Goal: Task Accomplishment & Management: Use online tool/utility

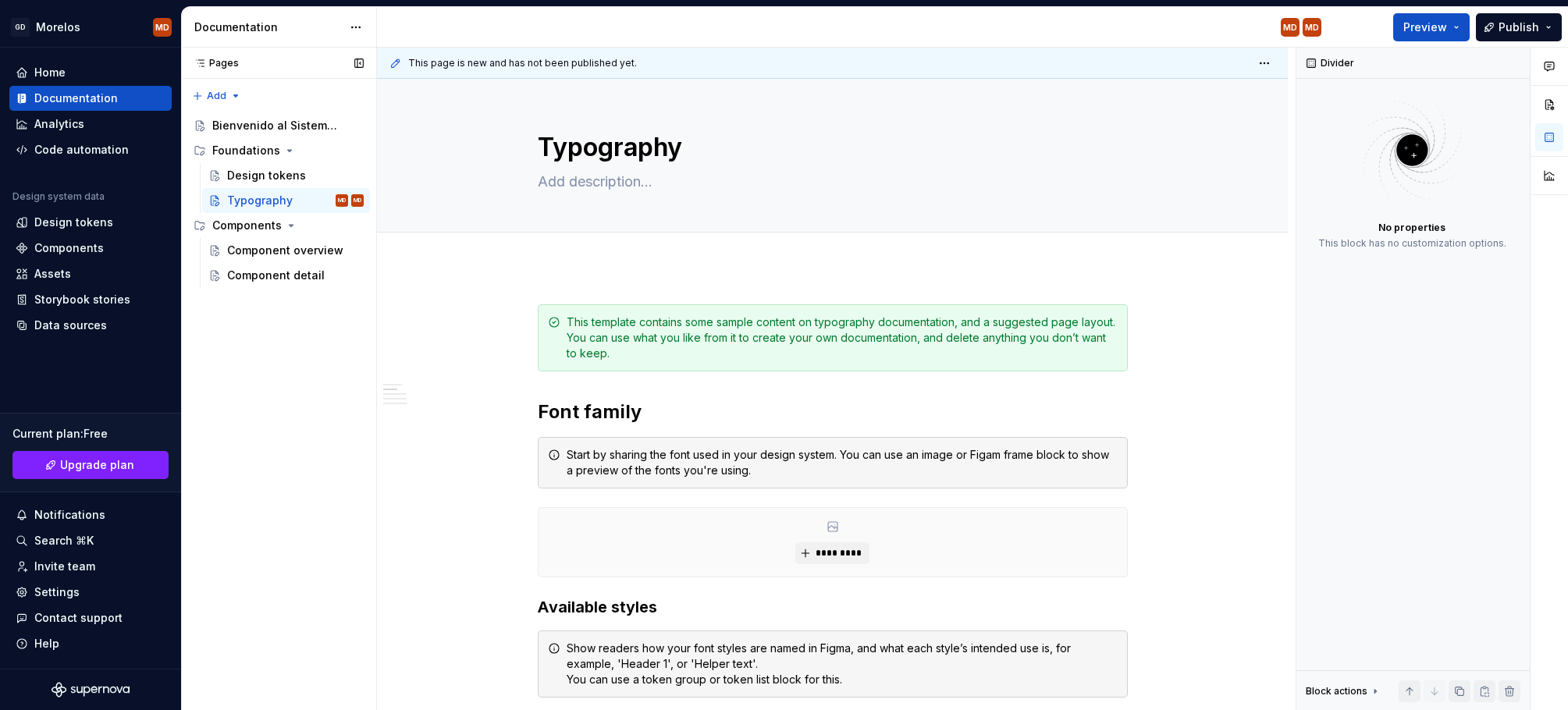
scroll to position [453, 0]
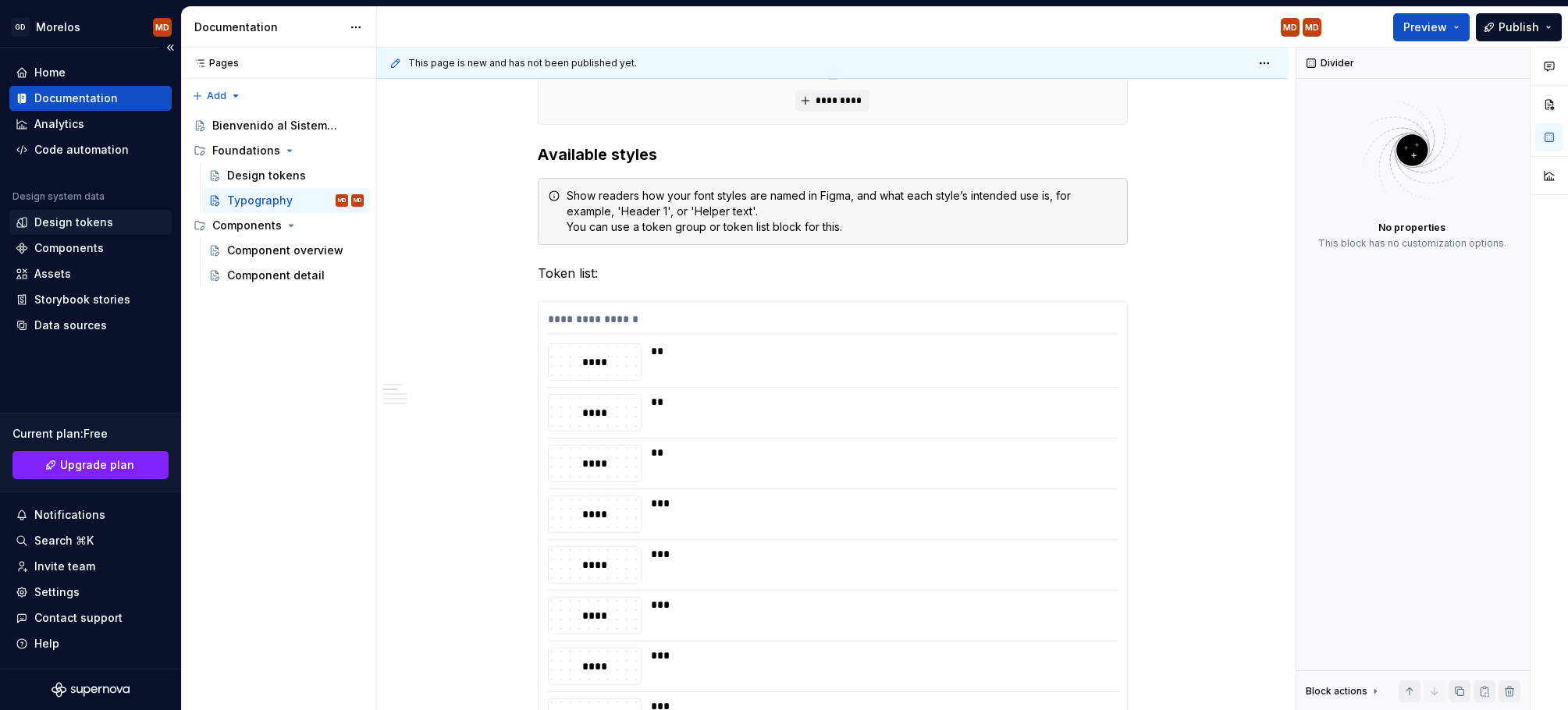
click at [109, 218] on div "Design tokens" at bounding box center [90, 222] width 150 height 15
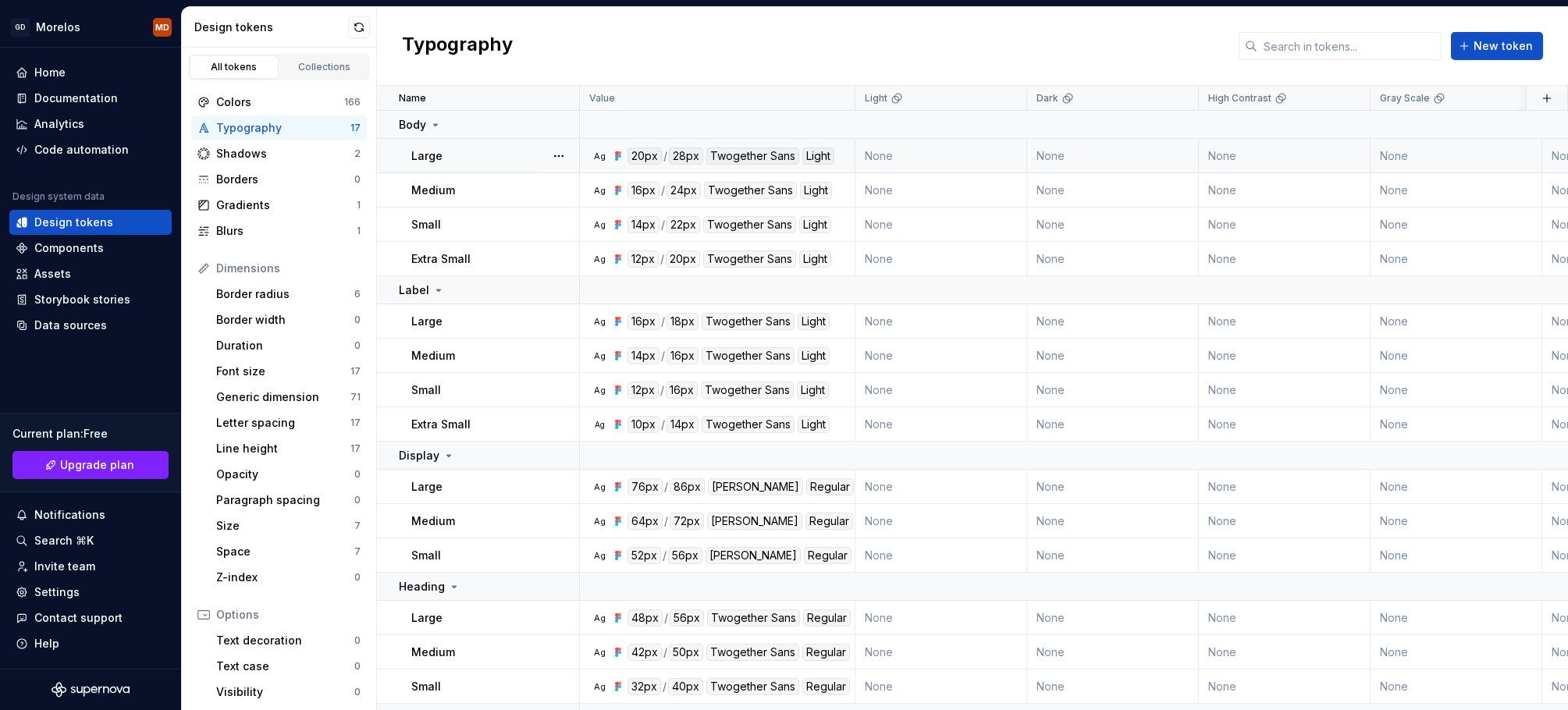
click at [660, 150] on div "20px" at bounding box center [645, 156] width 34 height 17
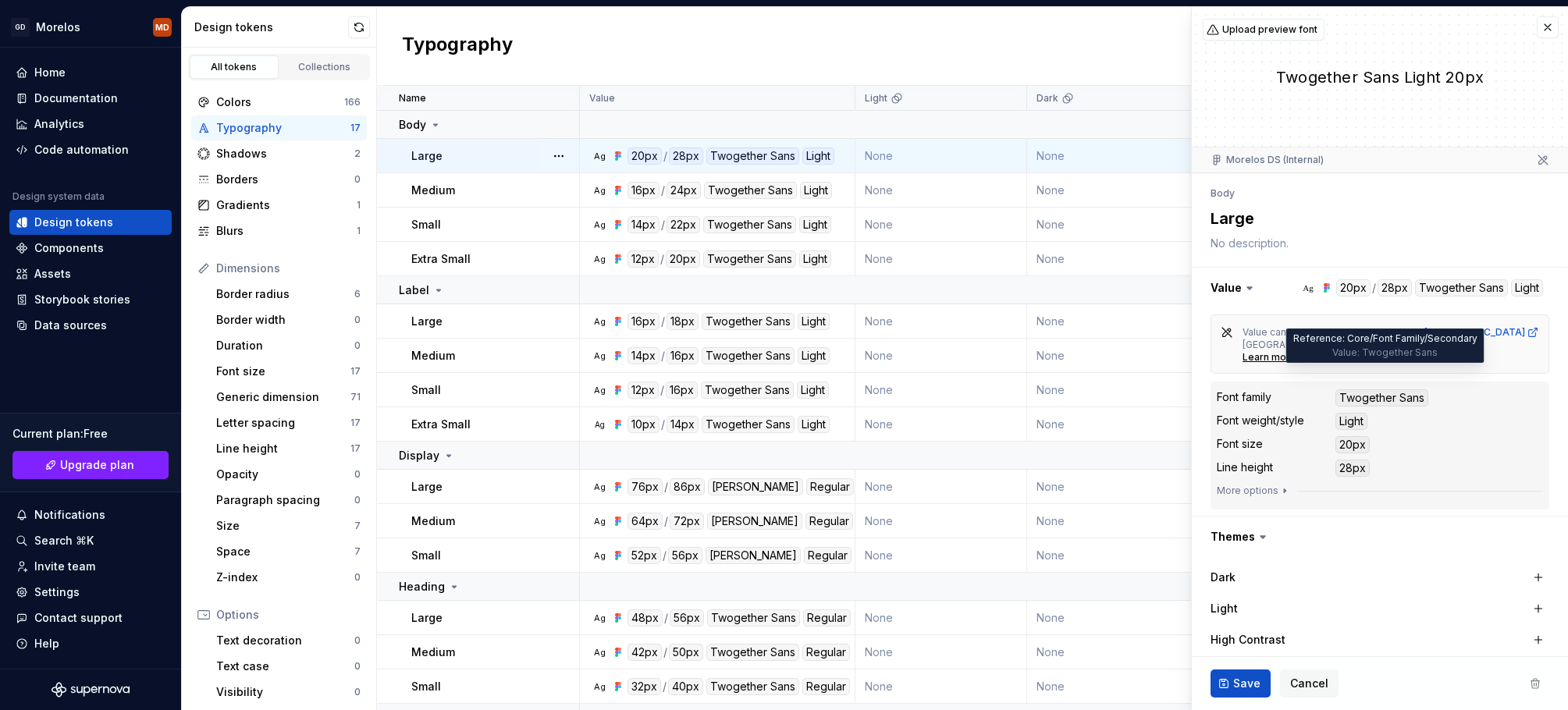
click at [1395, 389] on div "Twogether Sans" at bounding box center [1381, 398] width 93 height 17
click at [1278, 484] on icon "button" at bounding box center [1284, 490] width 12 height 12
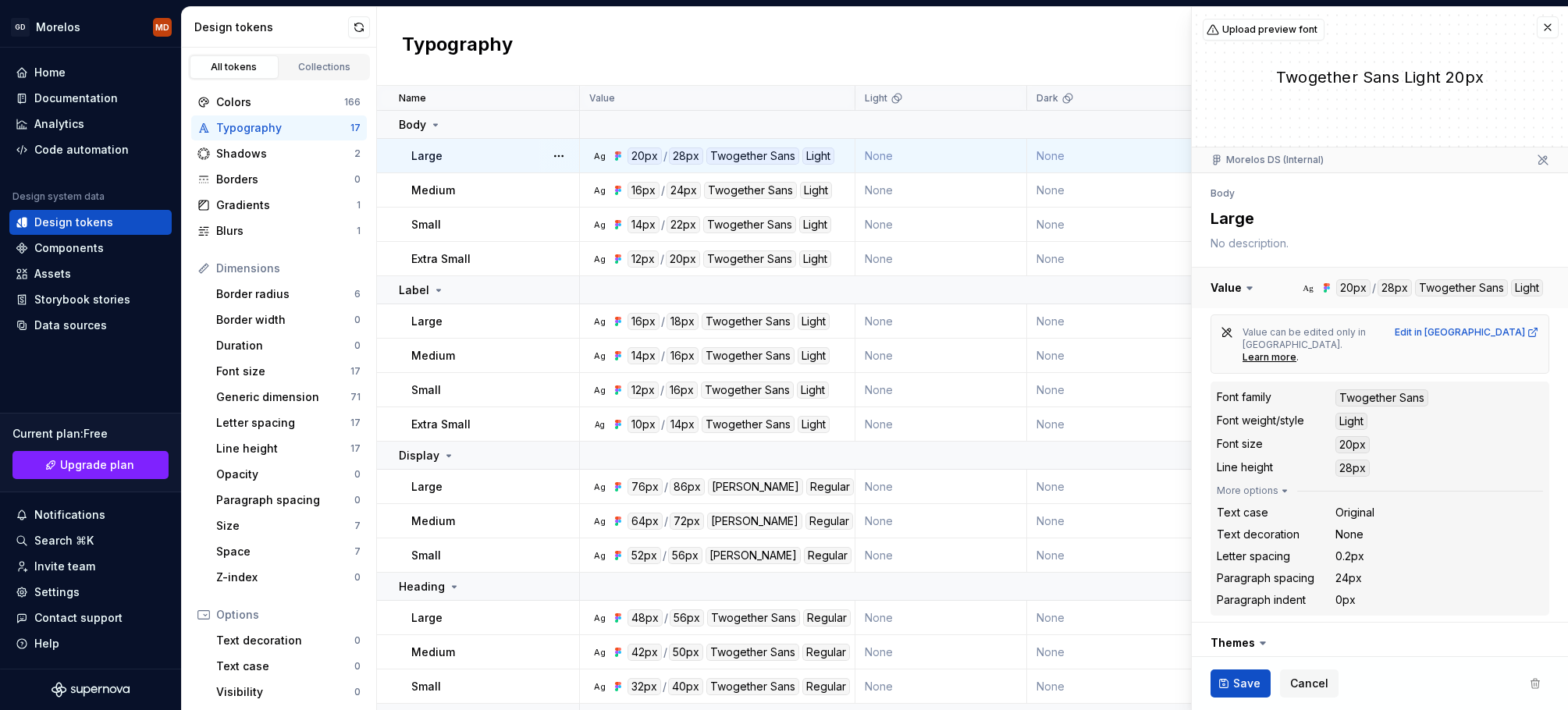
click at [1357, 288] on button "button" at bounding box center [1379, 288] width 376 height 40
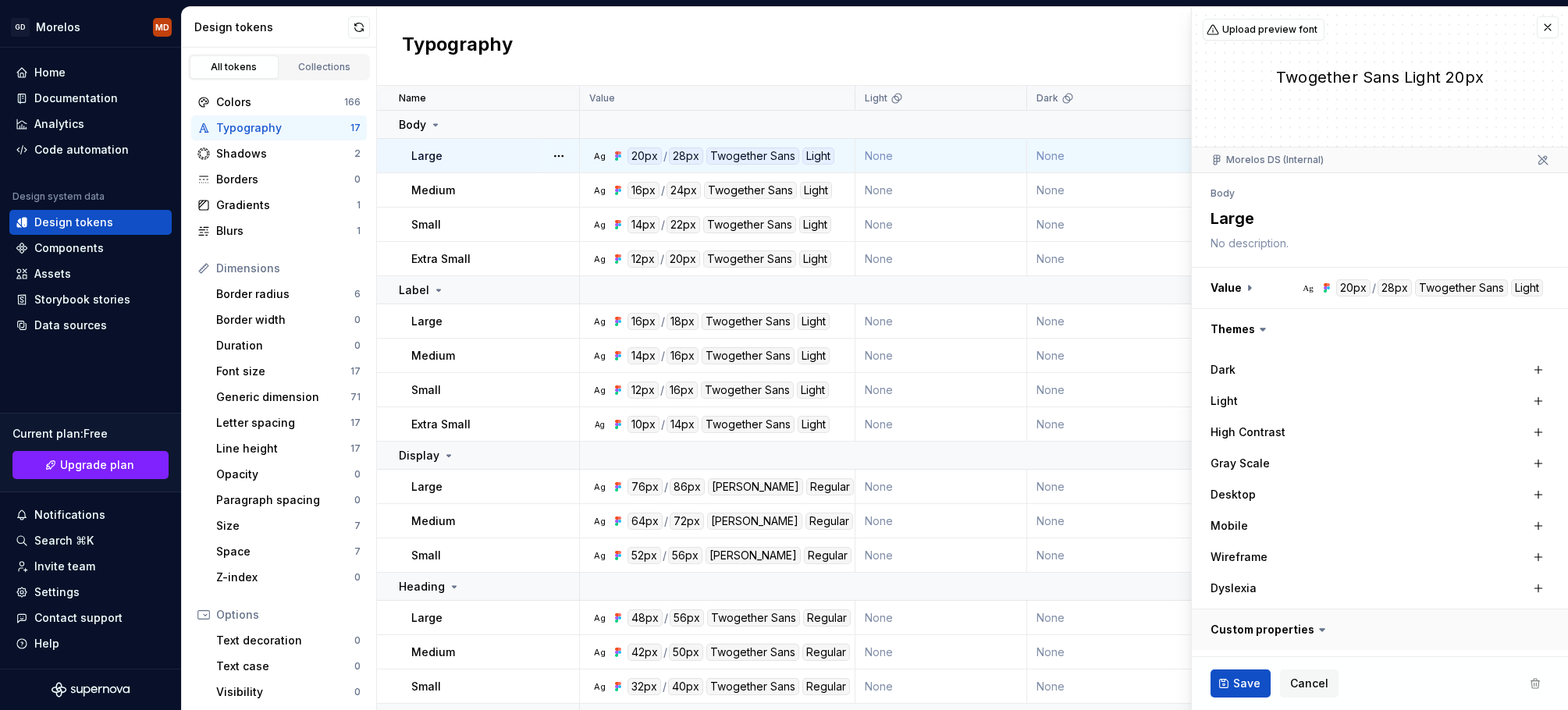
click at [1280, 620] on button "button" at bounding box center [1379, 630] width 376 height 40
click at [1292, 628] on button "button" at bounding box center [1379, 626] width 376 height 40
click at [1542, 32] on button "button" at bounding box center [1547, 27] width 22 height 22
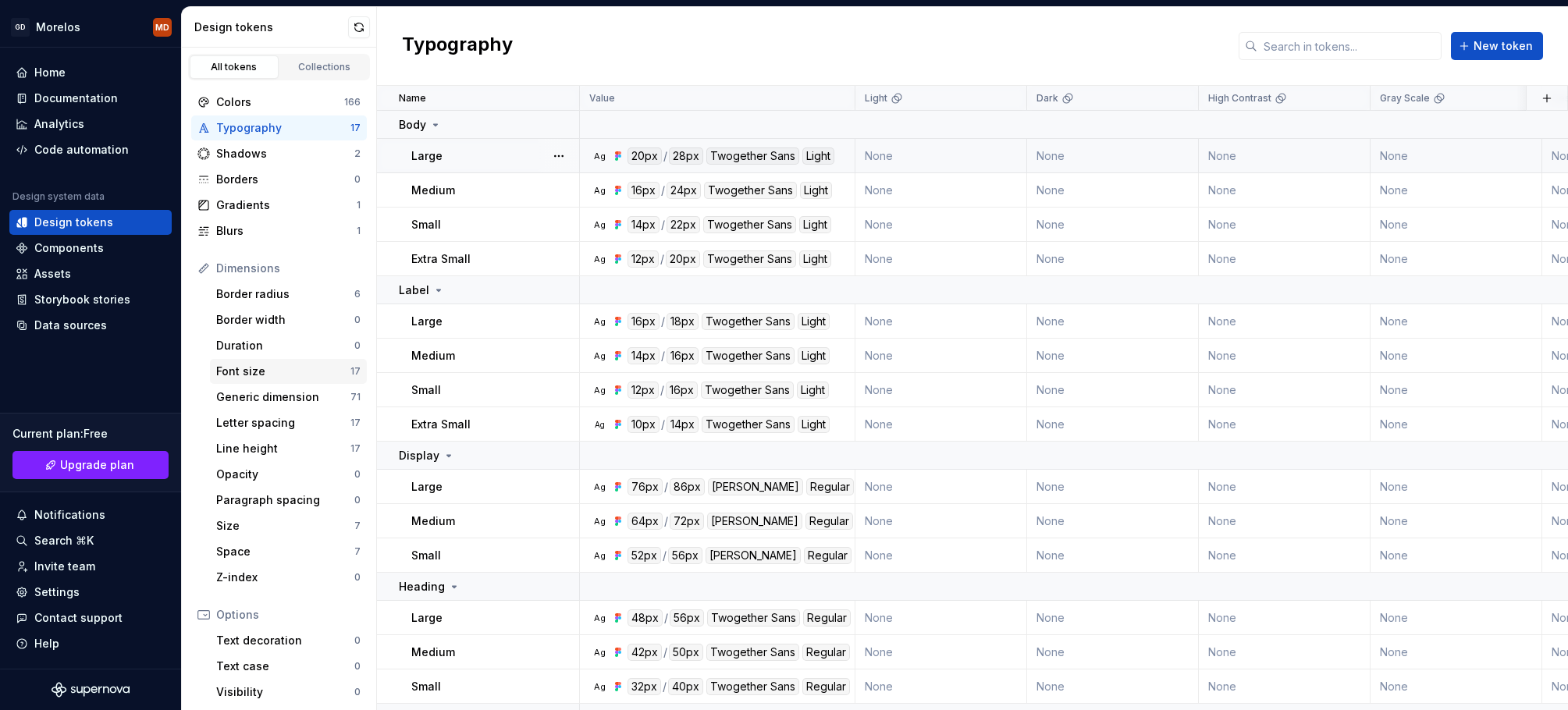
click at [332, 374] on div "Font size" at bounding box center [283, 371] width 134 height 15
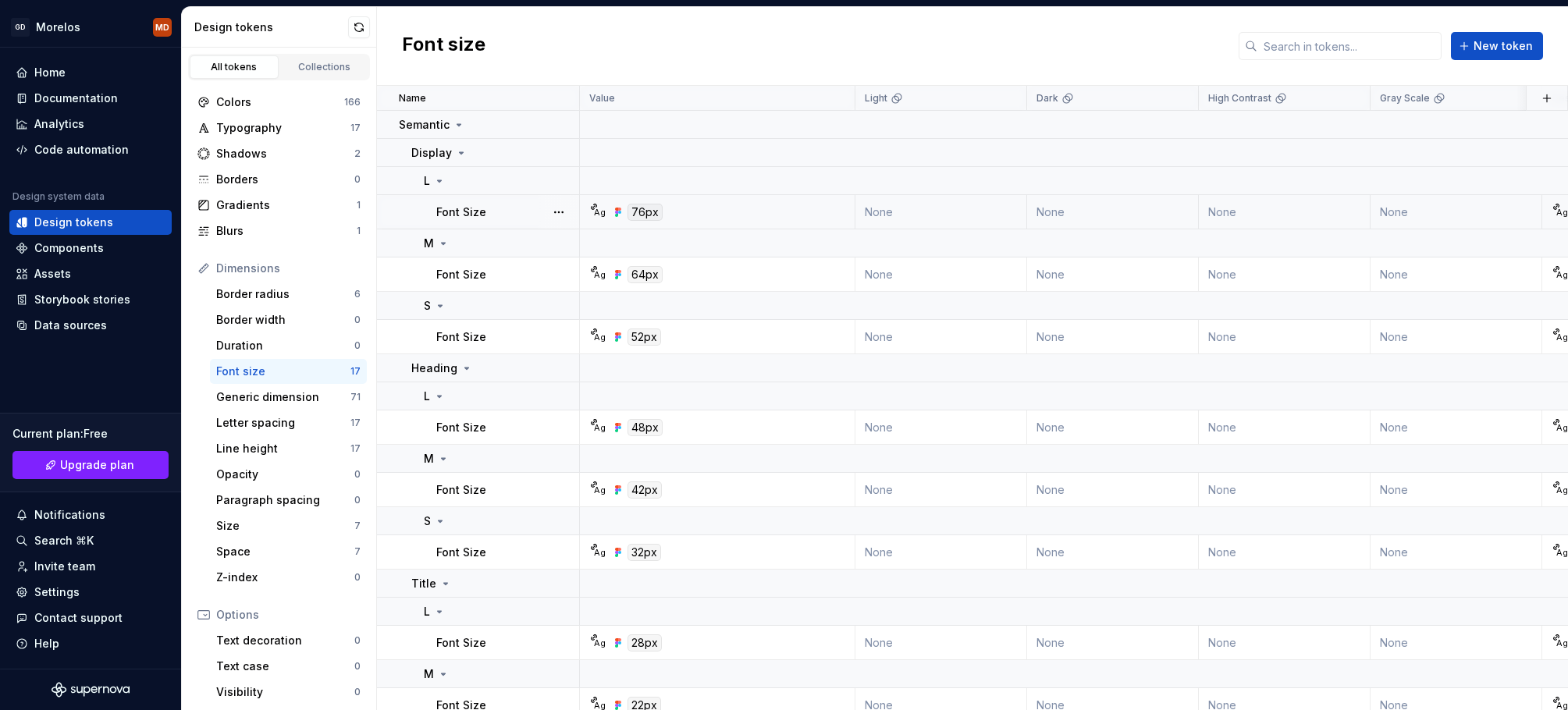
click at [529, 220] on td "Font Size" at bounding box center [478, 212] width 203 height 34
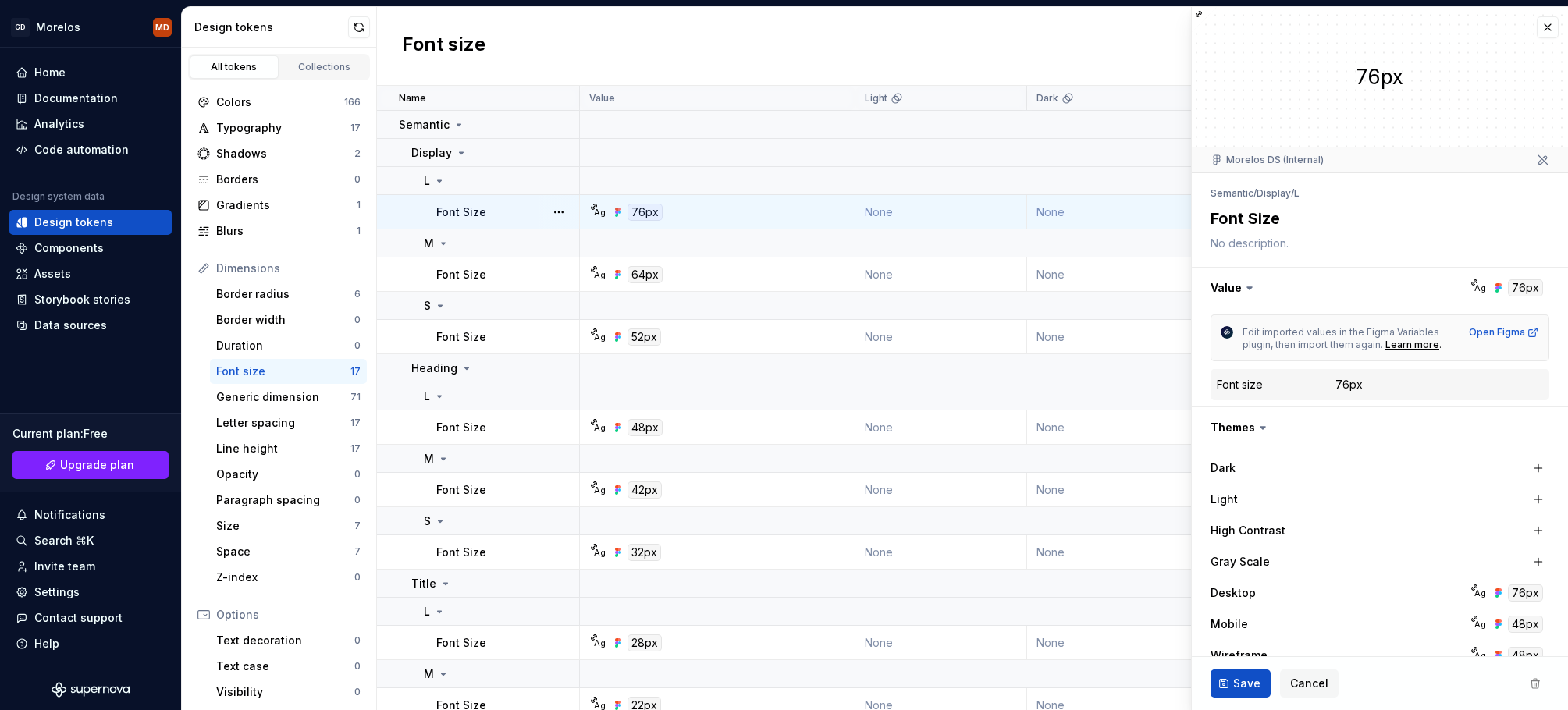
click at [1357, 383] on div "76px" at bounding box center [1349, 385] width 28 height 15
drag, startPoint x: 1348, startPoint y: 388, endPoint x: 1333, endPoint y: 386, distance: 15.1
click at [1333, 386] on div "Font size 76px" at bounding box center [1380, 385] width 326 height 19
click at [1402, 381] on dd "76px" at bounding box center [1439, 385] width 208 height 15
click at [1535, 285] on button "button" at bounding box center [1379, 288] width 376 height 40
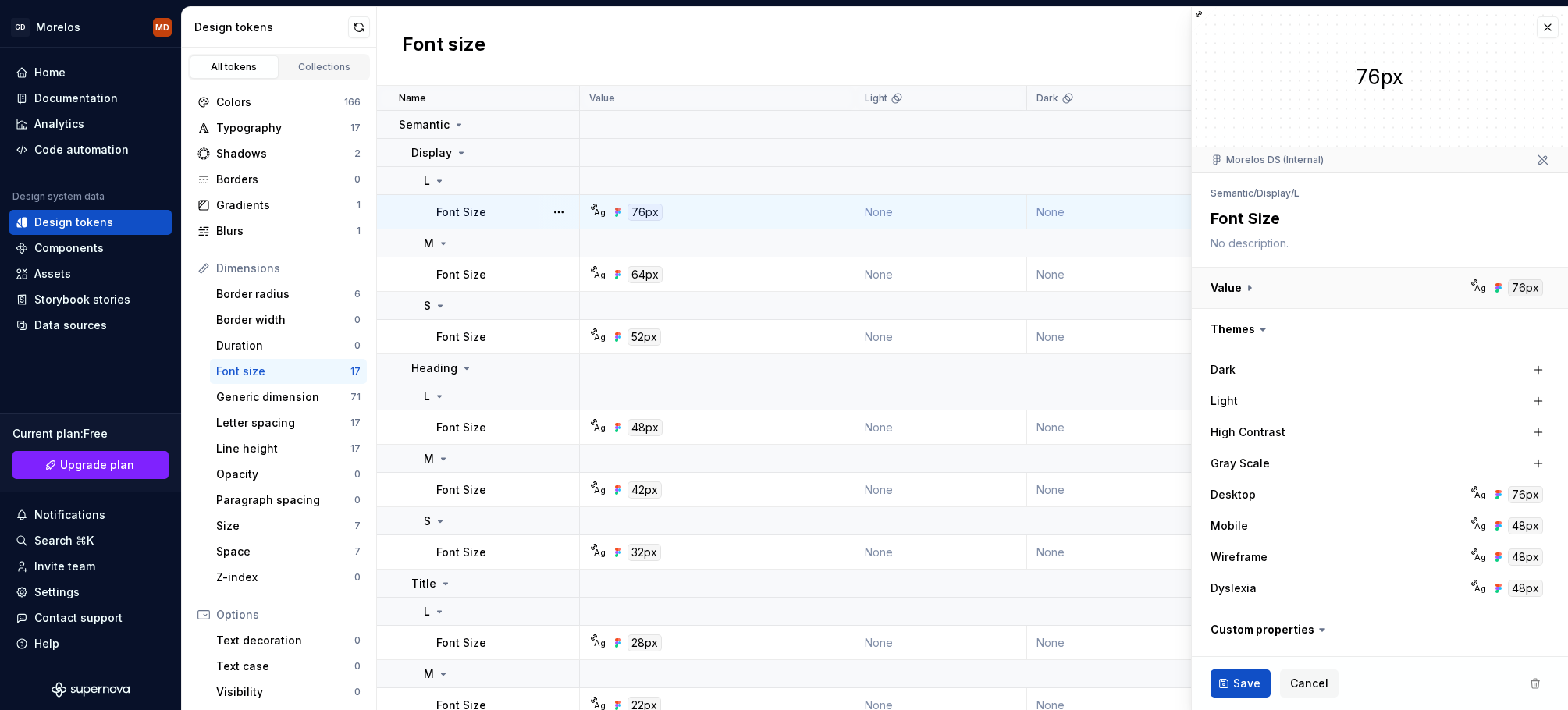
click at [1535, 285] on button "button" at bounding box center [1379, 288] width 376 height 40
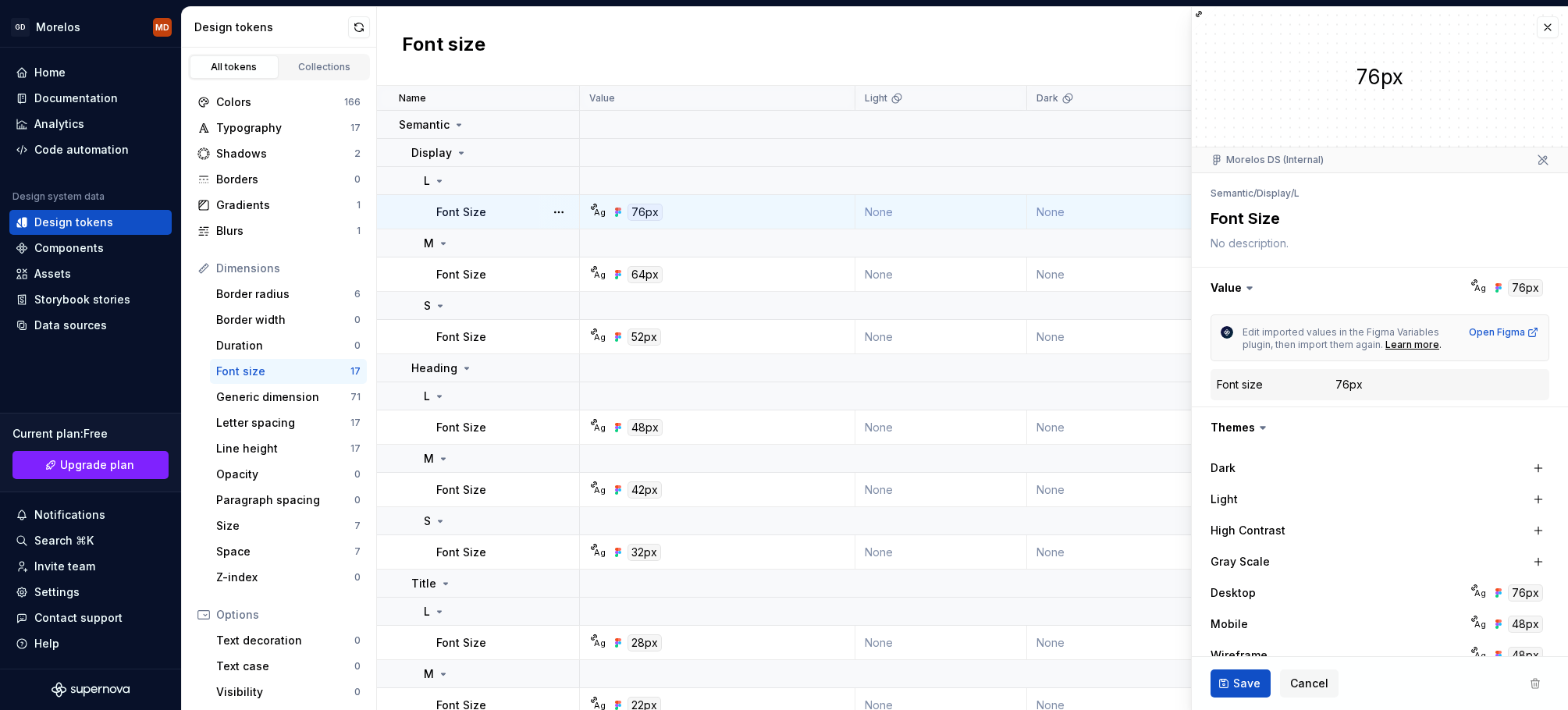
click at [1252, 247] on textarea at bounding box center [1377, 243] width 339 height 22
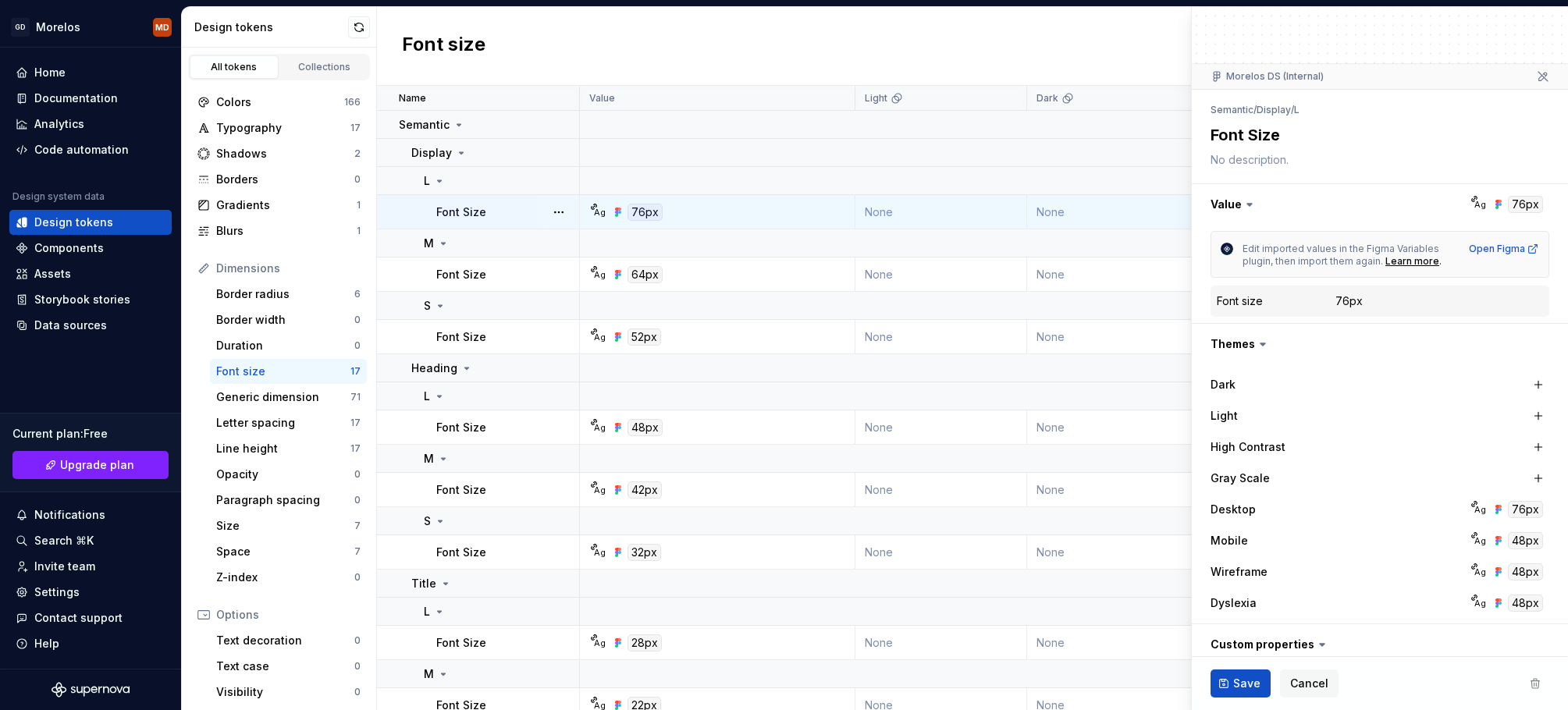
scroll to position [89, 0]
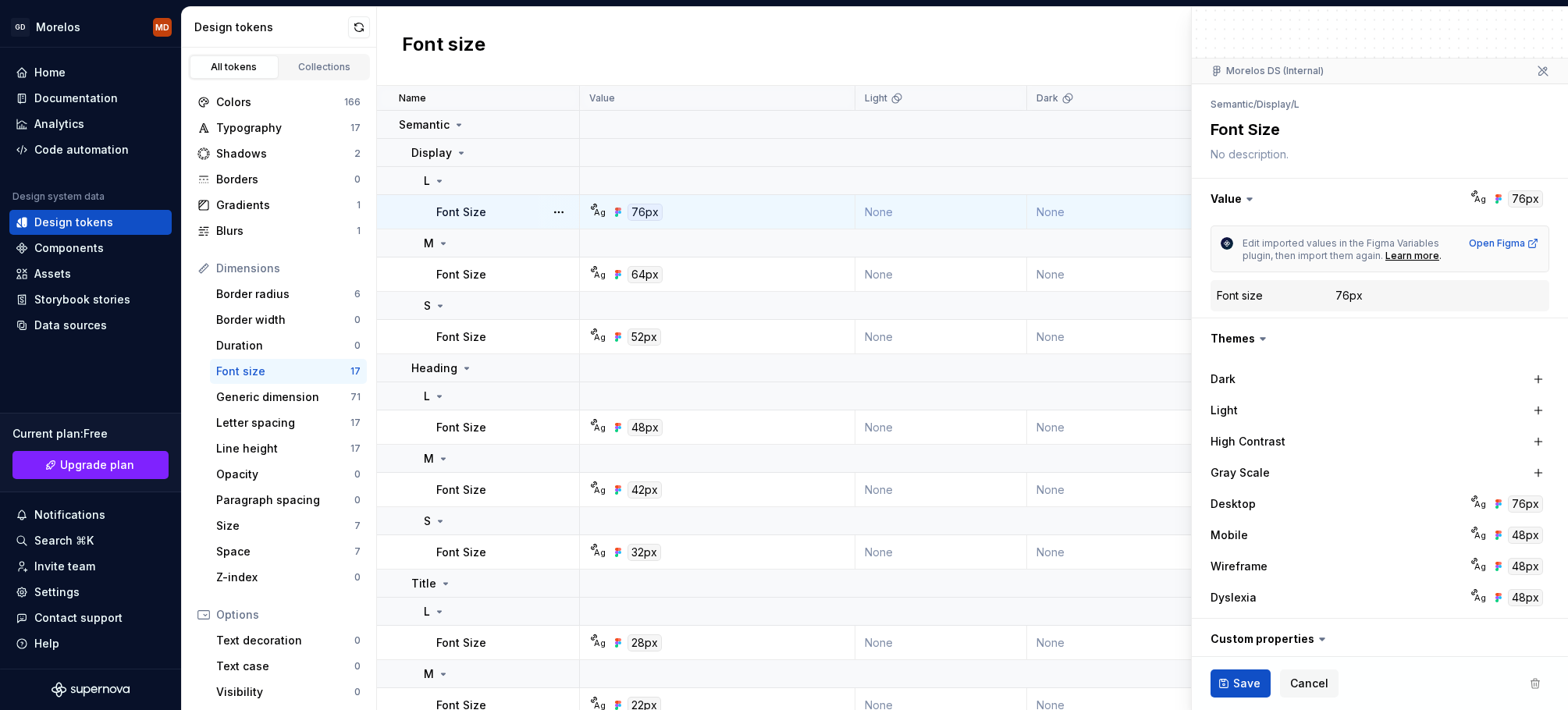
click at [1475, 499] on icon at bounding box center [1474, 499] width 8 height 8
click at [1538, 509] on div "76px" at bounding box center [1525, 504] width 35 height 17
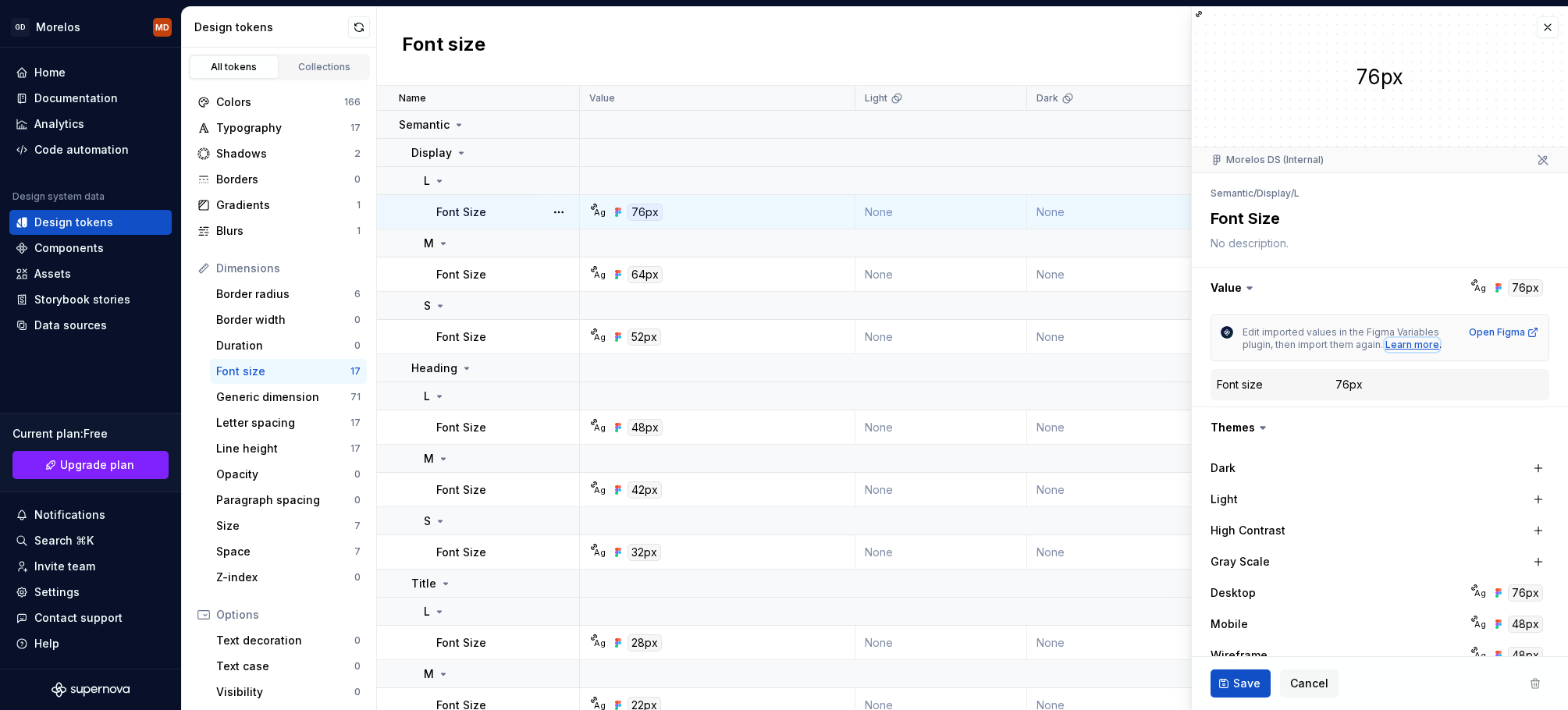
click at [1423, 345] on div "Learn more" at bounding box center [1412, 344] width 54 height 12
click at [921, 57] on div "Font size New token" at bounding box center [972, 46] width 1191 height 78
click at [1555, 30] on button "button" at bounding box center [1547, 27] width 22 height 22
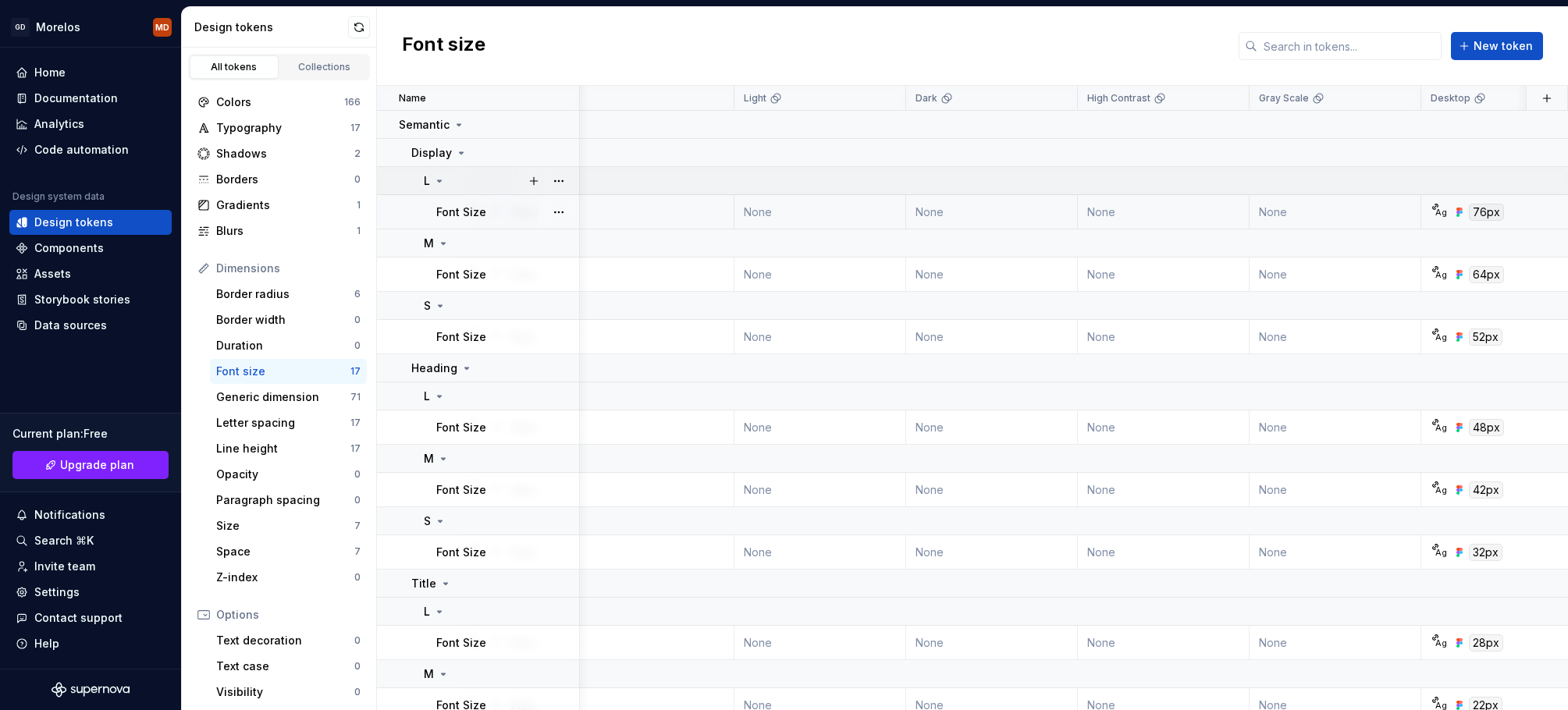
scroll to position [0, 117]
click at [55, 252] on div "Components" at bounding box center [69, 248] width 70 height 15
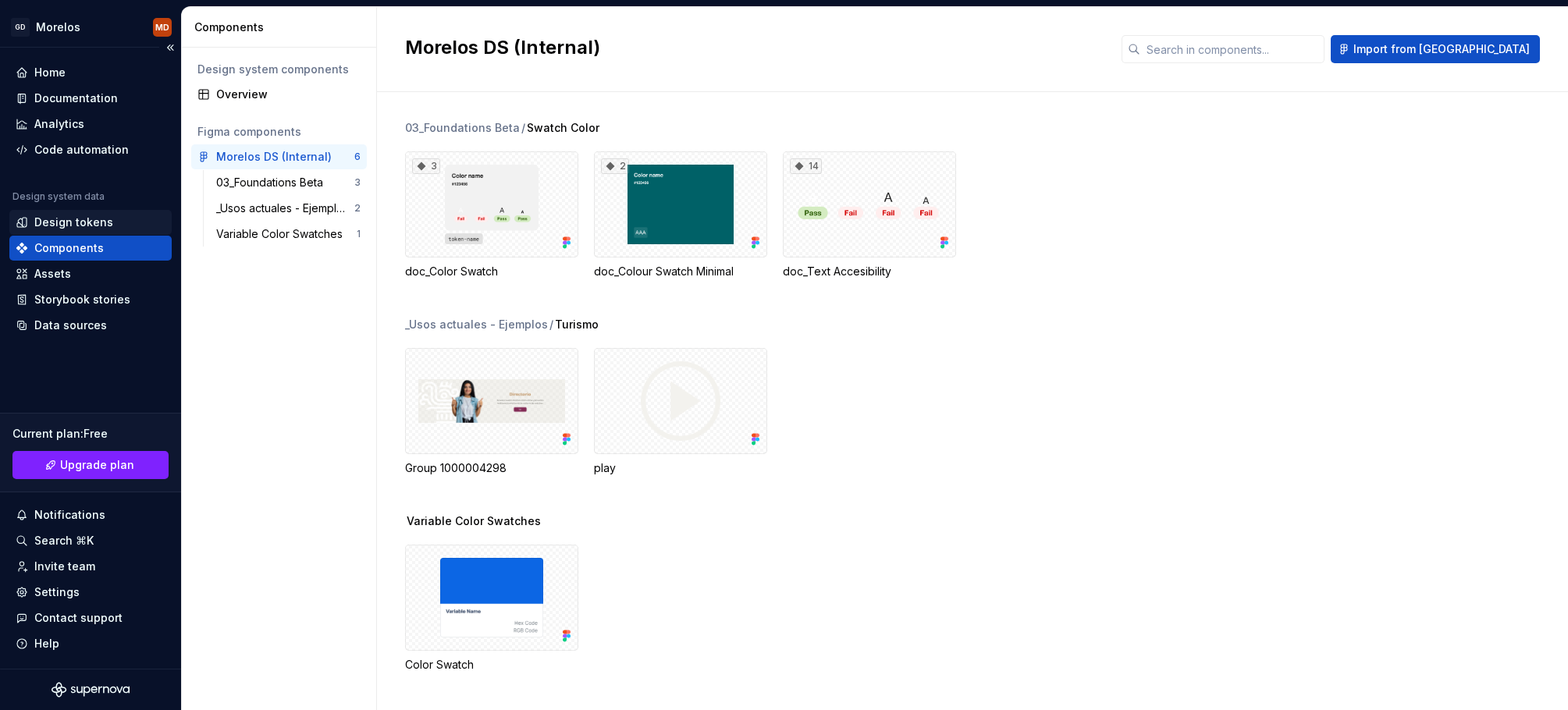
click at [99, 227] on div "Design tokens" at bounding box center [74, 222] width 78 height 15
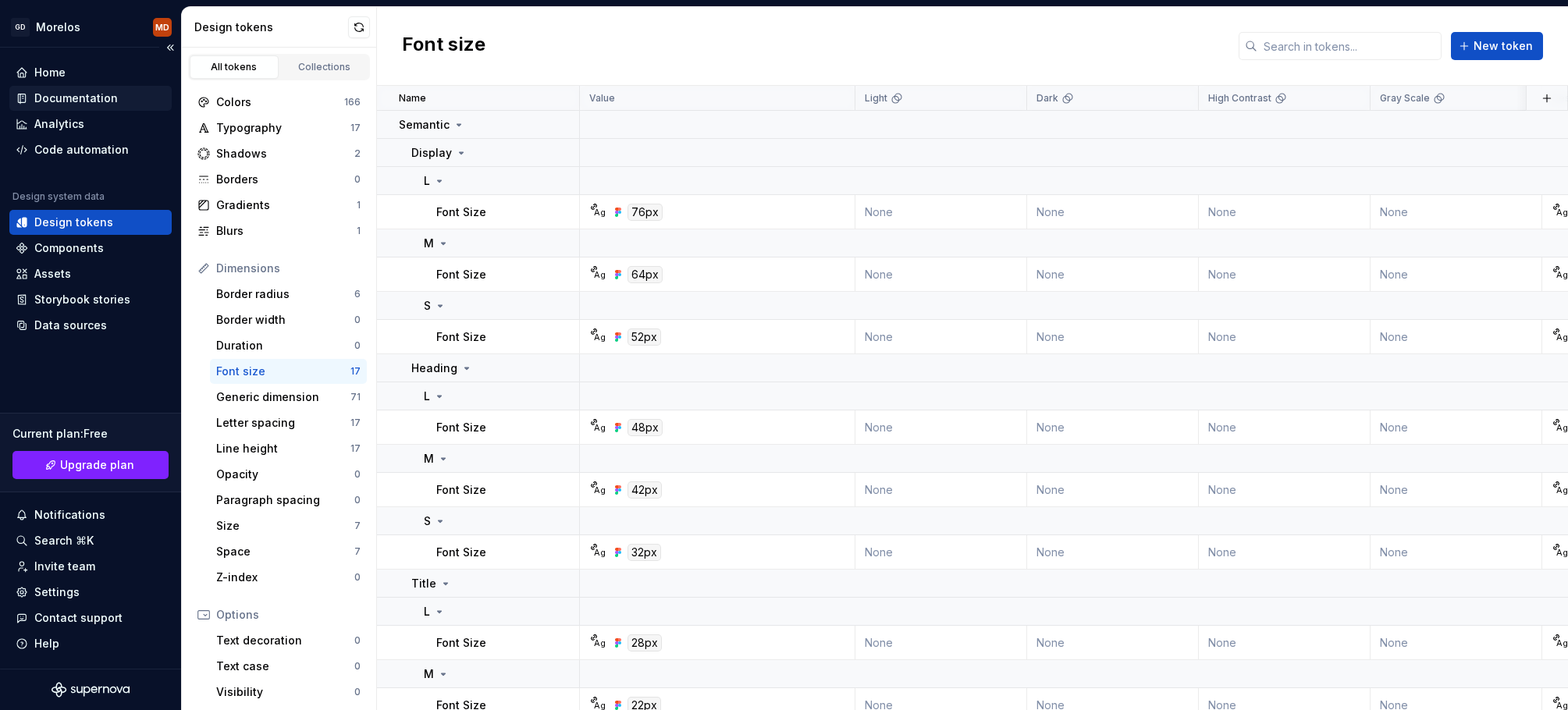
click at [80, 102] on div "Documentation" at bounding box center [76, 99] width 83 height 15
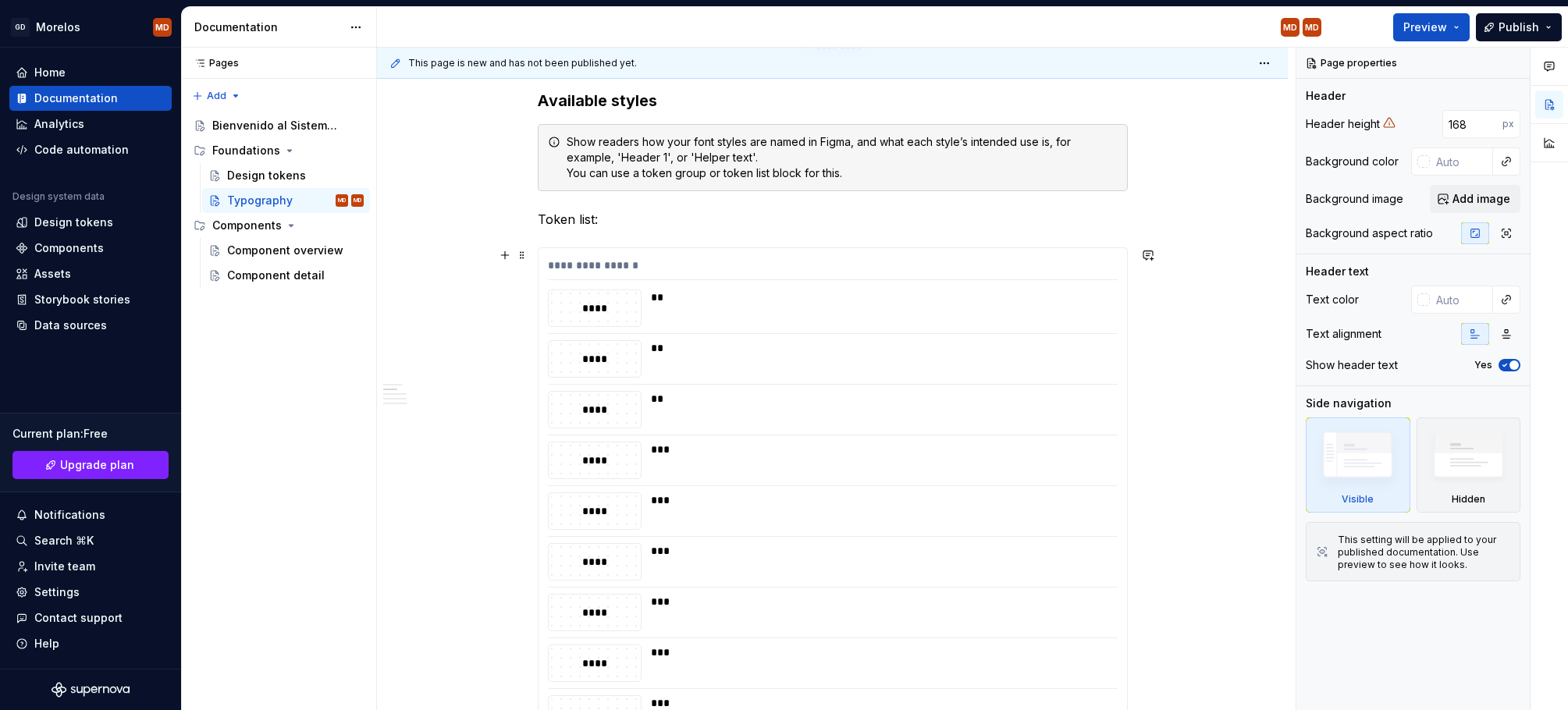
scroll to position [506, 0]
click at [886, 304] on div "**" at bounding box center [879, 308] width 457 height 37
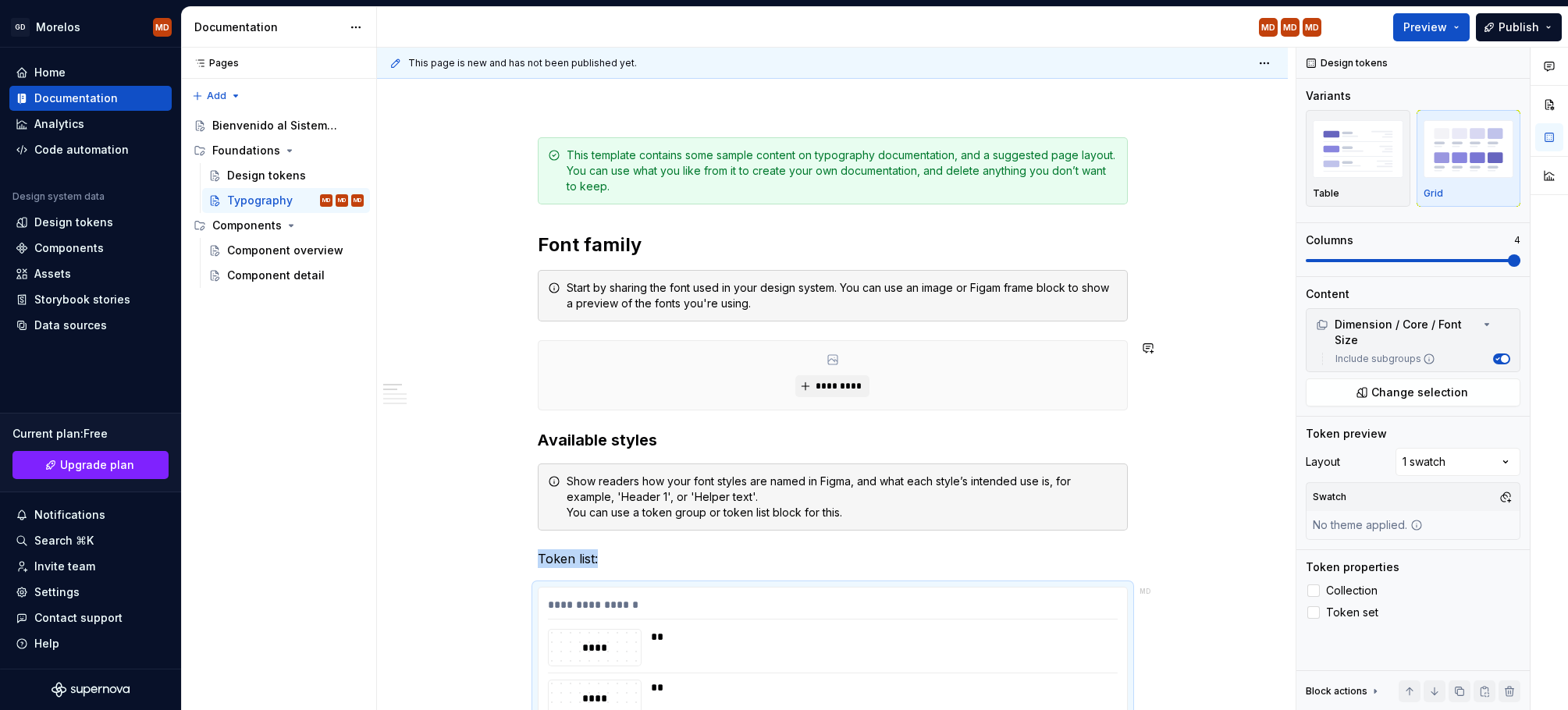
scroll to position [256, 0]
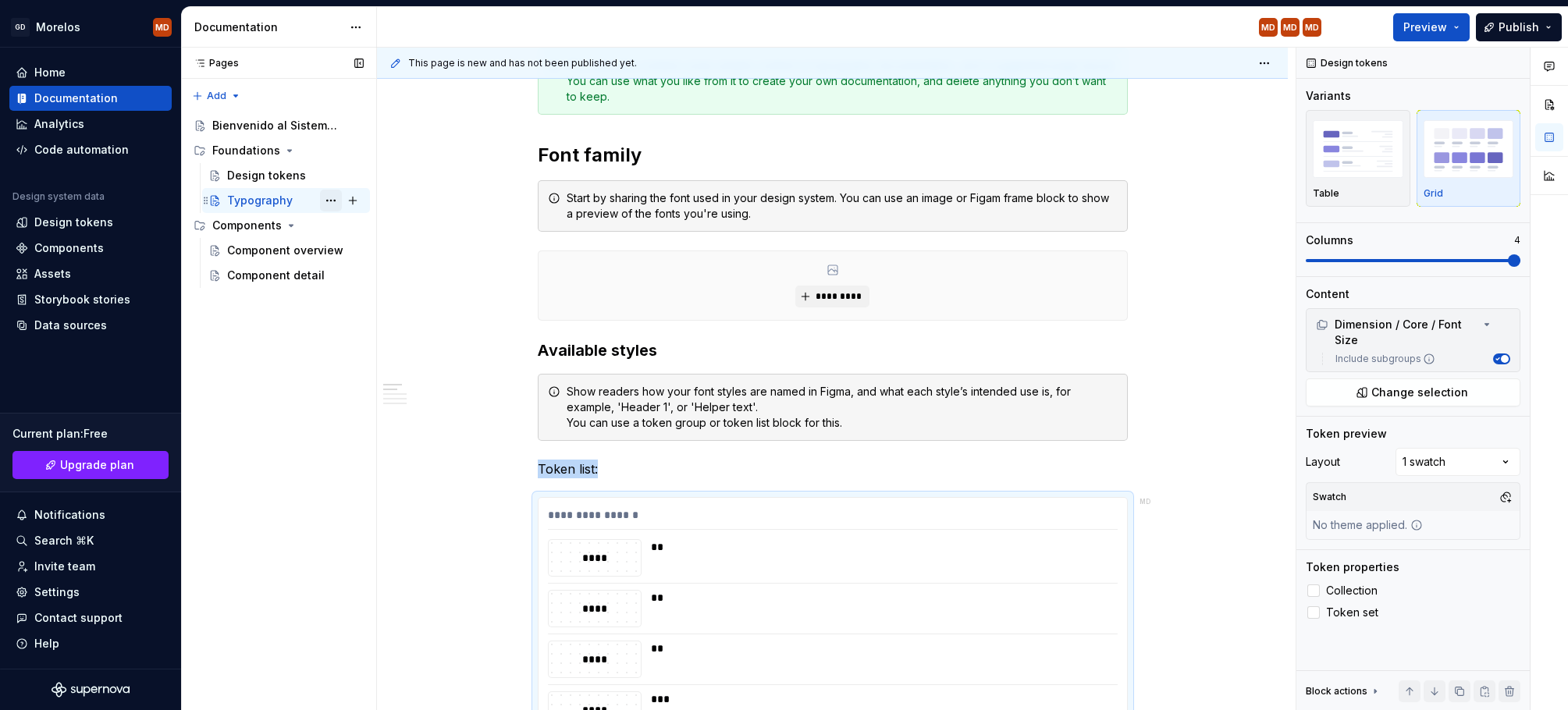
click at [329, 199] on button "Page tree" at bounding box center [330, 200] width 22 height 22
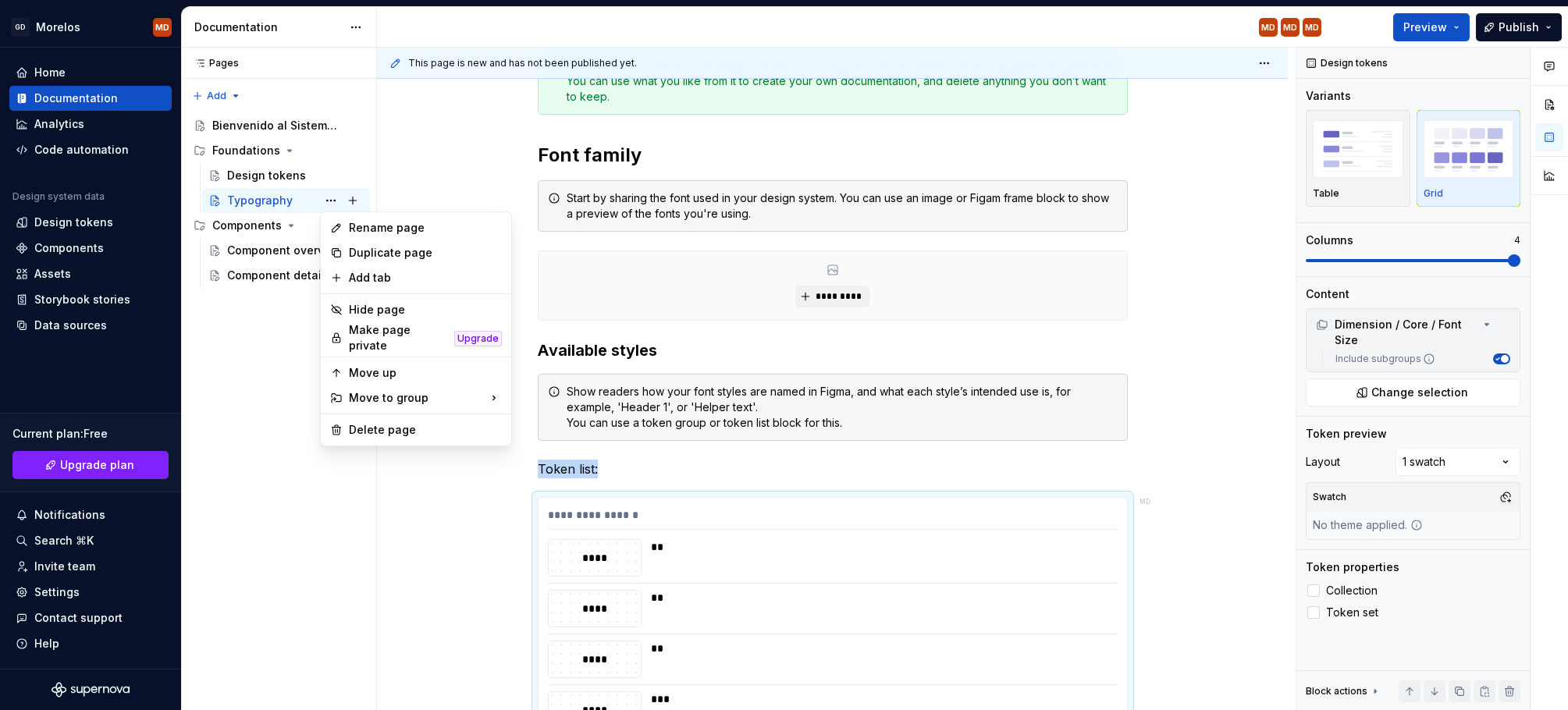
click at [1167, 199] on html "GD Morelos MD Home Documentation Analytics Code automation Design system data D…" at bounding box center [784, 355] width 1568 height 710
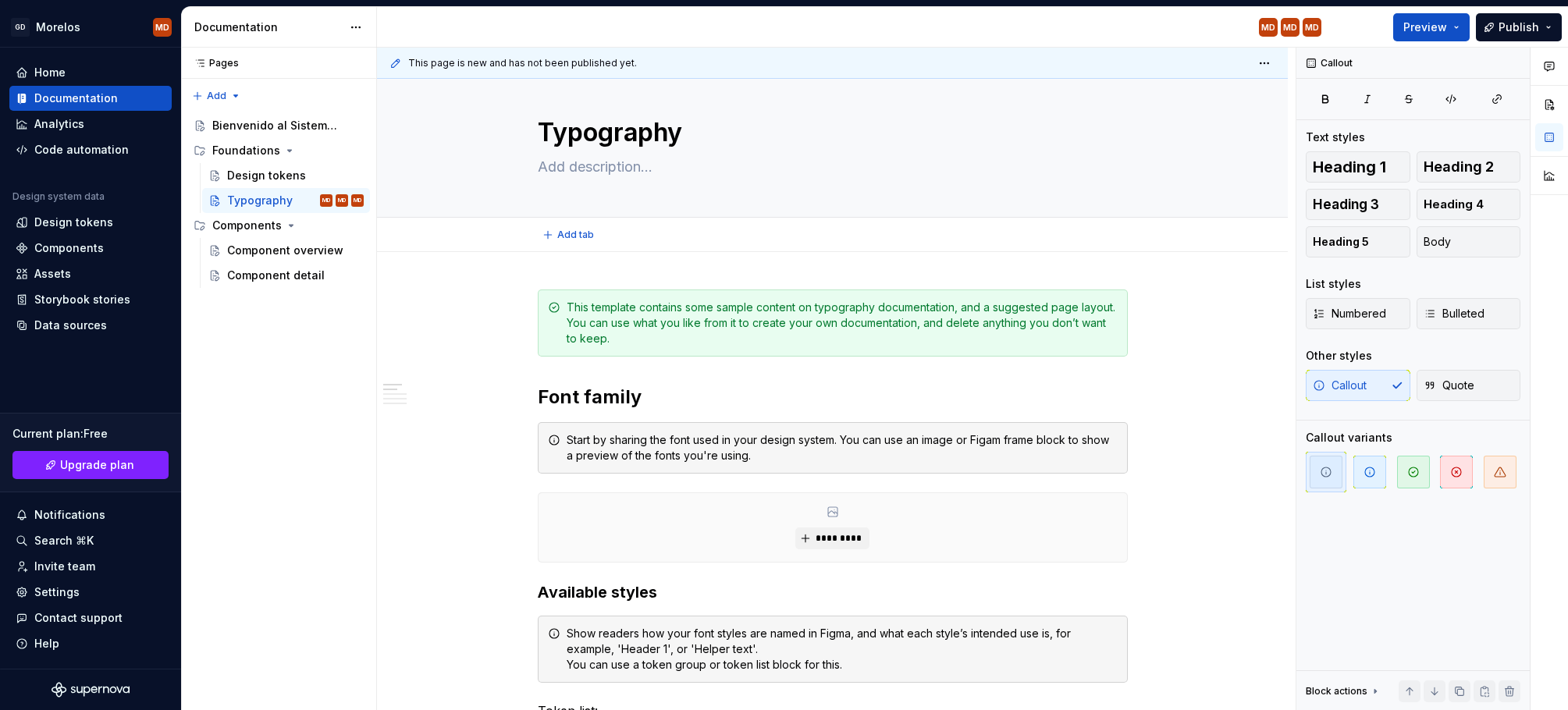
scroll to position [0, 0]
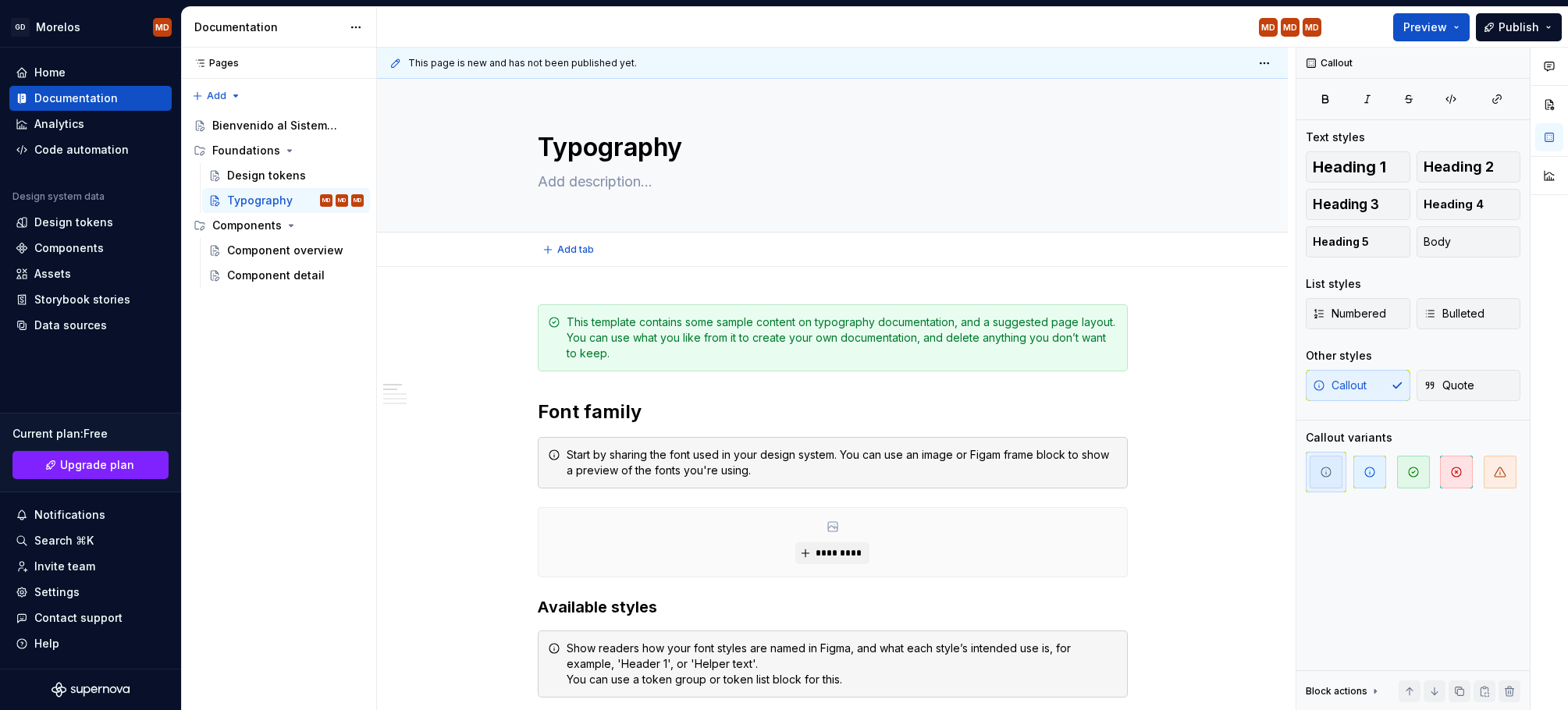
type textarea "*"
click at [1275, 62] on html "GD Morelos MD Home Documentation Analytics Code automation Design system data D…" at bounding box center [784, 355] width 1568 height 710
click at [1550, 96] on button "button" at bounding box center [1548, 104] width 28 height 28
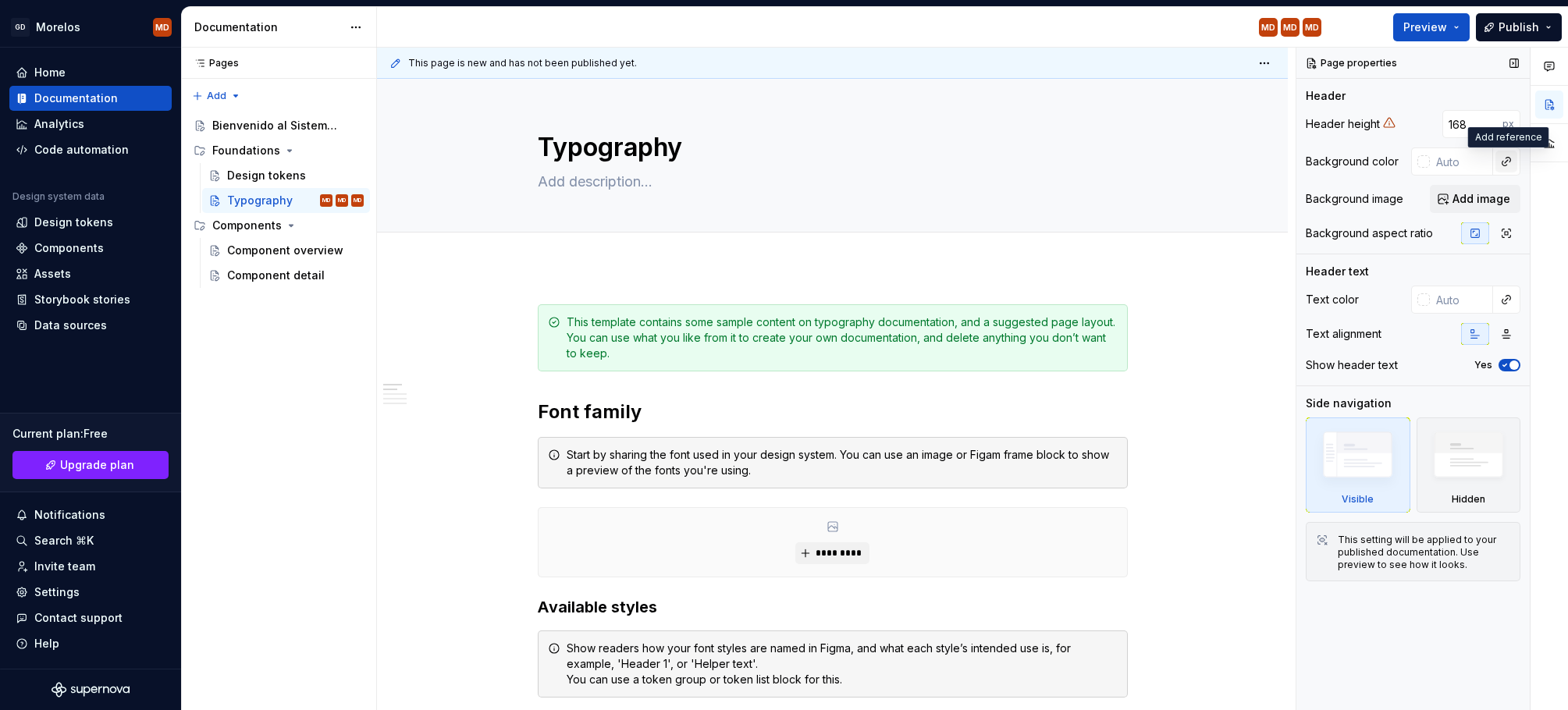
click at [1505, 163] on button "button" at bounding box center [1506, 161] width 22 height 22
click at [1505, 163] on div "Comments Open comments No comments yet Select ‘Comment’ from the block context …" at bounding box center [1432, 379] width 272 height 663
click at [1423, 165] on div at bounding box center [1423, 161] width 12 height 12
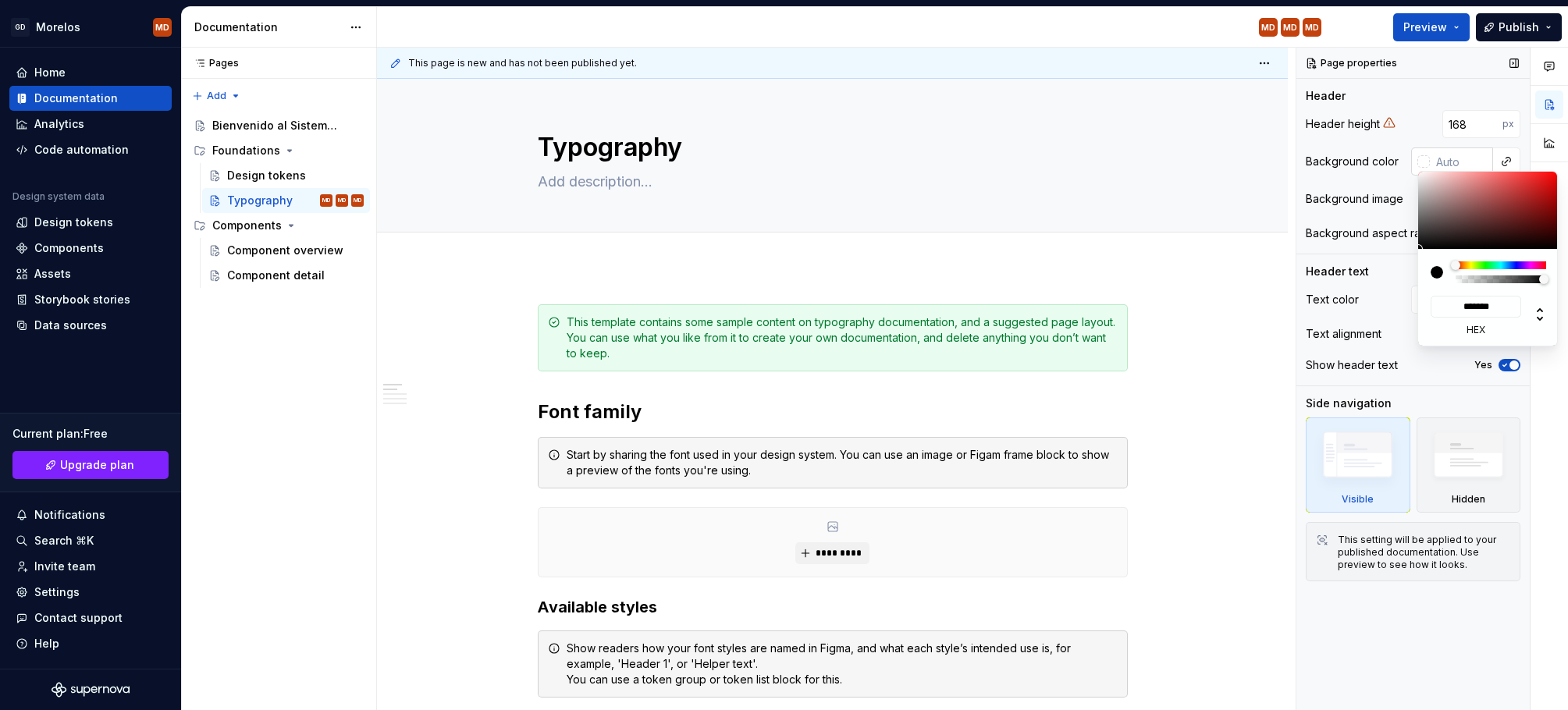
click at [1424, 164] on div "Comments Open comments No comments yet Select ‘Comment’ from the block context …" at bounding box center [1432, 379] width 272 height 663
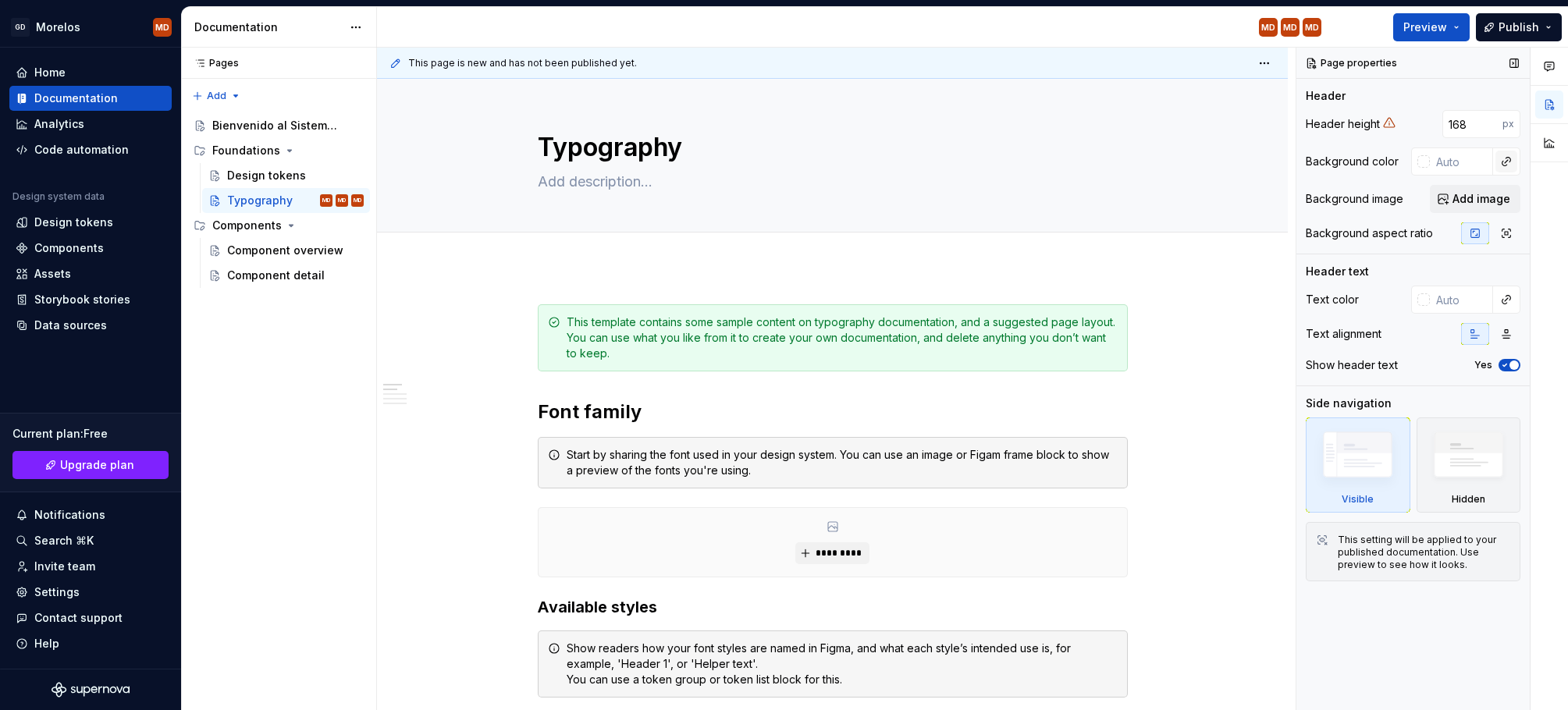
click at [1511, 161] on button "button" at bounding box center [1506, 161] width 22 height 22
click at [1432, 162] on div "Comments Open comments No comments yet Select ‘Comment’ from the block context …" at bounding box center [1432, 379] width 272 height 663
click at [1424, 165] on div at bounding box center [1423, 161] width 12 height 12
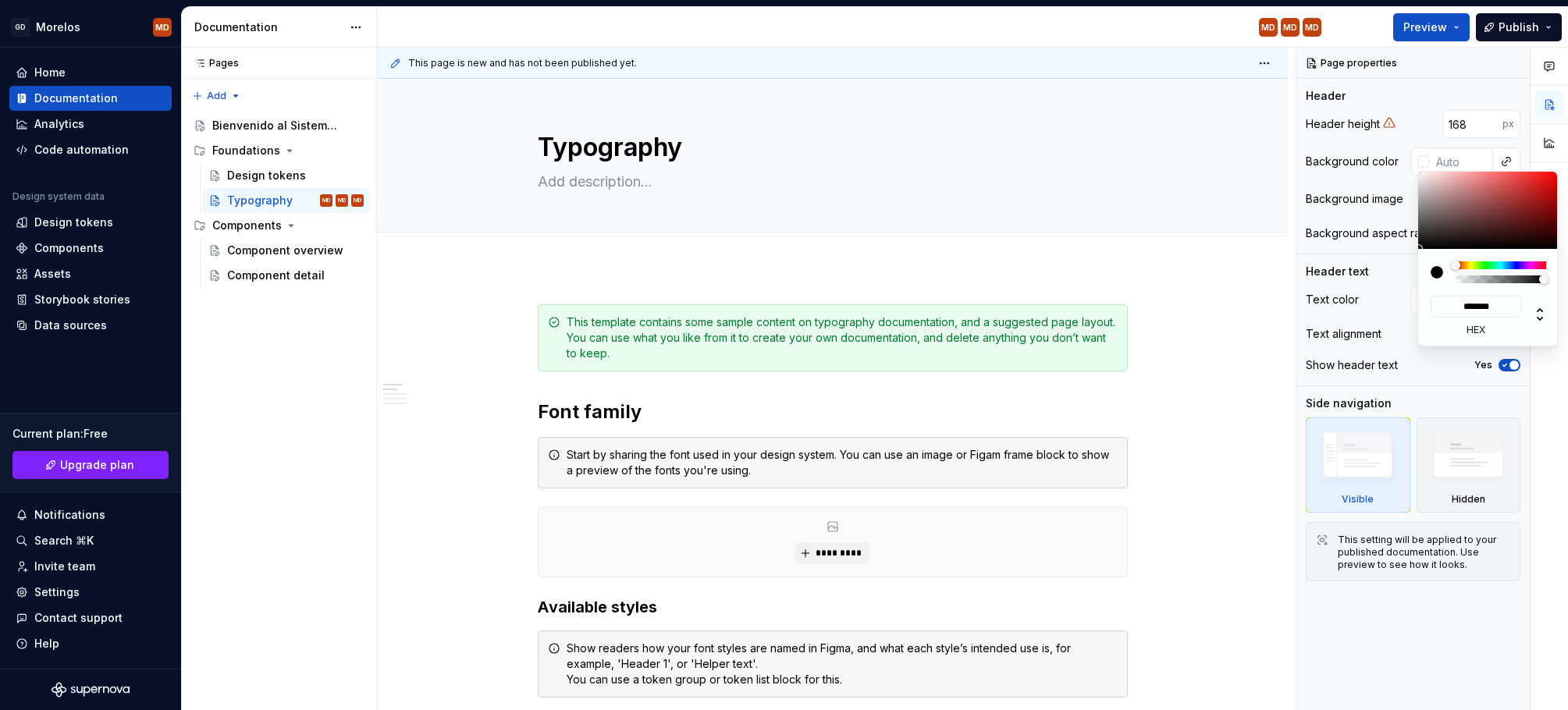
click at [1527, 311] on div at bounding box center [1535, 315] width 28 height 19
type input "*"
click at [1530, 311] on icon at bounding box center [1539, 315] width 19 height 19
type input "**"
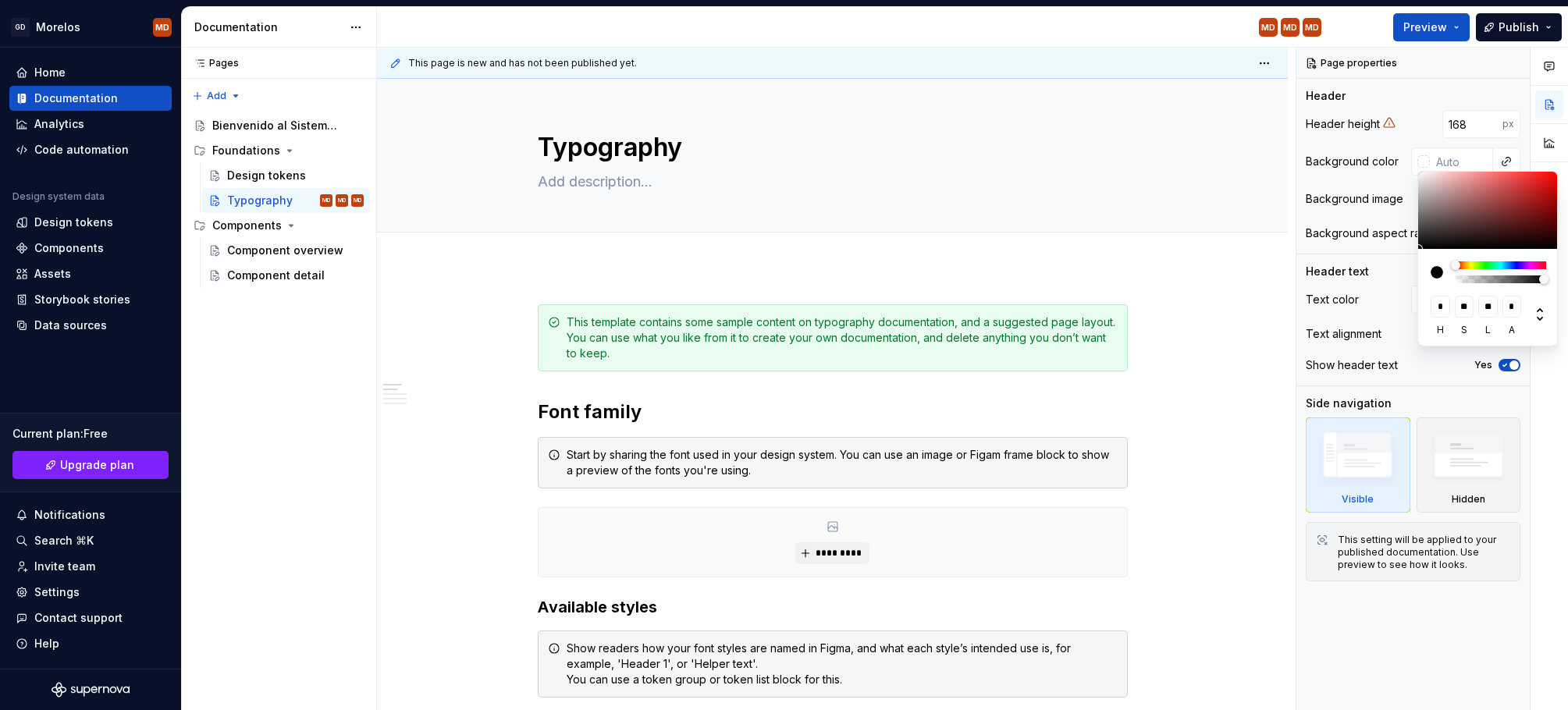
click at [1456, 159] on div "Comments Open comments No comments yet Select ‘Comment’ from the block context …" at bounding box center [1432, 379] width 272 height 663
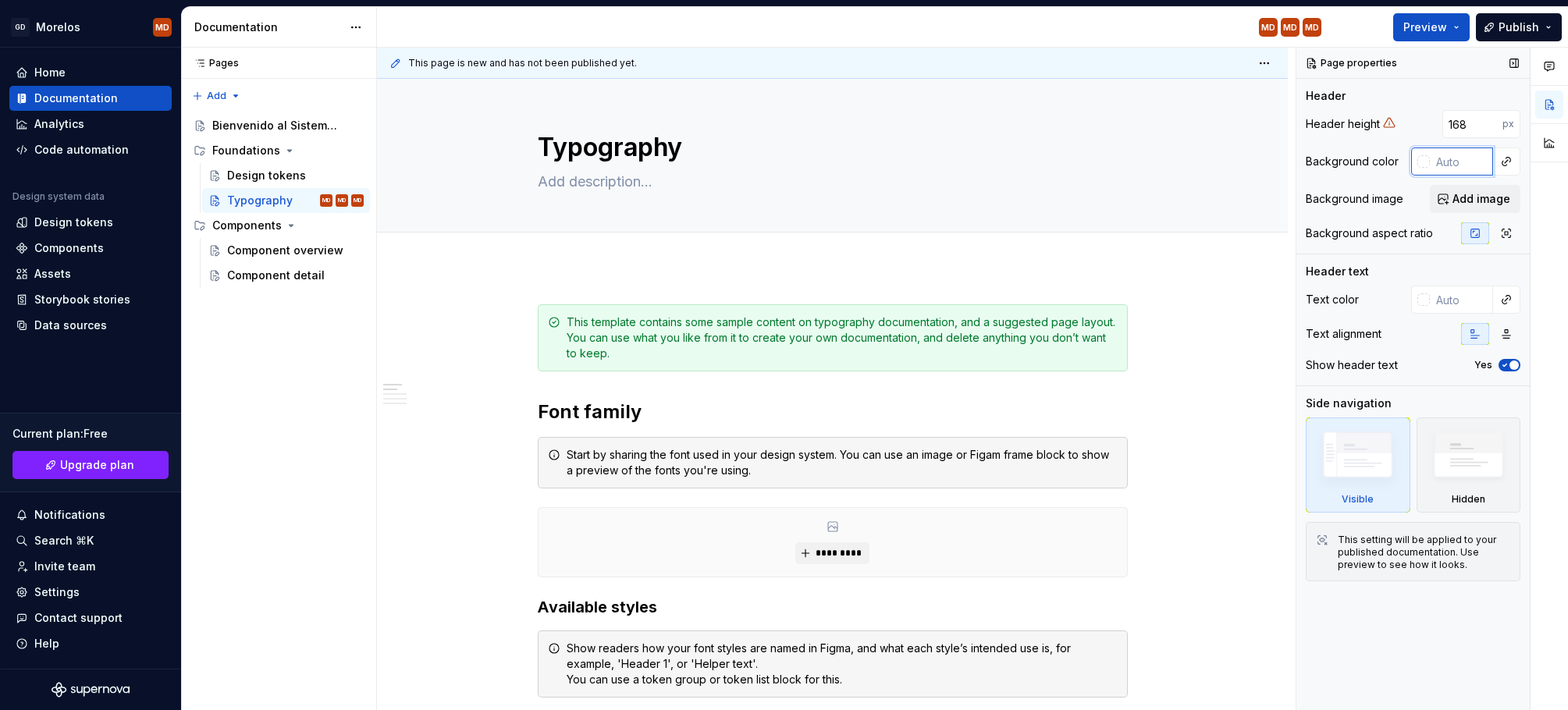
click at [1456, 159] on div "Comments Open comments No comments yet Select ‘Comment’ from the block context …" at bounding box center [1432, 379] width 272 height 663
type input "b"
type input "sem-bg-base"
type textarea "*"
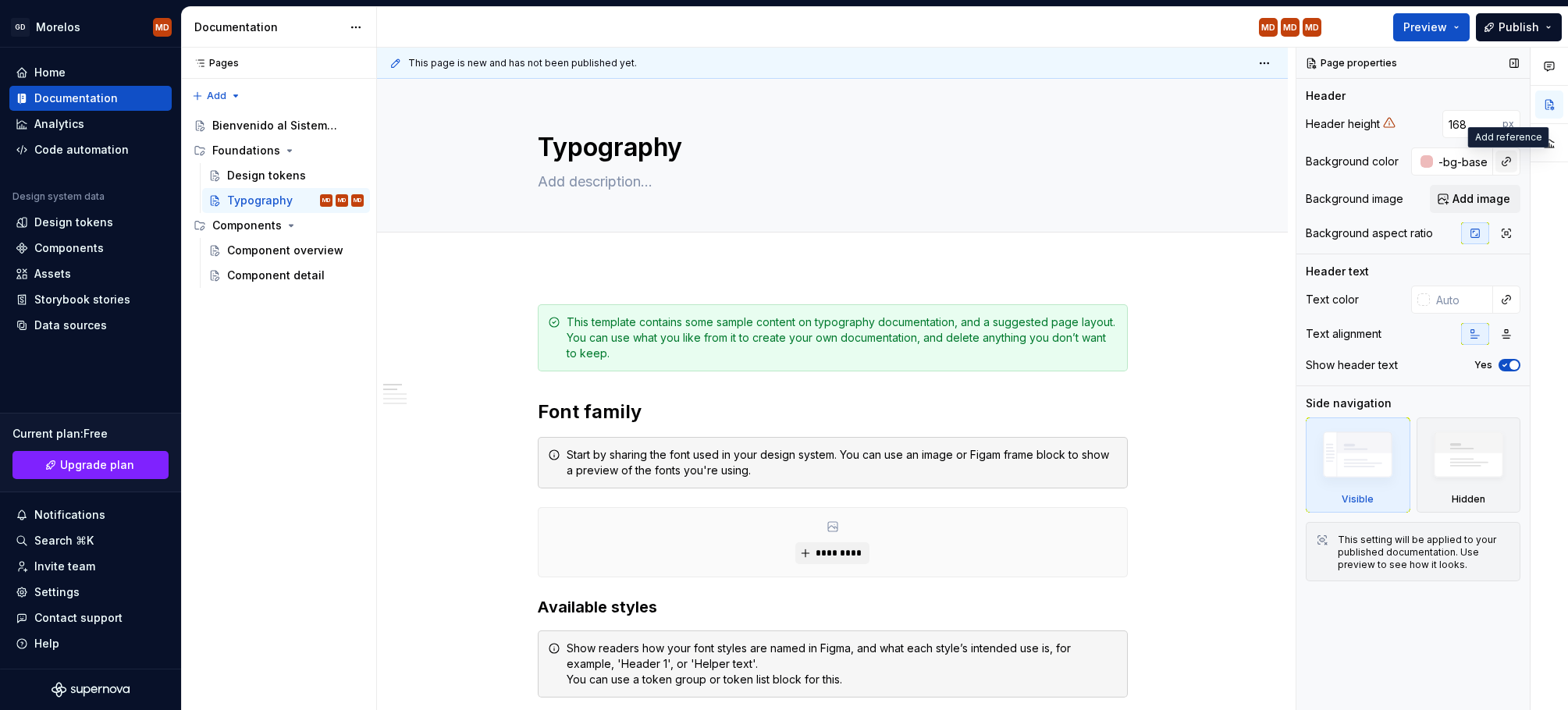
type input "#EEBBBB"
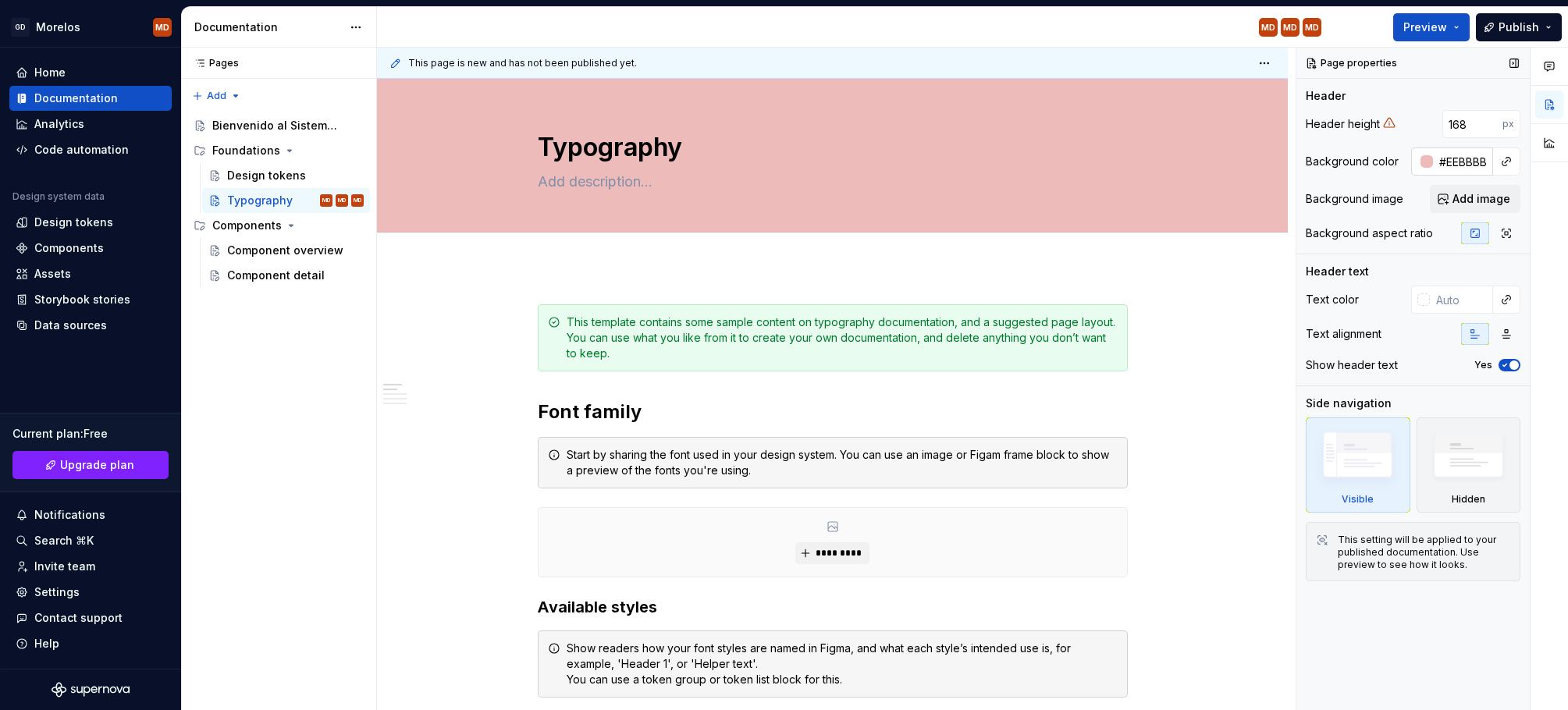
click at [1468, 153] on input "#EEBBBB" at bounding box center [1462, 161] width 60 height 28
click at [1505, 155] on button "button" at bounding box center [1506, 161] width 22 height 22
type textarea "*"
click at [1470, 163] on div "Comments Open comments No comments yet Select ‘Comment’ from the block context …" at bounding box center [1432, 379] width 272 height 663
click at [1470, 160] on input "#EEBBBB" at bounding box center [1462, 161] width 60 height 28
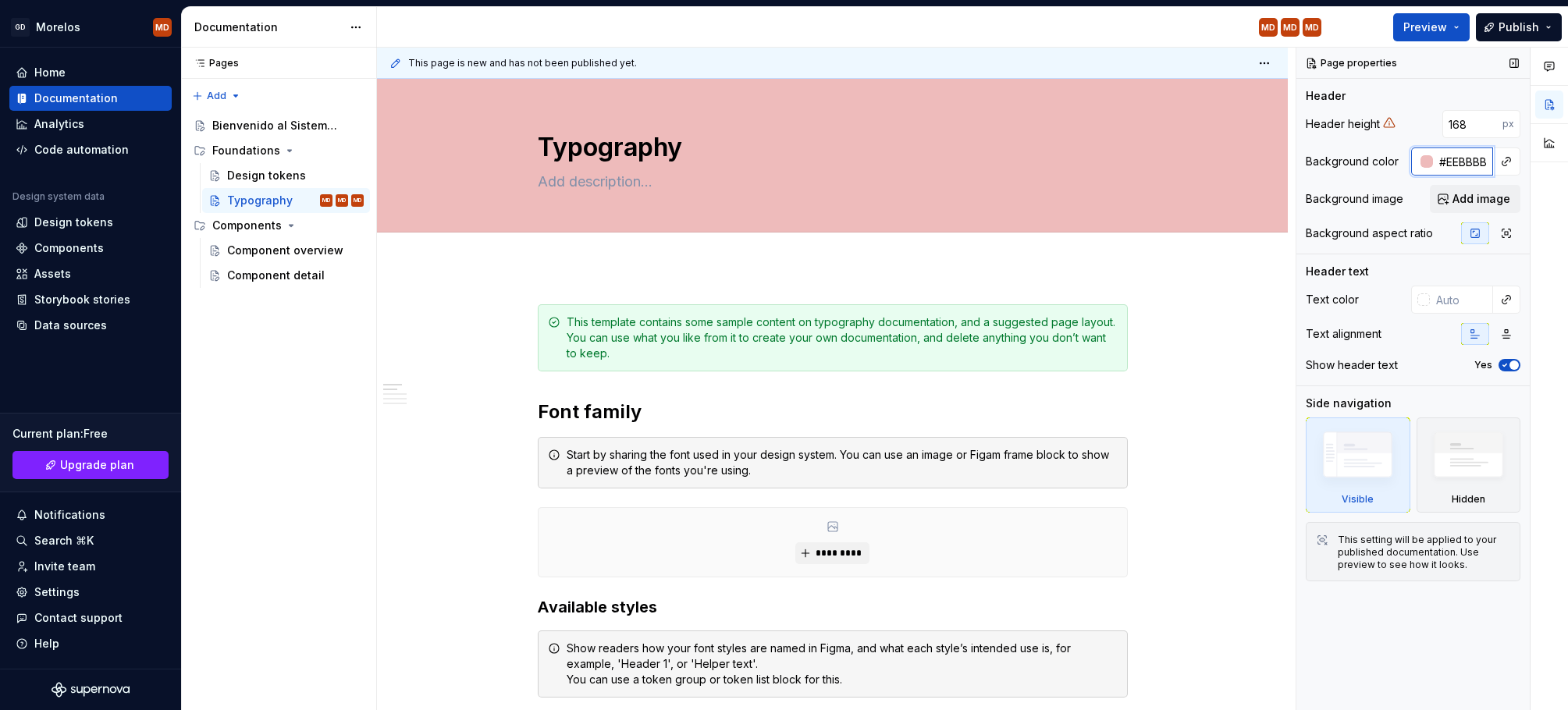
click at [1470, 160] on input "#EEBBBB" at bounding box center [1462, 161] width 60 height 28
type input "#EEBBBB"
click at [1471, 160] on input "#EEBBBB" at bounding box center [1462, 161] width 60 height 28
type textarea "*"
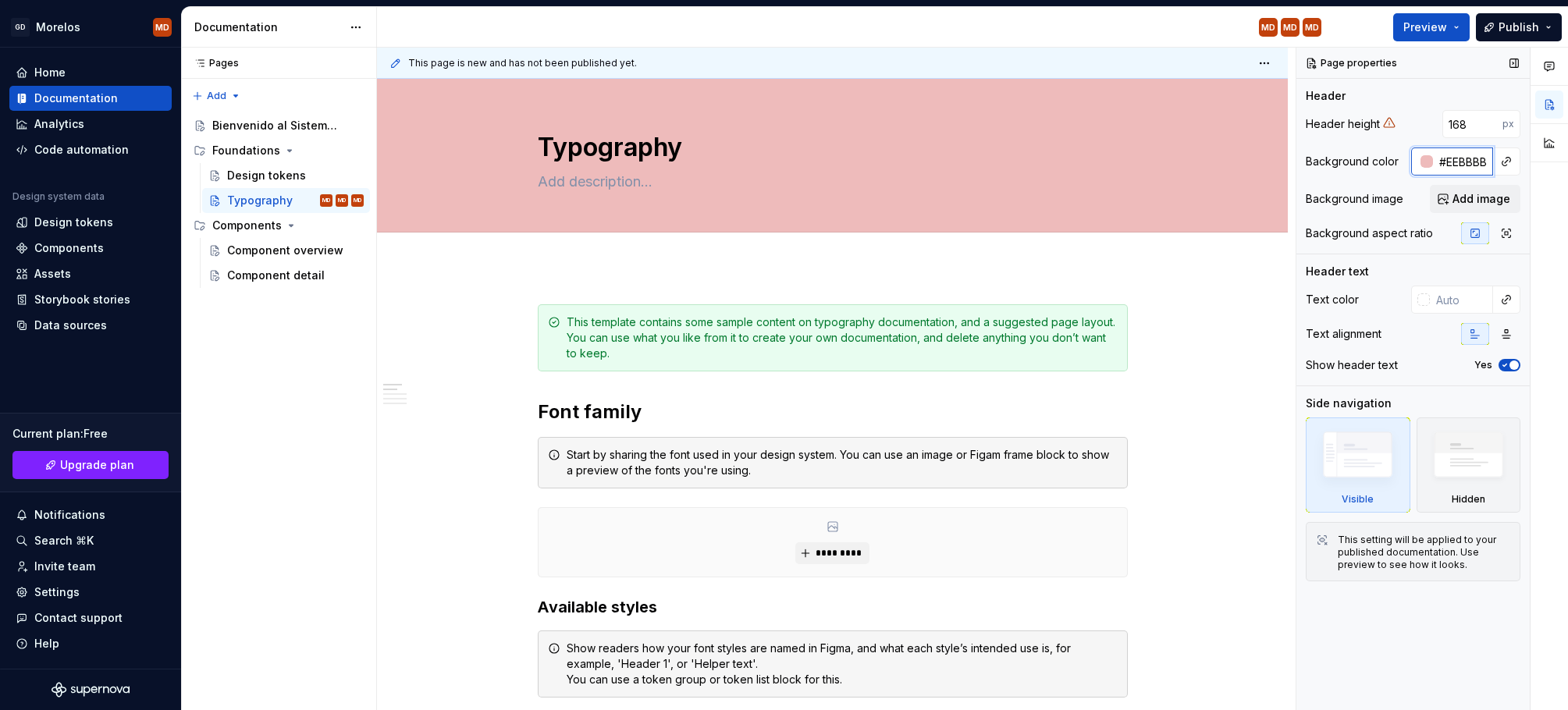
type input "a"
type input "color-sem-bg-base"
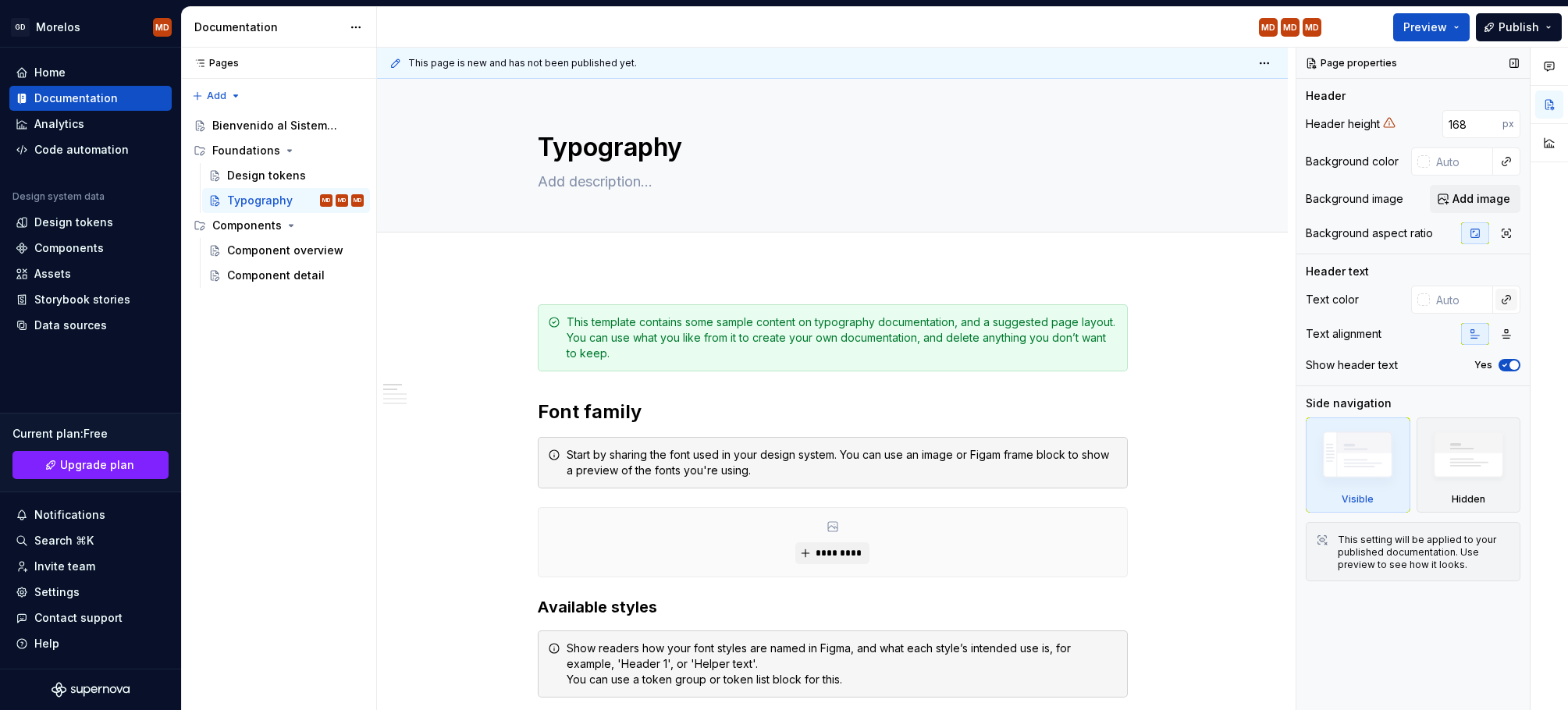
click at [1507, 298] on button "button" at bounding box center [1506, 300] width 22 height 22
click at [1413, 295] on div "Comments Open comments No comments yet Select ‘Comment’ from the block context …" at bounding box center [1432, 379] width 272 height 663
click at [1511, 366] on span "button" at bounding box center [1513, 366] width 10 height 10
click at [1511, 366] on button "No" at bounding box center [1509, 365] width 22 height 12
click at [1547, 100] on button "button" at bounding box center [1548, 104] width 28 height 28
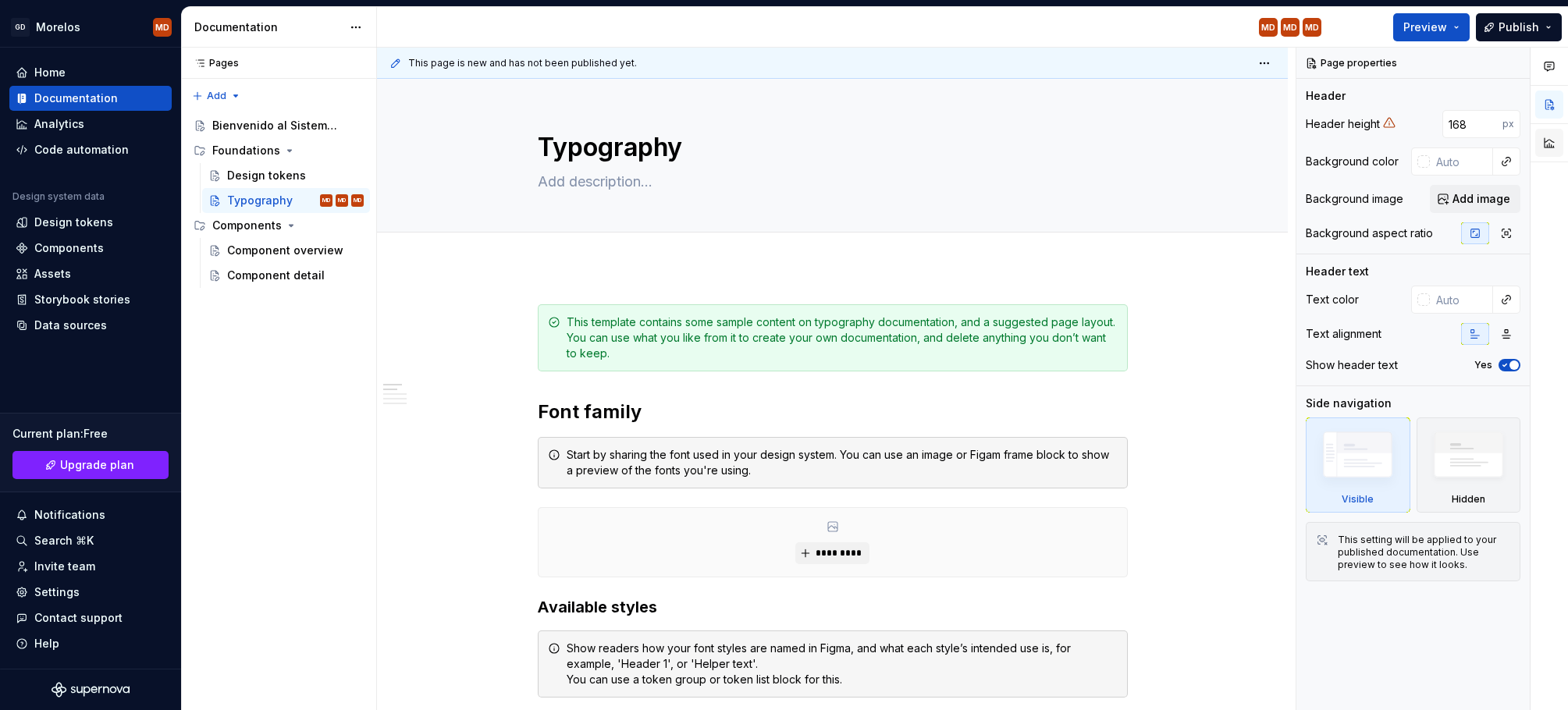
click at [1543, 140] on button "button" at bounding box center [1548, 143] width 28 height 28
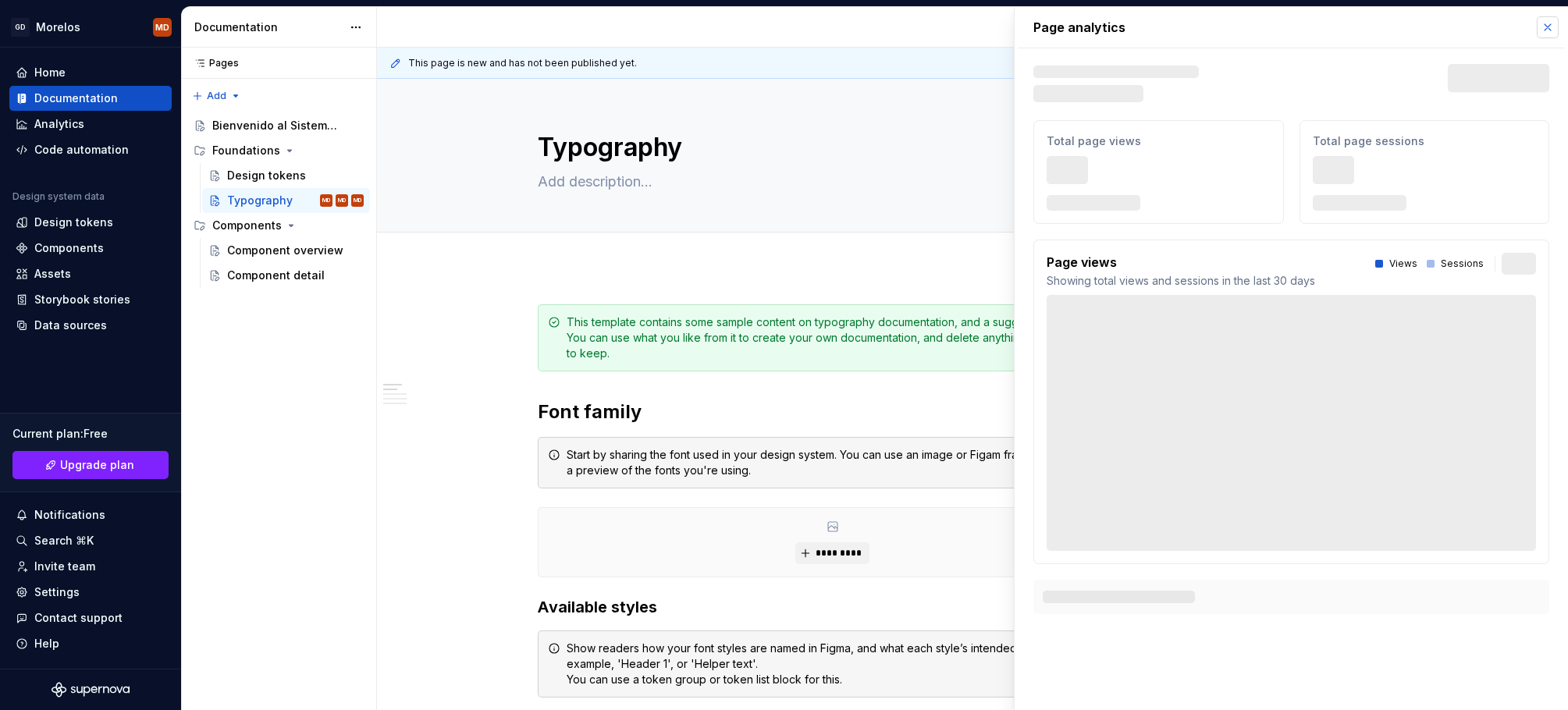
click at [1552, 31] on button "button" at bounding box center [1547, 27] width 22 height 22
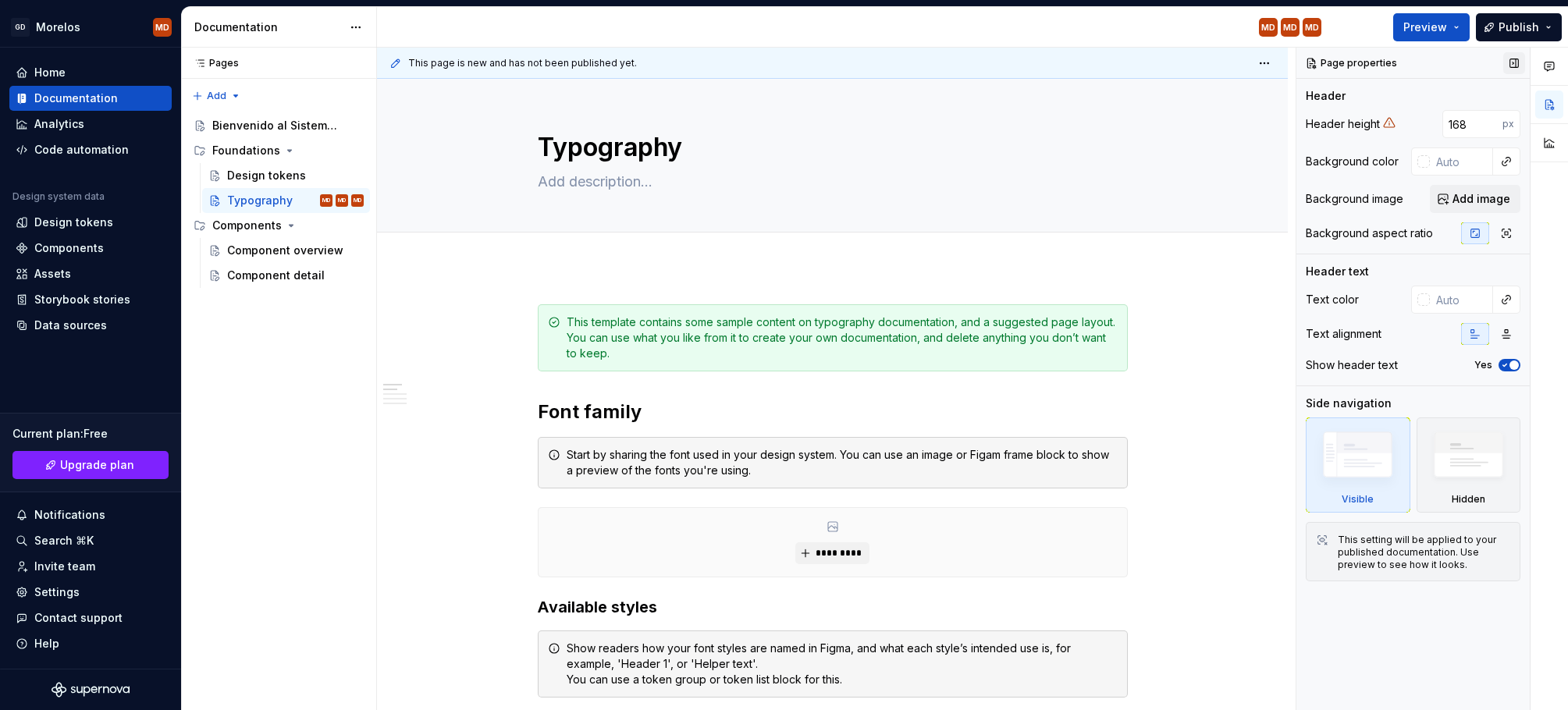
click at [1518, 59] on button "button" at bounding box center [1513, 63] width 22 height 22
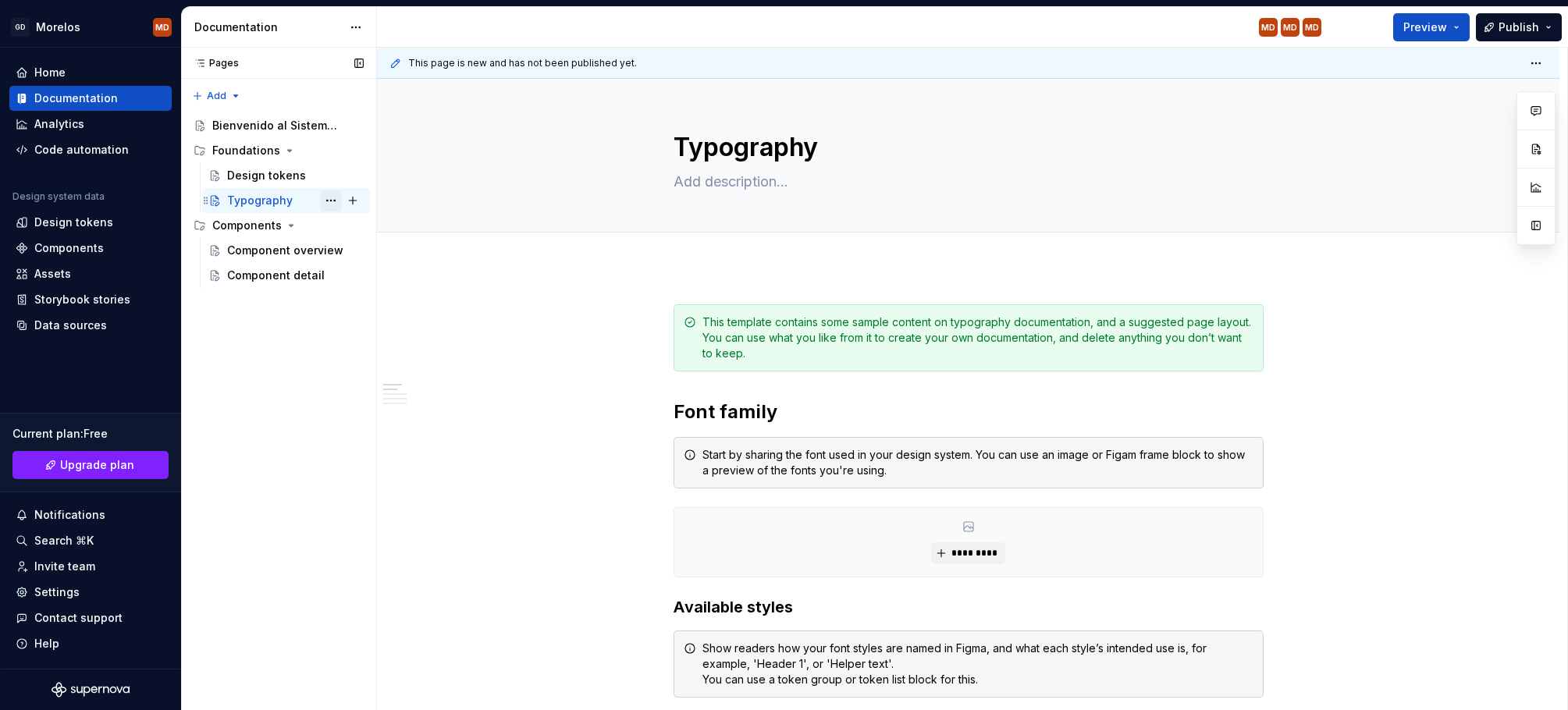
click at [329, 202] on button "Page tree" at bounding box center [330, 200] width 22 height 22
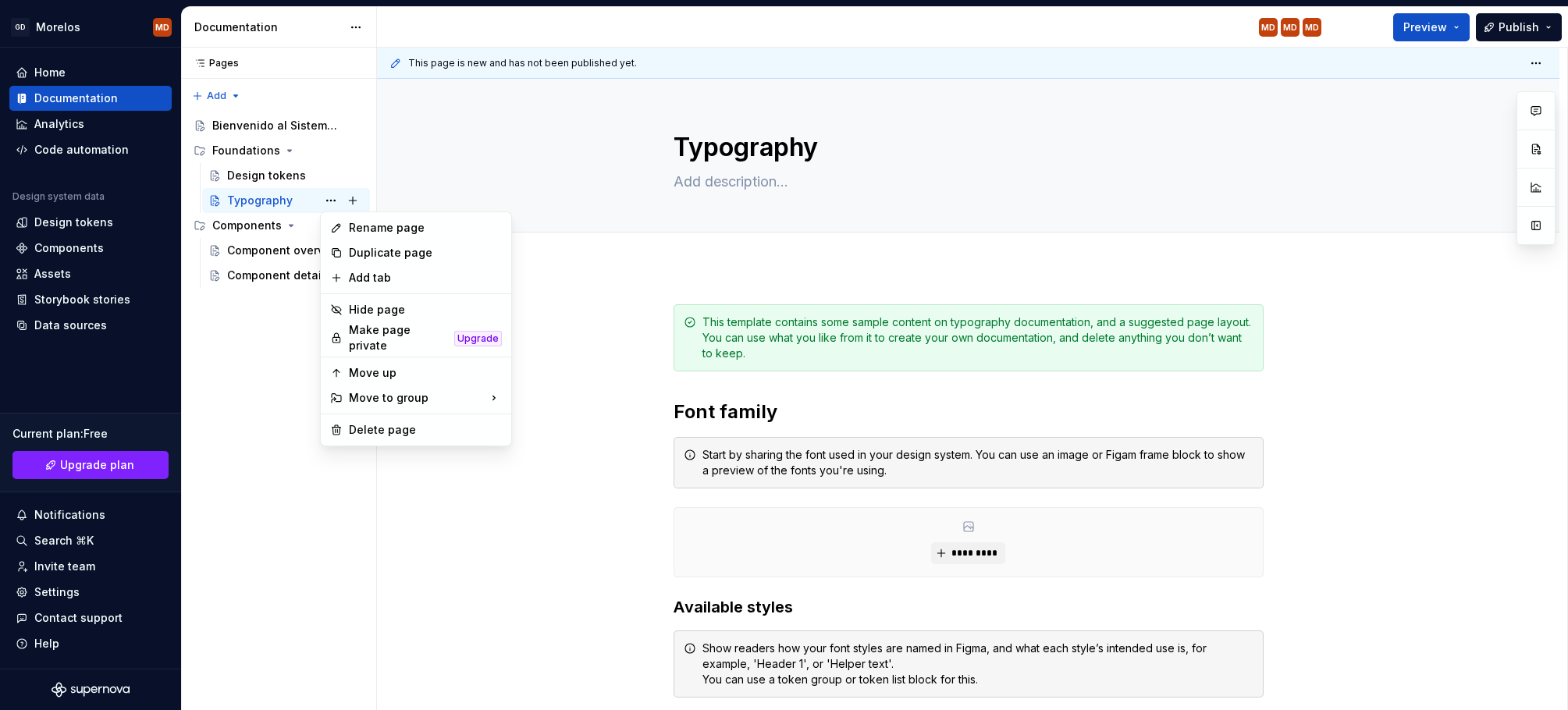
click at [607, 333] on html "GD Morelos MD Home Documentation Analytics Code automation Design system data D…" at bounding box center [784, 355] width 1568 height 710
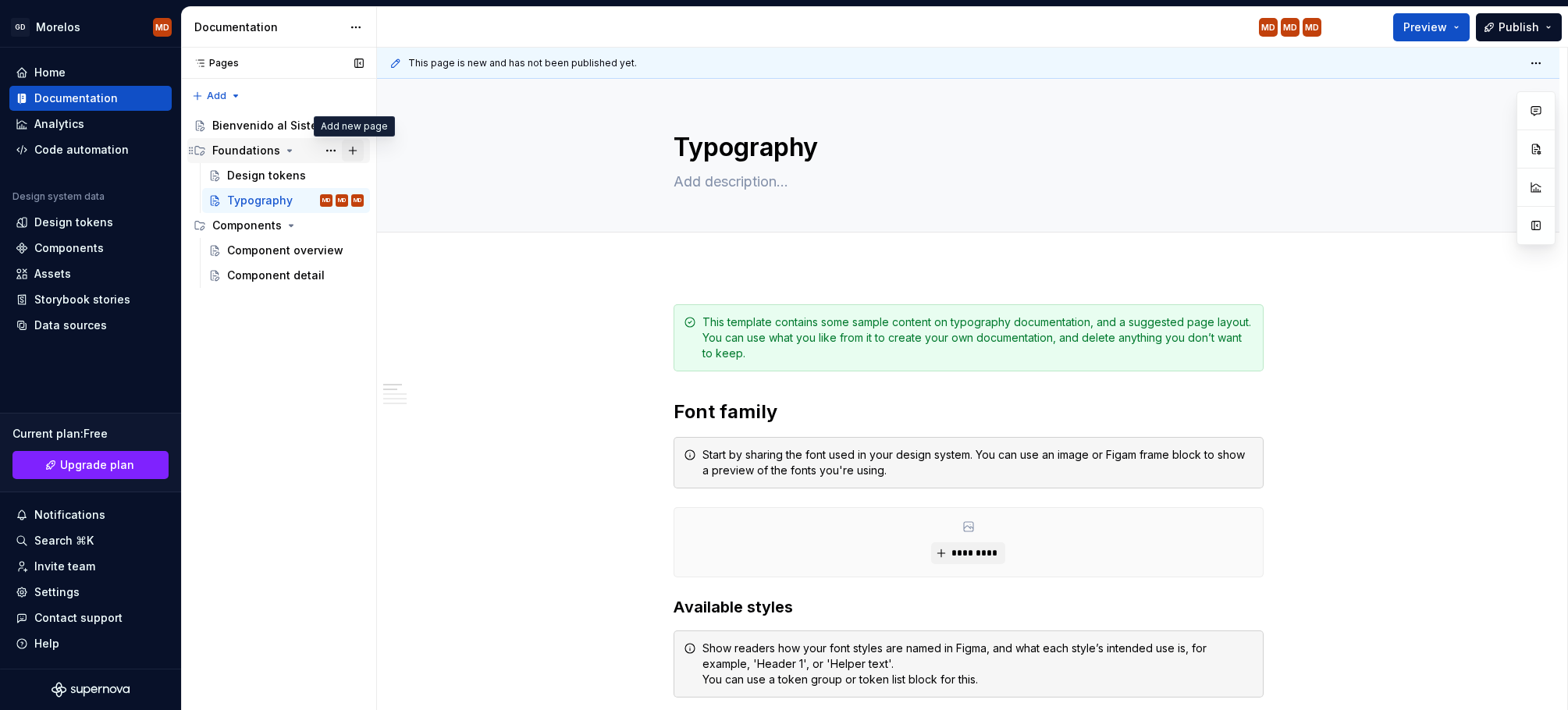
click at [354, 149] on button "Page tree" at bounding box center [352, 150] width 22 height 22
type textarea "*"
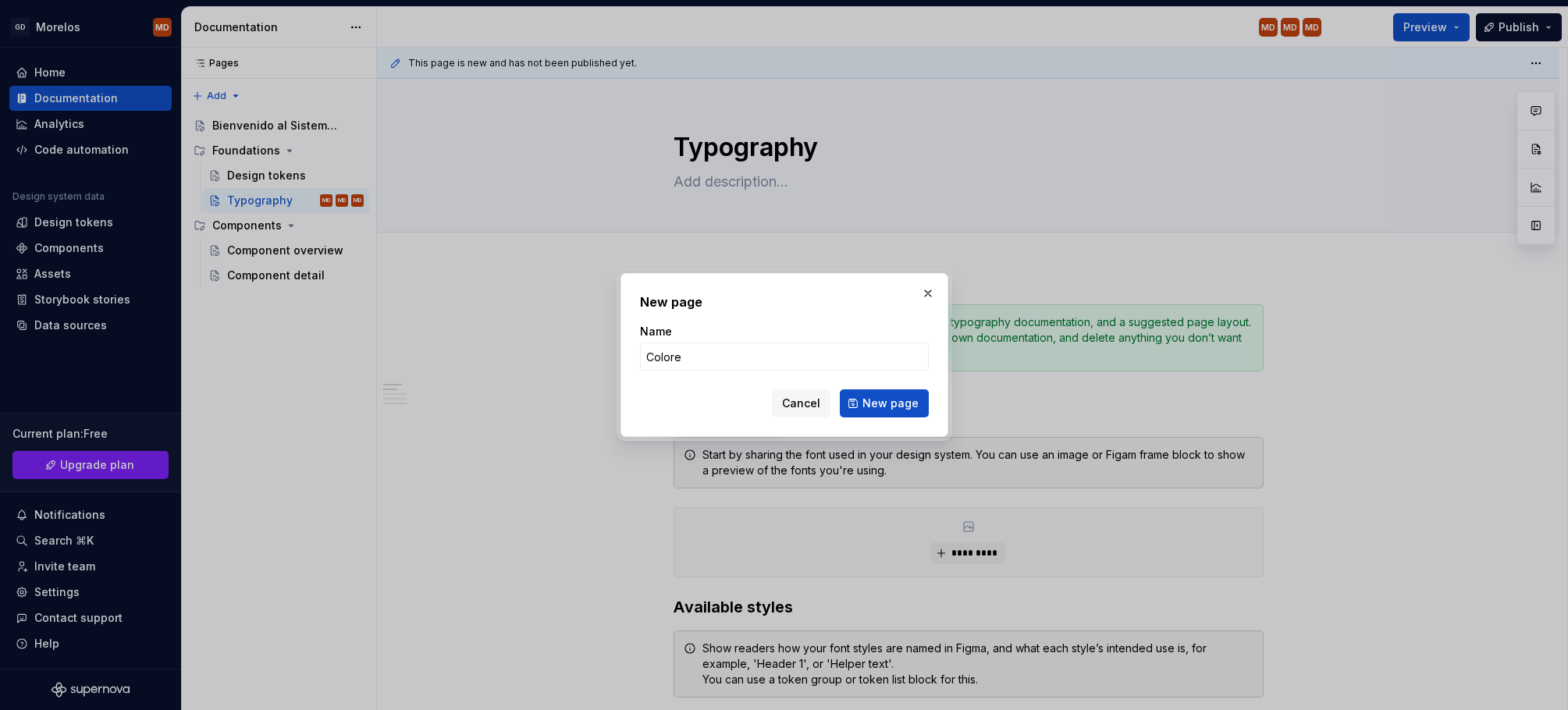
type input "Colores"
click button "New page" at bounding box center [884, 403] width 89 height 28
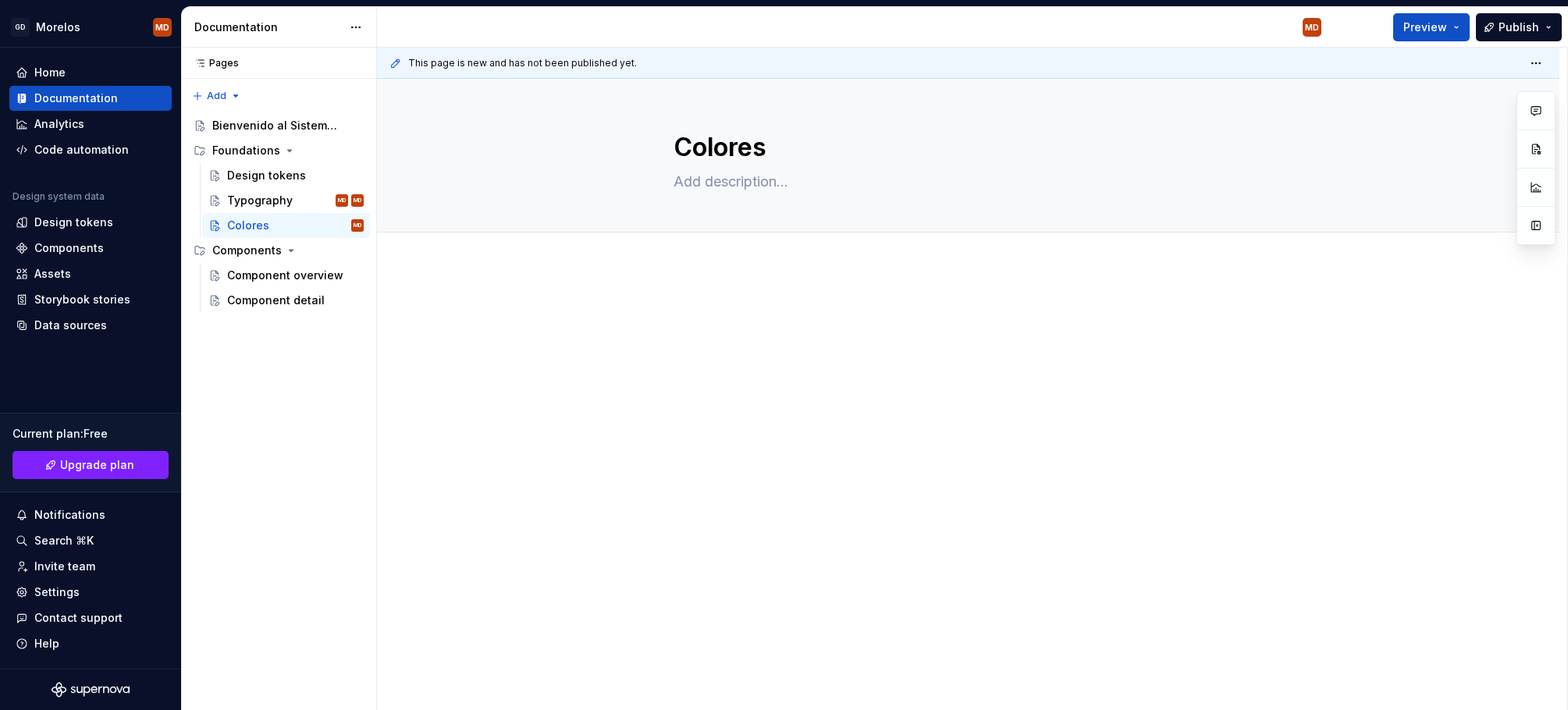
click at [740, 280] on div at bounding box center [968, 431] width 1182 height 328
type textarea "*"
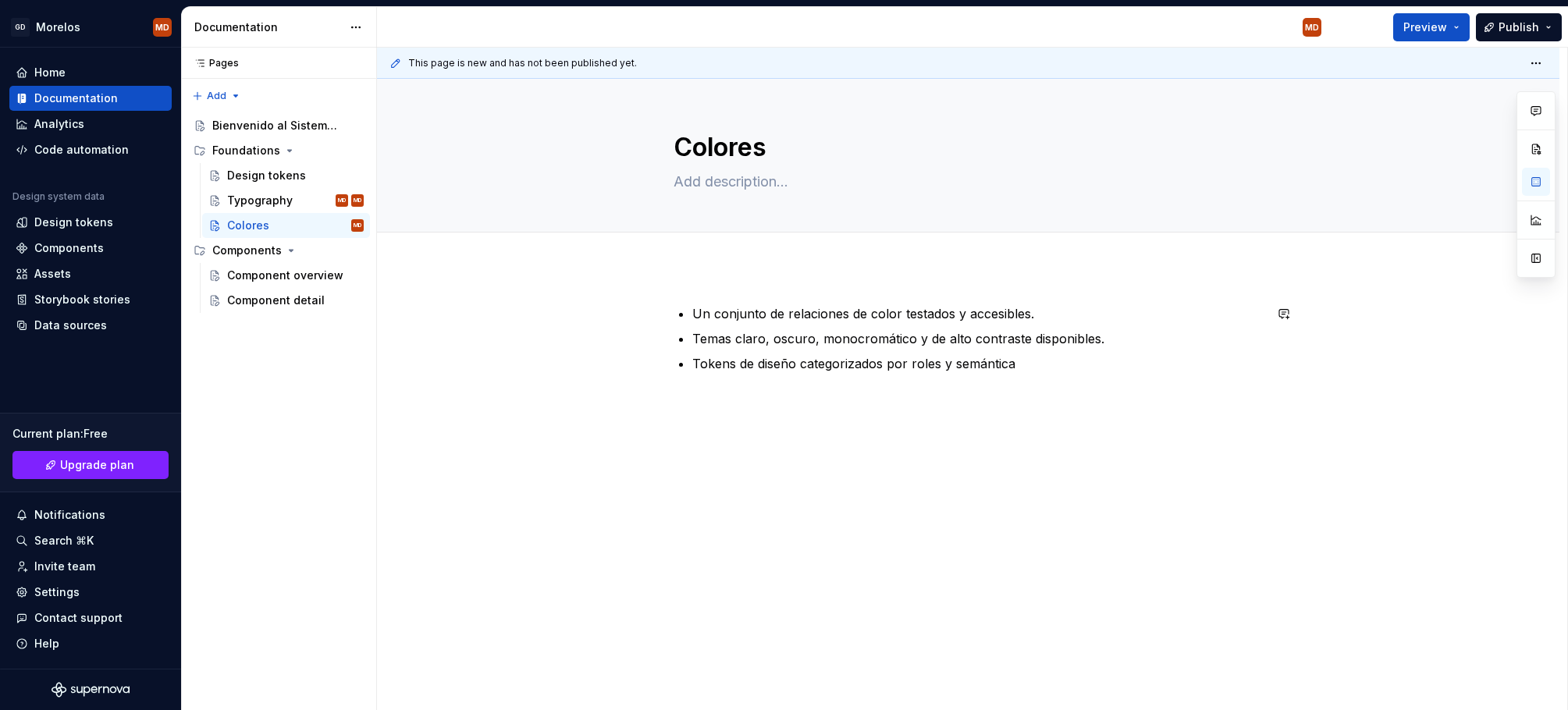
click at [759, 299] on div "Un conjunto de relaciones de color testados y accesibles. Temas claro, oscuro, …" at bounding box center [968, 435] width 1182 height 338
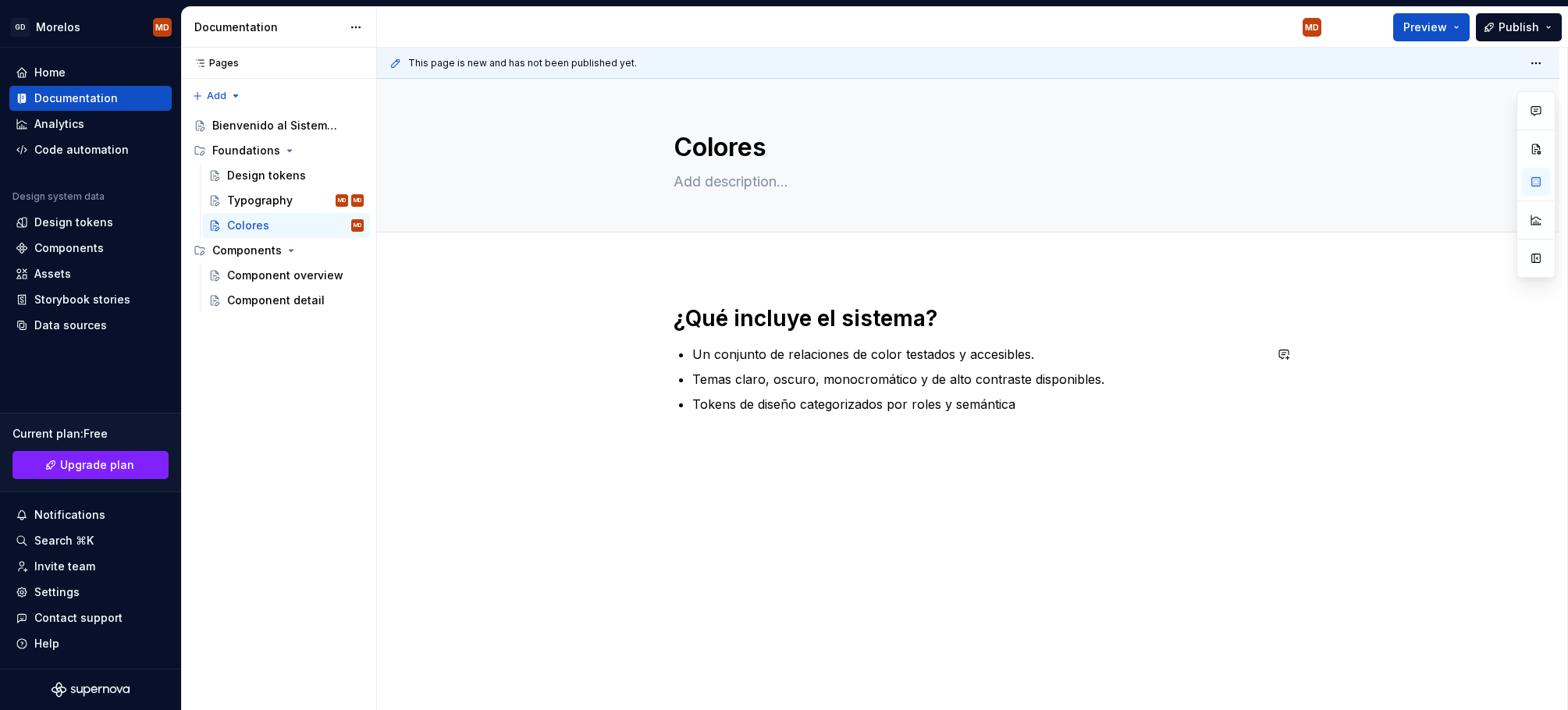
click at [1129, 415] on div "¿Qué incluye el sistema? Un conjunto de relaciones de color testados y accesibl…" at bounding box center [968, 368] width 590 height 128
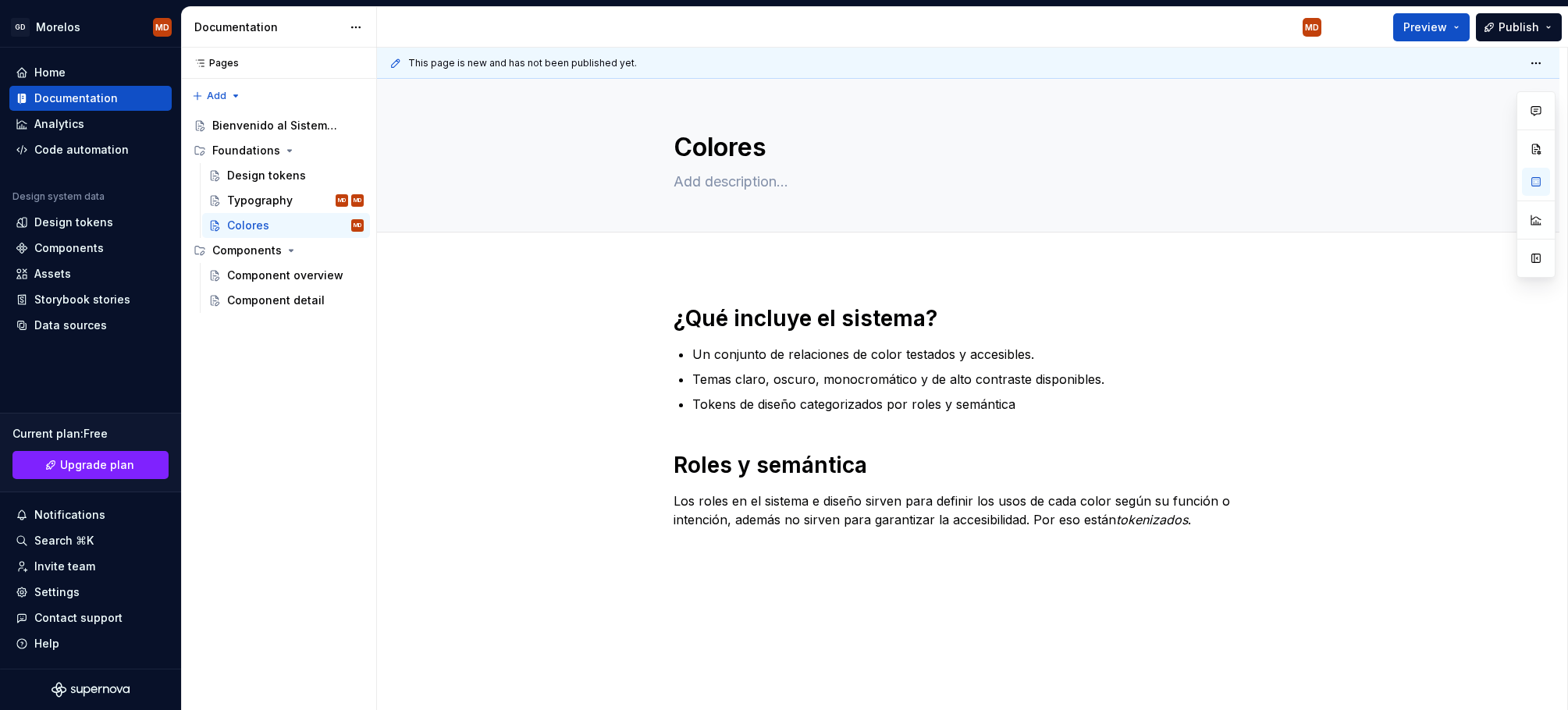
click at [757, 561] on div "¿Qué incluye el sistema? Un conjunto de relaciones de color testados y accesibl…" at bounding box center [968, 514] width 1182 height 494
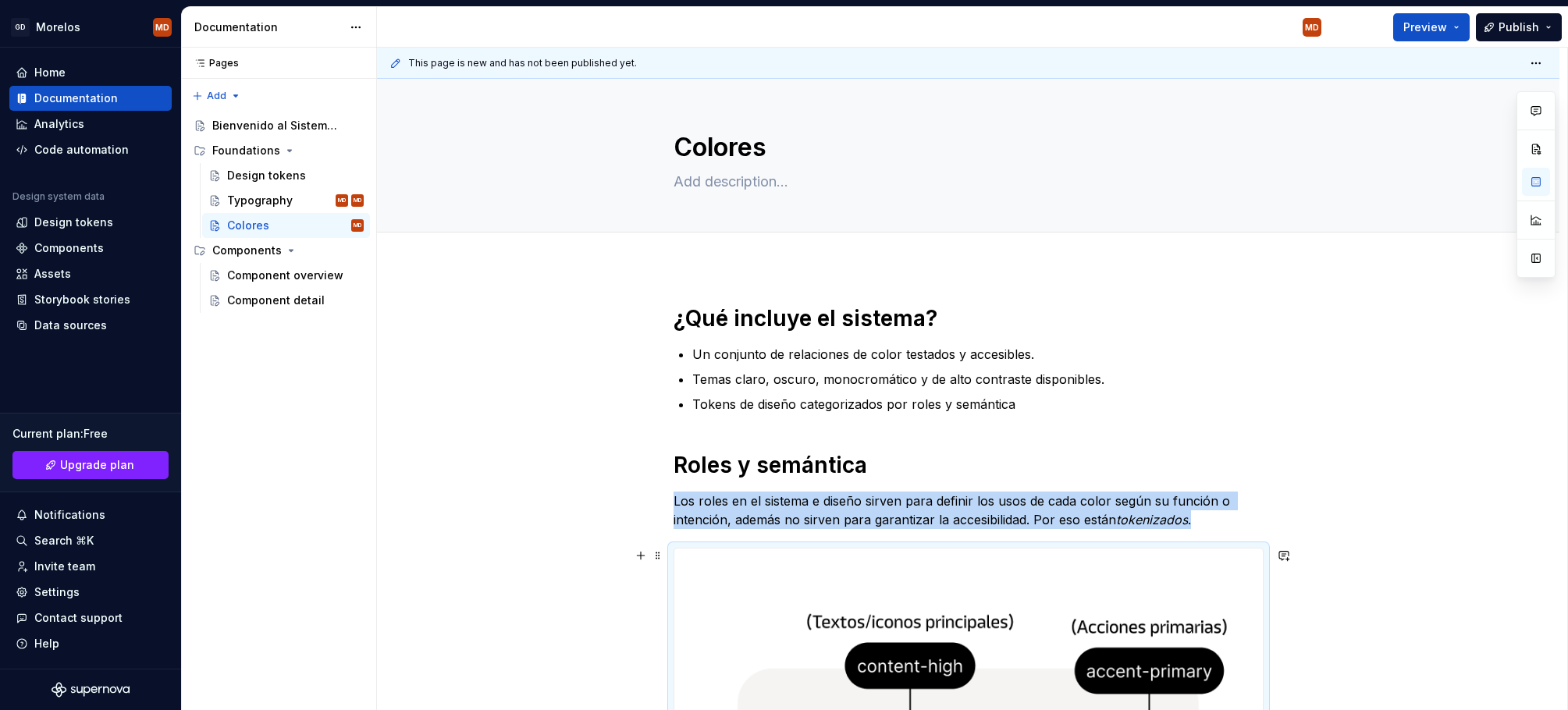
scroll to position [444, 0]
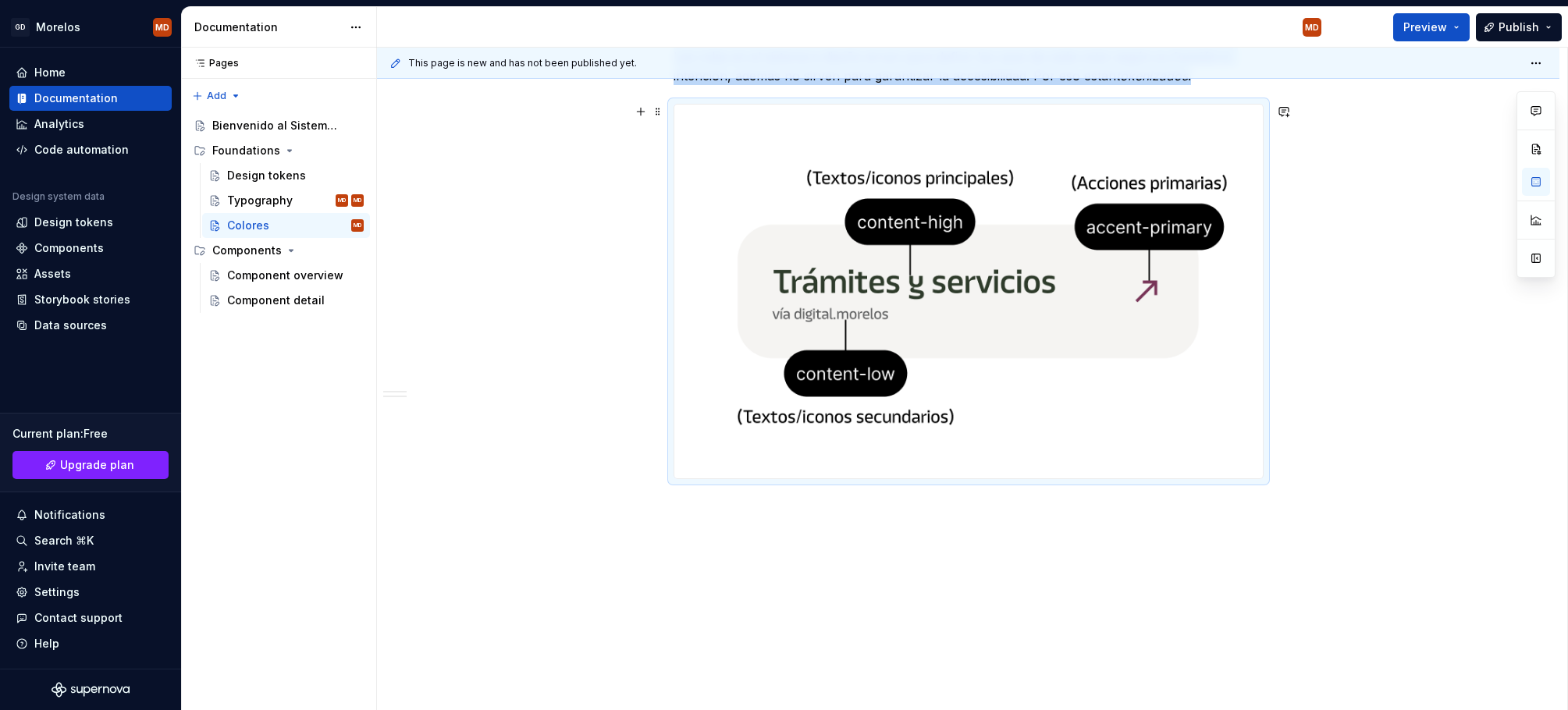
click at [1209, 184] on img at bounding box center [968, 291] width 588 height 374
click at [662, 112] on span at bounding box center [657, 111] width 12 height 22
click at [972, 218] on img at bounding box center [968, 291] width 588 height 374
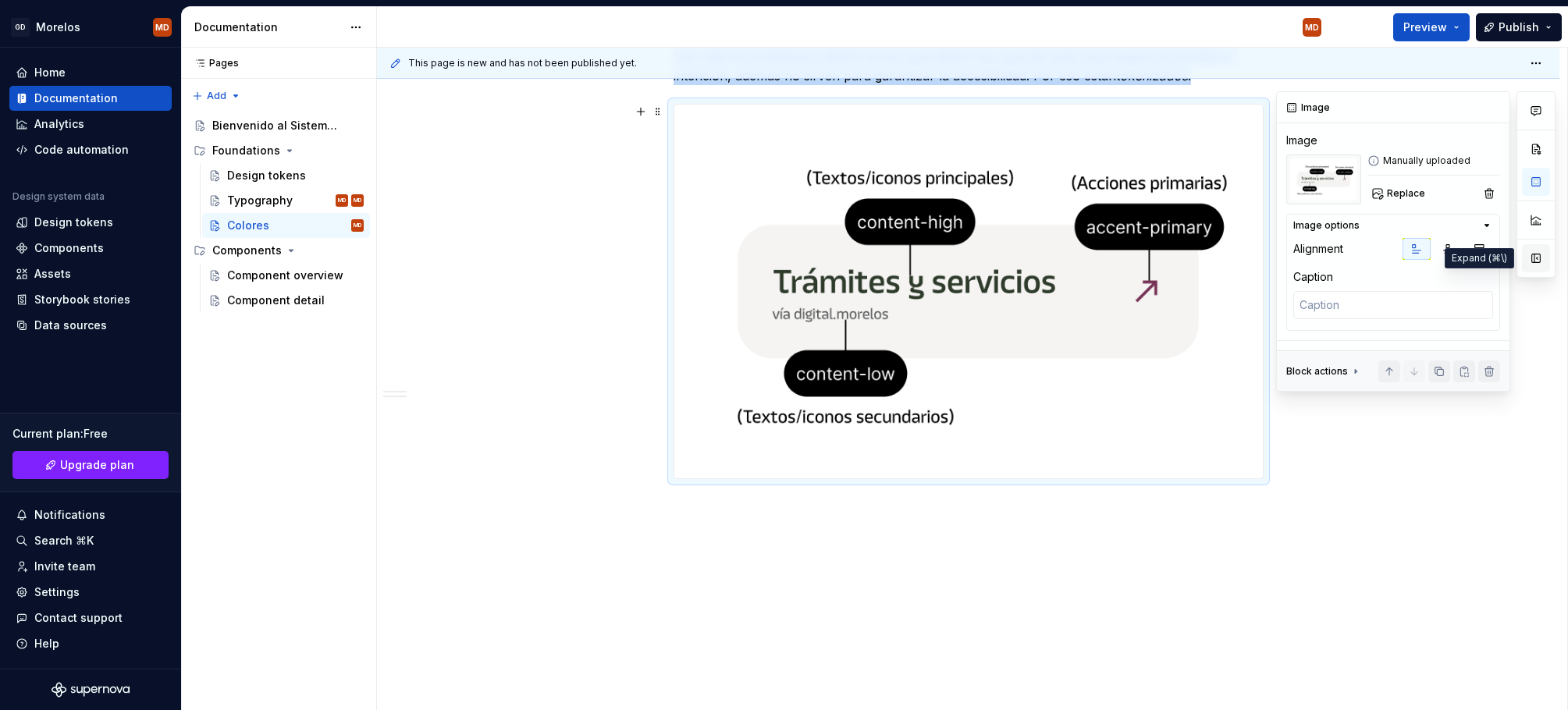
click at [1537, 250] on button "button" at bounding box center [1535, 257] width 28 height 28
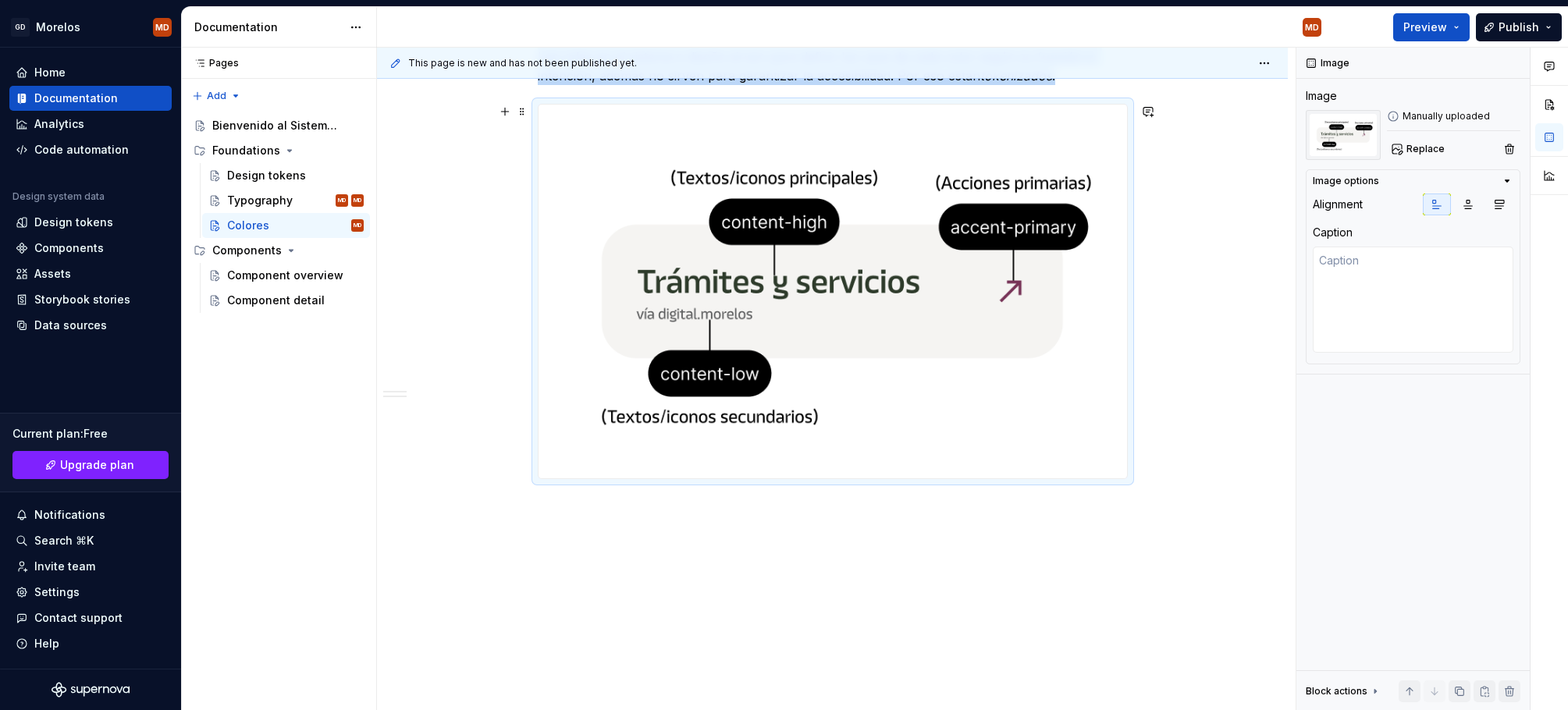
type textarea "*"
click at [898, 464] on img at bounding box center [832, 291] width 588 height 374
click at [648, 506] on div "¿Qué incluye el sistema? Un conjunto de relaciones de color testados y accesibl…" at bounding box center [832, 267] width 911 height 888
click at [510, 114] on button "button" at bounding box center [504, 111] width 22 height 22
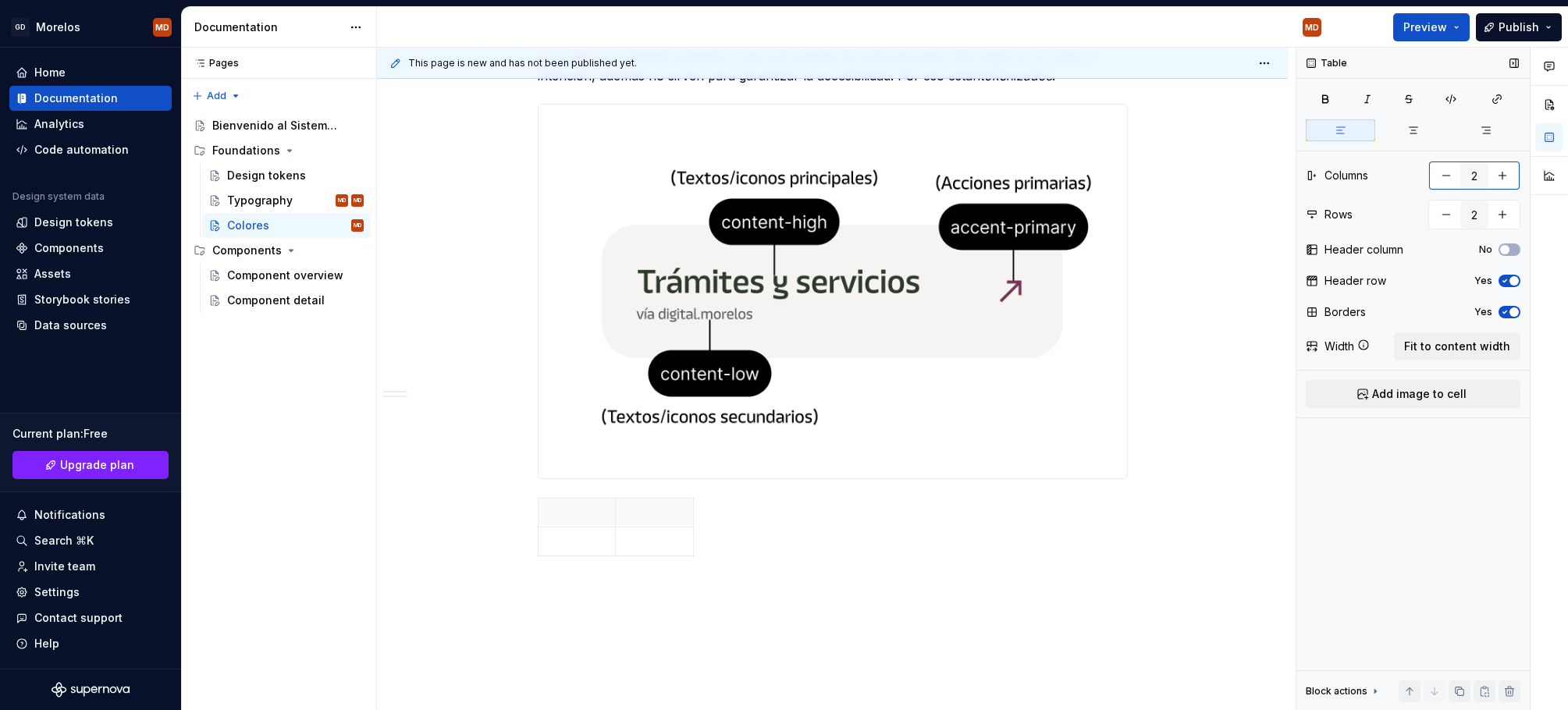
click at [1500, 183] on button "button" at bounding box center [1501, 175] width 28 height 28
type input "3"
click at [578, 526] on th at bounding box center [577, 512] width 78 height 29
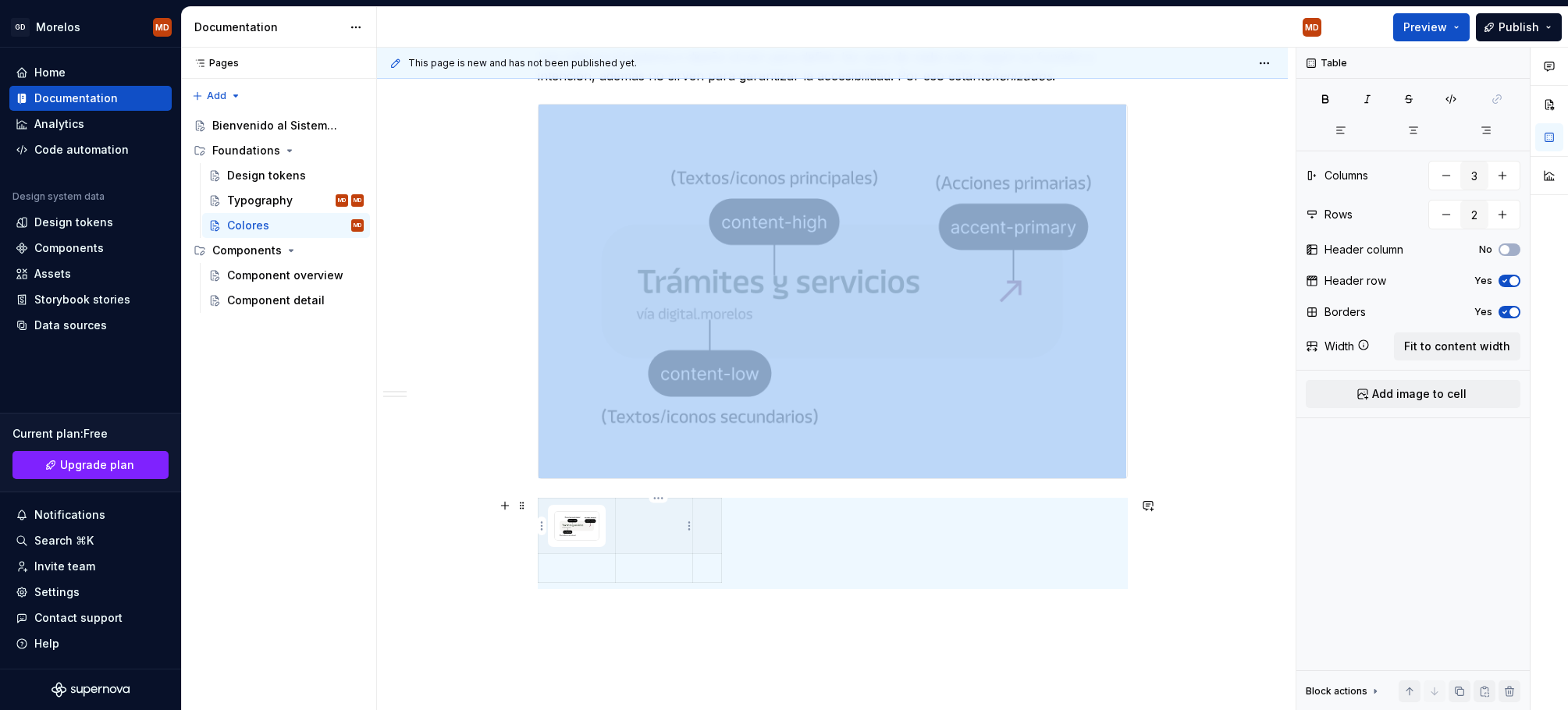
click at [657, 522] on th at bounding box center [654, 525] width 77 height 55
click at [543, 524] on html "GD Morelos MD Home Documentation Analytics Code automation Design system data D…" at bounding box center [784, 355] width 1568 height 710
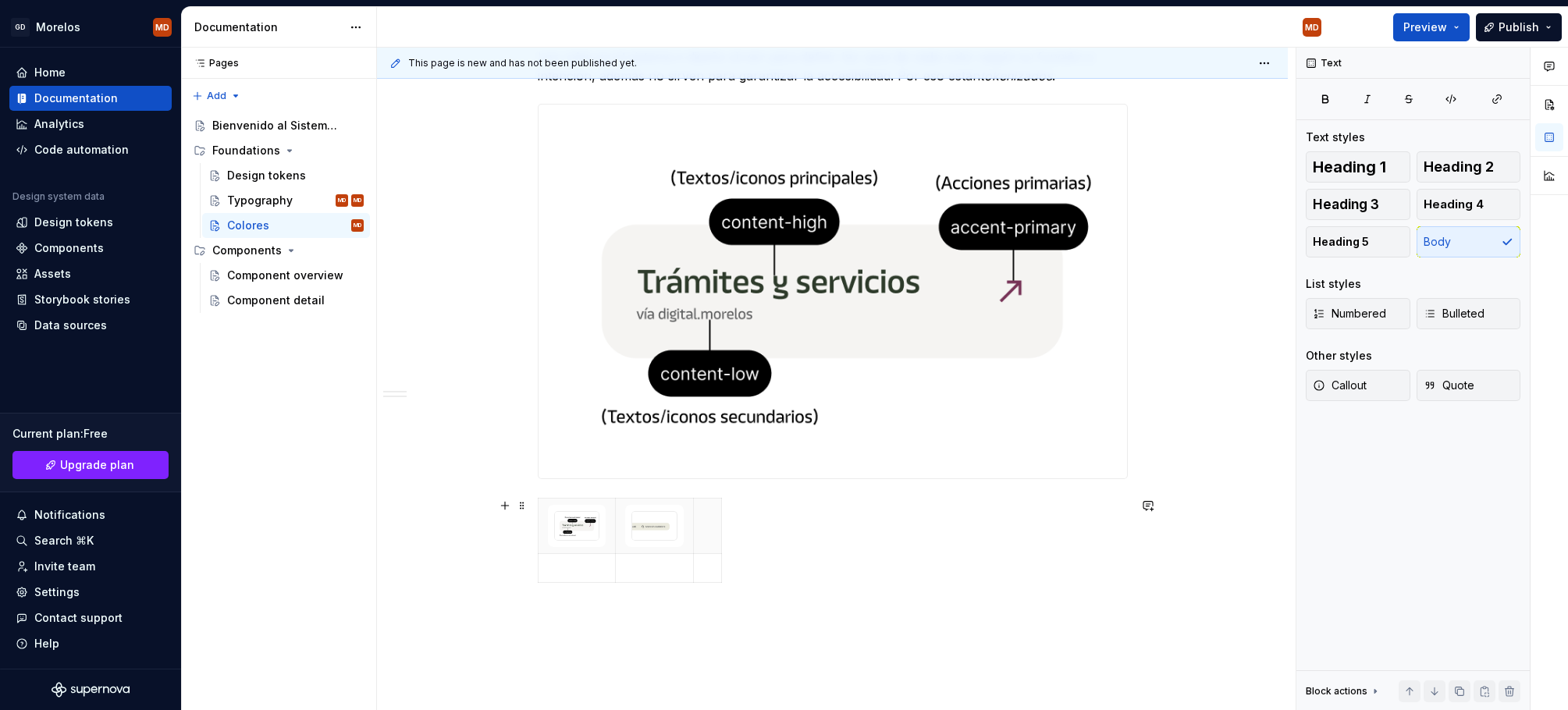
click at [519, 501] on html "GD Morelos MD Home Documentation Analytics Code automation Design system data D…" at bounding box center [784, 355] width 1568 height 710
click at [522, 506] on span at bounding box center [521, 505] width 12 height 22
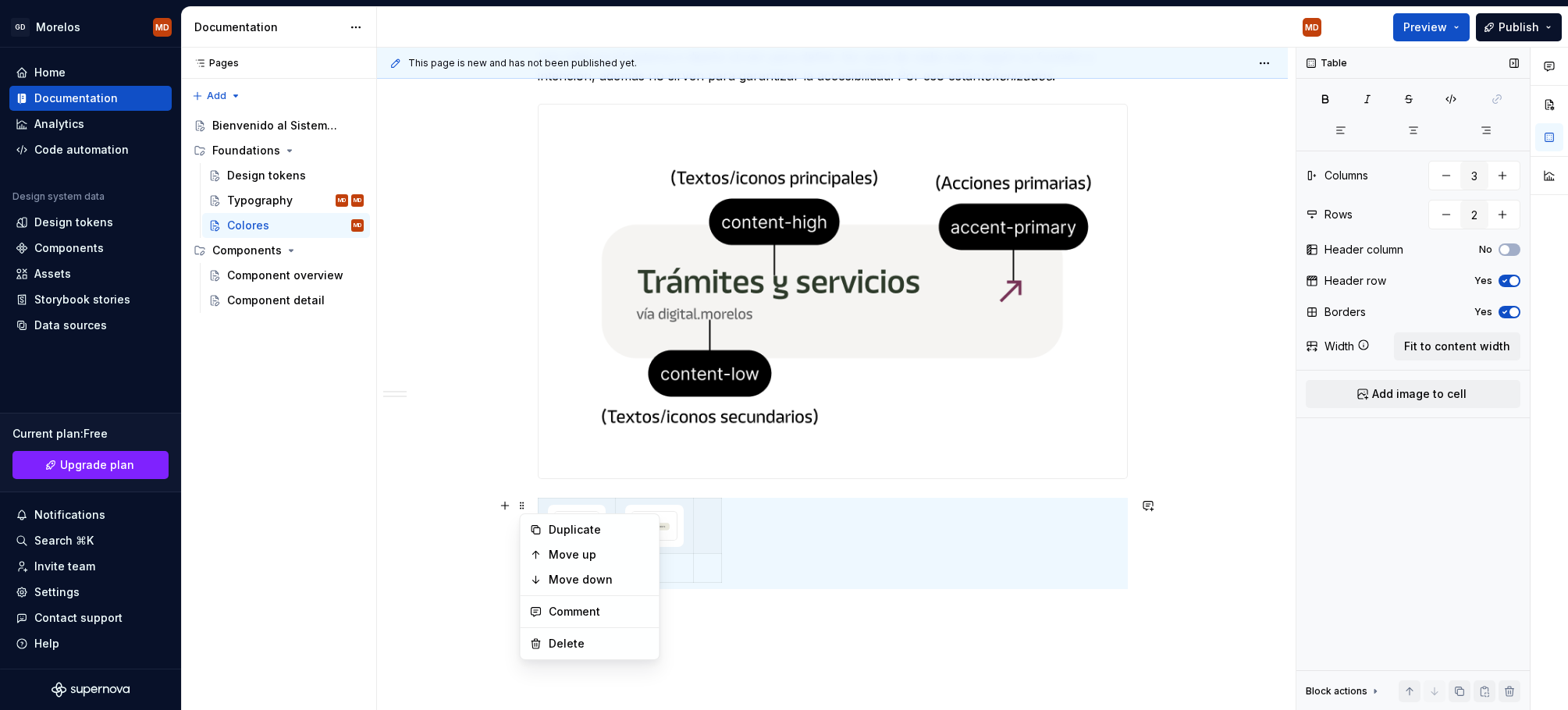
click at [1513, 277] on span "button" at bounding box center [1513, 281] width 10 height 10
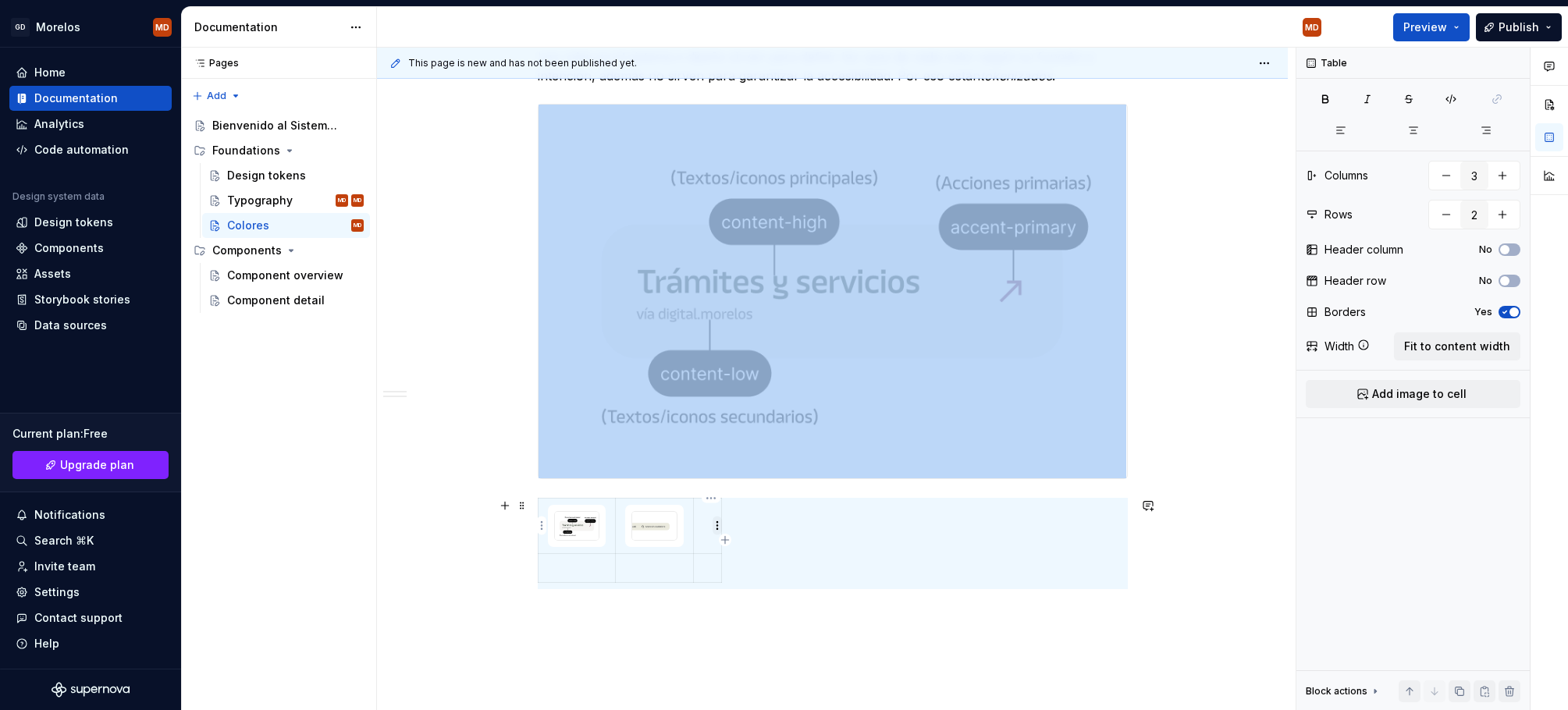
click at [713, 521] on html "GD Morelos MD Home Documentation Analytics Code automation Design system data D…" at bounding box center [784, 355] width 1568 height 710
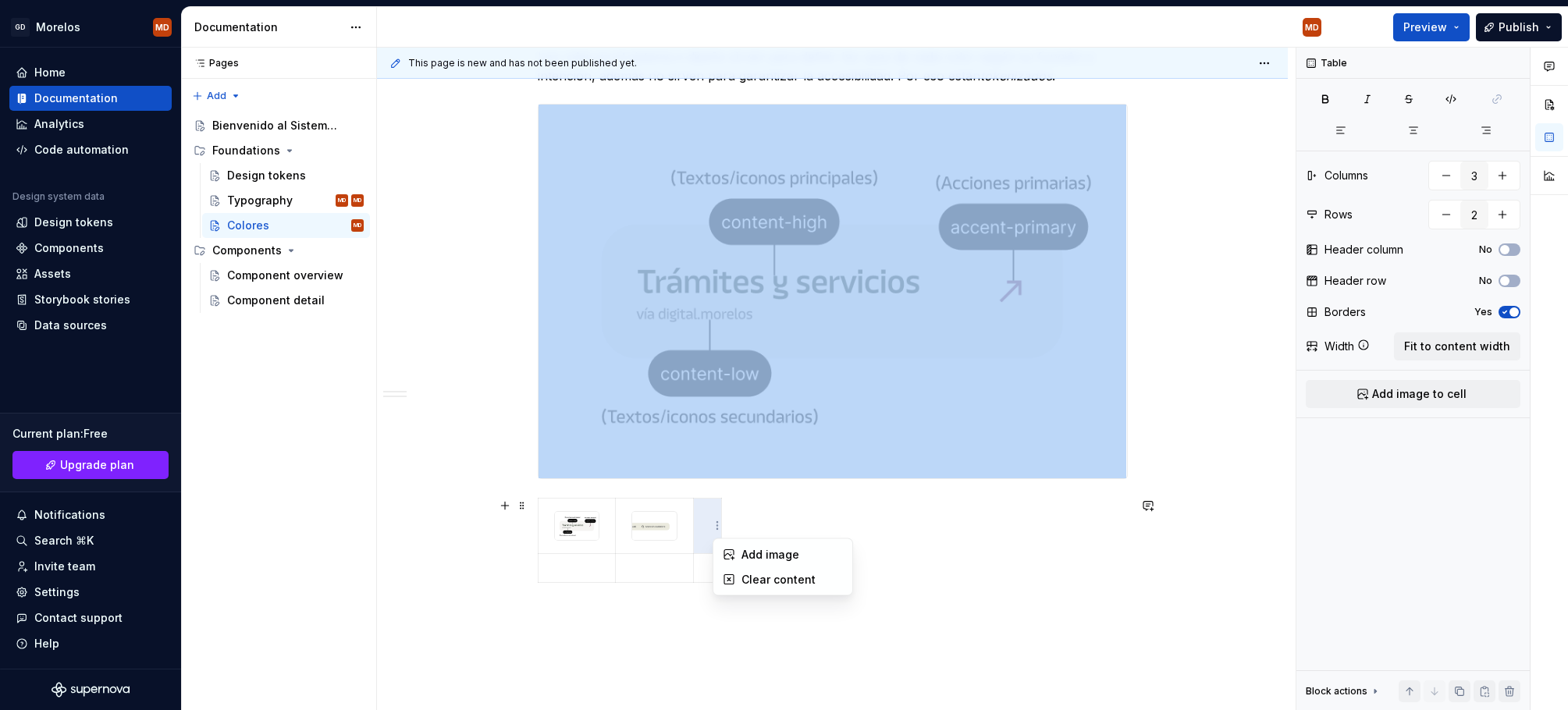
click at [704, 524] on html "GD Morelos MD Home Documentation Analytics Code automation Design system data D…" at bounding box center [784, 355] width 1568 height 710
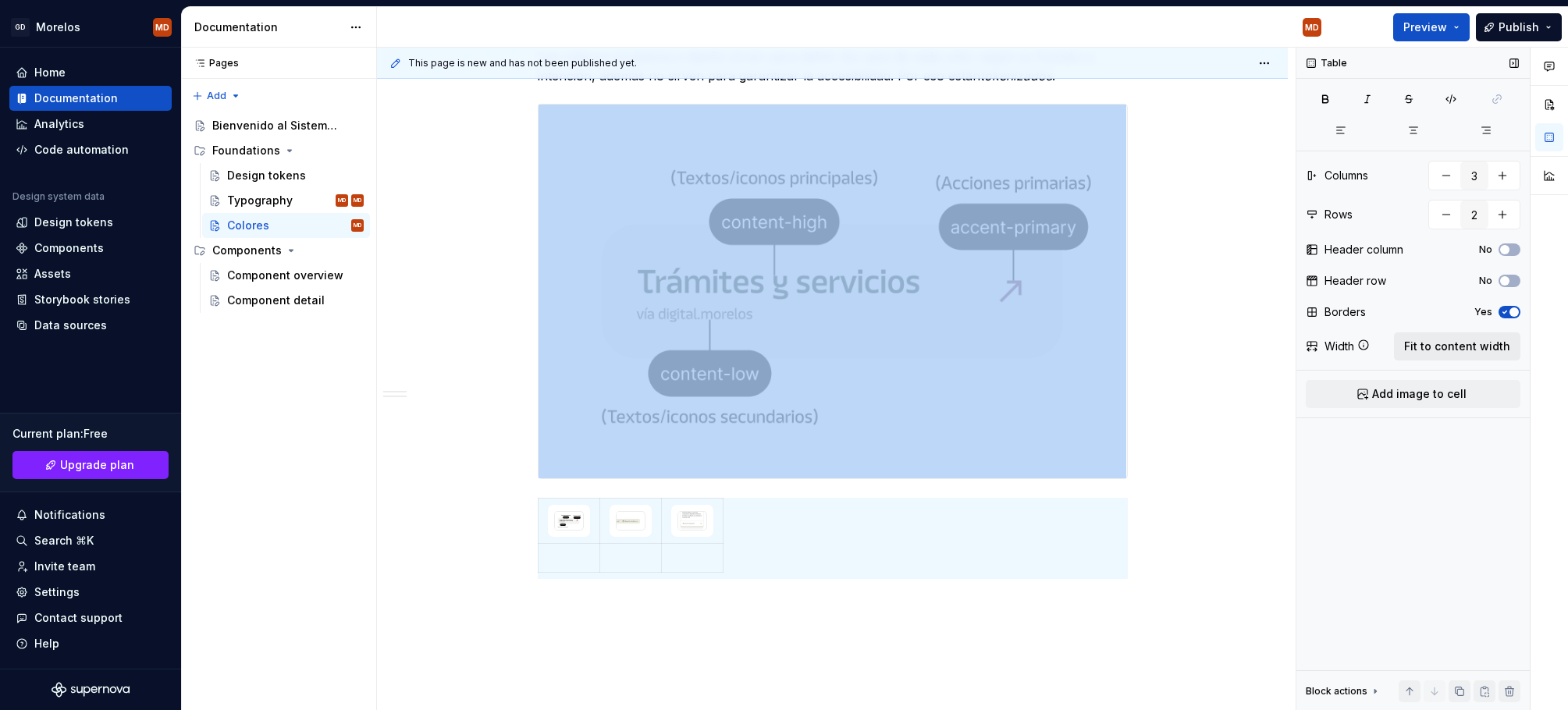
click at [1446, 344] on span "Fit to content width" at bounding box center [1456, 346] width 106 height 15
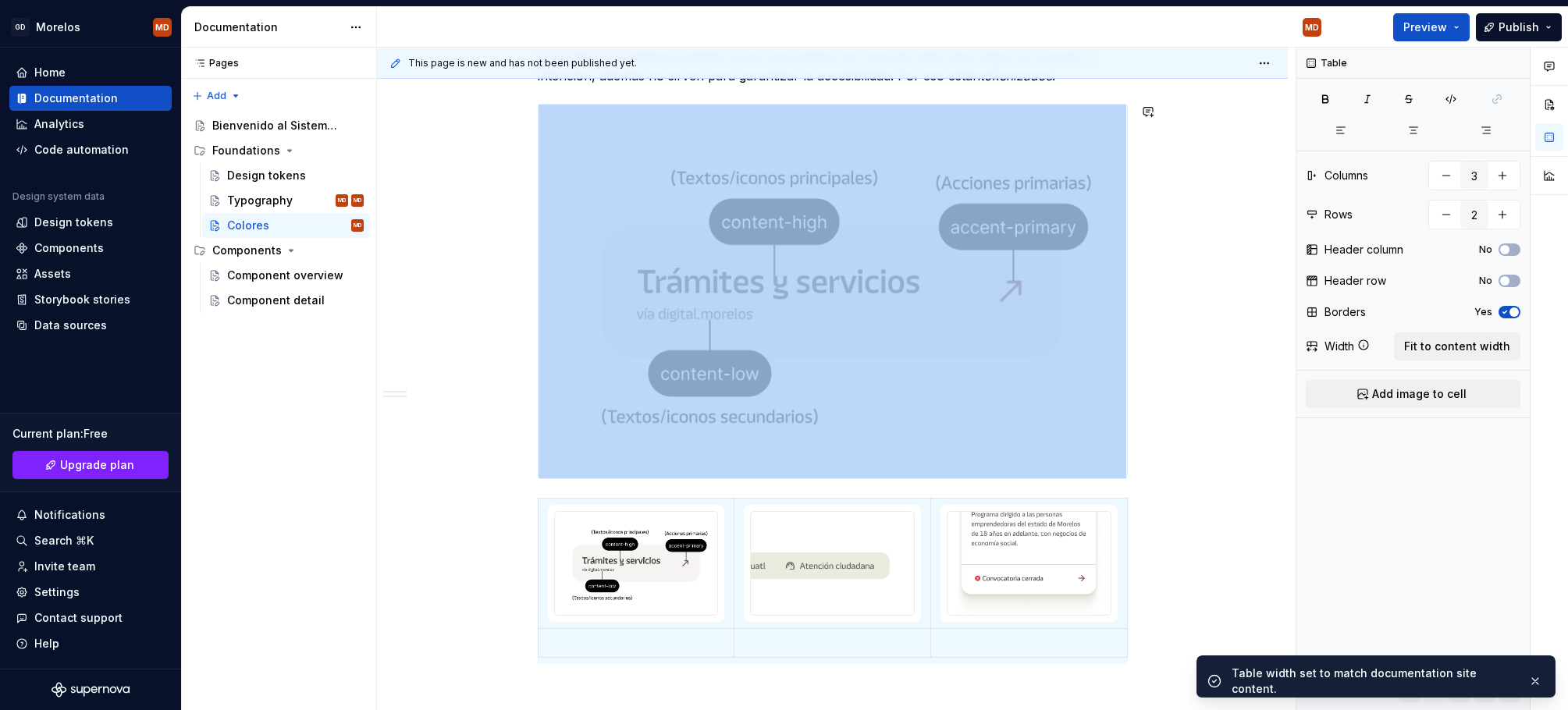
scroll to position [629, 0]
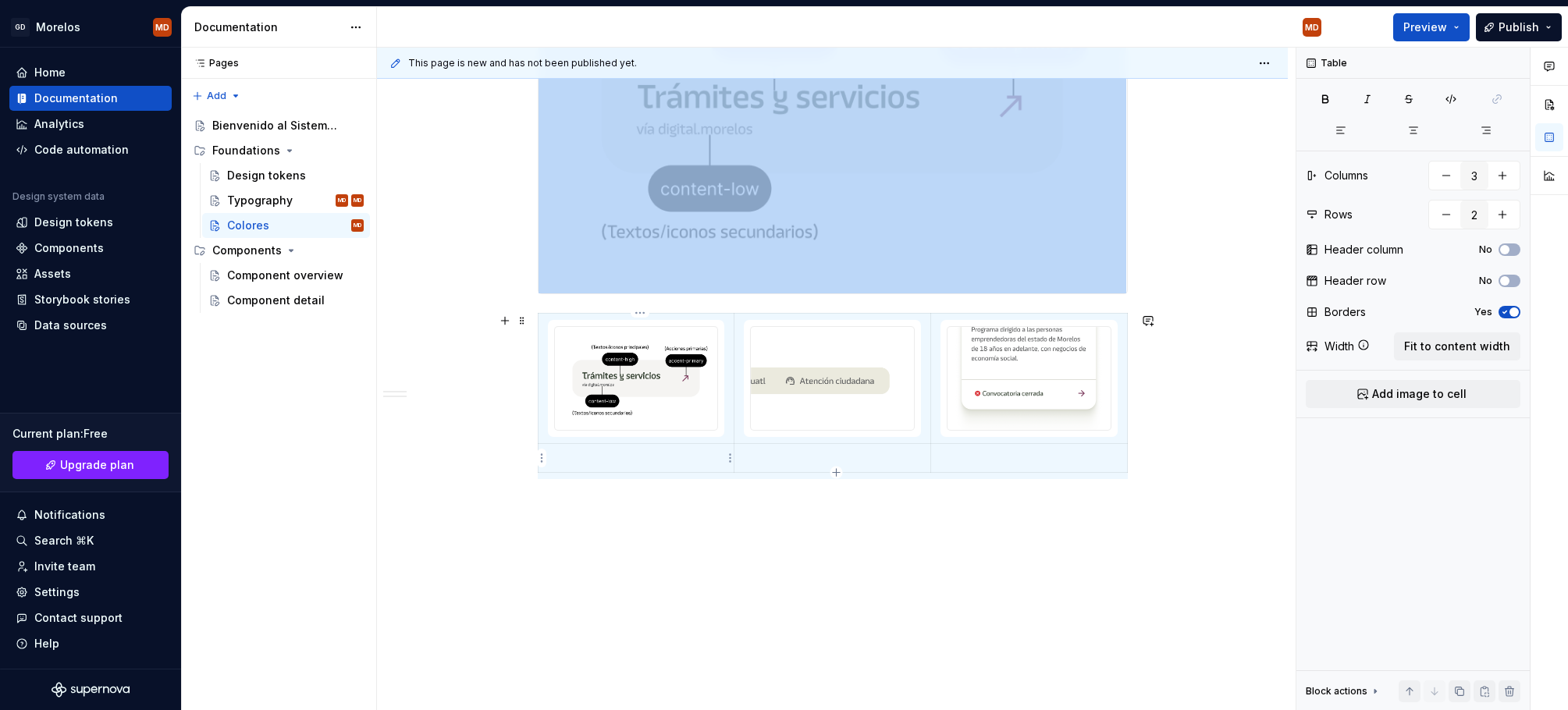
click at [650, 450] on td at bounding box center [636, 458] width 197 height 29
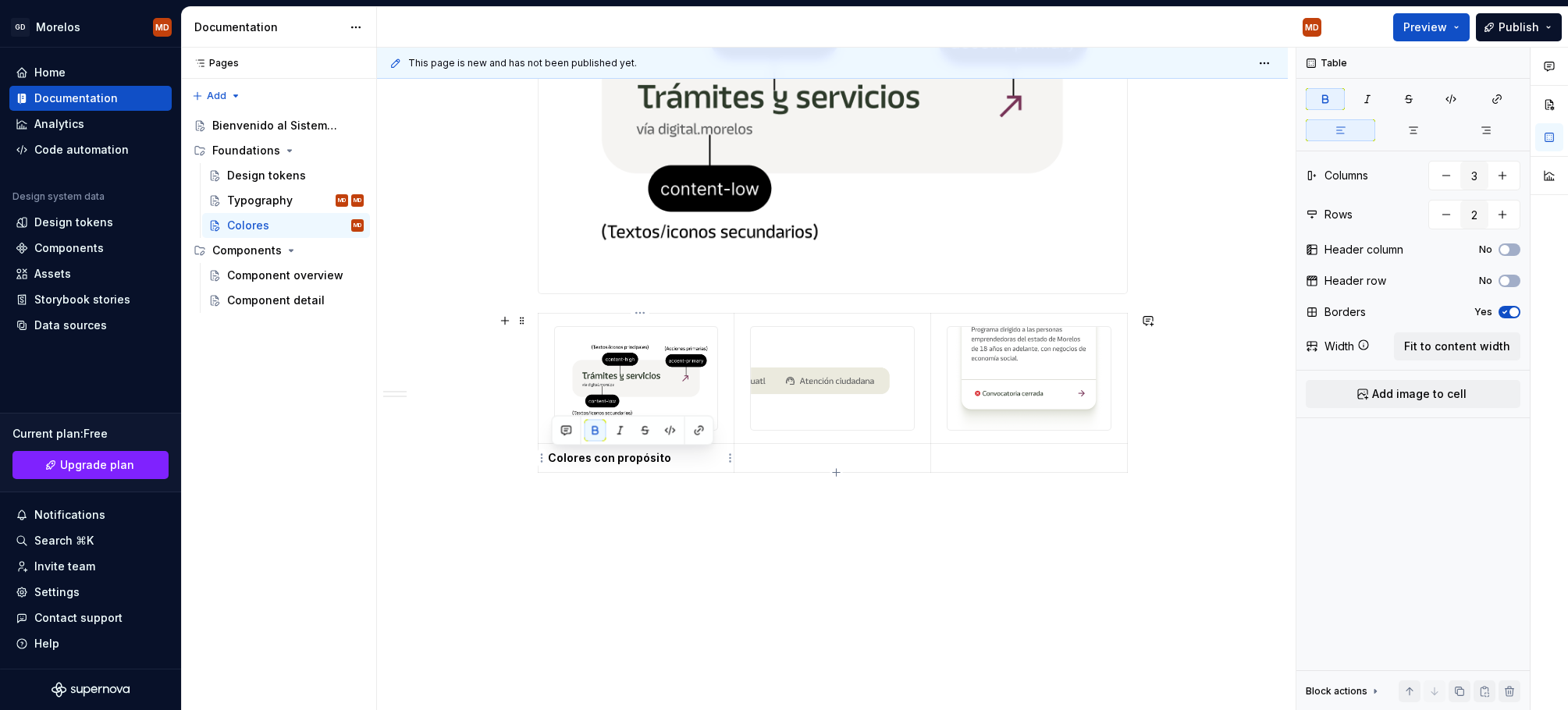
click at [720, 455] on p "Colores con propósito" at bounding box center [636, 458] width 177 height 15
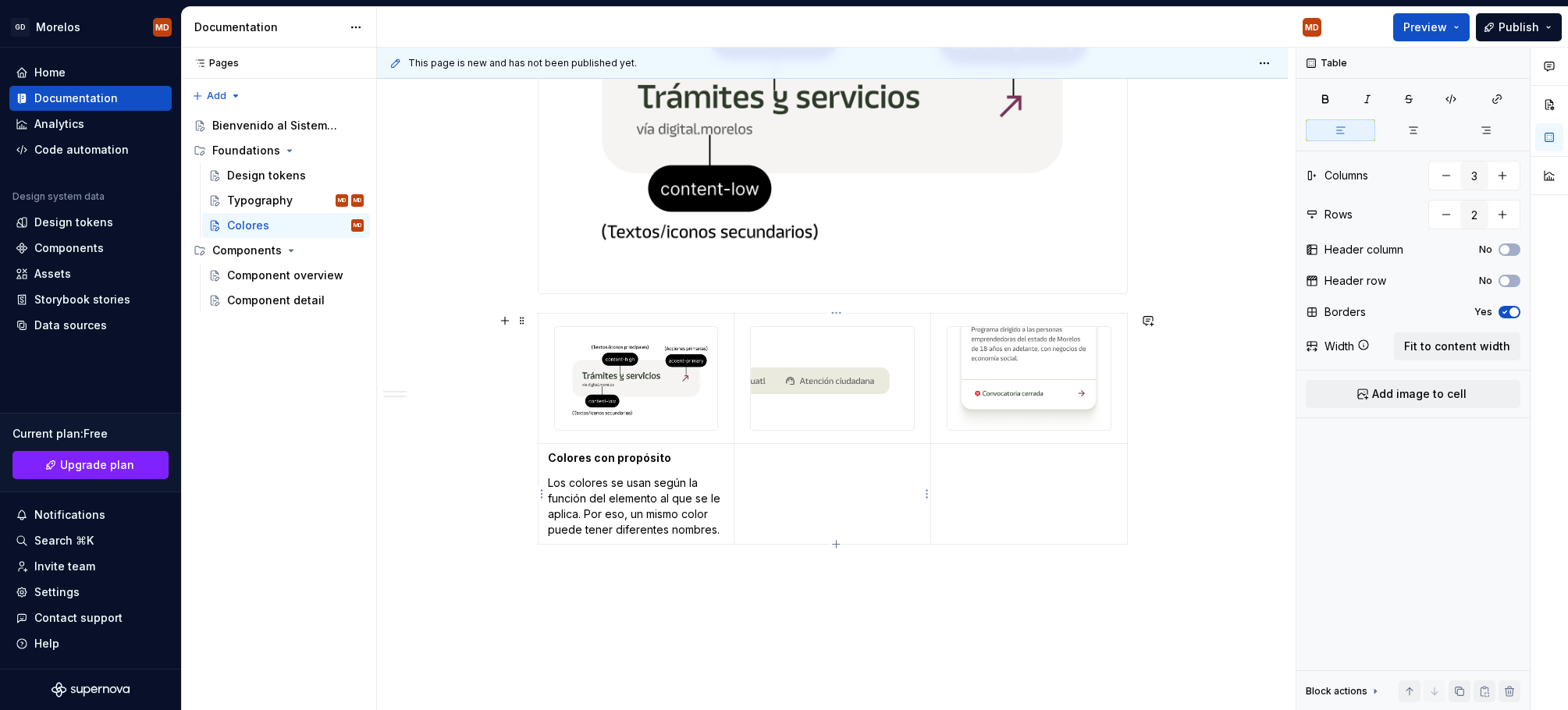
click at [809, 495] on td at bounding box center [832, 494] width 197 height 100
click at [749, 456] on p "El sistema contiene combinaciones de color accesibles que proporcionan un contr…" at bounding box center [831, 481] width 177 height 62
click at [861, 457] on p "Accesibilidad garantizada" at bounding box center [831, 458] width 177 height 15
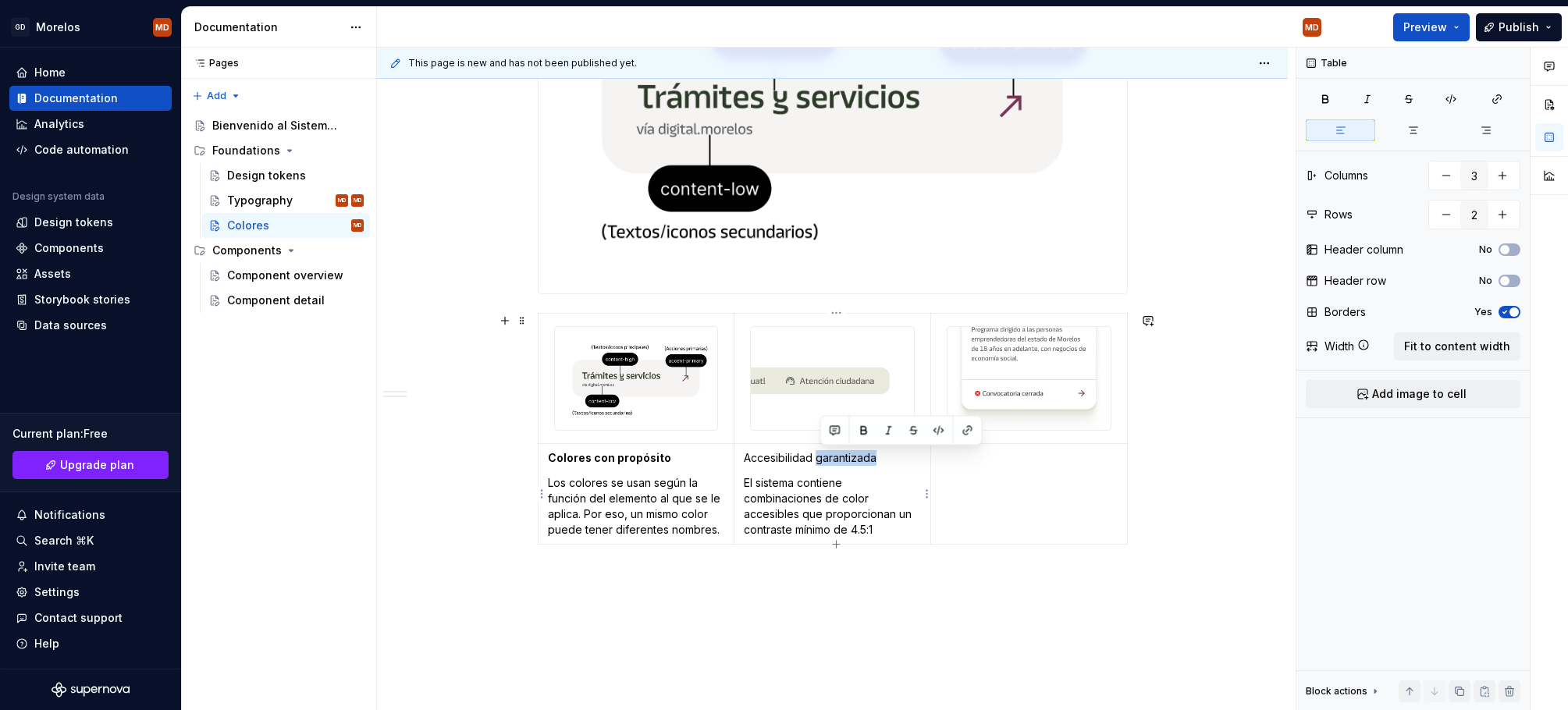
click at [861, 457] on p "Accesibilidad garantizada" at bounding box center [831, 458] width 177 height 15
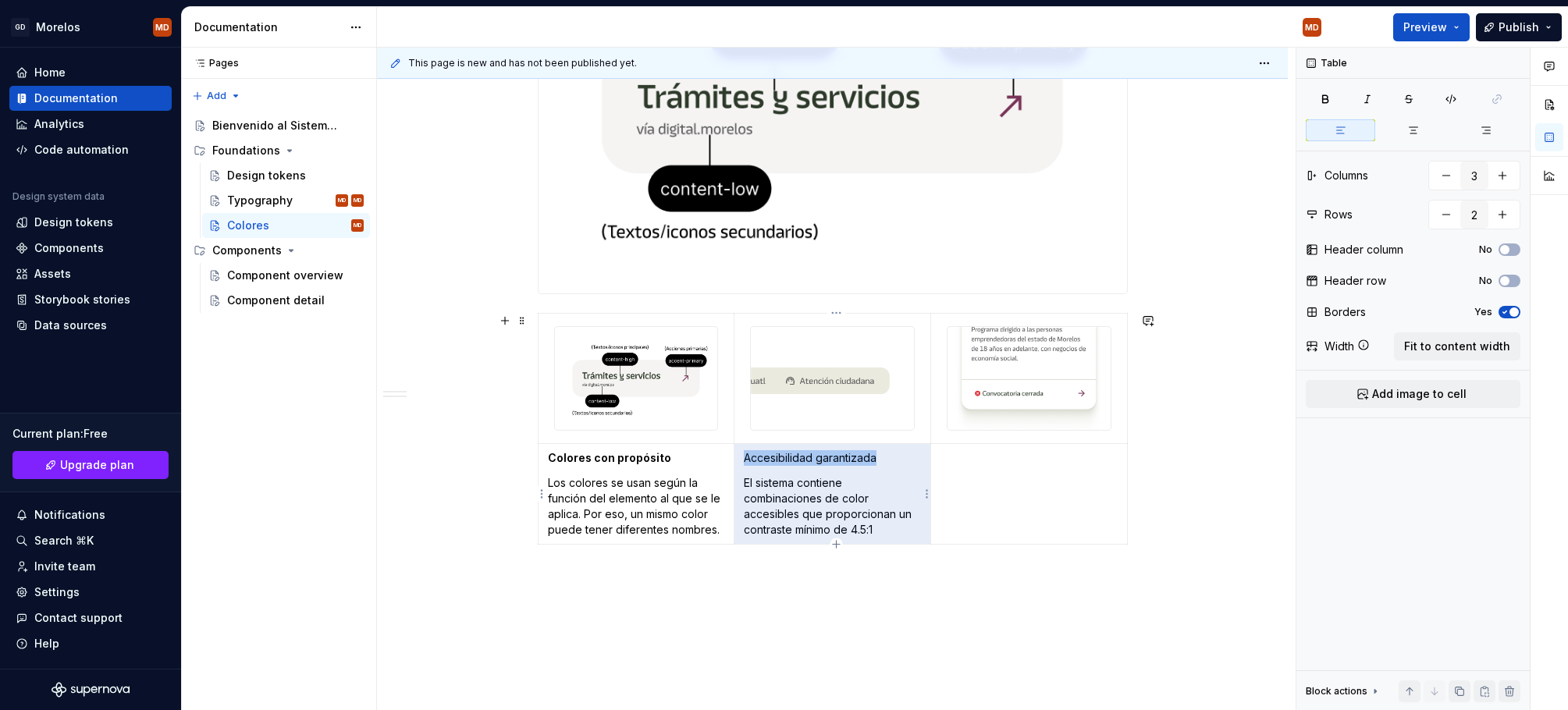
click at [876, 458] on p "Accesibilidad garantizada" at bounding box center [831, 458] width 177 height 15
drag, startPoint x: 890, startPoint y: 458, endPoint x: 753, endPoint y: 456, distance: 137.0
click at [755, 457] on p "Accesibilidad garantizada" at bounding box center [831, 458] width 177 height 15
click at [753, 456] on p "Accesibilidad garantizada" at bounding box center [831, 458] width 177 height 15
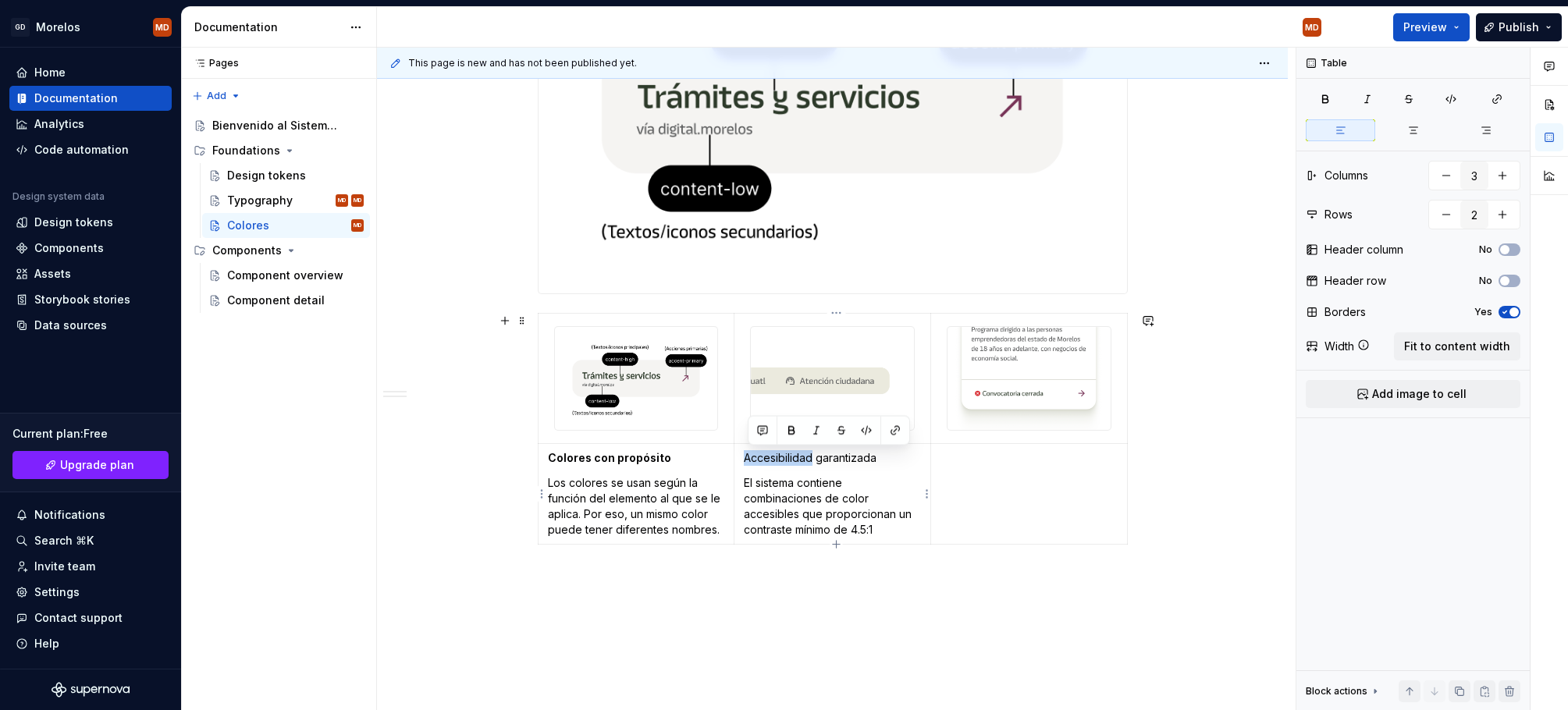
click at [753, 456] on p "Accesibilidad garantizada" at bounding box center [831, 458] width 177 height 15
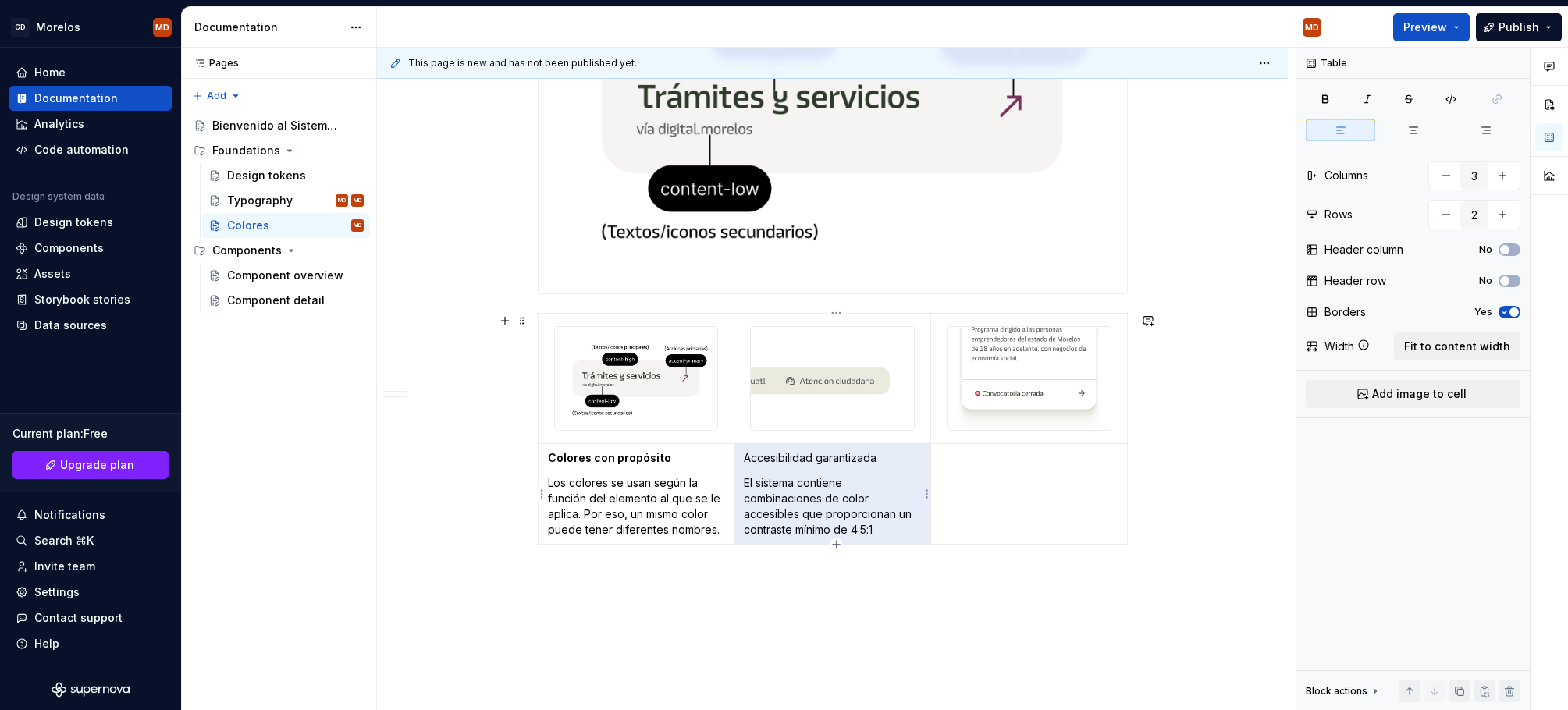
click at [862, 455] on p "Accesibilidad garantizada" at bounding box center [831, 458] width 177 height 15
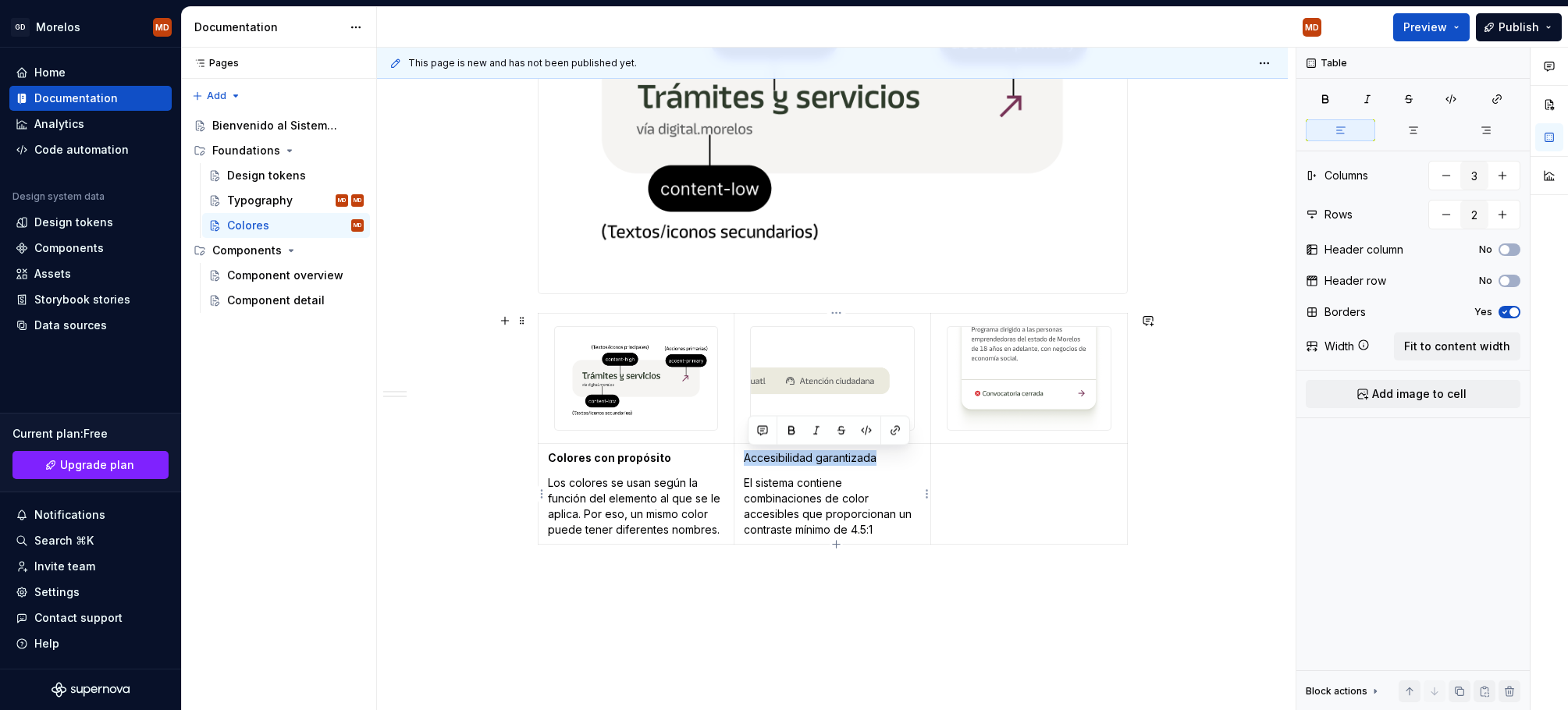
drag, startPoint x: 885, startPoint y: 455, endPoint x: 747, endPoint y: 458, distance: 138.0
click at [747, 458] on p "Accesibilidad garantizada" at bounding box center [831, 458] width 177 height 15
click at [1026, 455] on p at bounding box center [1028, 458] width 177 height 15
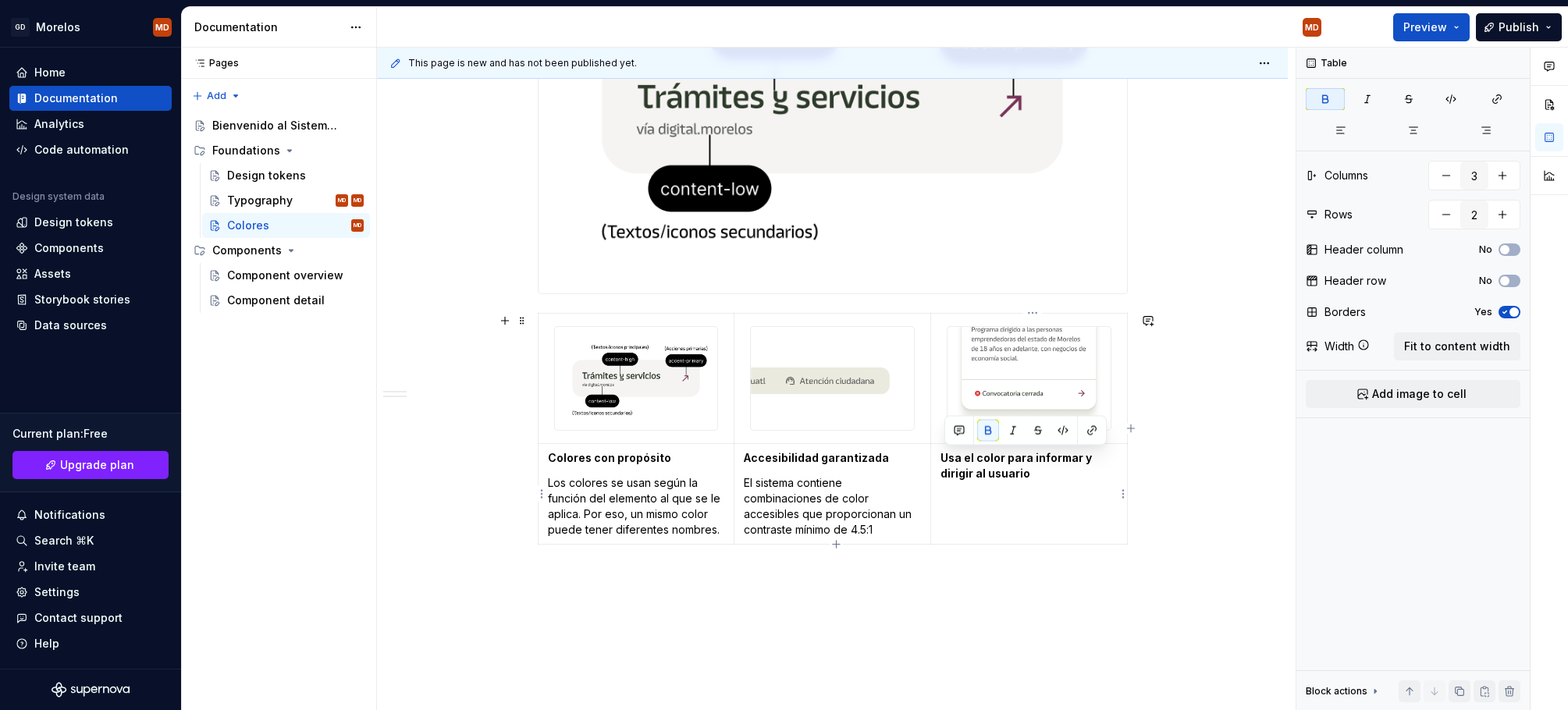
click at [1019, 499] on td "Usa el color para informar y dirigir al usuario" at bounding box center [1028, 494] width 197 height 100
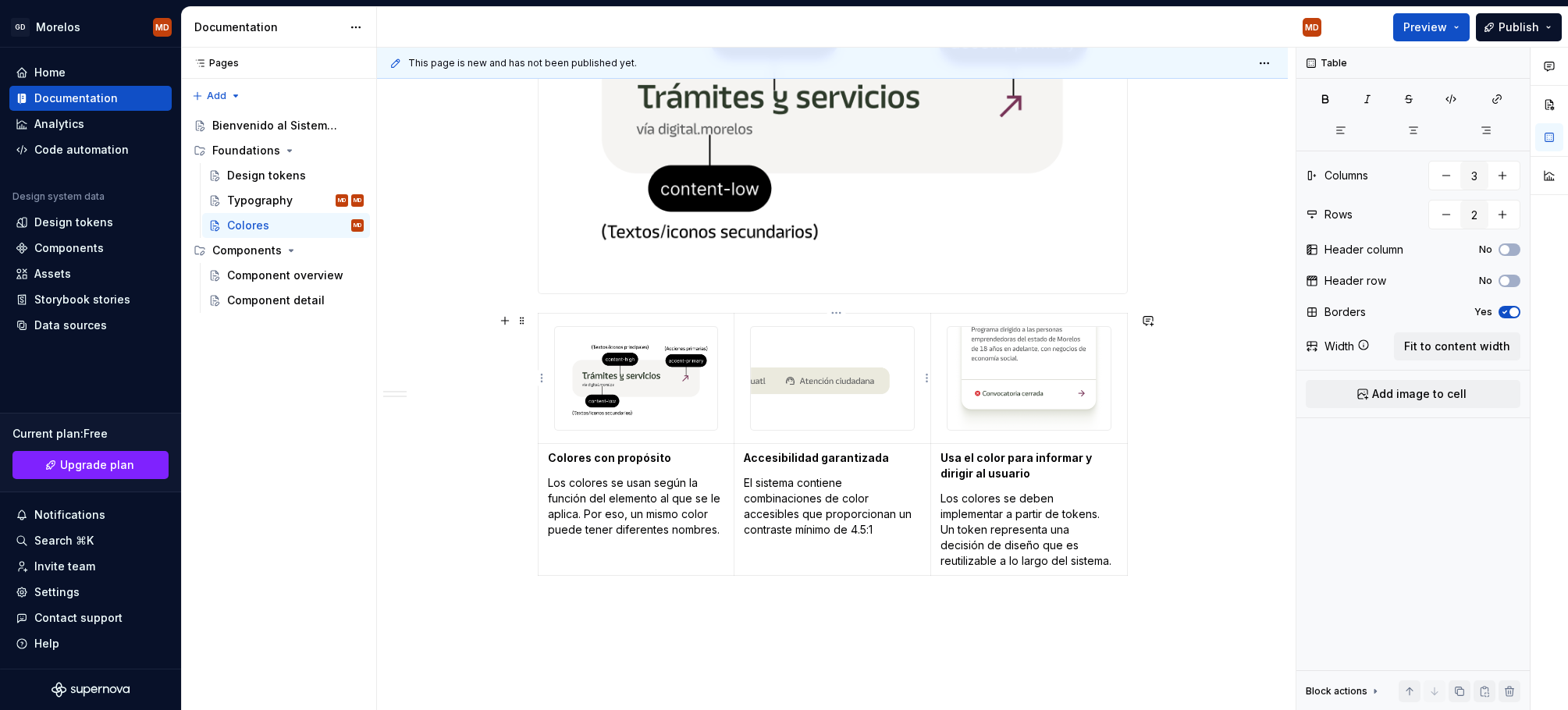
click at [915, 426] on div at bounding box center [832, 379] width 165 height 105
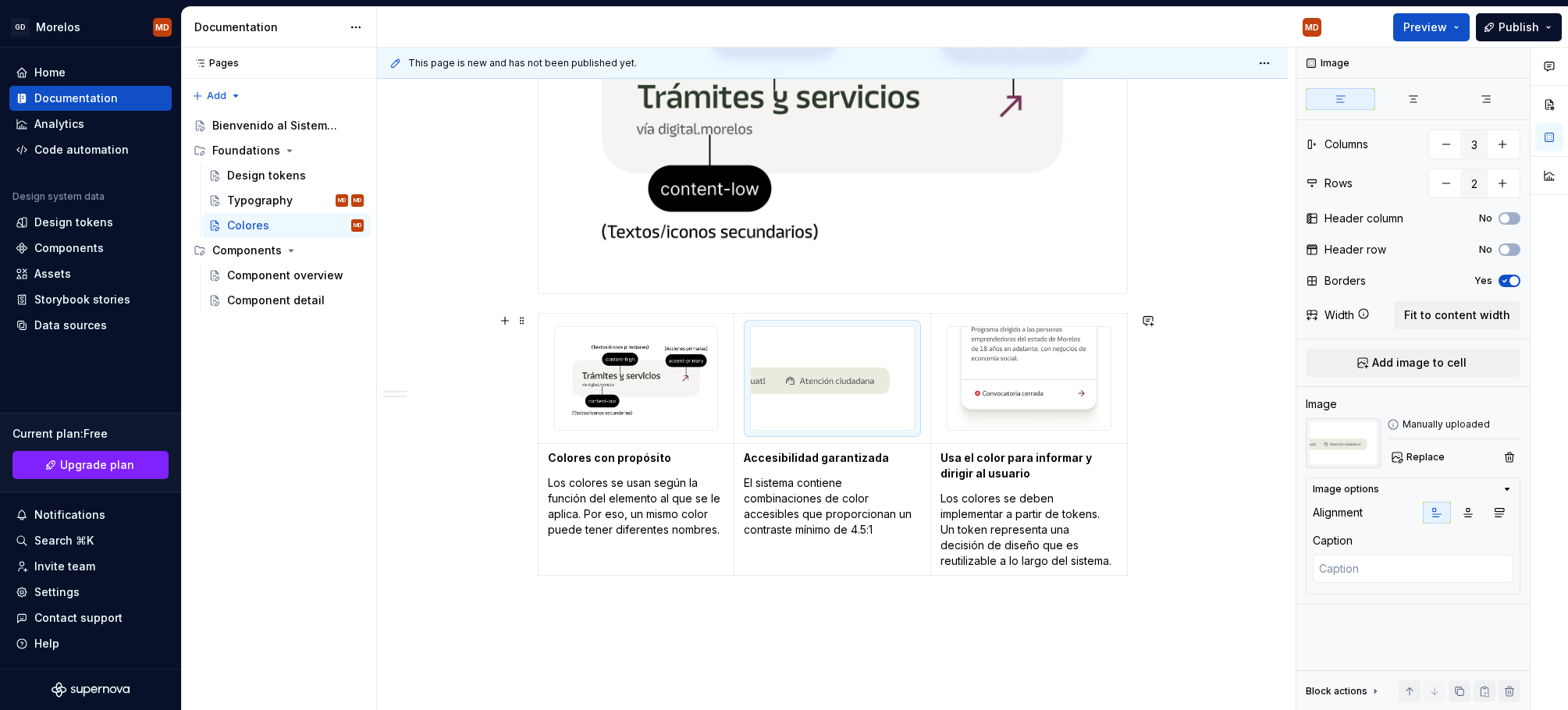
click at [541, 320] on table "Colores con propósito Los colores se usan según la función del elemento al que …" at bounding box center [832, 445] width 590 height 264
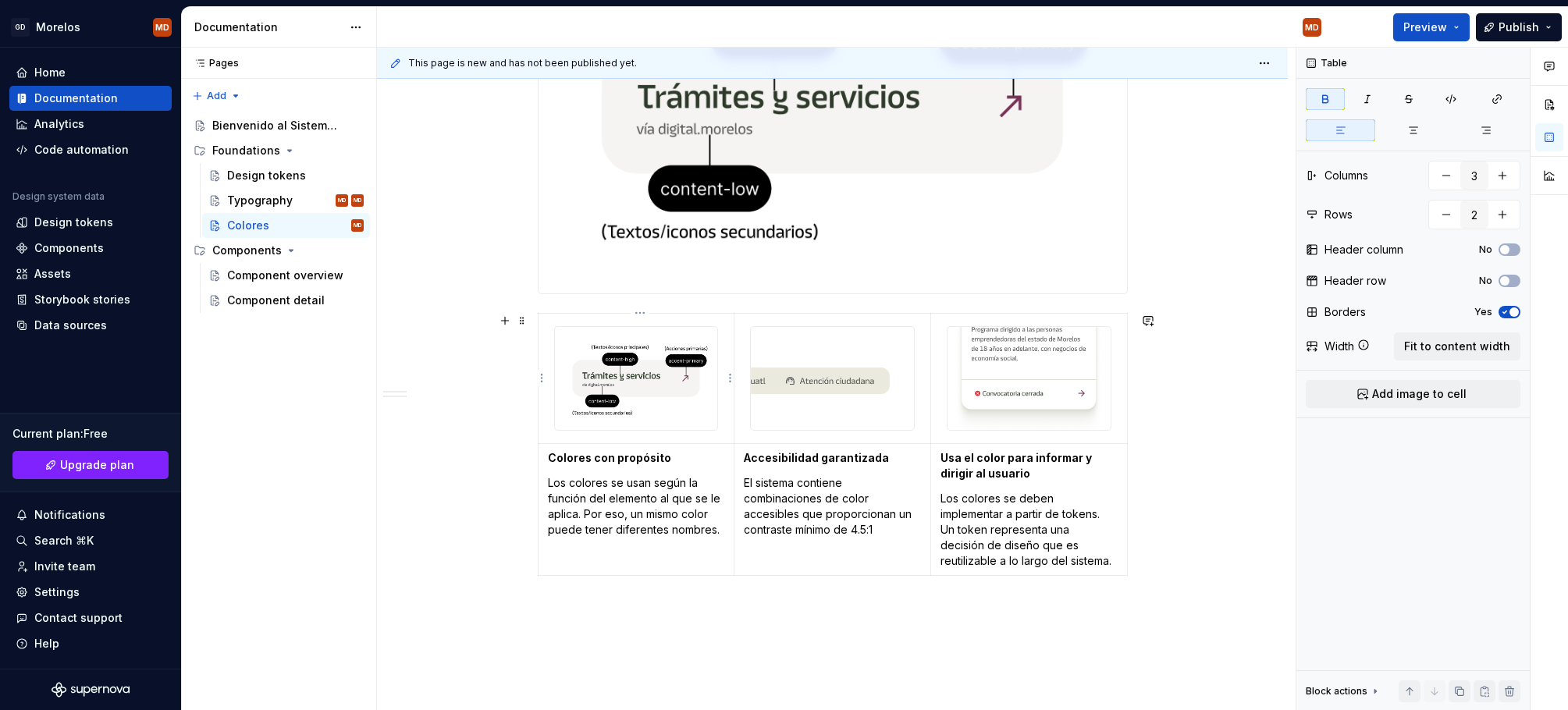
click at [548, 321] on td at bounding box center [636, 378] width 197 height 131
click at [620, 388] on img at bounding box center [636, 379] width 163 height 103
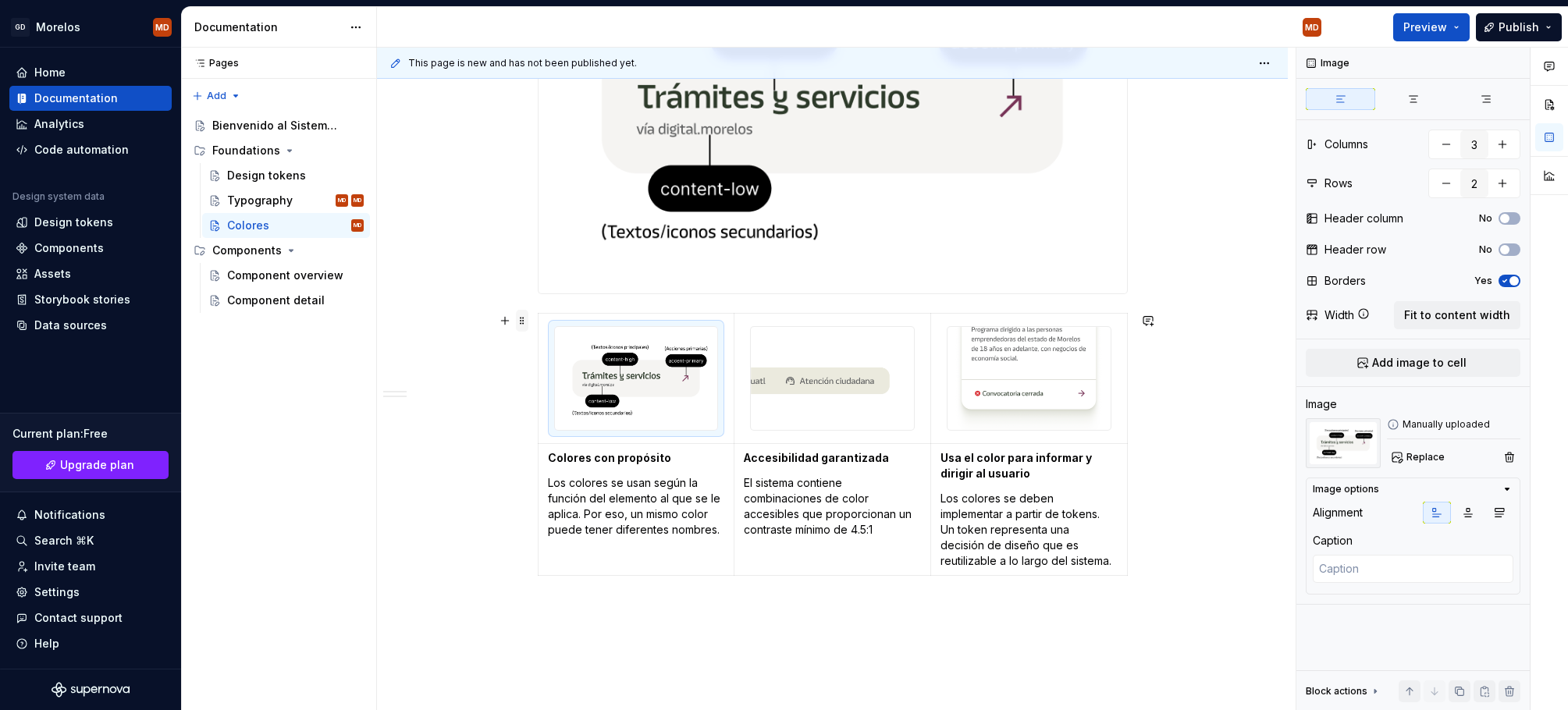
click at [527, 320] on span at bounding box center [521, 321] width 12 height 22
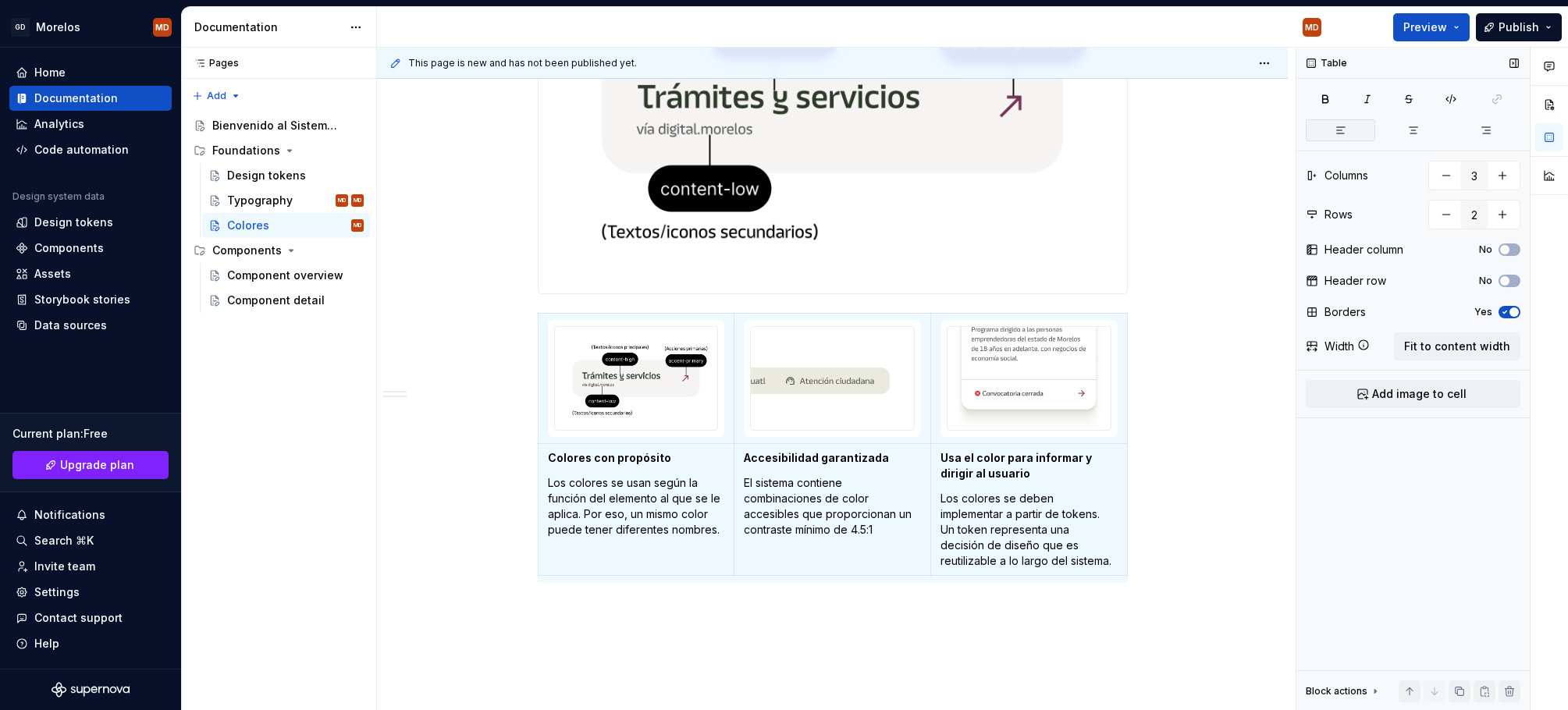
click at [1350, 126] on button "button" at bounding box center [1340, 130] width 70 height 22
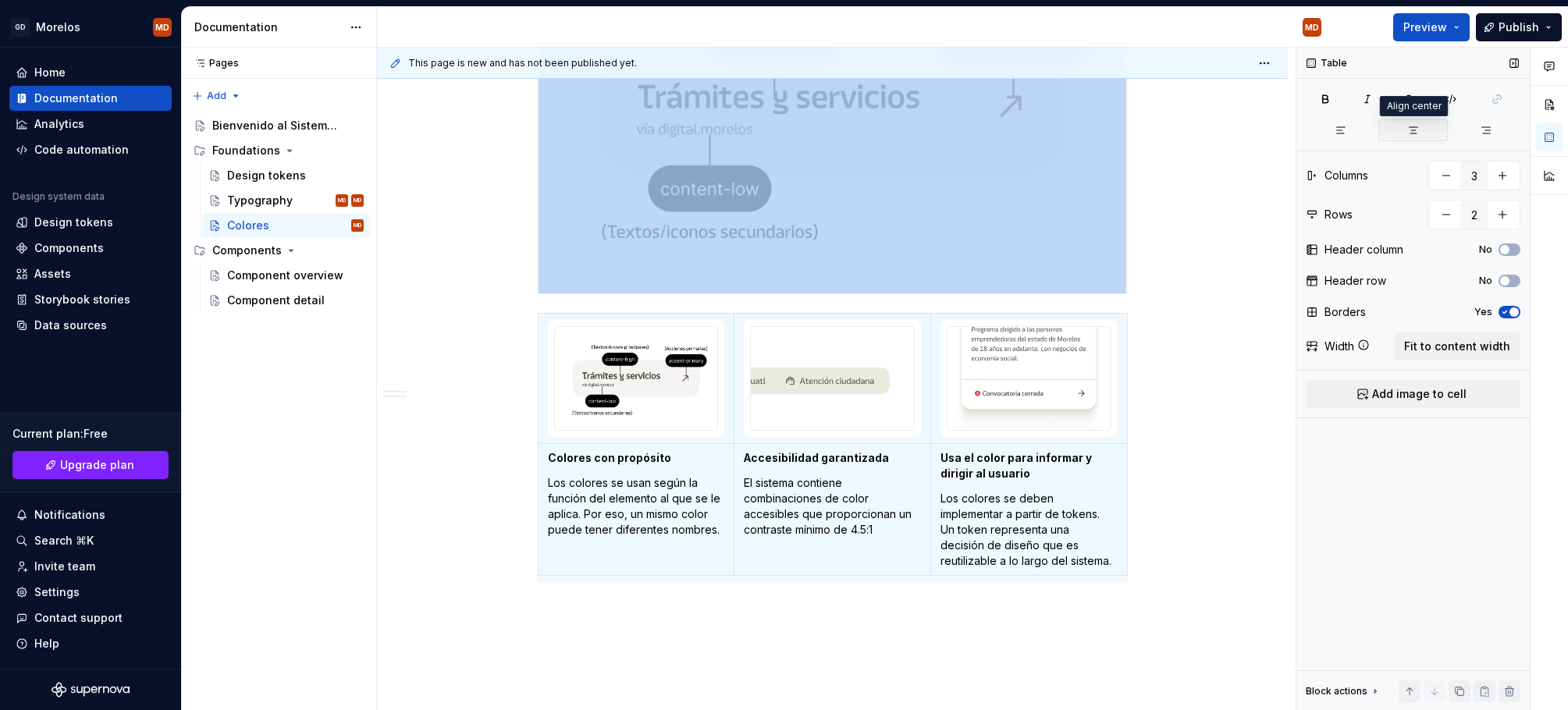
click at [1426, 124] on button "button" at bounding box center [1412, 130] width 70 height 22
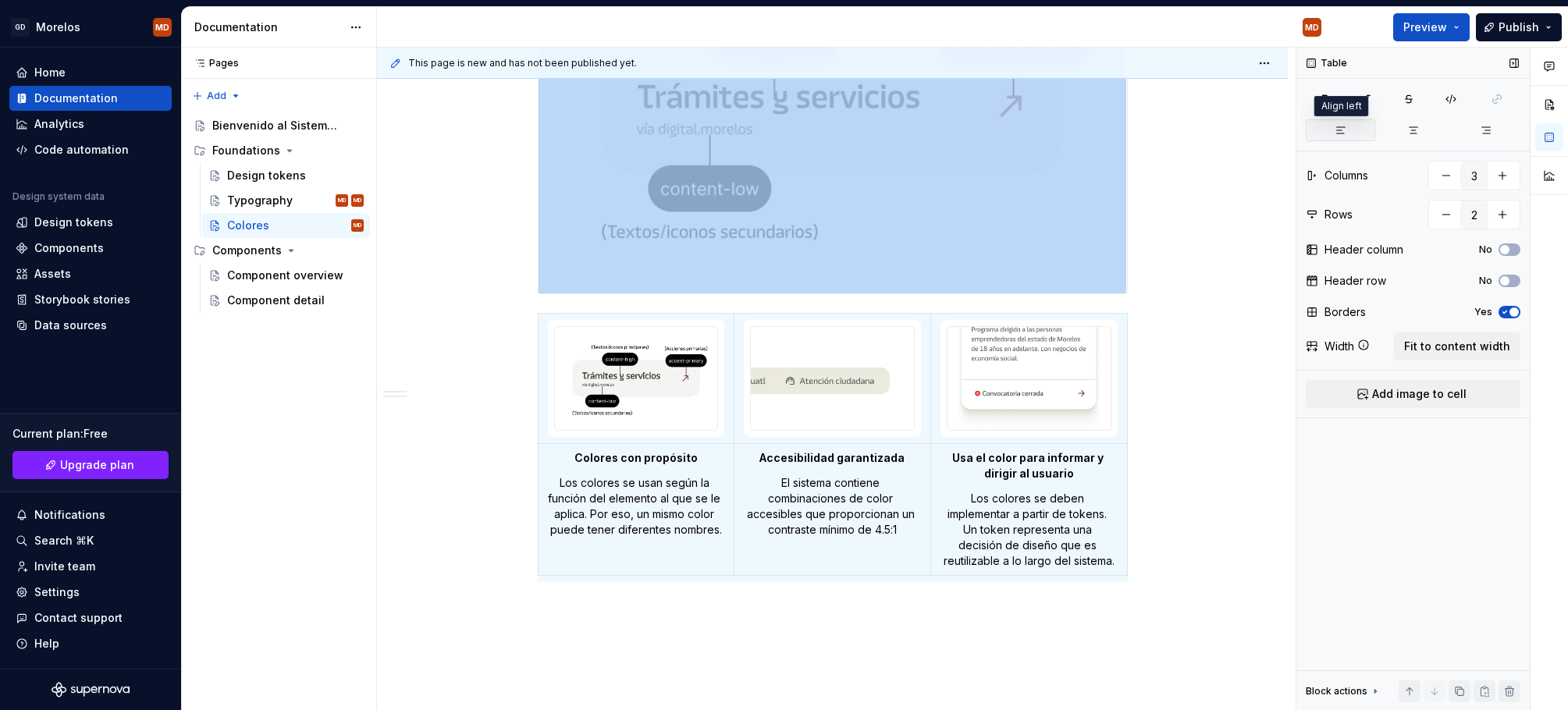
click at [1344, 138] on button "button" at bounding box center [1340, 130] width 70 height 22
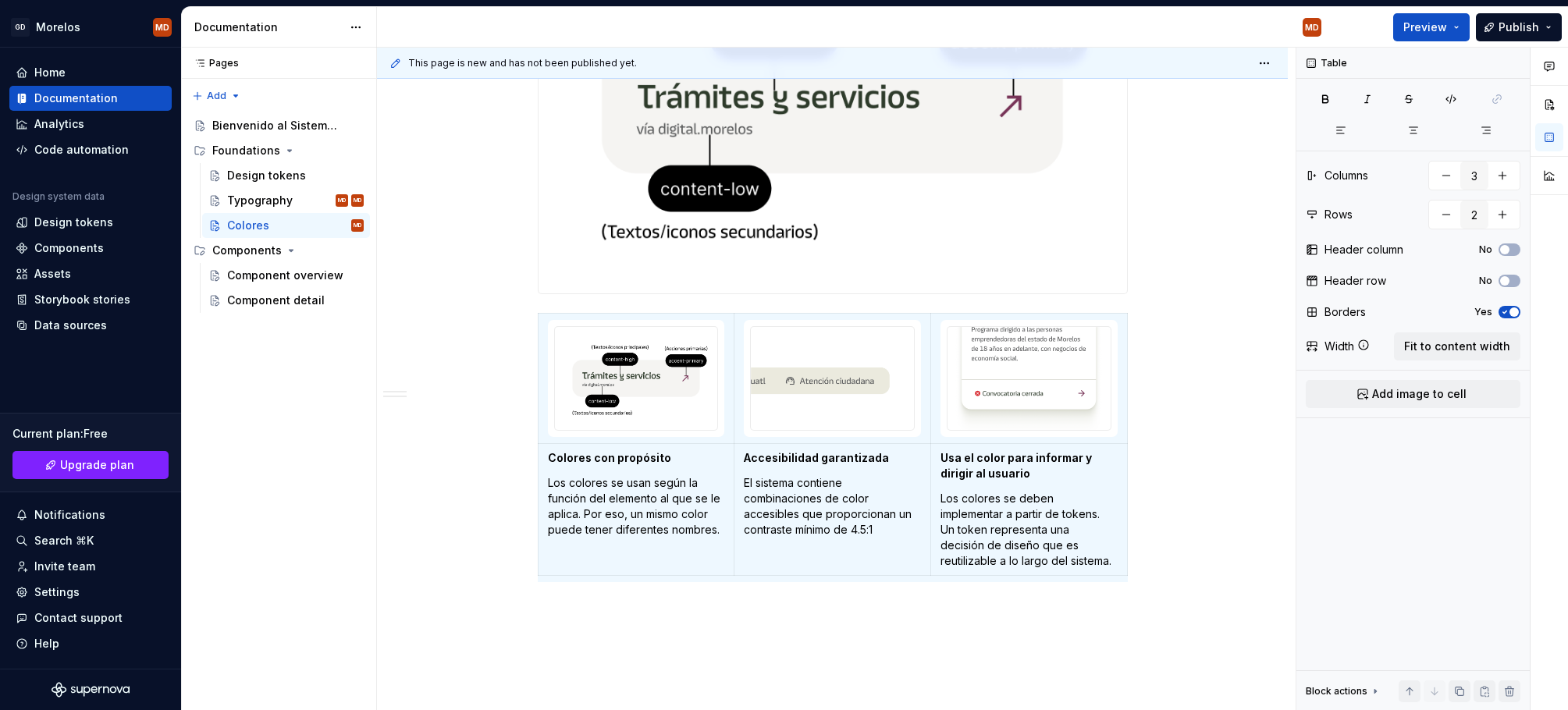
click at [1177, 299] on div "¿Qué incluye el sistema? Un conjunto de relaciones de color testados y accesibl…" at bounding box center [832, 226] width 911 height 1176
click at [1203, 286] on div "¿Qué incluye el sistema? Un conjunto de relaciones de color testados y accesibl…" at bounding box center [832, 226] width 911 height 1176
click at [979, 227] on img at bounding box center [832, 106] width 588 height 374
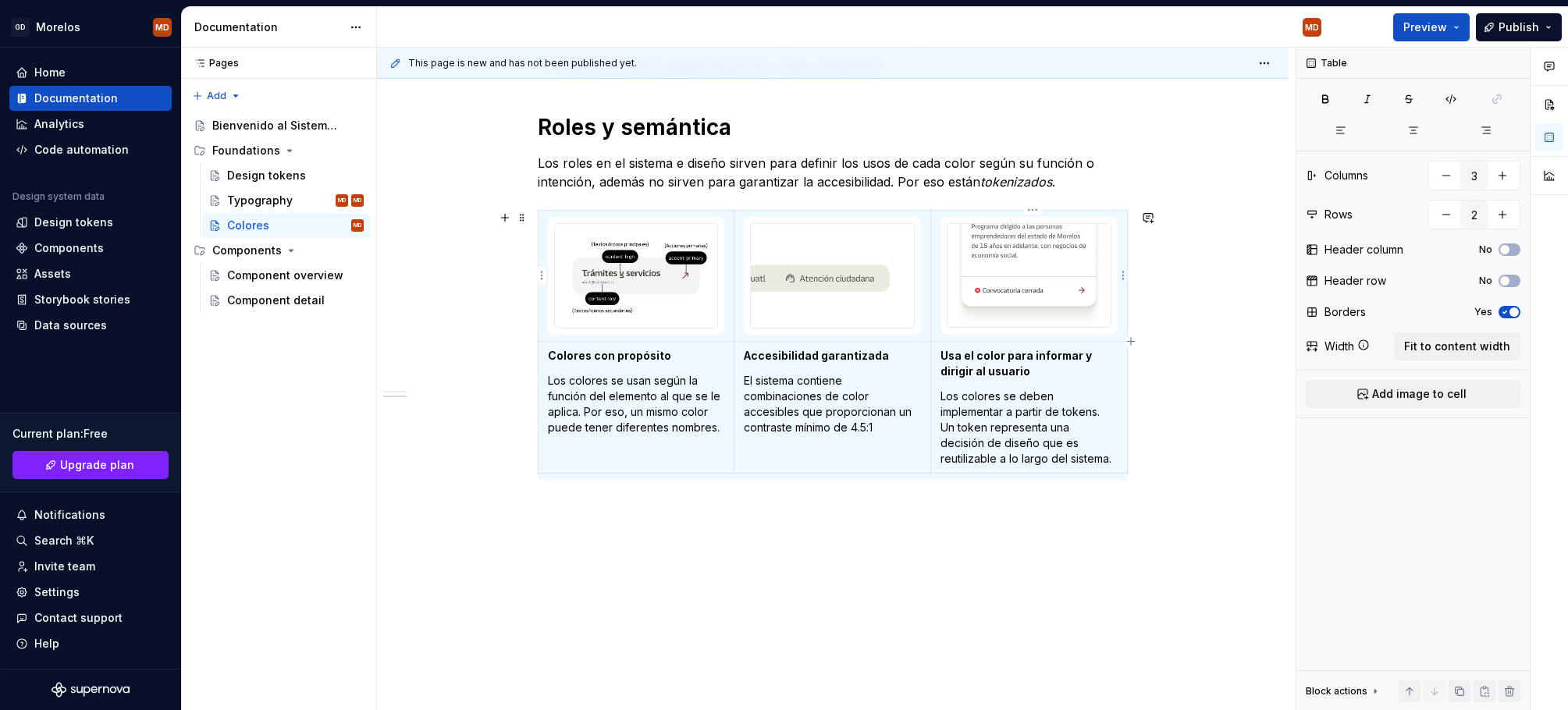
scroll to position [314, 0]
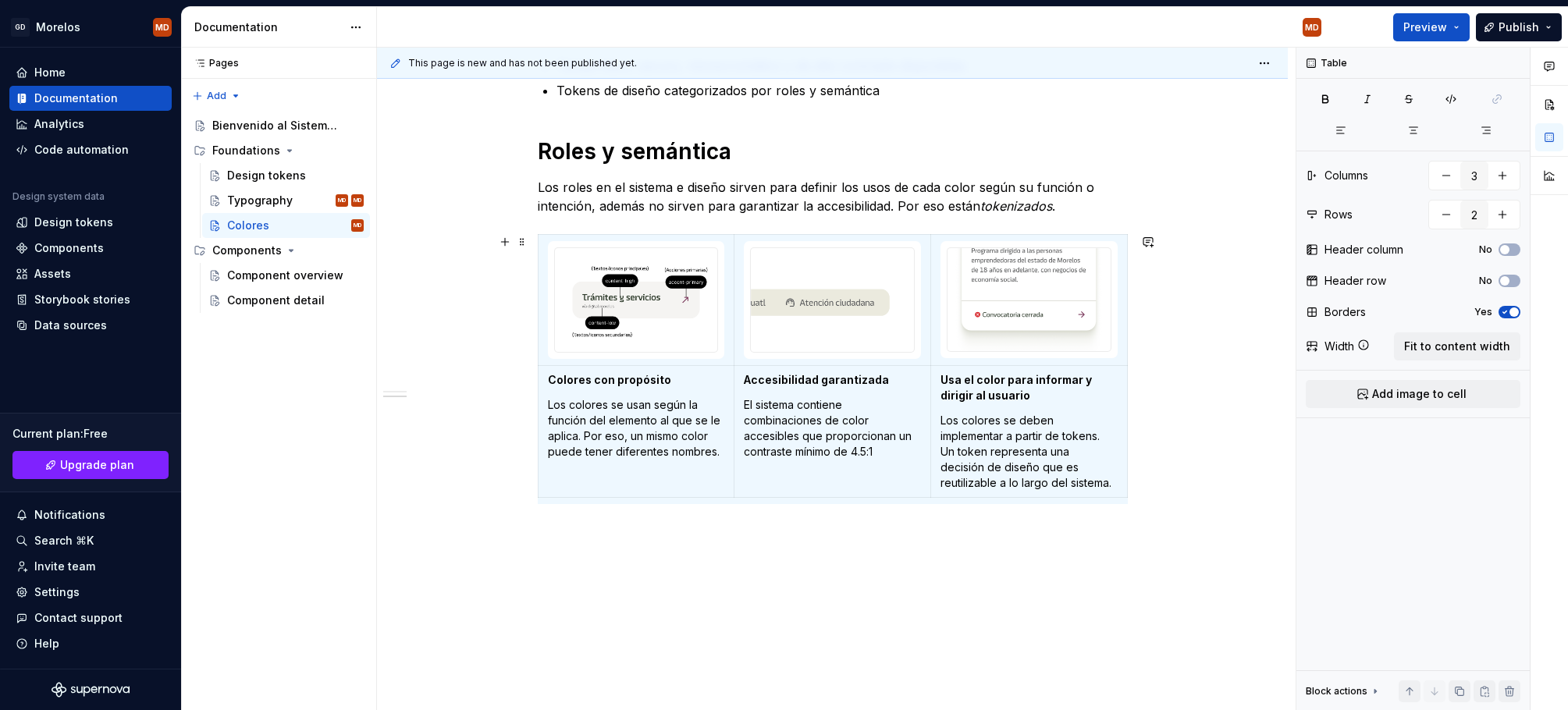
click at [1200, 316] on div "¿Qué incluye el sistema? Un conjunto de relaciones de color testados y accesibl…" at bounding box center [832, 344] width 911 height 783
click at [1509, 310] on icon "button" at bounding box center [1504, 312] width 12 height 10
click at [1174, 459] on div "¿Qué incluye el sistema? Un conjunto de relaciones de color testados y accesibl…" at bounding box center [832, 344] width 911 height 783
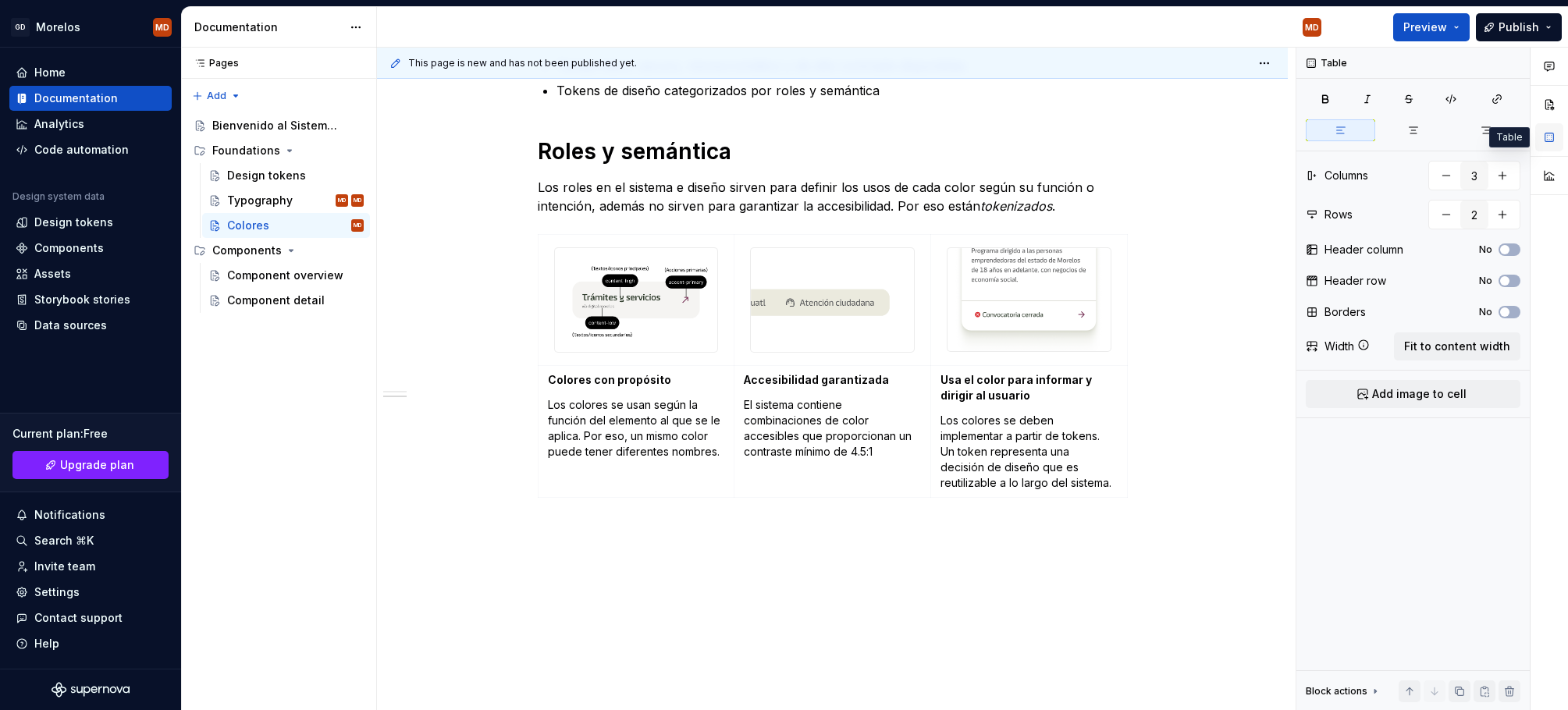
click at [1549, 142] on button "button" at bounding box center [1548, 137] width 28 height 28
click at [1519, 56] on button "button" at bounding box center [1513, 63] width 22 height 22
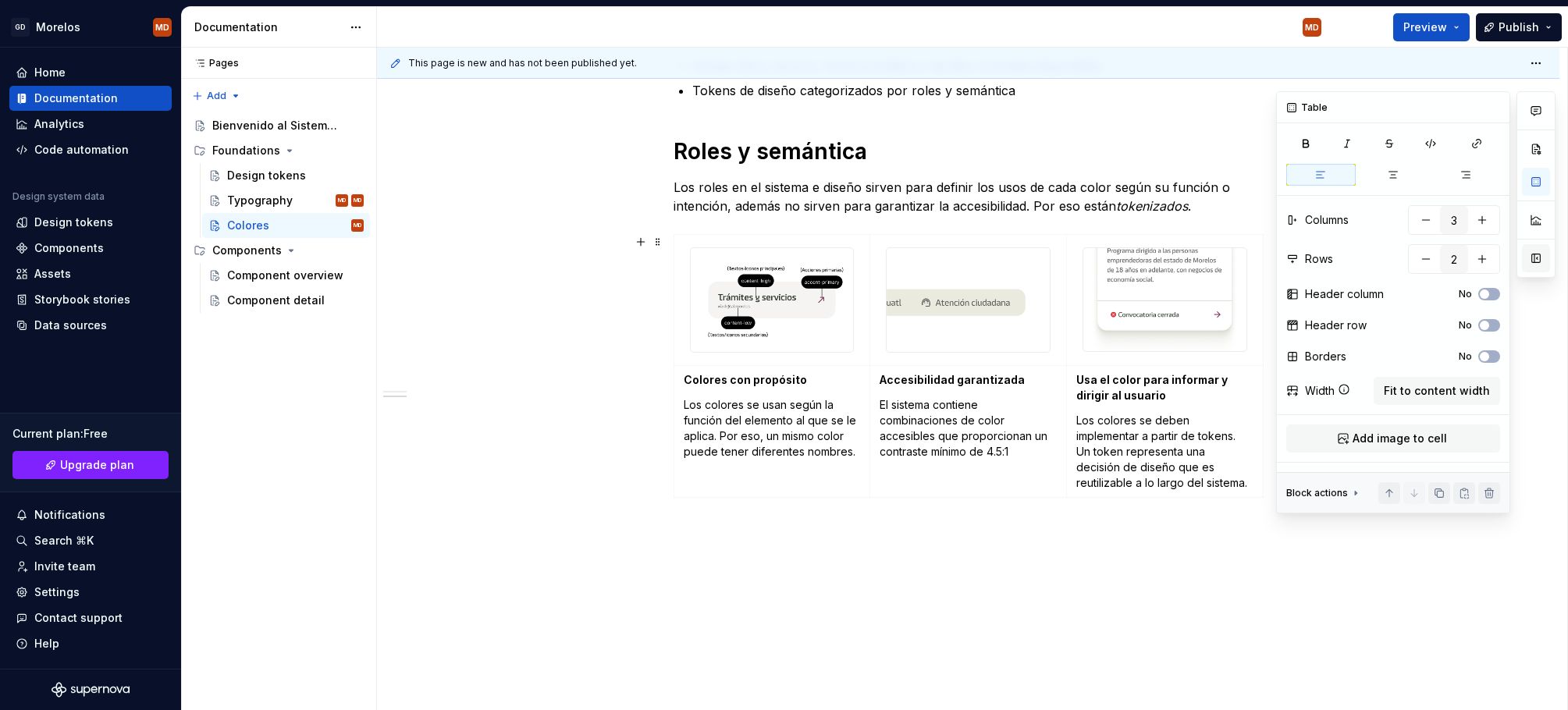
click at [1535, 256] on button "button" at bounding box center [1535, 257] width 28 height 28
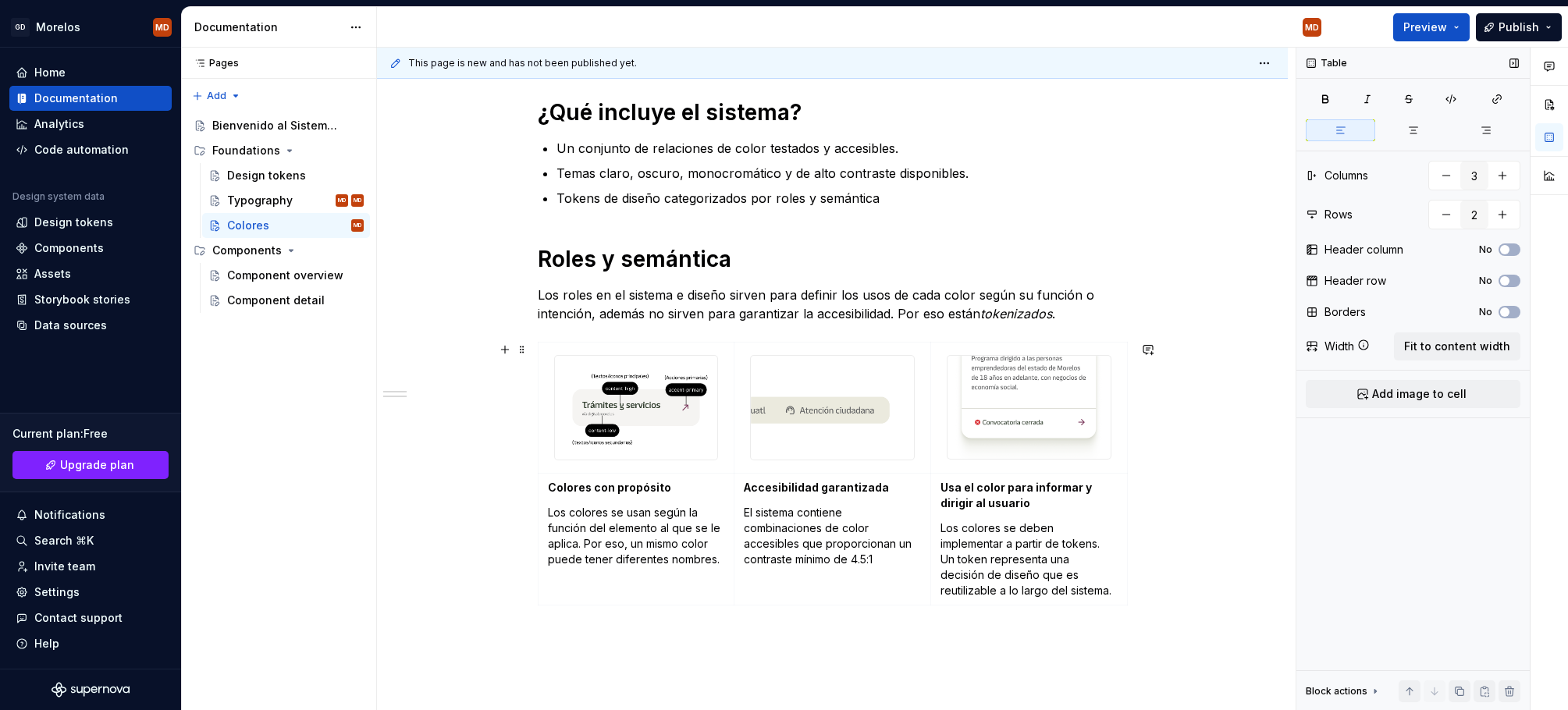
scroll to position [206, 0]
click at [865, 437] on img at bounding box center [832, 409] width 163 height 103
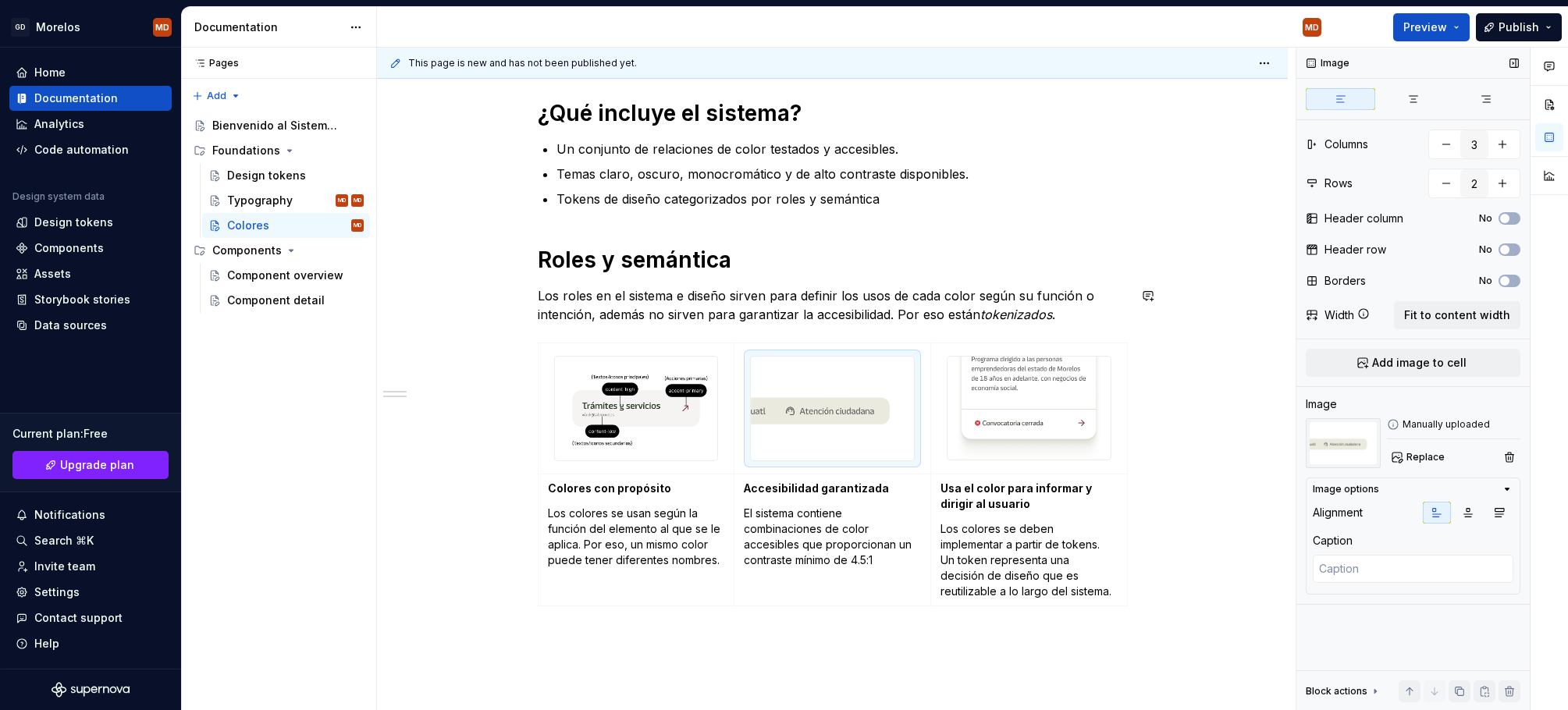
click at [1151, 281] on div "¿Qué incluye el sistema? Un conjunto de relaciones de color testados y accesibl…" at bounding box center [832, 453] width 911 height 783
click at [987, 404] on img at bounding box center [1028, 409] width 163 height 103
click at [852, 569] on td "Accesibilidad garantizada El sistema contiene combinaciones de color accesibles…" at bounding box center [832, 540] width 197 height 132
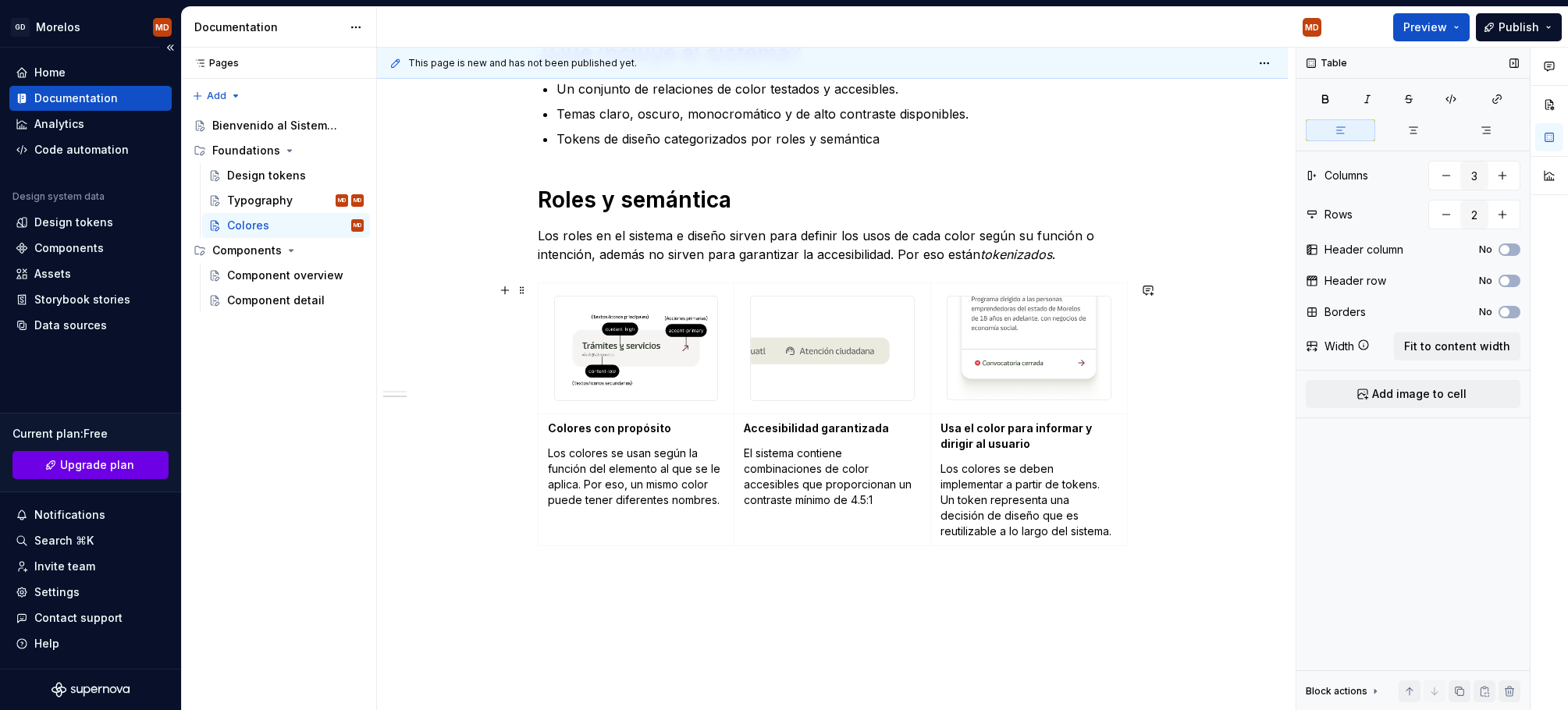
scroll to position [338, 0]
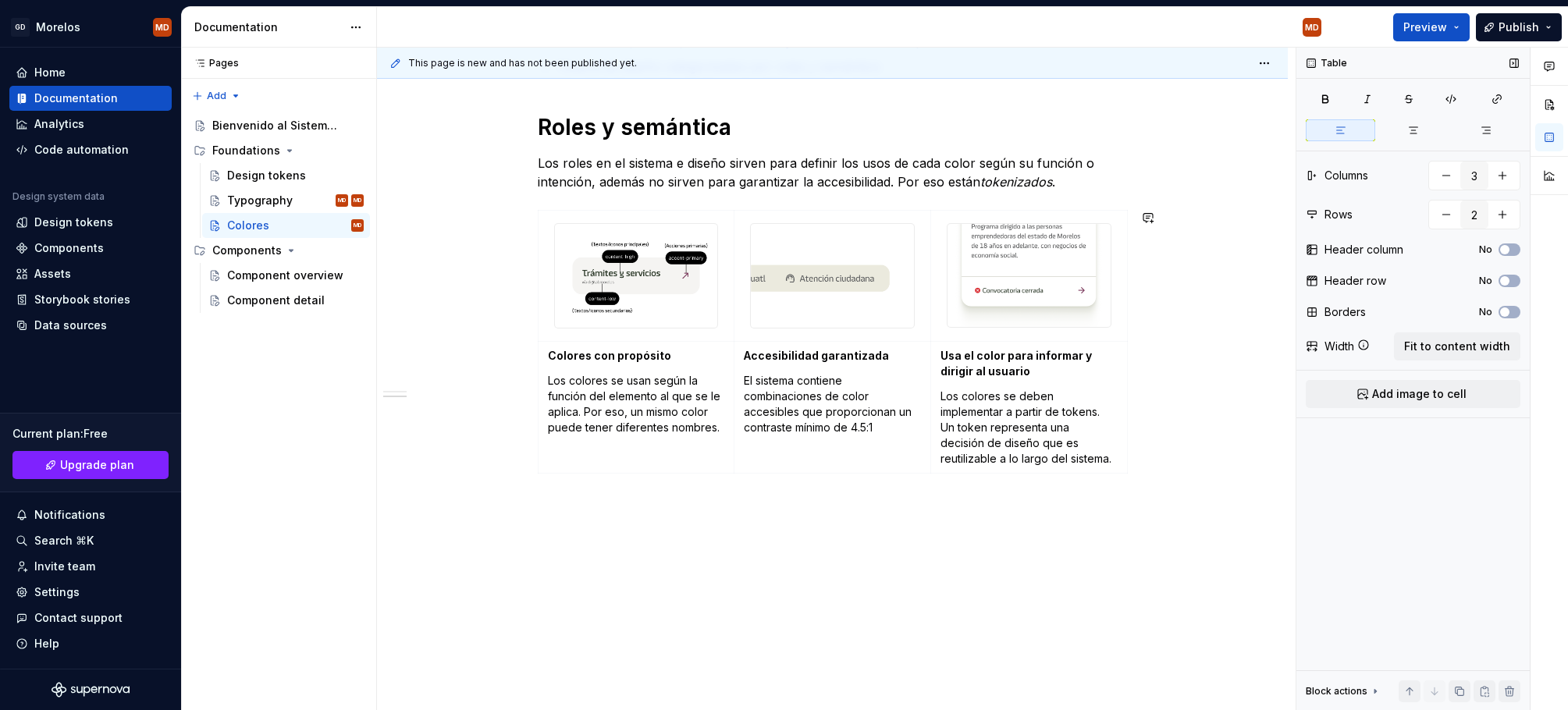
click at [756, 519] on div "¿Qué incluye el sistema? Un conjunto de relaciones de color testados y accesibl…" at bounding box center [832, 321] width 911 height 783
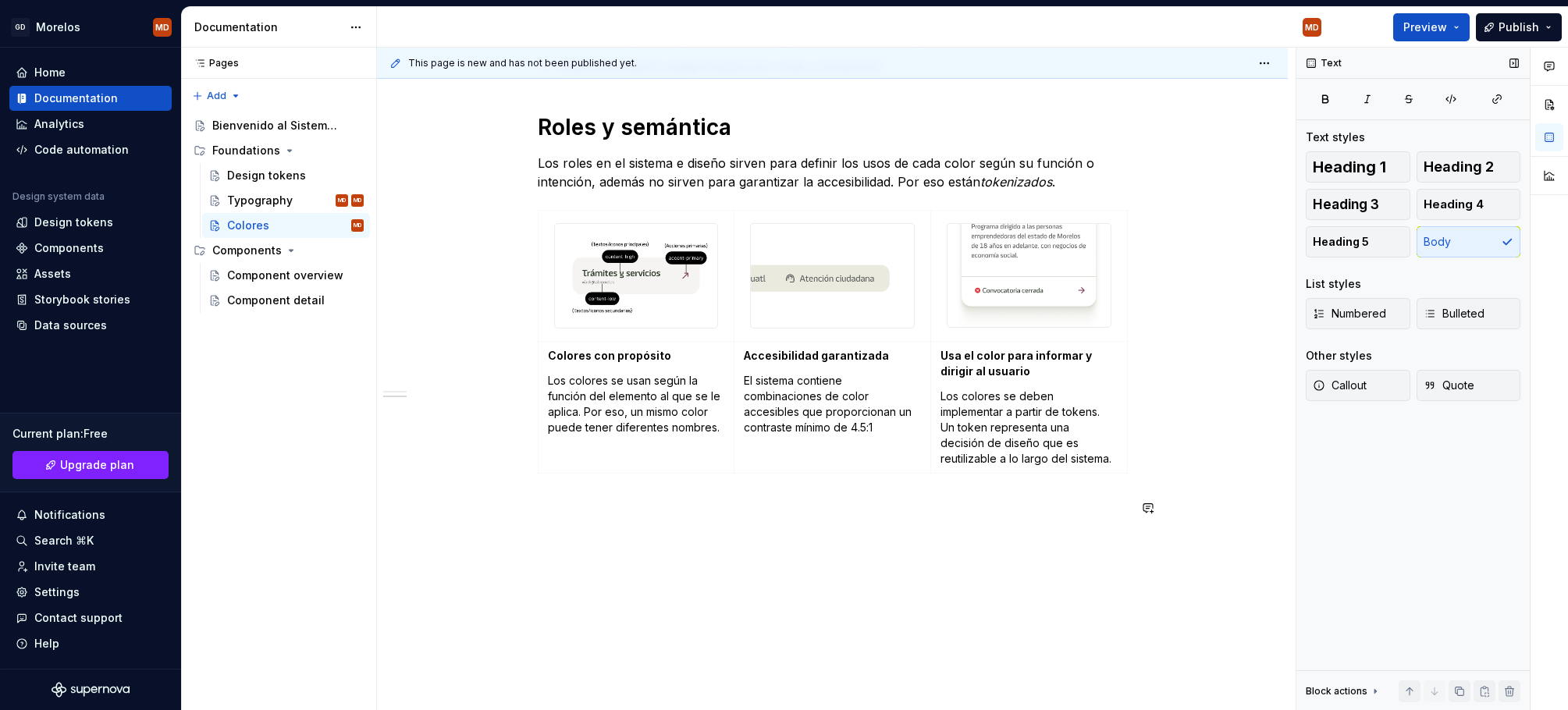
click at [677, 530] on div "¿Qué incluye el sistema? Un conjunto de relaciones de color testados y accesibl…" at bounding box center [832, 251] width 590 height 569
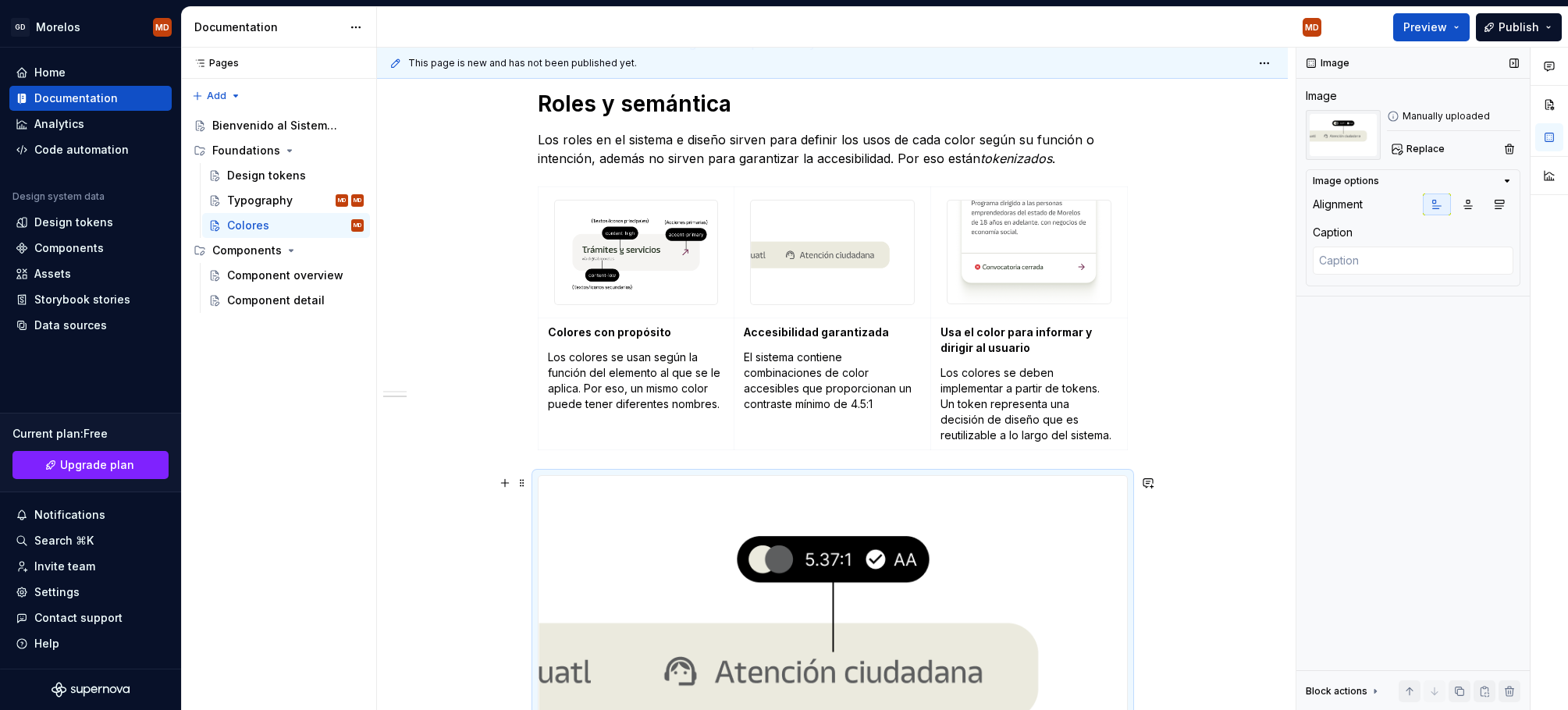
scroll to position [447, 0]
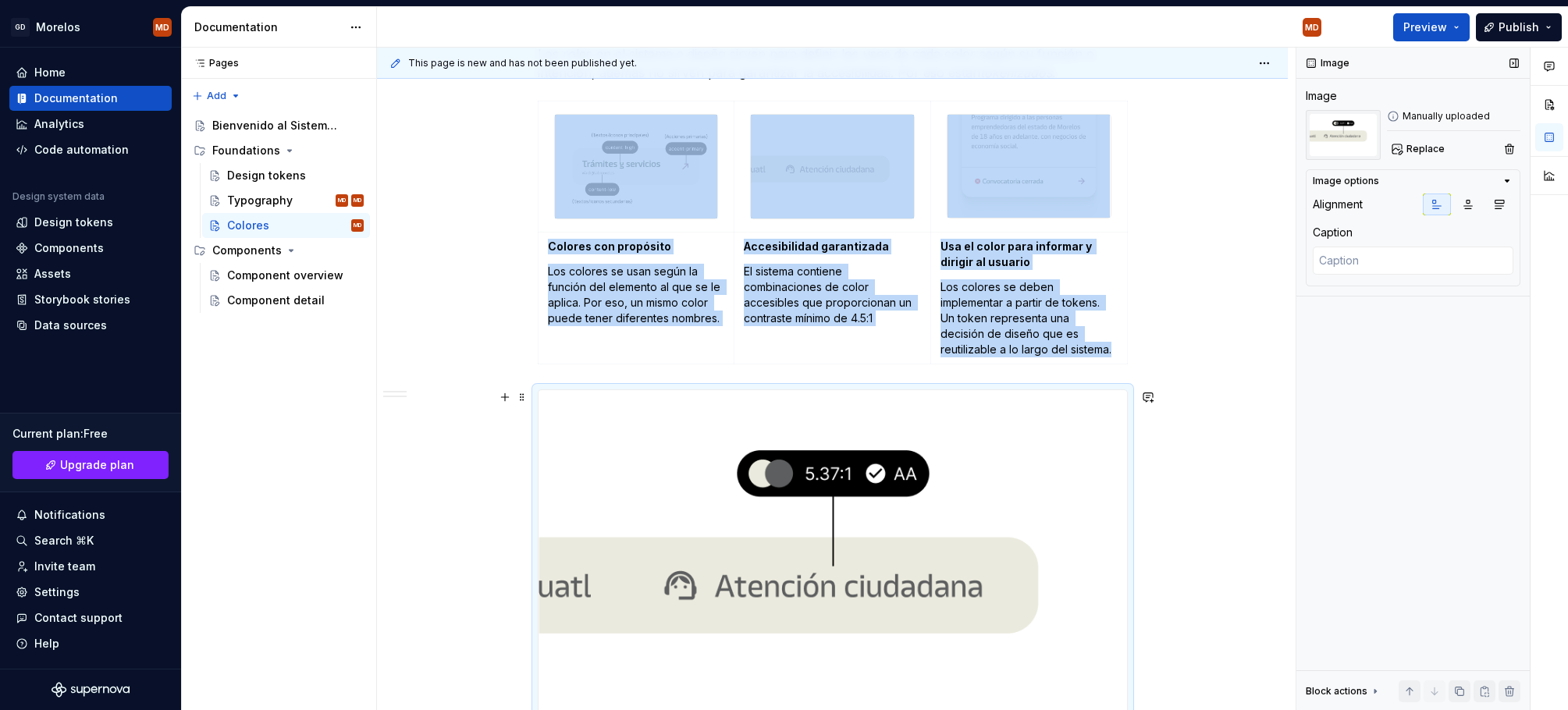
click at [1093, 410] on img at bounding box center [832, 577] width 588 height 374
click at [1460, 207] on button "button" at bounding box center [1467, 204] width 28 height 22
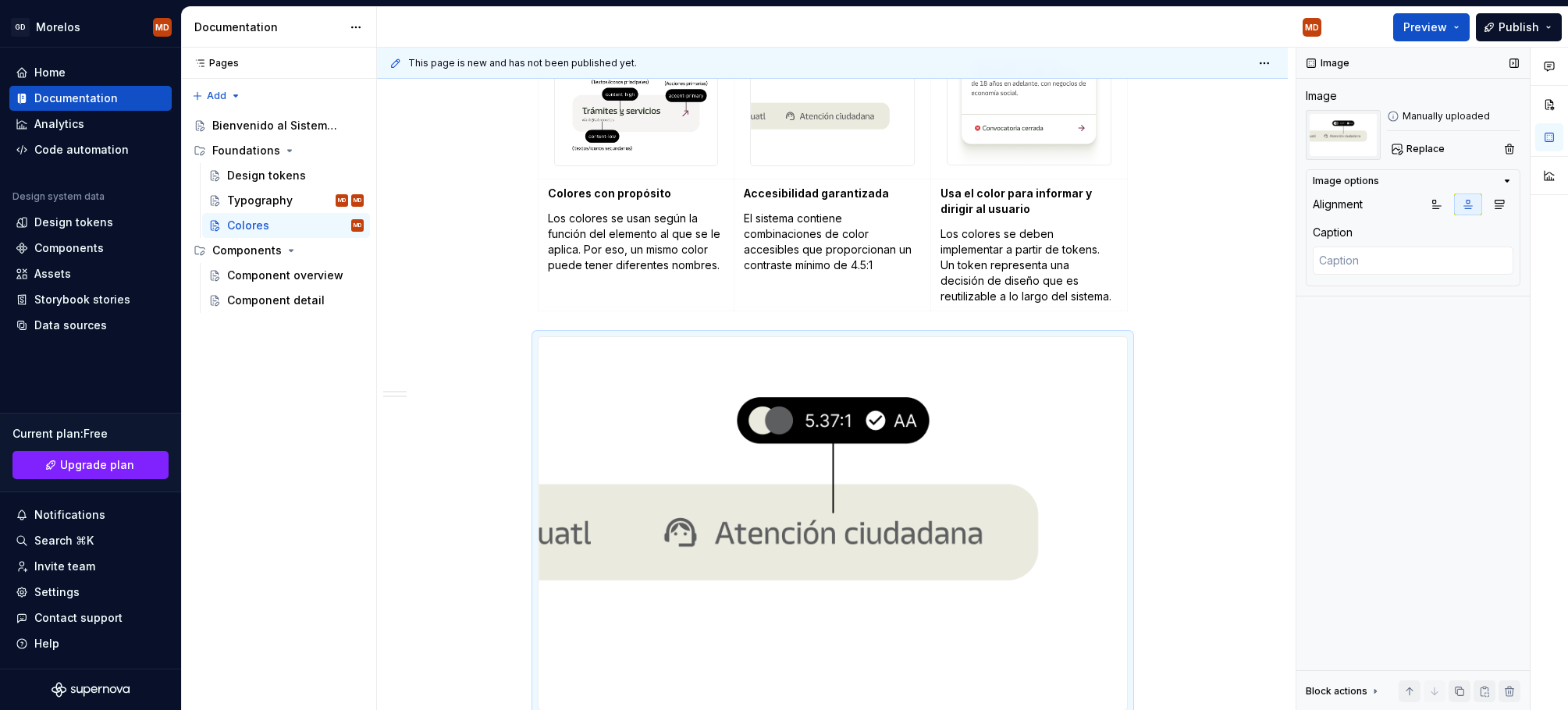
click at [1484, 204] on div at bounding box center [1468, 204] width 91 height 22
click at [1491, 202] on button "button" at bounding box center [1498, 204] width 28 height 22
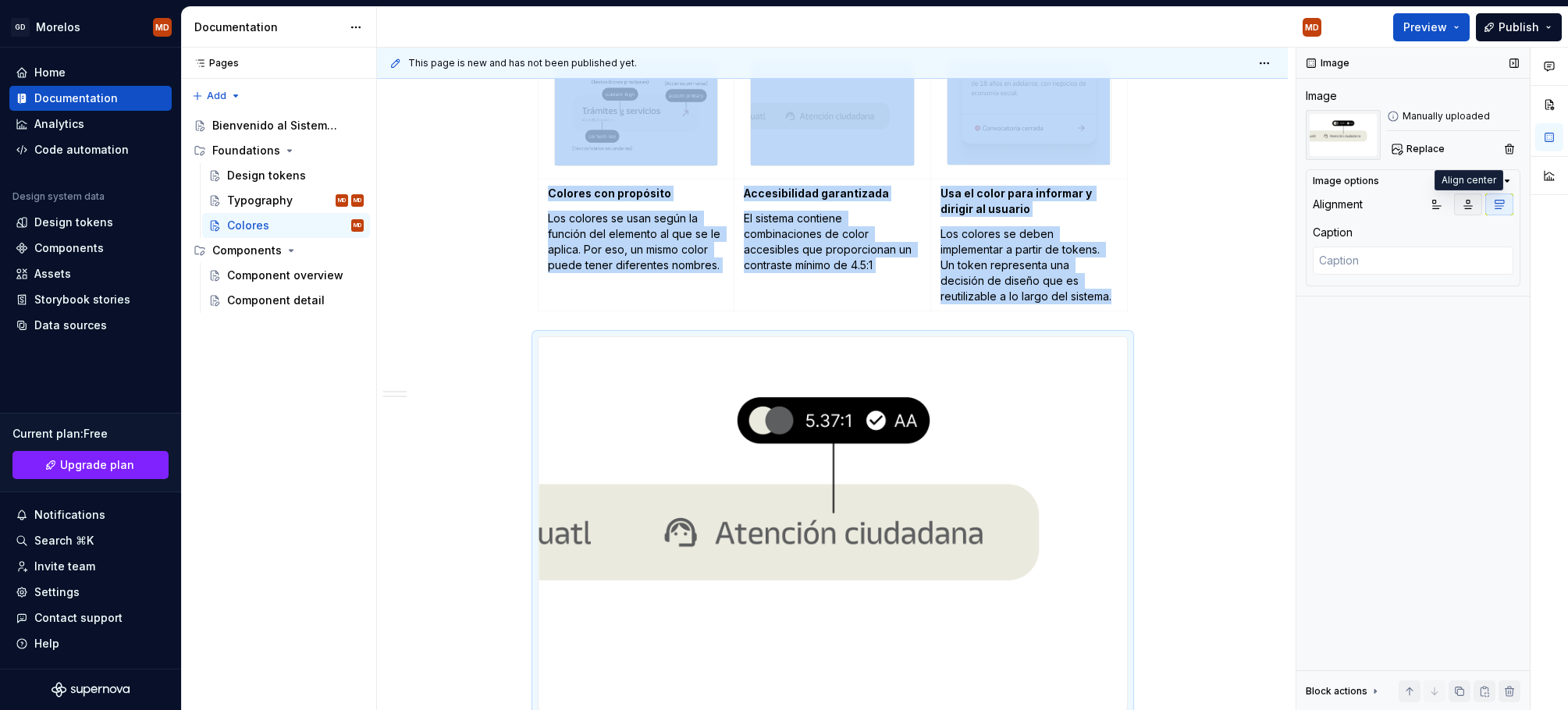
click at [1467, 206] on icon "button" at bounding box center [1468, 204] width 12 height 12
click at [1447, 205] on button "button" at bounding box center [1436, 204] width 28 height 22
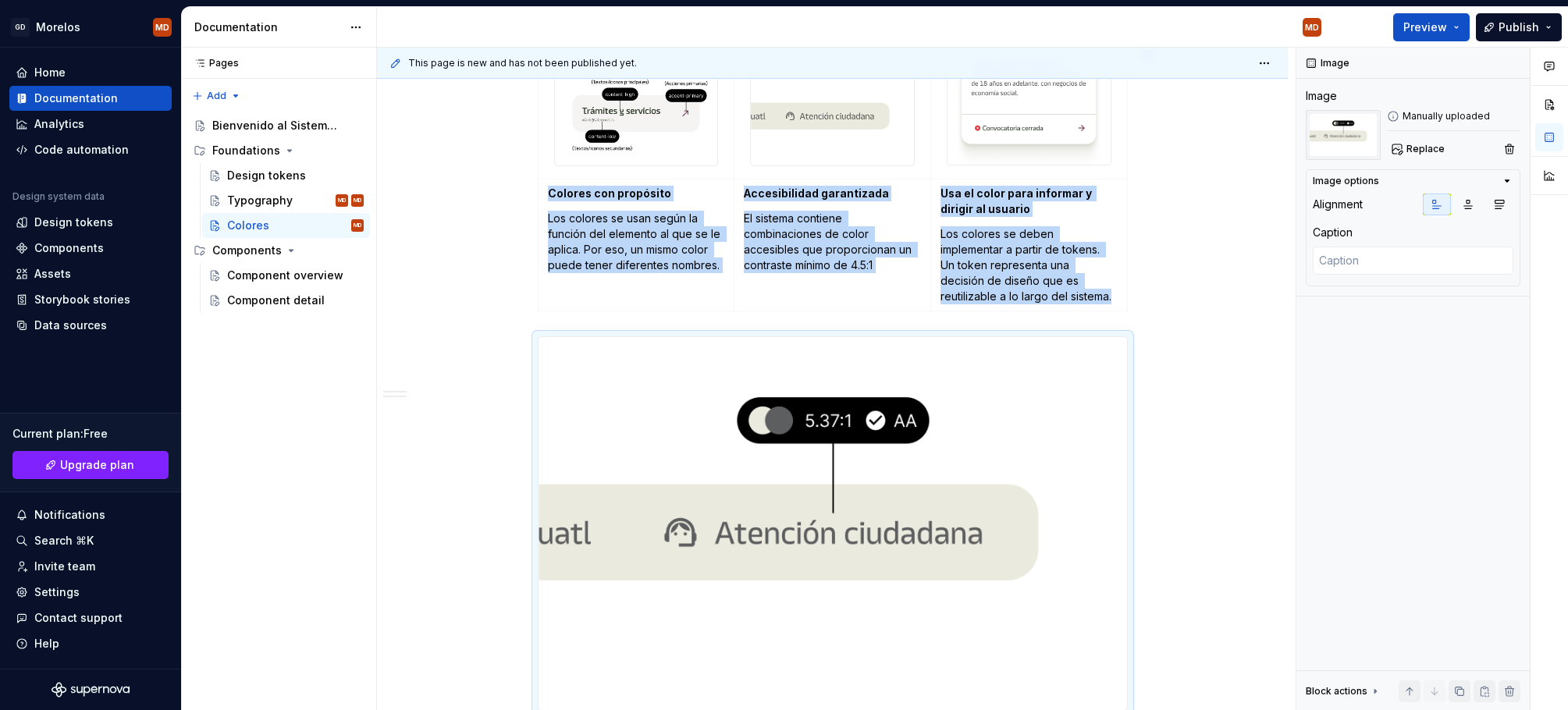
click at [1204, 328] on div "¿Qué incluye el sistema? Un conjunto de relaciones de color testados y accesibl…" at bounding box center [832, 354] width 911 height 1176
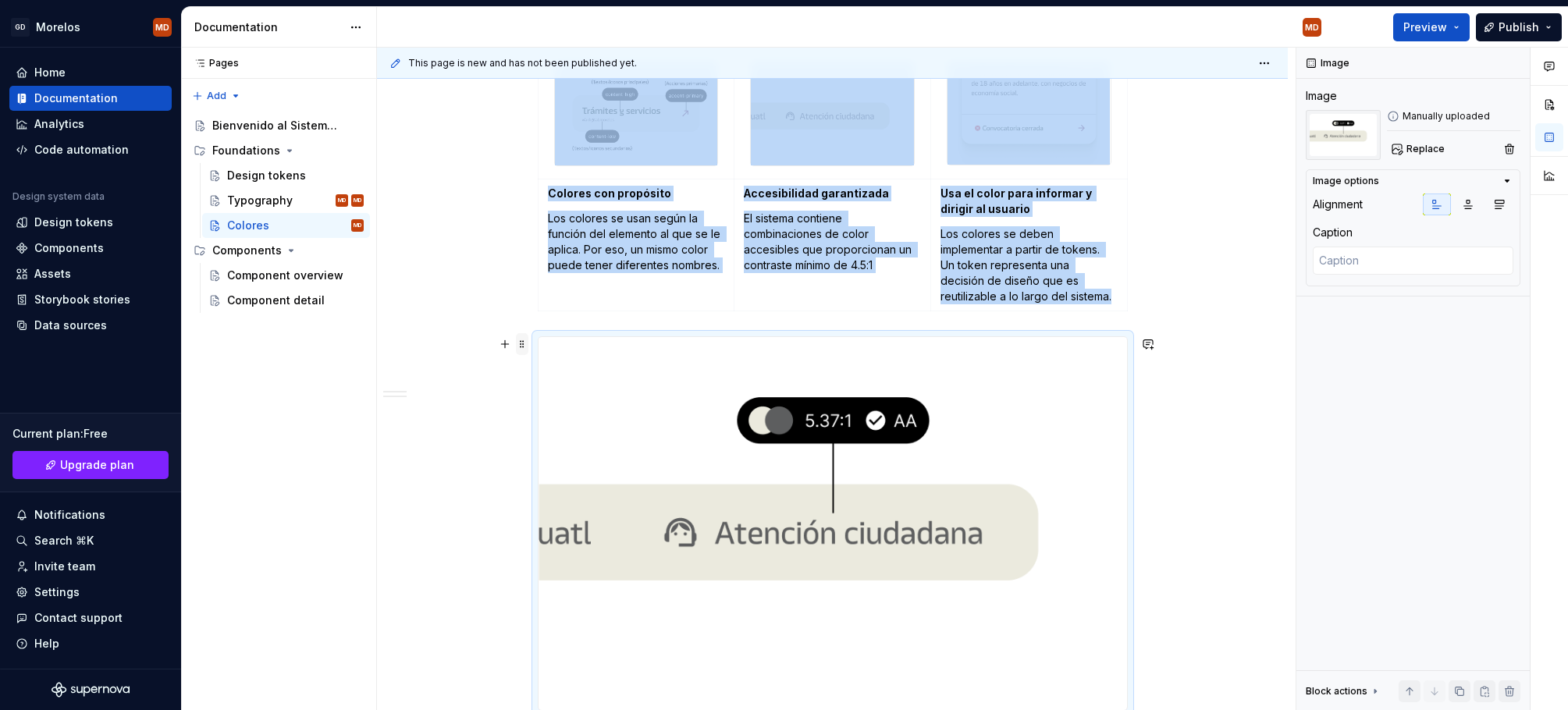
click at [527, 344] on span at bounding box center [521, 344] width 12 height 22
click at [1178, 433] on div "¿Qué incluye el sistema? Un conjunto de relaciones de color testados y accesibl…" at bounding box center [832, 354] width 911 height 1176
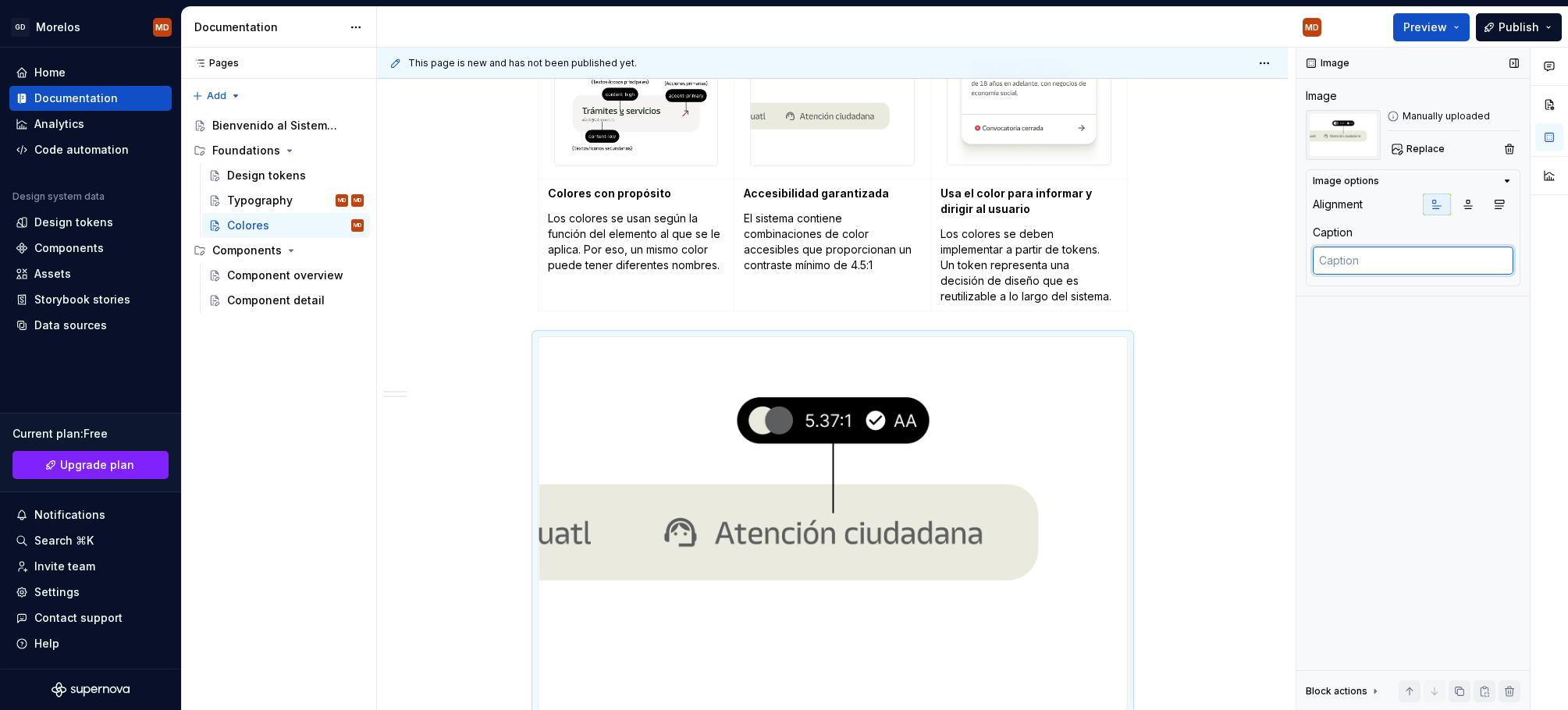
click at [1364, 264] on textarea at bounding box center [1413, 260] width 201 height 28
click at [667, 234] on p "Los colores se usan según la función del elemento al que se le aplica. Por eso,…" at bounding box center [636, 241] width 177 height 62
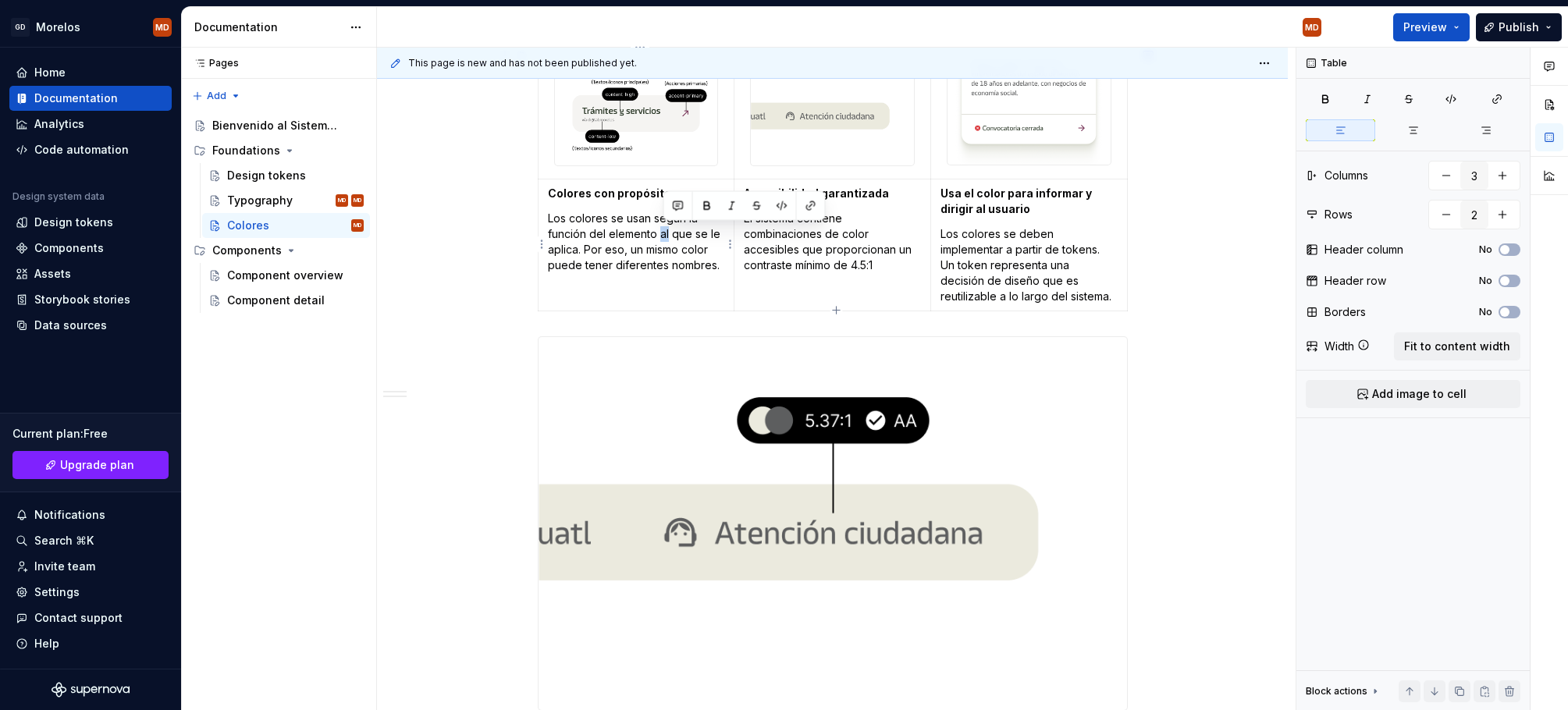
click at [667, 234] on p "Los colores se usan según la función del elemento al que se le aplica. Por eso,…" at bounding box center [636, 241] width 177 height 62
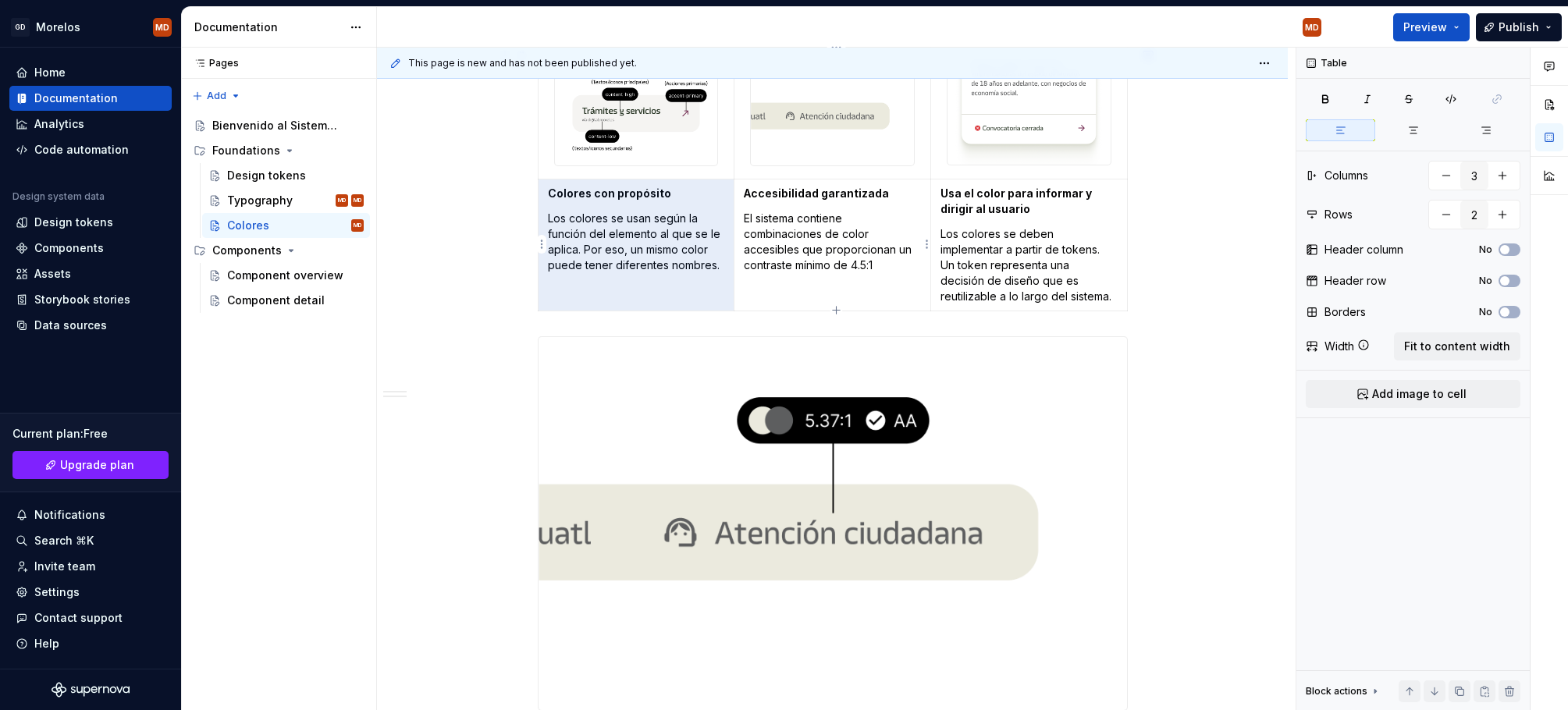
click at [838, 255] on p "El sistema contiene combinaciones de color accesibles que proporcionan un contr…" at bounding box center [831, 241] width 177 height 62
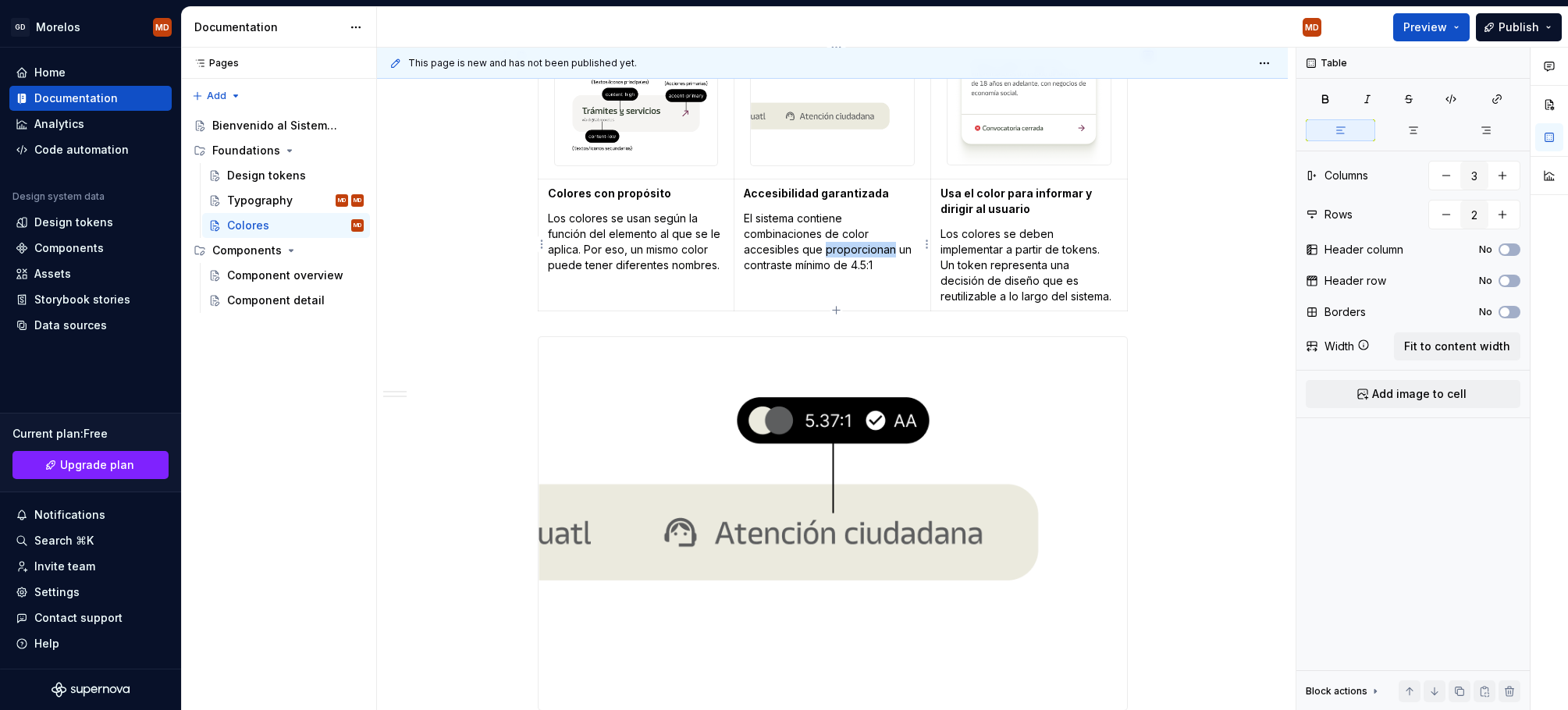
click at [838, 255] on p "El sistema contiene combinaciones de color accesibles que proporcionan un contr…" at bounding box center [831, 241] width 177 height 62
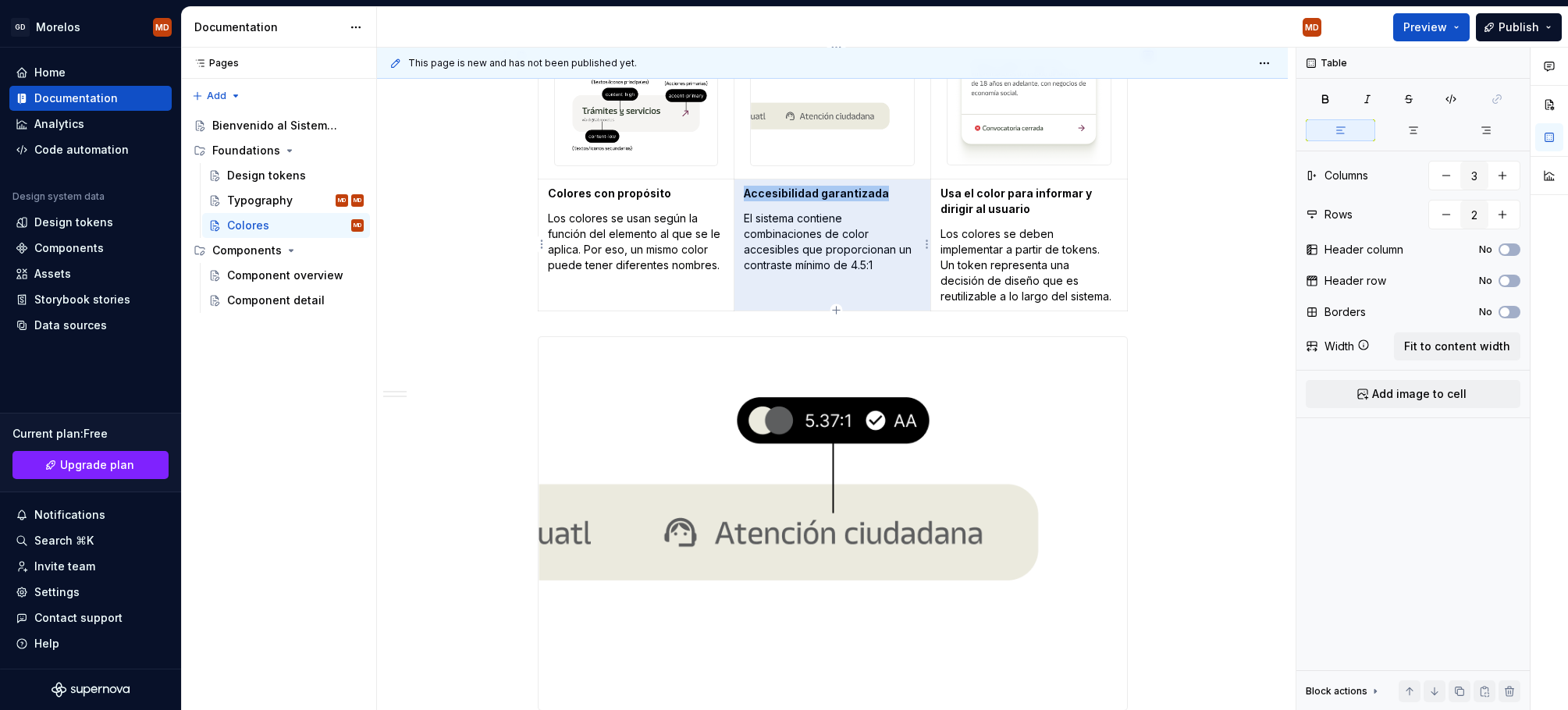
copy strong "Accesibilidad garantizada"
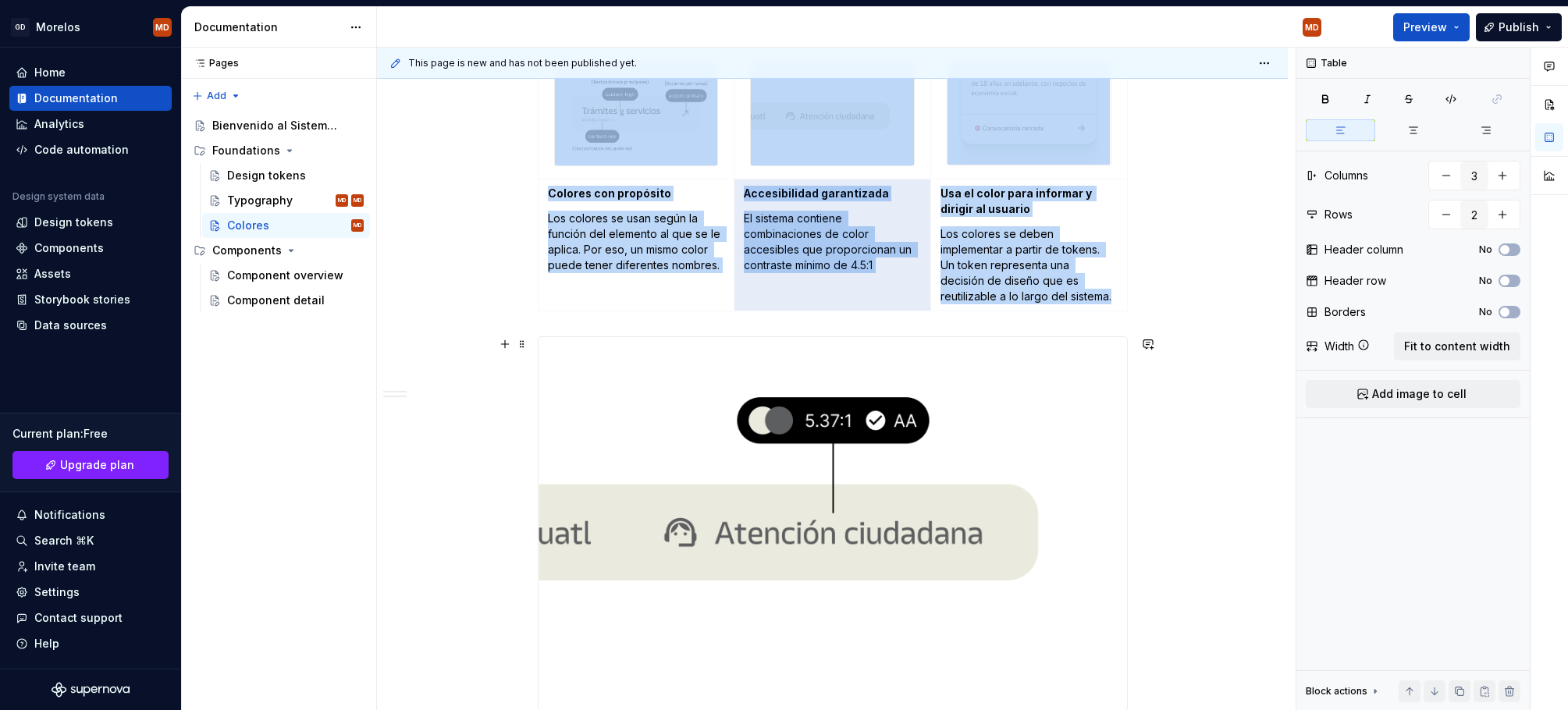
click at [1028, 505] on img at bounding box center [832, 523] width 588 height 374
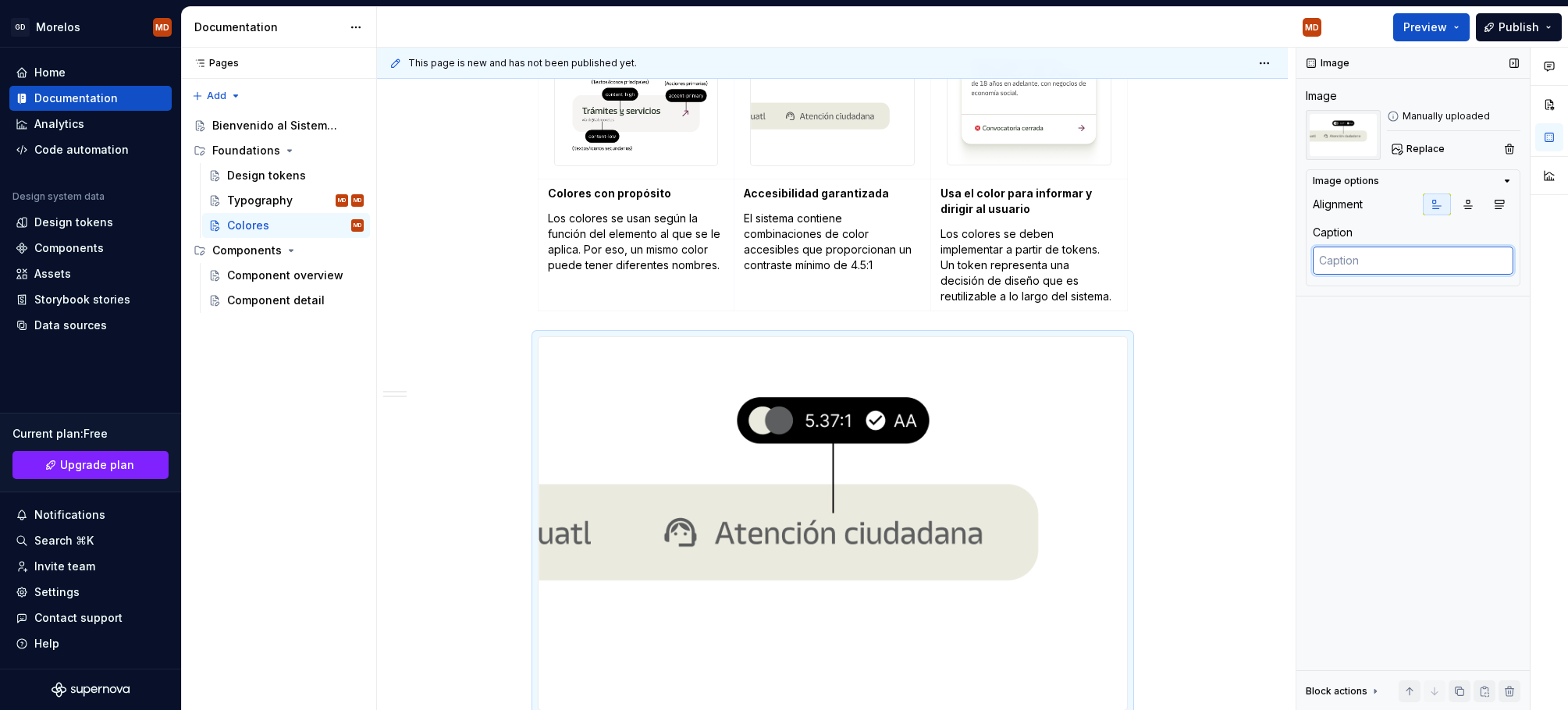
click at [1357, 260] on textarea at bounding box center [1413, 260] width 201 height 28
paste textarea "Accesibilidad garantizada El sistema contiene combinaciones de color accesibles…"
type textarea "*"
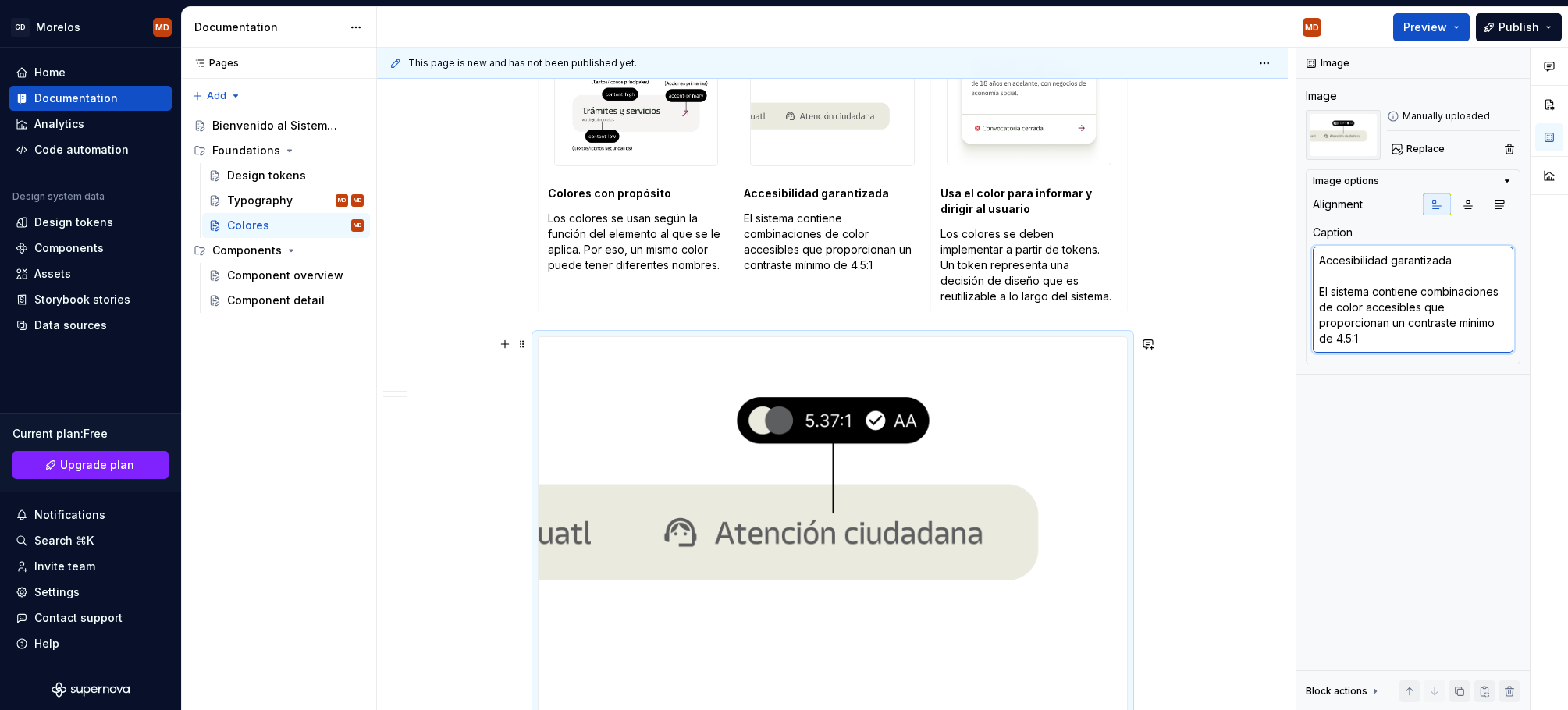
scroll to position [751, 0]
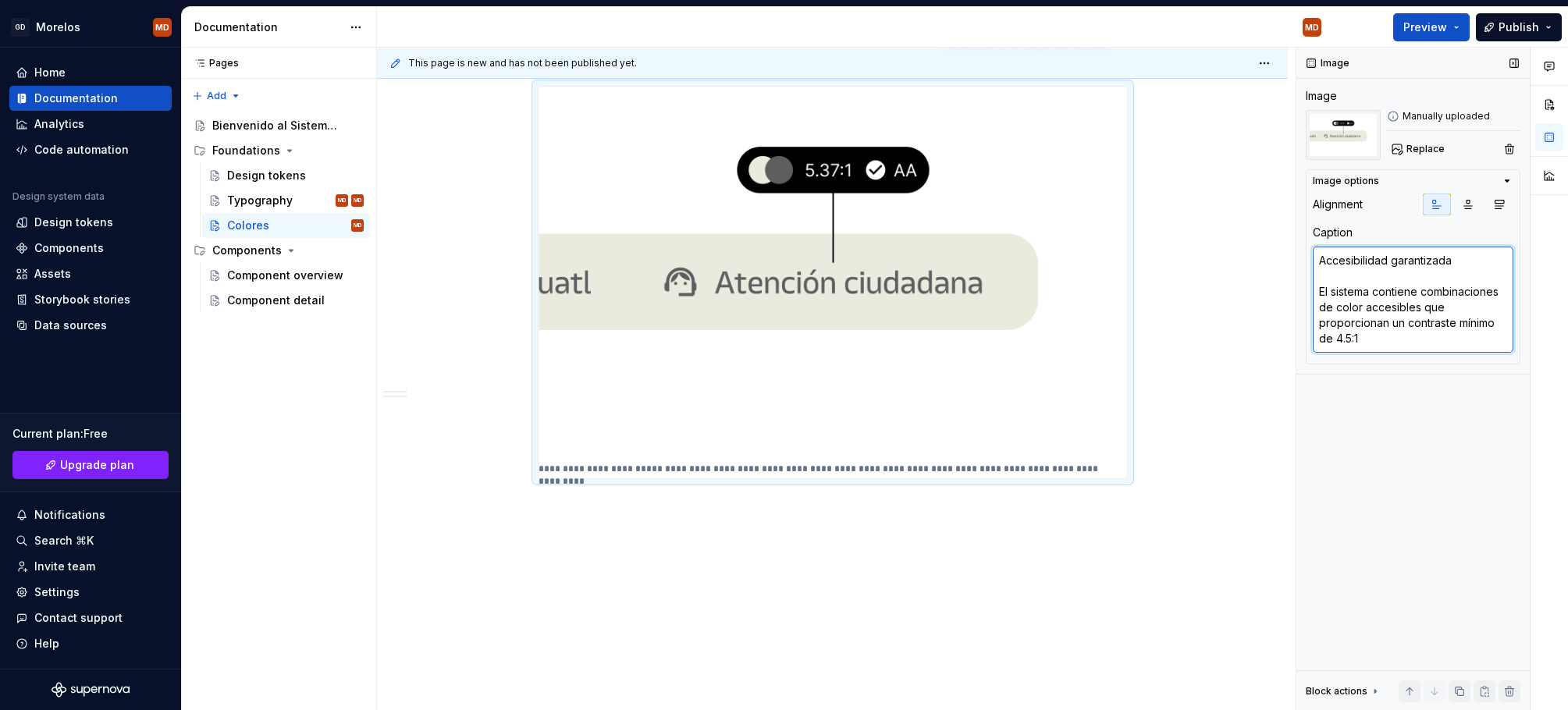
click at [1376, 261] on textarea "Accesibilidad garantizada El sistema contiene combinaciones de color accesibles…" at bounding box center [1413, 300] width 201 height 106
type textarea "Accesibilidad garantizada El sistema contiene combinaciones de color accesibles…"
click at [1343, 364] on div "Image options Alignment Caption Accesibilidad garantizada El sistema contiene c…" at bounding box center [1413, 267] width 214 height 195
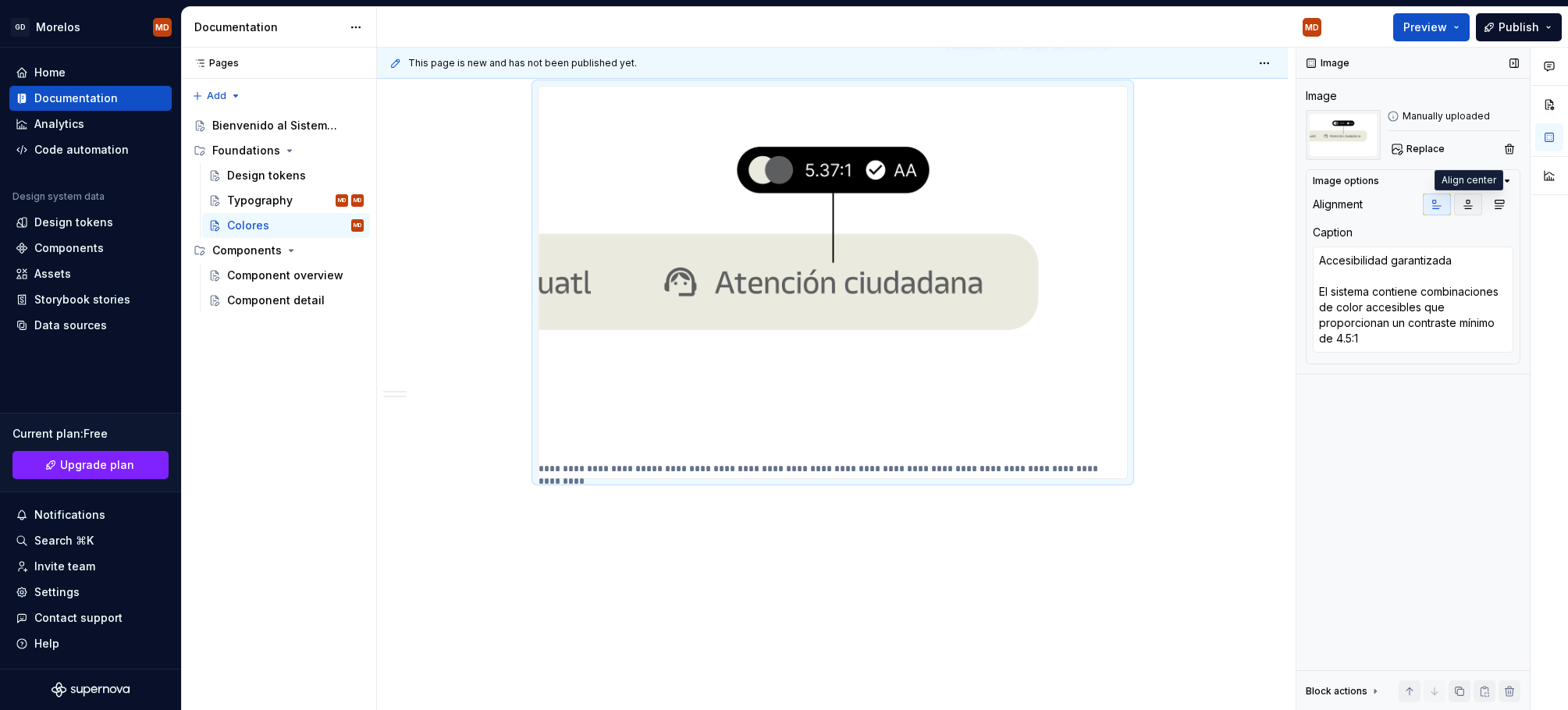
click at [1465, 203] on icon "button" at bounding box center [1468, 204] width 12 height 12
click at [1491, 201] on button "button" at bounding box center [1498, 204] width 28 height 22
click at [1493, 201] on icon "button" at bounding box center [1498, 204] width 12 height 12
click at [1436, 201] on icon "button" at bounding box center [1436, 204] width 12 height 12
click at [921, 531] on div "**********" at bounding box center [832, 113] width 911 height 1195
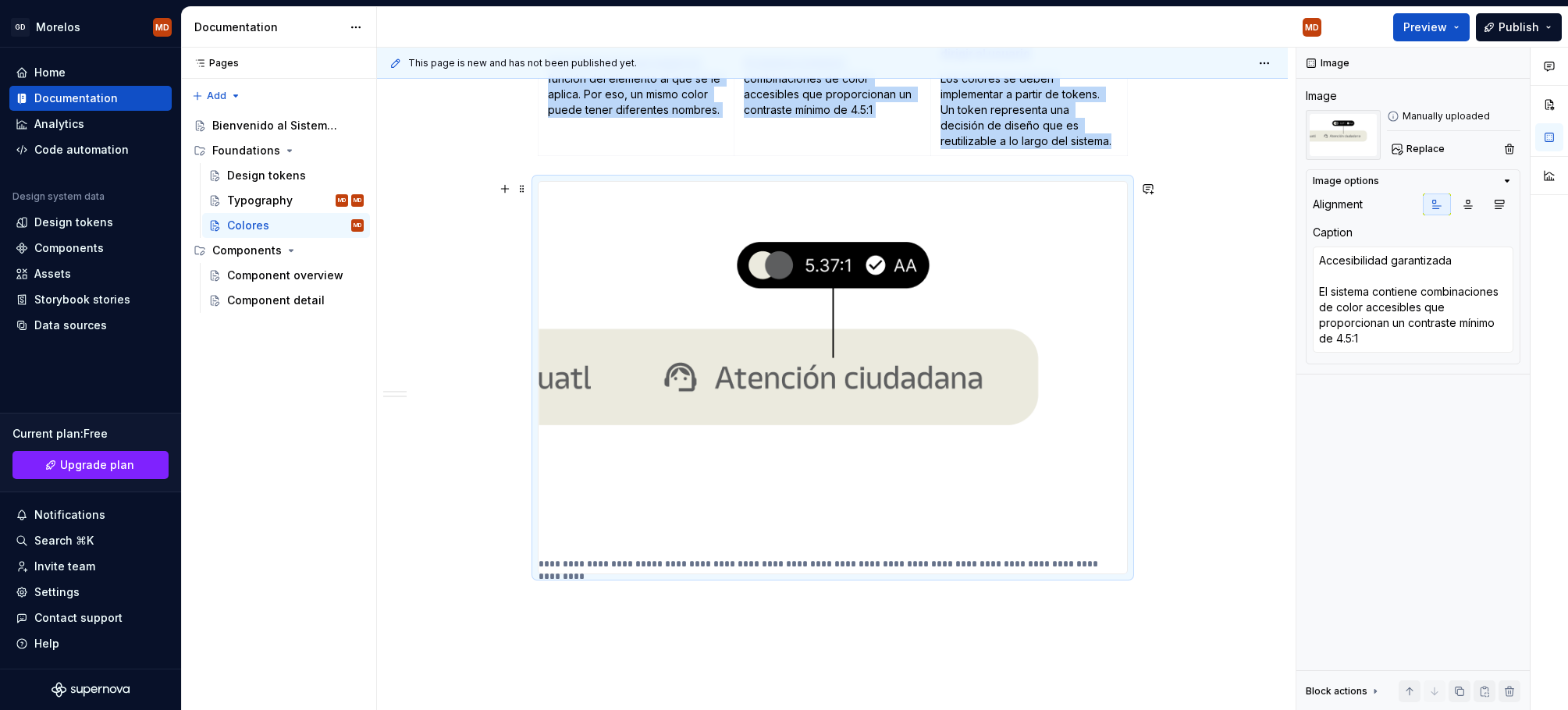
scroll to position [650, 0]
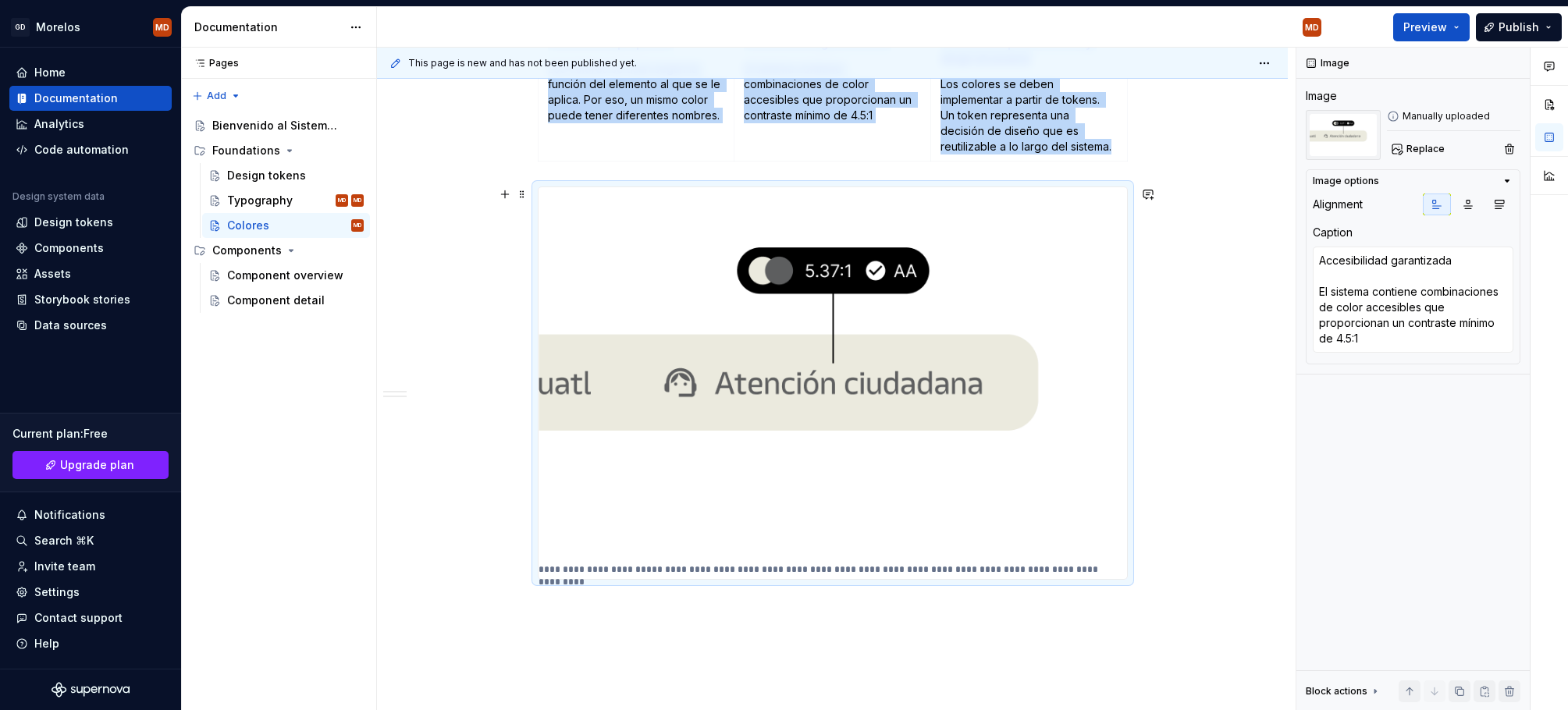
click at [1143, 451] on div "**********" at bounding box center [832, 214] width 911 height 1195
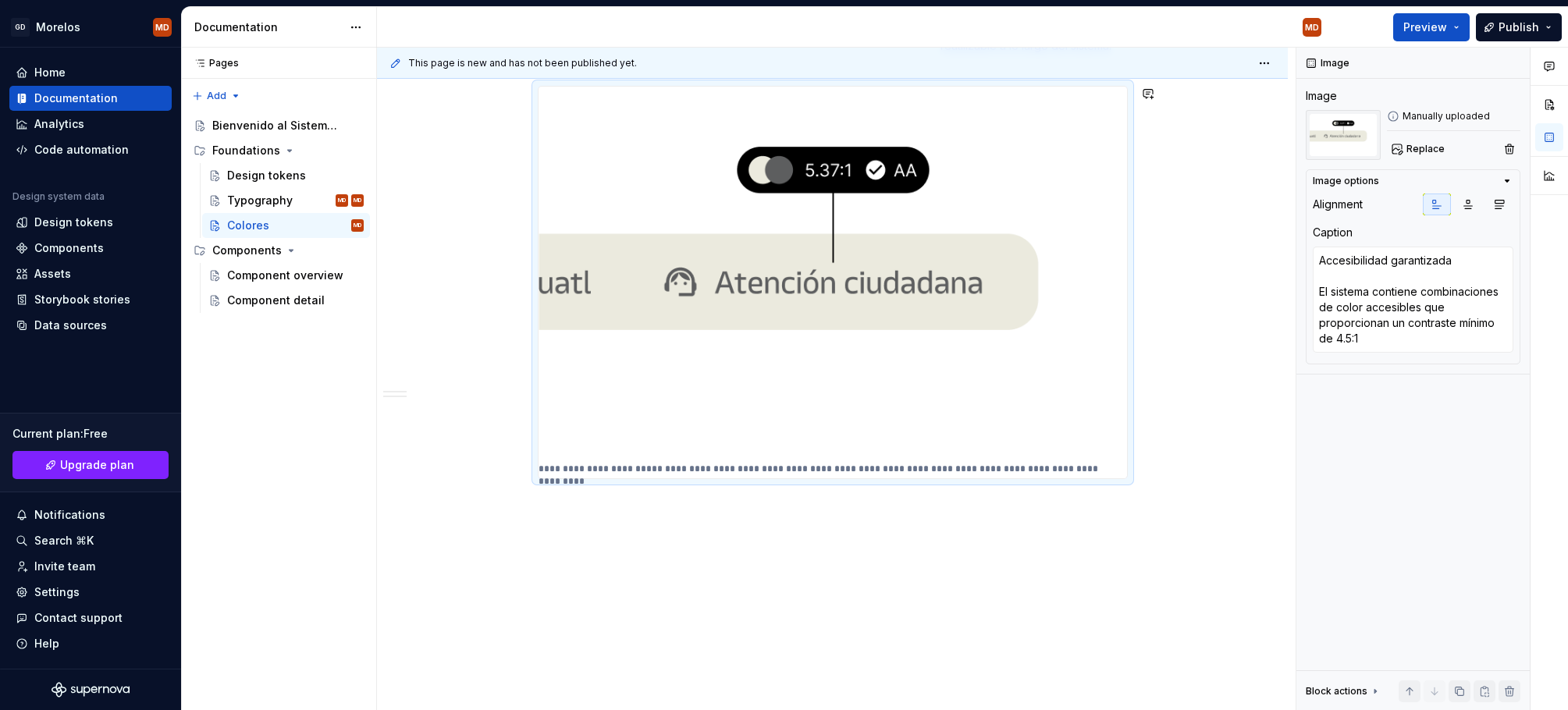
click at [742, 541] on div "**********" at bounding box center [832, 113] width 911 height 1195
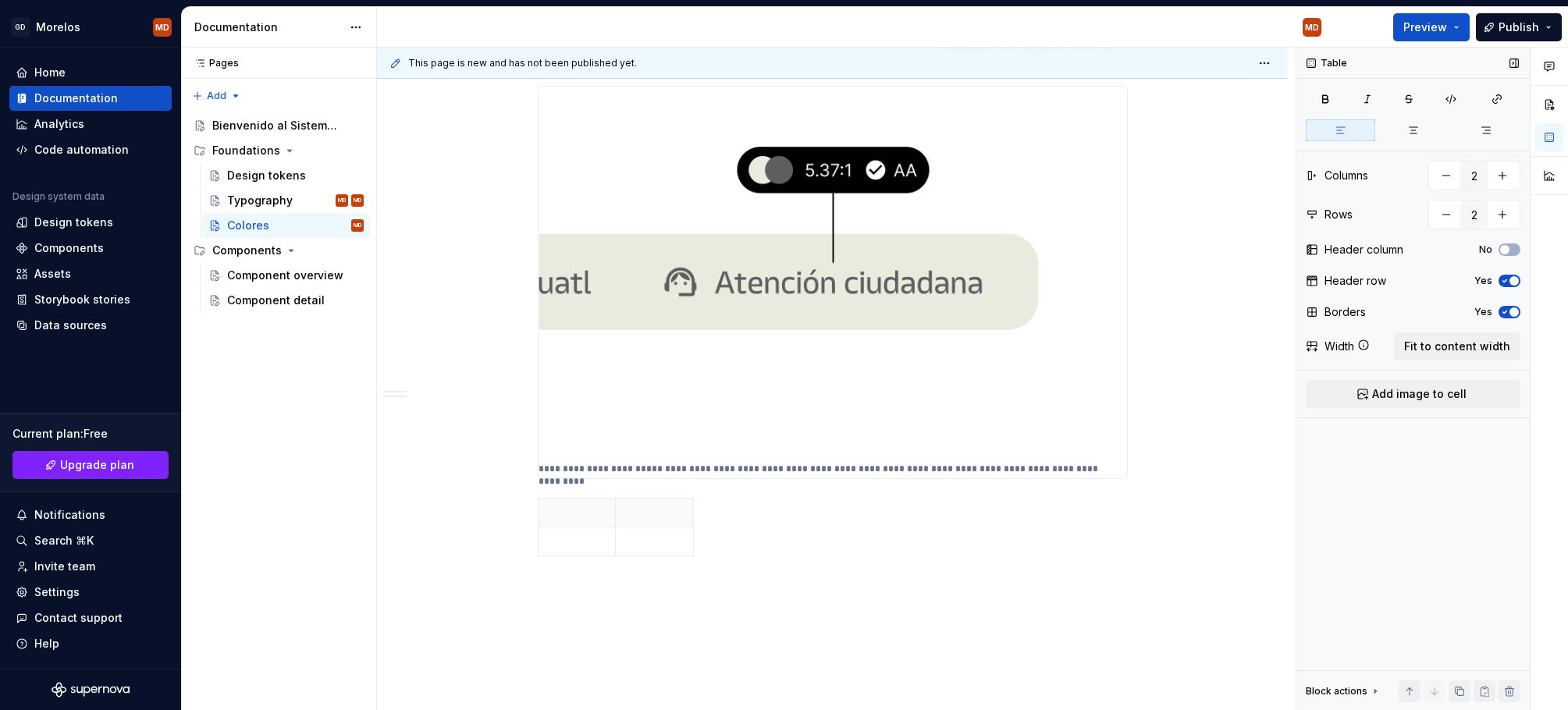
click at [1507, 308] on icon "button" at bounding box center [1504, 312] width 12 height 10
type textarea "*"
click at [876, 457] on img at bounding box center [832, 274] width 588 height 374
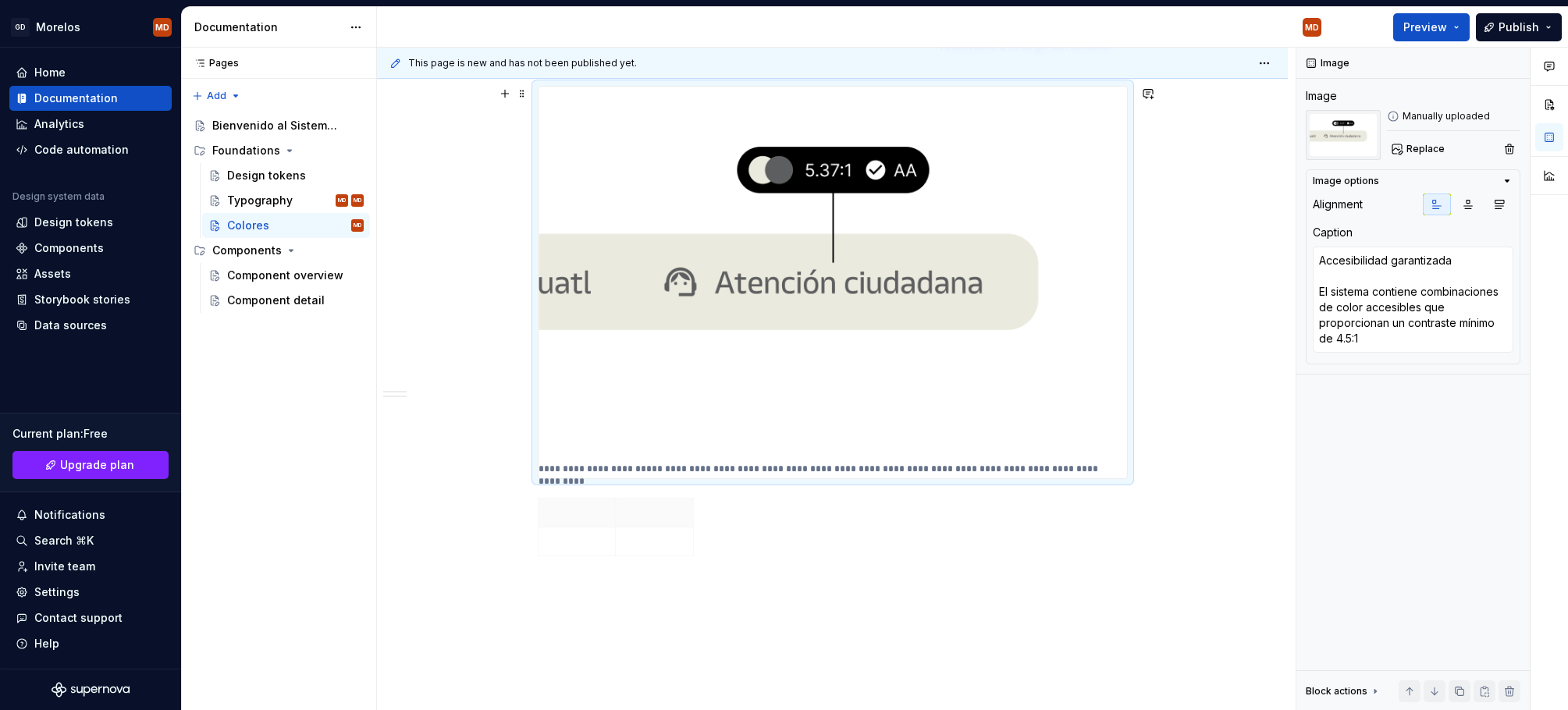
scroll to position [421, 0]
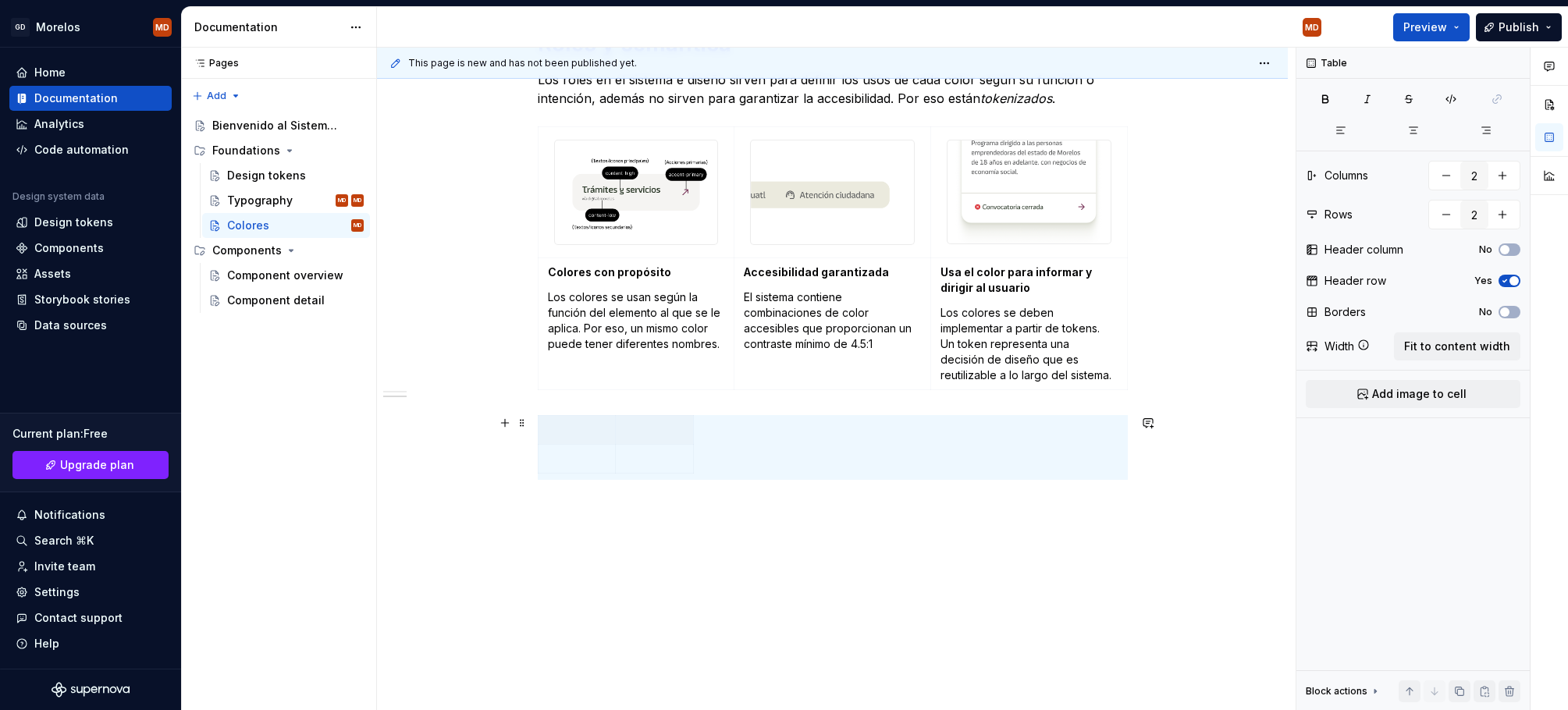
click at [709, 443] on div at bounding box center [832, 448] width 590 height 65
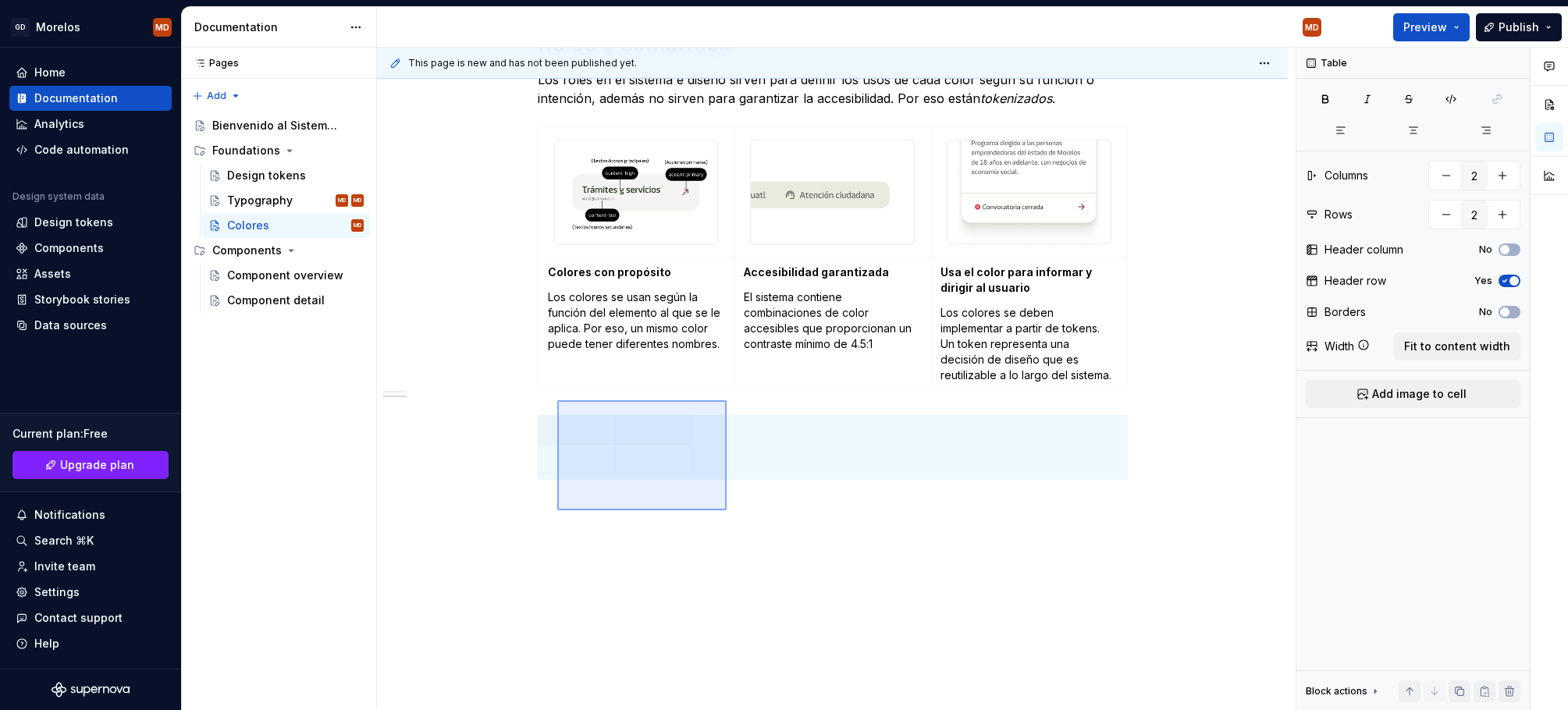
drag, startPoint x: 718, startPoint y: 502, endPoint x: 557, endPoint y: 400, distance: 190.6
click at [557, 400] on div "This page is new and has not been published yet. Colores Edit header ¿Qué inclu…" at bounding box center [836, 379] width 918 height 663
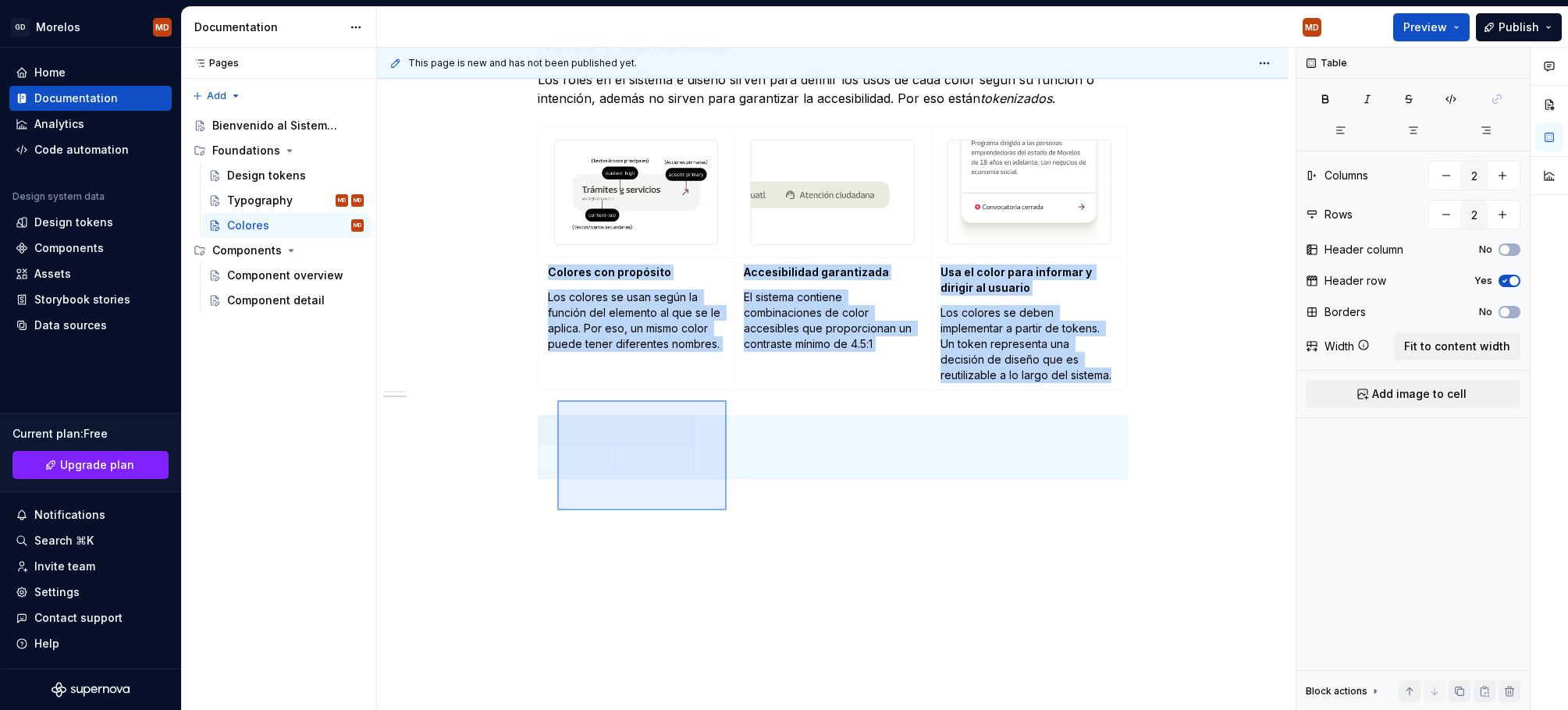
type input "3"
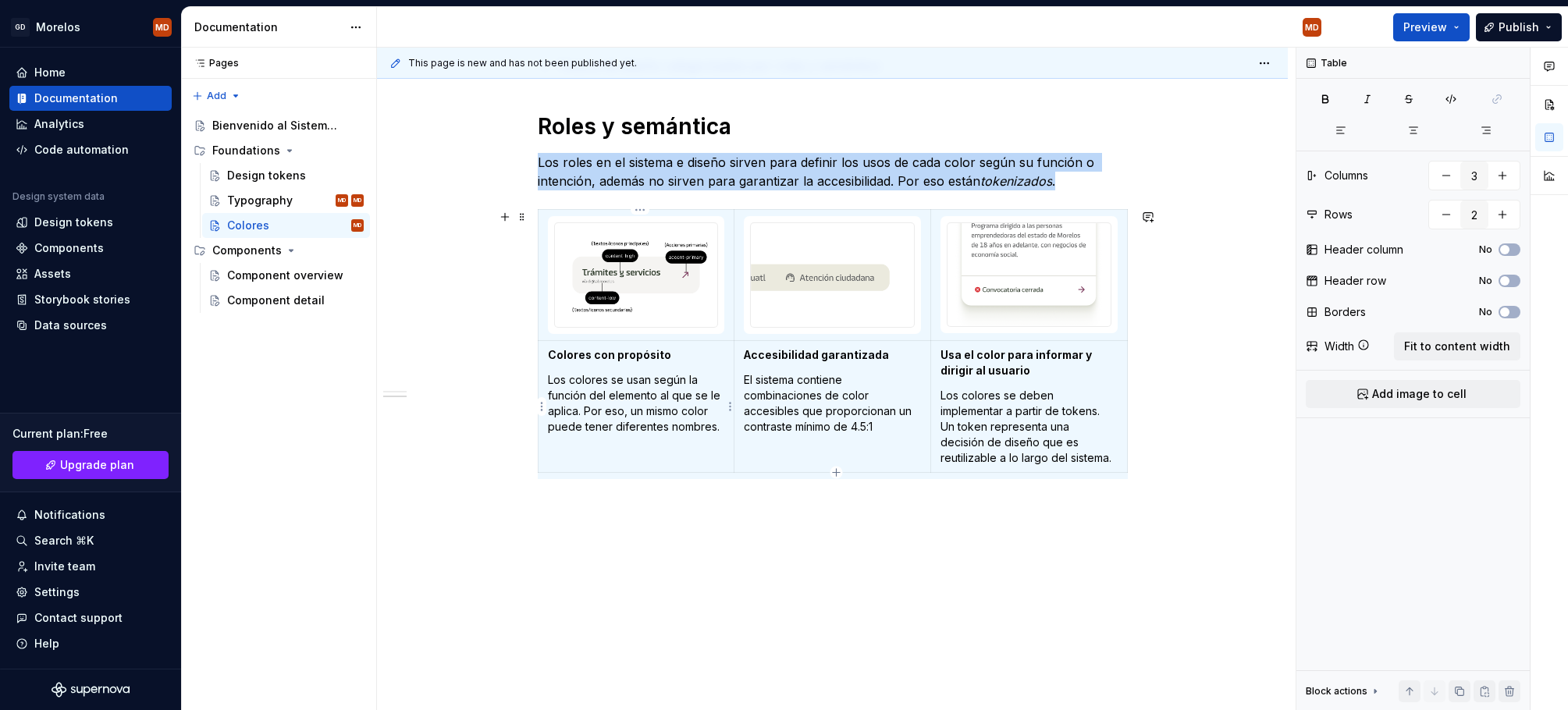
scroll to position [338, 0]
click at [528, 218] on span at bounding box center [521, 217] width 12 height 22
click at [583, 243] on div "Duplicate" at bounding box center [599, 242] width 101 height 15
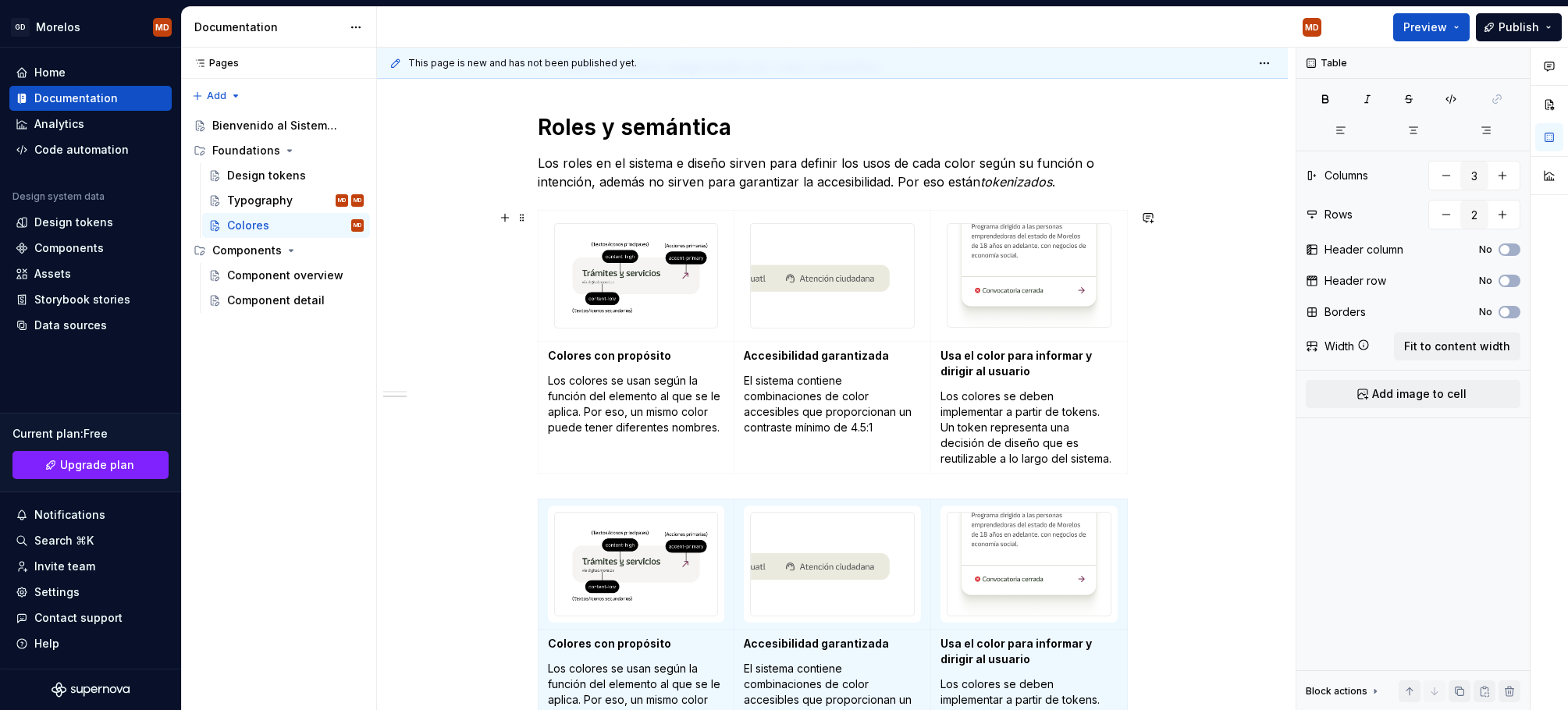
click at [531, 218] on div "¿Qué incluye el sistema? Un conjunto de relaciones de color testados y accesibl…" at bounding box center [832, 464] width 911 height 1071
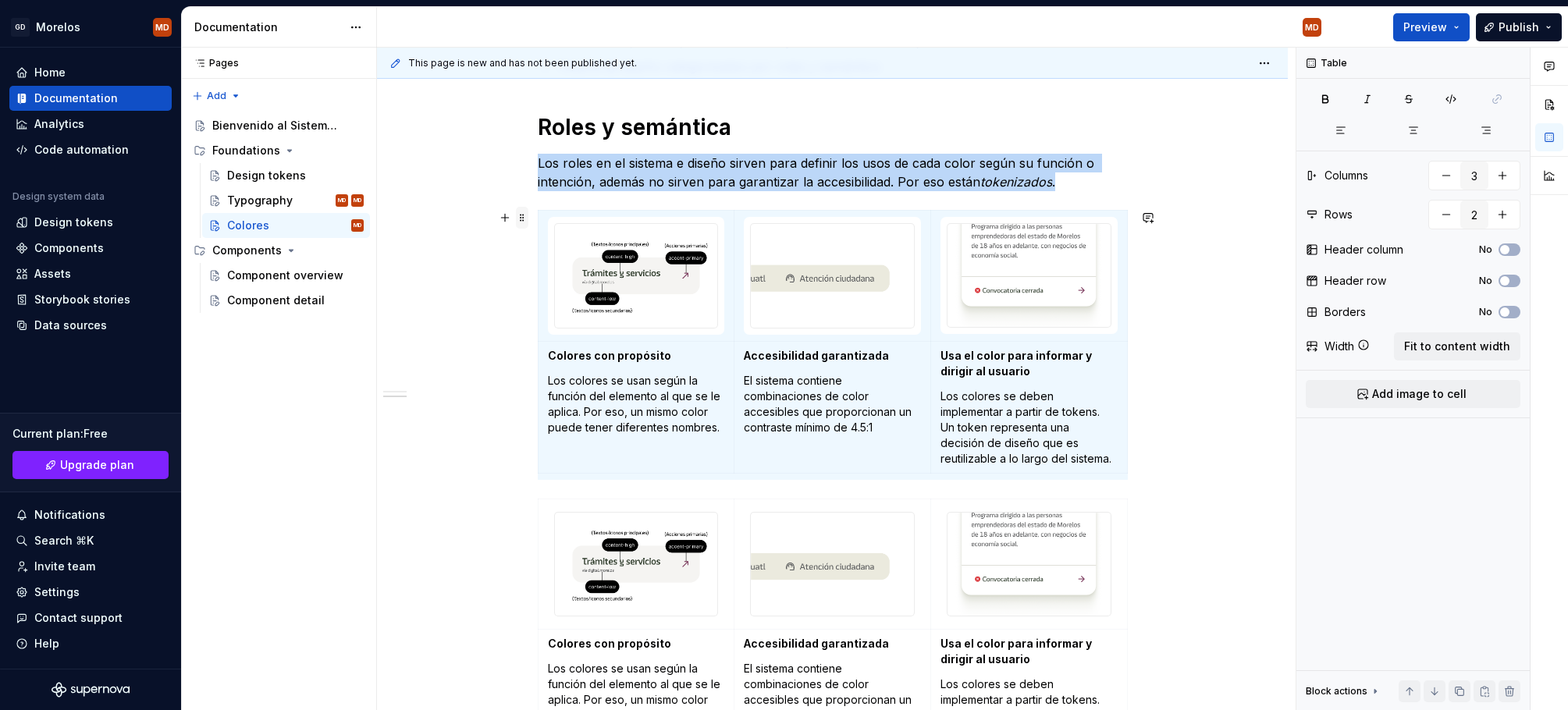
click at [522, 218] on span at bounding box center [521, 217] width 12 height 22
click at [570, 236] on div "Duplicate" at bounding box center [599, 242] width 101 height 15
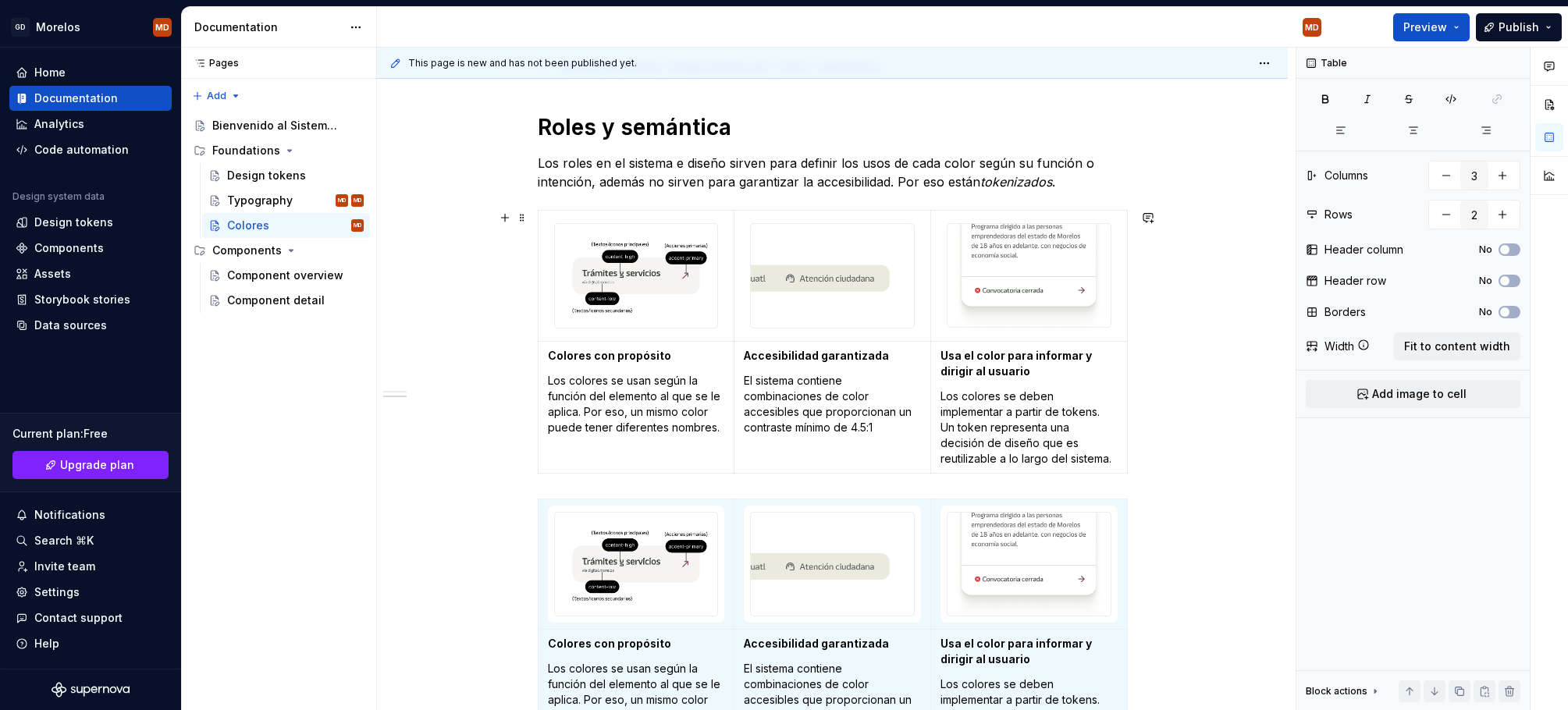
scroll to position [395, 0]
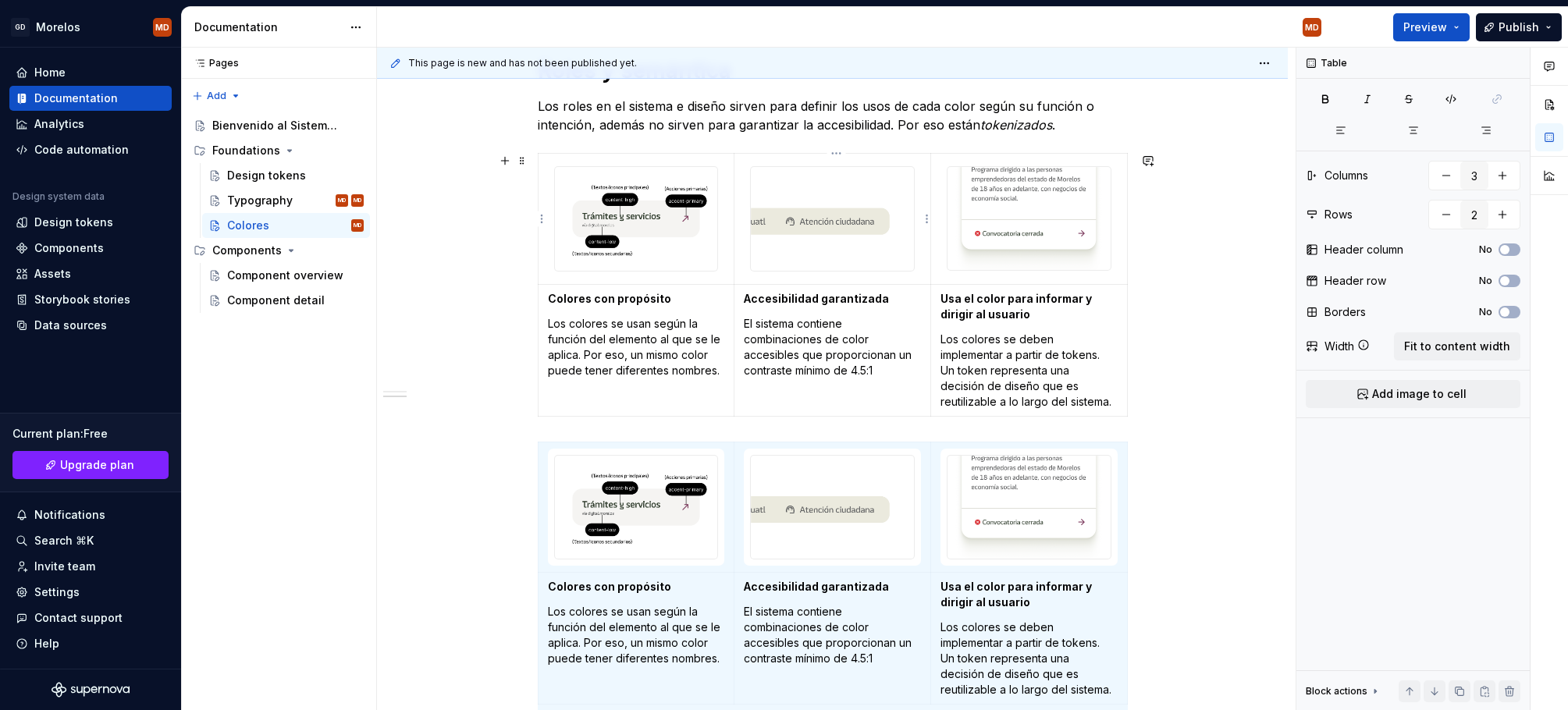
type textarea "*"
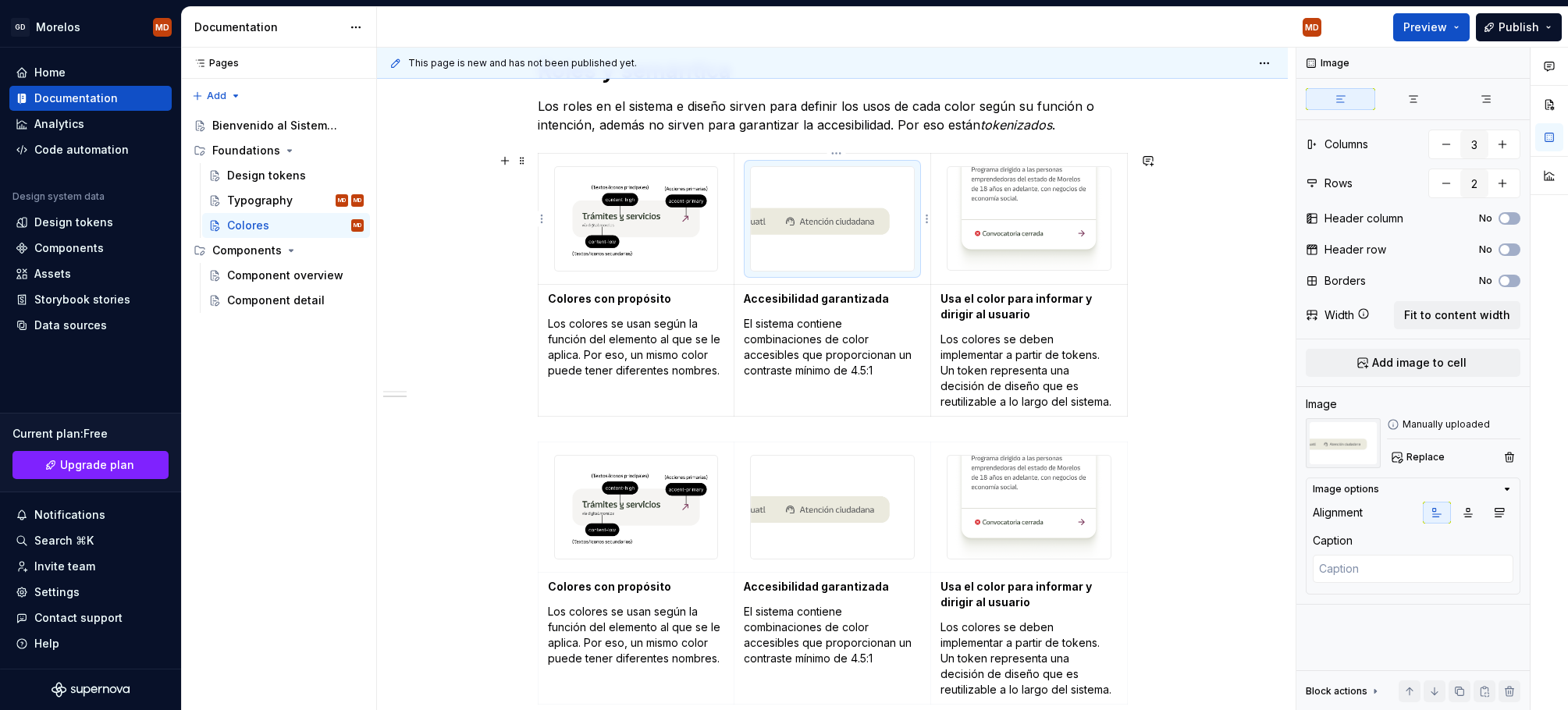
click at [834, 202] on img at bounding box center [832, 219] width 163 height 103
click at [528, 157] on span at bounding box center [521, 161] width 12 height 22
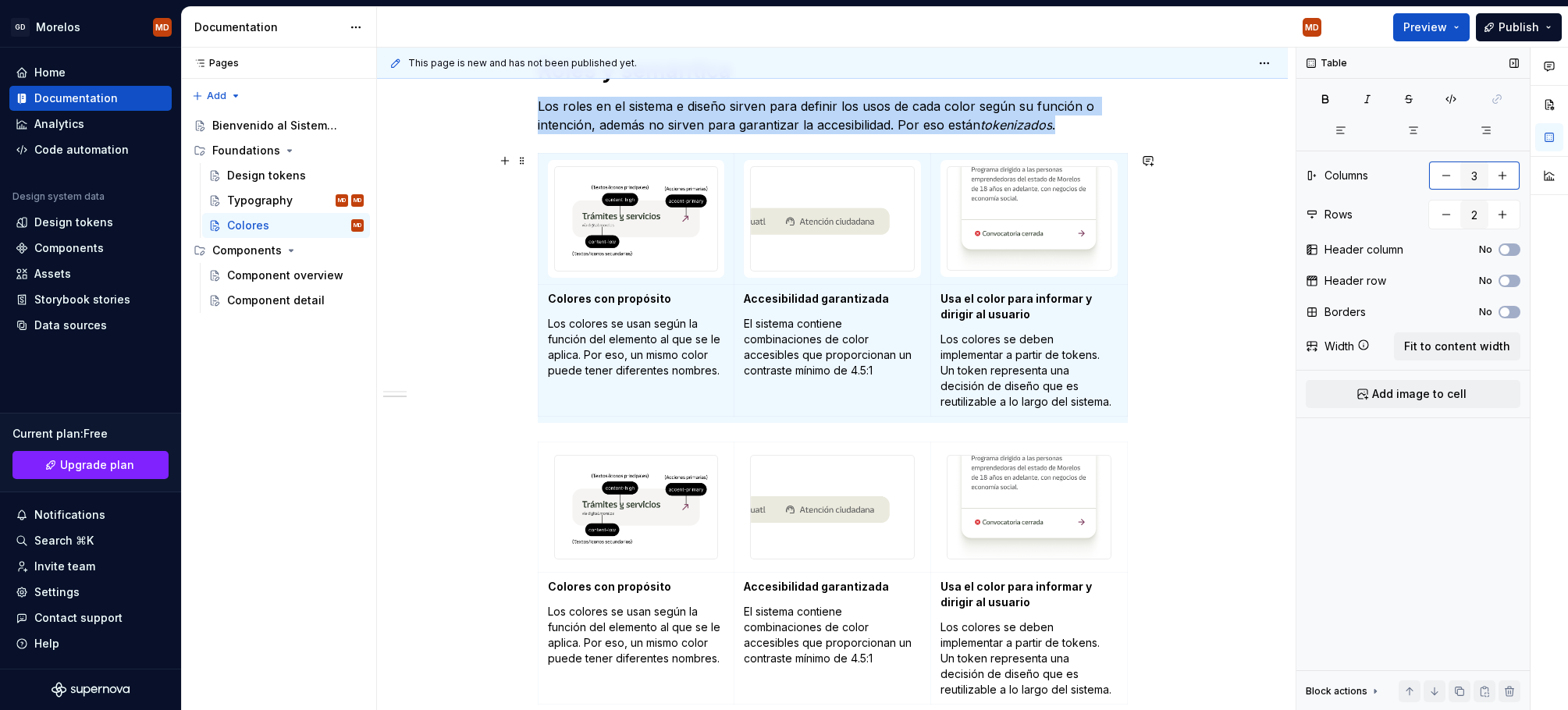
click at [1442, 184] on button "button" at bounding box center [1446, 175] width 28 height 28
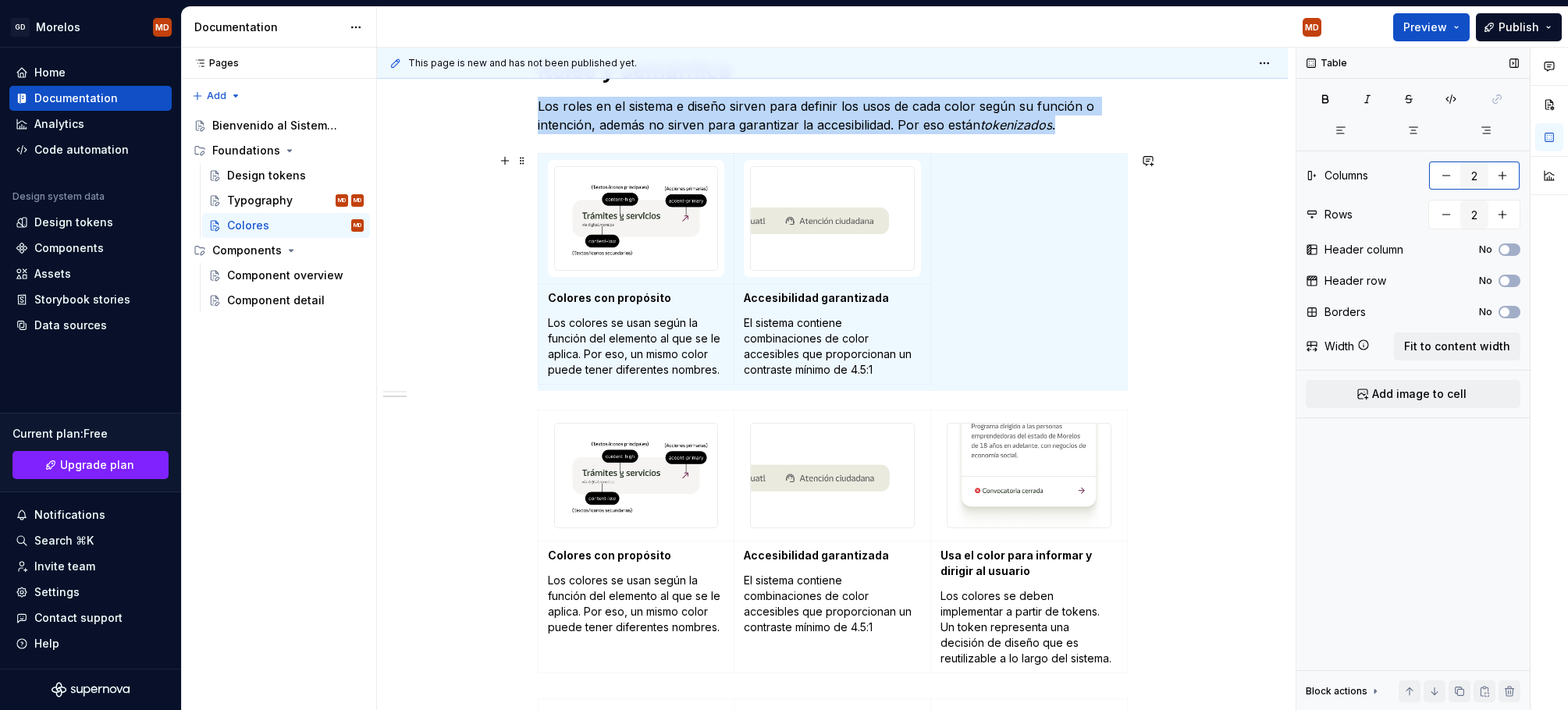
click at [1442, 184] on button "button" at bounding box center [1446, 175] width 28 height 28
type input "1"
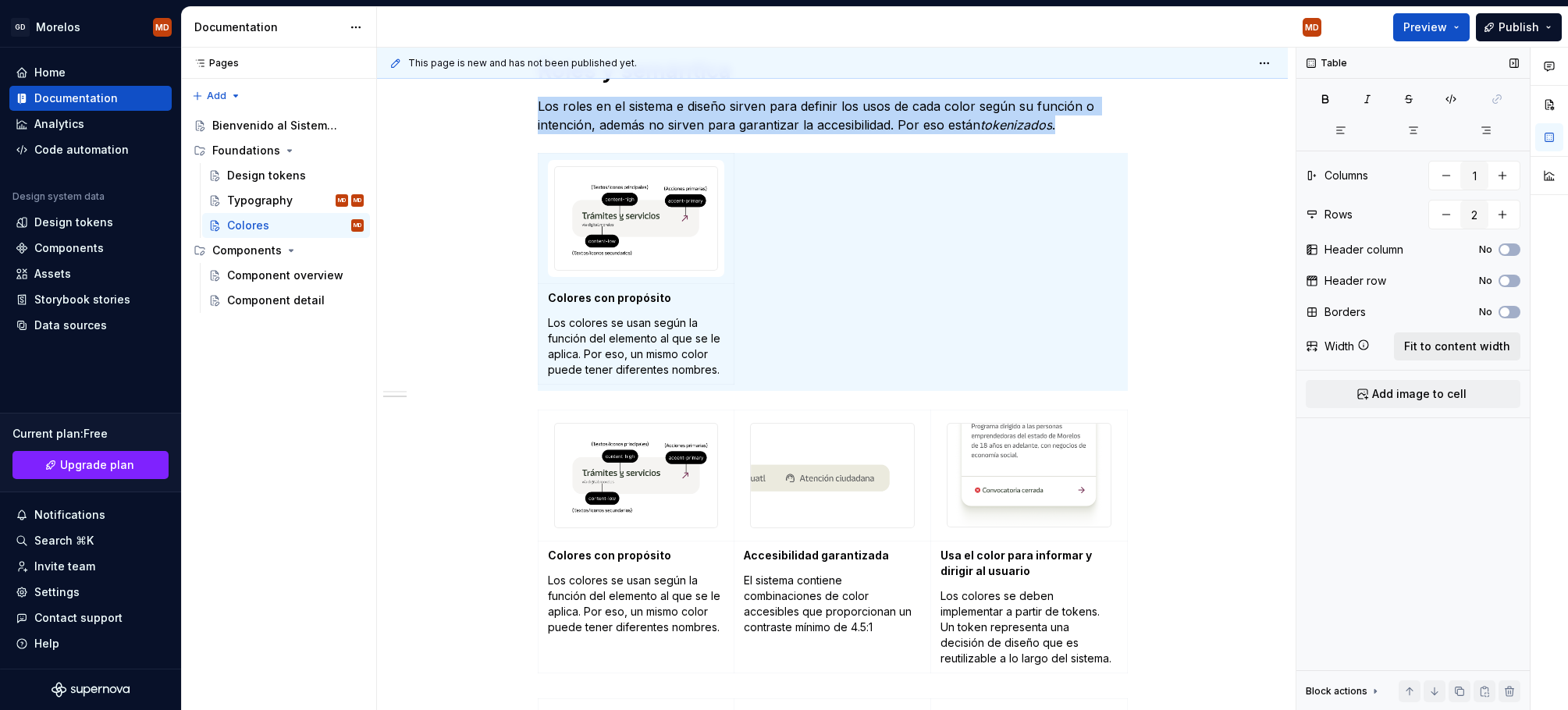
click at [1466, 337] on button "Fit to content width" at bounding box center [1457, 345] width 126 height 28
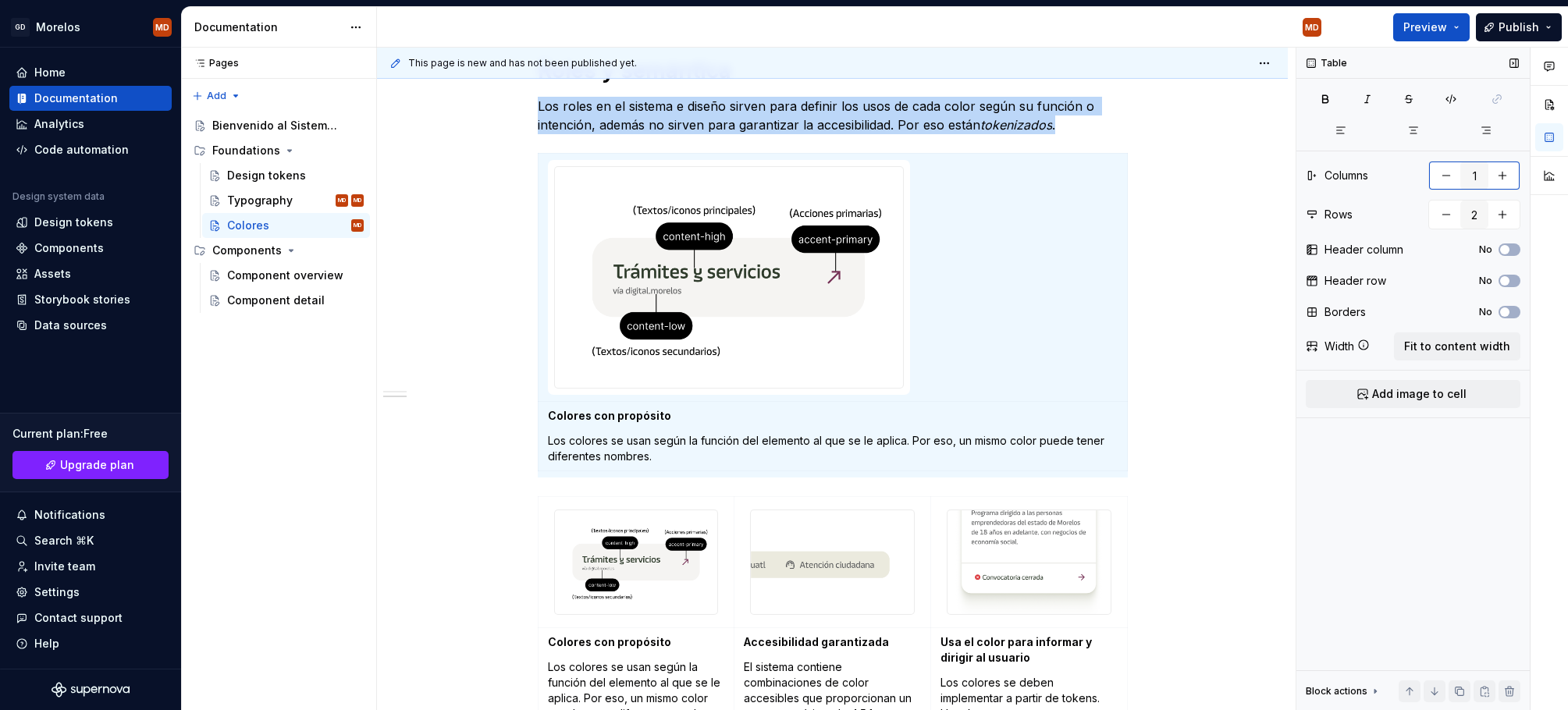
type textarea "*"
click at [1506, 174] on button "button" at bounding box center [1501, 175] width 28 height 28
type input "2"
click at [1441, 347] on span "Fit to content width" at bounding box center [1456, 346] width 106 height 15
type textarea "*"
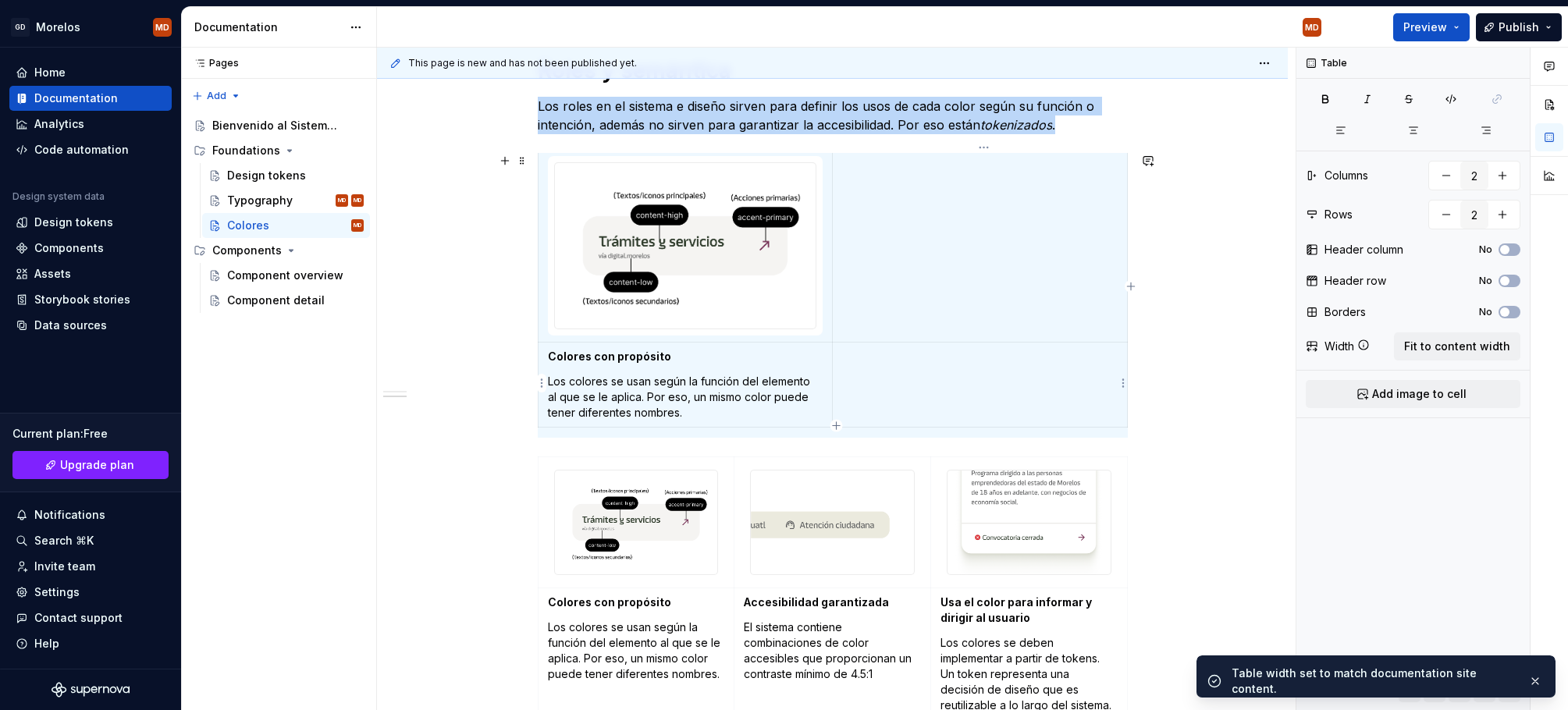
scroll to position [7, 0]
type input "3"
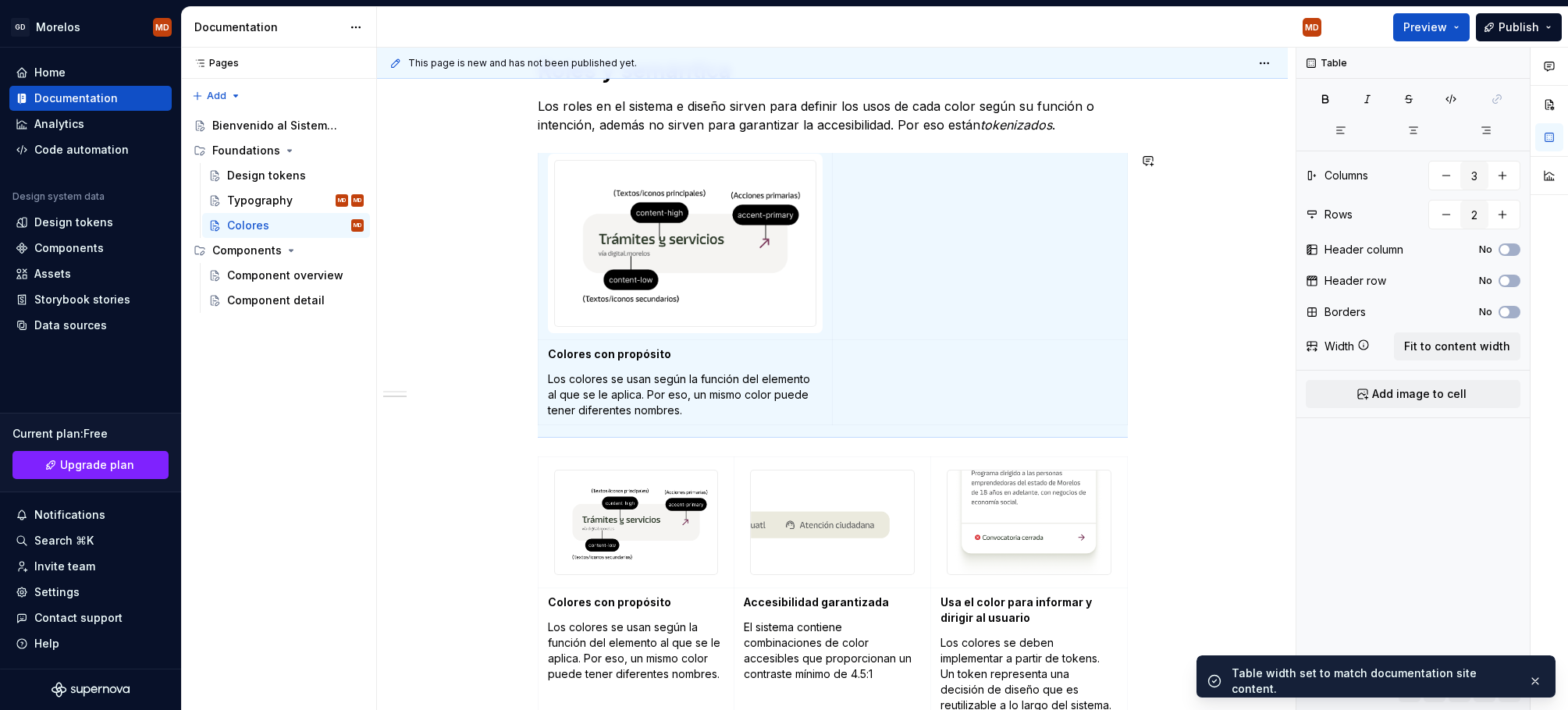
click at [816, 454] on div "¿Qué incluye el sistema? Un conjunto de relaciones de color testados y accesibl…" at bounding box center [832, 461] width 590 height 1105
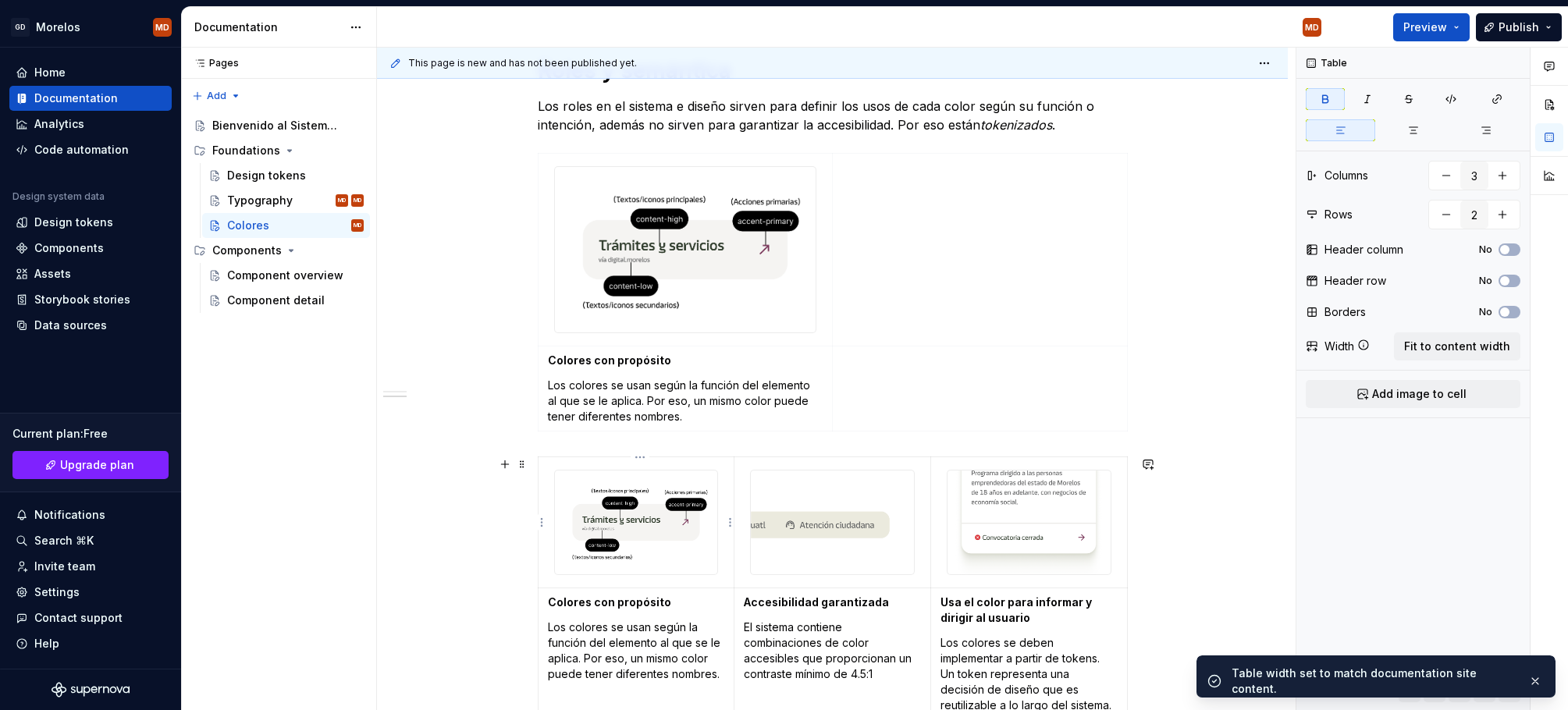
click at [697, 531] on img at bounding box center [636, 522] width 163 height 103
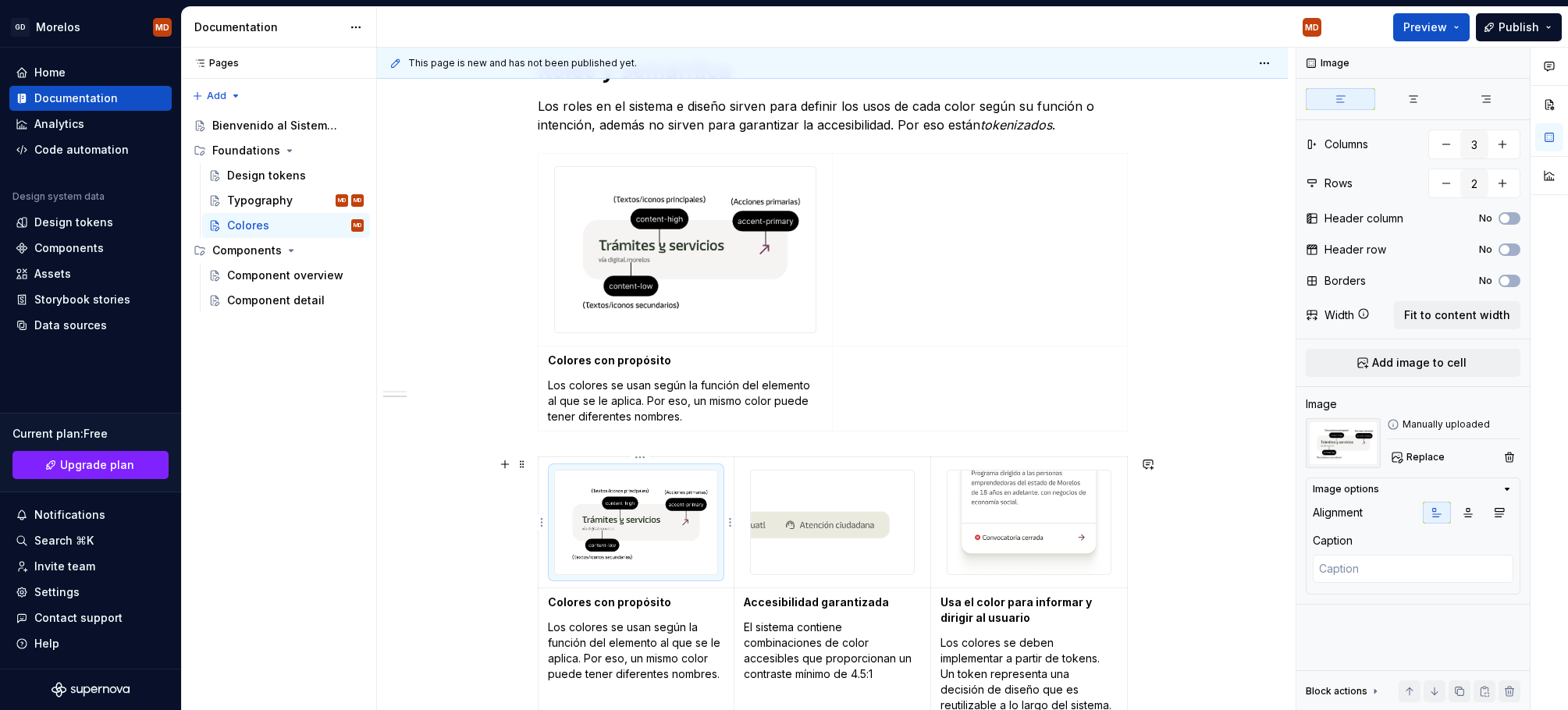
type textarea "*"
click at [641, 455] on html "GD Morelos MD Home Documentation Analytics Code automation Design system data D…" at bounding box center [784, 355] width 1568 height 710
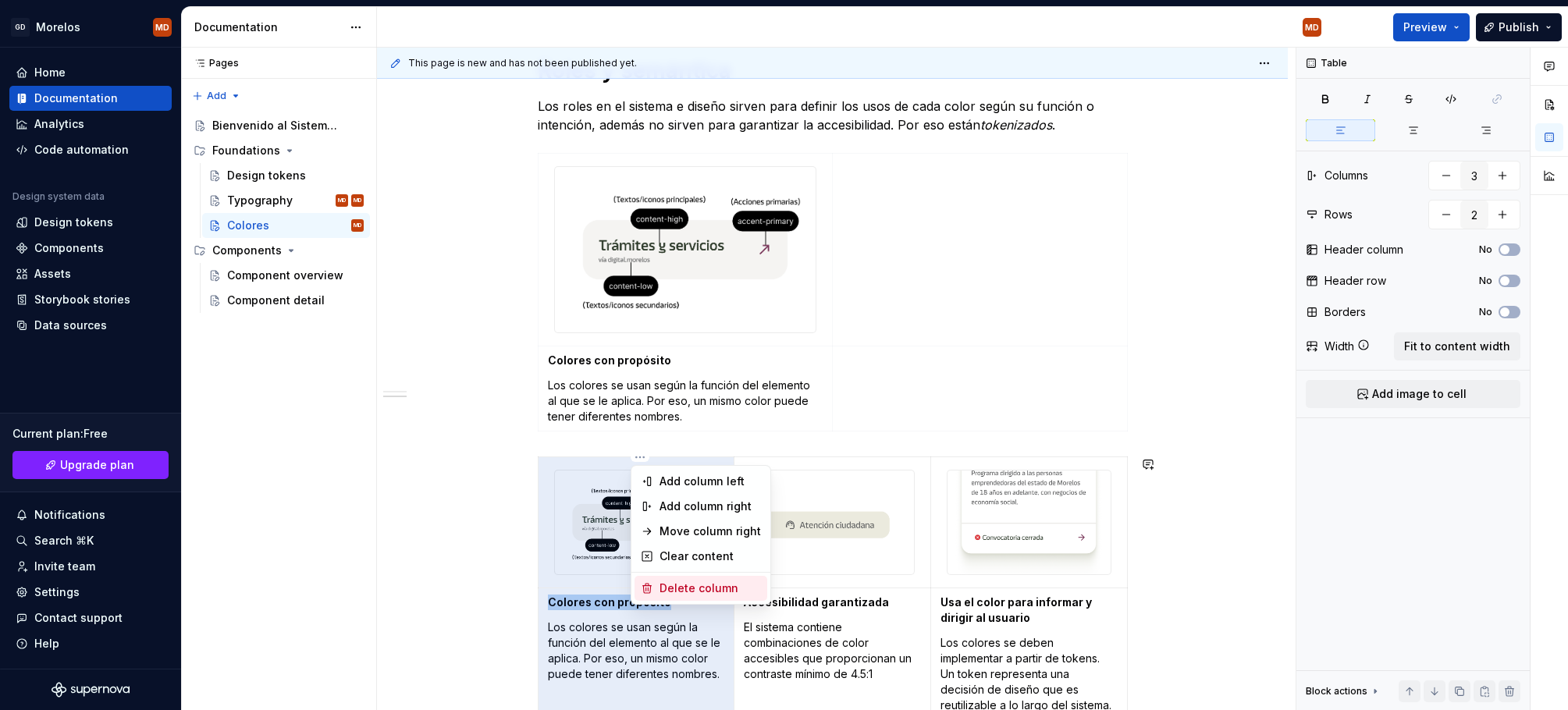
click at [688, 587] on div "Delete column" at bounding box center [710, 588] width 101 height 15
type input "2"
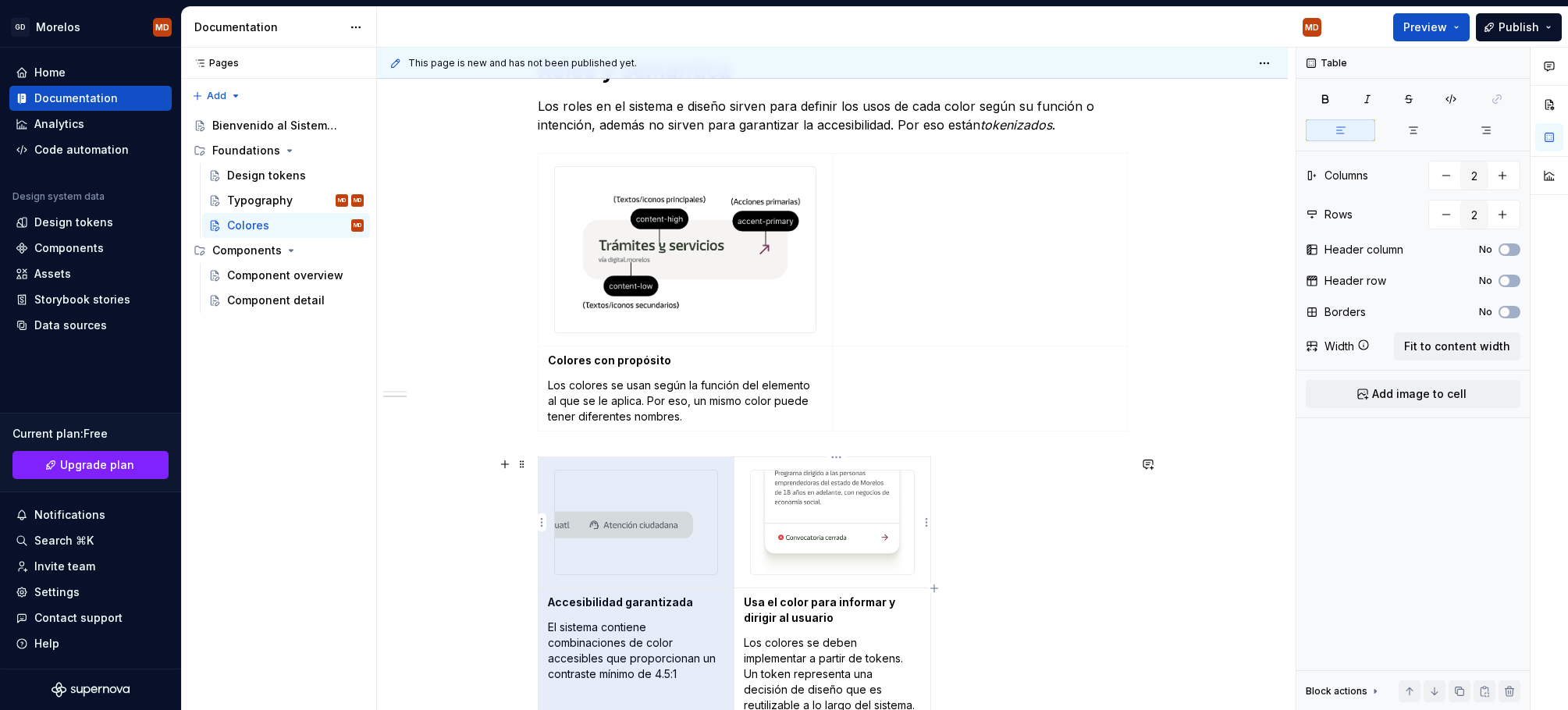
click at [819, 525] on img at bounding box center [832, 522] width 163 height 103
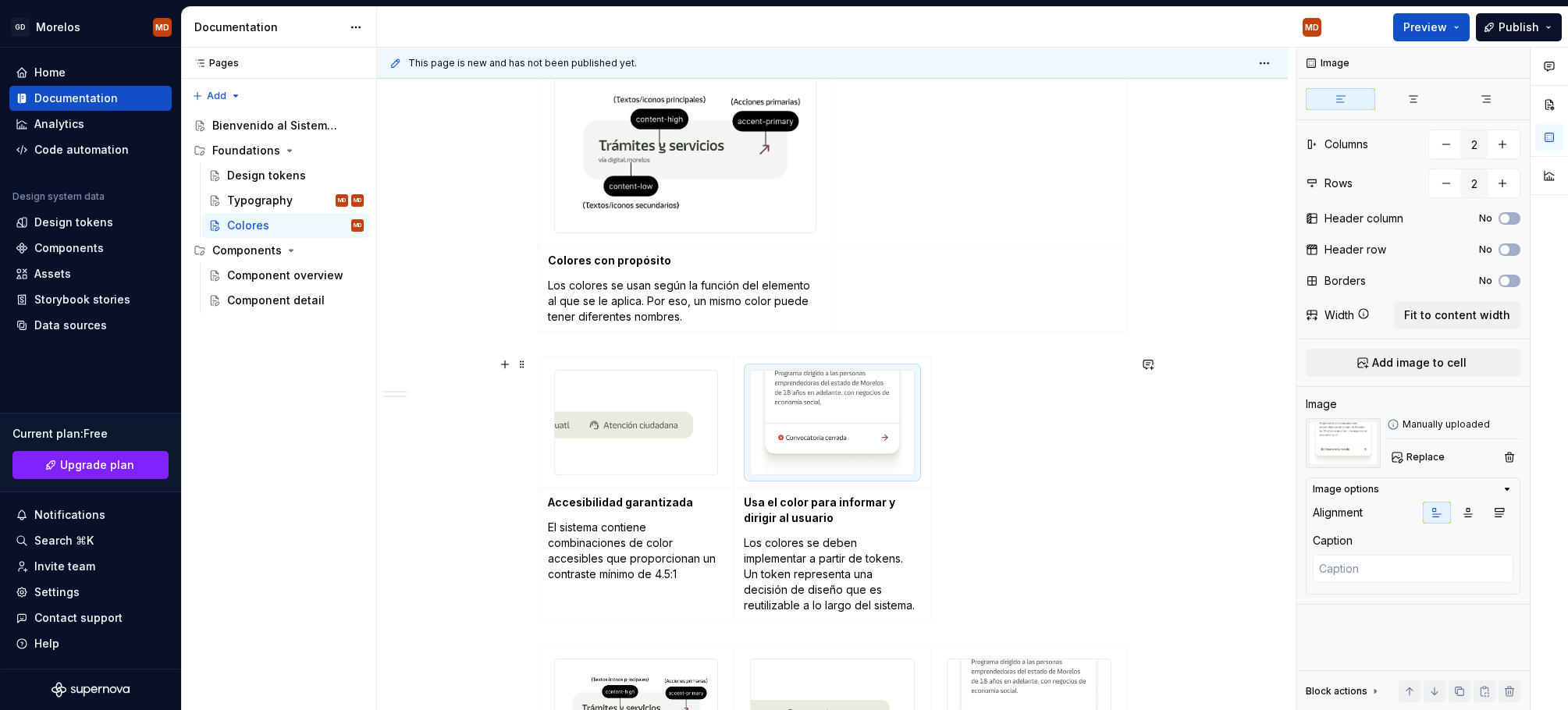
scroll to position [496, 0]
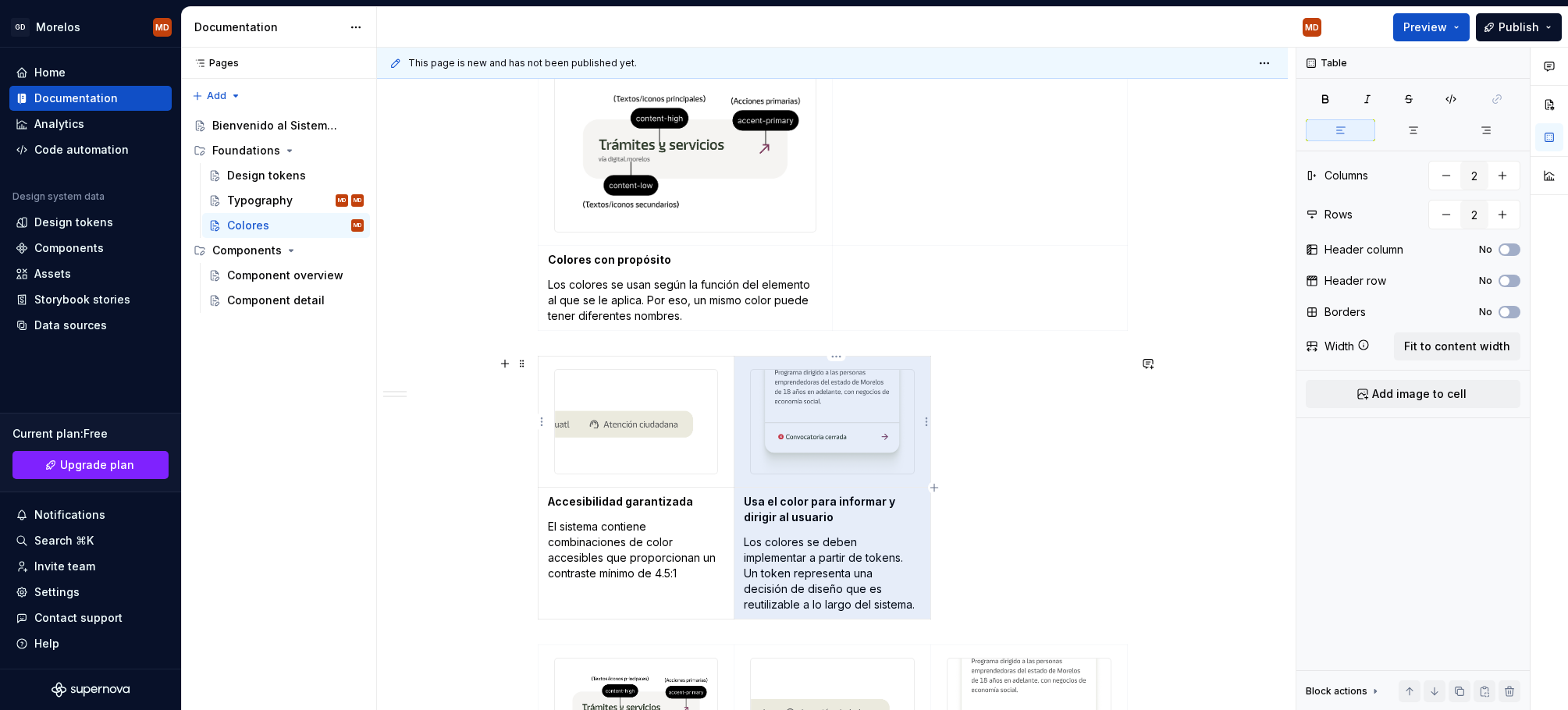
drag, startPoint x: 883, startPoint y: 603, endPoint x: 770, endPoint y: 409, distance: 224.5
click at [770, 409] on tbody "Accesibilidad garantizada El sistema contiene combinaciones de color accesibles…" at bounding box center [734, 488] width 392 height 262
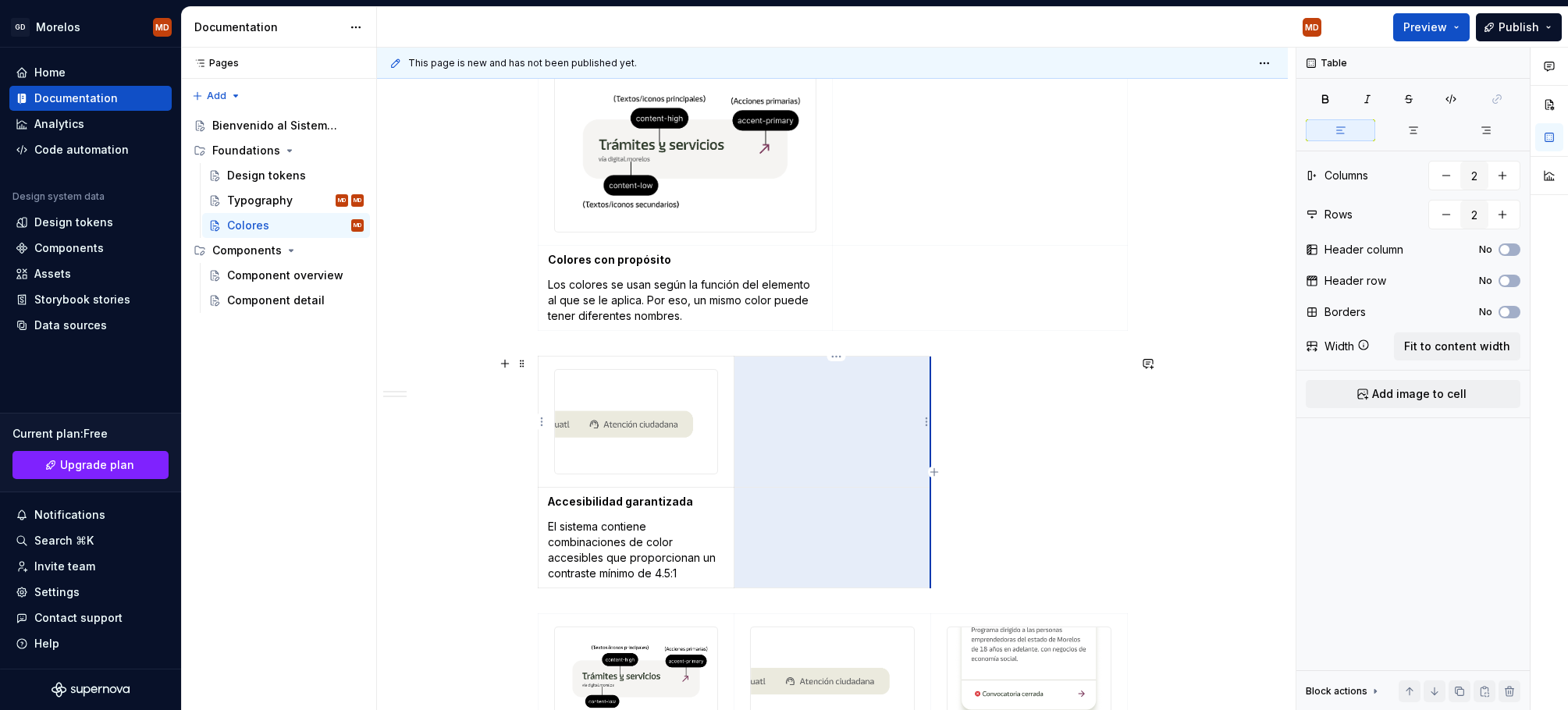
click at [960, 417] on div "Accesibilidad garantizada El sistema contiene combinaciones de color accesibles…" at bounding box center [832, 475] width 590 height 238
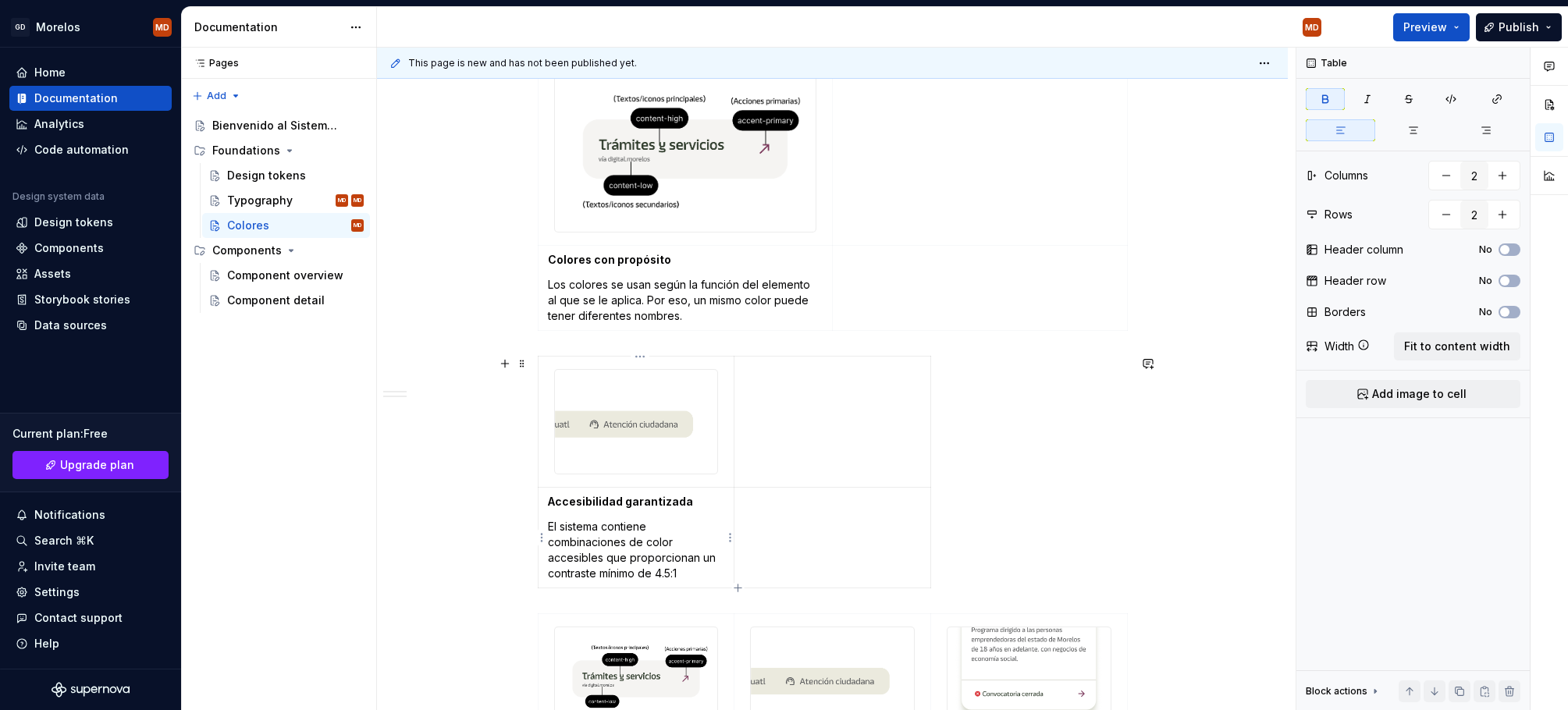
drag, startPoint x: 998, startPoint y: 385, endPoint x: 691, endPoint y: 493, distance: 325.4
click at [691, 493] on div "Accesibilidad garantizada El sistema contiene combinaciones de color accesibles…" at bounding box center [832, 475] width 590 height 238
click at [527, 366] on span at bounding box center [521, 364] width 12 height 22
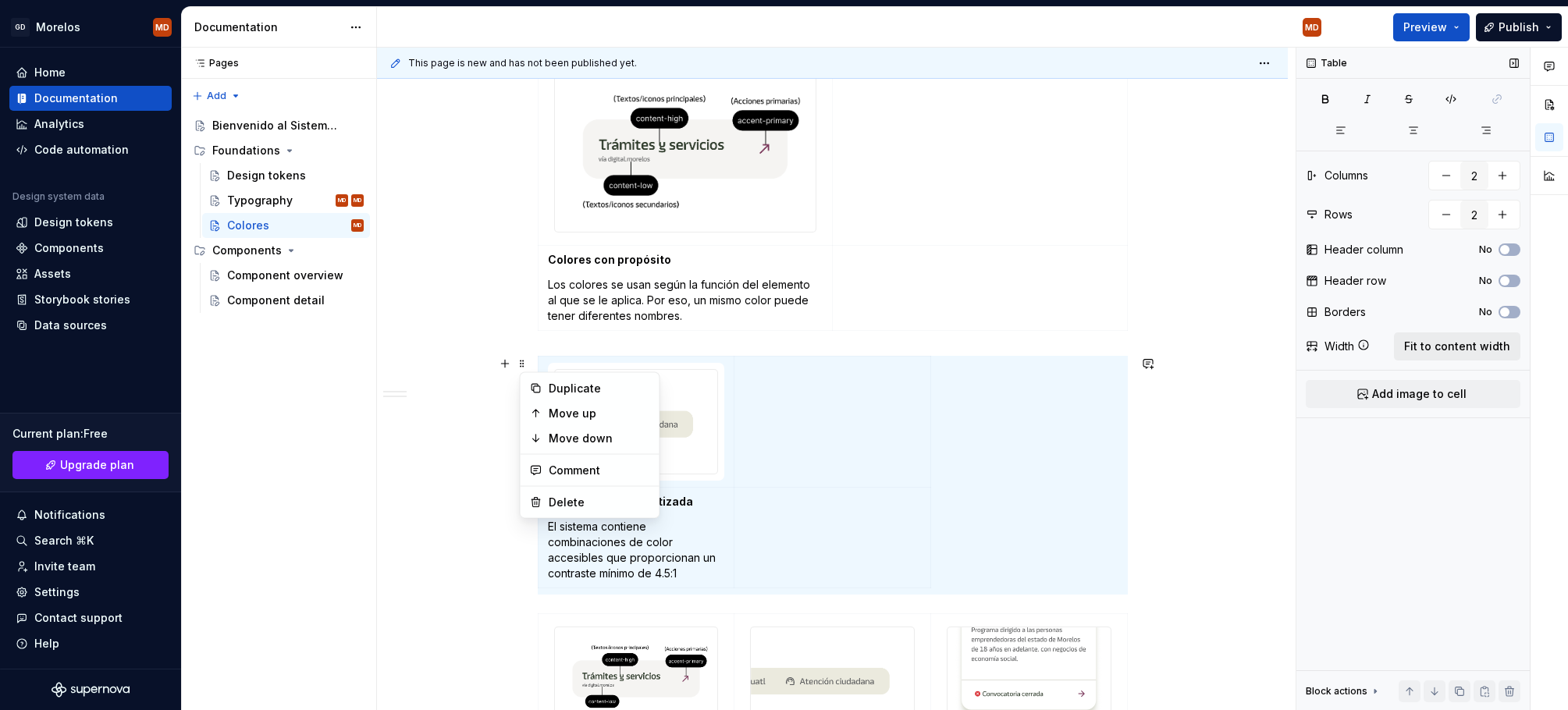
click at [1444, 351] on span "Fit to content width" at bounding box center [1456, 346] width 106 height 15
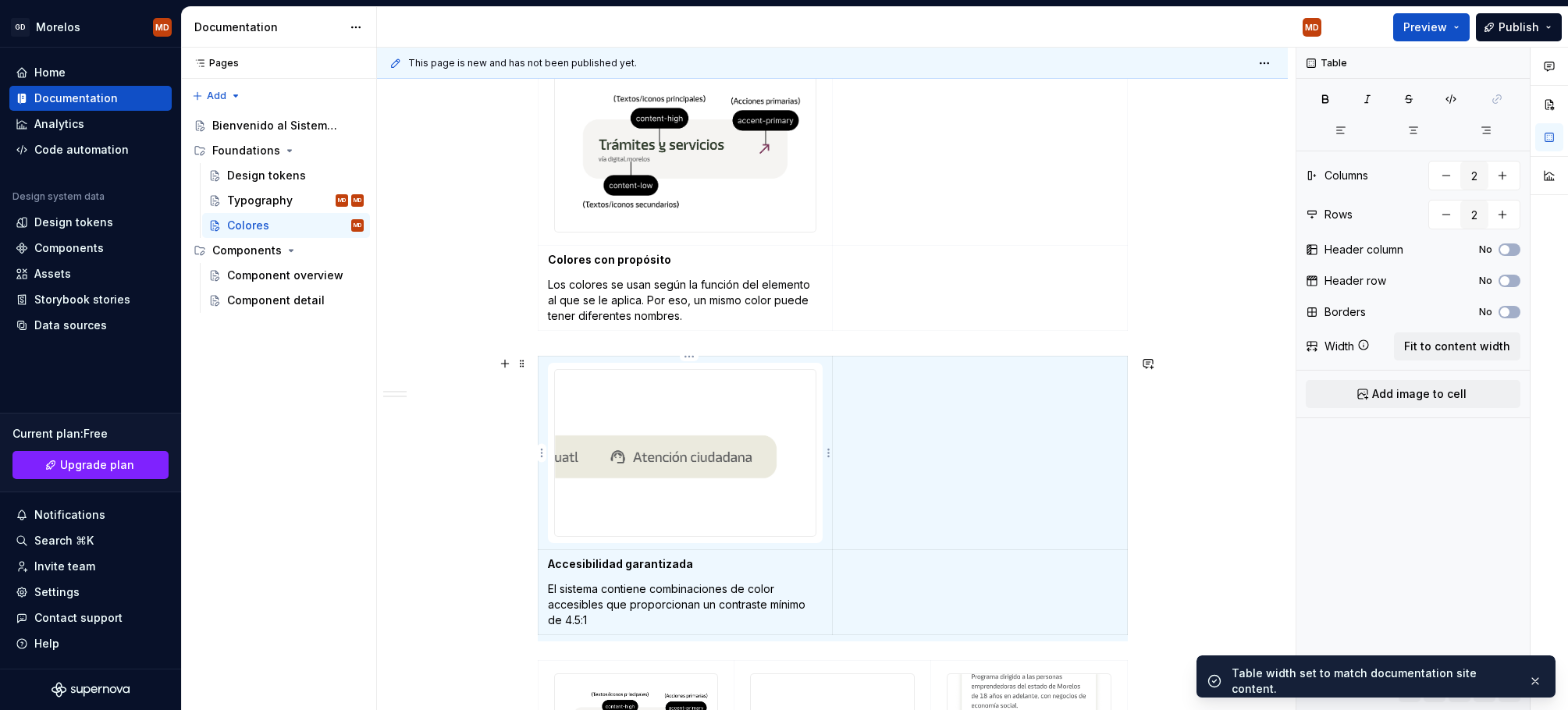
click at [736, 468] on img at bounding box center [685, 453] width 261 height 166
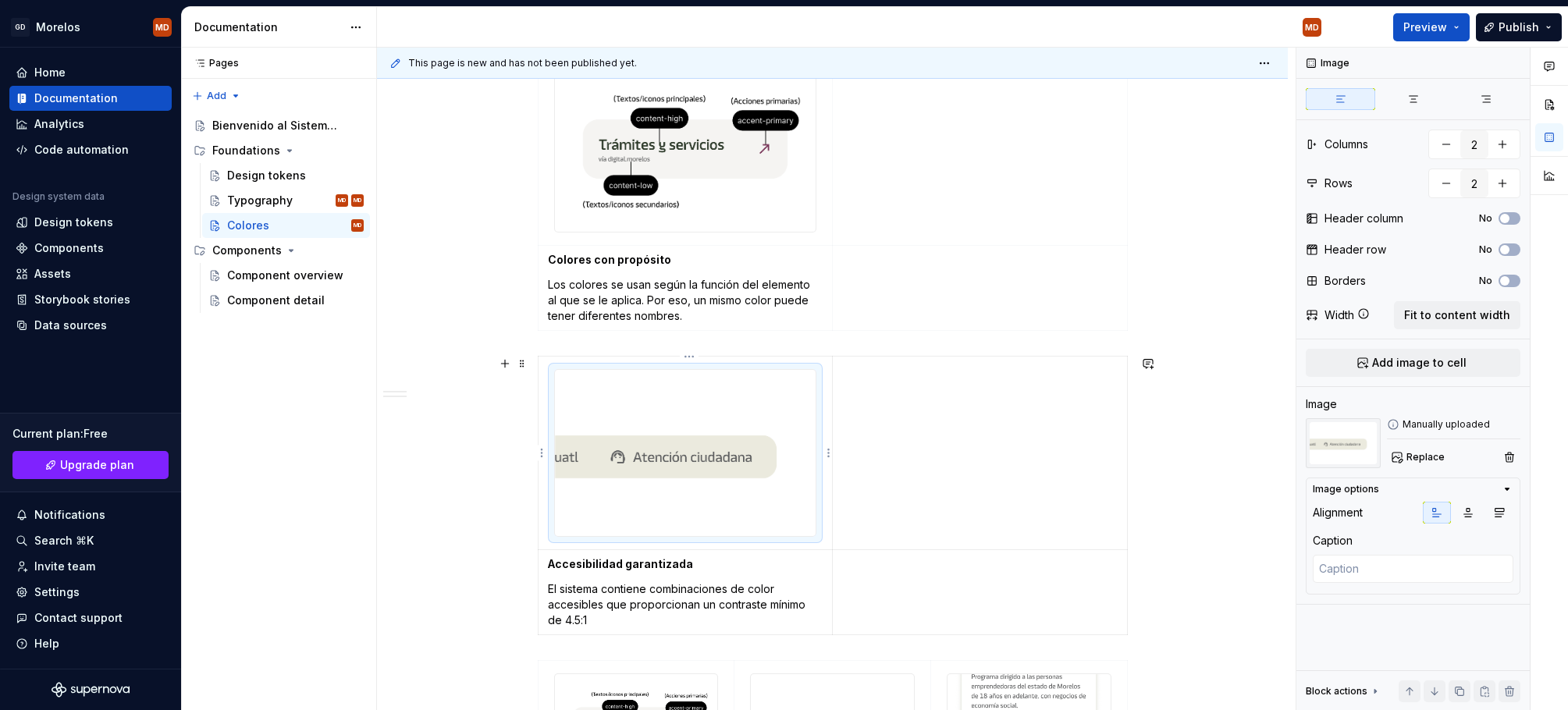
type textarea "*"
click at [962, 485] on td at bounding box center [979, 453] width 294 height 192
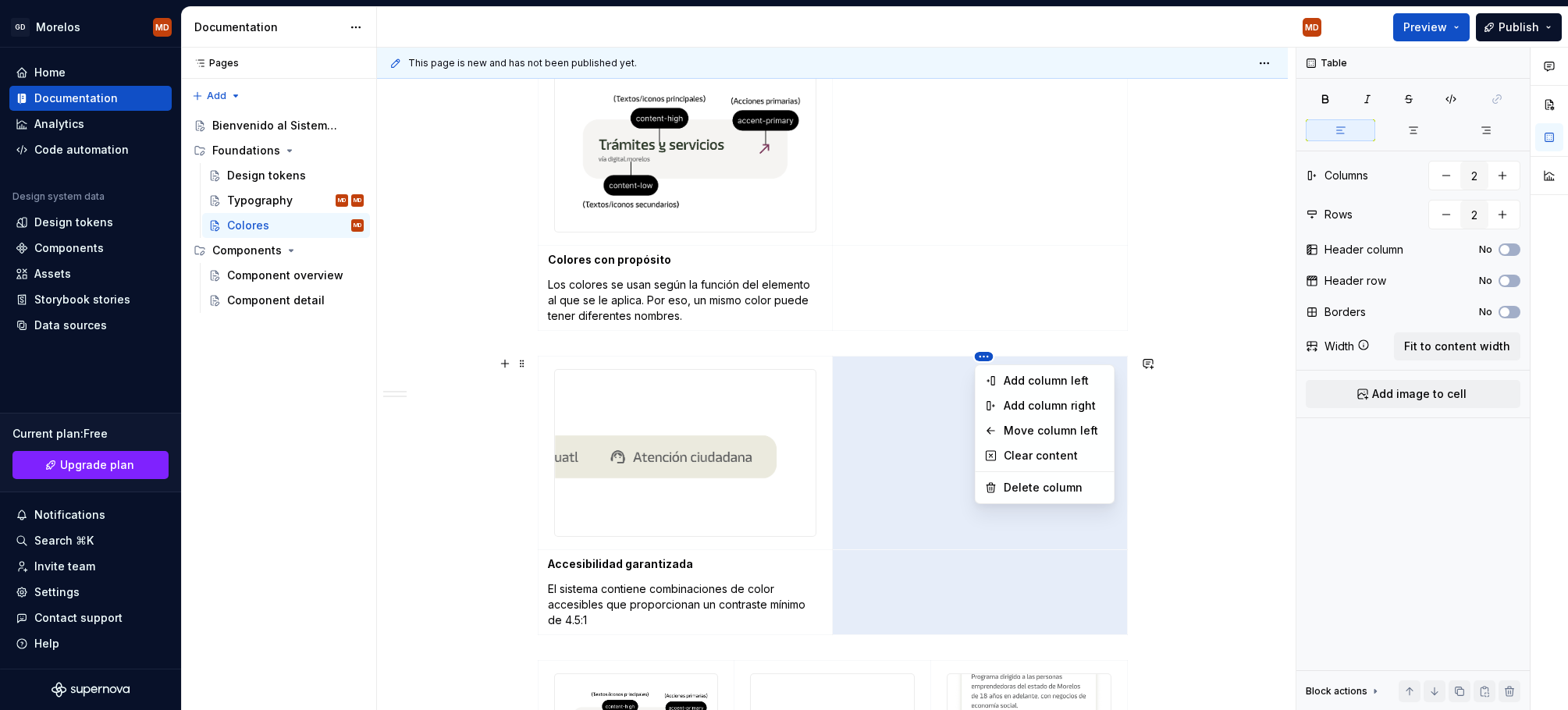
click at [585, 400] on html "GD Morelos MD Home Documentation Analytics Code automation Design system data D…" at bounding box center [784, 355] width 1568 height 710
click at [1031, 406] on div "Add column right" at bounding box center [1054, 406] width 101 height 15
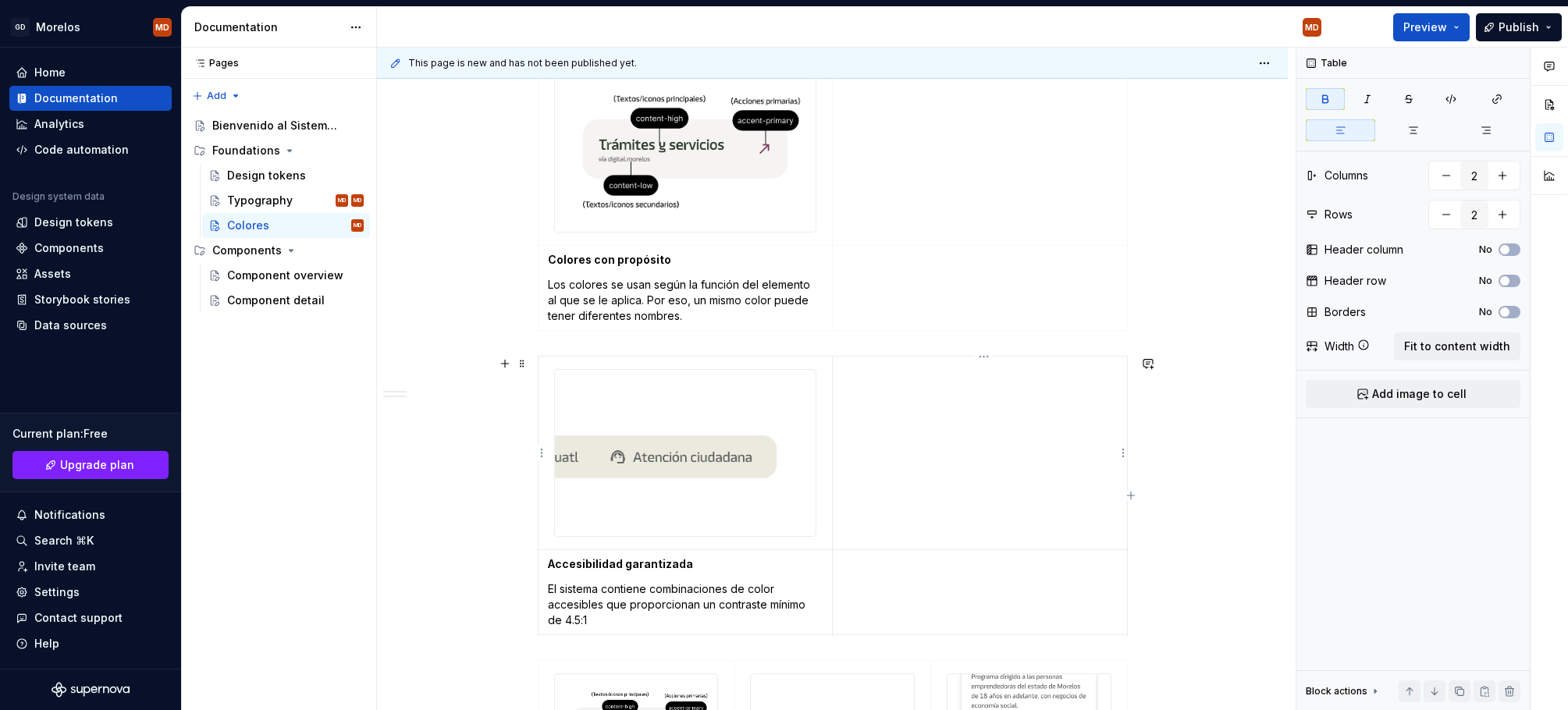
scroll to position [0, 0]
click at [983, 358] on html "GD Morelos MD Home Documentation Analytics Code automation Design system data D…" at bounding box center [784, 355] width 1568 height 710
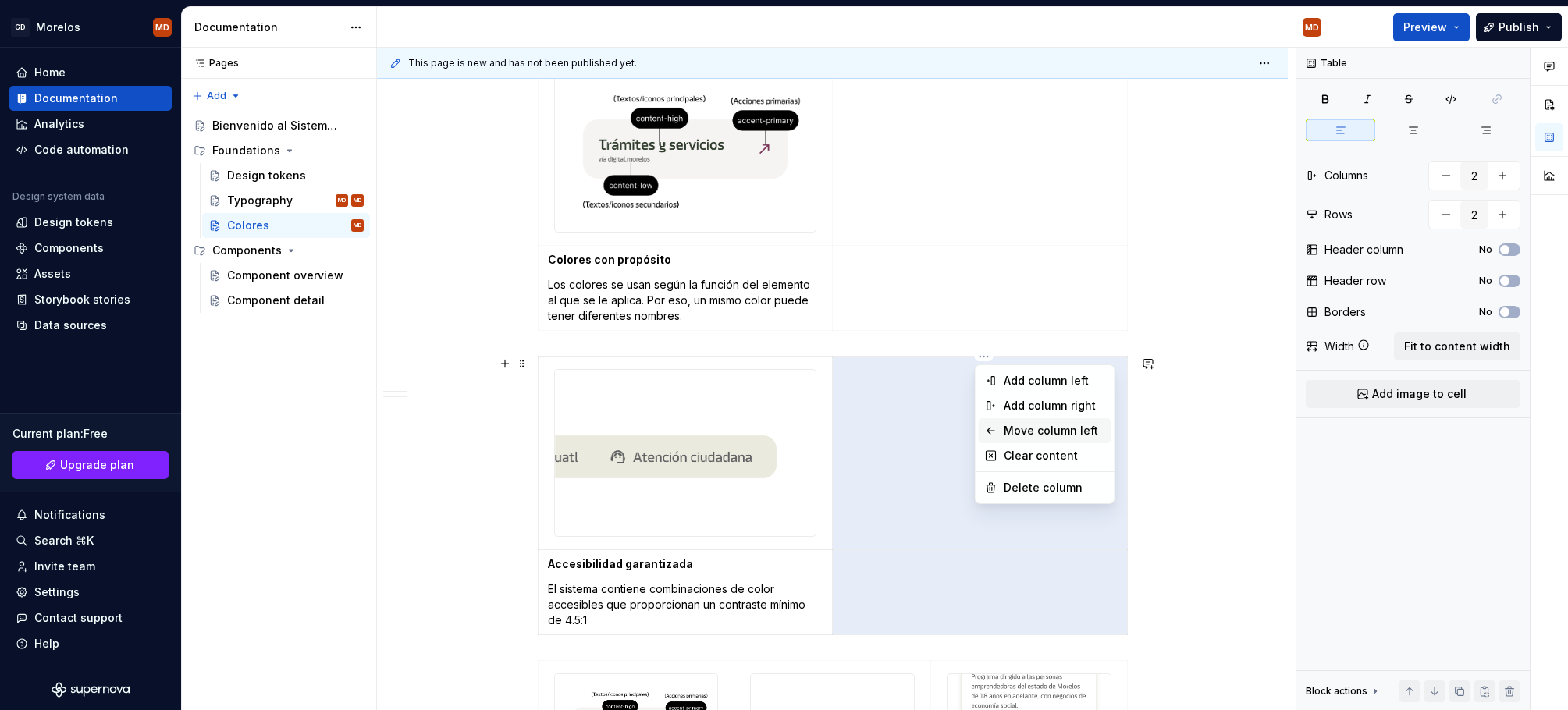
click at [1016, 427] on div "Move column left" at bounding box center [1054, 431] width 101 height 15
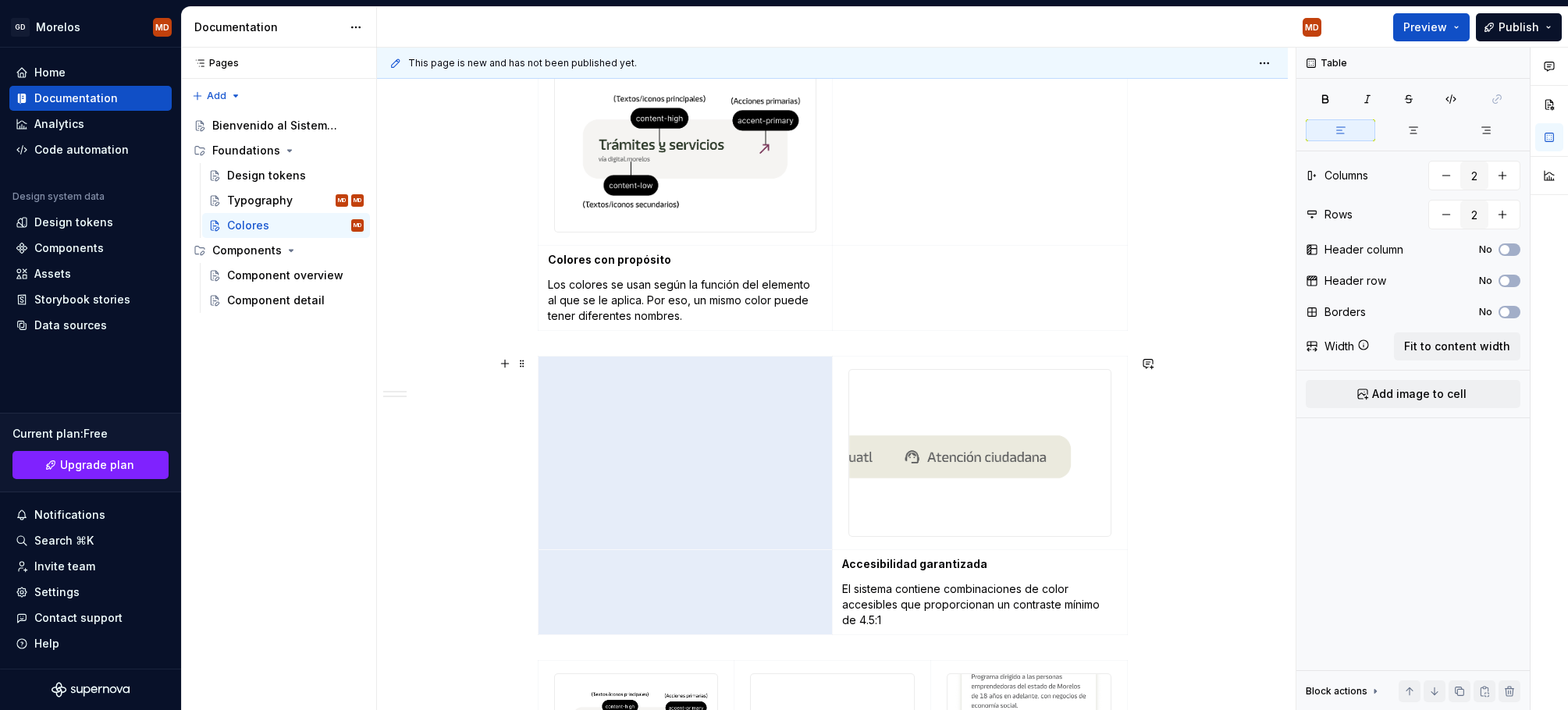
click at [1221, 472] on div "¿Qué incluye el sistema? Un conjunto de relaciones de color testados y accesibl…" at bounding box center [832, 466] width 911 height 1390
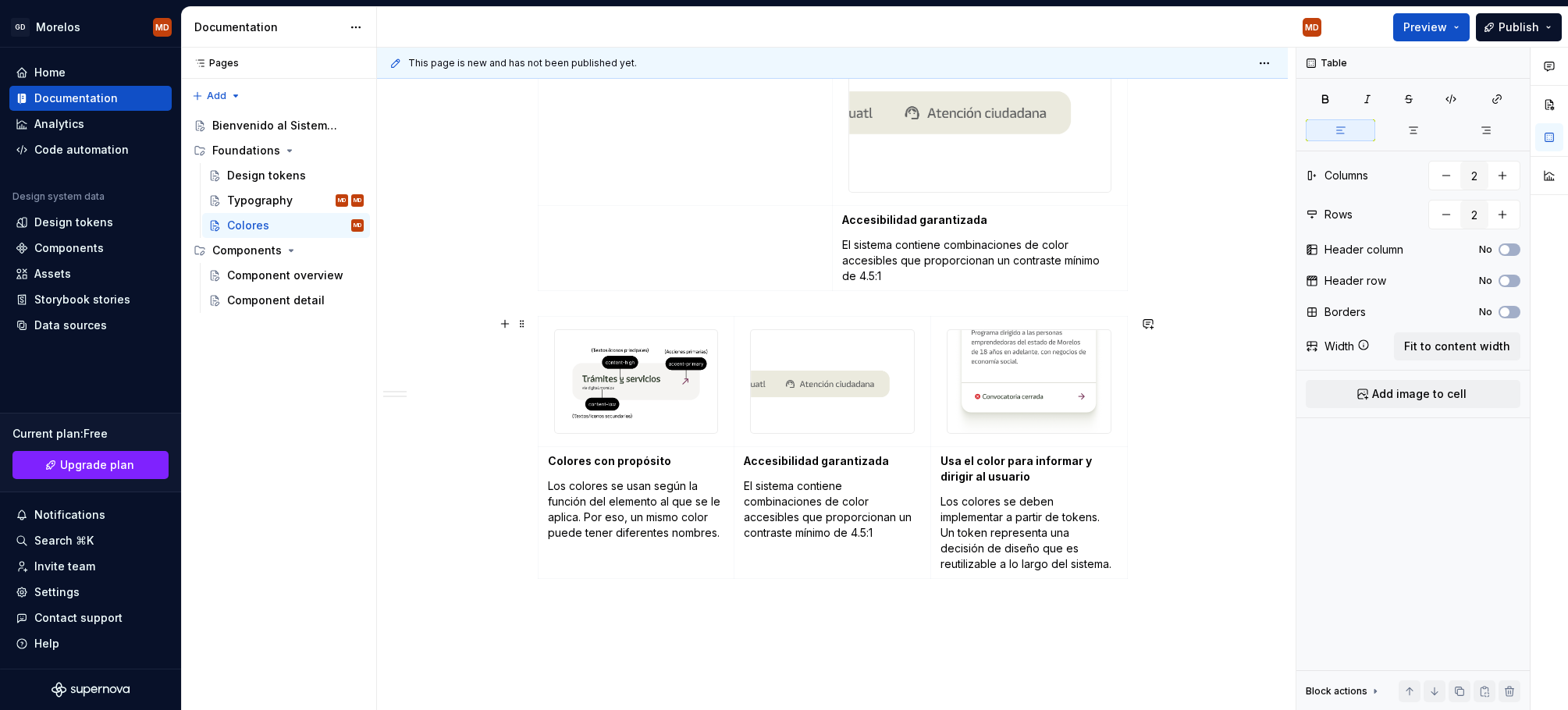
scroll to position [899, 0]
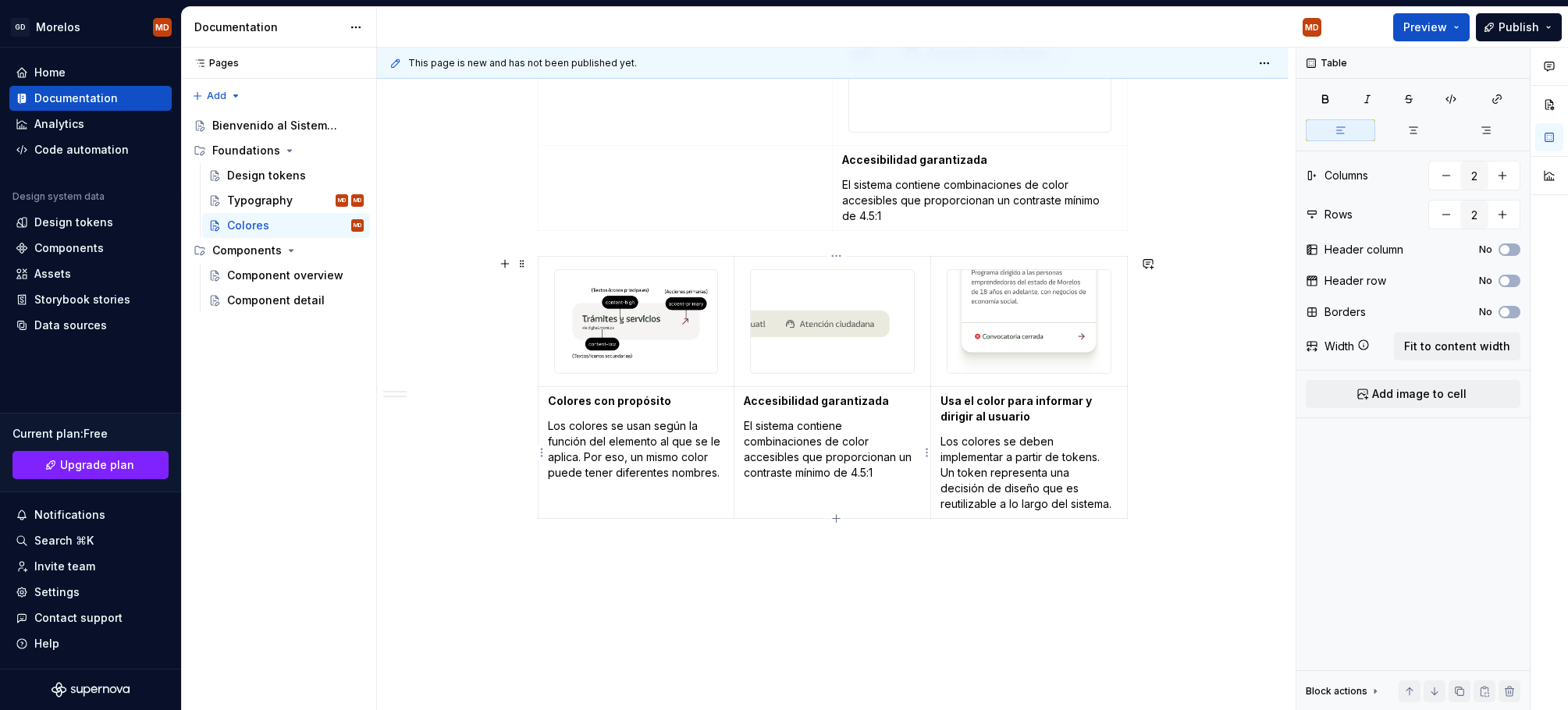
type input "3"
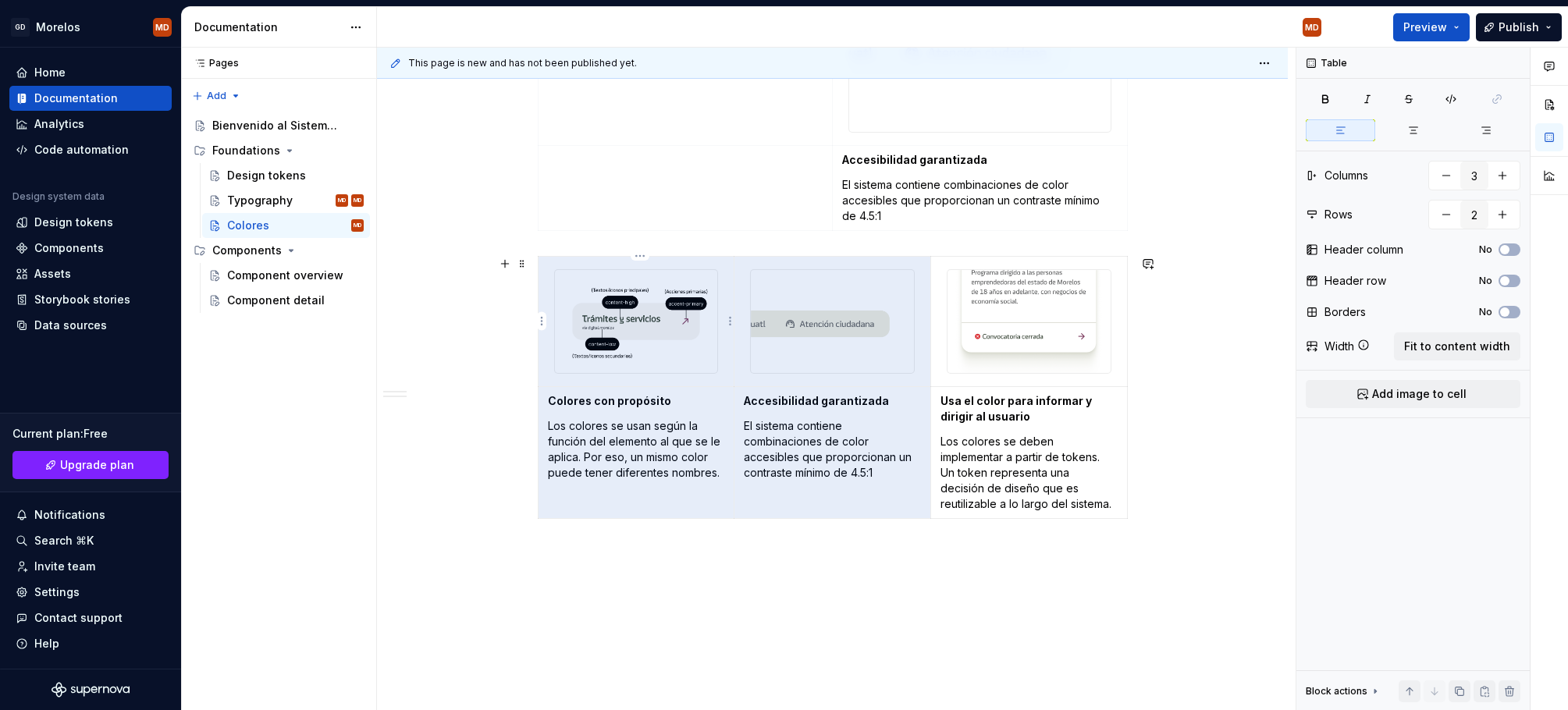
drag, startPoint x: 899, startPoint y: 506, endPoint x: 629, endPoint y: 347, distance: 313.3
click at [629, 347] on tbody "Colores con propósito Los colores se usan según la función del elemento al que …" at bounding box center [832, 388] width 589 height 263
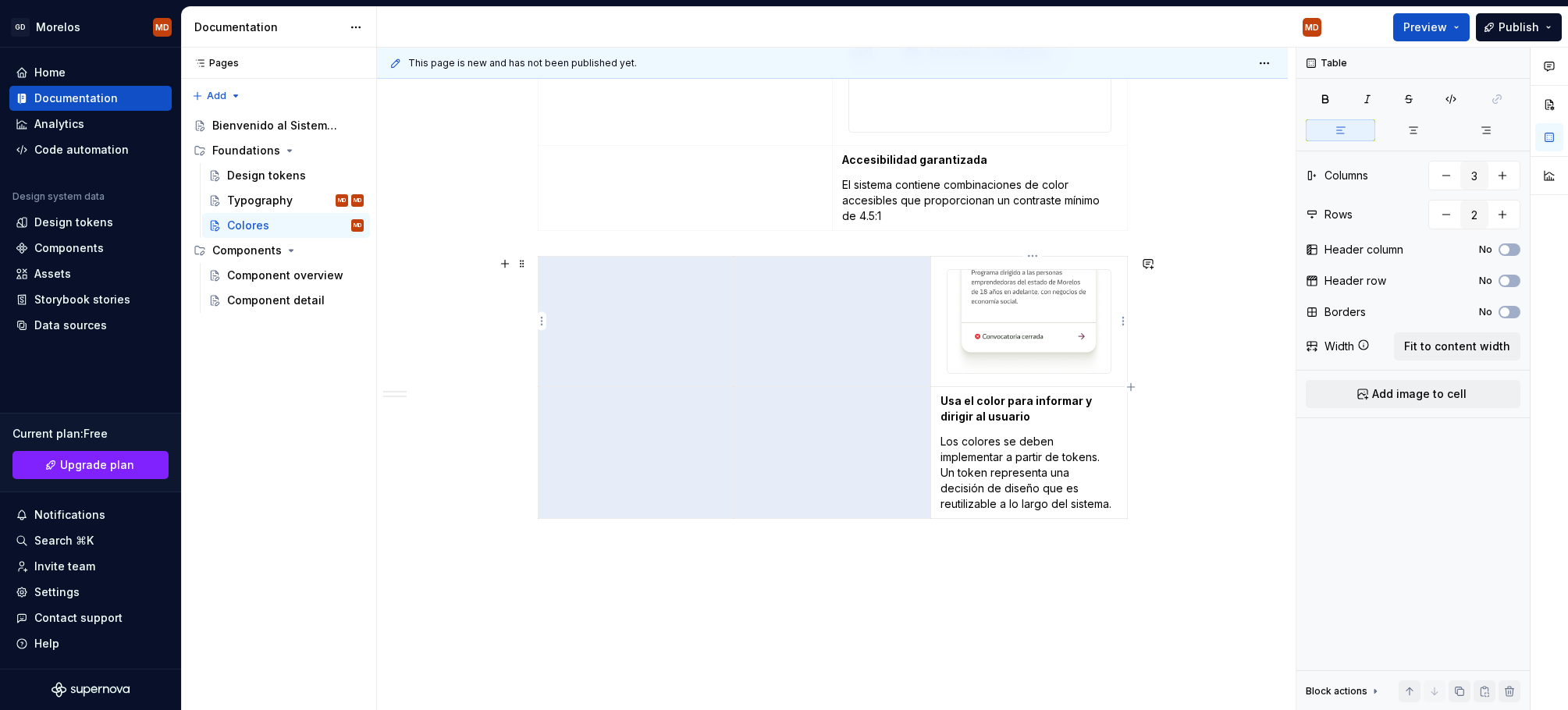
type textarea "*"
click at [965, 365] on img at bounding box center [1028, 322] width 163 height 103
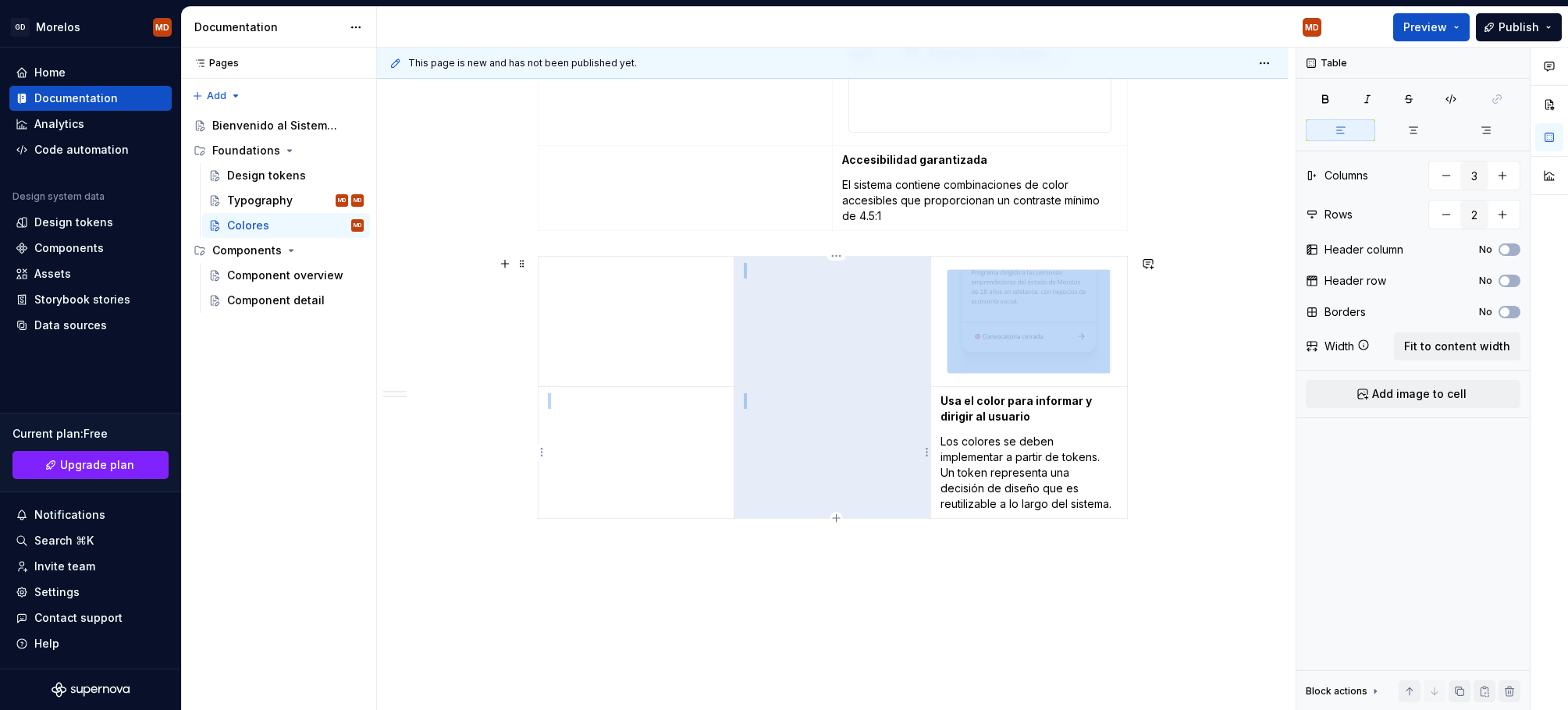
drag, startPoint x: 887, startPoint y: 300, endPoint x: 816, endPoint y: 443, distance: 159.7
click at [816, 443] on tbody "Usa el color para informar y dirigir al usuario Los colores se deben implementa…" at bounding box center [832, 388] width 589 height 262
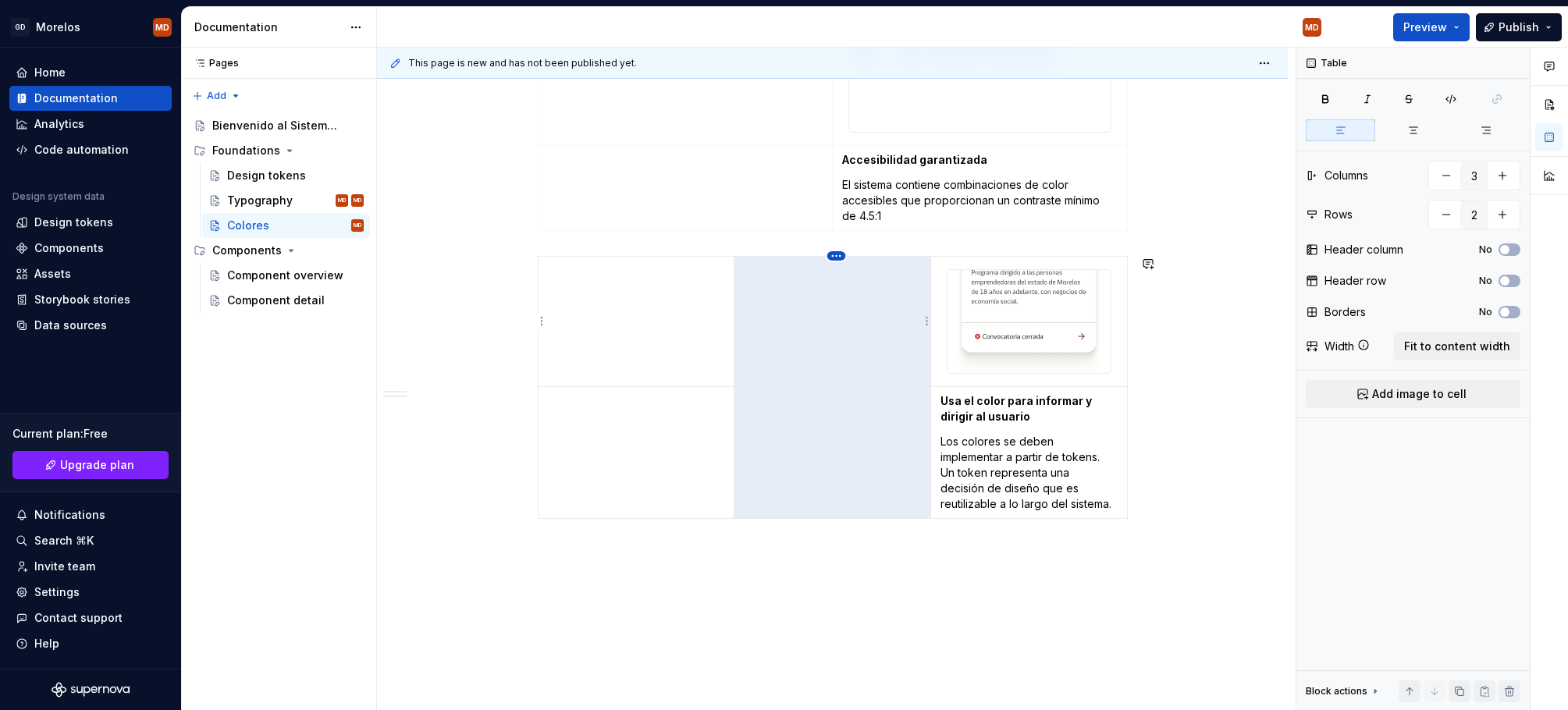
click at [839, 259] on html "GD Morelos MD Home Documentation Analytics Code automation Design system data D…" at bounding box center [784, 355] width 1568 height 710
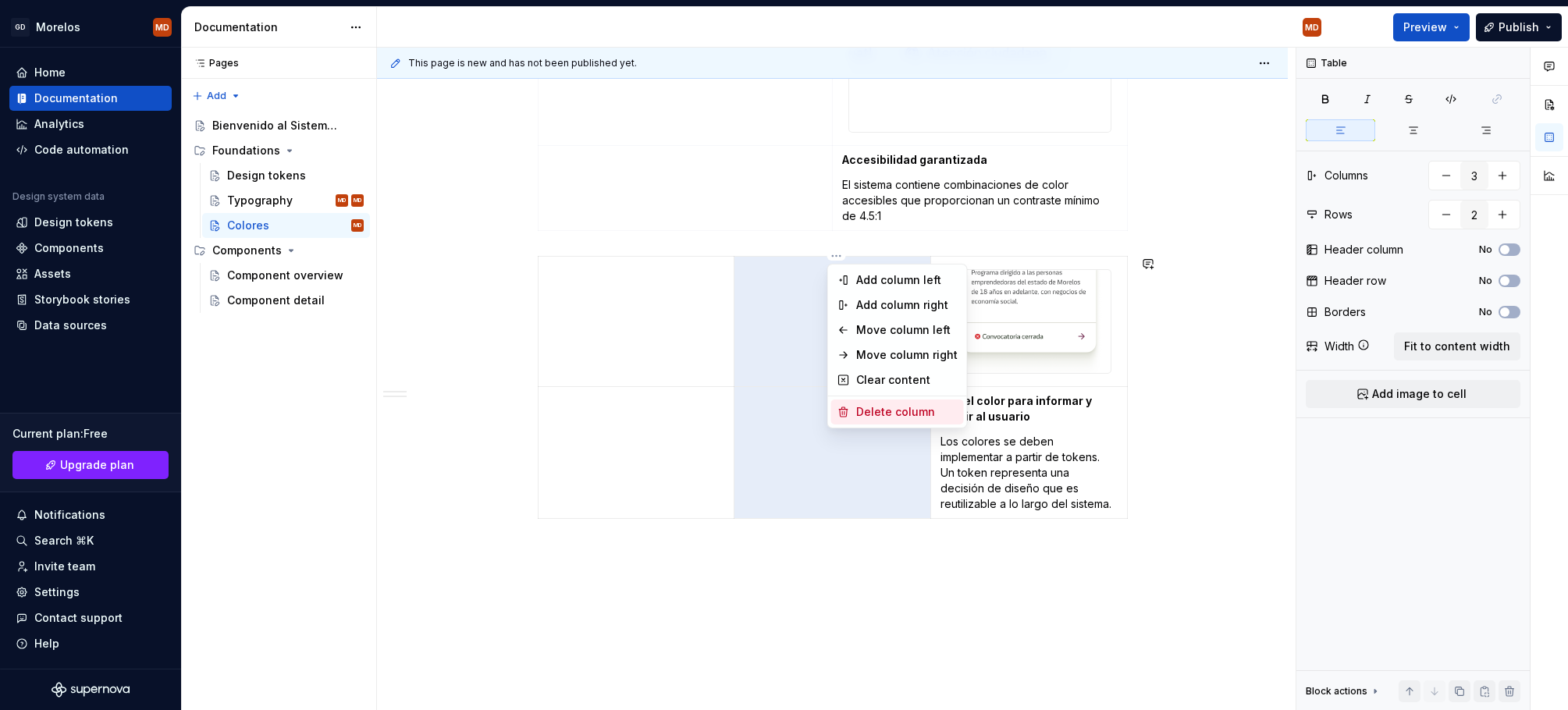
click at [873, 414] on div "Delete column" at bounding box center [907, 411] width 101 height 15
type input "2"
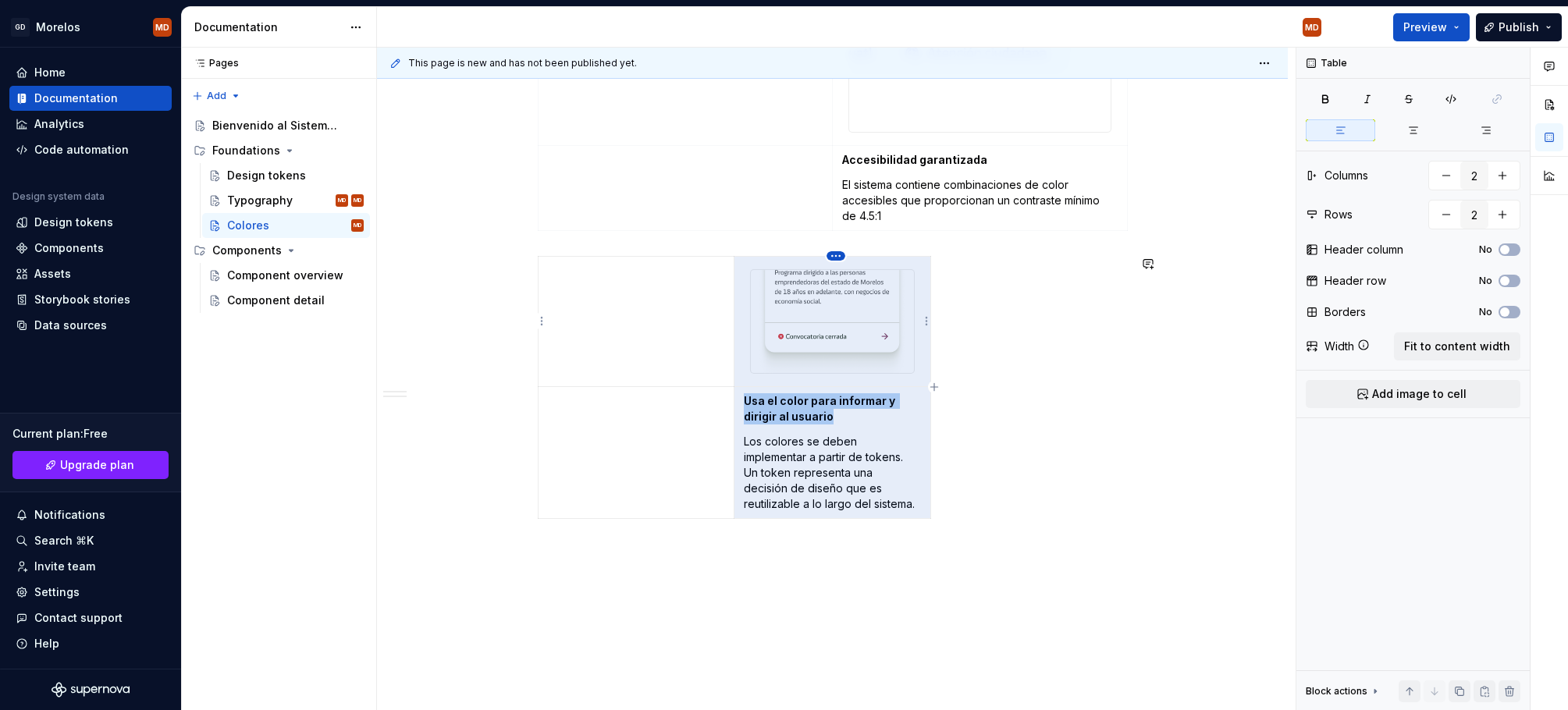
click at [833, 257] on html "GD Morelos MD Home Documentation Analytics Code automation Design system data D…" at bounding box center [784, 355] width 1568 height 710
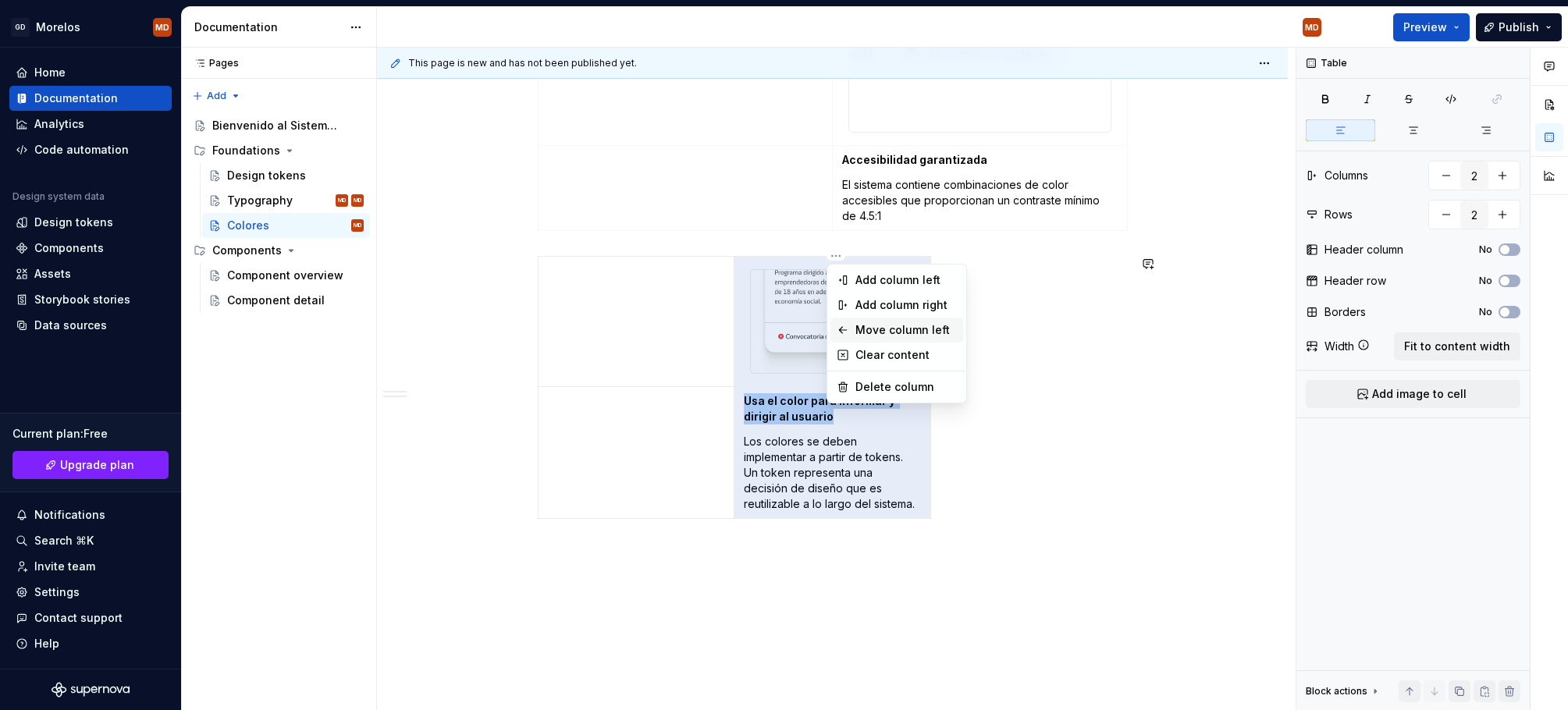
click at [857, 321] on div "Move column left" at bounding box center [896, 330] width 133 height 25
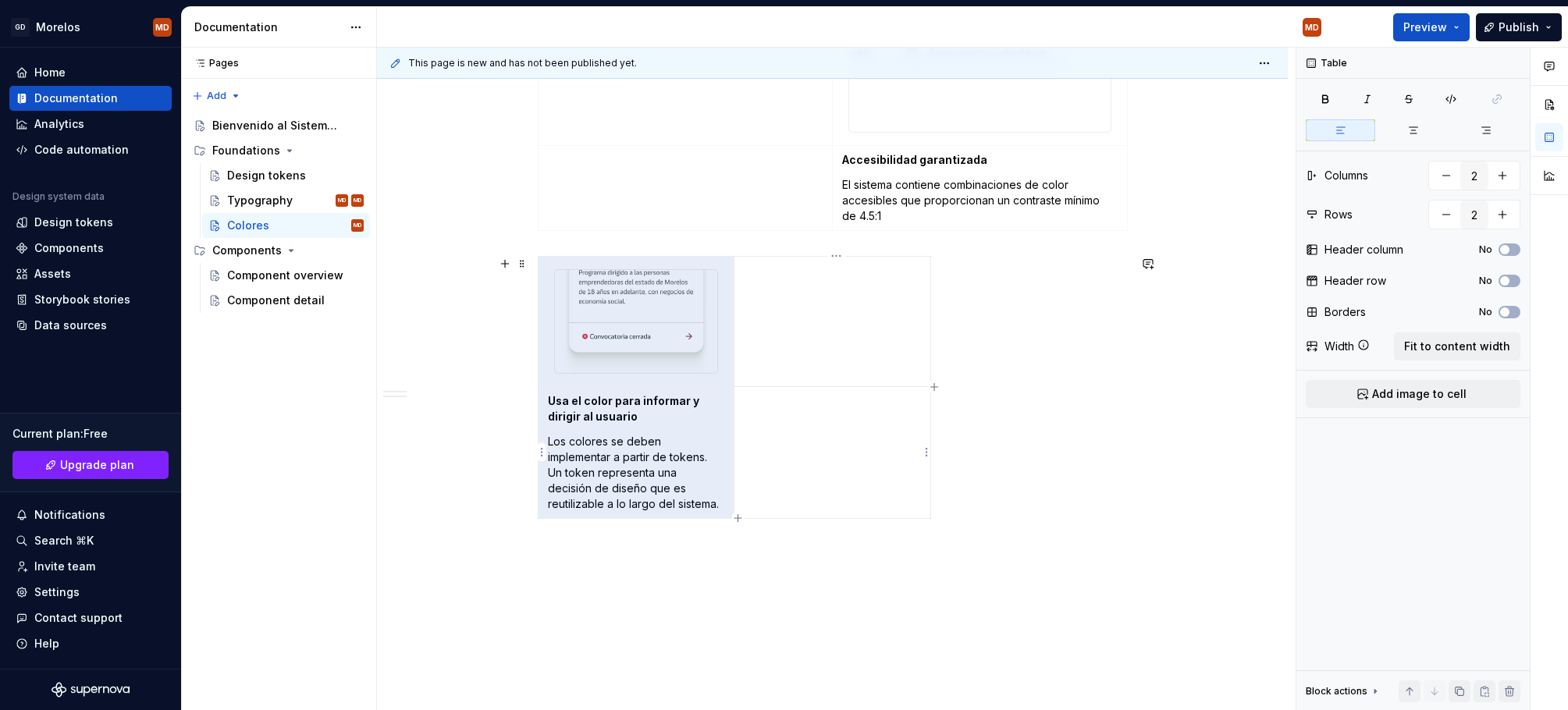
click at [906, 404] on p at bounding box center [831, 401] width 176 height 15
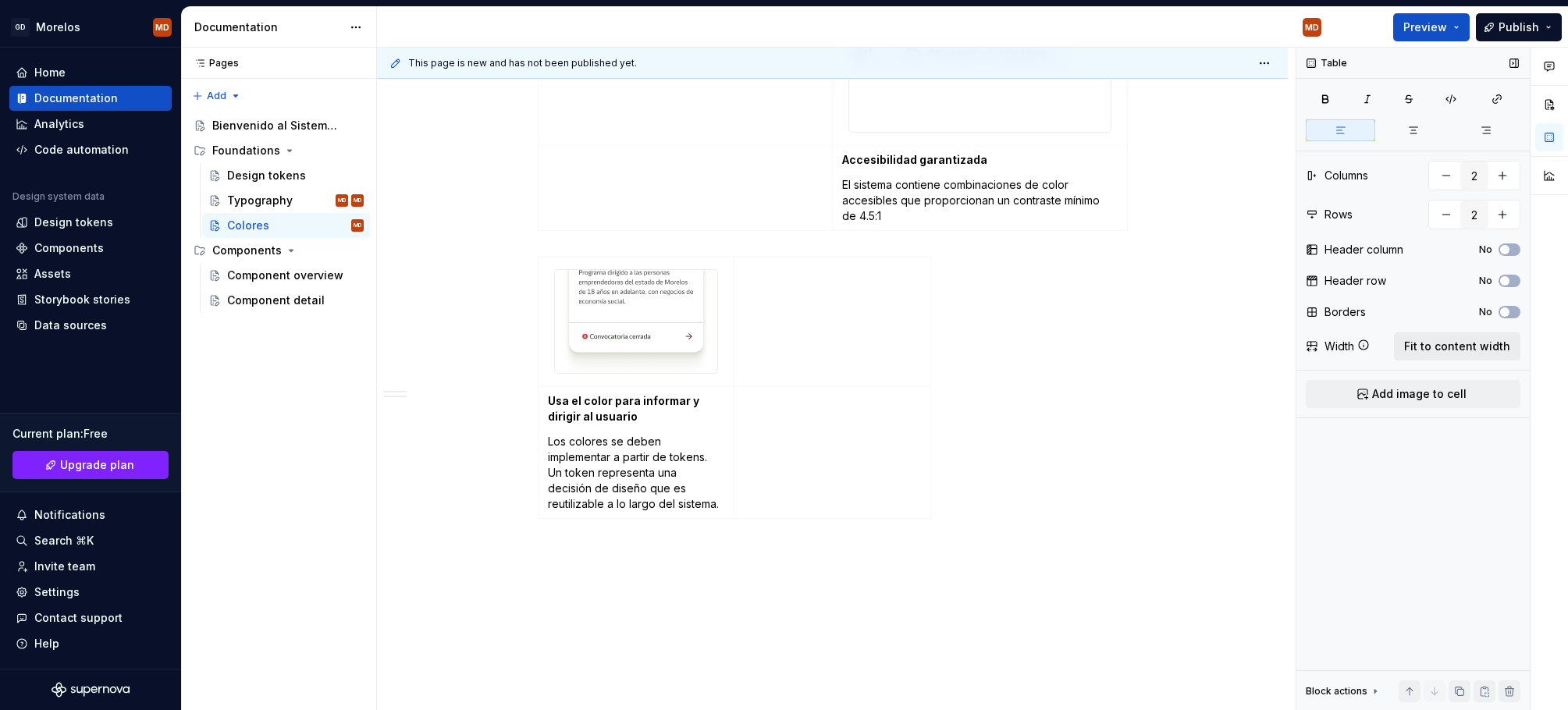
click at [1446, 353] on span "Fit to content width" at bounding box center [1456, 346] width 106 height 15
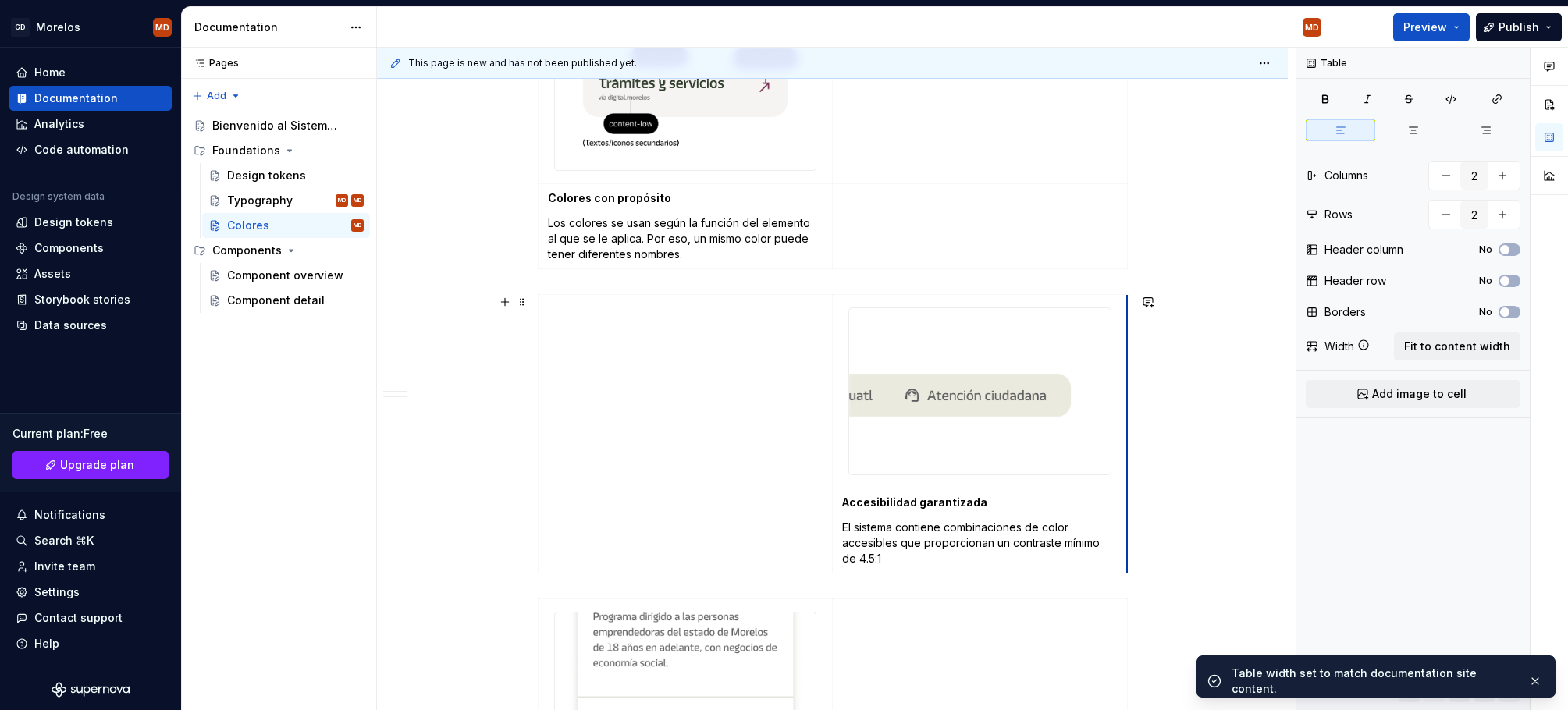
scroll to position [512, 0]
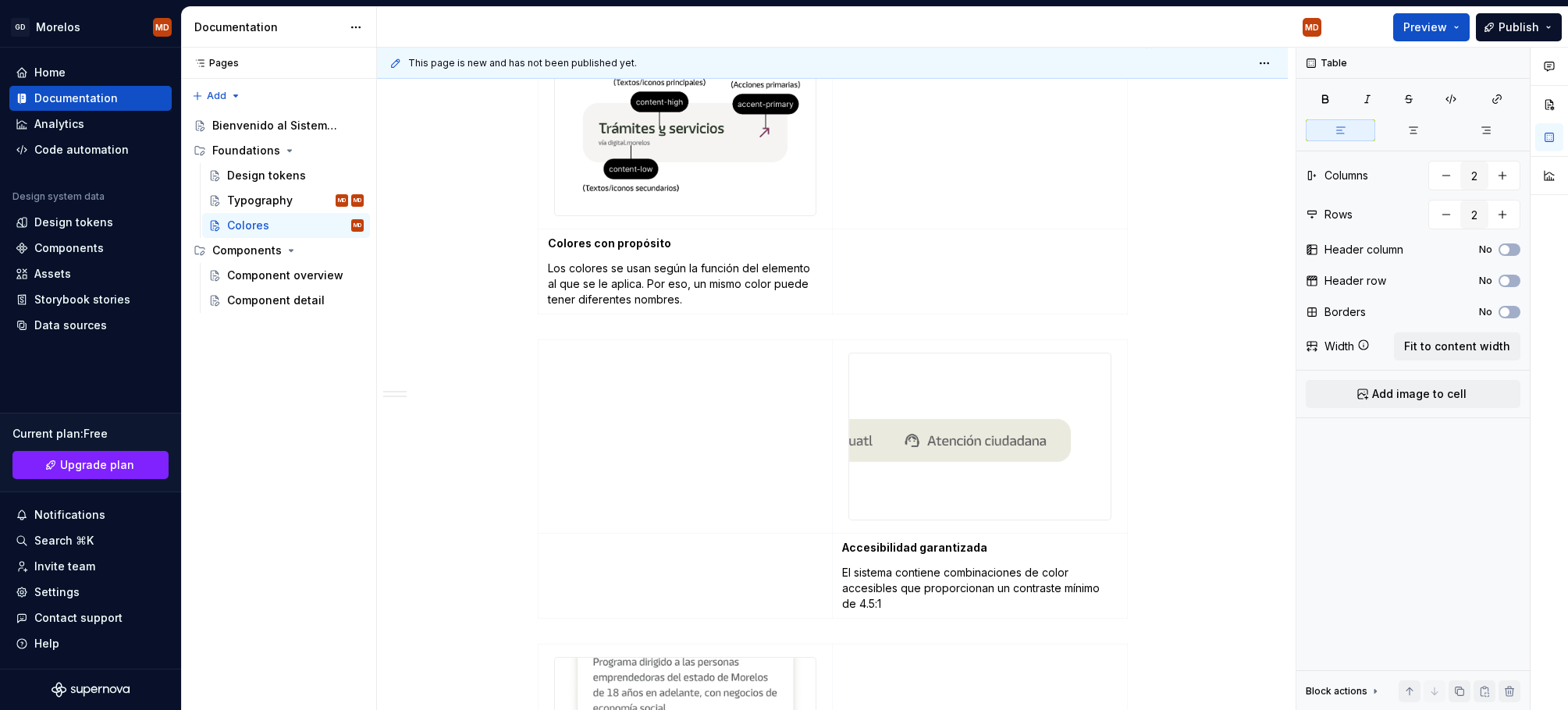
type textarea "*"
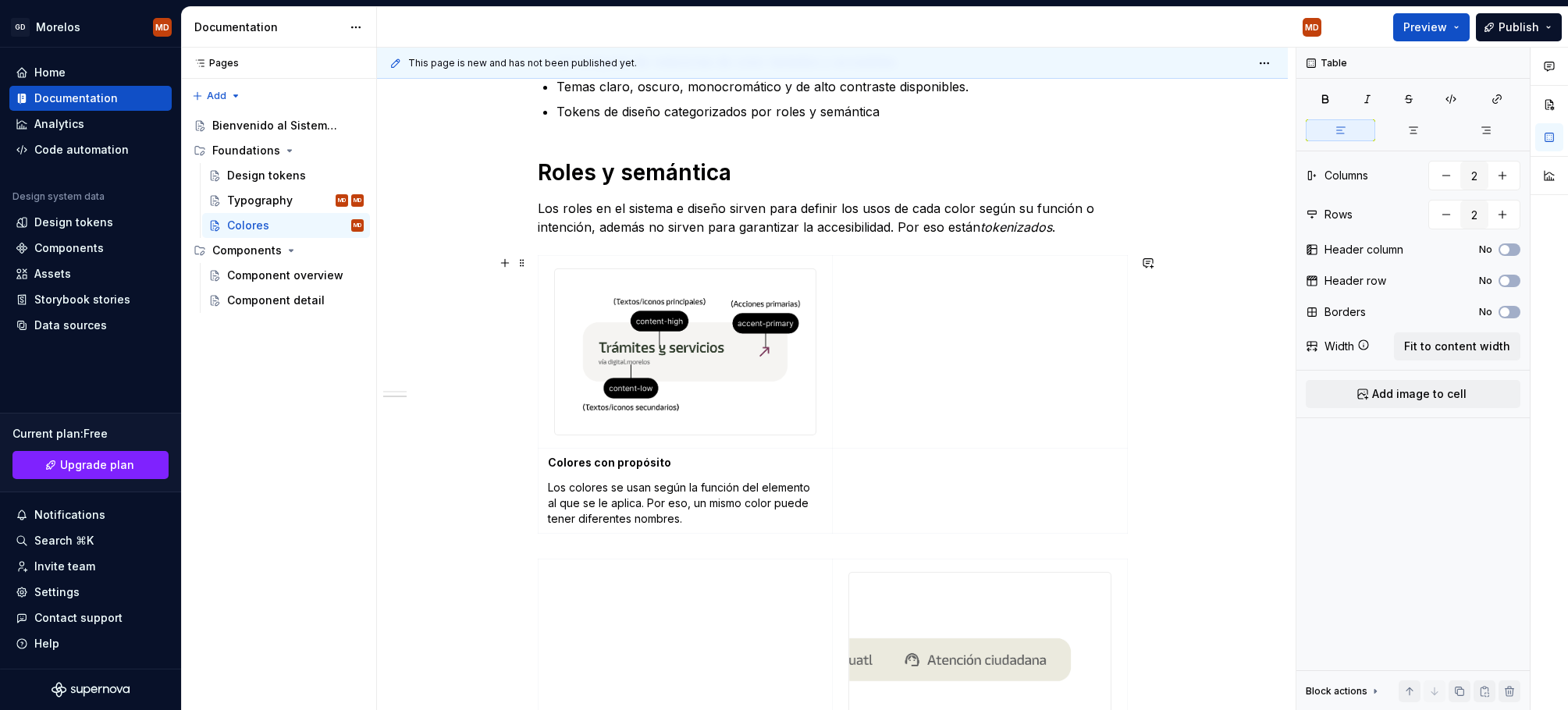
scroll to position [569, 0]
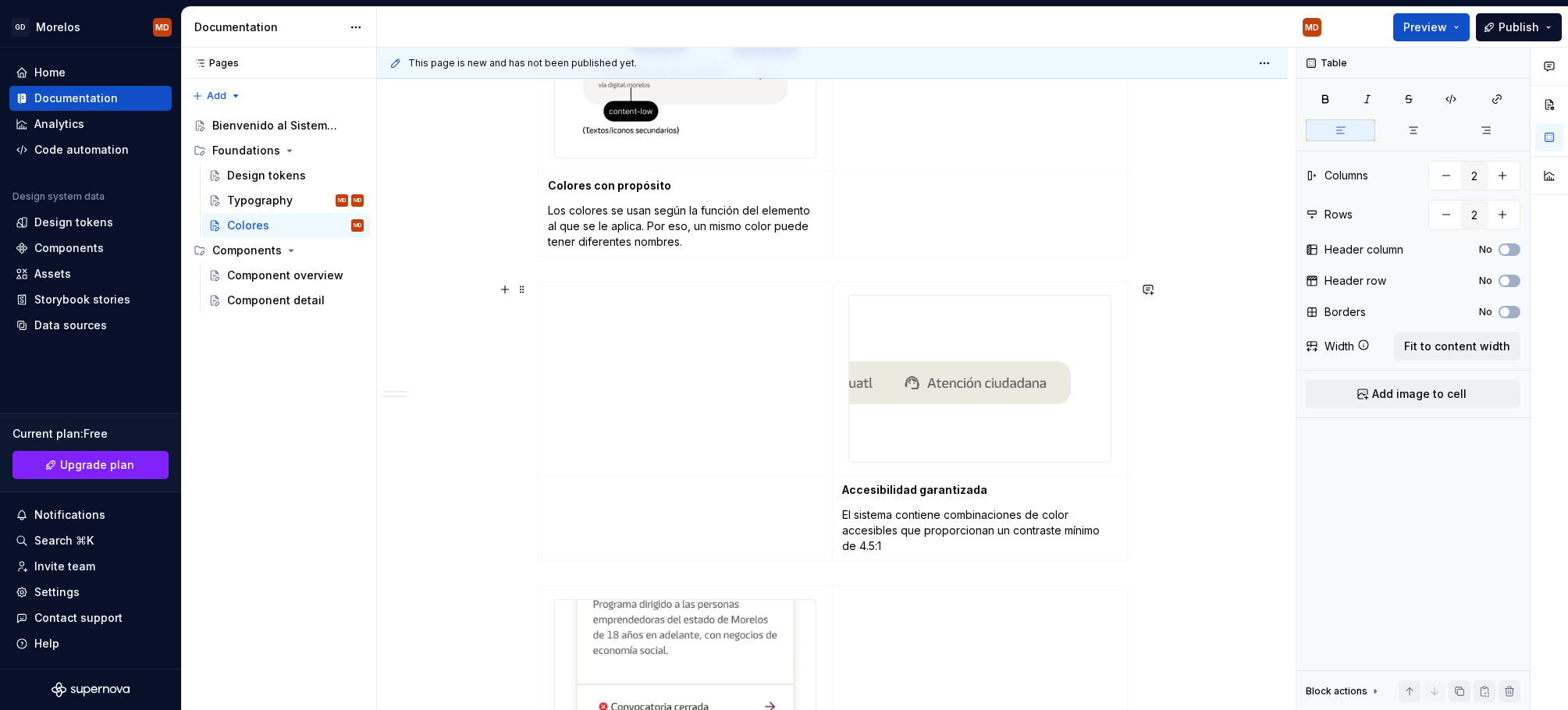
click at [1226, 290] on div "¿Qué incluye el sistema? Un conjunto de relaciones de color testados y accesibl…" at bounding box center [832, 400] width 911 height 1406
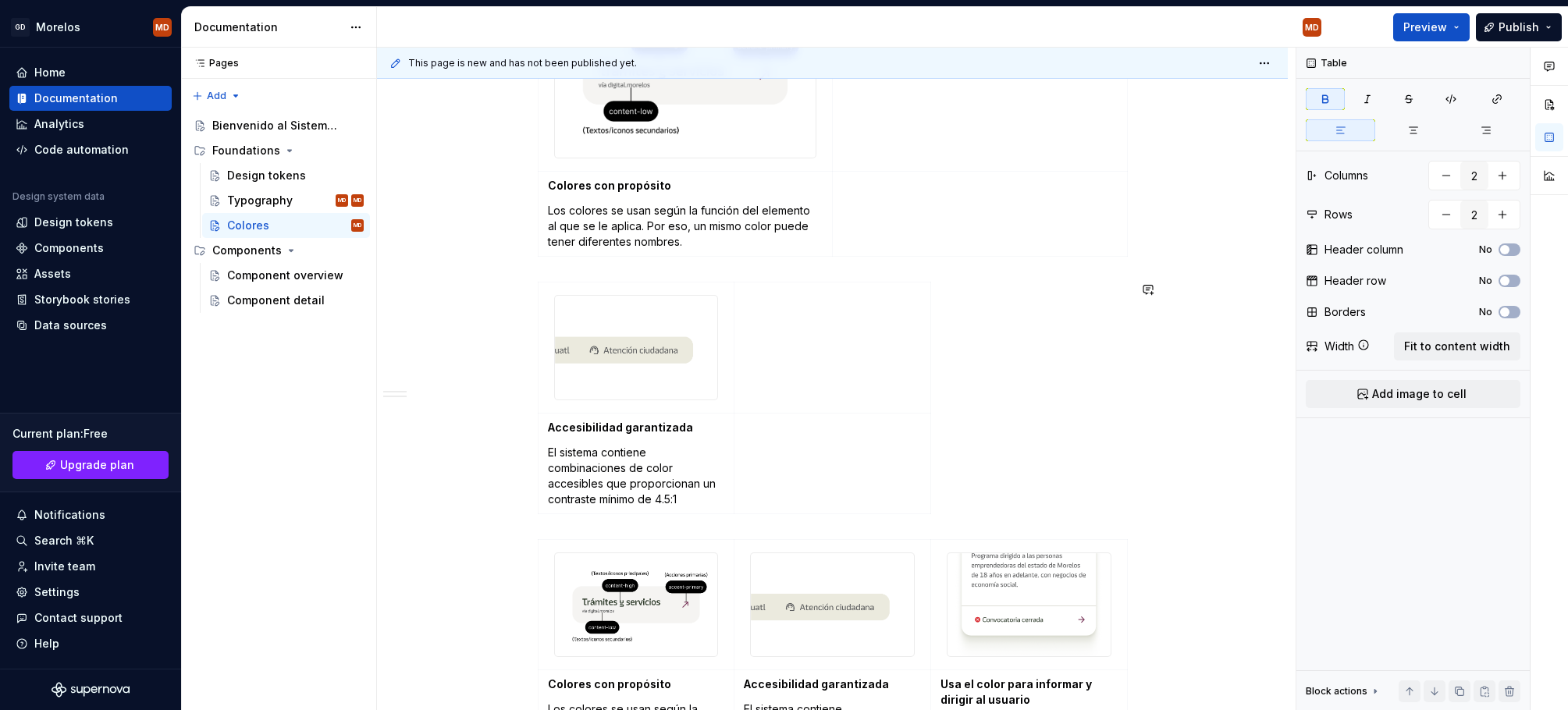
type input "3"
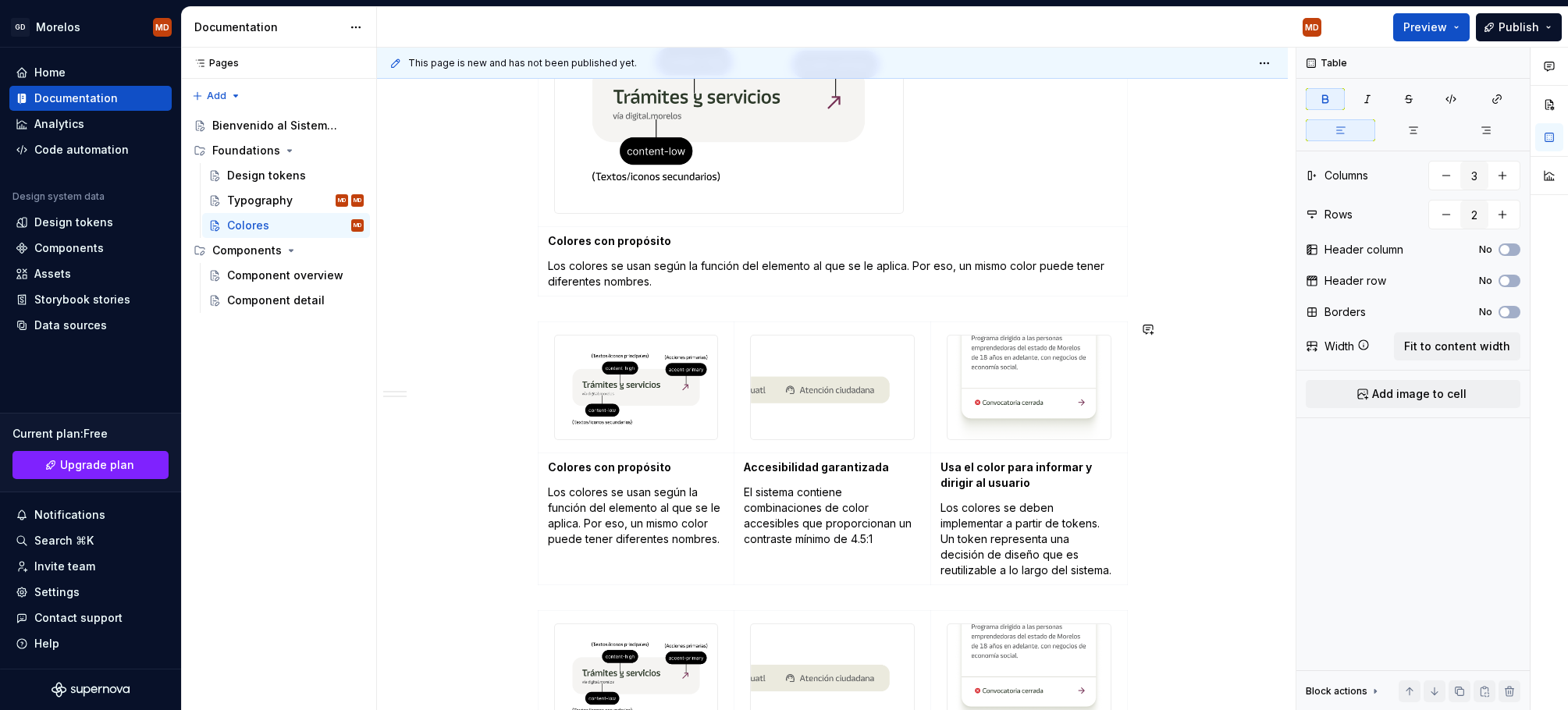
scroll to position [970, 0]
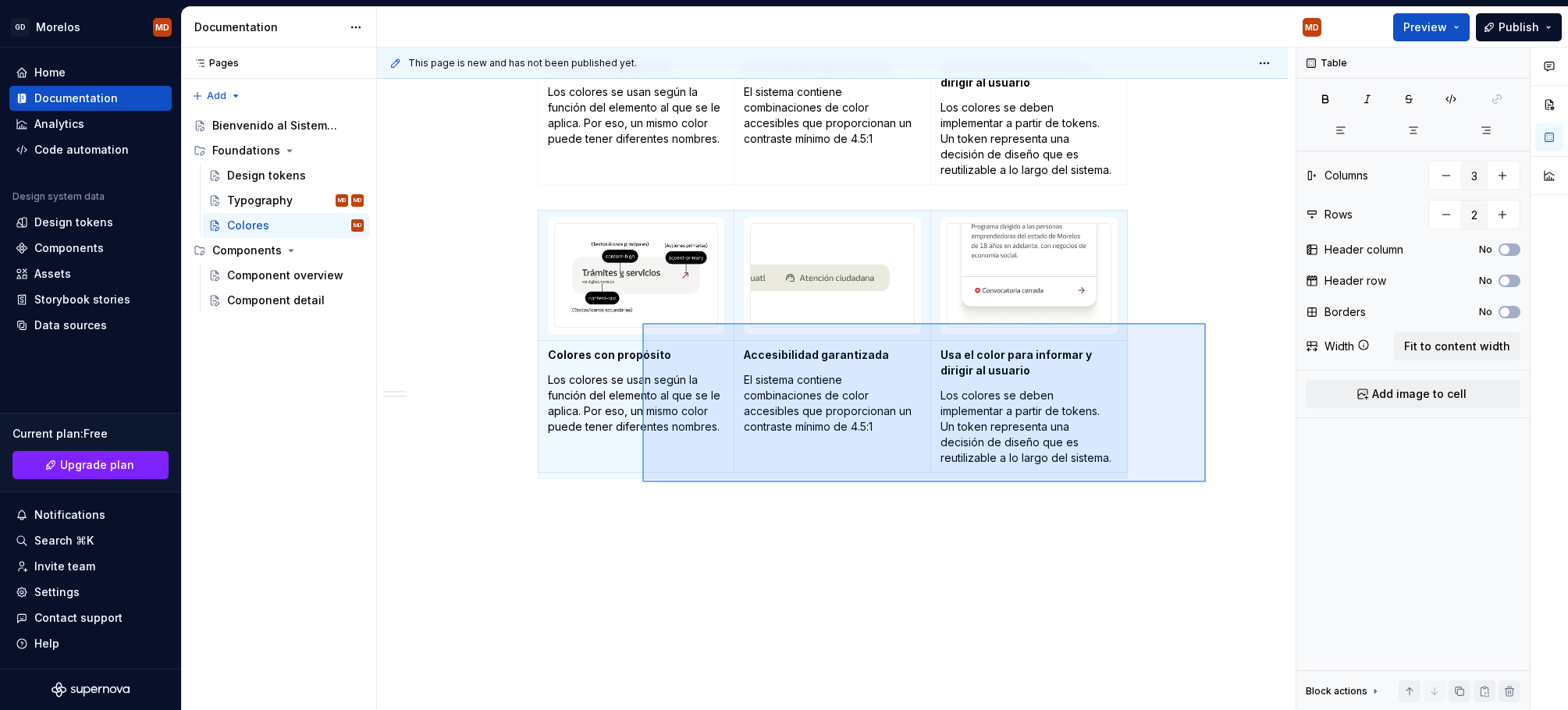
drag, startPoint x: 929, startPoint y: 448, endPoint x: 641, endPoint y: 322, distance: 314.4
click at [641, 322] on div "This page is new and has not been published yet. Colores Edit header ¿Qué inclu…" at bounding box center [836, 379] width 918 height 663
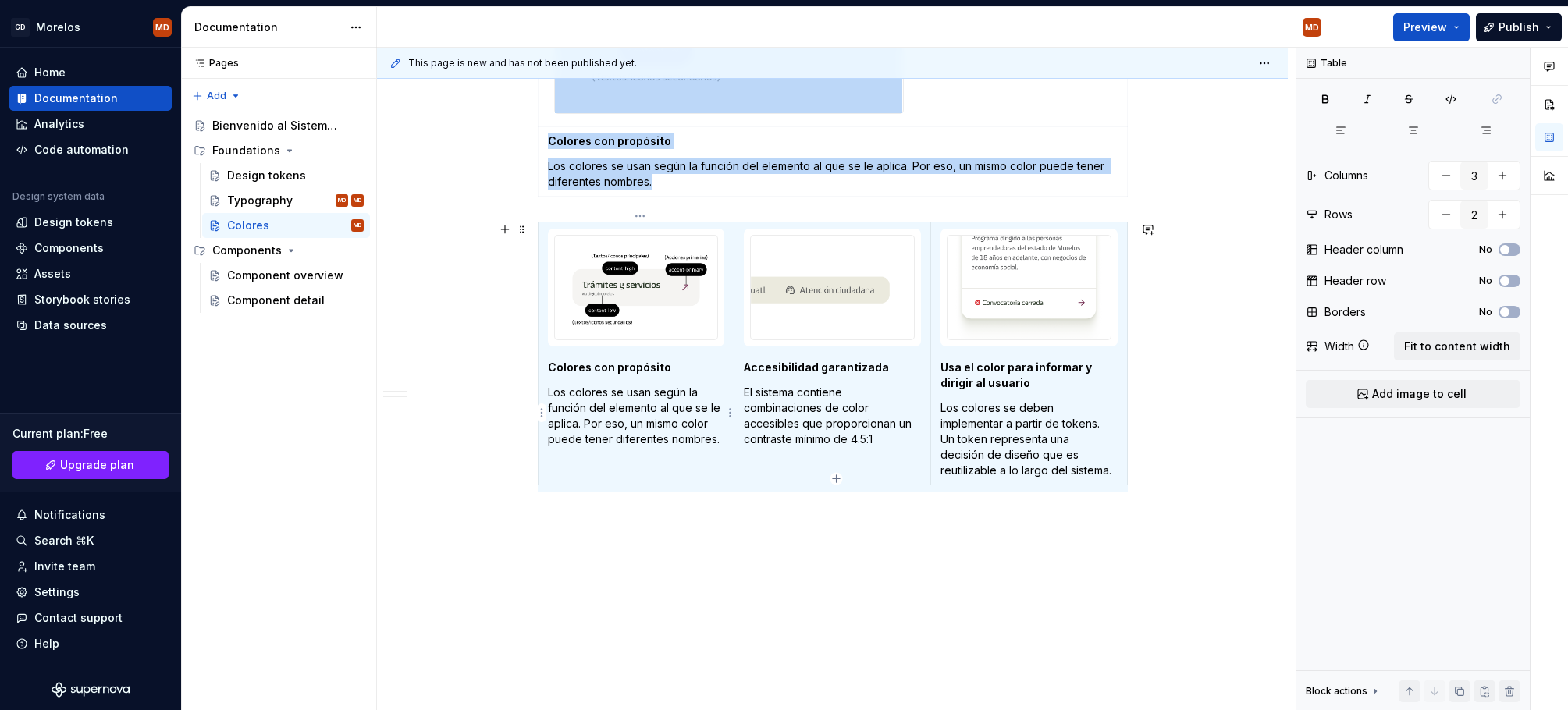
scroll to position [669, 0]
click at [689, 590] on div "This page is new and has not been published yet. Colores Edit header ¿Qué inclu…" at bounding box center [836, 379] width 918 height 663
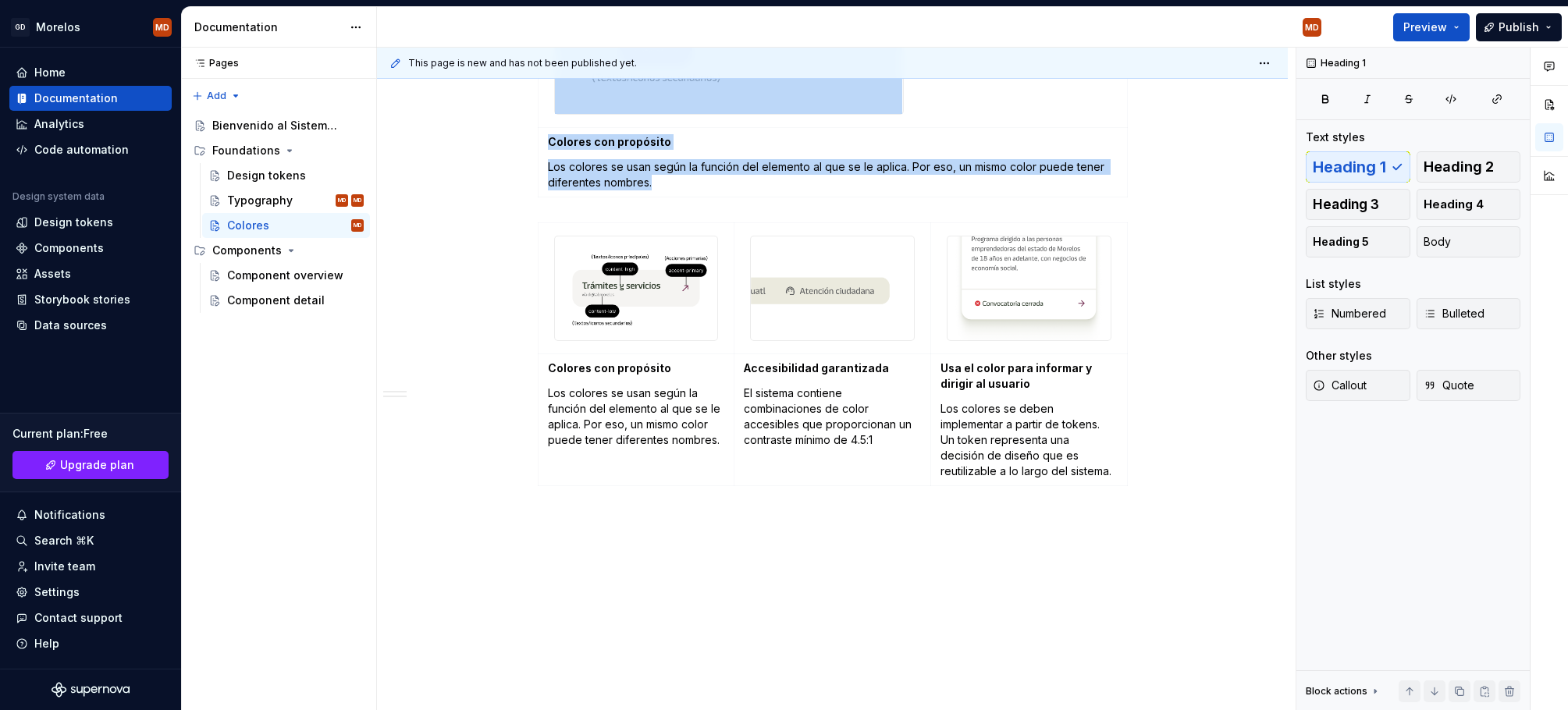
click at [622, 322] on img at bounding box center [636, 288] width 163 height 103
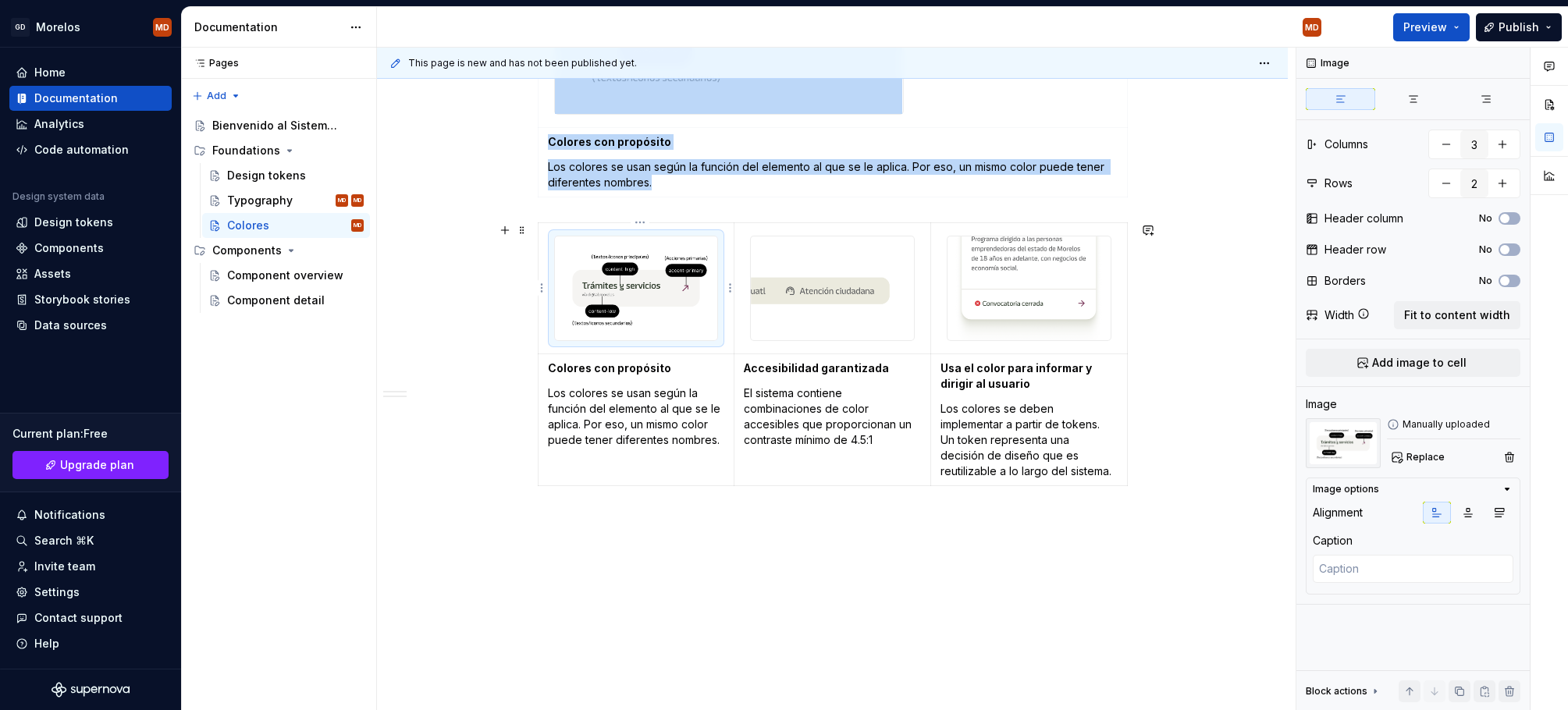
click at [628, 316] on img at bounding box center [636, 288] width 163 height 103
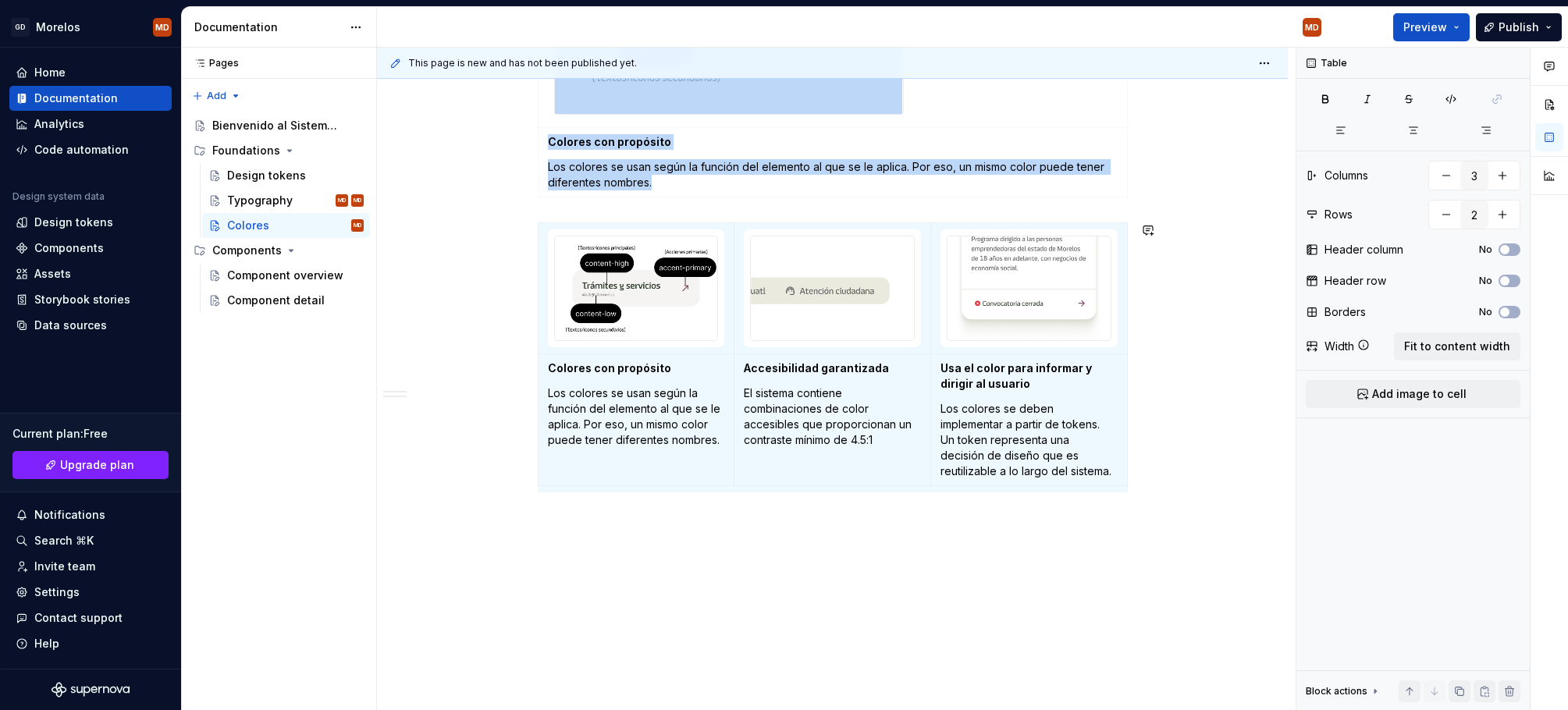
click at [678, 522] on div "¿Qué incluye el sistema? Un conjunto de relaciones de color testados y accesibl…" at bounding box center [832, 161] width 911 height 1126
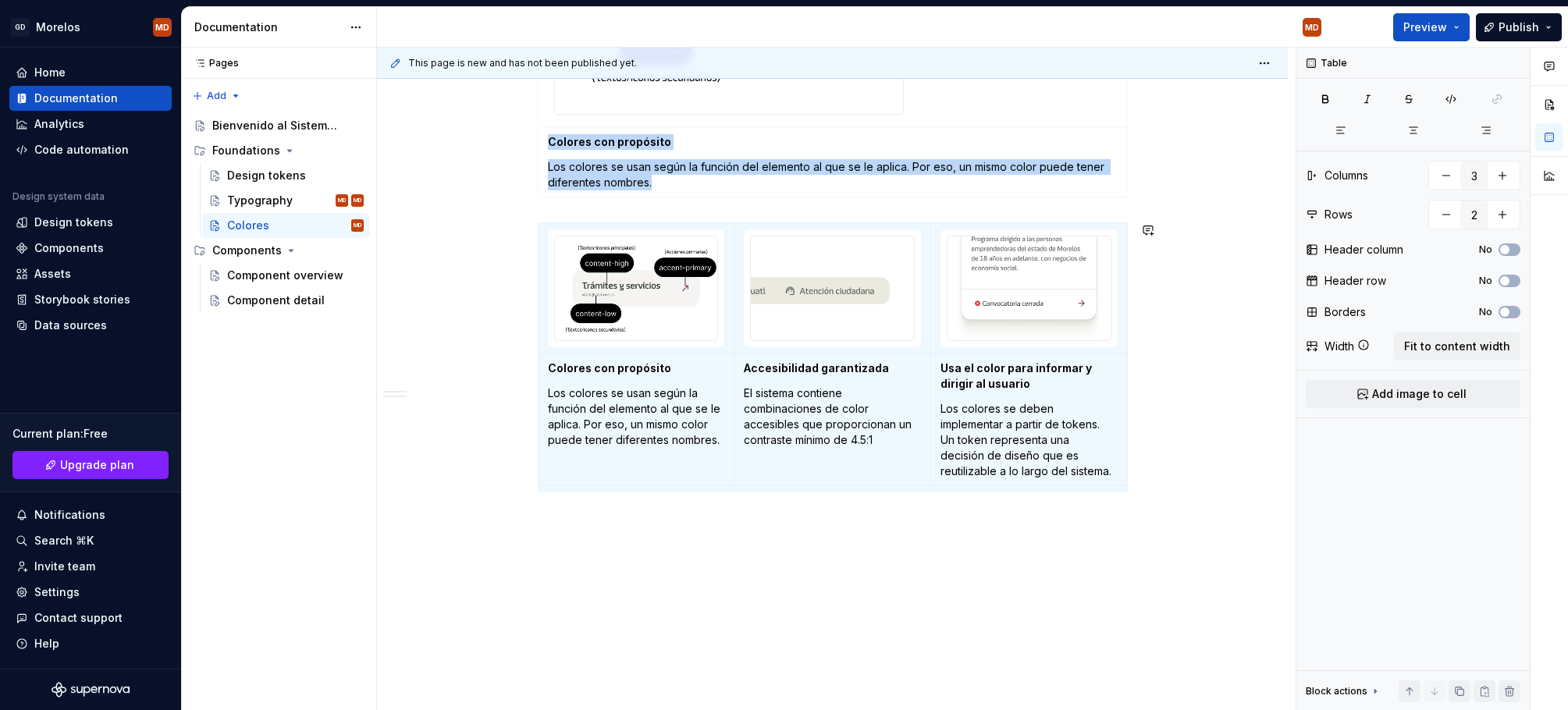
click at [667, 555] on div "¿Qué incluye el sistema? Un conjunto de relaciones de color testados y accesibl…" at bounding box center [832, 161] width 911 height 1126
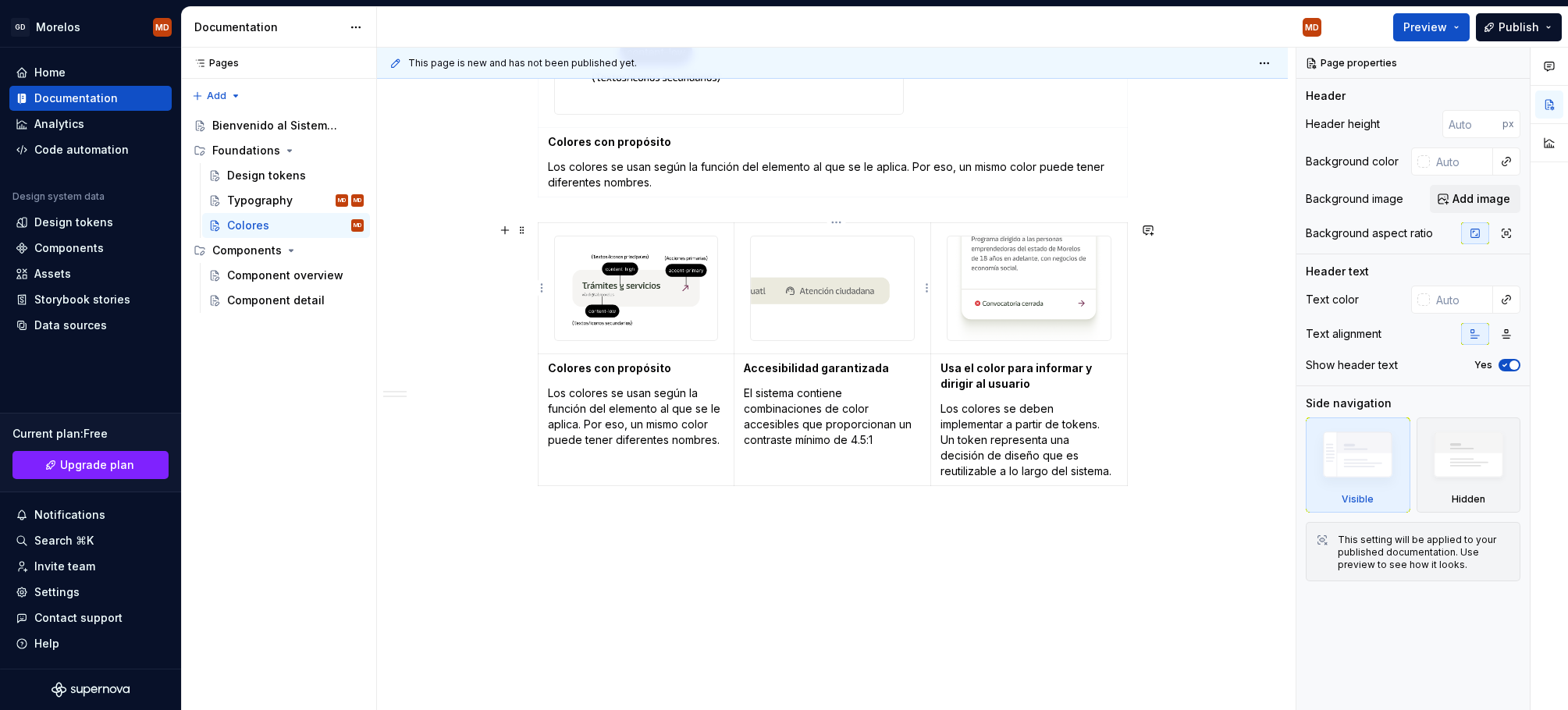
click at [837, 307] on img at bounding box center [832, 288] width 163 height 103
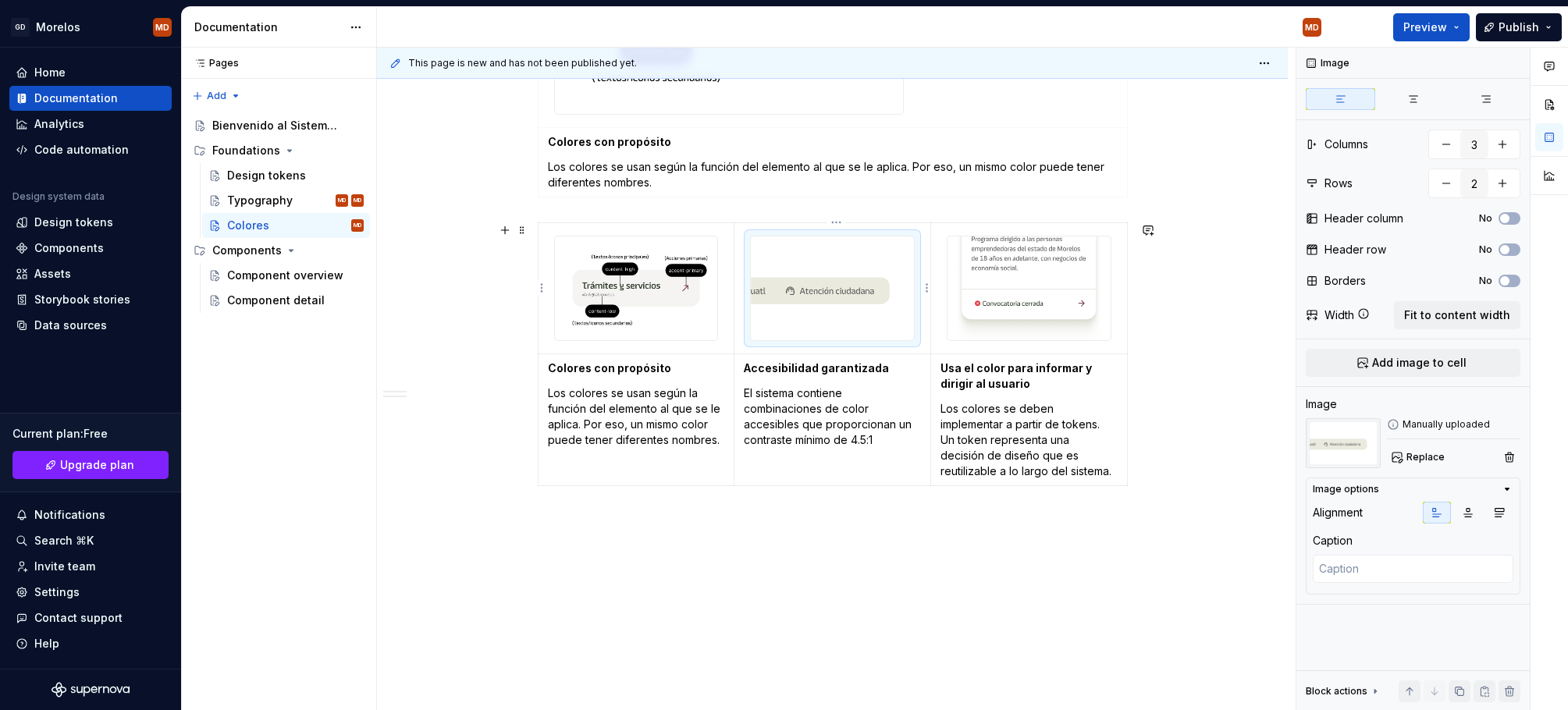
click at [838, 279] on img at bounding box center [832, 288] width 163 height 103
click at [844, 439] on p "El sistema contiene combinaciones de color accesibles que proporcionan un contr…" at bounding box center [831, 416] width 177 height 62
click at [840, 303] on img at bounding box center [832, 288] width 163 height 103
click at [841, 311] on img at bounding box center [832, 288] width 163 height 103
click at [658, 333] on img at bounding box center [636, 288] width 163 height 103
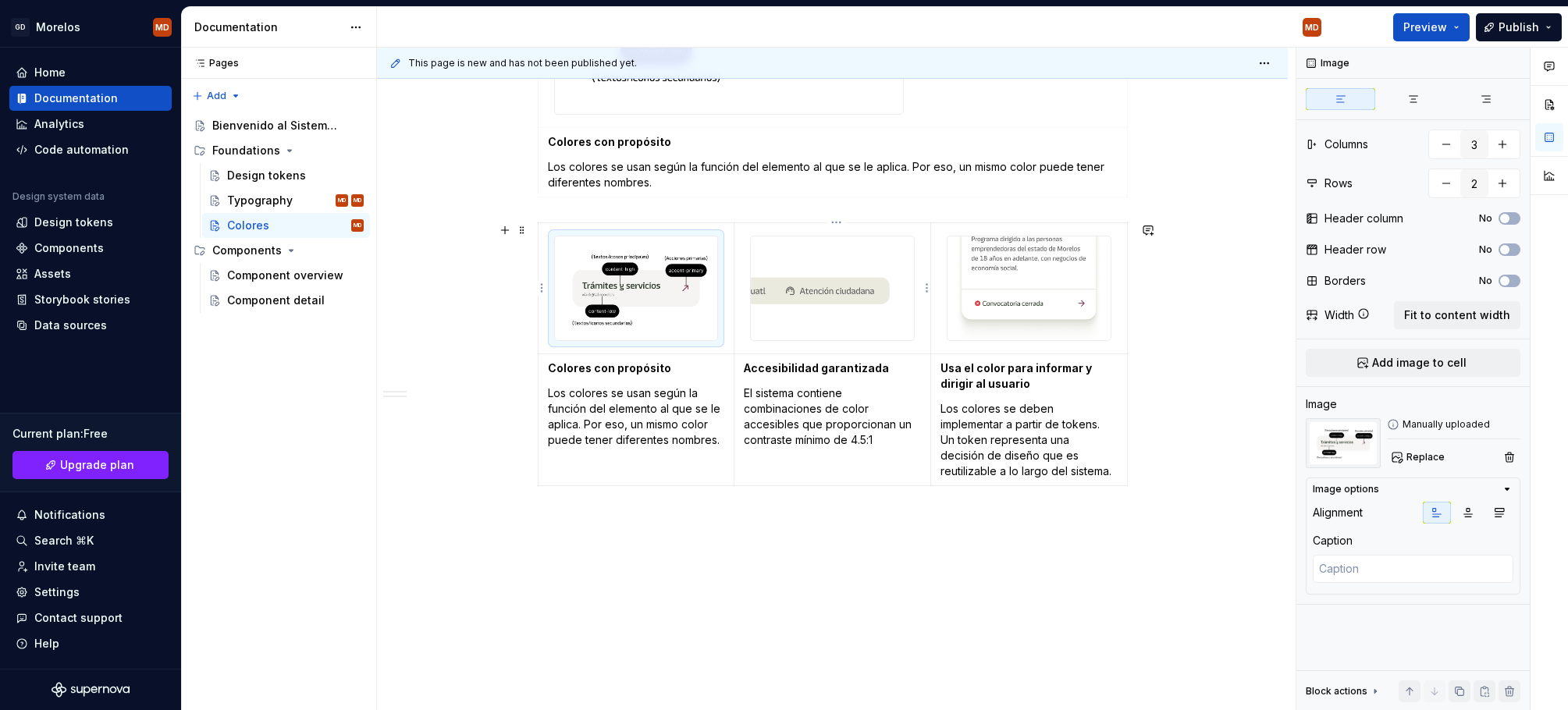
click at [831, 324] on img at bounding box center [832, 288] width 163 height 103
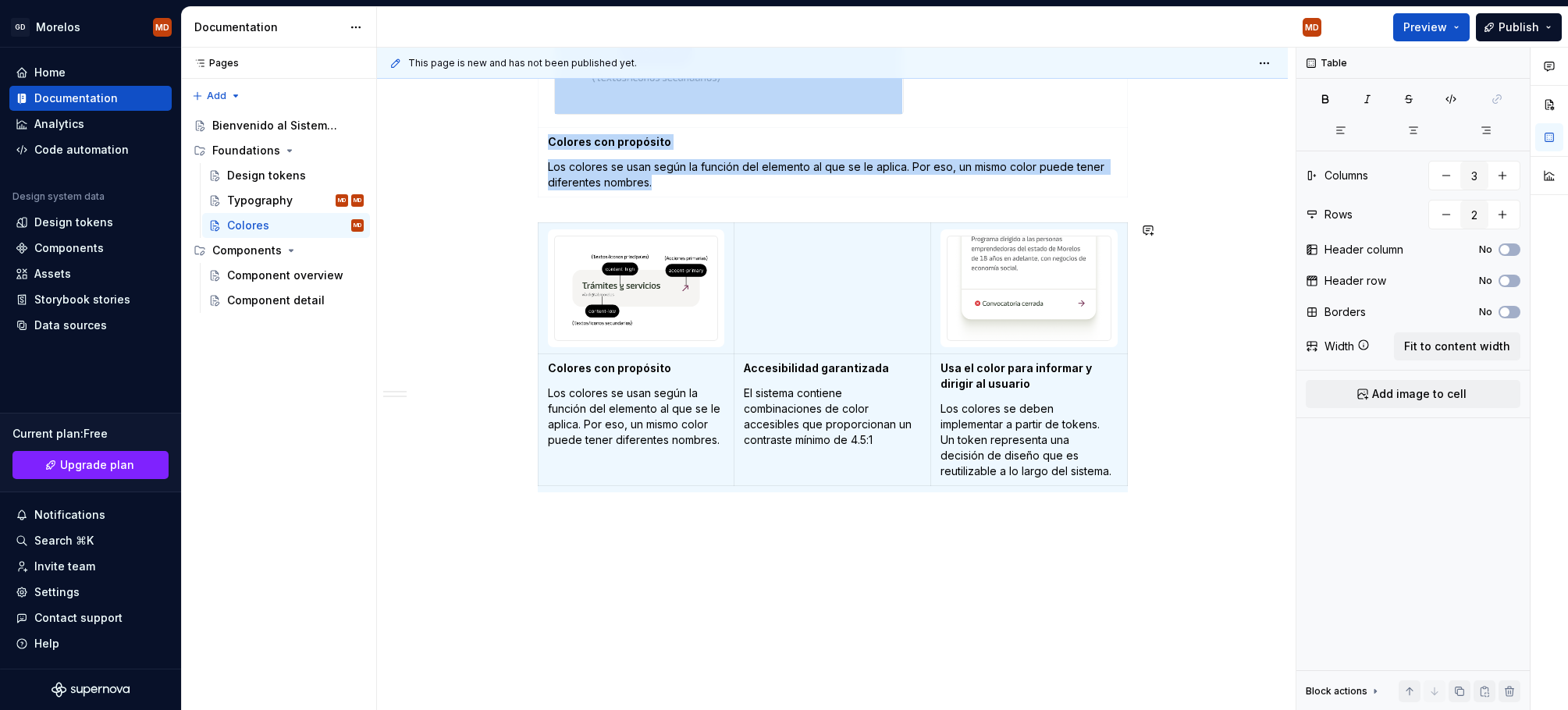
type textarea "*"
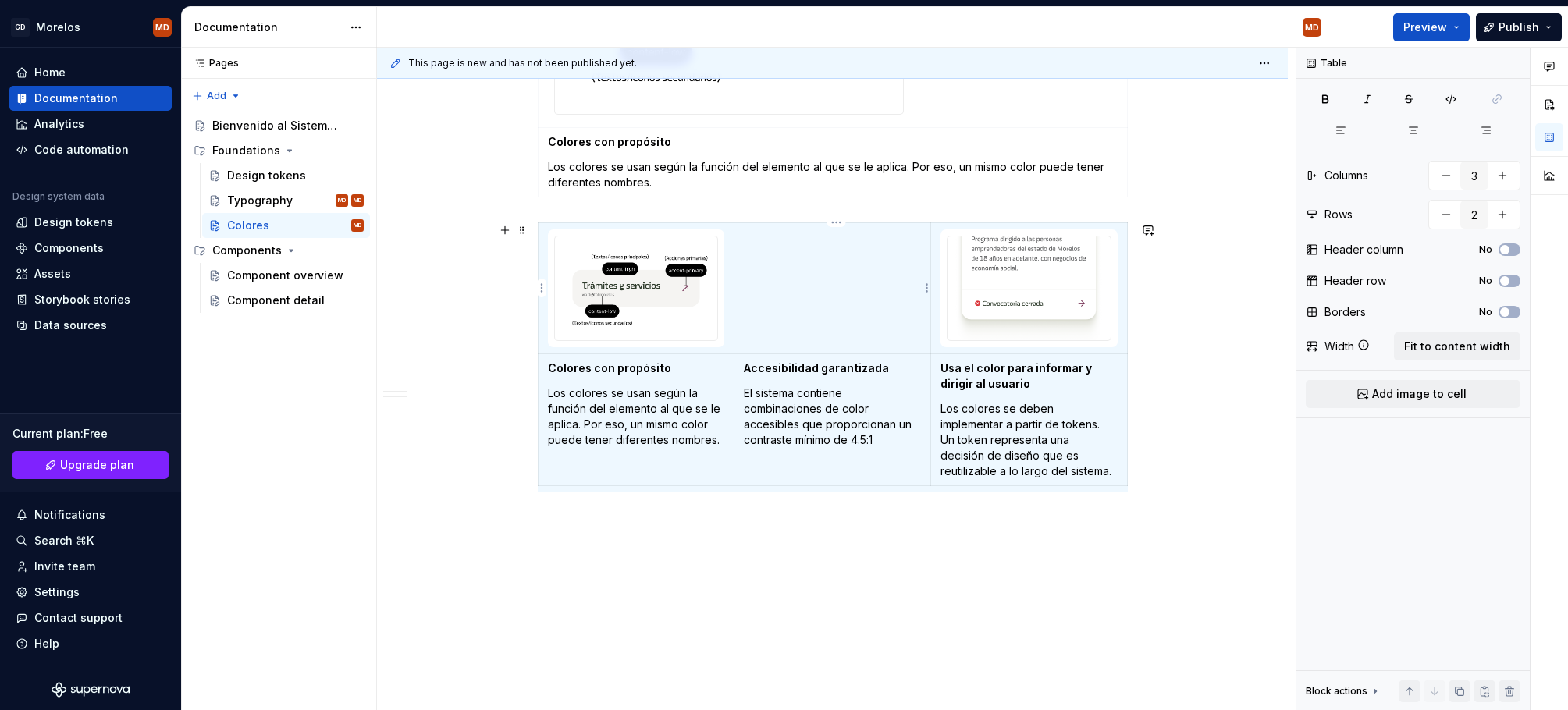
click at [830, 312] on td at bounding box center [832, 288] width 197 height 131
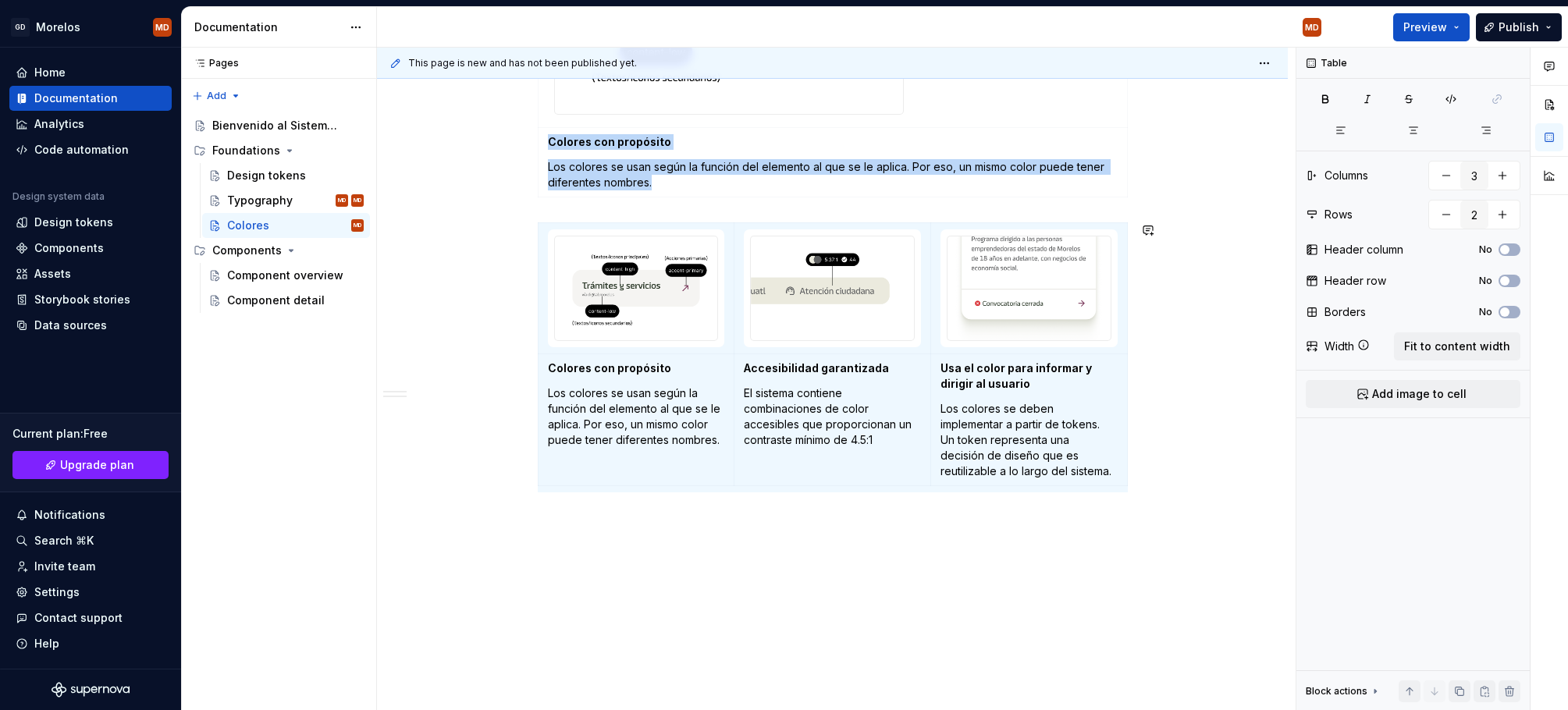
click at [944, 604] on div "¿Qué incluye el sistema? Un conjunto de relaciones de color testados y accesibl…" at bounding box center [832, 161] width 911 height 1126
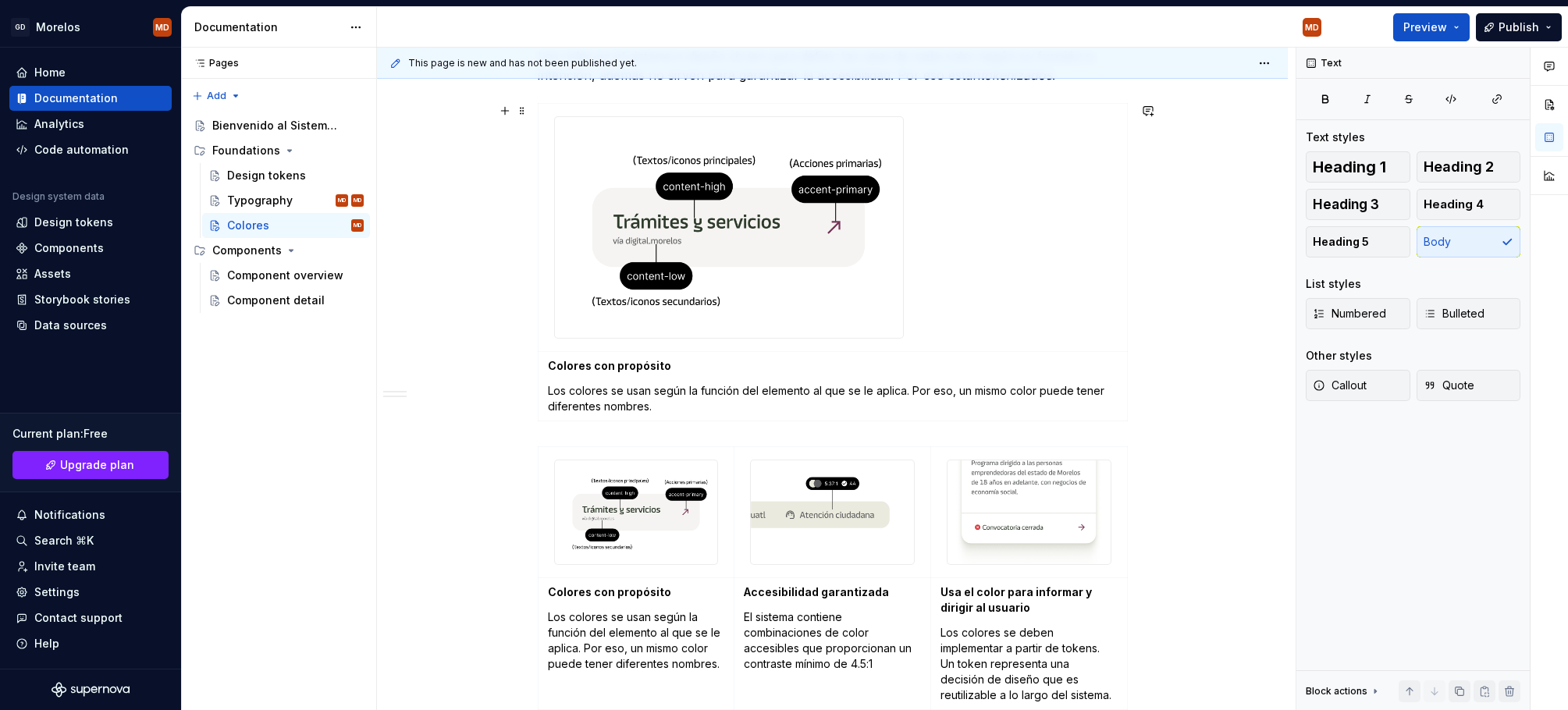
scroll to position [372, 0]
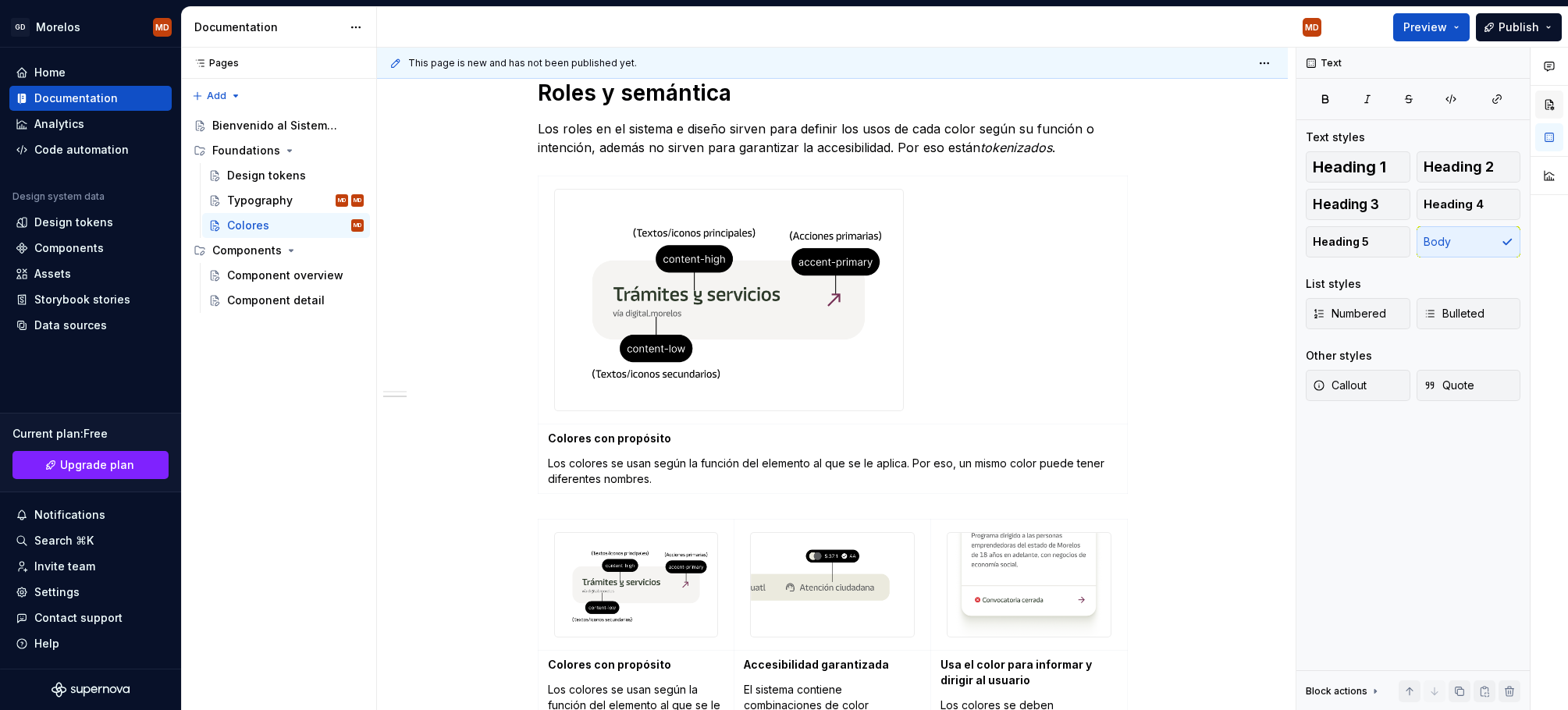
click at [1549, 100] on button "button" at bounding box center [1548, 104] width 28 height 28
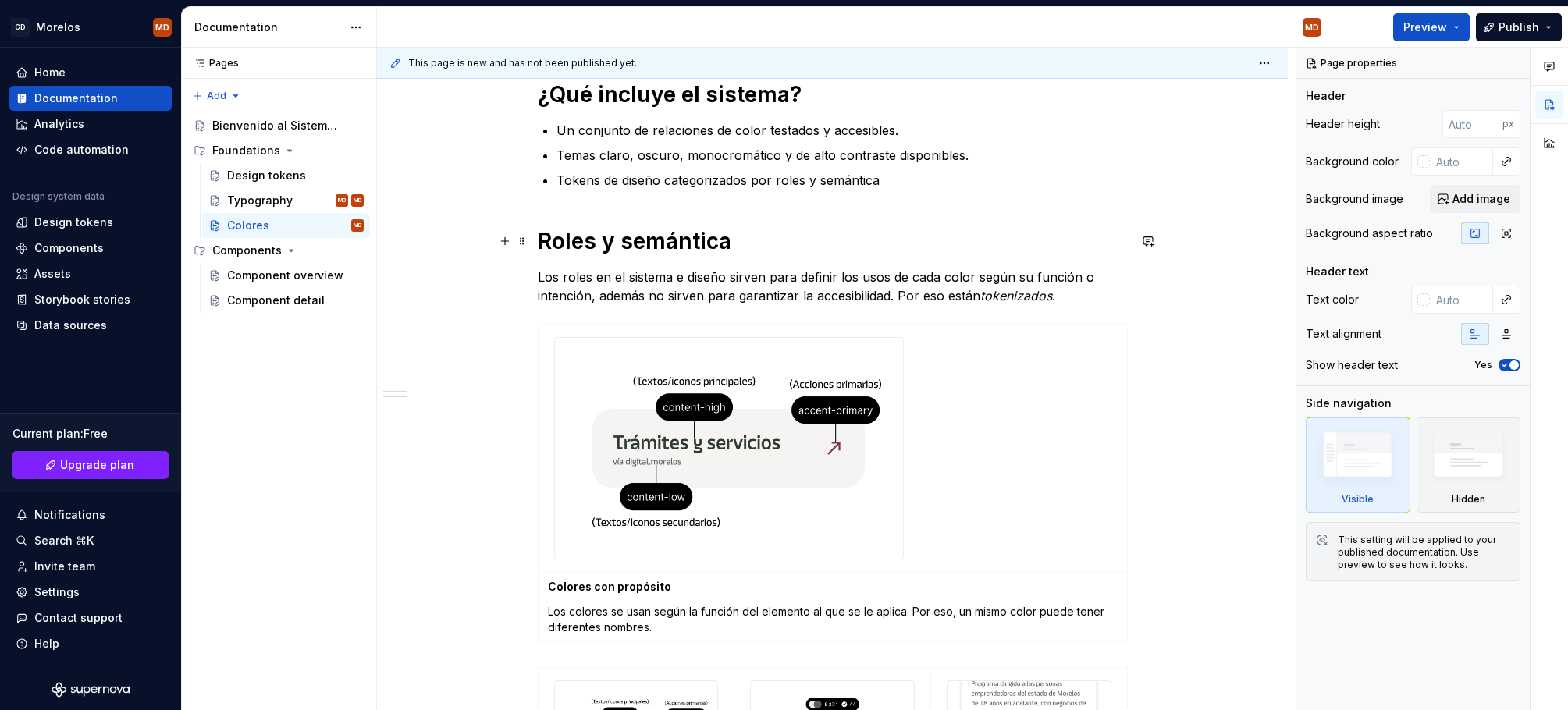
scroll to position [148, 0]
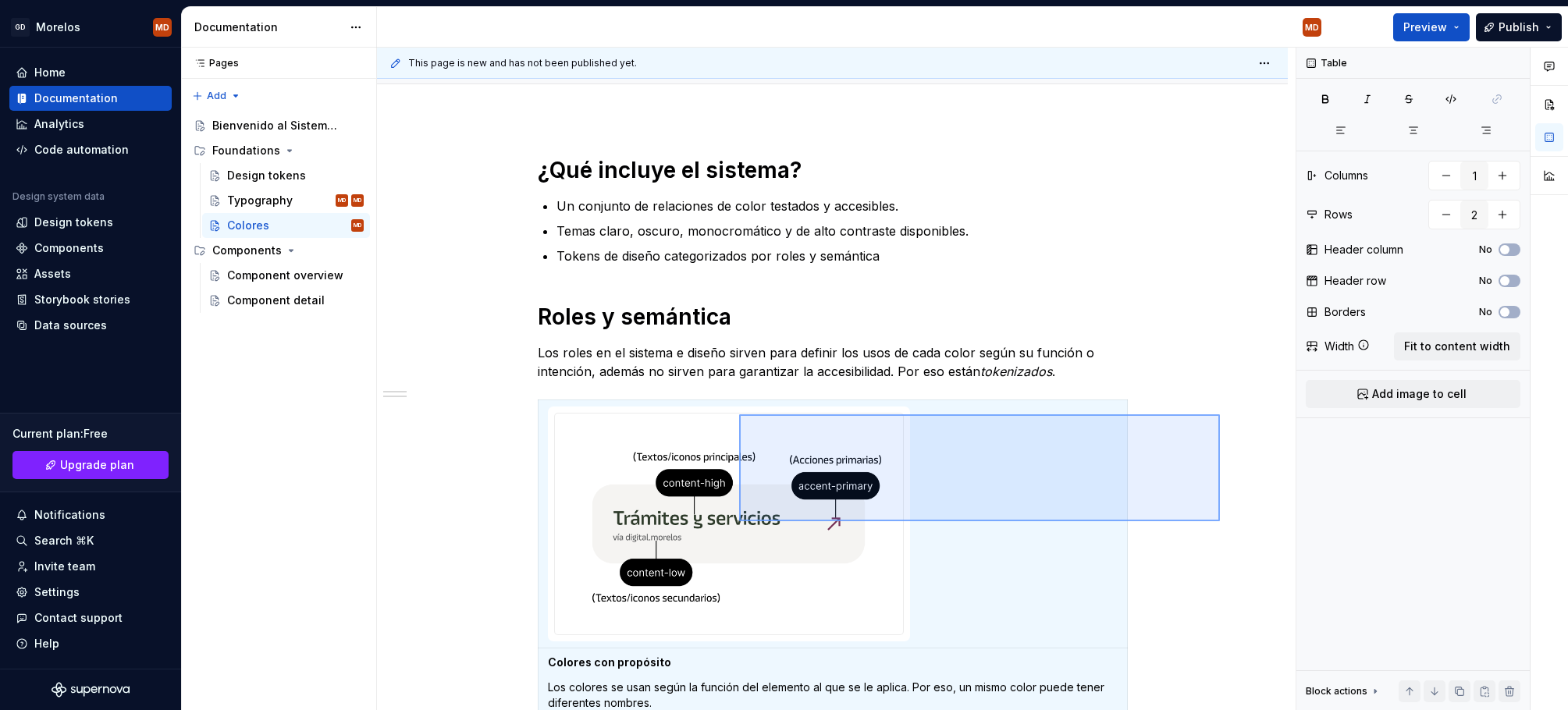
drag, startPoint x: 1191, startPoint y: 429, endPoint x: 739, endPoint y: 521, distance: 461.3
click at [739, 521] on div "This page is new and has not been published yet. Colores Edit header ¿Qué inclu…" at bounding box center [836, 379] width 918 height 663
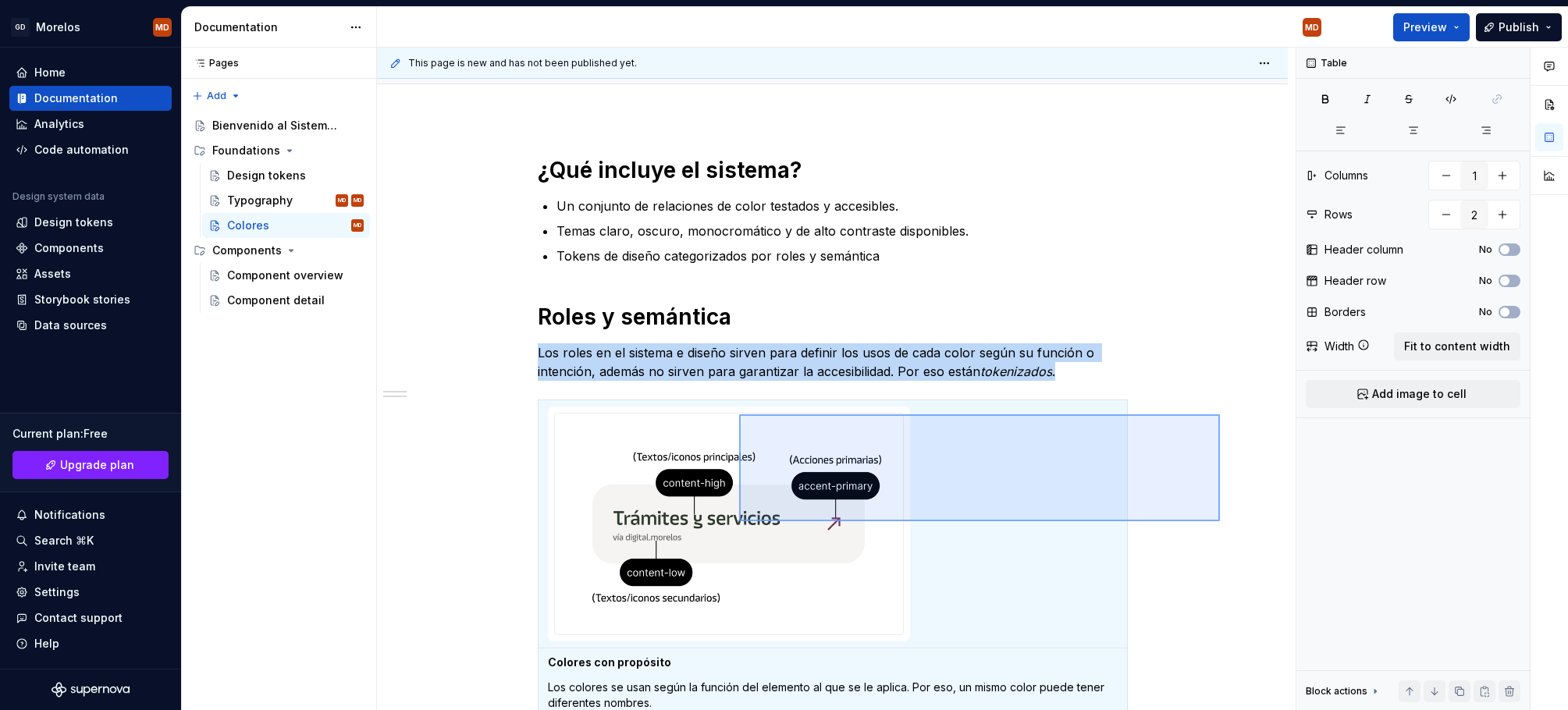
scroll to position [162, 0]
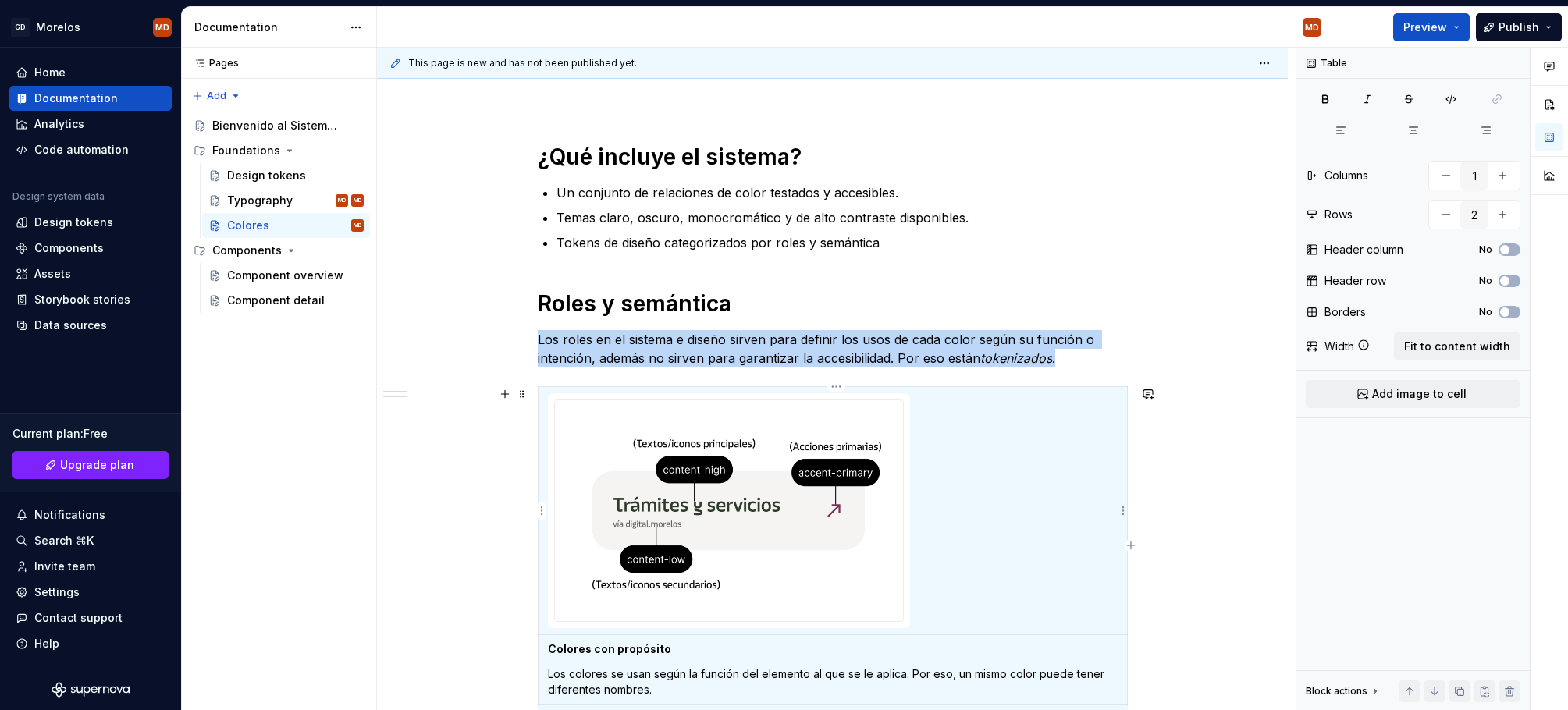
type input "3"
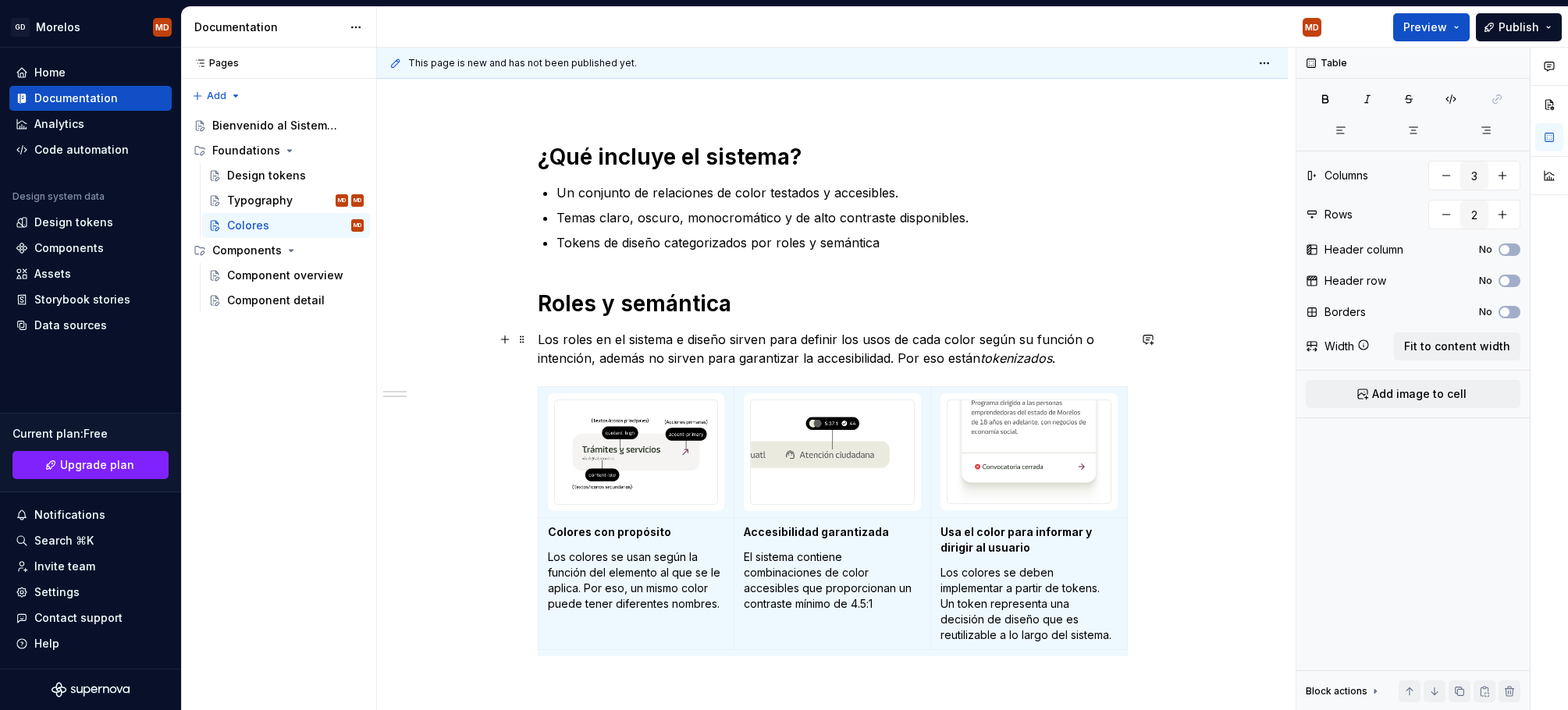
click at [1226, 345] on div "¿Qué incluye el sistema? Un conjunto de relaciones de color testados y accesibl…" at bounding box center [832, 515] width 911 height 820
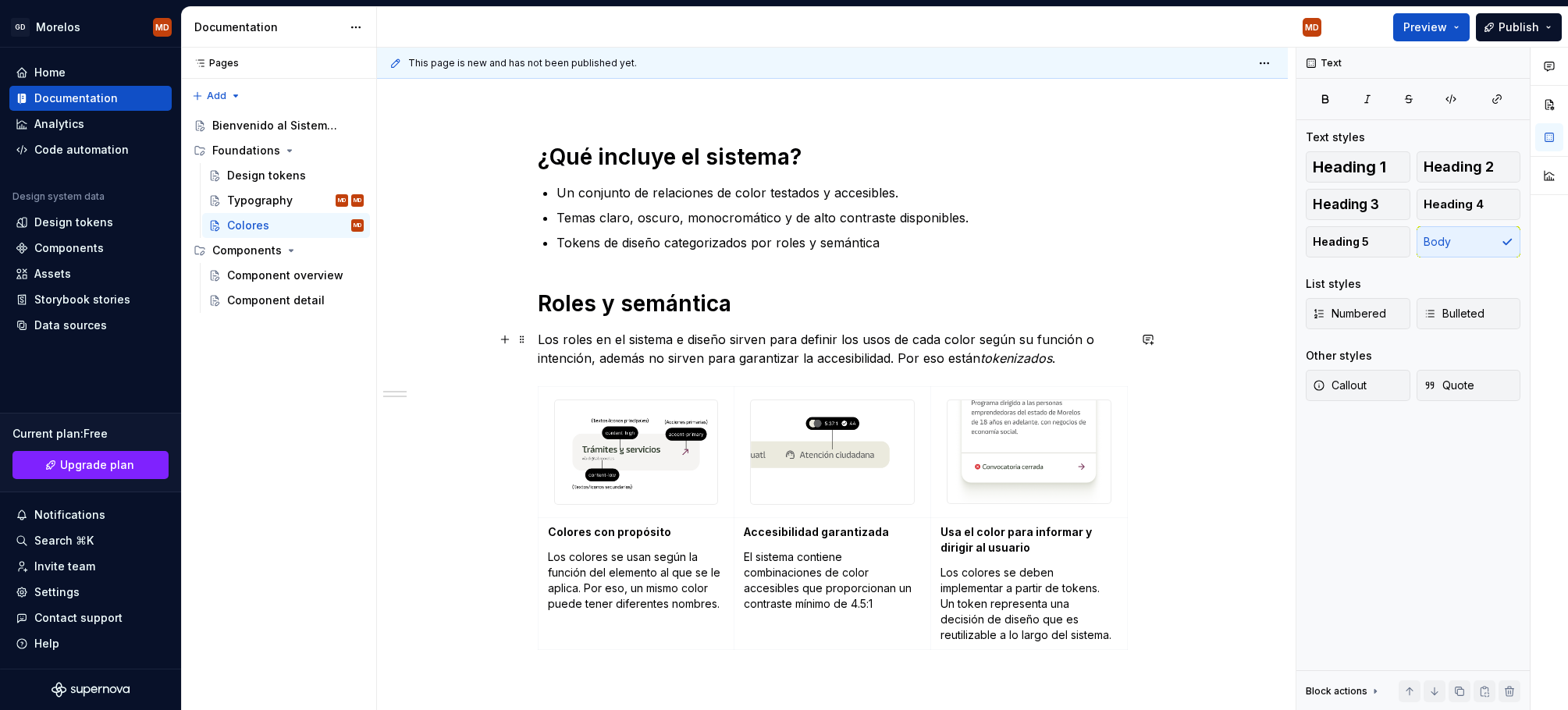
scroll to position [186, 0]
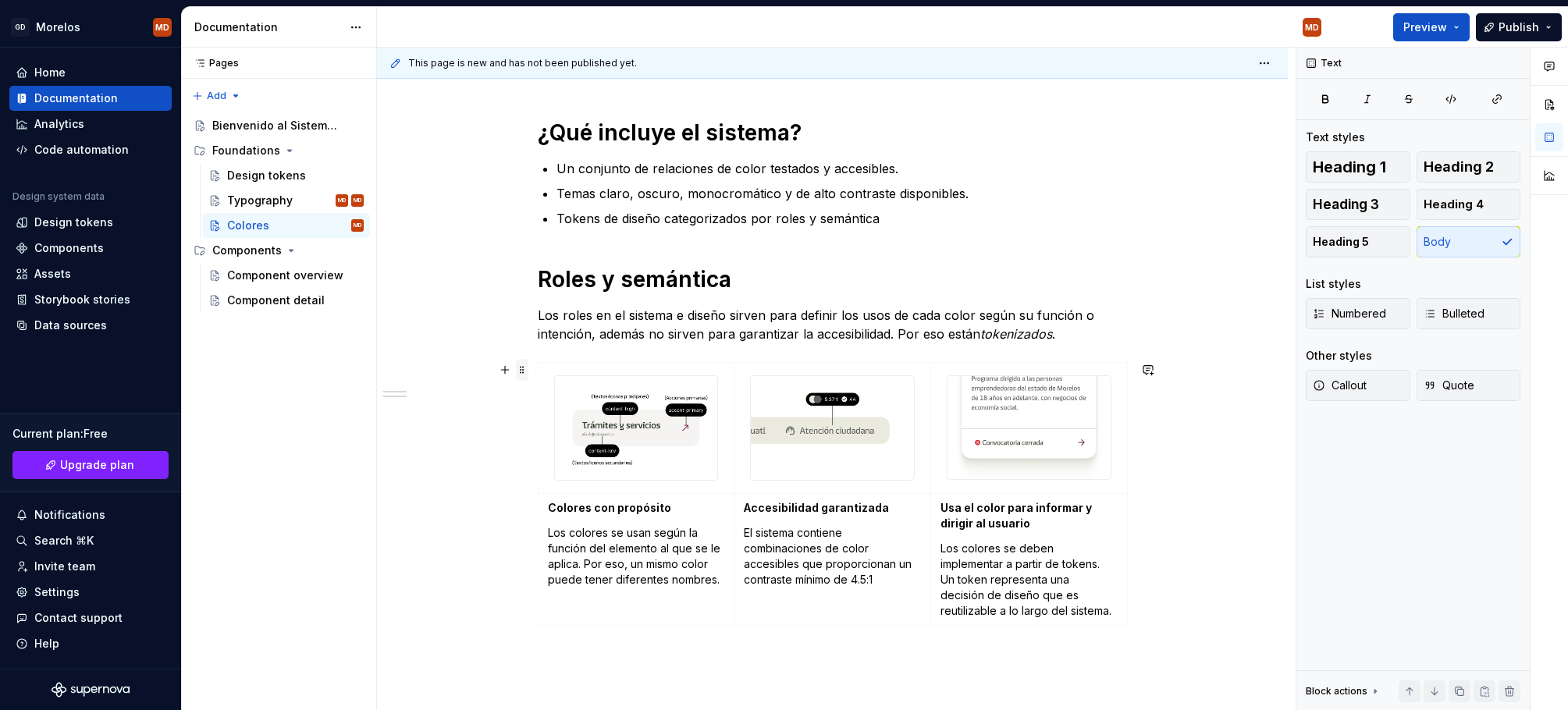
click at [528, 366] on span at bounding box center [521, 369] width 12 height 22
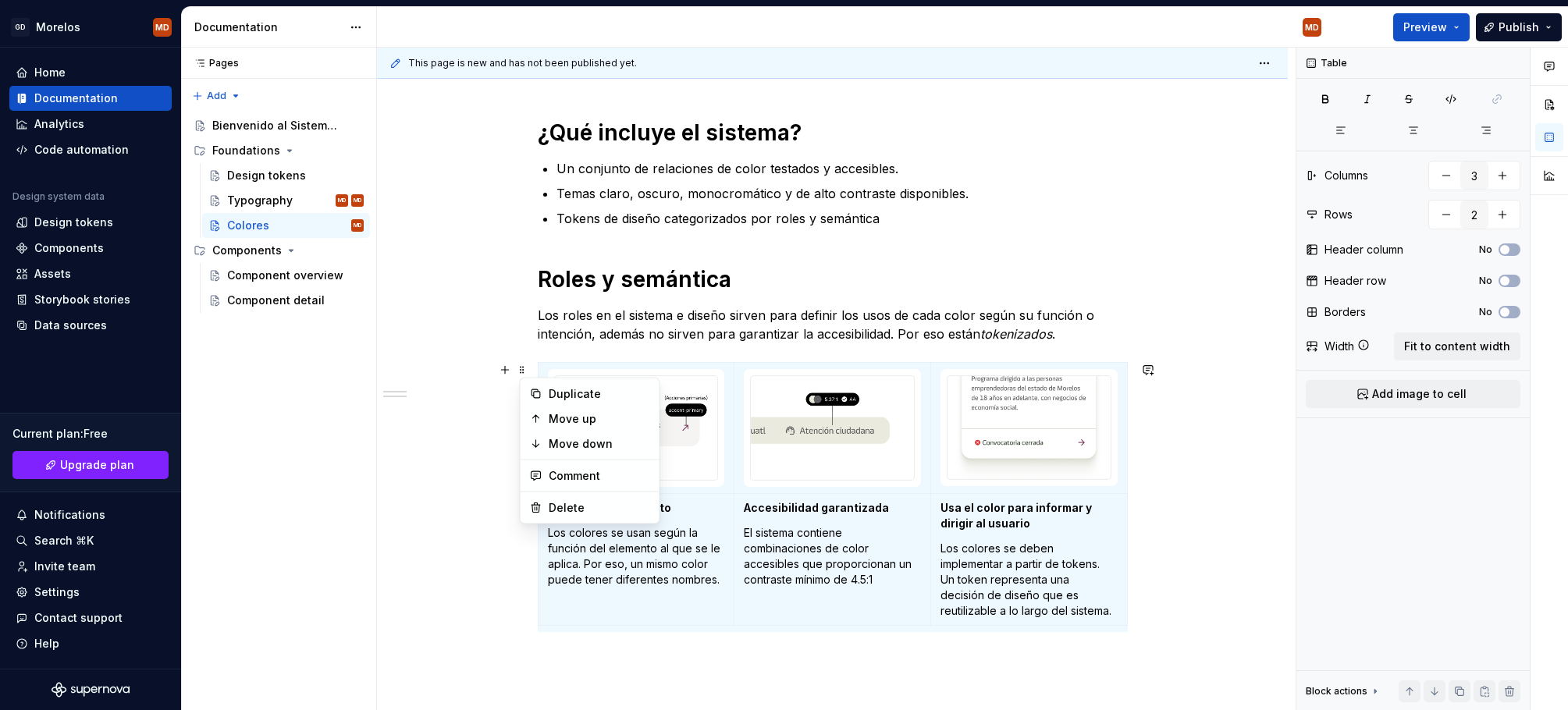
click at [1164, 280] on div "¿Qué incluye el sistema? Un conjunto de relaciones de color testados y accesibl…" at bounding box center [832, 491] width 911 height 820
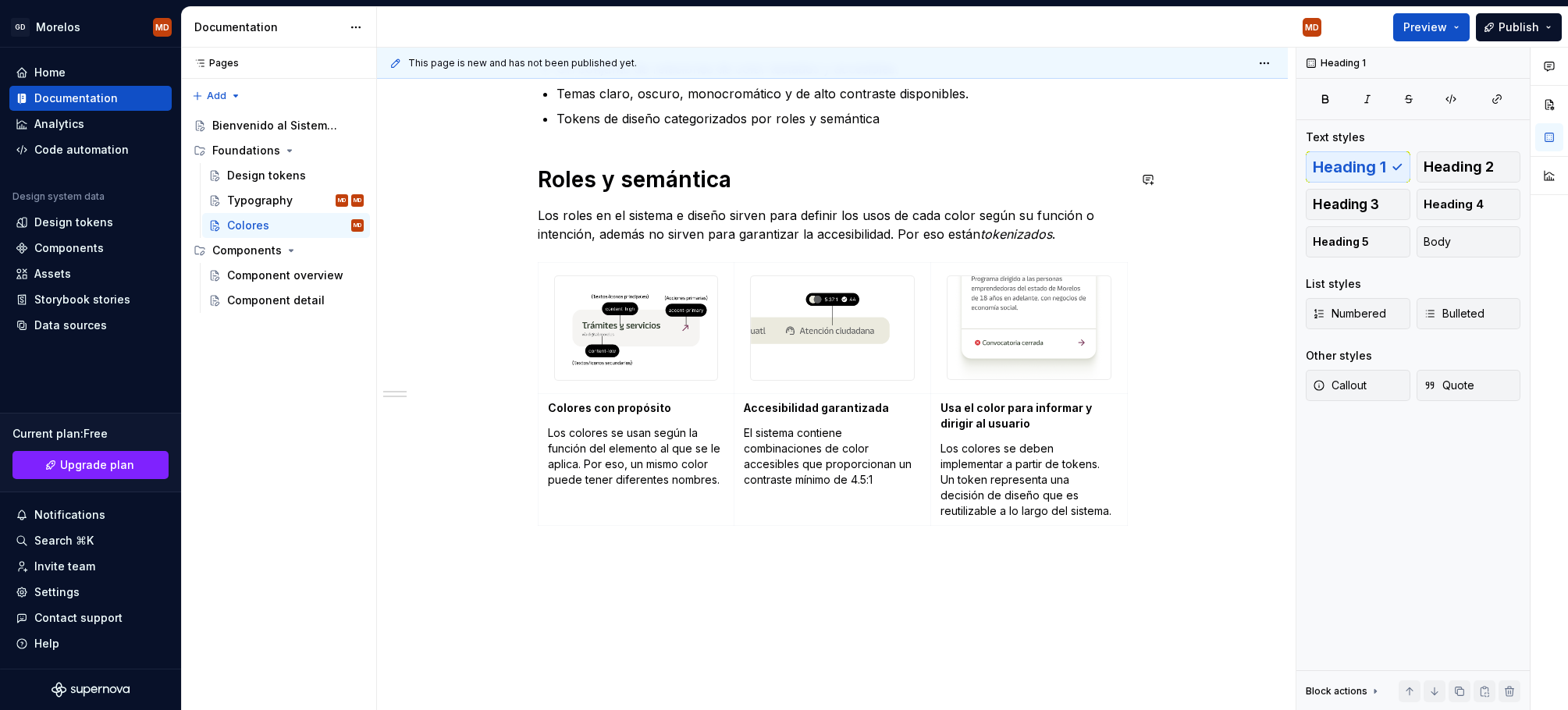
scroll to position [286, 0]
click at [621, 588] on div "¿Qué incluye el sistema? Un conjunto de relaciones de color testados y accesibl…" at bounding box center [832, 390] width 911 height 820
click at [639, 172] on h1 "Roles y semántica" at bounding box center [832, 178] width 590 height 28
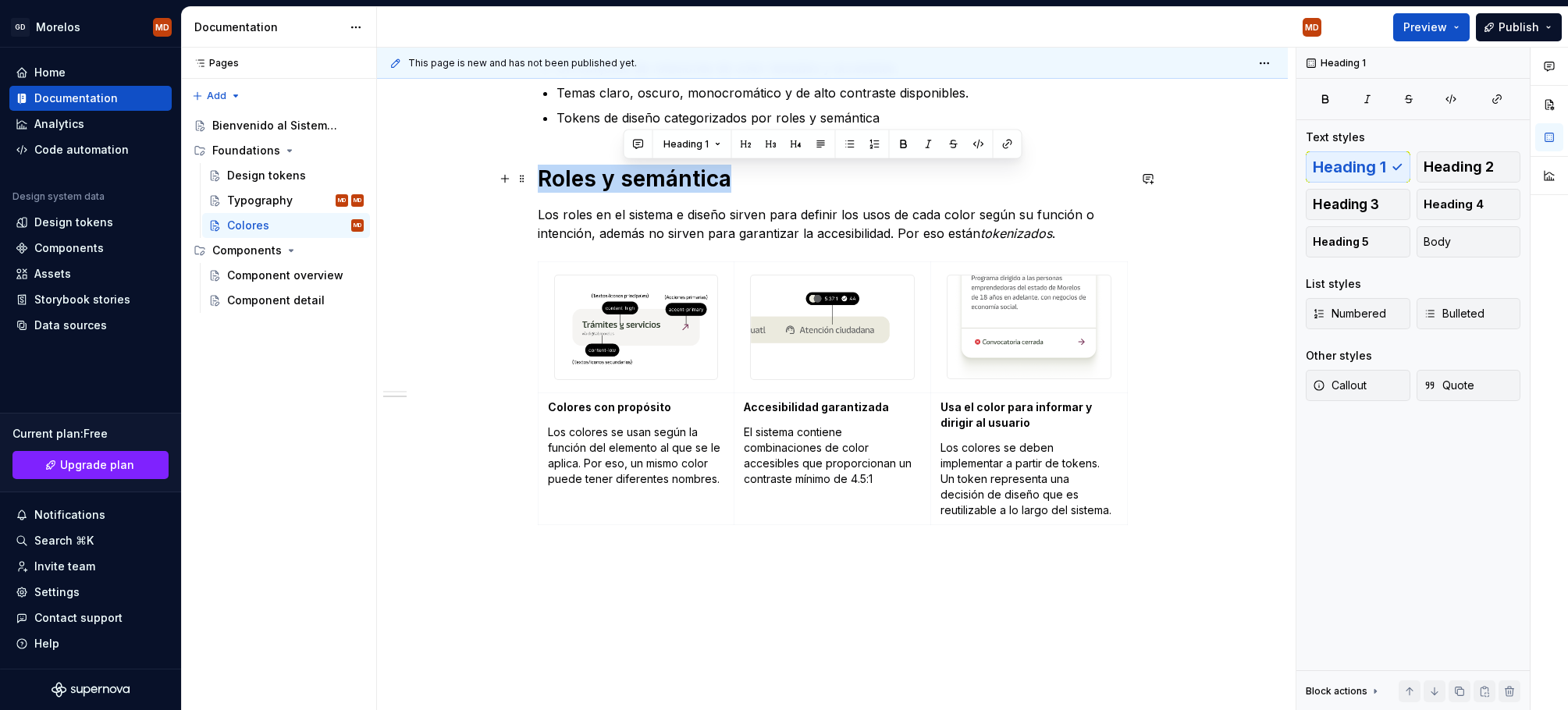
click at [639, 172] on h1 "Roles y semántica" at bounding box center [832, 178] width 590 height 28
copy h1 "Roles y semántica"
click at [671, 559] on p at bounding box center [832, 560] width 590 height 19
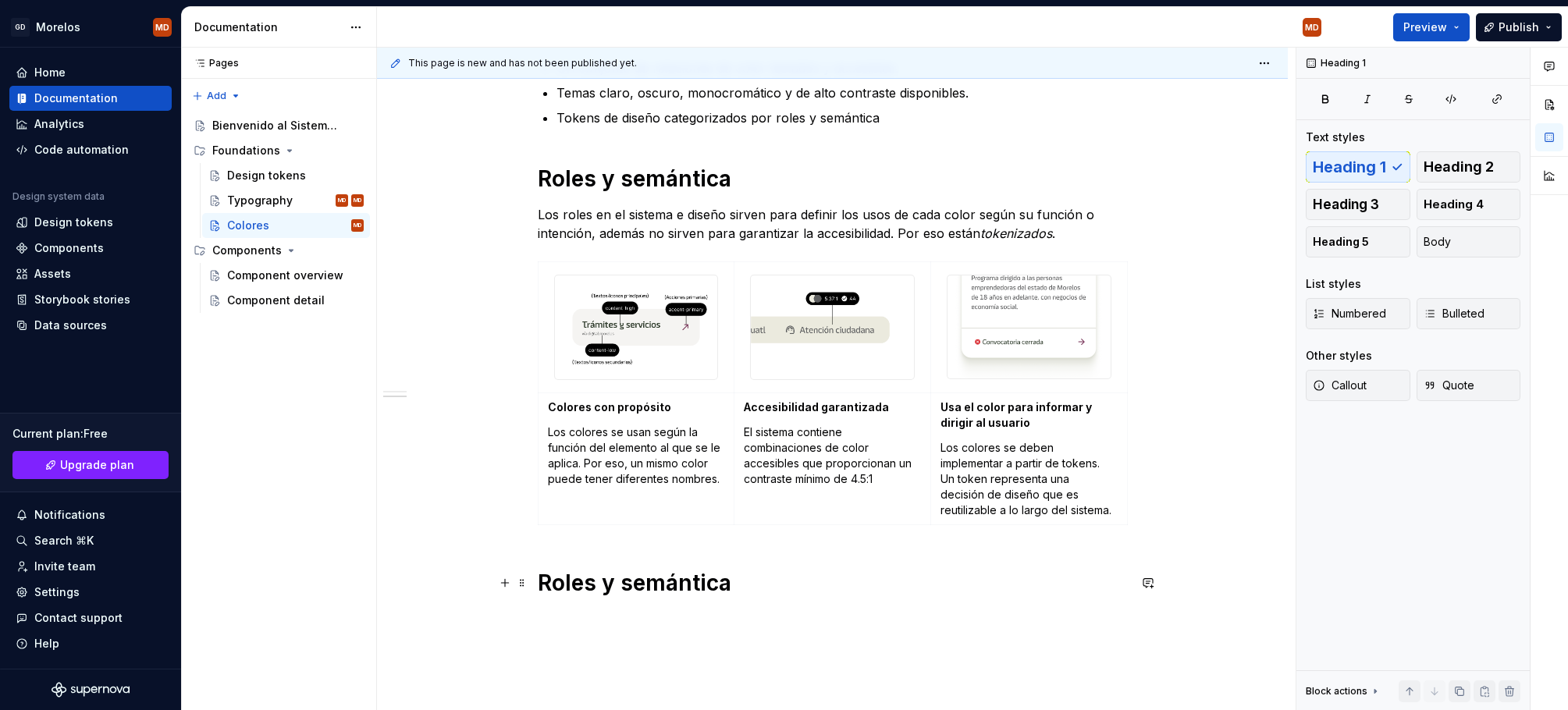
click at [713, 583] on h1 "Roles y semántica" at bounding box center [832, 583] width 590 height 28
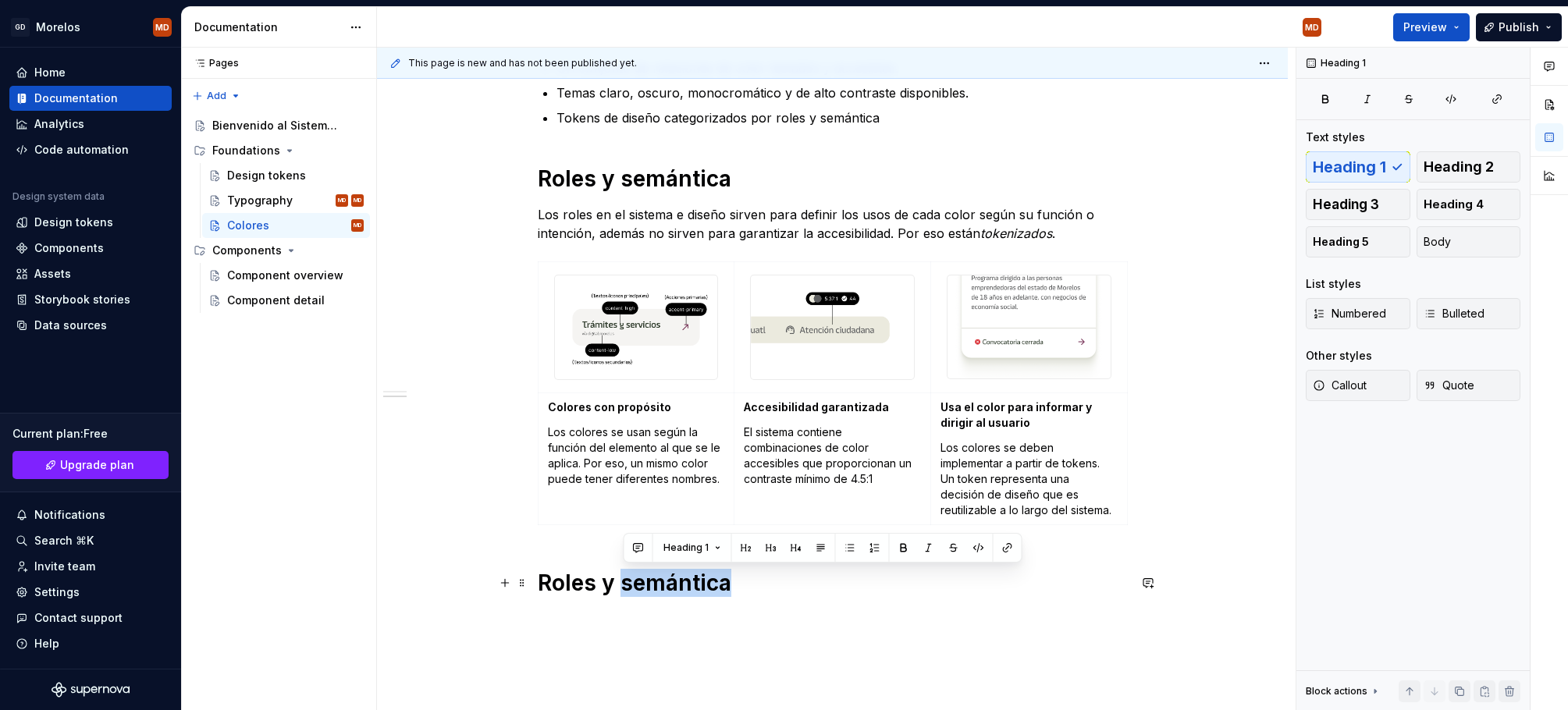
click at [713, 583] on h1 "Roles y semántica" at bounding box center [832, 583] width 590 height 28
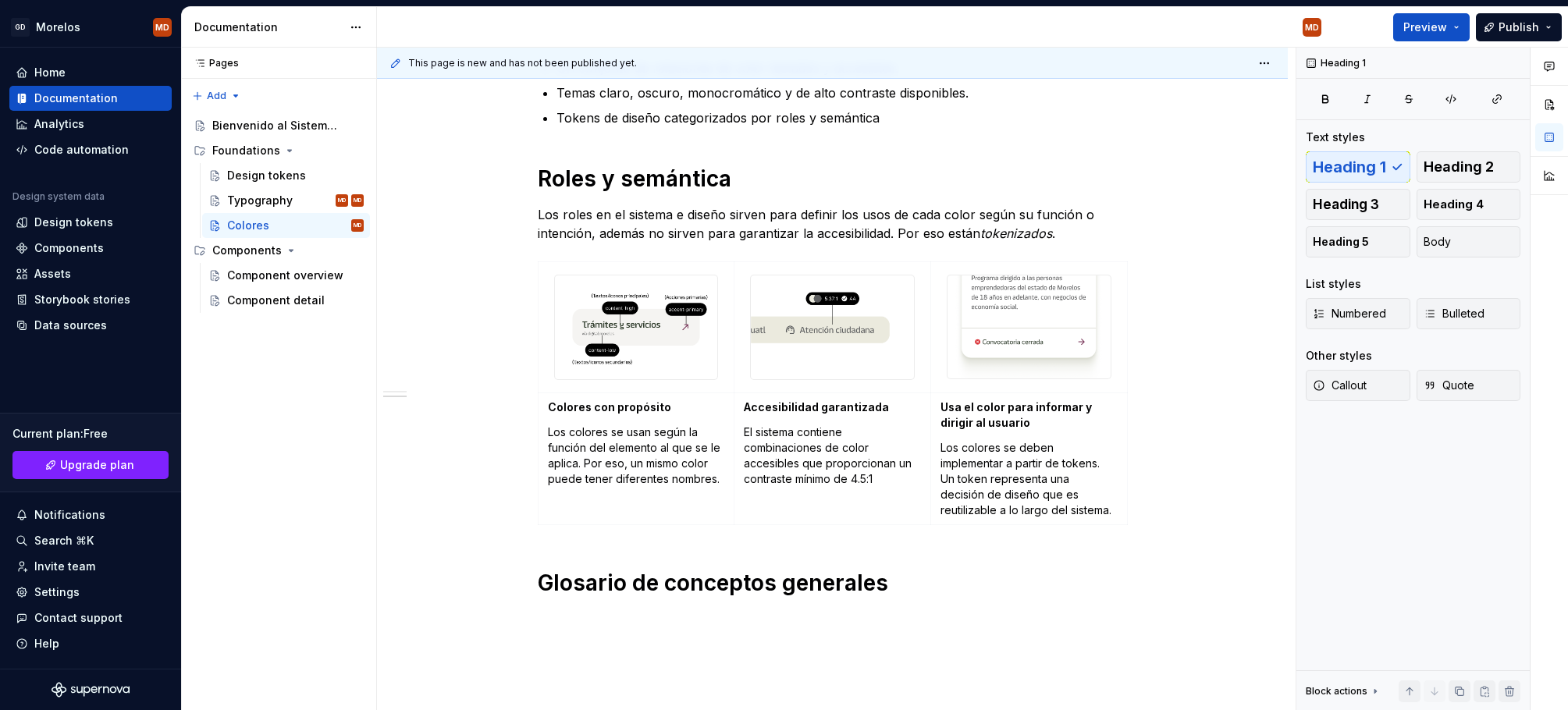
click at [713, 611] on div "¿Qué incluye el sistema? Un conjunto de relaciones de color testados y accesibl…" at bounding box center [832, 317] width 590 height 598
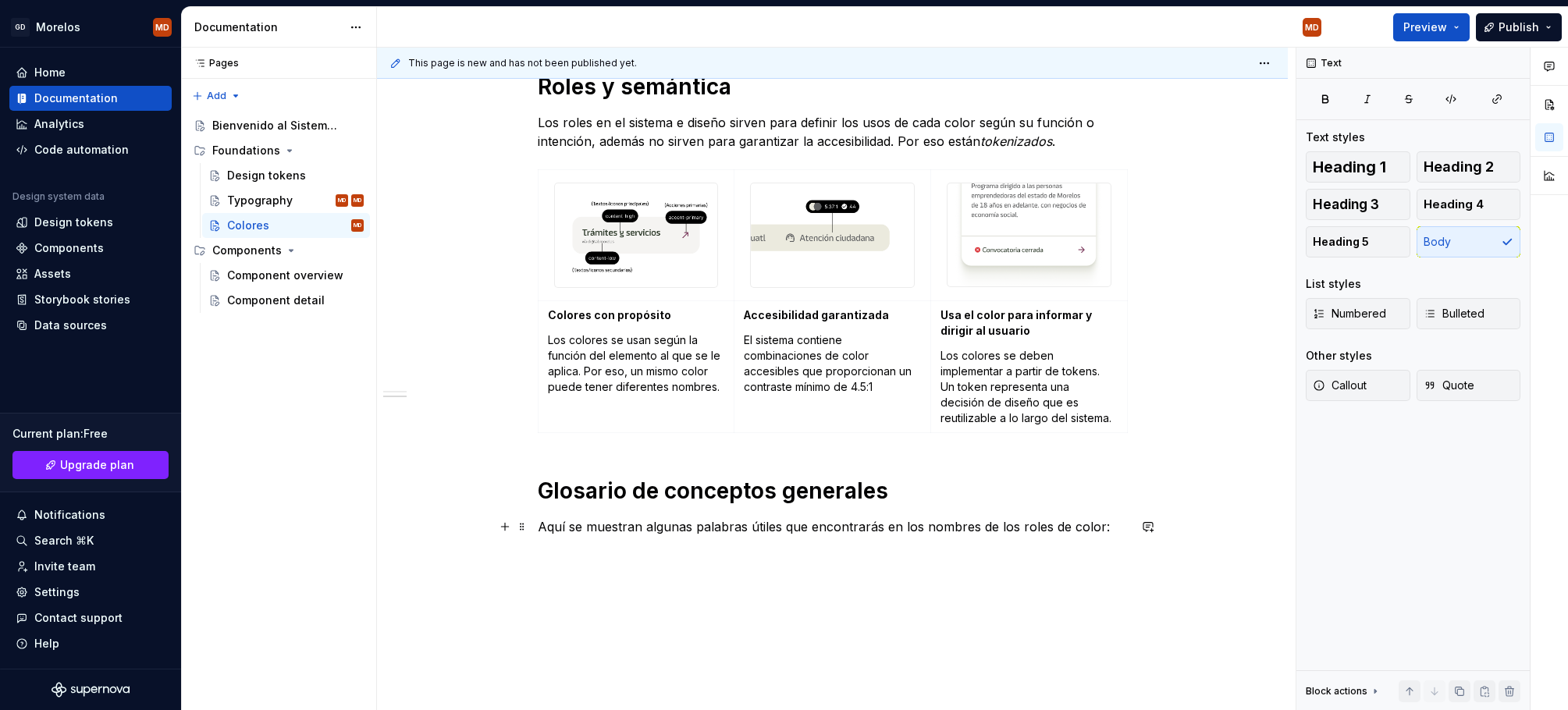
scroll to position [385, 0]
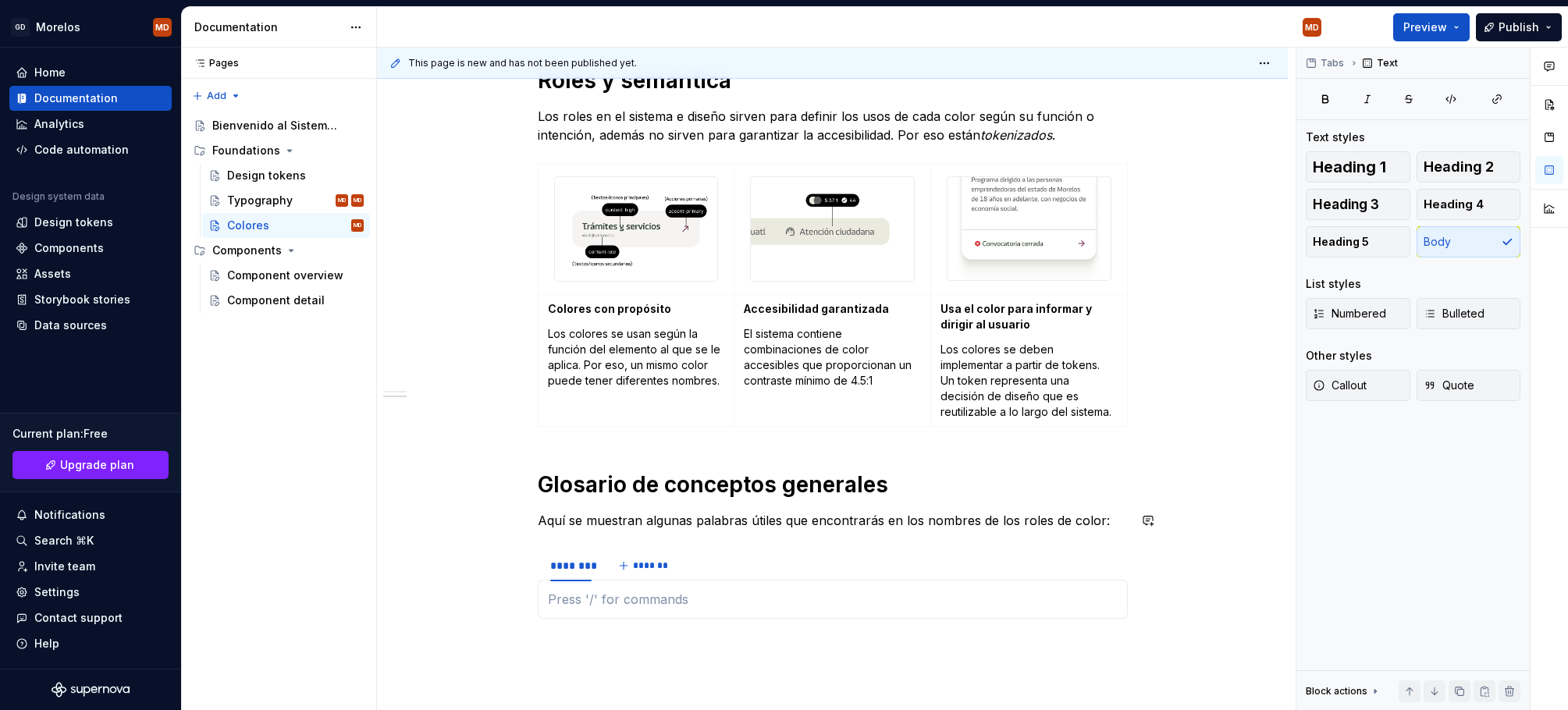
type textarea "*"
click at [528, 557] on span at bounding box center [521, 558] width 12 height 22
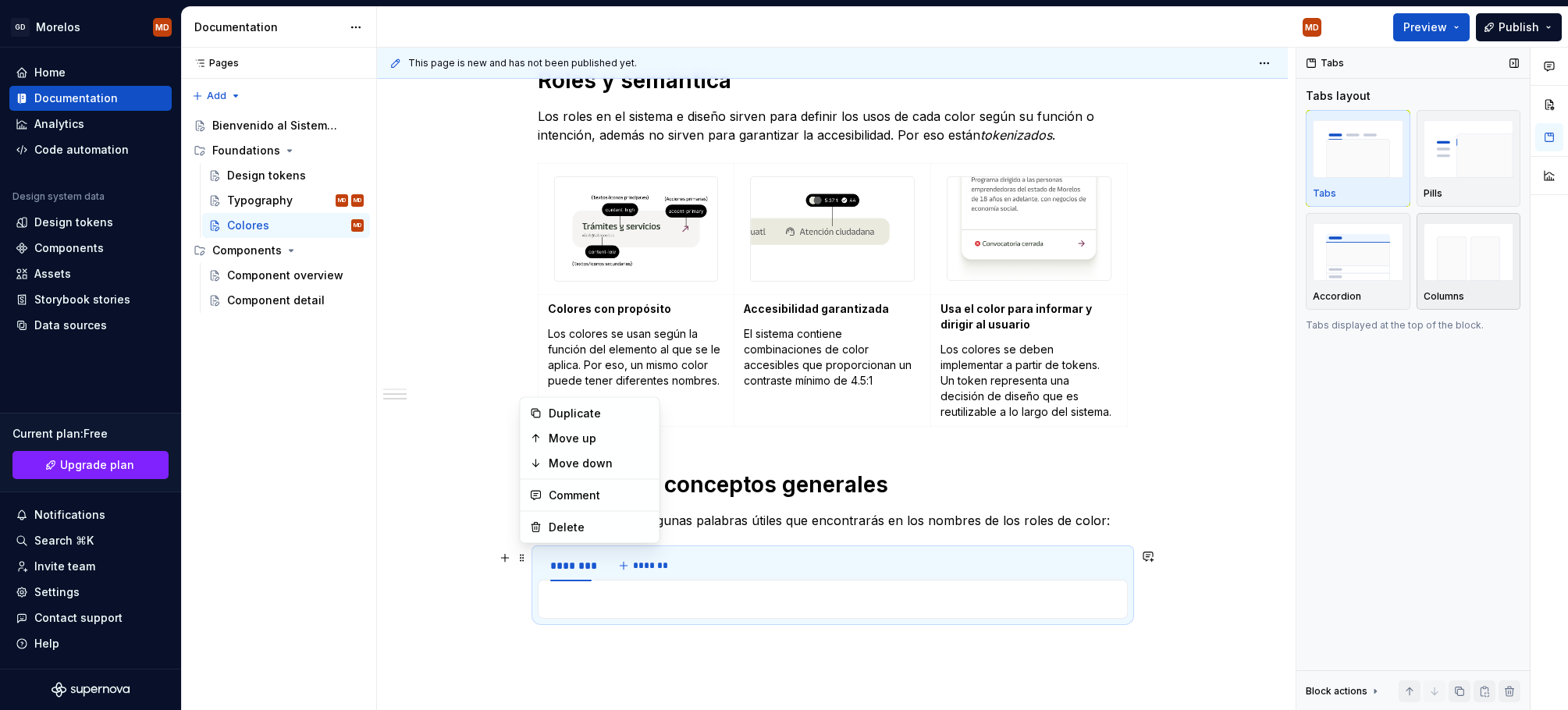
click at [1465, 263] on img "button" at bounding box center [1469, 252] width 91 height 57
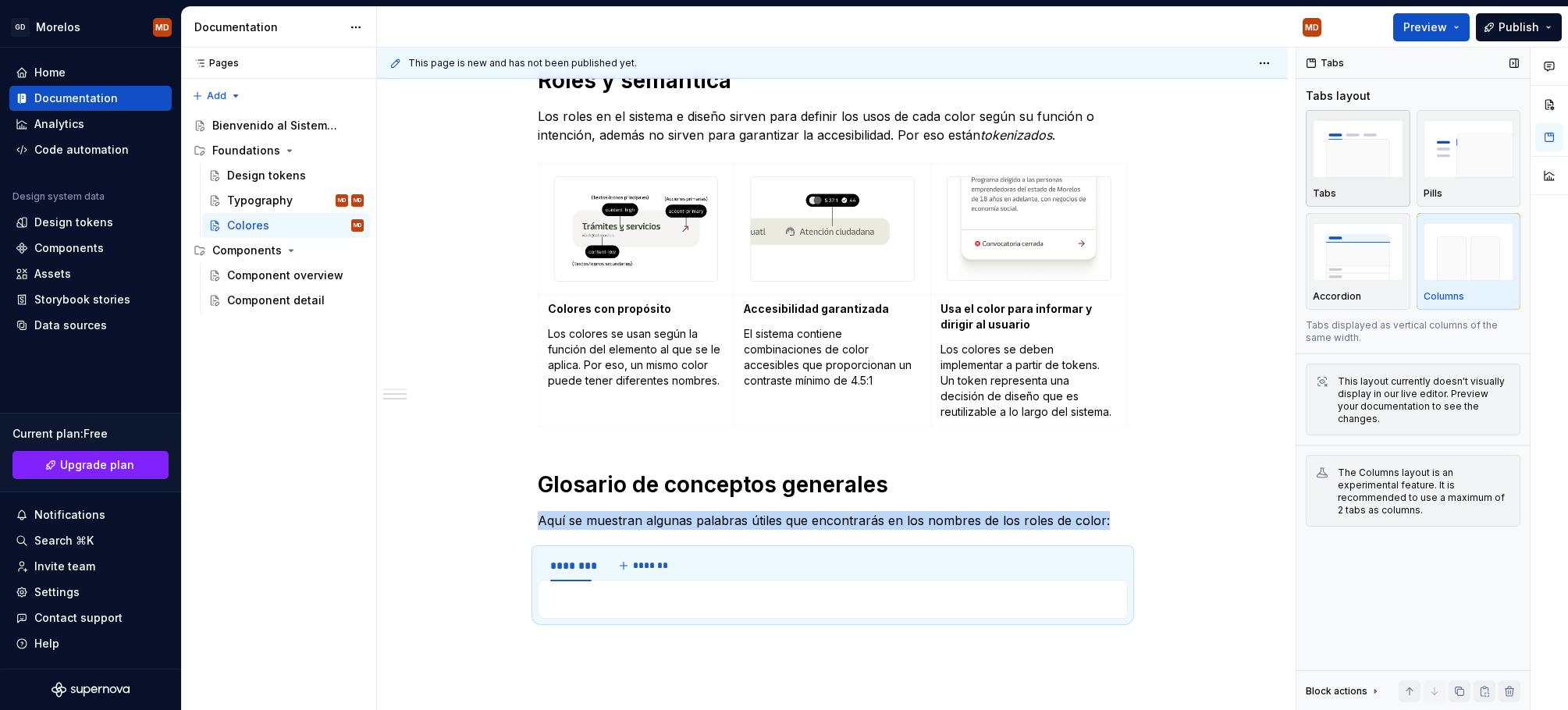
click at [1382, 157] on img "button" at bounding box center [1358, 149] width 91 height 57
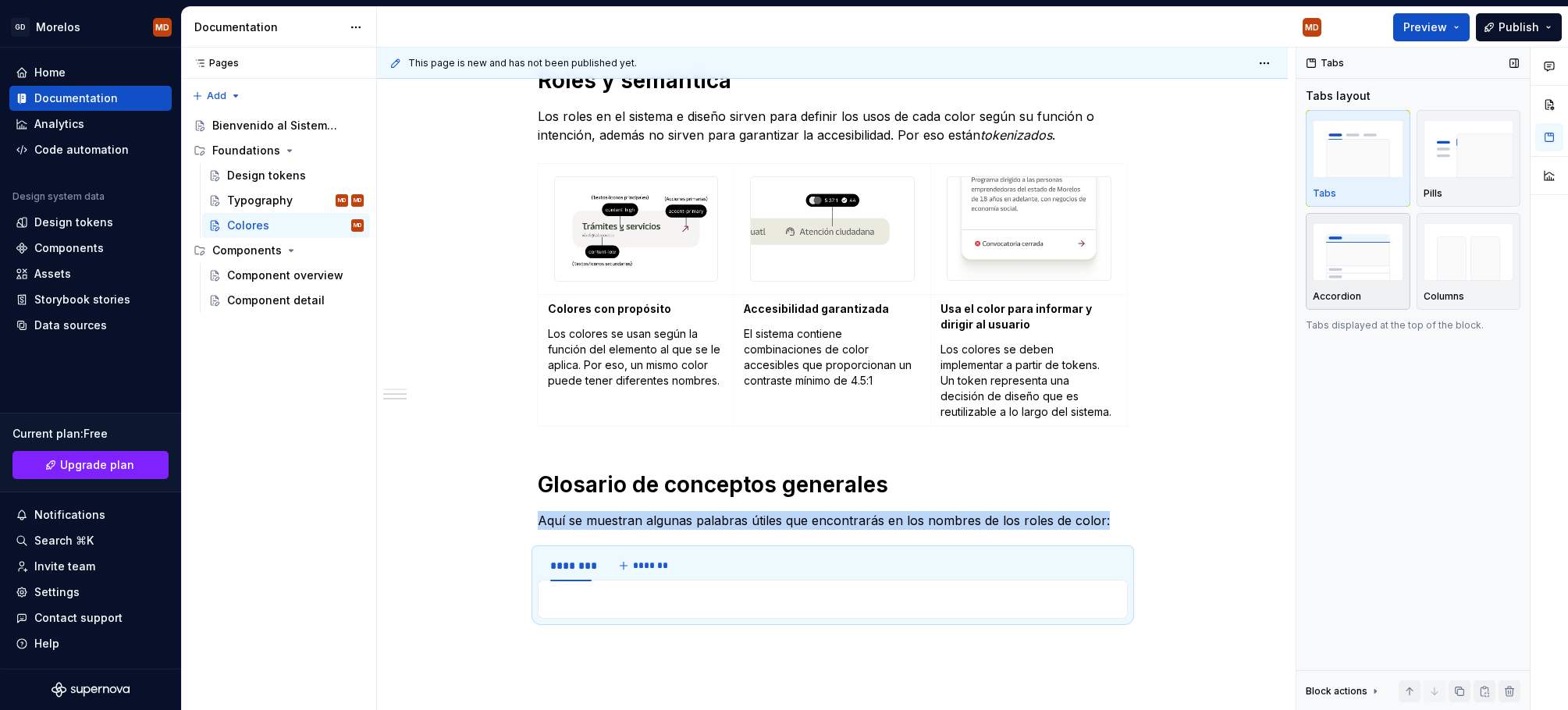
click at [1359, 256] on img "button" at bounding box center [1358, 252] width 91 height 57
click at [572, 567] on div "********" at bounding box center [570, 566] width 41 height 15
click at [565, 569] on div "********" at bounding box center [570, 566] width 41 height 15
click at [578, 586] on div at bounding box center [832, 599] width 590 height 39
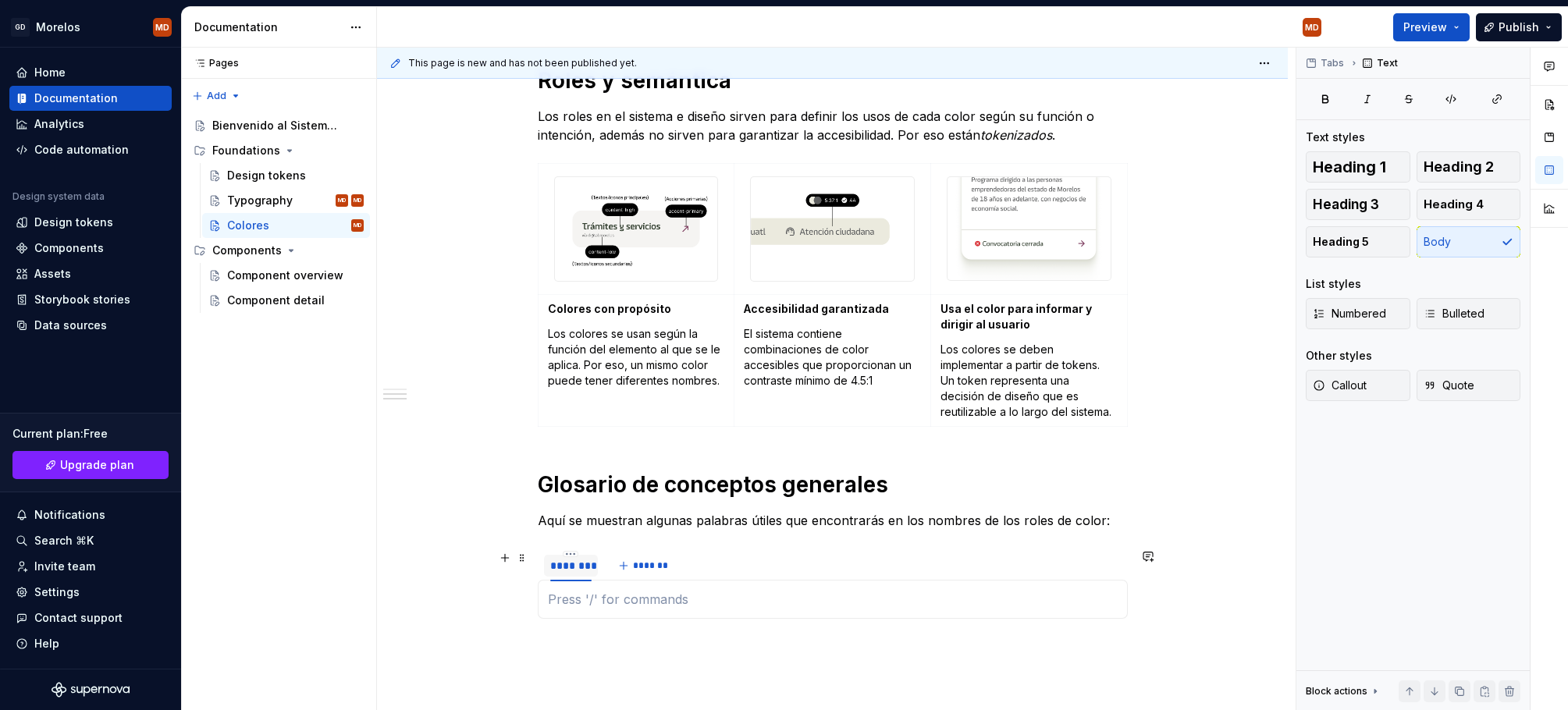
click at [576, 565] on div "********" at bounding box center [570, 566] width 41 height 15
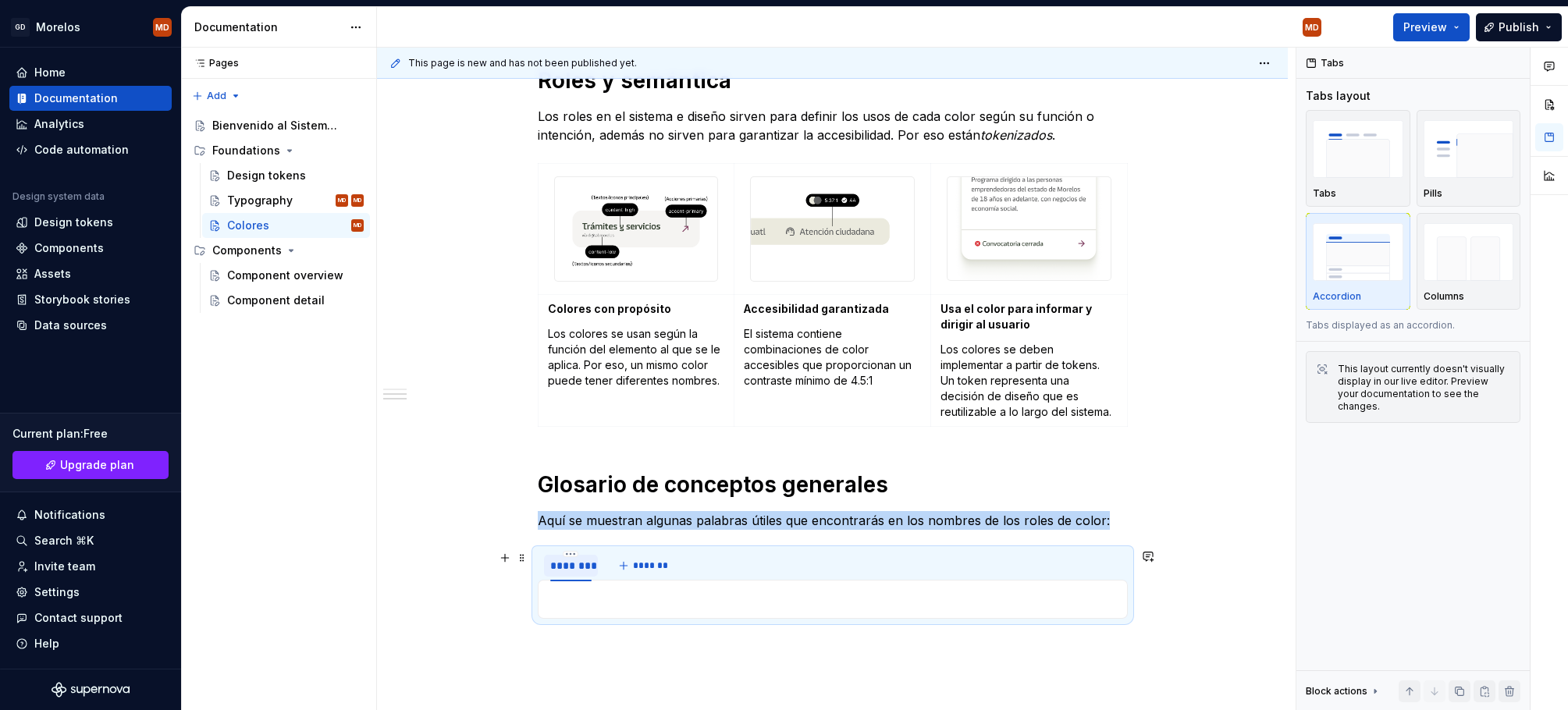
click at [583, 568] on div "********" at bounding box center [570, 566] width 41 height 15
click at [575, 556] on html "GD Morelos MD Home Documentation Analytics Code automation Design system data D…" at bounding box center [784, 355] width 1568 height 710
click at [605, 582] on div "Edit name" at bounding box center [646, 577] width 101 height 15
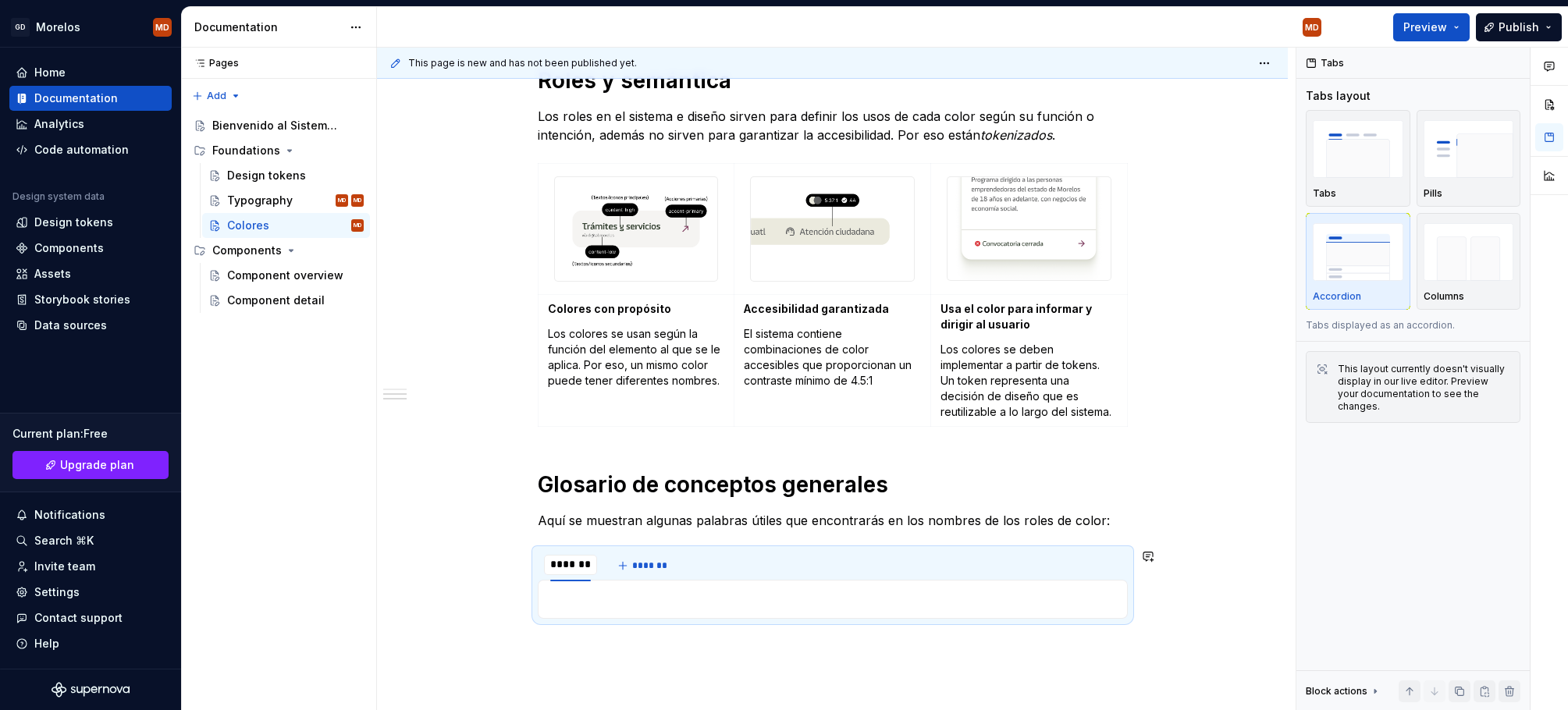
type input "**********"
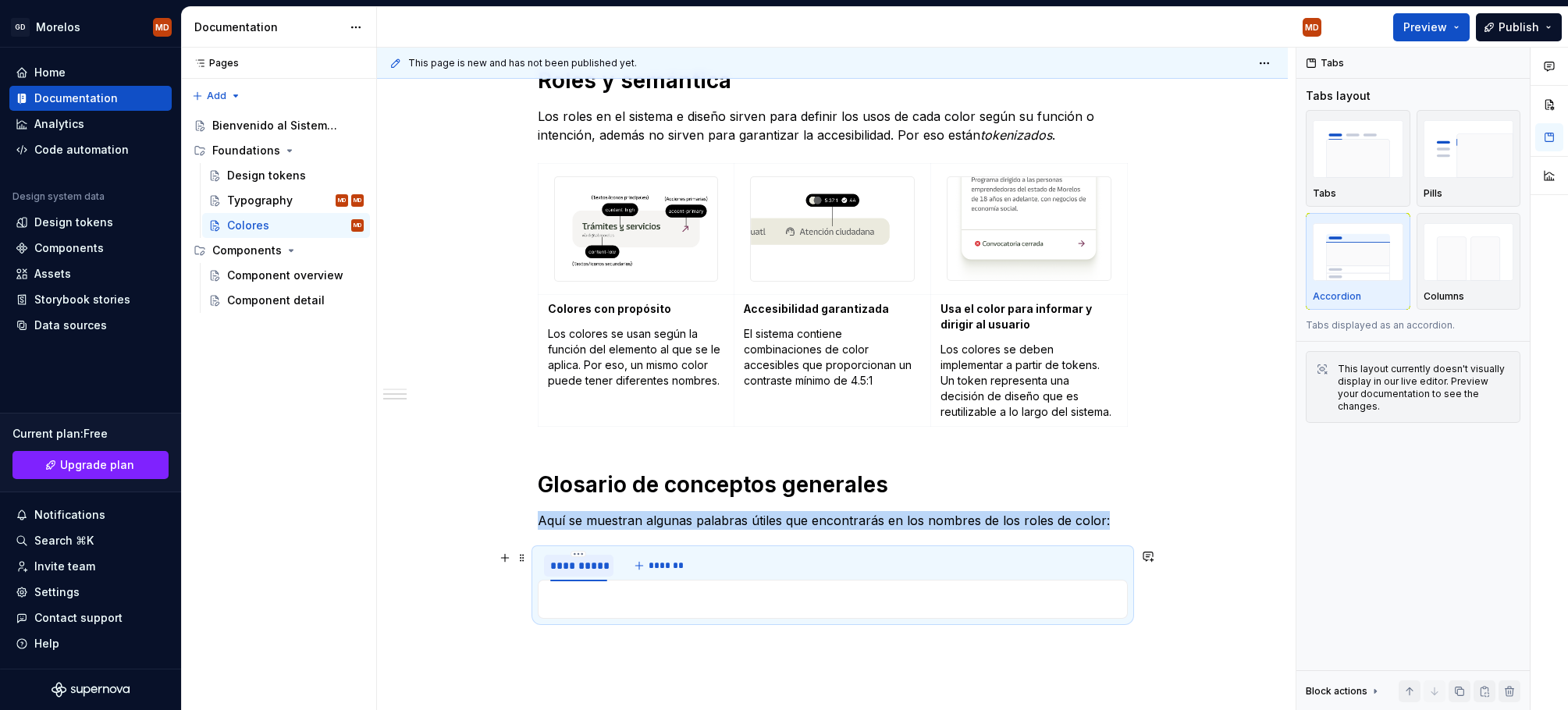
click at [594, 578] on div "**********" at bounding box center [578, 565] width 70 height 30
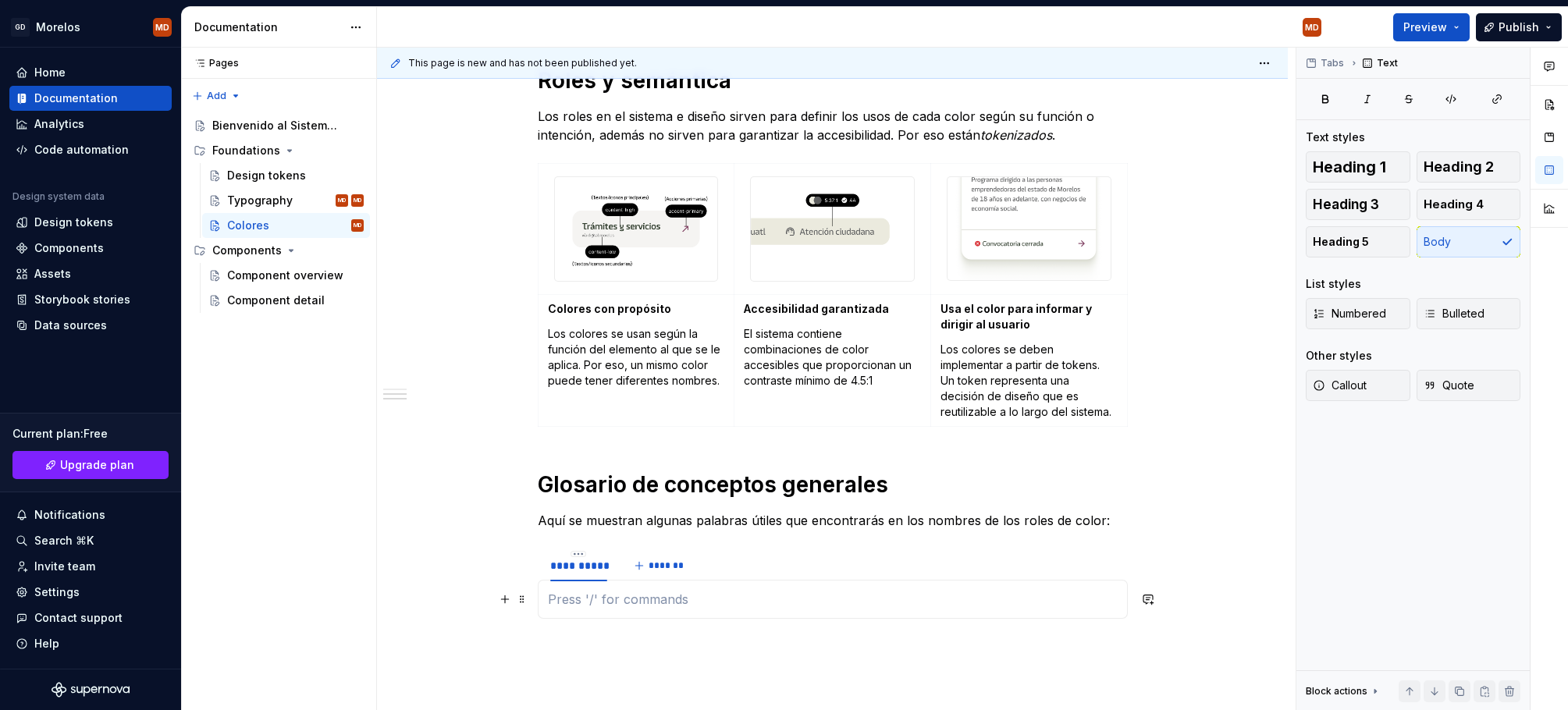
click at [598, 596] on p at bounding box center [832, 600] width 569 height 19
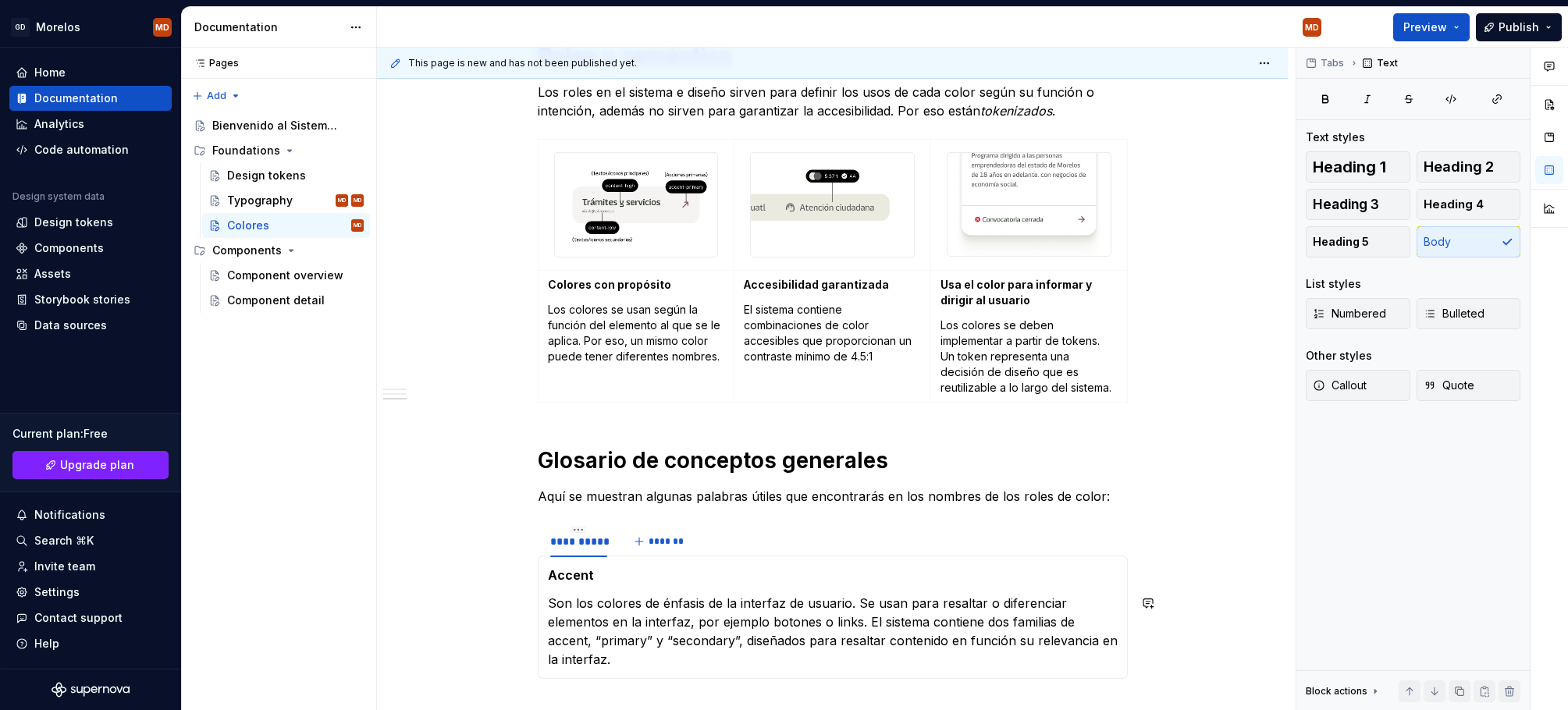
scroll to position [485, 0]
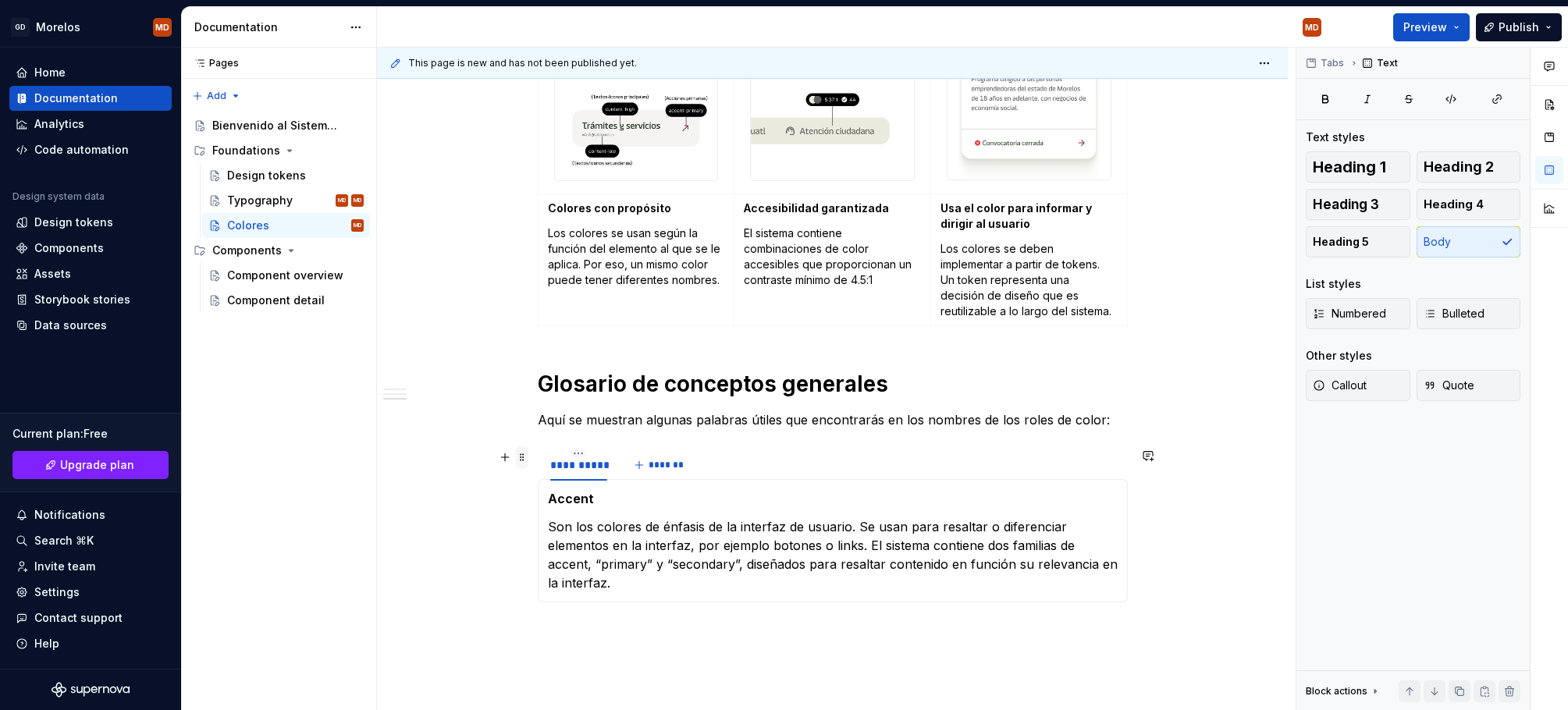
click at [528, 453] on span at bounding box center [521, 457] width 12 height 22
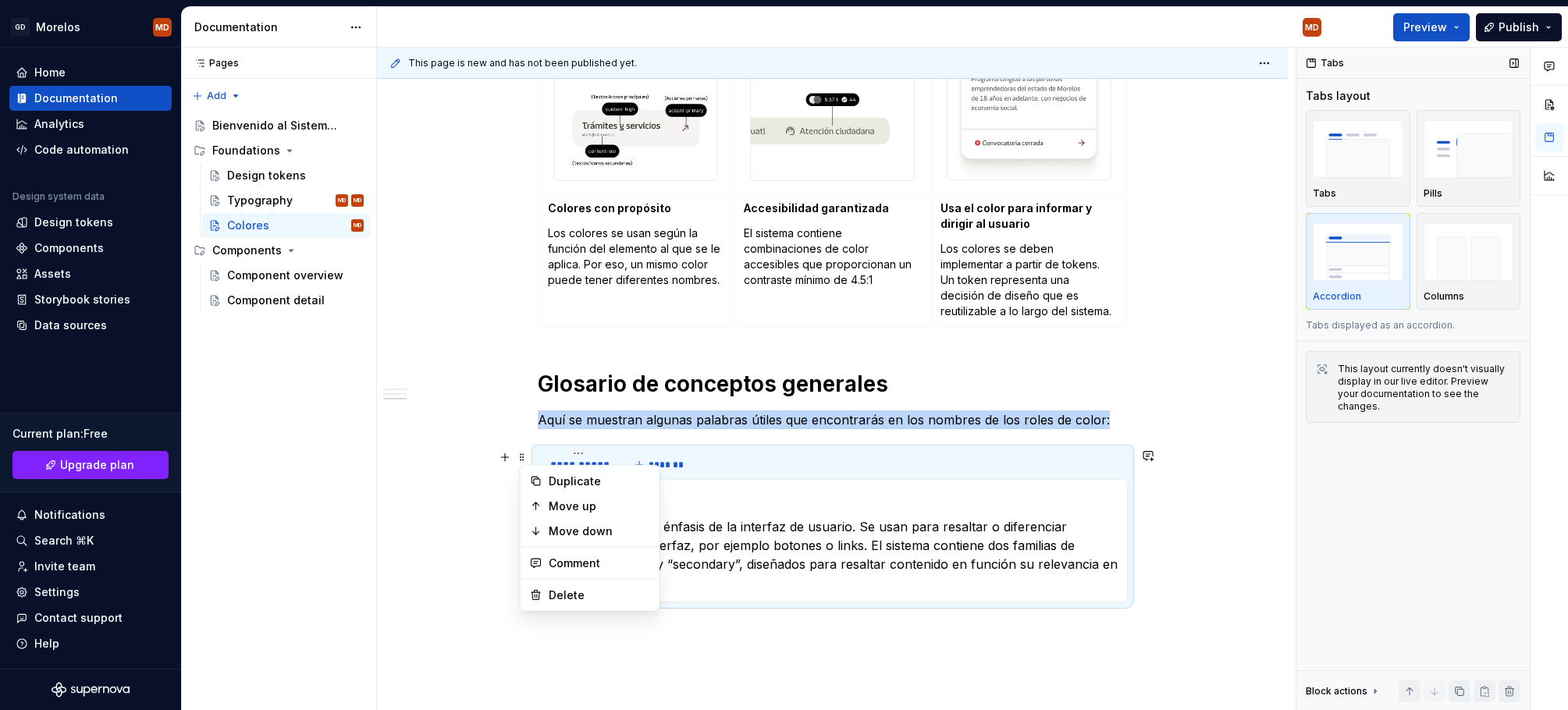
click at [1366, 272] on img "button" at bounding box center [1358, 252] width 91 height 57
click at [690, 476] on button "*******" at bounding box center [659, 465] width 61 height 22
click at [662, 470] on span "*******" at bounding box center [666, 465] width 35 height 12
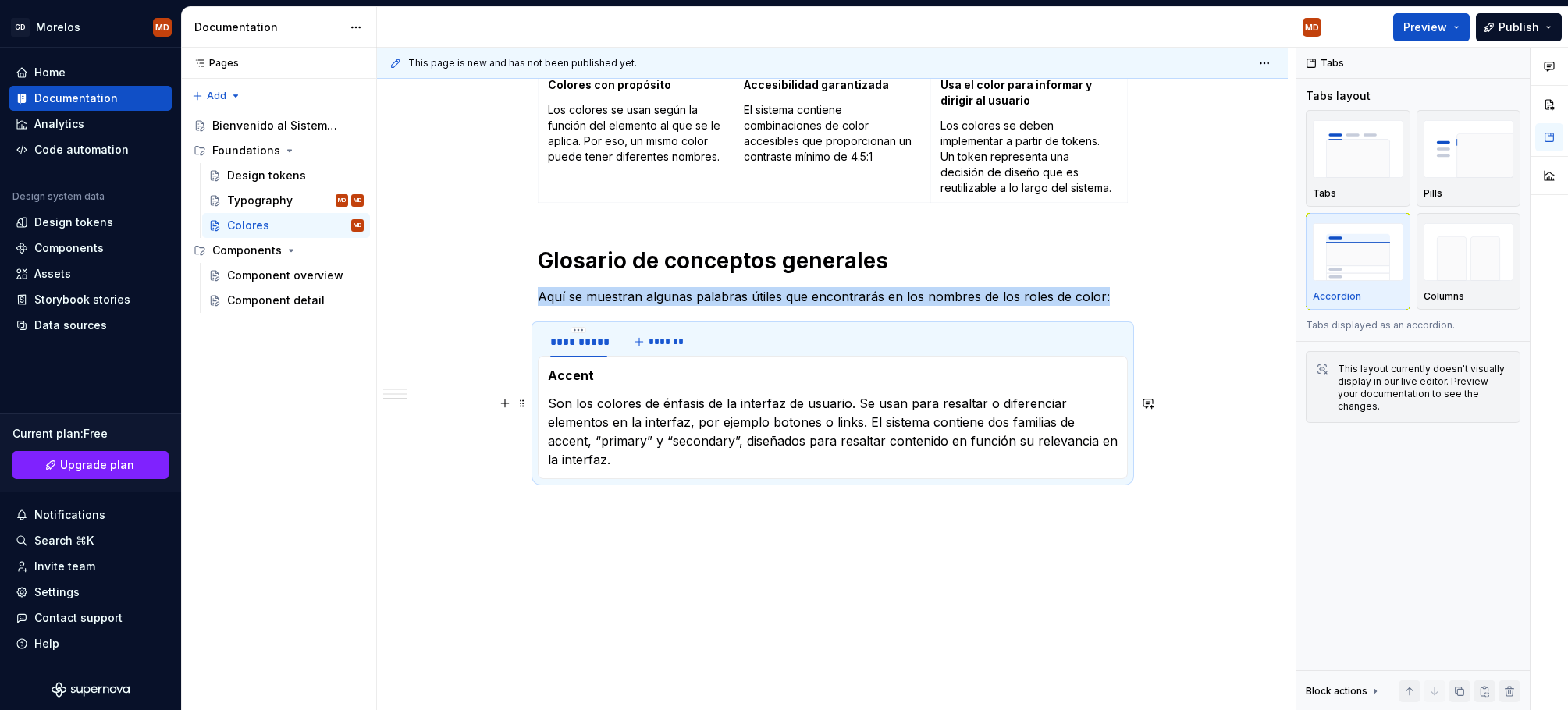
scroll to position [620, 0]
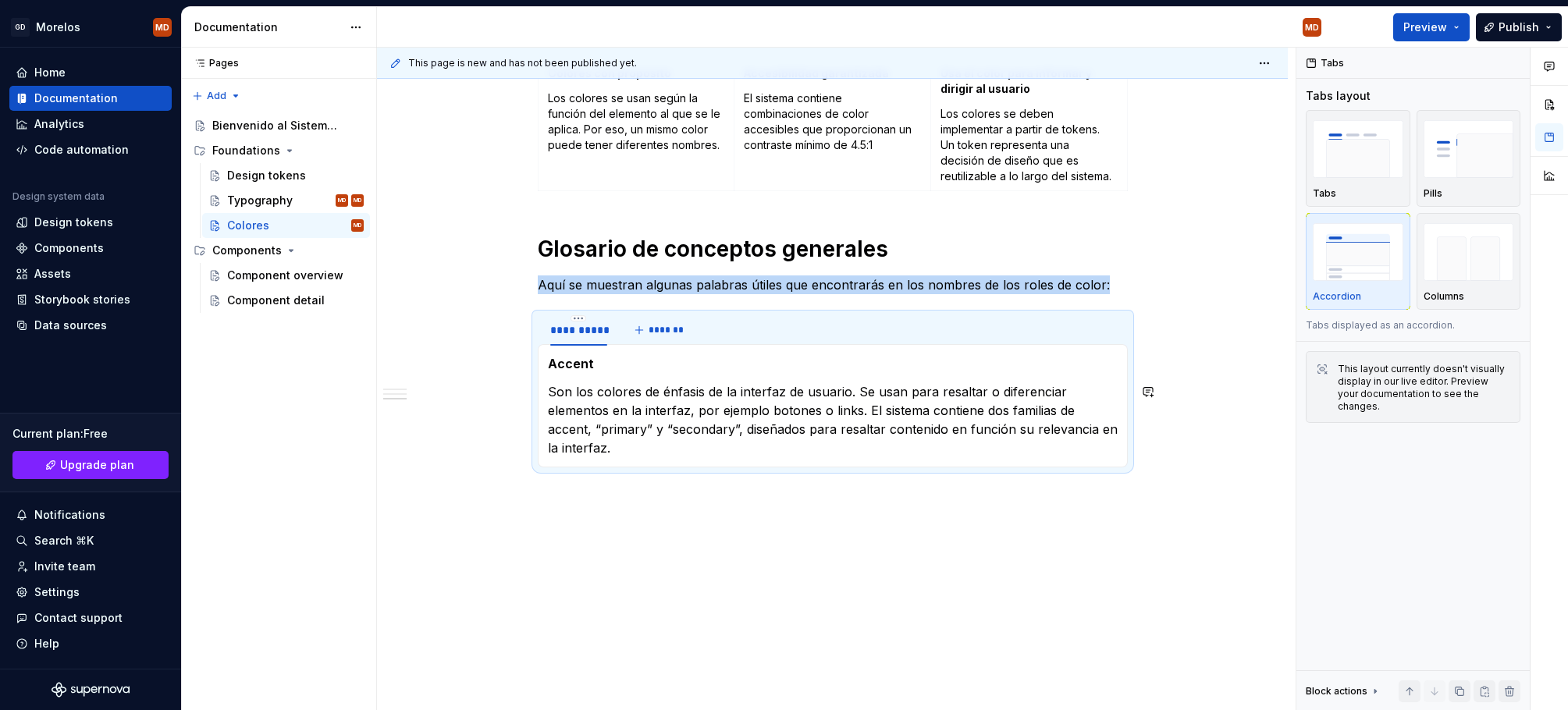
click at [500, 561] on div "¿Qué incluye el sistema? Un conjunto de relaciones de color testados y accesibl…" at bounding box center [832, 179] width 911 height 1065
click at [658, 328] on span "*******" at bounding box center [666, 329] width 35 height 12
click at [580, 341] on div "**********" at bounding box center [578, 330] width 70 height 25
click at [590, 362] on strong "Accent" at bounding box center [571, 364] width 46 height 15
click at [577, 331] on div "**********" at bounding box center [579, 330] width 57 height 15
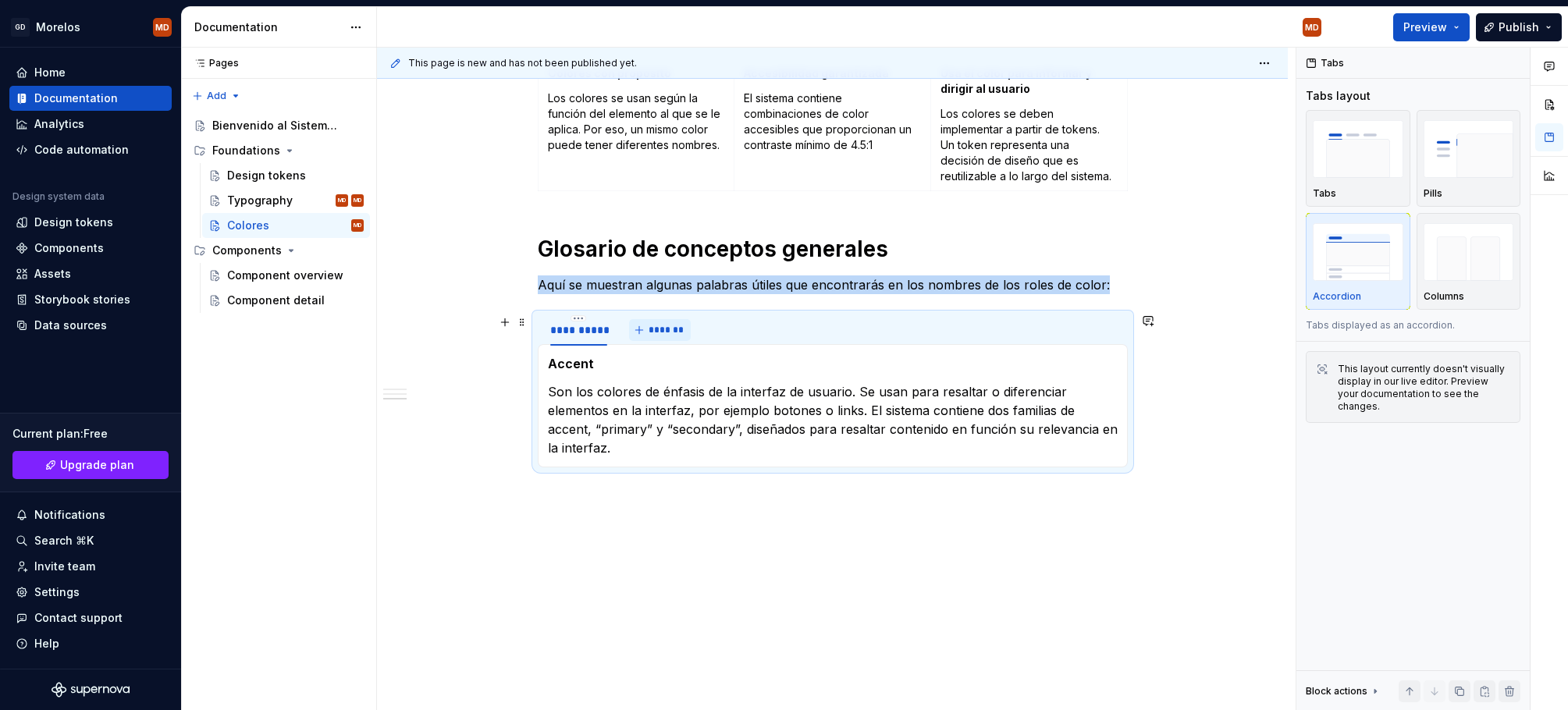
click at [653, 329] on span "*******" at bounding box center [666, 329] width 35 height 12
click at [1446, 281] on div "button" at bounding box center [1469, 252] width 91 height 64
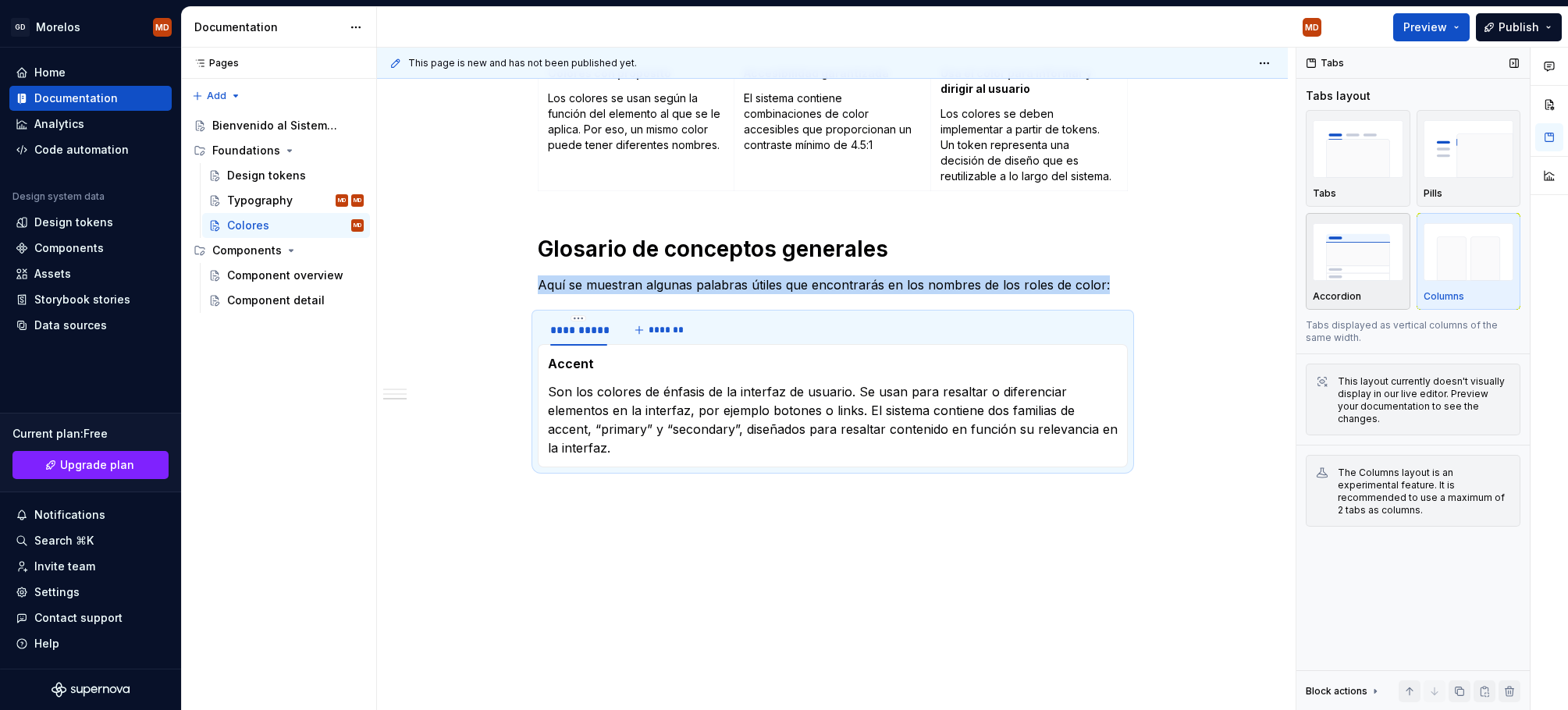
click at [1371, 280] on img "button" at bounding box center [1358, 252] width 91 height 57
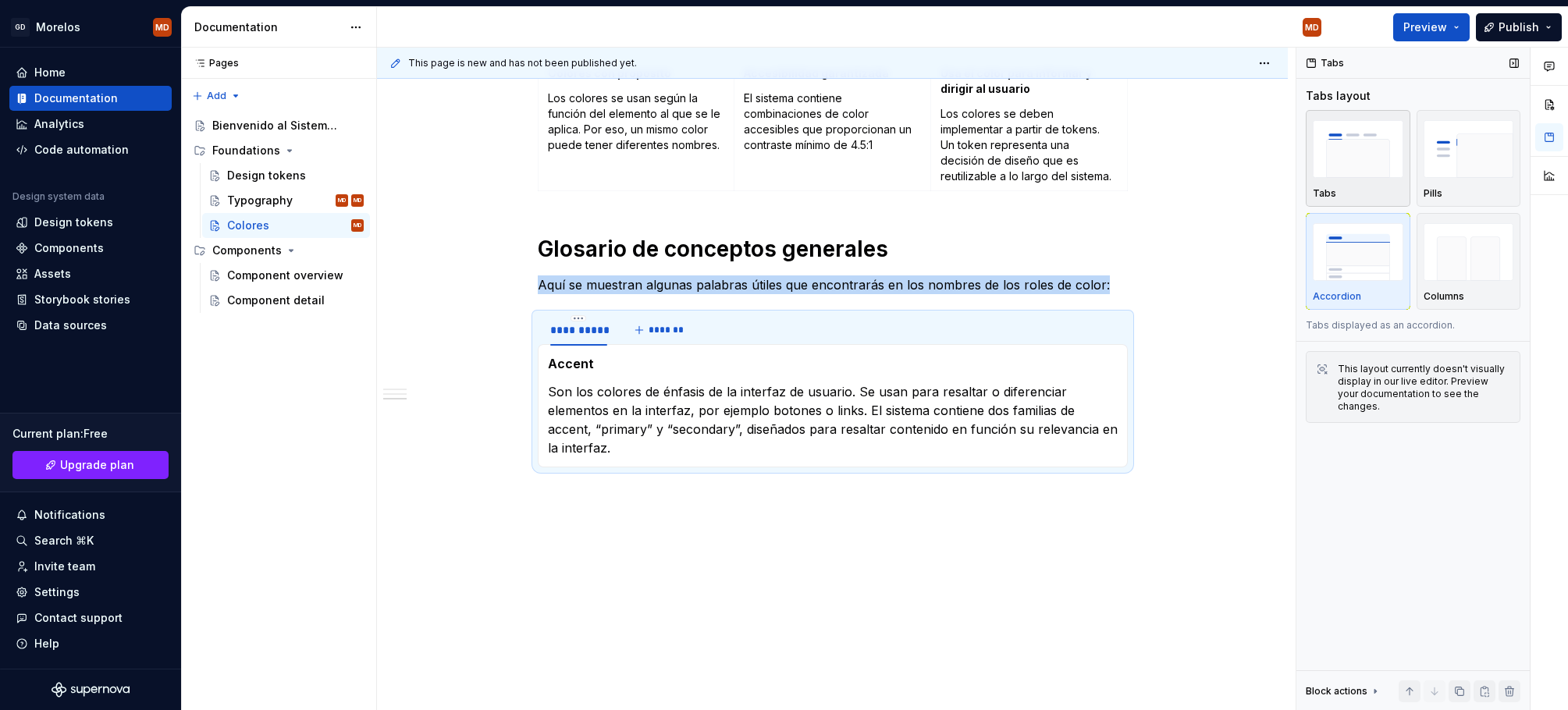
click at [1377, 144] on img "button" at bounding box center [1358, 149] width 91 height 57
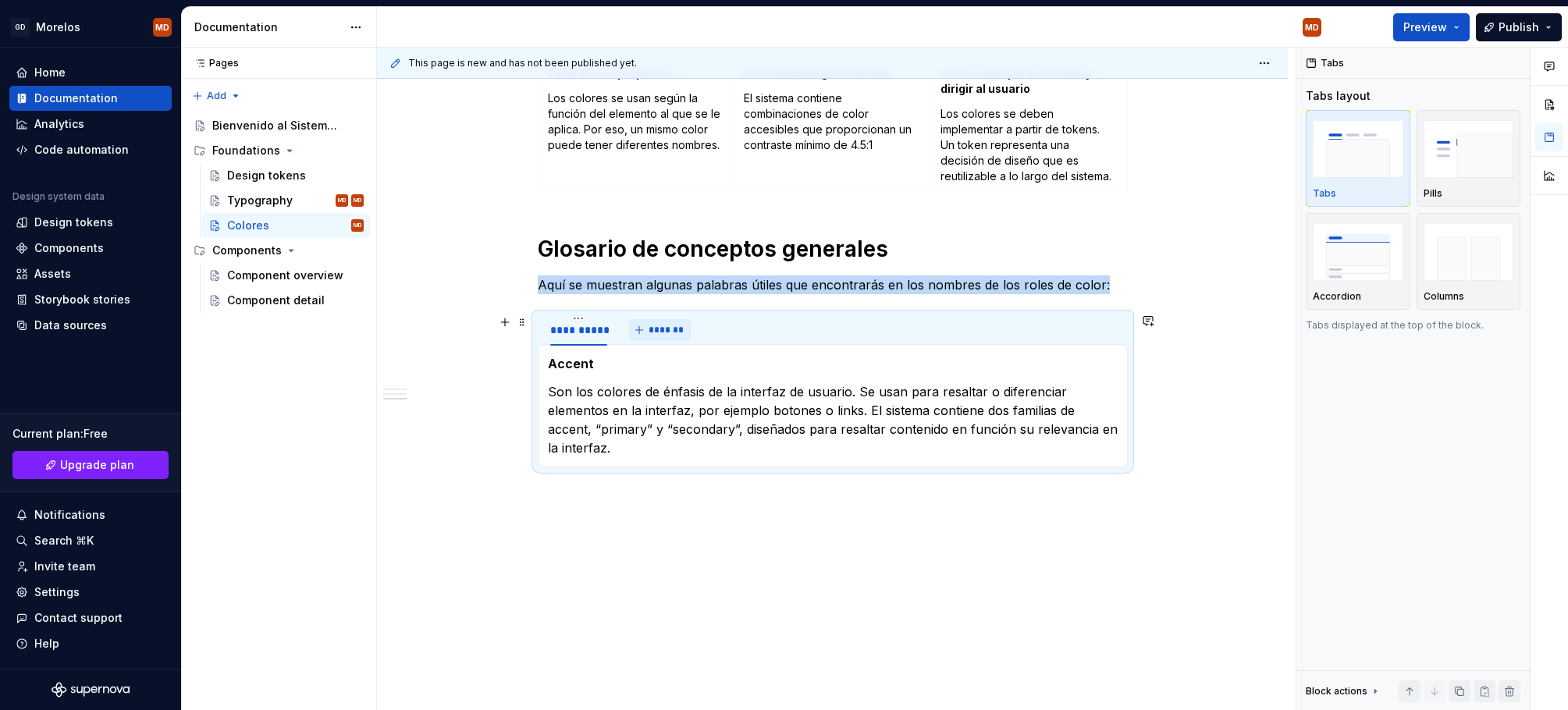
click at [663, 337] on button "*******" at bounding box center [659, 330] width 61 height 22
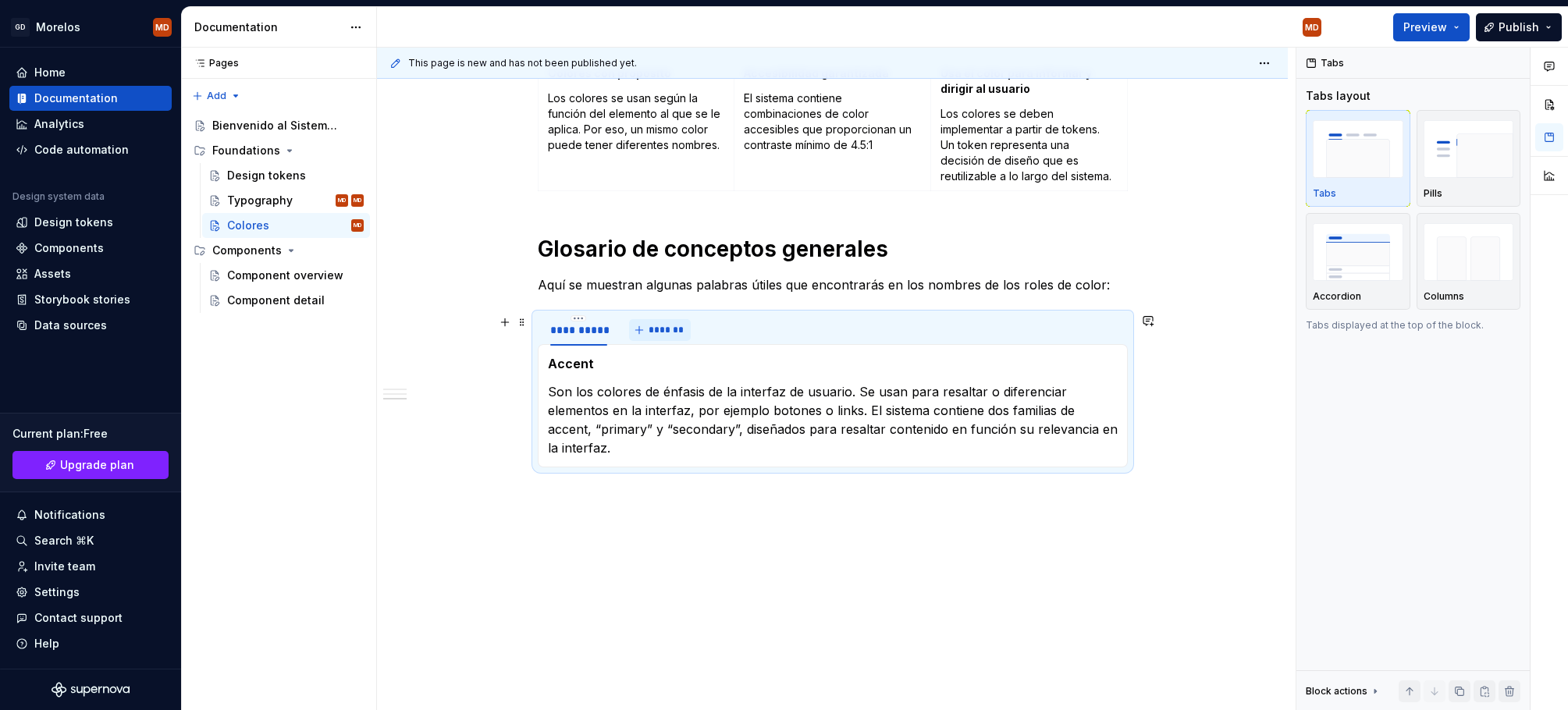
scroll to position [536, 0]
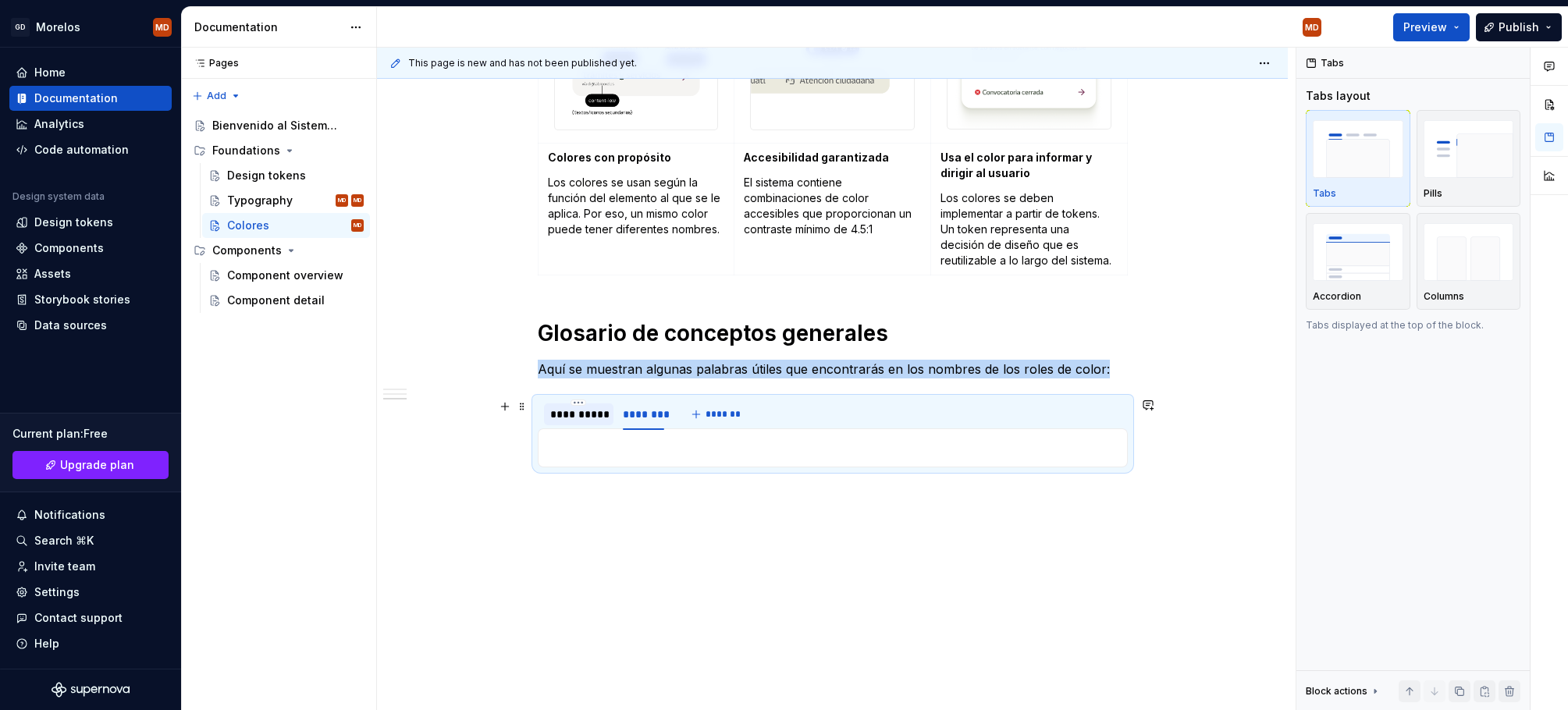
click at [565, 423] on div "**********" at bounding box center [578, 414] width 70 height 22
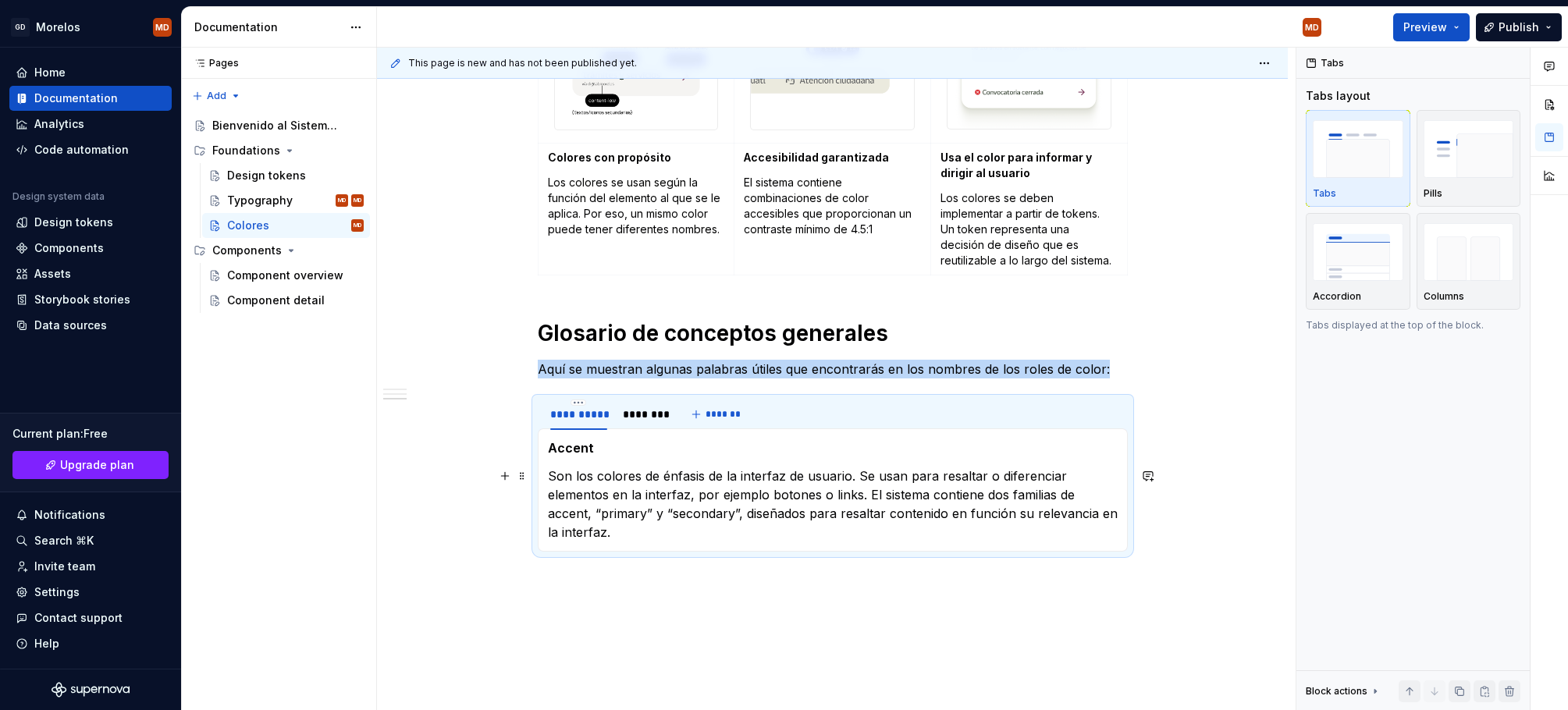
click at [624, 527] on p "Son los colores de énfasis de la interfaz de usuario. Se usan para resaltar o d…" at bounding box center [832, 504] width 569 height 75
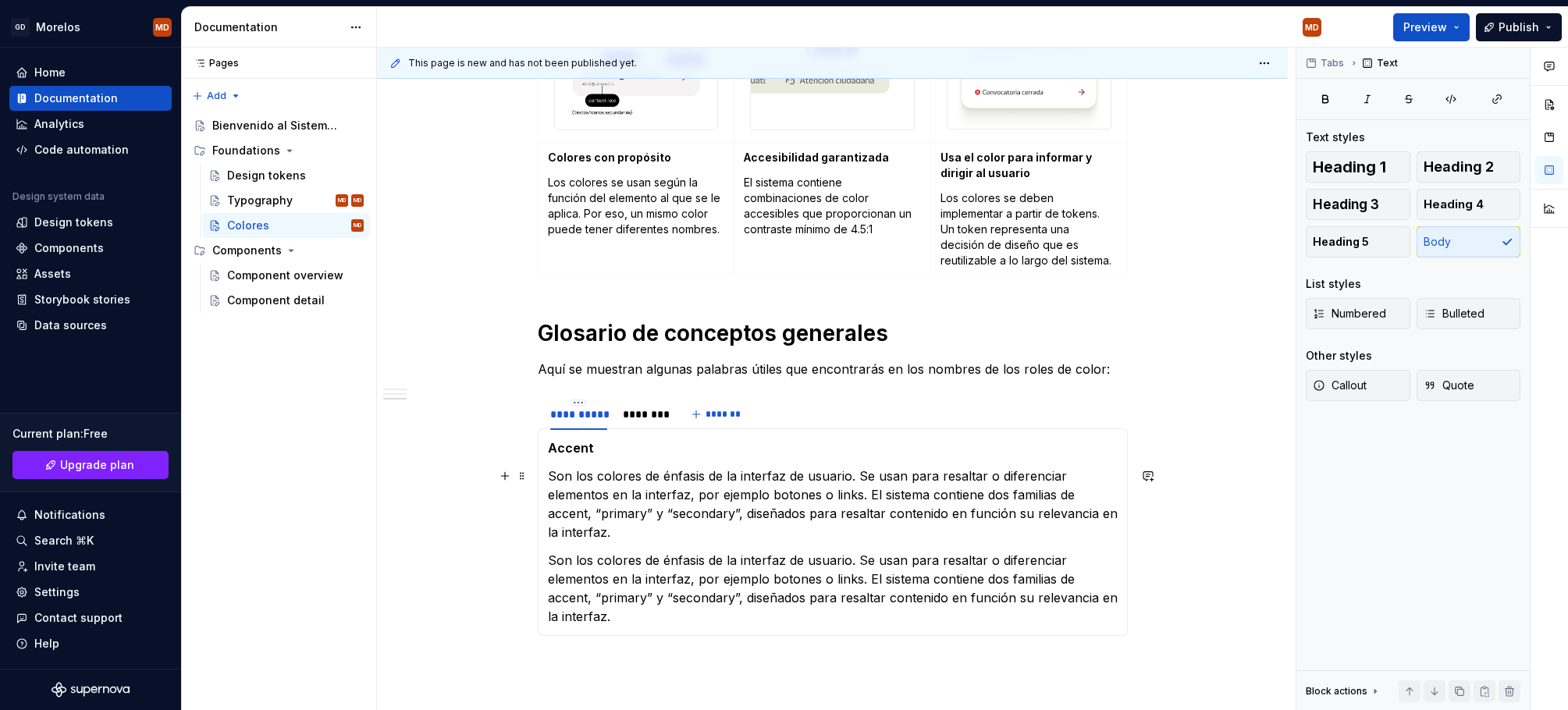
click at [642, 533] on p "Son los colores de énfasis de la interfaz de usuario. Se usan para resaltar o d…" at bounding box center [832, 504] width 569 height 75
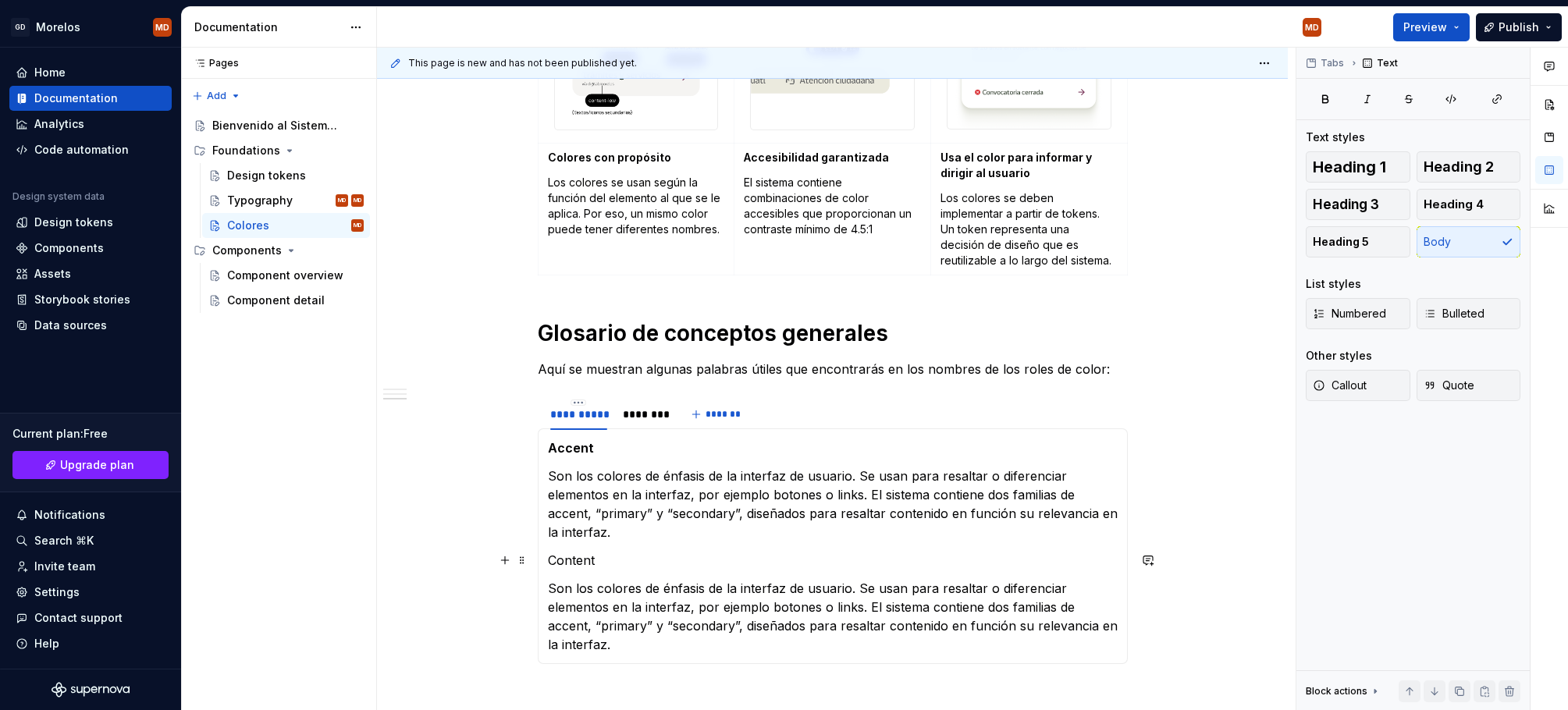
click at [582, 555] on p "Content" at bounding box center [832, 561] width 569 height 19
click at [645, 611] on p "Son los colores de énfasis de la interfaz de usuario. Se usan para resaltar o d…" at bounding box center [832, 616] width 569 height 75
click at [641, 636] on p "Son los colores de énfasis de la interfaz de usuario. Se usan para resaltar o d…" at bounding box center [832, 616] width 569 height 75
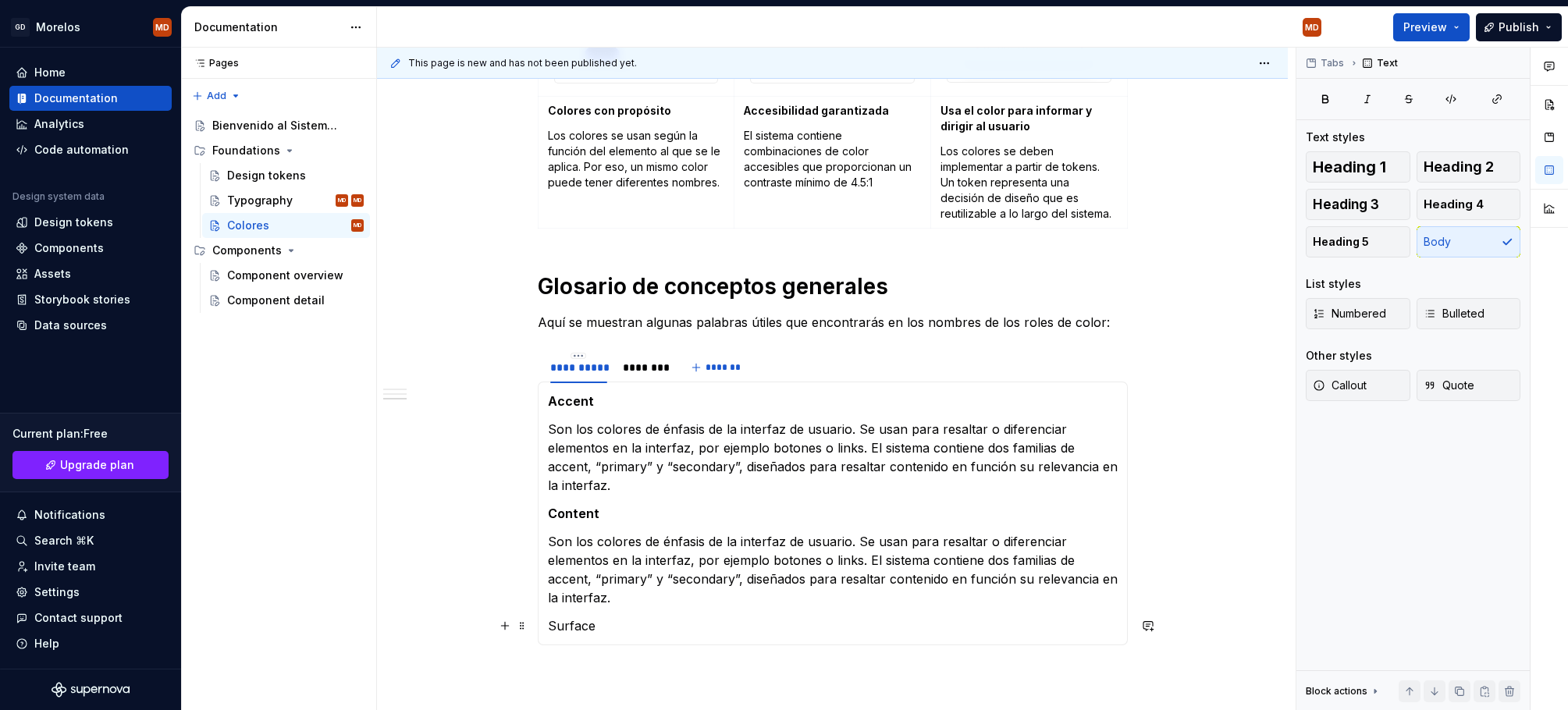
click at [575, 627] on p "Surface" at bounding box center [832, 626] width 569 height 19
click at [625, 552] on p "Son los colores de énfasis de la interfaz de usuario. Se usan para resaltar o d…" at bounding box center [832, 569] width 569 height 75
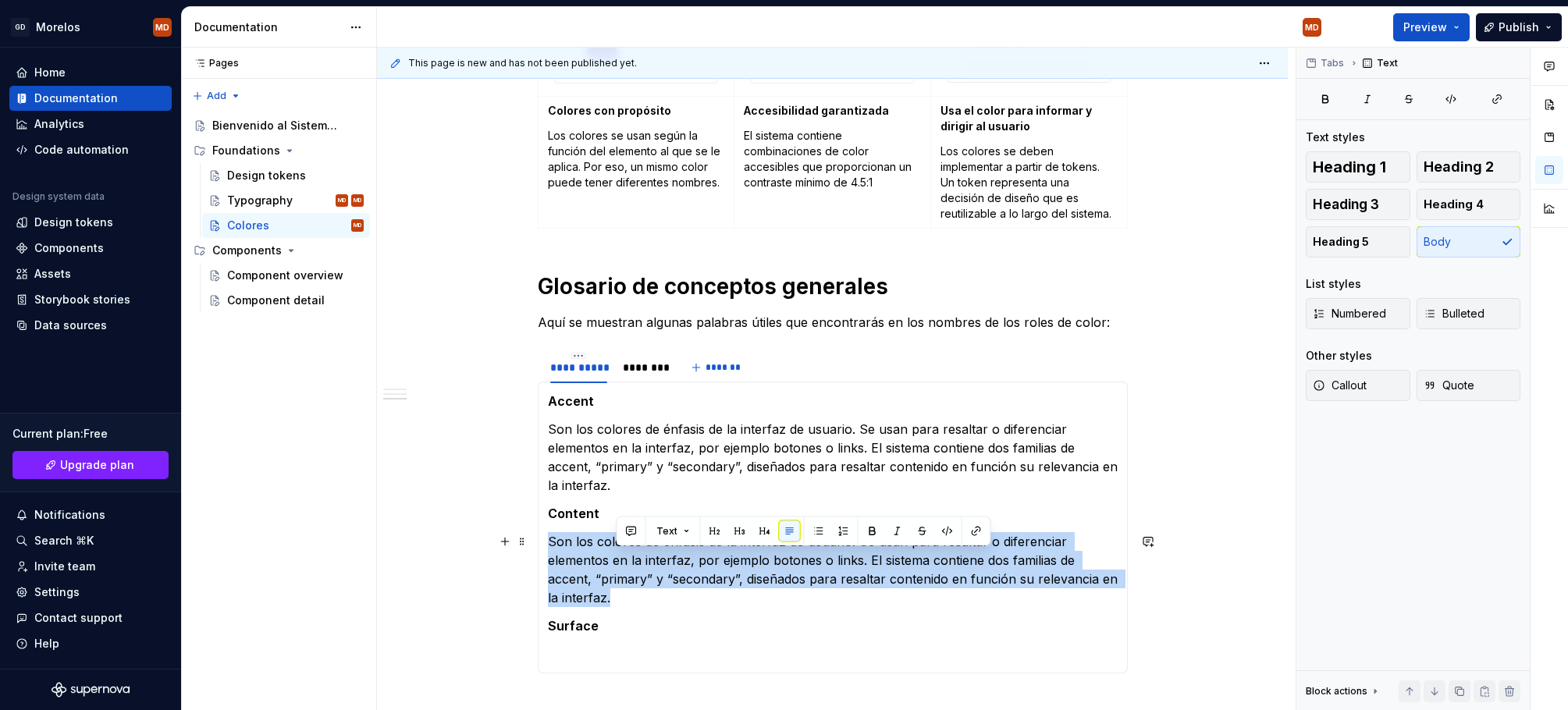
click at [625, 552] on p "Son los colores de énfasis de la interfaz de usuario. Se usan para resaltar o d…" at bounding box center [832, 569] width 569 height 75
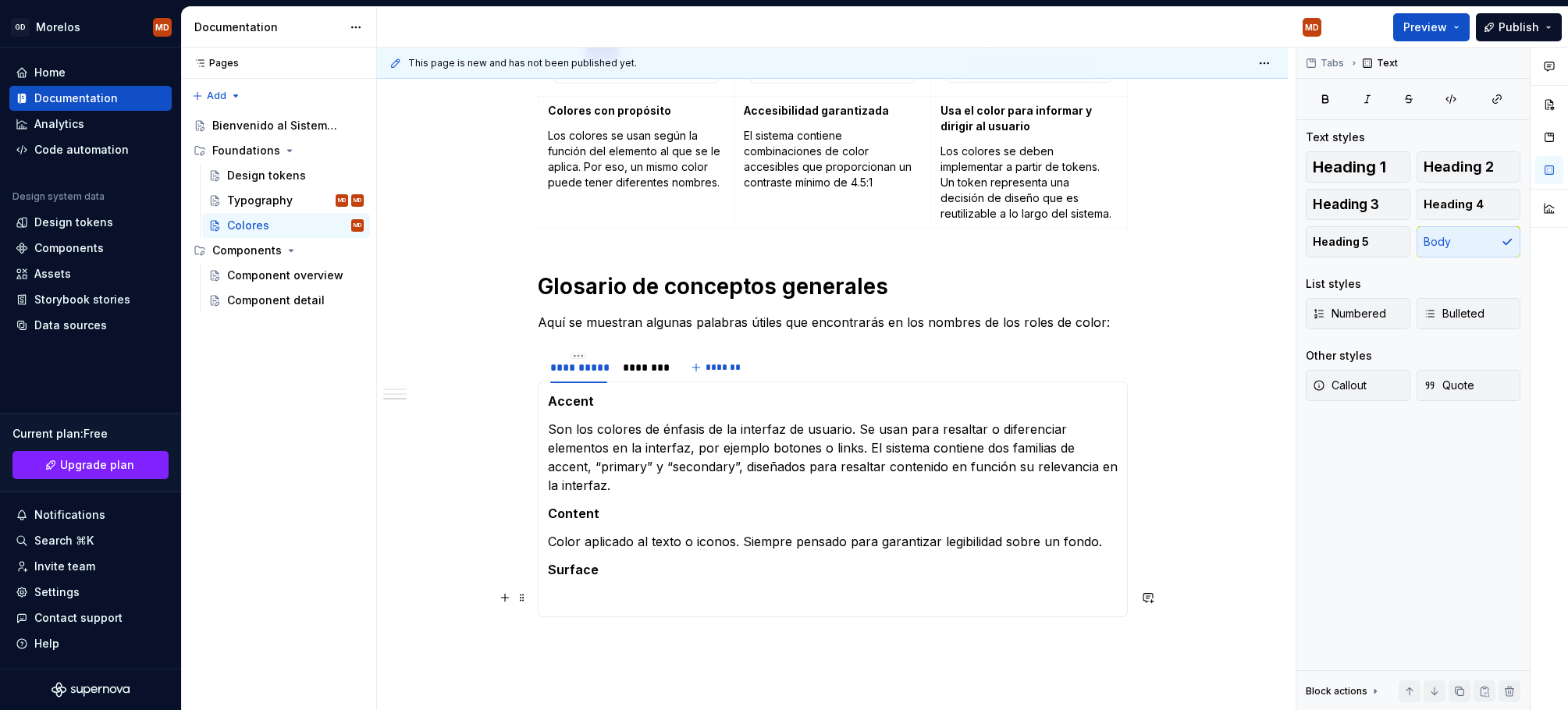
click at [698, 592] on p at bounding box center [832, 598] width 569 height 19
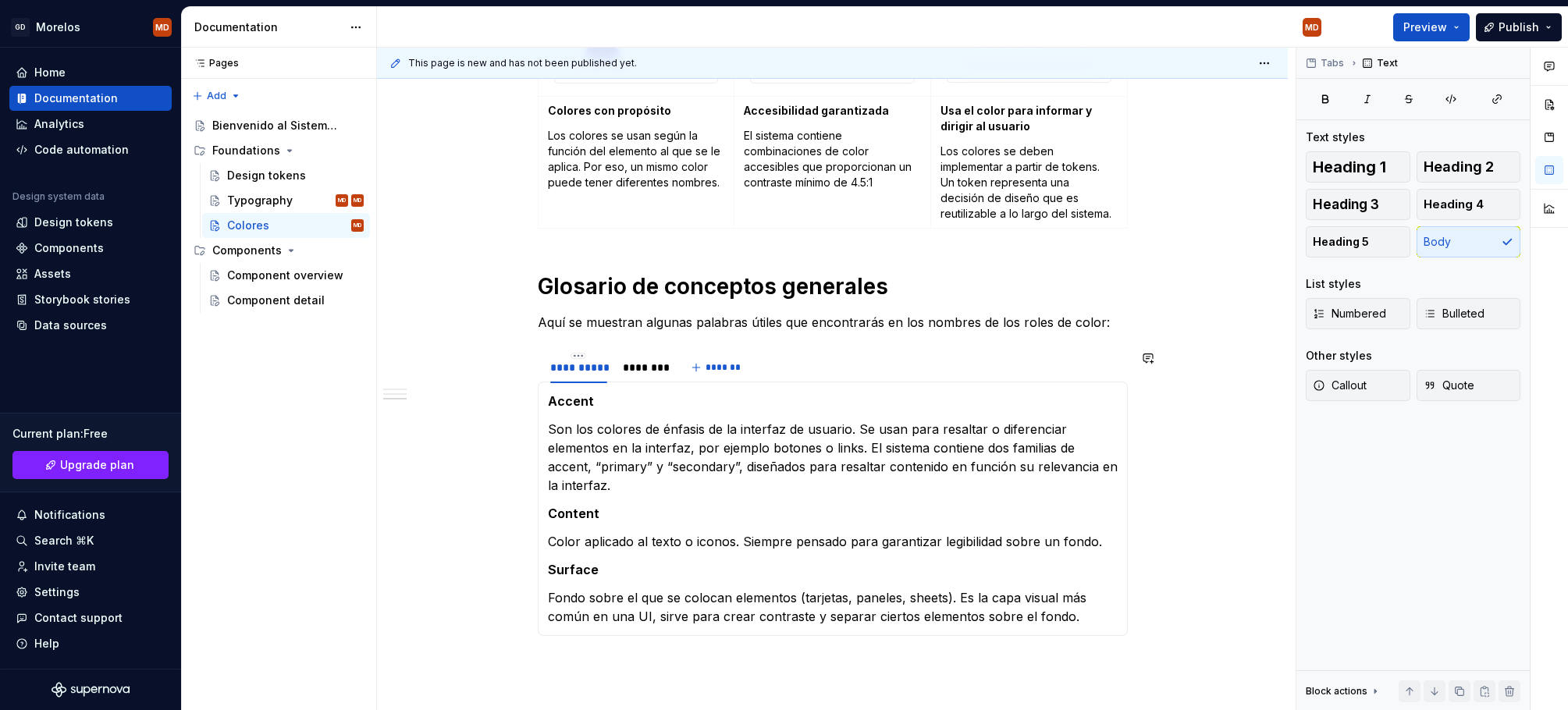
click at [697, 673] on div "¿Qué incluye el sistema? Un conjunto de relaciones de color testados y accesibl…" at bounding box center [832, 282] width 911 height 1196
click at [647, 367] on div "********" at bounding box center [643, 367] width 41 height 15
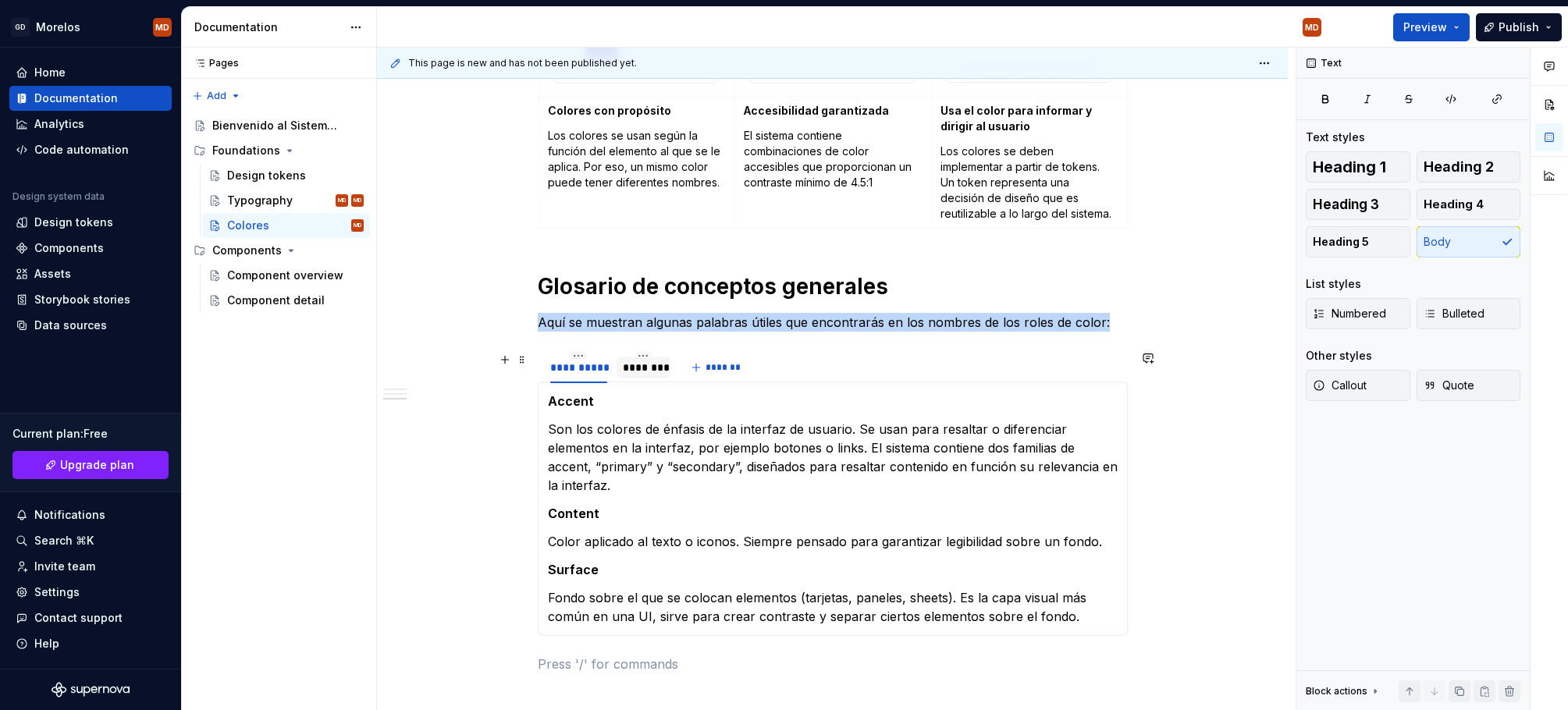
scroll to position [561, 0]
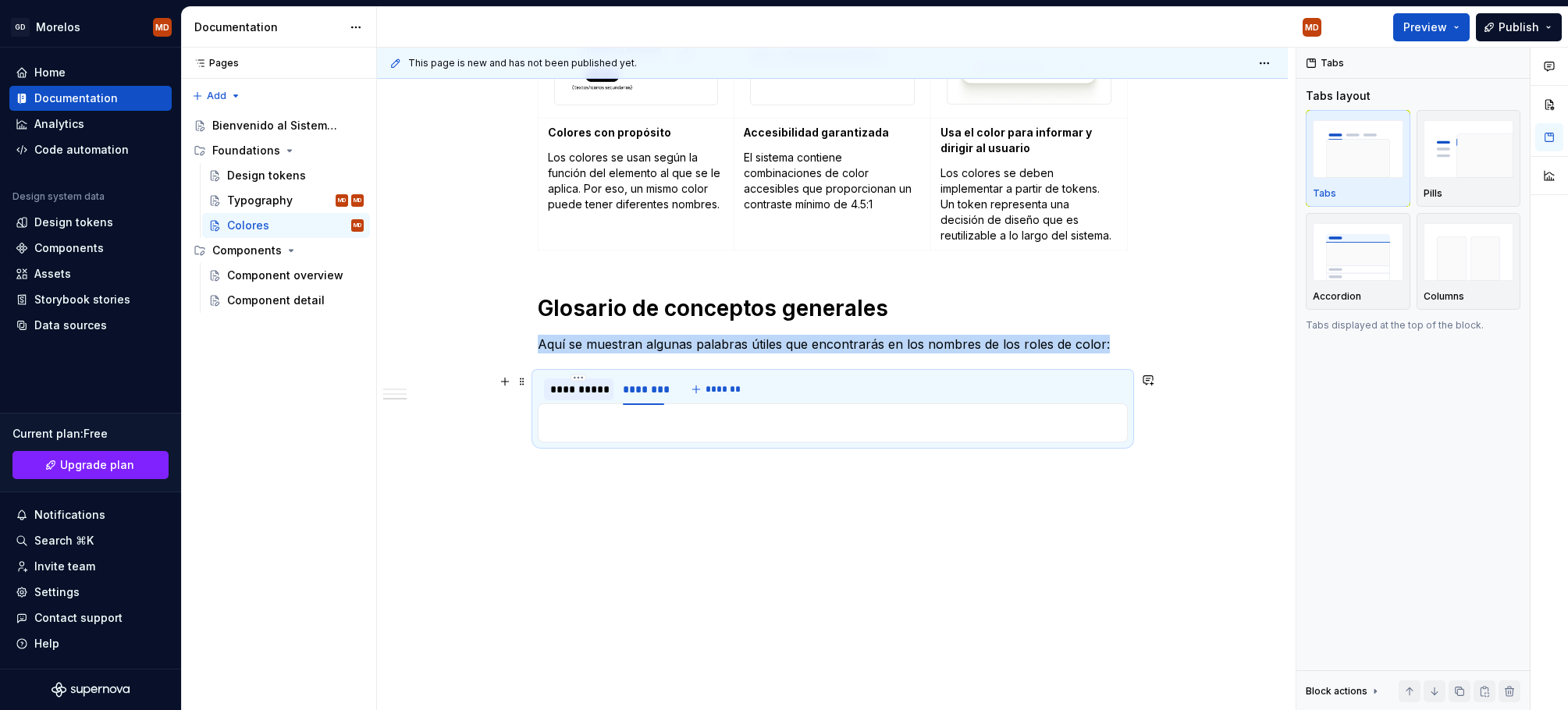
click at [577, 391] on div "**********" at bounding box center [579, 389] width 57 height 15
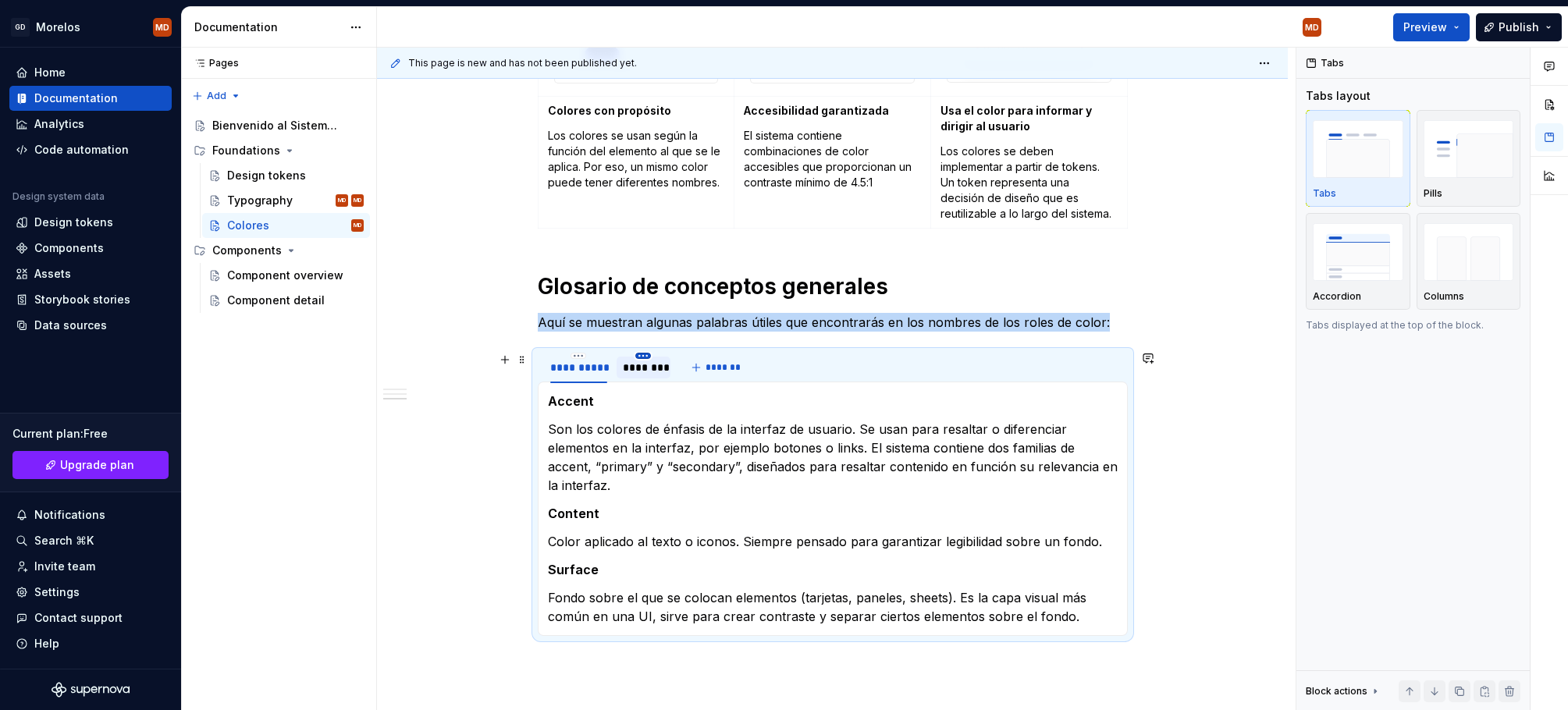
click at [646, 353] on html "GD Morelos MD Home Documentation Analytics Code automation Design system data D…" at bounding box center [784, 355] width 1568 height 710
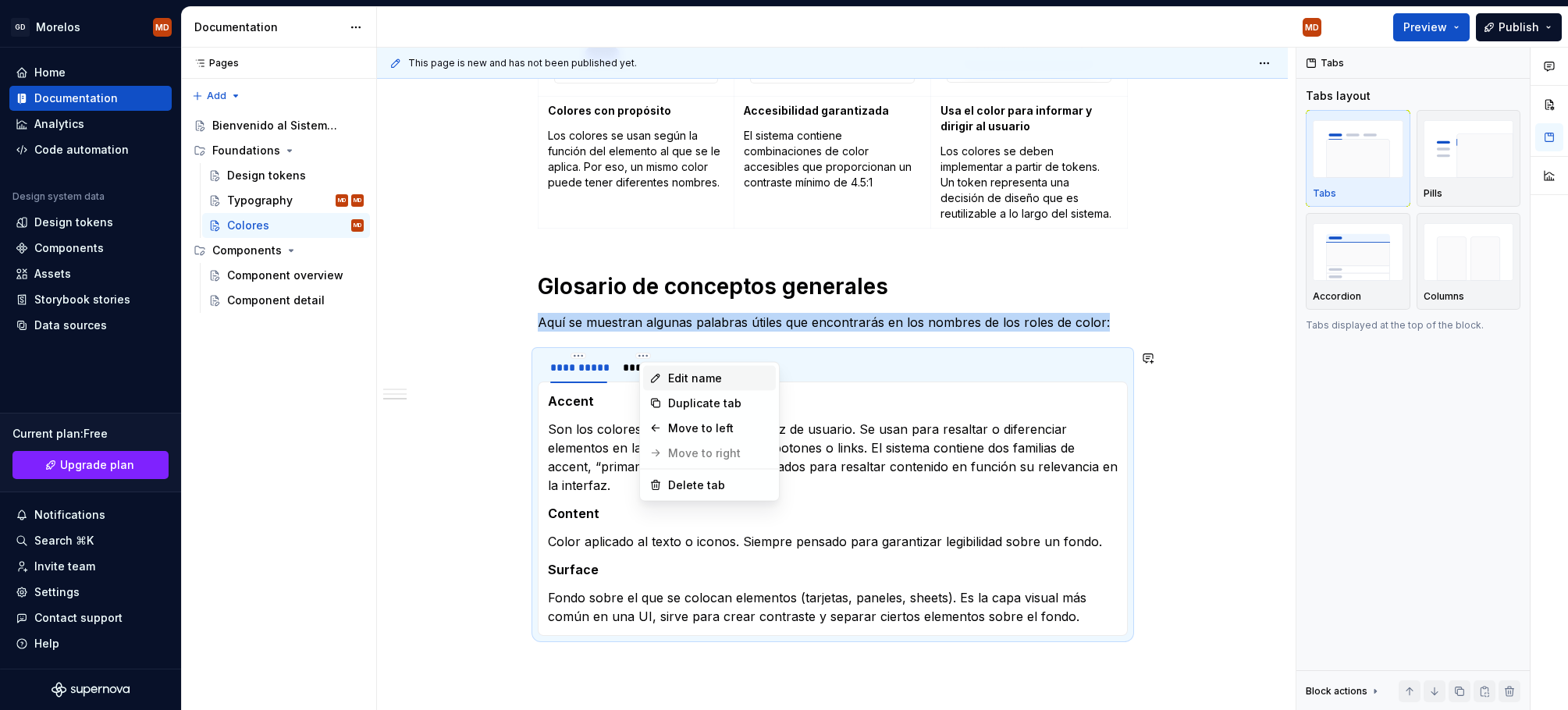
click at [653, 374] on icon at bounding box center [655, 378] width 12 height 12
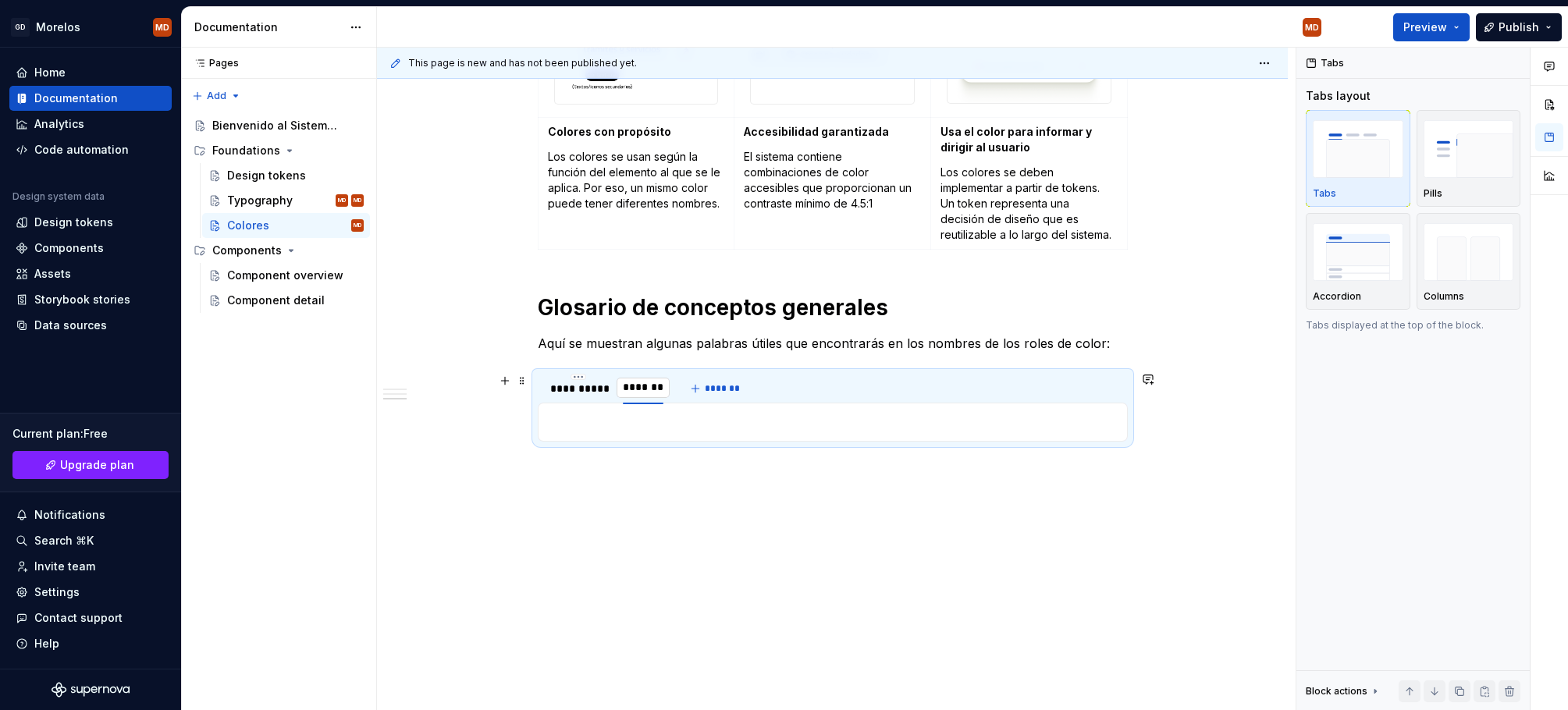
scroll to position [561, 0]
type input "**********"
click at [619, 421] on p at bounding box center [832, 423] width 569 height 19
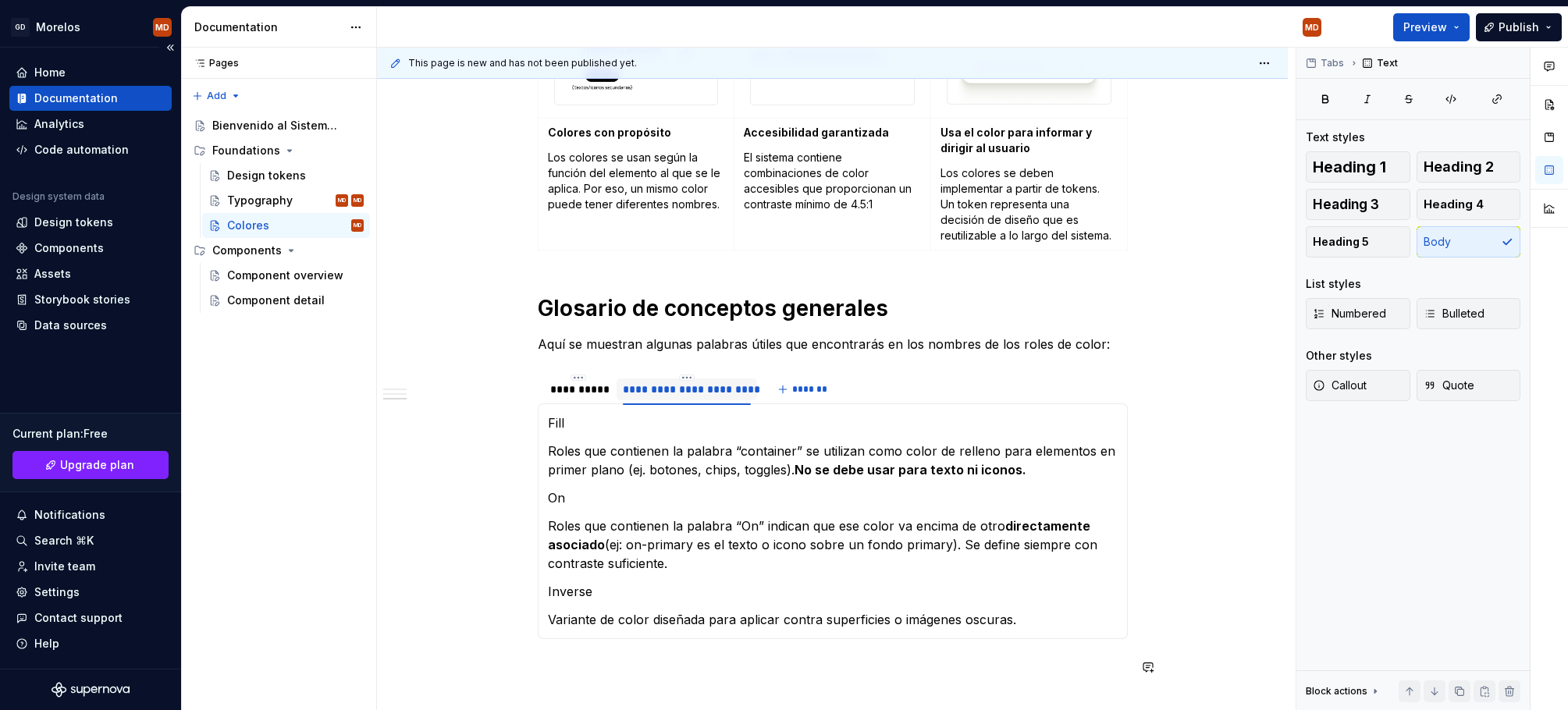
scroll to position [758, 0]
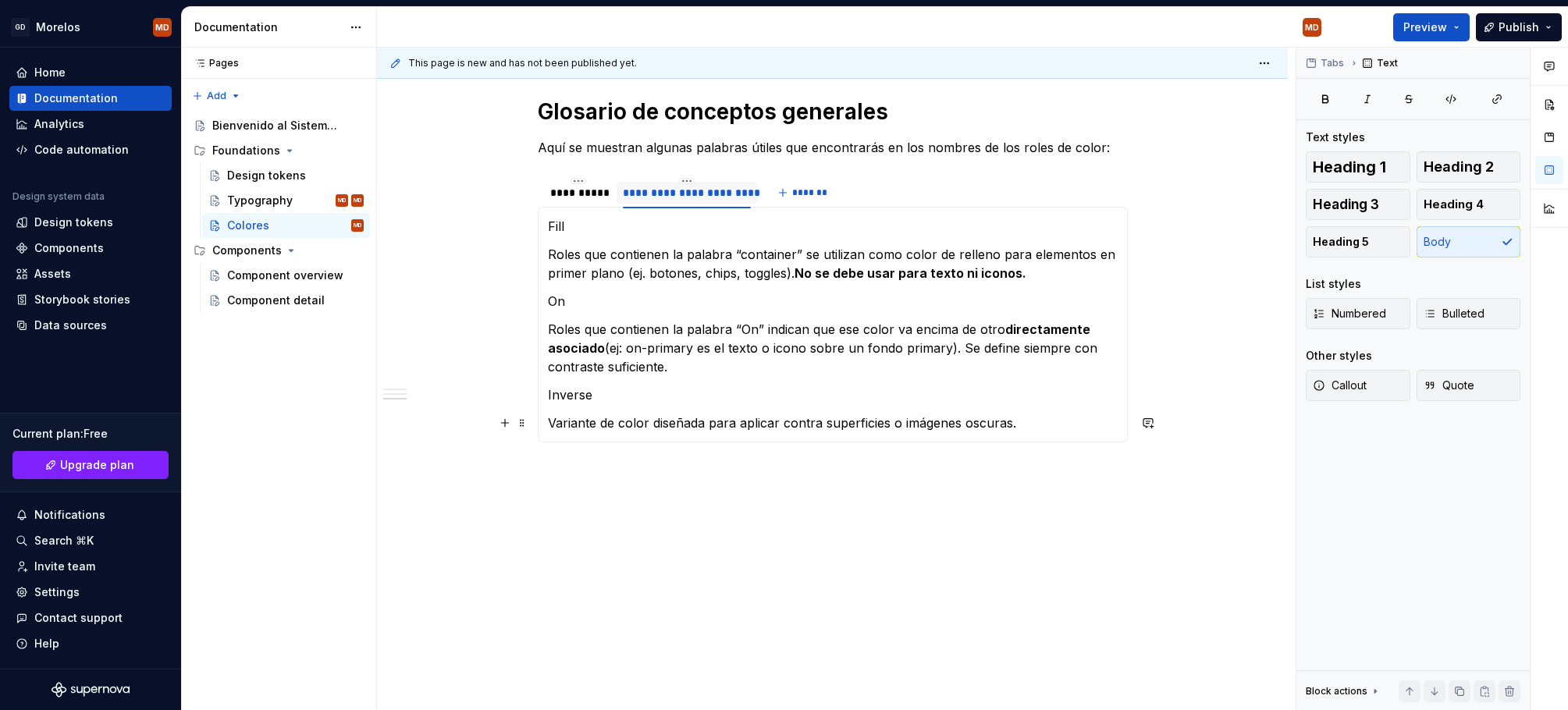
click at [945, 418] on p "Variante de color diseñada para aplicar contra superficies o imágenes oscuras." at bounding box center [832, 423] width 569 height 19
click at [656, 563] on div "¿Qué incluye el sistema? Un conjunto de relaciones de color testados y accesibl…" at bounding box center [832, 110] width 911 height 1203
click at [560, 219] on p "Fill" at bounding box center [832, 227] width 569 height 19
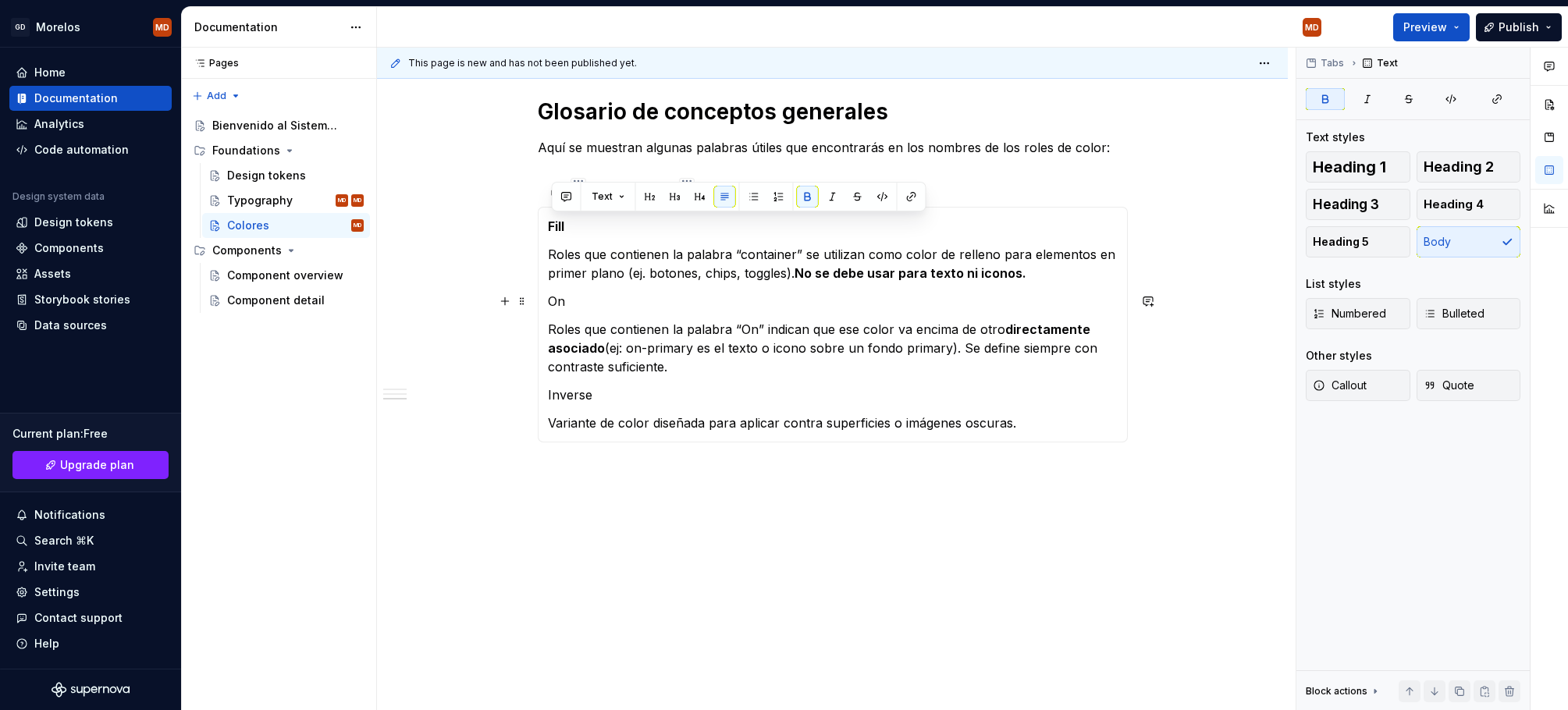
click at [557, 302] on p "On" at bounding box center [832, 301] width 569 height 19
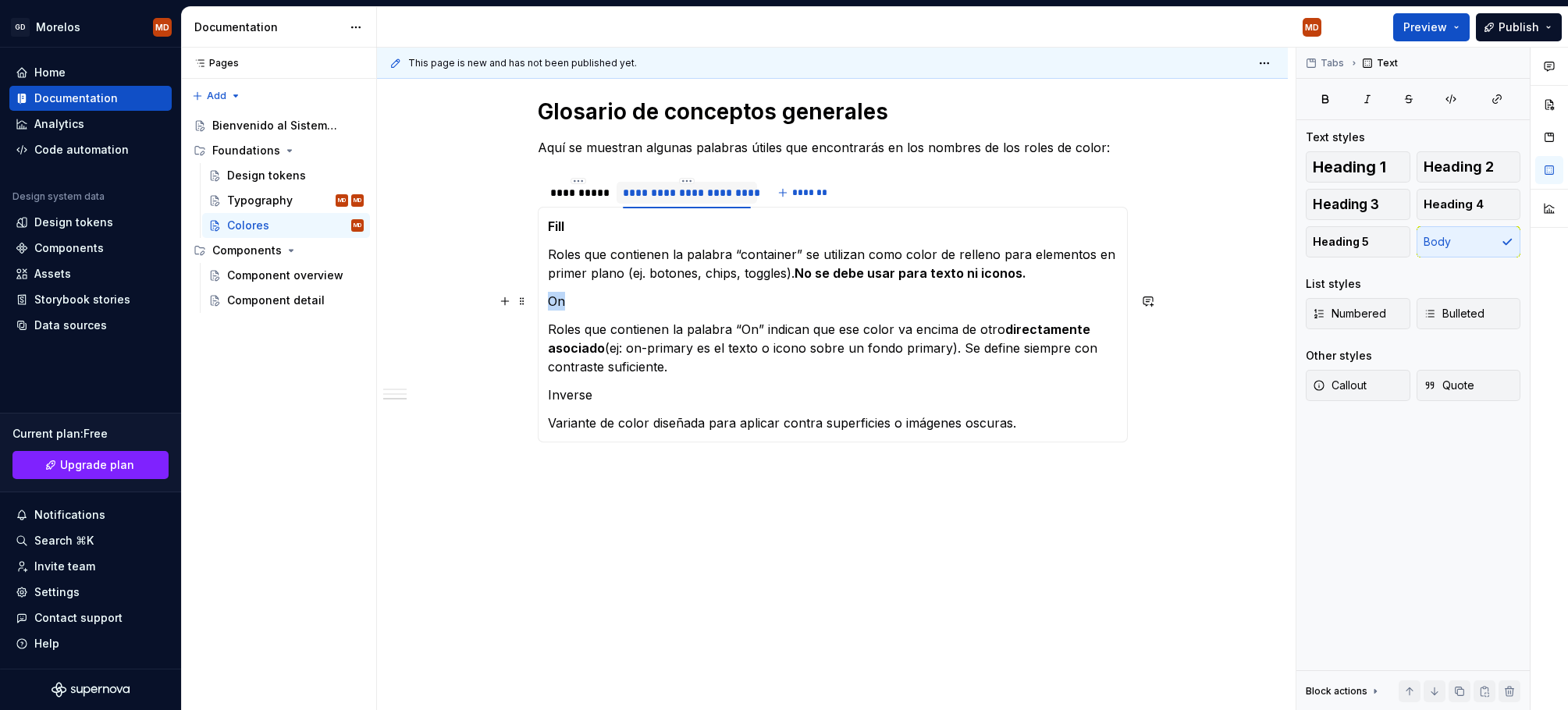
click at [557, 302] on p "On" at bounding box center [832, 301] width 569 height 19
click at [578, 399] on p "Inverse" at bounding box center [832, 395] width 569 height 19
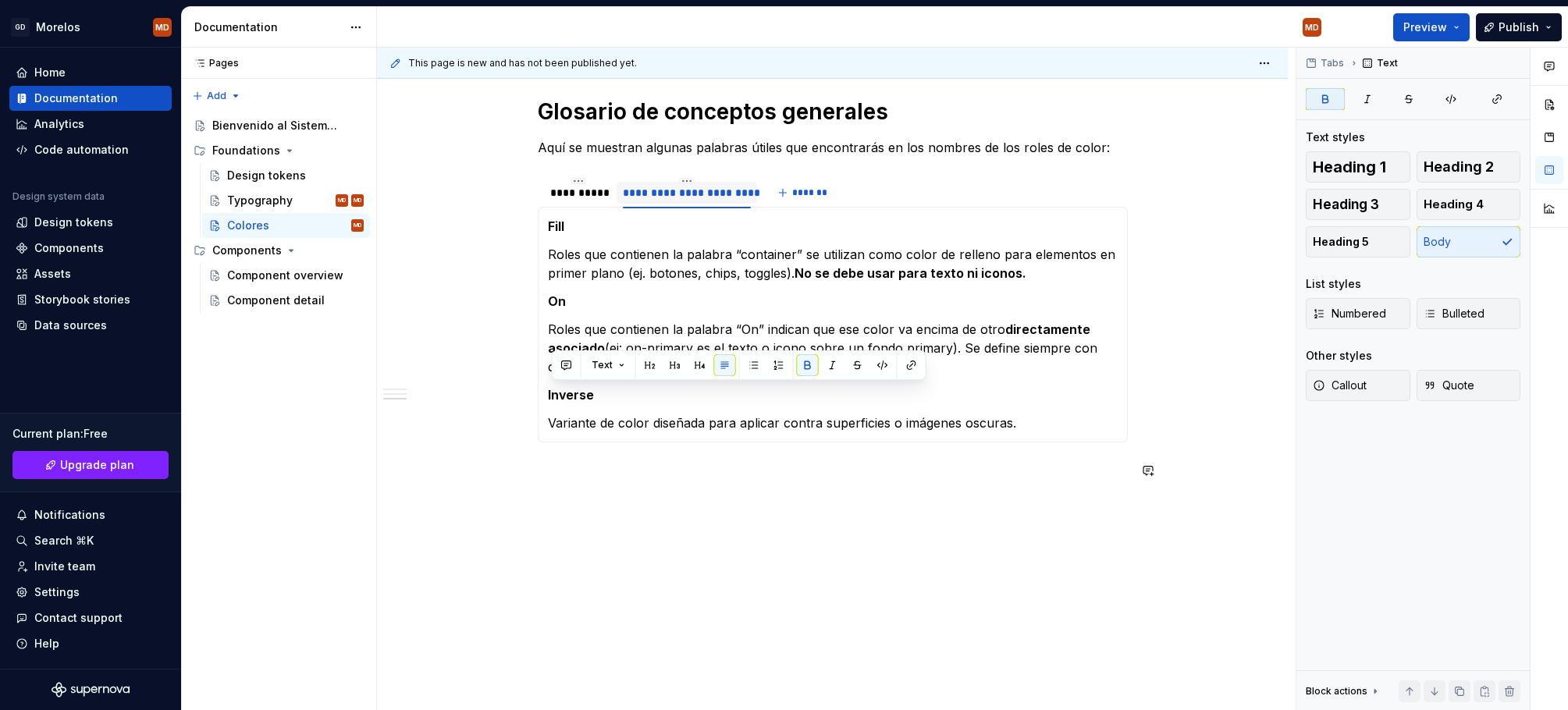
click at [594, 509] on div "¿Qué incluye el sistema? Un conjunto de relaciones de color testados y accesibl…" at bounding box center [832, 110] width 911 height 1203
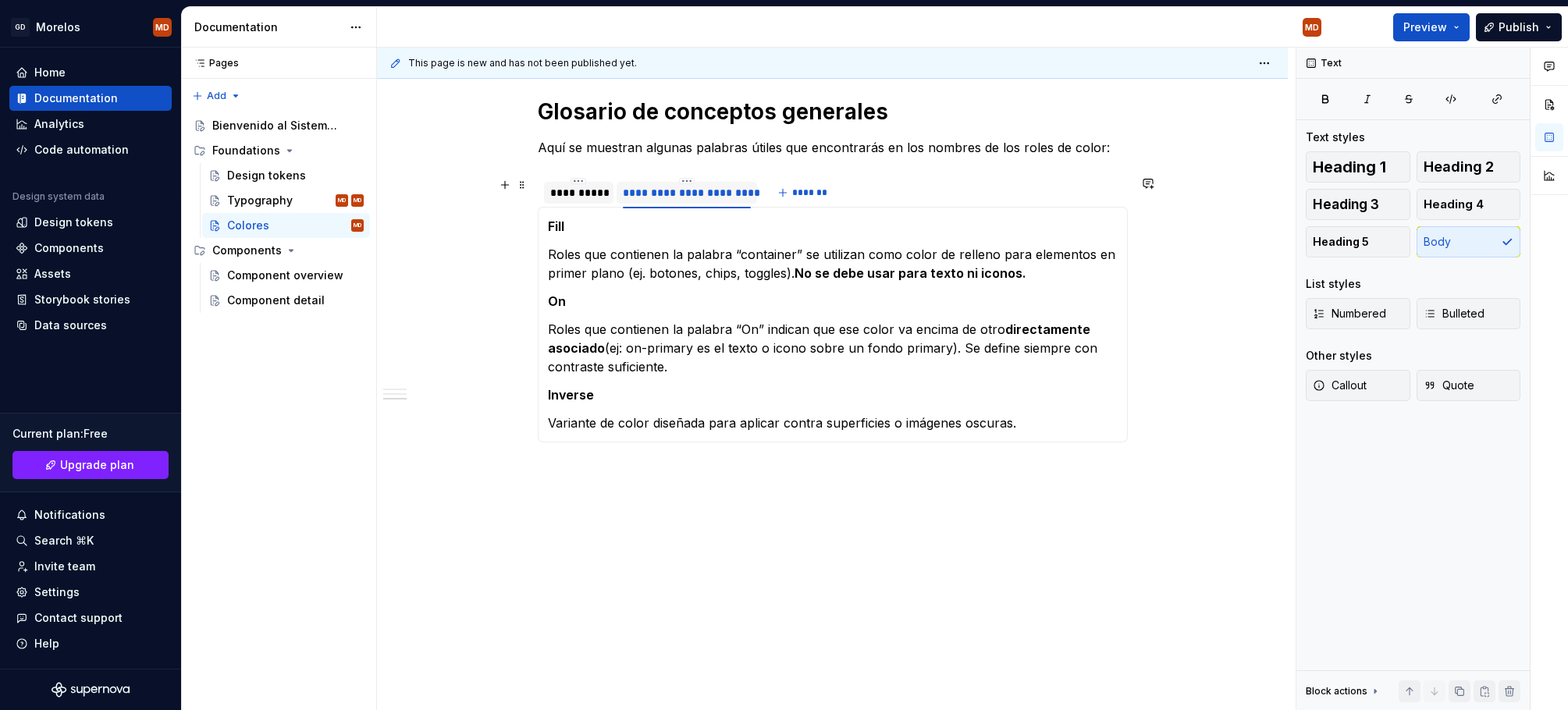
click at [599, 189] on div "**********" at bounding box center [579, 192] width 57 height 15
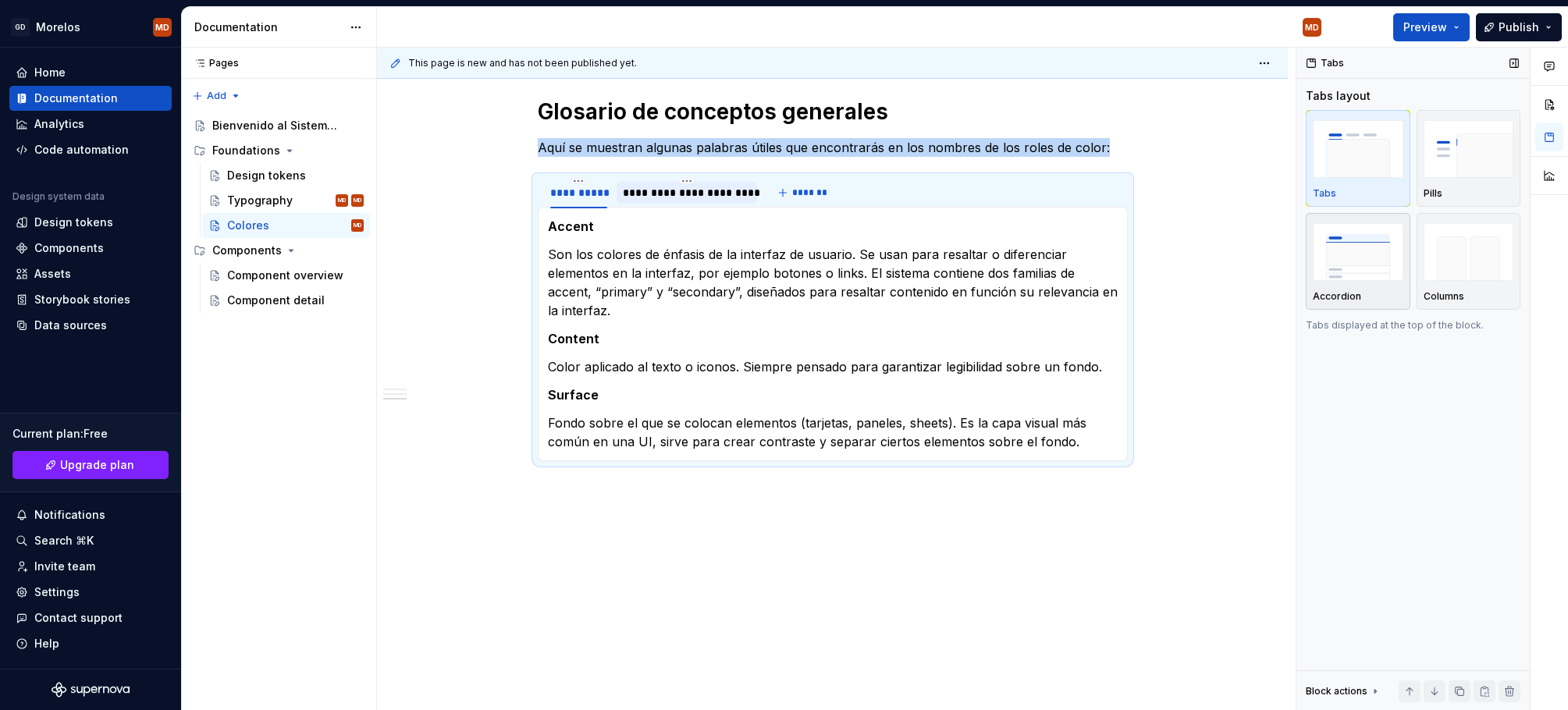
click at [1359, 274] on img "button" at bounding box center [1358, 252] width 91 height 57
click at [734, 203] on div "**********" at bounding box center [686, 192] width 141 height 25
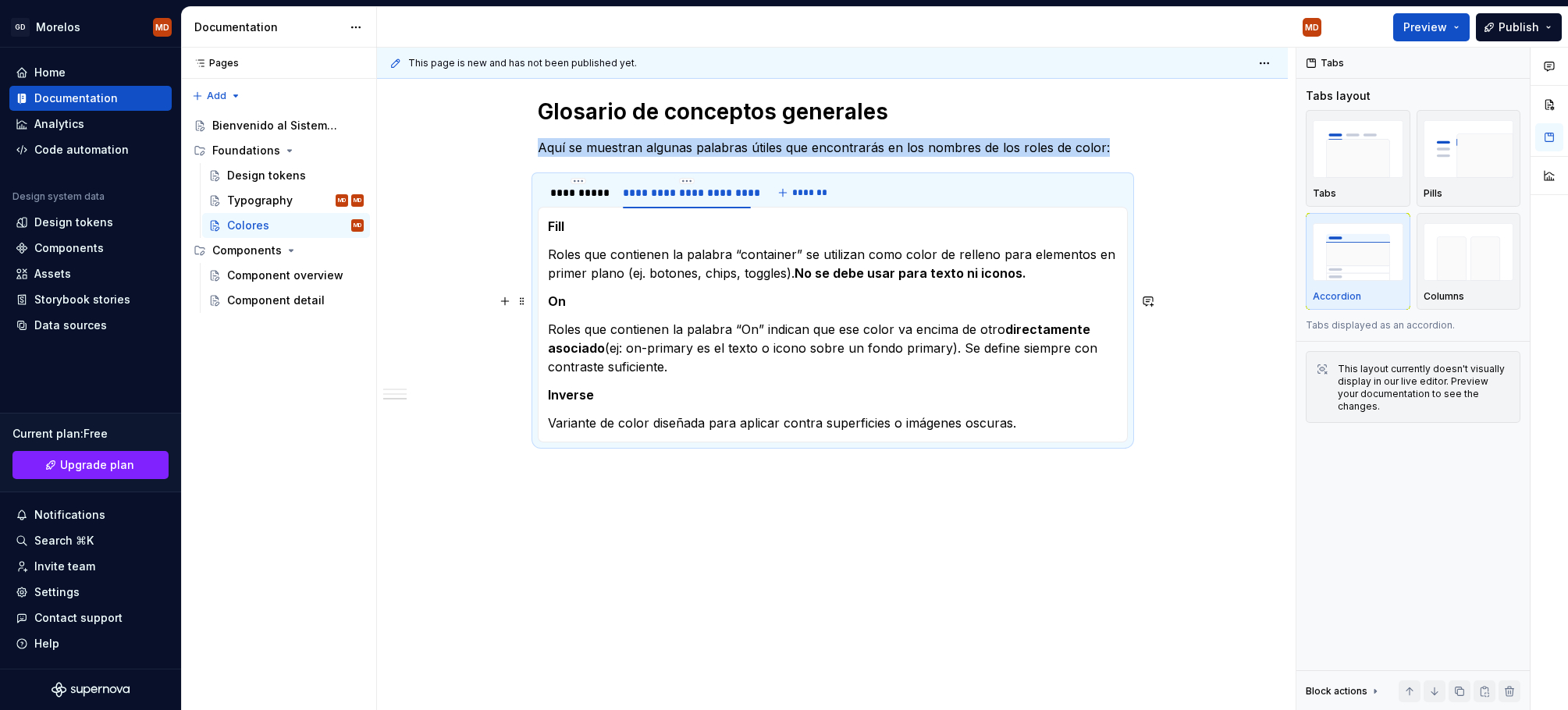
click at [614, 282] on section-item-column "Fill Roles que contienen la palabra “container” se utilizan como color de relle…" at bounding box center [832, 324] width 569 height 215
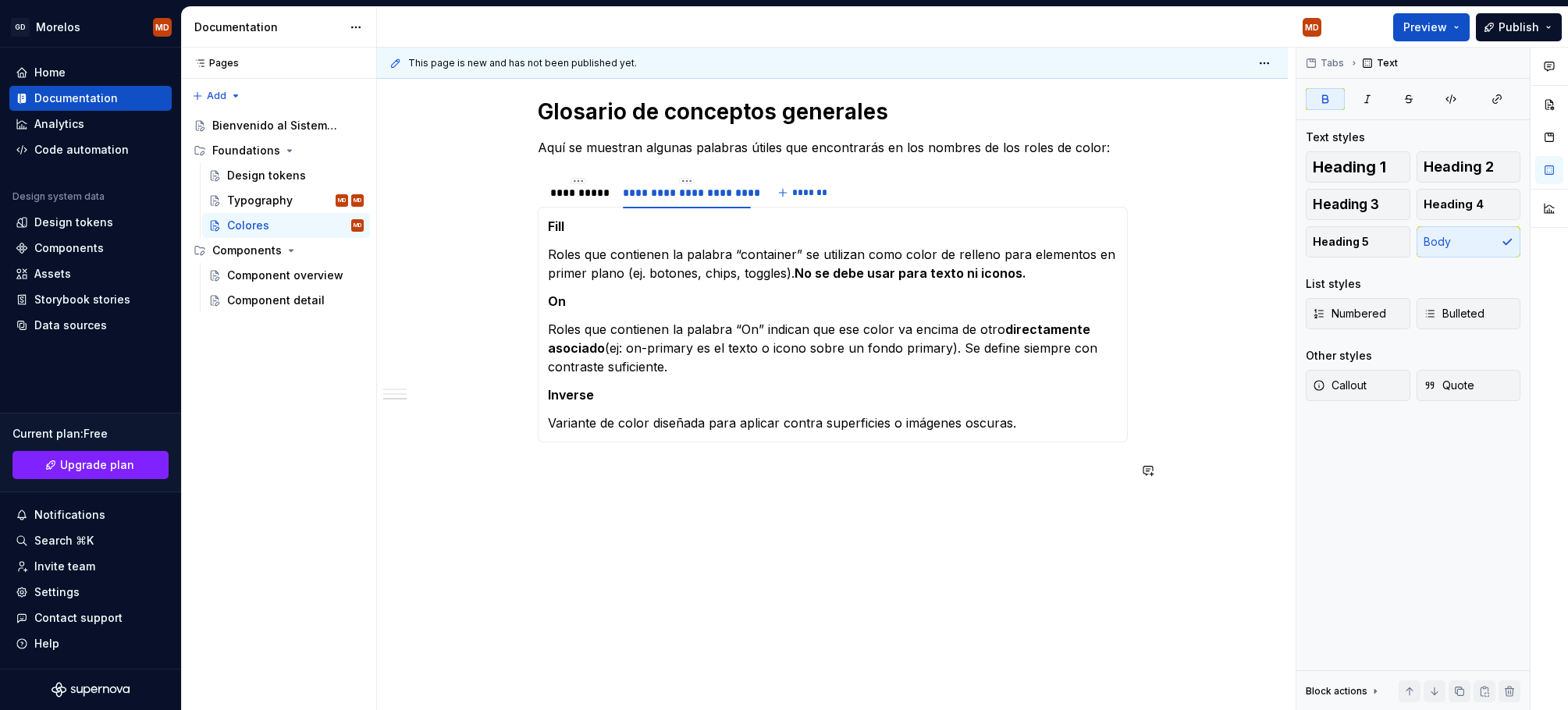
click at [821, 531] on div "¿Qué incluye el sistema? Un conjunto de relaciones de color testados y accesibl…" at bounding box center [832, 110] width 911 height 1203
click at [585, 181] on html "GD Morelos MD Home Documentation Analytics Code automation Design system data D…" at bounding box center [784, 355] width 1568 height 710
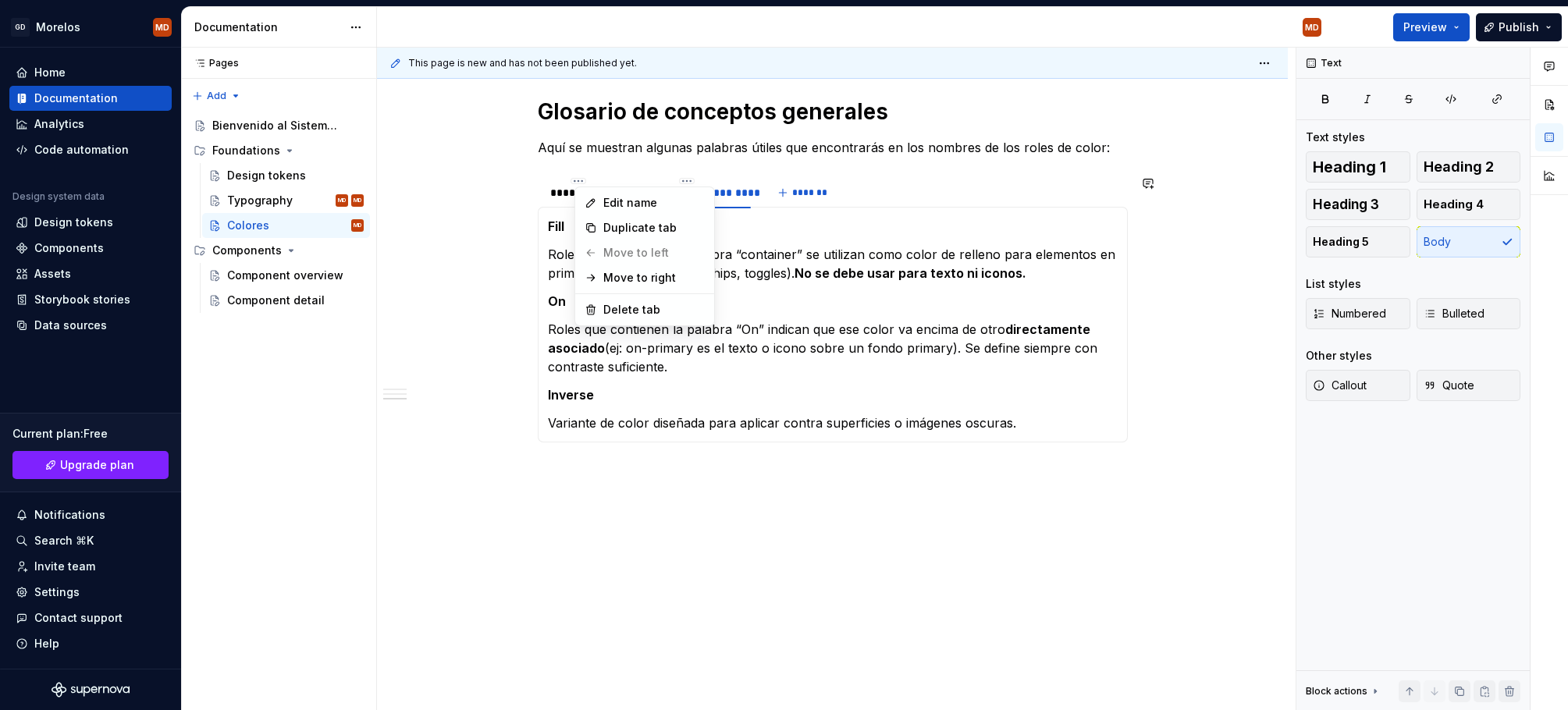
click at [538, 234] on html "GD Morelos MD Home Documentation Analytics Code automation Design system data D…" at bounding box center [784, 355] width 1568 height 710
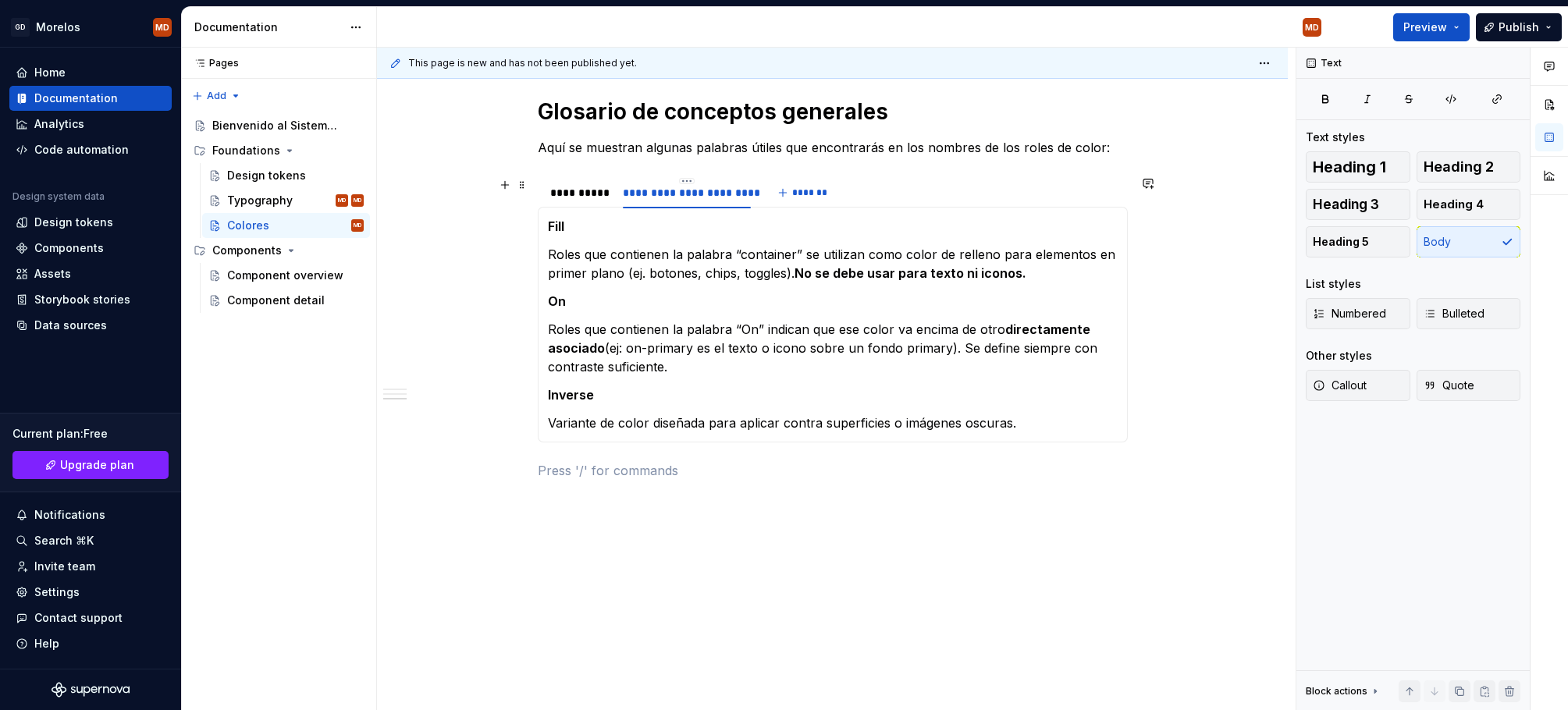
click at [529, 197] on div "This page is new and has not been published yet. Colores Edit header ¿Qué inclu…" at bounding box center [836, 379] width 918 height 663
click at [527, 182] on span at bounding box center [521, 185] width 12 height 22
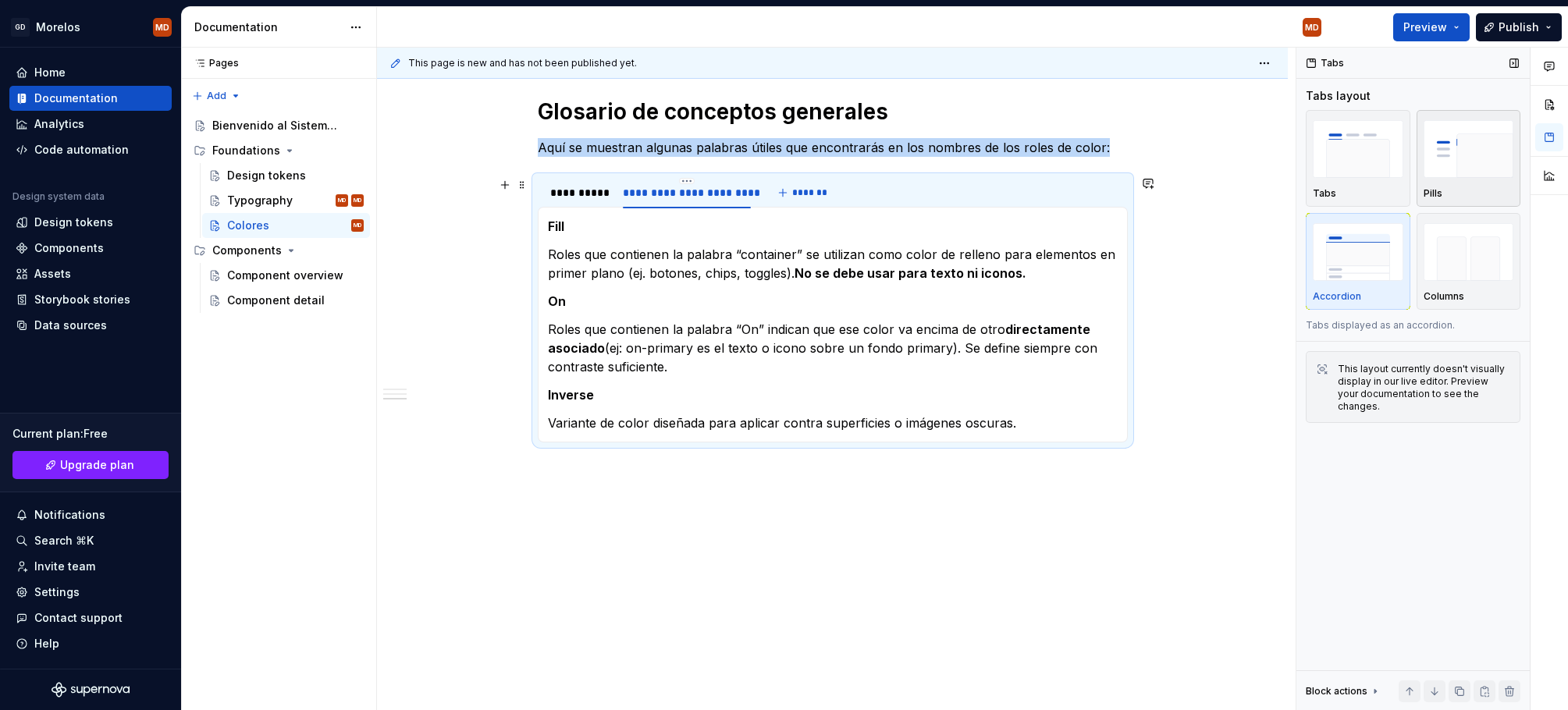
click at [1483, 159] on img "button" at bounding box center [1469, 149] width 91 height 57
click at [575, 196] on div "**********" at bounding box center [579, 192] width 57 height 15
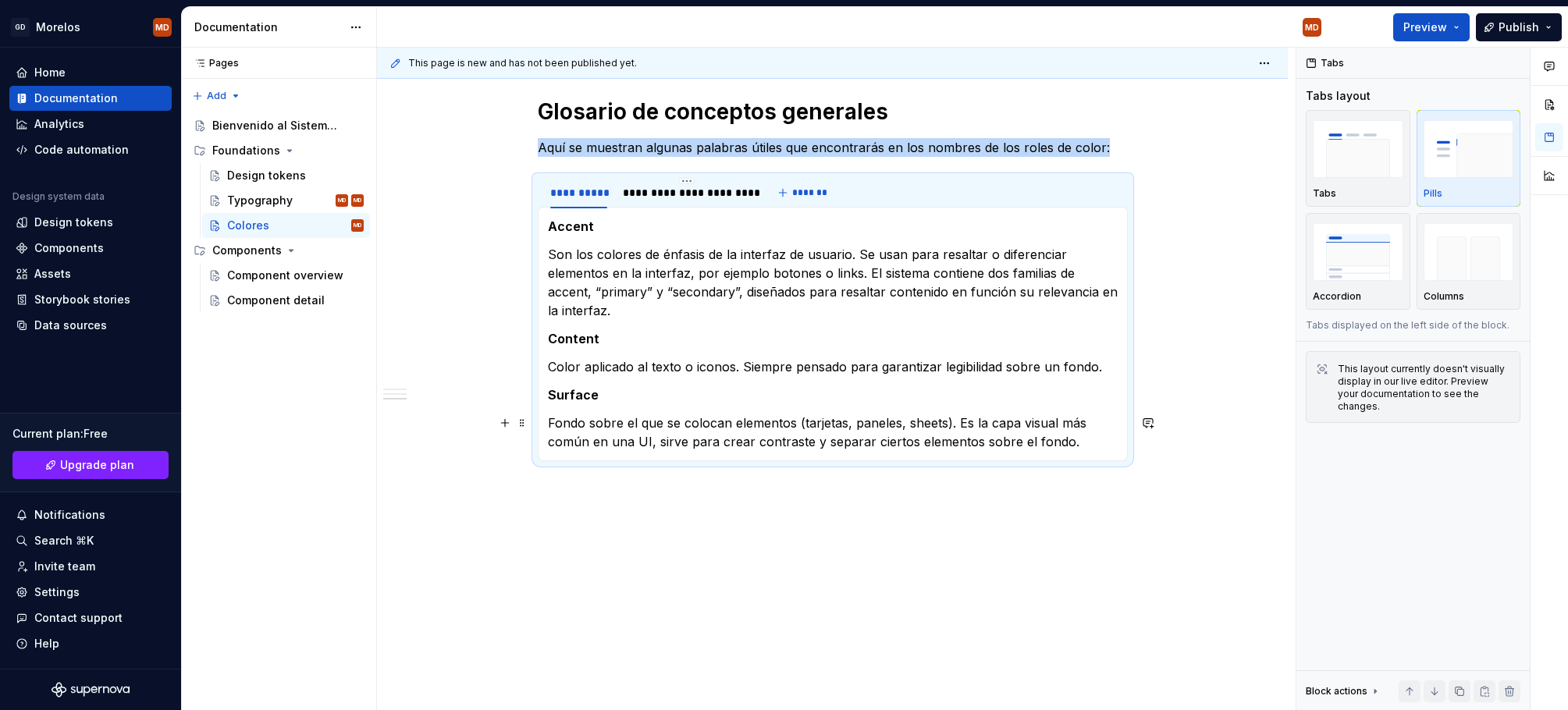
click at [624, 386] on p "Surface" at bounding box center [832, 395] width 569 height 19
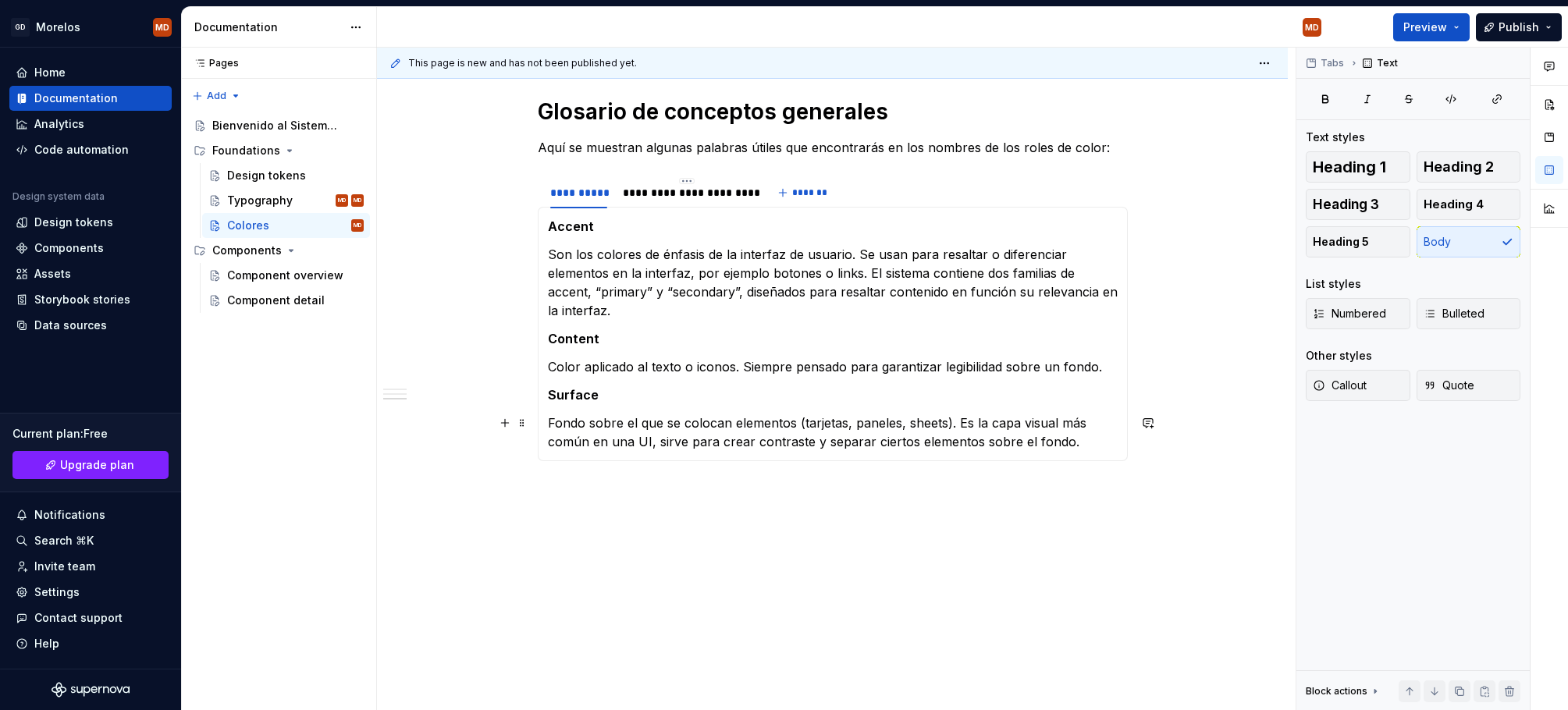
click at [631, 443] on p "Fondo sobre el que se colocan elementos (tarjetas, paneles, sheets). Es la capa…" at bounding box center [832, 432] width 569 height 37
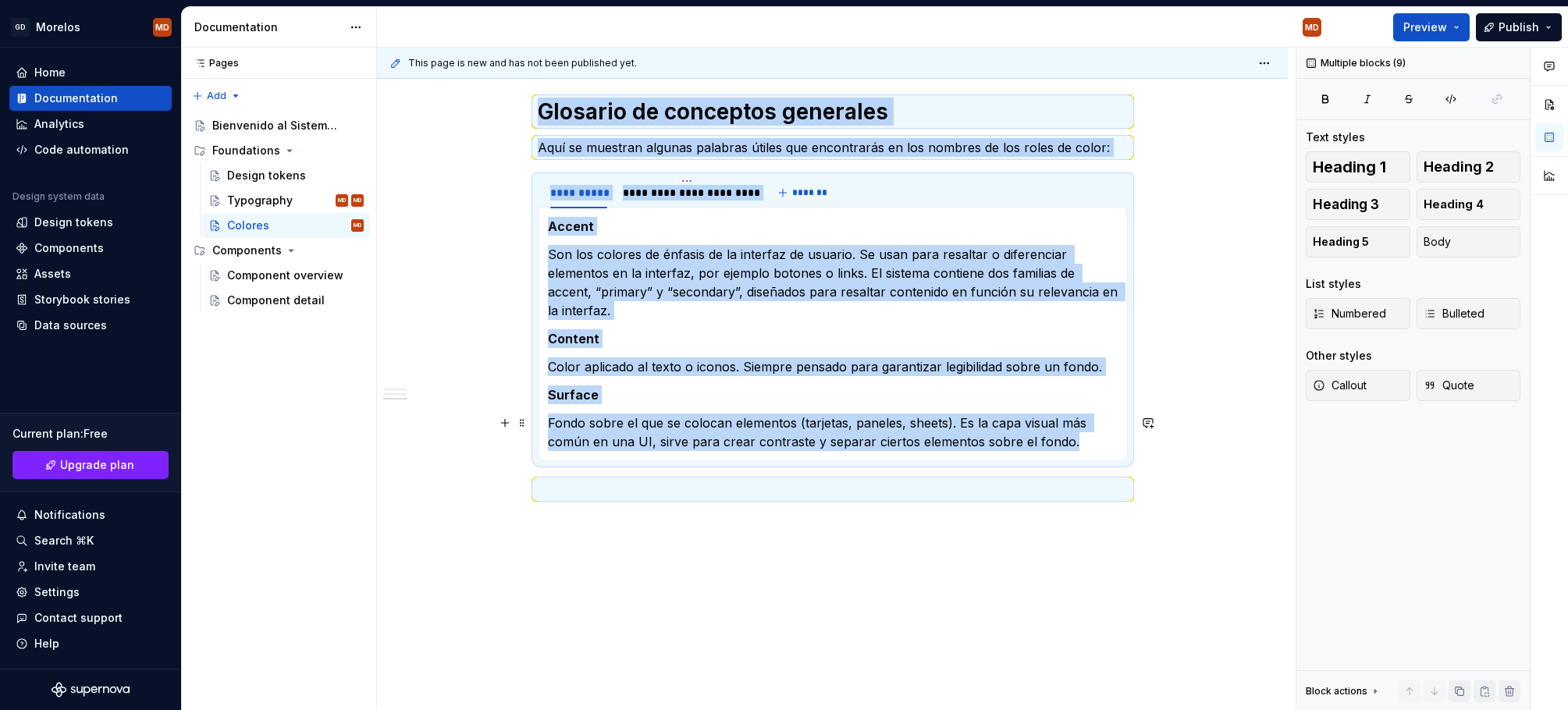
click at [671, 410] on section-item-column "Accent Son los colores de énfasis de la interfaz de usuario. Se usan para resal…" at bounding box center [832, 334] width 569 height 234
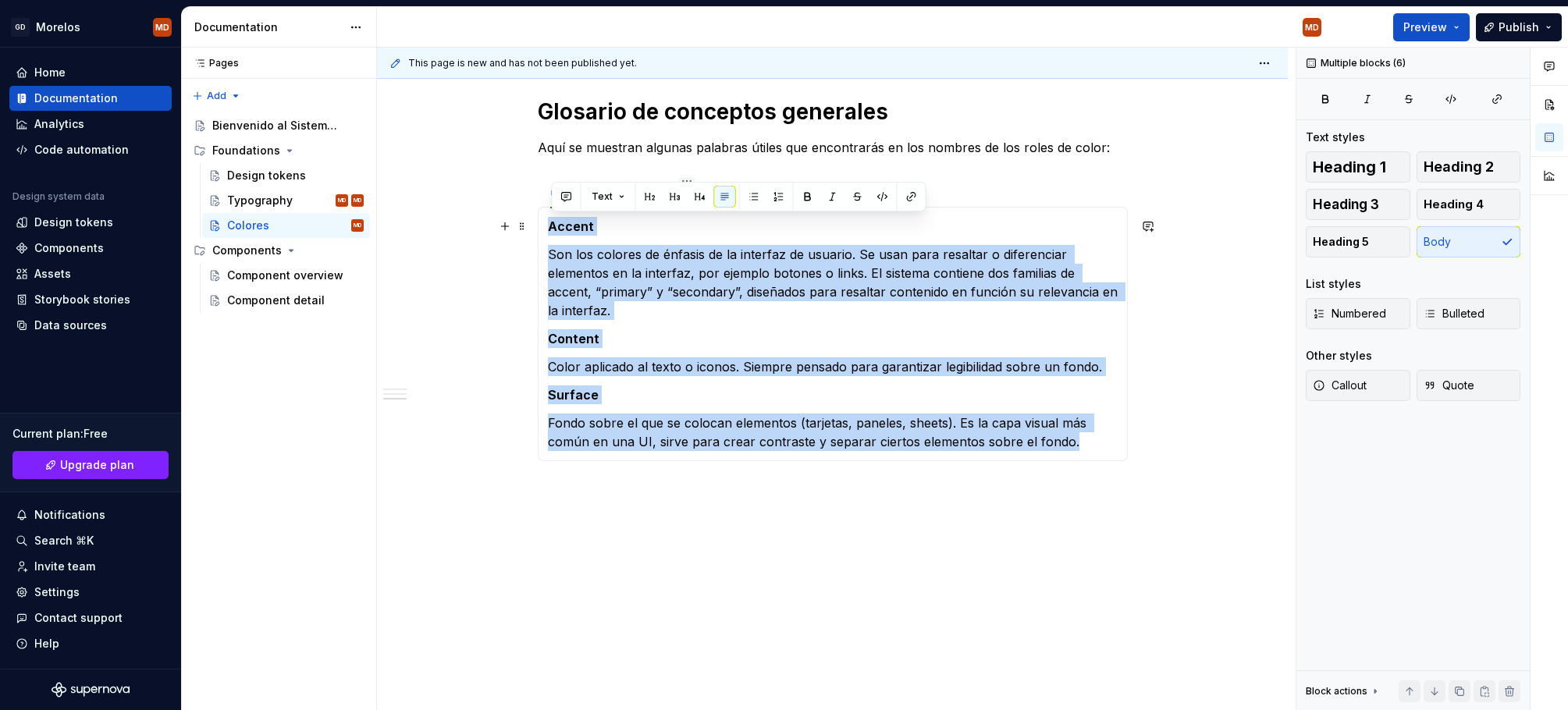
drag, startPoint x: 1084, startPoint y: 441, endPoint x: 471, endPoint y: 224, distance: 650.3
click at [471, 224] on div "¿Qué incluye el sistema? Un conjunto de relaciones de color testados y accesibl…" at bounding box center [832, 120] width 911 height 1221
copy section-item-column "Accent Son los colores de énfasis de la interfaz de usuario. Se usan para resal…"
click at [590, 522] on div "¿Qué incluye el sistema? Un conjunto de relaciones de color testados y accesibl…" at bounding box center [832, 120] width 911 height 1221
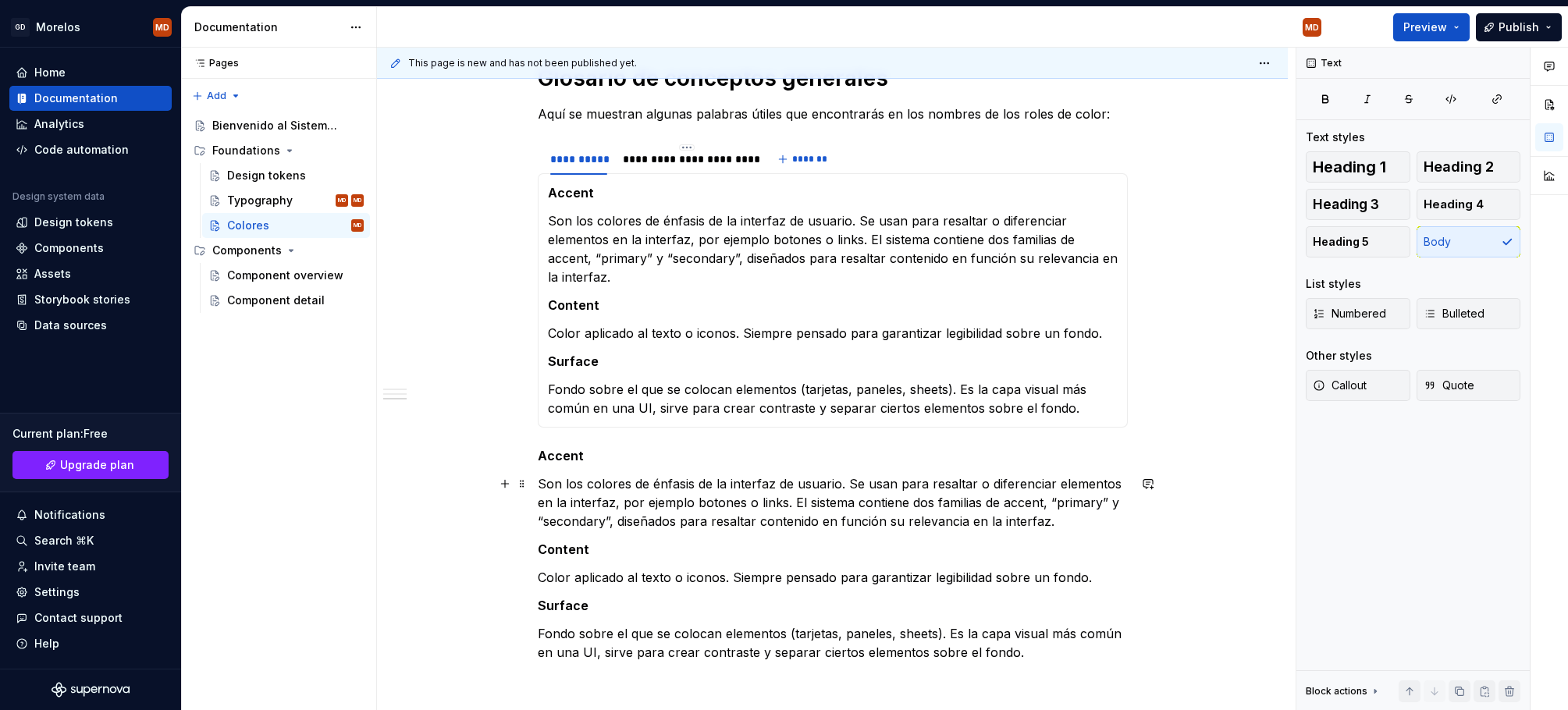
scroll to position [854, 0]
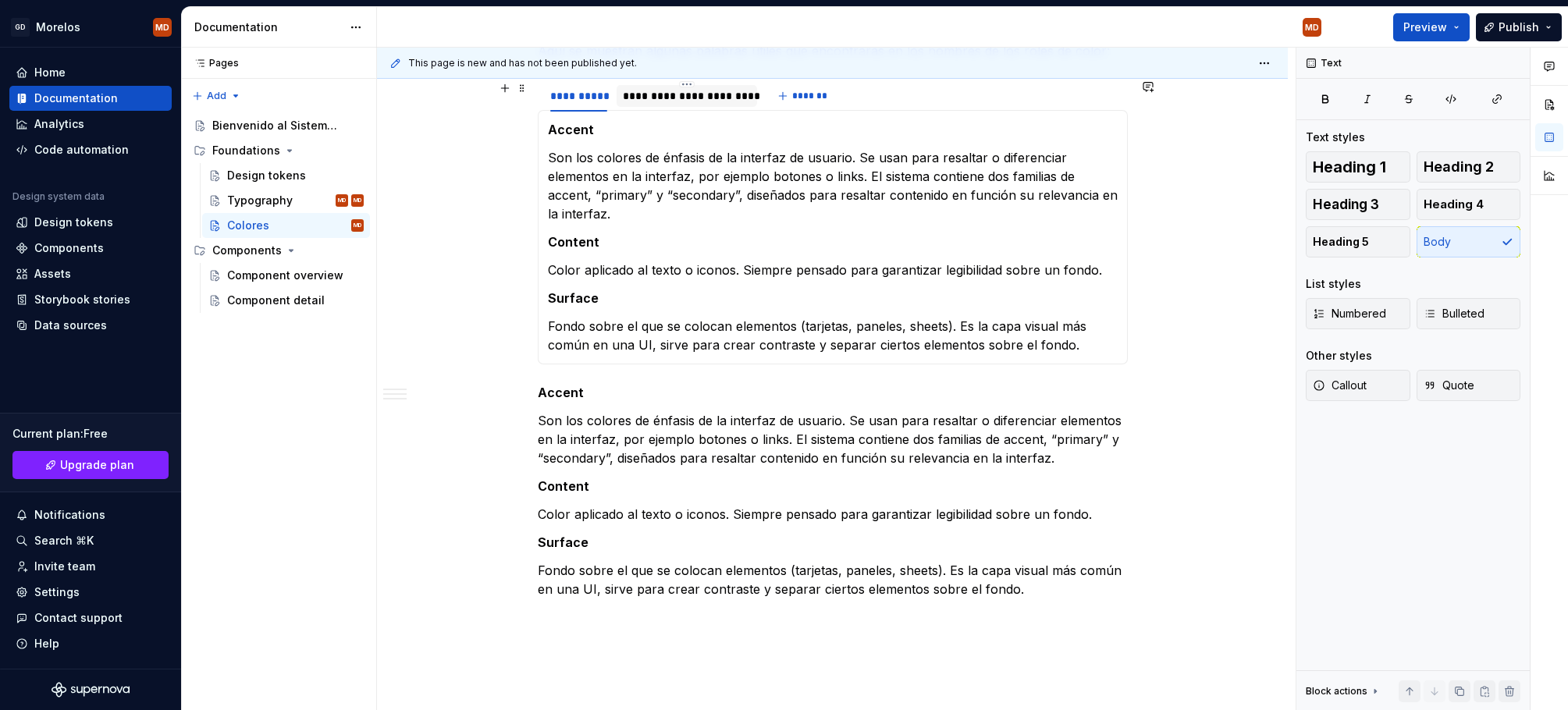
click at [674, 91] on div "**********" at bounding box center [687, 96] width 128 height 15
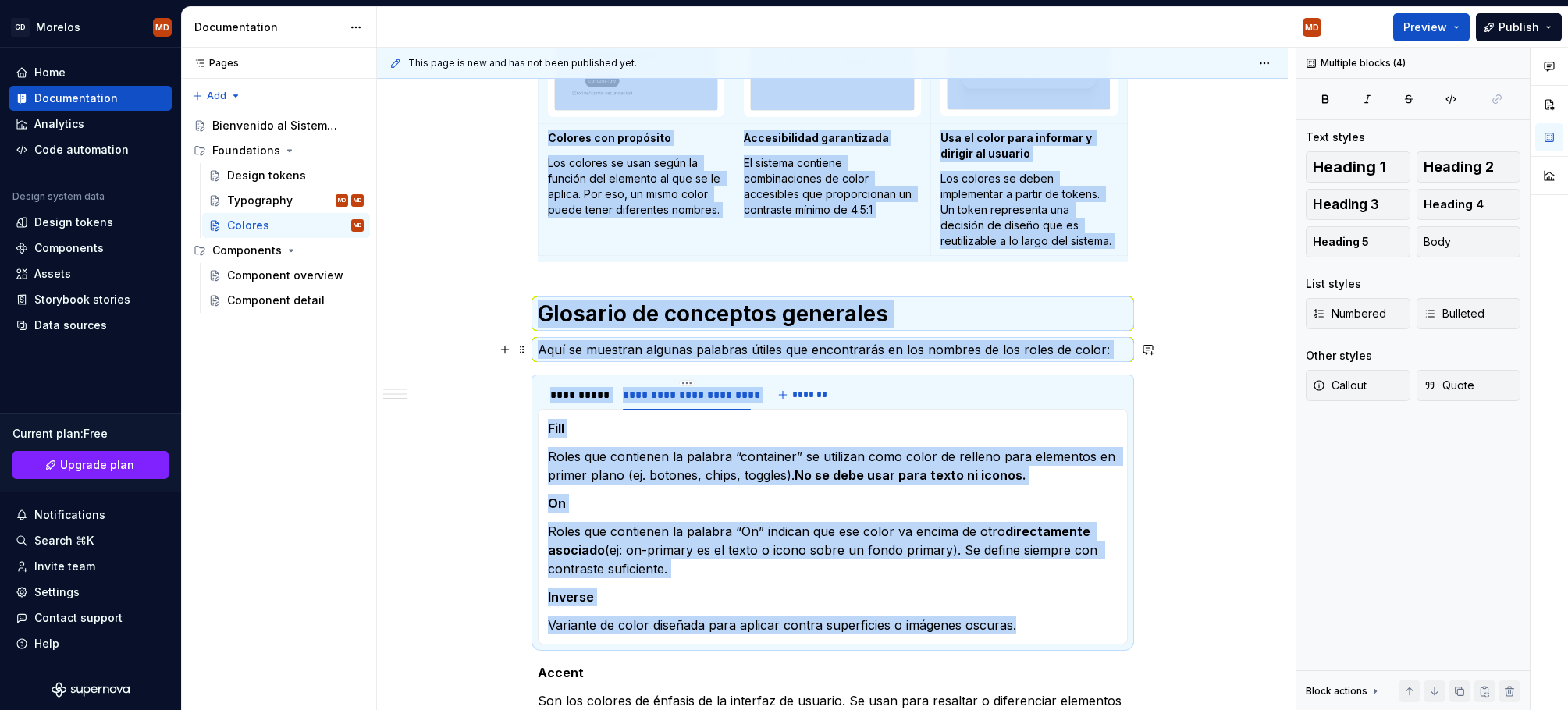
scroll to position [502, 0]
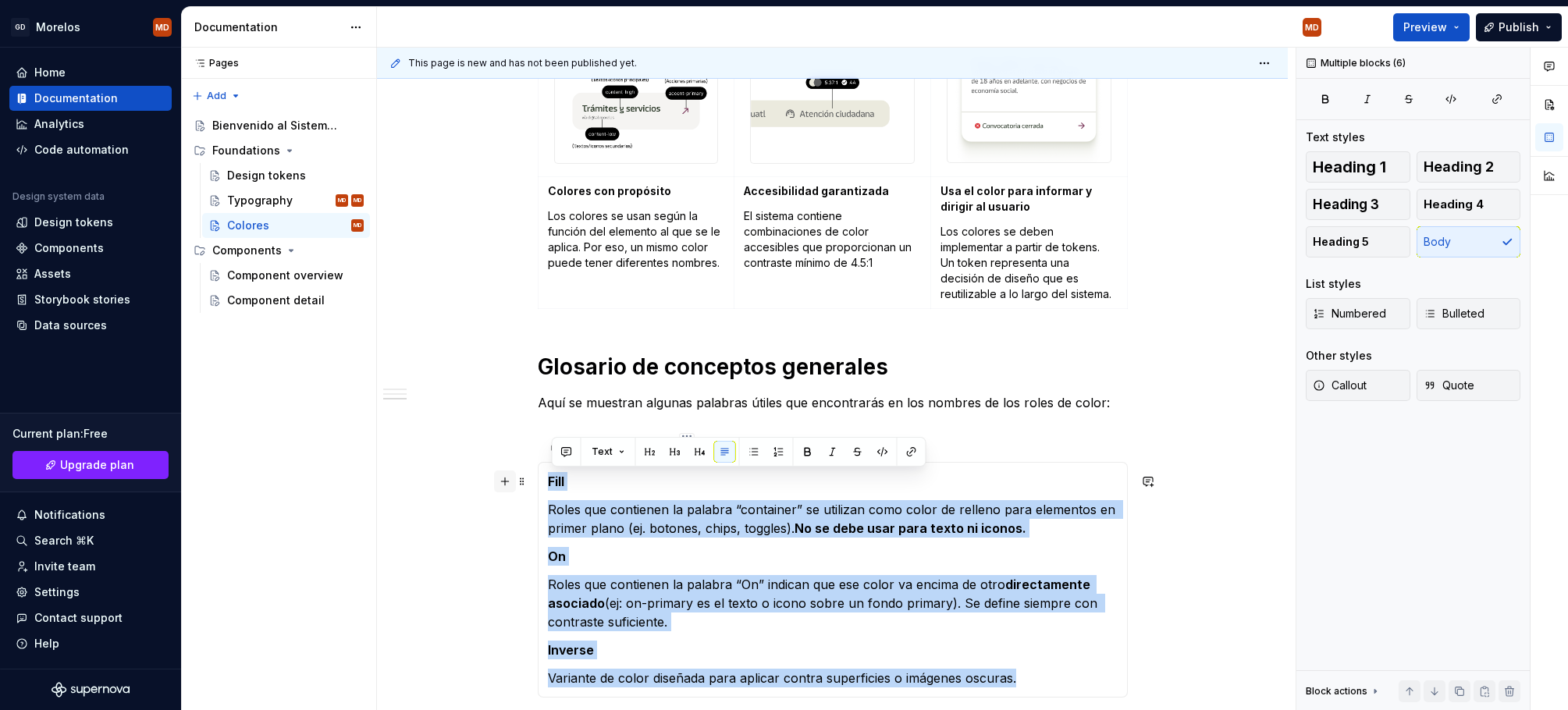
drag, startPoint x: 1028, startPoint y: 328, endPoint x: 512, endPoint y: 477, distance: 537.1
click at [538, 477] on div "¿Qué incluye el sistema? Un conjunto de relaciones de color testados y accesibl…" at bounding box center [832, 376] width 590 height 1149
copy section-item-column "Fill Roles que contienen la palabra “container” se utilizan como color de relle…"
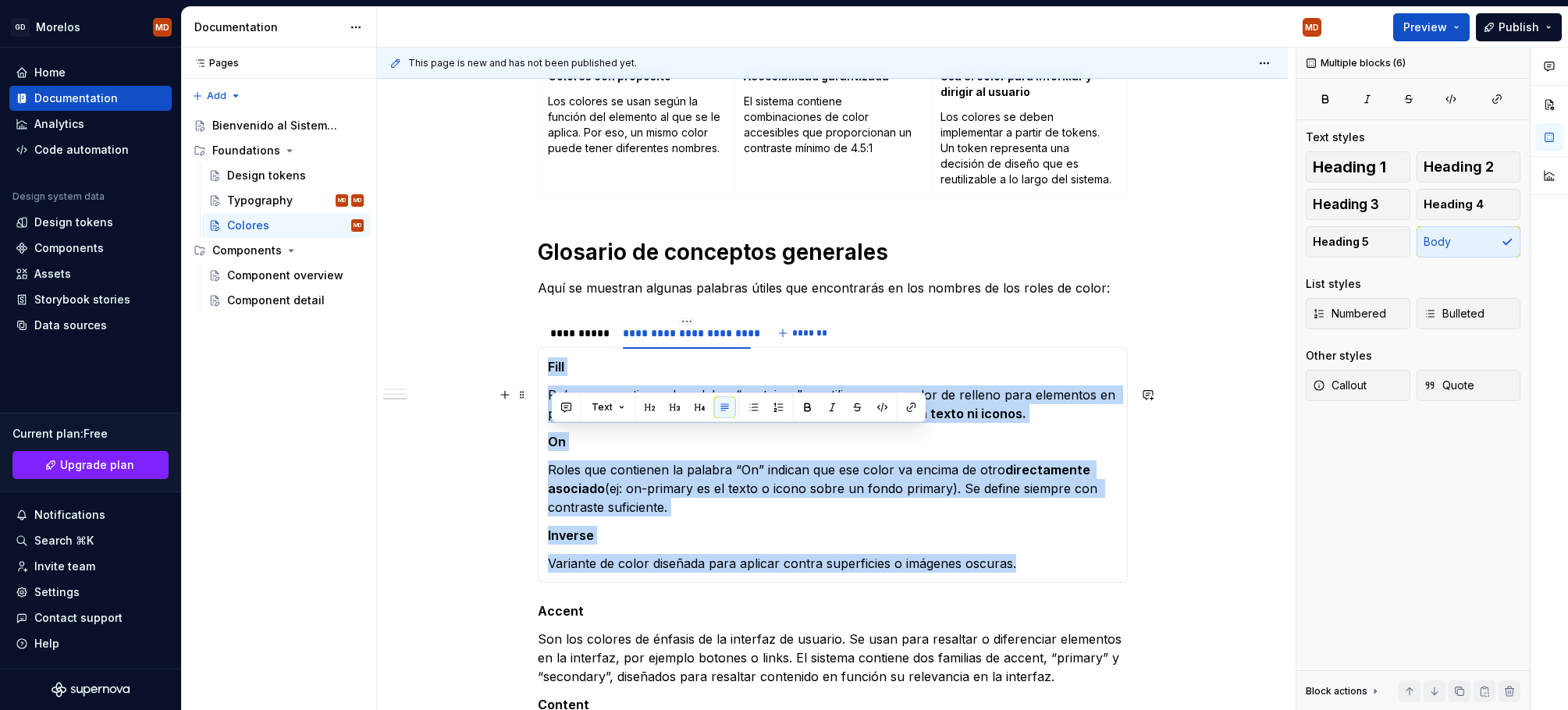
scroll to position [954, 0]
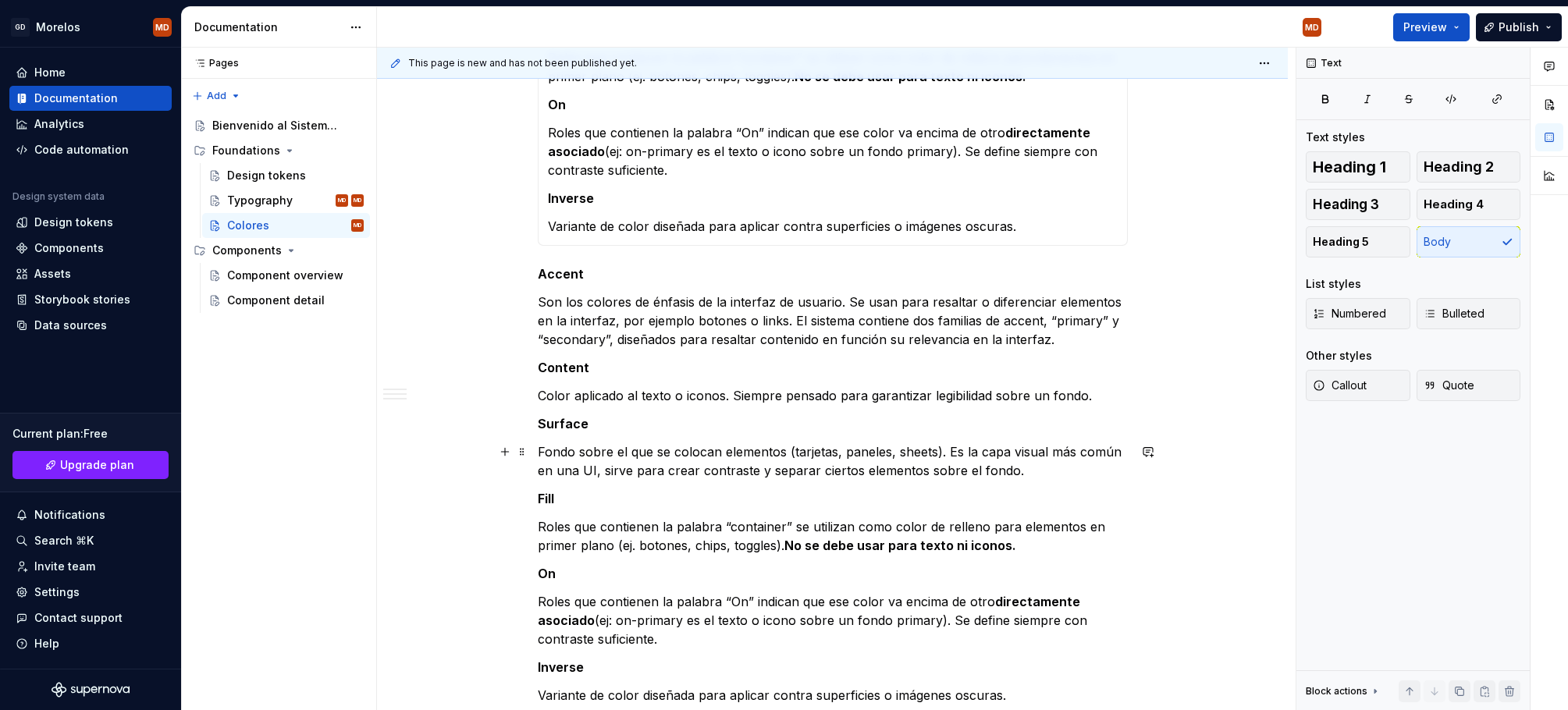
scroll to position [713, 0]
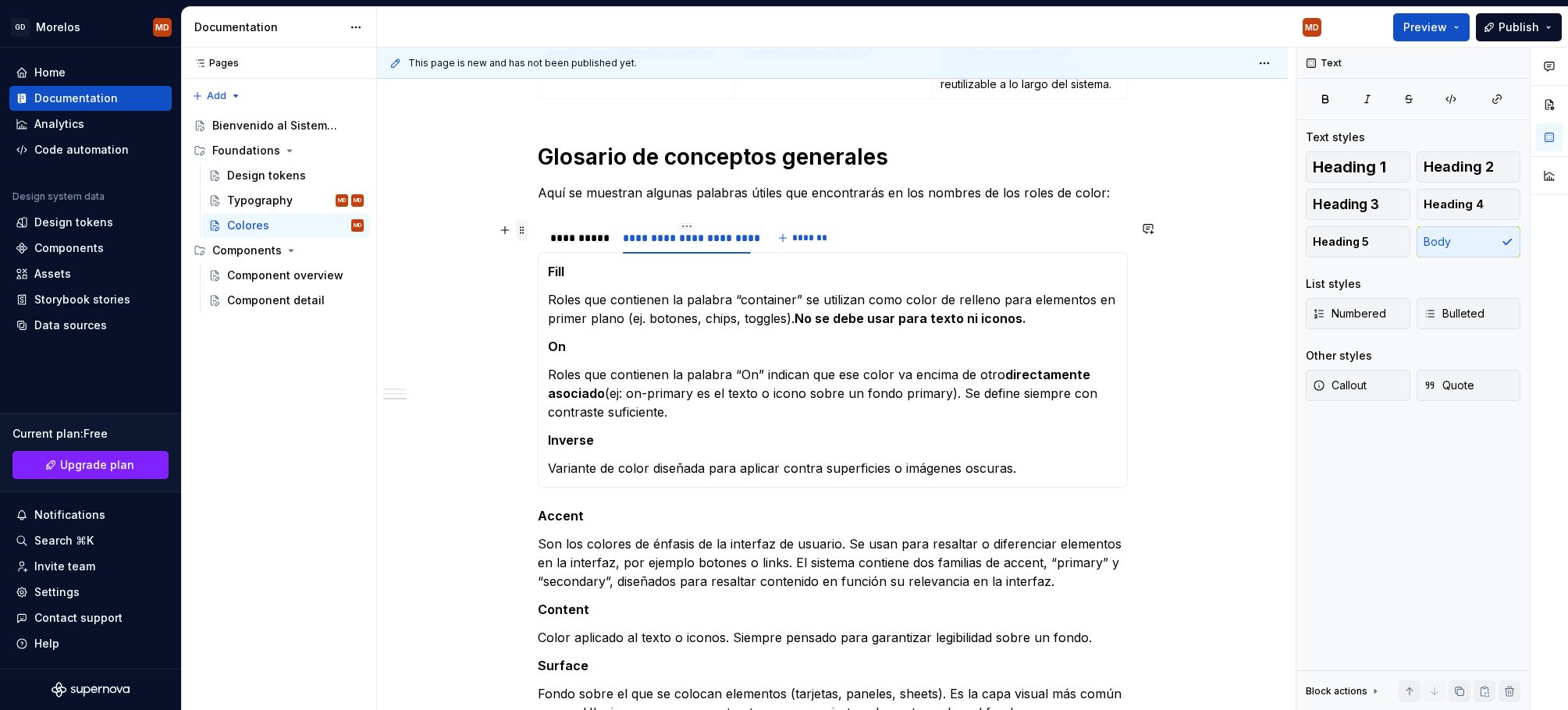
click at [522, 228] on span at bounding box center [521, 230] width 12 height 22
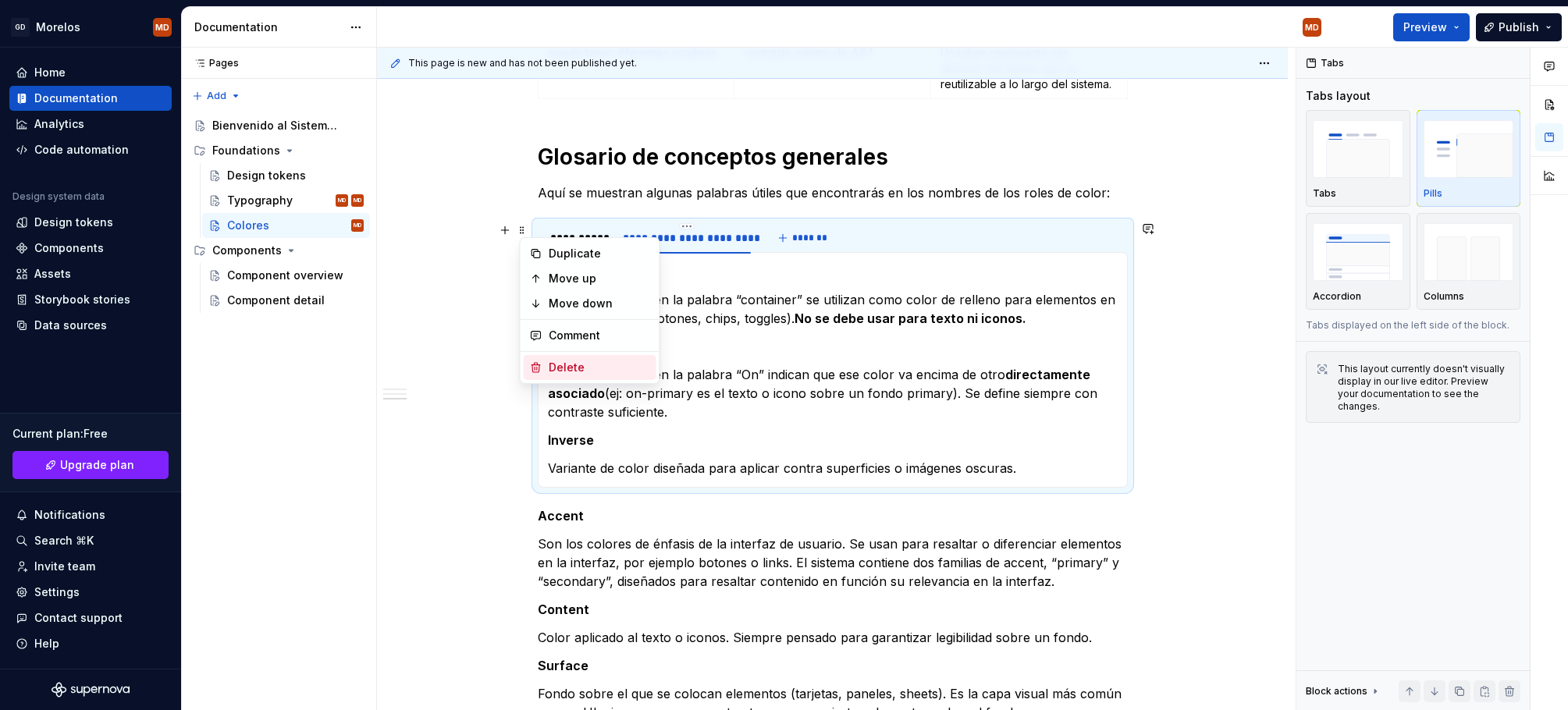
click at [451, 383] on div "¿Qué incluye el sistema? Un conjunto de relaciones de color testados y accesibl…" at bounding box center [832, 366] width 911 height 1624
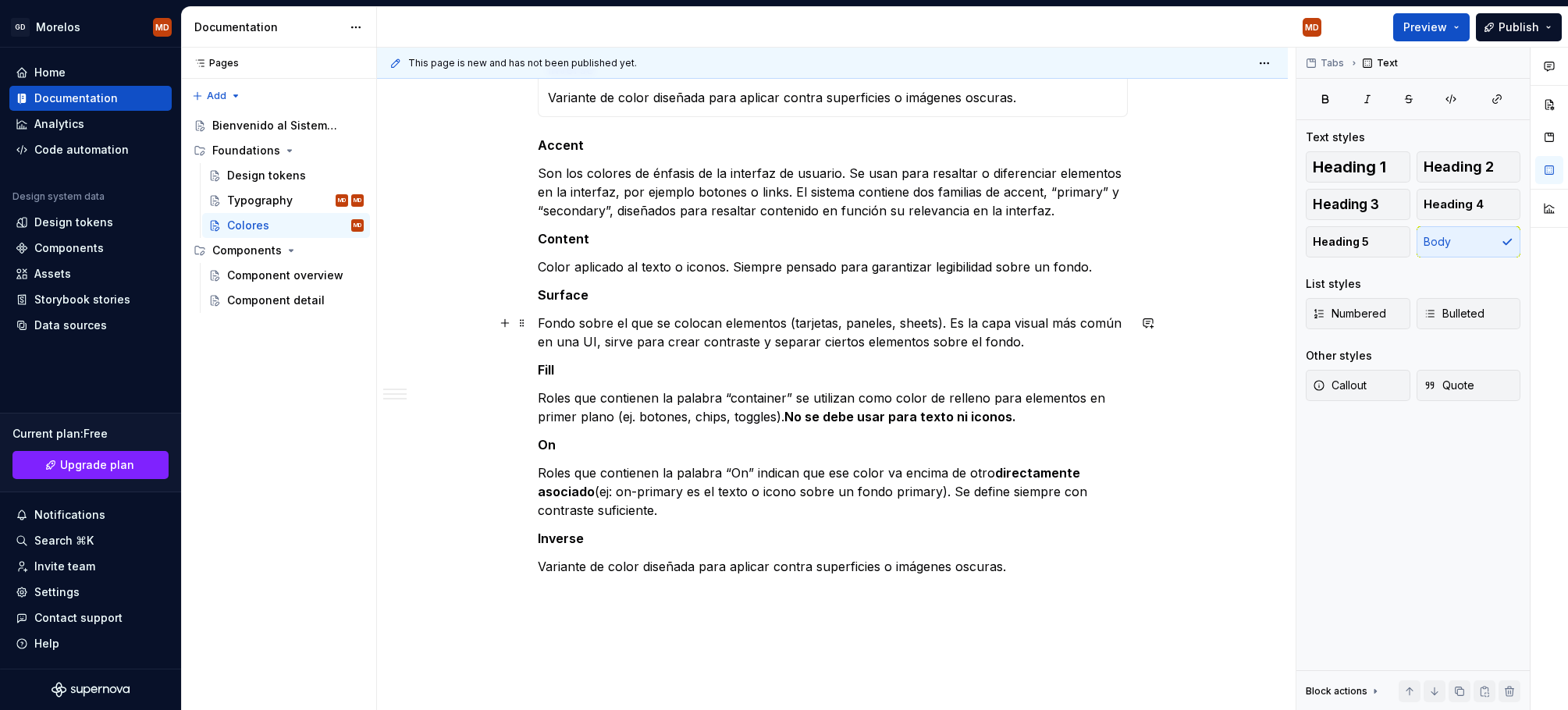
scroll to position [1108, 0]
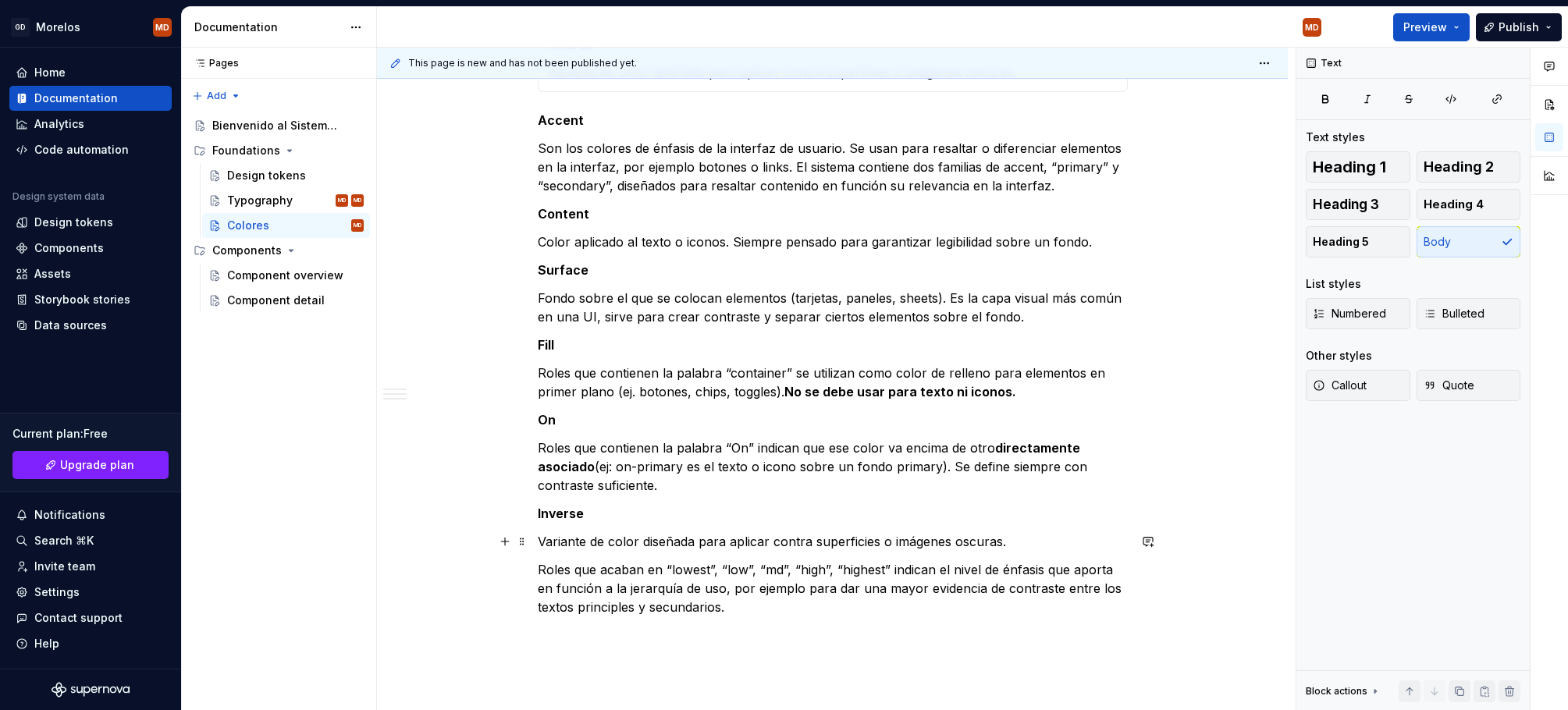
click at [1054, 544] on p "Variante de color diseñada para aplicar contra superficies o imágenes oscuras." at bounding box center [832, 542] width 590 height 19
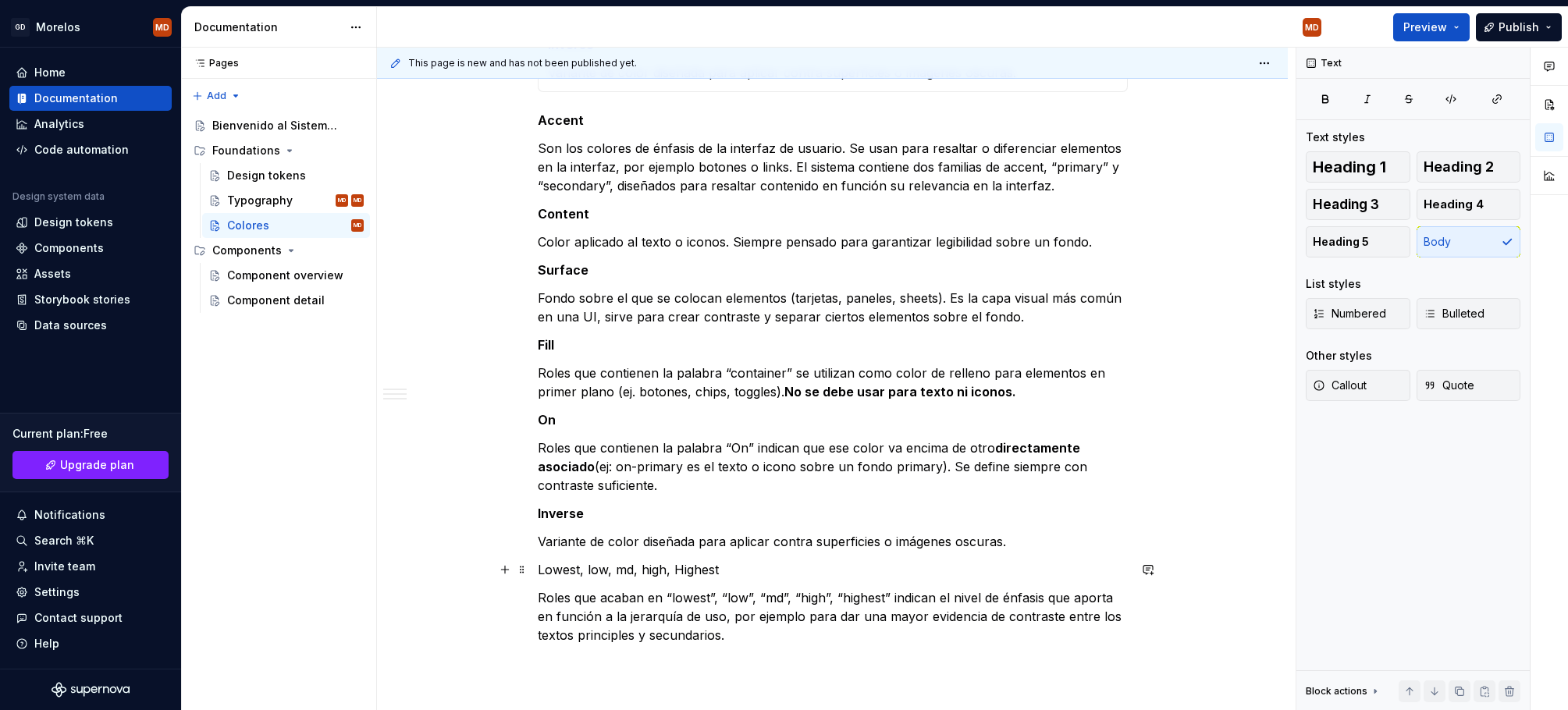
click at [586, 567] on p "Lowest, low, md, high, Highest" at bounding box center [832, 570] width 590 height 19
click at [714, 610] on p "Roles que acaban en “lowest”, “low”, “md”, “high”, “highest” indican el nivel d…" at bounding box center [832, 616] width 590 height 56
click at [771, 636] on p "Roles que acaban en “lowest”, “low”, “md”, “high”, “highest” indican el nivel d…" at bounding box center [832, 616] width 590 height 56
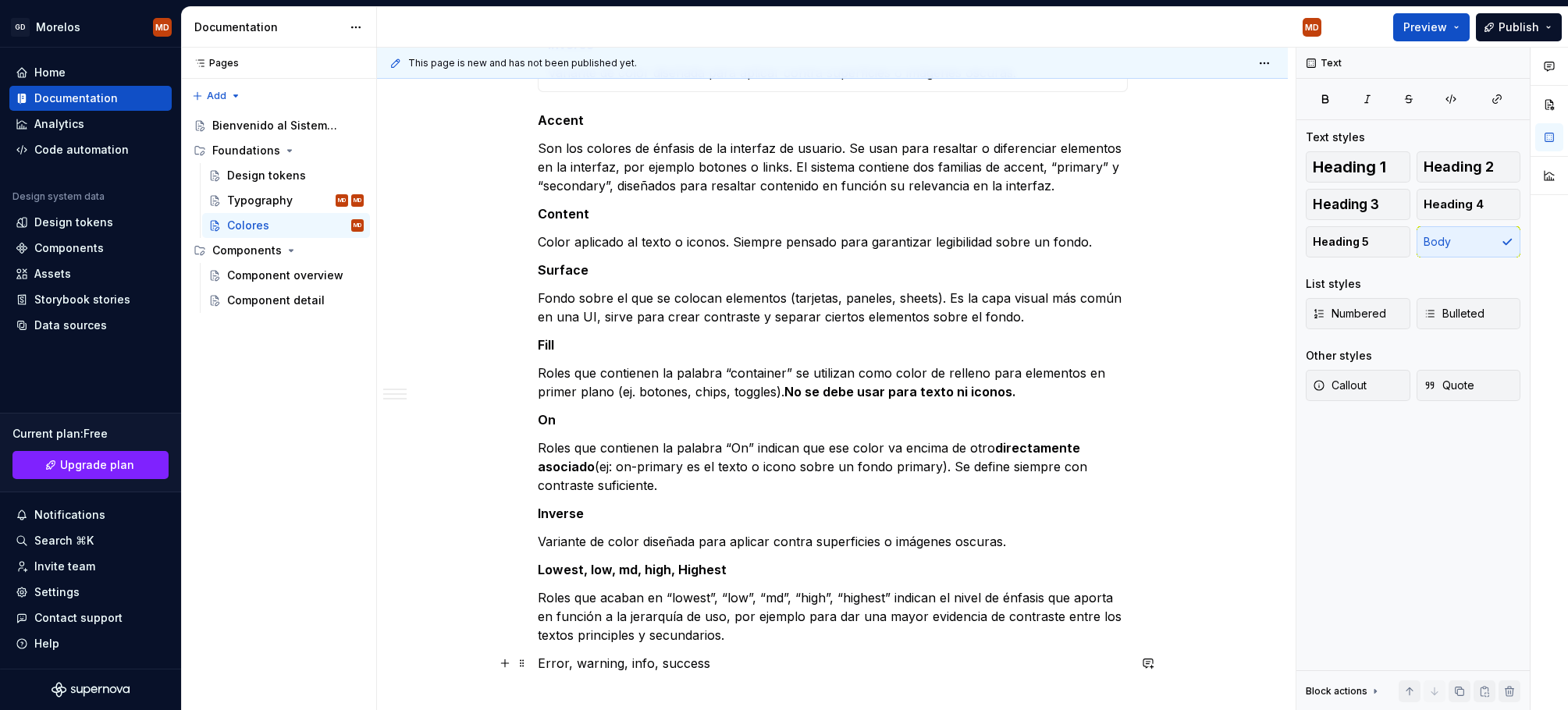
click at [643, 654] on div "¿Qué incluye el sistema? Un conjunto de relaciones de color testados y accesibl…" at bounding box center [832, 32] width 911 height 1746
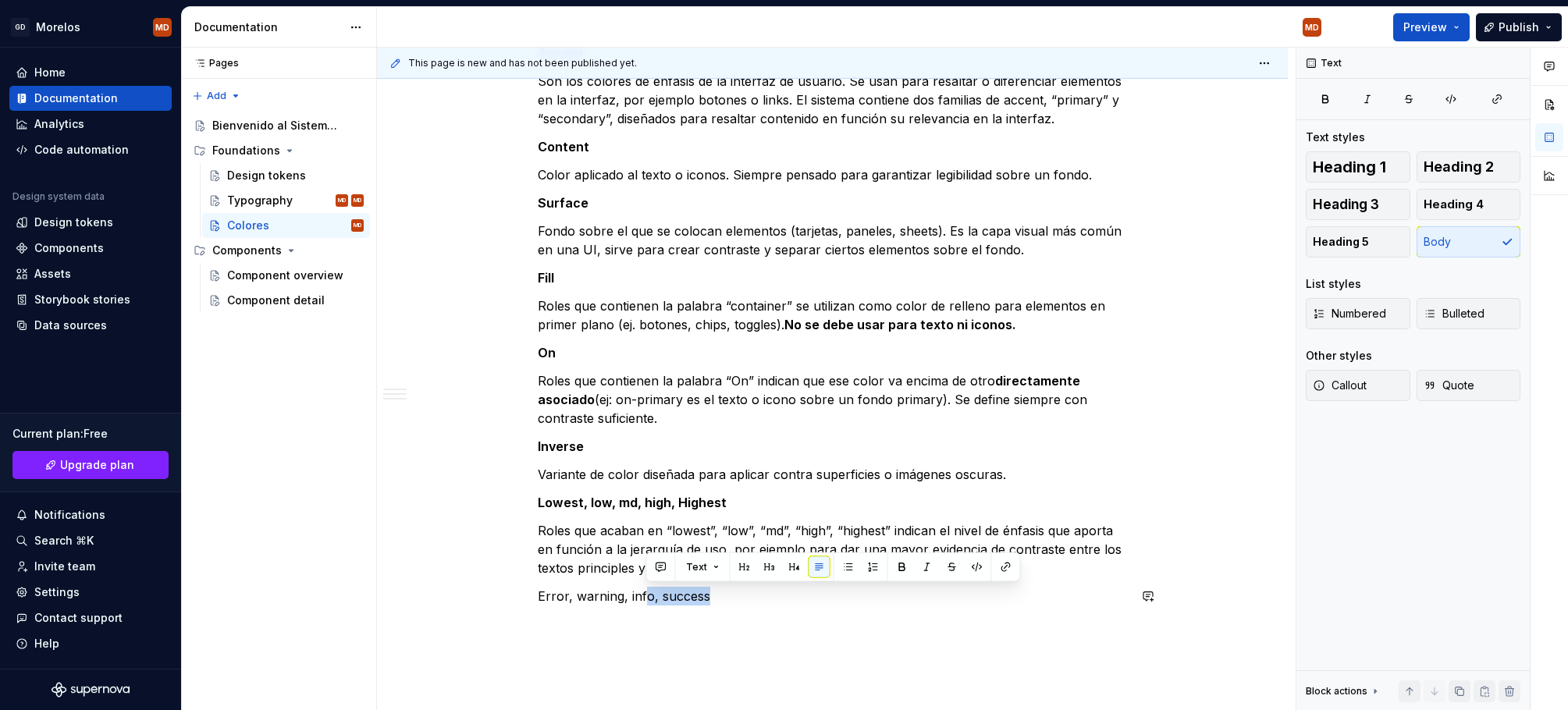
click at [600, 595] on p "Error, warning, info, success" at bounding box center [832, 596] width 590 height 19
click at [600, 594] on p "Error, warning, info, success" at bounding box center [832, 596] width 590 height 19
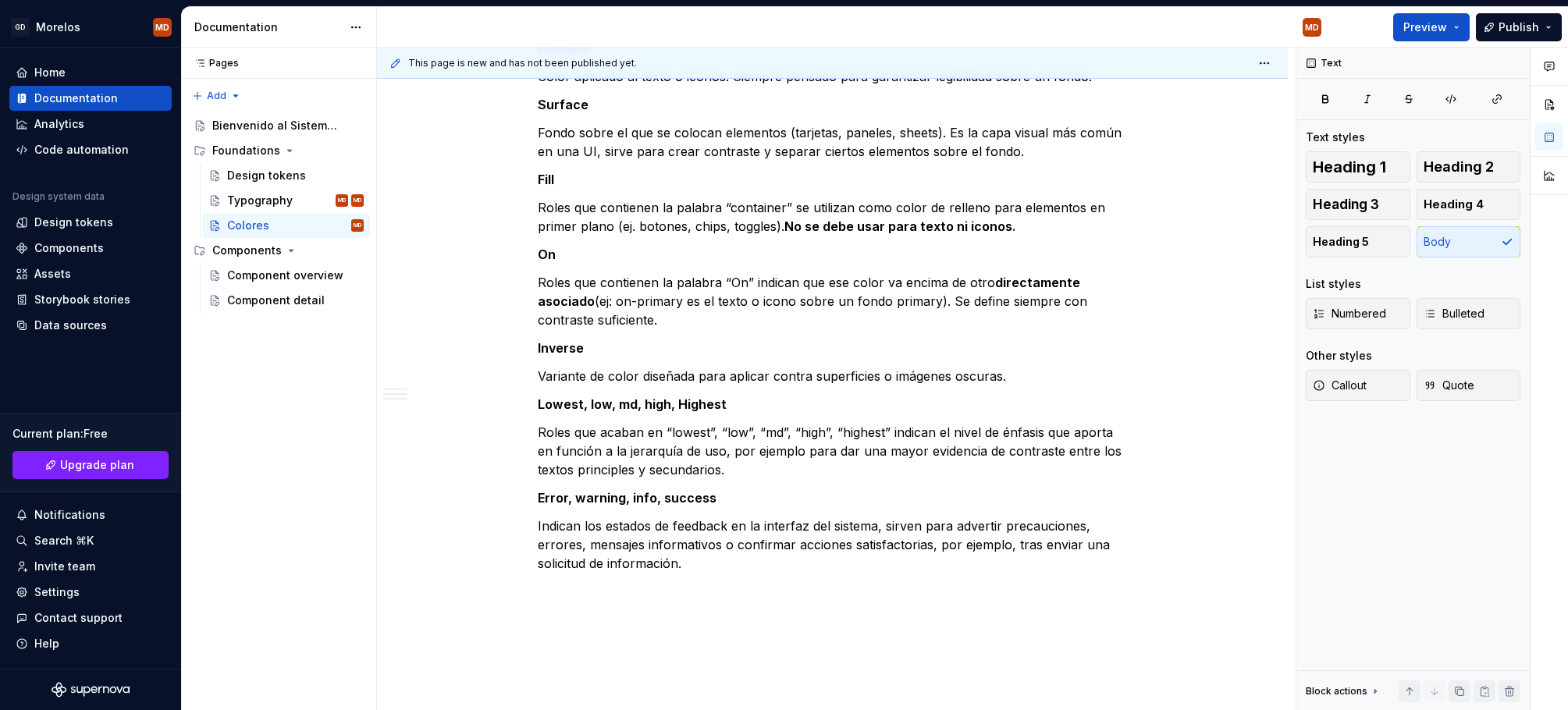
scroll to position [1276, 0]
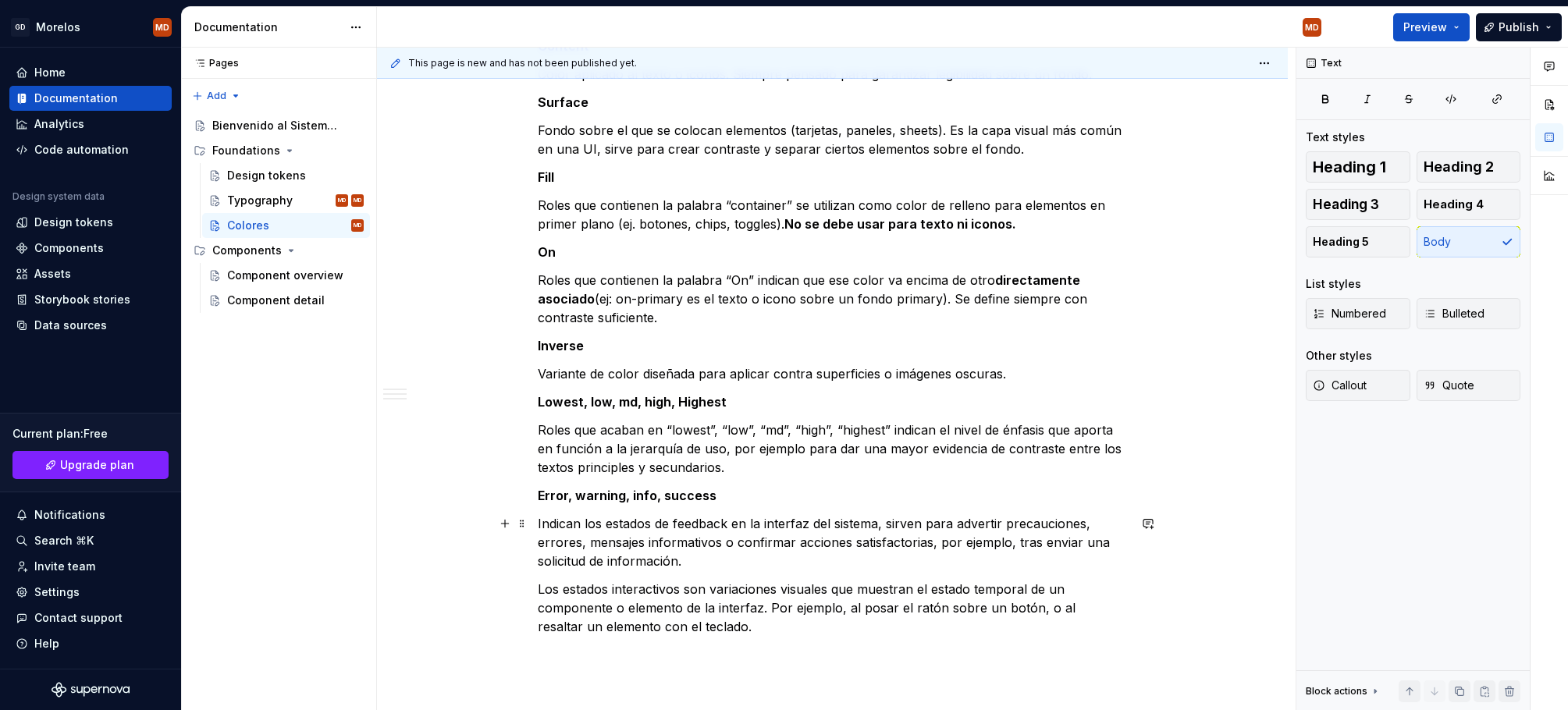
click at [784, 565] on p "Indican los estados de feedback en la interfaz del sistema, sirven para adverti…" at bounding box center [832, 542] width 590 height 56
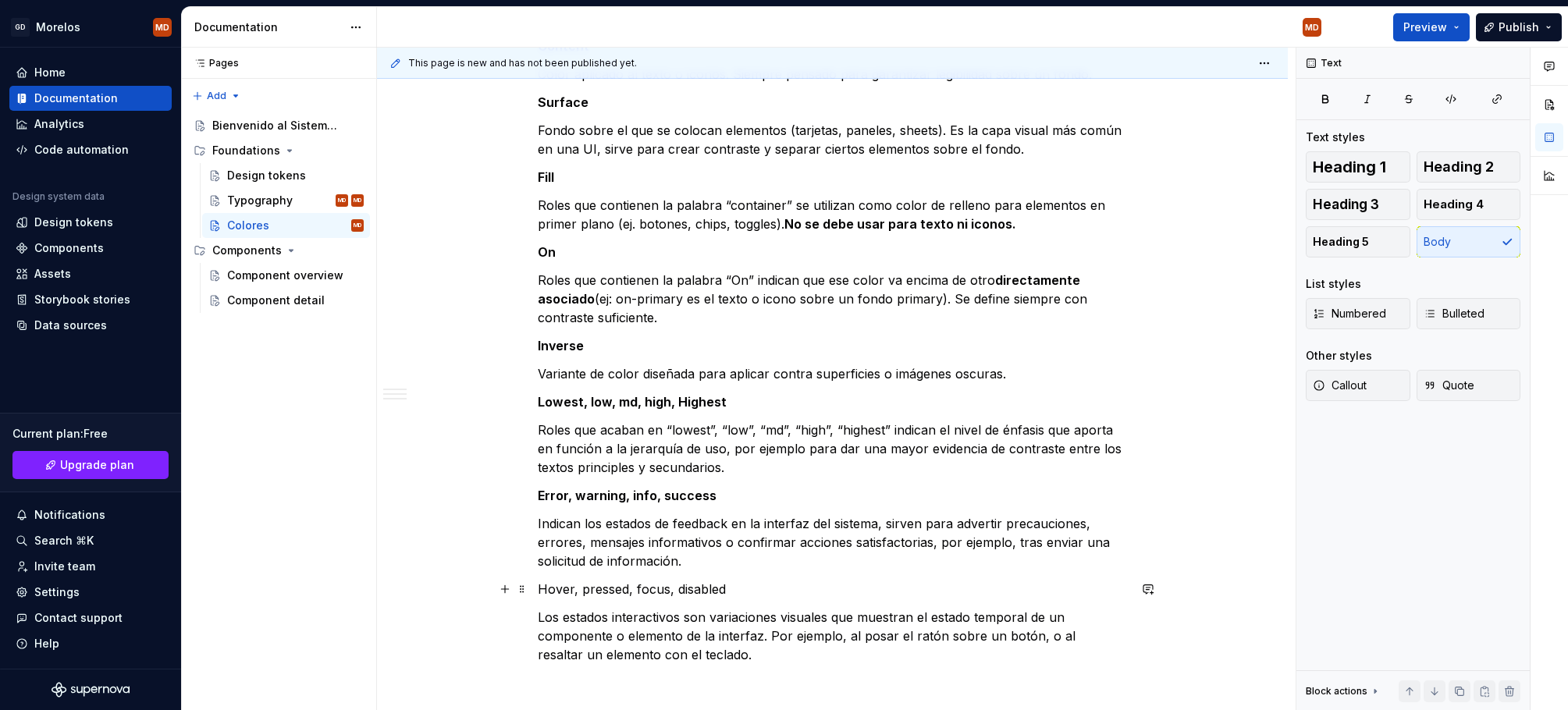
click at [666, 584] on p "Hover, pressed, focus, disabled" at bounding box center [832, 589] width 590 height 19
click at [770, 646] on p "Los estados interactivos son variaciones visuales que muestran el estado tempor…" at bounding box center [832, 635] width 590 height 56
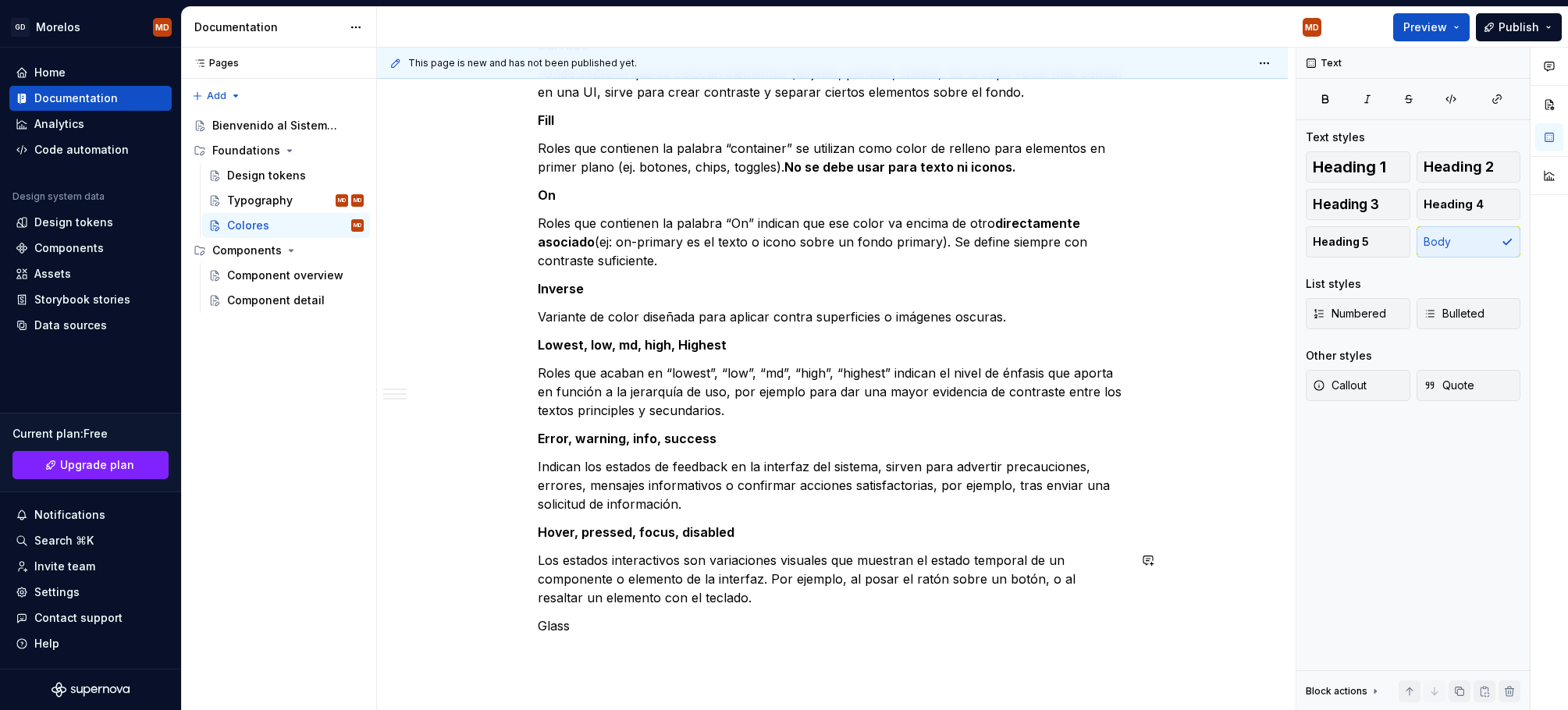
click at [563, 632] on p "Glass" at bounding box center [832, 626] width 590 height 19
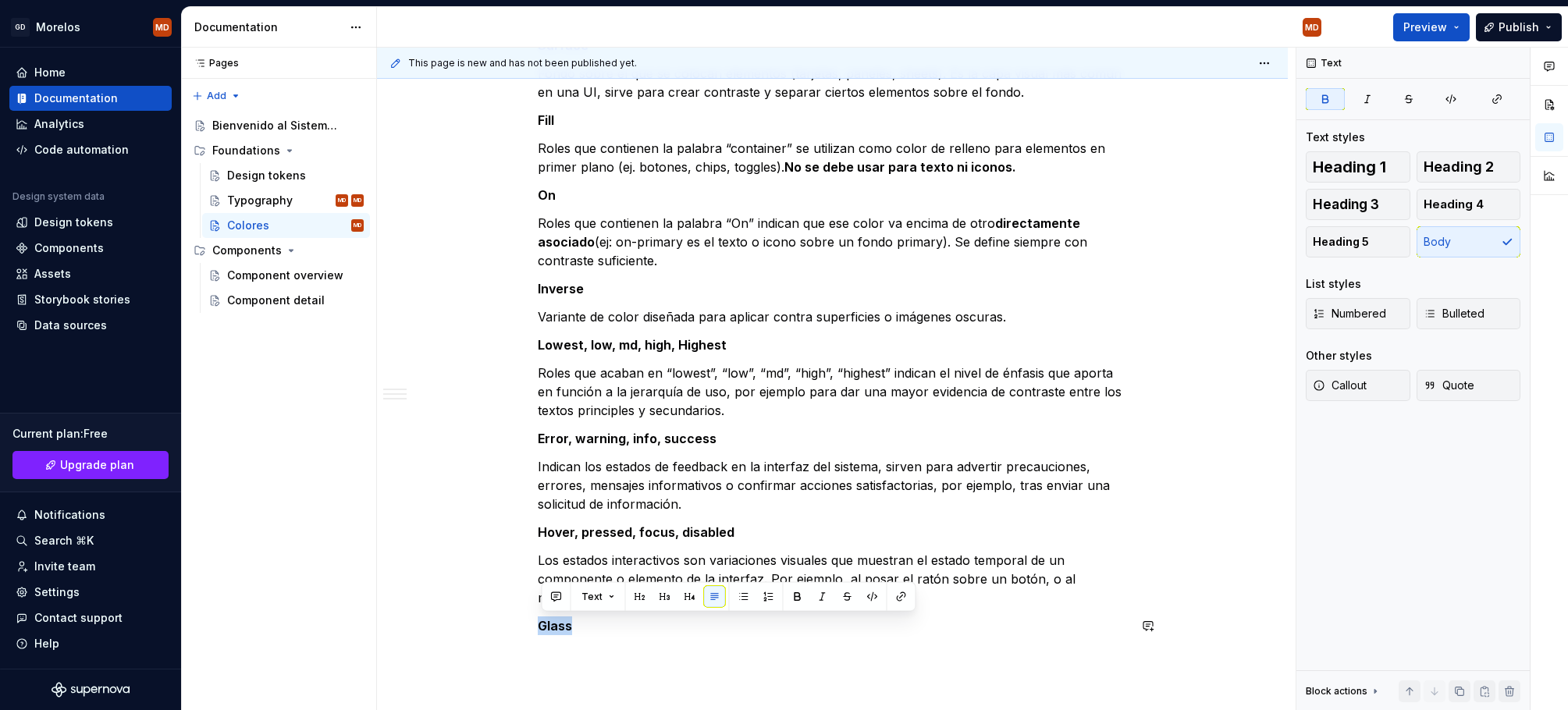
click at [696, 658] on div "This page is new and has not been published yet. Colores Edit header ¿Qué inclu…" at bounding box center [836, 379] width 918 height 663
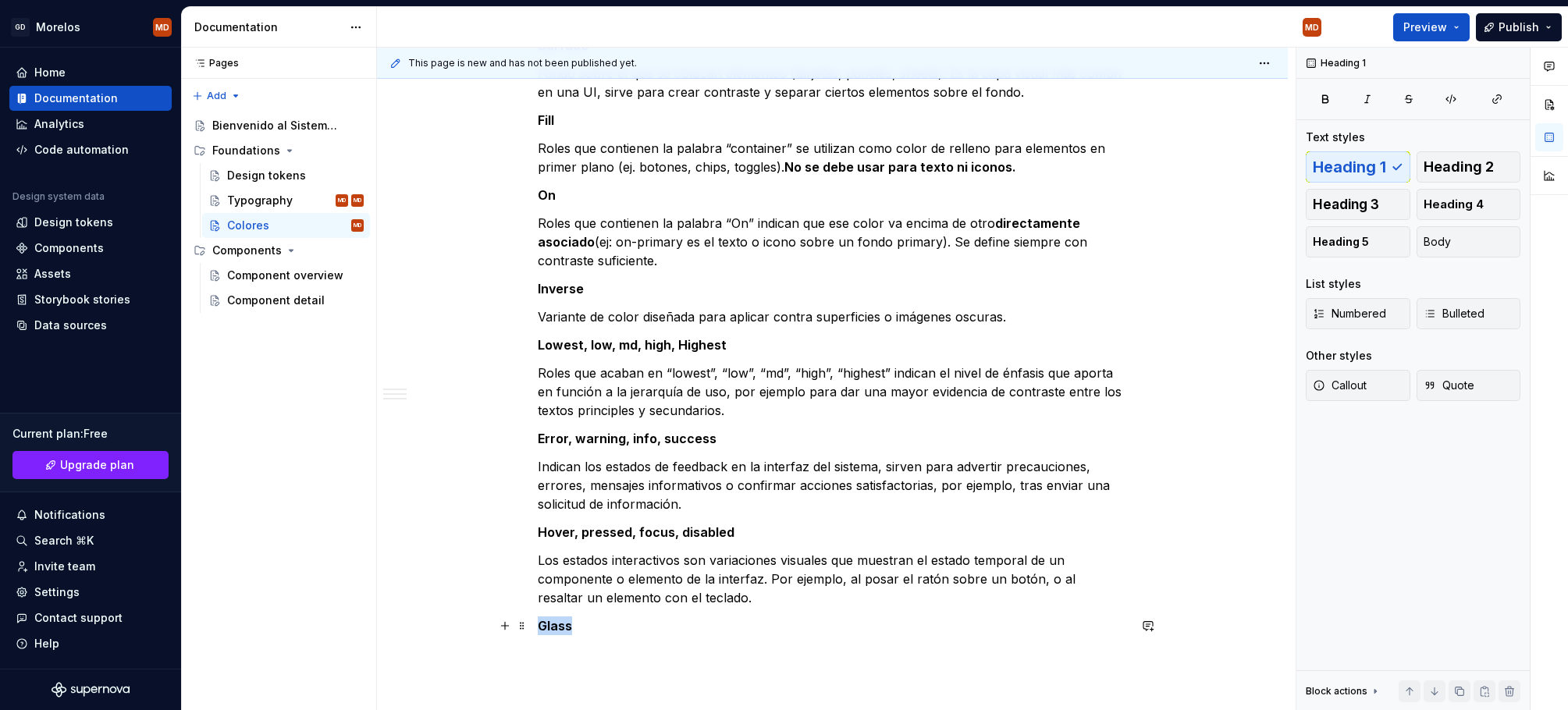
click at [675, 632] on p "Glass" at bounding box center [832, 626] width 590 height 19
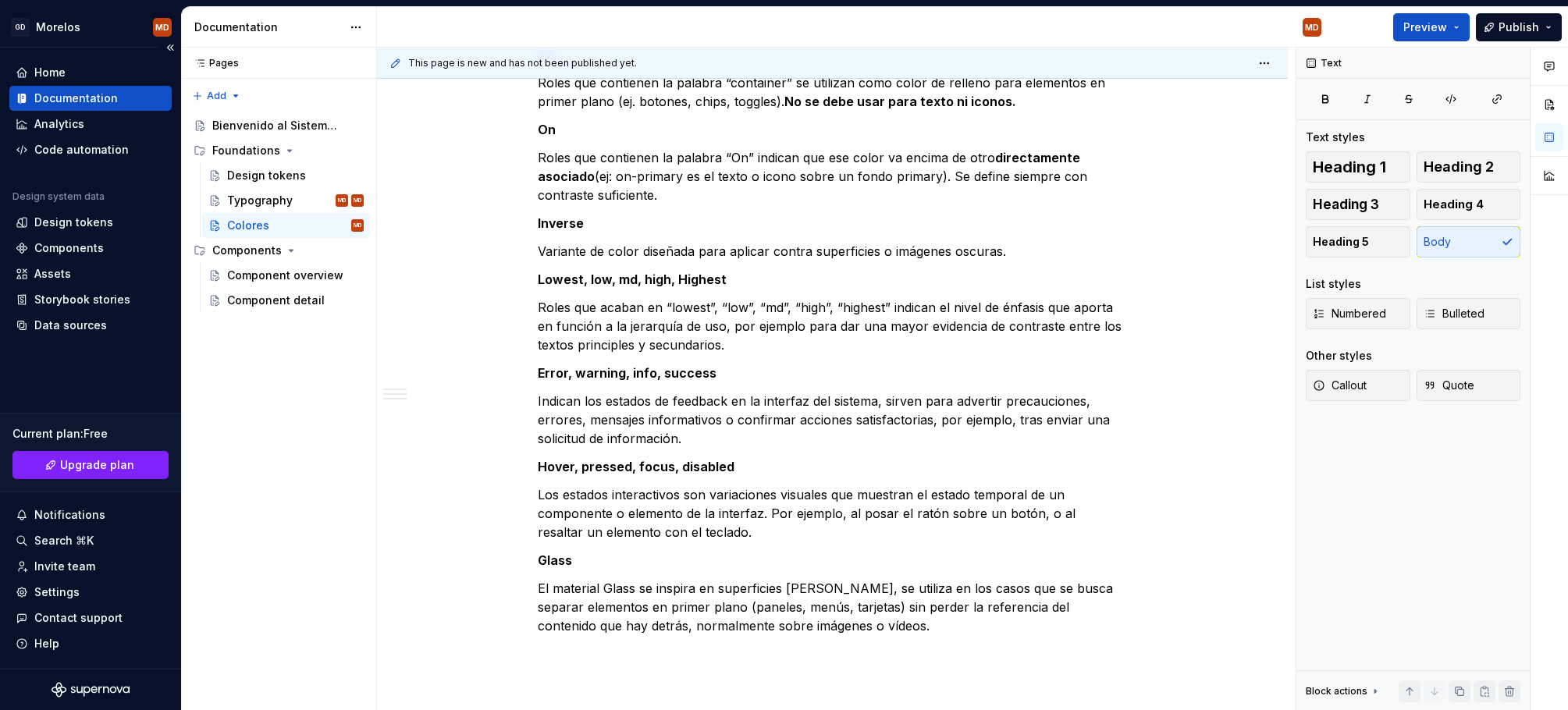
scroll to position [1554, 0]
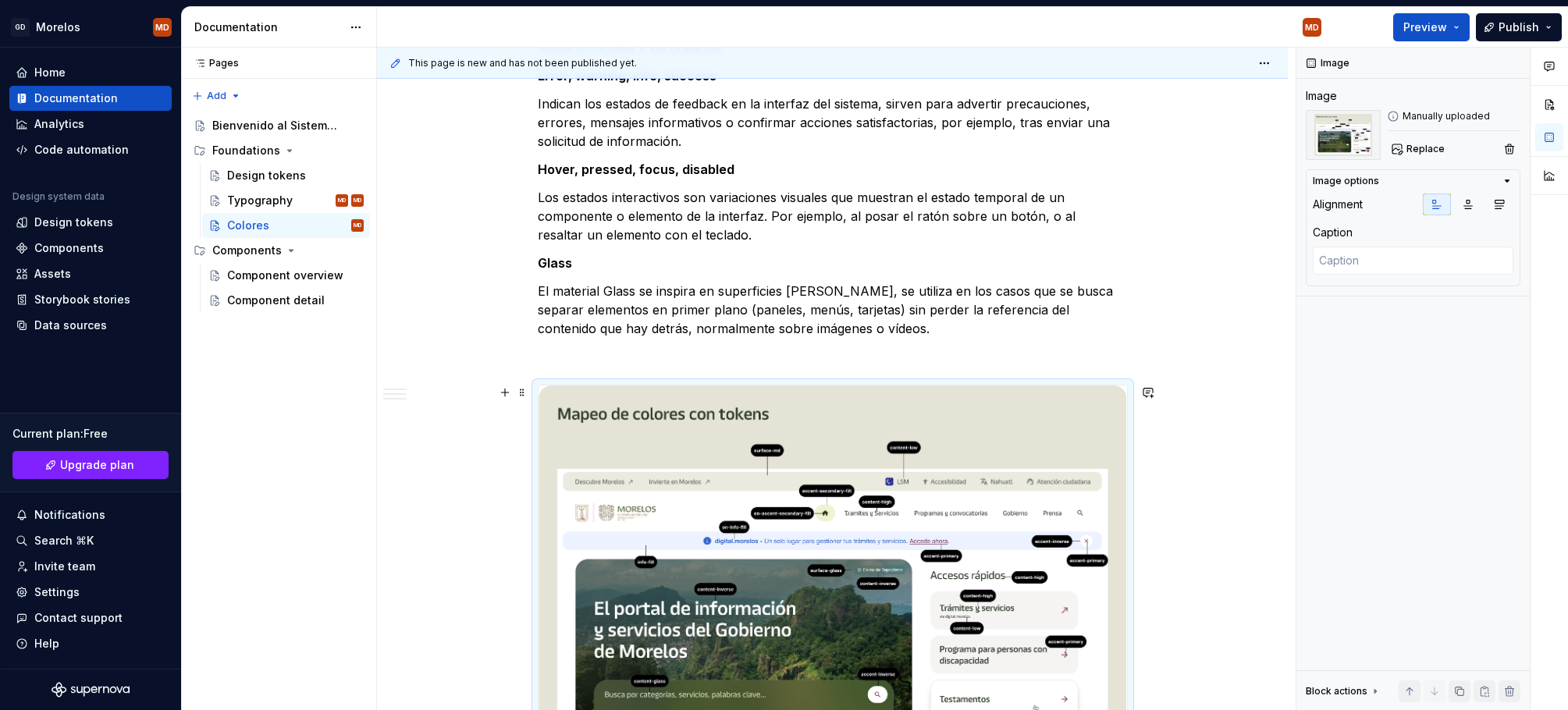
scroll to position [1843, 0]
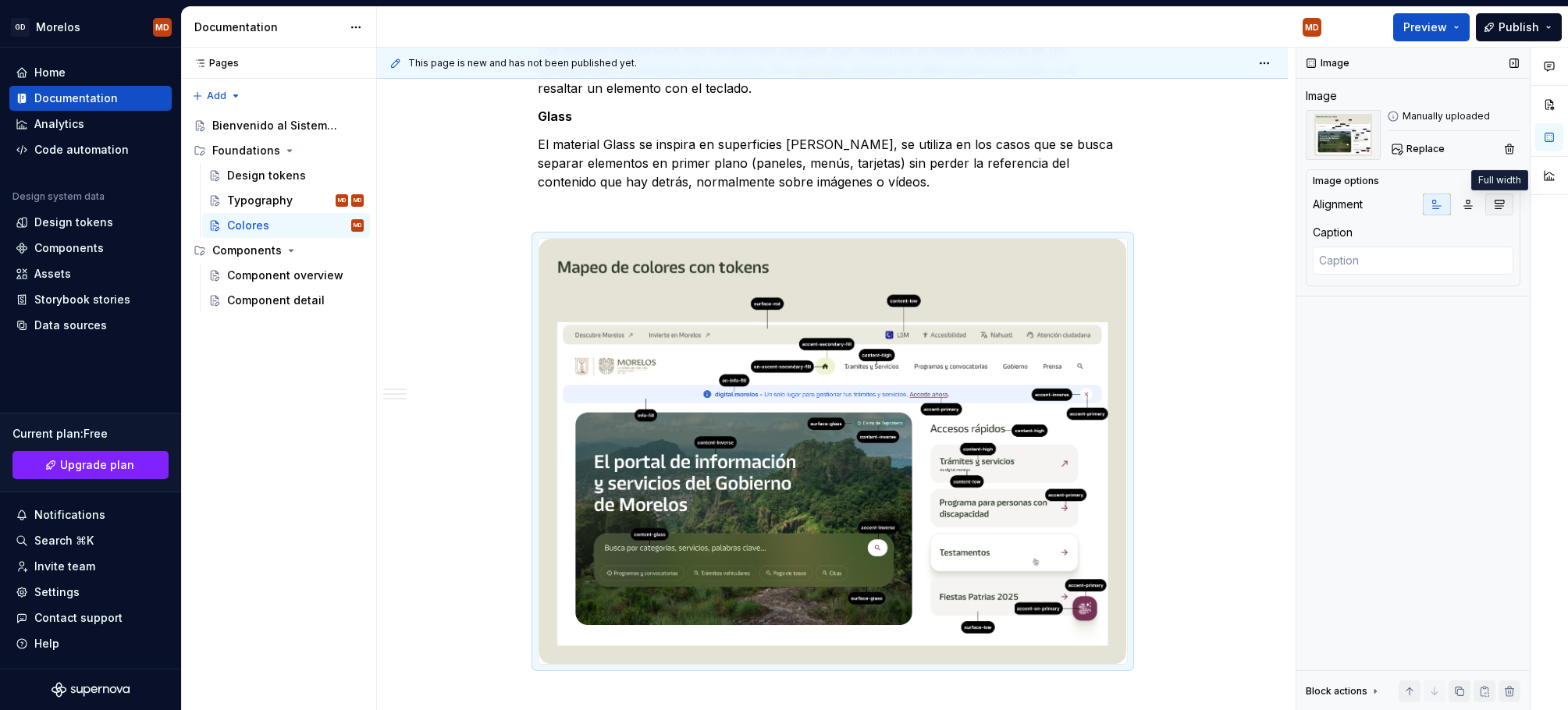
click at [1496, 203] on icon "button" at bounding box center [1498, 204] width 12 height 12
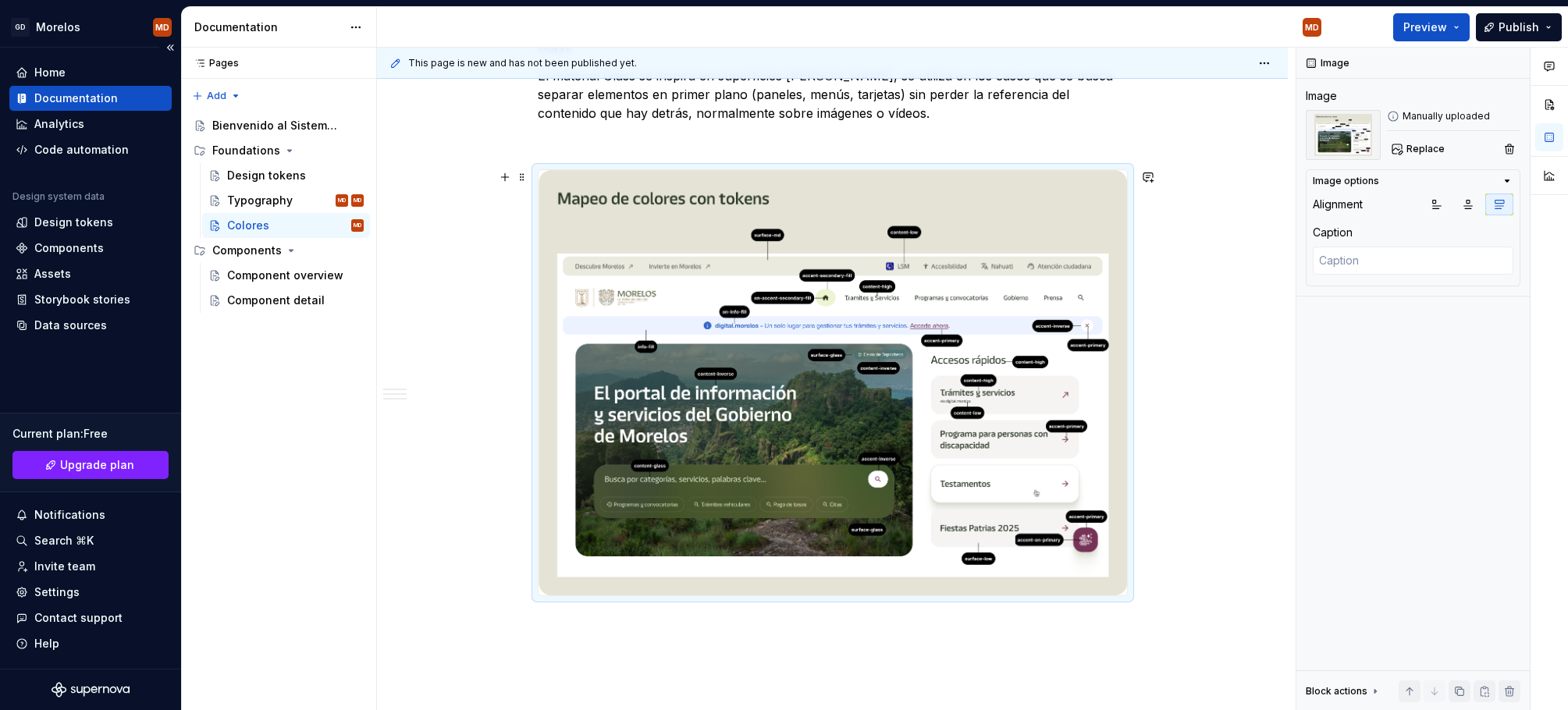
scroll to position [2028, 0]
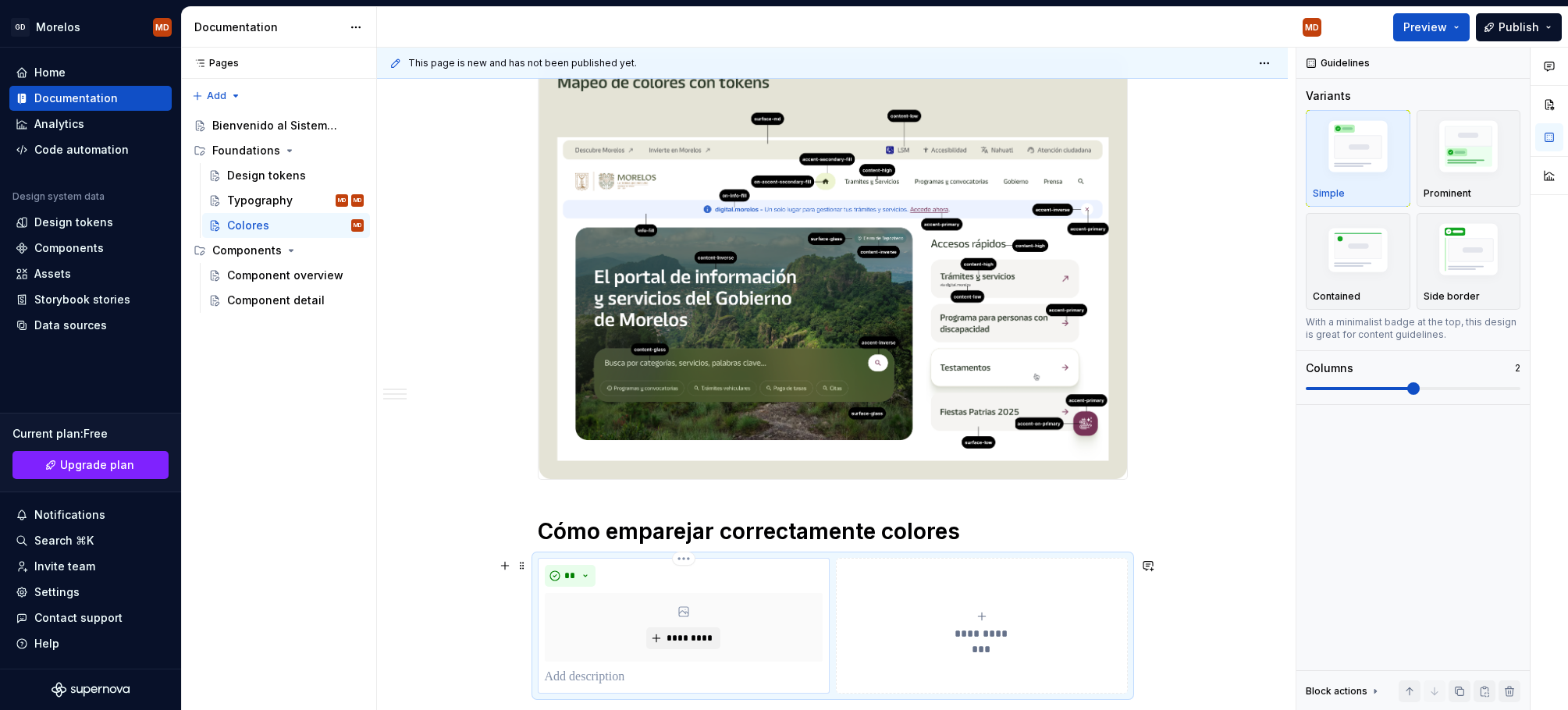
click at [752, 620] on div "*********" at bounding box center [683, 628] width 277 height 69
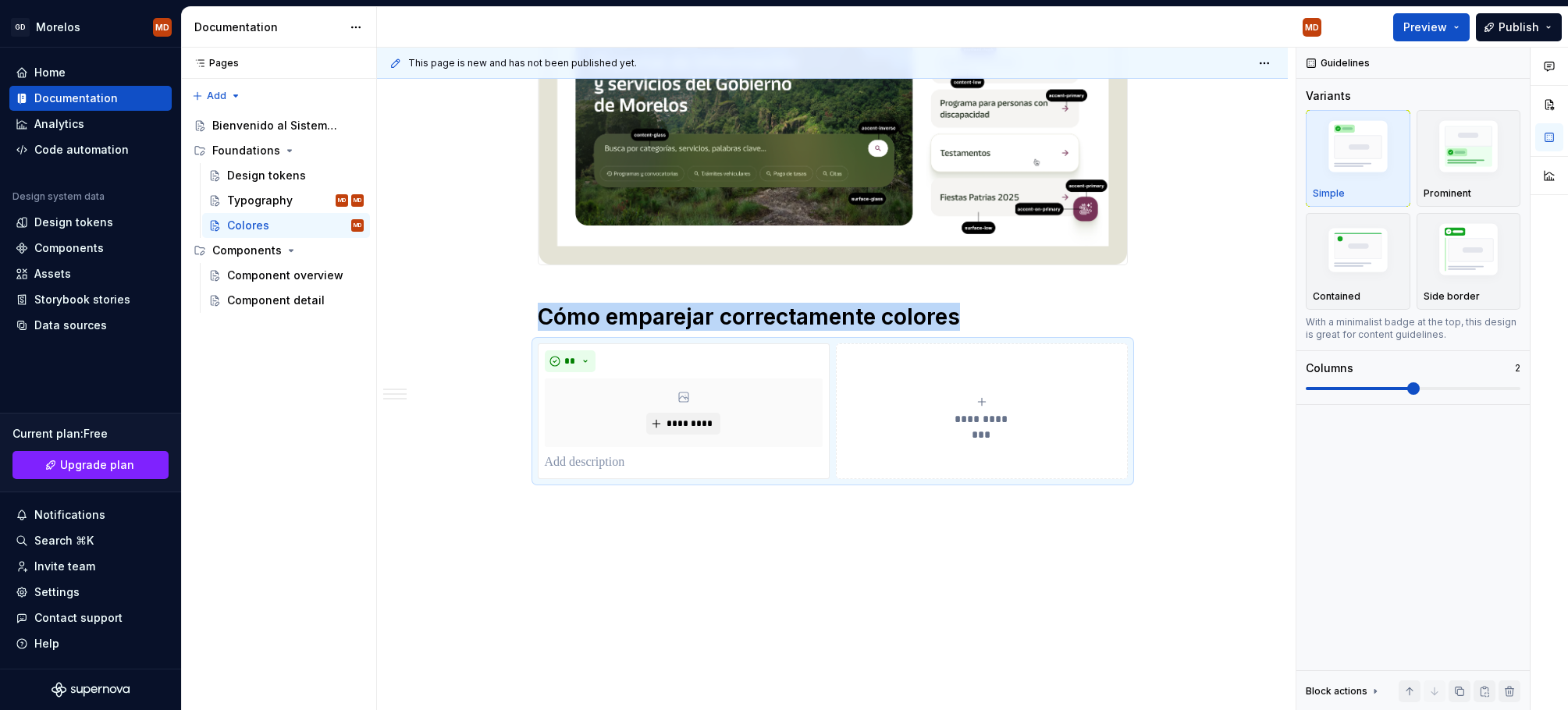
scroll to position [2241, 0]
click at [737, 459] on p at bounding box center [683, 464] width 277 height 19
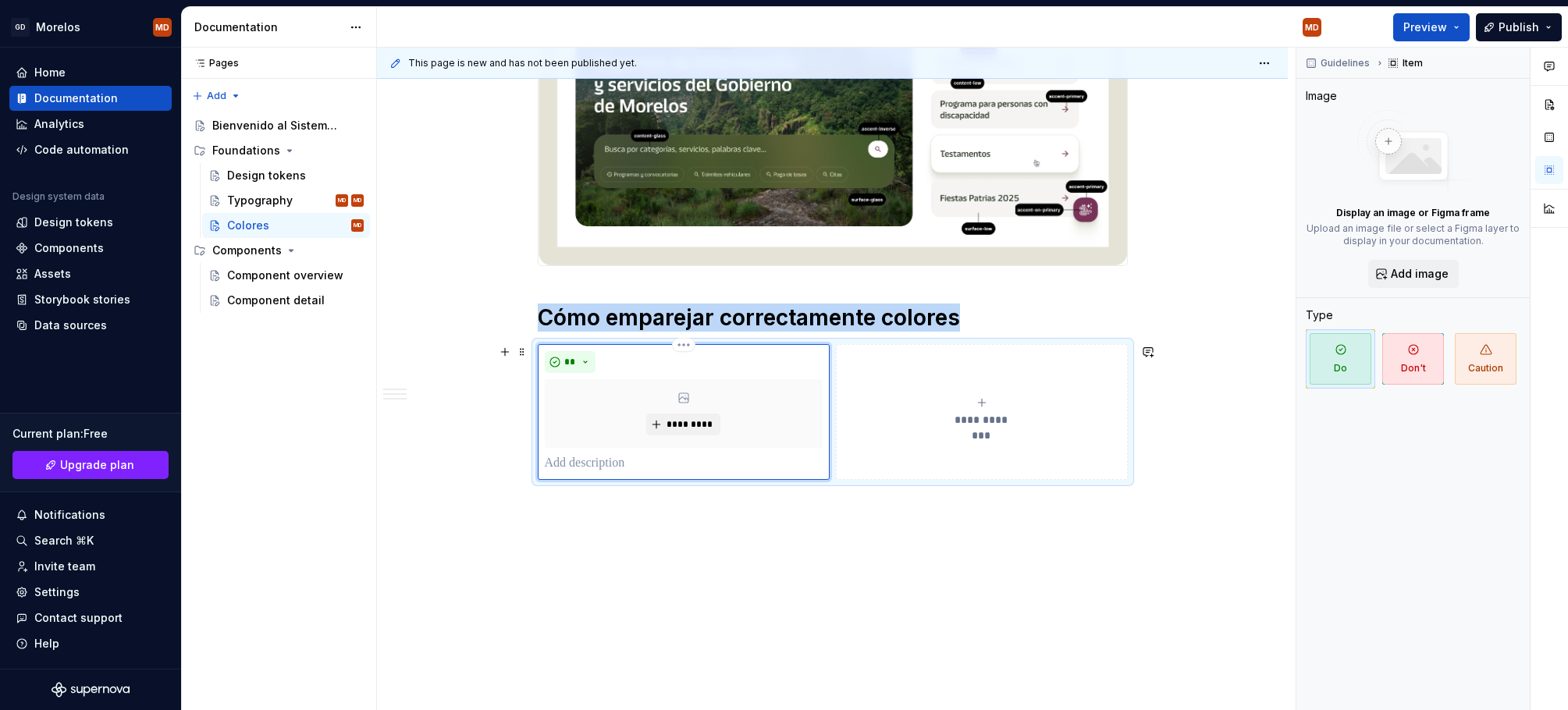
click at [742, 436] on div "*********" at bounding box center [683, 413] width 277 height 69
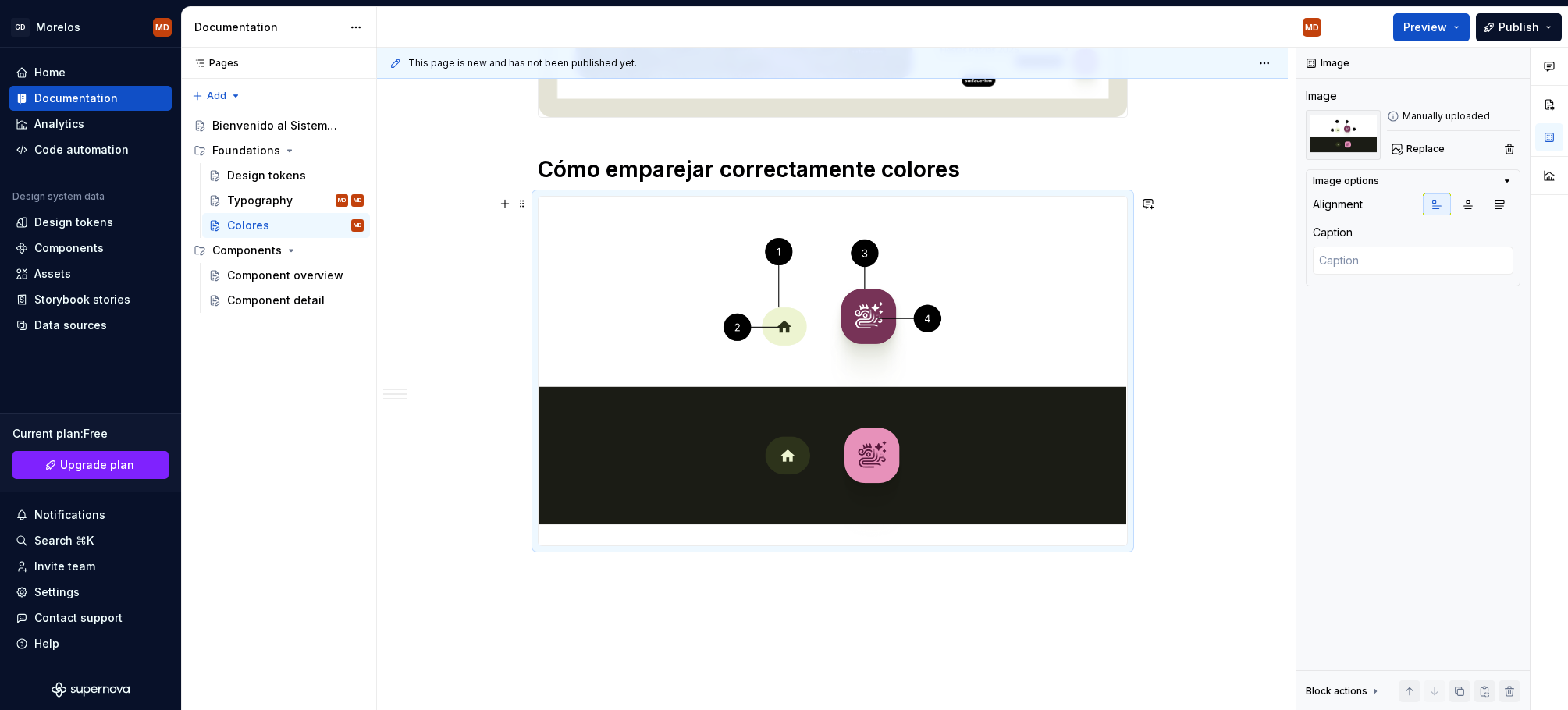
scroll to position [2456, 0]
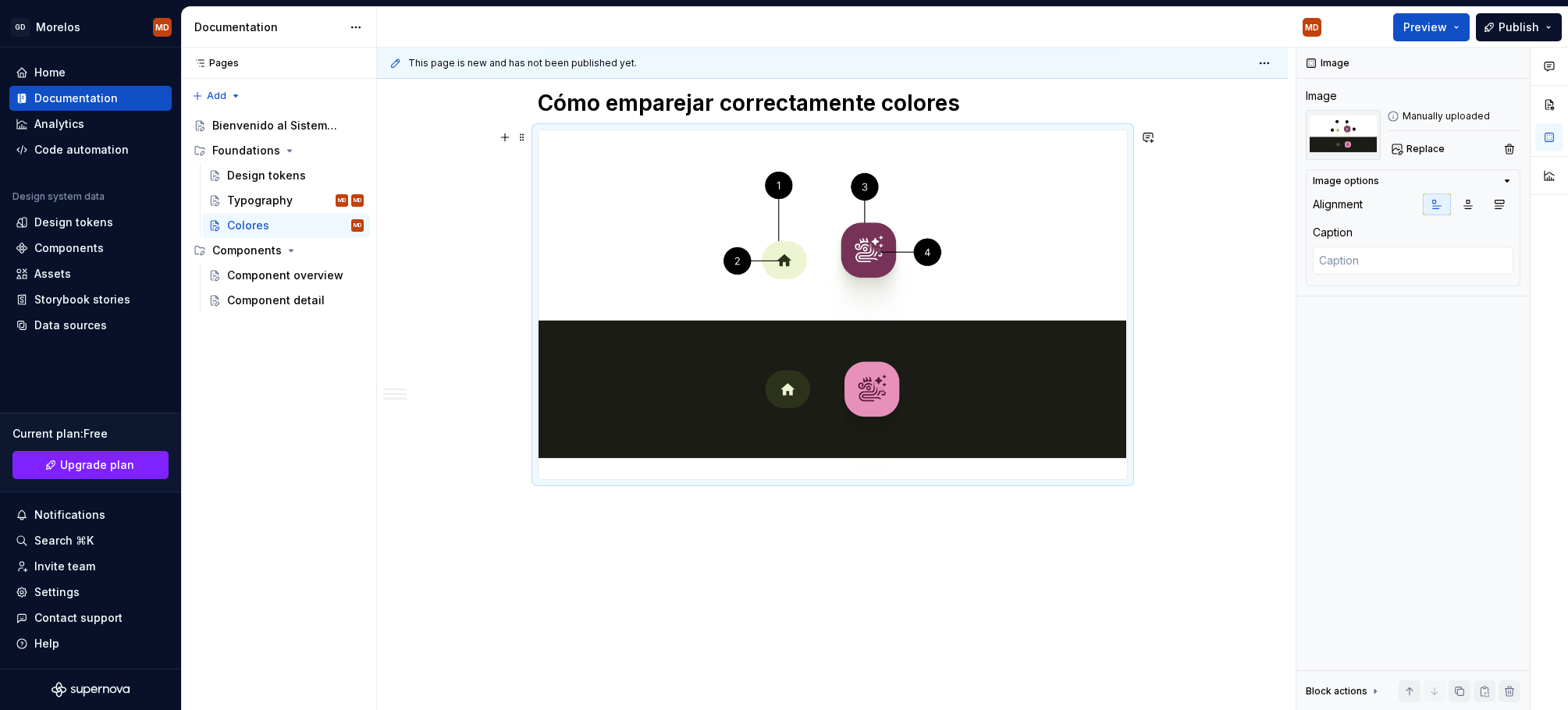
click at [754, 350] on img at bounding box center [832, 304] width 588 height 349
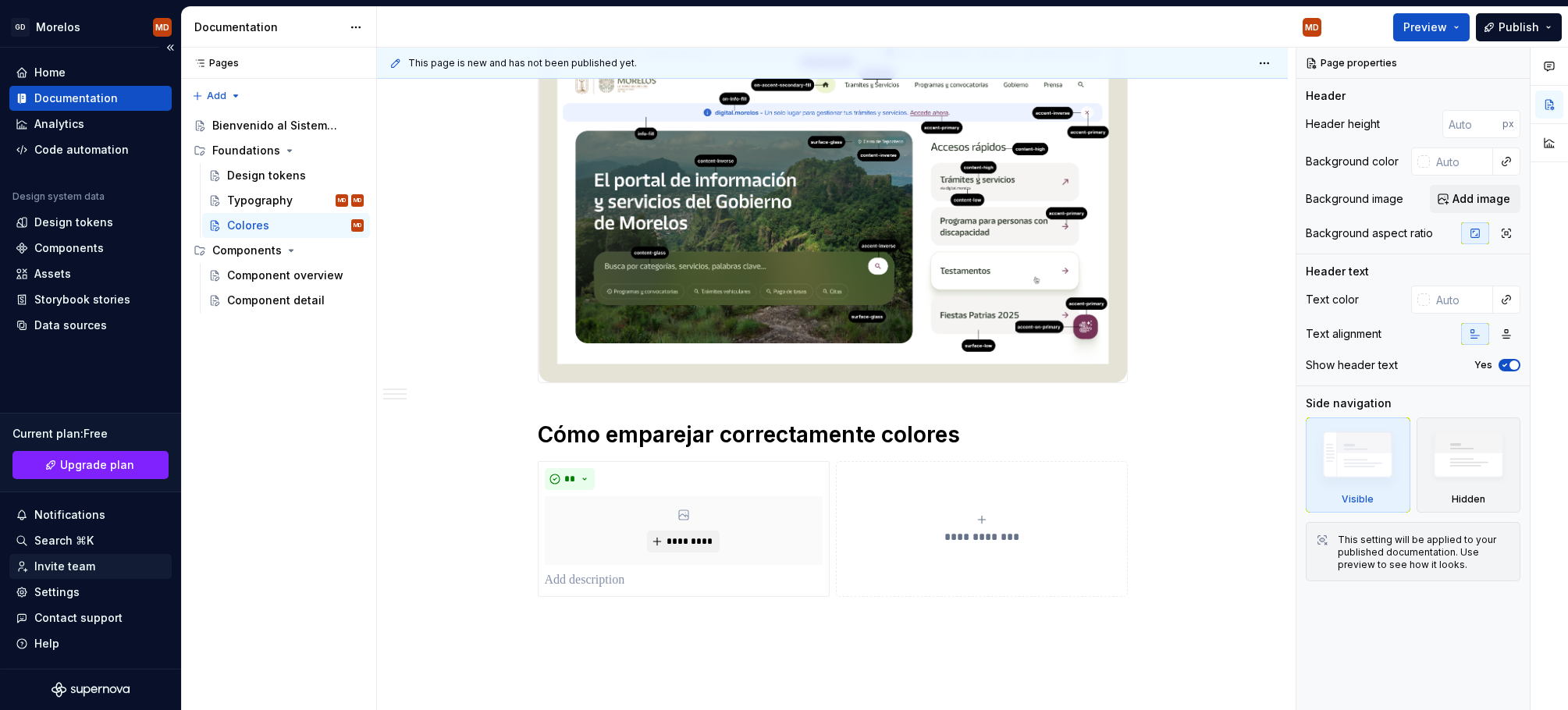
scroll to position [2180, 0]
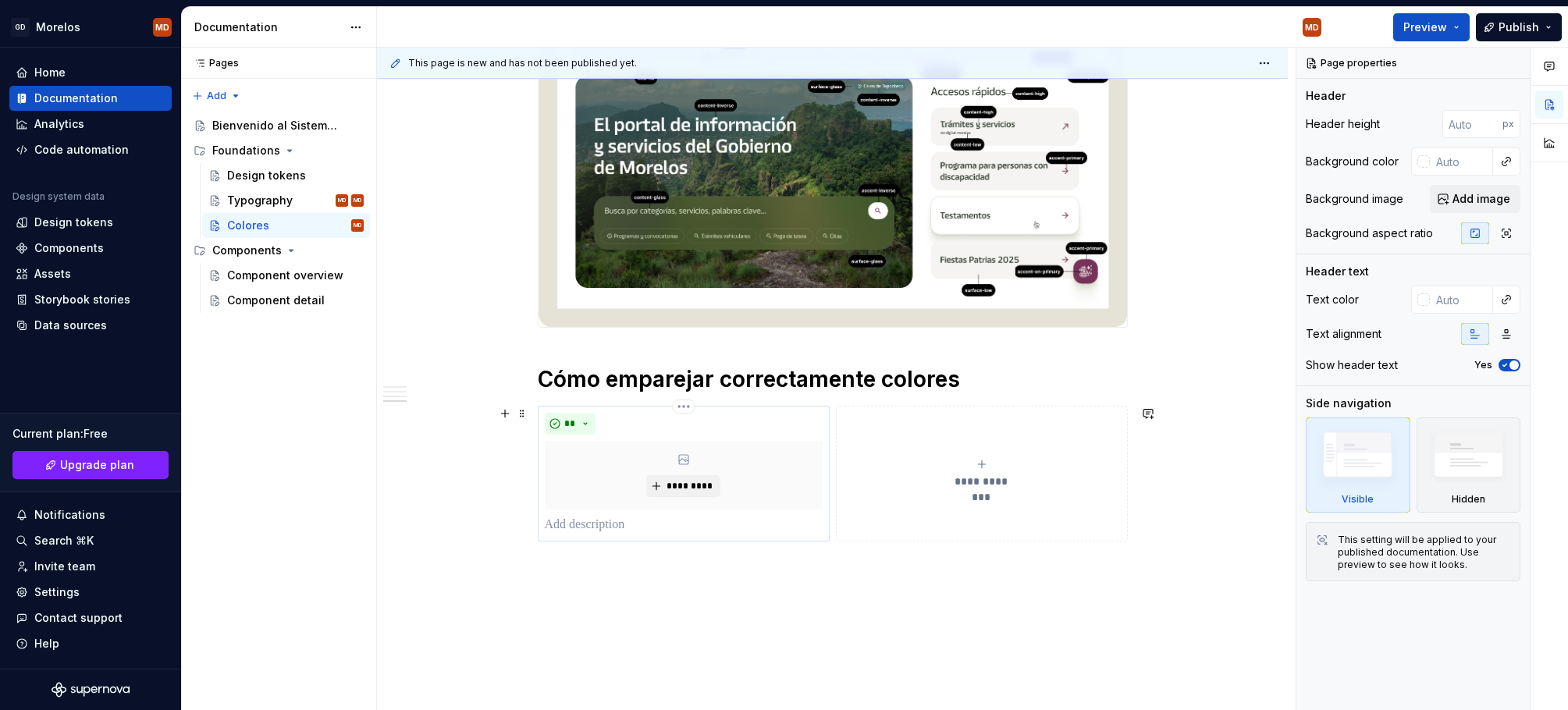
click at [668, 465] on div "*********" at bounding box center [683, 476] width 277 height 69
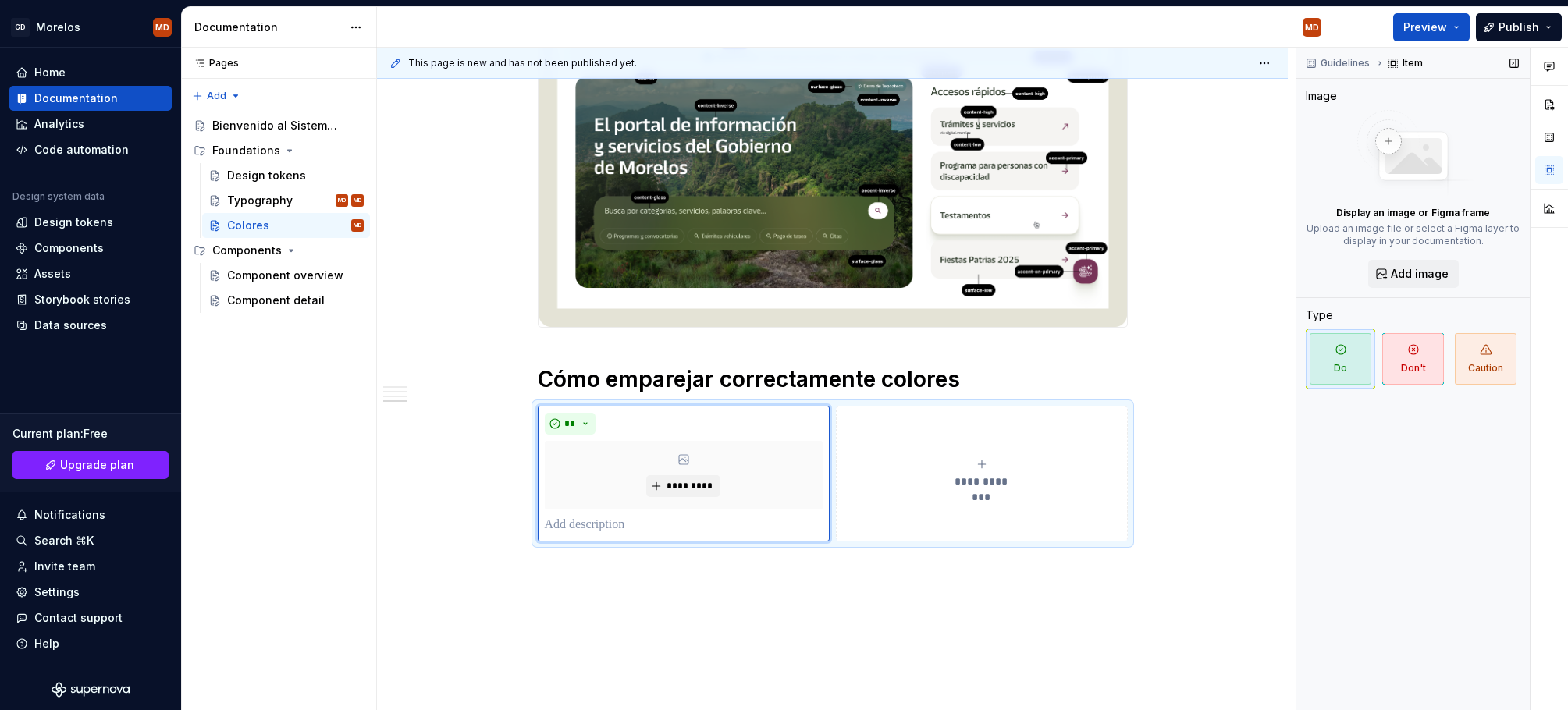
click at [1387, 229] on p "Upload an image file or select a Figma layer to display in your documentation." at bounding box center [1413, 234] width 214 height 25
click at [692, 484] on span "*********" at bounding box center [690, 486] width 48 height 12
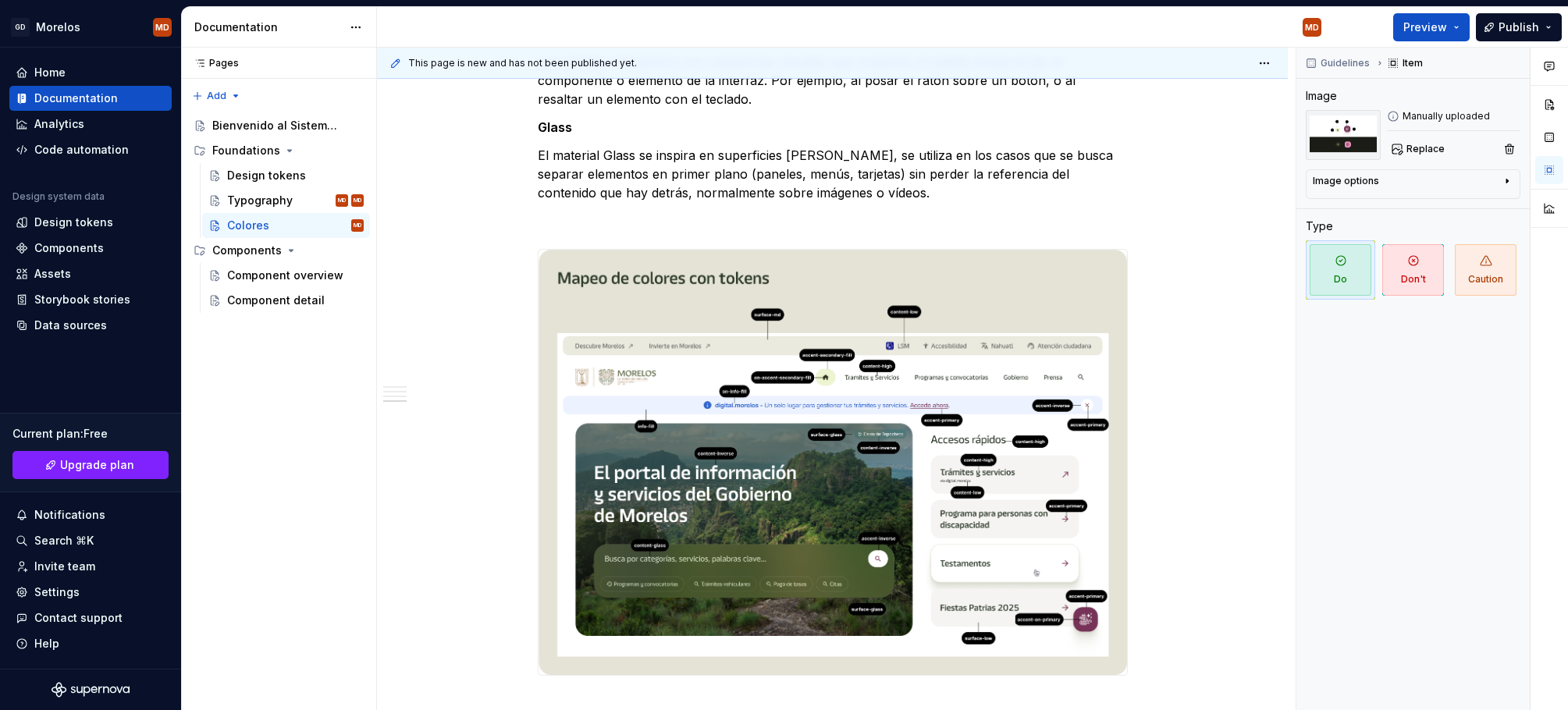
scroll to position [2173, 0]
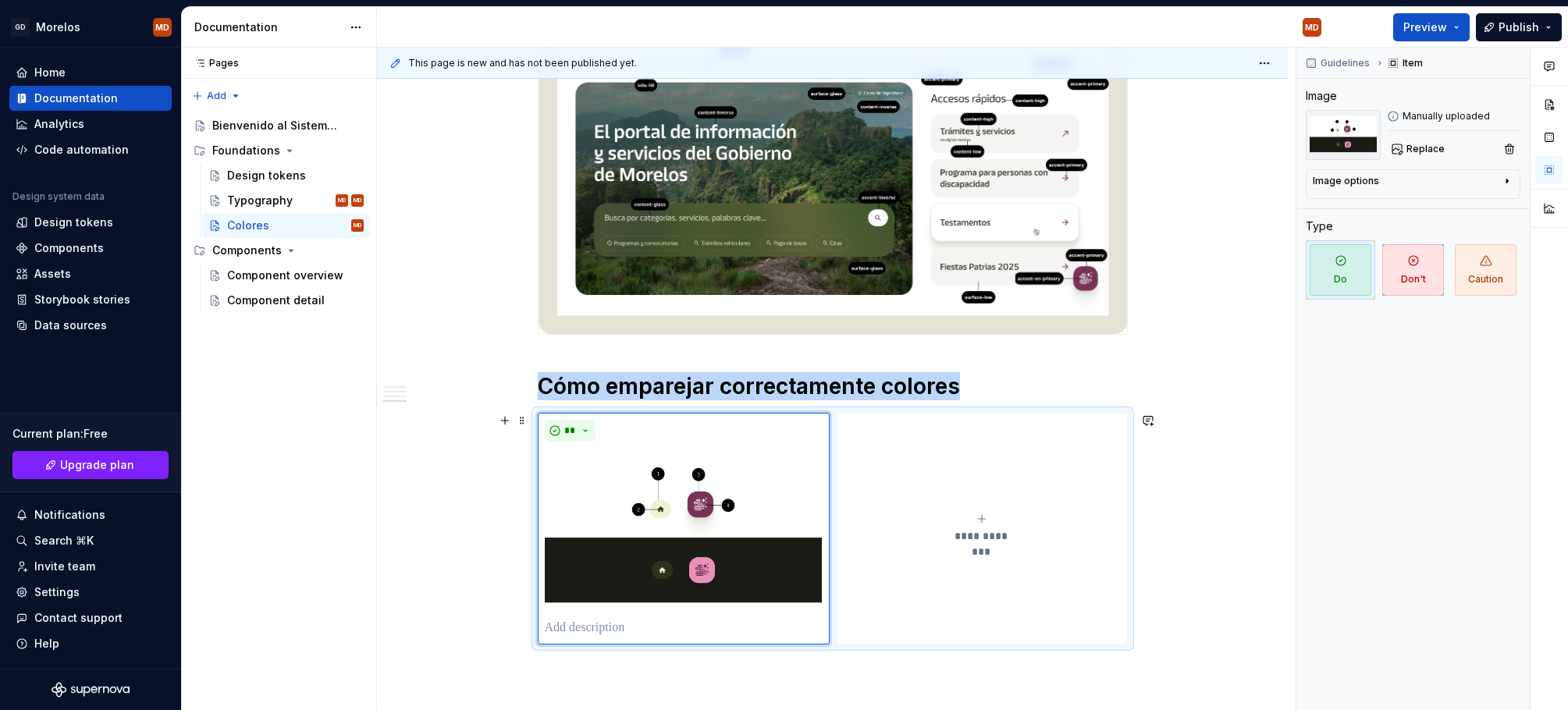
click at [972, 514] on div "**********" at bounding box center [982, 528] width 277 height 32
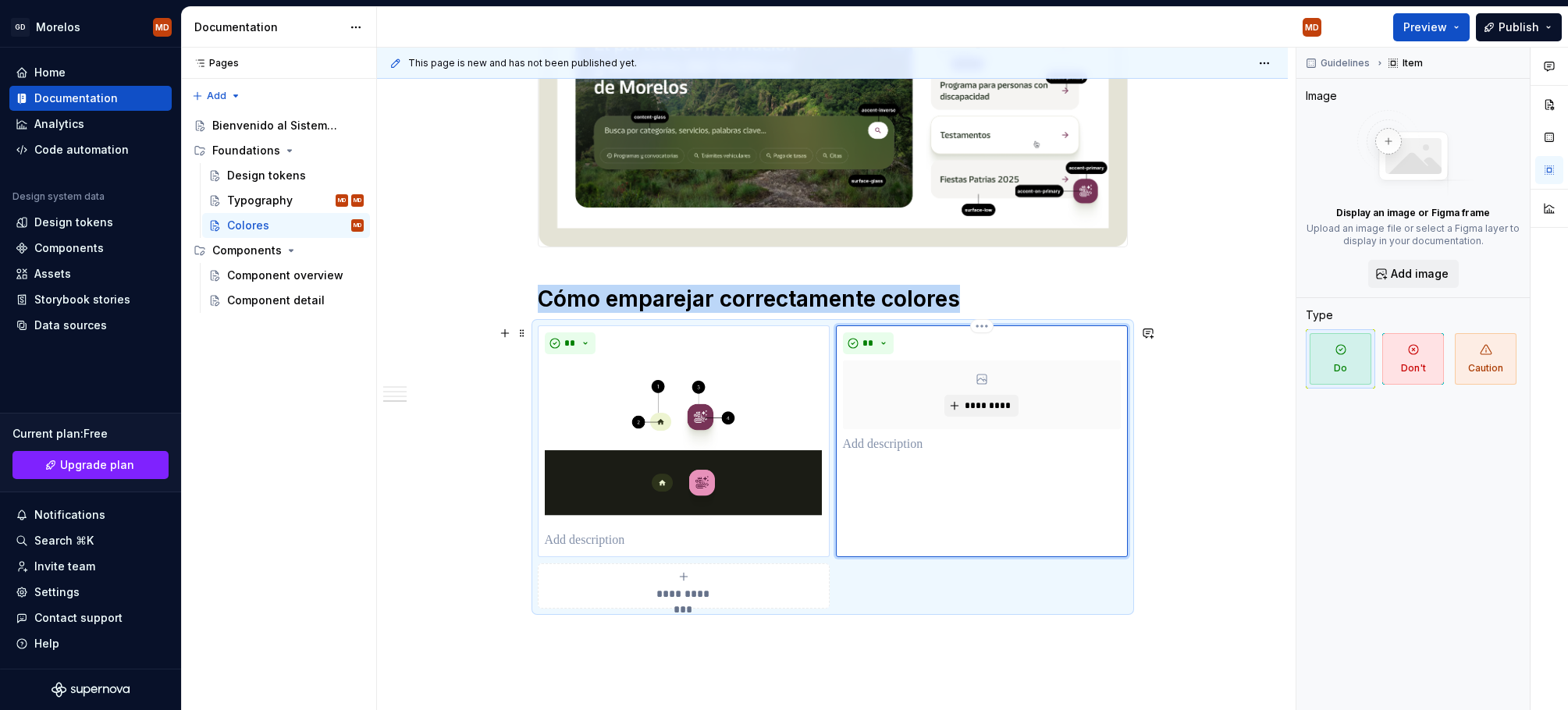
scroll to position [2267, 0]
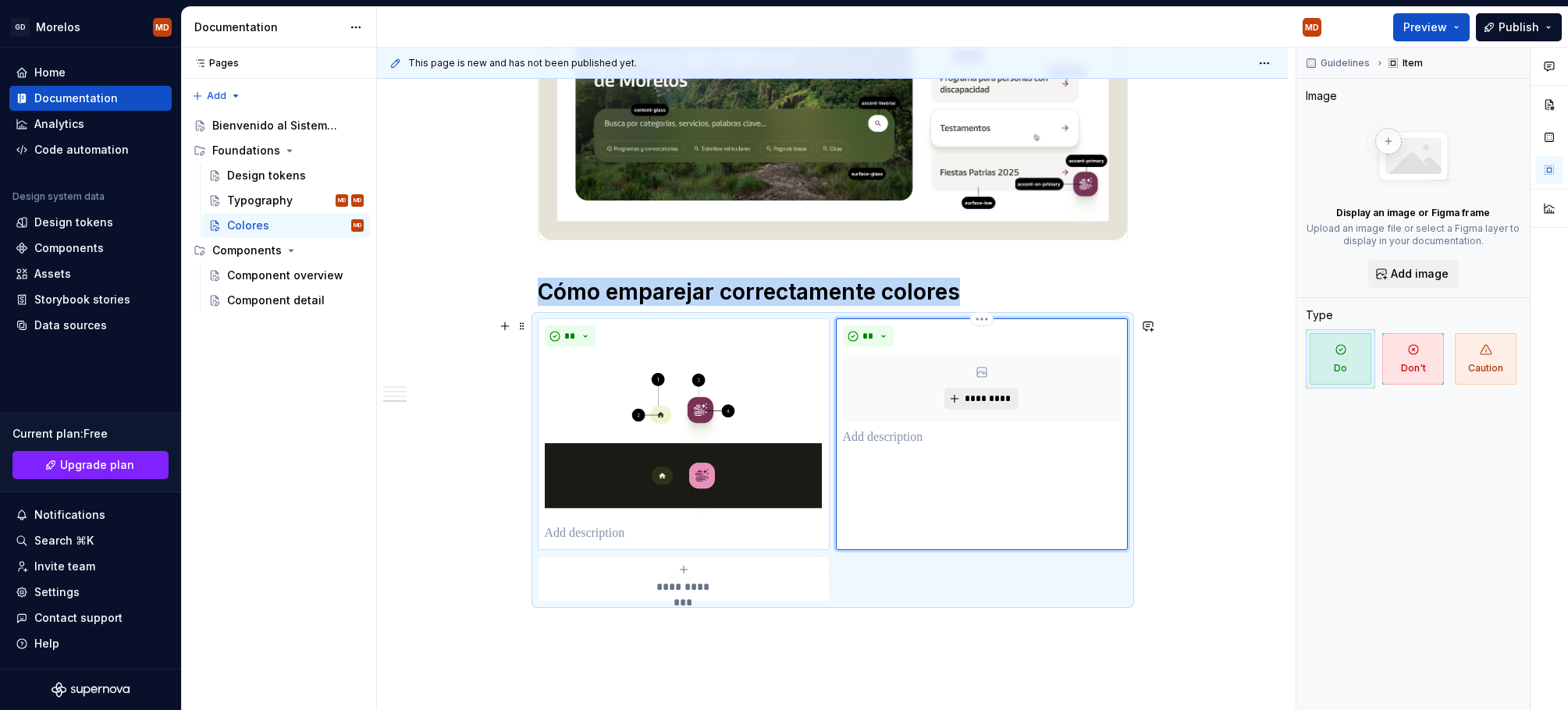
click at [1011, 395] on span "*********" at bounding box center [987, 398] width 48 height 12
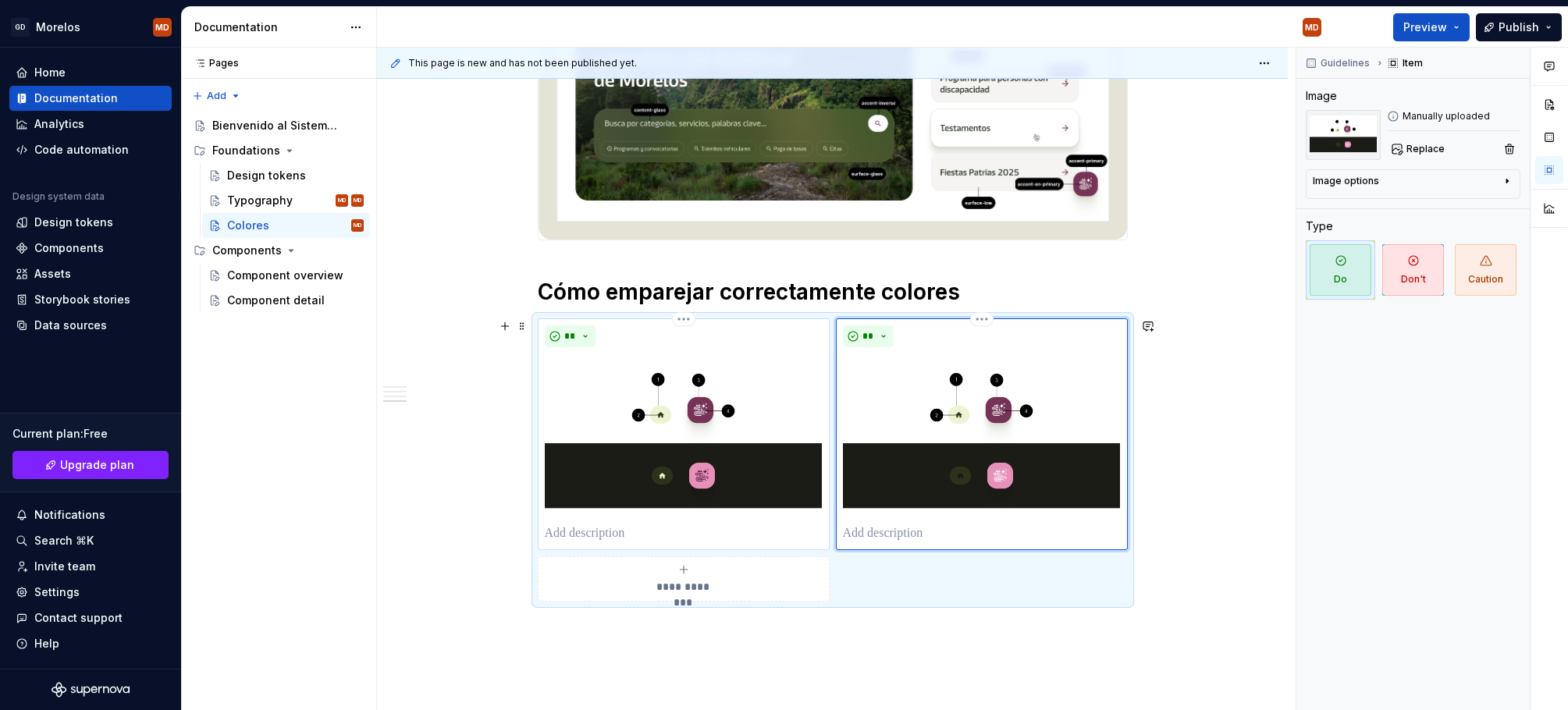
click at [601, 531] on p at bounding box center [683, 534] width 277 height 19
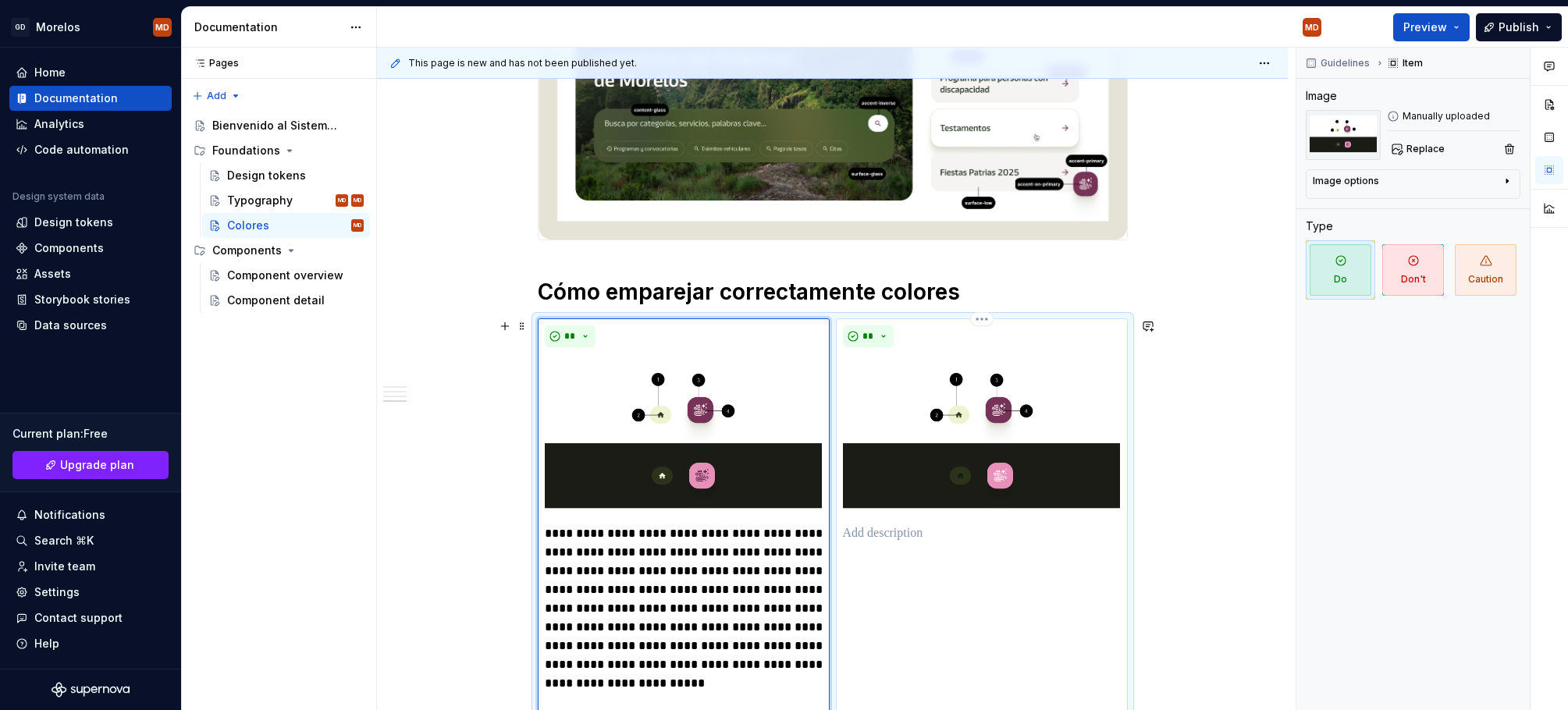
click at [867, 591] on div "**" at bounding box center [982, 519] width 292 height 400
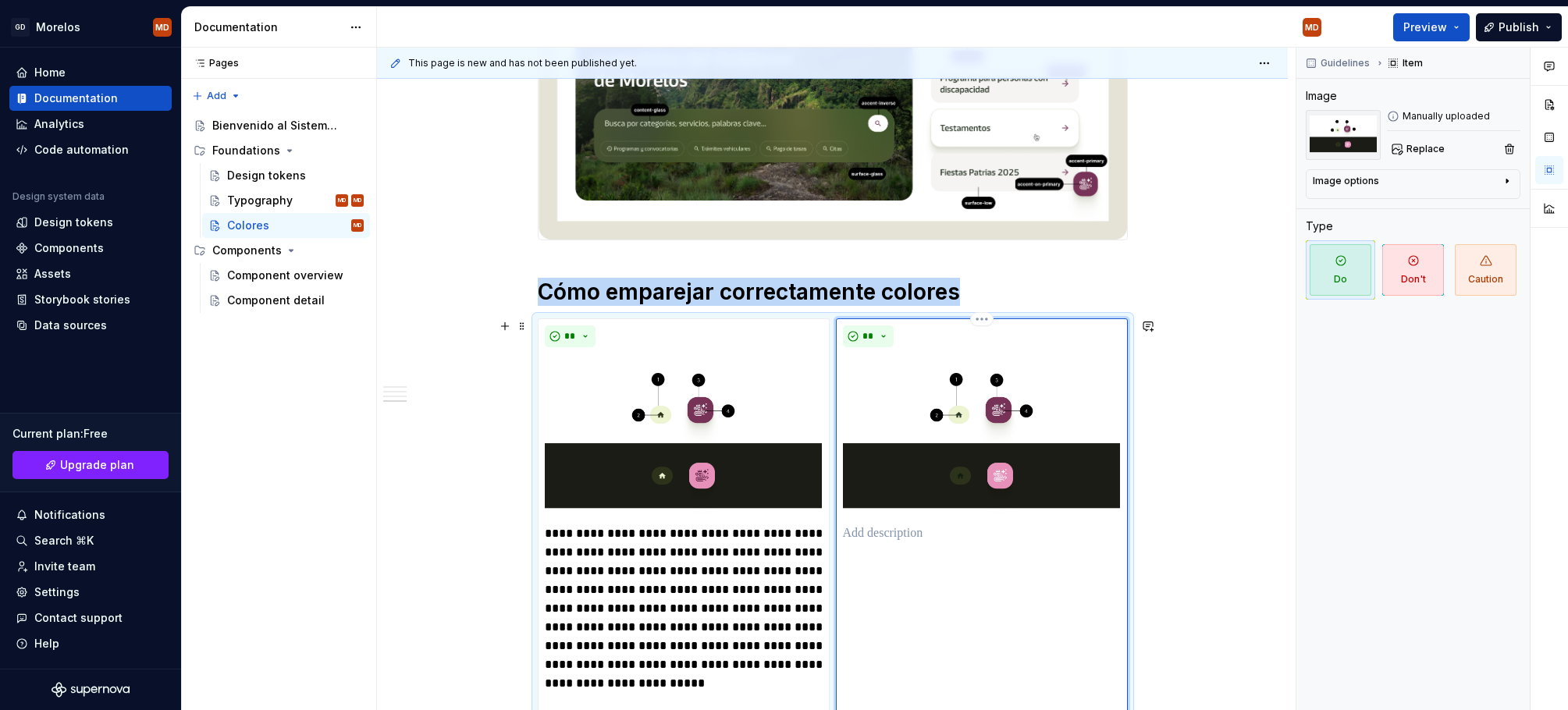
click at [883, 543] on div "**" at bounding box center [982, 519] width 292 height 400
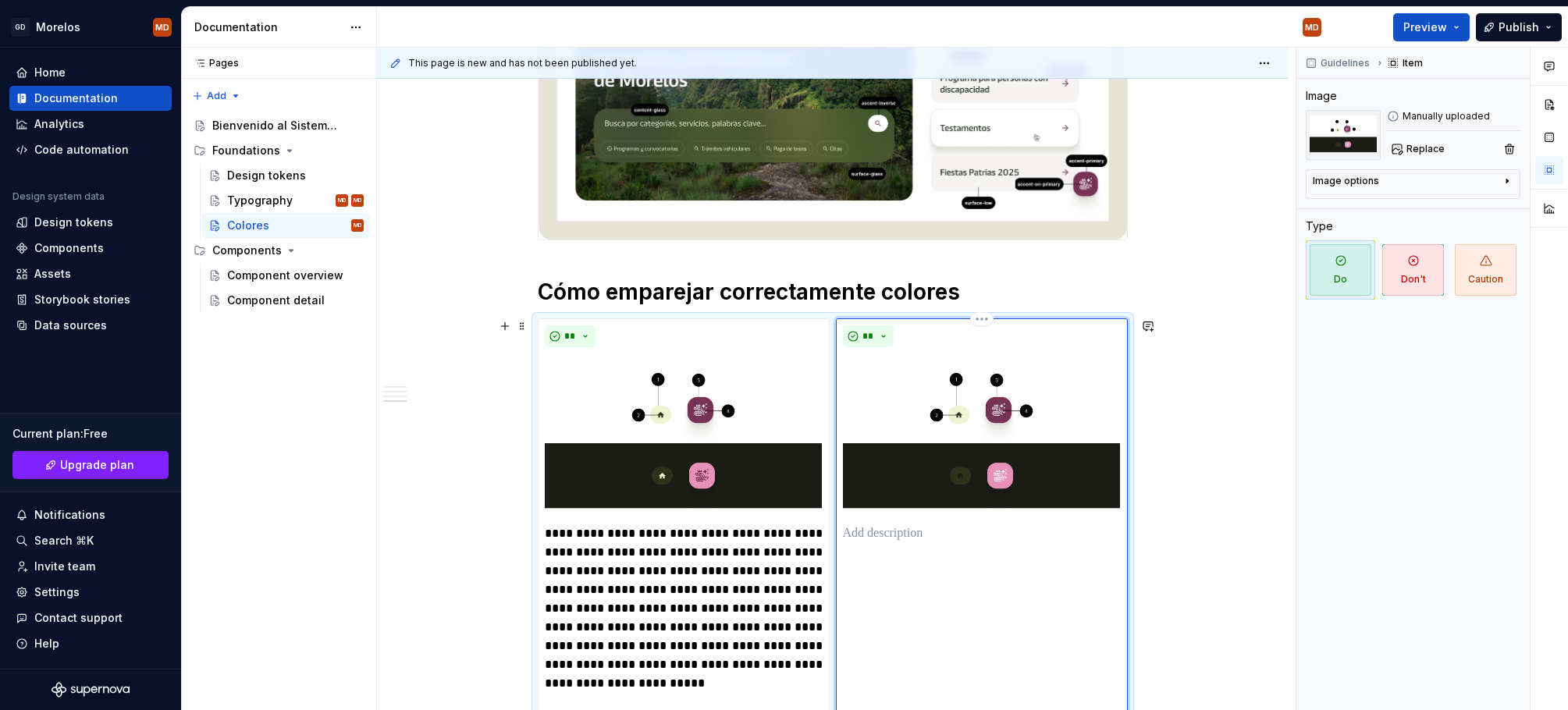
click at [887, 533] on p at bounding box center [982, 534] width 277 height 19
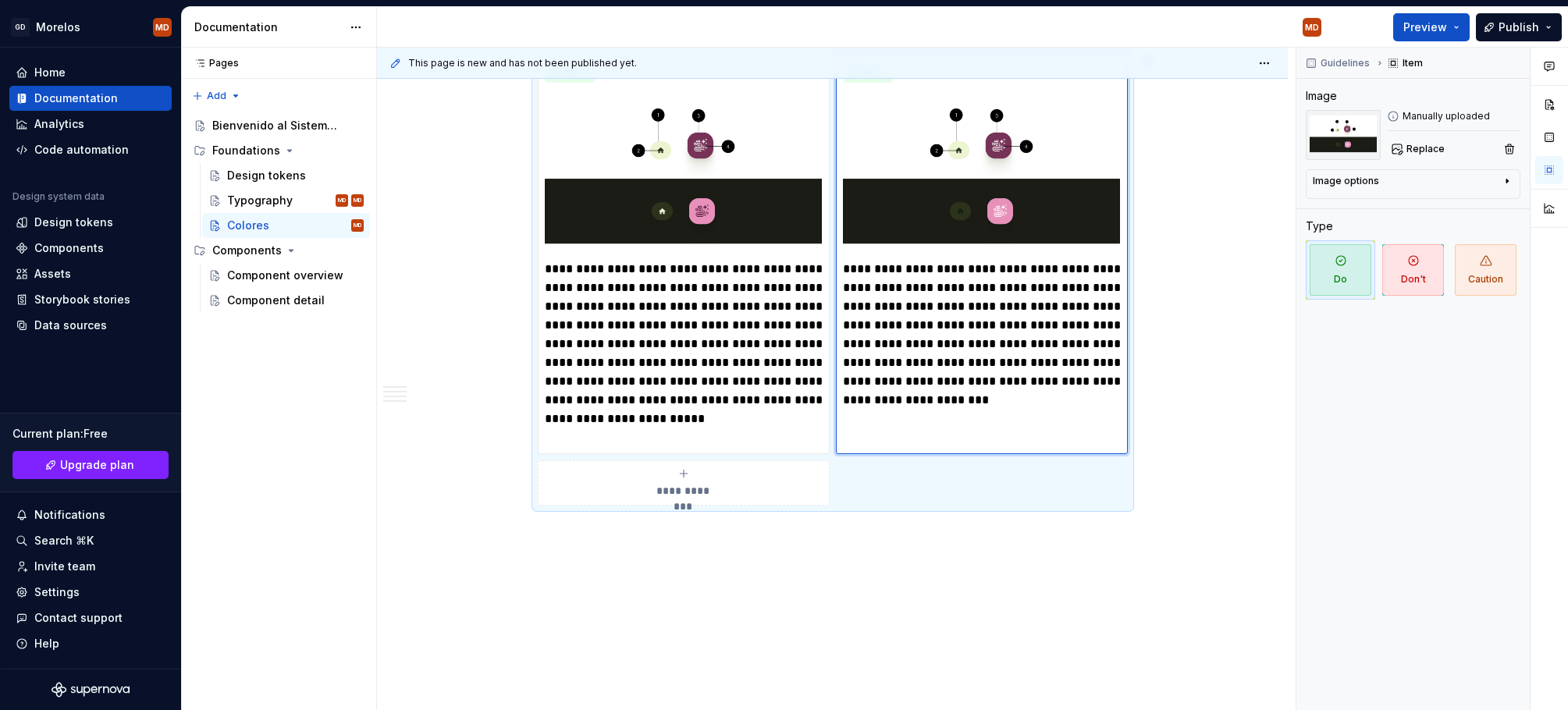
scroll to position [2415, 0]
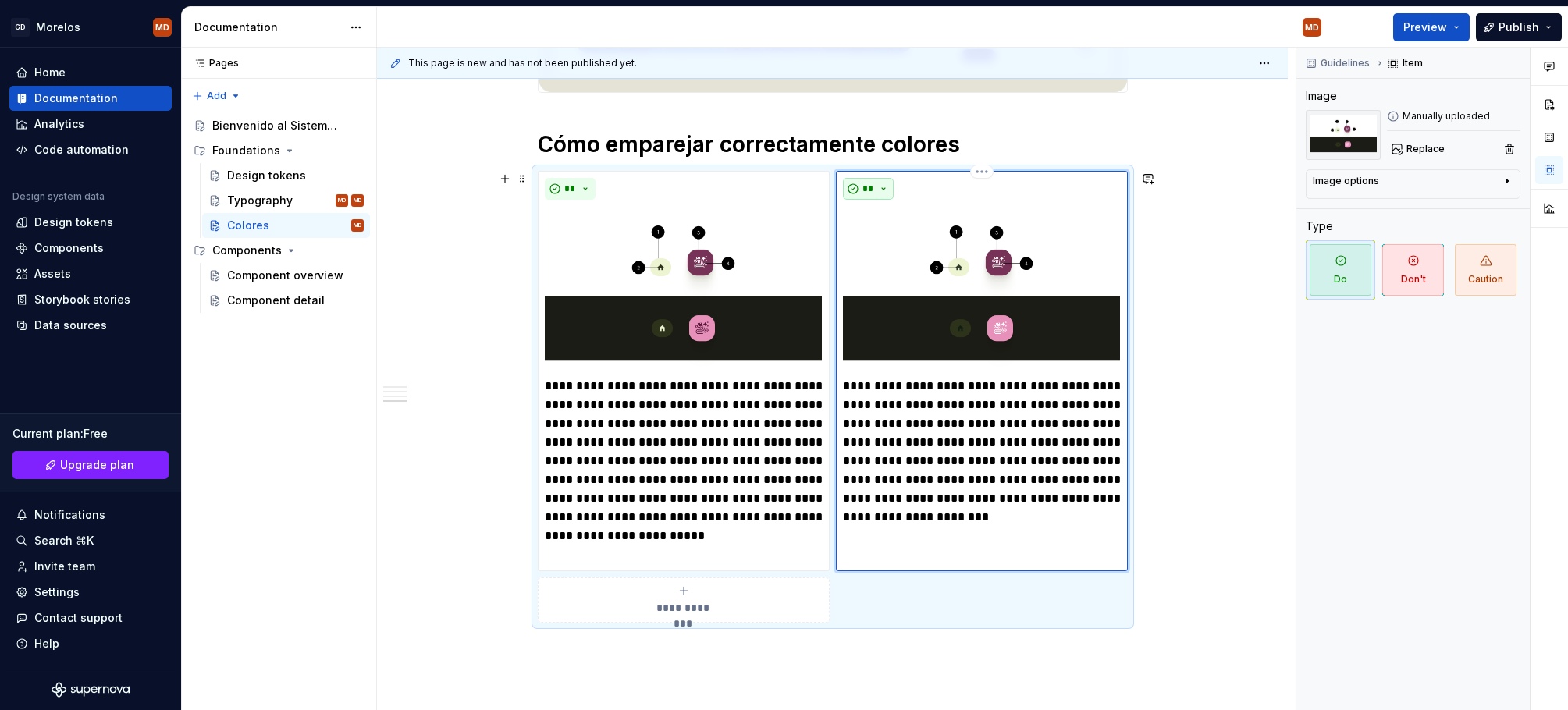
click at [874, 189] on span "**" at bounding box center [868, 189] width 12 height 12
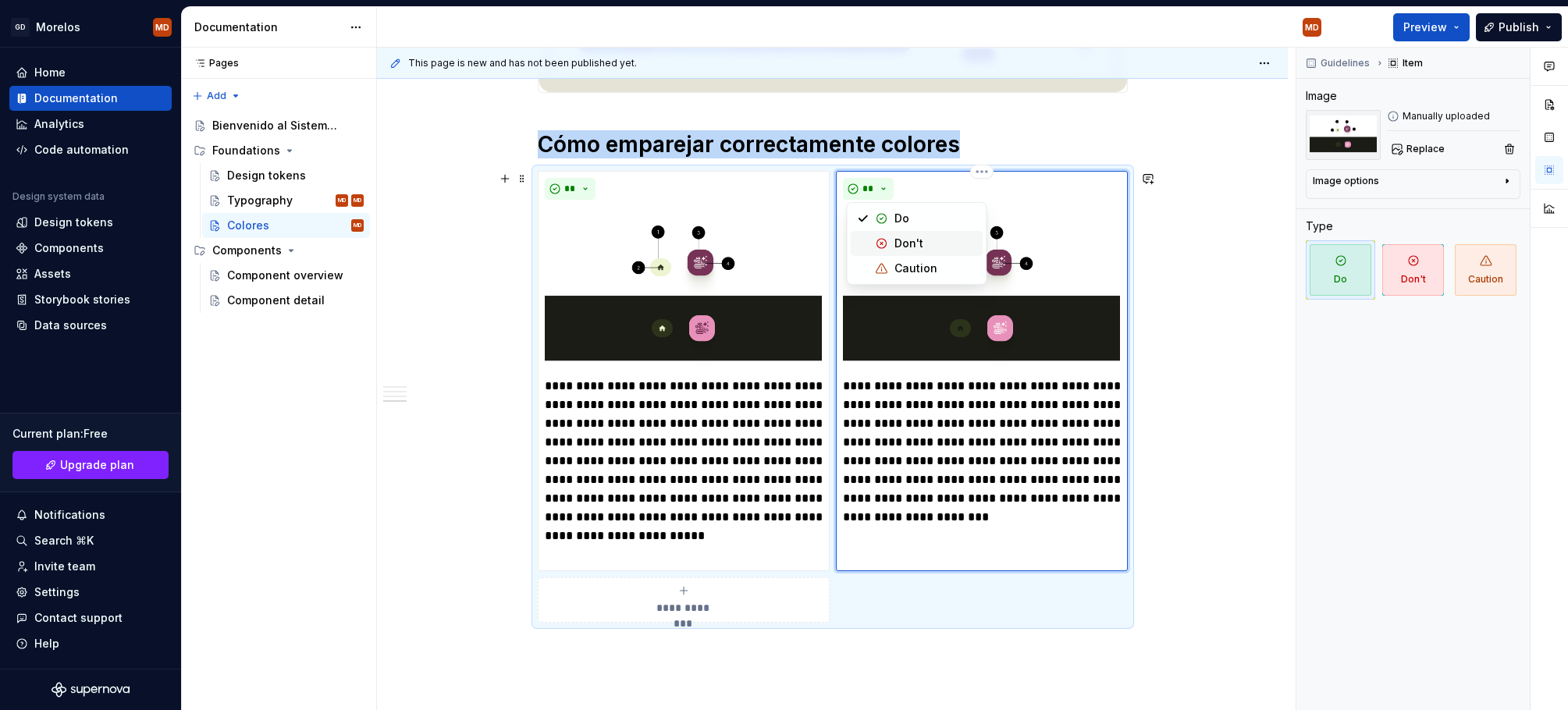
click at [886, 239] on div "Suggestions" at bounding box center [881, 243] width 12 height 12
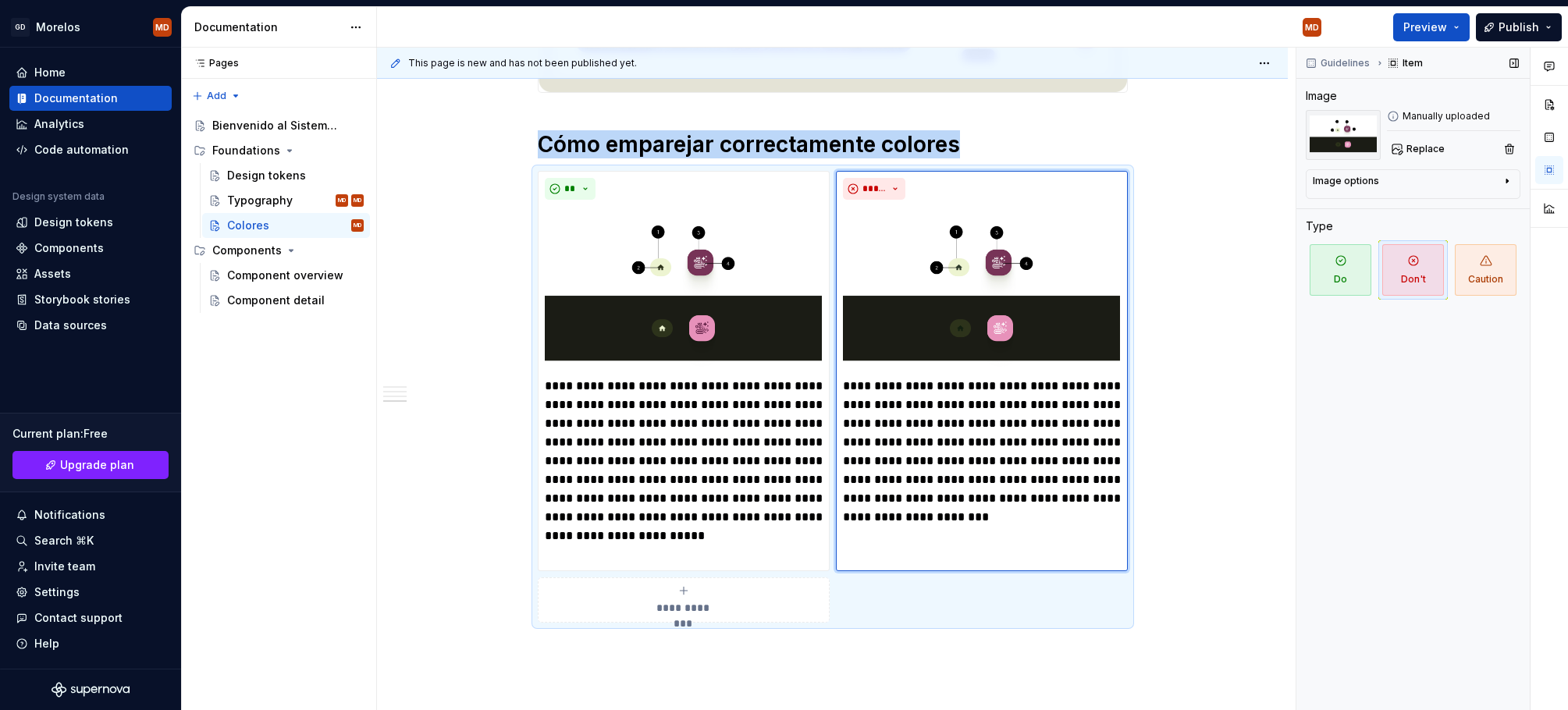
click at [1448, 180] on div "Image options" at bounding box center [1406, 185] width 188 height 19
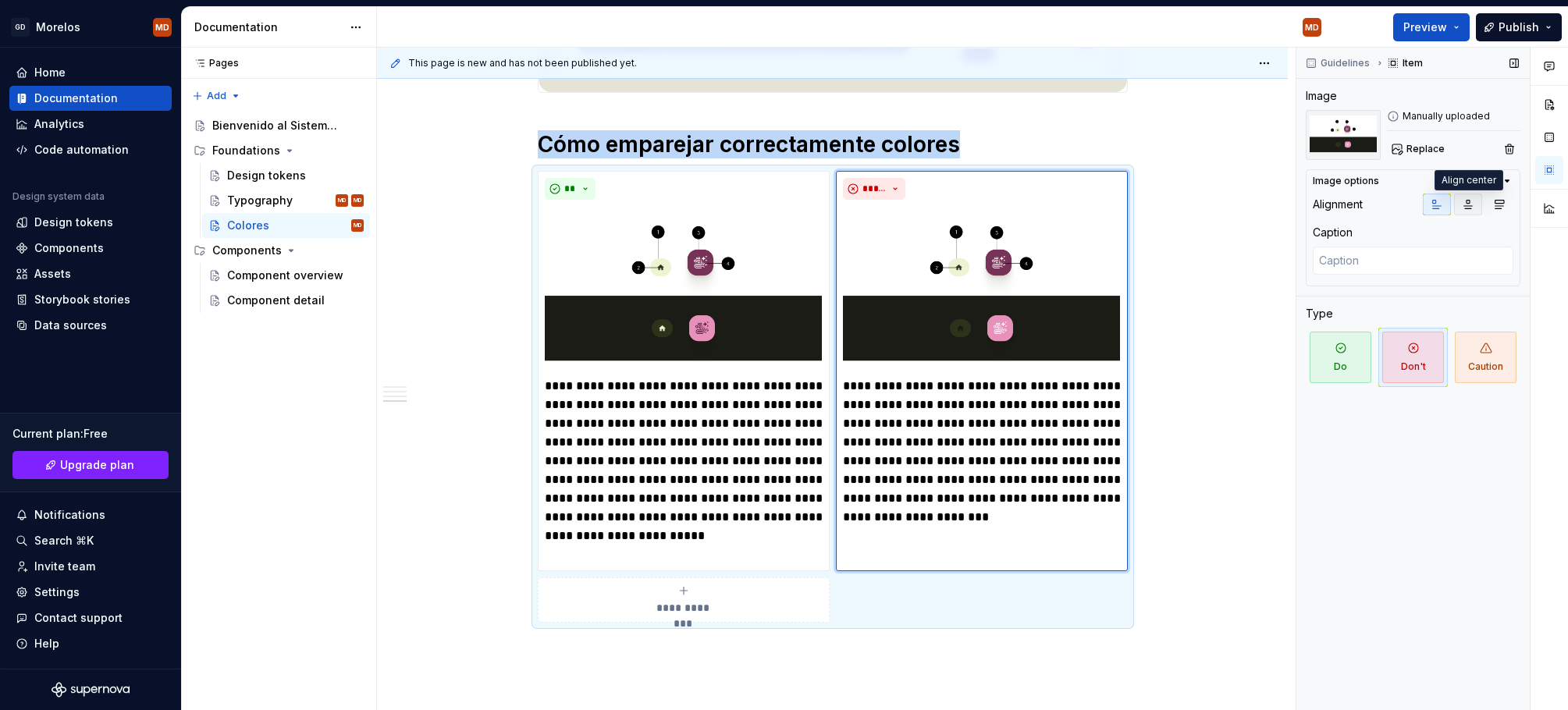
click at [1462, 205] on icon "button" at bounding box center [1468, 204] width 12 height 12
click at [1438, 210] on icon "button" at bounding box center [1436, 204] width 12 height 12
click at [1497, 198] on icon "button" at bounding box center [1498, 204] width 12 height 12
click at [1438, 207] on icon "button" at bounding box center [1436, 204] width 12 height 12
click at [1439, 180] on div "Image options" at bounding box center [1406, 181] width 188 height 12
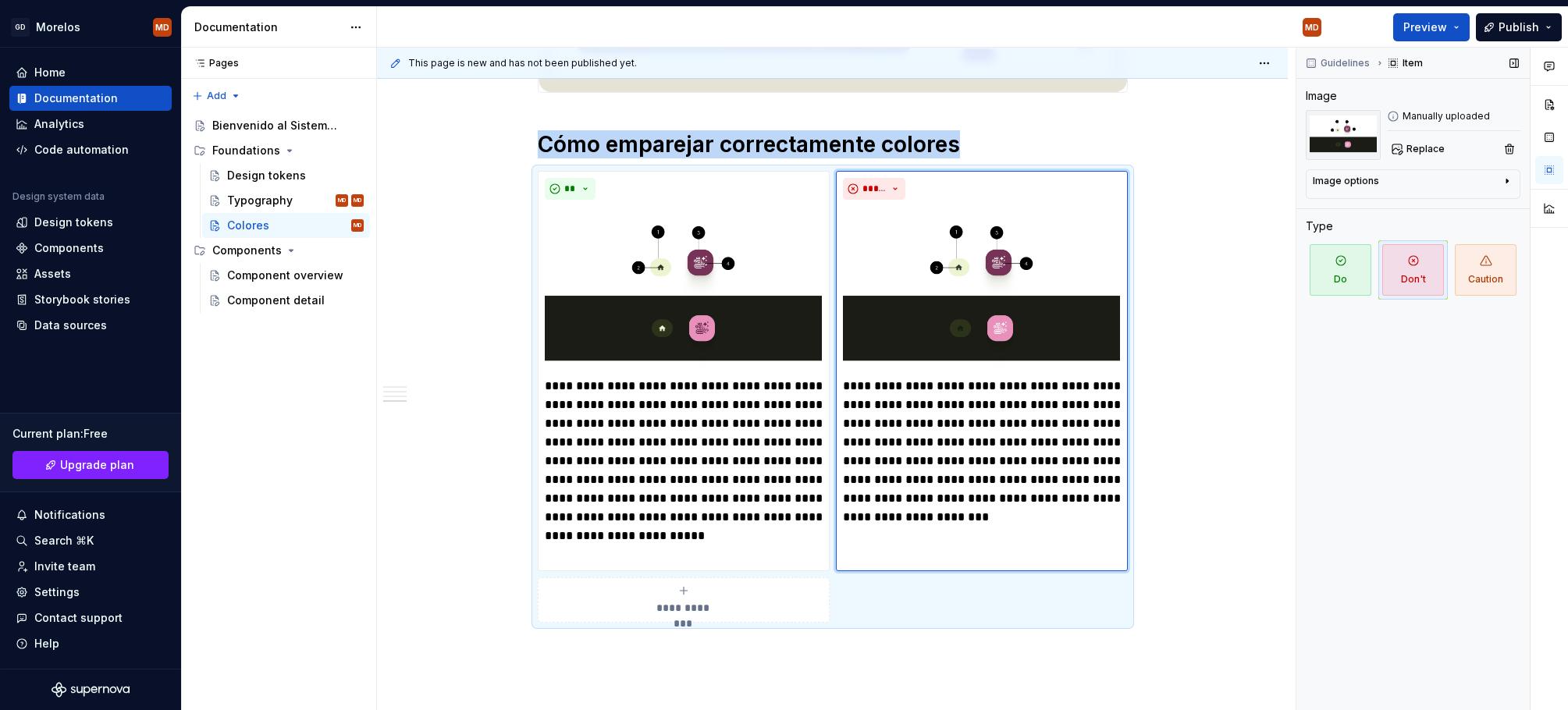
click at [1439, 180] on div "Image options" at bounding box center [1406, 185] width 188 height 19
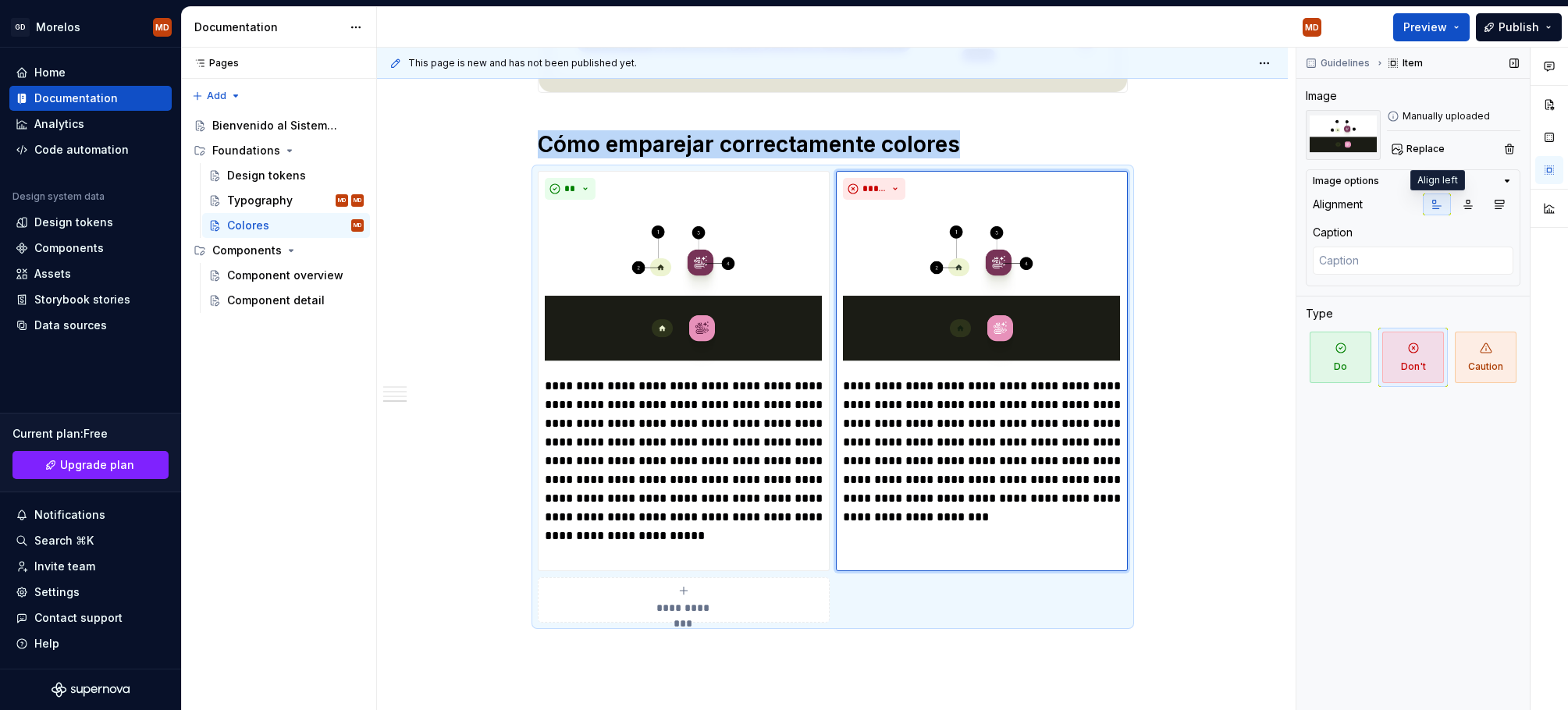
click at [1428, 211] on button "button" at bounding box center [1436, 204] width 28 height 22
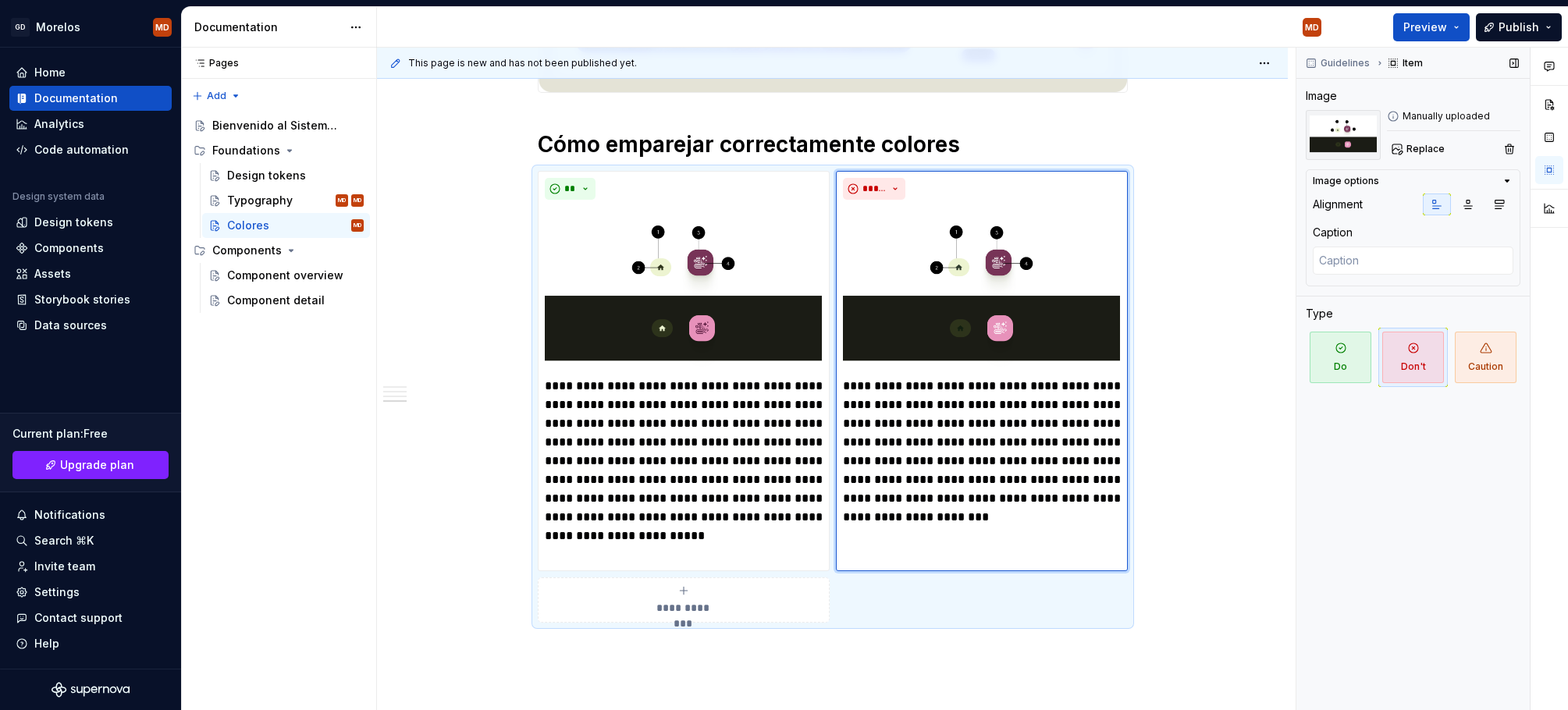
click at [1375, 171] on div "Image options Alignment Caption" at bounding box center [1413, 228] width 214 height 117
click at [1381, 183] on div "Image options" at bounding box center [1406, 181] width 188 height 12
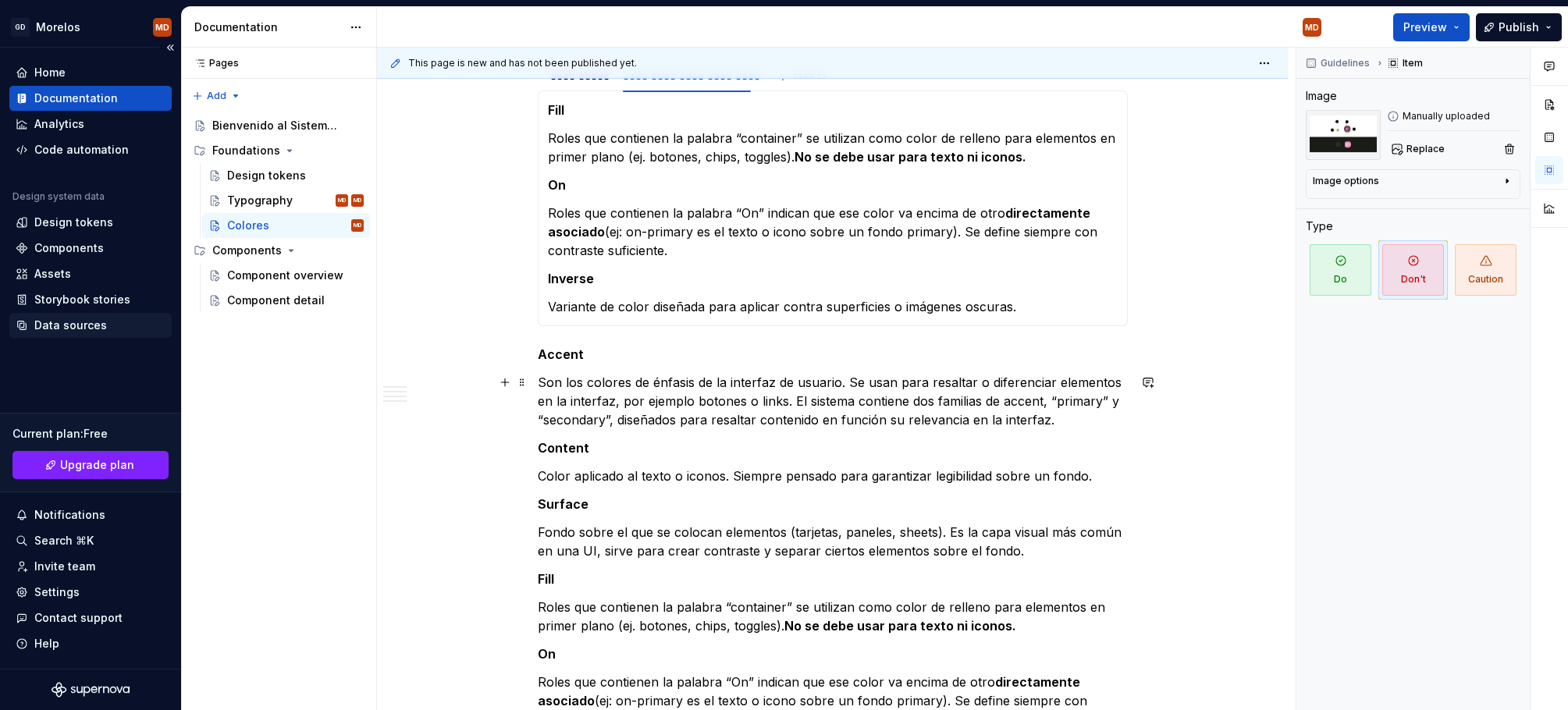
scroll to position [610, 0]
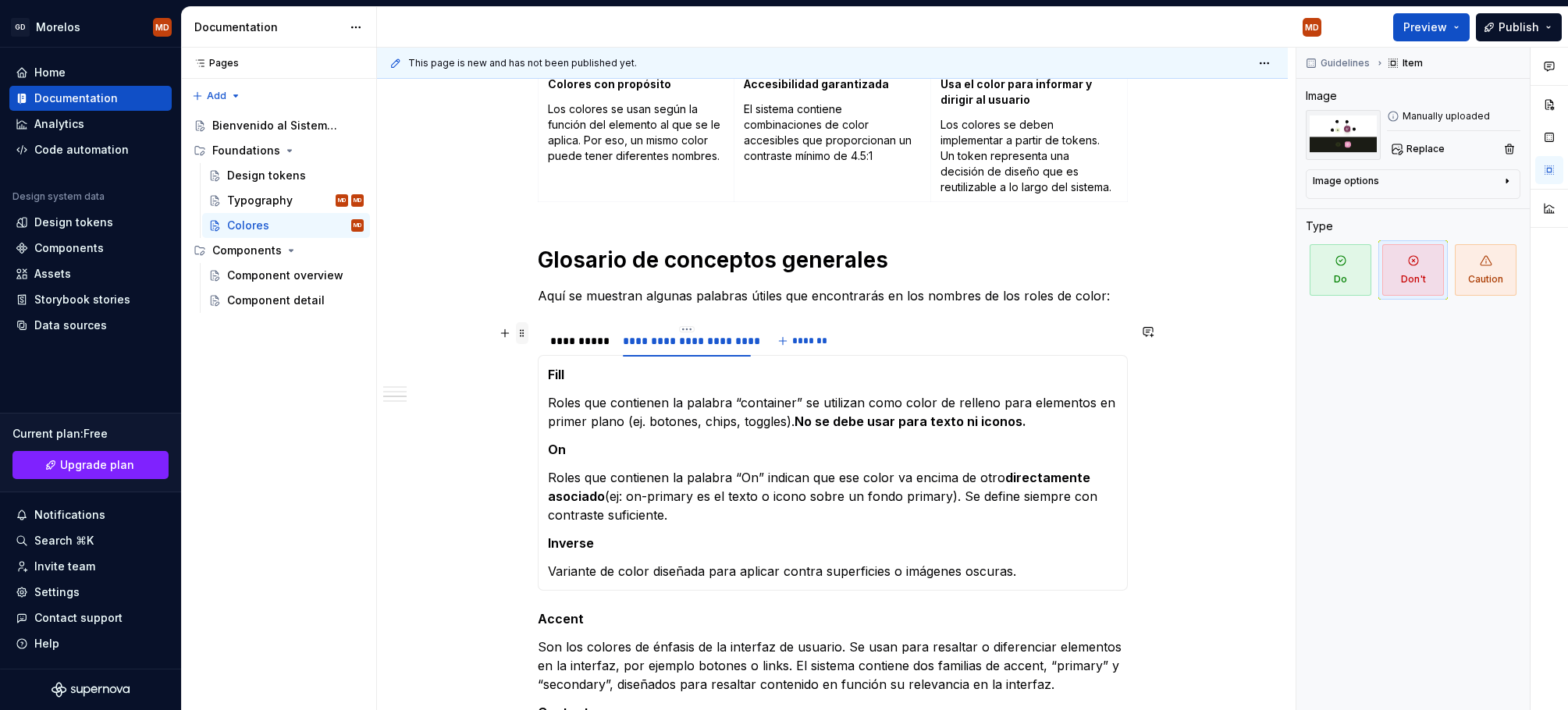
click at [527, 335] on span at bounding box center [521, 333] width 12 height 22
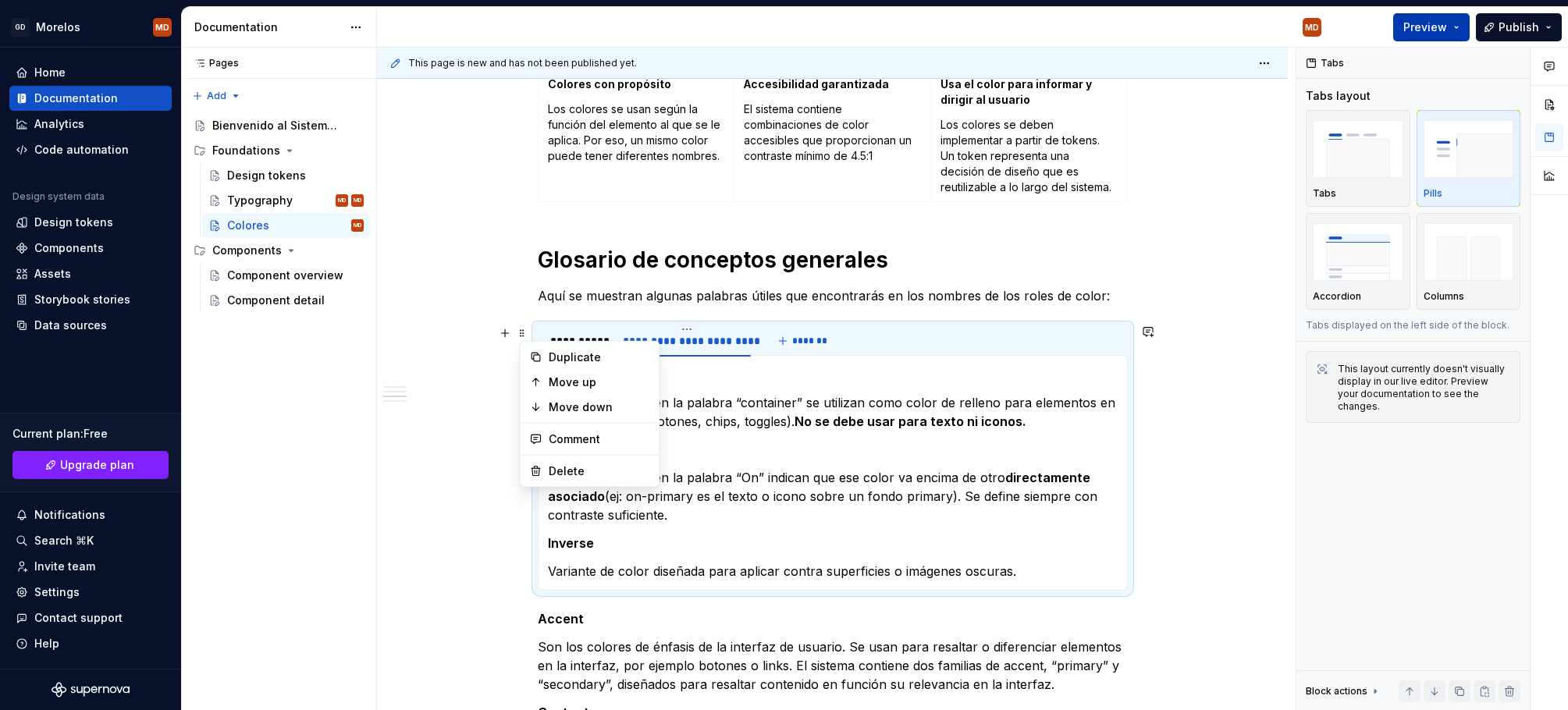
click at [1424, 26] on span "Preview" at bounding box center [1424, 27] width 44 height 15
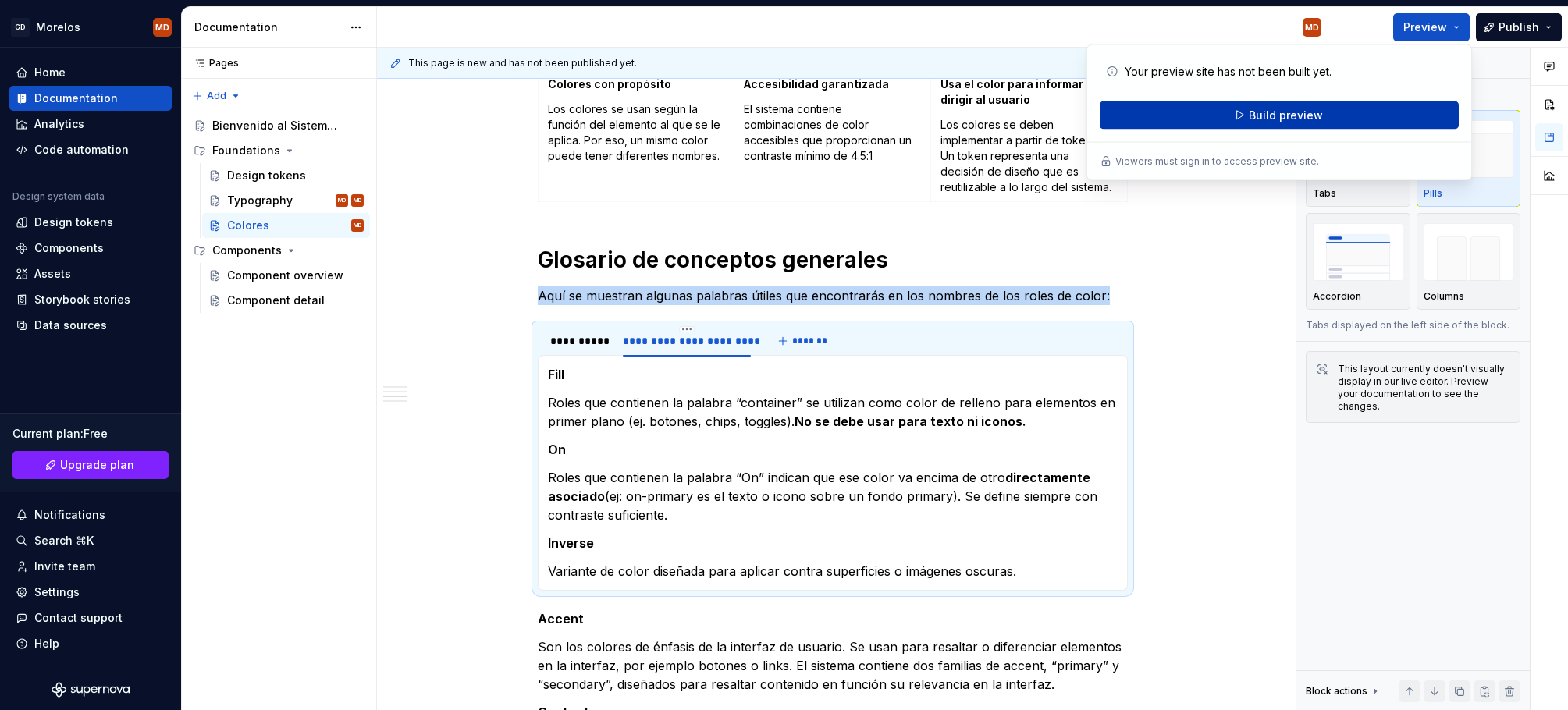
click at [1341, 117] on button "Build preview" at bounding box center [1278, 115] width 359 height 28
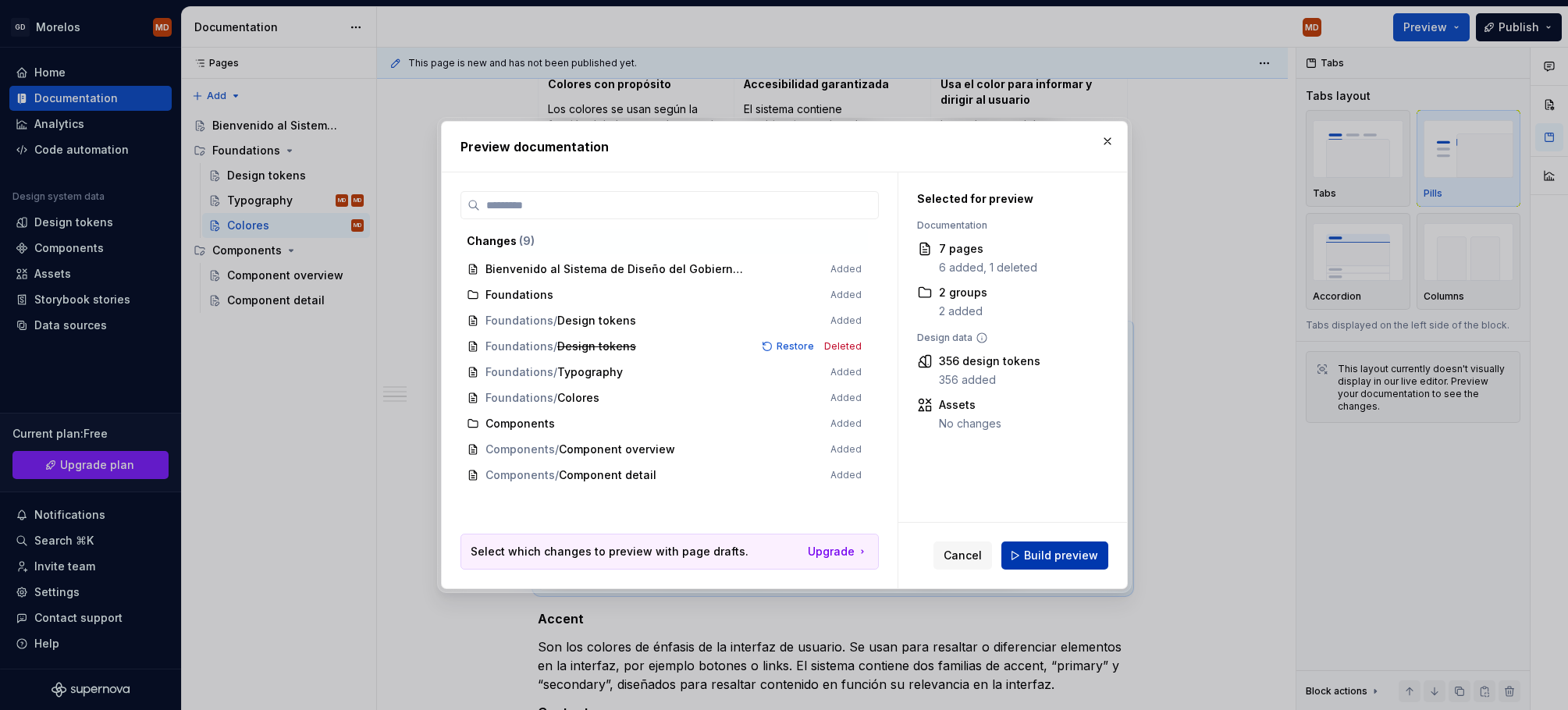
click at [1035, 567] on button "Build preview" at bounding box center [1054, 555] width 107 height 28
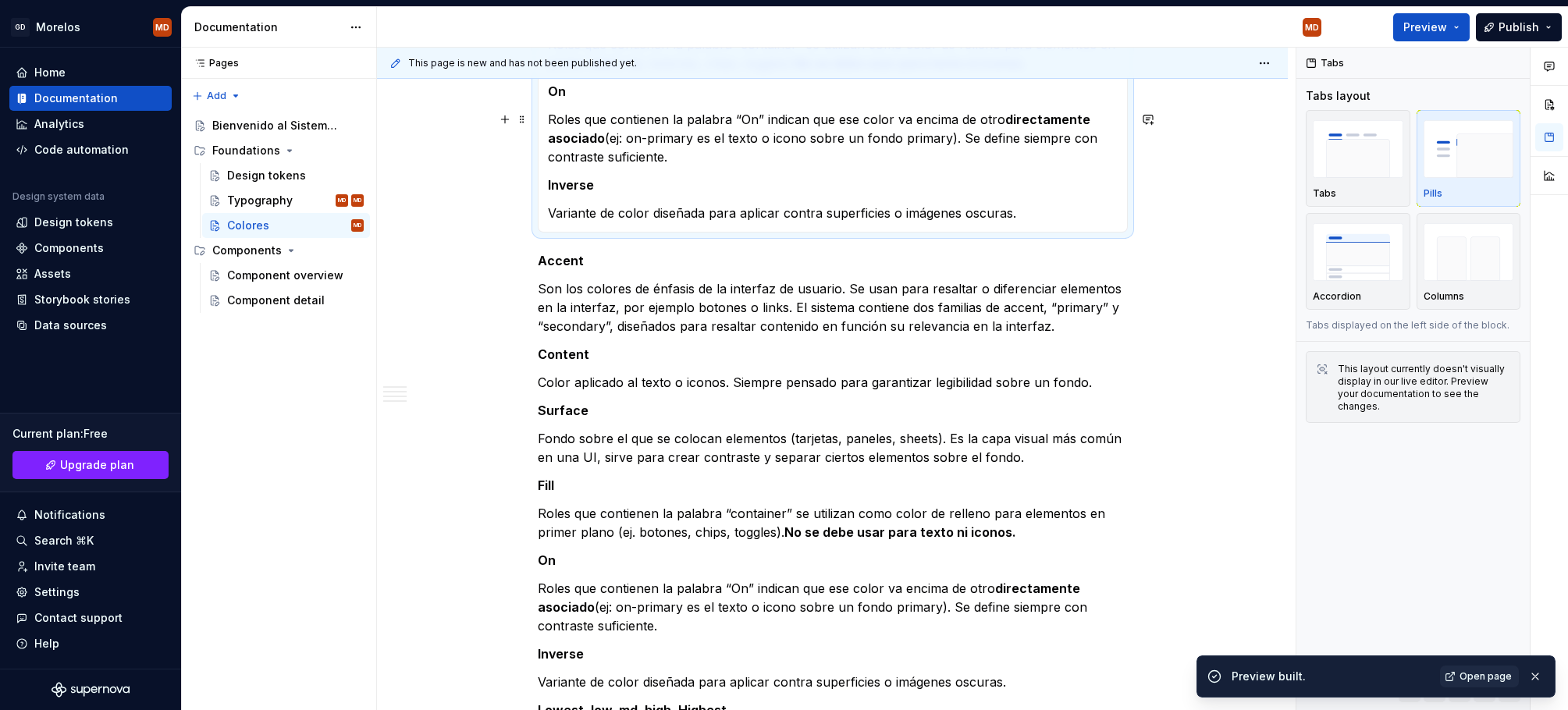
scroll to position [1179, 0]
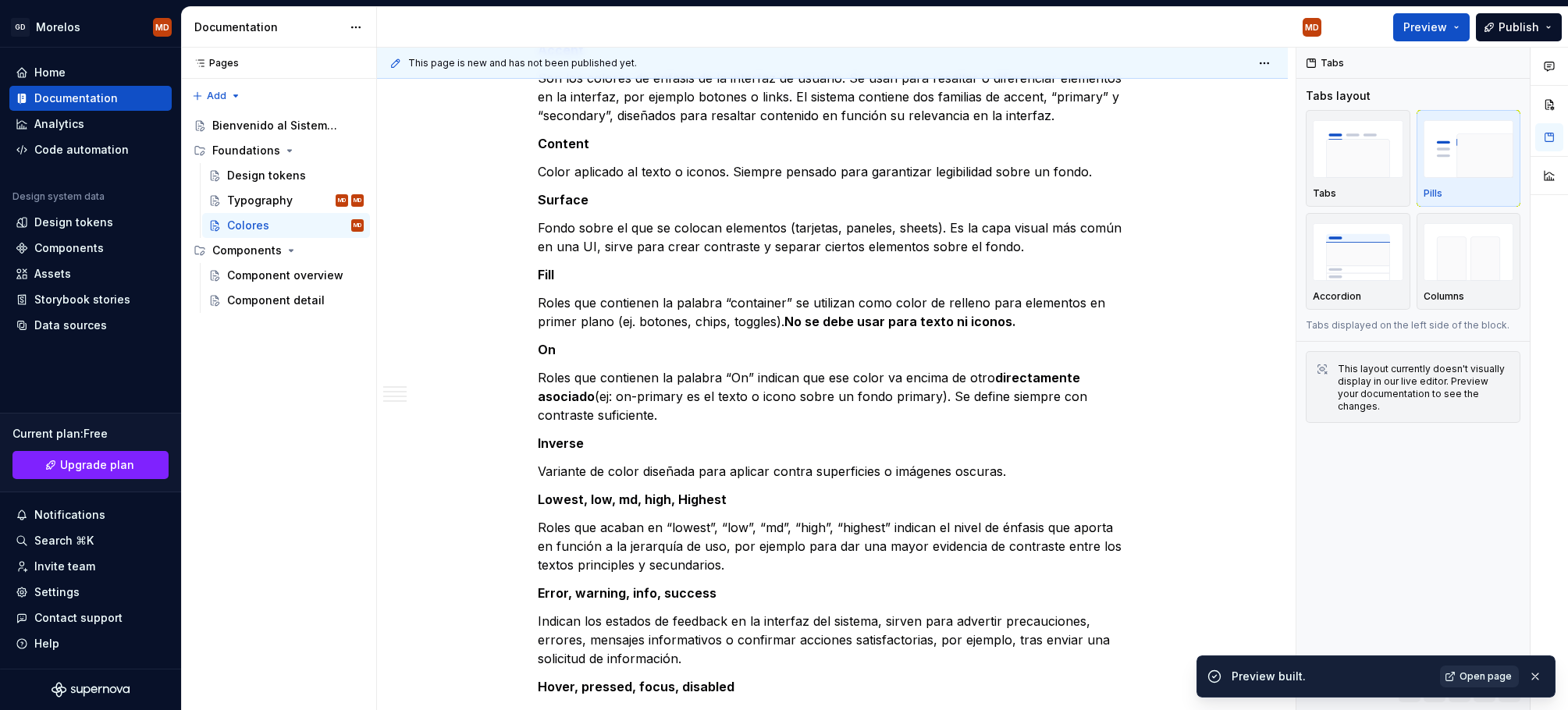
click at [1484, 677] on span "Open page" at bounding box center [1485, 677] width 53 height 12
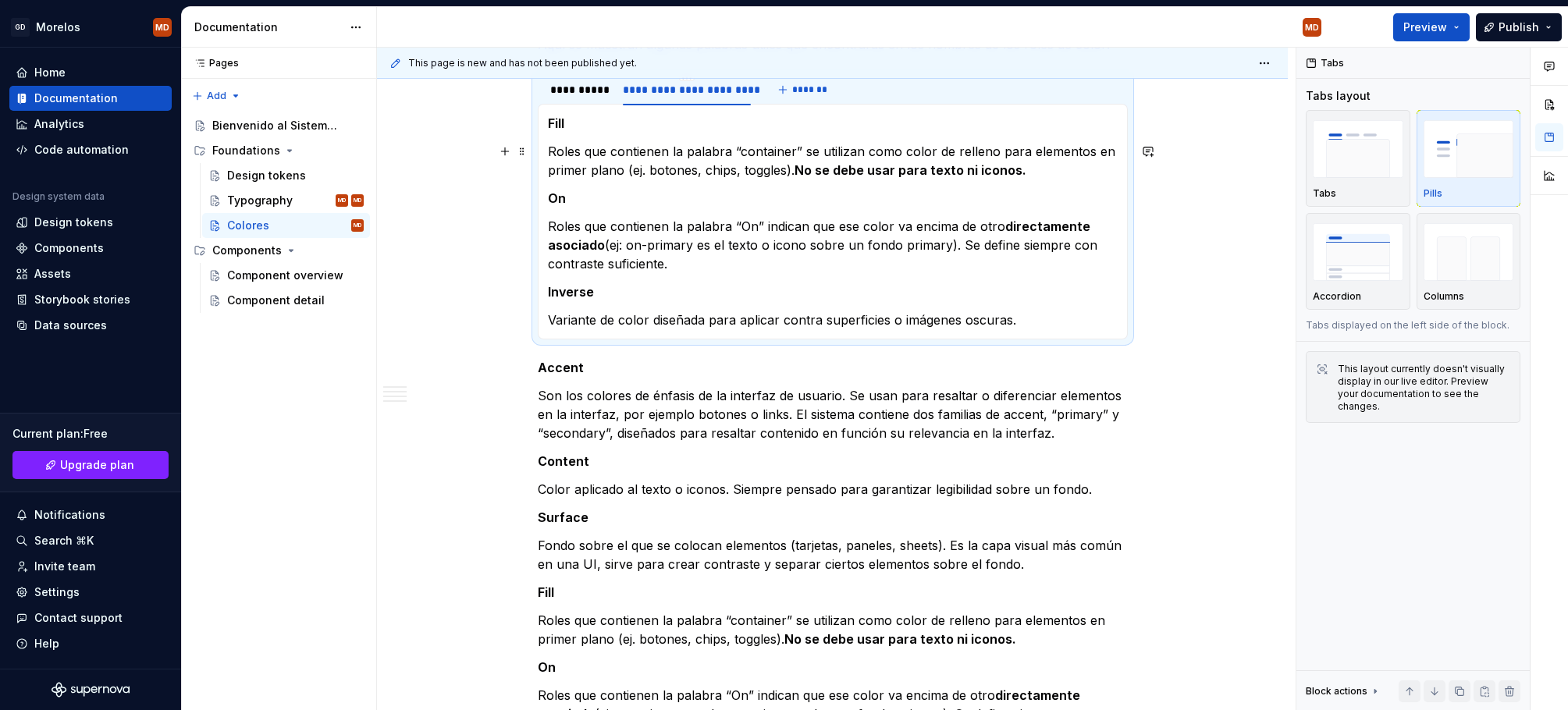
scroll to position [756, 0]
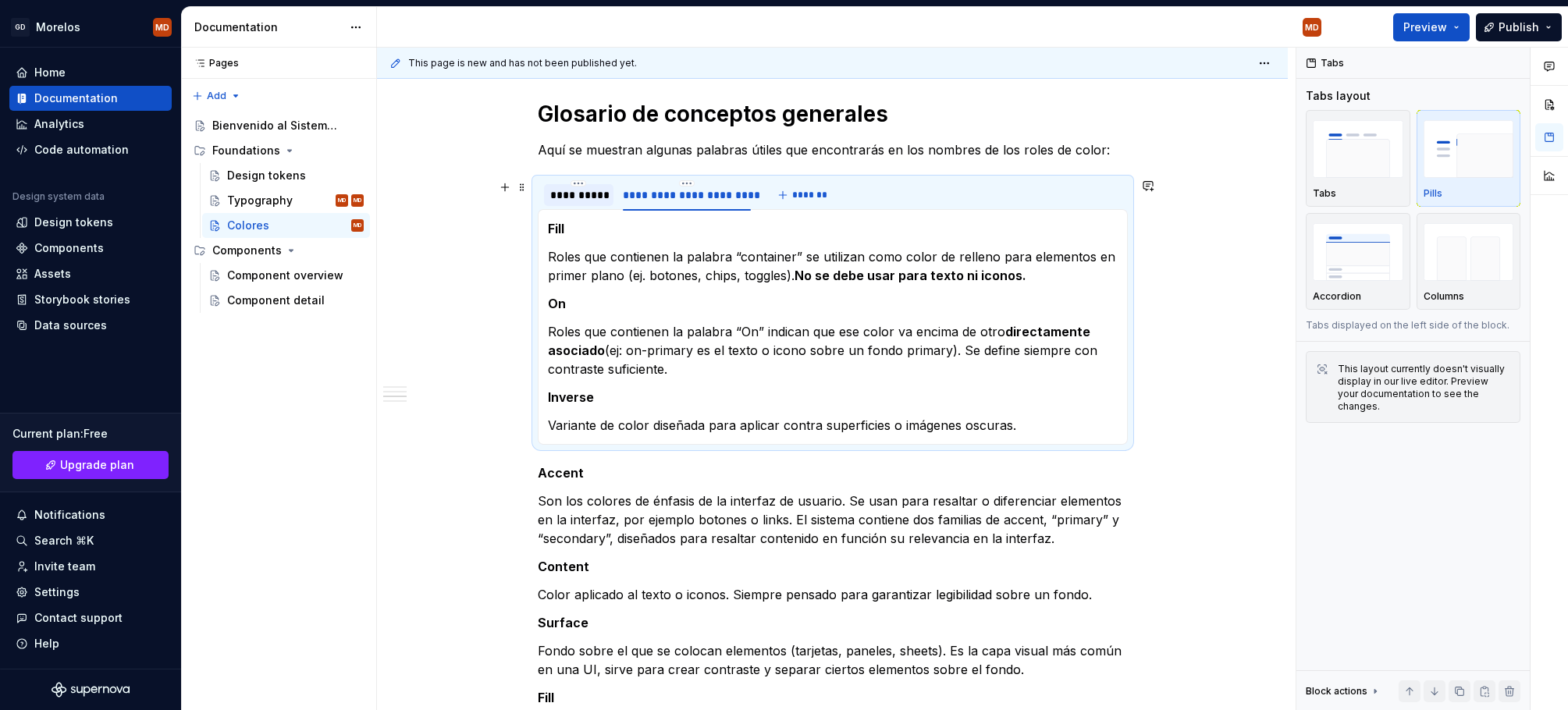
click at [601, 197] on div "**********" at bounding box center [579, 195] width 57 height 15
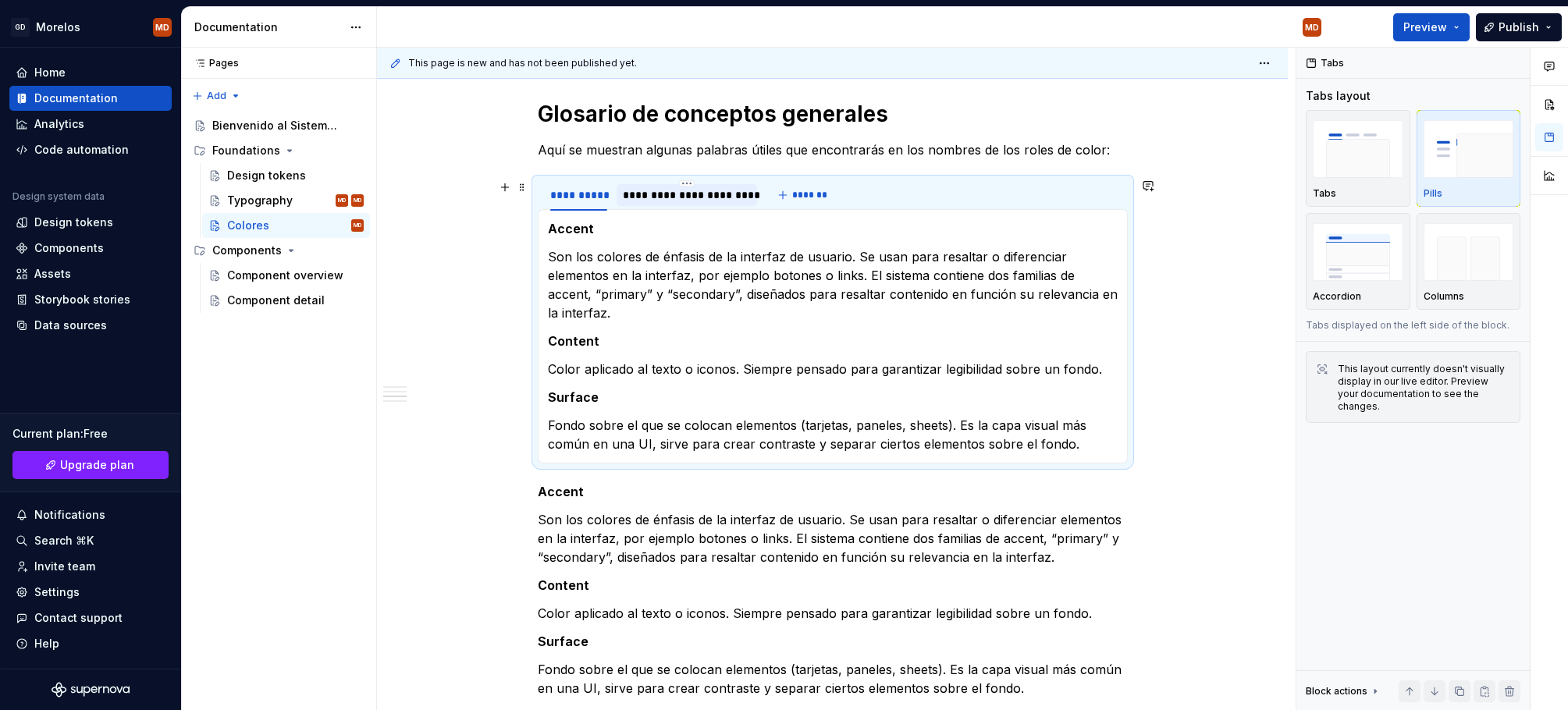
click at [710, 198] on div "**********" at bounding box center [687, 195] width 128 height 15
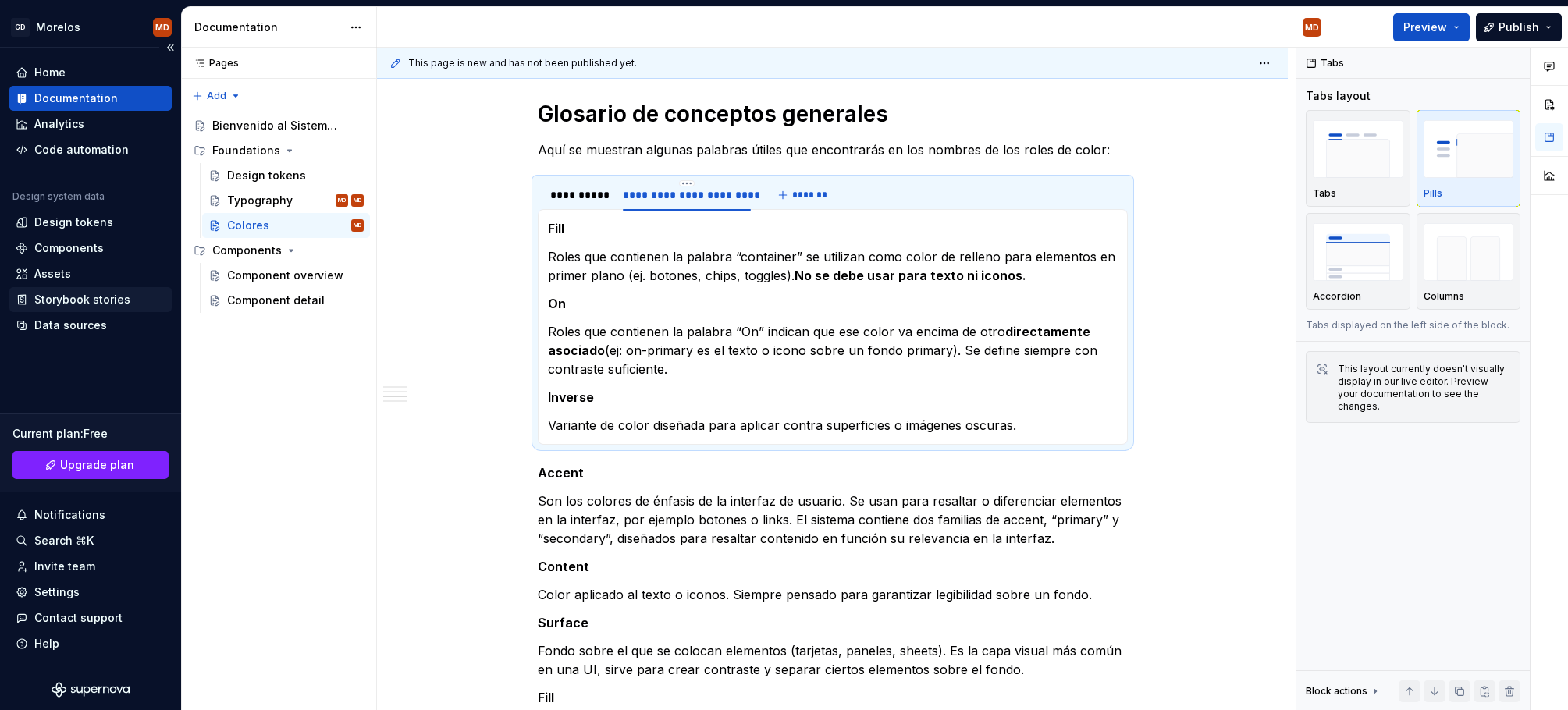
type textarea "*"
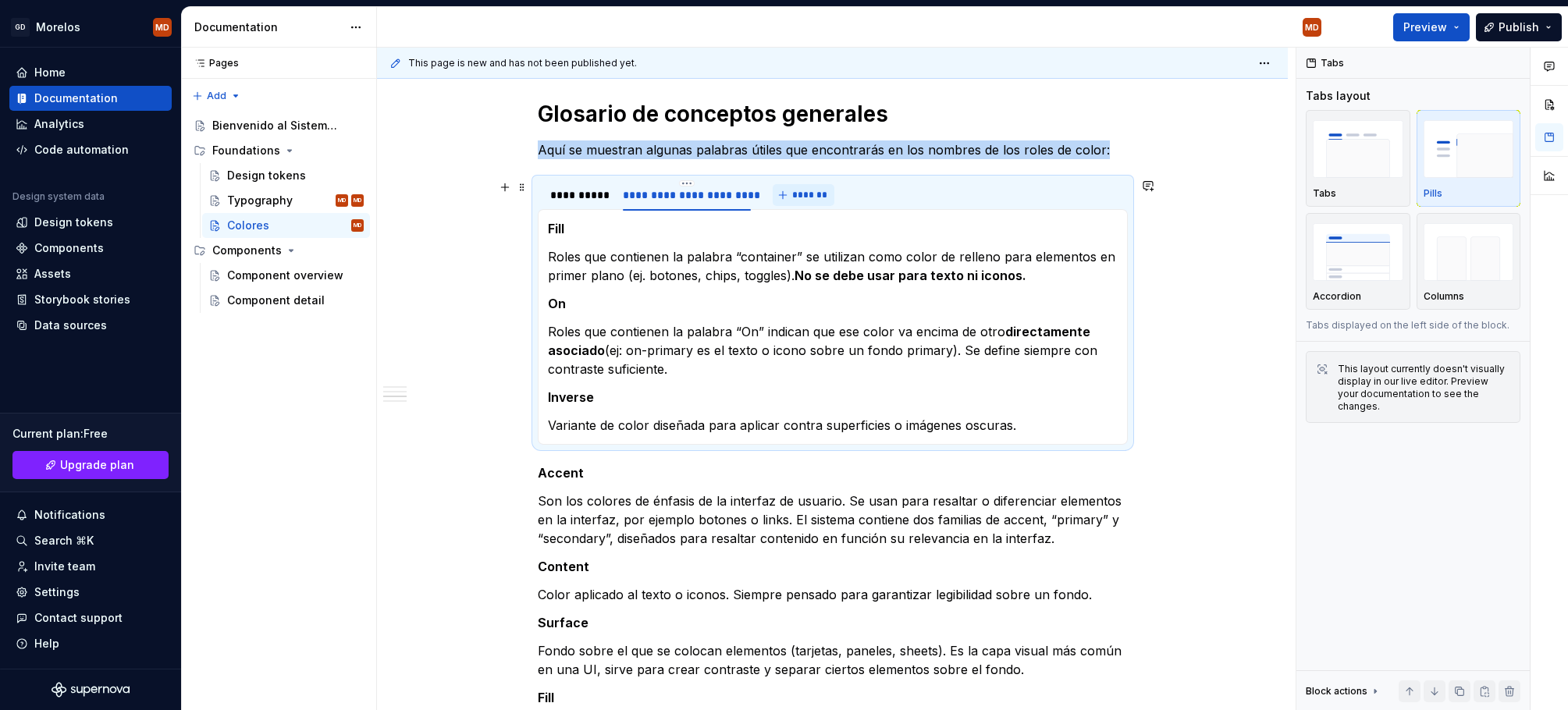
click at [806, 198] on span "*******" at bounding box center [809, 194] width 35 height 12
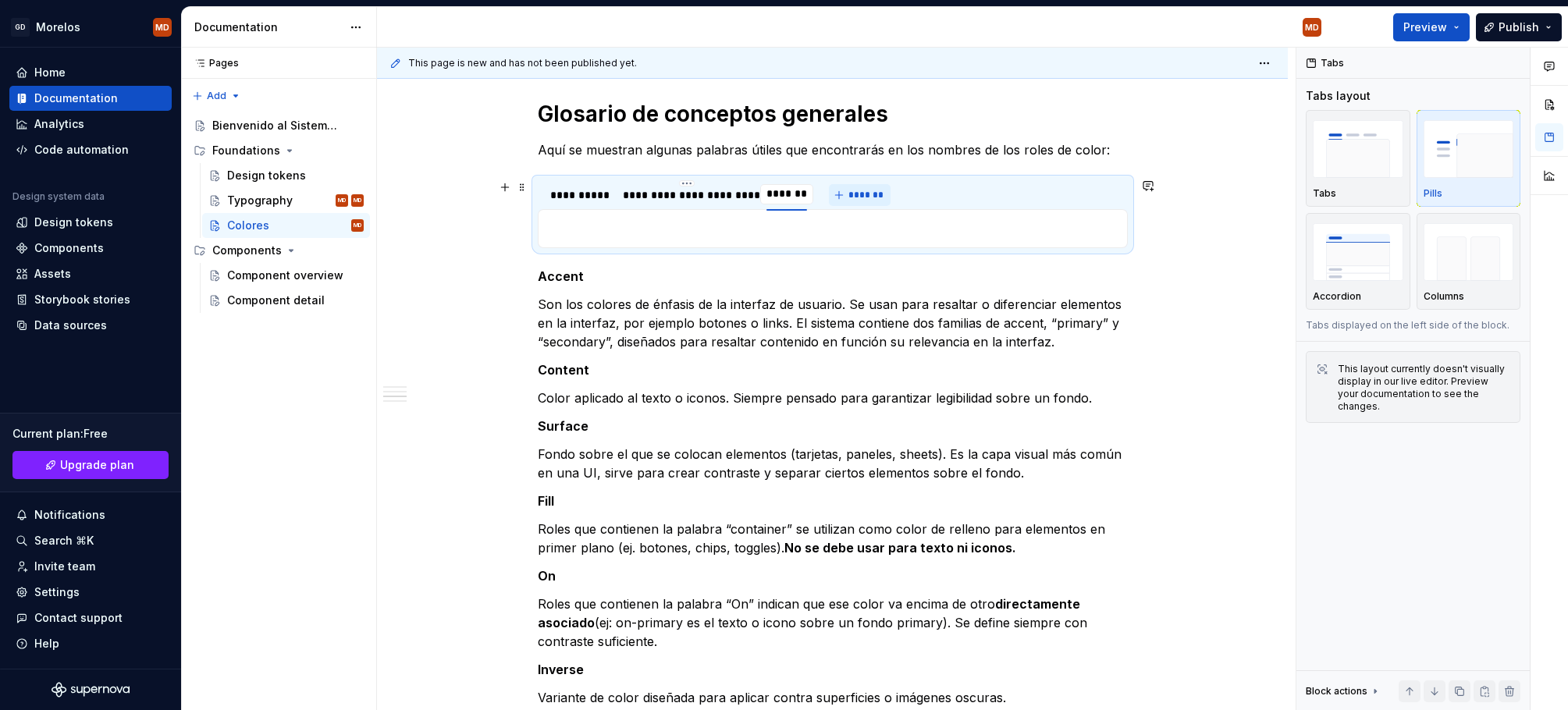
type input "**********"
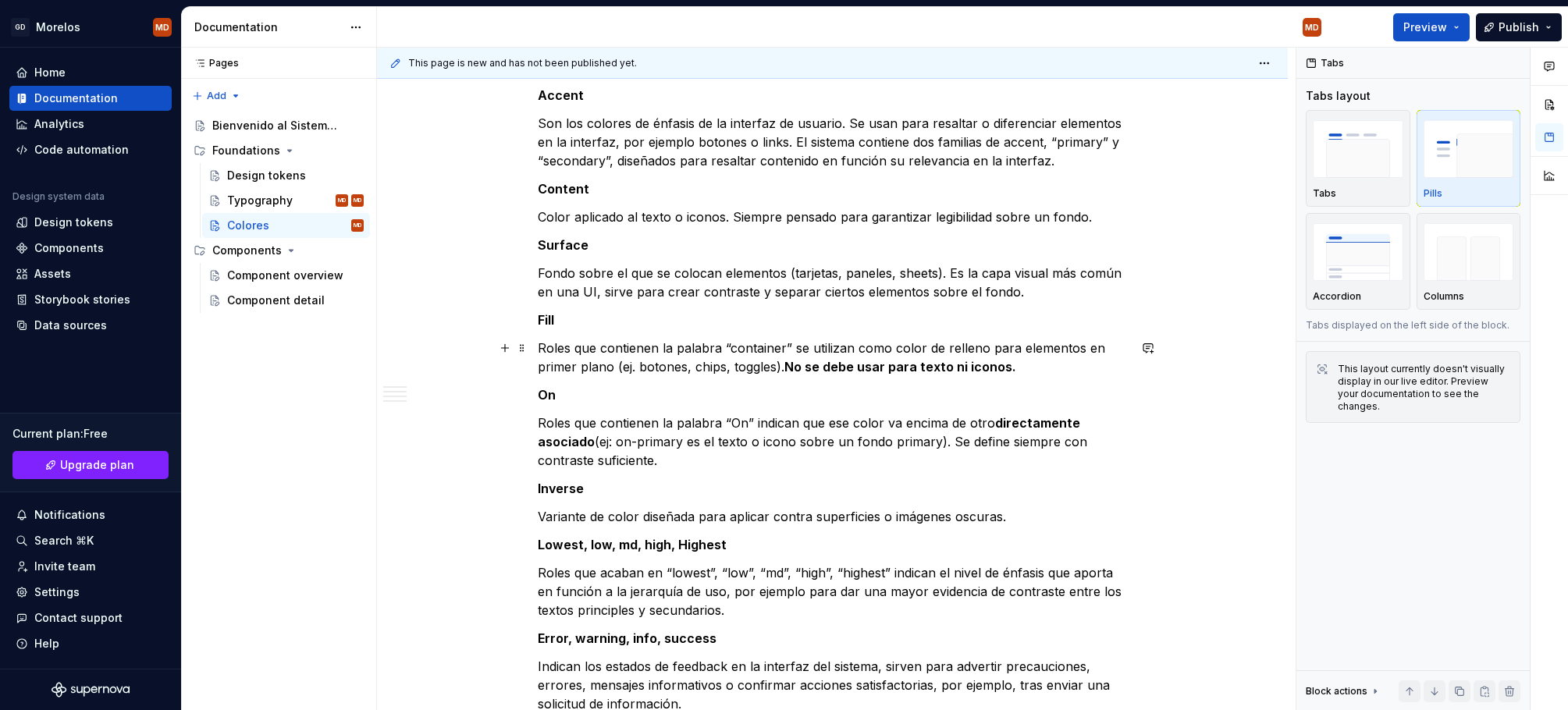
scroll to position [963, 0]
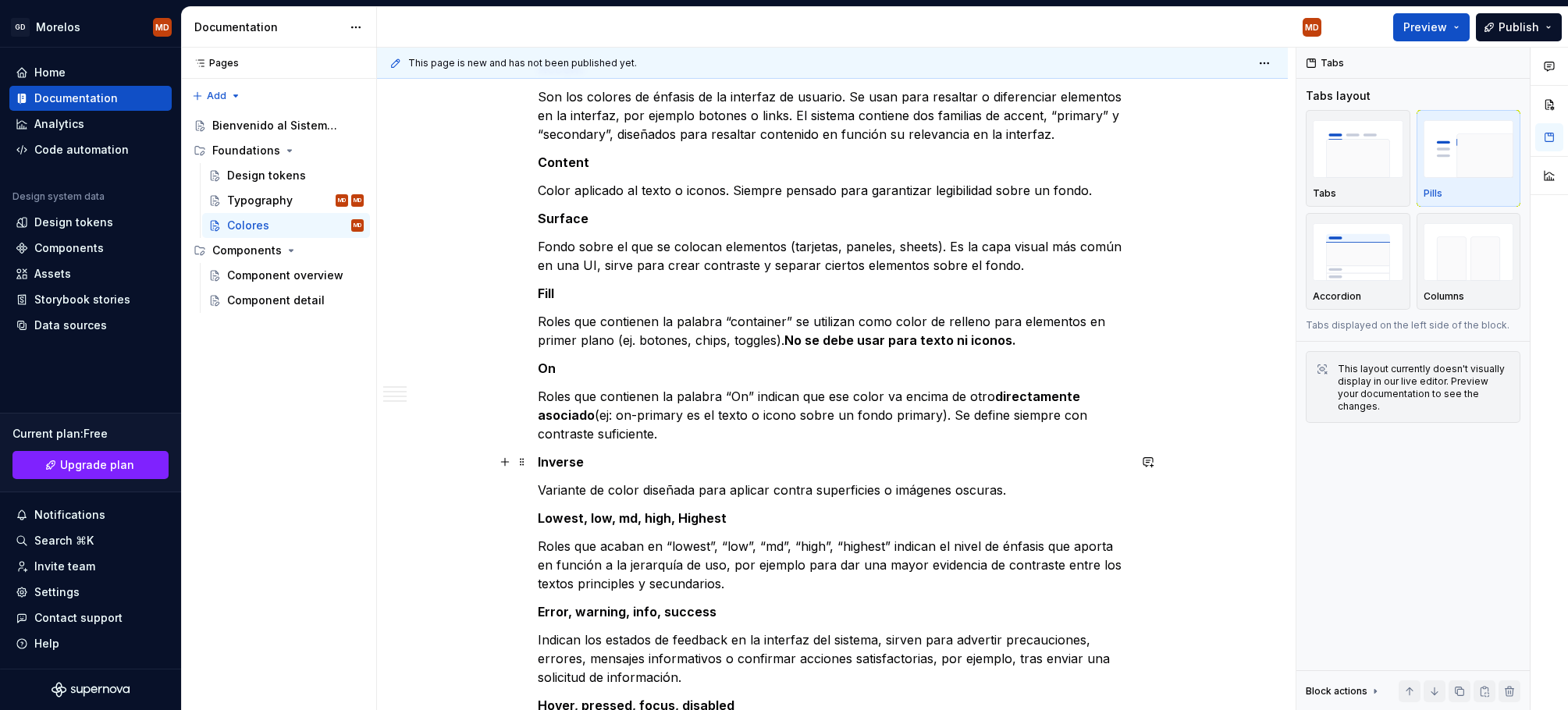
click at [729, 454] on p "Inverse" at bounding box center [832, 462] width 590 height 19
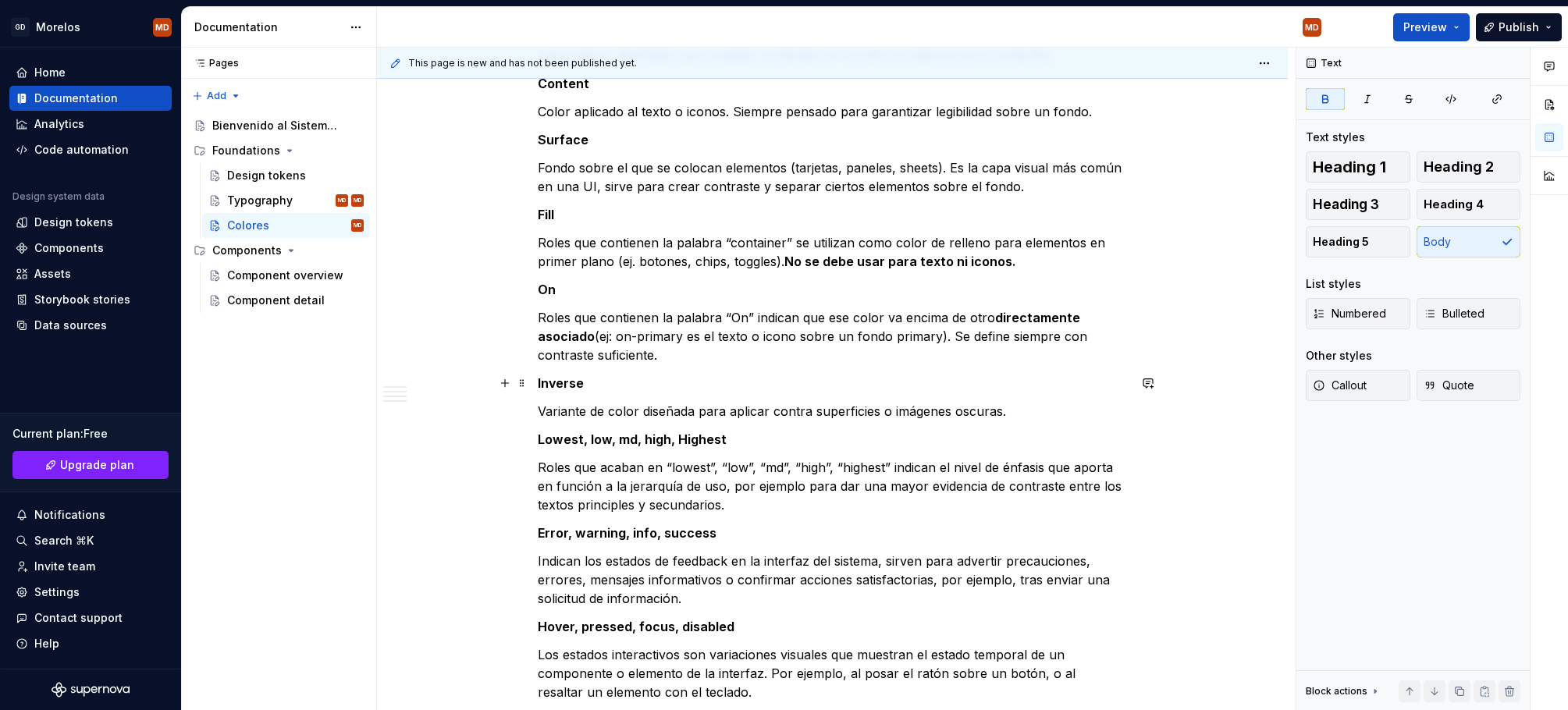
scroll to position [1043, 0]
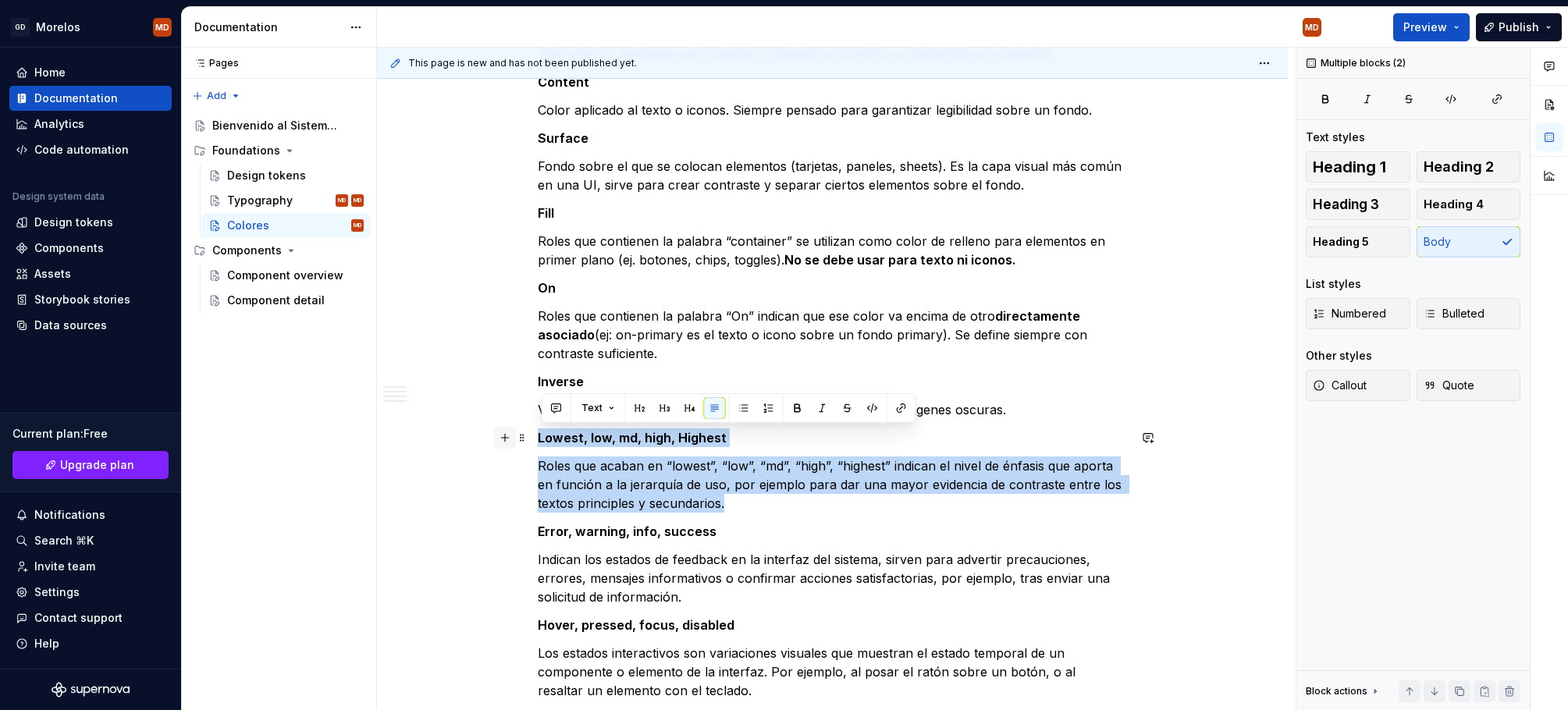
drag, startPoint x: 747, startPoint y: 499, endPoint x: 510, endPoint y: 435, distance: 245.5
click at [538, 435] on div "¿Qué incluye el sistema? Un conjunto de relaciones de color testados y accesibl…" at bounding box center [832, 539] width 590 height 2555
copy div "Lowest, low, md, high, Highest Roles que acaban en “lowest”, “low”, “md”, “high…"
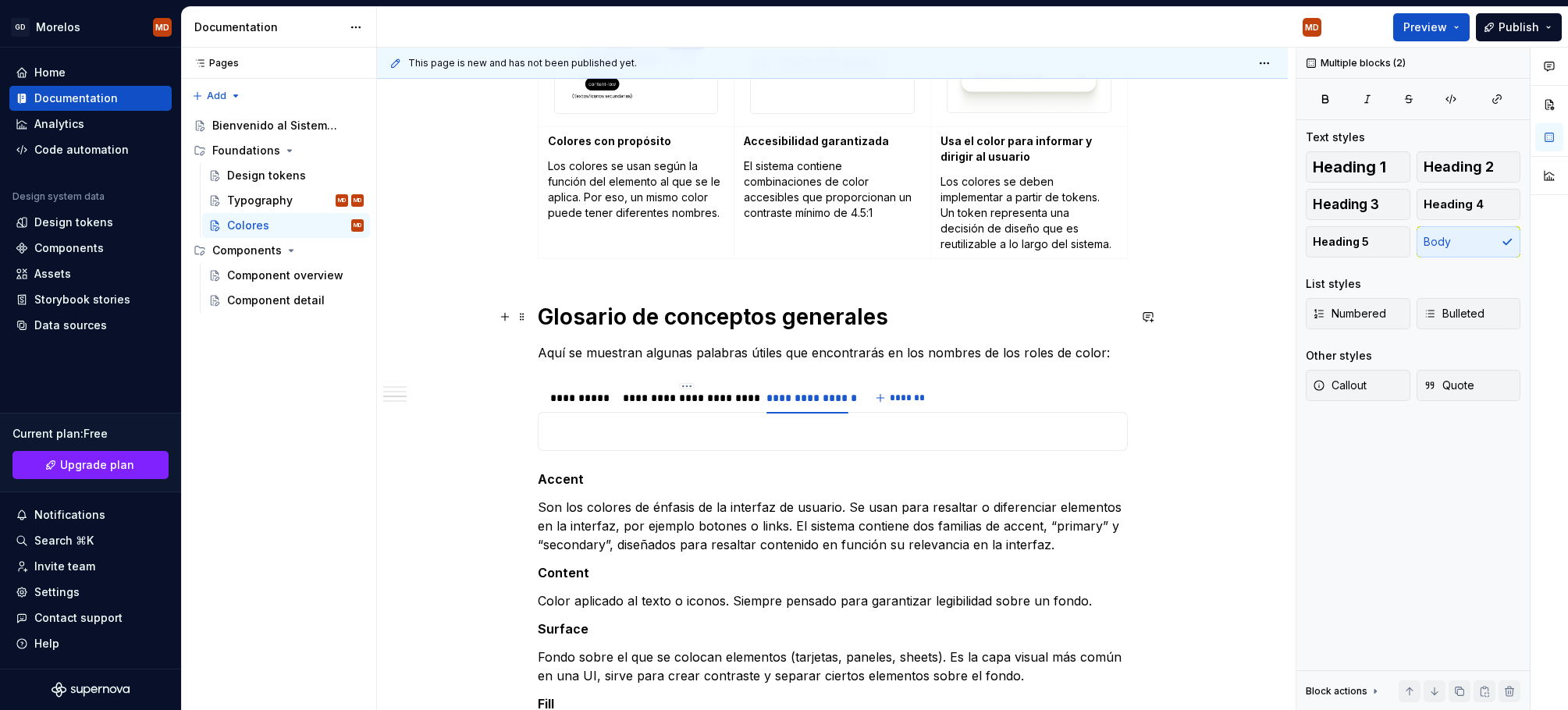
scroll to position [612, 0]
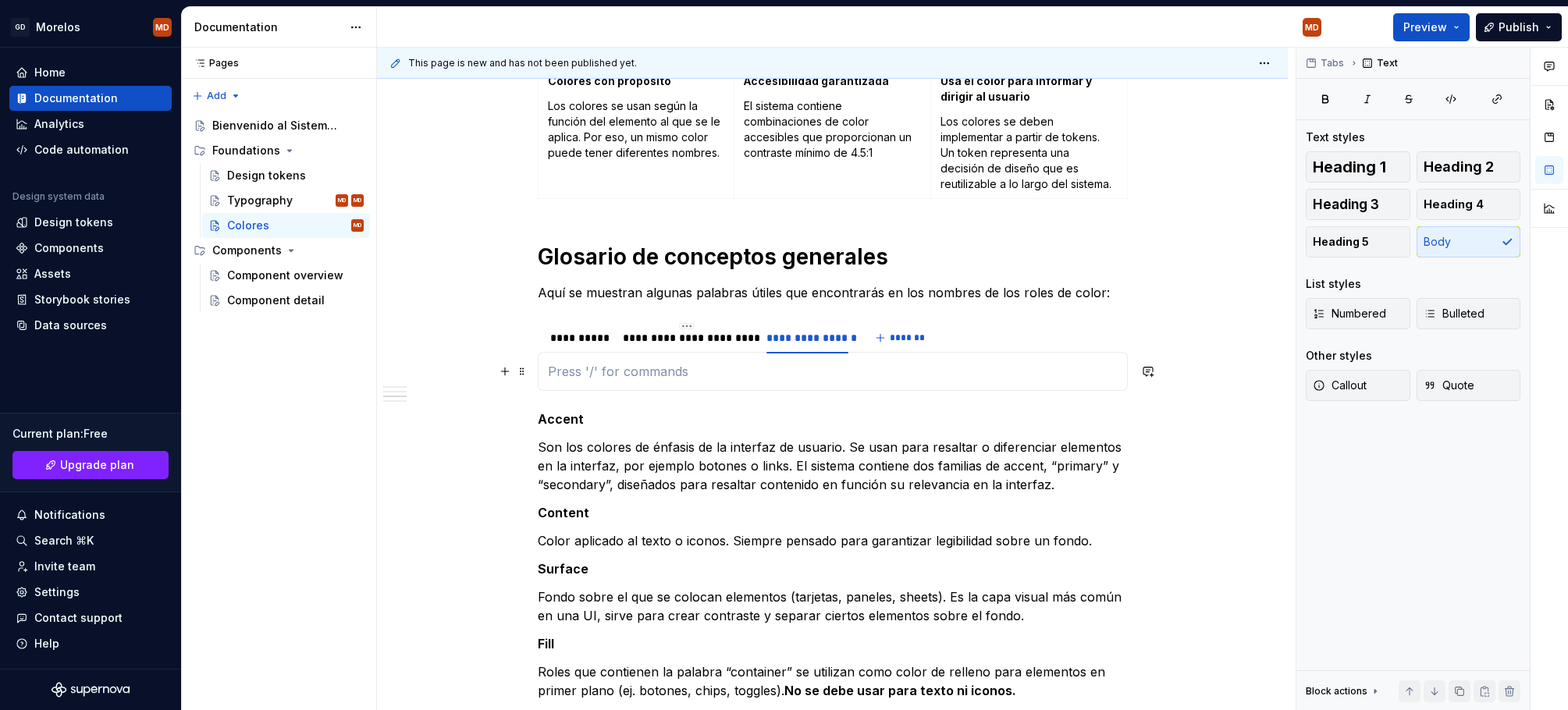
click at [805, 373] on p at bounding box center [832, 371] width 569 height 19
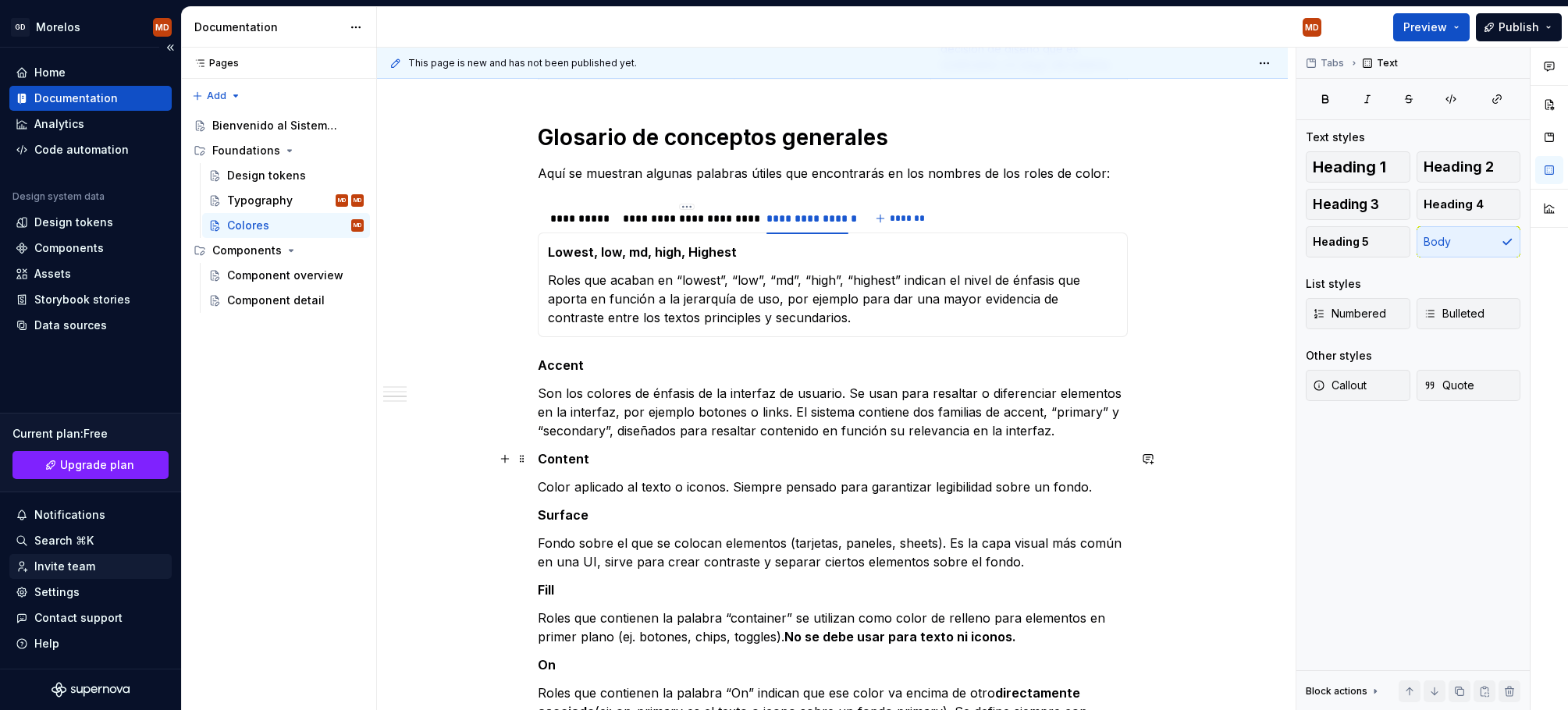
scroll to position [729, 0]
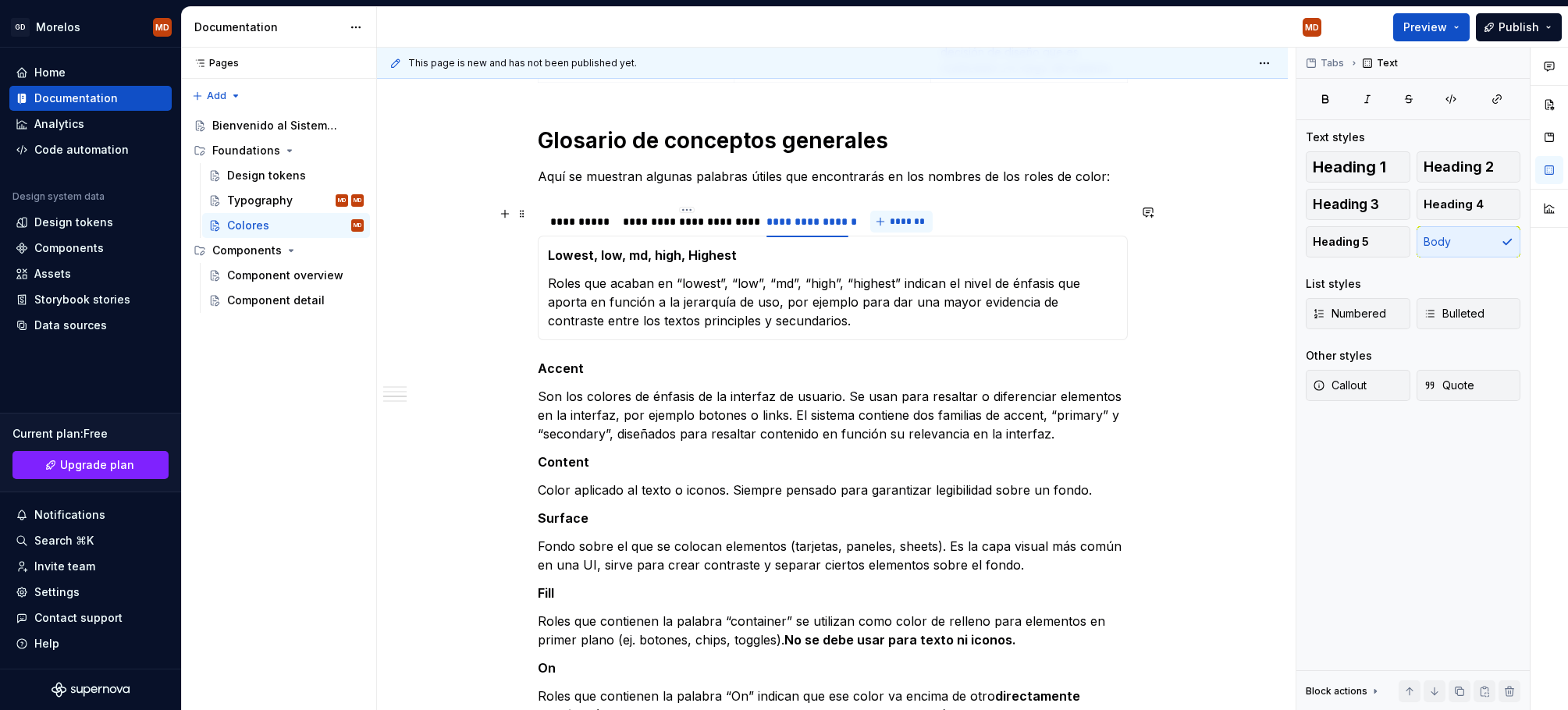
click at [908, 220] on span "*******" at bounding box center [907, 221] width 35 height 12
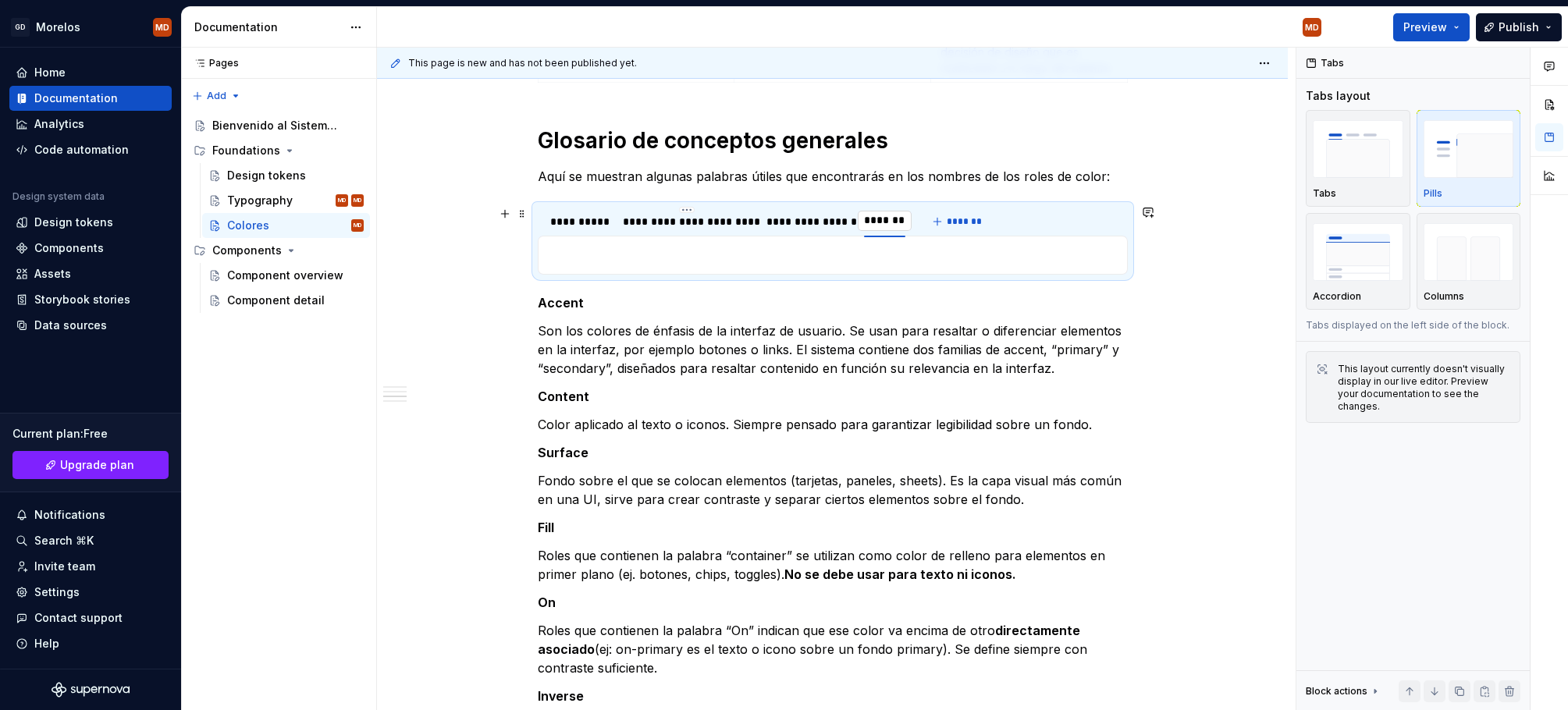
type input "**********"
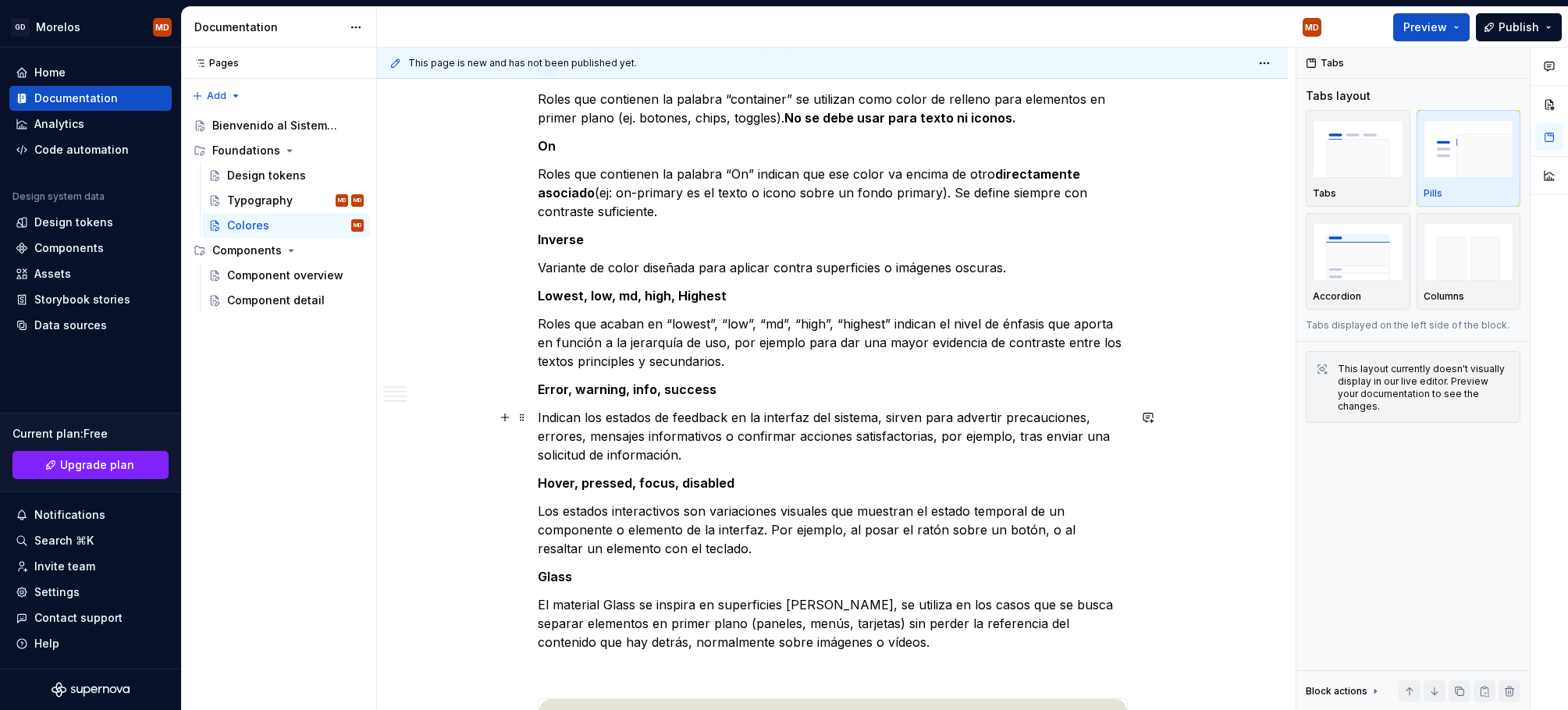
scroll to position [1187, 0]
click at [724, 477] on strong "Hover, pressed, focus, disabled" at bounding box center [636, 481] width 197 height 15
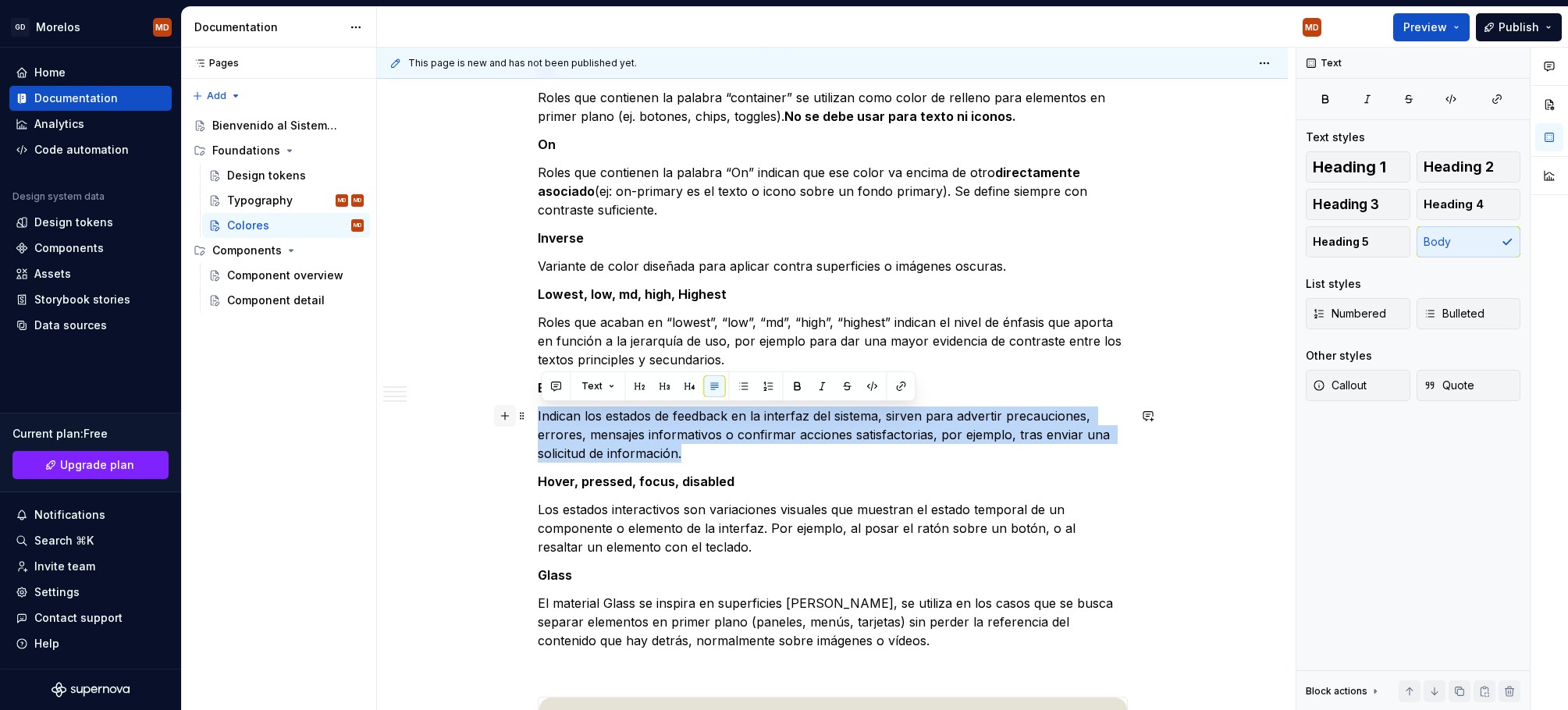
drag, startPoint x: 704, startPoint y: 458, endPoint x: 505, endPoint y: 409, distance: 204.9
click at [538, 409] on div "¿Qué incluye el sistema? Un conjunto de relaciones de color testados y accesibl…" at bounding box center [832, 395] width 590 height 2555
copy p "Indican los estados de feedback en la interfaz del sistema, sirven para adverti…"
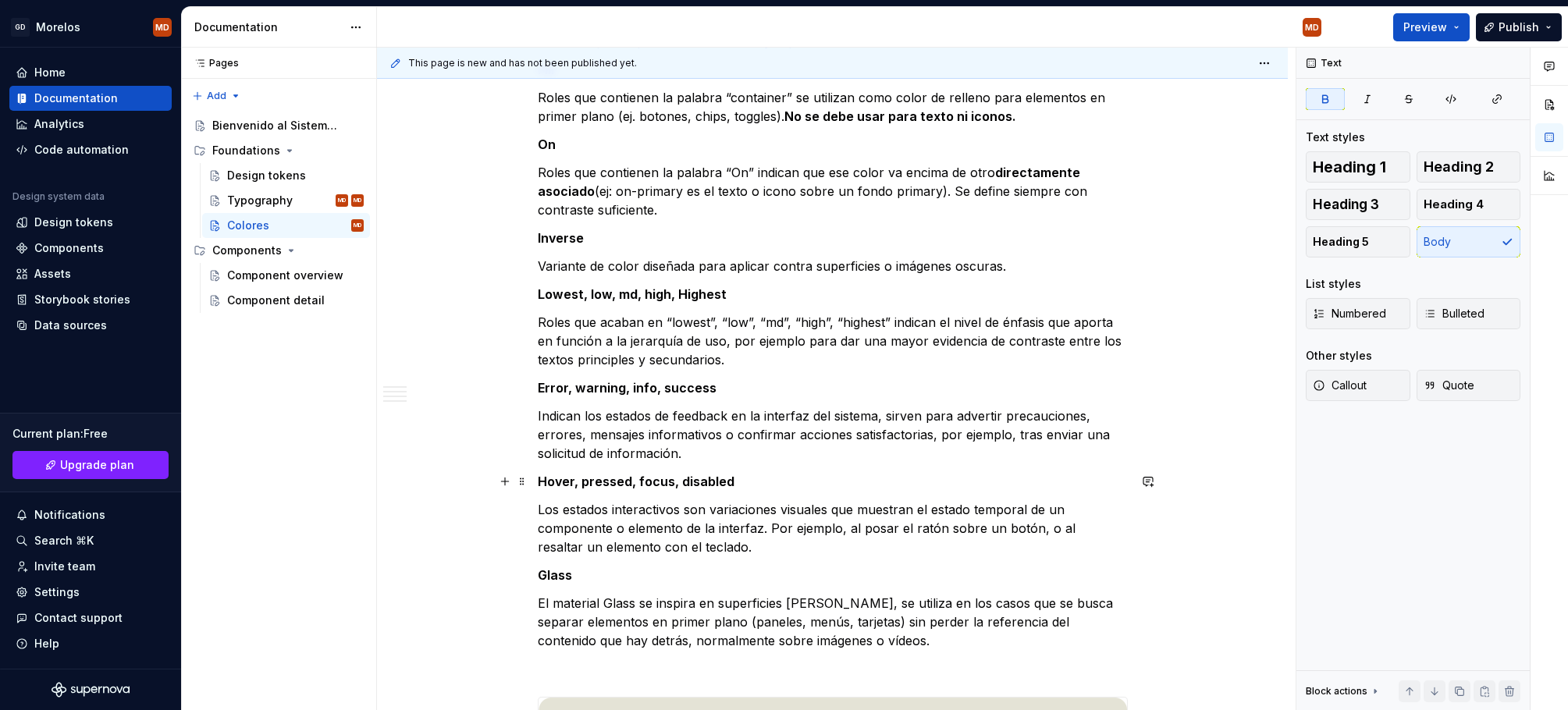
click at [964, 489] on p "Hover, pressed, focus, disabled" at bounding box center [832, 481] width 590 height 19
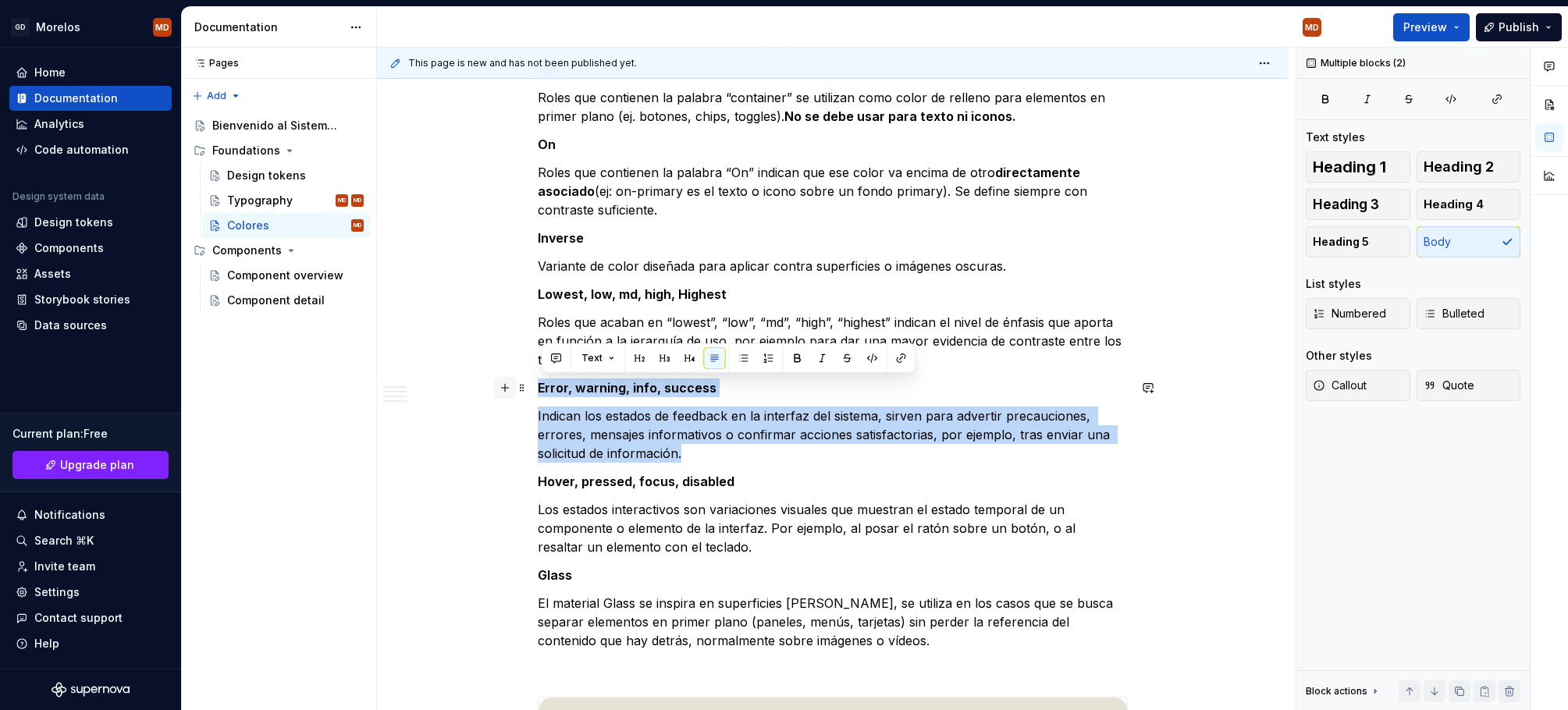
drag, startPoint x: 697, startPoint y: 455, endPoint x: 509, endPoint y: 392, distance: 198.3
click at [538, 392] on div "¿Qué incluye el sistema? Un conjunto de relaciones de color testados y accesibl…" at bounding box center [832, 395] width 590 height 2555
copy div "Error, warning, info, success Indican los estados de feedback en la interfaz de…"
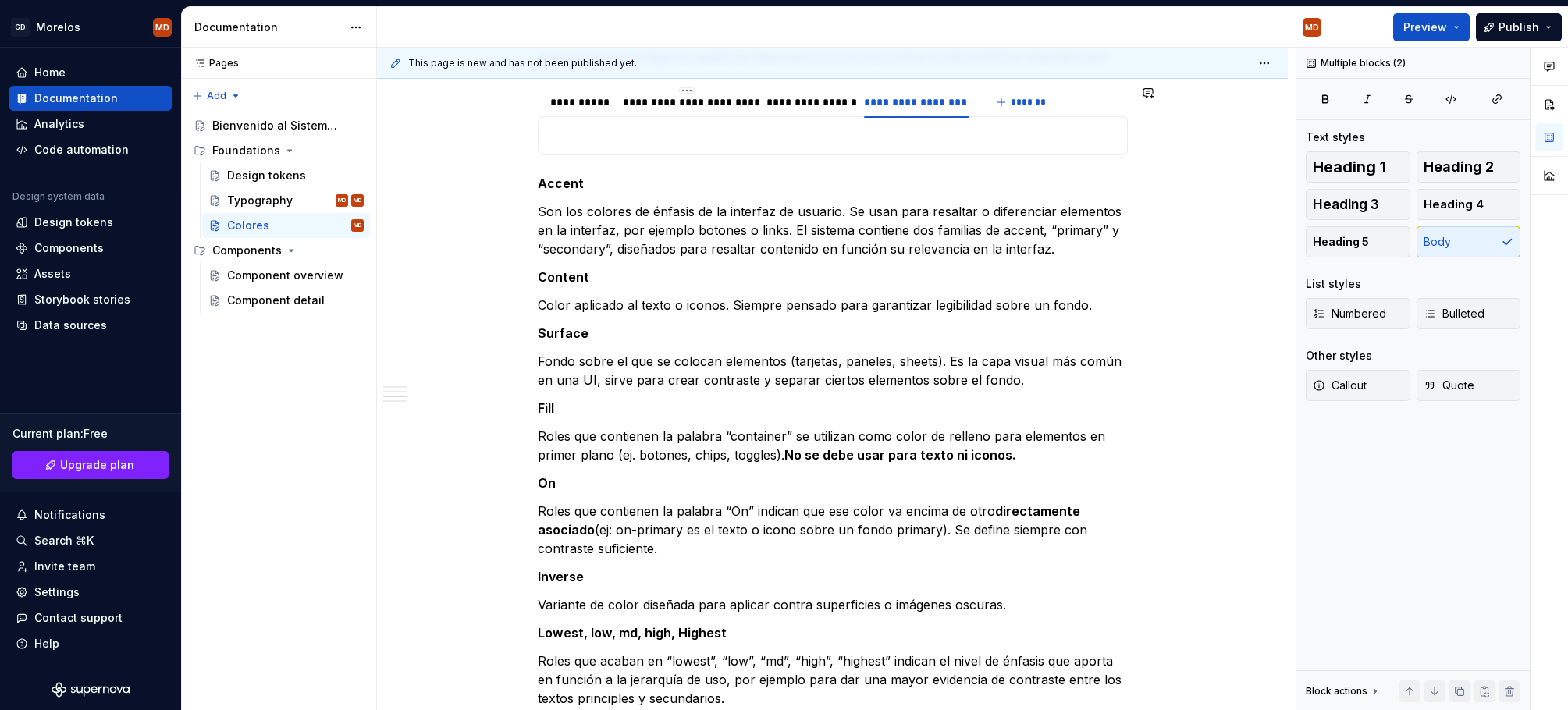
scroll to position [663, 0]
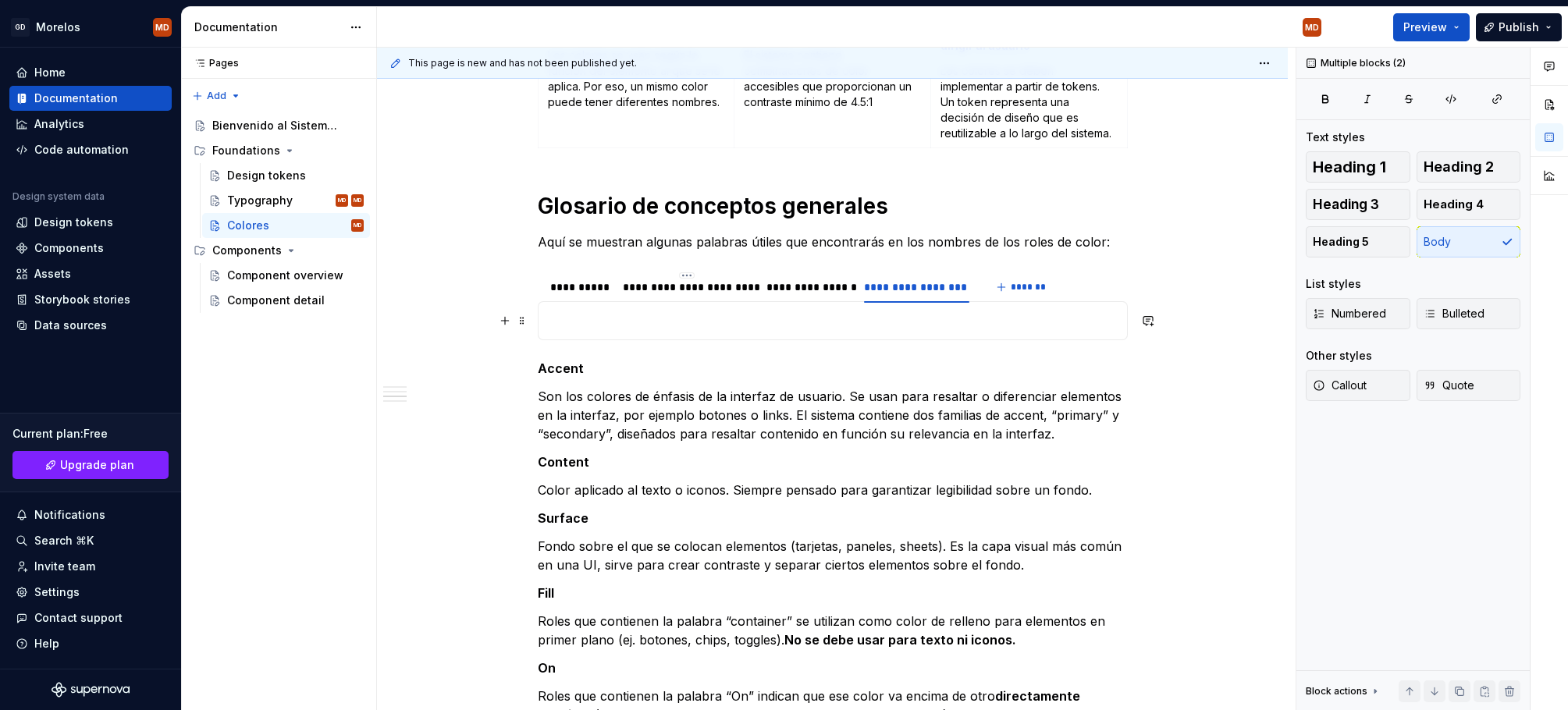
click at [928, 324] on p at bounding box center [832, 321] width 569 height 19
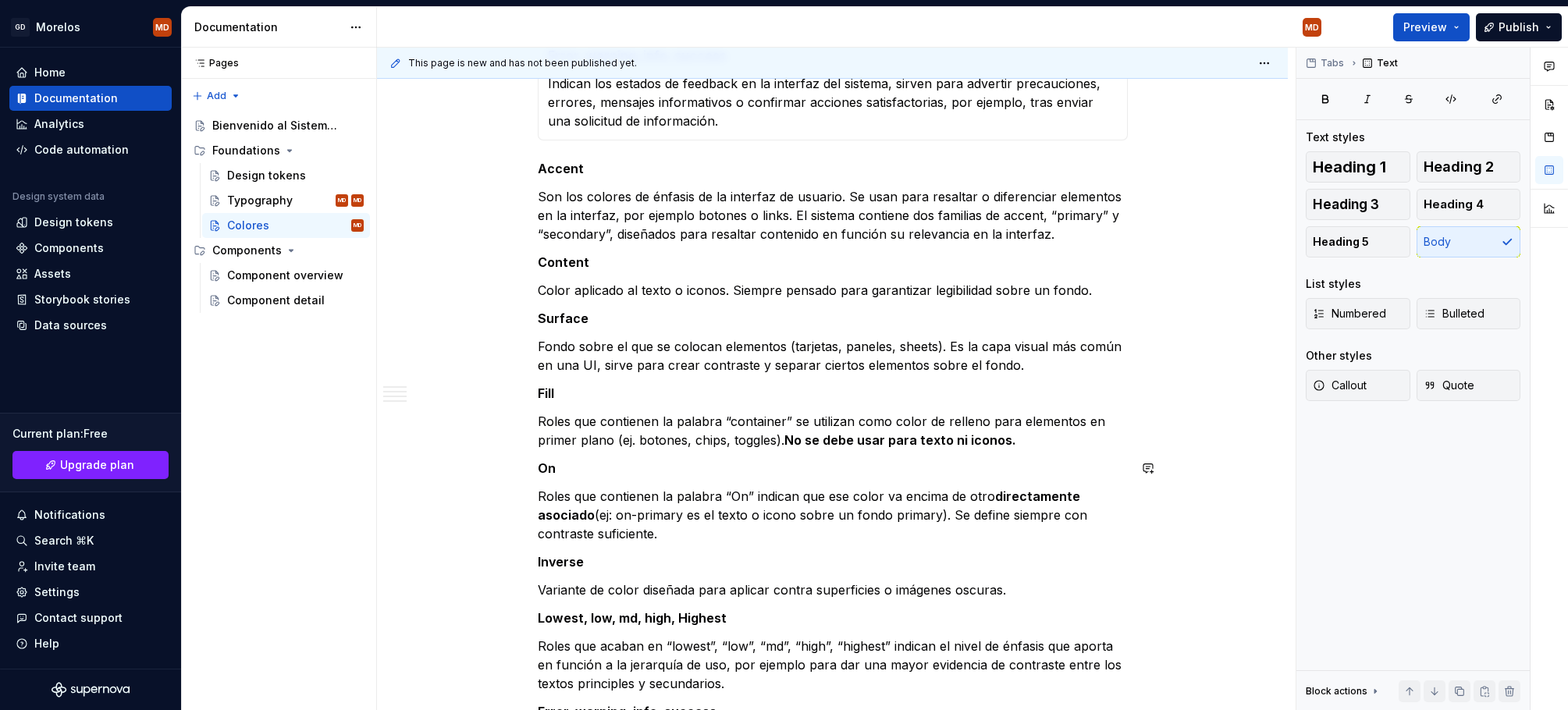
scroll to position [1413, 0]
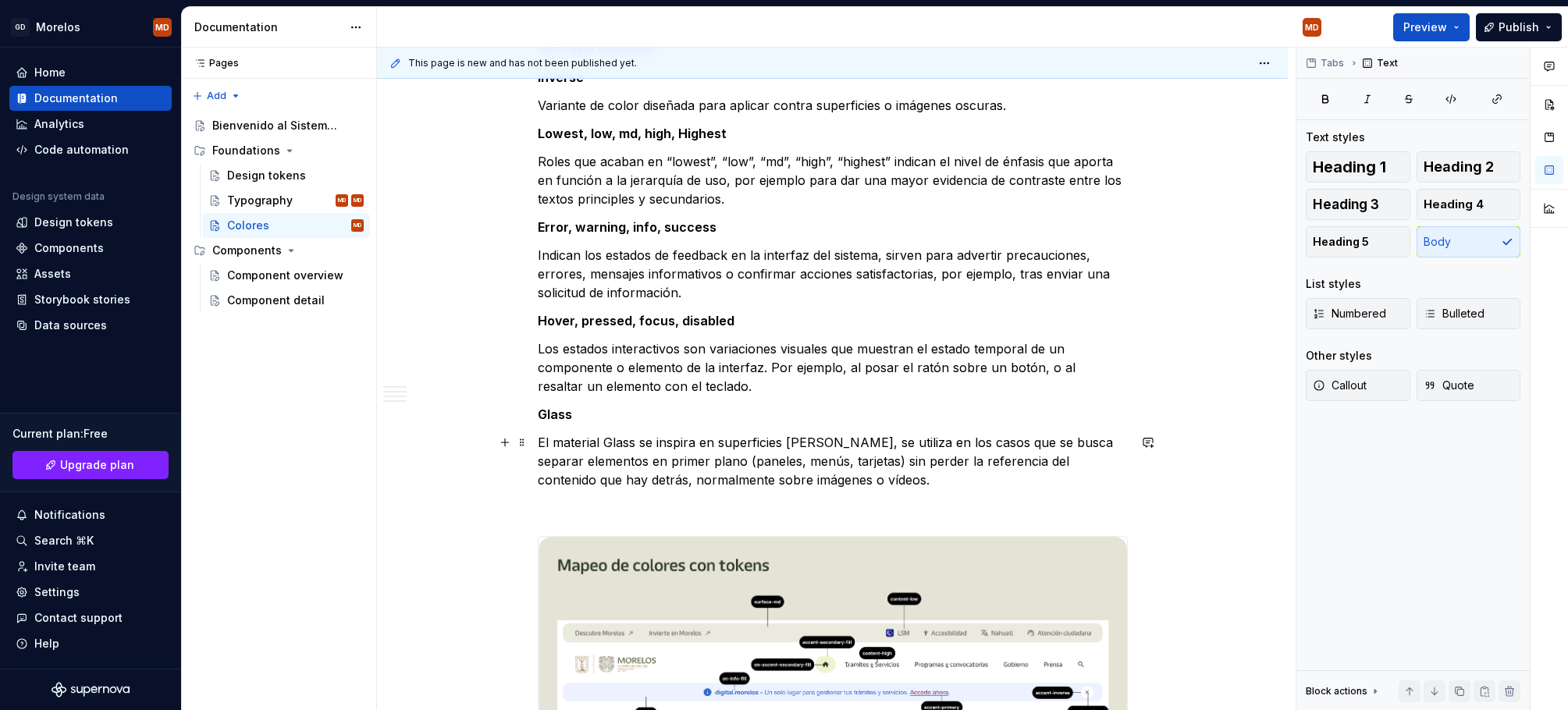
click at [678, 435] on p "El material Glass se inspira en superficies [PERSON_NAME], se utiliza en los ca…" at bounding box center [832, 461] width 590 height 56
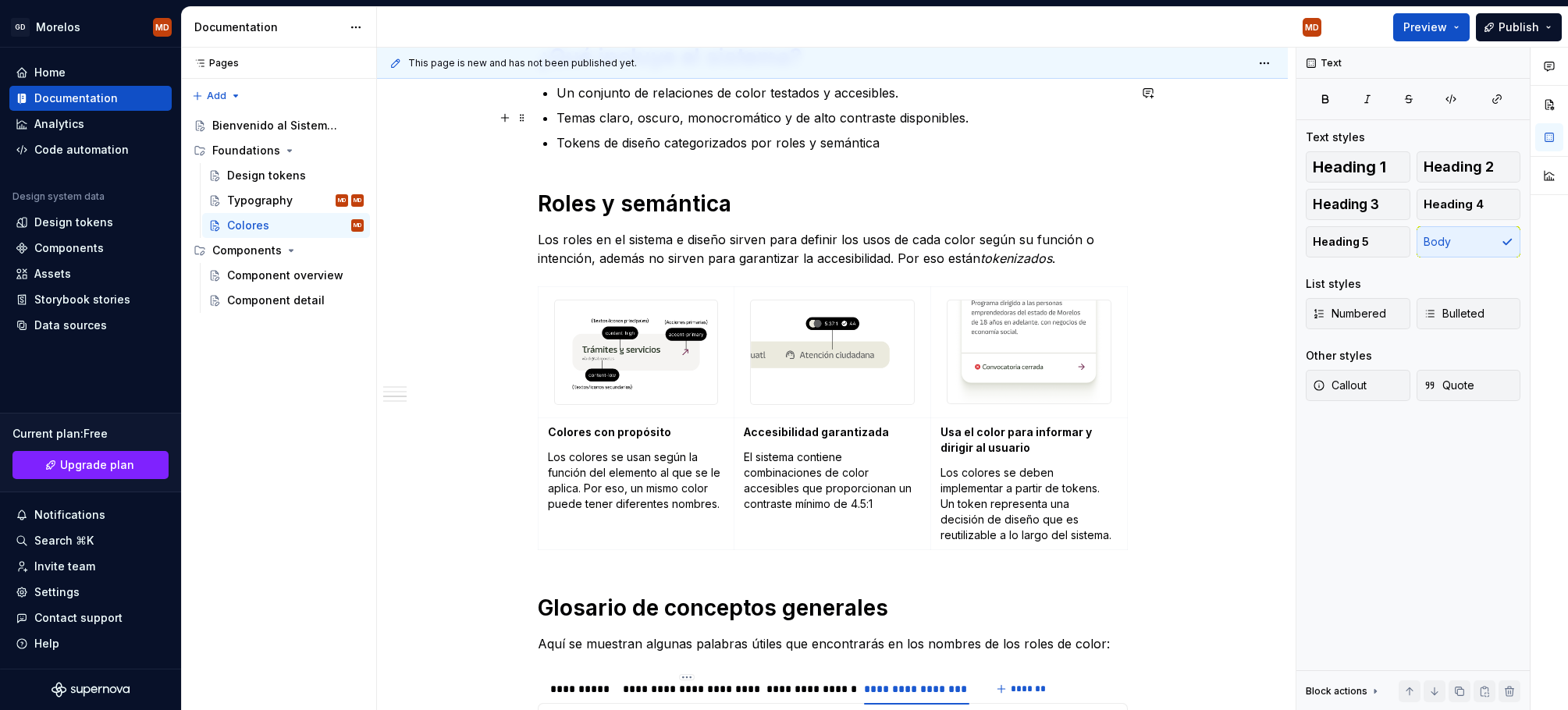
scroll to position [495, 0]
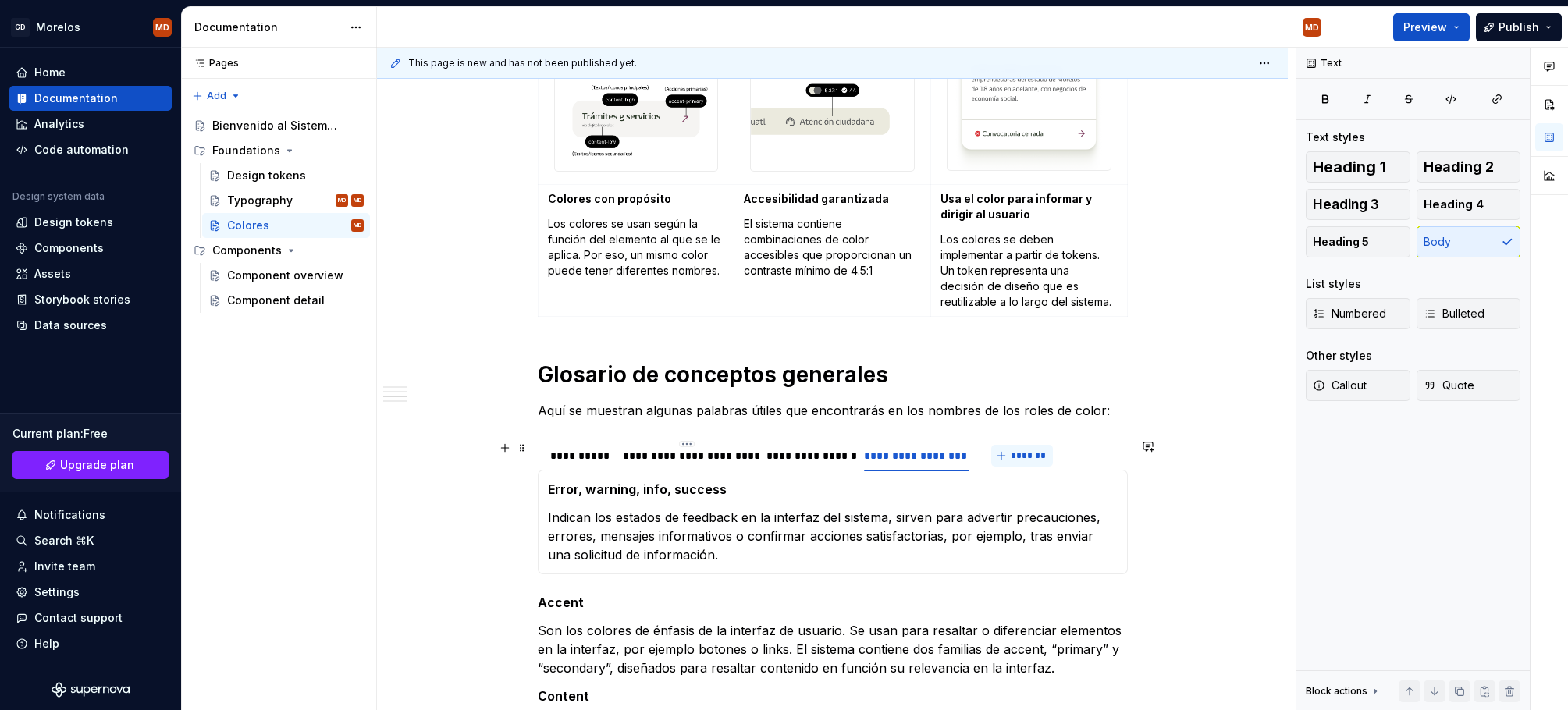
click at [1020, 452] on span "*******" at bounding box center [1027, 455] width 35 height 12
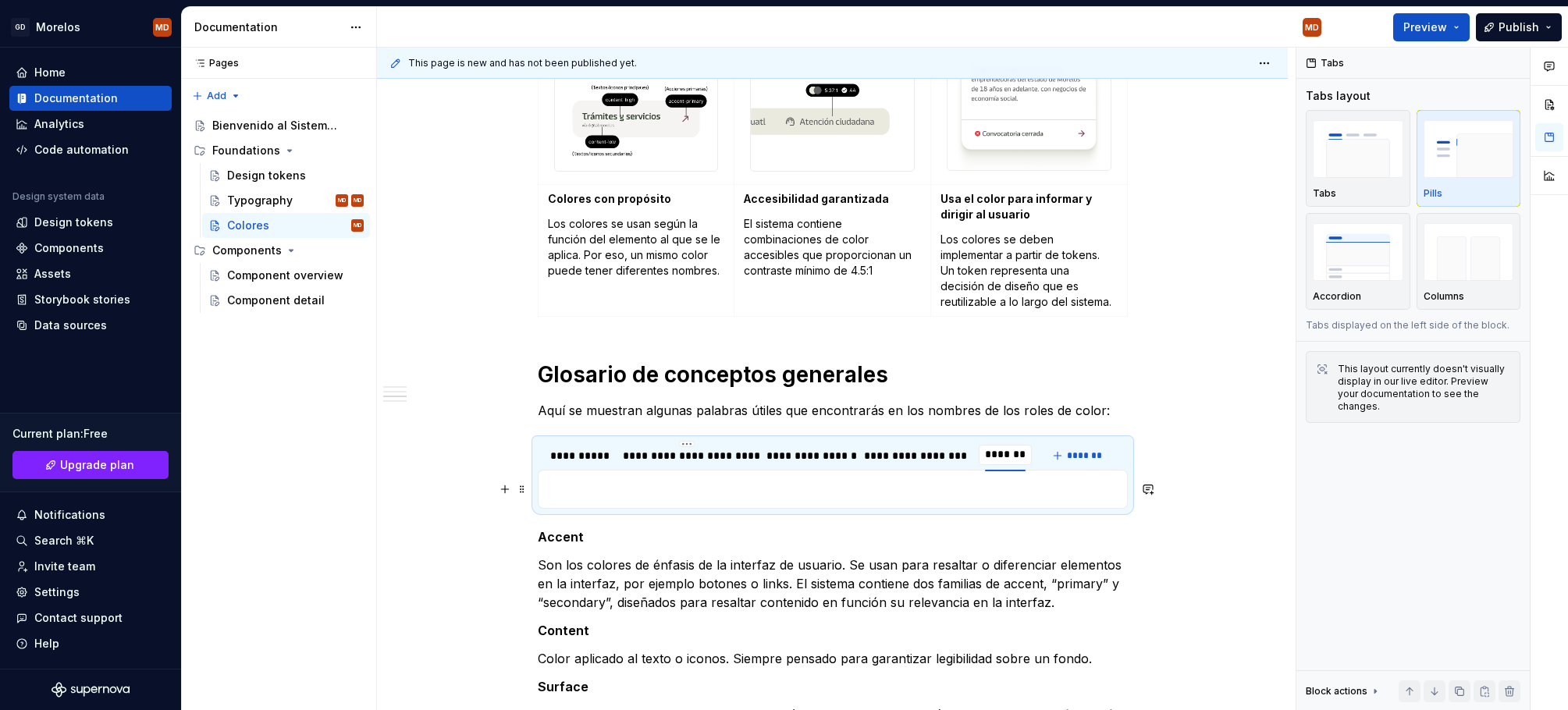
type input "**********"
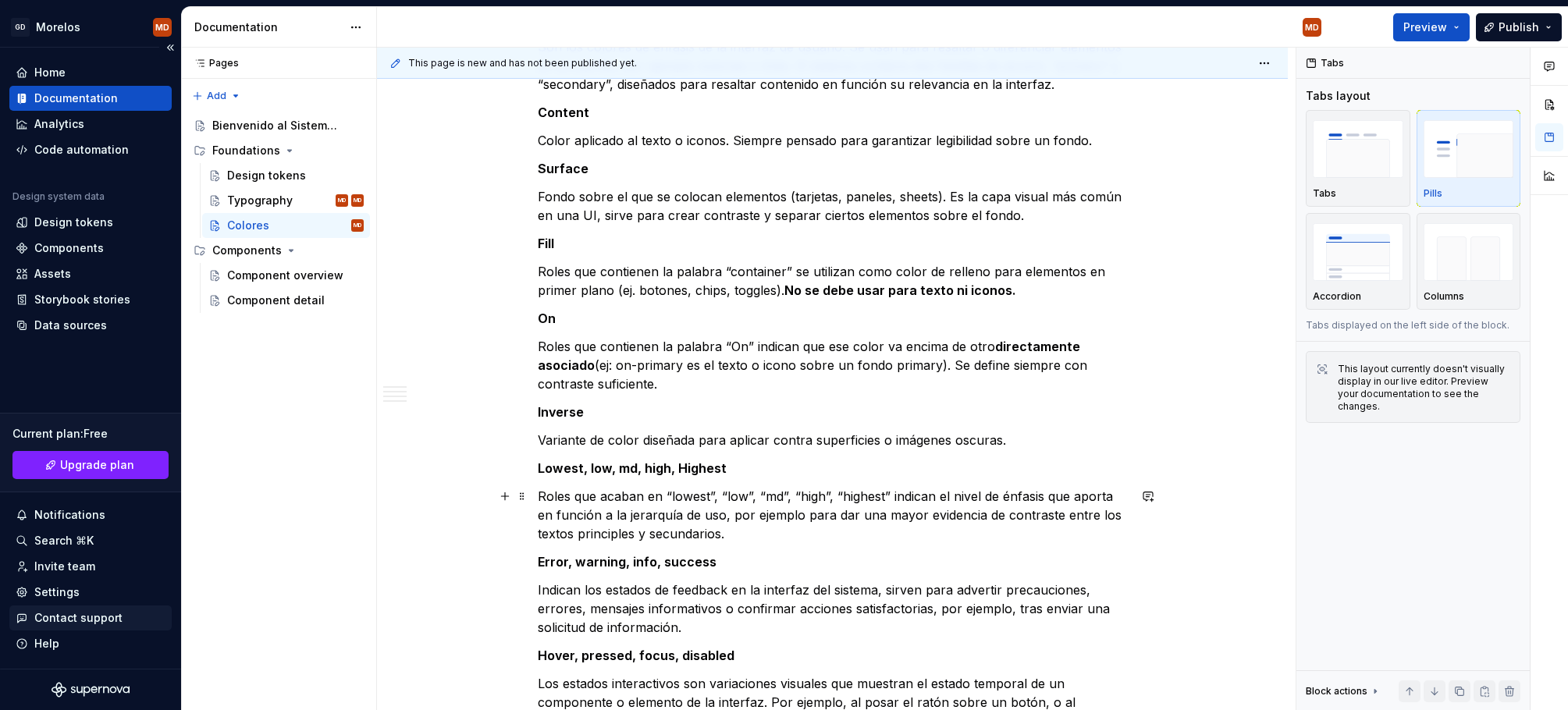
scroll to position [1111, 0]
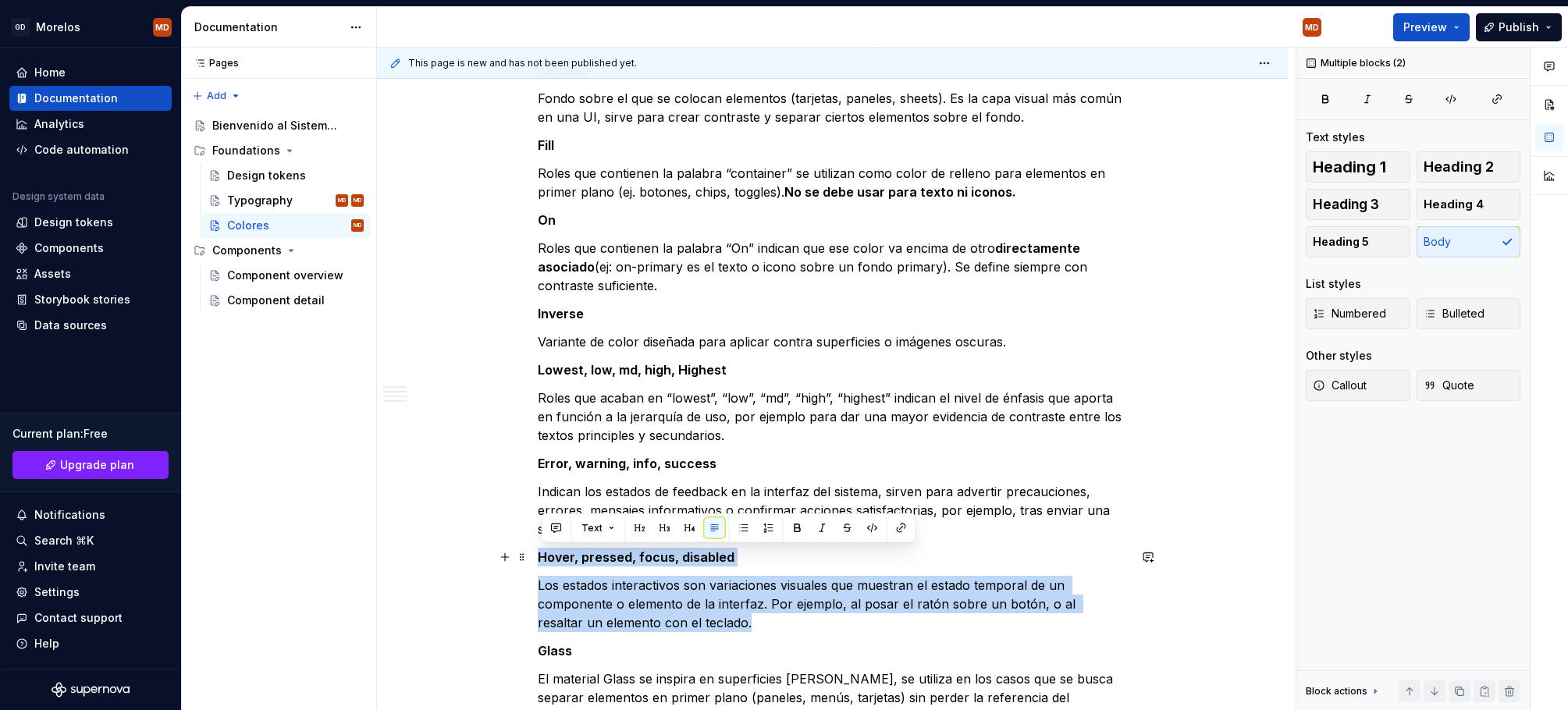
drag, startPoint x: 709, startPoint y: 623, endPoint x: 537, endPoint y: 563, distance: 182.2
click at [537, 563] on div "¿Qué incluye el sistema? Un conjunto de relaciones de color testados y accesibl…" at bounding box center [832, 559] width 911 height 2806
copy div "Hover, pressed, focus, disabled Los estados interactivos son variaciones visual…"
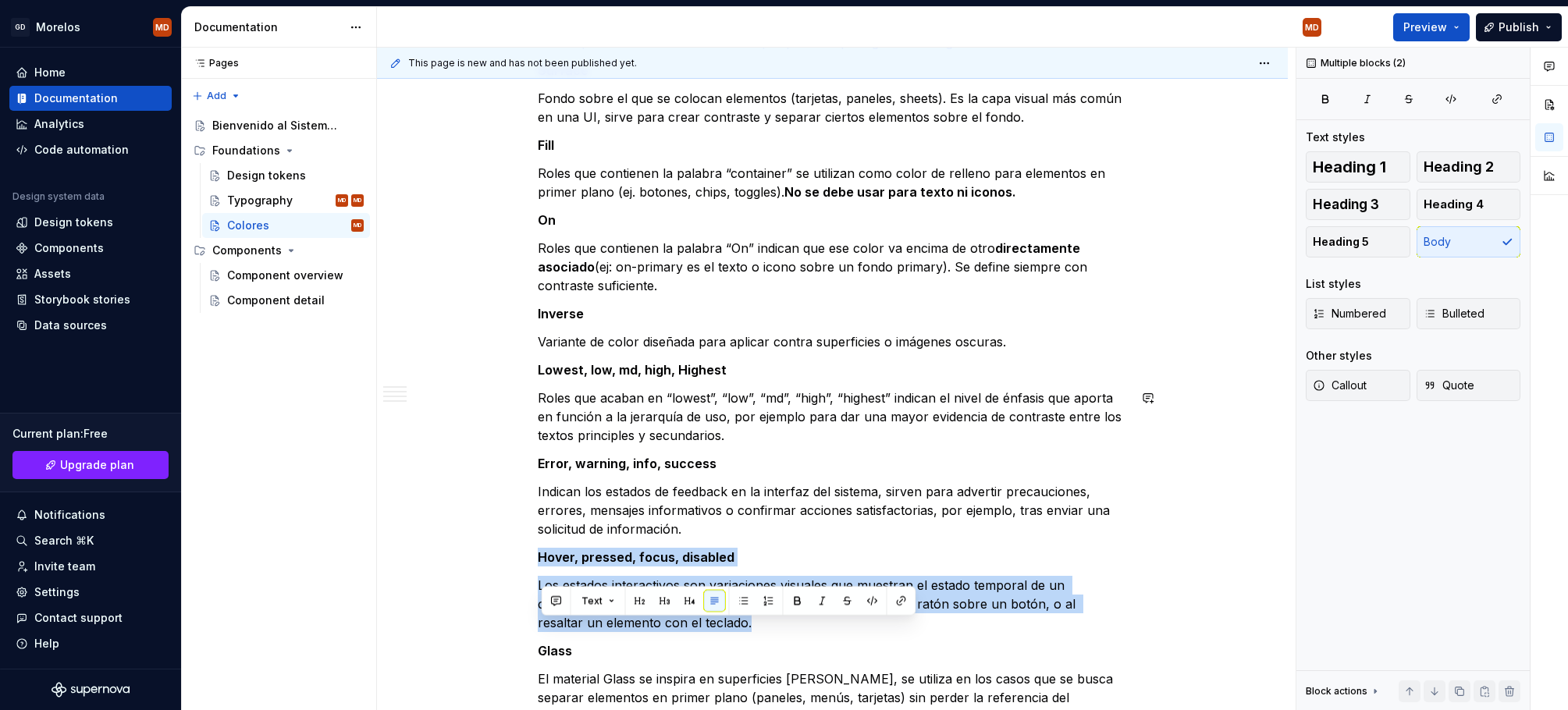
scroll to position [341, 0]
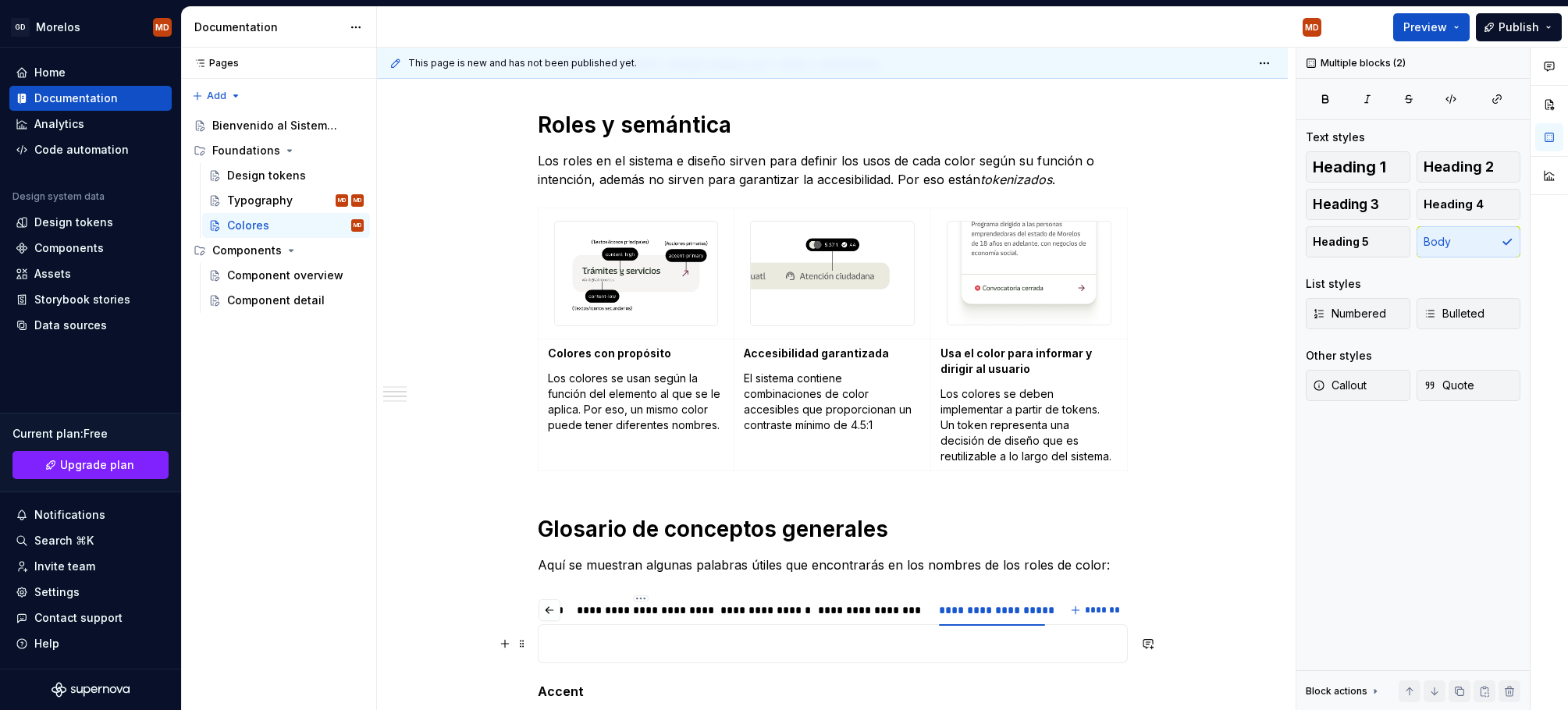
click at [951, 646] on p at bounding box center [832, 644] width 569 height 19
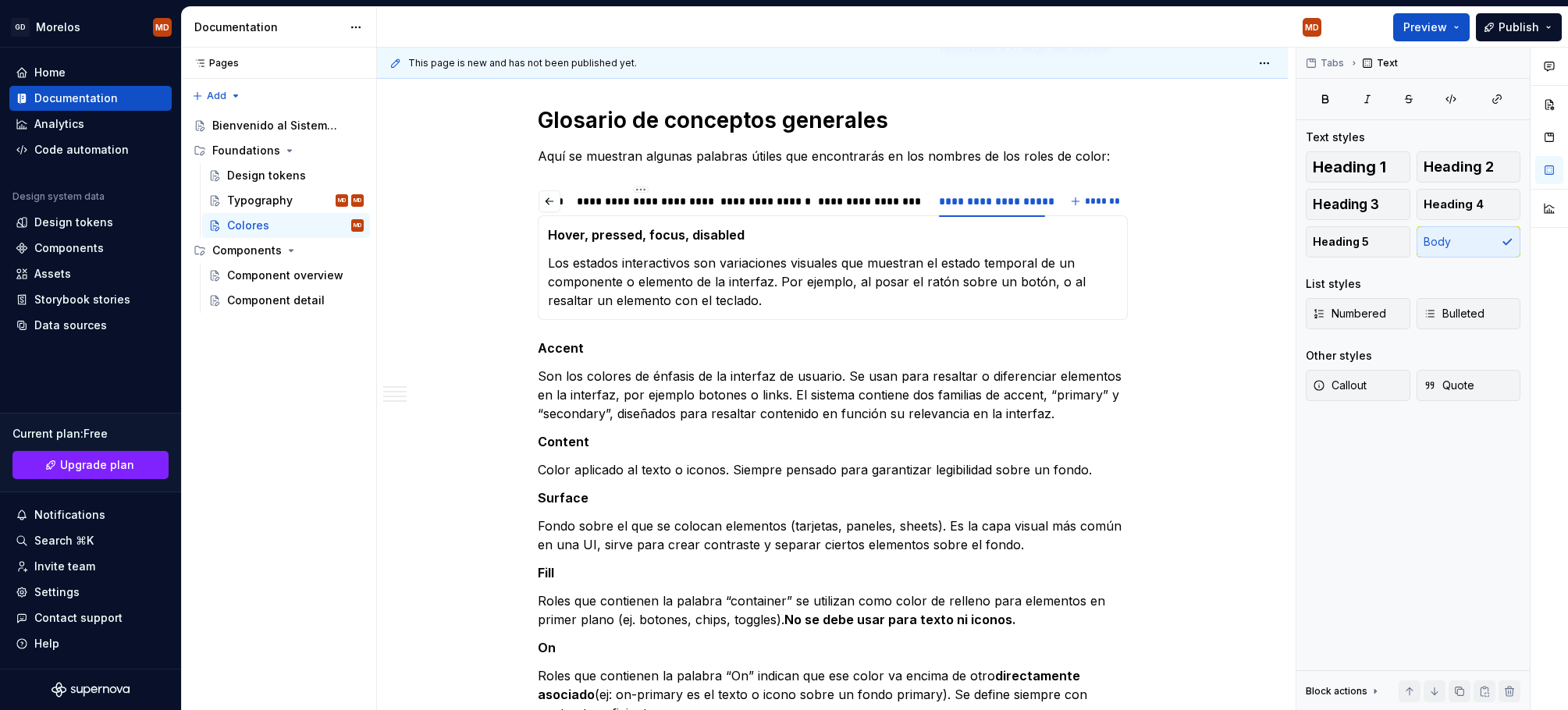
scroll to position [519, 0]
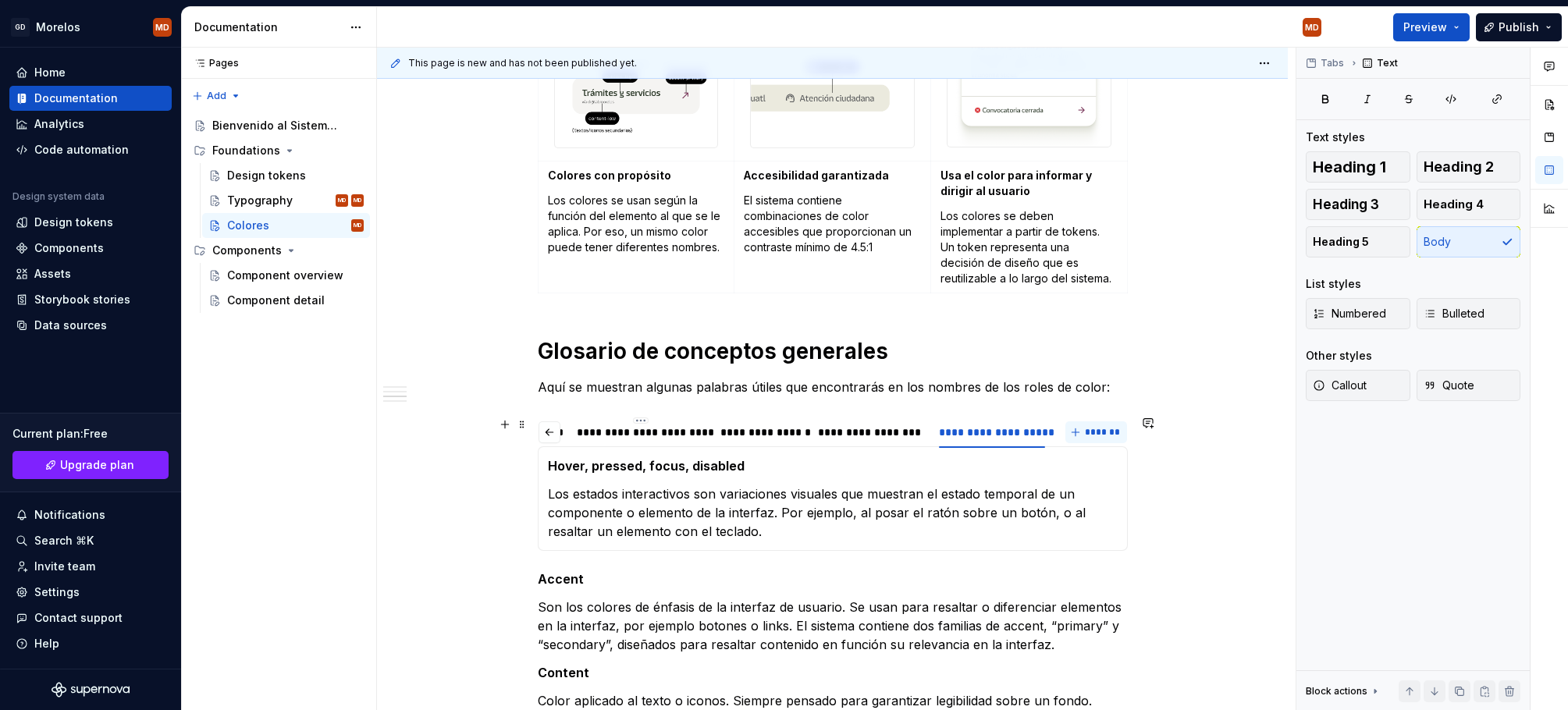
click at [1088, 433] on button "*******" at bounding box center [1095, 432] width 61 height 22
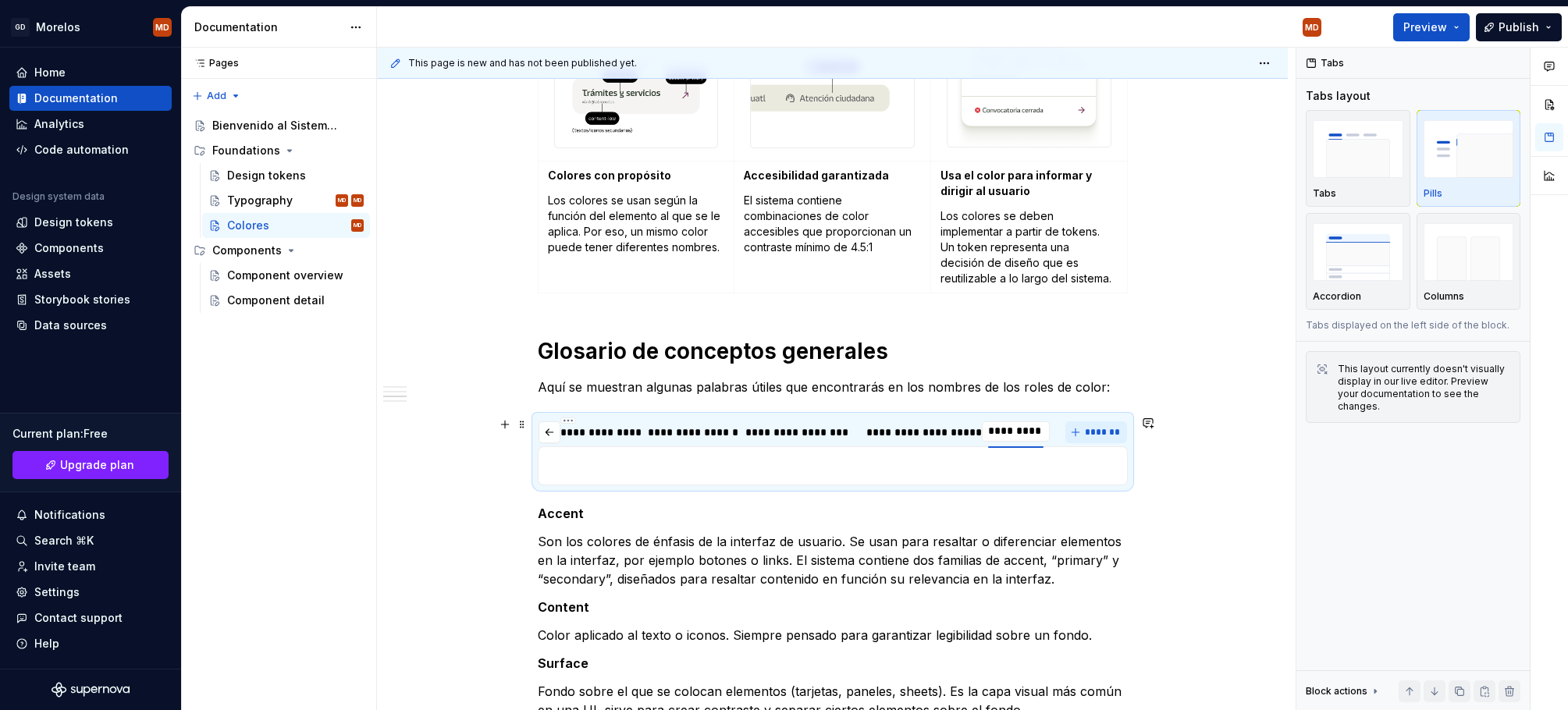
scroll to position [0, 112]
type input "**********"
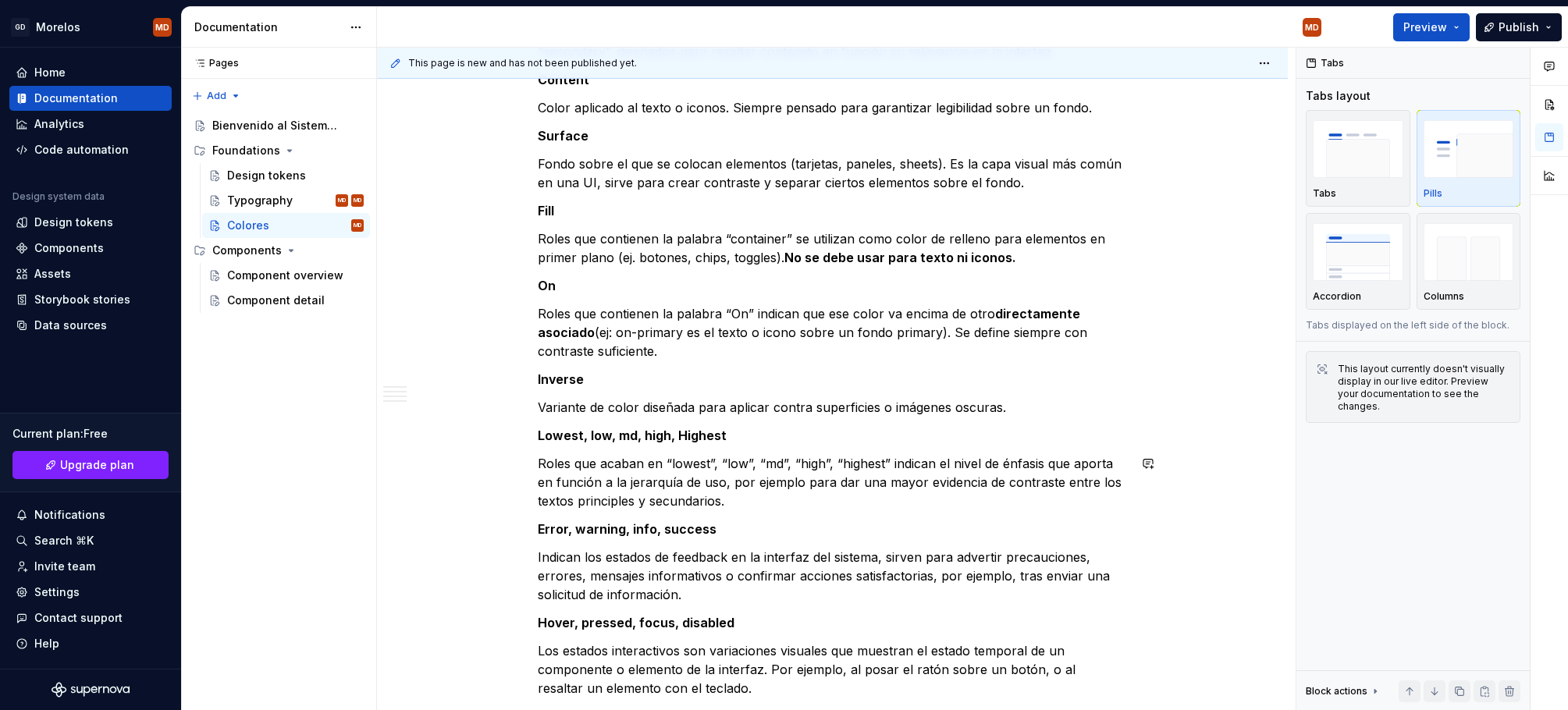
scroll to position [1254, 0]
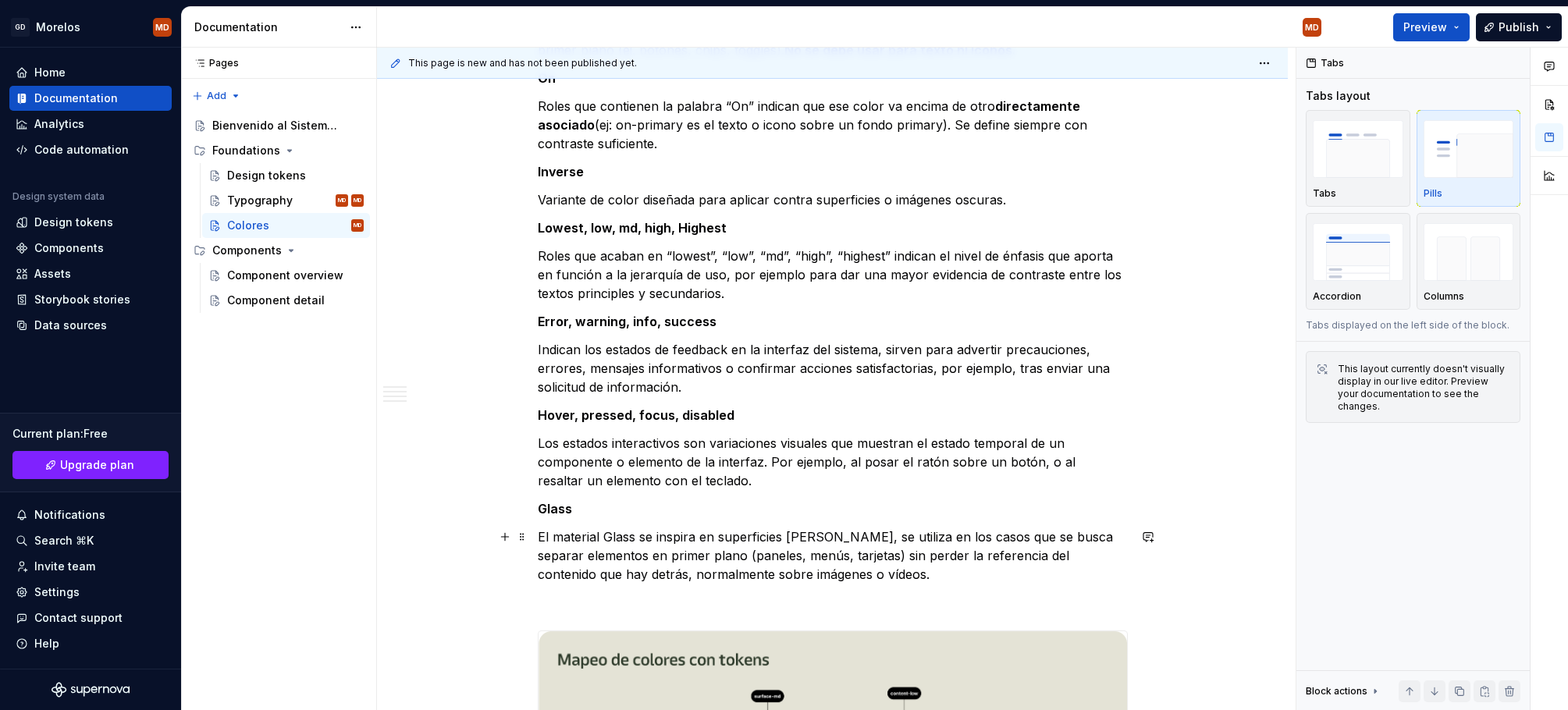
click at [750, 557] on p "El material Glass se inspira en superficies [PERSON_NAME], se utiliza en los ca…" at bounding box center [832, 555] width 590 height 56
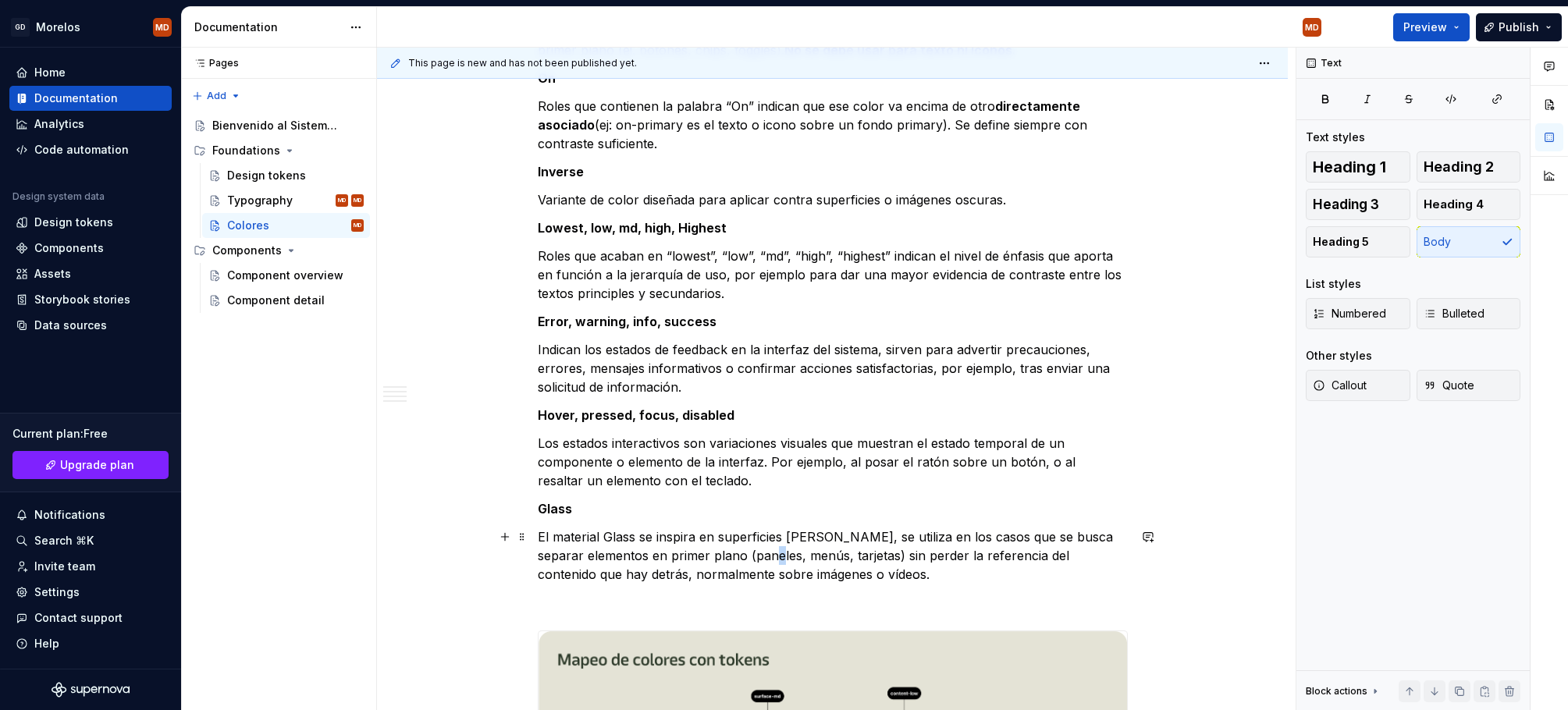
click at [750, 557] on p "El material Glass se inspira en superficies [PERSON_NAME], se utiliza en los ca…" at bounding box center [832, 555] width 590 height 56
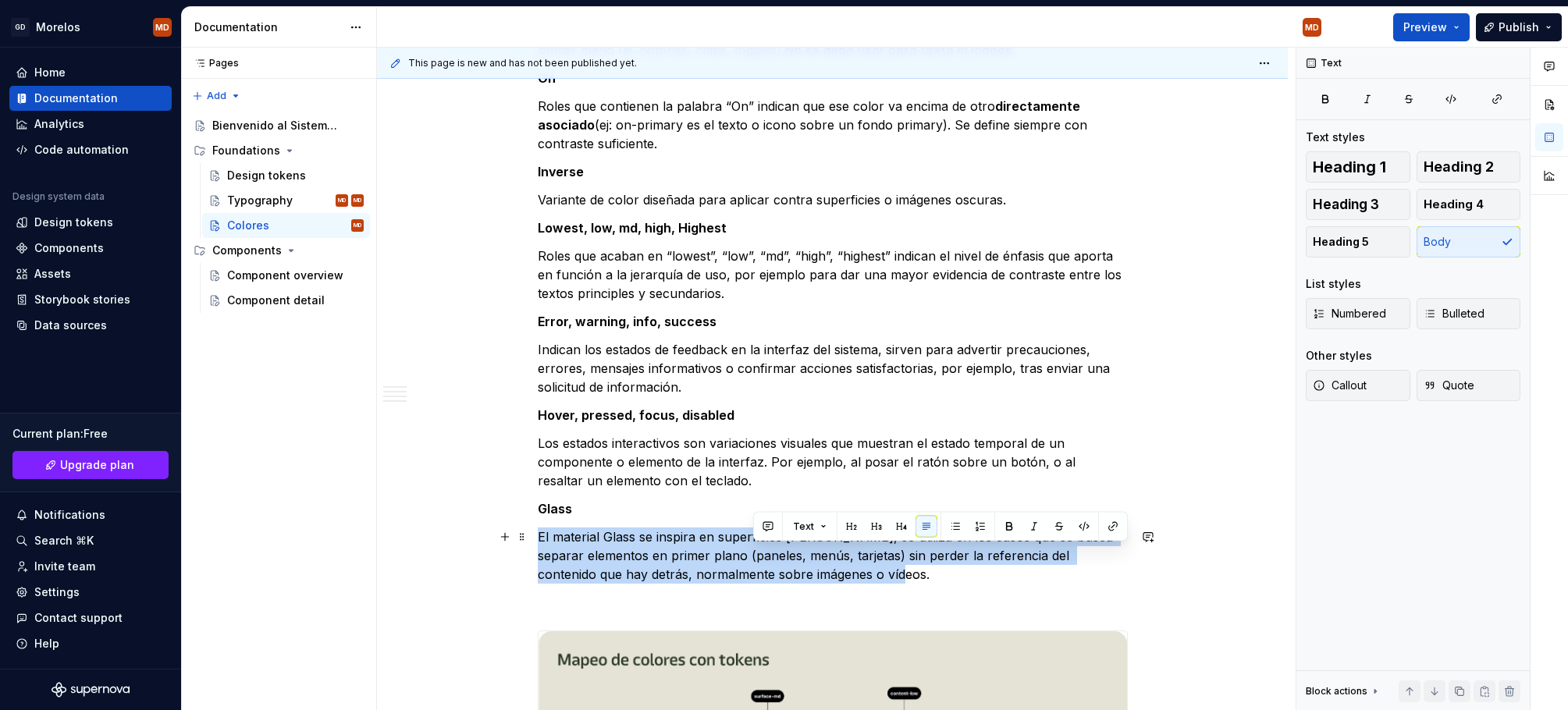
click at [750, 557] on p "El material Glass se inspira en superficies [PERSON_NAME], se utiliza en los ca…" at bounding box center [832, 555] width 590 height 56
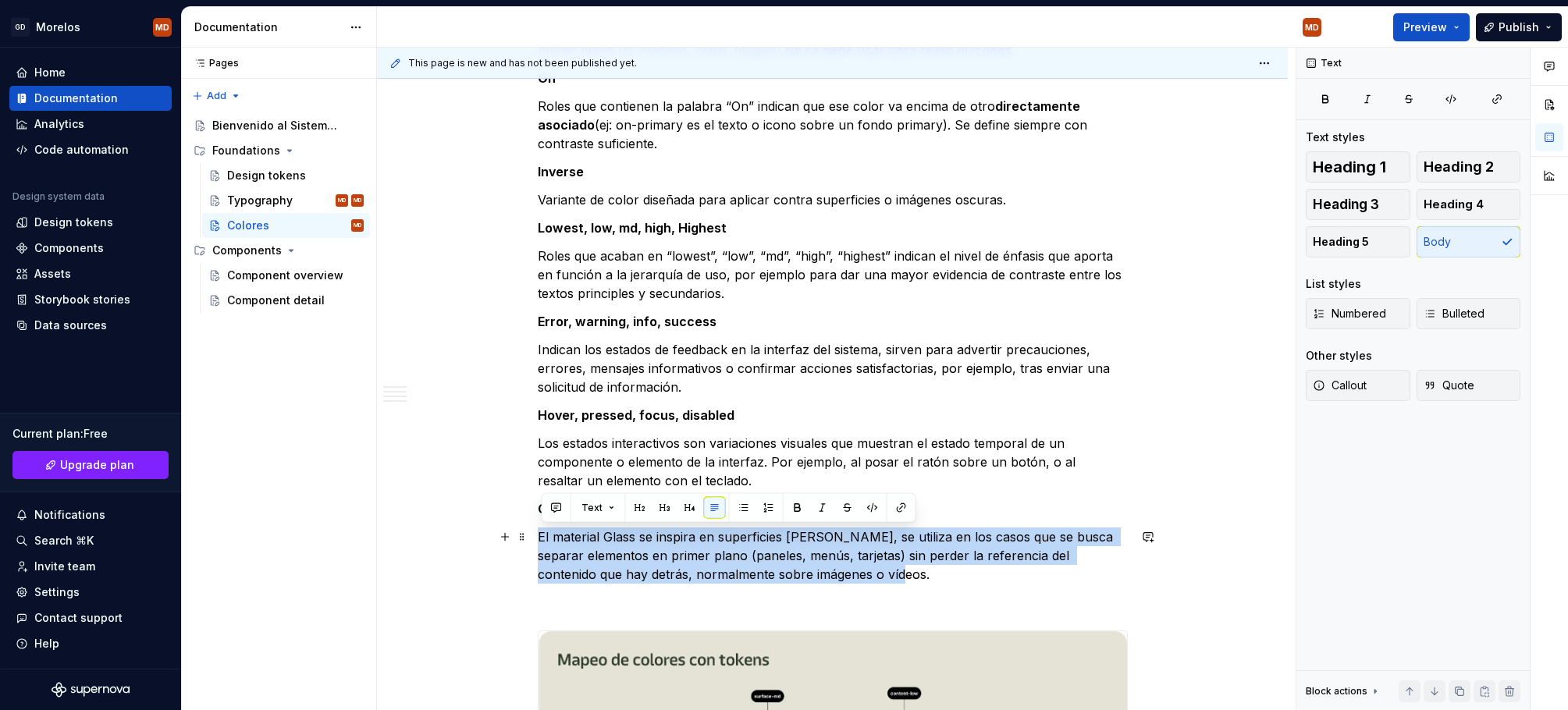
click at [854, 544] on p "El material Glass se inspira en superficies [PERSON_NAME], se utiliza en los ca…" at bounding box center [832, 555] width 590 height 56
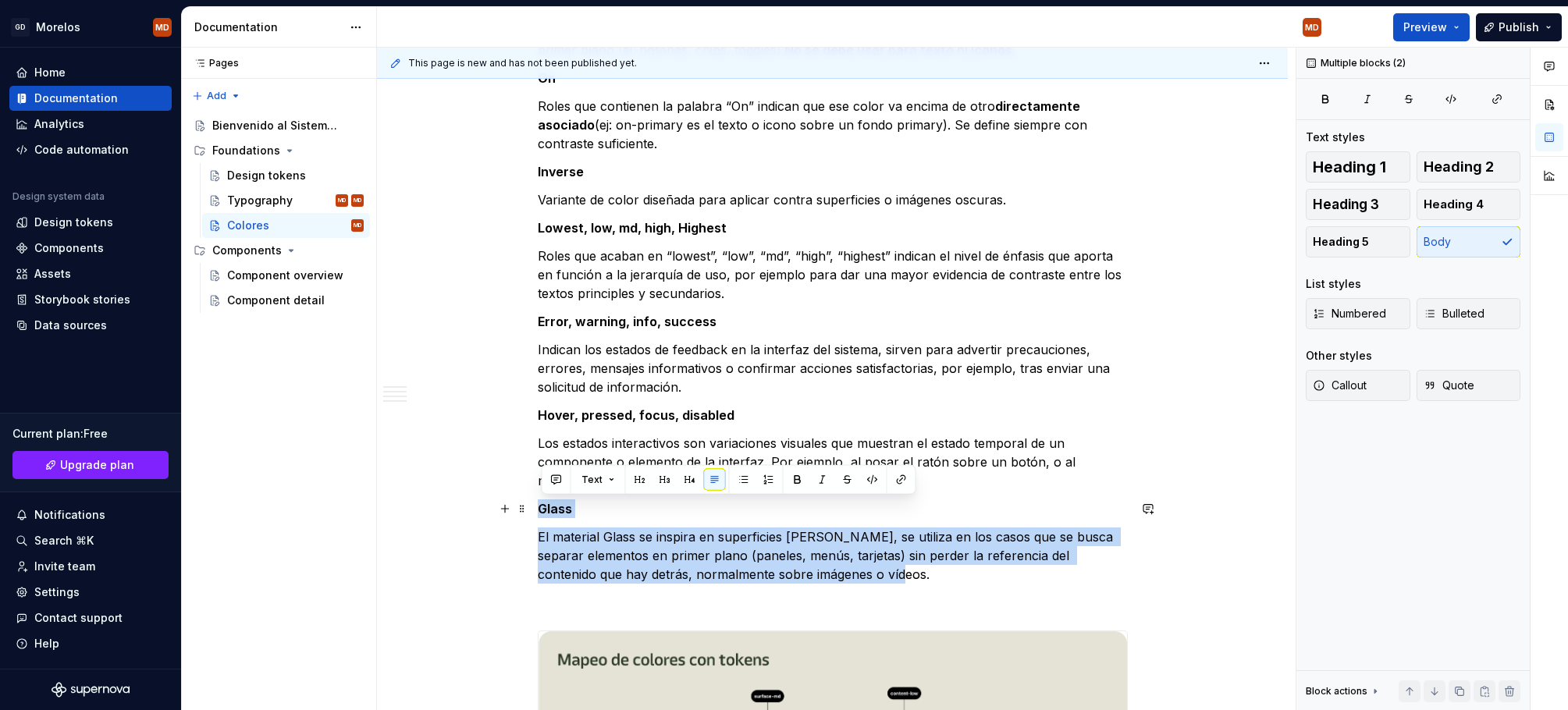
drag, startPoint x: 868, startPoint y: 578, endPoint x: 538, endPoint y: 501, distance: 338.9
click at [538, 501] on div "¿Qué incluye el sistema? Un conjunto de relaciones de color testados y accesibl…" at bounding box center [832, 416] width 911 height 2806
copy div "Glass El material Glass se inspira en superficies de vidrio, se utiliza en los …"
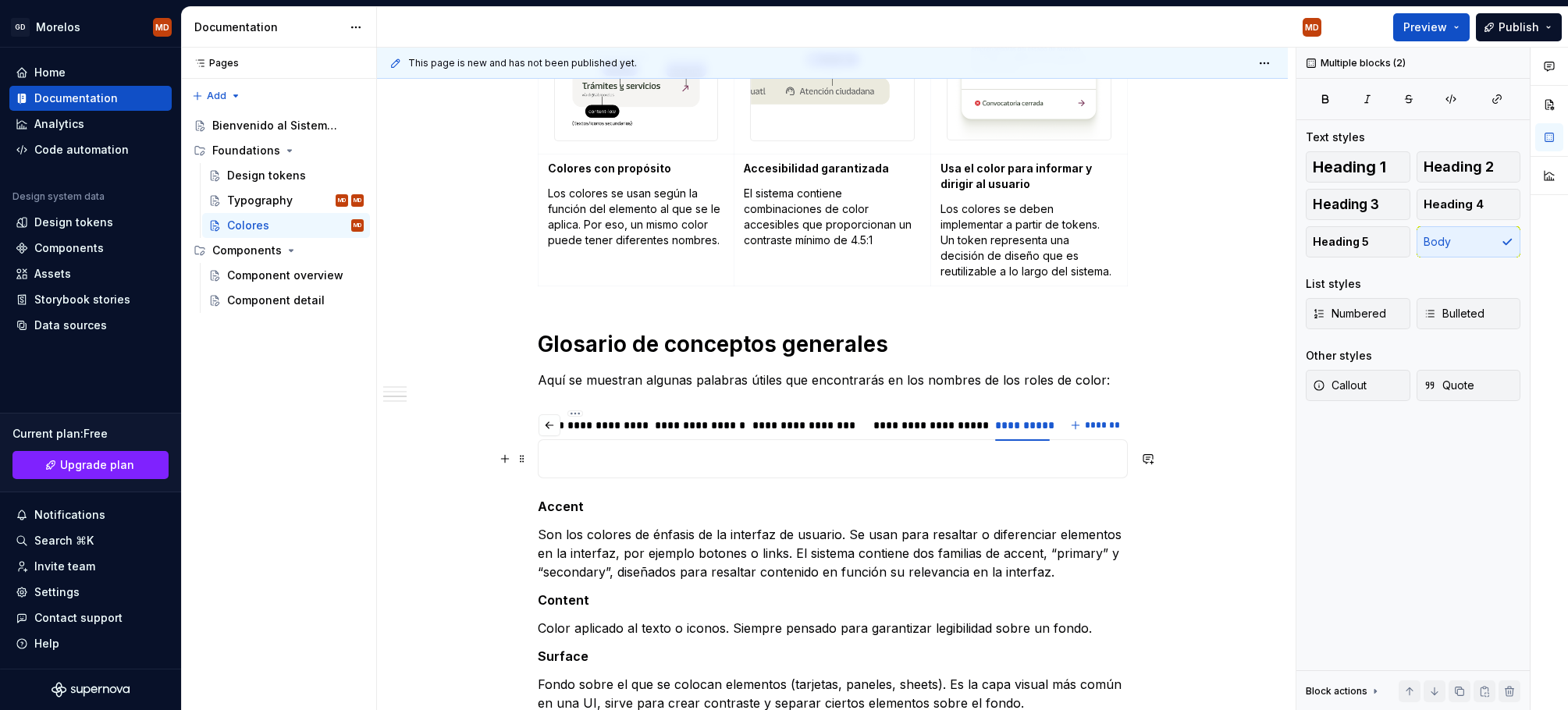
click at [1012, 453] on p at bounding box center [832, 459] width 569 height 19
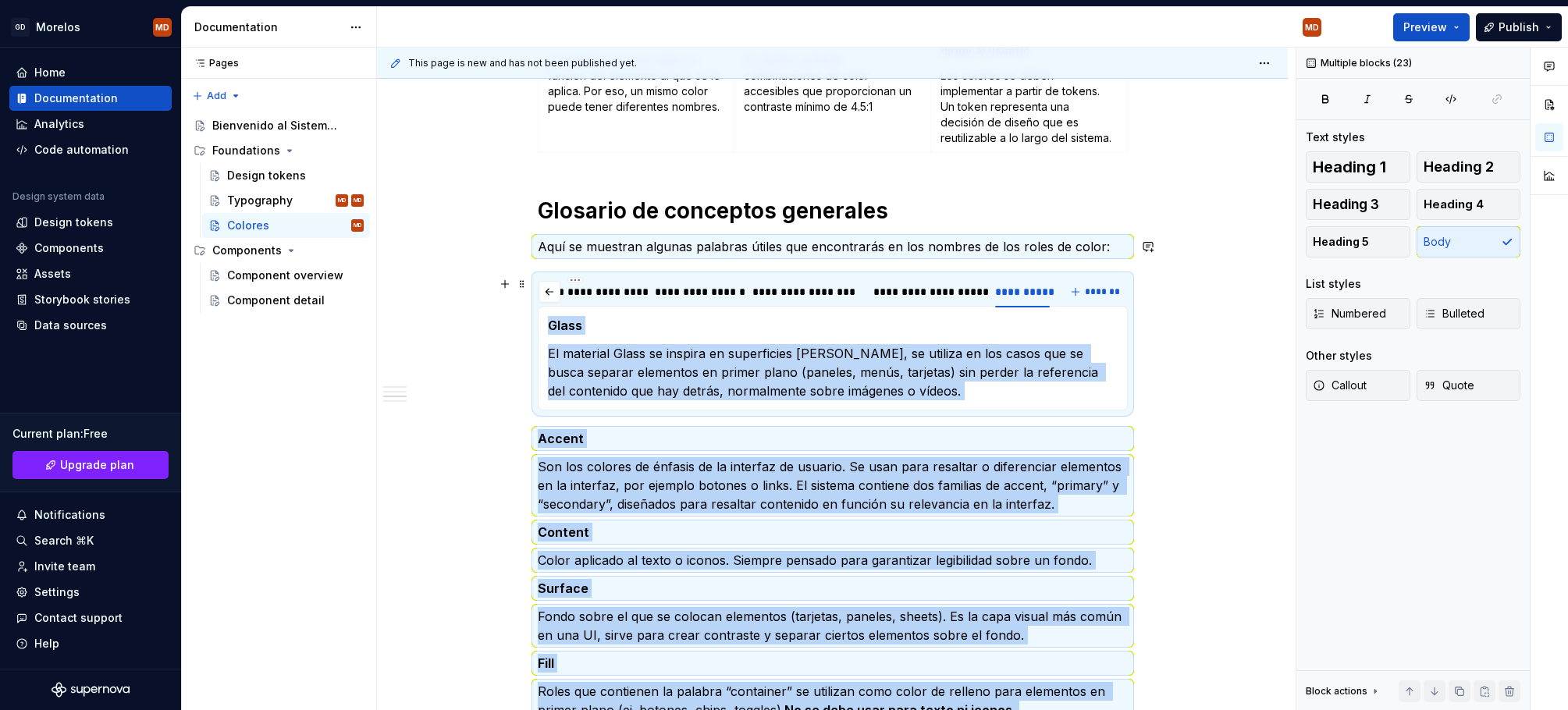
scroll to position [635, 0]
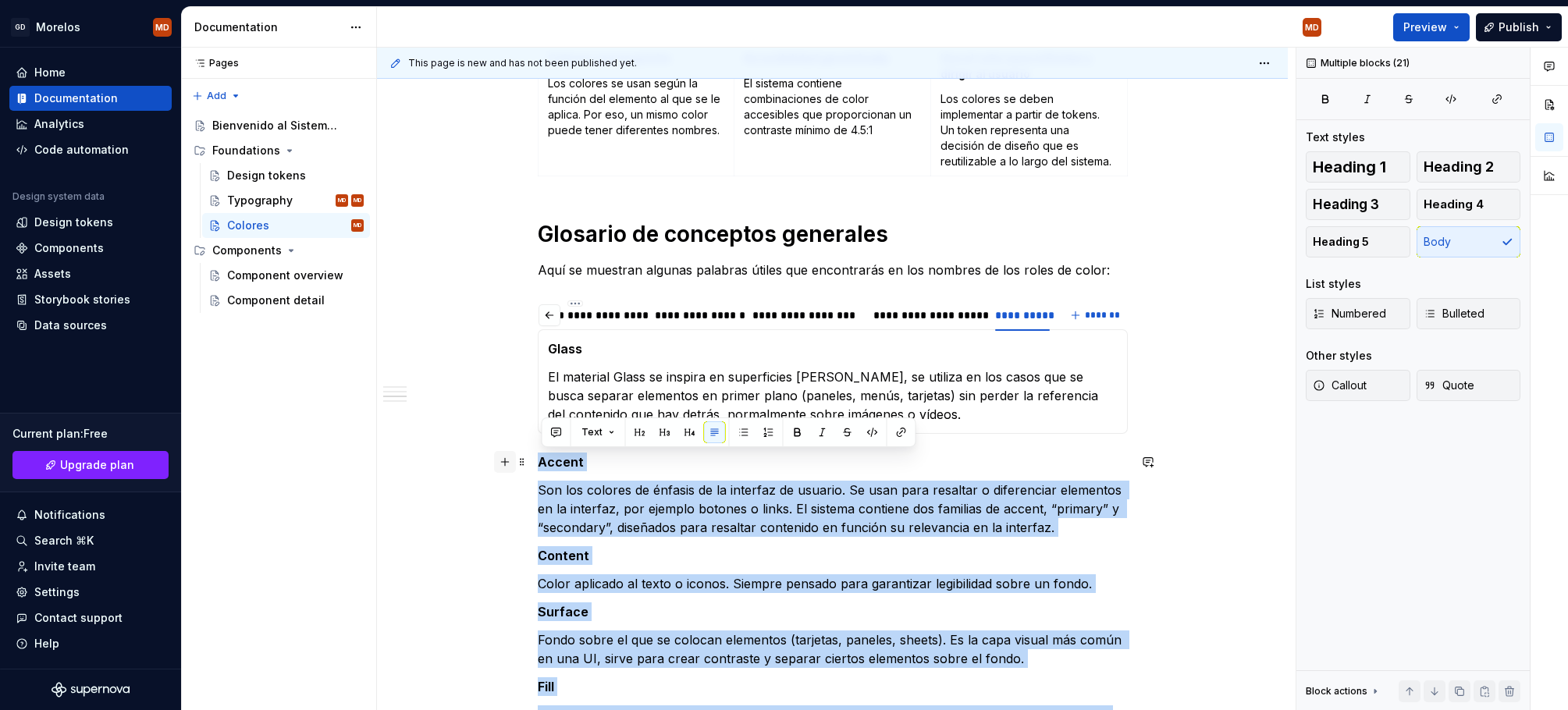
drag, startPoint x: 857, startPoint y: 382, endPoint x: 500, endPoint y: 455, distance: 364.4
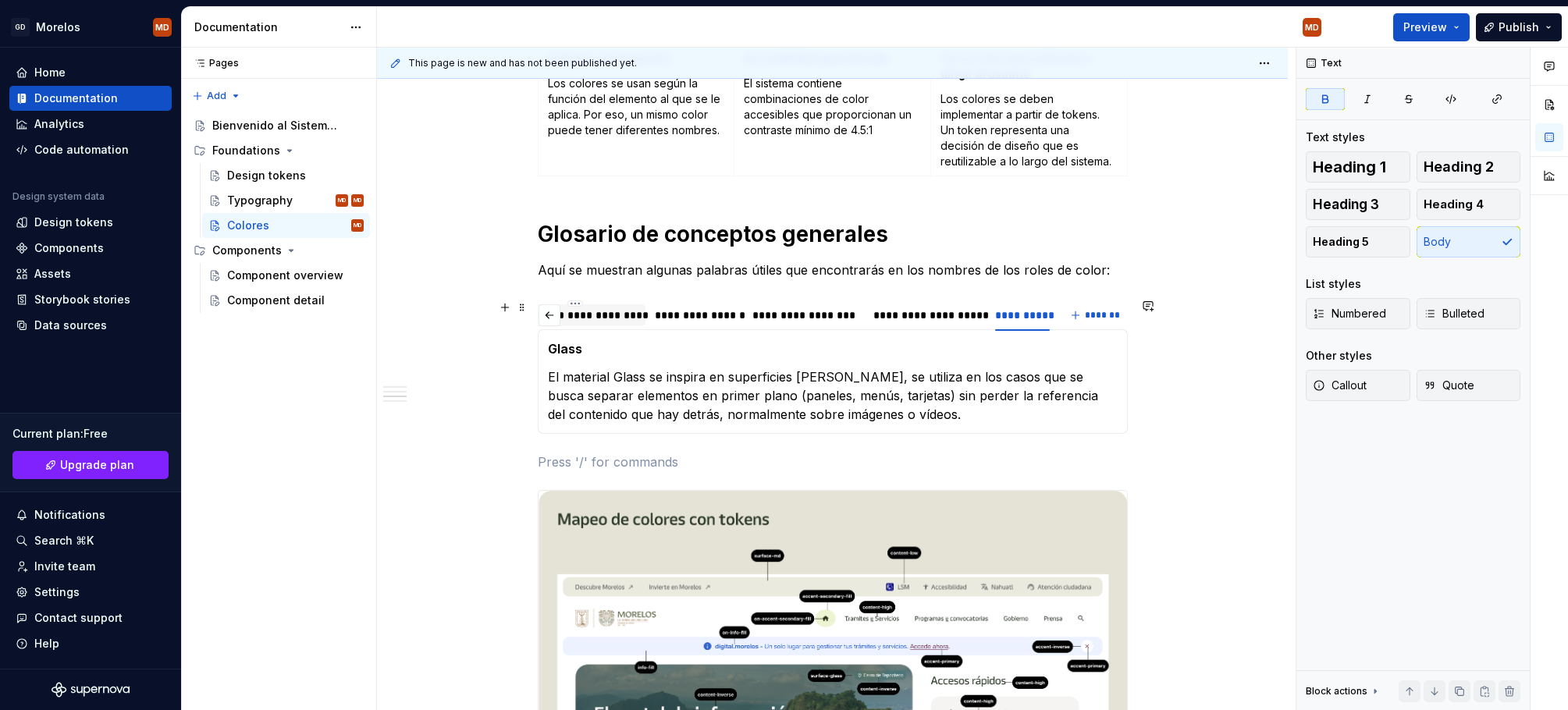
click at [607, 321] on div "**********" at bounding box center [575, 315] width 128 height 15
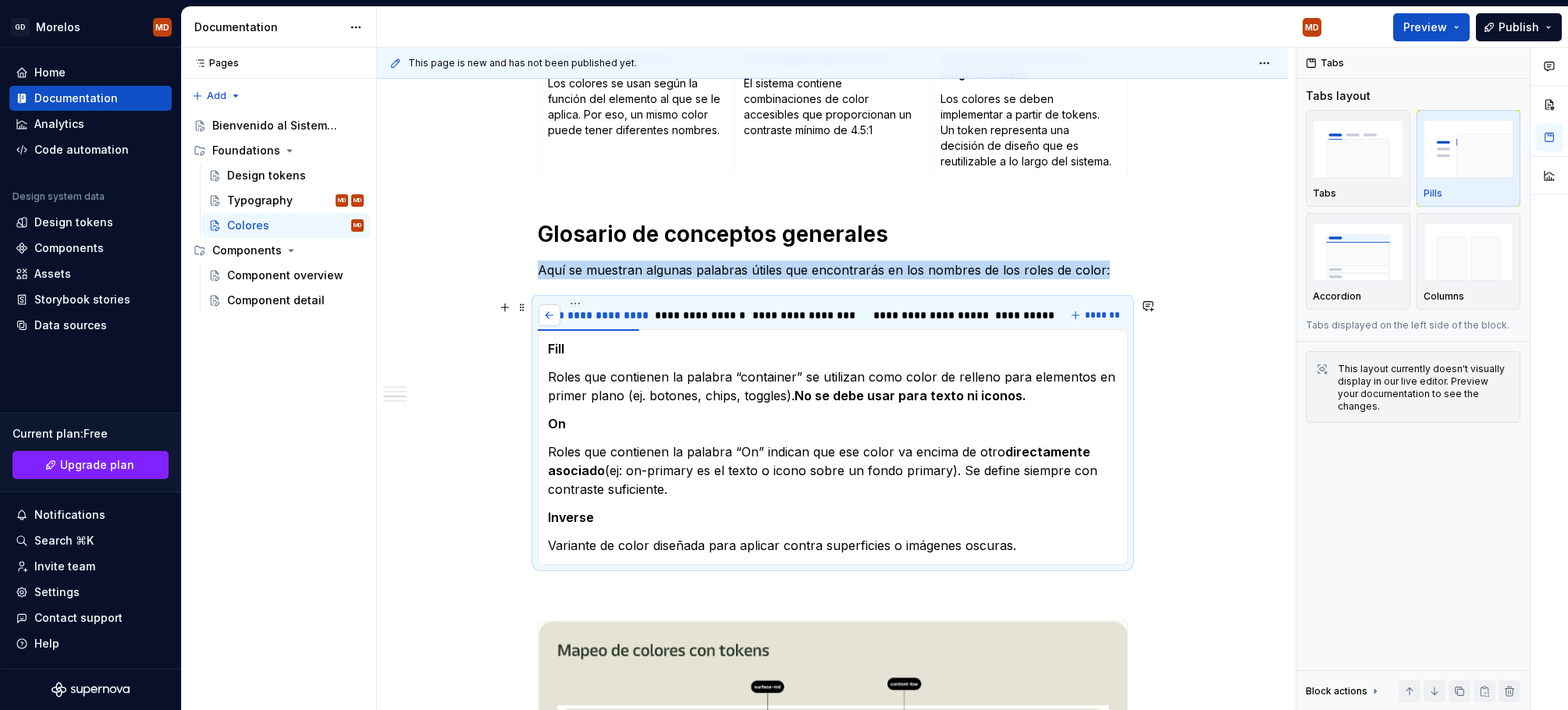
click at [553, 318] on button "button" at bounding box center [549, 315] width 22 height 22
click at [553, 318] on div "**********" at bounding box center [579, 315] width 57 height 15
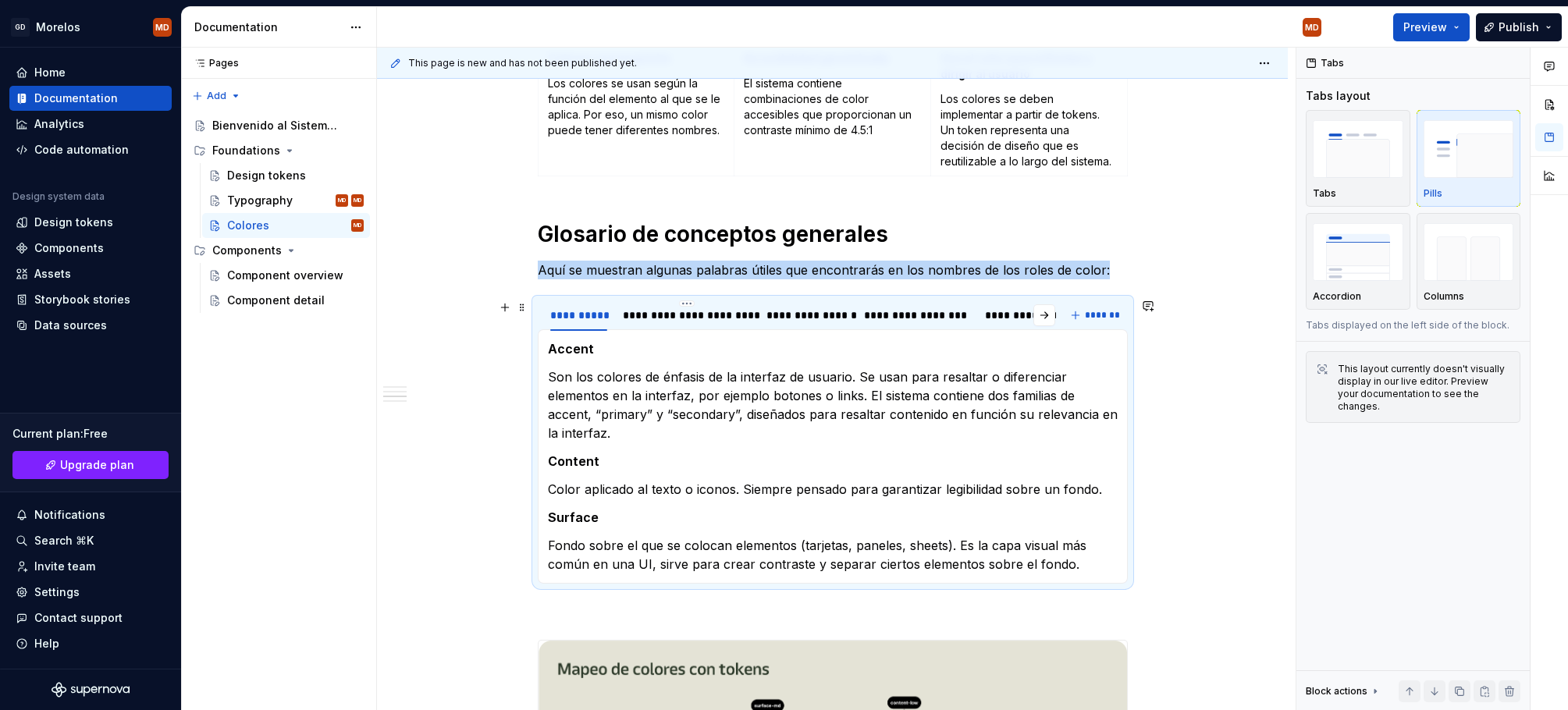
click at [553, 318] on div "**********" at bounding box center [579, 315] width 57 height 15
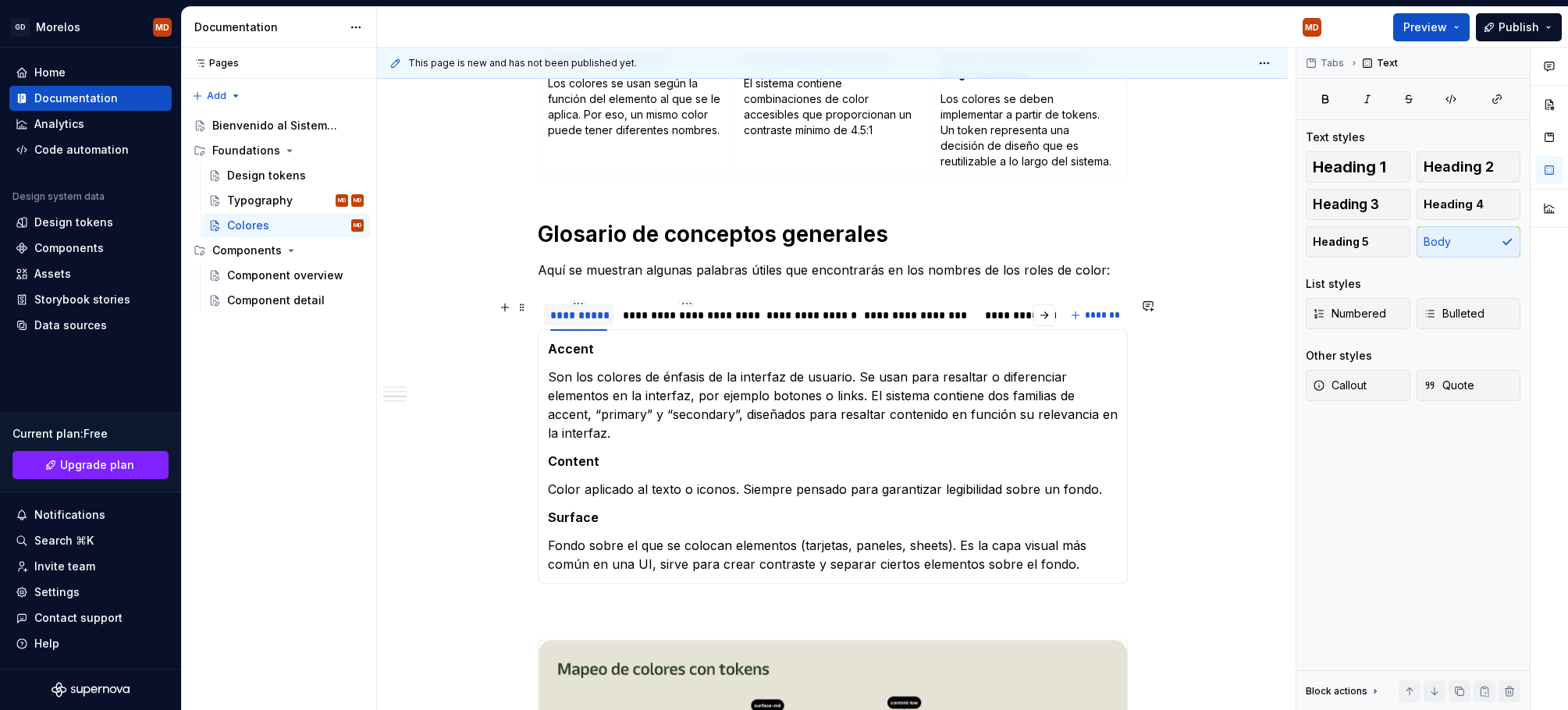
click at [596, 328] on div at bounding box center [578, 329] width 70 height 2
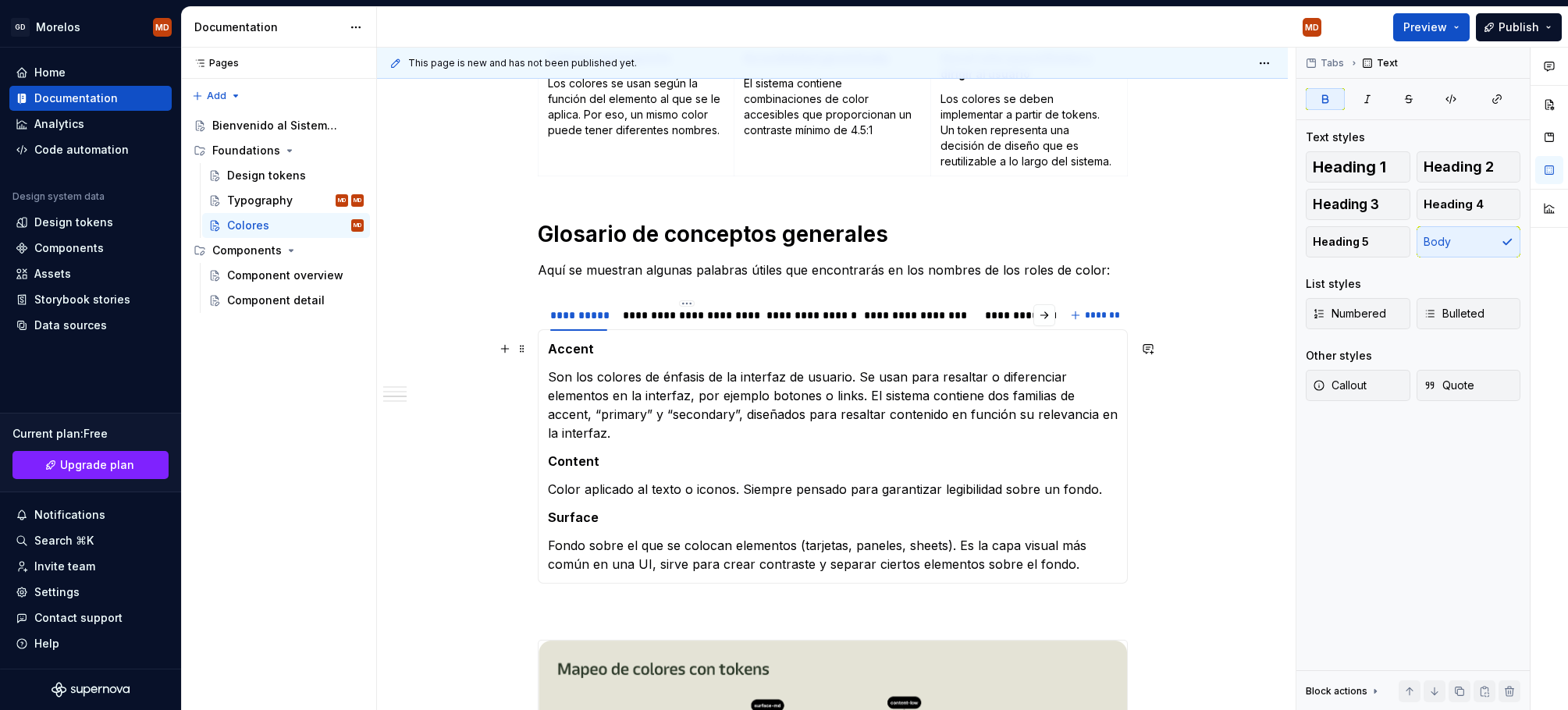
click at [599, 354] on p "Accent" at bounding box center [832, 349] width 569 height 19
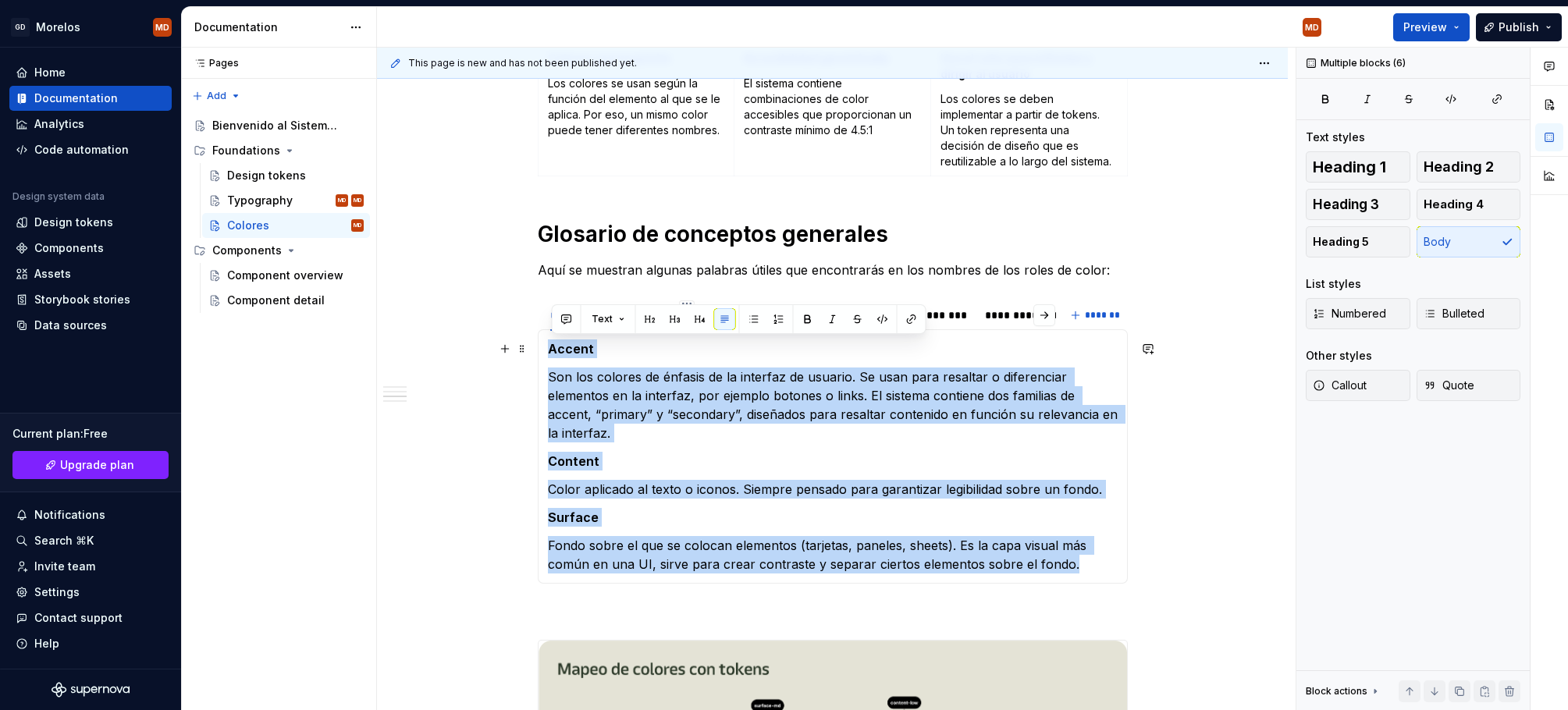
drag, startPoint x: 1070, startPoint y: 566, endPoint x: 547, endPoint y: 350, distance: 565.8
click at [547, 350] on div "Accent Son los colores de énfasis de la interfaz de usuario. Se usan para resal…" at bounding box center [832, 456] width 590 height 255
click at [1436, 316] on span "Bulleted" at bounding box center [1454, 314] width 61 height 15
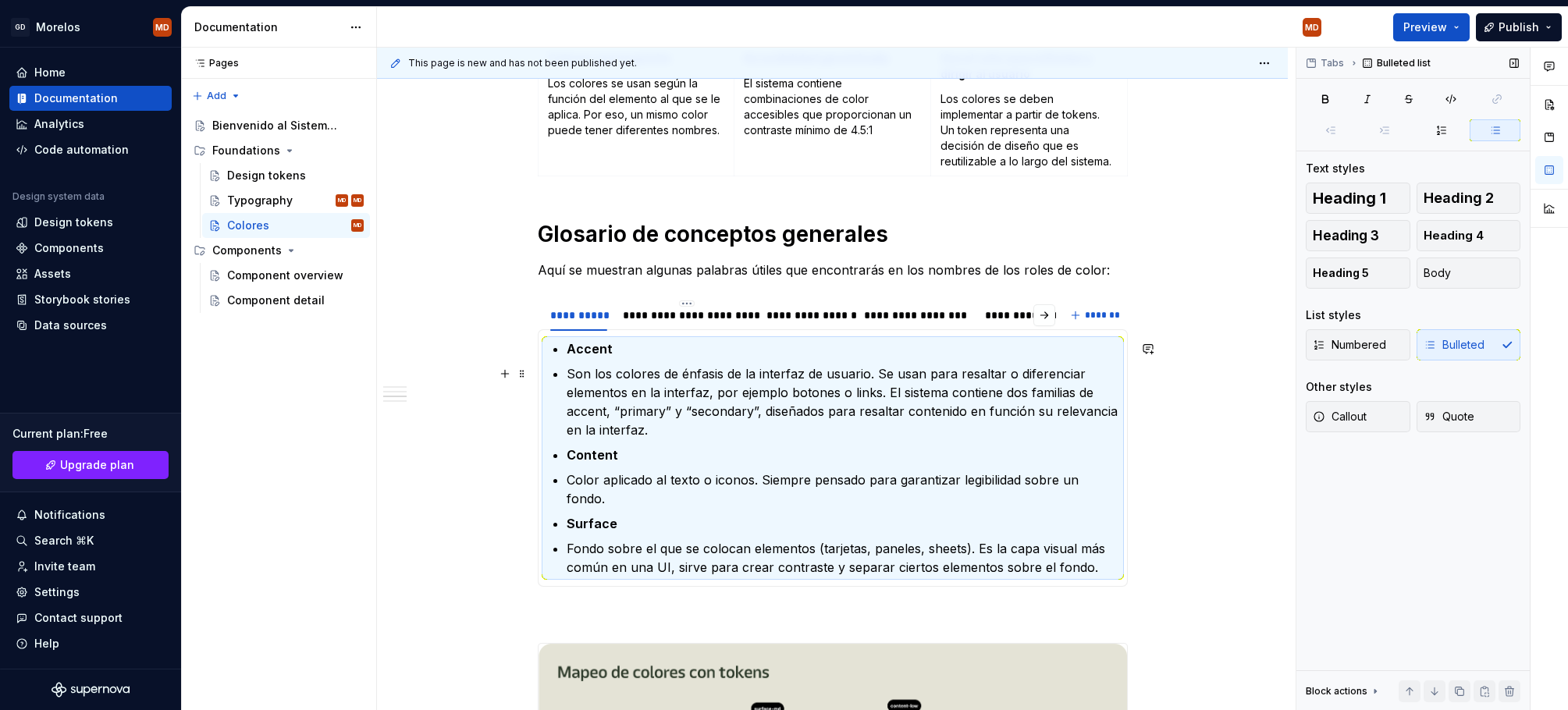
click at [629, 383] on p "Son los colores de énfasis de la interfaz de usuario. Se usan para resaltar o d…" at bounding box center [842, 402] width 551 height 75
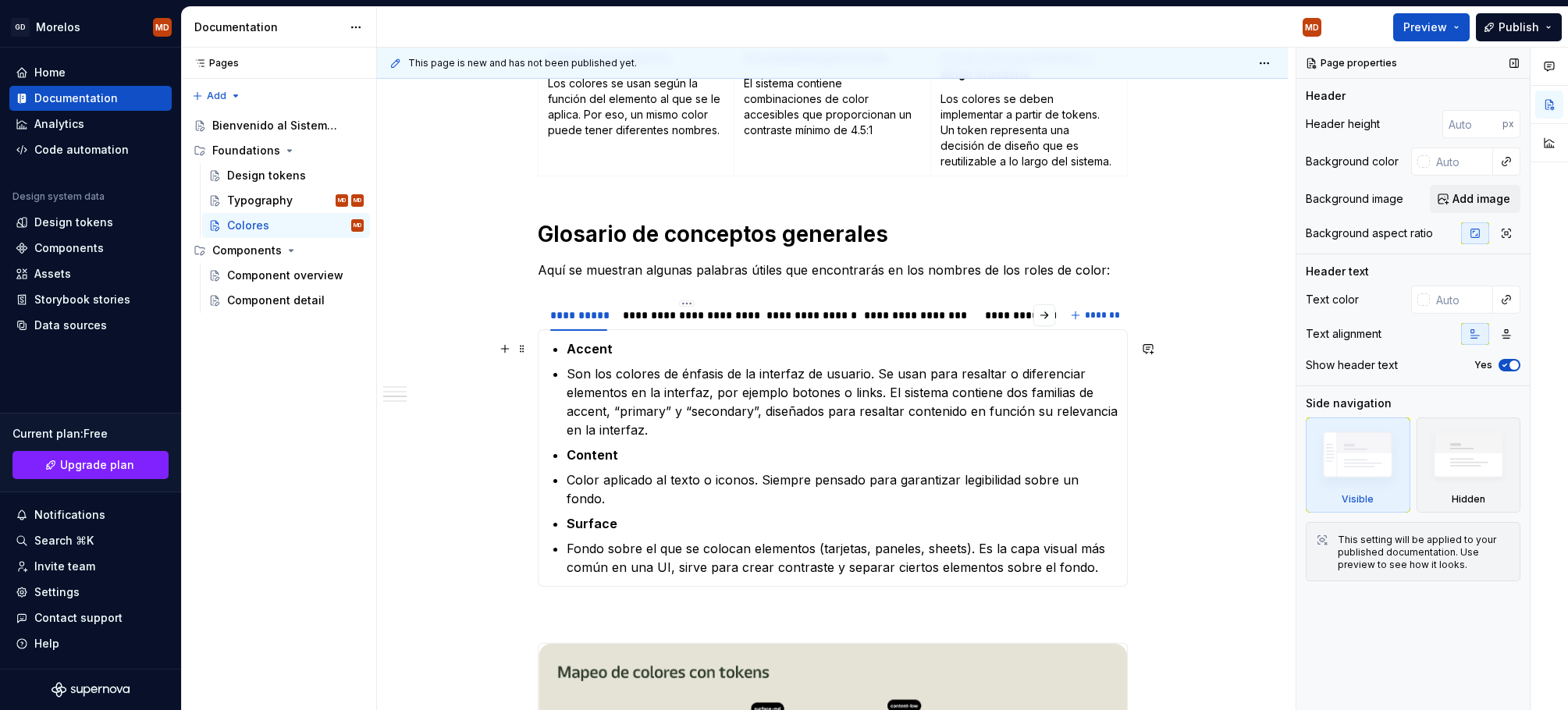
click at [644, 349] on p "Accent" at bounding box center [842, 349] width 551 height 19
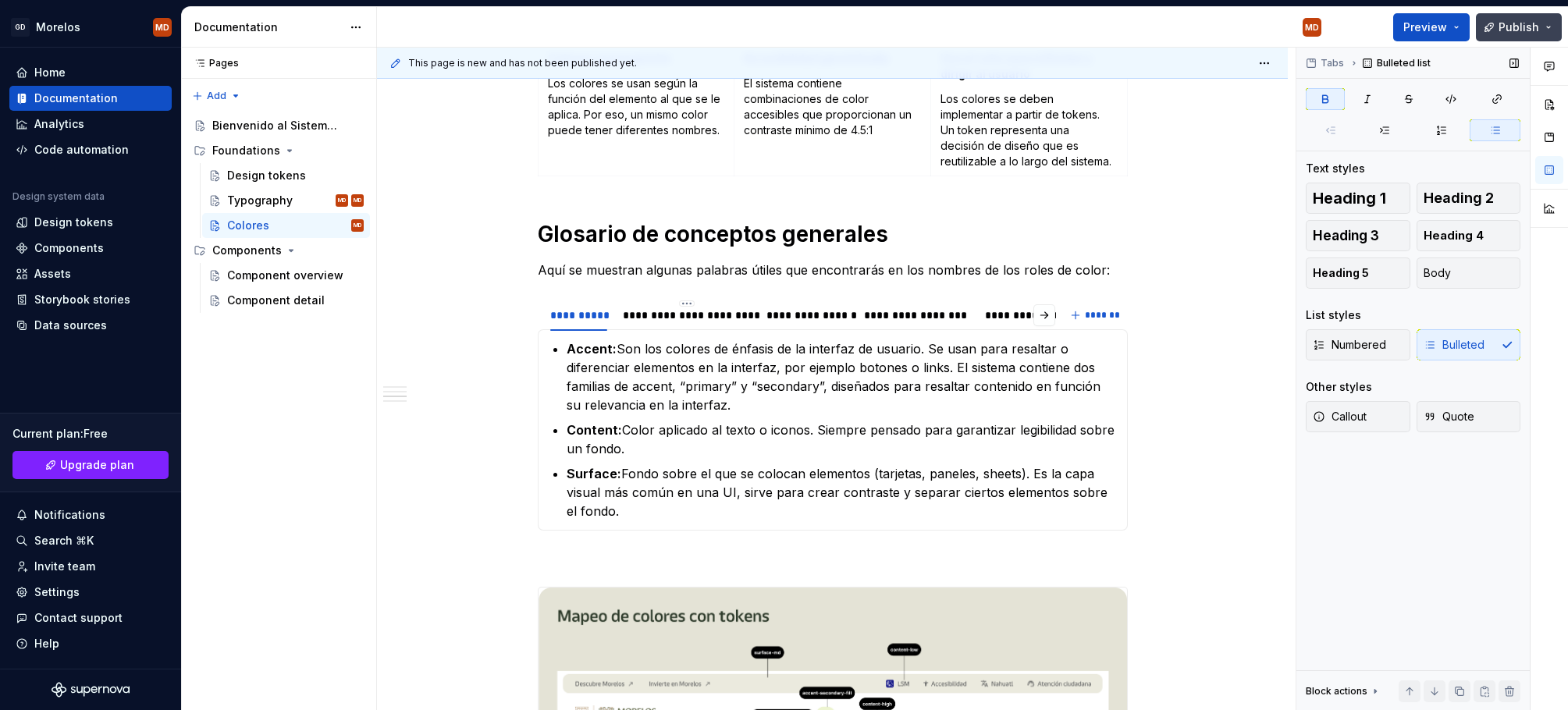
click at [1512, 30] on span "Publish" at bounding box center [1518, 27] width 40 height 15
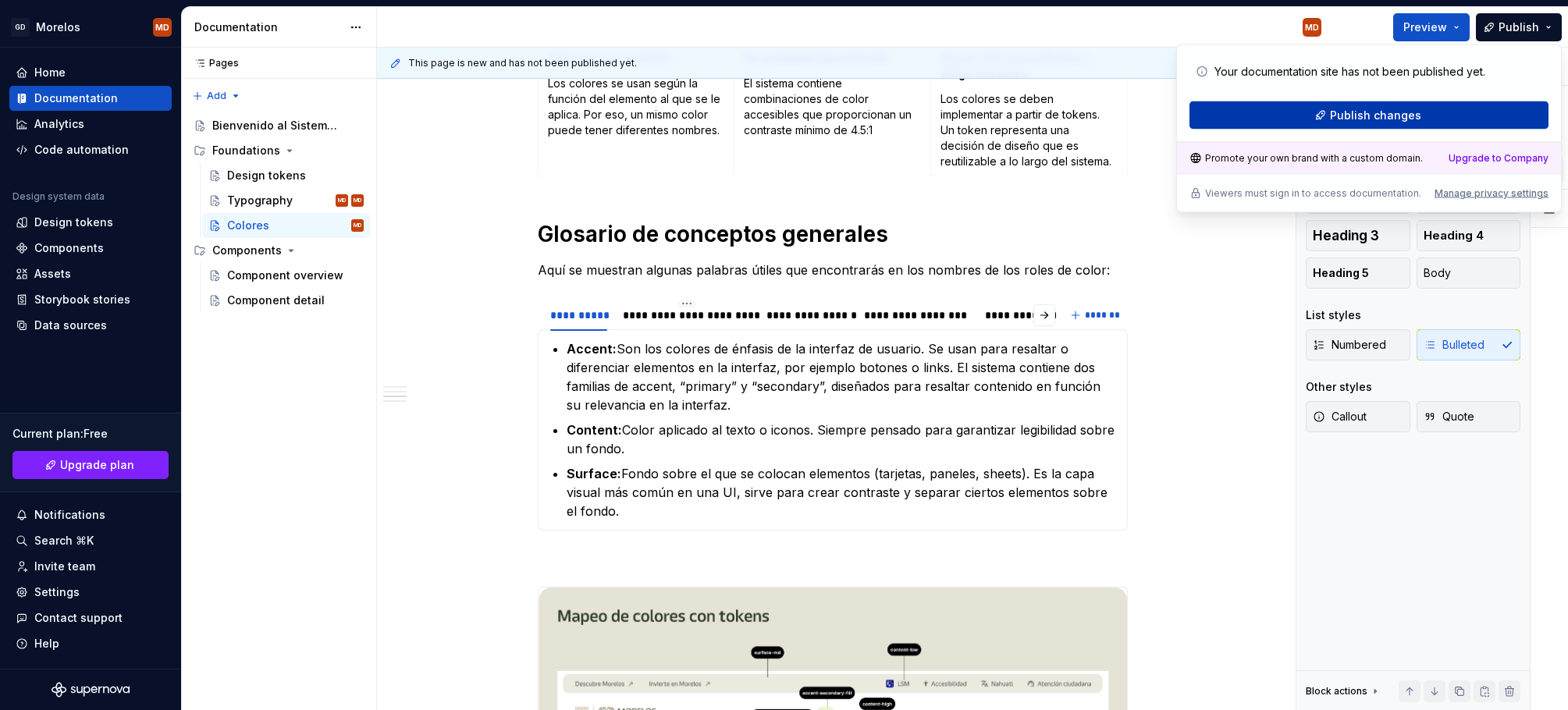
click at [1390, 122] on span "Publish changes" at bounding box center [1375, 116] width 91 height 15
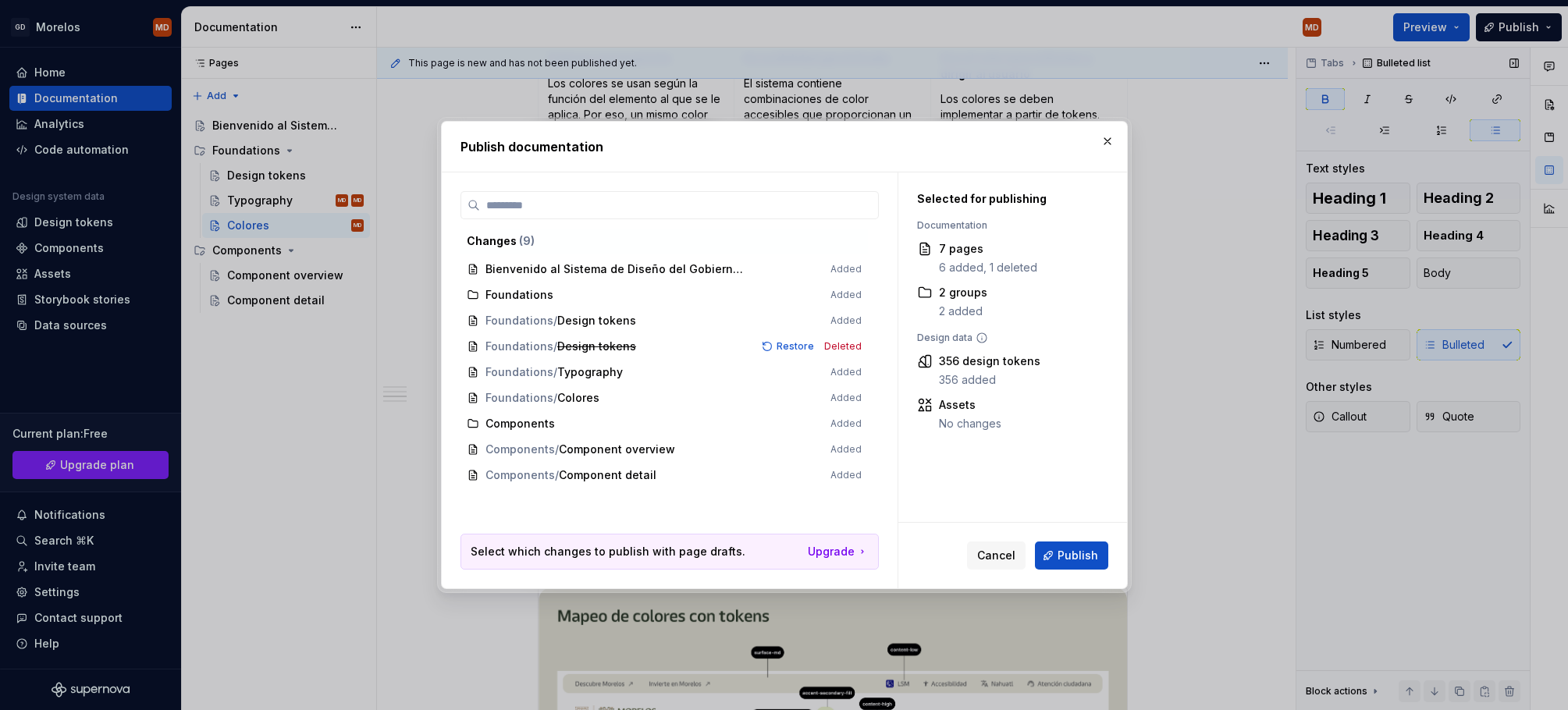
click at [1089, 540] on div "Cancel Publish" at bounding box center [1012, 555] width 229 height 66
click at [1088, 553] on span "Publish" at bounding box center [1077, 556] width 40 height 15
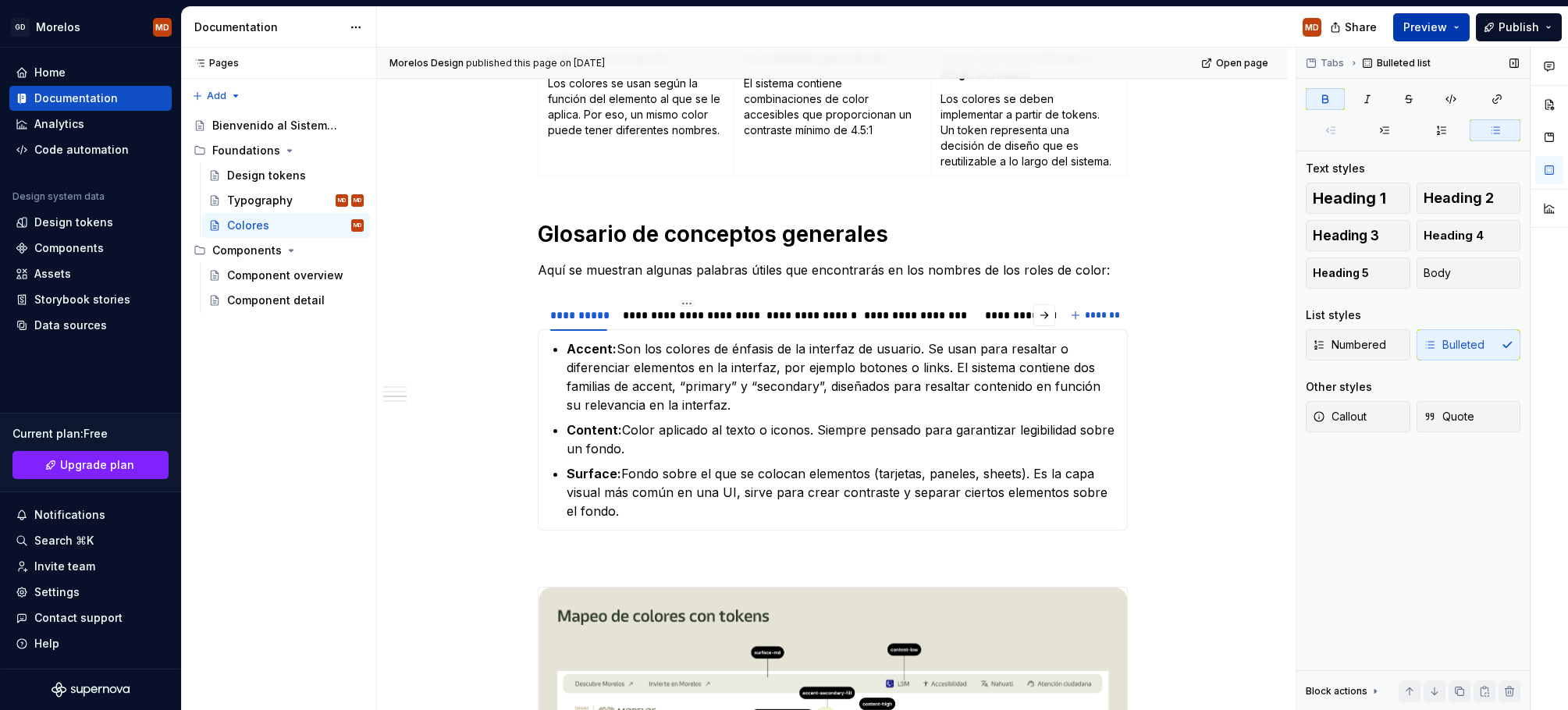
click at [1449, 30] on button "Preview" at bounding box center [1431, 27] width 77 height 28
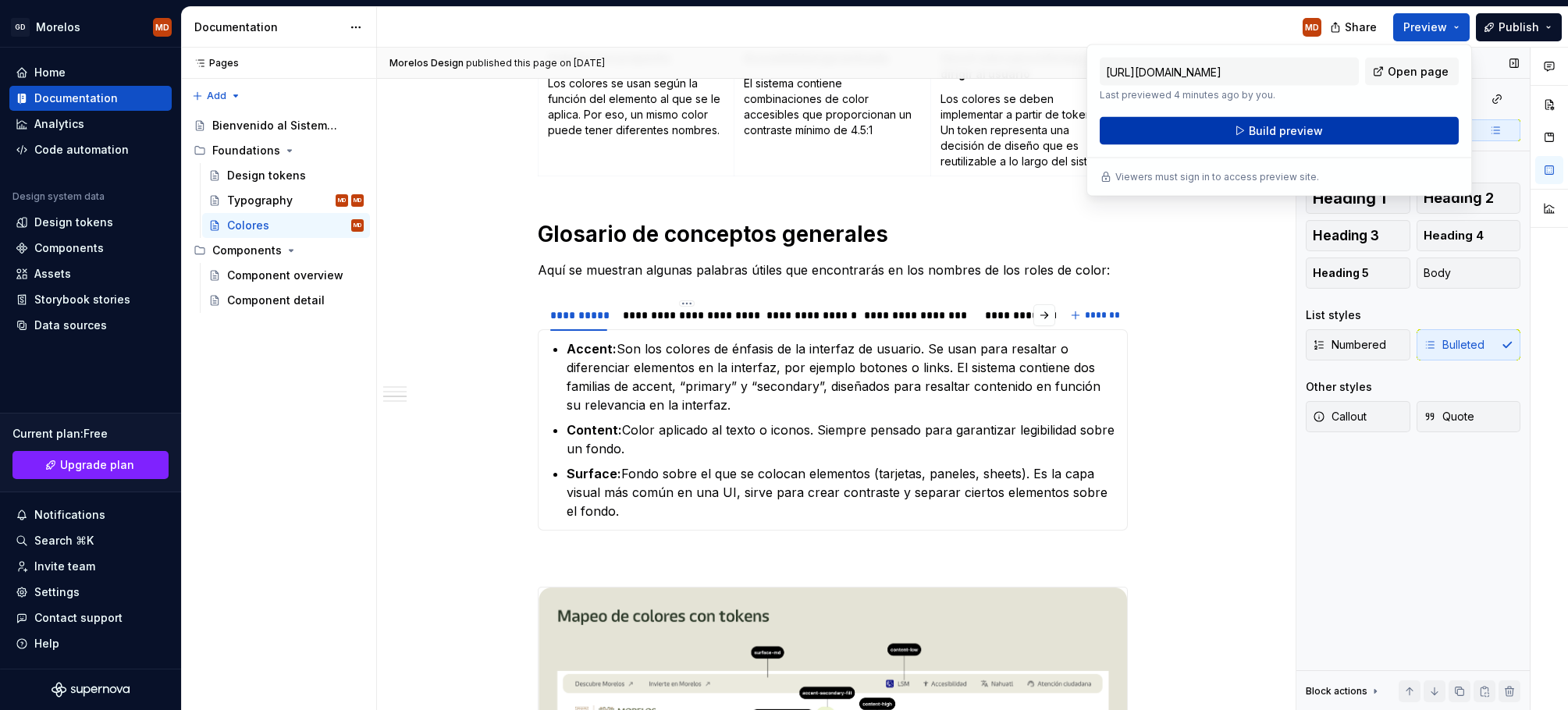
click at [1292, 129] on span "Build preview" at bounding box center [1285, 131] width 74 height 15
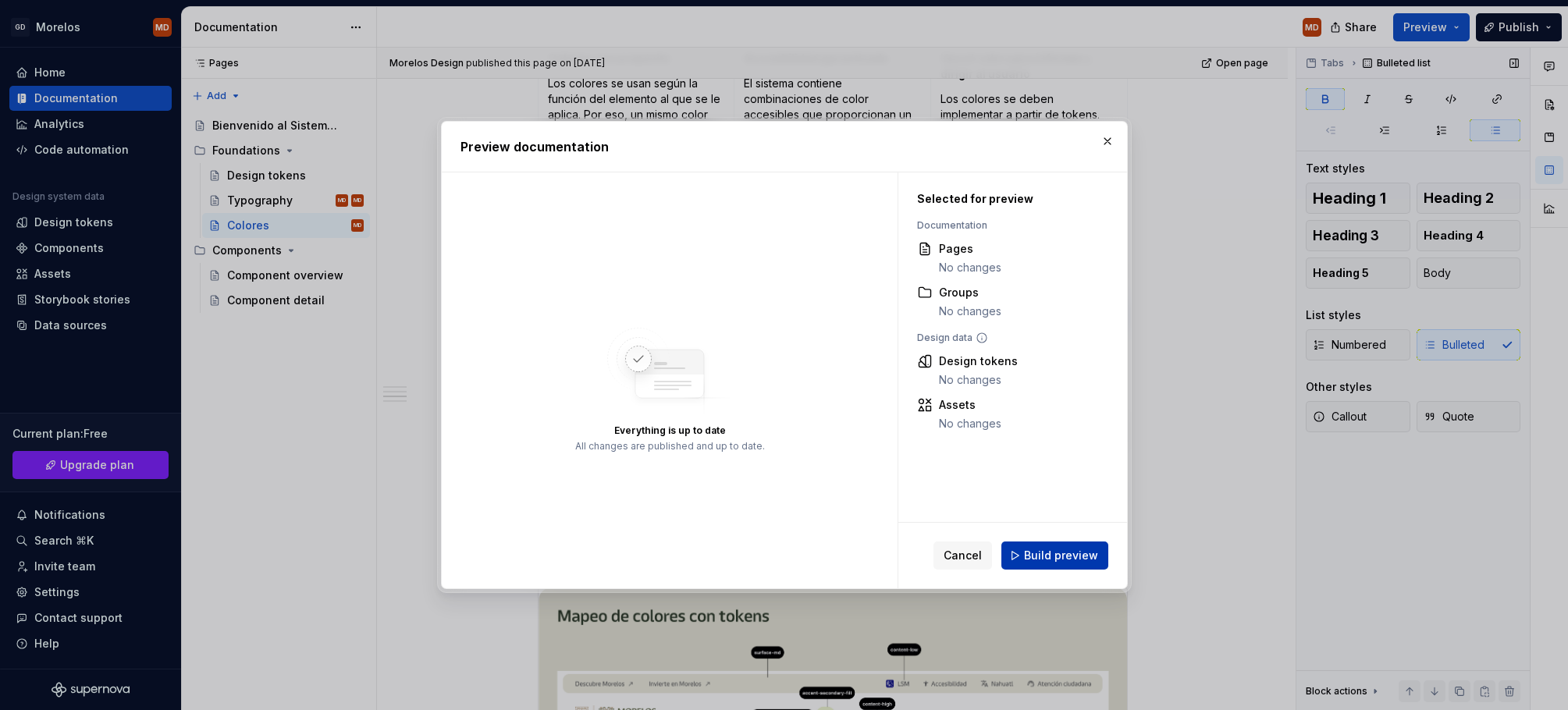
click at [1040, 562] on span "Build preview" at bounding box center [1060, 556] width 74 height 15
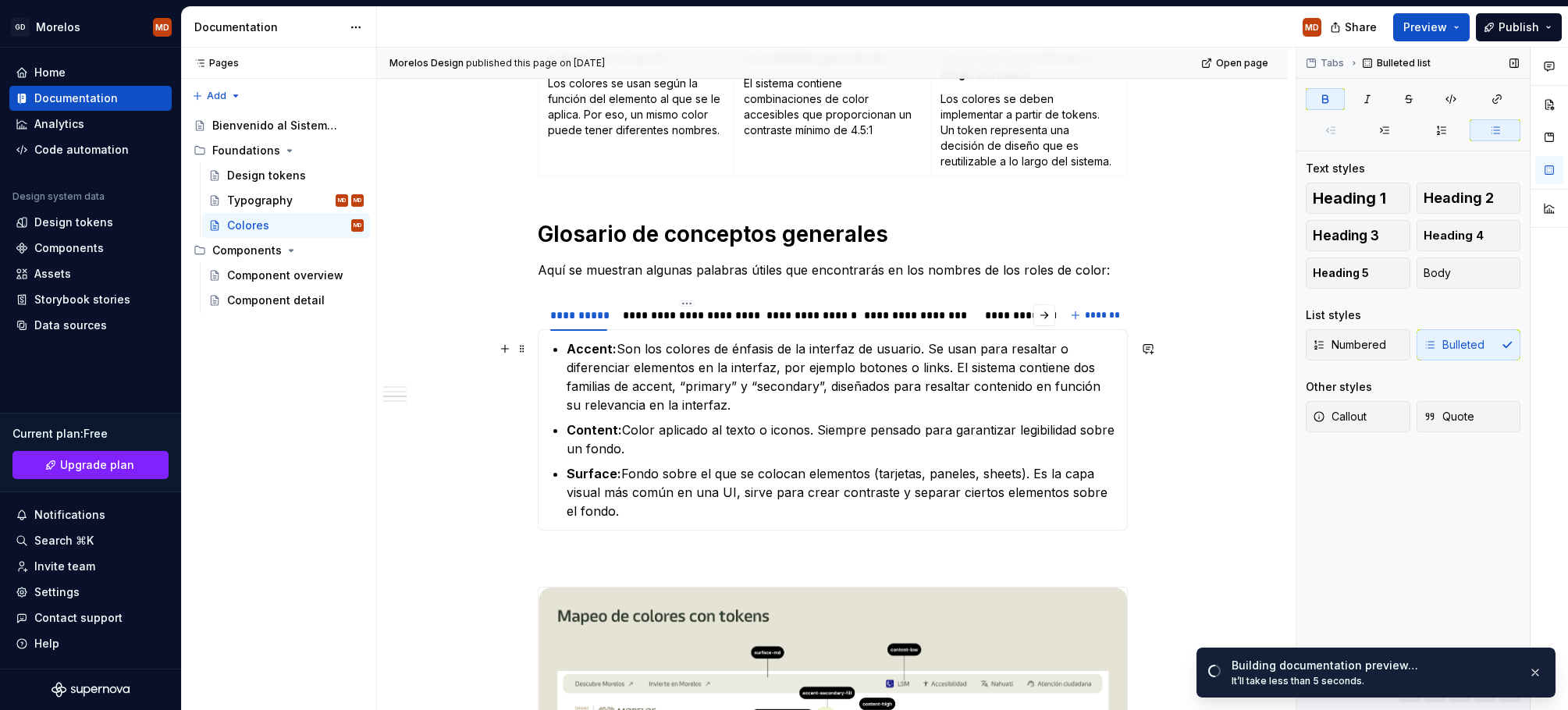
click at [583, 371] on p "Accent: Son los colores de énfasis de la interfaz de usuario. Se usan para resa…" at bounding box center [842, 377] width 551 height 75
click at [574, 349] on strong "Accent:" at bounding box center [591, 348] width 50 height 15
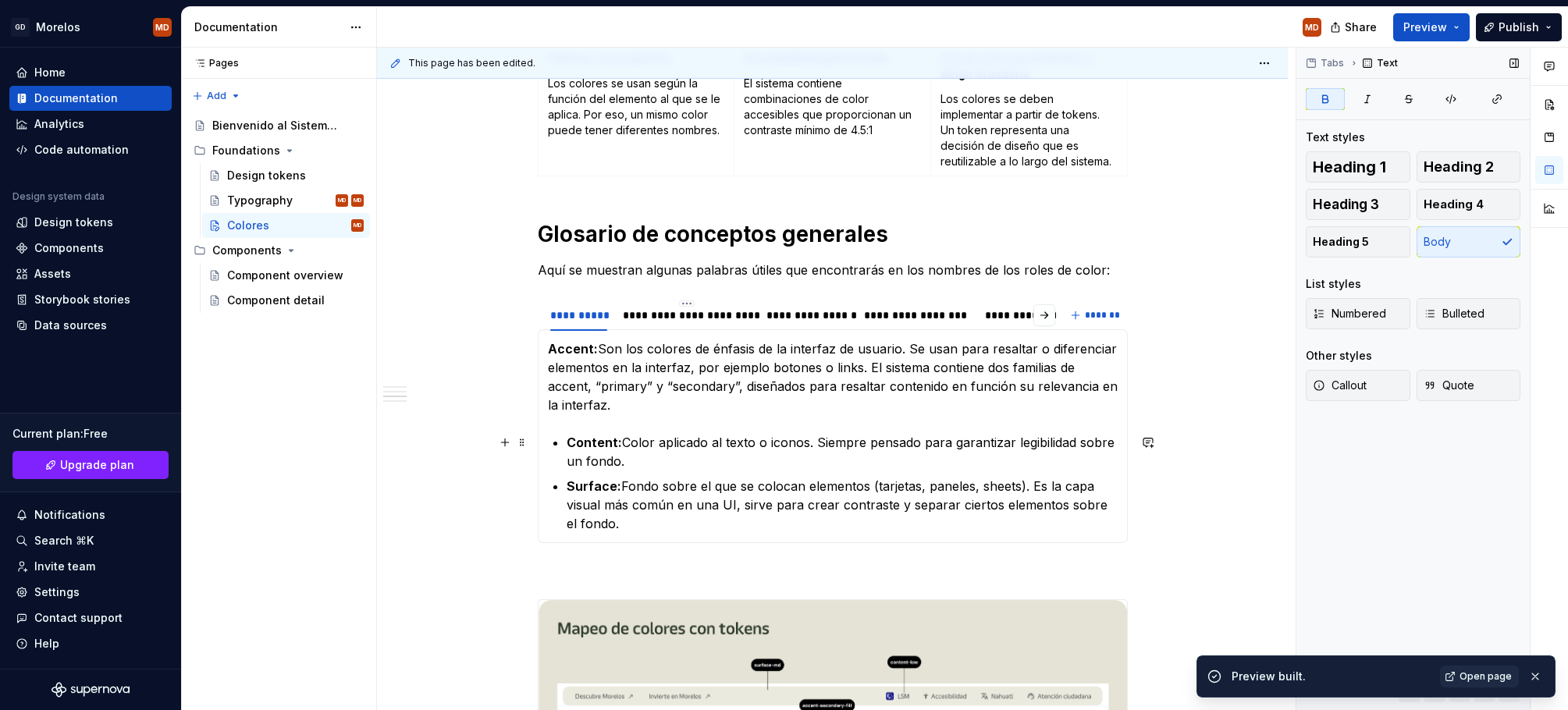
click at [571, 442] on strong "Content:" at bounding box center [594, 442] width 55 height 15
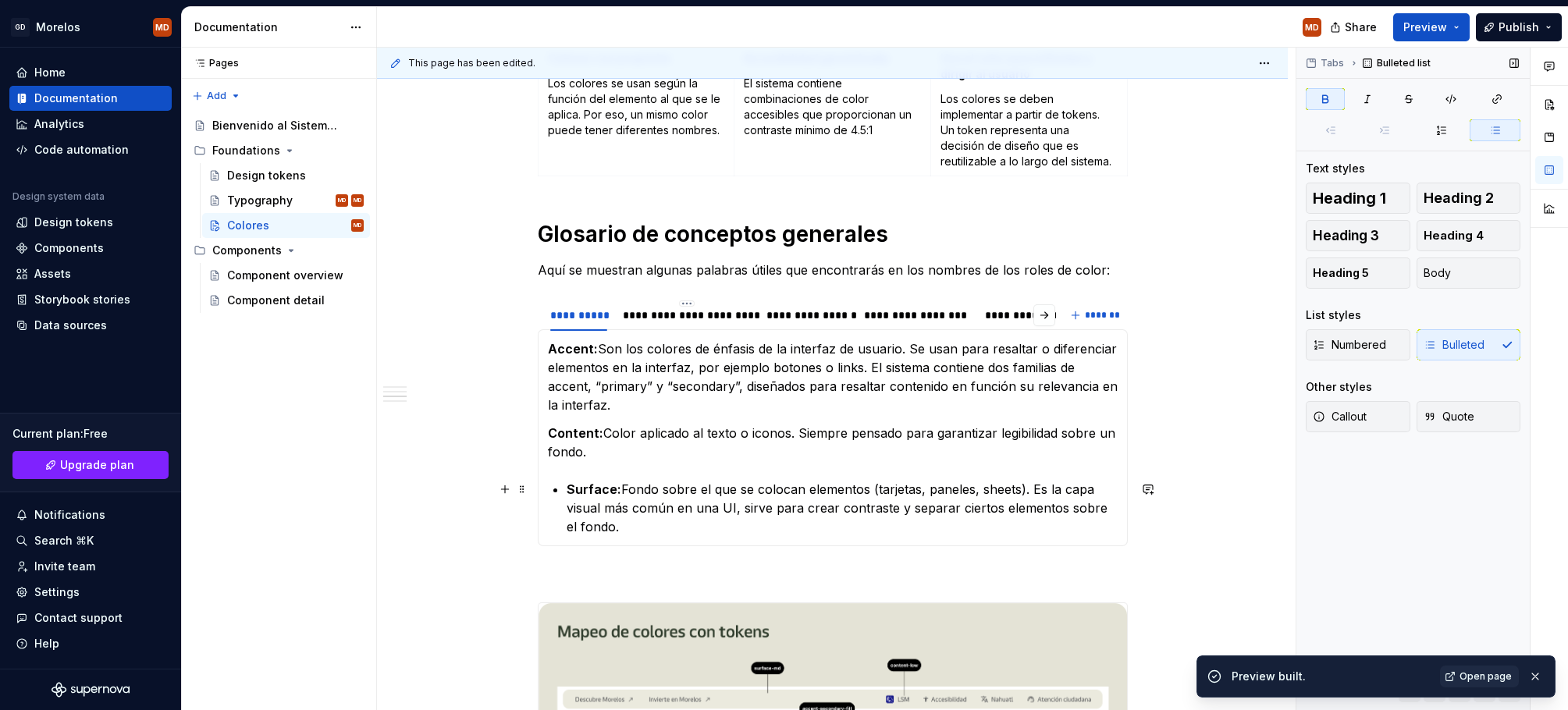
click at [573, 480] on p "Surface: Fondo sobre el que se colocan elementos (tarjetas, paneles, sheets). E…" at bounding box center [842, 508] width 551 height 56
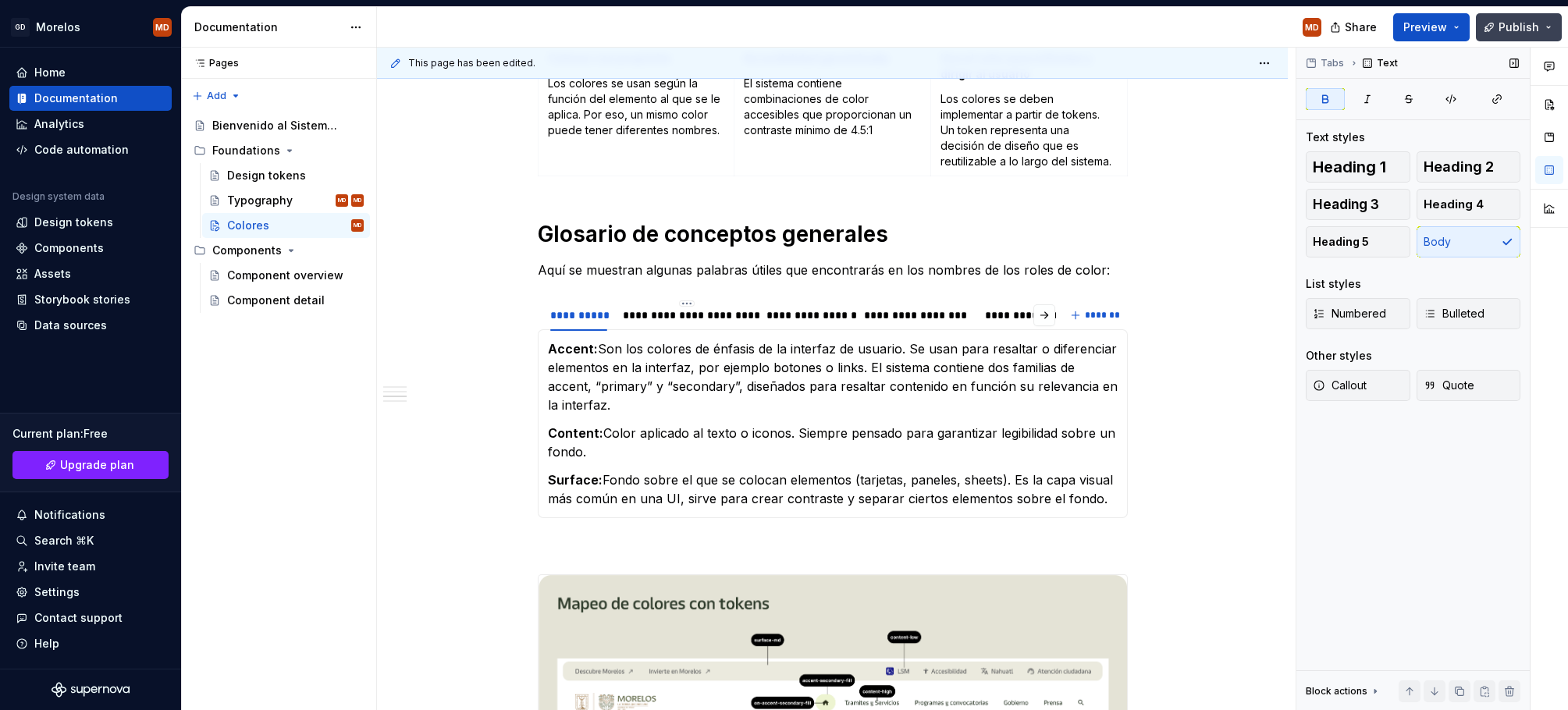
click at [1512, 31] on span "Publish" at bounding box center [1518, 27] width 40 height 15
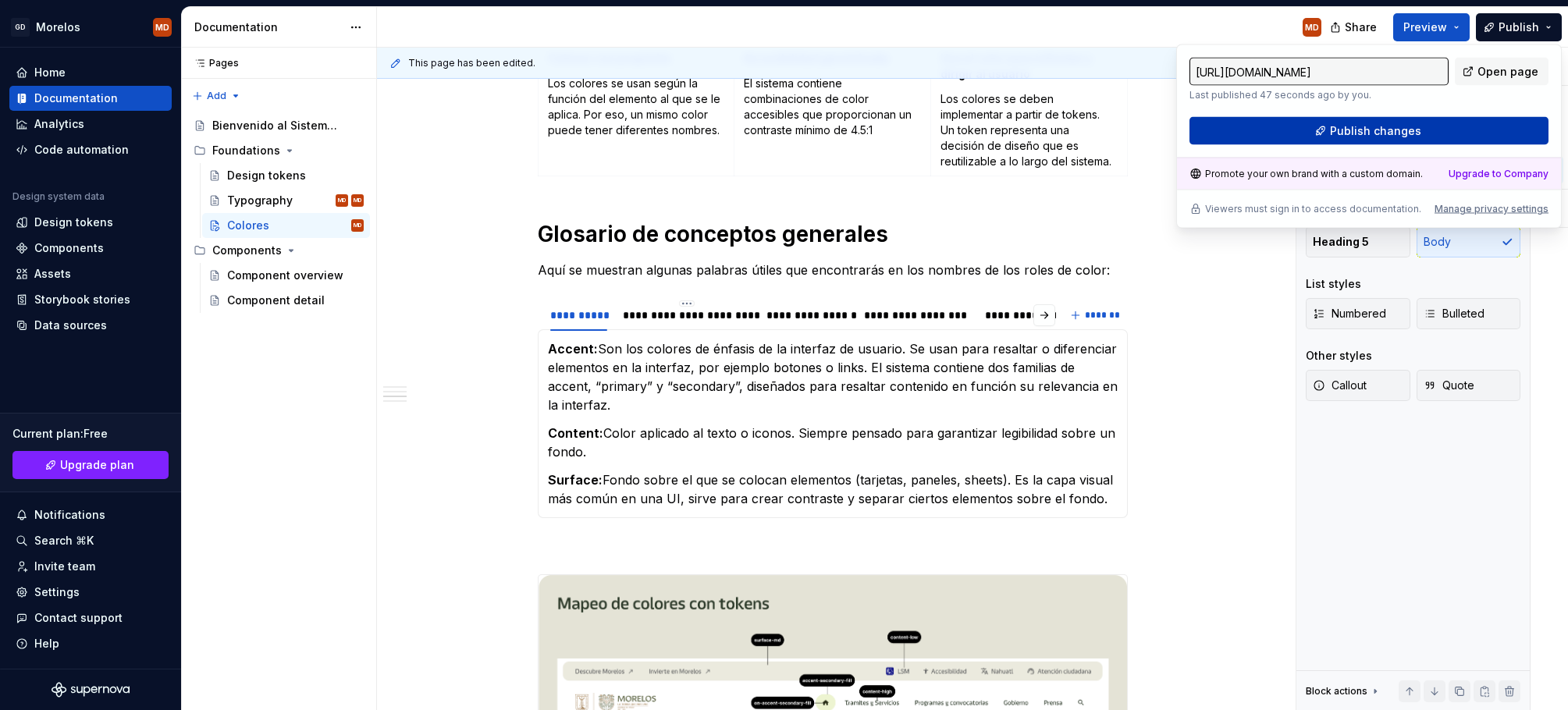
click at [1358, 133] on span "Publish changes" at bounding box center [1375, 131] width 91 height 15
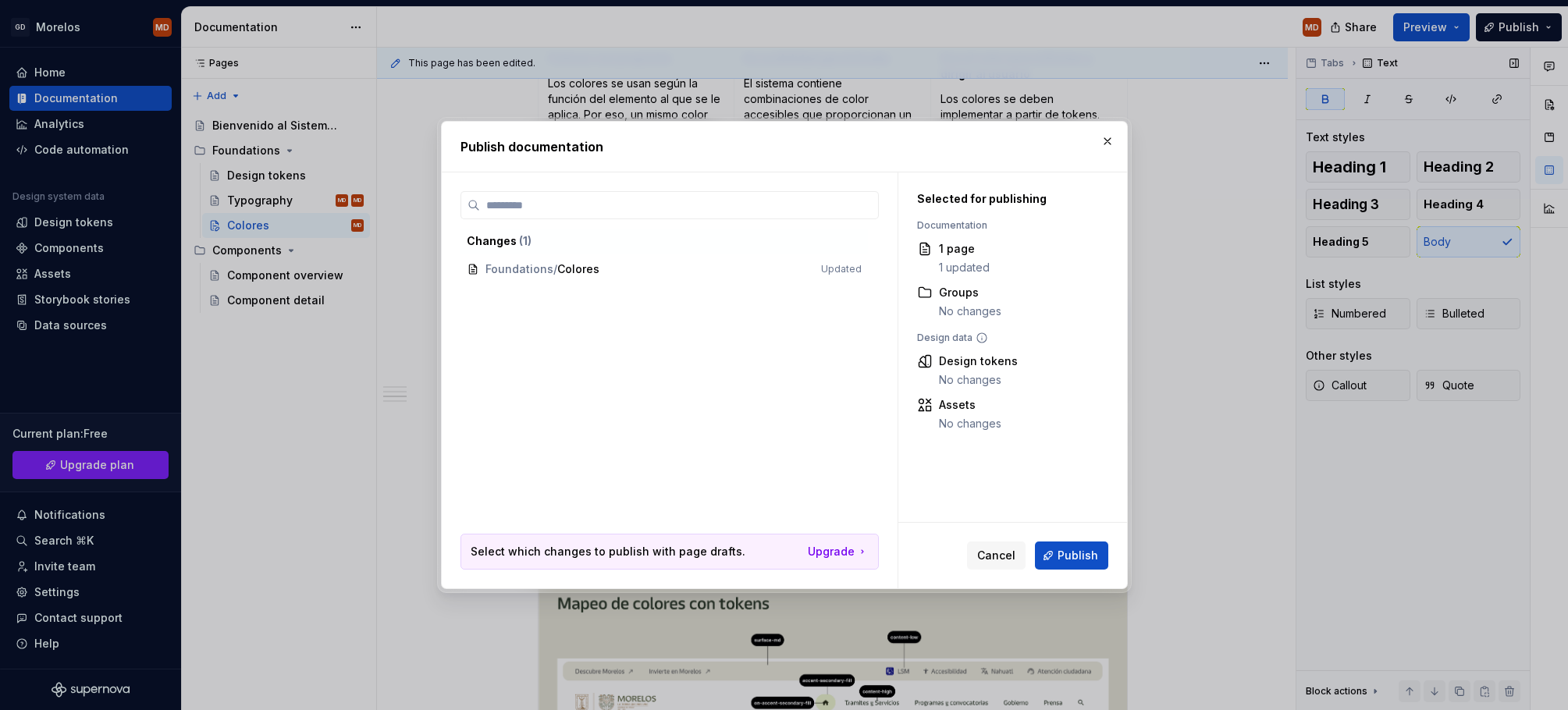
click at [1037, 542] on div "Cancel Publish" at bounding box center [1038, 555] width 142 height 28
click at [1047, 546] on button "Publish" at bounding box center [1071, 555] width 74 height 28
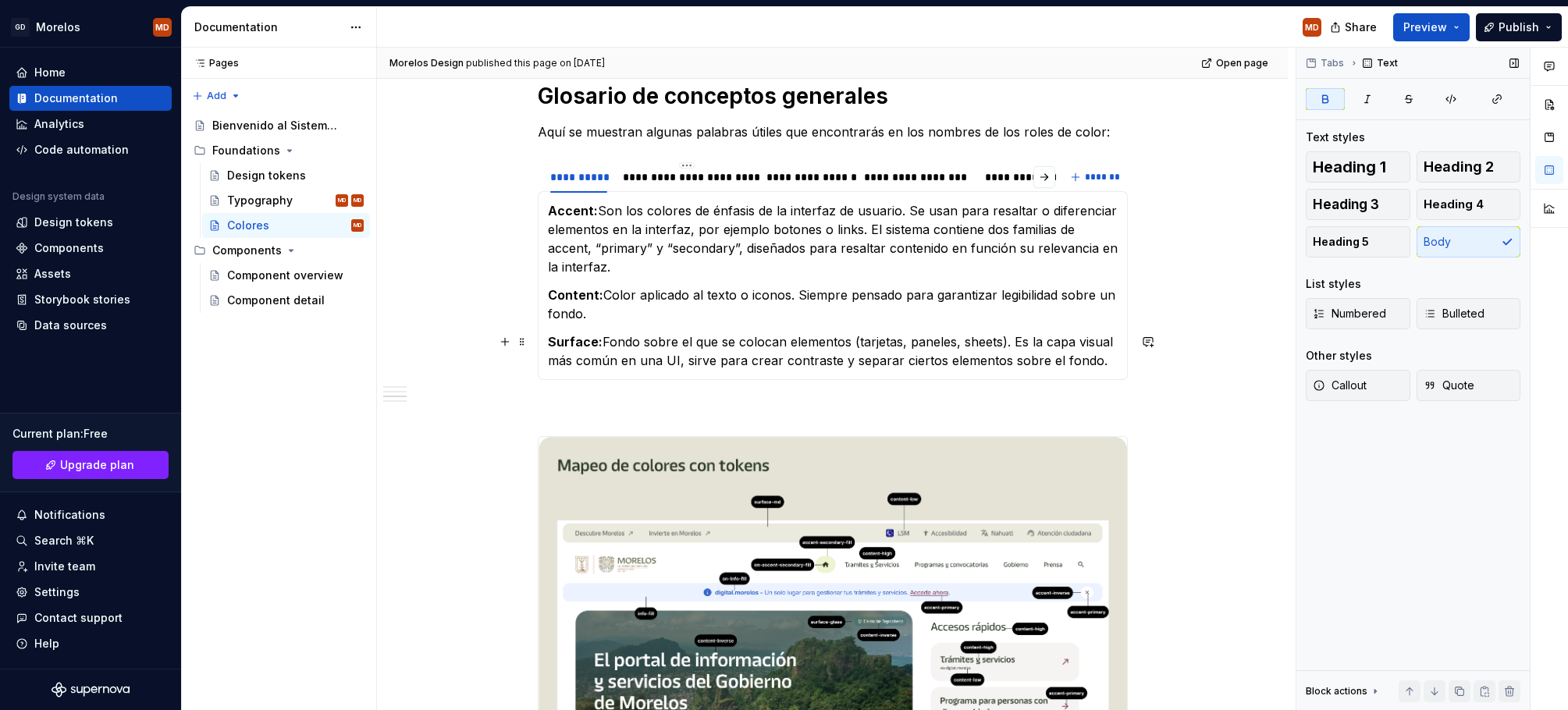
scroll to position [767, 0]
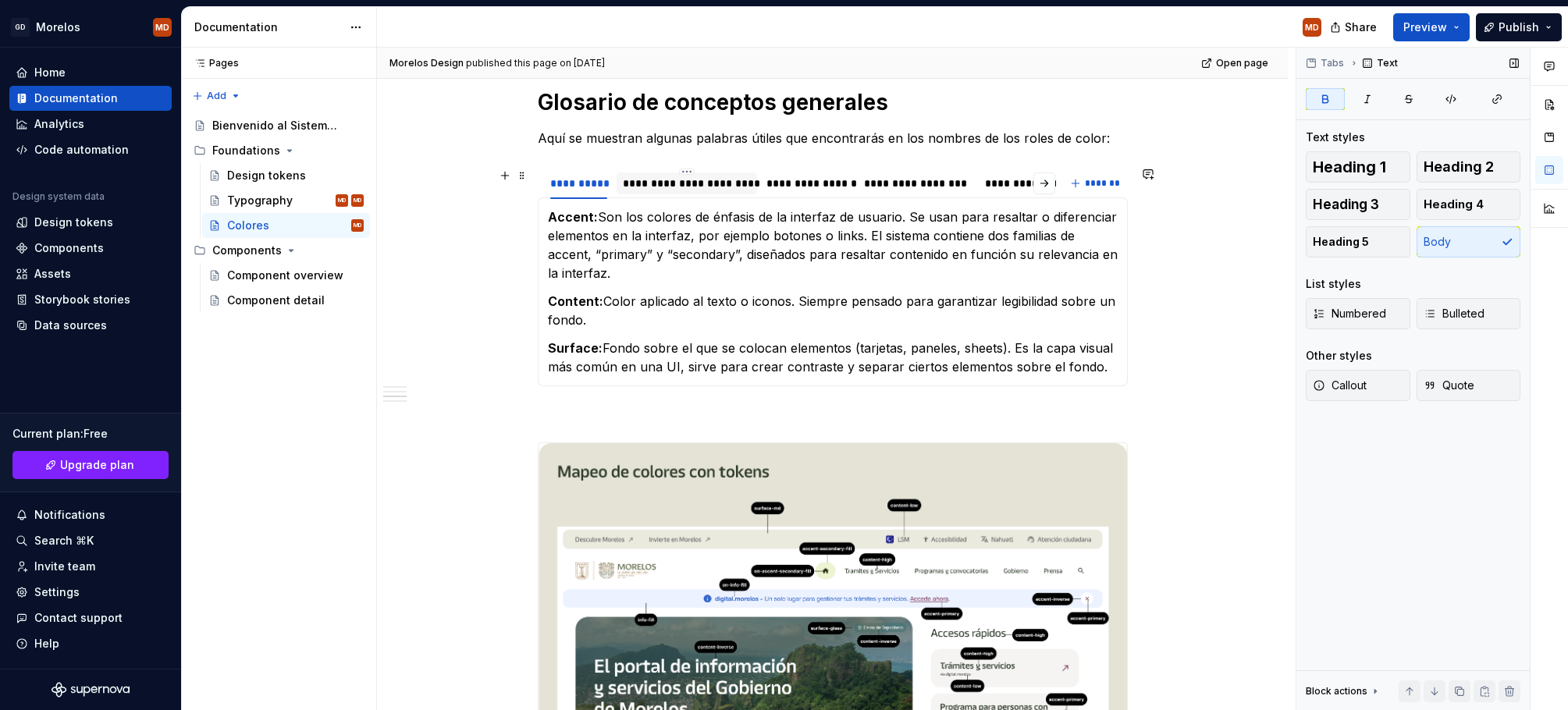
click at [646, 188] on div "**********" at bounding box center [687, 184] width 128 height 15
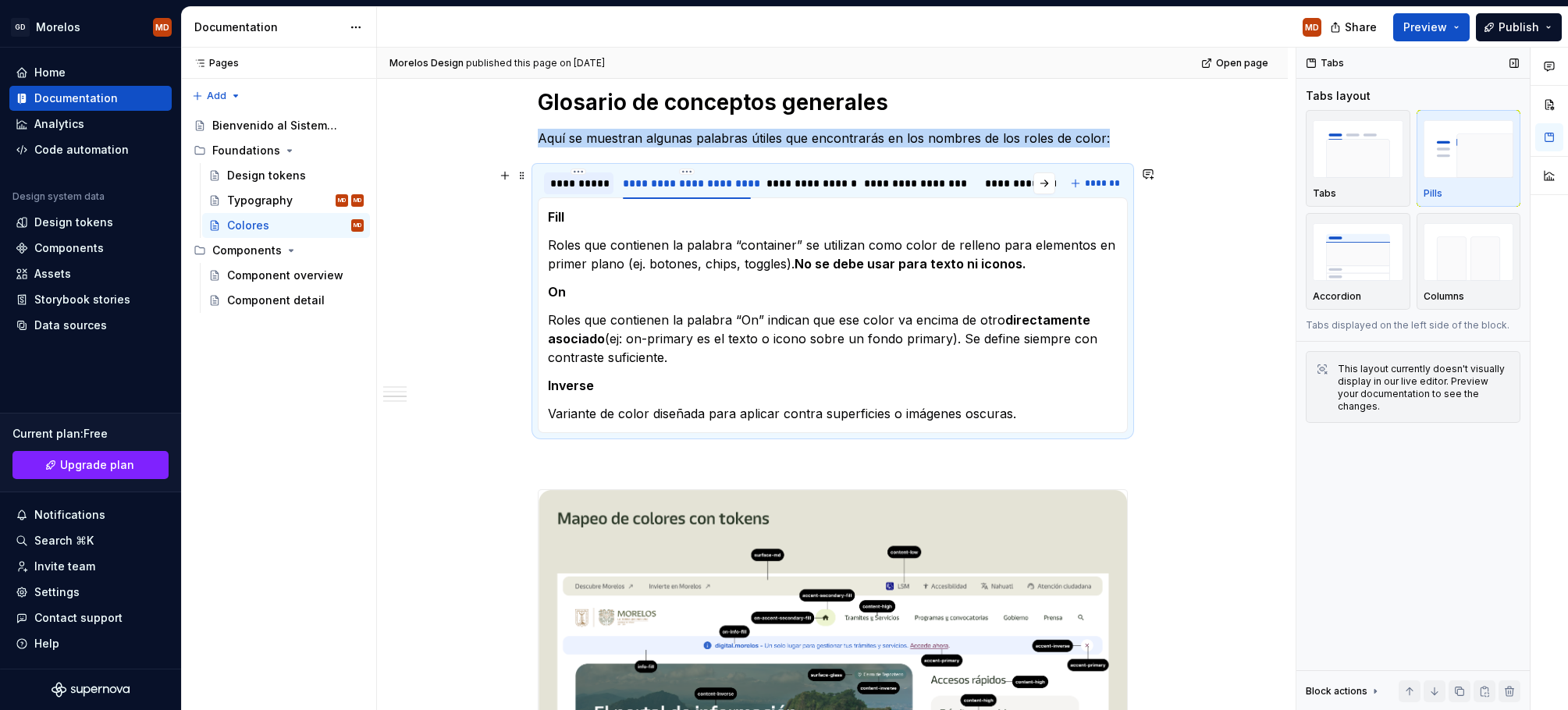
click at [577, 184] on div "**********" at bounding box center [579, 184] width 57 height 15
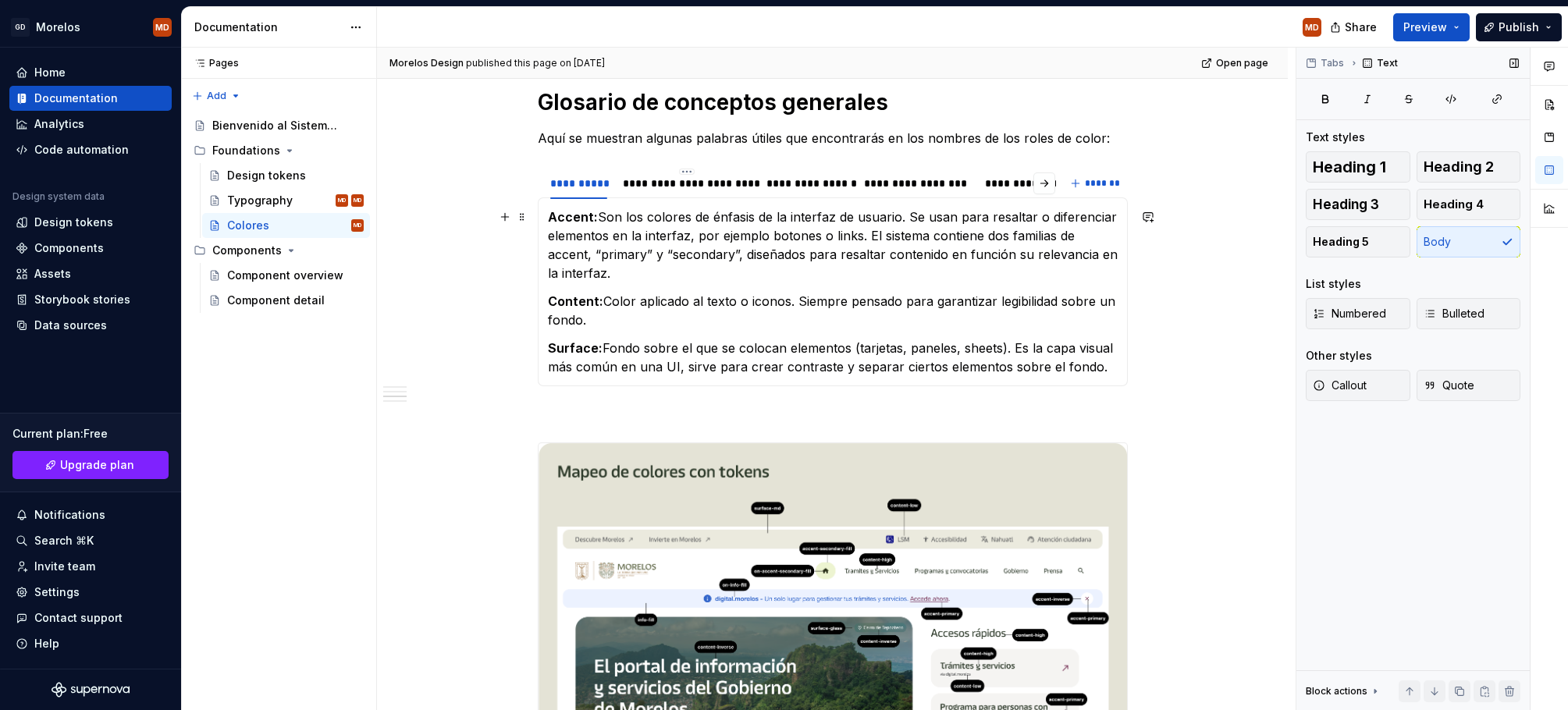
drag, startPoint x: 605, startPoint y: 214, endPoint x: 615, endPoint y: 268, distance: 54.9
click at [615, 268] on p "Accent: Son los colores de énfasis de la interfaz de usuario. Se usan para resa…" at bounding box center [832, 245] width 569 height 75
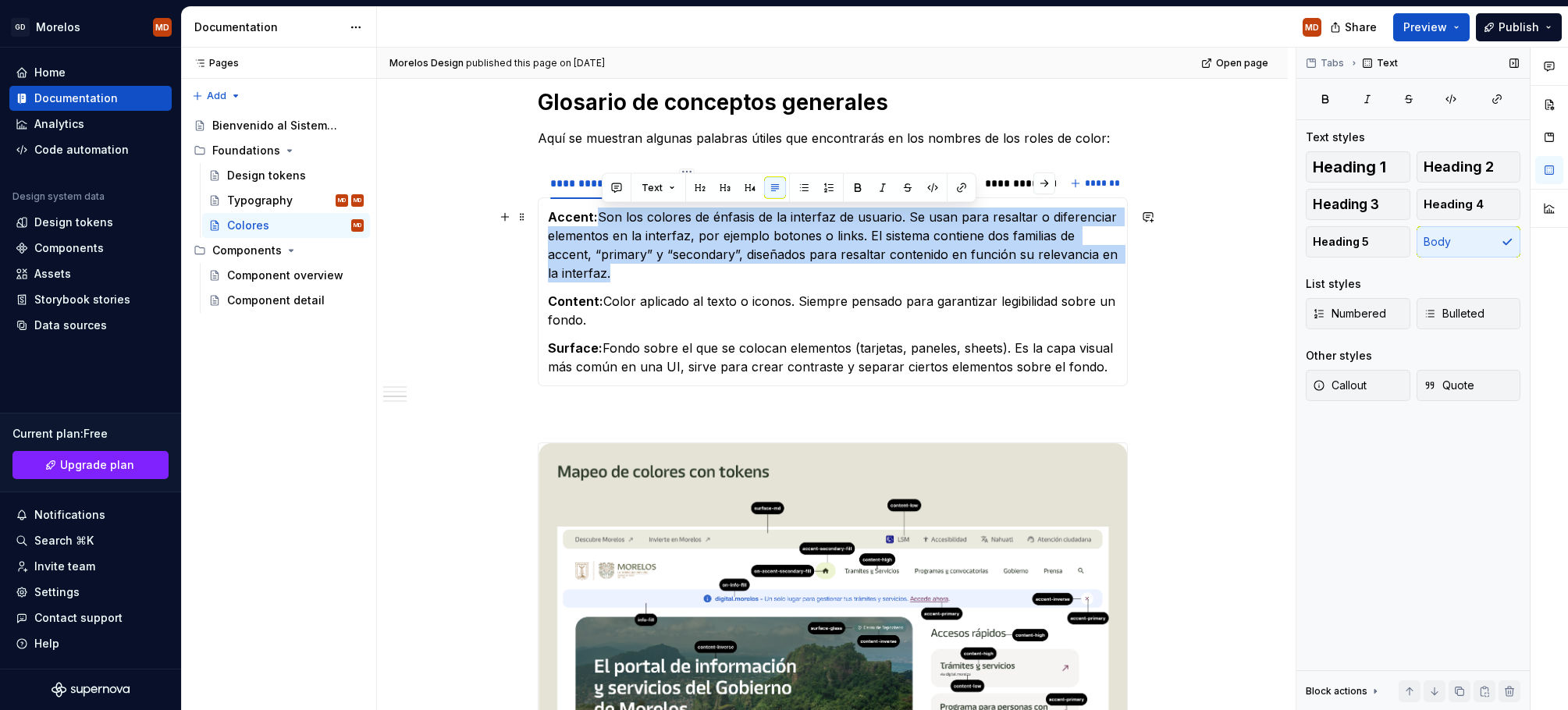
drag, startPoint x: 617, startPoint y: 273, endPoint x: 602, endPoint y: 222, distance: 53.2
click at [602, 222] on p "Accent: Son los colores de énfasis de la interfaz de usuario. Se usan para resa…" at bounding box center [832, 245] width 569 height 75
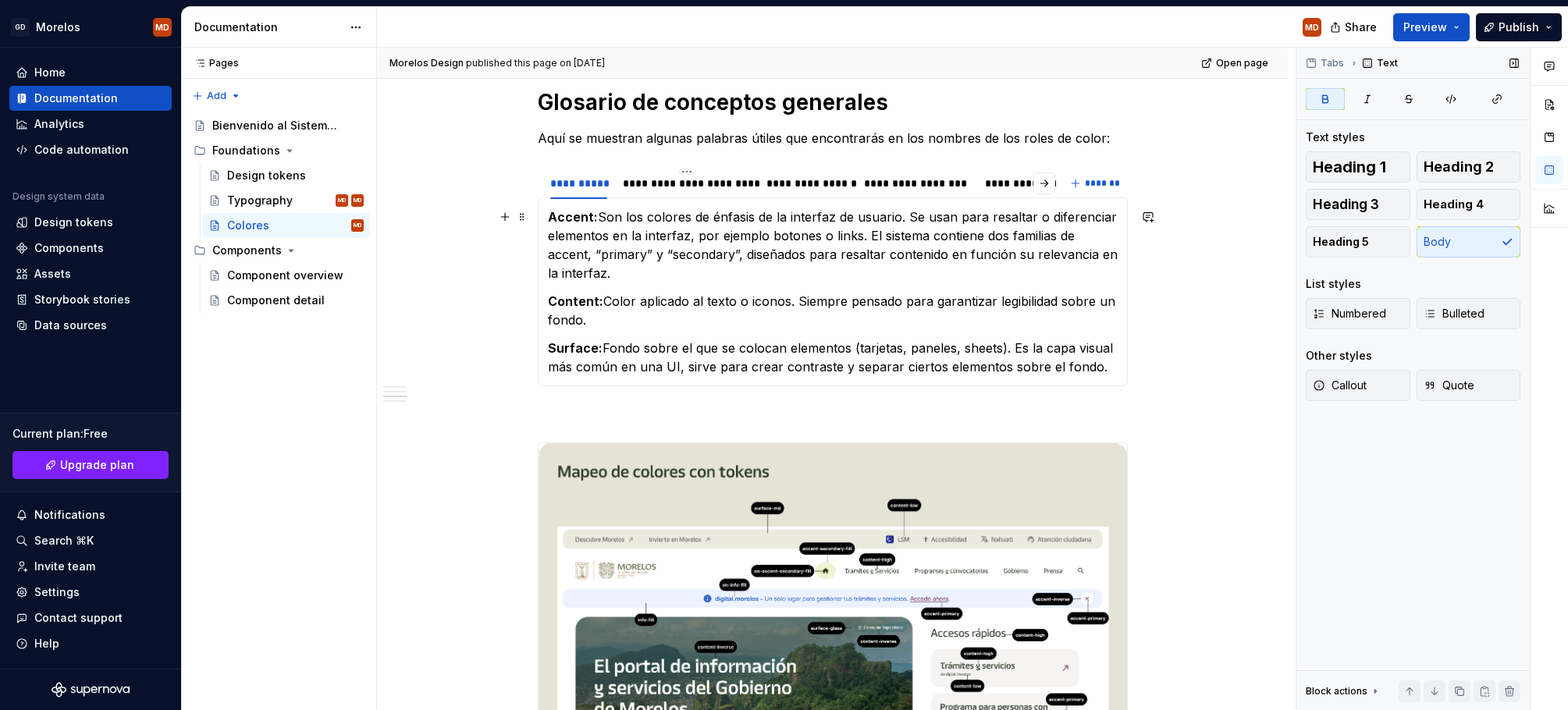
click at [577, 213] on strong "Accent:" at bounding box center [573, 217] width 50 height 15
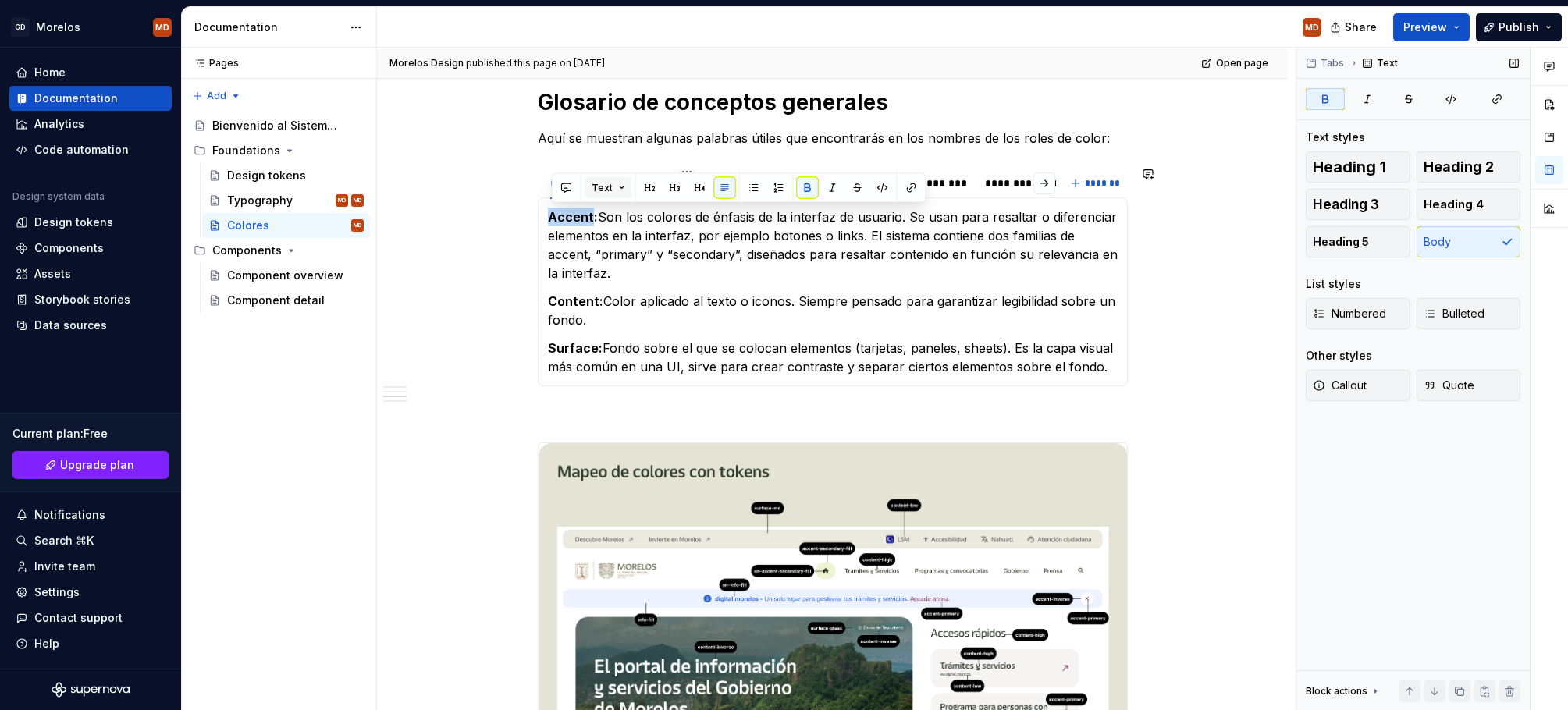
click at [624, 192] on button "Text" at bounding box center [608, 188] width 48 height 22
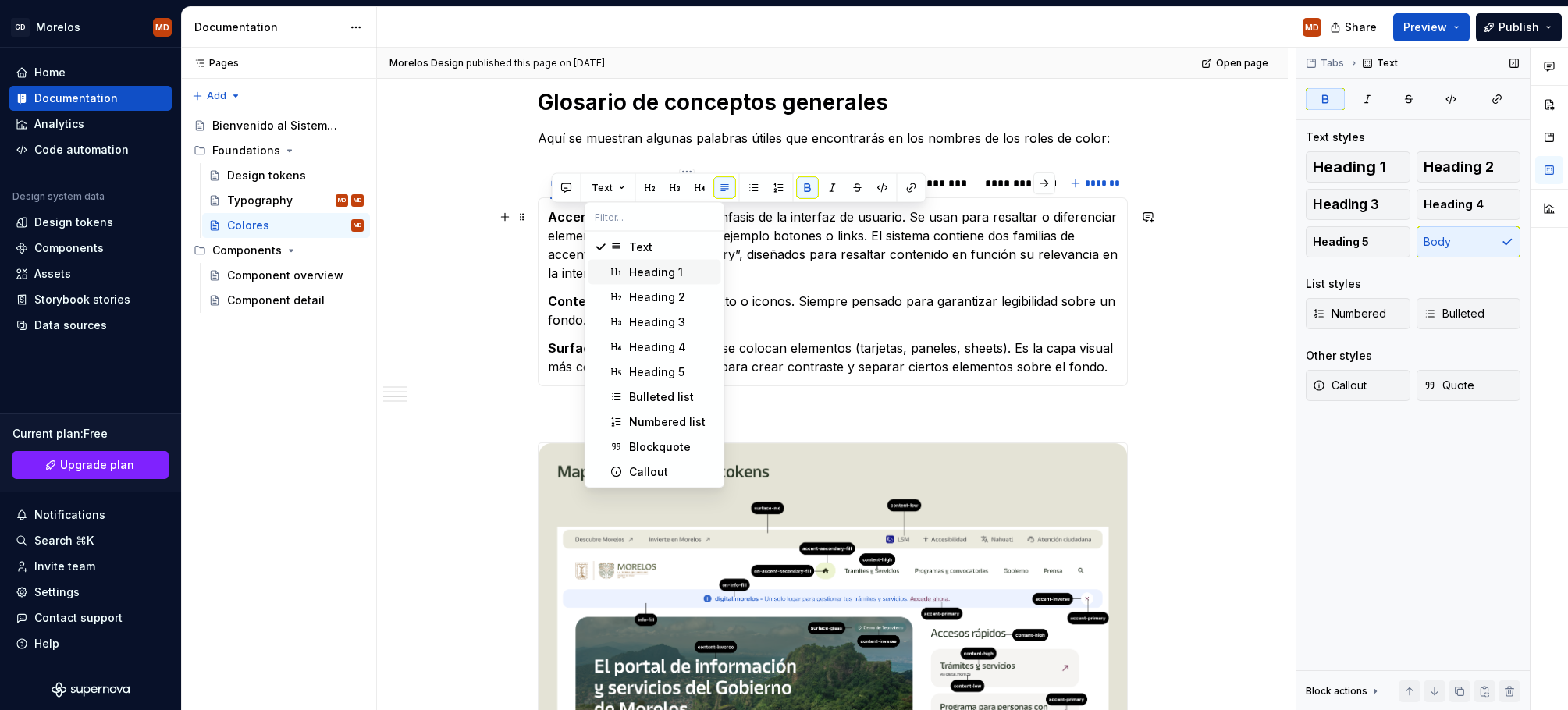
click at [654, 266] on div "Heading 1" at bounding box center [655, 272] width 54 height 15
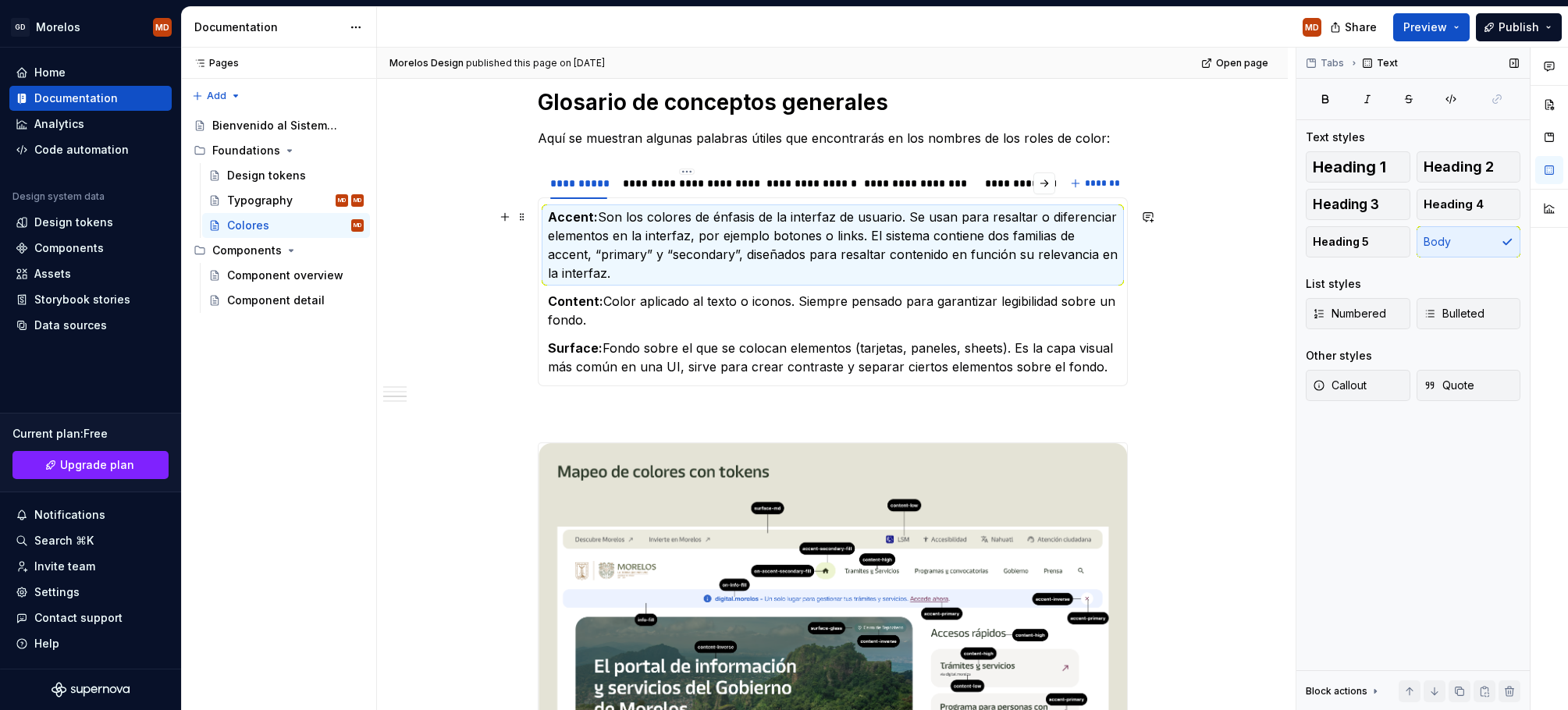
click at [607, 215] on p "Accent: Son los colores de énfasis de la interfaz de usuario. Se usan para resa…" at bounding box center [832, 245] width 569 height 75
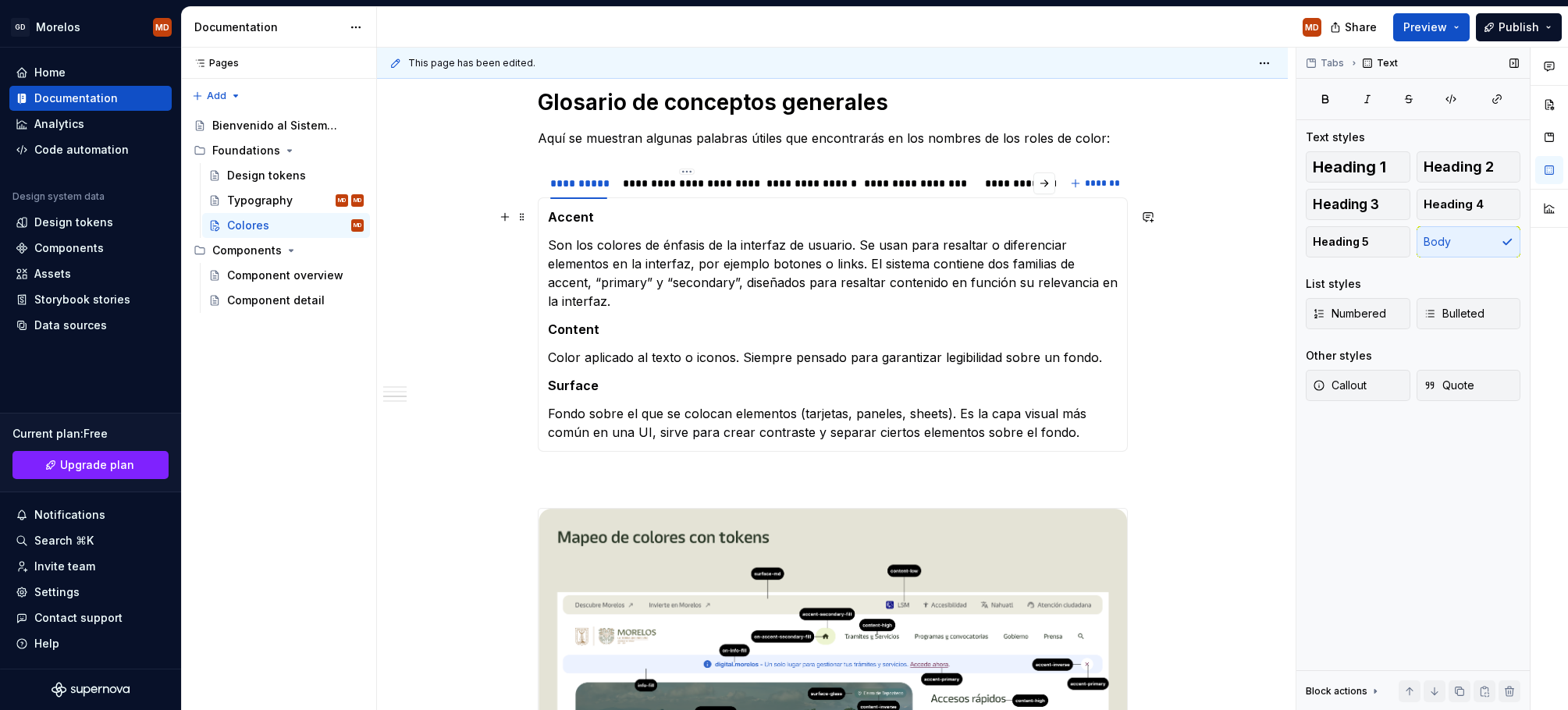
click at [590, 215] on strong "Accent" at bounding box center [571, 217] width 46 height 15
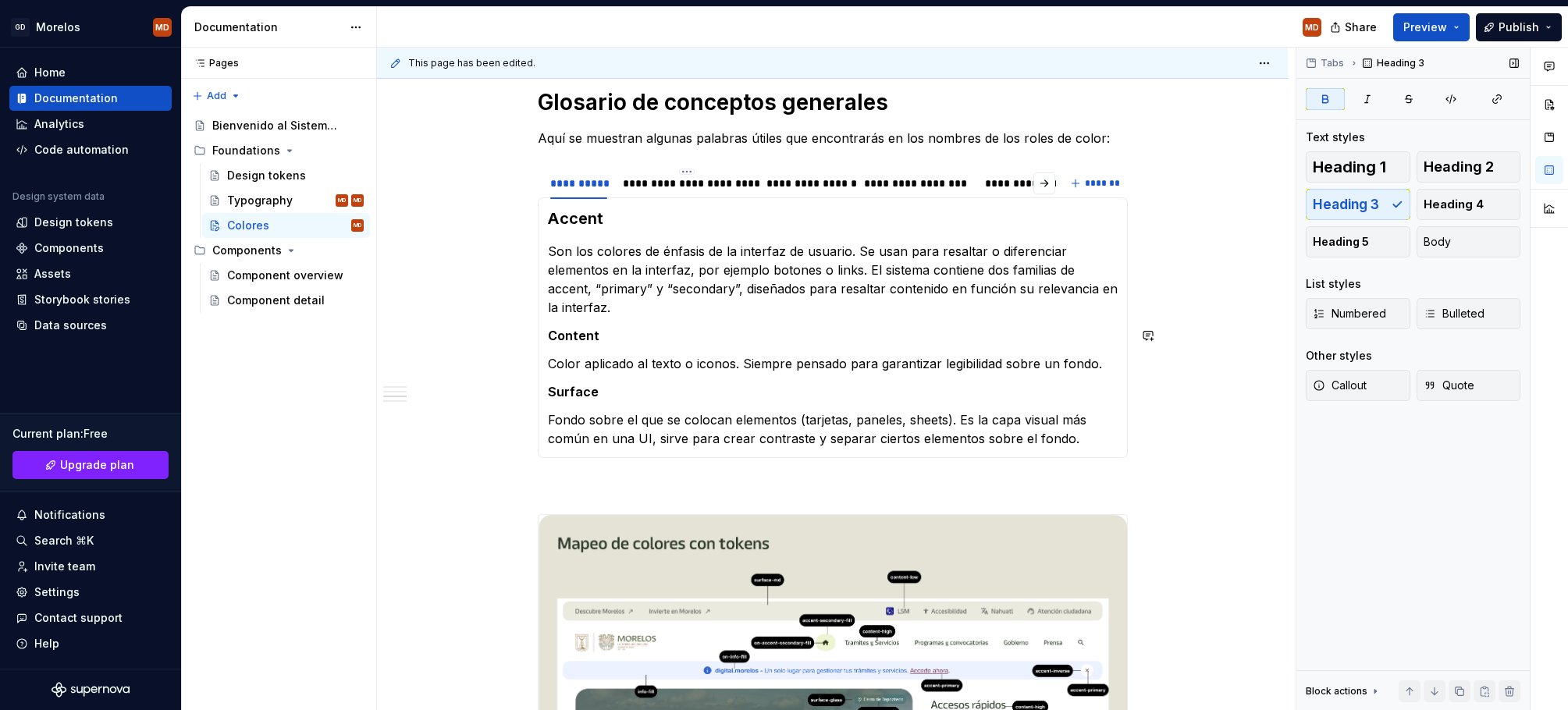
click at [591, 334] on strong "Content" at bounding box center [574, 336] width 52 height 15
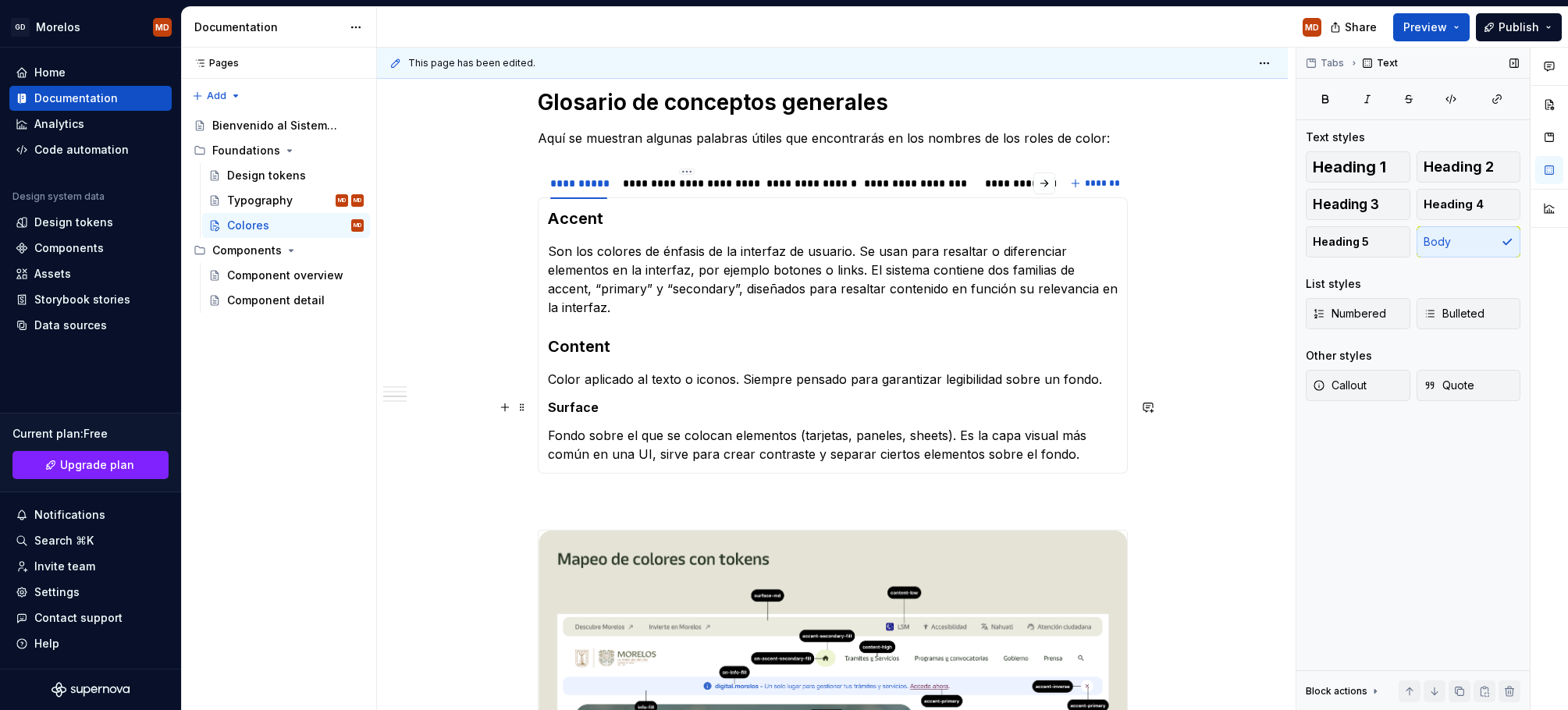
click at [582, 398] on p "Surface" at bounding box center [832, 408] width 569 height 19
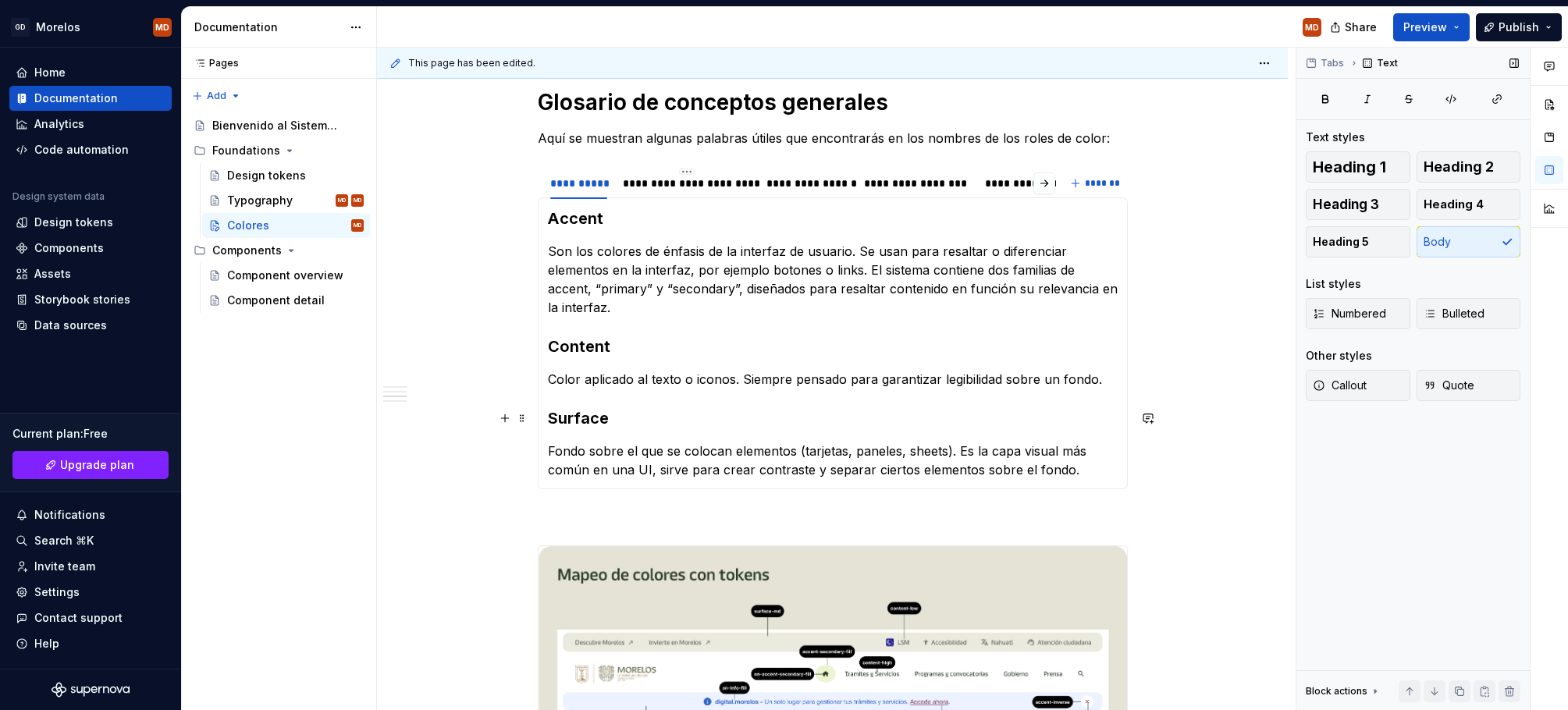
click at [486, 406] on div "¿Qué incluye el sistema? Un conjunto de relaciones de color testados y accesibl…" at bounding box center [832, 616] width 911 height 2234
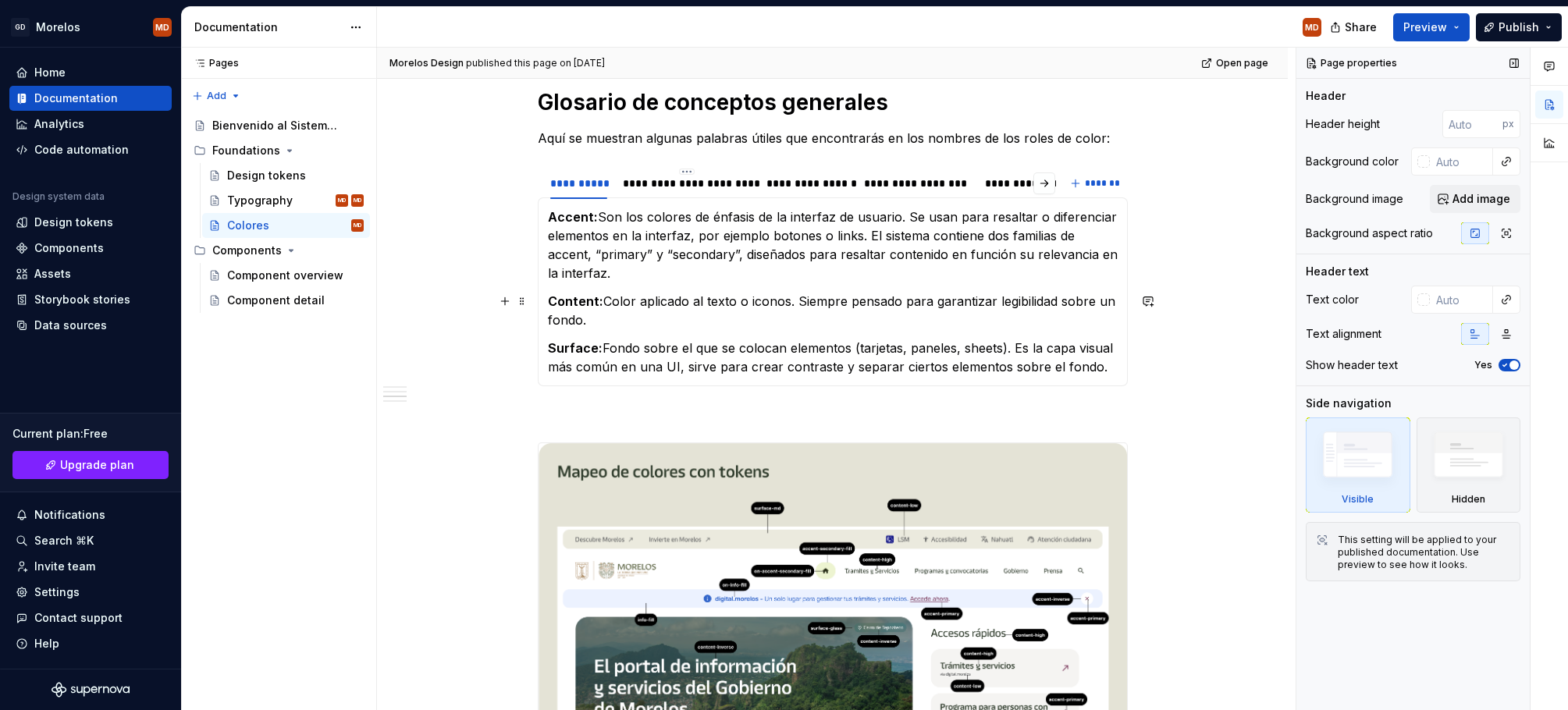
scroll to position [1610, 0]
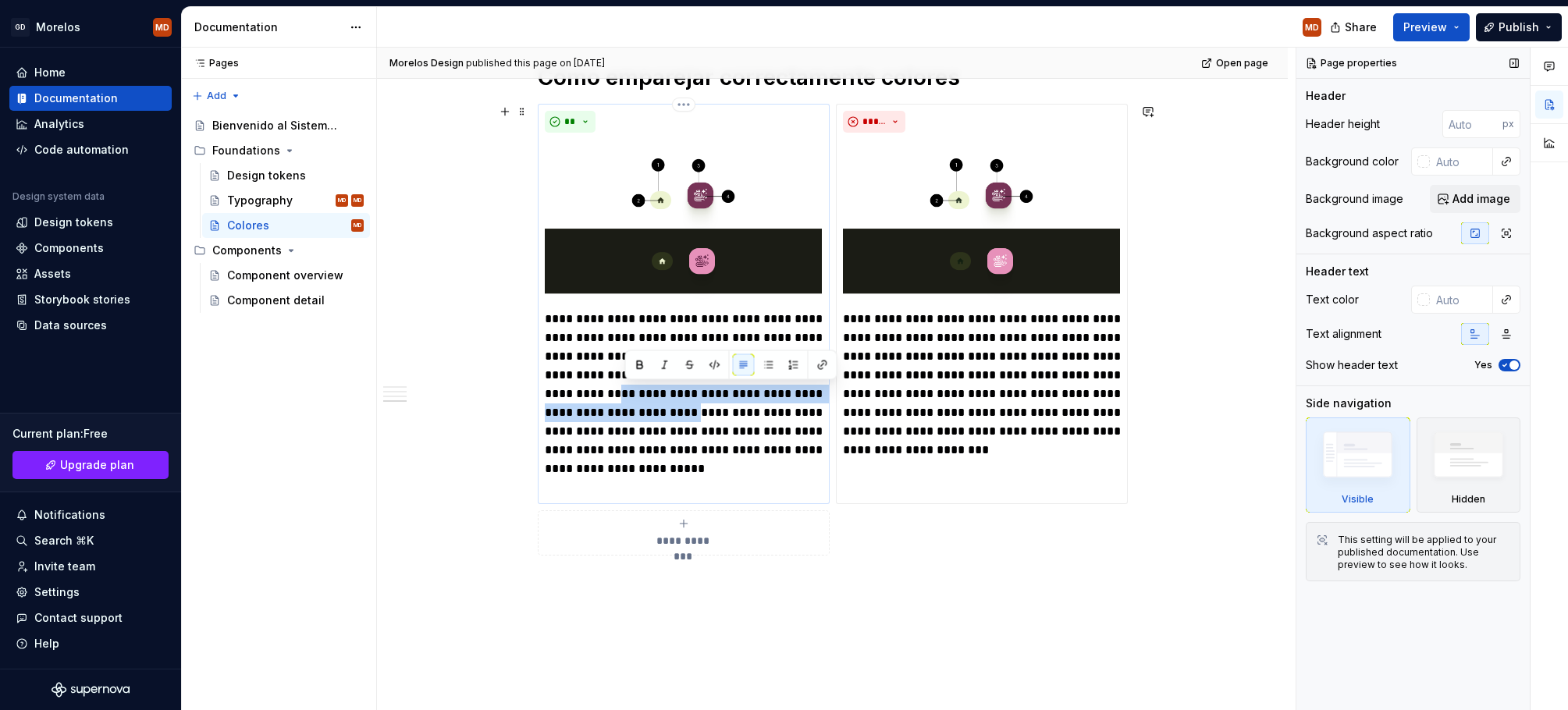
drag, startPoint x: 719, startPoint y: 410, endPoint x: 627, endPoint y: 403, distance: 92.3
click at [627, 403] on p "**********" at bounding box center [683, 404] width 277 height 188
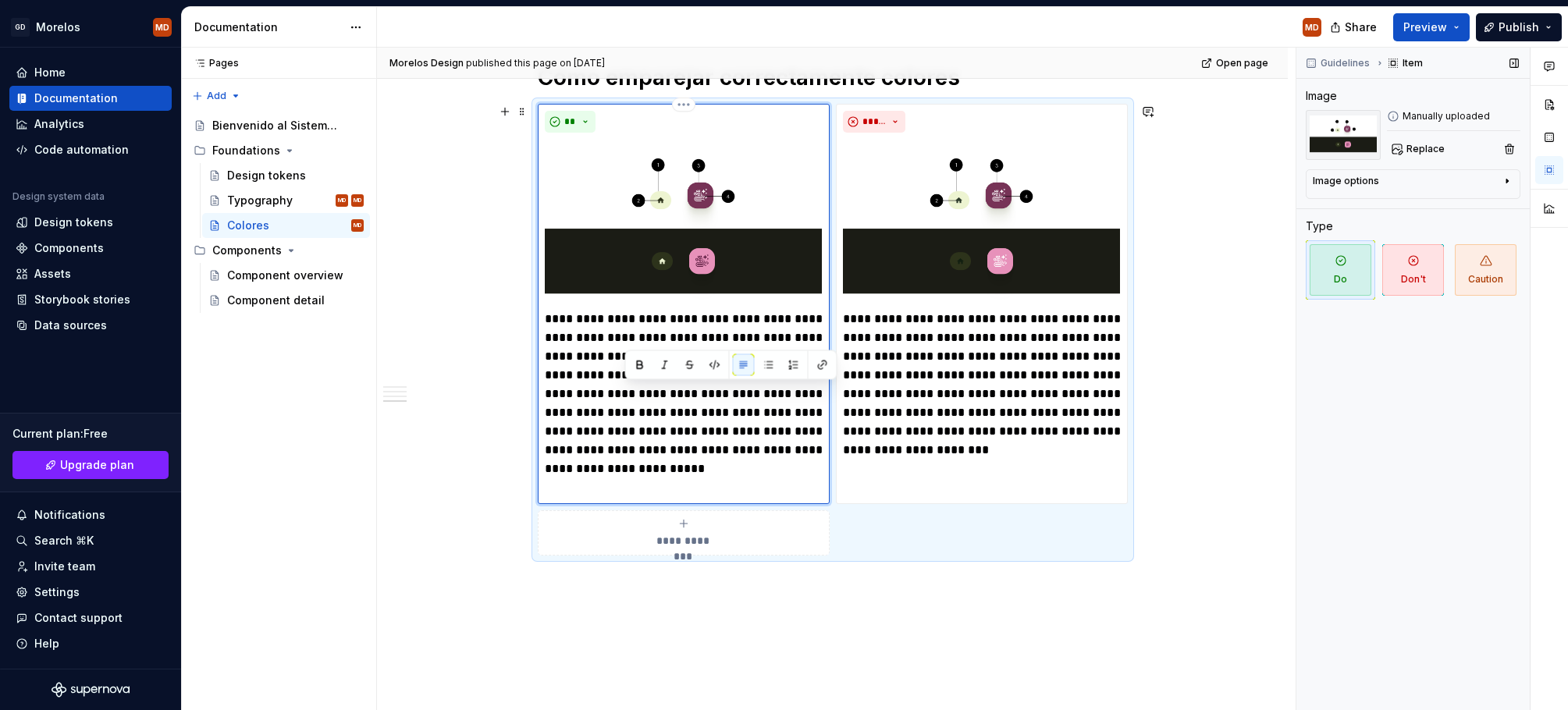
click at [597, 417] on p "**********" at bounding box center [683, 404] width 277 height 188
drag, startPoint x: 590, startPoint y: 416, endPoint x: 718, endPoint y: 416, distance: 128.0
click at [718, 416] on p "**********" at bounding box center [683, 404] width 277 height 188
click at [682, 388] on button "button" at bounding box center [681, 384] width 22 height 22
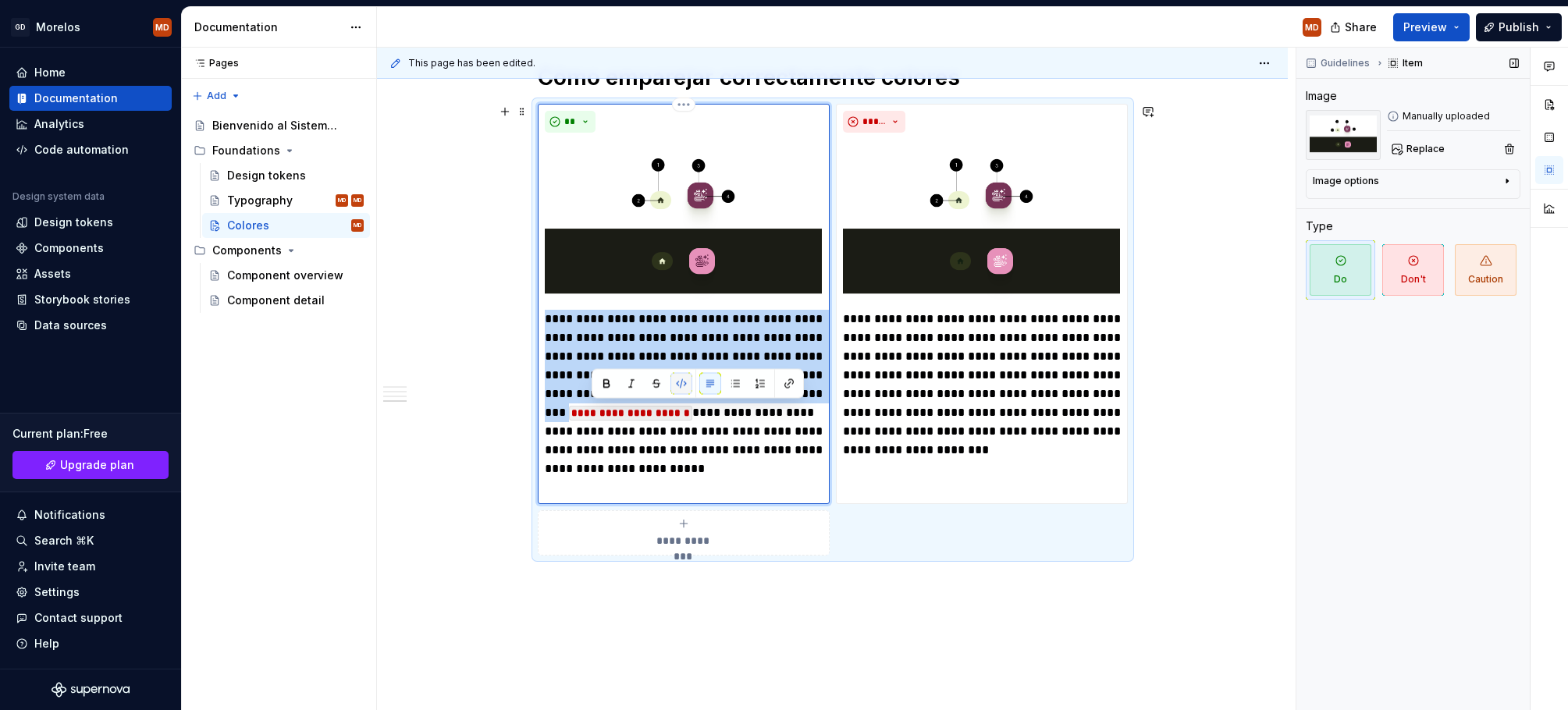
click at [685, 388] on button "button" at bounding box center [681, 384] width 22 height 22
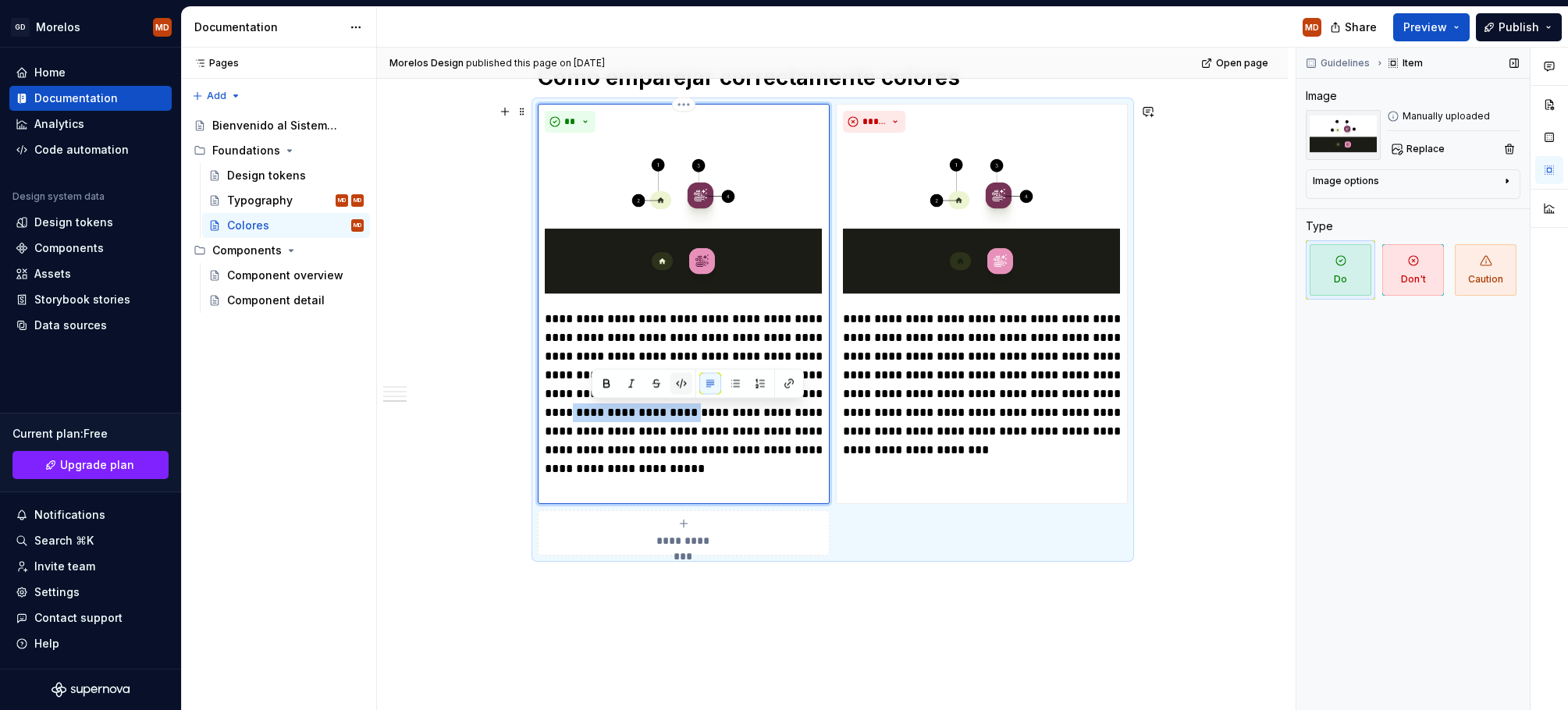
click at [685, 388] on button "button" at bounding box center [681, 384] width 22 height 22
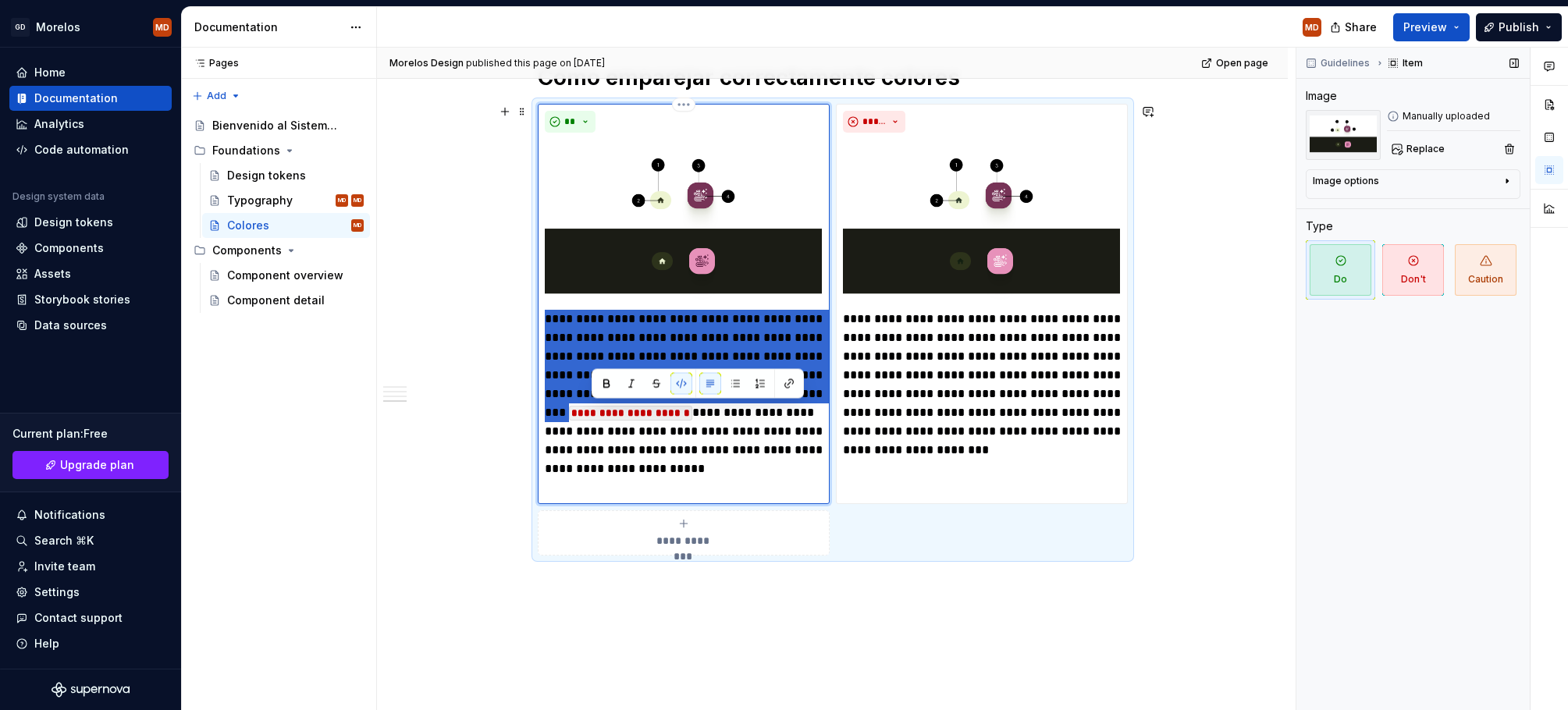
click at [692, 421] on code "**********" at bounding box center [630, 412] width 123 height 14
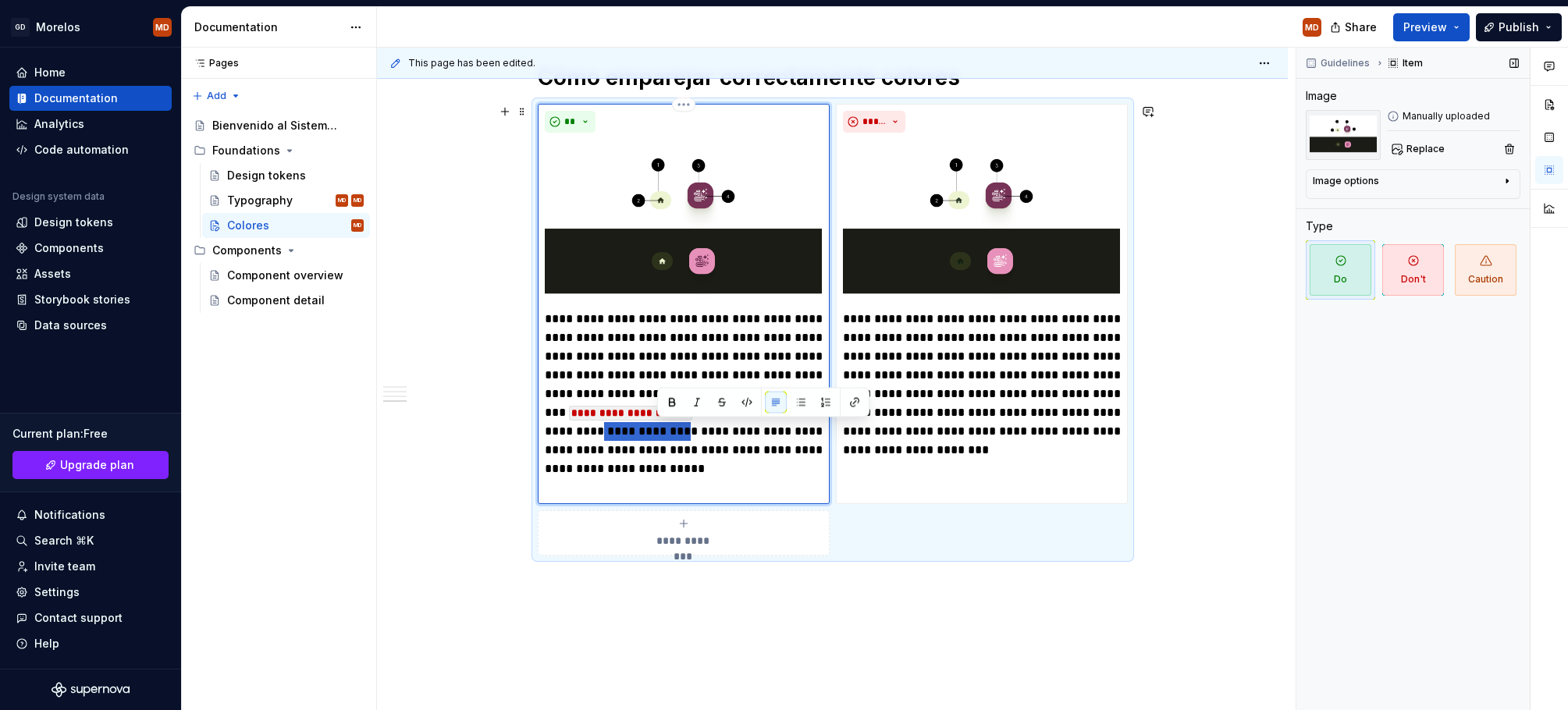
drag, startPoint x: 658, startPoint y: 431, endPoint x: 745, endPoint y: 433, distance: 87.0
click at [745, 433] on p "**********" at bounding box center [683, 404] width 277 height 188
click at [748, 404] on button "button" at bounding box center [746, 402] width 22 height 22
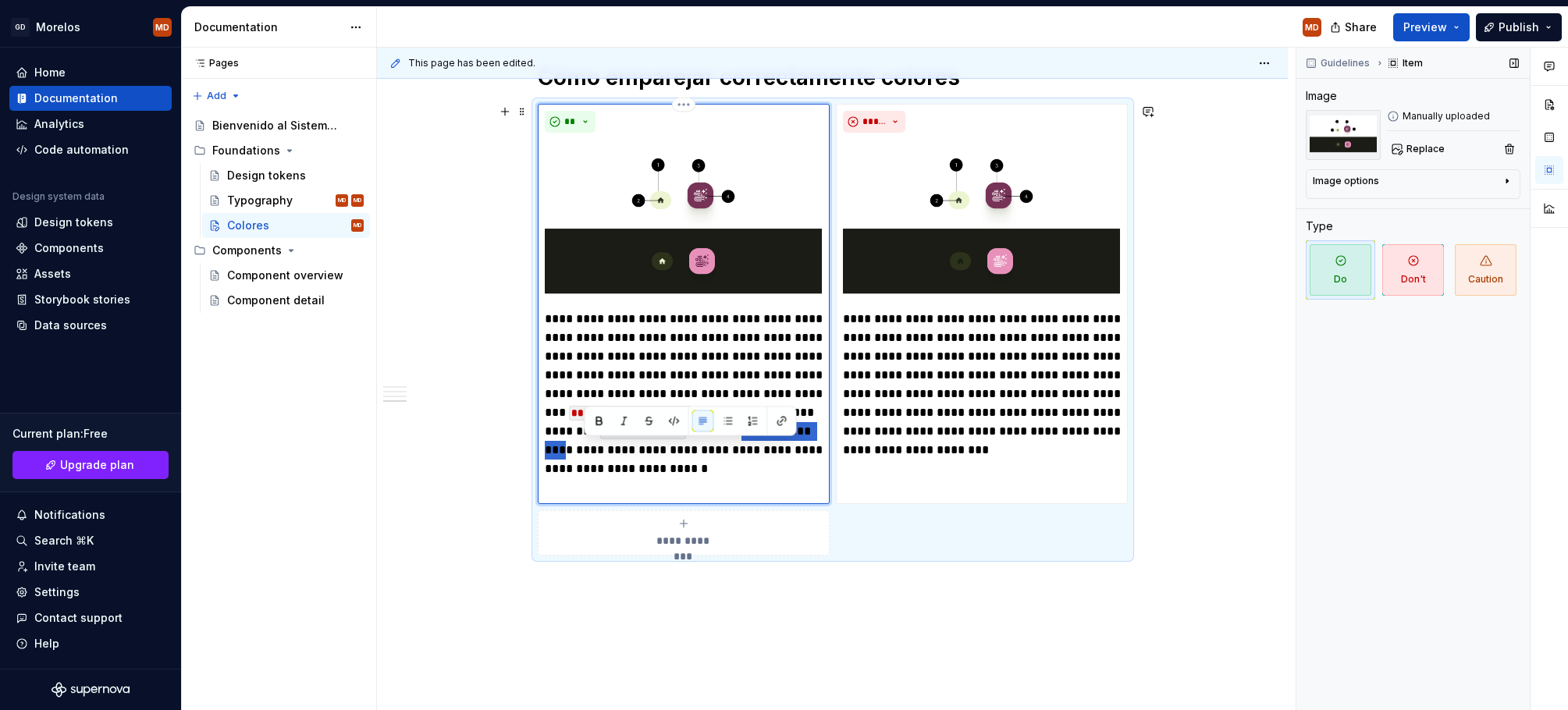
drag, startPoint x: 660, startPoint y: 452, endPoint x: 555, endPoint y: 447, distance: 105.1
click at [557, 447] on p "**********" at bounding box center [683, 404] width 277 height 188
click at [551, 448] on p "**********" at bounding box center [683, 404] width 277 height 188
click at [548, 453] on p "**********" at bounding box center [683, 404] width 277 height 188
drag, startPoint x: 552, startPoint y: 450, endPoint x: 625, endPoint y: 451, distance: 73.0
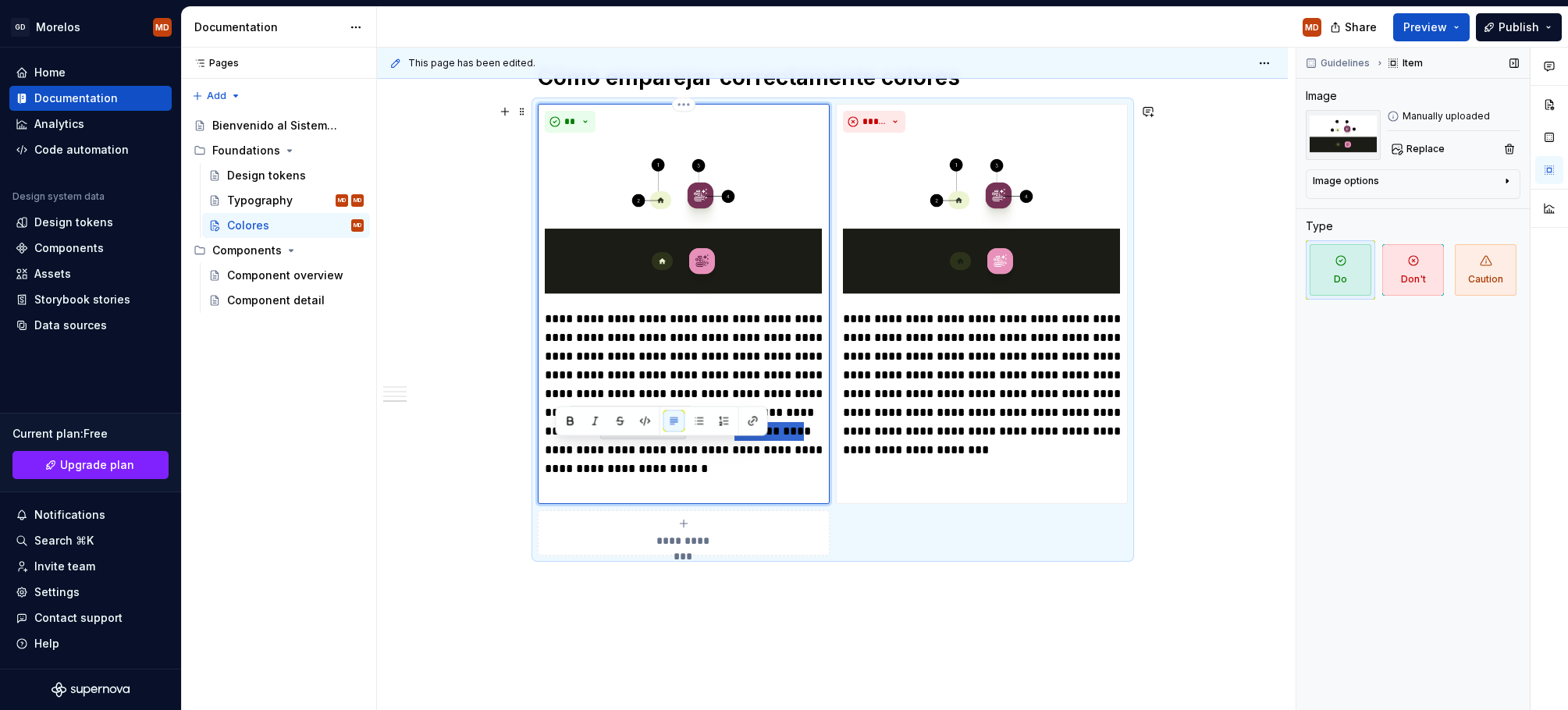
click at [625, 451] on p "**********" at bounding box center [683, 404] width 277 height 188
click at [644, 451] on p "**********" at bounding box center [683, 404] width 277 height 188
drag, startPoint x: 658, startPoint y: 451, endPoint x: 565, endPoint y: 447, distance: 93.1
click at [582, 447] on p "**********" at bounding box center [683, 404] width 277 height 188
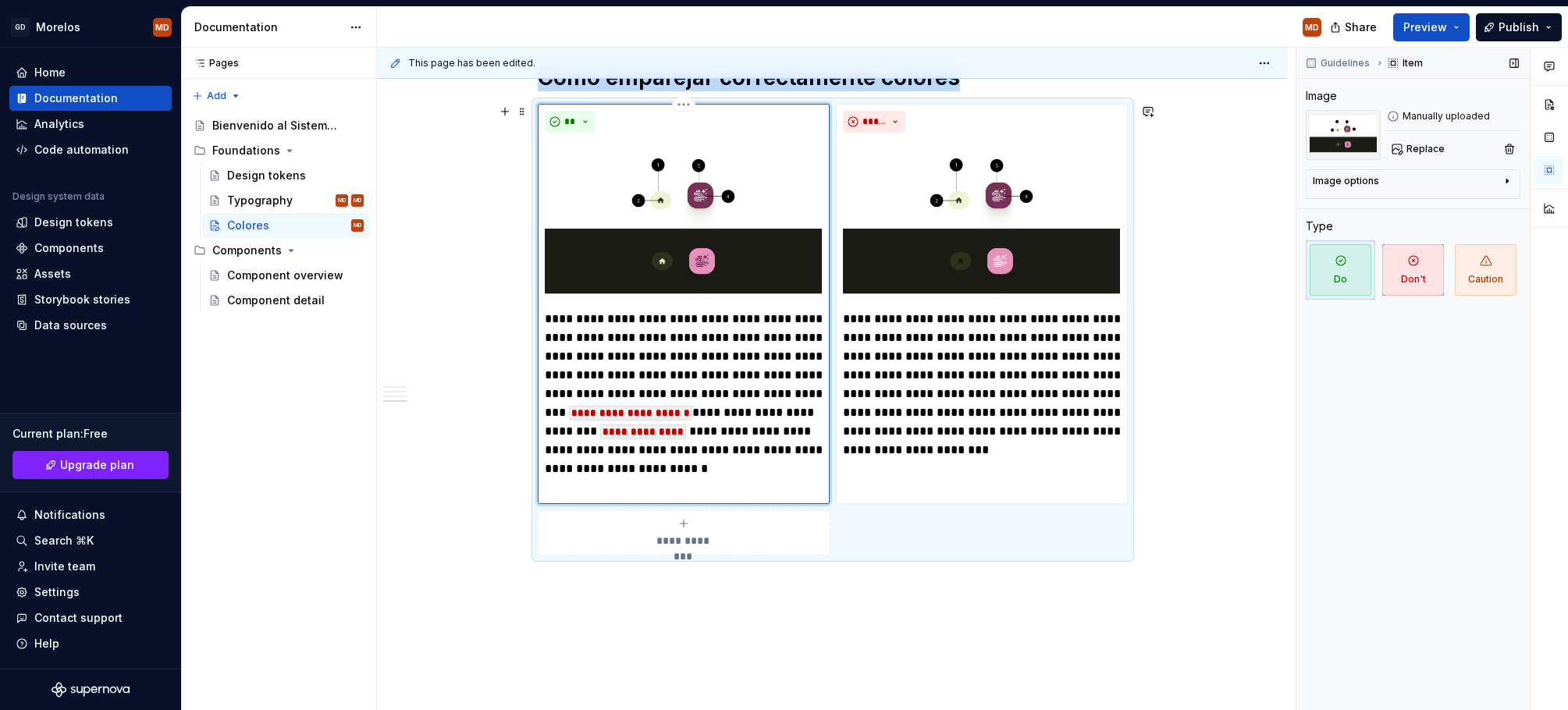
click at [548, 451] on div "**********" at bounding box center [683, 303] width 292 height 400
click at [548, 451] on p "**********" at bounding box center [683, 404] width 277 height 188
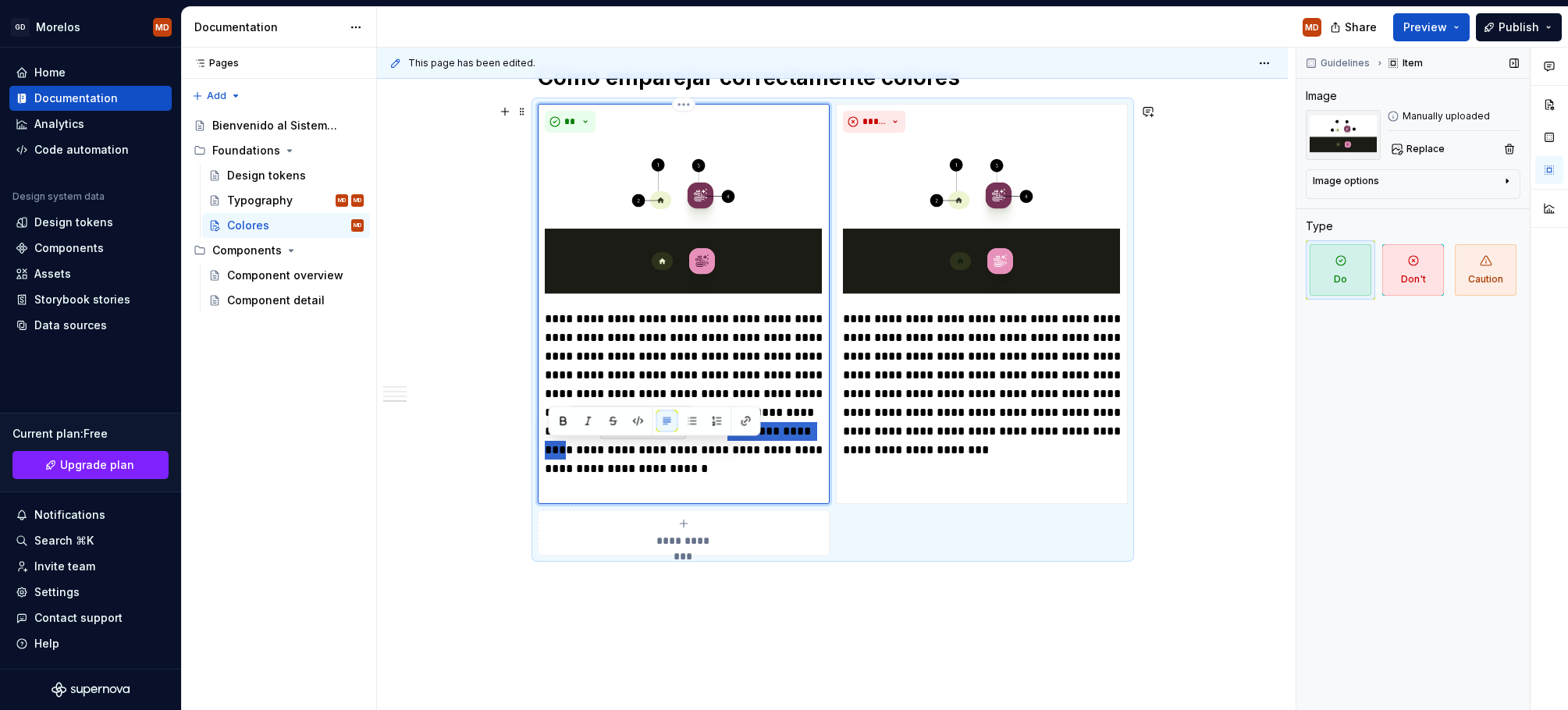
drag, startPoint x: 548, startPoint y: 451, endPoint x: 628, endPoint y: 450, distance: 80.0
click at [628, 450] on p "**********" at bounding box center [683, 404] width 277 height 188
click at [634, 421] on button "button" at bounding box center [638, 421] width 22 height 22
click at [641, 489] on p "**********" at bounding box center [683, 404] width 277 height 188
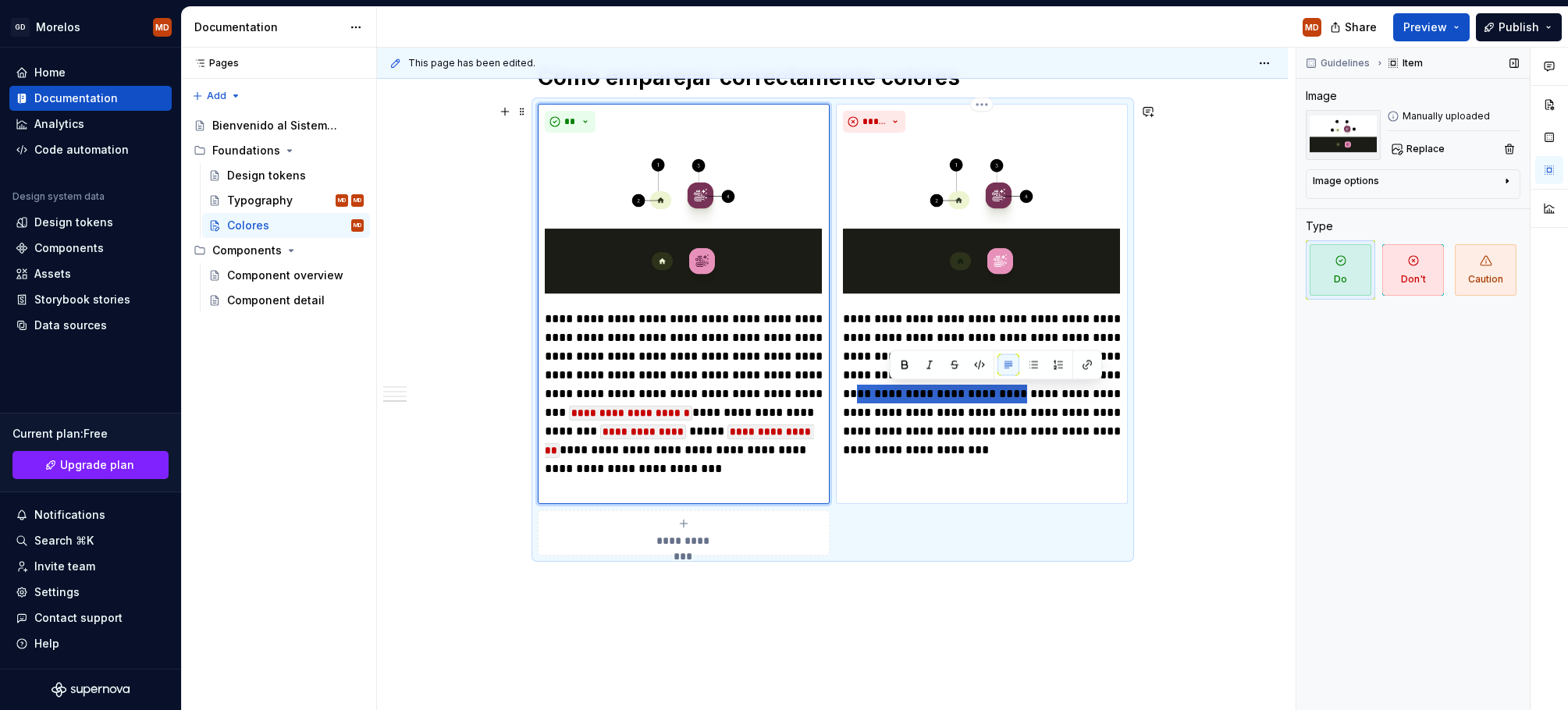
drag, startPoint x: 1060, startPoint y: 396, endPoint x: 891, endPoint y: 396, distance: 169.0
click at [891, 396] on p "**********" at bounding box center [982, 385] width 277 height 150
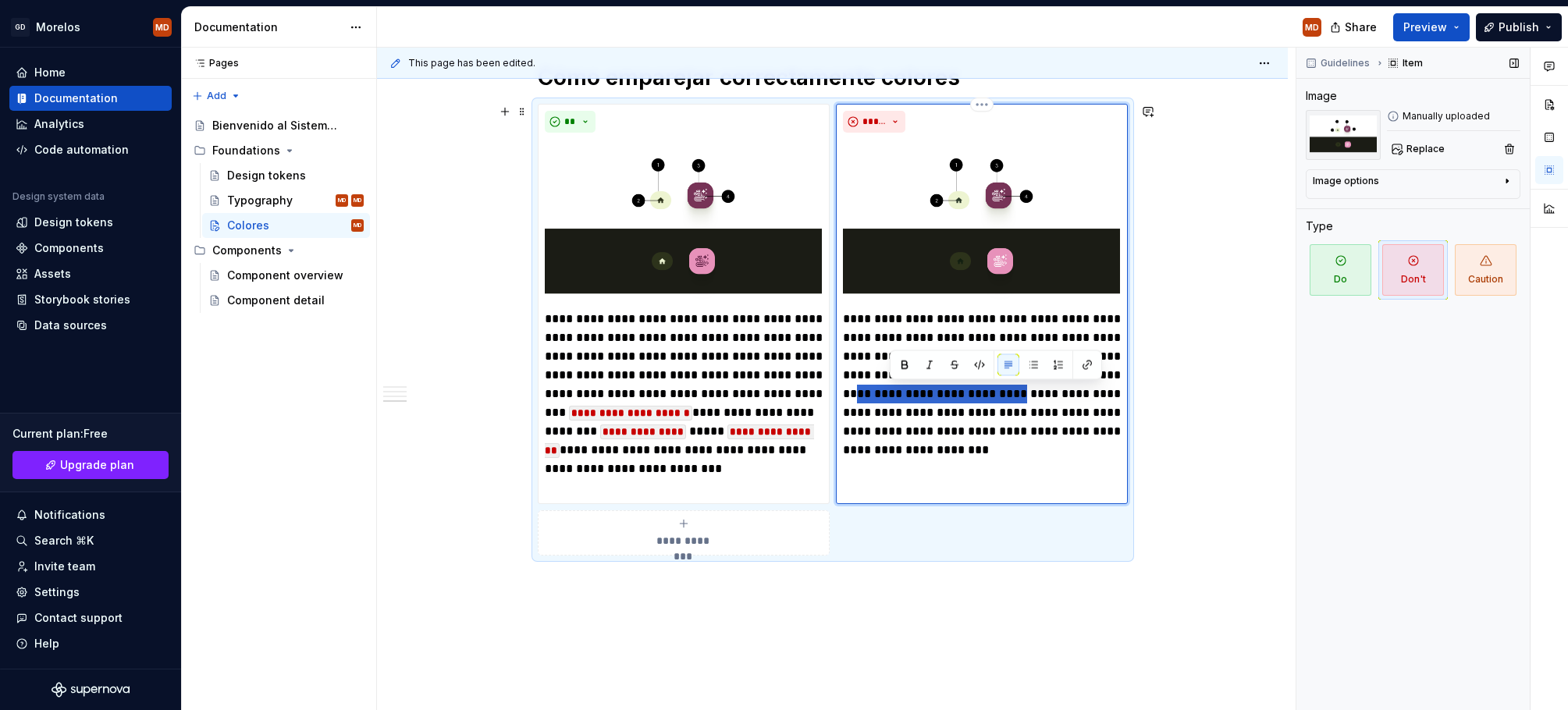
click at [891, 396] on p "**********" at bounding box center [982, 385] width 277 height 150
drag, startPoint x: 890, startPoint y: 393, endPoint x: 1057, endPoint y: 389, distance: 167.0
click at [1057, 389] on p "**********" at bounding box center [982, 385] width 277 height 150
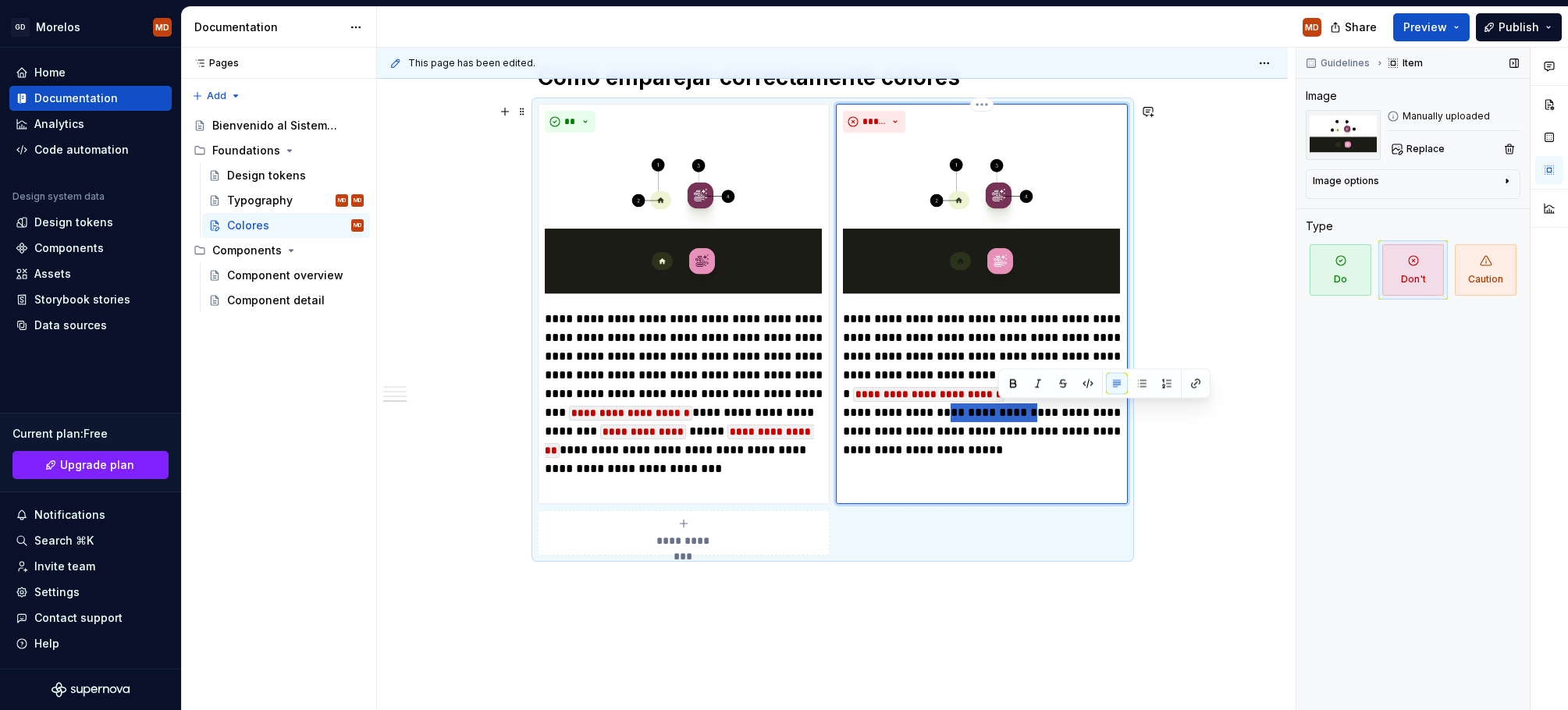
drag, startPoint x: 1088, startPoint y: 411, endPoint x: 997, endPoint y: 410, distance: 91.0
click at [997, 410] on p "**********" at bounding box center [982, 385] width 277 height 150
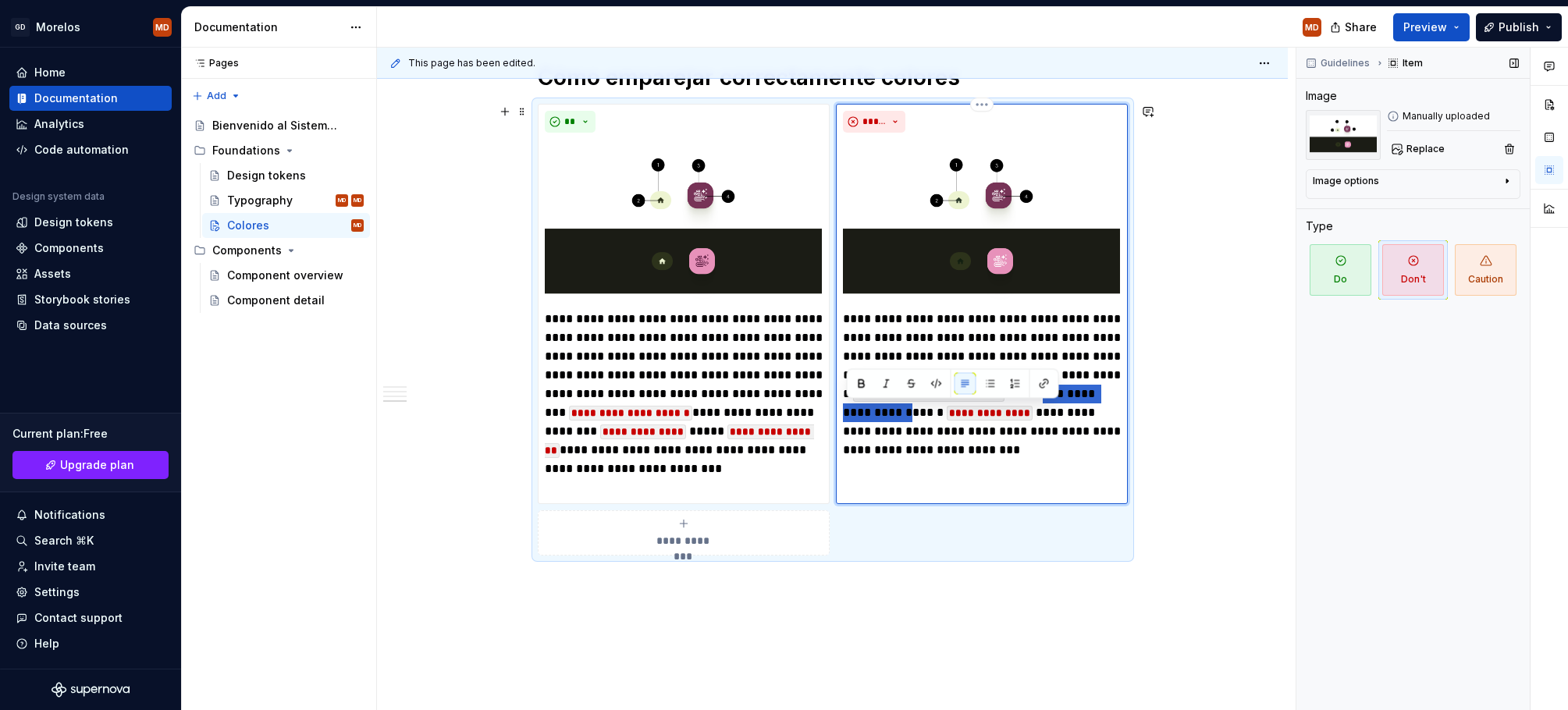
drag, startPoint x: 967, startPoint y: 409, endPoint x: 841, endPoint y: 409, distance: 126.0
click at [841, 409] on div "**********" at bounding box center [982, 303] width 292 height 400
click at [1000, 469] on div "**********" at bounding box center [982, 303] width 292 height 400
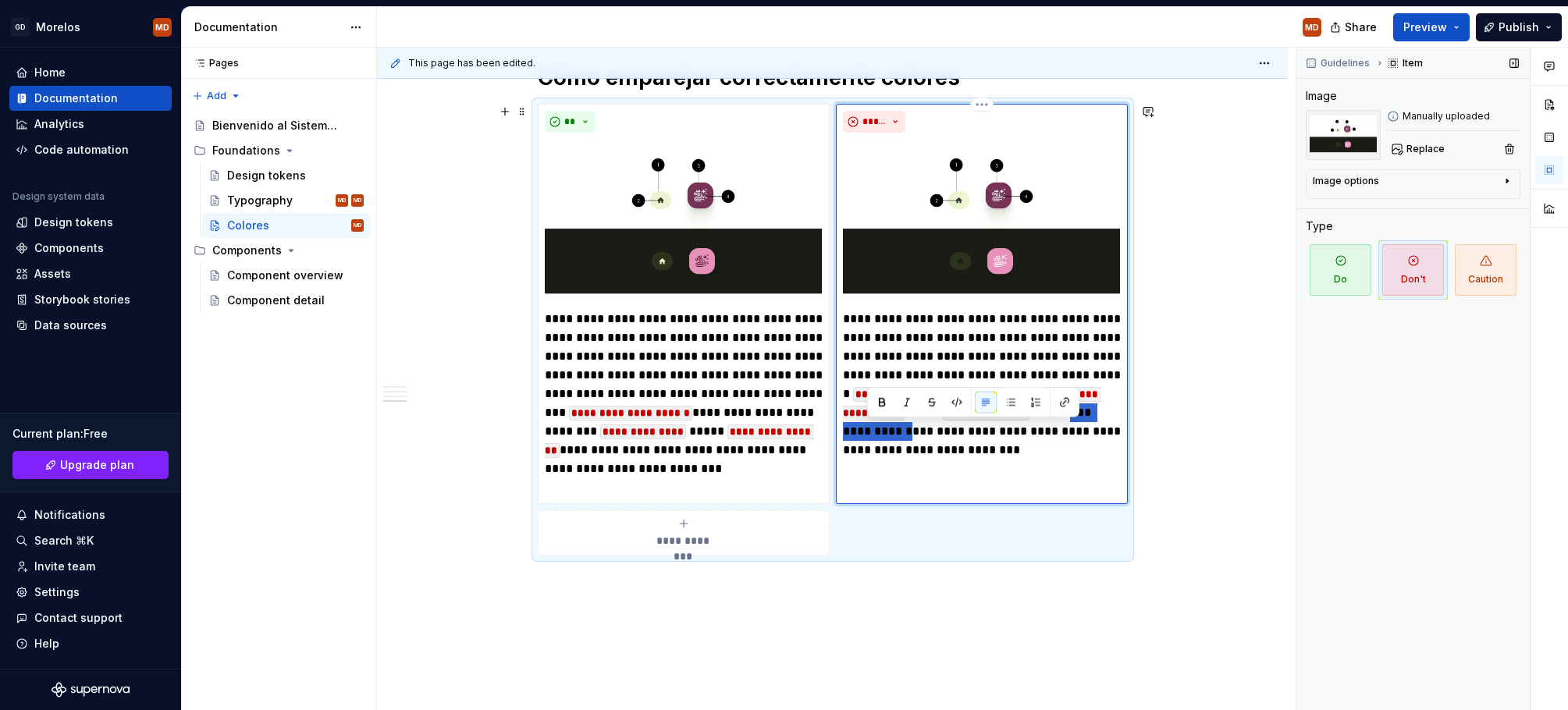
drag, startPoint x: 960, startPoint y: 433, endPoint x: 866, endPoint y: 433, distance: 94.0
click at [866, 433] on p "**********" at bounding box center [982, 385] width 277 height 150
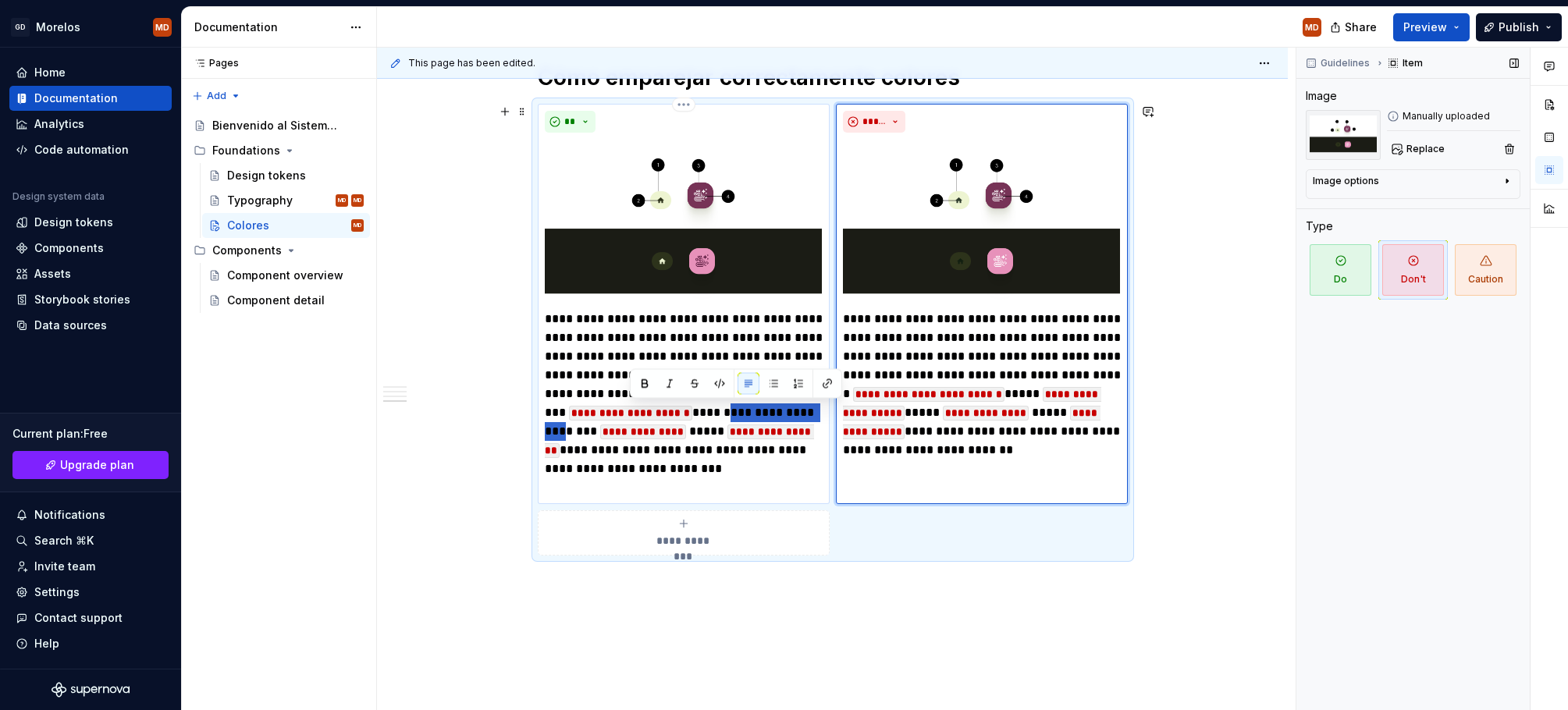
drag, startPoint x: 754, startPoint y: 408, endPoint x: 629, endPoint y: 431, distance: 127.1
click at [629, 431] on p "**********" at bounding box center [683, 404] width 277 height 188
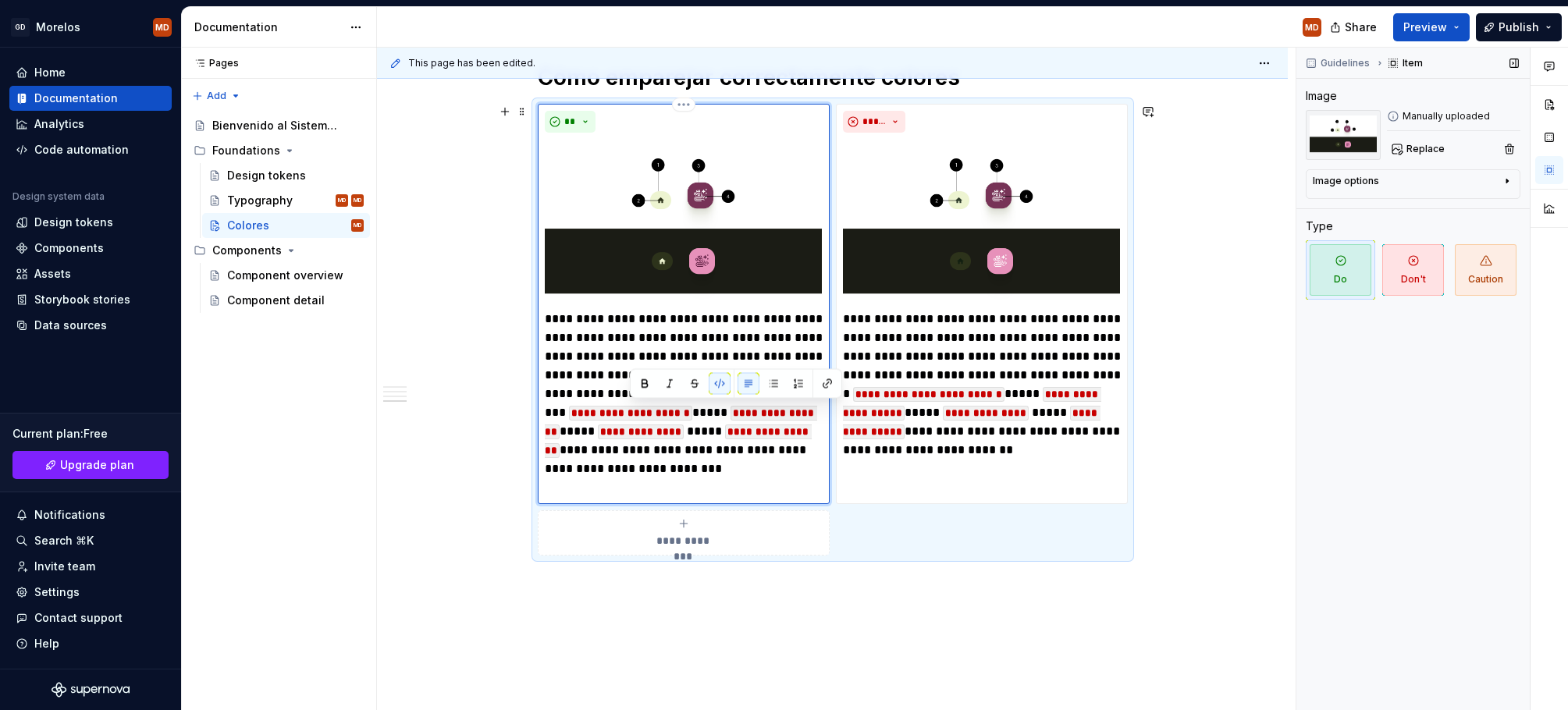
click at [737, 466] on p "**********" at bounding box center [683, 404] width 277 height 188
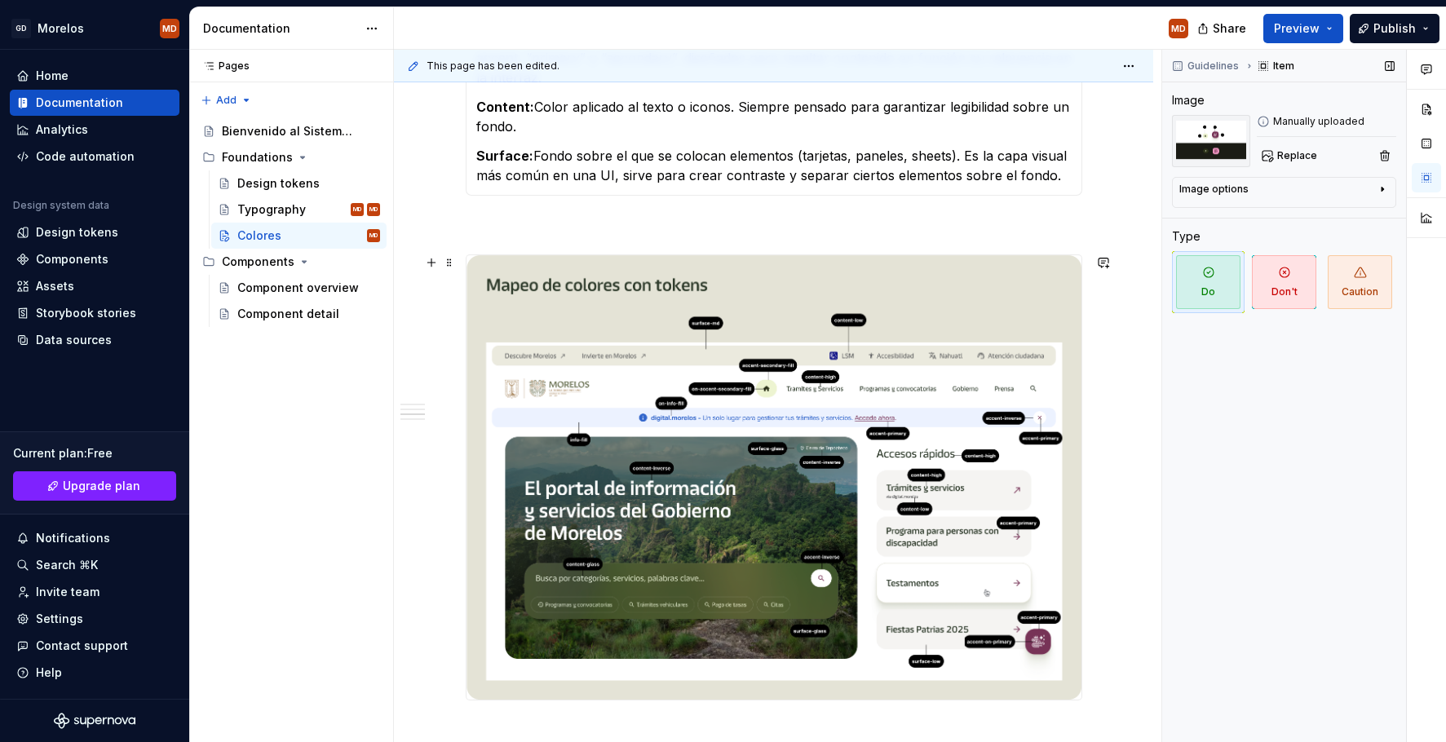
scroll to position [684, 0]
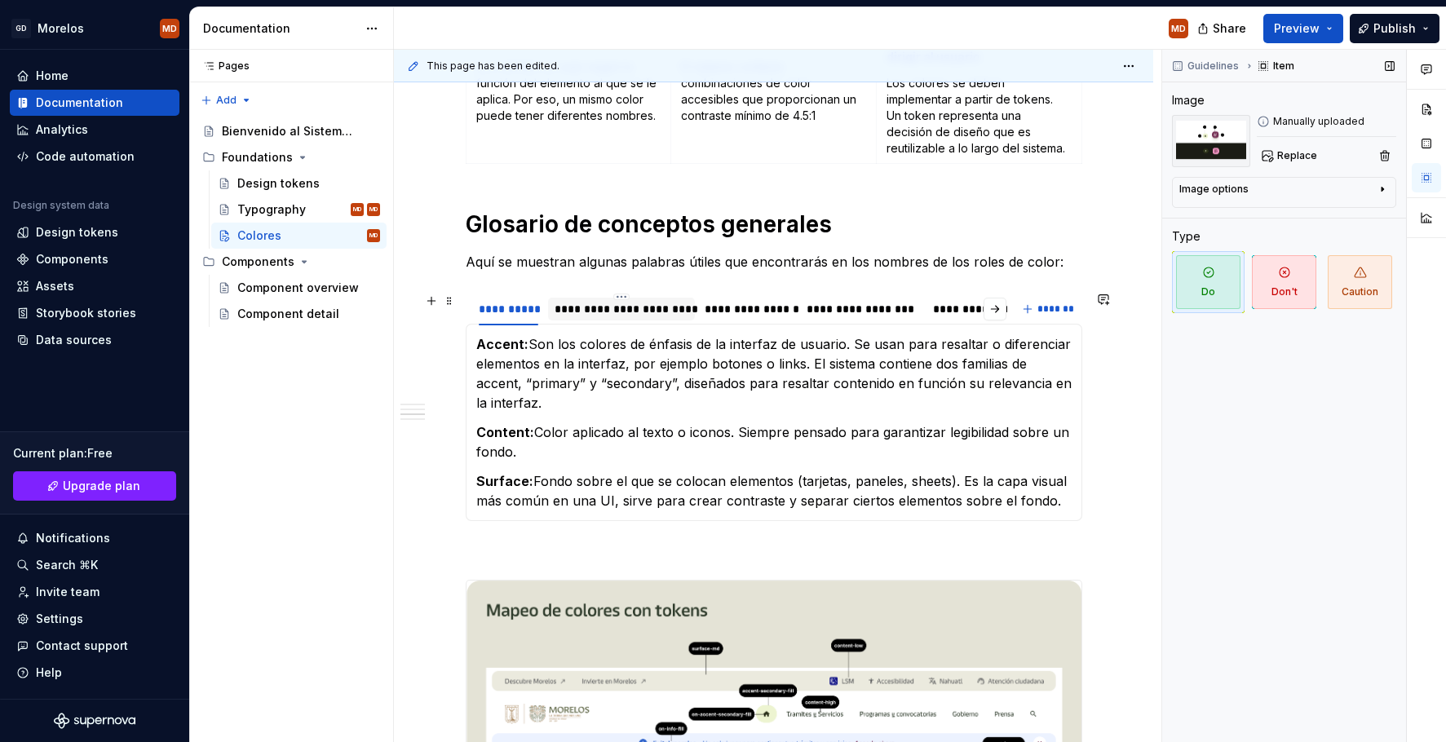
click at [617, 293] on div "**********" at bounding box center [621, 308] width 147 height 31
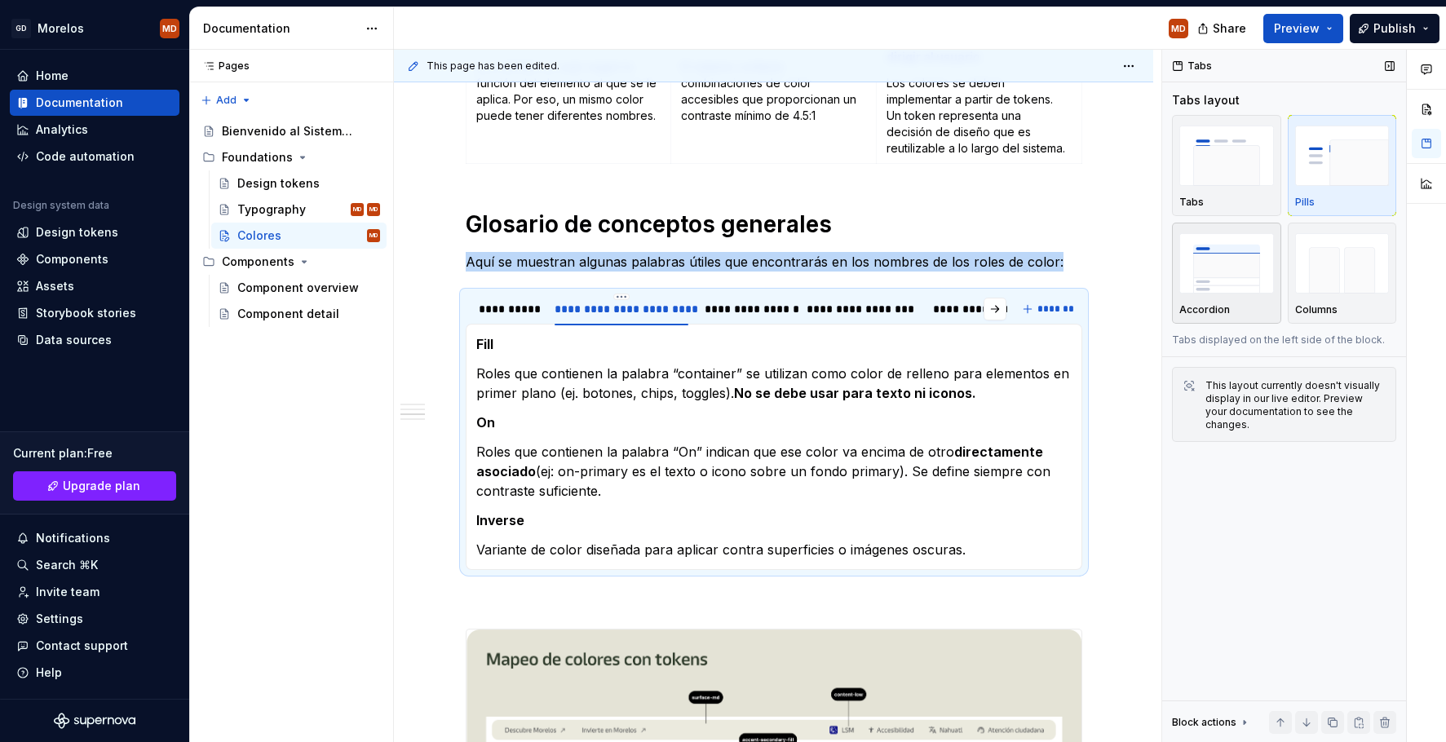
click at [1254, 279] on img "button" at bounding box center [1226, 263] width 95 height 60
click at [1332, 298] on div "Columns" at bounding box center [1342, 273] width 95 height 86
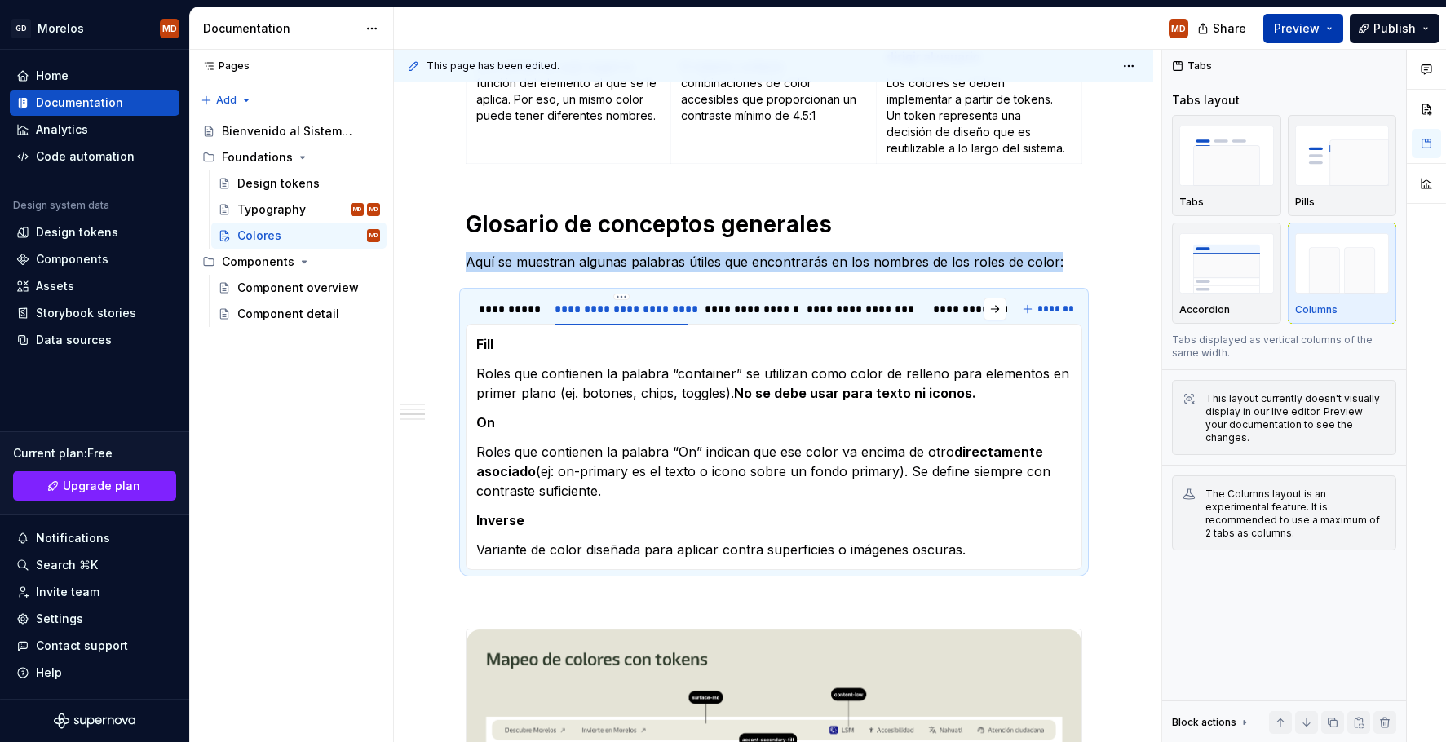
click at [1306, 32] on span "Preview" at bounding box center [1297, 28] width 46 height 16
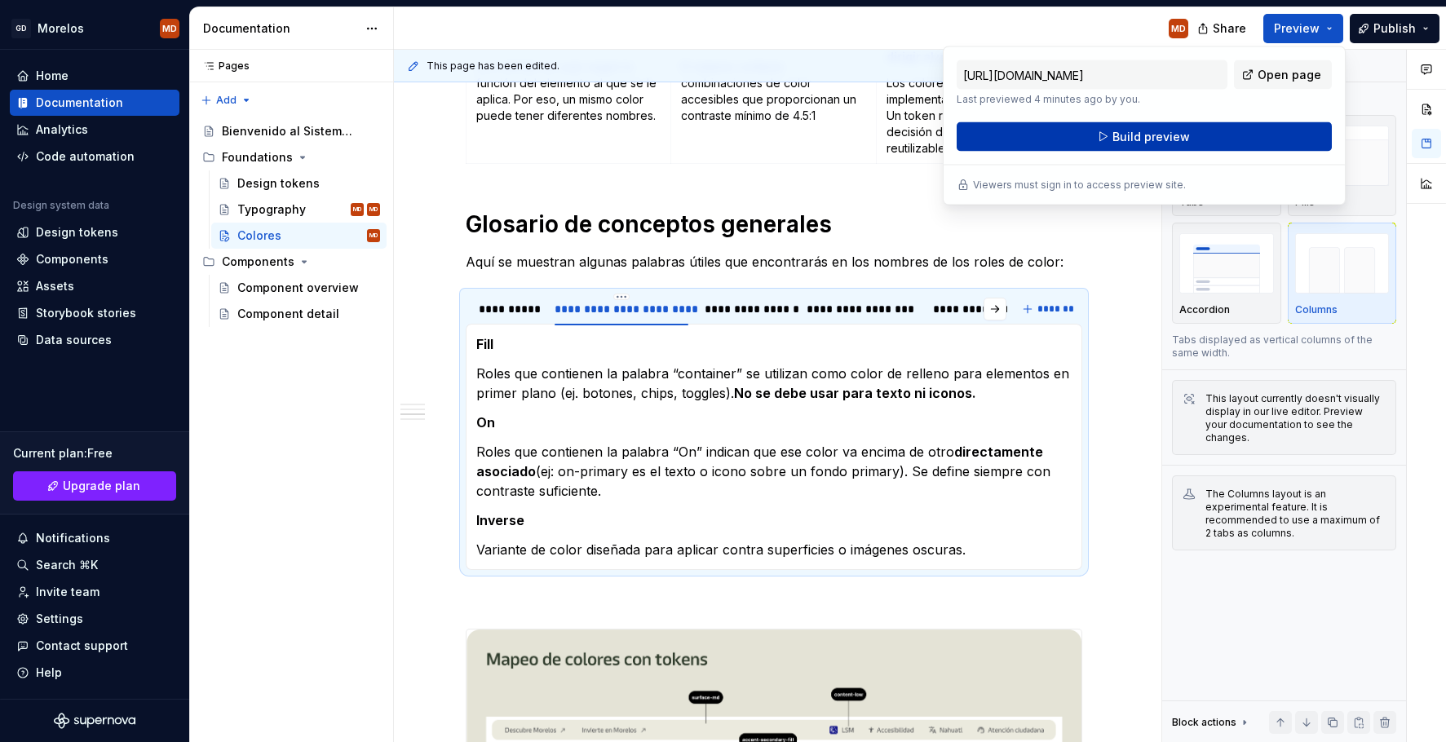
click at [1205, 130] on button "Build preview" at bounding box center [1144, 136] width 375 height 29
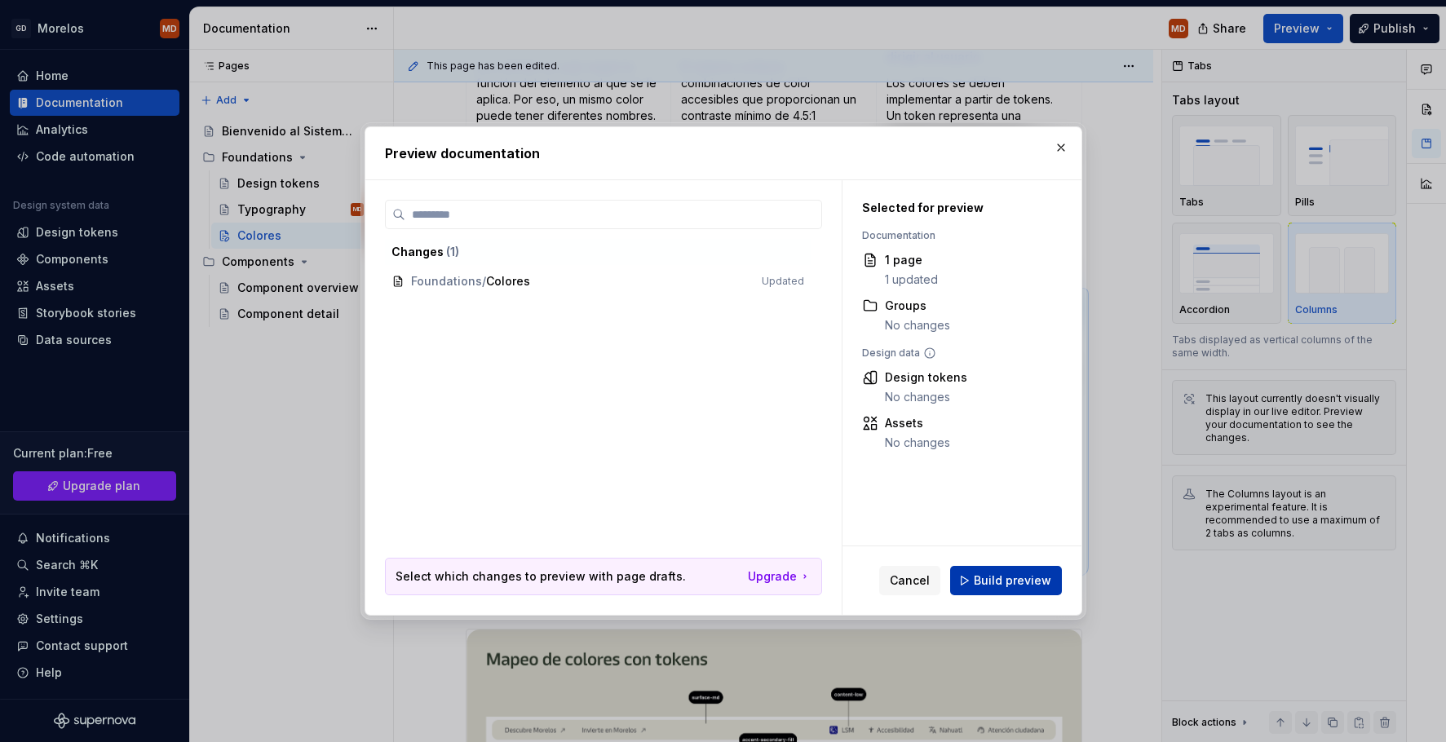
click at [1002, 584] on span "Build preview" at bounding box center [1012, 581] width 77 height 16
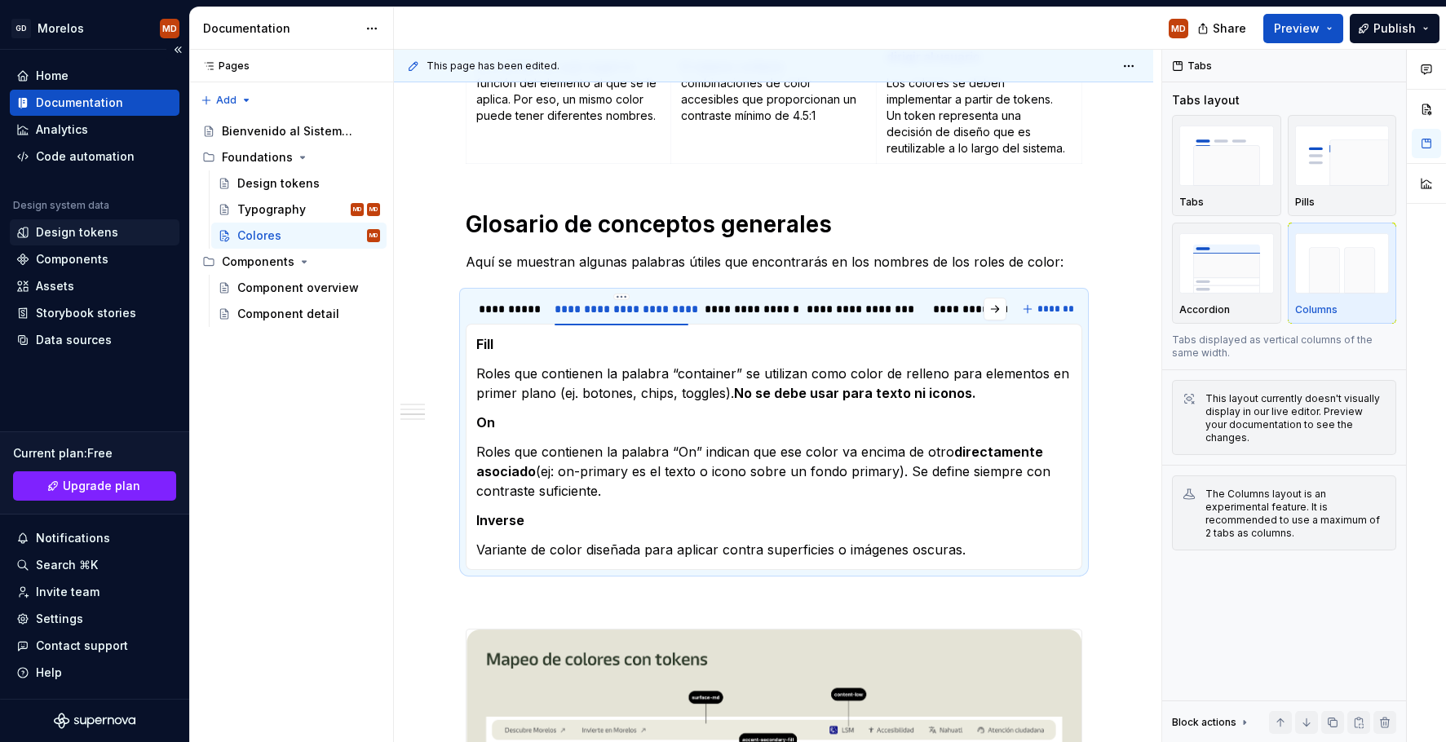
click at [79, 228] on div "Design tokens" at bounding box center [77, 232] width 82 height 16
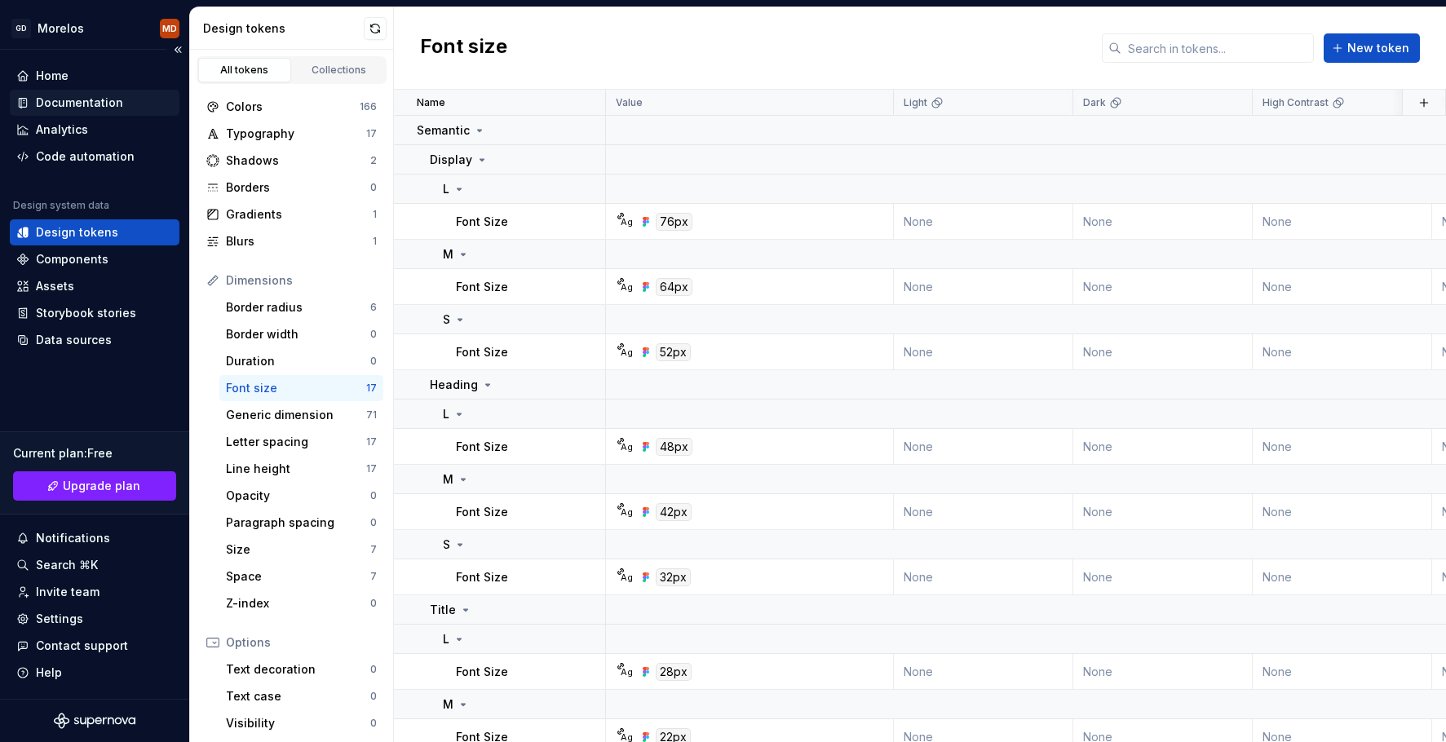
click at [104, 104] on div "Documentation" at bounding box center [79, 103] width 87 height 16
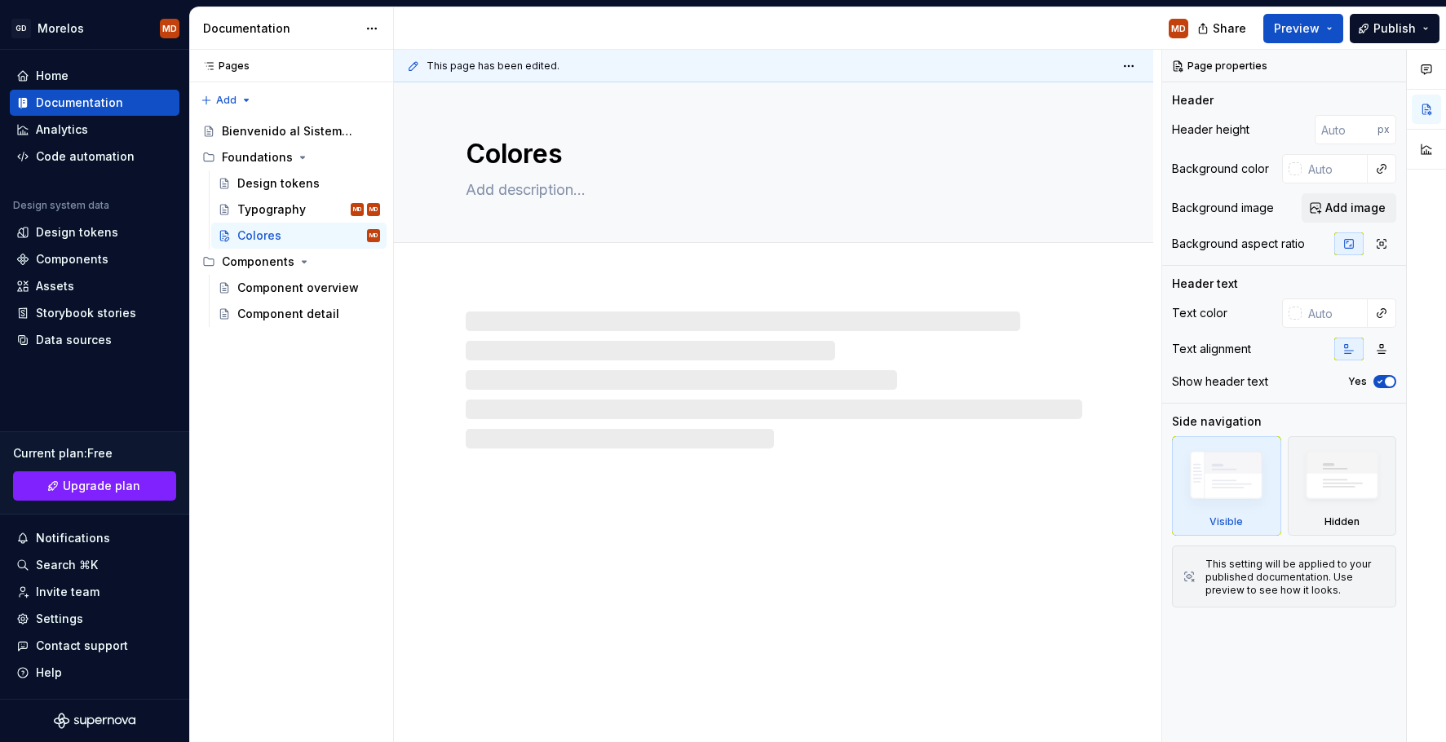
type textarea "*"
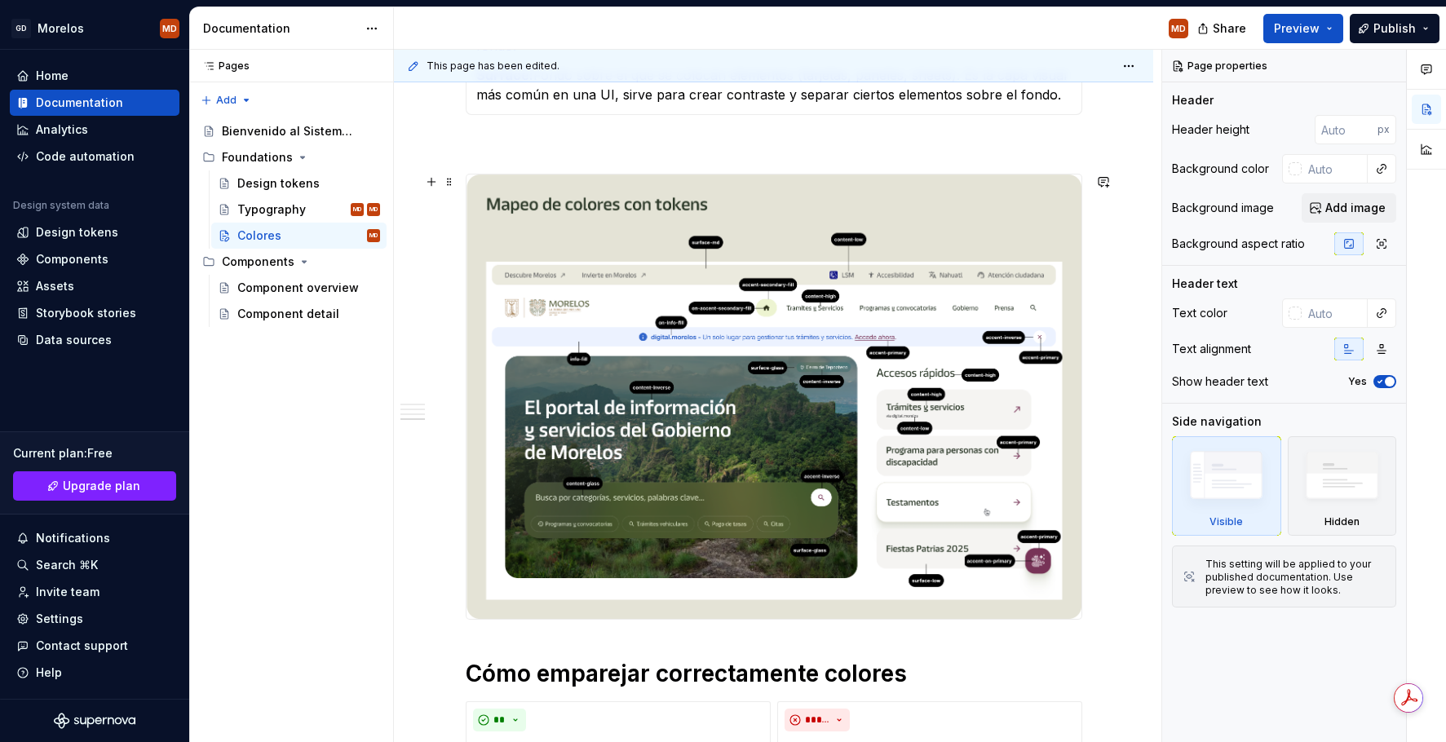
scroll to position [1763, 0]
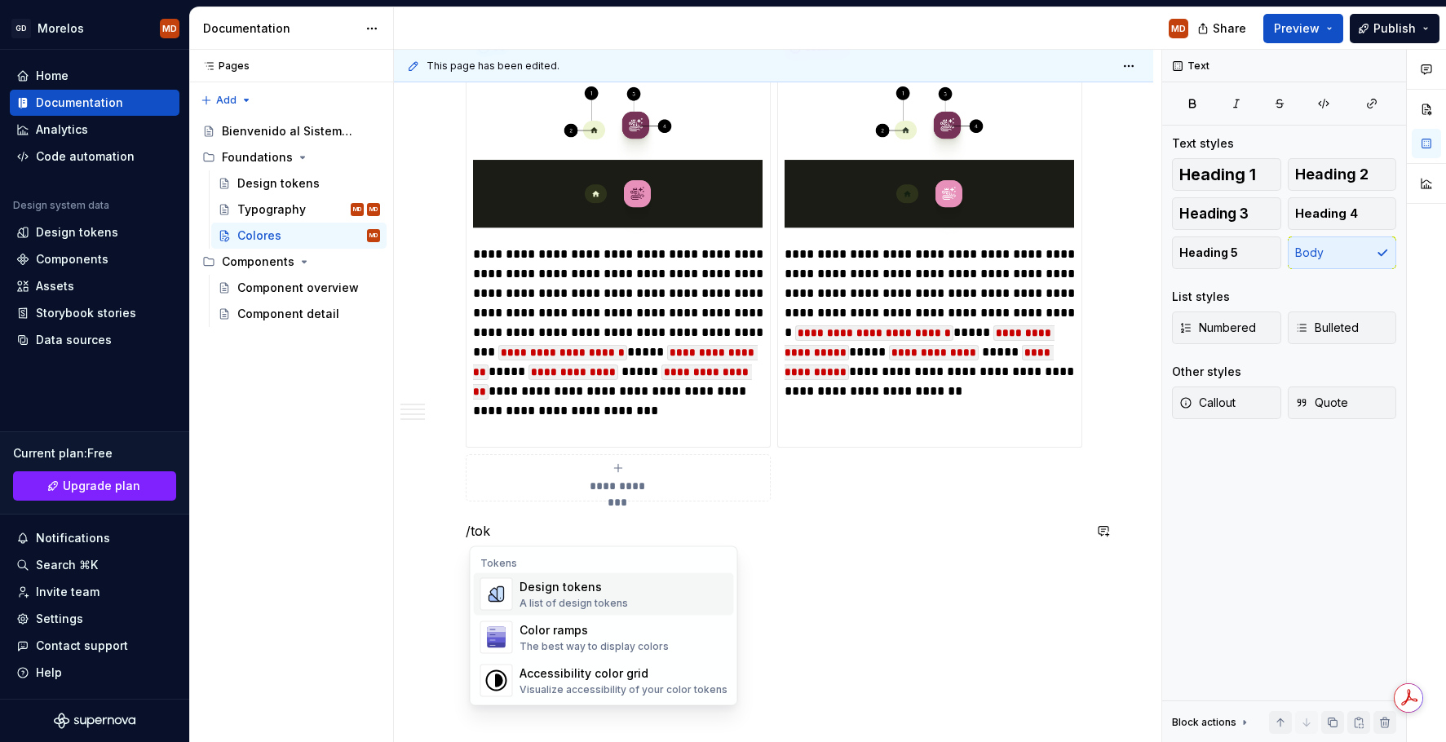
scroll to position [0, 0]
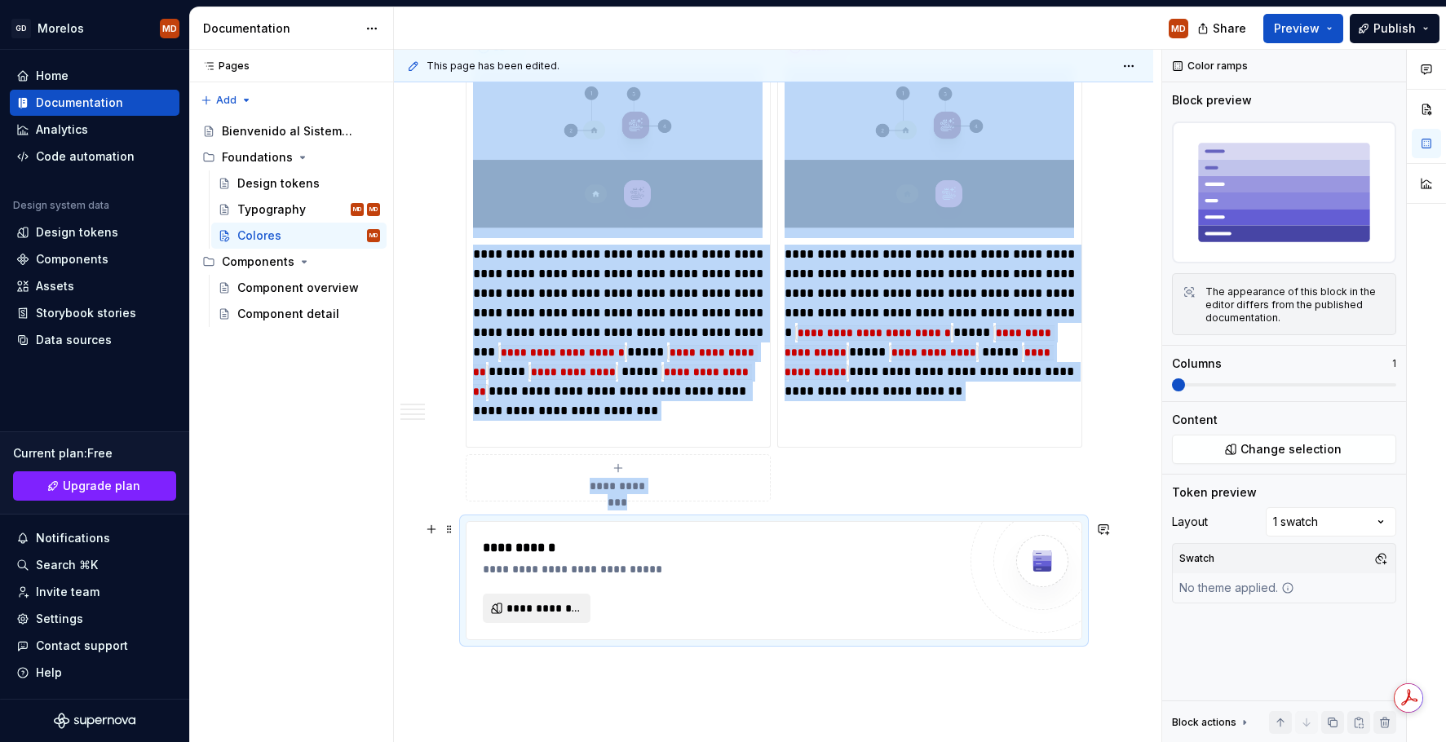
click at [551, 611] on span "**********" at bounding box center [543, 608] width 74 height 16
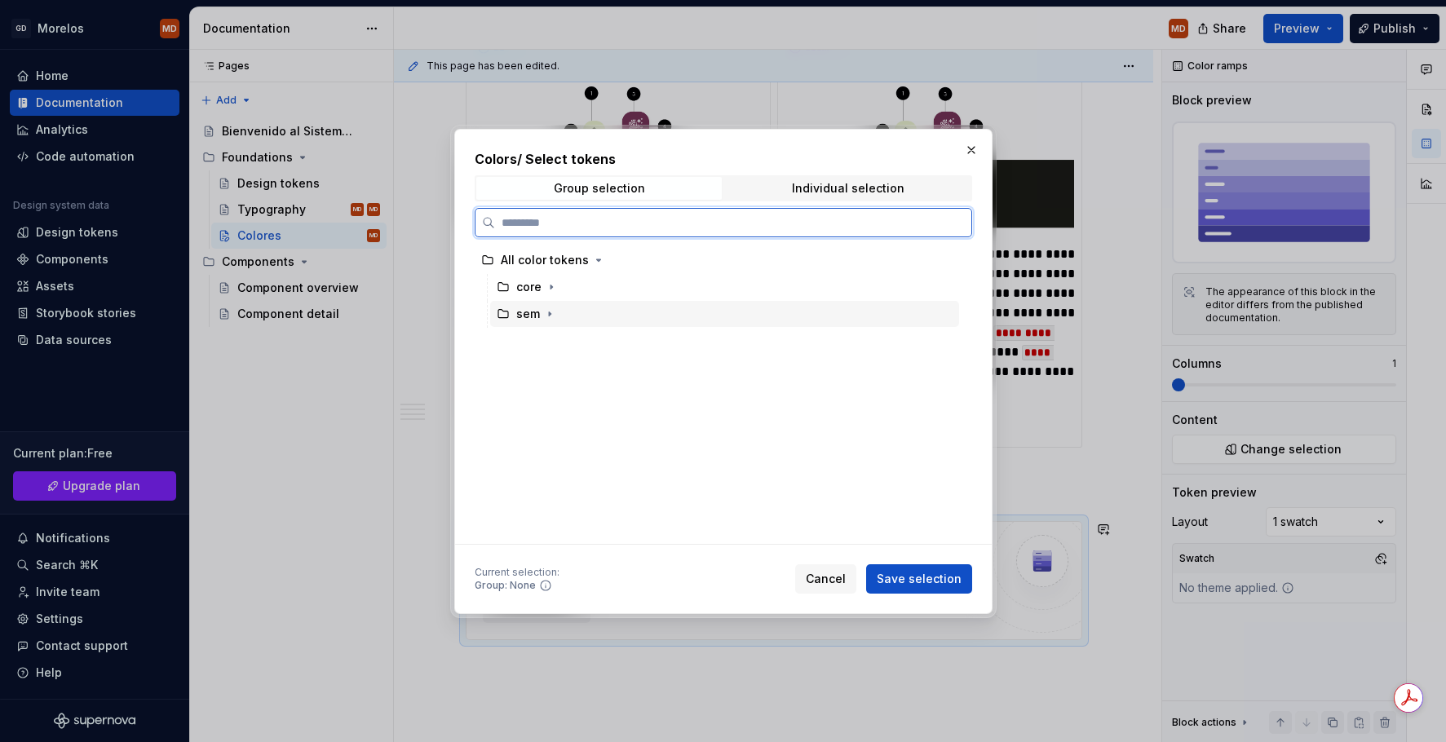
click at [531, 316] on div "sem" at bounding box center [528, 314] width 24 height 16
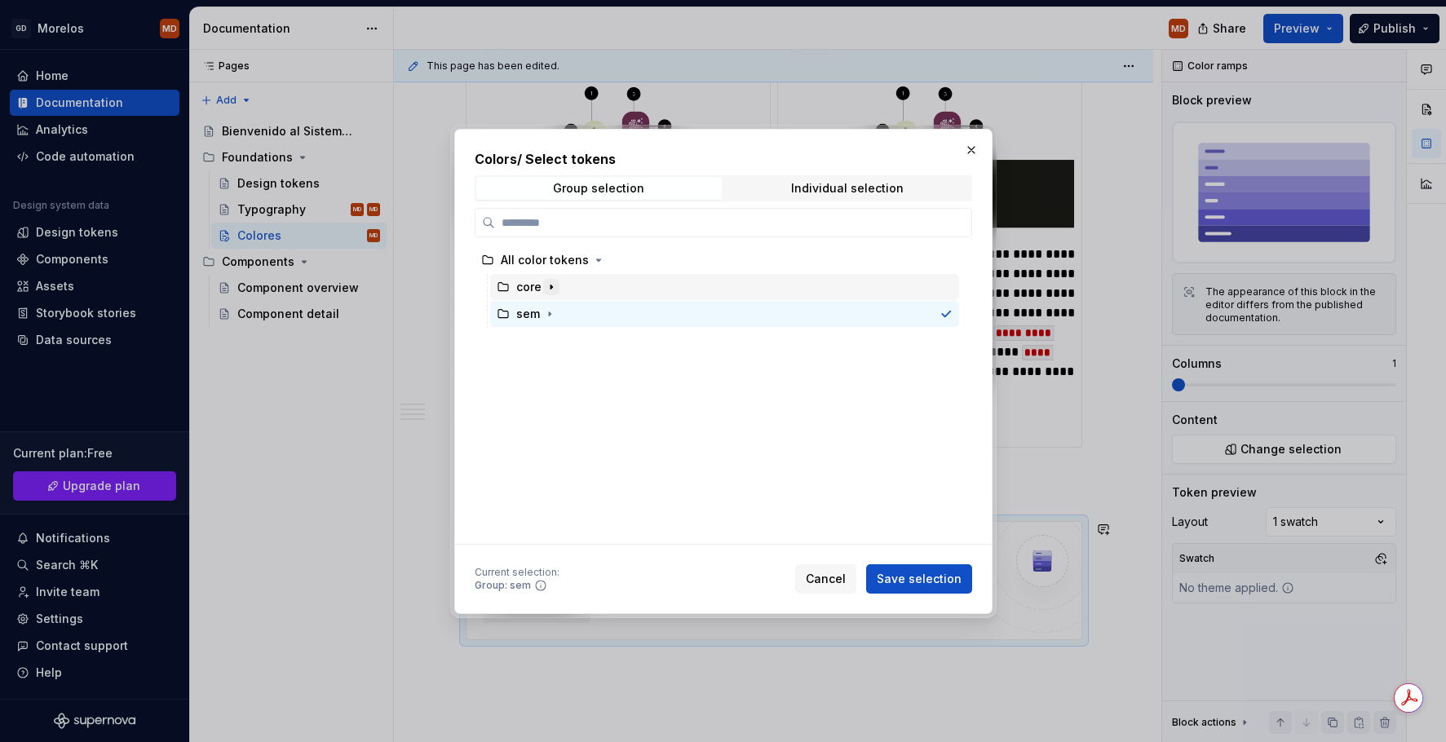
click at [555, 289] on icon "button" at bounding box center [551, 287] width 13 height 13
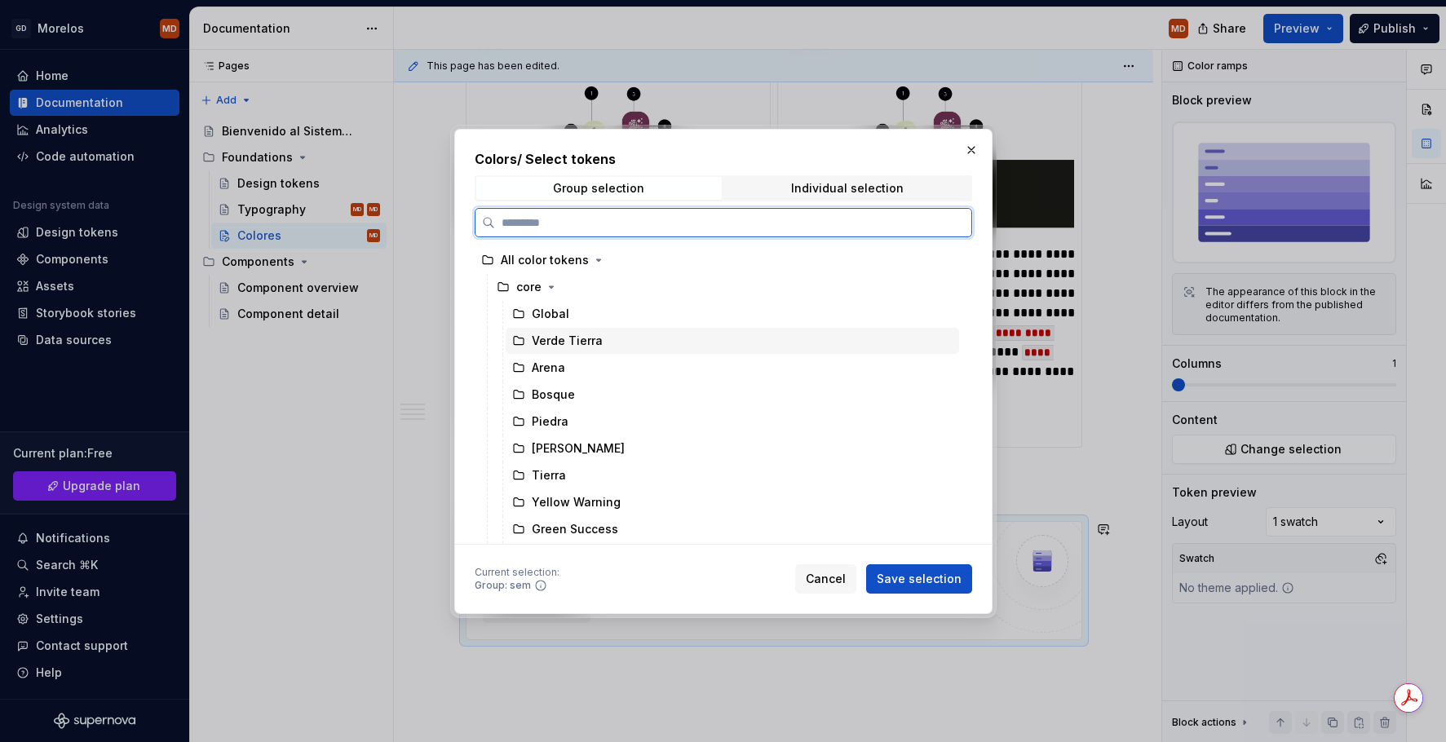
click at [590, 339] on div "Verde Tierra" at bounding box center [567, 341] width 71 height 16
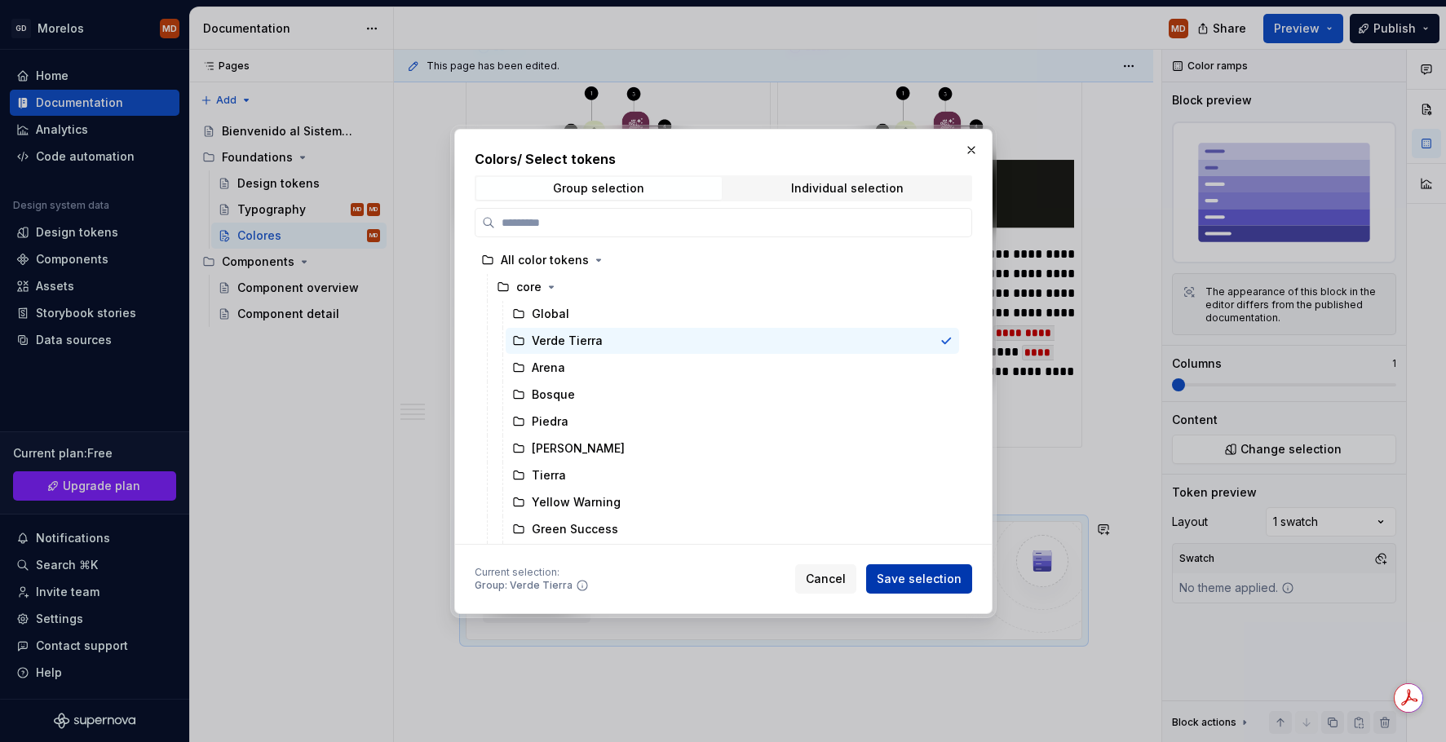
click at [953, 574] on span "Save selection" at bounding box center [919, 579] width 85 height 16
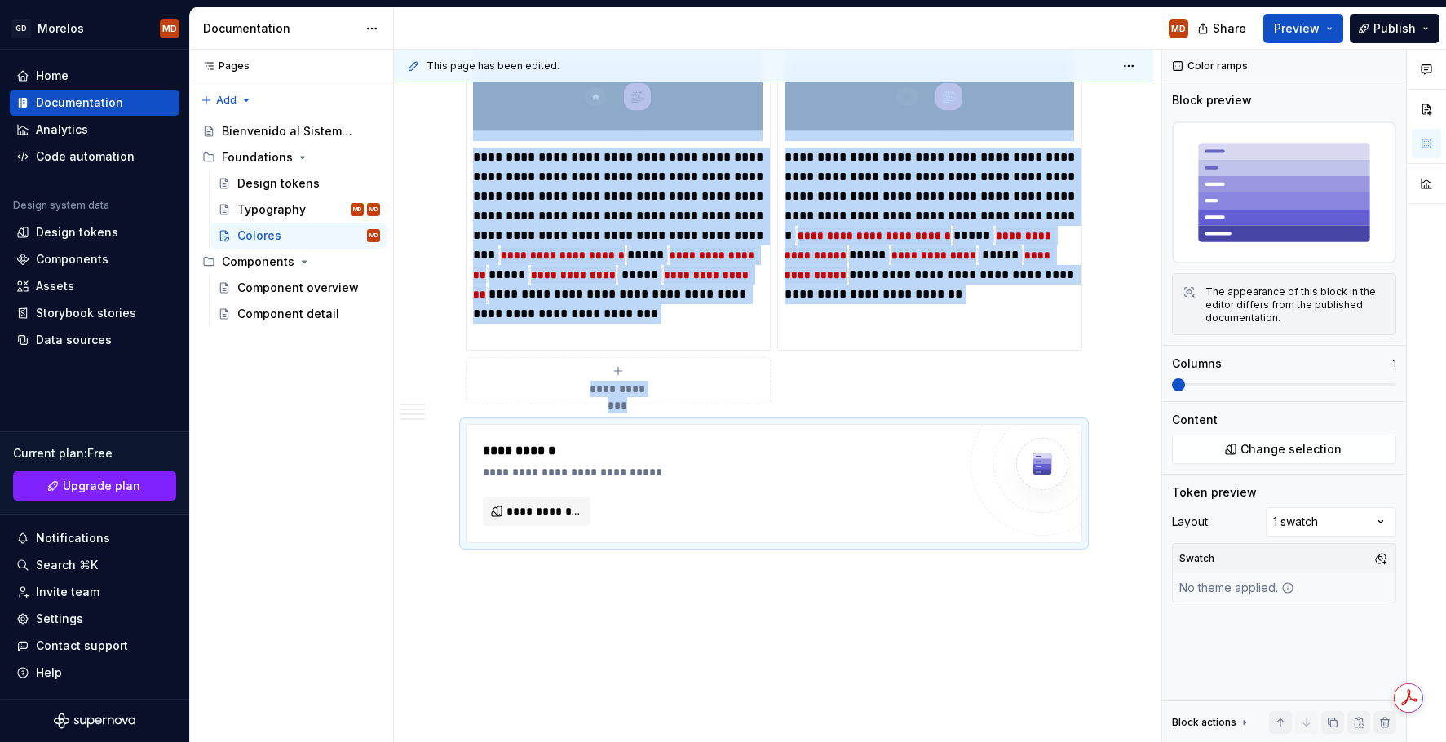
scroll to position [1860, 0]
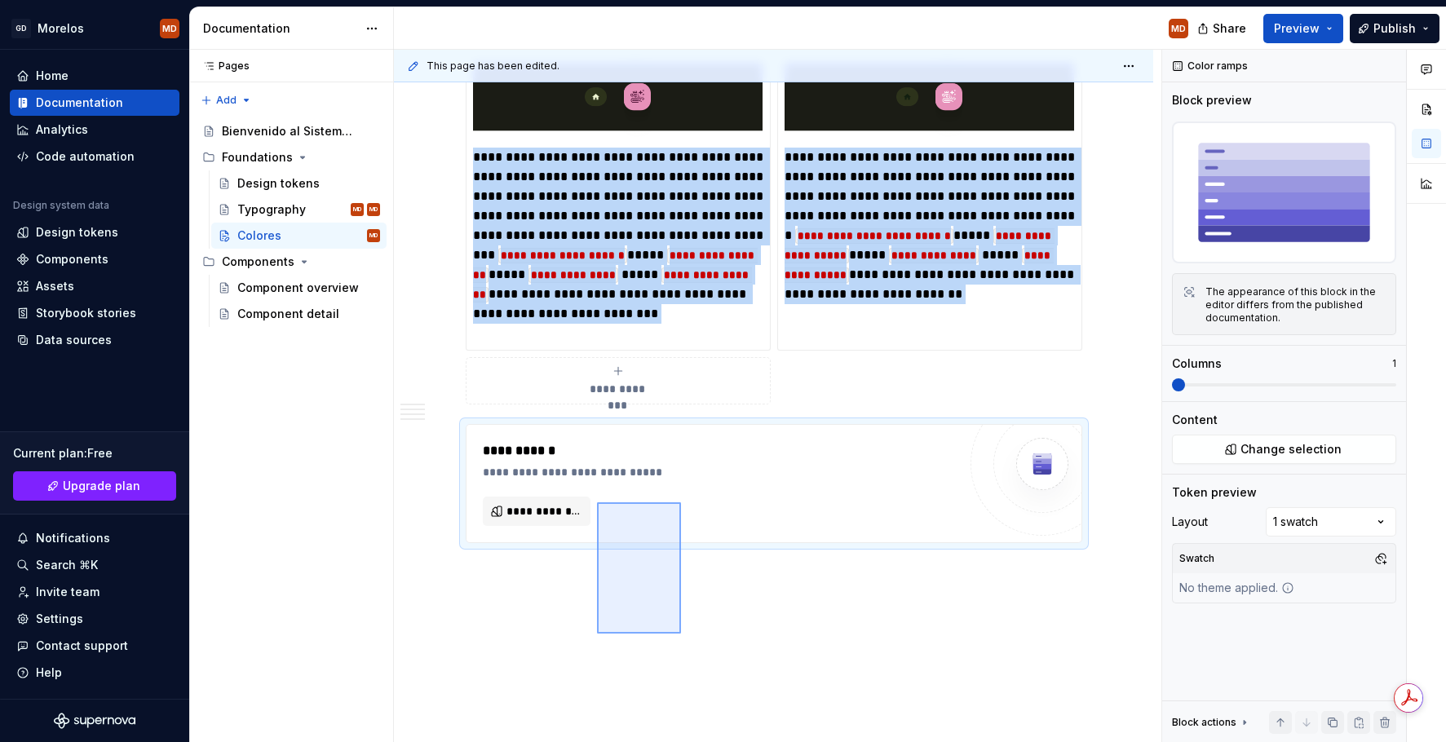
drag, startPoint x: 672, startPoint y: 623, endPoint x: 582, endPoint y: 469, distance: 178.4
click at [582, 469] on div "**********" at bounding box center [777, 396] width 767 height 693
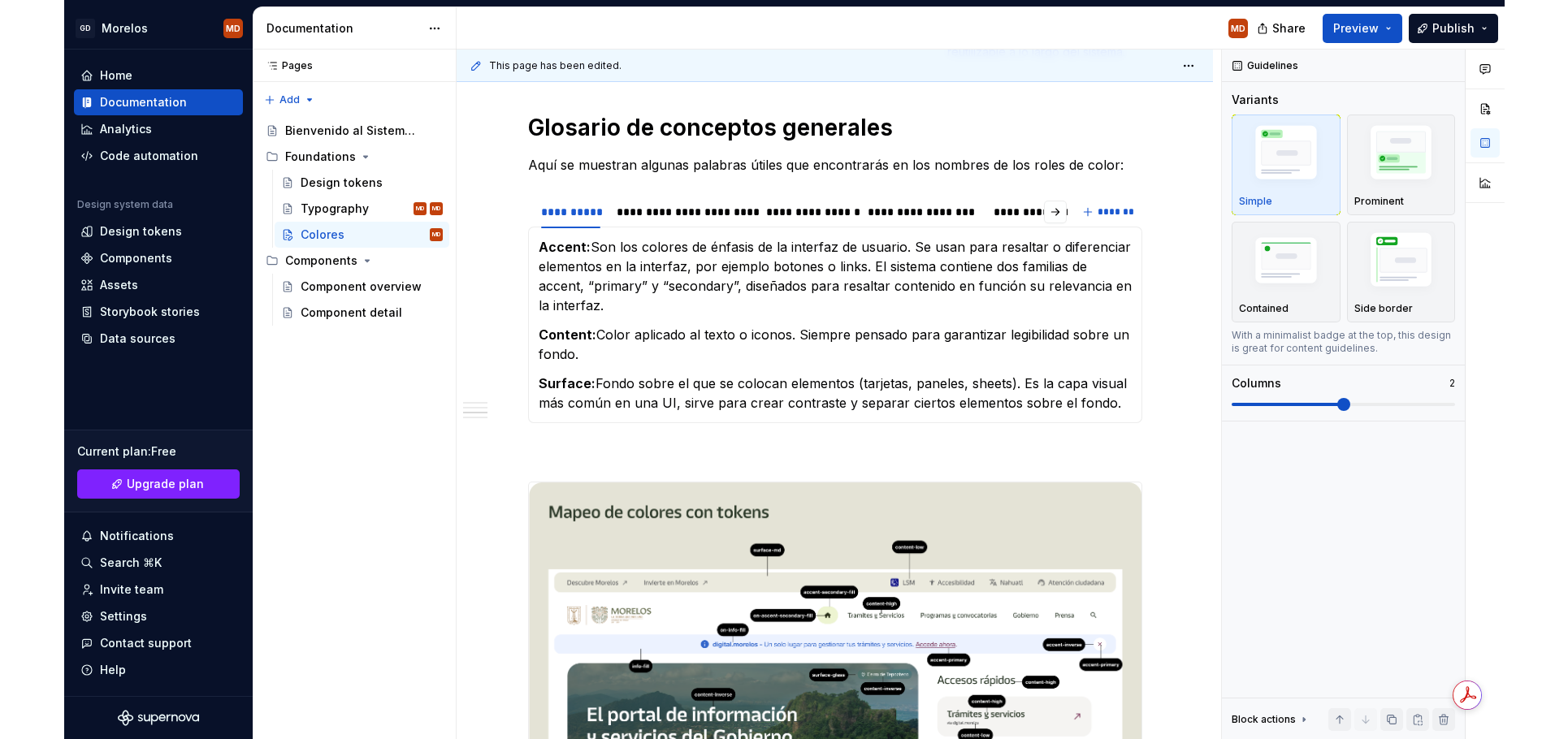
scroll to position [784, 0]
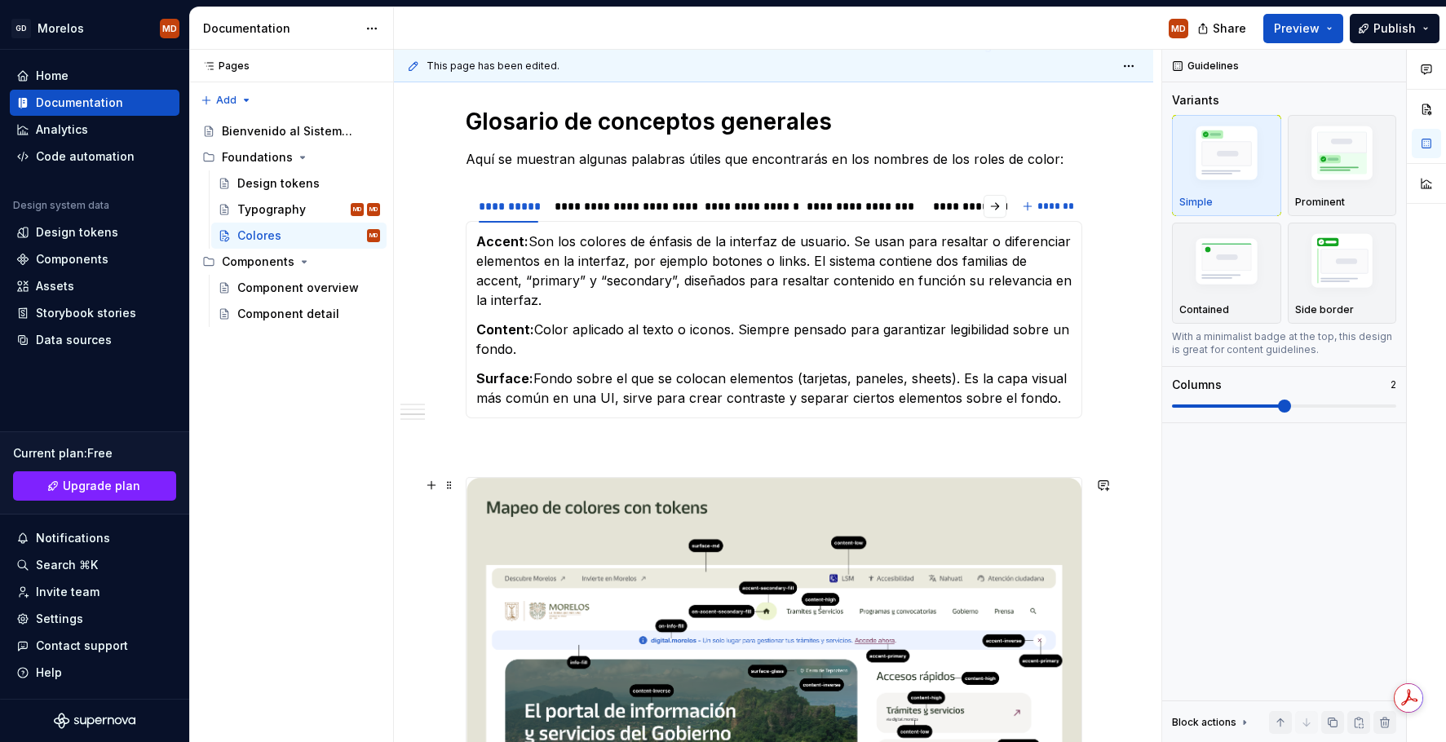
click at [787, 533] on img at bounding box center [774, 700] width 615 height 445
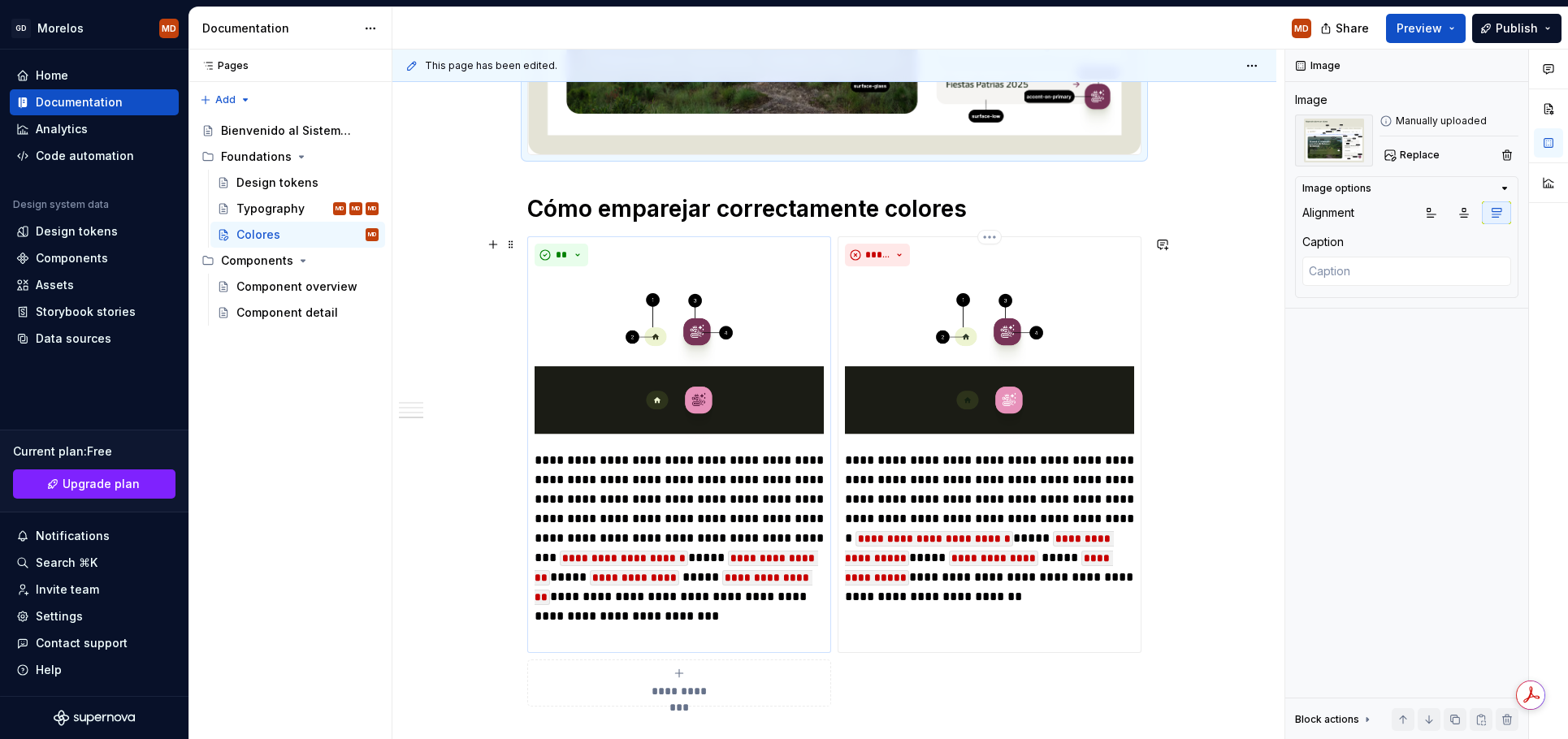
scroll to position [1543, 0]
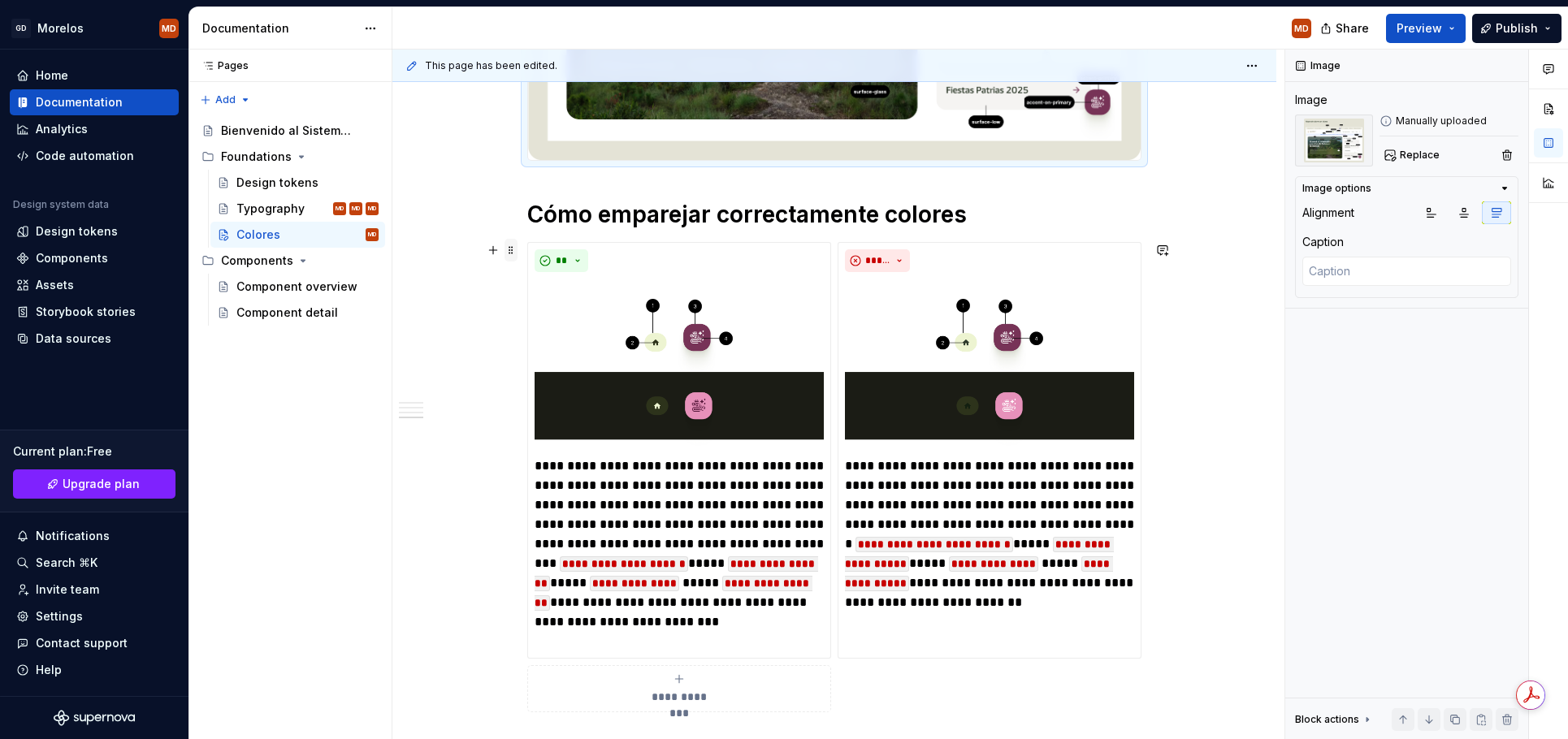
click at [516, 254] on span at bounding box center [510, 250] width 13 height 23
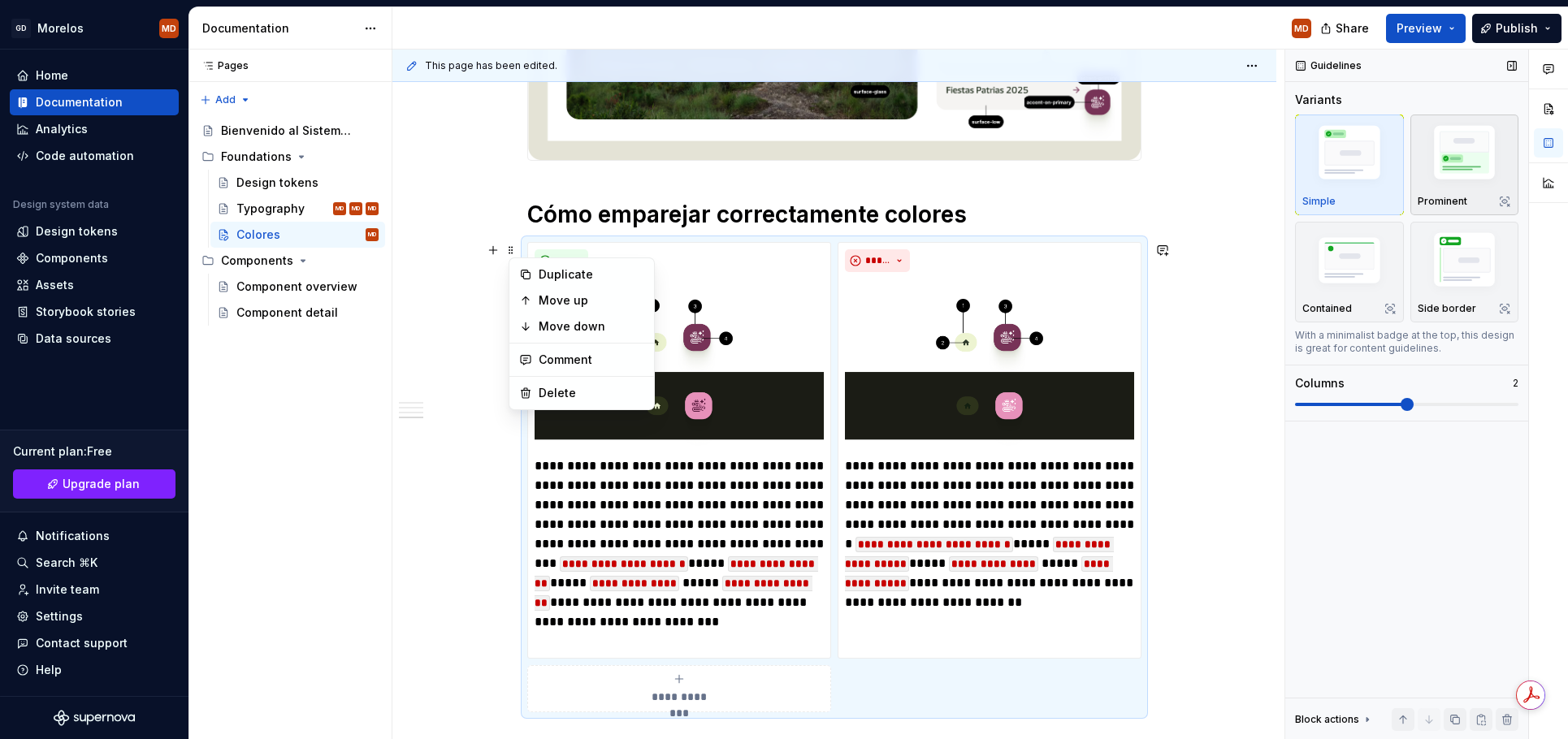
click at [1430, 156] on img "button" at bounding box center [1464, 155] width 95 height 71
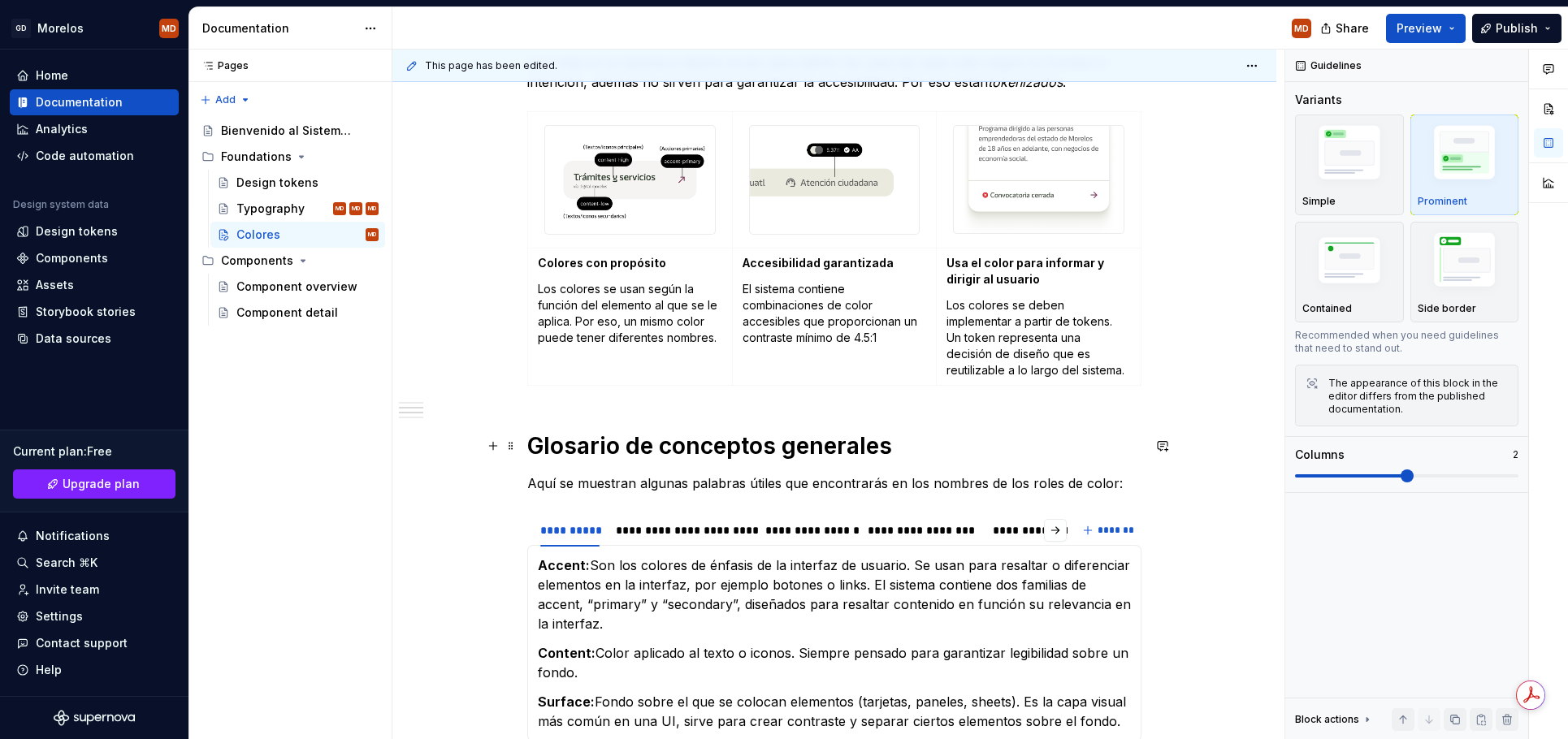
scroll to position [404, 0]
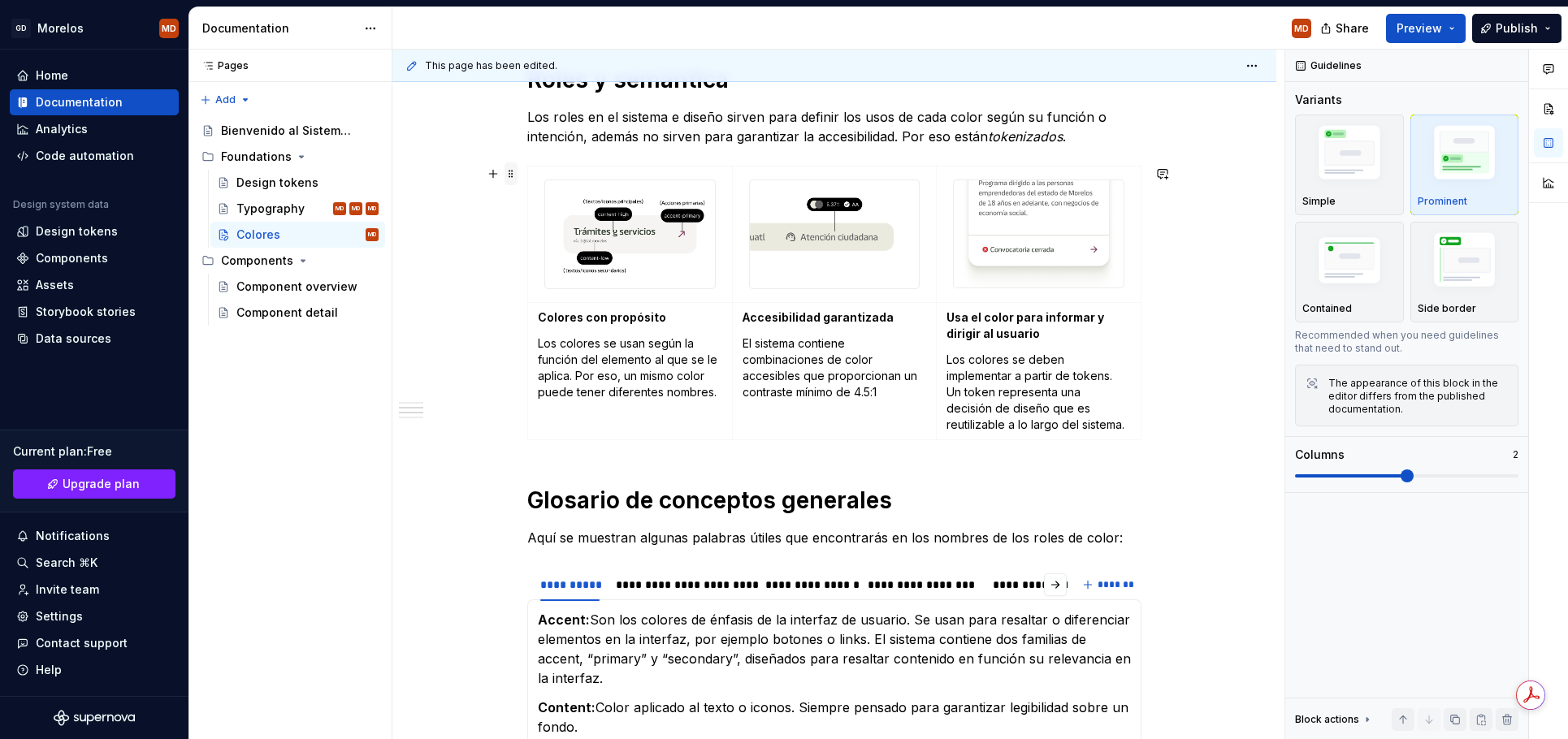
click at [510, 174] on span at bounding box center [510, 173] width 13 height 23
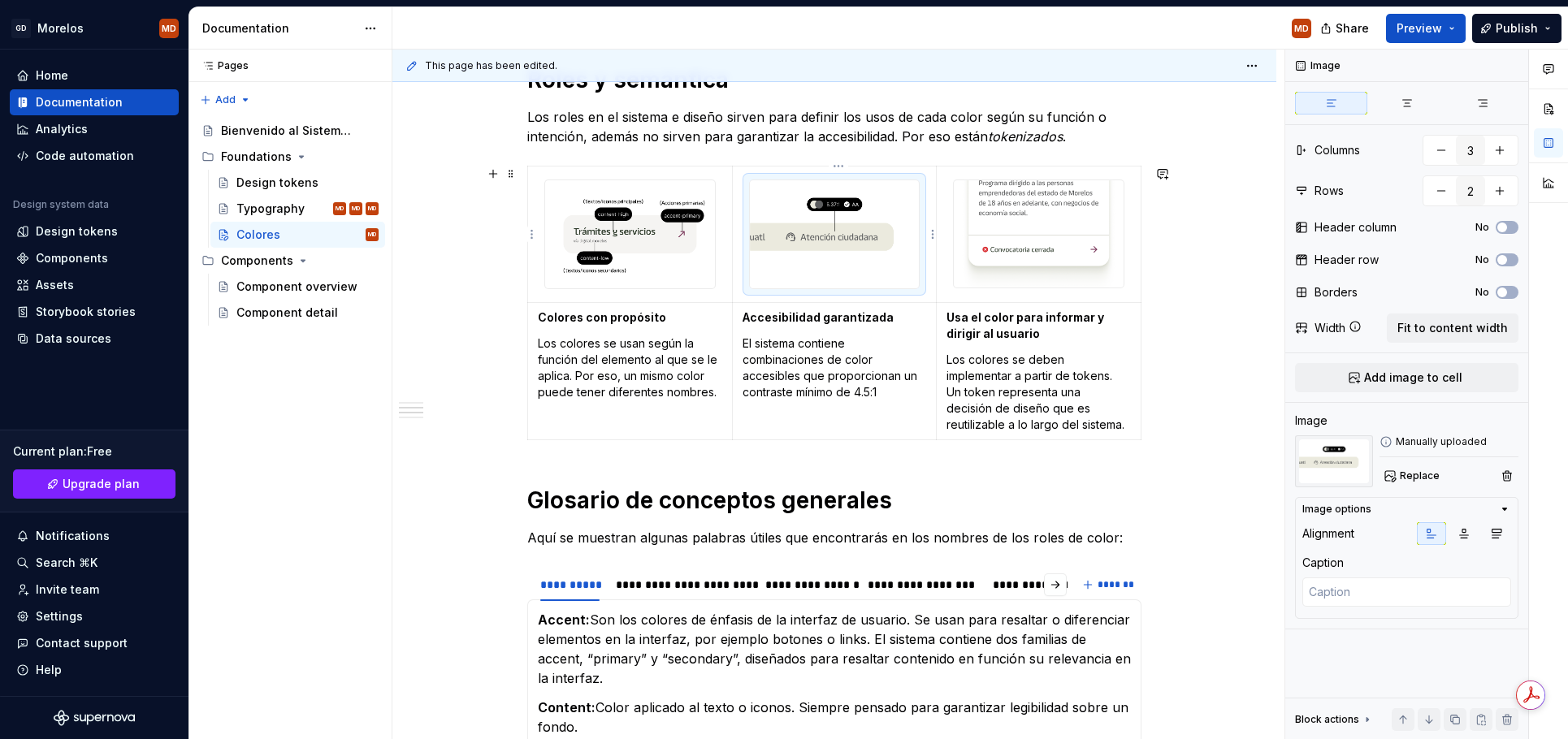
click at [838, 234] on img at bounding box center [835, 234] width 169 height 108
click at [1505, 288] on icon "button" at bounding box center [1502, 293] width 13 height 10
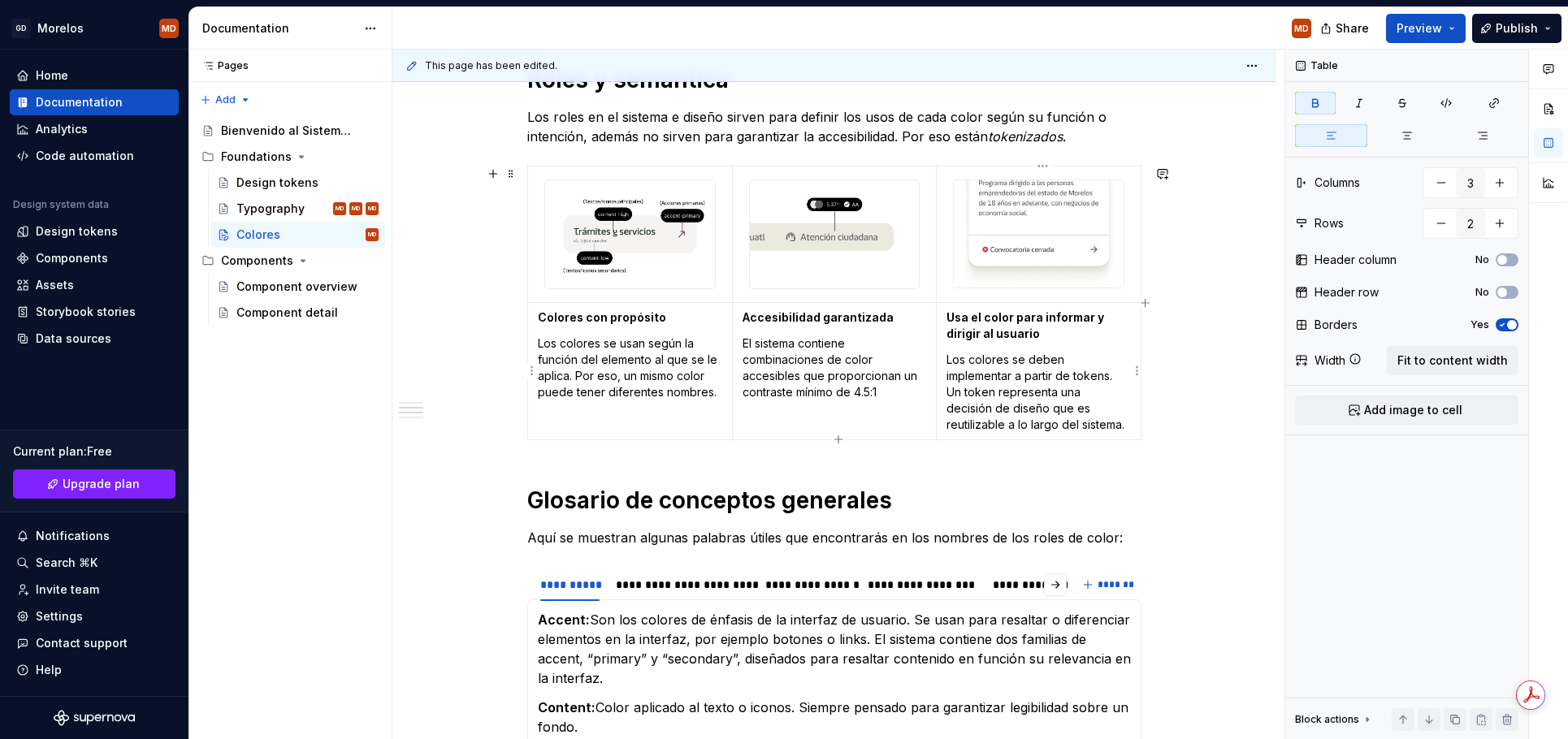
click at [980, 312] on strong "Usa el color para informar y dirigir al usuario" at bounding box center [1026, 326] width 160 height 30
click at [909, 243] on img at bounding box center [835, 234] width 169 height 108
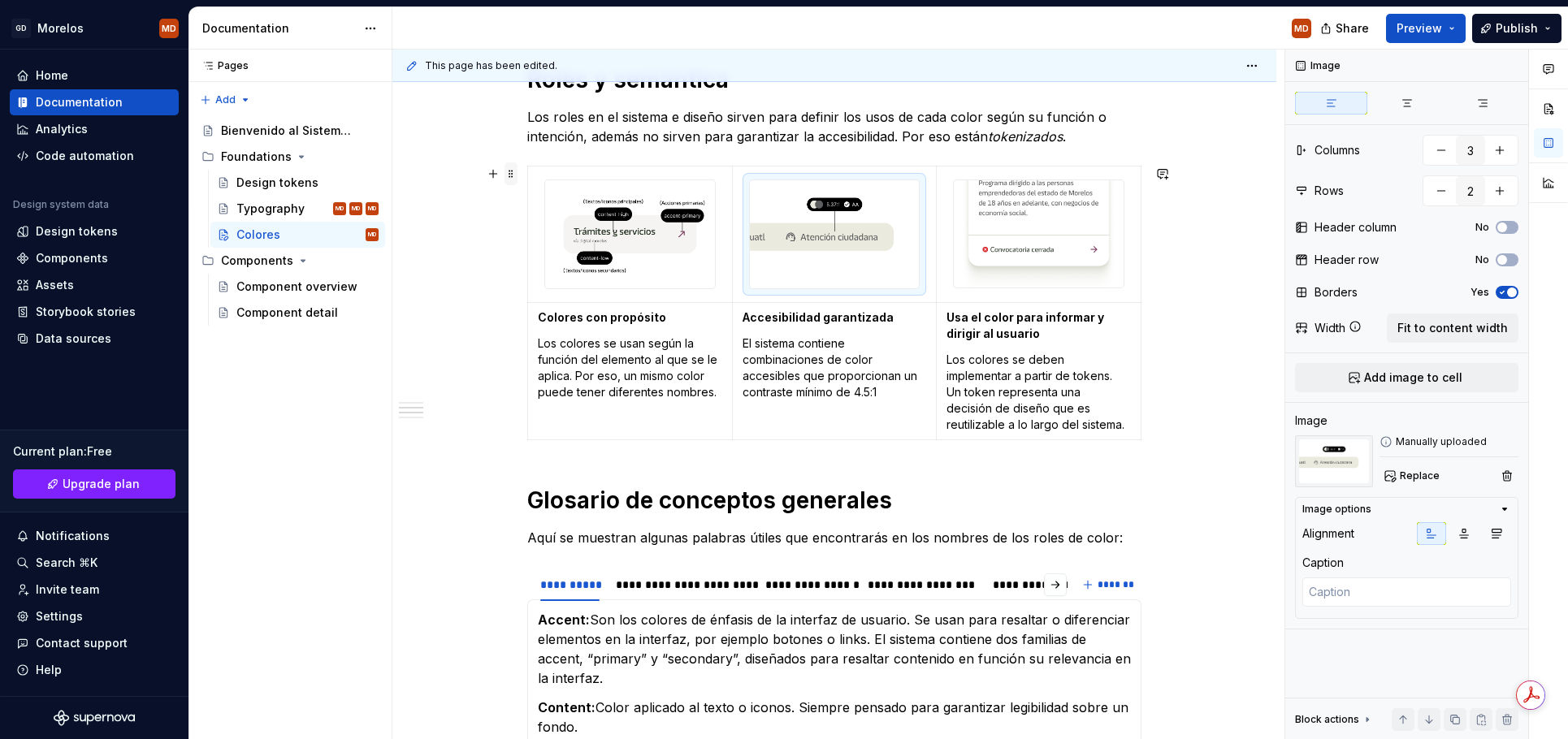
click at [513, 174] on span at bounding box center [510, 173] width 13 height 23
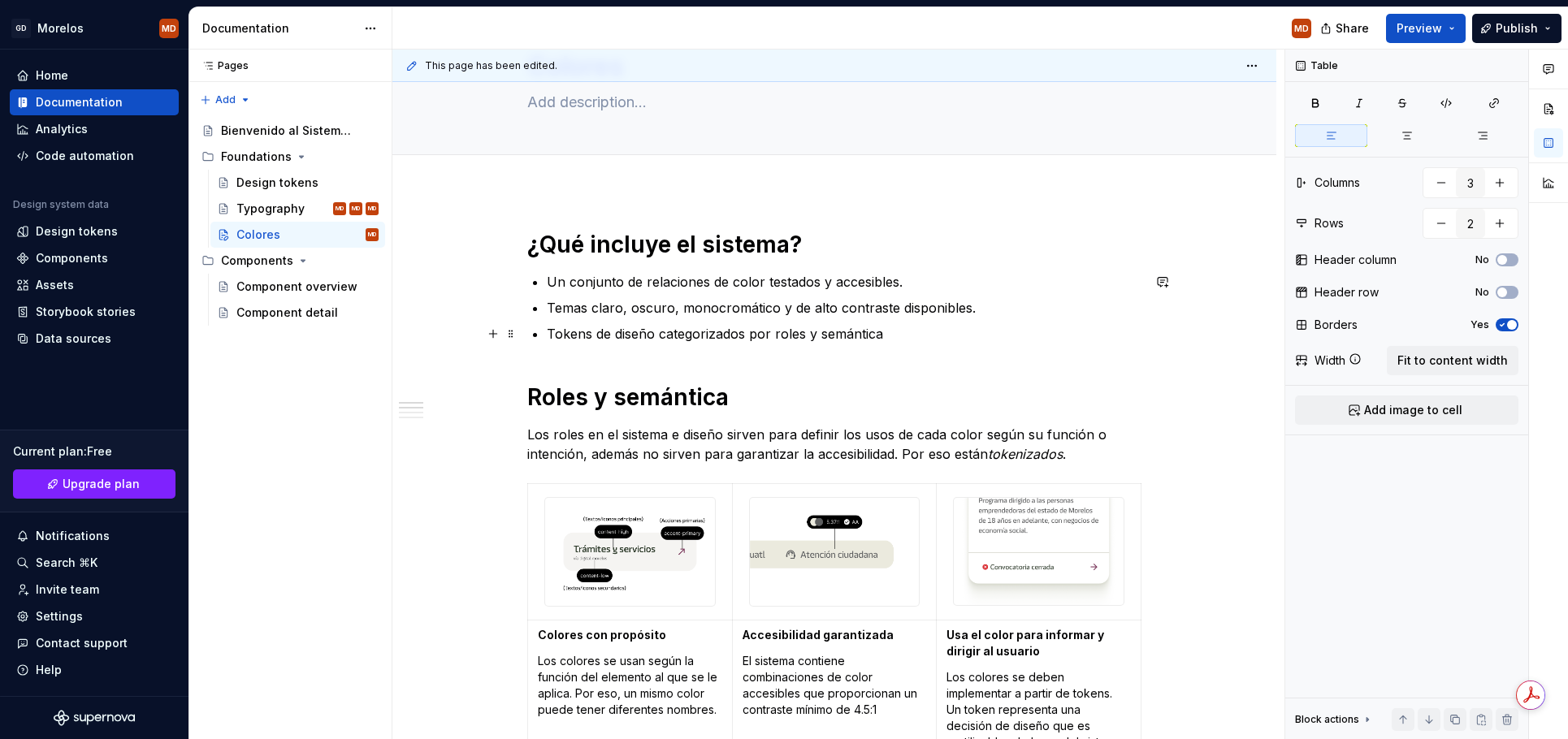
scroll to position [0, 0]
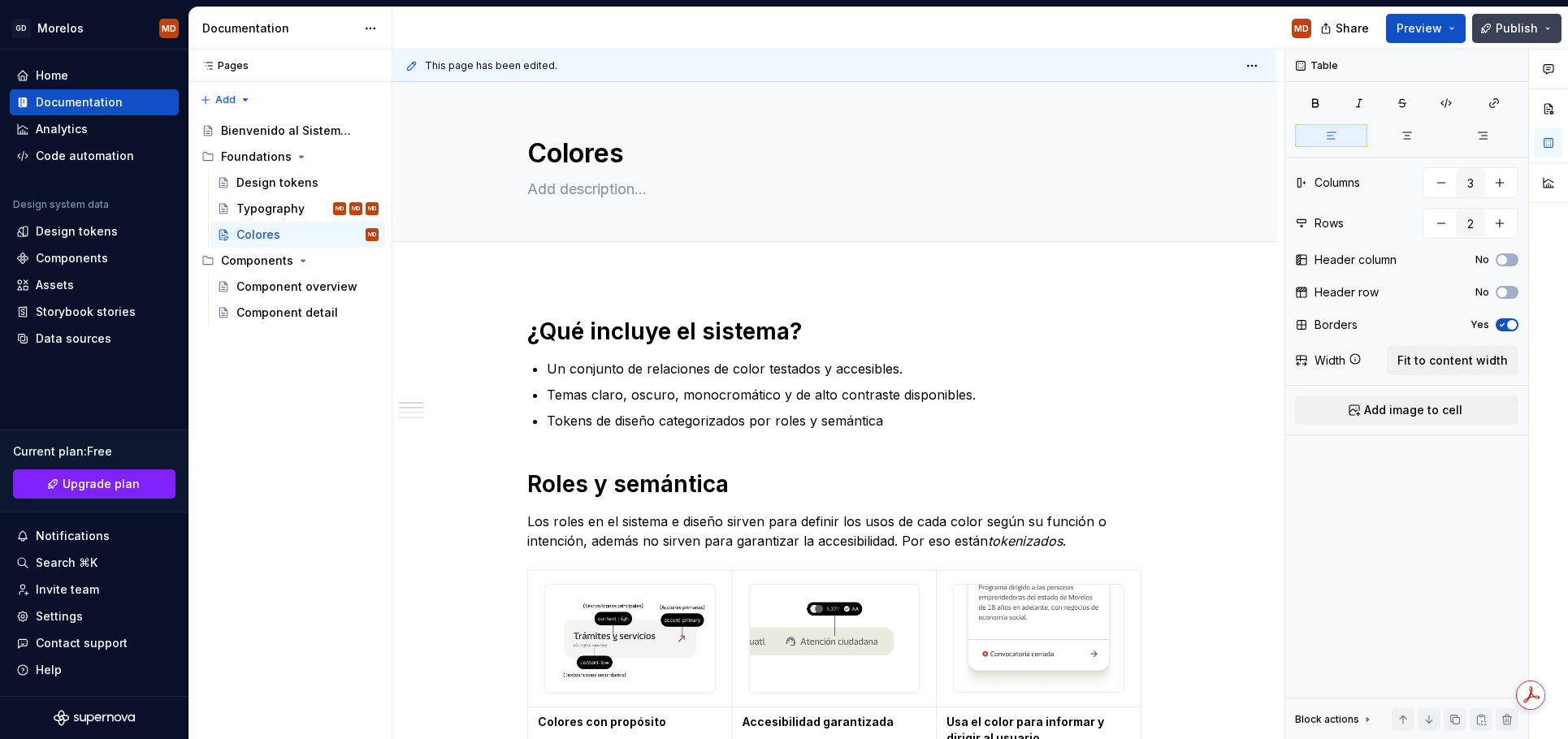
click at [1517, 25] on span "Publish" at bounding box center [1517, 28] width 42 height 16
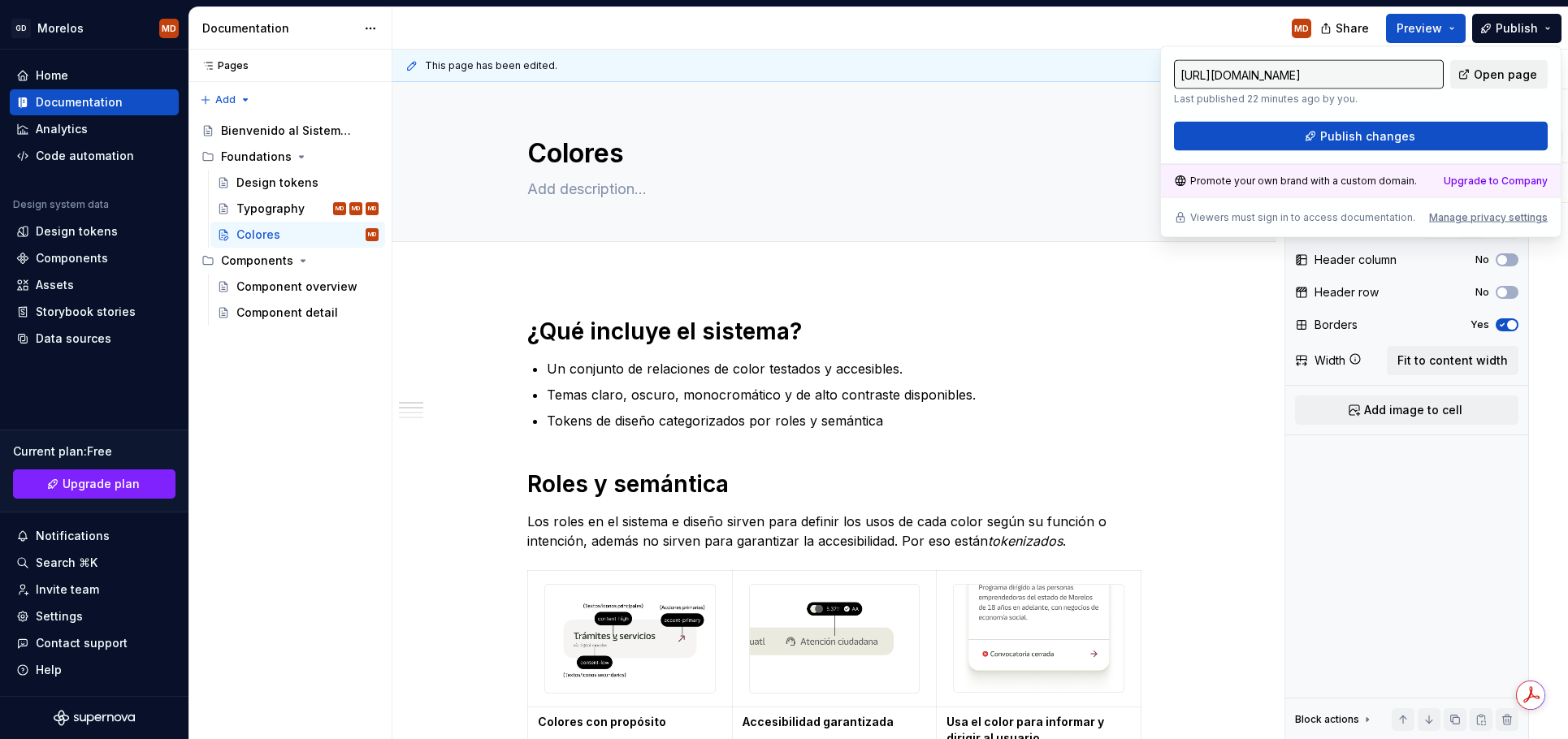
click at [1481, 71] on span "Open page" at bounding box center [1506, 75] width 64 height 16
click at [1487, 27] on button "Publish" at bounding box center [1517, 28] width 90 height 29
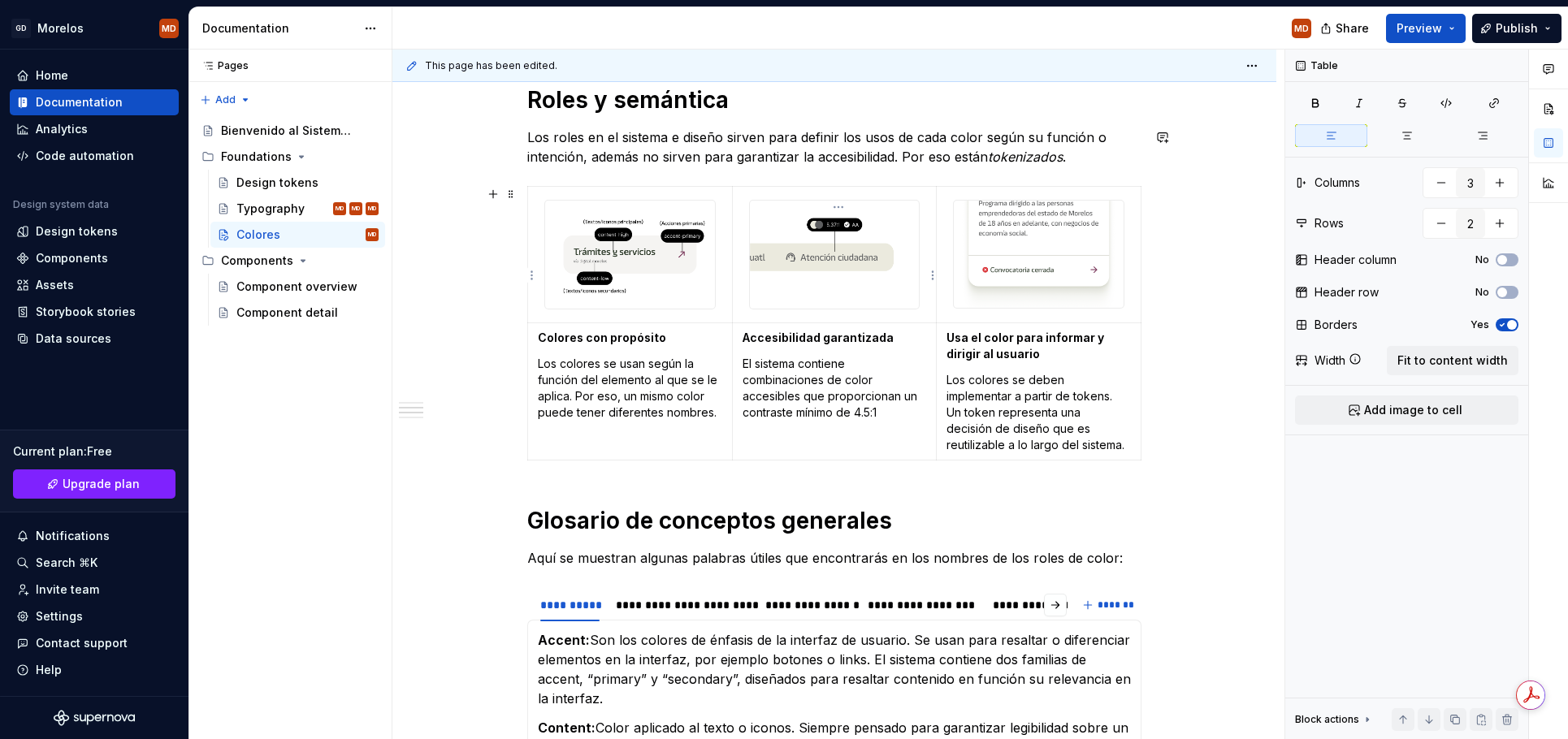
scroll to position [385, 0]
click at [518, 597] on span at bounding box center [510, 596] width 13 height 23
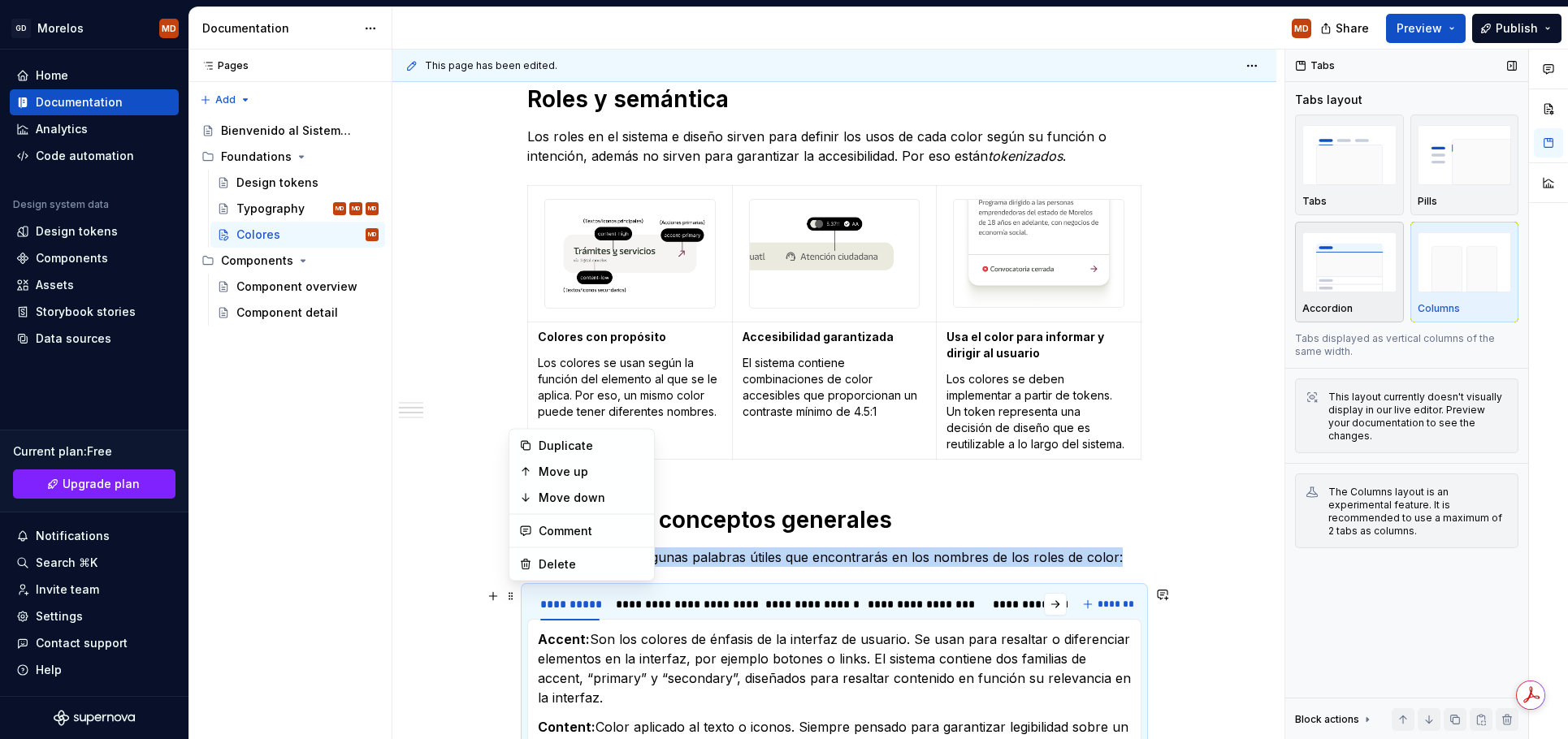
click at [1357, 249] on img "button" at bounding box center [1349, 262] width 95 height 60
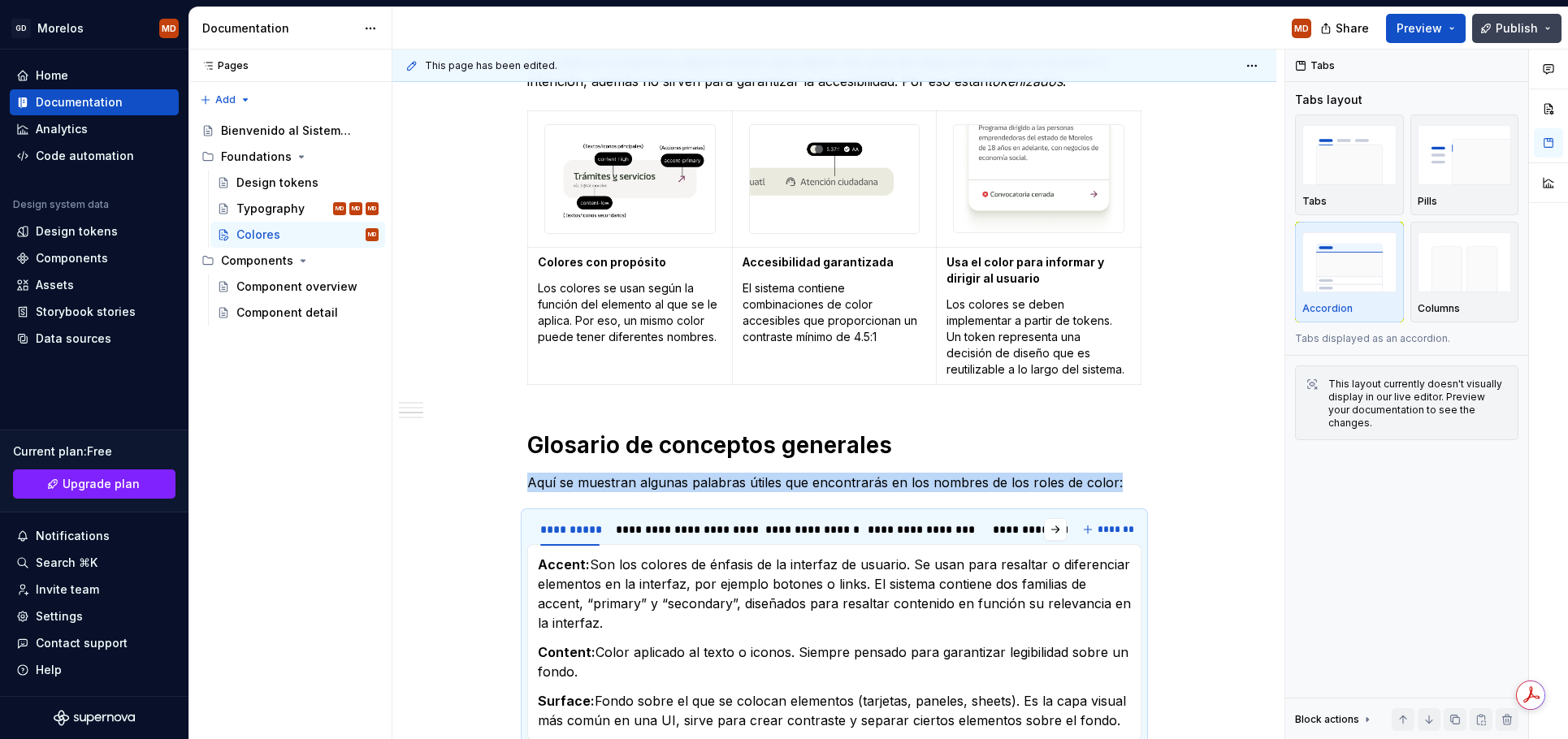
click at [1508, 22] on span "Publish" at bounding box center [1517, 28] width 42 height 16
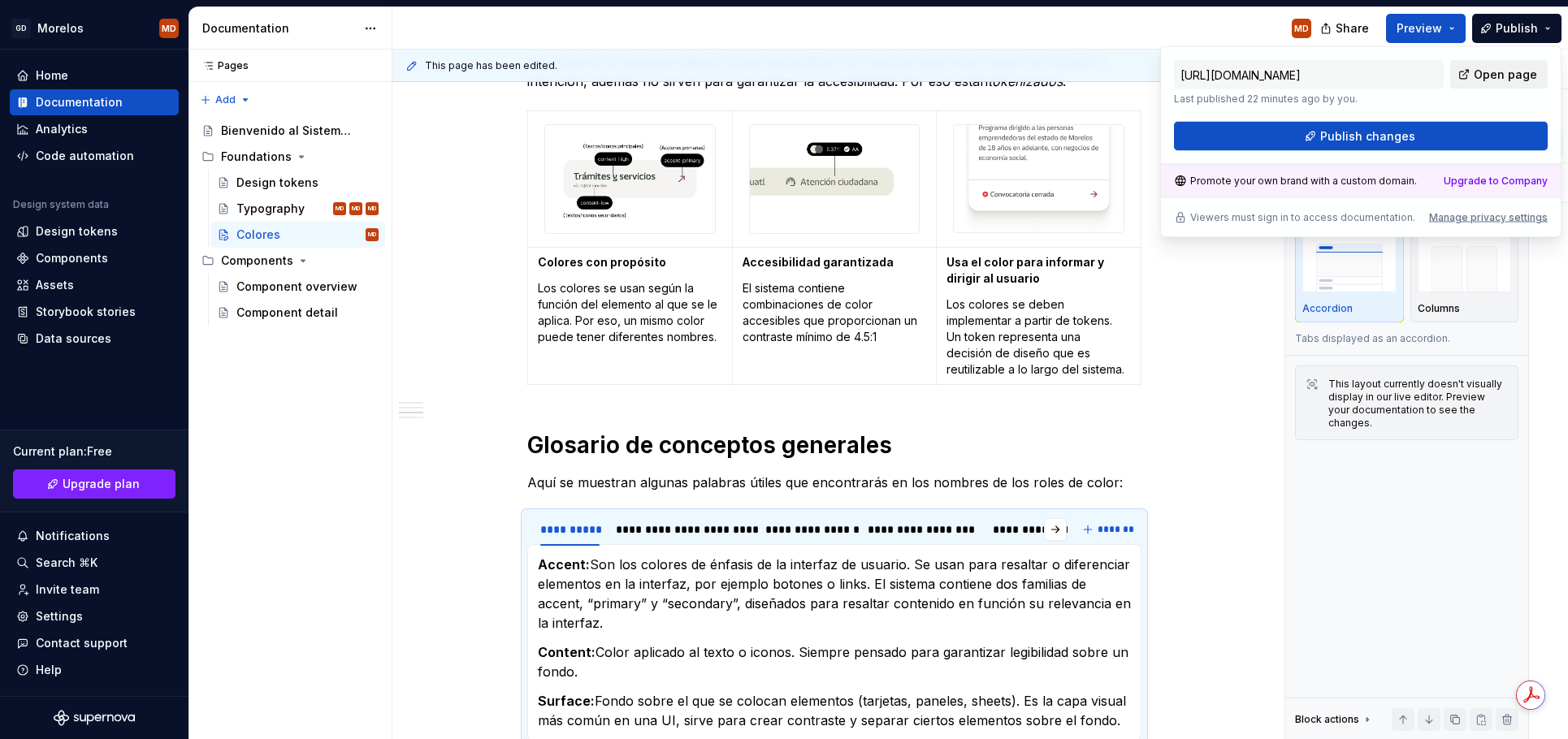
click at [1505, 74] on span "Open page" at bounding box center [1506, 75] width 64 height 16
click at [1452, 147] on button "Publish changes" at bounding box center [1361, 135] width 374 height 29
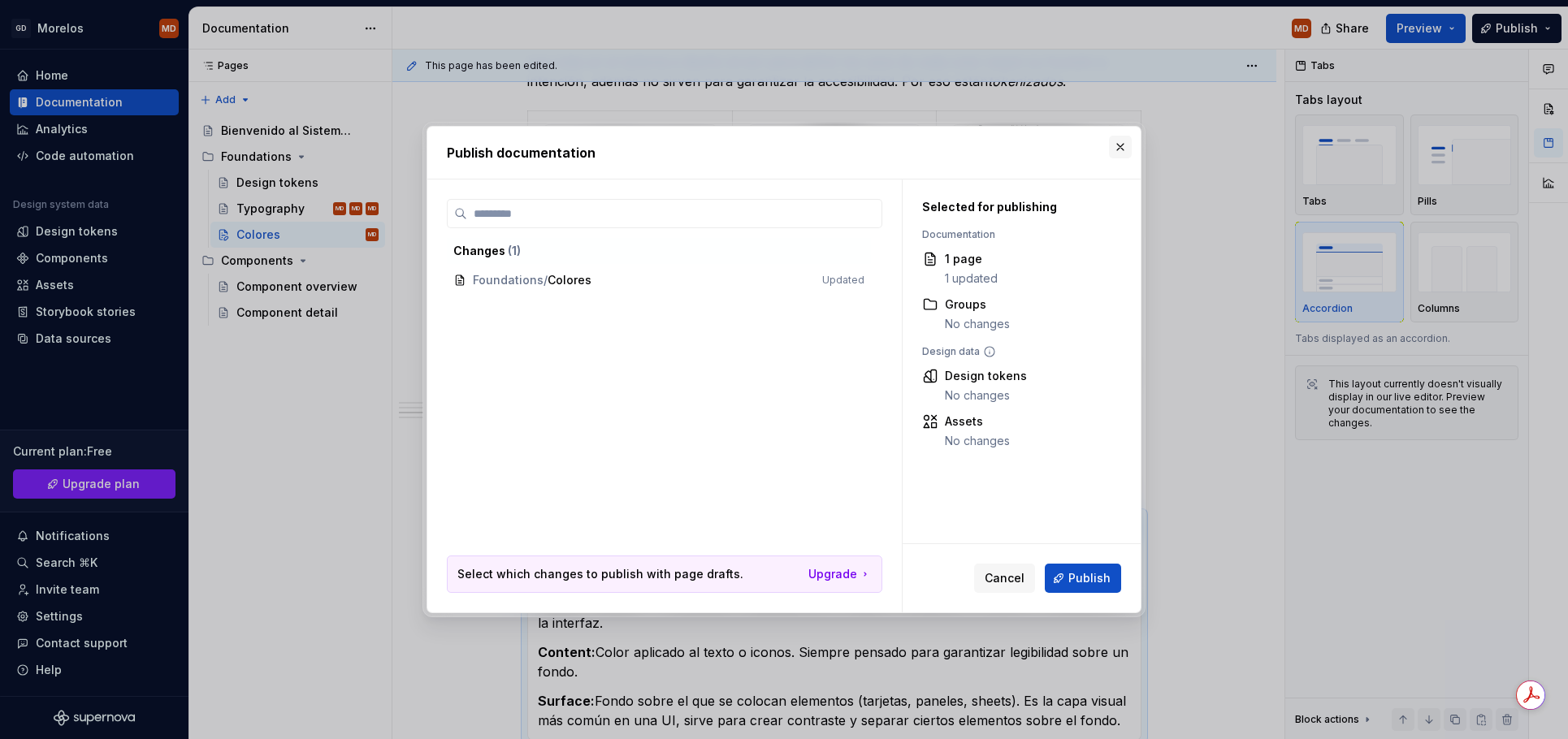
click at [1124, 147] on button "button" at bounding box center [1120, 146] width 23 height 23
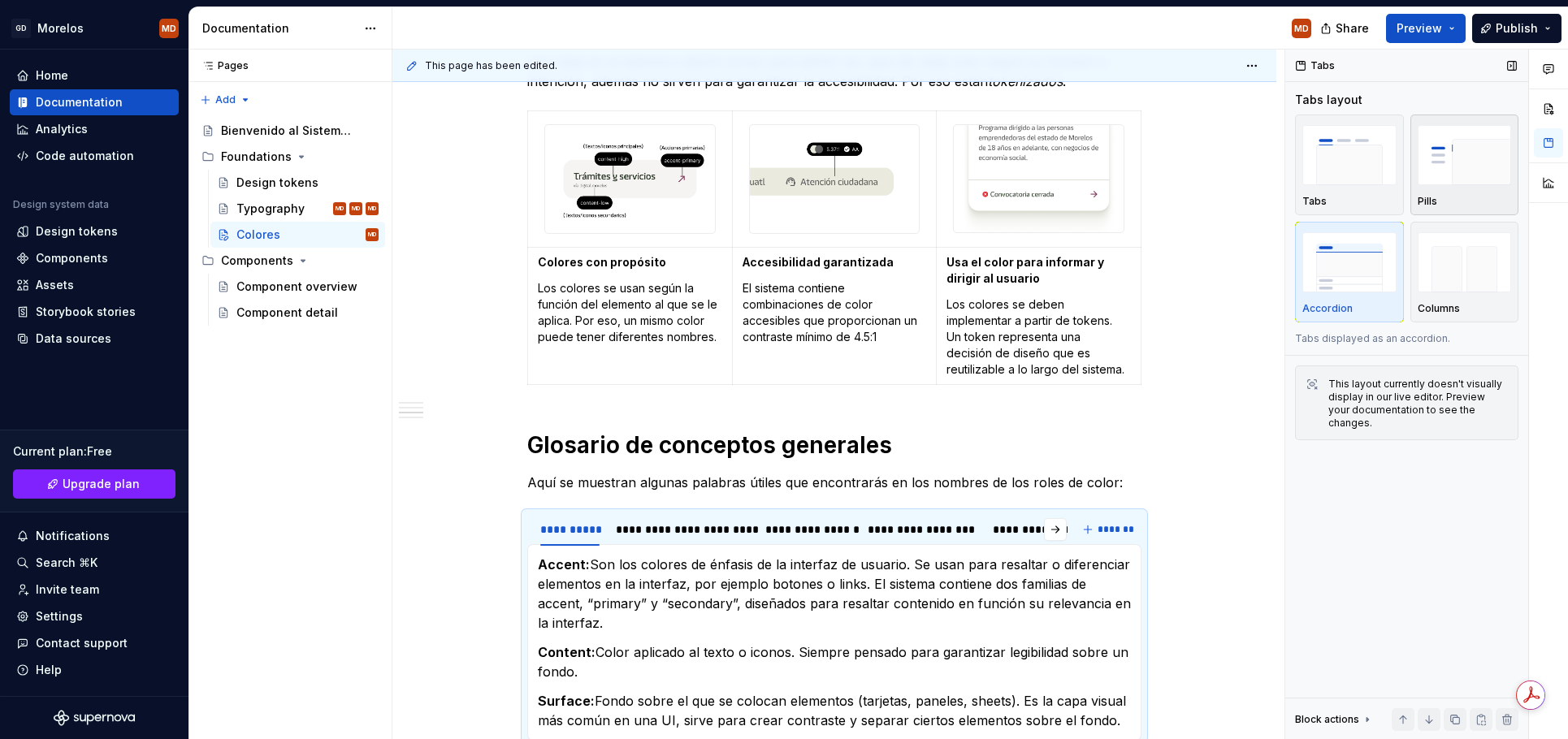
click at [1431, 180] on img "button" at bounding box center [1464, 155] width 95 height 60
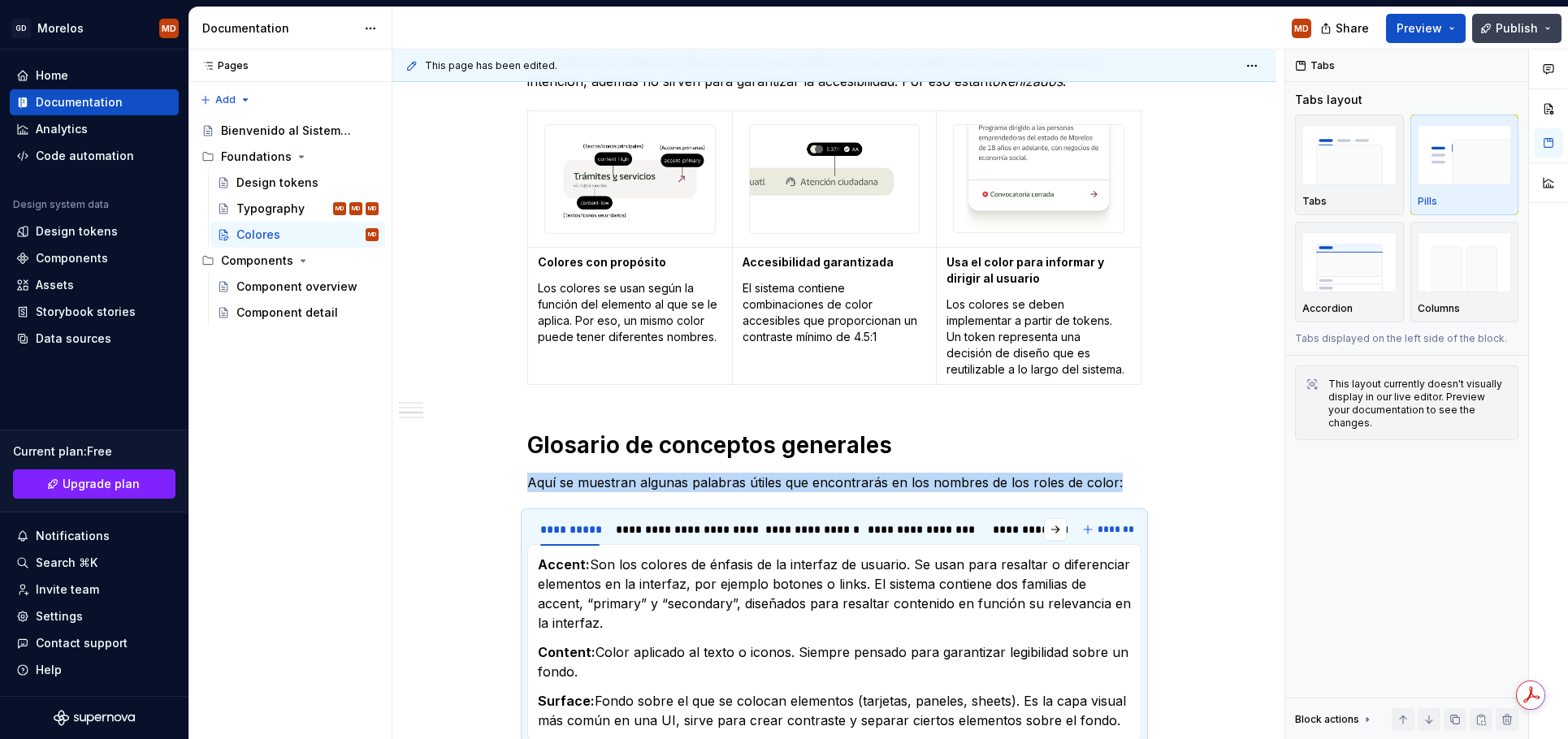
click at [1528, 14] on button "Publish" at bounding box center [1517, 28] width 90 height 29
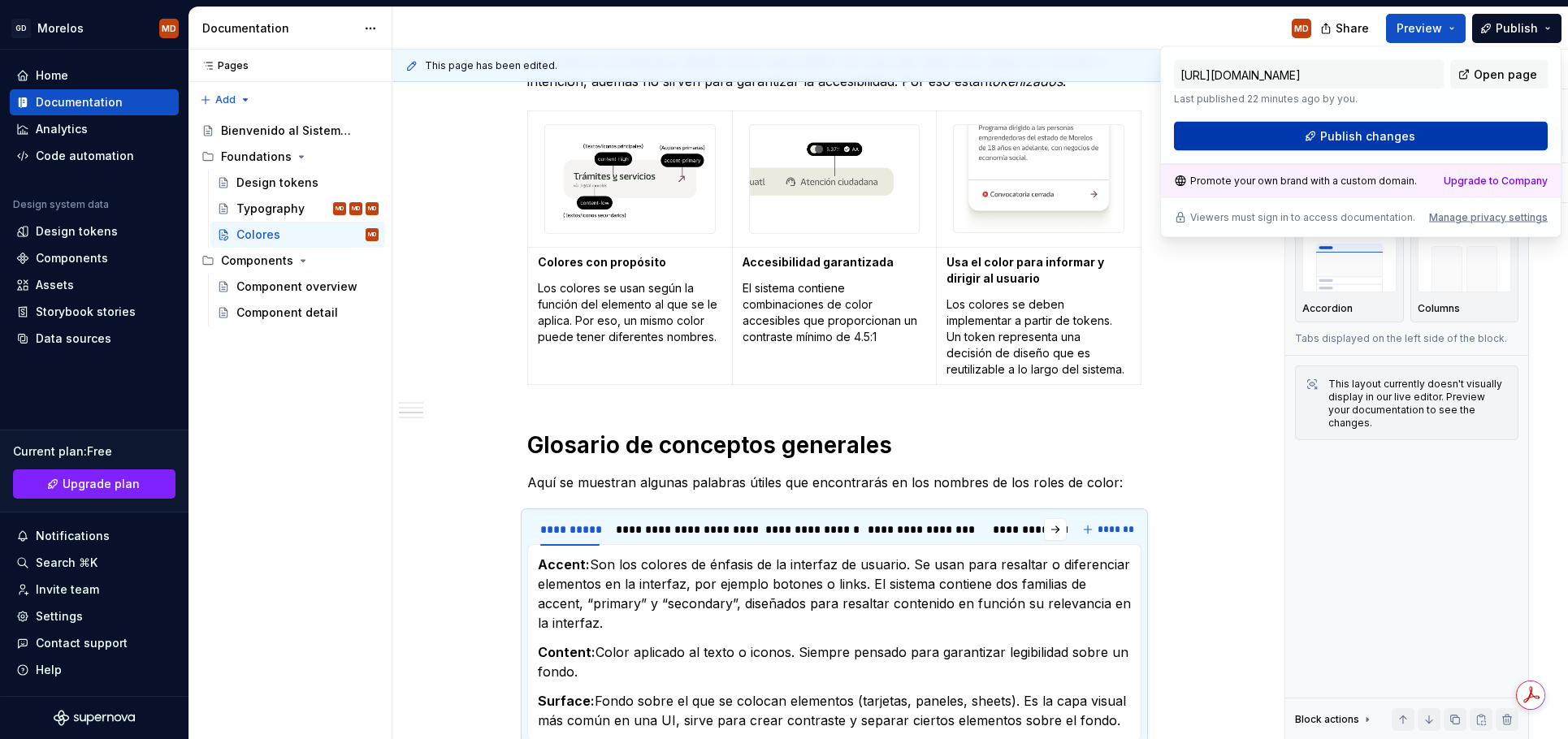
click at [1401, 131] on span "Publish changes" at bounding box center [1367, 136] width 95 height 16
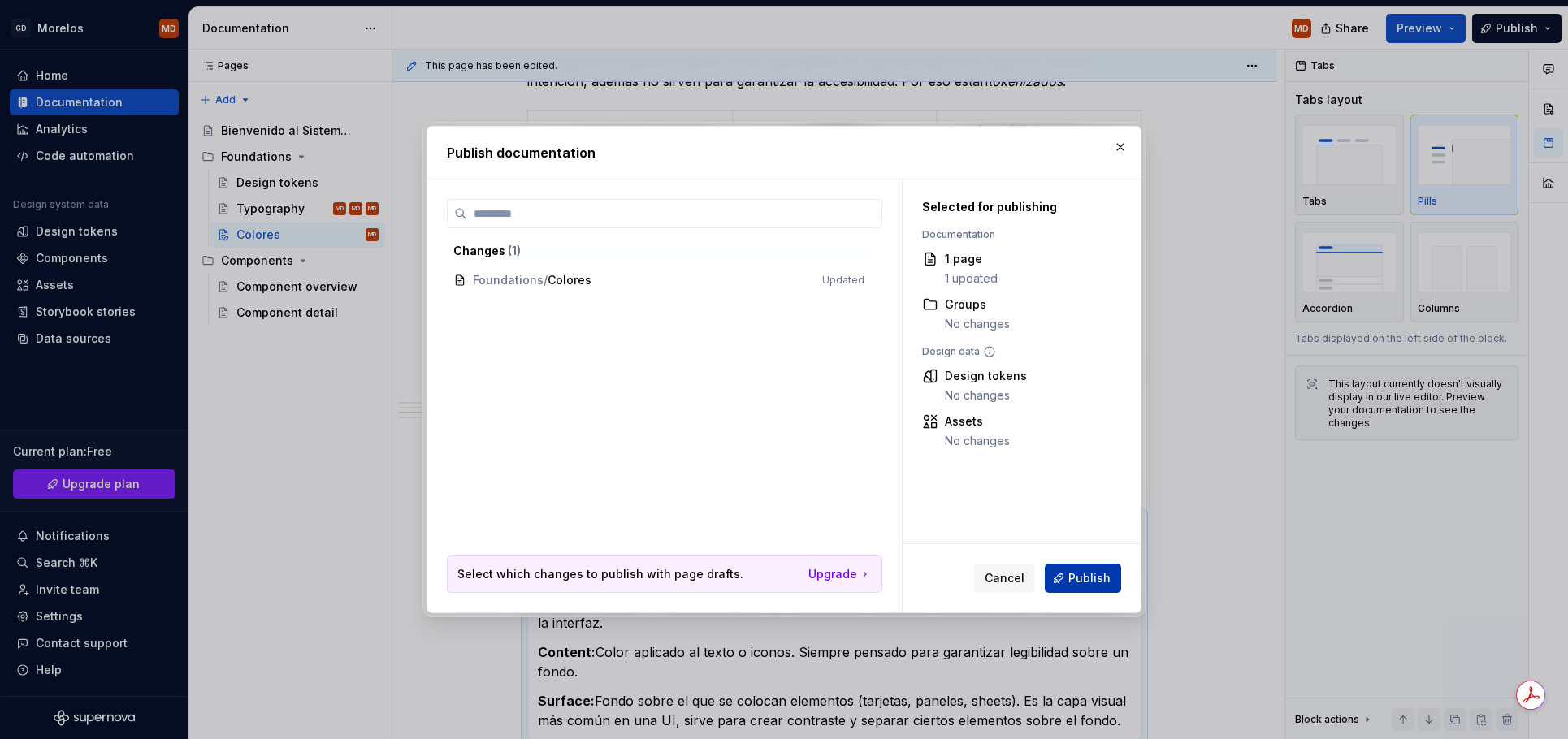
click at [1096, 568] on button "Publish" at bounding box center [1083, 578] width 77 height 29
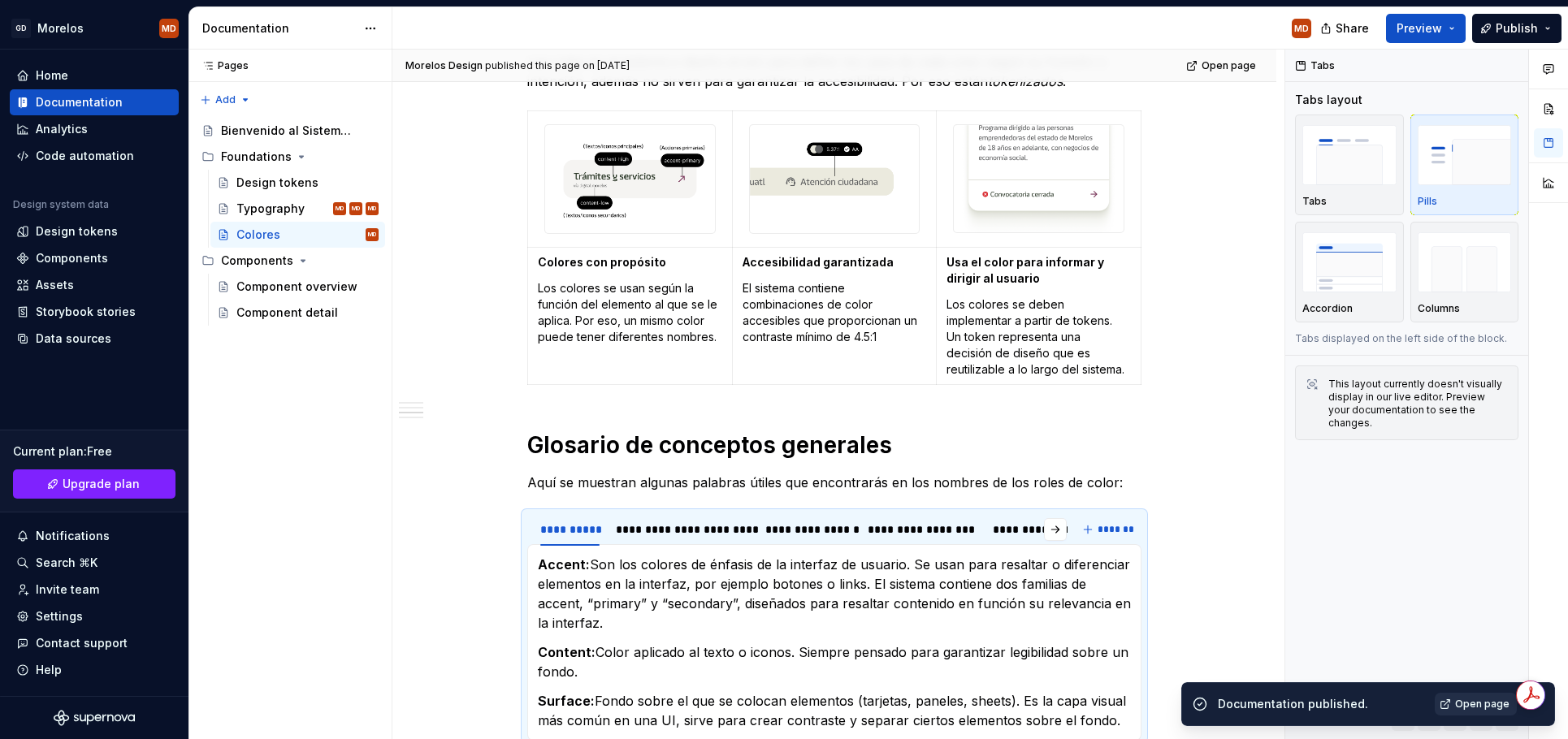
click at [1453, 707] on link "Open page" at bounding box center [1475, 704] width 82 height 23
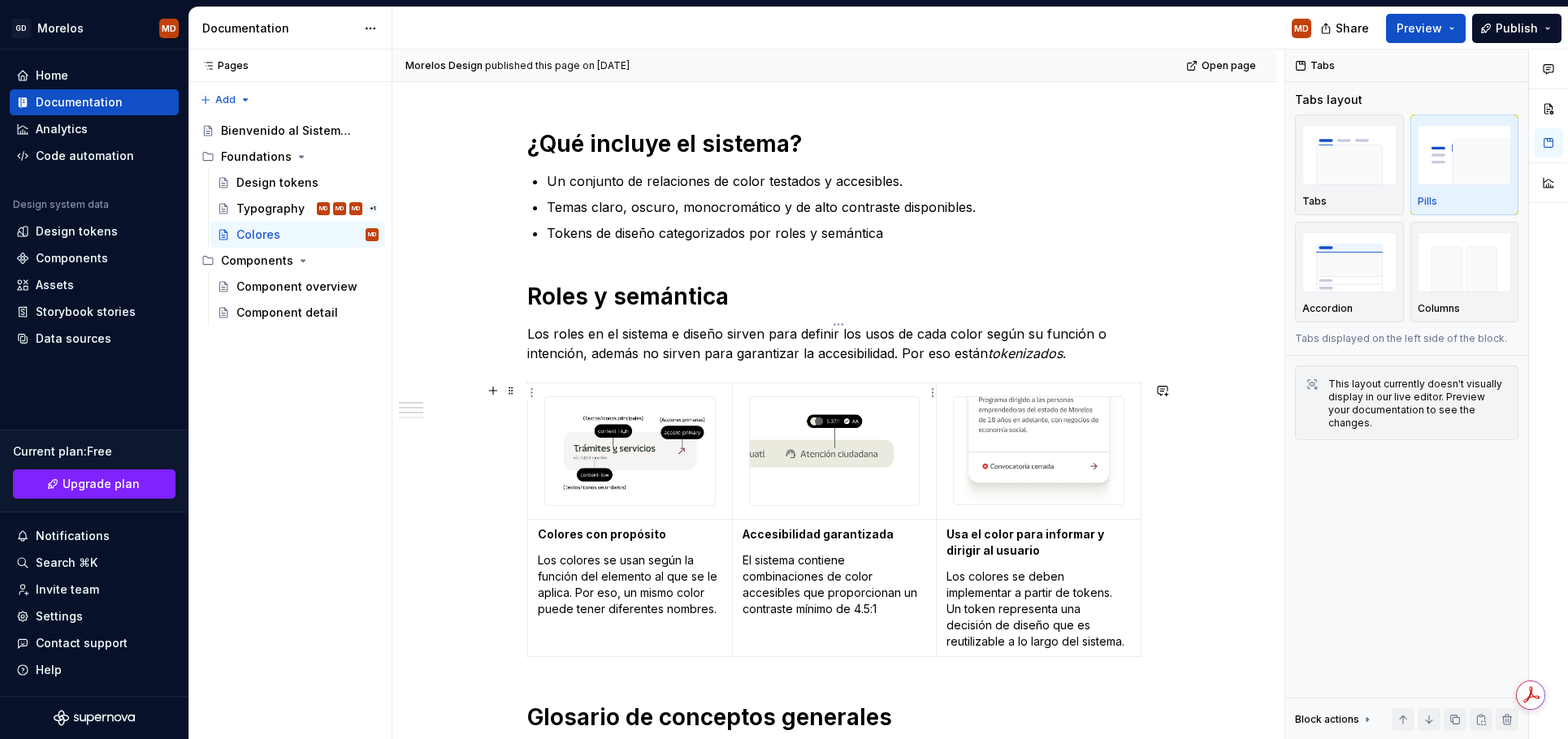
scroll to position [246, 0]
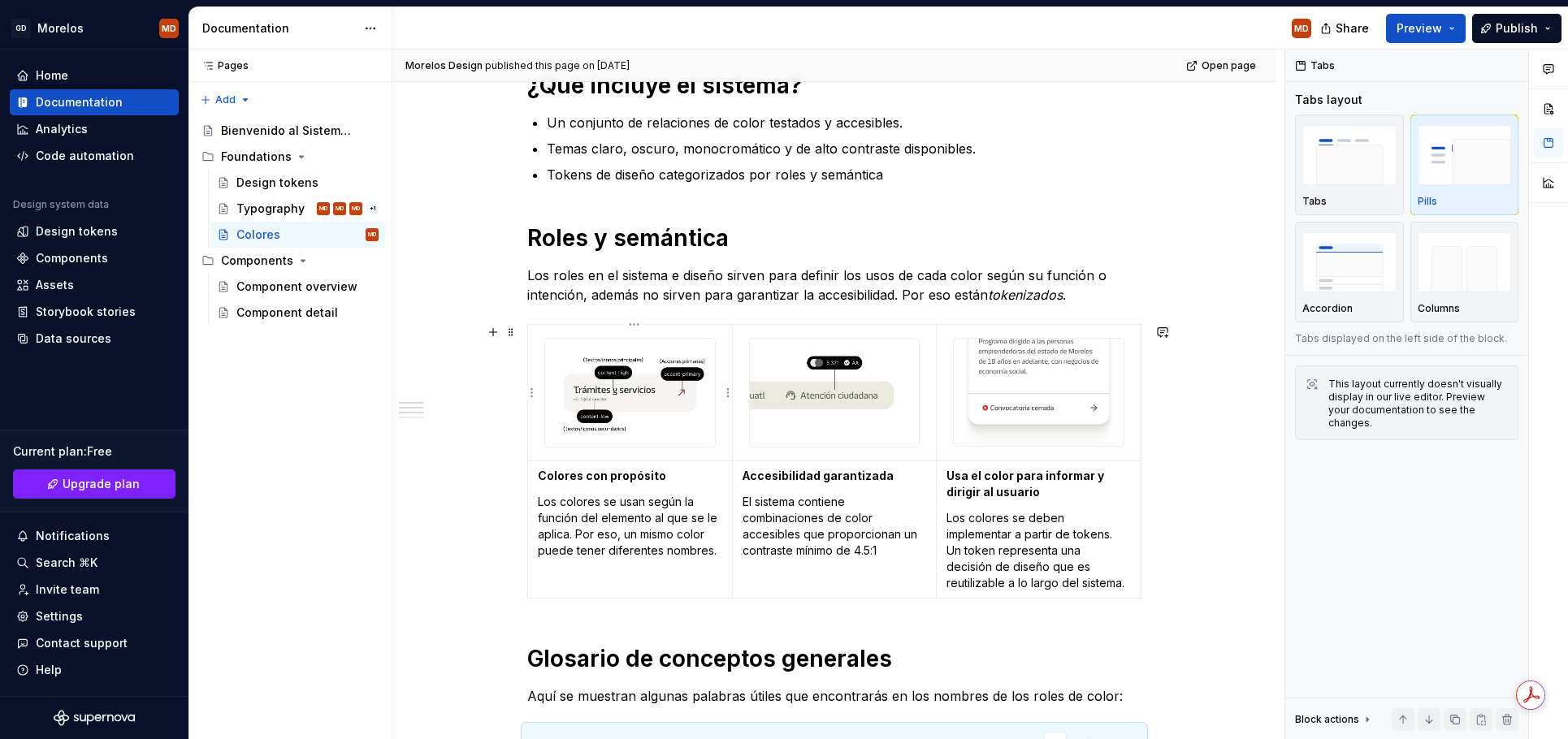
click at [668, 408] on img at bounding box center [630, 392] width 169 height 108
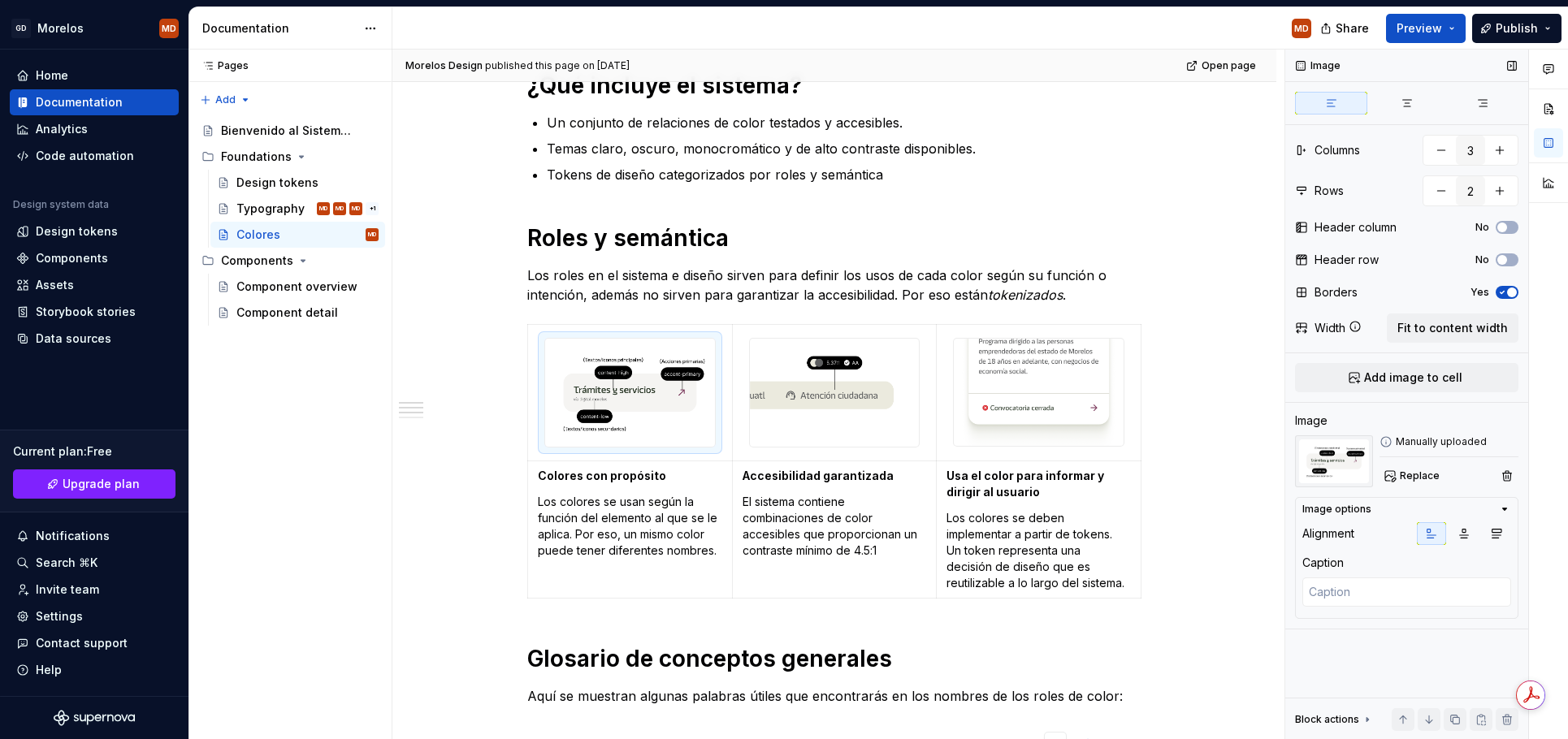
click at [1502, 291] on icon "button" at bounding box center [1502, 293] width 13 height 10
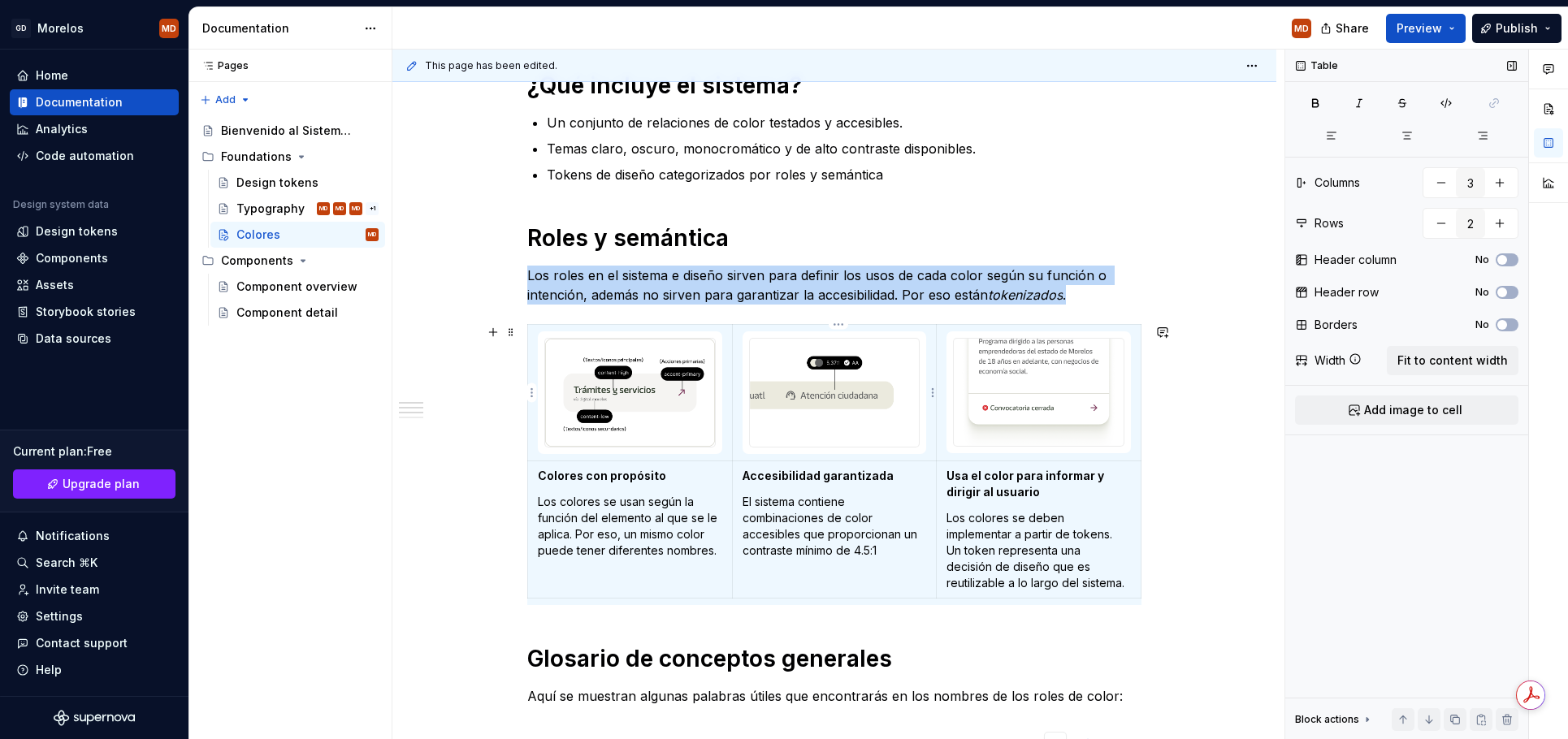
click at [838, 431] on img at bounding box center [835, 392] width 169 height 108
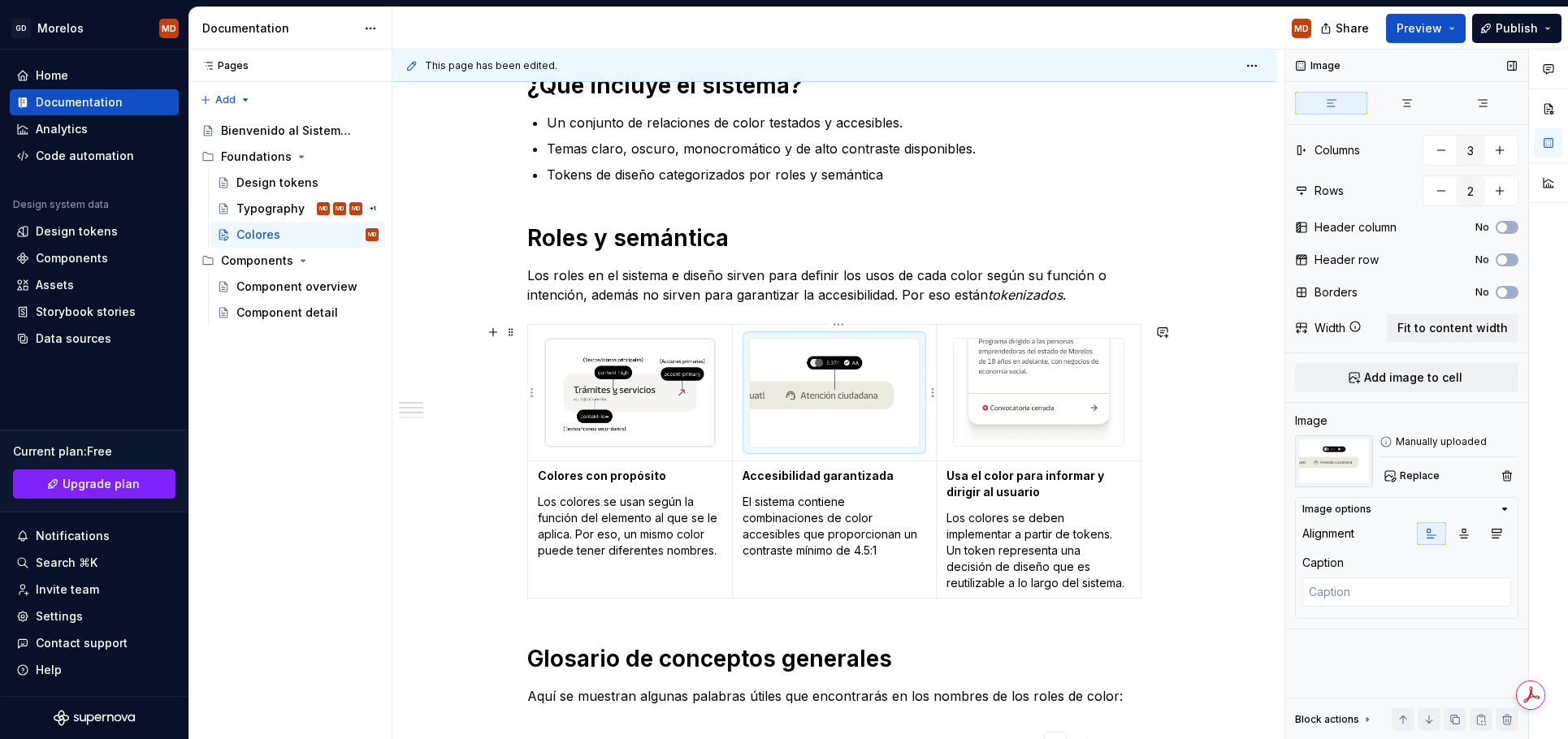
click at [838, 434] on img at bounding box center [835, 392] width 169 height 108
click at [775, 416] on img at bounding box center [835, 392] width 169 height 108
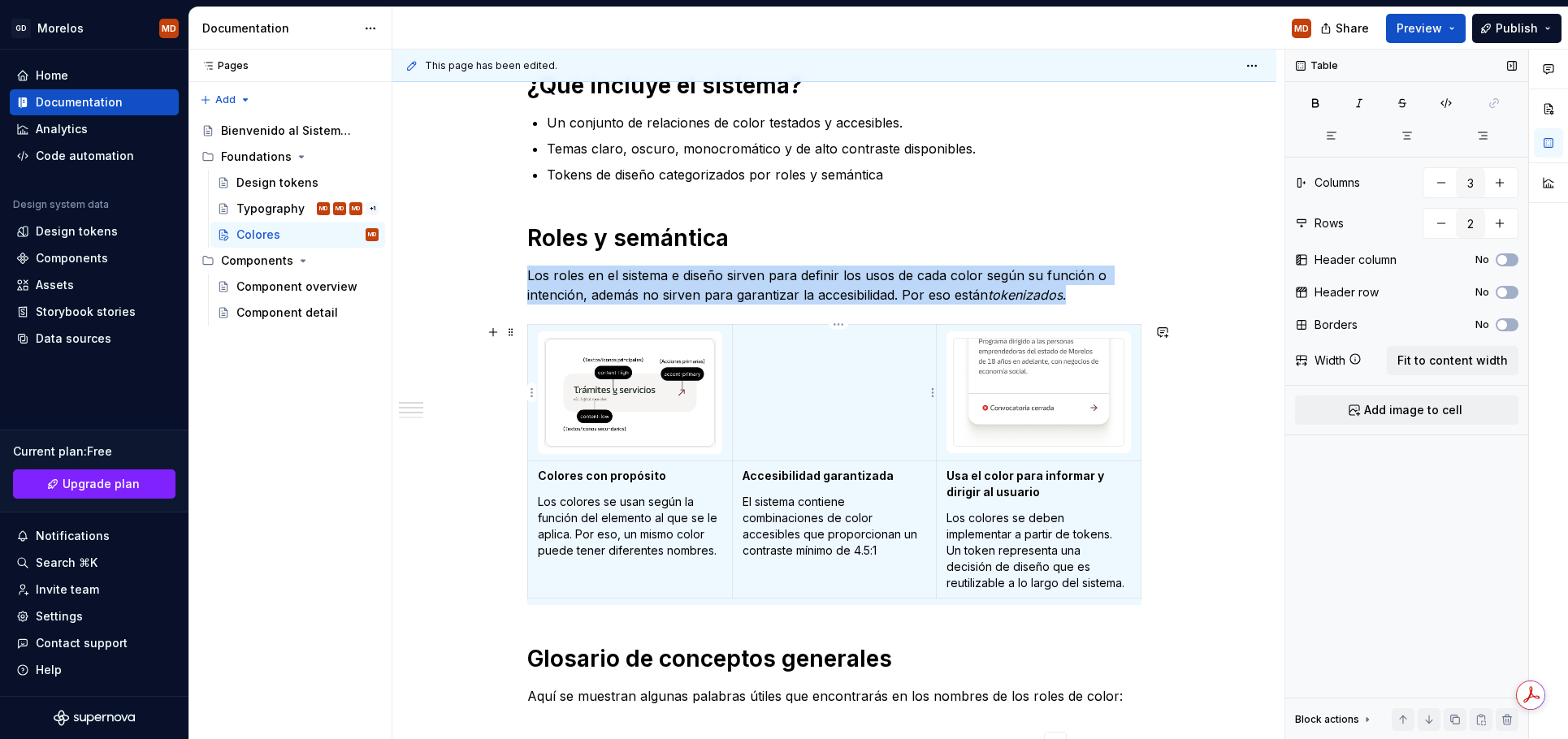
click at [777, 414] on td at bounding box center [835, 392] width 205 height 136
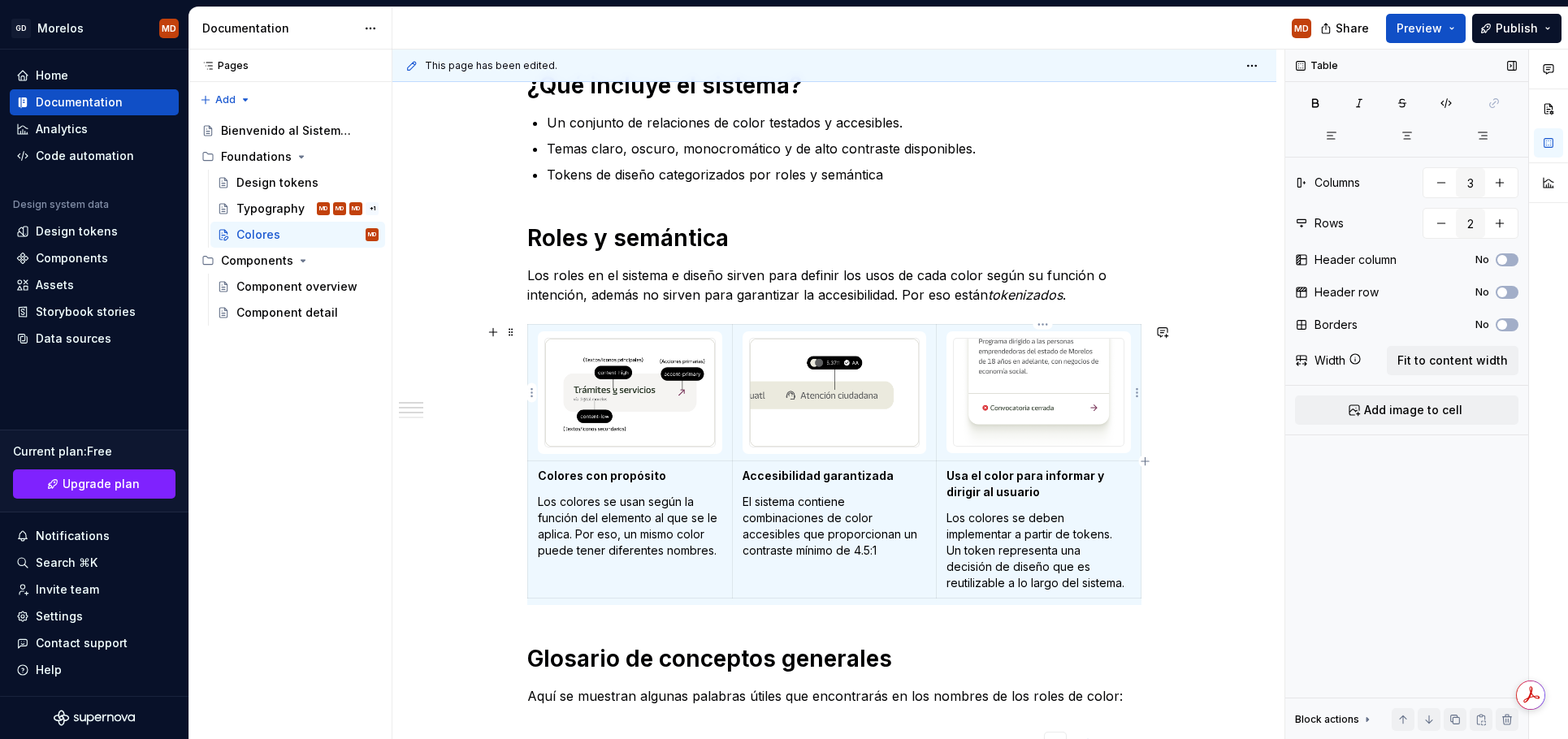
click at [1043, 395] on img at bounding box center [1039, 392] width 169 height 108
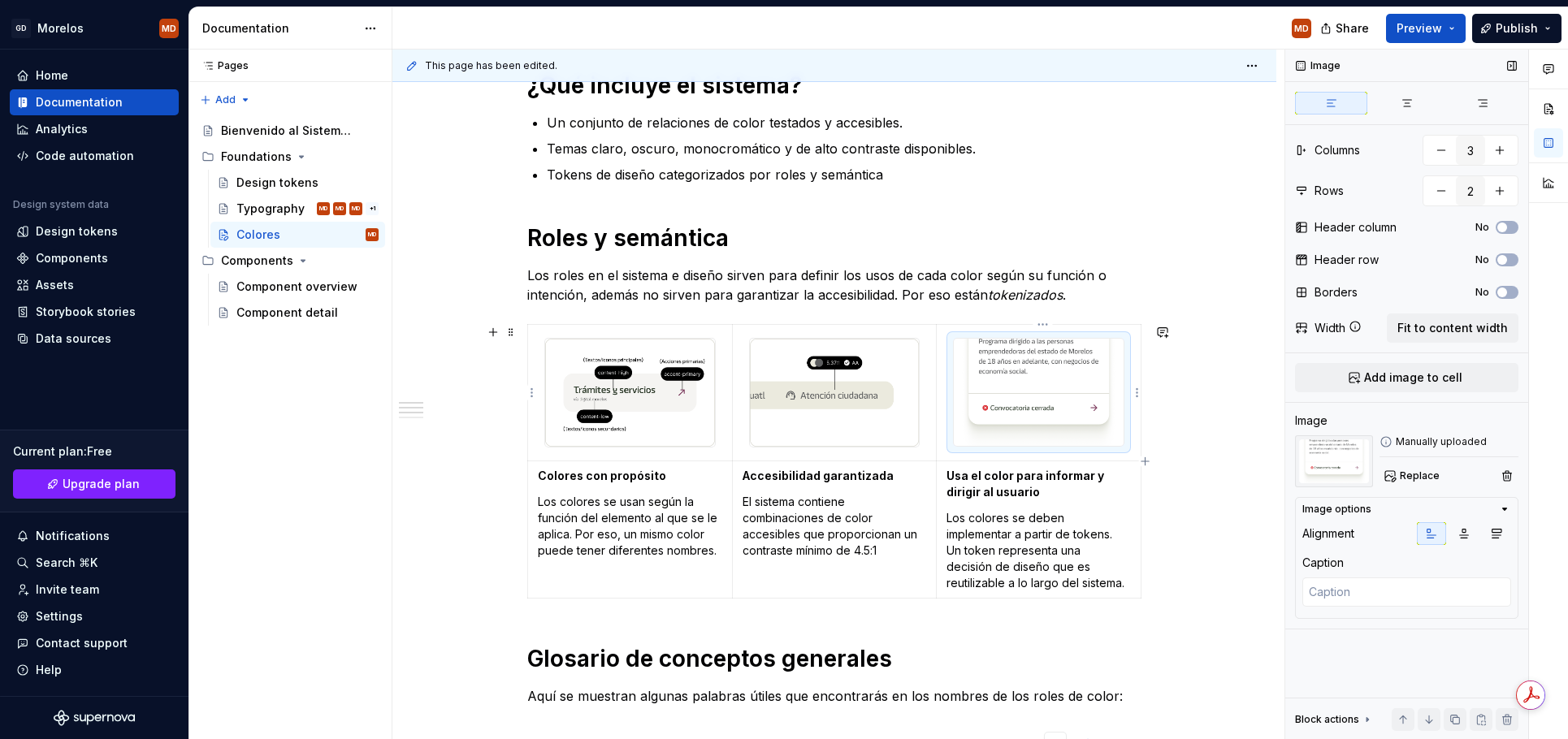
click at [1044, 408] on img at bounding box center [1039, 392] width 169 height 108
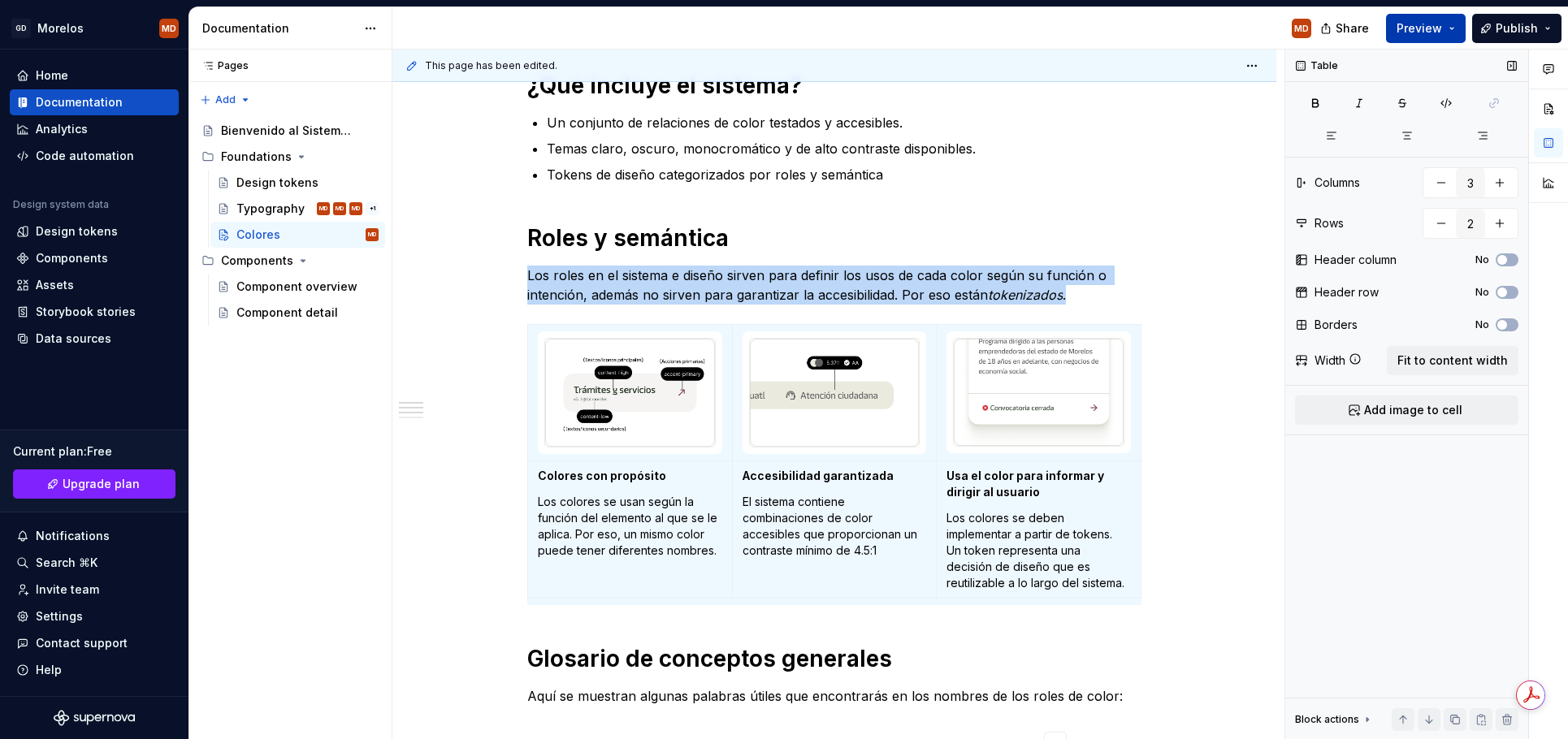
click at [1421, 32] on span "Preview" at bounding box center [1420, 28] width 46 height 16
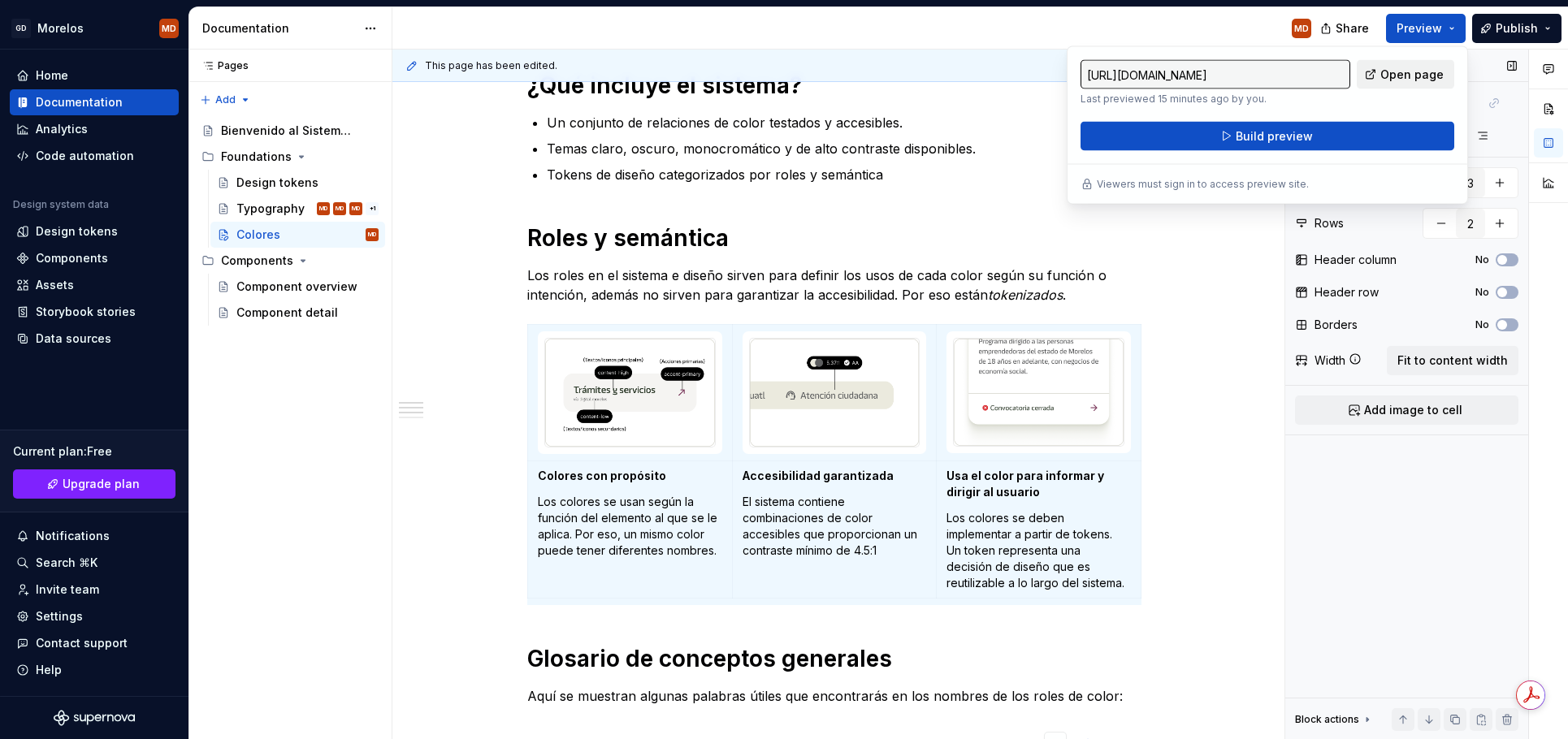
click at [1402, 77] on span "Open page" at bounding box center [1413, 75] width 64 height 16
click at [1305, 138] on span "Build preview" at bounding box center [1274, 136] width 77 height 16
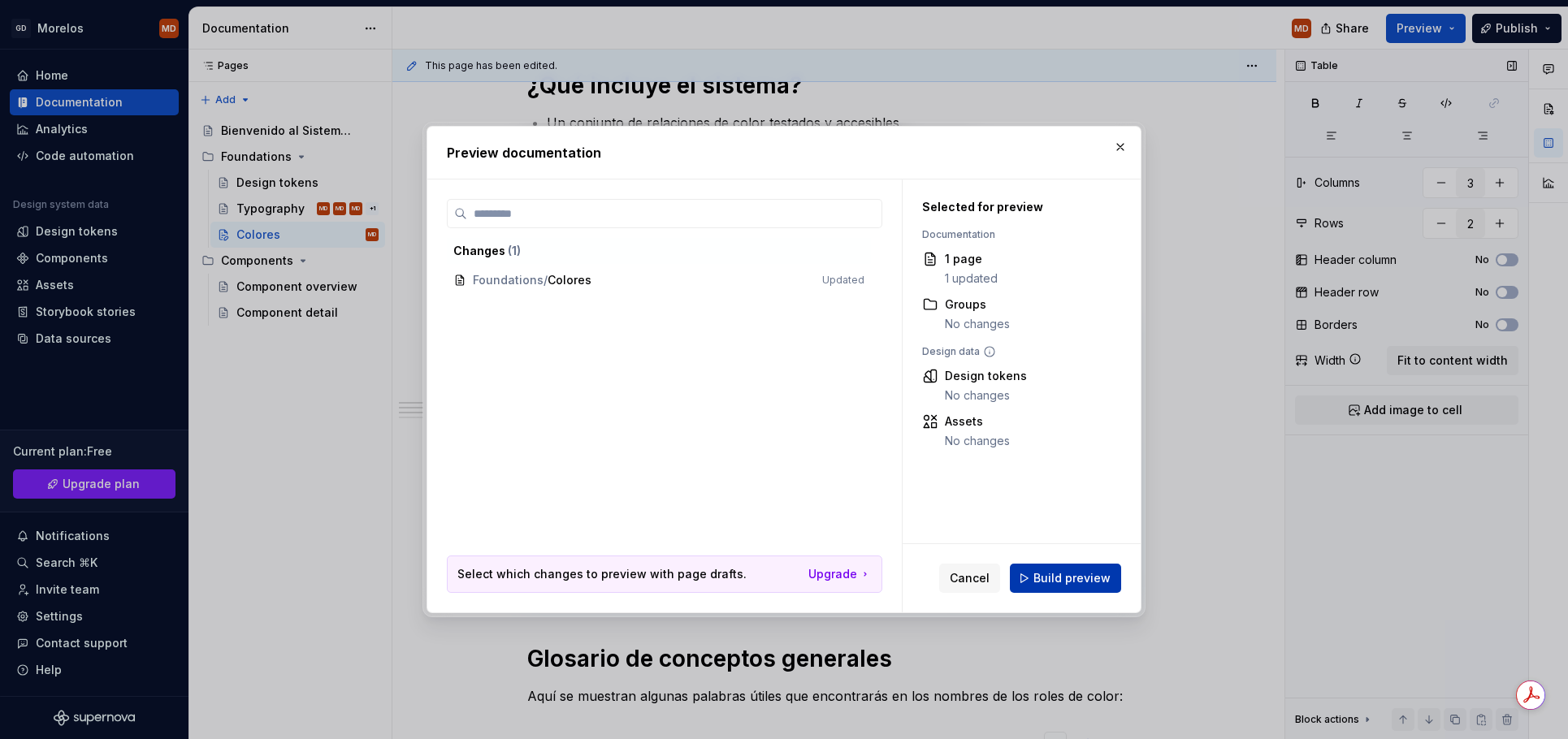
click at [1060, 579] on span "Build preview" at bounding box center [1071, 579] width 77 height 16
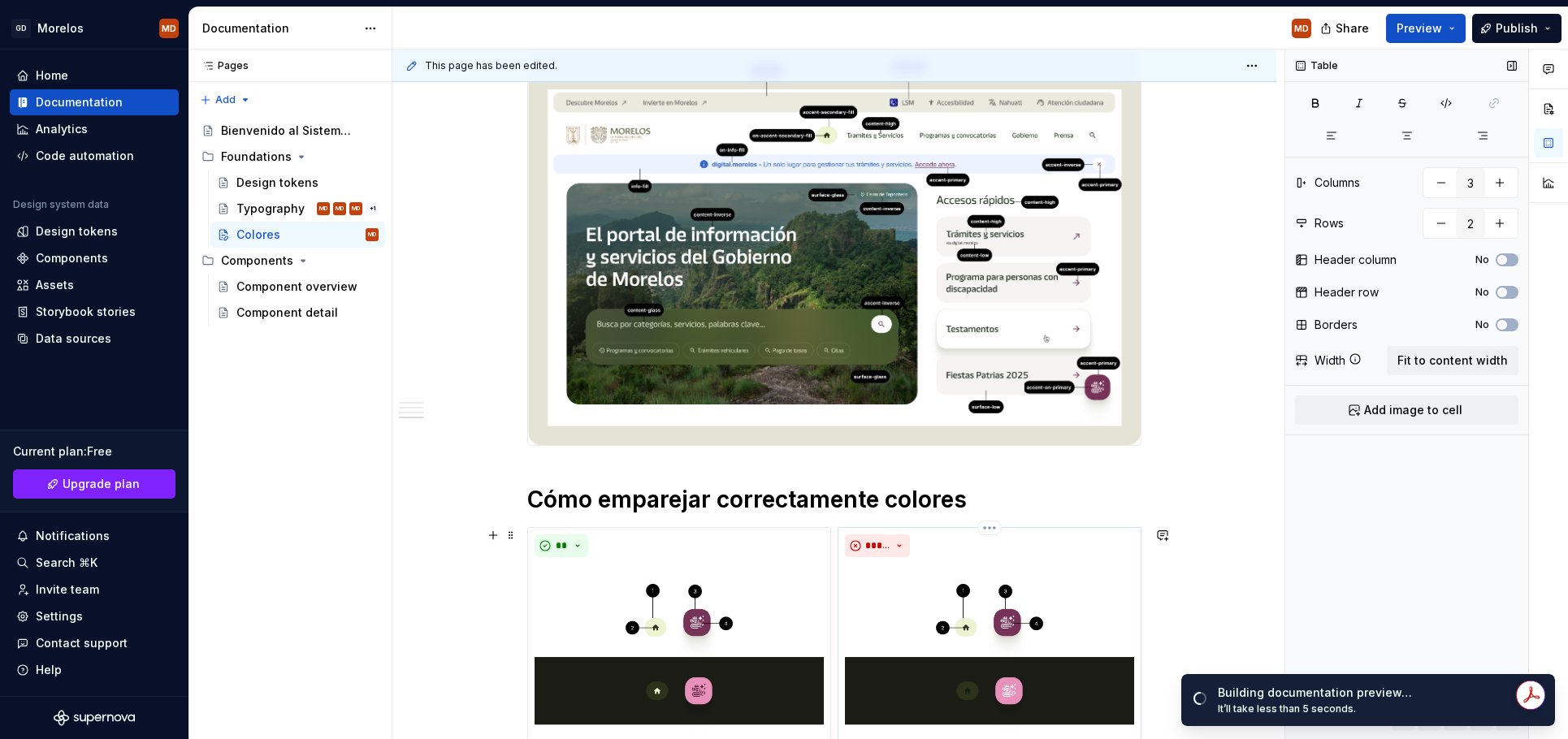
scroll to position [1563, 0]
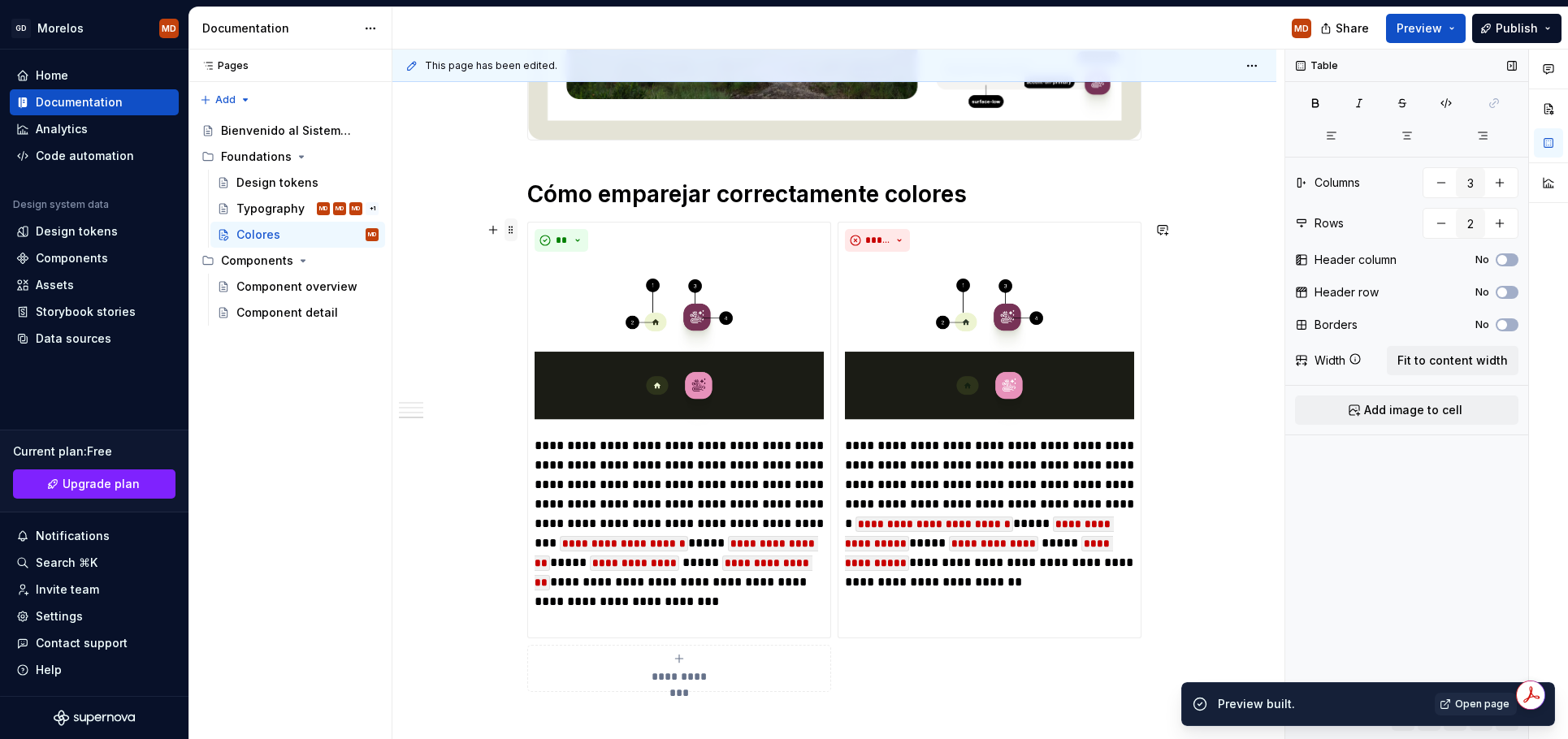
click at [514, 235] on span at bounding box center [510, 229] width 13 height 23
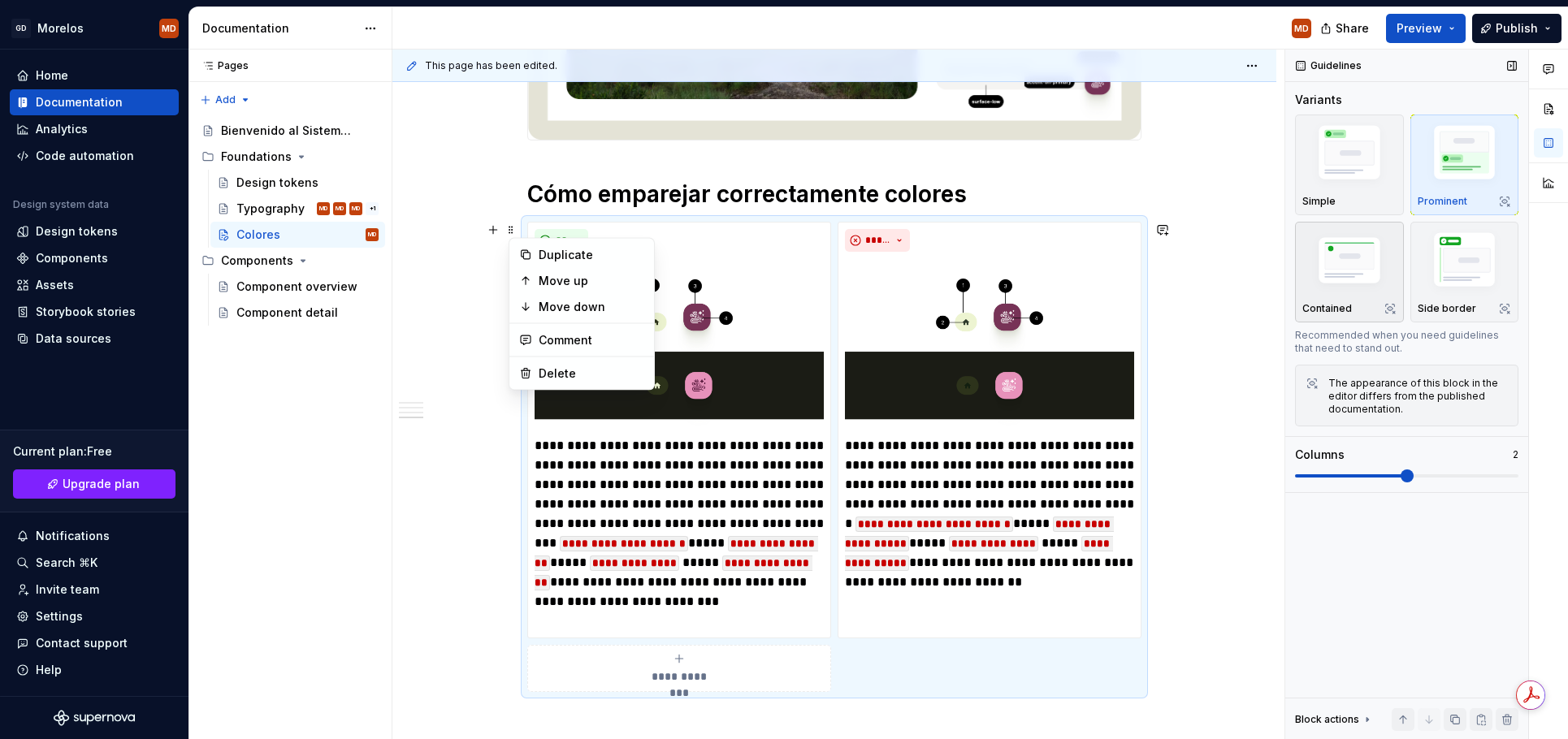
click at [1364, 291] on img "button" at bounding box center [1349, 263] width 95 height 64
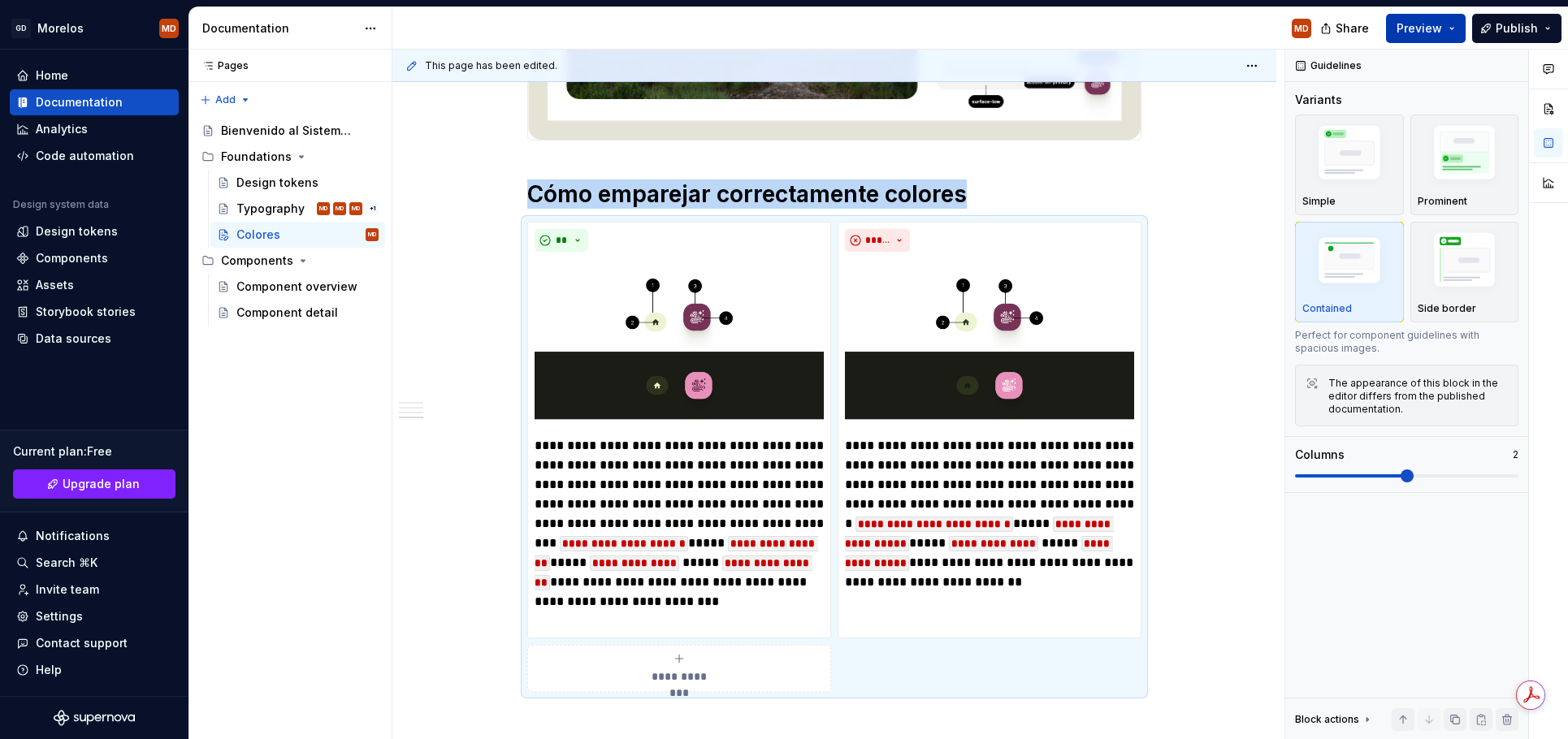
click at [1417, 38] on button "Preview" at bounding box center [1426, 28] width 80 height 29
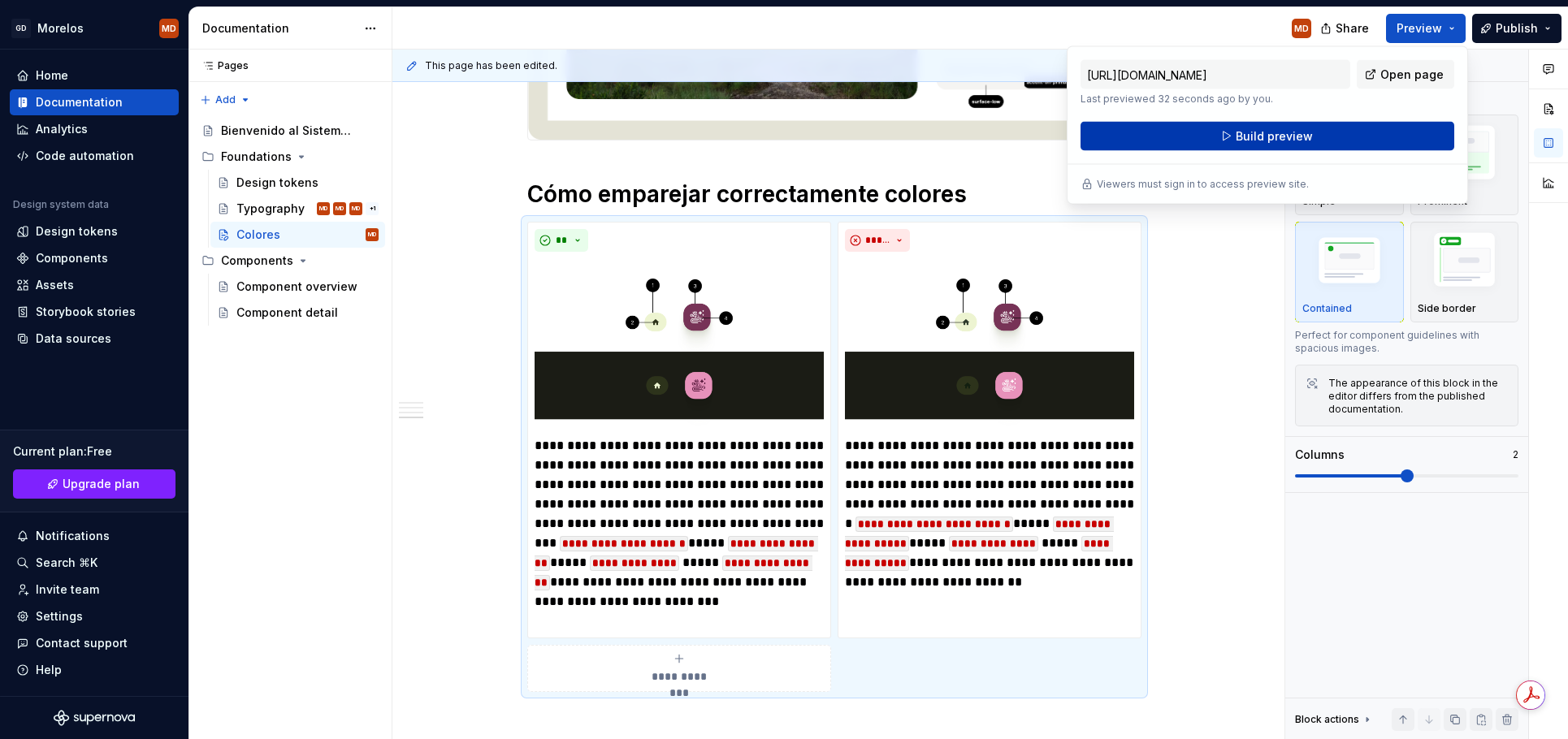
click at [1357, 144] on button "Build preview" at bounding box center [1267, 135] width 374 height 29
type textarea "*"
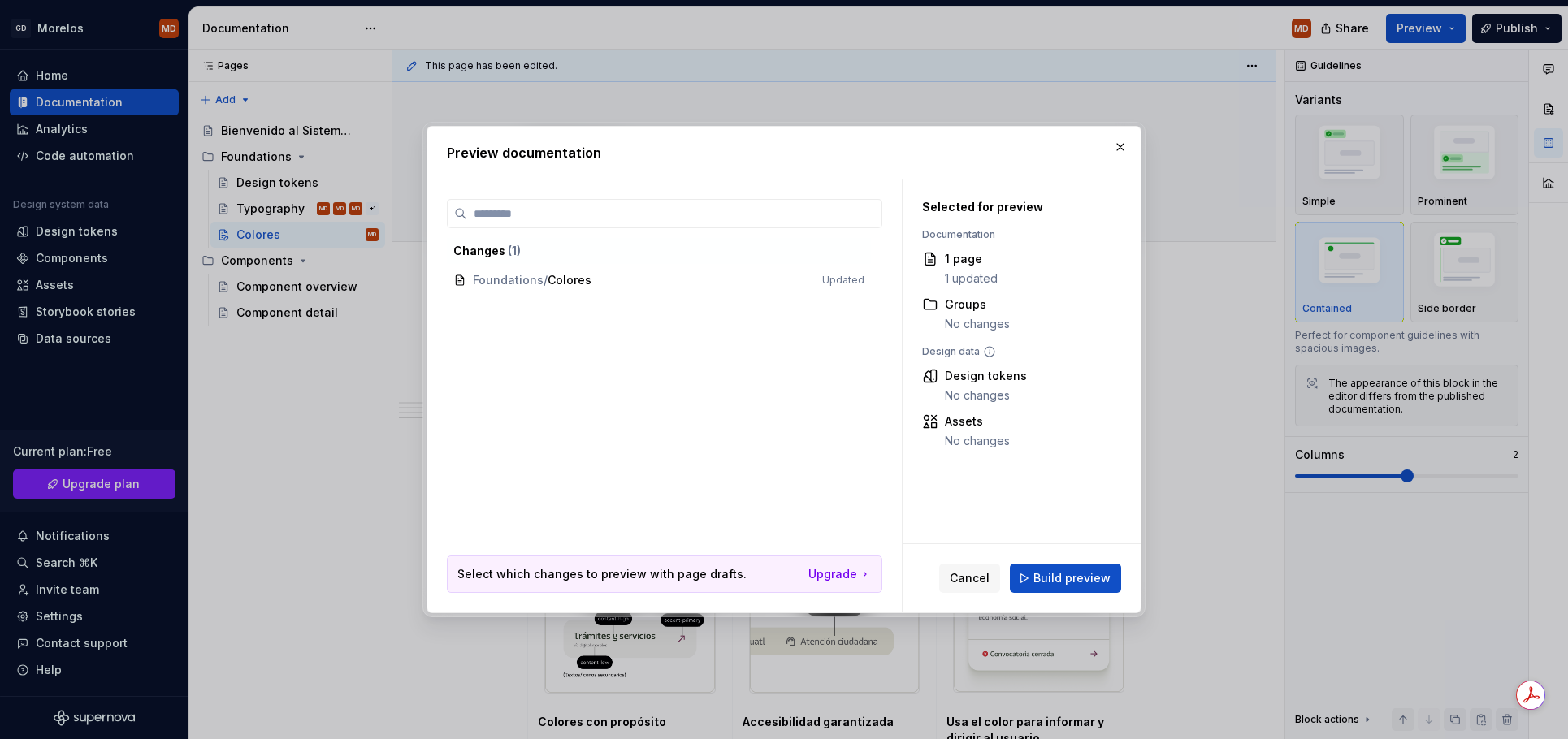
scroll to position [1563, 0]
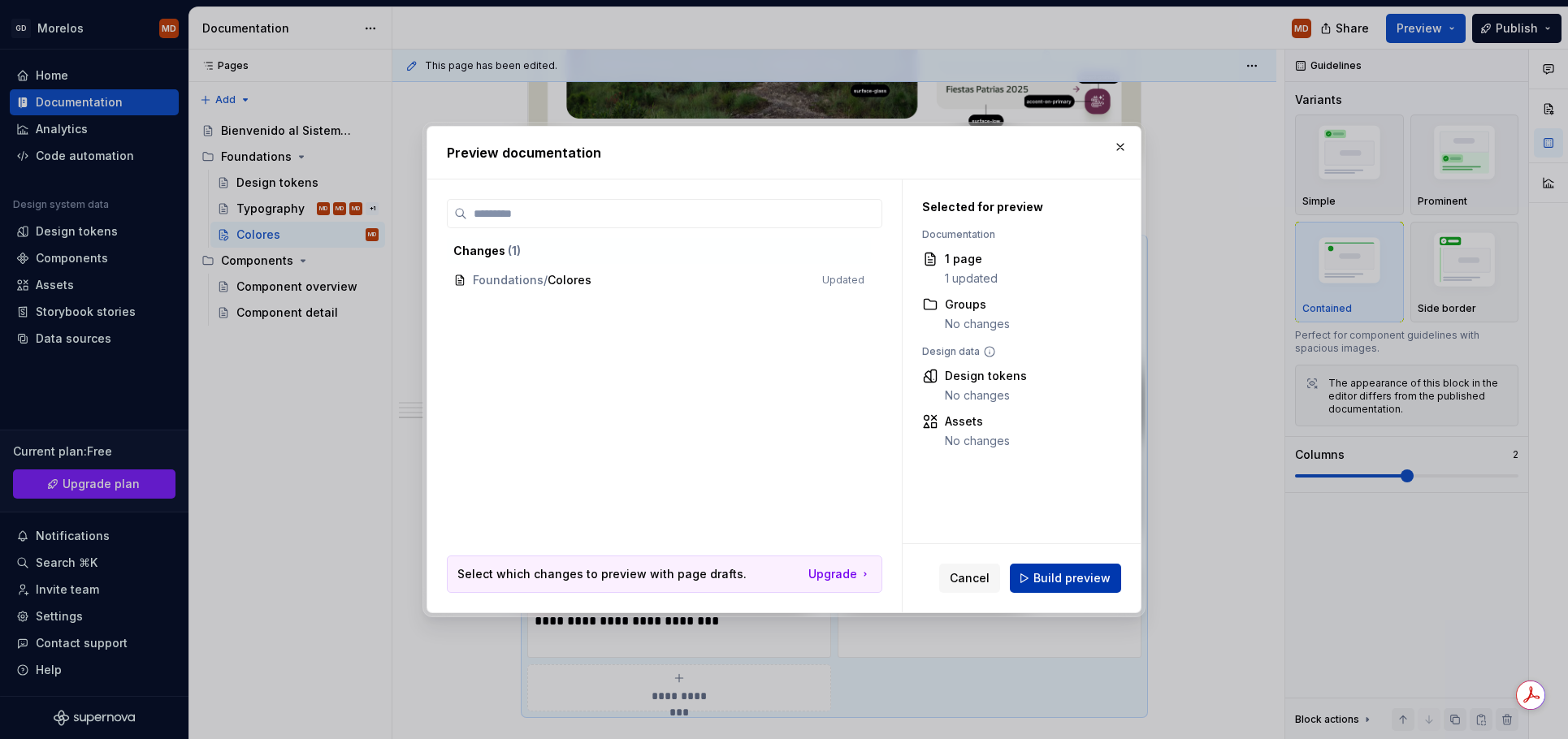
click at [1044, 572] on span "Build preview" at bounding box center [1071, 579] width 77 height 16
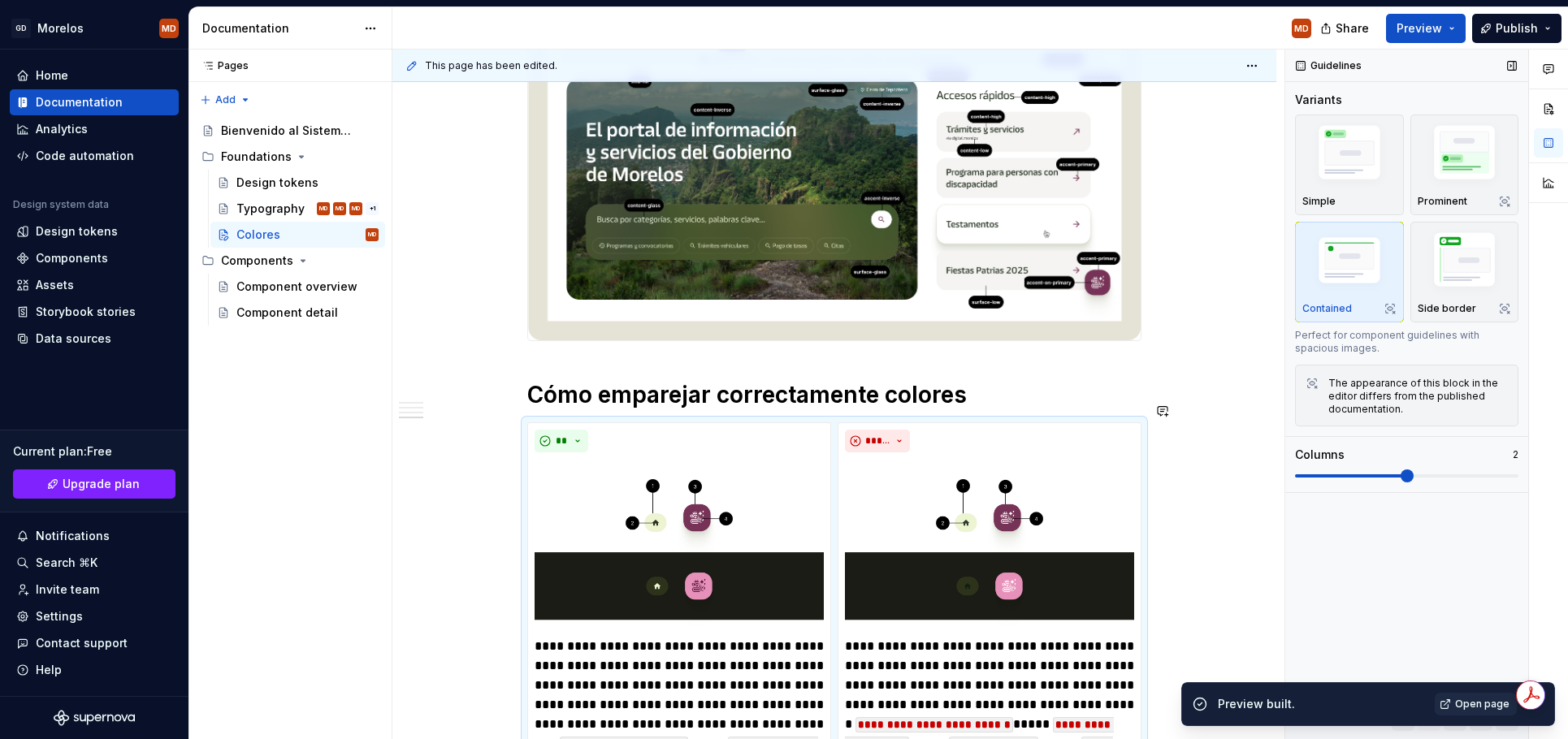
scroll to position [1382, 0]
click at [1489, 701] on span "Open page" at bounding box center [1482, 704] width 55 height 13
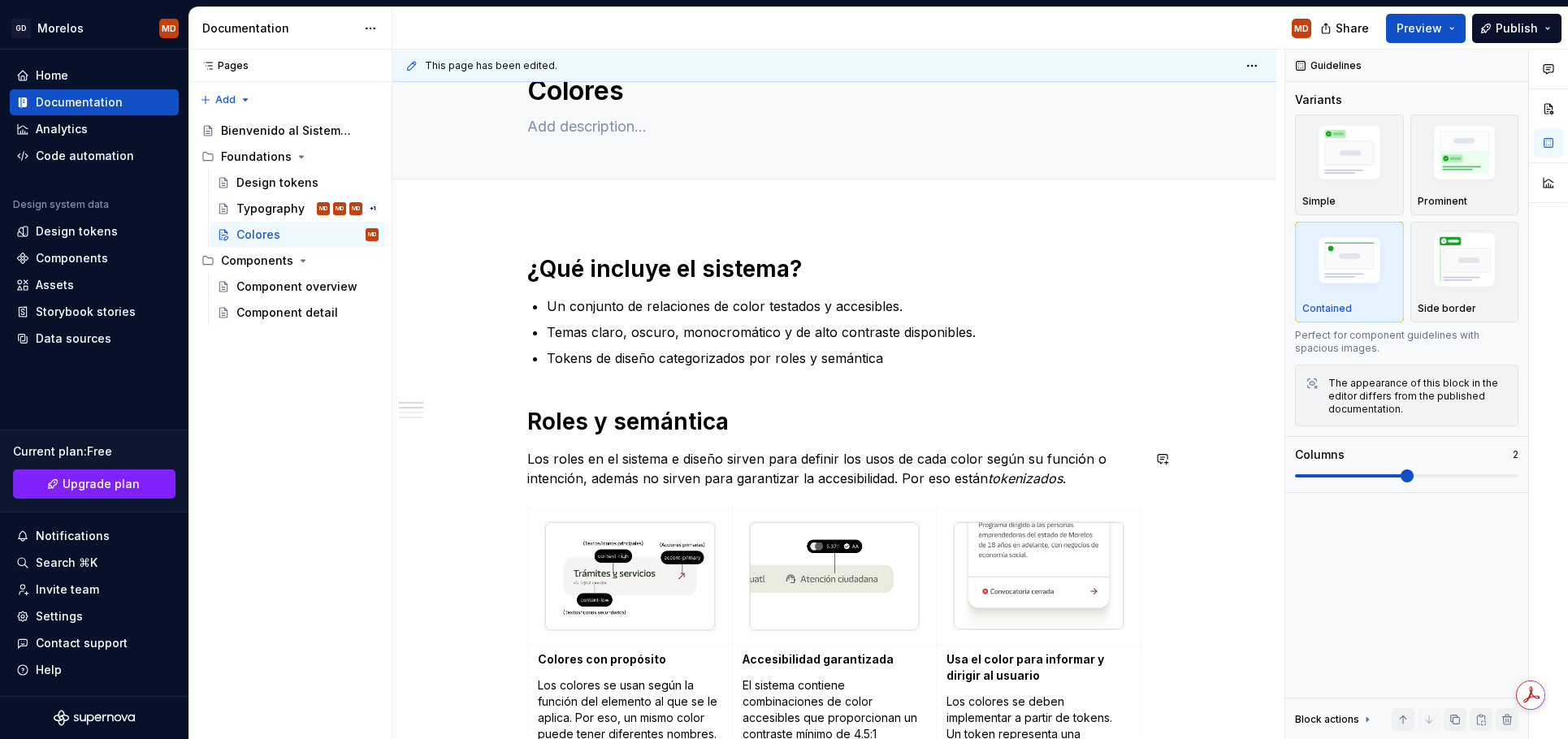
scroll to position [0, 0]
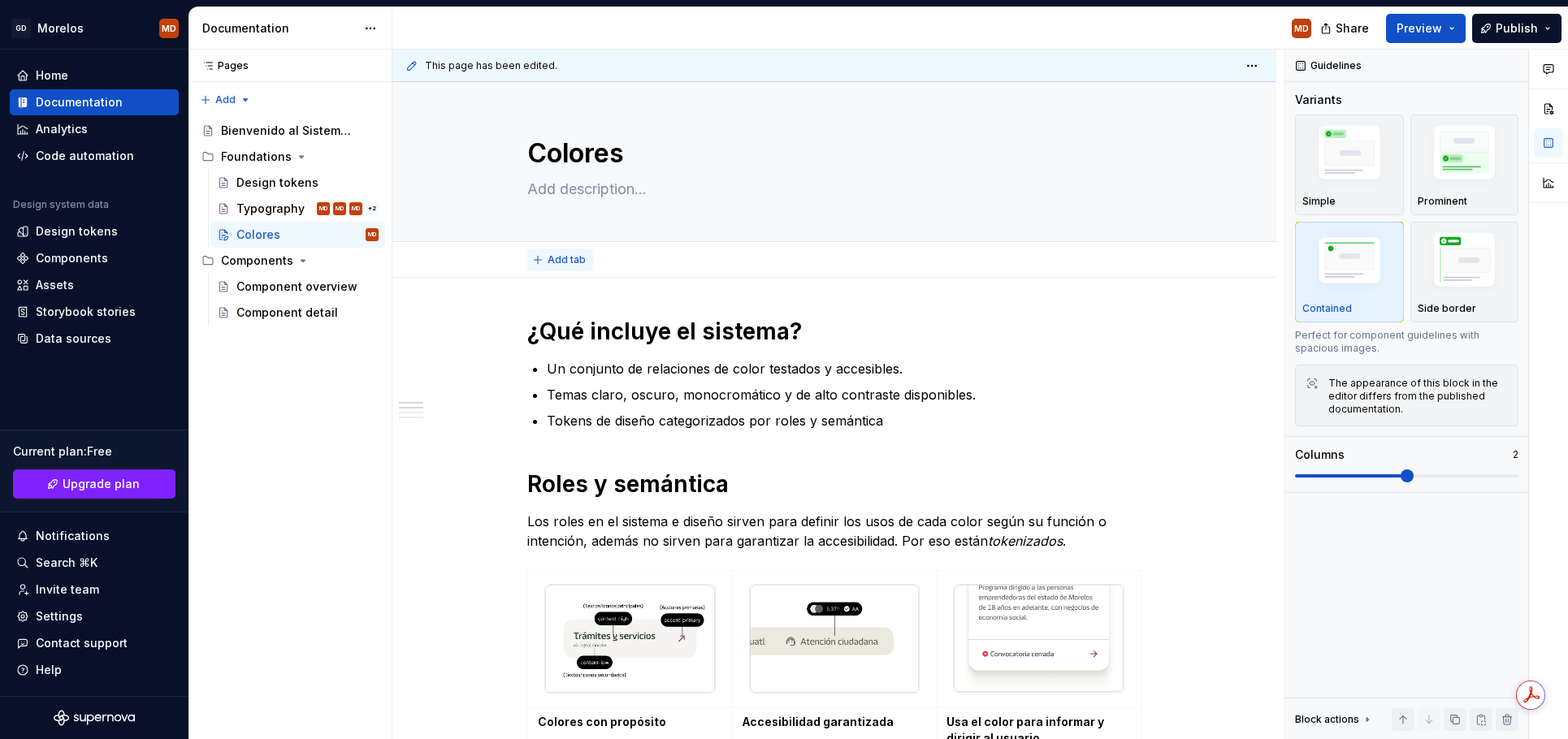
click at [572, 262] on span "Add tab" at bounding box center [567, 259] width 38 height 13
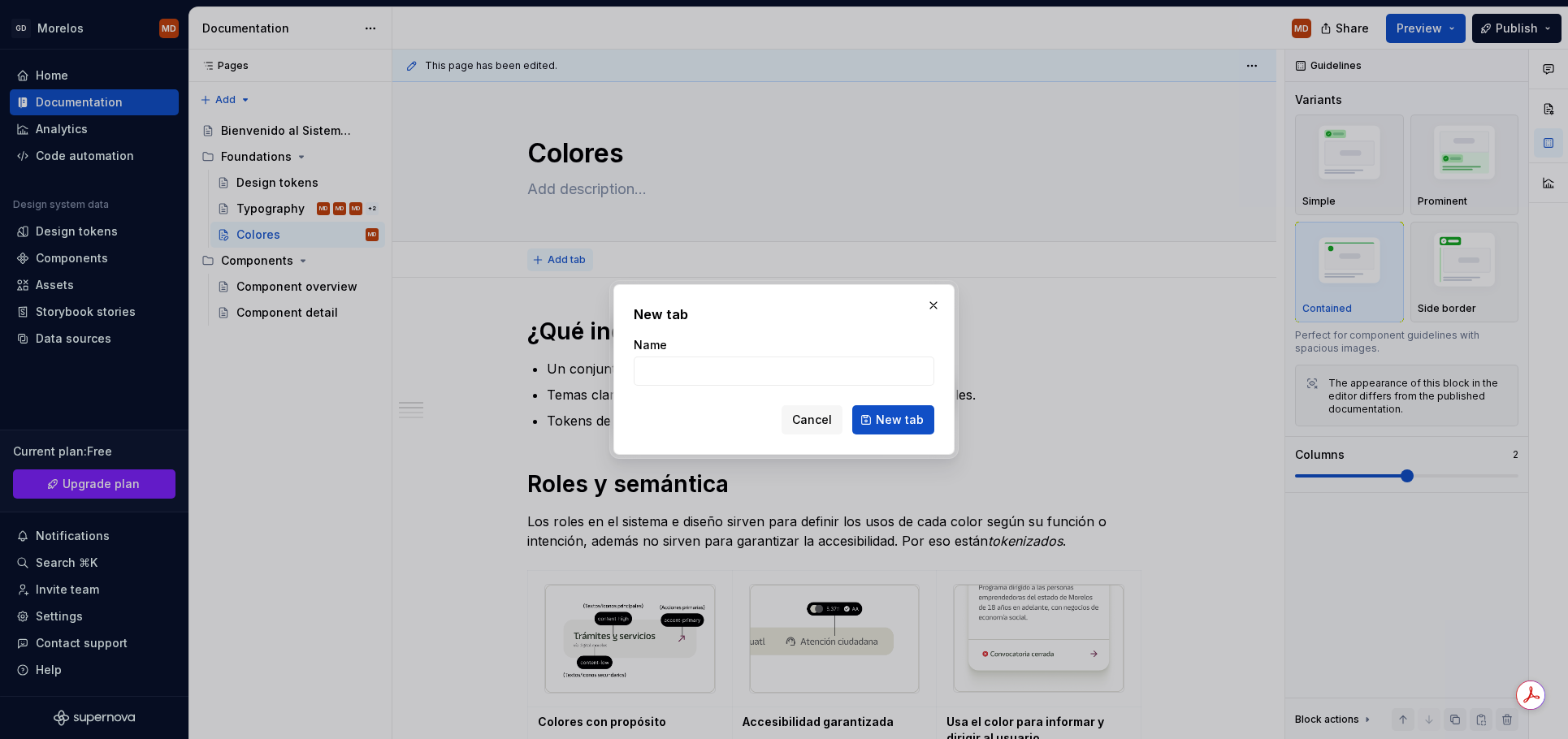
type textarea "*"
type input "Introducción"
click button "New tab" at bounding box center [894, 419] width 82 height 29
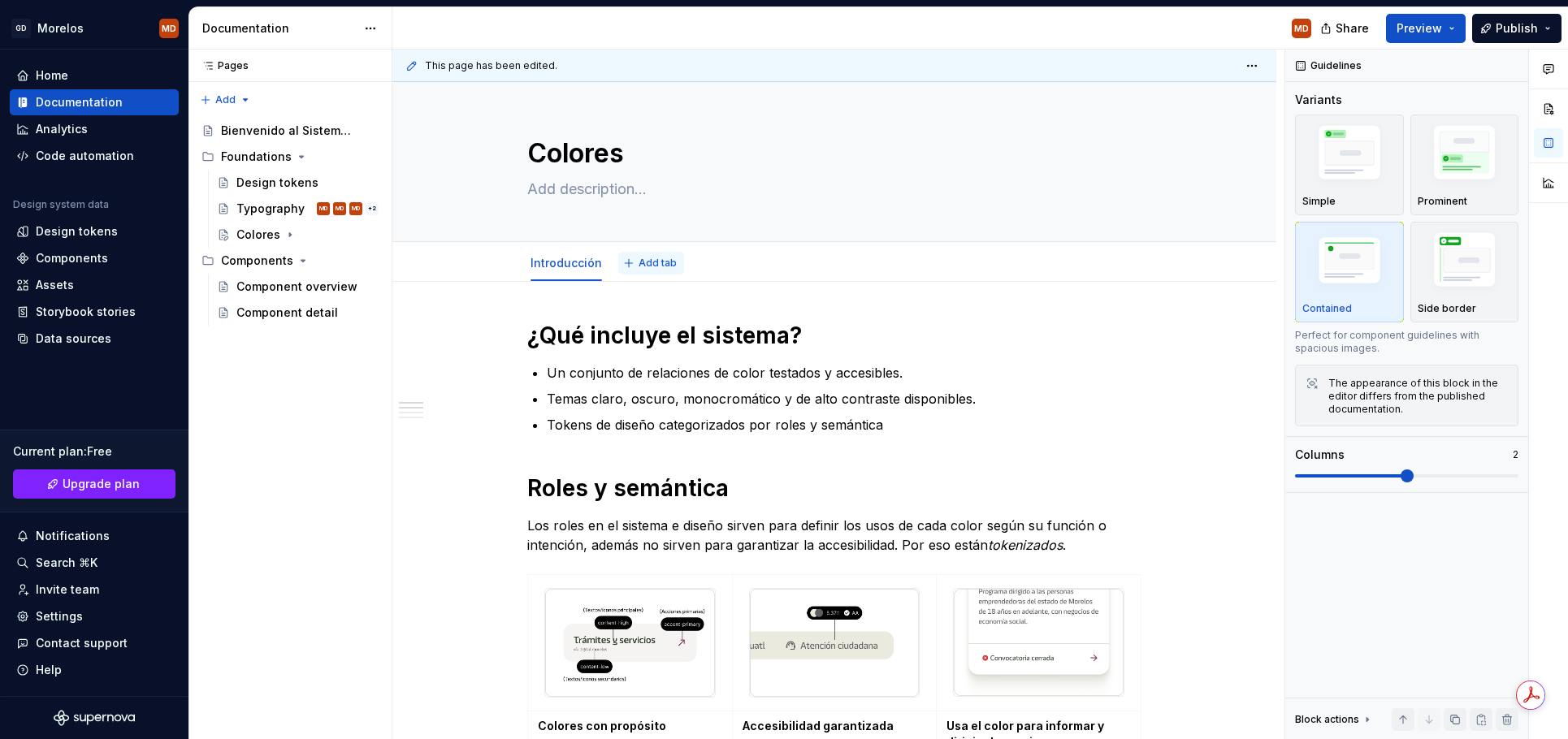
click at [645, 258] on span "Add tab" at bounding box center [657, 263] width 38 height 13
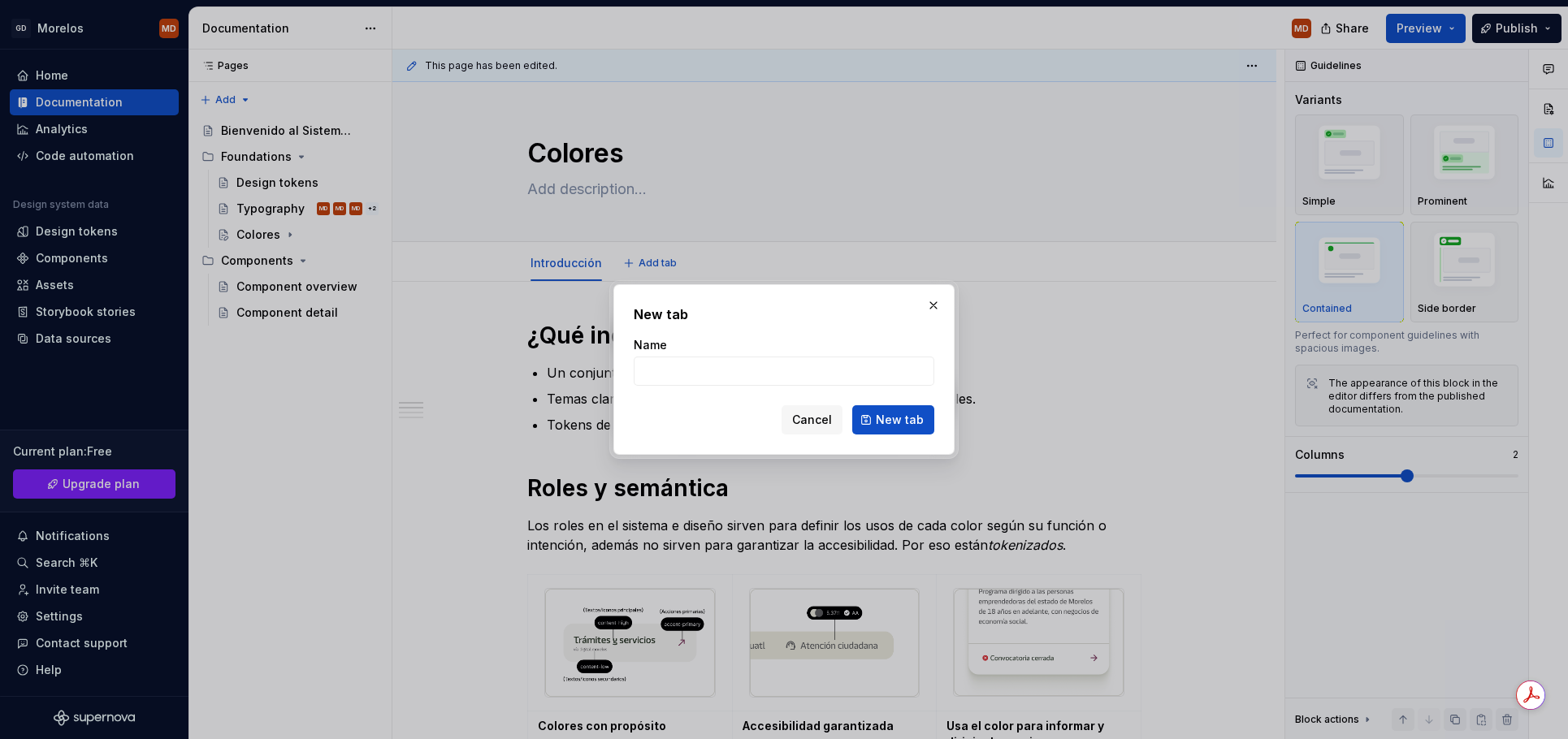
type textarea "*"
type input "Tokens Core"
click at [906, 419] on span "New tab" at bounding box center [900, 420] width 48 height 16
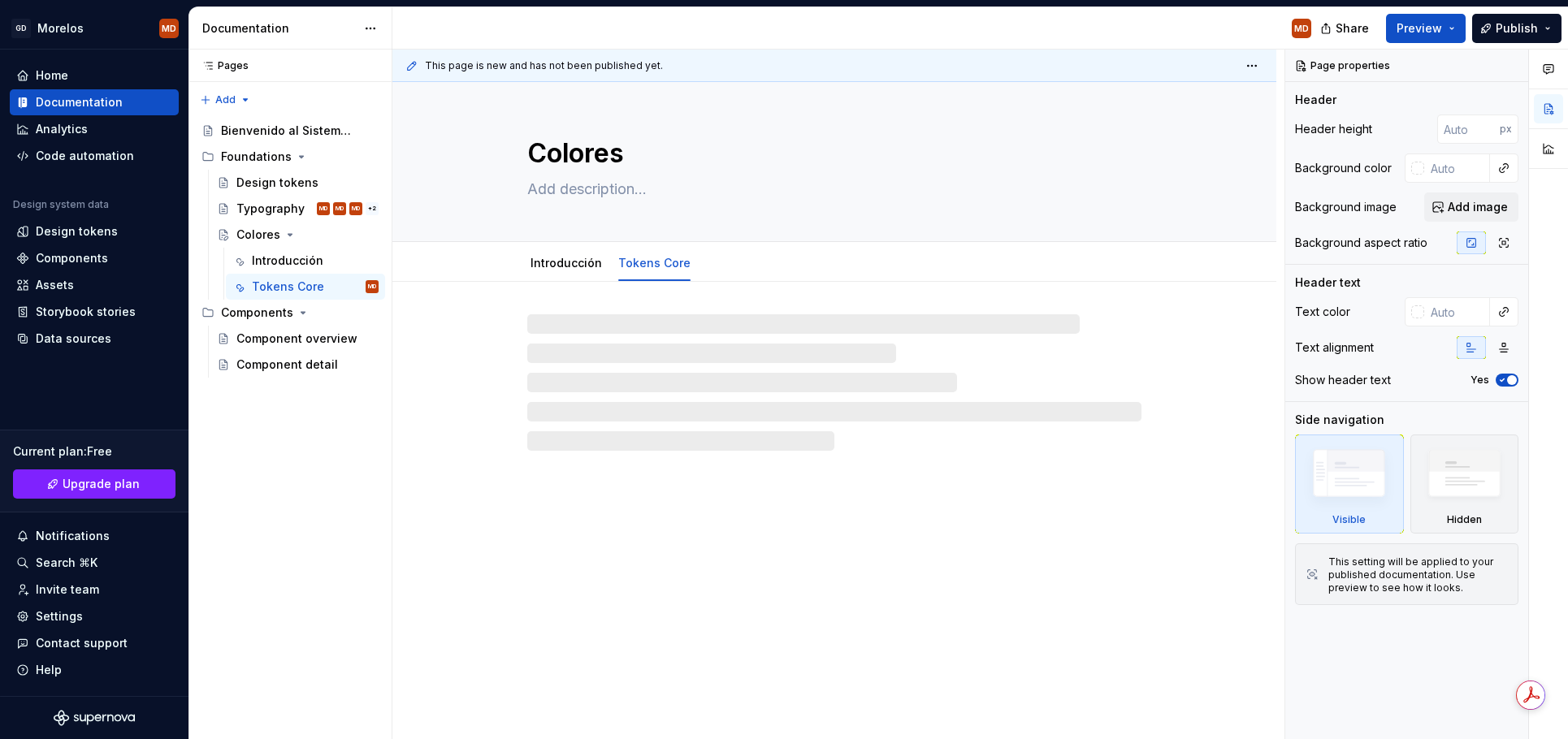
type textarea "*"
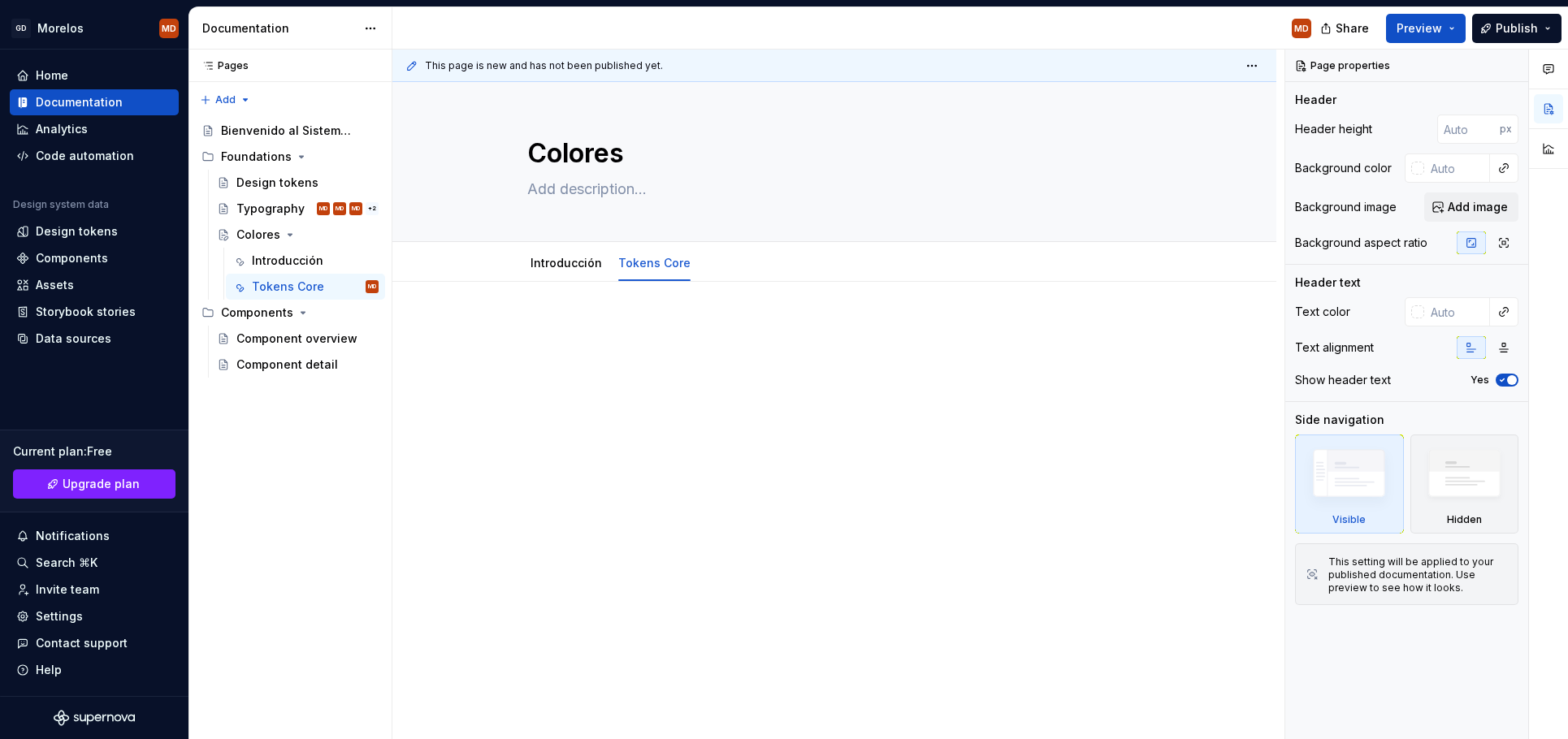
click at [642, 348] on div at bounding box center [834, 352] width 615 height 62
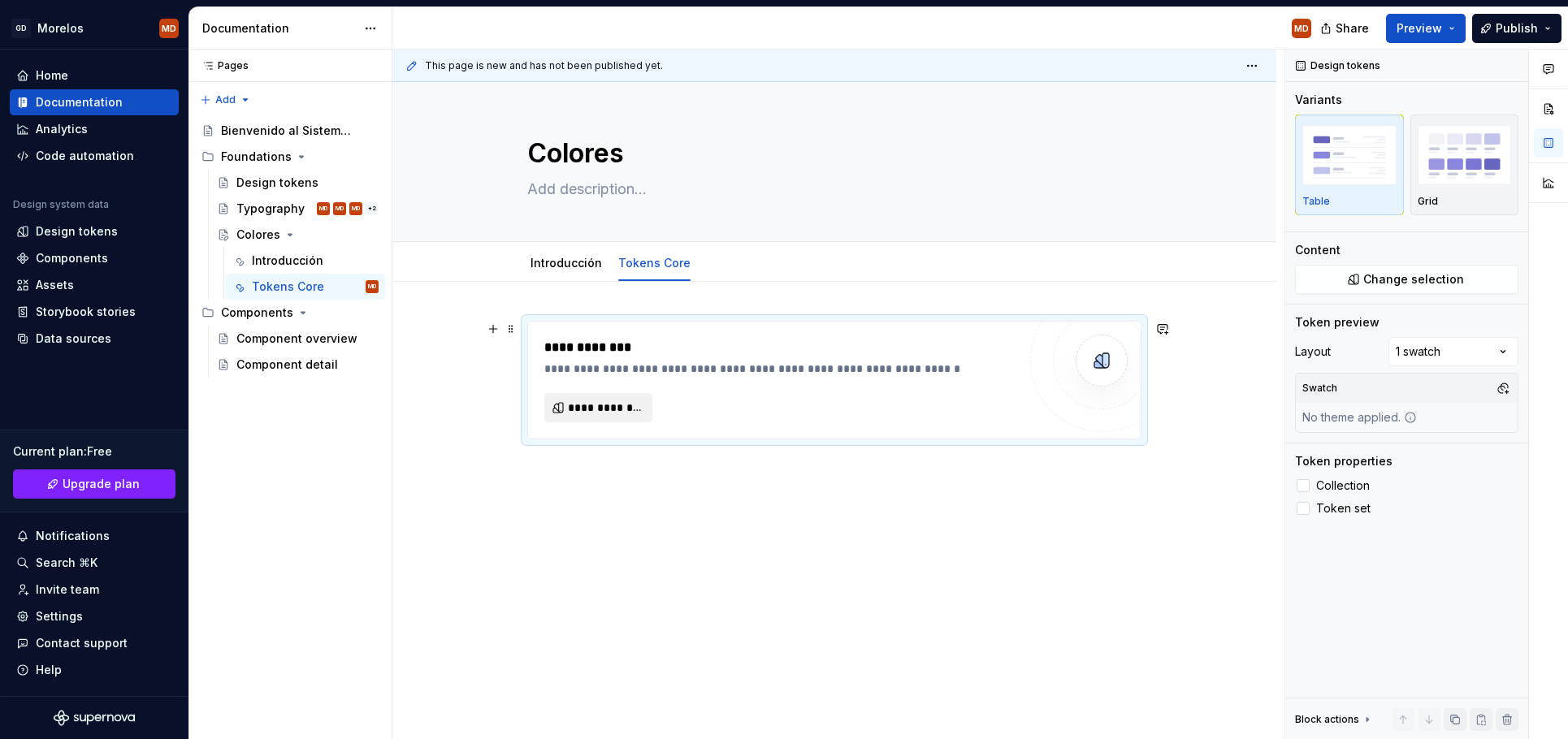
click at [571, 409] on button "**********" at bounding box center [598, 407] width 108 height 29
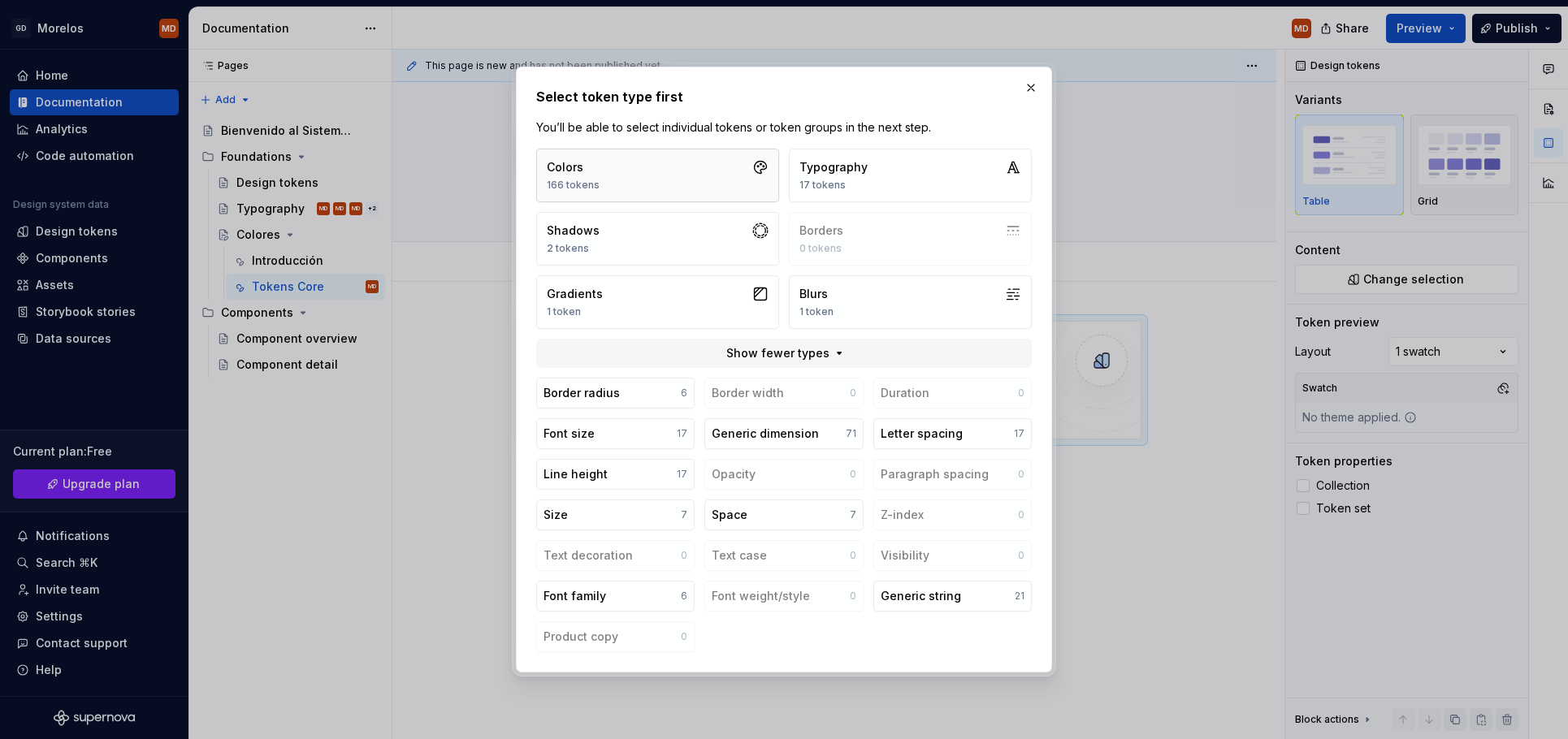
click at [626, 183] on button "Colors 166 tokens" at bounding box center [657, 175] width 243 height 54
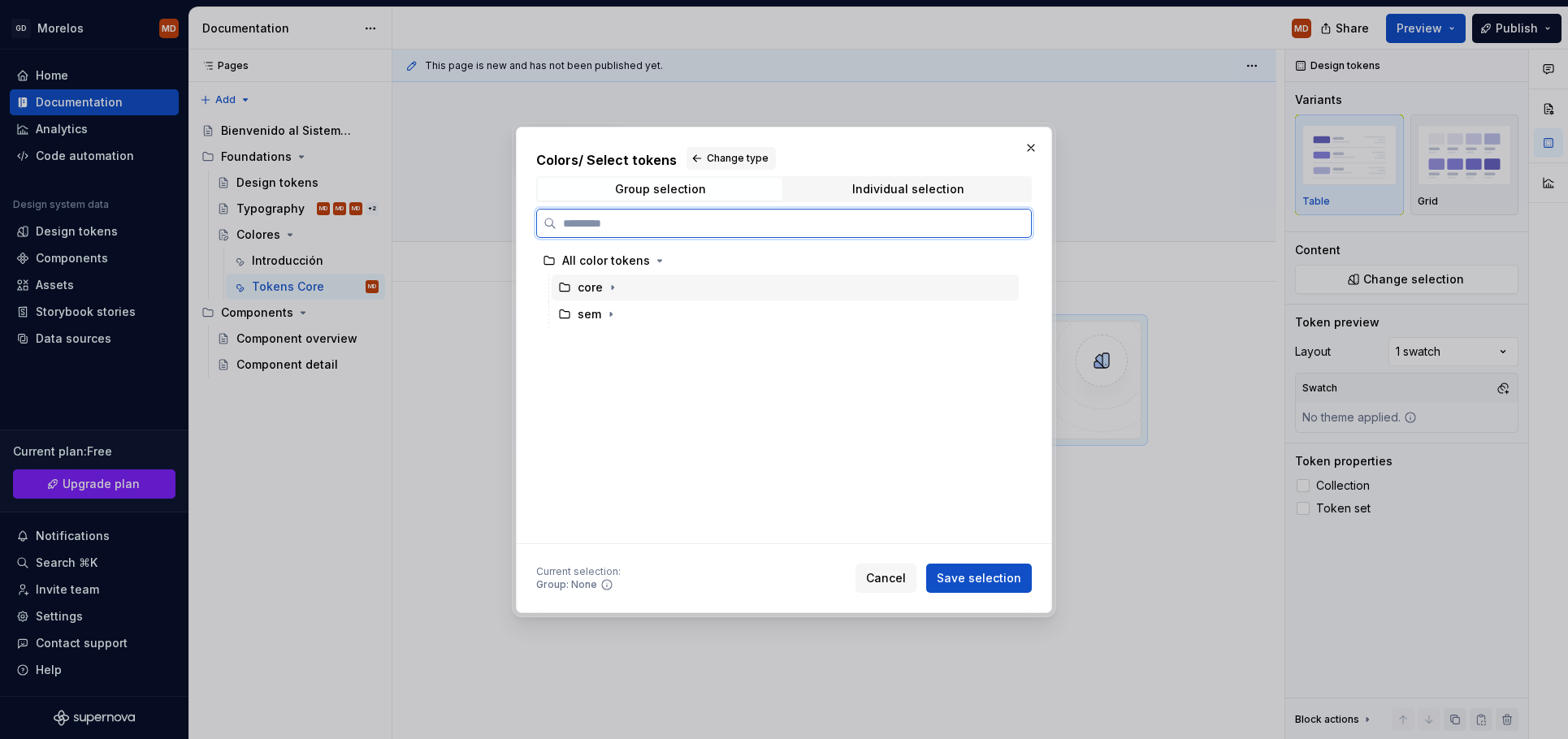
click at [634, 285] on div "core" at bounding box center [785, 288] width 467 height 26
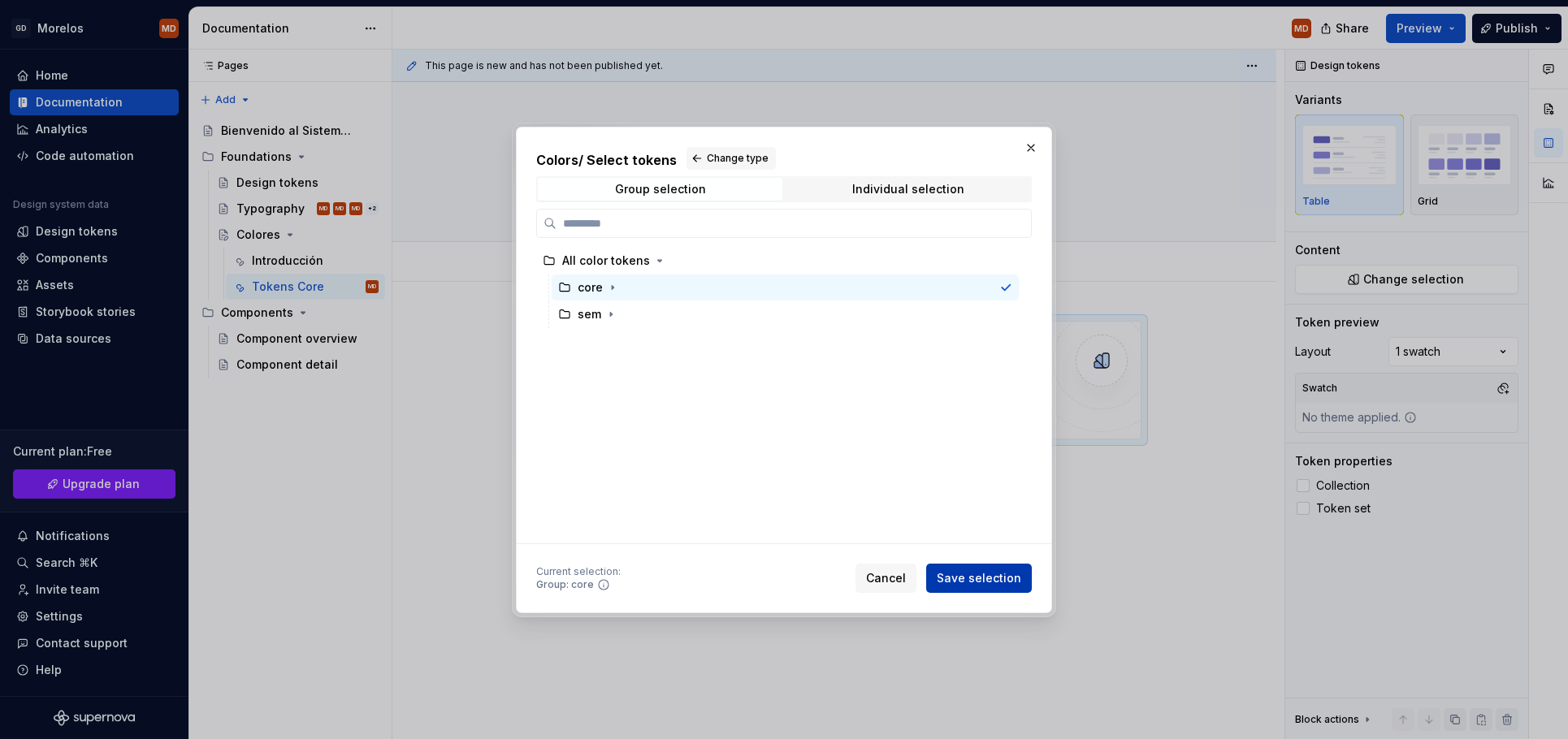
click at [982, 582] on span "Save selection" at bounding box center [978, 579] width 85 height 16
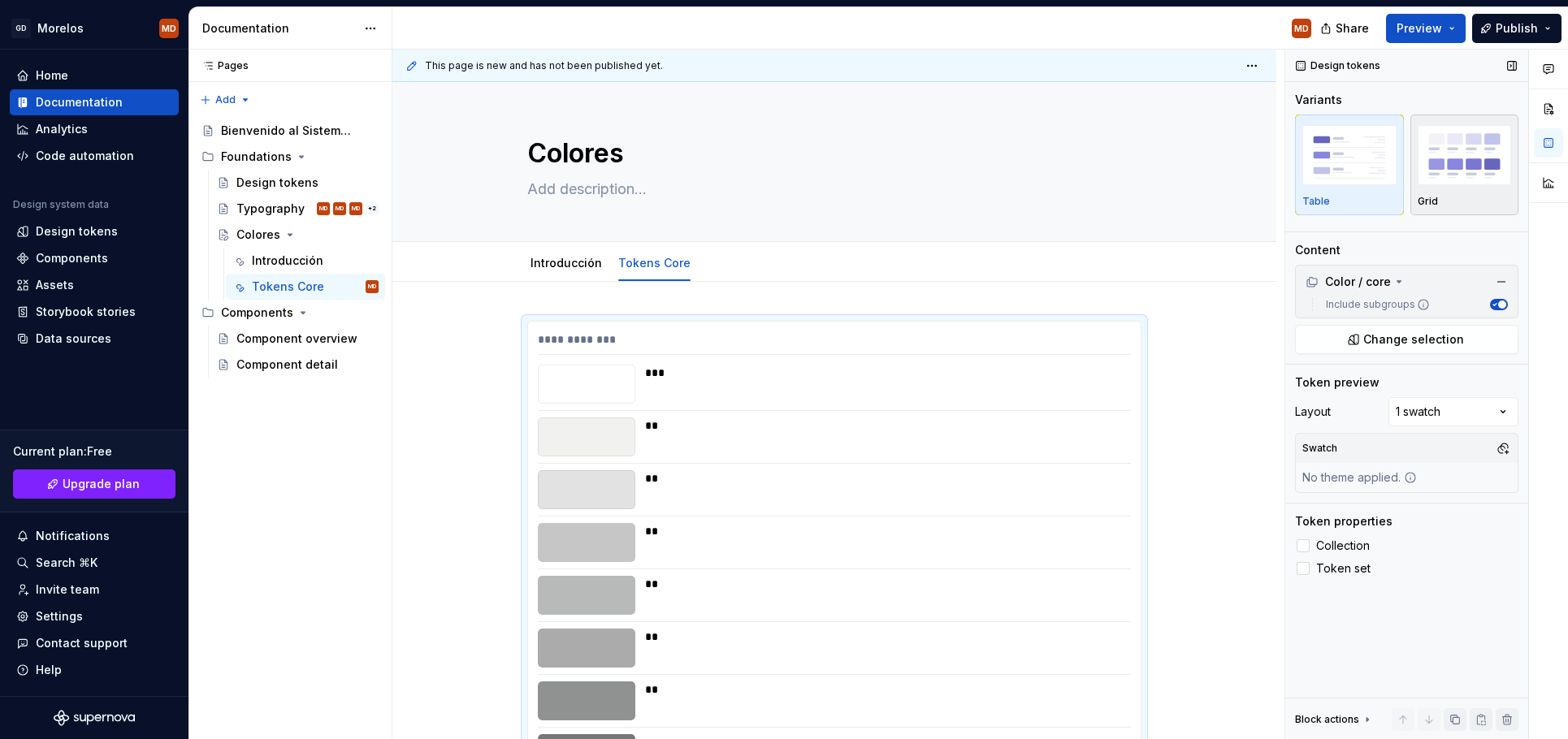
click at [1496, 162] on img "button" at bounding box center [1464, 155] width 95 height 60
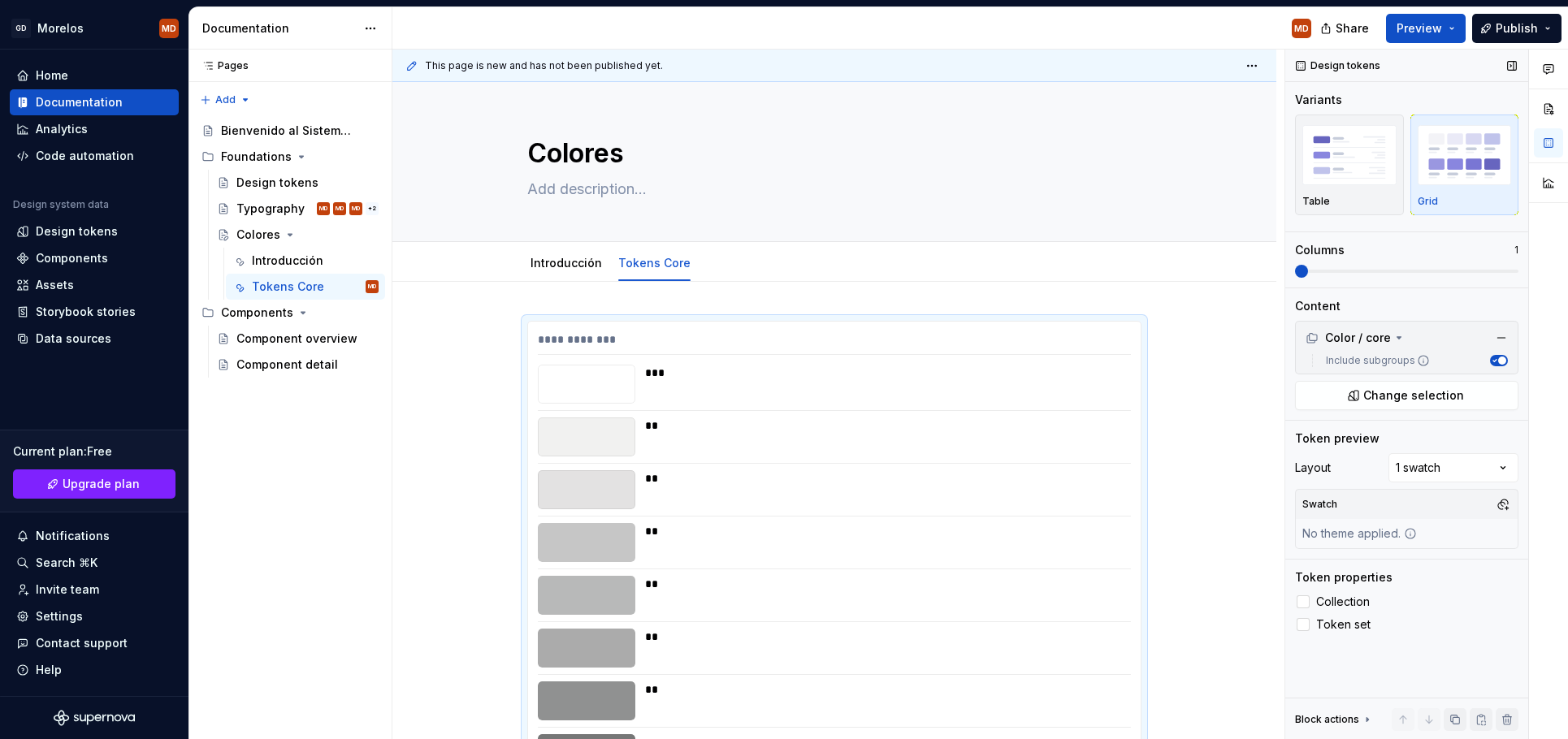
scroll to position [271, 0]
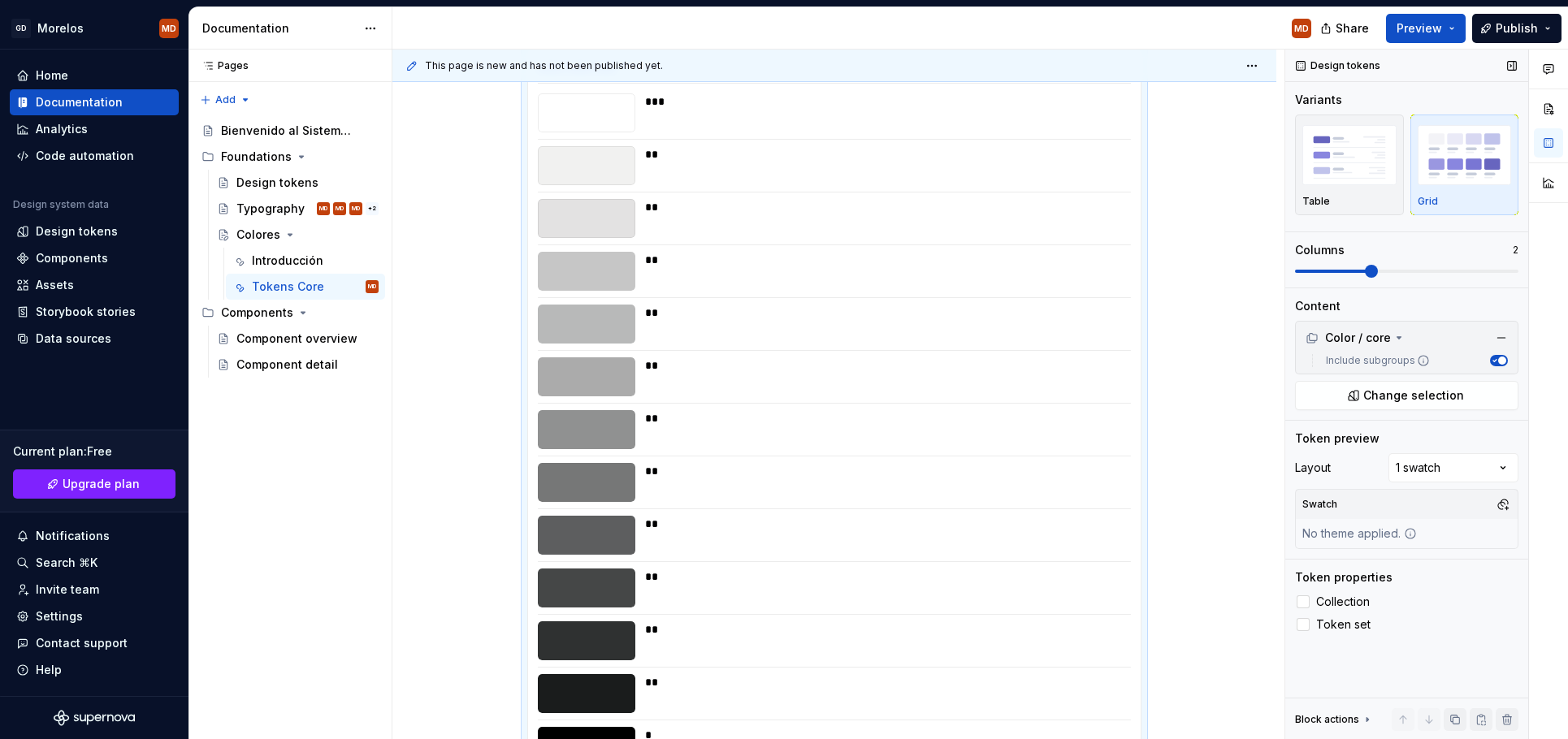
click at [1365, 276] on span at bounding box center [1371, 271] width 13 height 13
click at [1518, 267] on span at bounding box center [1511, 271] width 13 height 13
click at [1350, 603] on span "Collection" at bounding box center [1343, 602] width 54 height 13
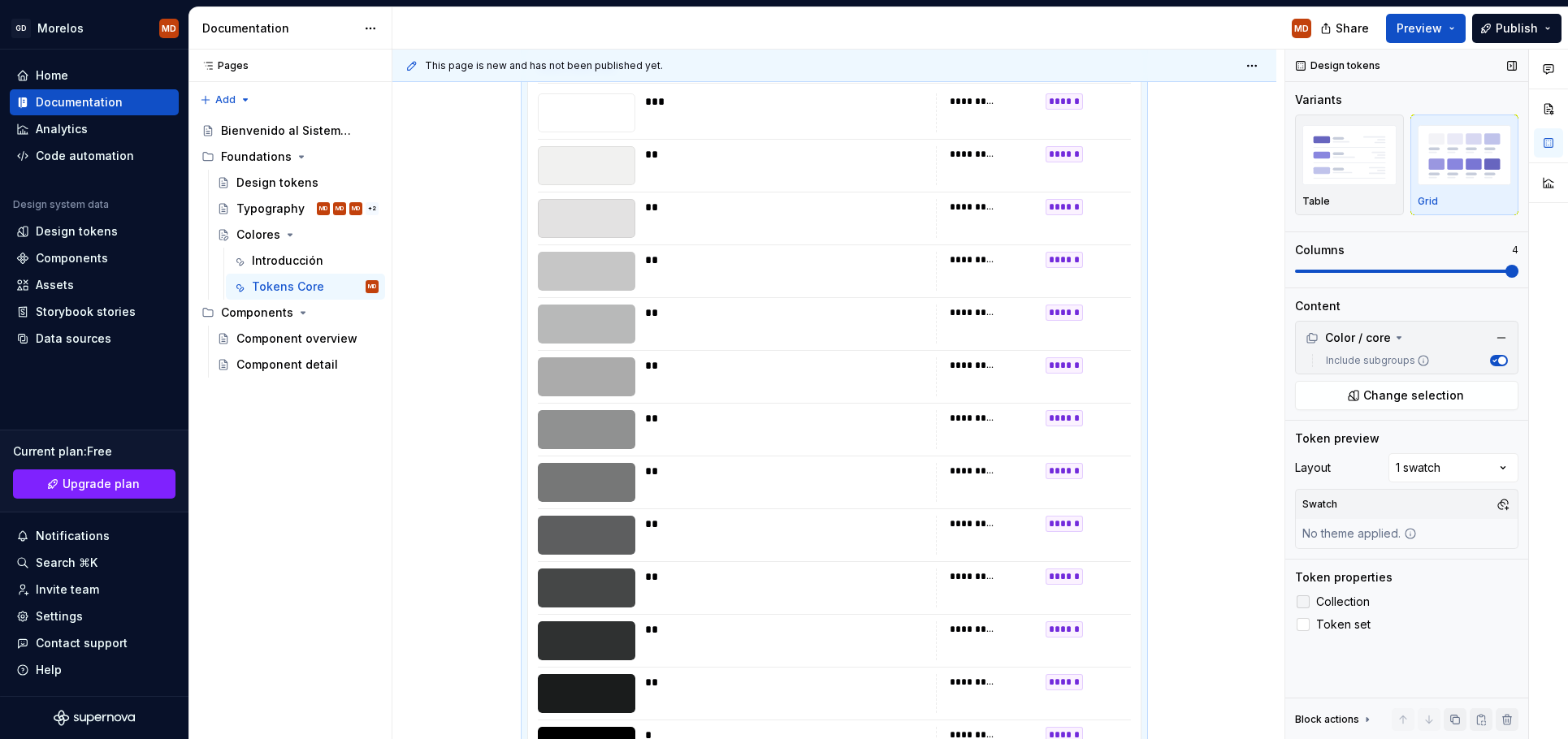
click at [1347, 608] on span "Collection" at bounding box center [1343, 602] width 54 height 13
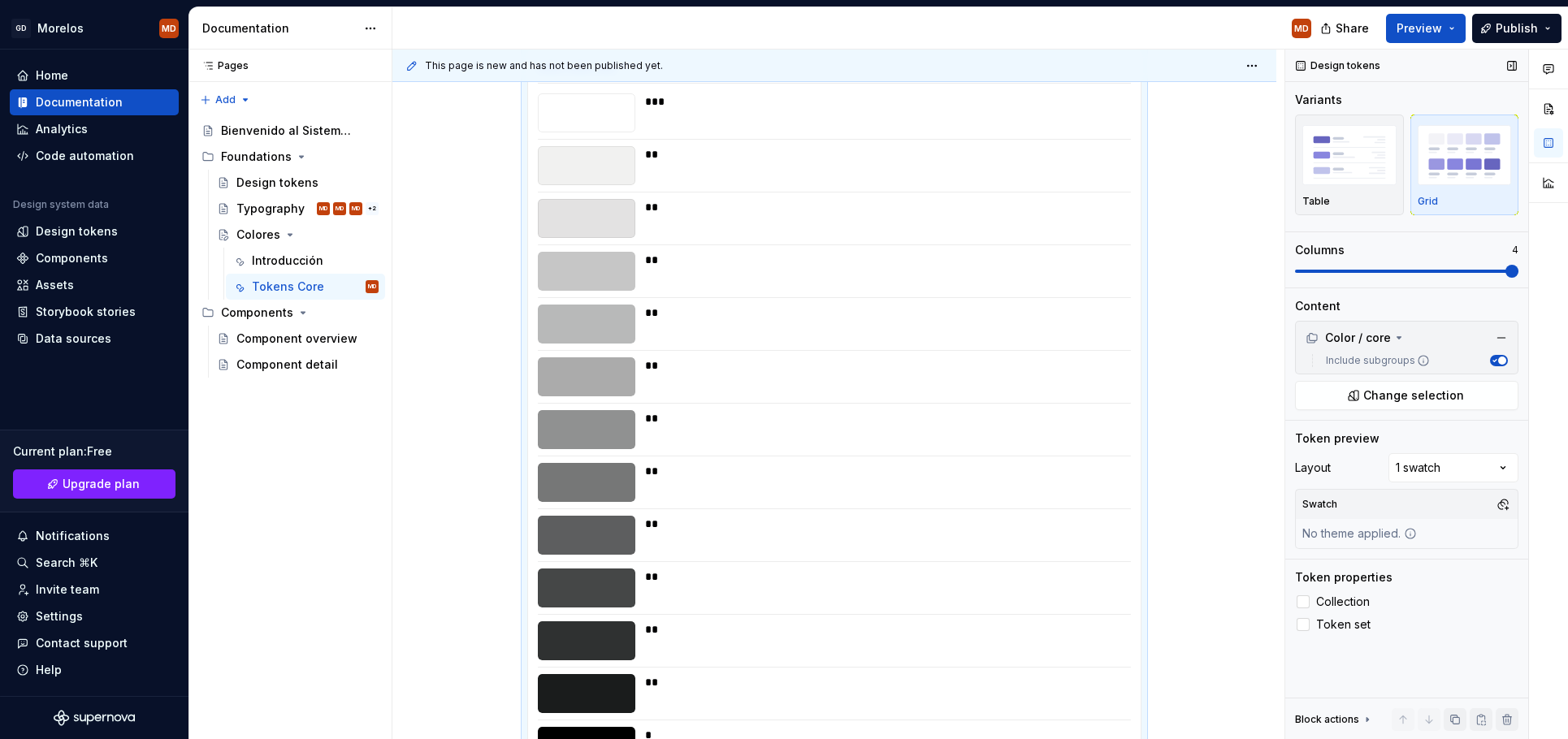
click at [1327, 634] on div "Design tokens Variants Table Grid Columns 4 Content Color / core Include subgro…" at bounding box center [1407, 394] width 243 height 690
click at [1325, 627] on span "Token set" at bounding box center [1343, 624] width 55 height 13
click at [1443, 470] on div "Comments Open comments No comments yet Select ‘Comment’ from the block context …" at bounding box center [1427, 394] width 283 height 690
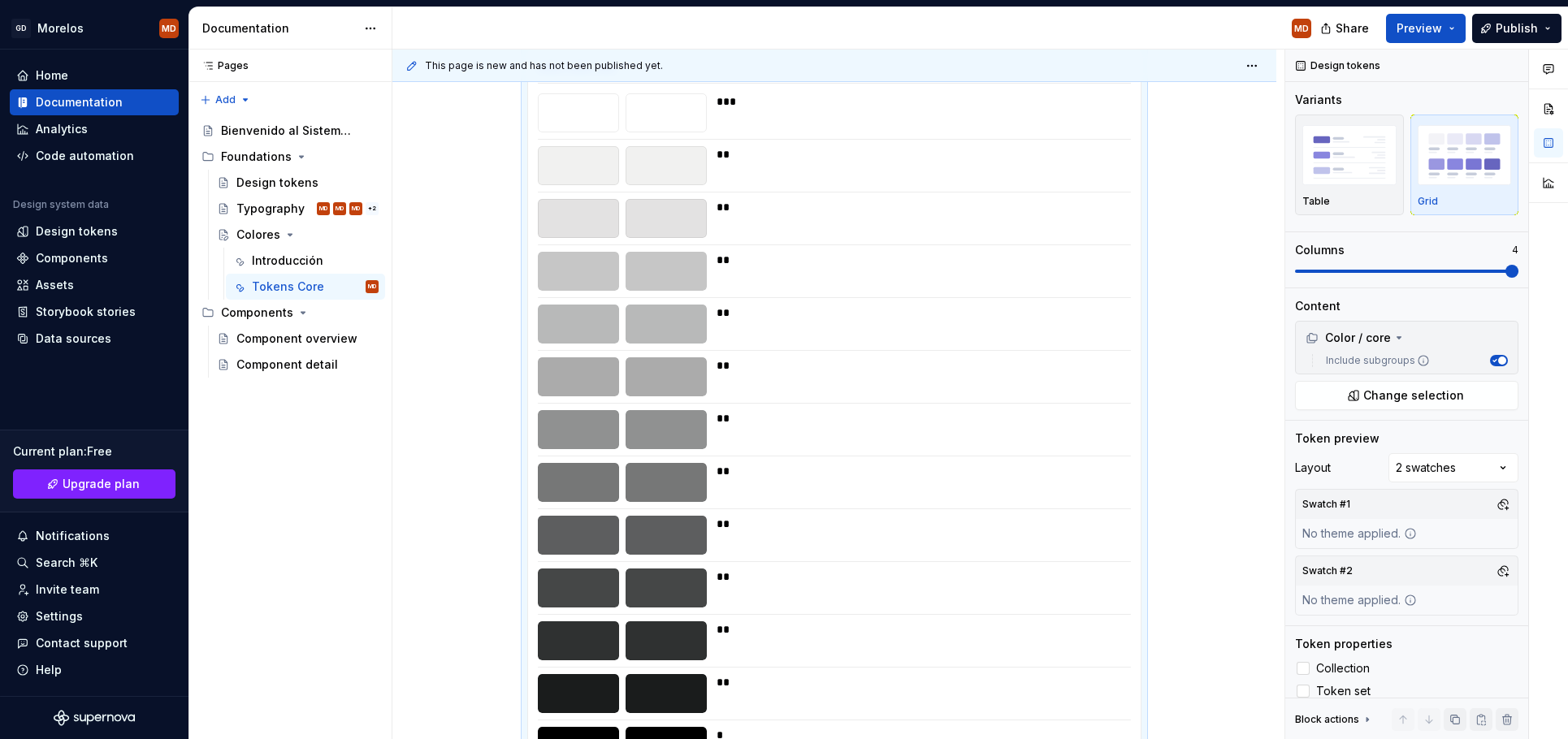
click at [1438, 471] on div "Comments Open comments No comments yet Select ‘Comment’ from the block context …" at bounding box center [1427, 394] width 283 height 690
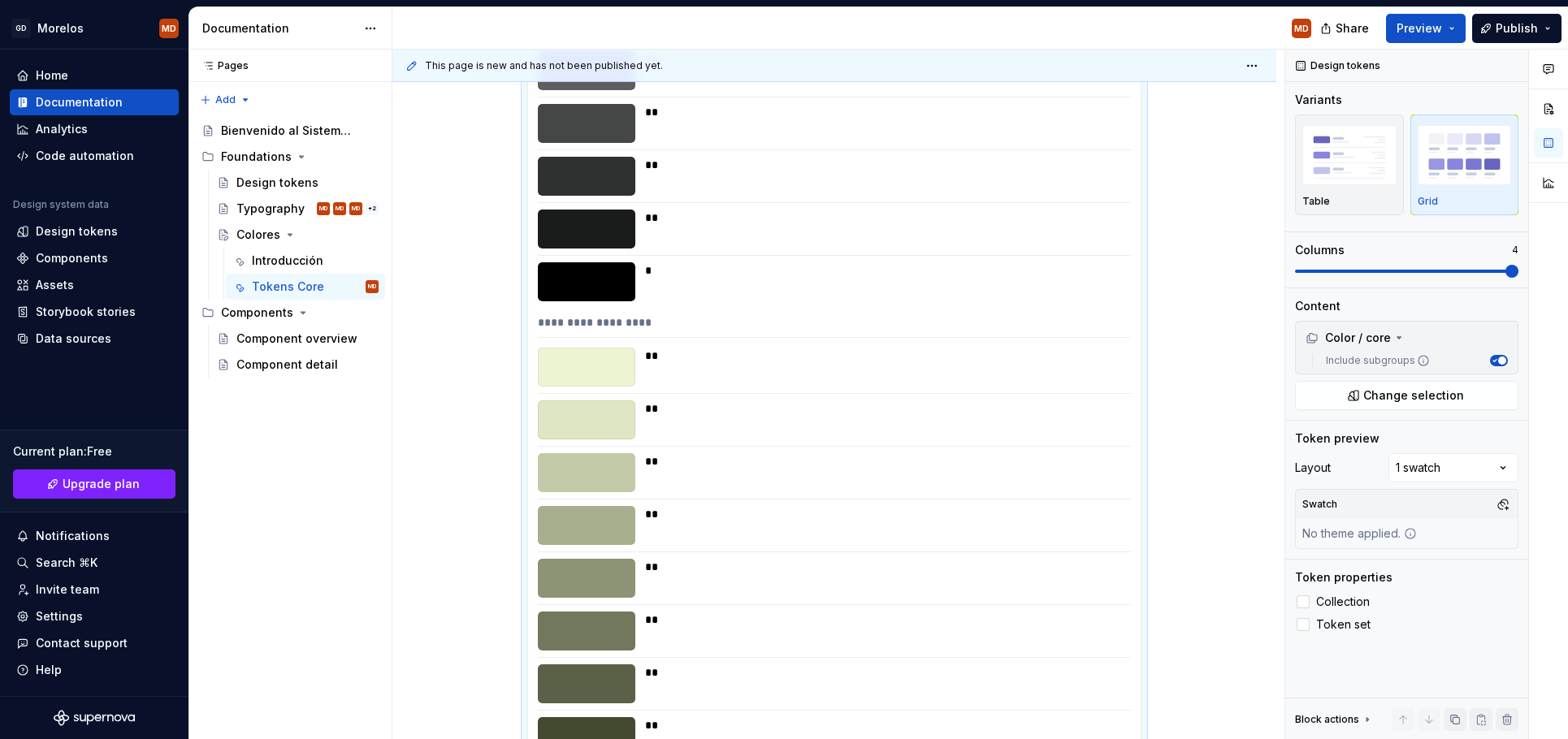
scroll to position [0, 0]
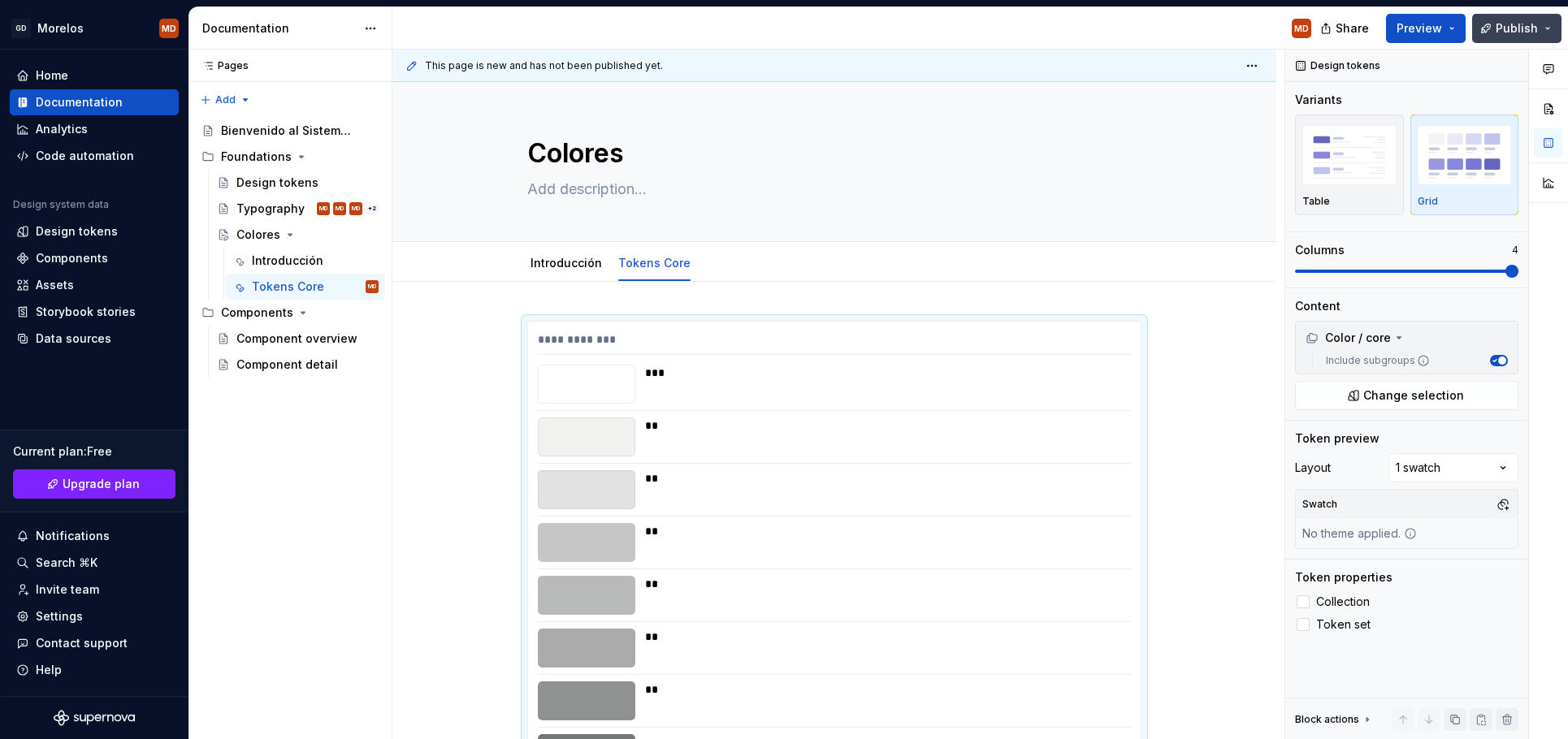
click at [1500, 29] on span "Publish" at bounding box center [1517, 28] width 42 height 16
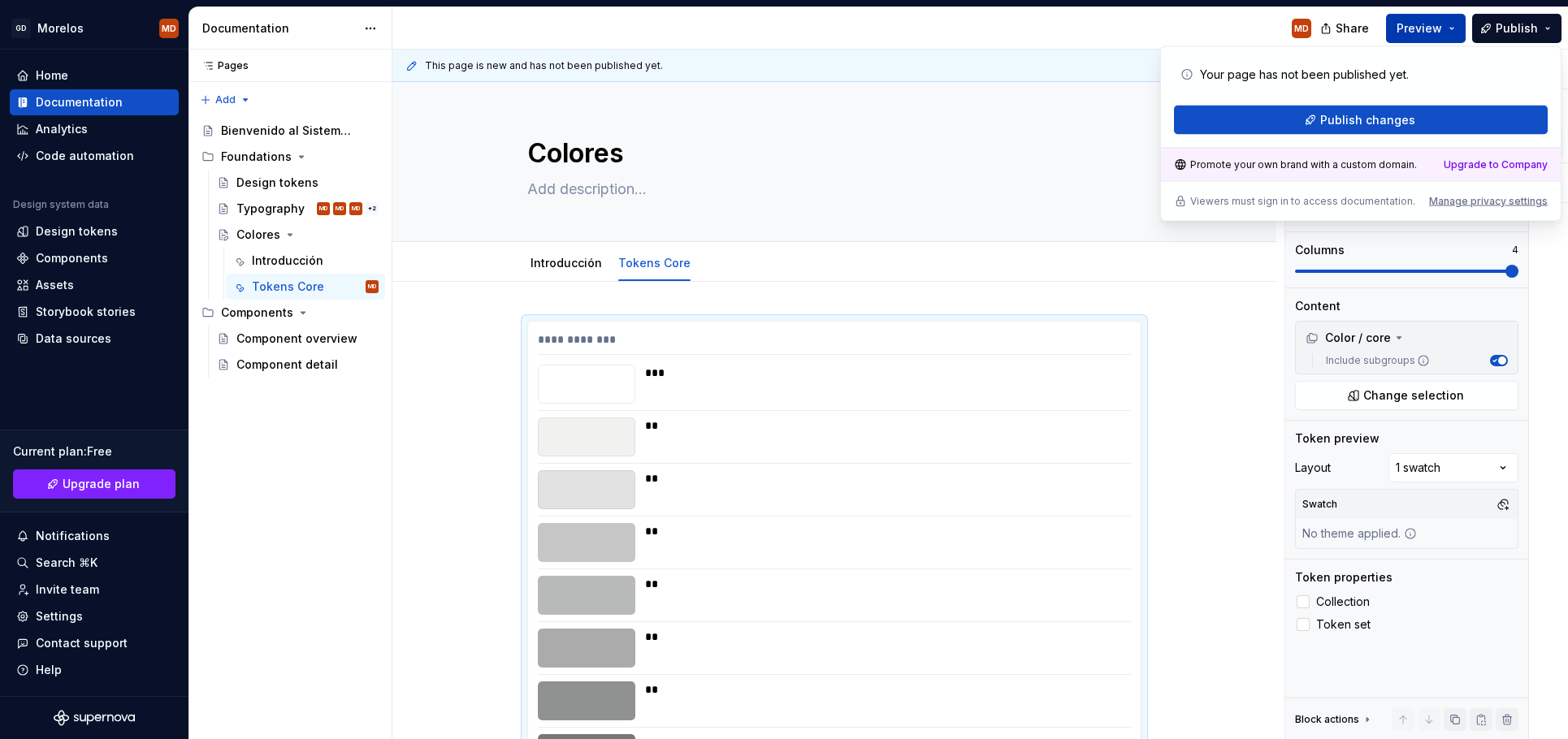
click at [1430, 32] on span "Preview" at bounding box center [1420, 28] width 46 height 16
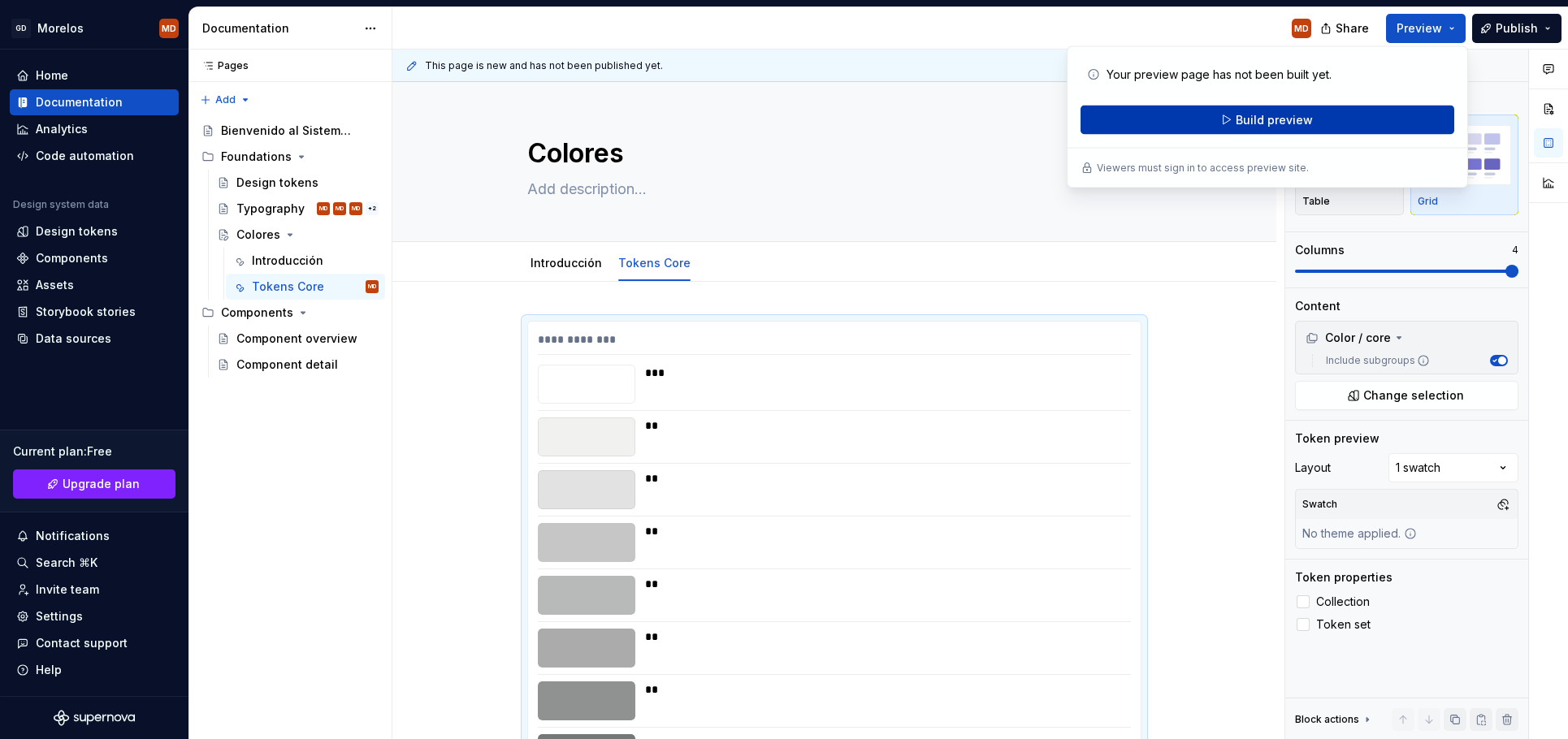
click at [1360, 112] on button "Build preview" at bounding box center [1267, 120] width 374 height 29
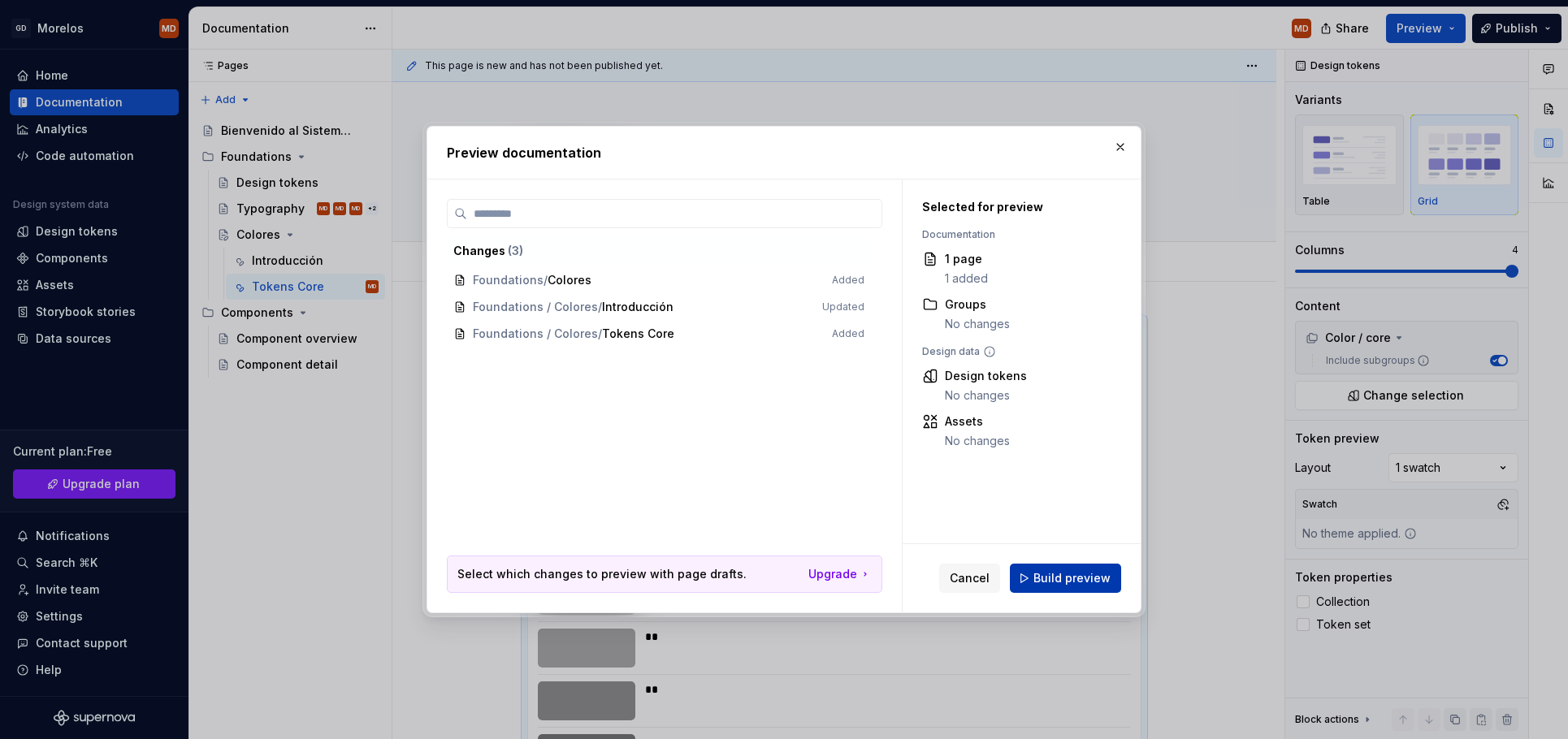
click at [1075, 580] on span "Build preview" at bounding box center [1071, 579] width 77 height 16
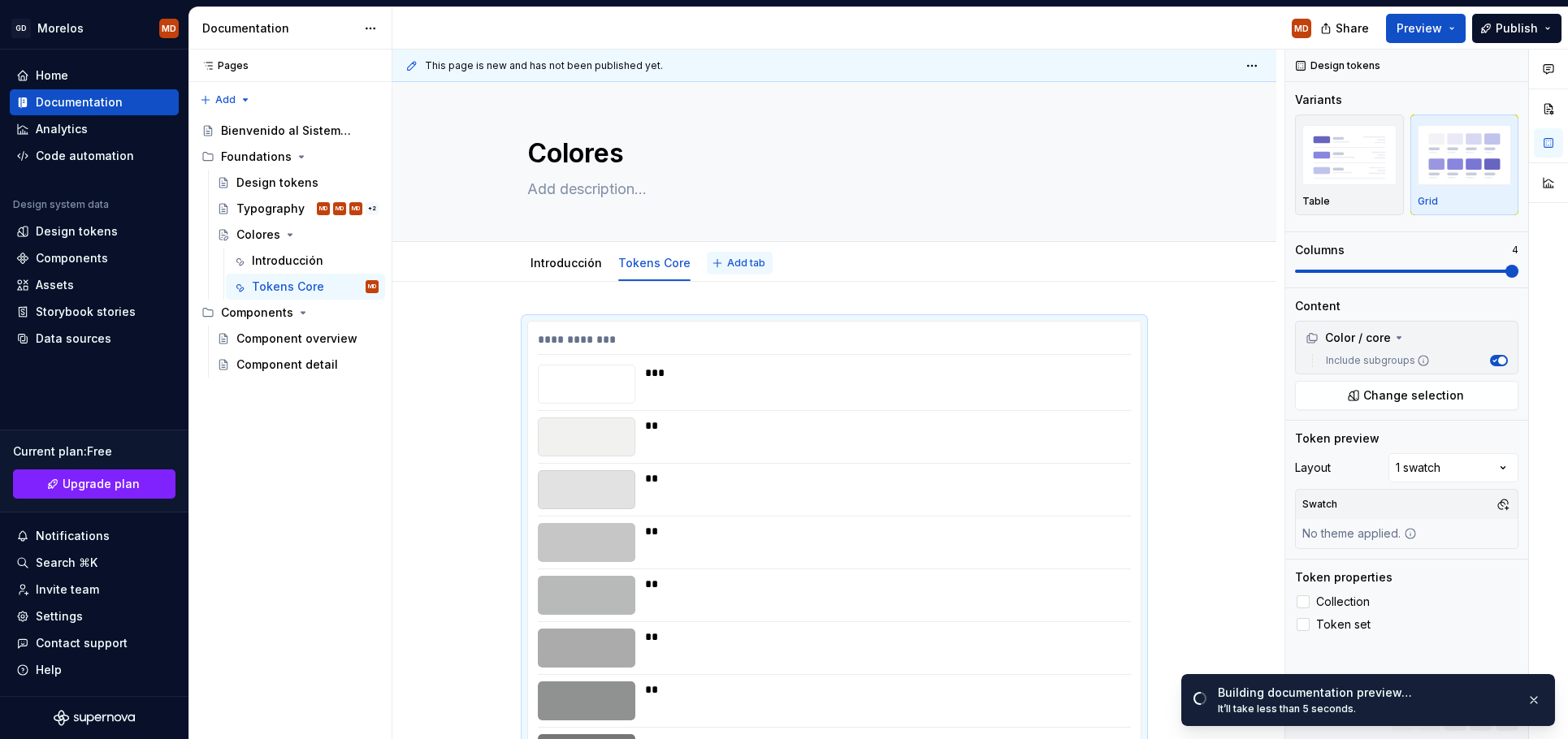
click at [716, 263] on button "Add tab" at bounding box center [740, 263] width 66 height 23
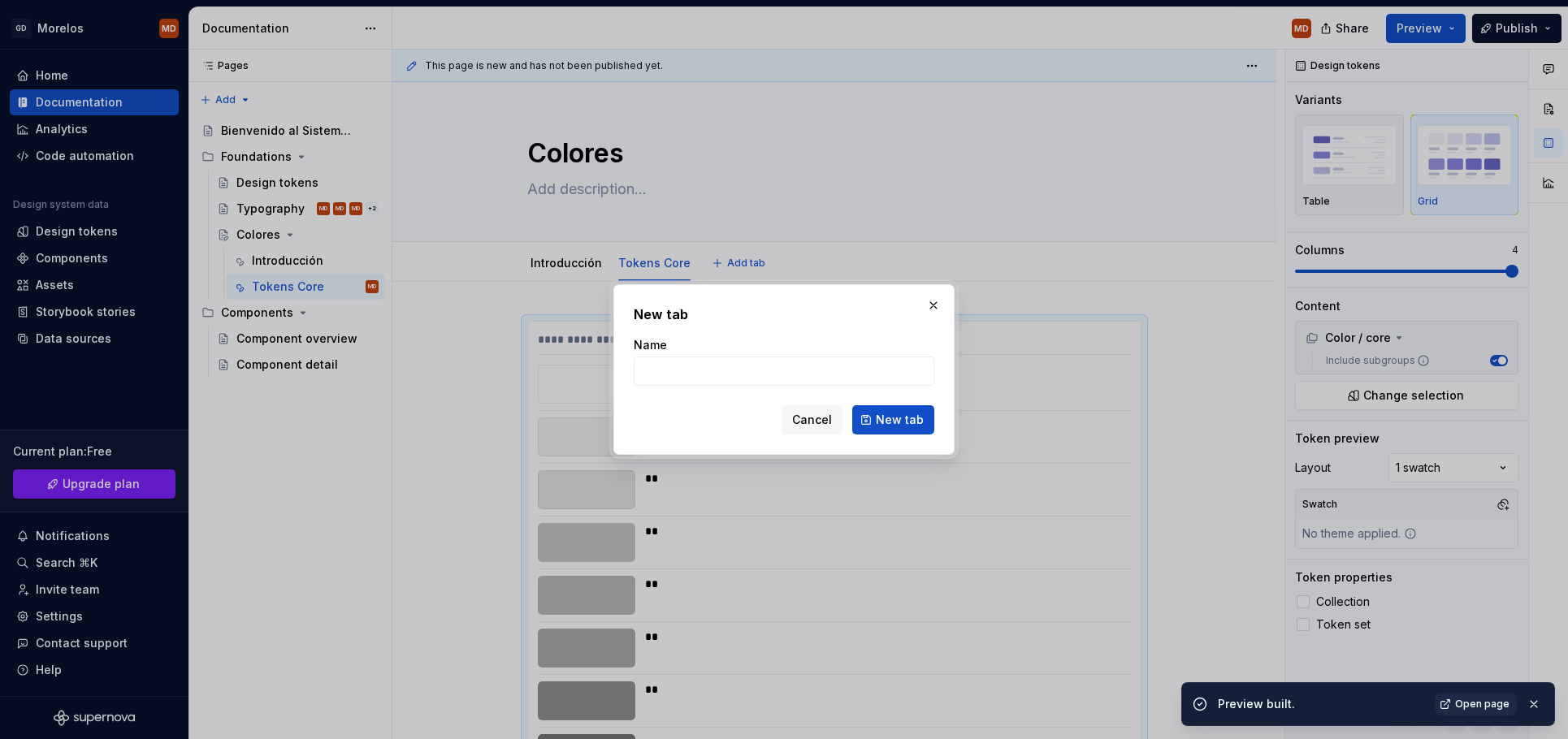
type textarea "*"
type input "Tokens Se"
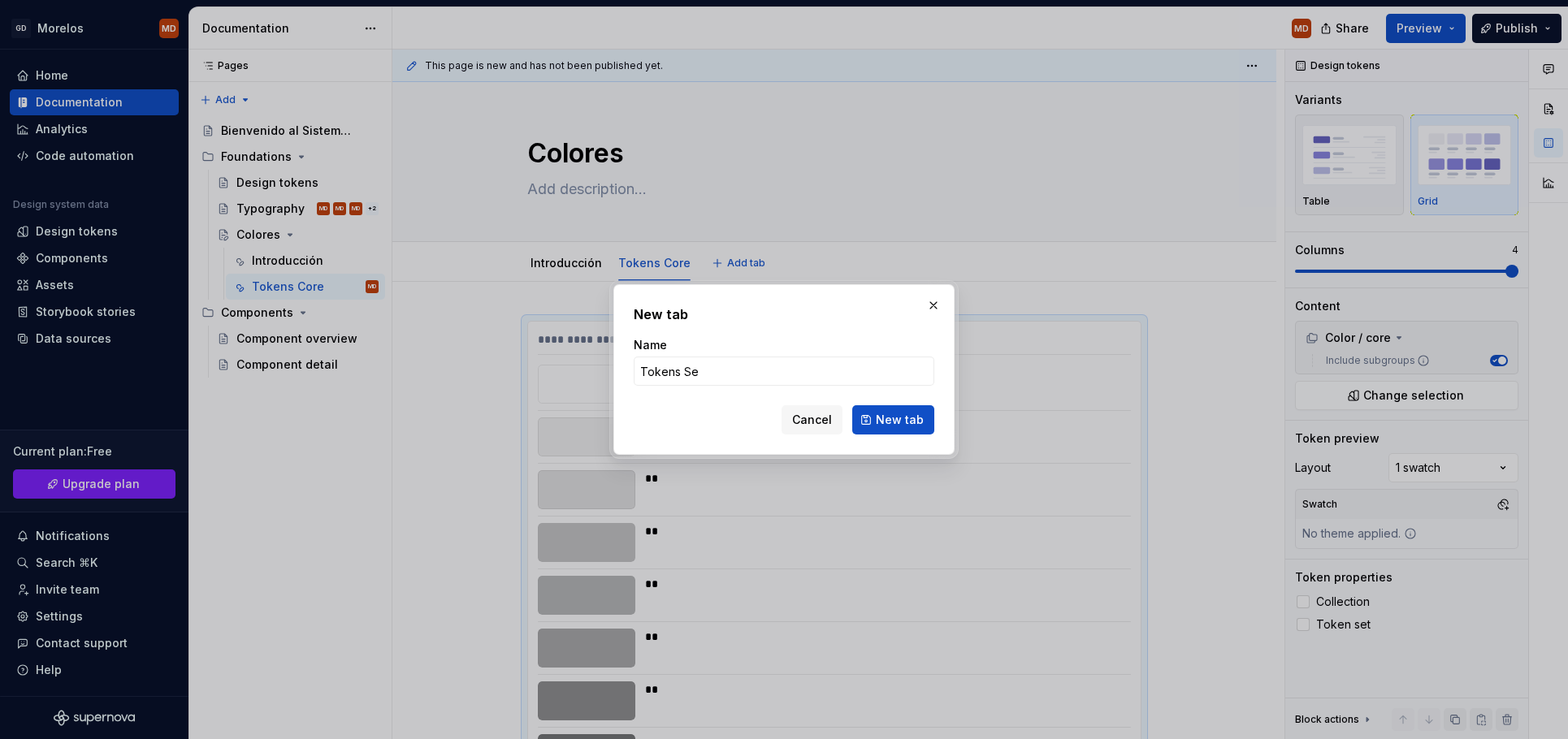
type textarea "*"
type input "Colores Semánticos"
click at [918, 415] on span "New tab" at bounding box center [900, 420] width 48 height 16
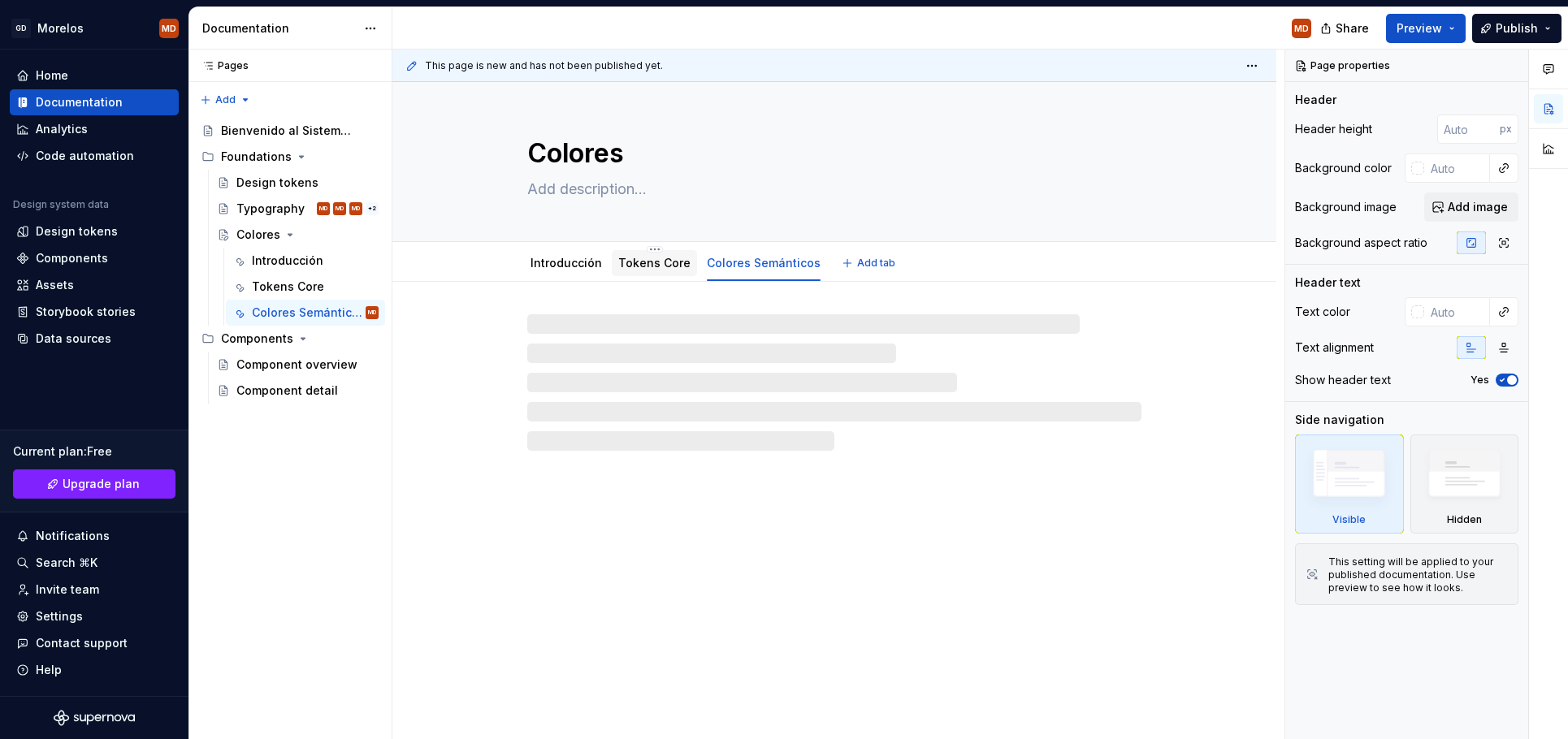
click at [637, 267] on link "Tokens Core" at bounding box center [654, 263] width 73 height 14
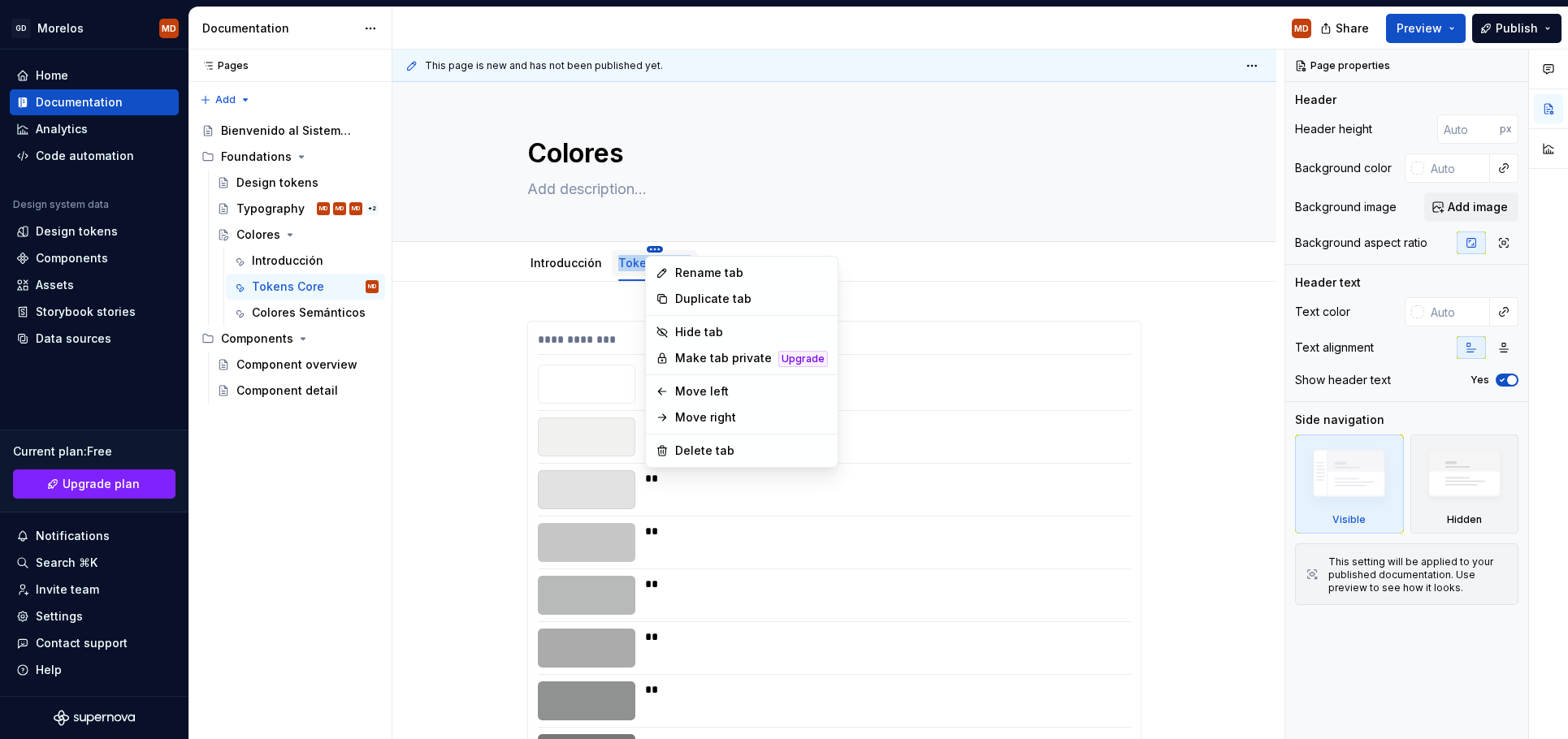
click at [652, 249] on html "GD Morelos MD Home Documentation Analytics Code automation Design system data D…" at bounding box center [784, 370] width 1568 height 739
type textarea "*"
click at [726, 278] on div "Rename tab" at bounding box center [751, 273] width 152 height 16
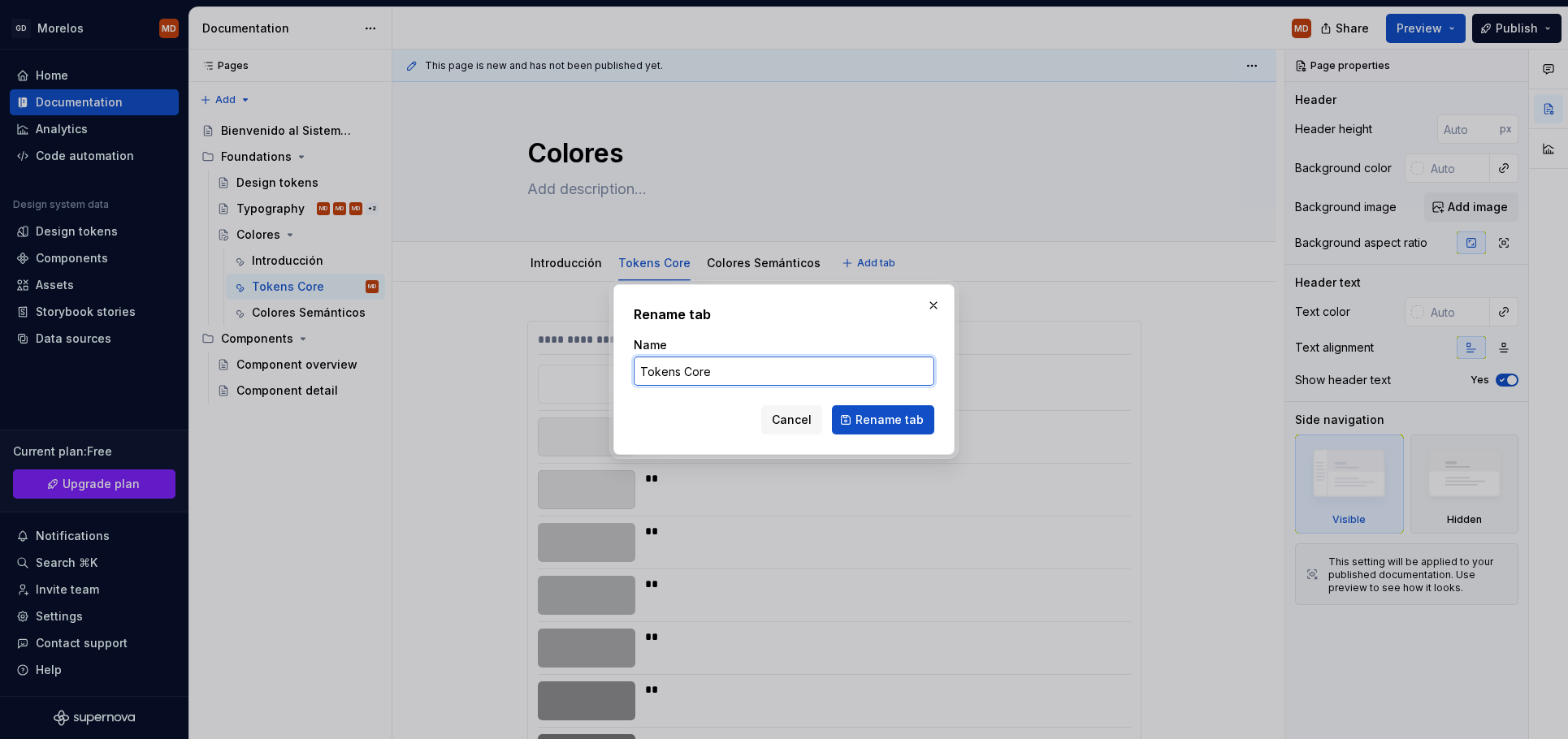
click at [653, 360] on input "Tokens Core" at bounding box center [784, 370] width 301 height 29
type input "Colores Core"
click at [883, 414] on span "Rename tab" at bounding box center [890, 420] width 69 height 16
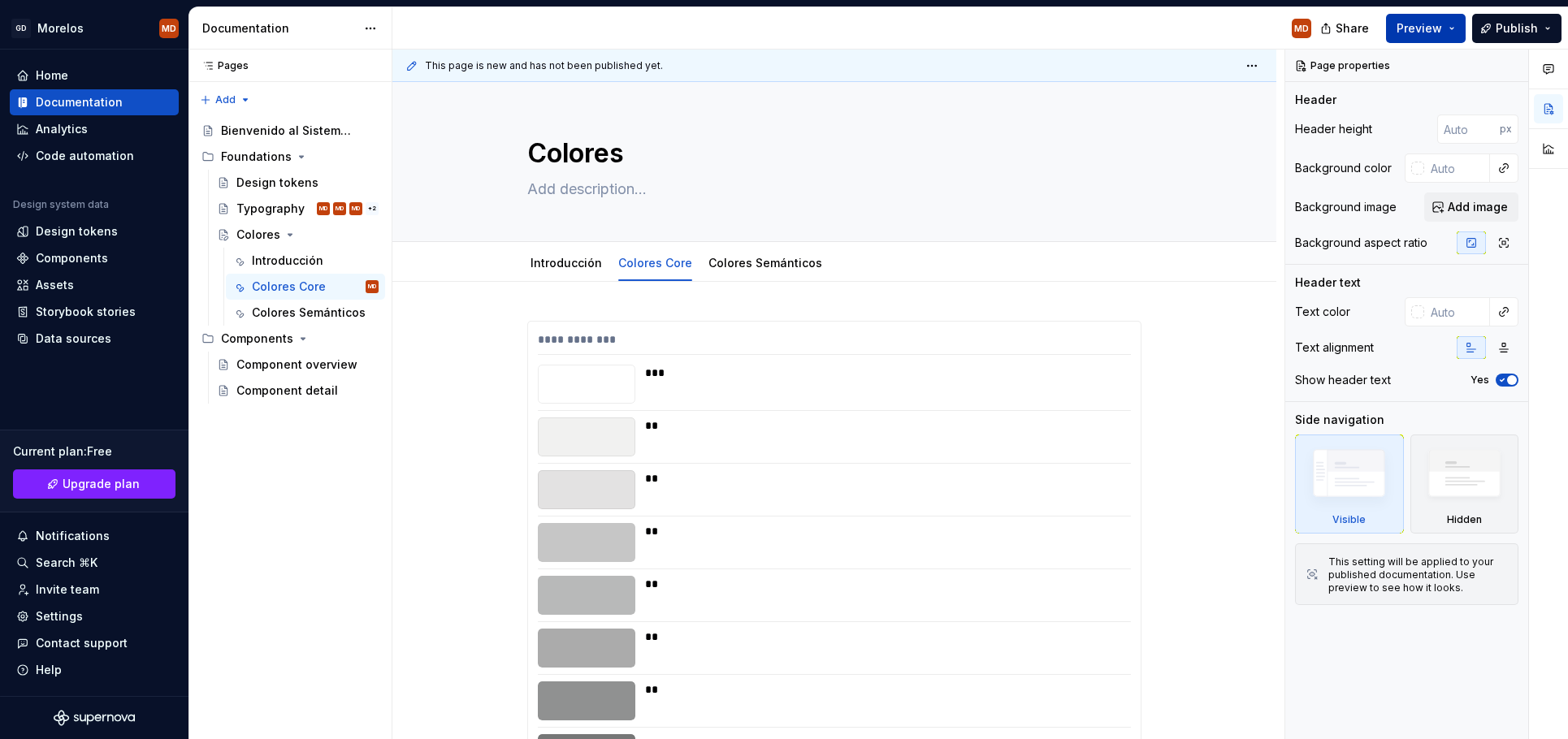
click at [1456, 25] on button "Preview" at bounding box center [1426, 28] width 80 height 29
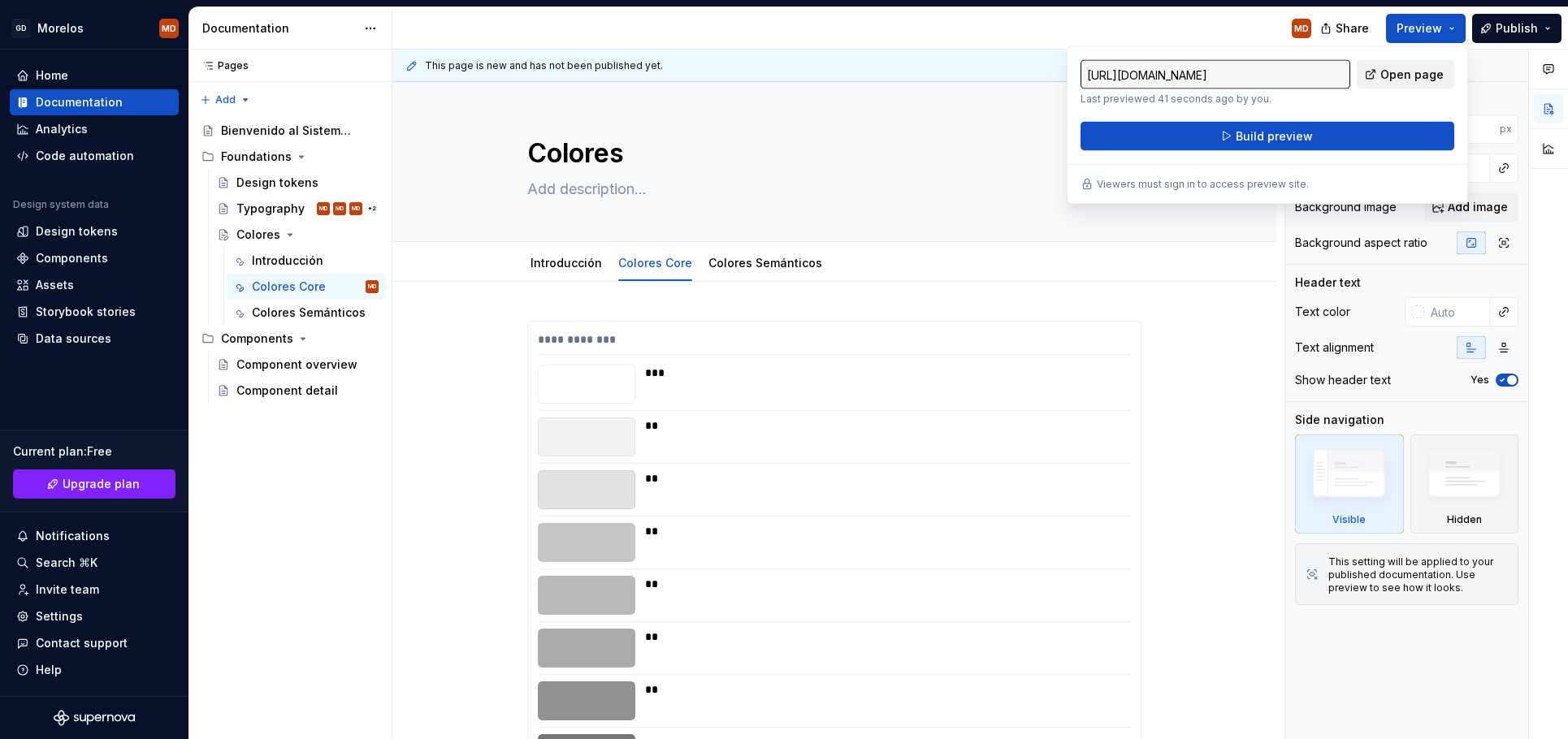
click at [1407, 79] on span "Open page" at bounding box center [1413, 75] width 64 height 16
click at [1419, 35] on span "Preview" at bounding box center [1420, 28] width 46 height 16
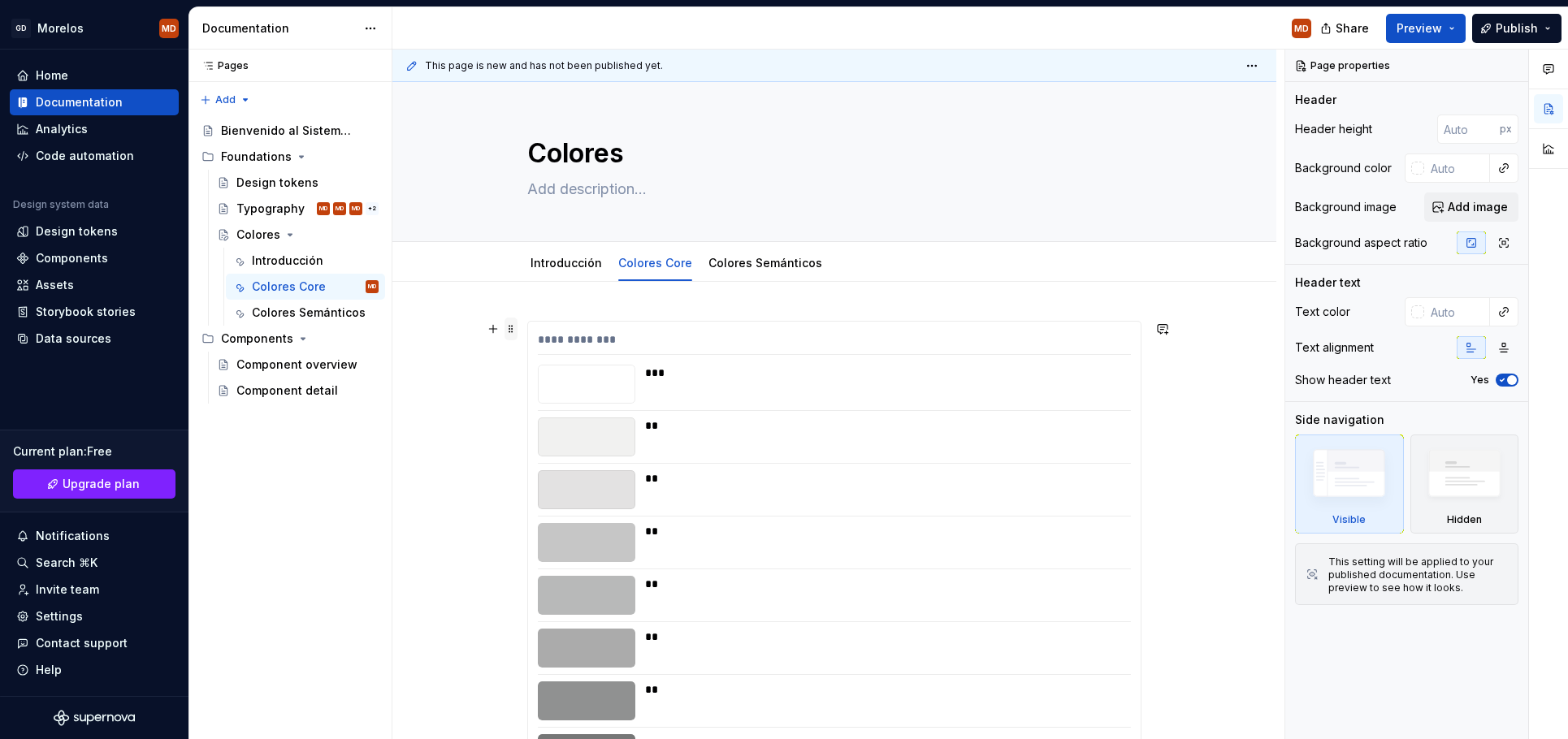
click at [516, 329] on span at bounding box center [510, 329] width 13 height 23
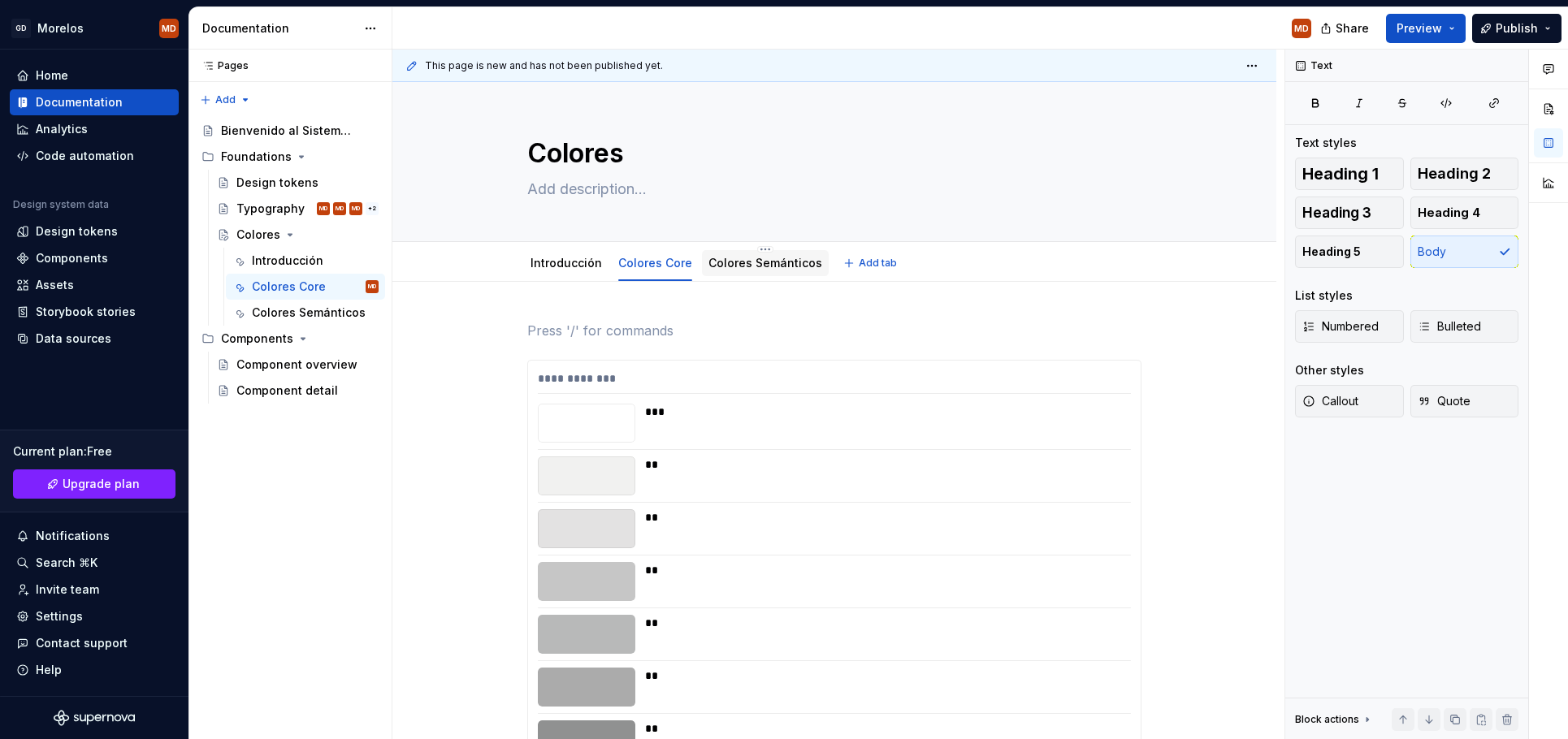
click at [751, 260] on link "Colores Semánticos" at bounding box center [765, 263] width 114 height 14
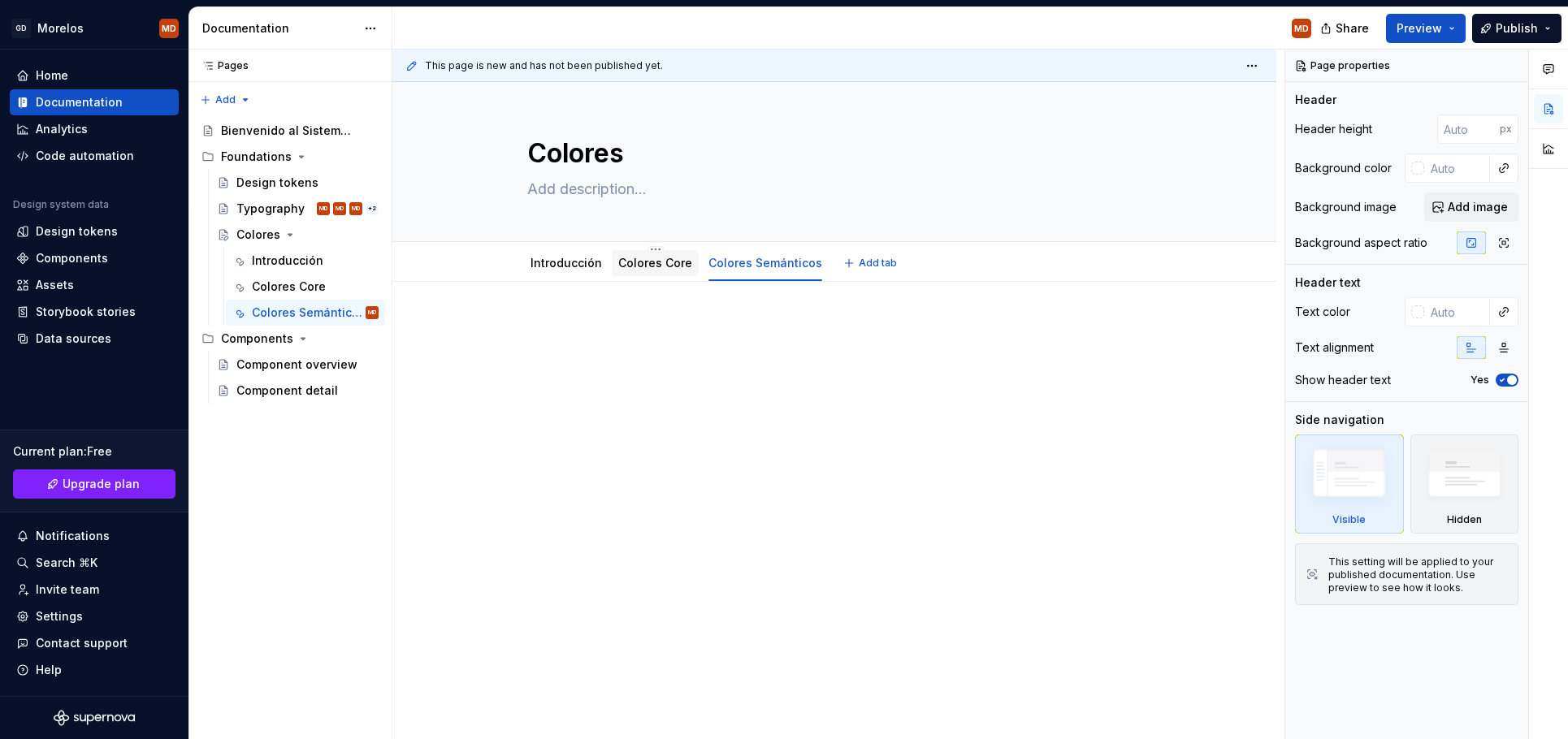
click at [654, 271] on div "Colores Core" at bounding box center [655, 263] width 74 height 20
click at [647, 269] on link "Colores Core" at bounding box center [655, 263] width 74 height 14
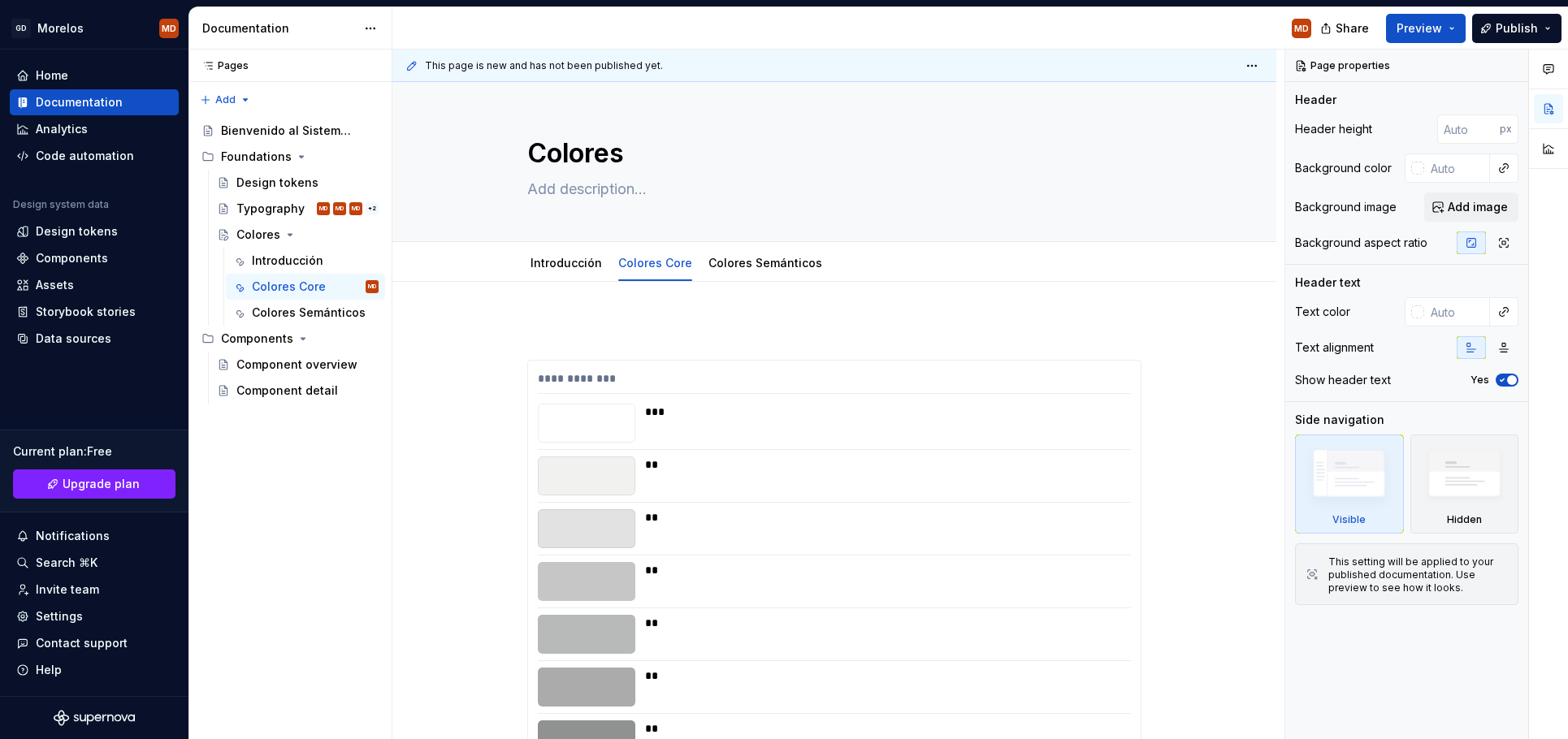
type textarea "*"
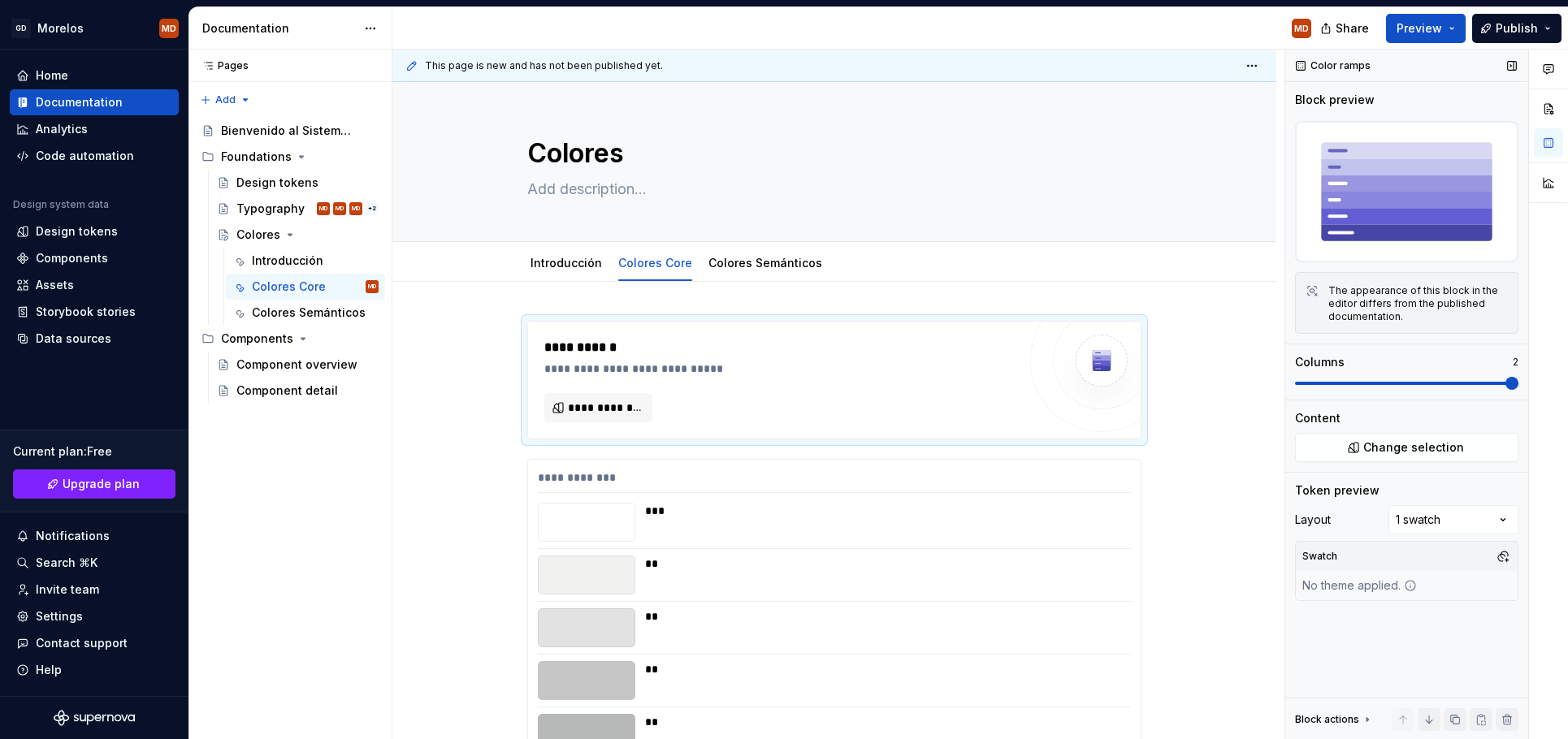
click at [1505, 381] on span at bounding box center [1511, 382] width 13 height 13
click at [615, 408] on span "**********" at bounding box center [605, 407] width 74 height 16
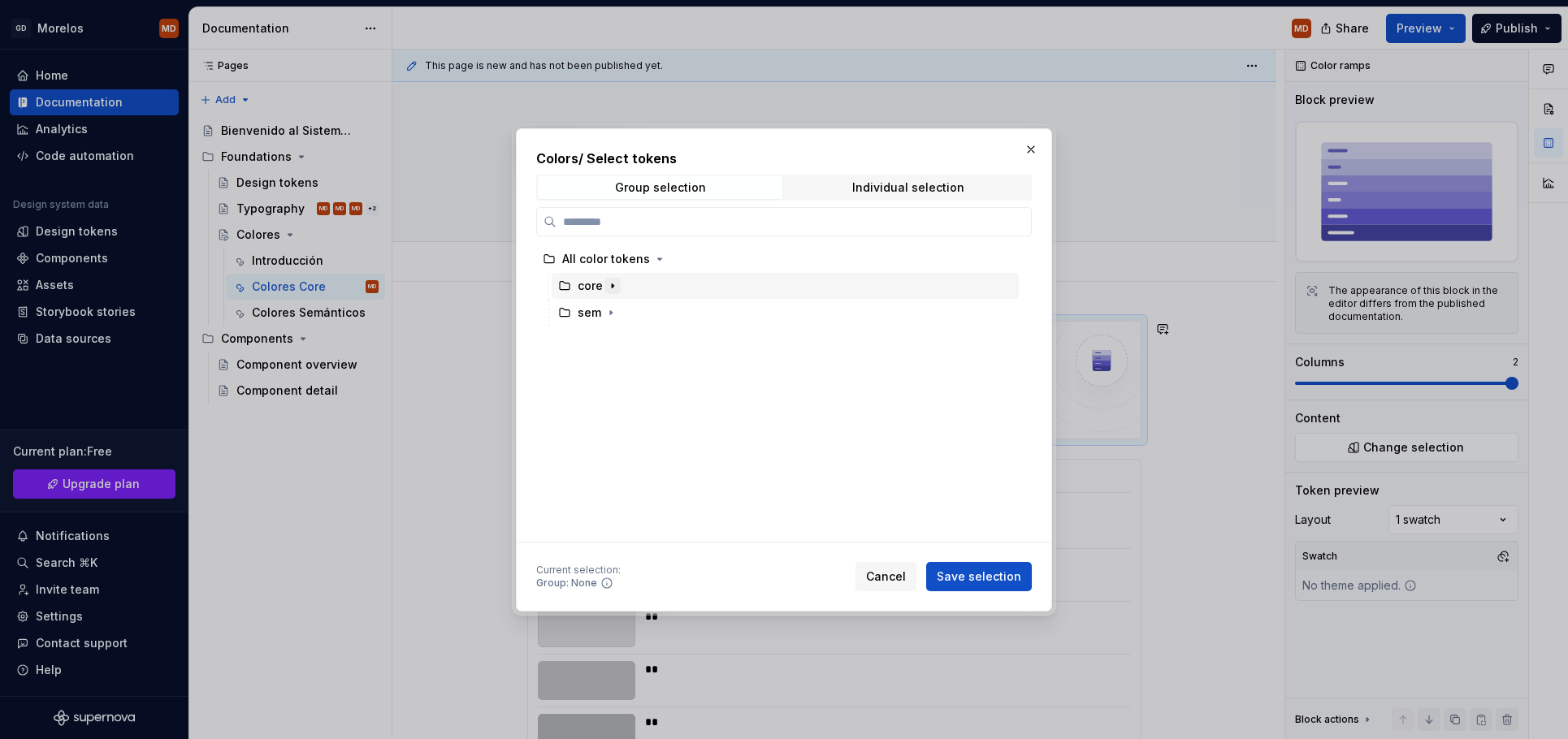
click at [605, 280] on button "button" at bounding box center [613, 286] width 16 height 16
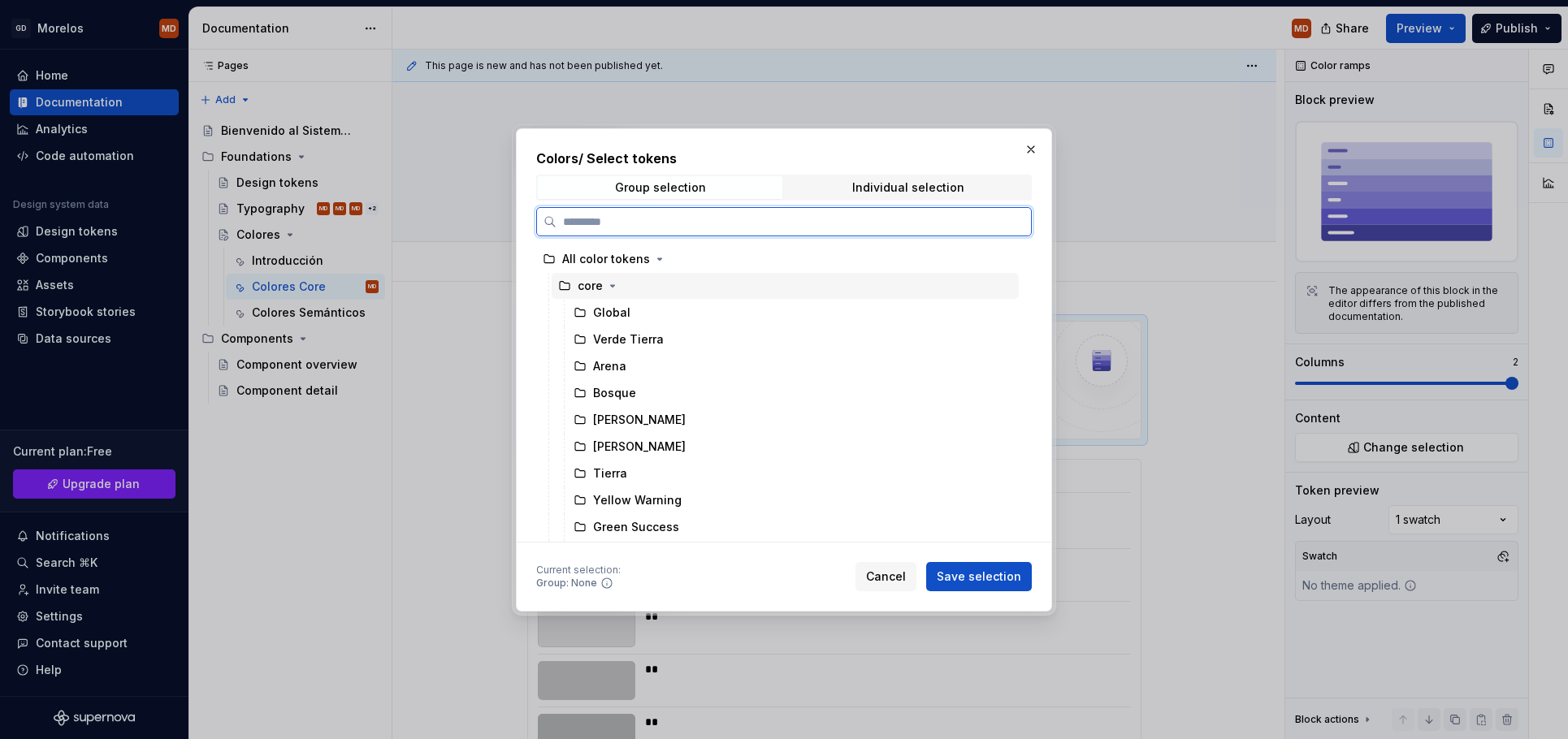
click at [663, 290] on div "core" at bounding box center [785, 286] width 467 height 26
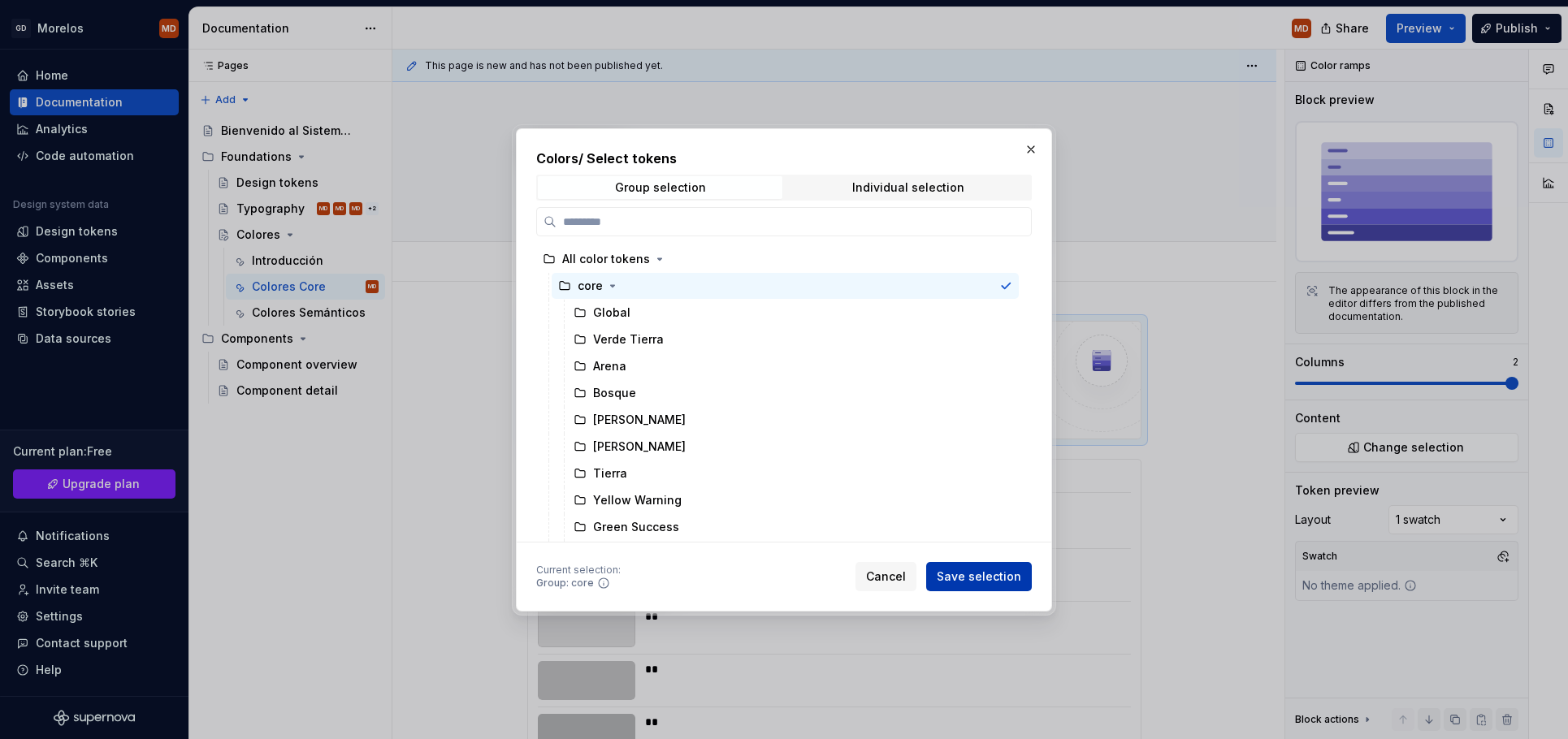
click at [995, 582] on span "Save selection" at bounding box center [978, 577] width 85 height 16
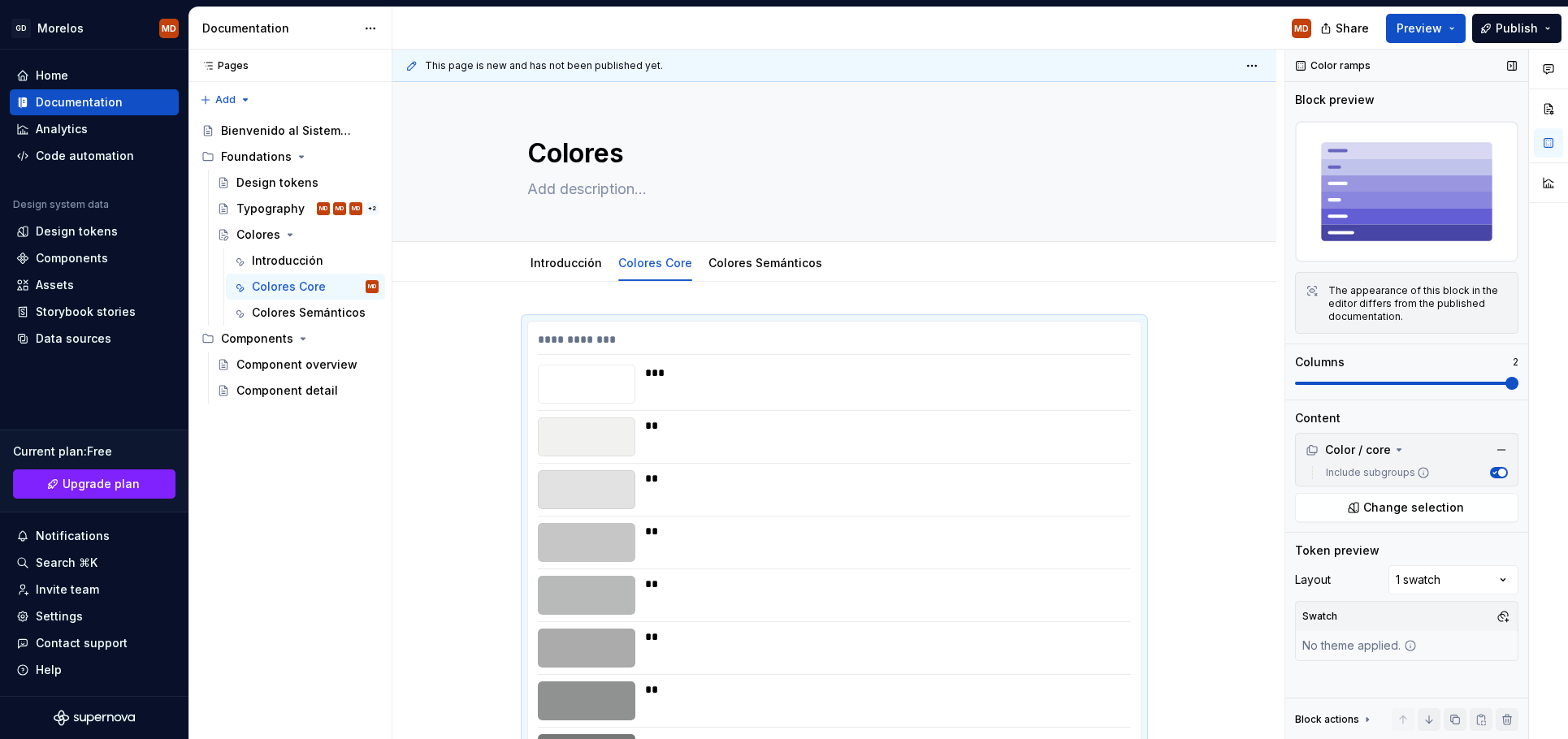
scroll to position [271, 0]
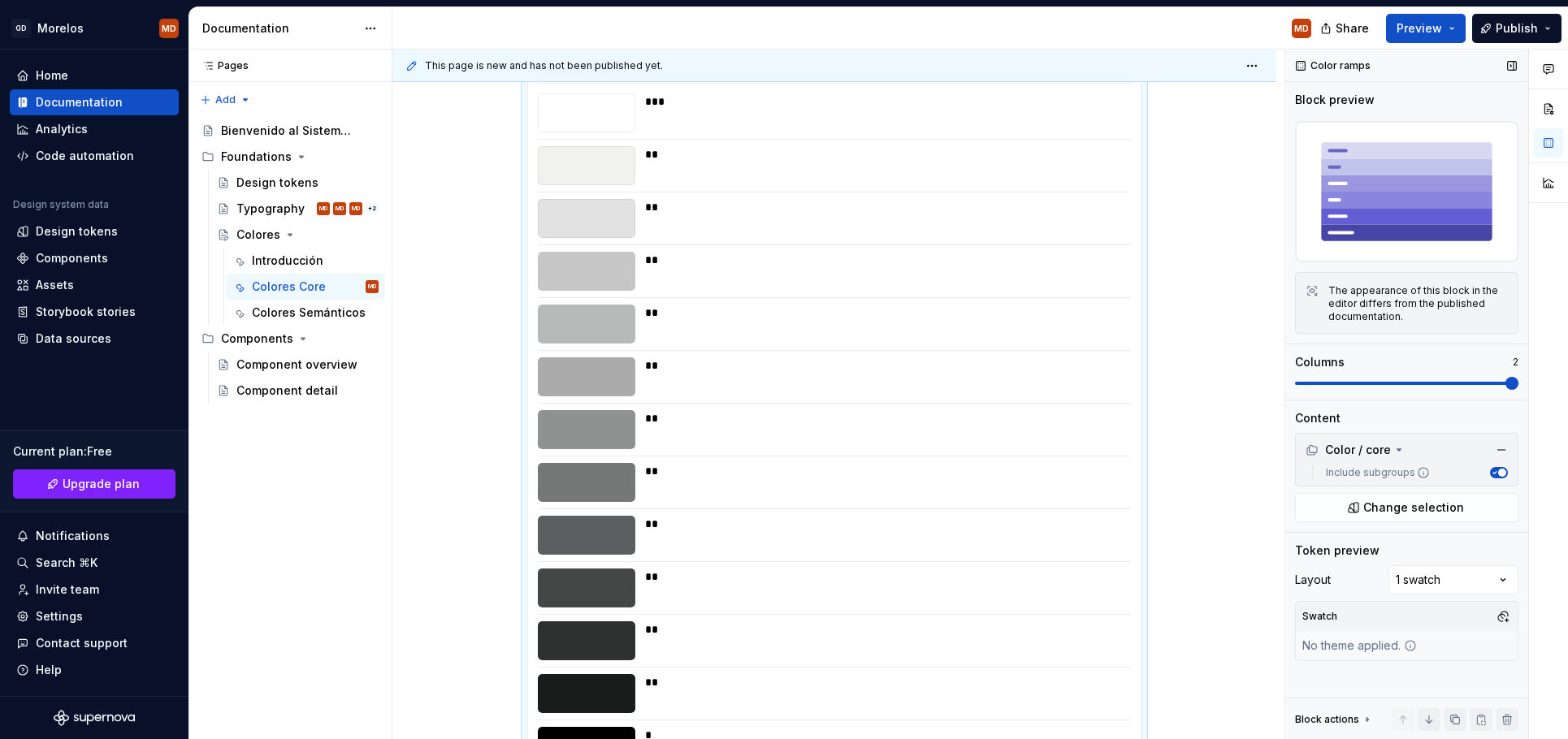
click at [1505, 389] on span at bounding box center [1511, 382] width 13 height 13
click at [1452, 32] on button "Preview" at bounding box center [1426, 28] width 80 height 29
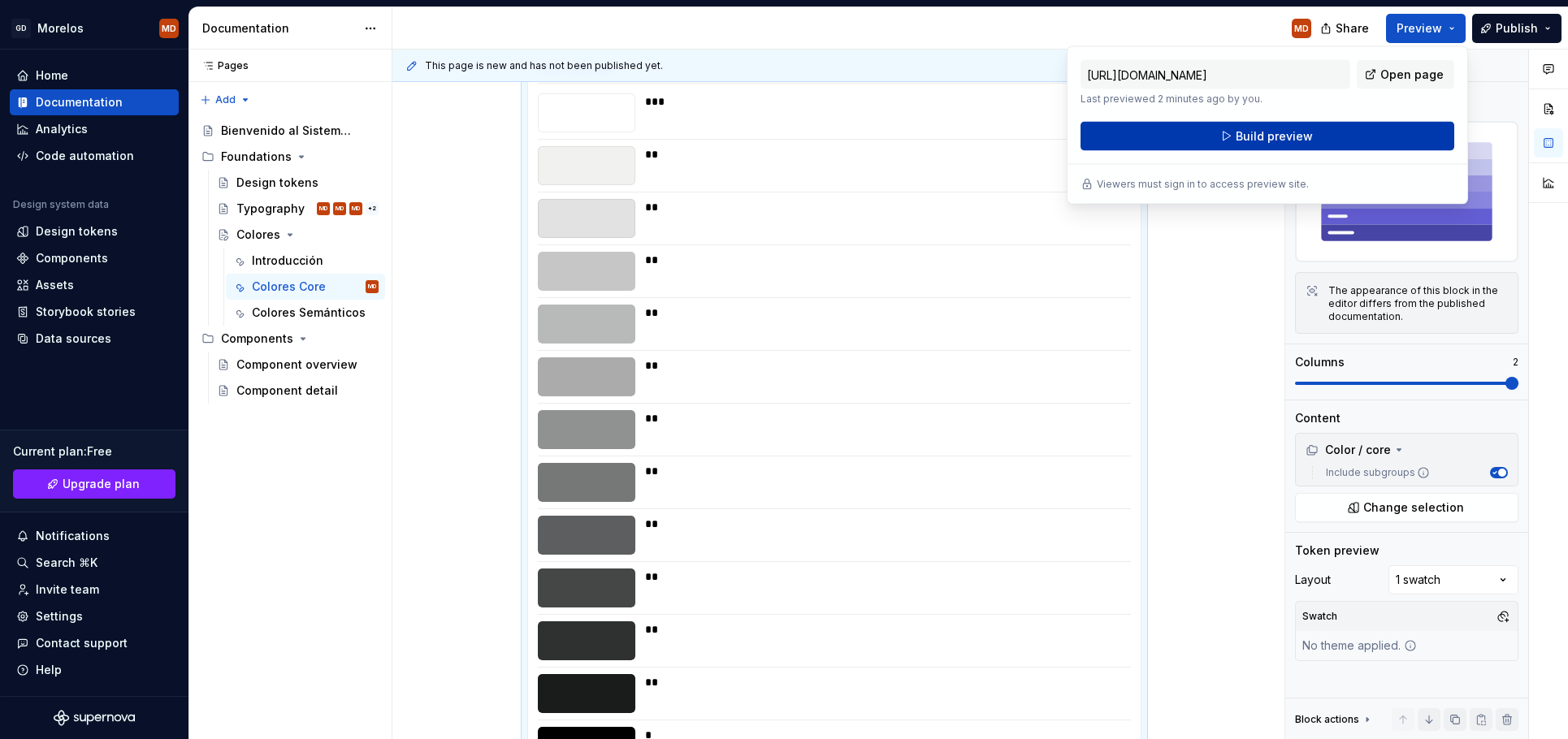
click at [1338, 139] on button "Build preview" at bounding box center [1267, 135] width 374 height 29
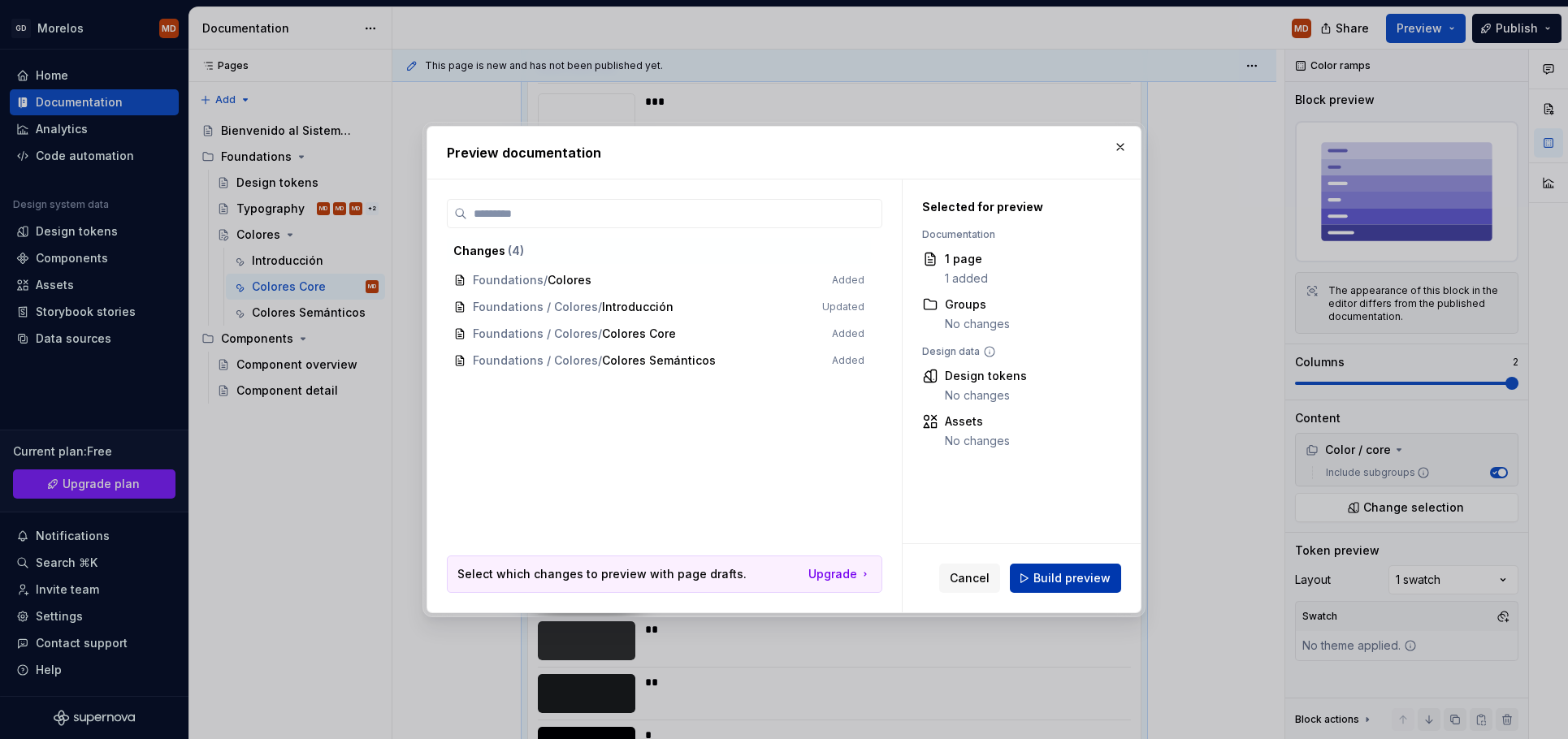
click at [1065, 572] on span "Build preview" at bounding box center [1071, 579] width 77 height 16
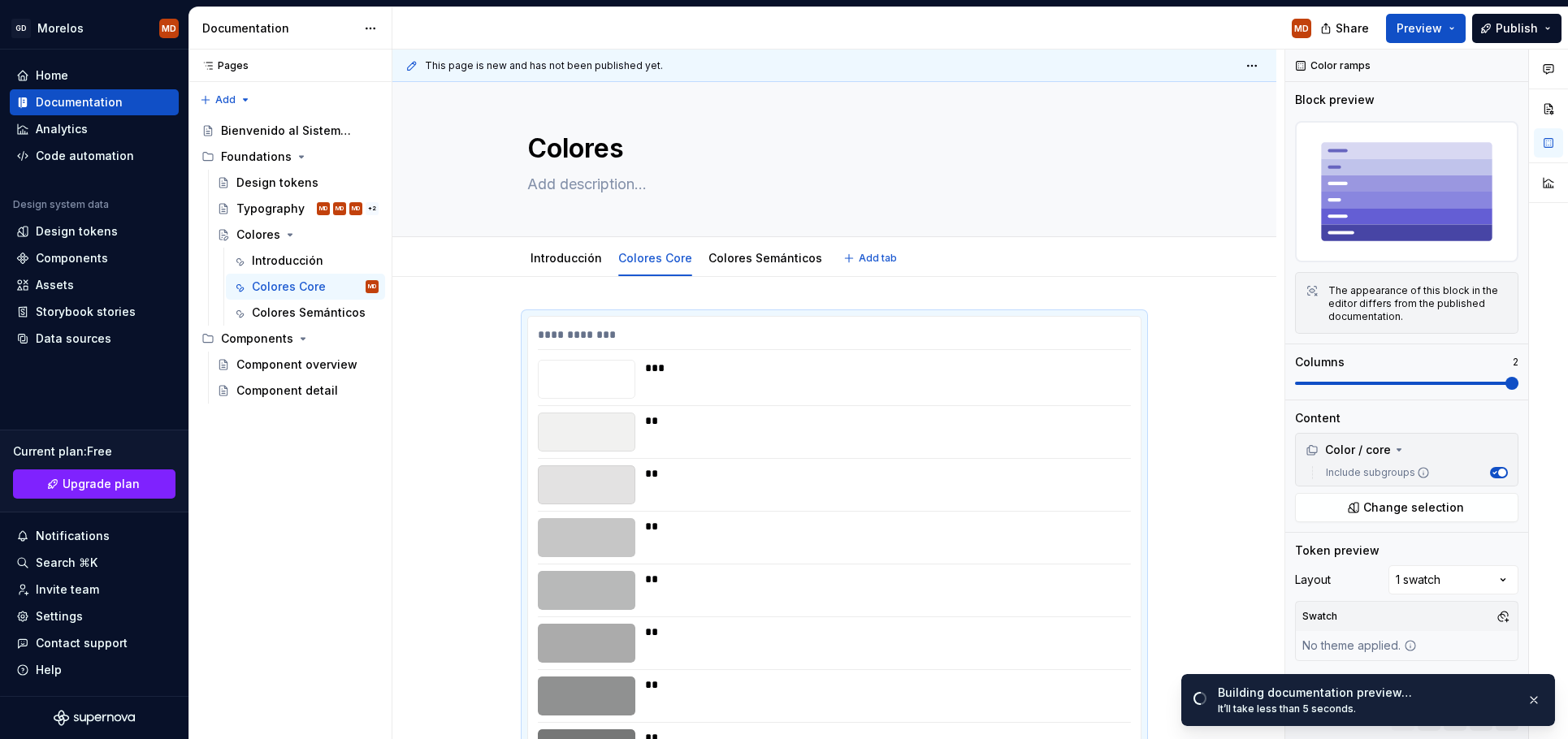
scroll to position [0, 0]
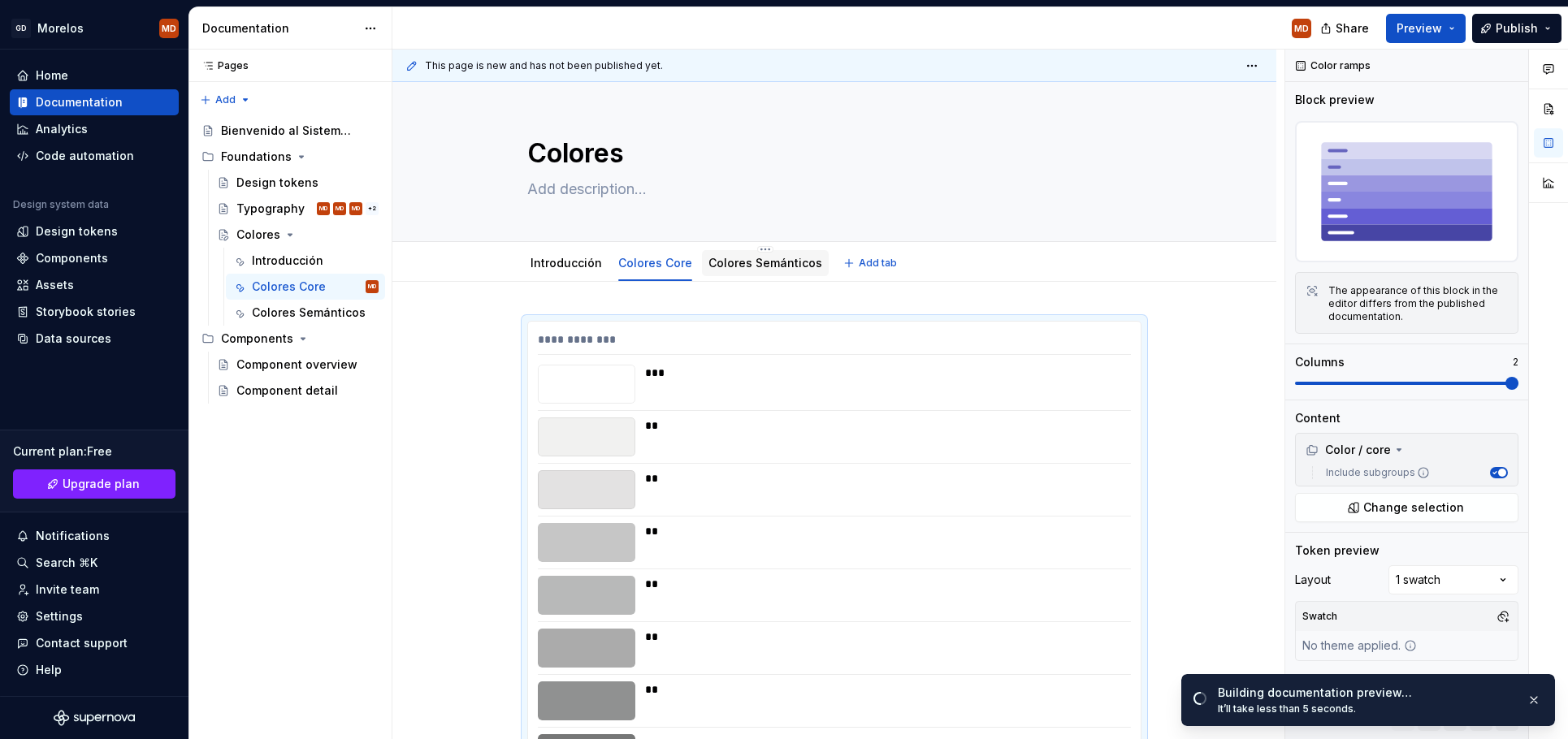
click at [767, 266] on link "Colores Semánticos" at bounding box center [765, 263] width 114 height 14
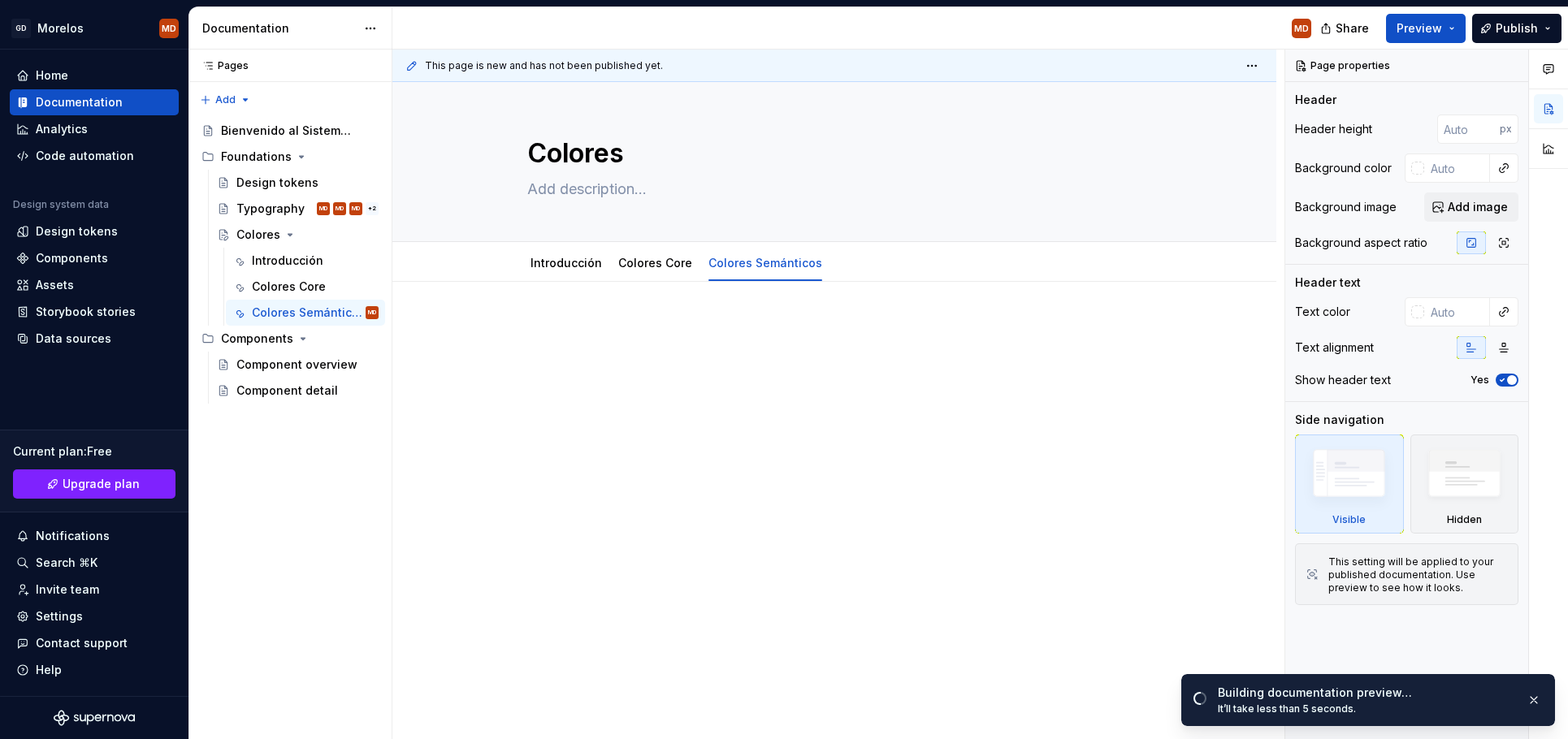
click at [656, 329] on p at bounding box center [834, 331] width 615 height 20
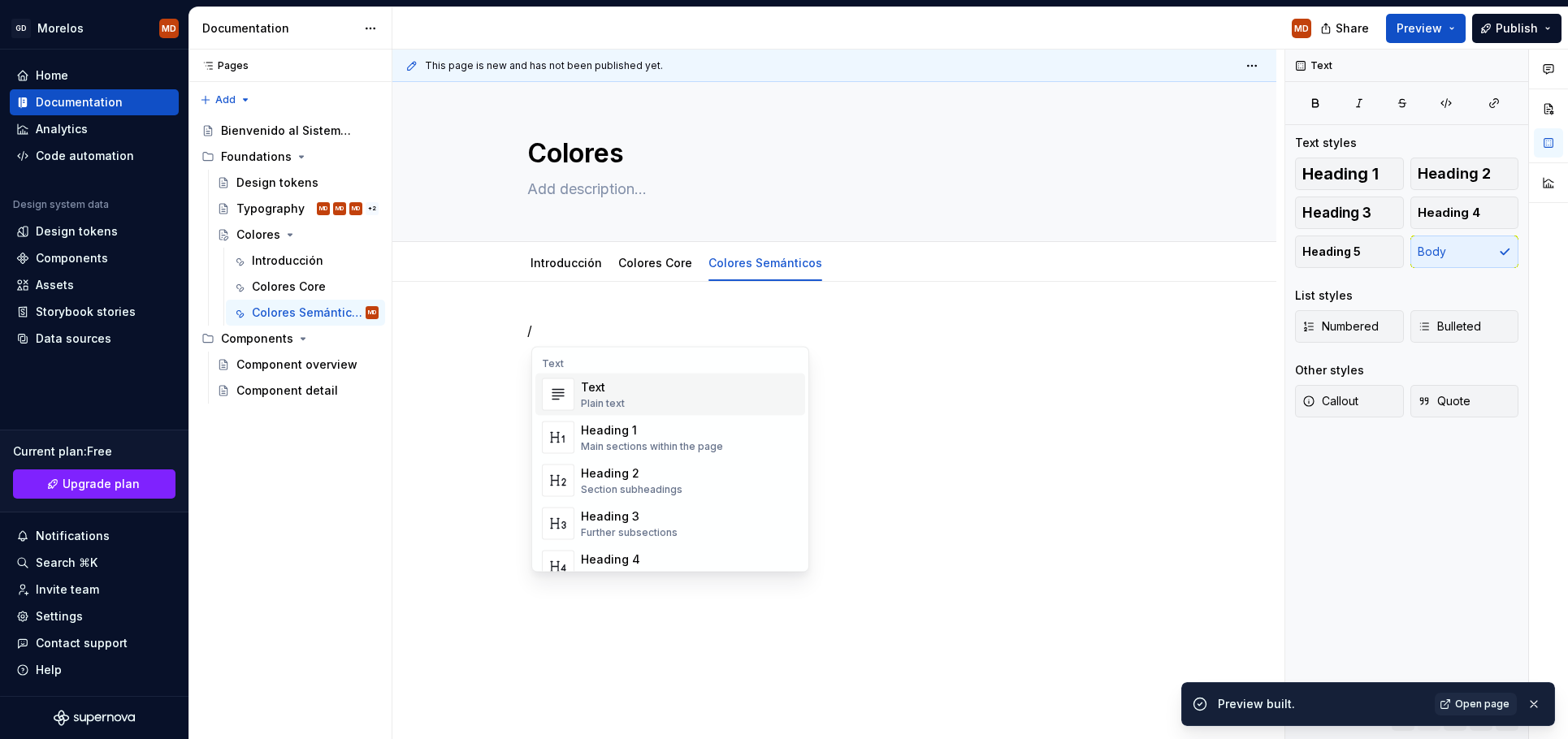
type textarea "*"
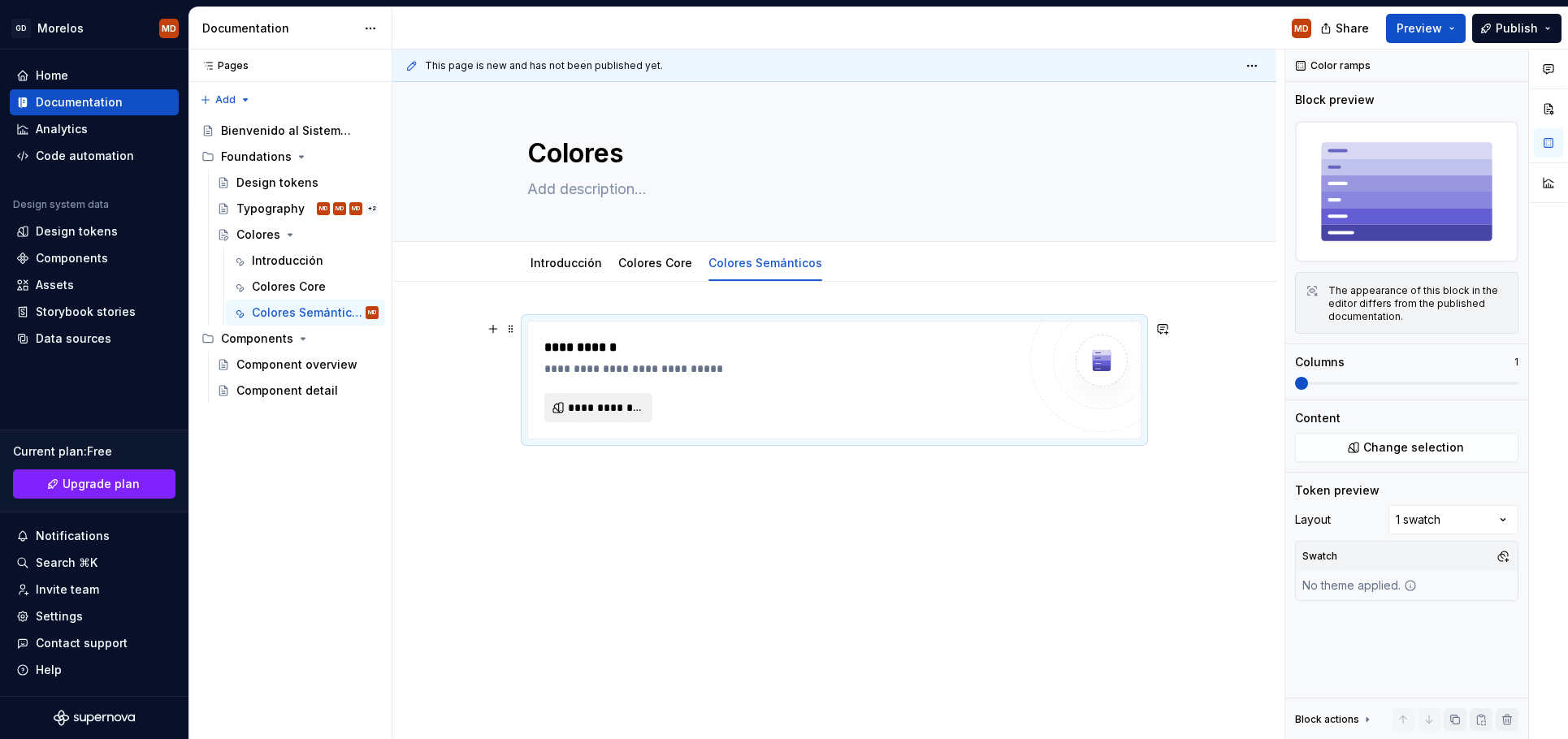
click at [619, 412] on span "**********" at bounding box center [605, 407] width 74 height 16
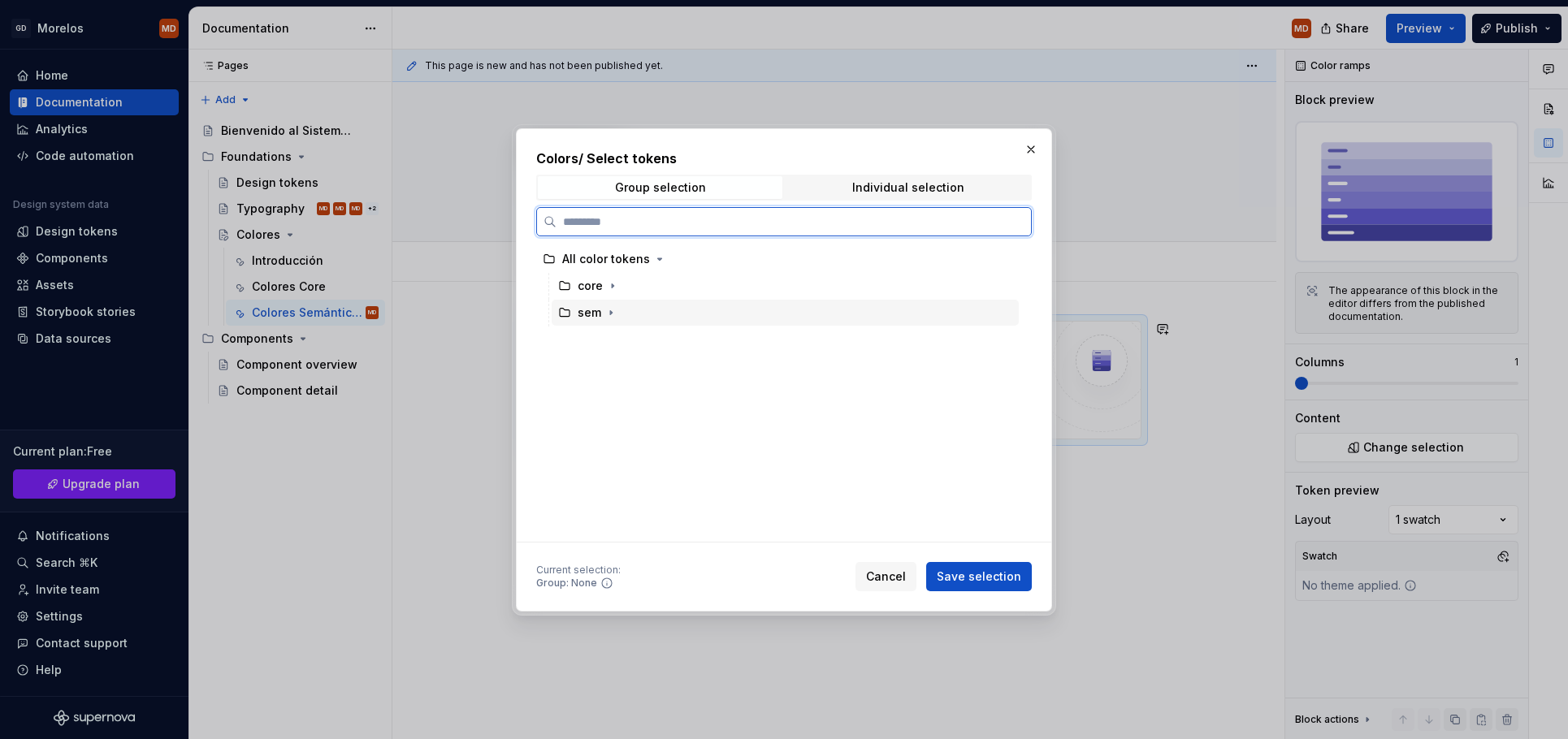
click at [646, 300] on div "sem" at bounding box center [785, 313] width 467 height 26
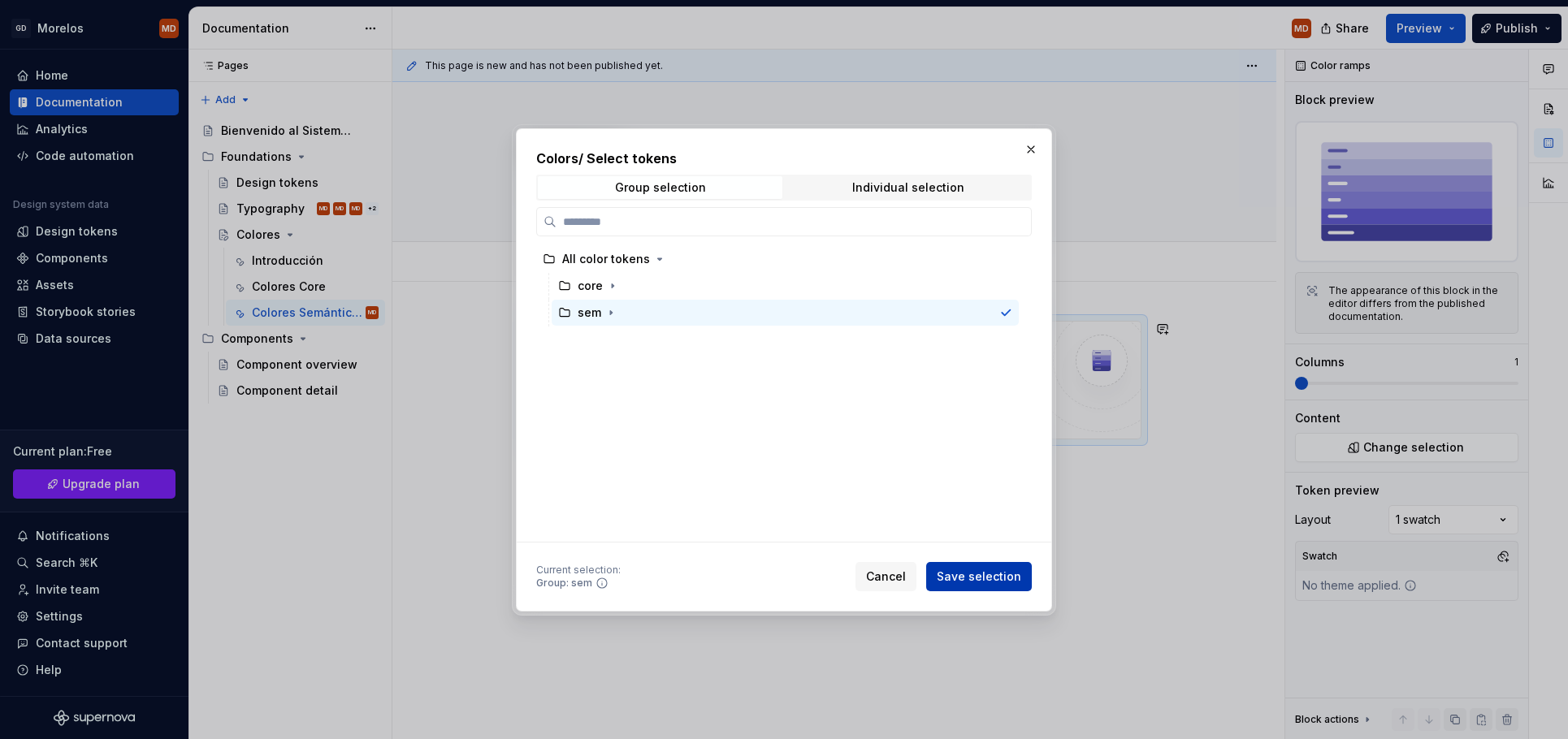
click at [976, 575] on span "Save selection" at bounding box center [978, 577] width 85 height 16
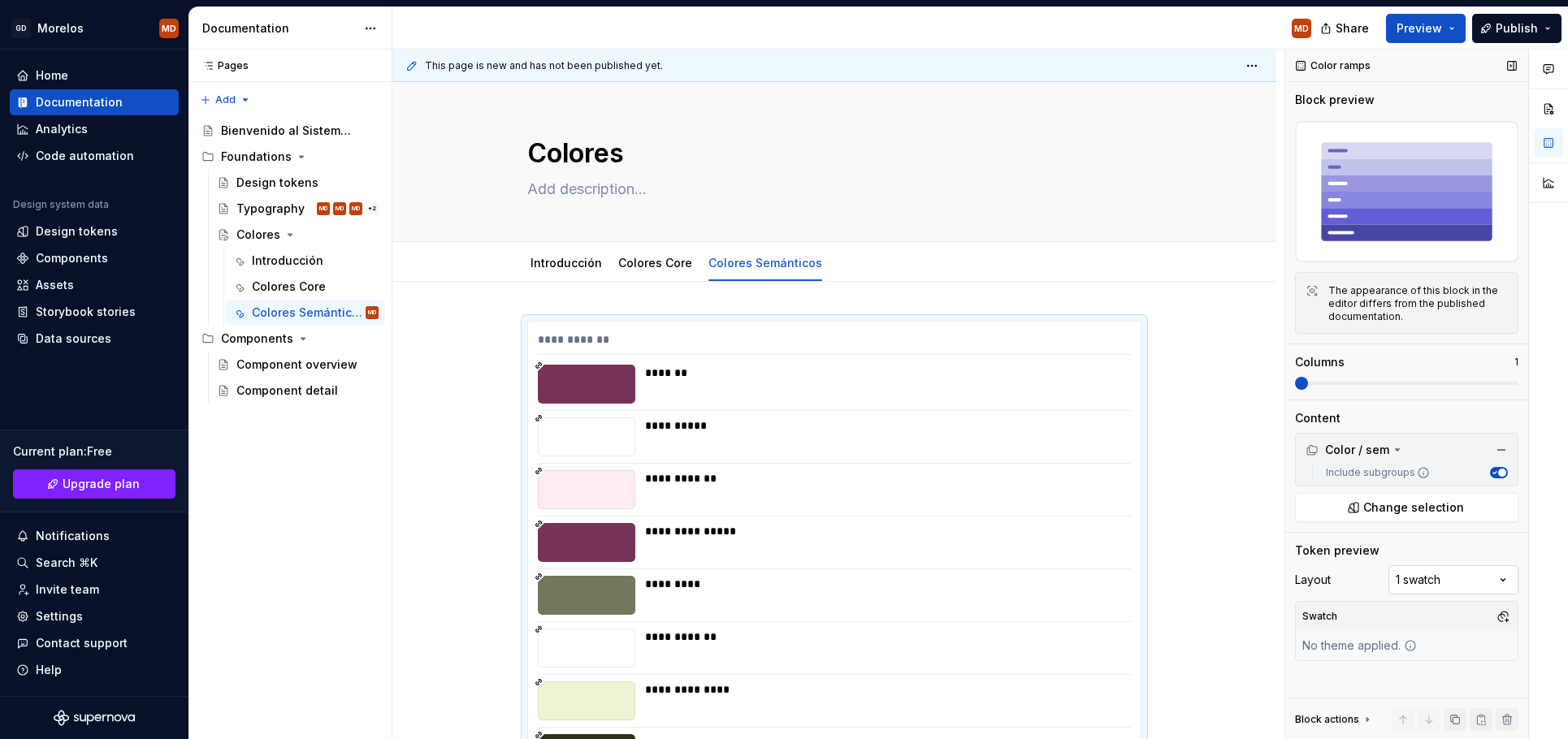
click at [1426, 582] on div "Comments Open comments No comments yet Select ‘Comment’ from the block context …" at bounding box center [1427, 394] width 283 height 690
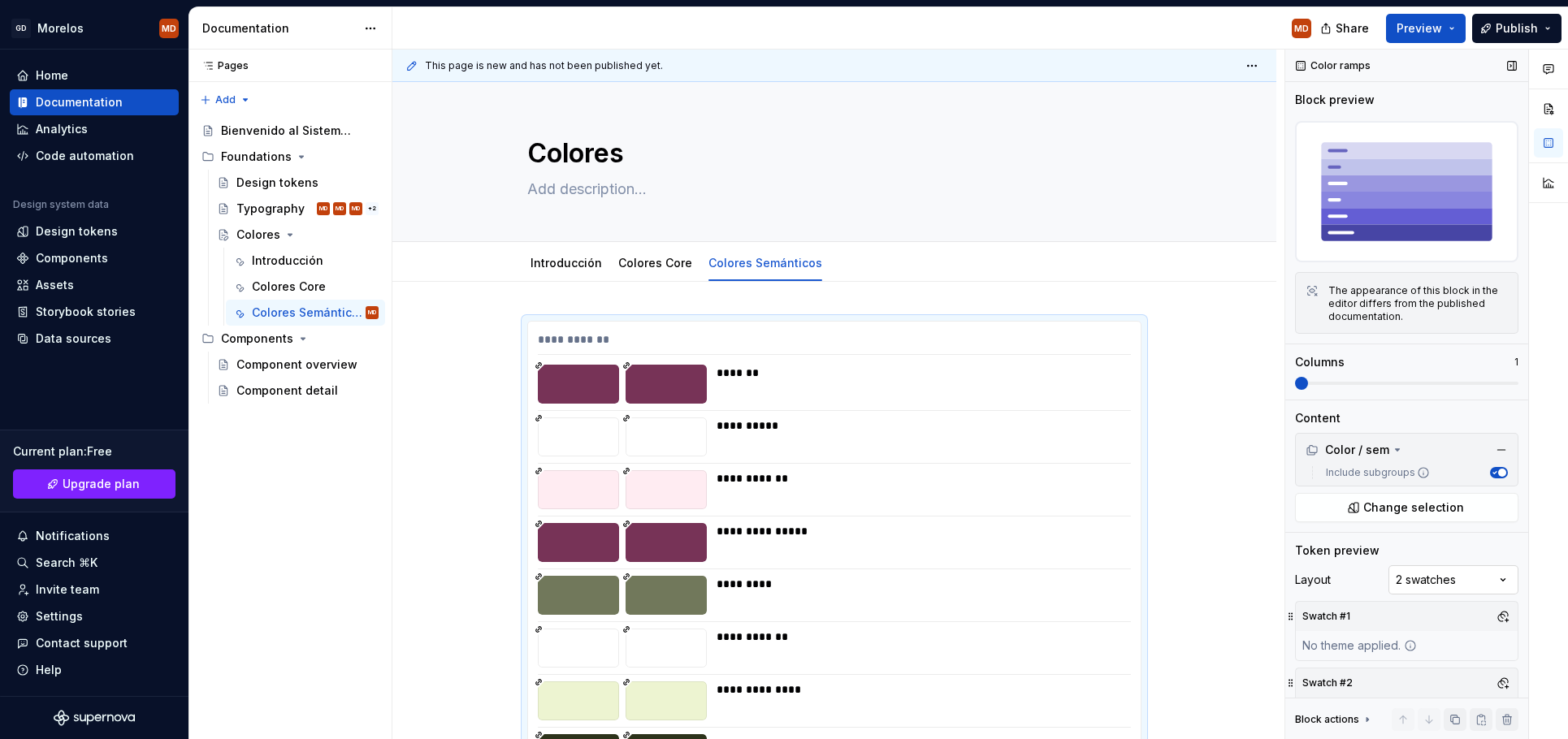
click at [1474, 579] on div "Comments Open comments No comments yet Select ‘Comment’ from the block context …" at bounding box center [1427, 394] width 283 height 690
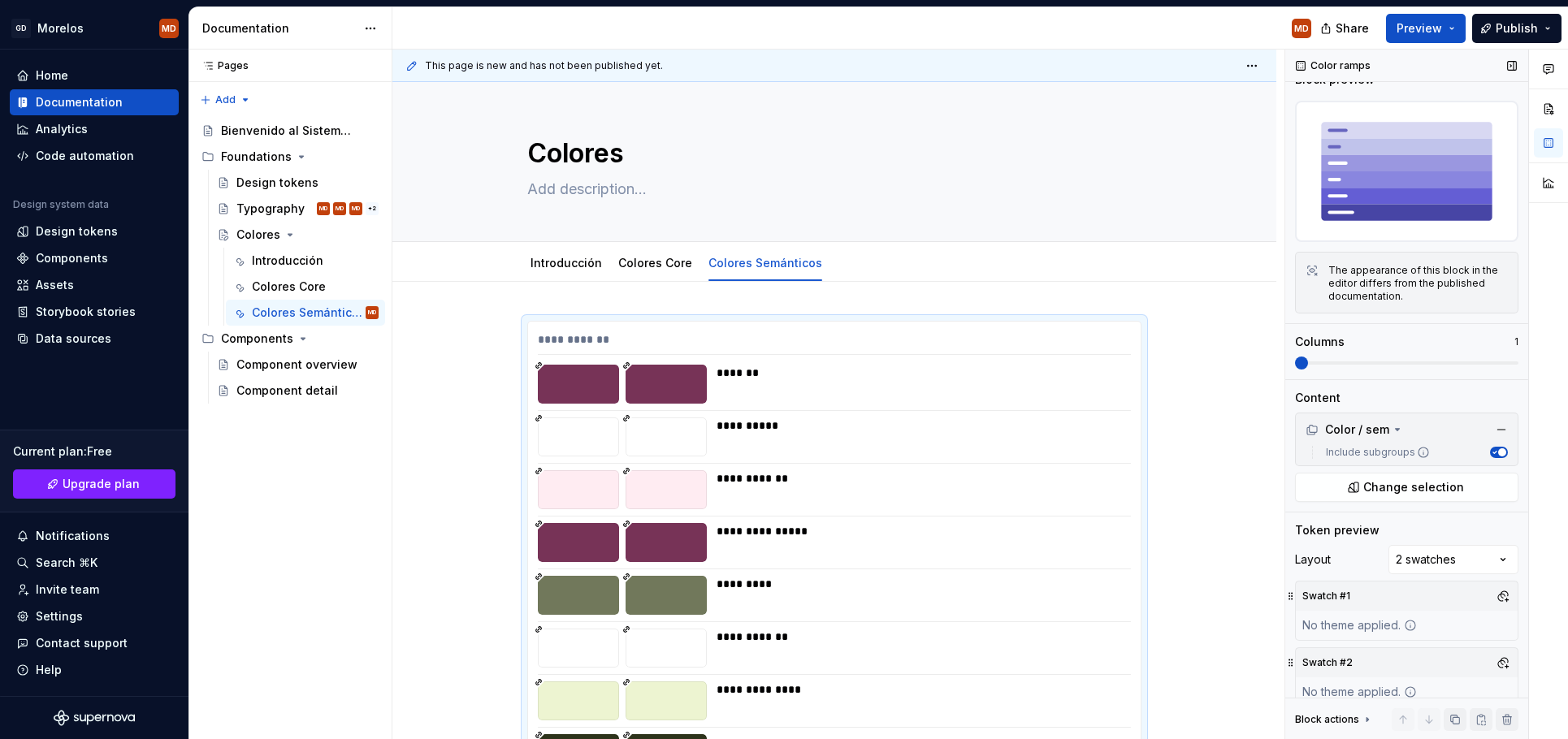
scroll to position [21, 0]
click at [1497, 598] on button "button" at bounding box center [1502, 595] width 23 height 23
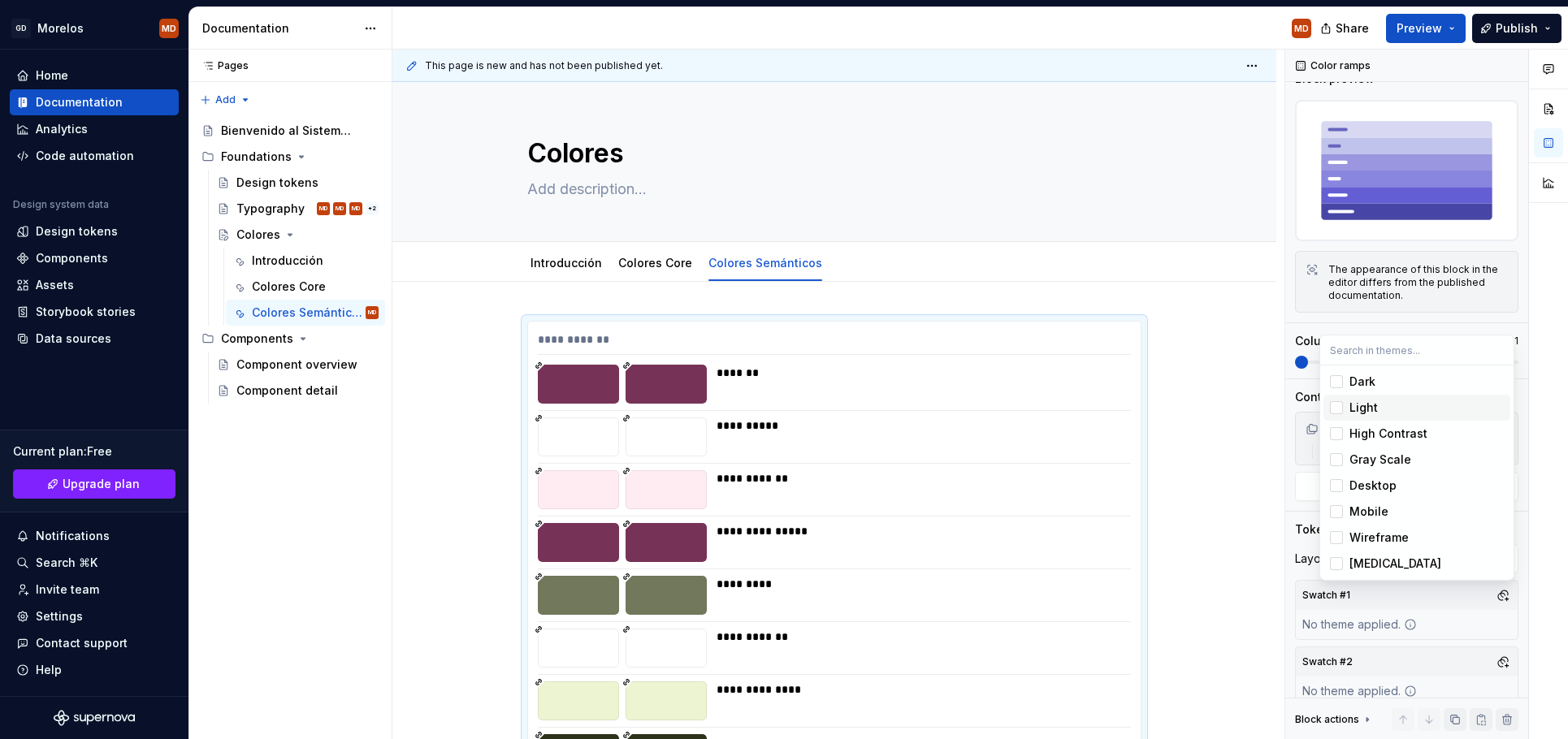
click at [1357, 401] on div "Light" at bounding box center [1364, 407] width 29 height 16
click at [1360, 383] on div "Dark" at bounding box center [1363, 381] width 26 height 16
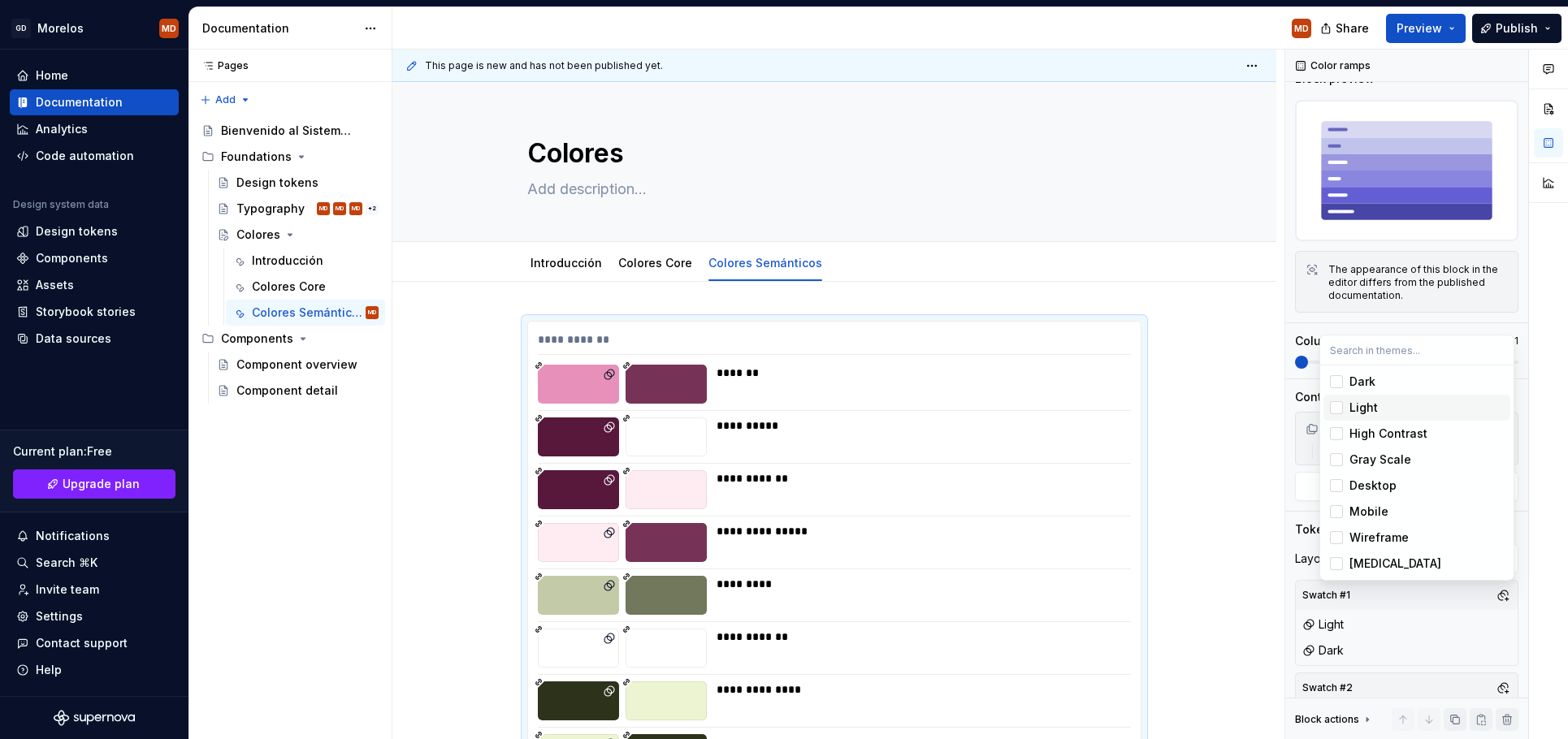
click at [1358, 402] on div "Light" at bounding box center [1364, 407] width 29 height 16
click at [1359, 386] on div "Dark" at bounding box center [1363, 381] width 26 height 16
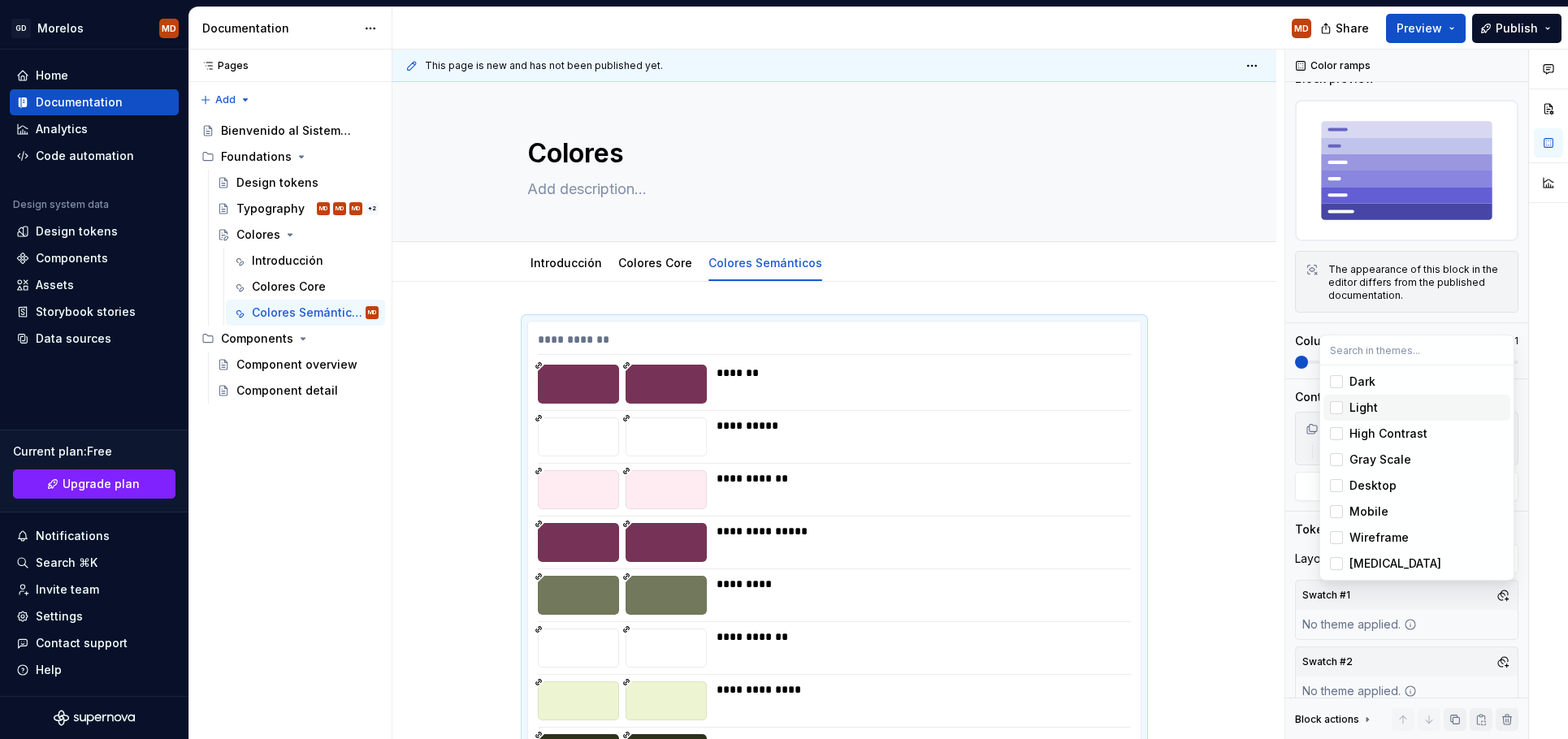
click at [1356, 407] on div "Light" at bounding box center [1364, 407] width 29 height 16
click at [1505, 665] on div "Comments Open comments No comments yet Select ‘Comment’ from the block context …" at bounding box center [1427, 394] width 283 height 690
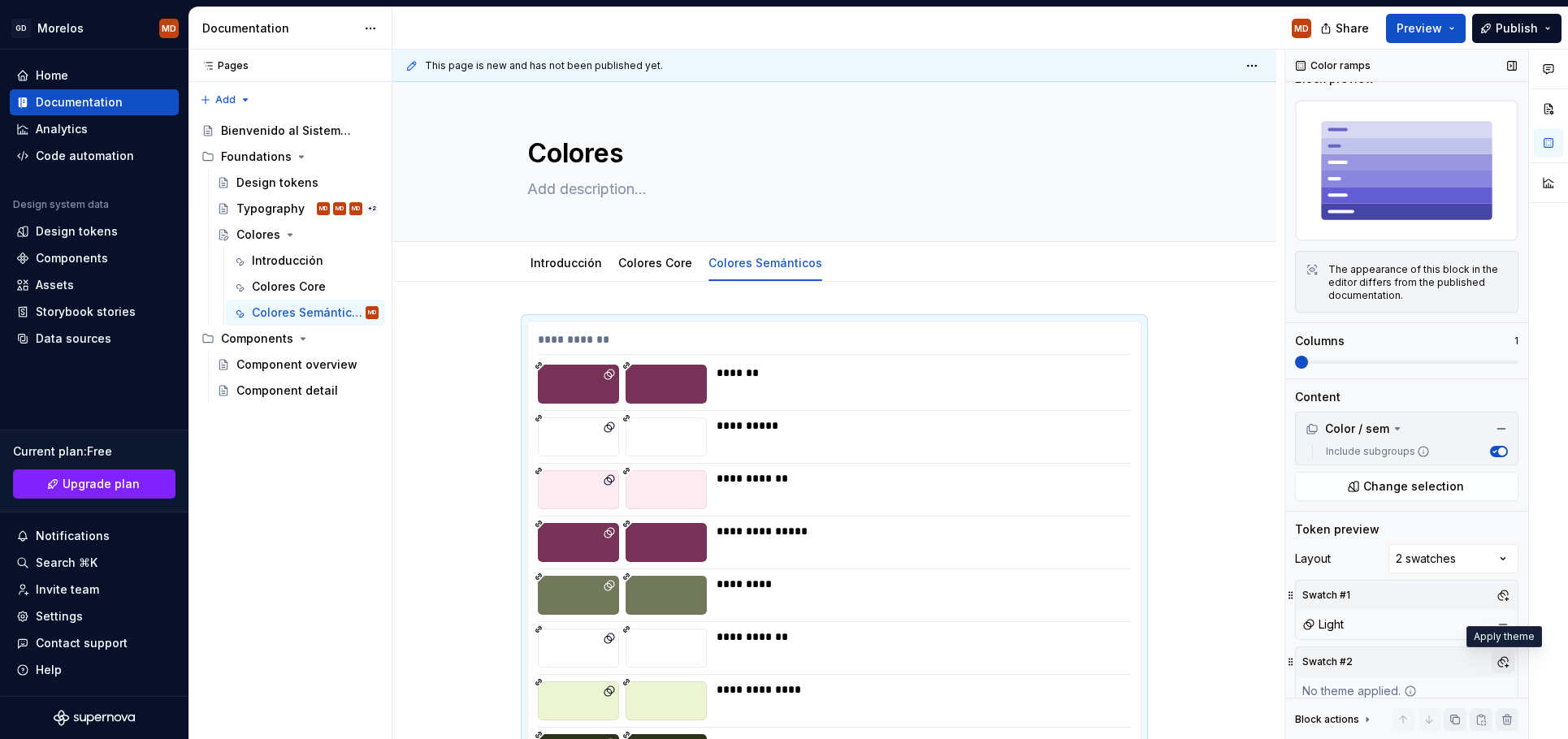
click at [1505, 659] on button "button" at bounding box center [1502, 661] width 23 height 23
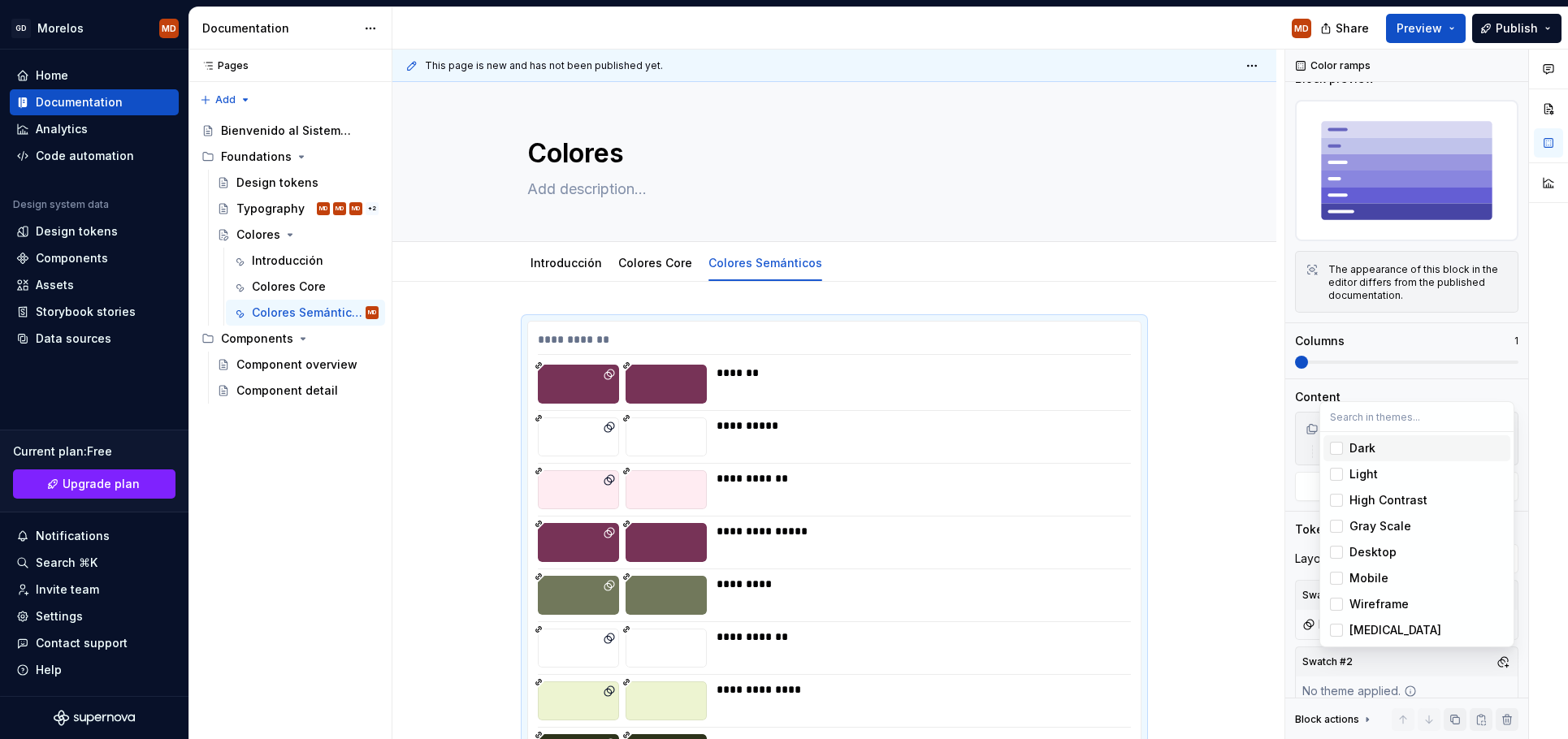
click at [1396, 452] on div "Dark" at bounding box center [1427, 448] width 154 height 16
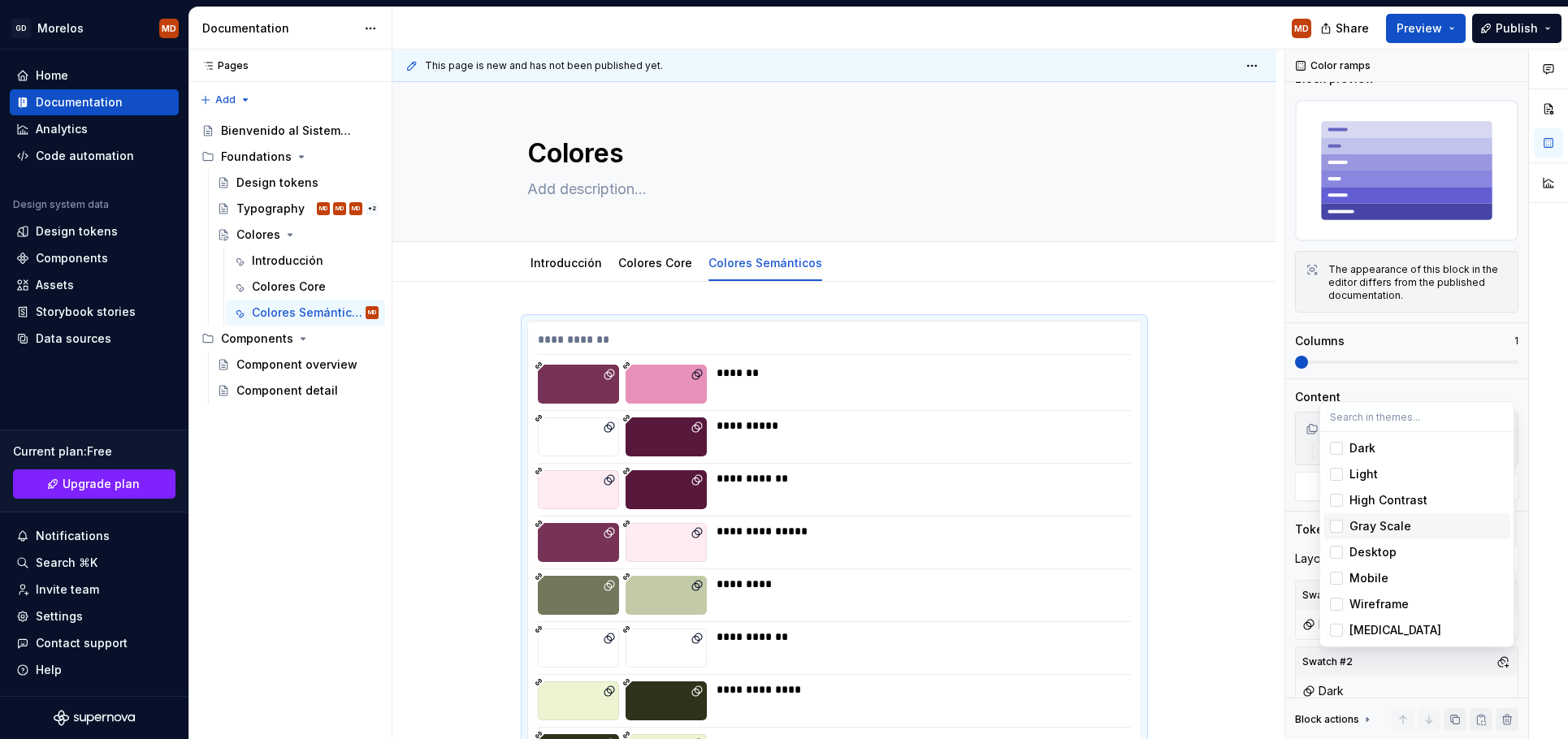
click at [1237, 593] on html "GD Morelos MD Home Documentation Analytics Code automation Design system data D…" at bounding box center [784, 370] width 1568 height 739
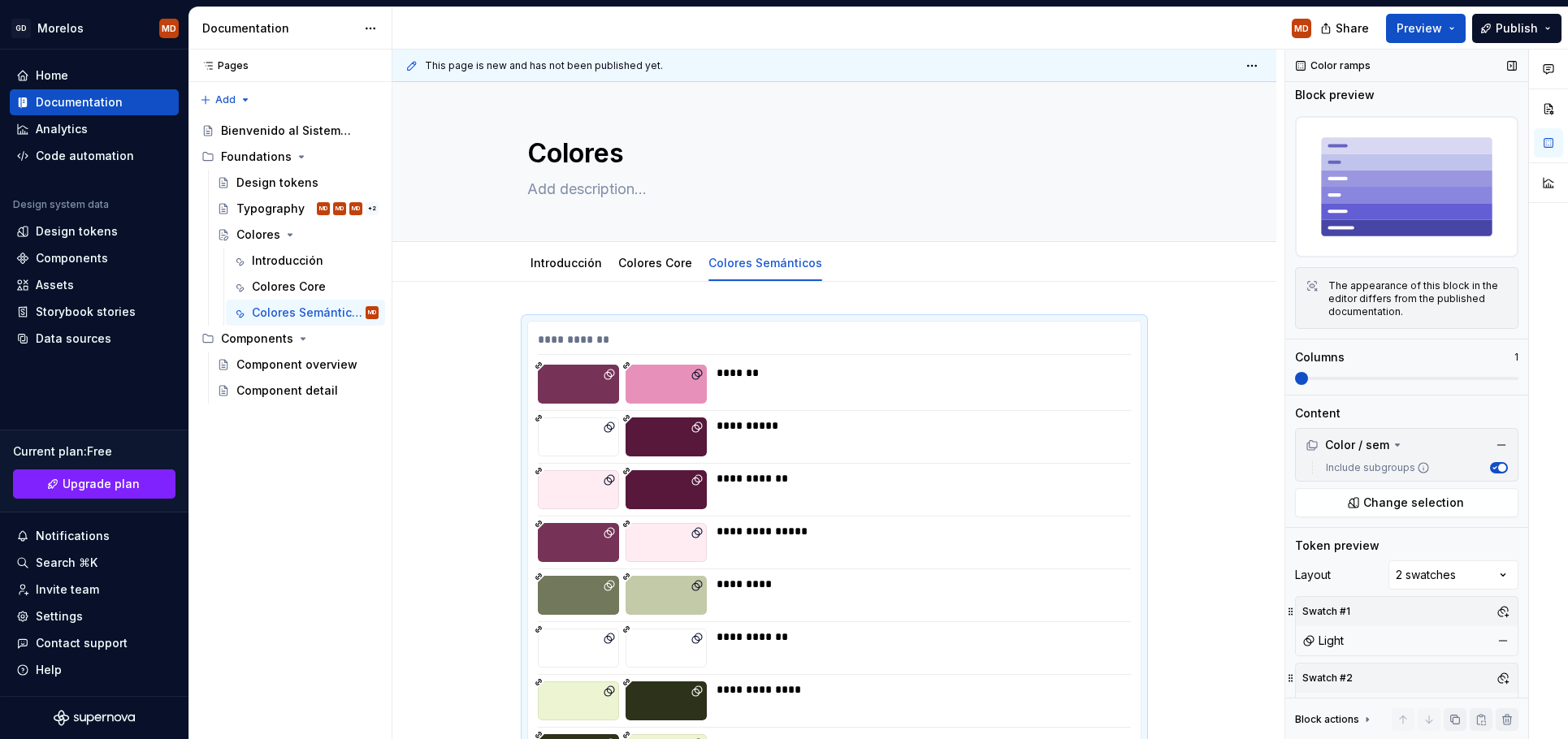
scroll to position [0, 0]
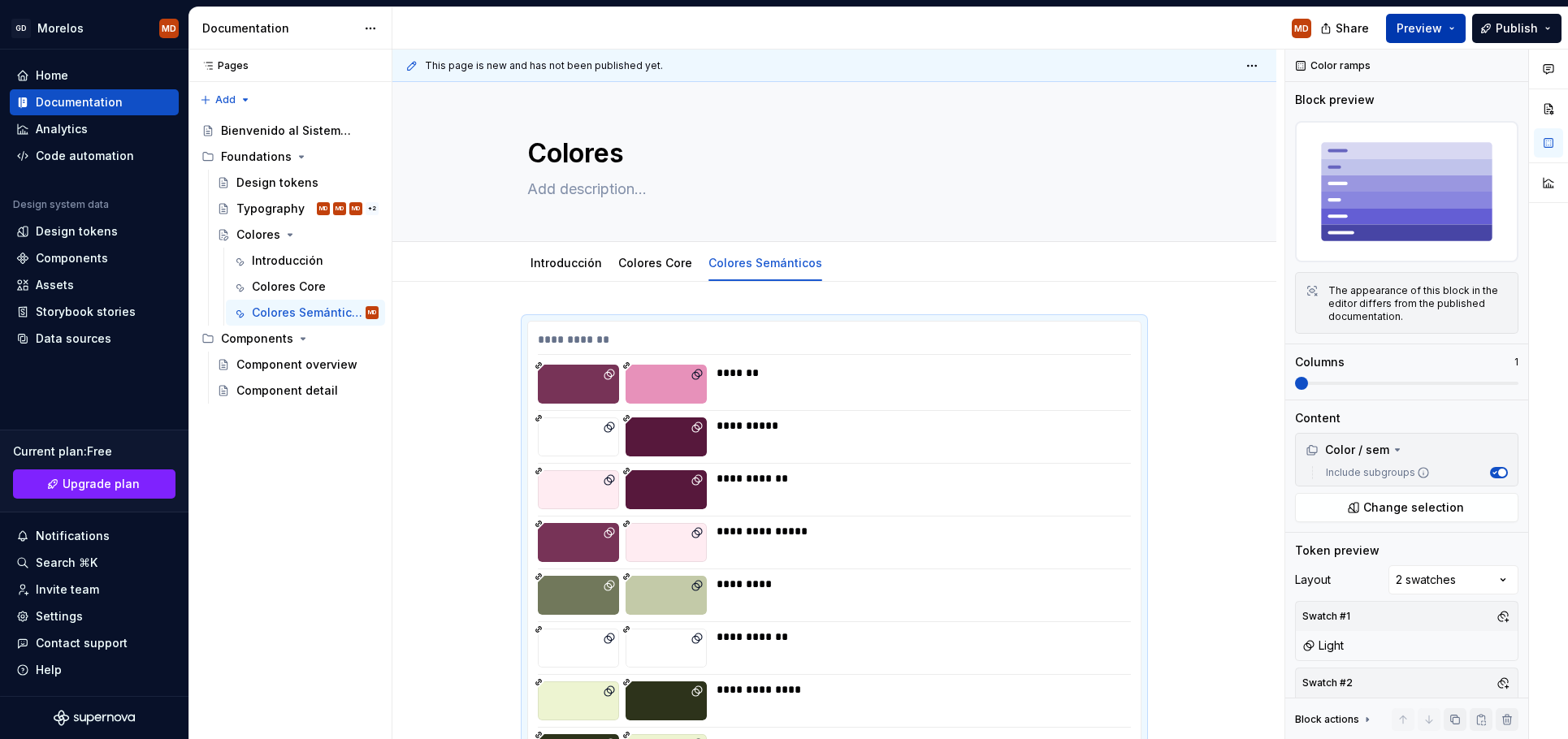
click at [1456, 24] on button "Preview" at bounding box center [1426, 28] width 80 height 29
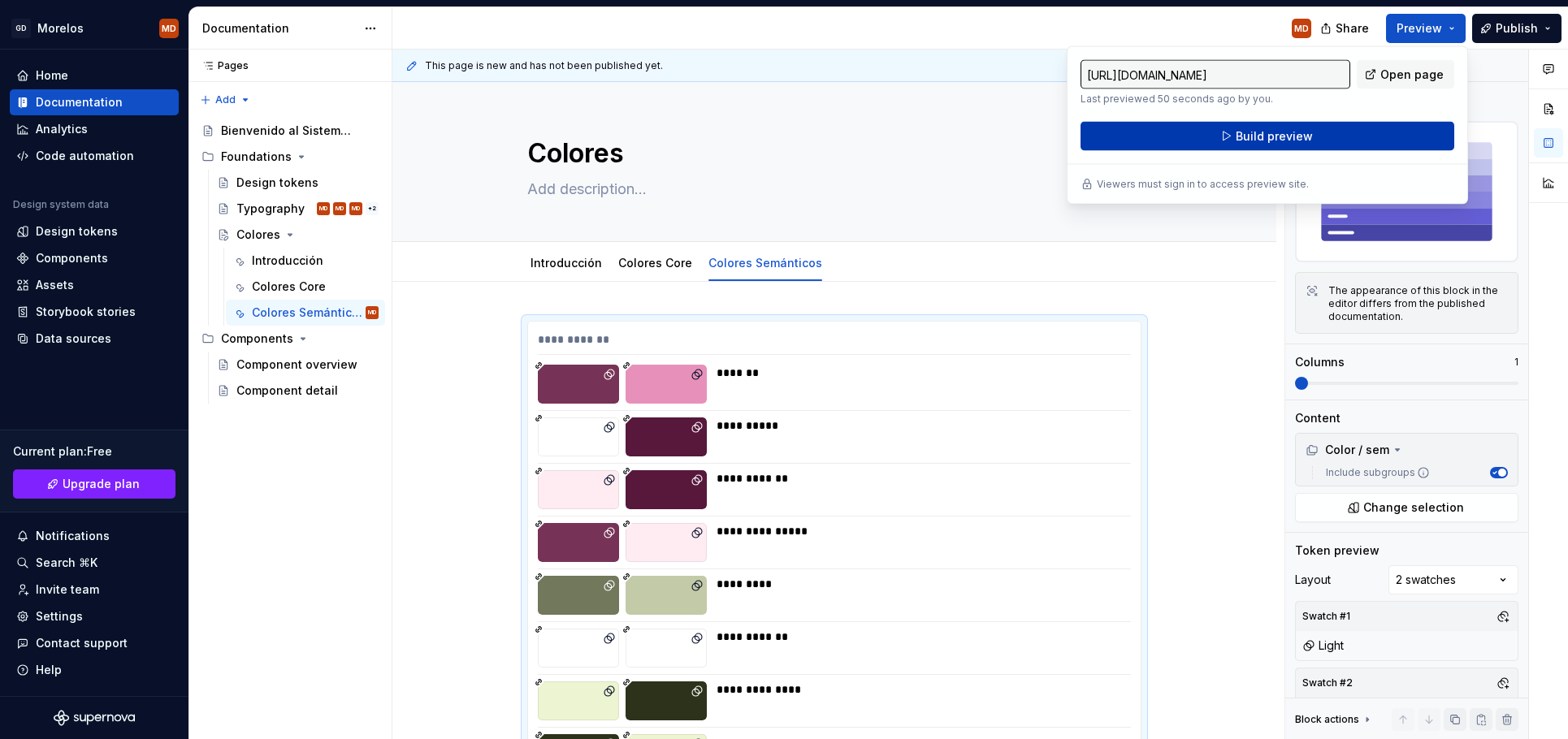
click at [1374, 131] on button "Build preview" at bounding box center [1267, 135] width 374 height 29
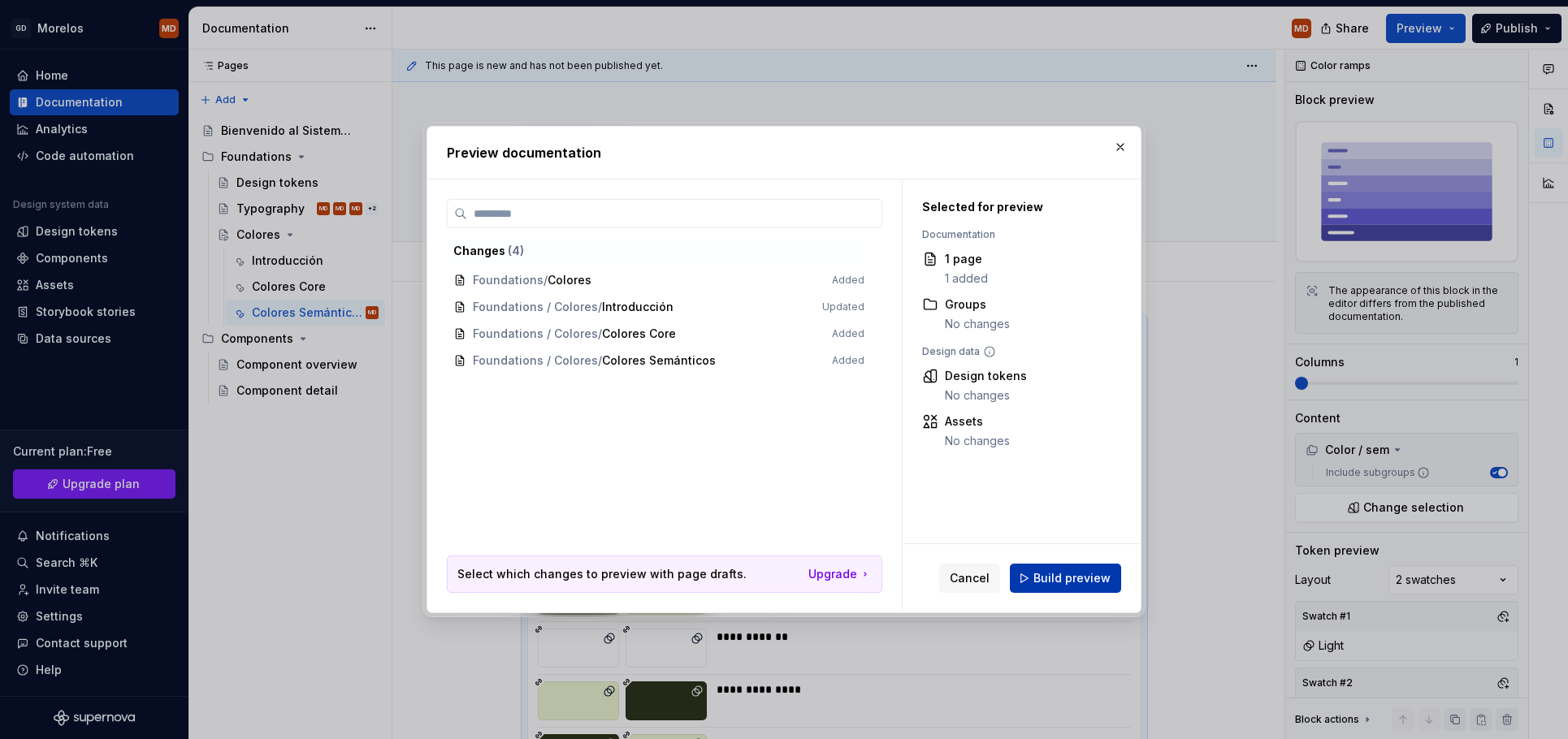
click at [1048, 584] on span "Build preview" at bounding box center [1071, 579] width 77 height 16
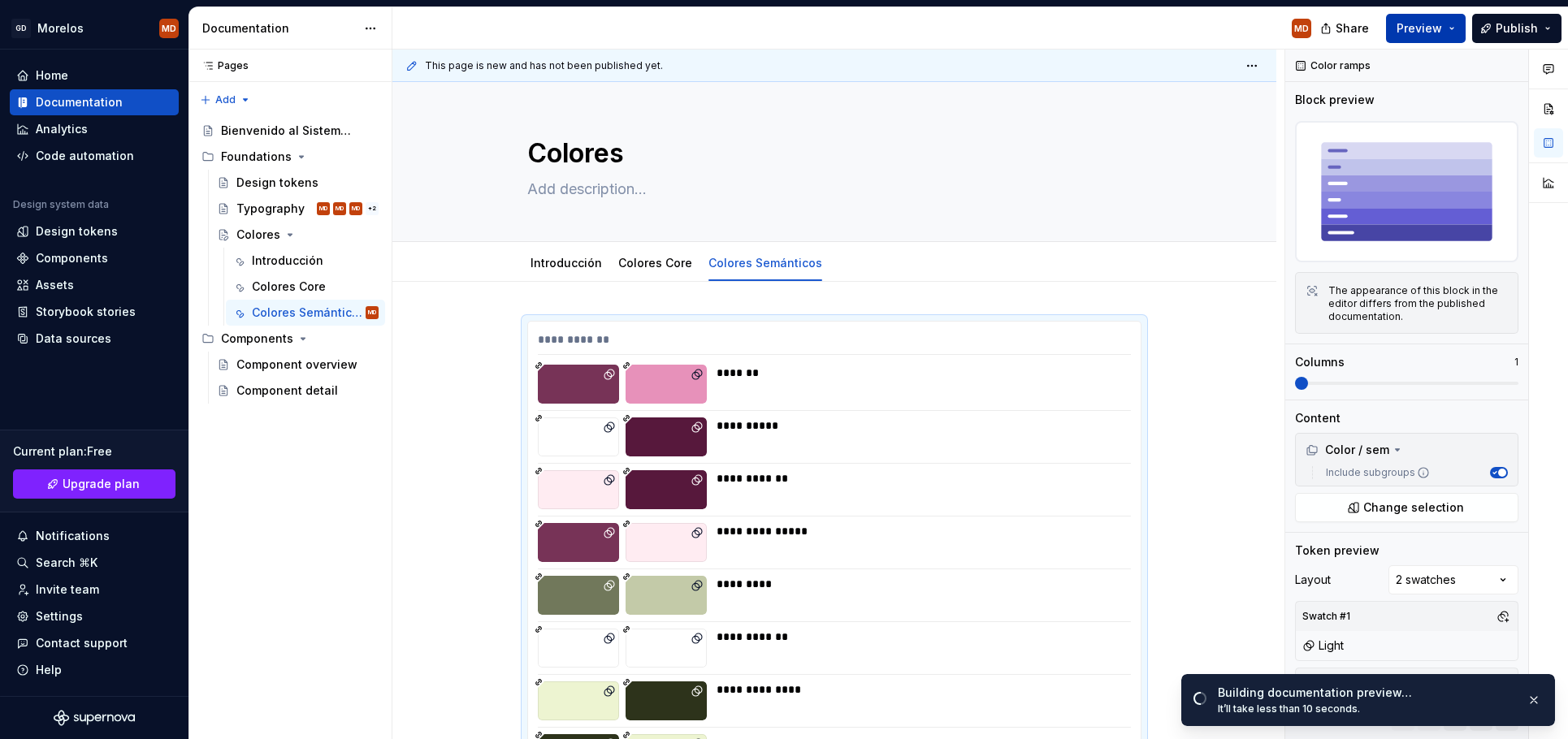
click at [1452, 27] on button "Preview" at bounding box center [1426, 28] width 80 height 29
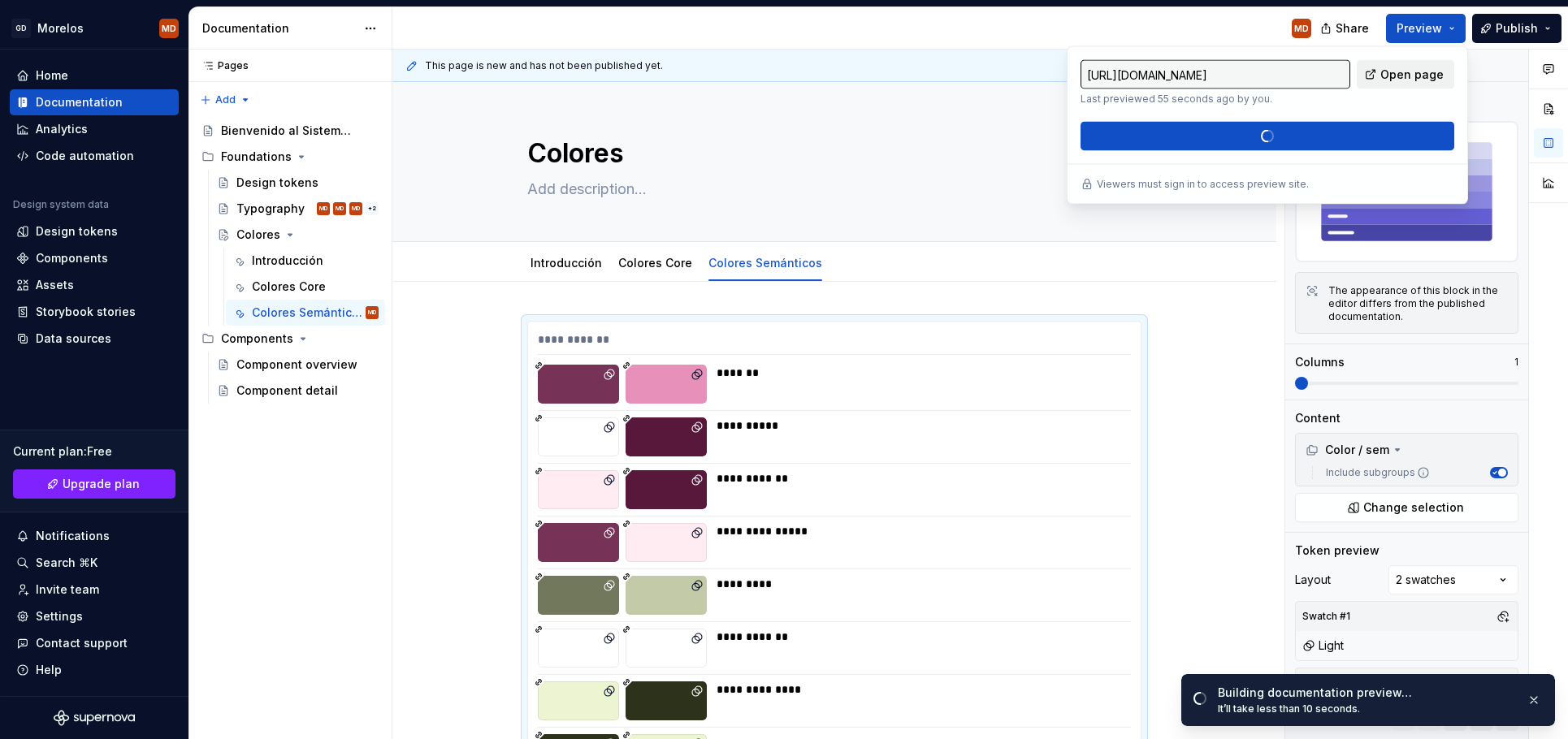
click at [1396, 79] on span "Open page" at bounding box center [1413, 75] width 64 height 16
click at [660, 267] on link "Colores Core" at bounding box center [655, 263] width 74 height 14
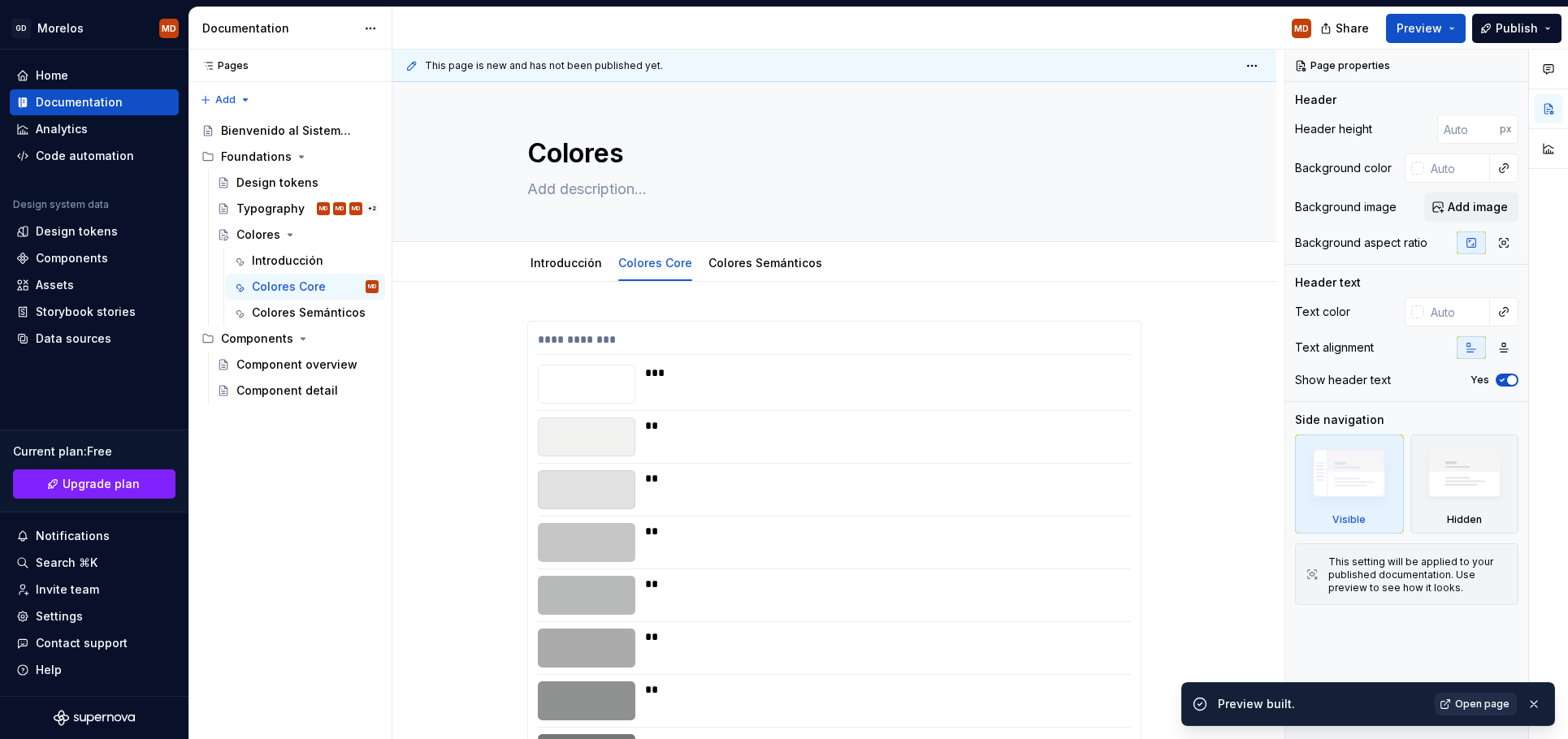
click at [1498, 707] on span "Open page" at bounding box center [1482, 704] width 55 height 13
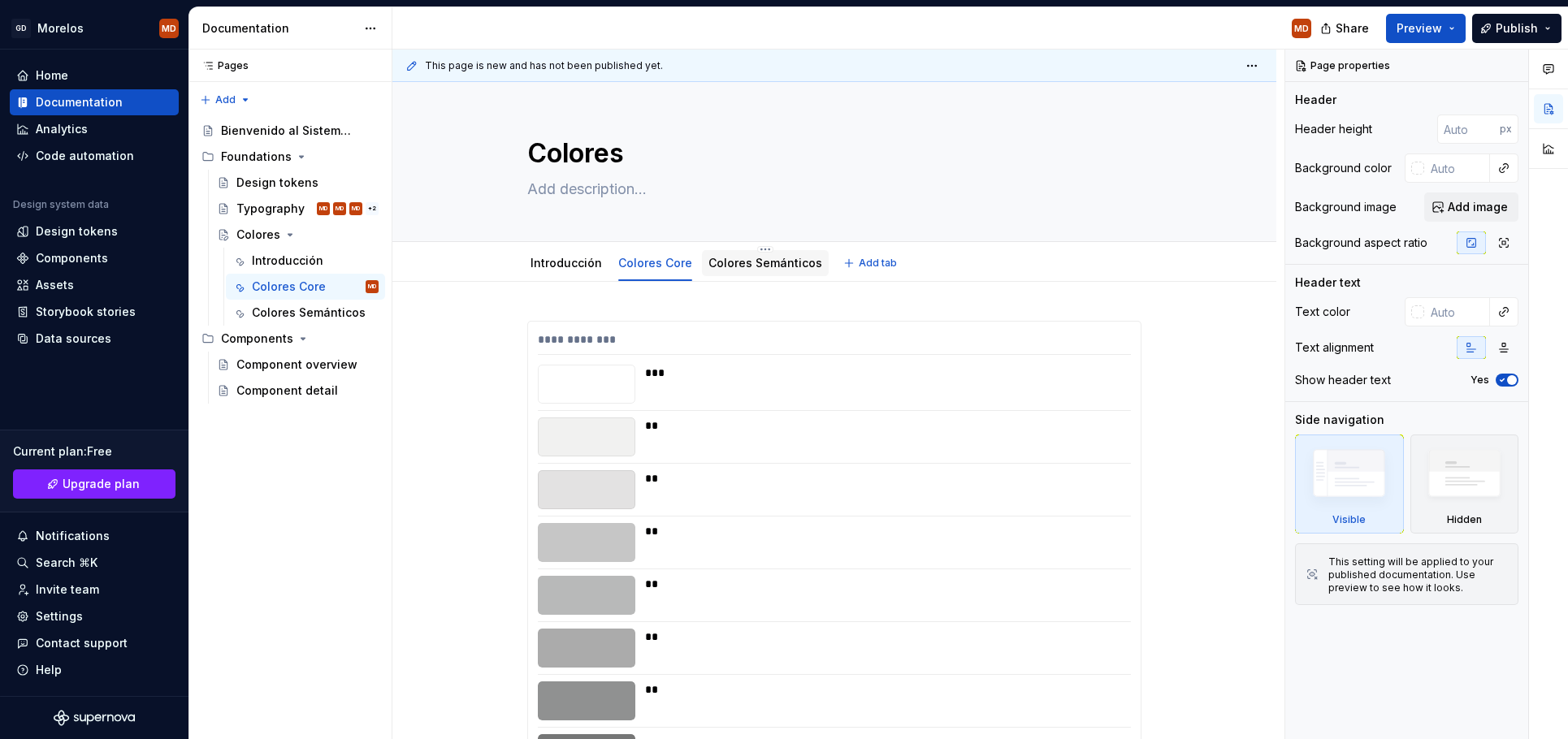
click at [724, 262] on link "Colores Semánticos" at bounding box center [765, 263] width 114 height 14
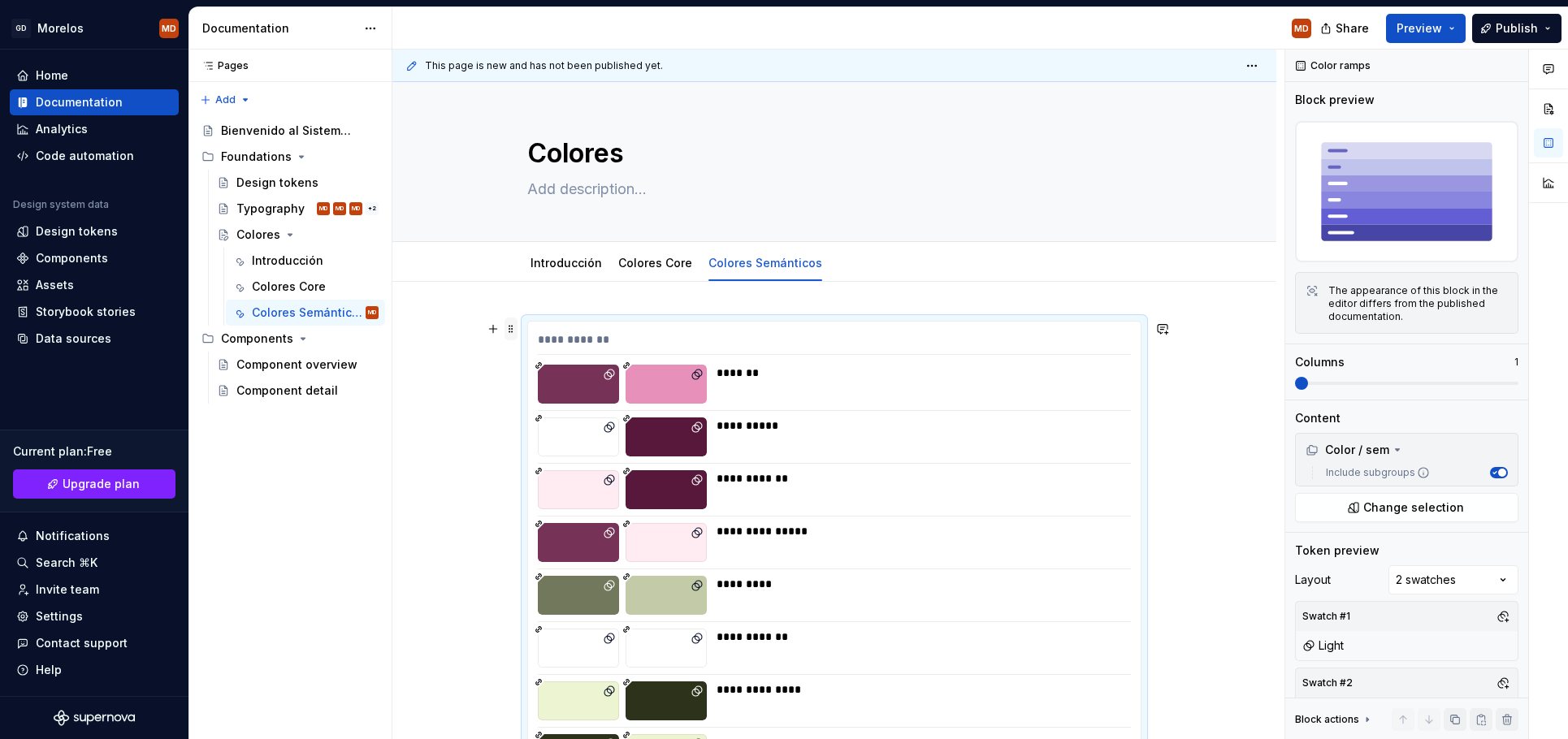
click at [514, 326] on span at bounding box center [510, 329] width 13 height 23
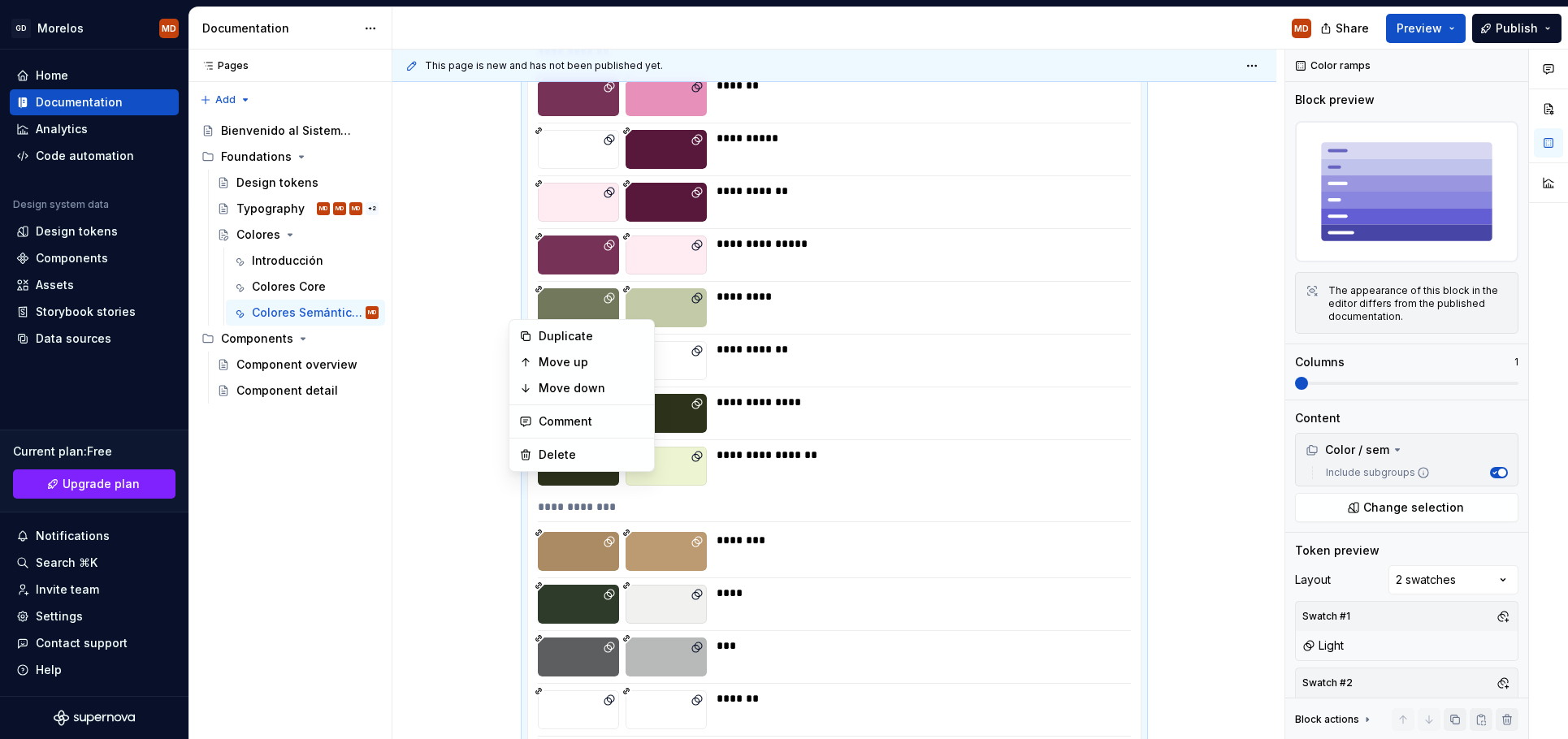
type textarea "*"
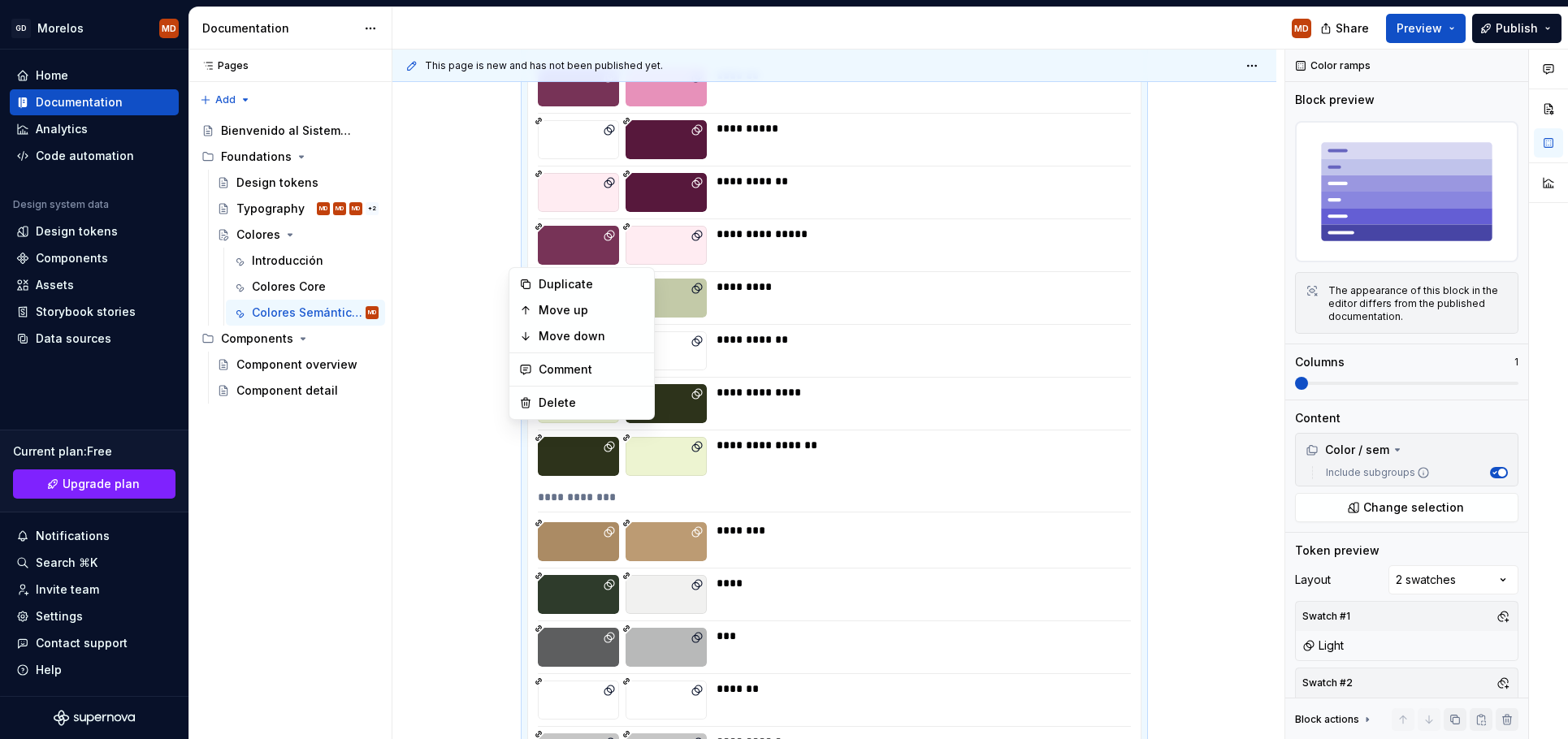
scroll to position [70, 0]
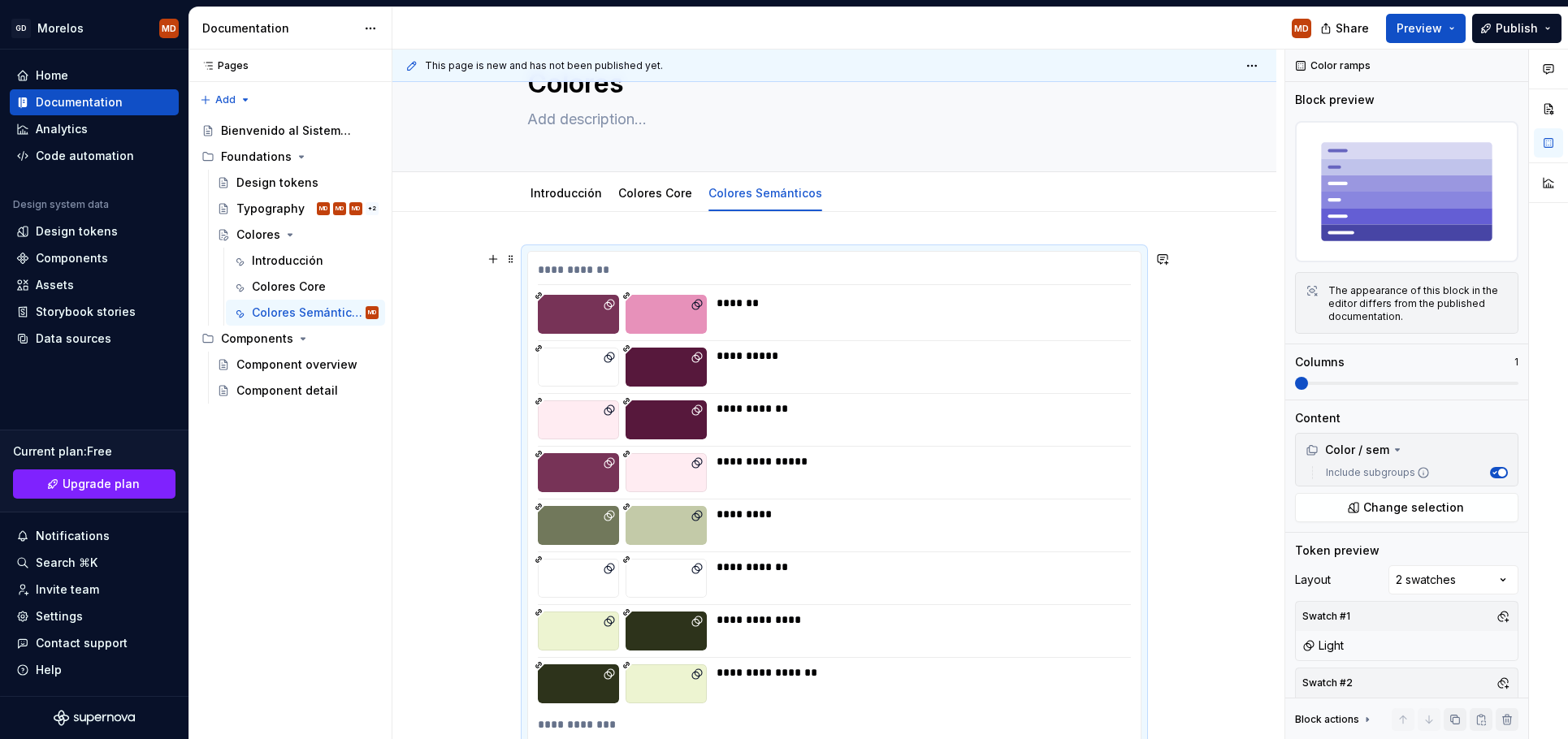
click at [518, 260] on span at bounding box center [510, 259] width 13 height 23
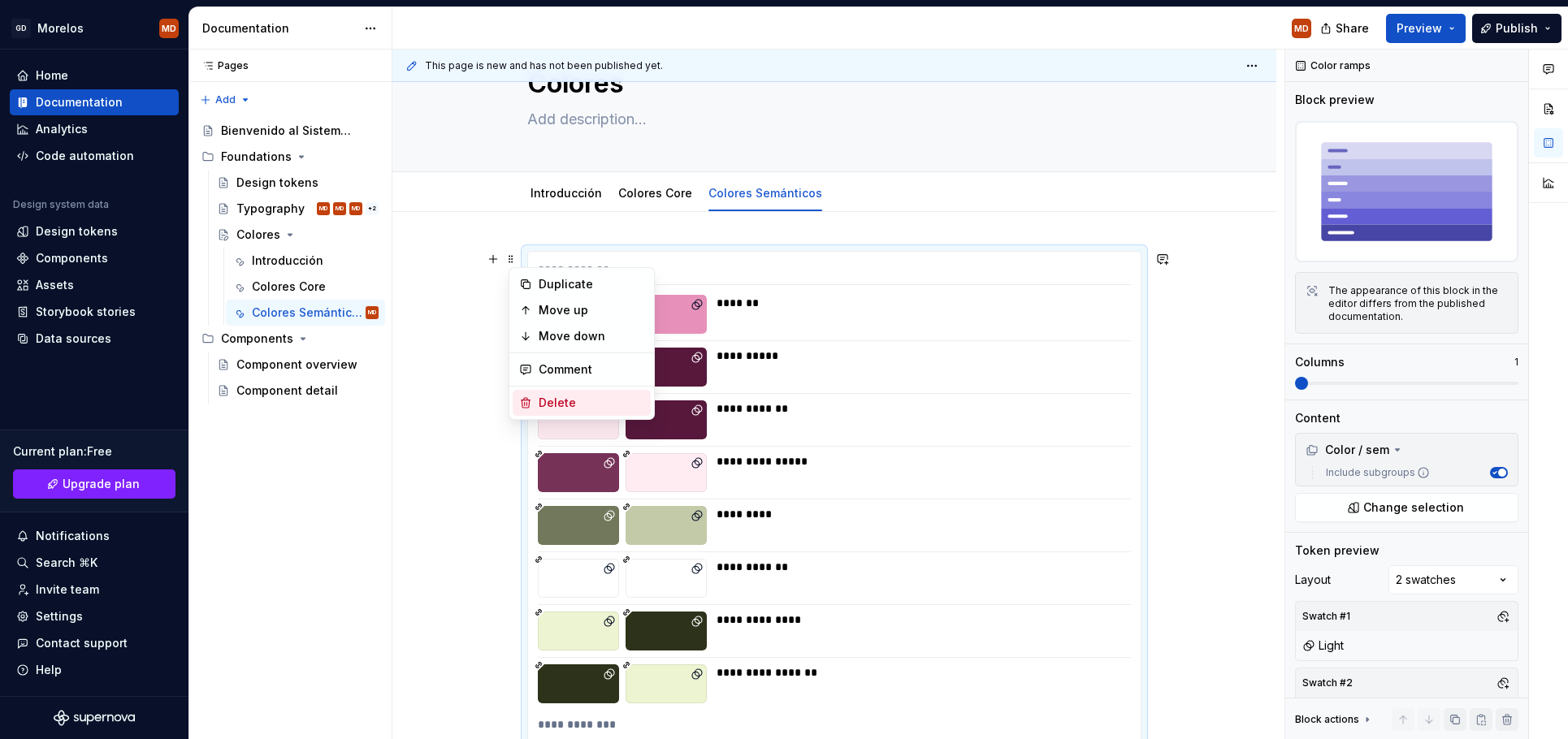
click at [563, 396] on div "Delete" at bounding box center [592, 402] width 106 height 16
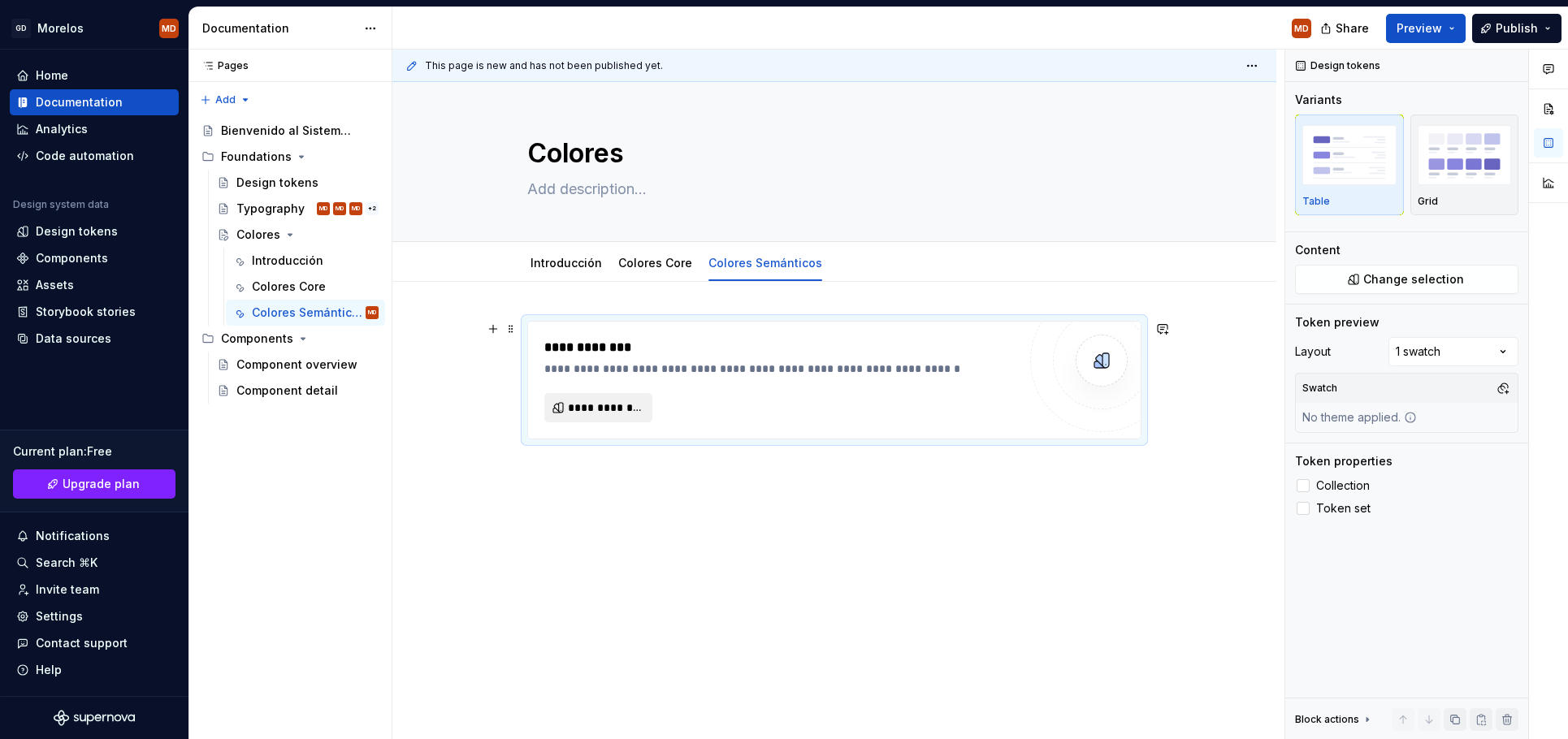
click at [641, 412] on span "**********" at bounding box center [605, 407] width 74 height 16
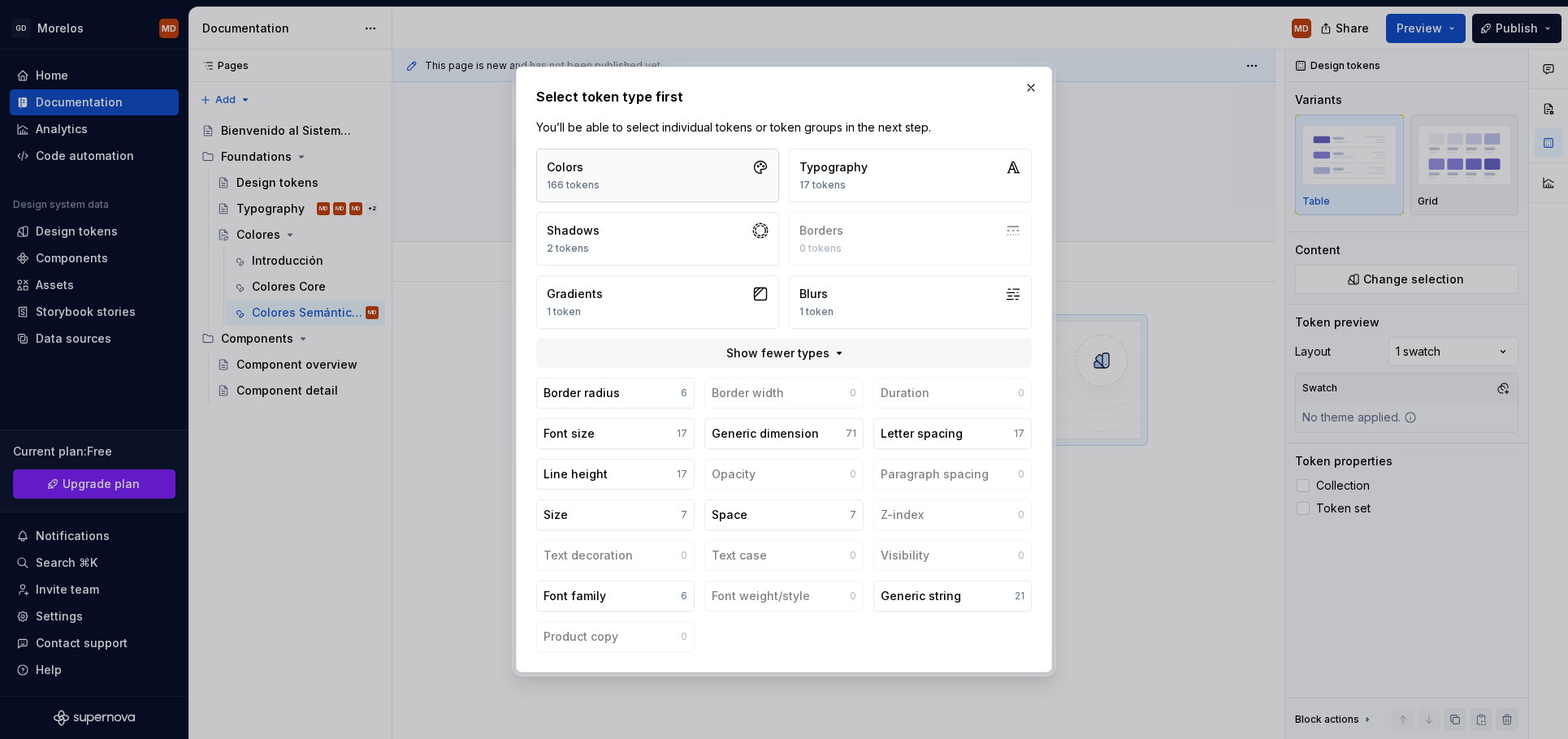
click at [653, 184] on button "Colors 166 tokens" at bounding box center [657, 175] width 243 height 54
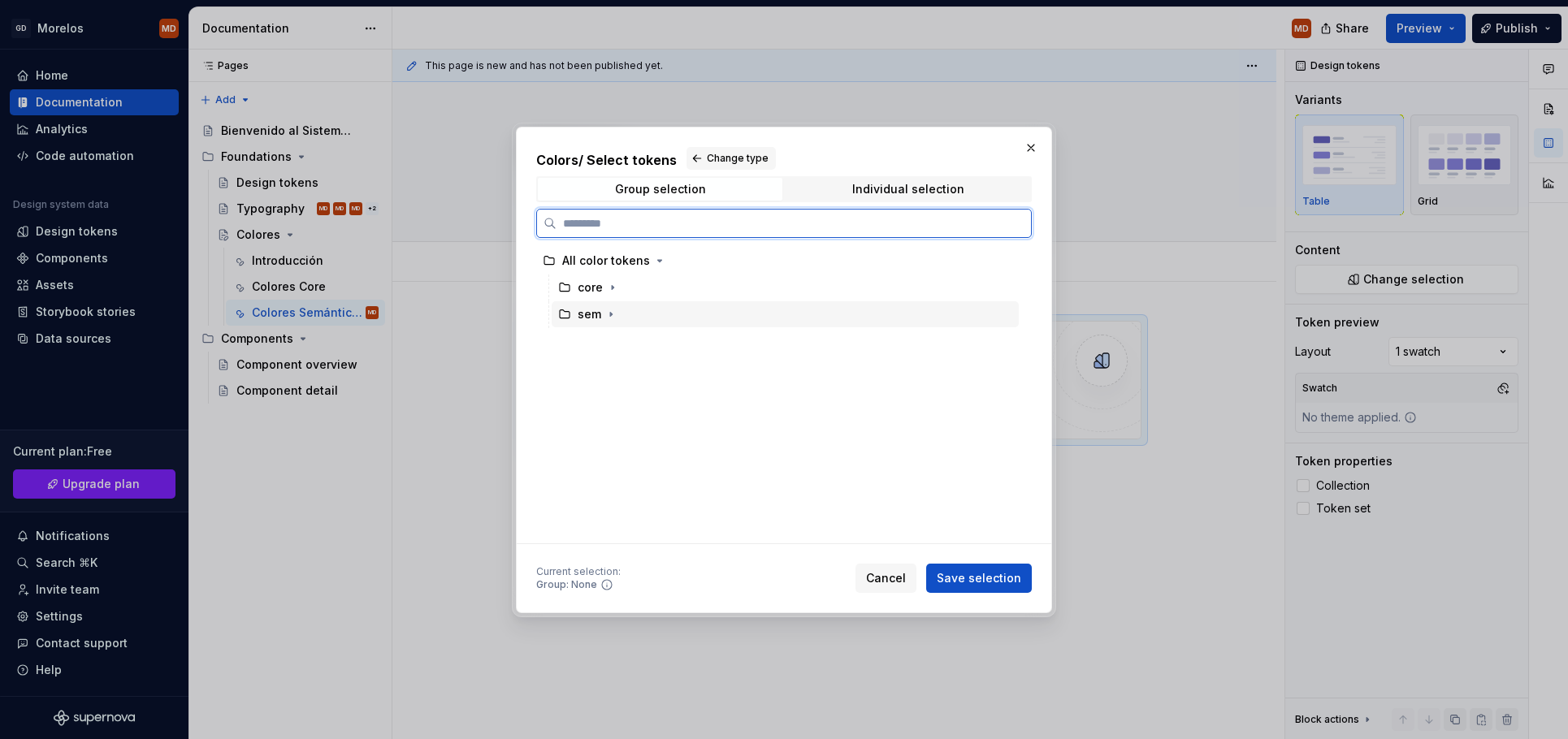
click at [629, 309] on div "sem" at bounding box center [785, 315] width 467 height 26
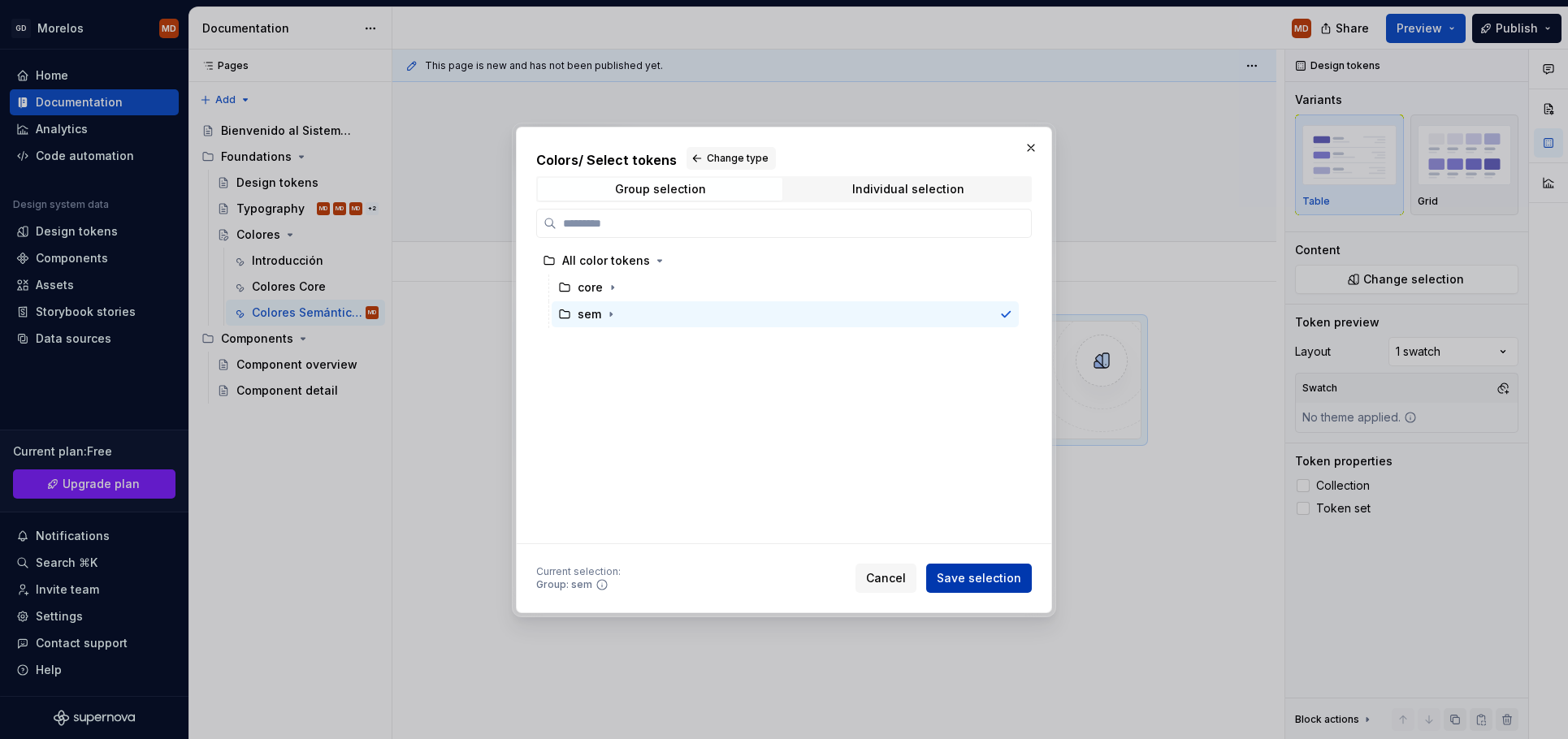
click at [986, 580] on span "Save selection" at bounding box center [978, 579] width 85 height 16
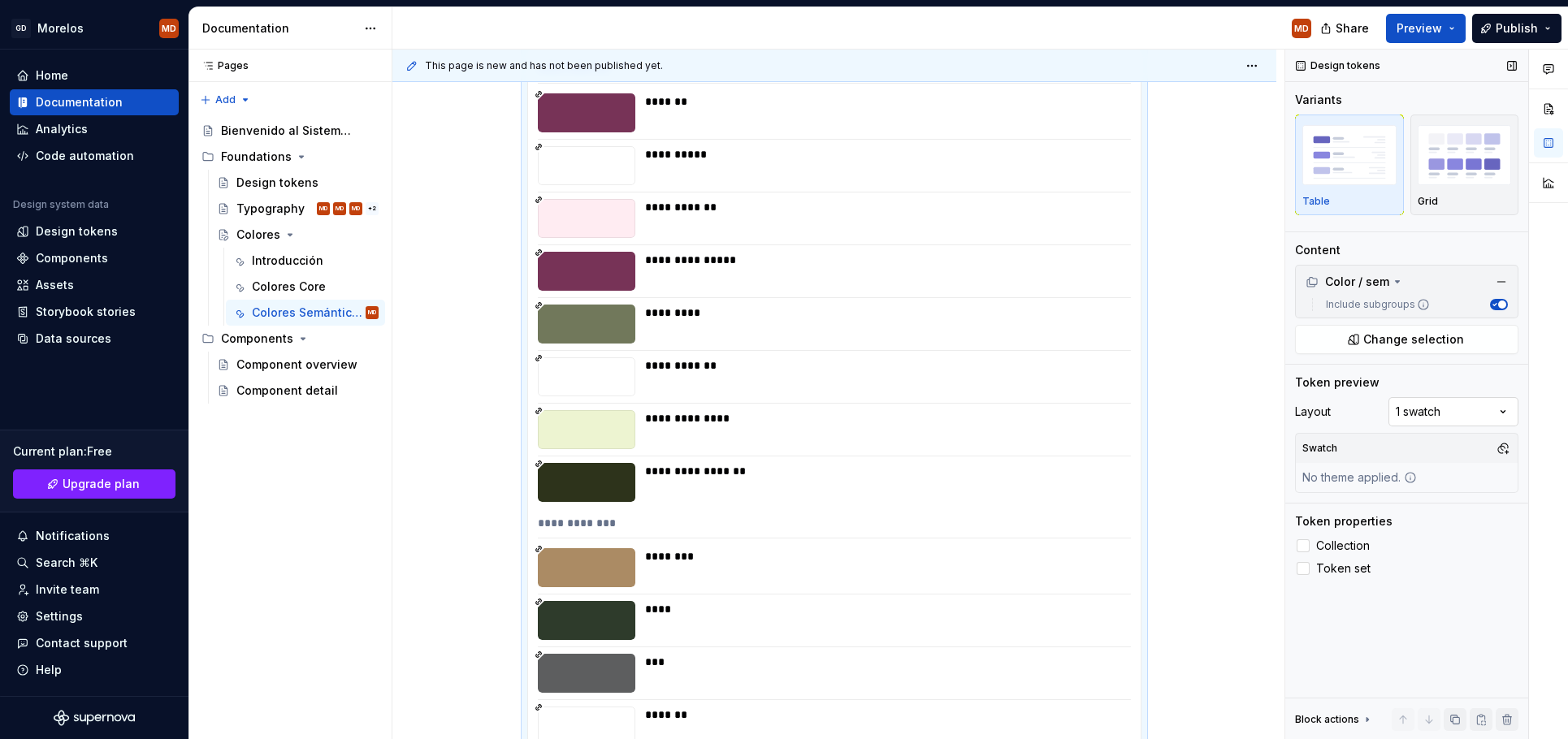
click at [1435, 411] on div "Comments Open comments No comments yet Select ‘Comment’ from the block context …" at bounding box center [1427, 394] width 283 height 690
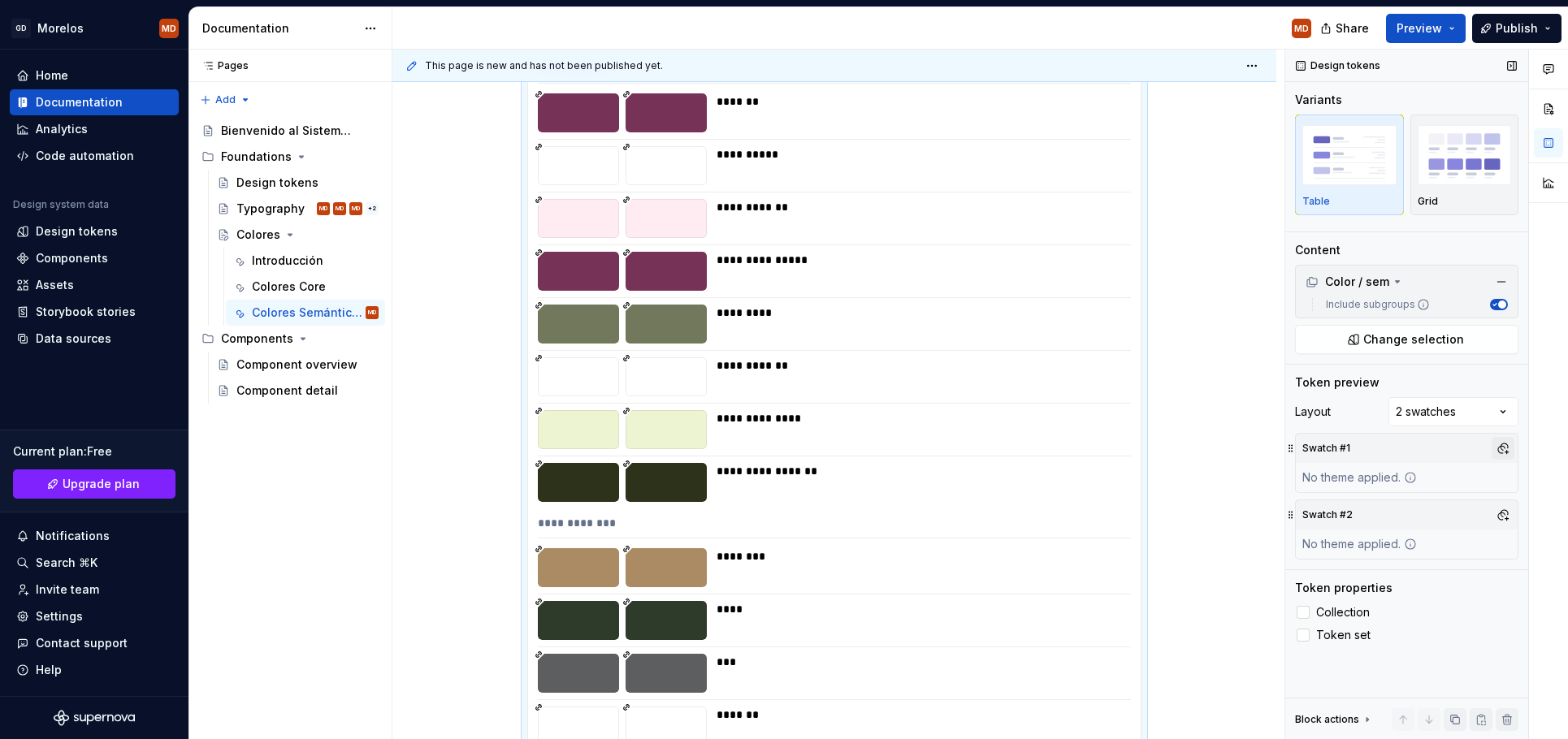
click at [1501, 452] on button "button" at bounding box center [1502, 448] width 23 height 23
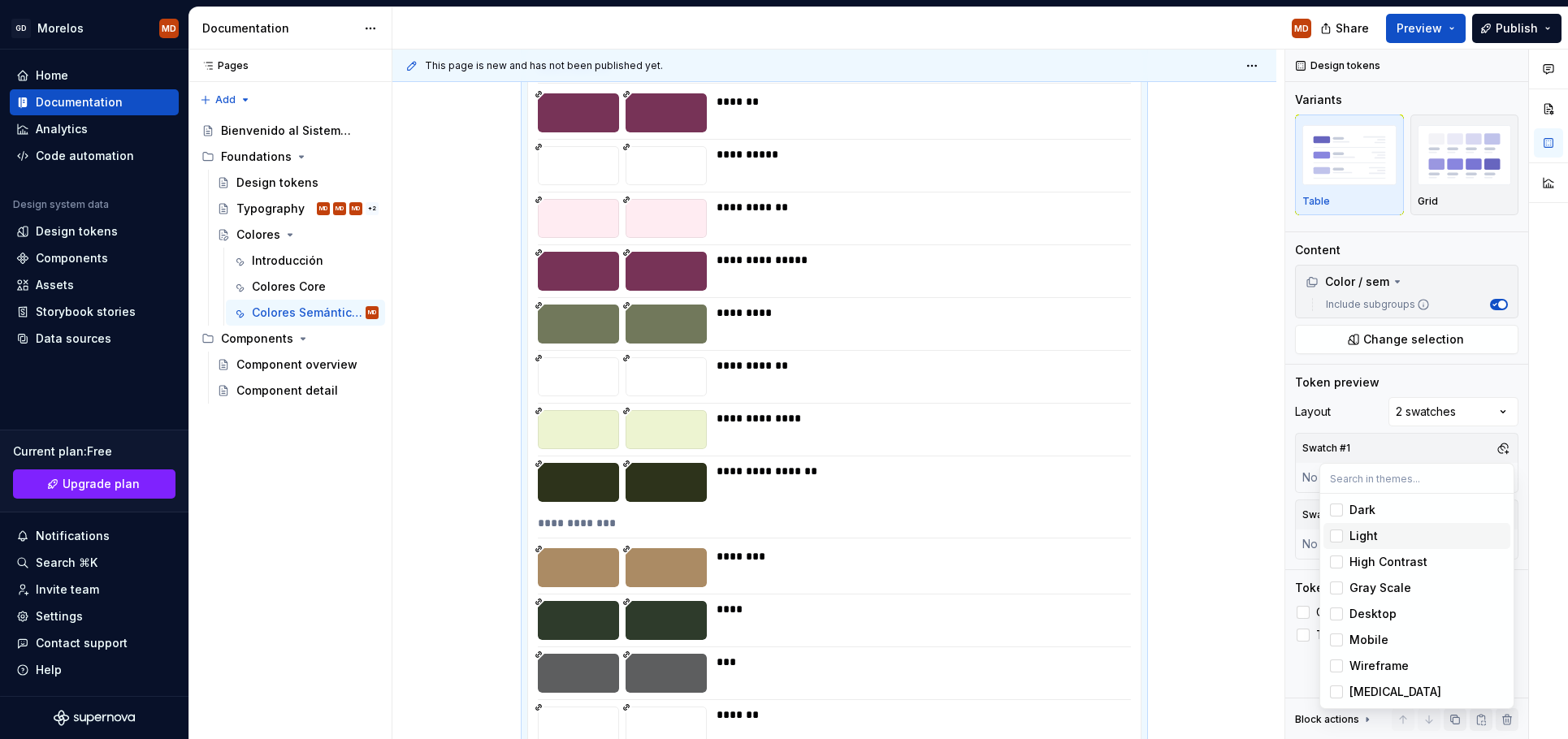
click at [1413, 528] on div "Light" at bounding box center [1427, 536] width 154 height 16
click at [1519, 456] on div "Comments Open comments No comments yet Select ‘Comment’ from the block context …" at bounding box center [1427, 394] width 283 height 690
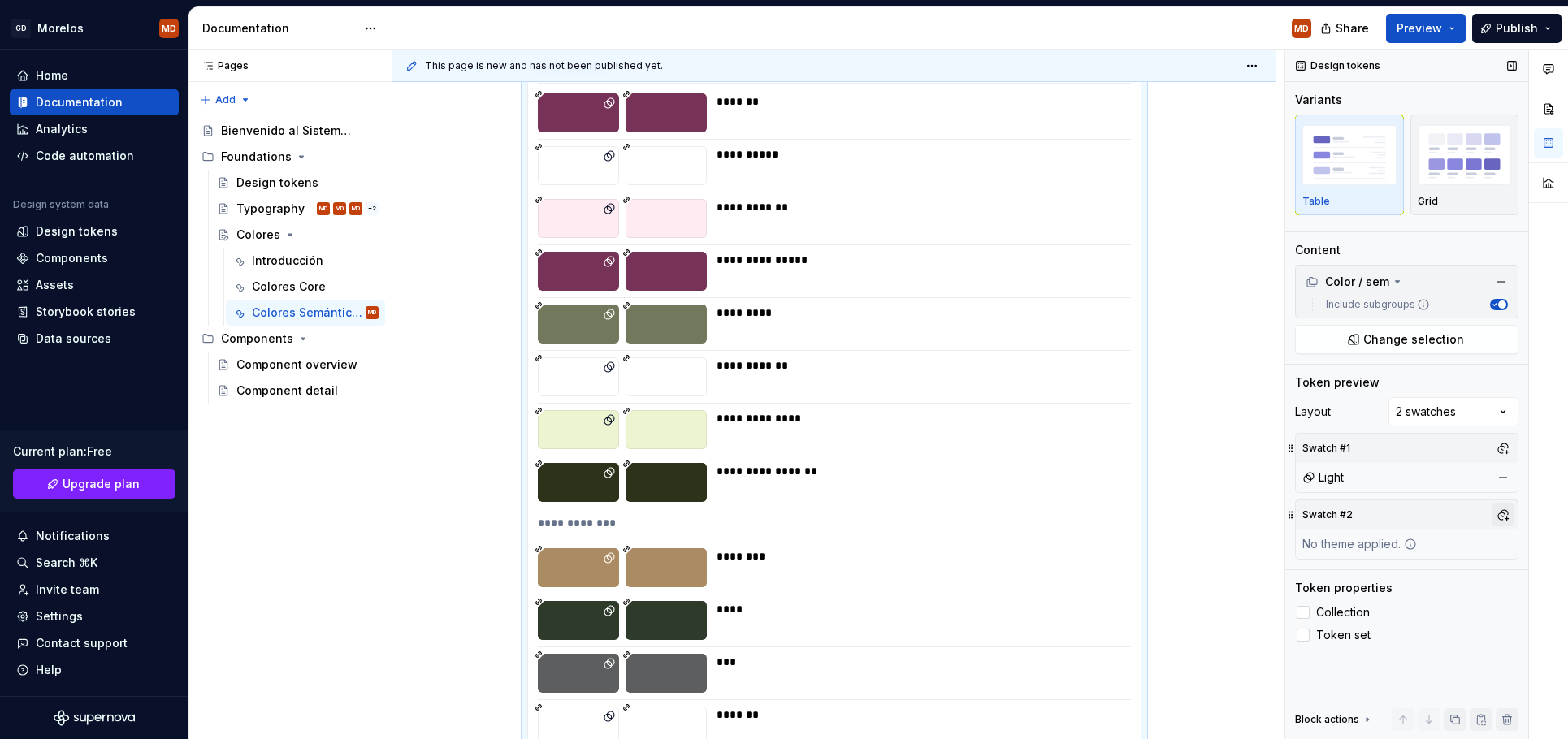
click at [1498, 510] on button "button" at bounding box center [1502, 515] width 23 height 23
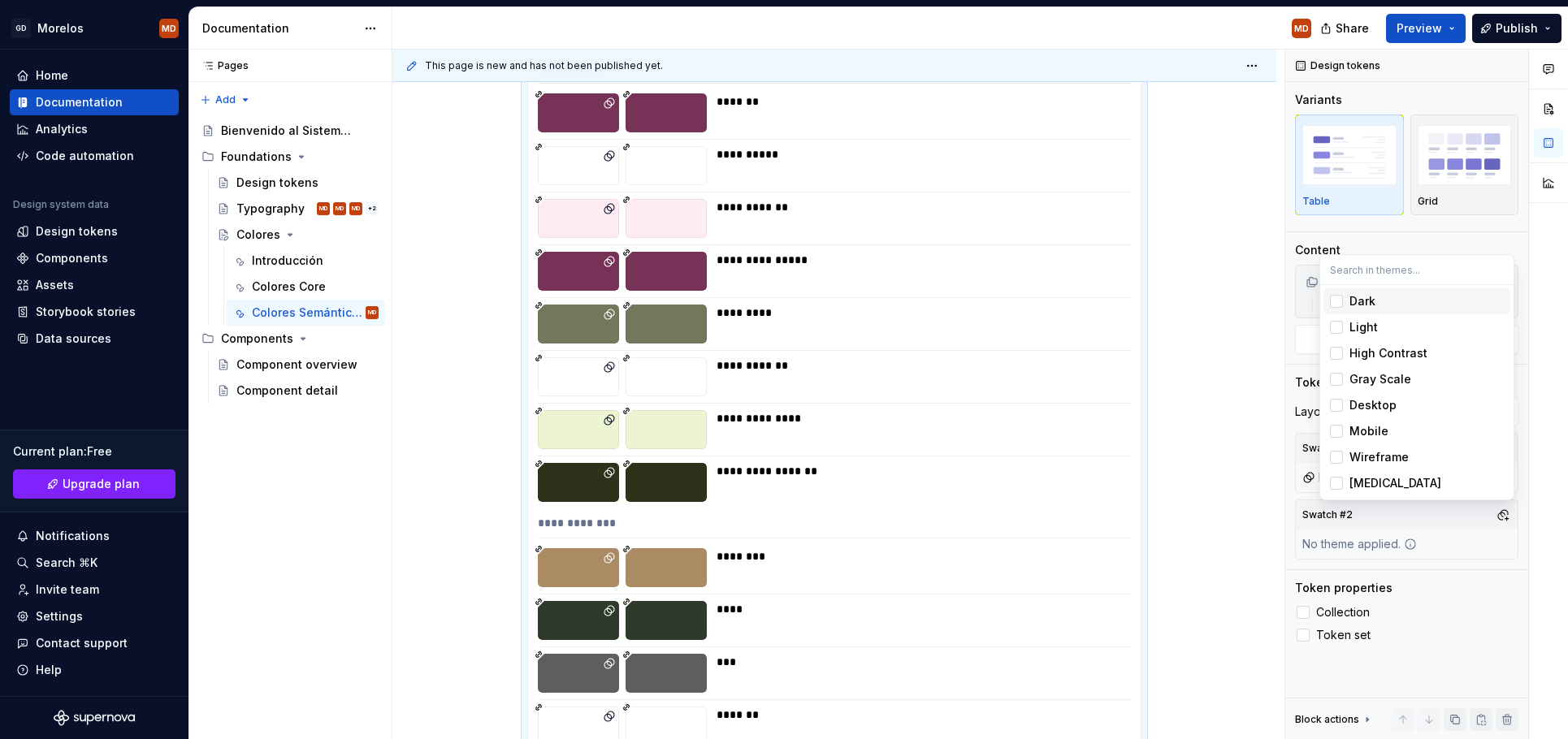
click at [1367, 302] on div "Dark" at bounding box center [1363, 301] width 26 height 16
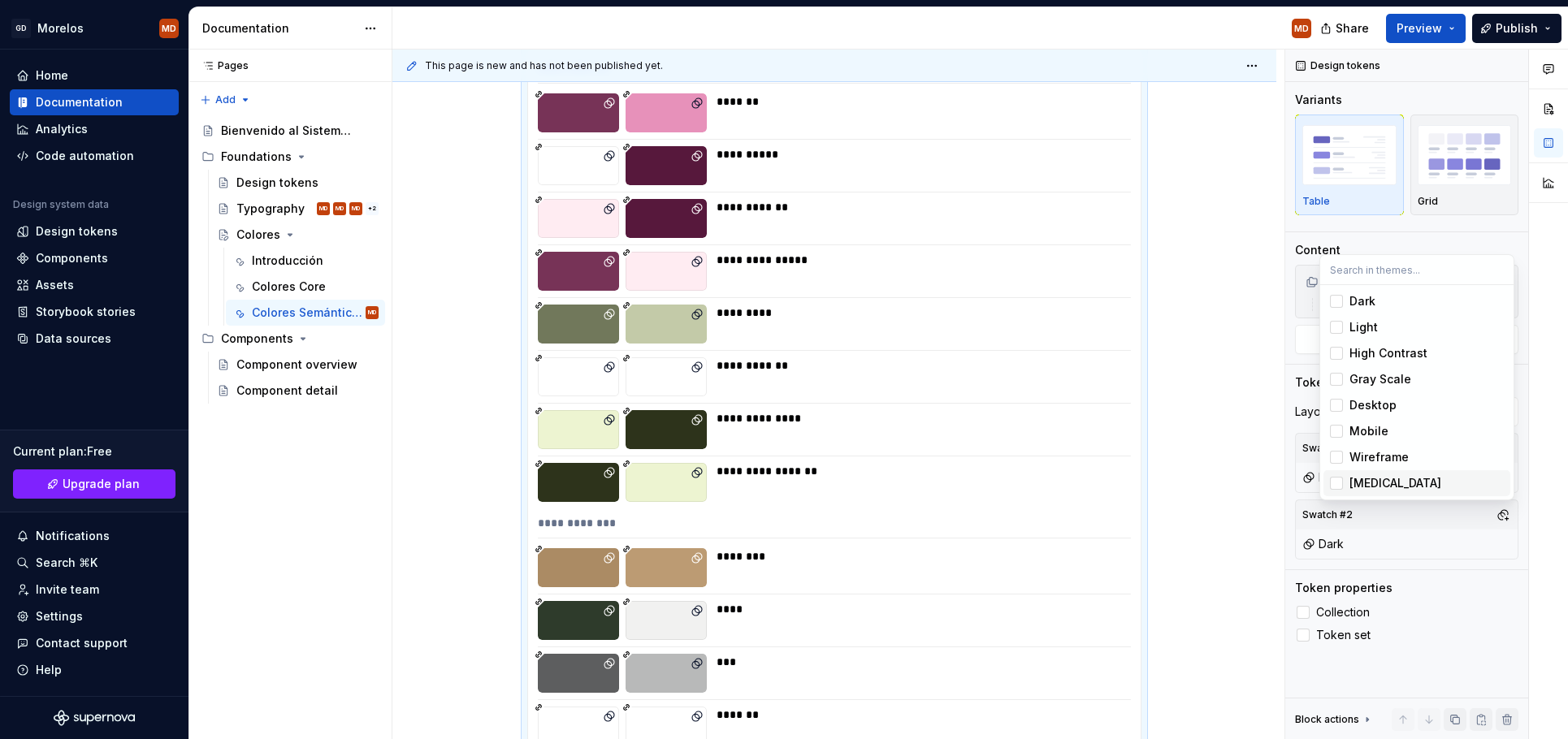
click at [1479, 618] on div "Comments Open comments No comments yet Select ‘Comment’ from the block context …" at bounding box center [1427, 394] width 283 height 690
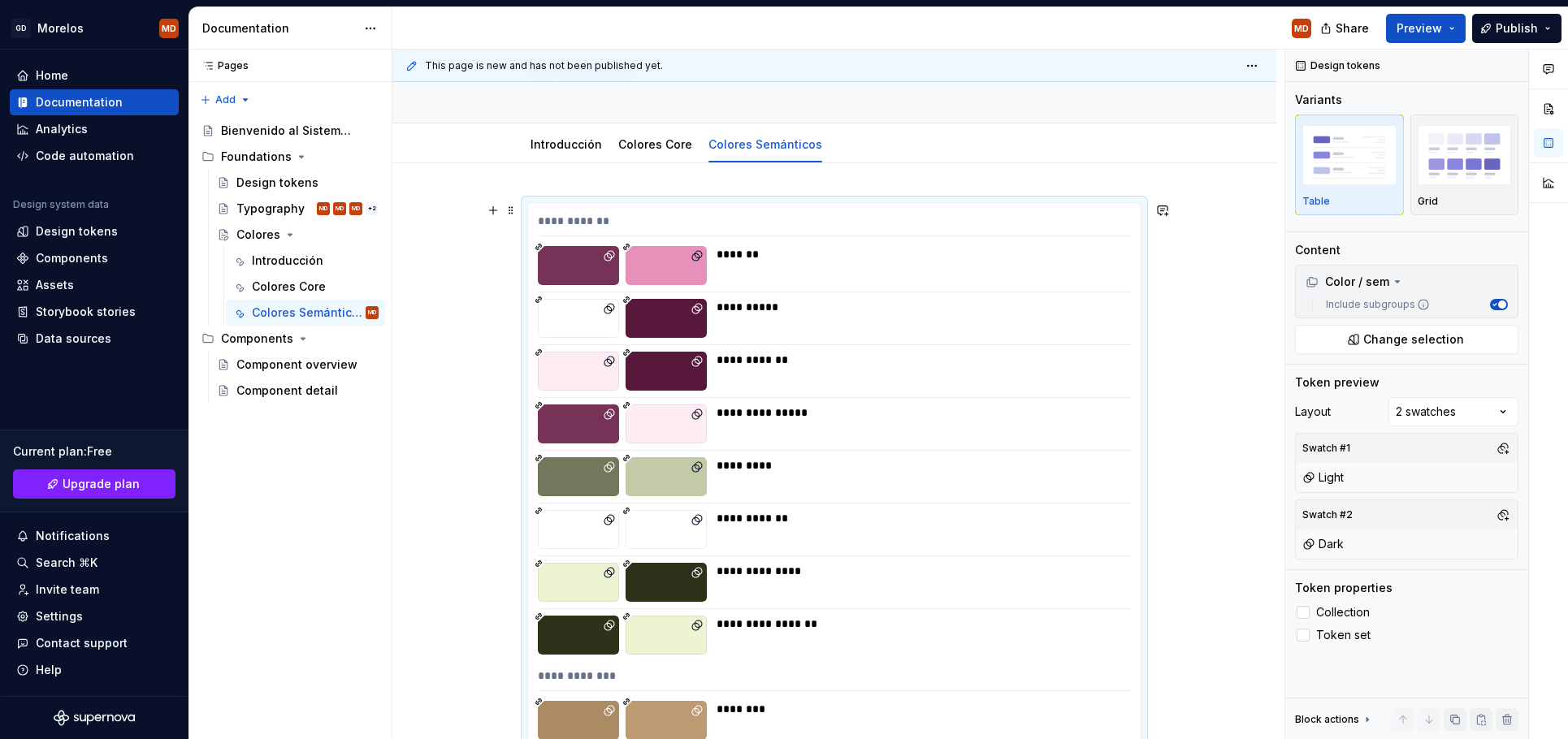
scroll to position [0, 0]
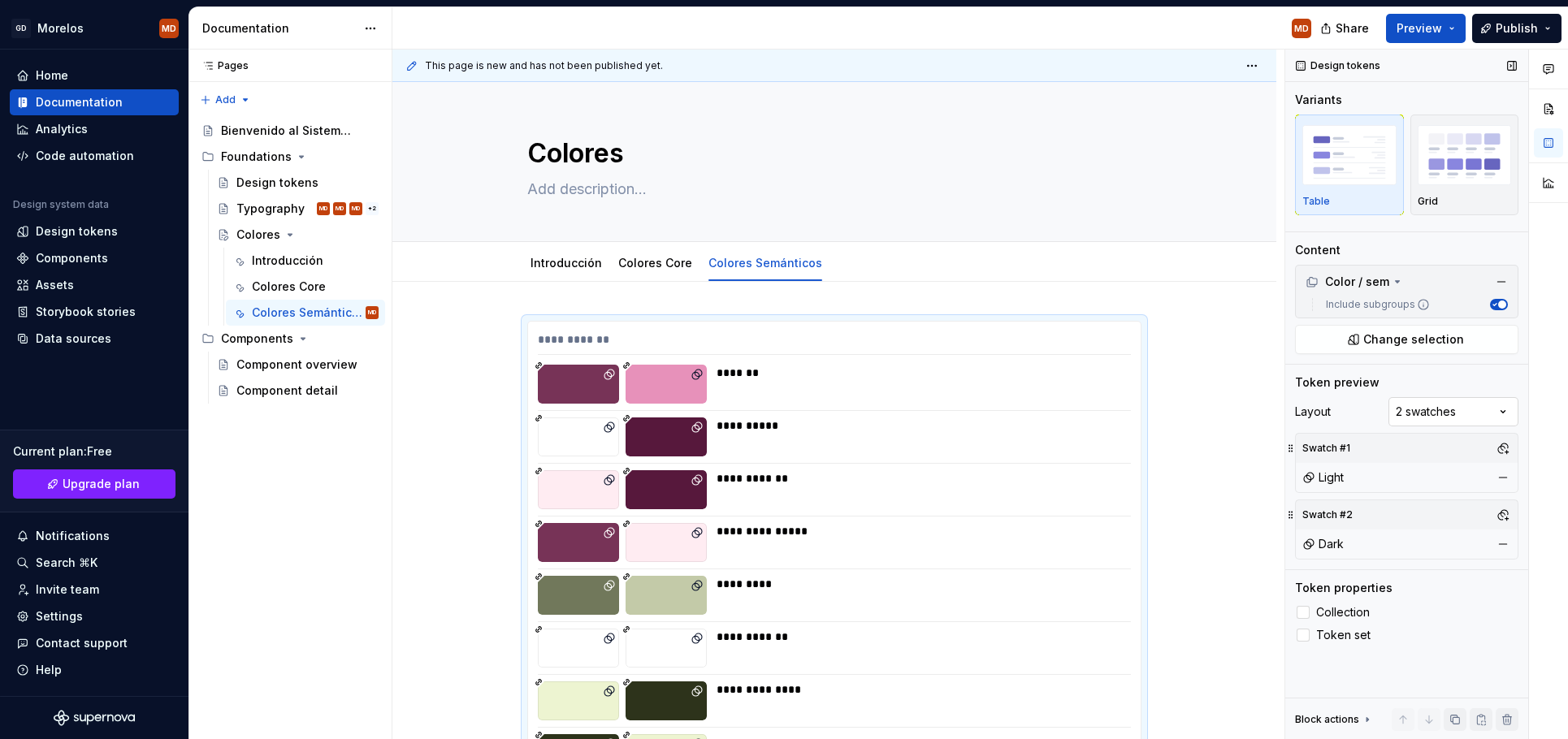
click at [1437, 411] on div "Comments Open comments No comments yet Select ‘Comment’ from the block context …" at bounding box center [1427, 394] width 283 height 690
click at [1441, 384] on div "Comments Open comments No comments yet Select ‘Comment’ from the block context …" at bounding box center [1427, 394] width 283 height 690
click at [1445, 188] on div "Grid" at bounding box center [1464, 164] width 95 height 86
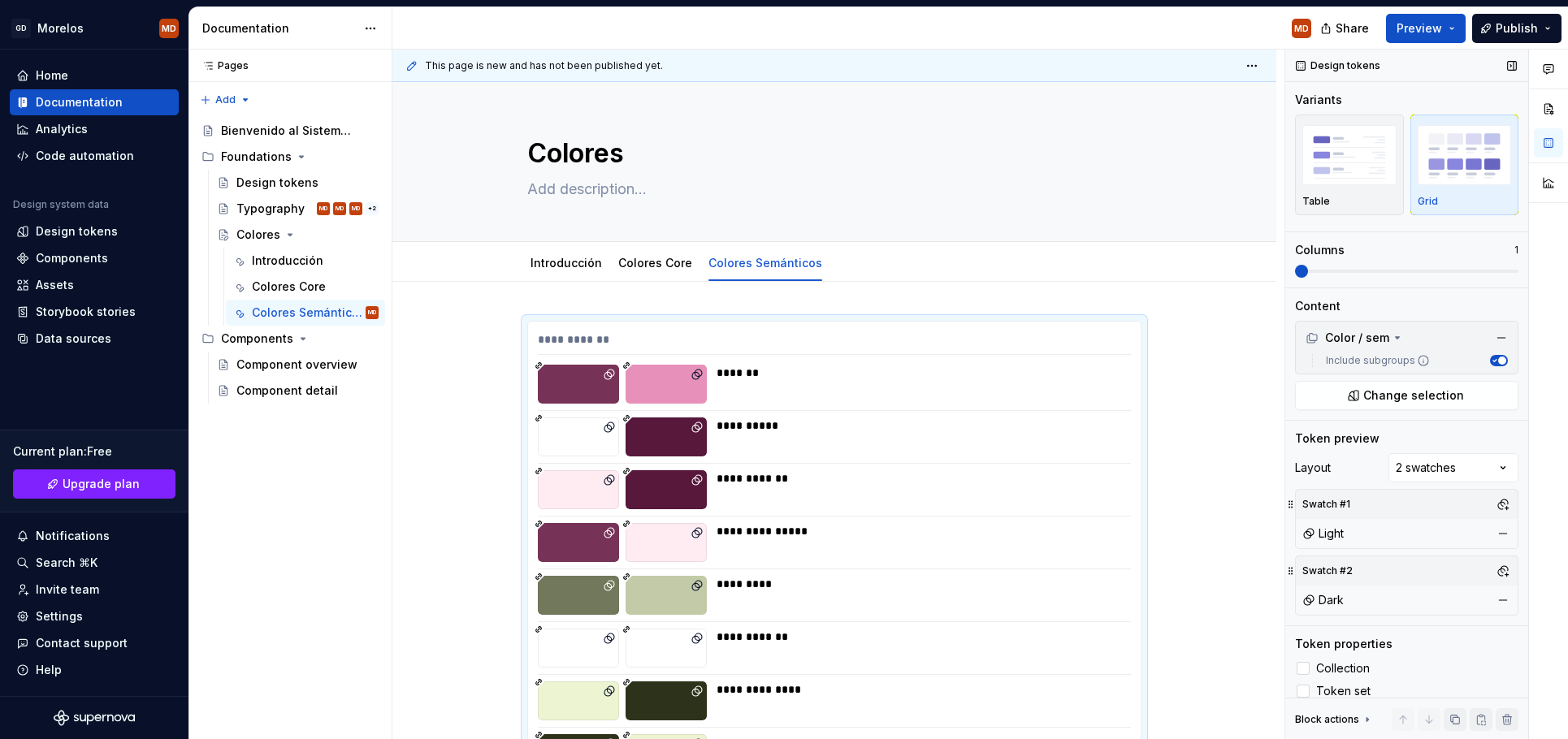
scroll to position [271, 0]
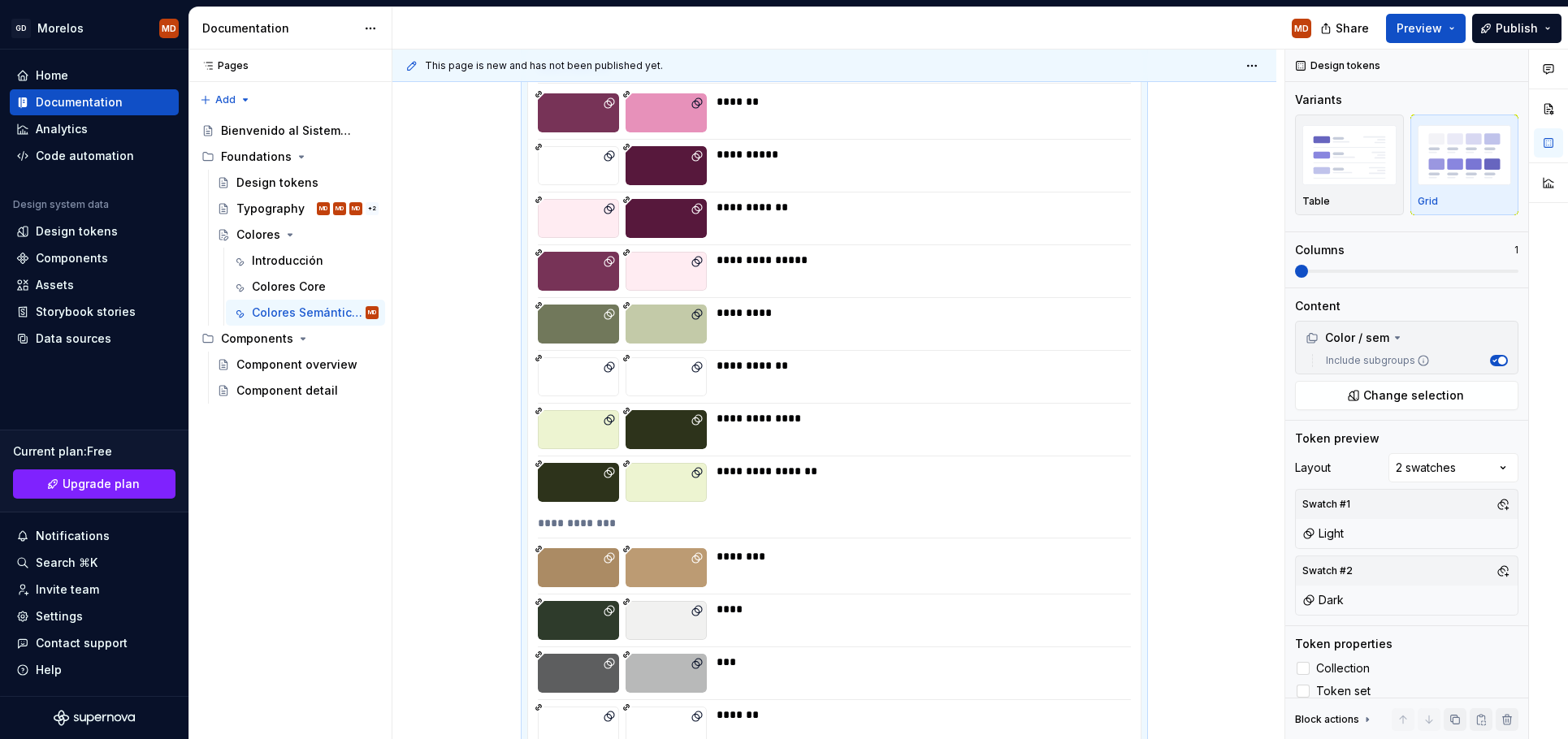
click at [1389, 31] on div "Share Preview Publish" at bounding box center [1445, 28] width 244 height 42
click at [1419, 20] on span "Preview" at bounding box center [1420, 28] width 46 height 16
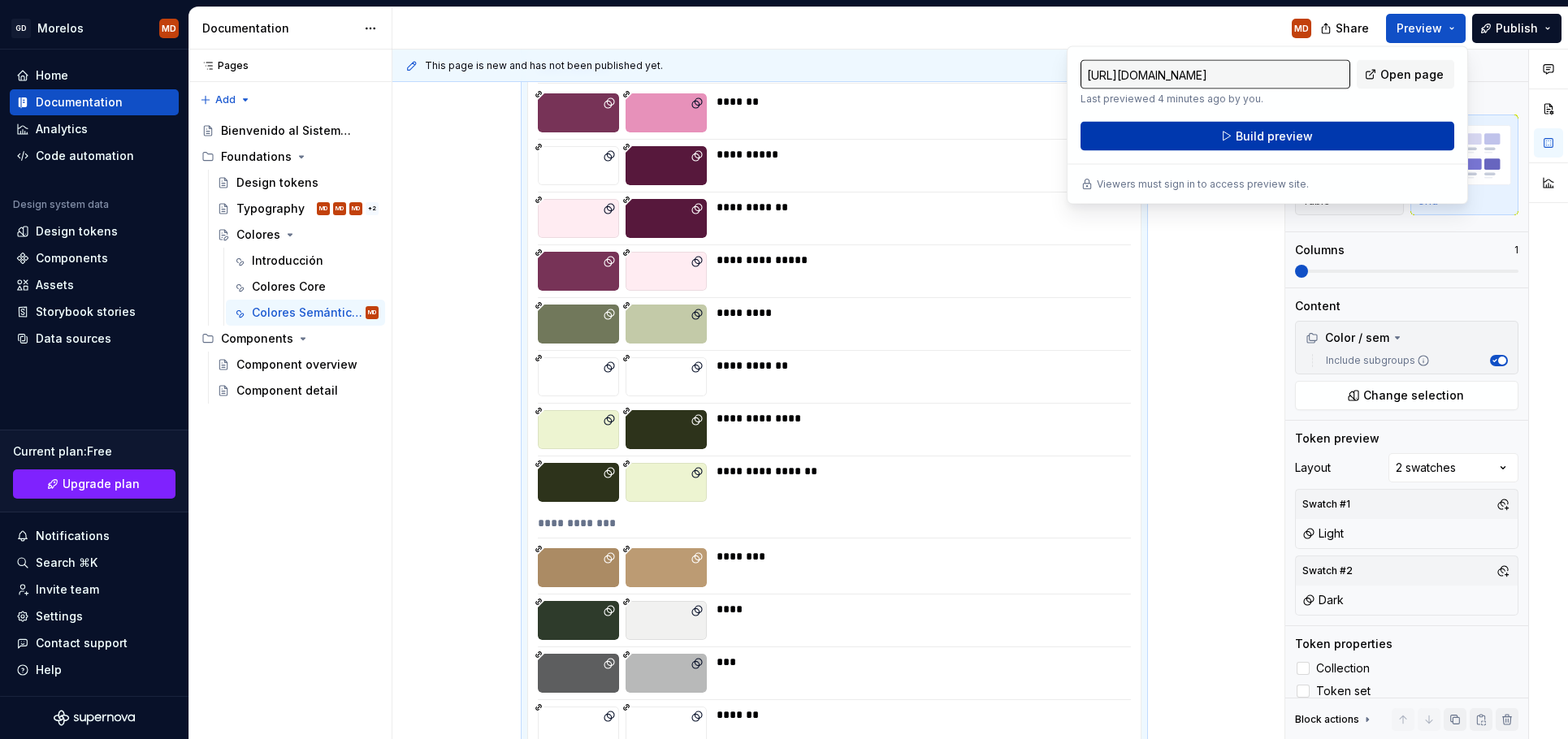
click at [1338, 134] on button "Build preview" at bounding box center [1267, 135] width 374 height 29
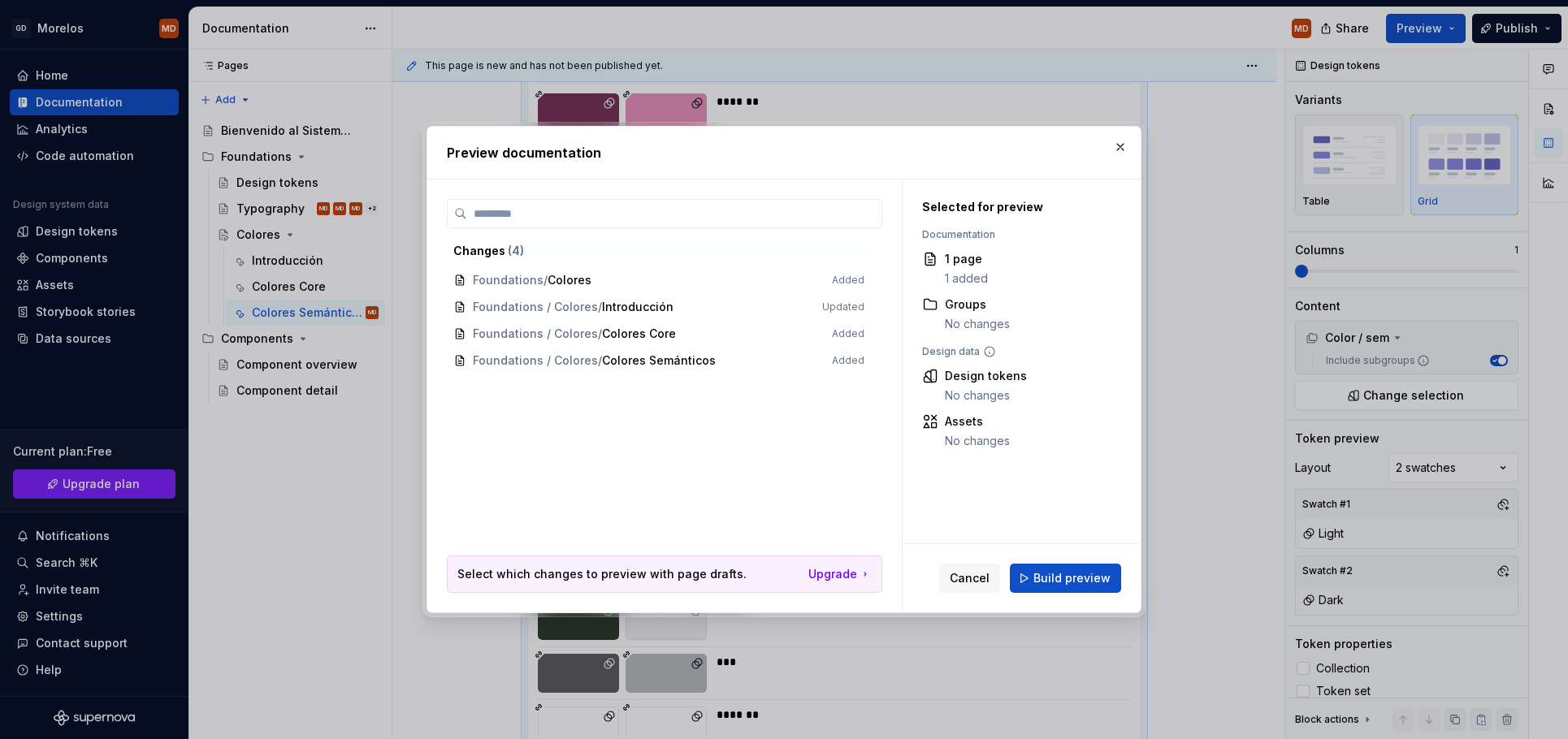
click at [1083, 559] on div "Cancel Build preview" at bounding box center [1021, 578] width 238 height 69
click at [1085, 565] on button "Build preview" at bounding box center [1066, 578] width 112 height 29
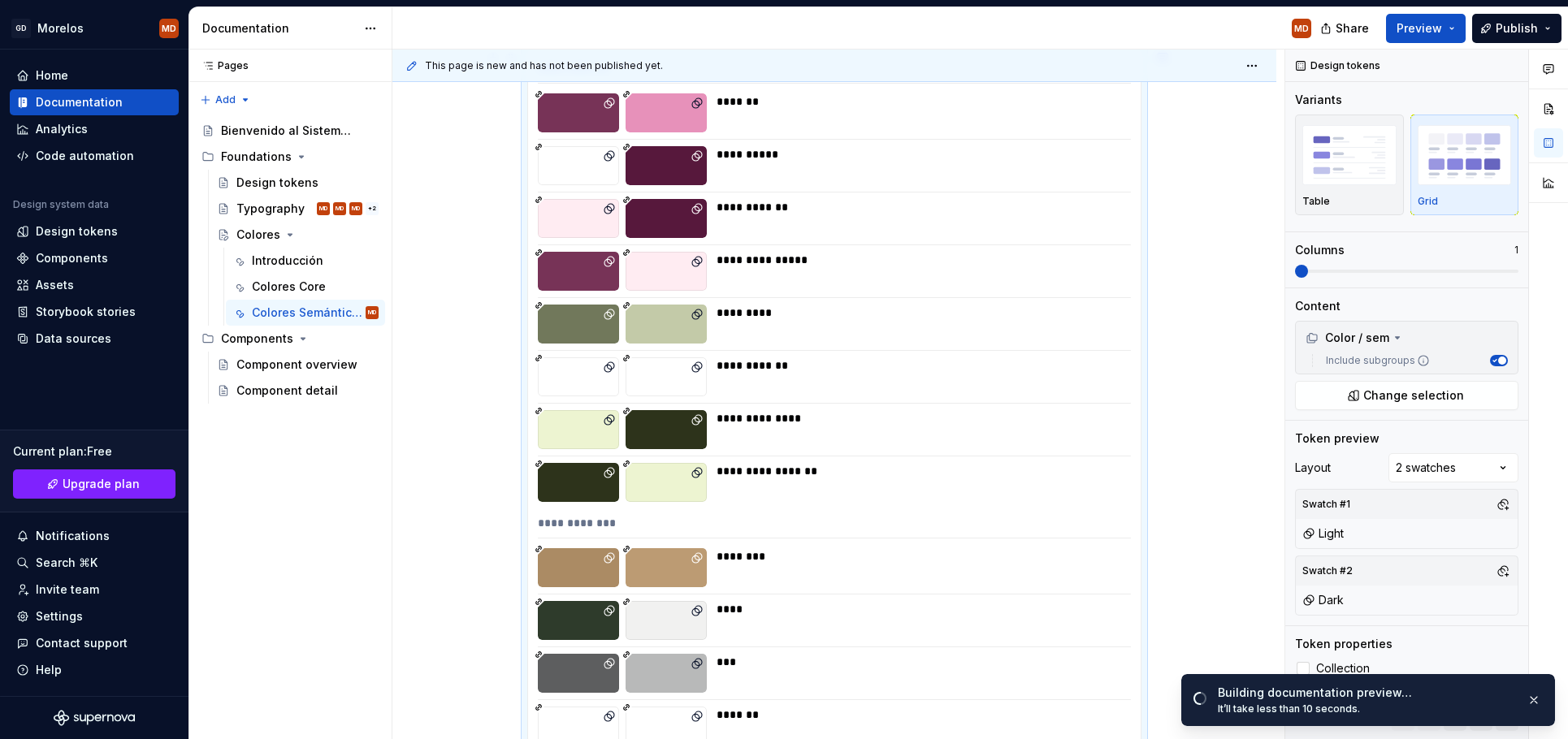
scroll to position [0, 0]
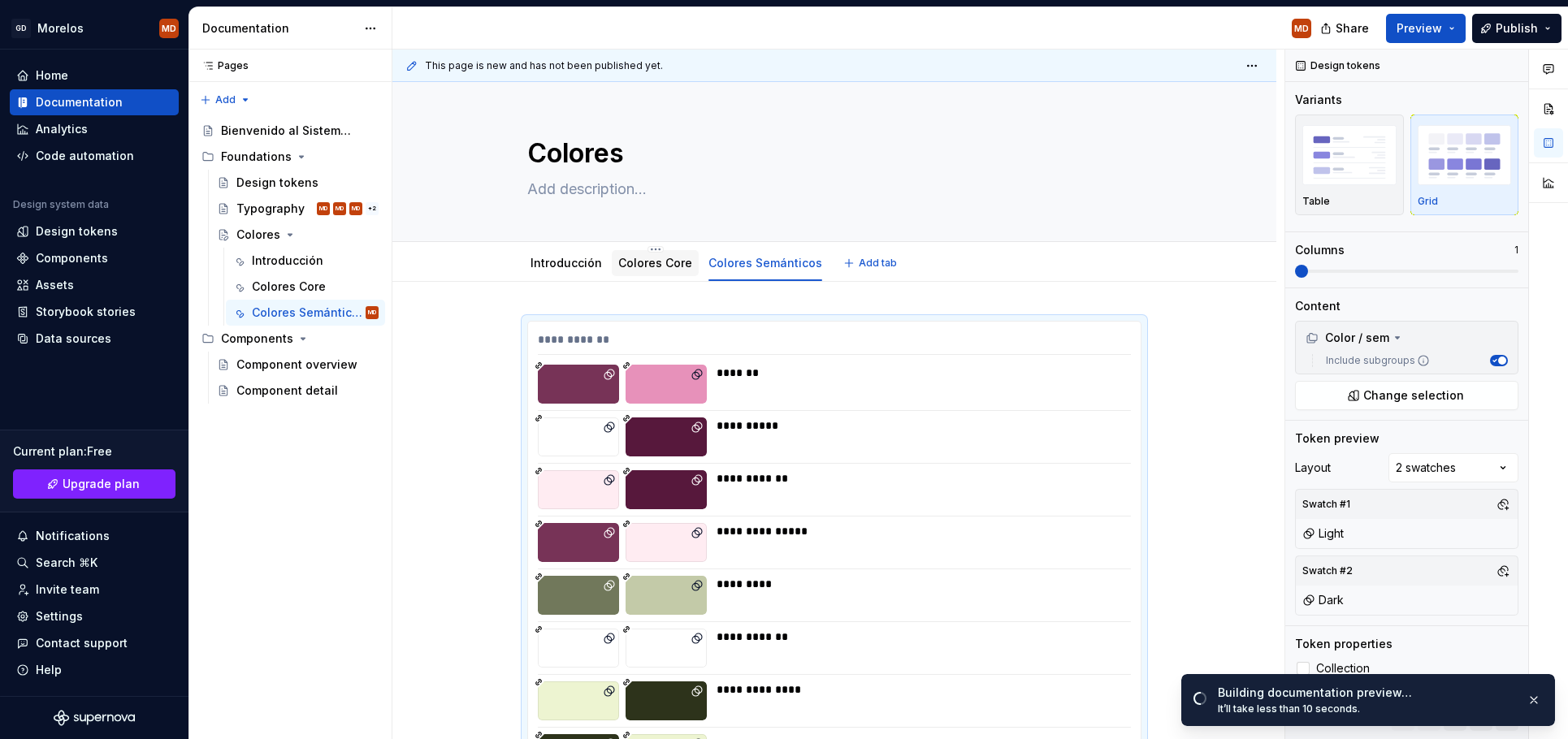
click at [643, 278] on div at bounding box center [654, 279] width 87 height 2
click at [656, 260] on link "Colores Core" at bounding box center [655, 263] width 74 height 14
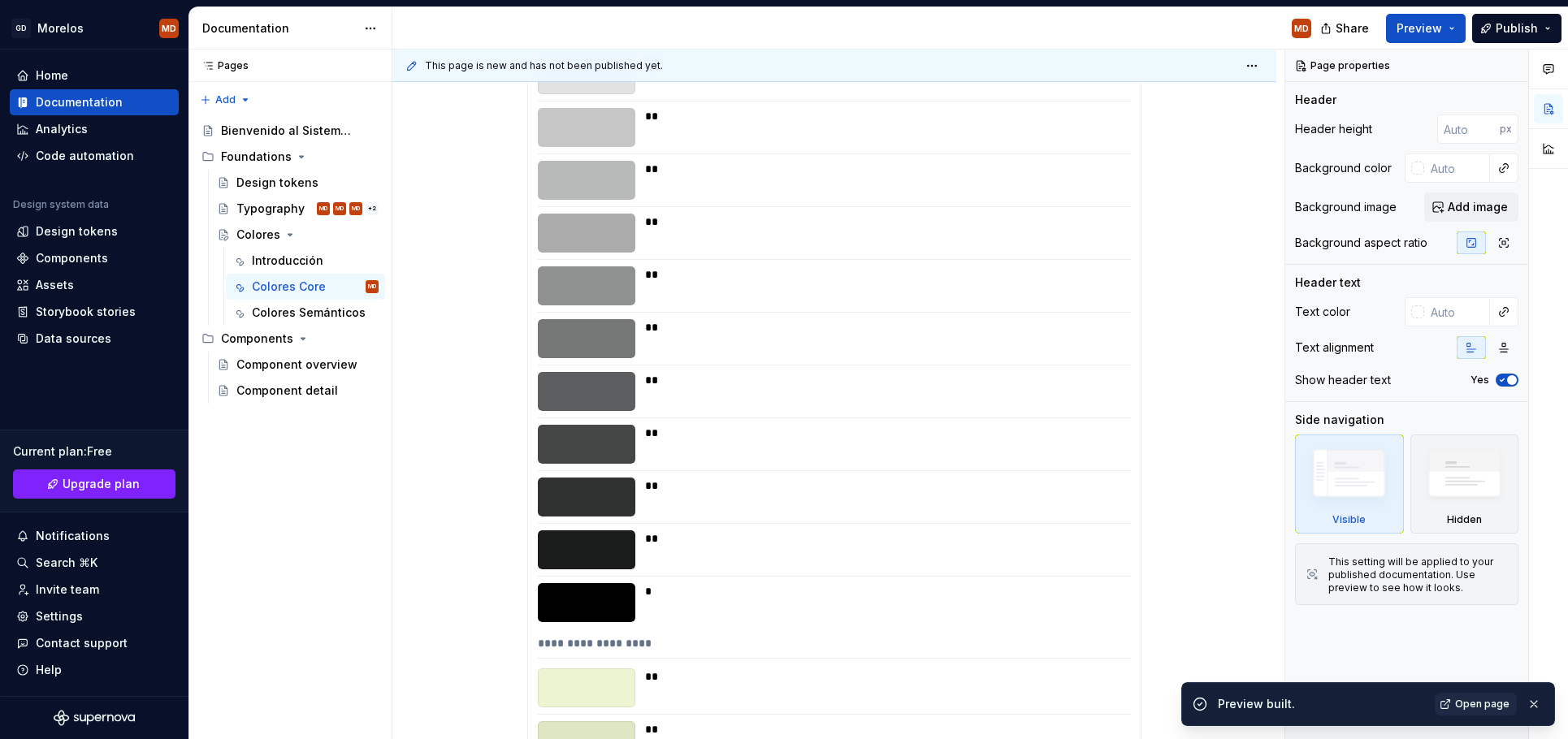
scroll to position [733, 0]
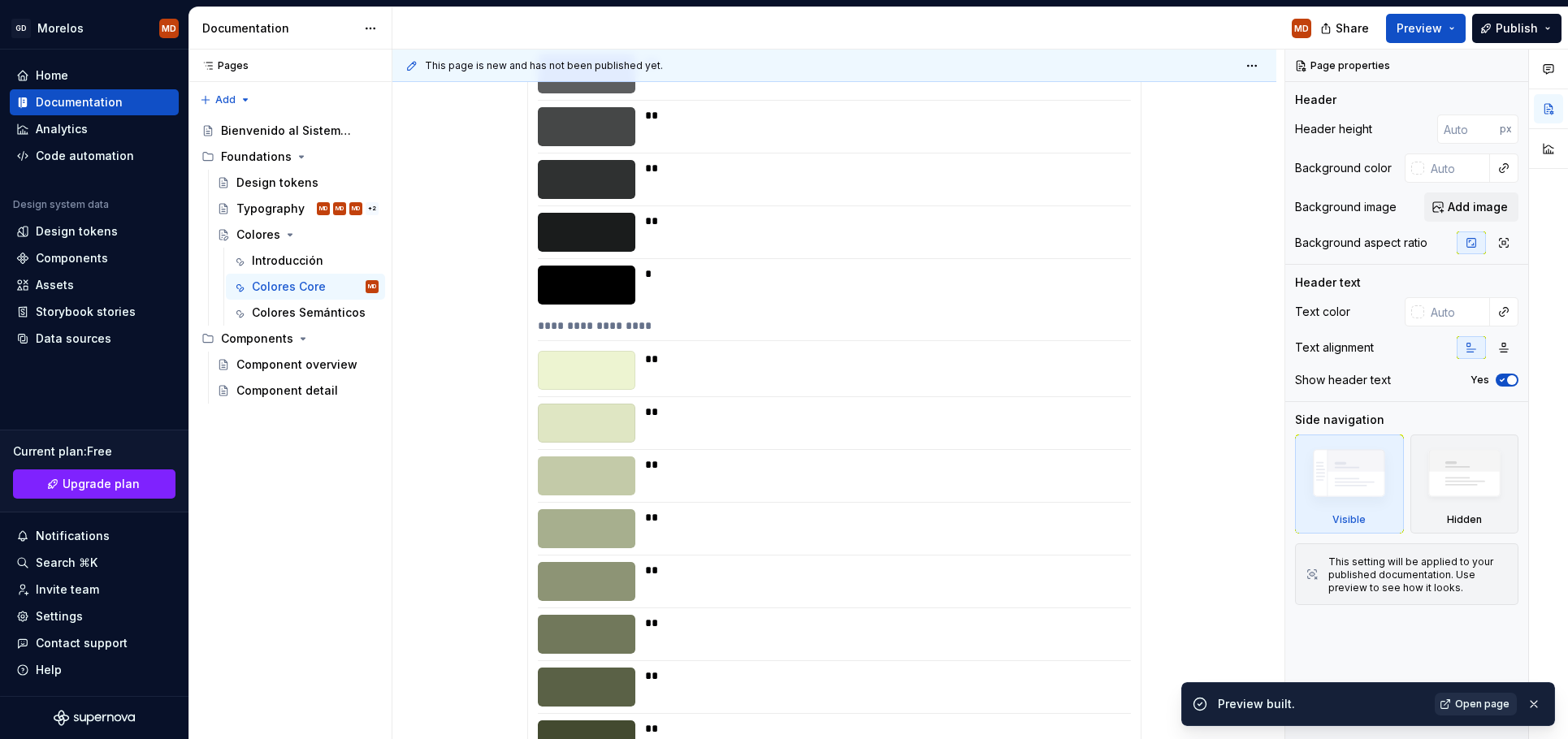
click at [1472, 711] on link "Open page" at bounding box center [1475, 704] width 82 height 23
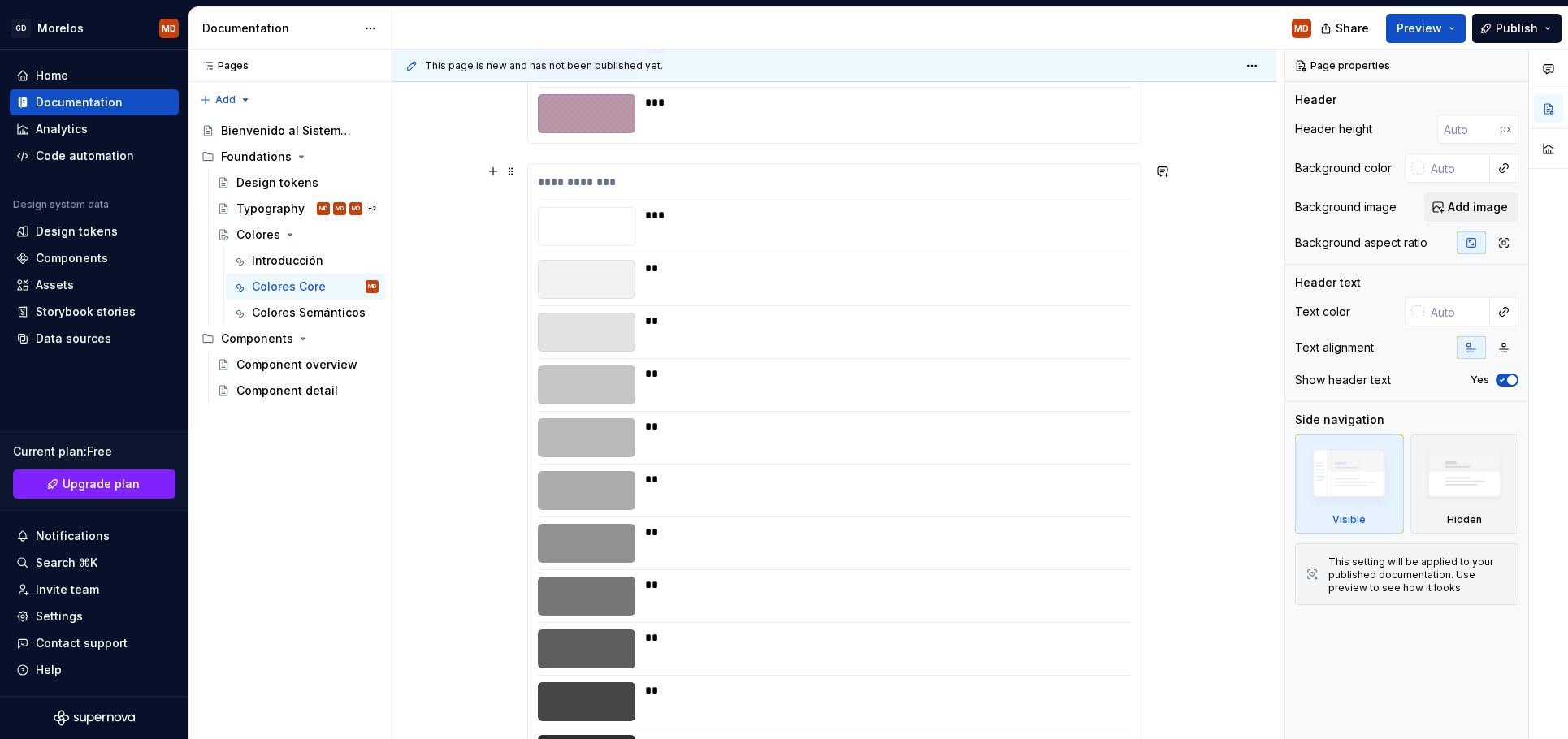
scroll to position [6579, 0]
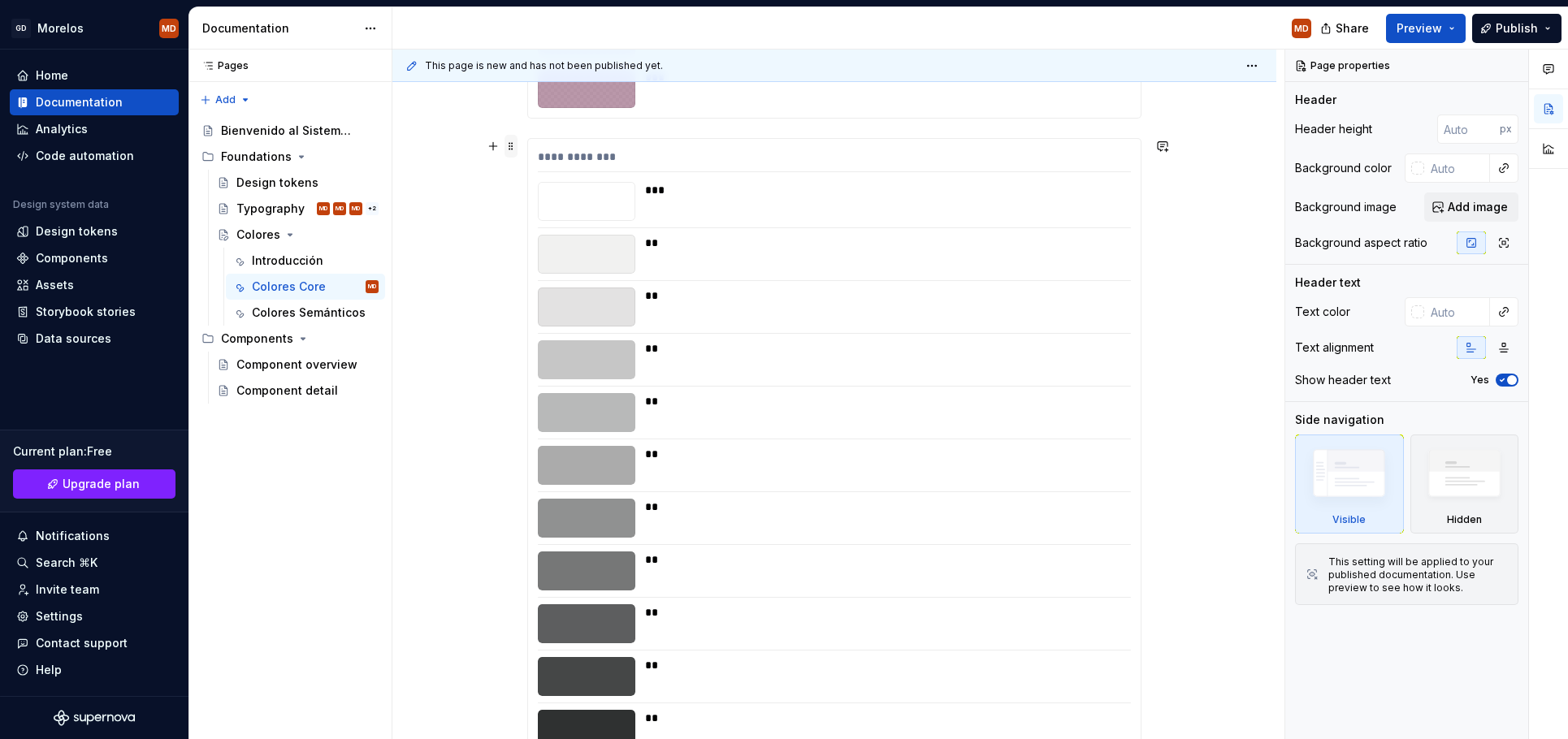
click at [508, 145] on div at bounding box center [500, 145] width 36 height 23
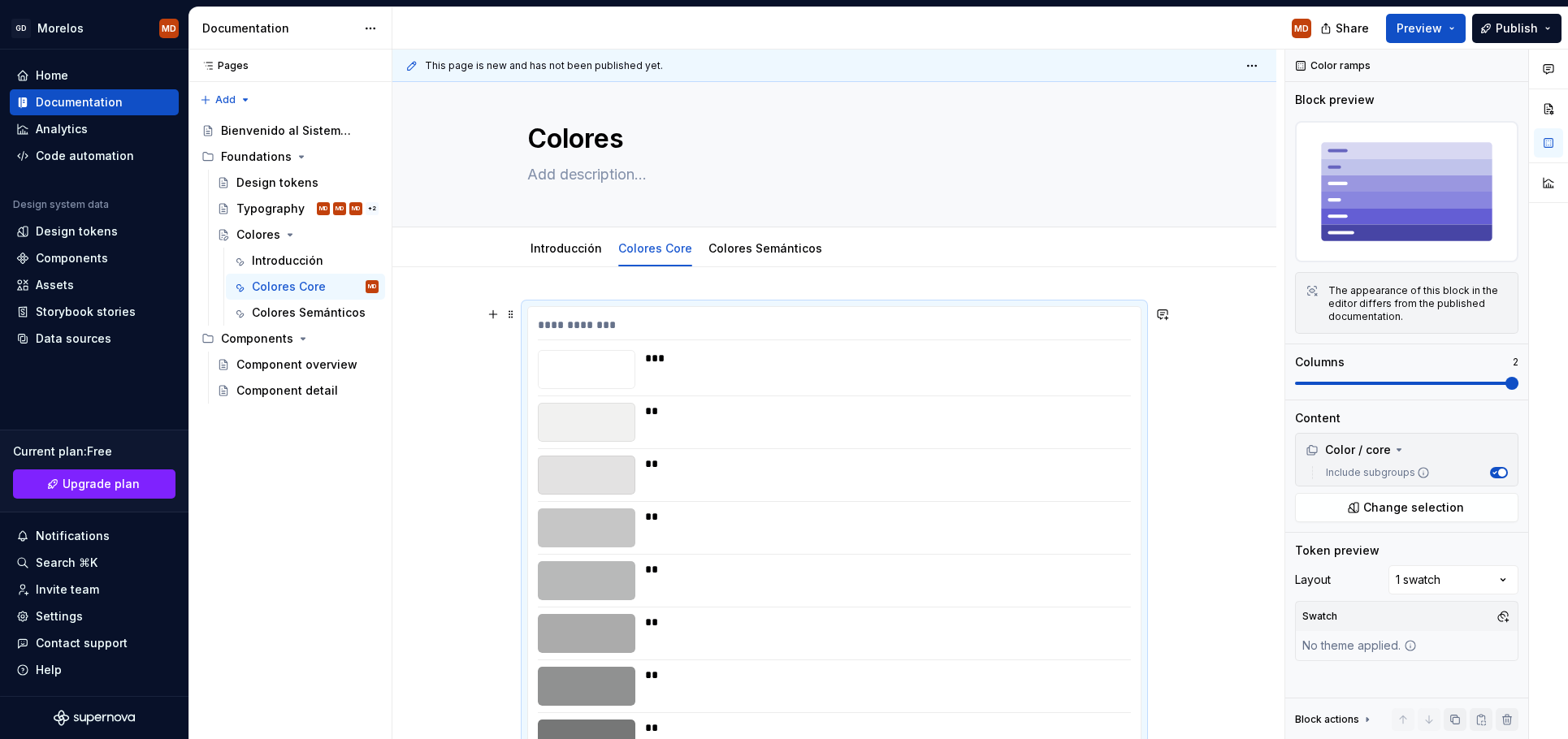
scroll to position [0, 0]
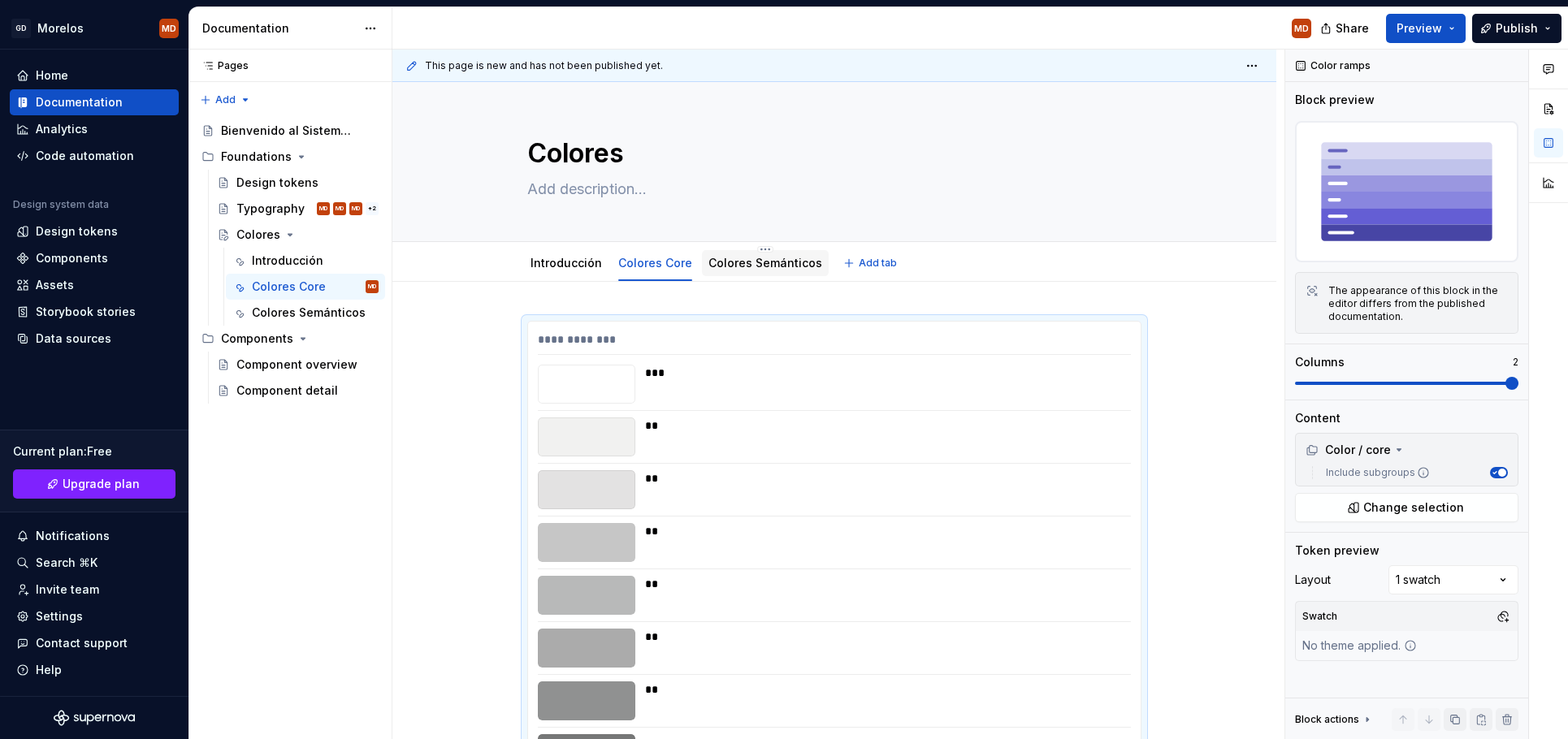
click at [760, 273] on div "Colores Semánticos" at bounding box center [765, 263] width 127 height 26
click at [766, 258] on link "Colores Semánticos" at bounding box center [765, 263] width 114 height 14
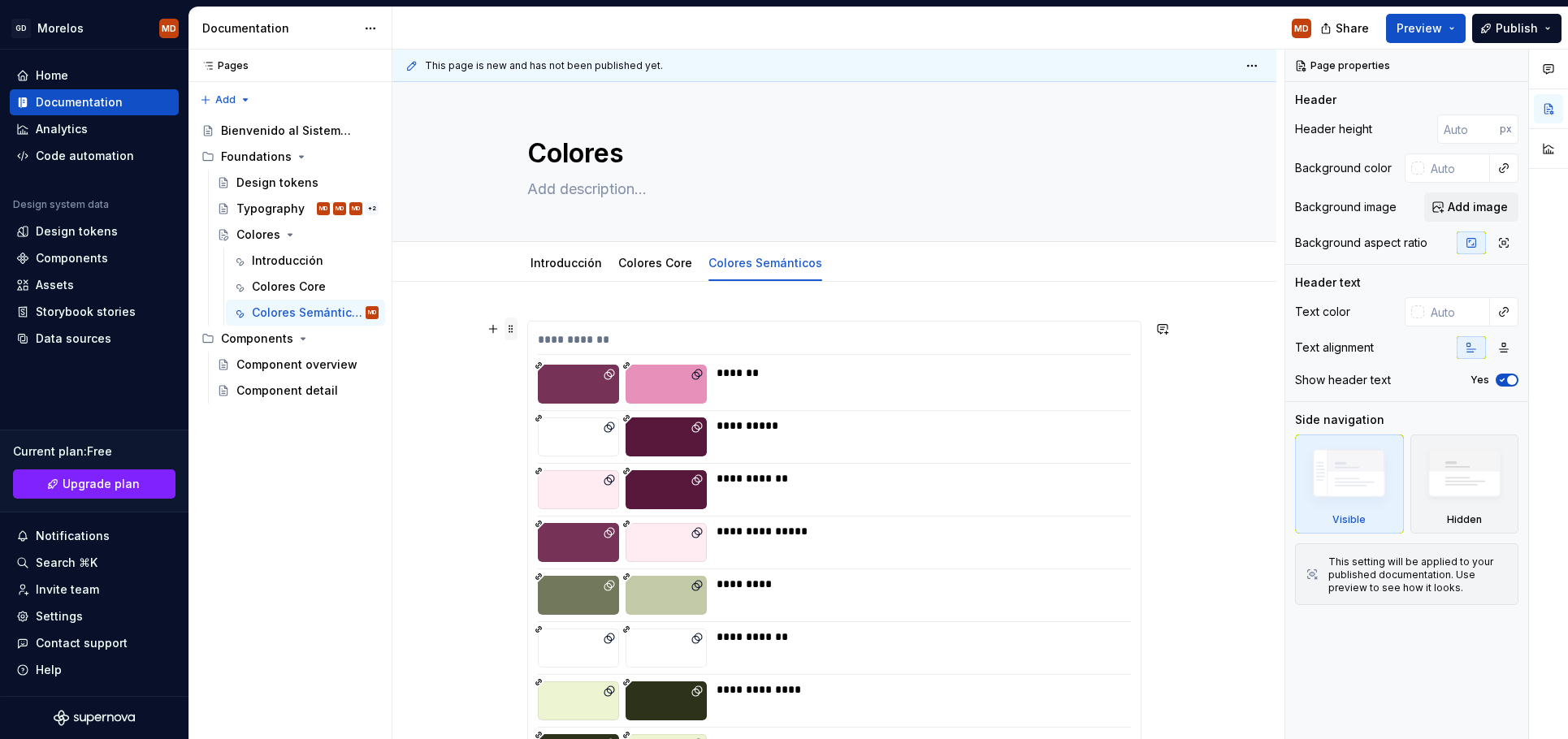
click at [509, 330] on span at bounding box center [510, 329] width 13 height 23
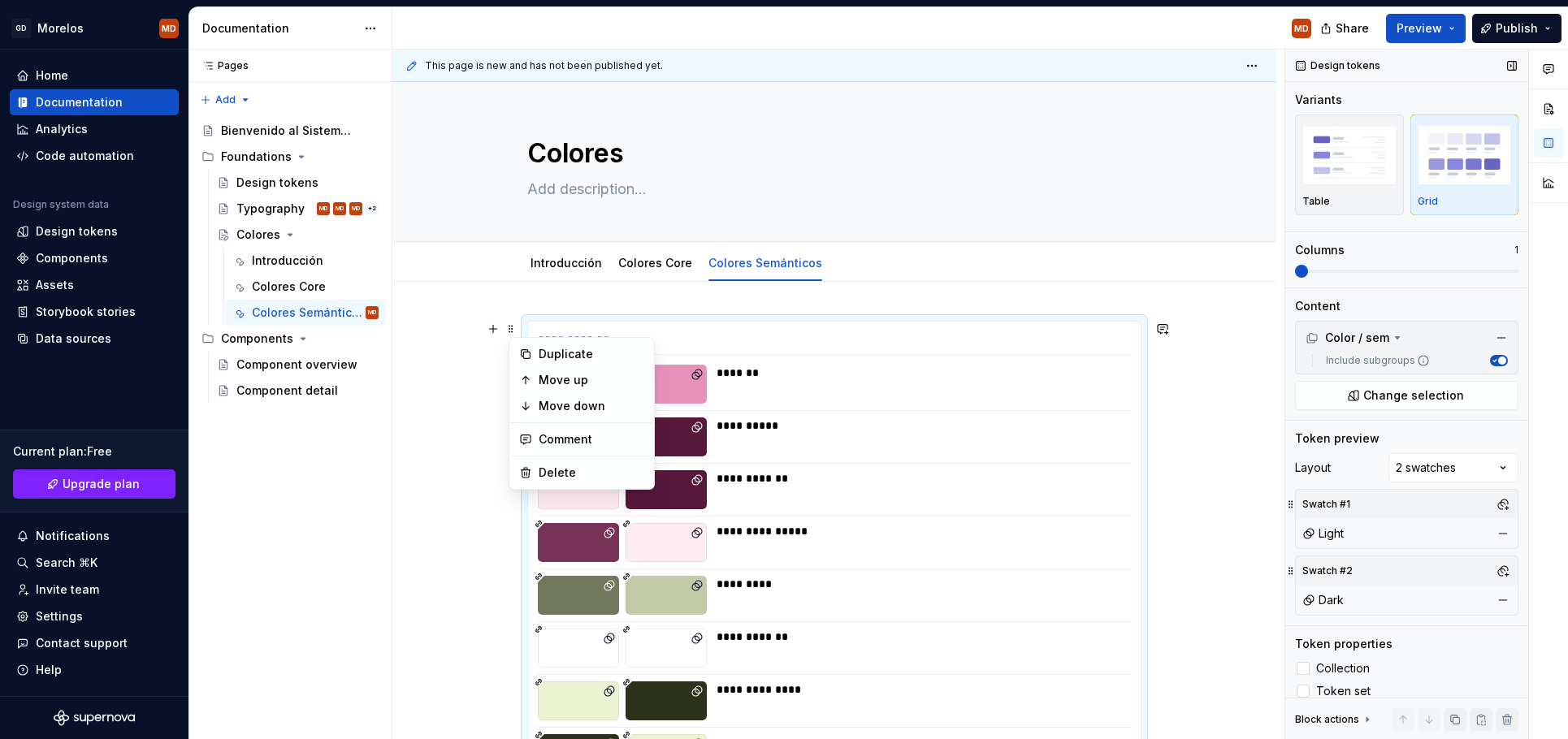
scroll to position [271, 0]
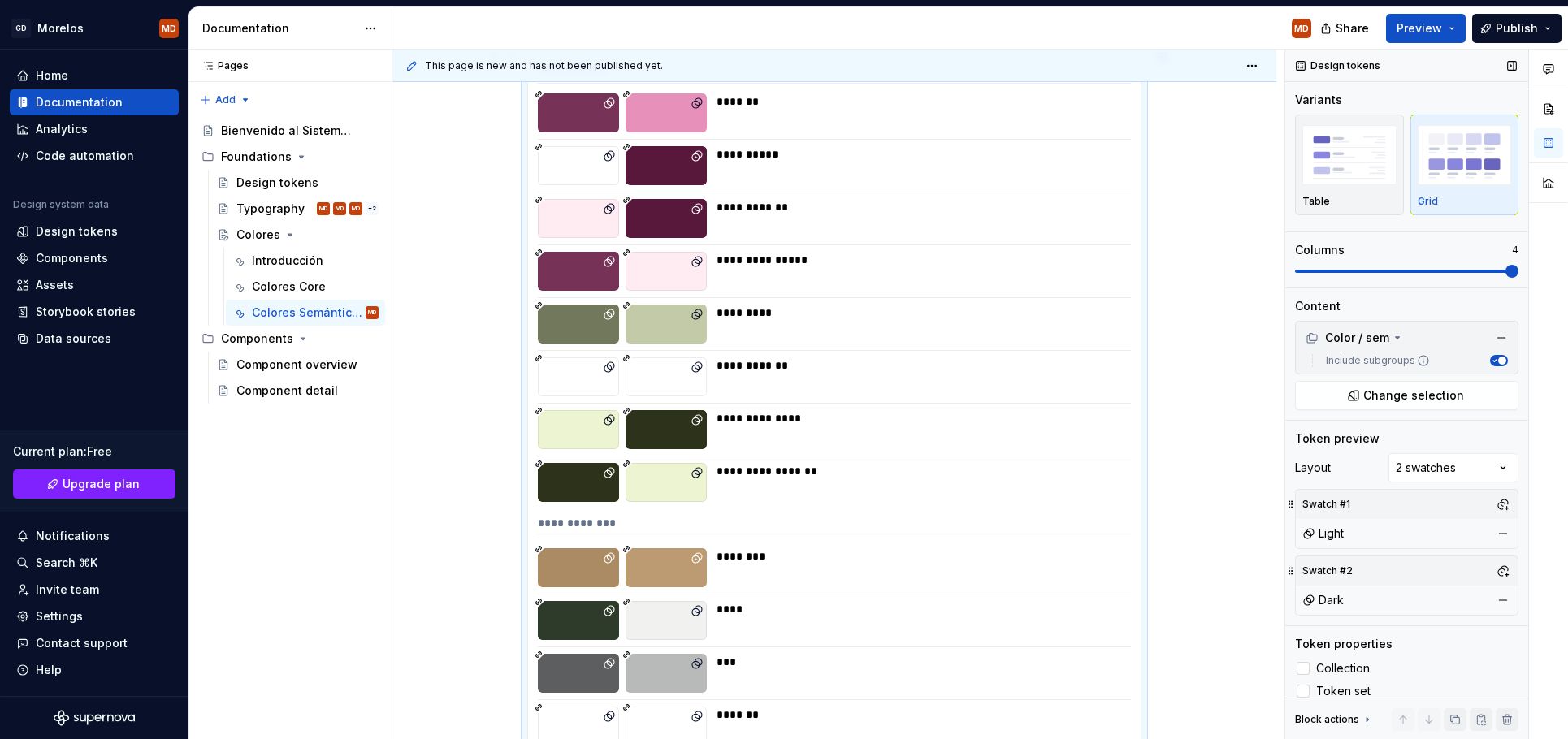
click at [1518, 267] on span at bounding box center [1511, 271] width 13 height 13
click at [1442, 31] on span "Preview" at bounding box center [1420, 28] width 46 height 16
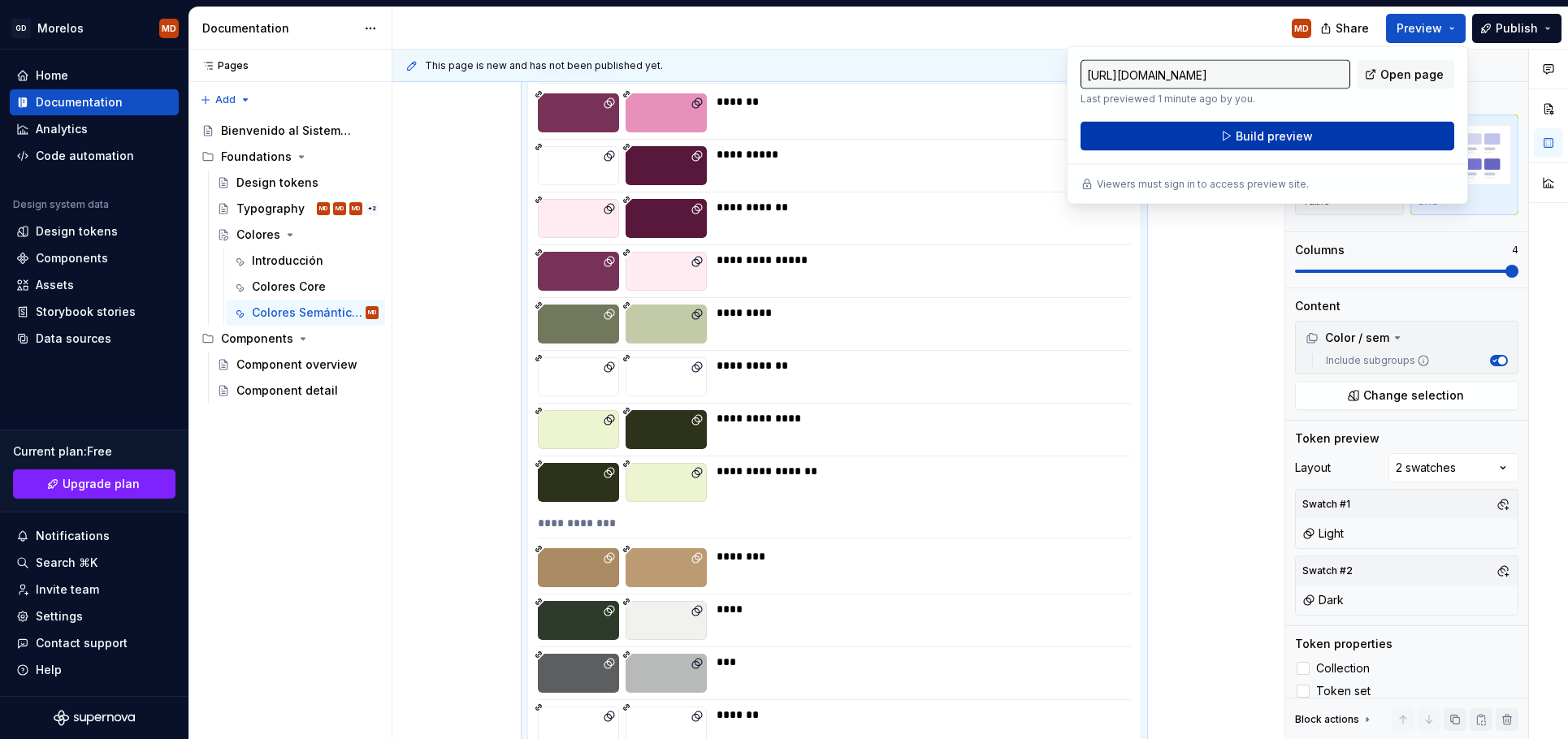
click at [1377, 130] on button "Build preview" at bounding box center [1267, 135] width 374 height 29
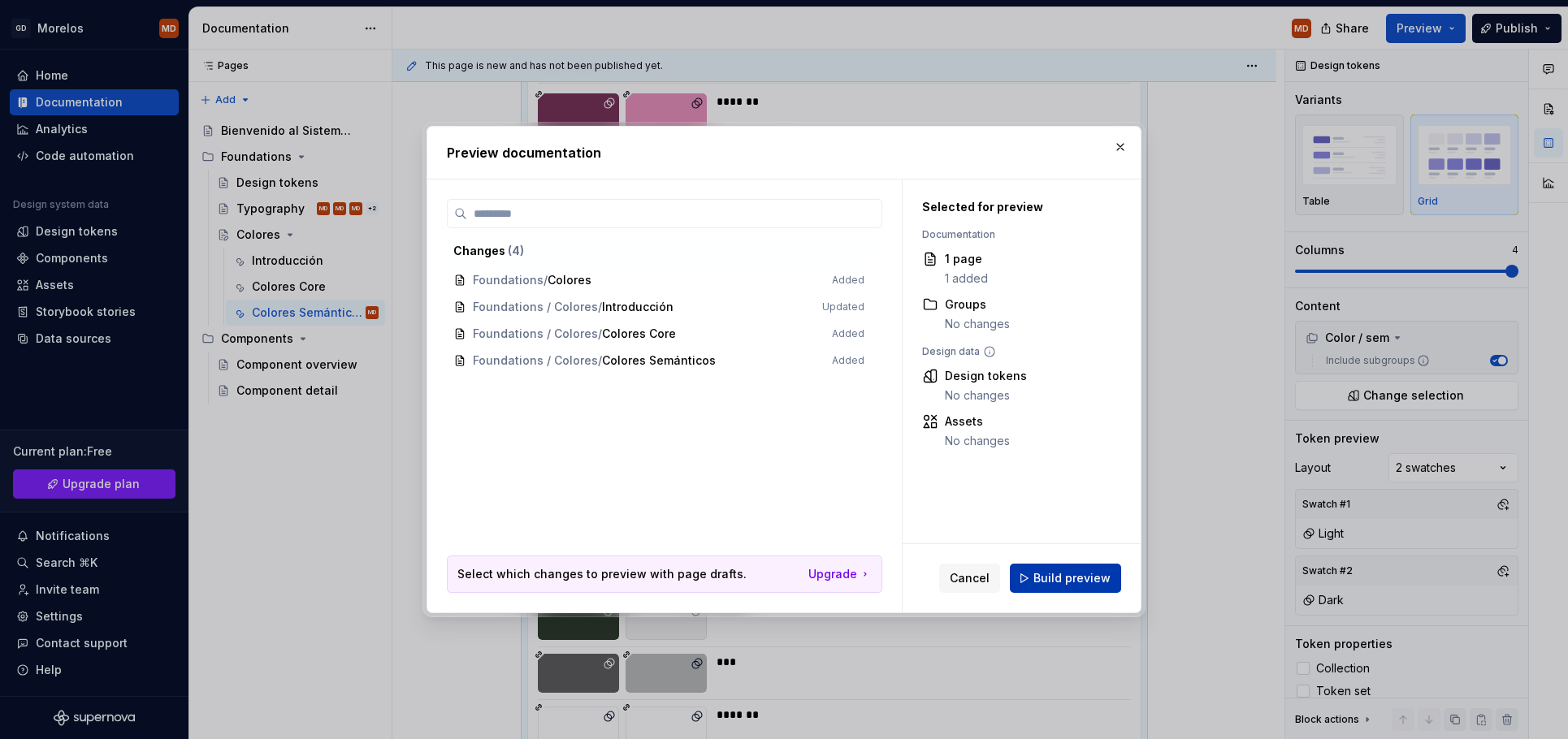
click at [1079, 573] on span "Build preview" at bounding box center [1071, 579] width 77 height 16
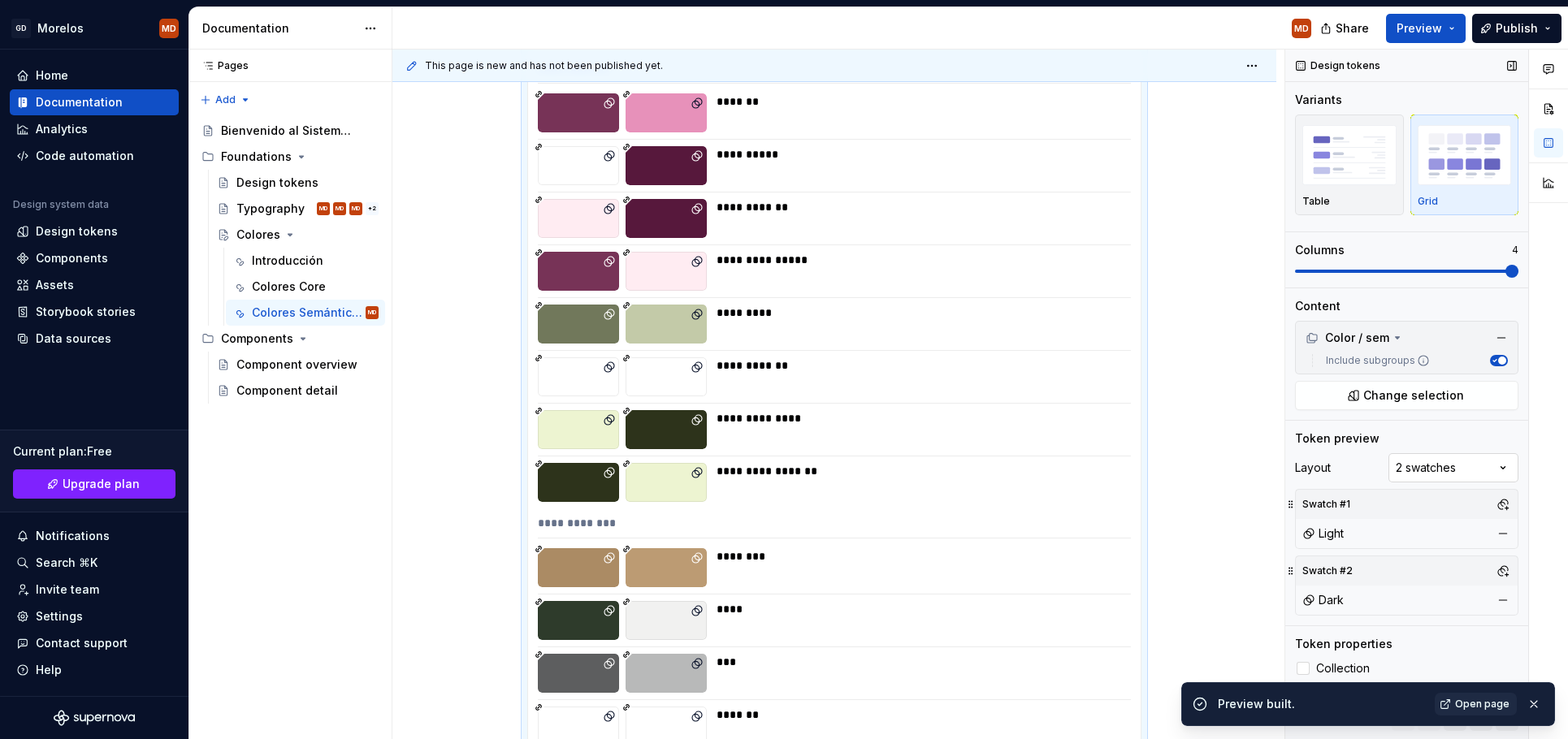
click at [1437, 469] on div "Comments Open comments No comments yet Select ‘Comment’ from the block context …" at bounding box center [1427, 394] width 283 height 690
click at [1351, 460] on div "Comments Open comments No comments yet Select ‘Comment’ from the block context …" at bounding box center [1427, 394] width 283 height 690
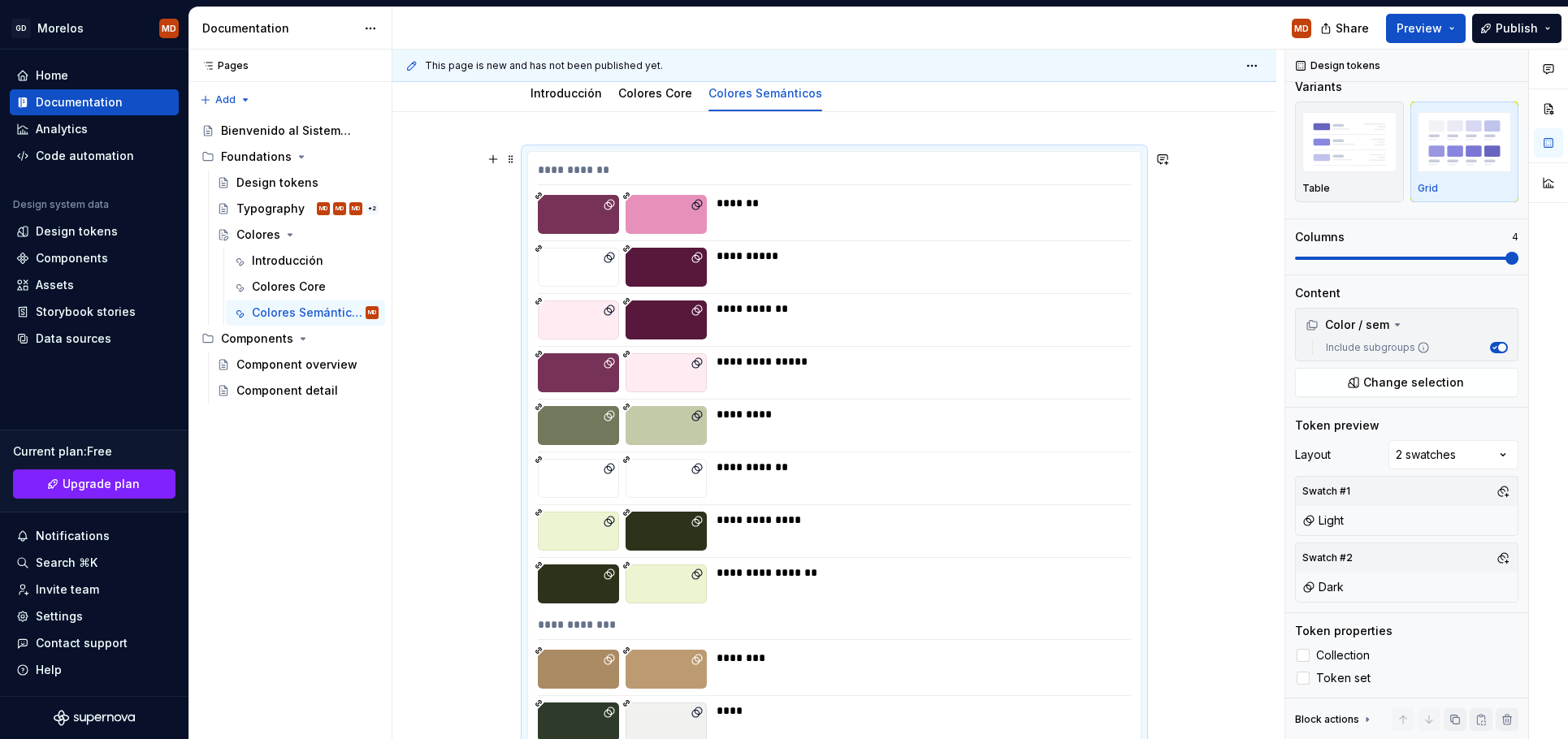
scroll to position [0, 0]
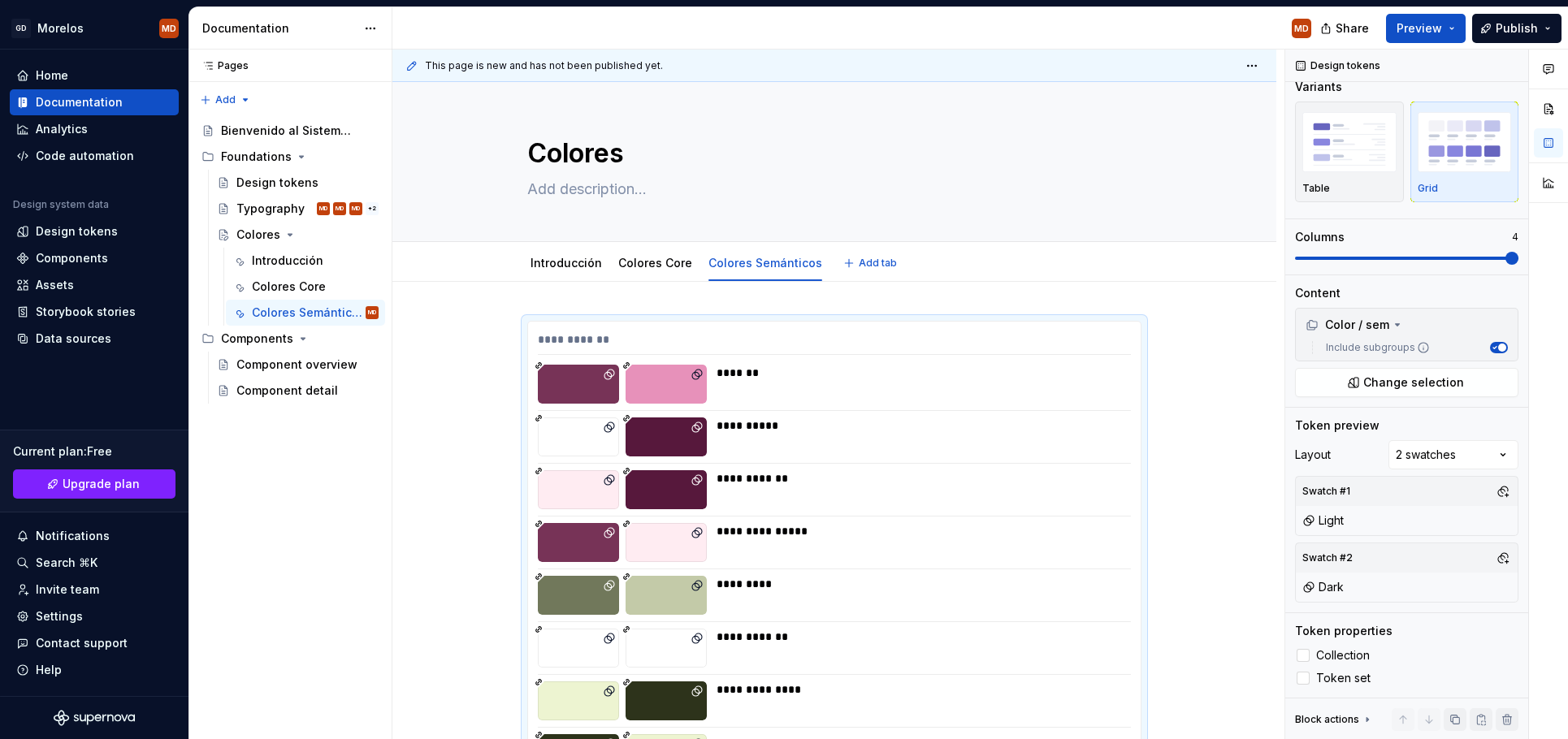
type textarea "*"
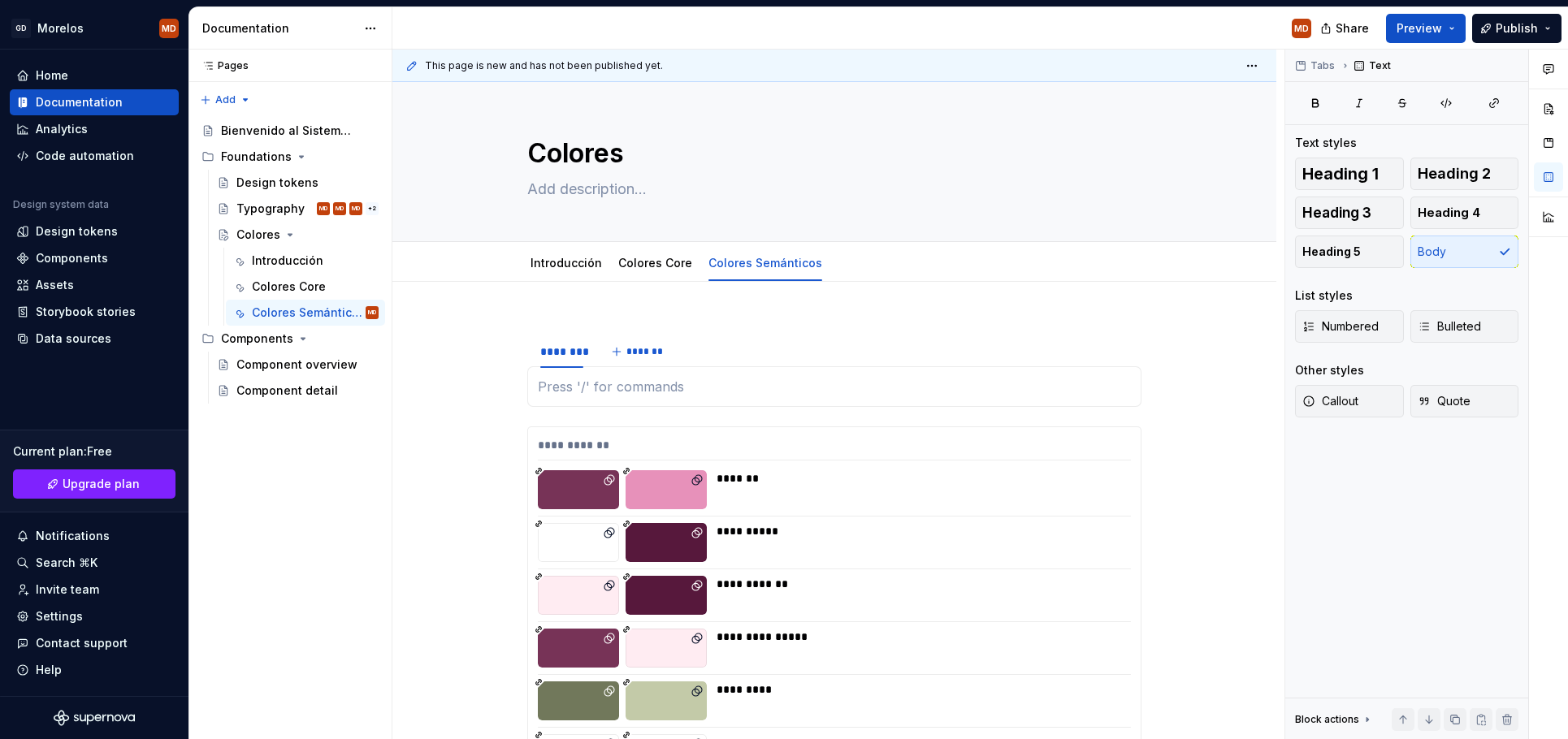
type textarea "*"
click at [564, 354] on div "********" at bounding box center [561, 352] width 43 height 16
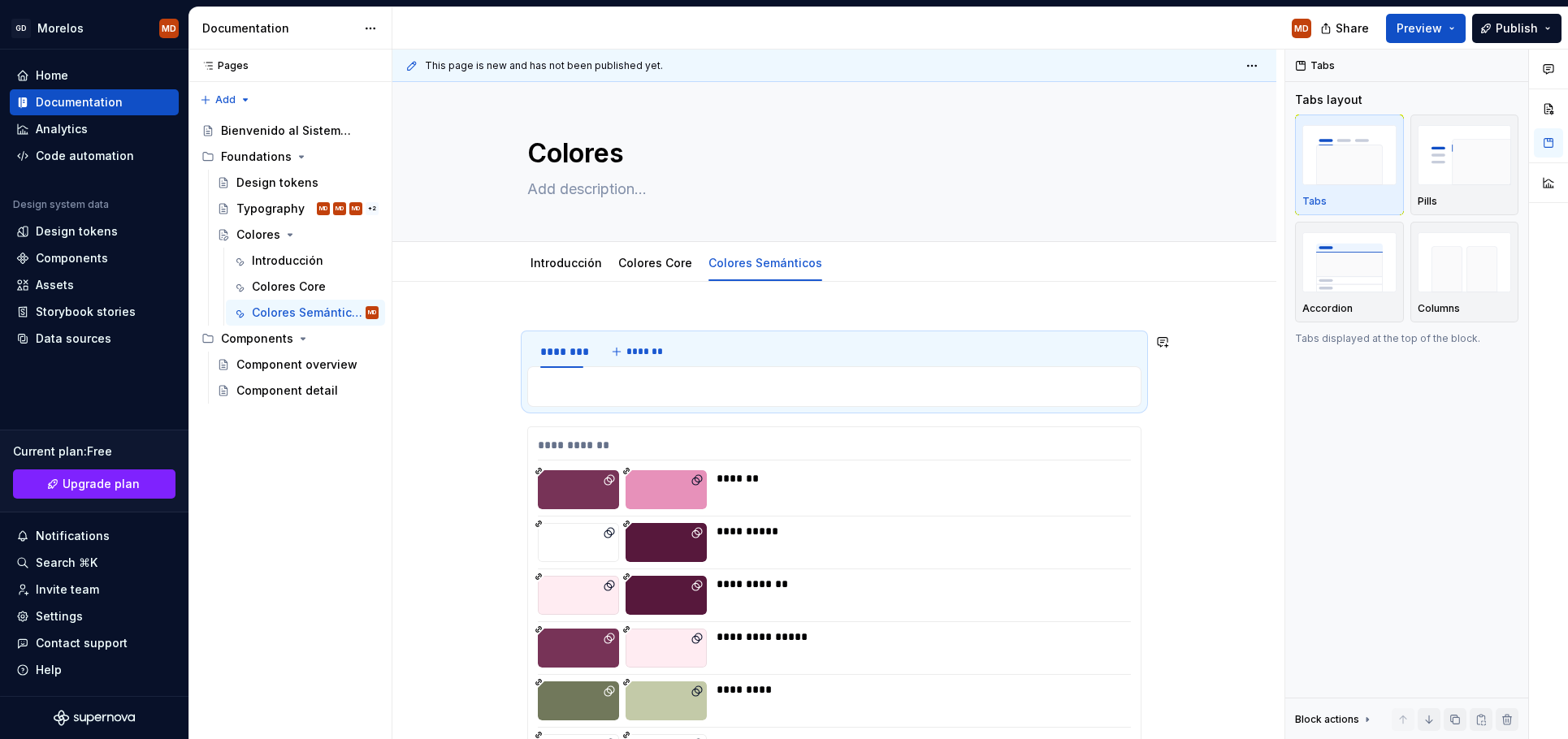
click at [568, 374] on div at bounding box center [834, 386] width 615 height 41
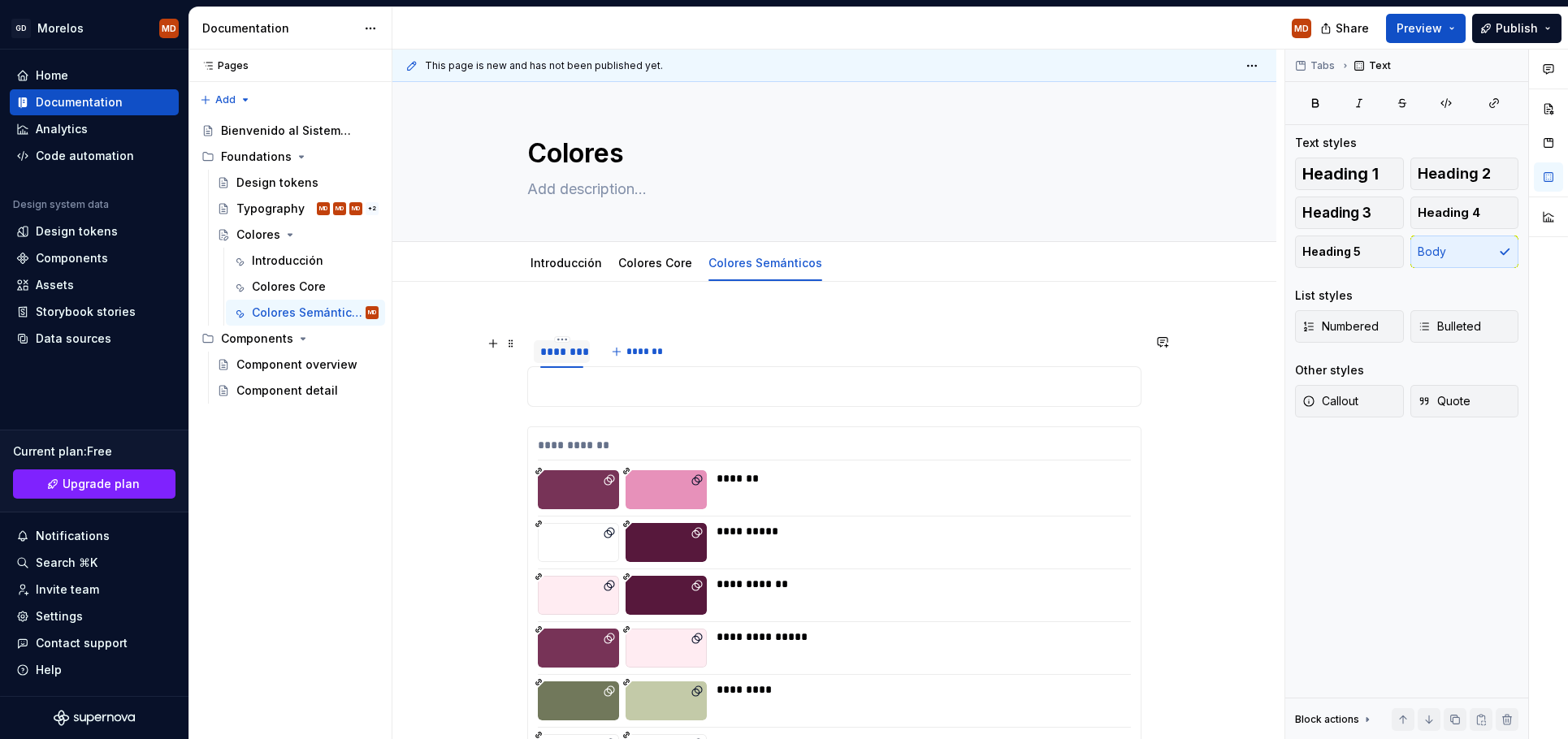
click at [570, 356] on div "********" at bounding box center [561, 352] width 43 height 16
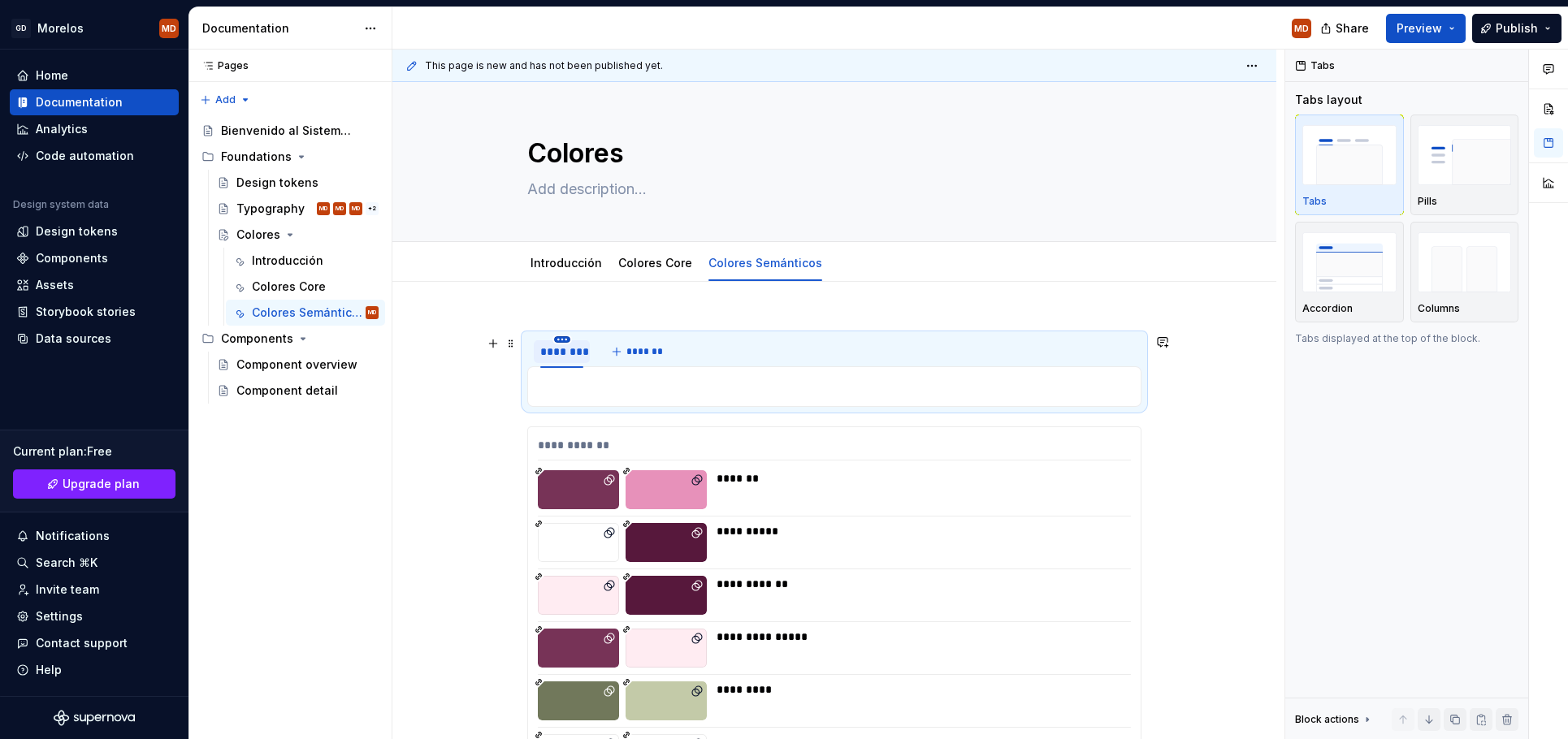
click at [569, 339] on html "GD Morelos MD Home Documentation Analytics Code automation Design system data D…" at bounding box center [784, 370] width 1568 height 739
click at [583, 365] on div "Edit name" at bounding box center [631, 364] width 138 height 26
type input "**********"
click at [654, 346] on span "*******" at bounding box center [669, 352] width 37 height 13
type input "**********"
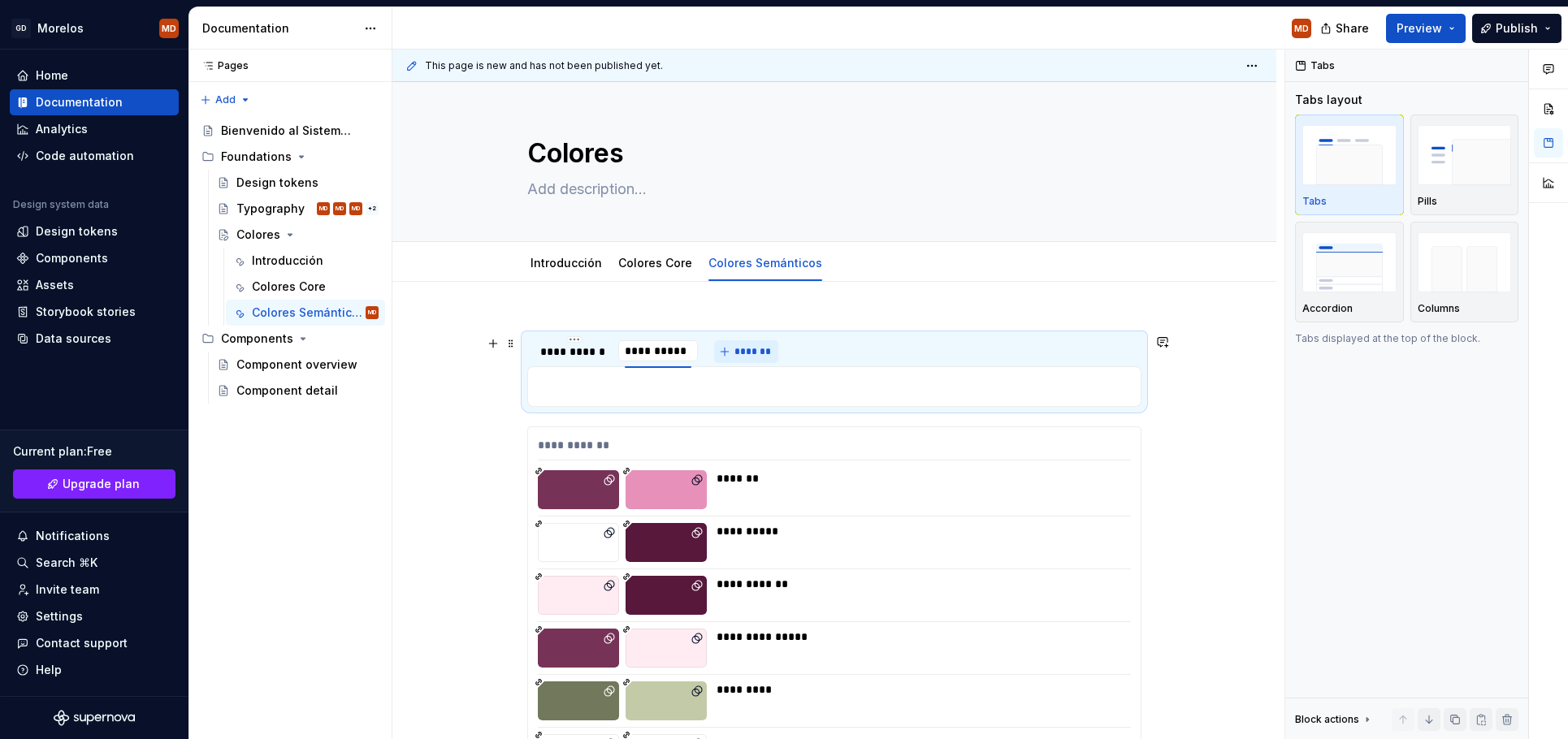
click at [761, 351] on span "*******" at bounding box center [752, 352] width 37 height 13
click at [804, 348] on input "**********" at bounding box center [764, 351] width 129 height 29
type input "**********"
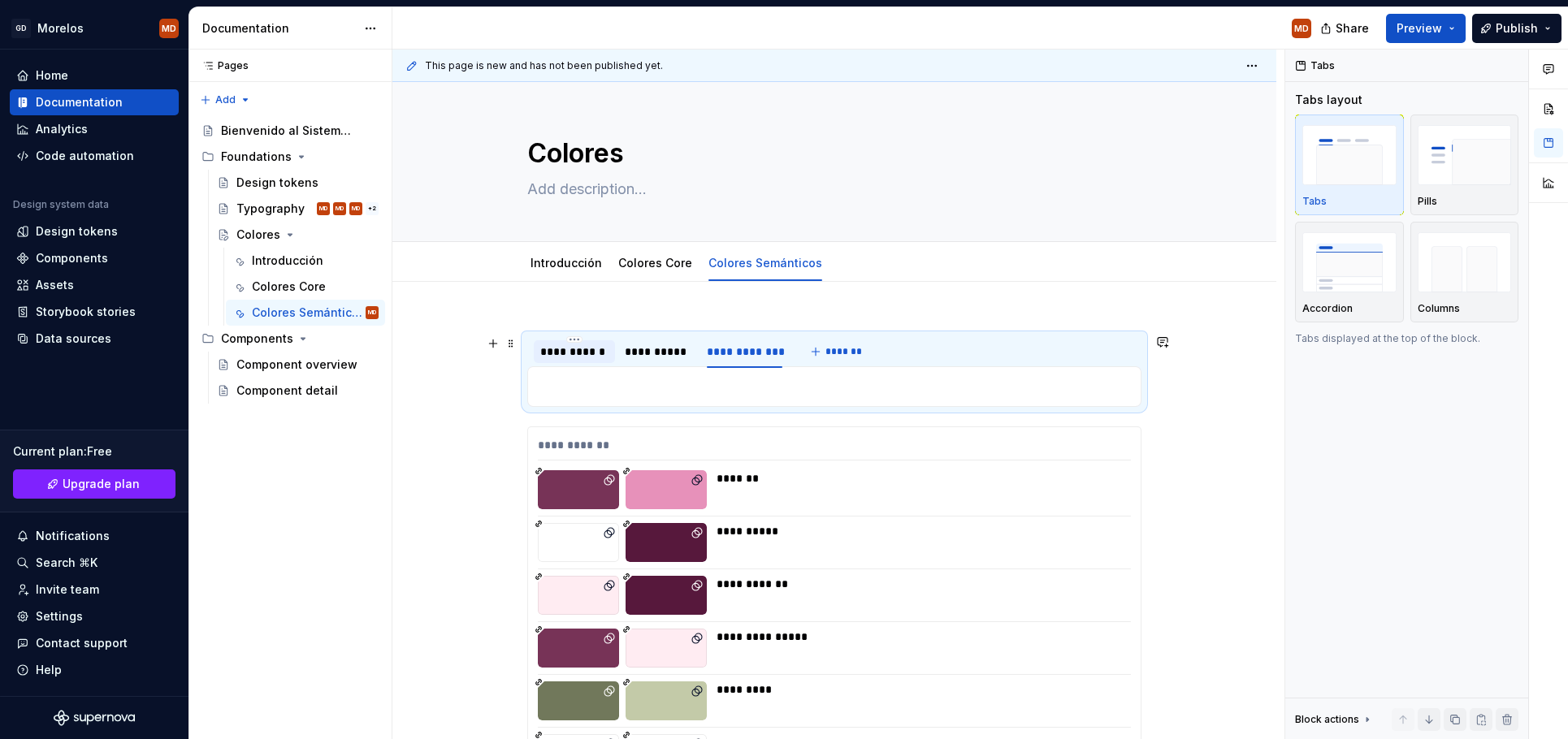
click at [603, 352] on div "**********" at bounding box center [574, 352] width 69 height 16
click at [603, 352] on input "**********" at bounding box center [575, 351] width 82 height 29
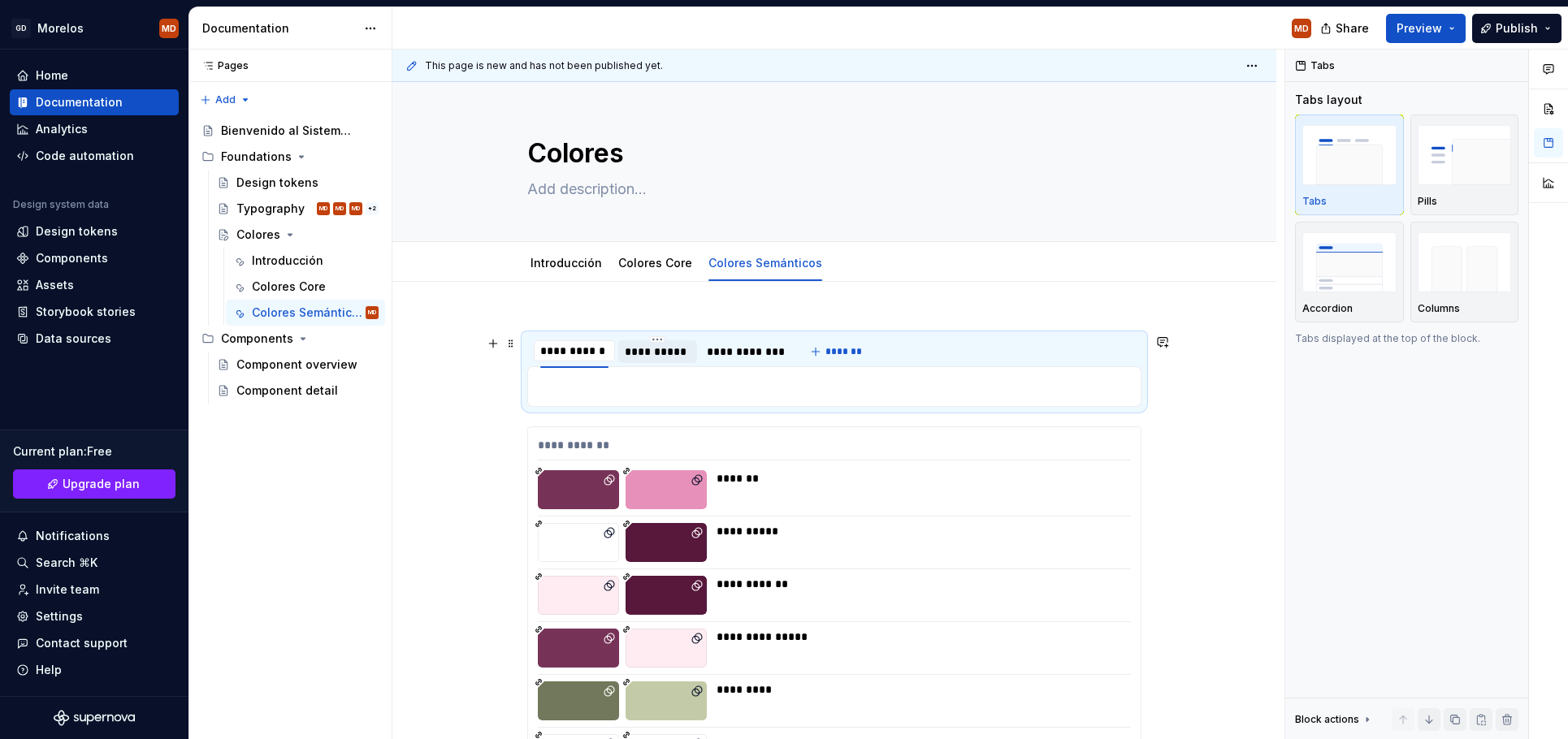
type input "*****"
click at [646, 352] on div "**********" at bounding box center [617, 352] width 66 height 16
click at [646, 351] on div "**********" at bounding box center [617, 352] width 66 height 16
click at [642, 351] on input "**********" at bounding box center [618, 351] width 80 height 29
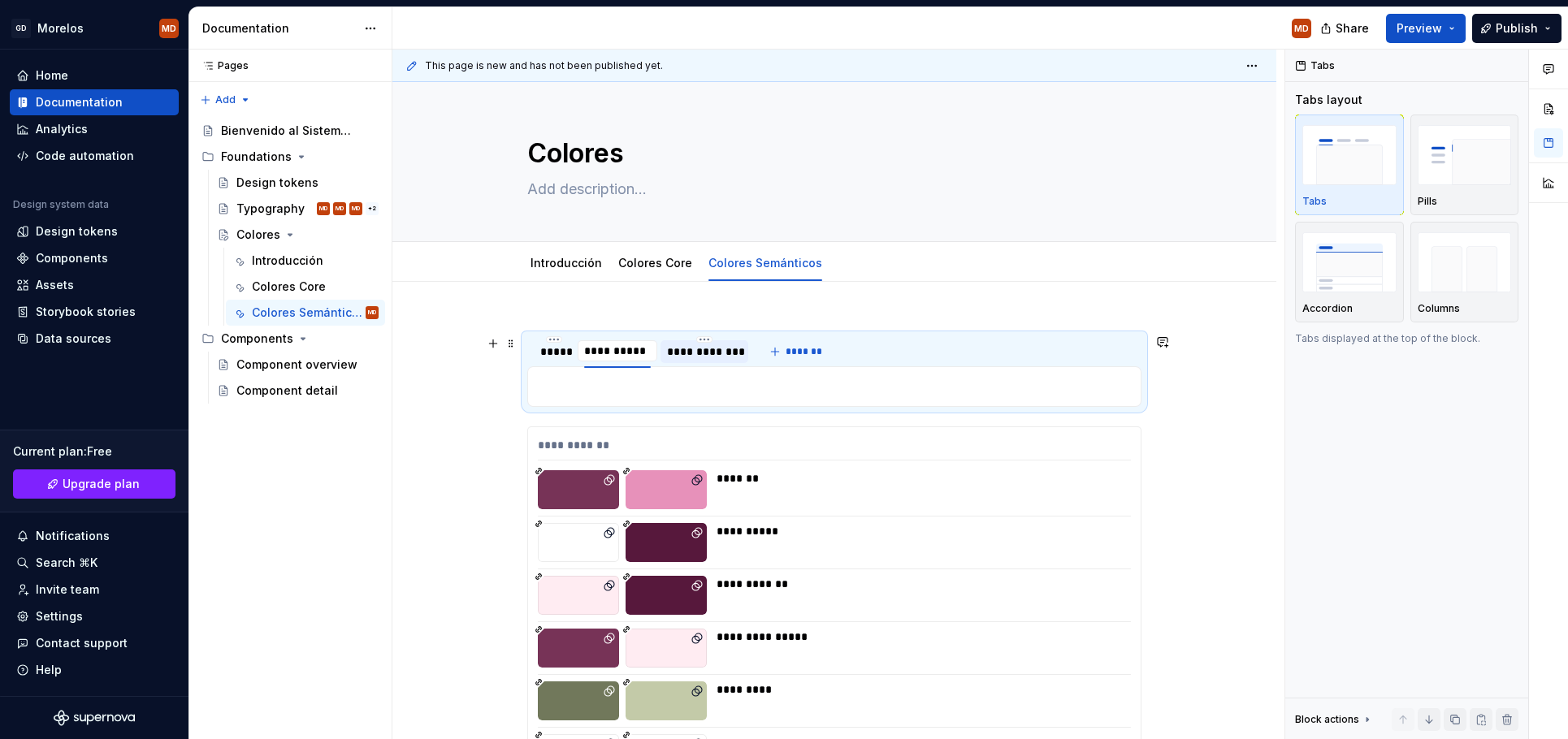
type input "****"
click at [746, 357] on button "*******" at bounding box center [756, 352] width 64 height 23
type input "**********"
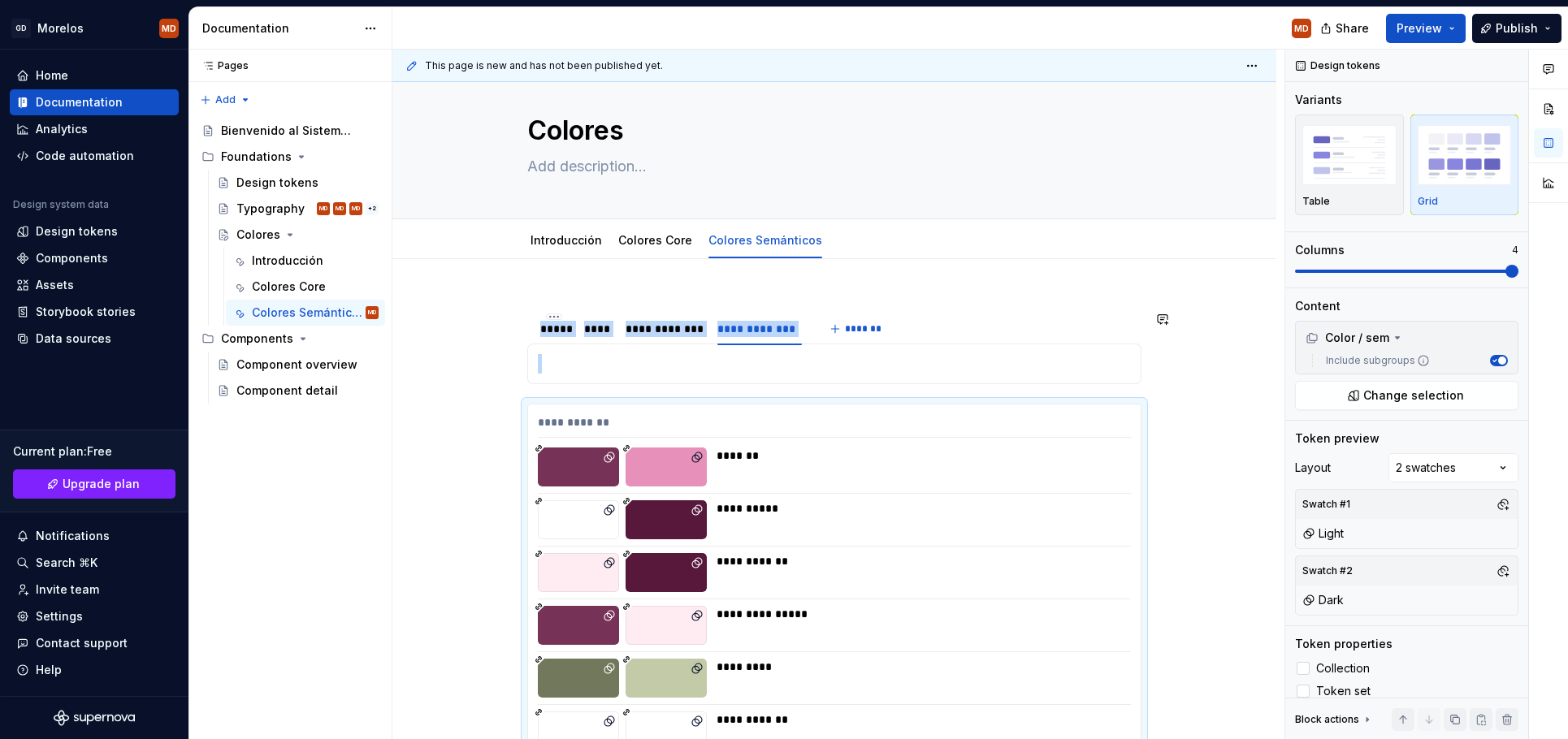
scroll to position [0, 0]
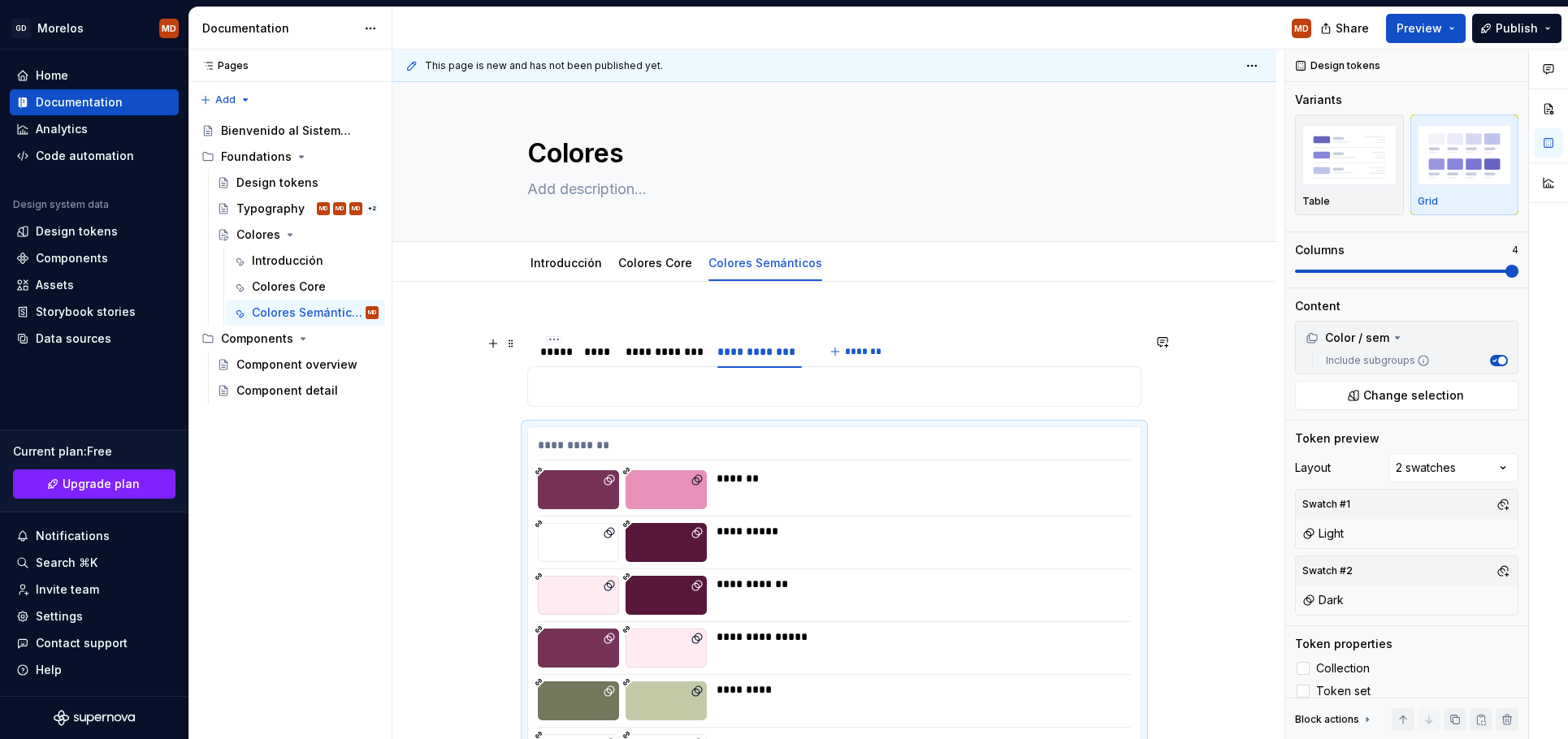
drag, startPoint x: 554, startPoint y: 358, endPoint x: 540, endPoint y: 408, distance: 51.9
click at [554, 358] on div "*****" at bounding box center [554, 352] width 28 height 16
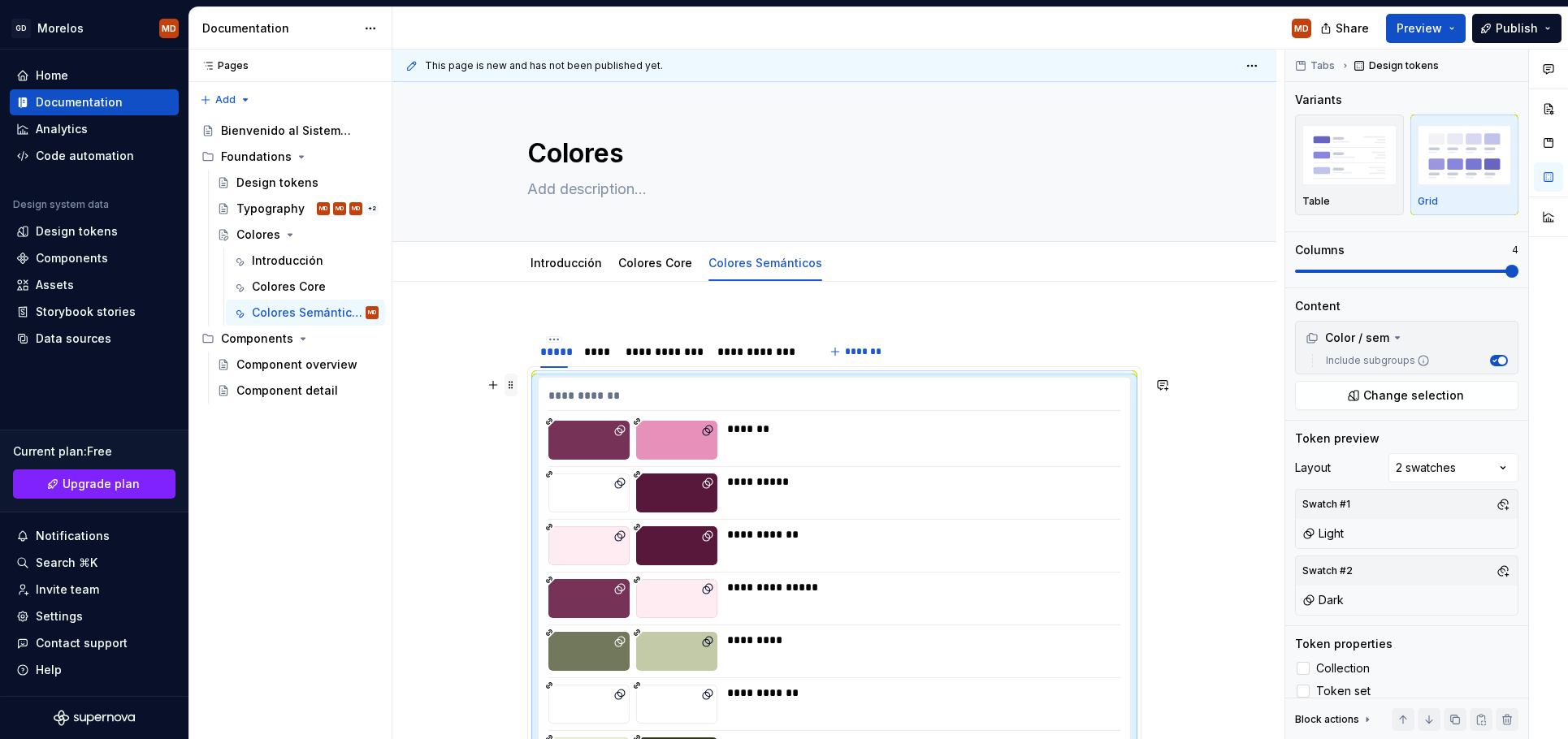
click at [514, 385] on span at bounding box center [510, 384] width 13 height 23
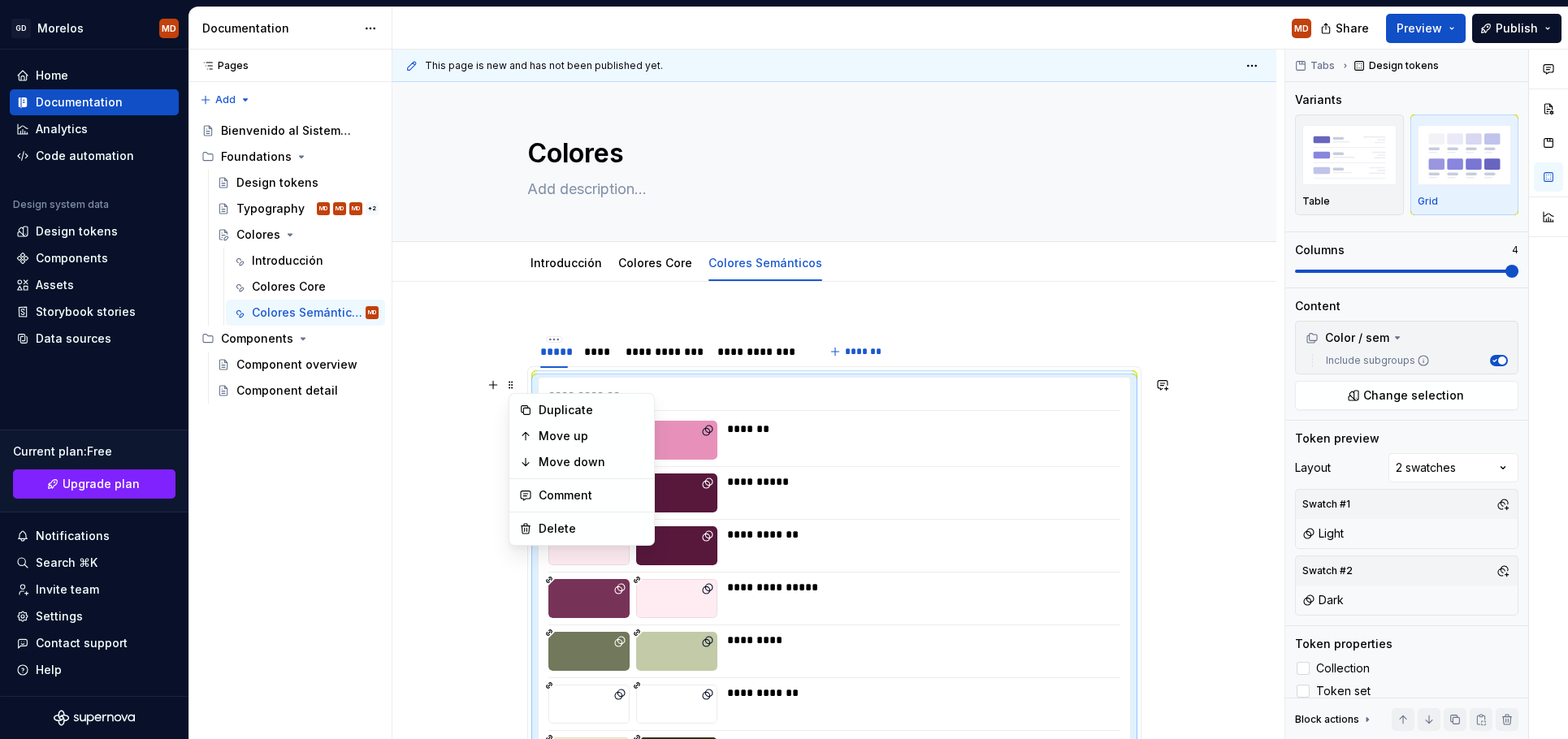
drag, startPoint x: 444, startPoint y: 477, endPoint x: 460, endPoint y: 452, distance: 29.7
click at [444, 476] on div "**********" at bounding box center [839, 394] width 893 height 690
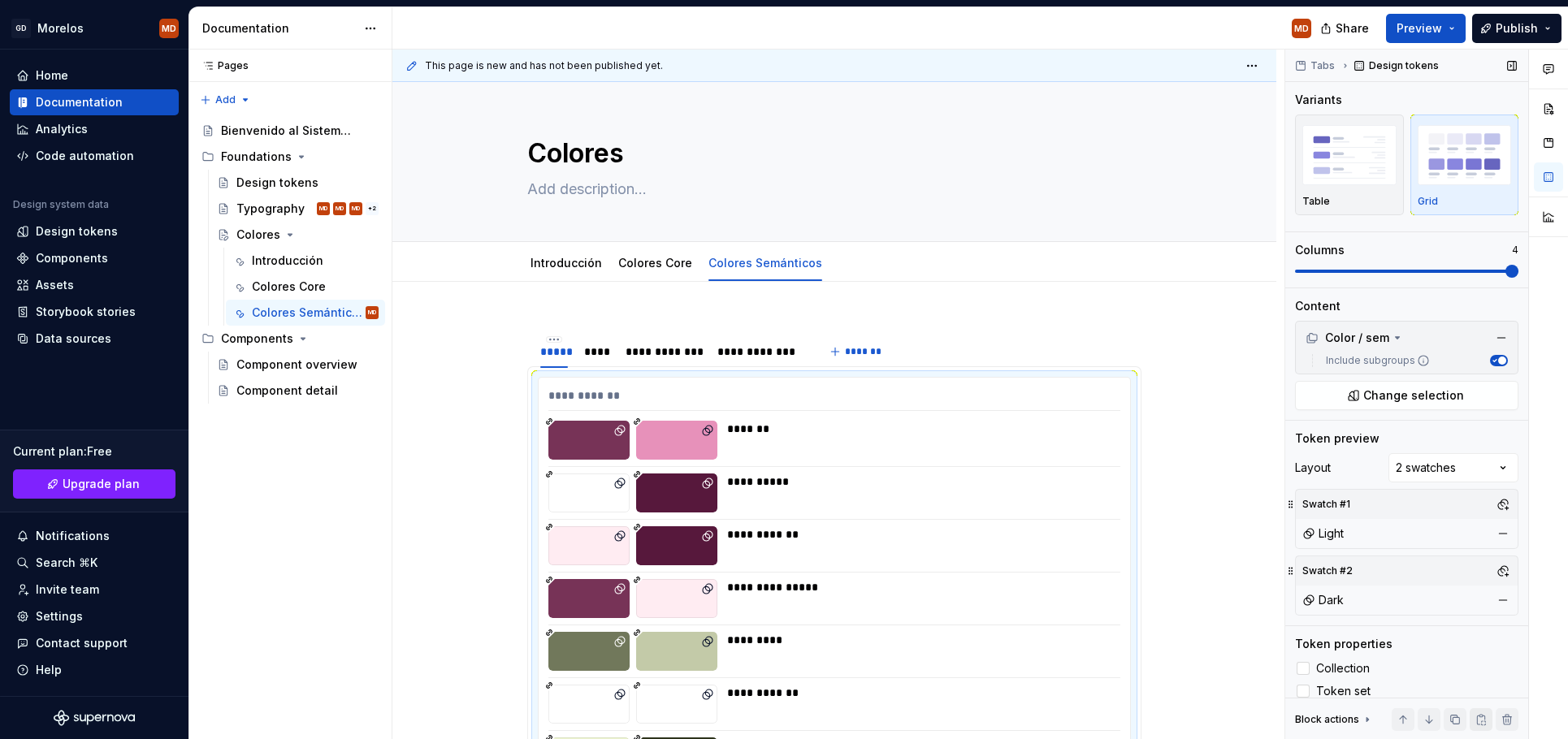
click at [1473, 719] on button "button" at bounding box center [1480, 719] width 23 height 23
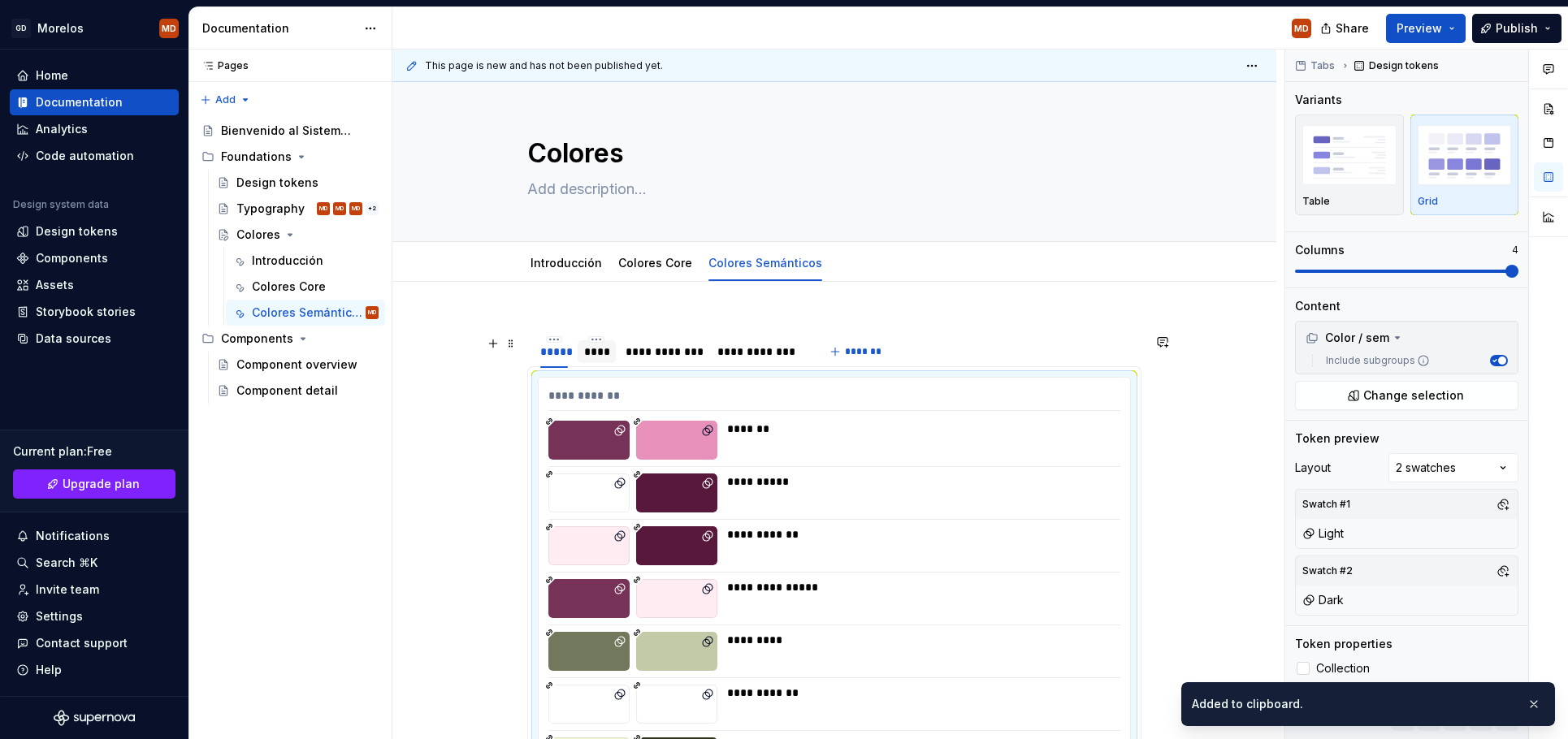
click at [610, 355] on div "****" at bounding box center [596, 352] width 25 height 16
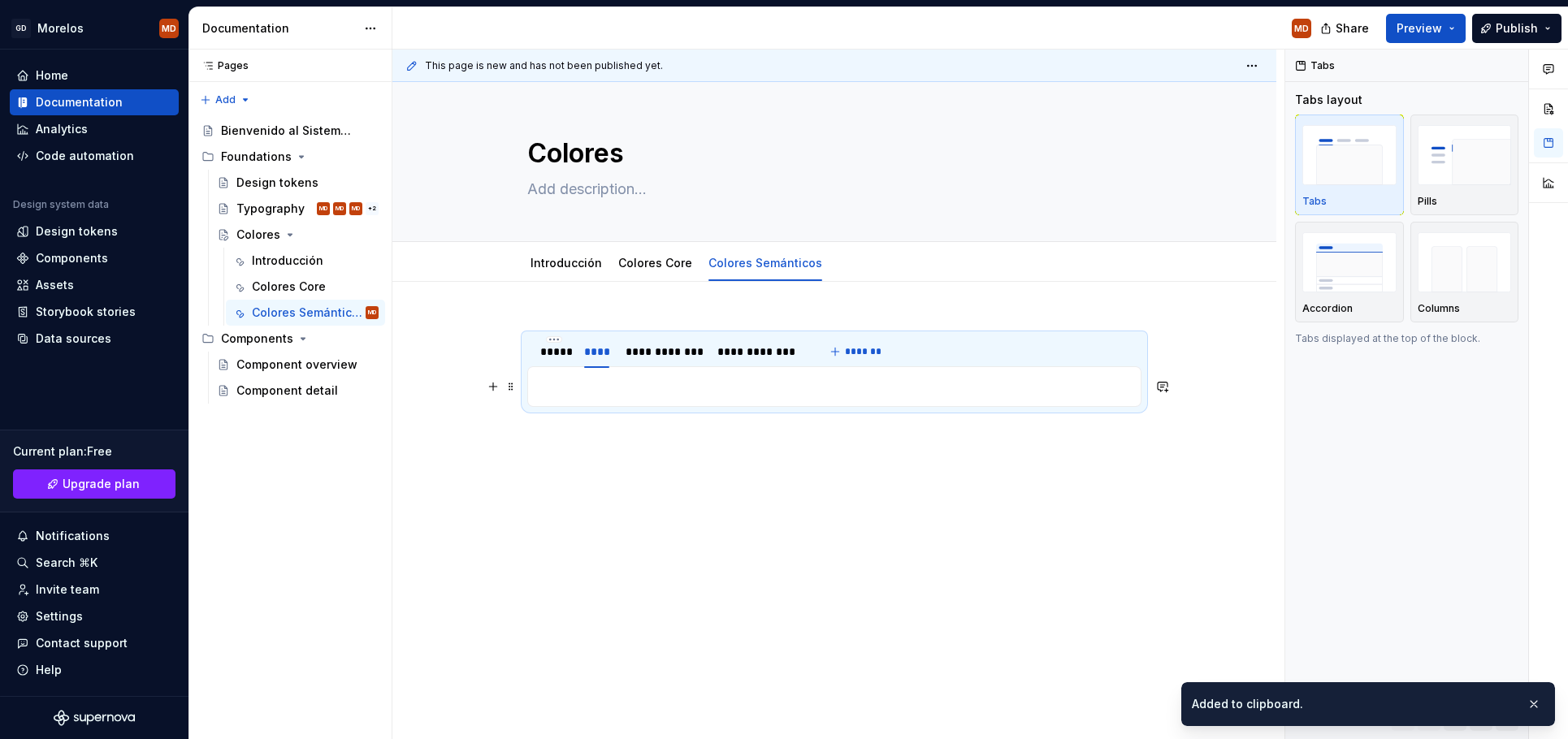
click at [601, 390] on p at bounding box center [834, 386] width 593 height 20
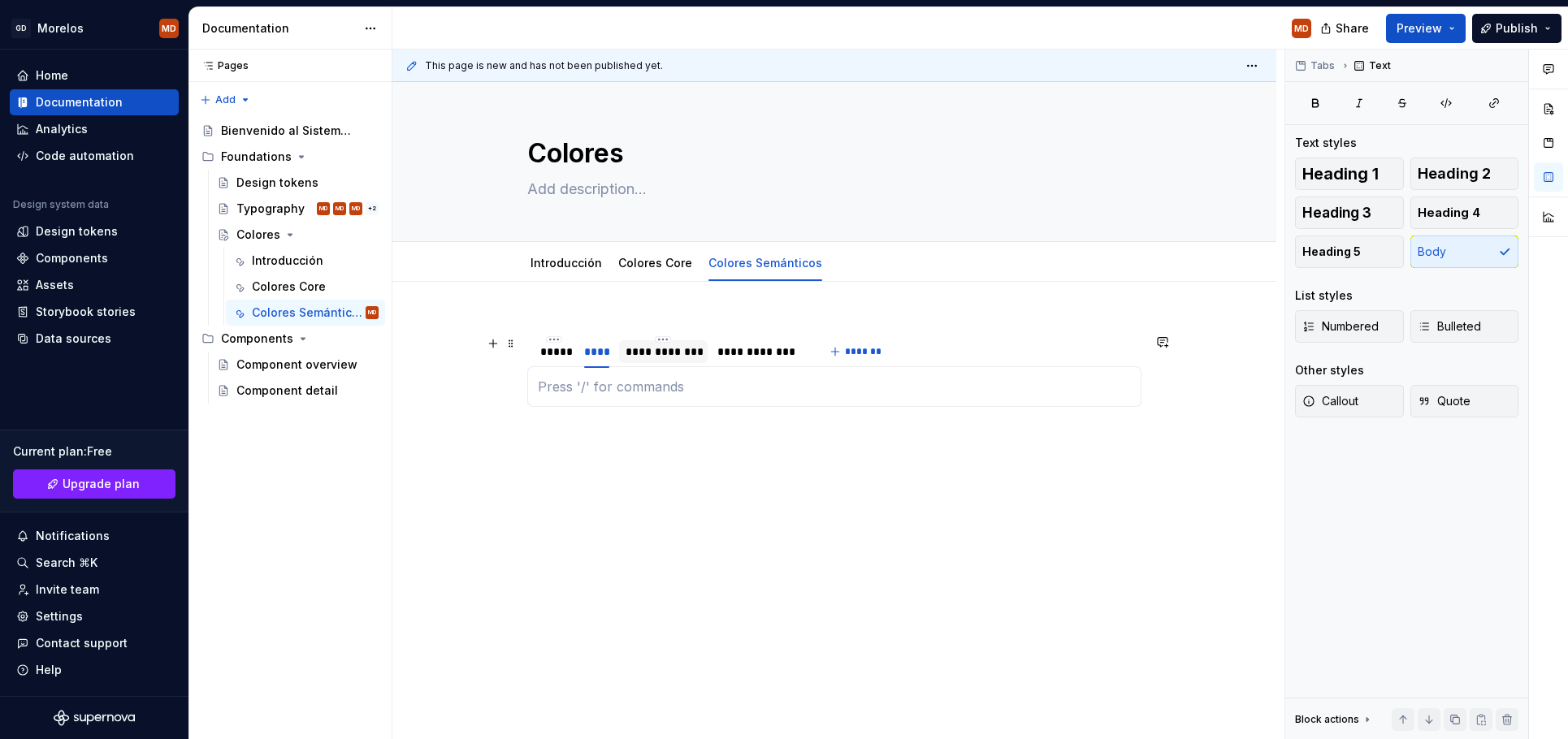
click at [672, 360] on div "**********" at bounding box center [663, 352] width 76 height 16
click at [649, 391] on p at bounding box center [834, 386] width 593 height 20
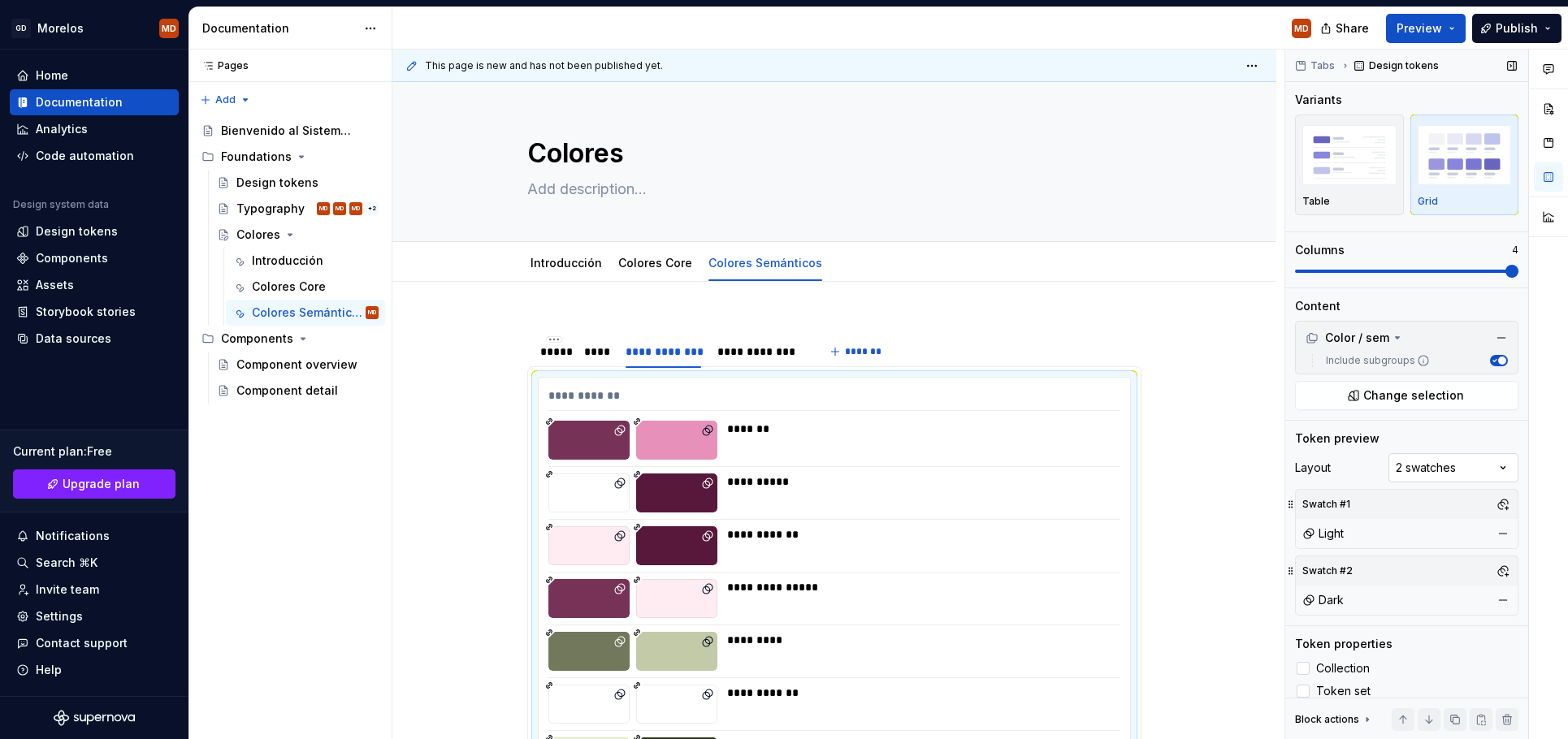
click at [1460, 467] on div "Comments Open comments No comments yet Select ‘Comment’ from the block context …" at bounding box center [1427, 394] width 283 height 690
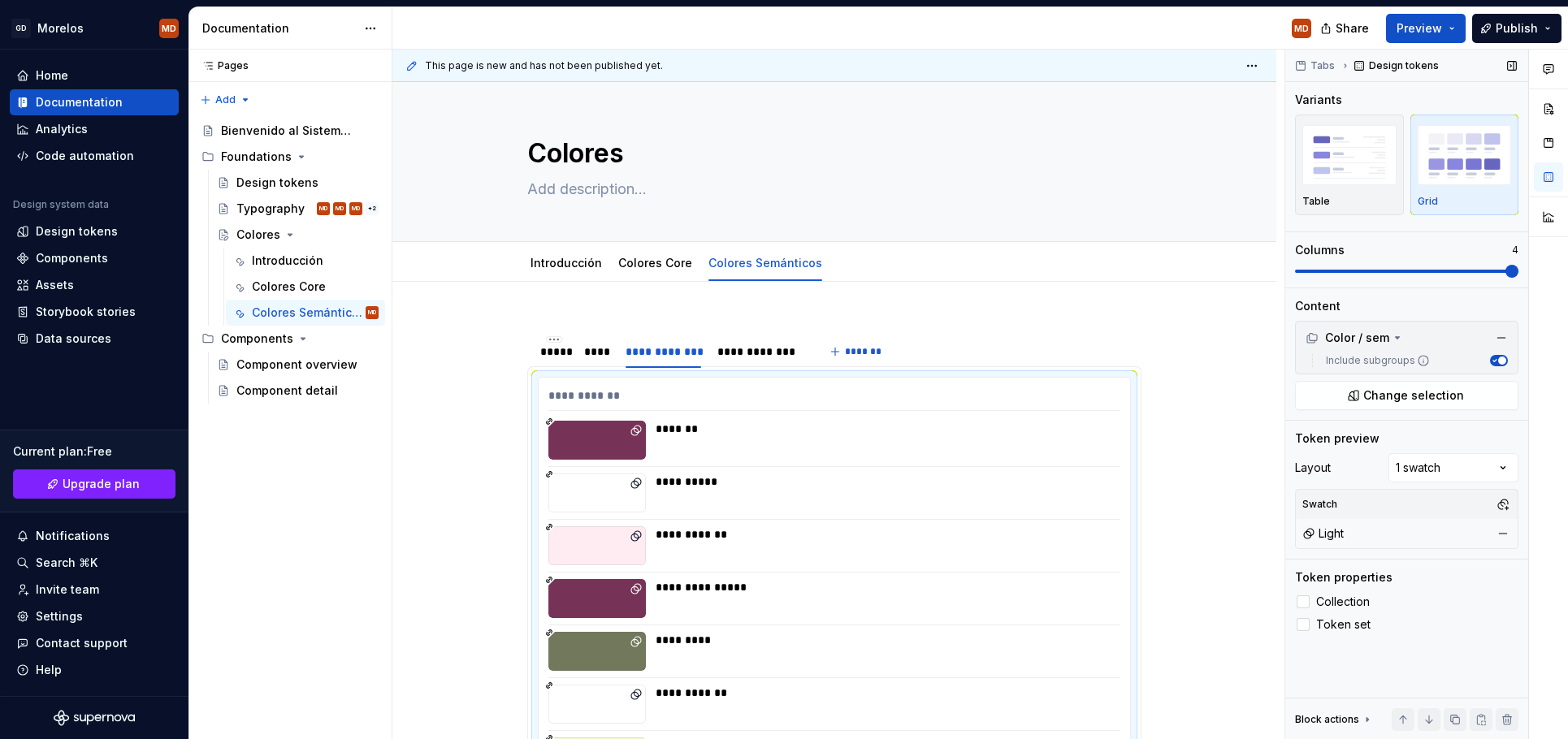
click at [1347, 533] on div "Light" at bounding box center [1407, 533] width 215 height 23
click at [1504, 499] on button "button" at bounding box center [1502, 504] width 23 height 23
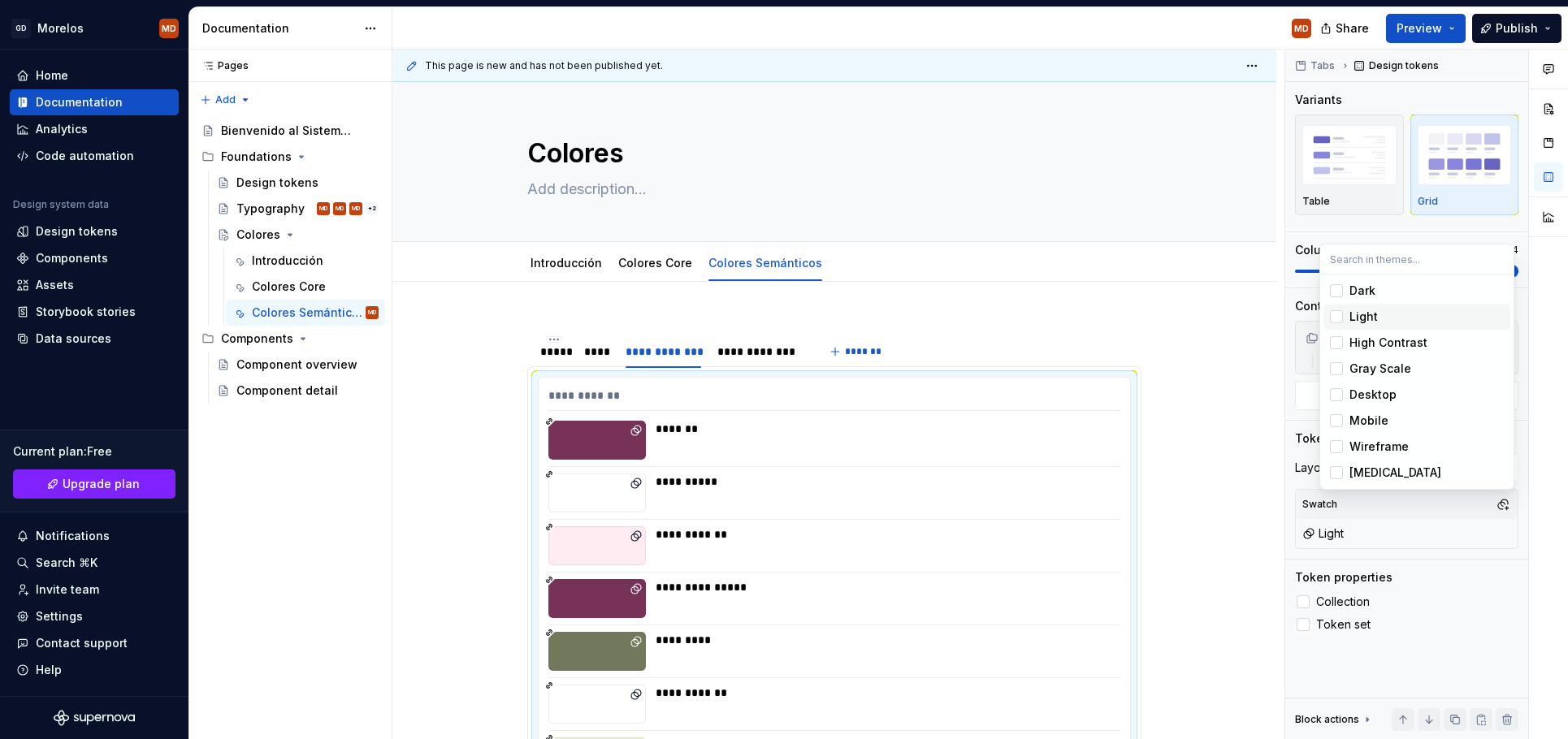
click at [1335, 326] on span "Light" at bounding box center [1418, 317] width 187 height 26
click at [1337, 348] on div "Suggestions" at bounding box center [1336, 343] width 13 height 13
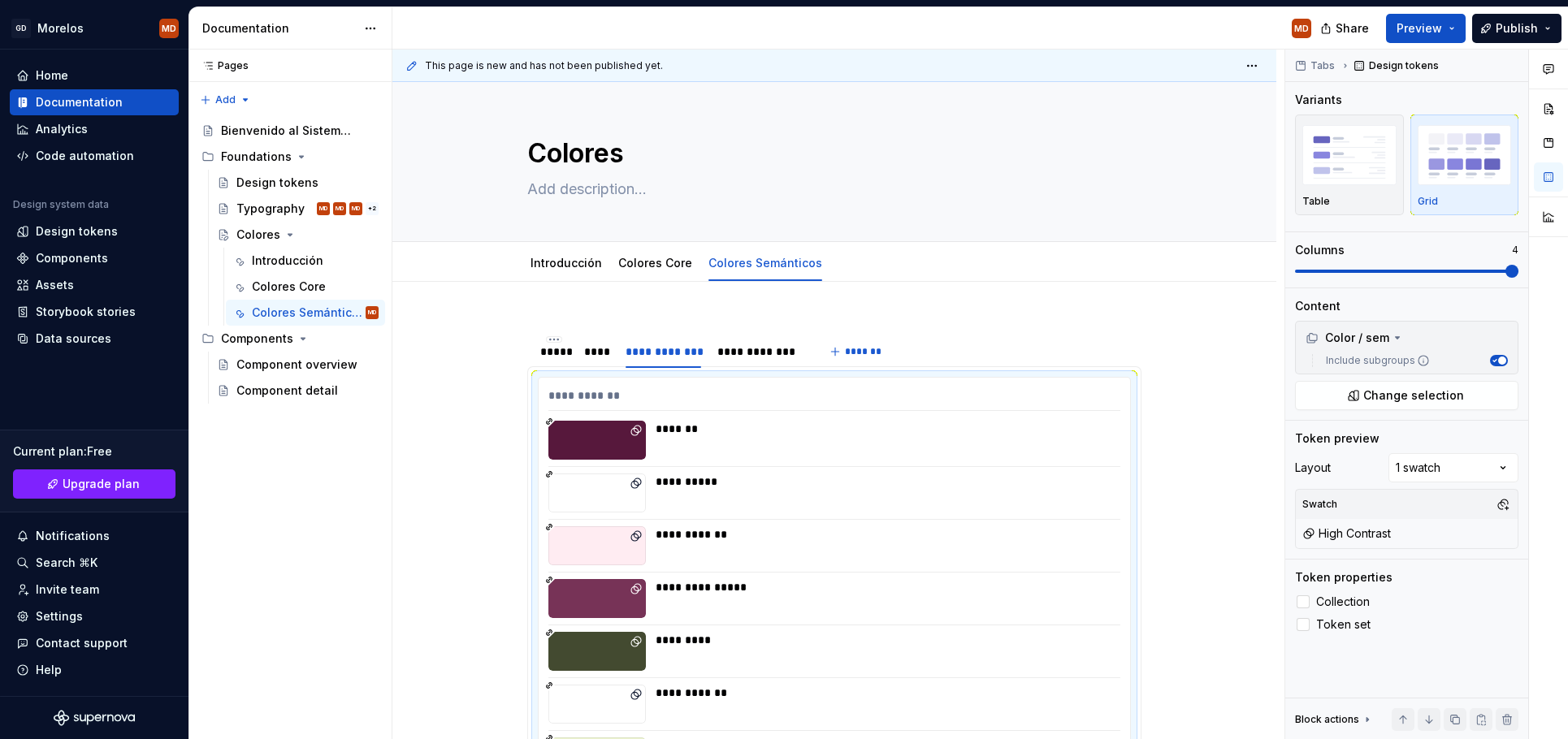
click at [1209, 398] on html "GD Morelos MD Home Documentation Analytics Code automation Design system data D…" at bounding box center [784, 370] width 1568 height 739
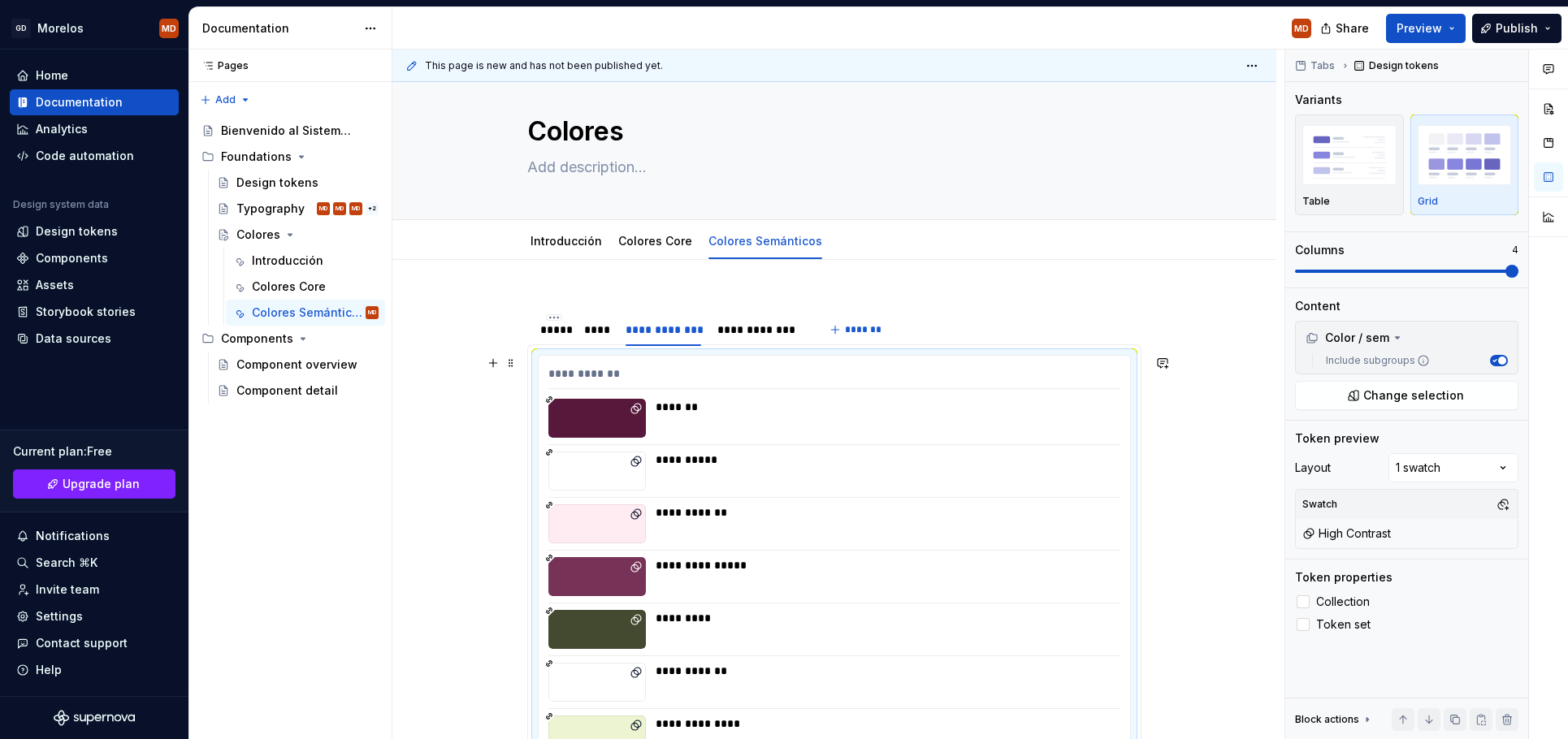
scroll to position [96, 0]
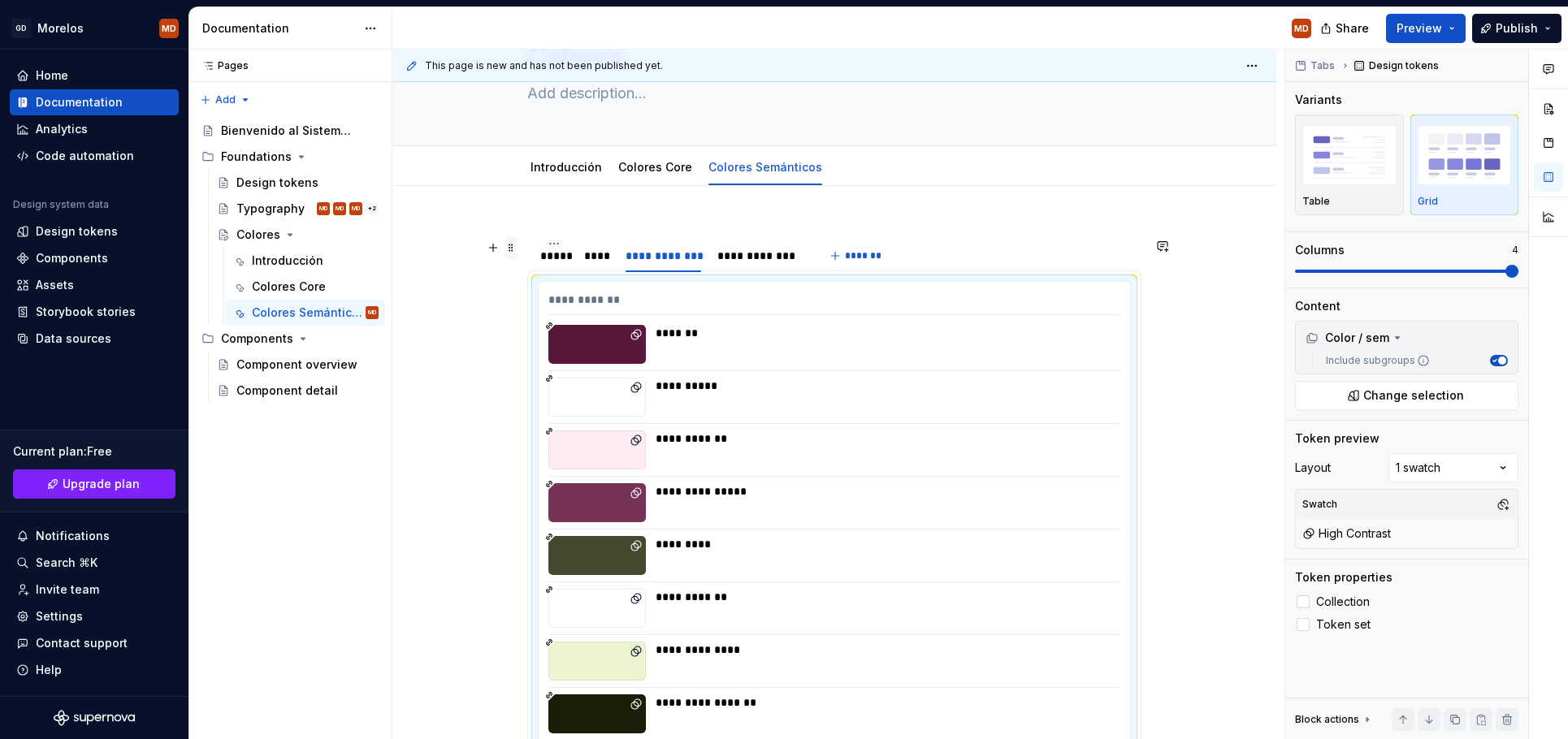
click at [517, 246] on span at bounding box center [510, 247] width 13 height 23
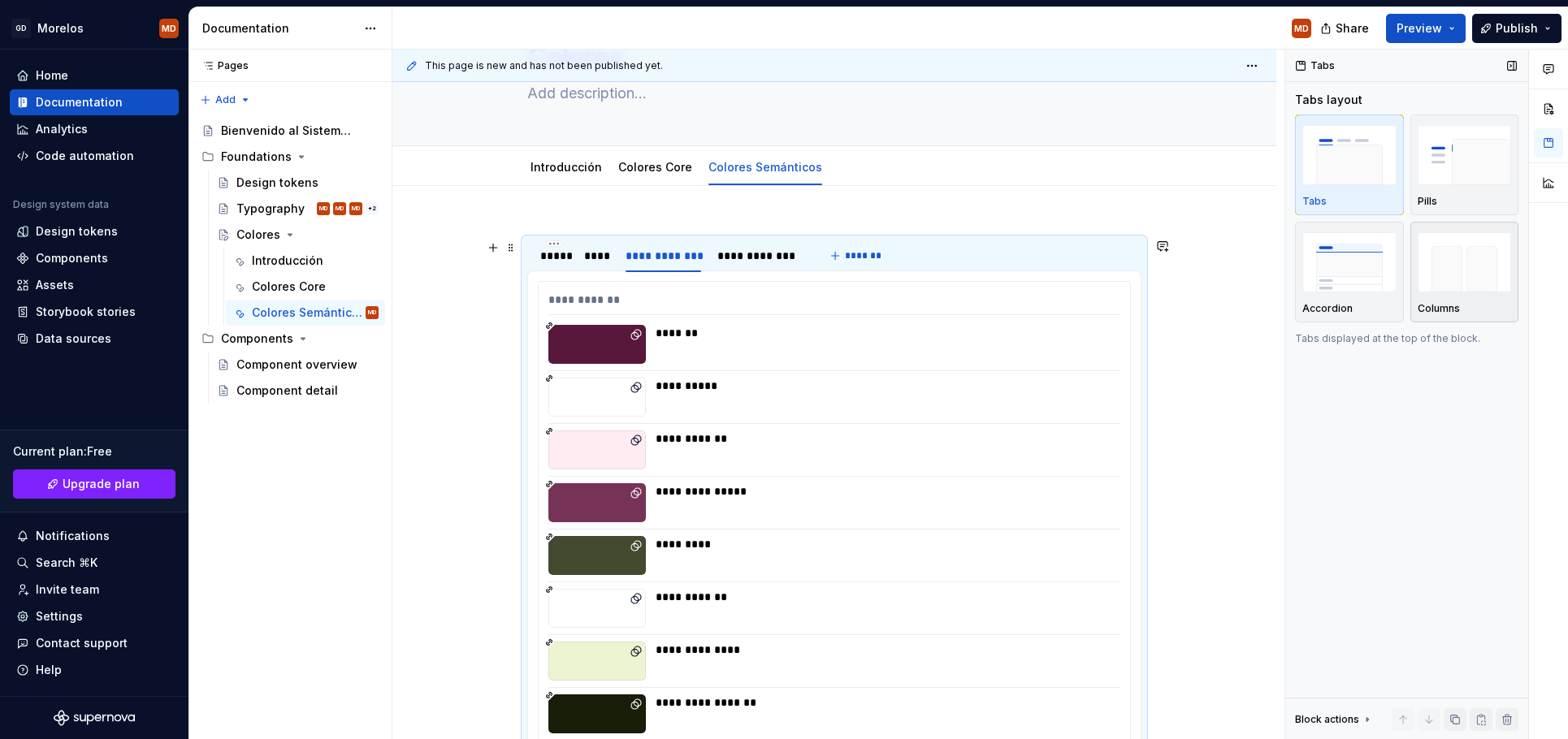
click at [1481, 260] on img "button" at bounding box center [1464, 262] width 95 height 60
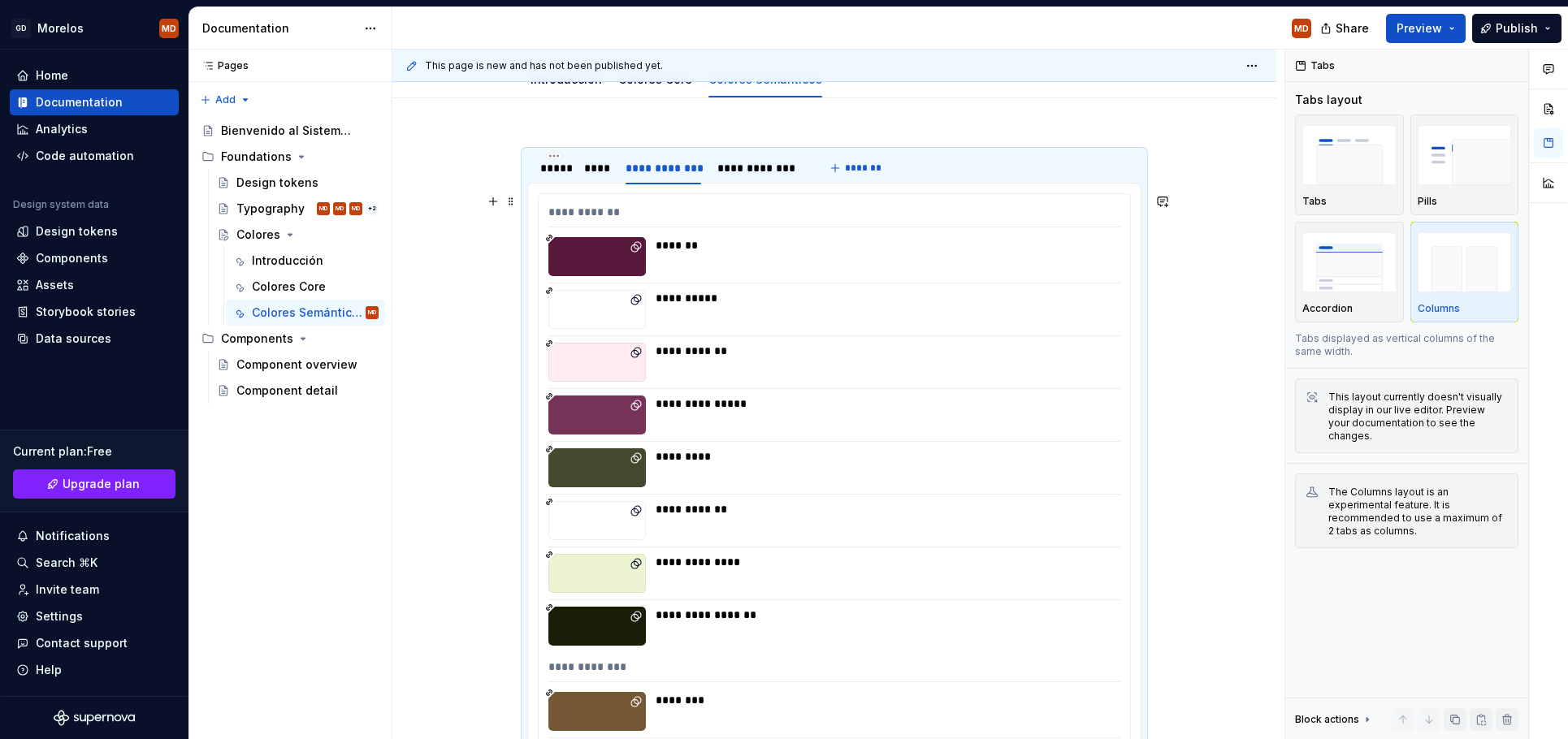
scroll to position [0, 0]
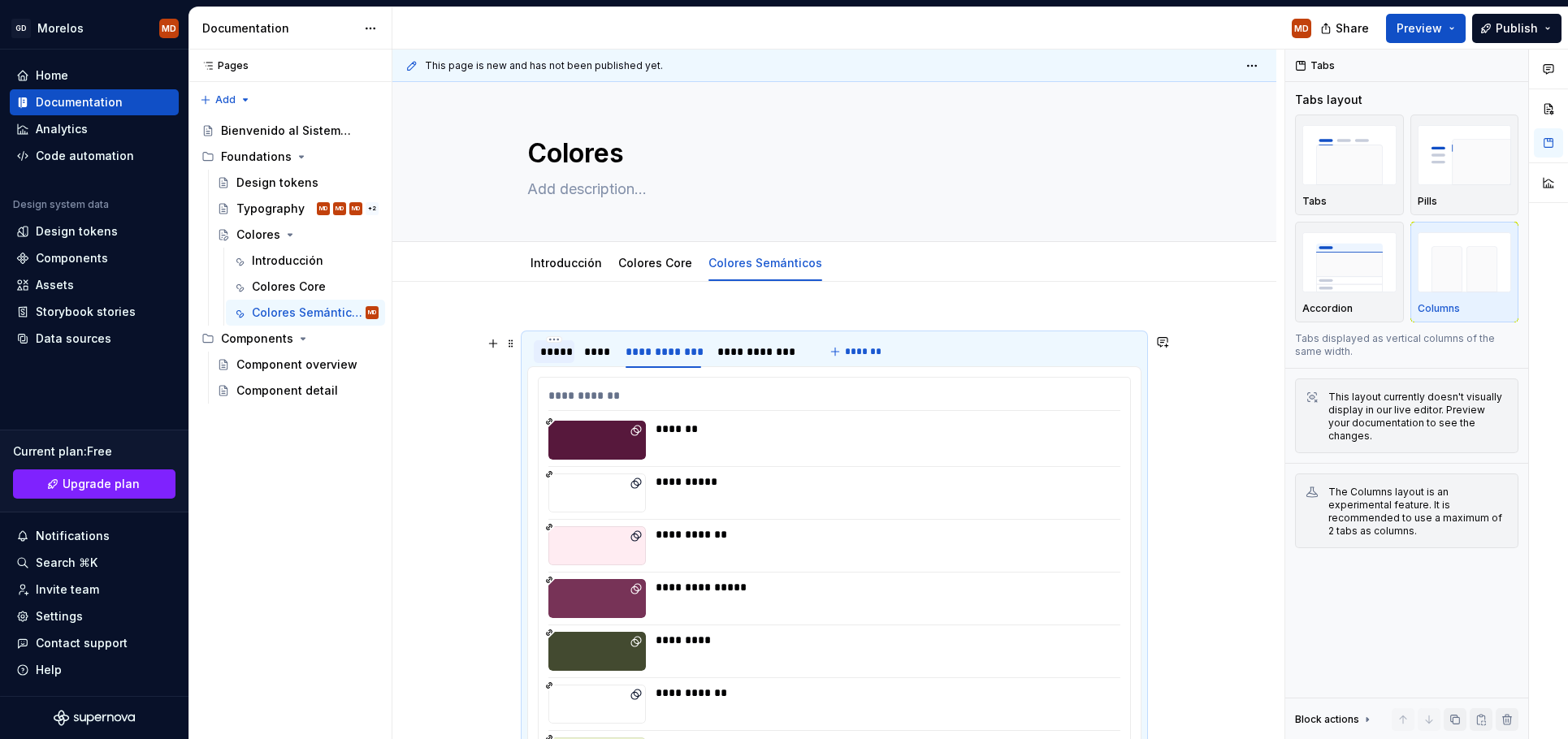
click at [567, 354] on div "*****" at bounding box center [554, 352] width 28 height 16
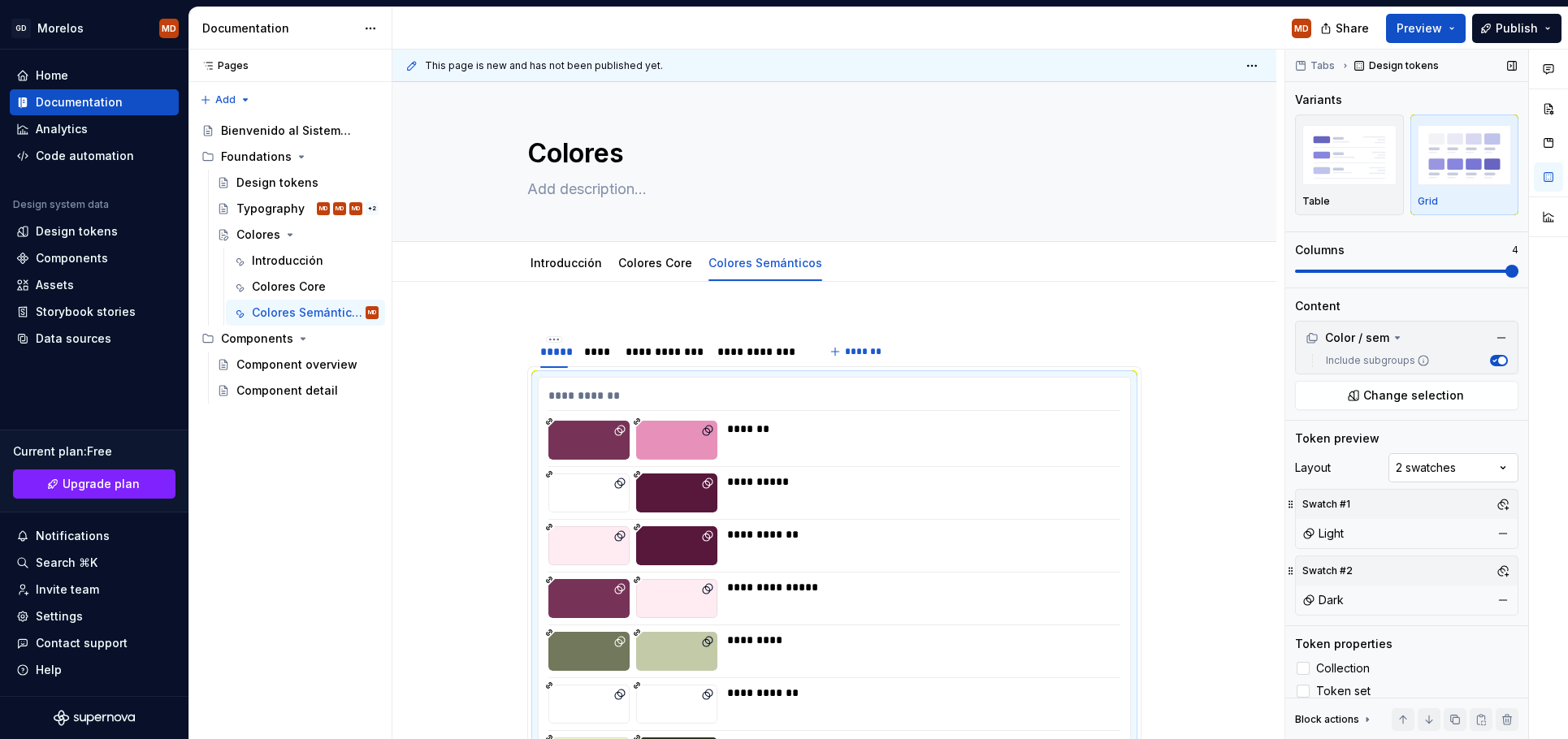
click at [1482, 468] on div "Comments Open comments No comments yet Select ‘Comment’ from the block context …" at bounding box center [1427, 394] width 283 height 690
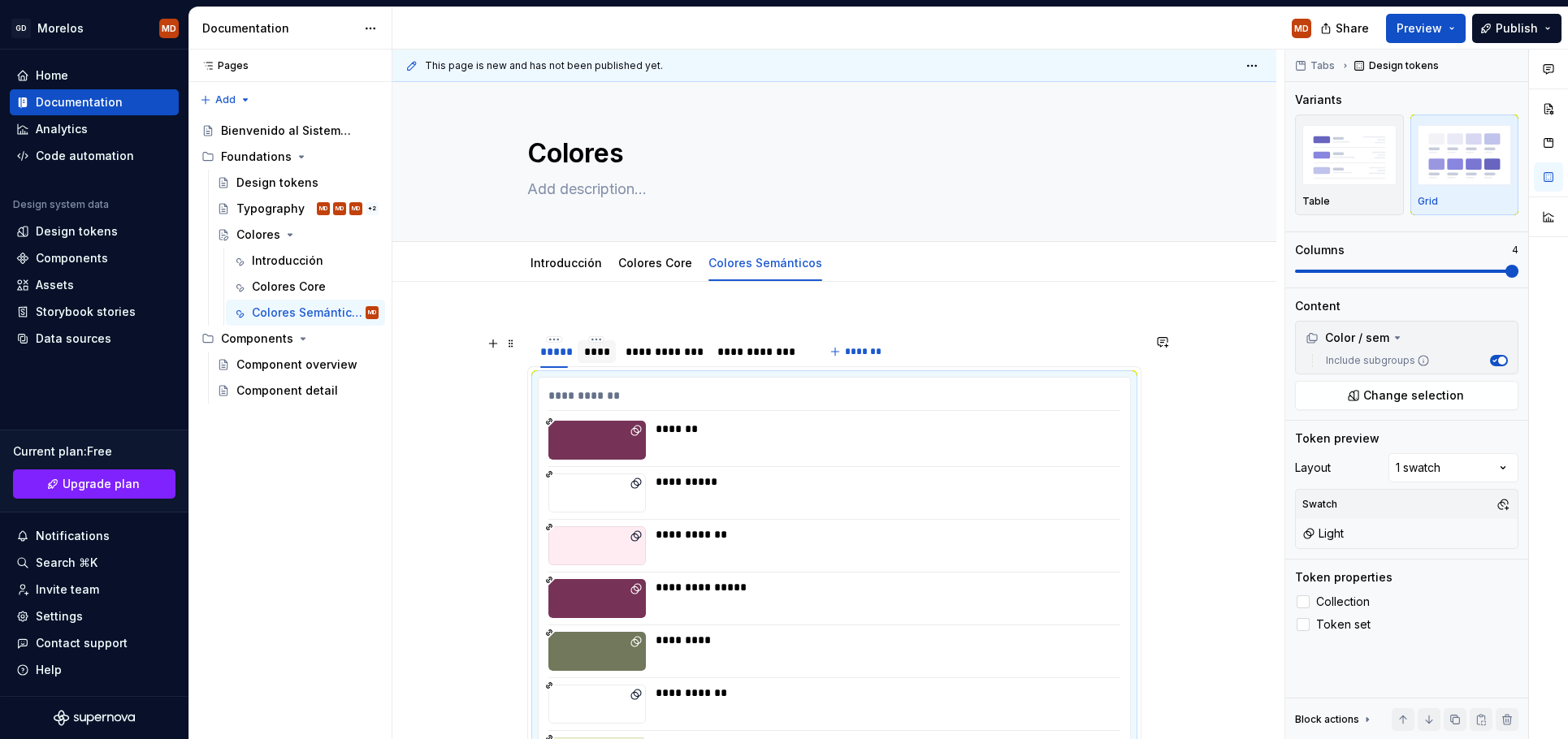
click at [595, 351] on div "****" at bounding box center [596, 352] width 25 height 16
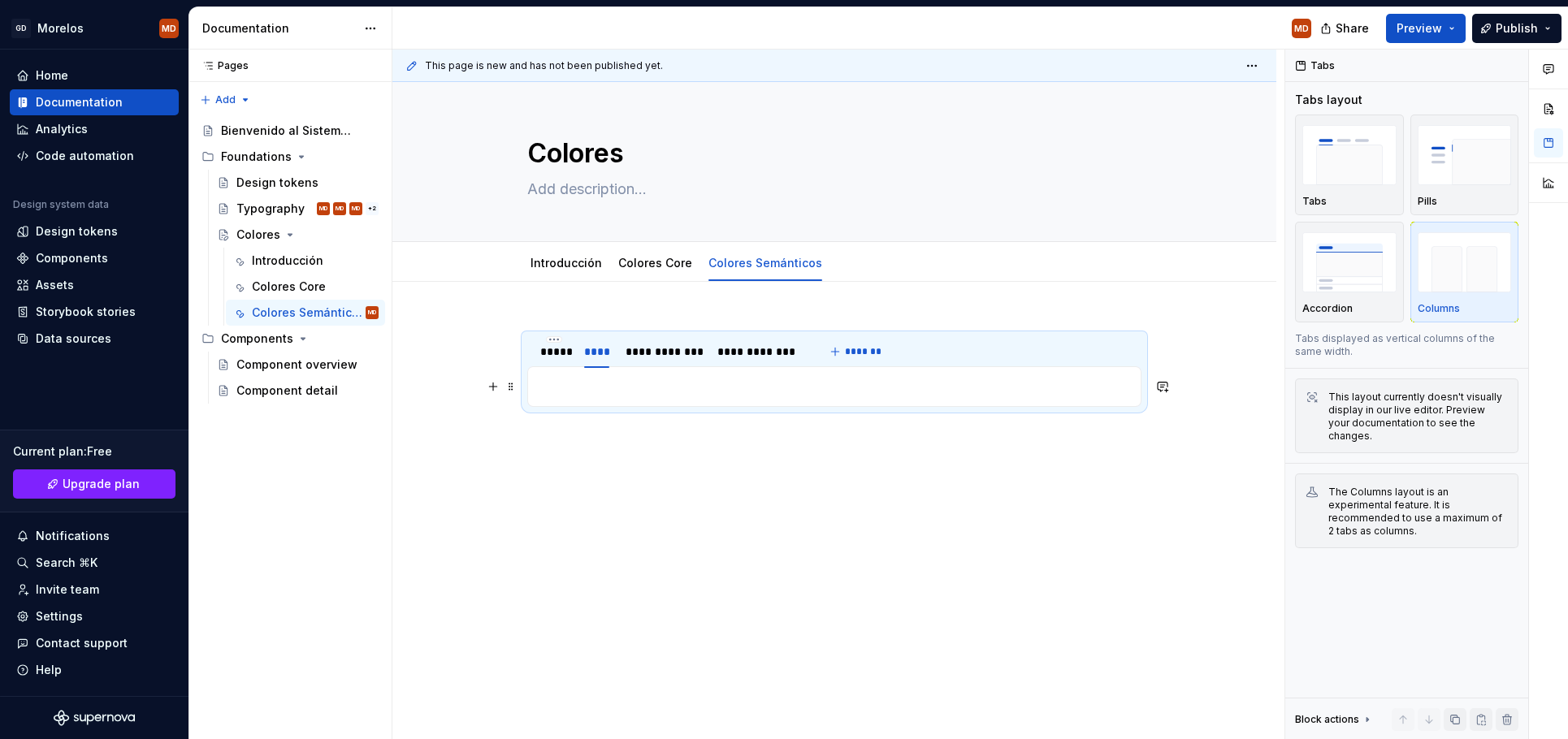
click at [608, 395] on p at bounding box center [834, 386] width 593 height 20
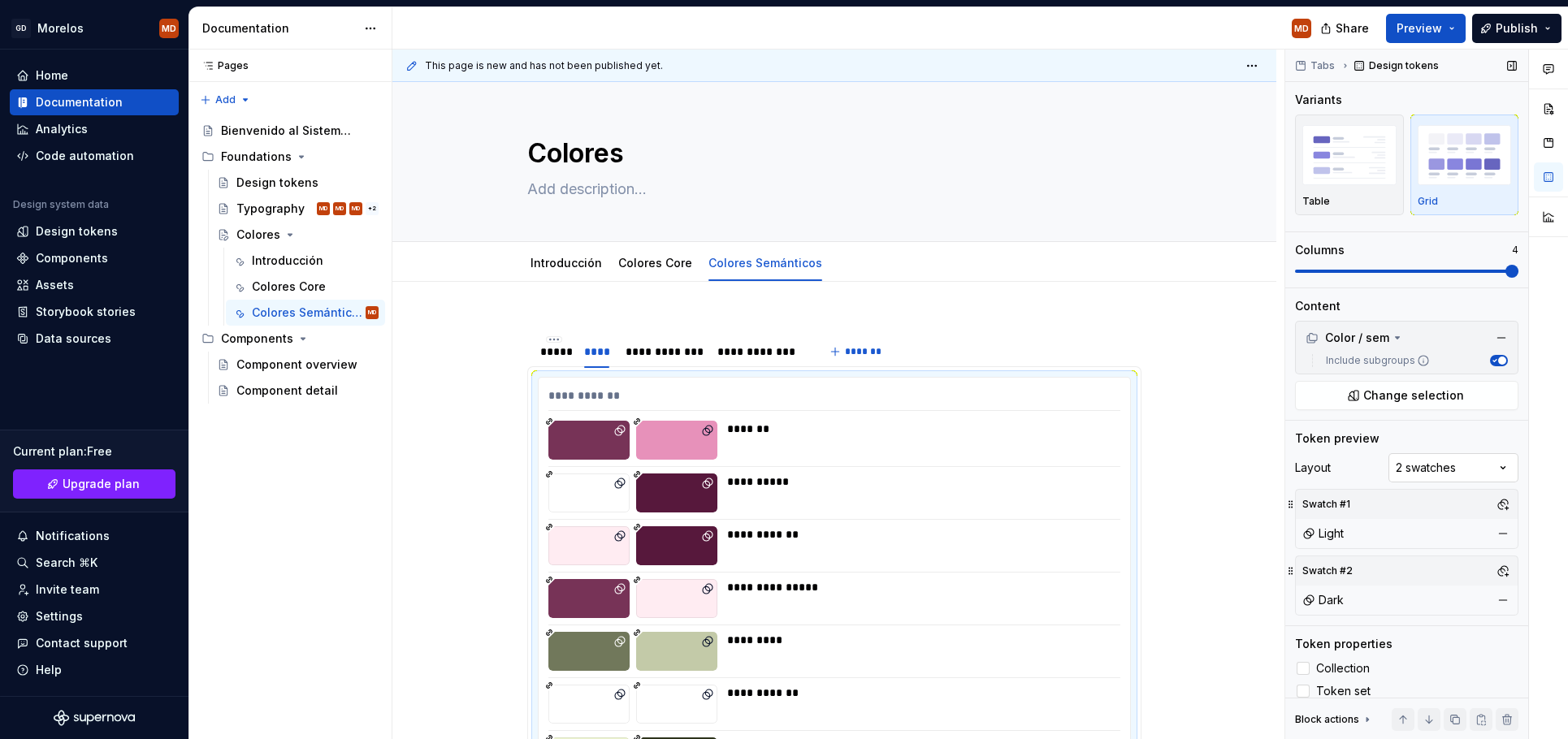
click at [1434, 473] on div "Comments Open comments No comments yet Select ‘Comment’ from the block context …" at bounding box center [1427, 394] width 283 height 690
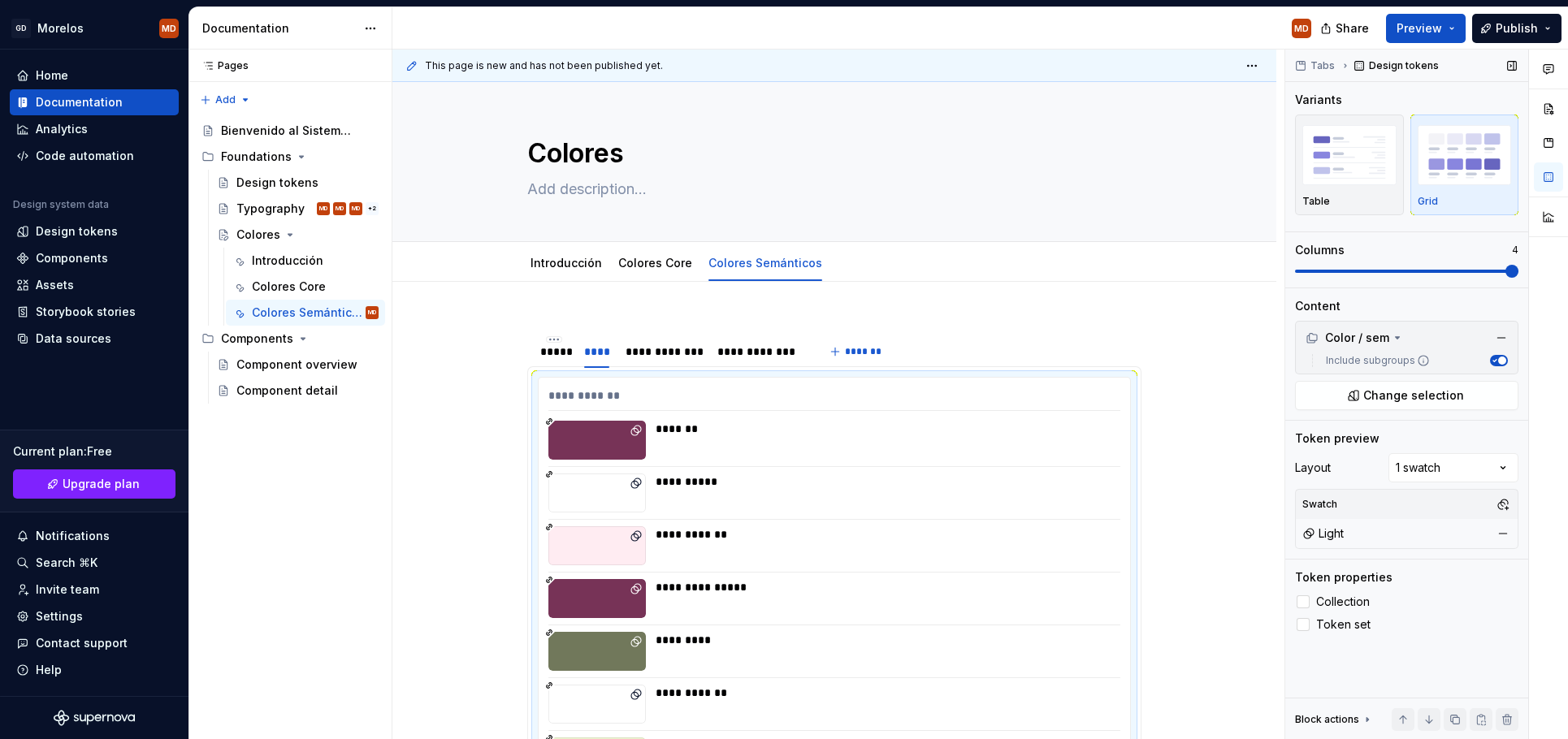
click at [1342, 531] on div "Light" at bounding box center [1323, 534] width 42 height 16
click at [1506, 500] on button "button" at bounding box center [1502, 504] width 23 height 23
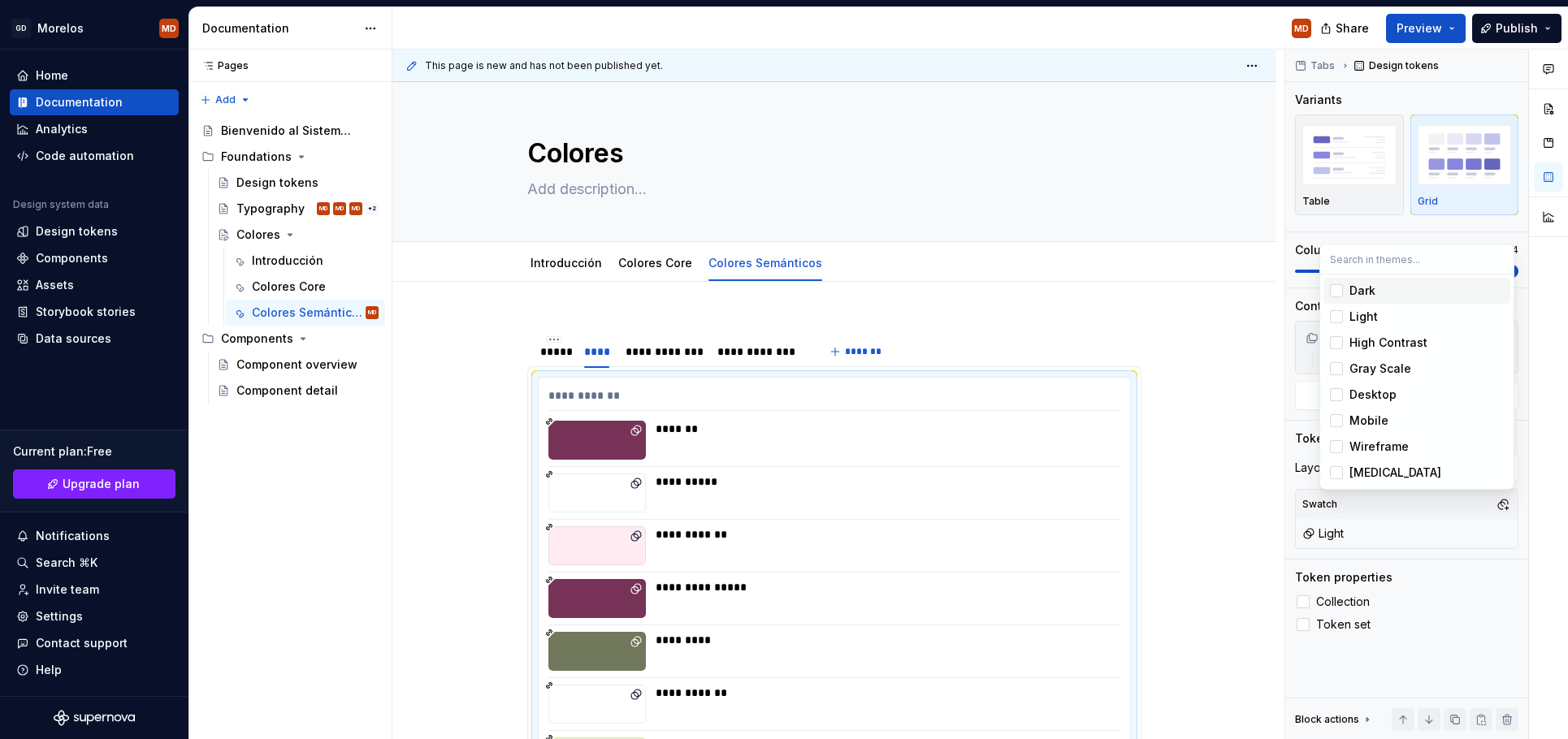
drag, startPoint x: 1376, startPoint y: 298, endPoint x: 1360, endPoint y: 310, distance: 20.0
click at [1376, 298] on div "Dark" at bounding box center [1427, 291] width 154 height 16
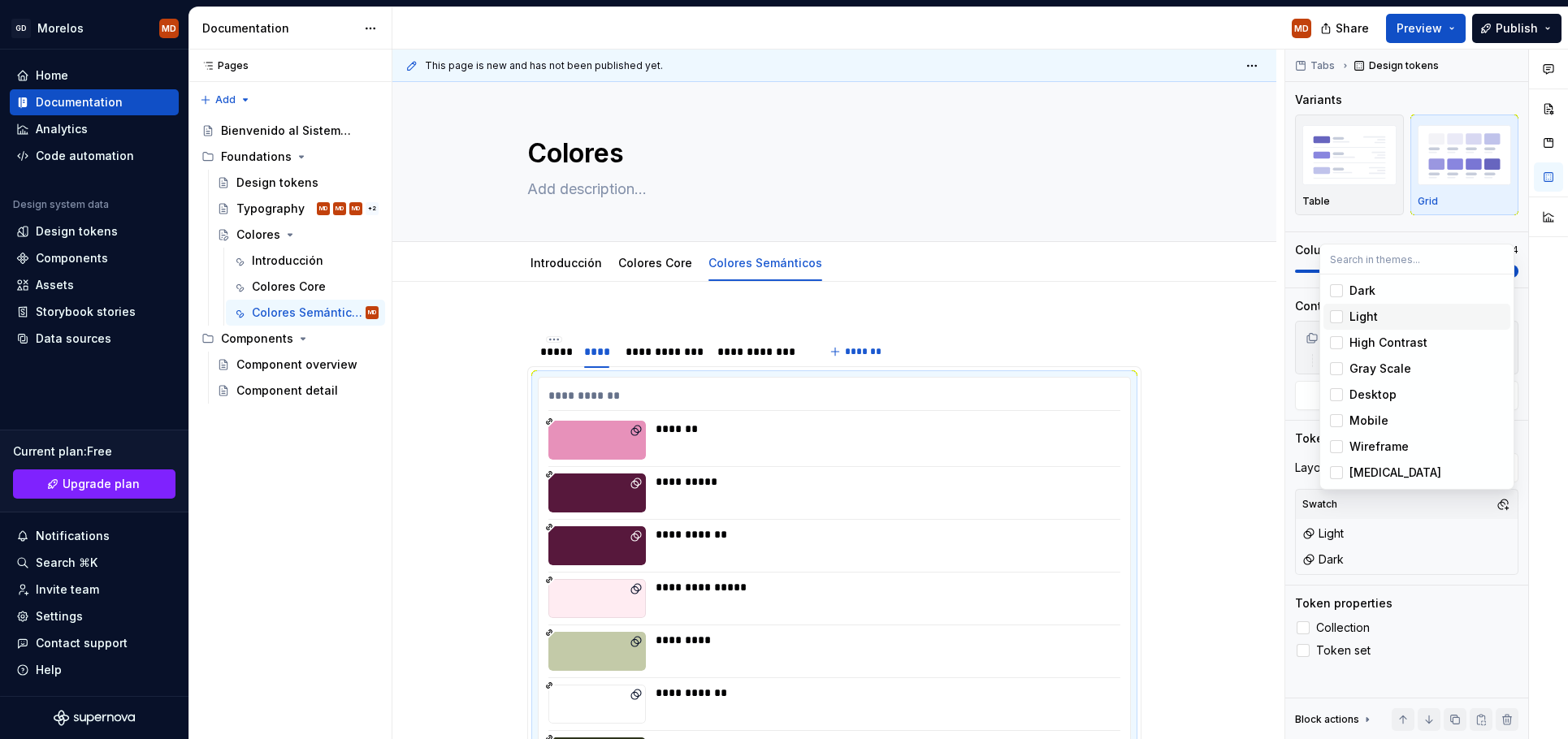
click at [1352, 322] on div "Light" at bounding box center [1364, 317] width 29 height 16
click at [756, 360] on html "GD Morelos MD Home Documentation Analytics Code automation Design system data D…" at bounding box center [784, 370] width 1568 height 739
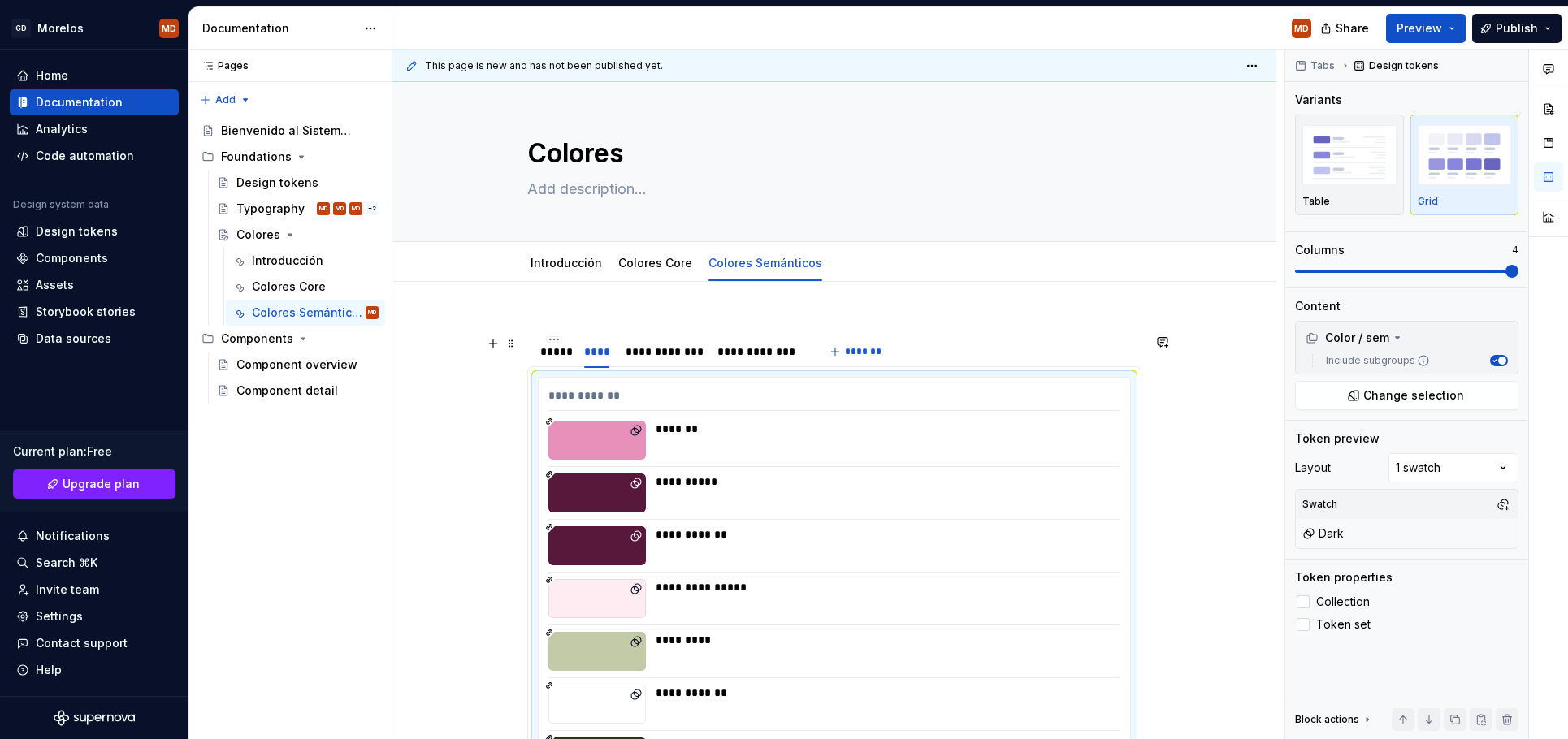
drag, startPoint x: 753, startPoint y: 357, endPoint x: 749, endPoint y: 375, distance: 18.4
click at [753, 357] on div "**********" at bounding box center [760, 352] width 86 height 16
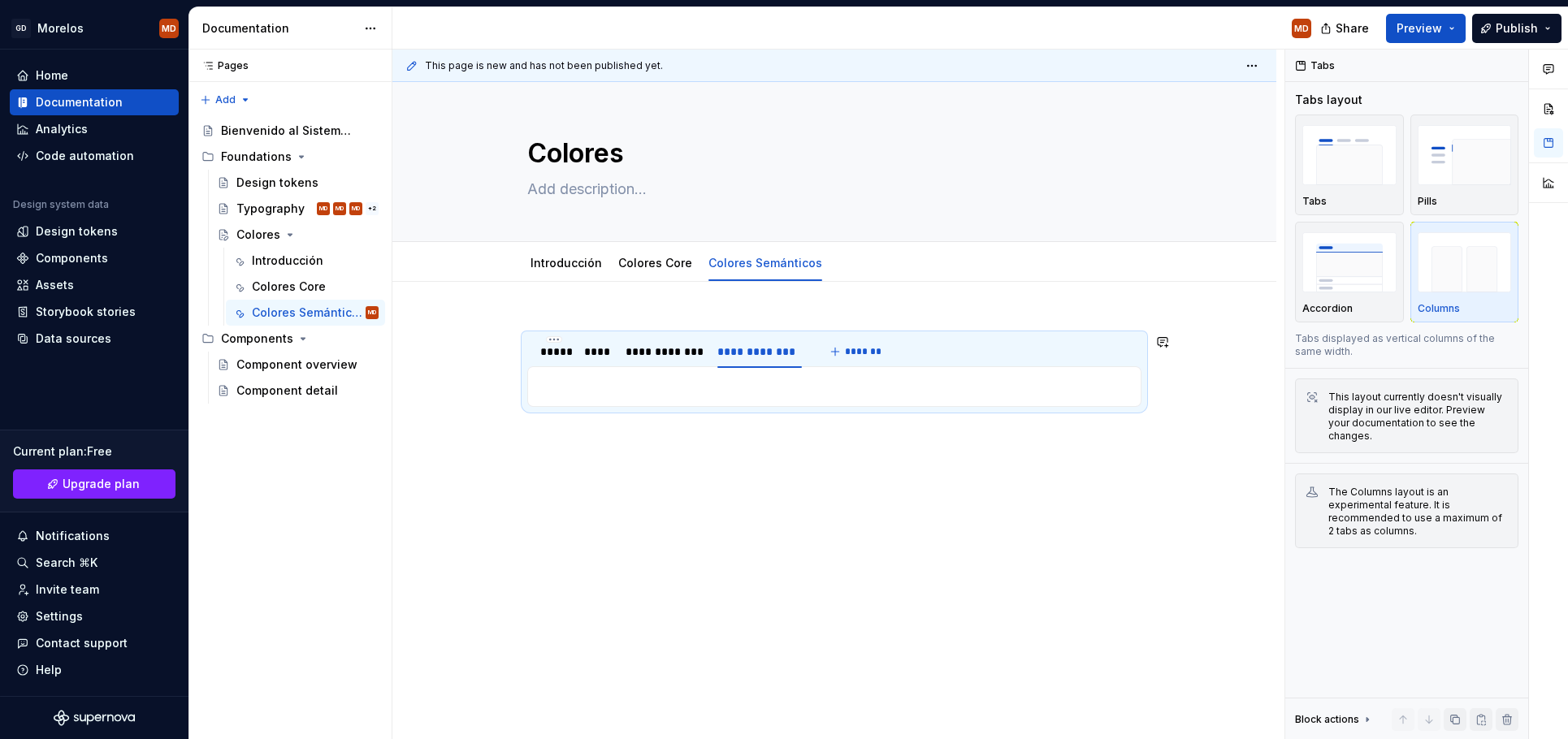
click at [736, 398] on div "**********" at bounding box center [834, 386] width 615 height 41
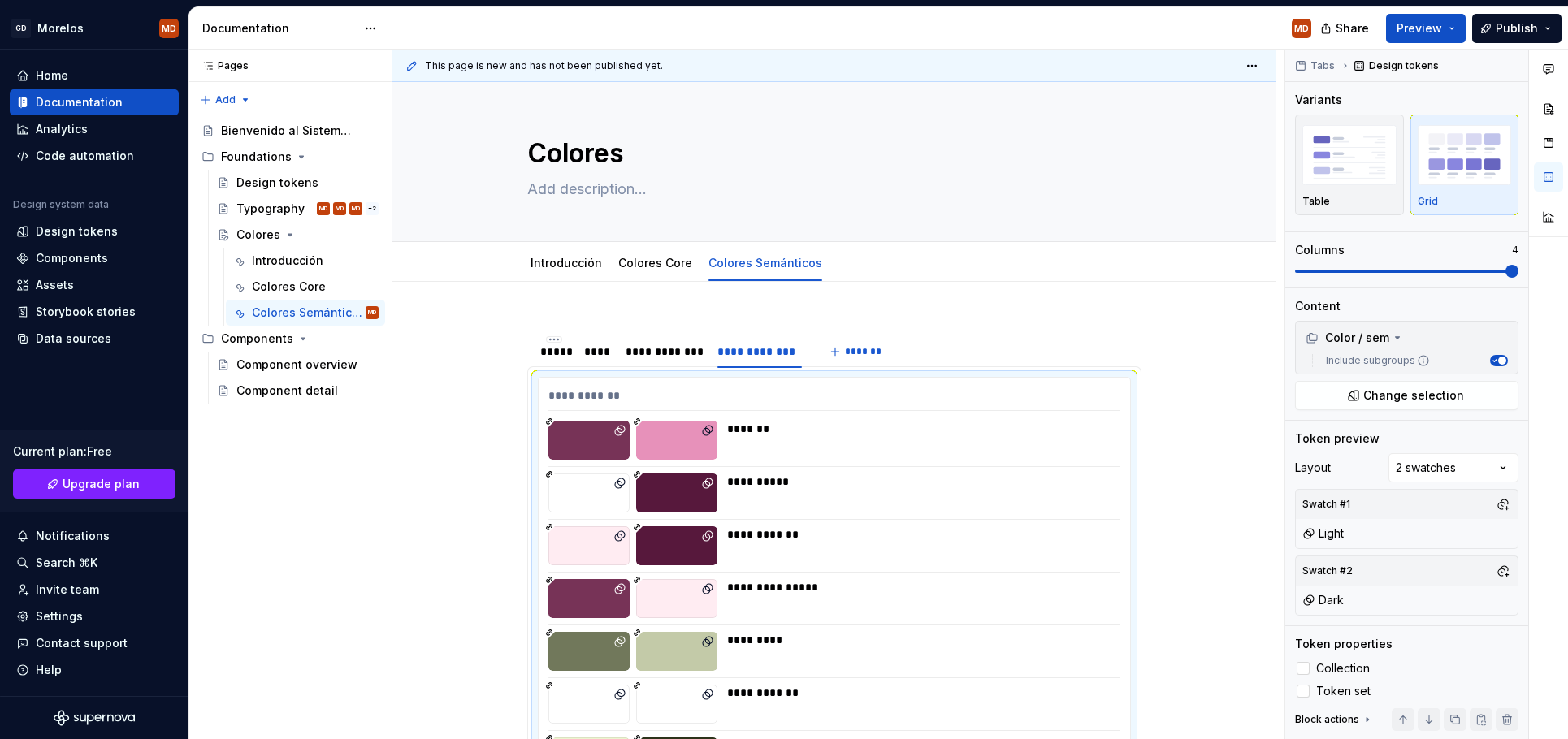
click at [1484, 462] on div "Comments Open comments No comments yet Select ‘Comment’ from the block context …" at bounding box center [1427, 394] width 283 height 690
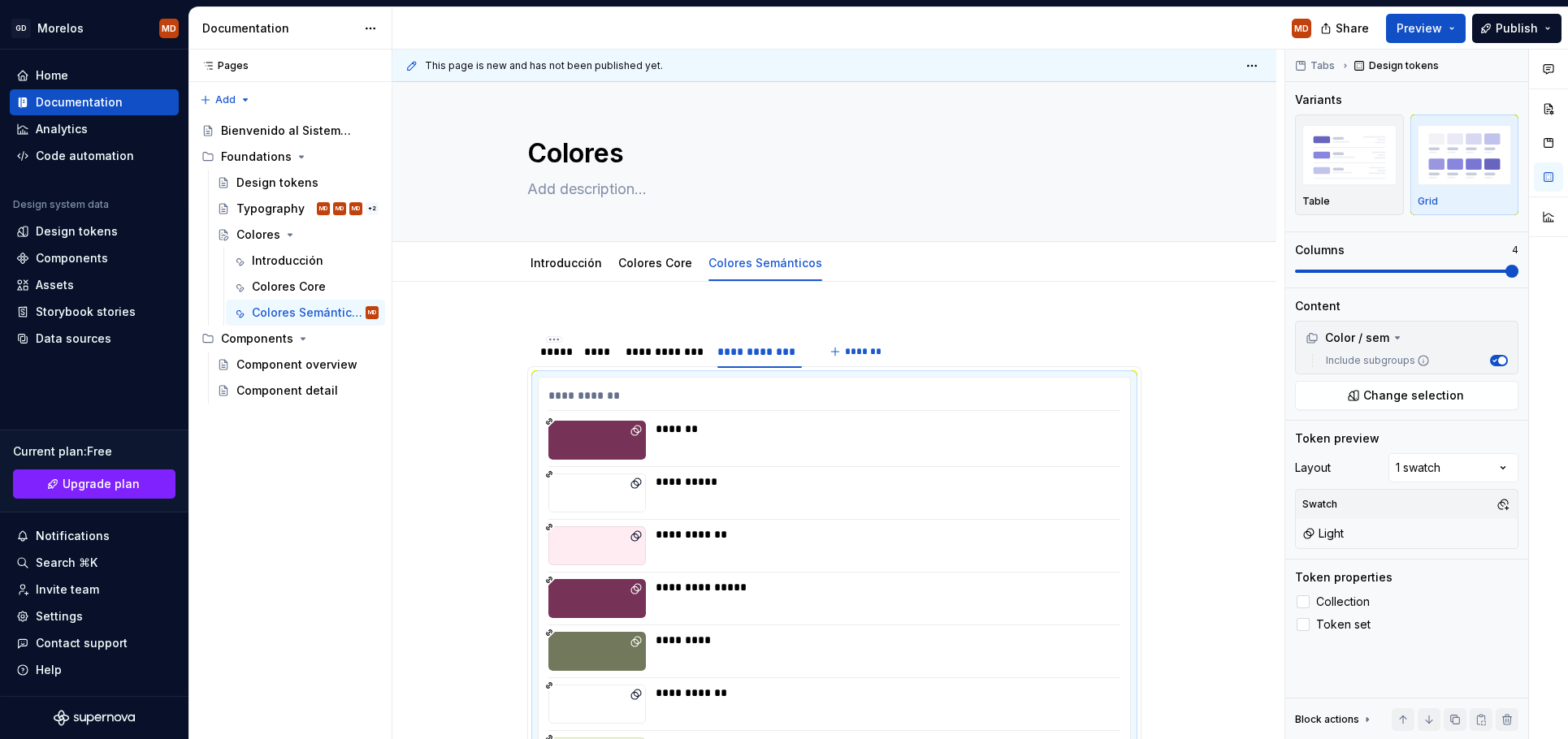
drag, startPoint x: 1506, startPoint y: 504, endPoint x: 1495, endPoint y: 501, distance: 11.4
click at [1506, 503] on button "button" at bounding box center [1502, 504] width 23 height 23
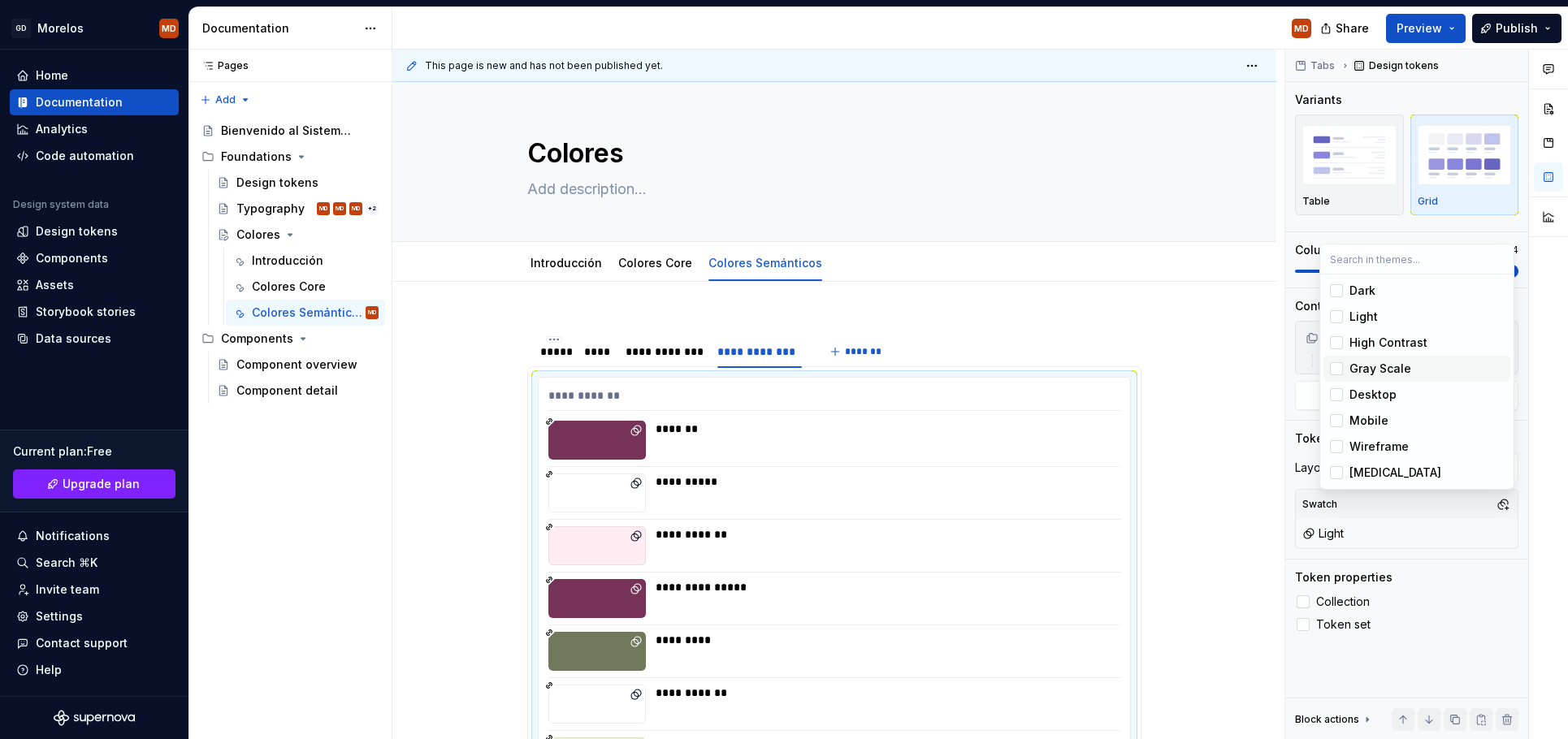
click at [1365, 375] on div "Gray Scale" at bounding box center [1381, 369] width 62 height 16
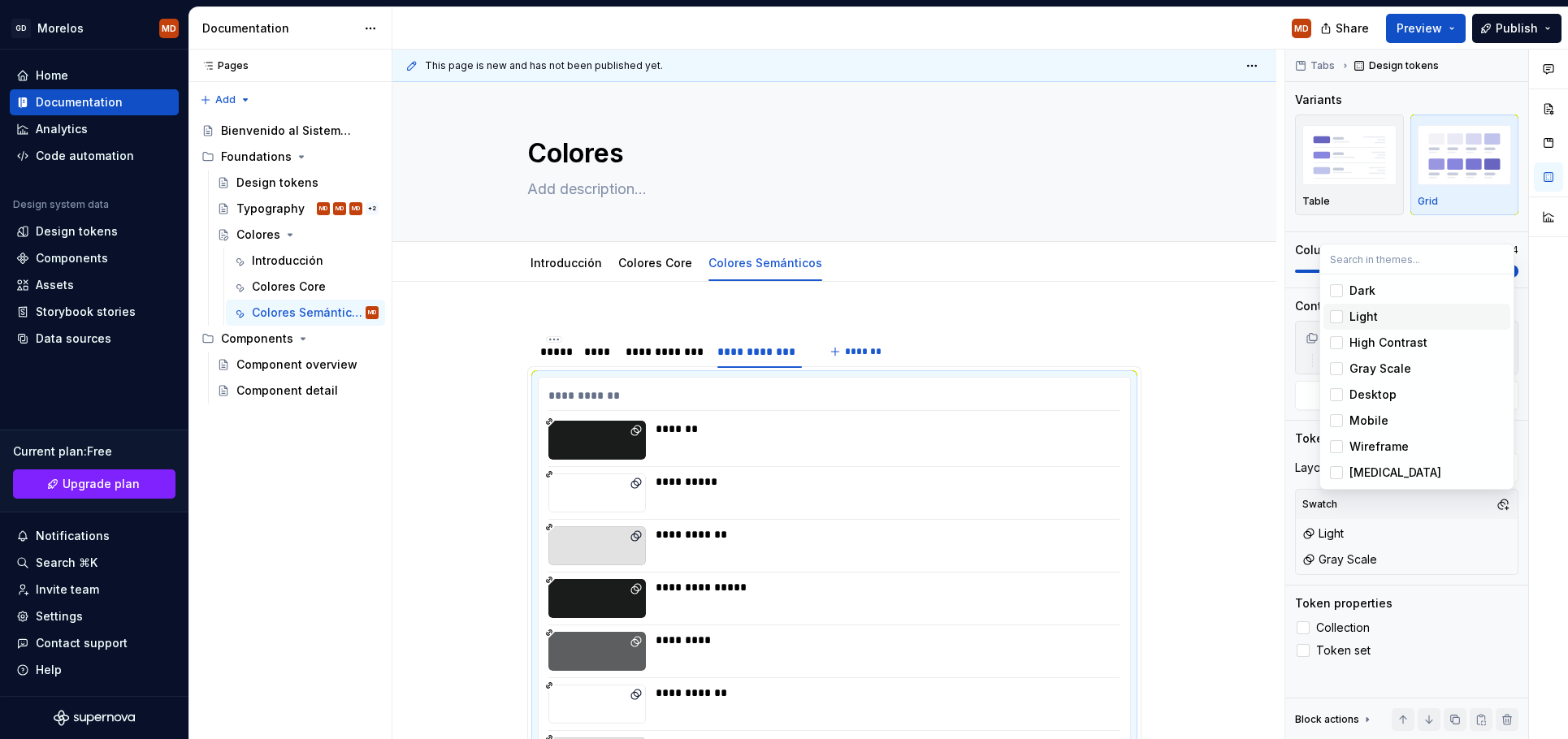
click at [1338, 315] on div "Suggestions" at bounding box center [1336, 317] width 13 height 13
click at [727, 328] on html "GD Morelos MD Home Documentation Analytics Code automation Design system data D…" at bounding box center [784, 370] width 1568 height 739
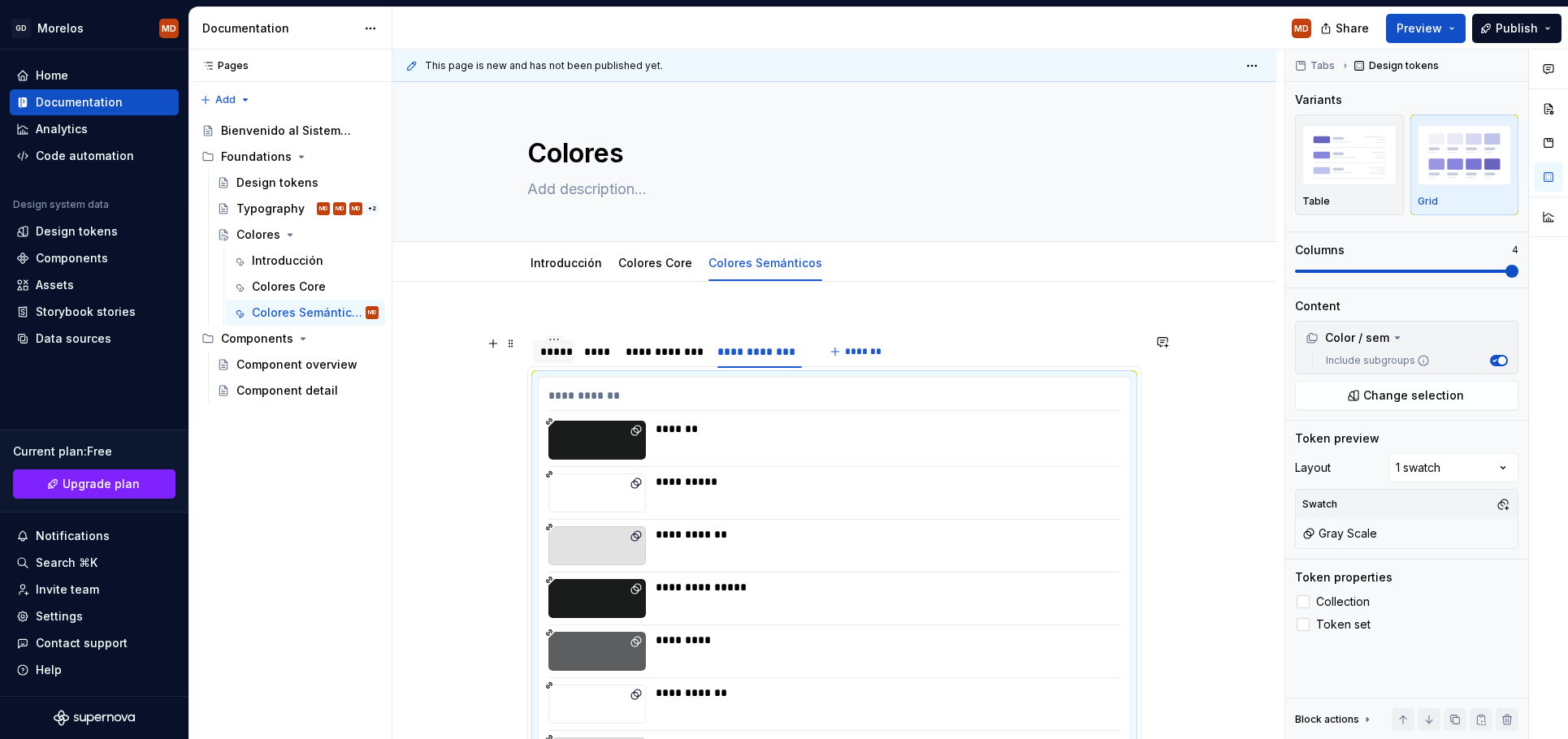
click at [550, 346] on div "*****" at bounding box center [554, 352] width 28 height 16
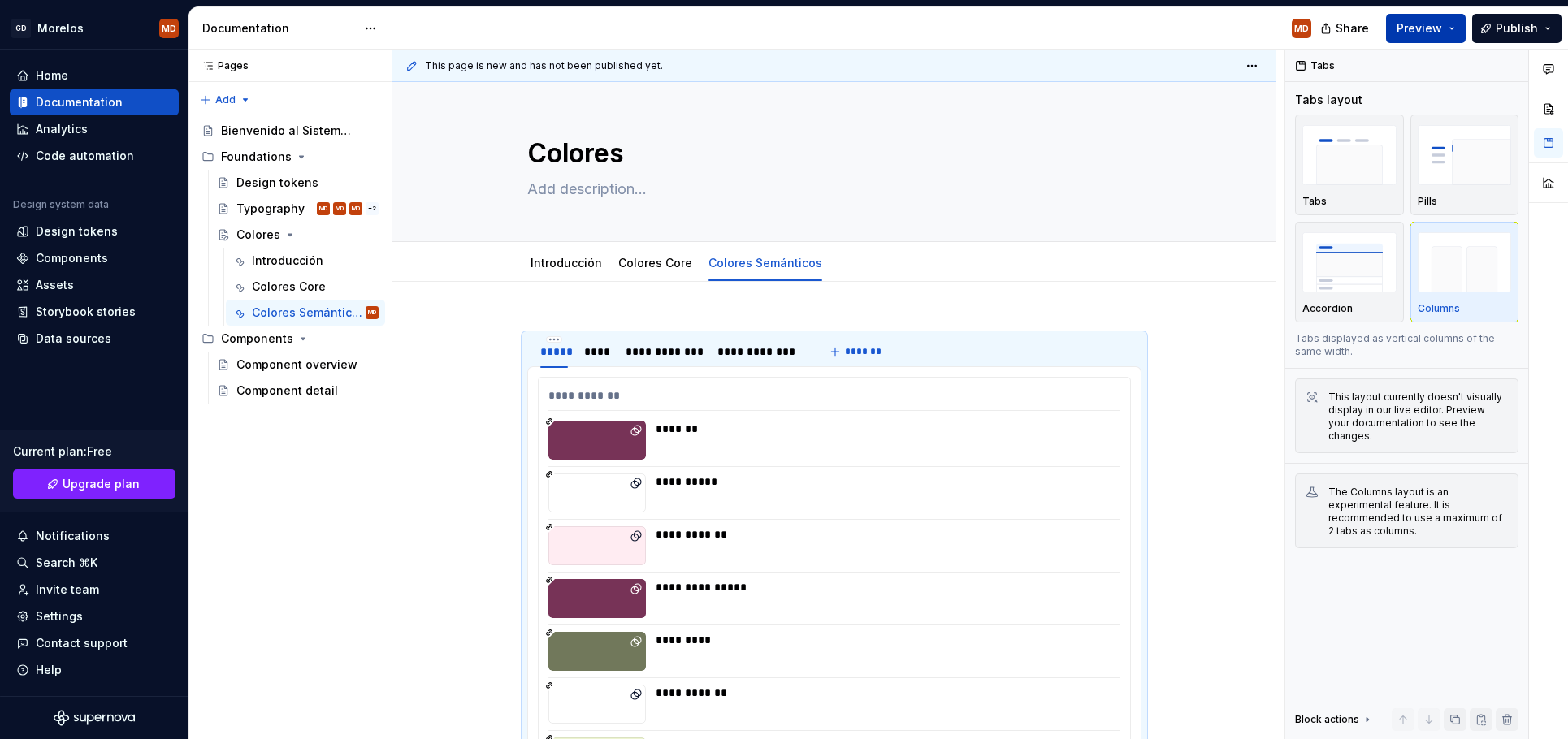
click at [1421, 25] on span "Preview" at bounding box center [1420, 28] width 46 height 16
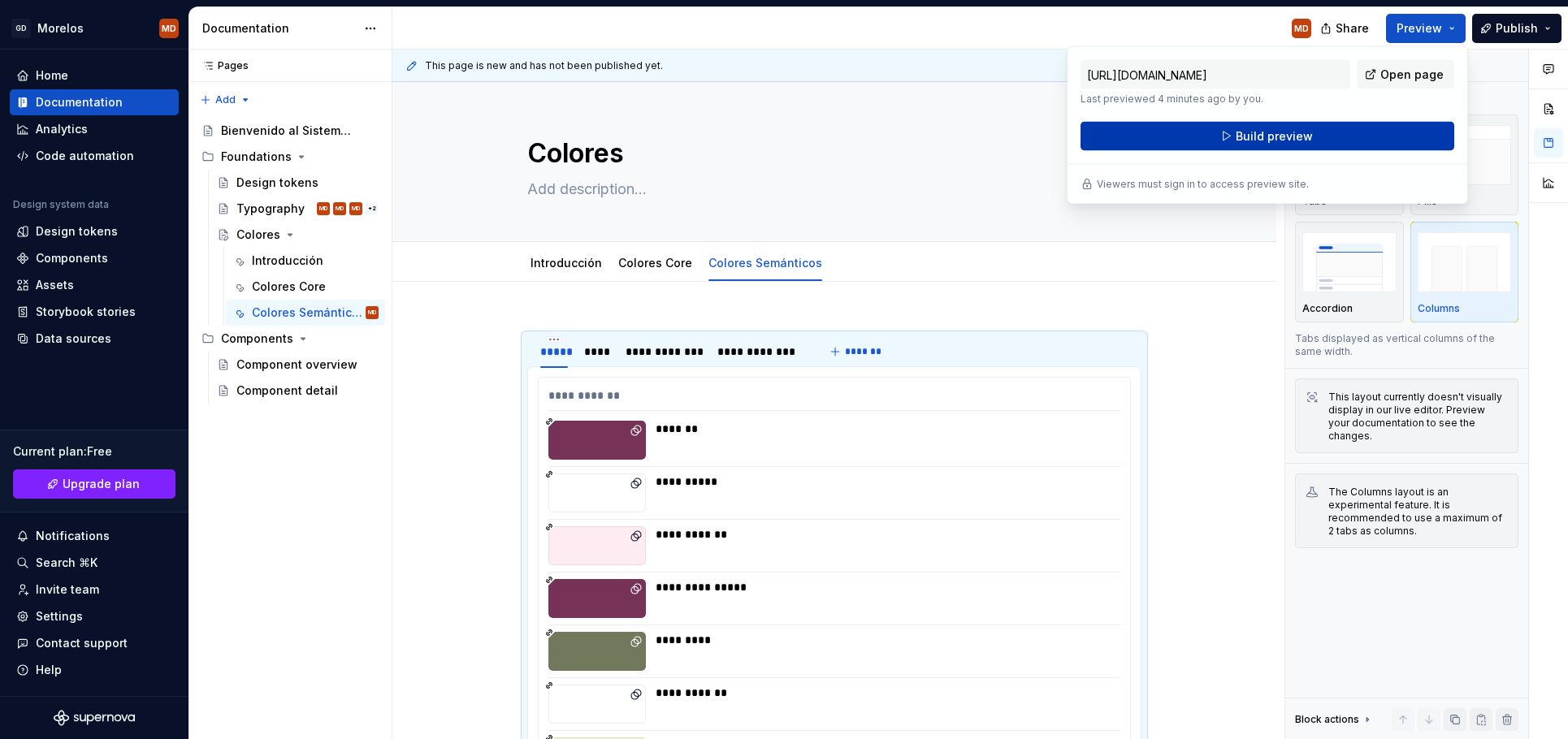
click at [1334, 129] on button "Build preview" at bounding box center [1267, 135] width 374 height 29
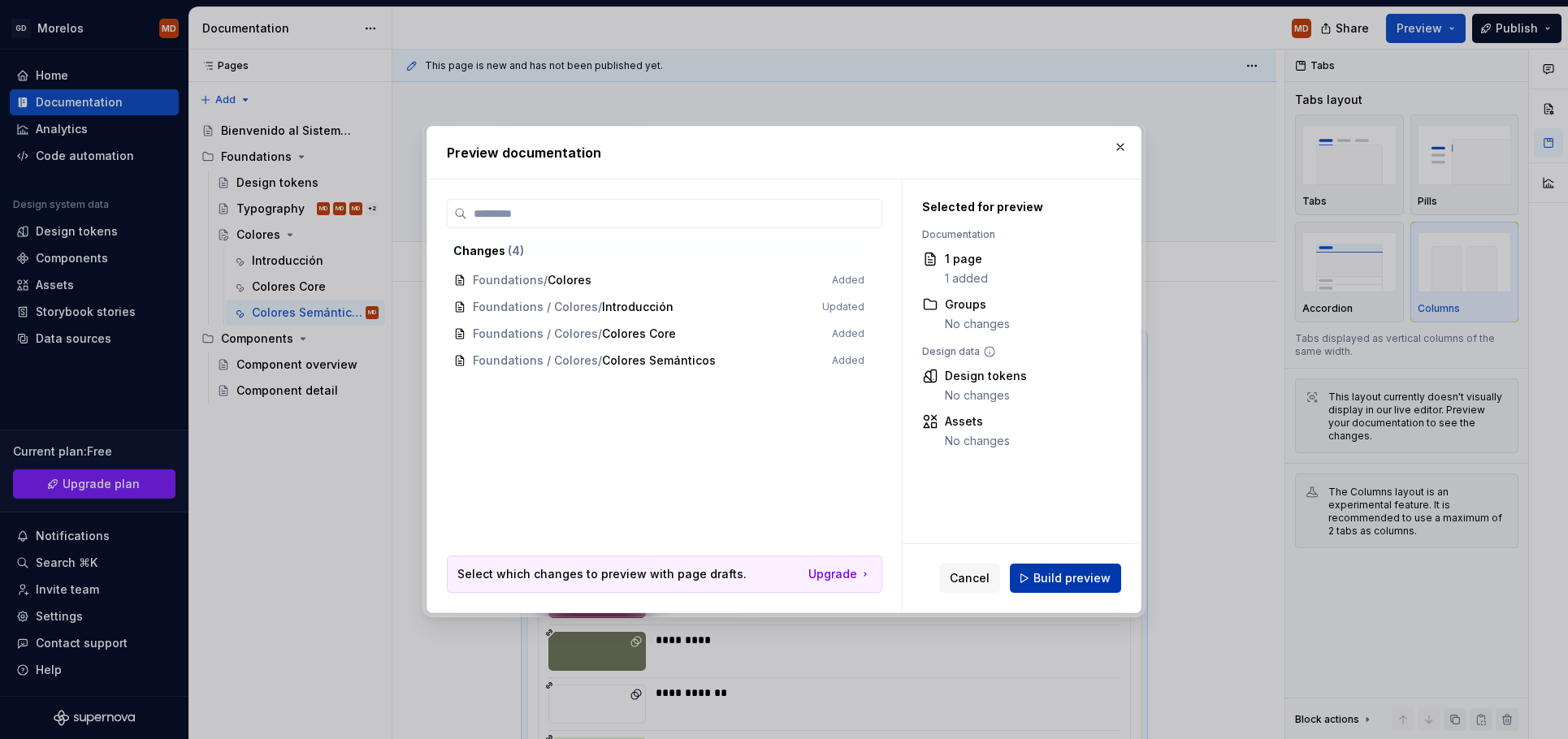
click at [1069, 574] on span "Build preview" at bounding box center [1071, 579] width 77 height 16
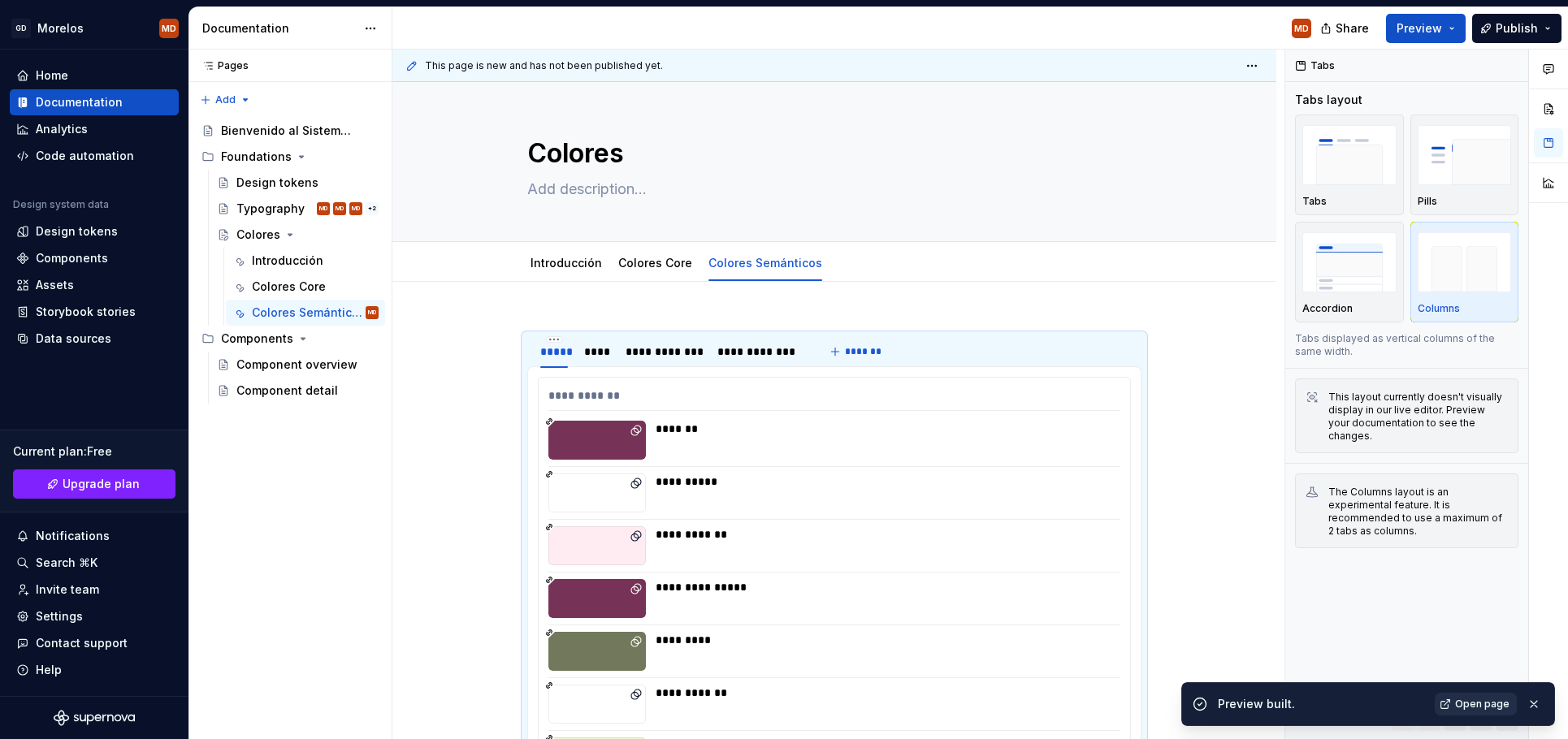
click at [1491, 704] on span "Open page" at bounding box center [1482, 704] width 55 height 13
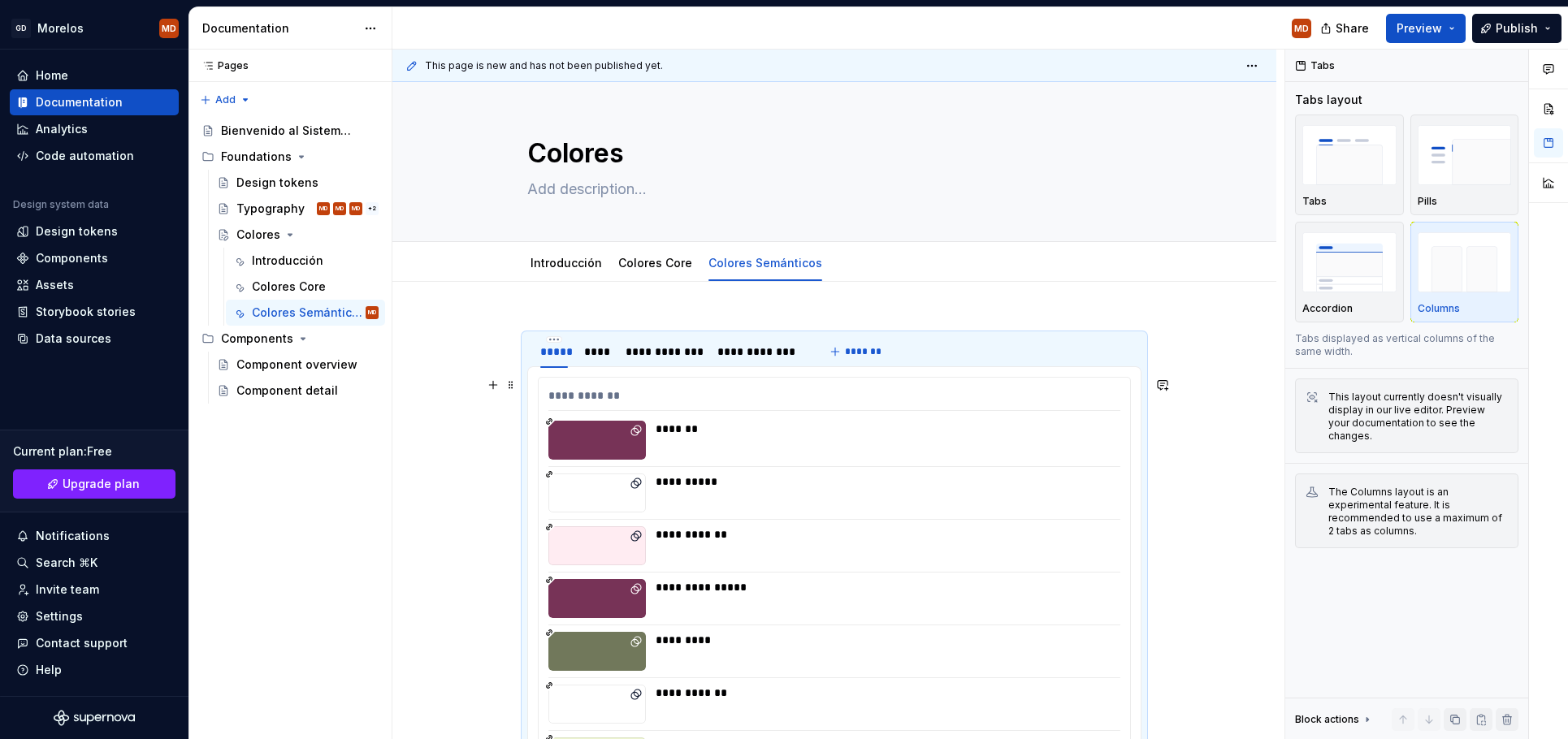
click at [555, 387] on div "**********" at bounding box center [835, 399] width 572 height 24
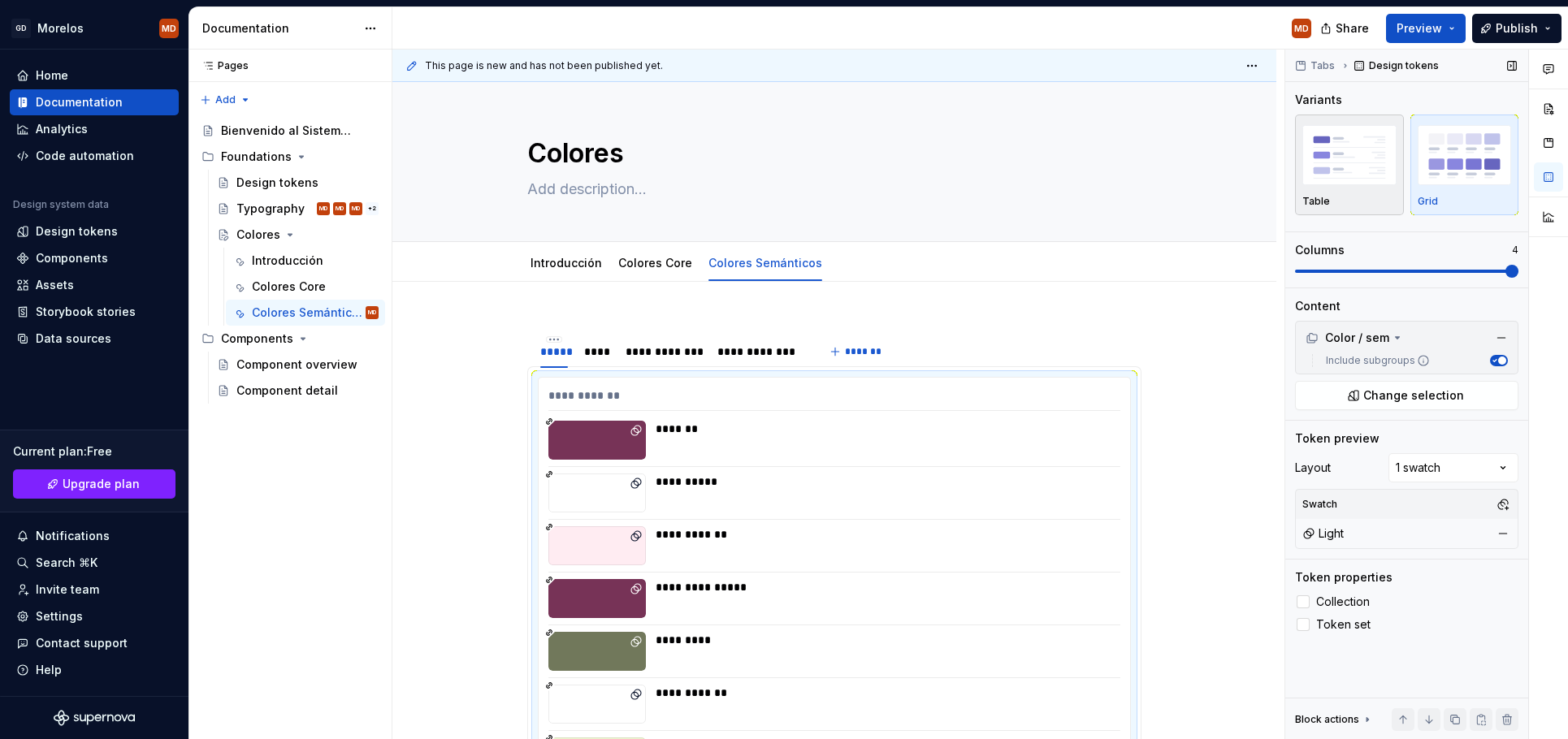
click at [1344, 185] on div "button" at bounding box center [1349, 154] width 95 height 67
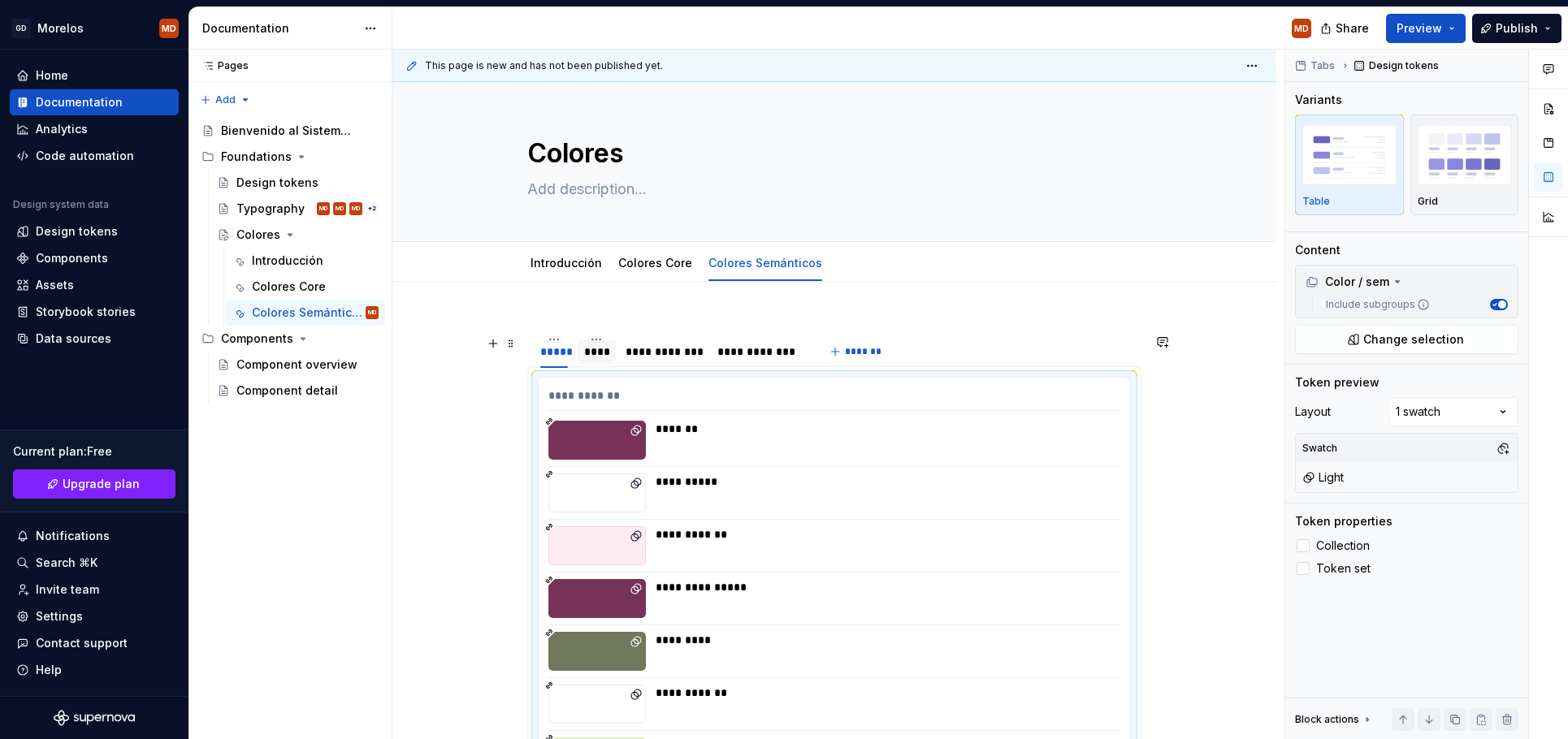
click at [610, 353] on div "****" at bounding box center [596, 352] width 25 height 16
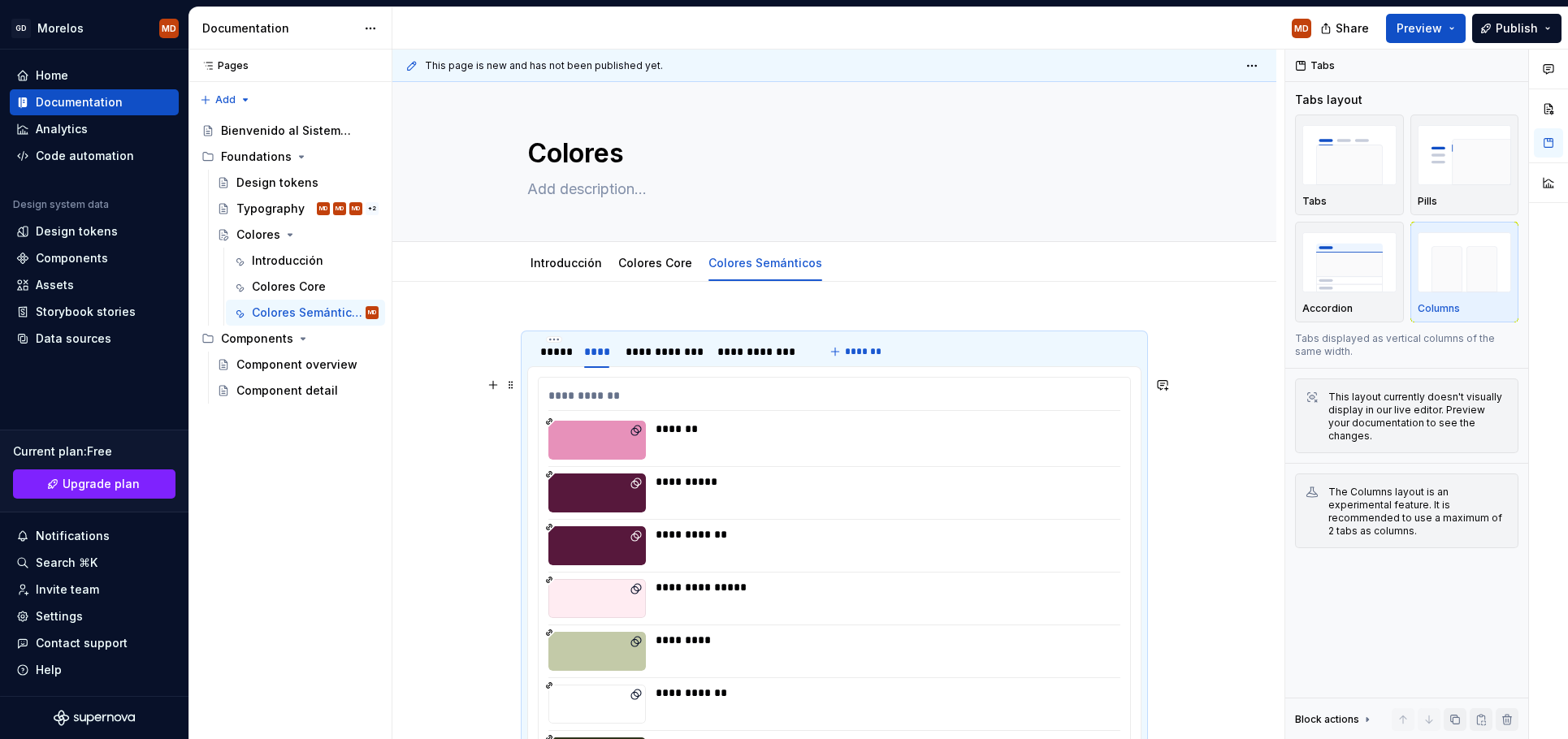
click at [577, 440] on div at bounding box center [598, 439] width 98 height 39
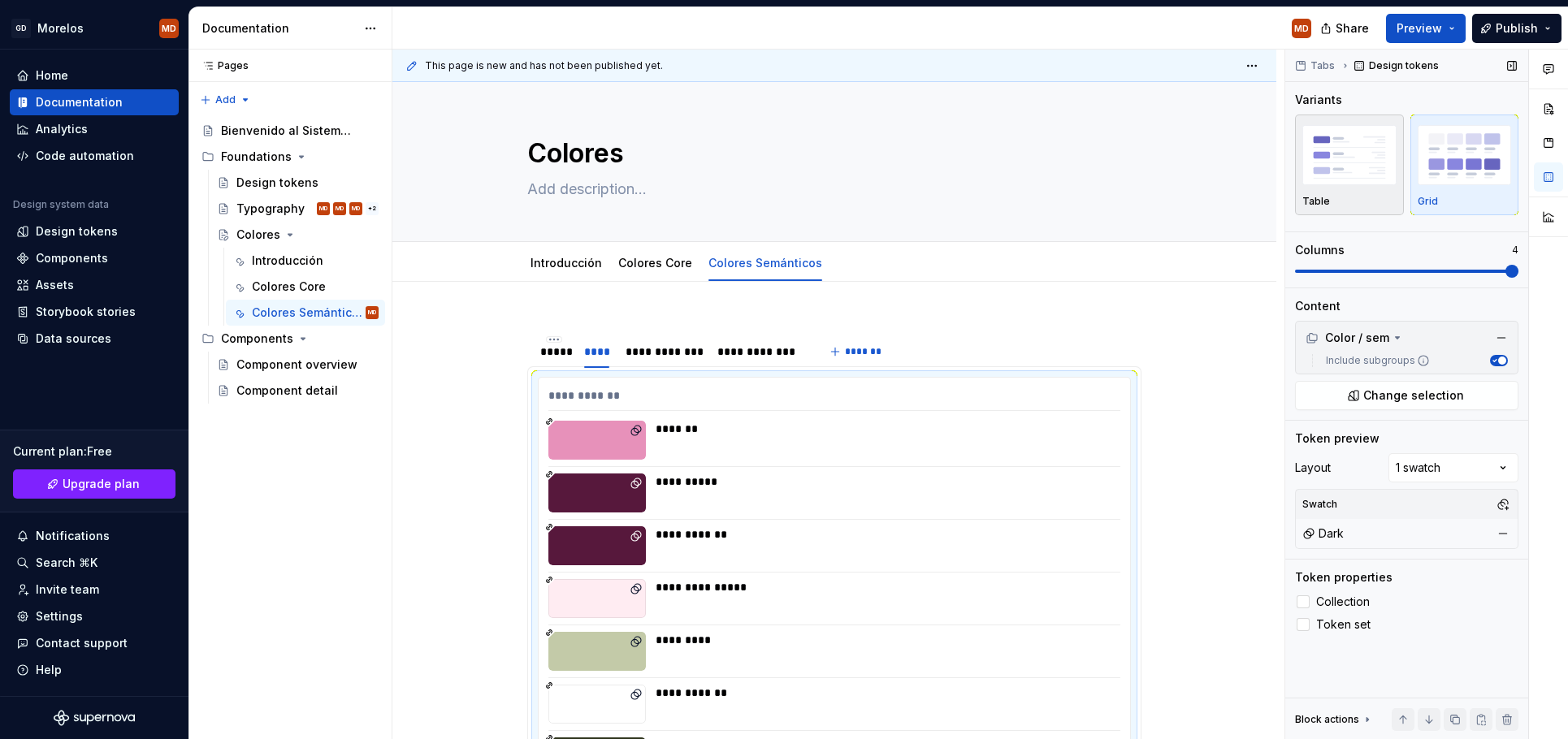
click at [1365, 169] on img "button" at bounding box center [1349, 155] width 95 height 60
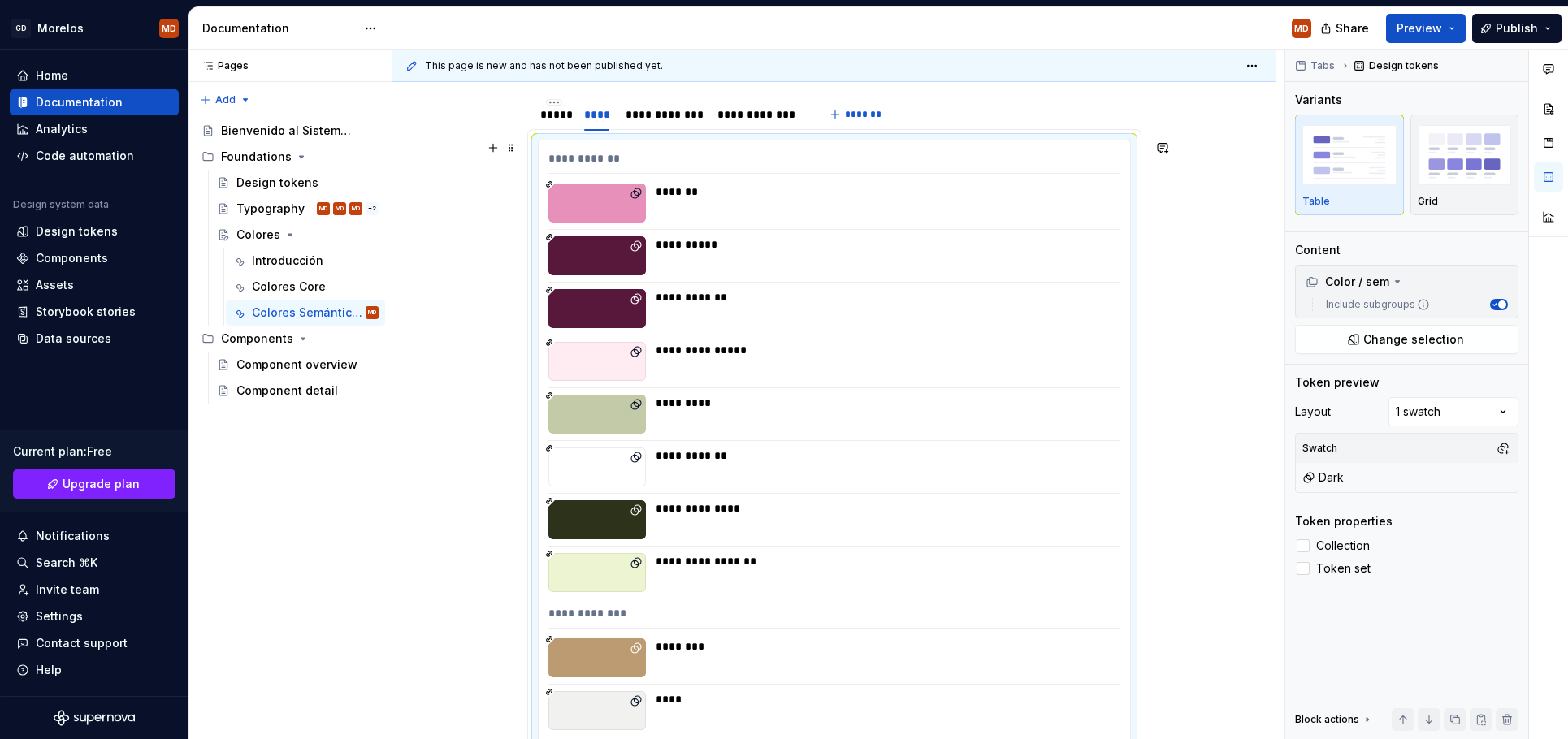
scroll to position [8, 0]
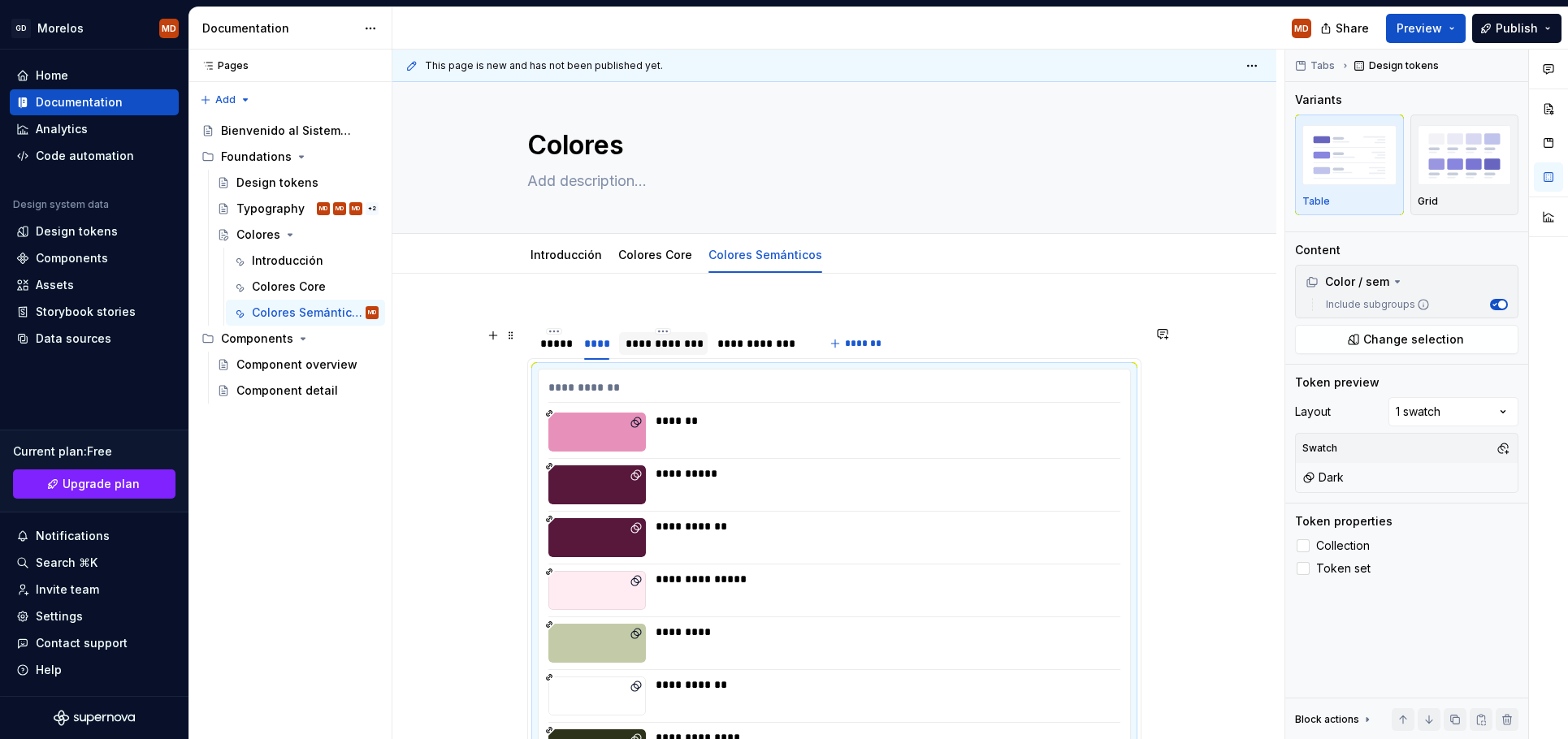
click at [675, 342] on div "**********" at bounding box center [663, 344] width 76 height 16
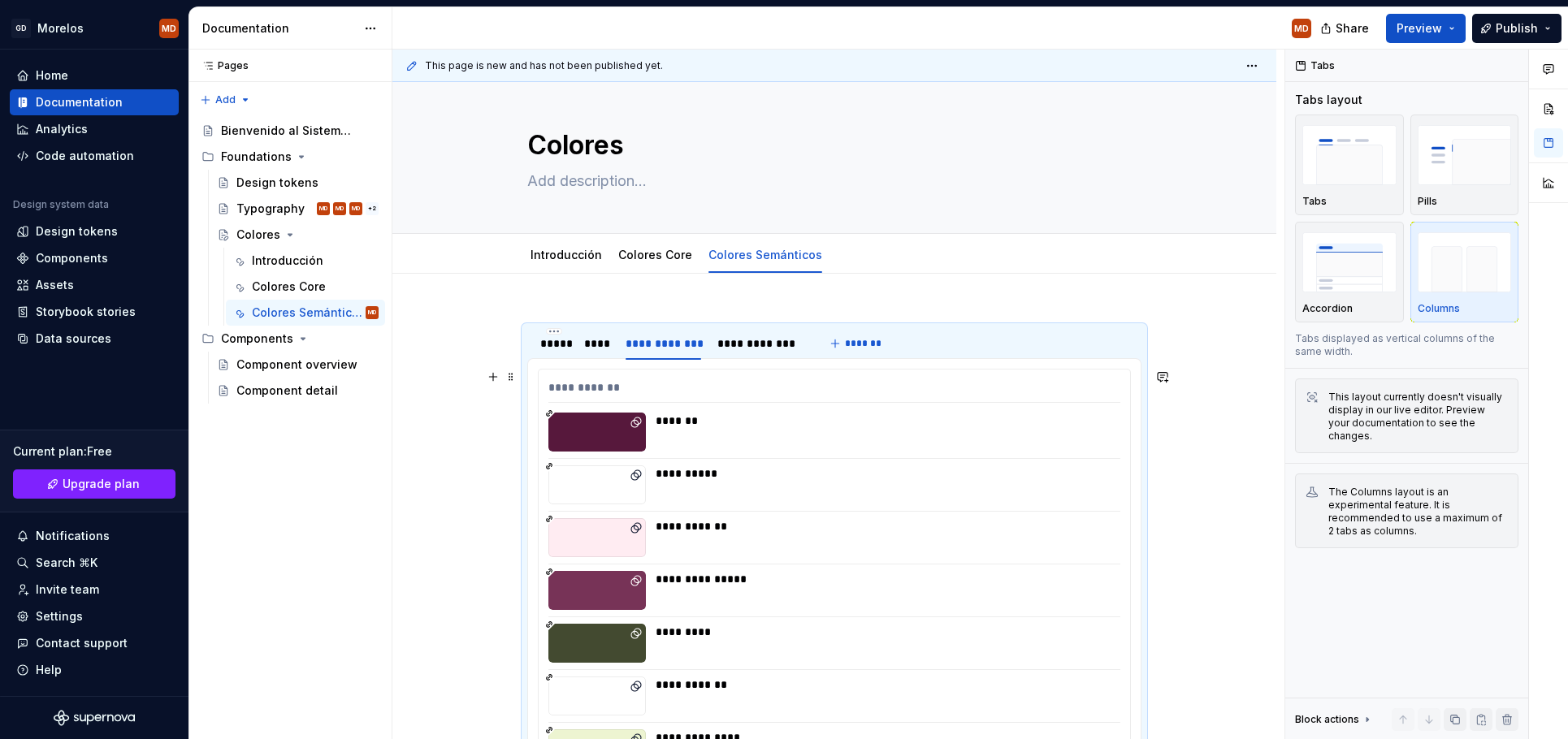
click at [673, 418] on div "*******" at bounding box center [883, 420] width 455 height 16
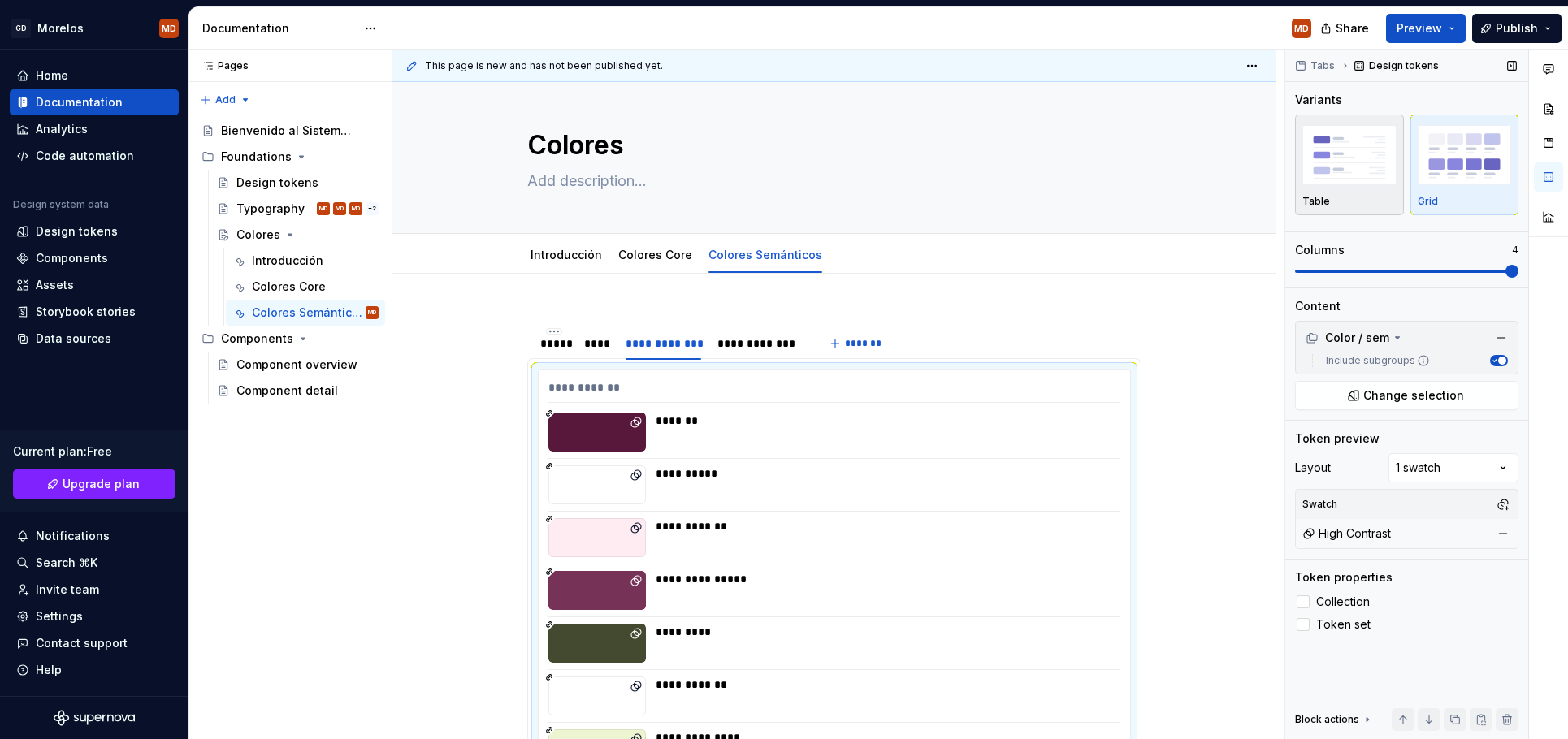
click at [1351, 176] on img "button" at bounding box center [1349, 155] width 95 height 60
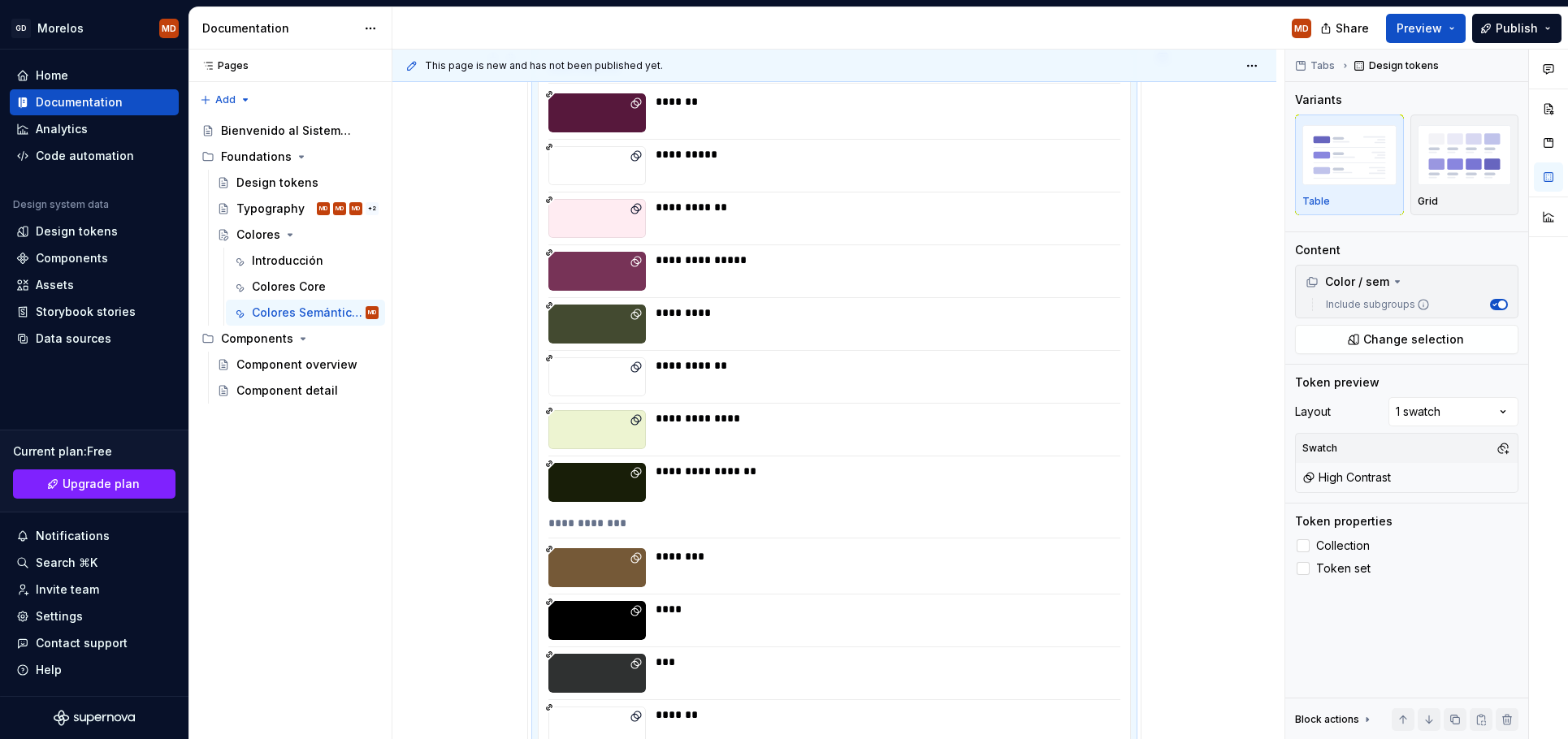
scroll to position [40, 0]
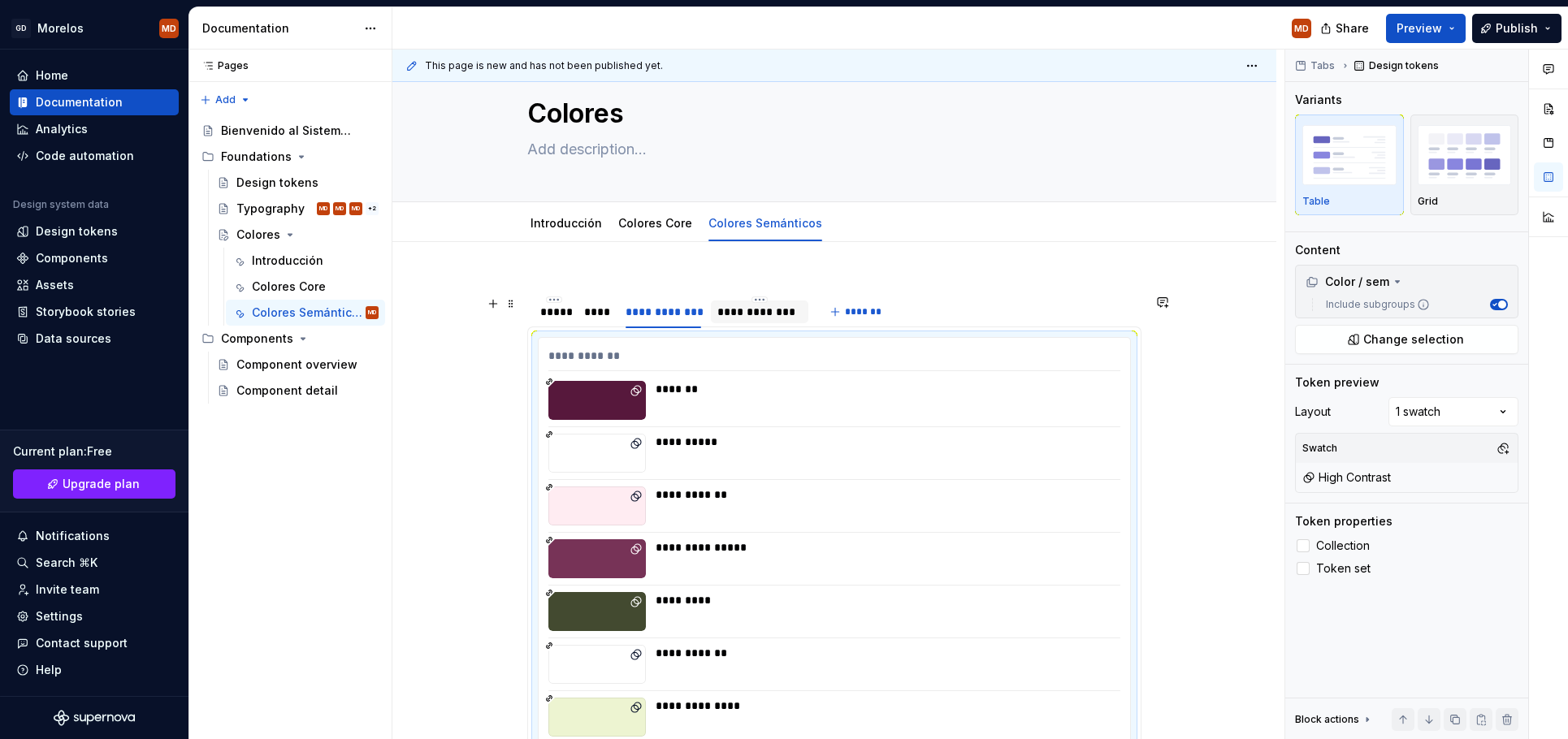
click at [773, 316] on div "**********" at bounding box center [760, 312] width 86 height 16
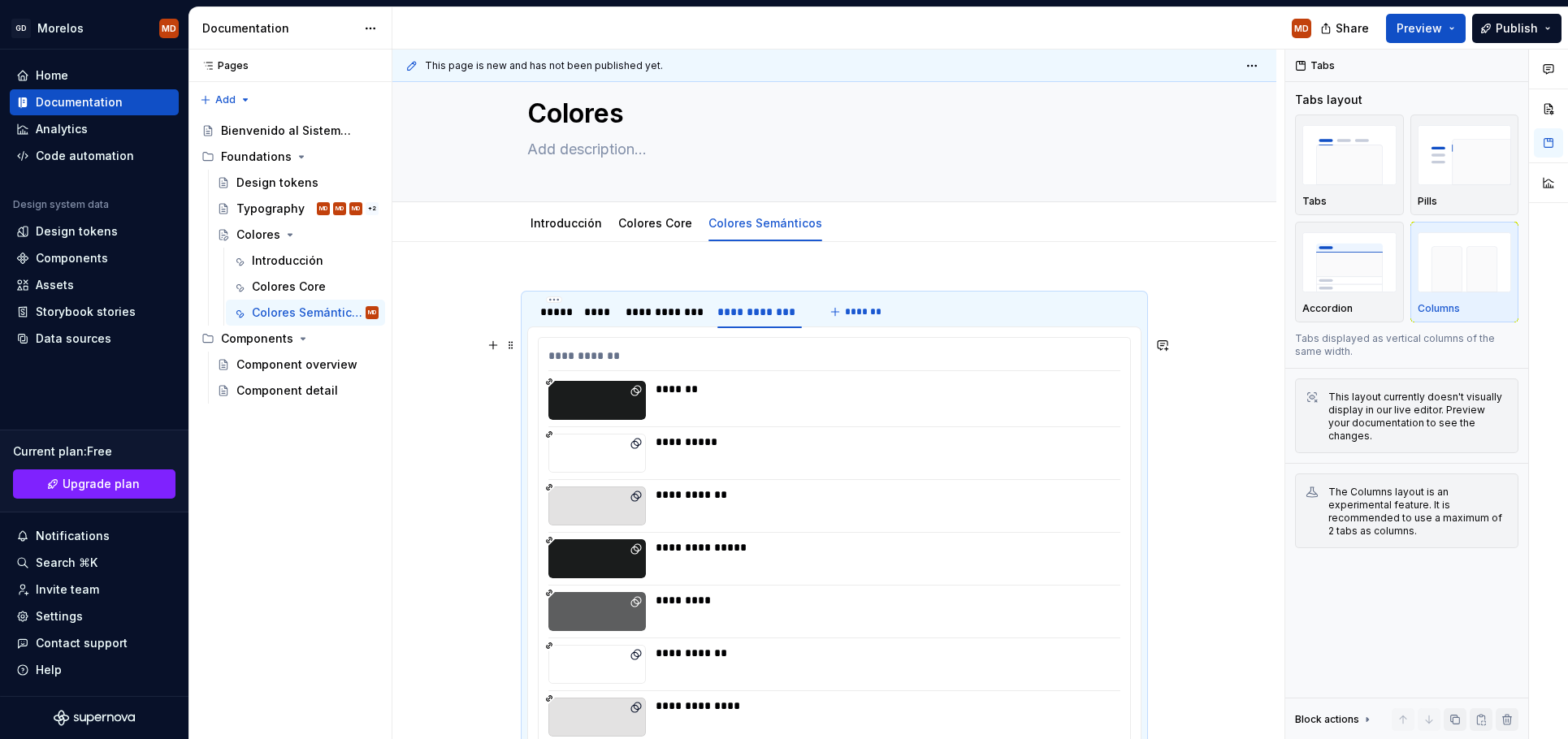
click at [799, 445] on div "**********" at bounding box center [883, 442] width 455 height 16
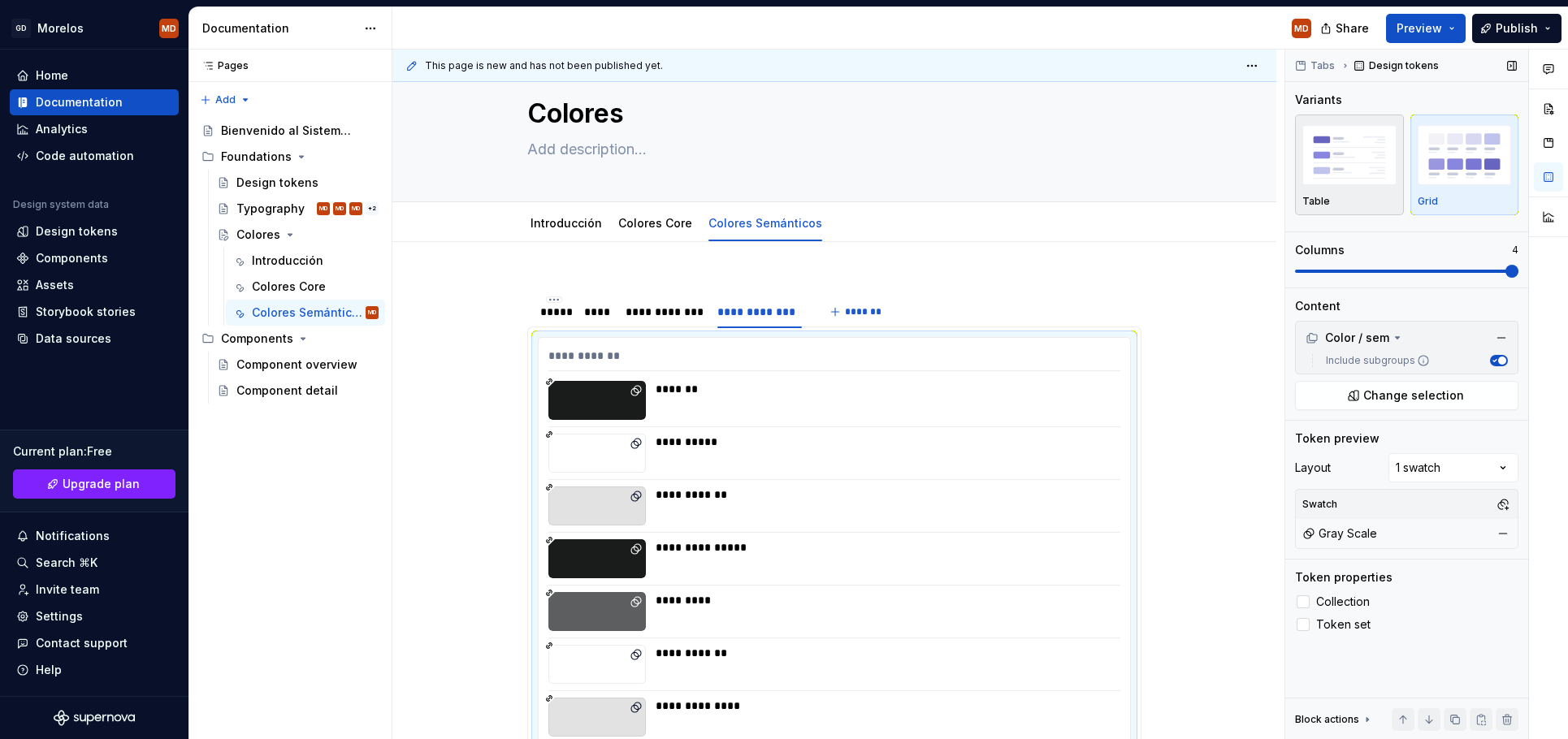
drag, startPoint x: 1346, startPoint y: 191, endPoint x: 1324, endPoint y: 204, distance: 25.6
click at [1346, 190] on div "Table" at bounding box center [1349, 164] width 95 height 86
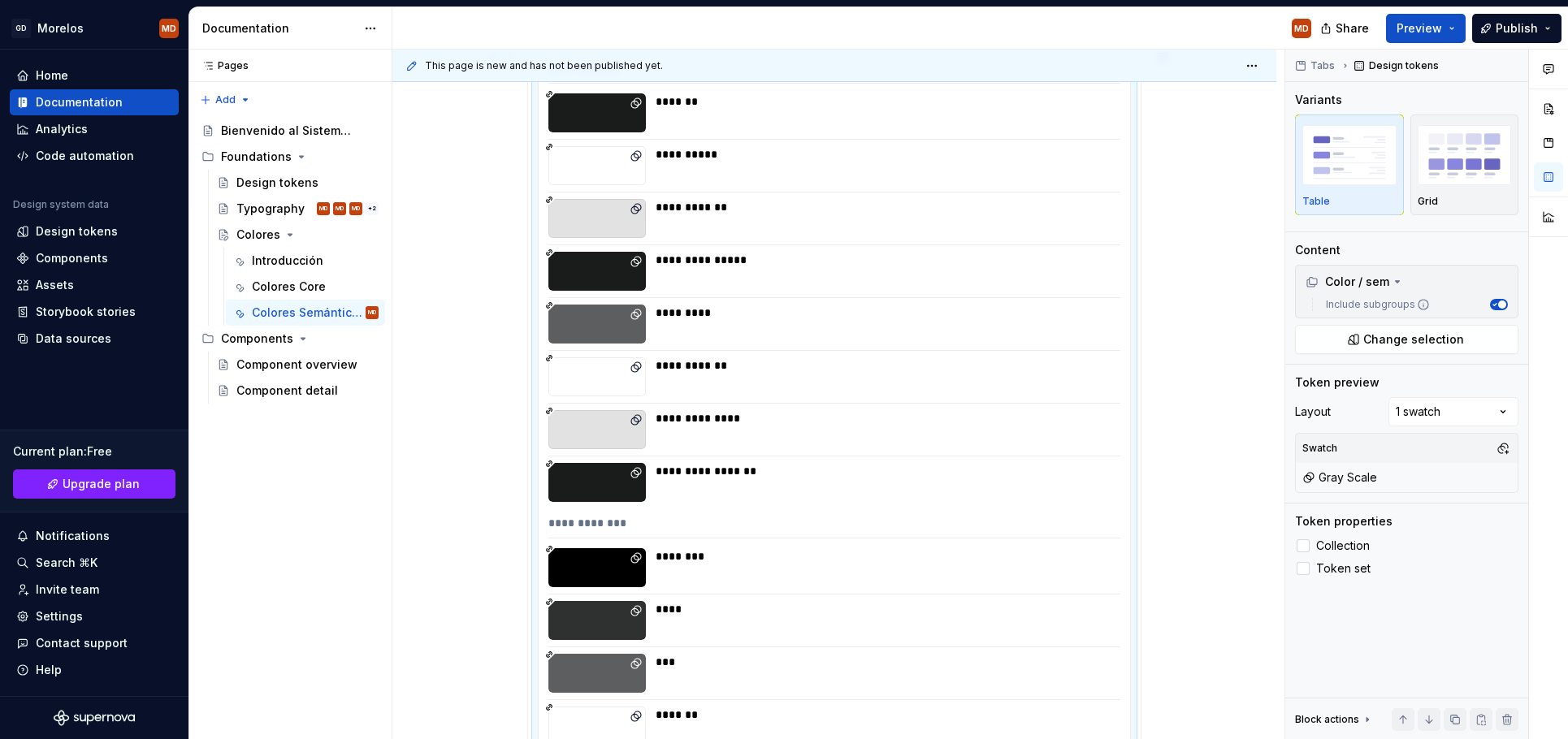
scroll to position [0, 0]
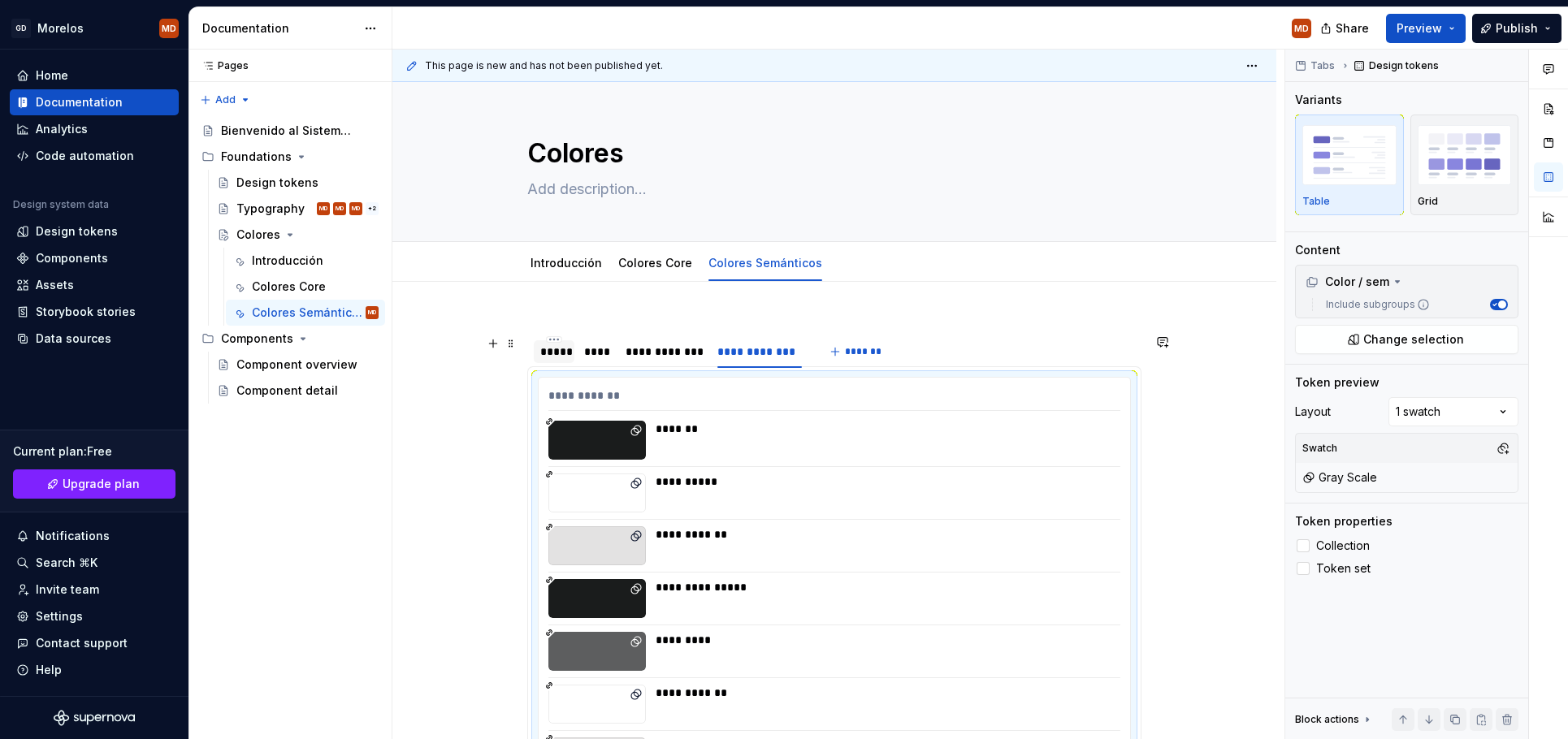
click at [564, 359] on div "*****" at bounding box center [554, 352] width 28 height 16
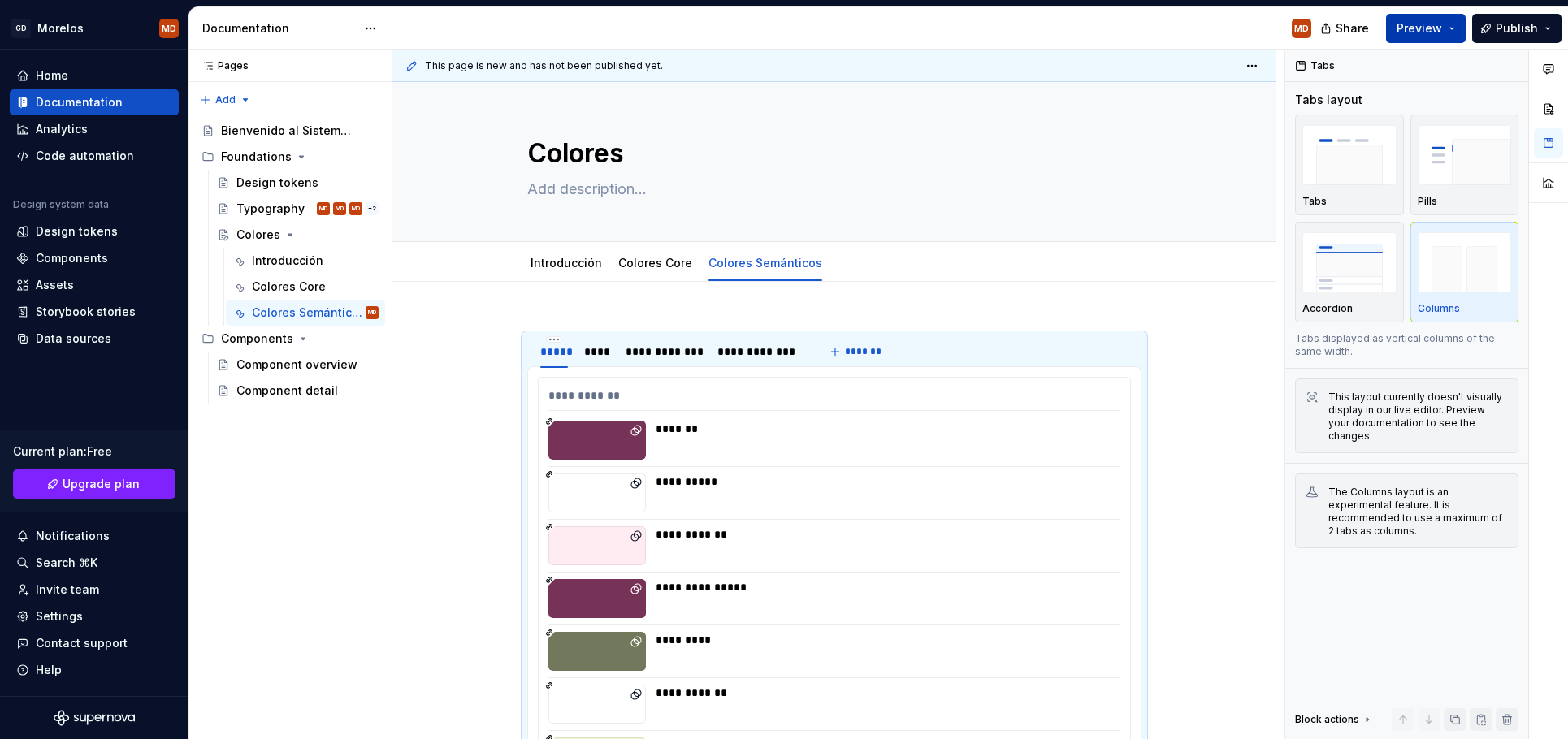
click at [1430, 26] on span "Preview" at bounding box center [1420, 28] width 46 height 16
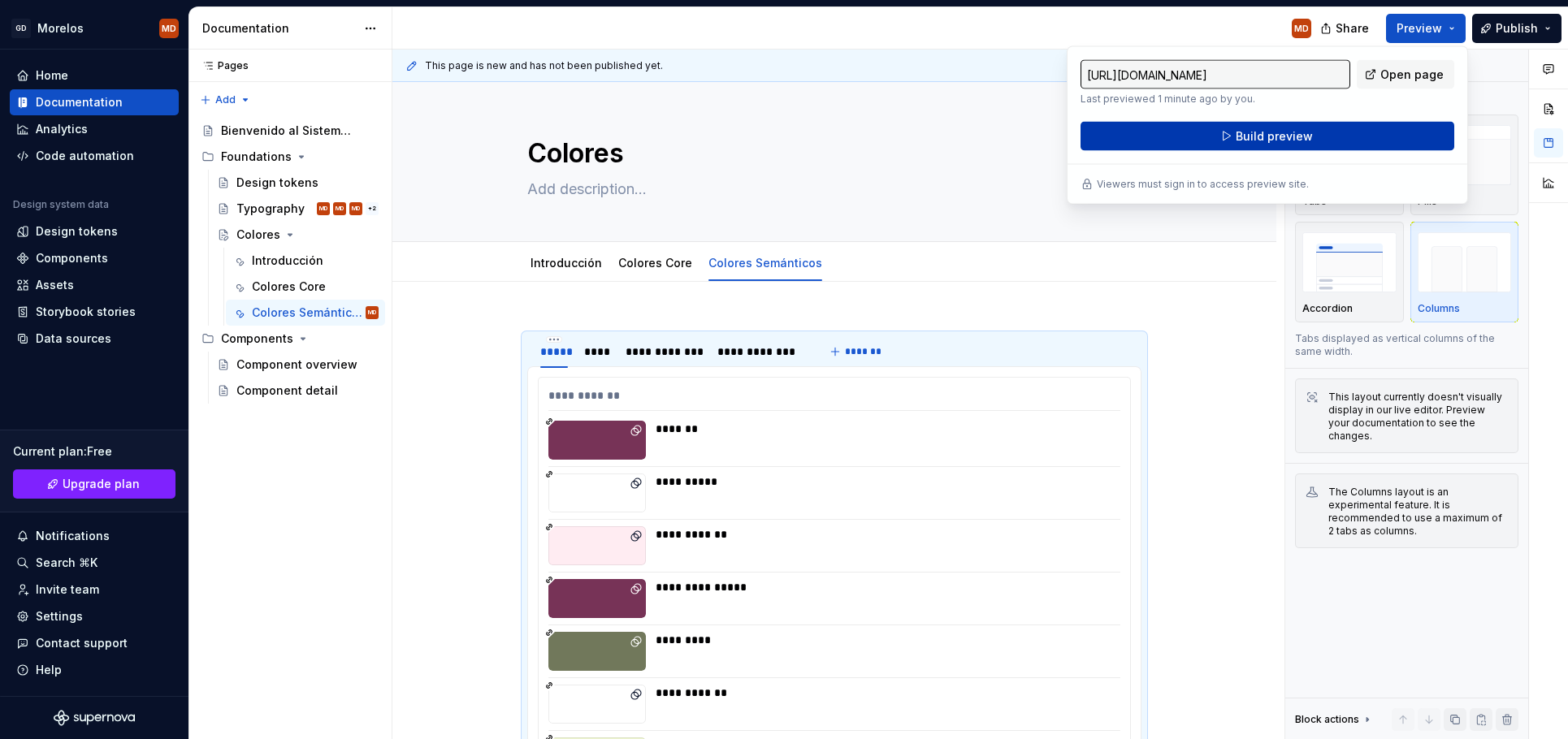
click at [1358, 126] on button "Build preview" at bounding box center [1267, 135] width 374 height 29
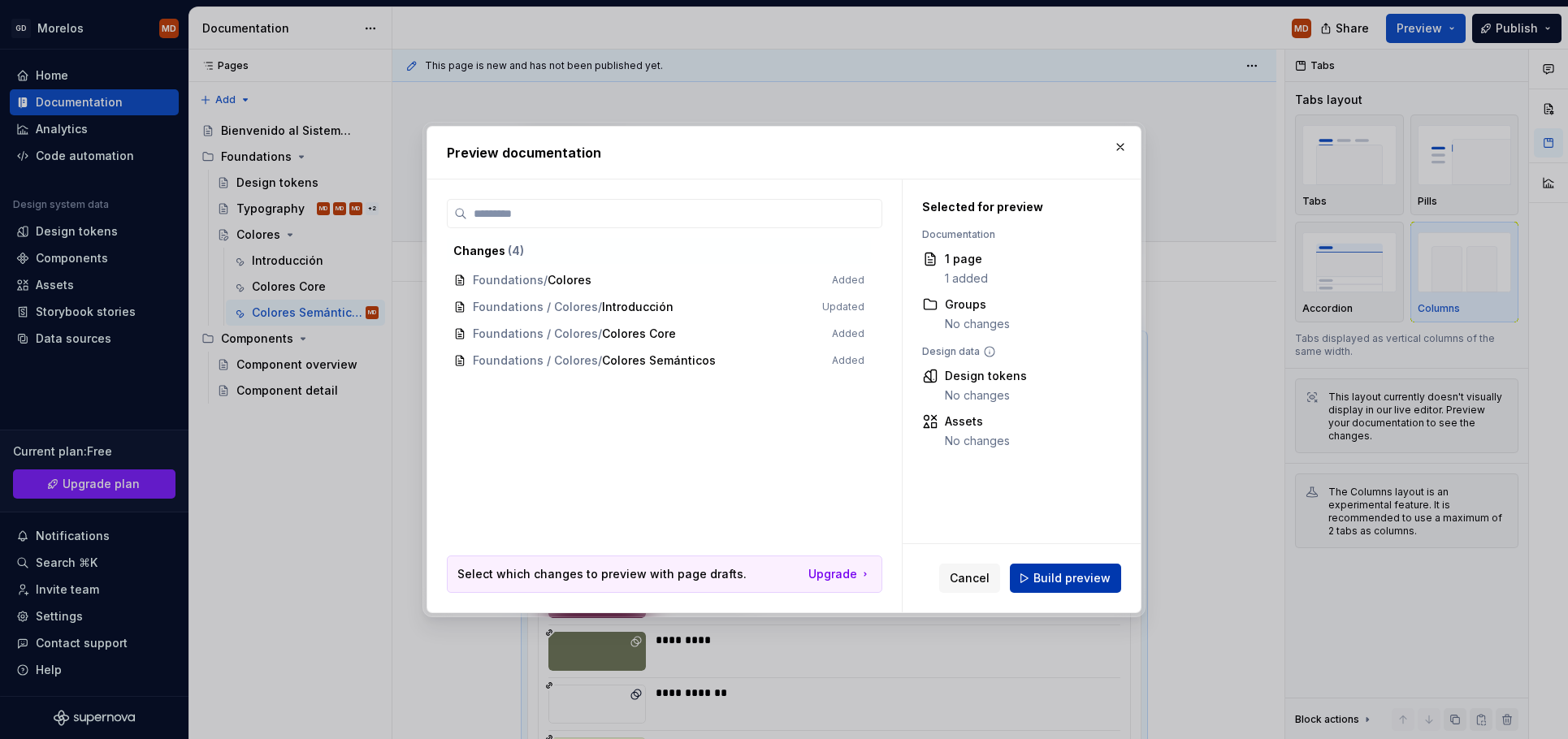
click at [1098, 576] on span "Build preview" at bounding box center [1071, 579] width 77 height 16
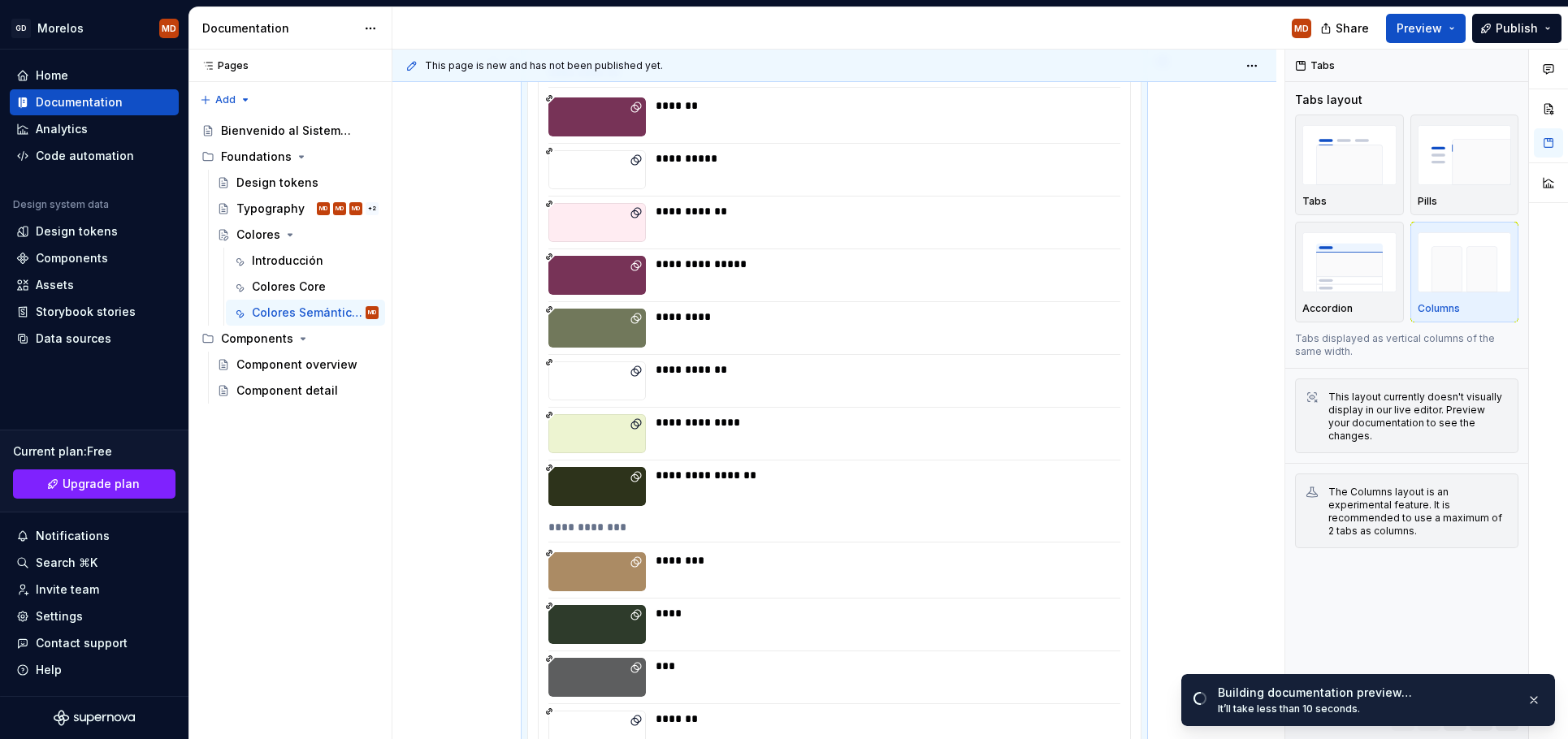
scroll to position [257, 0]
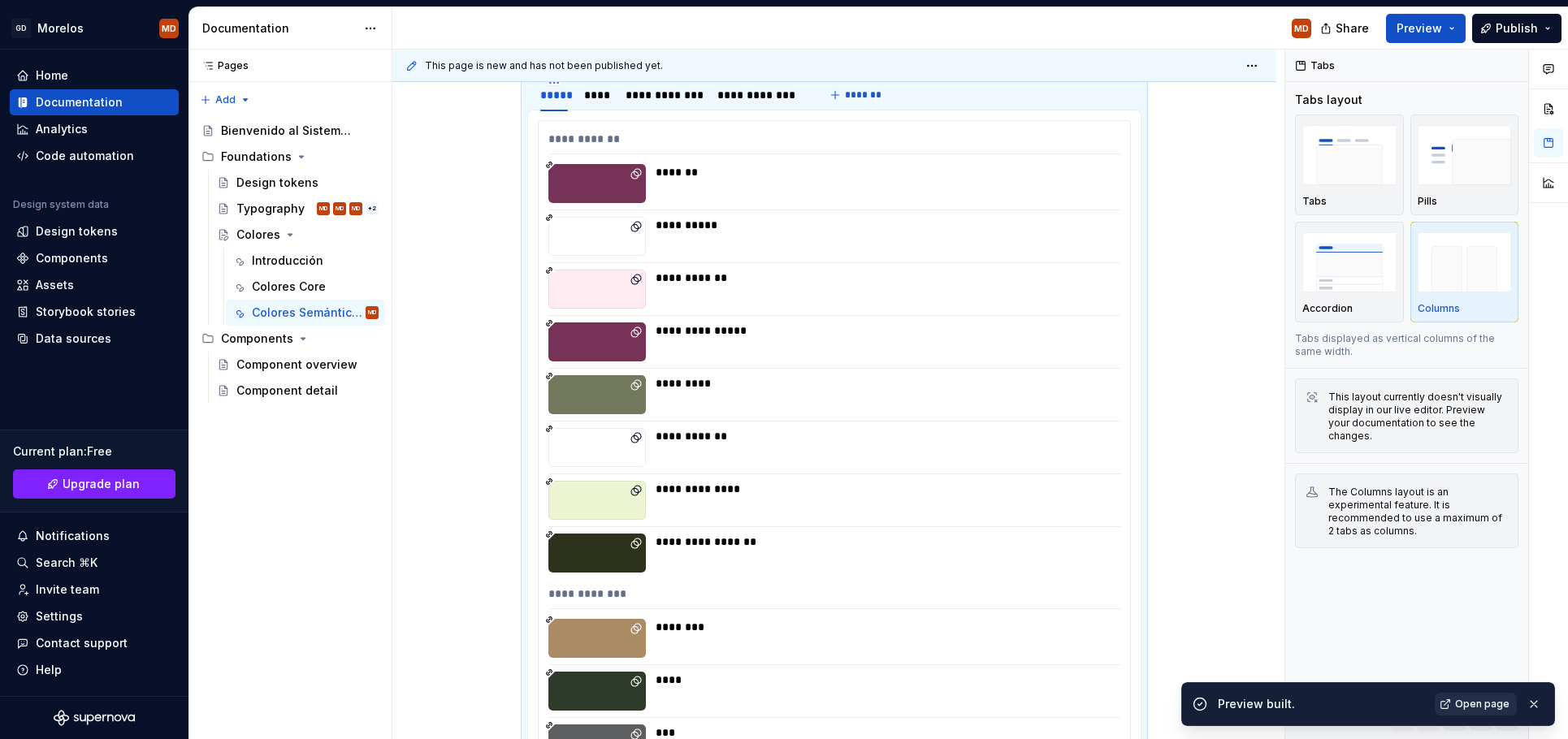
click at [1470, 705] on span "Open page" at bounding box center [1482, 704] width 55 height 13
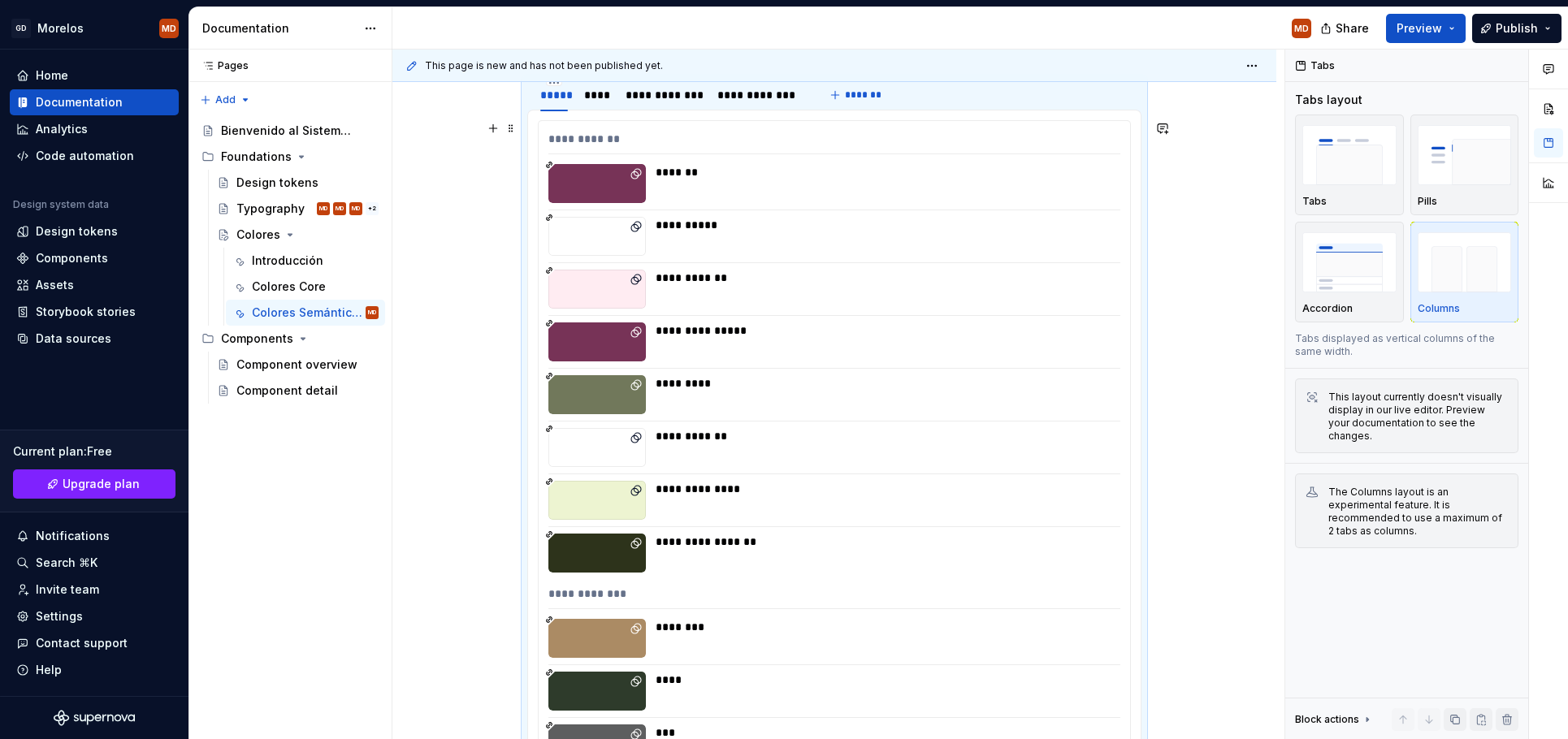
scroll to position [147, 0]
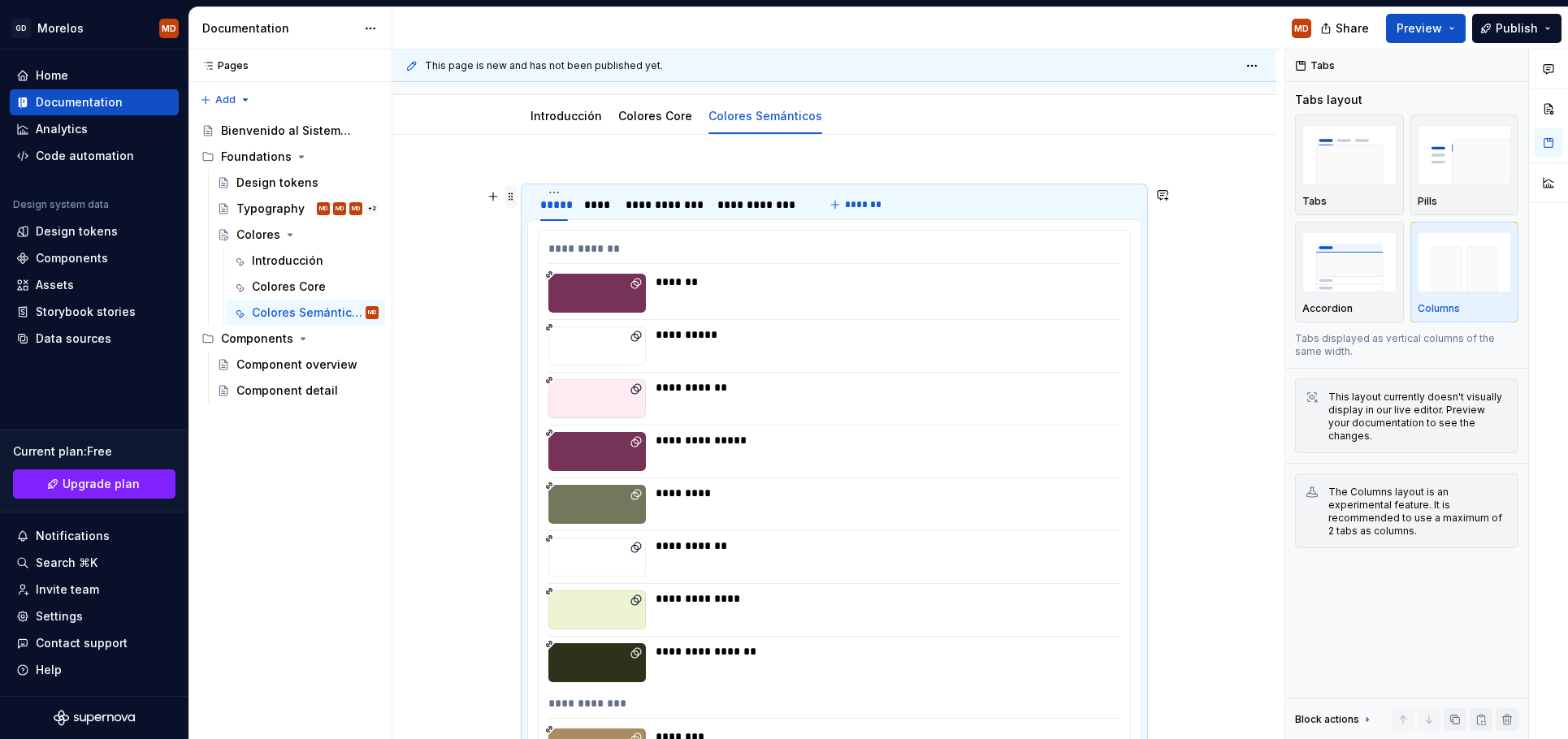
click at [518, 197] on span at bounding box center [510, 196] width 13 height 23
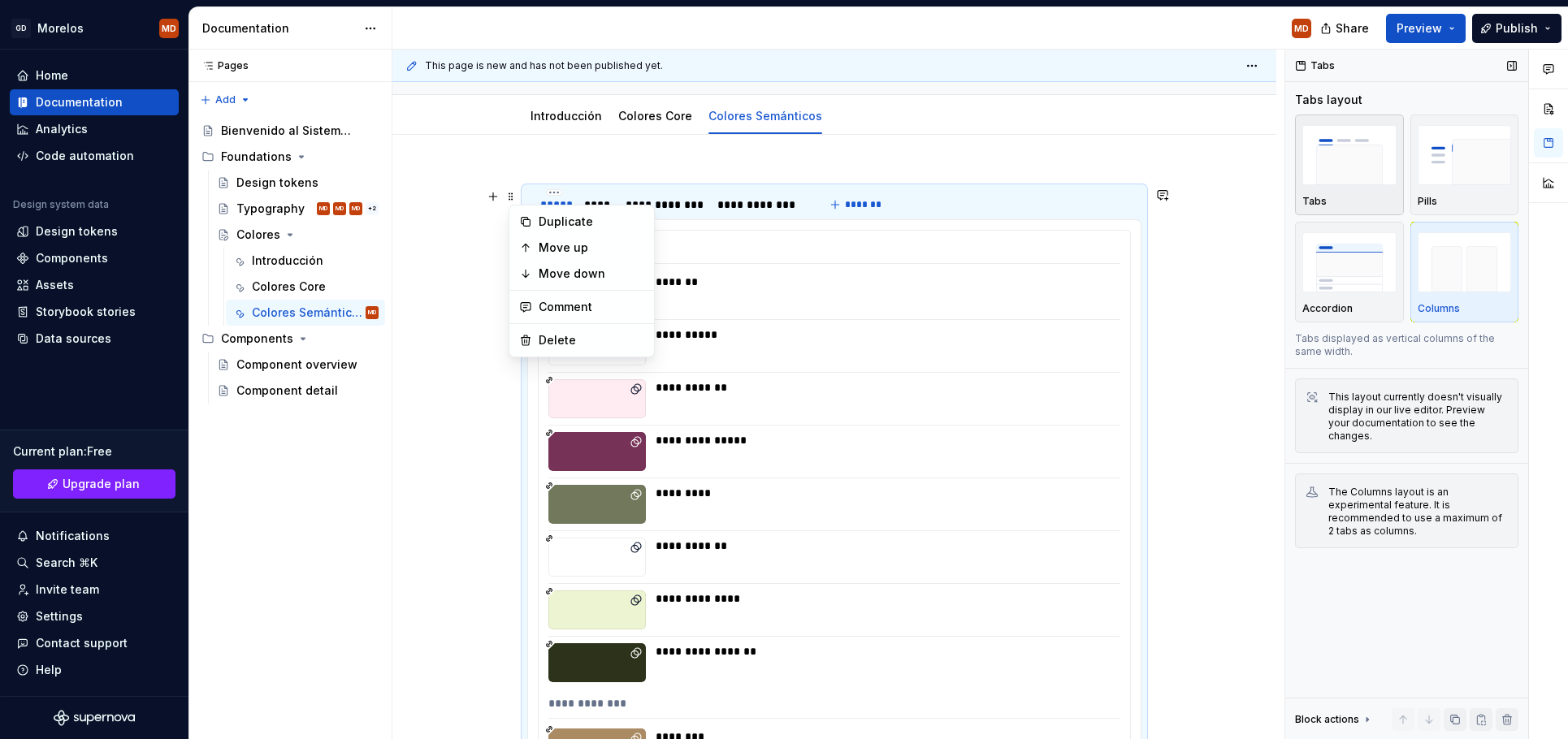
click at [1342, 169] on img "button" at bounding box center [1349, 155] width 95 height 60
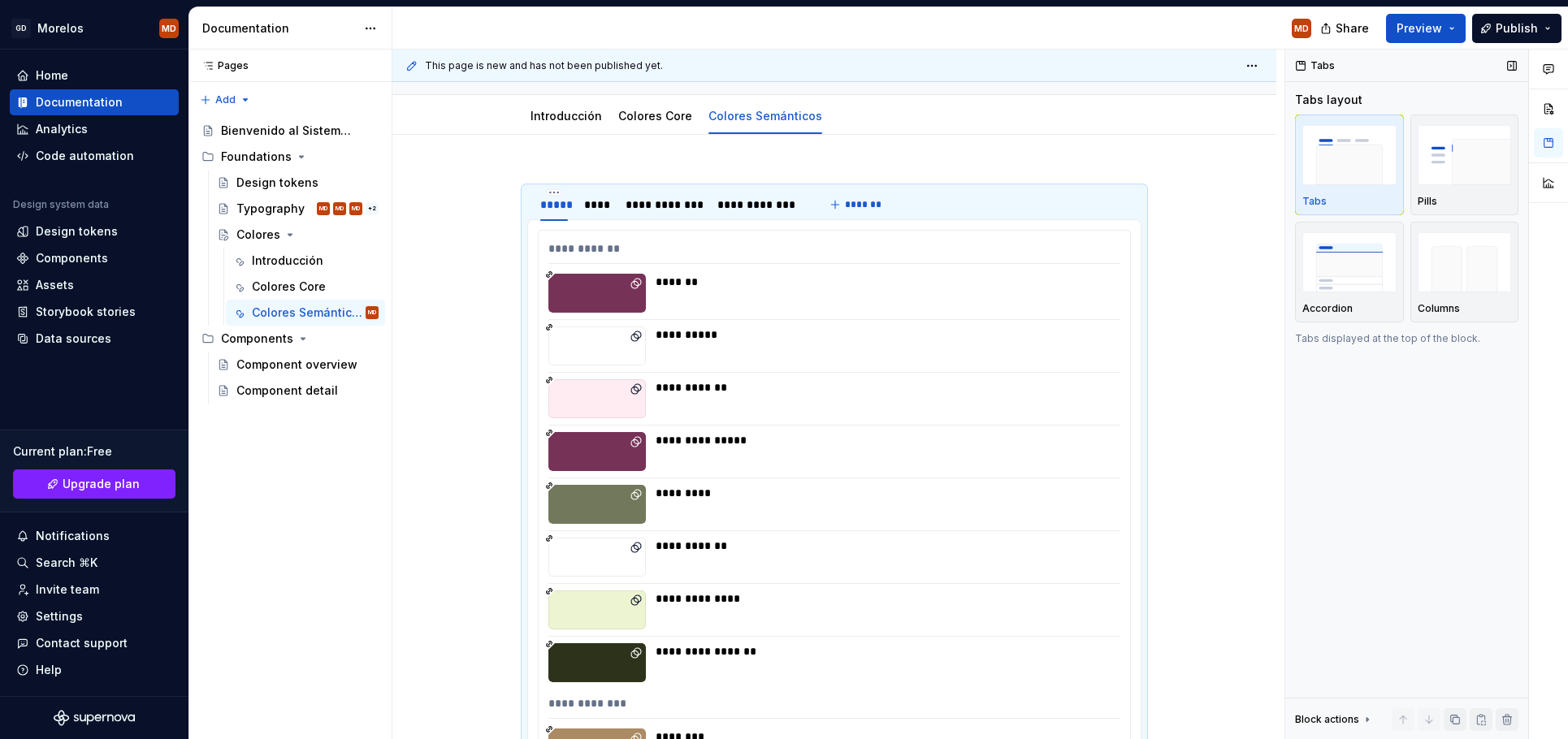
scroll to position [284, 0]
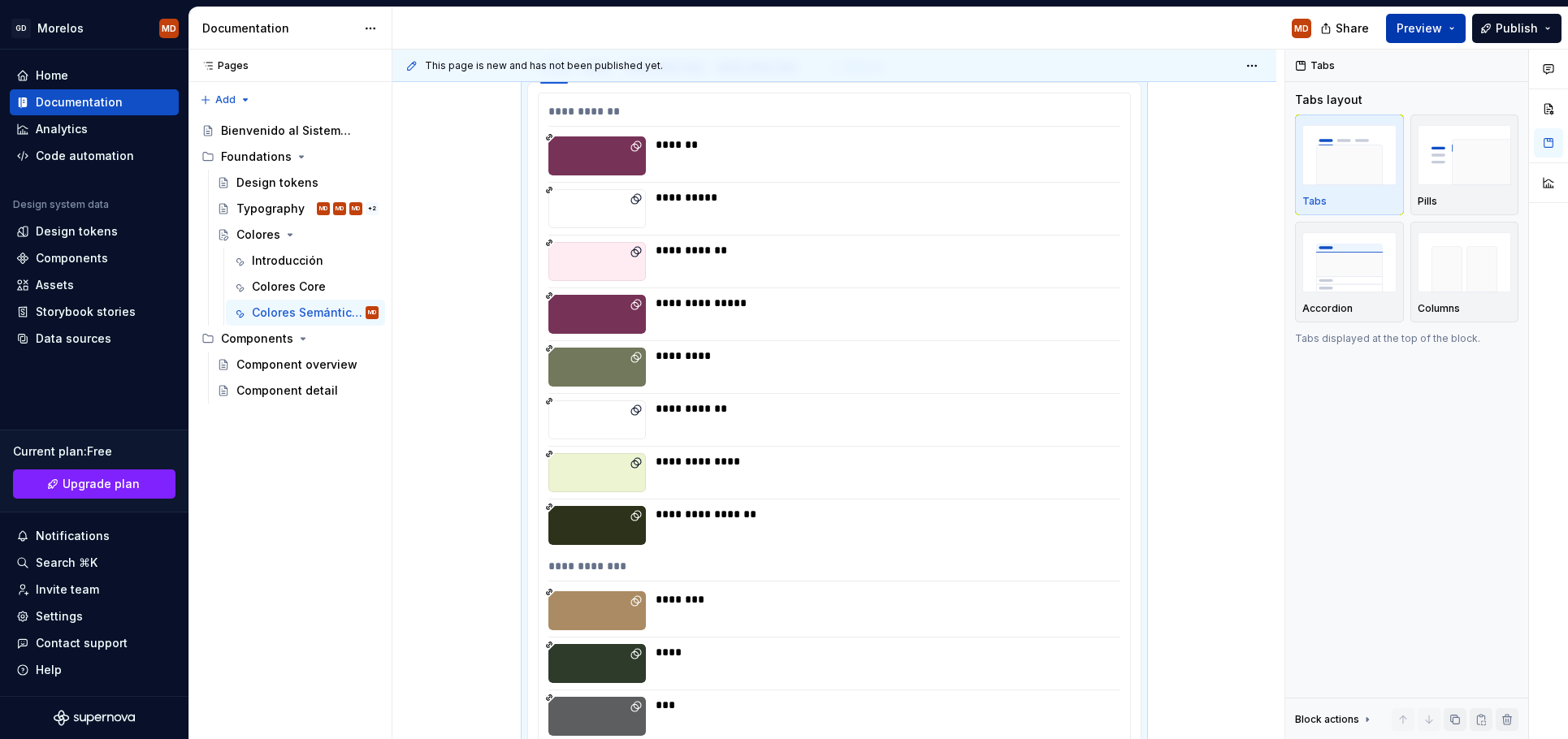
click at [1422, 30] on span "Preview" at bounding box center [1420, 28] width 46 height 16
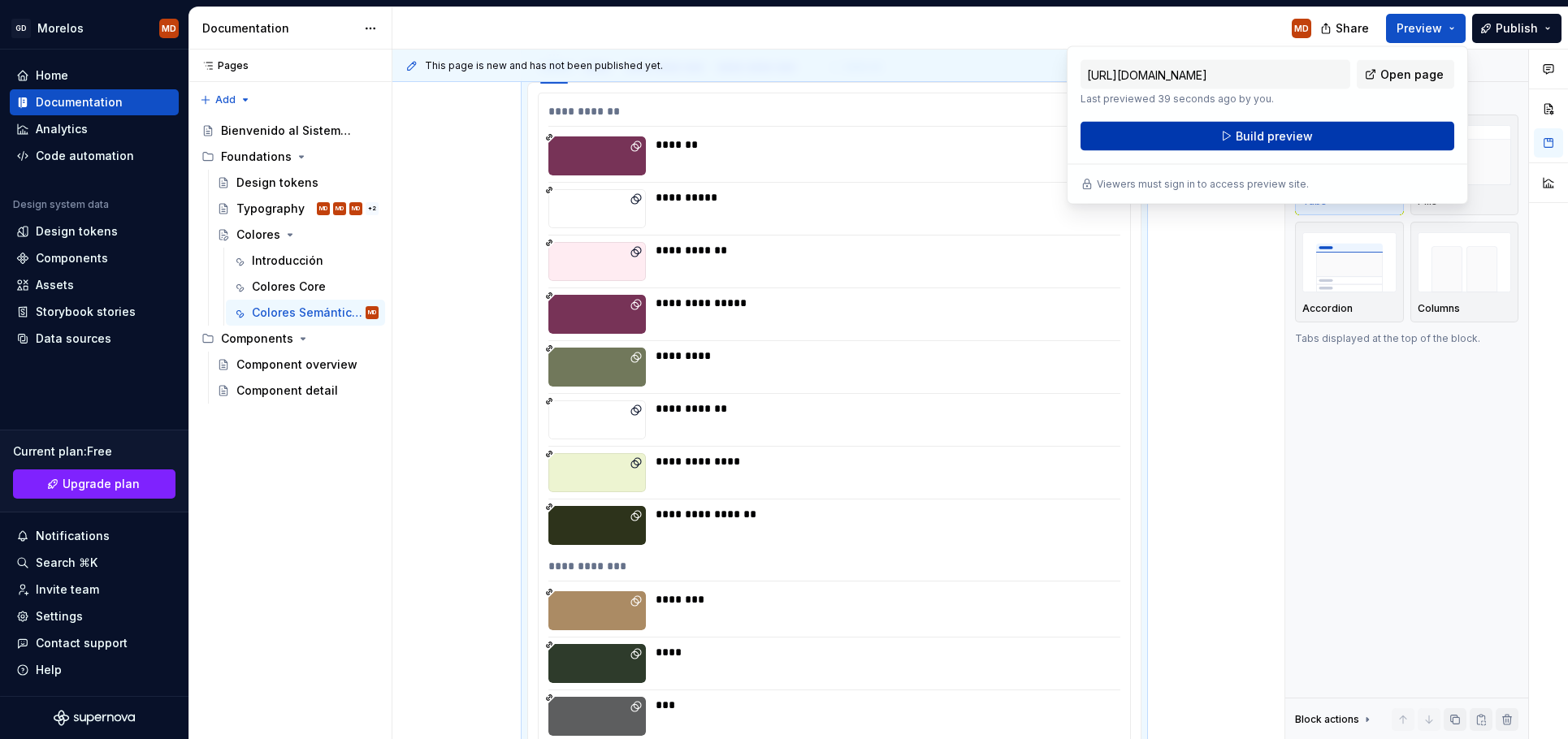
click at [1311, 142] on button "Build preview" at bounding box center [1267, 135] width 374 height 29
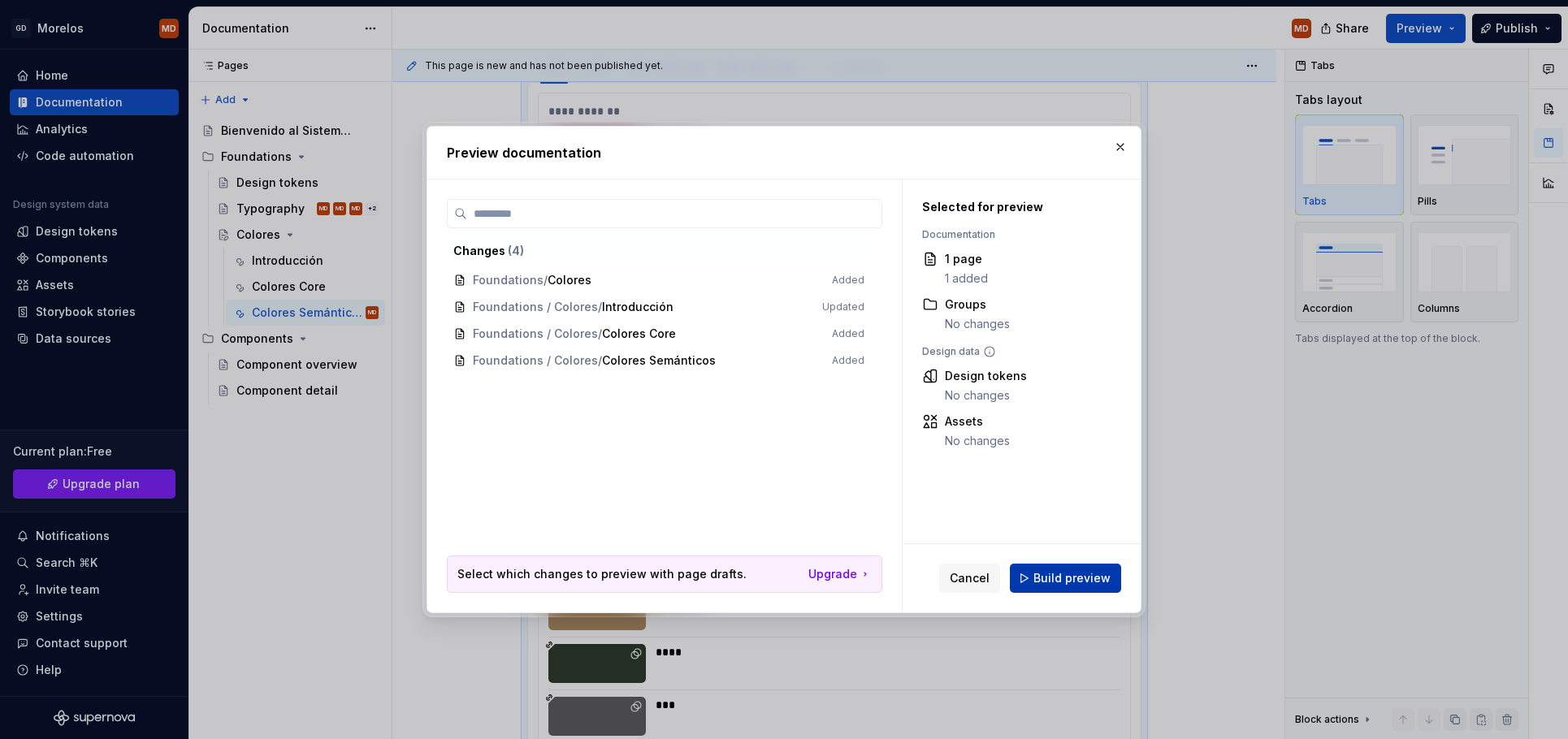
click at [1062, 589] on button "Build preview" at bounding box center [1066, 578] width 112 height 29
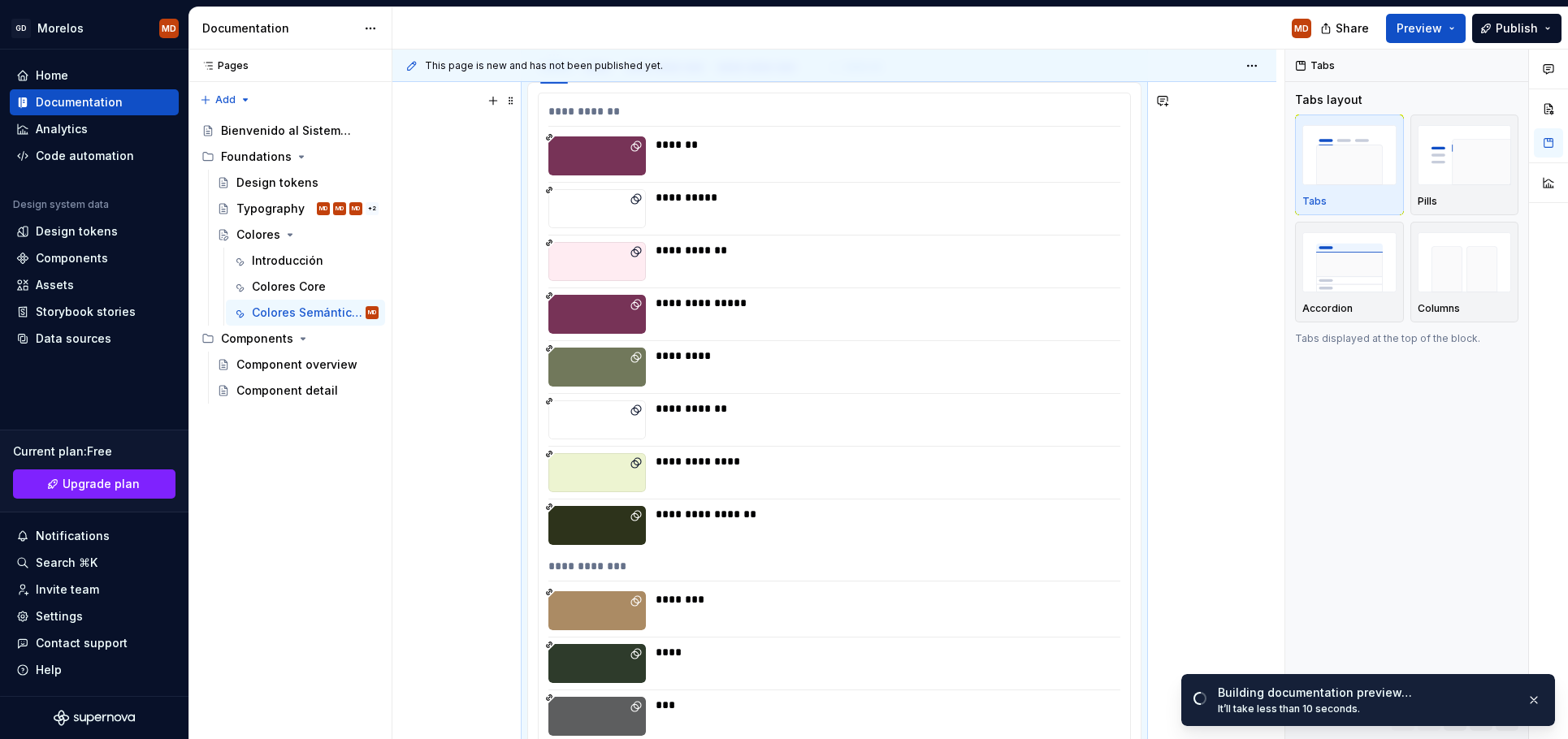
scroll to position [162, 0]
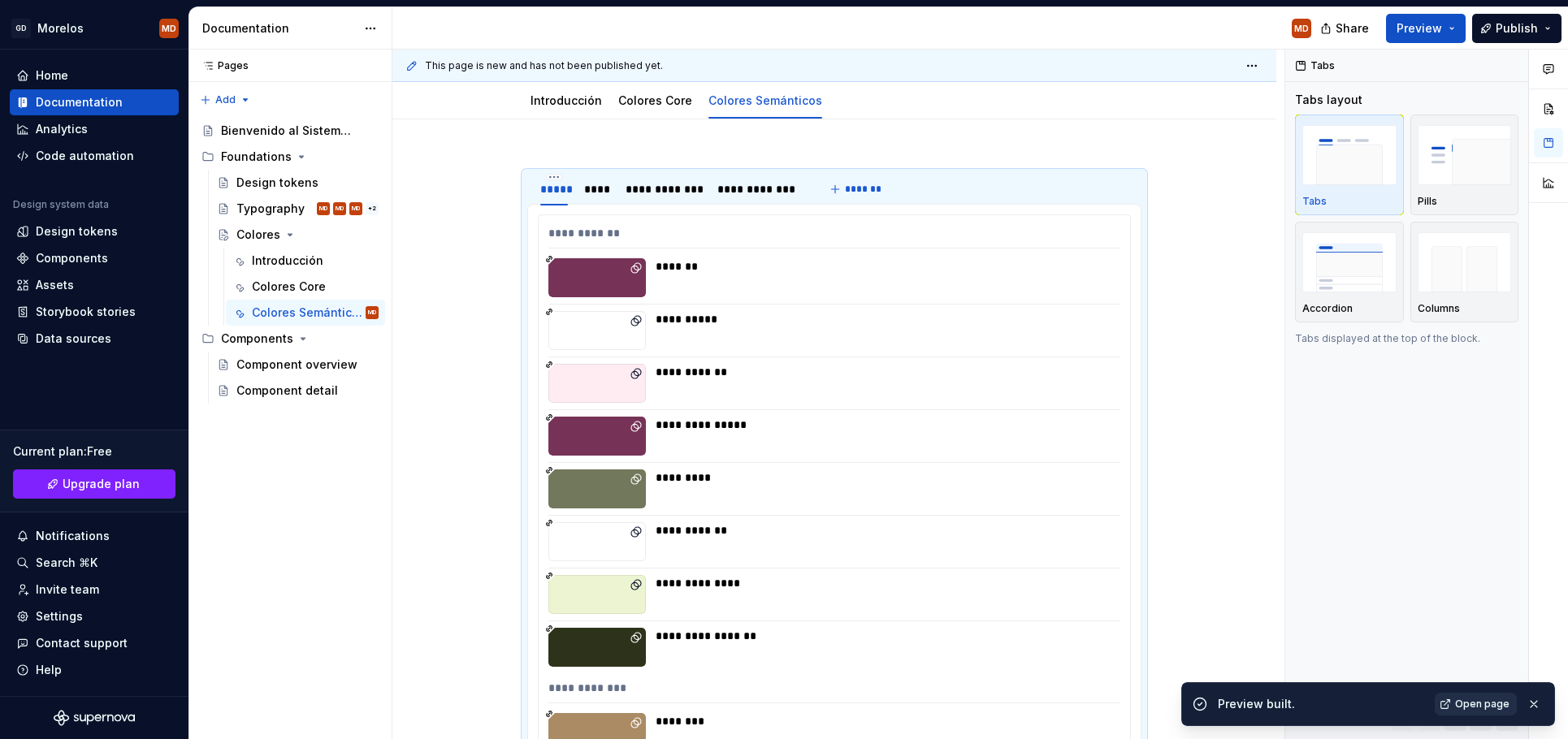
click at [1478, 707] on span "Open page" at bounding box center [1482, 704] width 55 height 13
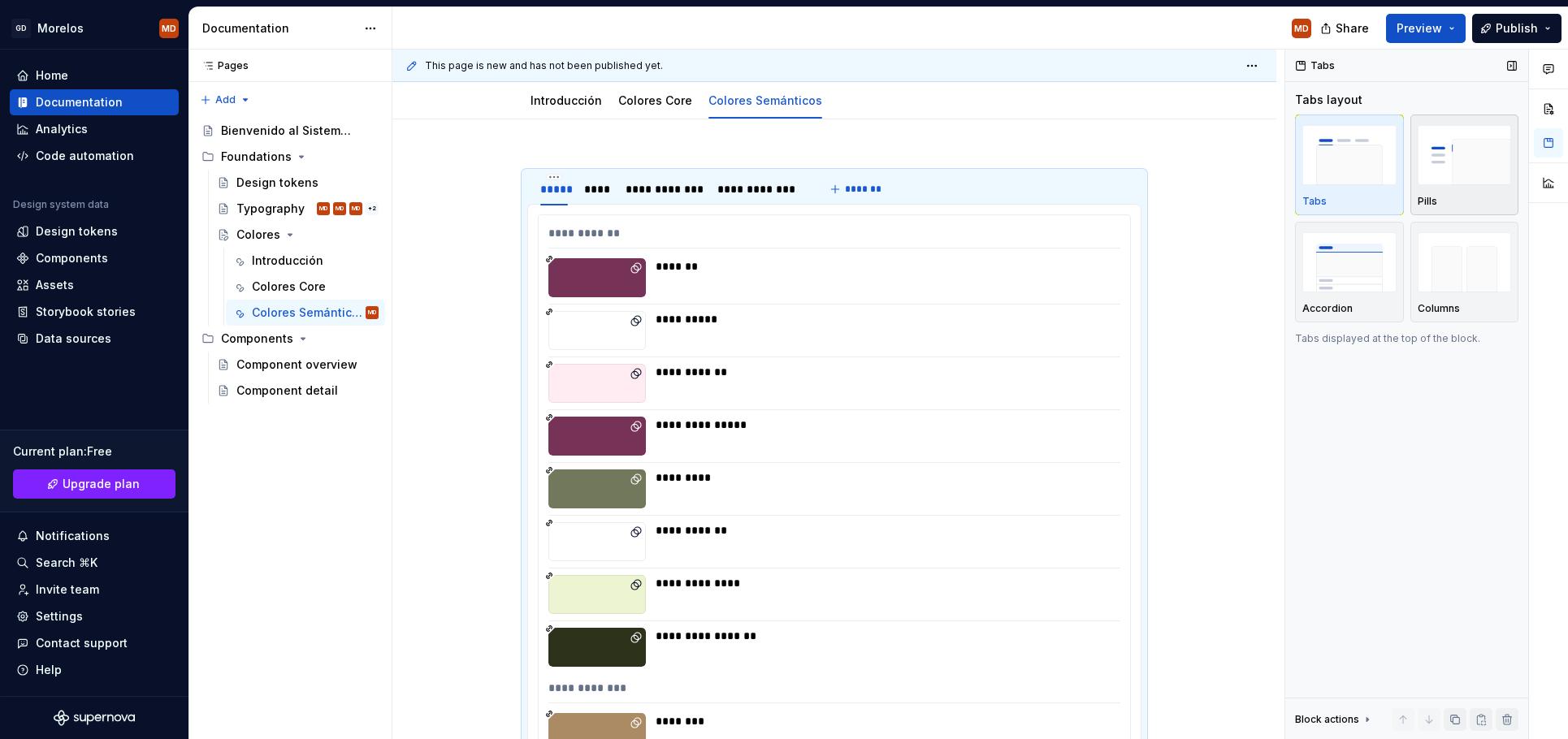
click at [1430, 171] on img "button" at bounding box center [1464, 155] width 95 height 60
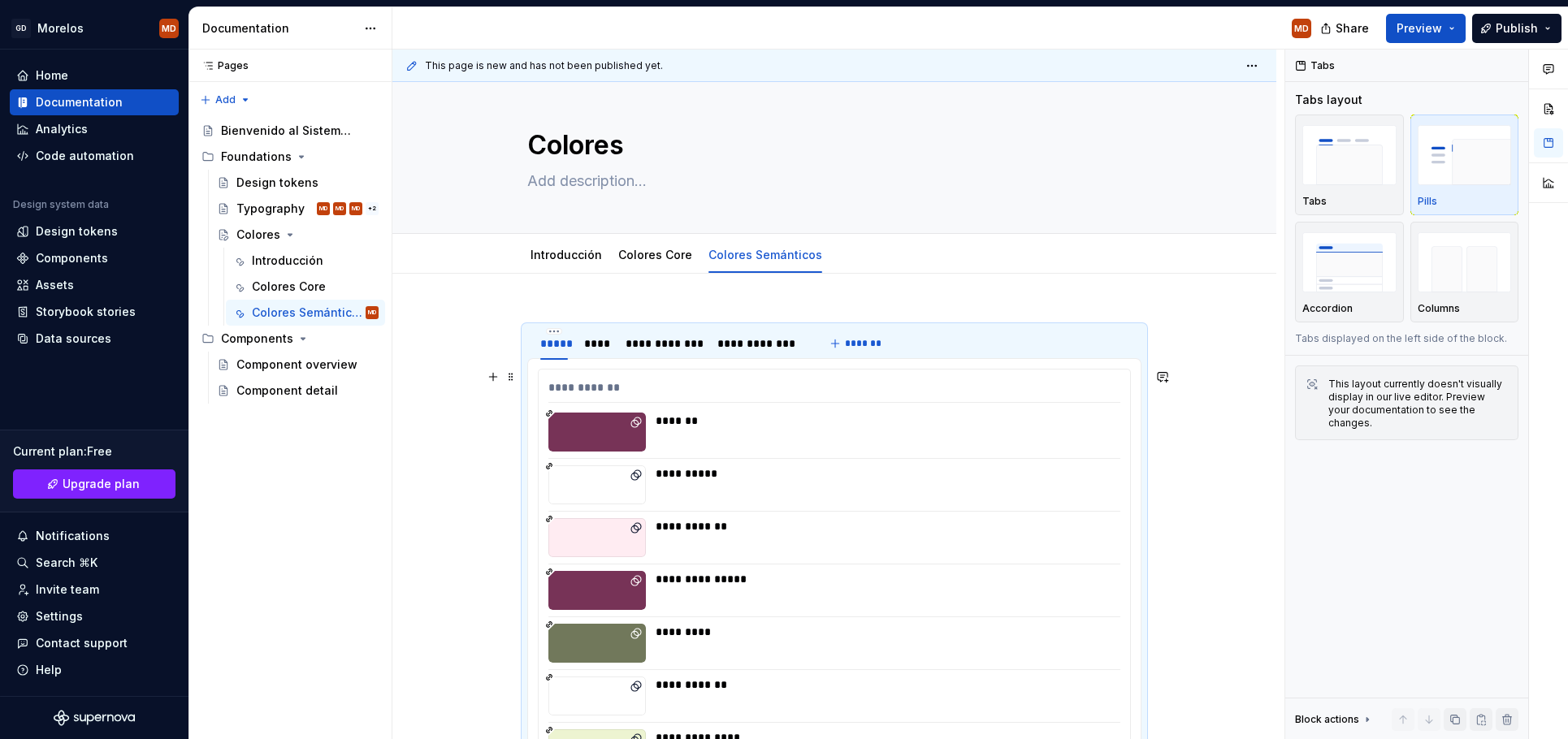
scroll to position [0, 0]
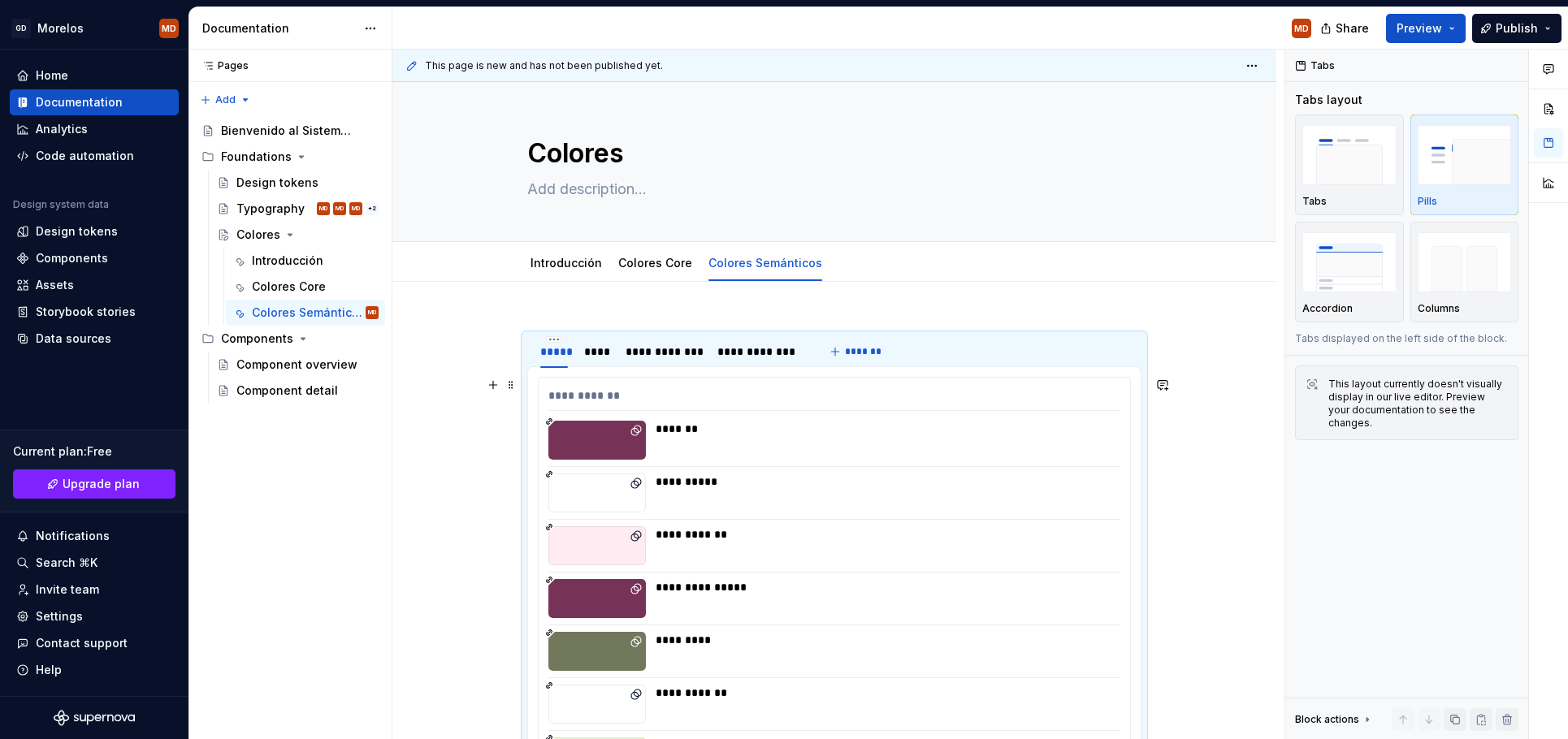
click at [904, 447] on div "*******" at bounding box center [883, 439] width 455 height 39
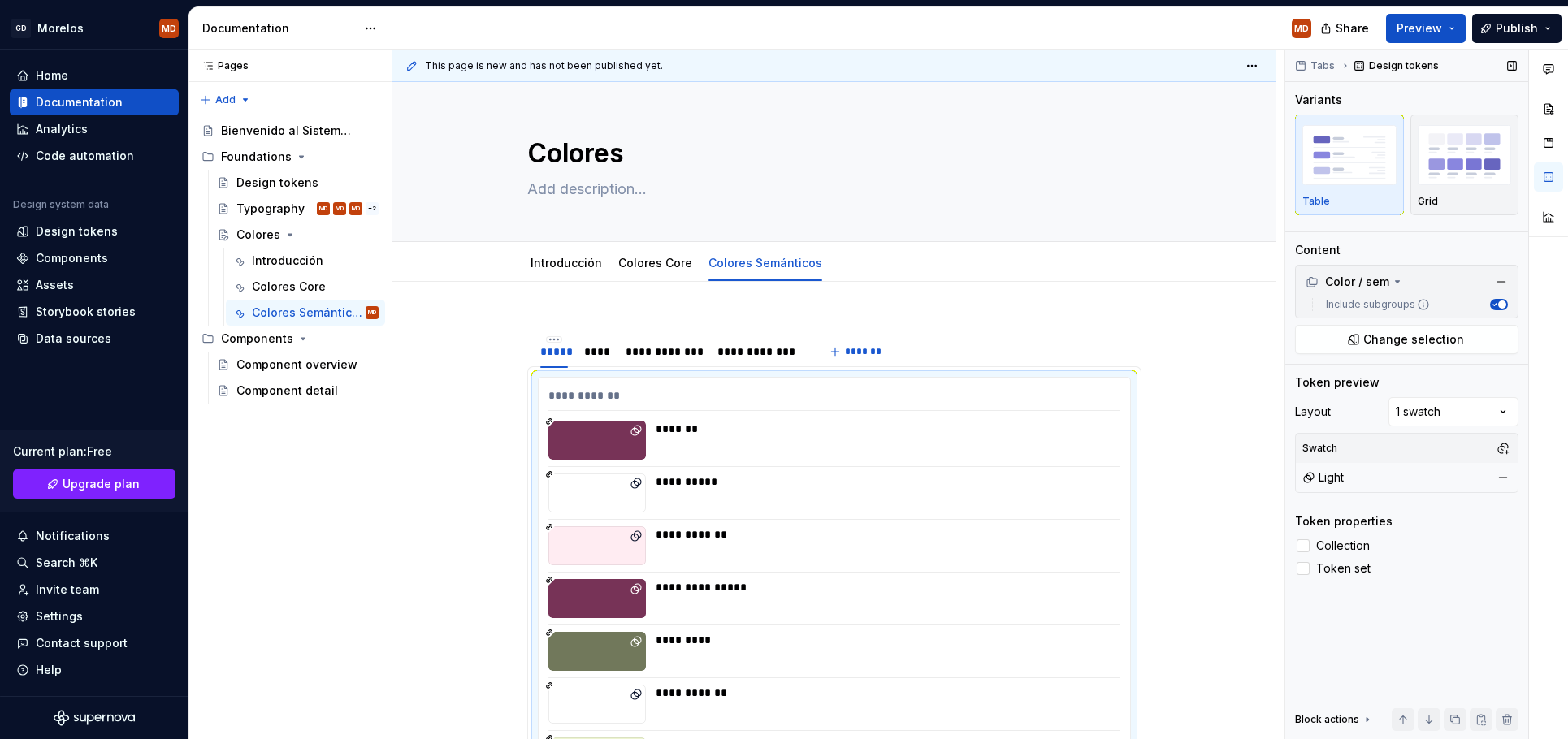
click at [1435, 187] on div "button" at bounding box center [1464, 154] width 95 height 67
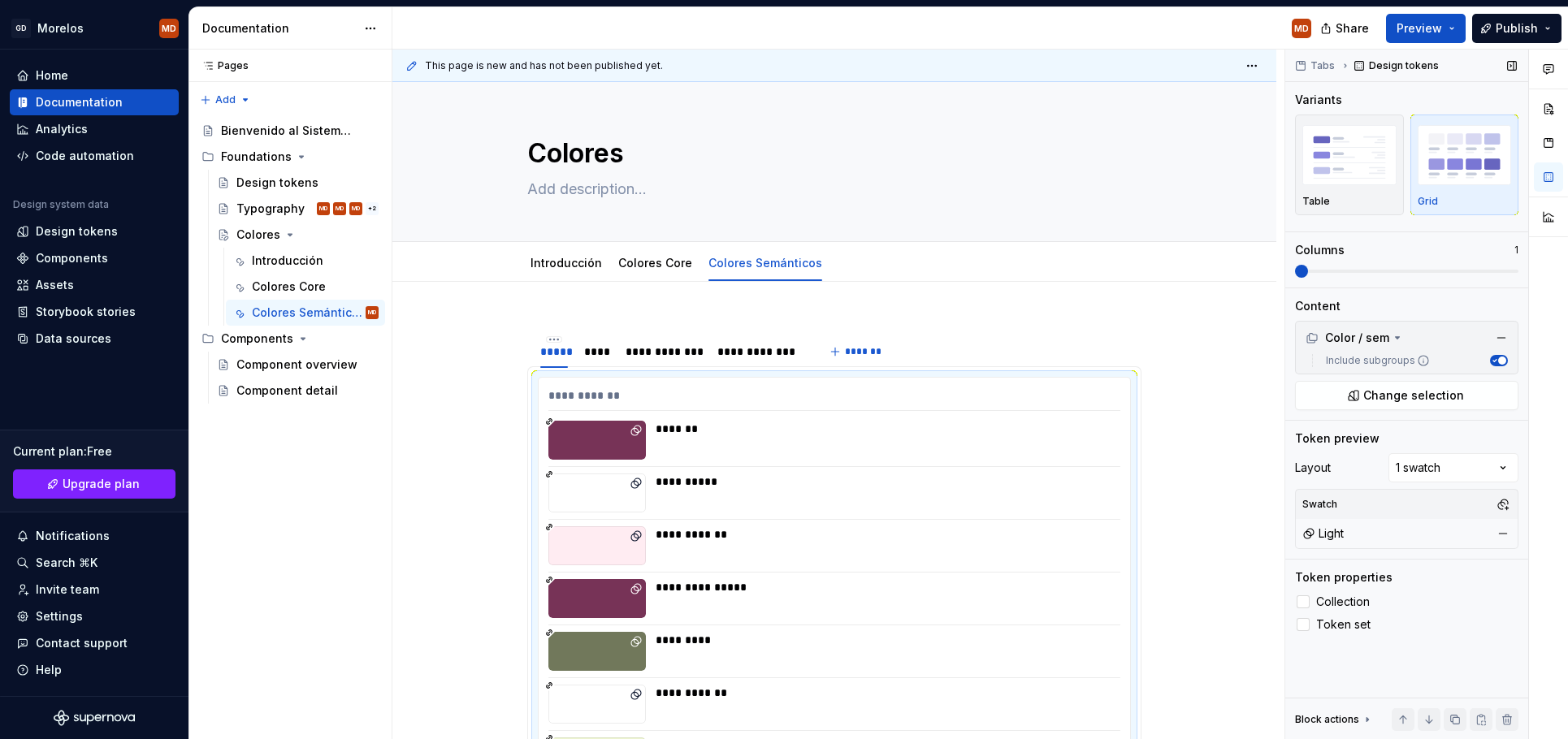
scroll to position [328, 0]
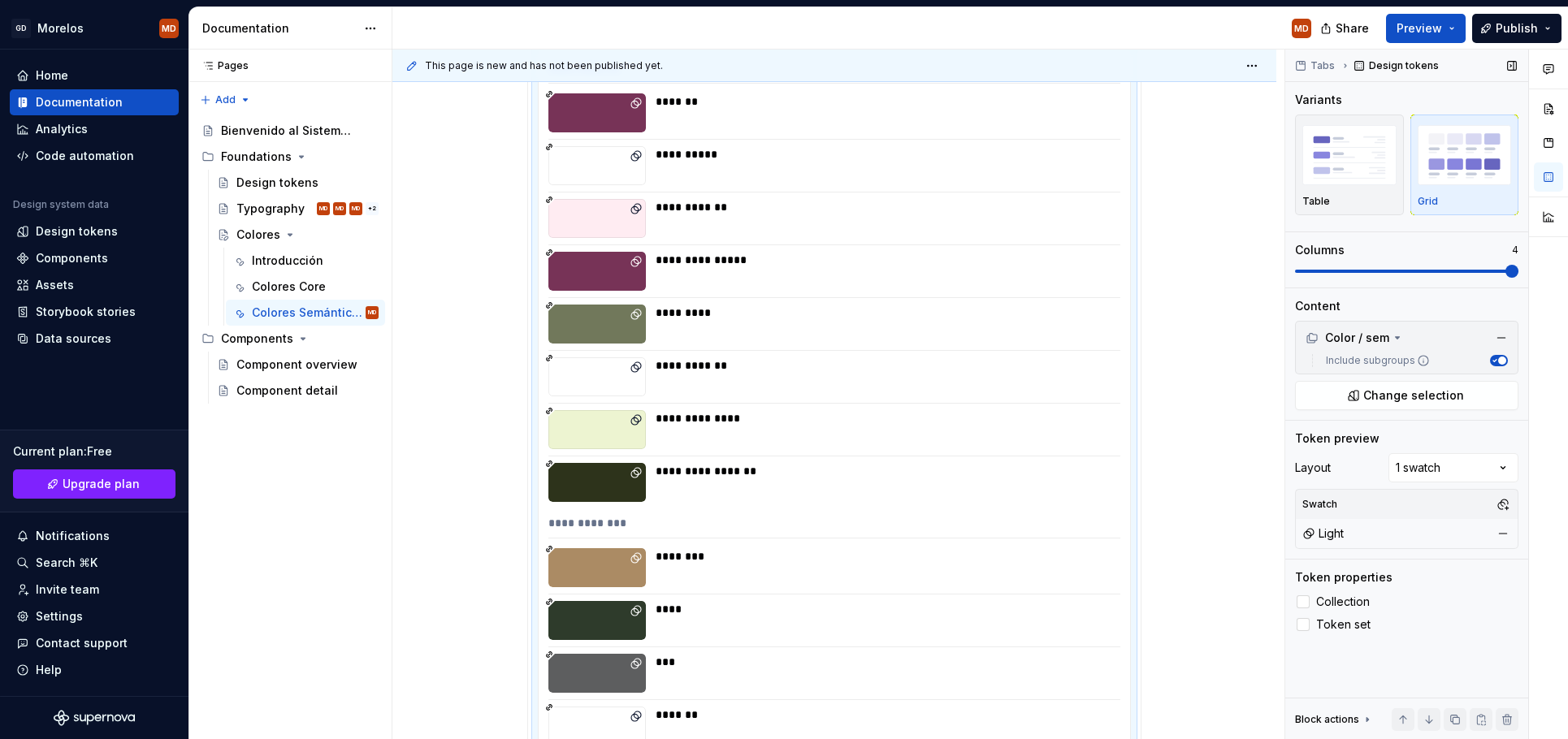
click at [1518, 266] on span at bounding box center [1511, 271] width 13 height 13
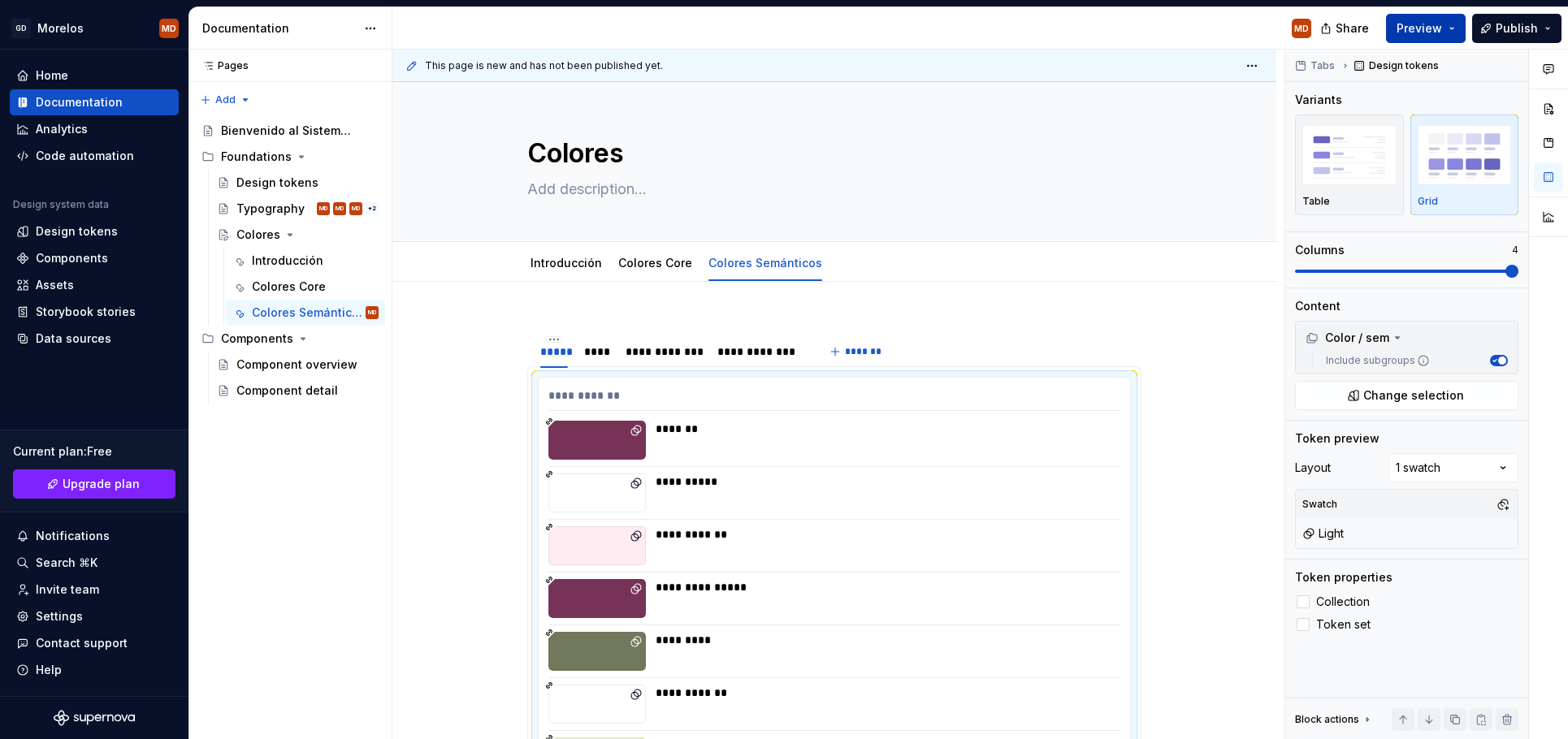
click at [1417, 33] on span "Preview" at bounding box center [1420, 28] width 46 height 16
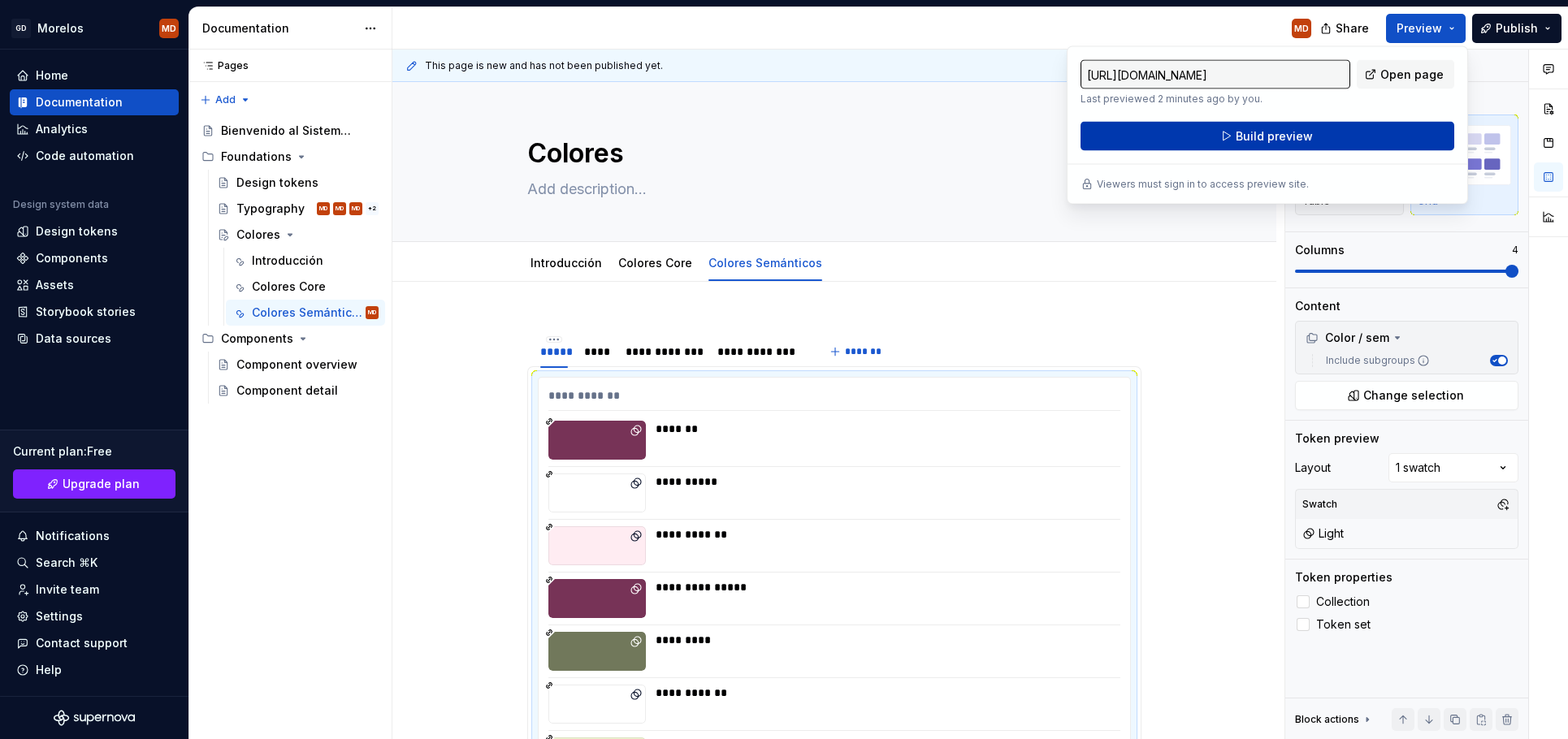
click at [1294, 132] on span "Build preview" at bounding box center [1274, 136] width 77 height 16
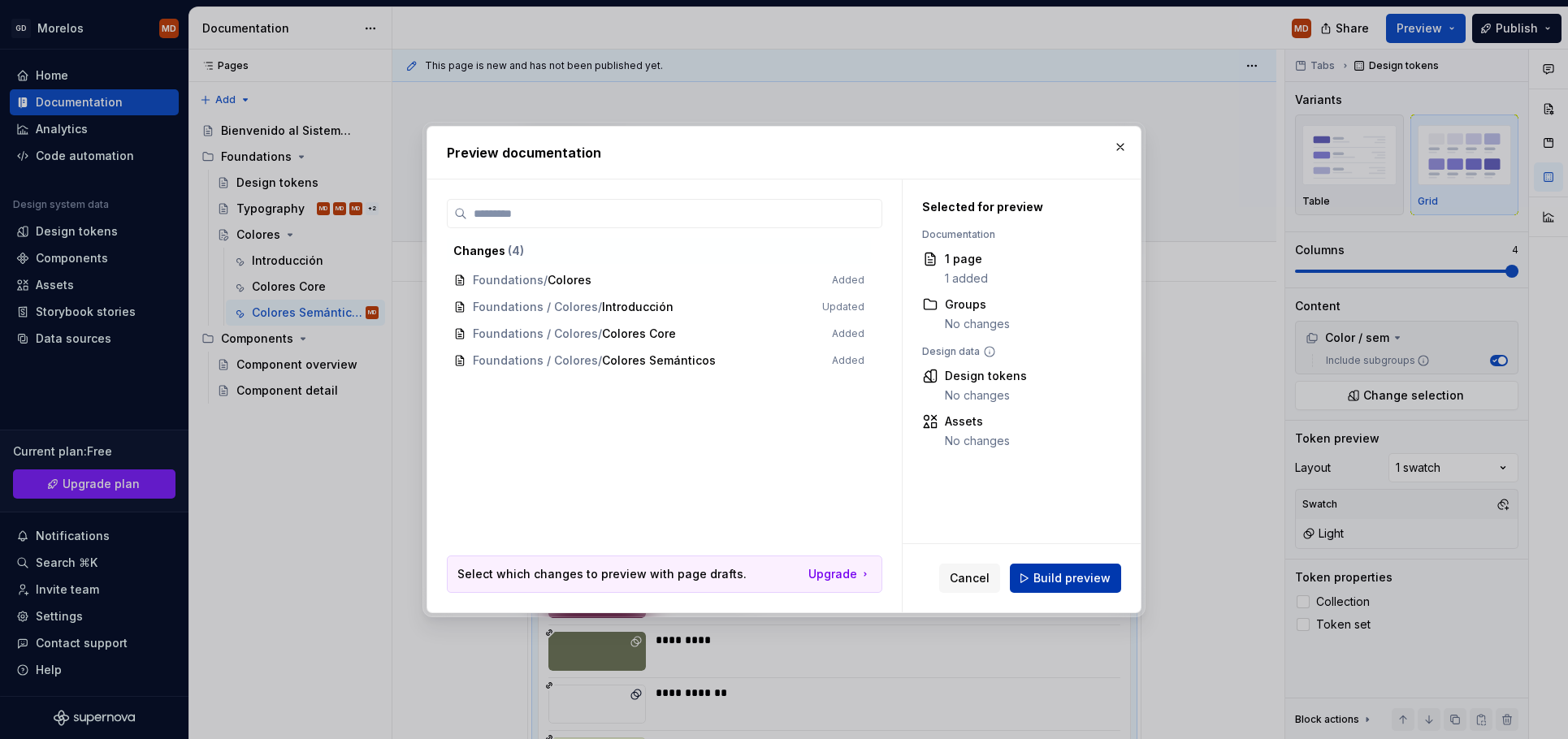
click at [1091, 580] on span "Build preview" at bounding box center [1071, 579] width 77 height 16
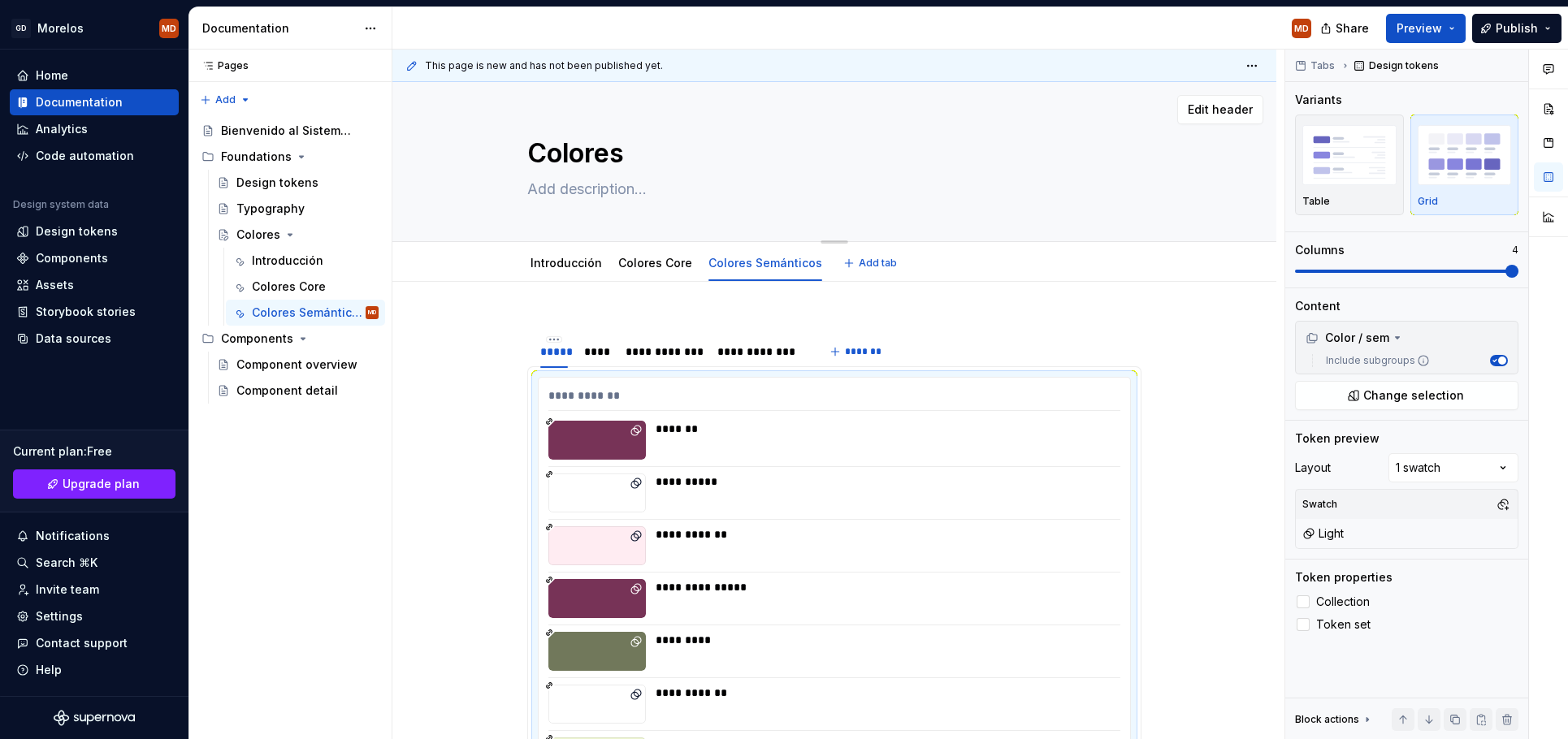
click at [589, 188] on textarea at bounding box center [831, 189] width 615 height 26
paste textarea "Los colores principales son tonos fundamentales que se utilizan de forma cohere…"
type textarea "*"
type textarea "Los colores principales son tonos fundamentales que se utilizan de forma cohere…"
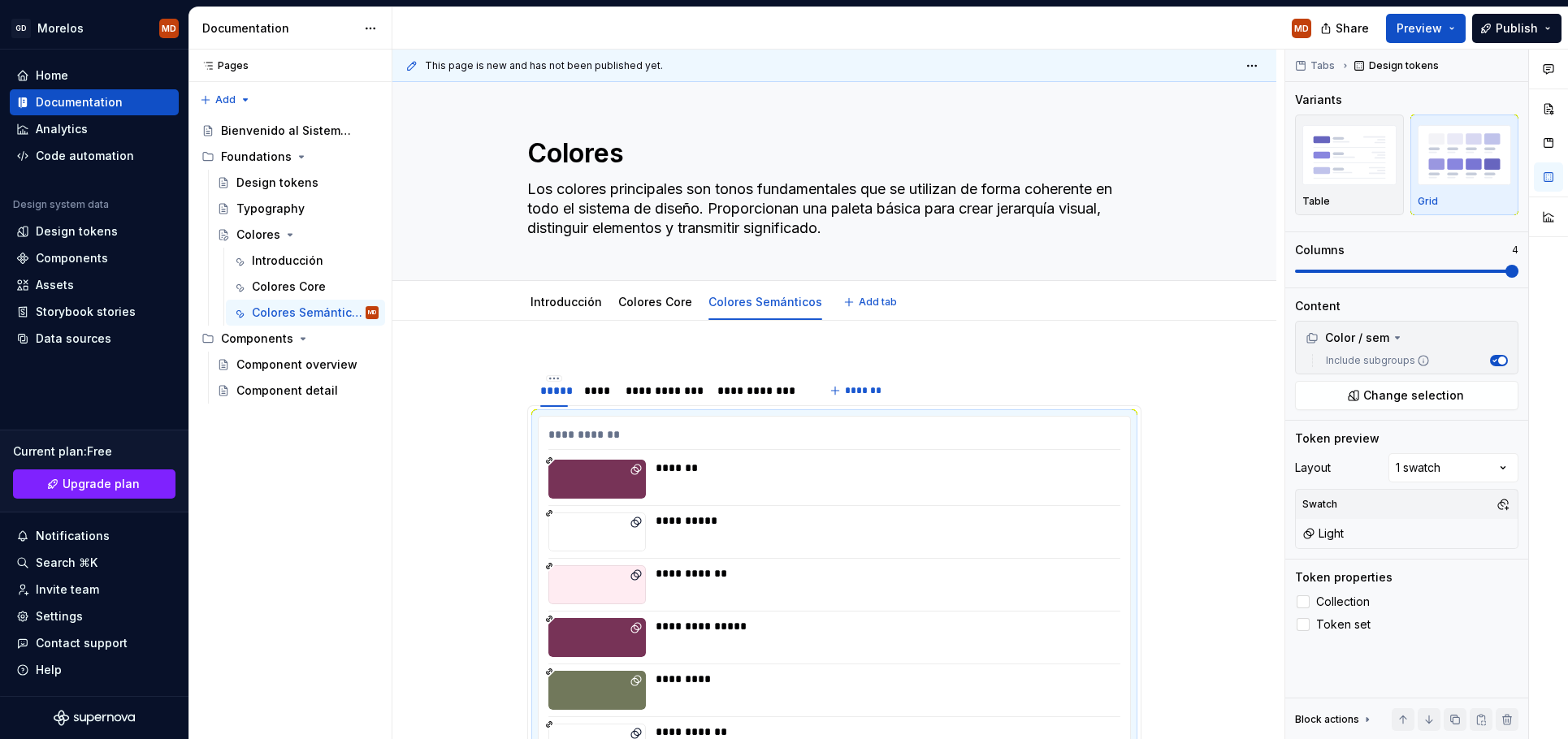
type textarea "*"
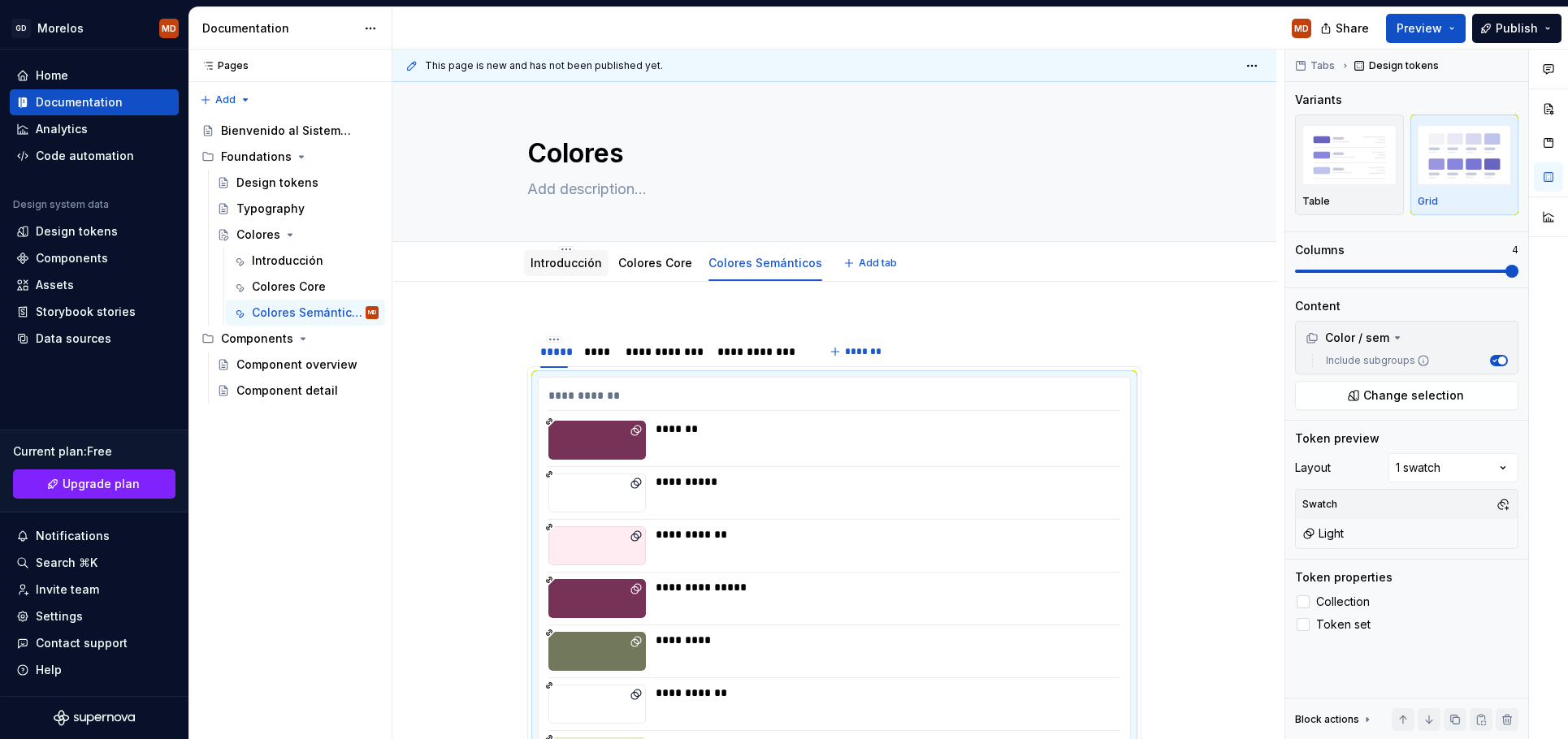
click at [564, 272] on div "Introducción" at bounding box center [566, 263] width 85 height 26
click at [650, 272] on div "Colores Core" at bounding box center [655, 263] width 74 height 20
click at [665, 262] on link "Colores Core" at bounding box center [655, 263] width 74 height 14
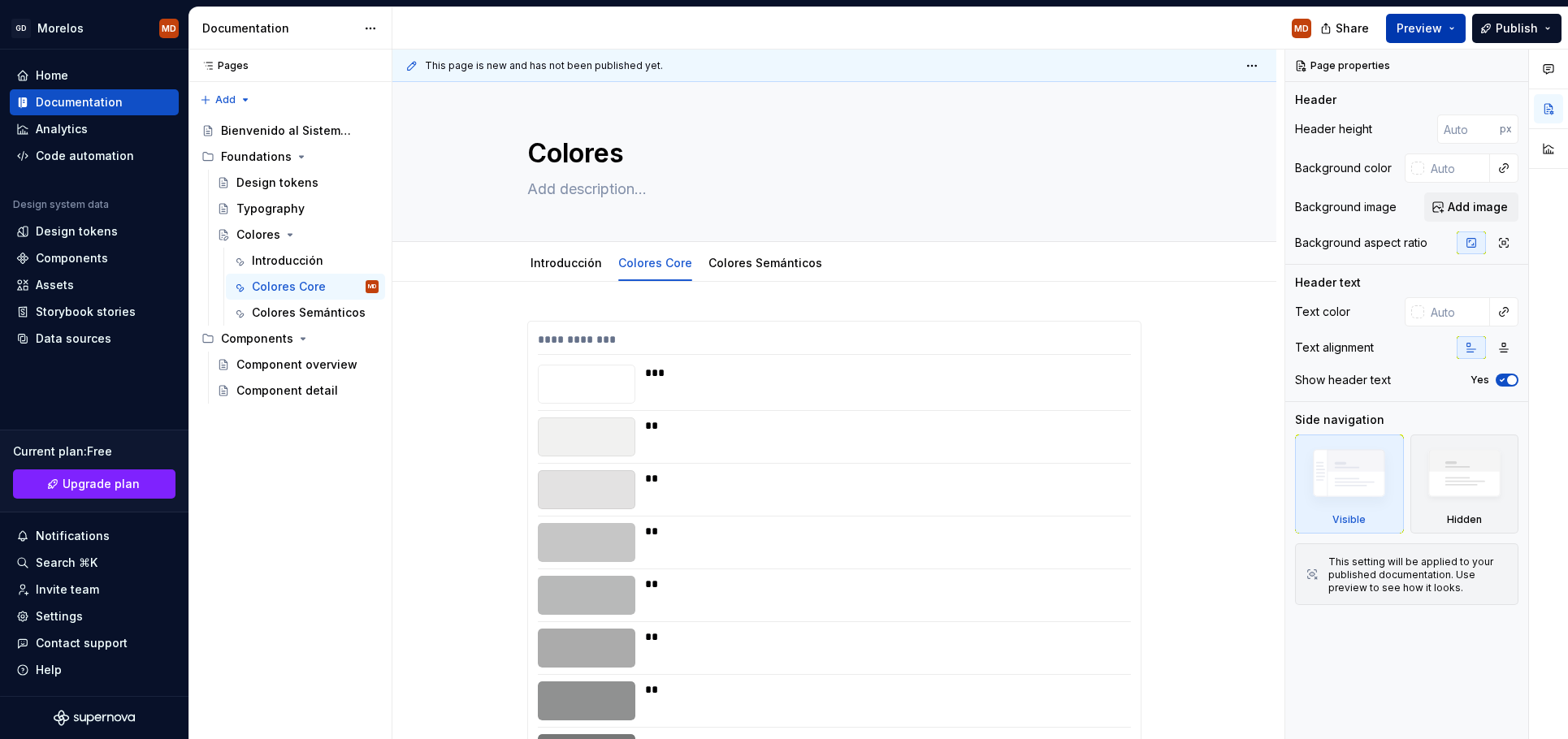
click at [1460, 23] on button "Preview" at bounding box center [1426, 28] width 80 height 29
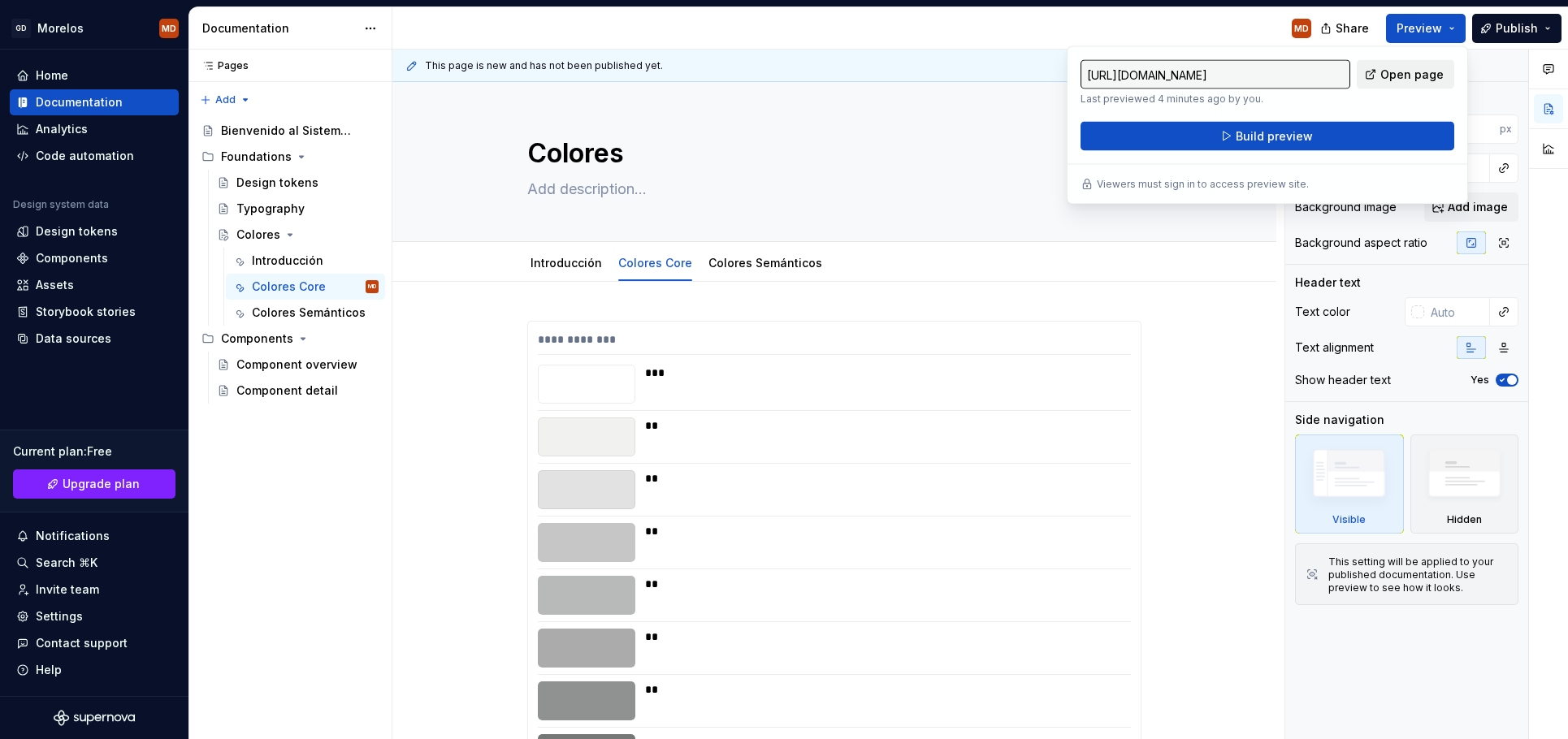
click at [1411, 82] on span "Open page" at bounding box center [1413, 75] width 64 height 16
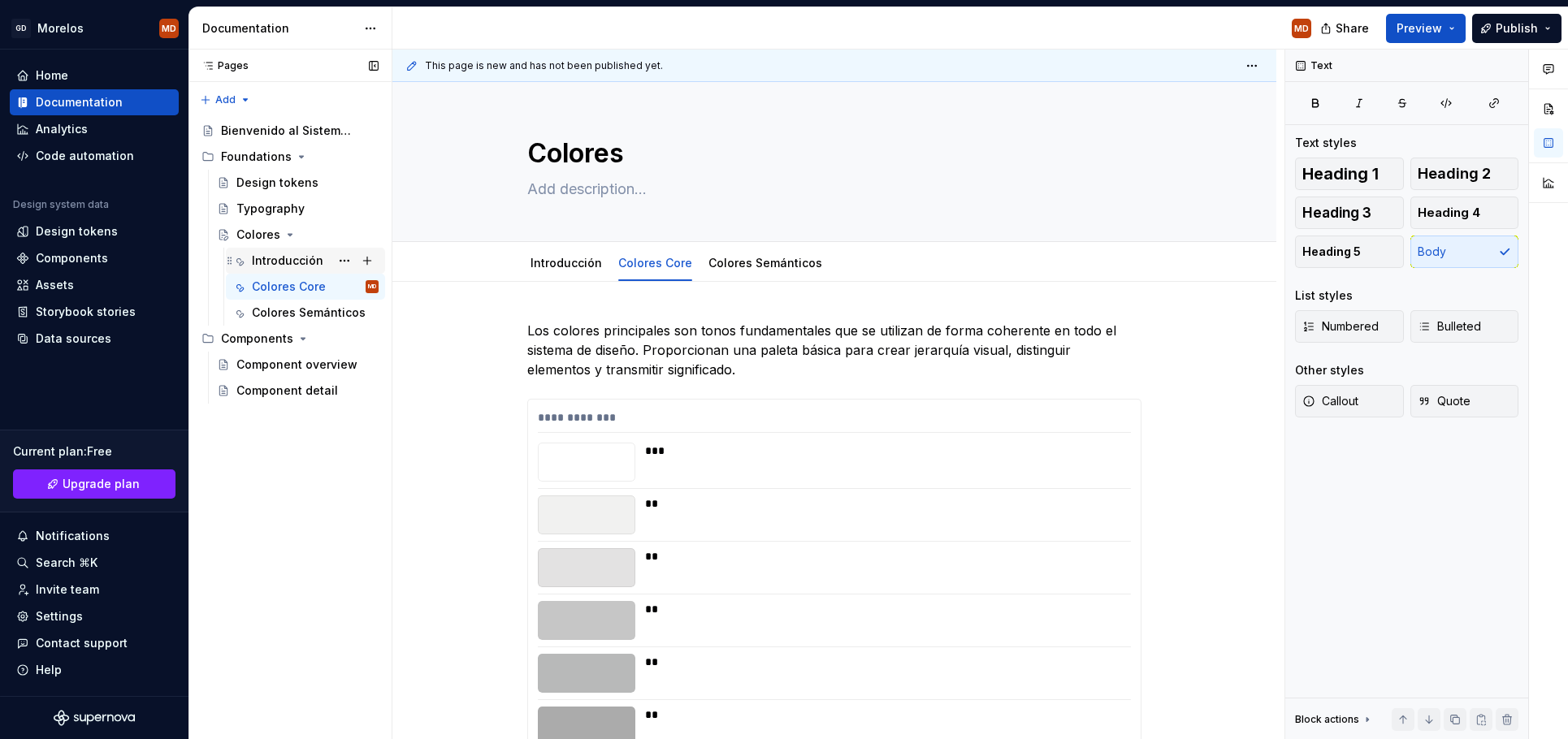
type textarea "*"
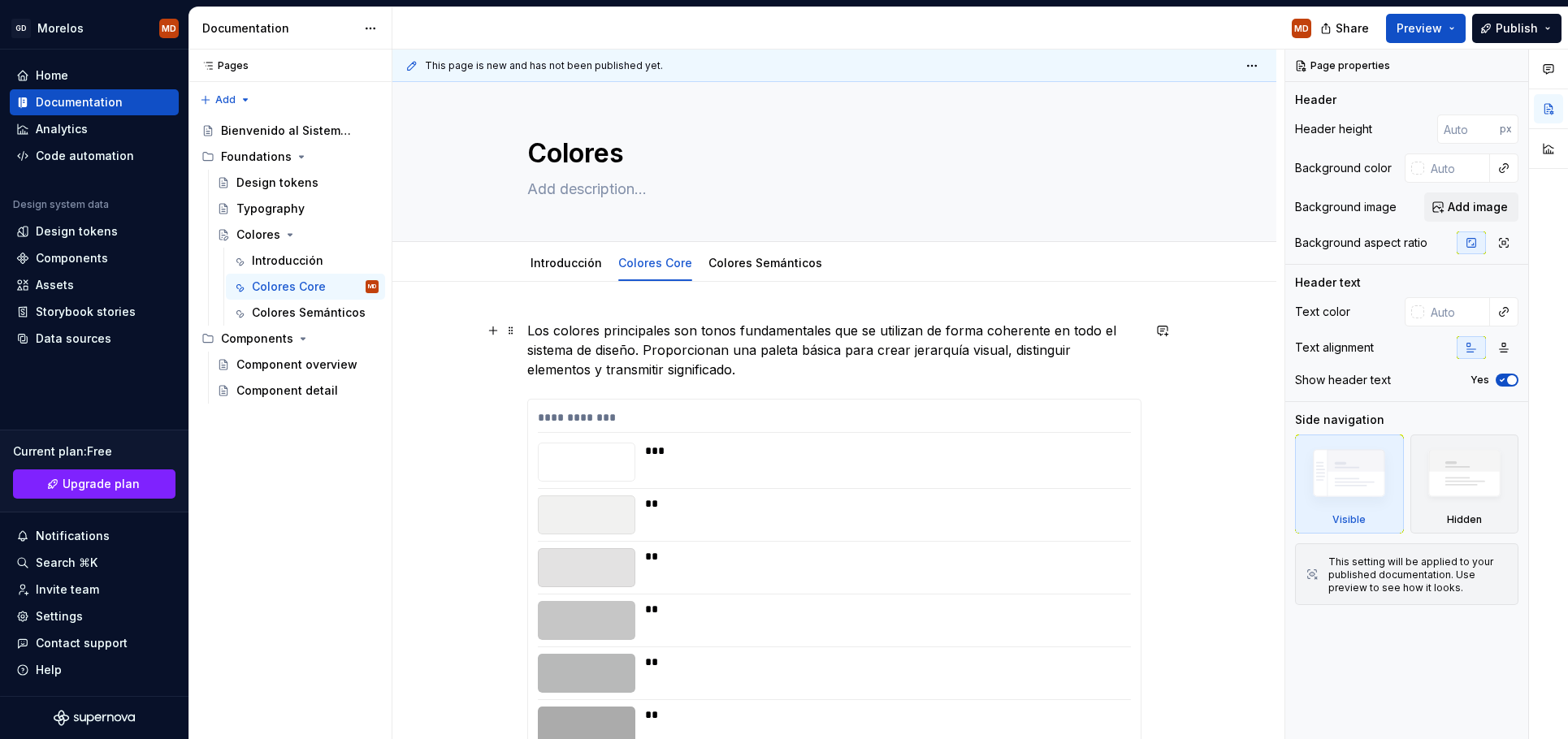
click at [628, 355] on p "Los colores principales son tonos fundamentales que se utilizan de forma cohere…" at bounding box center [834, 350] width 615 height 59
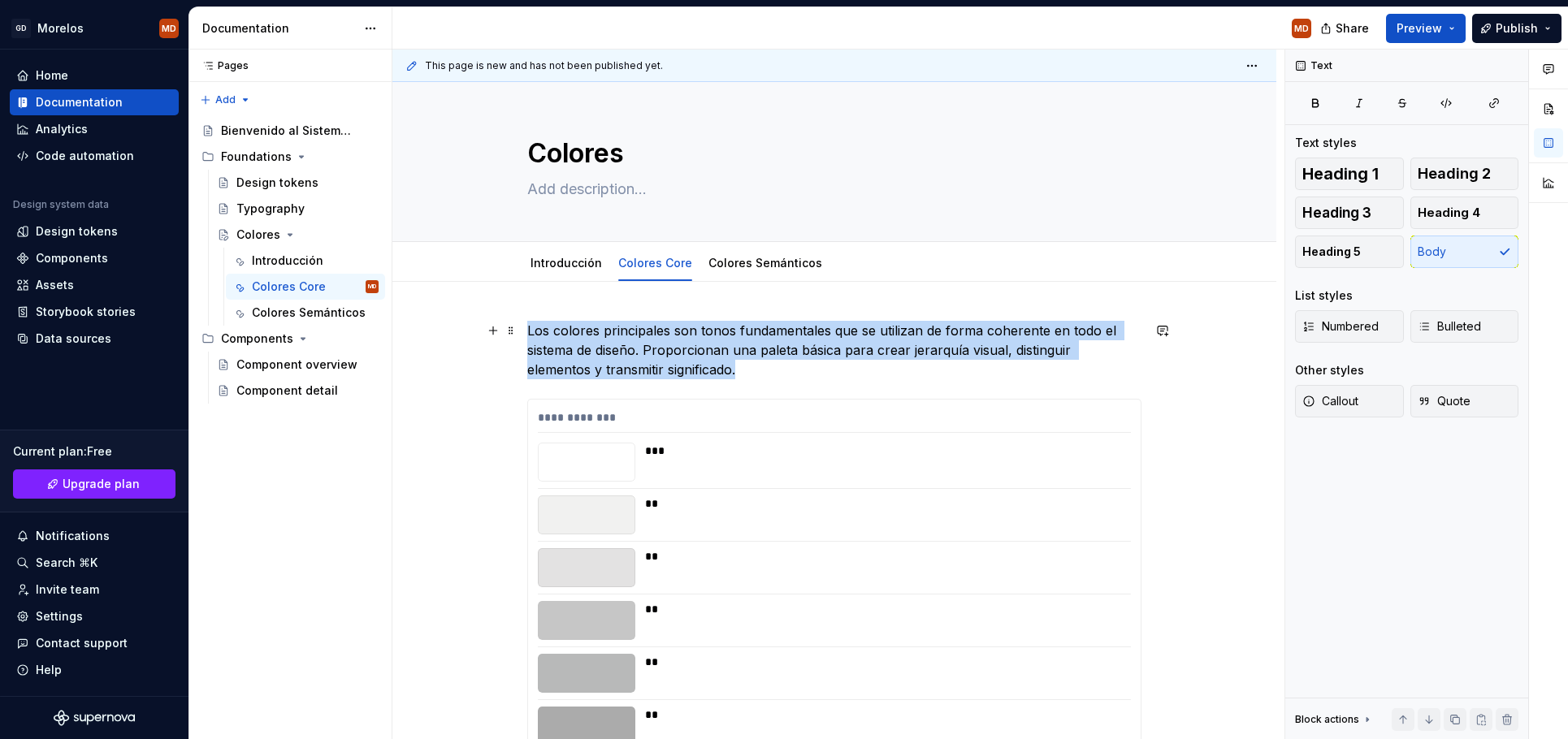
click at [628, 355] on p "Los colores principales son tonos fundamentales que se utilizan de forma cohere…" at bounding box center [834, 350] width 615 height 59
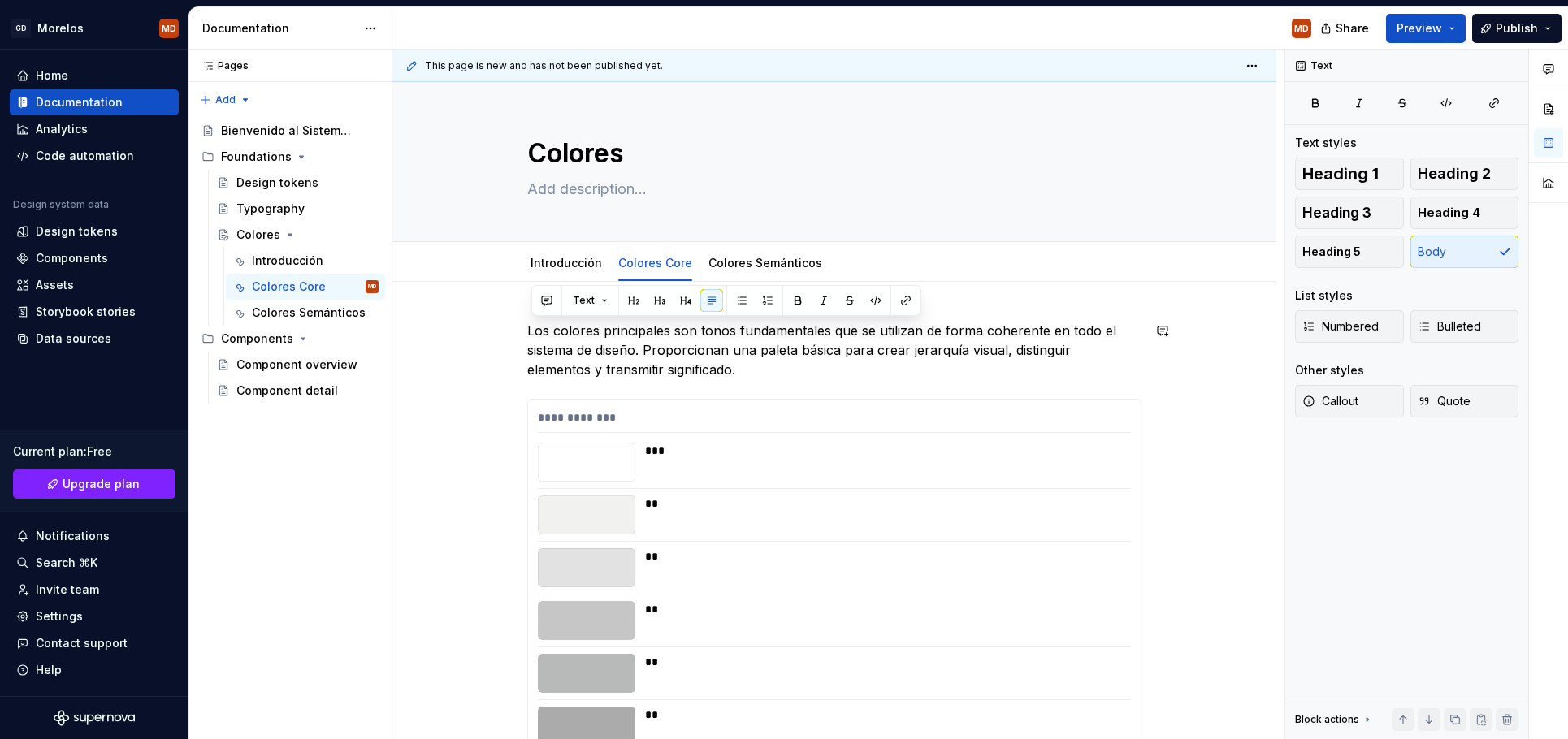
type textarea "*"
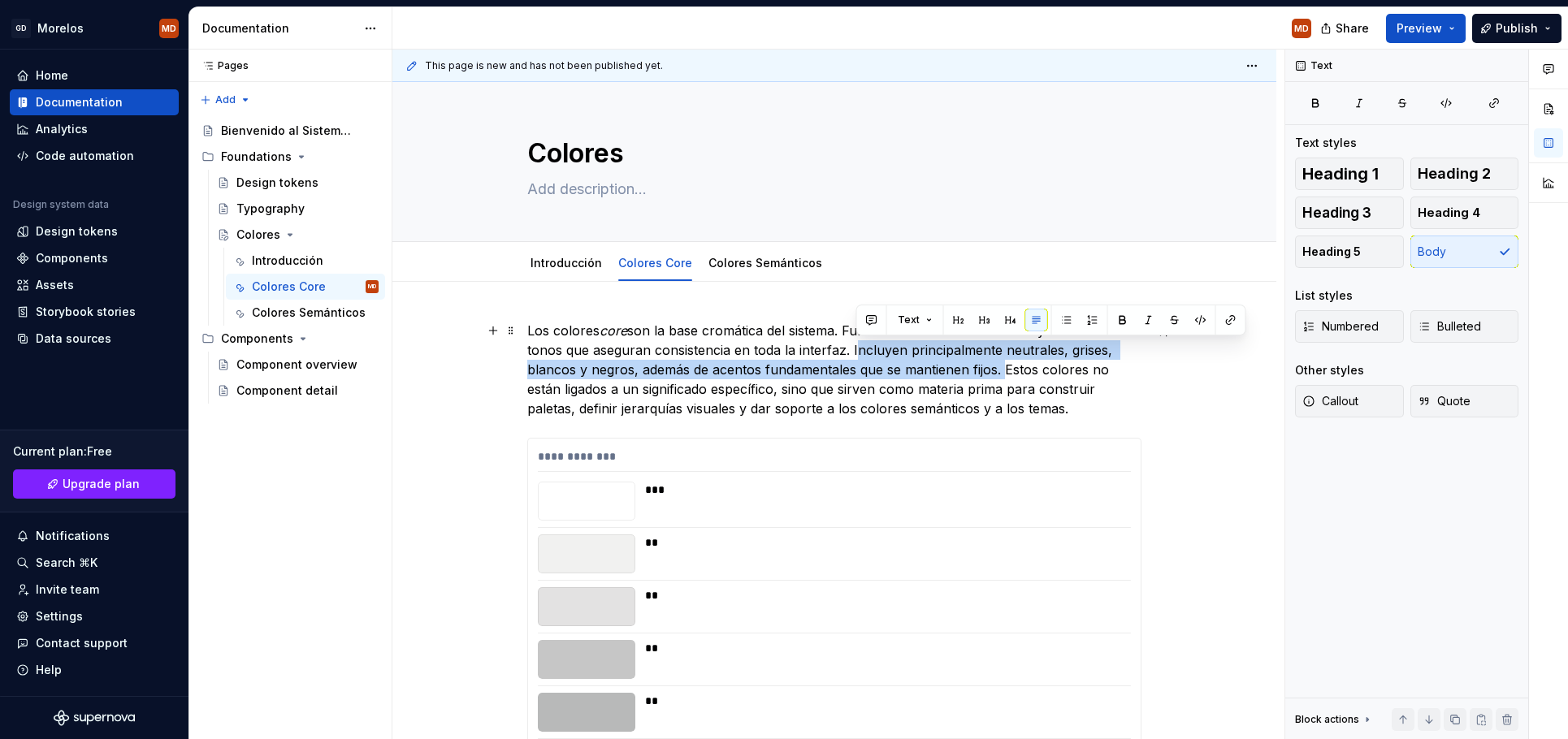
drag, startPoint x: 856, startPoint y: 351, endPoint x: 1005, endPoint y: 364, distance: 149.6
click at [1005, 364] on p "Los colores core son la base cromática del sistema. Funcionan como un set neutr…" at bounding box center [834, 370] width 615 height 98
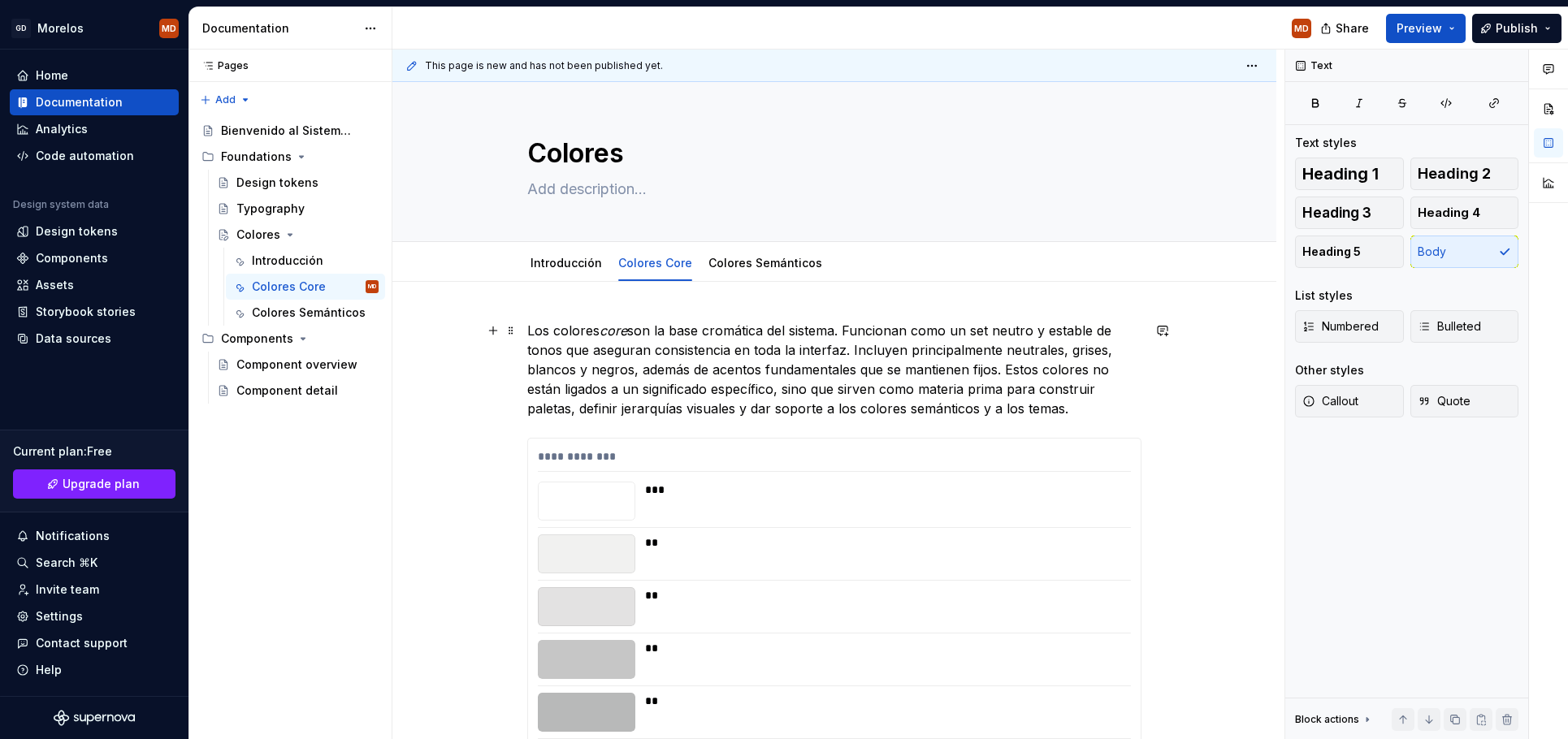
click at [991, 360] on p "Los colores core son la base cromática del sistema. Funcionan como un set neutr…" at bounding box center [834, 370] width 615 height 98
click at [1004, 349] on p "Los colores core son la base cromática del sistema. Funcionan como un set neutr…" at bounding box center [834, 370] width 615 height 98
drag, startPoint x: 1073, startPoint y: 351, endPoint x: 1061, endPoint y: 351, distance: 12.0
click at [1061, 351] on p "Los colores core son la base cromática del sistema. Funcionan como un set neutr…" at bounding box center [834, 370] width 615 height 98
click at [1095, 347] on p "Los colores core son la base cromática del sistema. Funcionan como un set neutr…" at bounding box center [834, 370] width 615 height 98
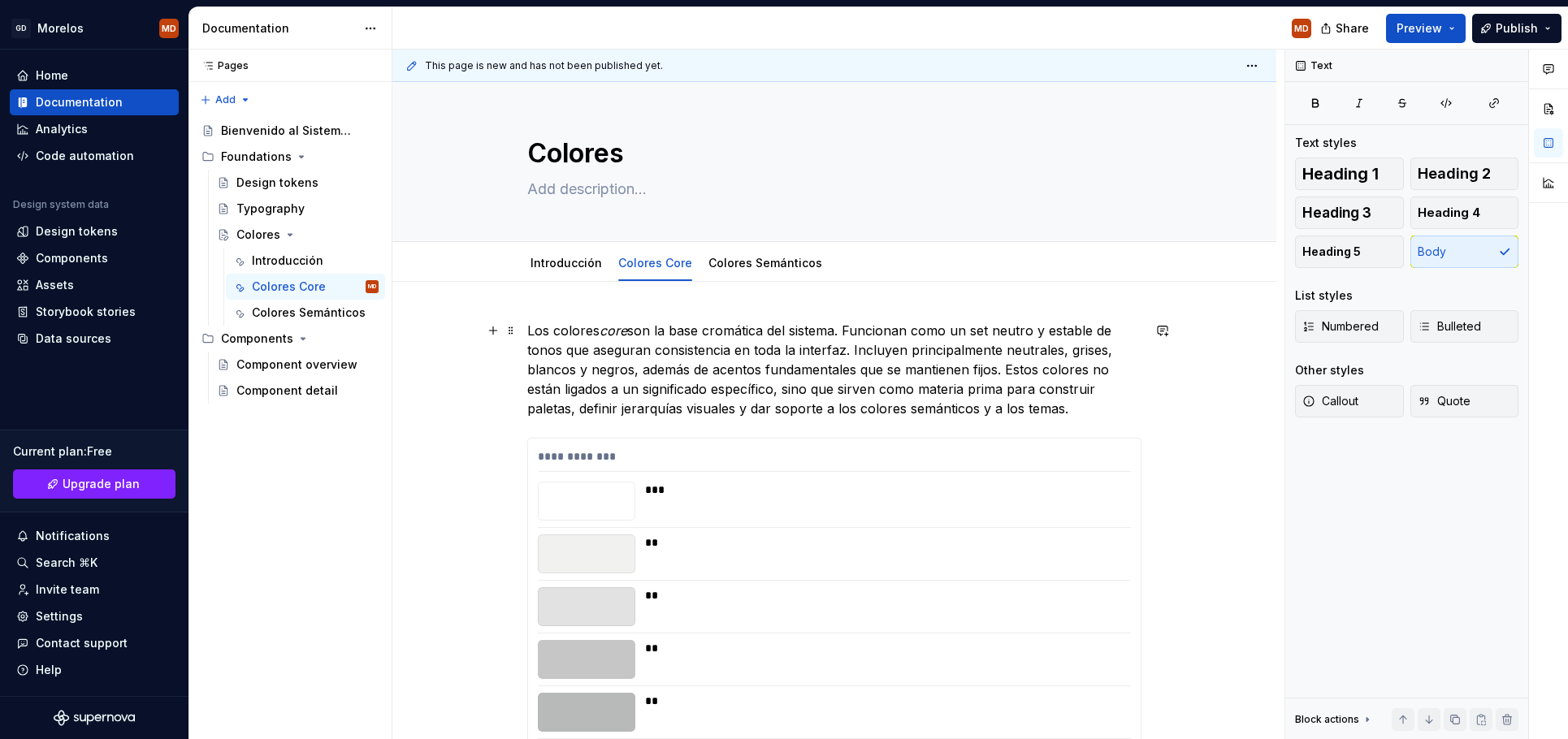
click at [1006, 350] on p "Los colores core son la base cromática del sistema. Funcionan como un set neutr…" at bounding box center [834, 370] width 615 height 98
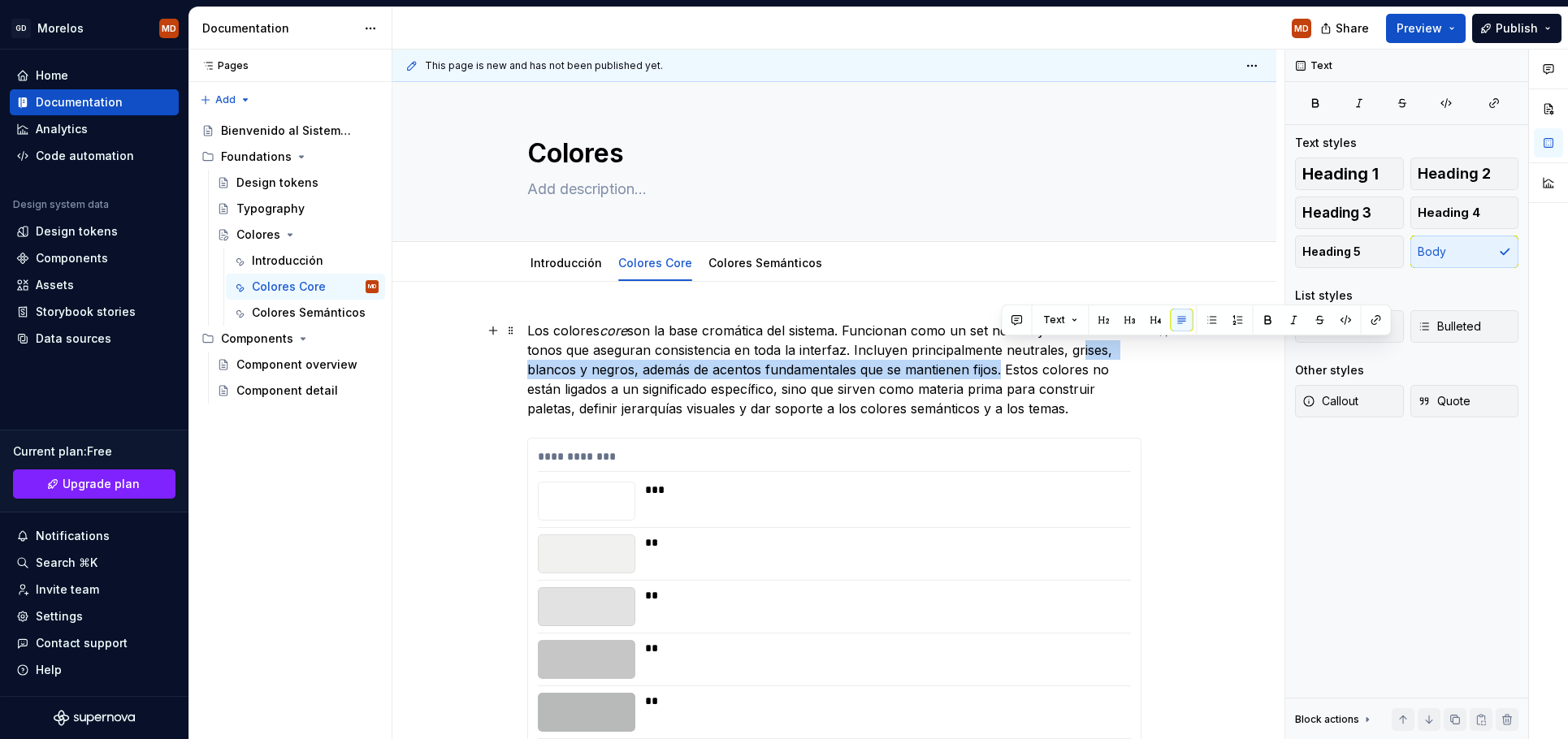
drag, startPoint x: 1075, startPoint y: 346, endPoint x: 1001, endPoint y: 369, distance: 77.5
click at [1001, 369] on p "Los colores core son la base cromática del sistema. Funcionan como un set neutr…" at bounding box center [834, 370] width 615 height 98
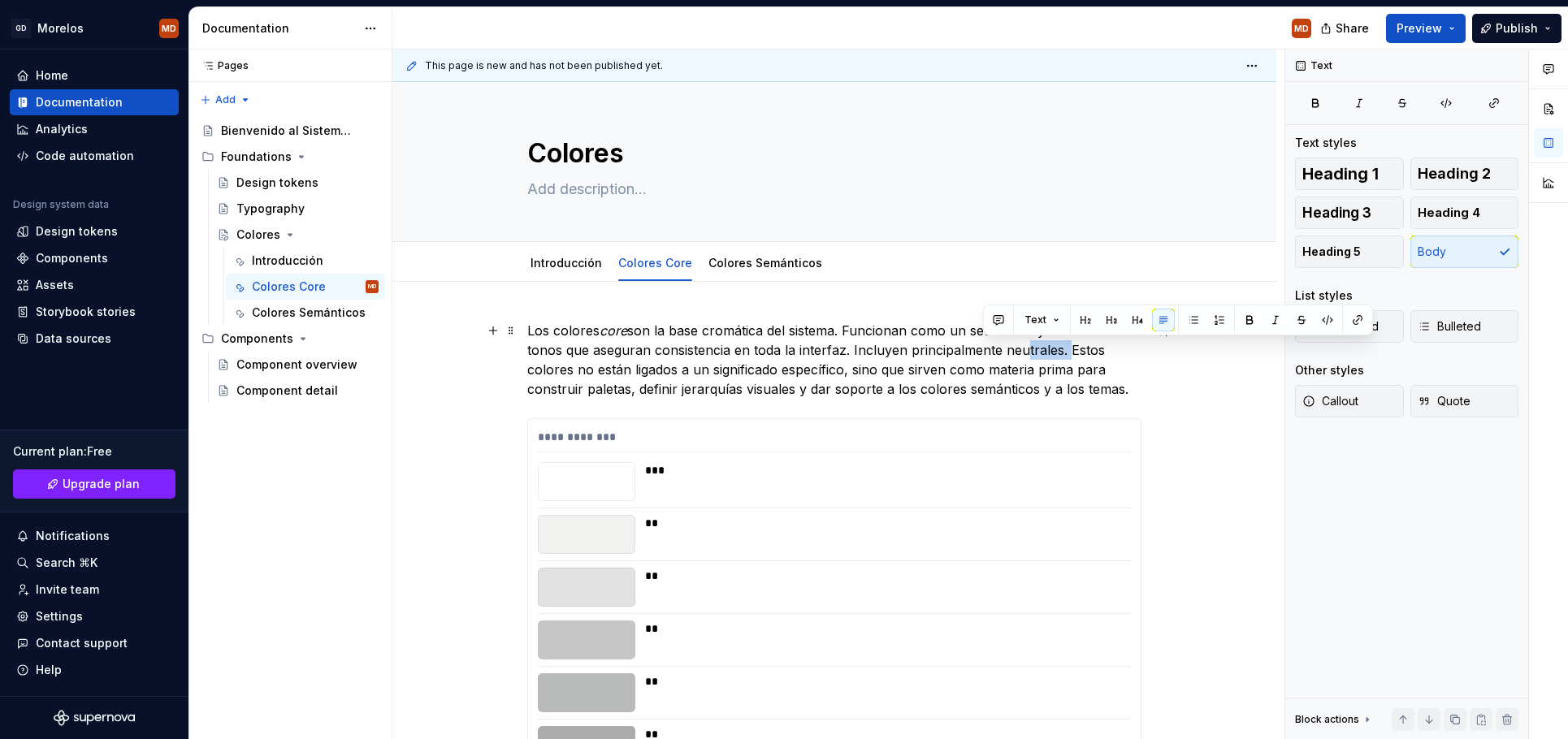
drag, startPoint x: 1068, startPoint y: 349, endPoint x: 1033, endPoint y: 352, distance: 35.1
click at [1031, 352] on p "Los colores core son la base cromática del sistema. Funcionan como un set neutr…" at bounding box center [834, 360] width 615 height 78
click at [1005, 345] on p "Los colores core son la base cromática del sistema. Funcionan como un set neutr…" at bounding box center [834, 360] width 615 height 78
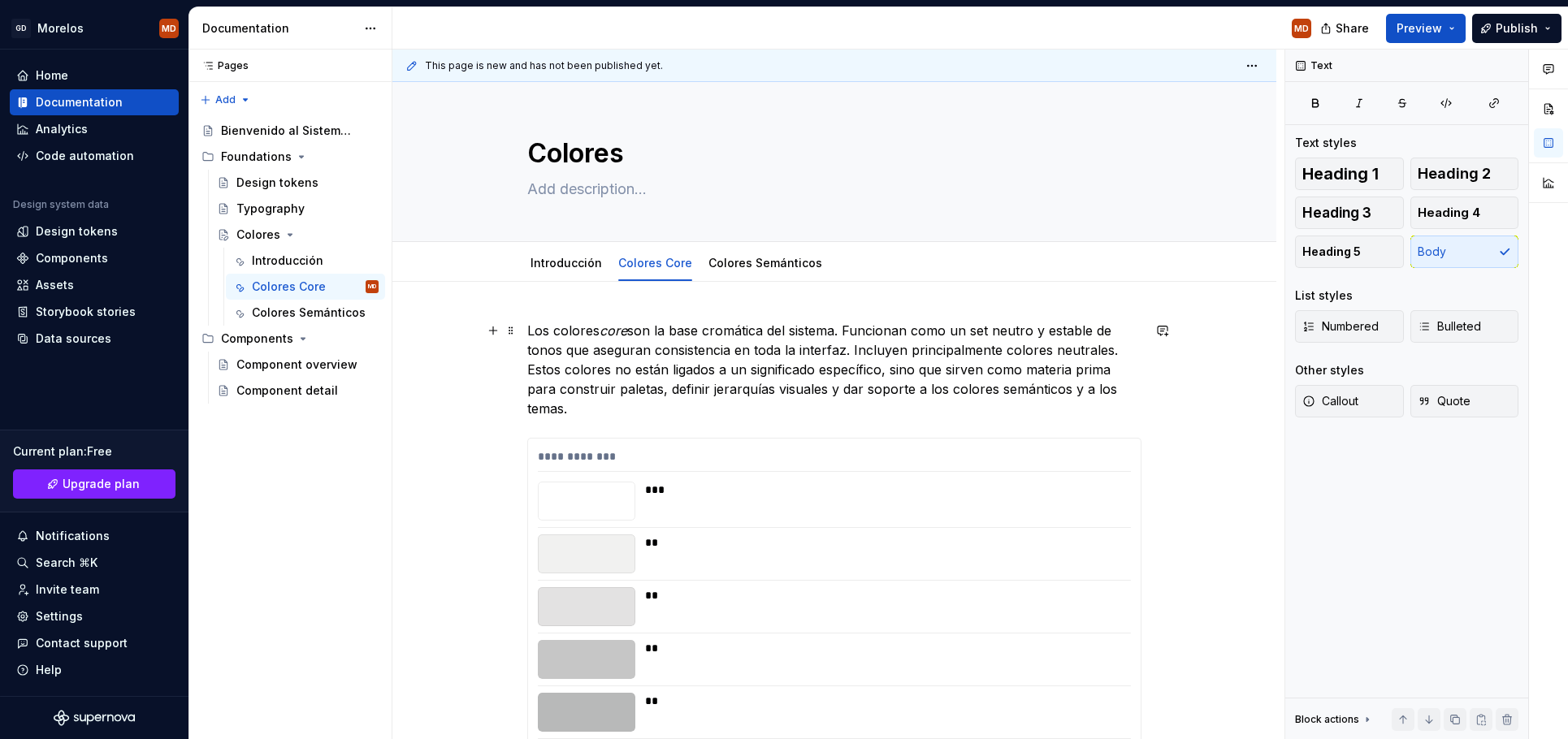
click at [1115, 346] on p "Los colores core son la base cromática del sistema. Funcionan como un set neutr…" at bounding box center [834, 370] width 615 height 98
click at [1112, 351] on p "Los colores core son la base cromática del sistema. Funcionan como un set neutr…" at bounding box center [834, 370] width 615 height 98
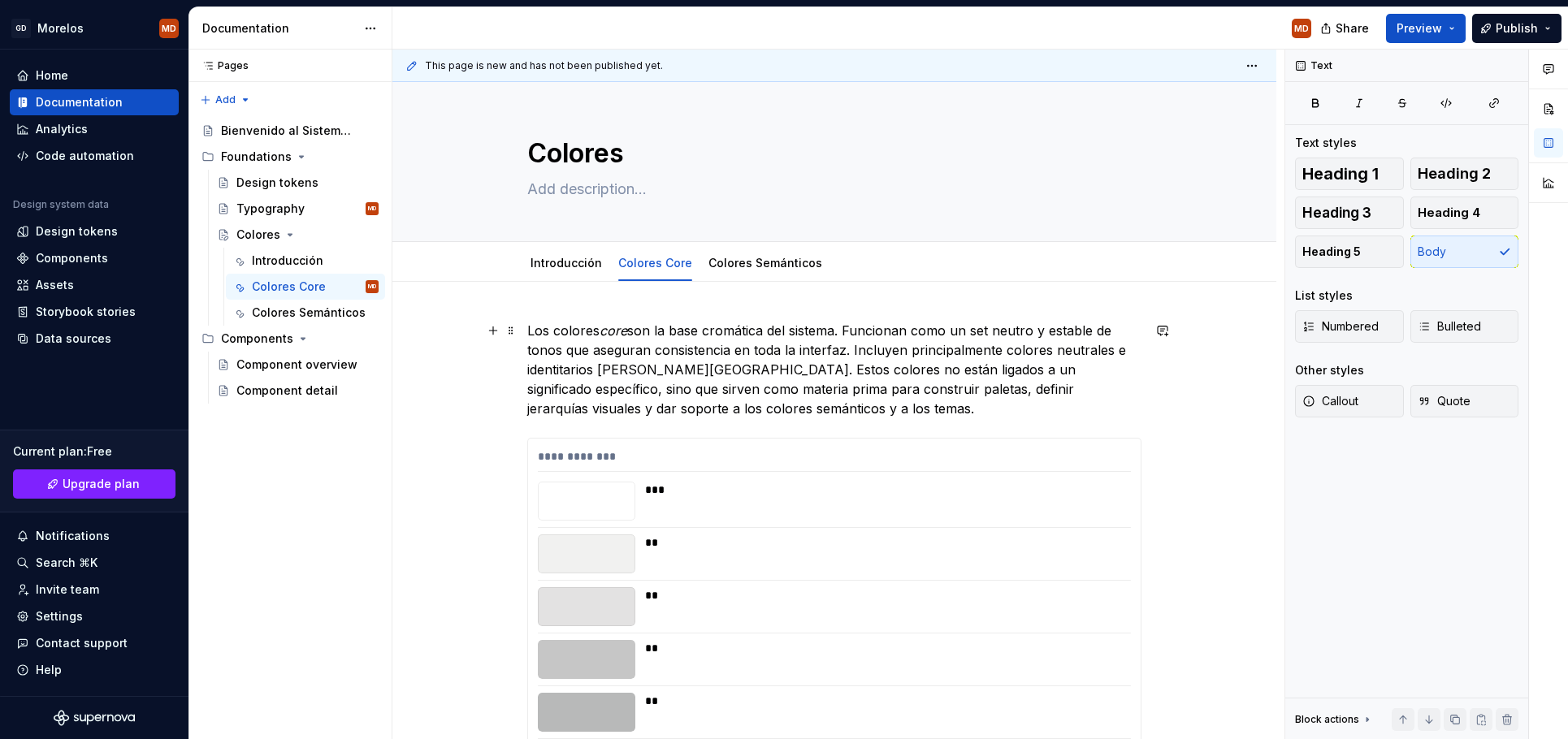
click at [1006, 353] on p "Los colores core son la base cromática del sistema. Funcionan como un set neutr…" at bounding box center [834, 370] width 615 height 98
drag, startPoint x: 910, startPoint y: 351, endPoint x: 1122, endPoint y: 351, distance: 212.0
click at [1122, 351] on p "Los colores core son la base cromática del sistema. Funcionan como un set neutr…" at bounding box center [834, 370] width 615 height 98
click at [1109, 367] on p "Los colores core son la base cromática del sistema. Funcionan como un set neutr…" at bounding box center [834, 370] width 615 height 98
click at [908, 351] on p "Los colores core son la base cromática del sistema. Funcionan como un set neutr…" at bounding box center [834, 370] width 615 height 98
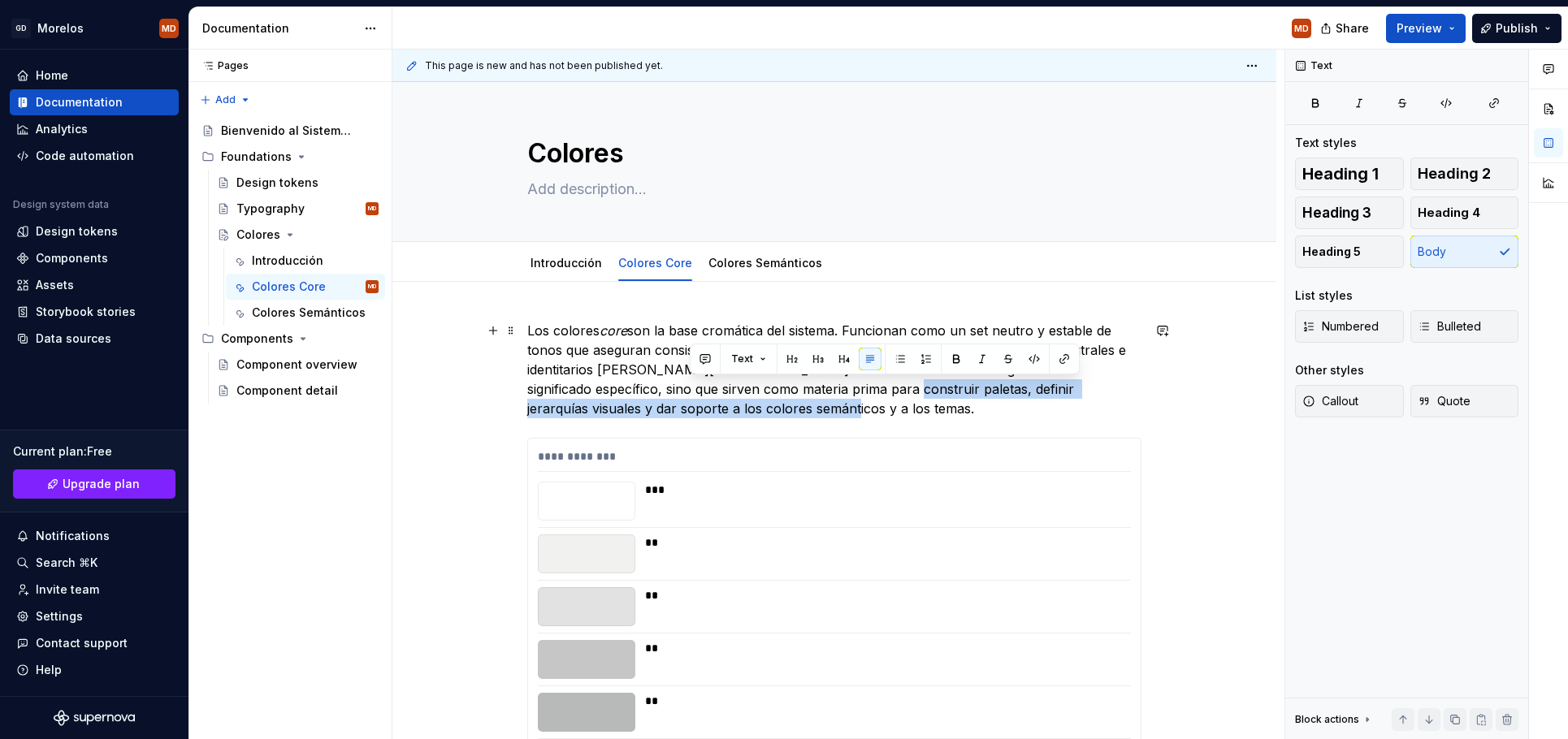
drag, startPoint x: 800, startPoint y: 390, endPoint x: 800, endPoint y: 407, distance: 17.0
click at [800, 407] on p "Los colores core son la base cromática del sistema. Funcionan como un set neutr…" at bounding box center [834, 370] width 615 height 98
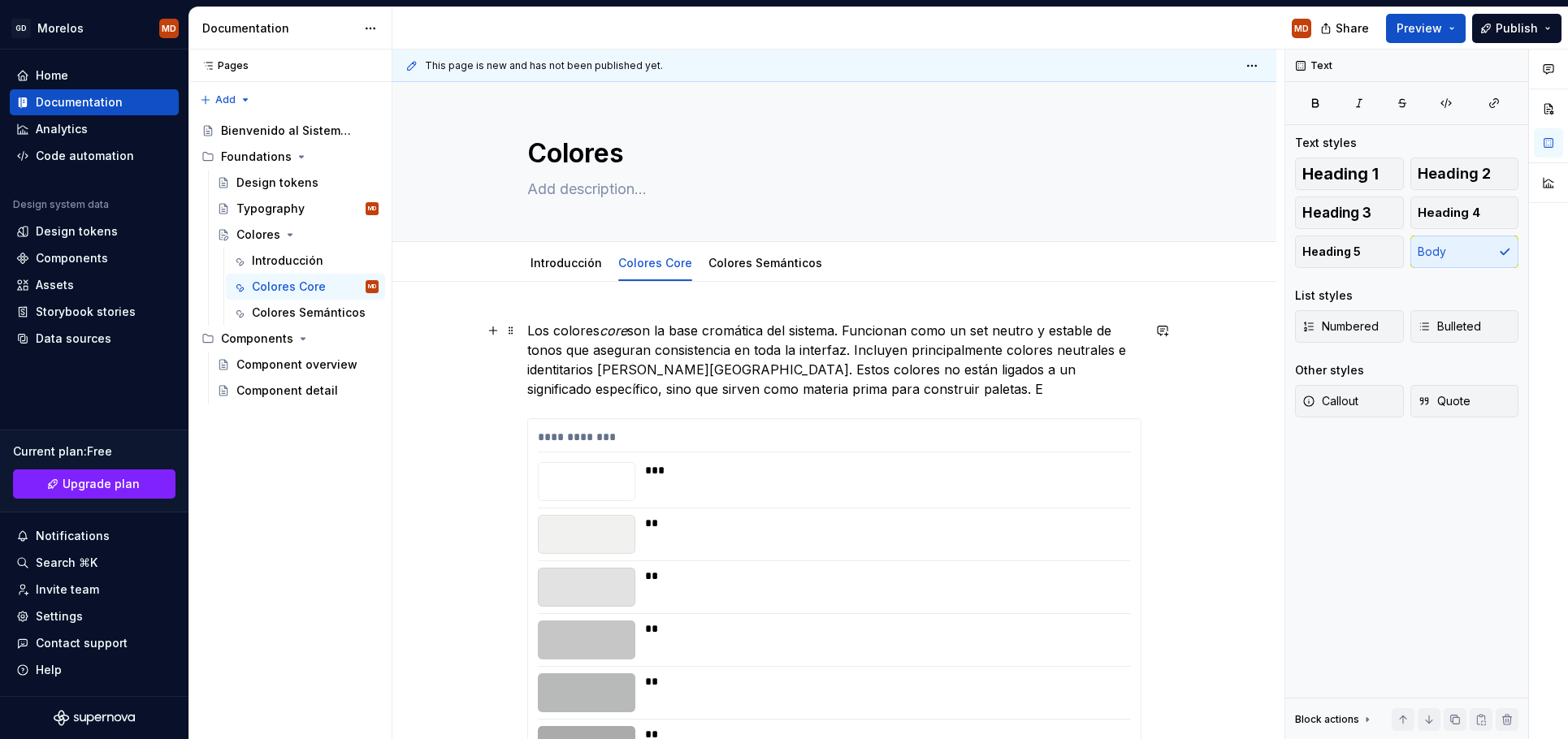
click at [818, 381] on p "Los colores core son la base cromática del sistema. Funcionan como un set neutr…" at bounding box center [834, 360] width 615 height 78
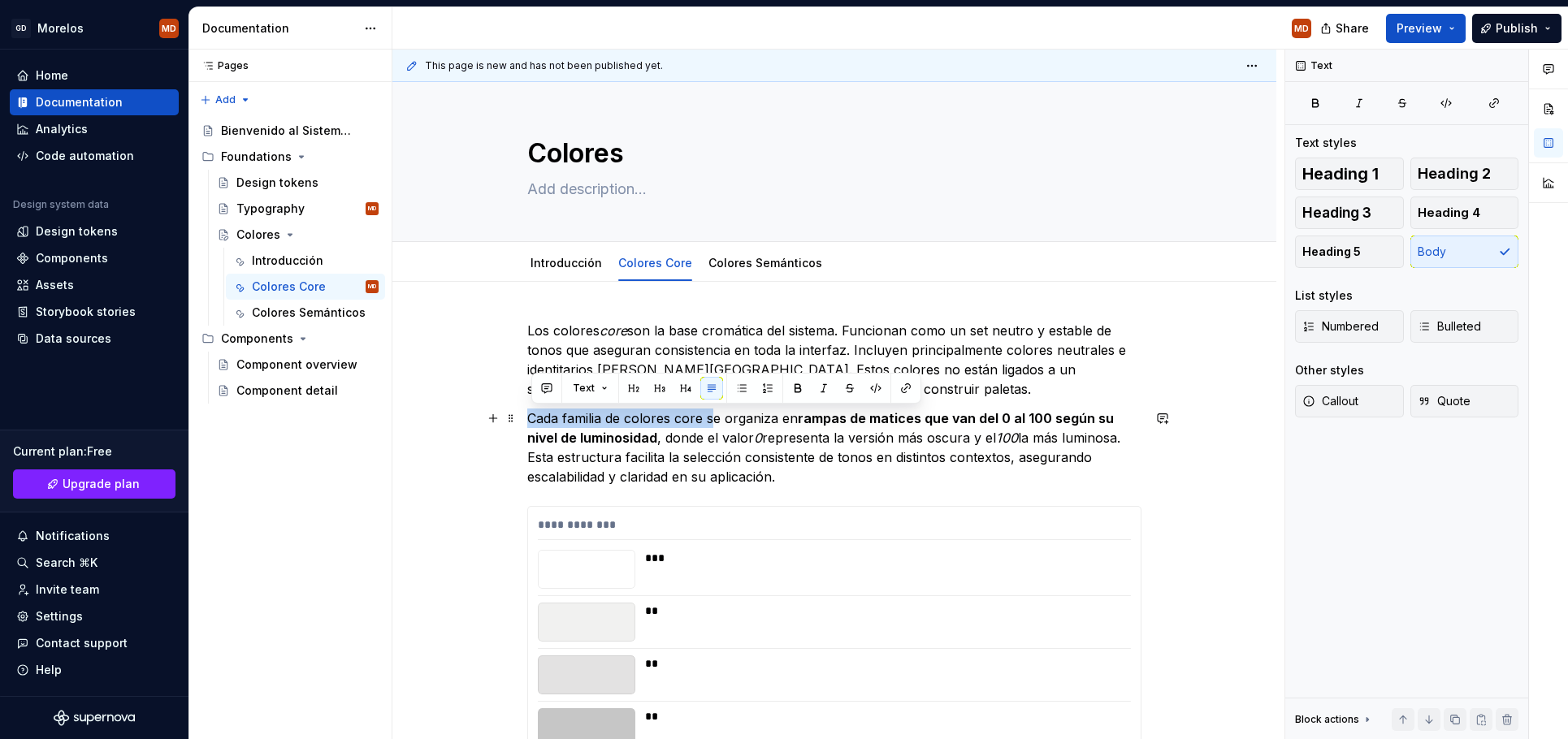
drag, startPoint x: 716, startPoint y: 419, endPoint x: 531, endPoint y: 421, distance: 185.0
click at [531, 421] on p "Cada familia de colores core se organiza en rampas de matices que van del 0 al …" at bounding box center [834, 447] width 615 height 78
click at [696, 442] on p "Cada familia de colores core se organiza en rampas de matices que van del 0 al …" at bounding box center [834, 447] width 615 height 78
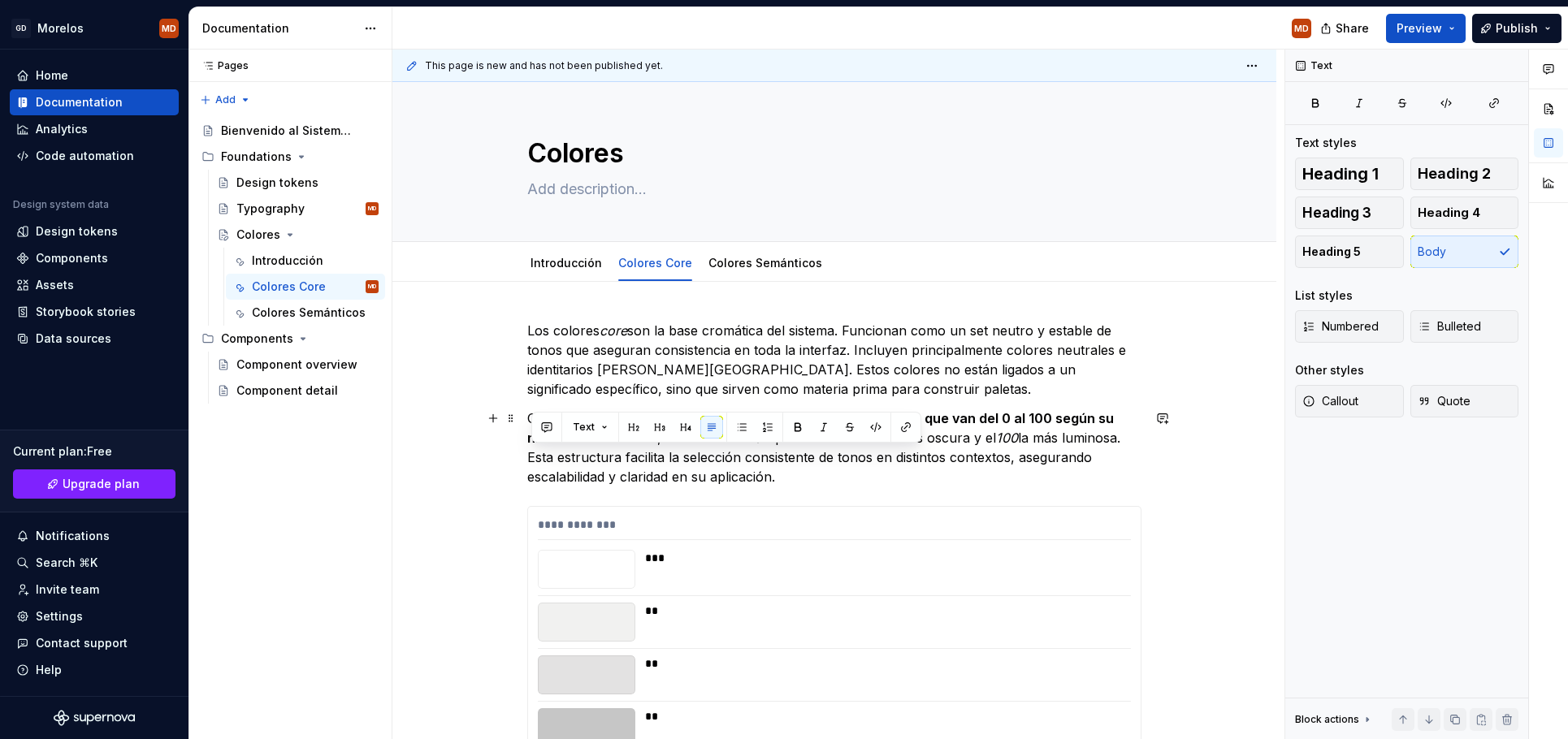
drag, startPoint x: 789, startPoint y: 477, endPoint x: 518, endPoint y: 459, distance: 271.6
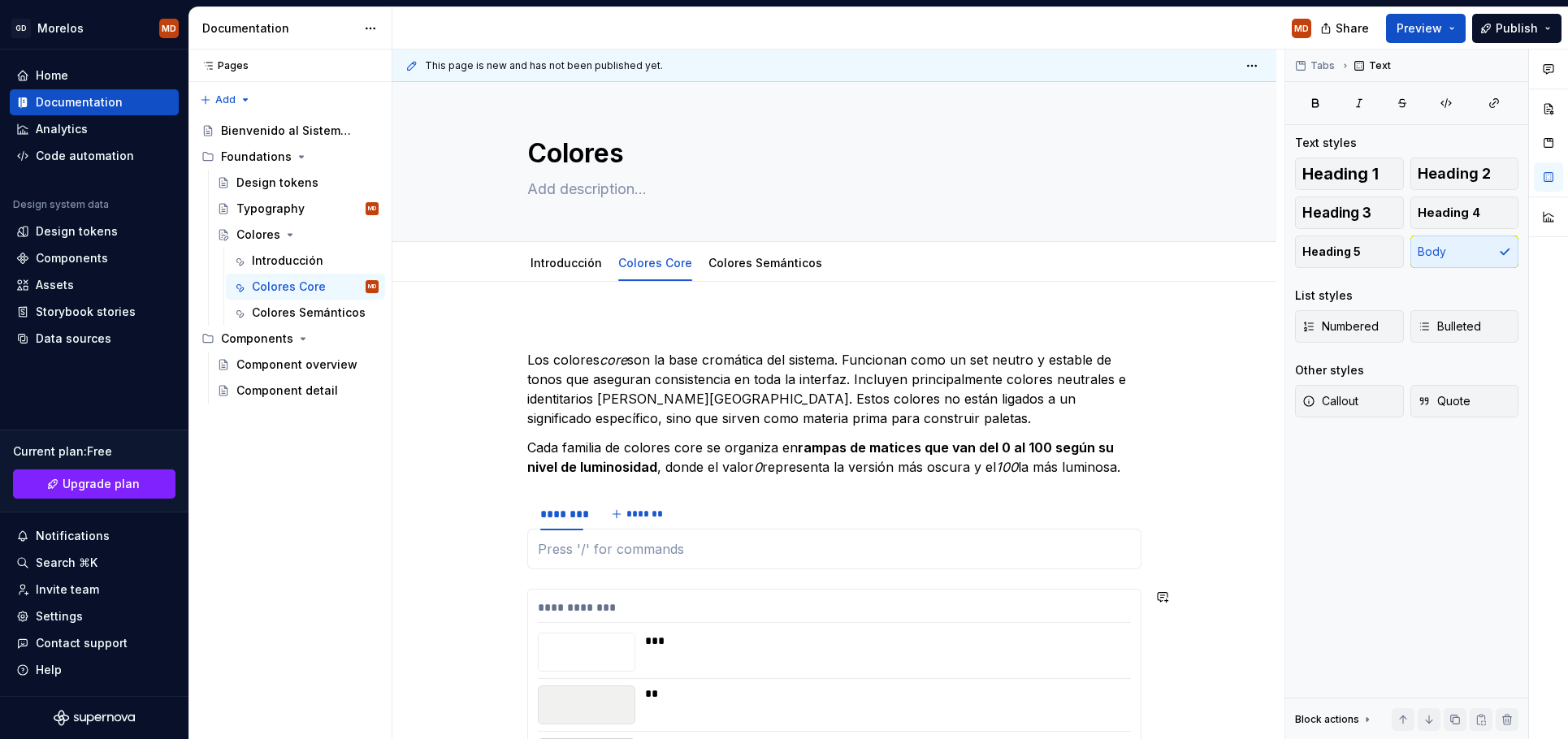
type textarea "*"
click at [518, 507] on span at bounding box center [510, 506] width 13 height 23
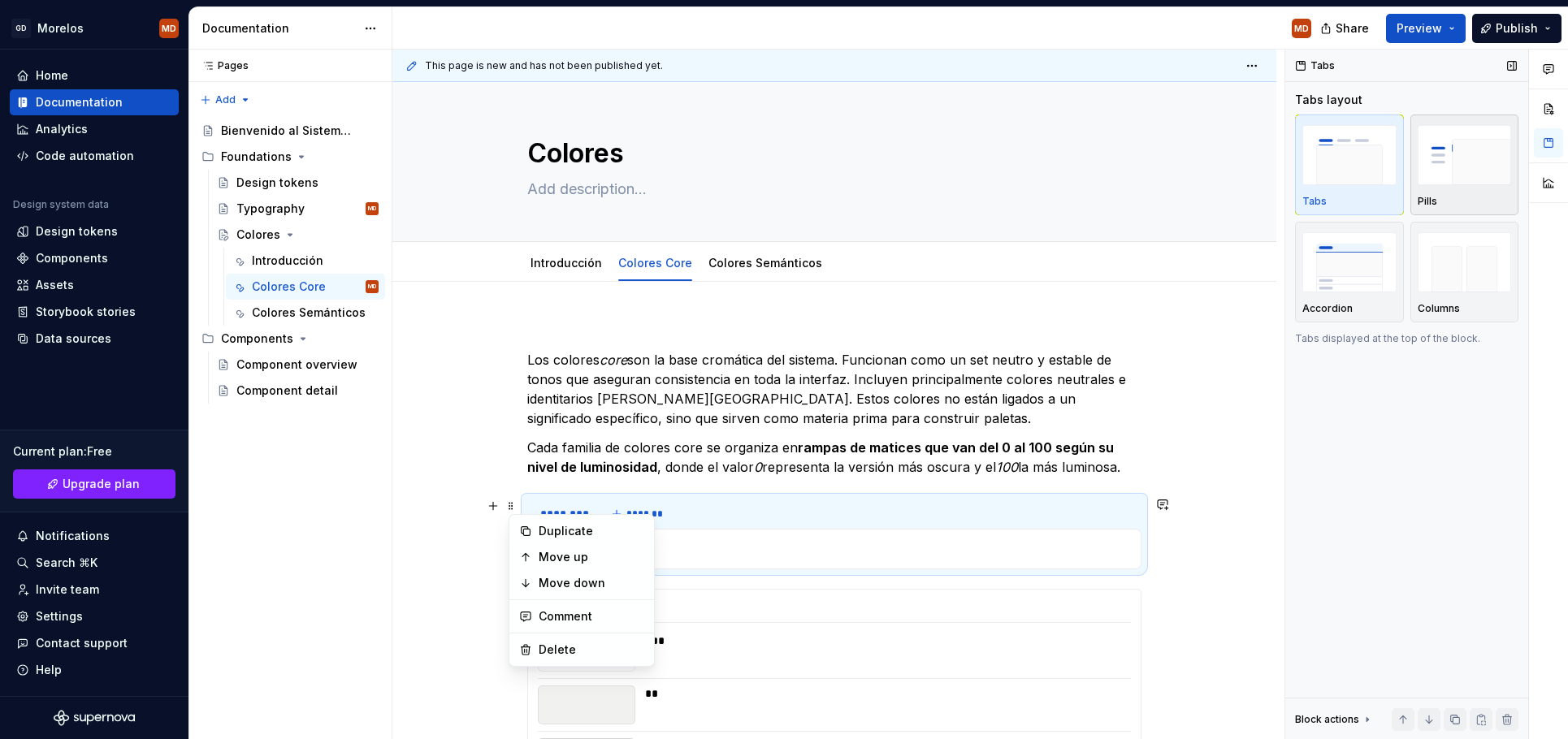
click at [1465, 143] on img "button" at bounding box center [1464, 155] width 95 height 60
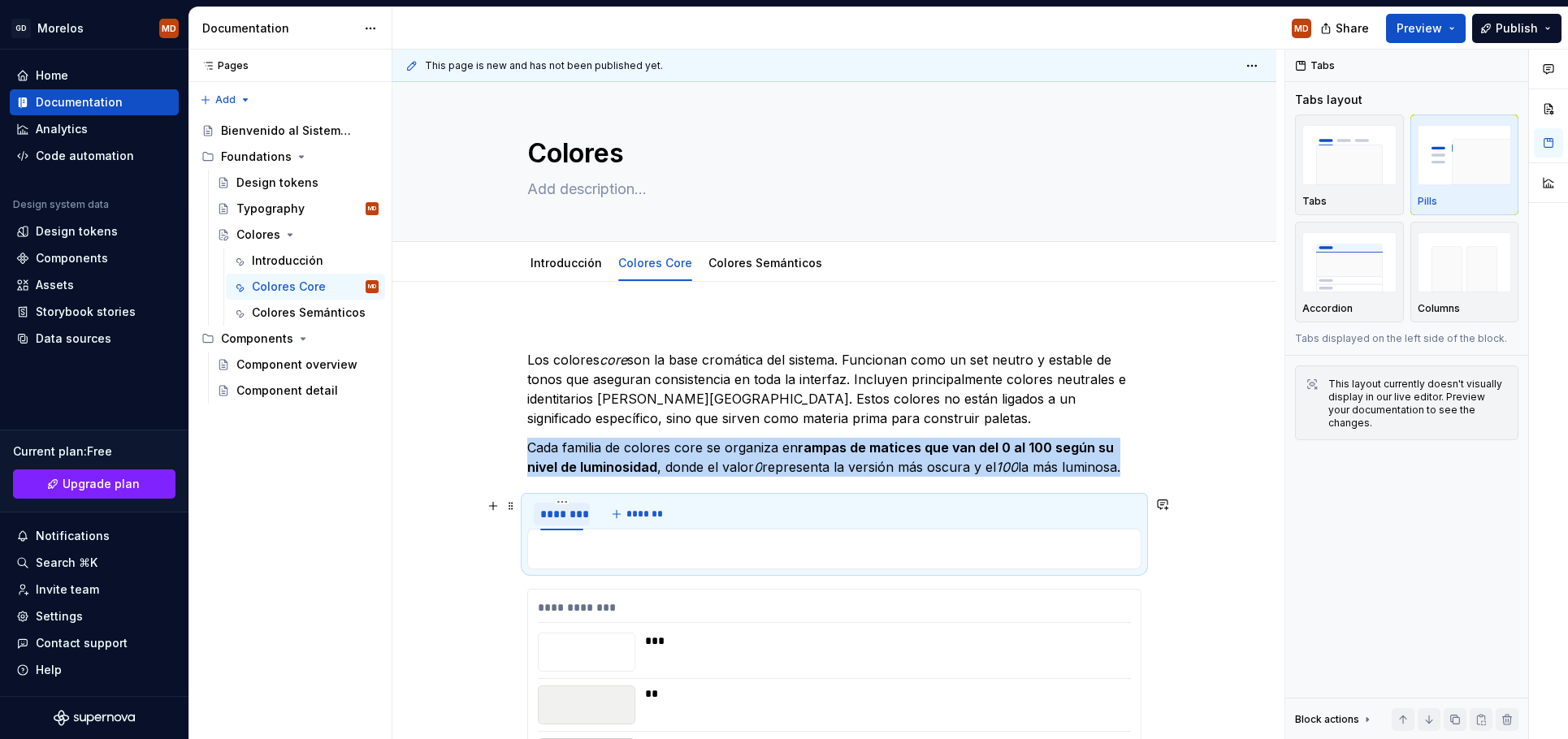
click at [560, 509] on div "********" at bounding box center [561, 514] width 43 height 16
click at [564, 513] on div "********" at bounding box center [561, 514] width 43 height 16
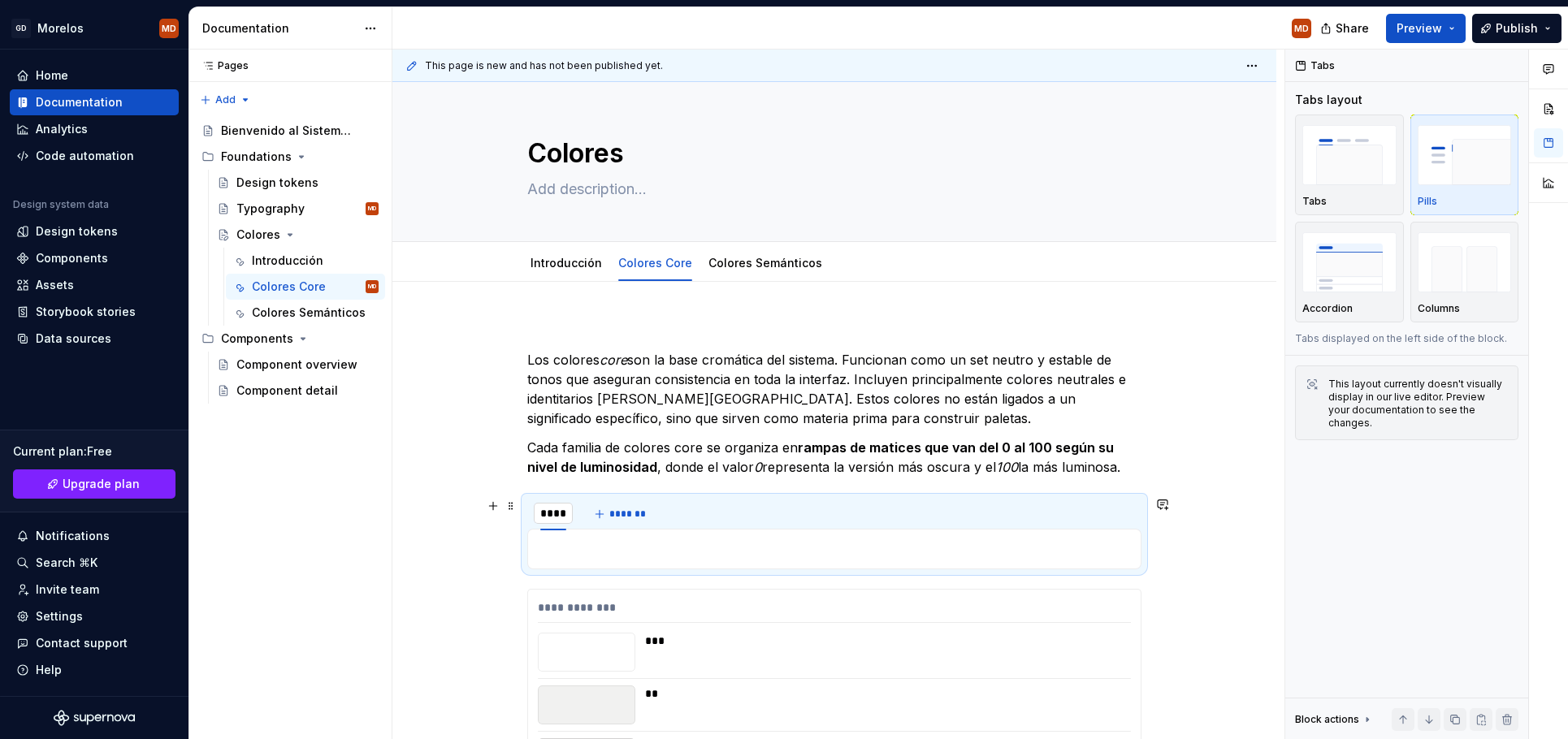
type input "******"
click at [635, 514] on span "*******" at bounding box center [637, 514] width 37 height 13
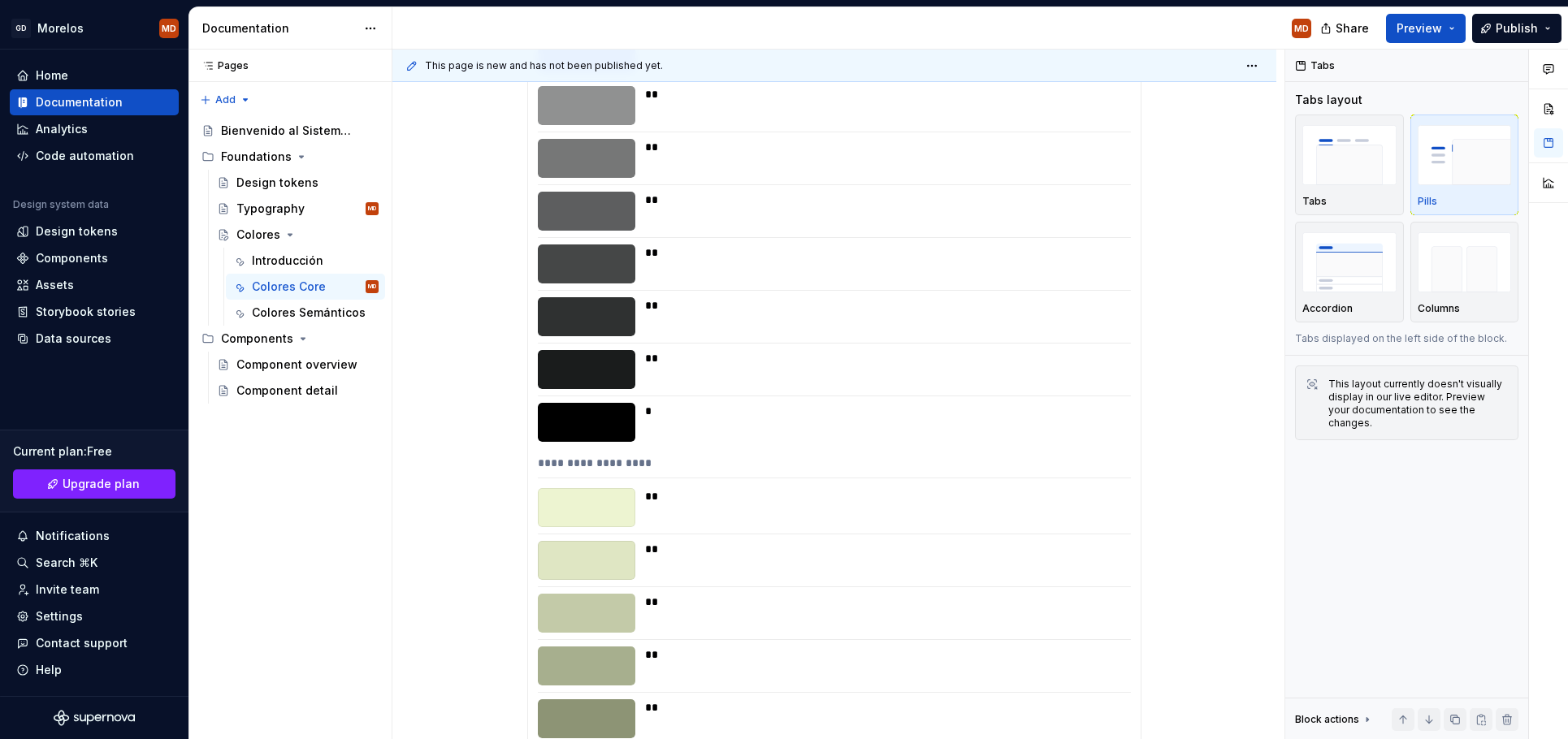
scroll to position [375, 0]
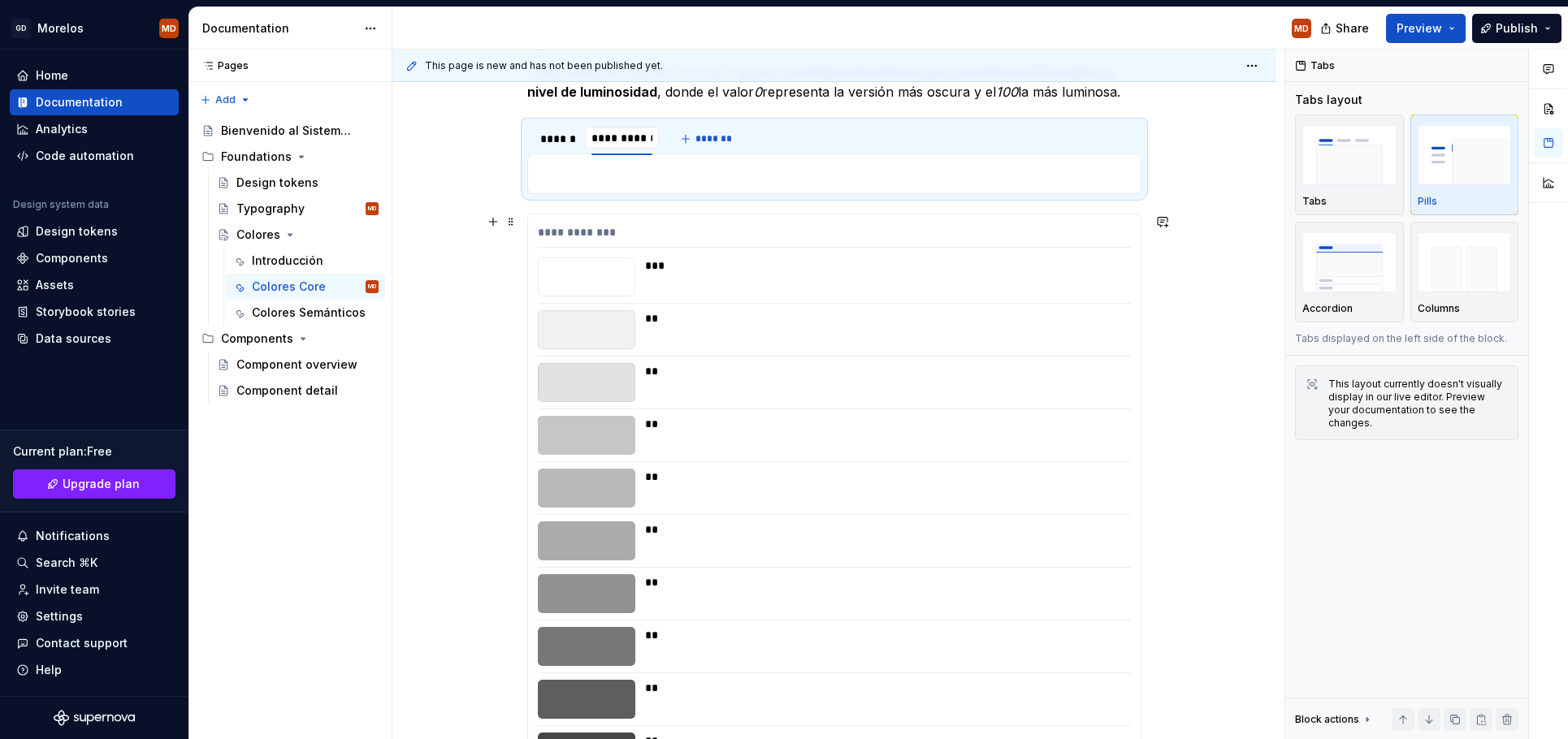
type input "**********"
click at [720, 138] on span "*******" at bounding box center [719, 138] width 37 height 13
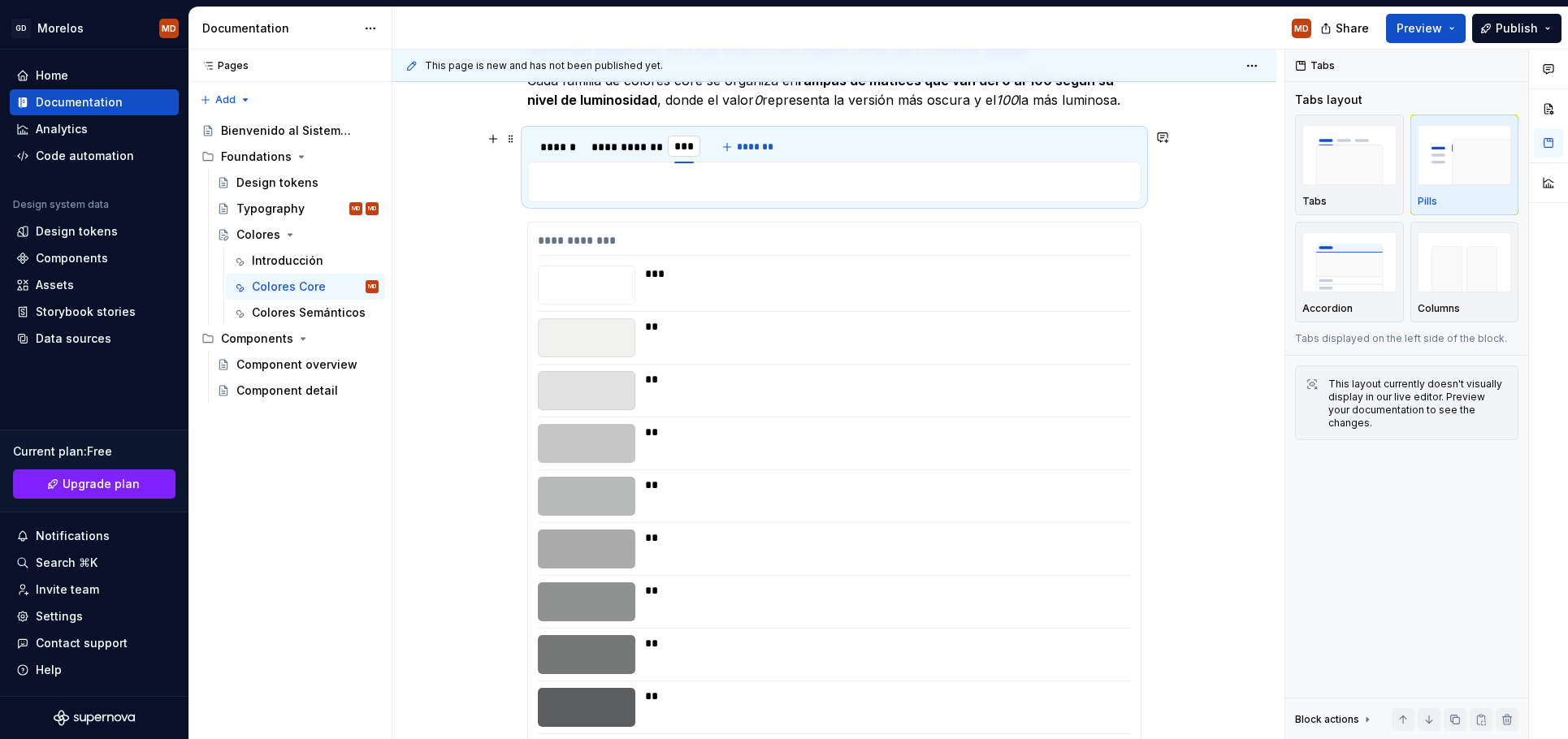
type input "*****"
click at [764, 147] on span "*******" at bounding box center [768, 146] width 37 height 13
type input "******"
click at [819, 146] on span "*******" at bounding box center [825, 146] width 37 height 13
type input "******"
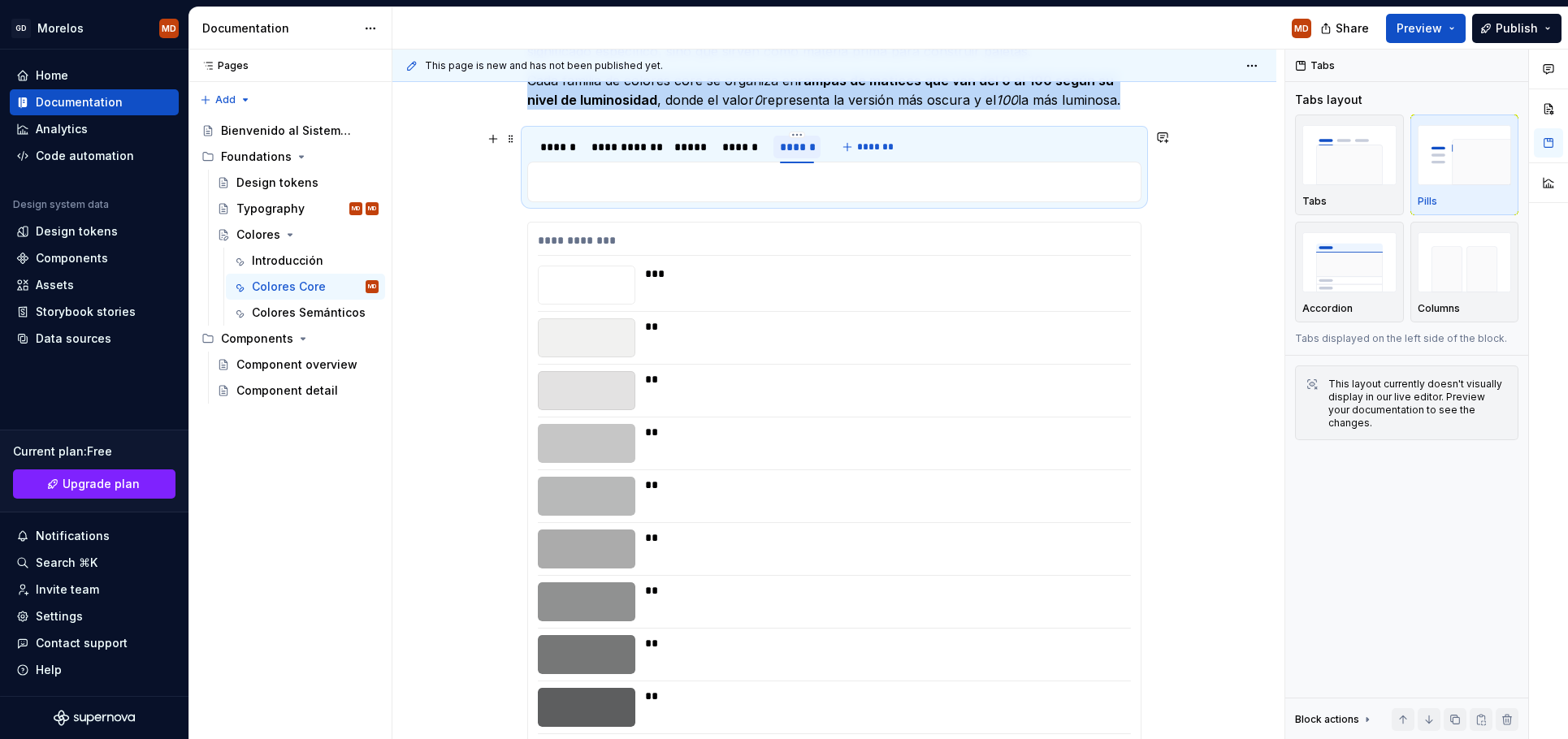
click at [800, 138] on div "******" at bounding box center [797, 146] width 48 height 23
click at [802, 134] on html "GD Morelos MD Home Documentation Analytics Code automation Design system data D…" at bounding box center [784, 370] width 1568 height 739
click at [795, 130] on html "GD Morelos MD Home Documentation Analytics Code automation Design system data D…" at bounding box center [784, 370] width 1568 height 739
click at [852, 143] on button "*******" at bounding box center [869, 146] width 64 height 23
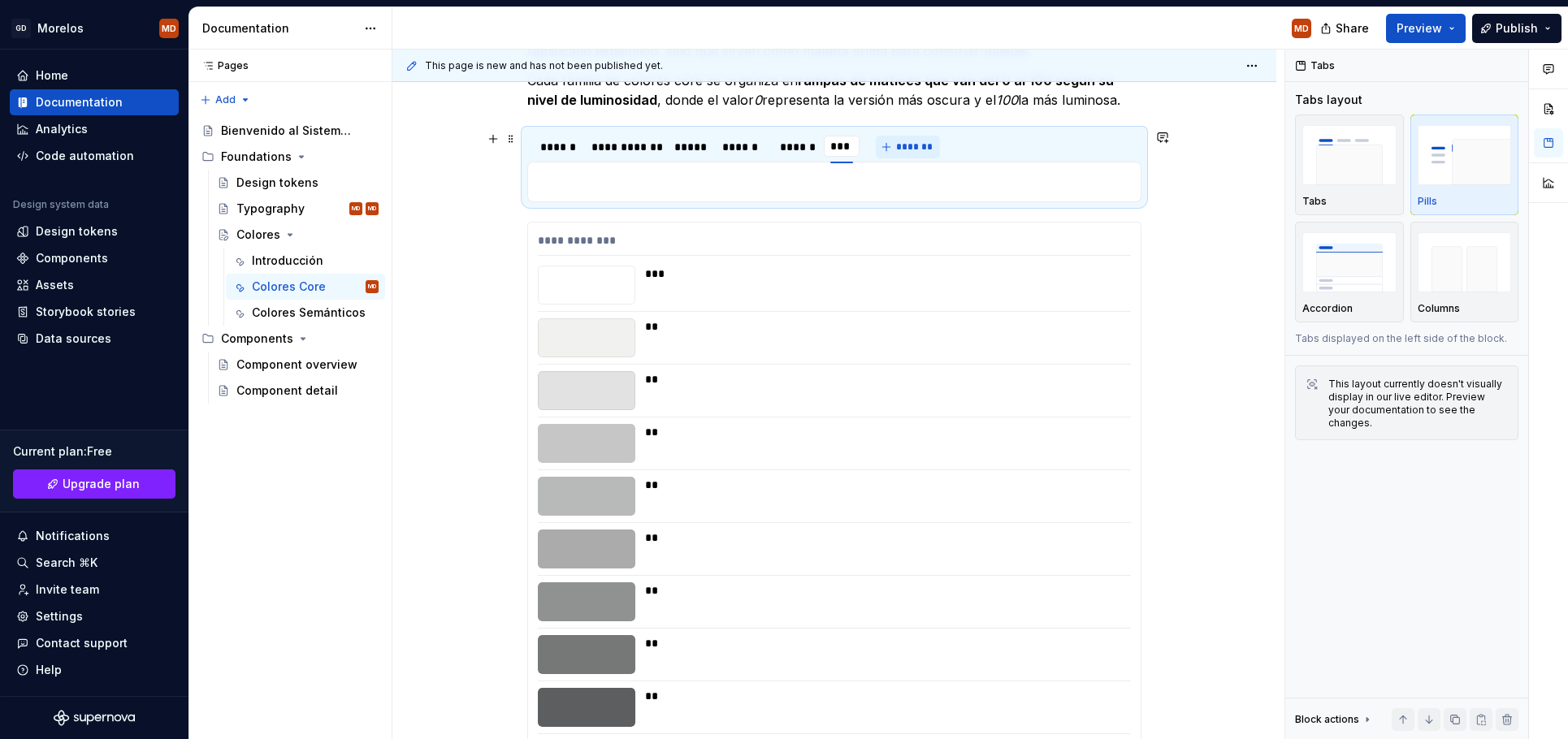
type input "****"
click at [906, 141] on span "*******" at bounding box center [920, 146] width 37 height 13
type input "******"
click at [963, 147] on span "*******" at bounding box center [968, 146] width 37 height 13
type input "**********"
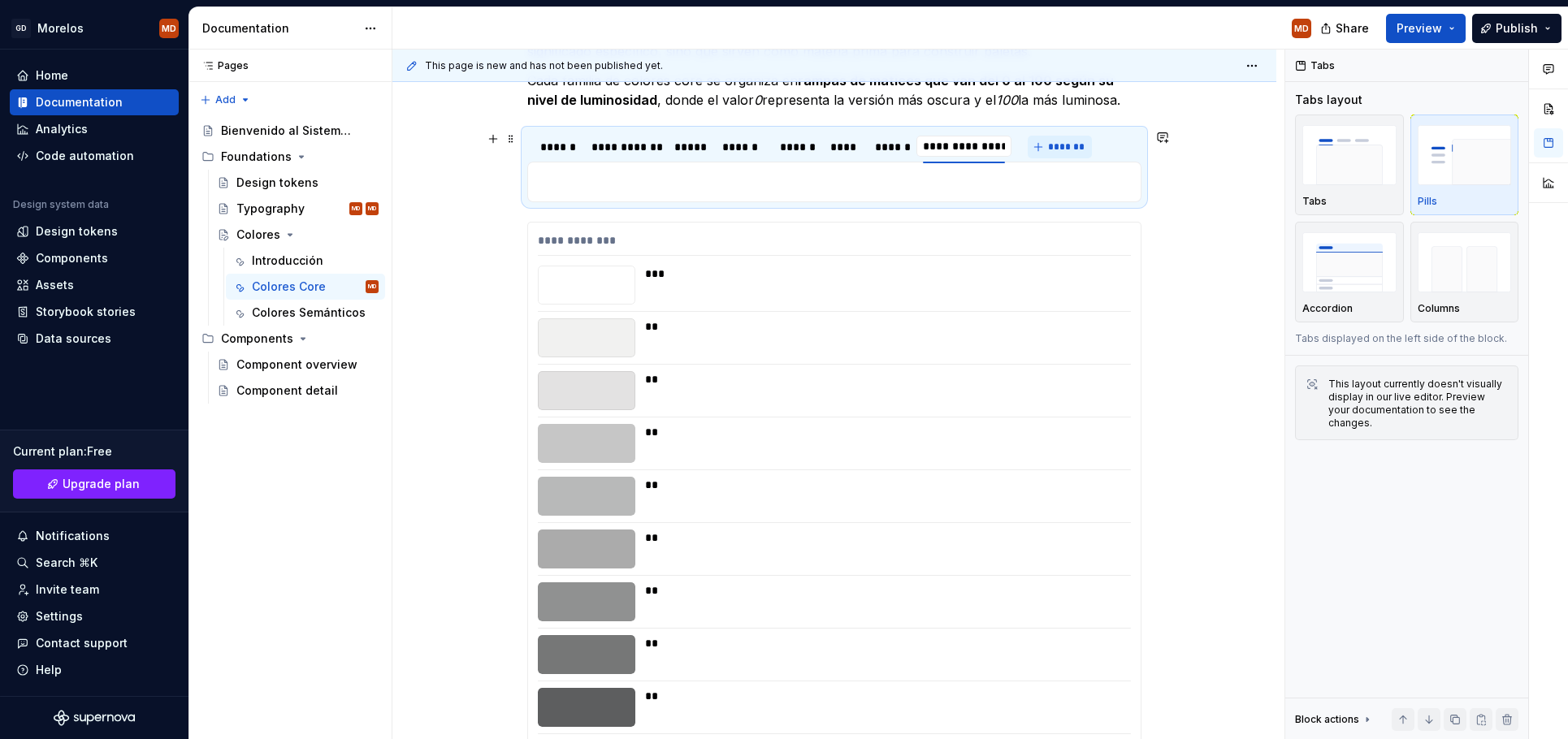
click at [1050, 142] on button "*******" at bounding box center [1060, 146] width 64 height 23
type input "**********"
click at [1118, 137] on button "*******" at bounding box center [1110, 146] width 64 height 23
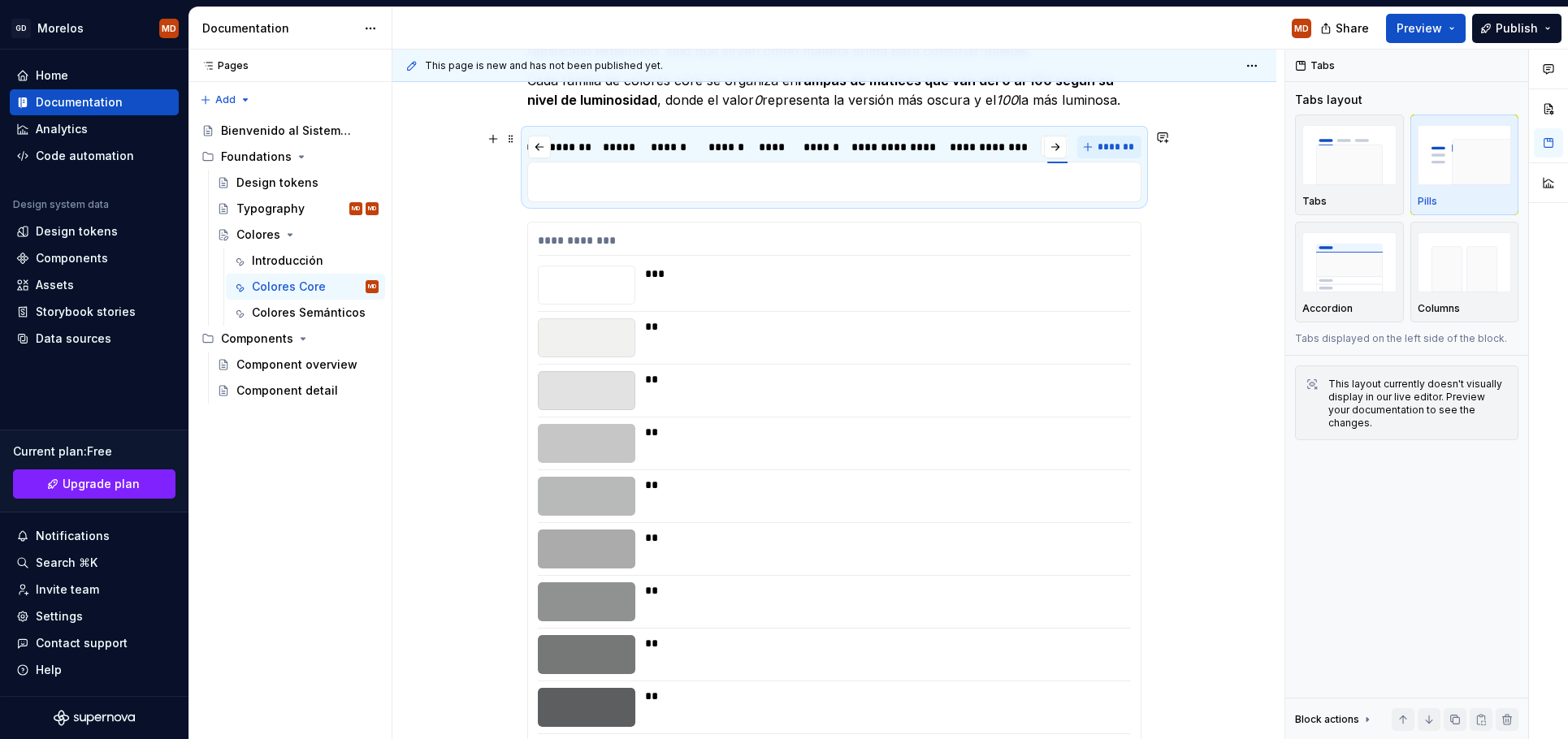
scroll to position [0, 108]
type input "**********"
click at [1124, 143] on span "*******" at bounding box center [1116, 146] width 37 height 13
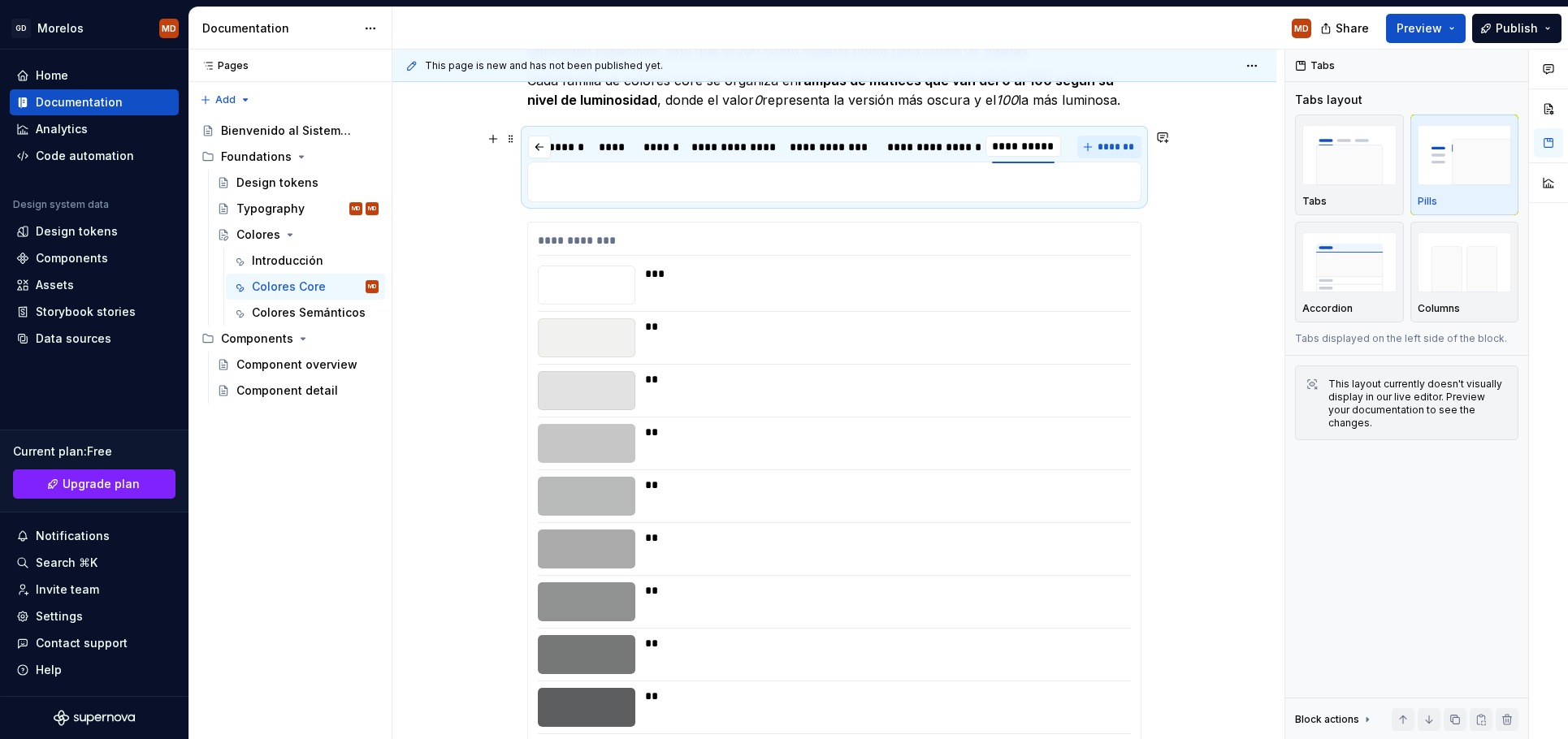
type input "**********"
click at [1092, 143] on button "*******" at bounding box center [1110, 146] width 64 height 23
type input "*******"
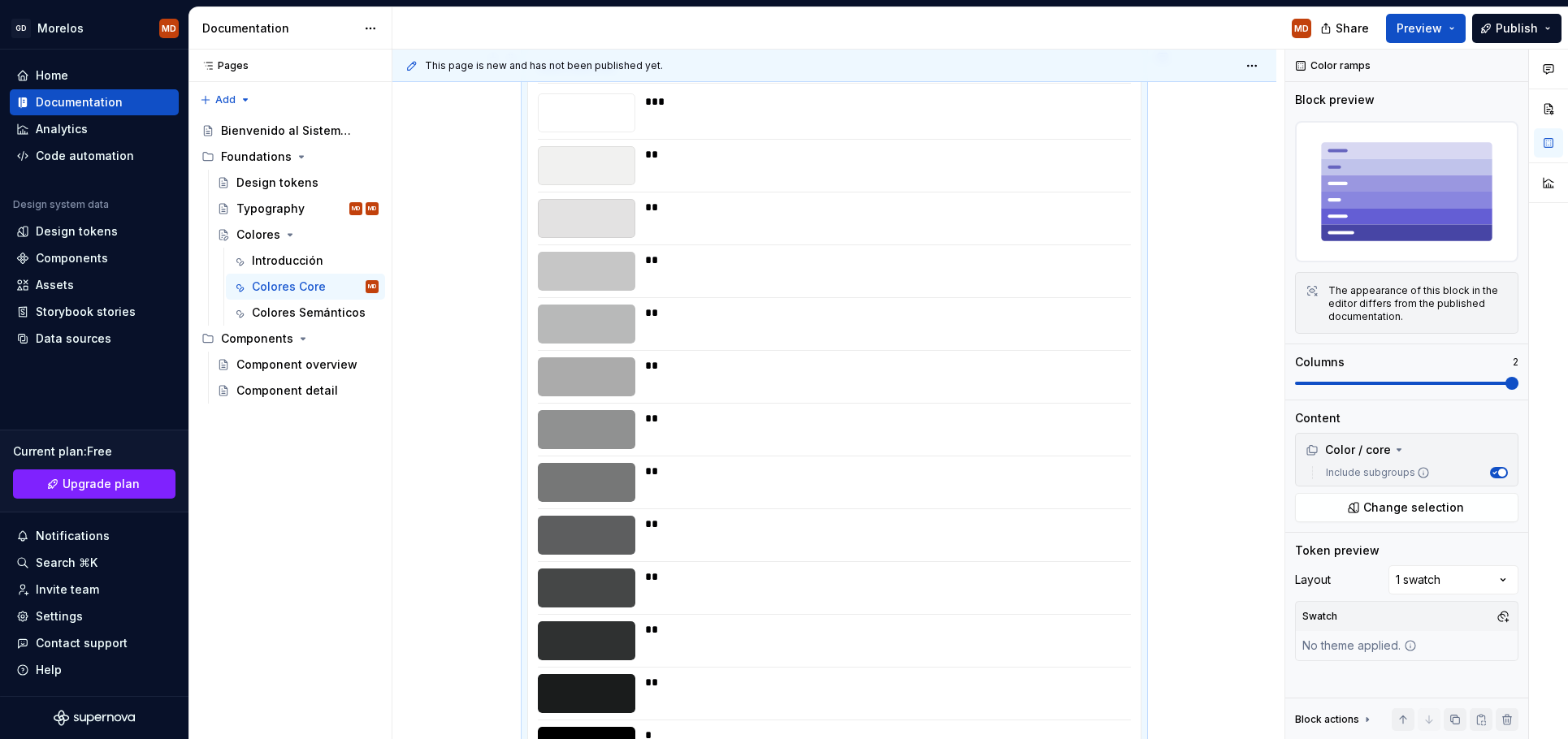
scroll to position [0, 0]
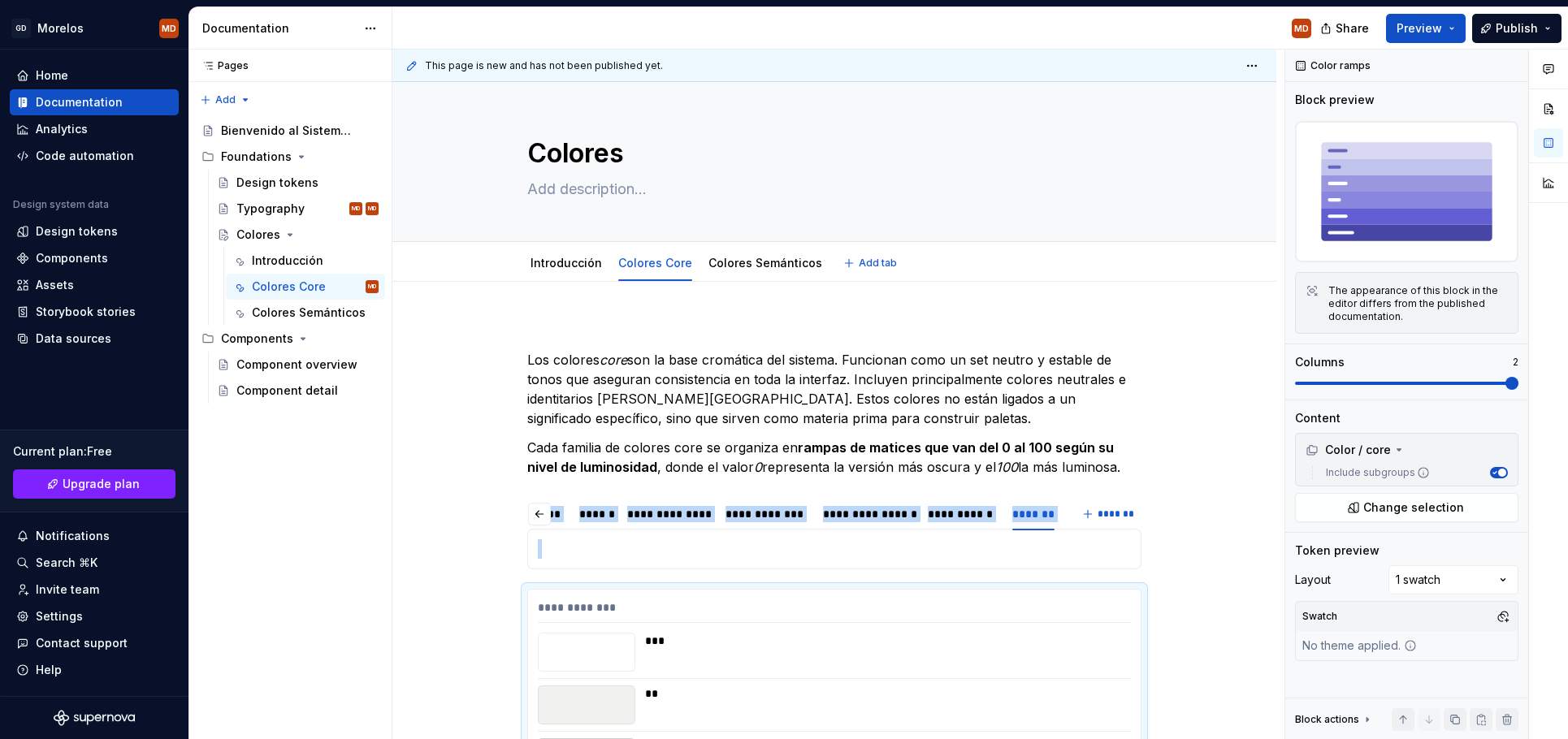
type textarea "*"
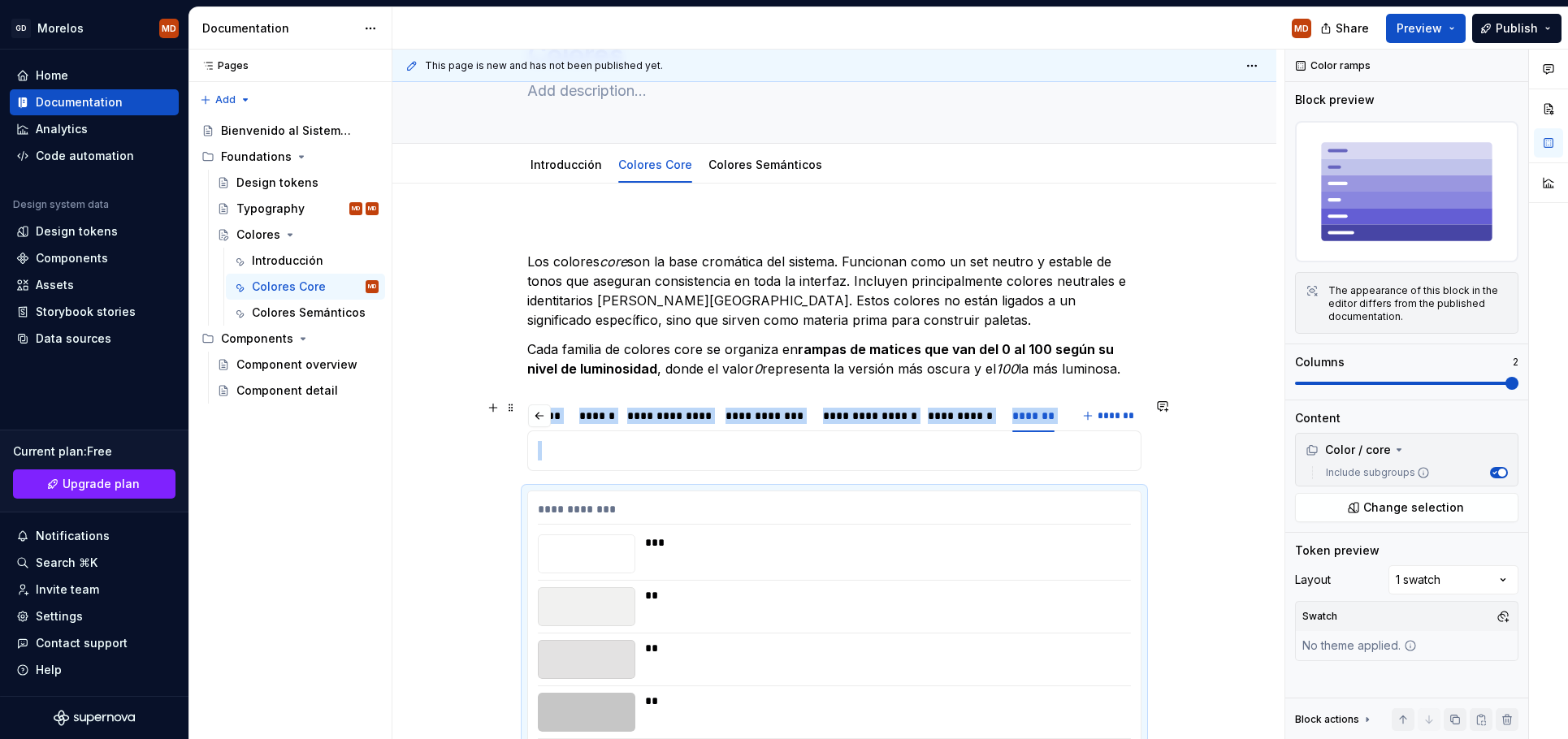
scroll to position [106, 0]
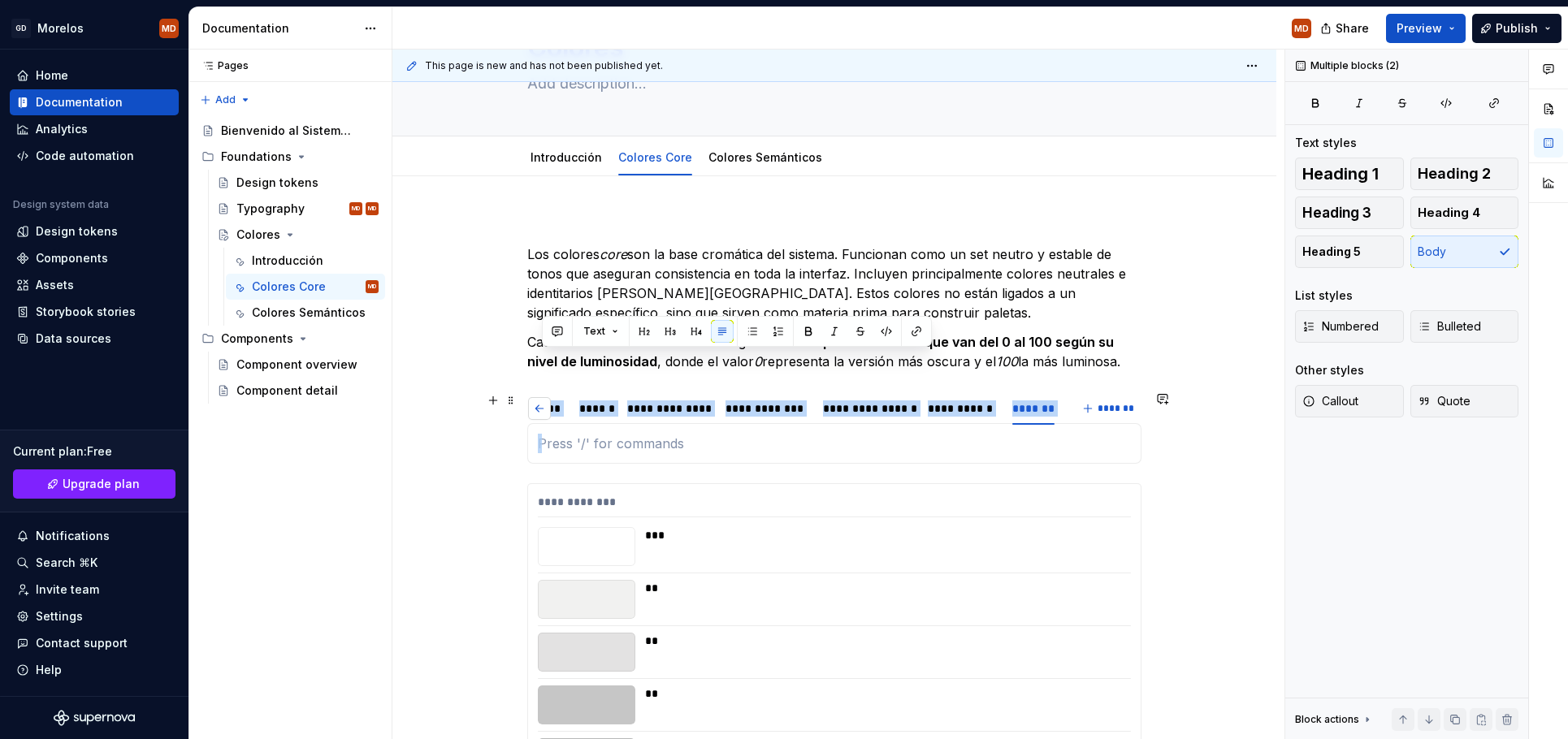
click at [540, 407] on button "button" at bounding box center [539, 408] width 23 height 23
click at [540, 407] on div "******" at bounding box center [558, 408] width 48 height 23
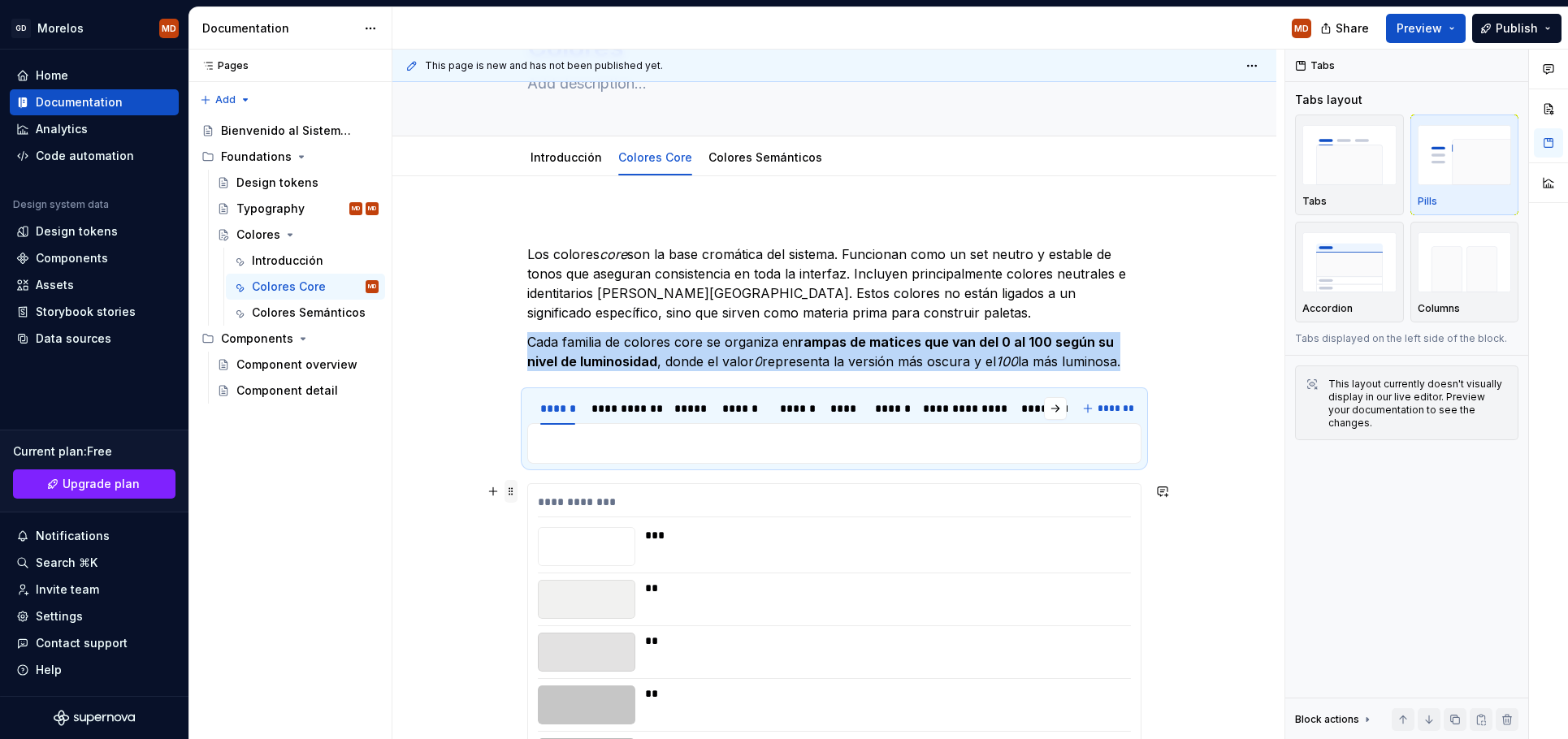
click at [513, 496] on span at bounding box center [510, 491] width 13 height 23
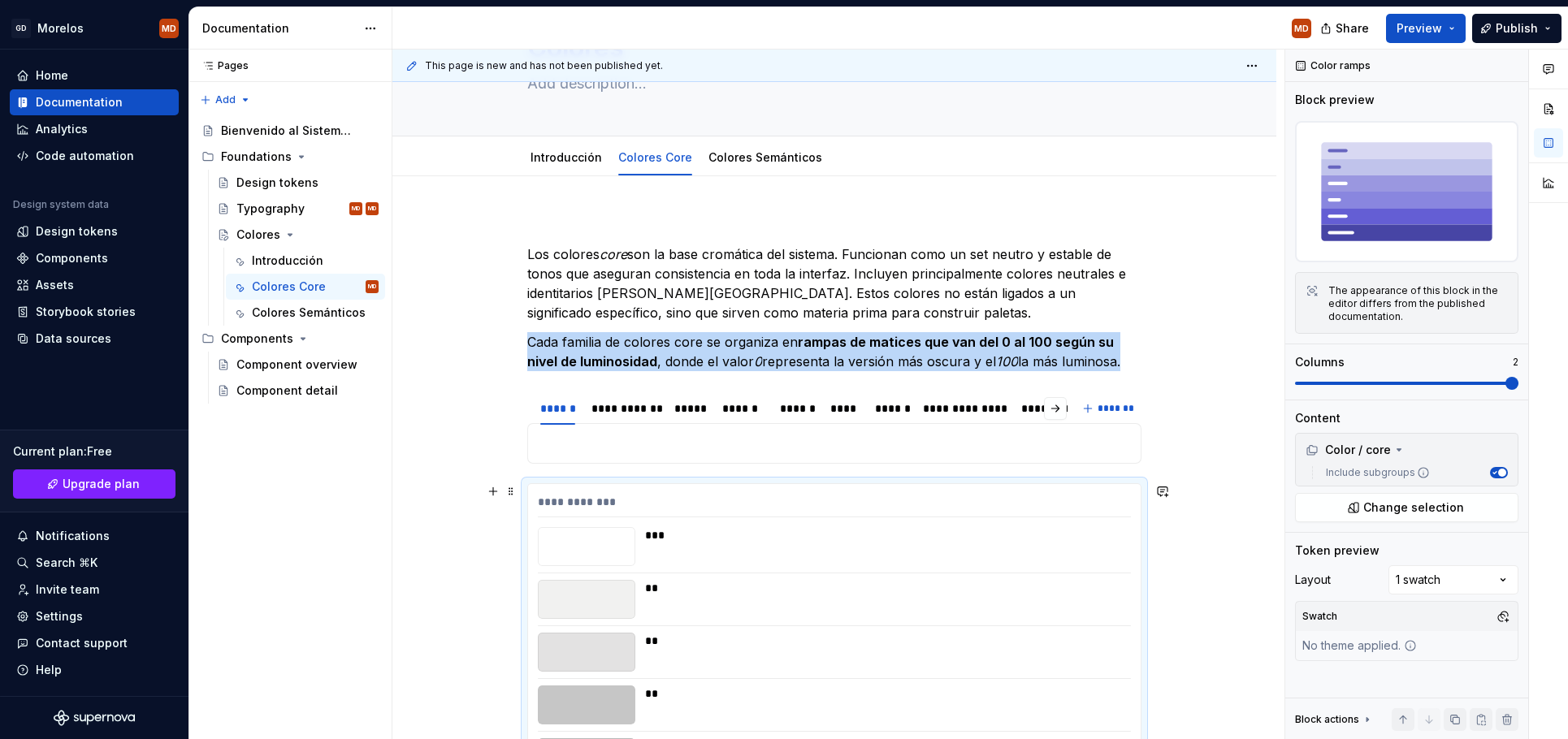
click at [581, 450] on p at bounding box center [834, 444] width 593 height 20
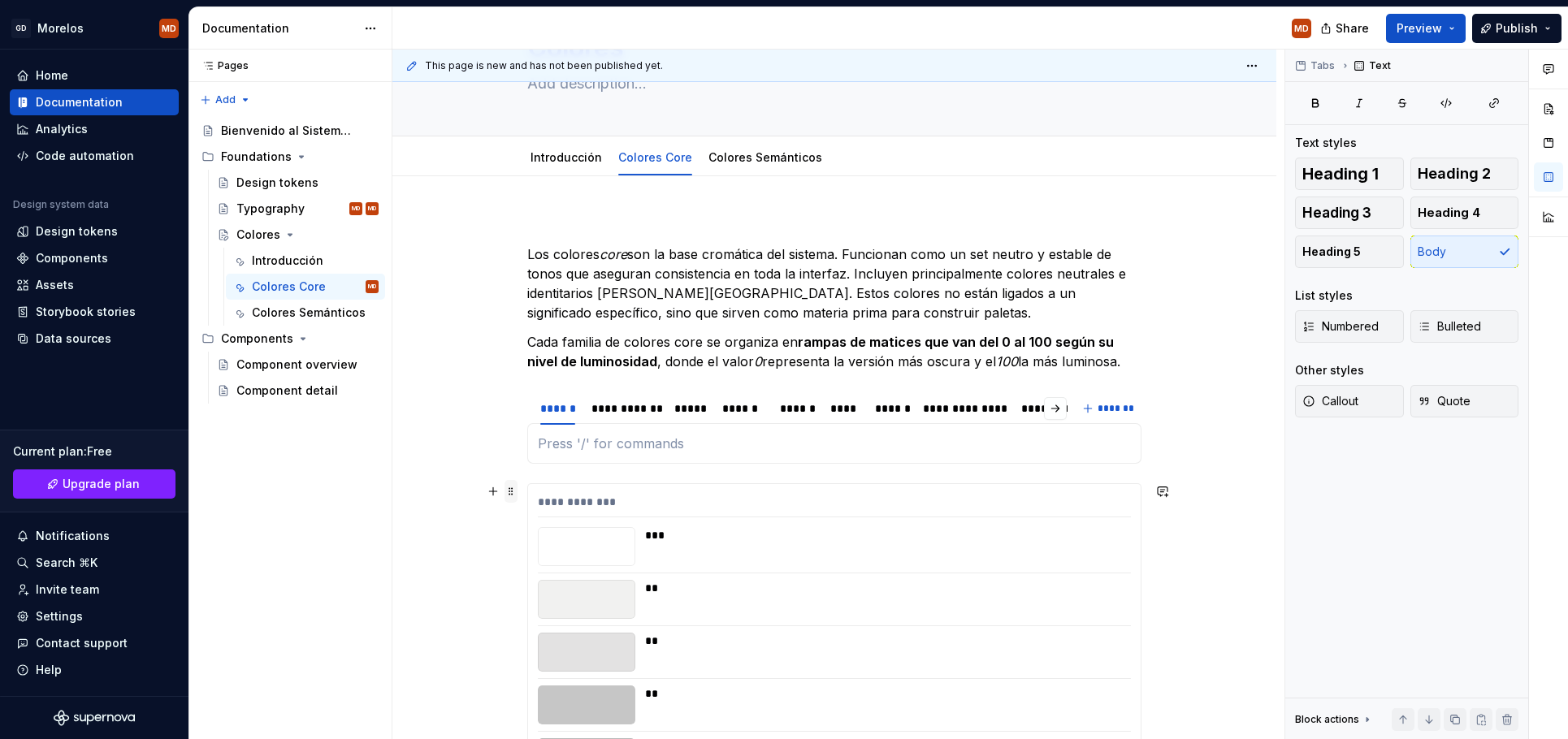
click at [516, 494] on span at bounding box center [510, 491] width 13 height 23
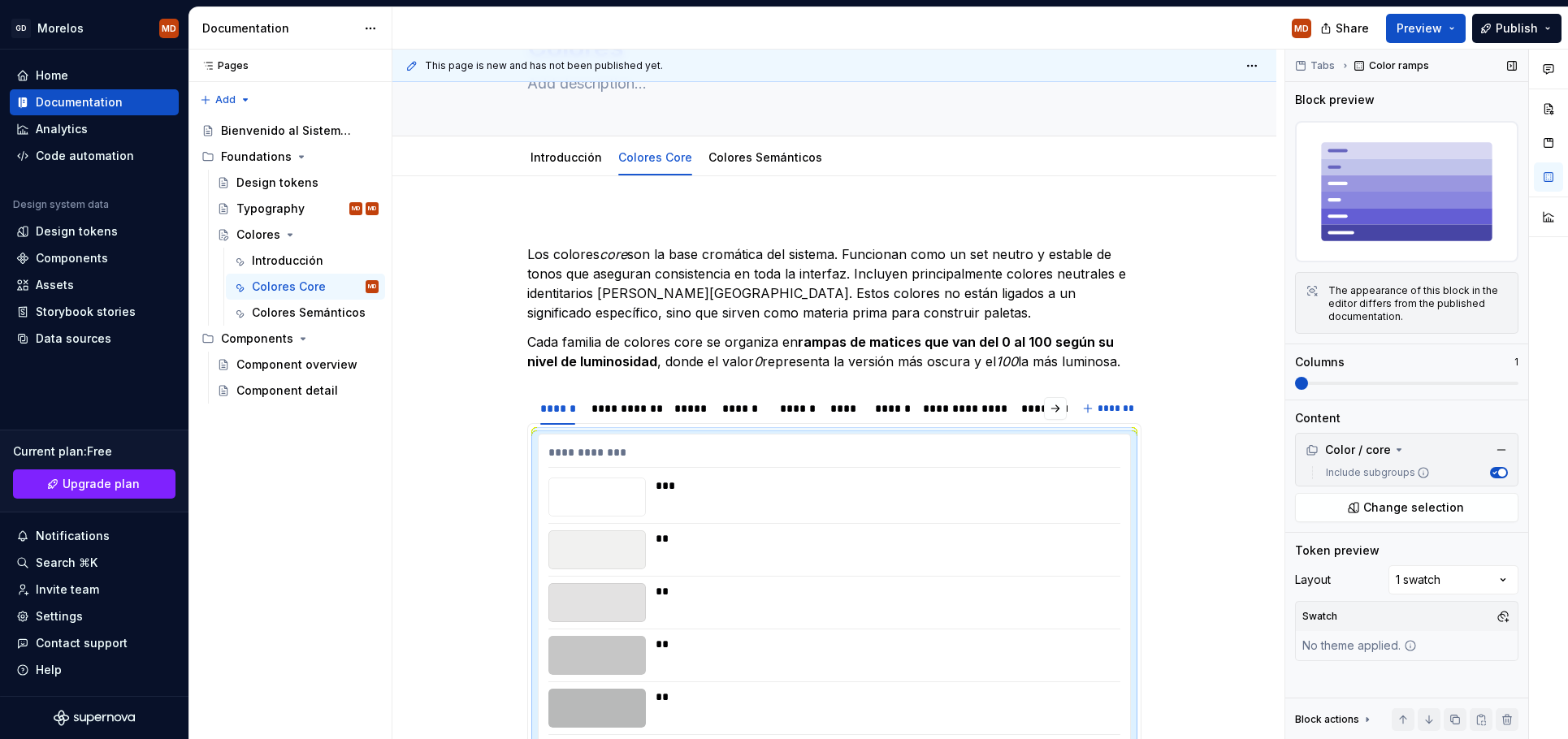
scroll to position [490, 0]
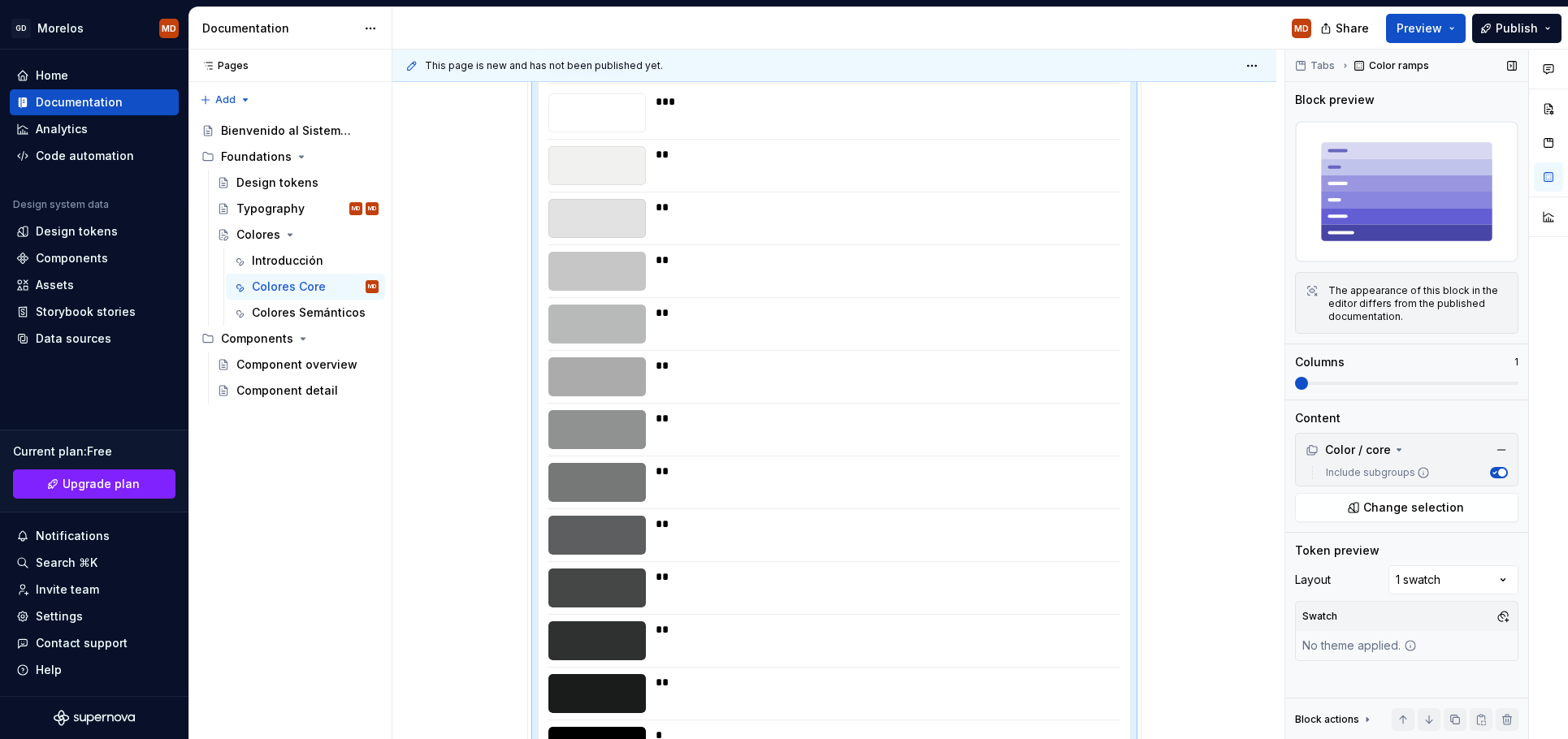
click at [1295, 389] on span at bounding box center [1301, 382] width 13 height 13
click at [1456, 503] on span "Change selection" at bounding box center [1414, 508] width 101 height 16
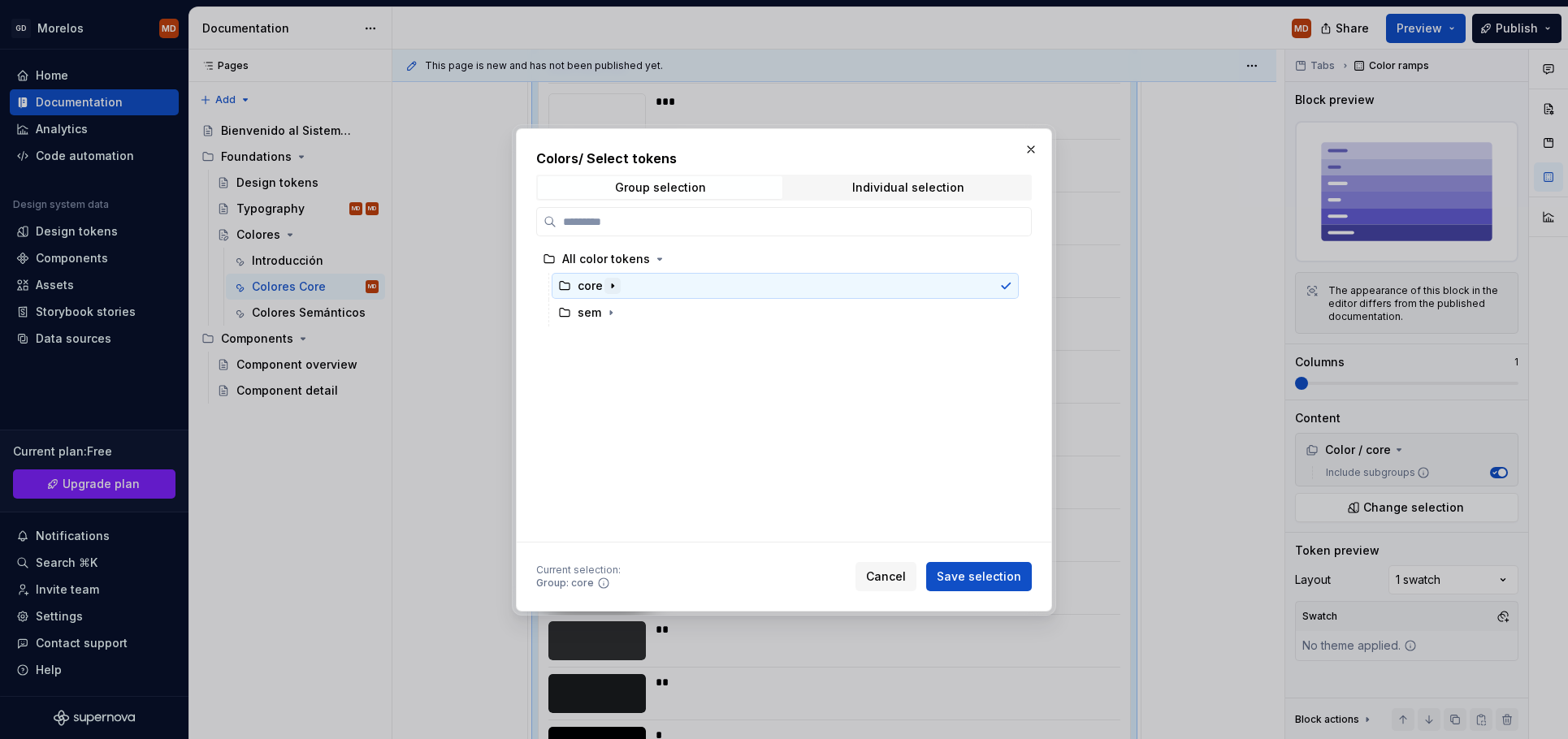
click at [613, 289] on icon "button" at bounding box center [612, 286] width 13 height 13
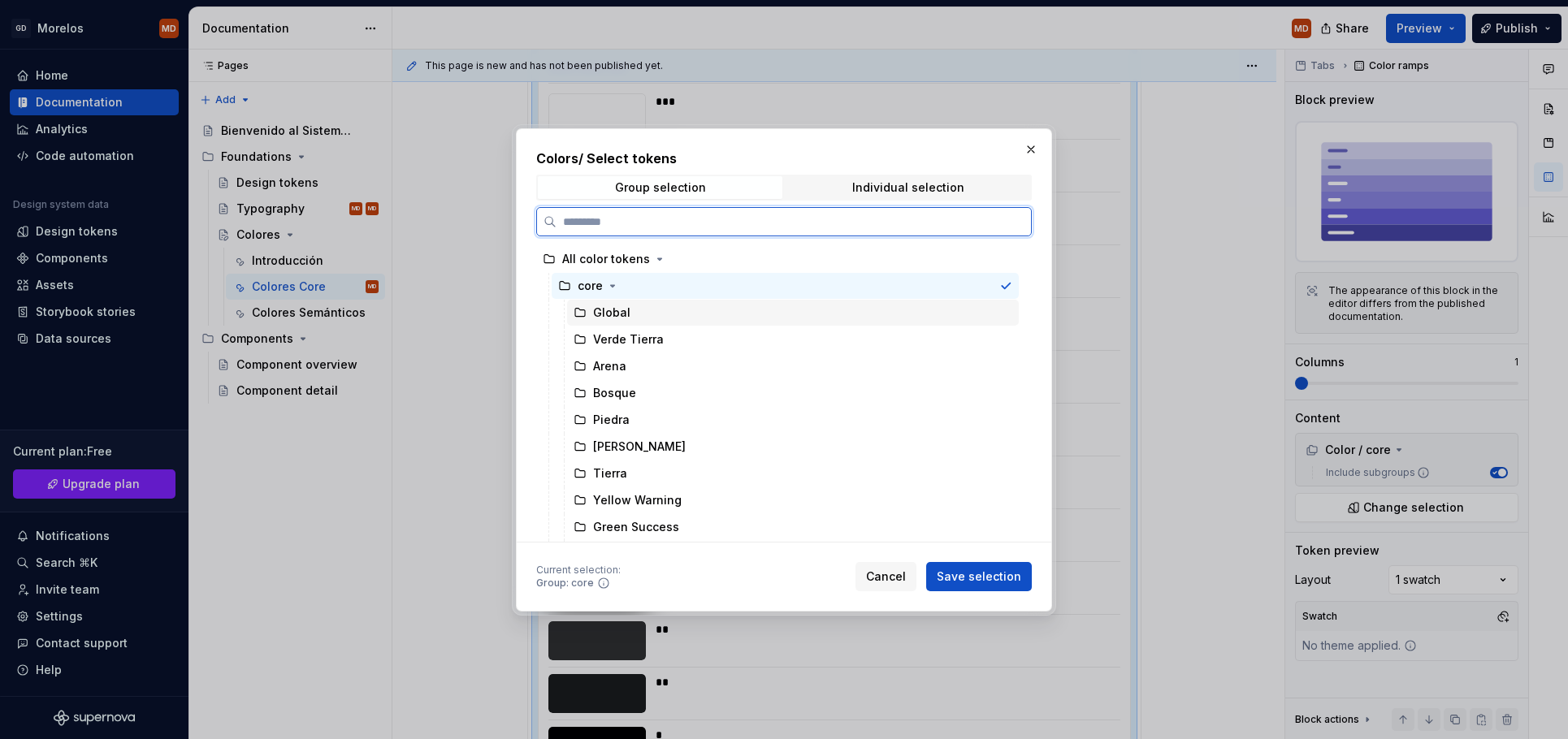
click at [618, 309] on div "Global" at bounding box center [612, 313] width 38 height 16
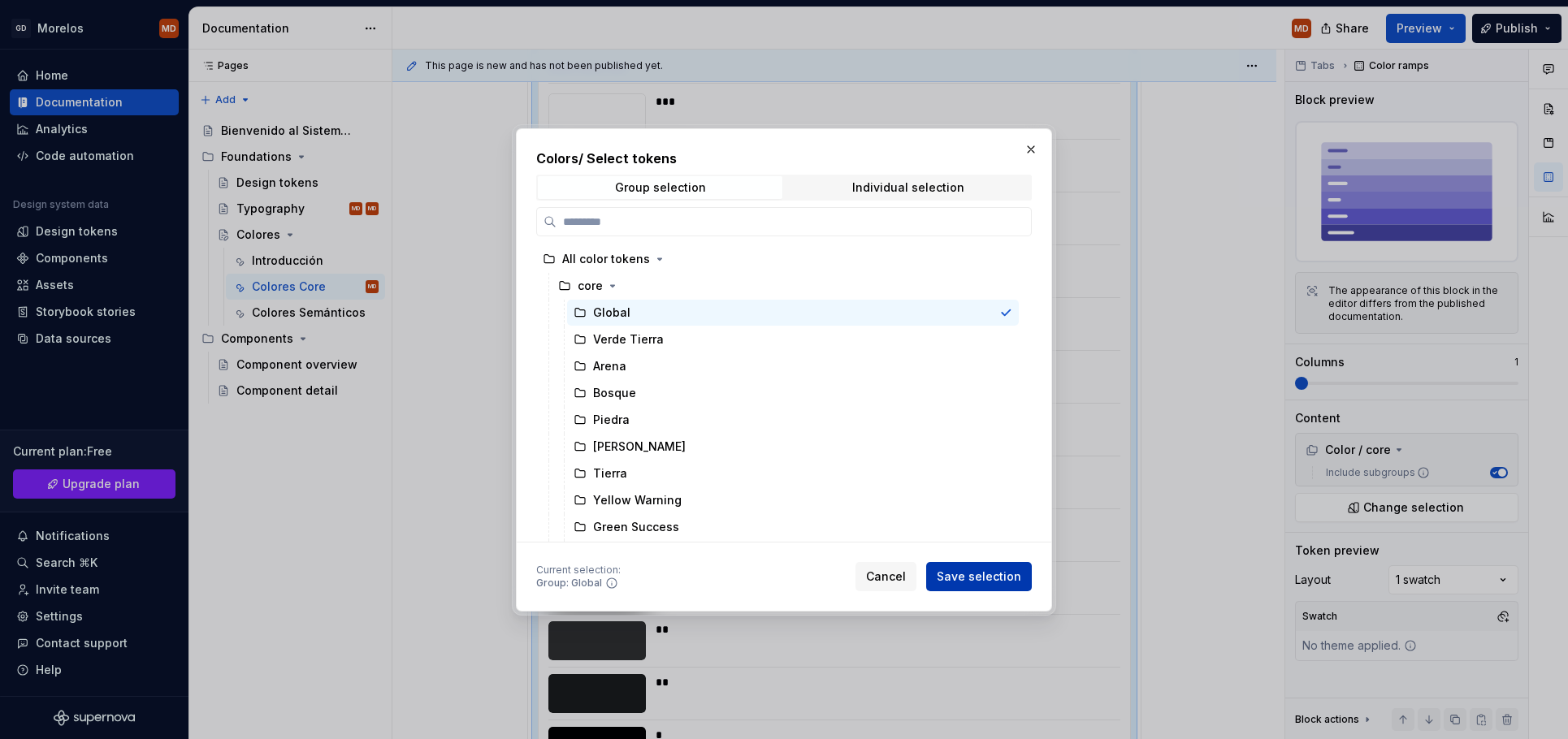
click at [978, 580] on span "Save selection" at bounding box center [978, 577] width 85 height 16
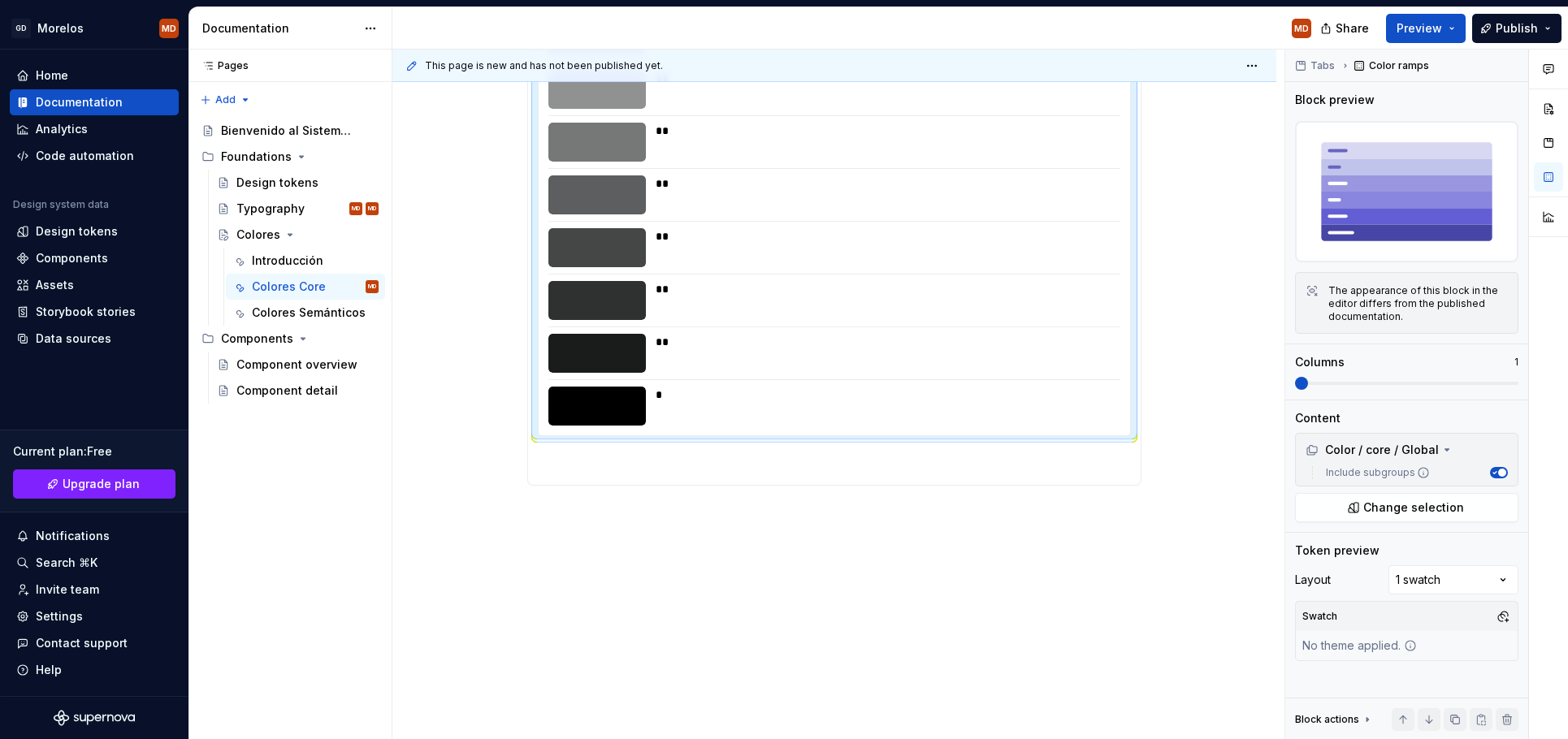
scroll to position [0, 0]
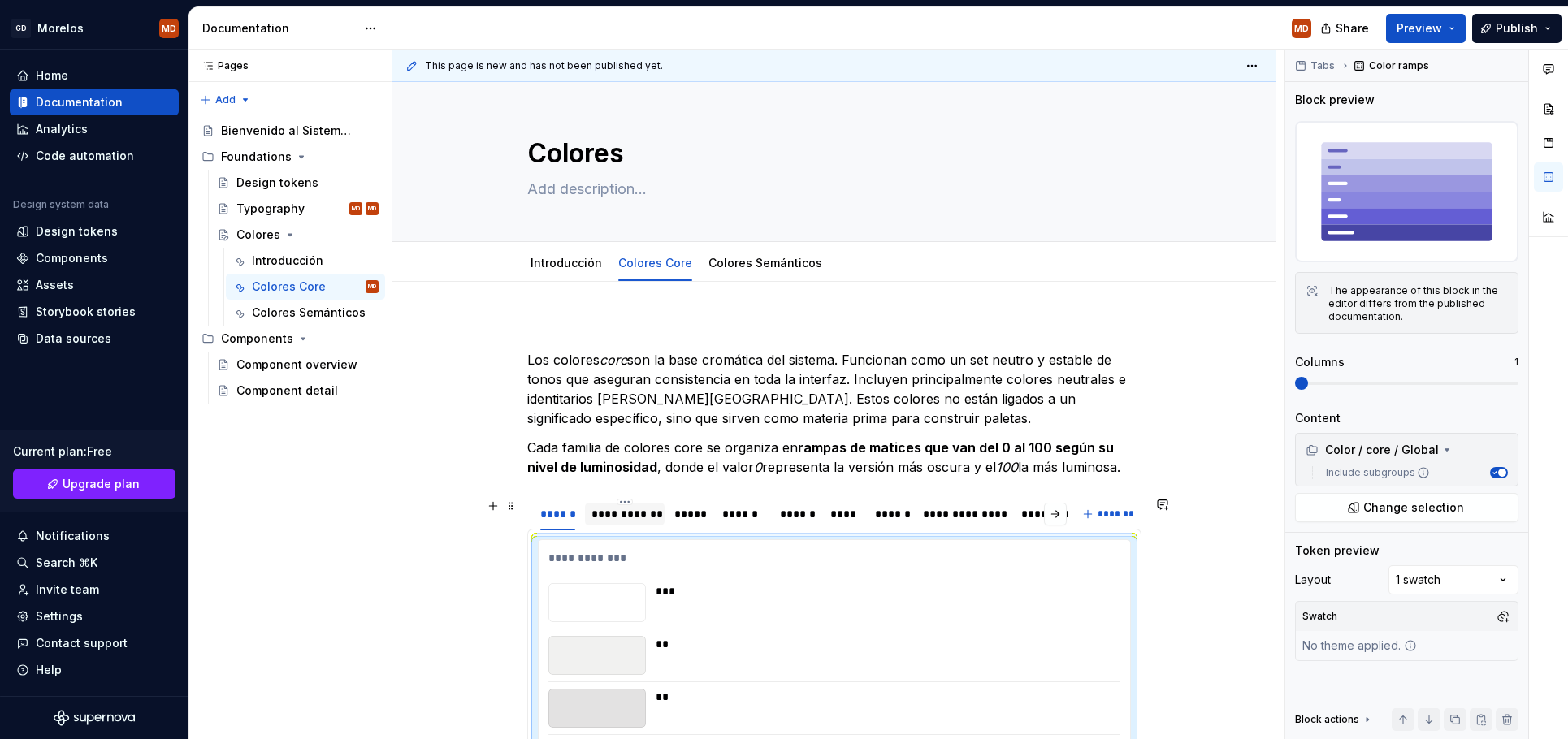
click at [633, 525] on div "**********" at bounding box center [625, 514] width 81 height 23
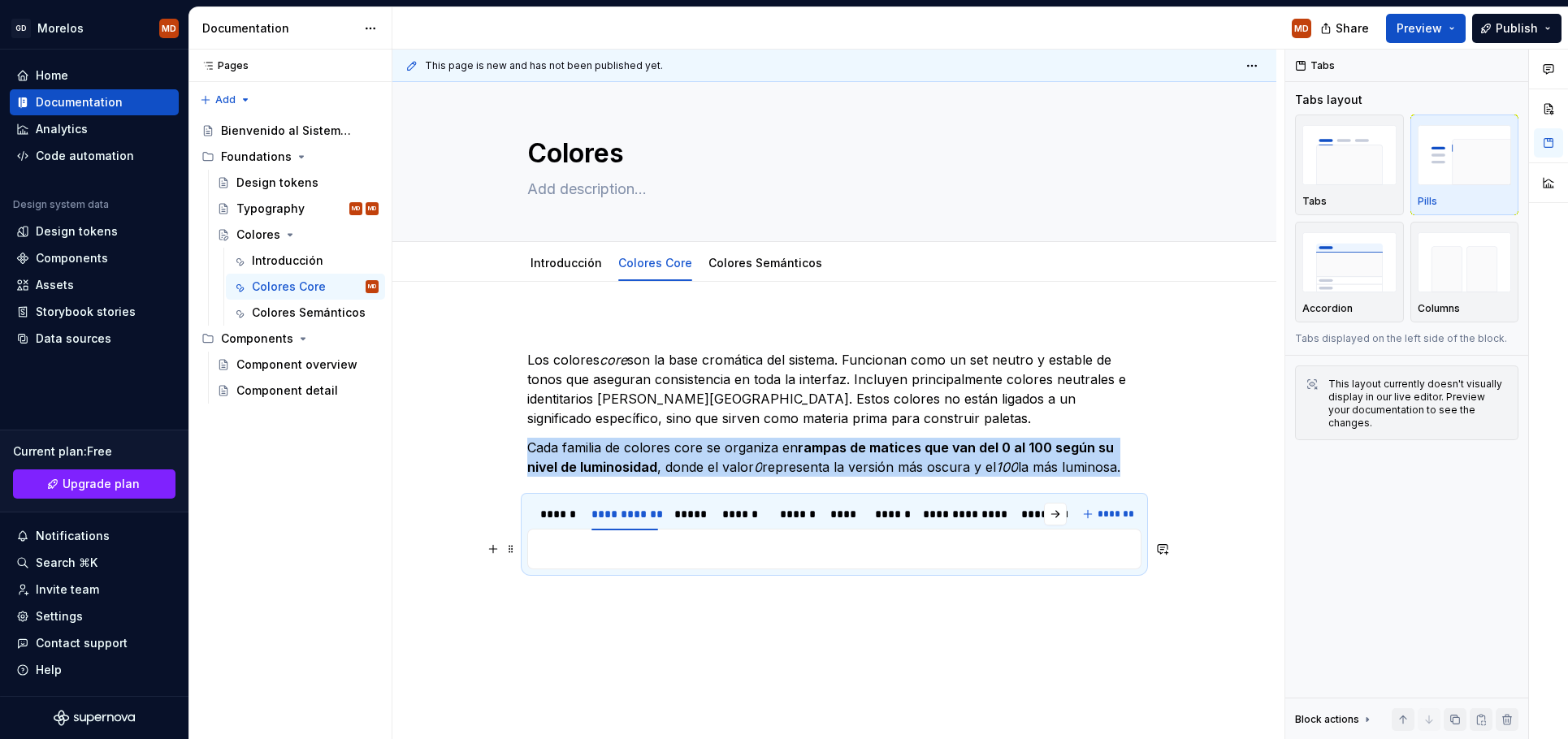
click at [634, 546] on p at bounding box center [834, 550] width 593 height 20
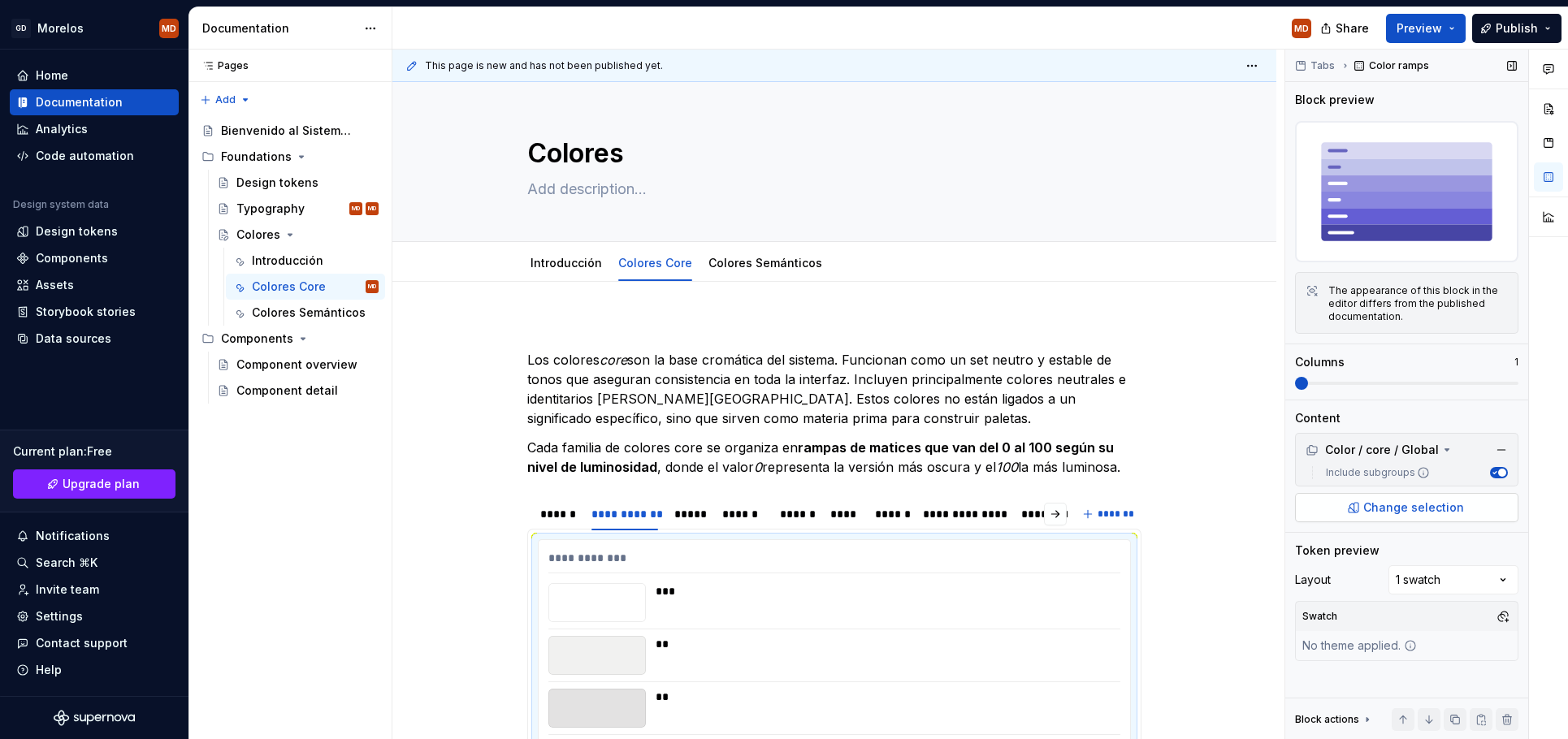
click at [1394, 498] on button "Change selection" at bounding box center [1407, 507] width 223 height 29
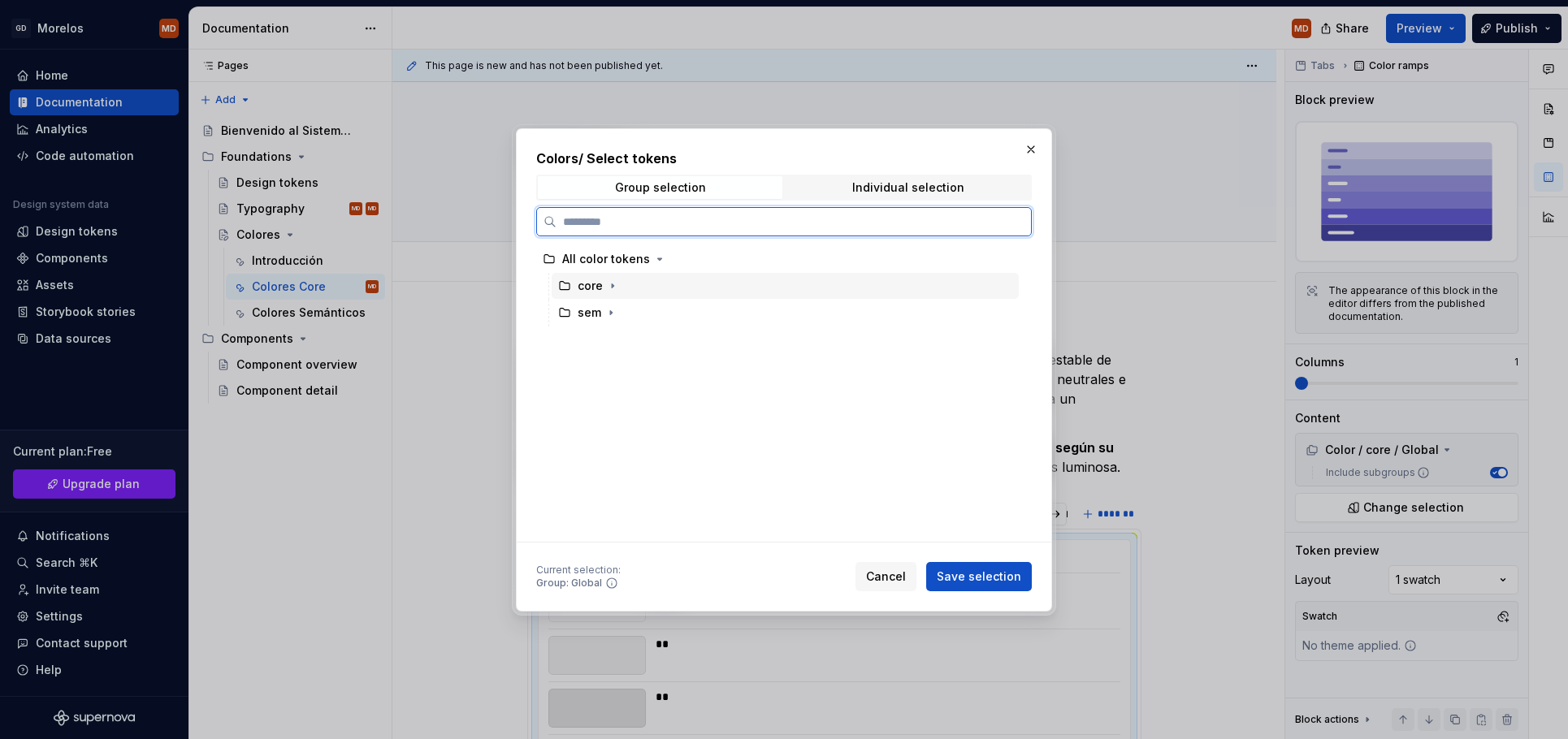
click at [734, 282] on div "core" at bounding box center [785, 286] width 467 height 26
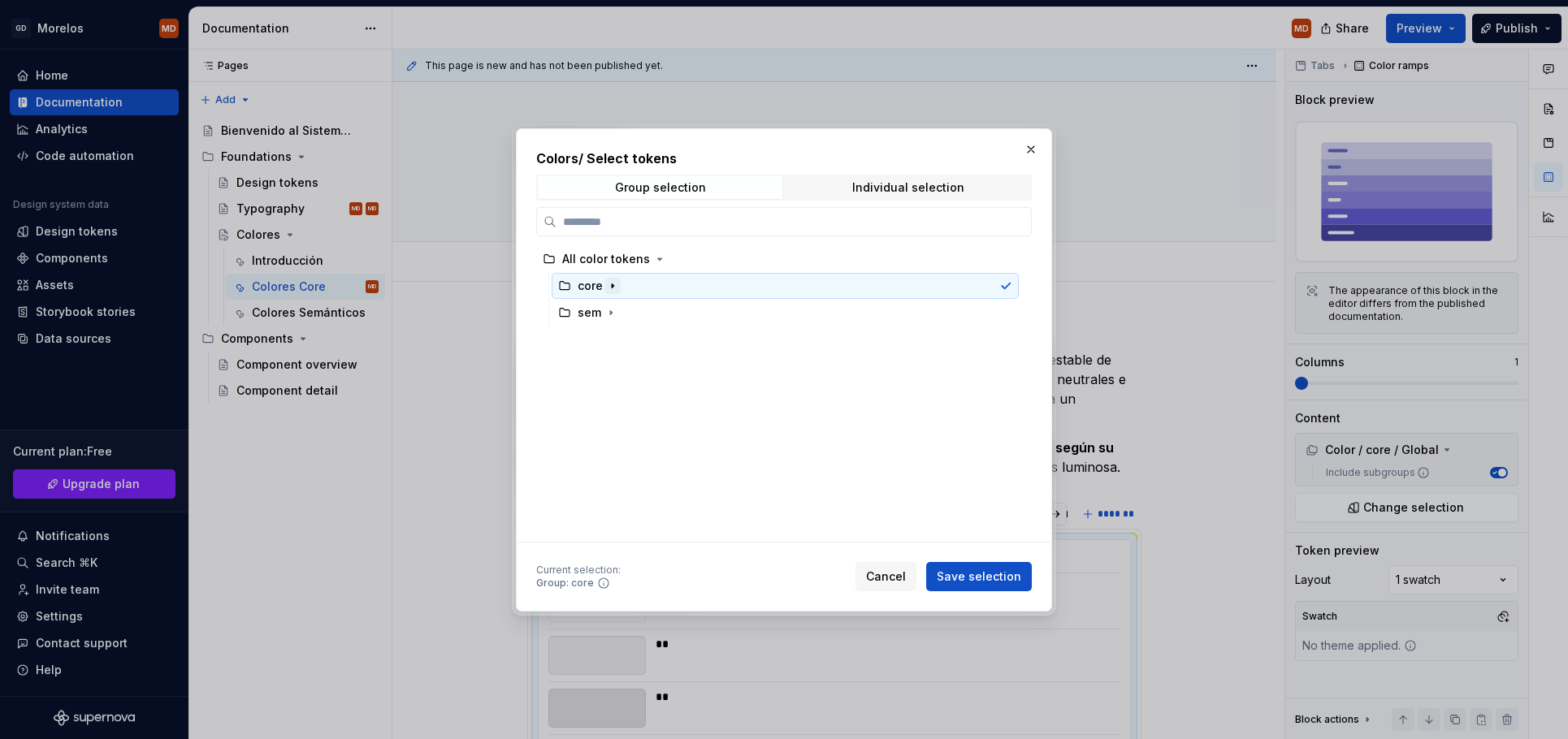
click at [611, 282] on icon "button" at bounding box center [612, 286] width 13 height 13
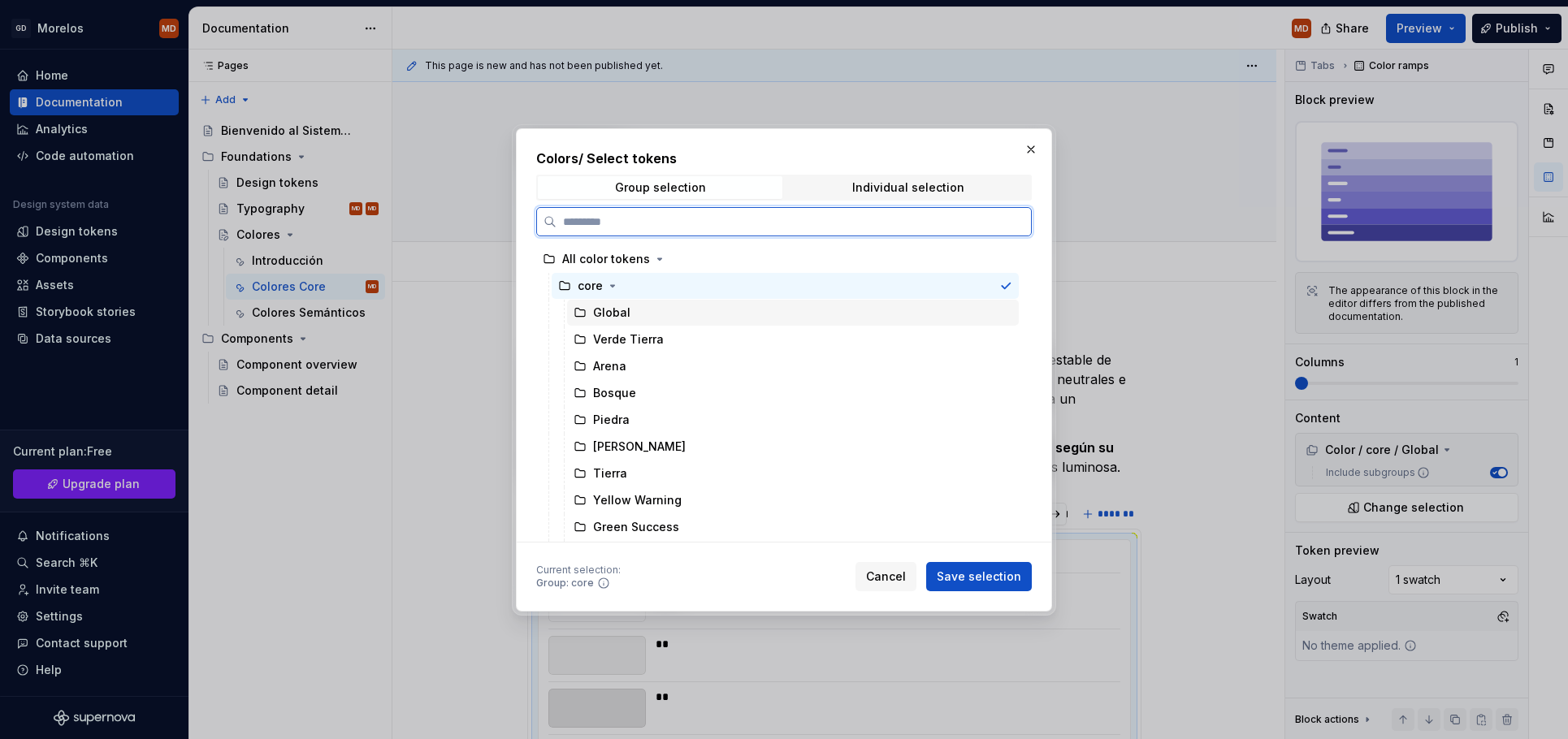
click at [629, 325] on div "Global" at bounding box center [792, 313] width 451 height 27
click at [631, 336] on div "Verde Tierra" at bounding box center [628, 340] width 71 height 16
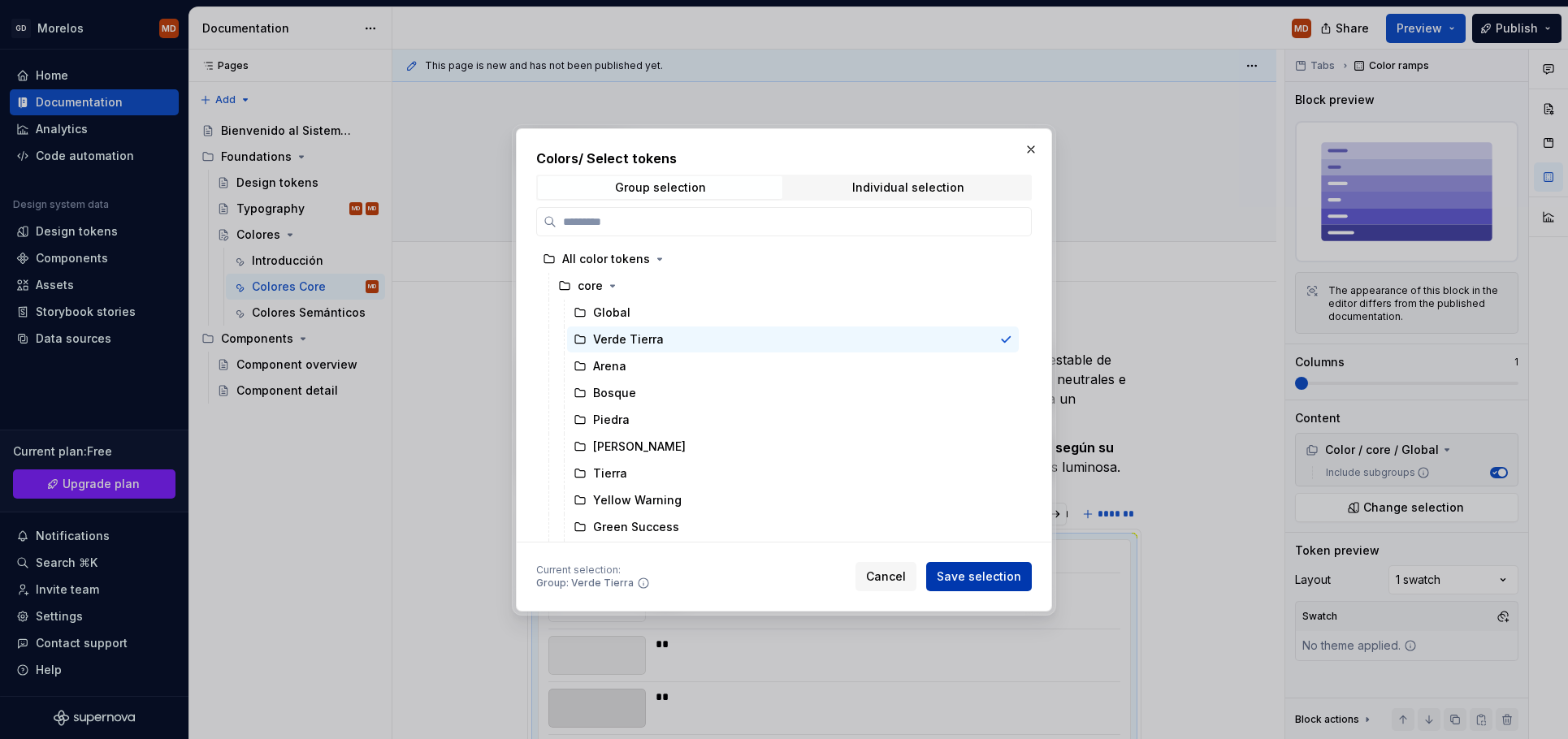
click at [1000, 580] on span "Save selection" at bounding box center [978, 577] width 85 height 16
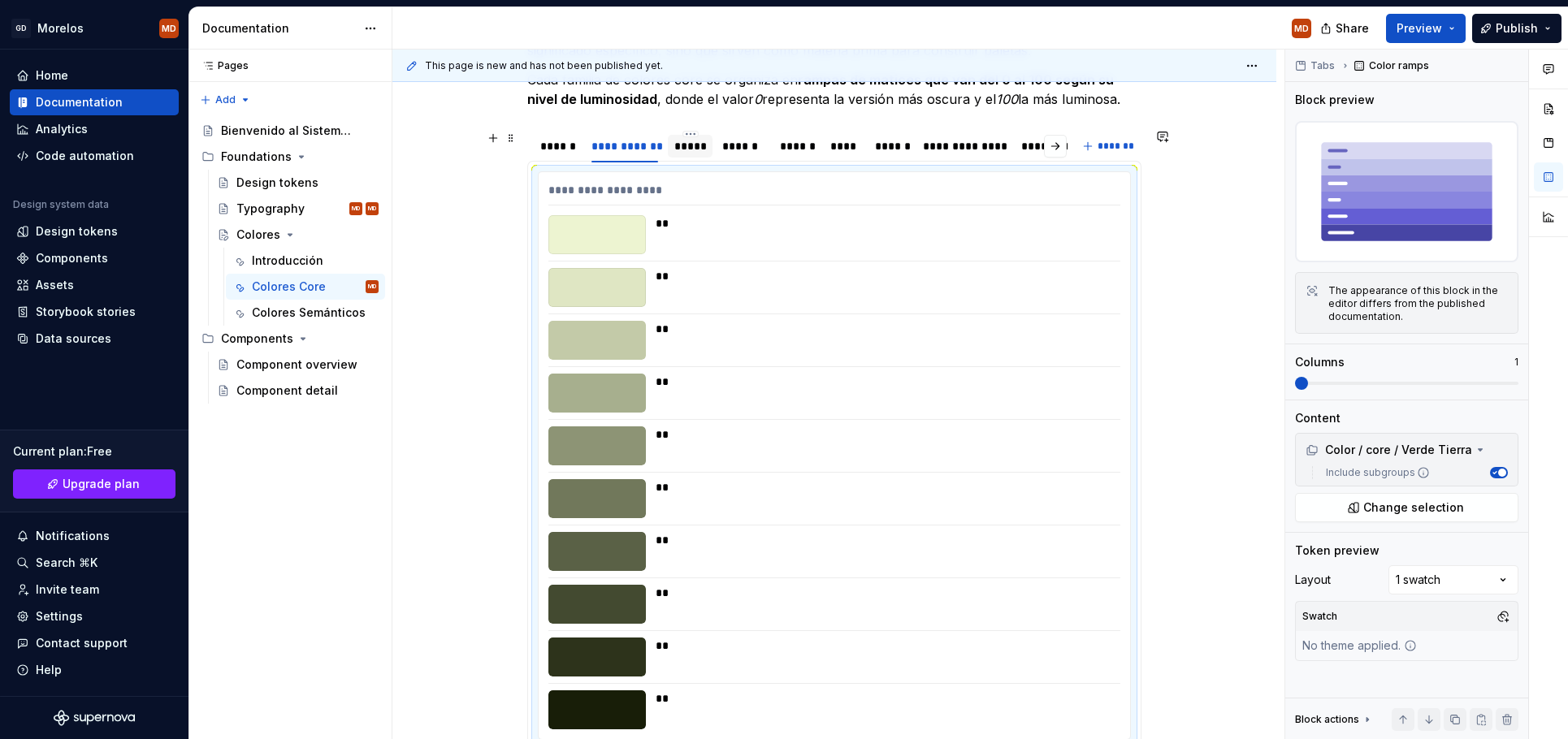
click at [673, 155] on div "*****" at bounding box center [689, 145] width 45 height 23
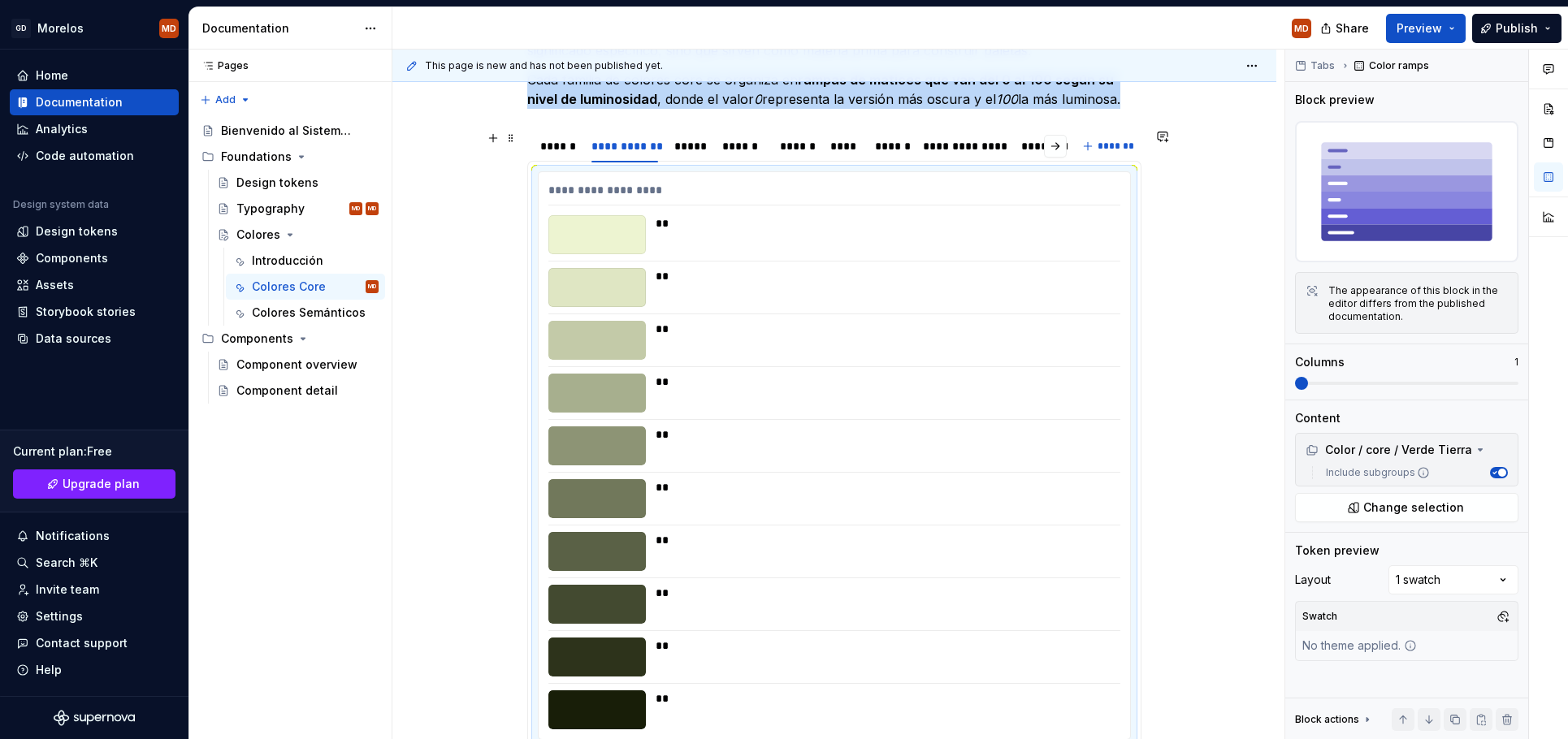
scroll to position [84, 0]
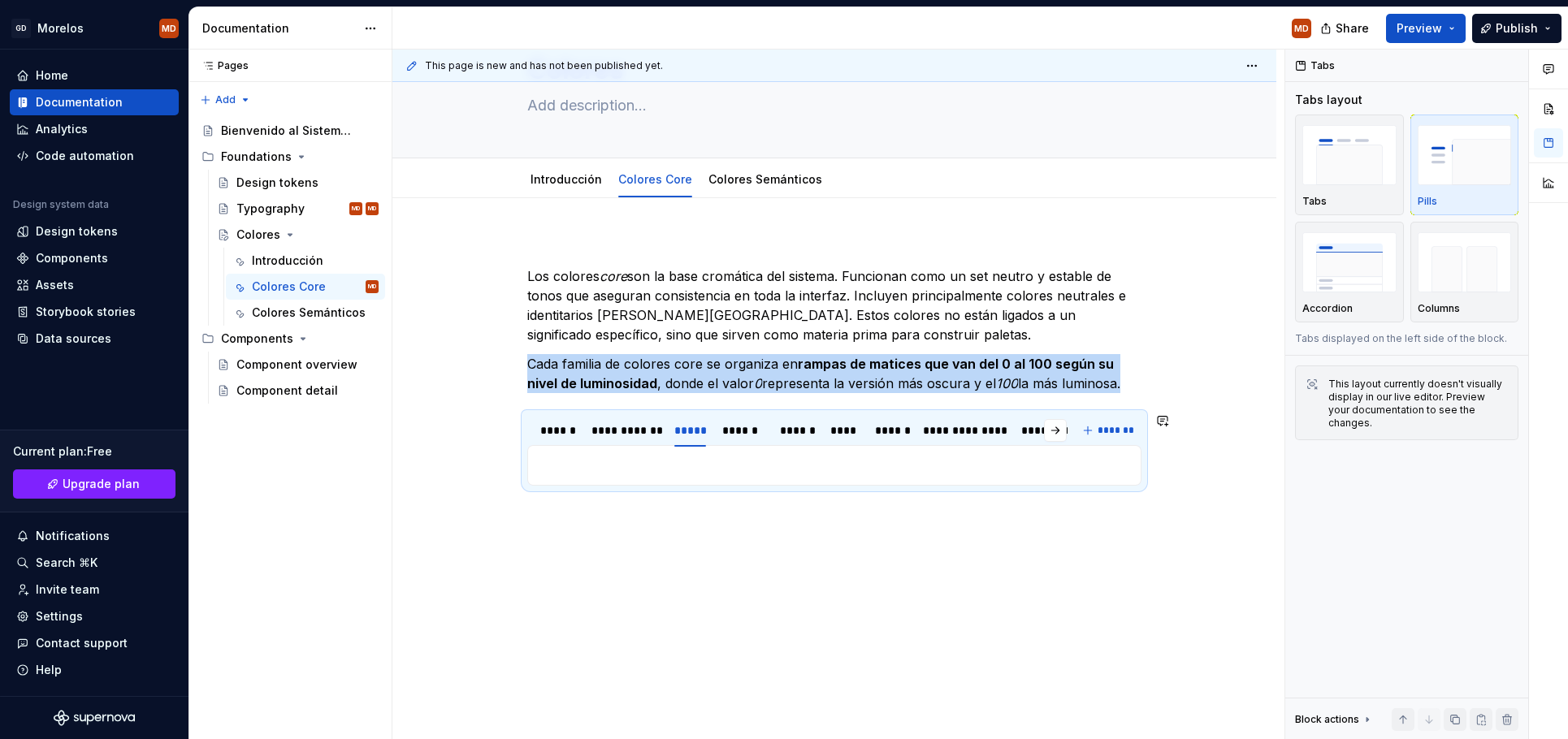
click at [581, 454] on div "**********" at bounding box center [834, 465] width 615 height 41
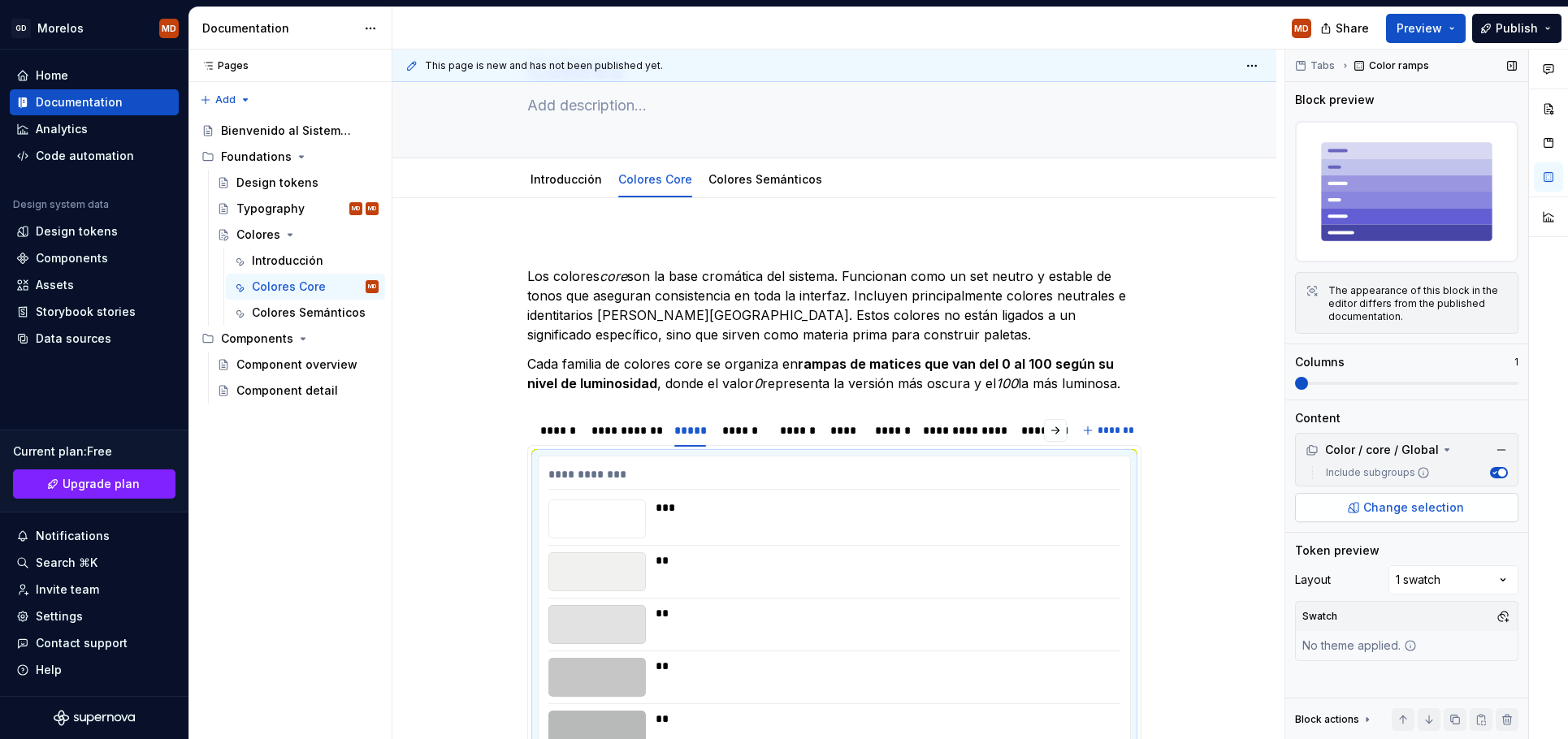
click at [1349, 502] on button "Change selection" at bounding box center [1407, 507] width 223 height 29
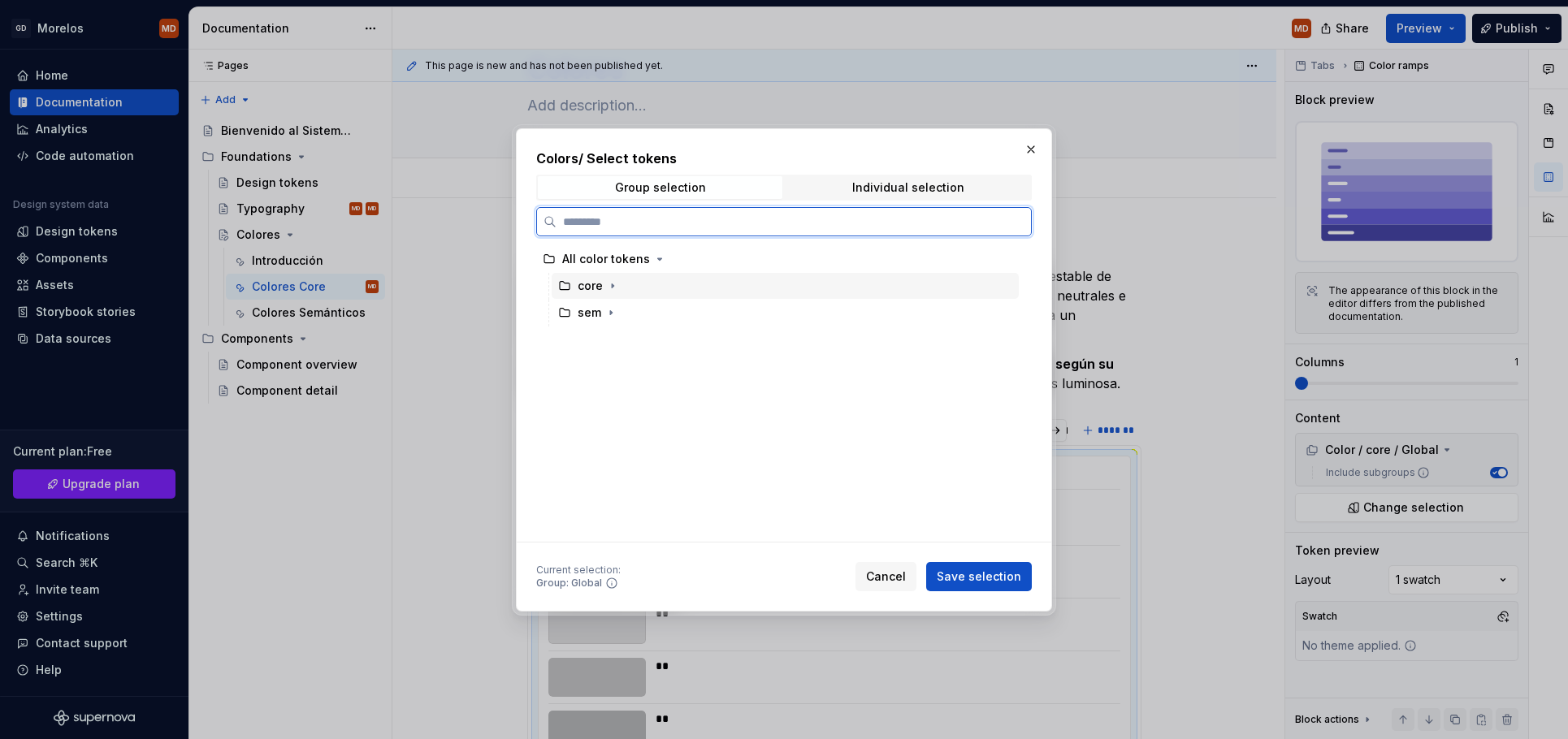
click at [602, 280] on div "core" at bounding box center [590, 286] width 25 height 16
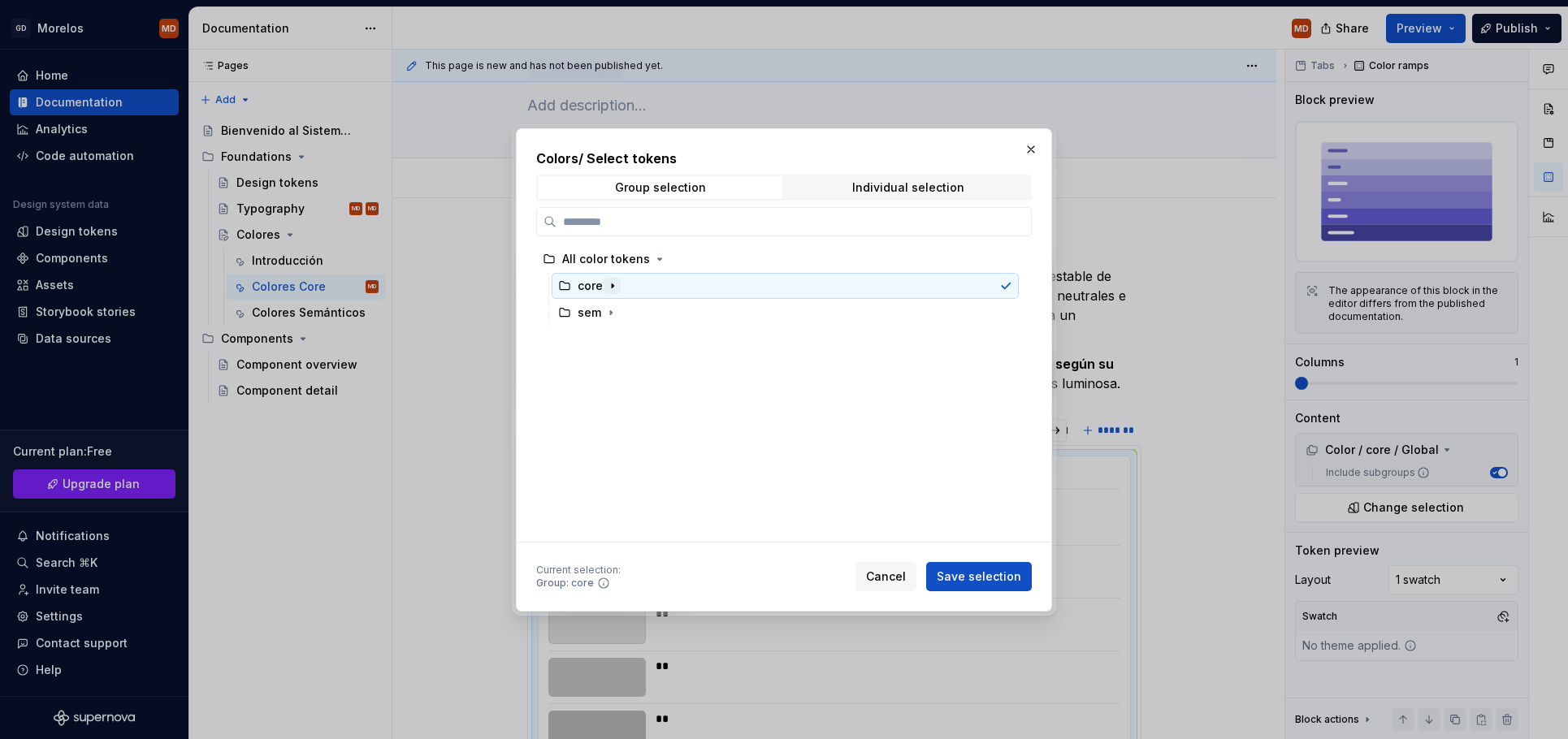
click at [612, 285] on icon "button" at bounding box center [613, 286] width 2 height 4
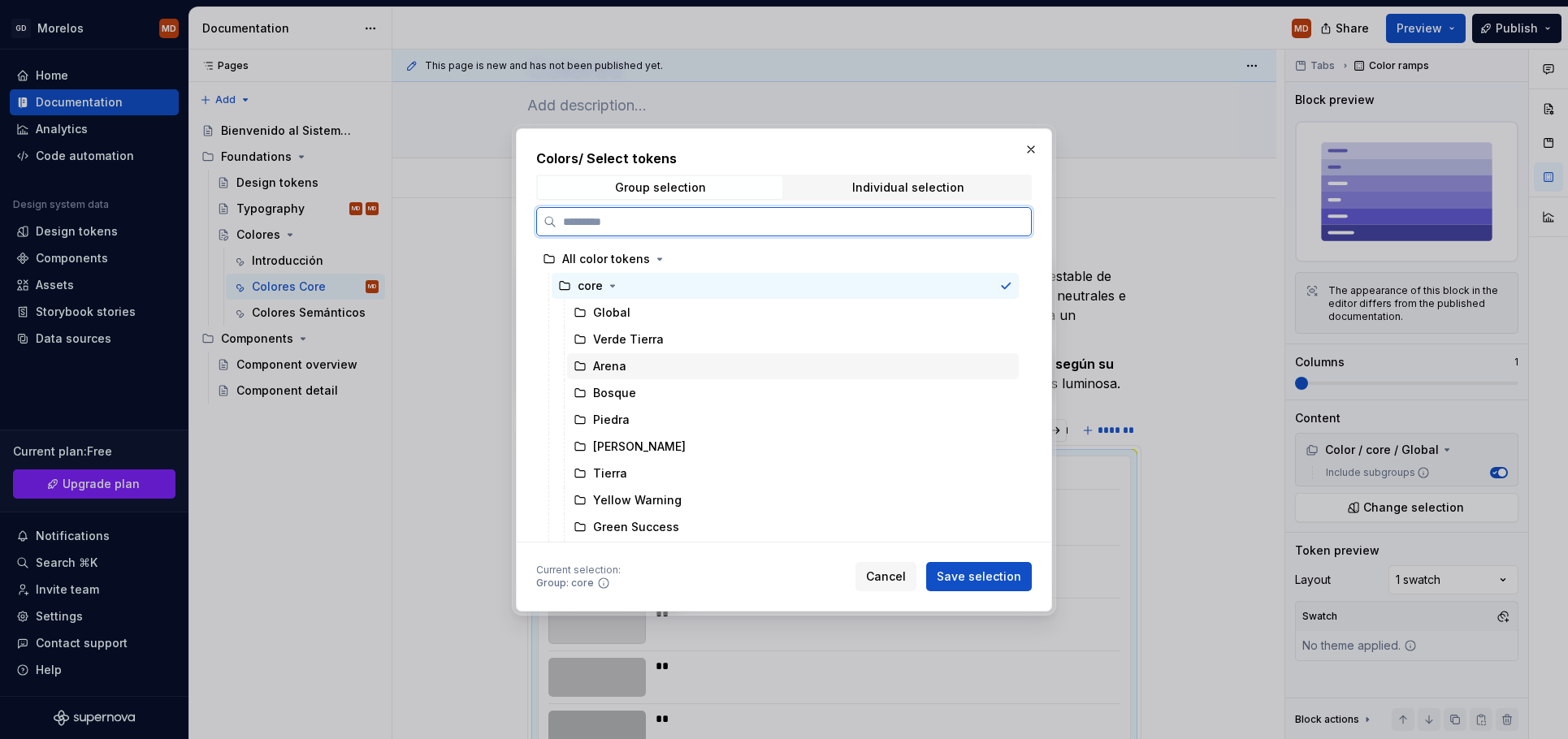
click at [667, 373] on div "Arena" at bounding box center [792, 367] width 451 height 26
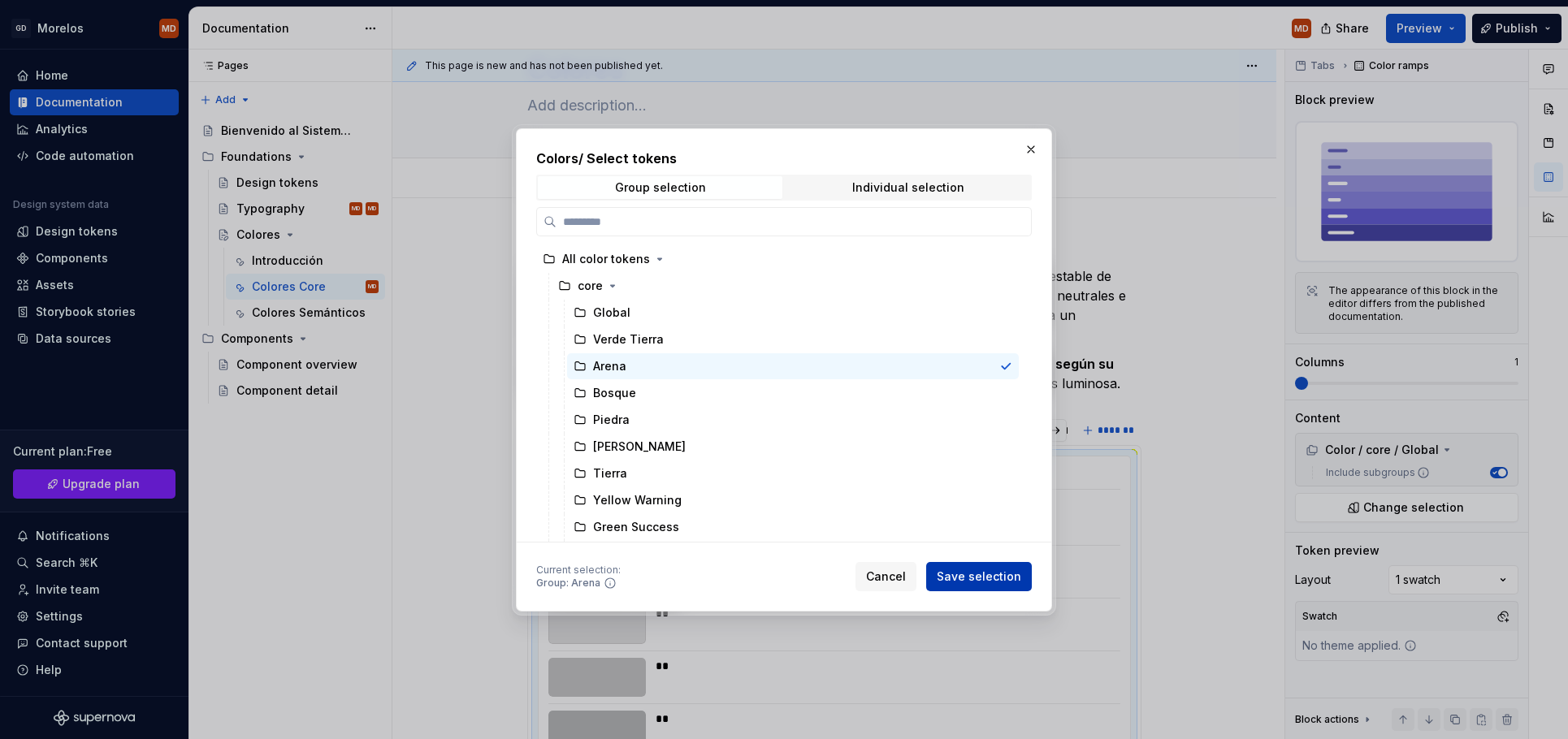
click at [993, 562] on button "Save selection" at bounding box center [979, 576] width 106 height 29
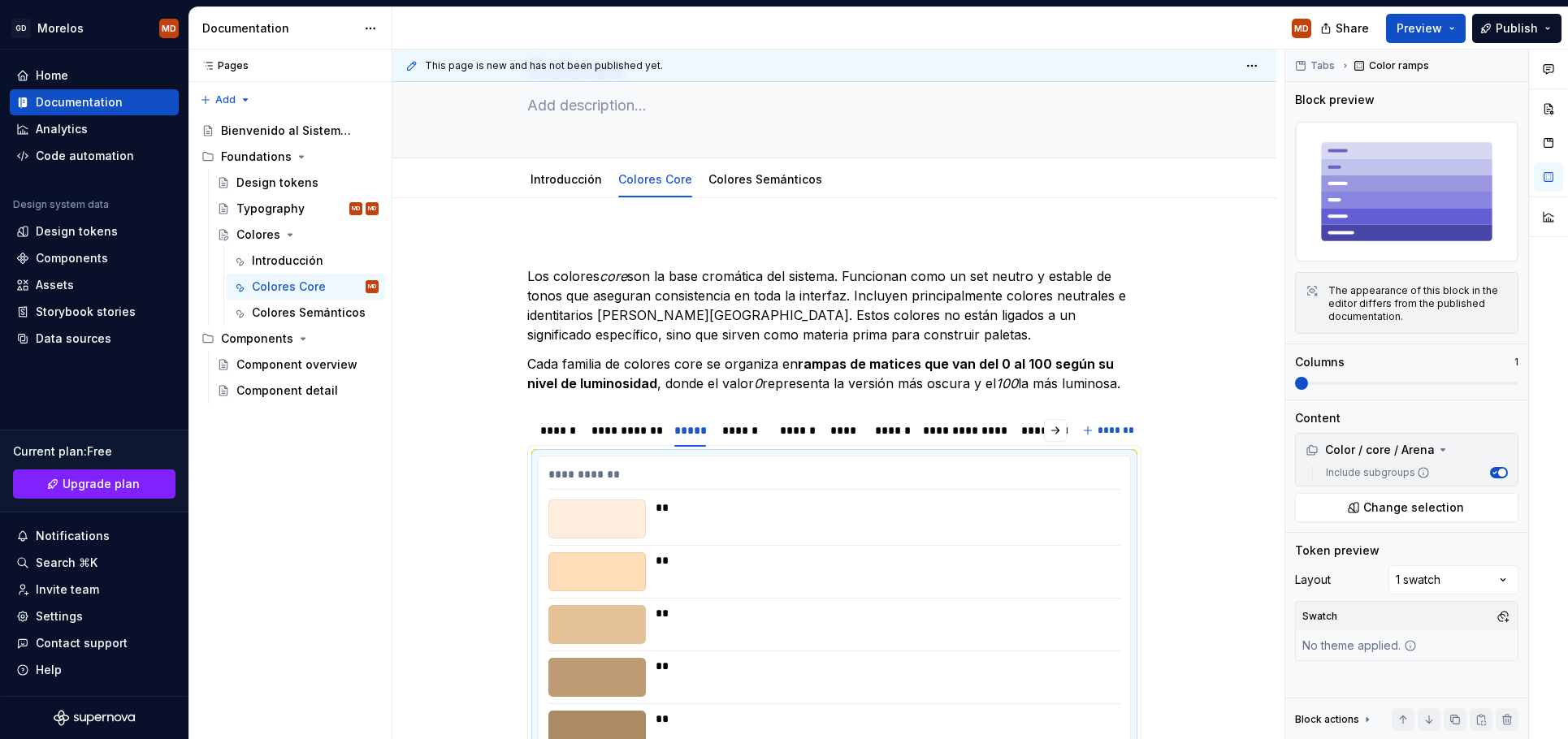
scroll to position [368, 0]
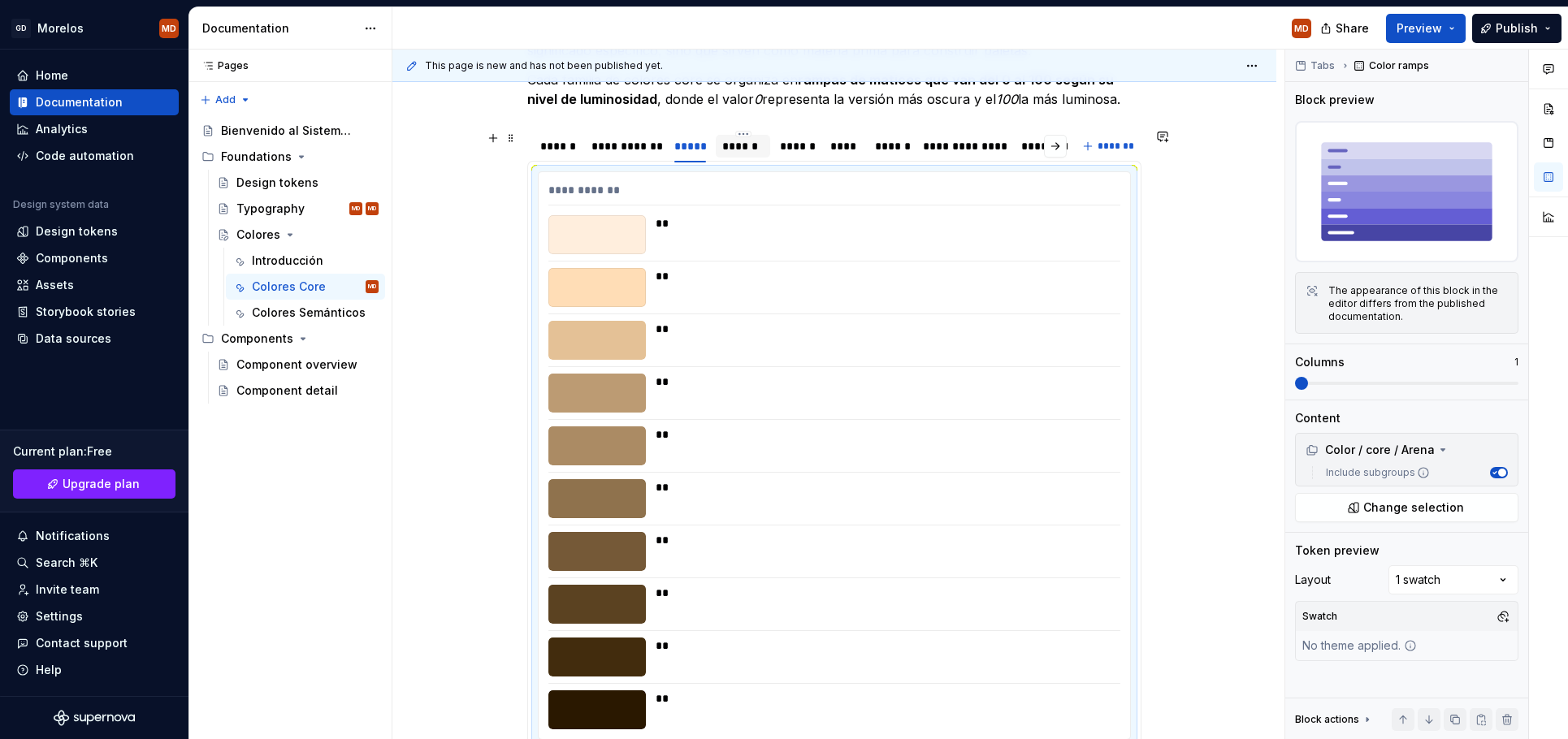
click at [746, 142] on div "******" at bounding box center [742, 146] width 41 height 16
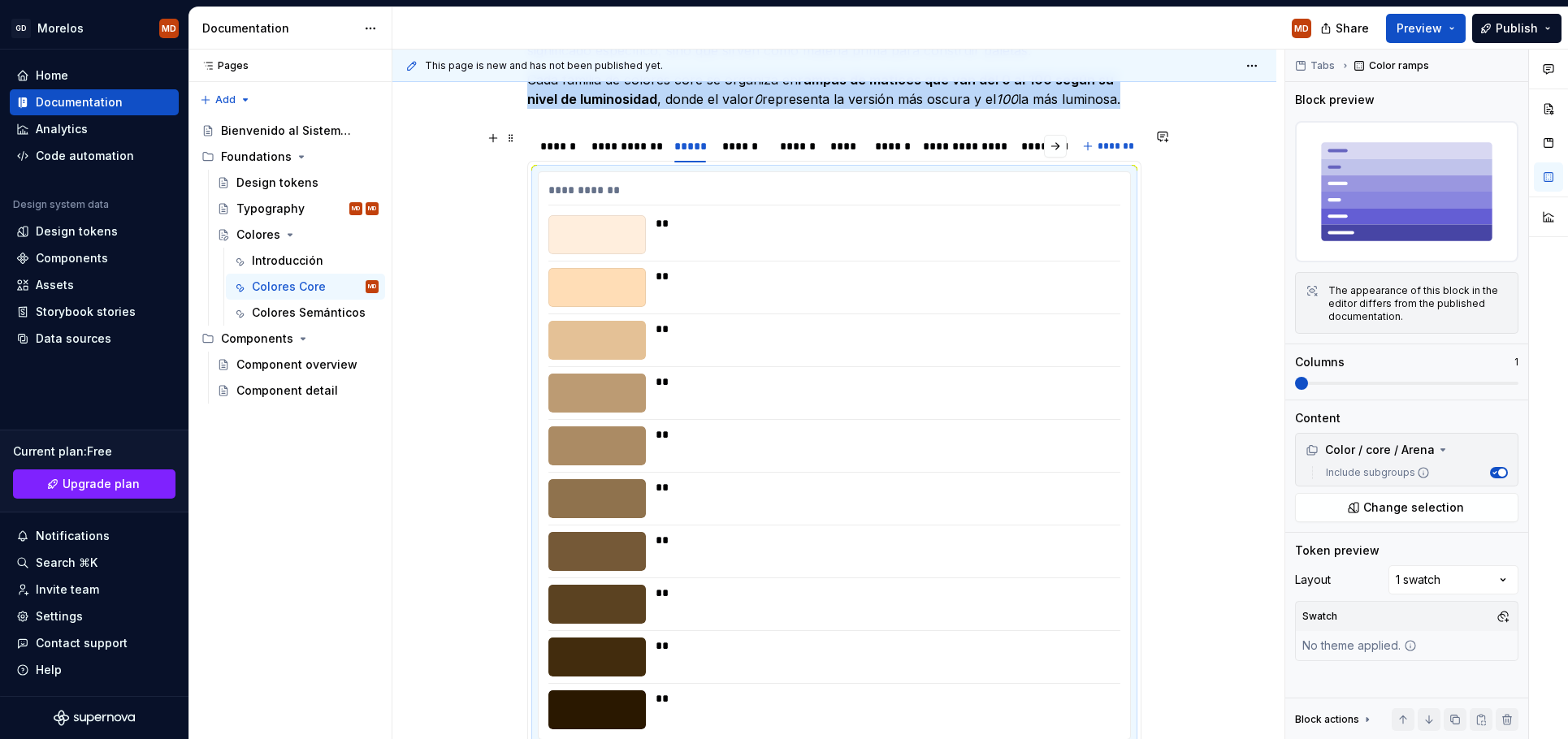
scroll to position [84, 0]
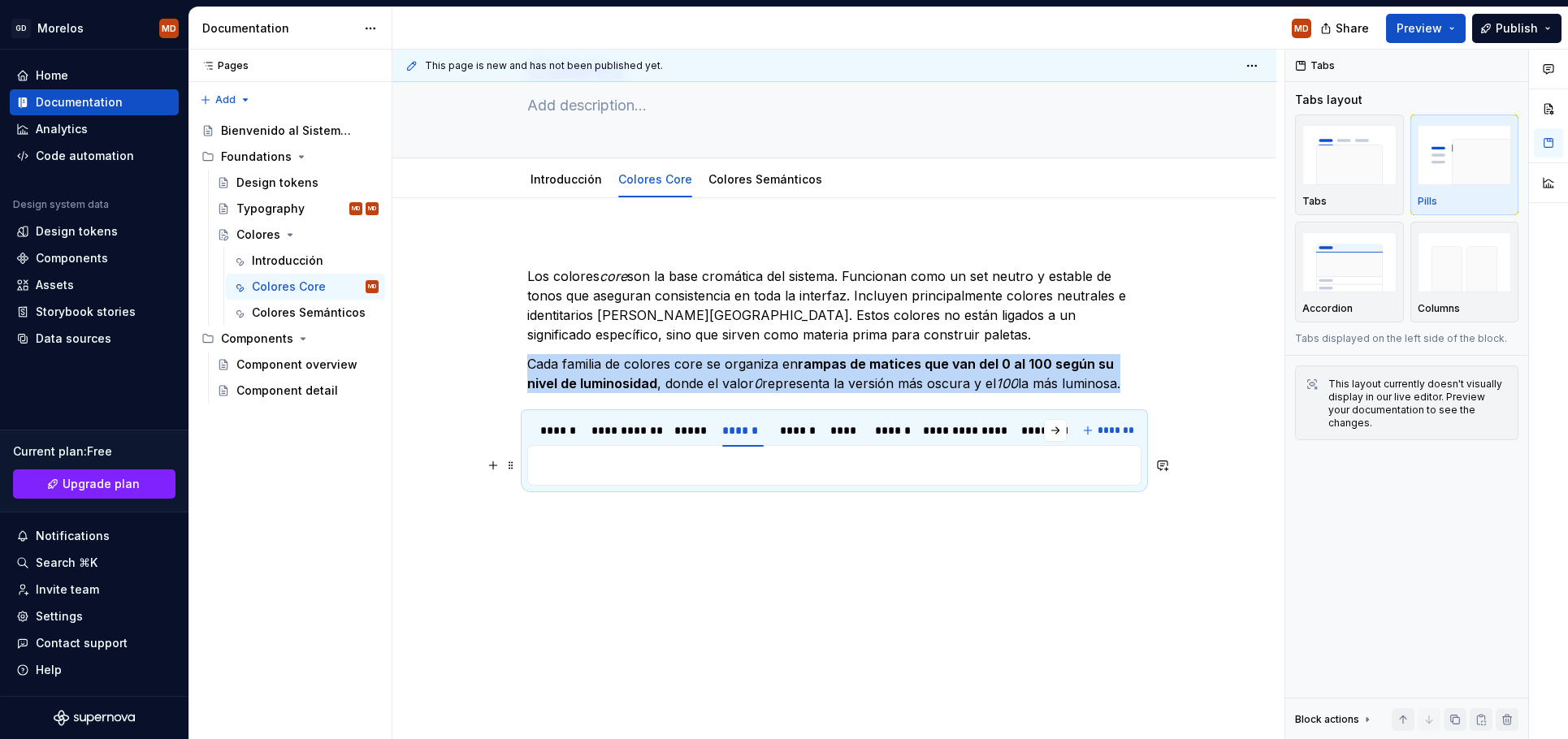
click at [606, 460] on p at bounding box center [834, 466] width 593 height 20
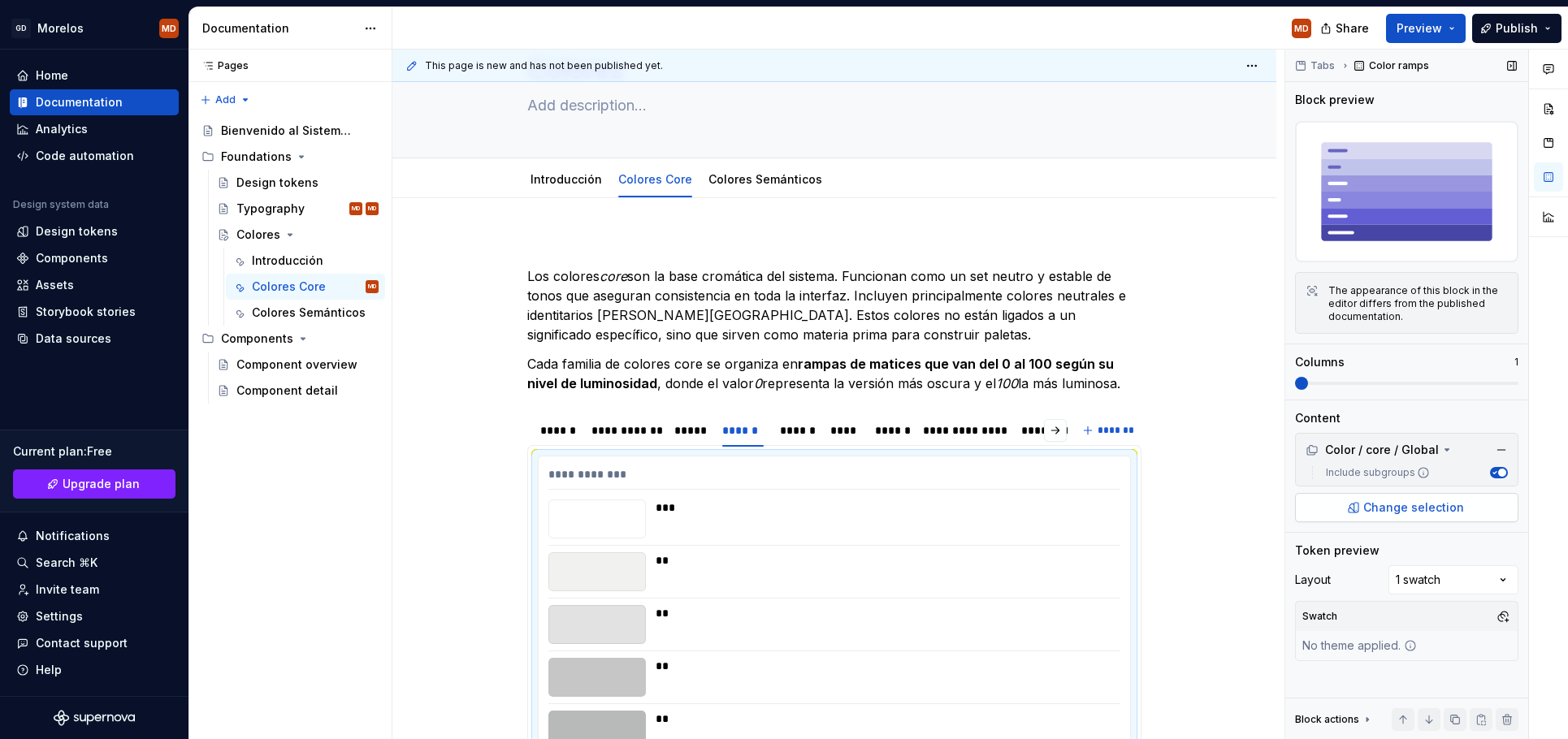
click at [1373, 504] on span "Change selection" at bounding box center [1414, 508] width 101 height 16
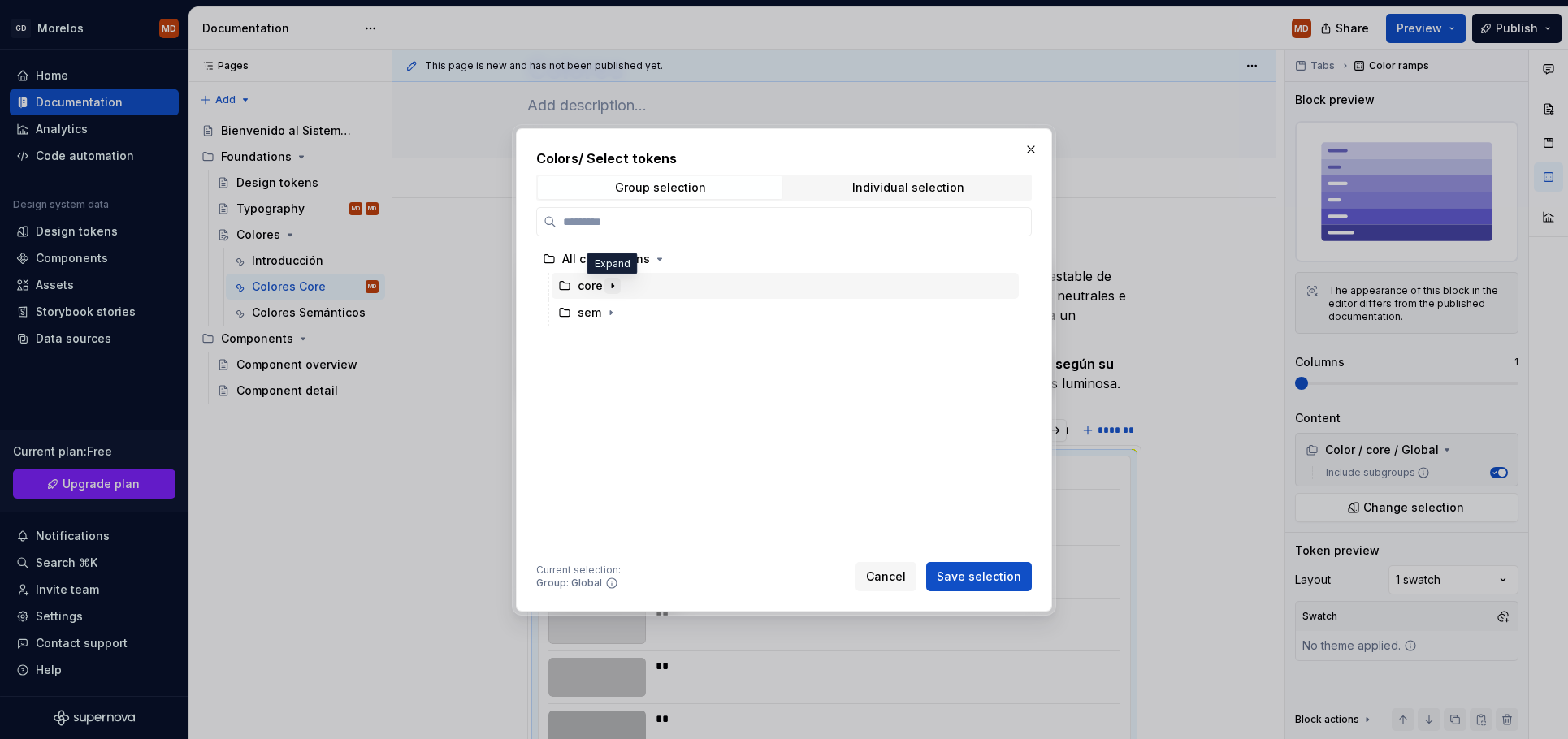
click at [610, 287] on icon "button" at bounding box center [612, 286] width 13 height 13
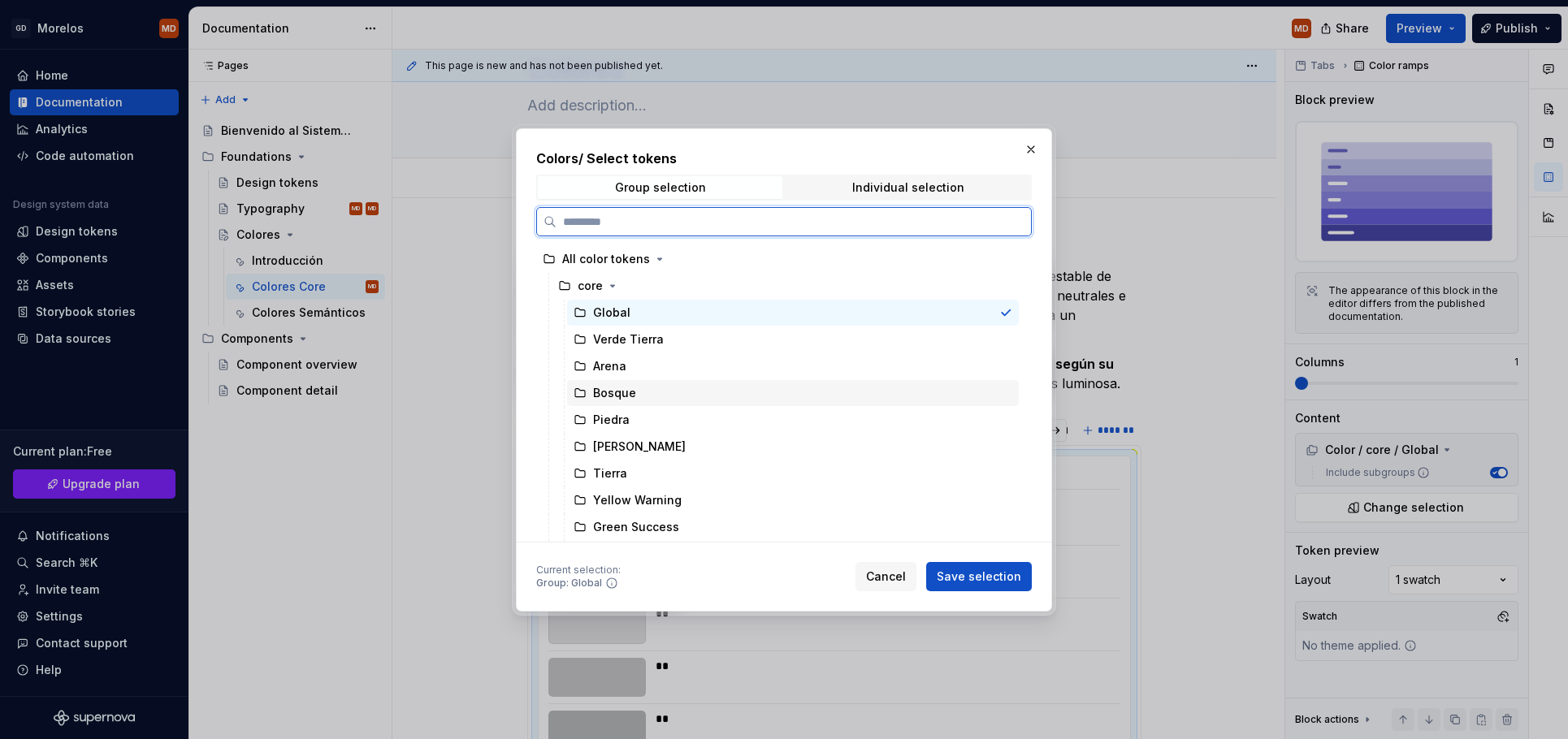
click at [626, 391] on div "Bosque" at bounding box center [614, 393] width 43 height 16
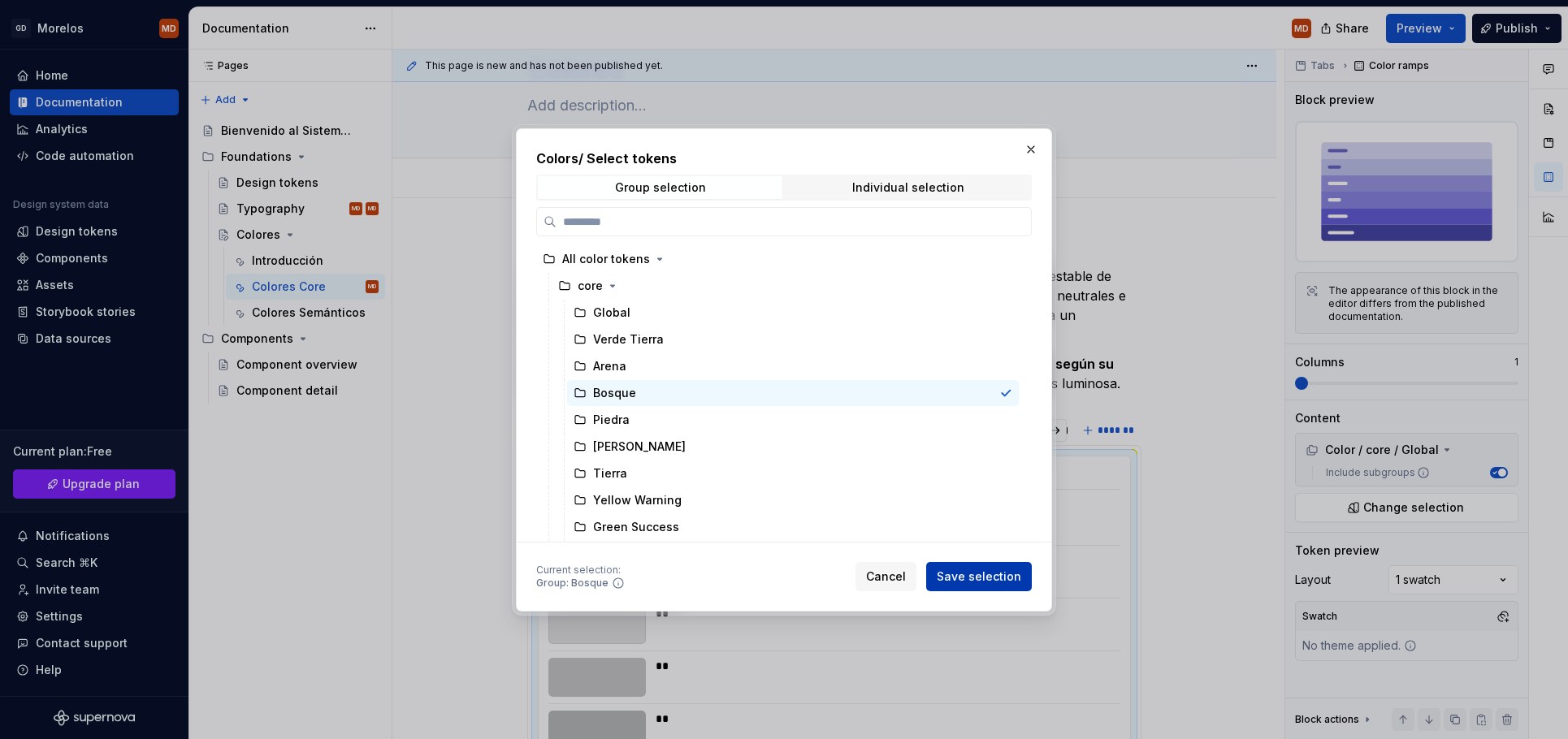
click at [989, 574] on span "Save selection" at bounding box center [978, 577] width 85 height 16
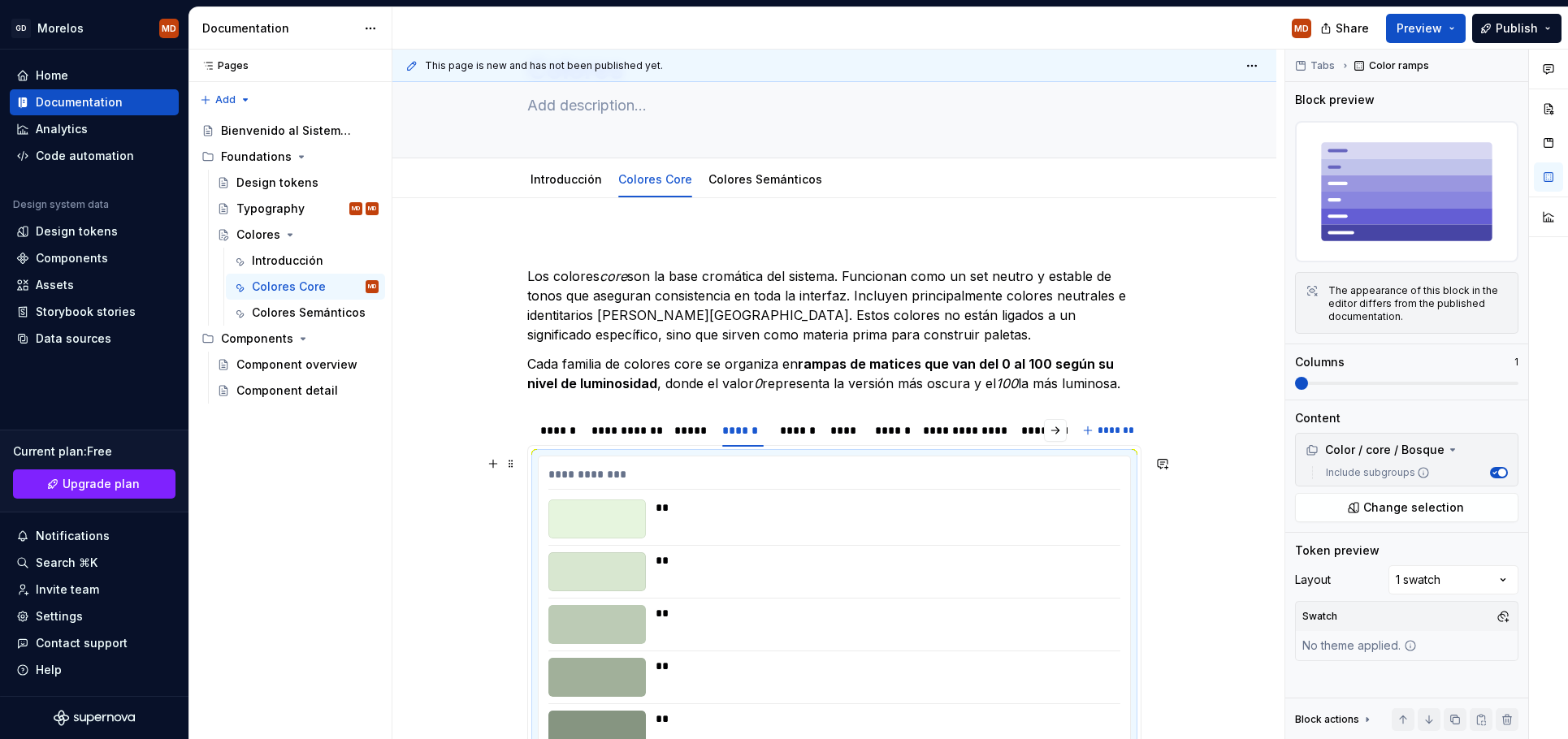
scroll to position [368, 0]
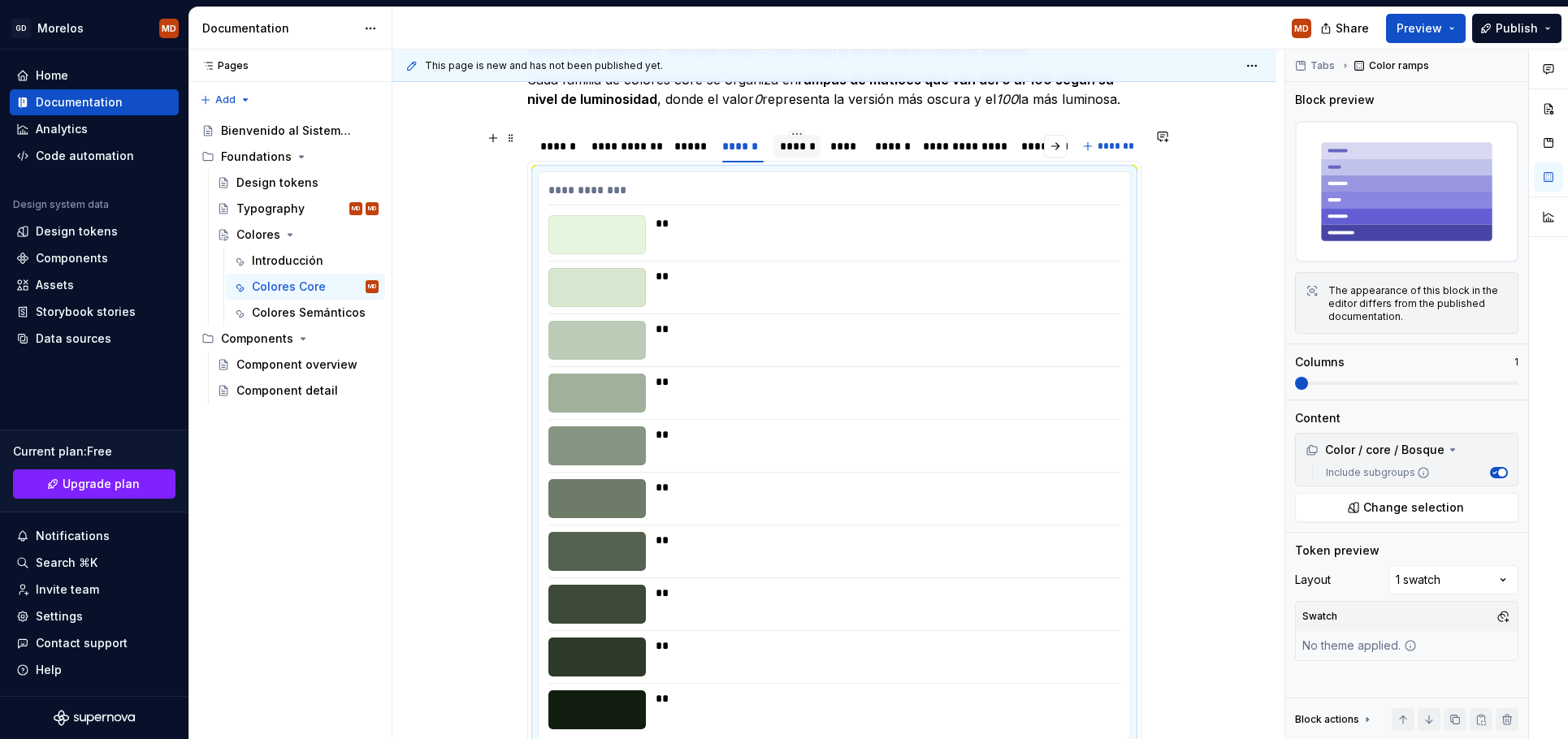
click at [804, 149] on div "******" at bounding box center [797, 146] width 35 height 16
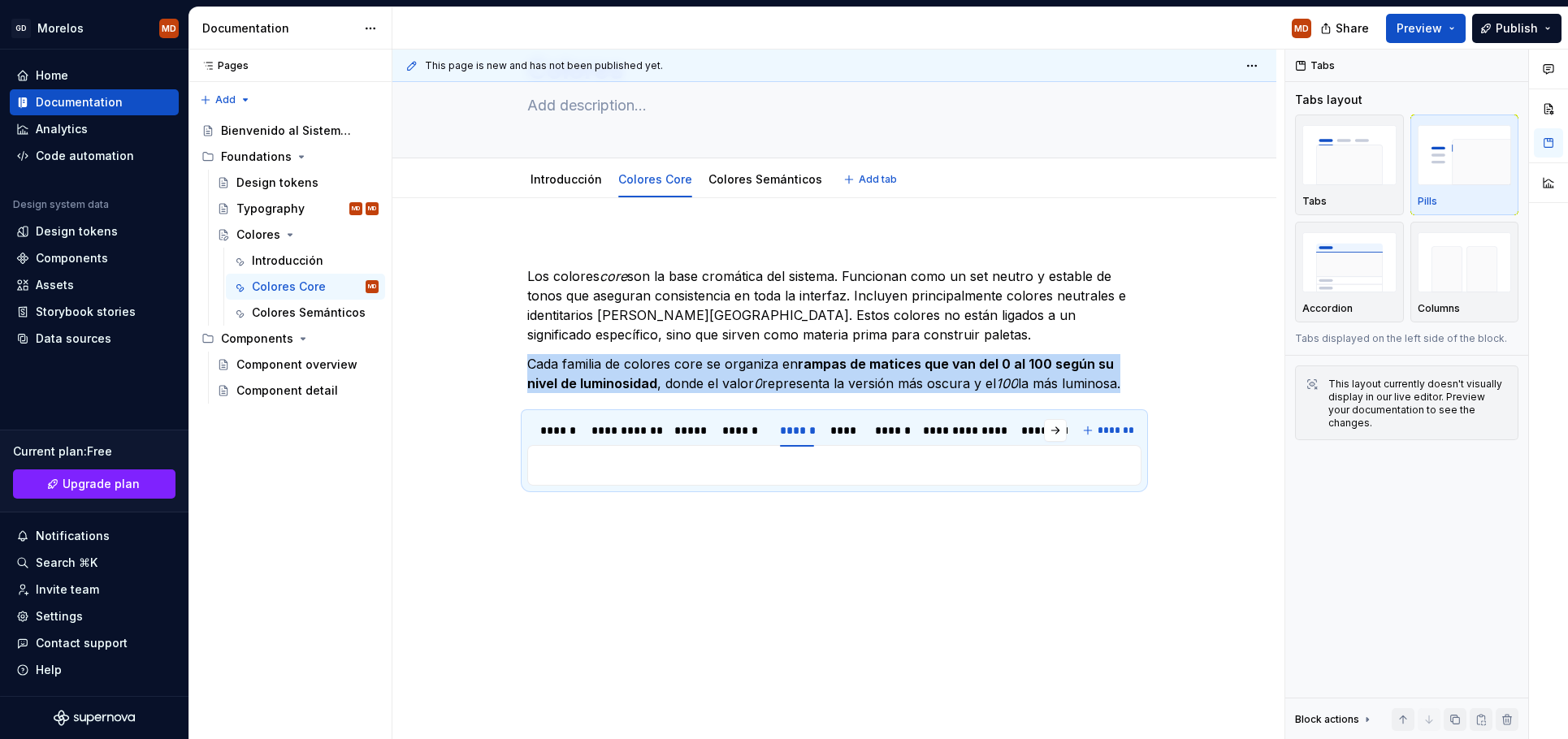
scroll to position [84, 0]
click at [615, 469] on p at bounding box center [834, 466] width 593 height 20
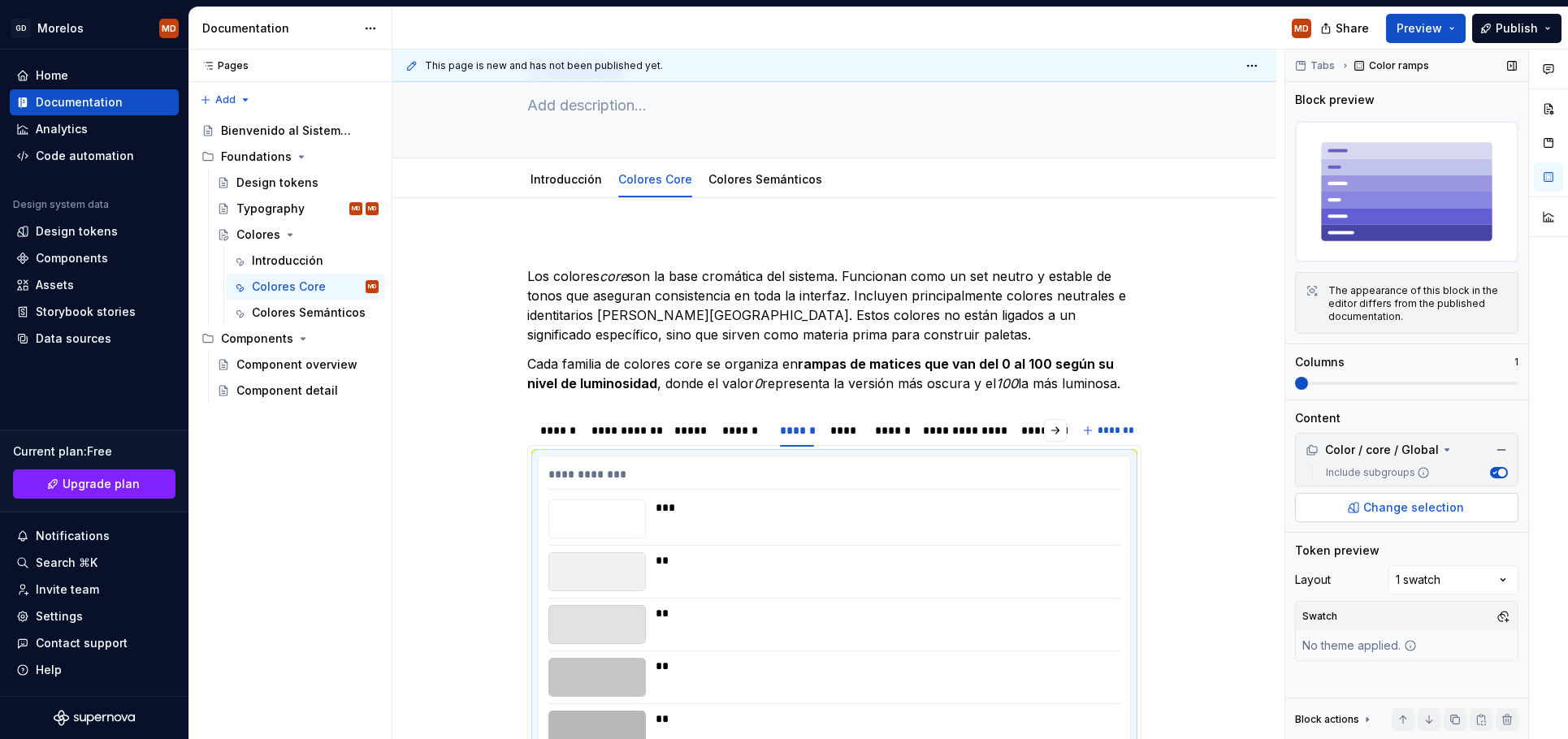
click at [1438, 515] on span "Change selection" at bounding box center [1414, 508] width 101 height 16
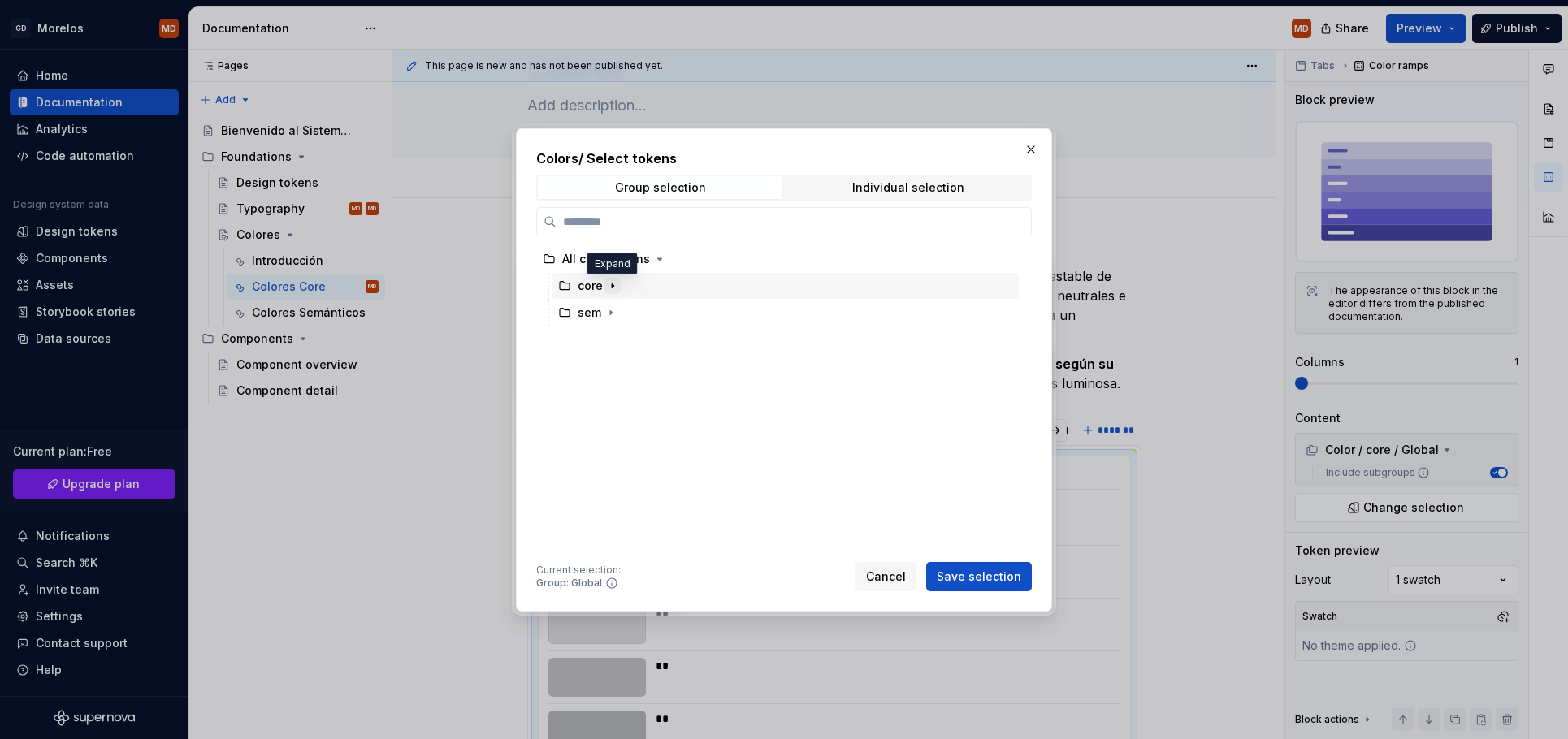
click at [614, 284] on icon "button" at bounding box center [612, 286] width 13 height 13
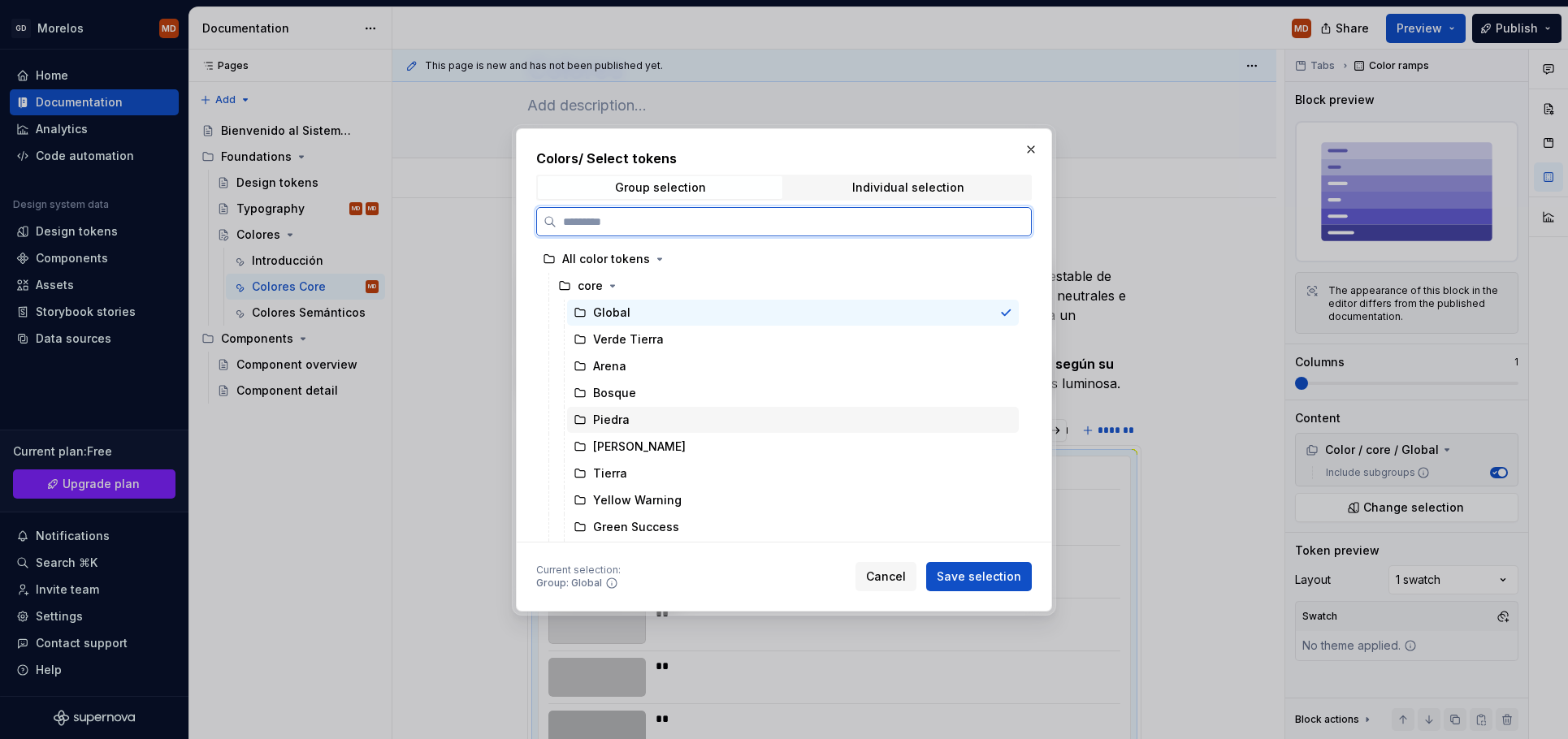
click at [660, 425] on div "Piedra" at bounding box center [792, 420] width 451 height 26
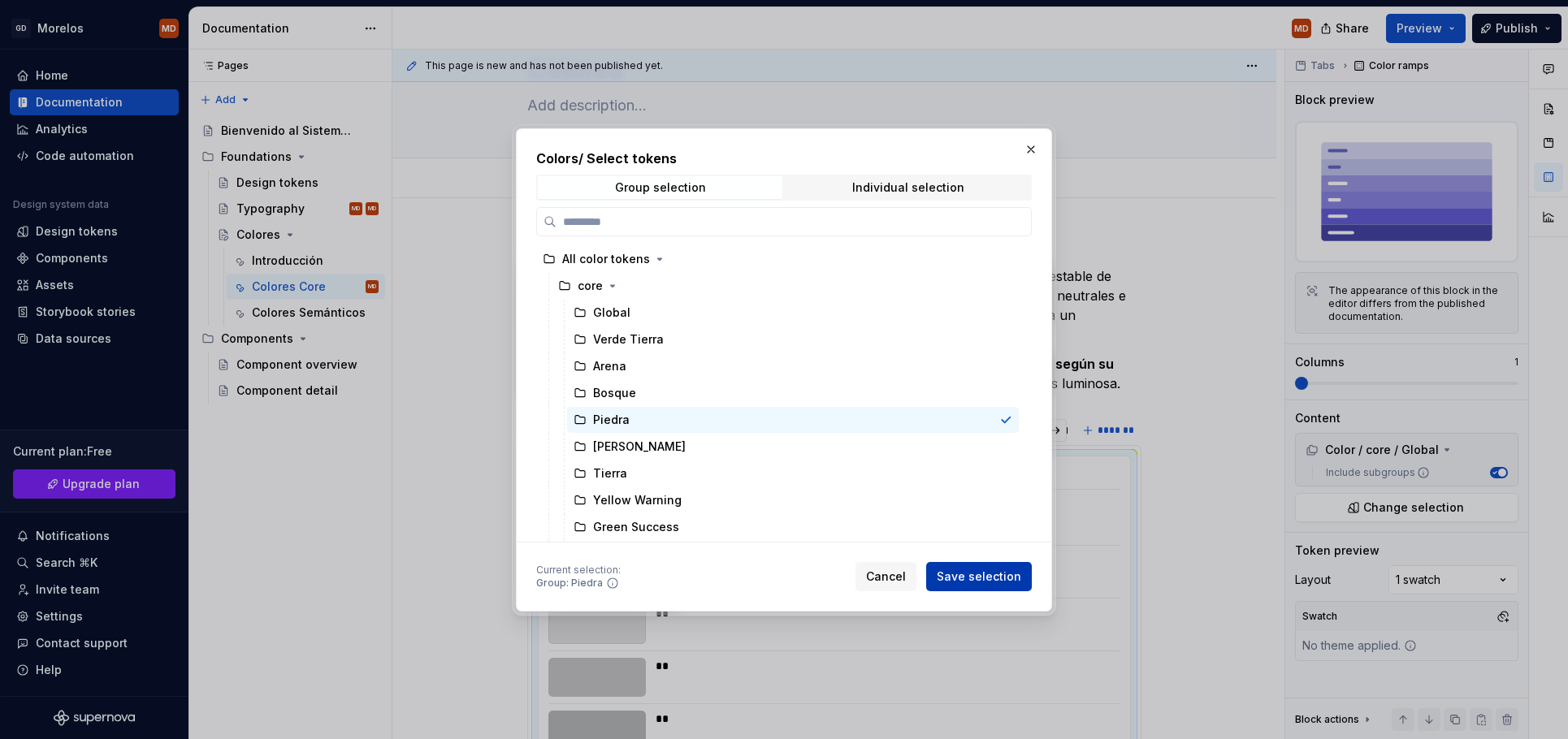
click at [971, 576] on span "Save selection" at bounding box center [978, 577] width 85 height 16
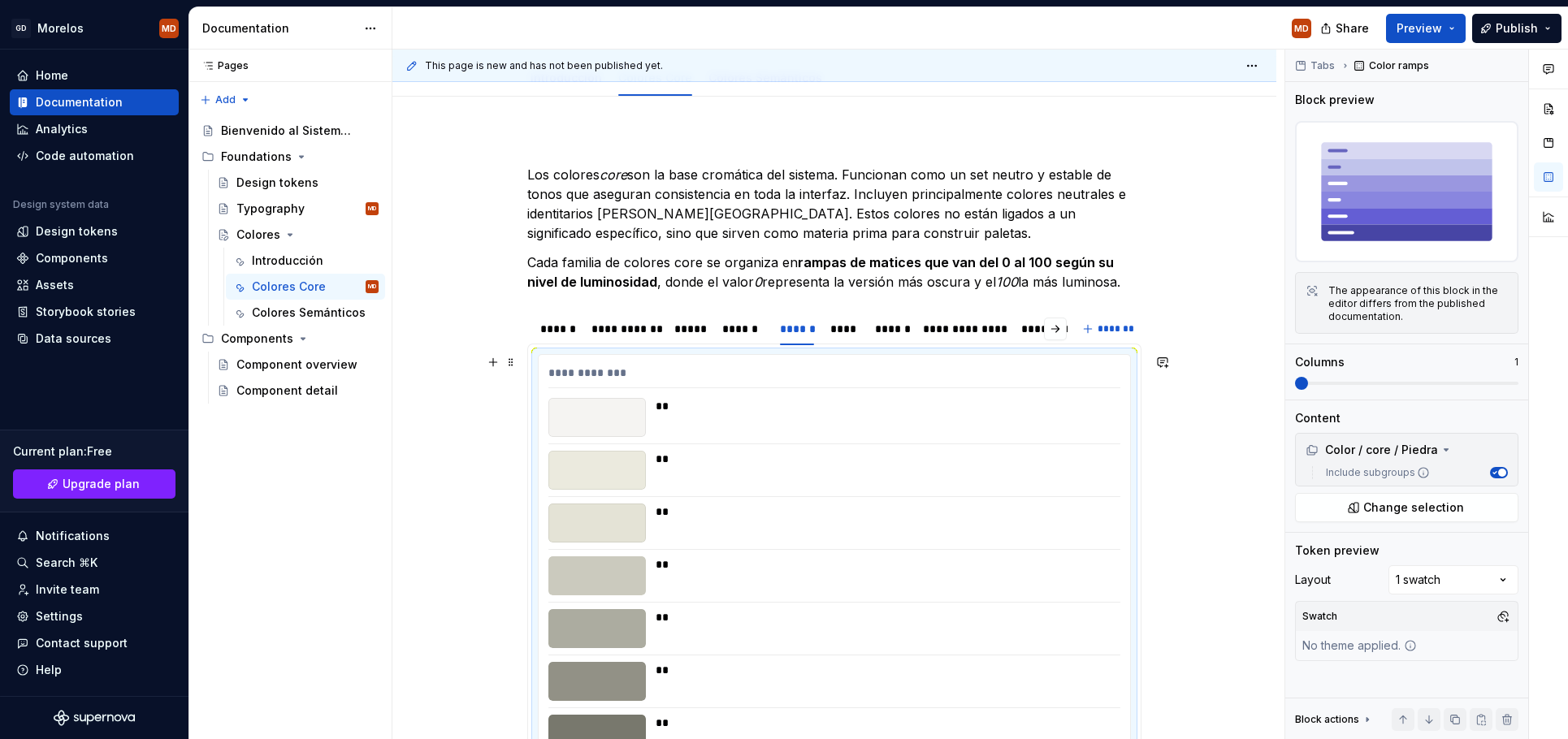
scroll to position [0, 0]
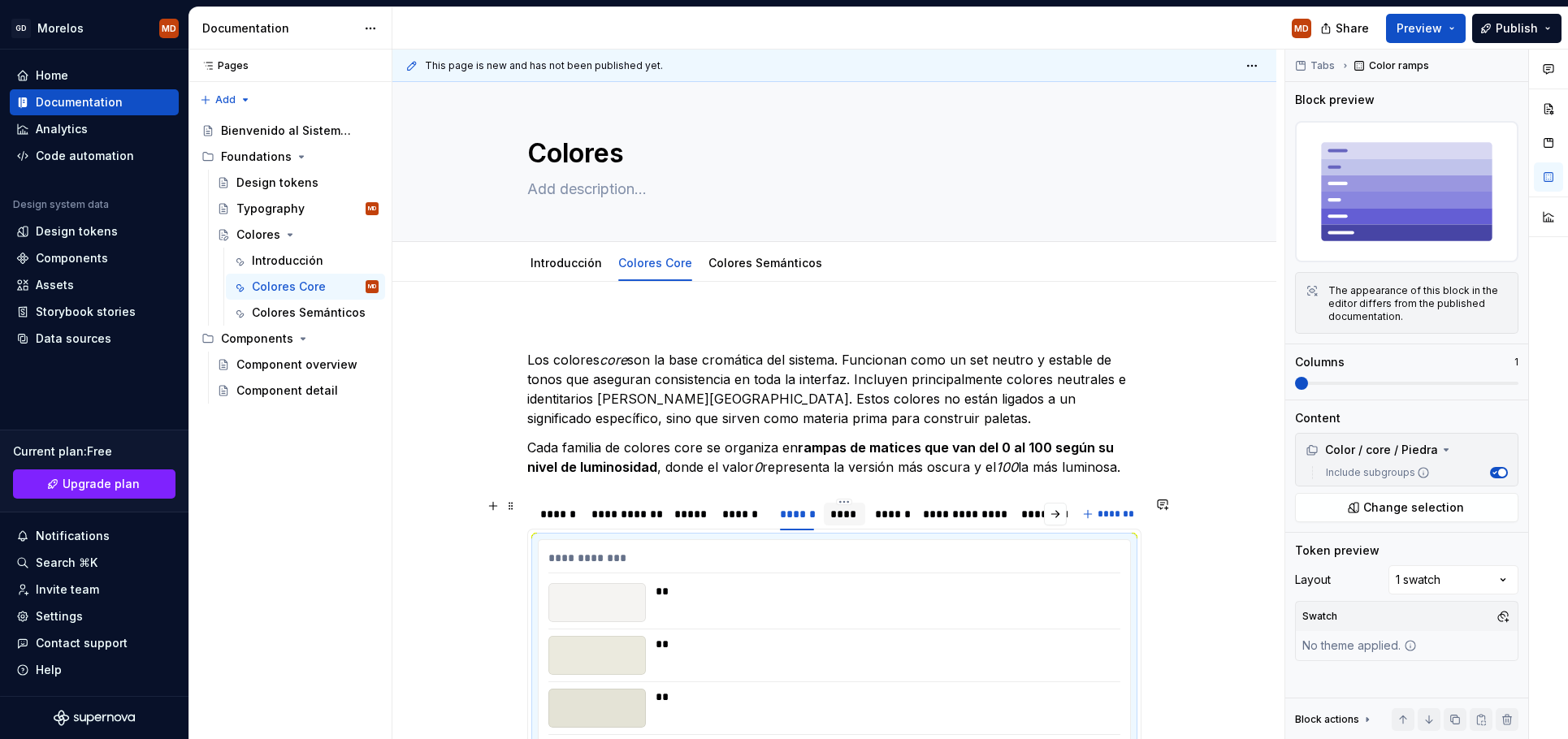
click at [858, 522] on div "****" at bounding box center [845, 514] width 28 height 16
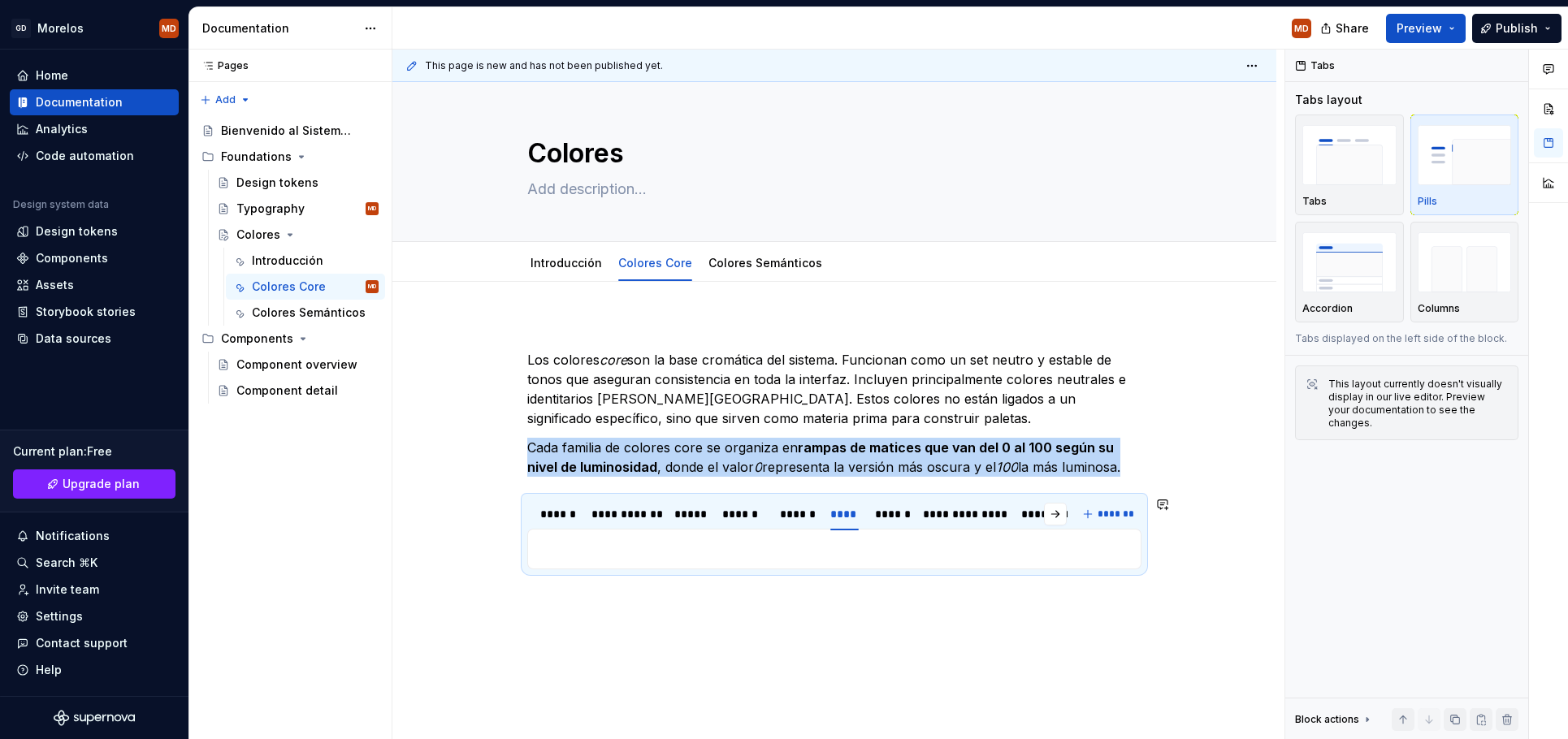
click at [844, 538] on div "**********" at bounding box center [834, 549] width 615 height 41
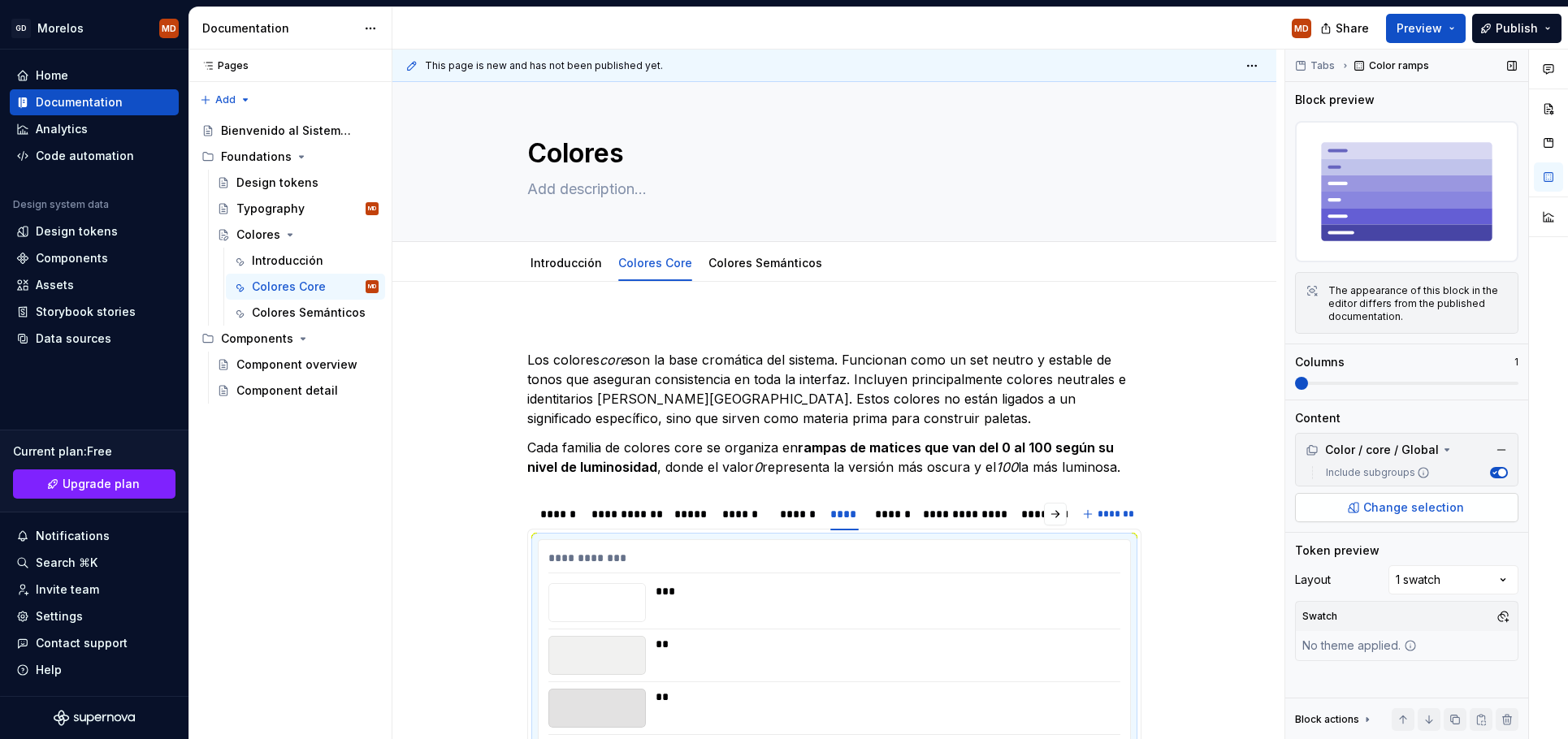
click at [1384, 514] on span "Change selection" at bounding box center [1414, 508] width 101 height 16
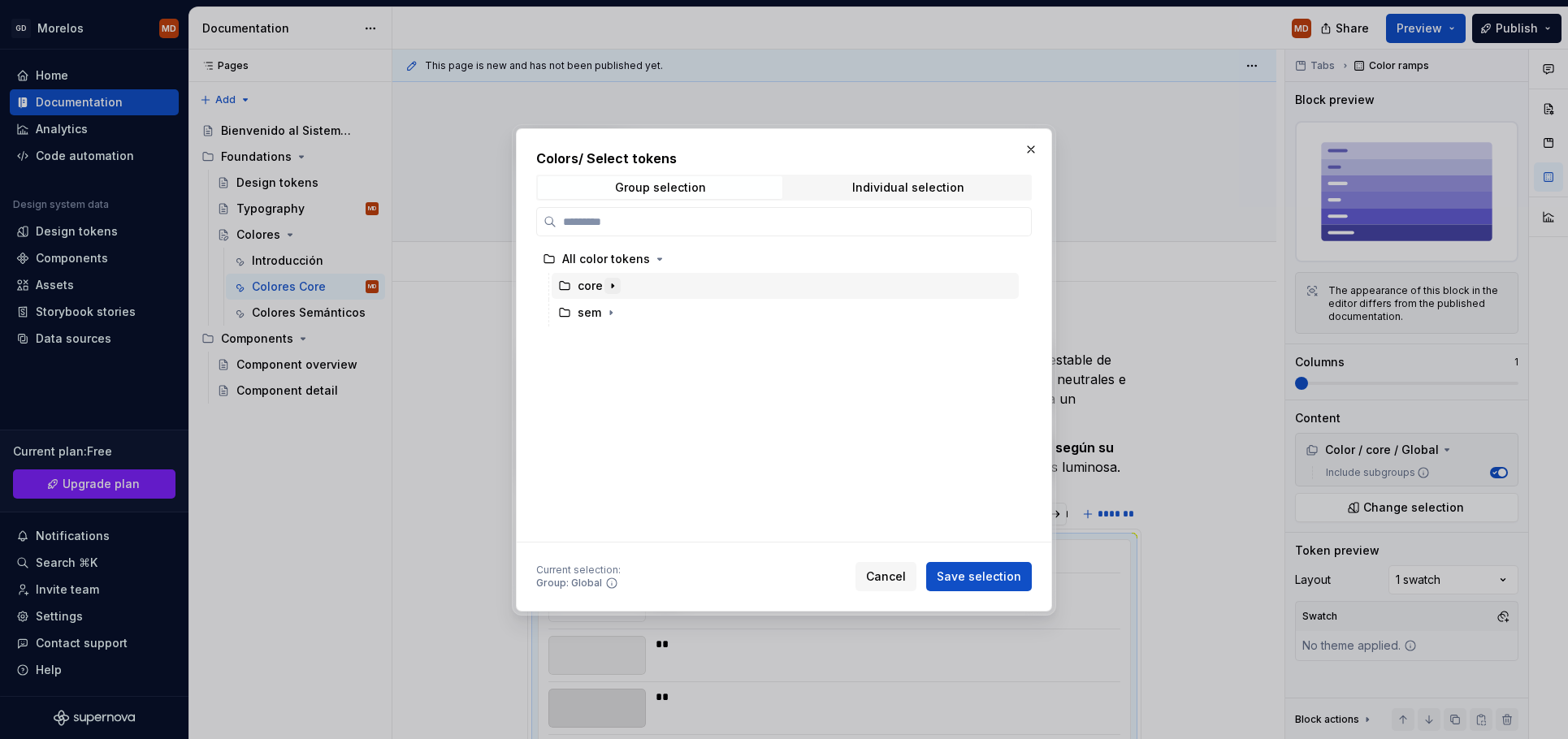
click at [612, 287] on icon "button" at bounding box center [612, 286] width 13 height 13
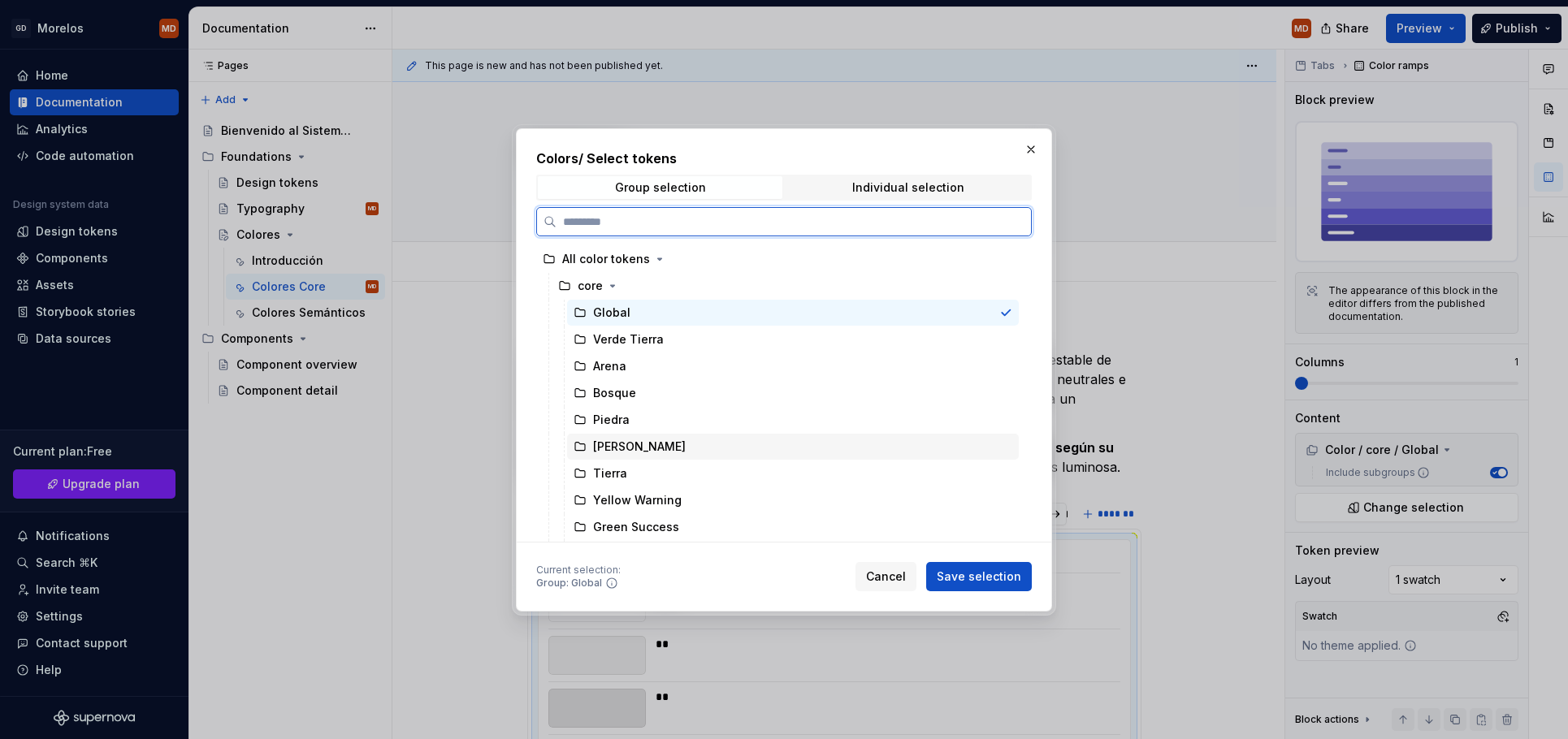
click at [707, 454] on div "Mora" at bounding box center [792, 447] width 451 height 26
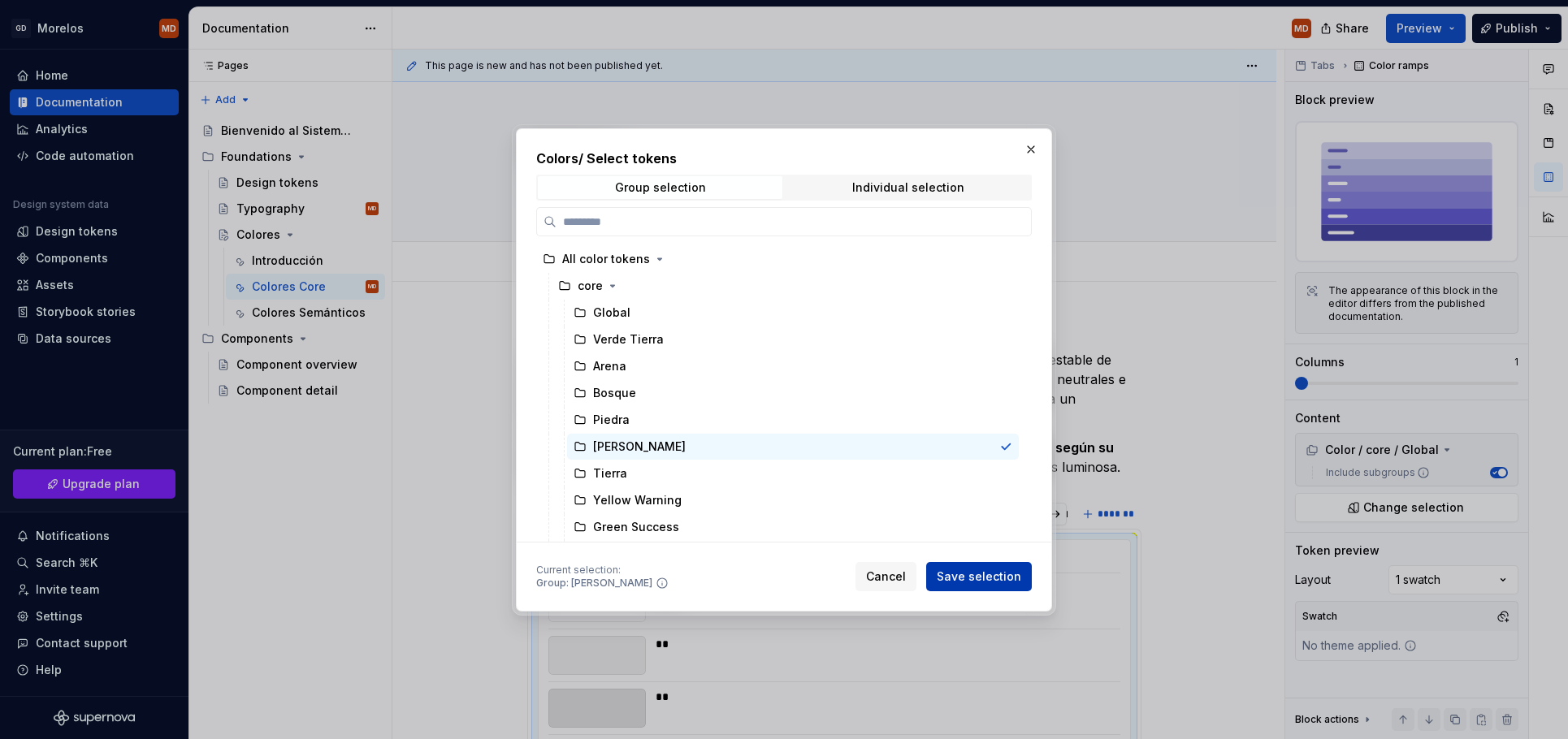
click at [955, 583] on span "Save selection" at bounding box center [978, 577] width 85 height 16
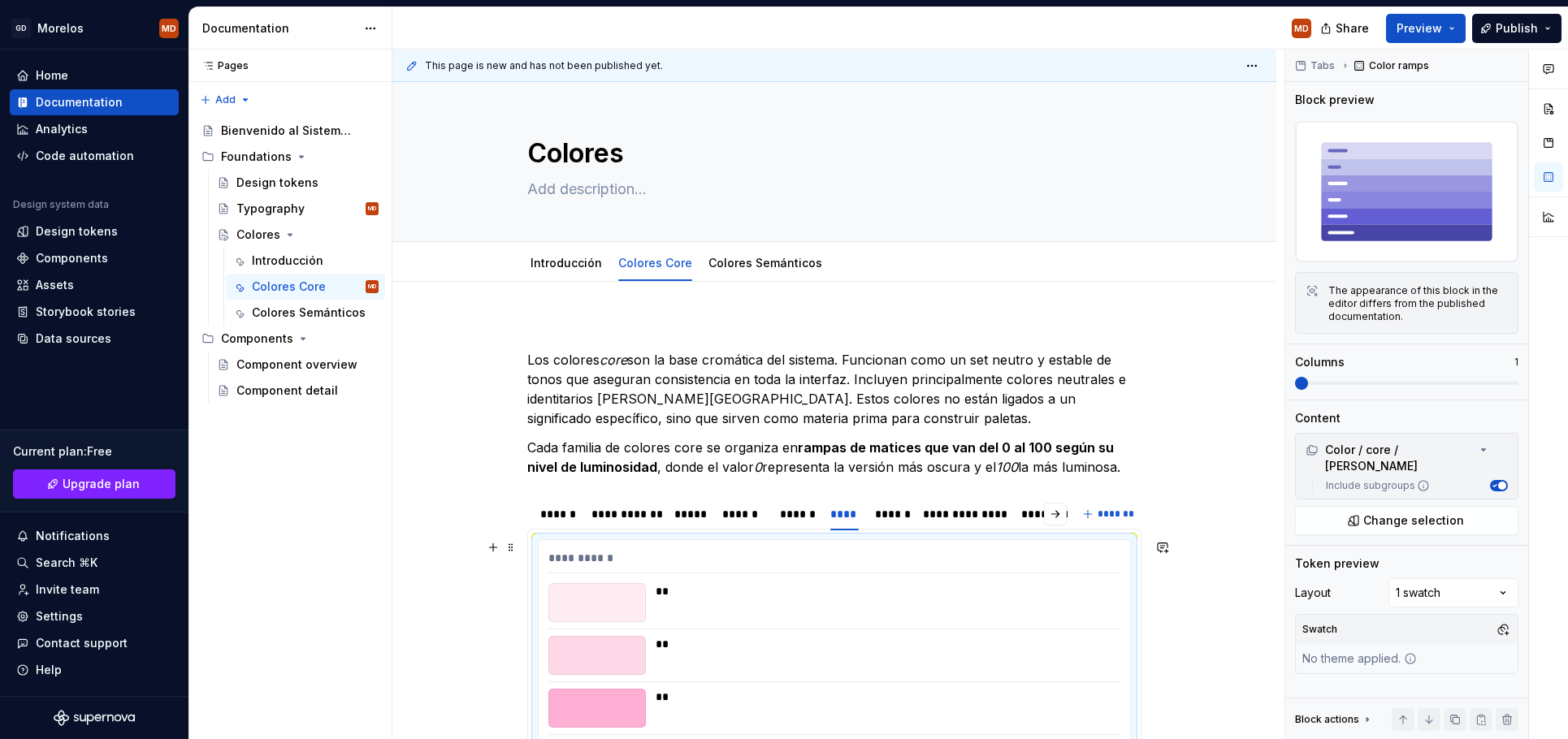
scroll to position [368, 0]
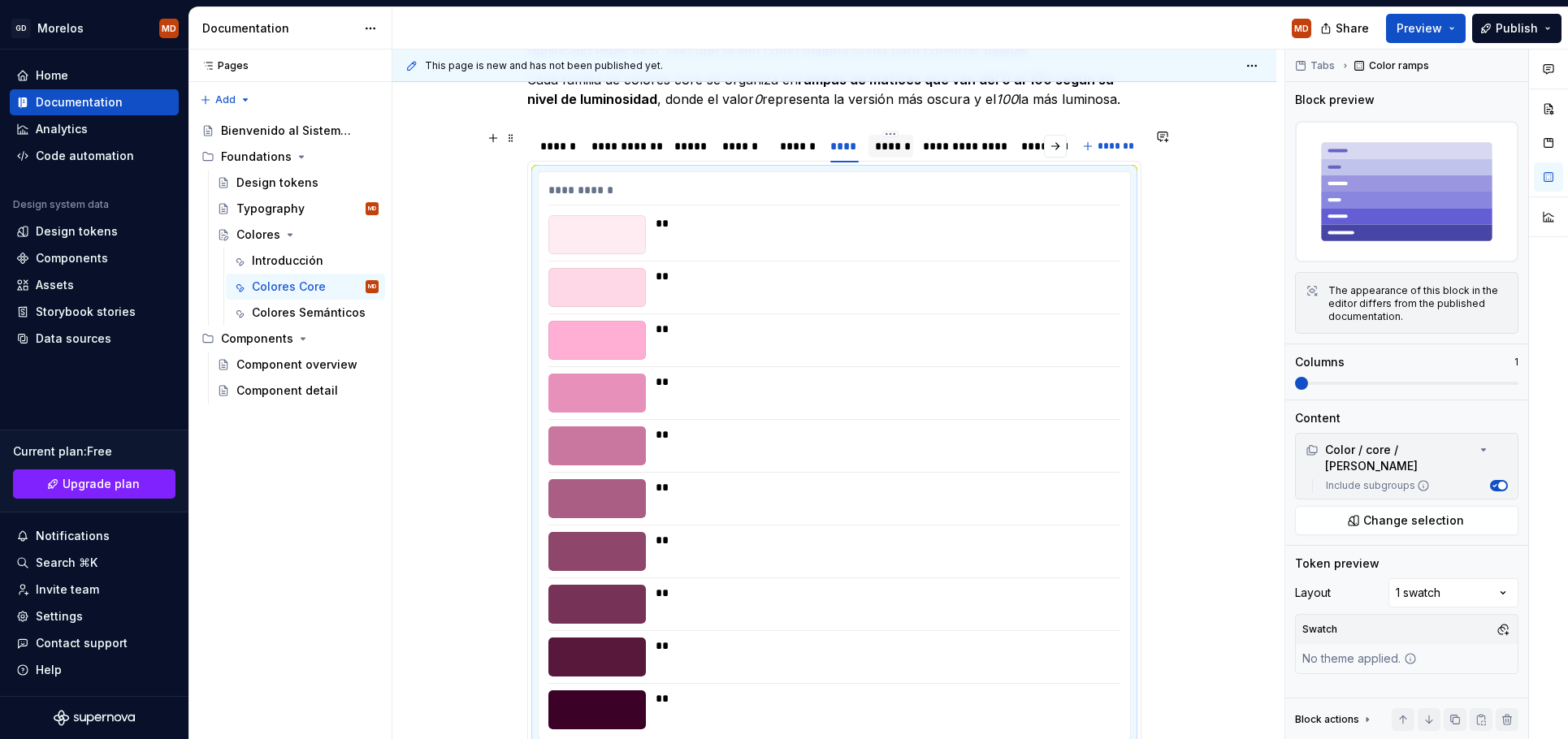
click at [903, 139] on div "******" at bounding box center [891, 146] width 32 height 16
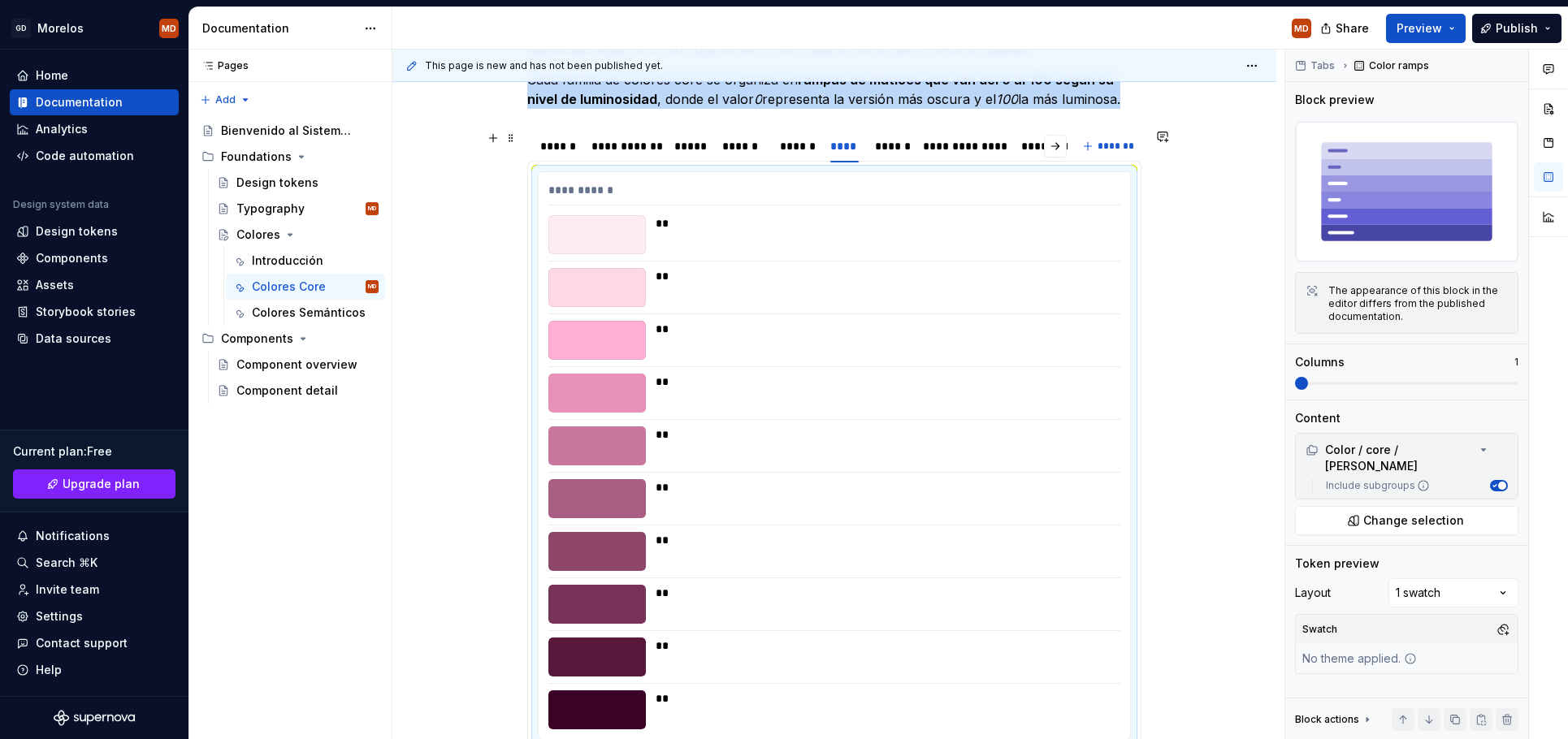
scroll to position [84, 0]
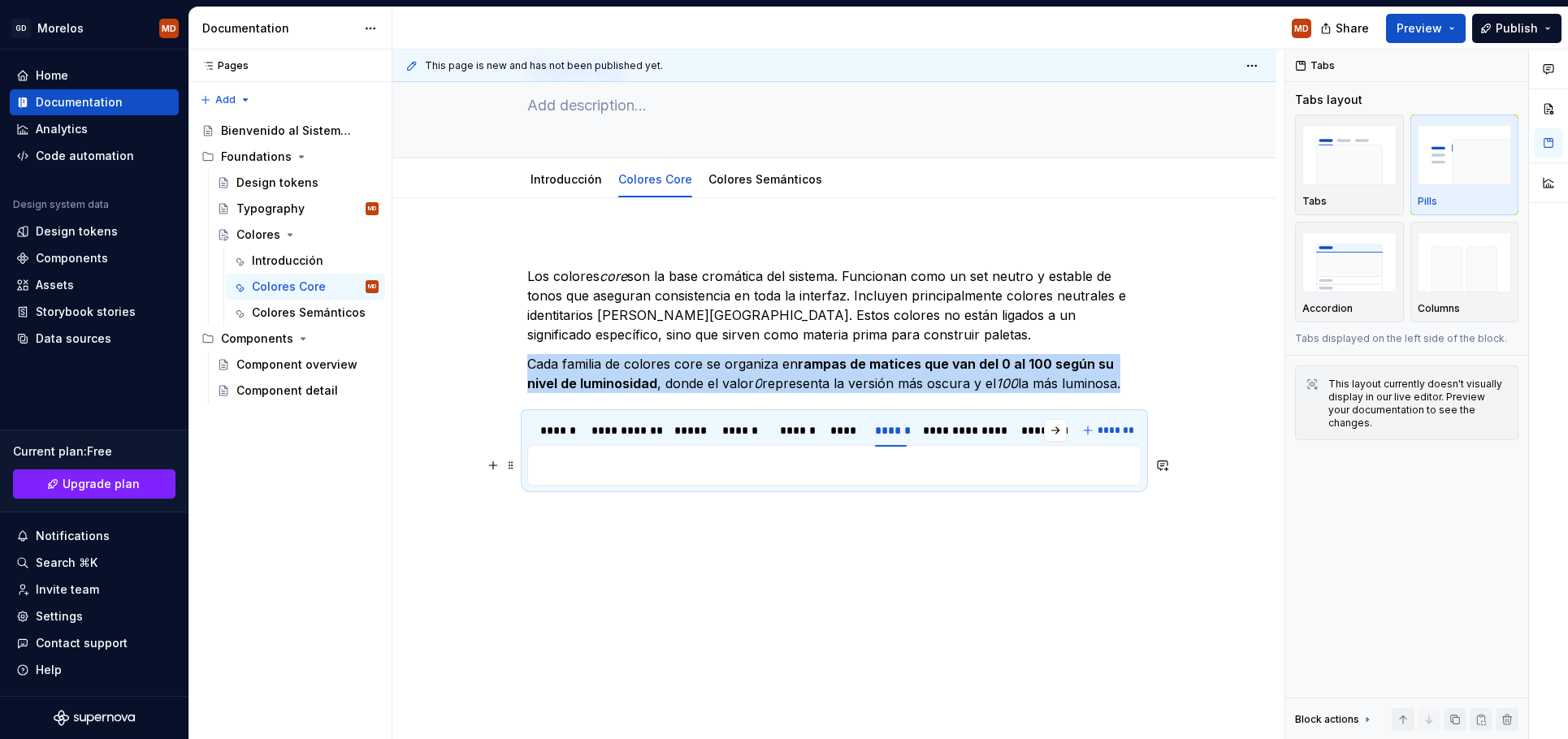
click at [619, 466] on p at bounding box center [834, 466] width 593 height 20
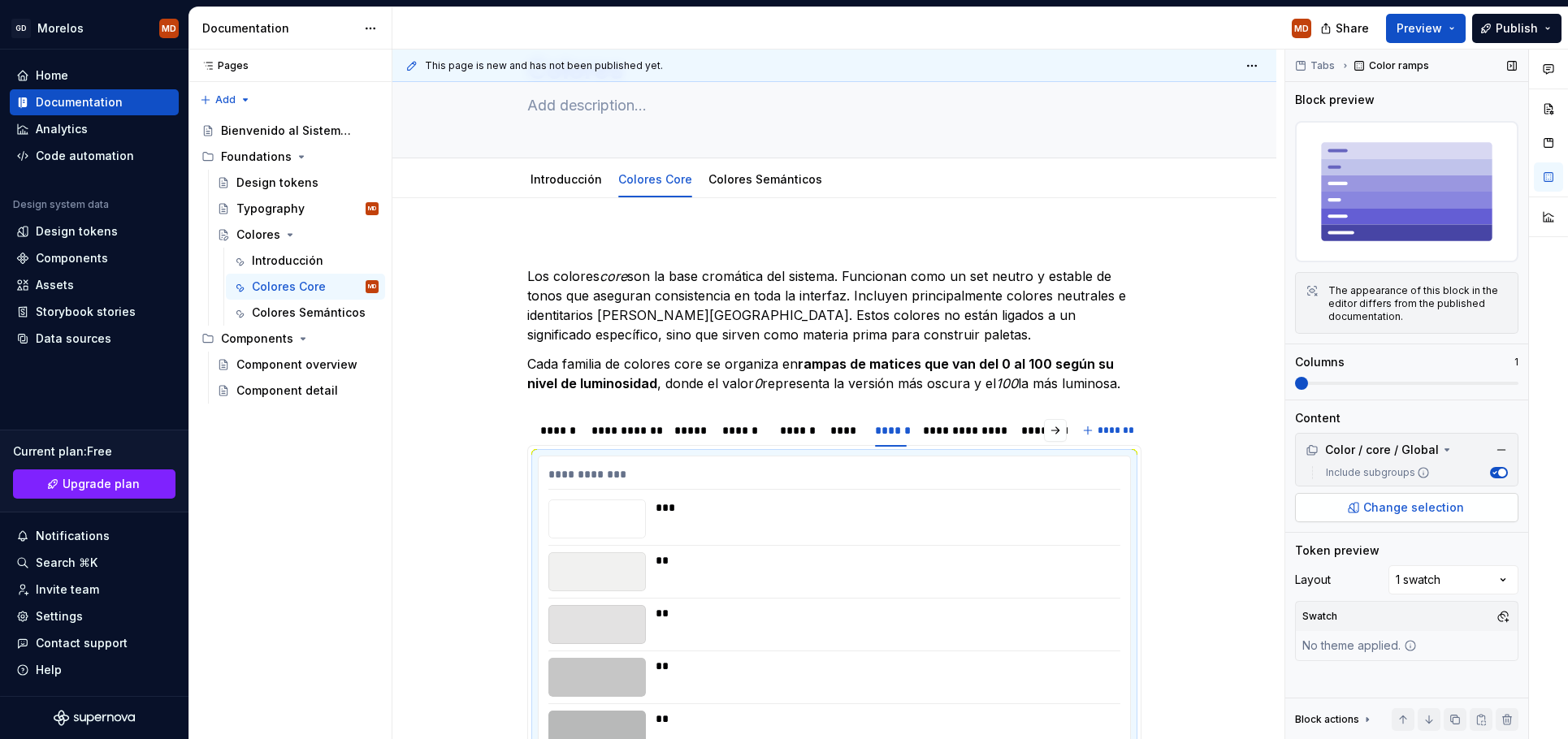
click at [1433, 515] on span "Change selection" at bounding box center [1414, 508] width 101 height 16
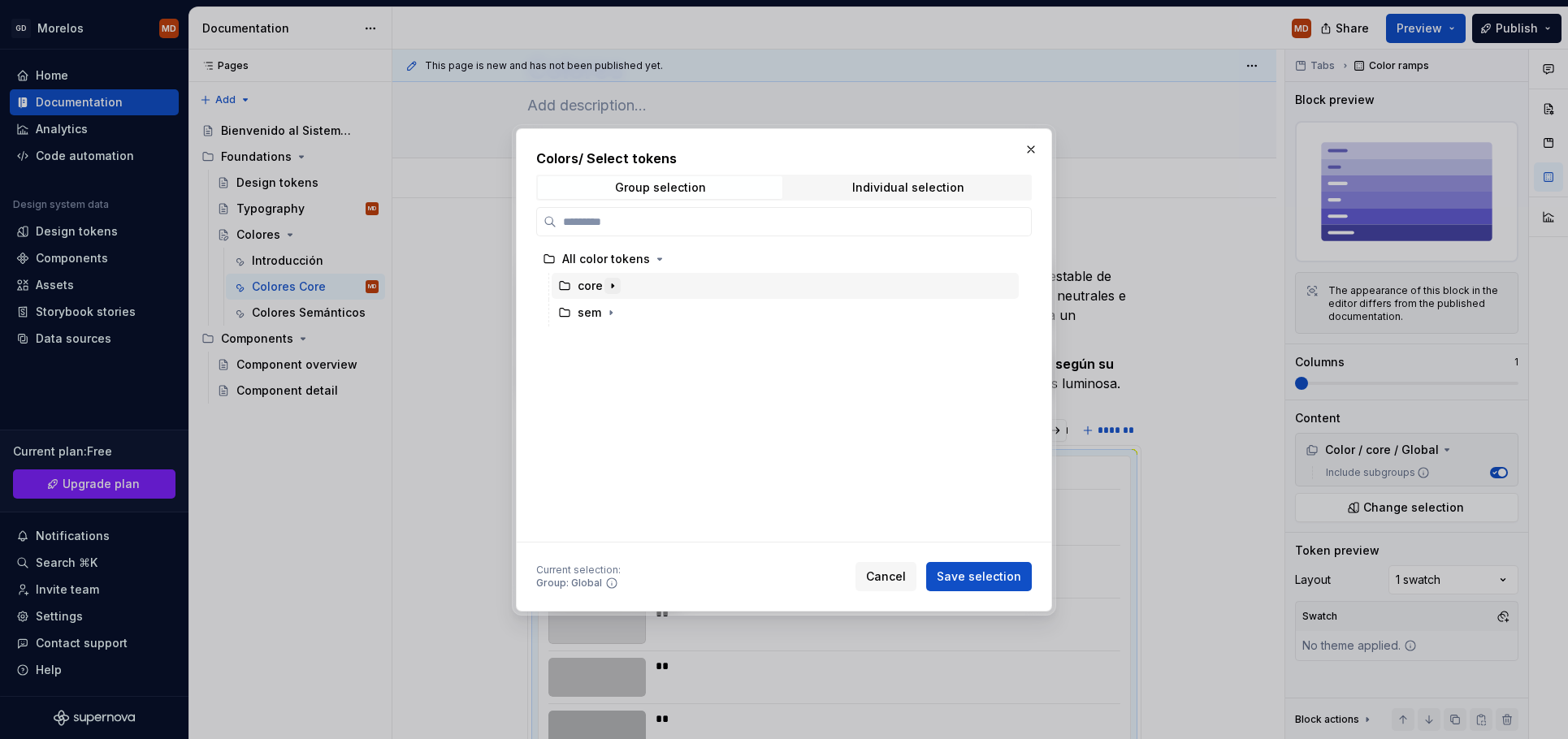
click at [614, 291] on icon "button" at bounding box center [612, 286] width 13 height 13
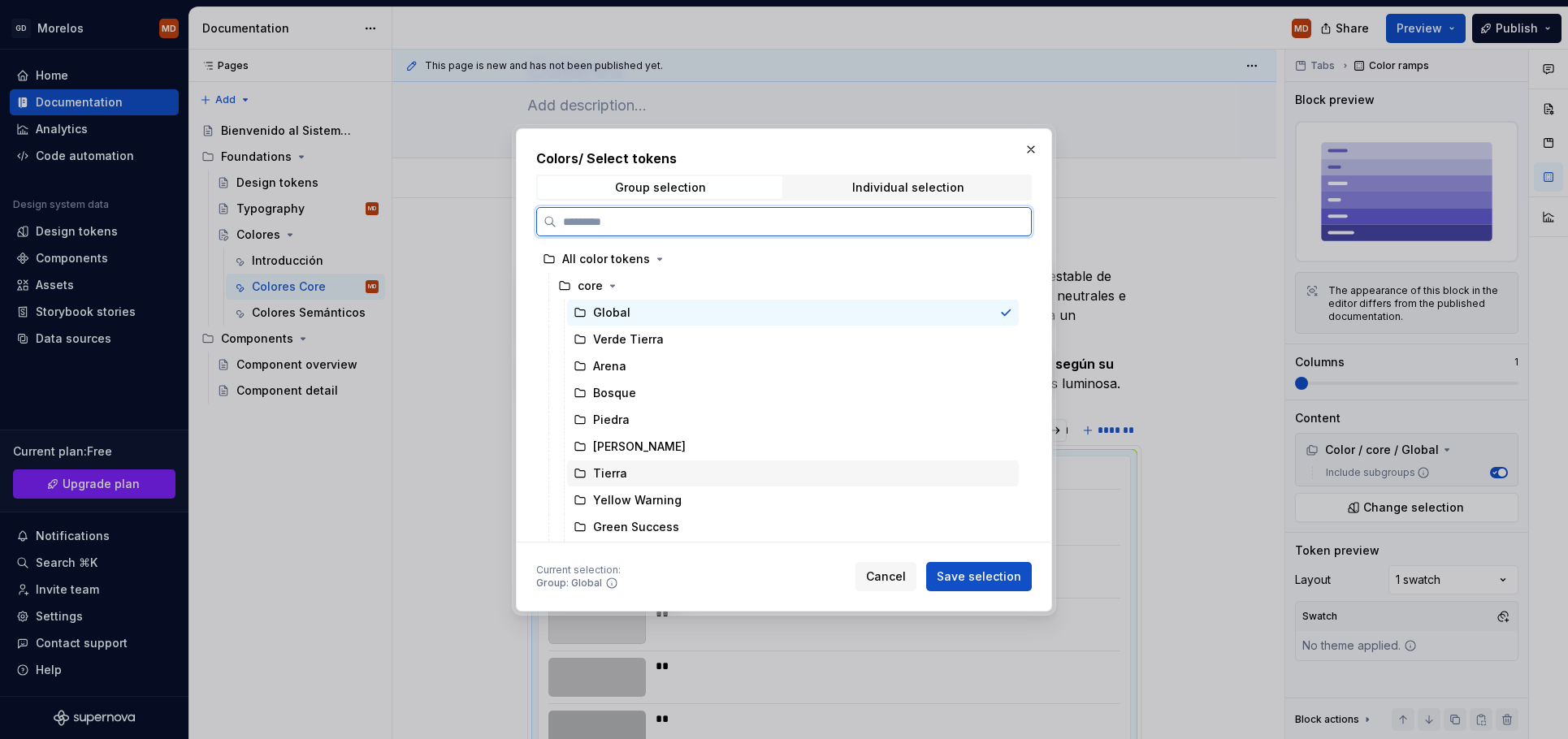
click at [666, 465] on div "Tierra" at bounding box center [792, 473] width 451 height 26
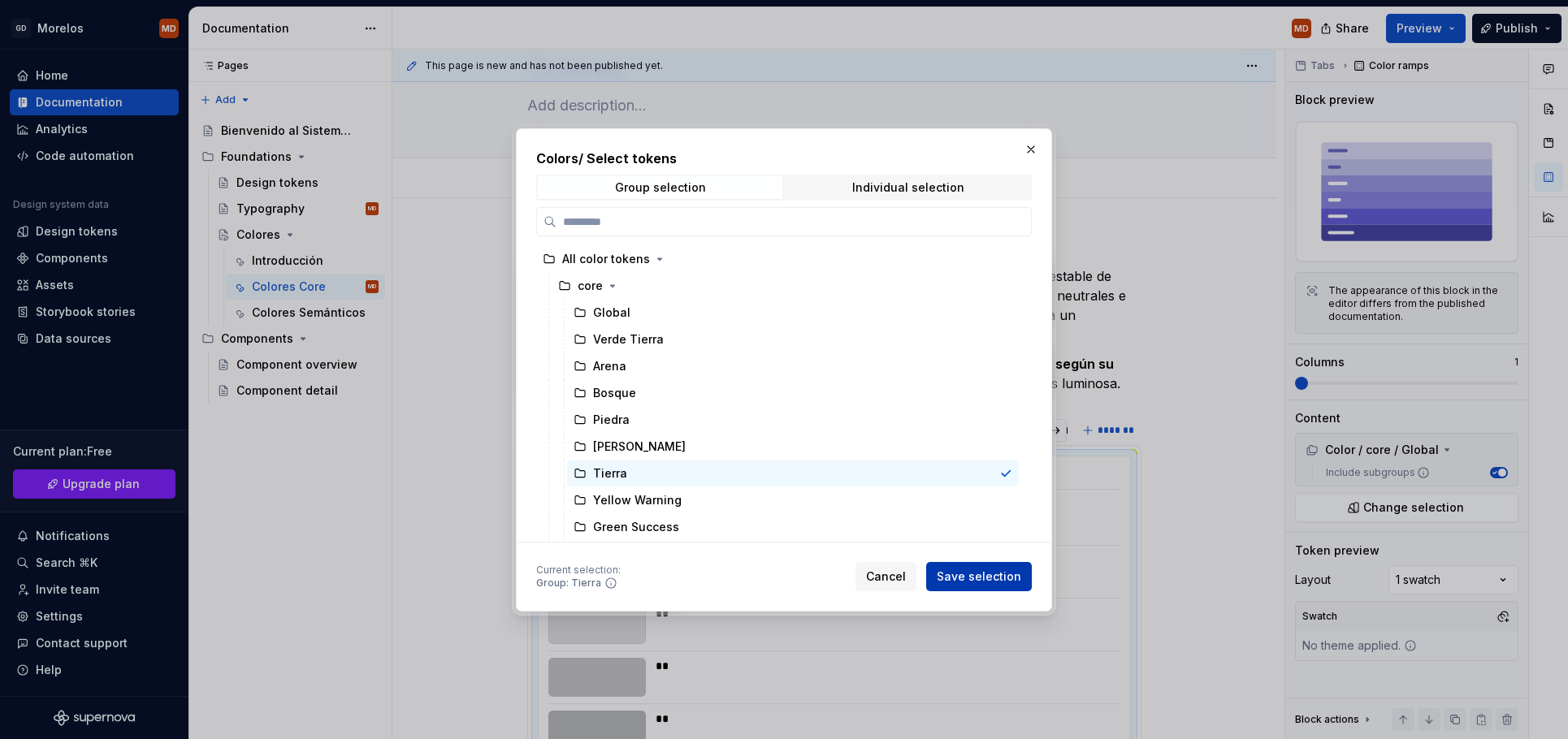
click at [961, 579] on span "Save selection" at bounding box center [978, 577] width 85 height 16
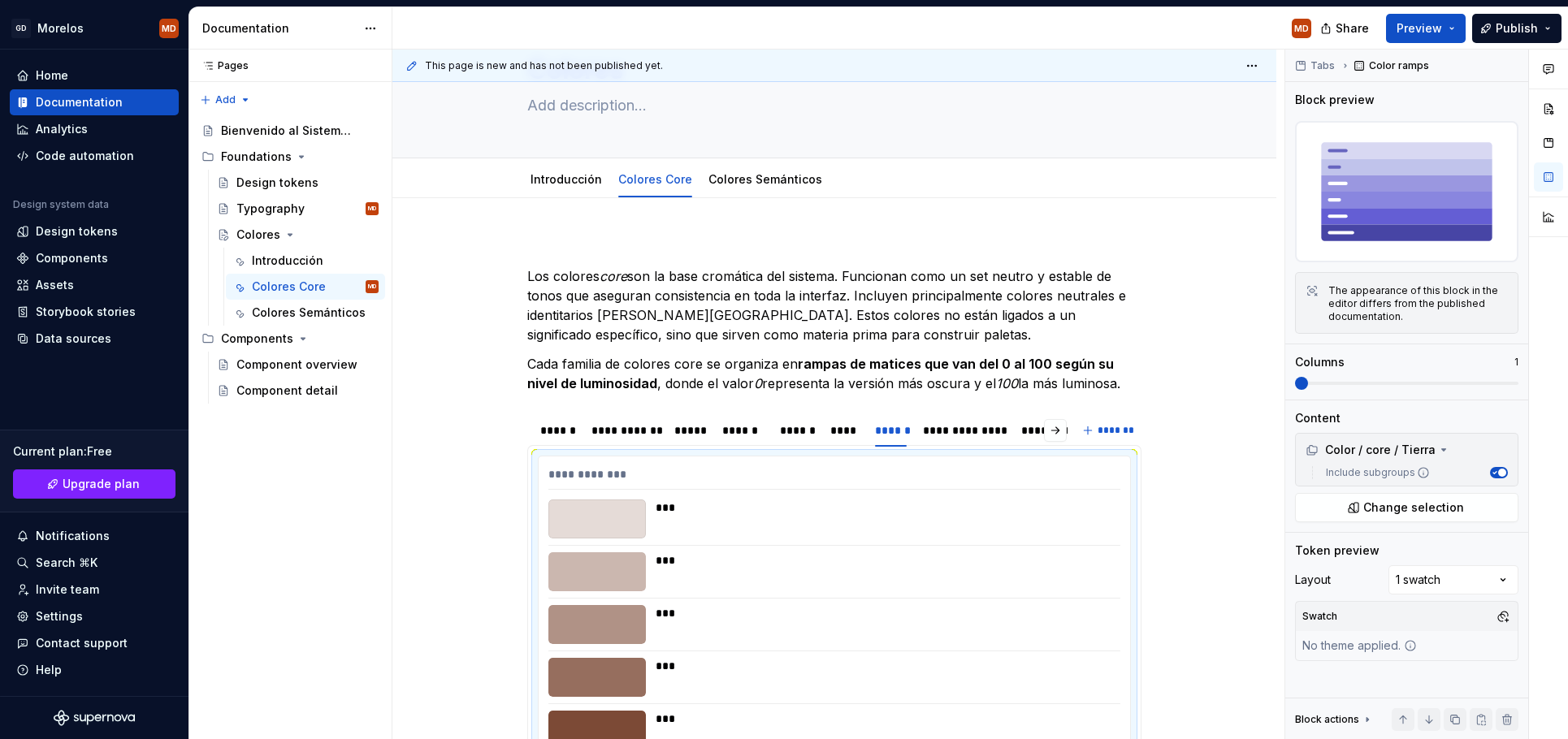
scroll to position [315, 0]
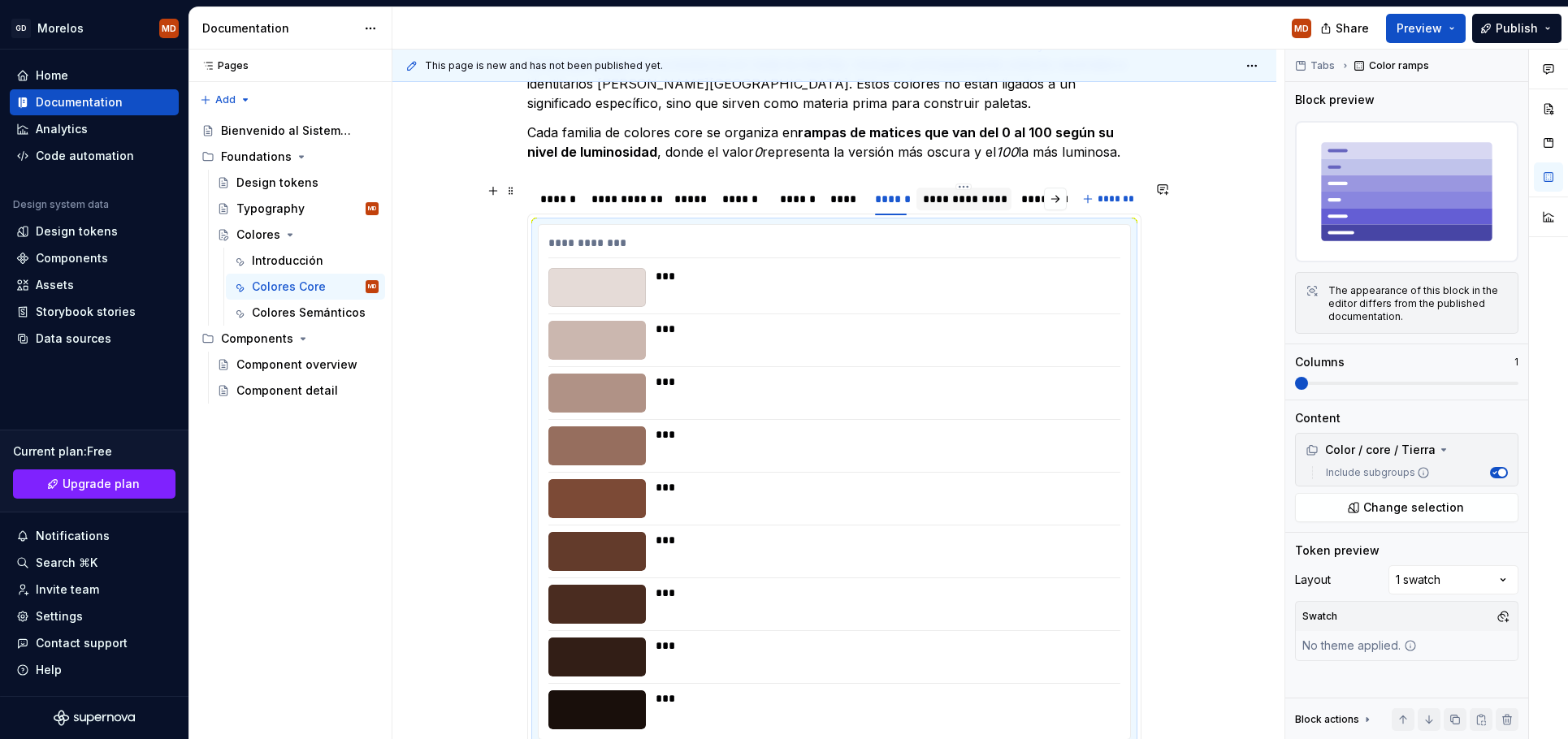
click at [952, 206] on div "**********" at bounding box center [964, 199] width 82 height 16
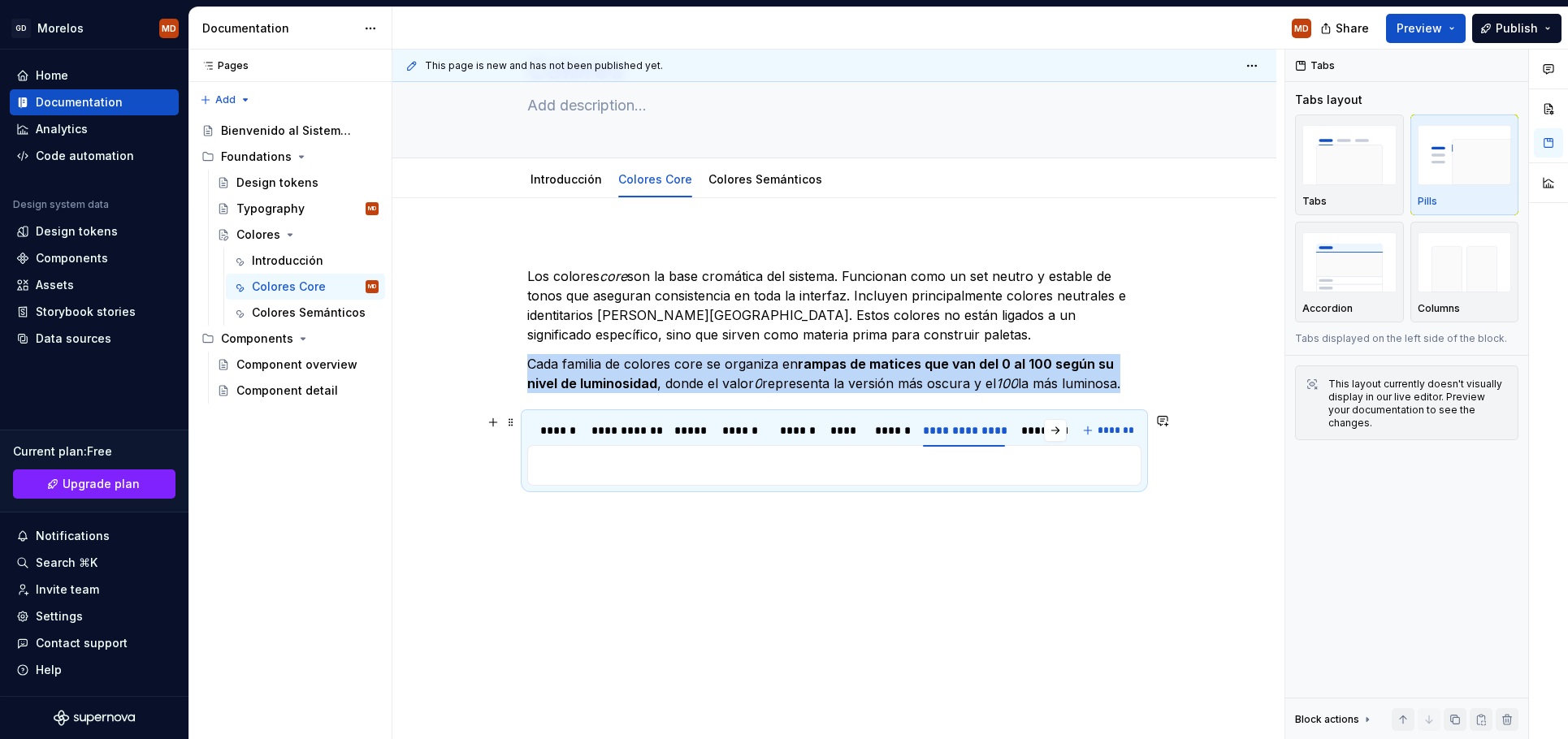
scroll to position [84, 0]
click at [663, 458] on p at bounding box center [834, 466] width 593 height 20
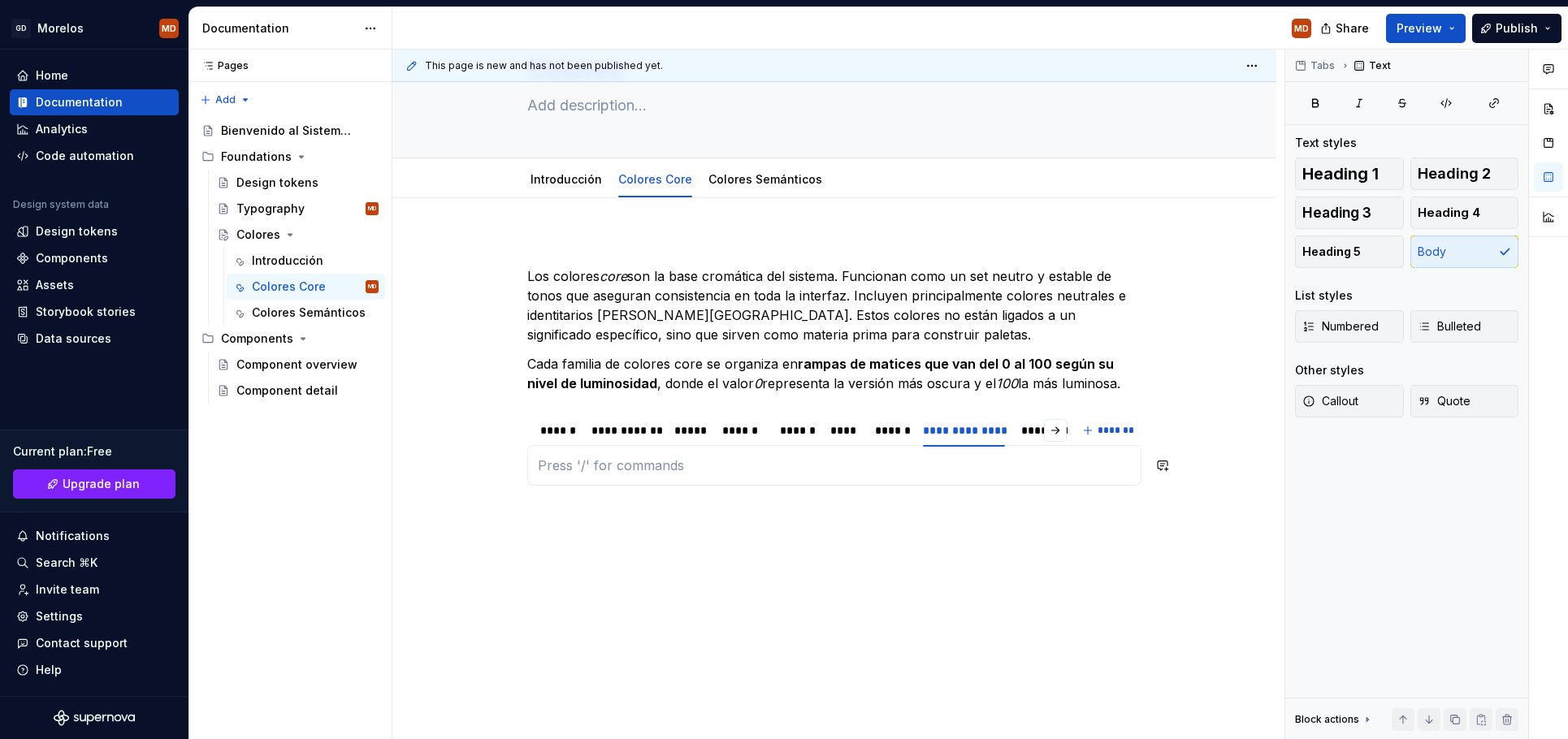
scroll to position [315, 0]
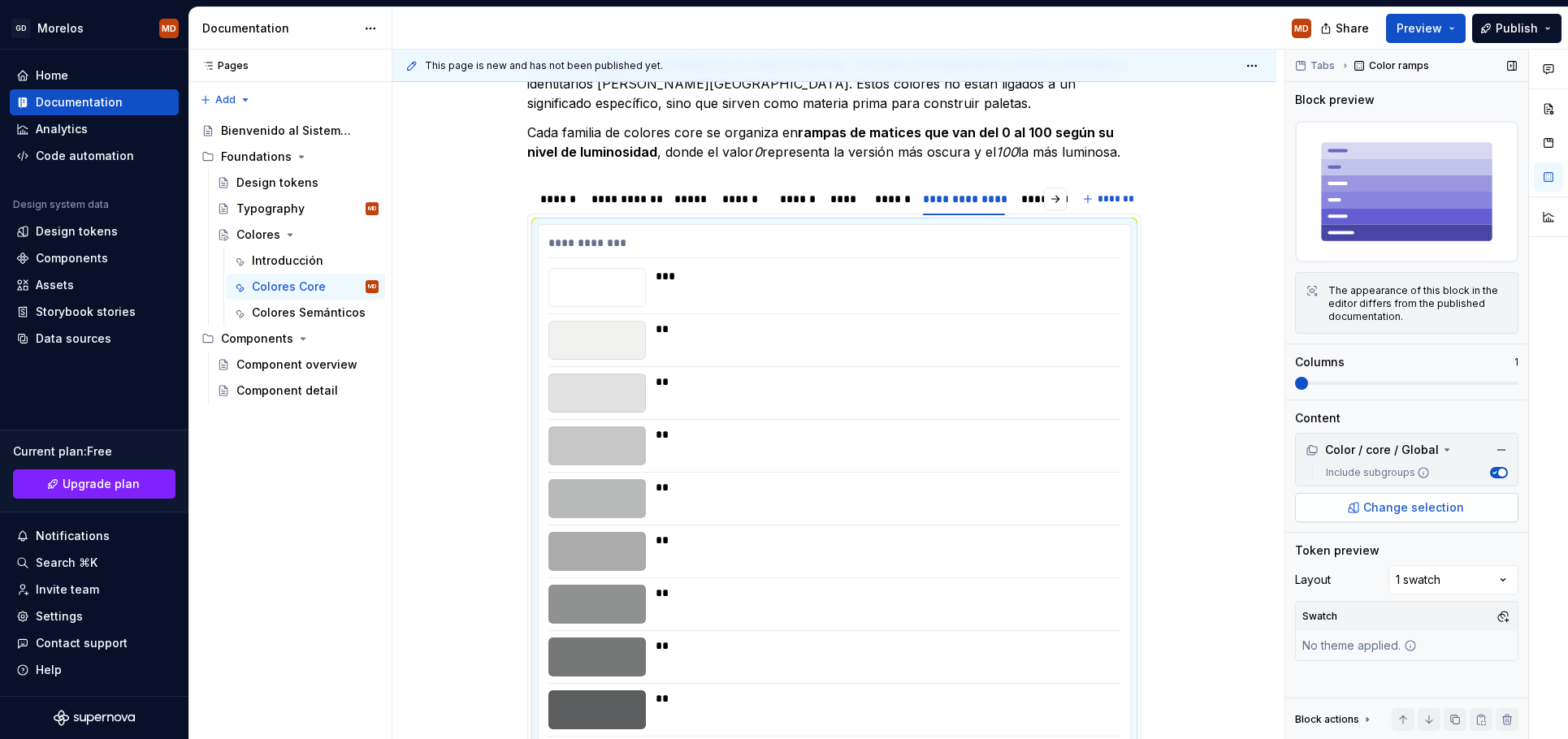
click at [1362, 500] on button "Change selection" at bounding box center [1407, 507] width 223 height 29
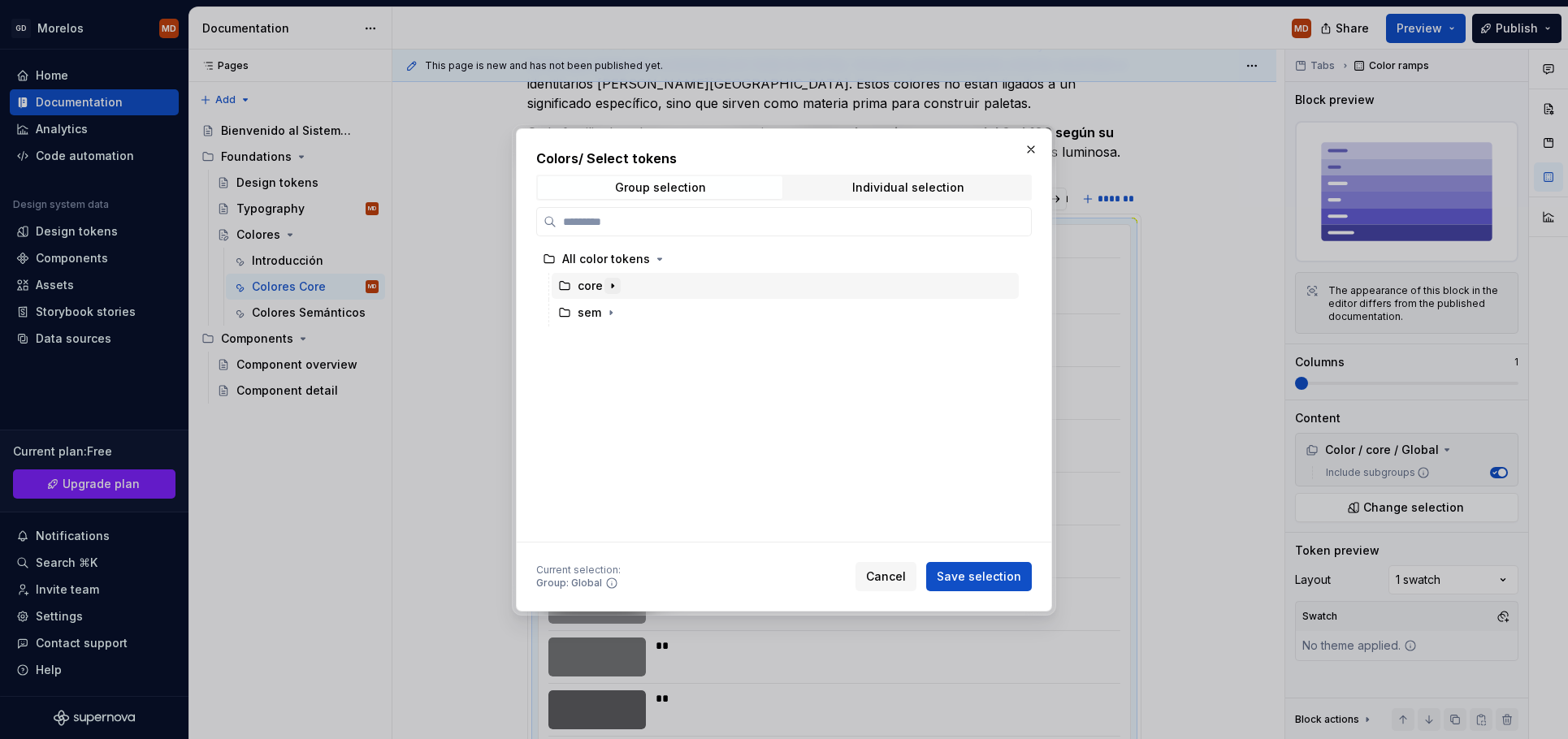
click at [617, 287] on icon "button" at bounding box center [612, 286] width 13 height 13
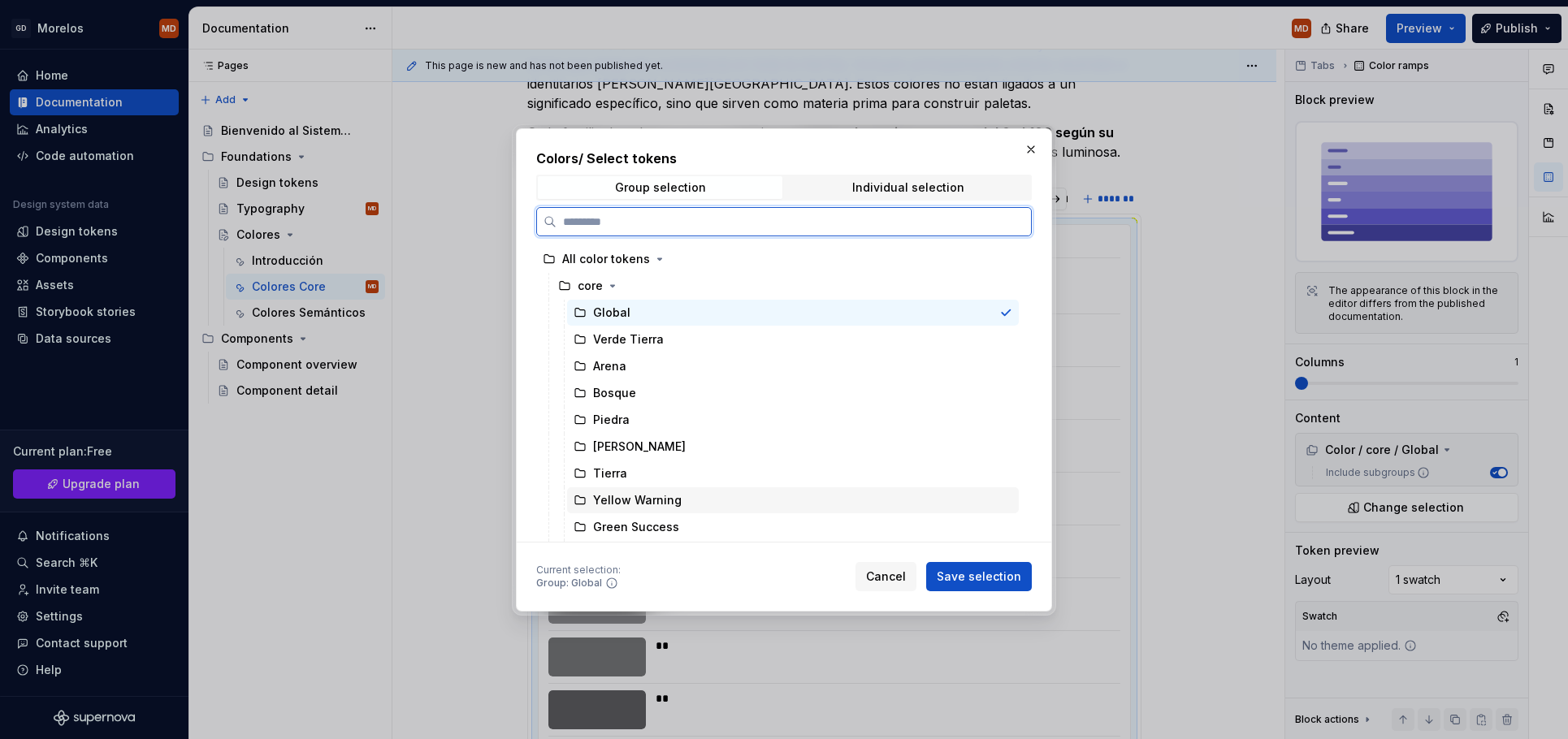
click at [675, 488] on div "Yellow Warning" at bounding box center [792, 500] width 451 height 26
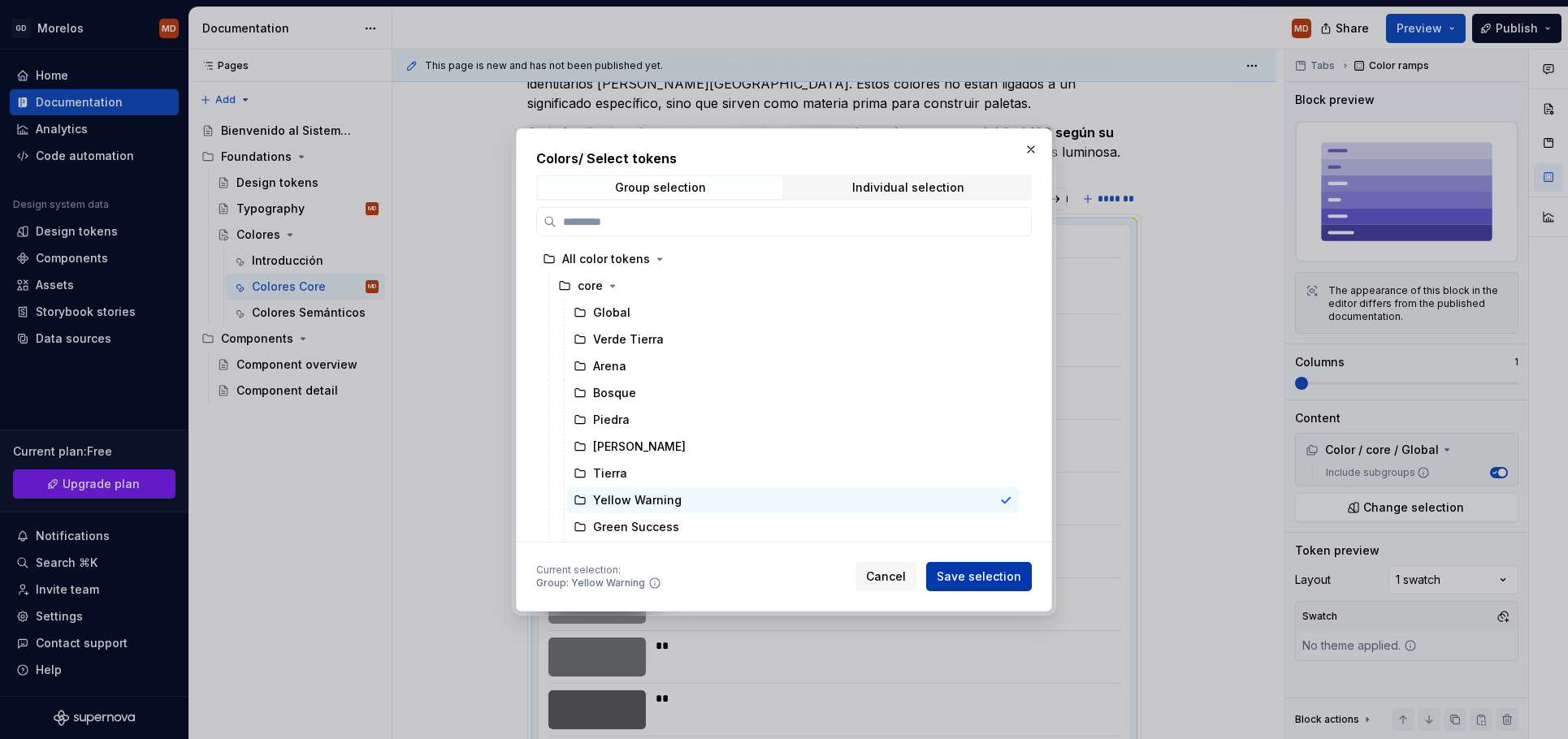
click at [998, 576] on span "Save selection" at bounding box center [978, 577] width 85 height 16
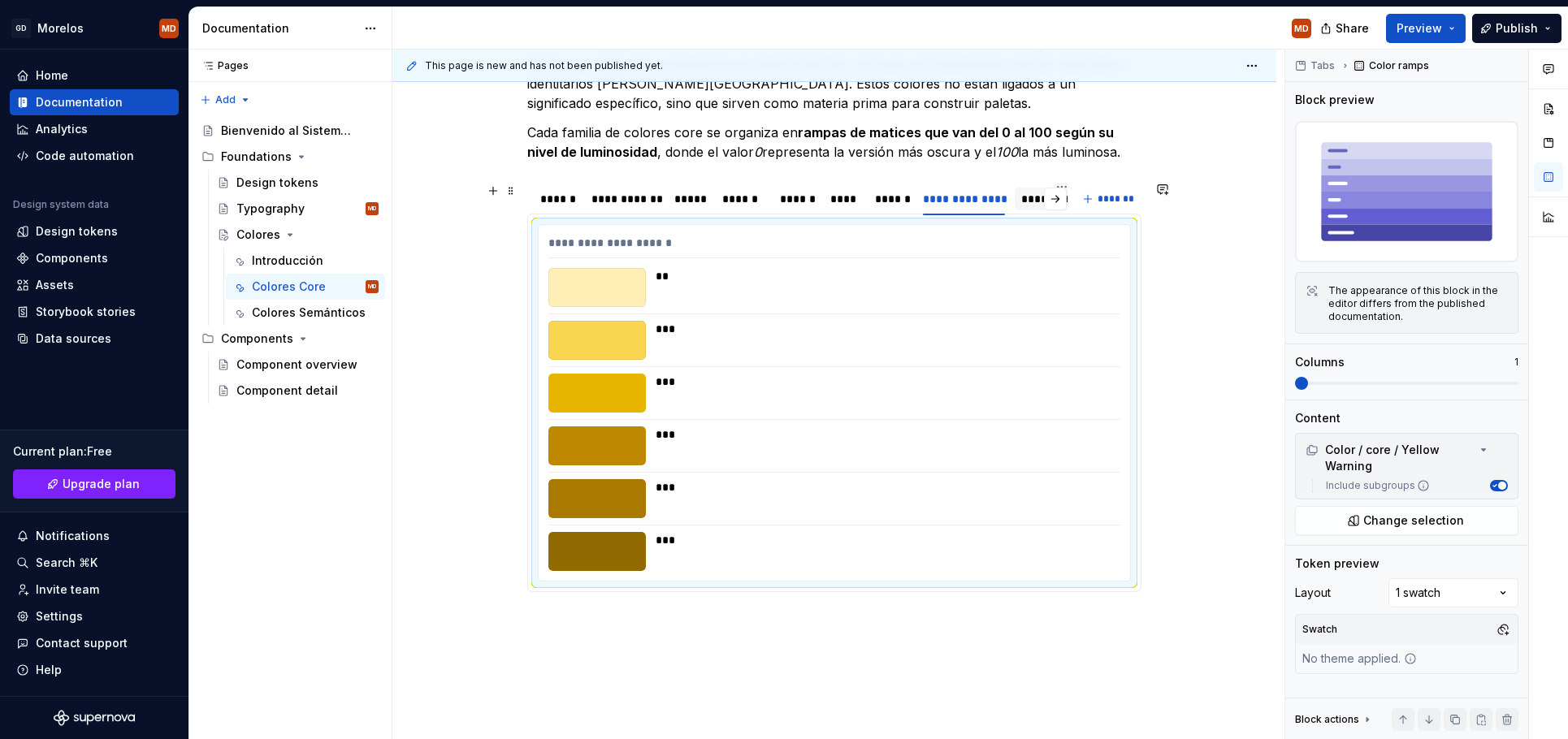
click at [1035, 196] on div "**********" at bounding box center [1062, 199] width 82 height 16
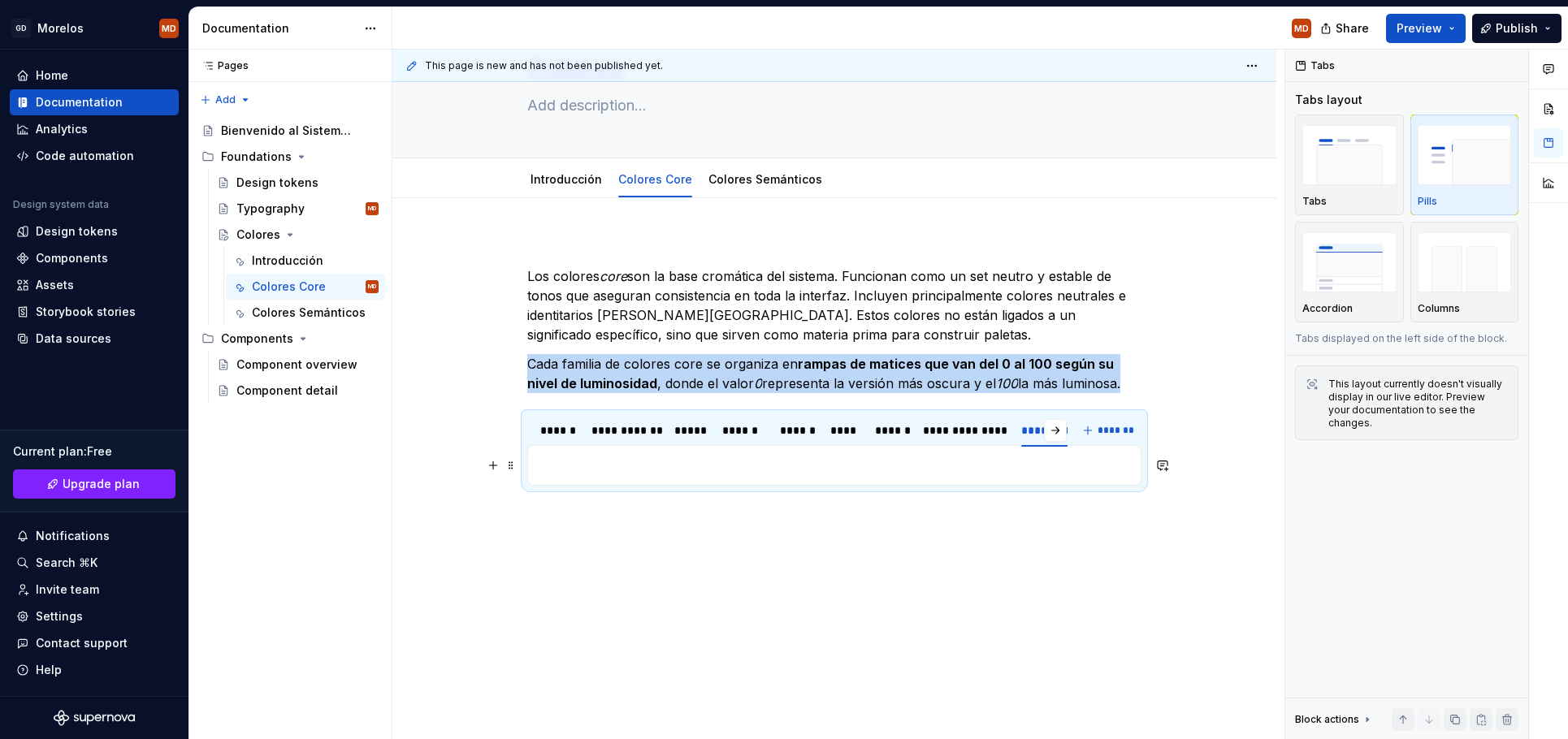
click at [673, 459] on p at bounding box center [834, 466] width 593 height 20
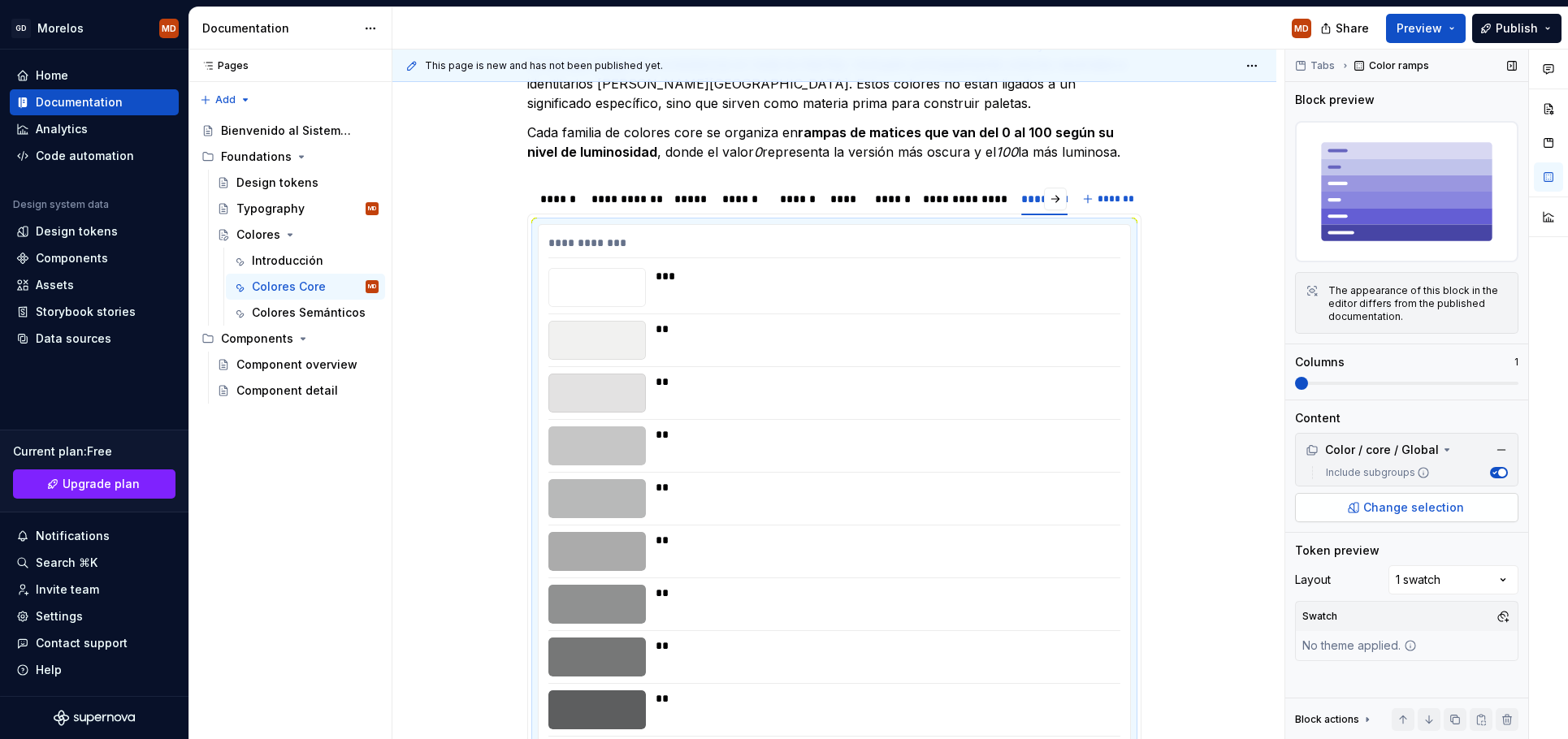
click at [1378, 504] on span "Change selection" at bounding box center [1414, 508] width 101 height 16
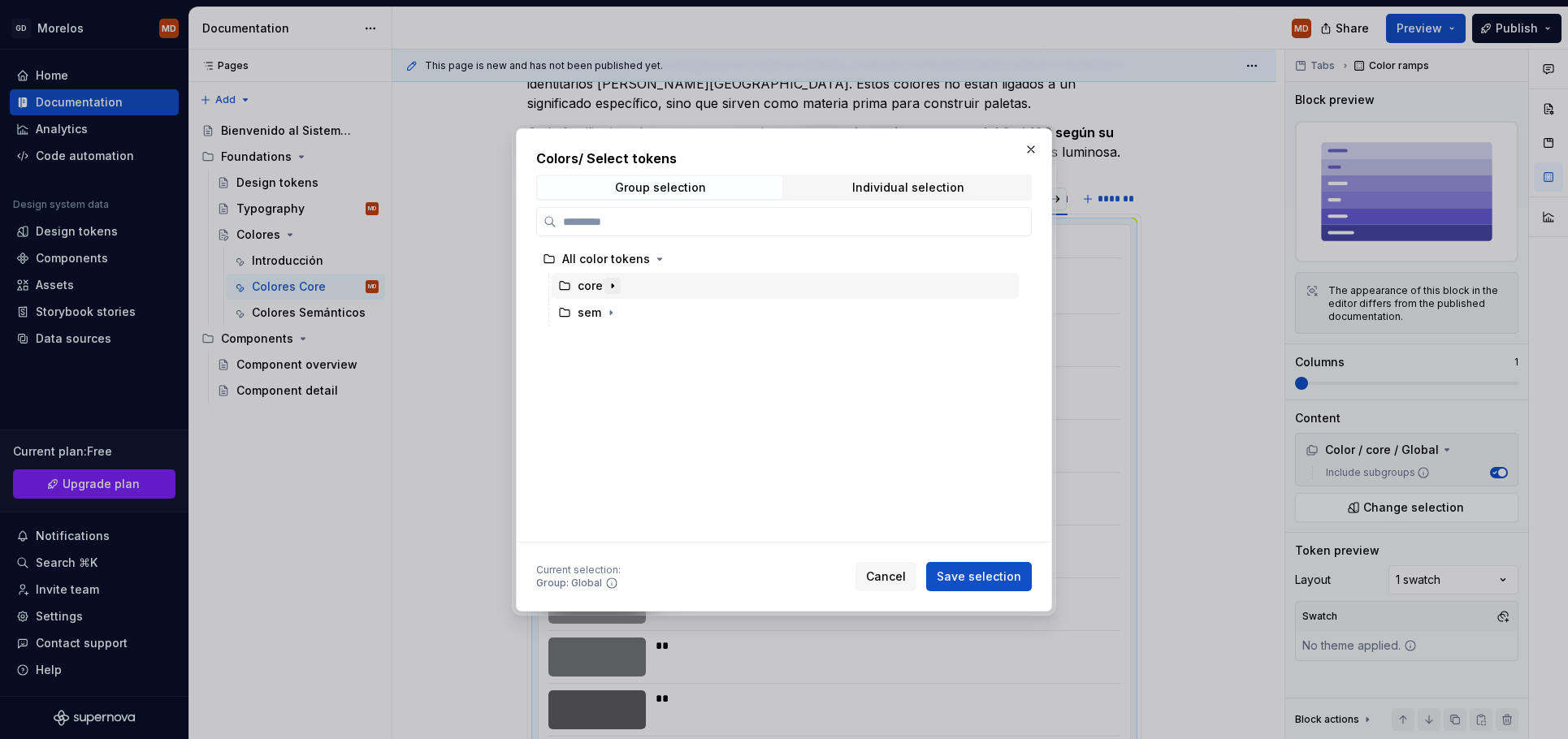
click at [616, 285] on icon "button" at bounding box center [612, 286] width 13 height 13
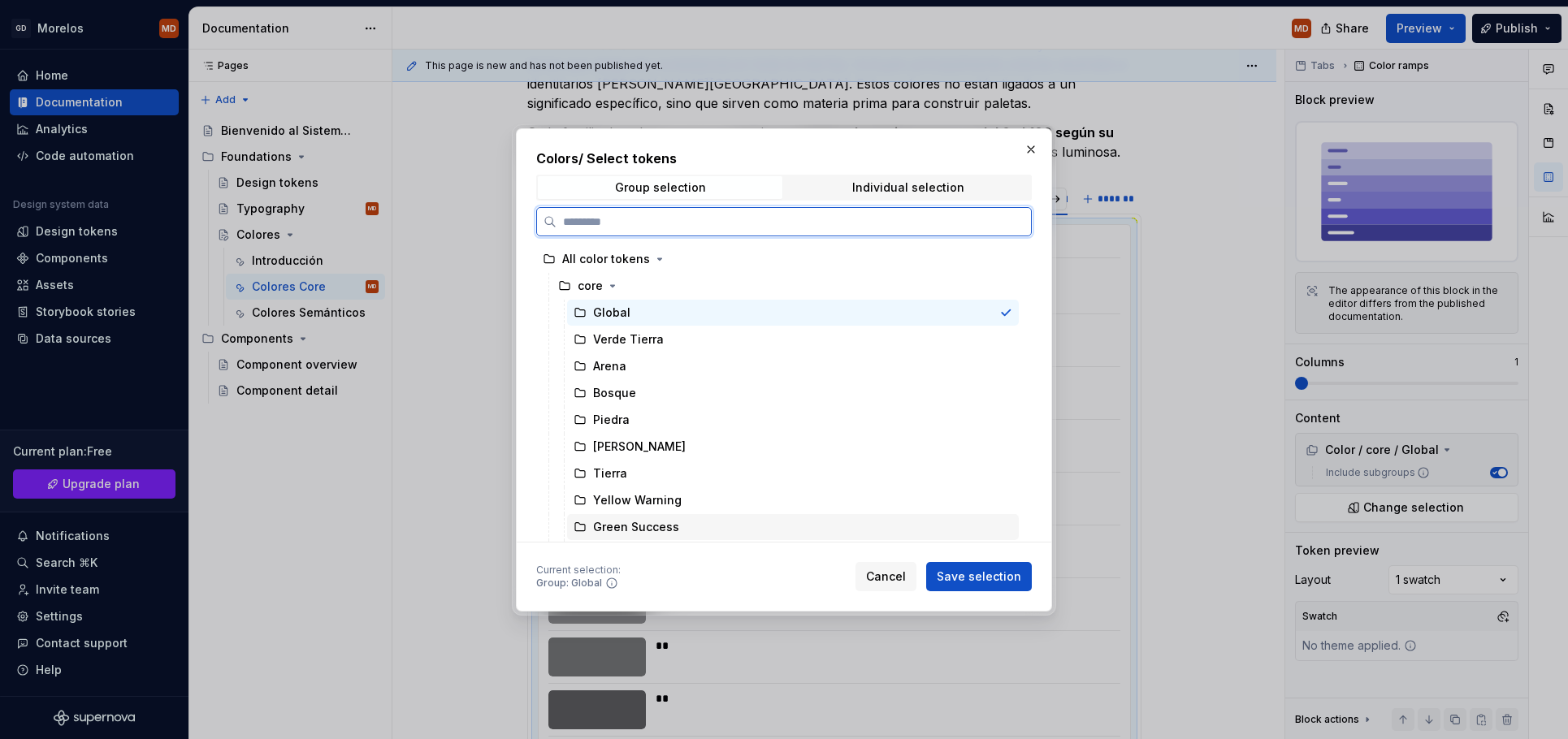
click at [661, 520] on div "Green Success" at bounding box center [636, 527] width 86 height 16
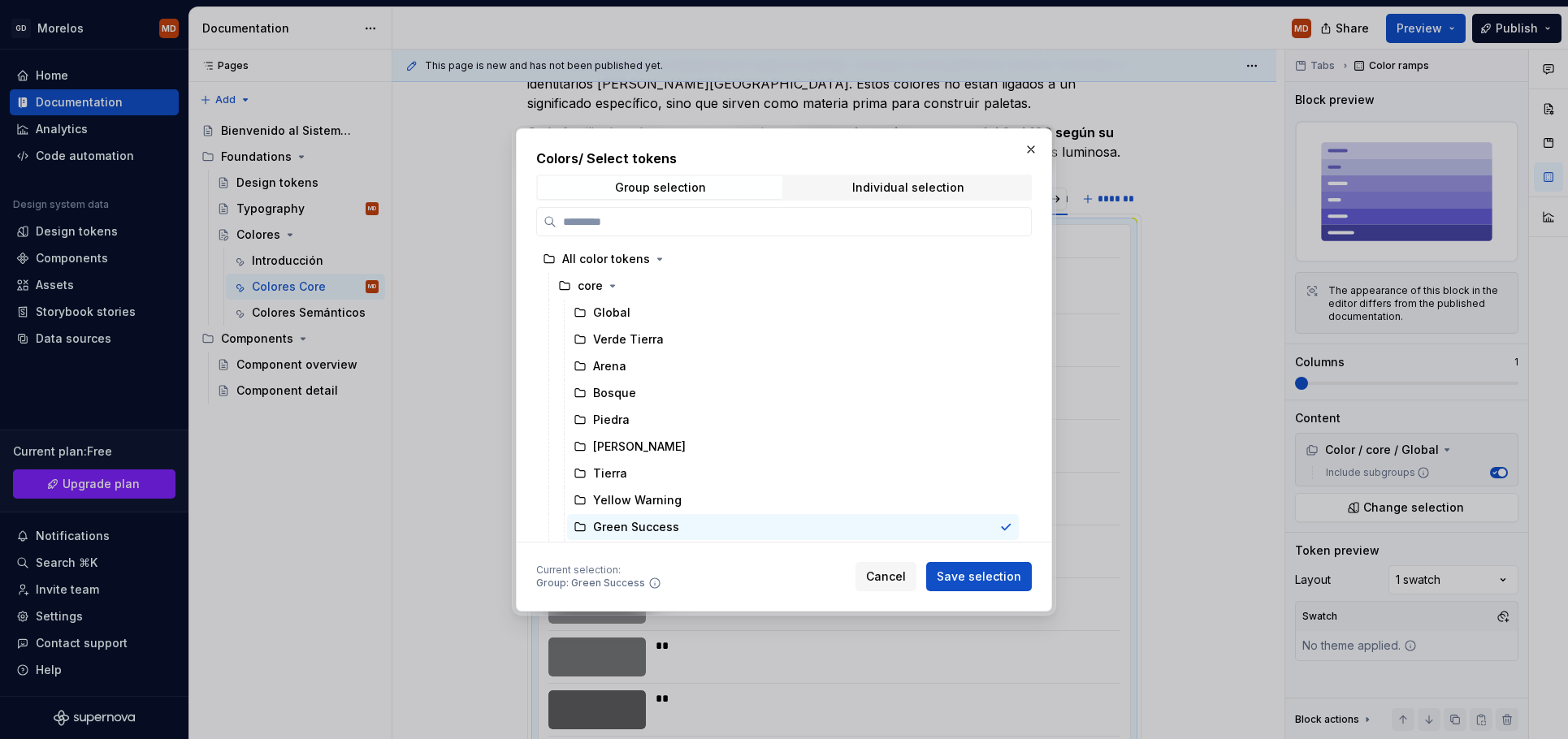
click at [958, 573] on span "Save selection" at bounding box center [978, 577] width 85 height 16
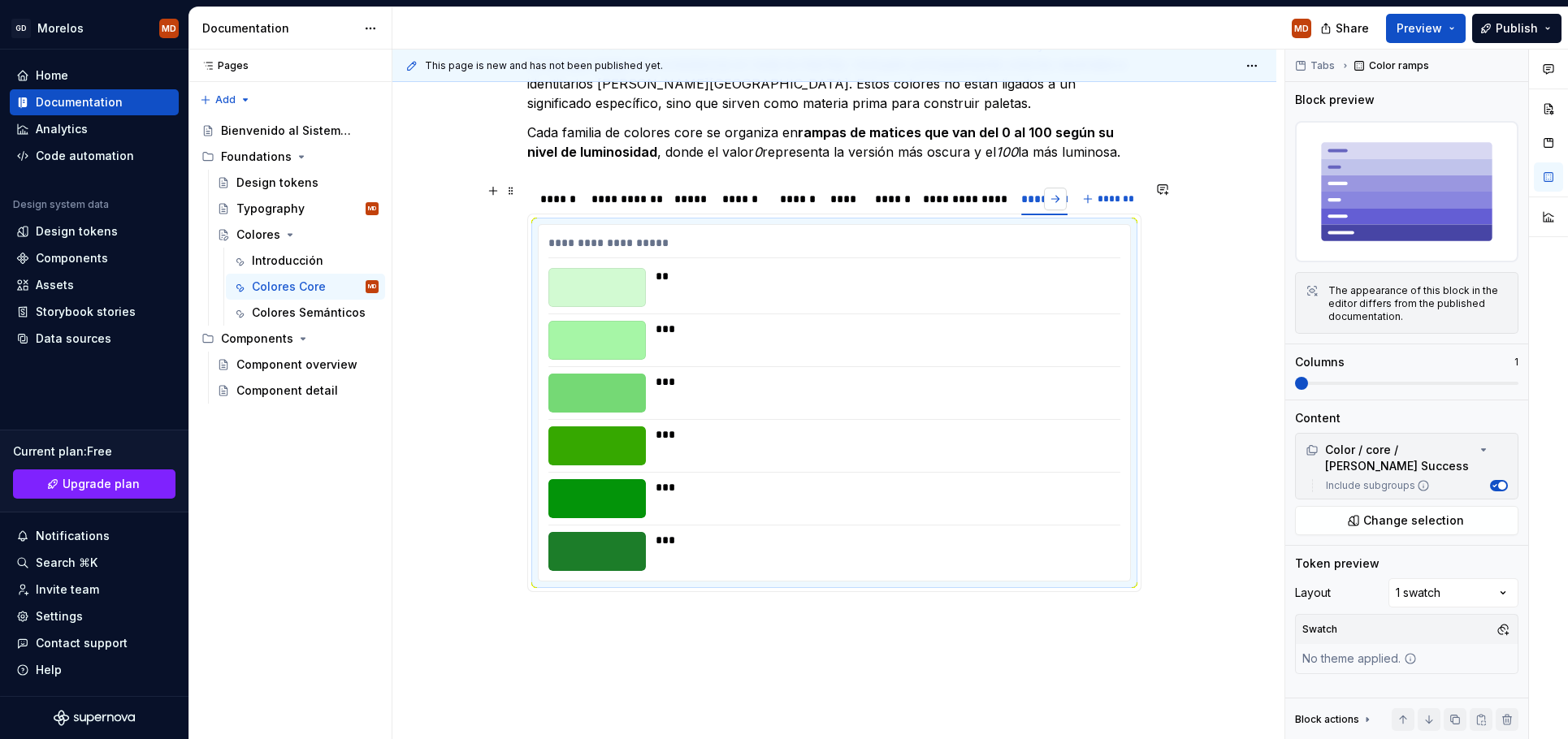
click at [1061, 200] on button "button" at bounding box center [1055, 198] width 23 height 23
click at [886, 209] on div "**********" at bounding box center [868, 198] width 102 height 23
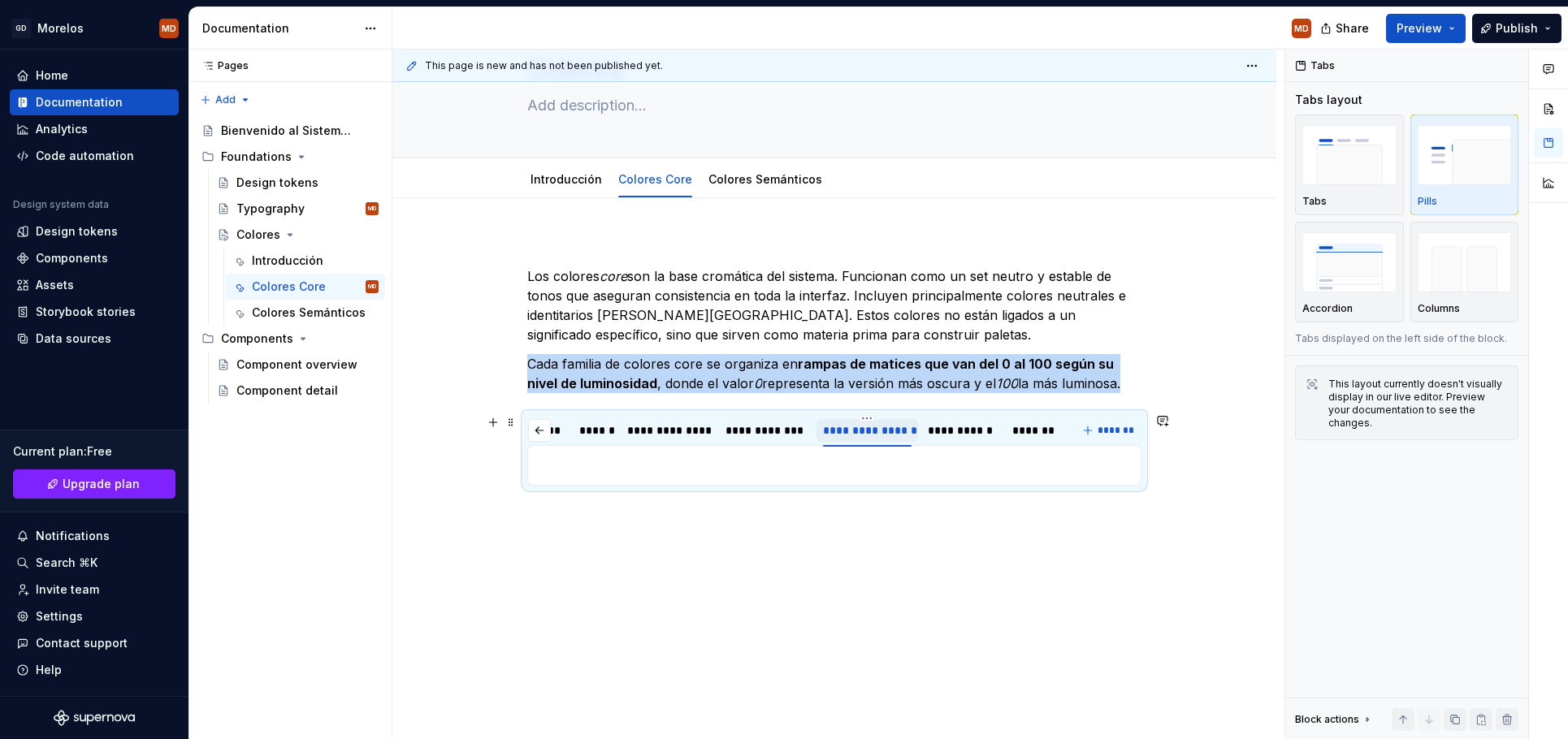
scroll to position [84, 0]
click at [778, 468] on p at bounding box center [834, 466] width 593 height 20
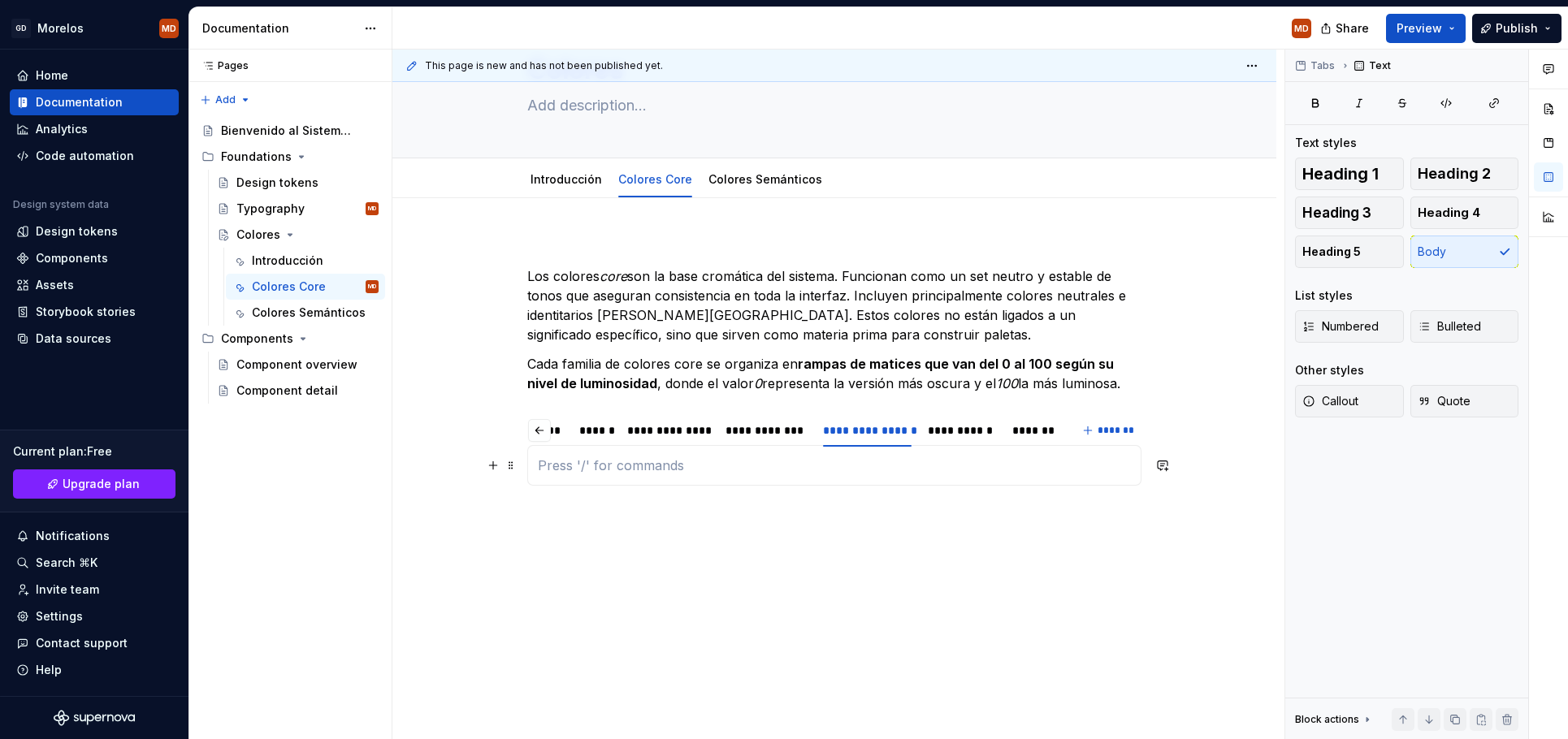
scroll to position [315, 0]
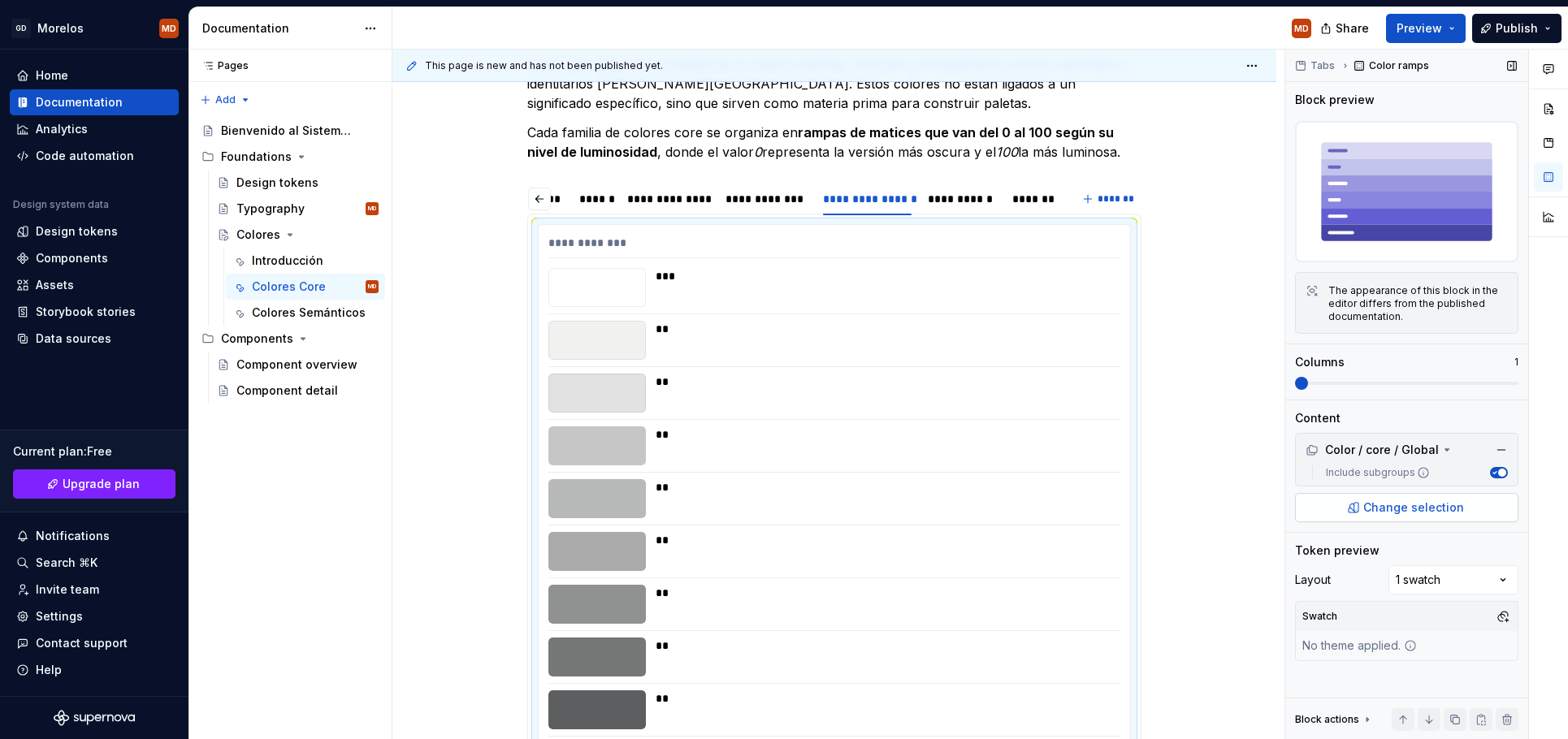
click at [1382, 508] on span "Change selection" at bounding box center [1414, 508] width 101 height 16
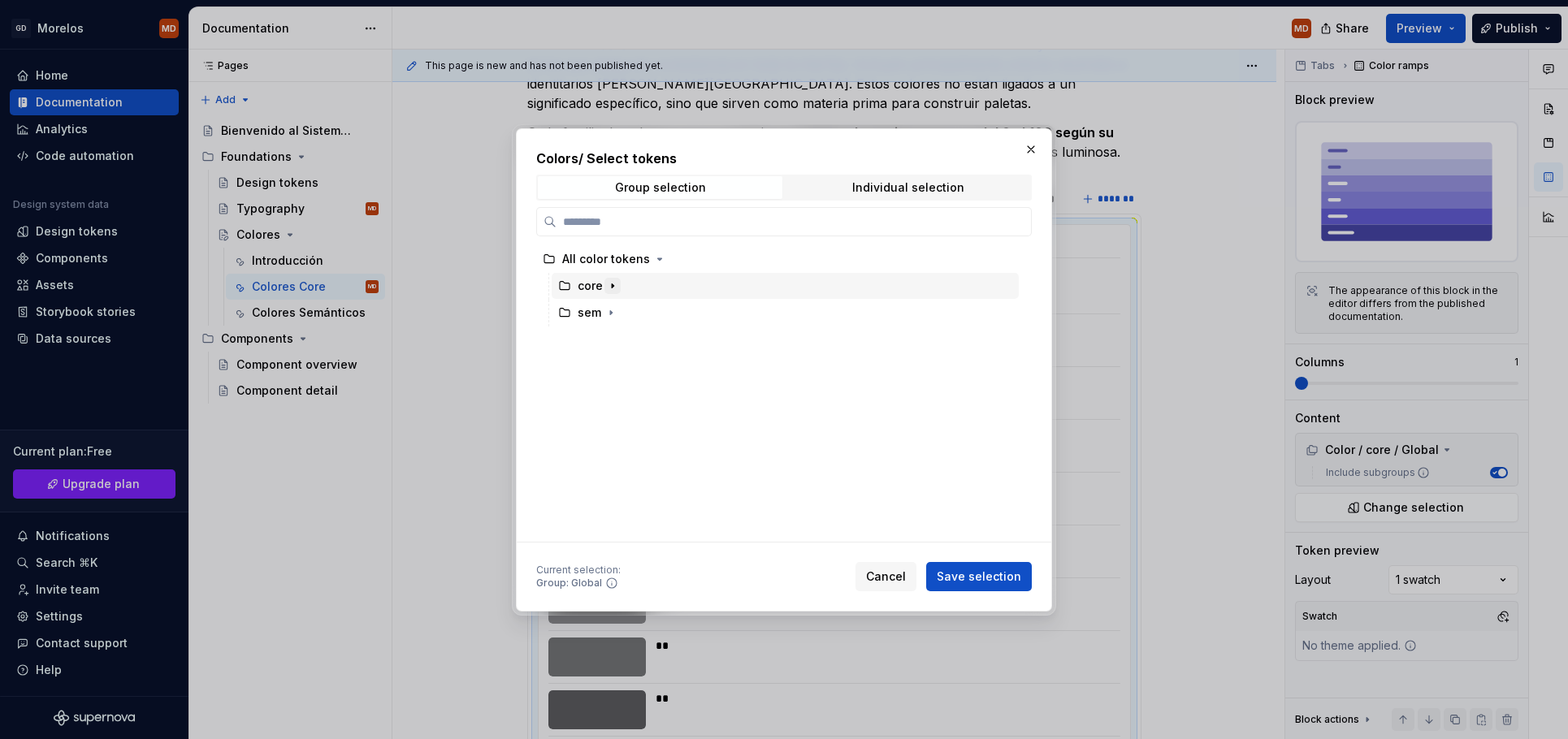
click at [618, 284] on button "button" at bounding box center [613, 286] width 16 height 16
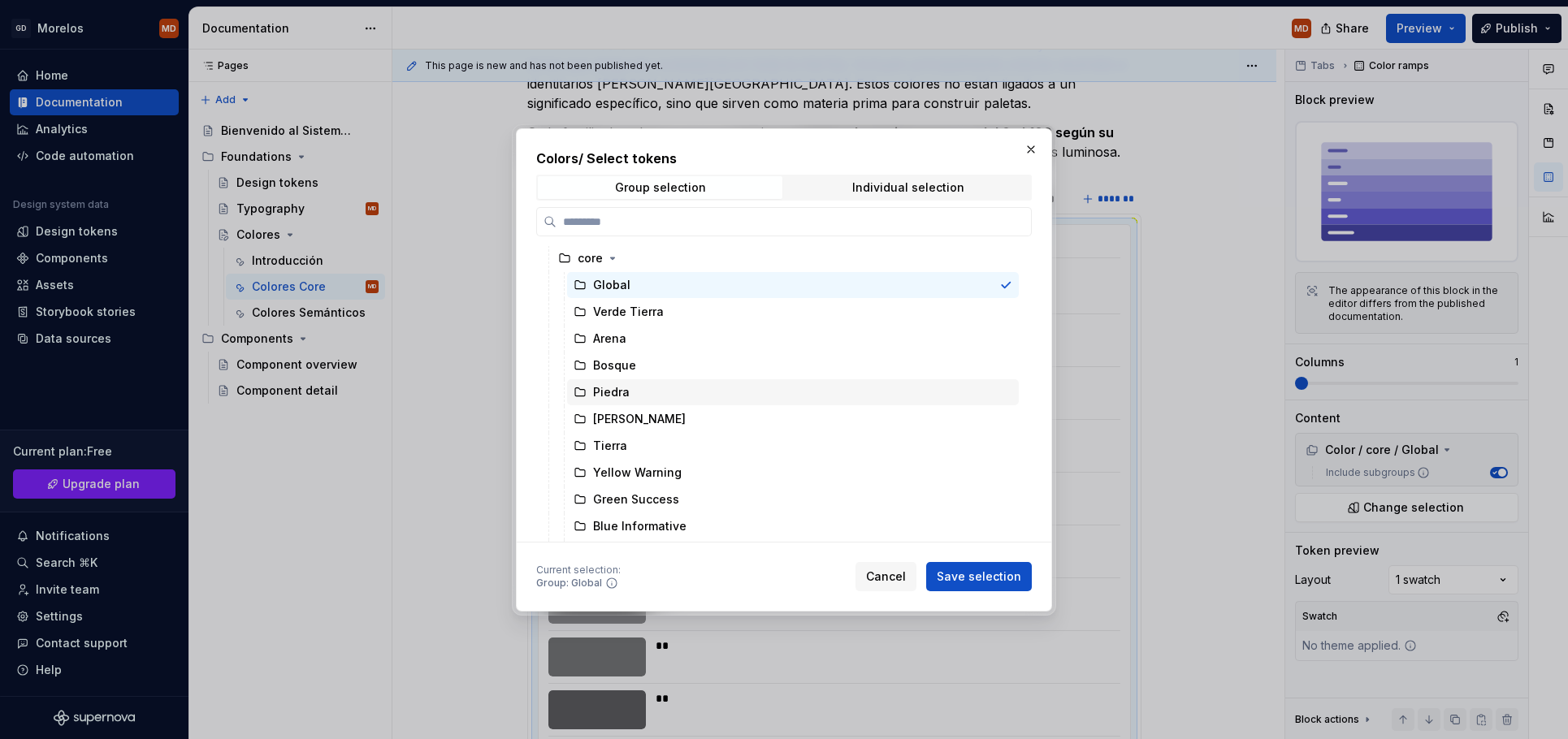
scroll to position [105, 0]
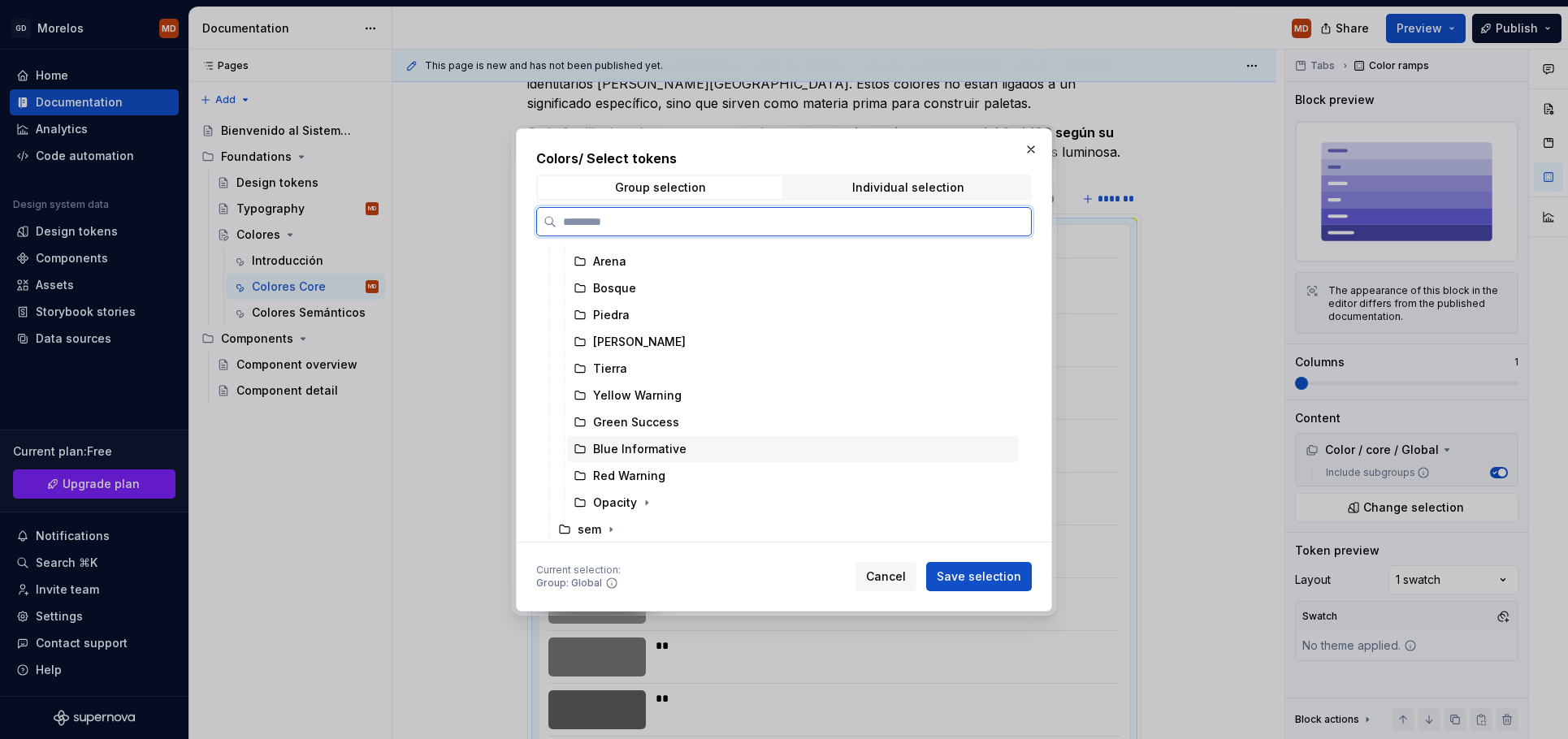
click at [680, 444] on div "Blue Informative" at bounding box center [640, 449] width 94 height 16
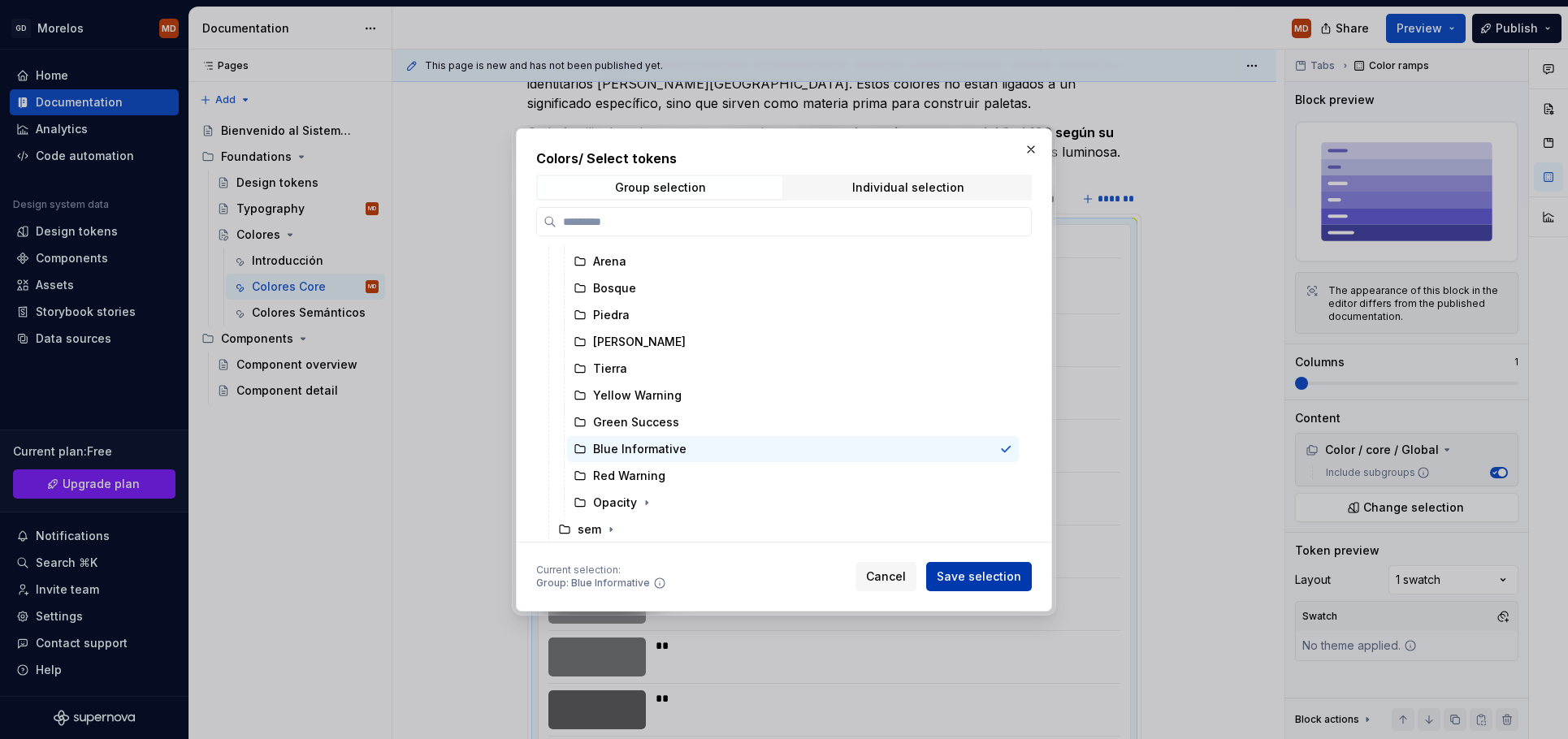
click at [988, 577] on span "Save selection" at bounding box center [978, 577] width 85 height 16
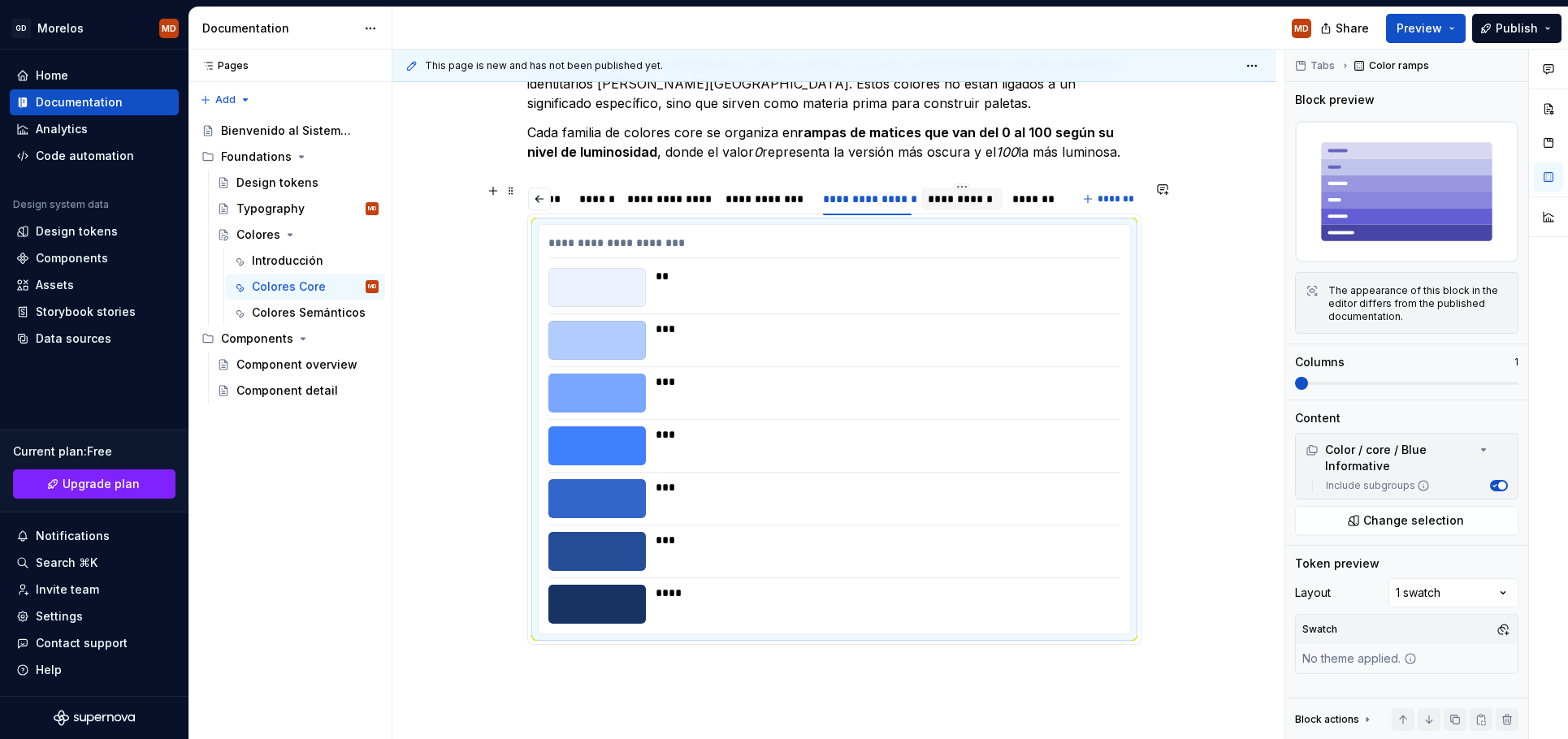
click at [957, 208] on div "**********" at bounding box center [962, 198] width 82 height 23
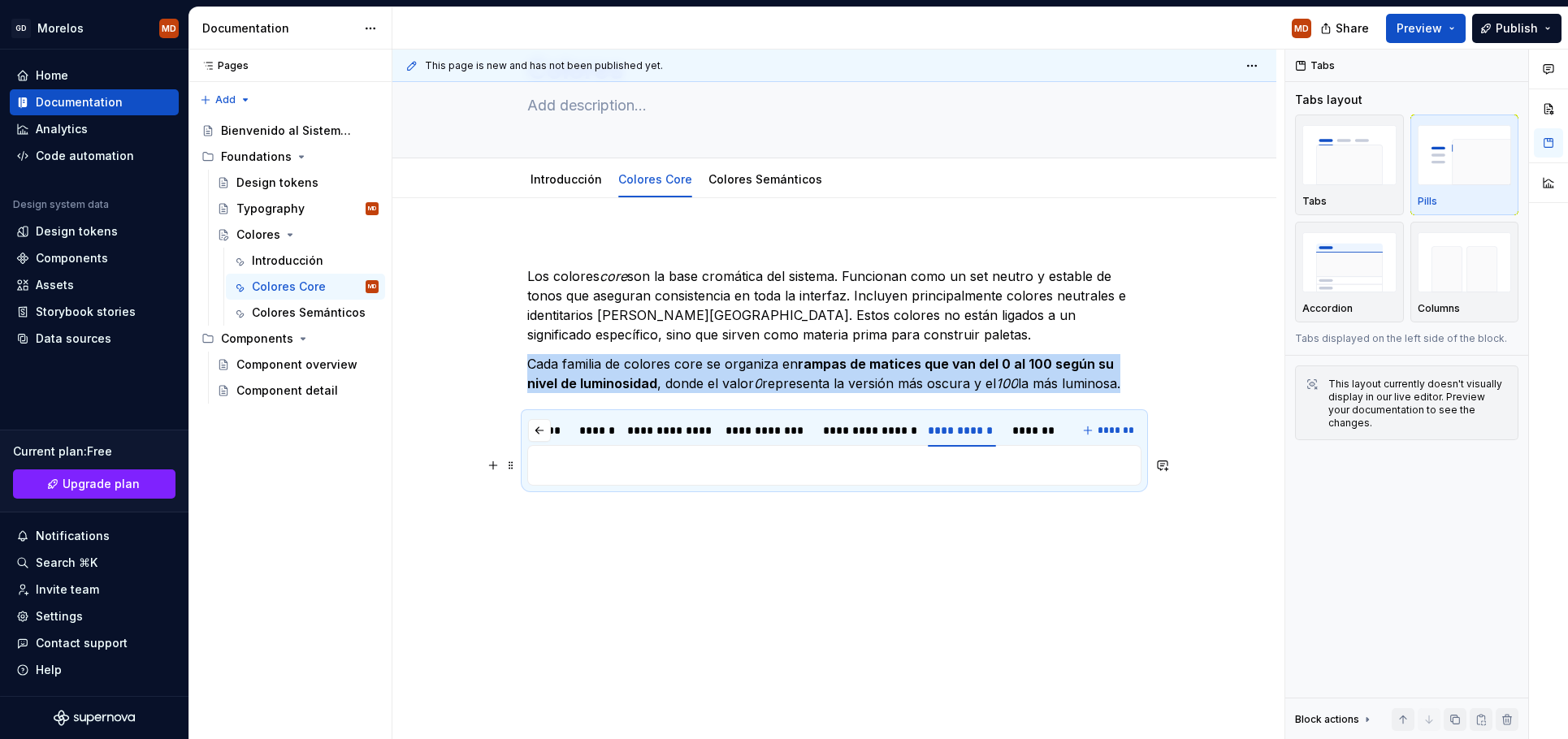
click at [676, 462] on p at bounding box center [834, 466] width 593 height 20
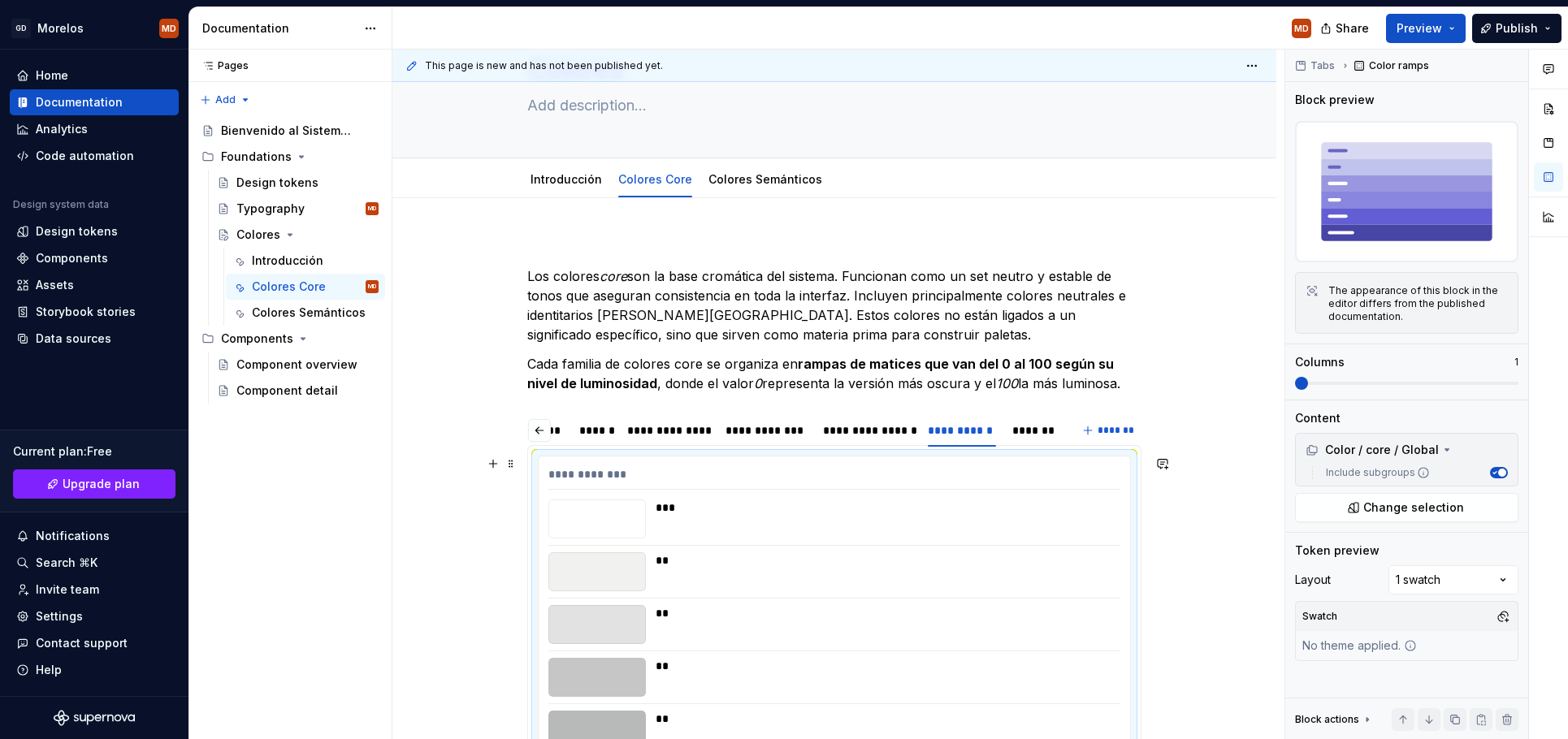
scroll to position [315, 0]
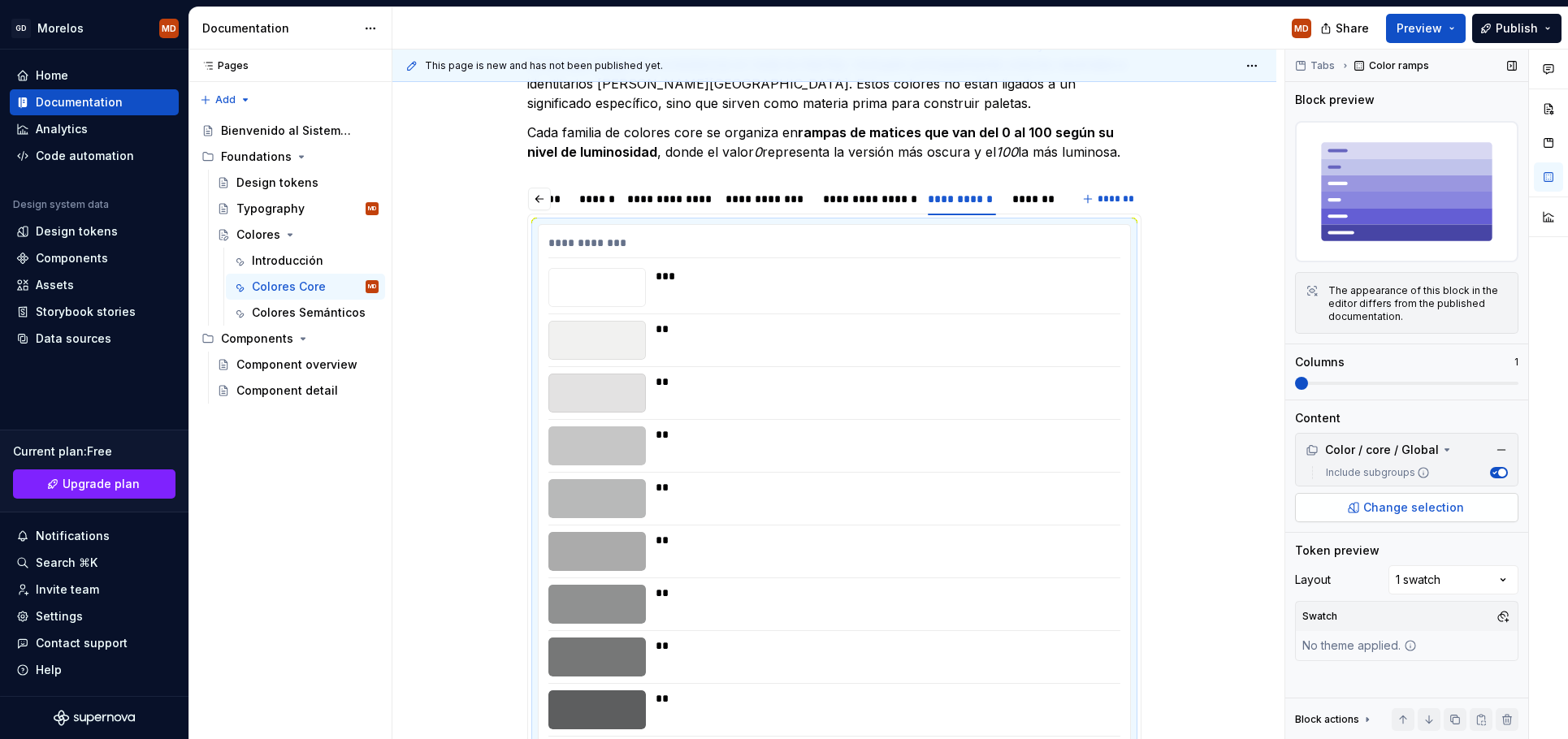
click at [1385, 505] on span "Change selection" at bounding box center [1414, 508] width 101 height 16
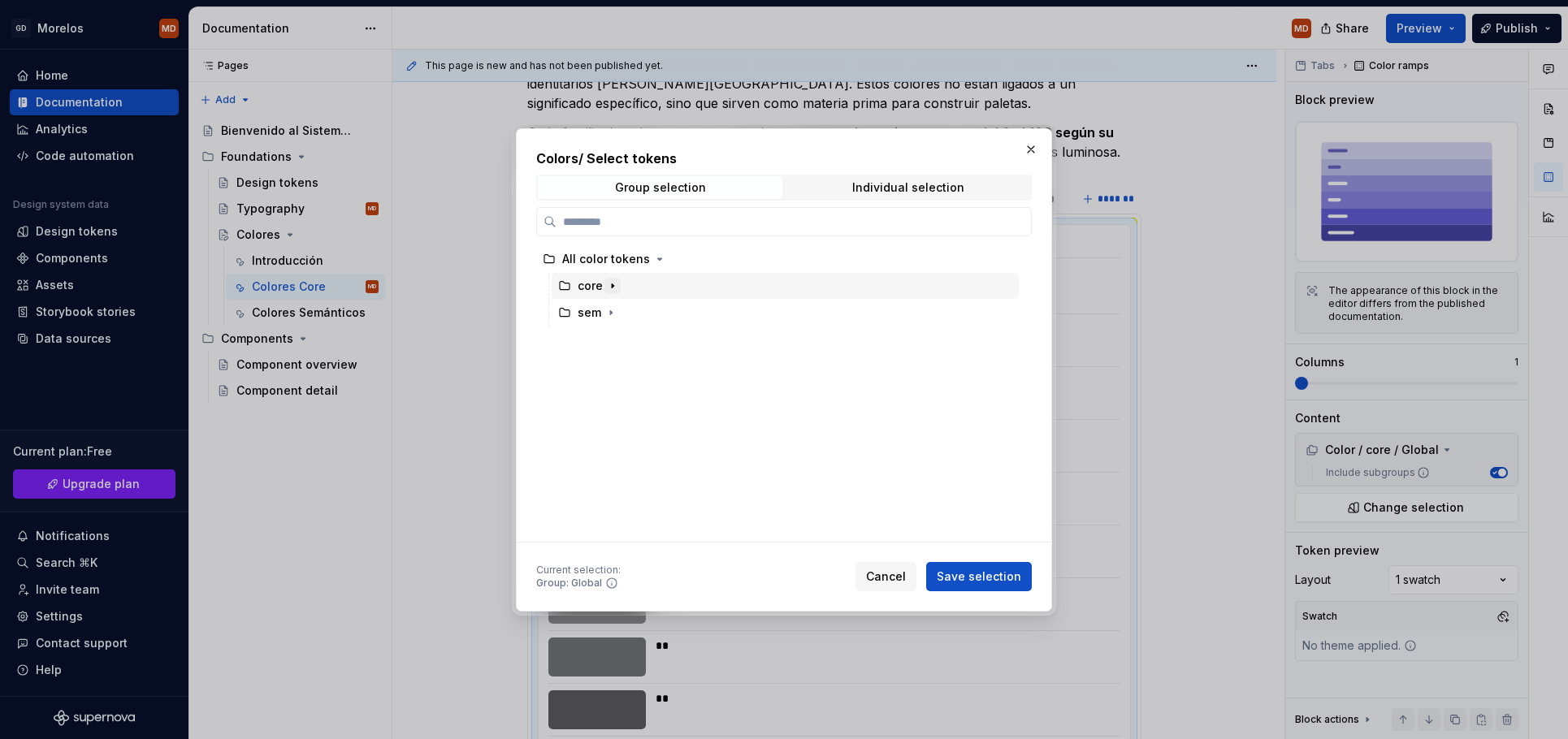
click at [615, 289] on icon "button" at bounding box center [612, 286] width 13 height 13
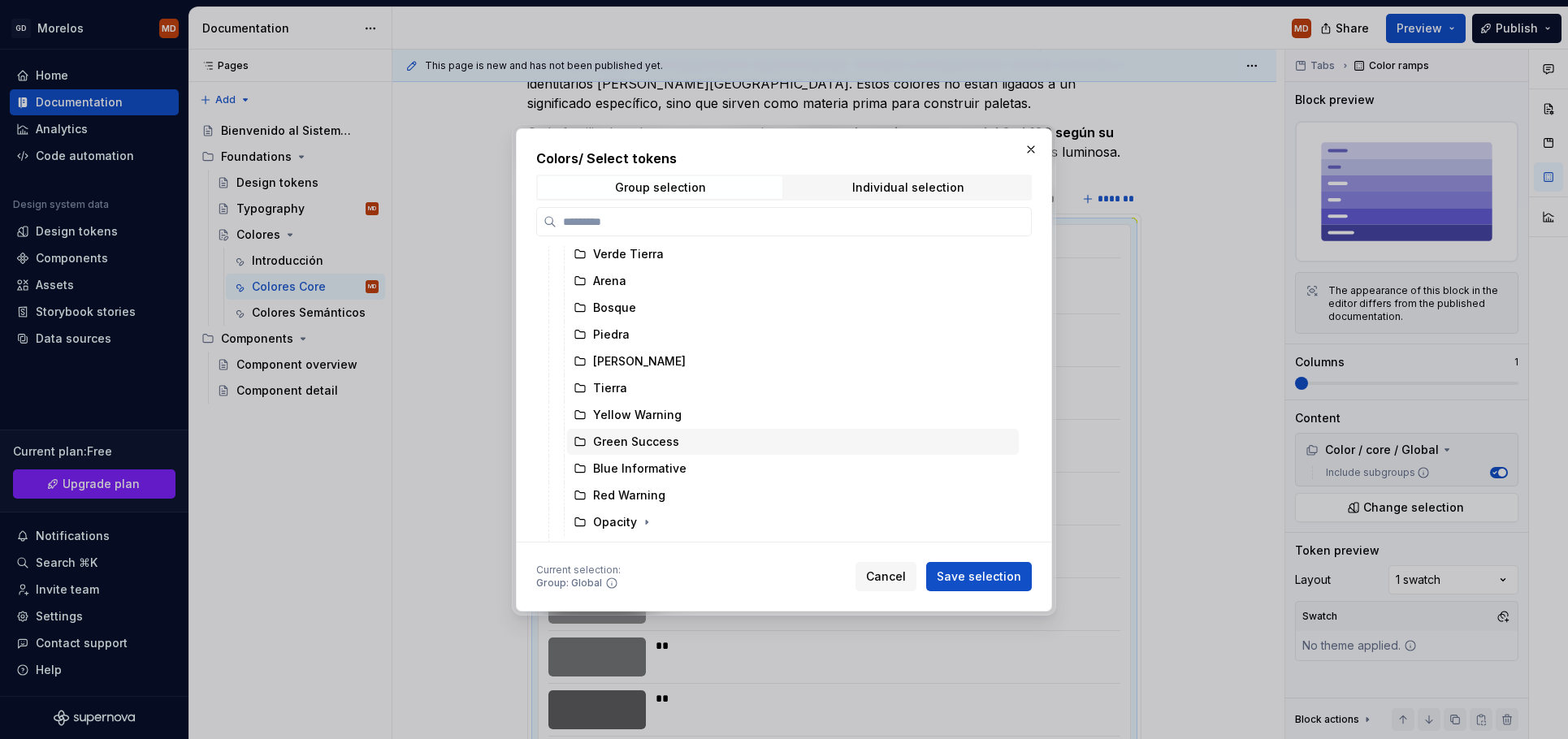
scroll to position [86, 0]
click at [637, 487] on div "Red Warning" at bounding box center [629, 495] width 73 height 16
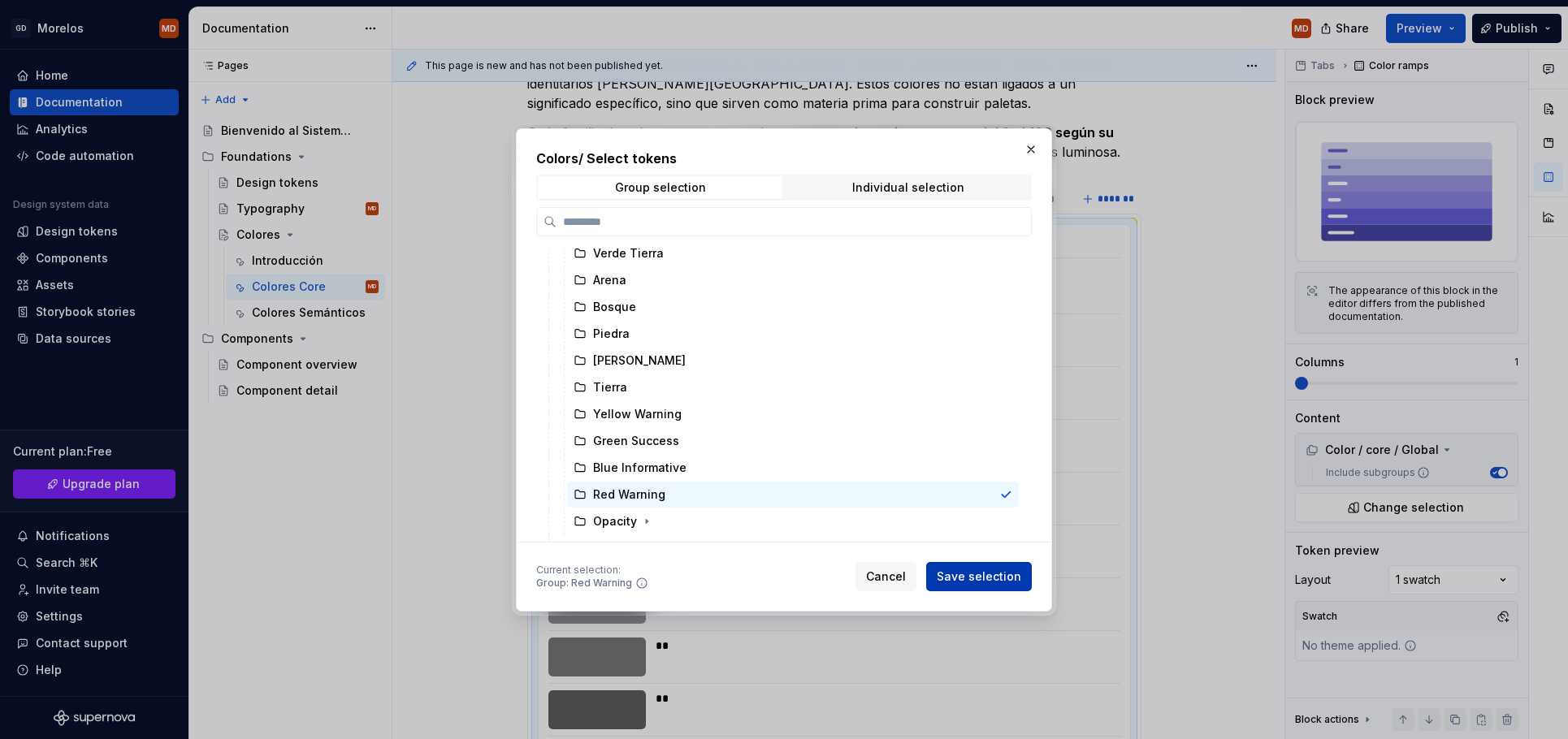
click at [997, 580] on span "Save selection" at bounding box center [978, 577] width 85 height 16
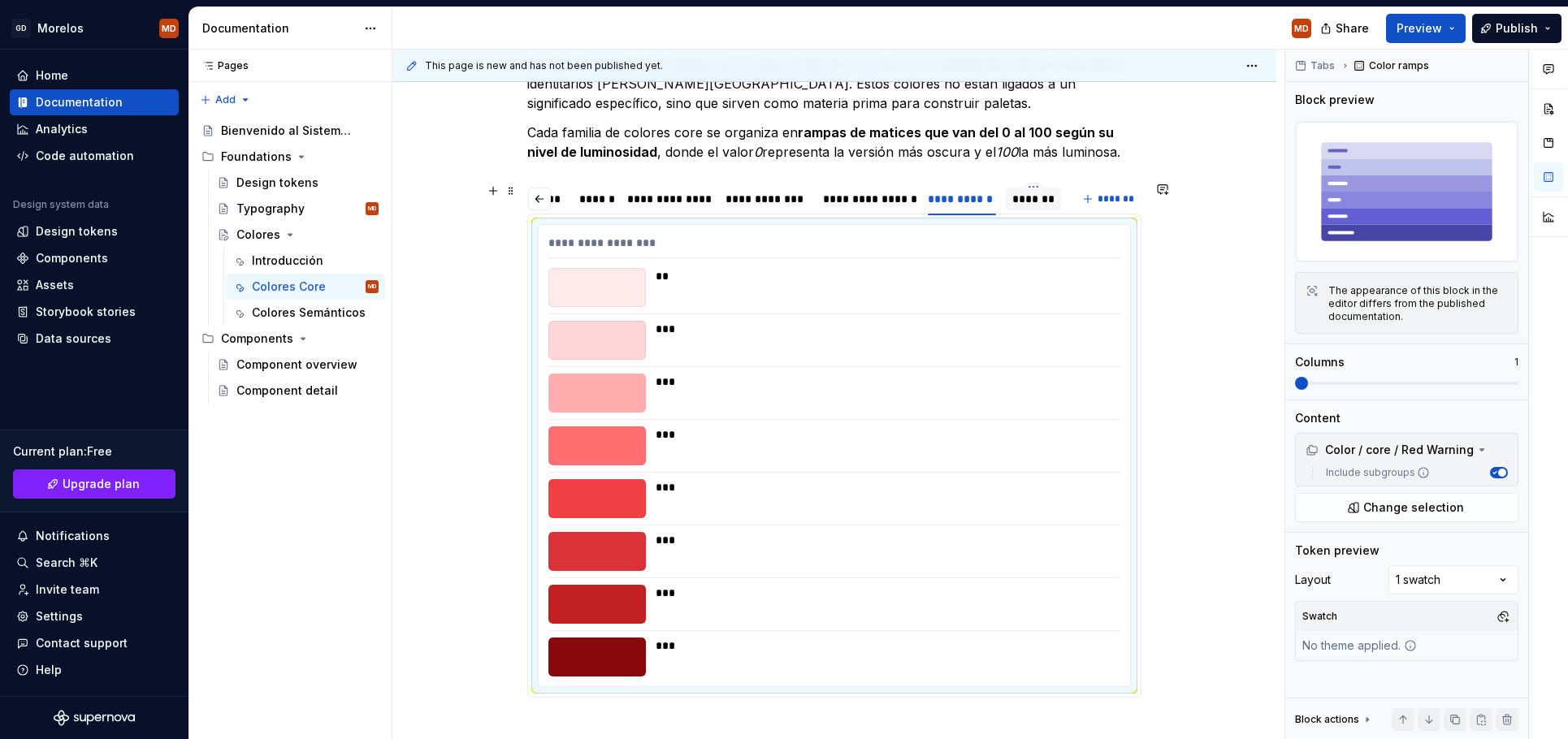
click at [1031, 196] on div "*******" at bounding box center [1033, 199] width 42 height 16
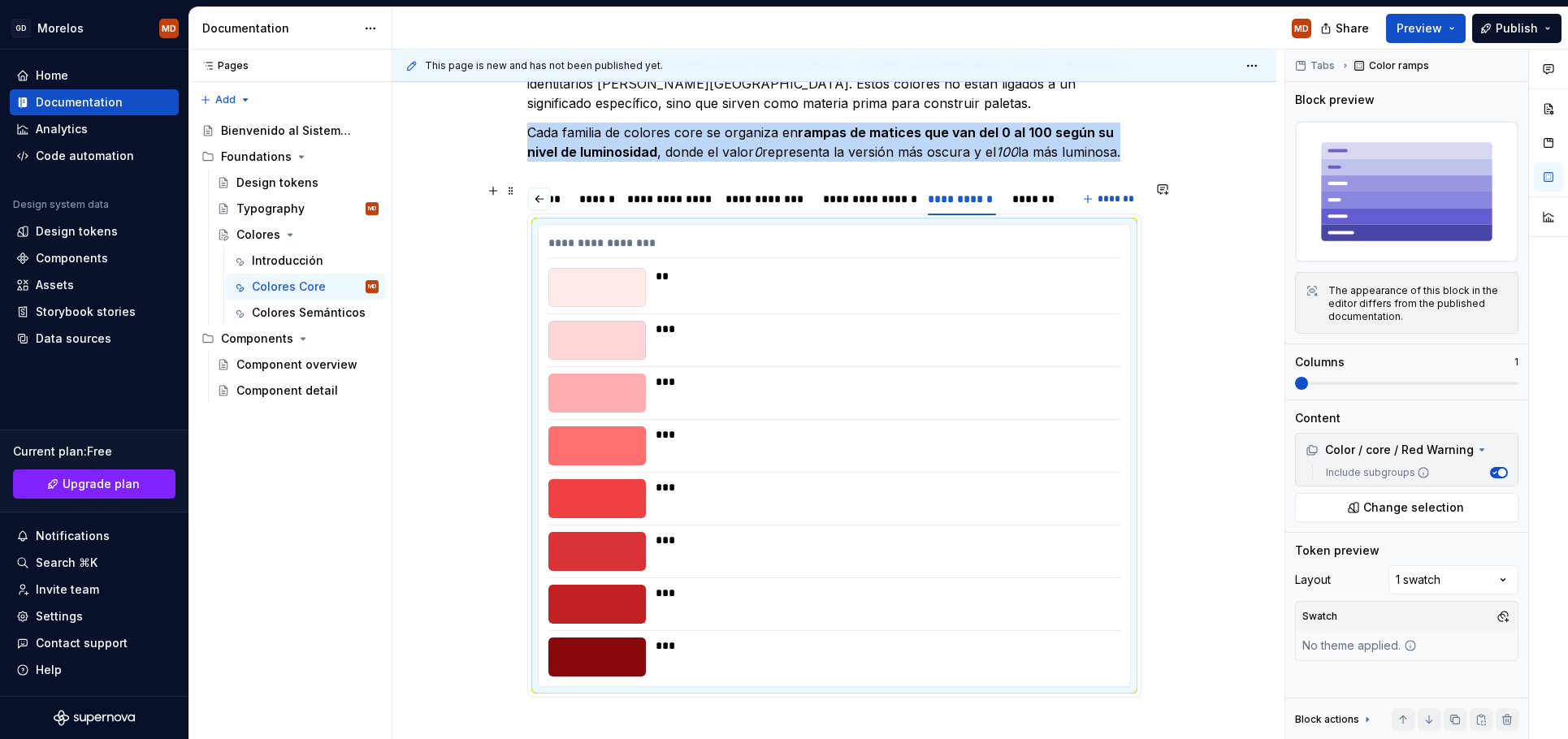
scroll to position [84, 0]
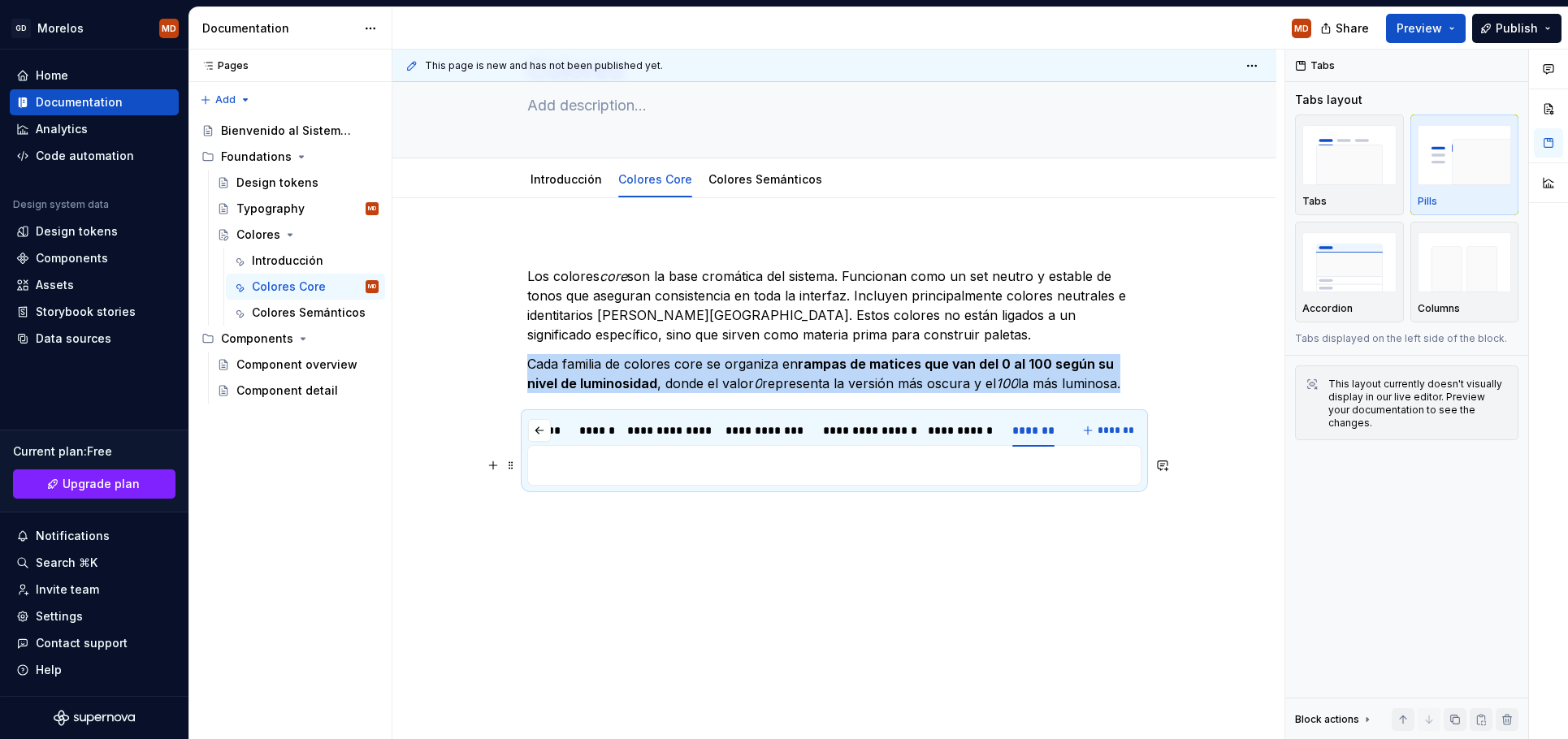
click at [665, 466] on p at bounding box center [834, 466] width 593 height 20
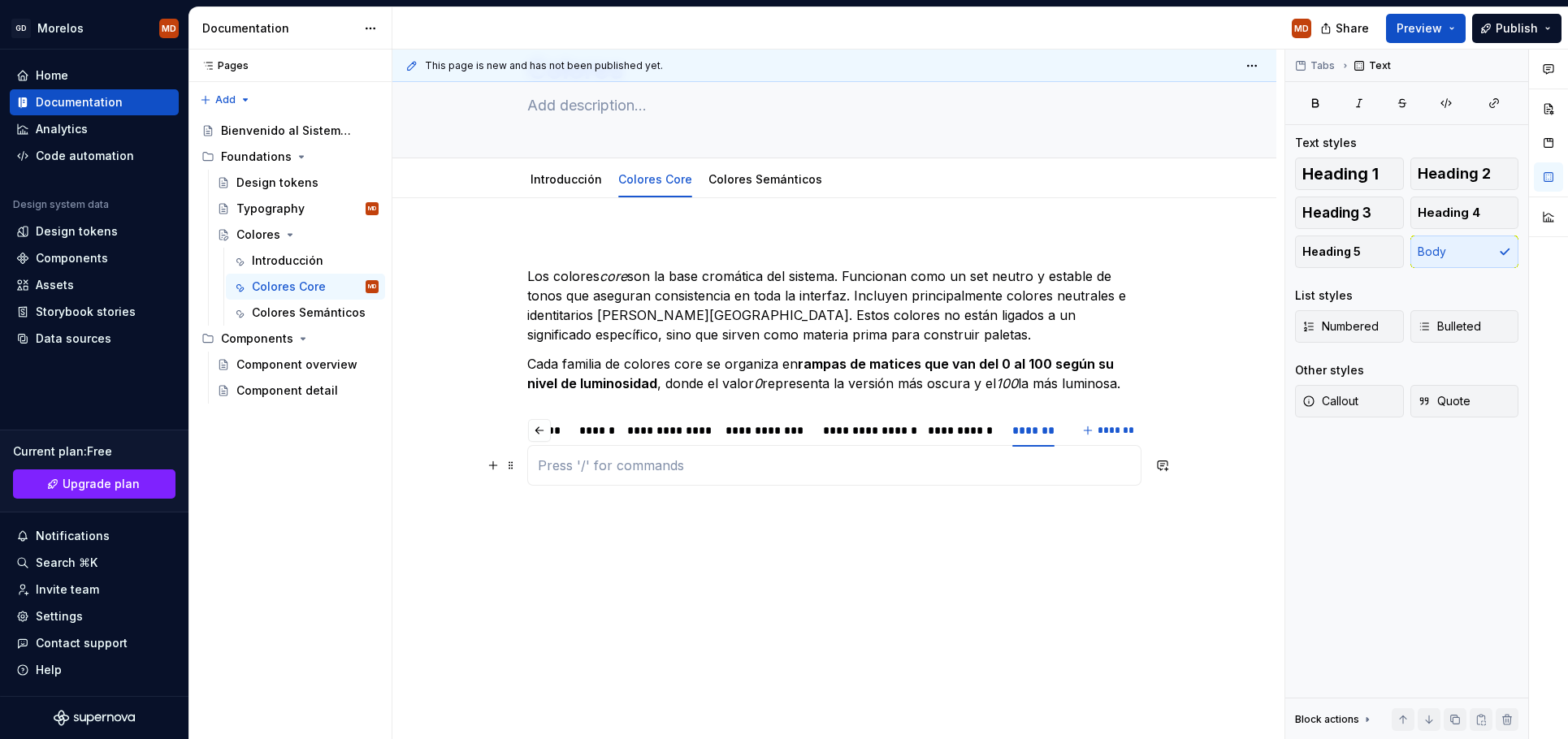
scroll to position [315, 0]
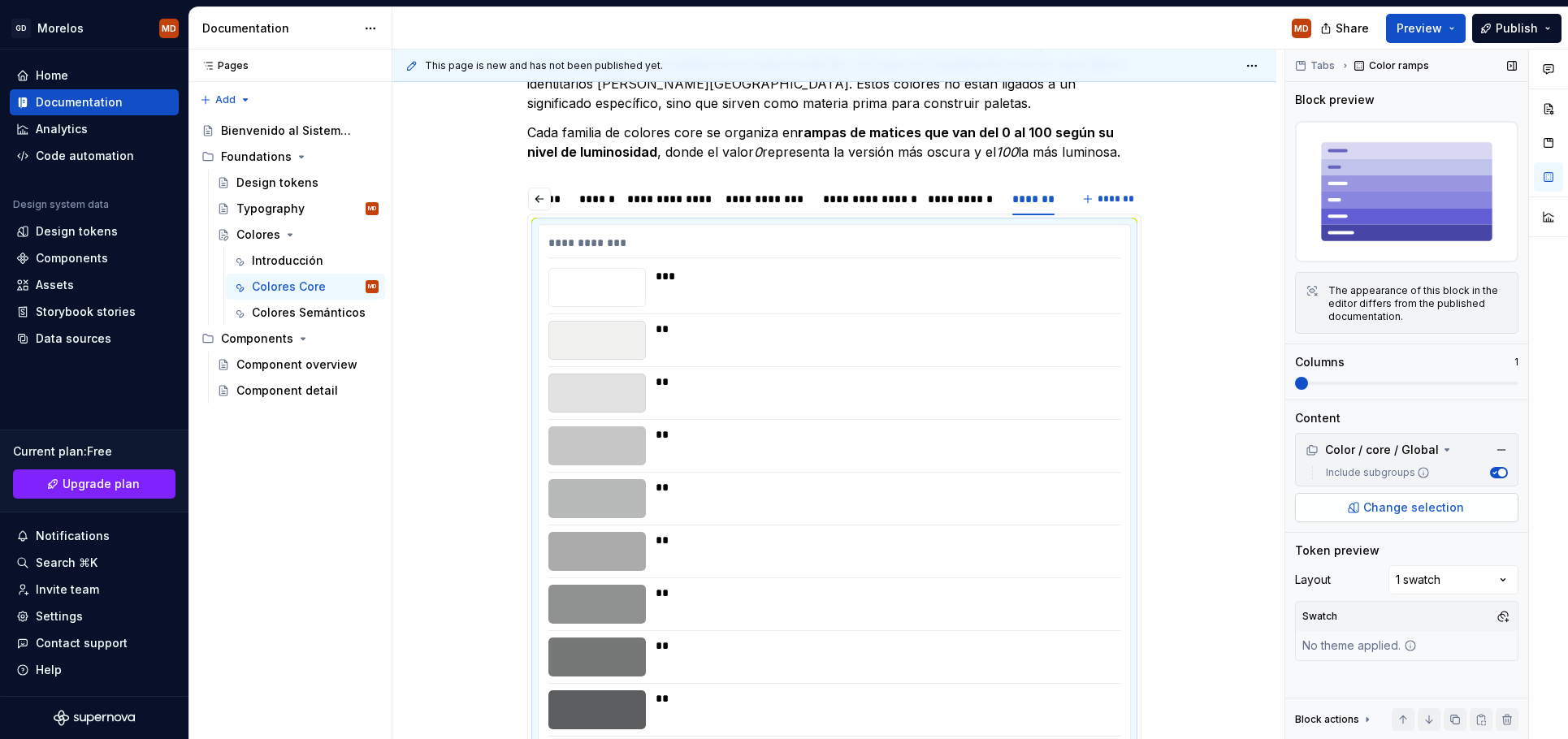
click at [1347, 503] on button "Change selection" at bounding box center [1407, 507] width 223 height 29
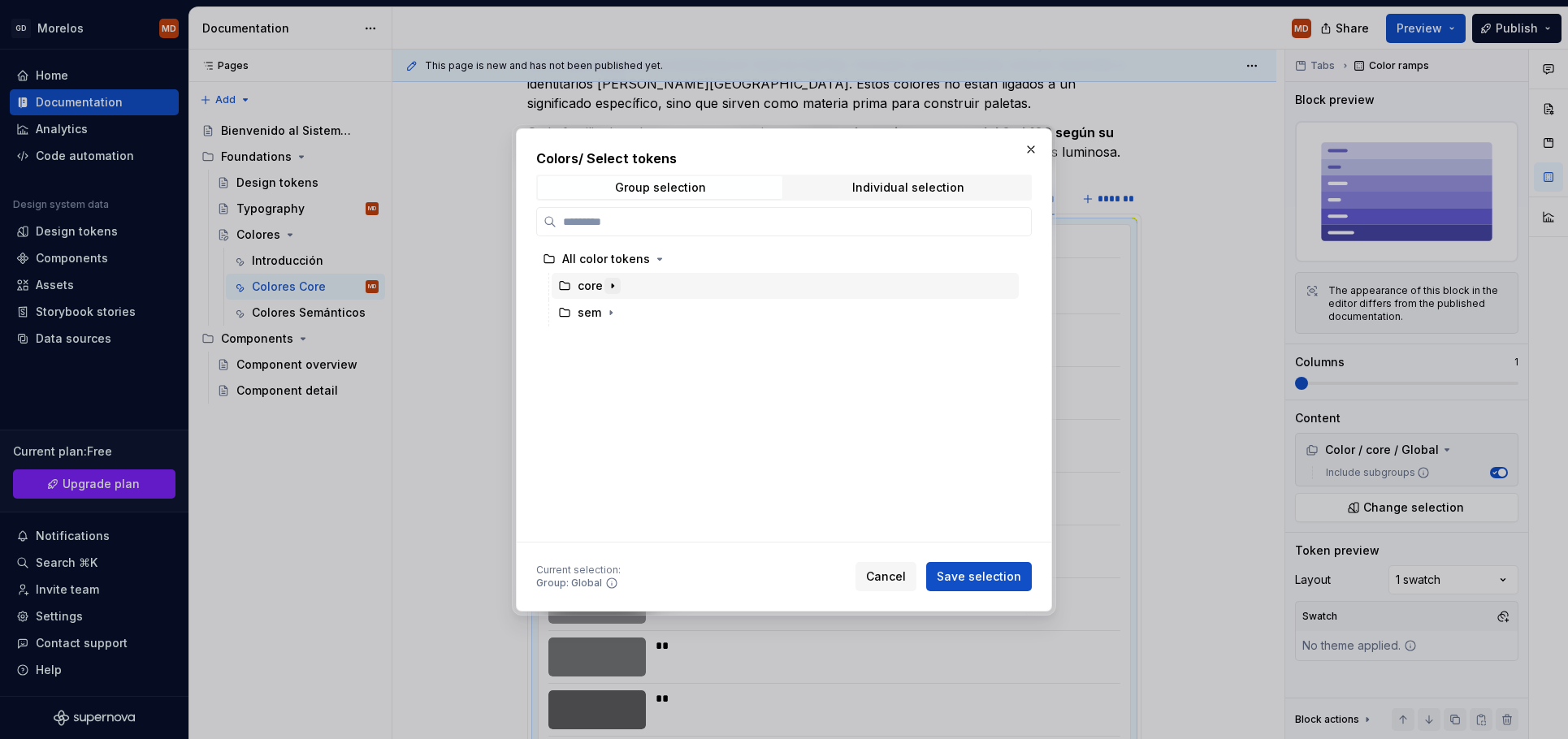
click at [614, 278] on button "button" at bounding box center [613, 286] width 16 height 16
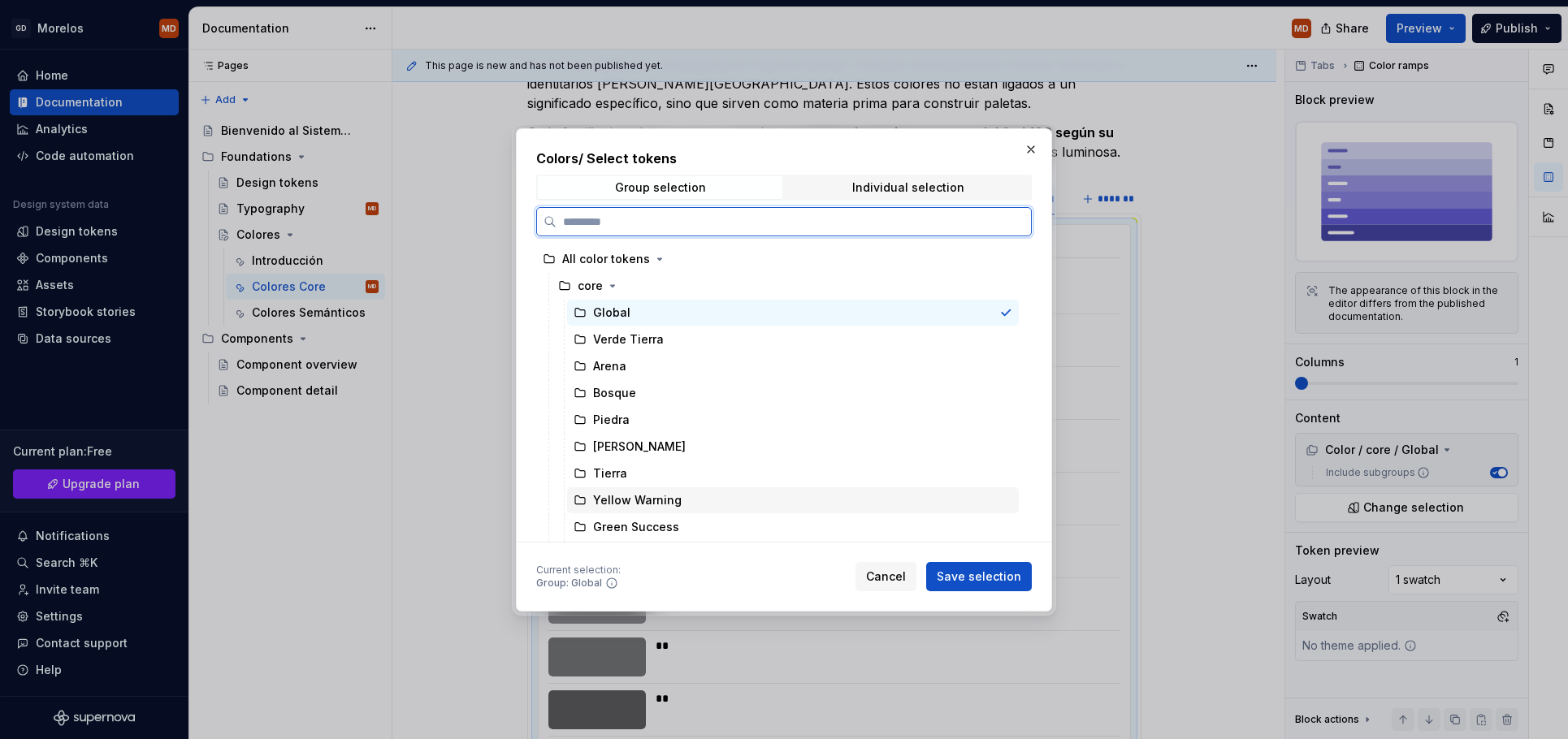
scroll to position [107, 0]
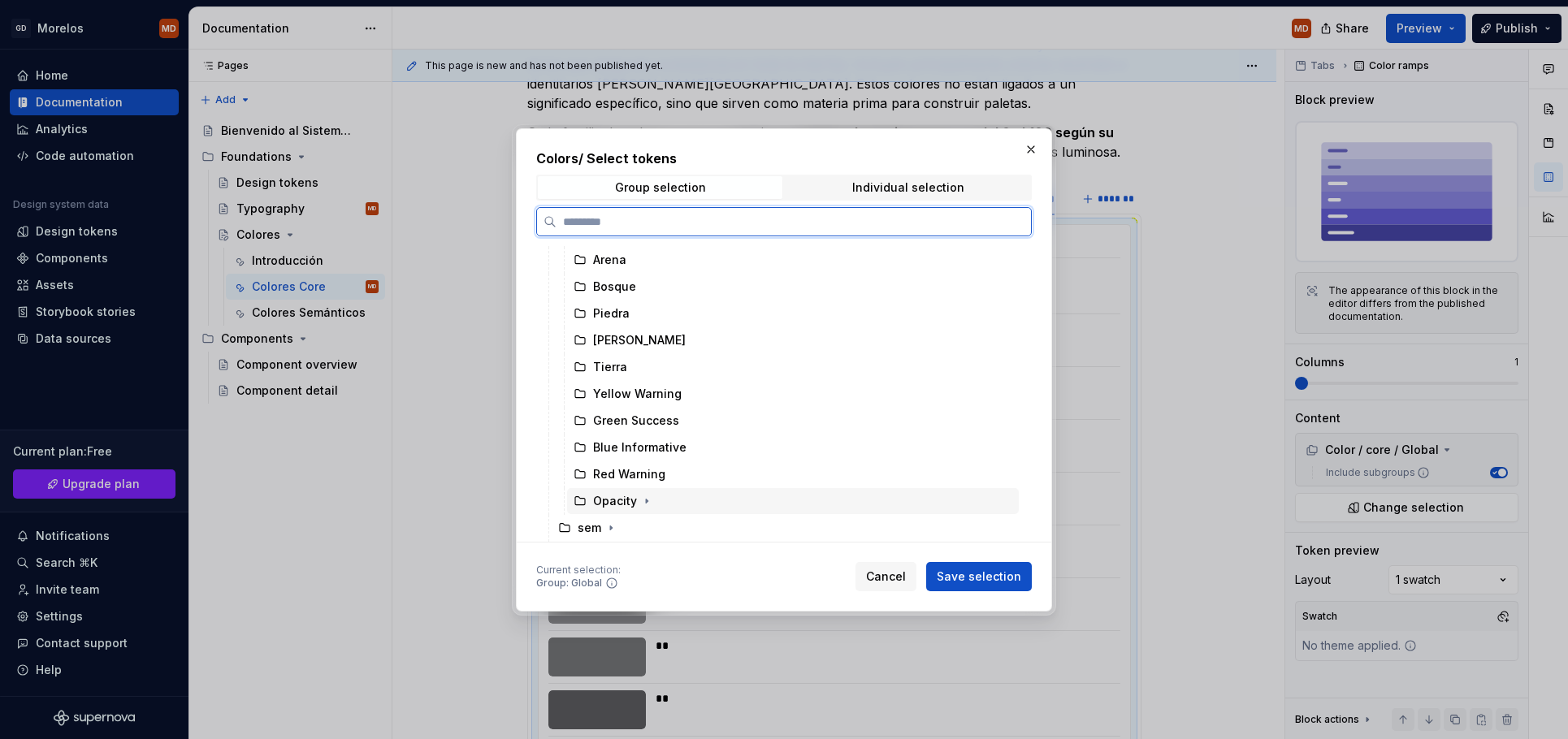
click at [702, 499] on div "Opacity" at bounding box center [792, 501] width 451 height 26
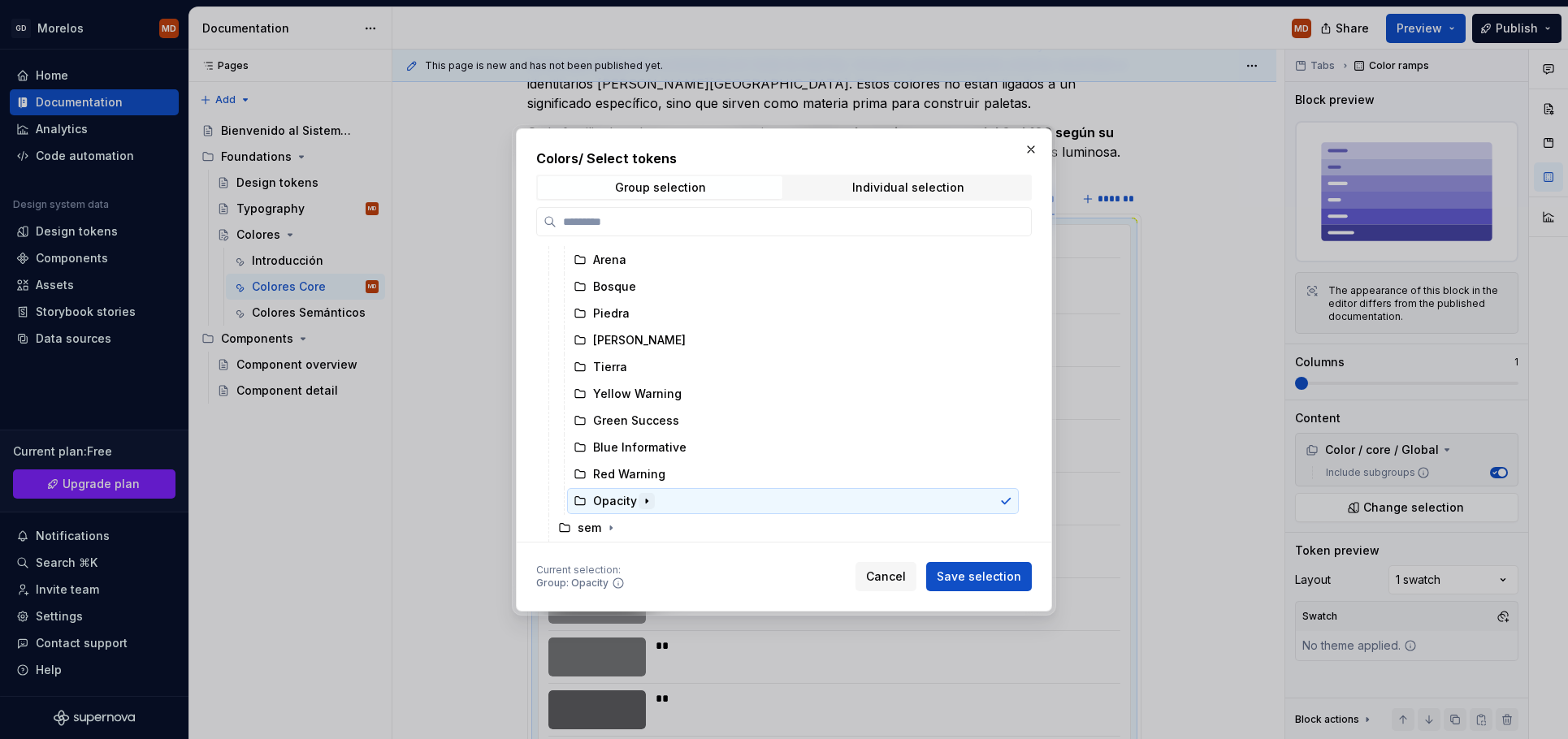
click at [648, 500] on icon "button" at bounding box center [647, 501] width 13 height 13
click at [994, 590] on button "Save selection" at bounding box center [979, 576] width 106 height 29
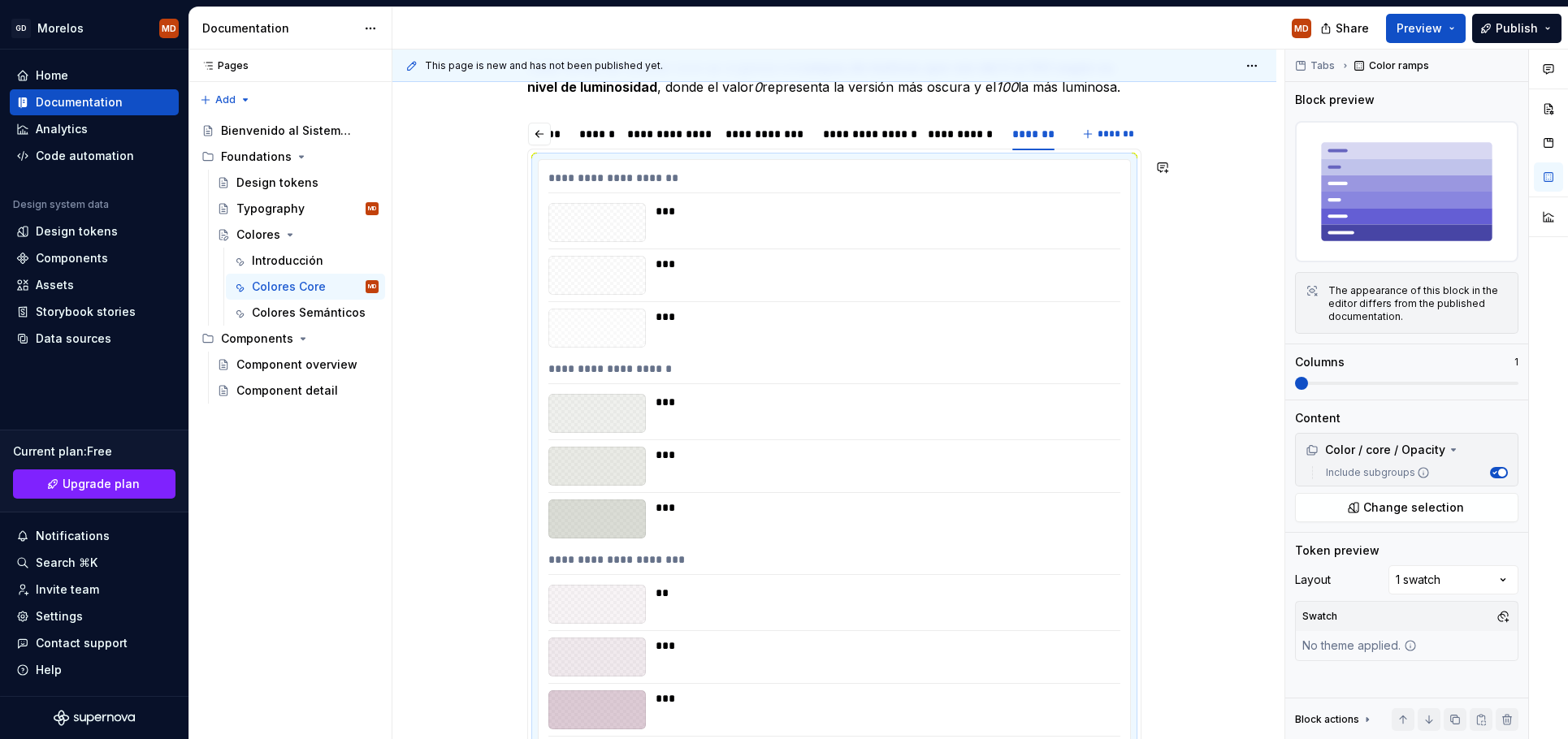
scroll to position [154, 0]
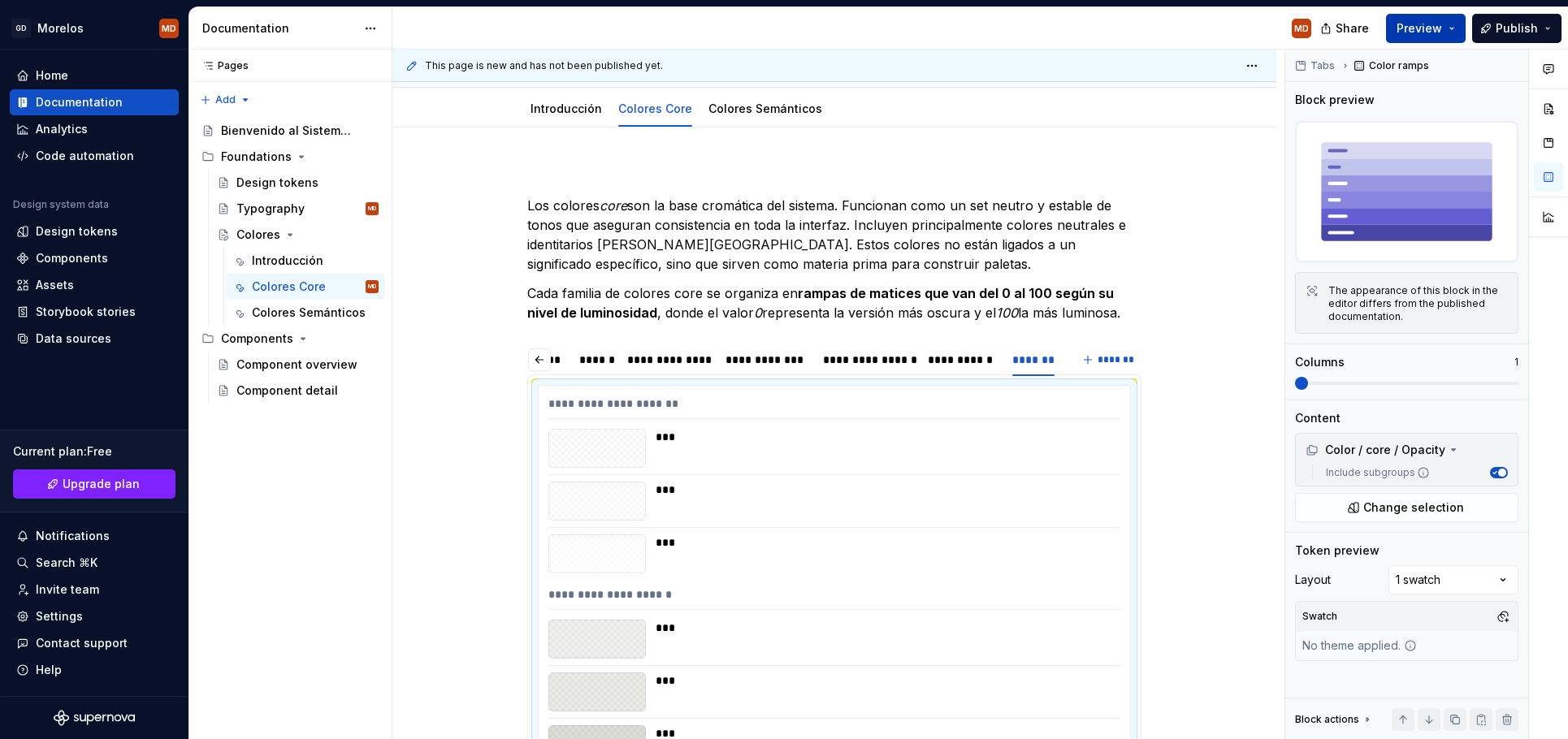
click at [1437, 28] on span "Preview" at bounding box center [1420, 28] width 46 height 16
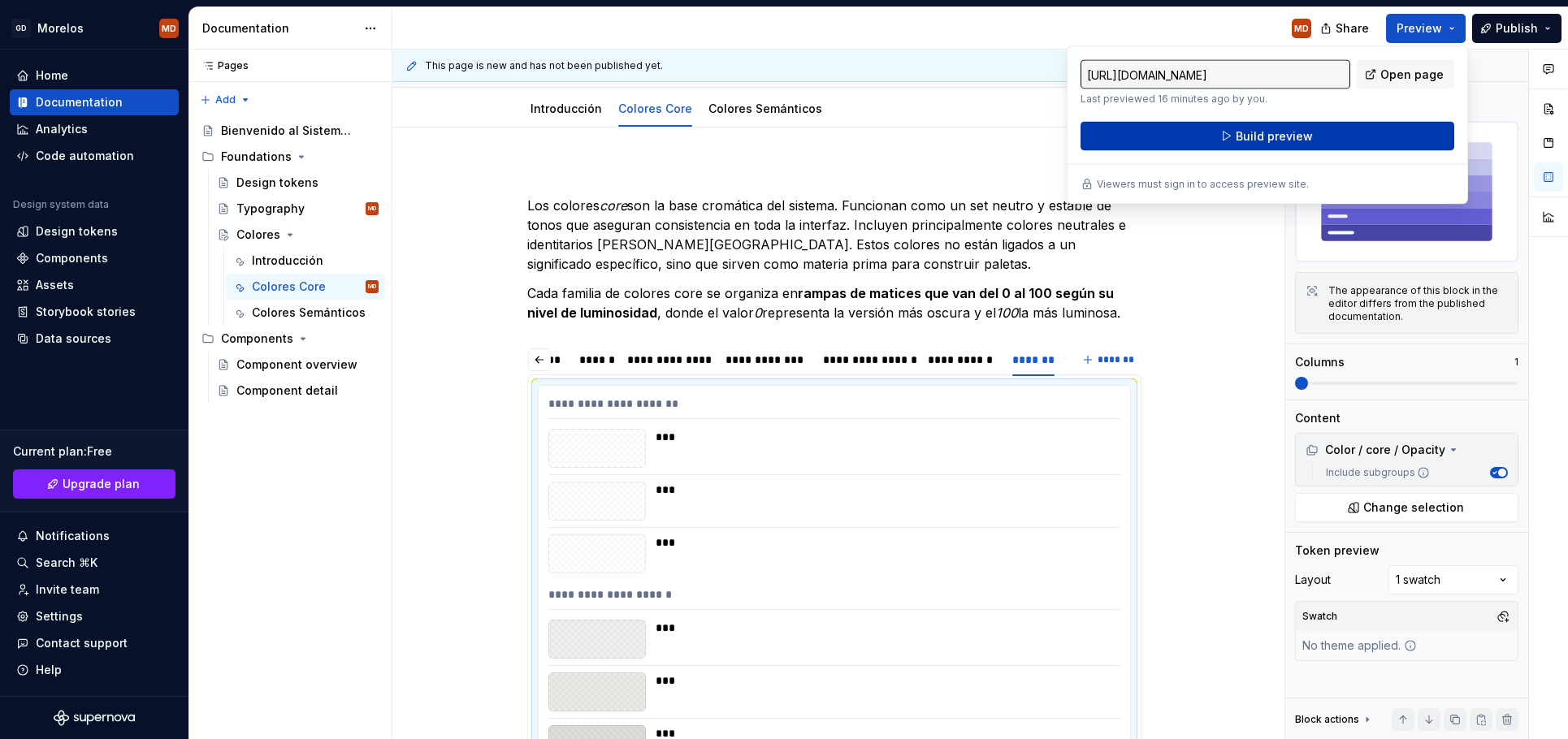
click at [1356, 140] on button "Build preview" at bounding box center [1267, 135] width 374 height 29
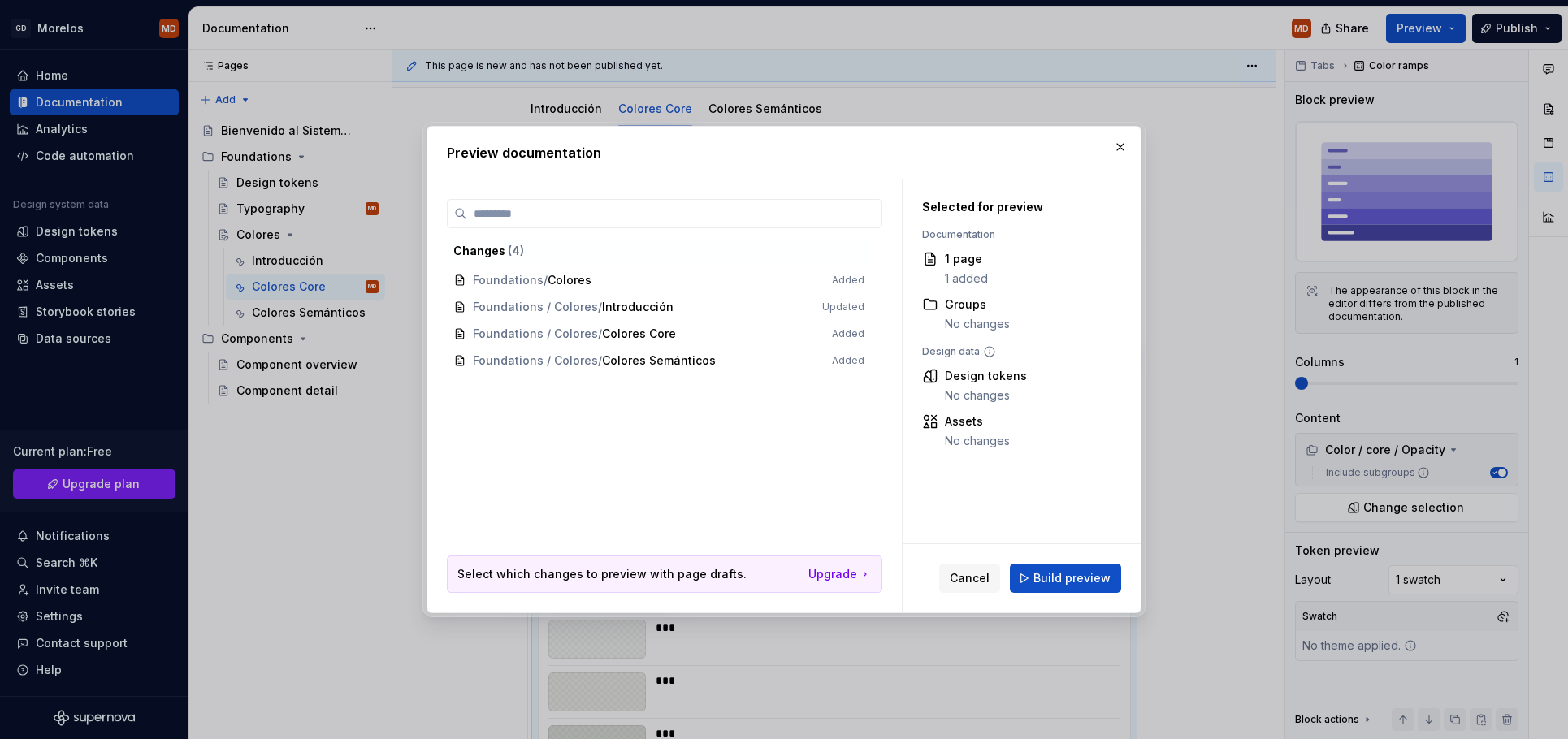
click at [1076, 557] on div "Cancel Build preview" at bounding box center [1021, 578] width 238 height 69
click at [1074, 568] on button "Build preview" at bounding box center [1066, 578] width 112 height 29
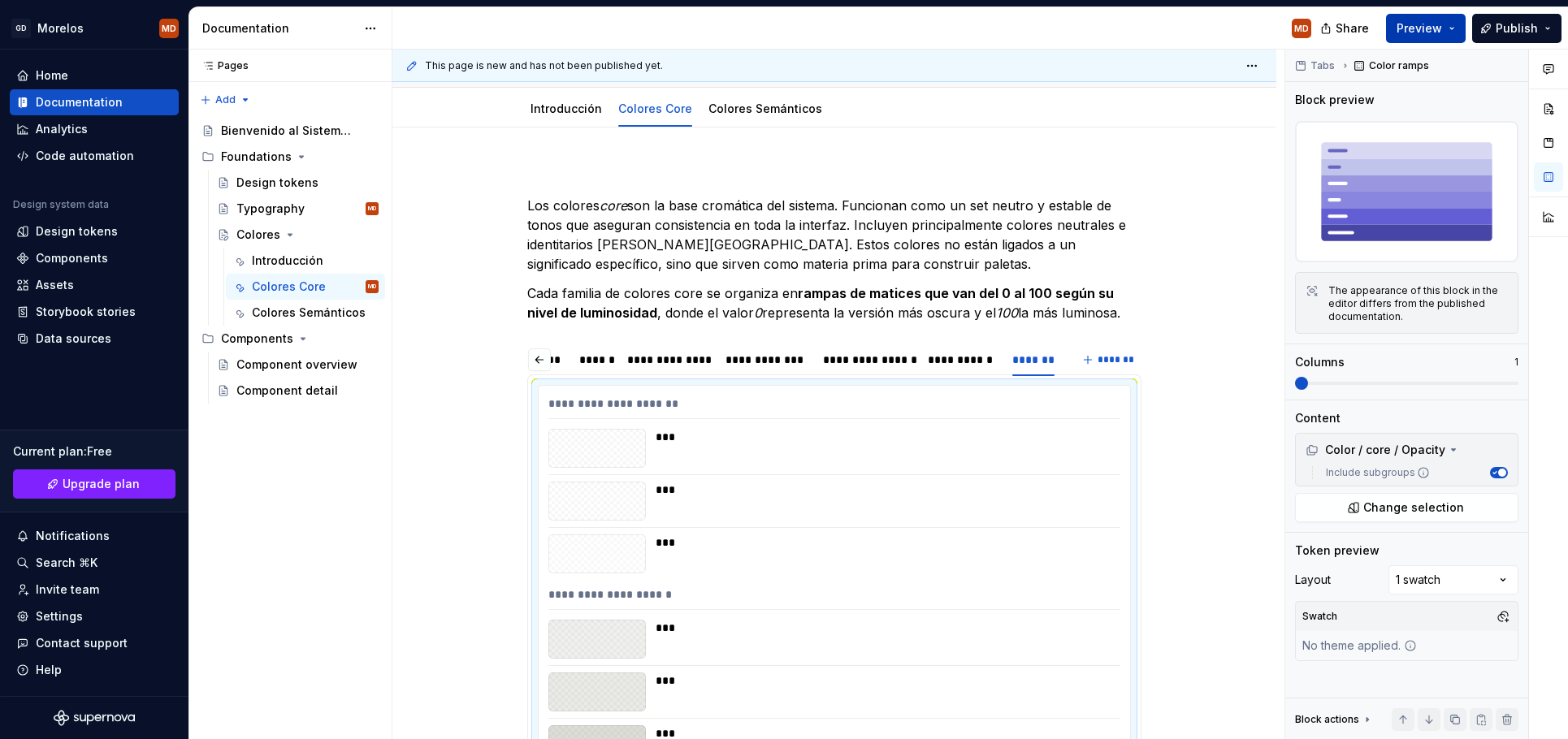
click at [1450, 19] on button "Preview" at bounding box center [1426, 28] width 80 height 29
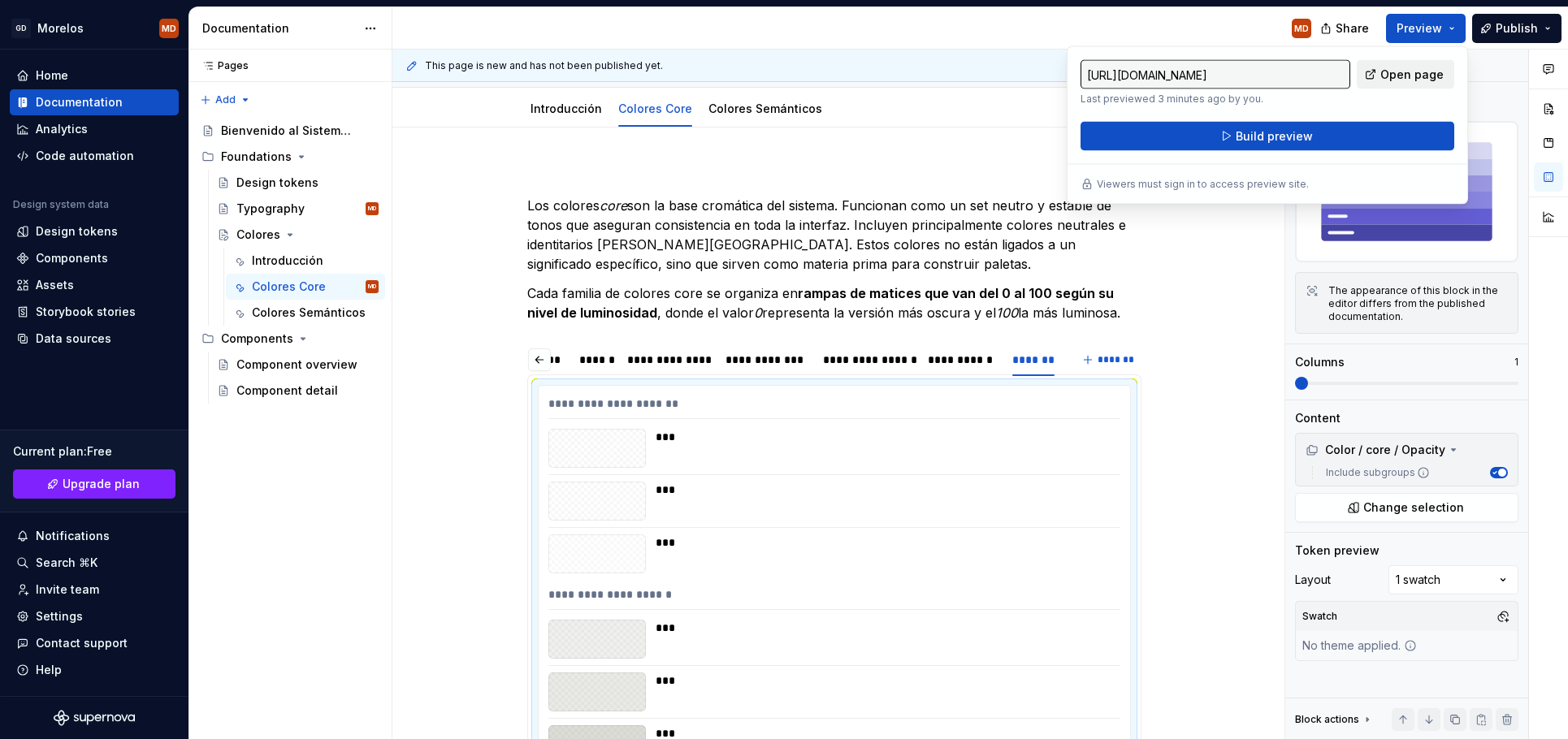
click at [1403, 64] on link "Open page" at bounding box center [1406, 74] width 98 height 29
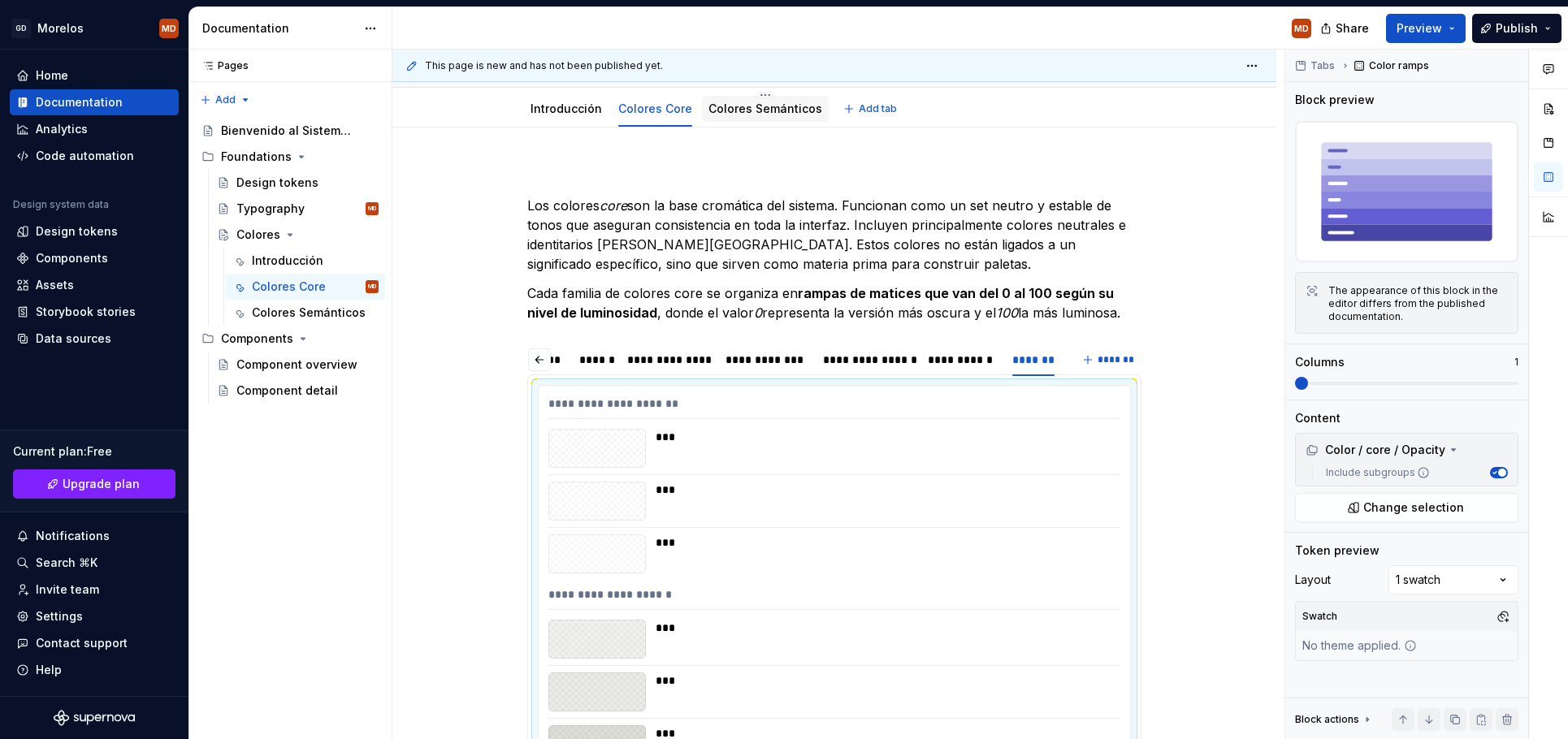
click at [759, 120] on div "Colores Semánticos" at bounding box center [765, 109] width 127 height 26
click at [757, 117] on div "Colores Edit header Introducción Colores Core Colores Semánticos Add tab" at bounding box center [834, 27] width 884 height 200
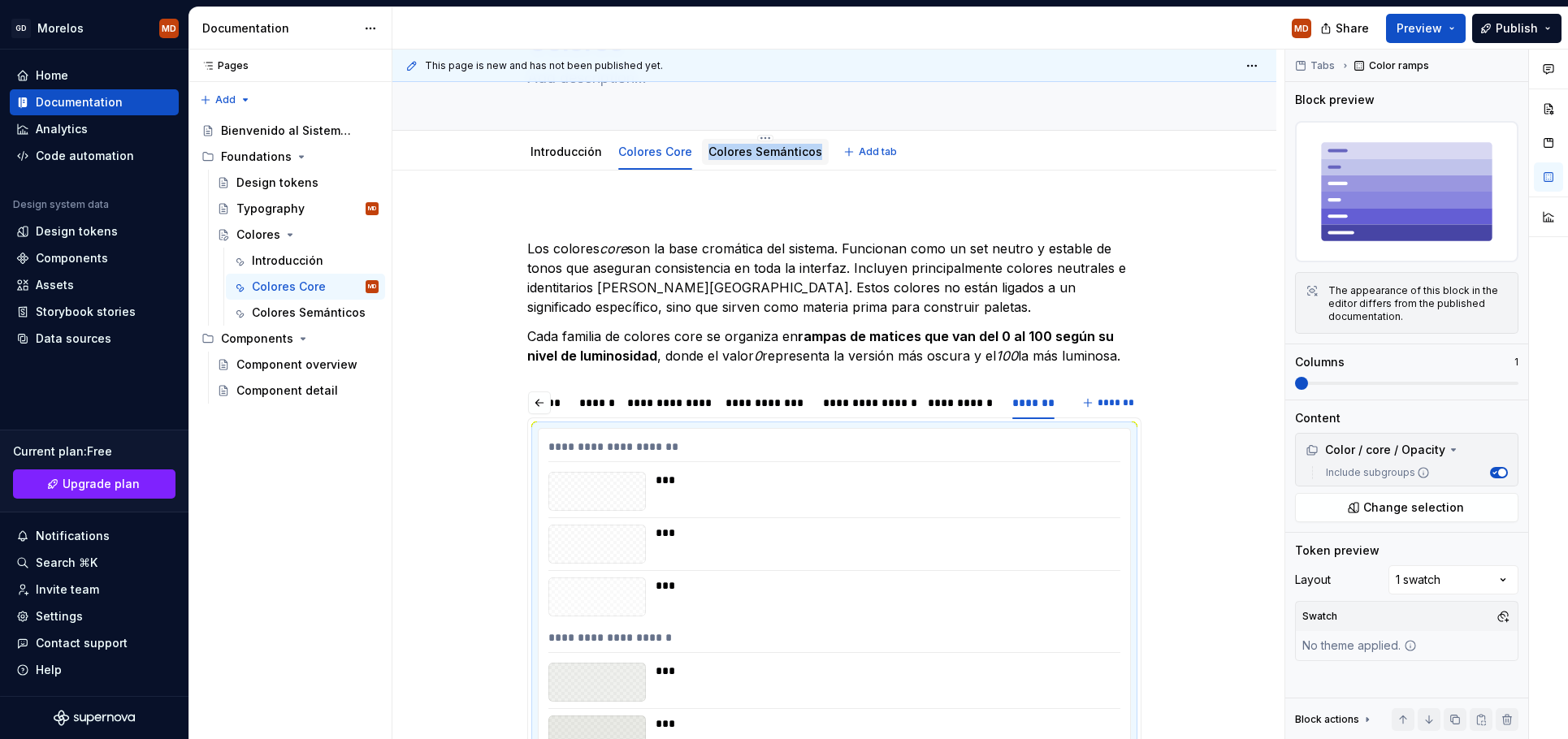
click at [766, 159] on div "Colores Semánticos" at bounding box center [765, 151] width 114 height 16
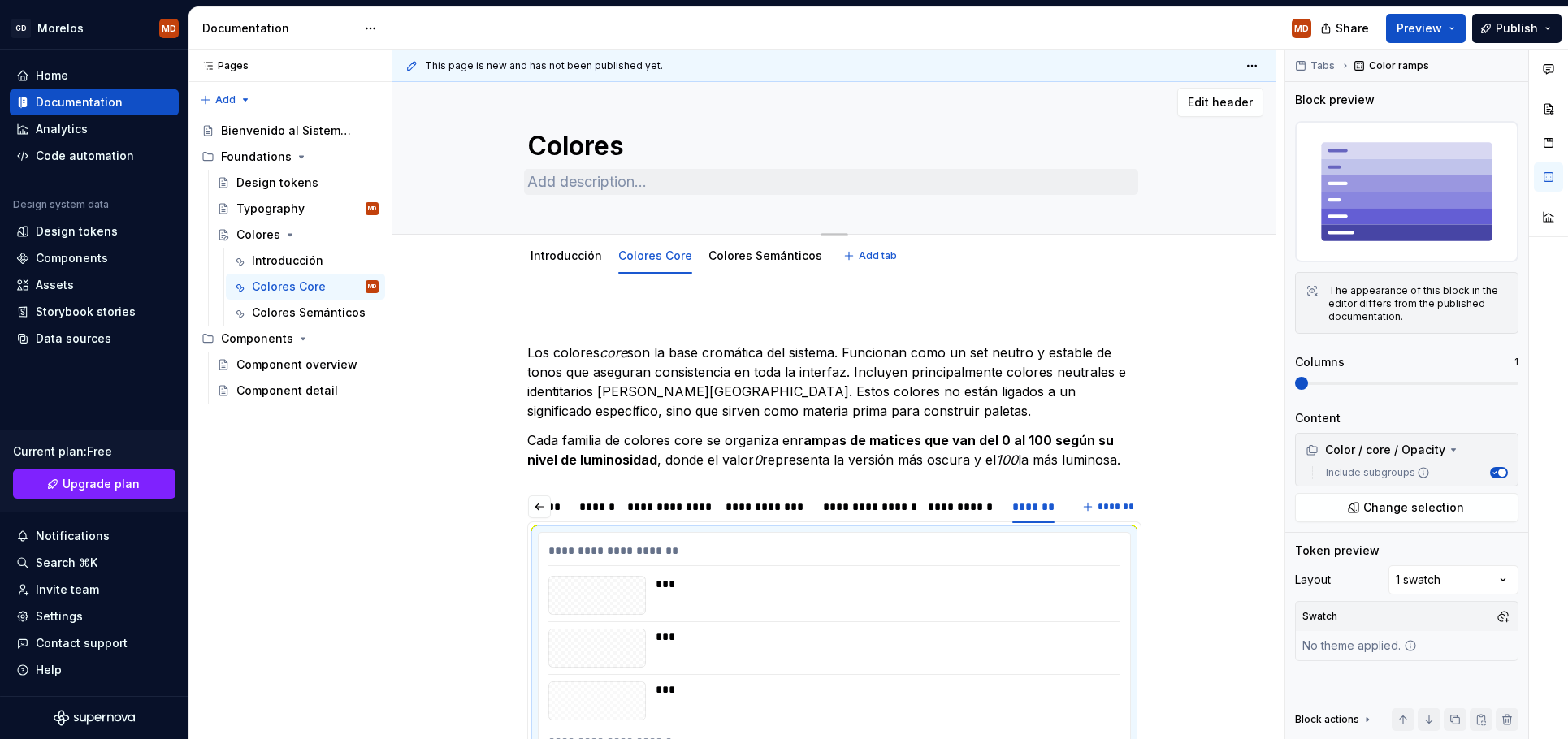
scroll to position [7, 0]
click at [749, 258] on link "Colores Semánticos" at bounding box center [765, 256] width 114 height 14
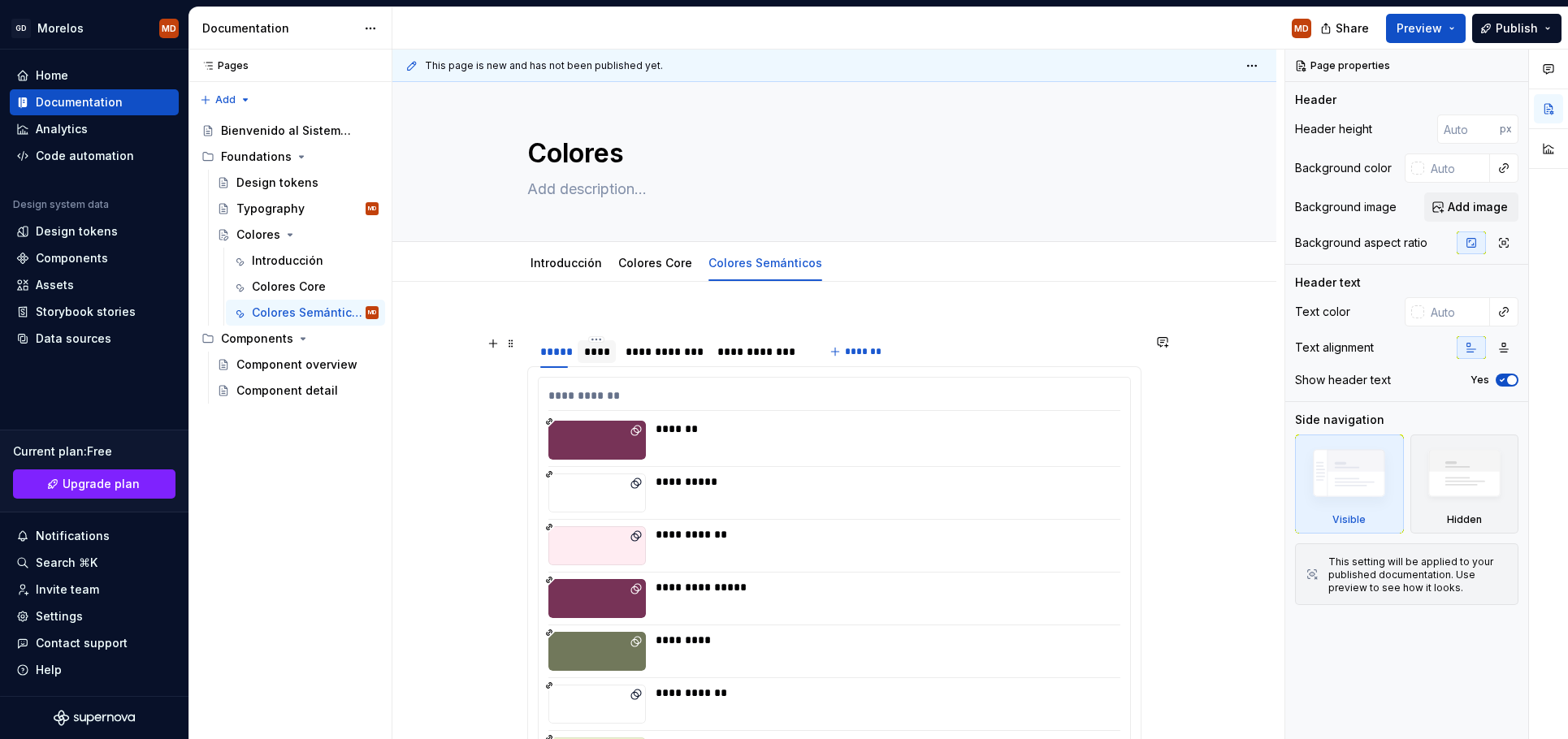
click at [610, 357] on div "****" at bounding box center [596, 352] width 25 height 16
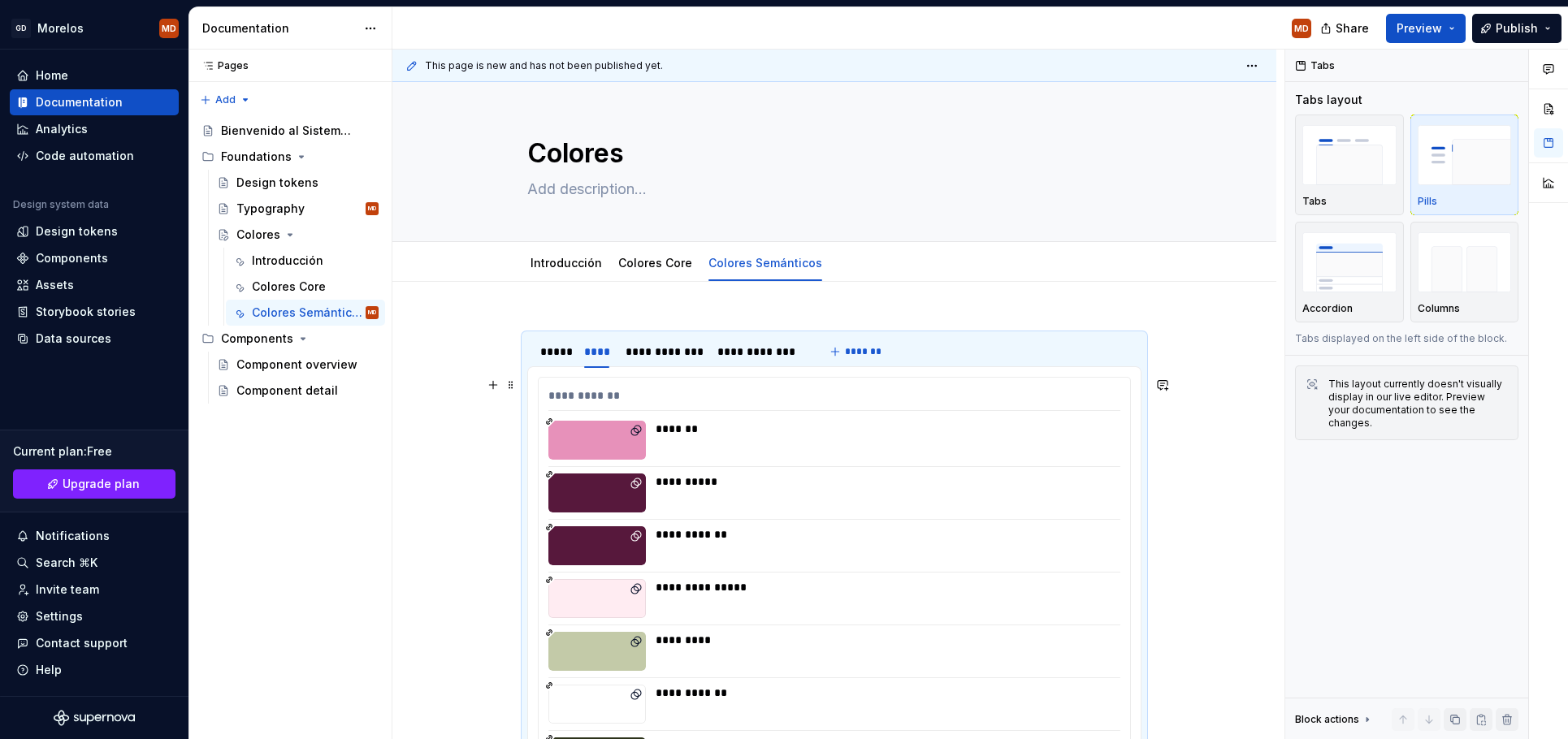
click at [712, 442] on div "*******" at bounding box center [883, 439] width 455 height 39
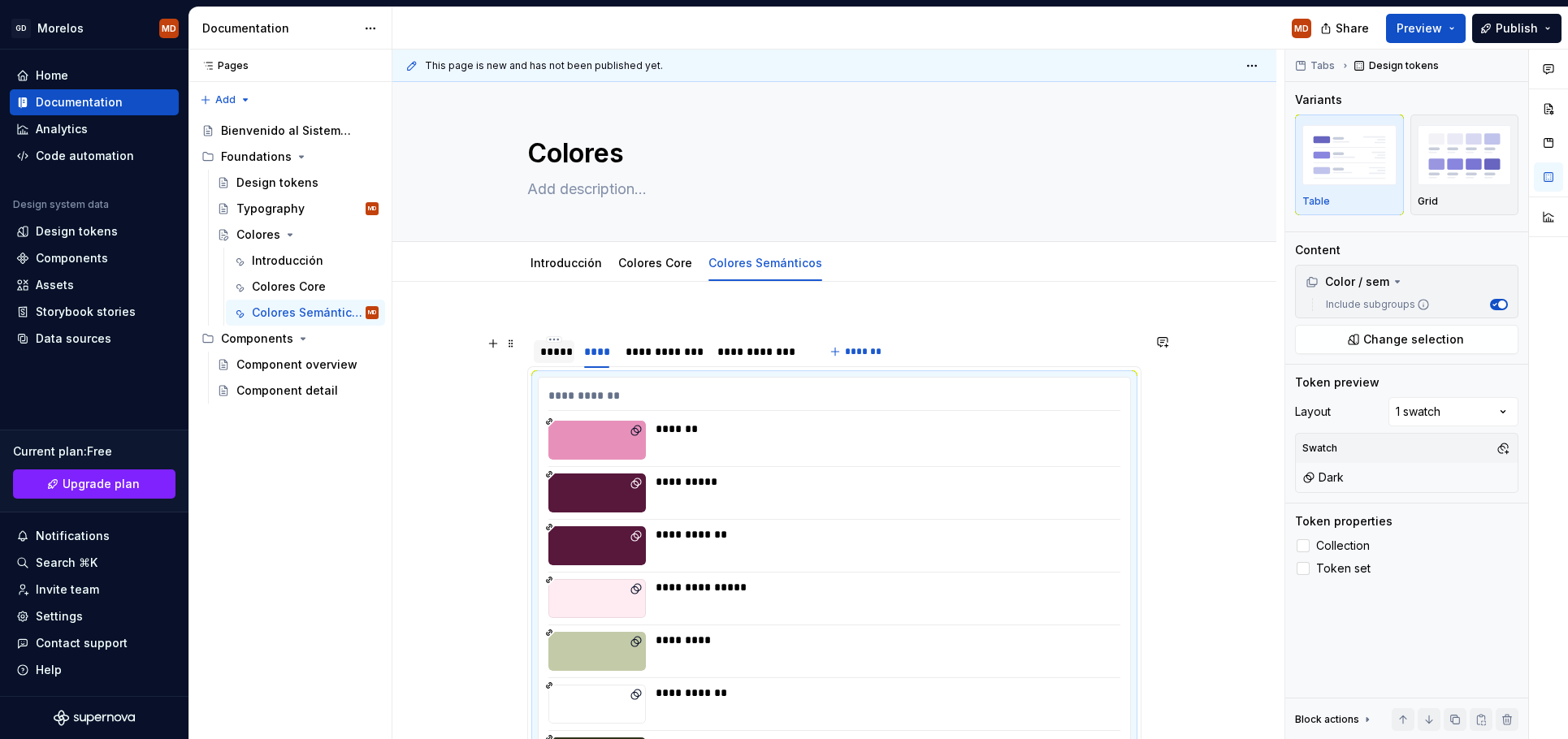
click at [556, 360] on div "*****" at bounding box center [554, 352] width 41 height 23
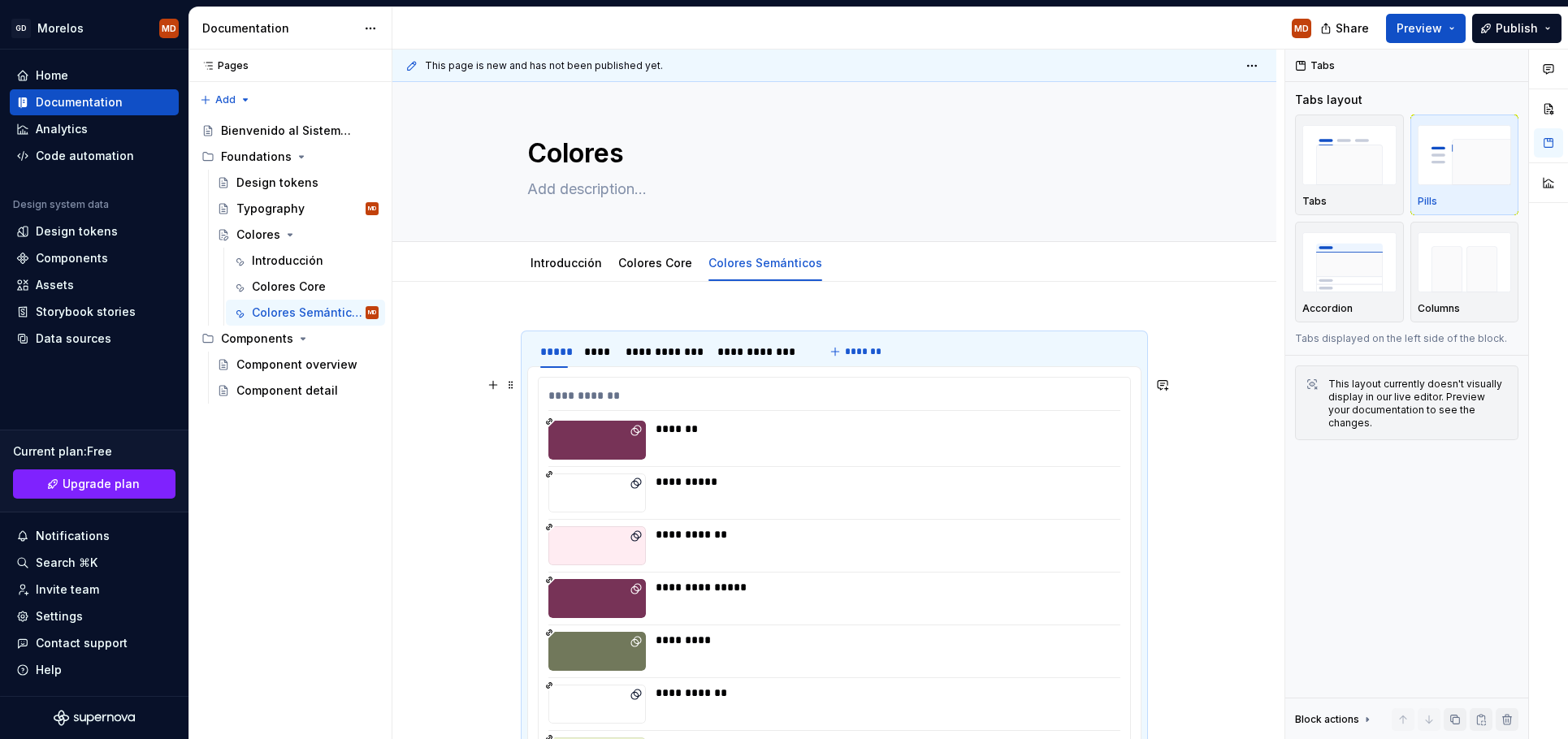
click at [666, 452] on div "*******" at bounding box center [883, 439] width 455 height 39
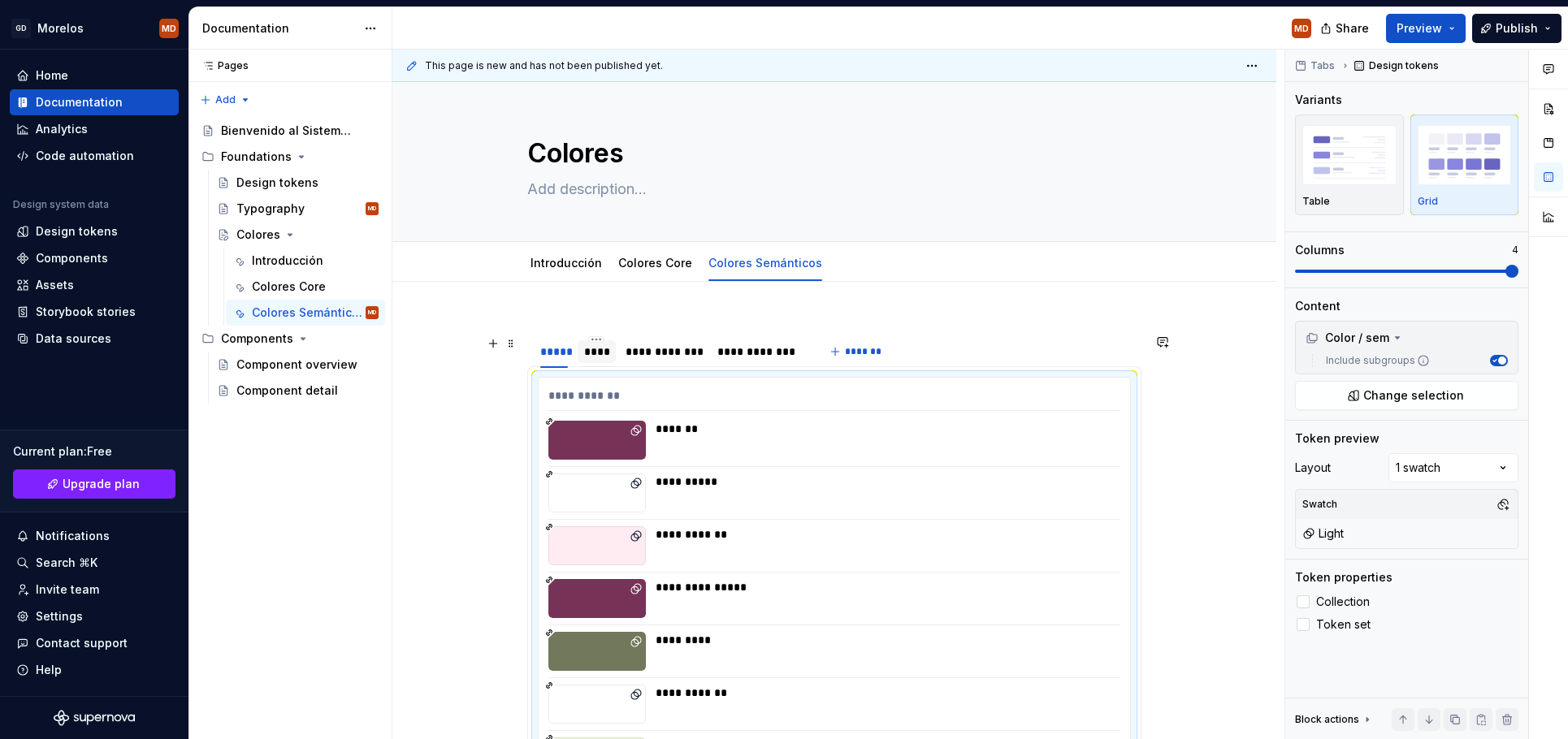
click at [599, 357] on div "****" at bounding box center [596, 352] width 25 height 16
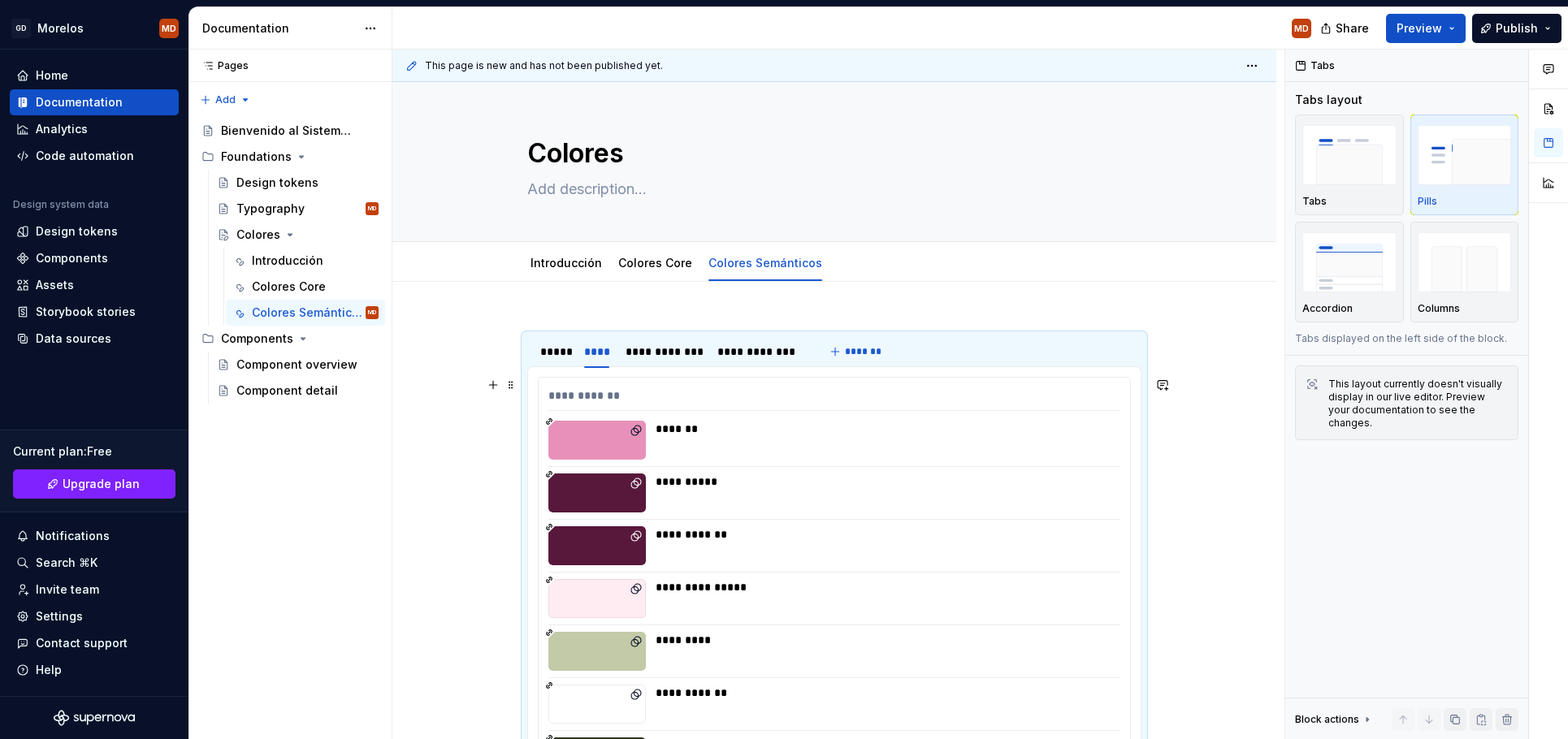
click at [687, 442] on div "*******" at bounding box center [883, 439] width 455 height 39
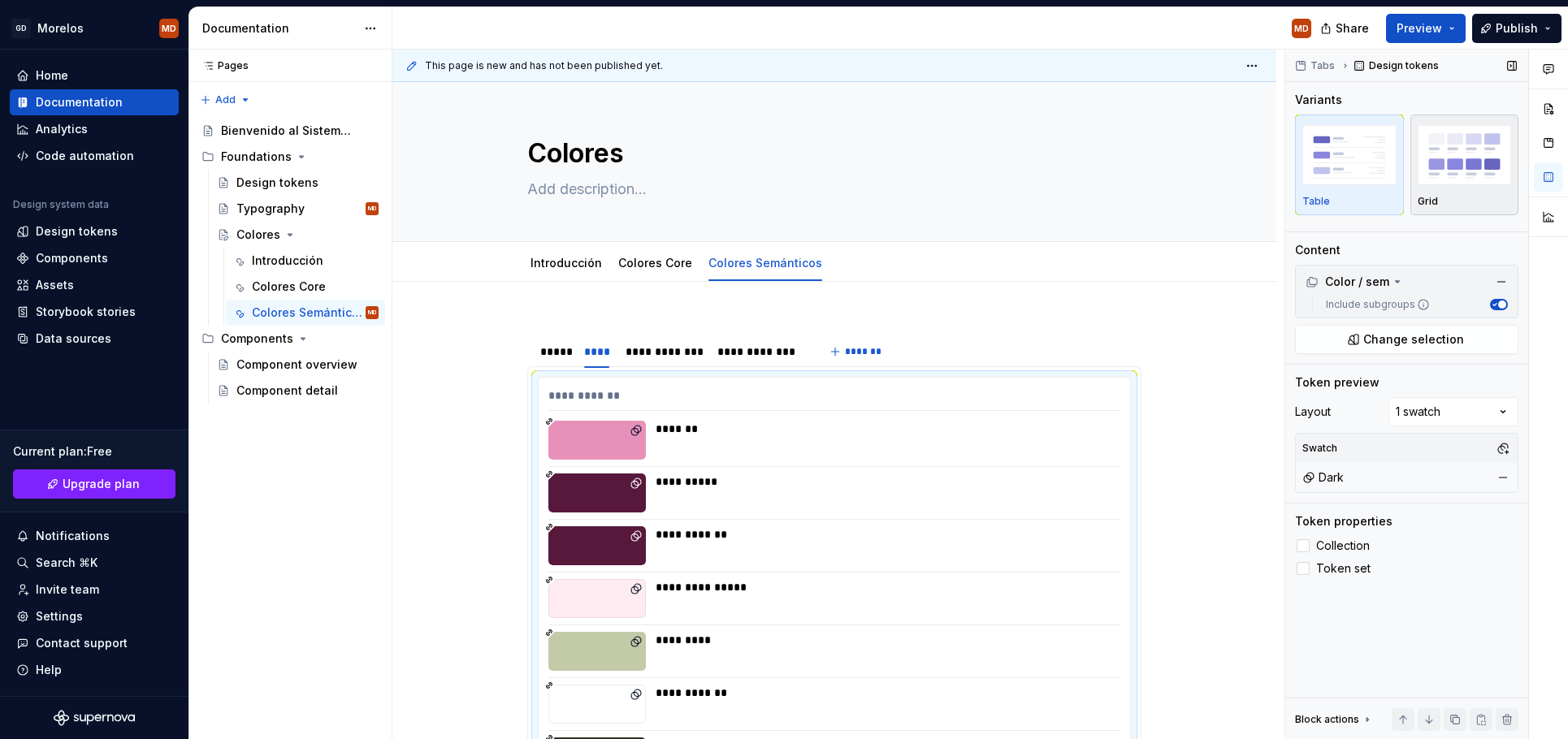
click at [1439, 176] on img "button" at bounding box center [1464, 155] width 95 height 60
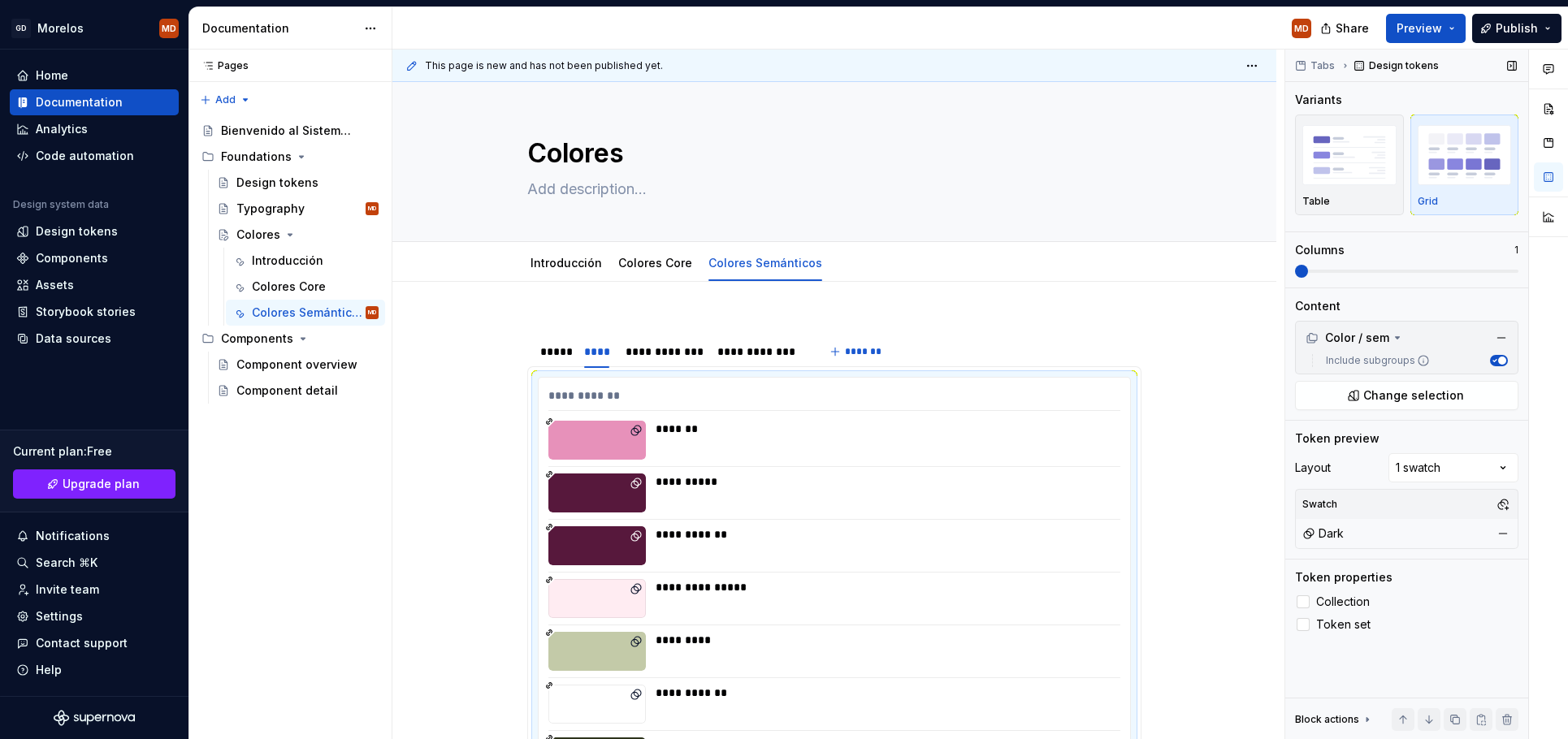
scroll to position [328, 0]
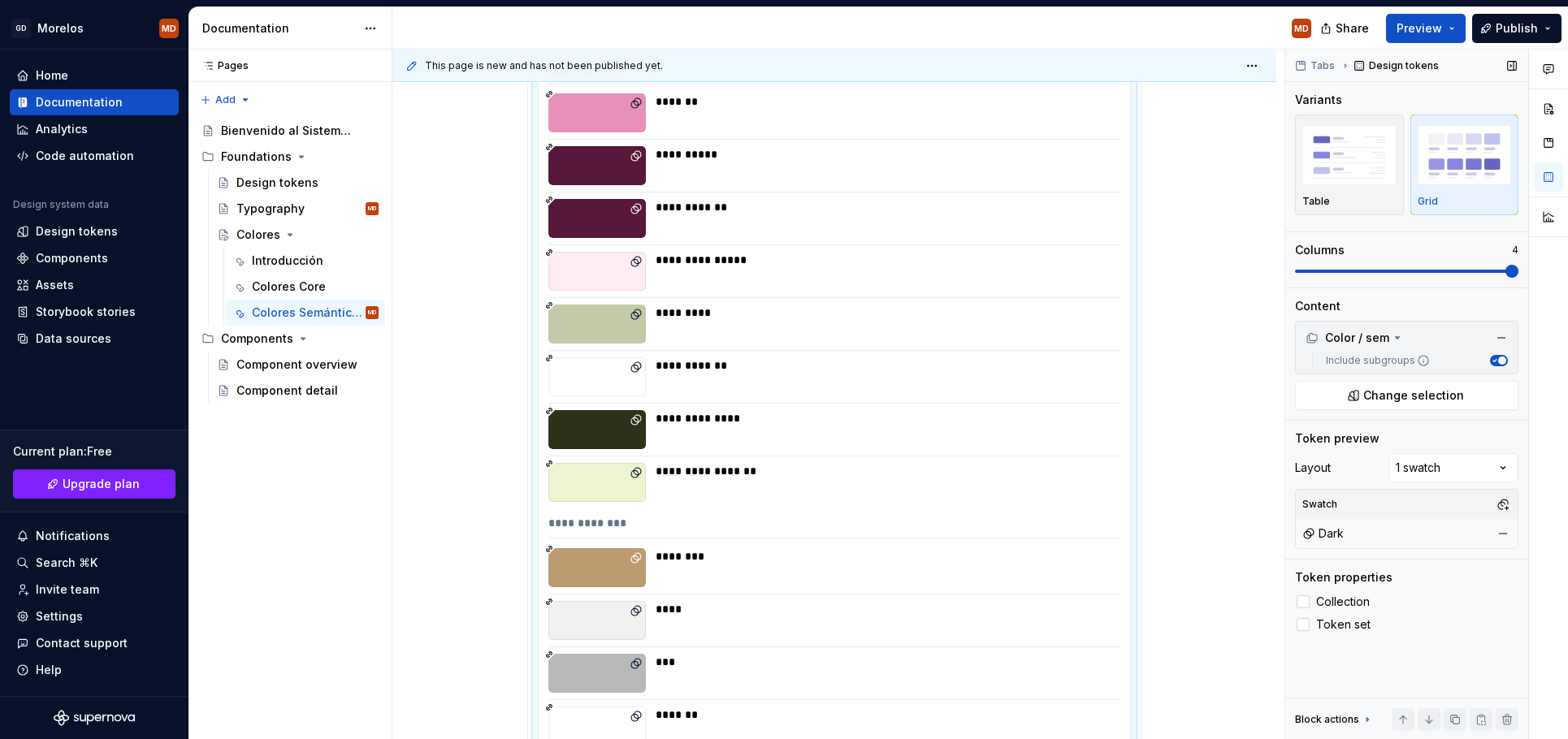
click at [1518, 269] on span at bounding box center [1511, 271] width 13 height 13
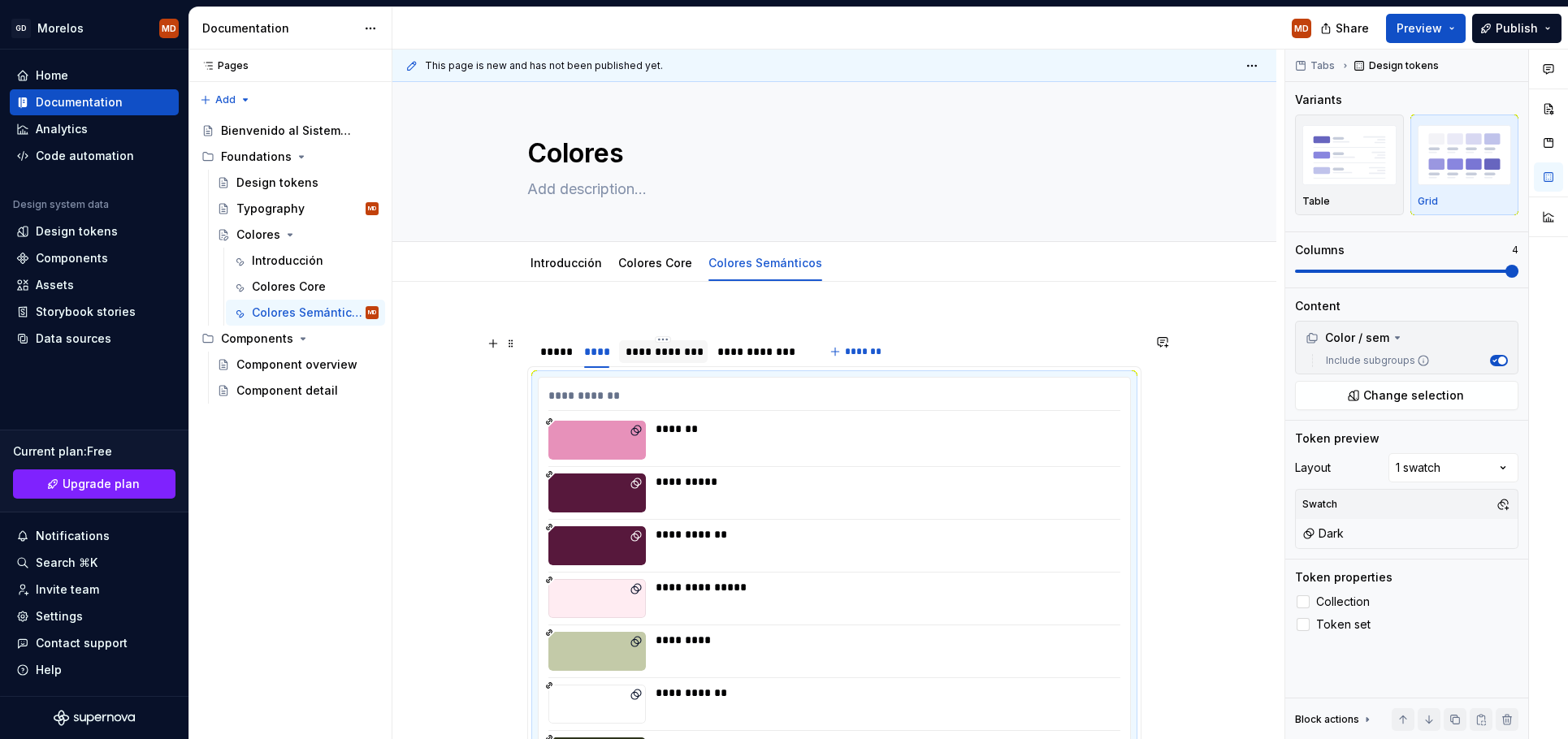
click at [670, 358] on div "**********" at bounding box center [663, 352] width 76 height 16
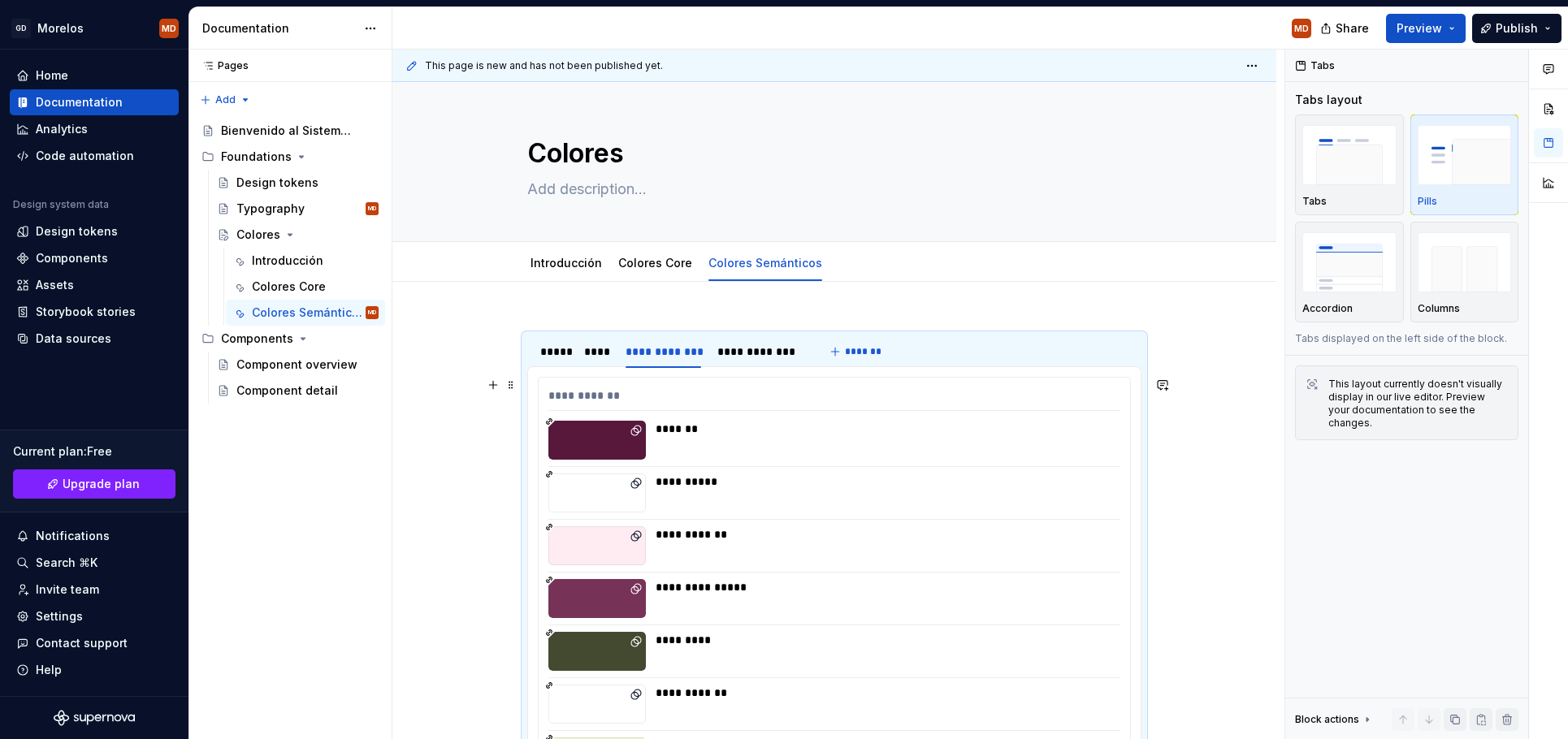
click at [791, 451] on div "*******" at bounding box center [883, 439] width 455 height 39
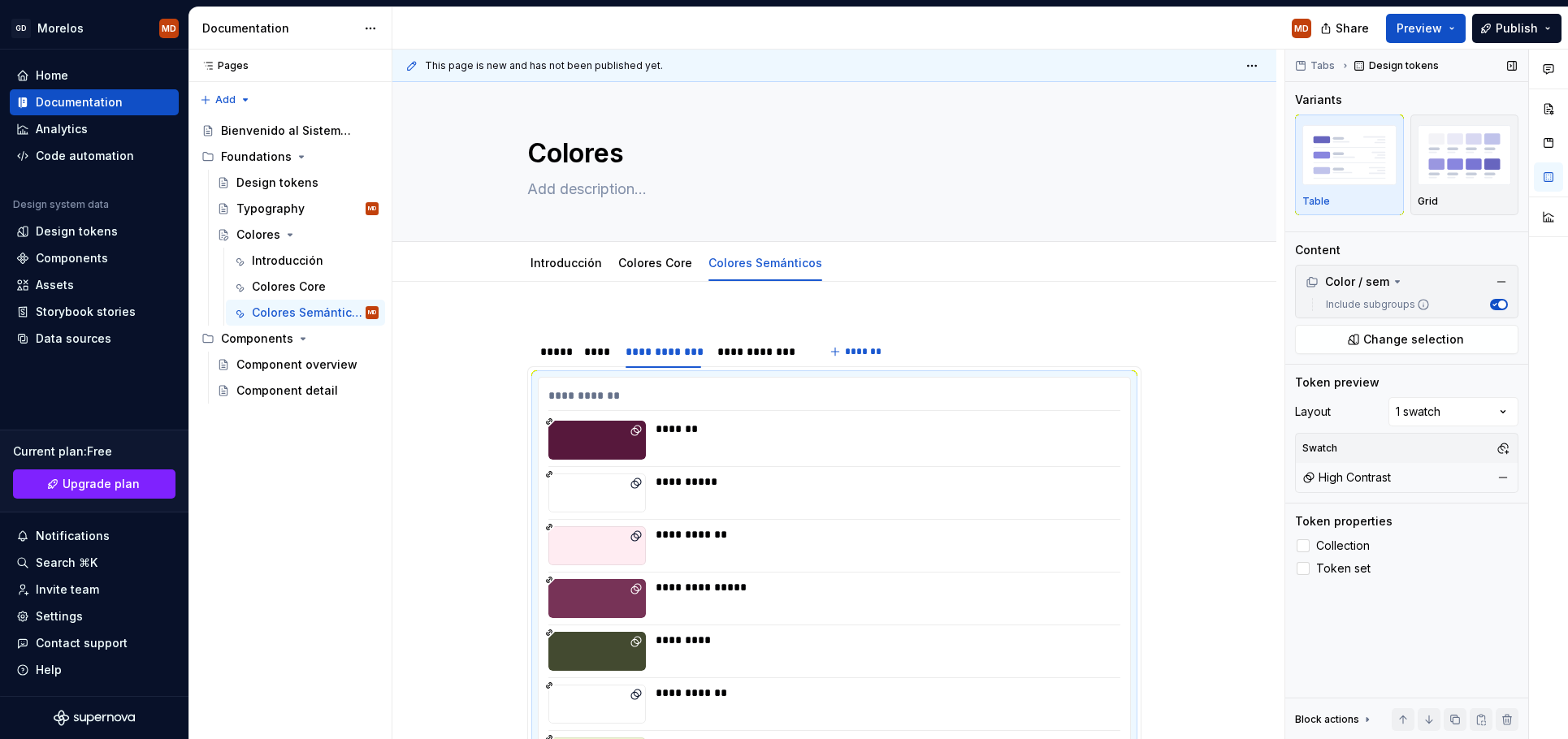
drag, startPoint x: 1456, startPoint y: 193, endPoint x: 1445, endPoint y: 239, distance: 47.3
click at [1456, 202] on div "Grid" at bounding box center [1464, 164] width 95 height 86
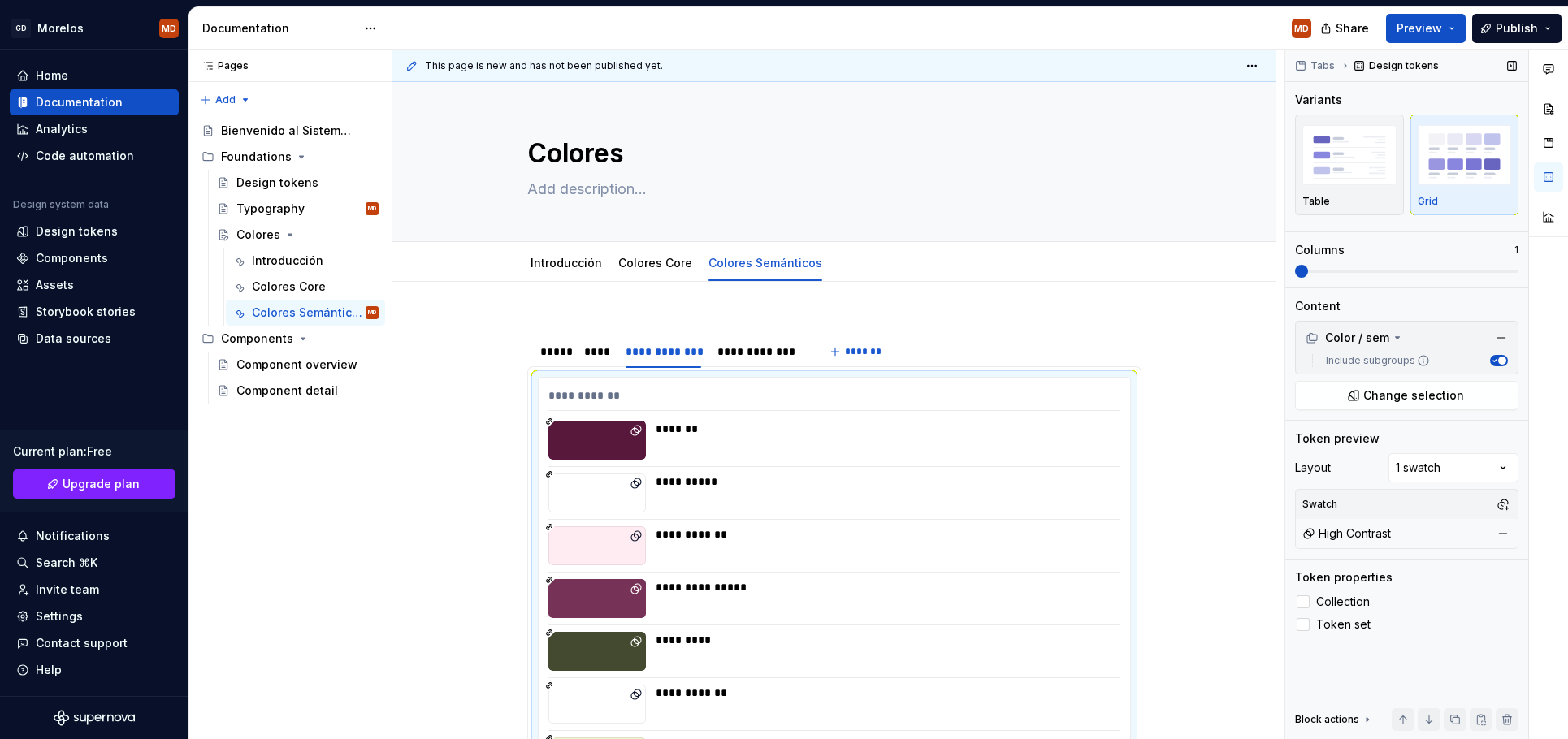
scroll to position [328, 0]
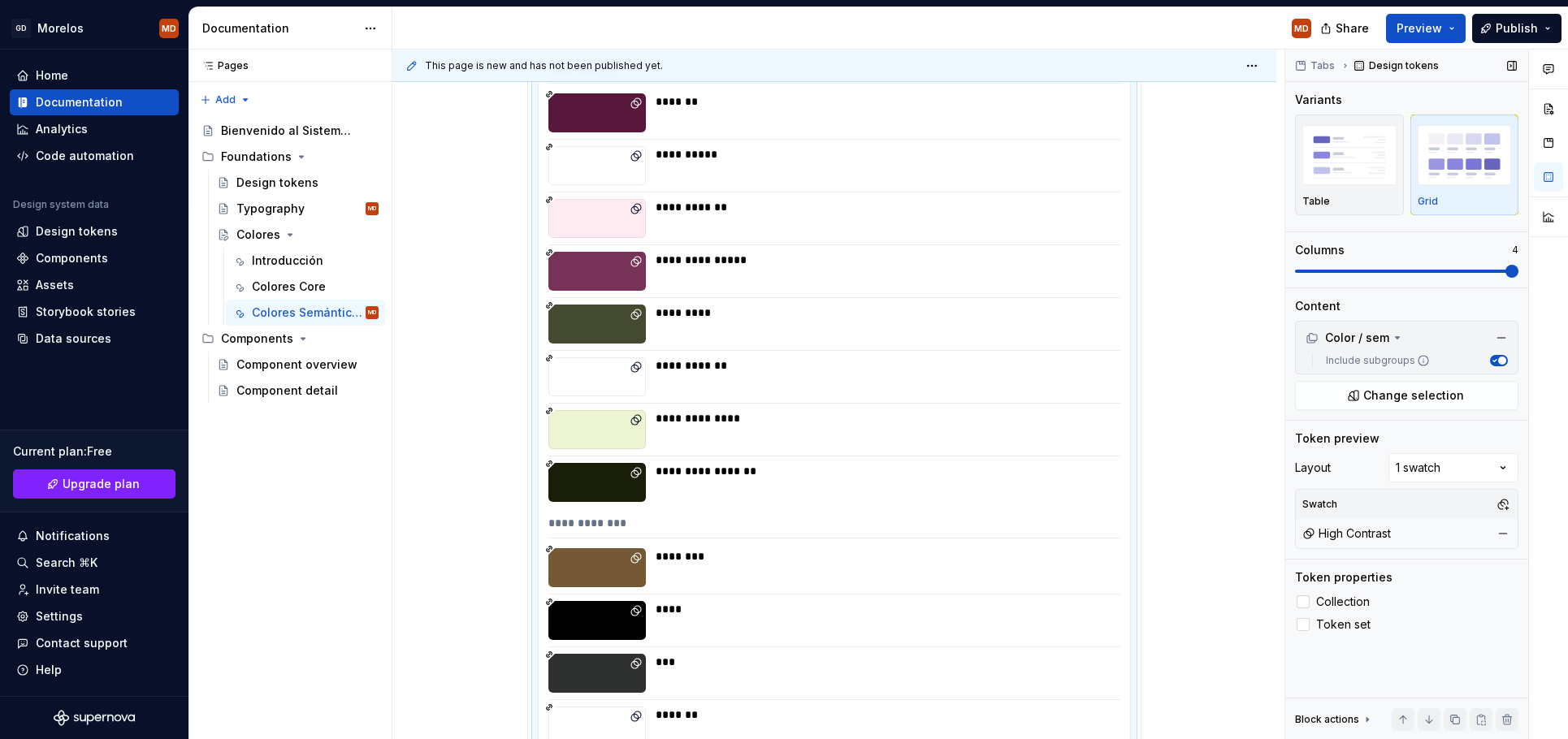
click at [1518, 265] on span at bounding box center [1511, 271] width 13 height 13
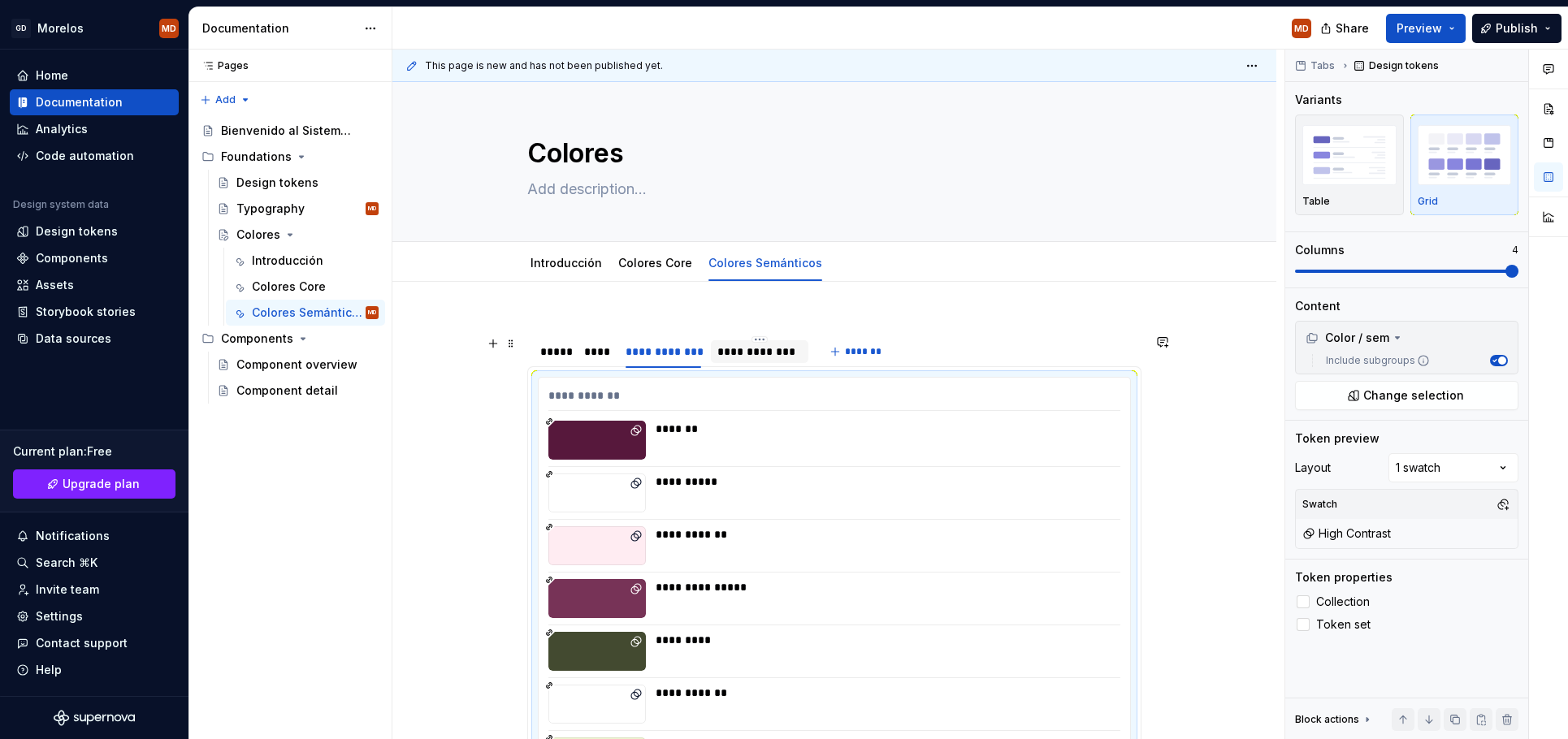
click at [777, 353] on div "**********" at bounding box center [760, 352] width 86 height 16
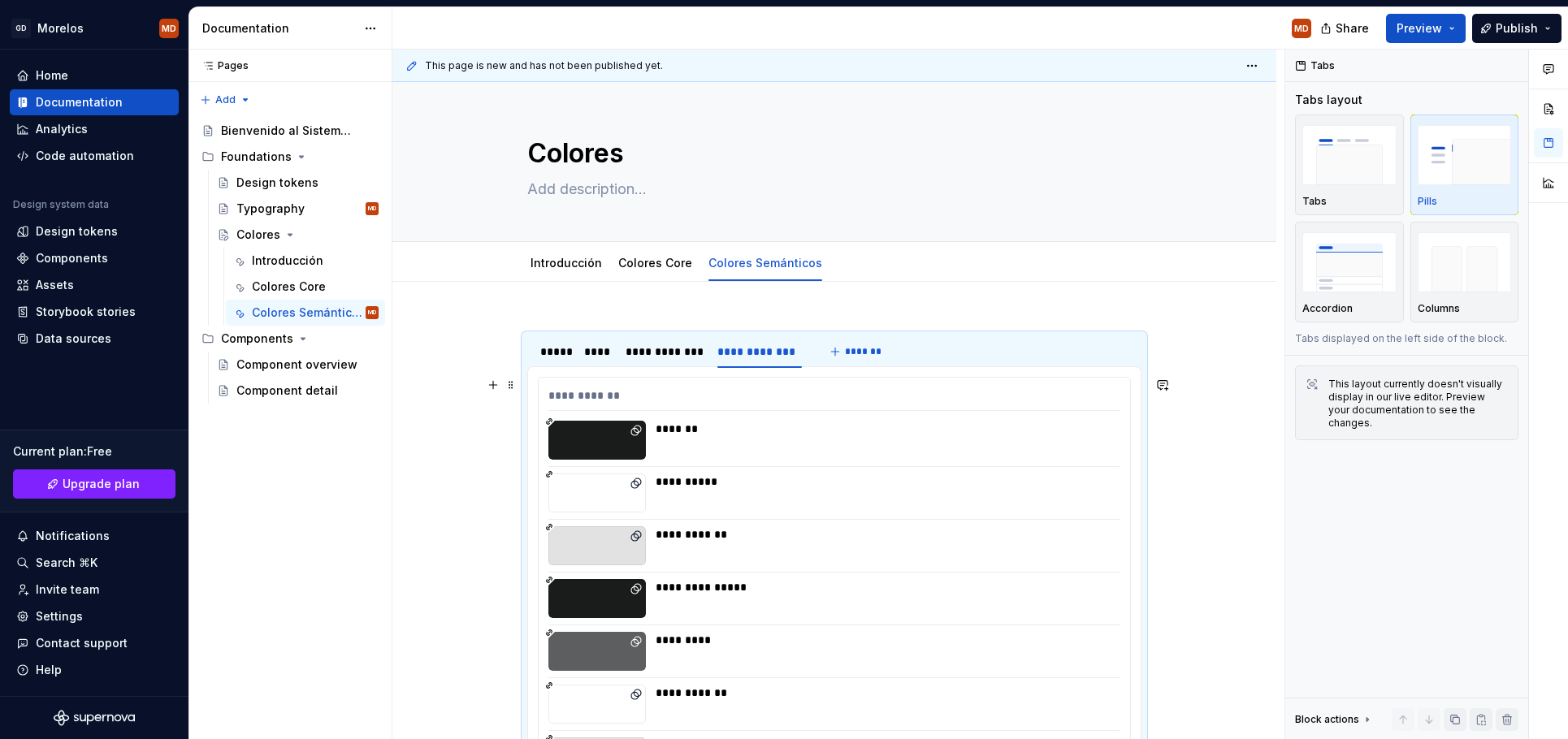
click at [738, 429] on div "*******" at bounding box center [883, 428] width 455 height 16
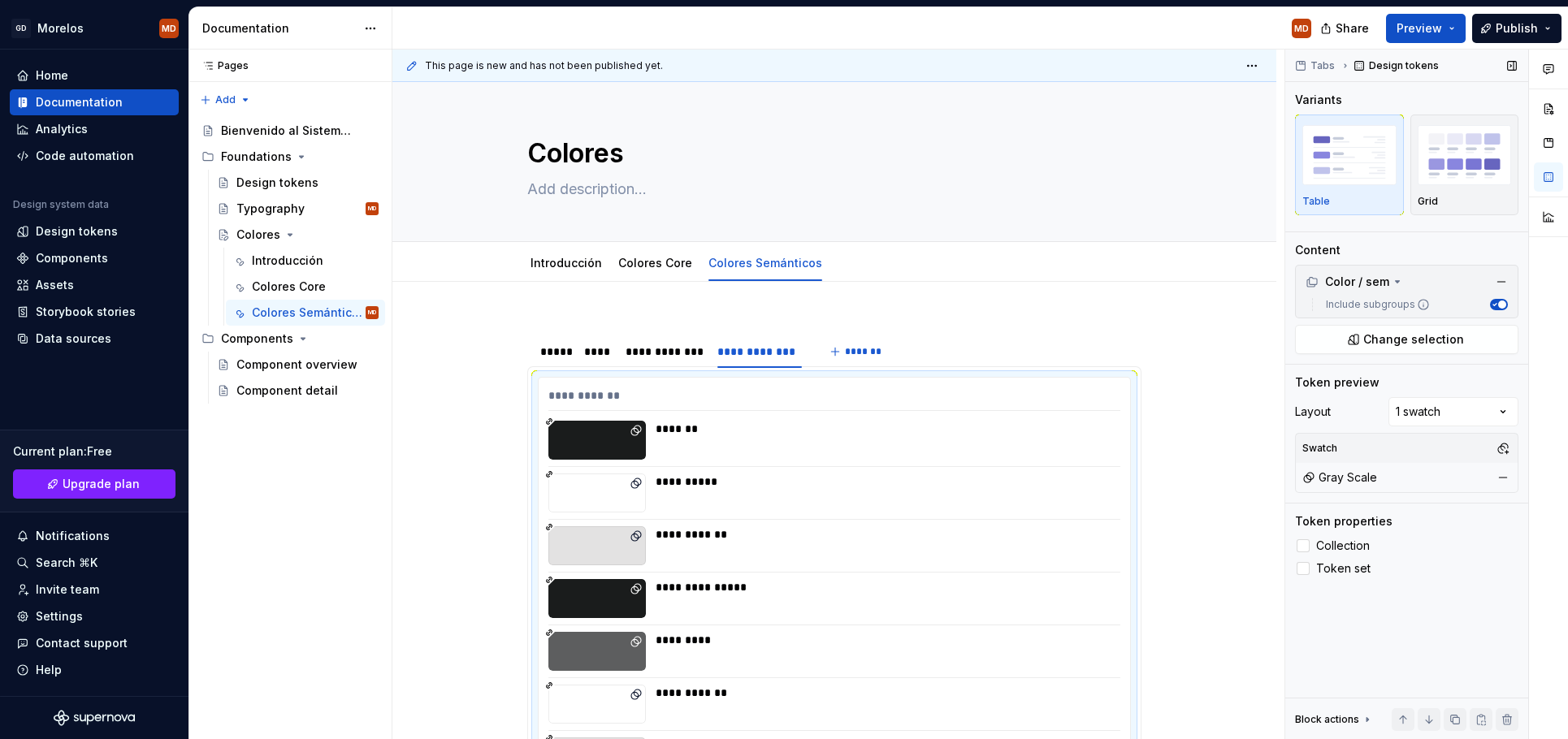
drag, startPoint x: 1434, startPoint y: 180, endPoint x: 1427, endPoint y: 219, distance: 39.6
click at [1434, 180] on img "button" at bounding box center [1464, 155] width 95 height 60
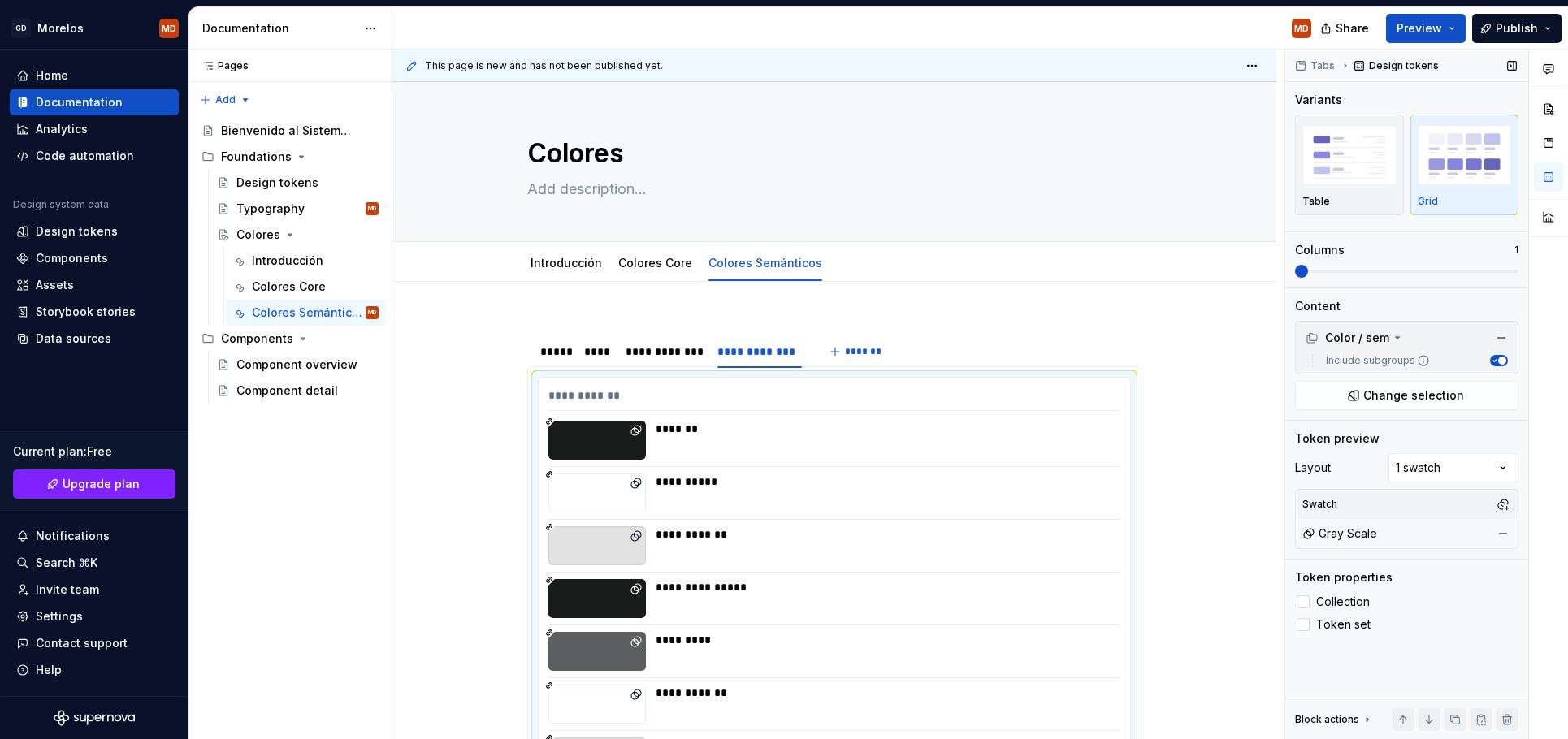
scroll to position [328, 0]
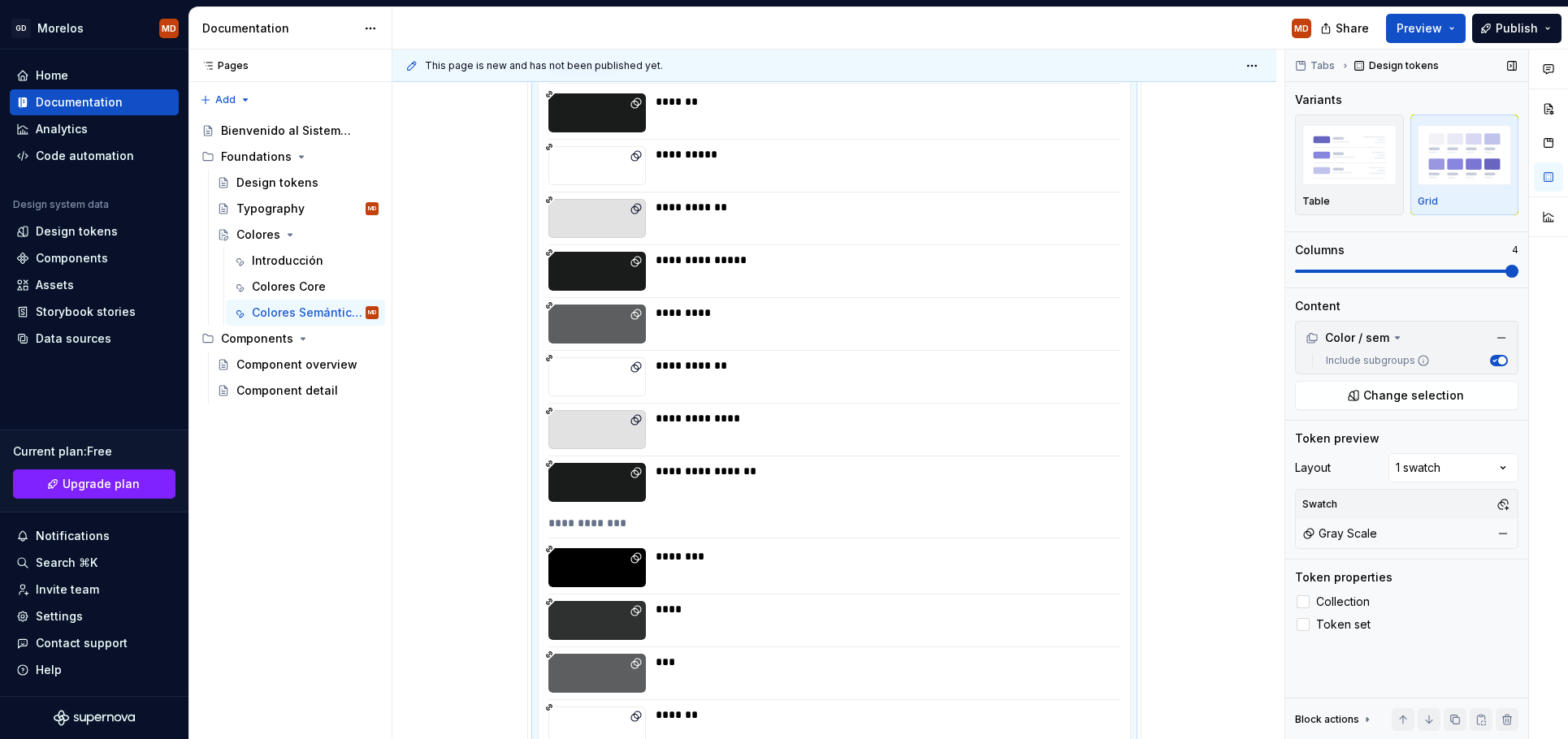
click at [1518, 270] on span at bounding box center [1407, 271] width 223 height 3
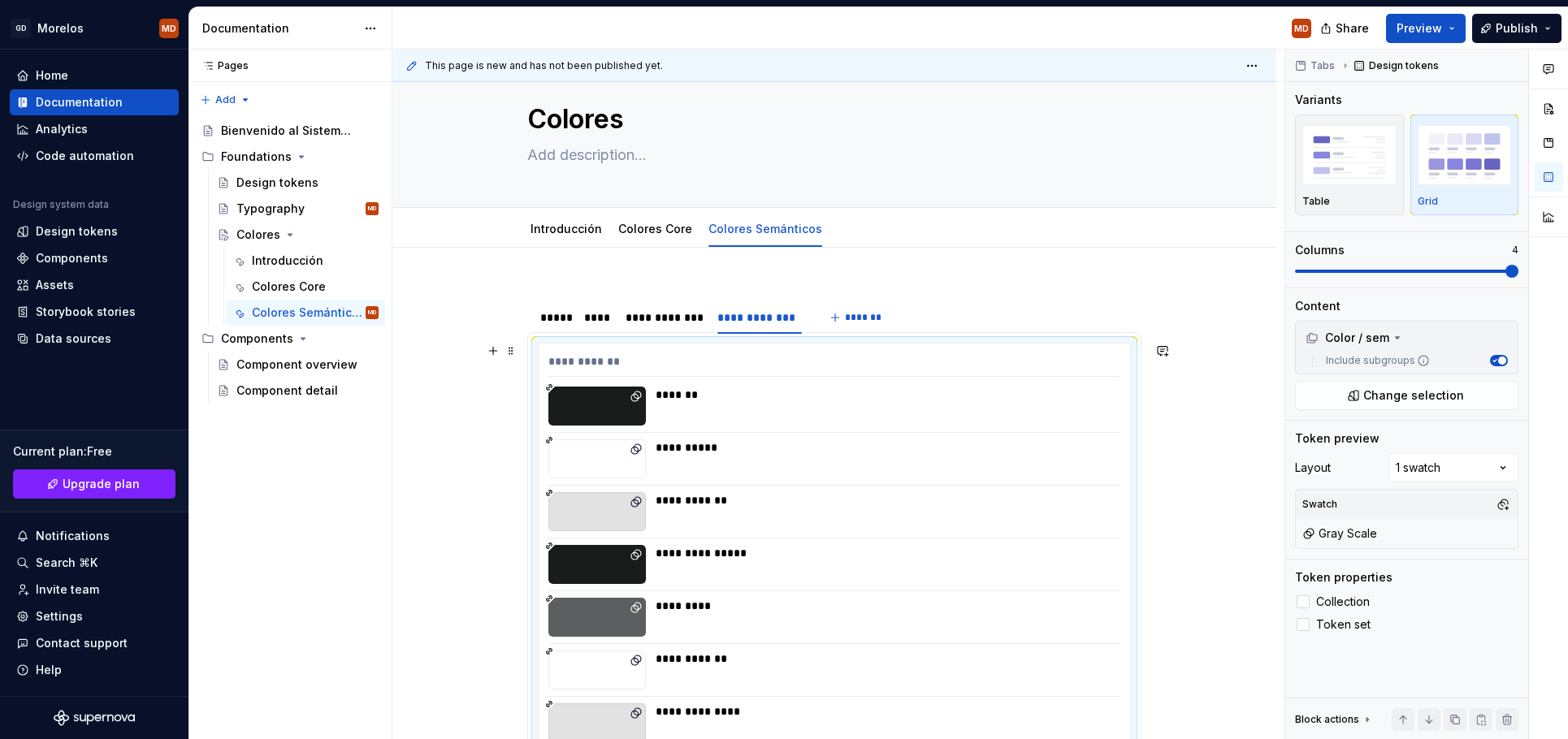
scroll to position [0, 0]
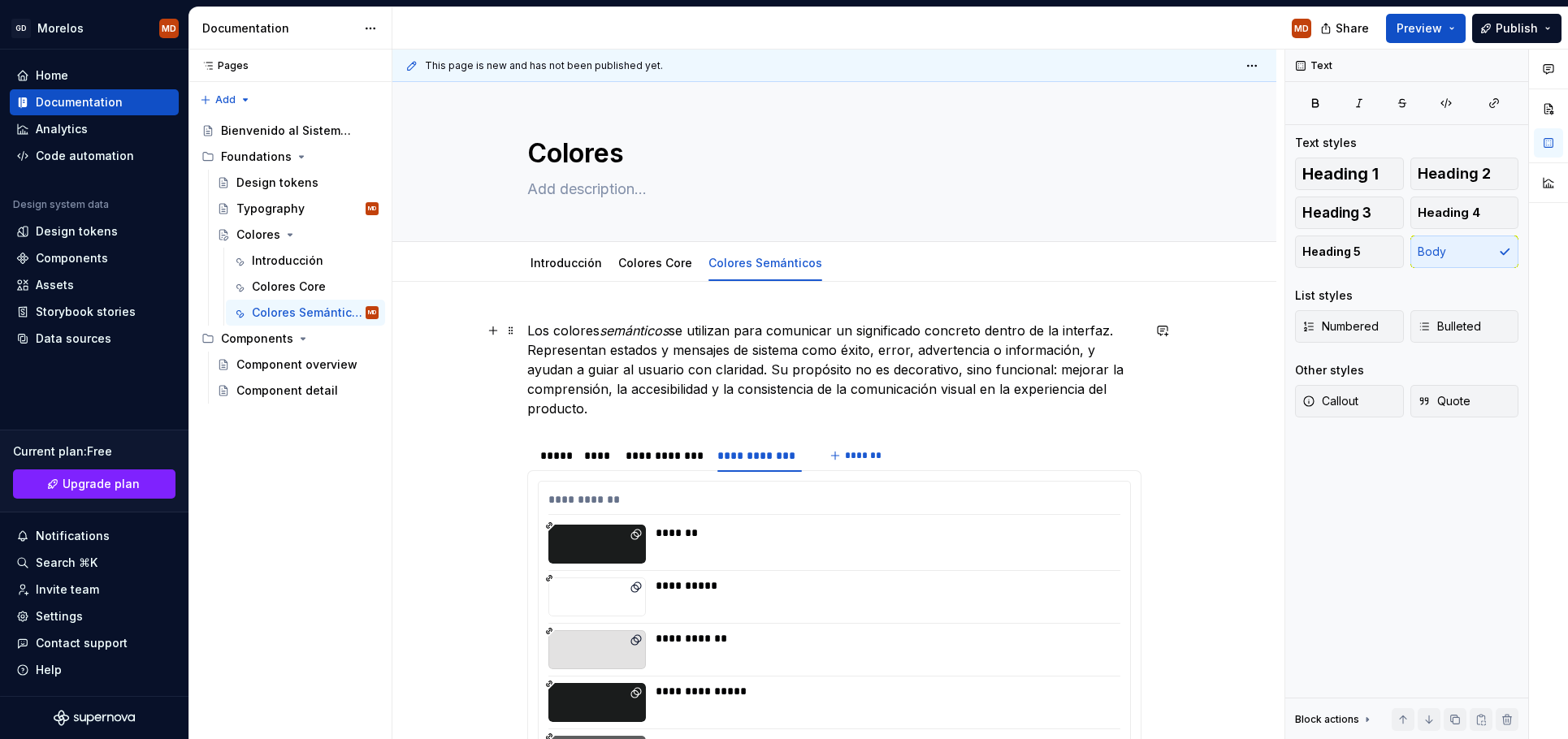
type textarea "*"
drag, startPoint x: 595, startPoint y: 399, endPoint x: 535, endPoint y: 356, distance: 73.8
click at [535, 356] on p "Los colores semánticos se utilizan para comunicar un significado concreto dentr…" at bounding box center [834, 370] width 615 height 98
click at [853, 402] on p "Los colores semánticos se utilizan para comunicar un significado concreto dentr…" at bounding box center [834, 370] width 615 height 98
click at [915, 403] on p "Los colores semánticos se utilizan para comunicar un significado concreto dentr…" at bounding box center [834, 370] width 615 height 98
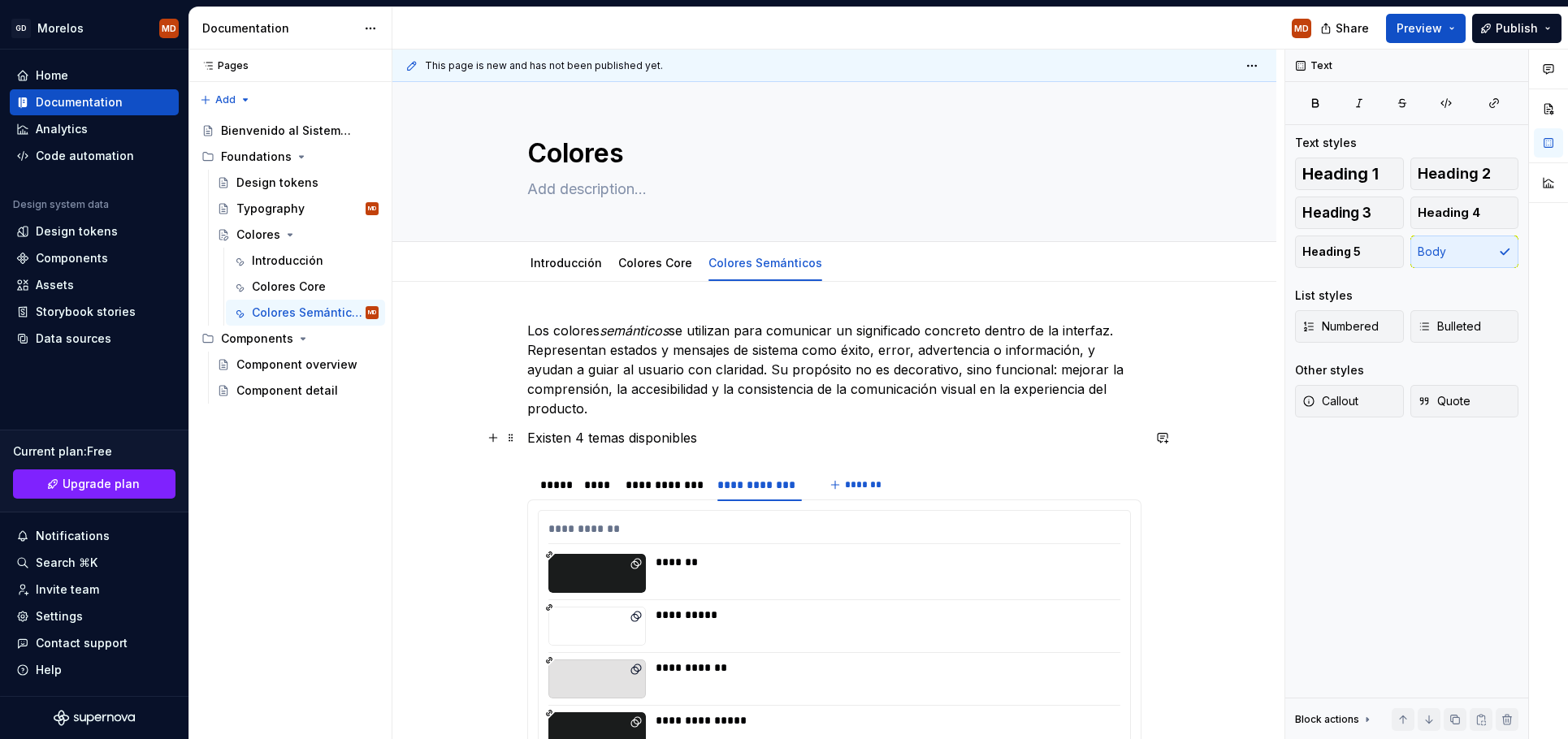
click at [566, 435] on p "Existen 4 temas disponibles" at bounding box center [834, 438] width 615 height 20
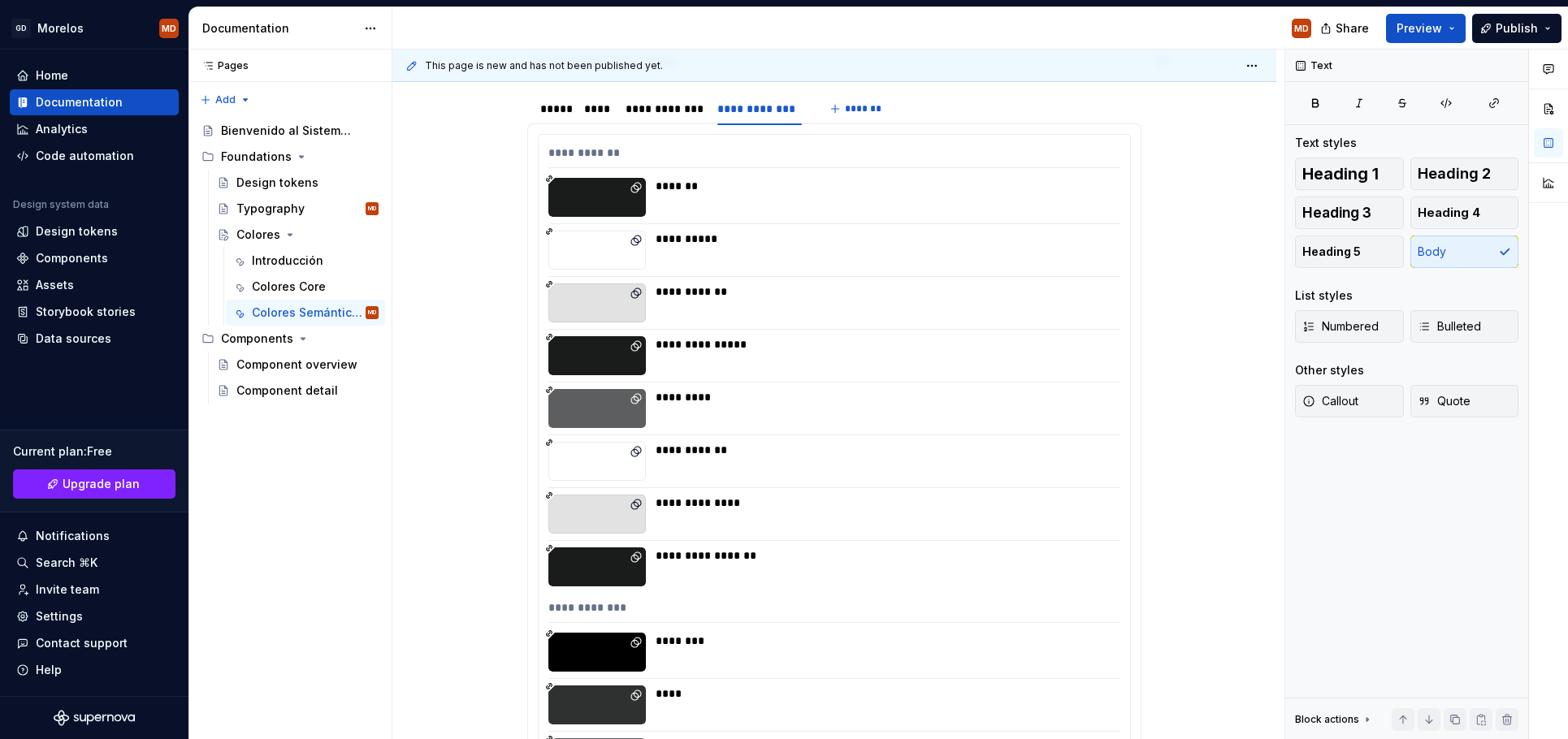
scroll to position [43, 0]
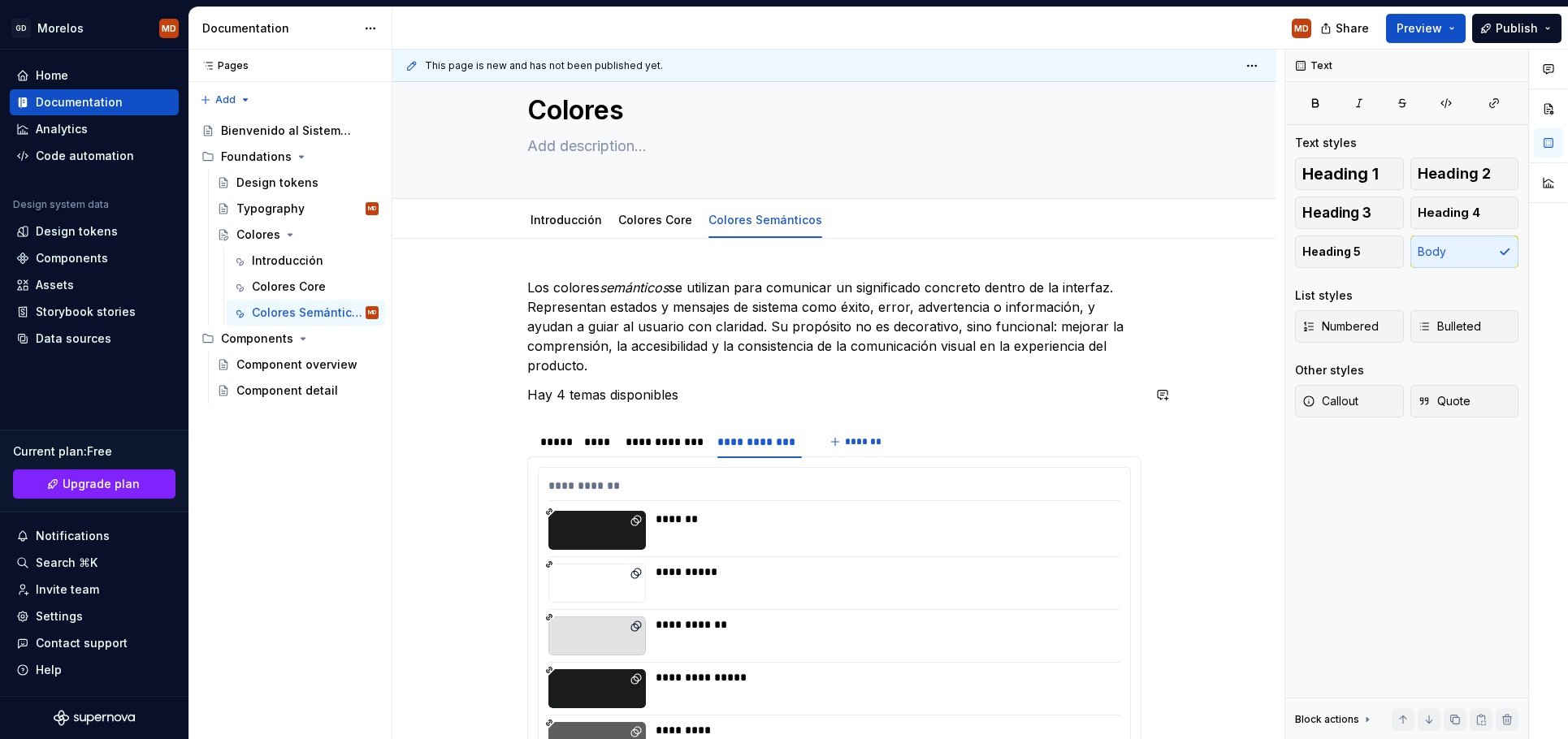
click at [704, 397] on p "Hay 4 temas disponibles" at bounding box center [834, 395] width 615 height 20
click at [540, 393] on p "Hay 4 temas disponibles en el sistema:" at bounding box center [834, 395] width 615 height 20
click at [716, 398] on p "Hay 4 temas disponibles en el sistema:" at bounding box center [834, 395] width 615 height 20
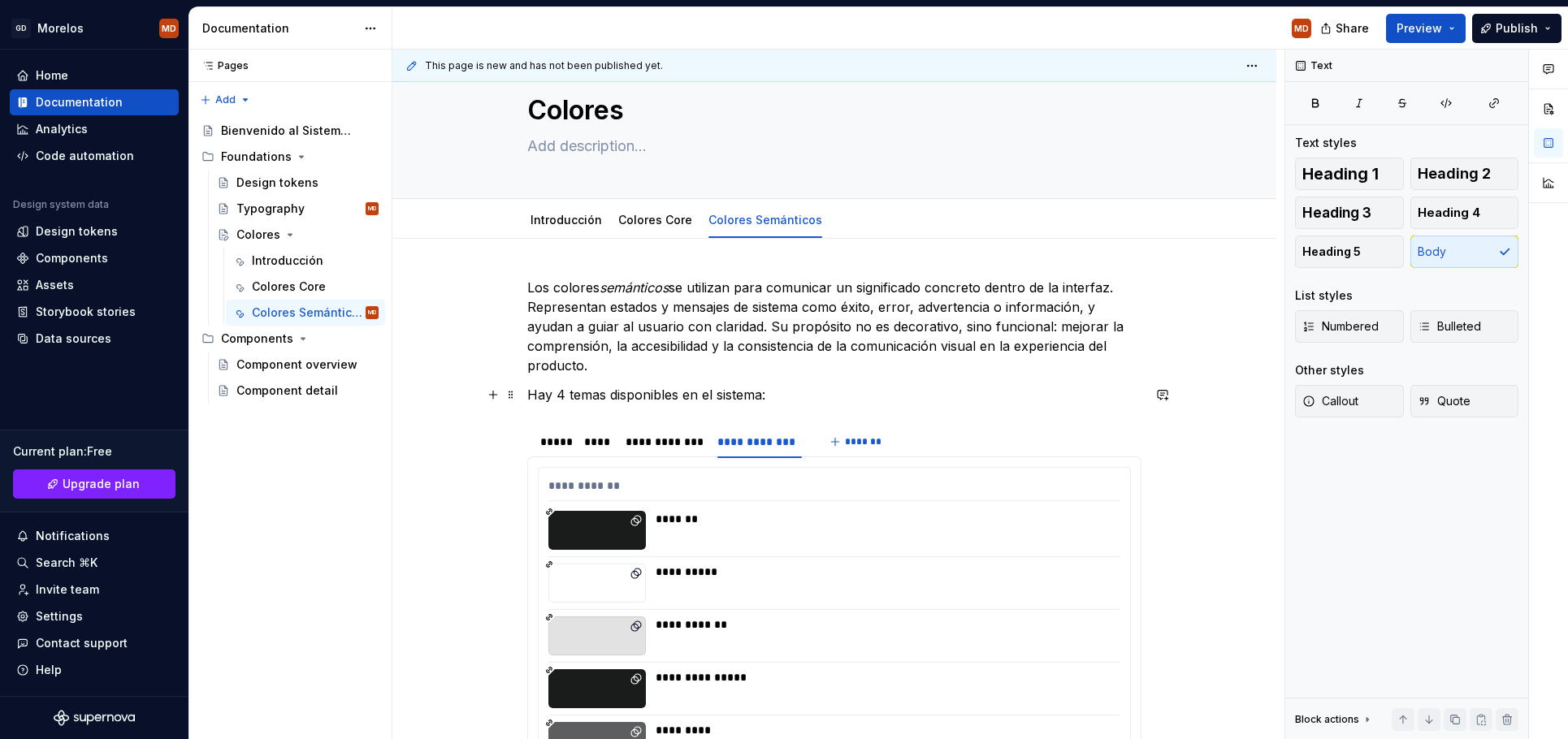
click at [778, 396] on p "Hay 4 temas disponibles en el sistema:" at bounding box center [834, 395] width 615 height 20
click at [566, 439] on div "*****" at bounding box center [554, 442] width 28 height 16
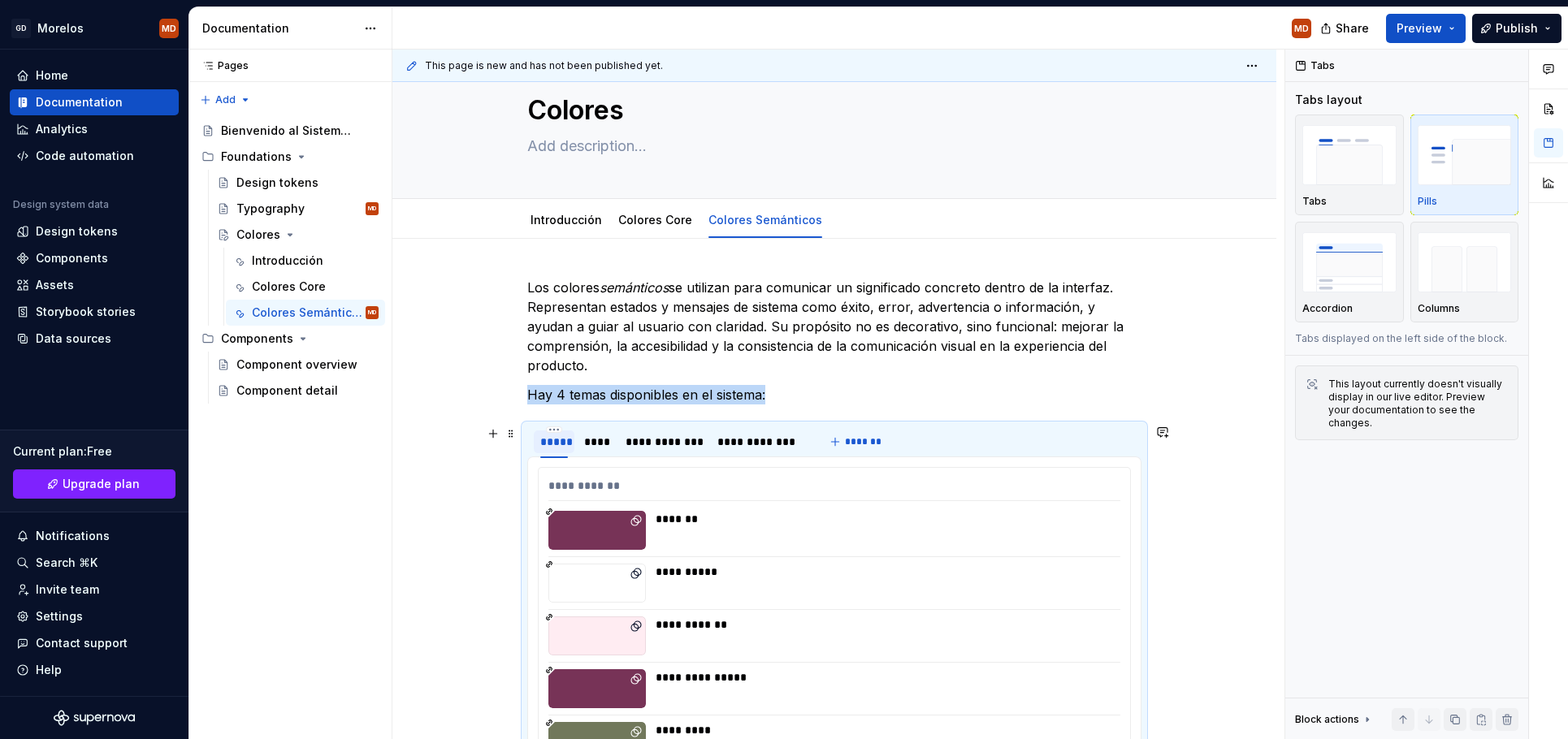
click at [556, 447] on div "*****" at bounding box center [554, 442] width 28 height 16
type input "*****"
click at [675, 439] on div "**********" at bounding box center [663, 442] width 76 height 16
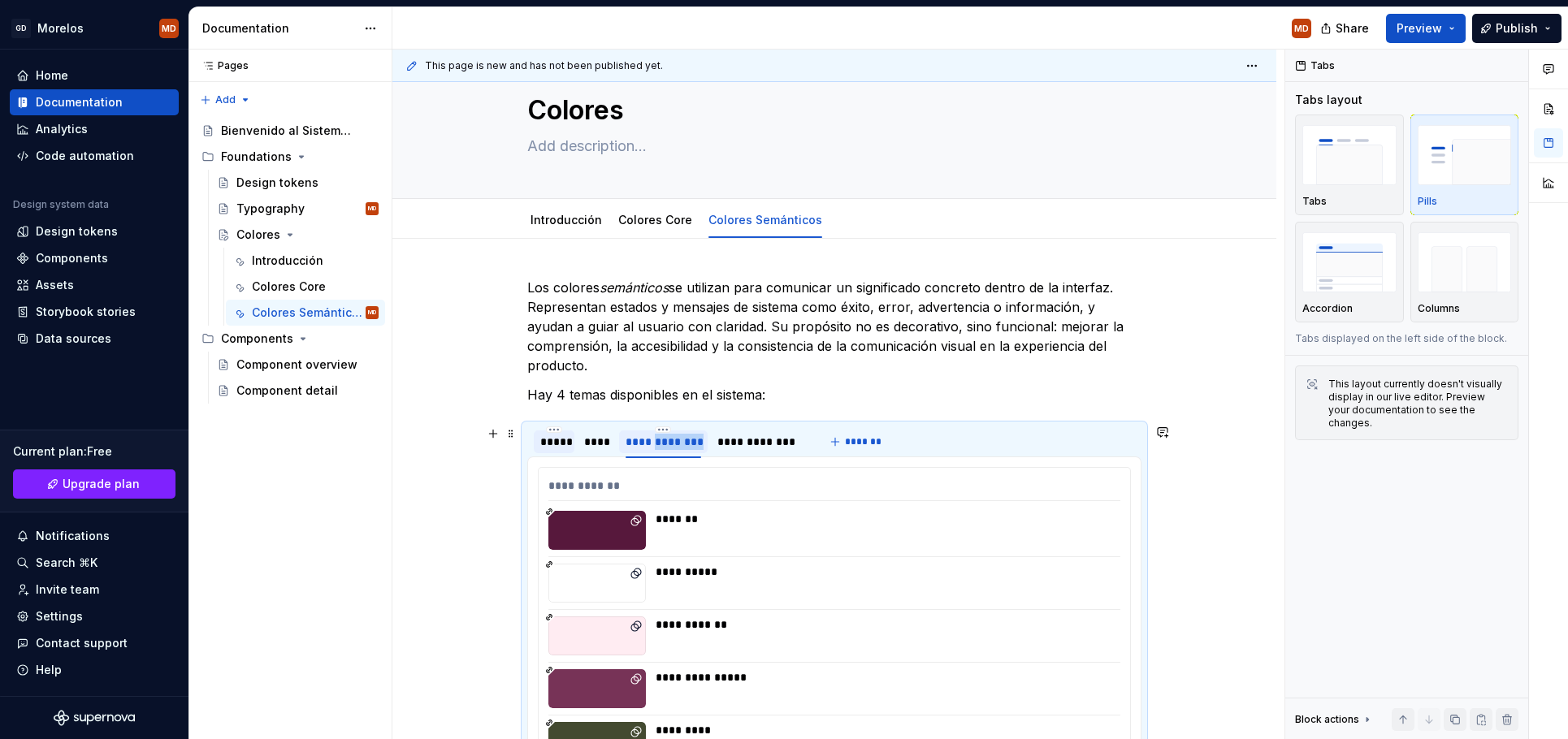
click at [675, 439] on div "**********" at bounding box center [663, 442] width 76 height 16
type input "**********"
click at [734, 450] on div "**********" at bounding box center [761, 441] width 99 height 23
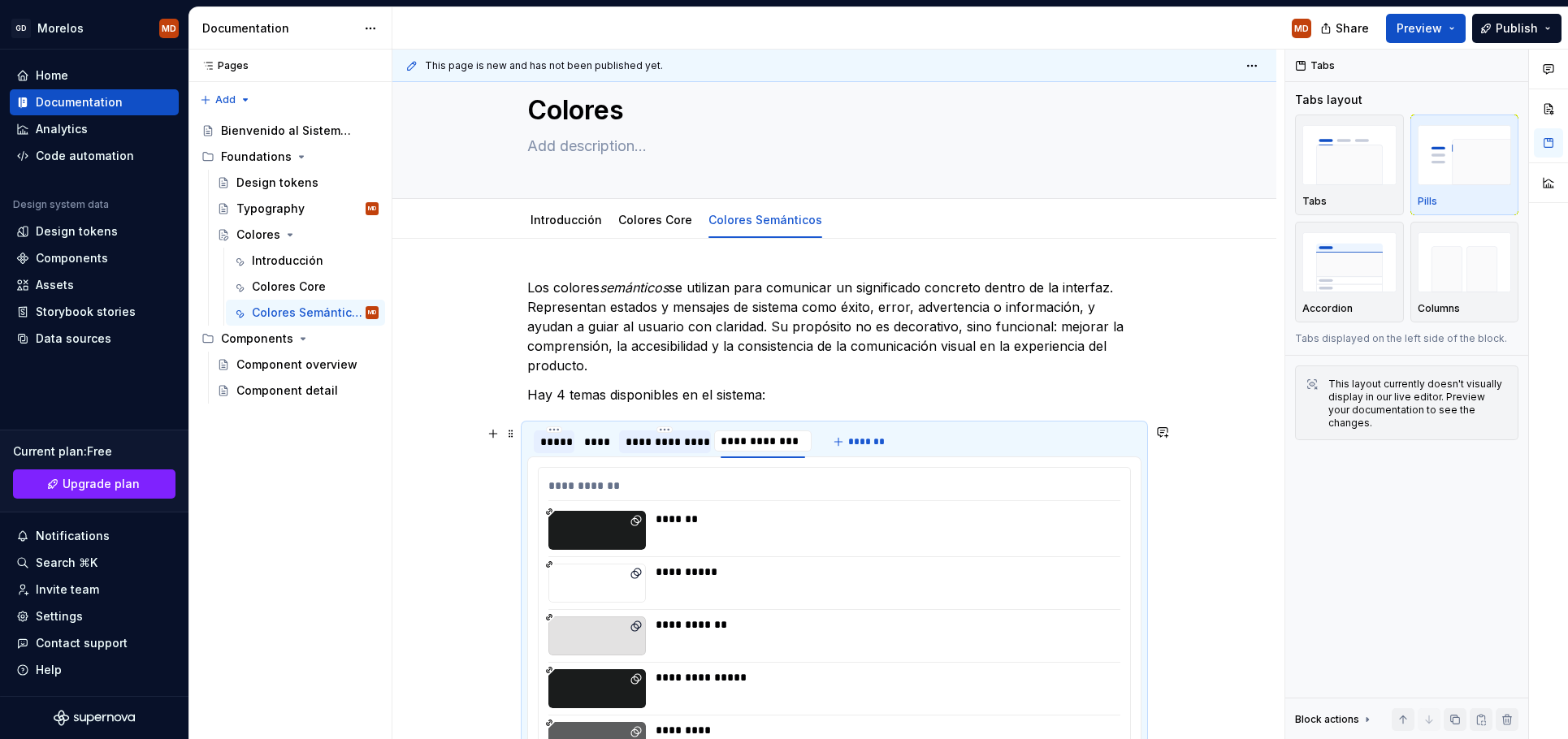
type textarea "*"
type input "**********"
click at [566, 447] on div "*****" at bounding box center [554, 442] width 28 height 16
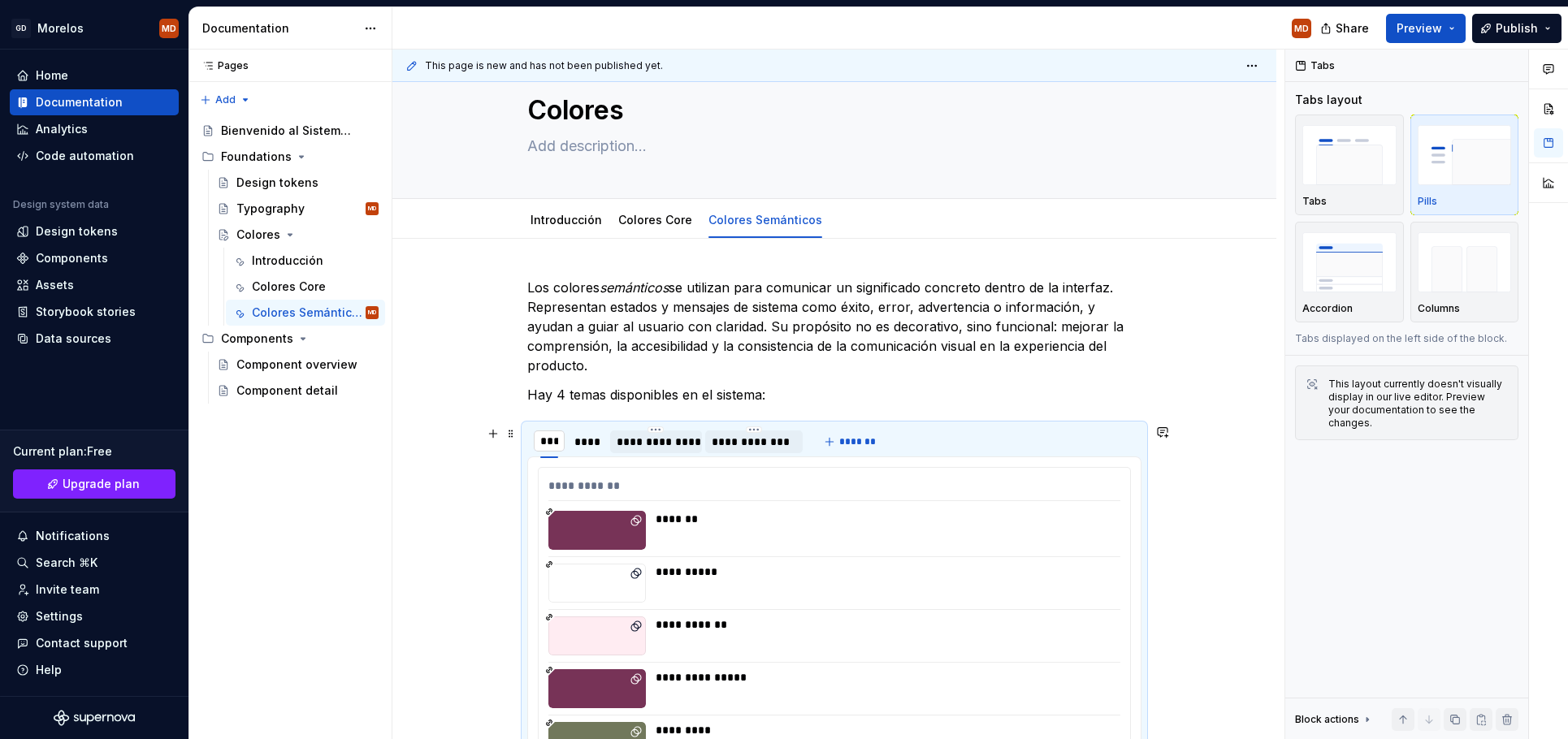
type input "****"
click at [597, 444] on div "****" at bounding box center [592, 442] width 25 height 16
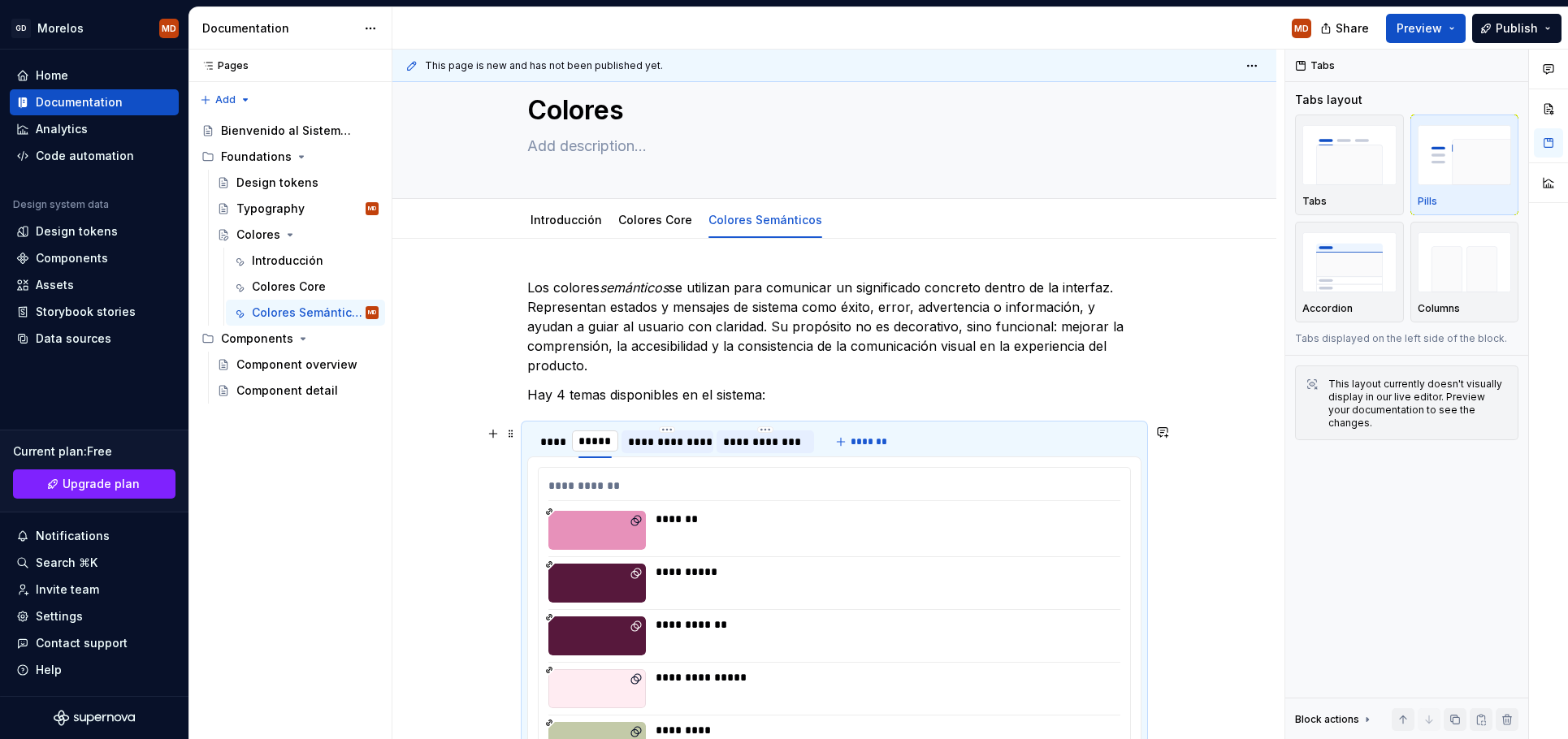
type input "******"
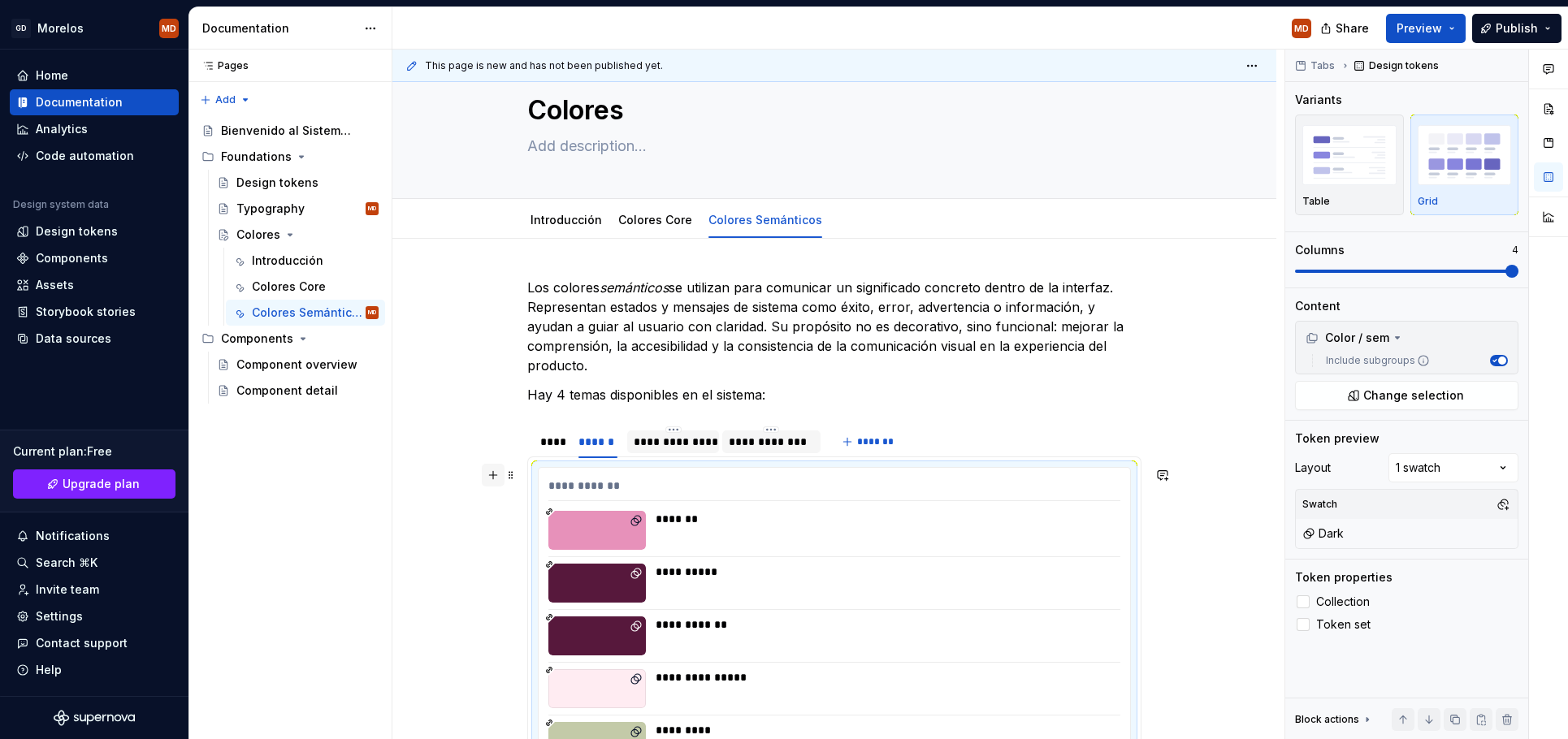
scroll to position [336, 0]
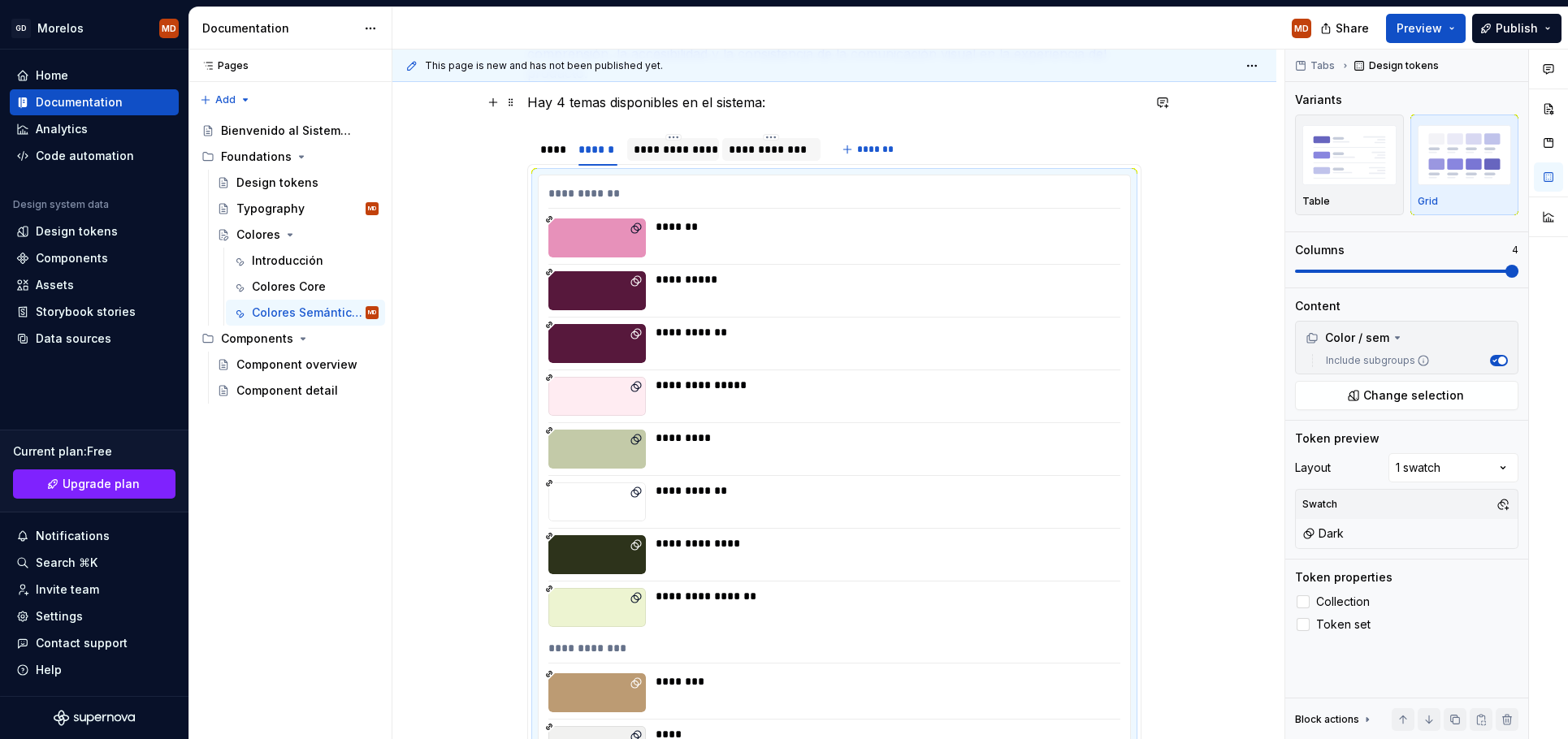
click at [821, 104] on p "Hay 4 temas disponibles en el sistema:" at bounding box center [834, 103] width 615 height 20
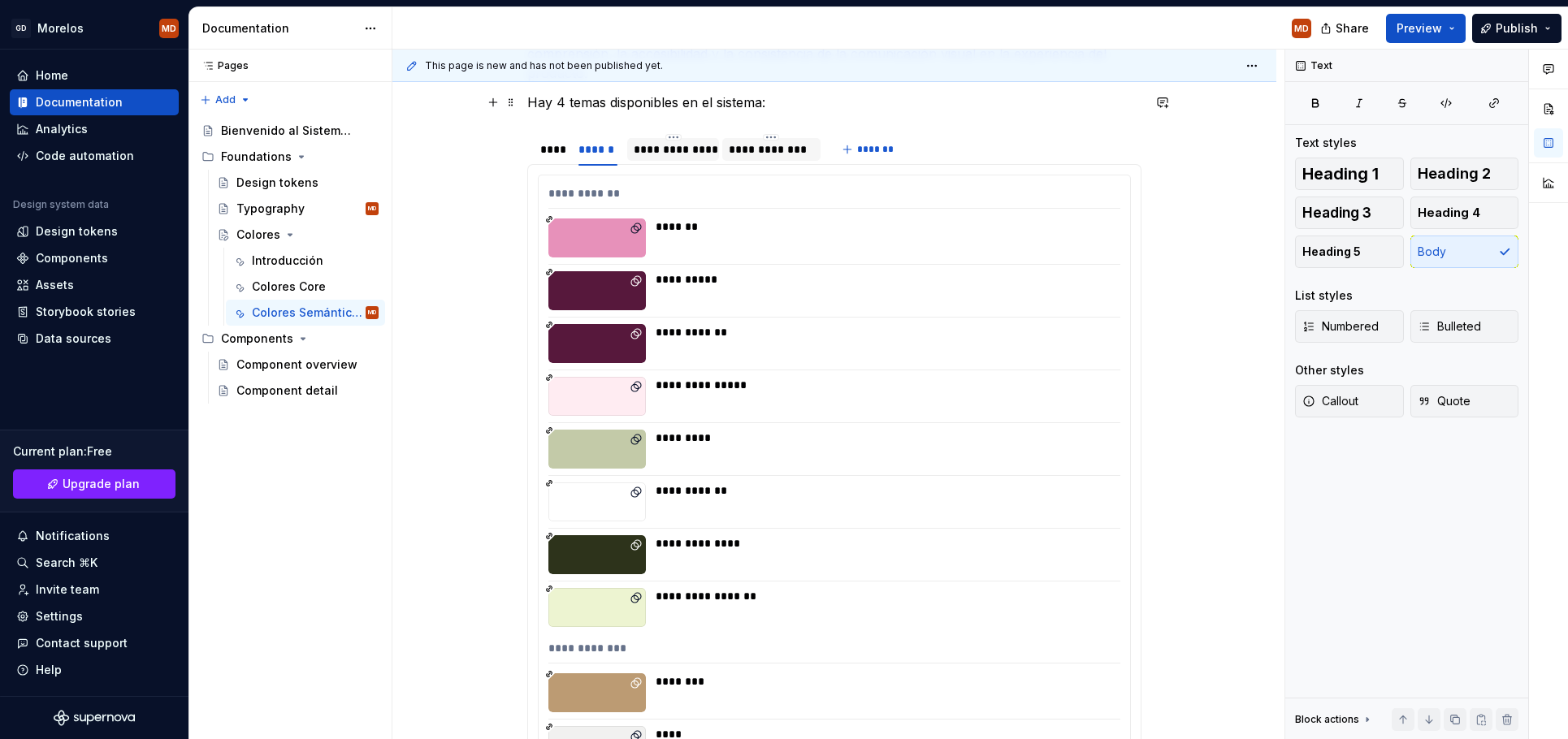
scroll to position [0, 0]
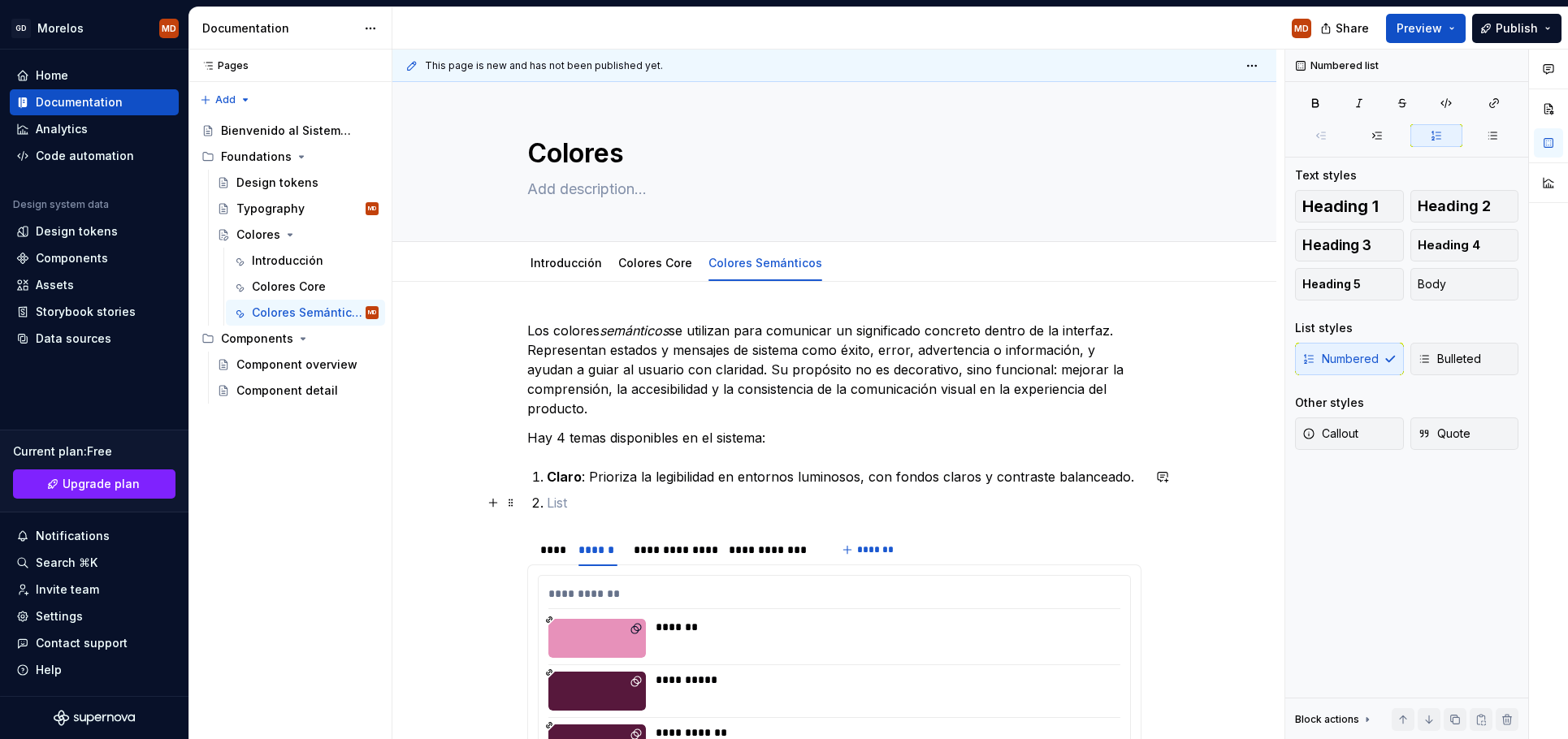
click at [585, 492] on ol "Claro : Prioriza la legibilidad en entornos luminosos, con fondos claros y cont…" at bounding box center [844, 490] width 595 height 46
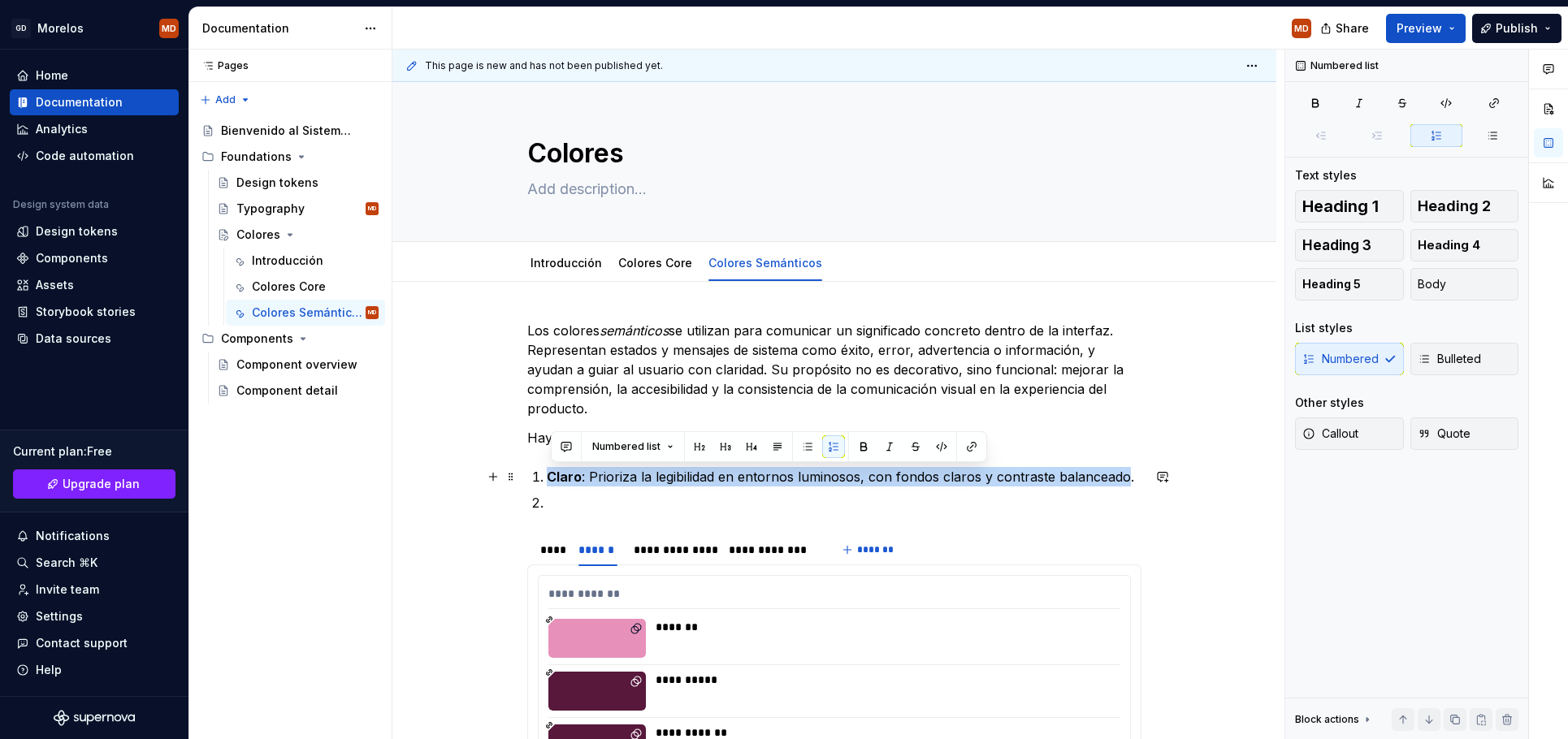
drag, startPoint x: 1105, startPoint y: 474, endPoint x: 549, endPoint y: 470, distance: 556.0
click at [549, 470] on li "Claro : Prioriza la legibilidad en entornos luminosos, con fondos claros y cont…" at bounding box center [844, 477] width 595 height 20
copy p "Claro : Prioriza la legibilidad en entornos luminosos, con fondos claros y cont…"
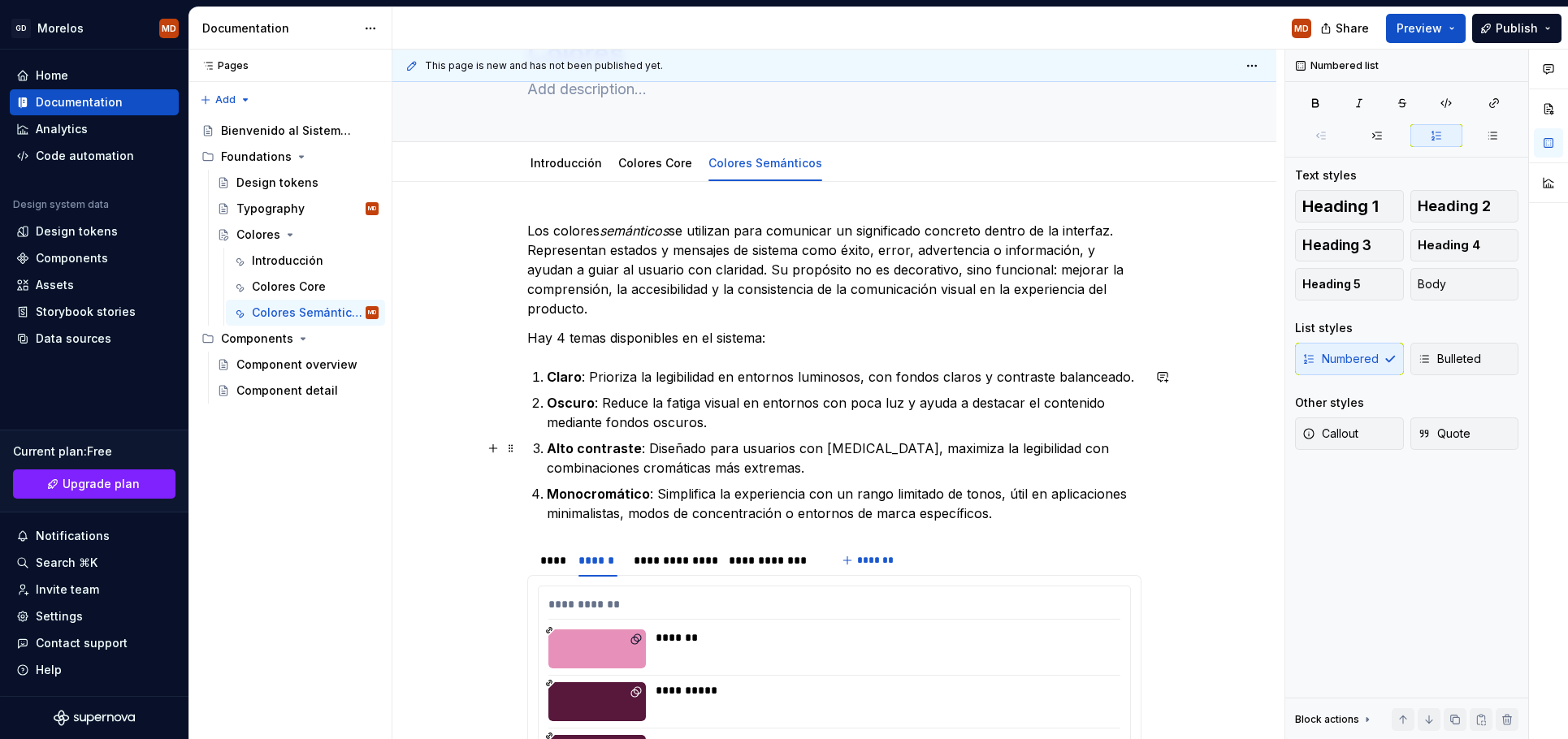
scroll to position [79, 0]
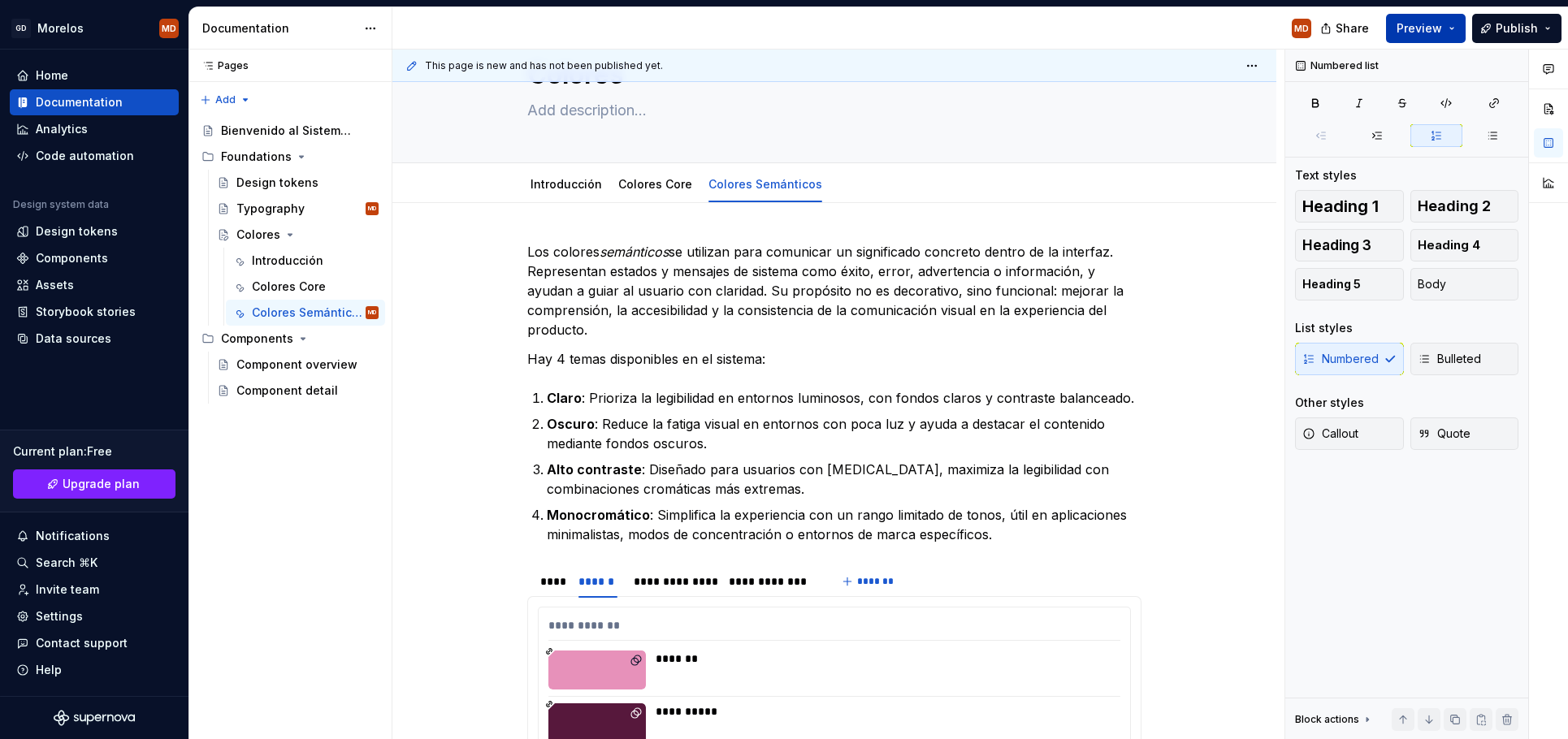
click at [1422, 25] on span "Preview" at bounding box center [1420, 28] width 46 height 16
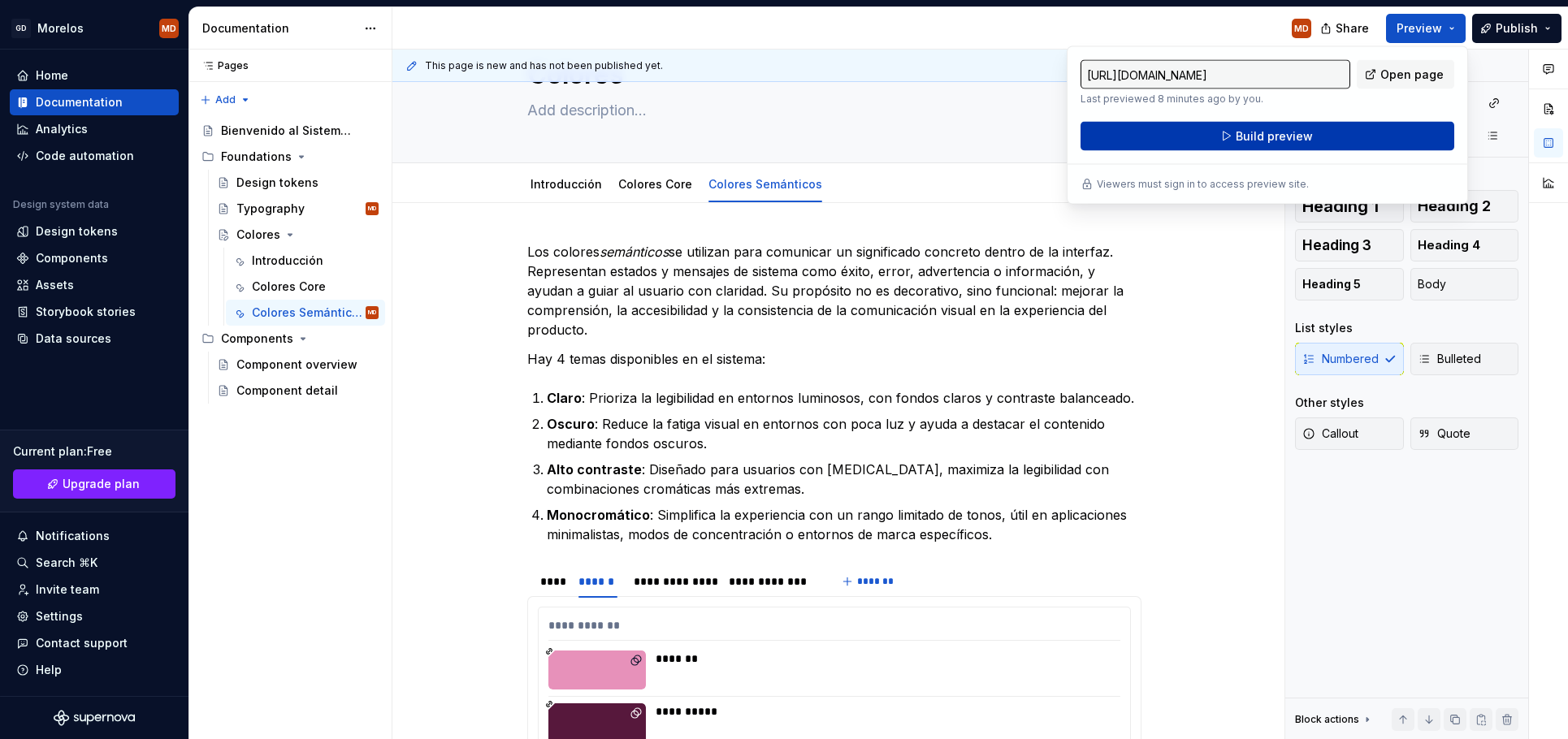
click at [1319, 136] on button "Build preview" at bounding box center [1267, 135] width 374 height 29
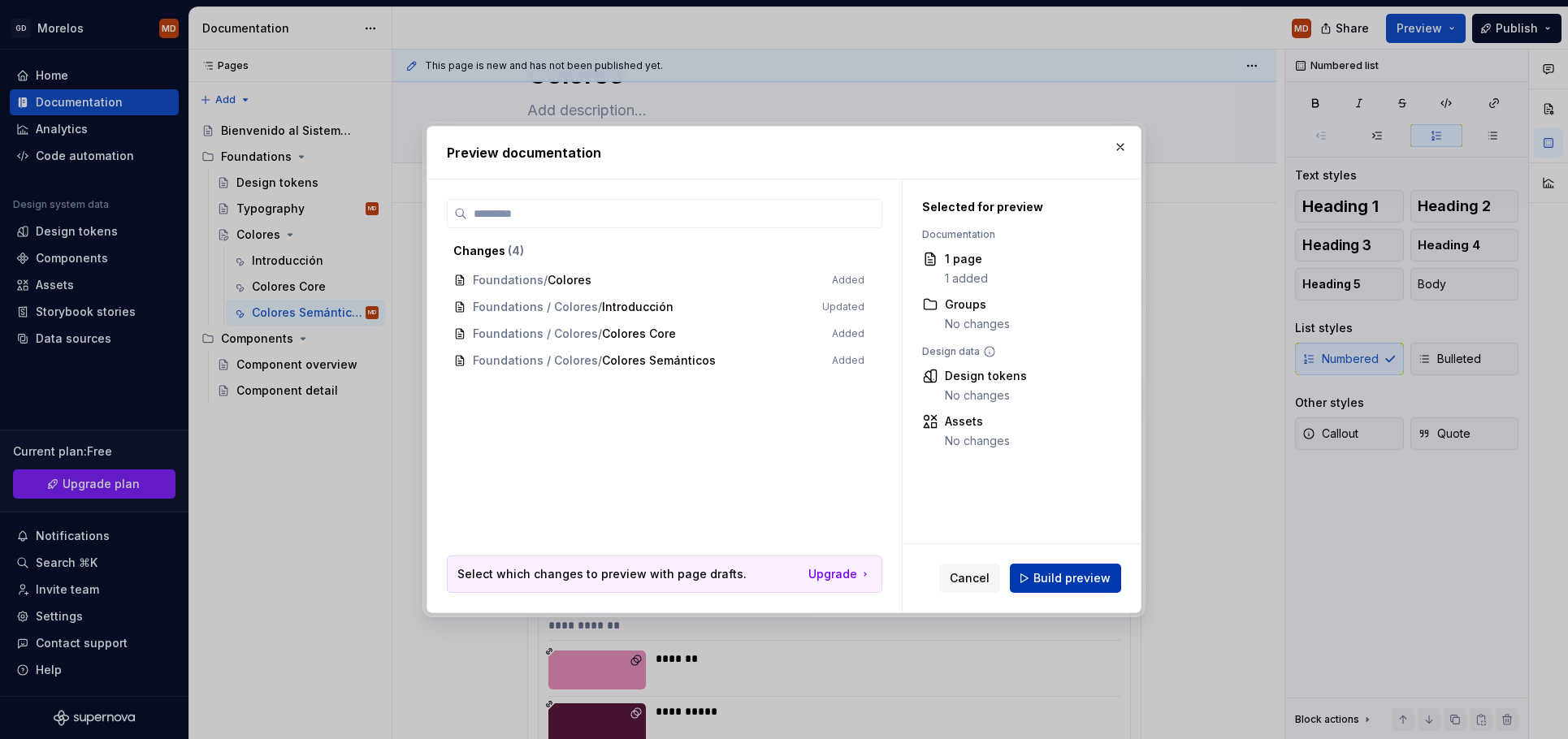
click at [1076, 576] on span "Build preview" at bounding box center [1071, 579] width 77 height 16
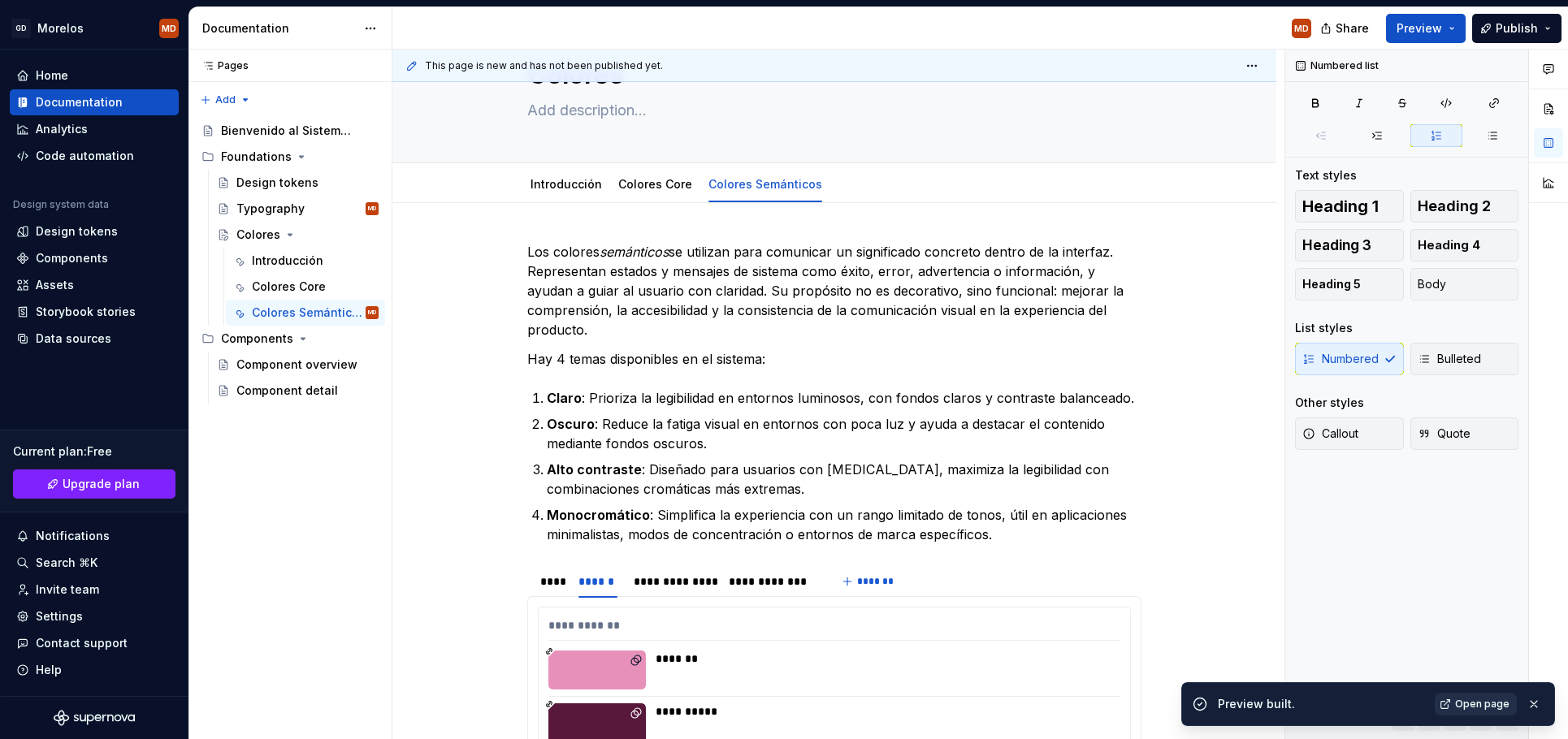
click at [1497, 705] on span "Open page" at bounding box center [1482, 704] width 55 height 13
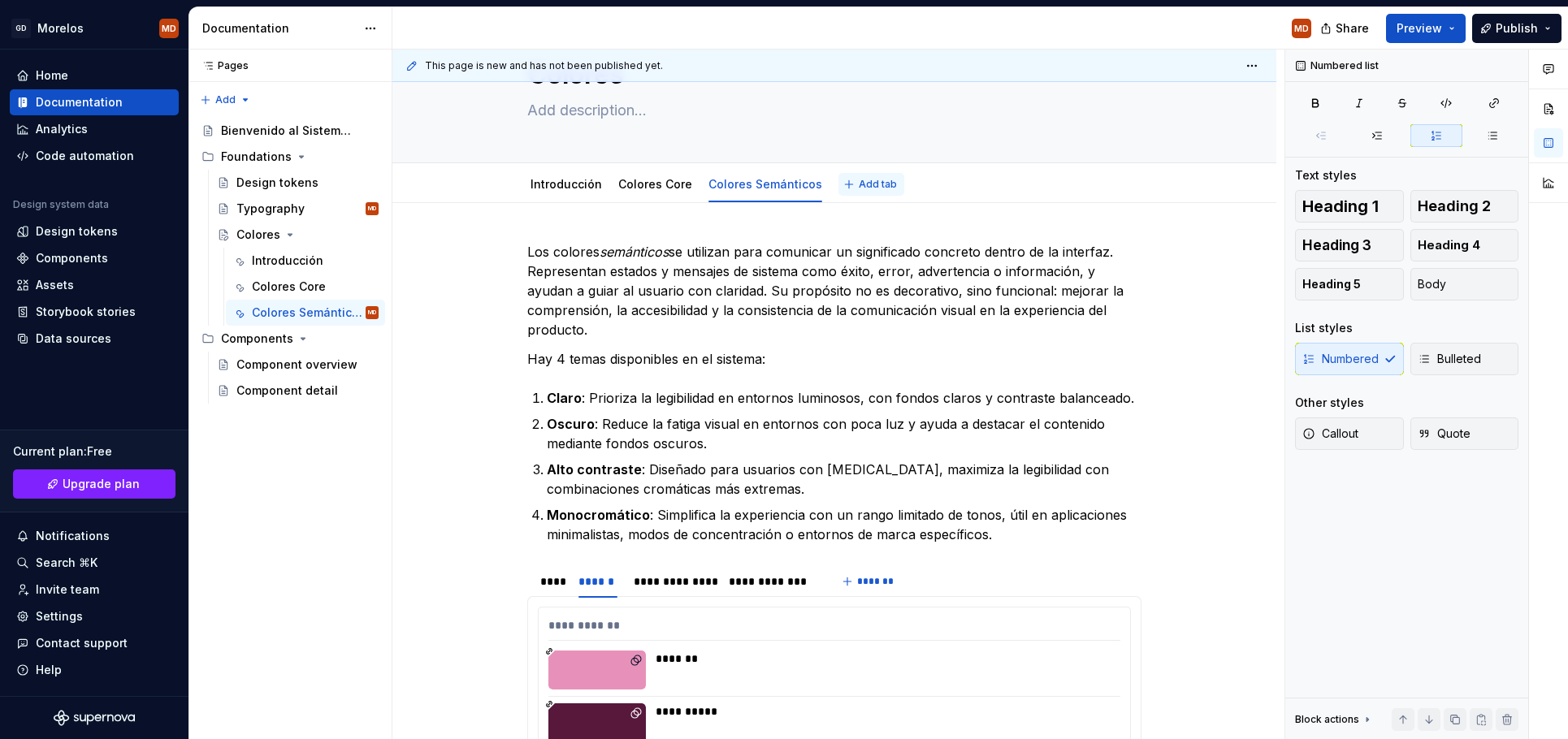
click at [864, 175] on button "Add tab" at bounding box center [872, 184] width 66 height 23
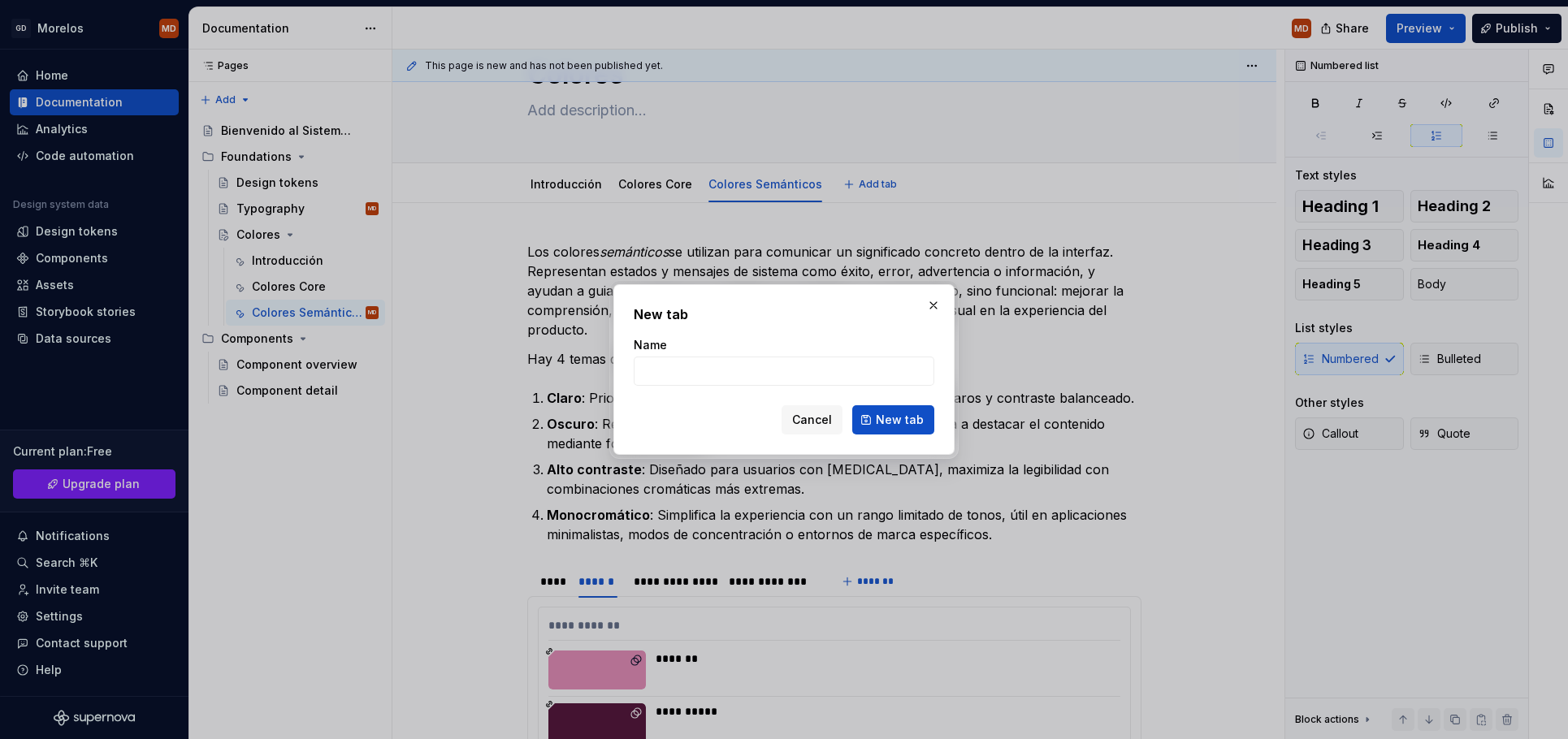
type textarea "*"
type input "Tokens"
click button "New tab" at bounding box center [894, 419] width 82 height 29
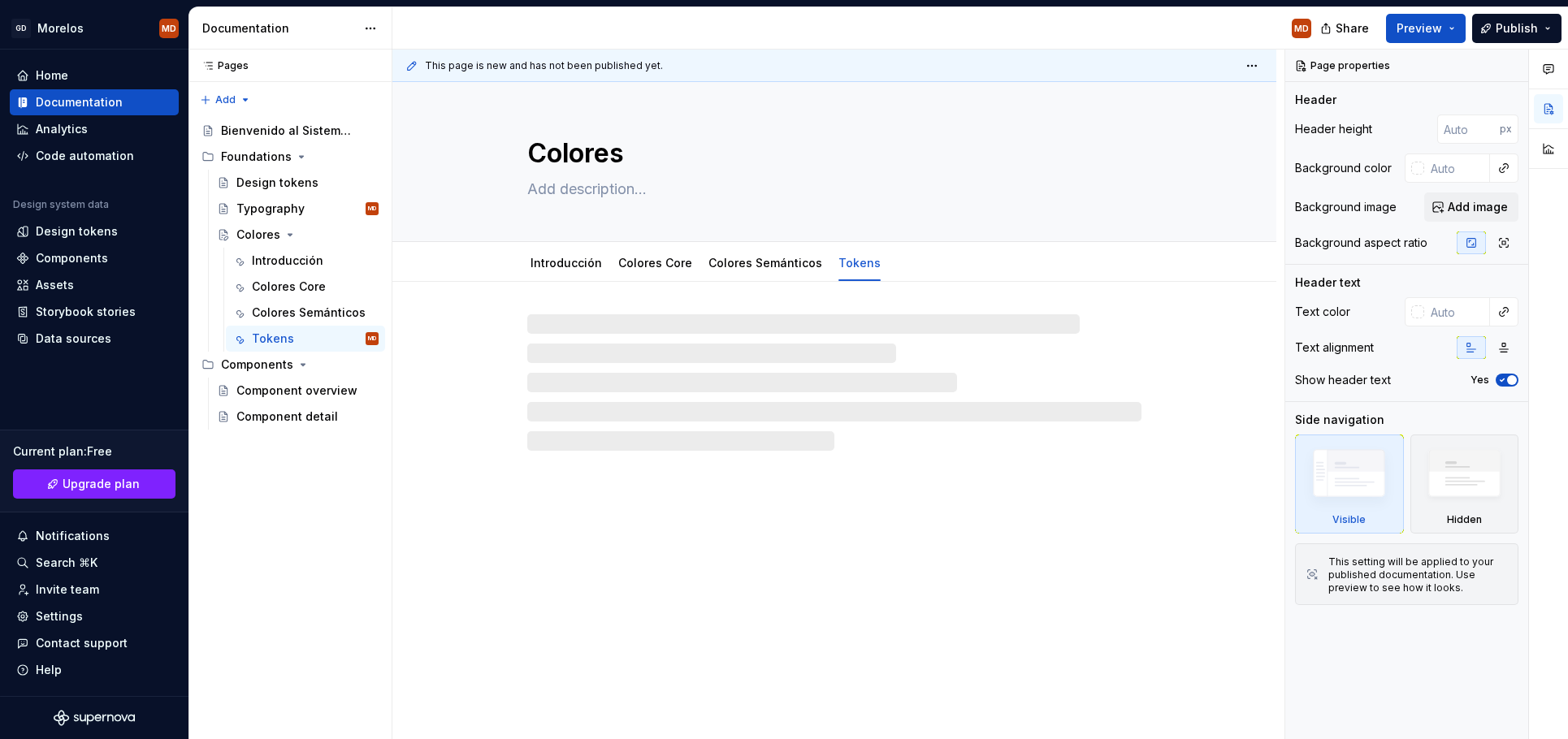
type textarea "*"
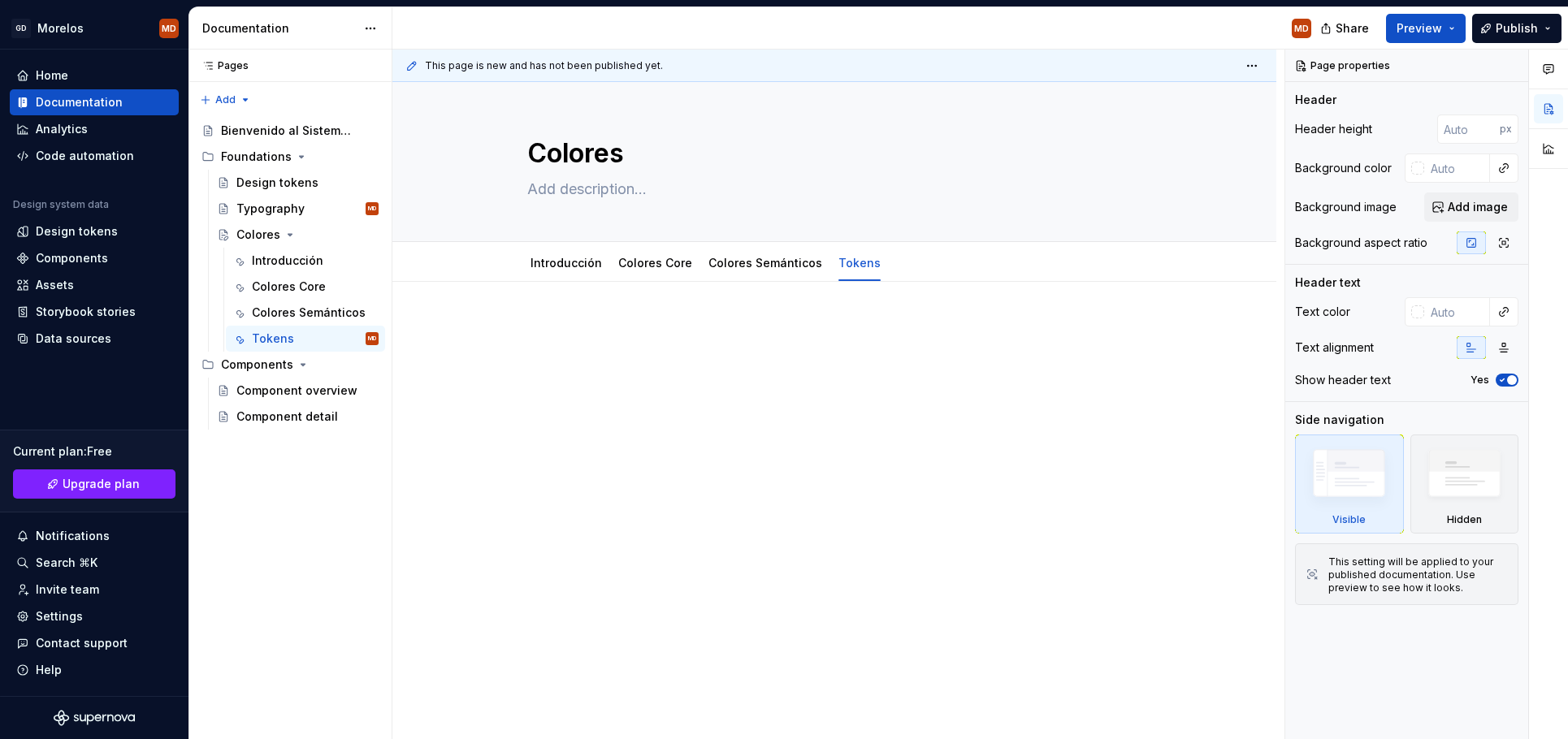
click at [676, 337] on p at bounding box center [834, 331] width 615 height 20
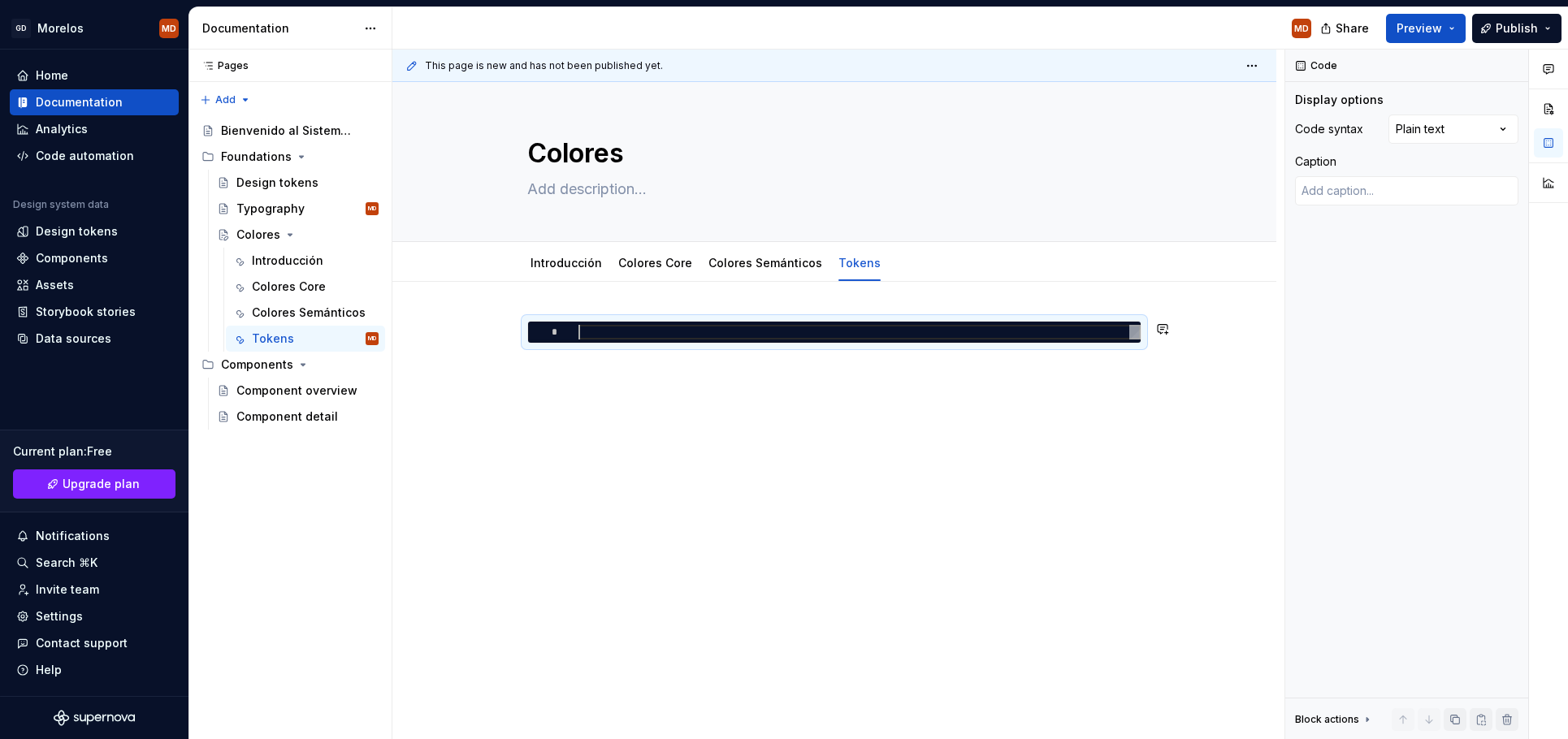
click at [724, 403] on div "*" at bounding box center [834, 452] width 884 height 342
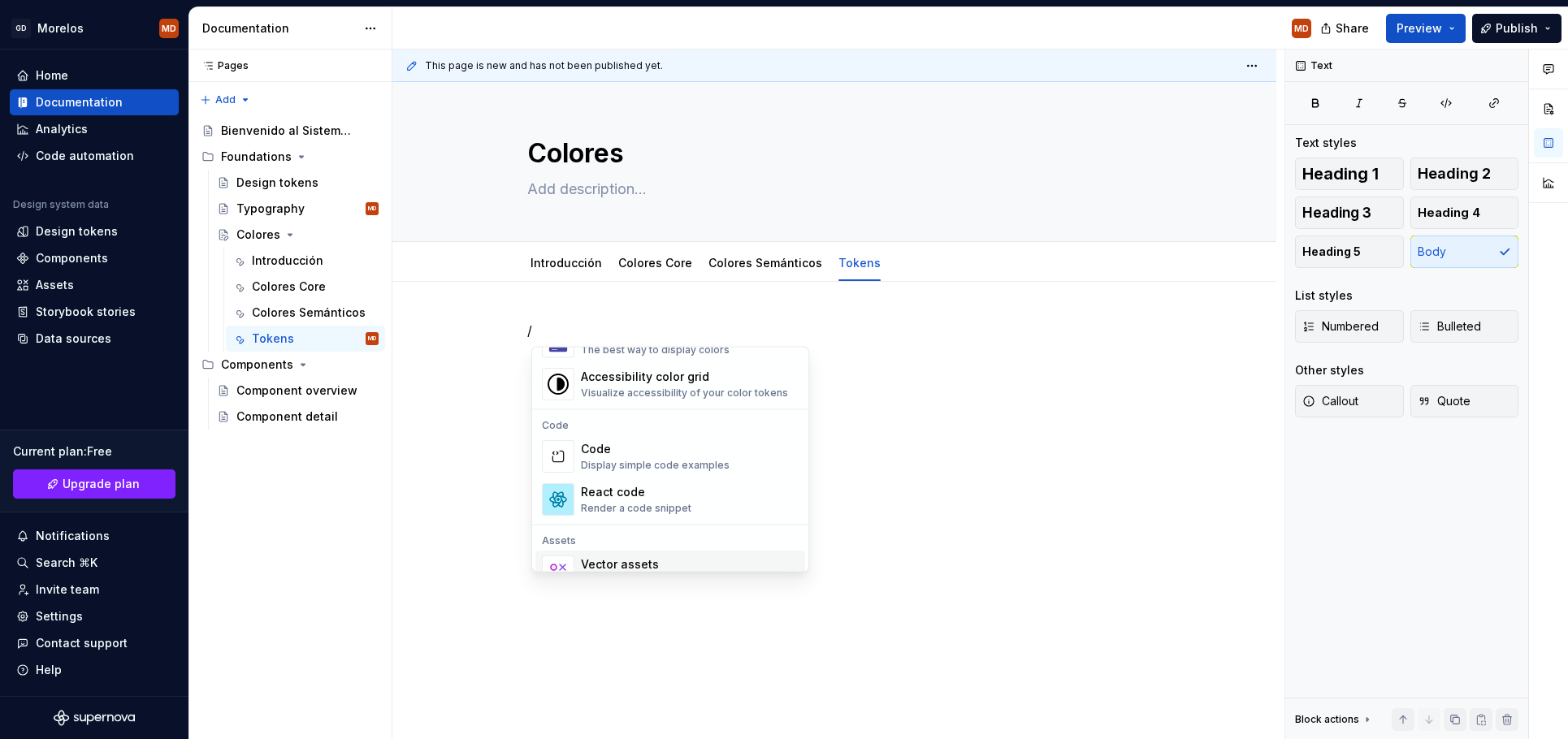
scroll to position [1260, 0]
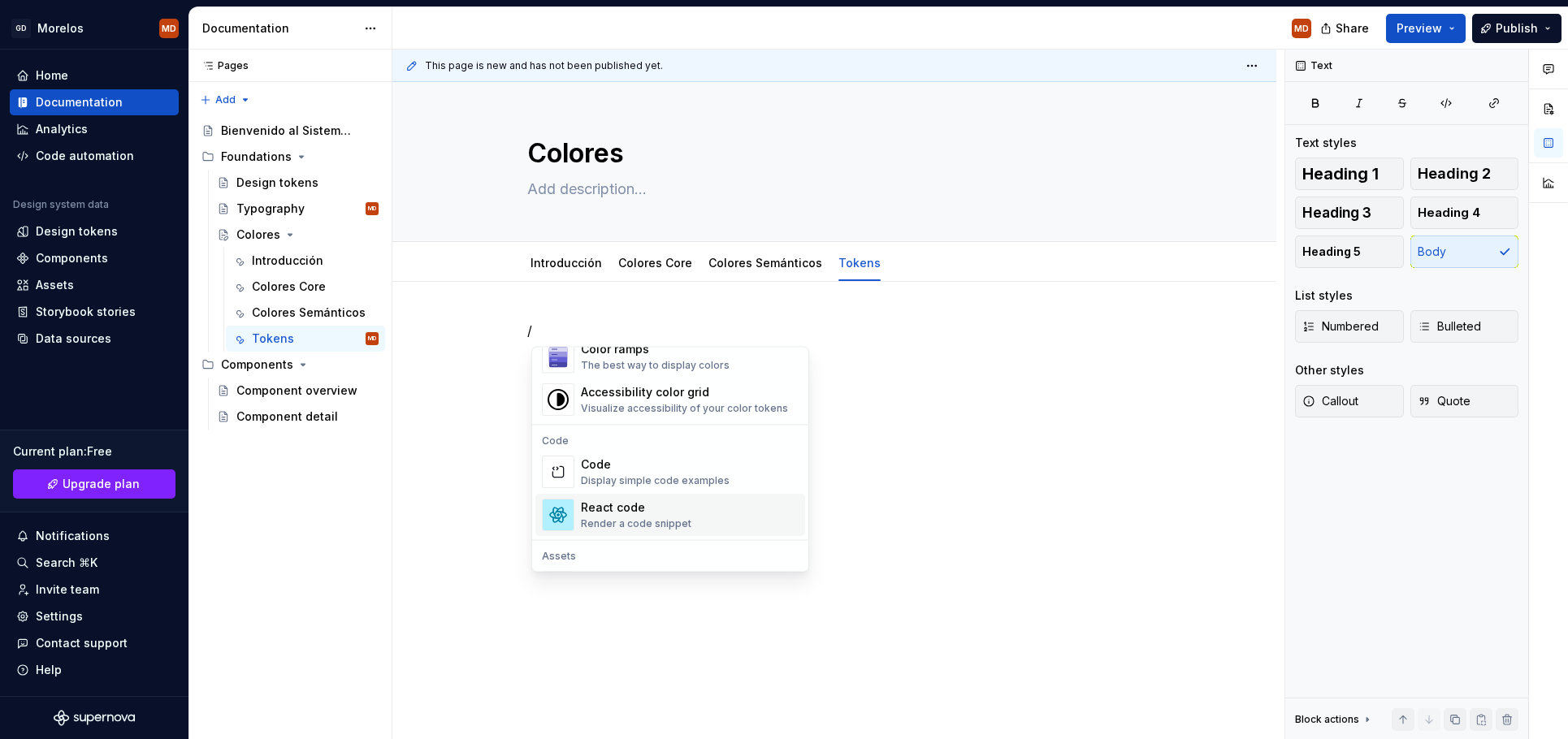
click at [717, 511] on div "React code Render a code snippet" at bounding box center [689, 516] width 218 height 33
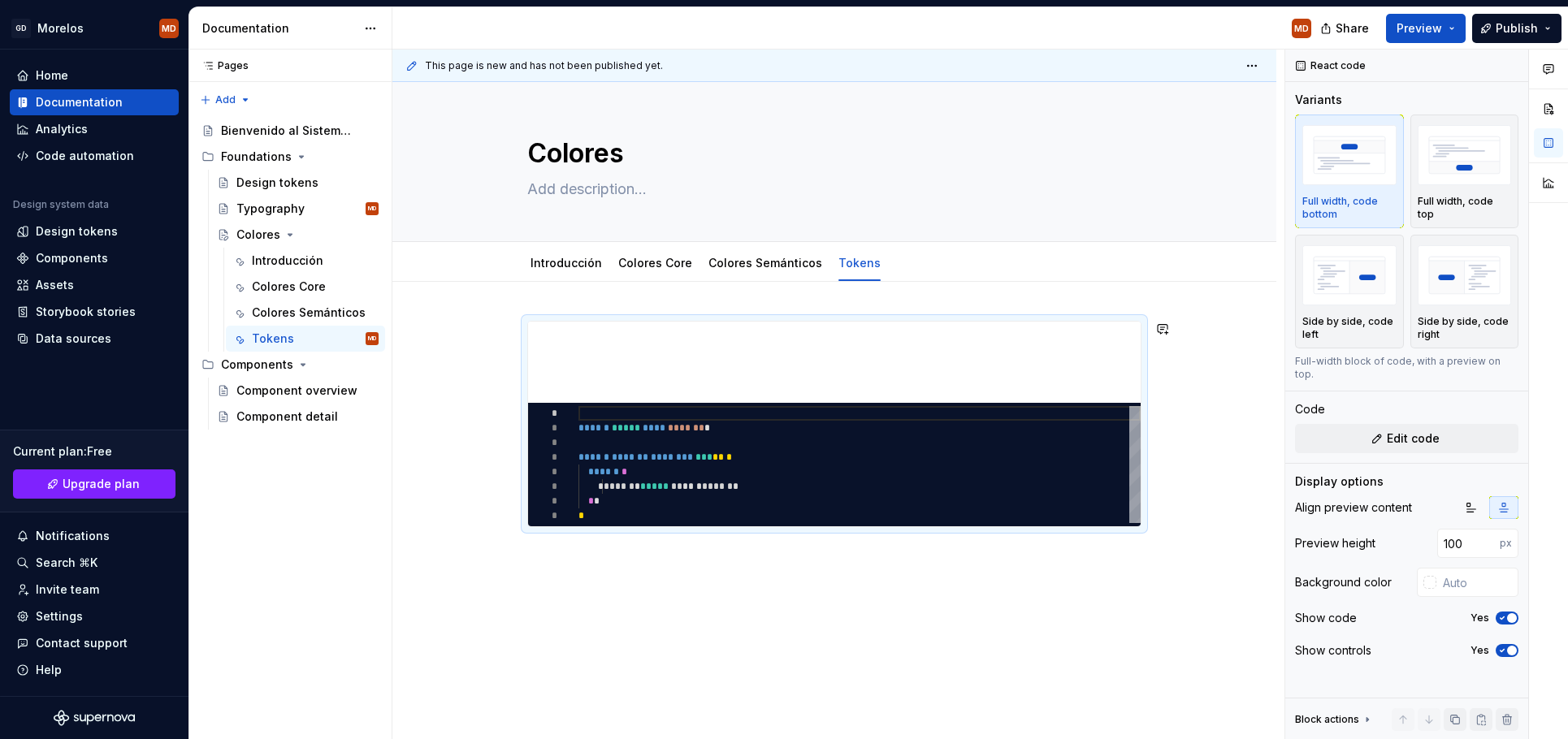
click at [727, 571] on div "********* * * * * * * * * ****** ***** **** ******* * ****** ******* ******** *…" at bounding box center [834, 525] width 884 height 487
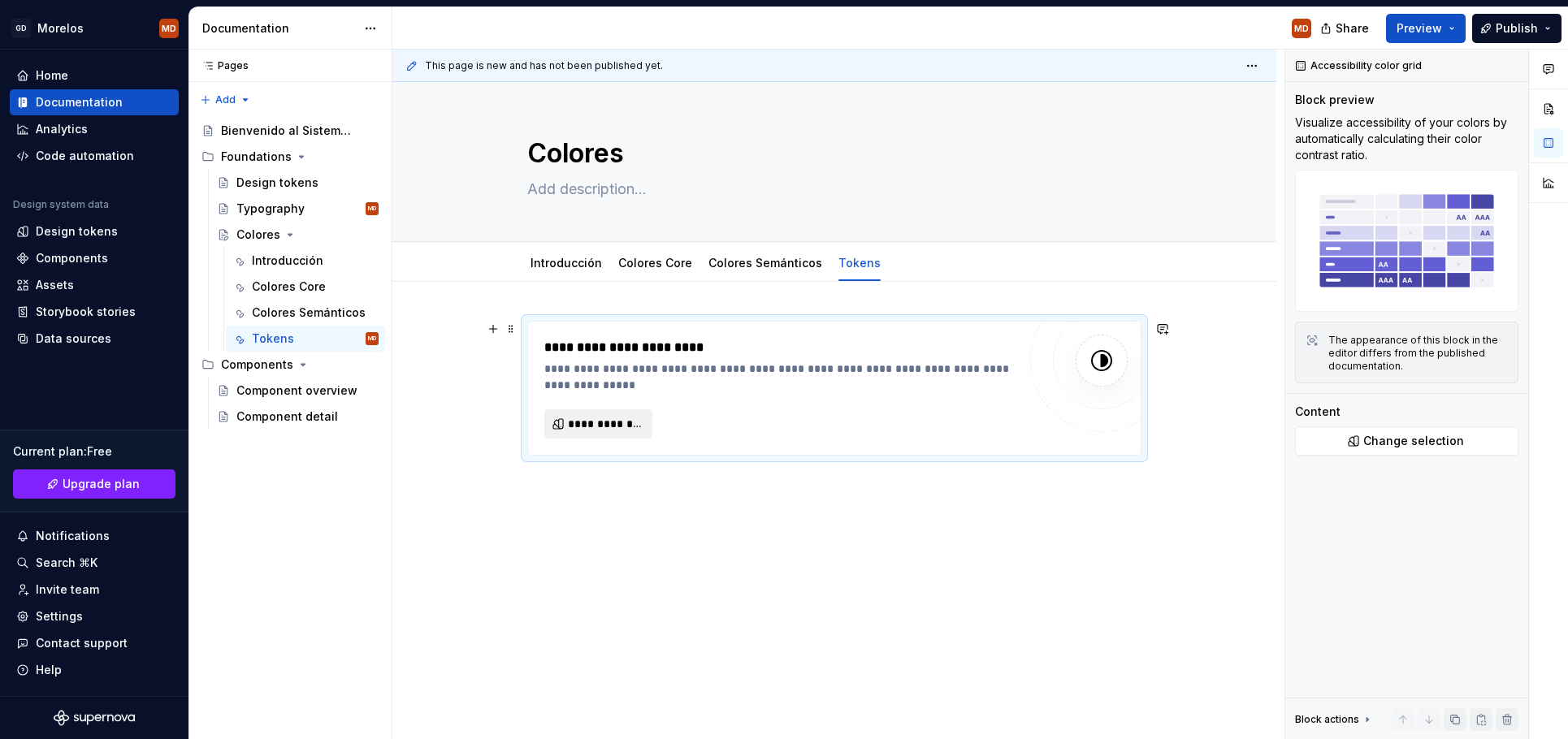
click at [606, 426] on span "**********" at bounding box center [605, 424] width 74 height 16
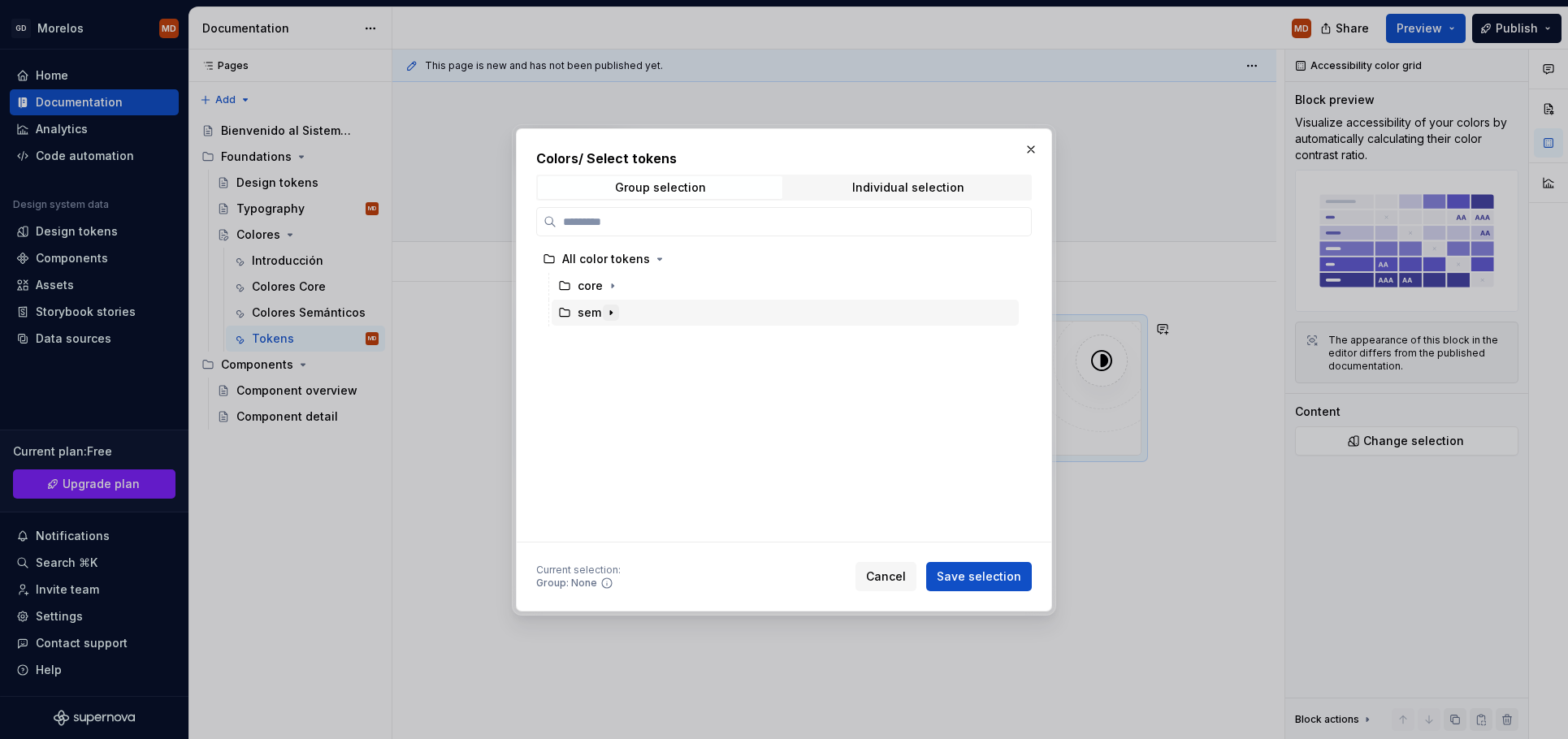
click at [607, 318] on icon "button" at bounding box center [611, 312] width 13 height 13
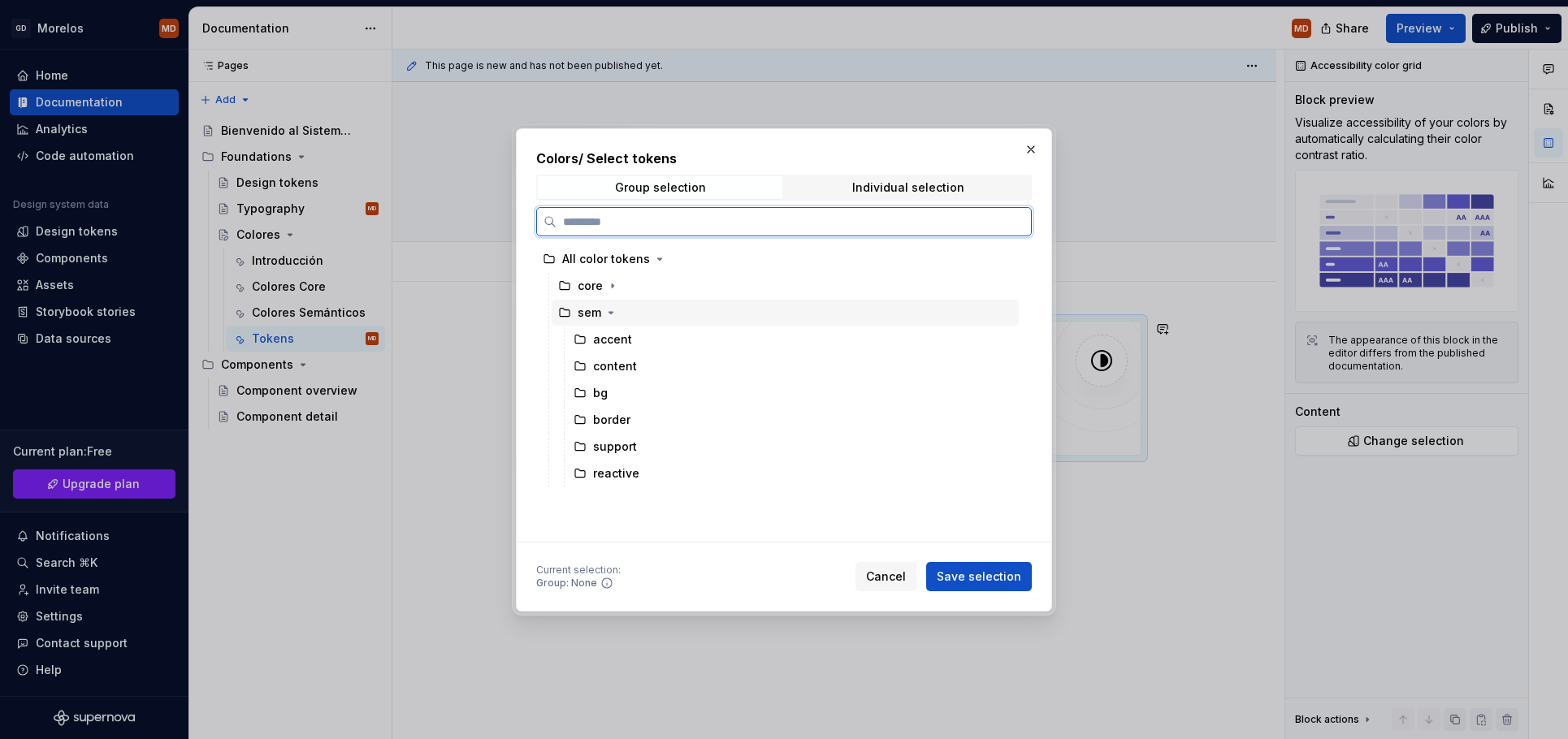
click at [640, 314] on div "sem" at bounding box center [785, 313] width 467 height 26
click at [641, 335] on div "accent" at bounding box center [792, 340] width 451 height 26
click at [641, 367] on div "content" at bounding box center [792, 367] width 451 height 26
click at [655, 308] on div "sem" at bounding box center [785, 313] width 467 height 26
click at [666, 367] on div "content" at bounding box center [792, 367] width 451 height 26
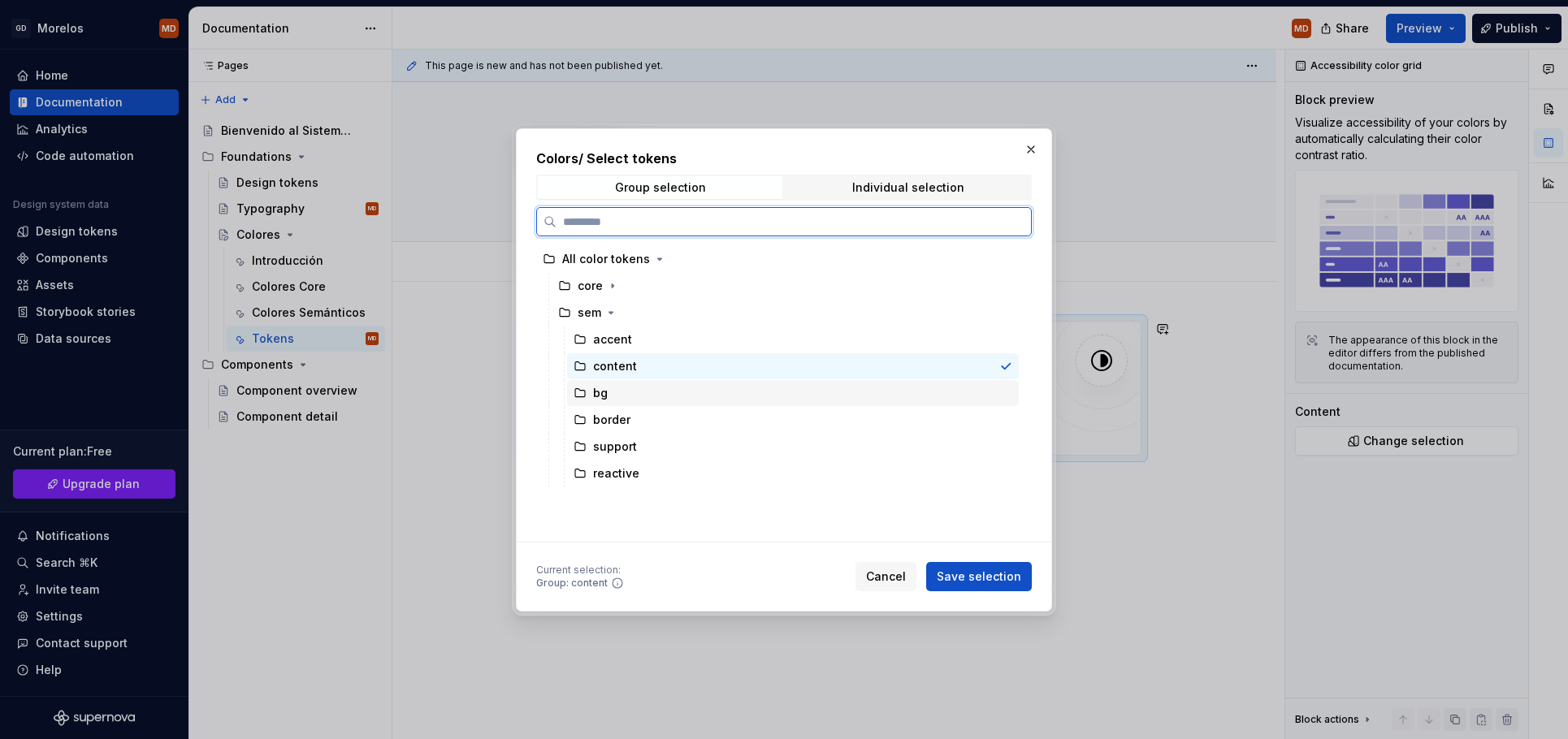
click at [725, 394] on div "bg" at bounding box center [792, 393] width 451 height 26
click at [732, 363] on div "content" at bounding box center [792, 367] width 451 height 26
click at [624, 317] on div "sem" at bounding box center [785, 313] width 467 height 26
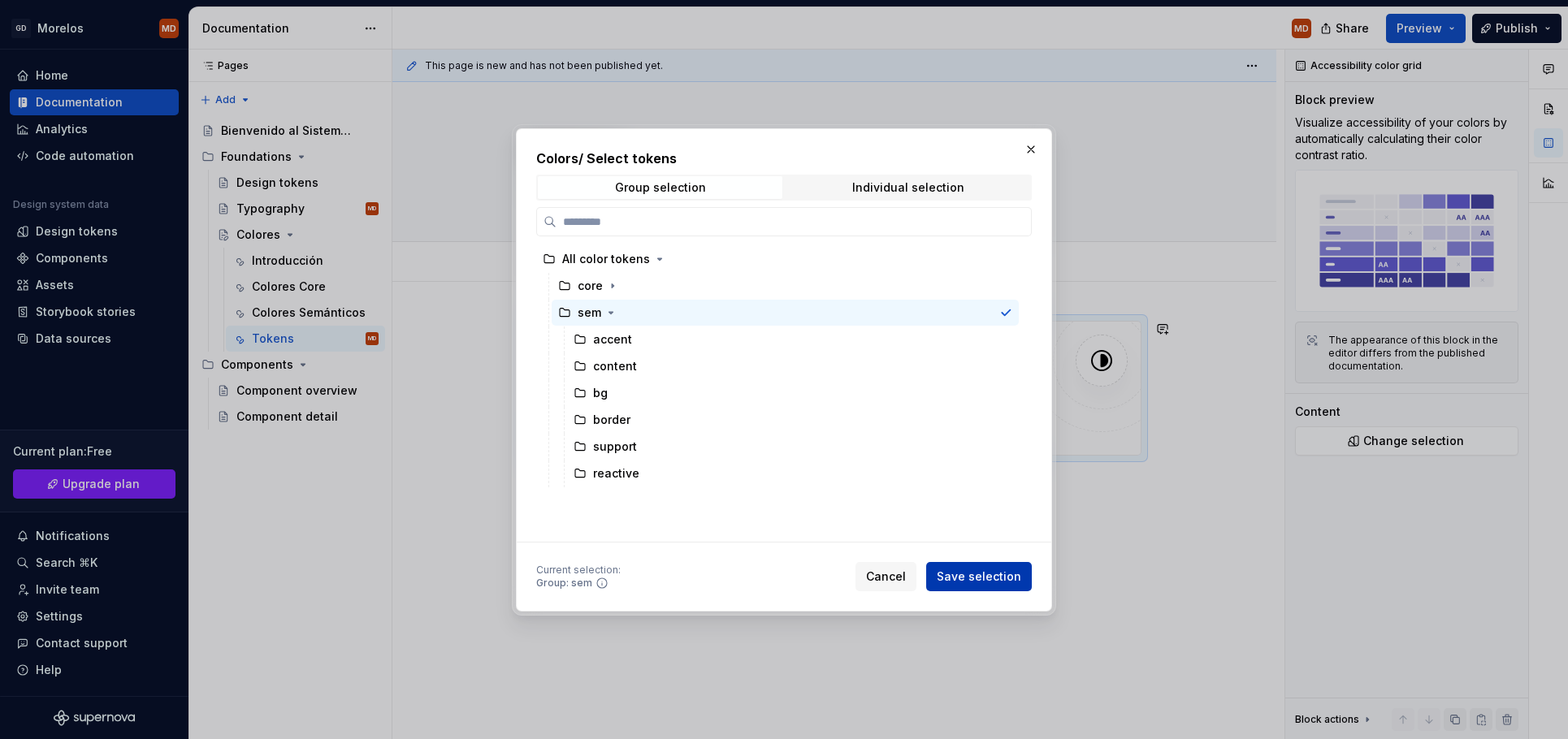
click at [978, 571] on span "Save selection" at bounding box center [978, 577] width 85 height 16
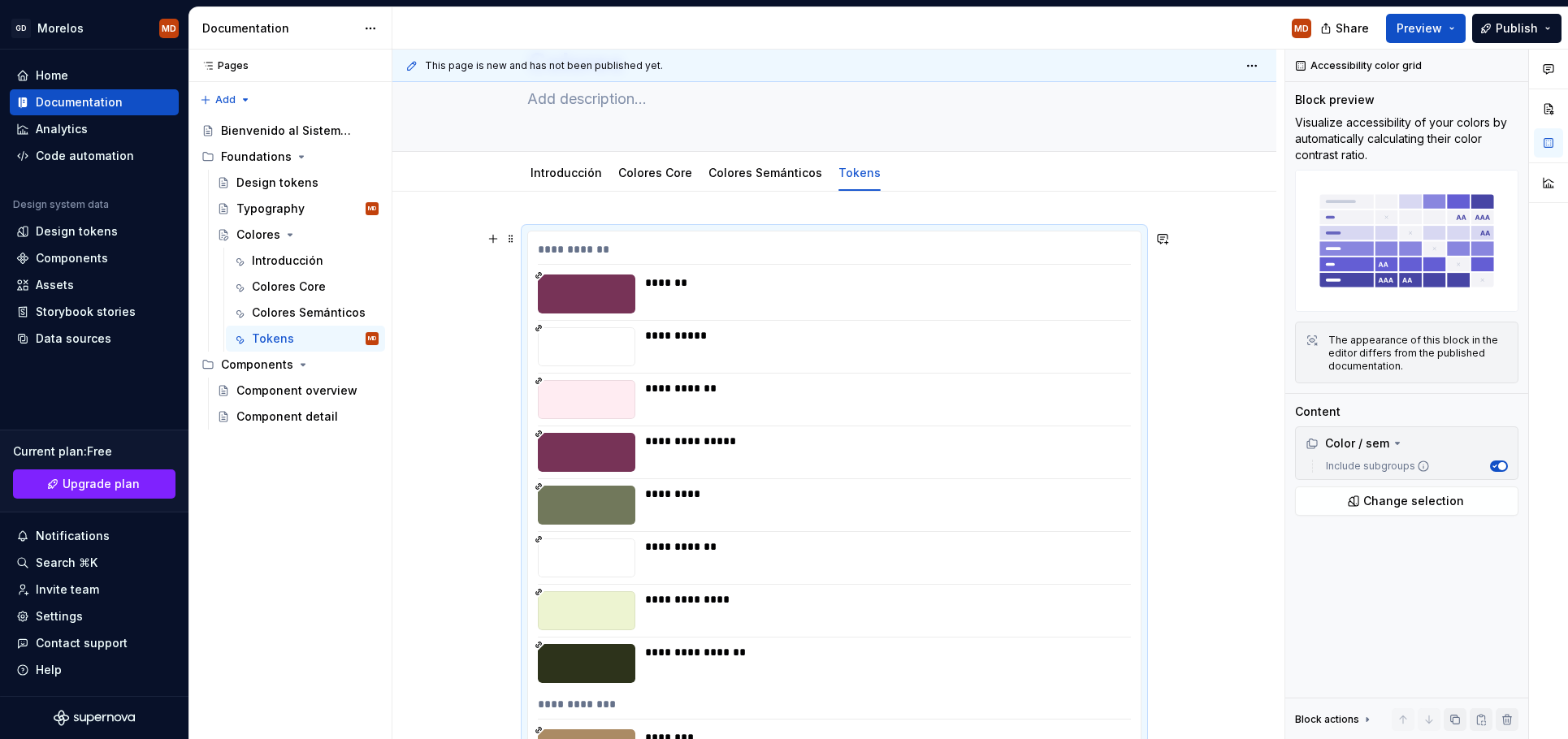
scroll to position [0, 0]
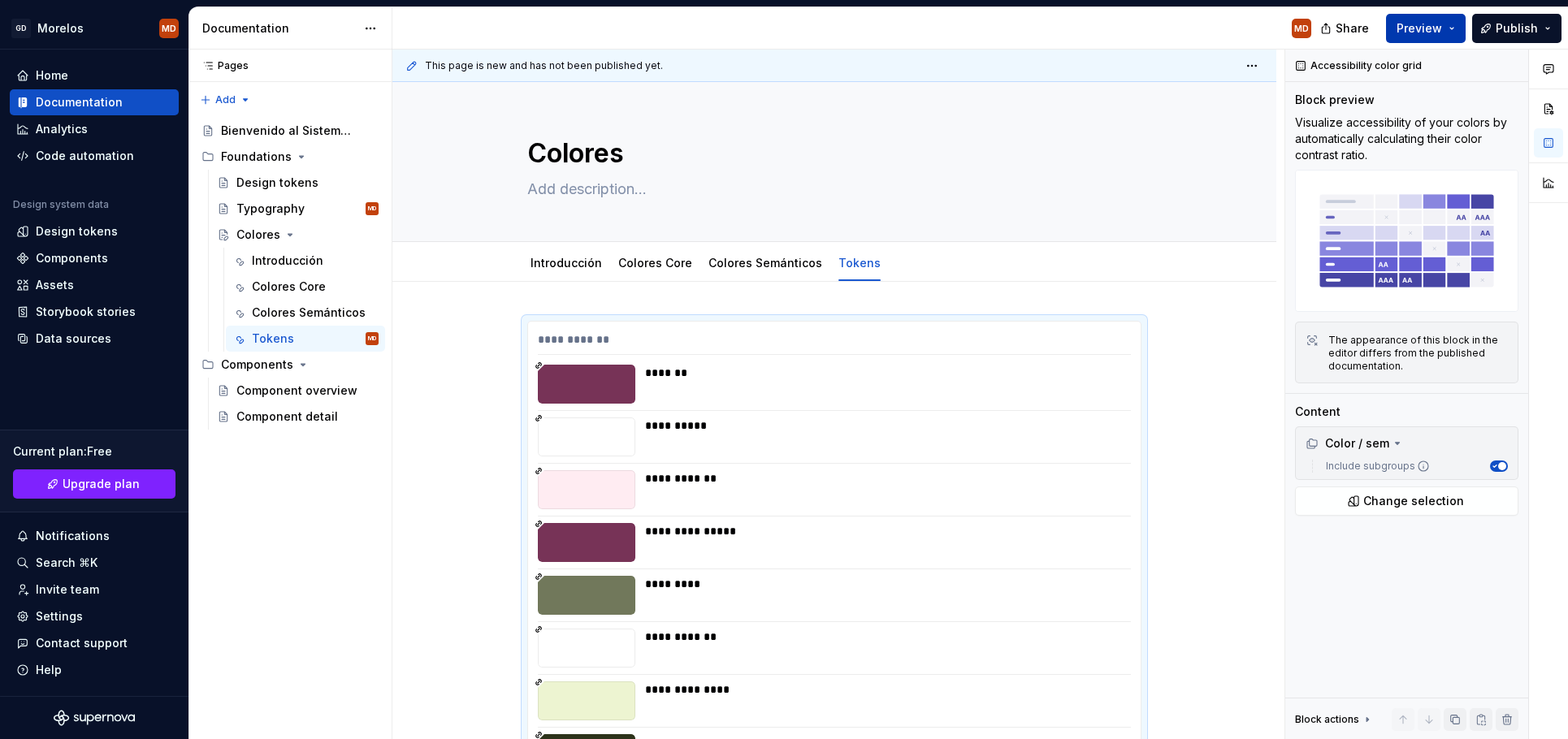
click at [1417, 26] on span "Preview" at bounding box center [1420, 28] width 46 height 16
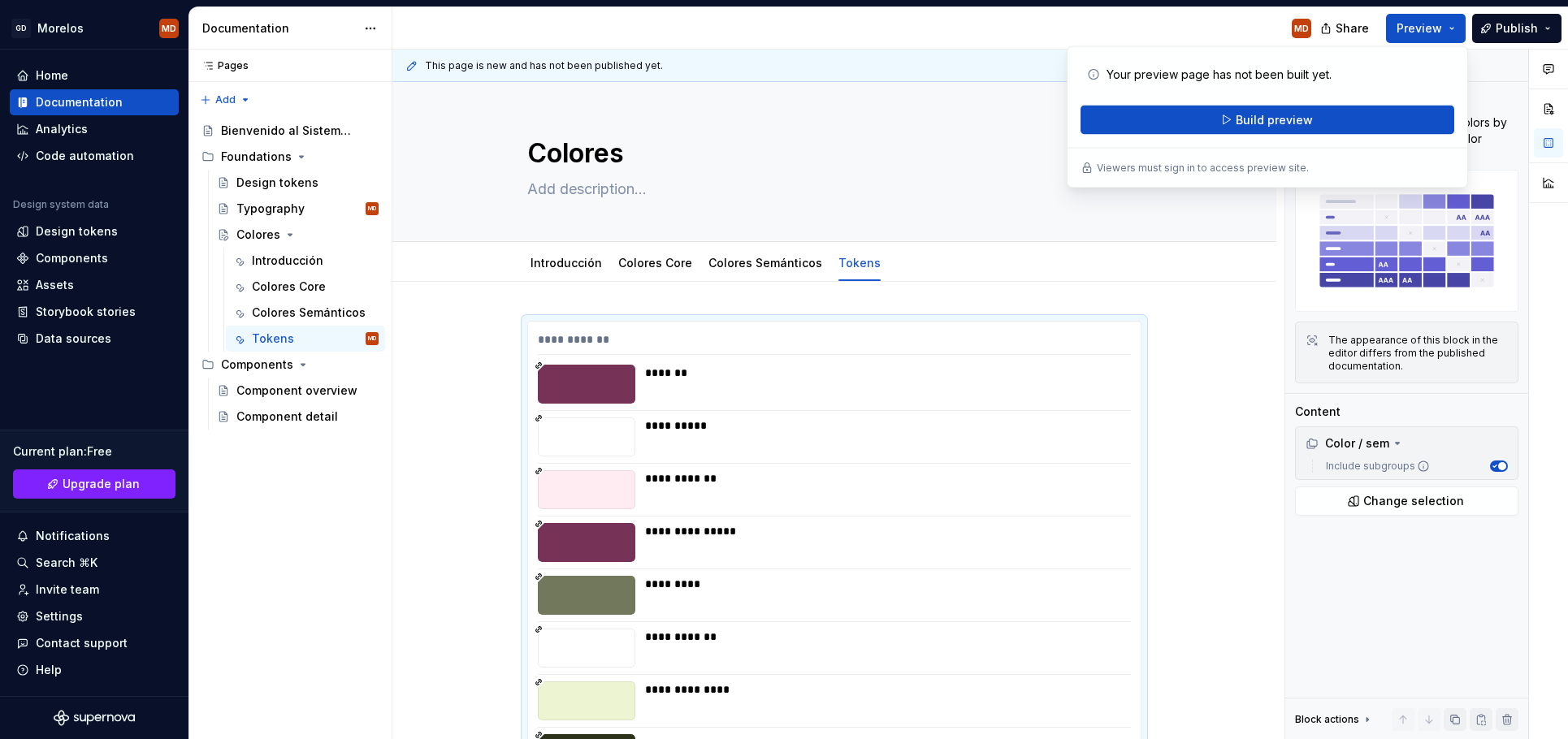
click at [1319, 136] on div "Your preview page has not been built yet. Build preview Viewers must sign in to…" at bounding box center [1267, 117] width 401 height 142
click at [1314, 124] on button "Build preview" at bounding box center [1267, 120] width 374 height 29
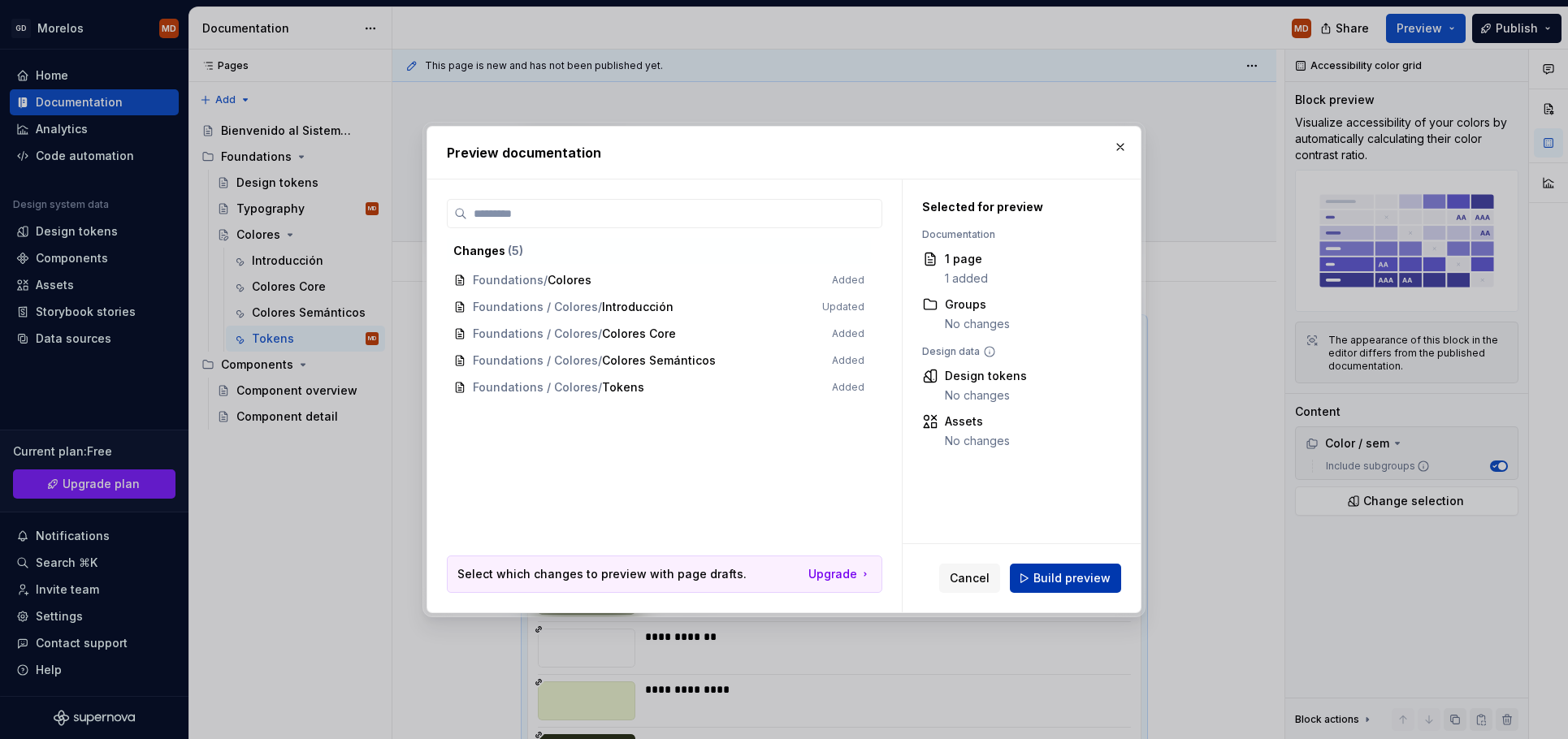
click at [1029, 569] on button "Build preview" at bounding box center [1066, 578] width 112 height 29
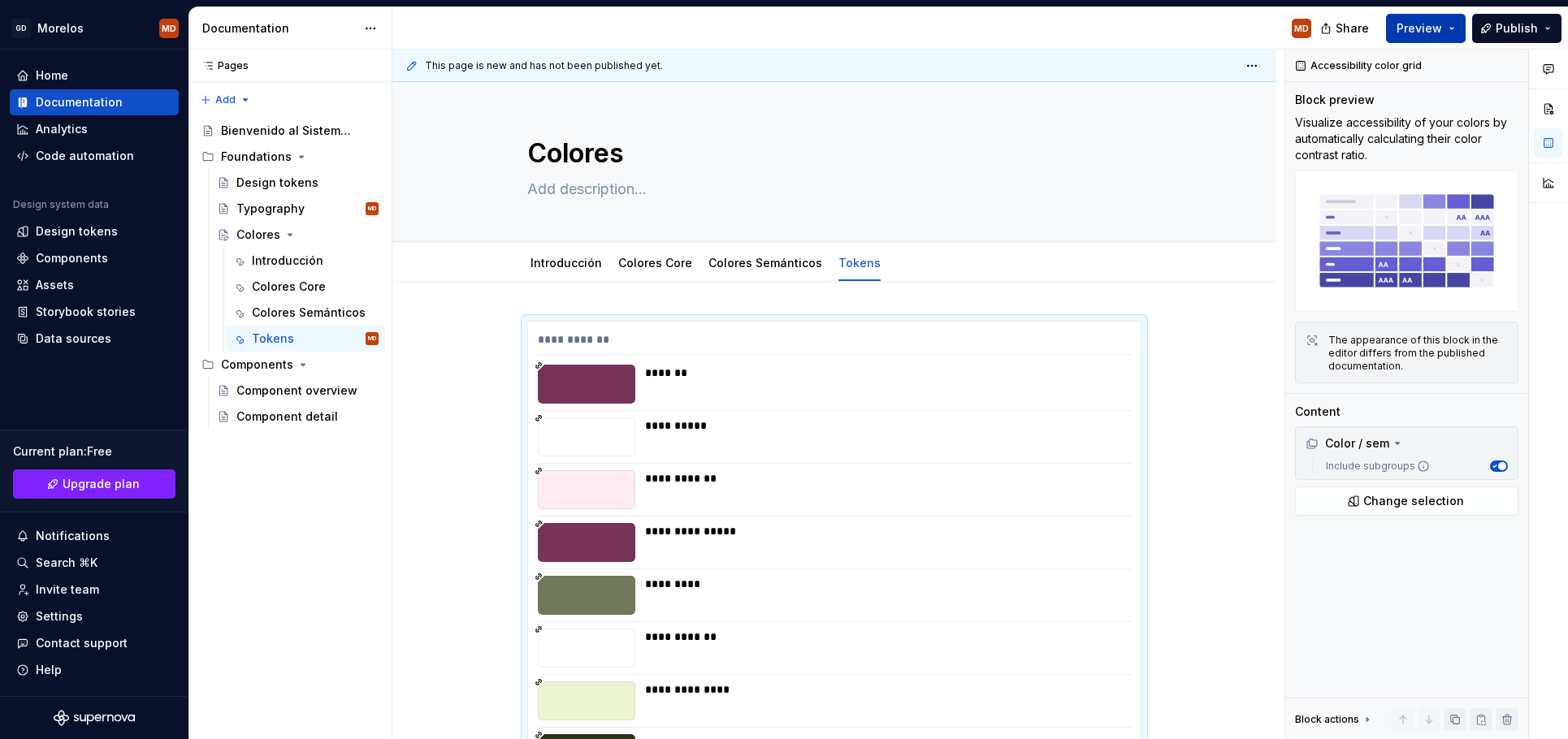
click at [1456, 25] on button "Preview" at bounding box center [1426, 28] width 80 height 29
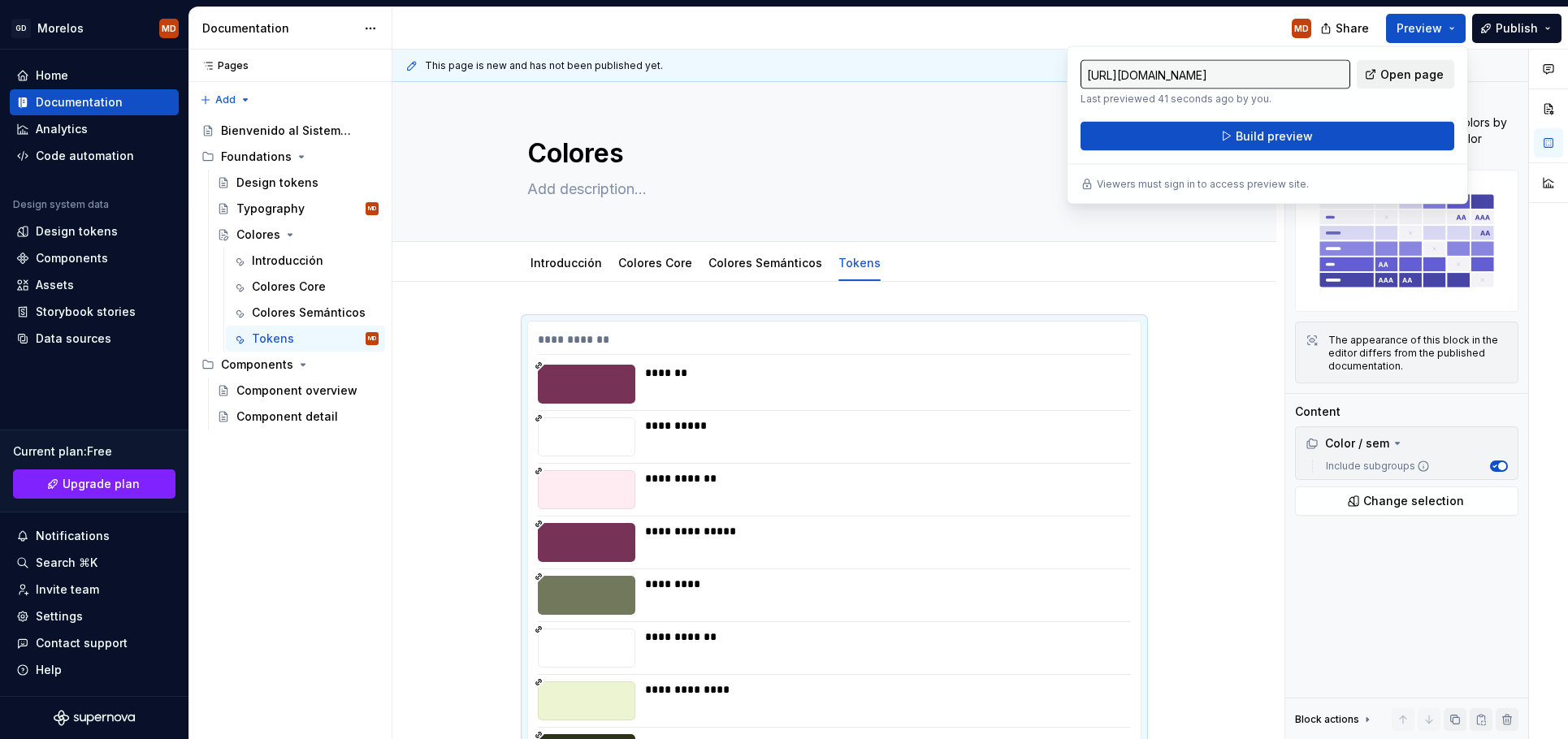
click at [1407, 77] on span "Open page" at bounding box center [1413, 75] width 64 height 16
click at [515, 332] on span at bounding box center [510, 329] width 13 height 23
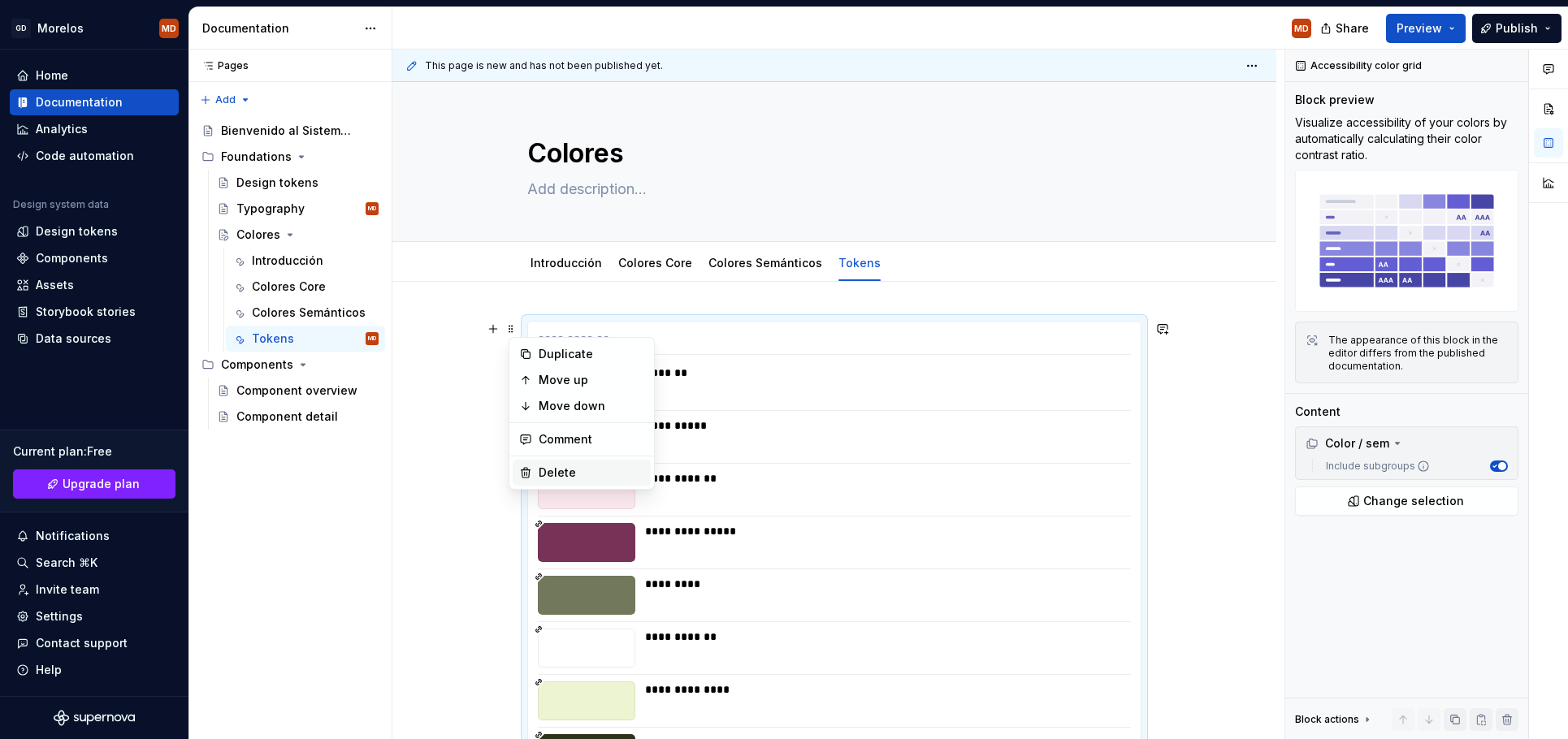
click at [569, 460] on div "Delete" at bounding box center [582, 473] width 138 height 26
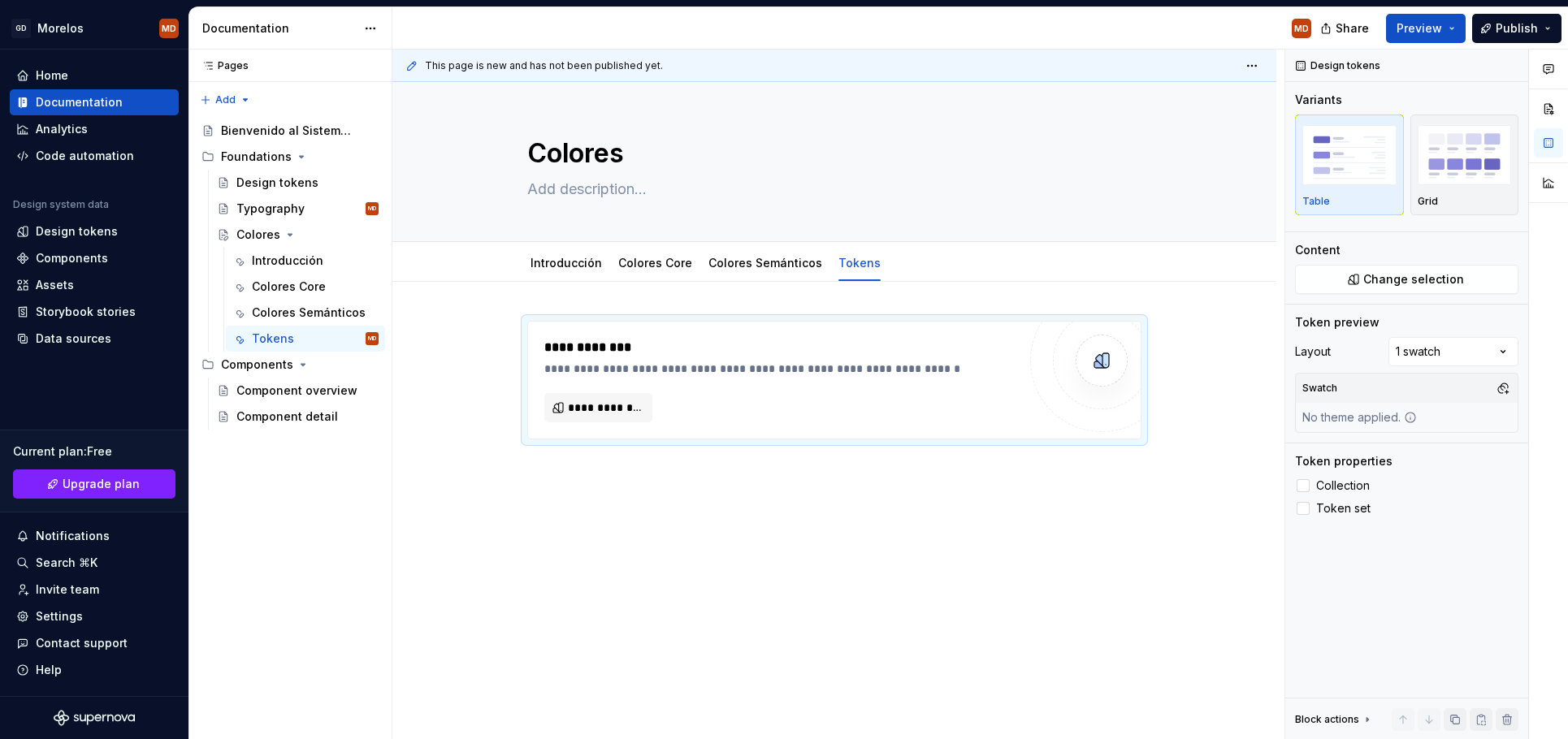
type textarea "*"
click at [619, 407] on span "**********" at bounding box center [605, 407] width 74 height 16
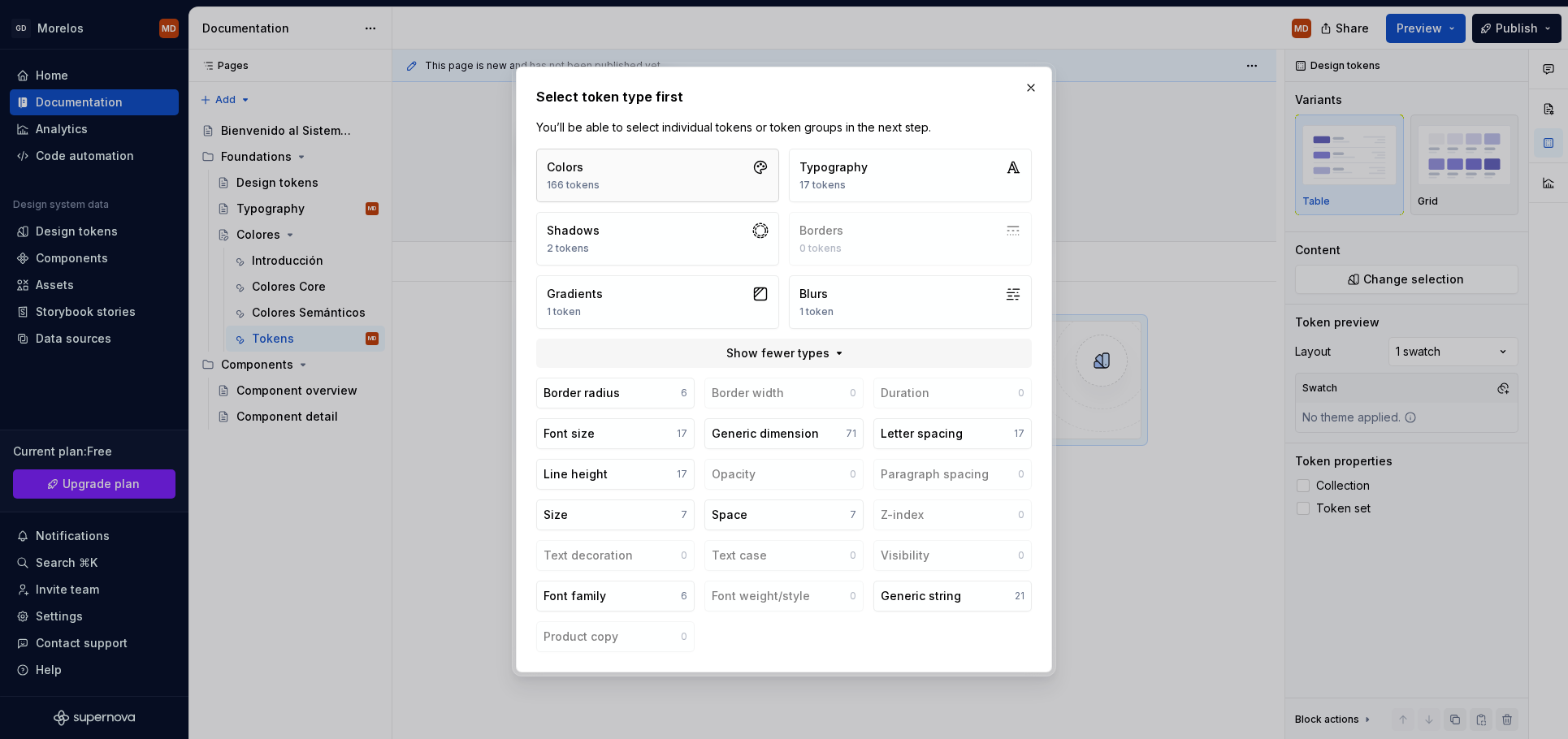
click at [656, 158] on button "Colors 166 tokens" at bounding box center [657, 175] width 243 height 54
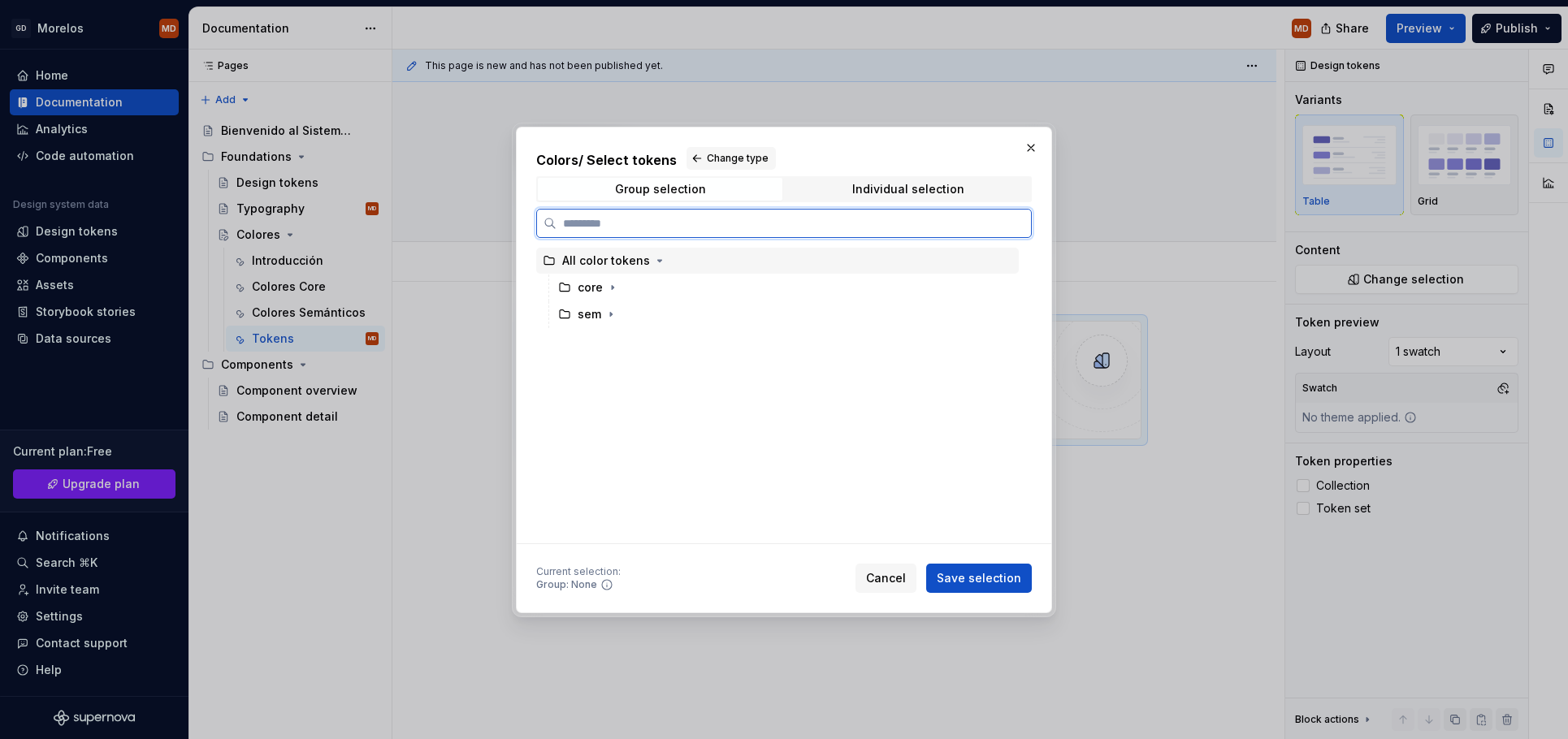
click at [665, 255] on div "All color tokens" at bounding box center [777, 261] width 482 height 26
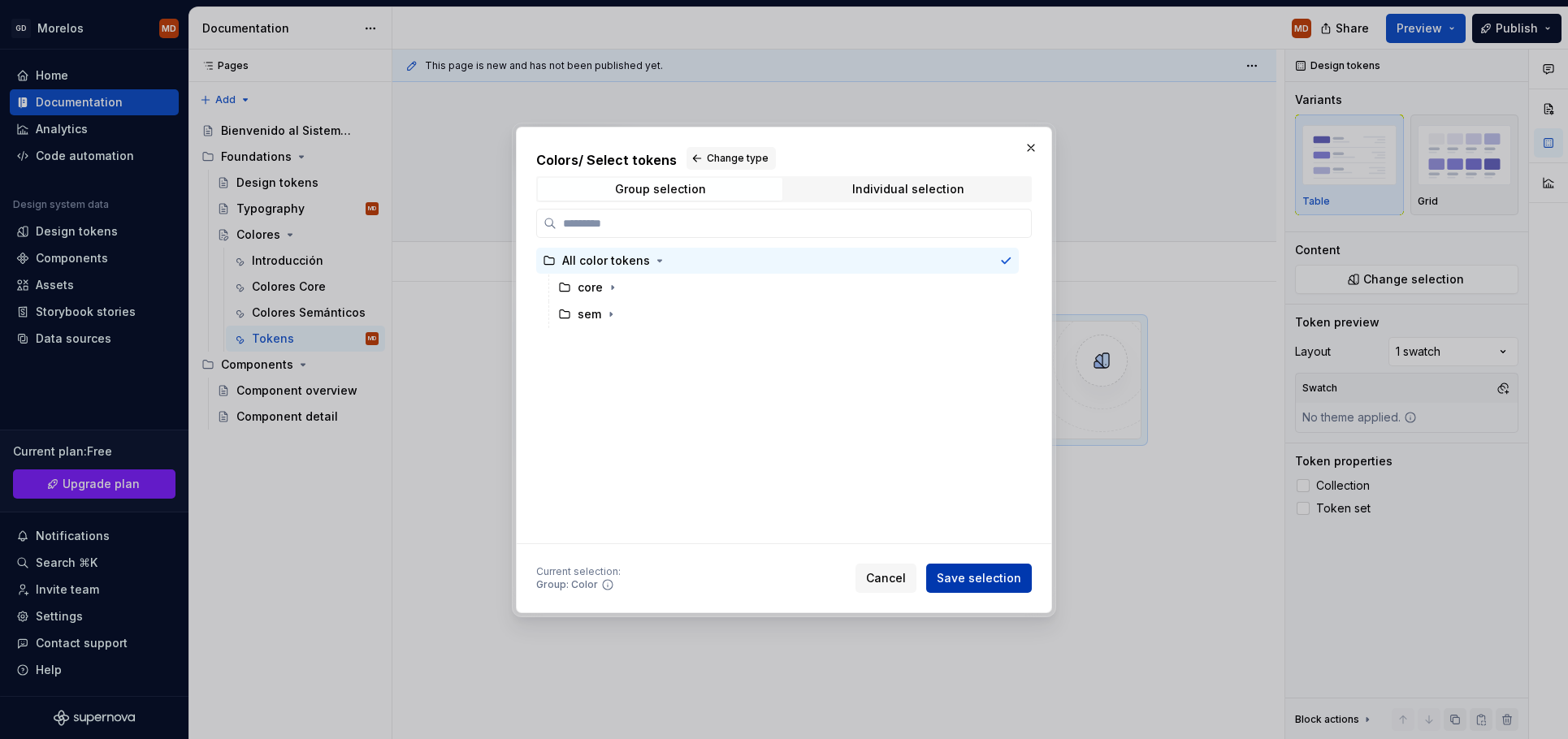
click at [976, 577] on span "Save selection" at bounding box center [978, 579] width 85 height 16
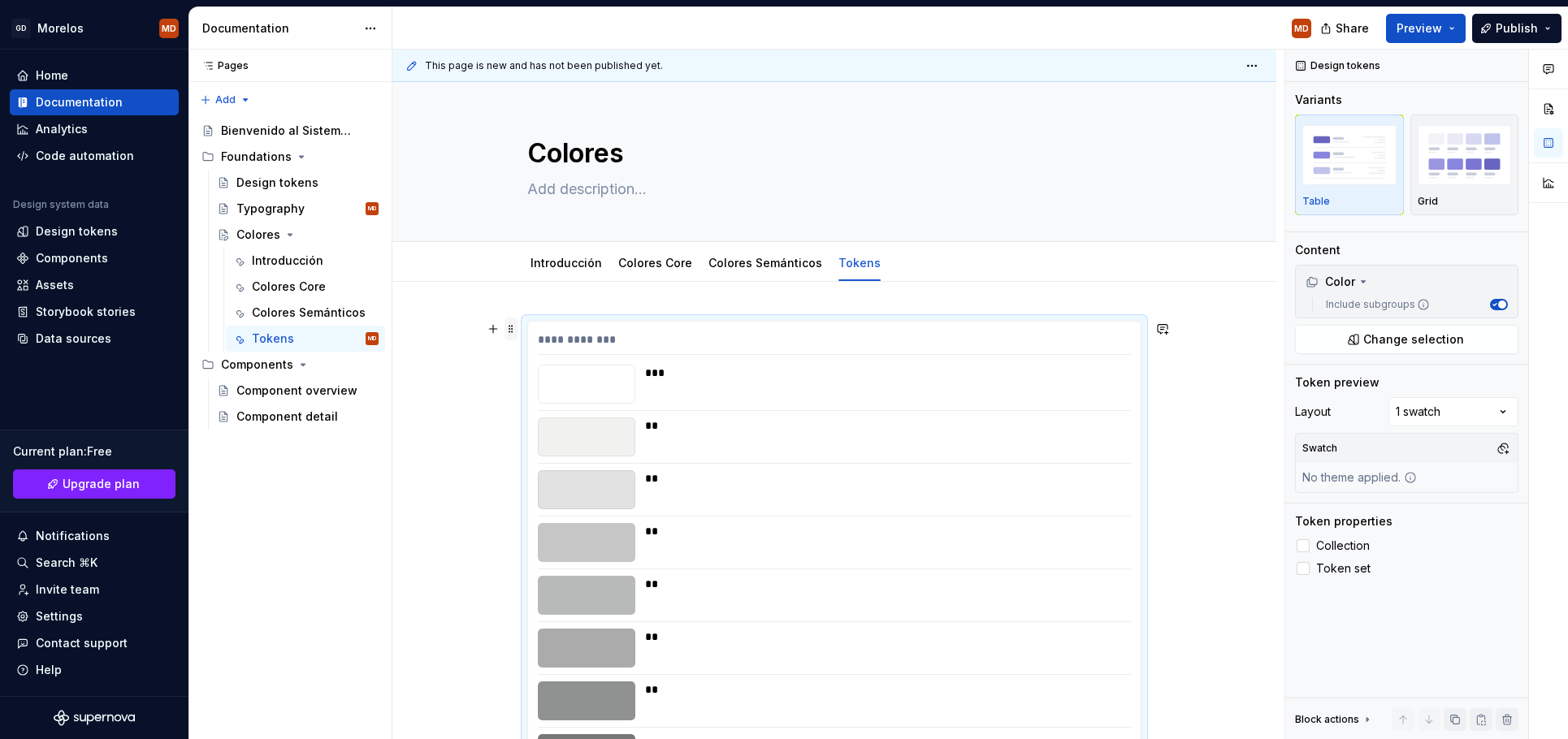
click at [512, 328] on span at bounding box center [510, 329] width 13 height 23
click at [602, 477] on div "Delete" at bounding box center [592, 473] width 106 height 16
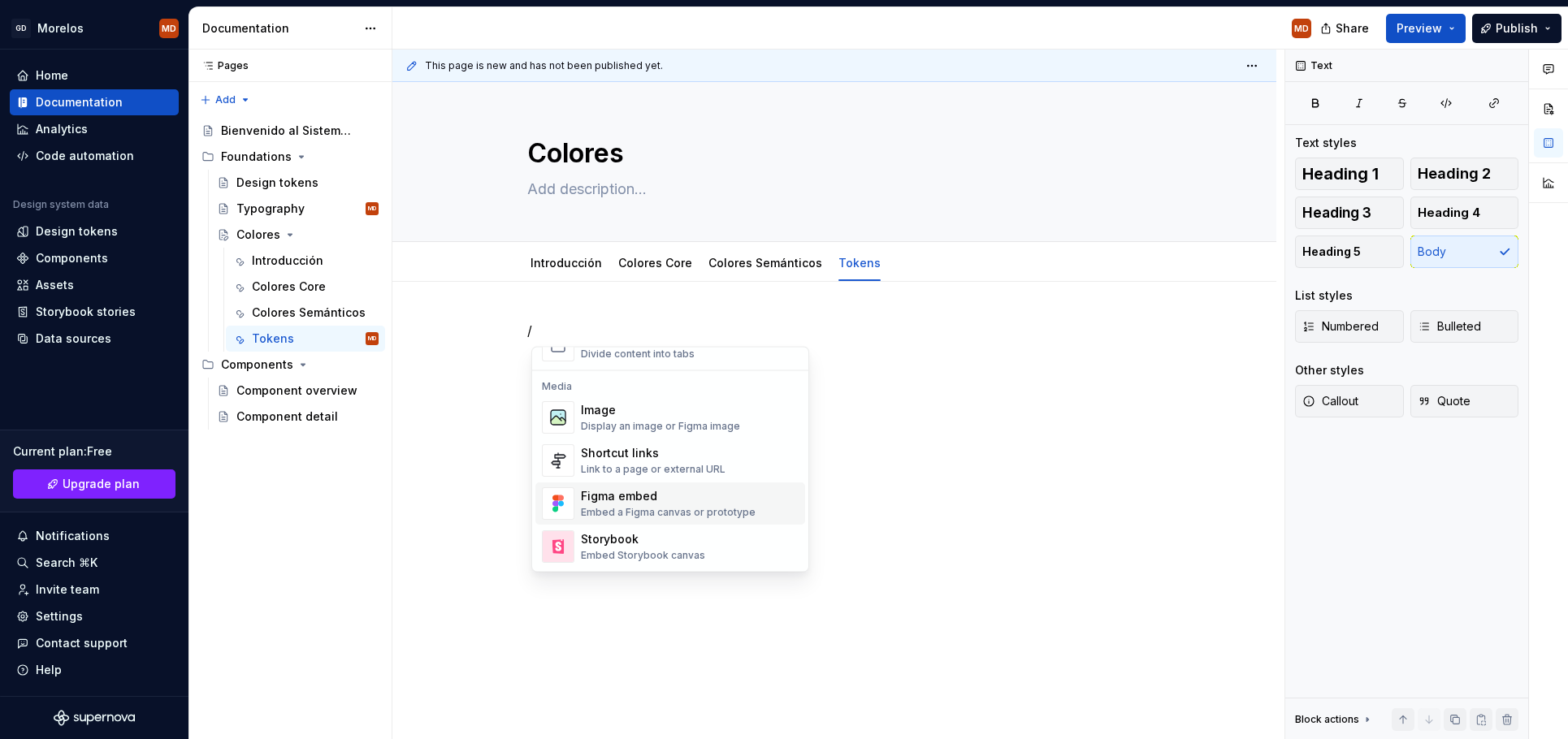
scroll to position [666, 0]
click at [637, 463] on div "Shortcut links Link to a page or external URL" at bounding box center [653, 462] width 144 height 31
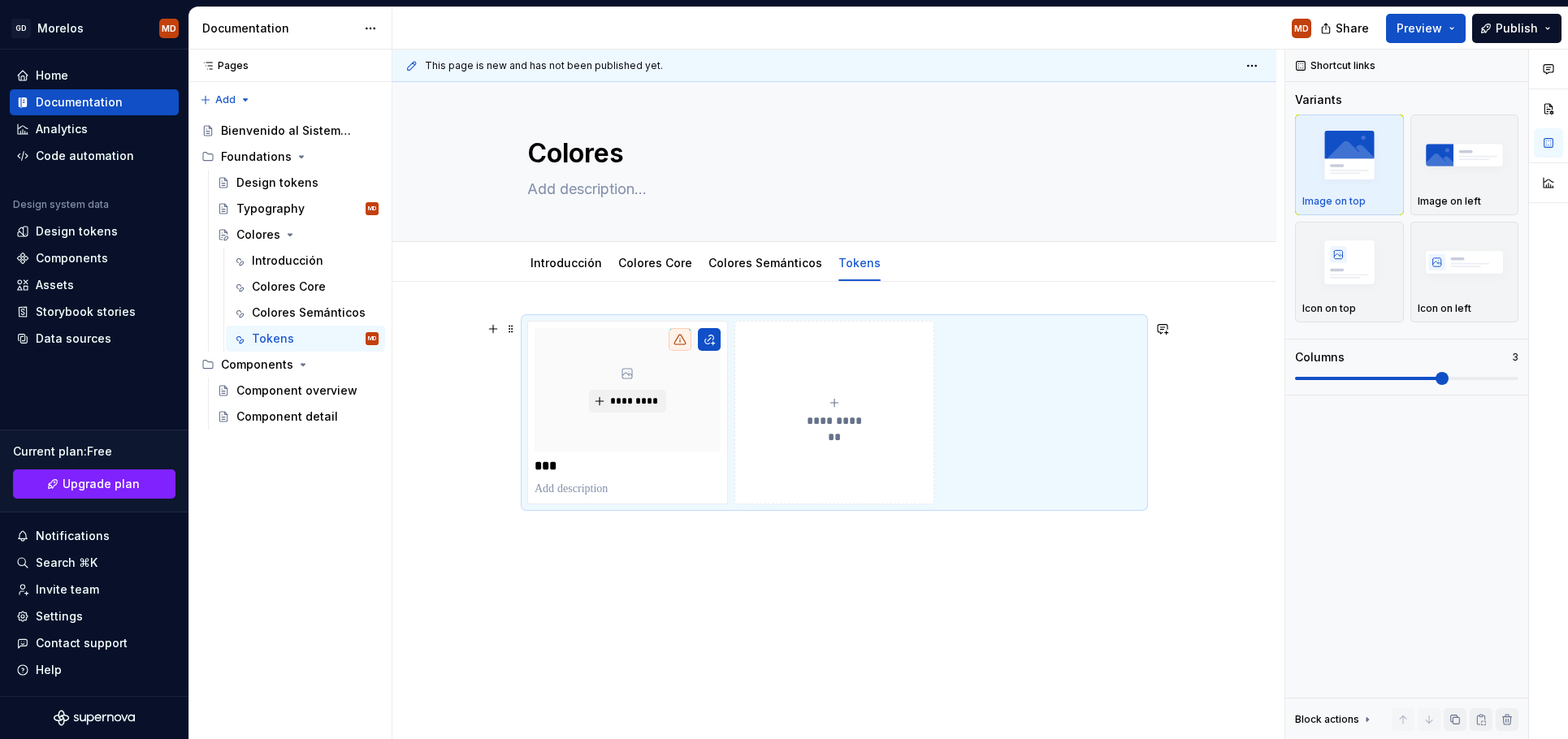
click at [778, 466] on button "**********" at bounding box center [834, 412] width 200 height 183
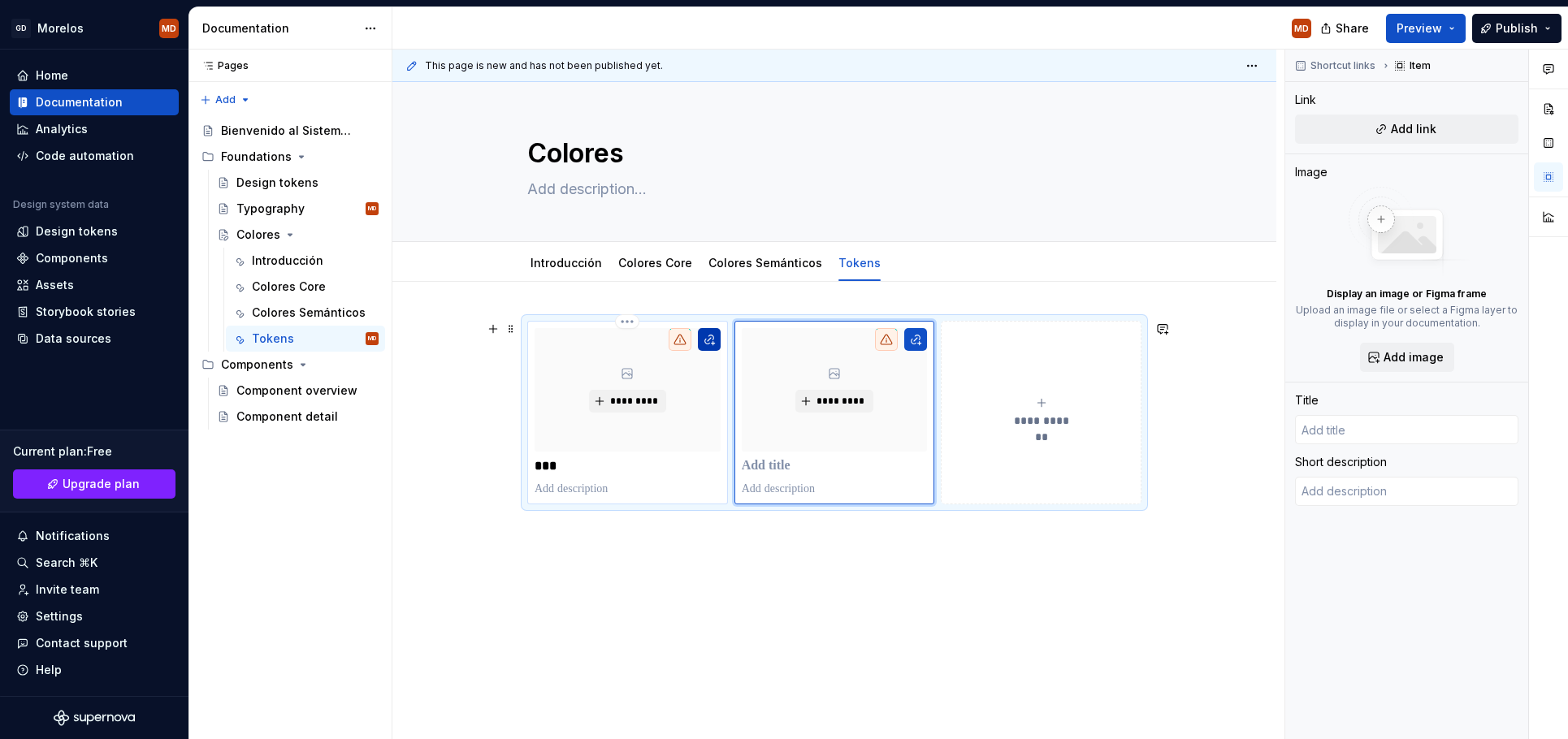
type textarea "*"
type input "CSS"
click at [711, 344] on button "button" at bounding box center [709, 340] width 23 height 23
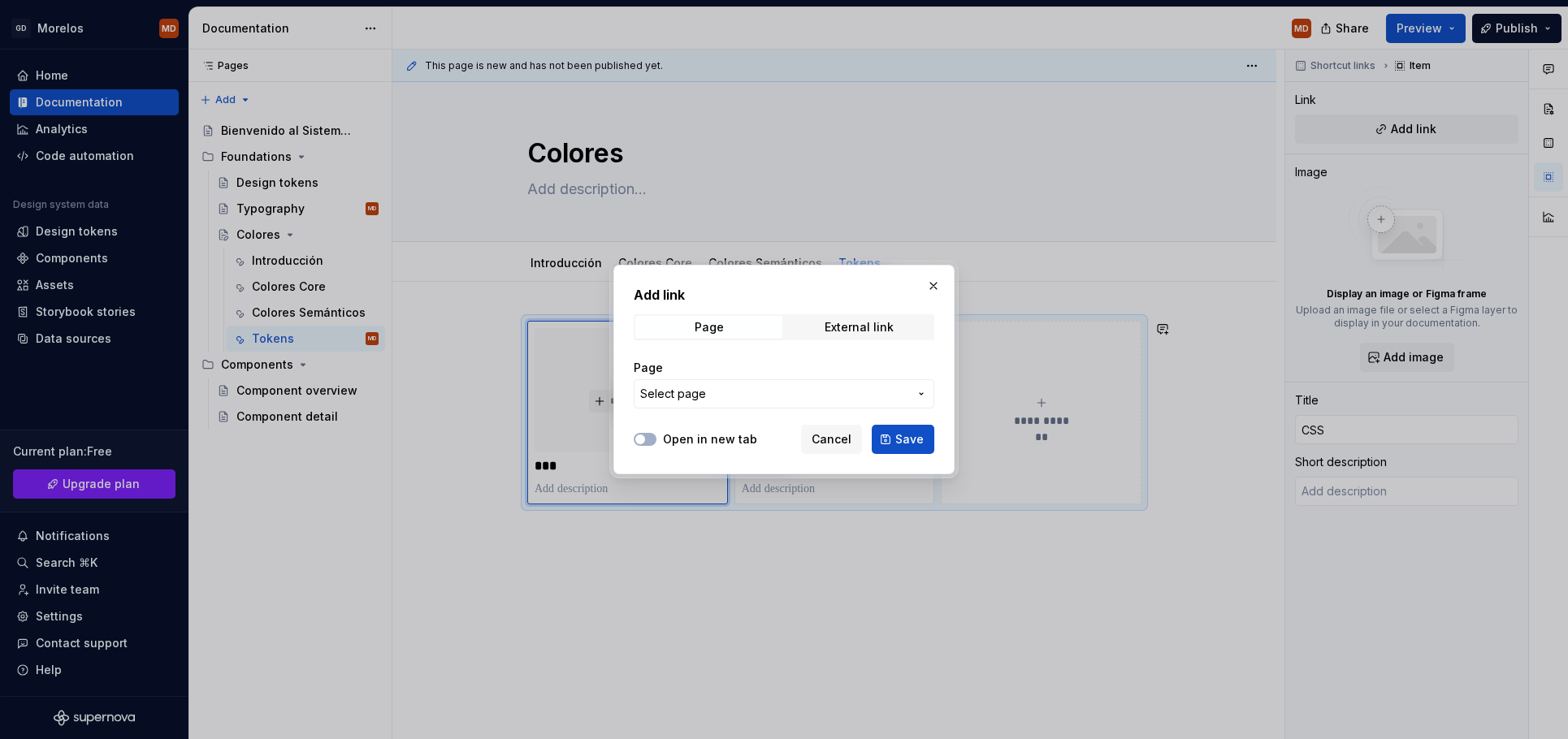
click at [708, 393] on span "Select page" at bounding box center [774, 393] width 268 height 16
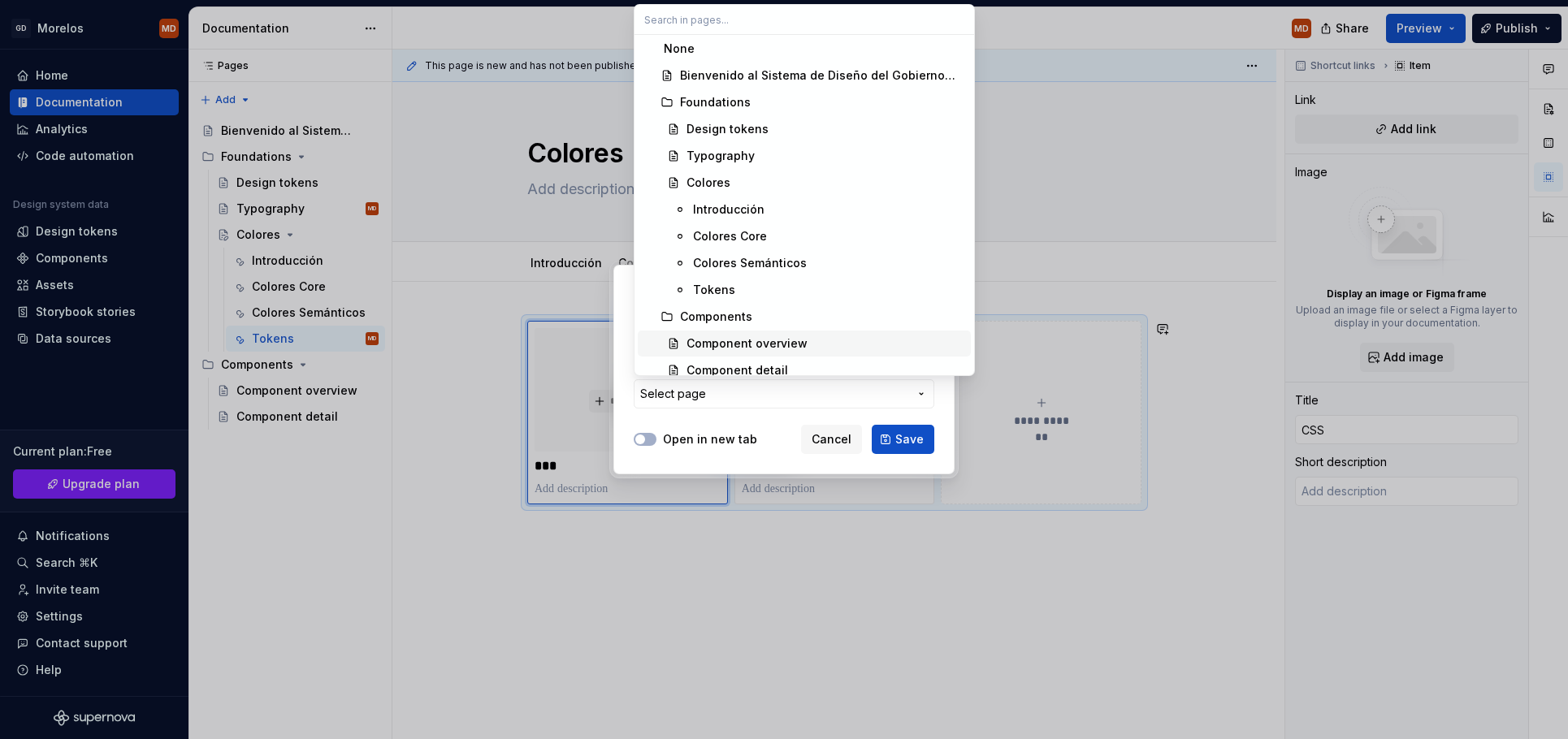
scroll to position [0, 0]
click at [719, 533] on div at bounding box center [784, 370] width 1568 height 739
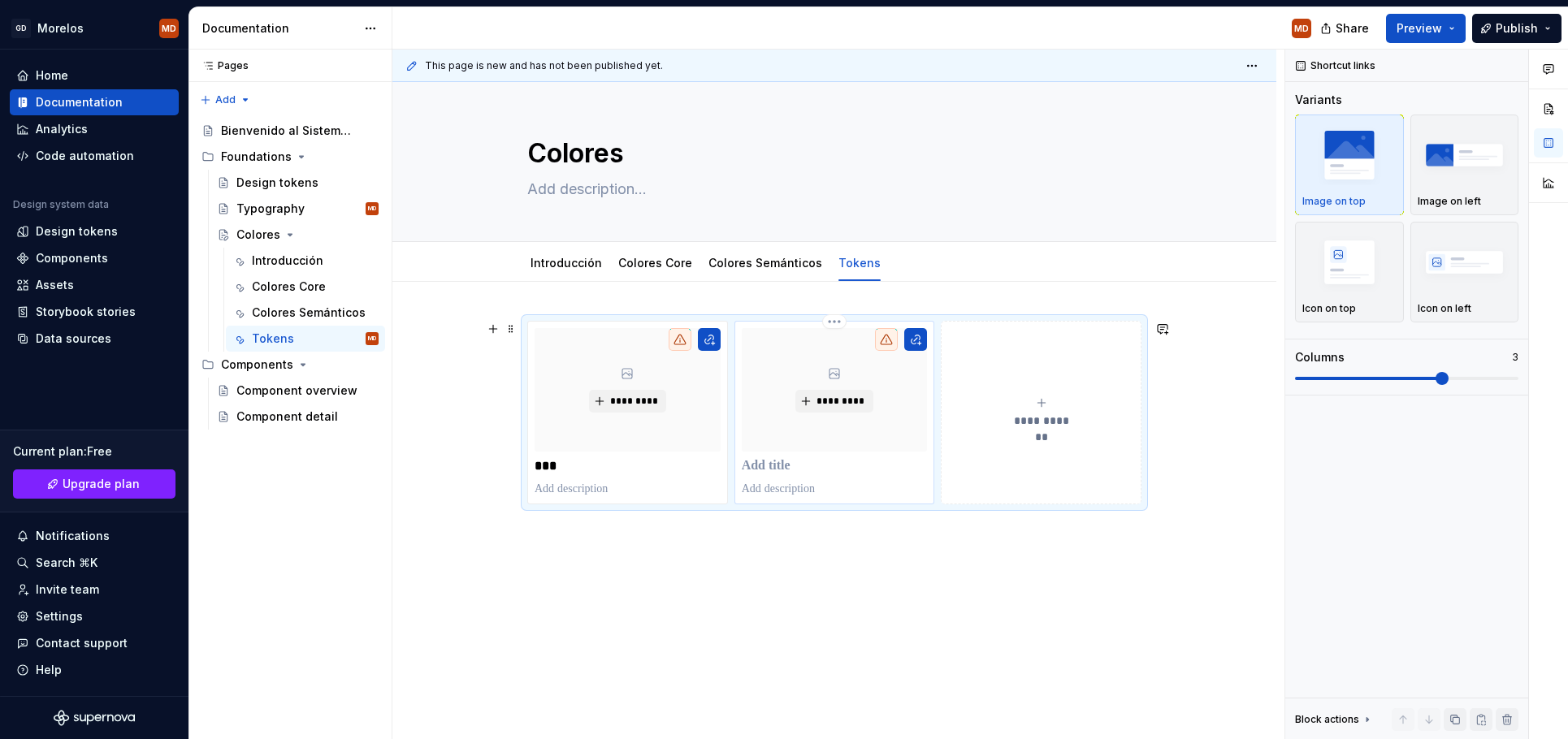
click at [814, 464] on p at bounding box center [835, 466] width 186 height 16
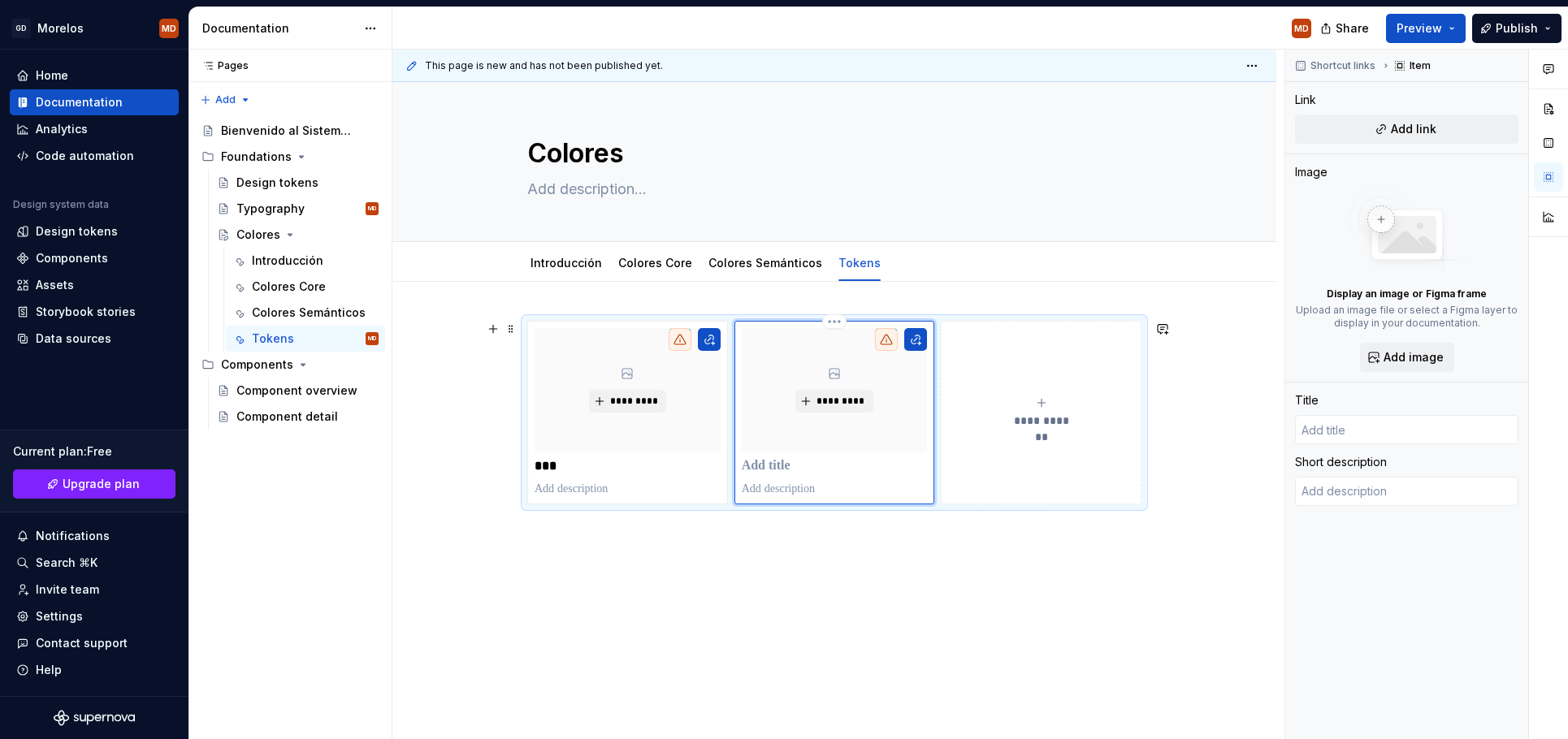
type textarea "*"
type input "T"
type textarea "*"
type input "Ta"
type textarea "*"
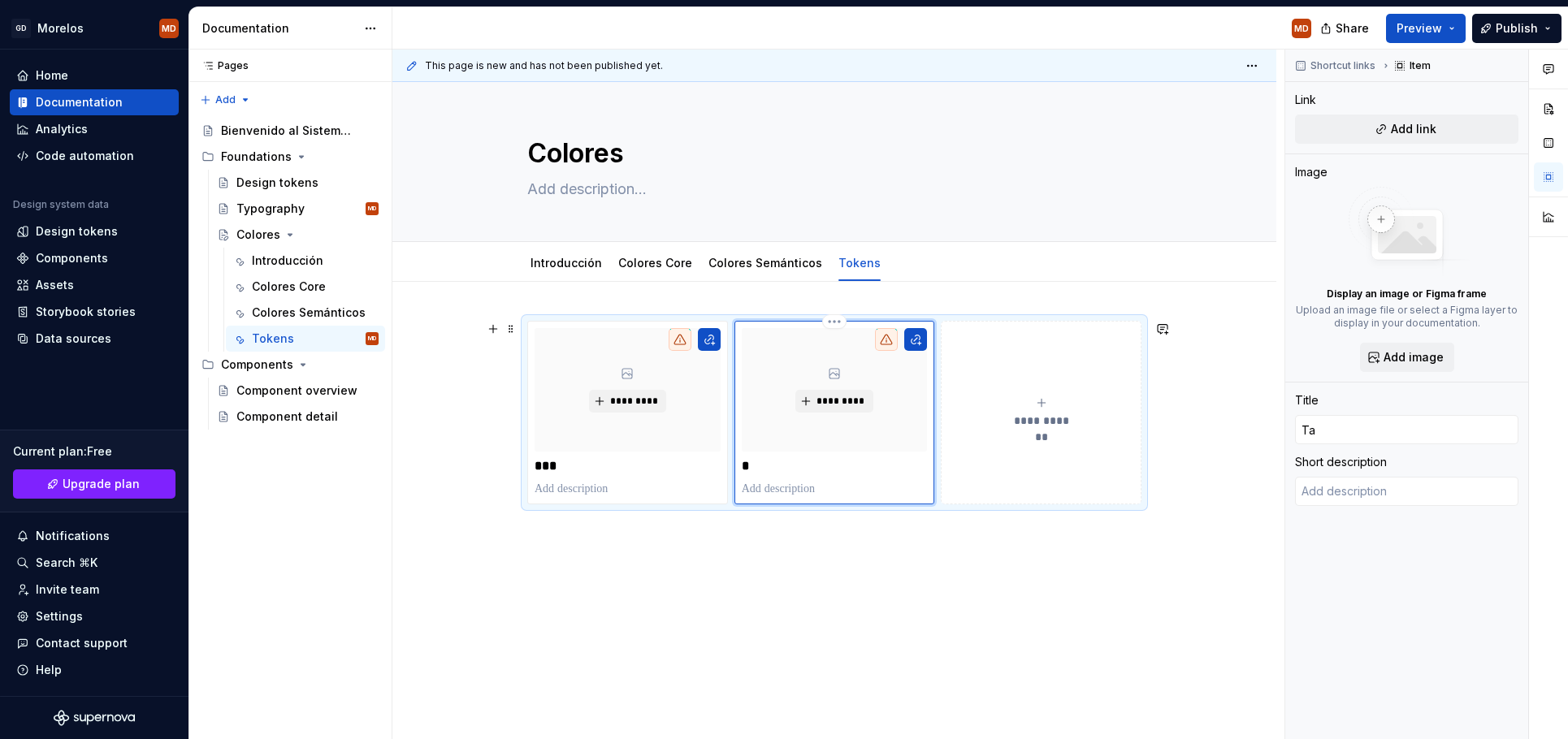
type input "Tai"
type textarea "*"
type input "Tail"
type textarea "*"
type input "Tailw"
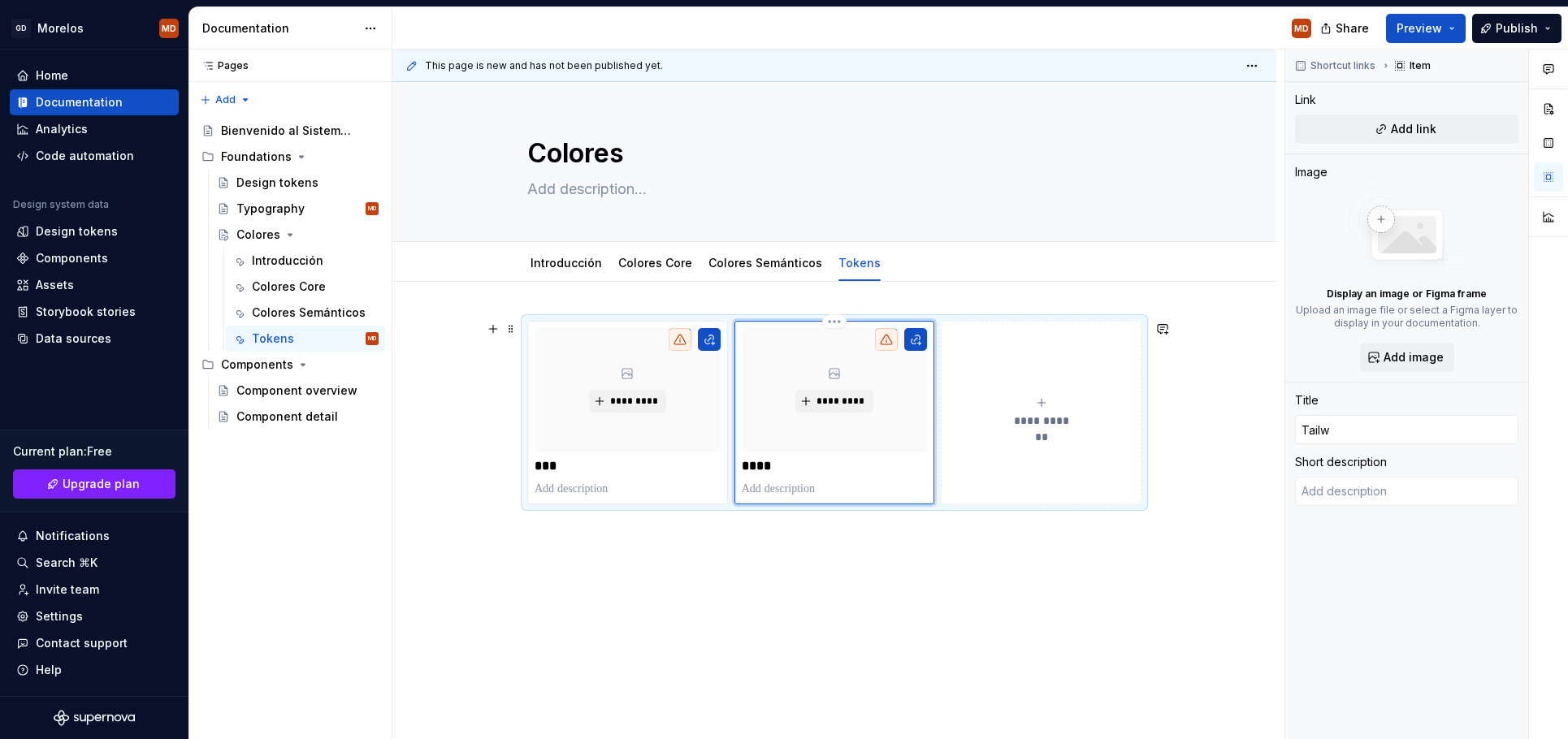
type textarea "*"
type input "Tailwi"
type textarea "*"
type input "Tailwin"
type textarea "*"
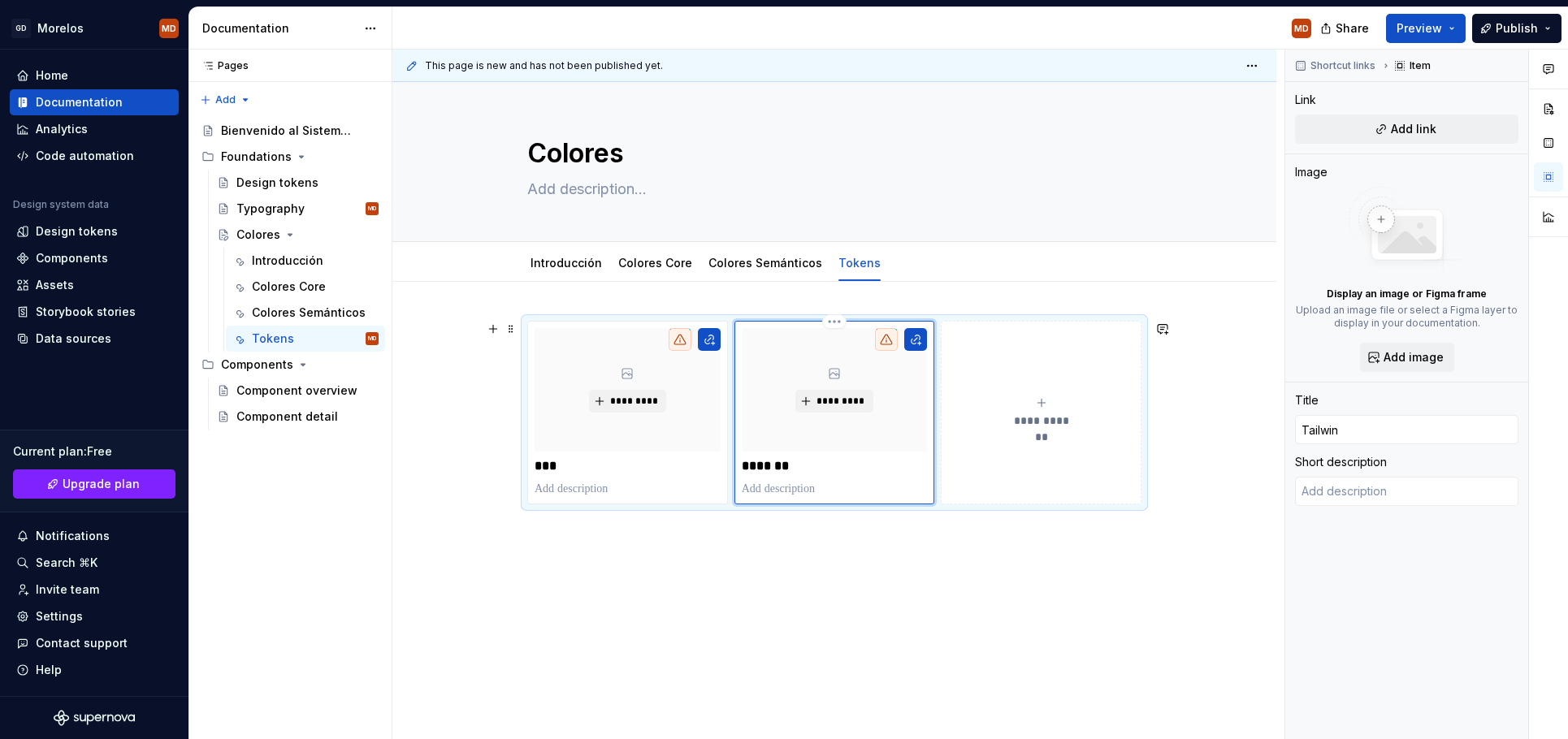
type input "Tailwind"
click at [853, 567] on div "**********" at bounding box center [834, 514] width 884 height 464
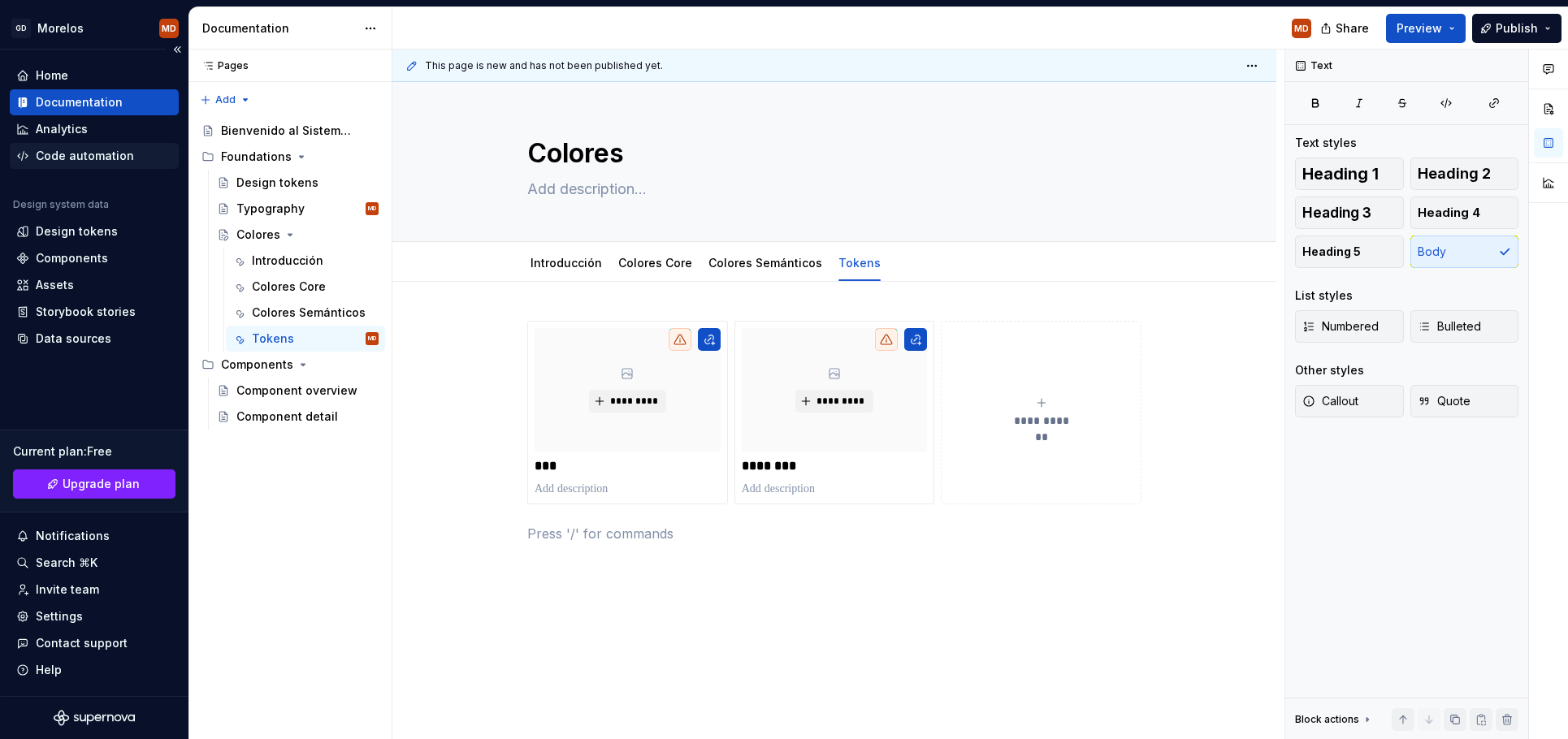
click at [108, 153] on div "Code automation" at bounding box center [85, 155] width 99 height 16
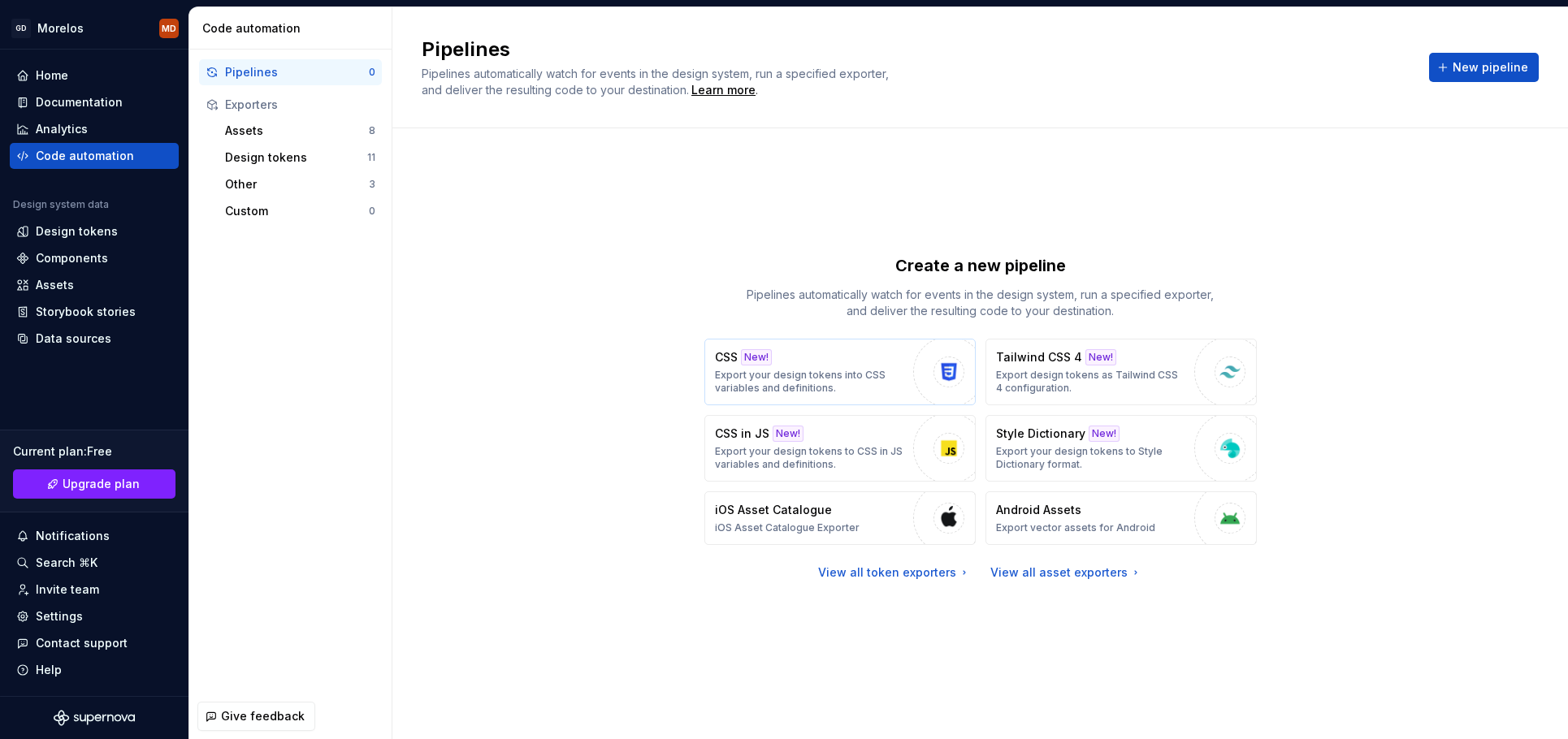
click at [892, 396] on button "CSS New! Export your design tokens into CSS variables and definitions." at bounding box center [840, 371] width 271 height 67
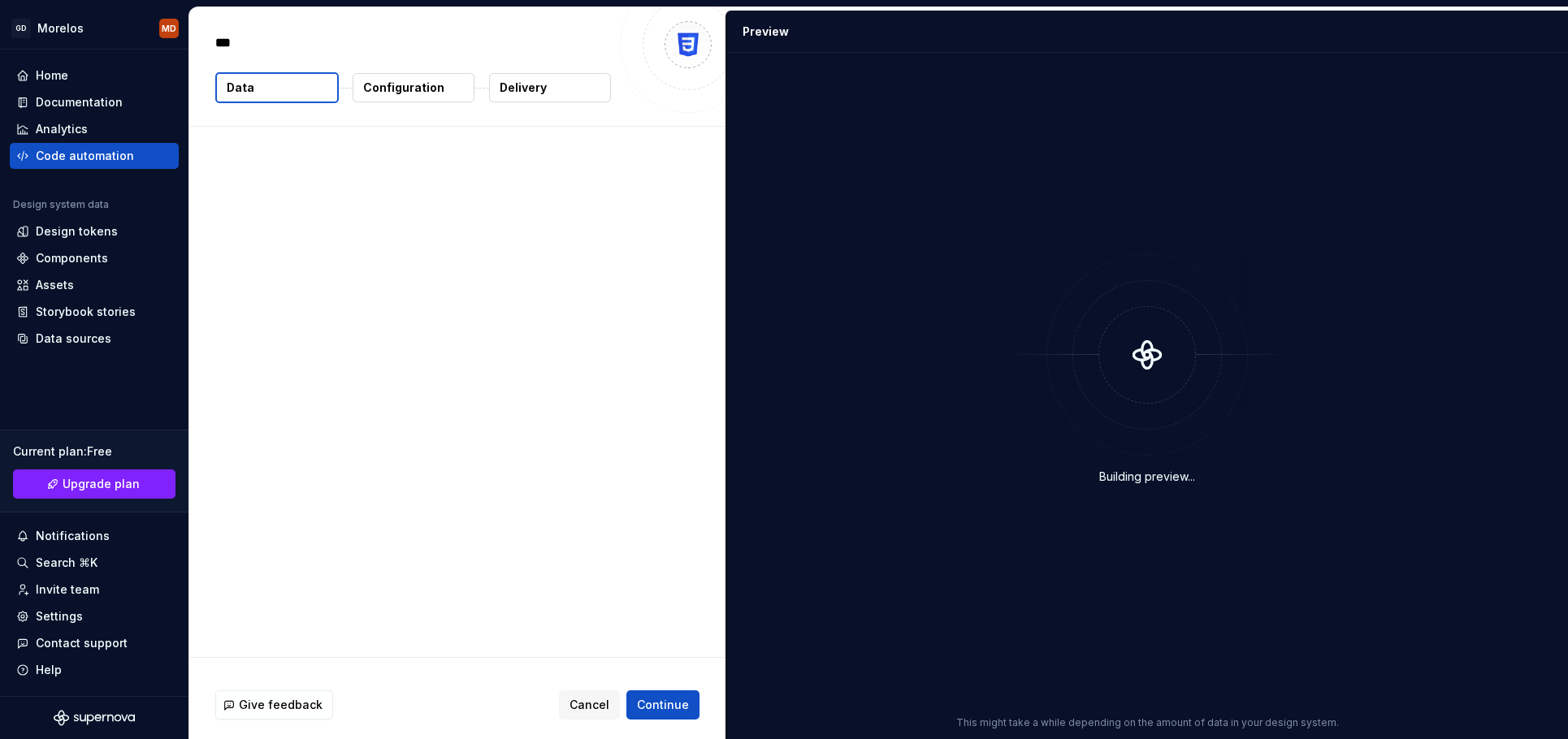
type textarea "*"
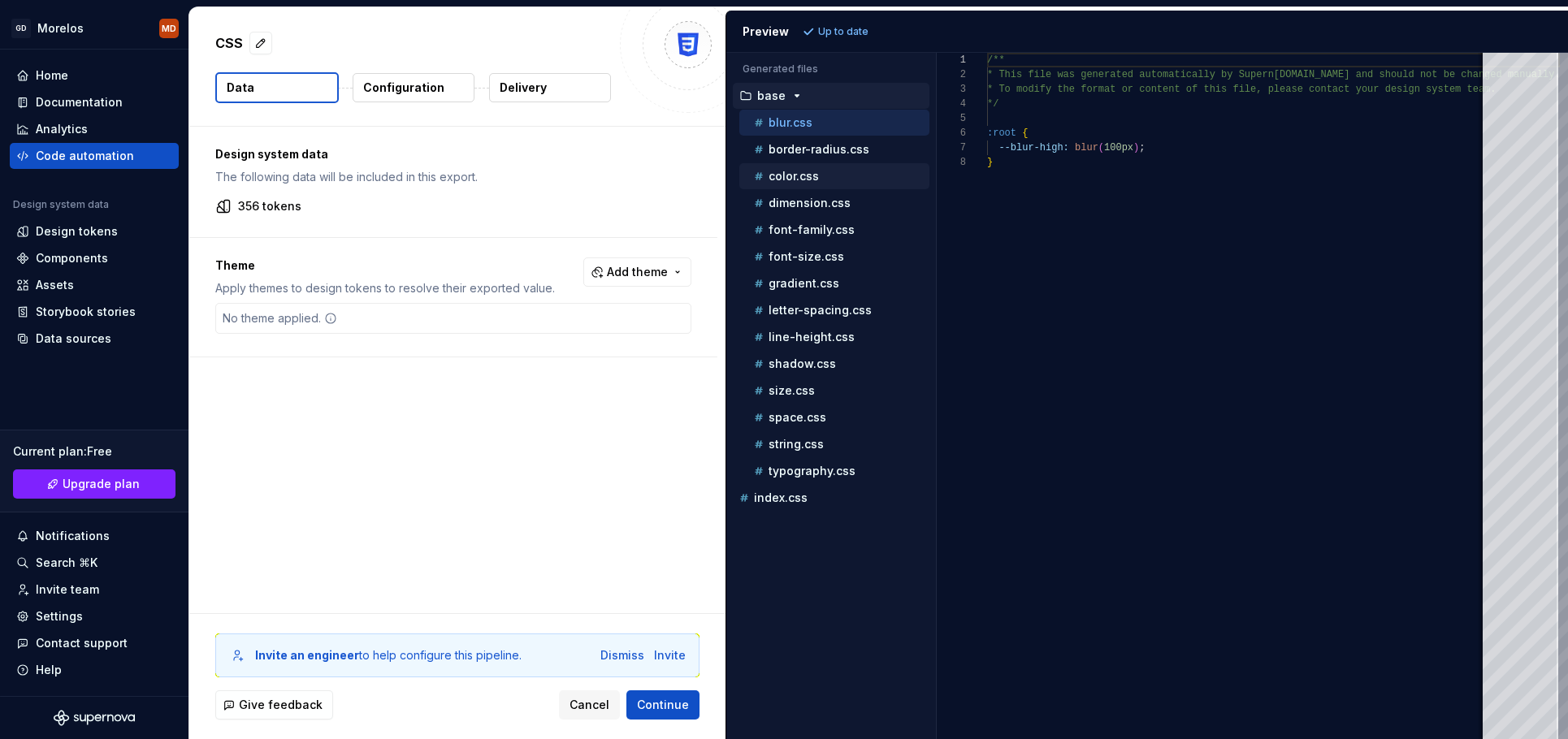
click at [795, 185] on div "color.css" at bounding box center [834, 176] width 190 height 26
click at [857, 178] on div "color.css" at bounding box center [840, 176] width 178 height 16
type textarea "**********"
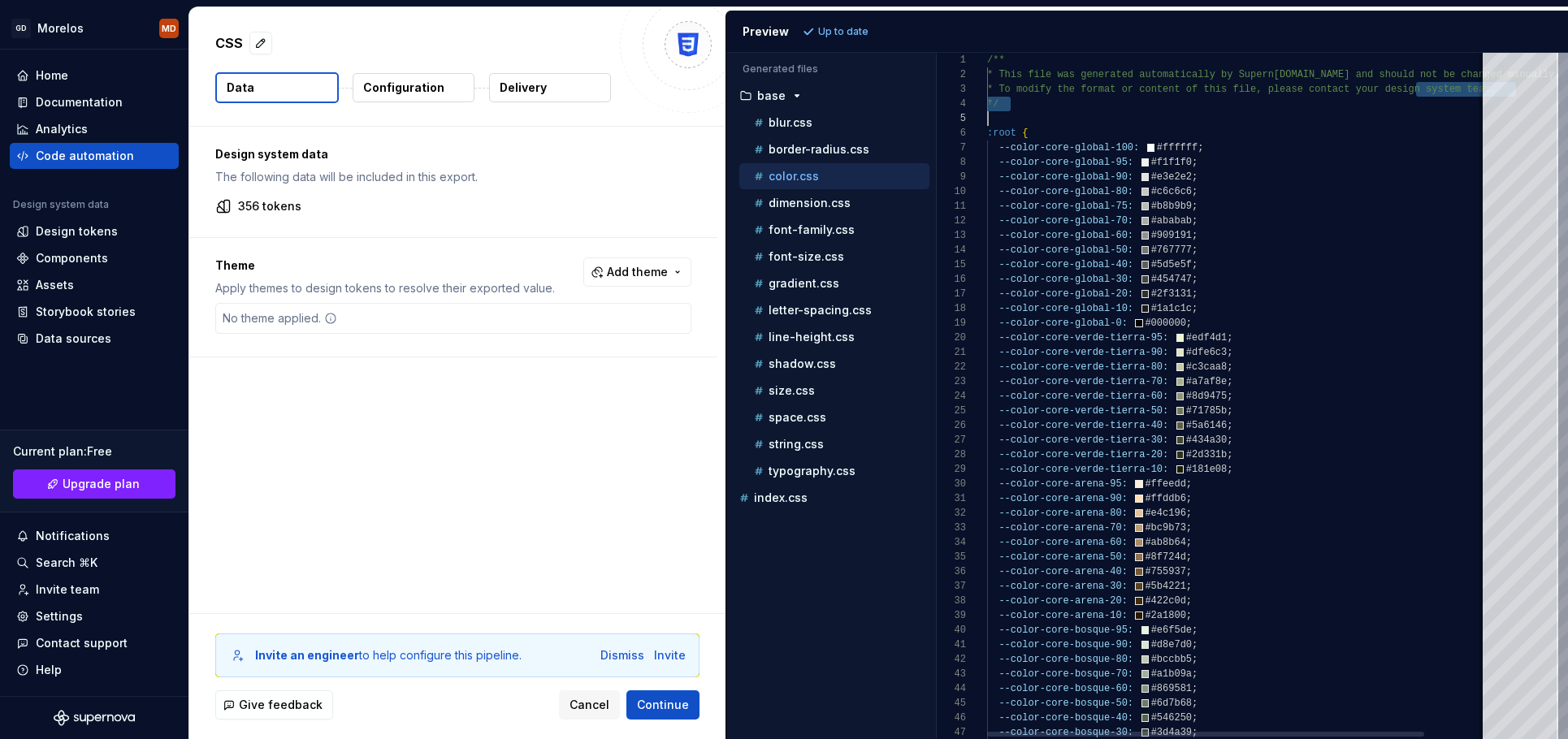
scroll to position [29, 0]
drag, startPoint x: 1413, startPoint y: 86, endPoint x: 1488, endPoint y: 85, distance: 75.0
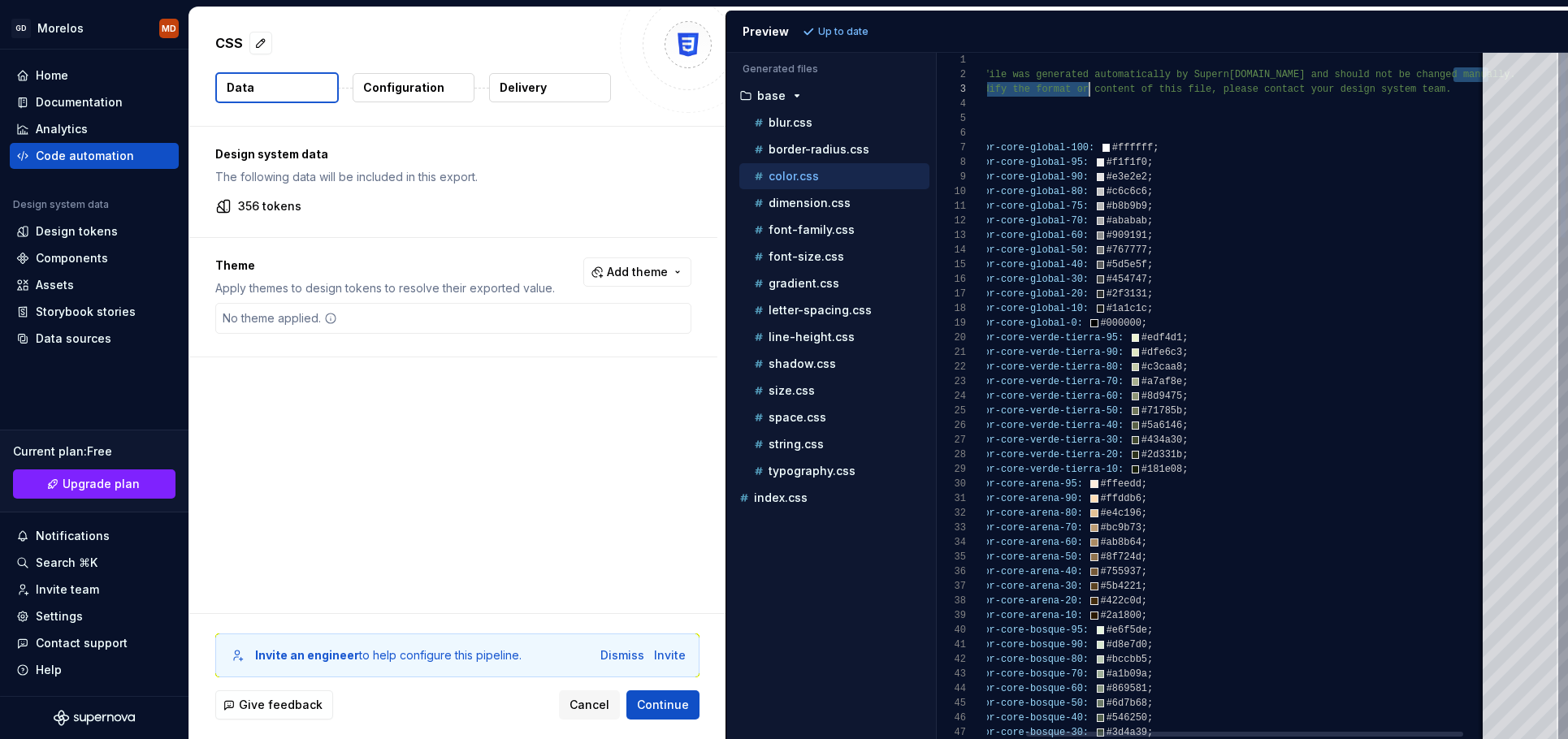
scroll to position [15, 0]
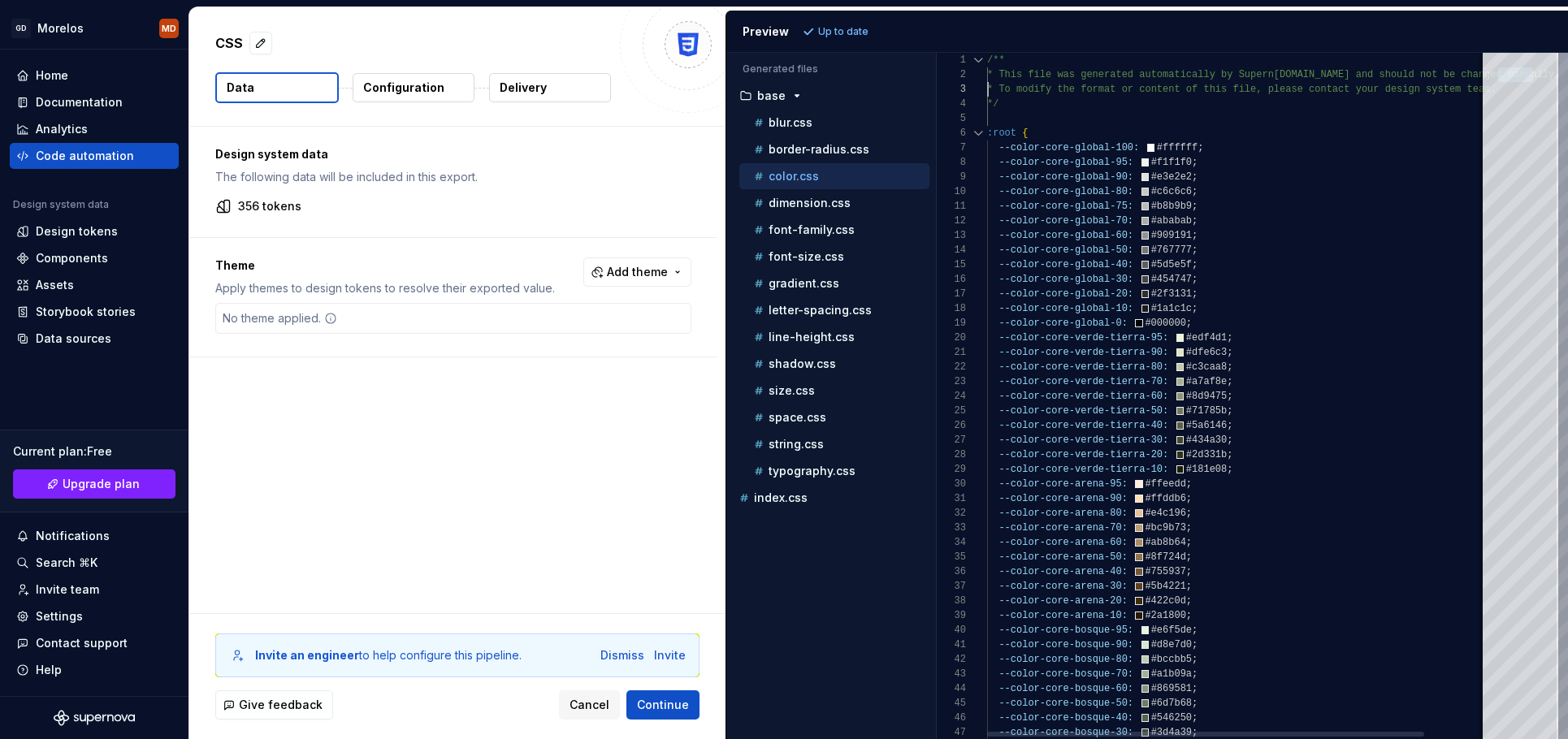
drag, startPoint x: 1469, startPoint y: 80, endPoint x: 964, endPoint y: 90, distance: 505.1
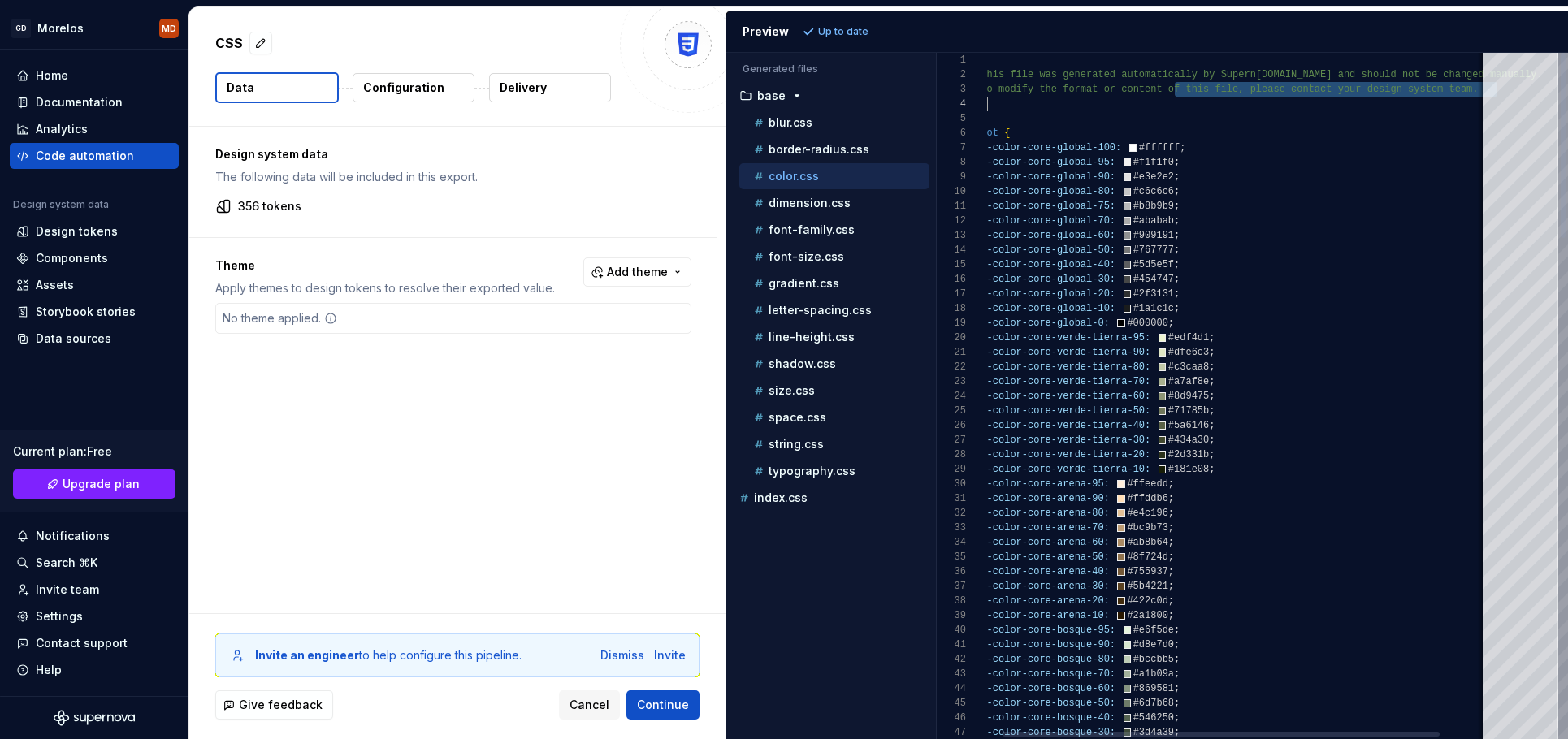
drag, startPoint x: 1191, startPoint y: 91, endPoint x: 1367, endPoint y: 109, distance: 176.9
click at [318, 451] on div "Design system data The following data will be included in this export. 356 toke…" at bounding box center [457, 370] width 536 height 487
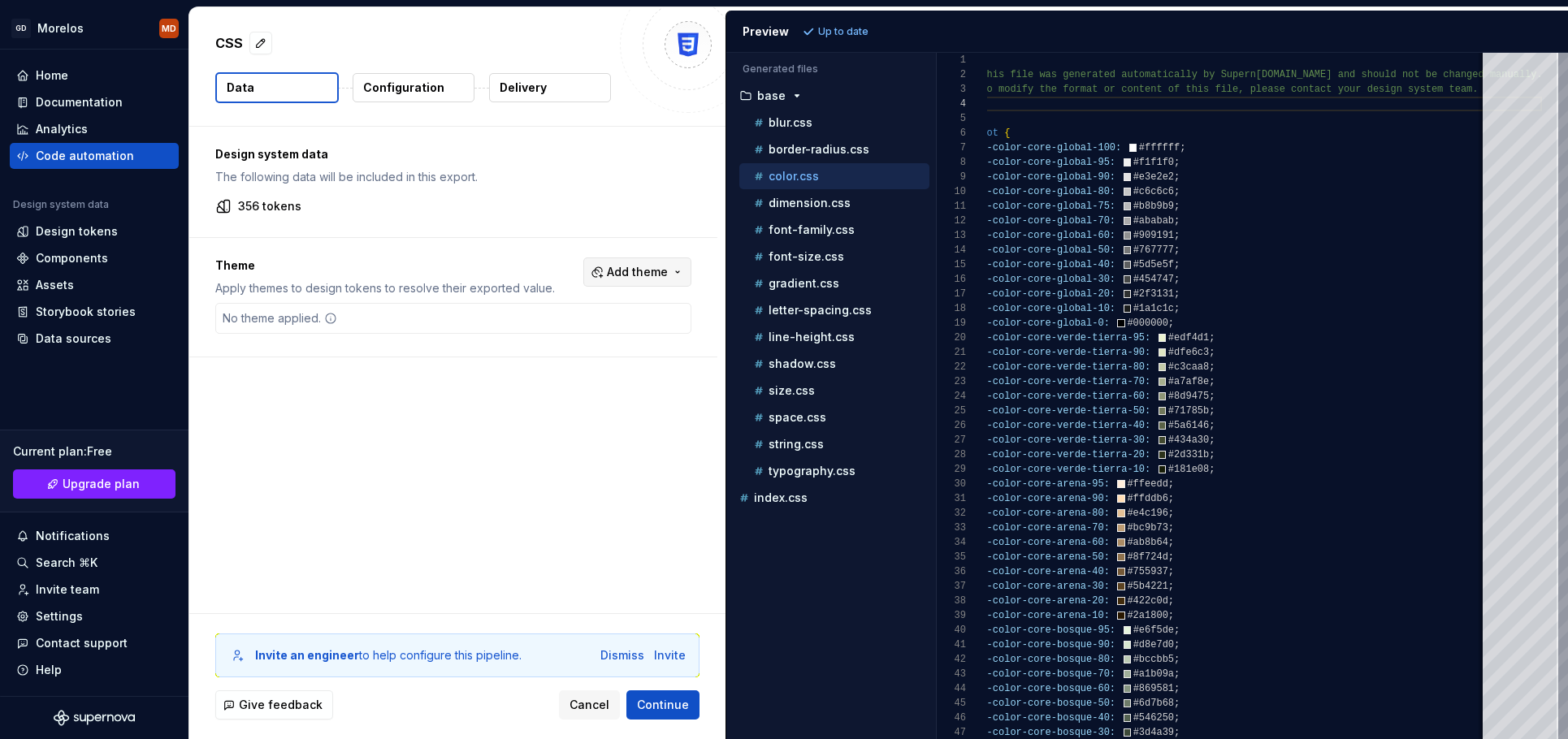
click at [624, 271] on span "Add theme" at bounding box center [637, 272] width 61 height 16
click at [523, 365] on div "Suggestions" at bounding box center [521, 363] width 13 height 13
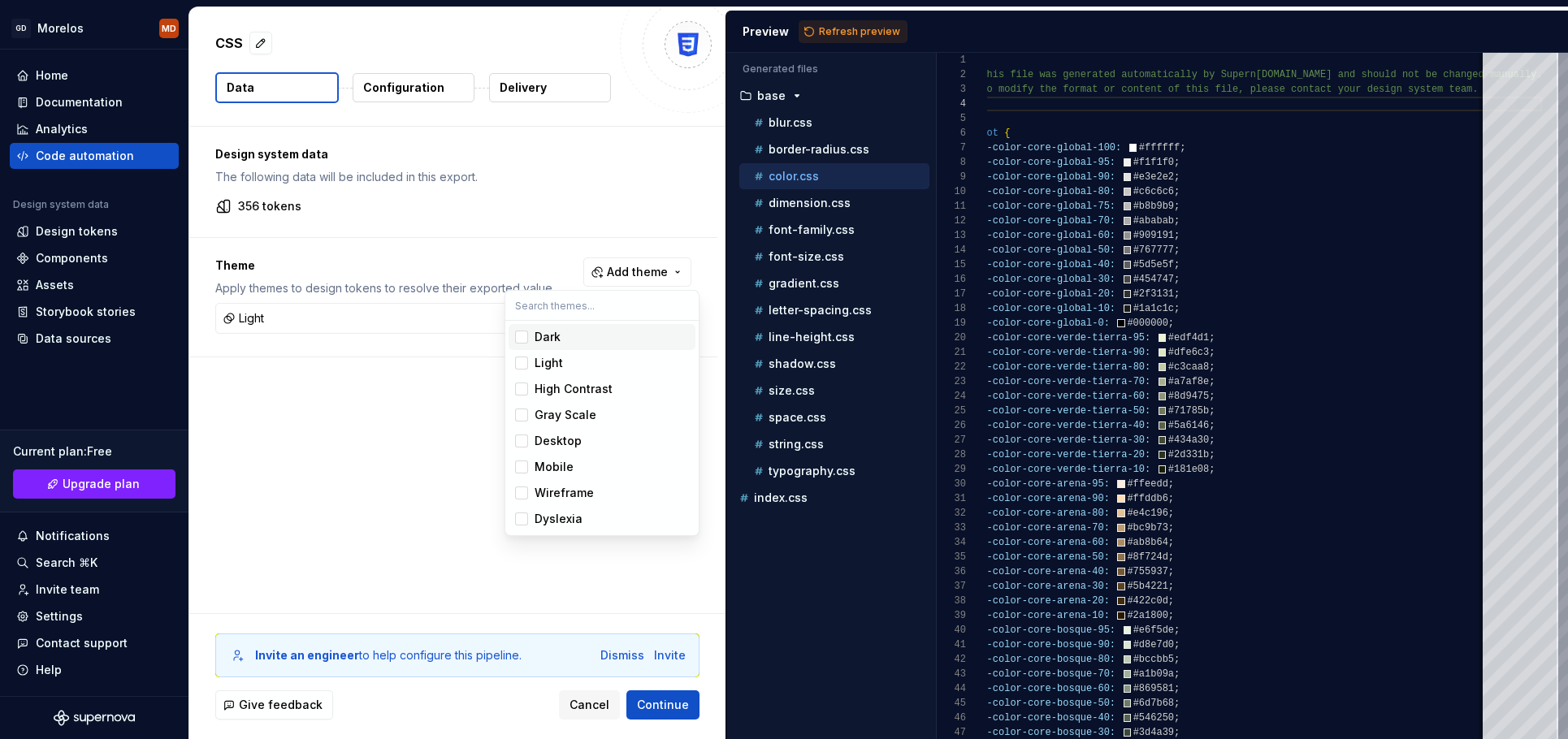
click at [523, 337] on div "Suggestions" at bounding box center [521, 337] width 13 height 13
click at [522, 390] on div "Suggestions" at bounding box center [521, 388] width 13 height 13
click at [522, 416] on div "Suggestions" at bounding box center [521, 414] width 13 height 13
click at [527, 438] on div "Suggestions" at bounding box center [521, 440] width 13 height 13
click at [527, 460] on div "Suggestions" at bounding box center [521, 466] width 13 height 13
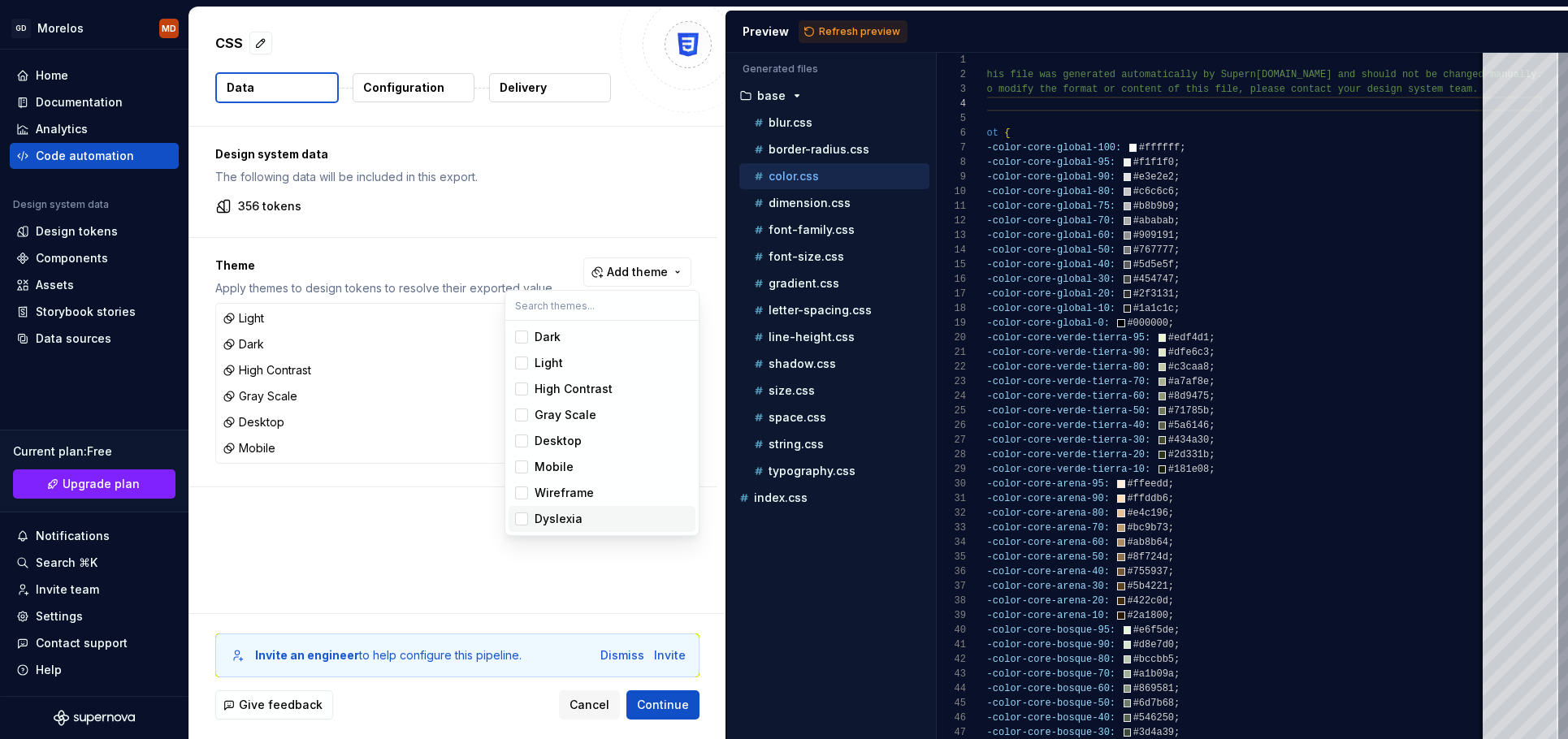
click at [530, 519] on span "Dyslexia" at bounding box center [603, 519] width 187 height 26
click at [553, 609] on html "GD Morelos MD Home Documentation Analytics Code automation Design system data D…" at bounding box center [784, 370] width 1568 height 739
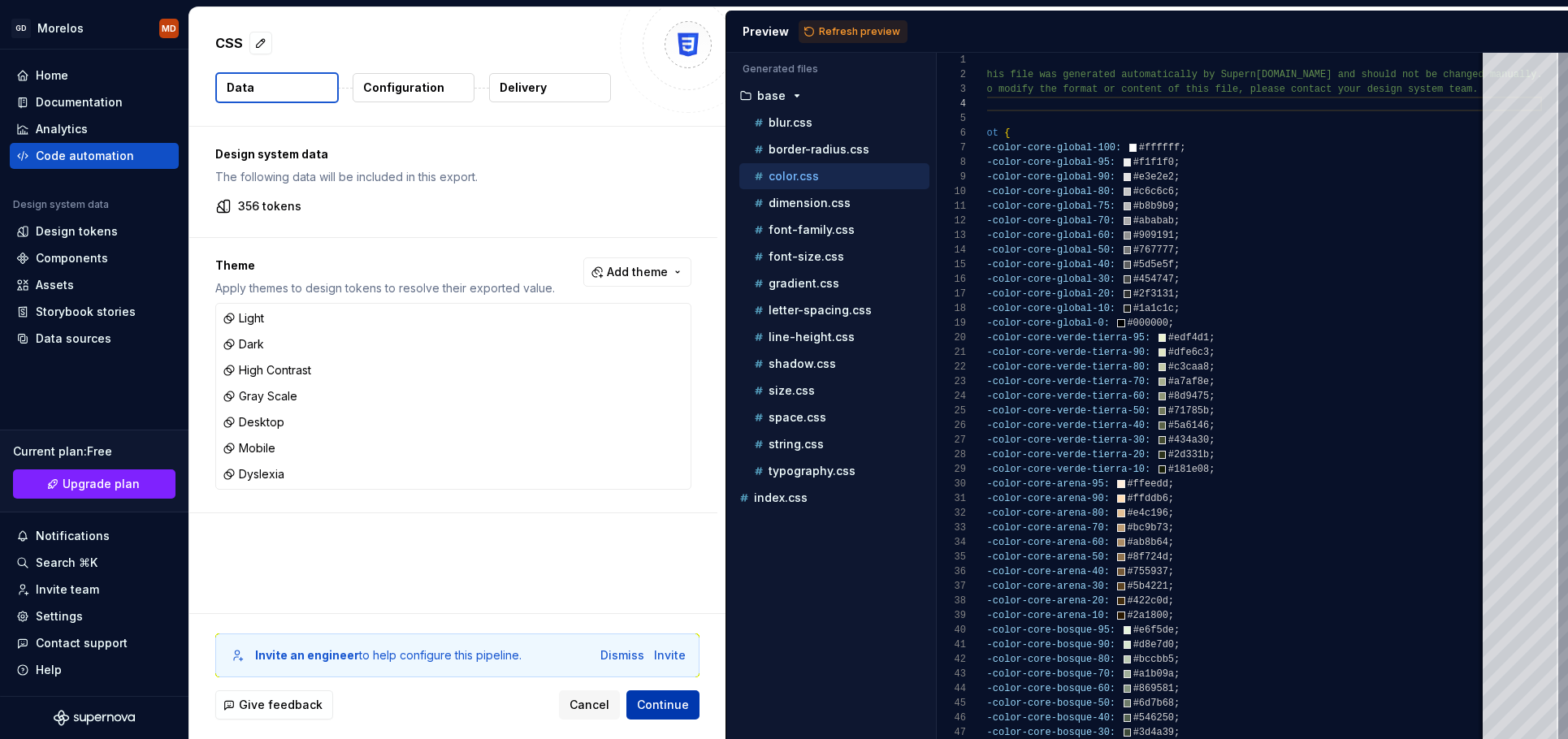
click at [676, 703] on span "Continue" at bounding box center [662, 705] width 52 height 16
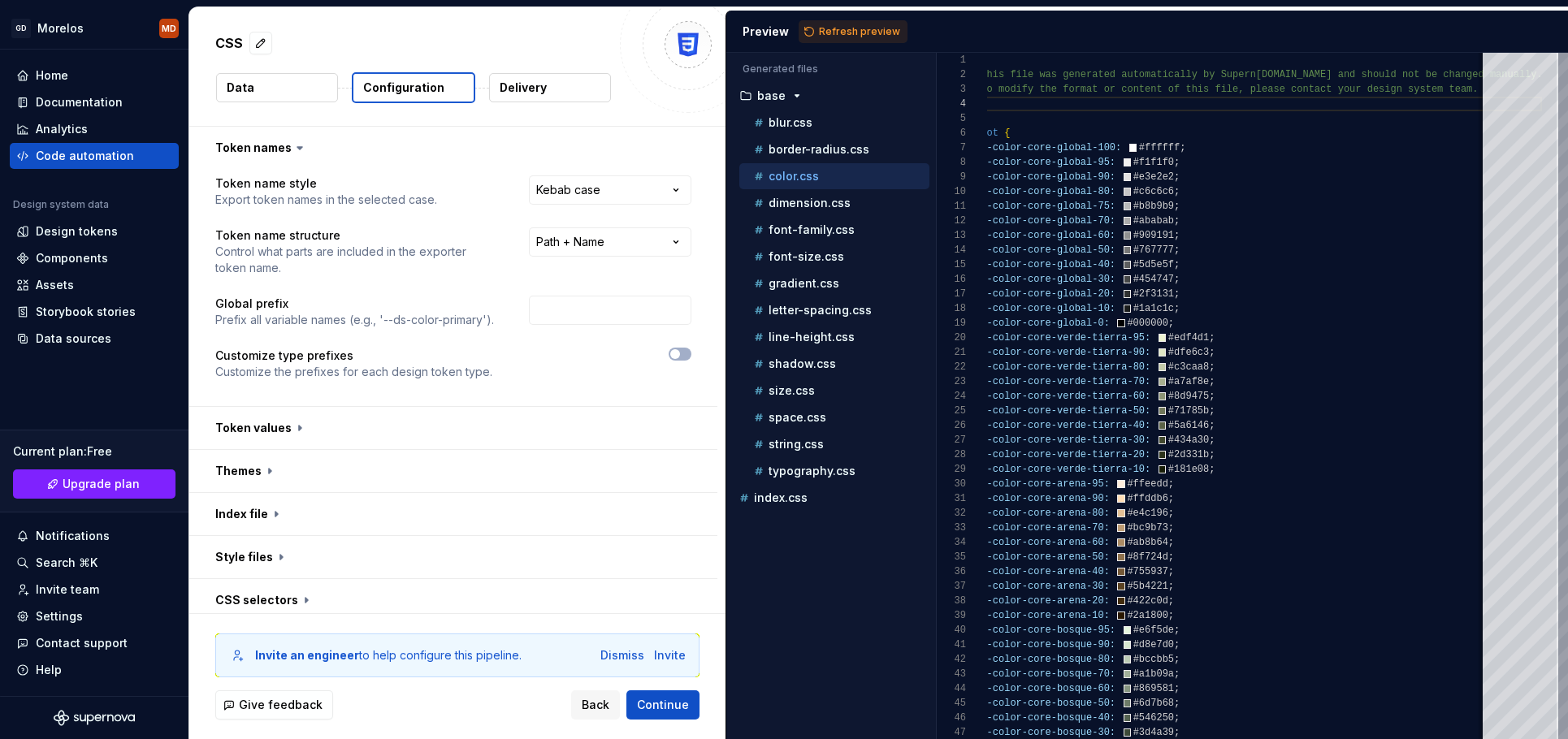
click at [289, 89] on button "Data" at bounding box center [277, 87] width 122 height 29
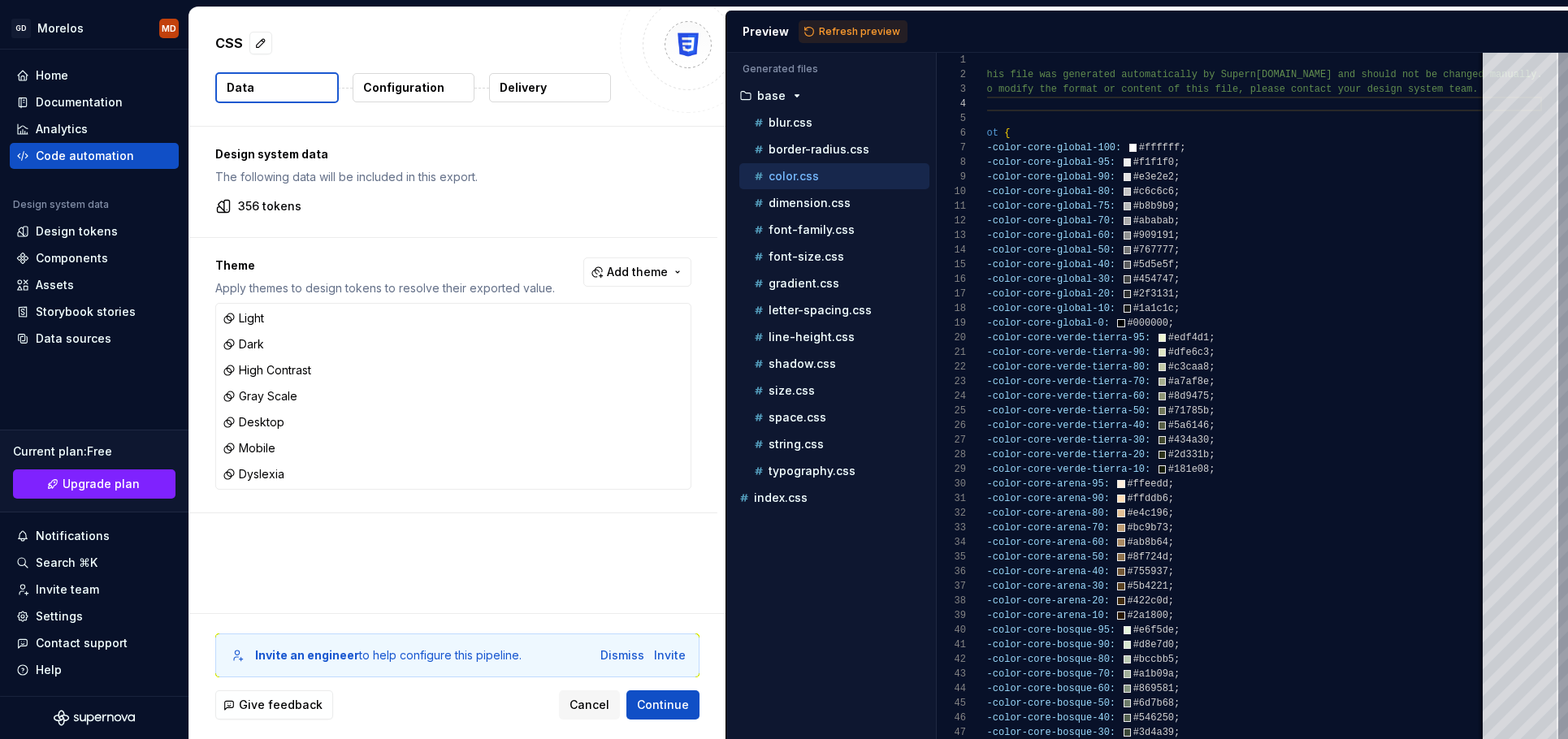
click at [395, 91] on p "Configuration" at bounding box center [404, 88] width 82 height 16
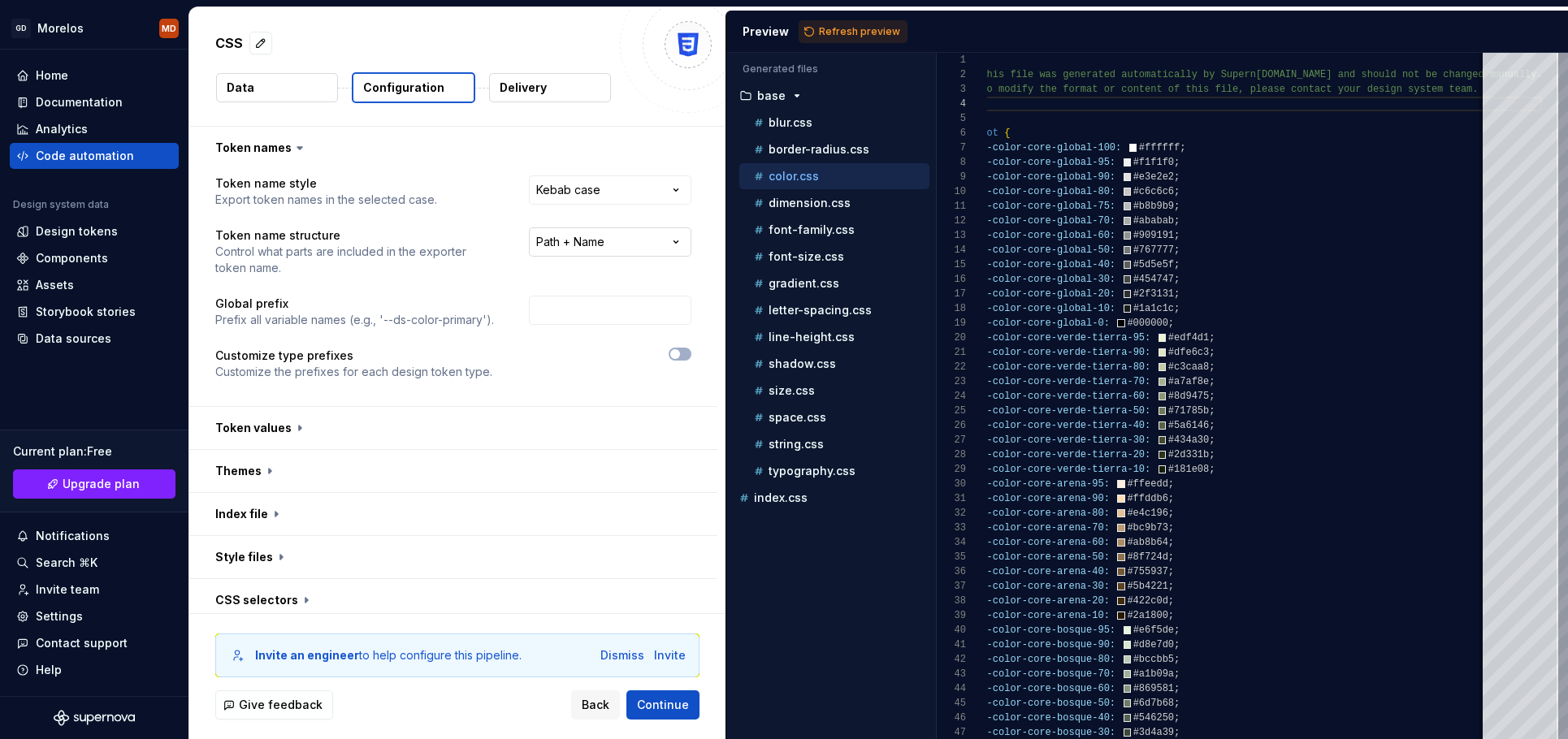
click at [581, 245] on html "**********" at bounding box center [784, 370] width 1568 height 739
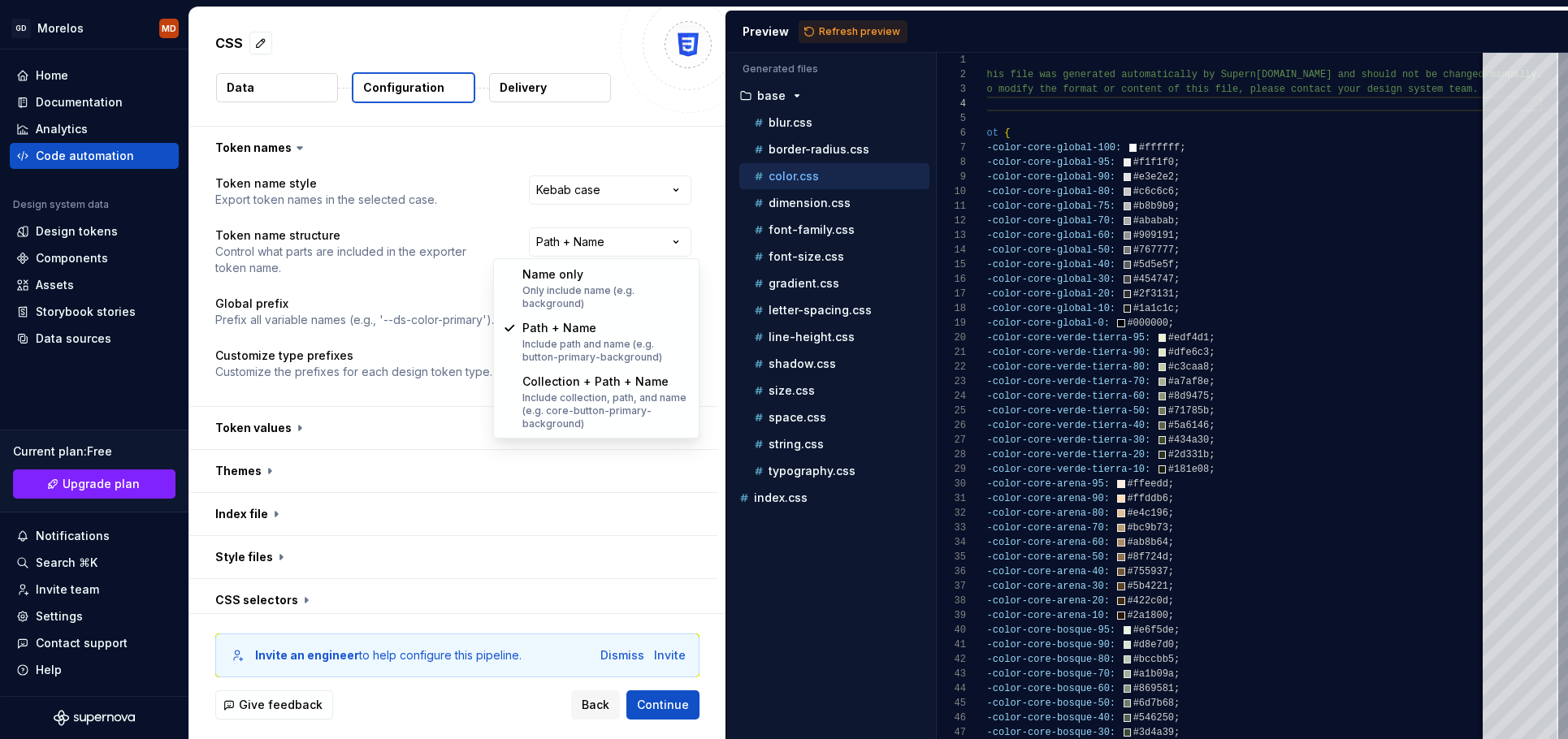
click at [1133, 455] on html "**********" at bounding box center [784, 370] width 1568 height 739
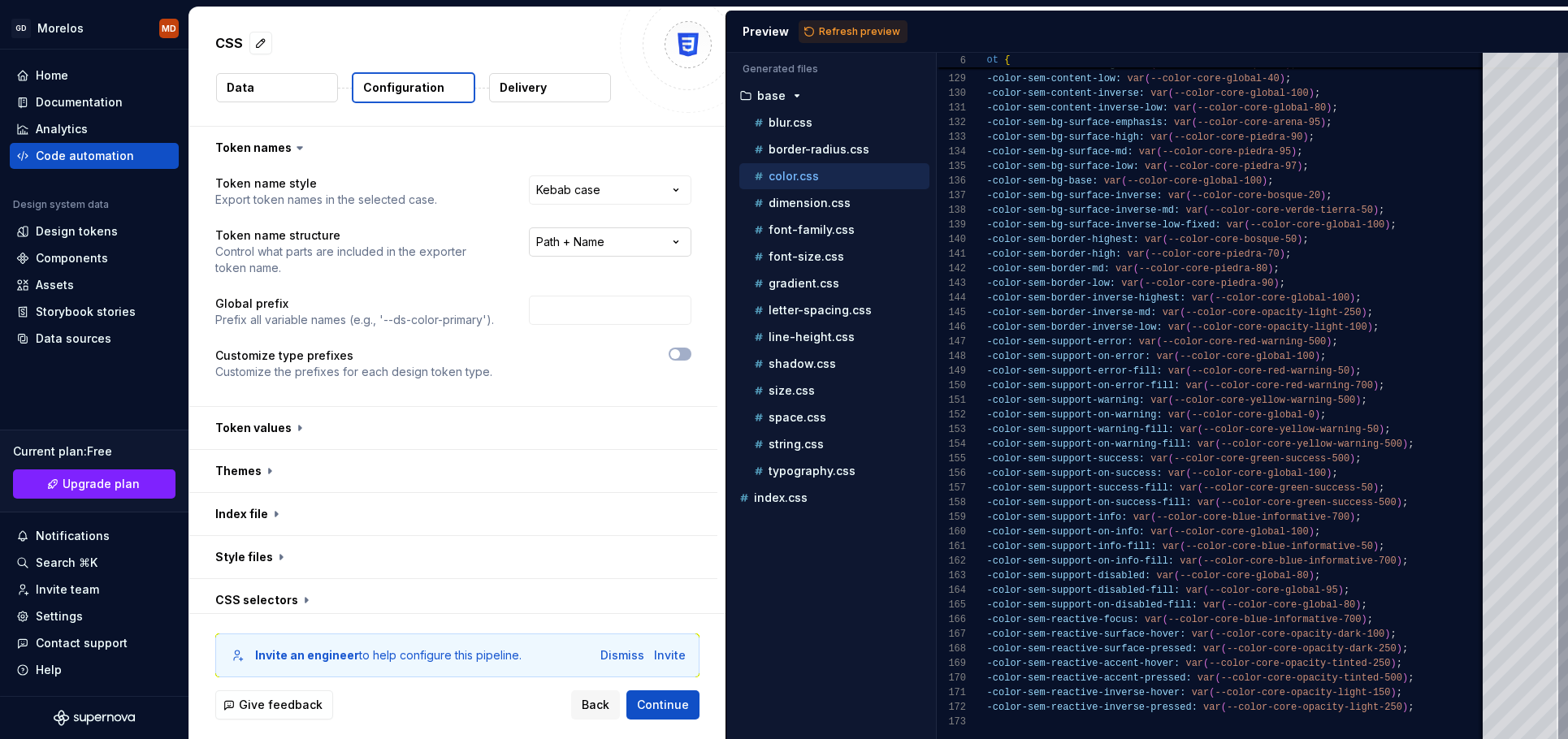
click at [630, 250] on html "**********" at bounding box center [784, 370] width 1568 height 739
click at [624, 239] on html "**********" at bounding box center [784, 370] width 1568 height 739
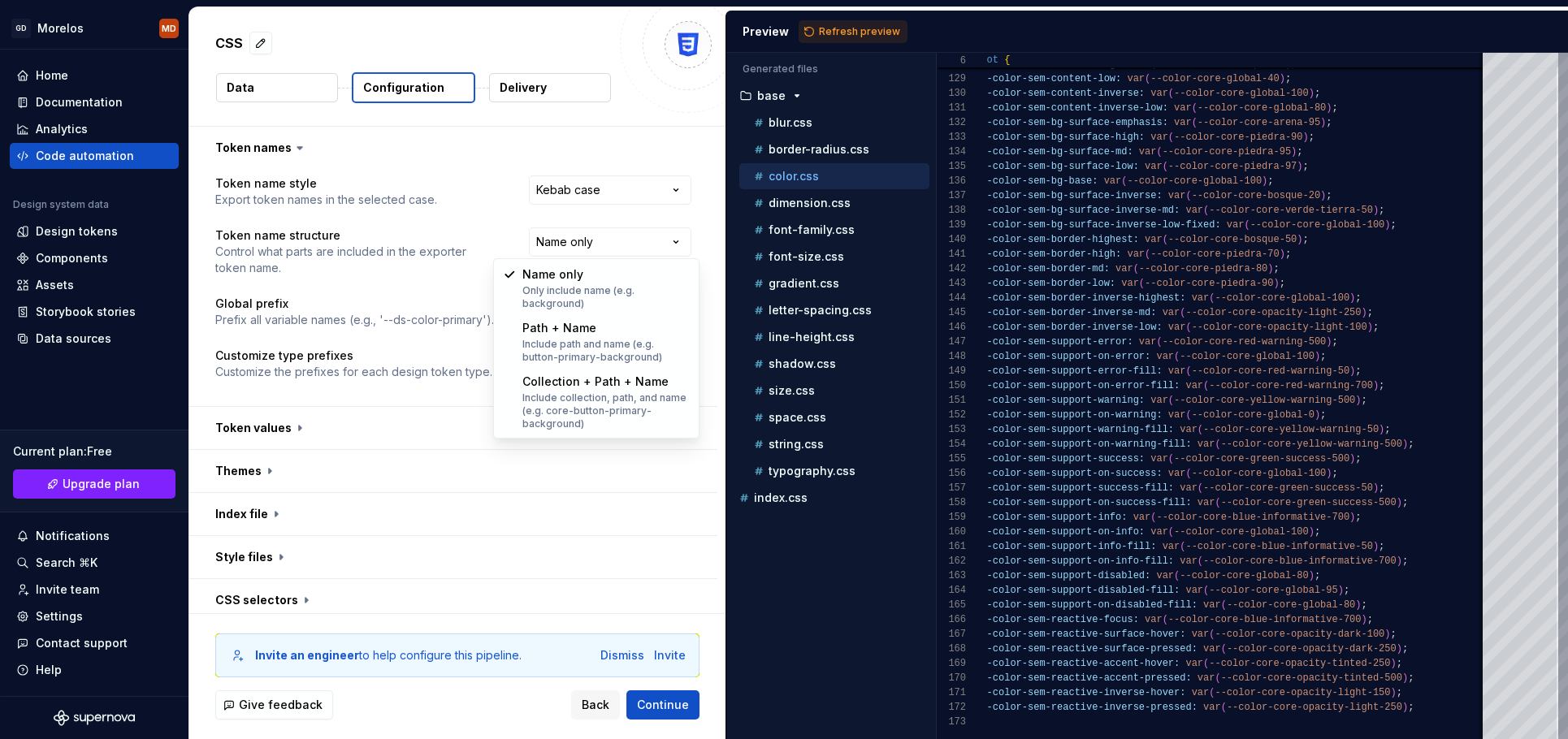
select select "**********"
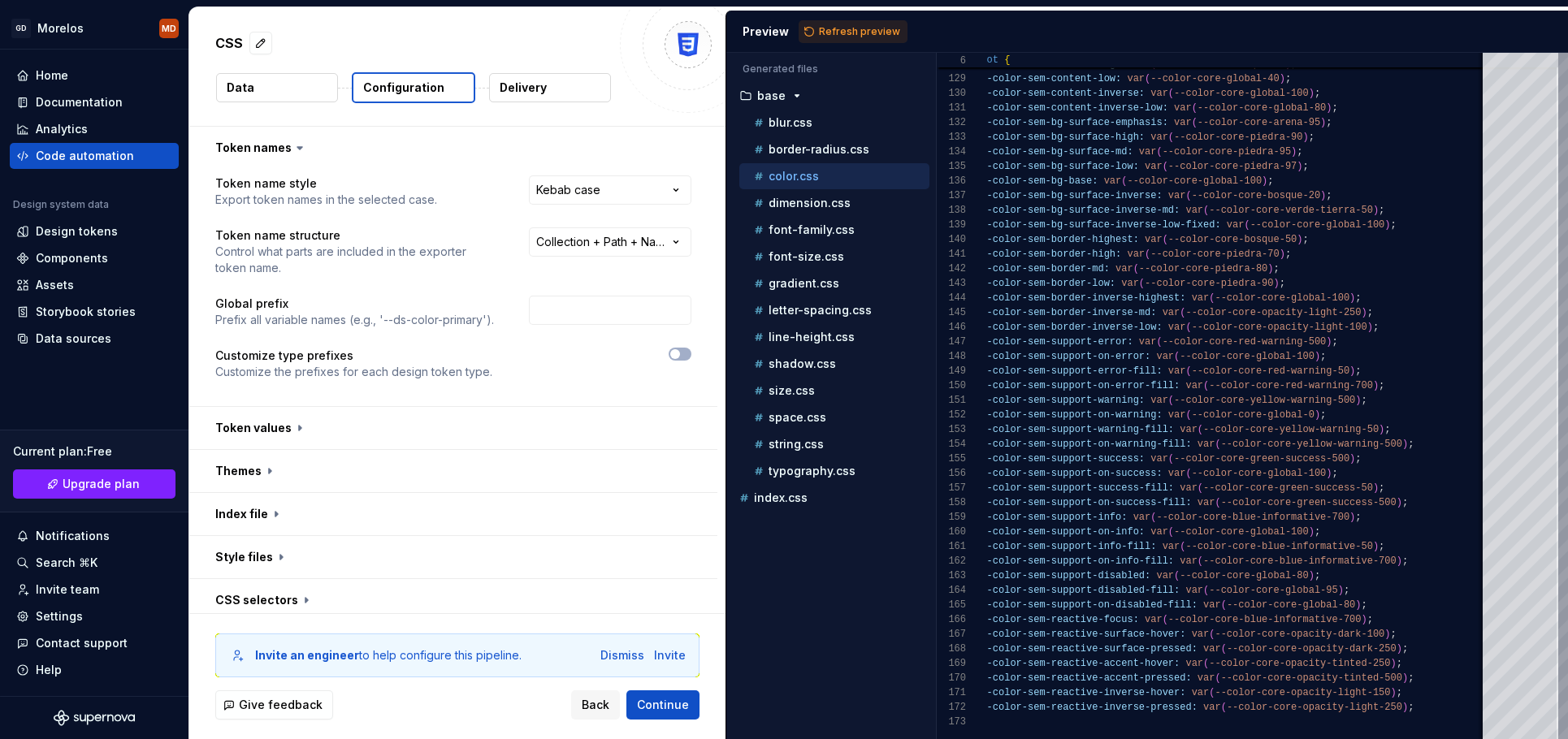
click at [857, 21] on button "Refresh preview" at bounding box center [853, 31] width 109 height 23
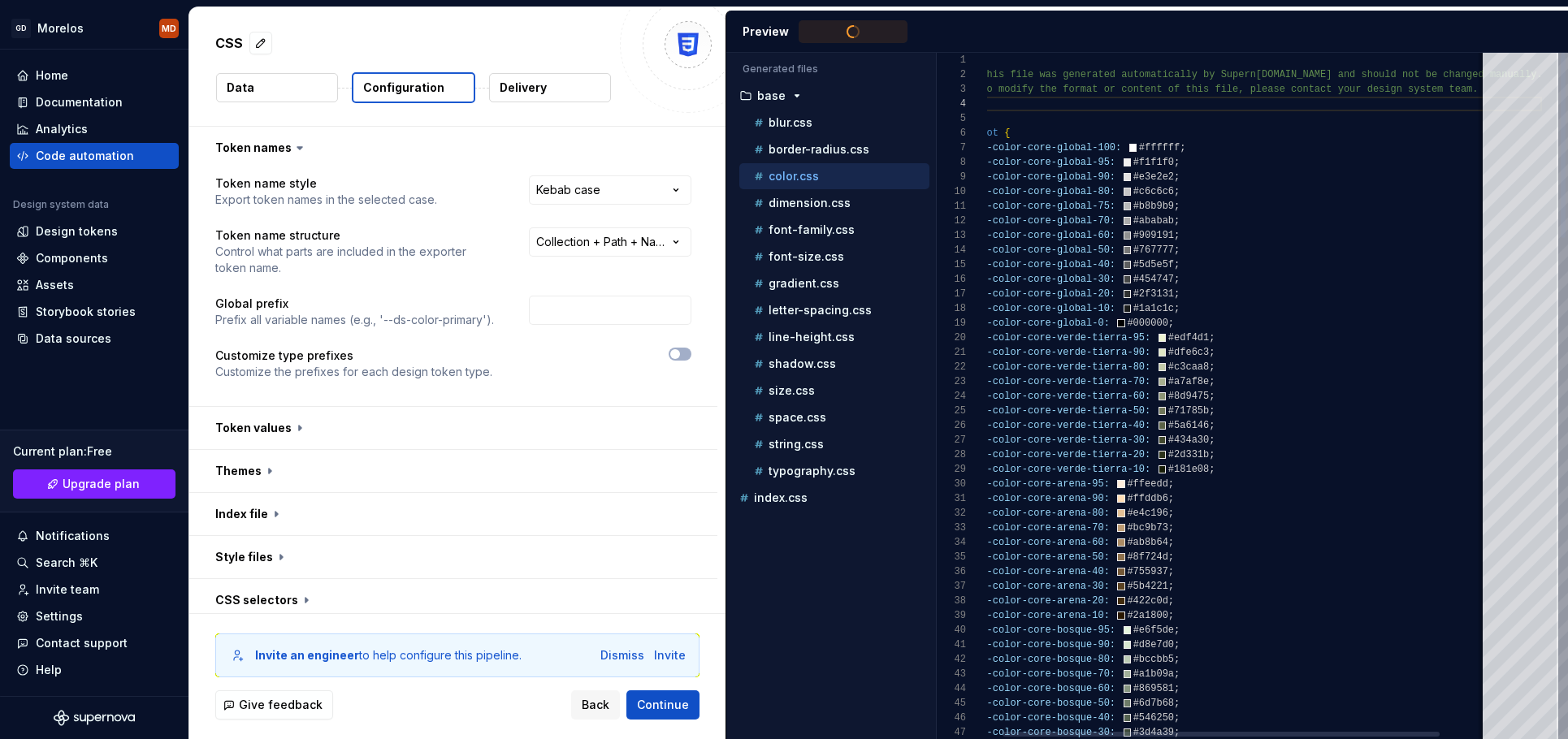
type textarea "**********"
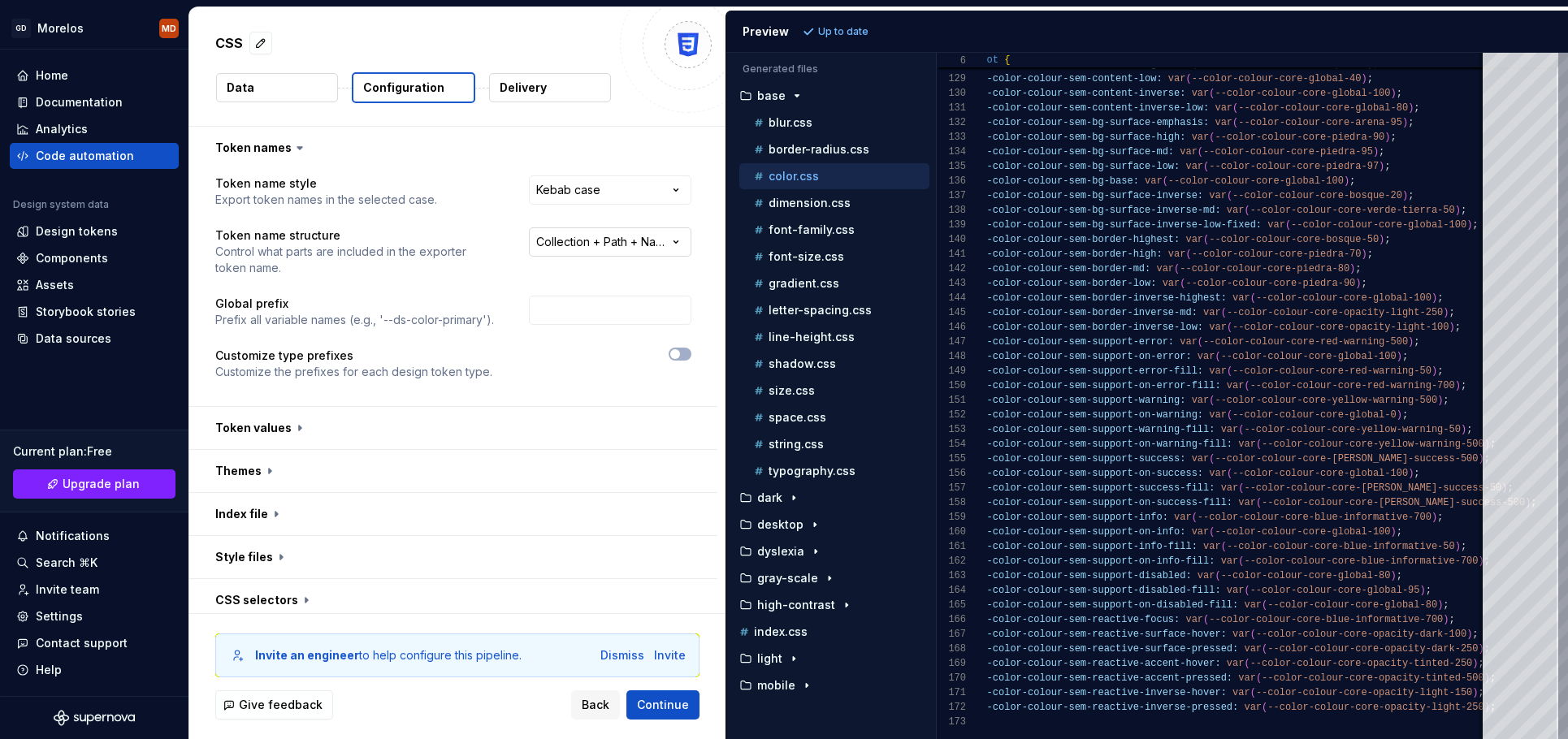
click at [624, 236] on html "**********" at bounding box center [784, 370] width 1568 height 739
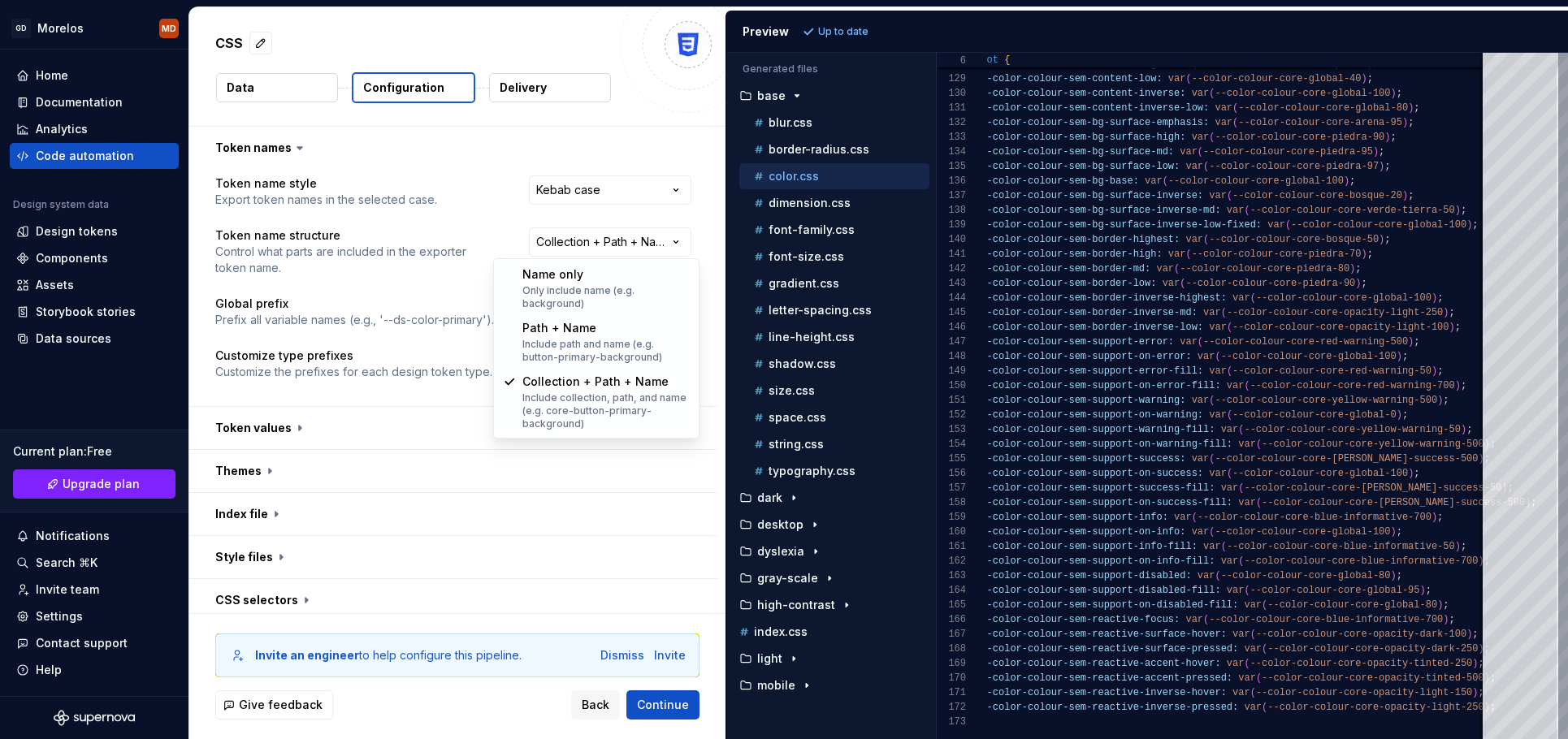
select select "********"
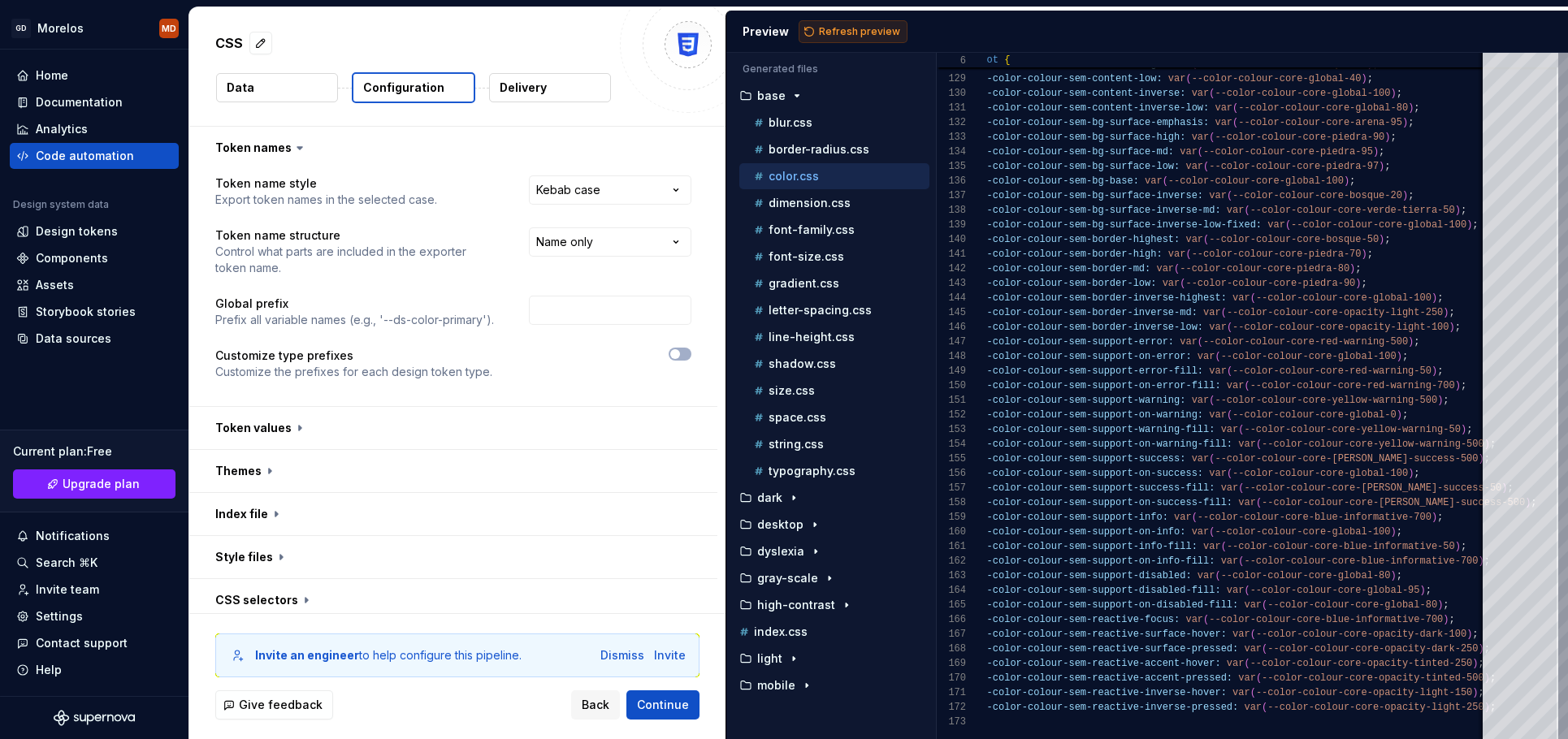
click at [839, 33] on span "Refresh preview" at bounding box center [860, 31] width 82 height 13
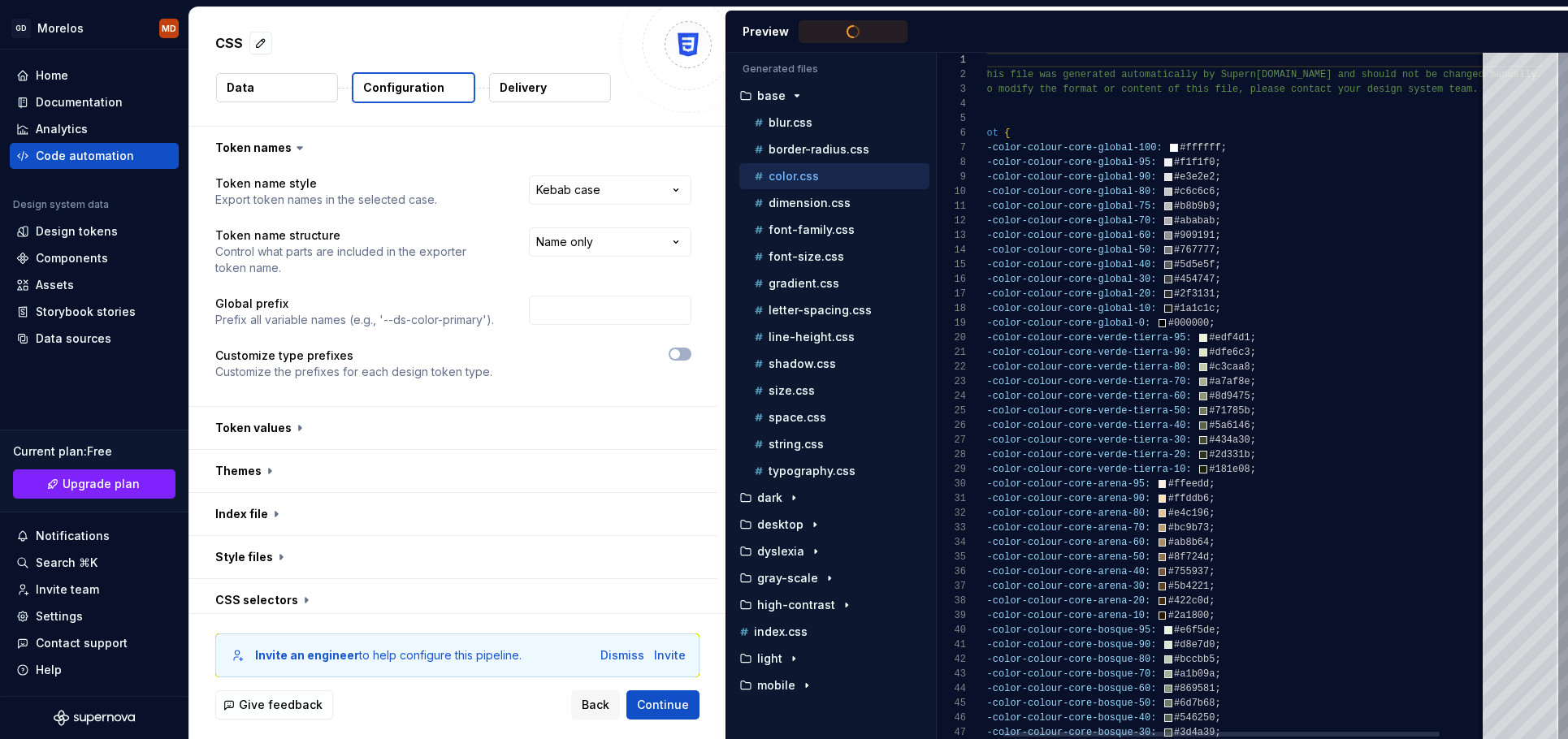
type textarea "**********"
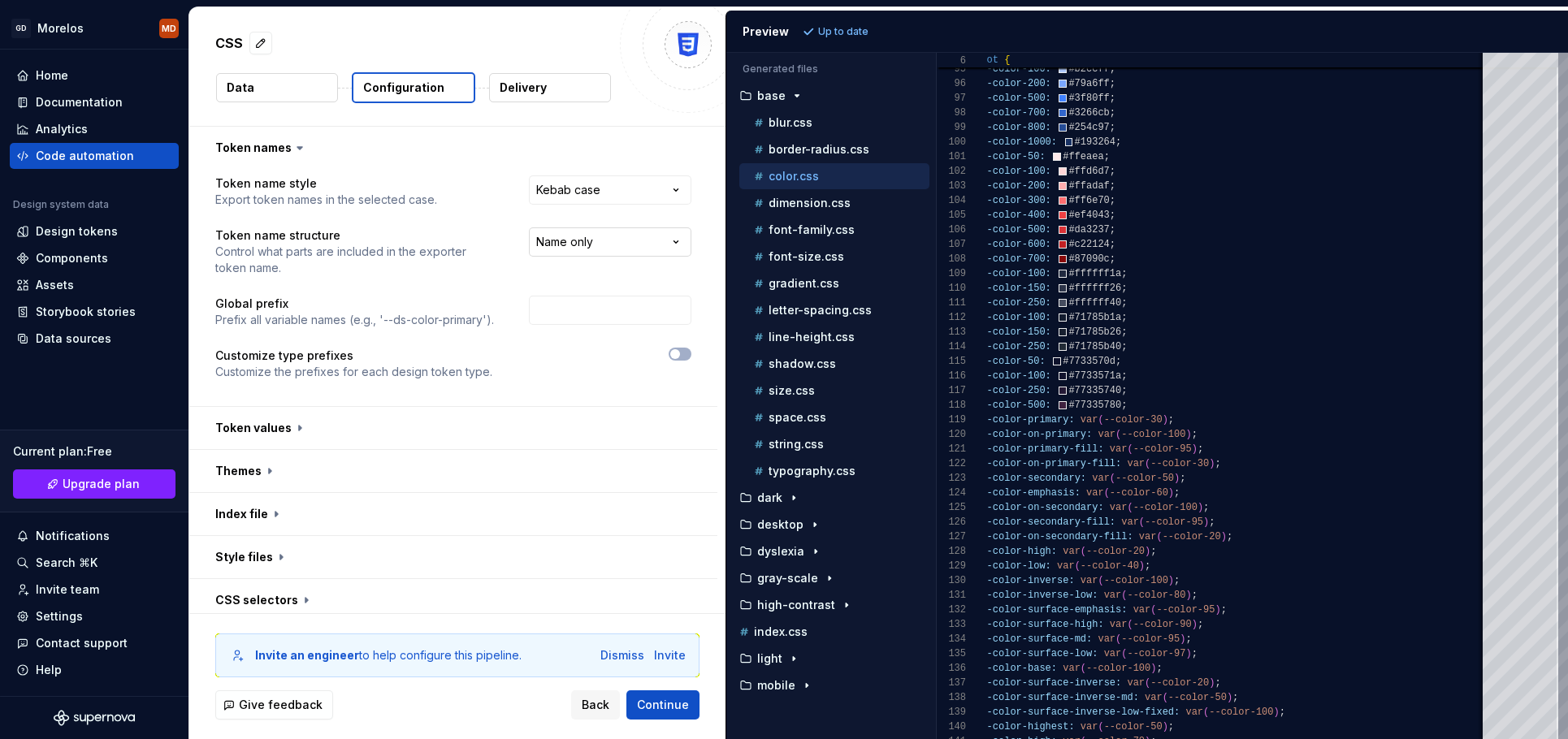
click at [653, 237] on html "**********" at bounding box center [784, 370] width 1568 height 739
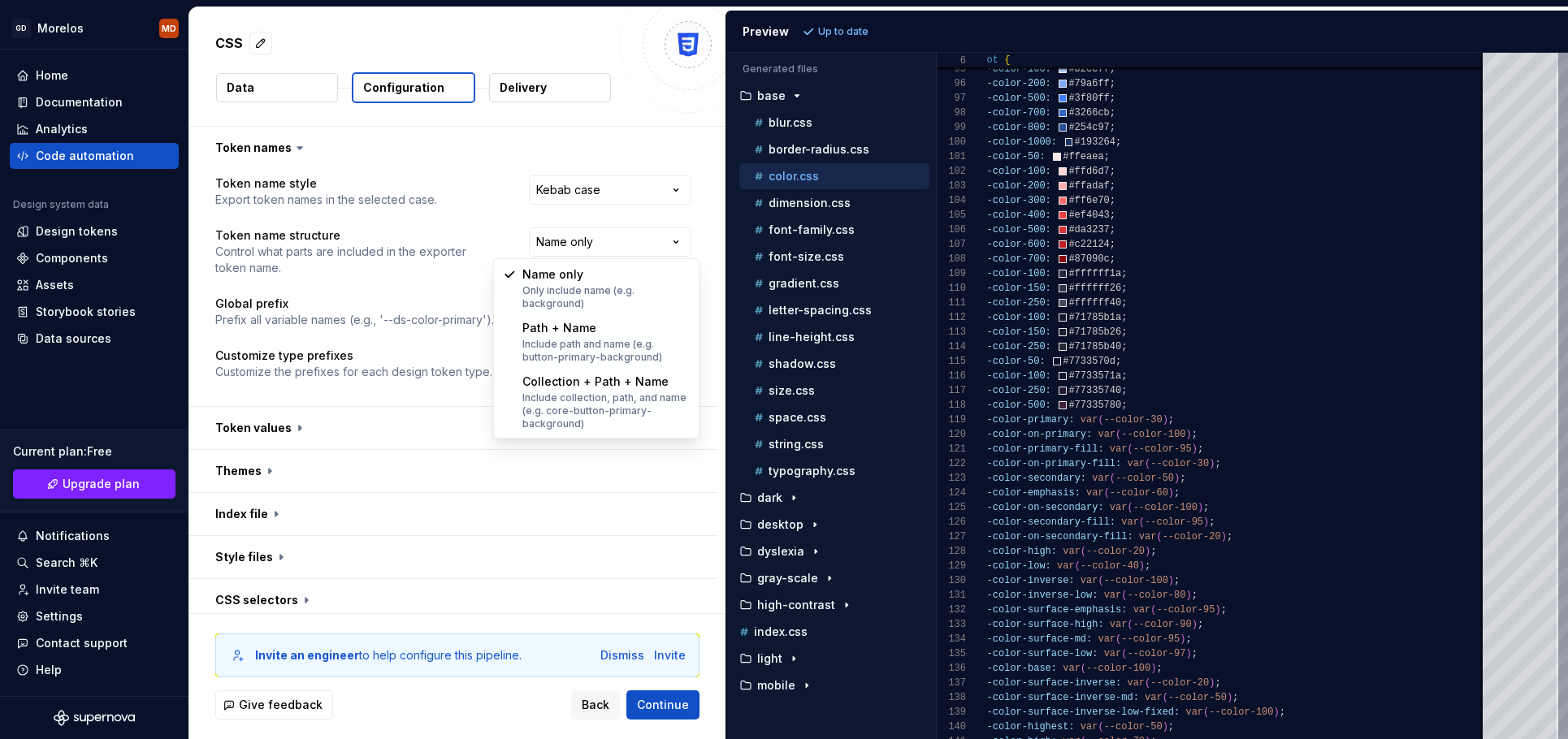
select select "**********"
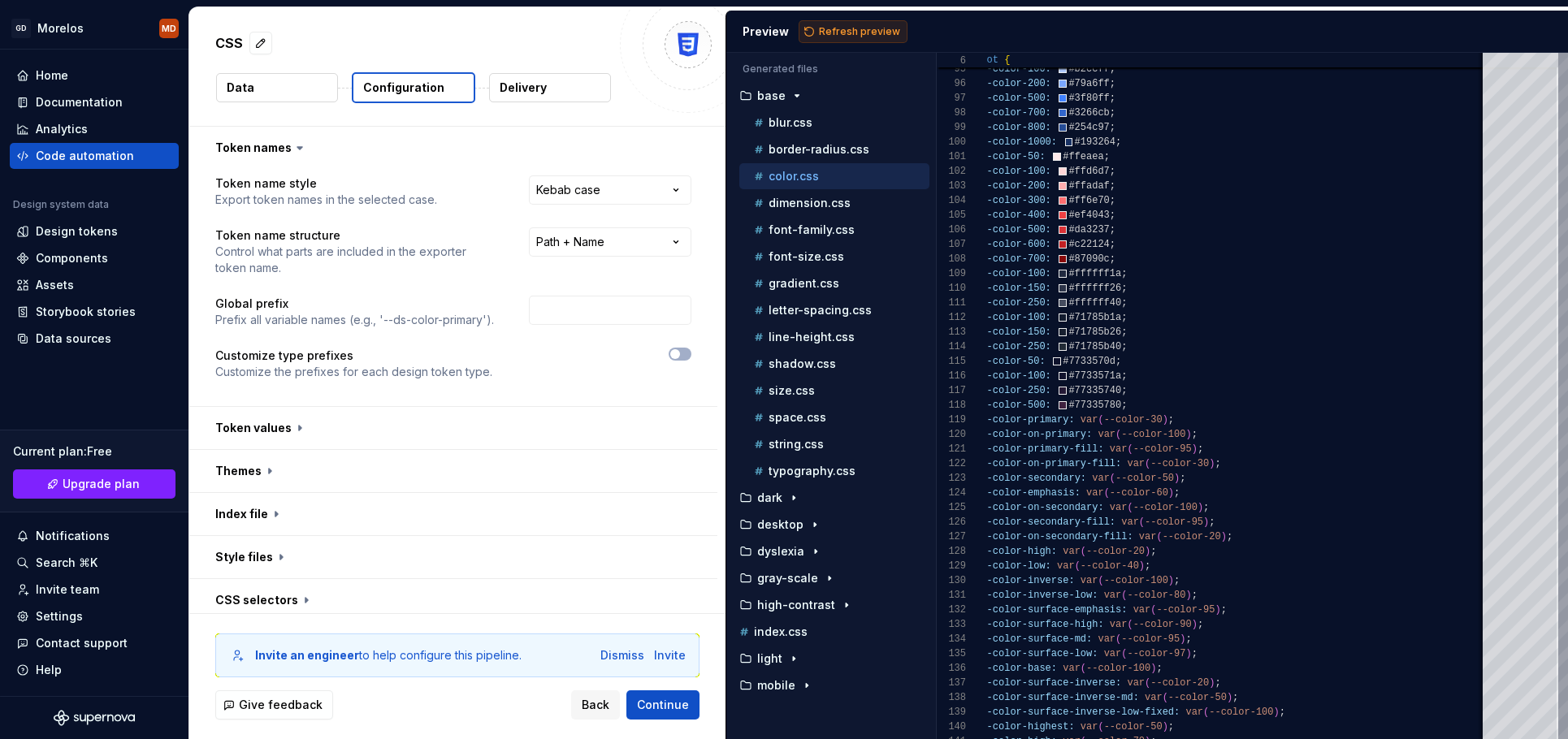
click at [822, 28] on span "Refresh preview" at bounding box center [860, 31] width 82 height 13
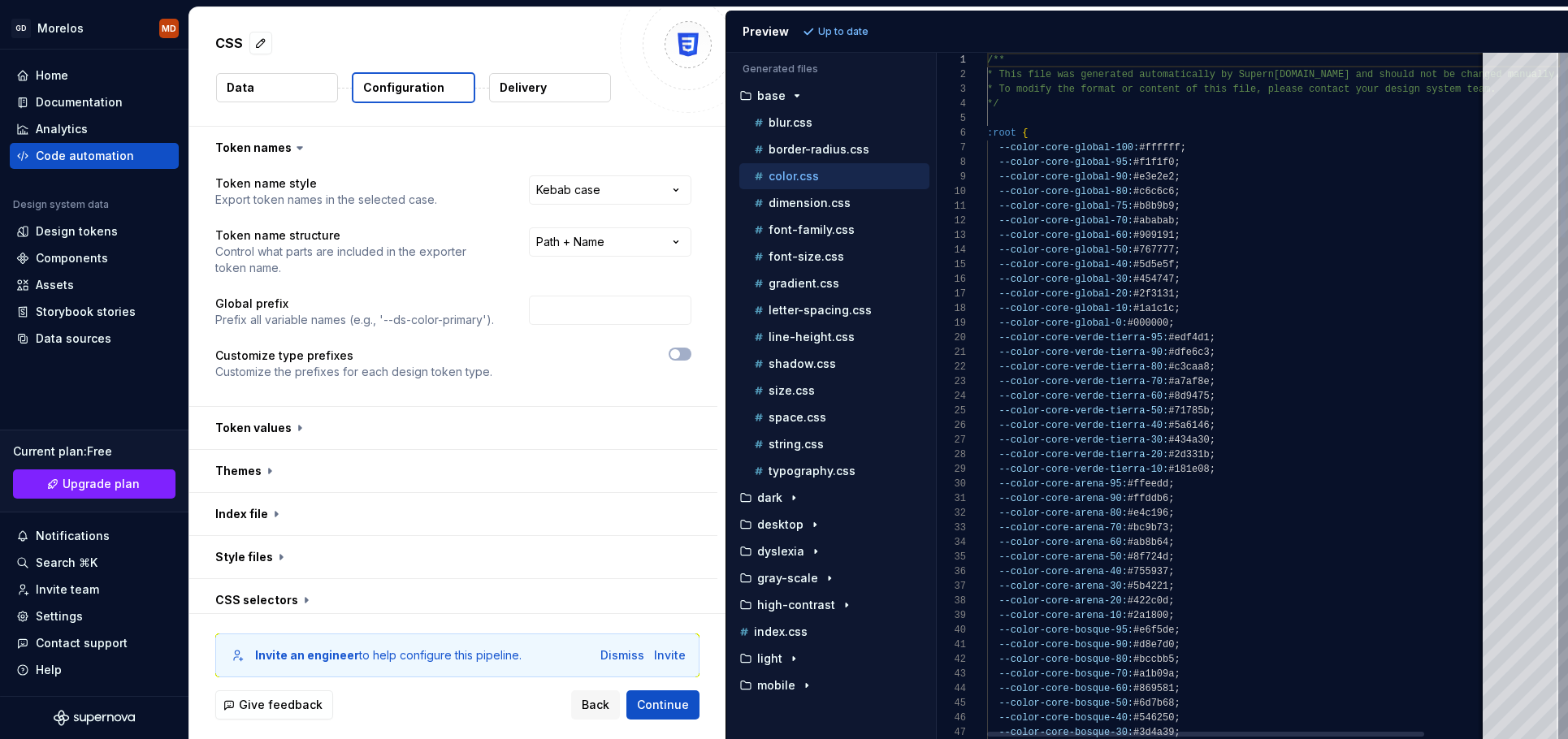
scroll to position [146, 0]
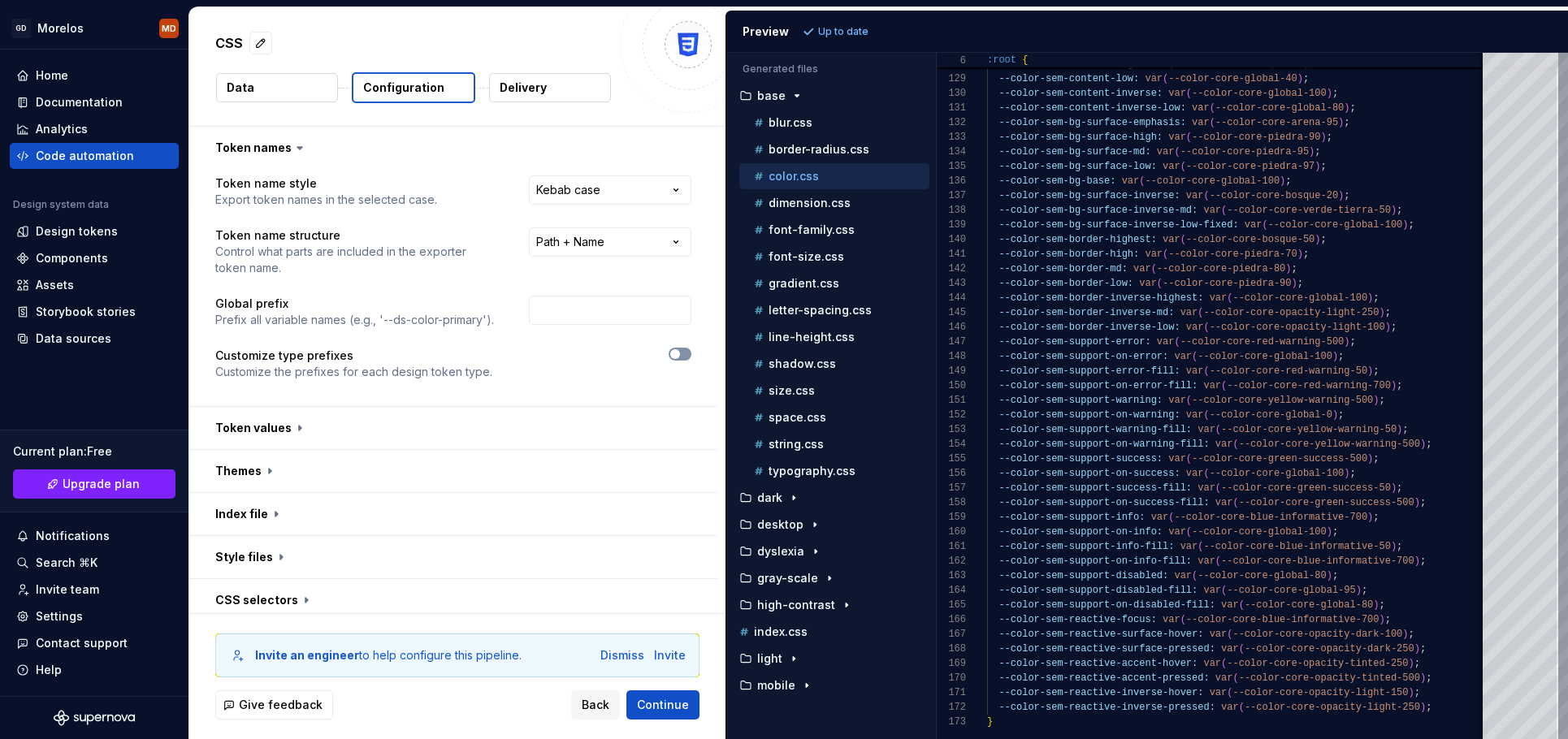
click at [681, 350] on icon "button" at bounding box center [674, 355] width 13 height 10
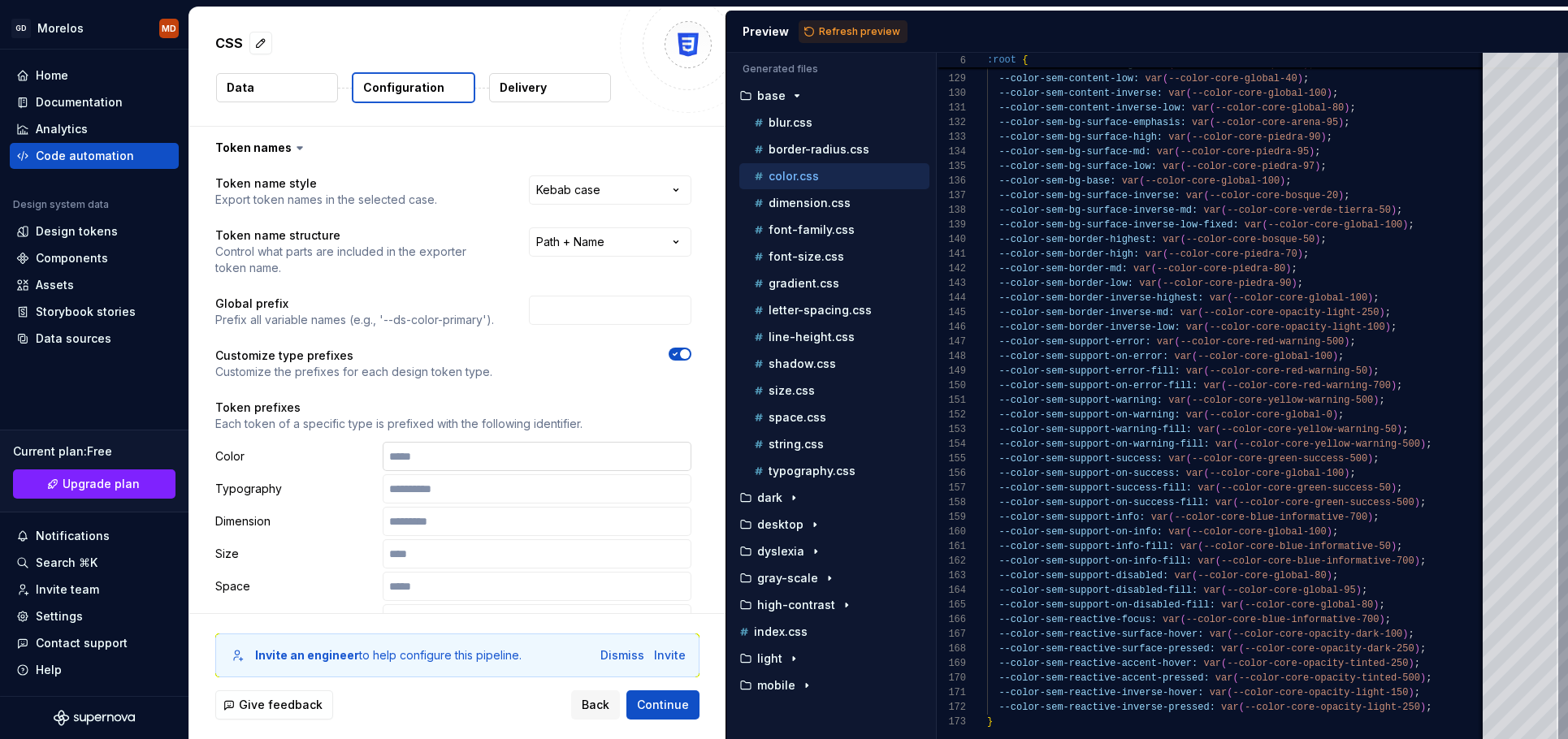
click at [488, 455] on input "text" at bounding box center [537, 456] width 309 height 29
click at [850, 21] on button "Refresh preview" at bounding box center [853, 31] width 109 height 23
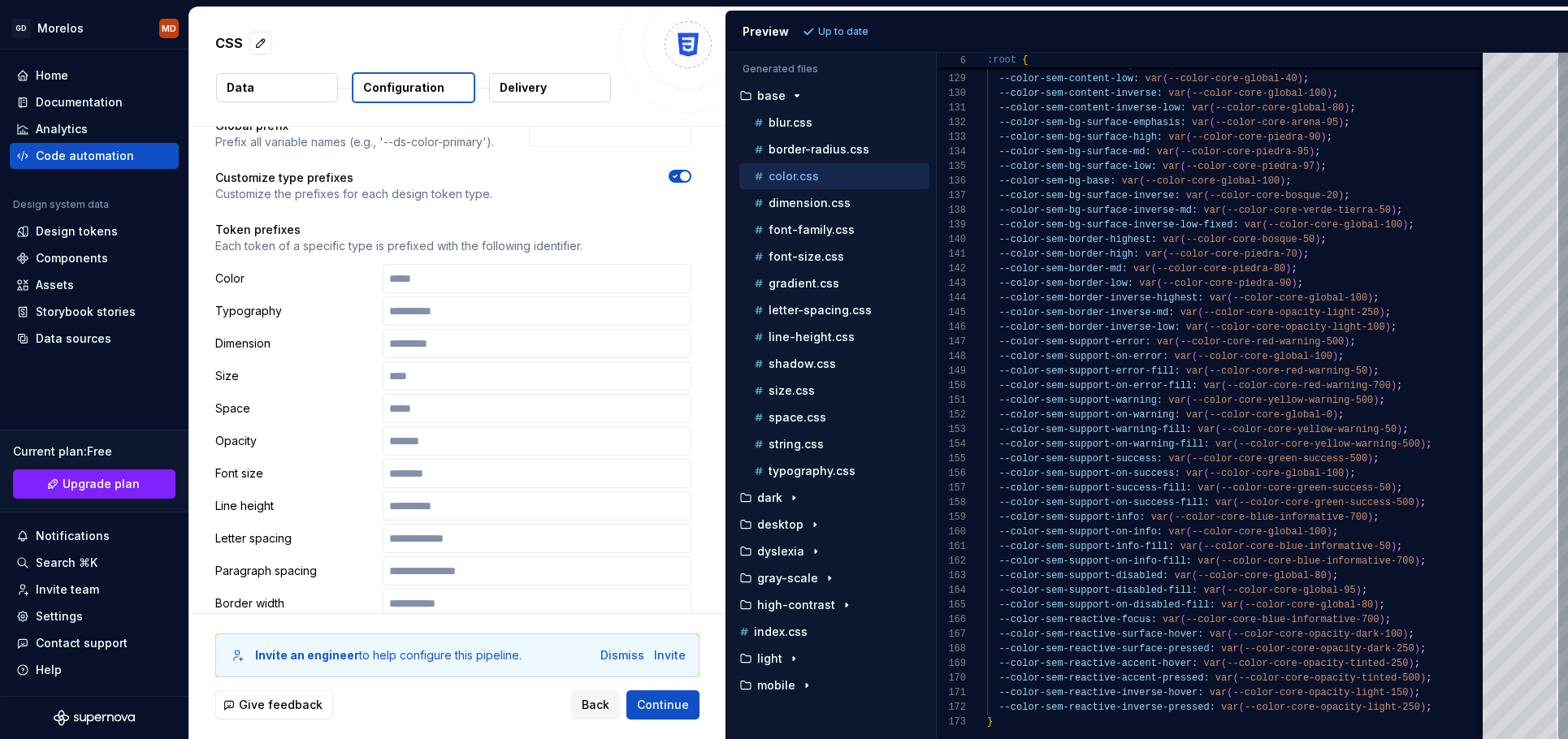
click at [689, 171] on span "button" at bounding box center [685, 176] width 10 height 10
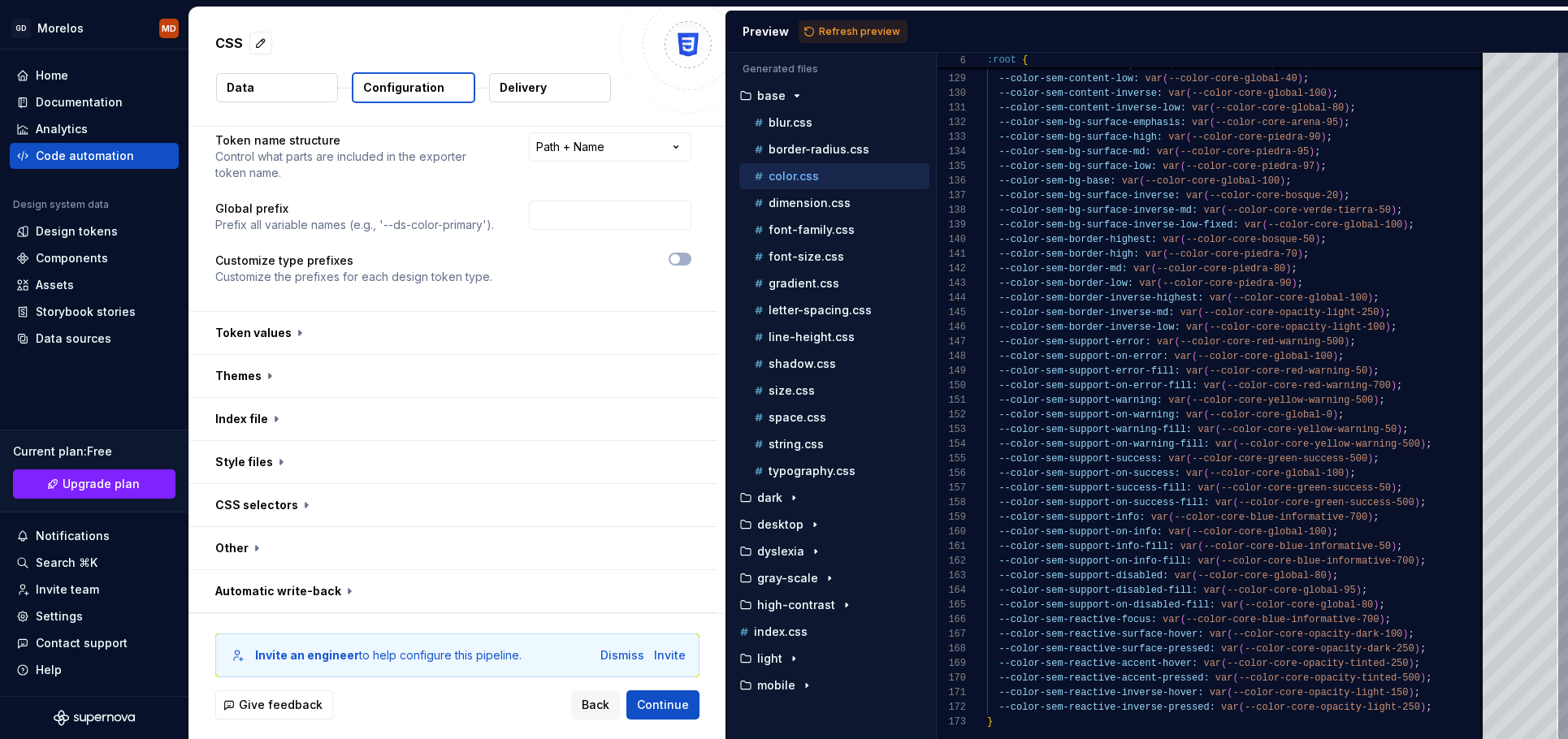
scroll to position [95, 0]
click at [305, 382] on button "button" at bounding box center [453, 375] width 528 height 42
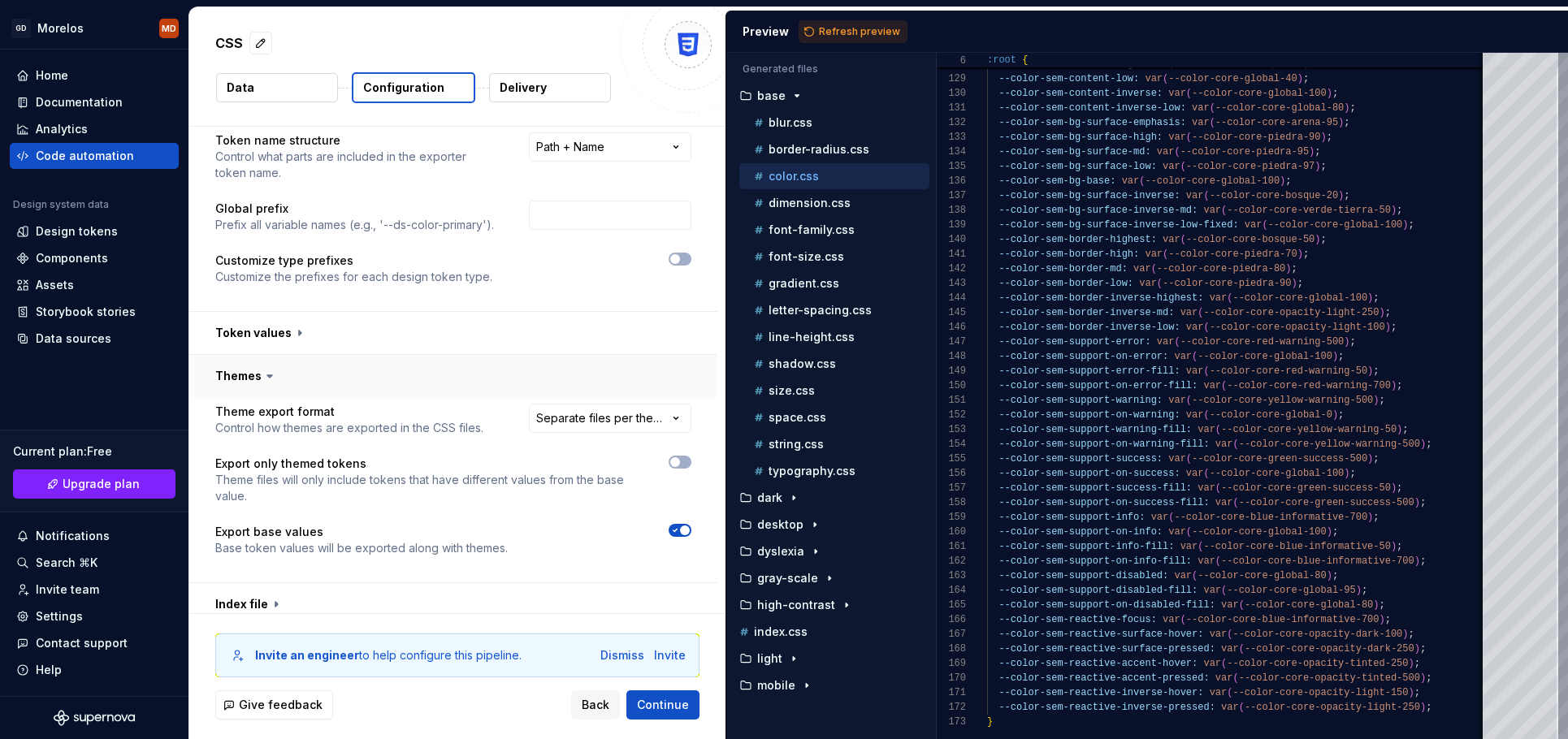
click at [305, 382] on button "button" at bounding box center [453, 375] width 528 height 42
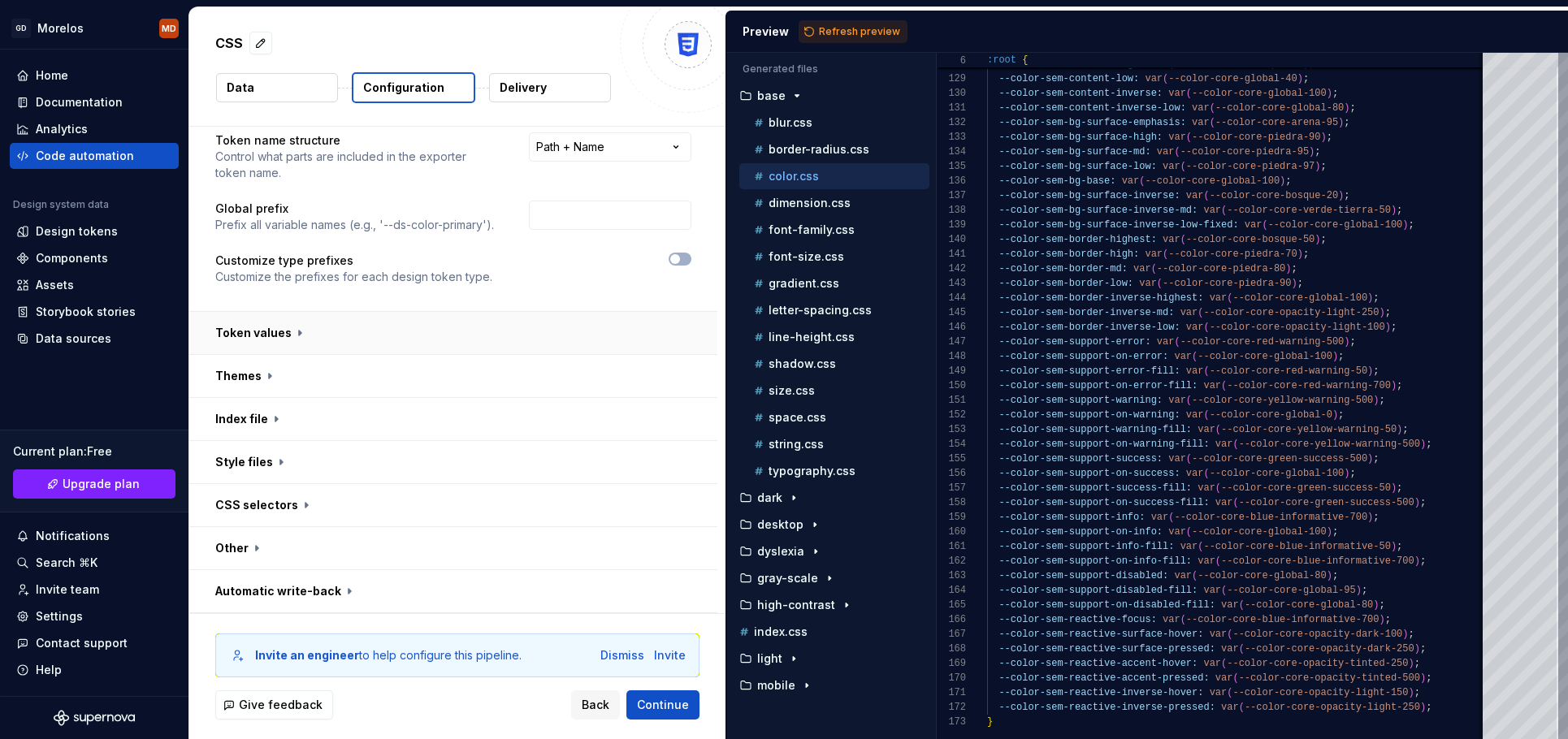
click at [320, 348] on button "button" at bounding box center [453, 333] width 528 height 42
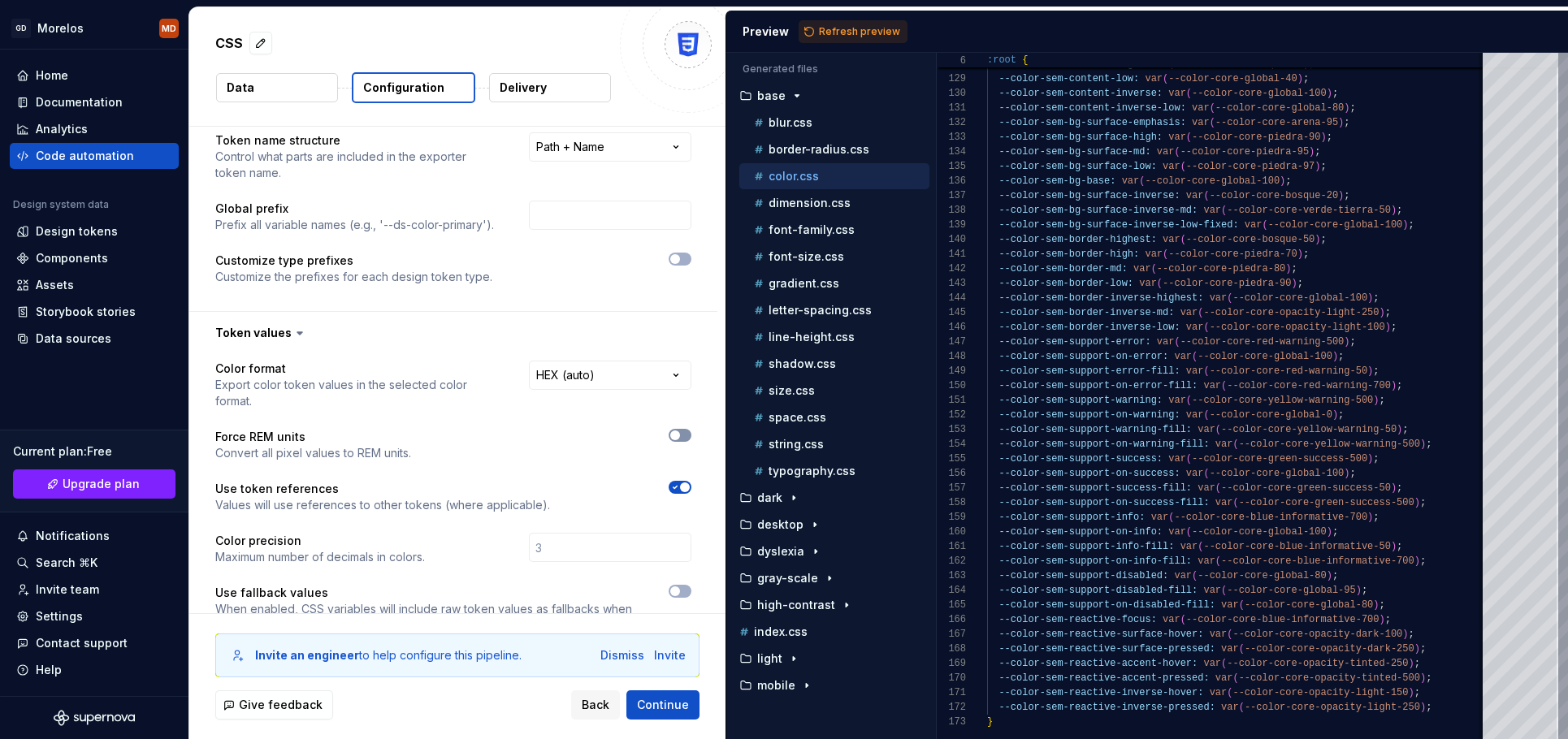
click at [679, 430] on span "button" at bounding box center [675, 435] width 10 height 10
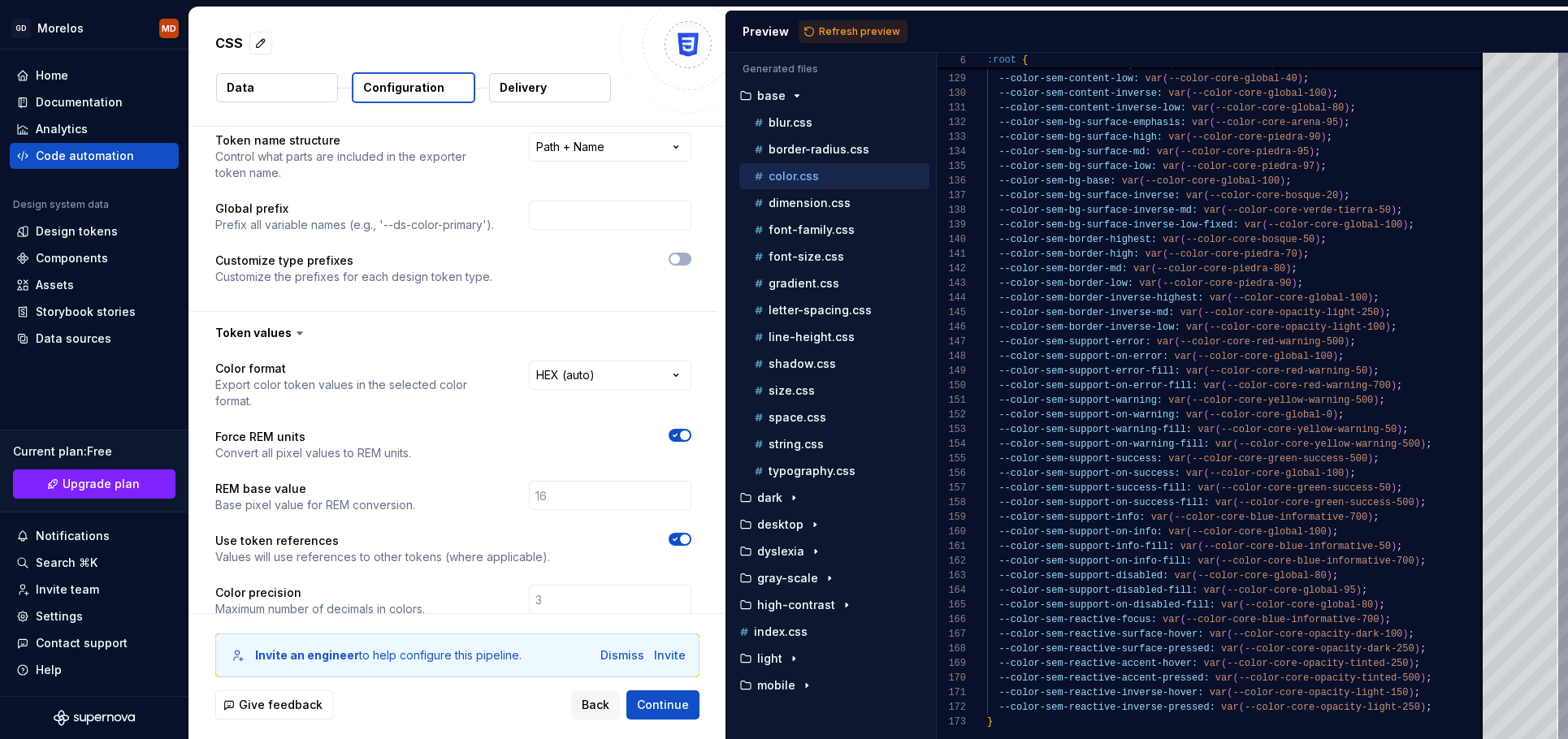
click at [679, 430] on icon "button" at bounding box center [674, 435] width 13 height 10
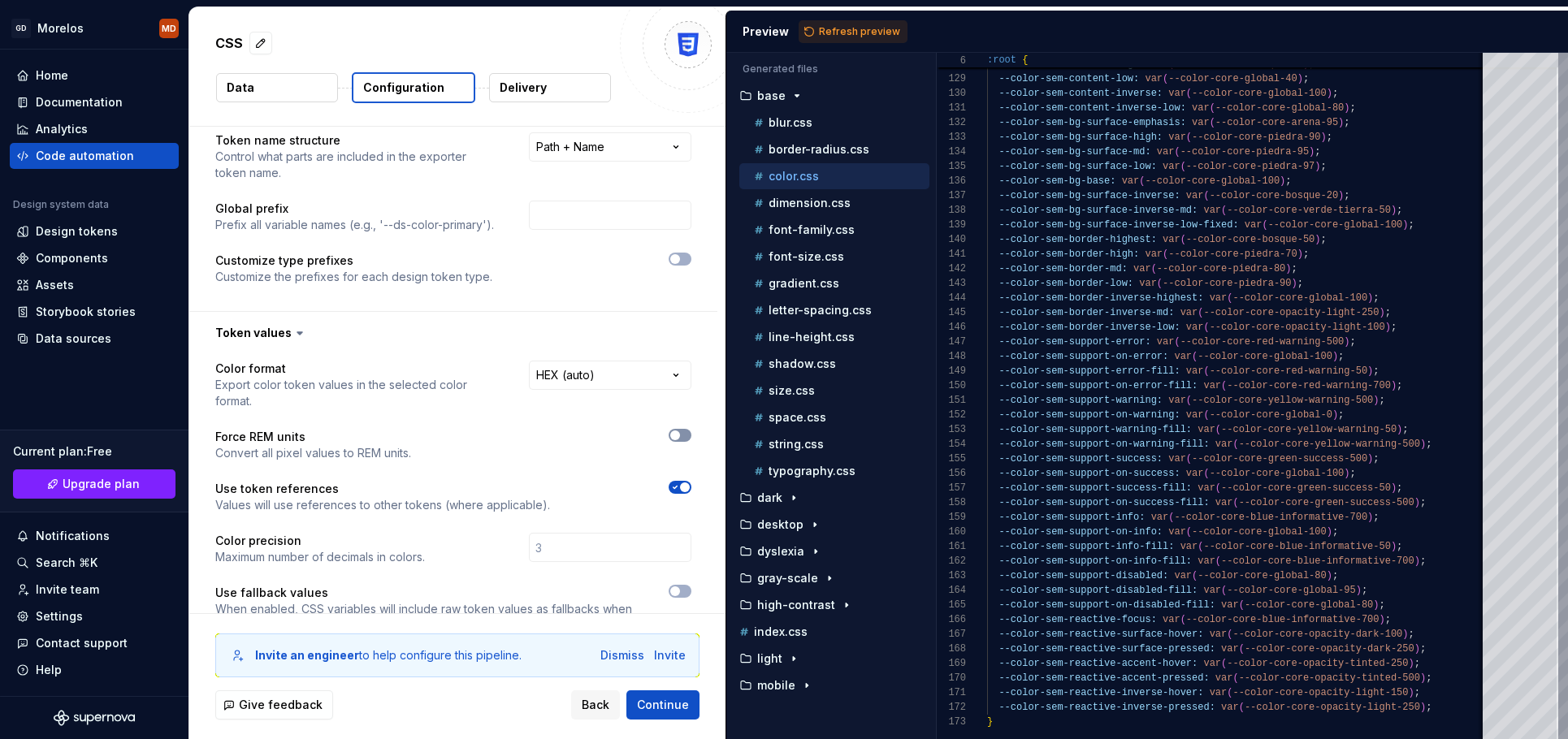
click at [679, 430] on span "button" at bounding box center [675, 435] width 10 height 10
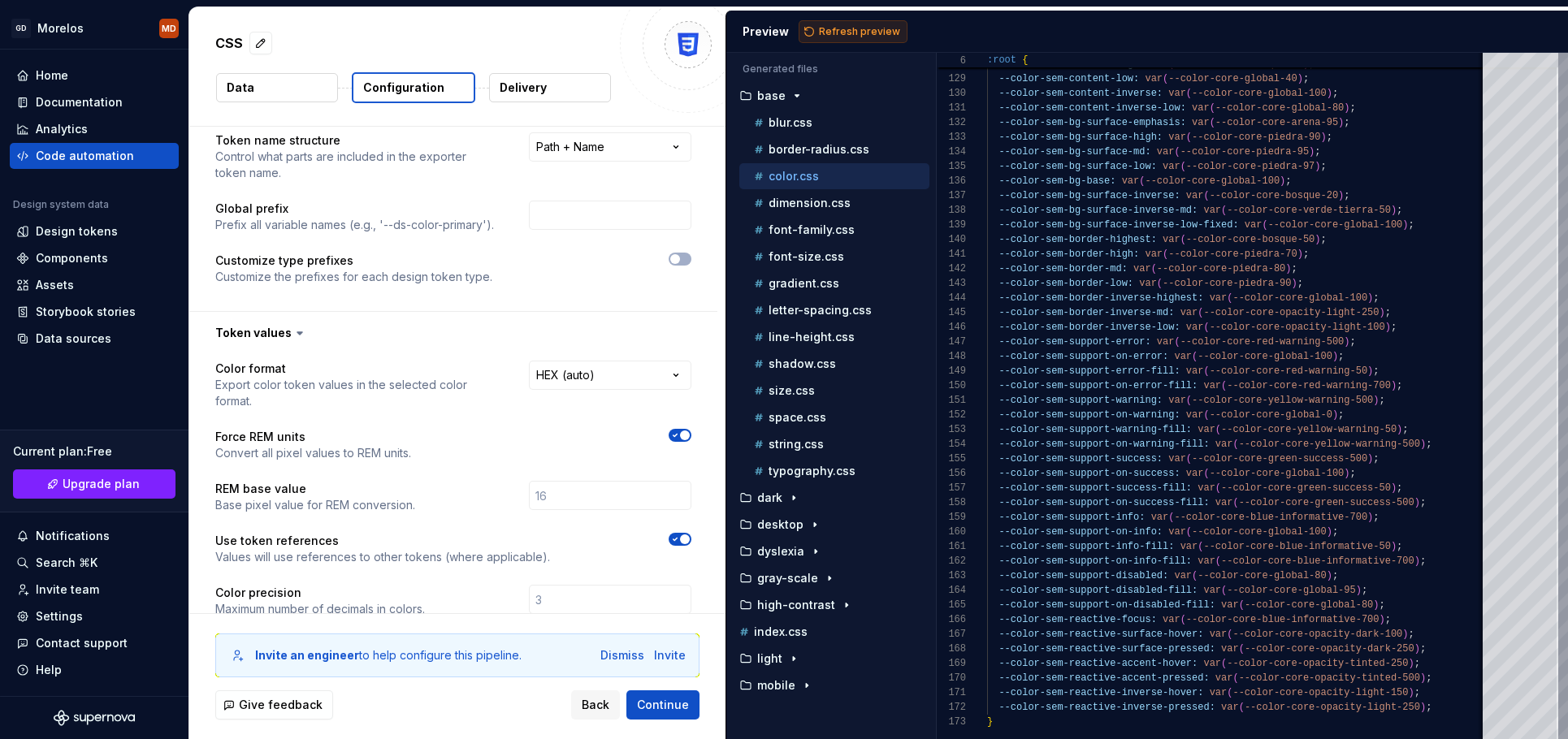
click at [845, 27] on span "Refresh preview" at bounding box center [860, 31] width 82 height 13
click at [833, 209] on div "dimension.css" at bounding box center [840, 203] width 178 height 16
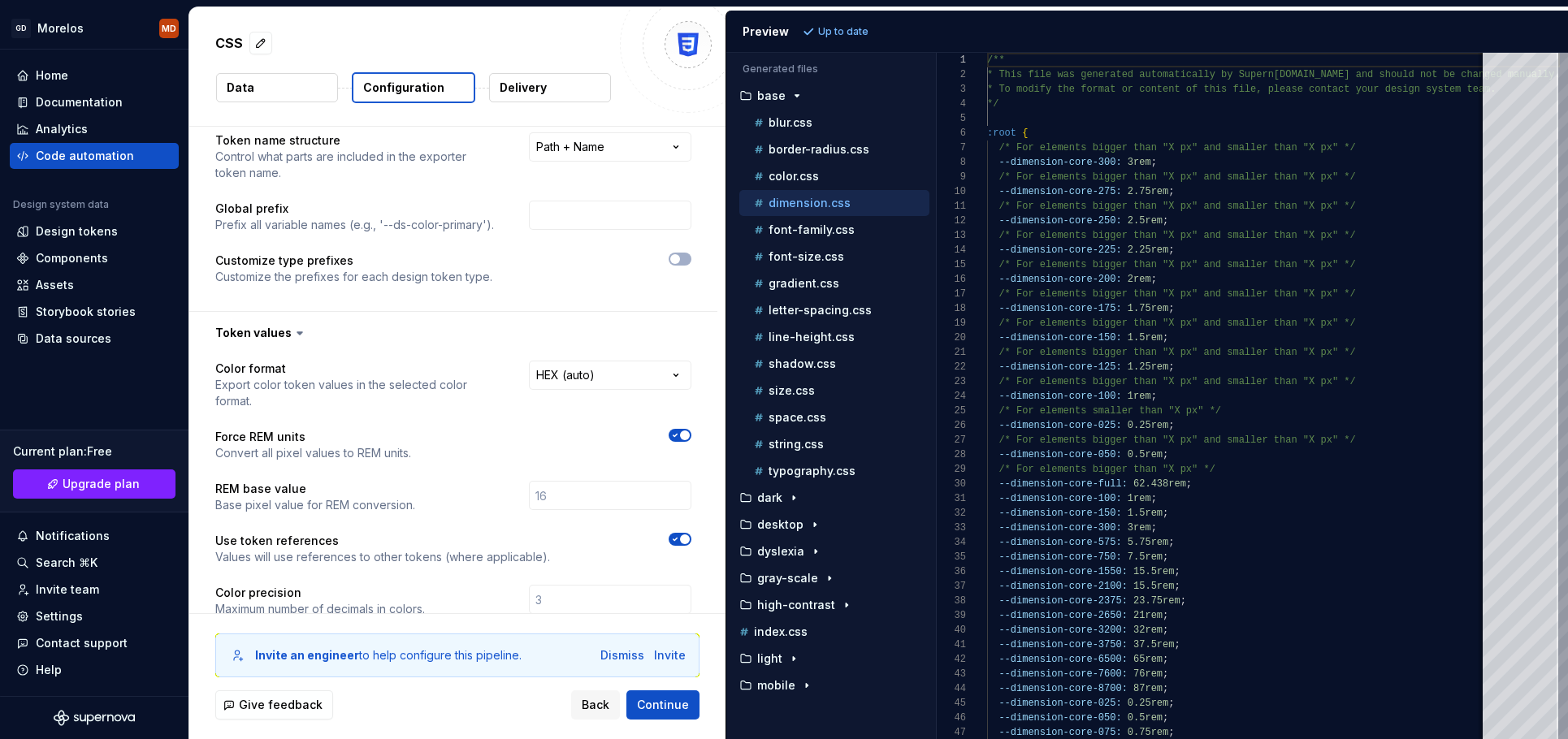
click at [689, 430] on span "button" at bounding box center [685, 435] width 10 height 10
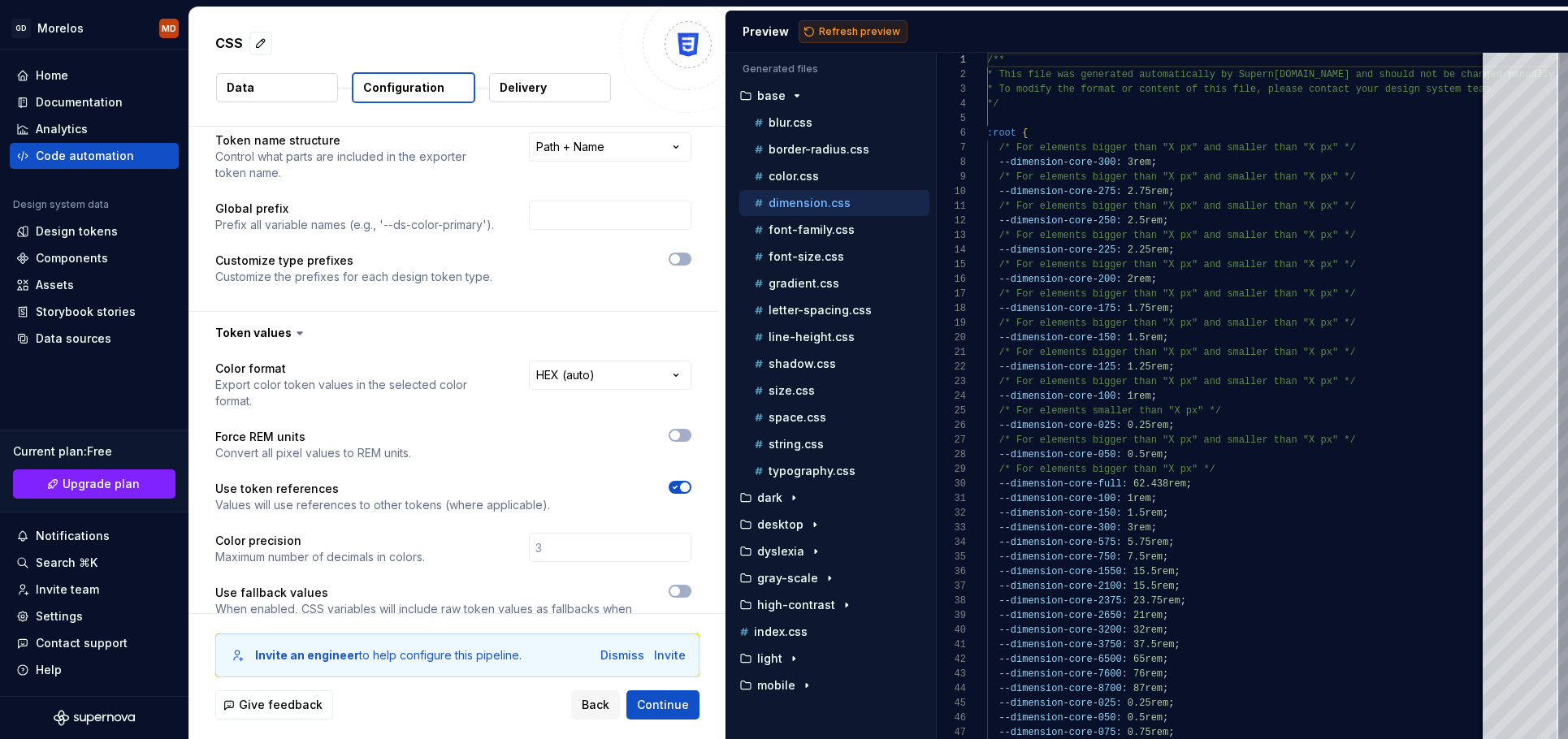
click at [858, 25] on span "Refresh preview" at bounding box center [860, 31] width 82 height 13
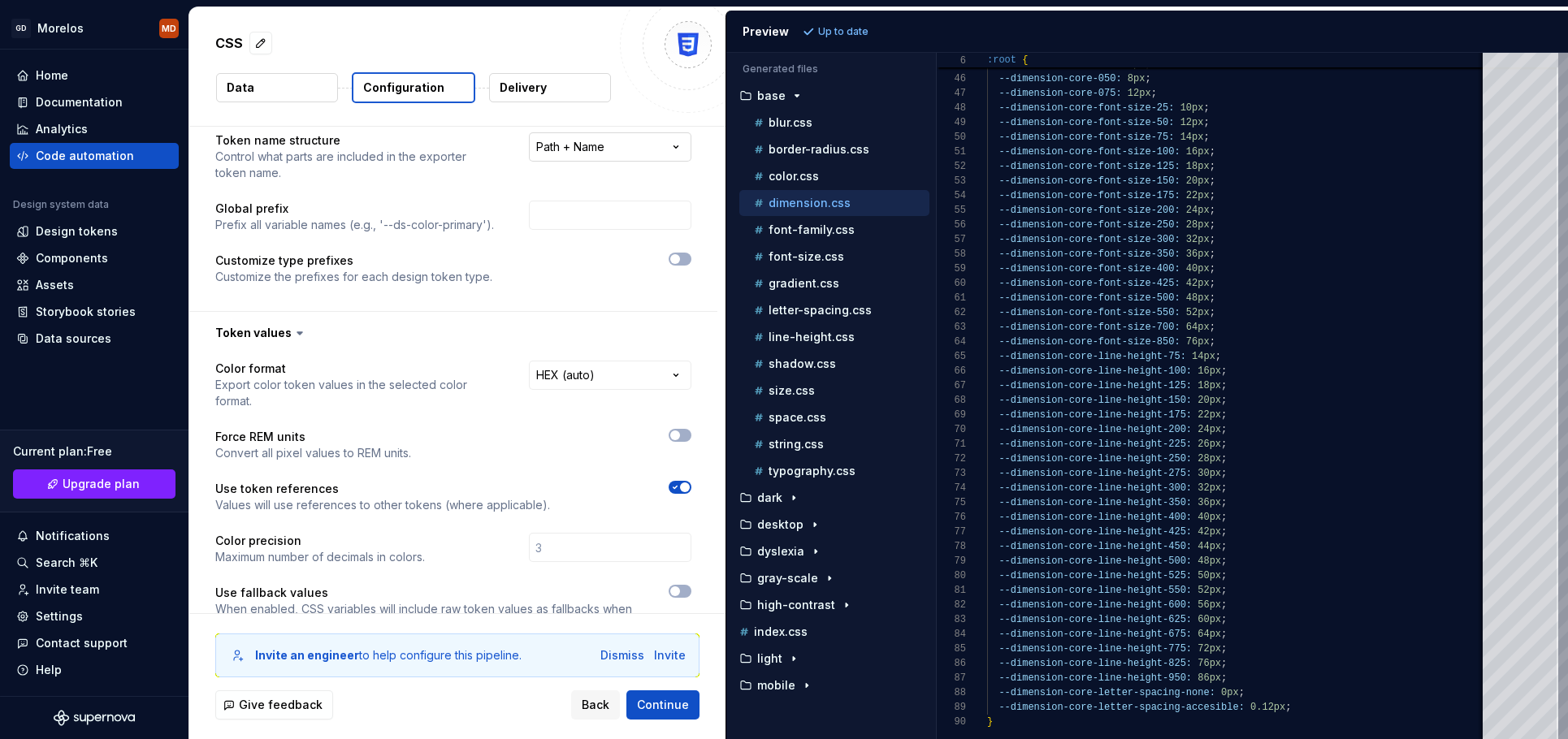
click at [610, 147] on html "**********" at bounding box center [784, 370] width 1568 height 739
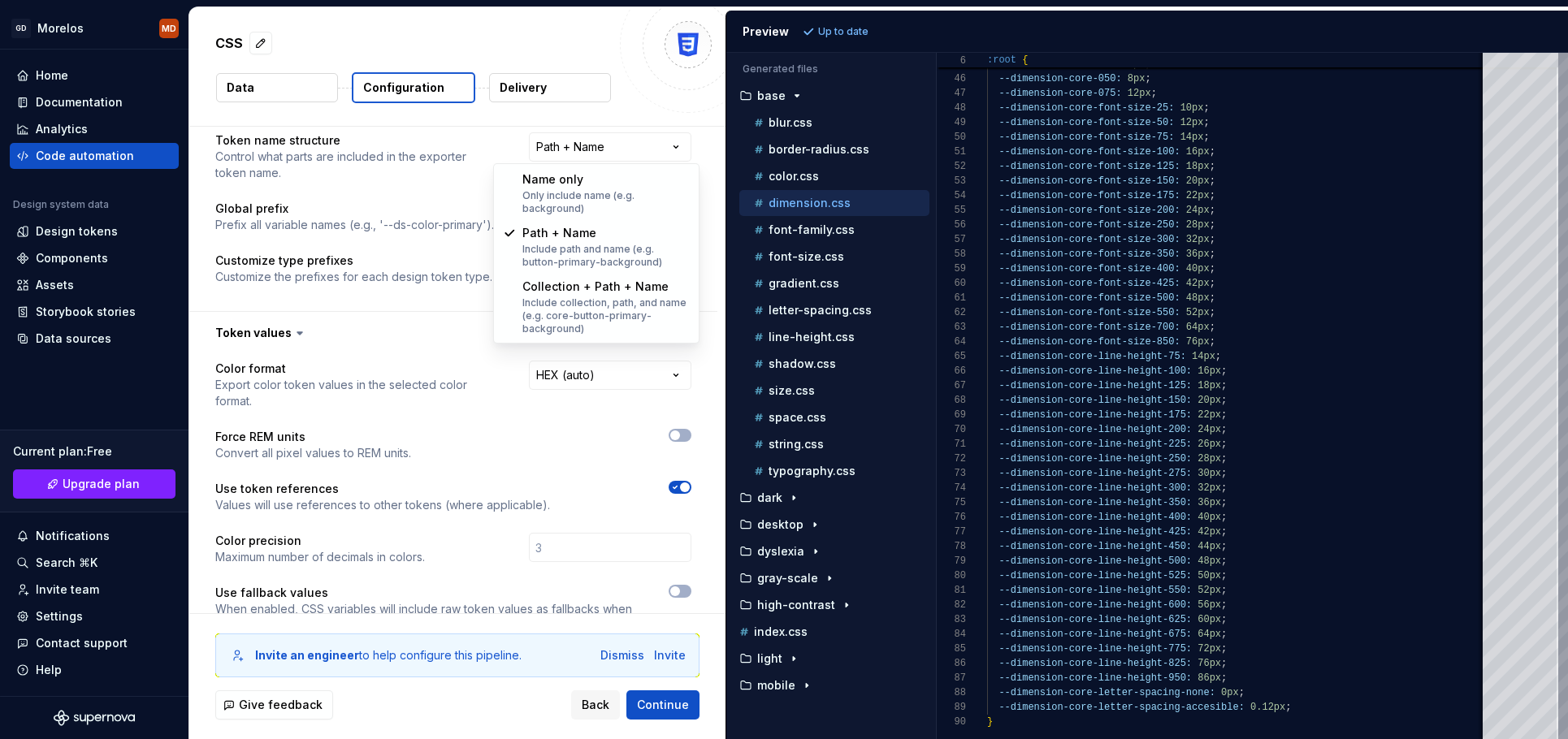
click at [654, 138] on html "**********" at bounding box center [784, 370] width 1568 height 739
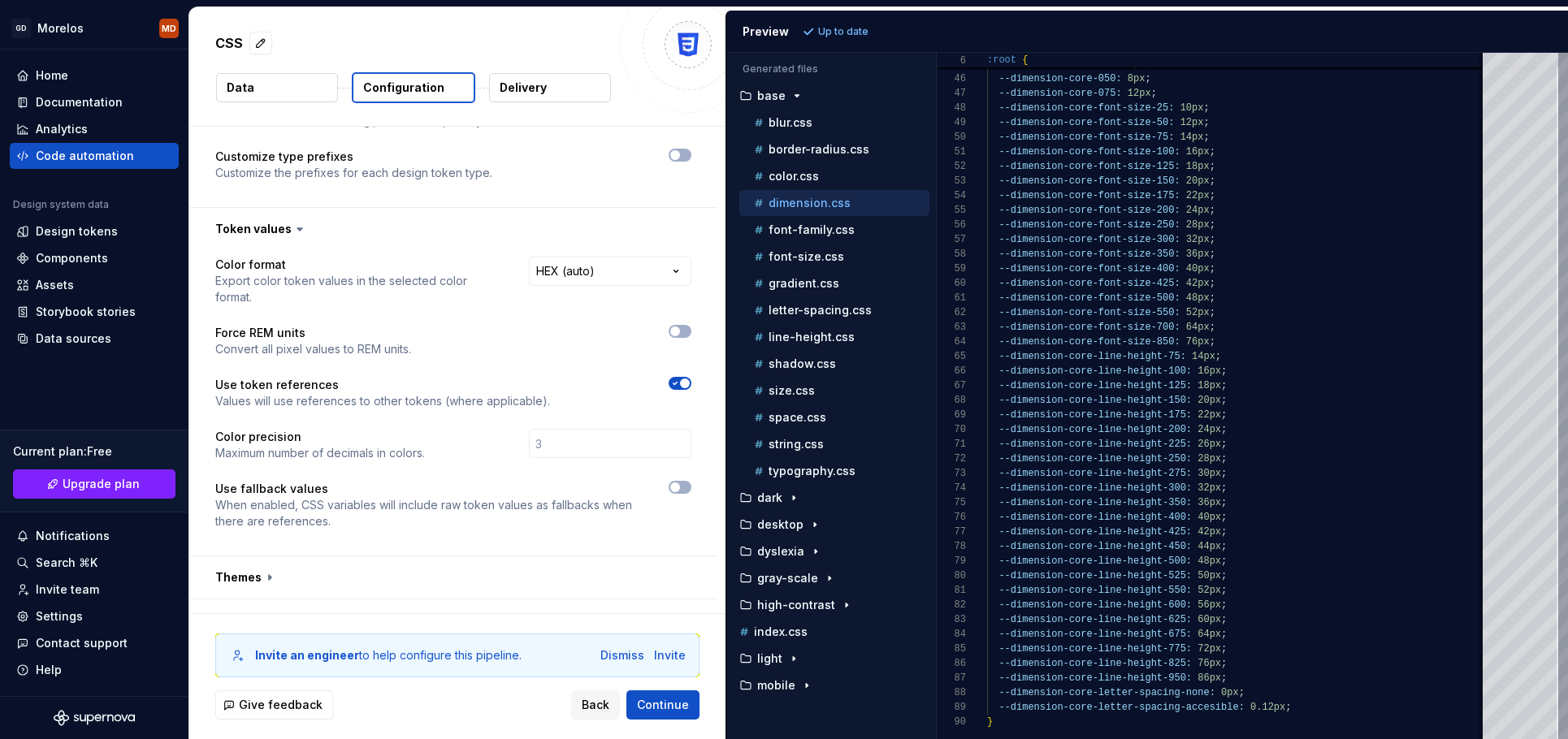
scroll to position [200, 0]
click at [681, 482] on icon "button" at bounding box center [674, 487] width 13 height 10
drag, startPoint x: 855, startPoint y: 34, endPoint x: 845, endPoint y: 70, distance: 37.4
click at [845, 67] on div "Preview Refresh preview Generated files Accessibility guide for tree . Navigate…" at bounding box center [1147, 375] width 843 height 729
click at [887, 176] on div "color.css" at bounding box center [840, 176] width 178 height 16
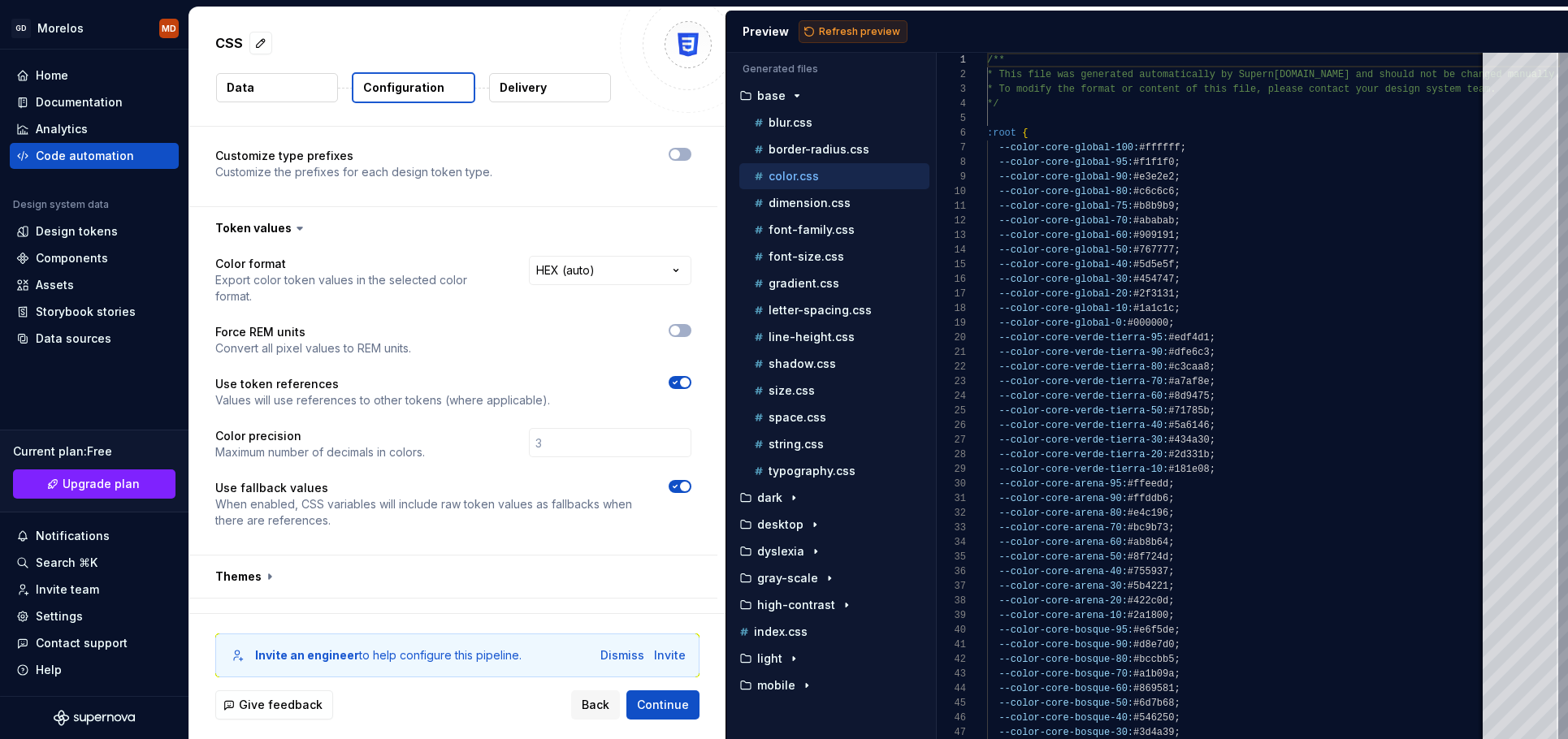
click at [875, 25] on span "Refresh preview" at bounding box center [860, 31] width 82 height 13
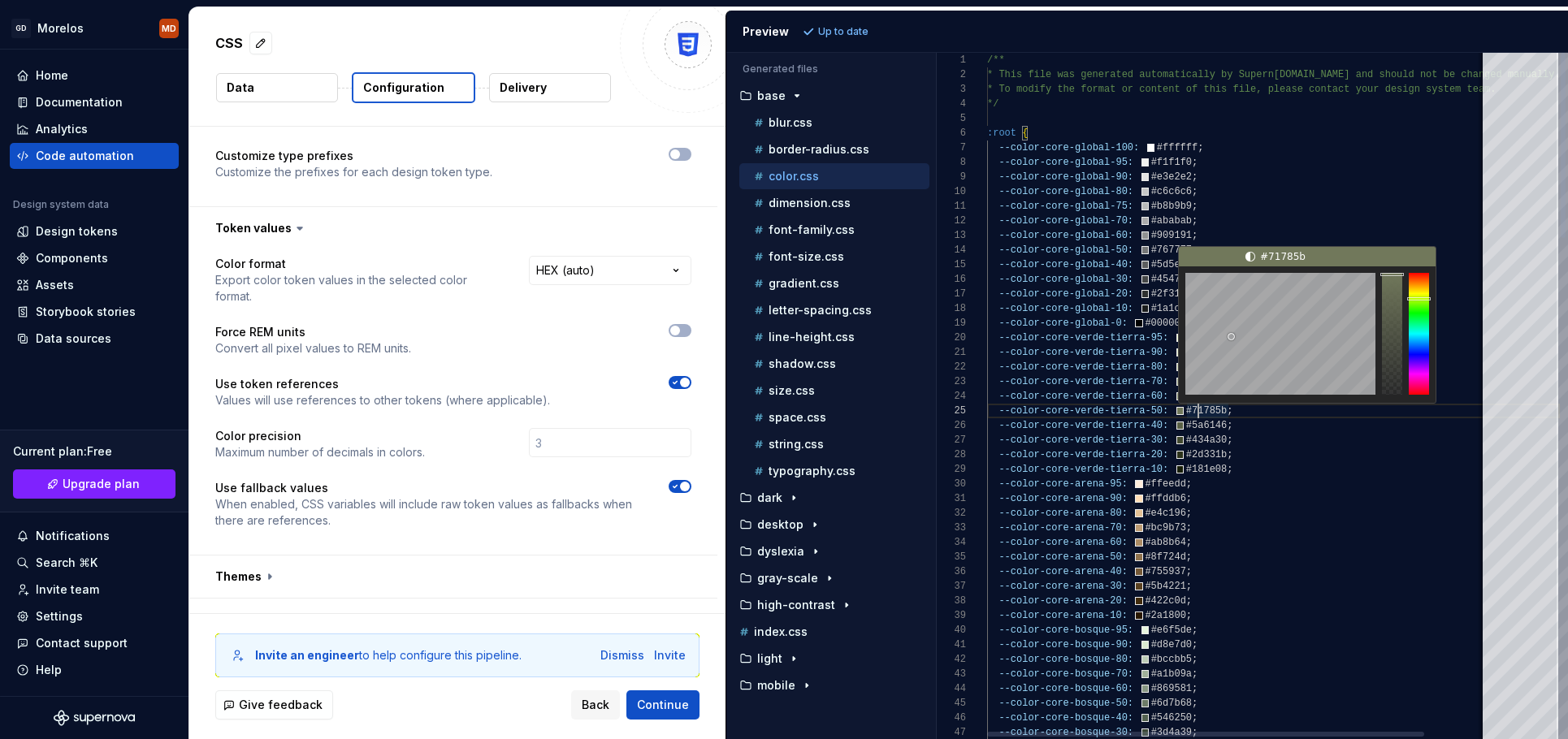
scroll to position [59, 211]
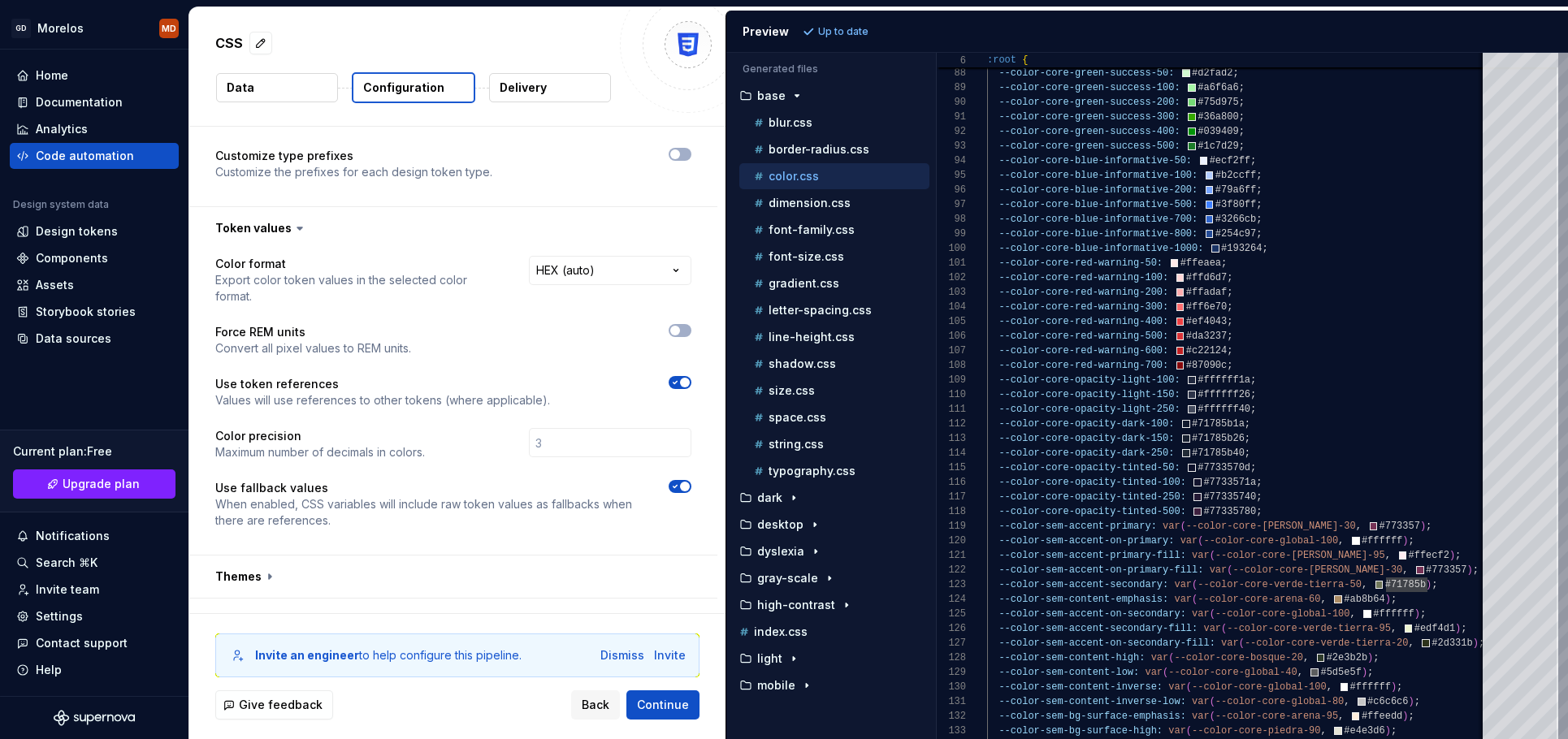
click at [677, 486] on icon "button" at bounding box center [675, 487] width 4 height 2
click at [860, 24] on button "Refresh preview" at bounding box center [853, 31] width 109 height 23
type textarea "**********"
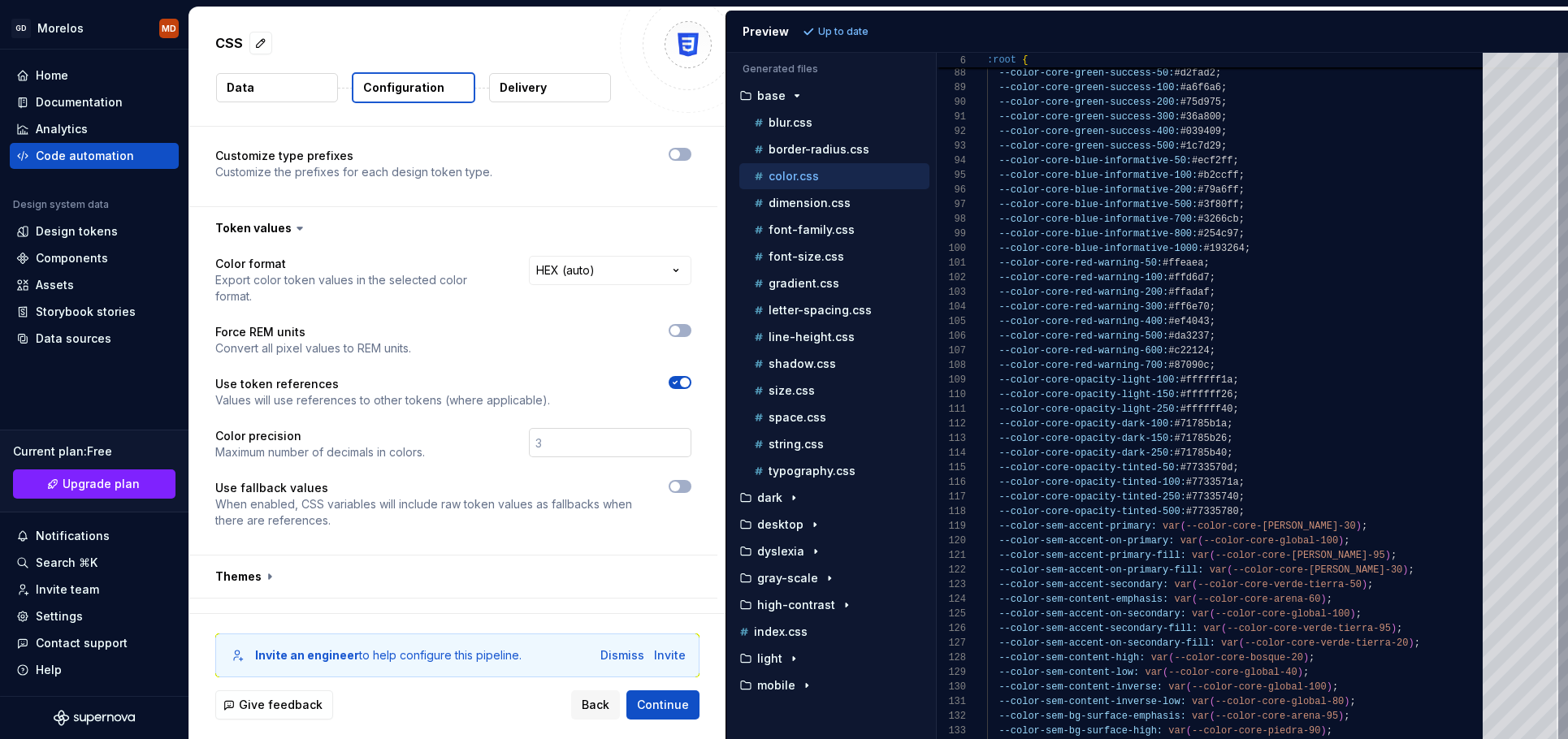
scroll to position [312, 0]
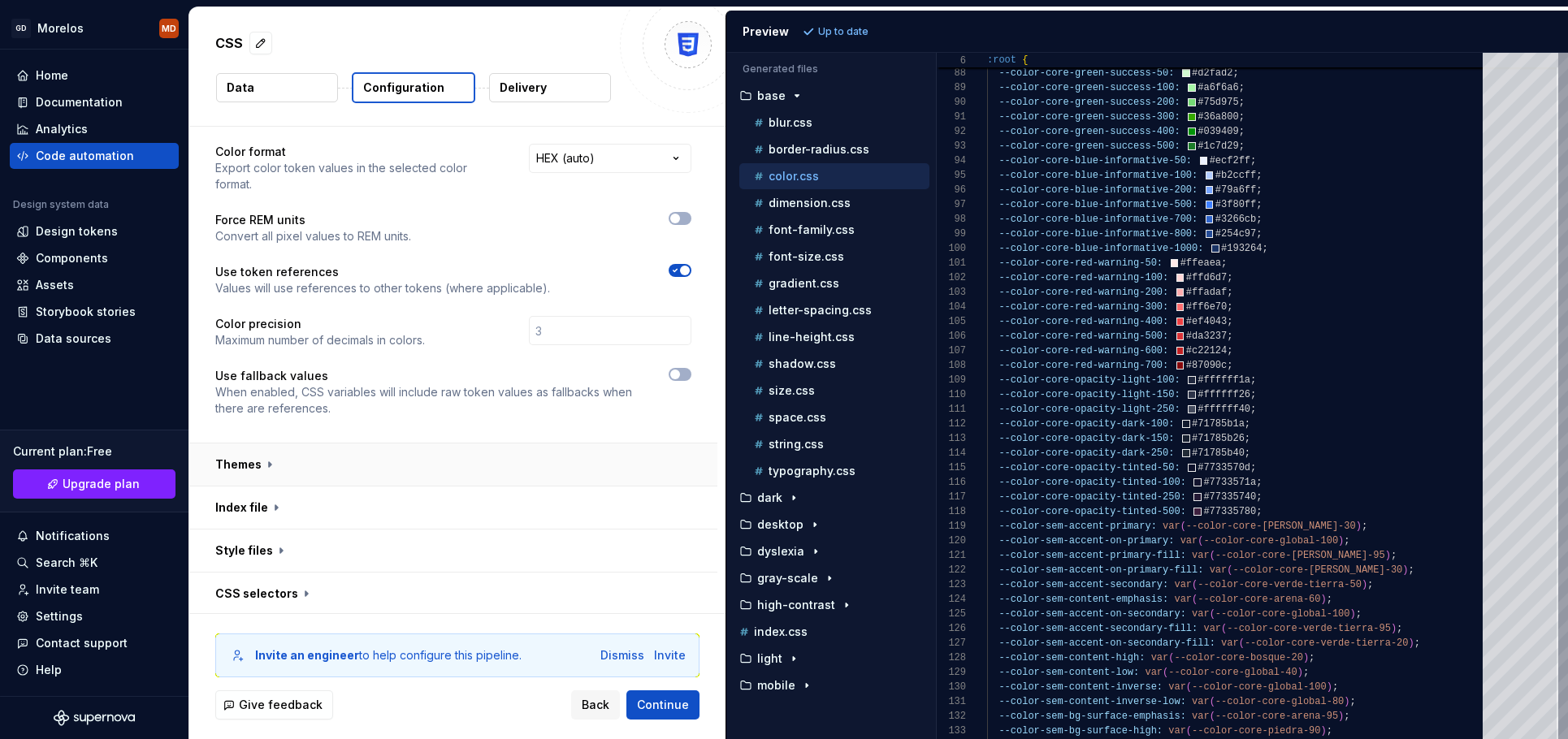
click at [293, 446] on button "button" at bounding box center [453, 464] width 528 height 42
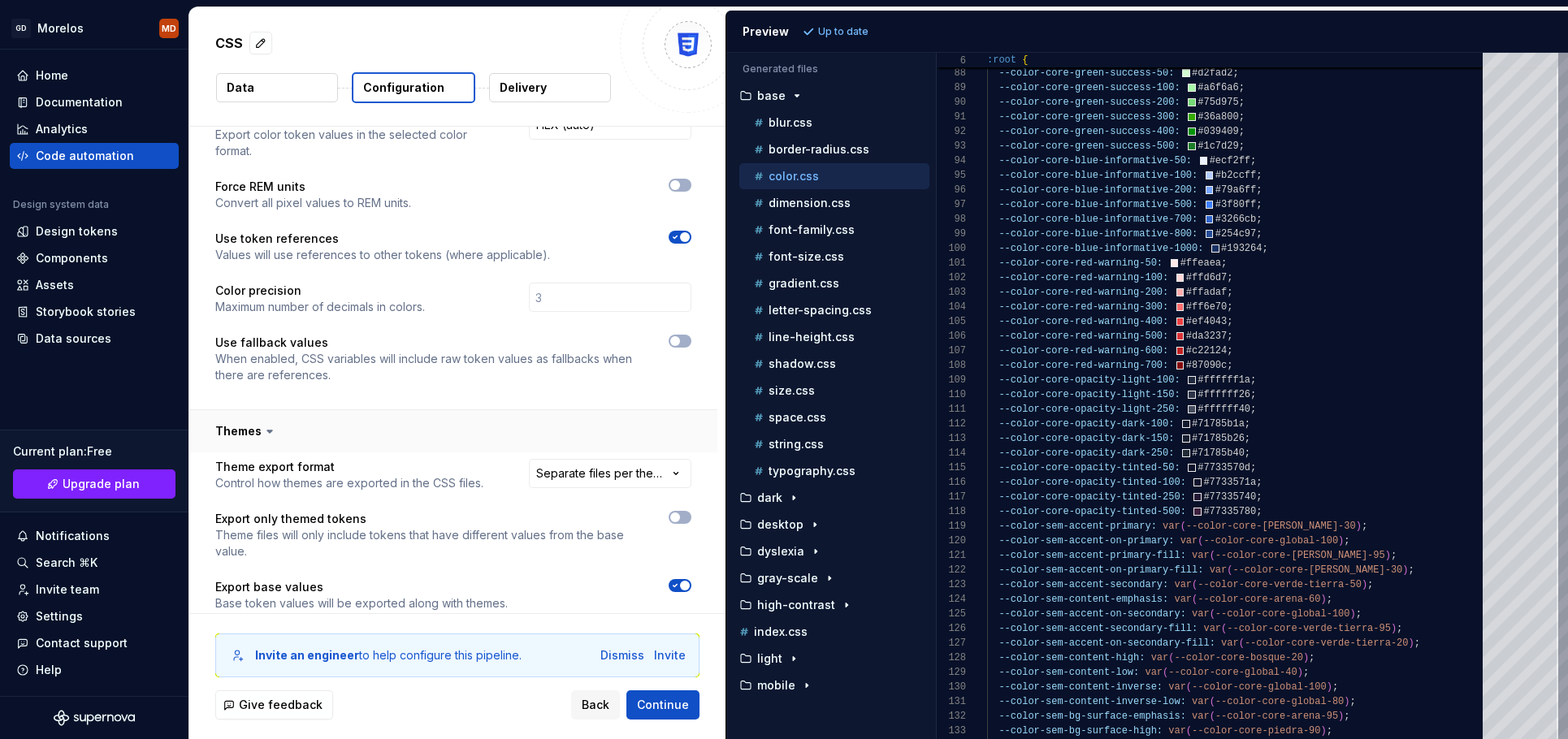
scroll to position [412, 0]
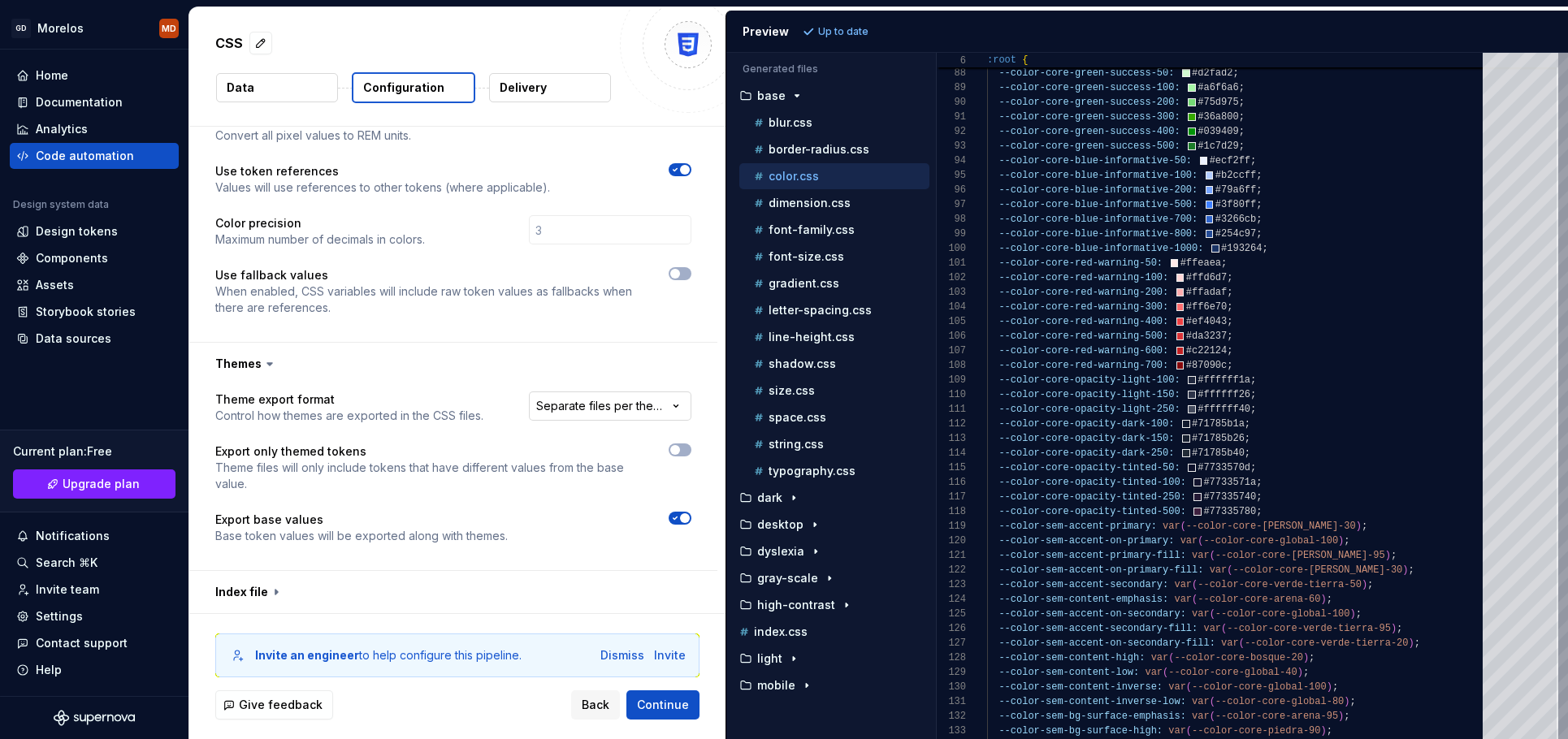
click at [619, 391] on html "**********" at bounding box center [784, 370] width 1568 height 739
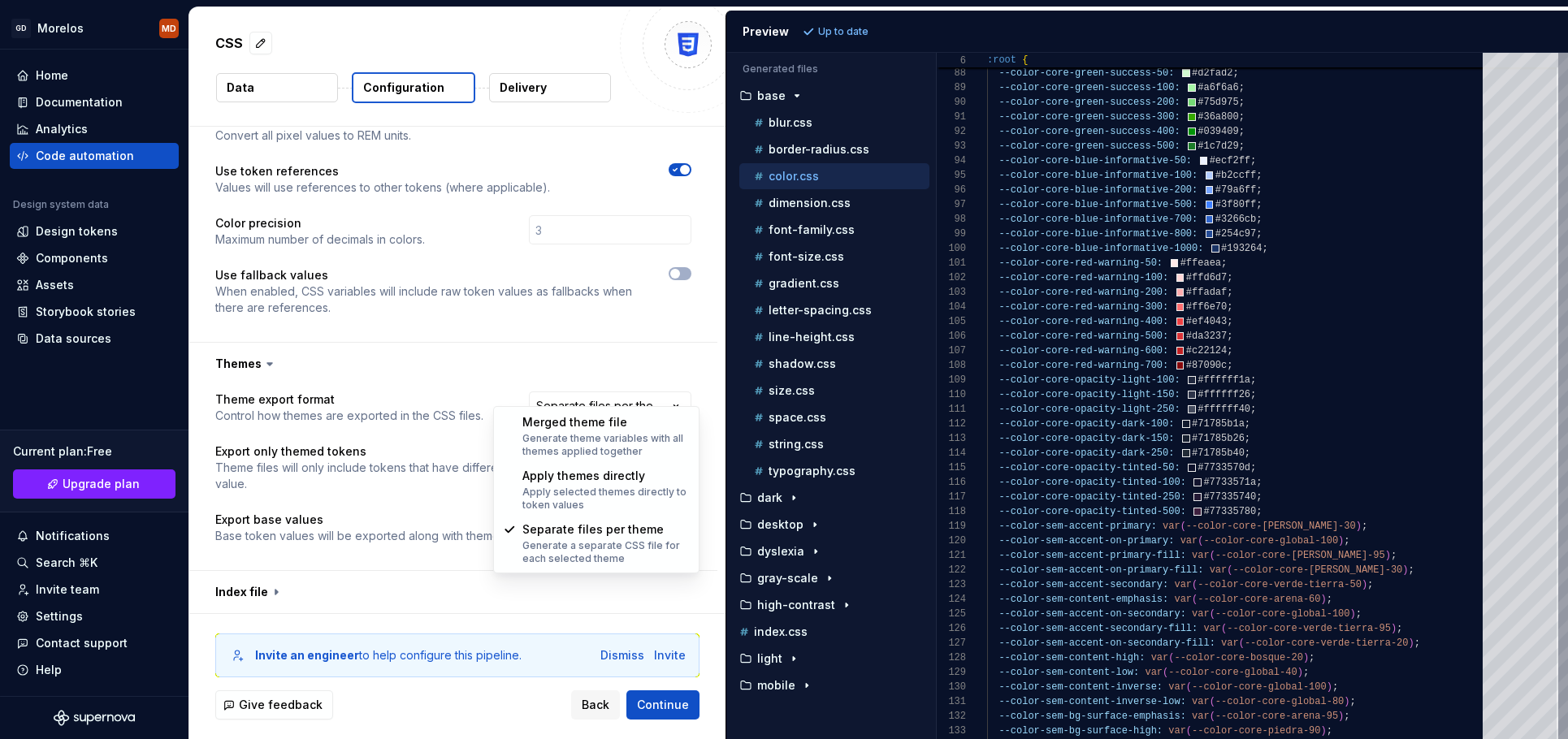
click at [468, 381] on html "**********" at bounding box center [784, 370] width 1568 height 739
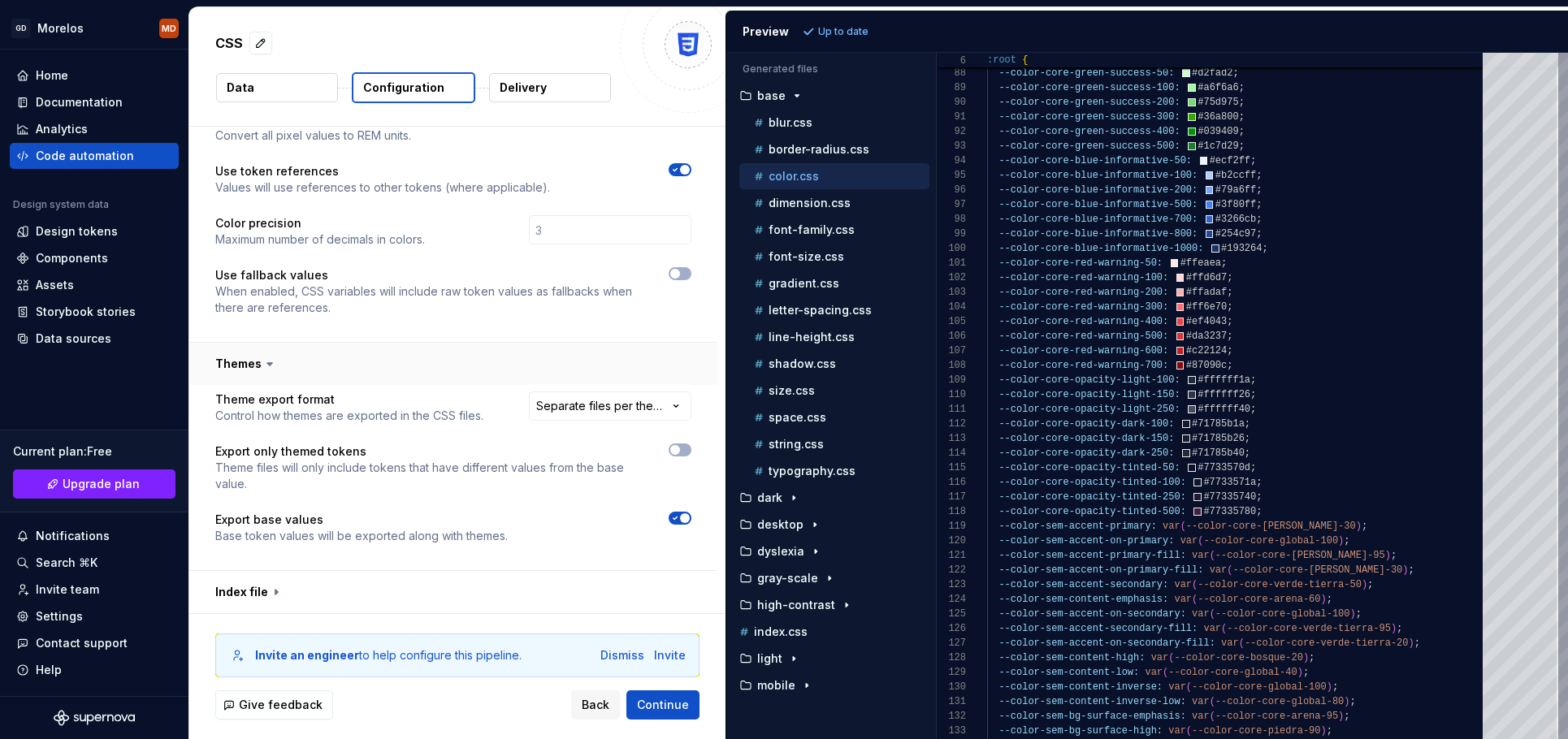
click at [316, 355] on button "button" at bounding box center [453, 364] width 528 height 42
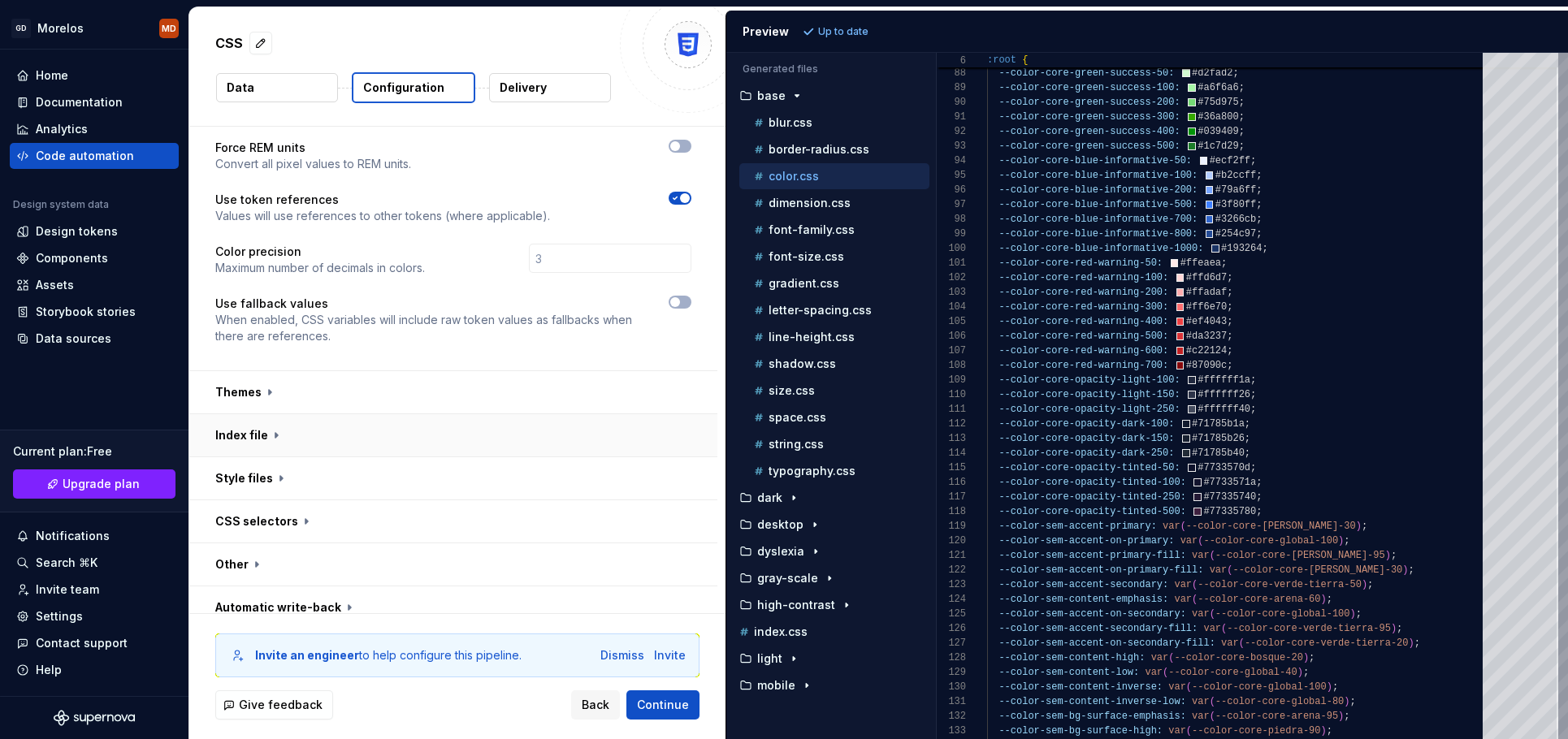
click at [317, 414] on button "button" at bounding box center [453, 435] width 528 height 42
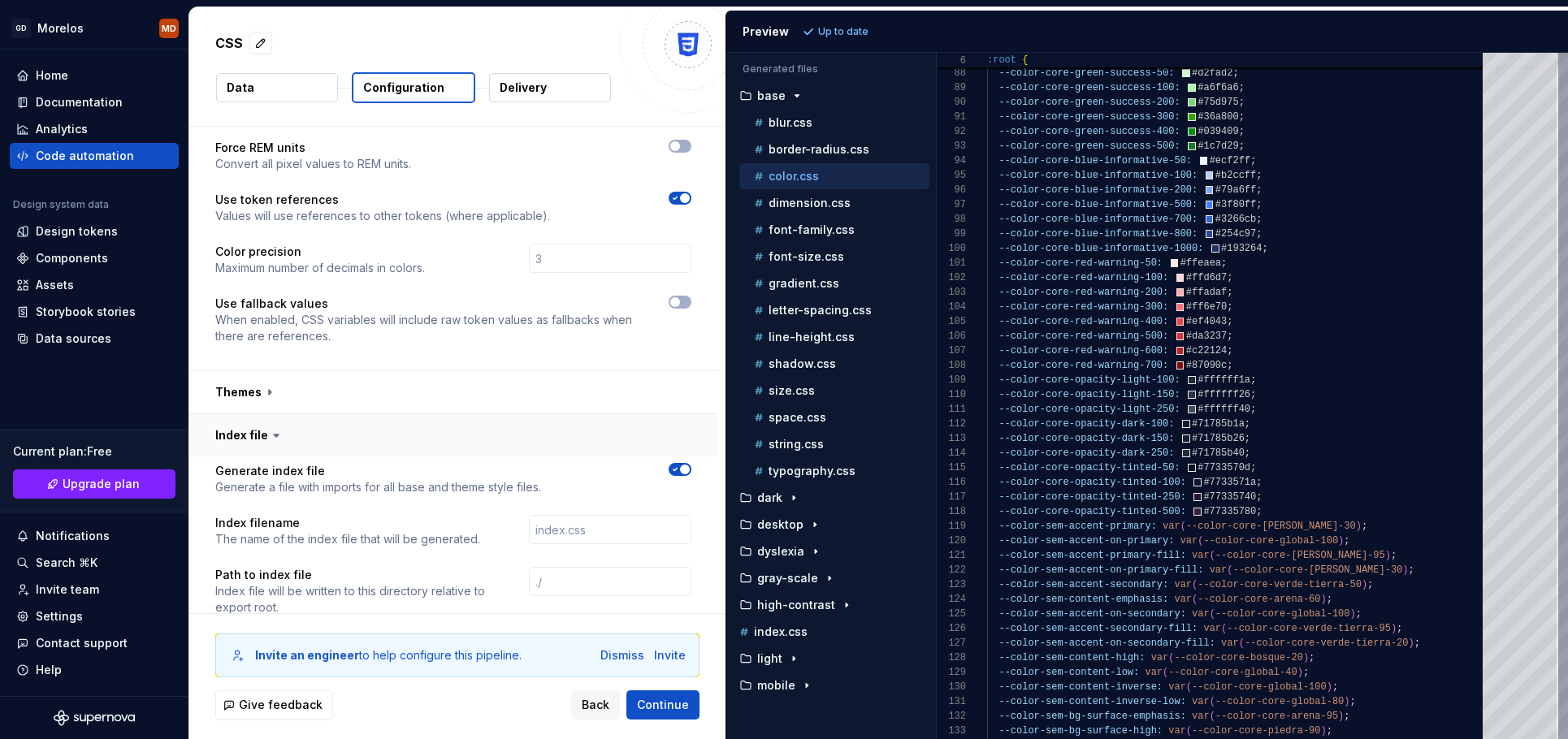
scroll to position [492, 0]
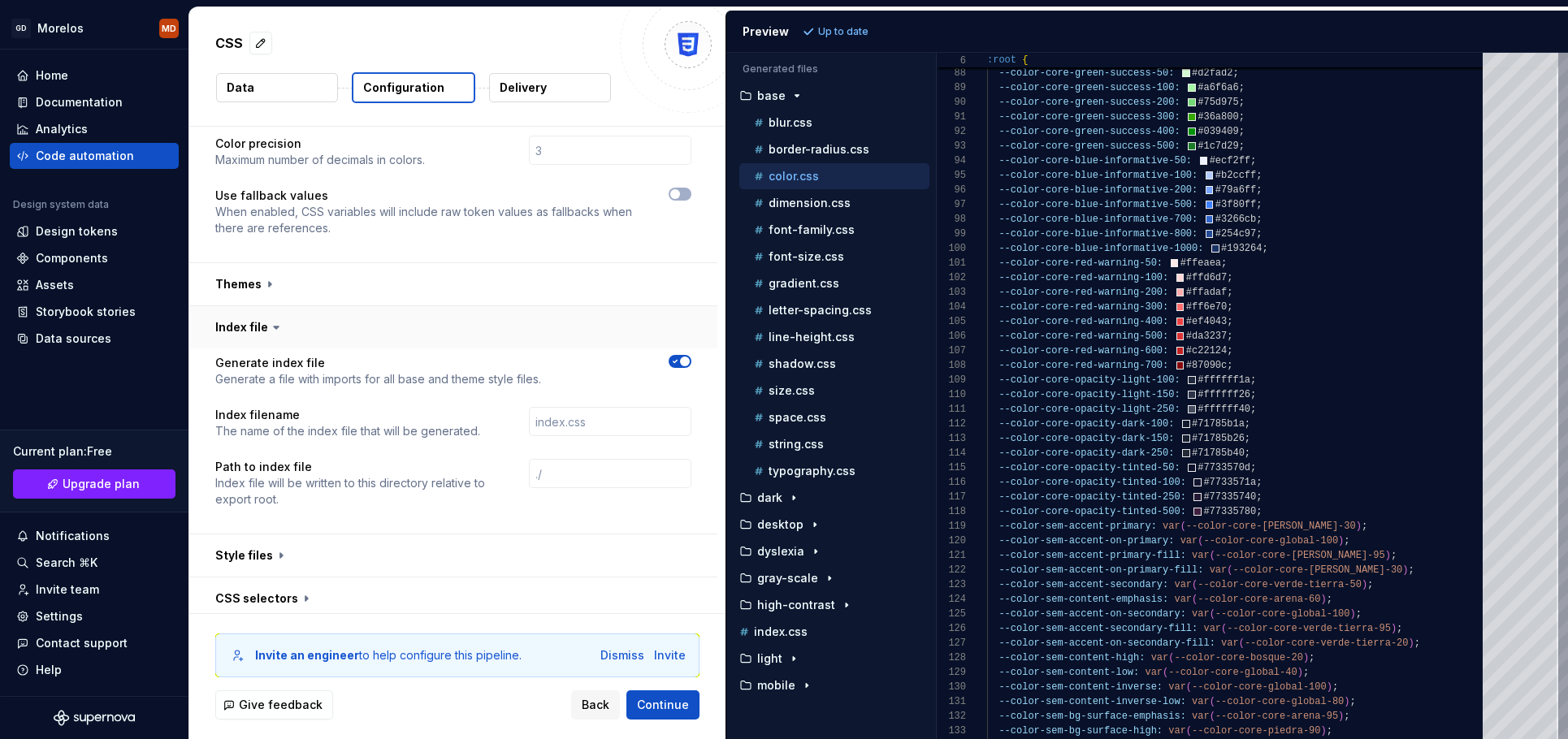
click at [341, 321] on button "button" at bounding box center [453, 327] width 528 height 42
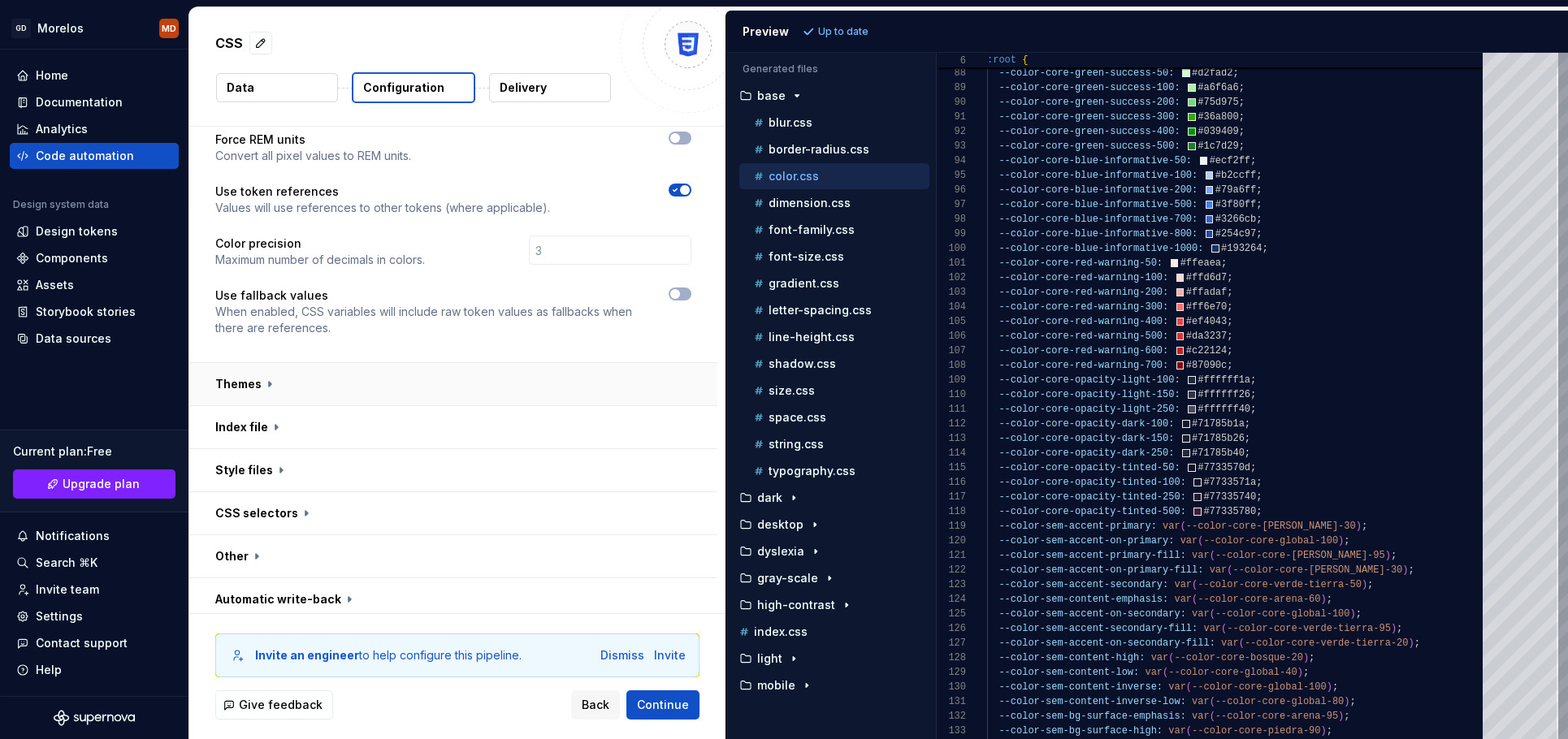
scroll to position [384, 0]
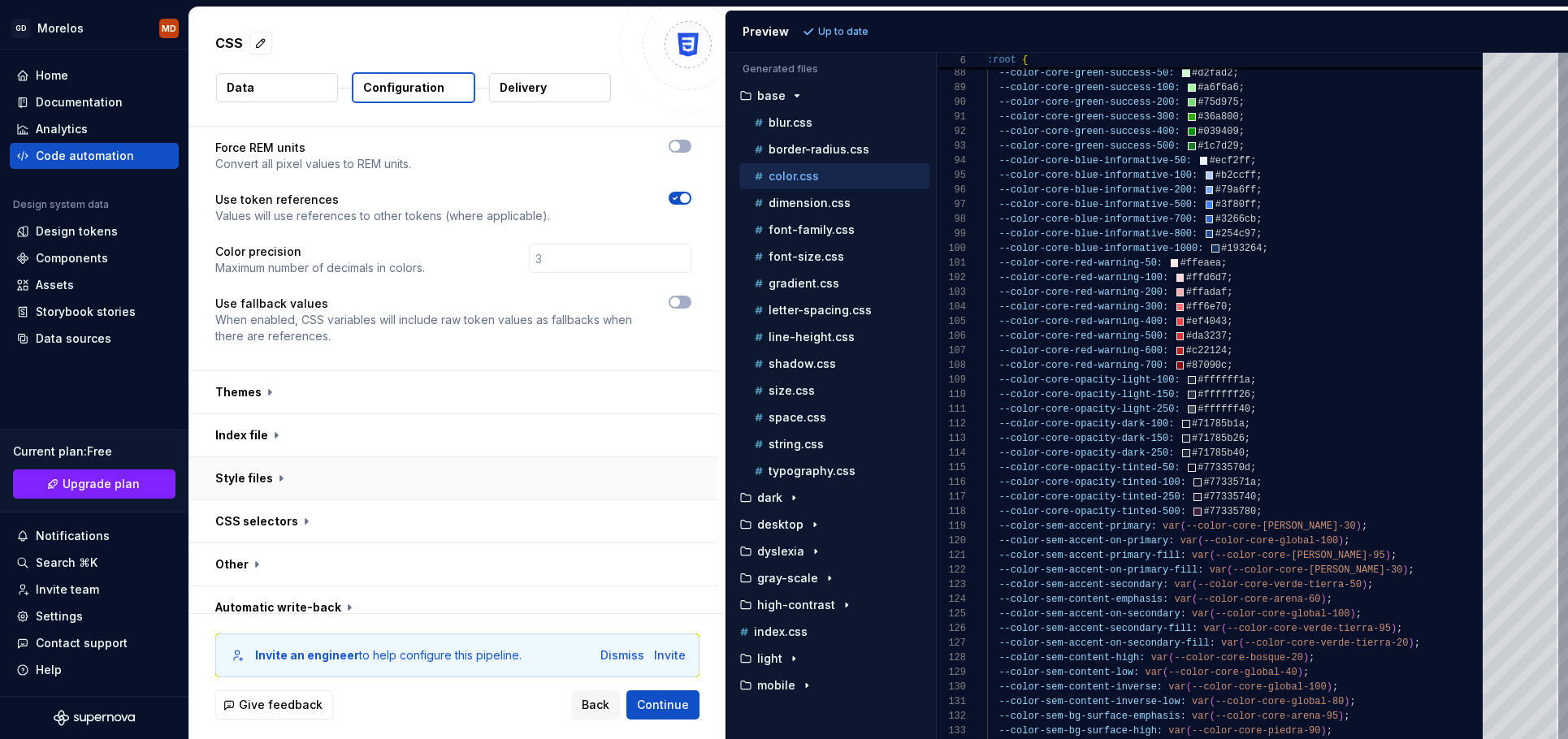
click at [284, 458] on button "button" at bounding box center [453, 478] width 528 height 42
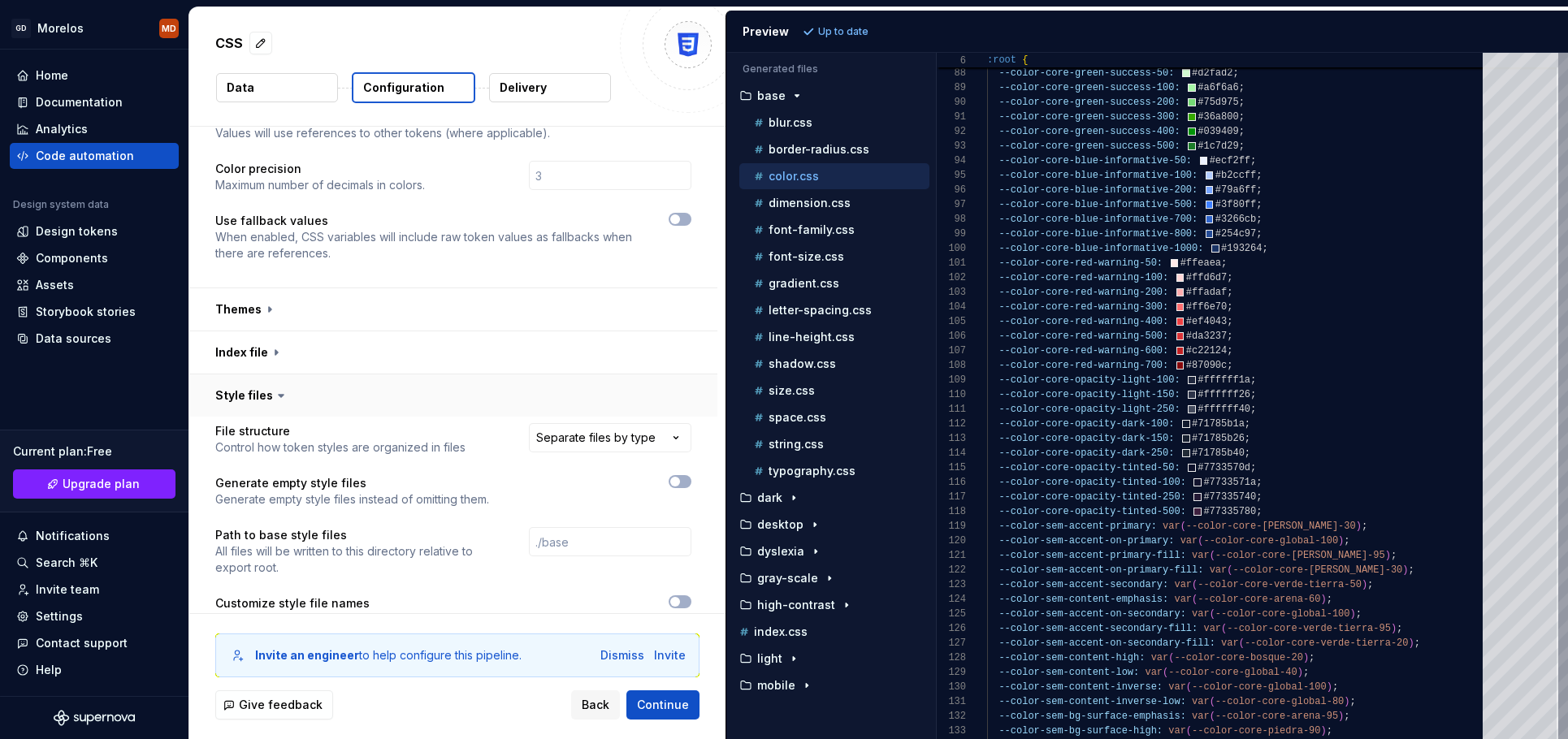
scroll to position [476, 0]
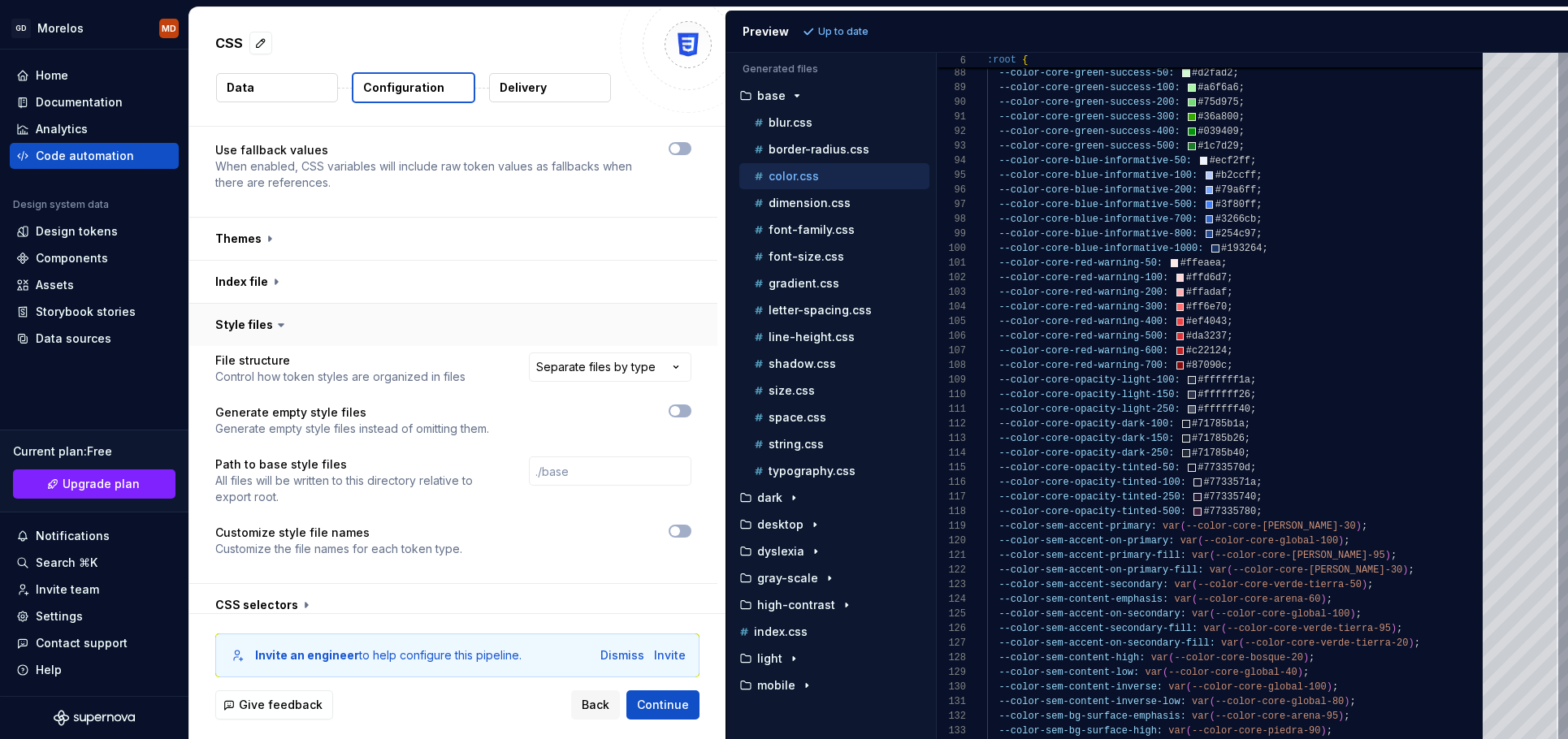
click at [366, 304] on button "button" at bounding box center [453, 325] width 528 height 42
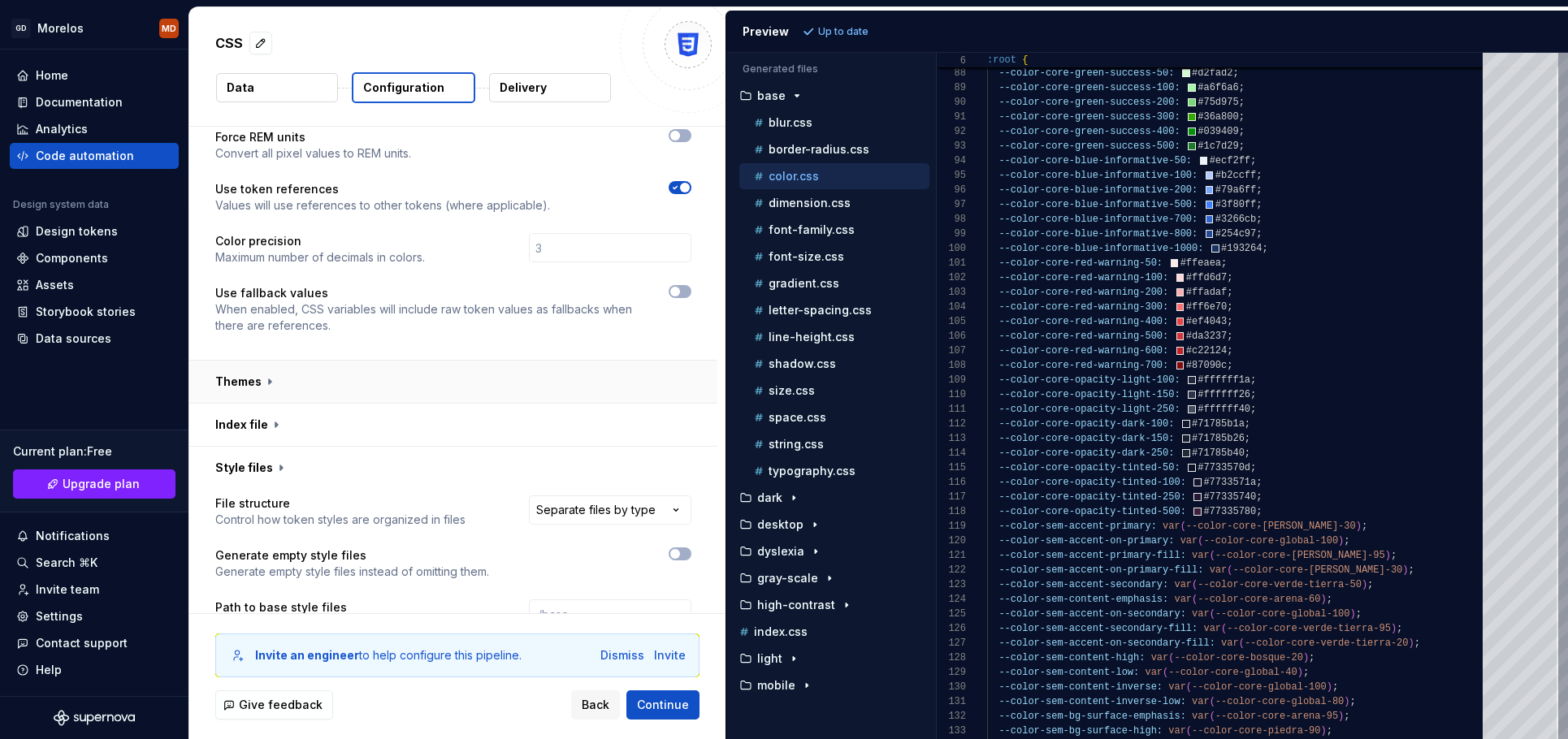
scroll to position [384, 0]
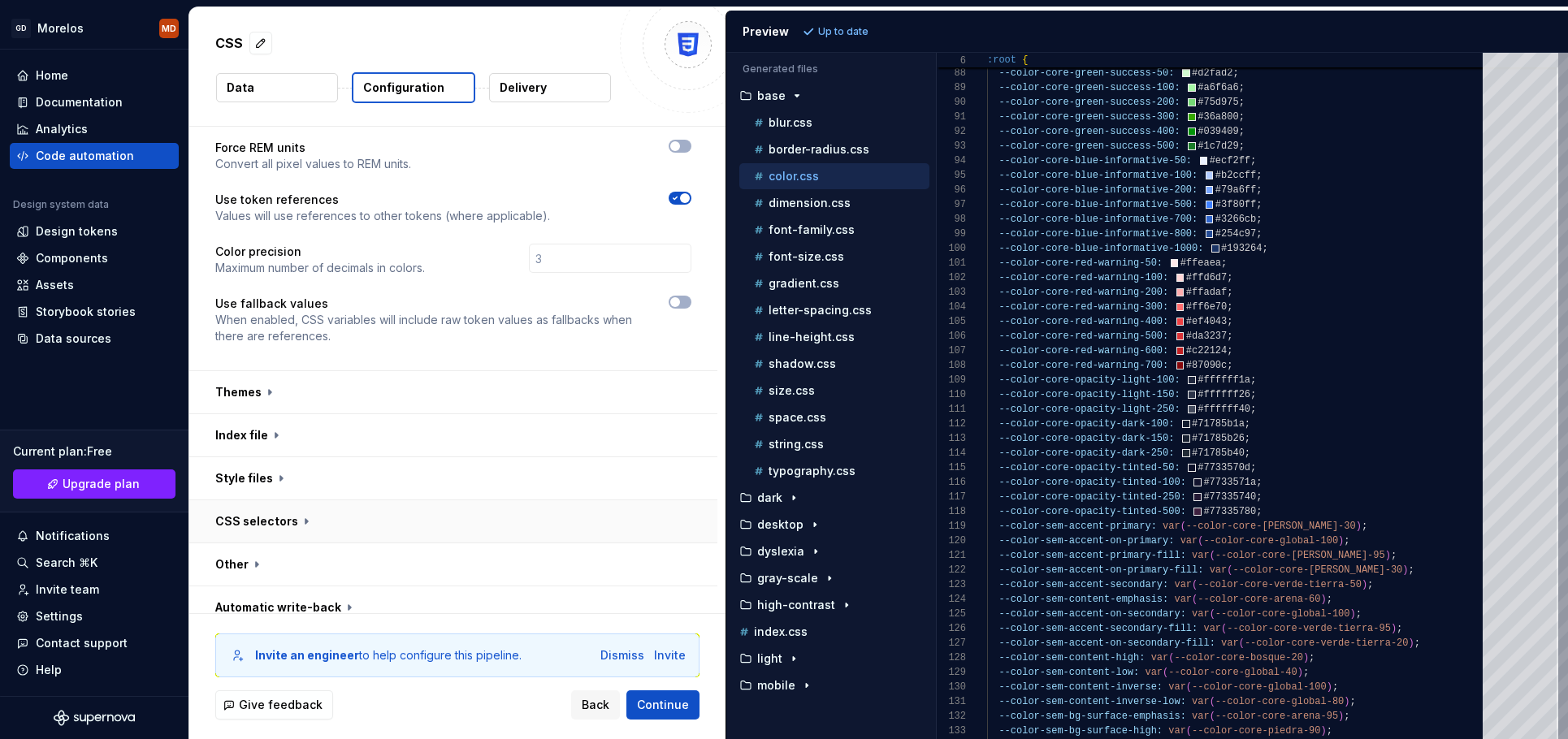
click at [329, 505] on button "button" at bounding box center [453, 521] width 528 height 42
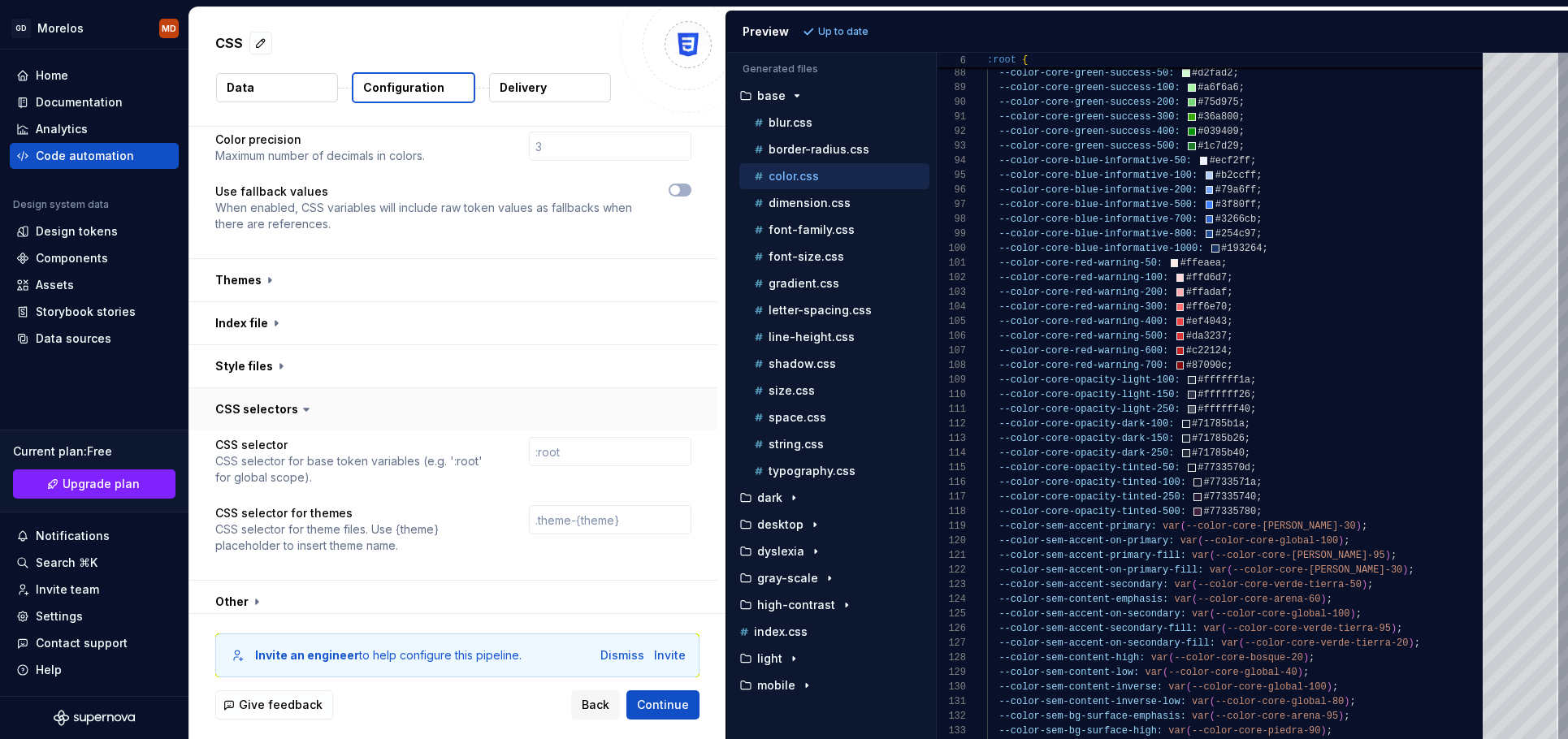
click at [374, 388] on button "button" at bounding box center [453, 409] width 528 height 42
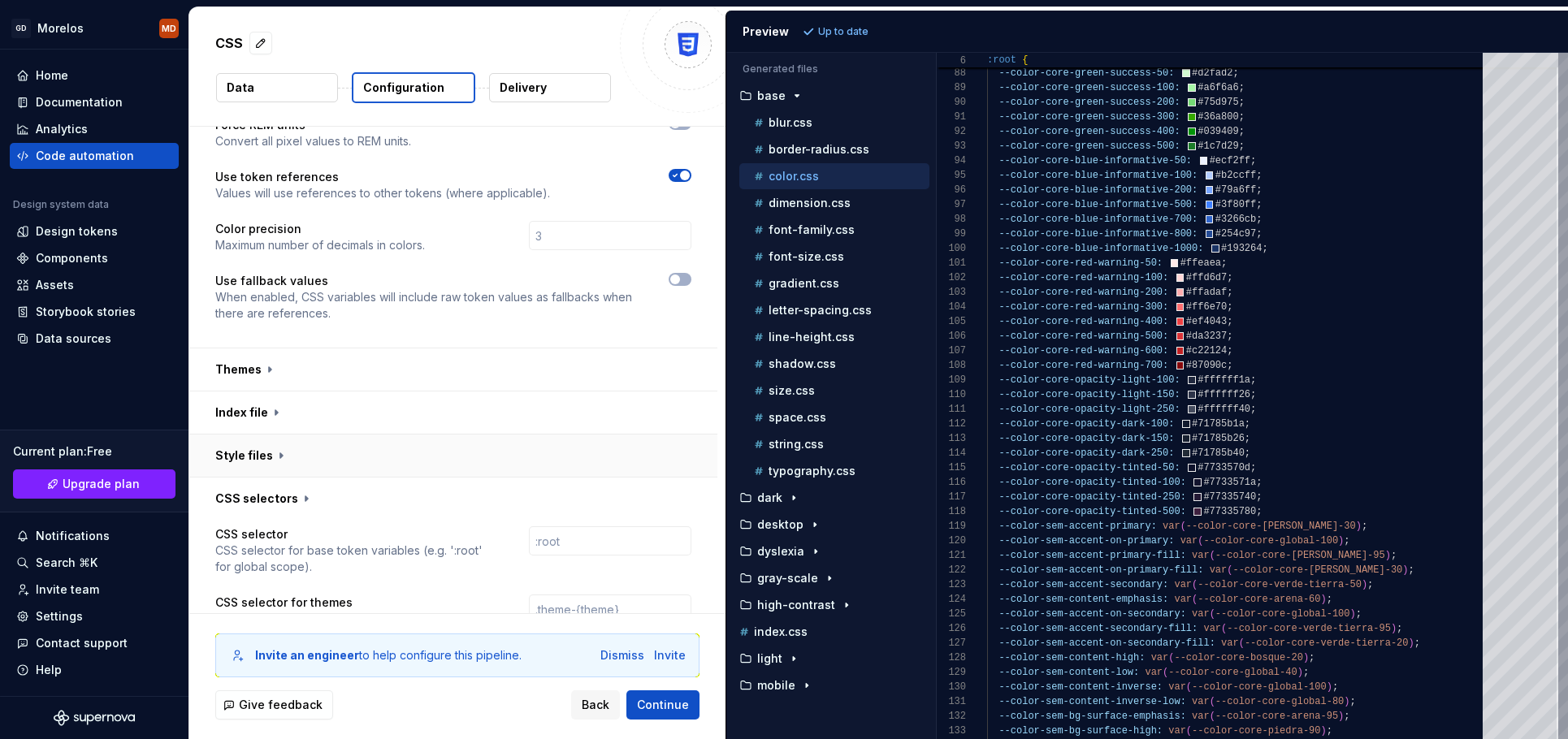
scroll to position [384, 0]
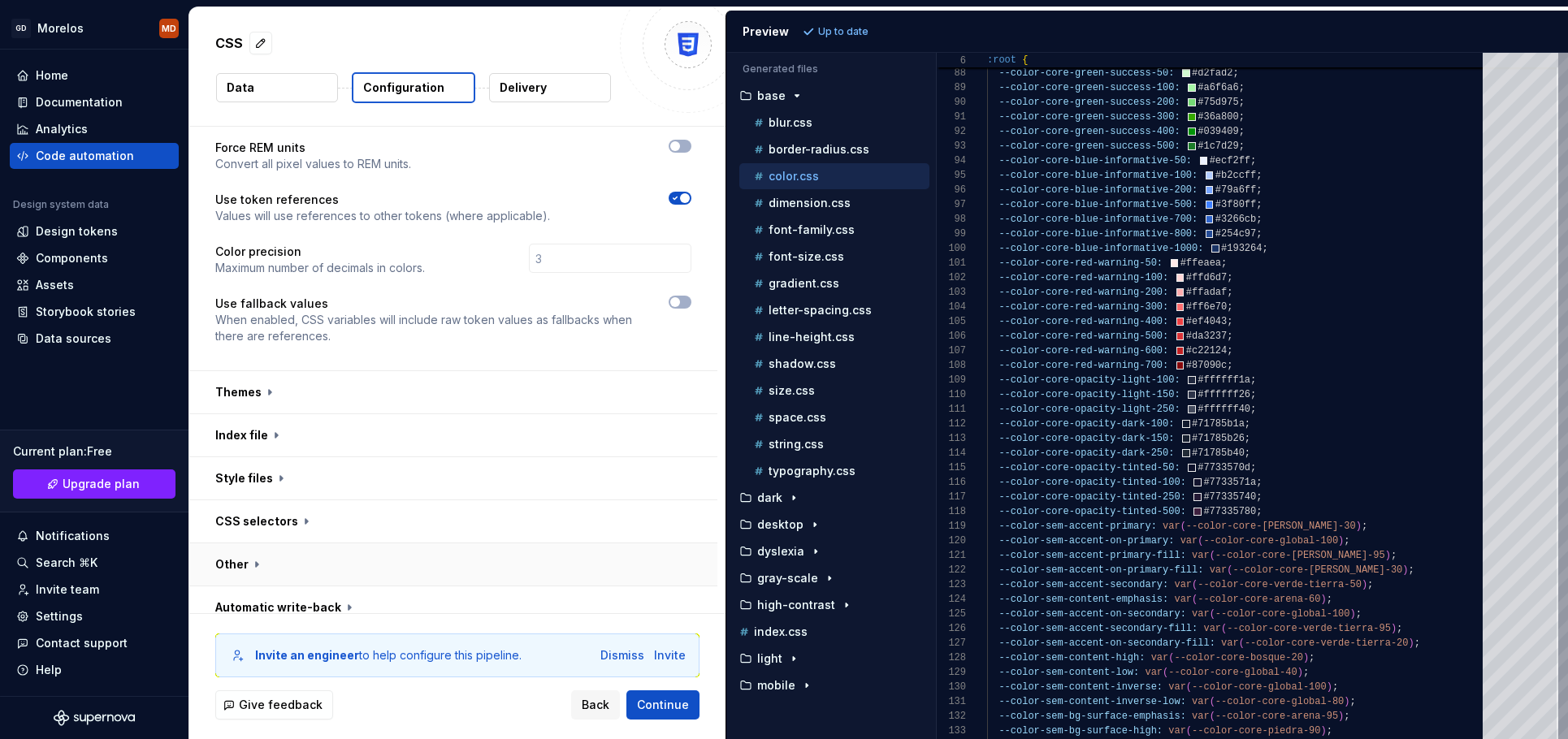
click at [290, 558] on button "button" at bounding box center [453, 565] width 528 height 42
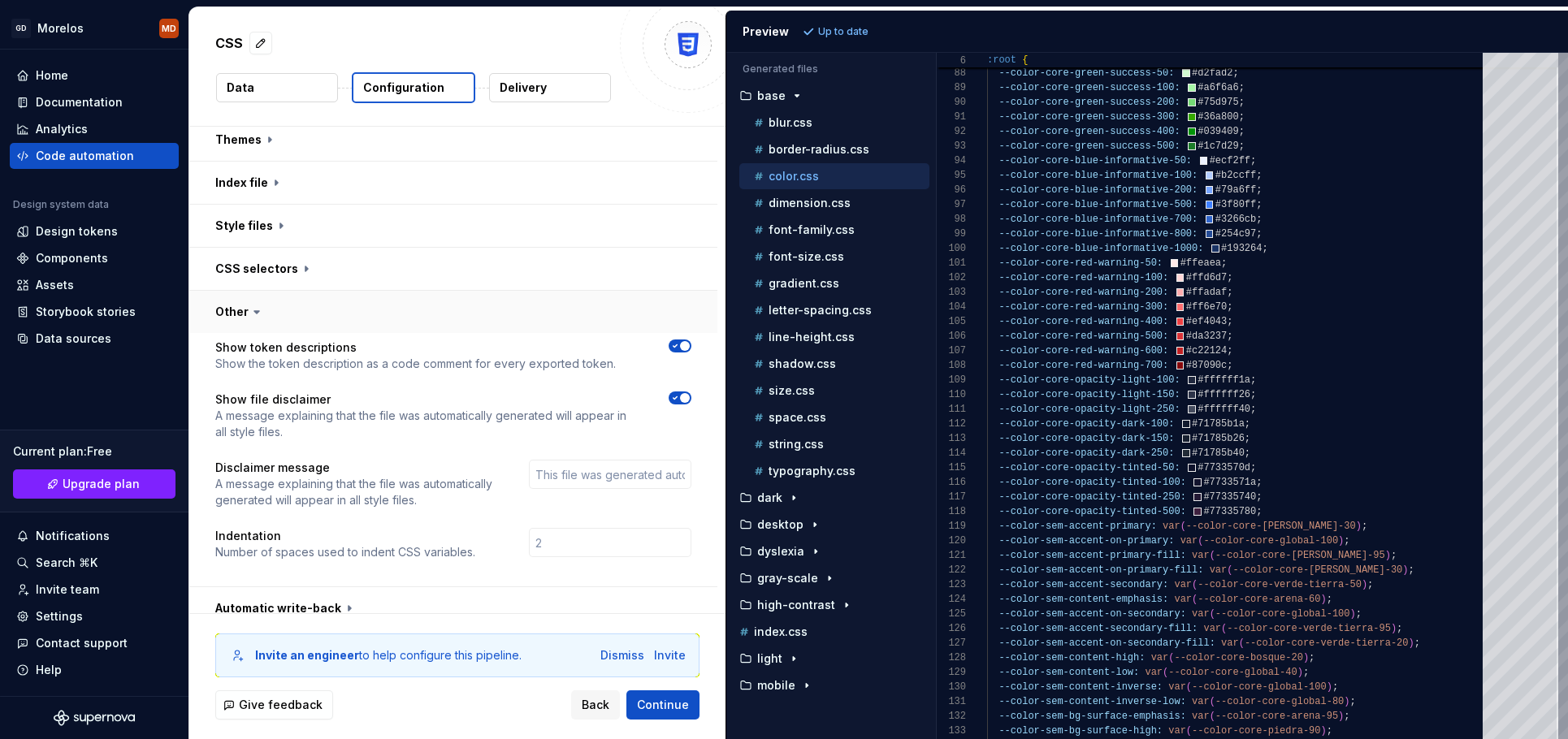
click at [346, 305] on button "button" at bounding box center [453, 312] width 528 height 42
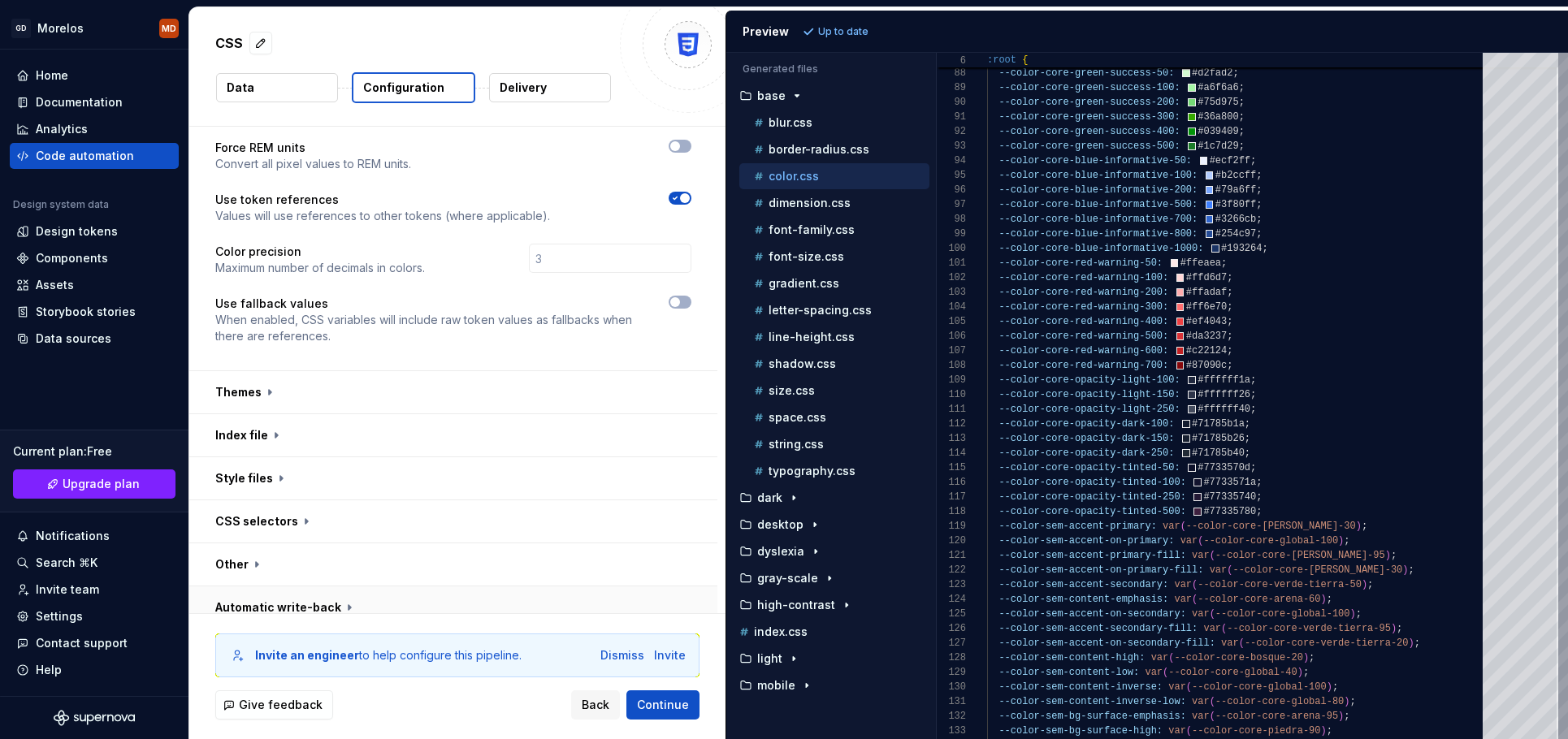
click at [306, 604] on button "button" at bounding box center [453, 608] width 528 height 42
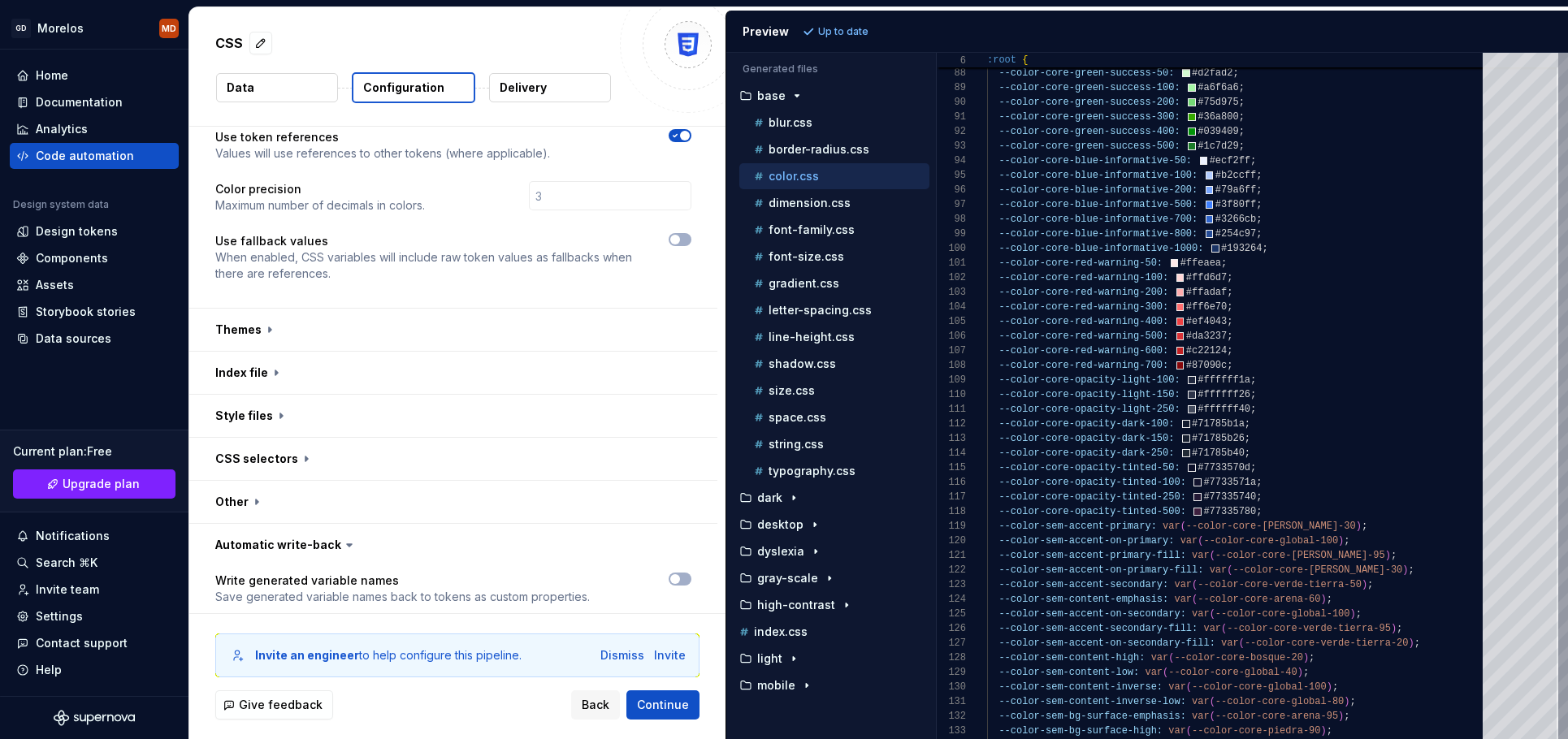
scroll to position [449, 0]
click at [373, 522] on button "button" at bounding box center [453, 543] width 528 height 42
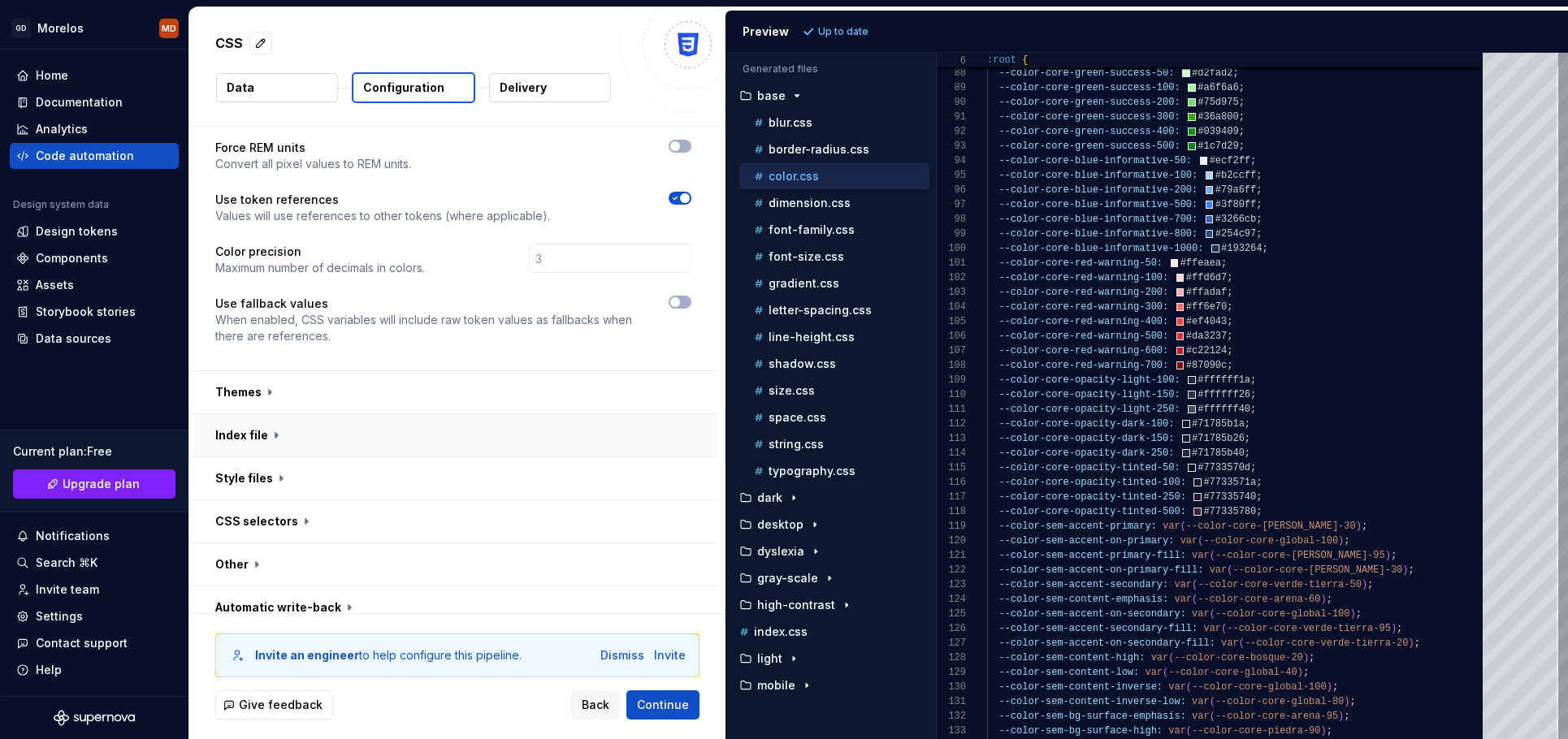
scroll to position [0, 0]
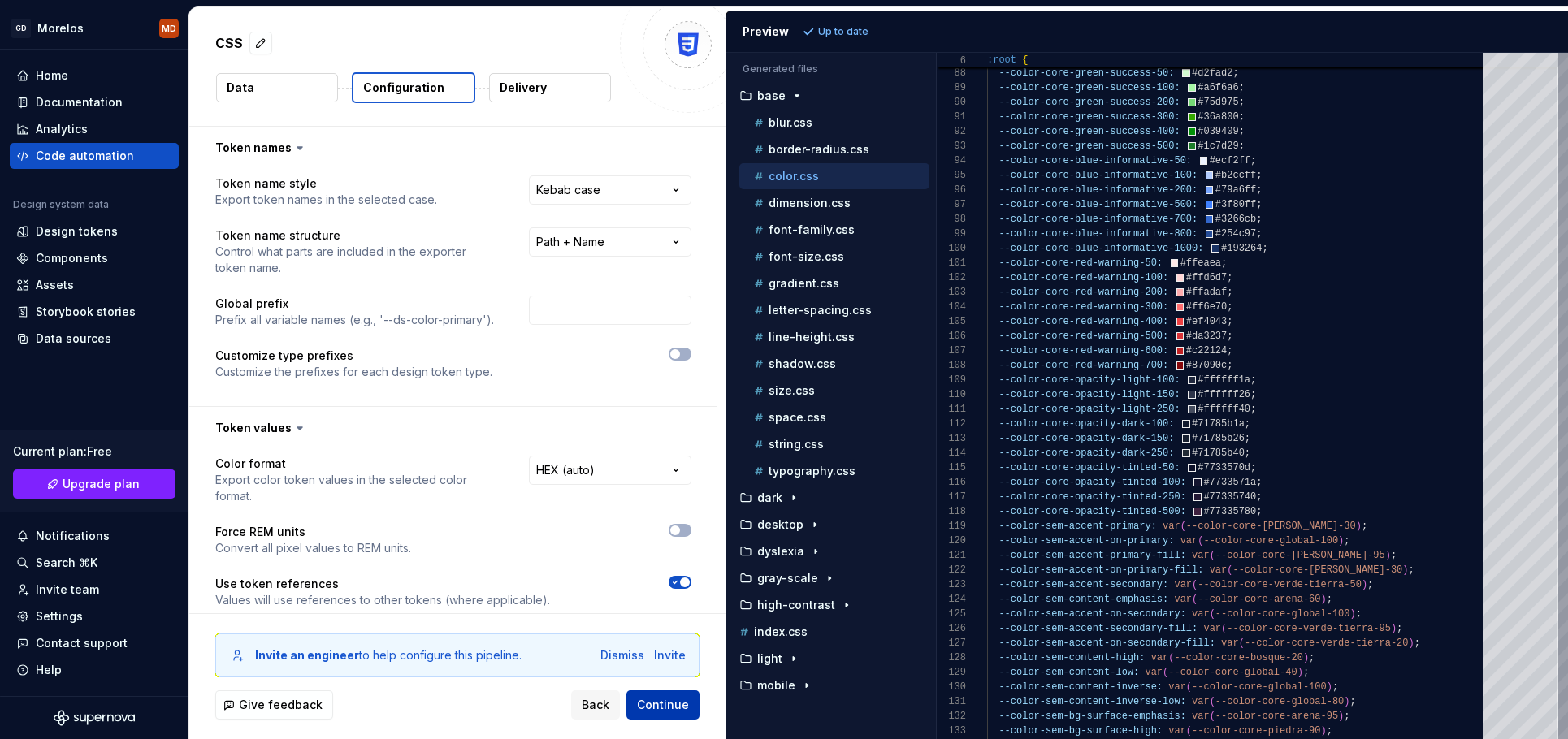
click at [685, 711] on span "Continue" at bounding box center [662, 705] width 52 height 16
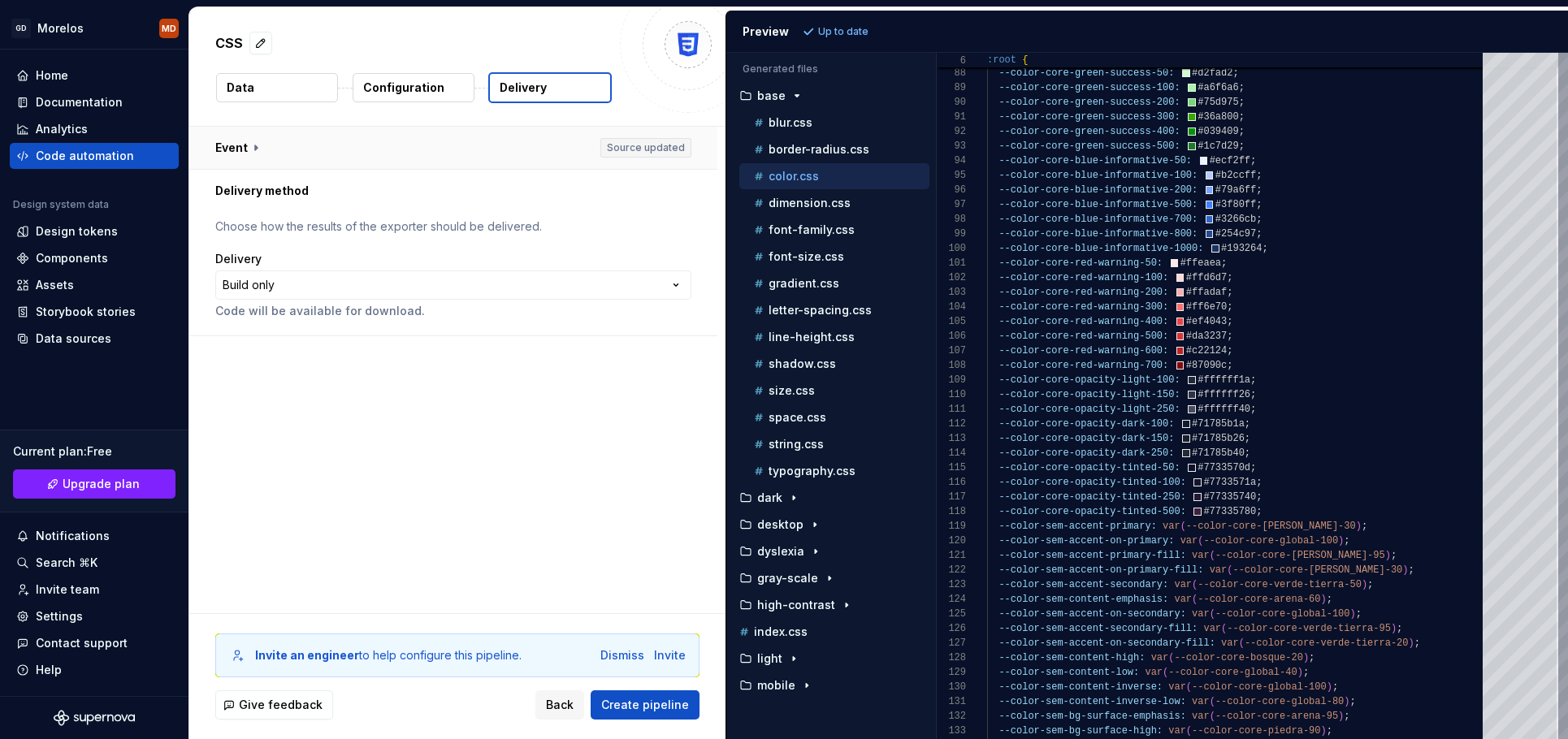
click at [254, 151] on button "button" at bounding box center [453, 147] width 528 height 42
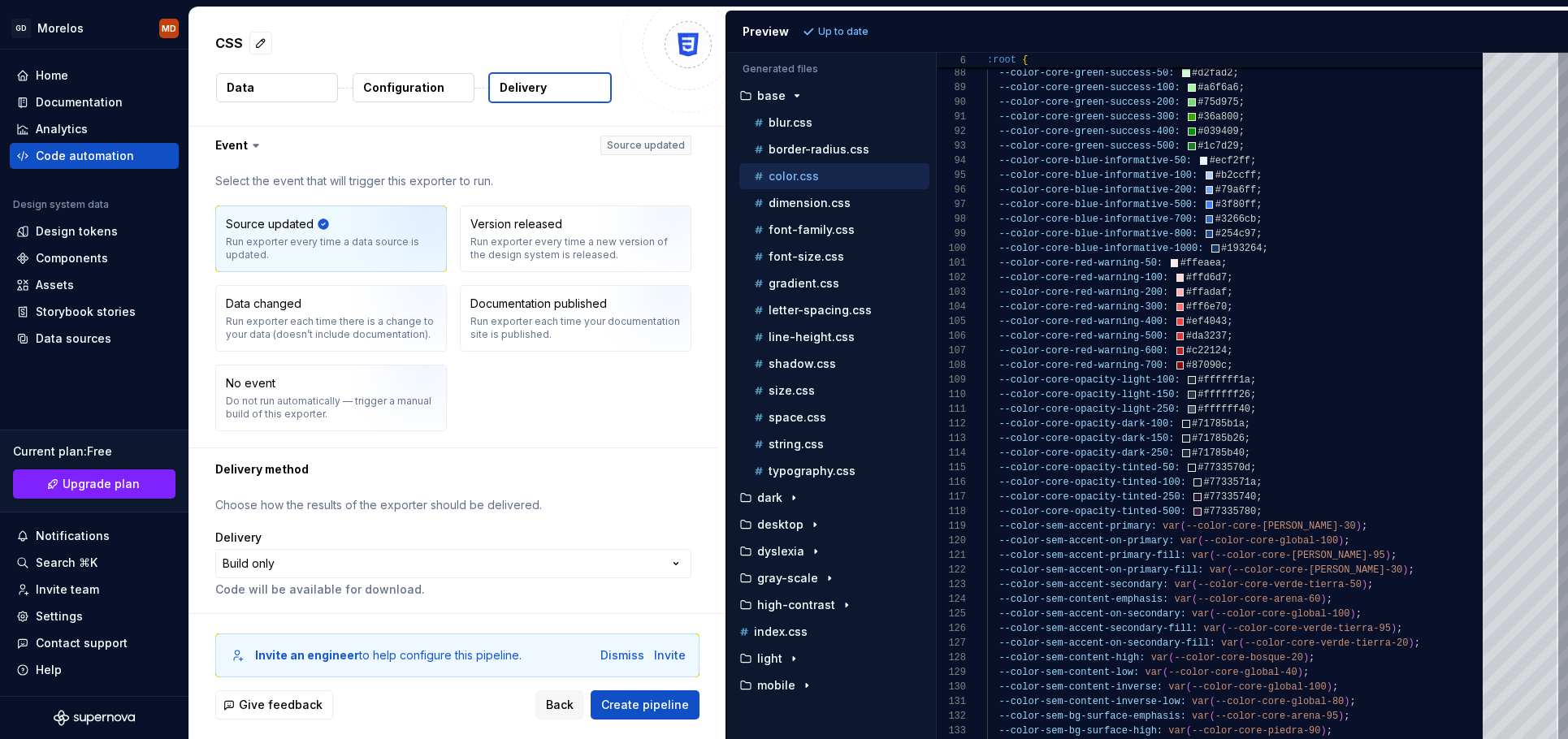
scroll to position [4, 0]
click at [299, 560] on html "**********" at bounding box center [784, 370] width 1568 height 739
click at [226, 569] on html "**********" at bounding box center [784, 370] width 1568 height 739
click at [671, 715] on button "Create pipeline" at bounding box center [645, 704] width 109 height 29
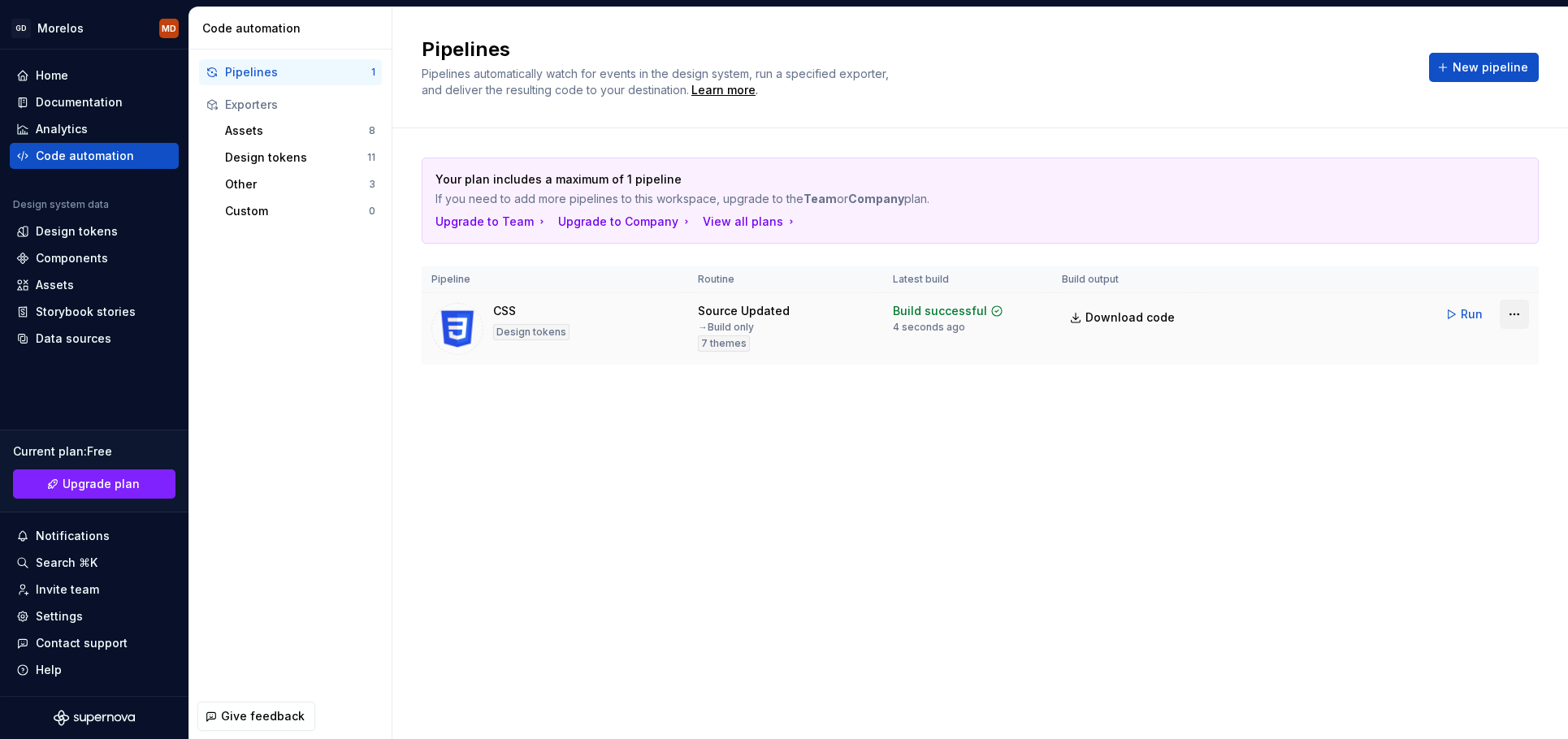
click at [1513, 315] on html "GD Morelos MD Home Documentation Analytics Code automation Design system data D…" at bounding box center [784, 370] width 1568 height 739
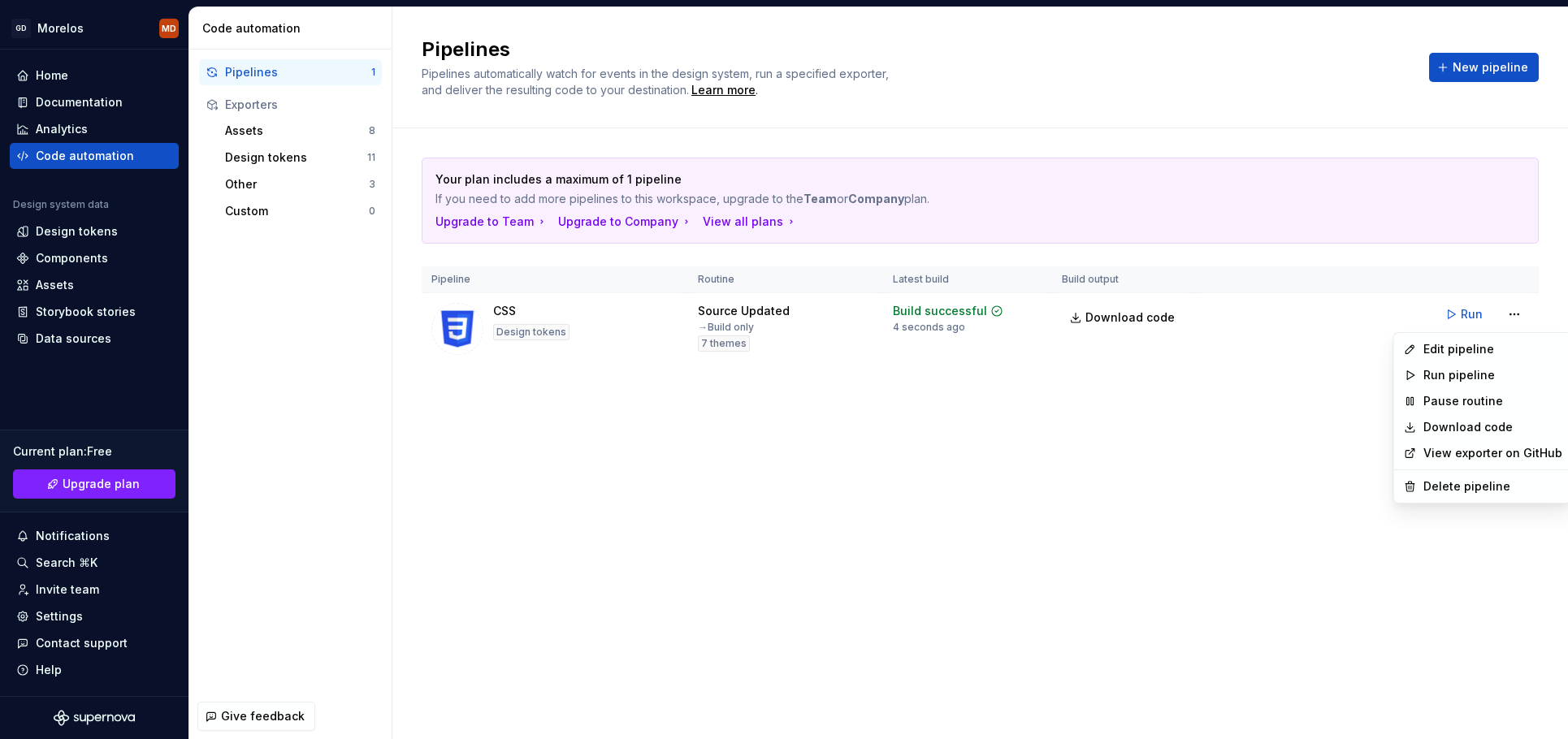
click at [1513, 315] on html "GD Morelos MD Home Documentation Analytics Code automation Design system data D…" at bounding box center [784, 370] width 1568 height 739
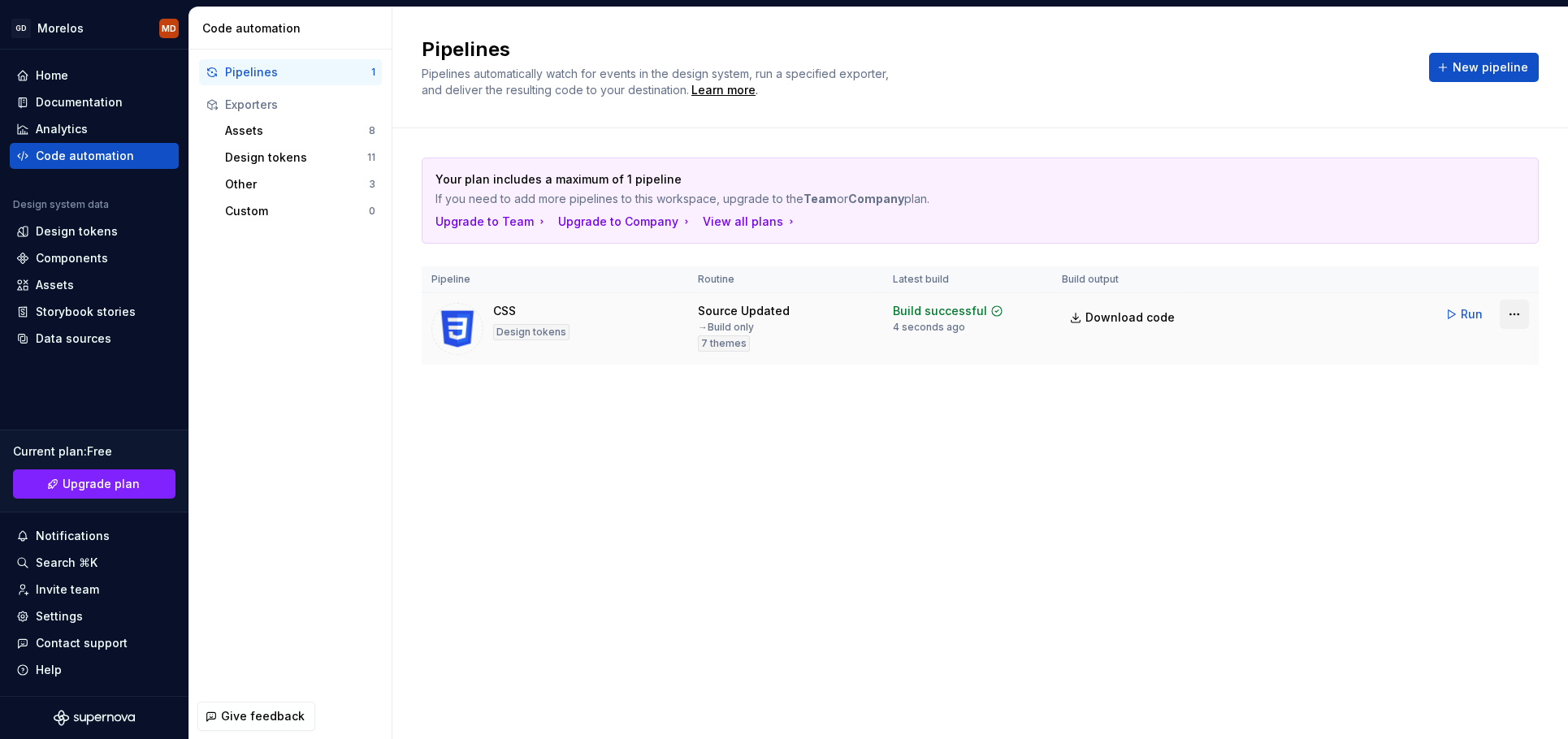
click at [1513, 315] on html "GD Morelos MD Home Documentation Analytics Code automation Design system data D…" at bounding box center [784, 370] width 1568 height 739
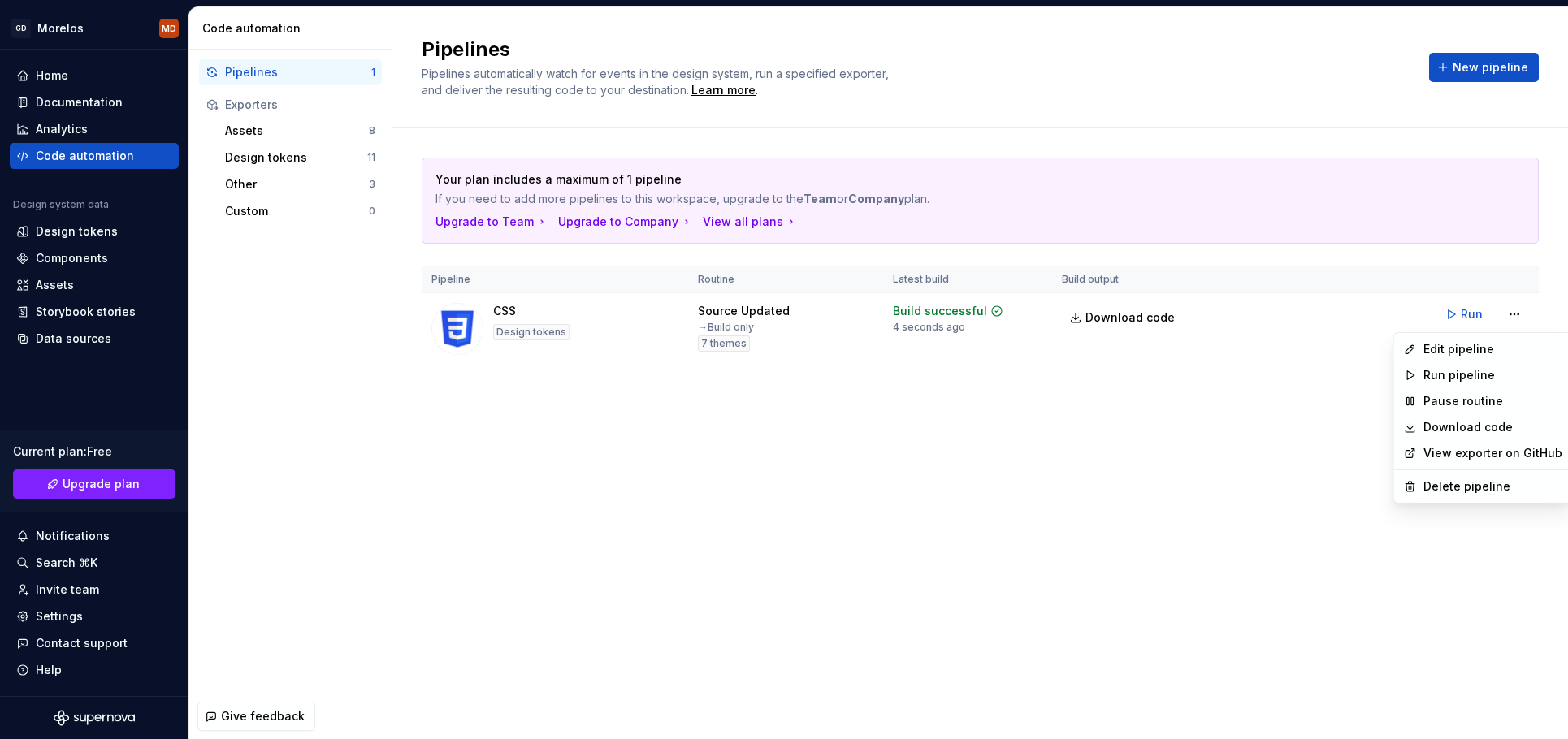
click at [1513, 315] on html "GD Morelos MD Home Documentation Analytics Code automation Design system data D…" at bounding box center [784, 370] width 1568 height 739
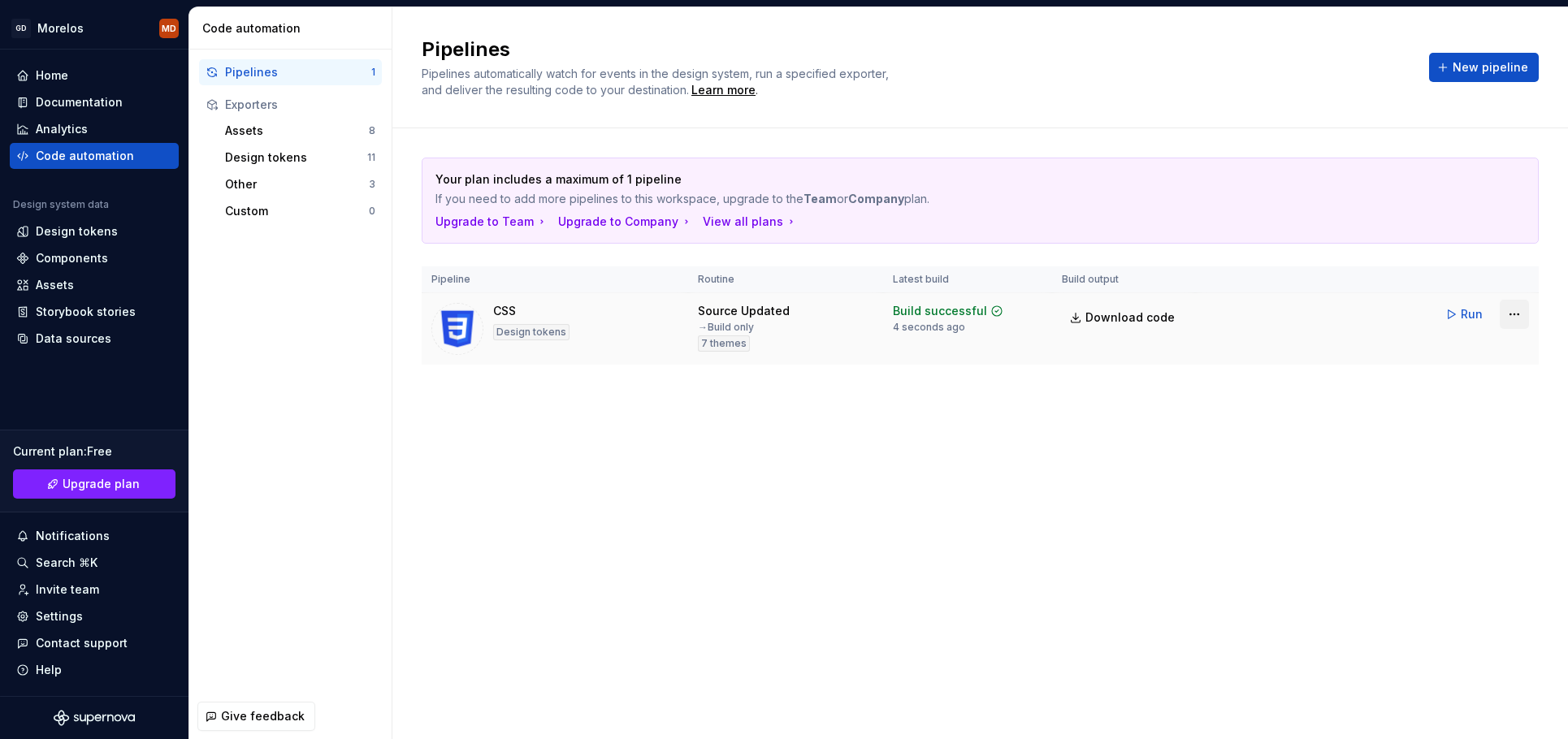
click at [1513, 315] on html "GD Morelos MD Home Documentation Analytics Code automation Design system data D…" at bounding box center [784, 370] width 1568 height 739
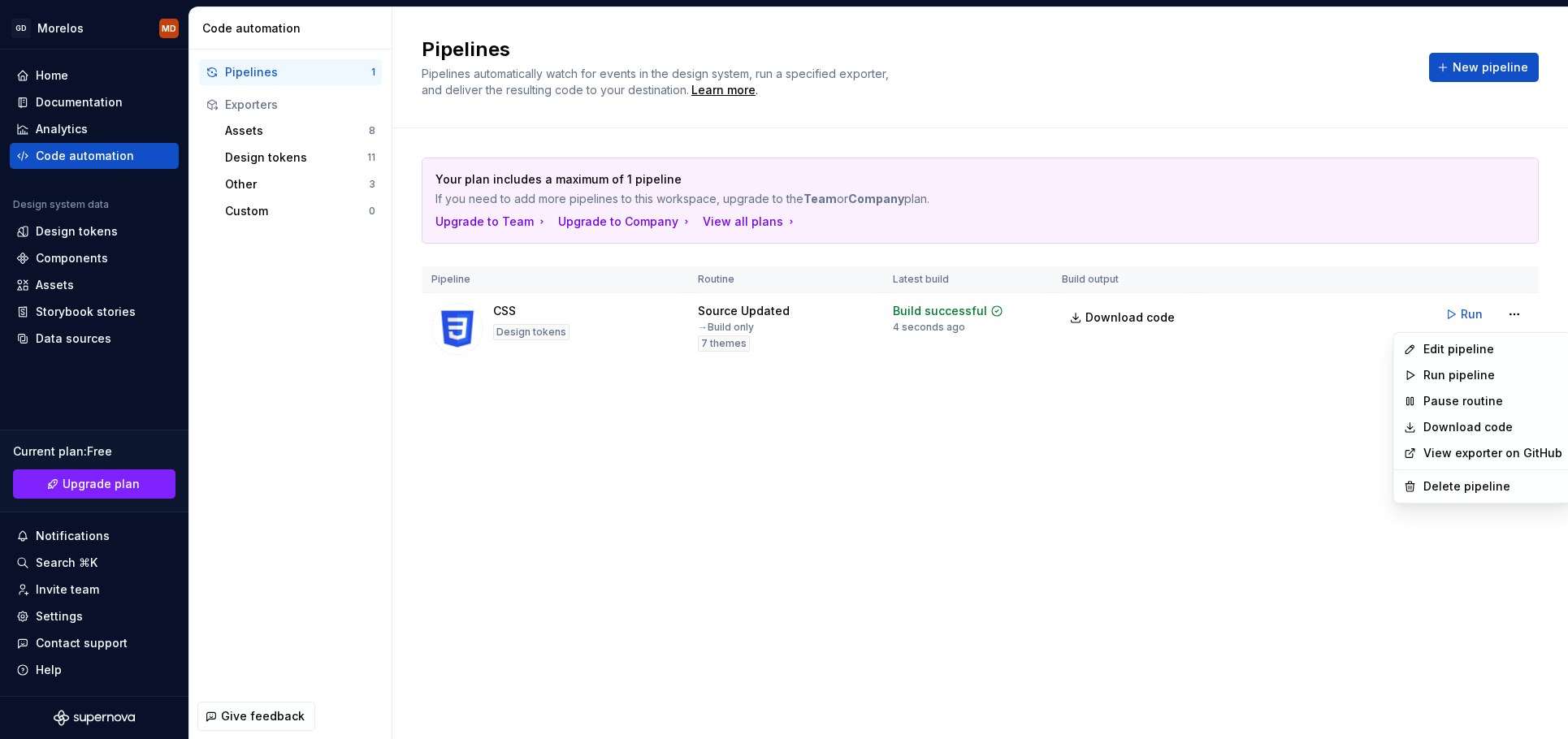
click at [1513, 315] on html "GD Morelos MD Home Documentation Analytics Code automation Design system data D…" at bounding box center [784, 370] width 1568 height 739
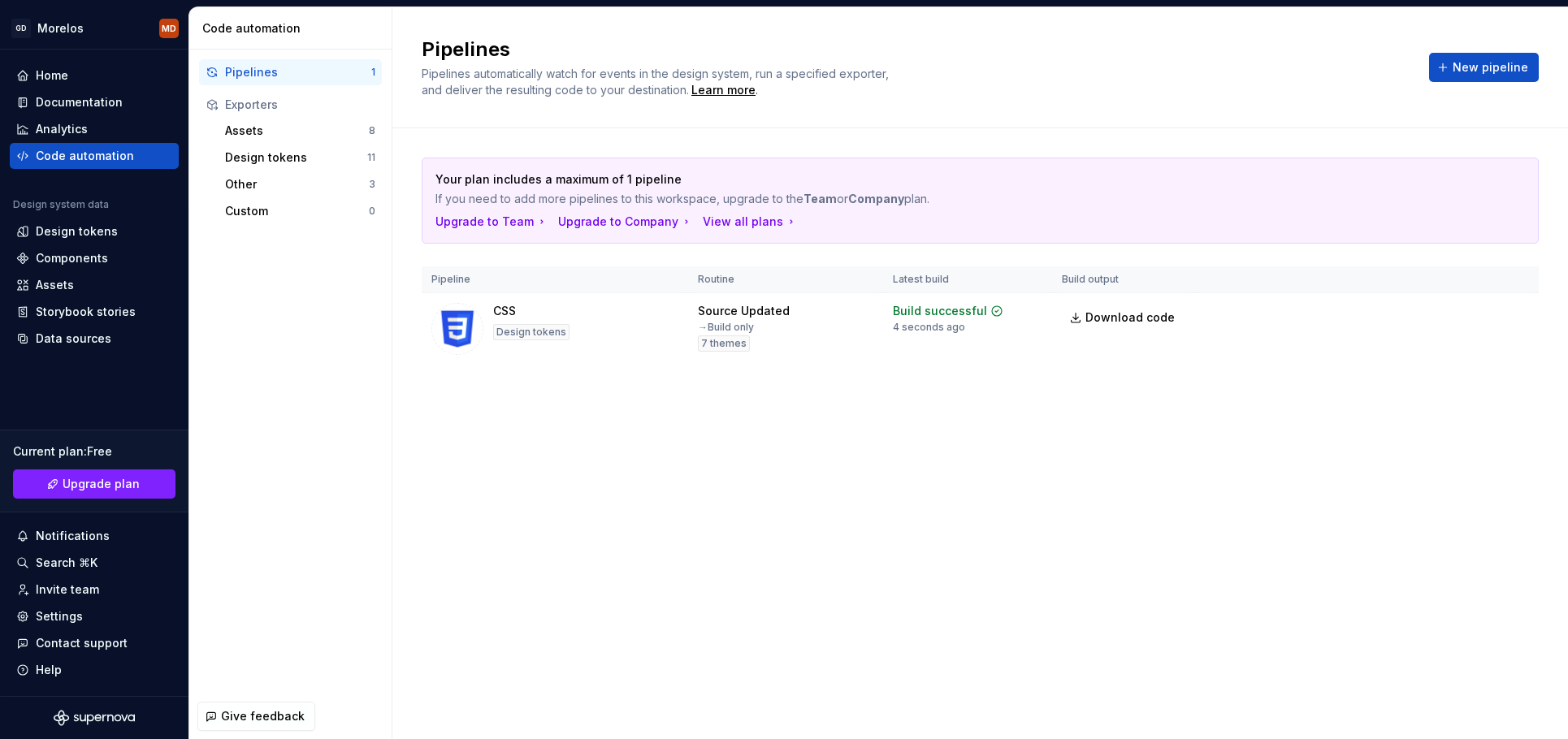
click at [1513, 315] on html "GD Morelos MD Home Documentation Analytics Code automation Design system data D…" at bounding box center [784, 370] width 1568 height 739
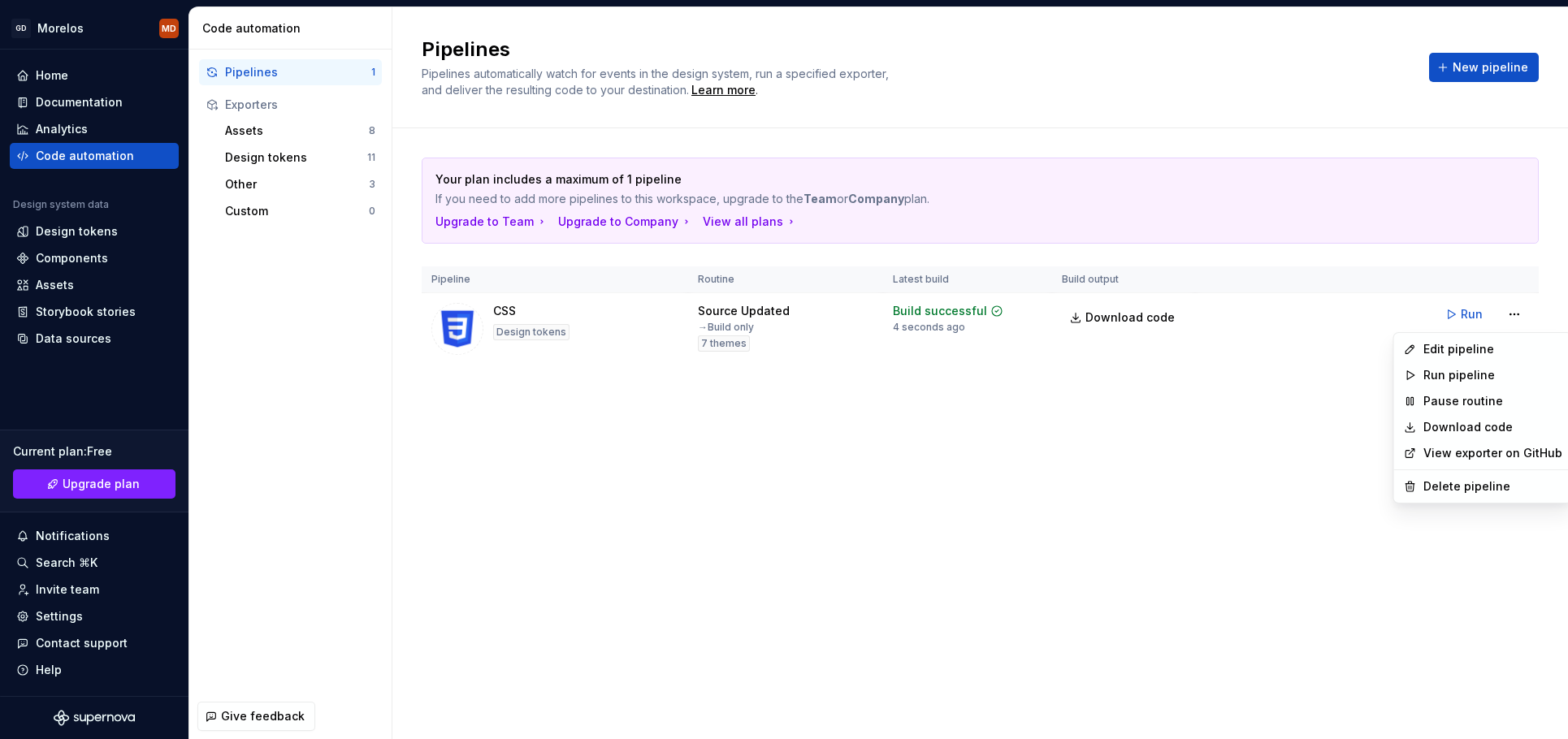
click at [1456, 459] on link "View exporter on GitHub" at bounding box center [1492, 453] width 138 height 16
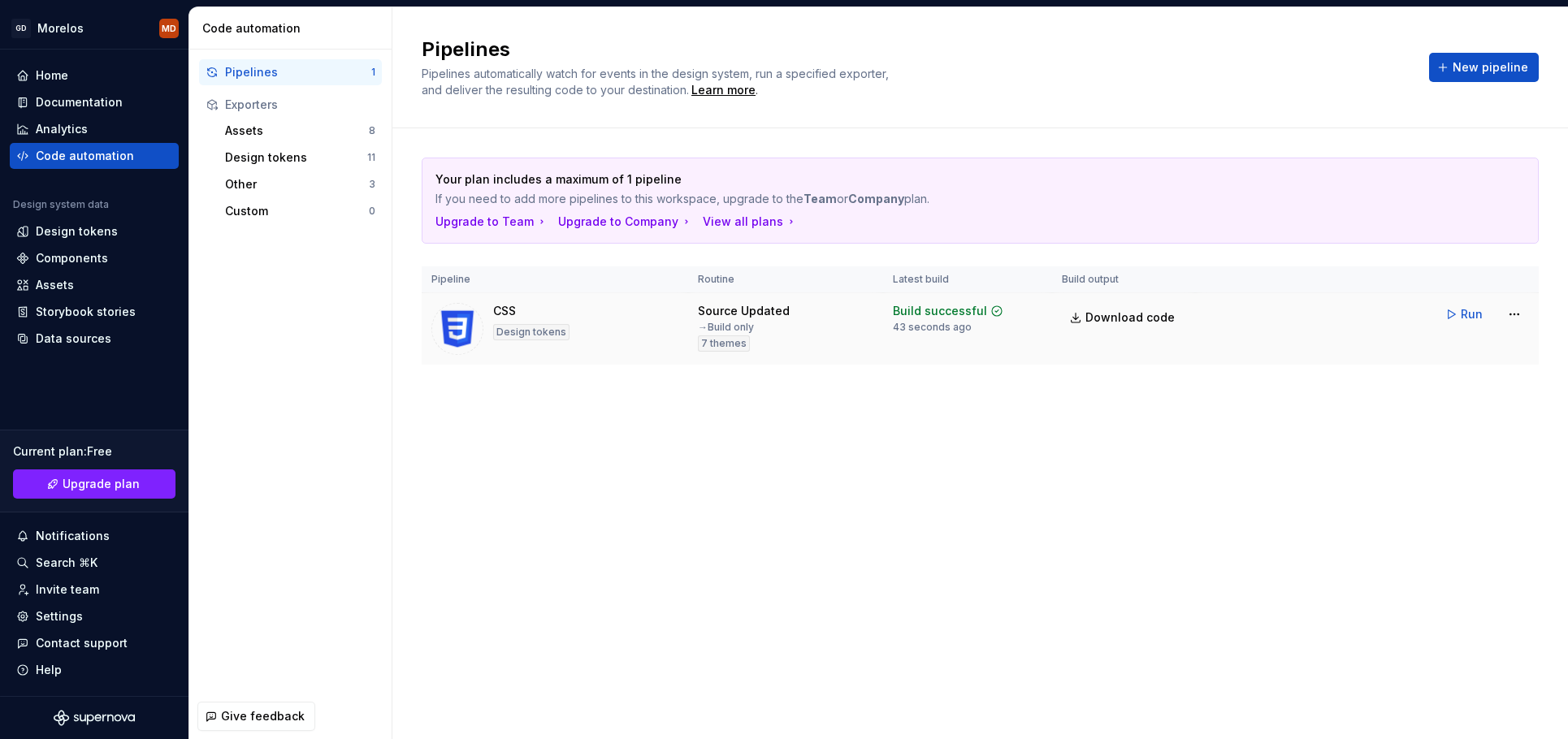
click at [1060, 308] on td "Download code" at bounding box center [1124, 329] width 143 height 73
click at [1095, 321] on span "Download code" at bounding box center [1131, 318] width 90 height 16
click at [1526, 313] on html "GD Morelos MD Home Documentation Analytics Code automation Design system data D…" at bounding box center [784, 370] width 1568 height 739
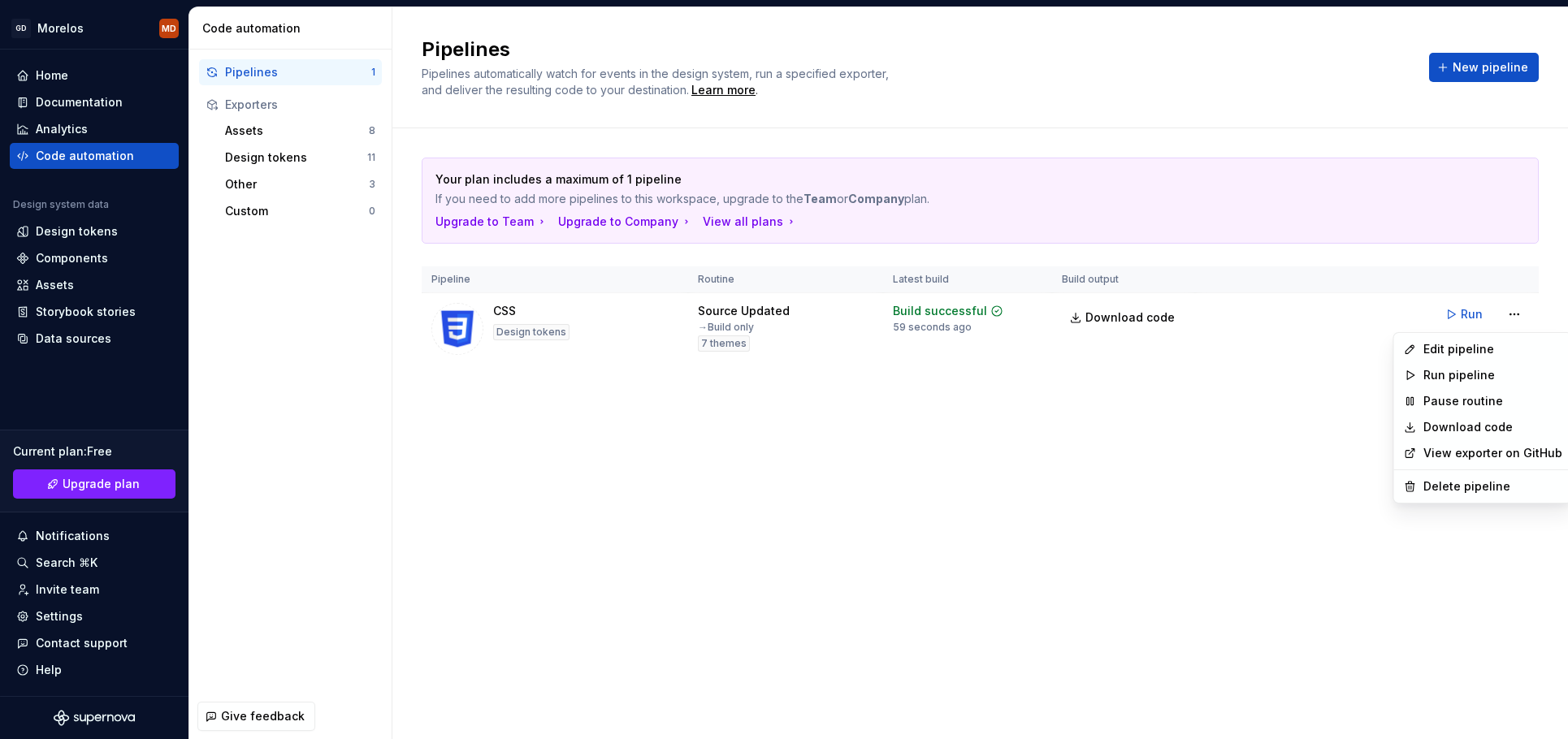
click at [1228, 412] on html "GD Morelos MD Home Documentation Analytics Code automation Design system data D…" at bounding box center [784, 370] width 1568 height 739
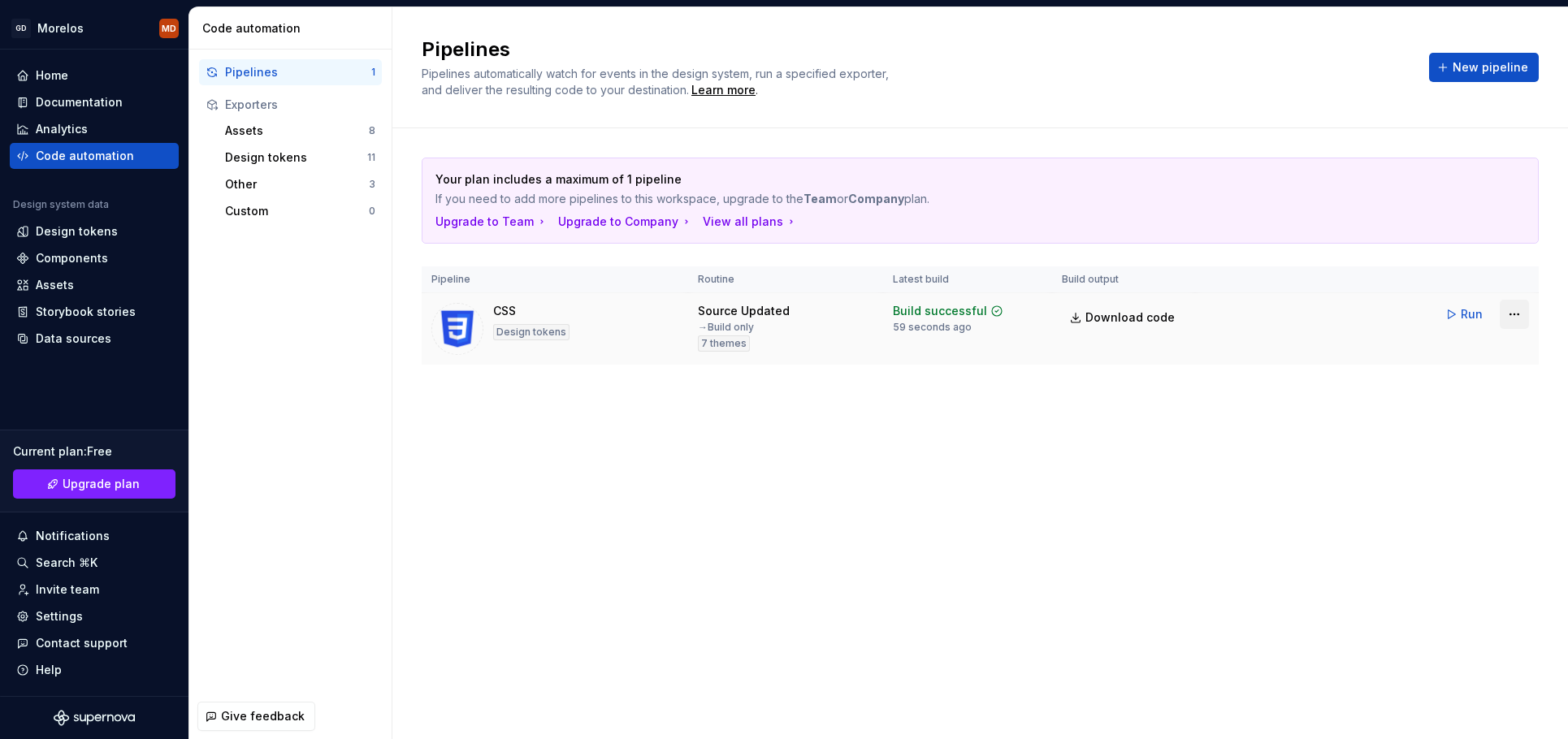
click at [1522, 311] on html "GD Morelos MD Home Documentation Analytics Code automation Design system data D…" at bounding box center [784, 370] width 1568 height 739
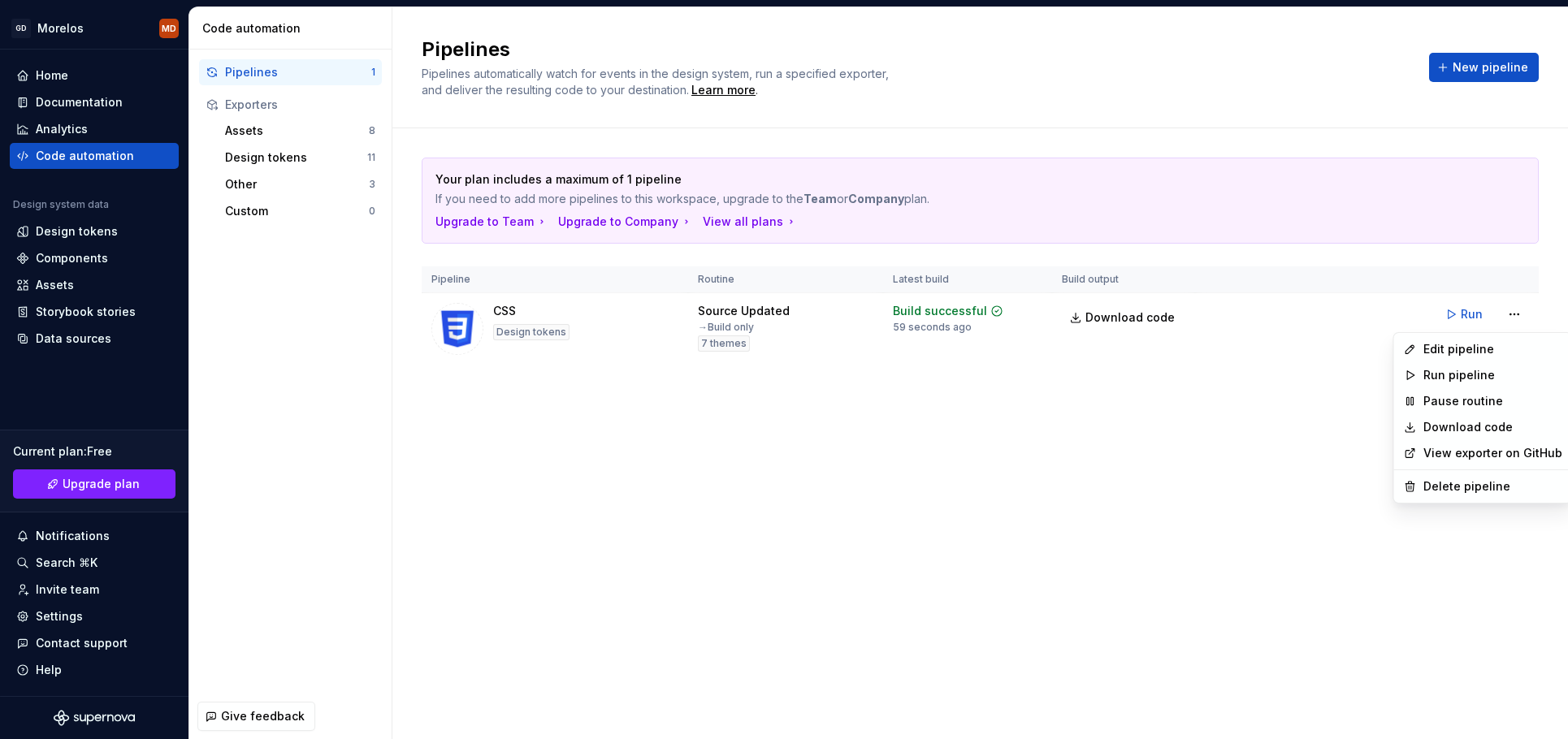
click at [577, 448] on html "GD Morelos MD Home Documentation Analytics Code automation Design system data D…" at bounding box center [784, 370] width 1568 height 739
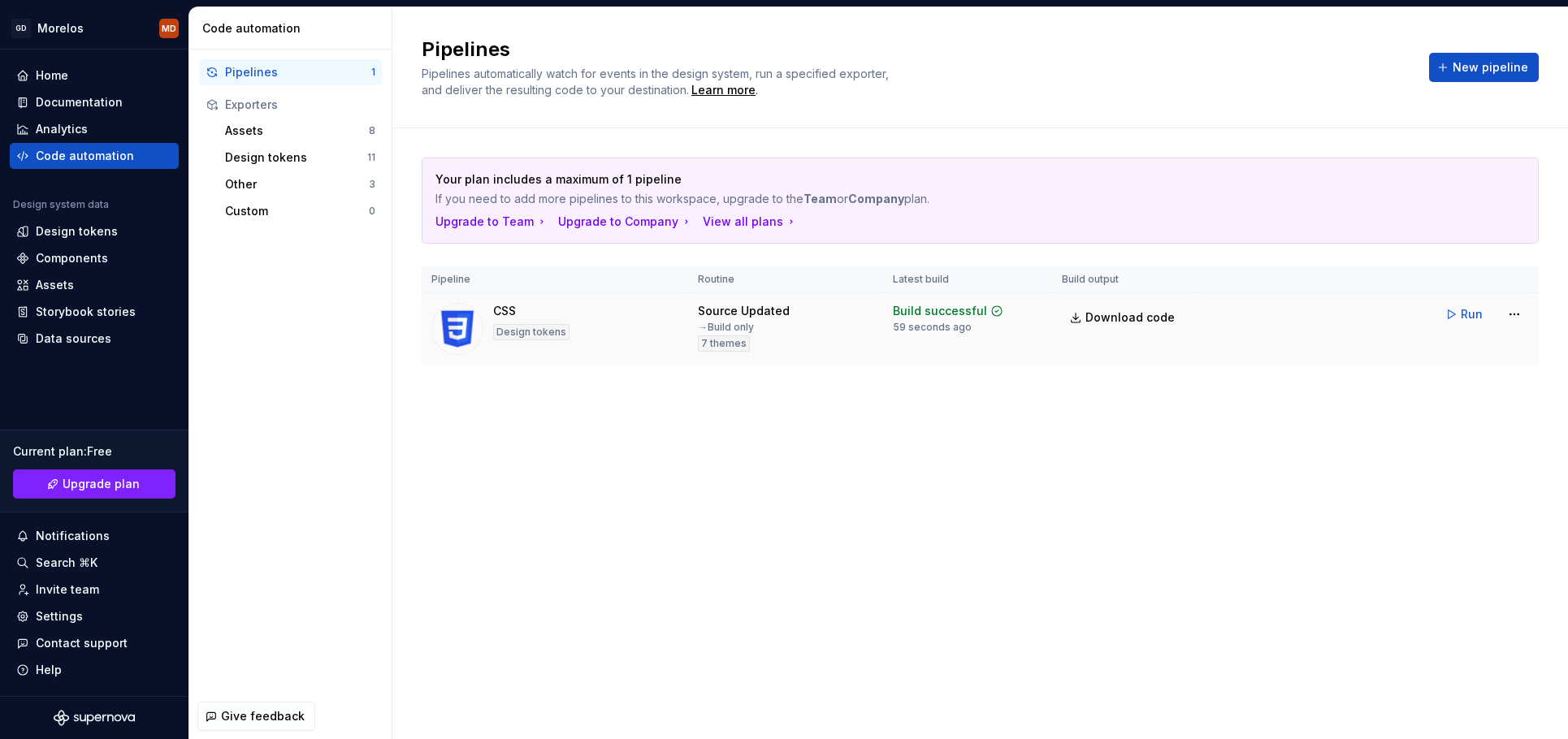
click at [704, 342] on span "7 themes" at bounding box center [724, 343] width 46 height 13
click at [1505, 311] on html "GD Morelos MD Home Documentation Analytics Code automation Design system data D…" at bounding box center [784, 370] width 1568 height 739
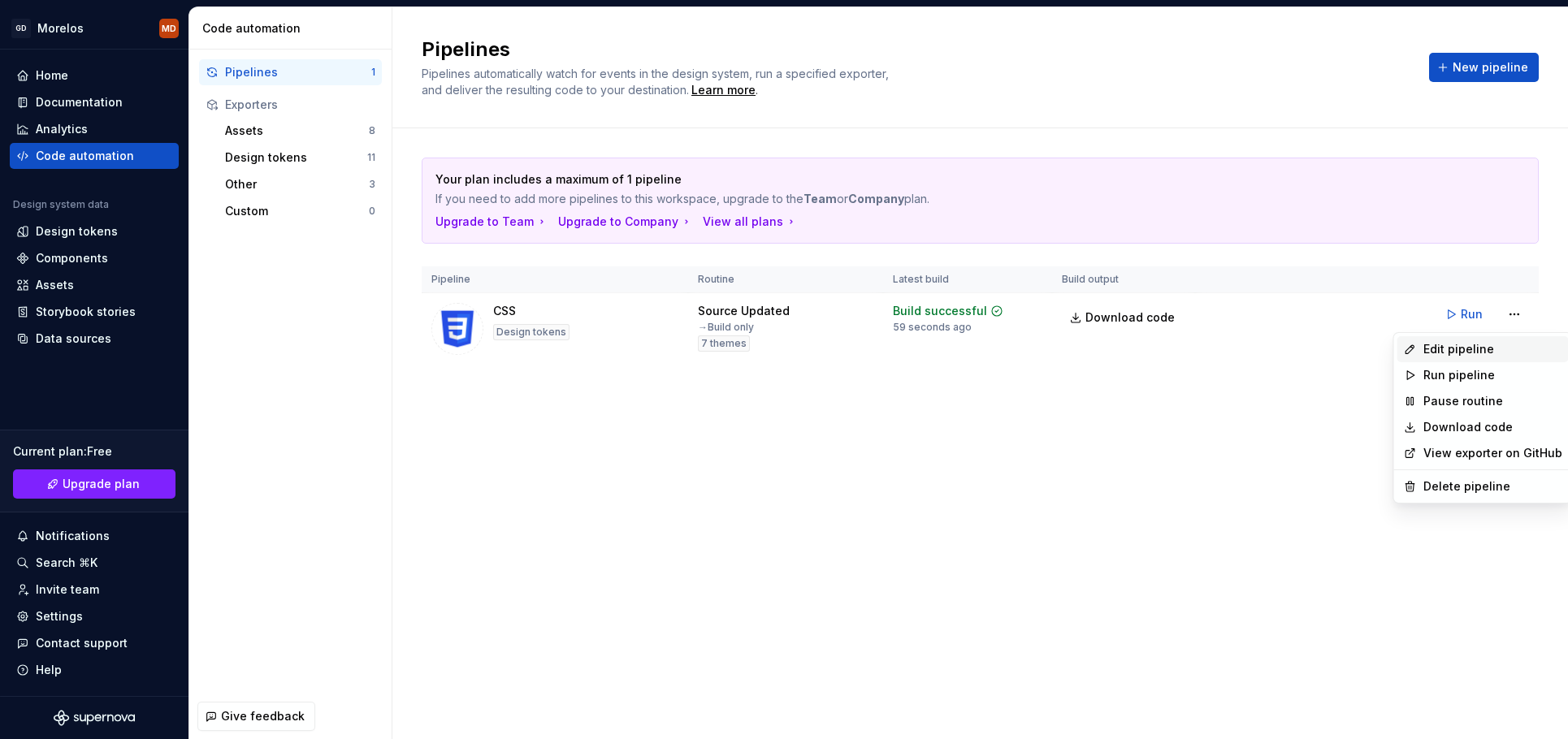
click at [1476, 355] on div "Edit pipeline" at bounding box center [1492, 350] width 138 height 16
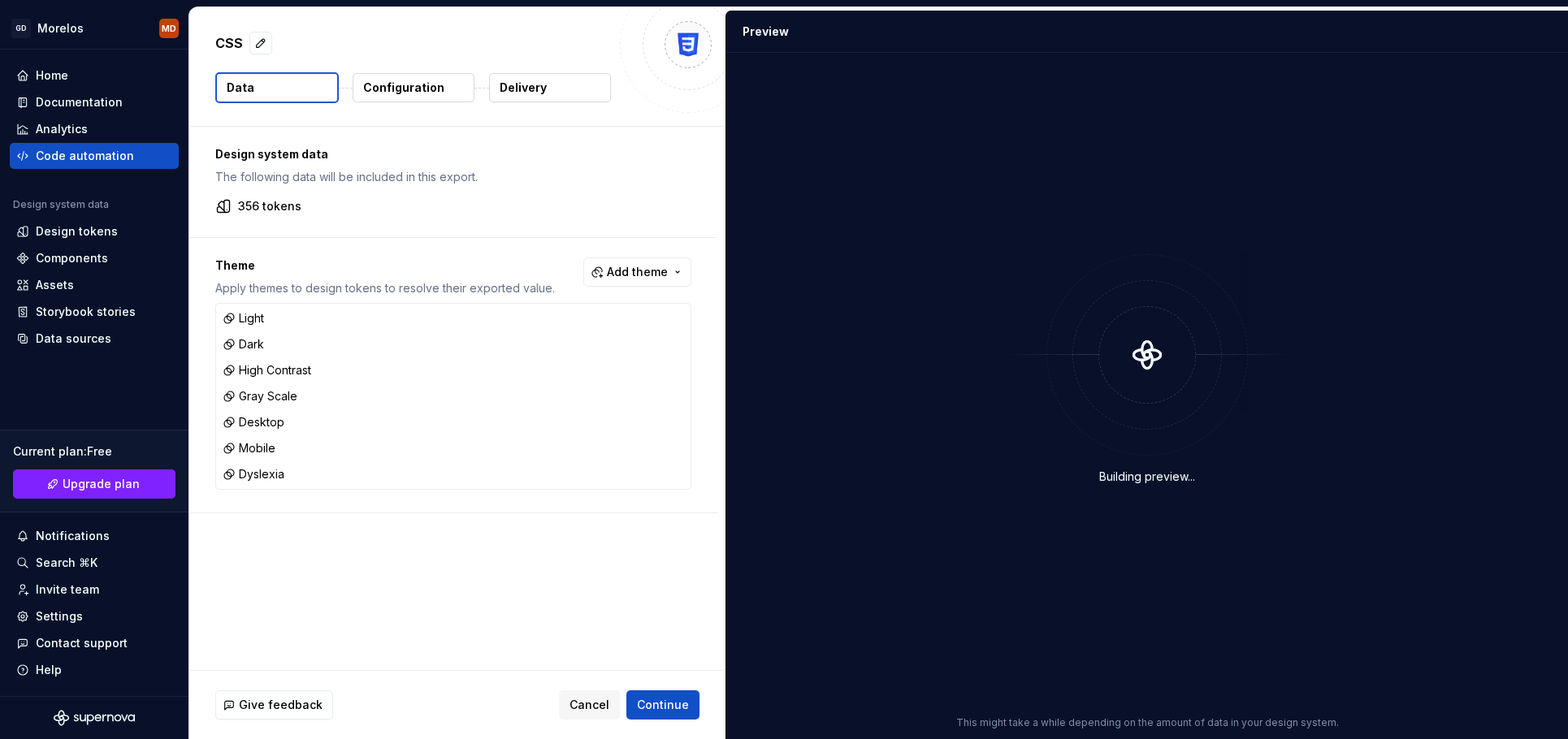
click at [504, 92] on p "Delivery" at bounding box center [523, 88] width 47 height 16
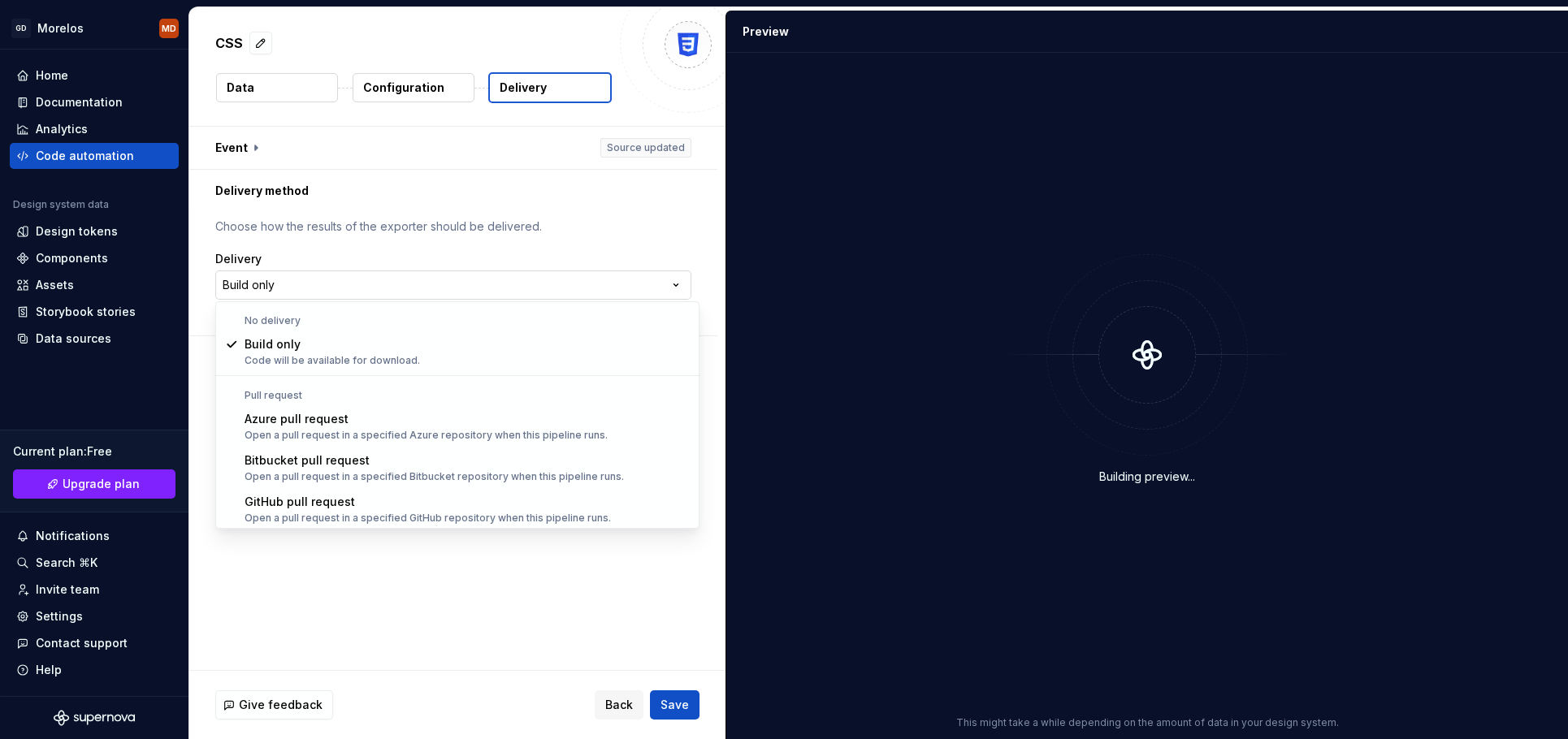
click at [473, 290] on html "**********" at bounding box center [784, 370] width 1568 height 739
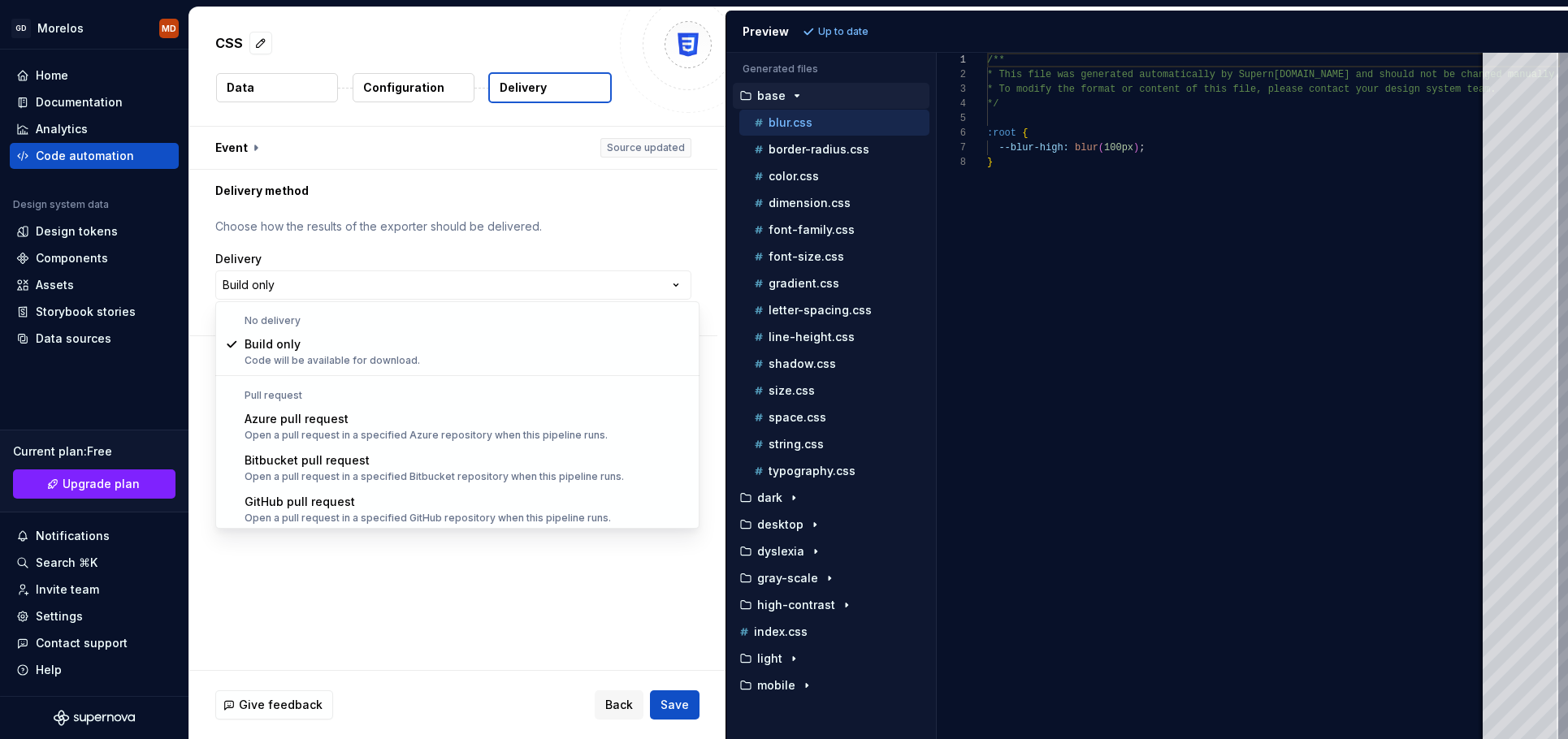
select select "******"
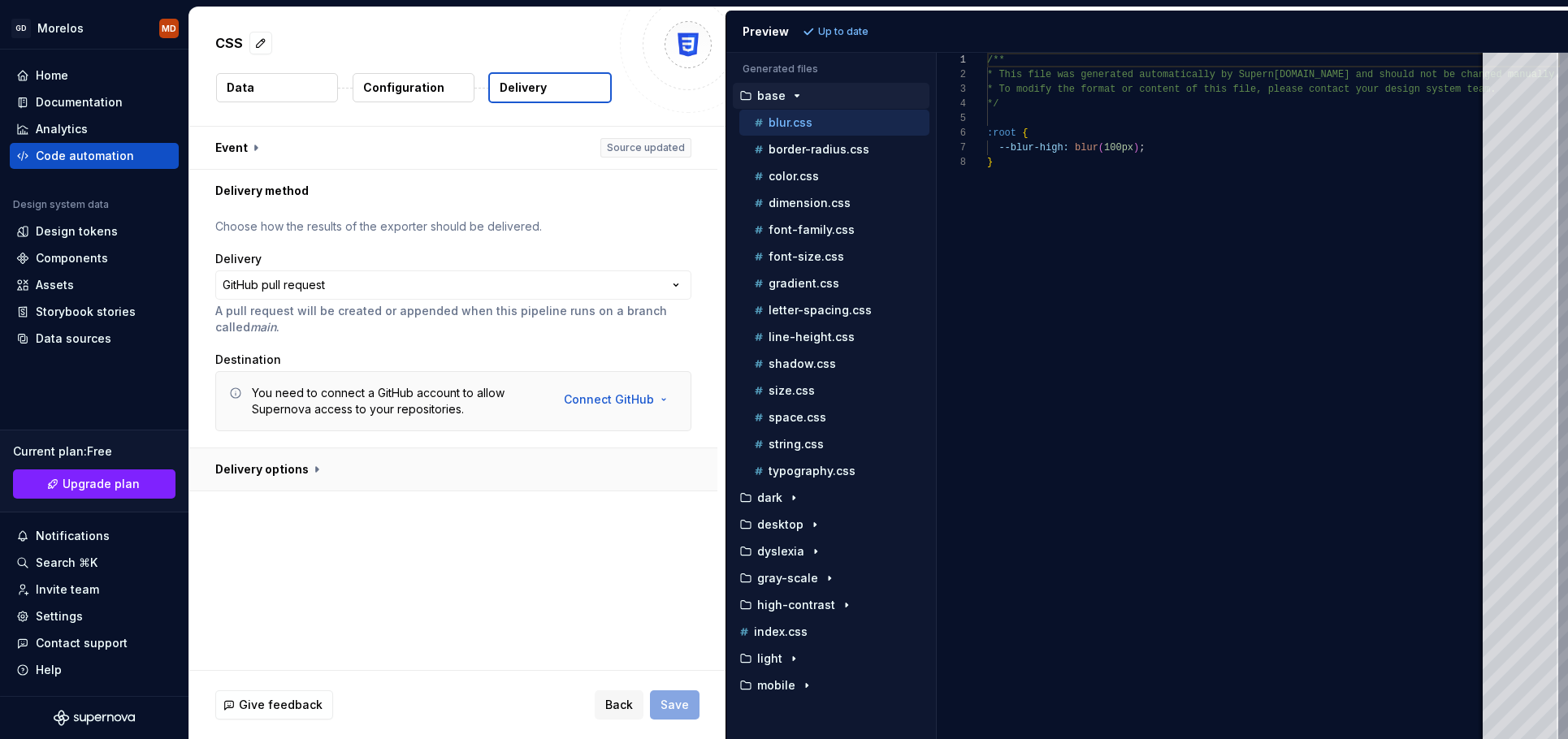
click at [300, 476] on button "button" at bounding box center [453, 469] width 528 height 42
type textarea "*"
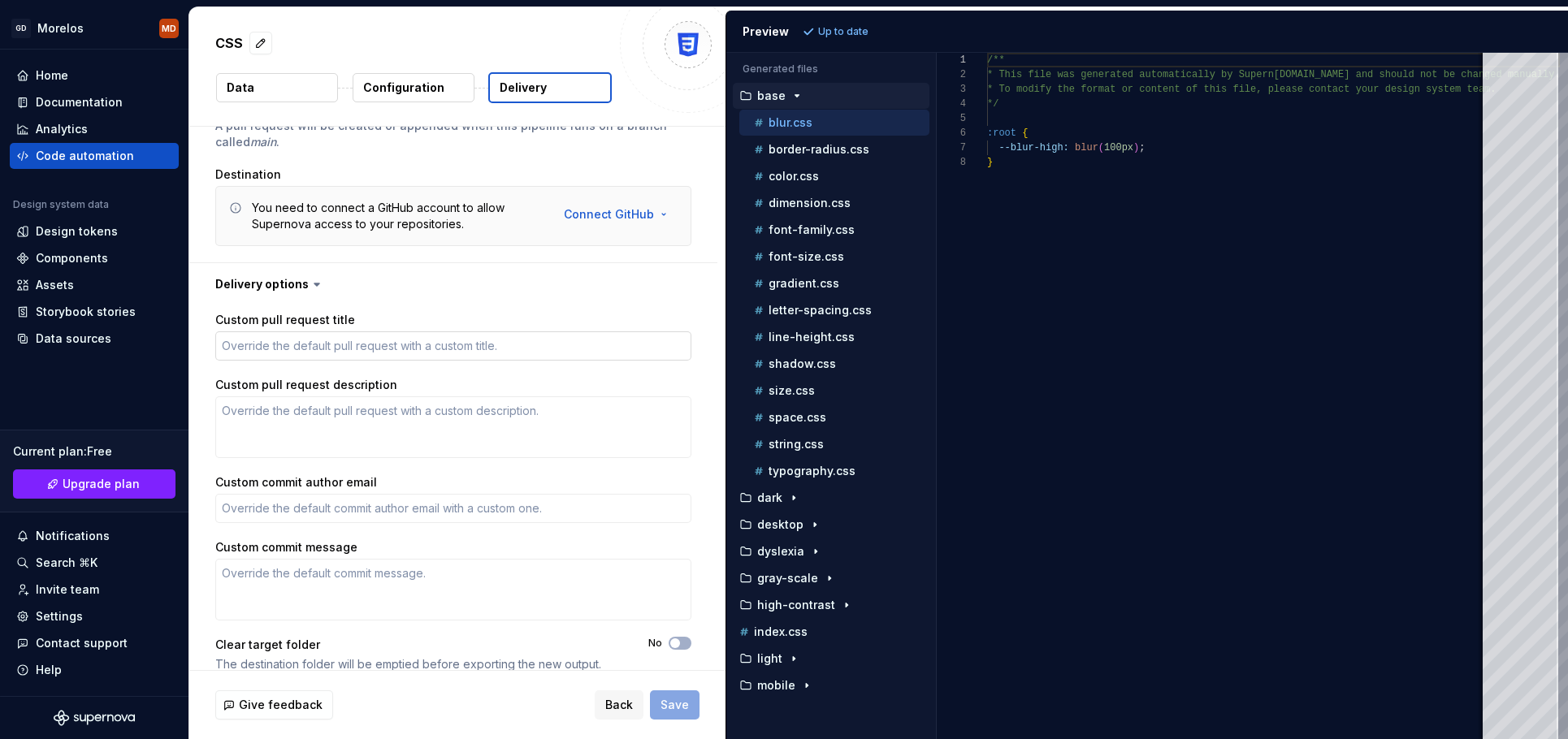
scroll to position [88, 0]
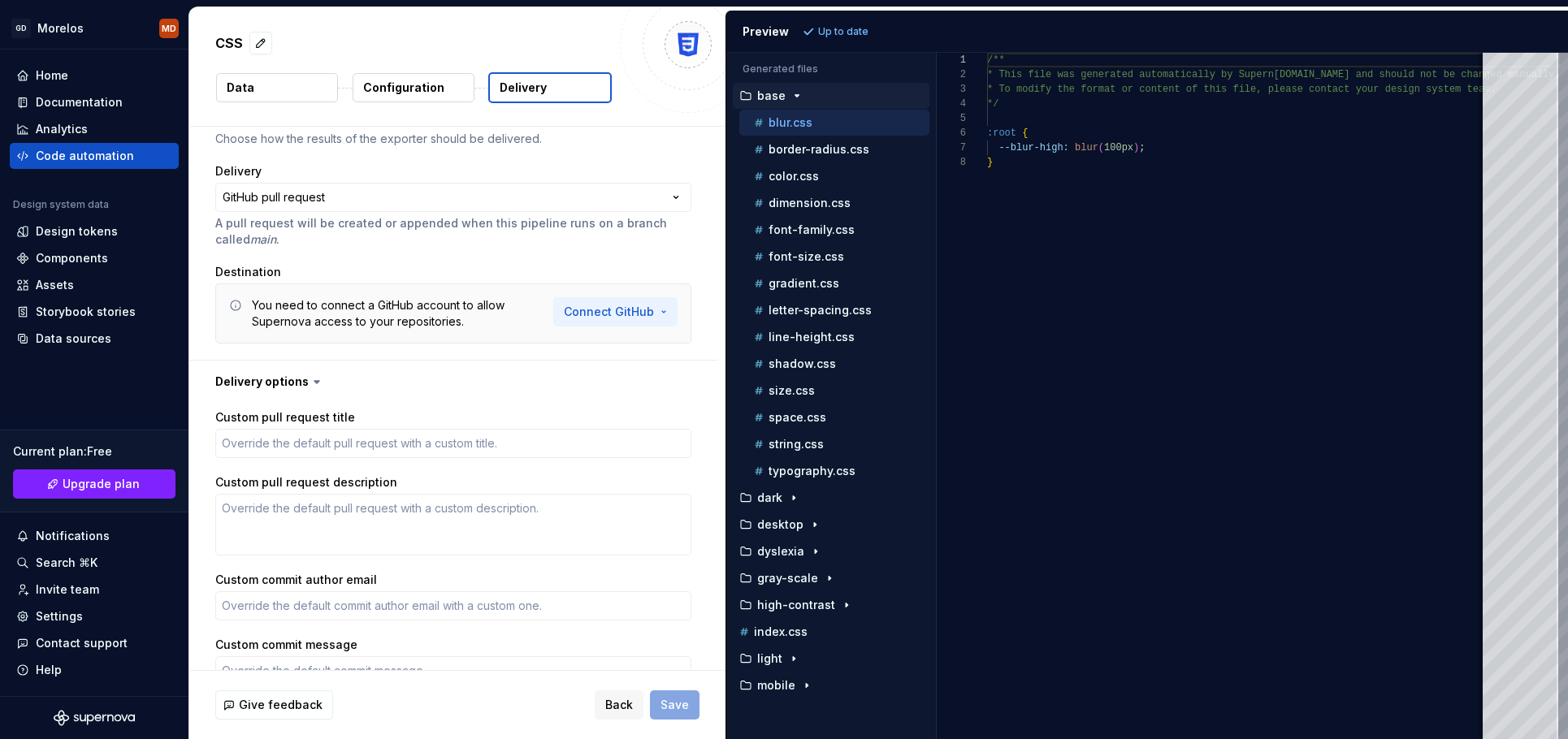
click at [616, 316] on html "**********" at bounding box center [784, 370] width 1568 height 739
click at [457, 323] on html "**********" at bounding box center [784, 370] width 1568 height 739
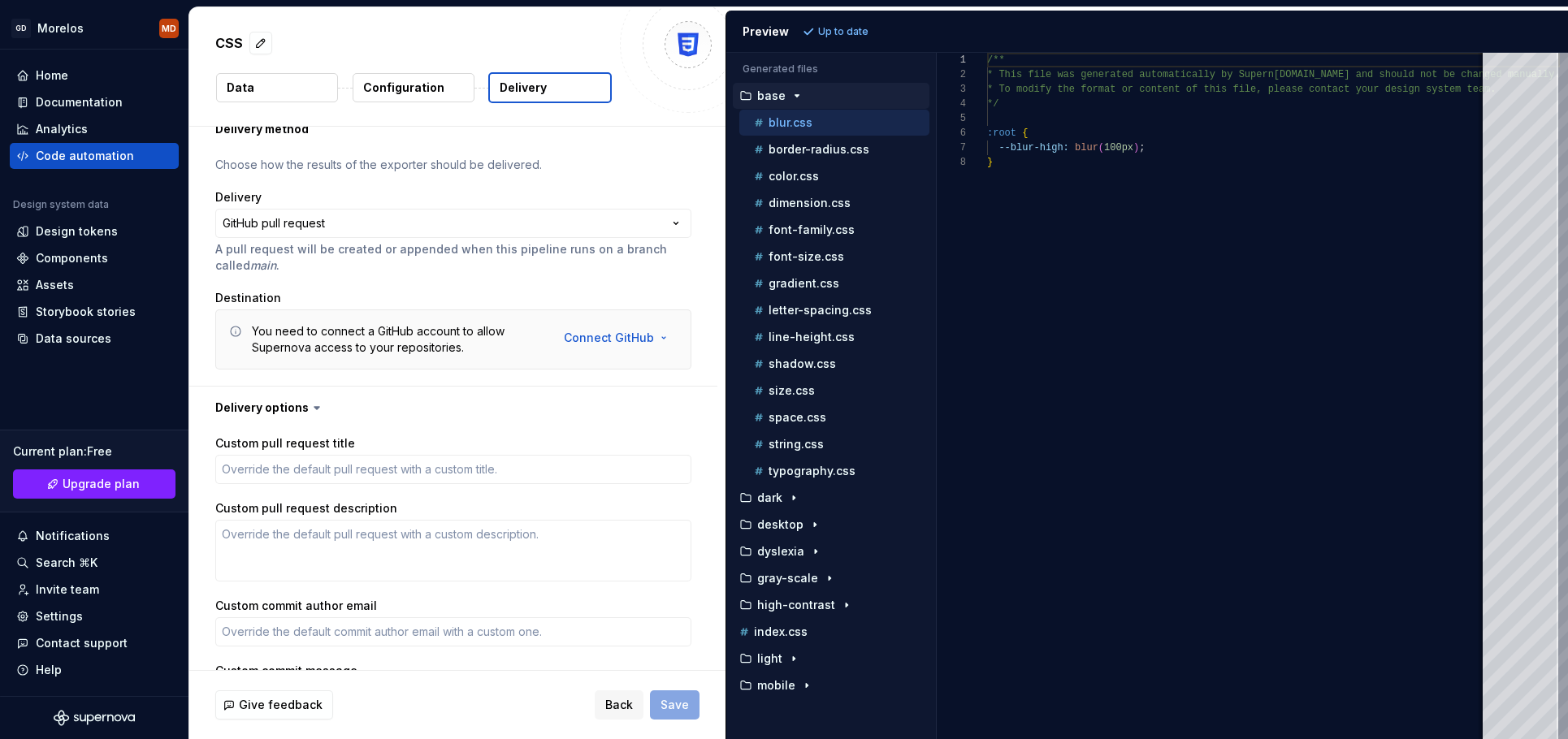
scroll to position [0, 0]
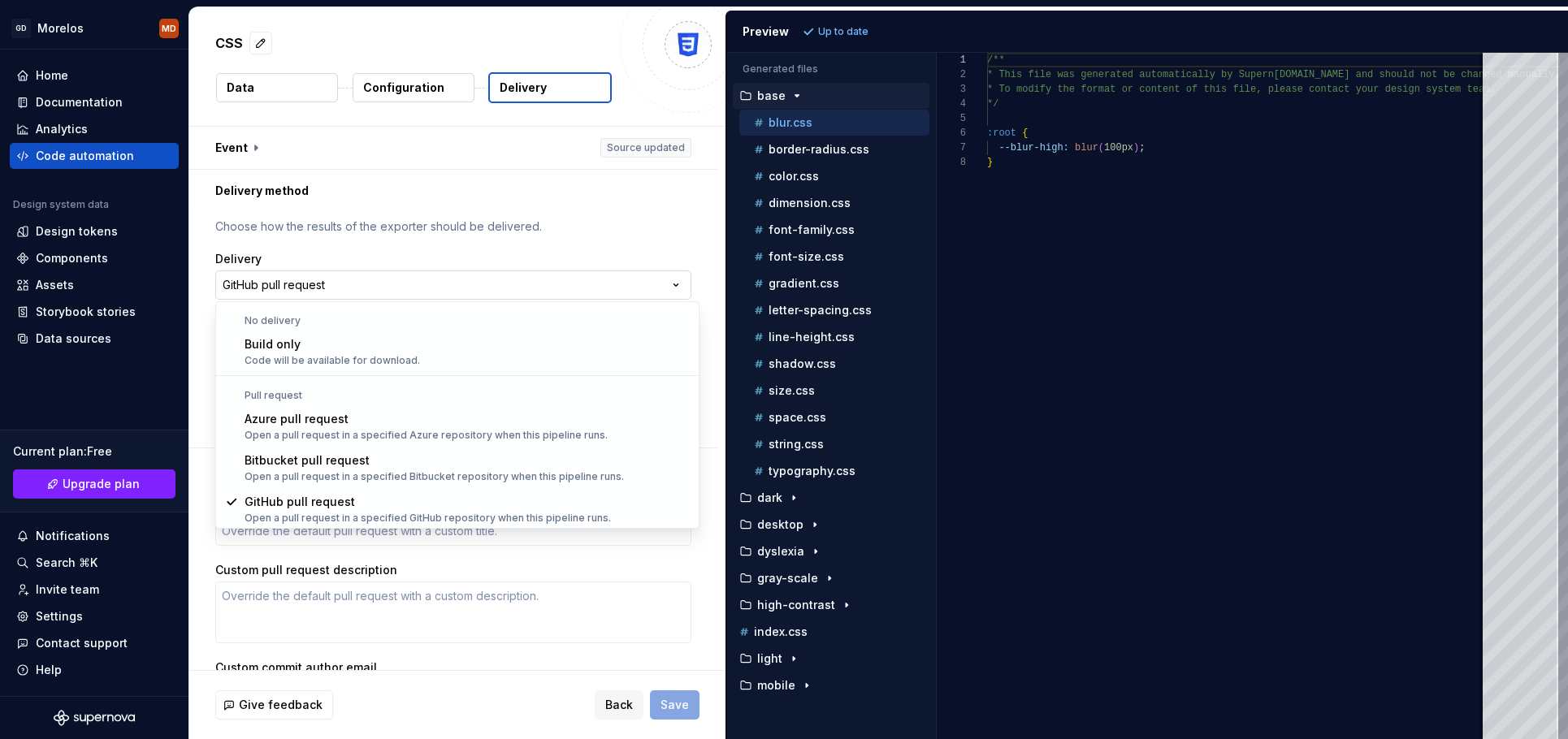
click at [681, 273] on html "**********" at bounding box center [784, 370] width 1568 height 739
select select "*********"
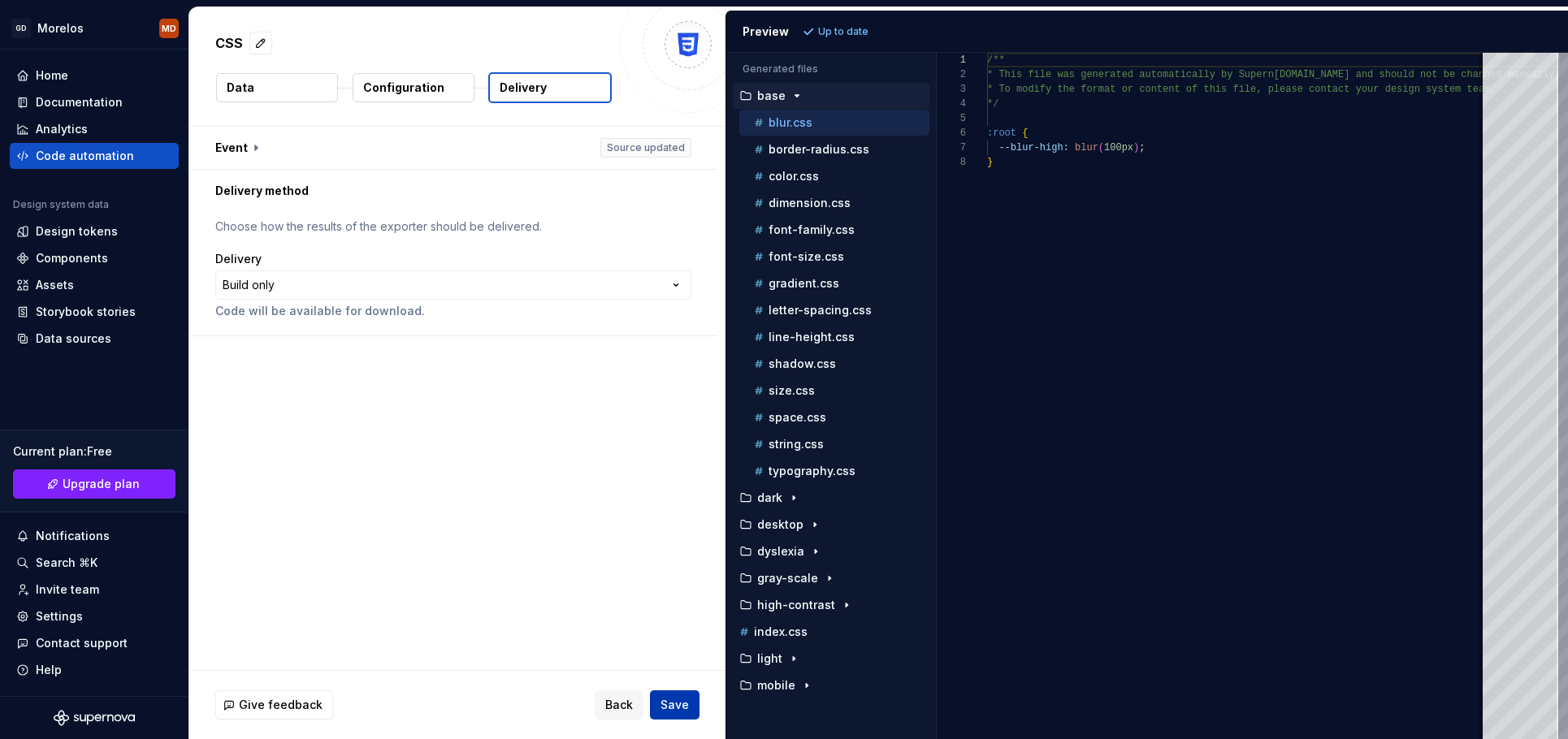
click at [692, 699] on button "Save" at bounding box center [674, 704] width 50 height 29
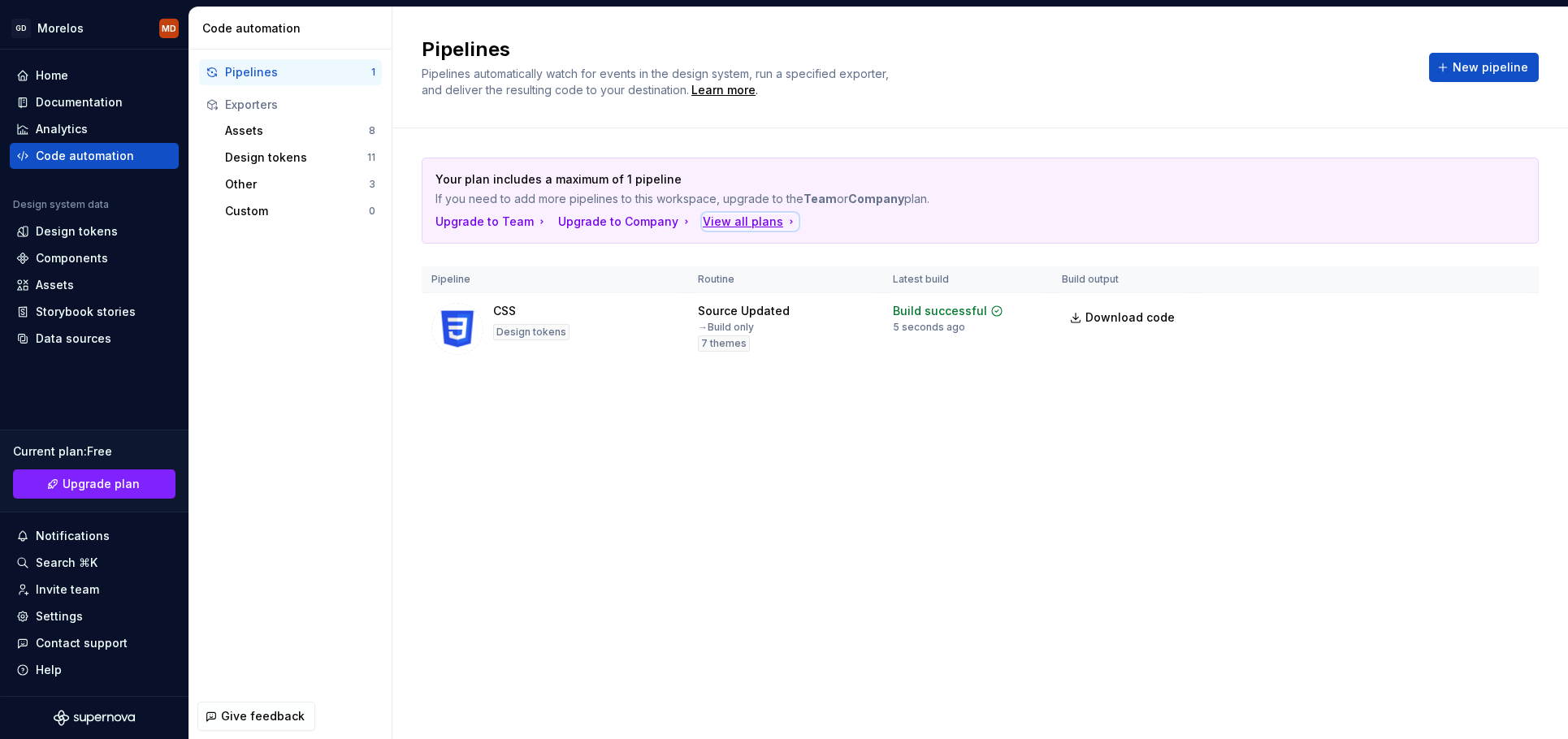
click at [741, 222] on div "View all plans" at bounding box center [750, 222] width 95 height 16
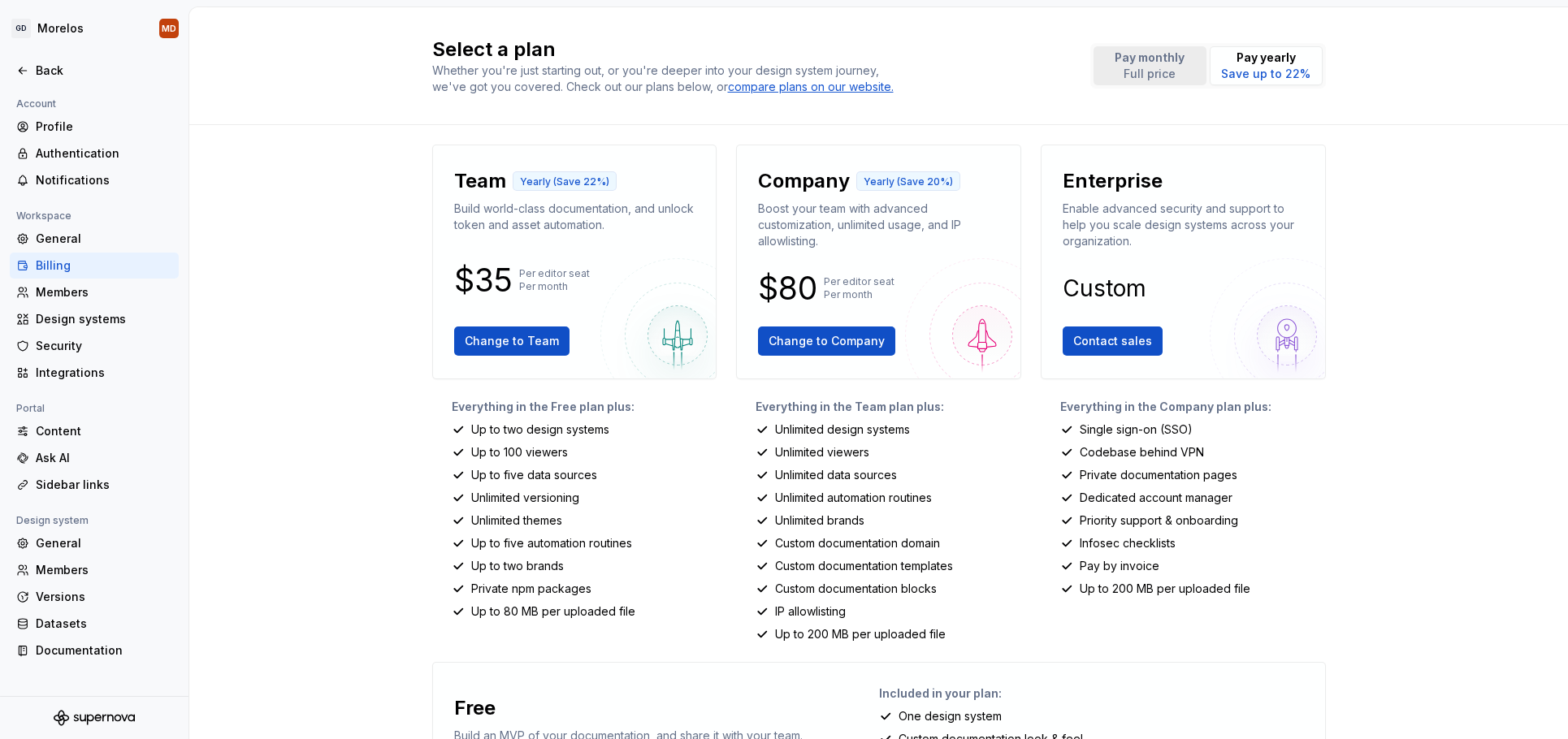
click at [1152, 55] on p "Pay monthly" at bounding box center [1150, 58] width 70 height 16
drag, startPoint x: 1187, startPoint y: 57, endPoint x: 1177, endPoint y: 73, distance: 18.9
click at [1170, 71] on button "Pay monthly Full price" at bounding box center [1150, 65] width 113 height 39
click at [1184, 69] on button "Pay monthly Full price" at bounding box center [1150, 65] width 113 height 39
click at [1248, 67] on p "Save up to 22%" at bounding box center [1266, 74] width 90 height 16
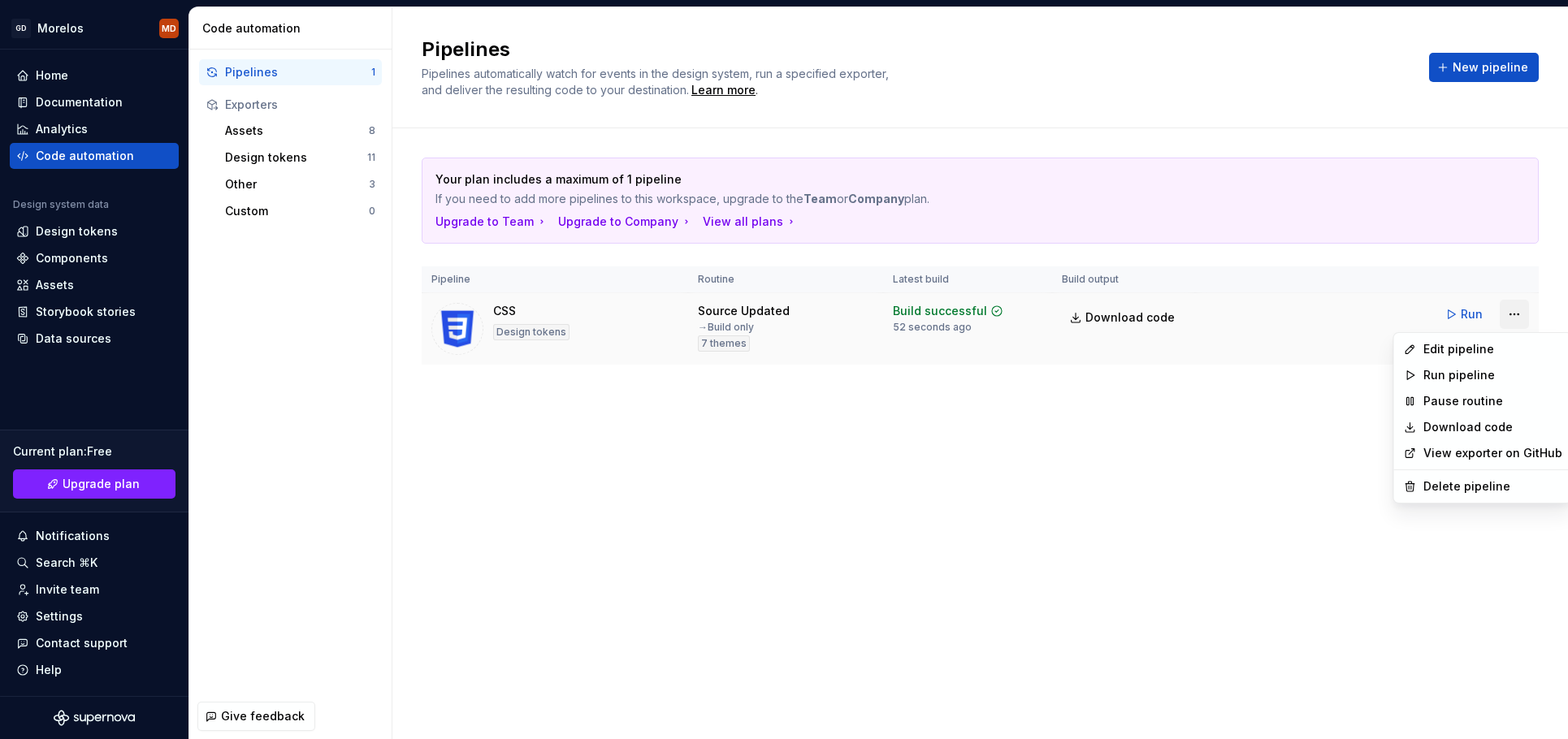
click at [1515, 311] on html "GD Morelos MD Home Documentation Analytics Code automation Design system data D…" at bounding box center [784, 370] width 1568 height 739
click at [1422, 458] on div "View exporter on GitHub" at bounding box center [1483, 453] width 171 height 26
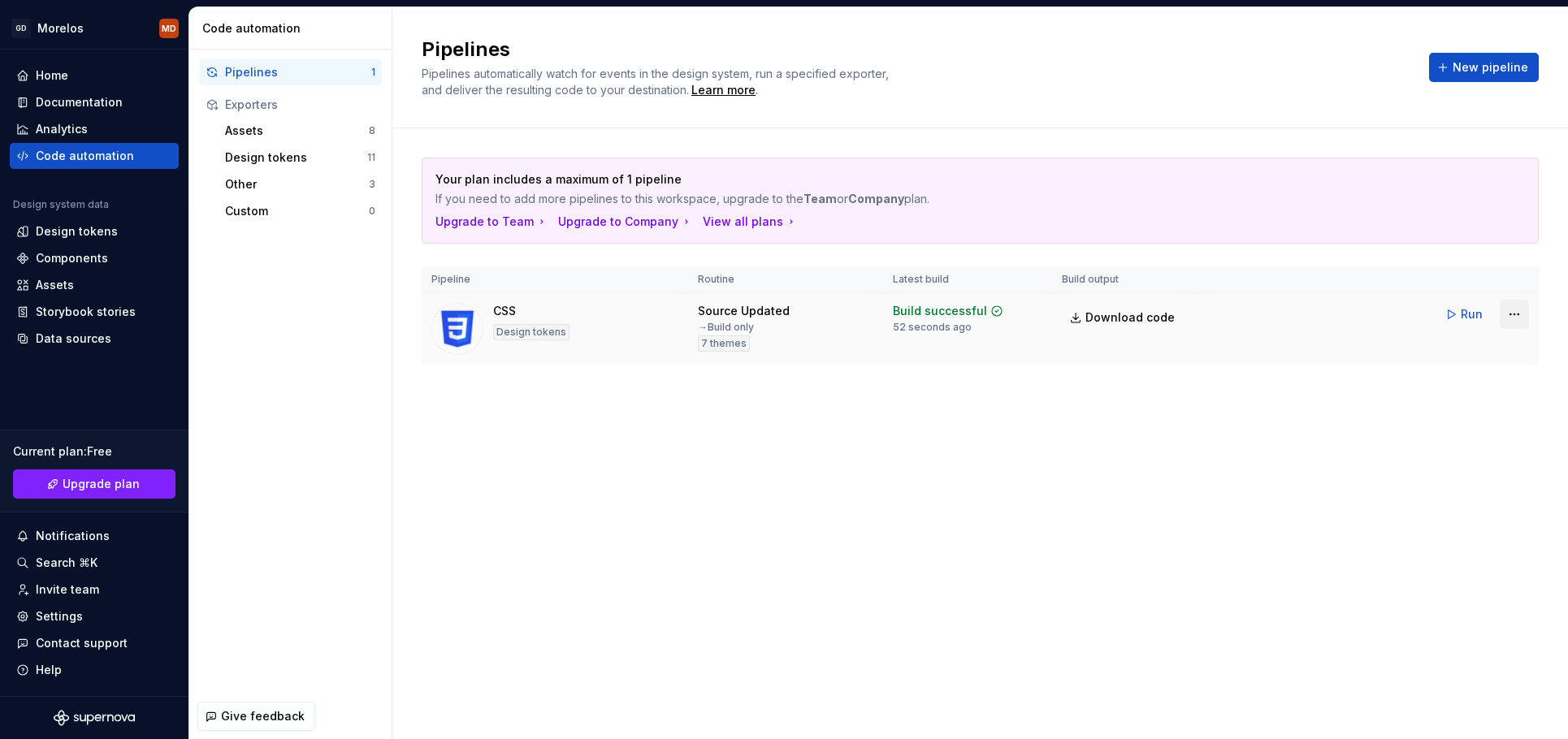
click at [1516, 314] on html "GD Morelos MD Home Documentation Analytics Code automation Design system data D…" at bounding box center [784, 370] width 1568 height 739
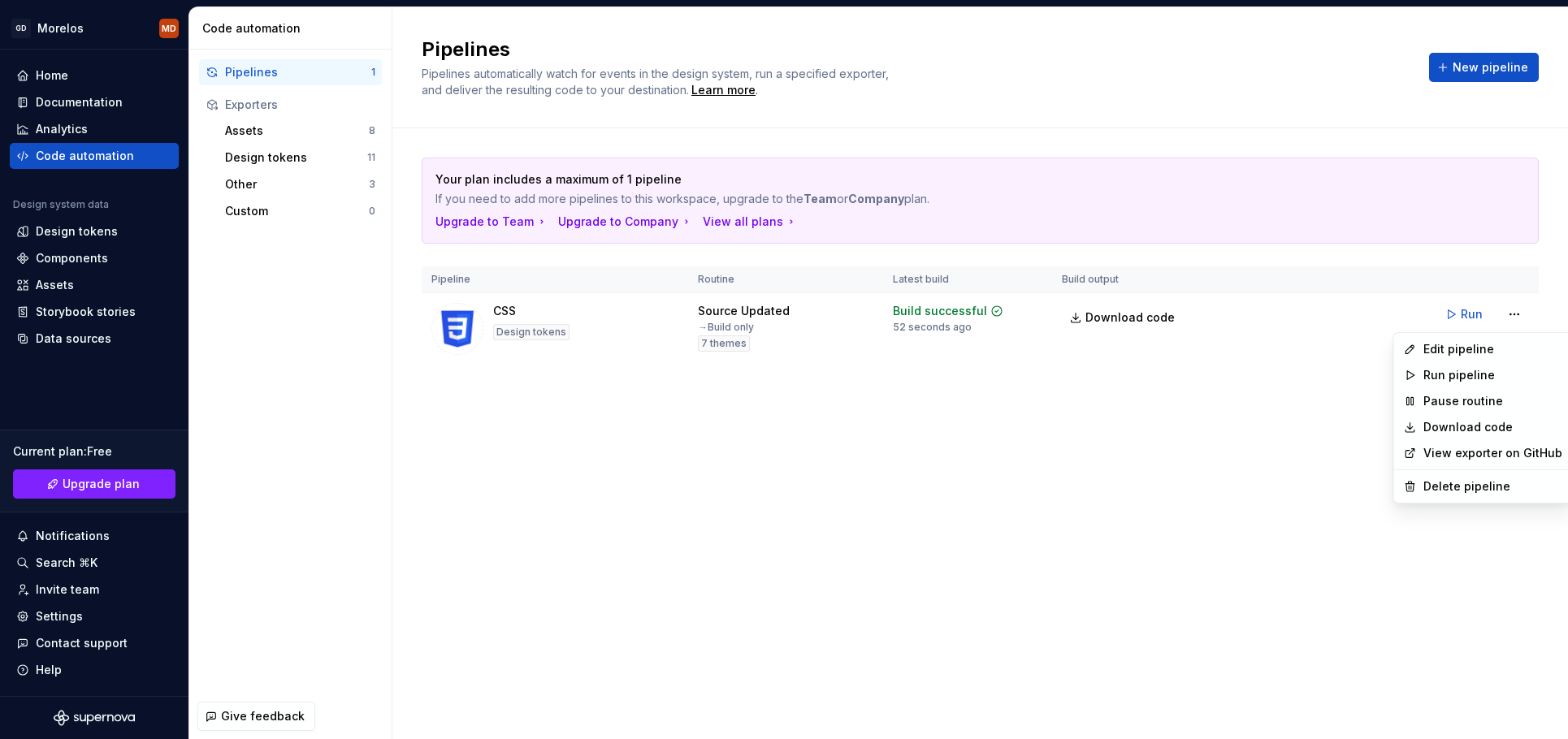
click at [1462, 452] on link "View exporter on GitHub" at bounding box center [1492, 453] width 138 height 16
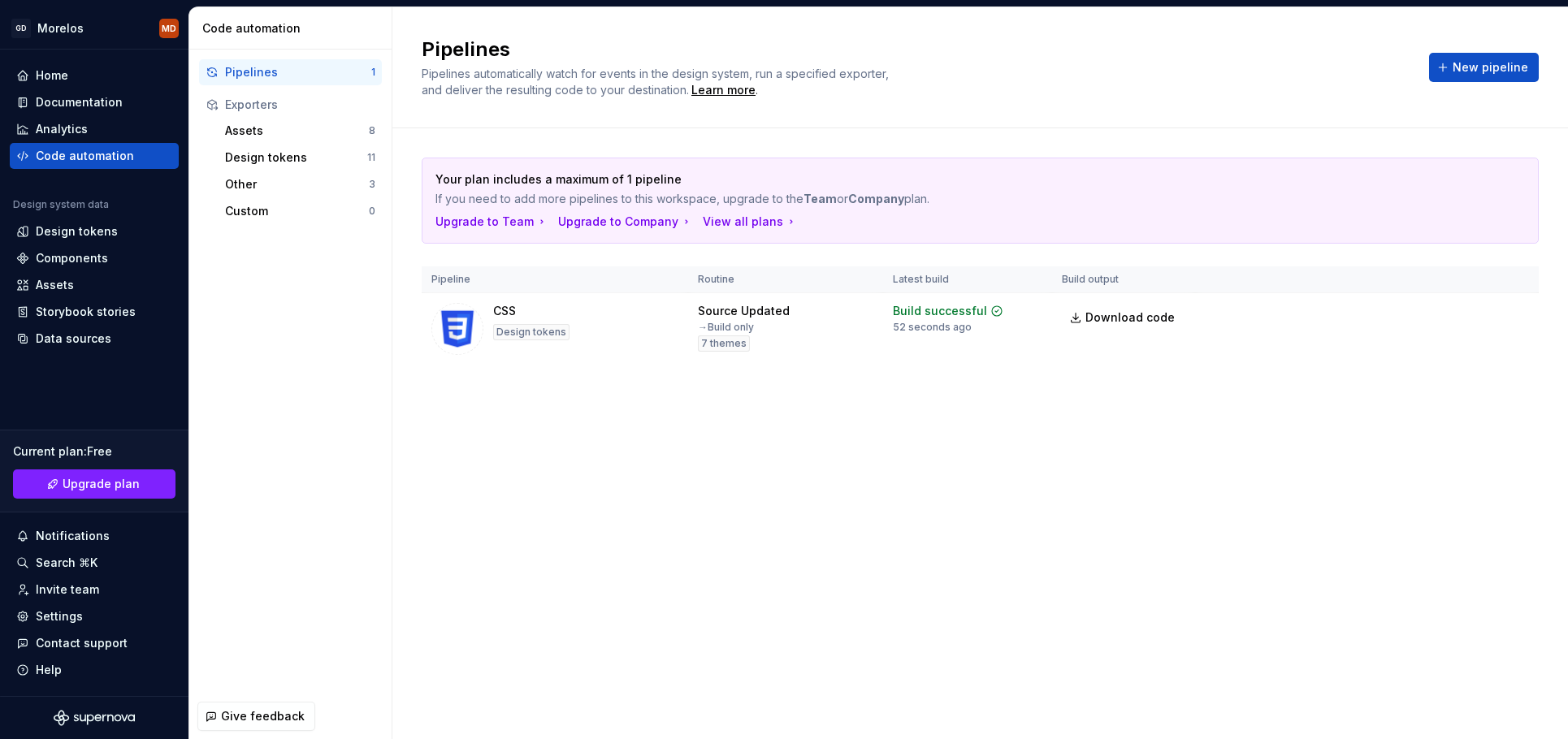
click at [1058, 533] on div "Pipelines Pipelines automatically watch for events in the design system, run a …" at bounding box center [980, 372] width 1176 height 732
click at [532, 450] on div "Pipelines Pipelines automatically watch for events in the design system, run a …" at bounding box center [980, 372] width 1176 height 732
click at [91, 108] on div "Documentation" at bounding box center [79, 103] width 87 height 16
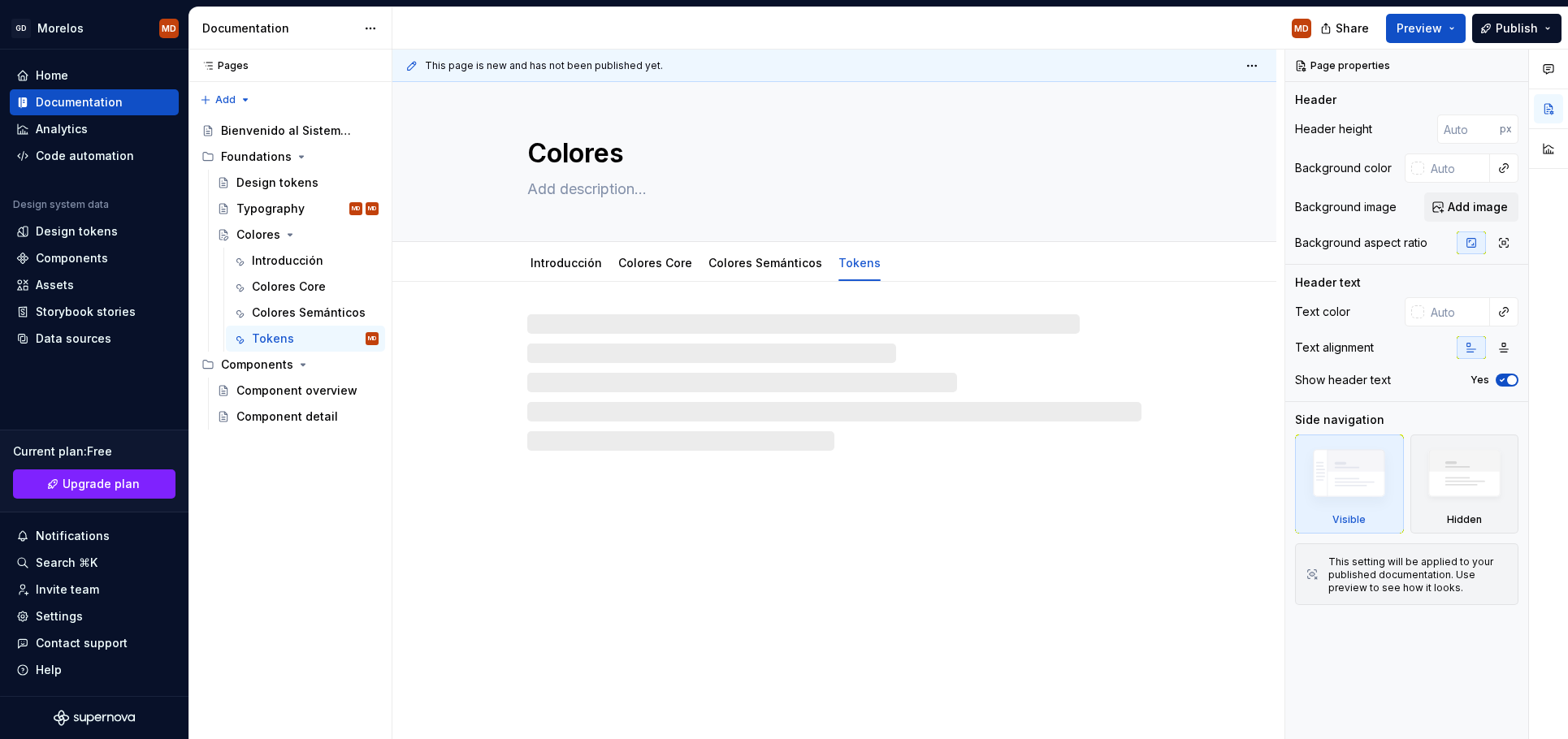
type textarea "*"
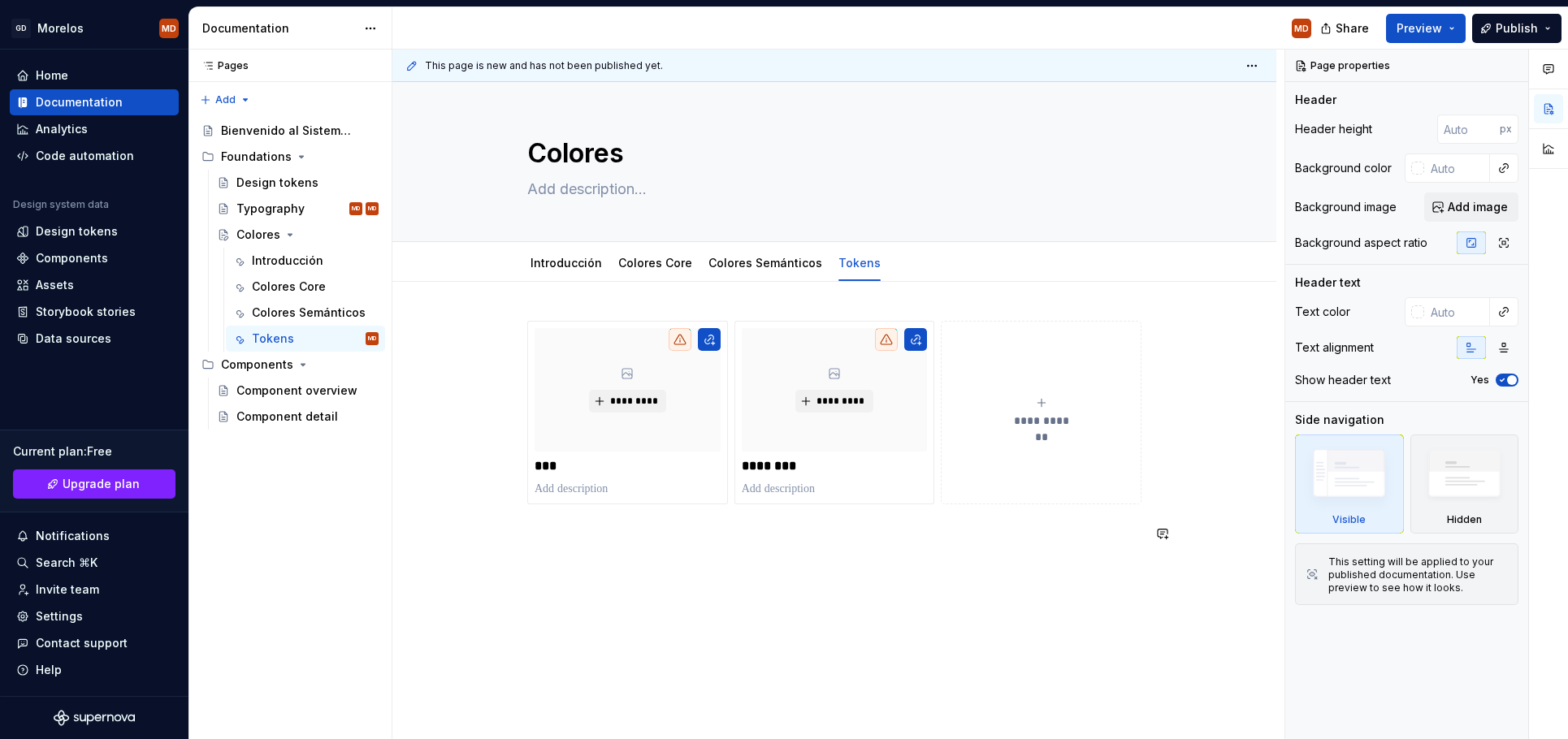
click at [614, 571] on div "**********" at bounding box center [834, 533] width 884 height 503
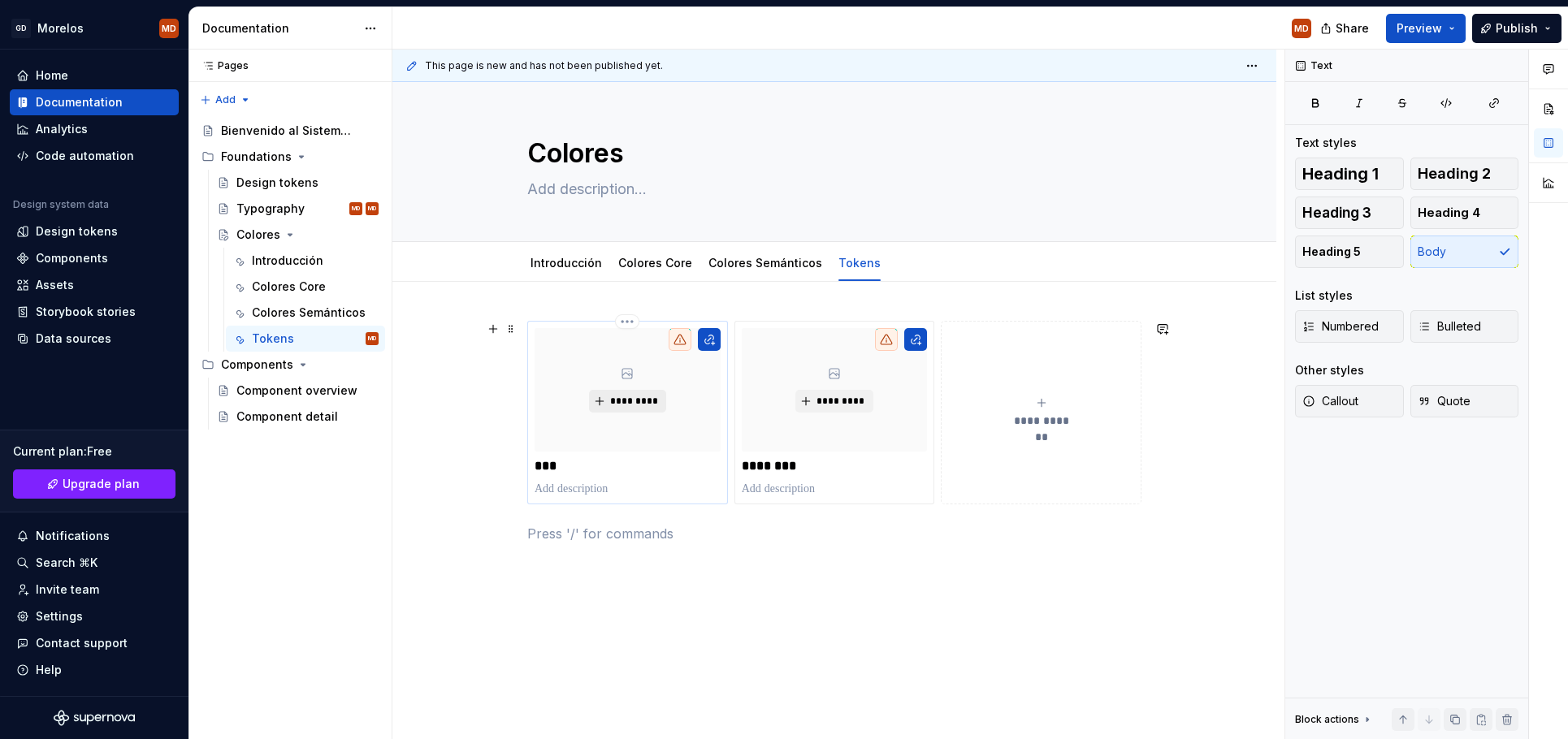
click at [663, 404] on button "*********" at bounding box center [627, 400] width 77 height 23
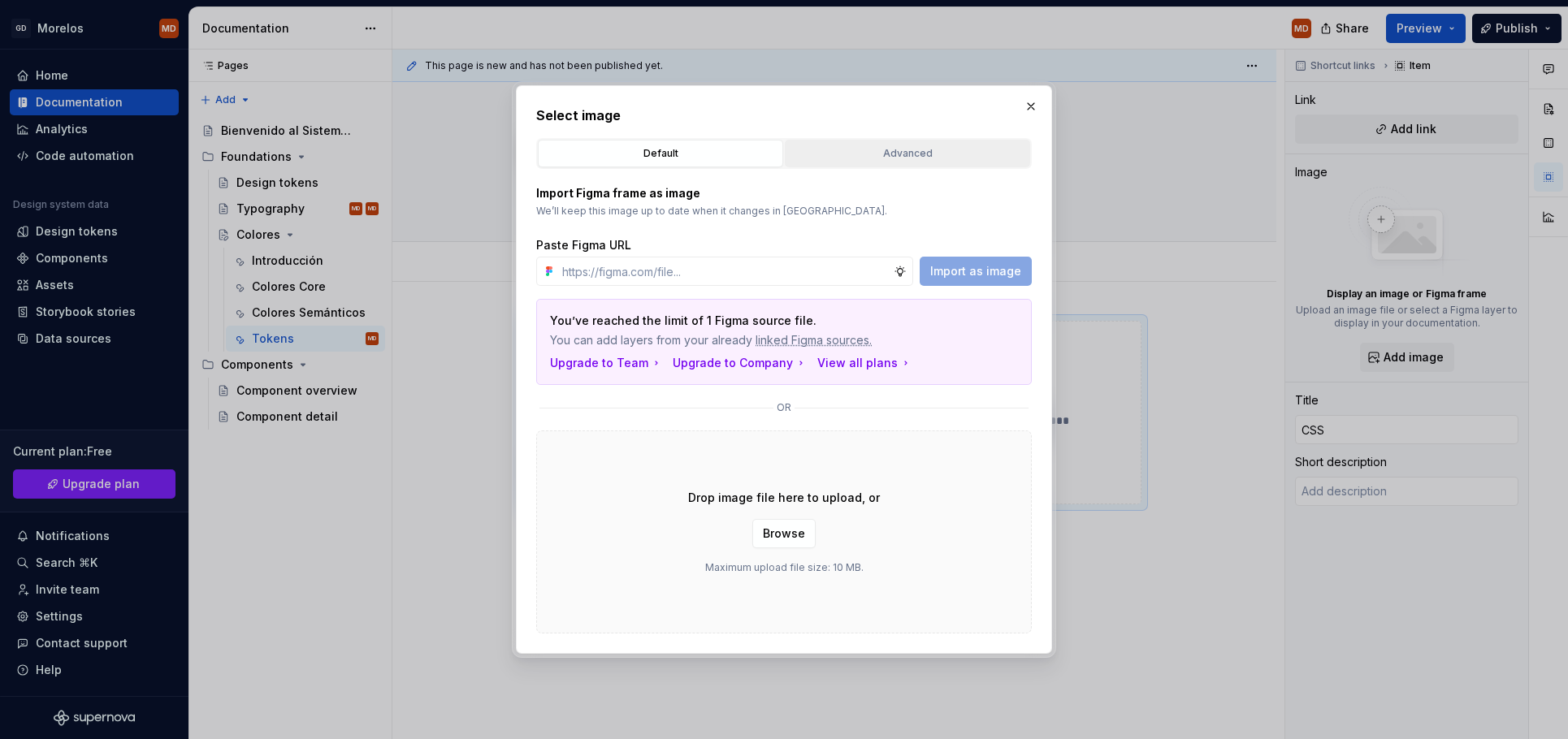
click at [909, 147] on div "Advanced" at bounding box center [908, 153] width 234 height 16
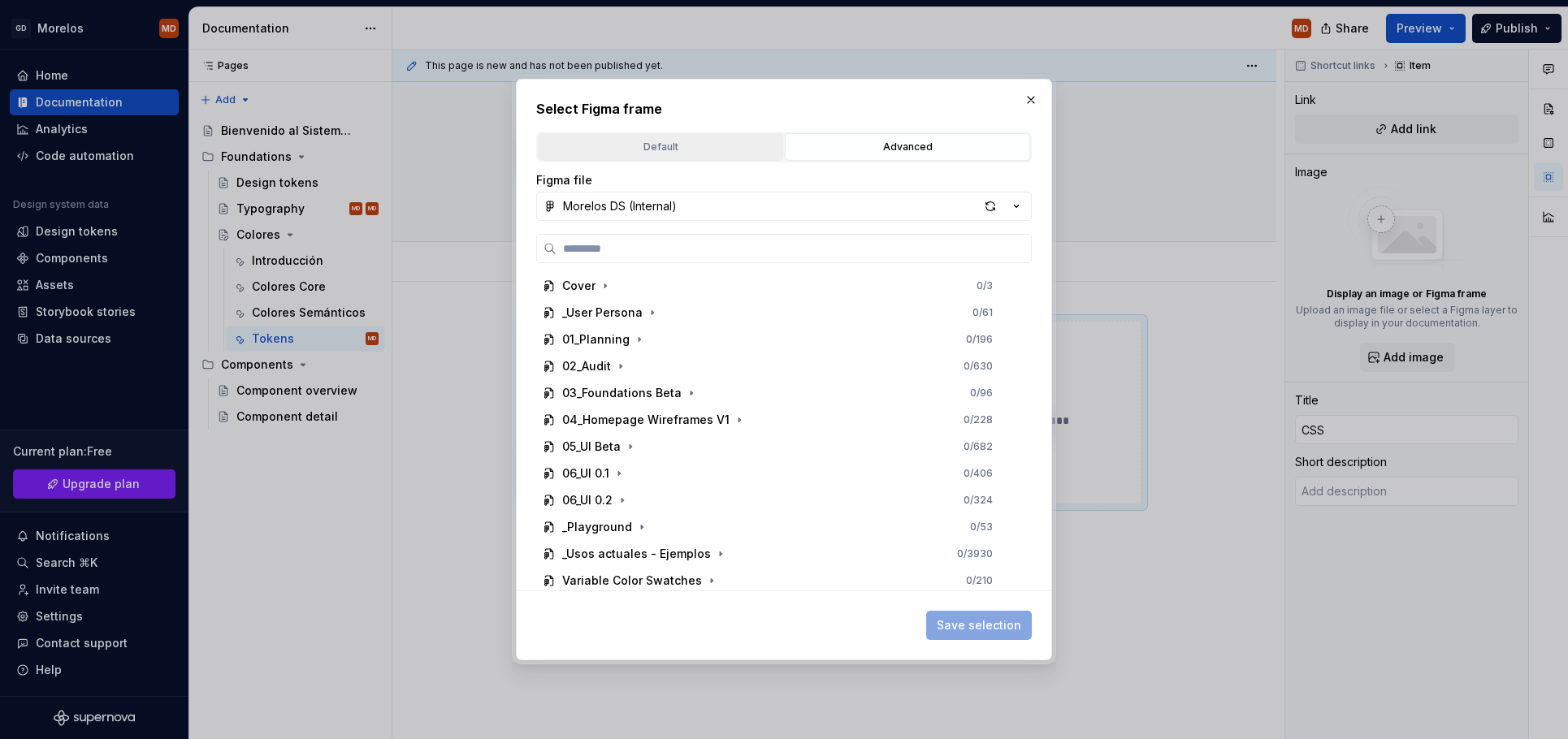
click at [709, 144] on div "Default" at bounding box center [660, 146] width 234 height 16
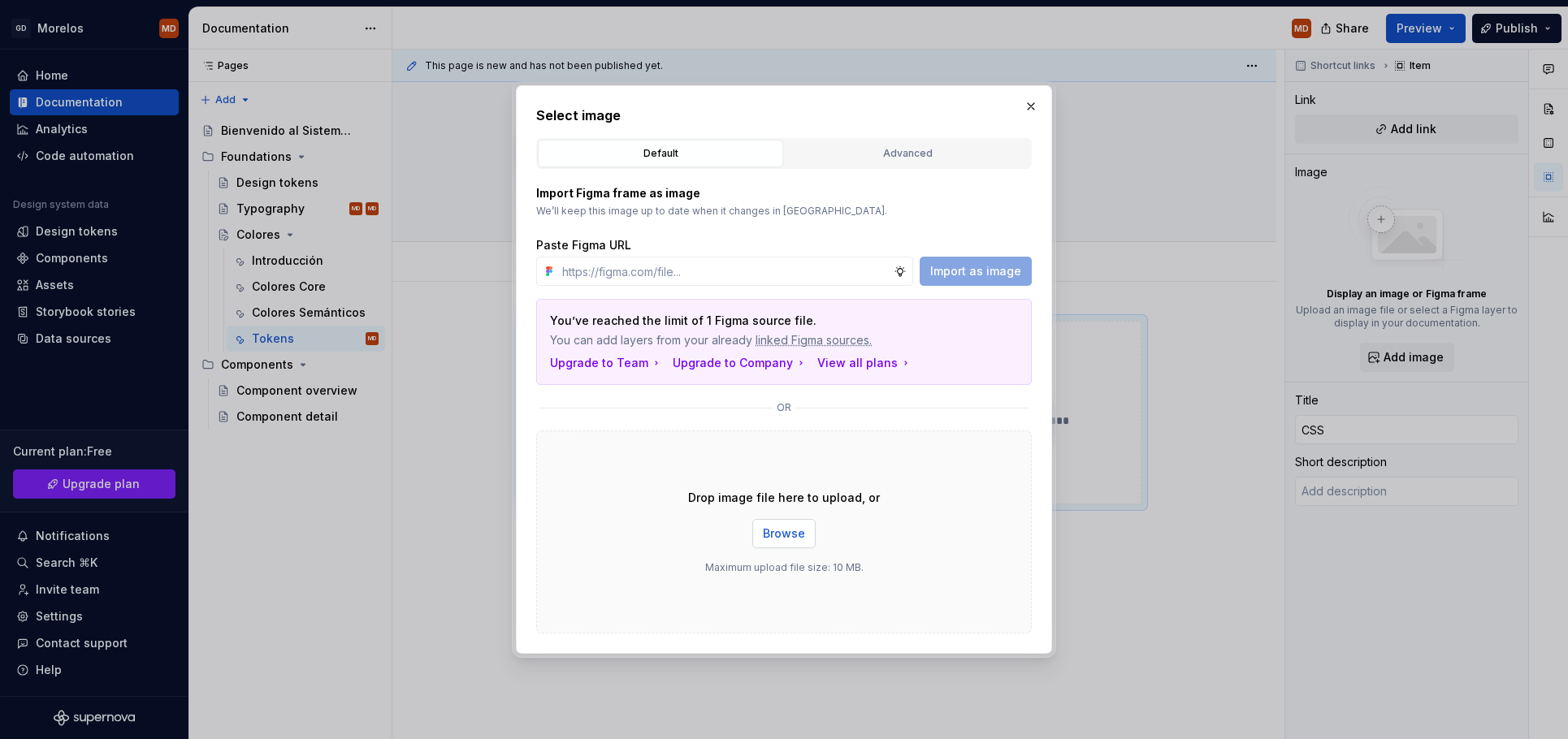
click at [779, 535] on span "Browse" at bounding box center [784, 534] width 42 height 16
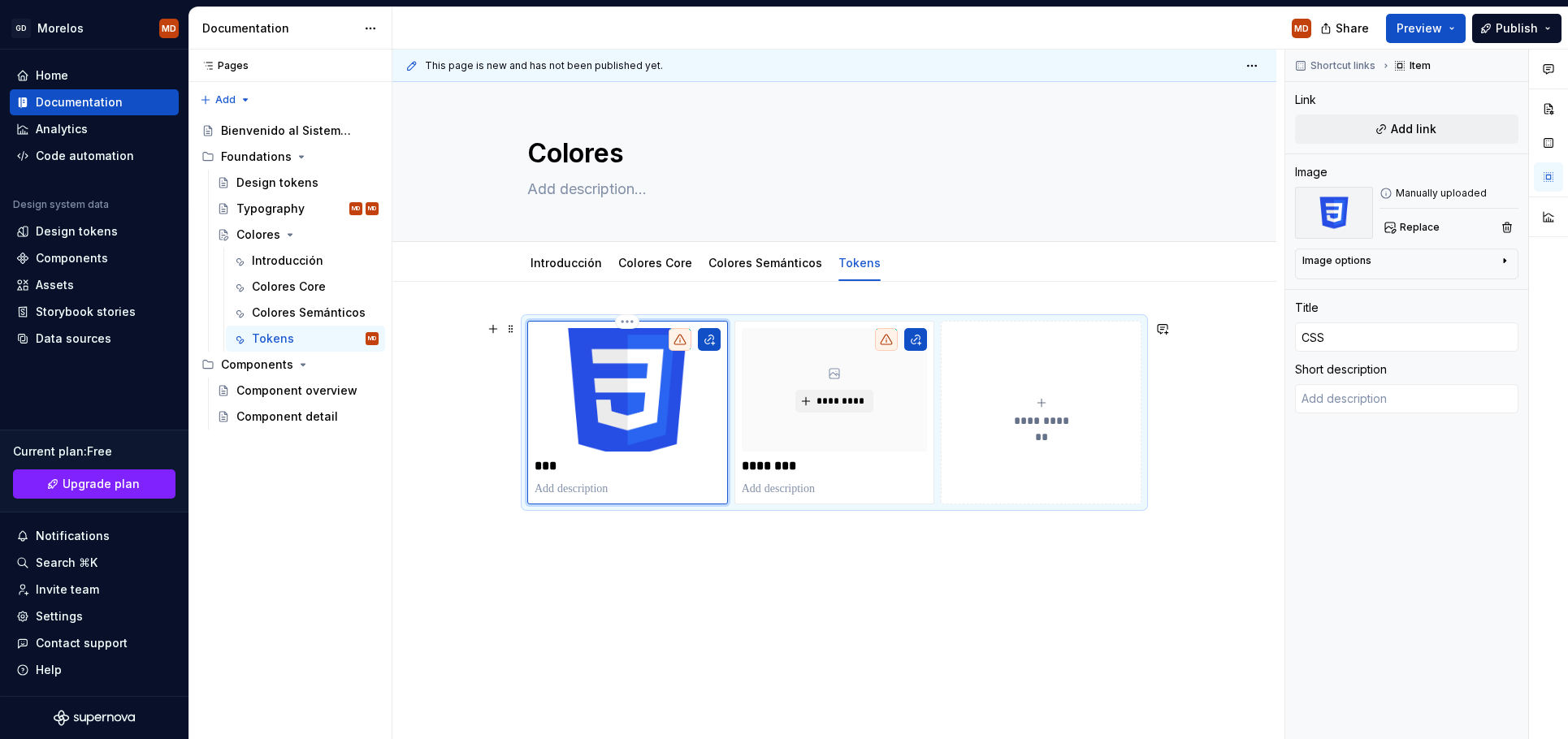
click at [611, 492] on p at bounding box center [628, 489] width 186 height 16
type textarea "*"
type textarea "D"
type textarea "*"
type textarea "Do"
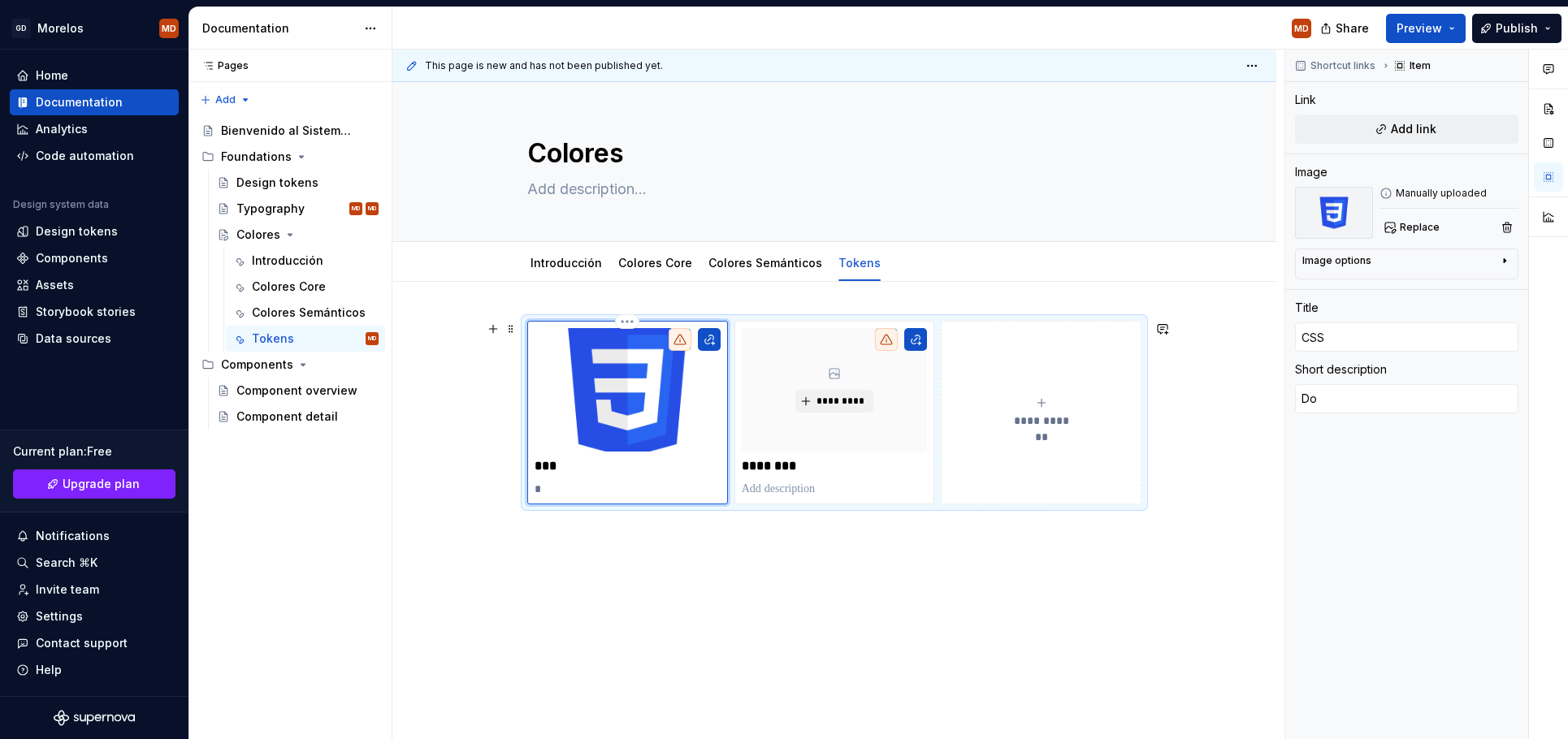
type textarea "*"
type textarea "Dow"
type textarea "*"
type textarea "Down"
type textarea "*"
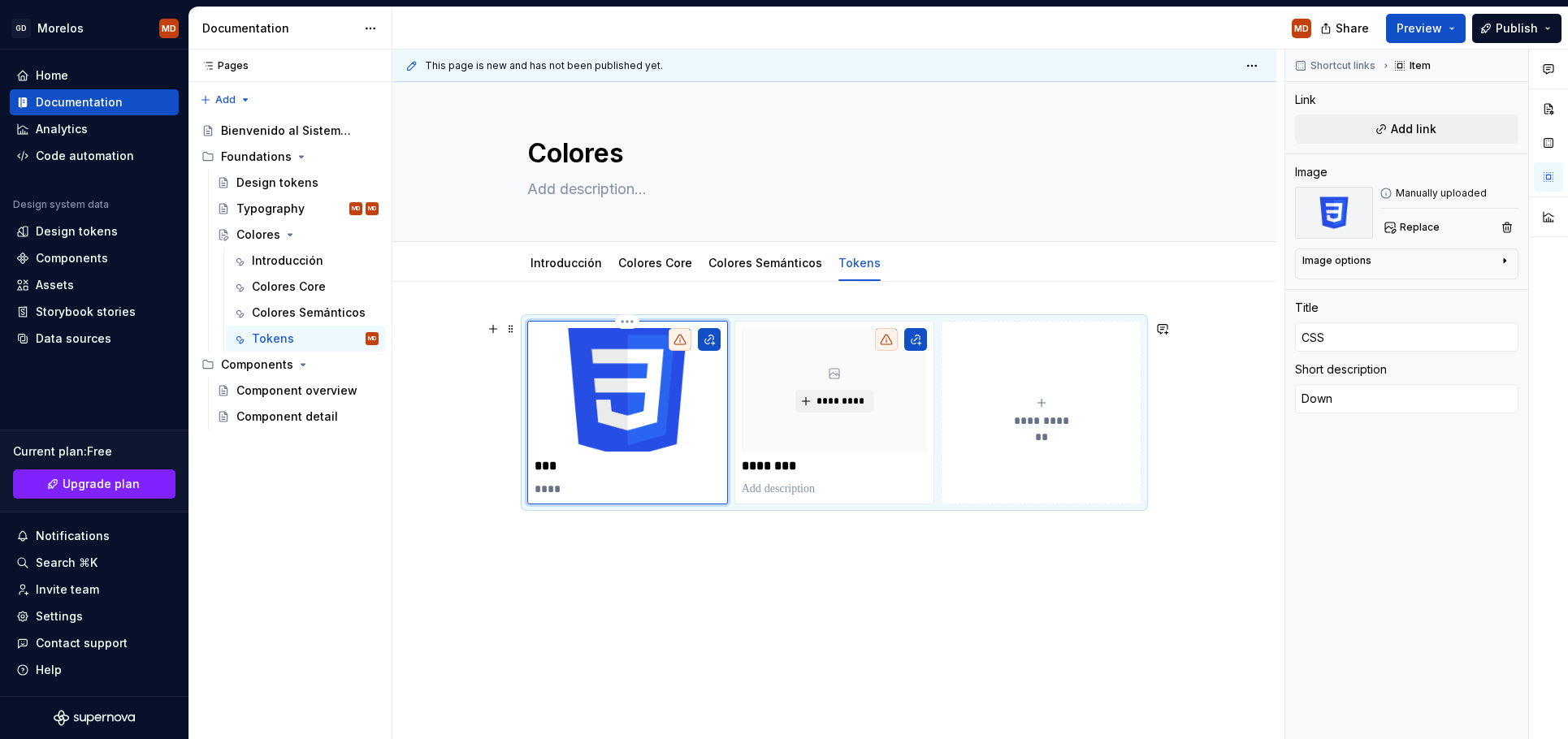
type textarea "Dow"
type textarea "*"
type textarea "Do"
type textarea "*"
type textarea "D"
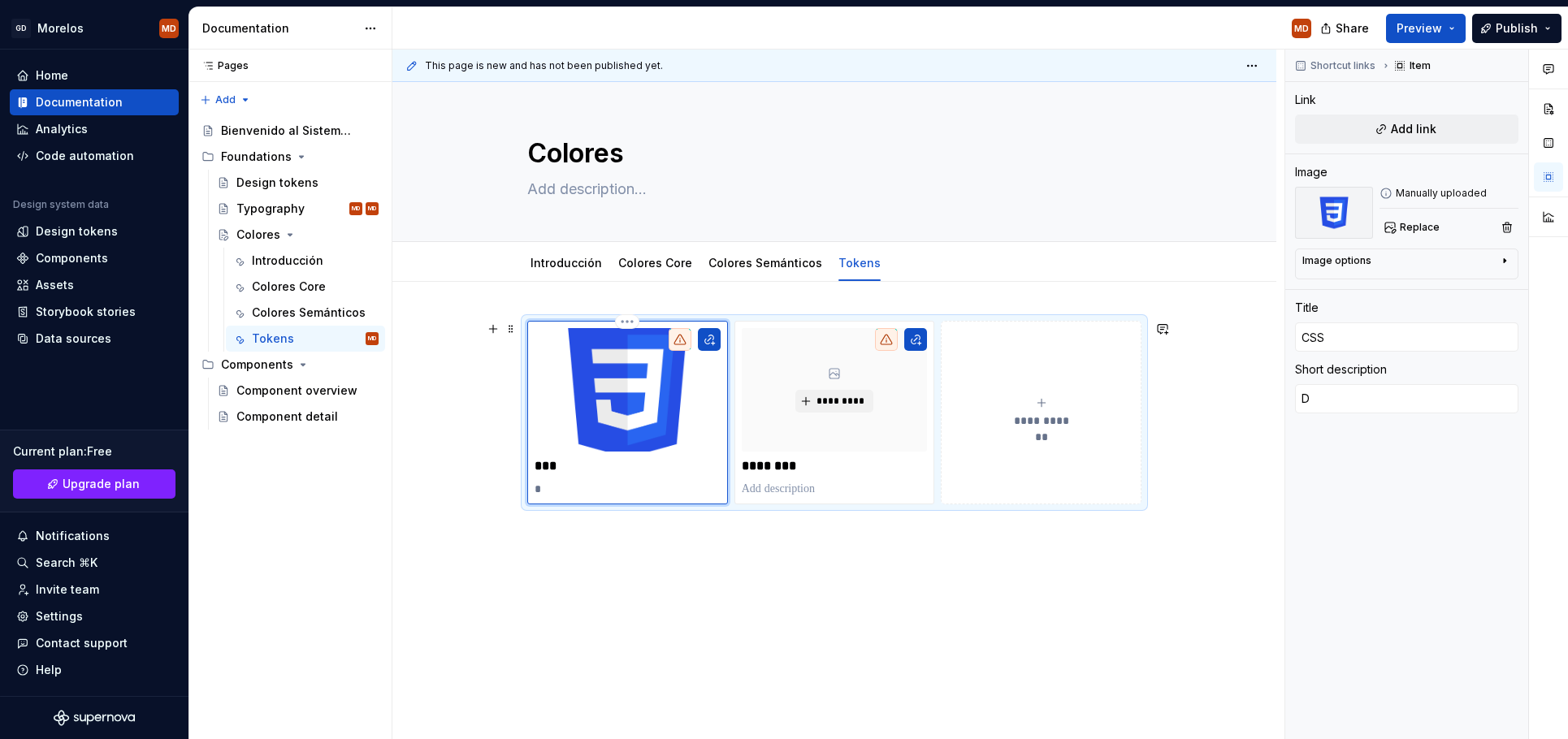
type textarea "*"
click at [720, 342] on button "button" at bounding box center [709, 340] width 23 height 23
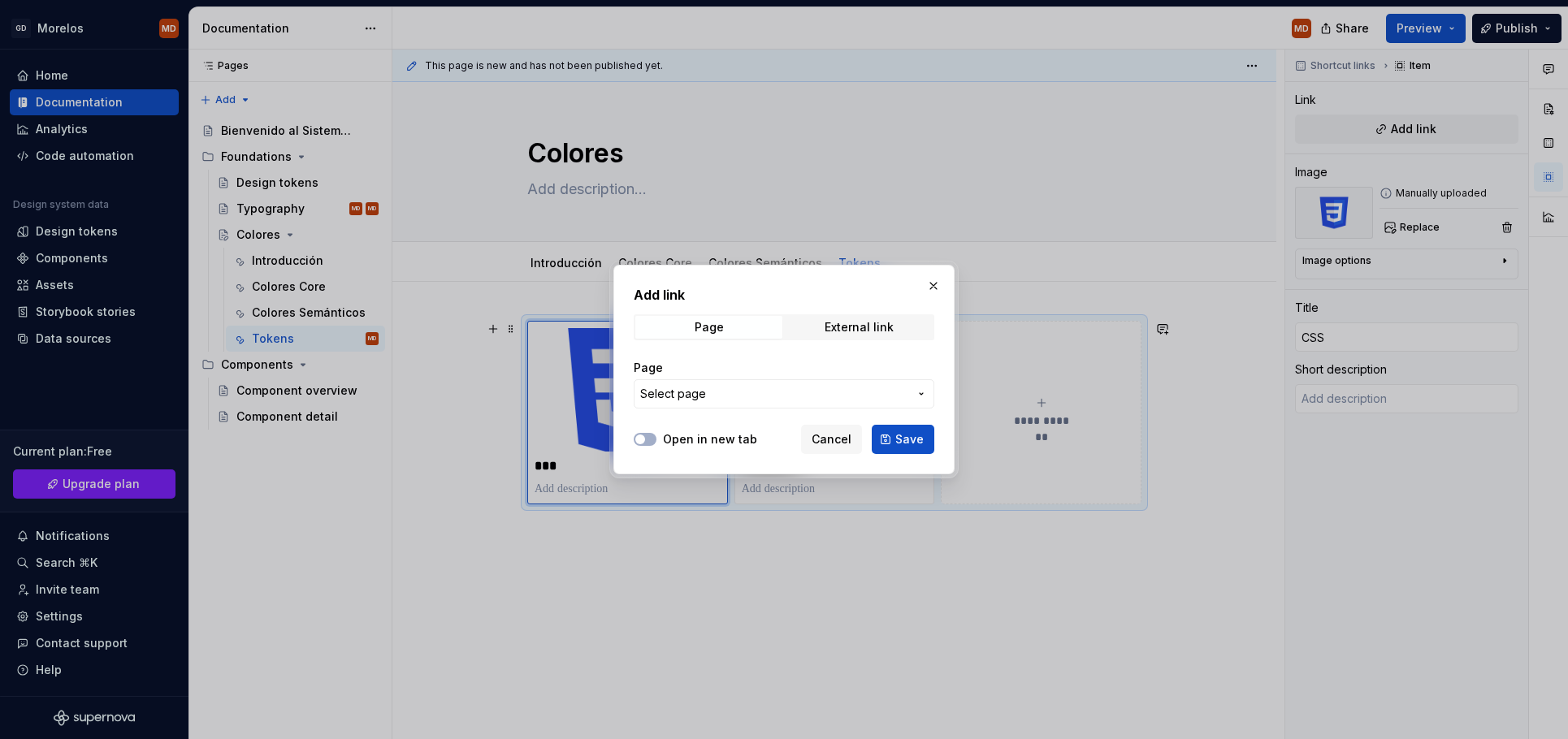
type textarea "*"
click at [792, 397] on span "Select page" at bounding box center [774, 393] width 268 height 16
type input "p"
click at [768, 398] on span "Select page" at bounding box center [774, 393] width 268 height 16
click at [879, 319] on span "External link" at bounding box center [860, 327] width 147 height 23
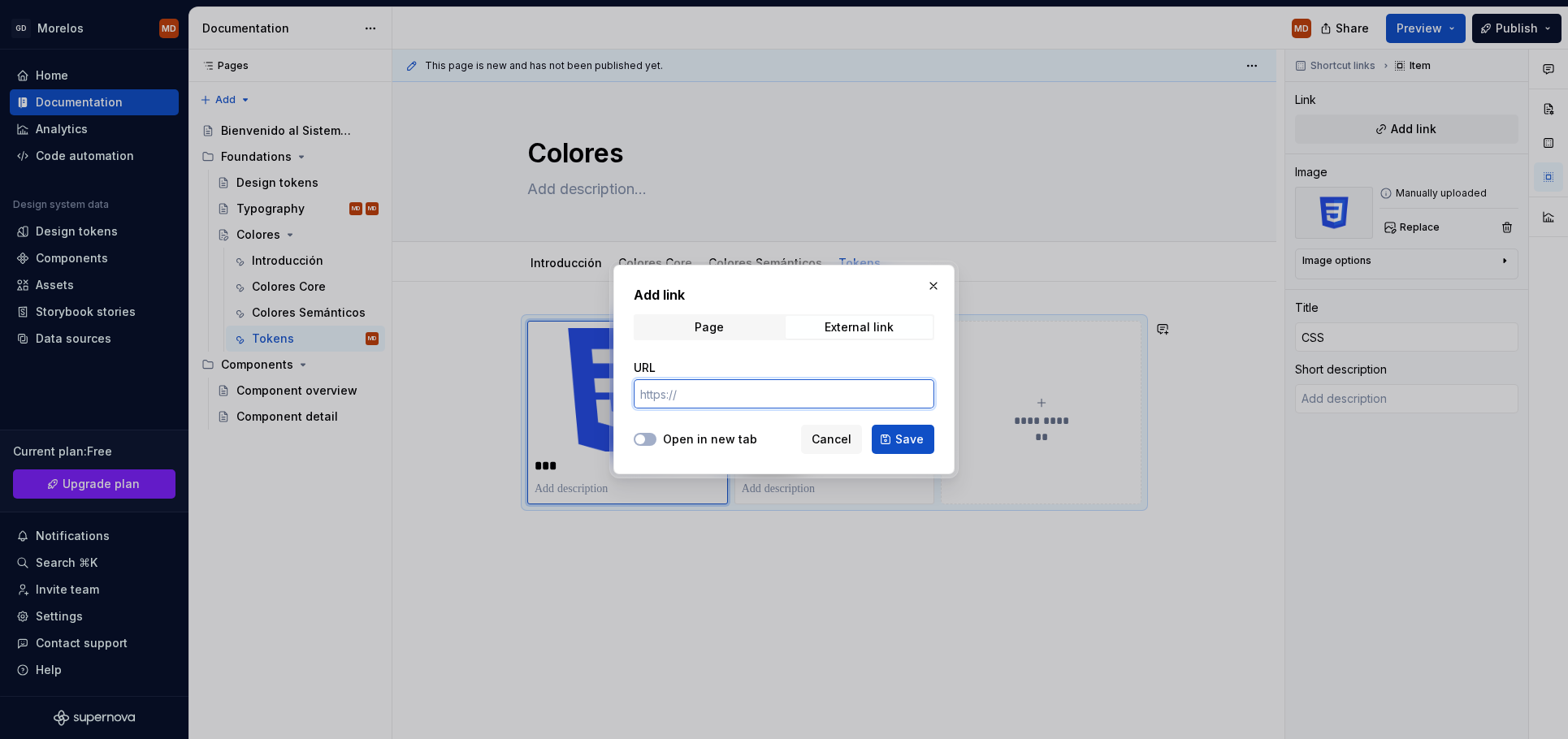
click at [759, 399] on input "URL" at bounding box center [784, 393] width 301 height 29
drag, startPoint x: 653, startPoint y: 547, endPoint x: 627, endPoint y: 508, distance: 46.9
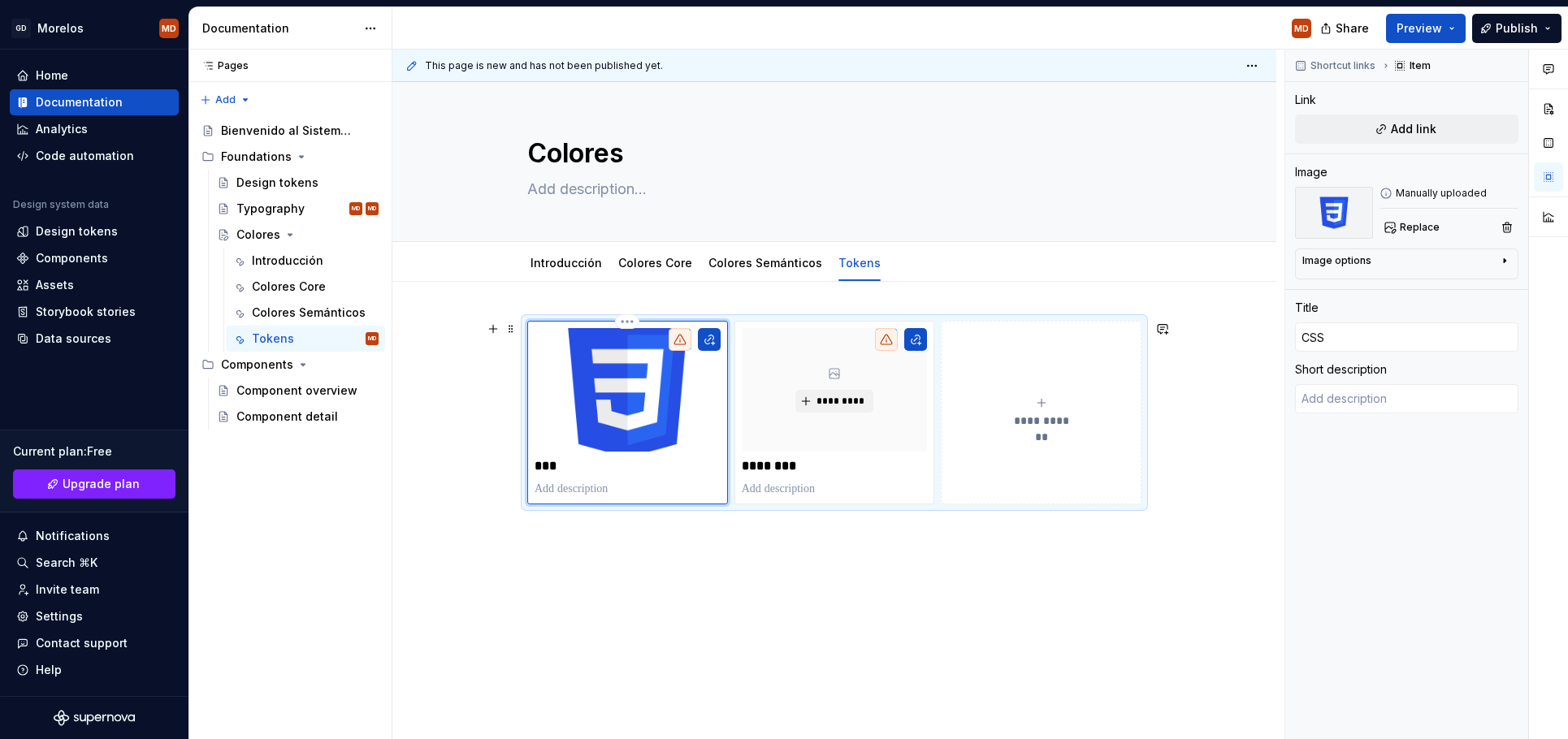
click at [612, 488] on p at bounding box center [628, 489] width 186 height 16
type textarea "*"
type textarea "D"
type textarea "*"
type textarea "De"
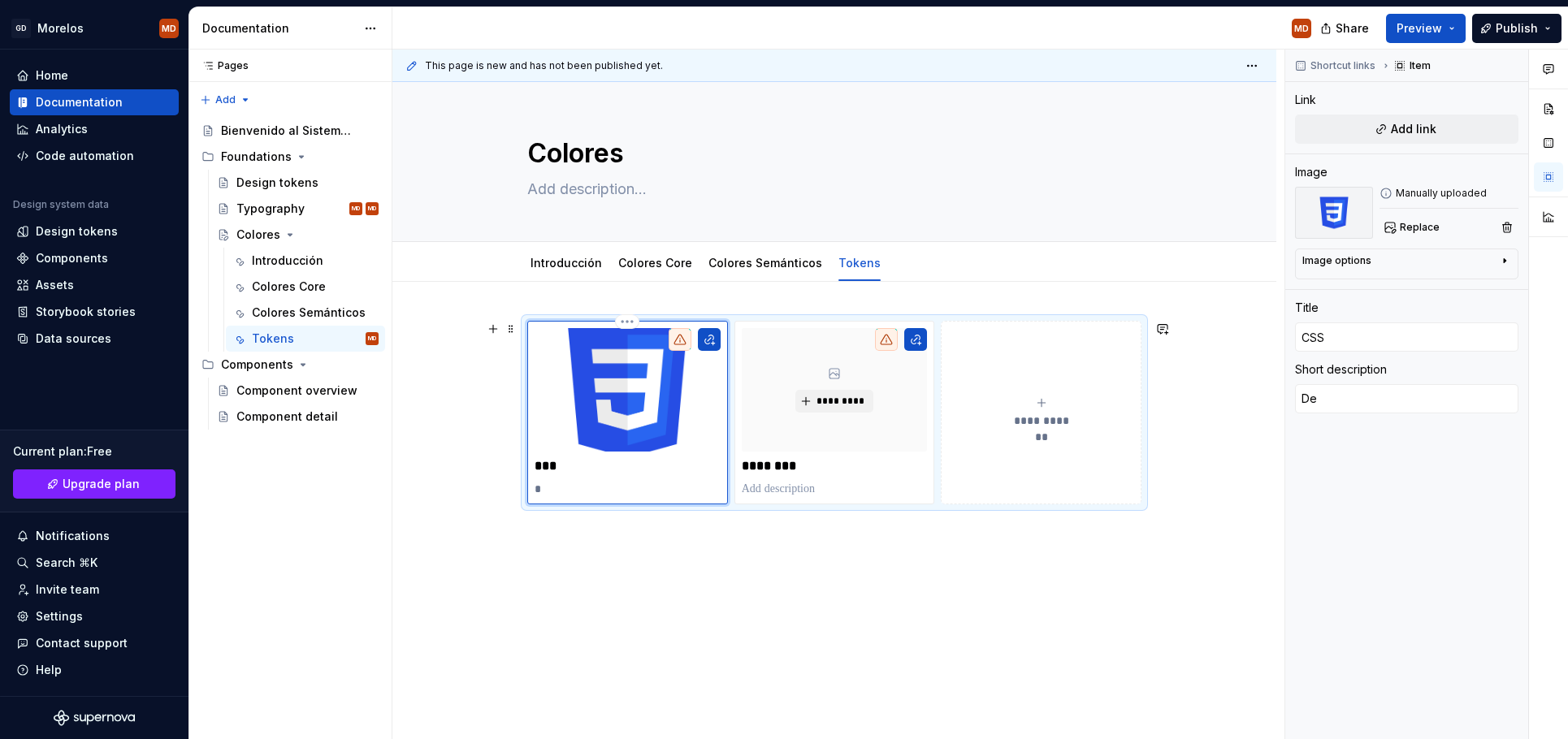
type textarea "*"
type textarea "Des"
type textarea "*"
type textarea "Desc"
type textarea "*"
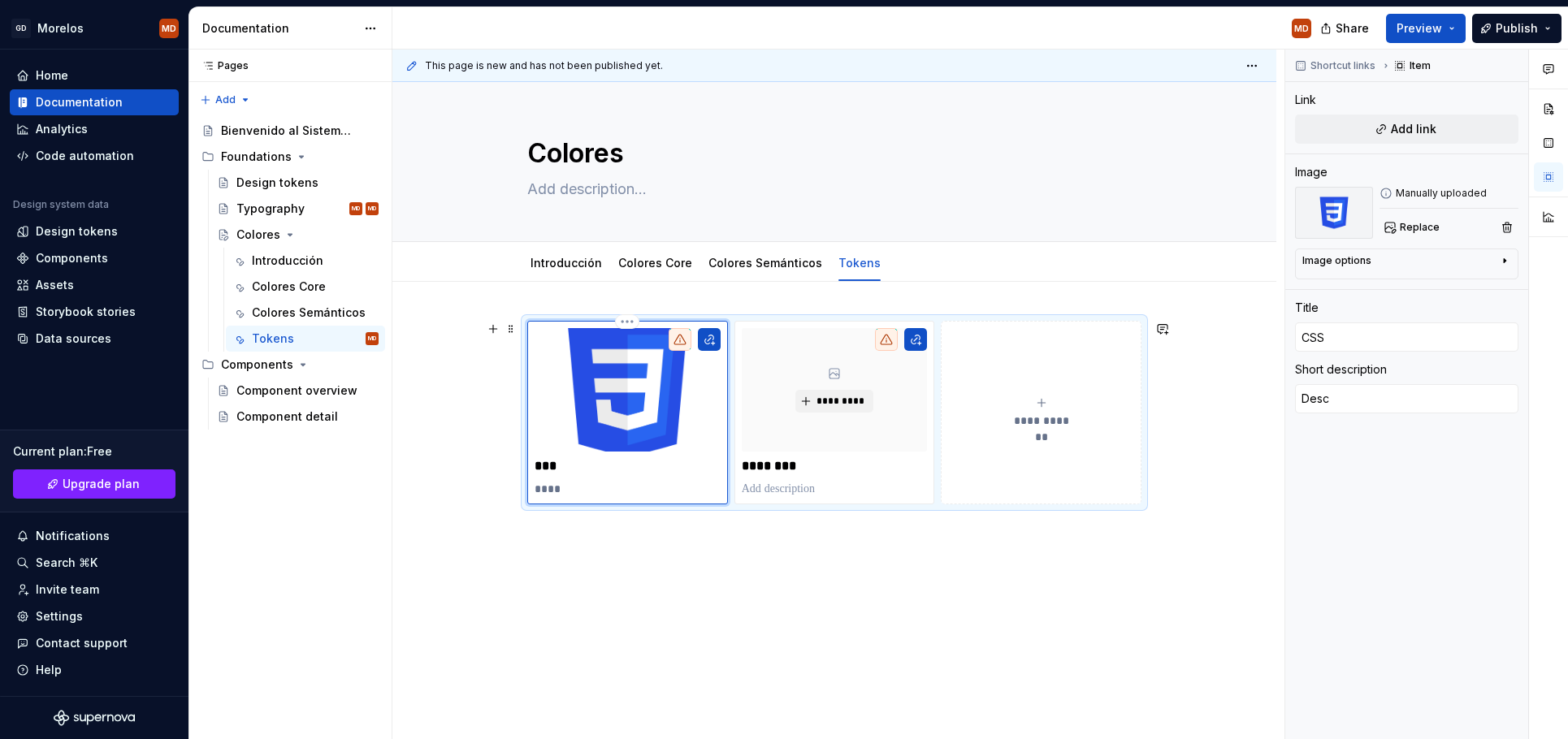
type textarea "Desca"
type textarea "*"
type textarea "Descar"
type textarea "*"
type textarea "Descarg"
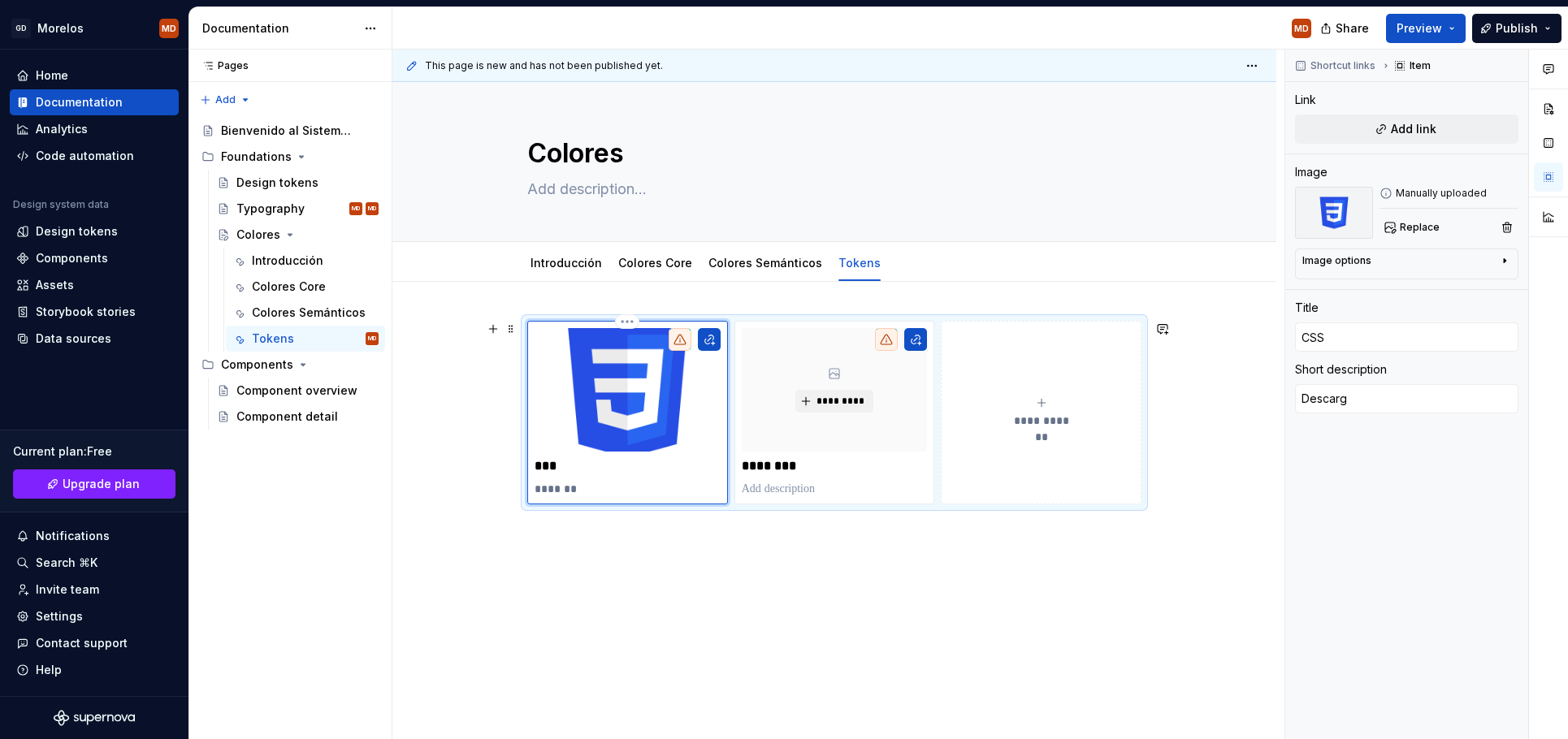
type textarea "*"
type textarea "Descarga"
type textarea "*"
type textarea "Descarga"
type textarea "*"
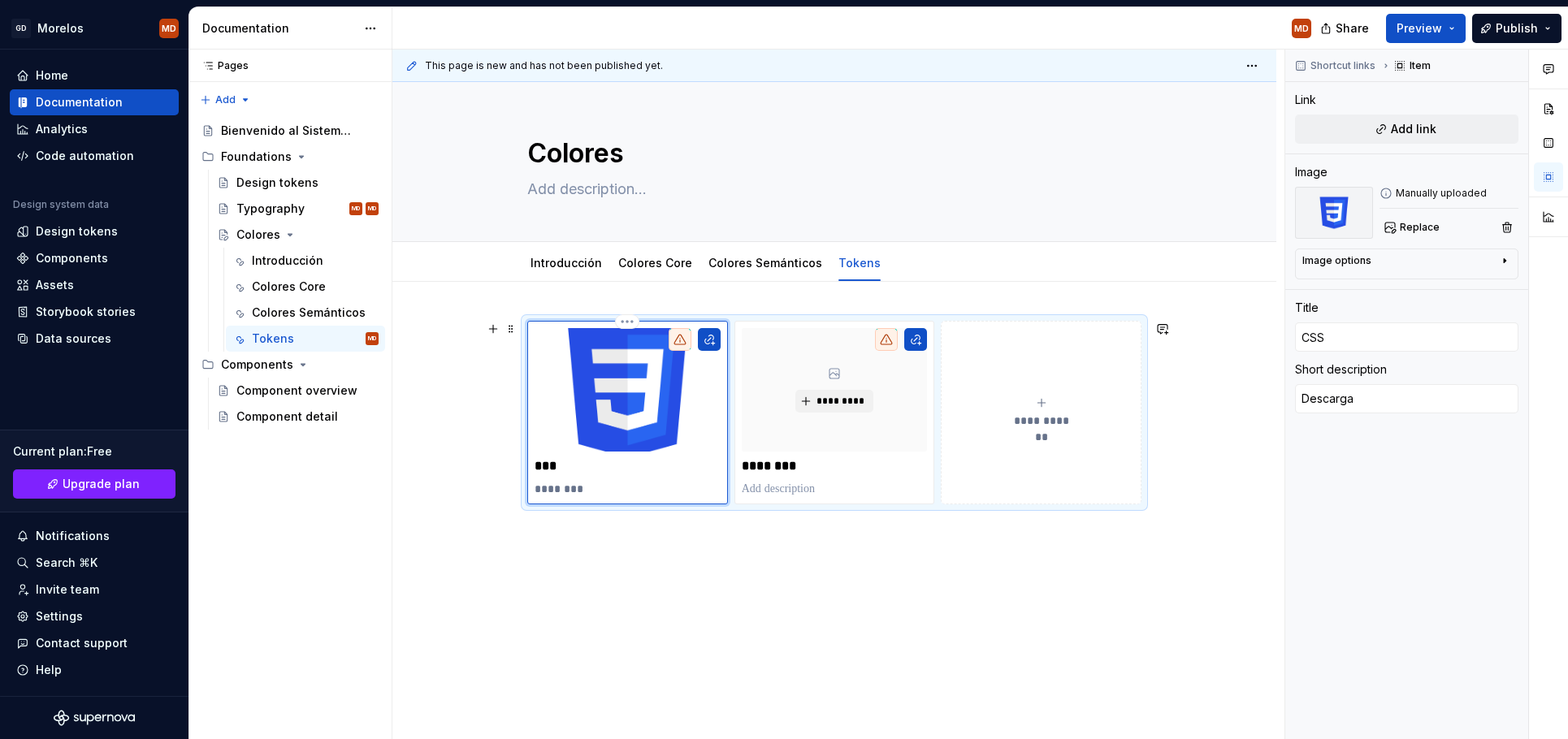
type textarea "Descarga l"
type textarea "*"
type textarea "Descarga lo"
type textarea "*"
type textarea "Descarga los"
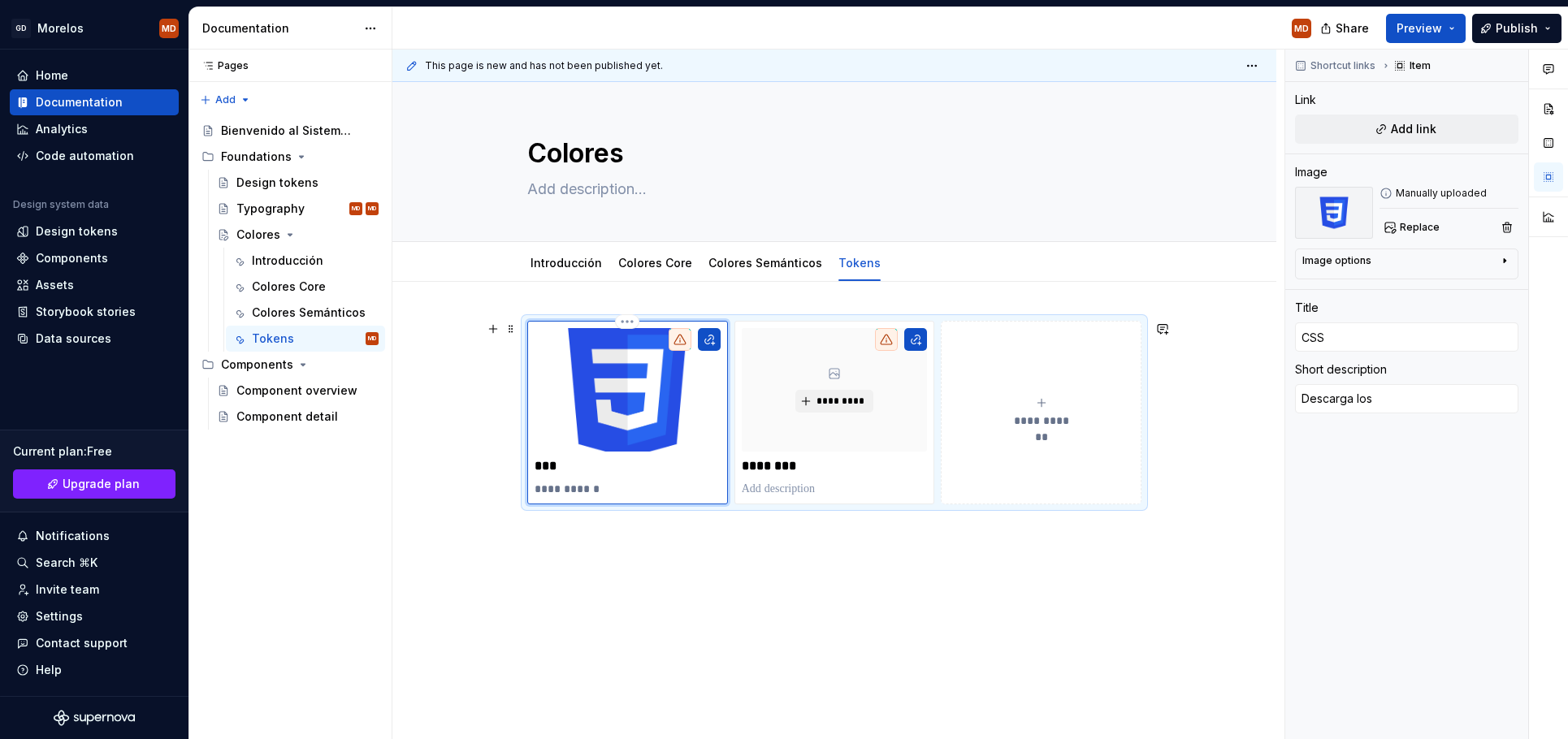
type textarea "*"
type textarea "Descarga los"
type textarea "*"
type textarea "Descarga los t"
type textarea "*"
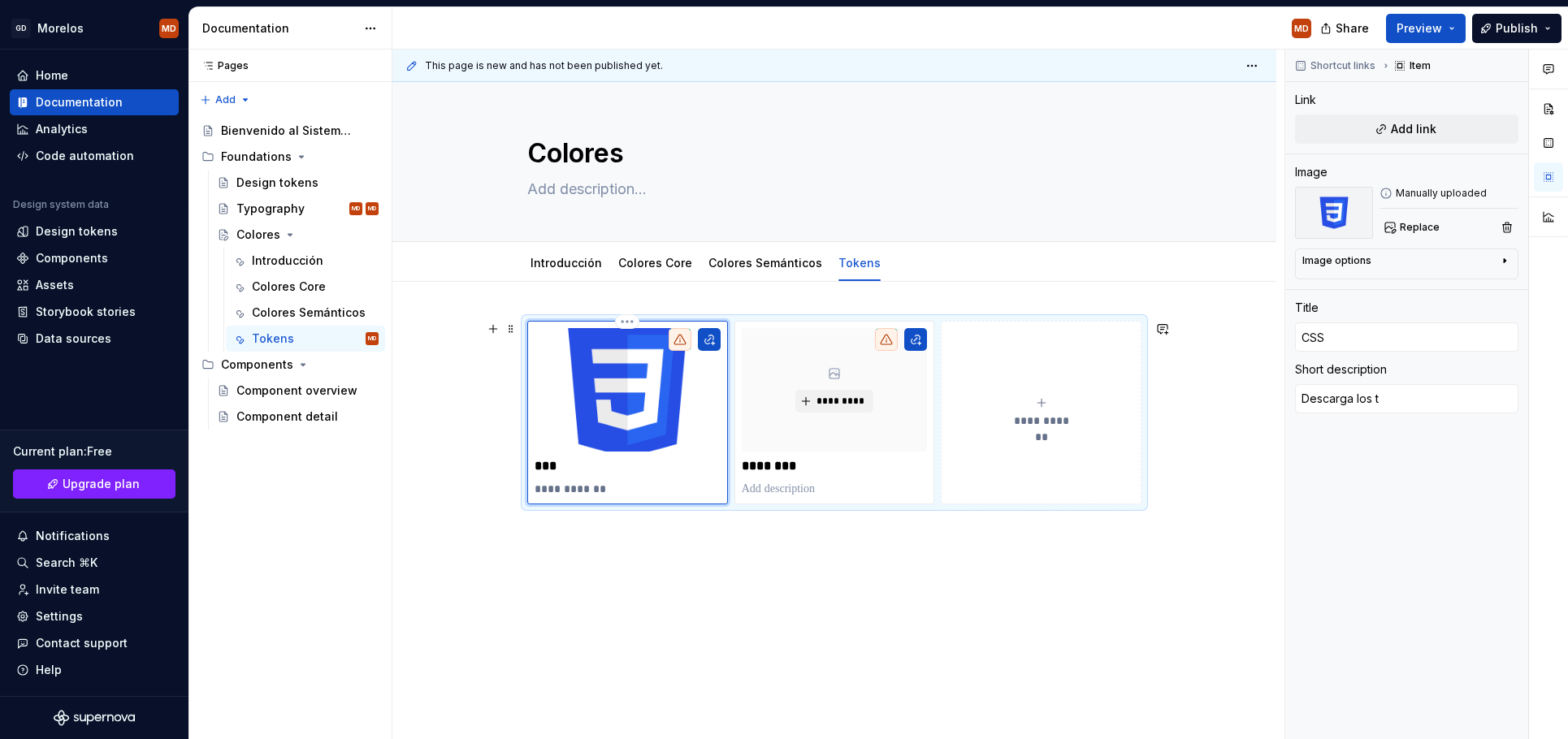
type textarea "Descarga los to"
type textarea "*"
type textarea "Descarga los tok"
type textarea "*"
type textarea "Descarga los tokl"
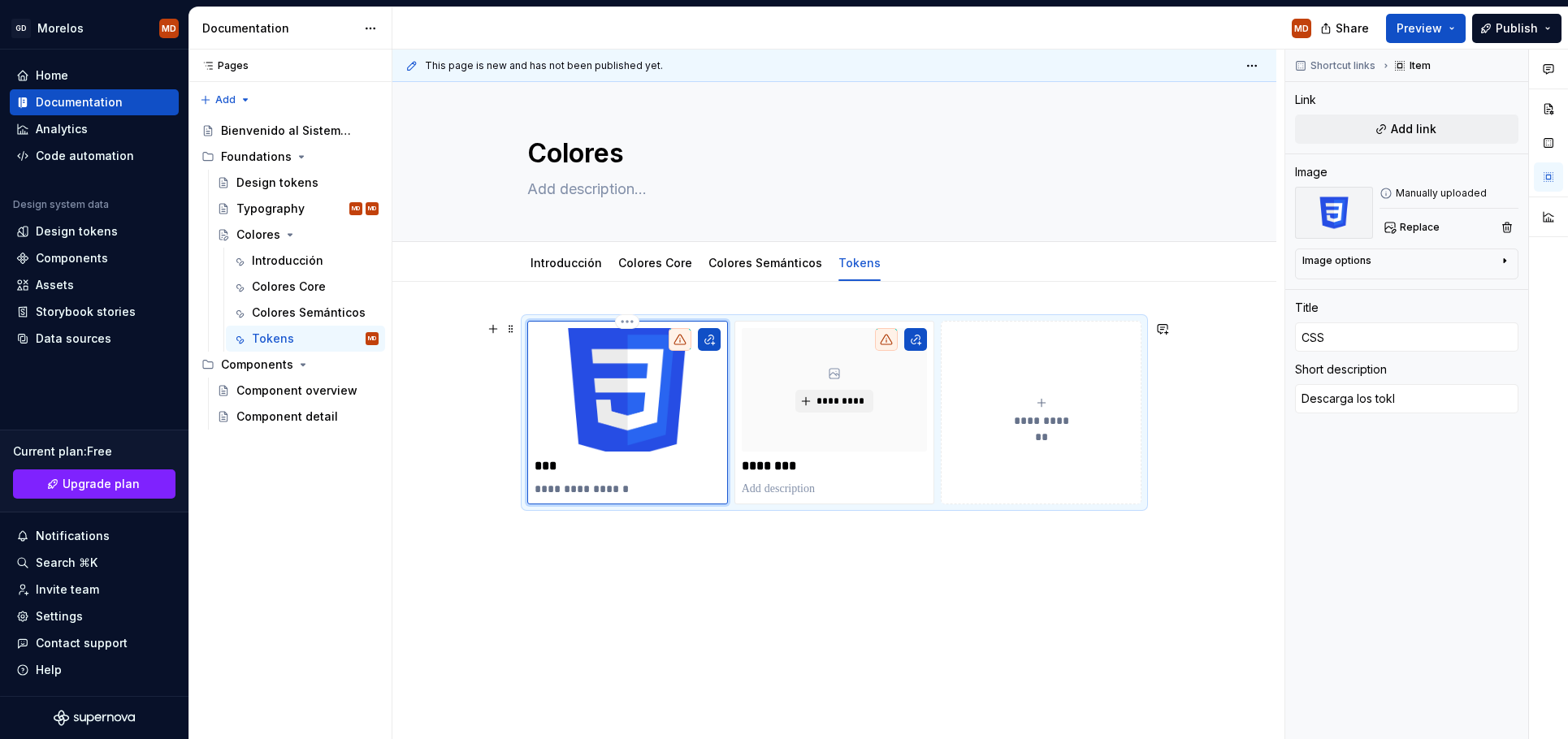
type textarea "*"
type textarea "Descarga los tokle"
type textarea "*"
type textarea "Descarga los tokl"
type textarea "*"
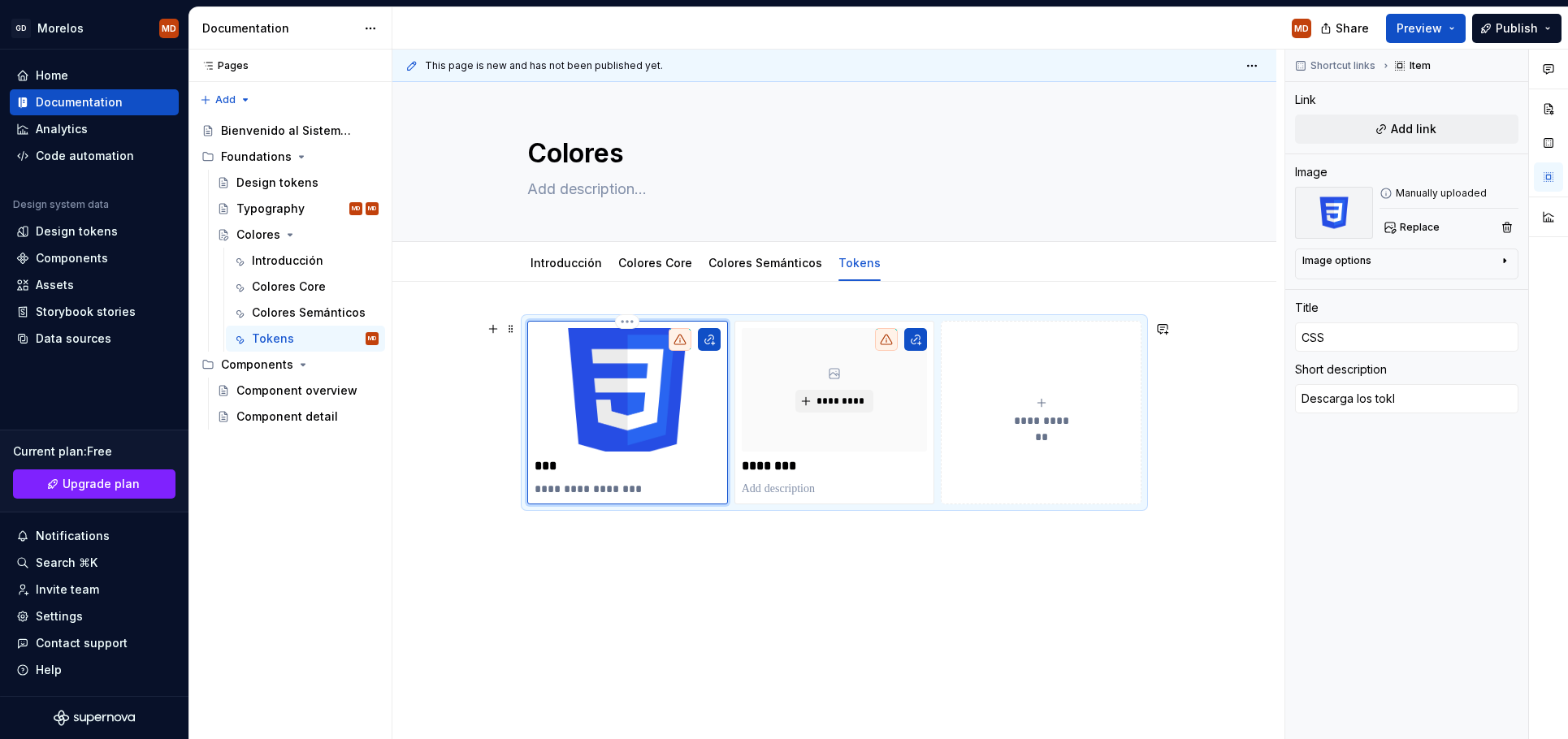
type textarea "Descarga los tok"
type textarea "*"
type textarea "Descarga los toke"
type textarea "*"
type textarea "Descarga los token"
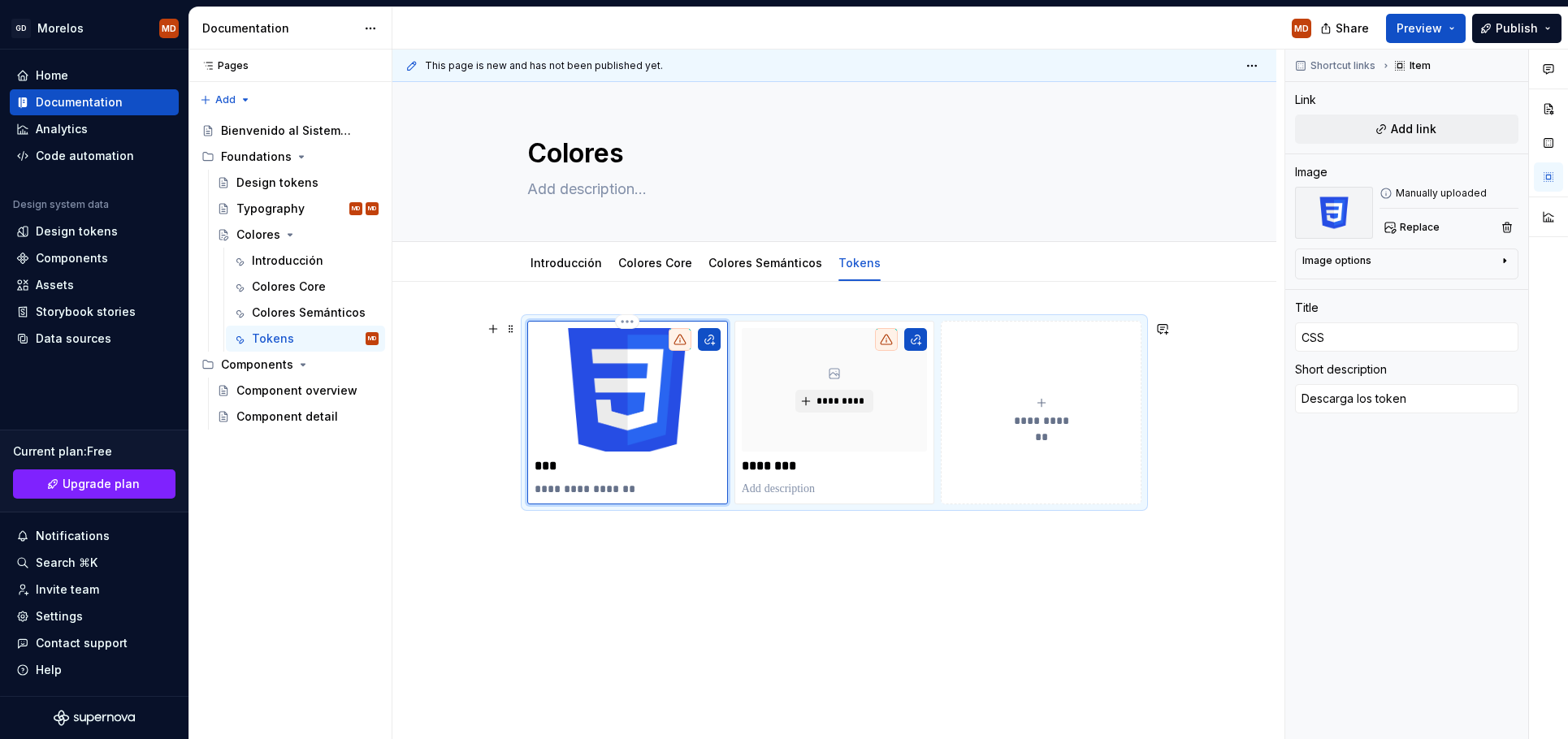
type textarea "*"
type textarea "Descarga los tokens"
type textarea "*"
type textarea "Descarga los tokens"
type textarea "*"
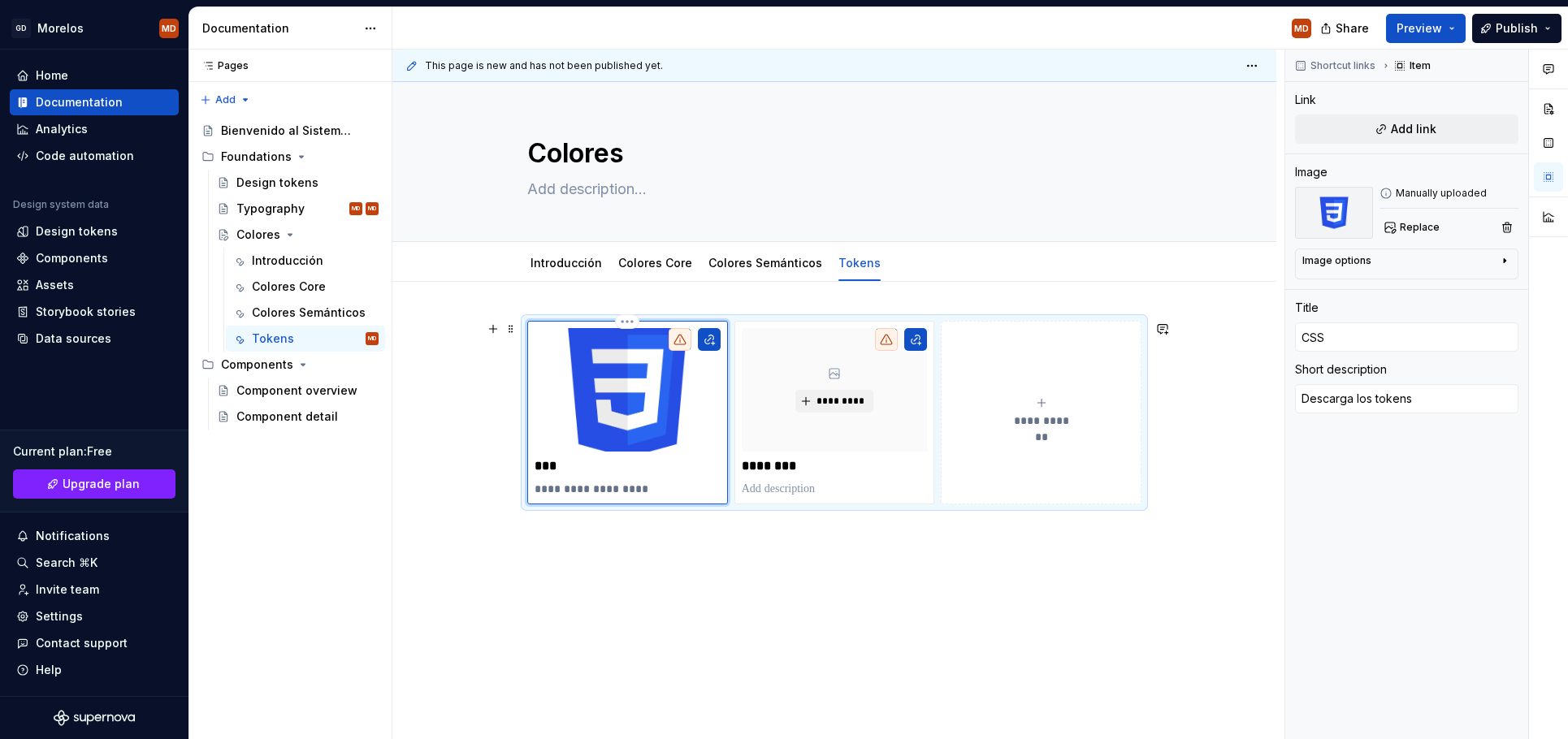
type textarea "Descarga los tokens d"
type textarea "*"
type textarea "Descarga los tokens de"
type textarea "*"
type textarea "Descarga los tokens de"
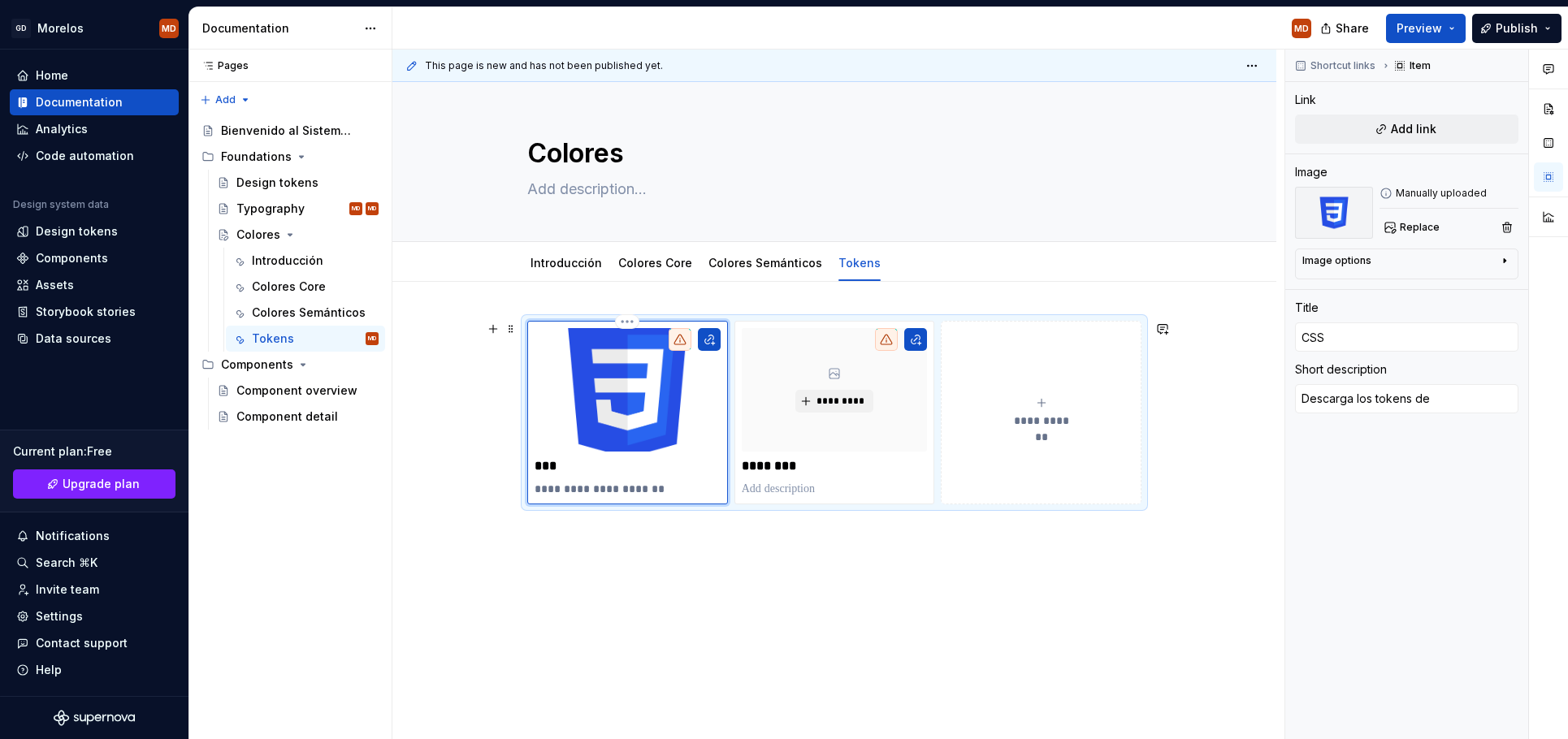
type textarea "*"
type textarea "Descarga los tokens de d"
type textarea "*"
type textarea "Descarga los tokens de di"
type textarea "*"
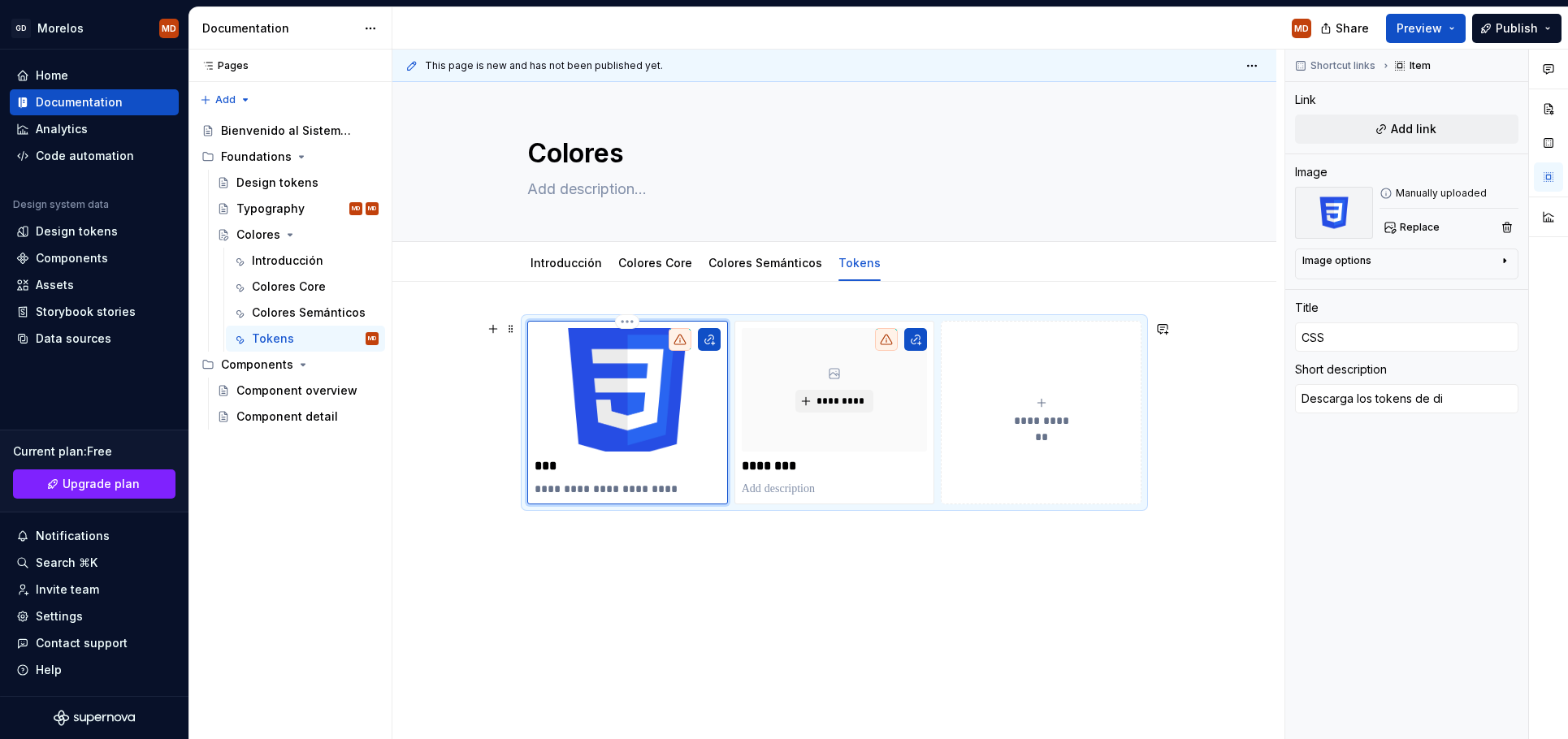
type textarea "Descarga los tokens de dis"
type textarea "*"
type textarea "Descarga los tokens de dise"
type textarea "*"
type textarea "Descarga los tokens de diseñ"
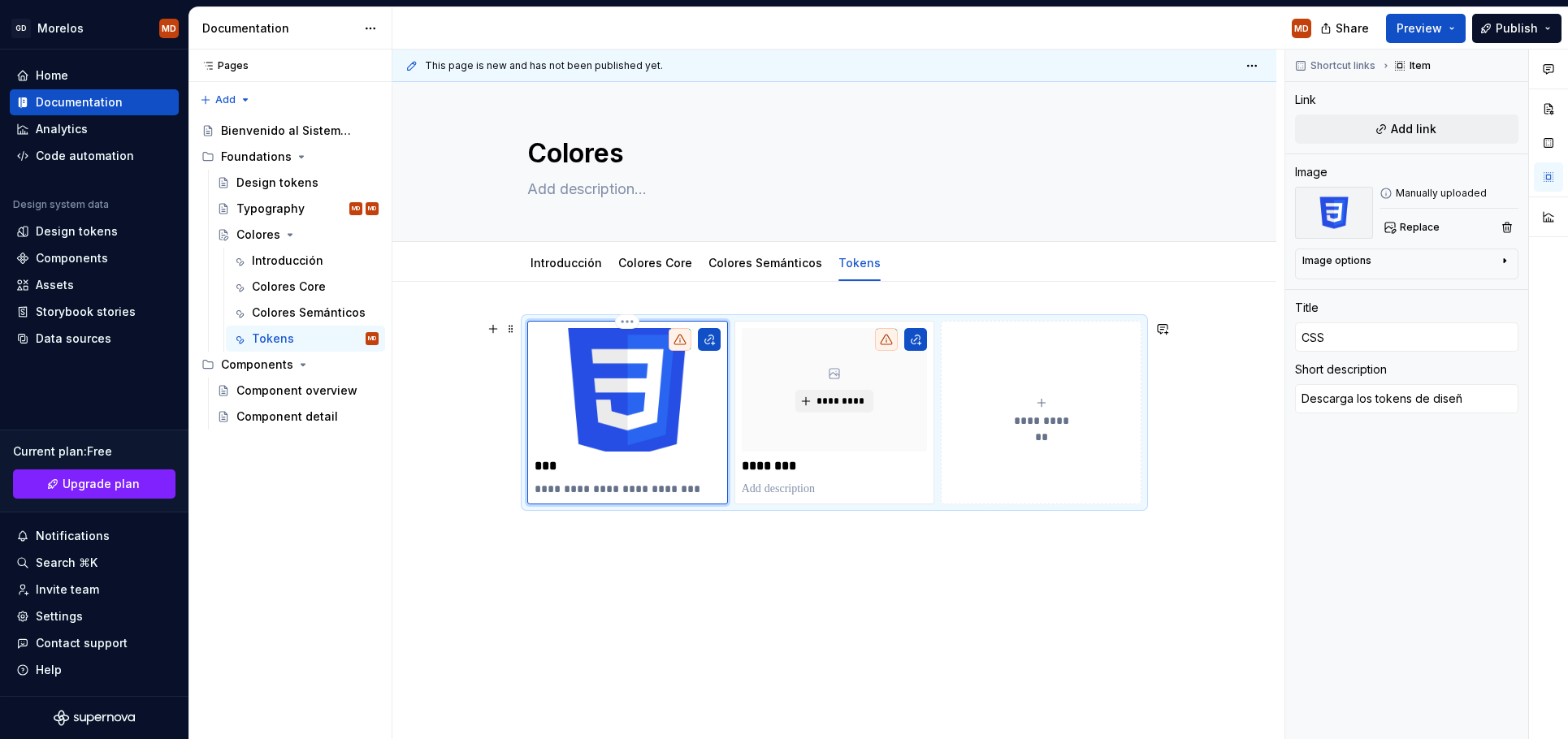
type textarea "*"
type textarea "Descarga los tokens de diseño"
type textarea "*"
type textarea "Descarga los tokens de diseño"
type textarea "*"
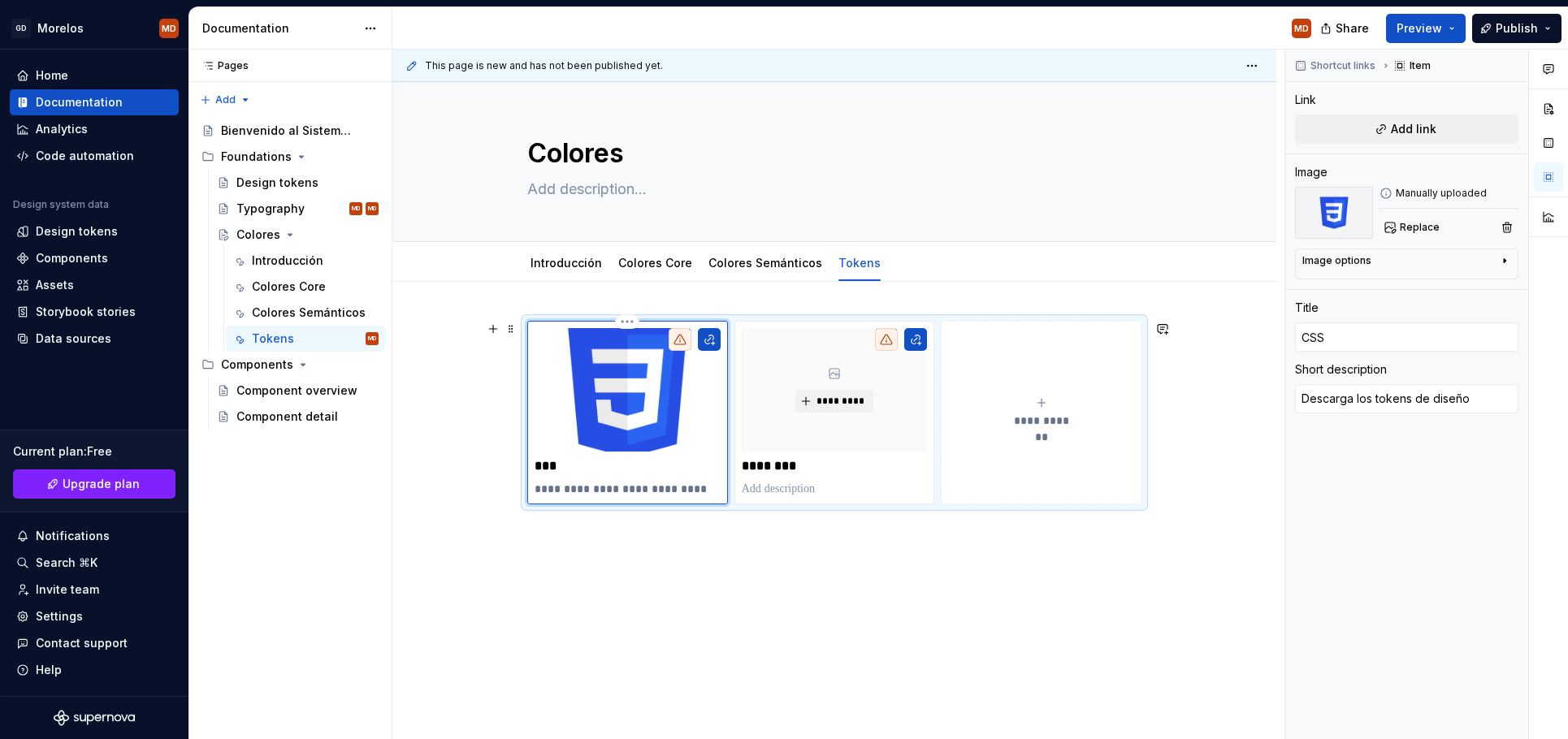
type textarea "Descarga los tokens de diseño e"
type textarea "*"
type textarea "Descarga los tokens de diseño en"
type textarea "*"
type textarea "Descarga los tokens de diseño en"
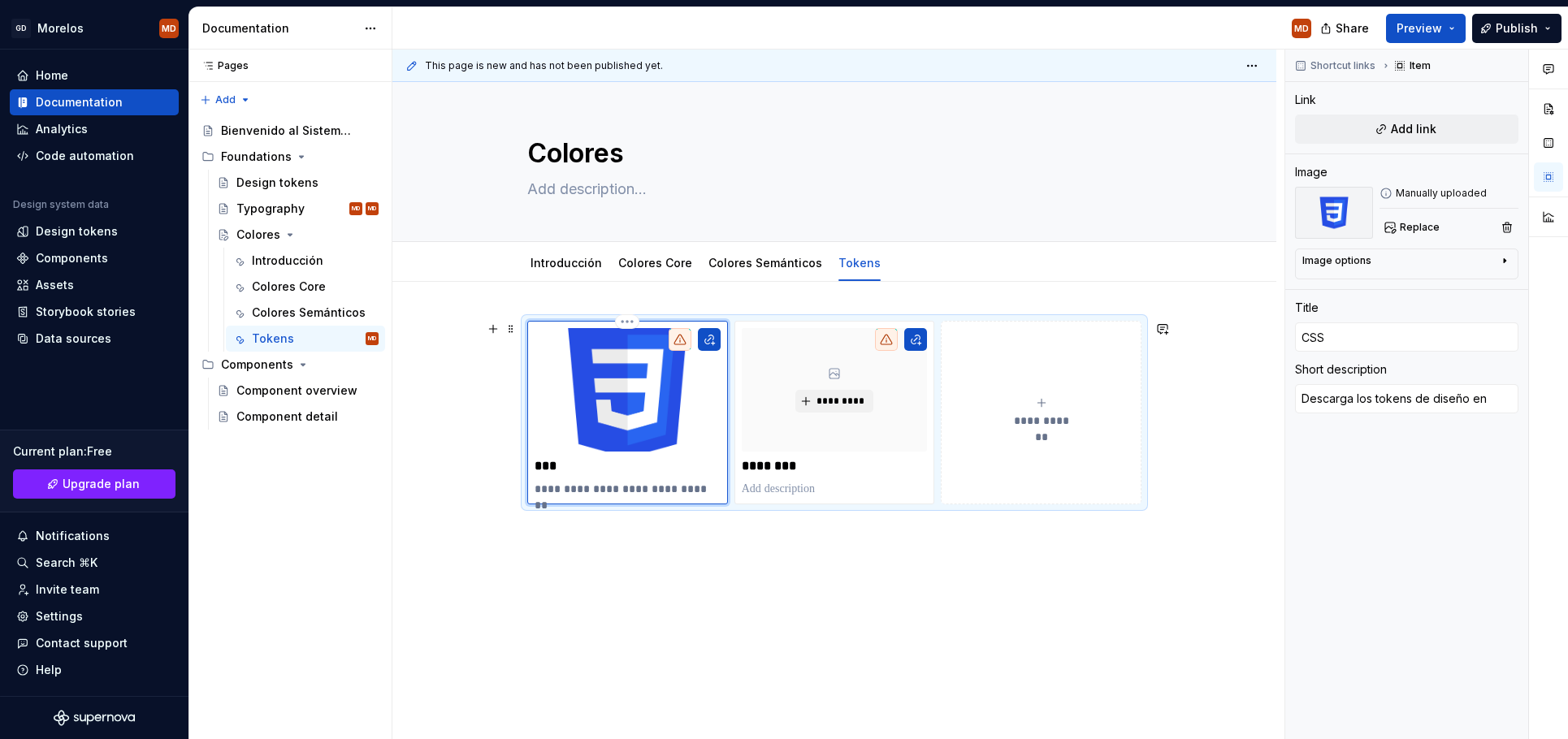
type textarea "*"
type textarea "Descarga los tokens de diseño en u"
type textarea "*"
type textarea "Descarga los tokens de diseño en un"
type textarea "*"
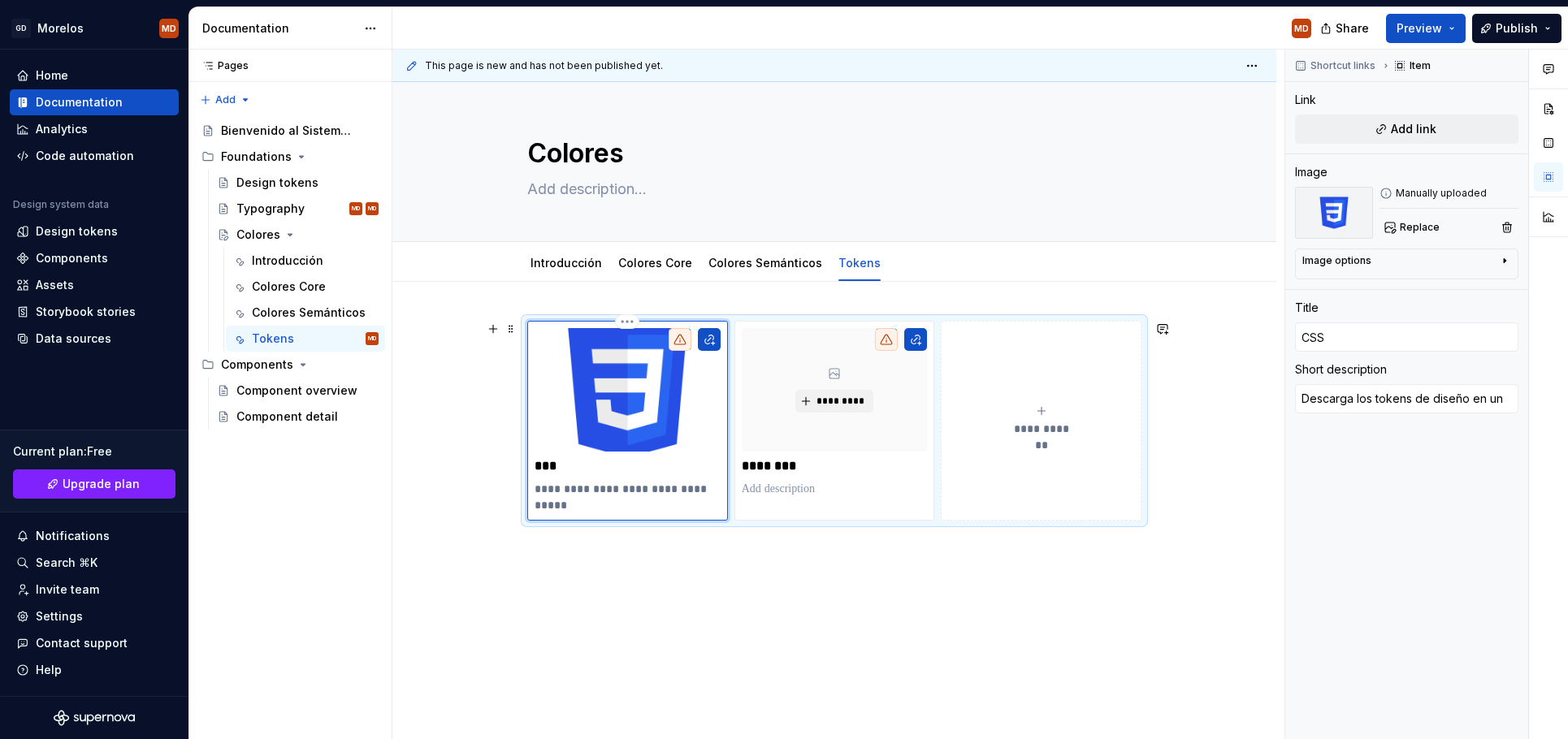
type textarea "Descarga los tokens de diseño en u"
type textarea "*"
type textarea "Descarga los tokens de diseño en"
type textarea "*"
type textarea "Descarga los tokens de diseño en"
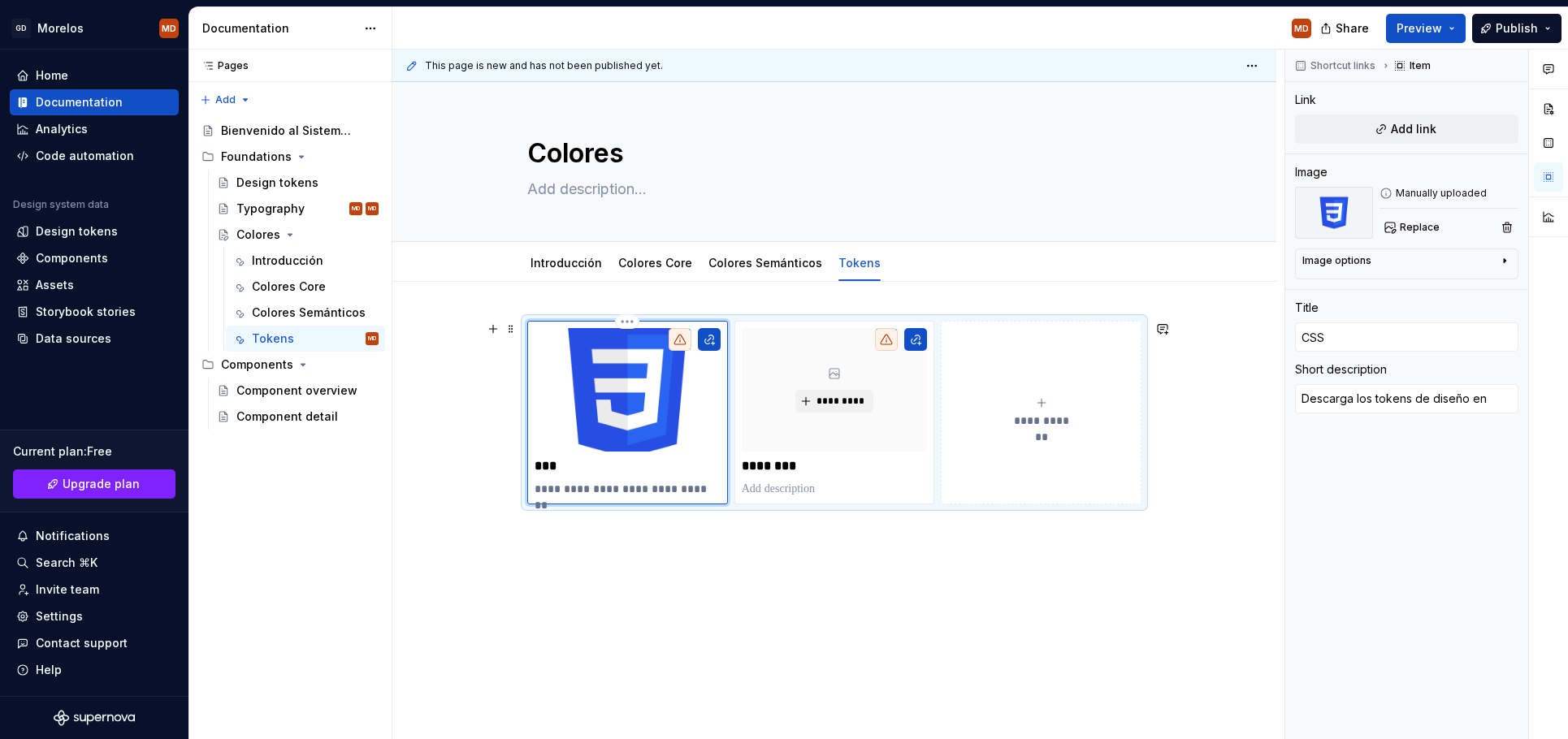
type textarea "*"
type textarea "Descarga los tokens de diseño e"
type textarea "*"
type textarea "Descarga los tokens de diseño"
type textarea "*"
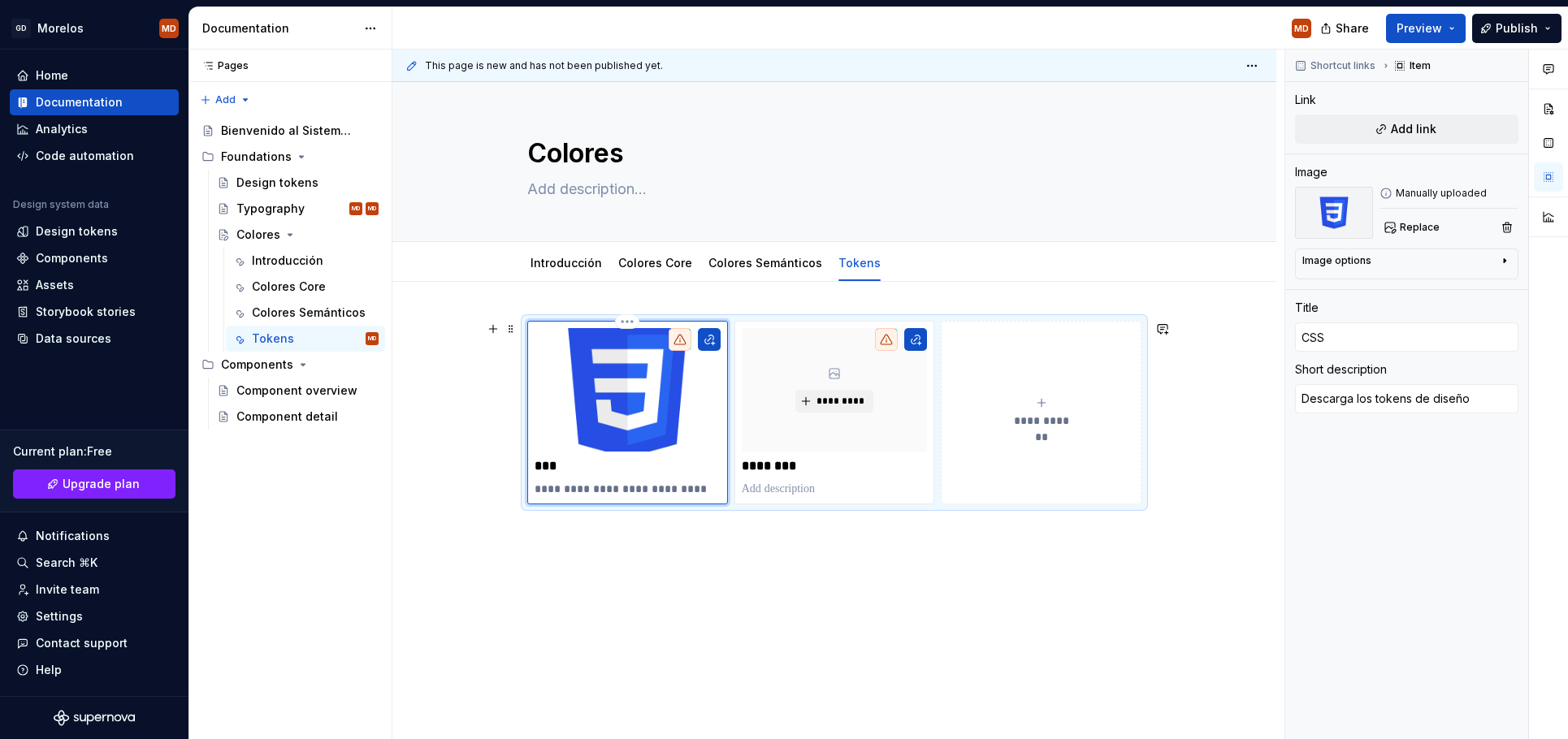
type textarea "Descarga los tokens de diseño"
type textarea "*"
type textarea "Descarga los tokens de diseñ"
type textarea "*"
type textarea "Descarga los tokens de dise"
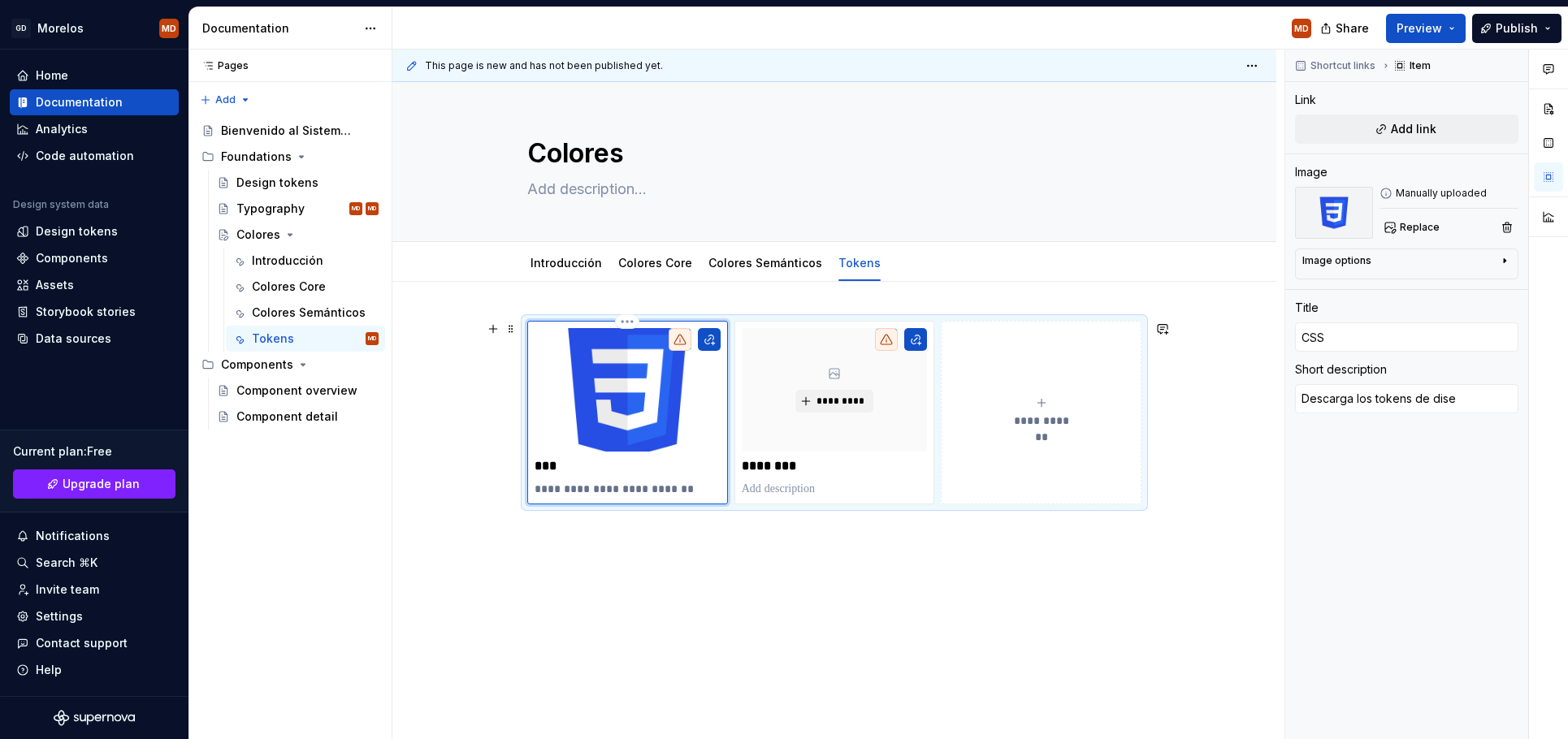
type textarea "*"
type textarea "Descarga los tokens de dis"
type textarea "*"
type textarea "Descarga los tokens de di"
type textarea "*"
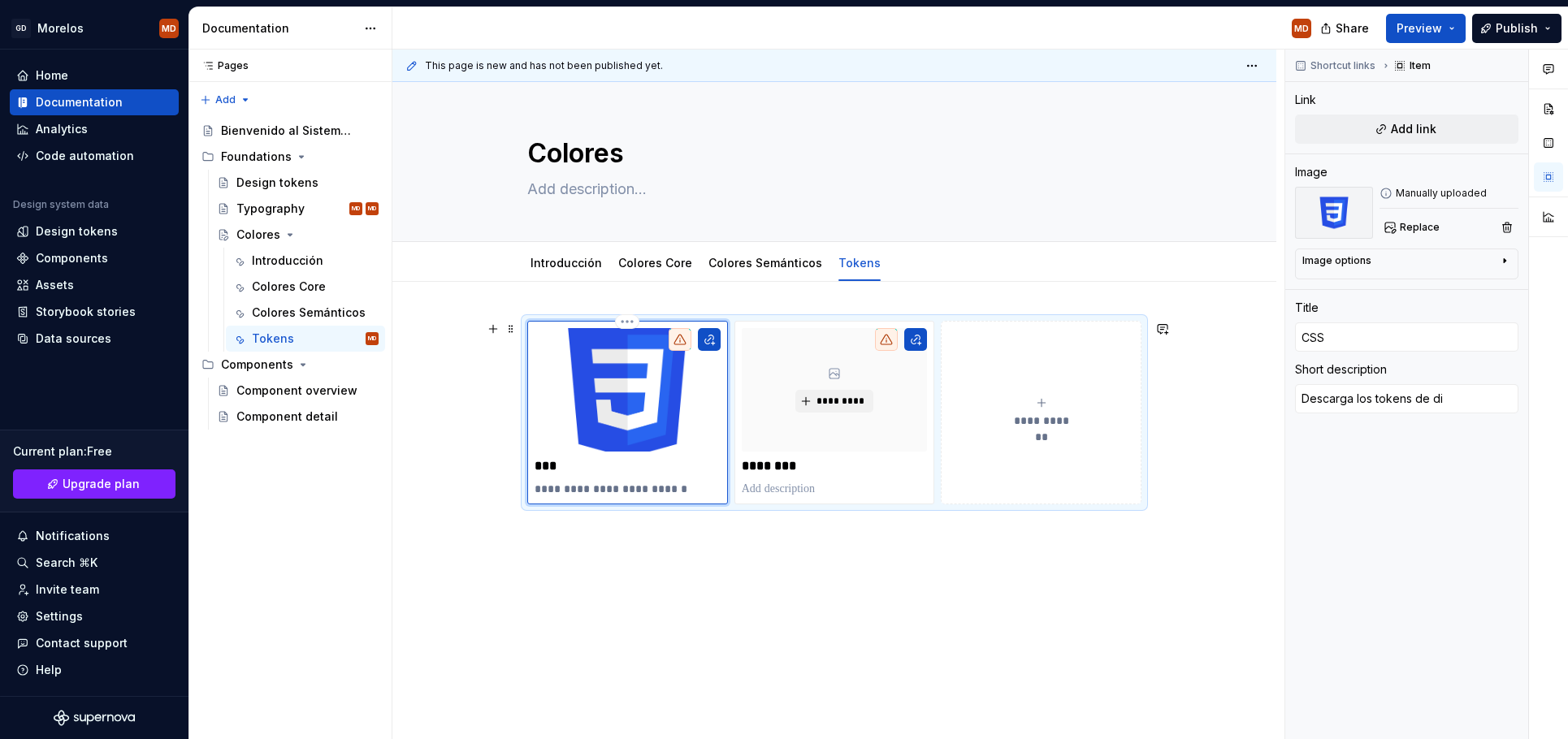
type textarea "Descarga los tokens de d"
type textarea "*"
type textarea "Descarga los tokens de"
type textarea "*"
type textarea "Descarga los tokens de"
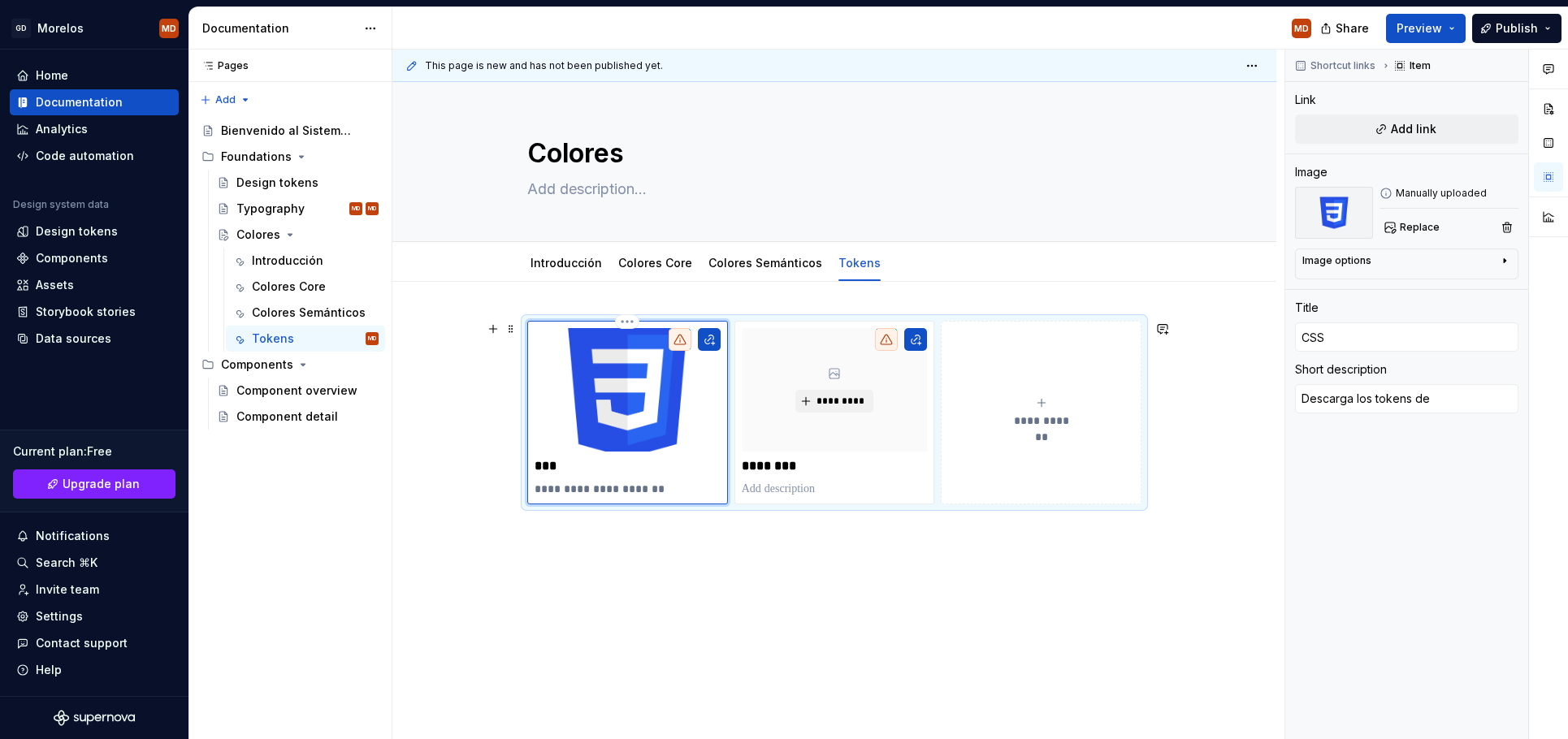
type textarea "*"
type textarea "Descarga los tokens d"
type textarea "*"
type textarea "Descarga los tokens"
type textarea "*"
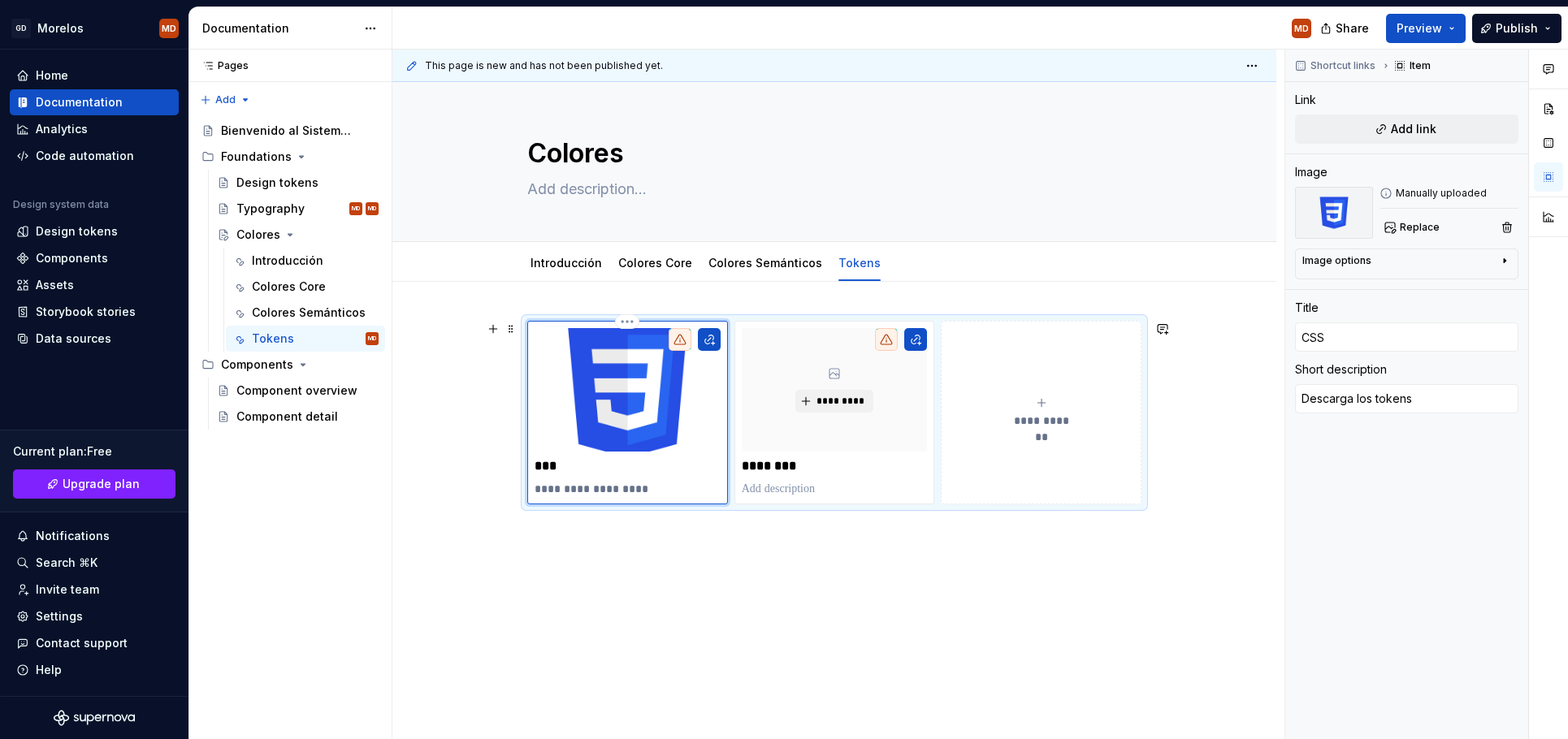
type textarea "Descarga los tokens"
type textarea "*"
type textarea "Descarga los token"
type textarea "*"
type textarea "Descarga los toke"
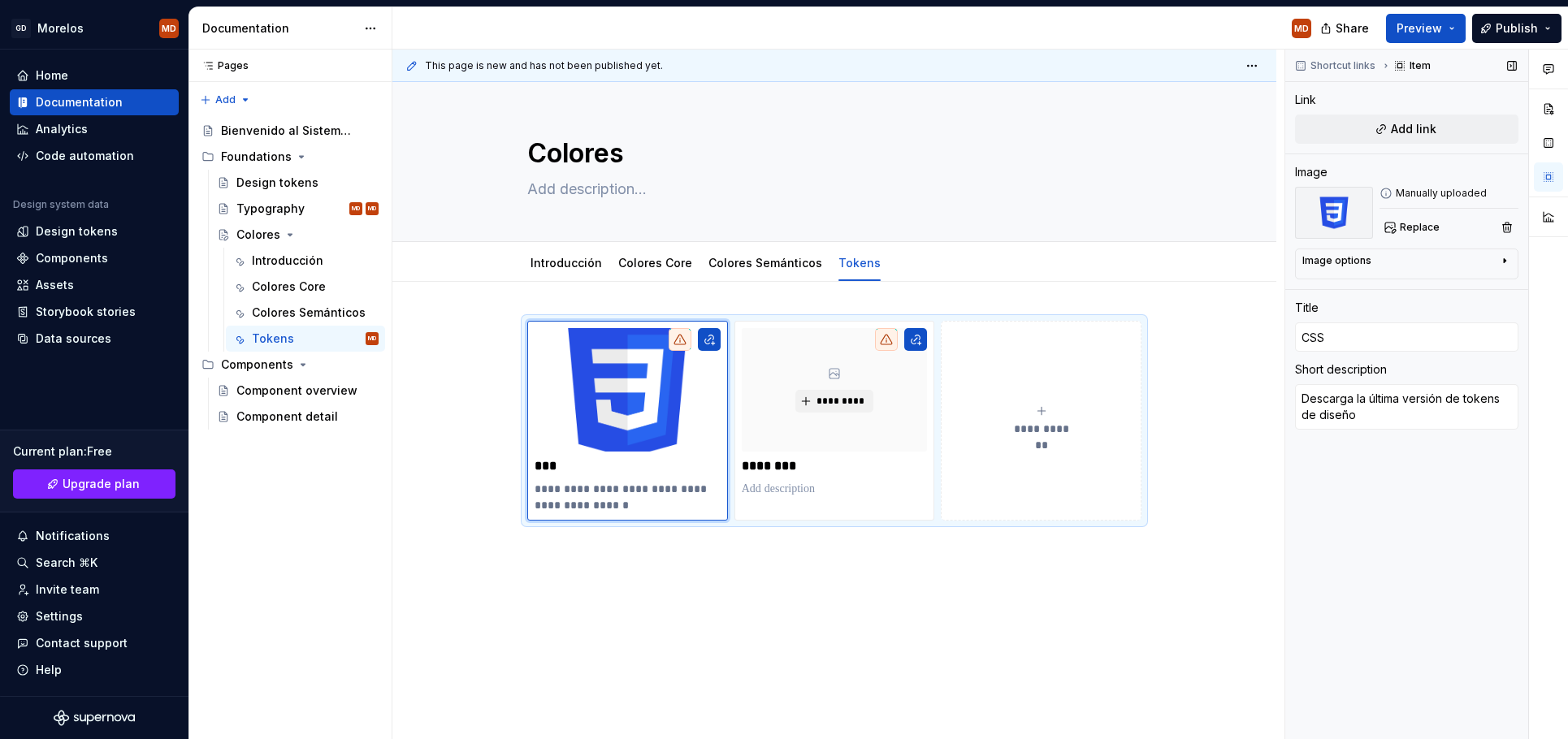
click at [1339, 260] on div "Image options" at bounding box center [1336, 260] width 69 height 13
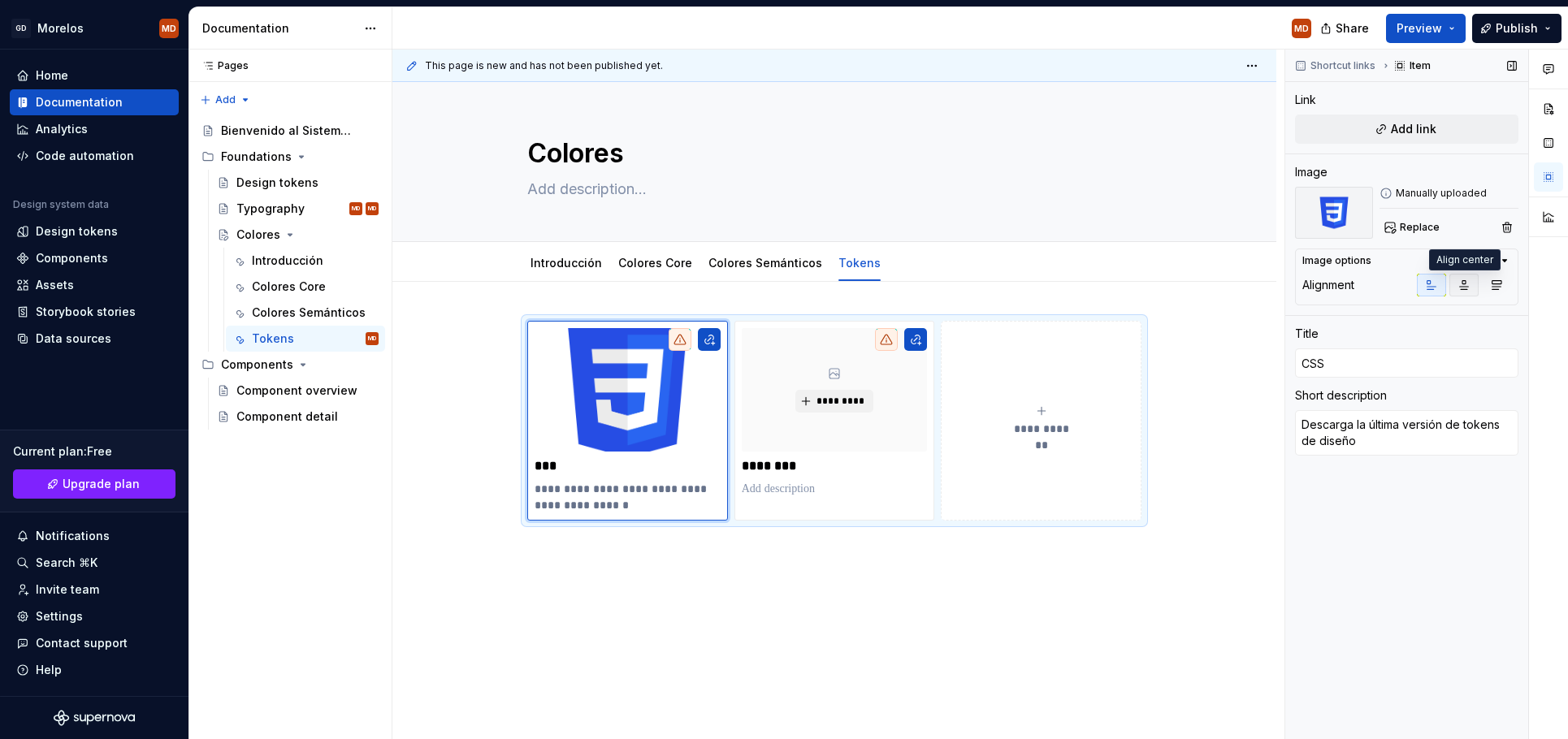
click at [1463, 281] on icon "button" at bounding box center [1464, 285] width 9 height 9
click at [1500, 281] on icon "button" at bounding box center [1496, 285] width 13 height 13
click at [1433, 284] on icon "button" at bounding box center [1432, 285] width 13 height 13
click at [512, 630] on div "**********" at bounding box center [834, 541] width 884 height 519
click at [749, 495] on p at bounding box center [835, 489] width 186 height 16
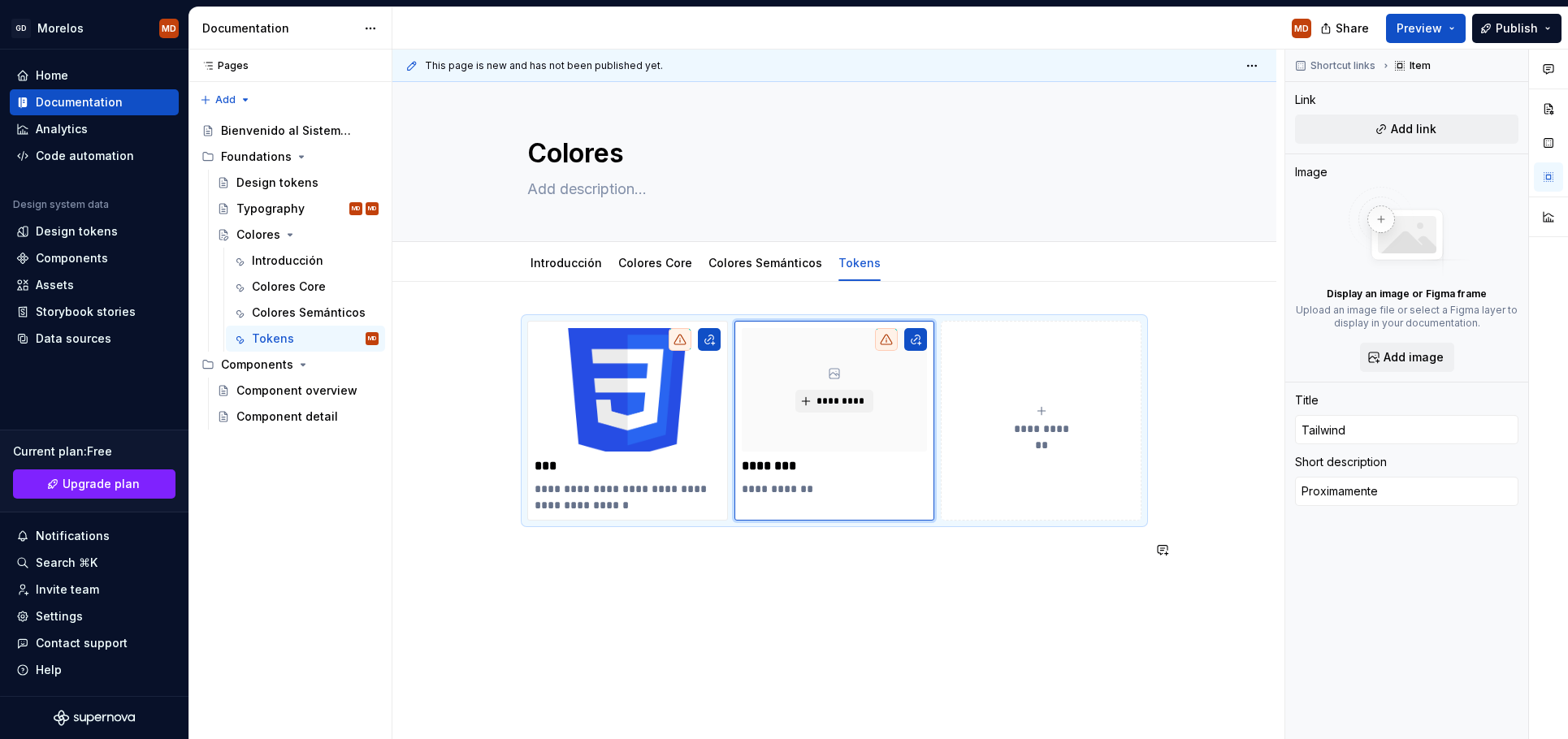
click at [756, 588] on div "**********" at bounding box center [834, 541] width 884 height 519
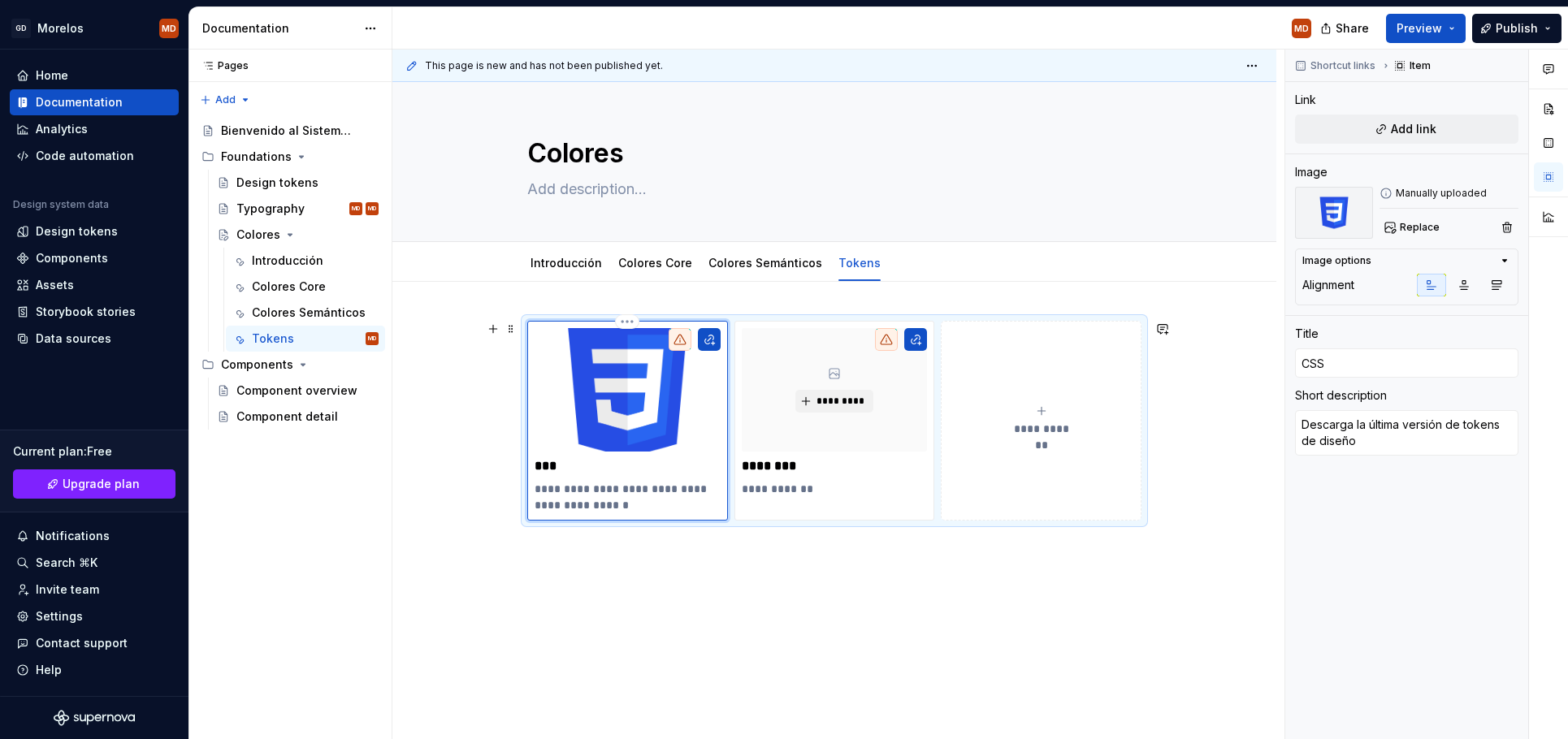
click at [647, 415] on img at bounding box center [628, 390] width 186 height 123
click at [711, 337] on button "button" at bounding box center [709, 340] width 23 height 23
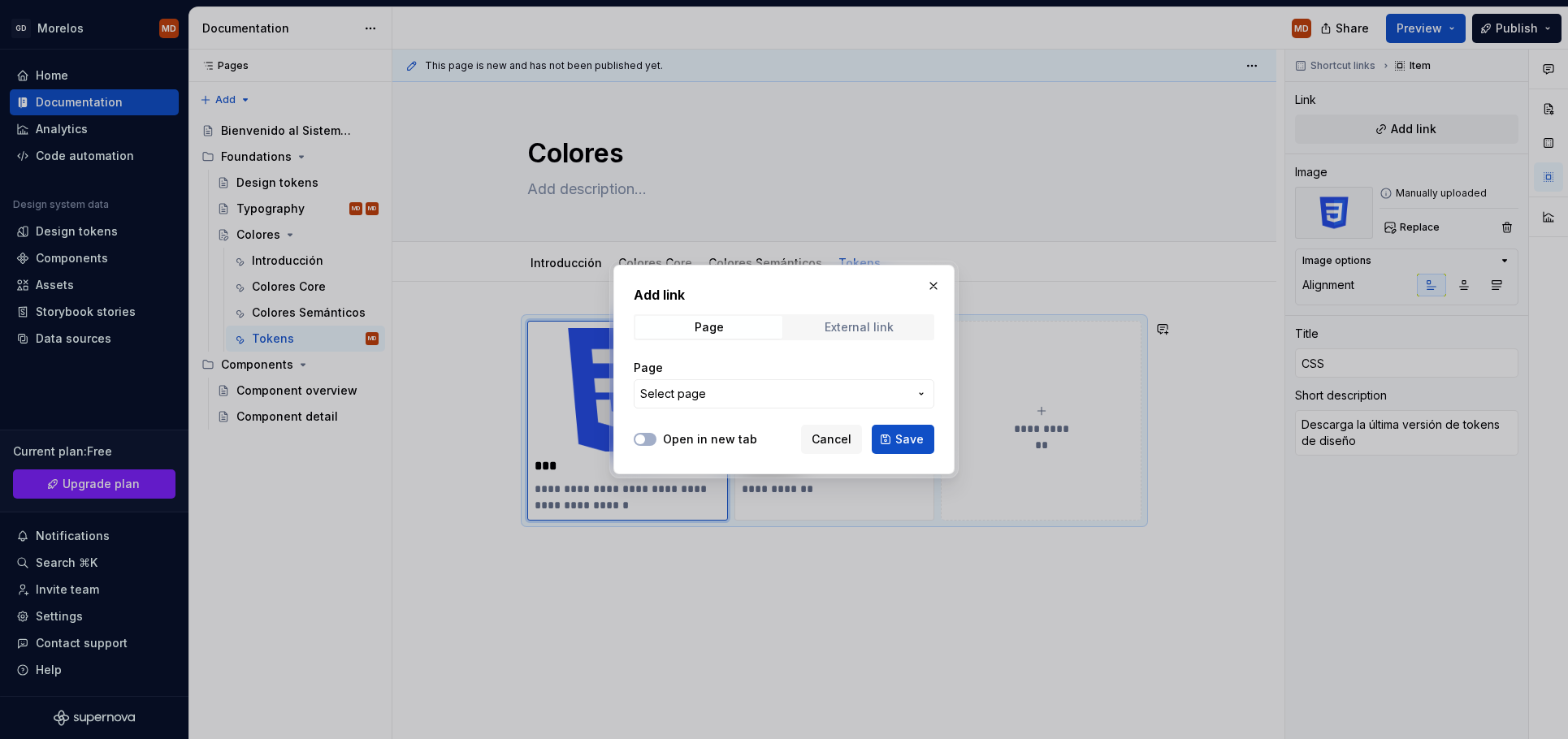
click at [875, 327] on div "External link" at bounding box center [859, 327] width 69 height 13
click at [728, 397] on input "URL" at bounding box center [784, 393] width 301 height 29
click at [923, 435] on button "Save" at bounding box center [903, 439] width 63 height 29
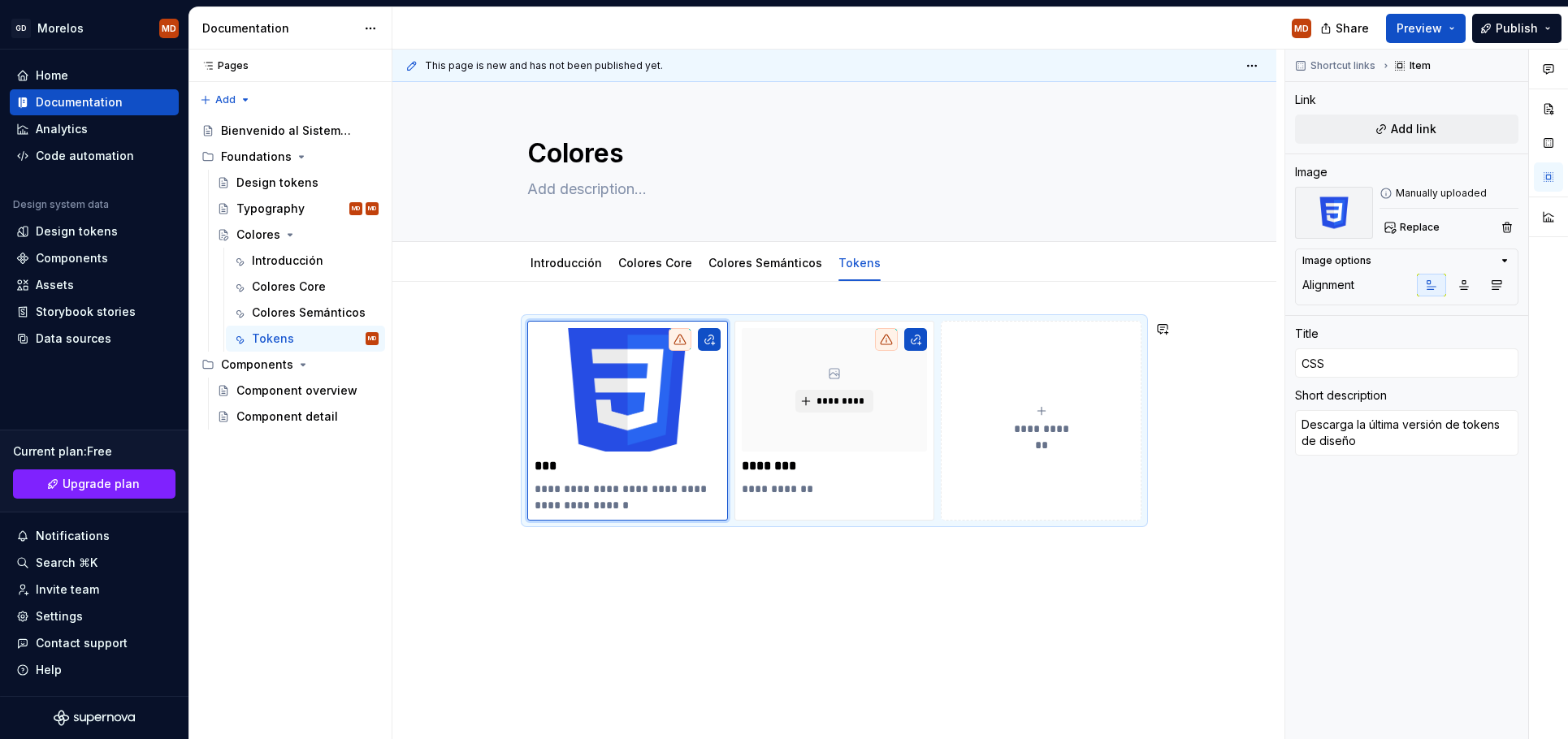
click at [787, 586] on div "**********" at bounding box center [834, 541] width 884 height 519
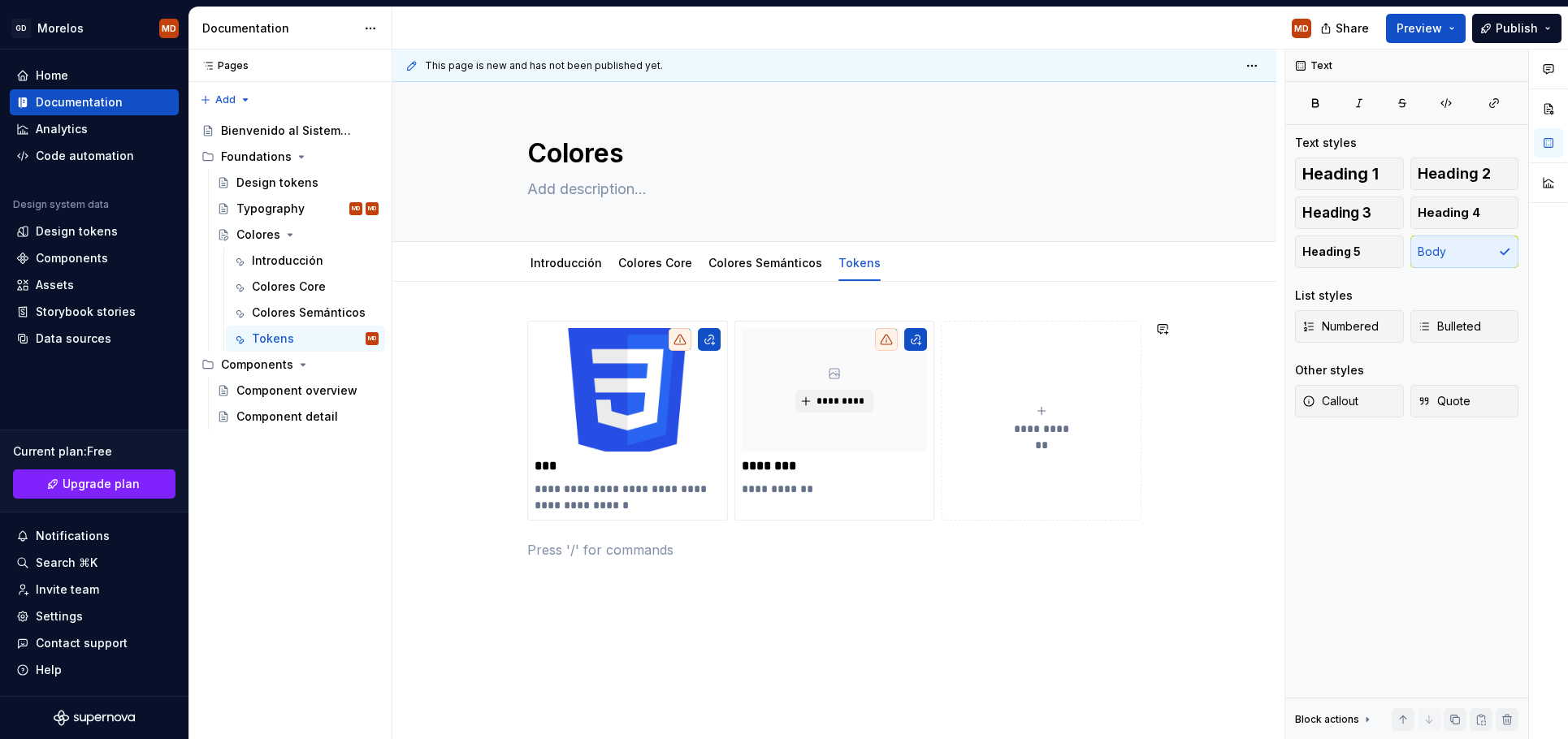
click at [642, 562] on div "**********" at bounding box center [834, 449] width 615 height 258
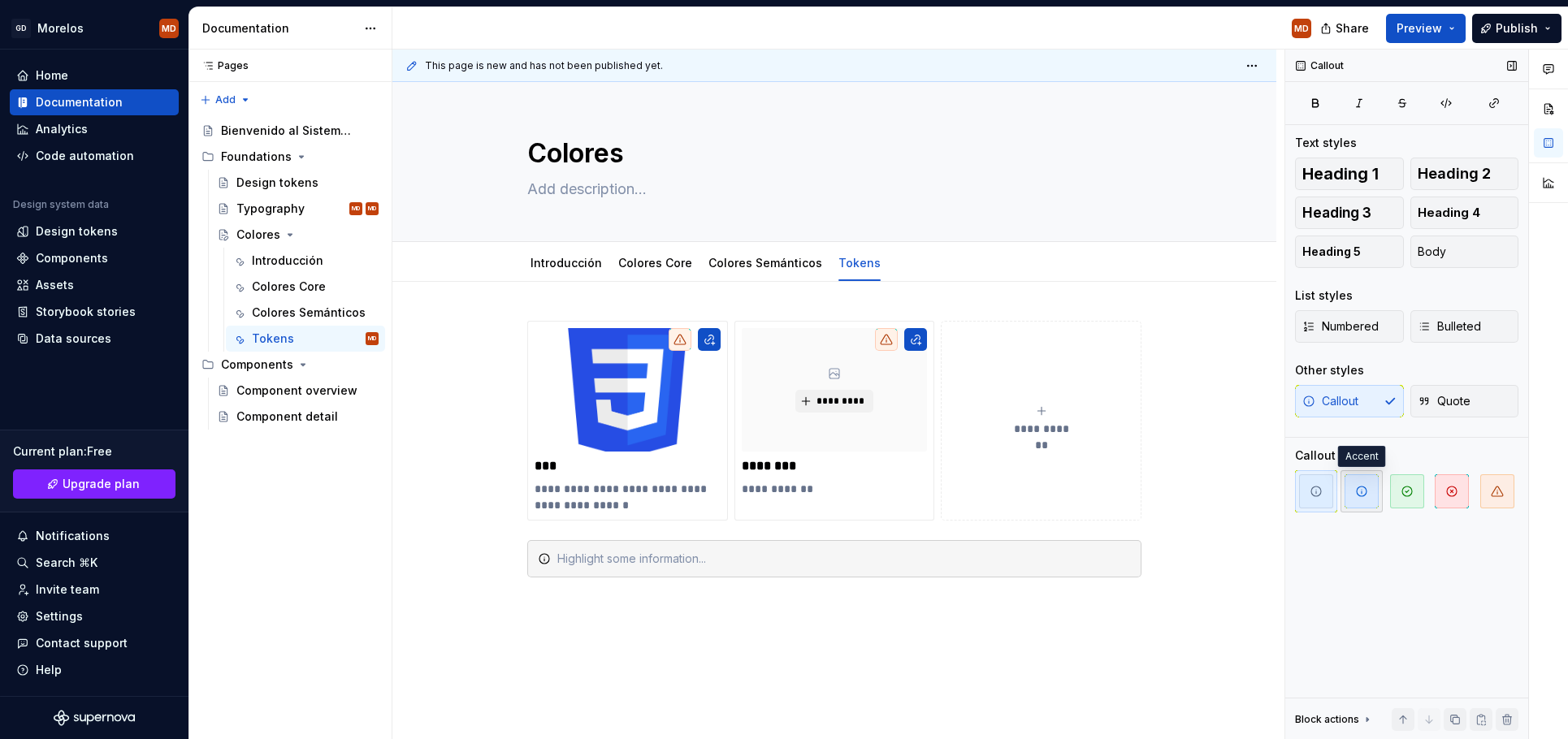
click at [1358, 493] on icon "button" at bounding box center [1361, 491] width 13 height 13
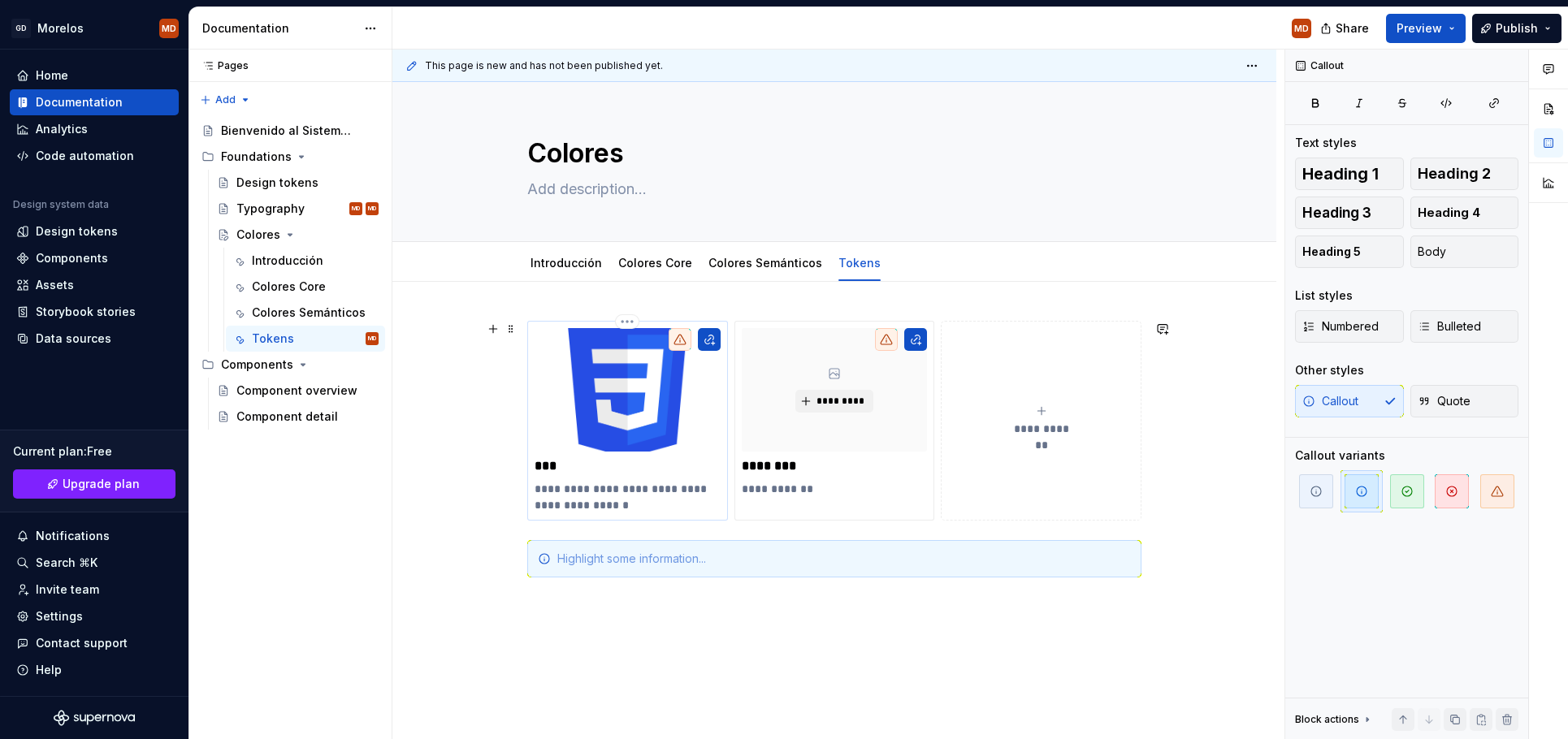
click at [572, 485] on p "**********" at bounding box center [628, 497] width 186 height 33
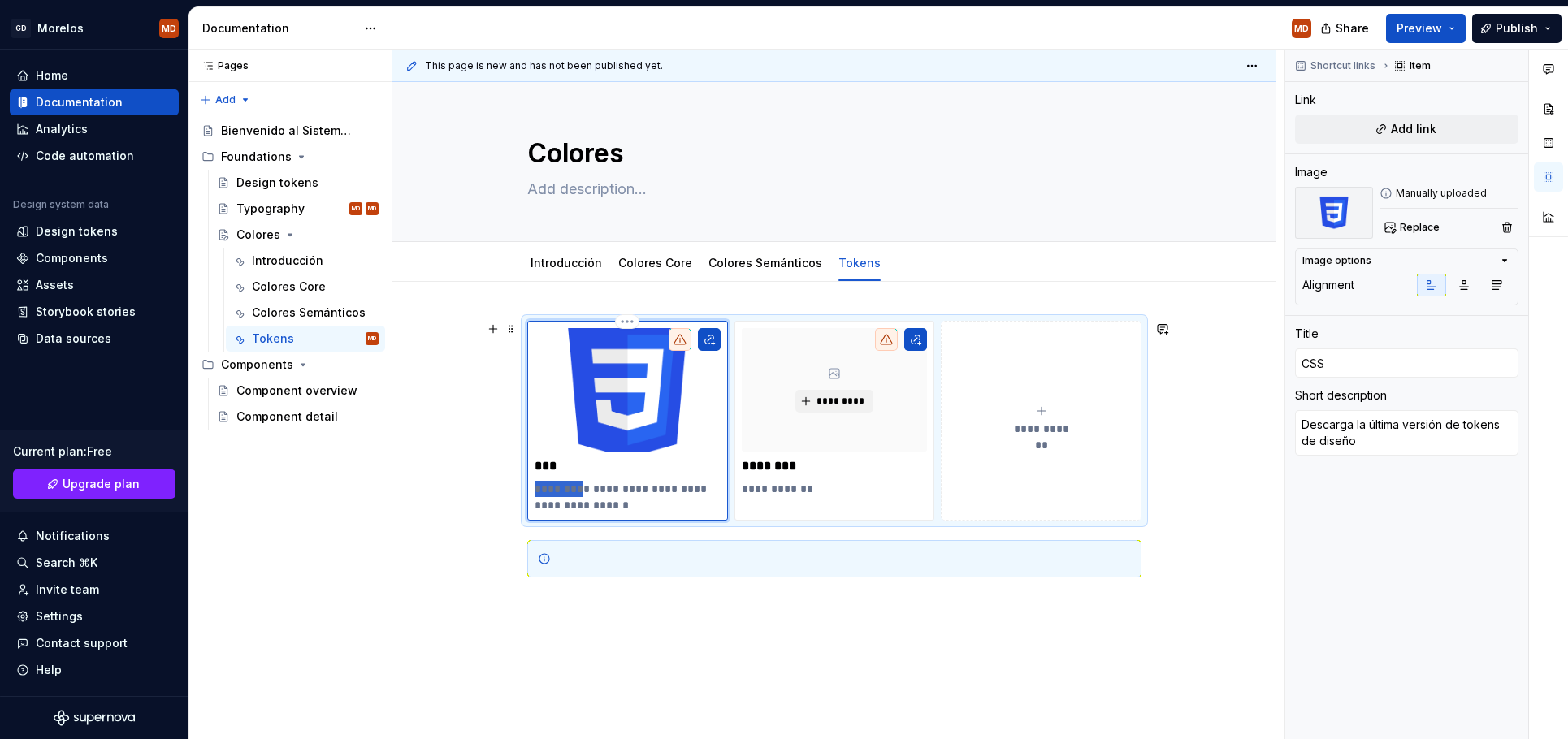
click at [572, 485] on p "**********" at bounding box center [628, 497] width 186 height 33
click at [583, 556] on div at bounding box center [845, 559] width 574 height 16
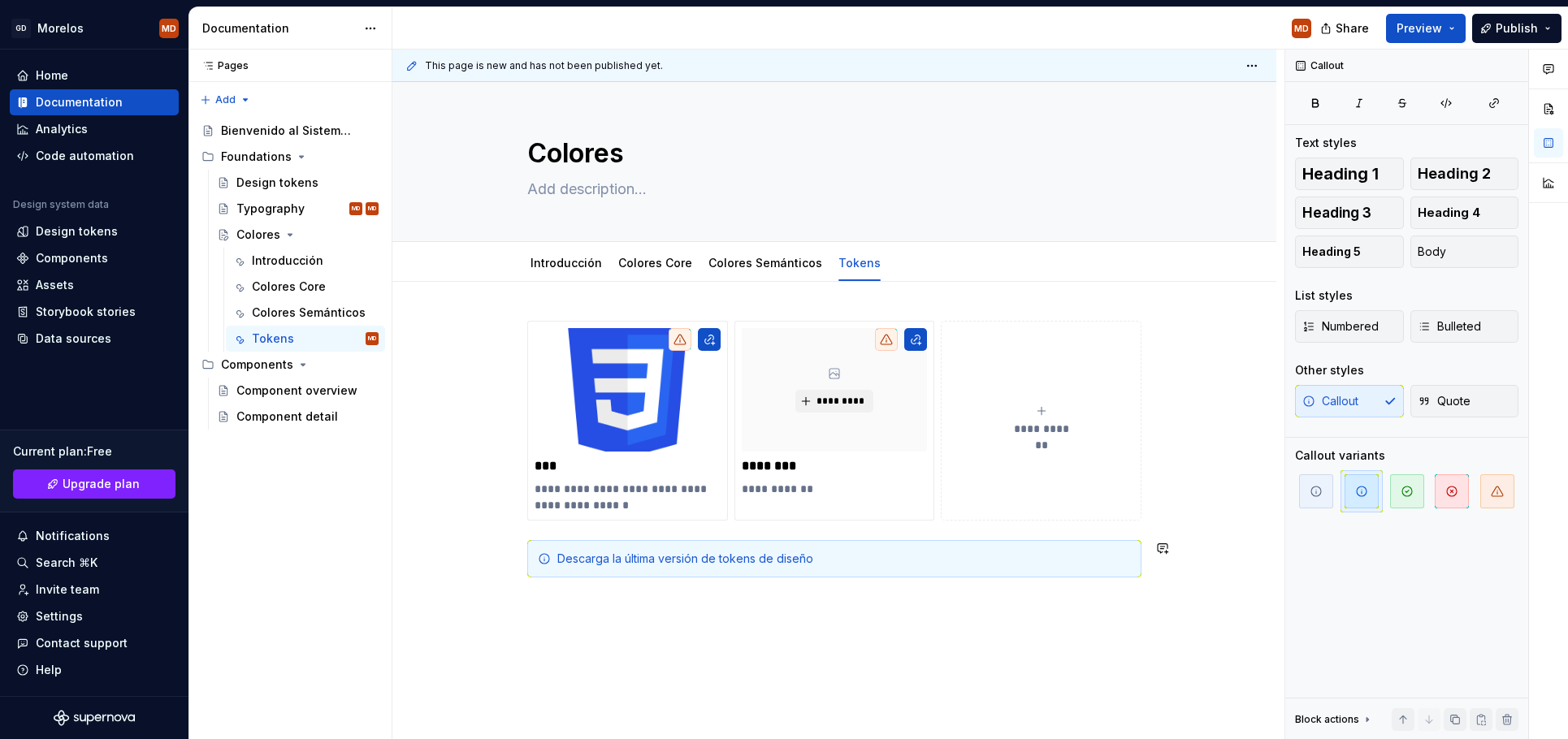
click at [587, 616] on div "**********" at bounding box center [834, 550] width 884 height 537
click at [594, 565] on div "Descarga la última versión de tokens de diseño" at bounding box center [845, 559] width 574 height 16
click at [867, 552] on div "Descarga la última versión de tokens de diseño" at bounding box center [845, 559] width 574 height 16
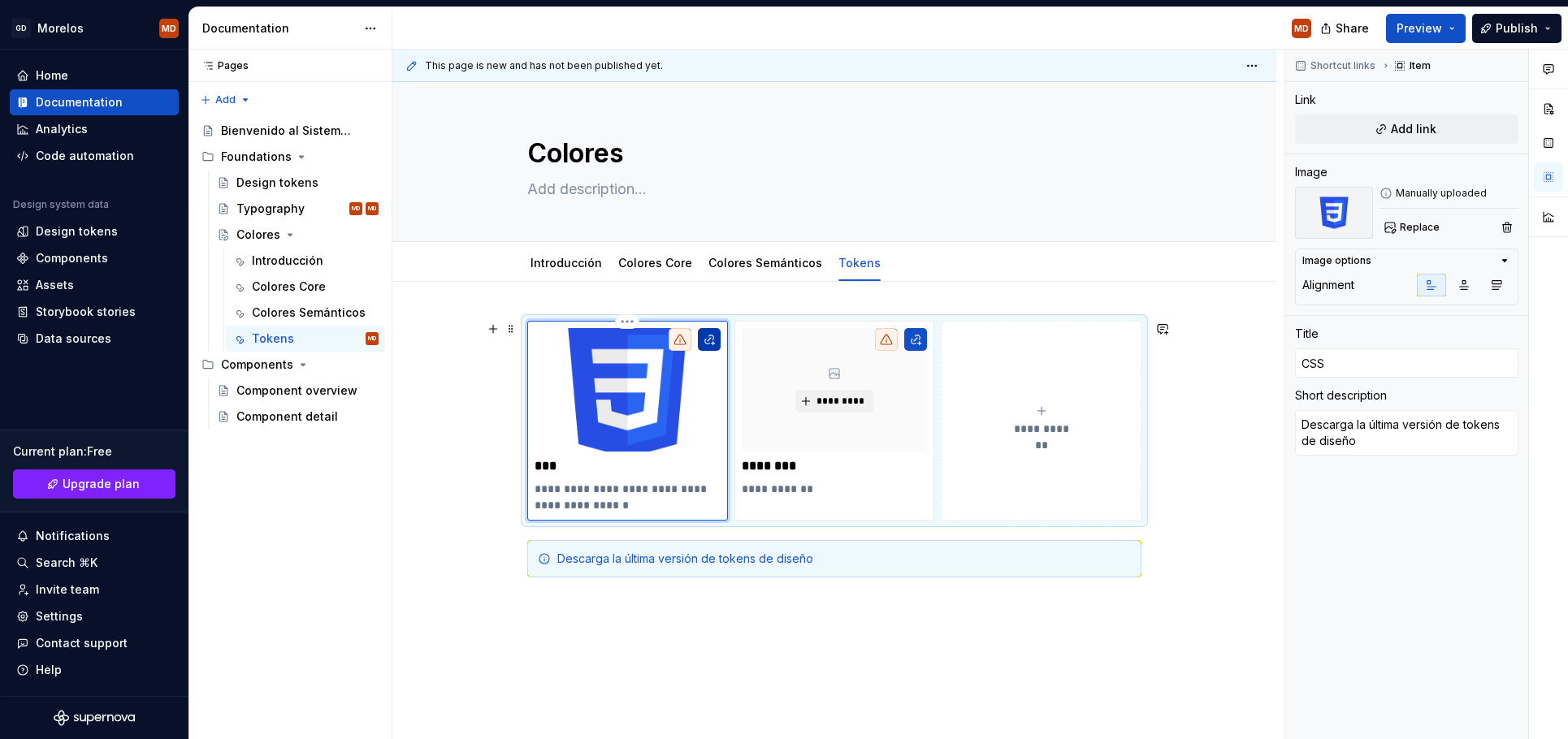
click at [715, 342] on button "button" at bounding box center [709, 340] width 23 height 23
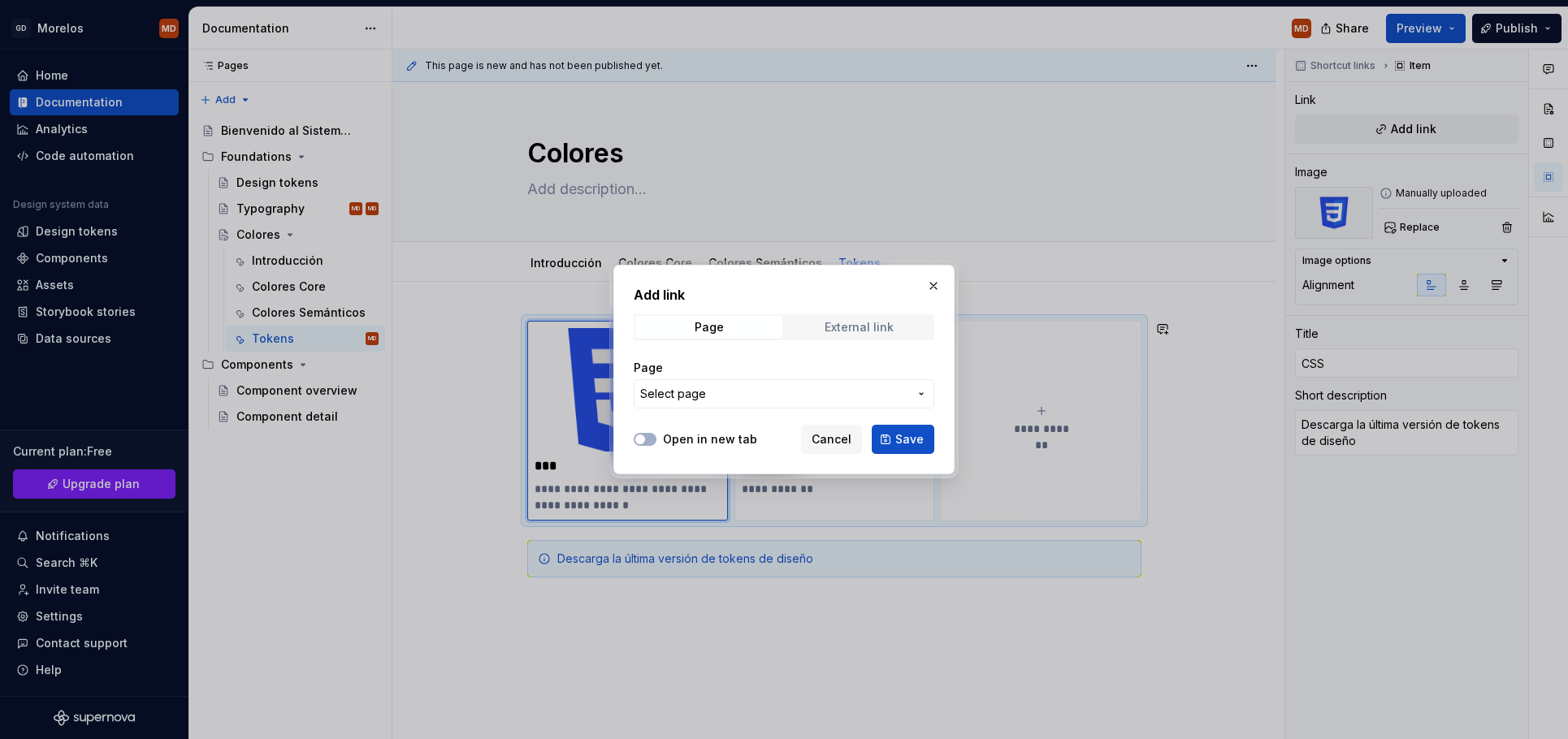
click at [840, 336] on span "External link" at bounding box center [860, 327] width 147 height 23
click at [730, 398] on input "URL" at bounding box center [784, 393] width 301 height 29
click at [888, 440] on button "Save" at bounding box center [903, 439] width 63 height 29
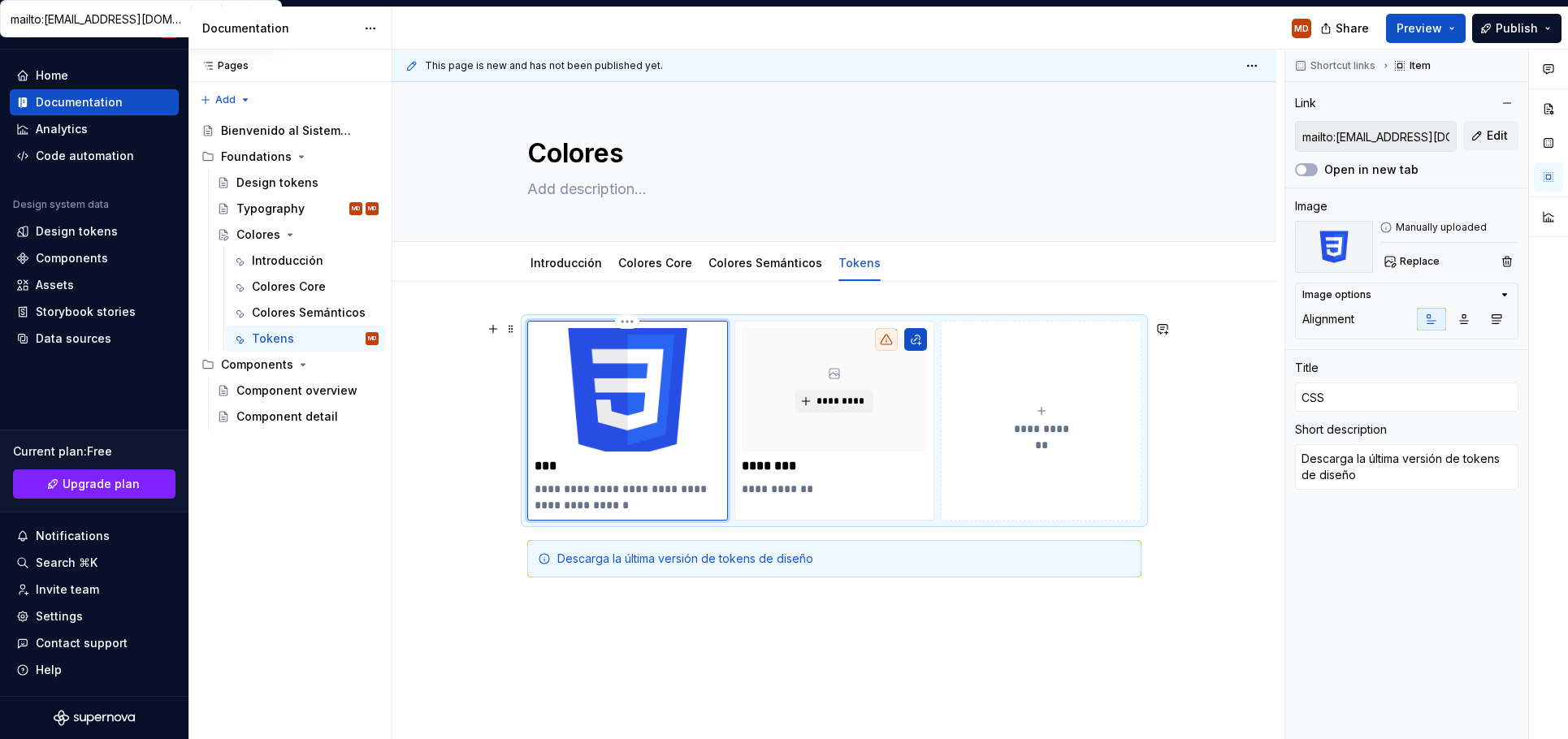
click at [661, 448] on img at bounding box center [628, 390] width 186 height 123
click at [673, 622] on div "**********" at bounding box center [834, 478] width 615 height 315
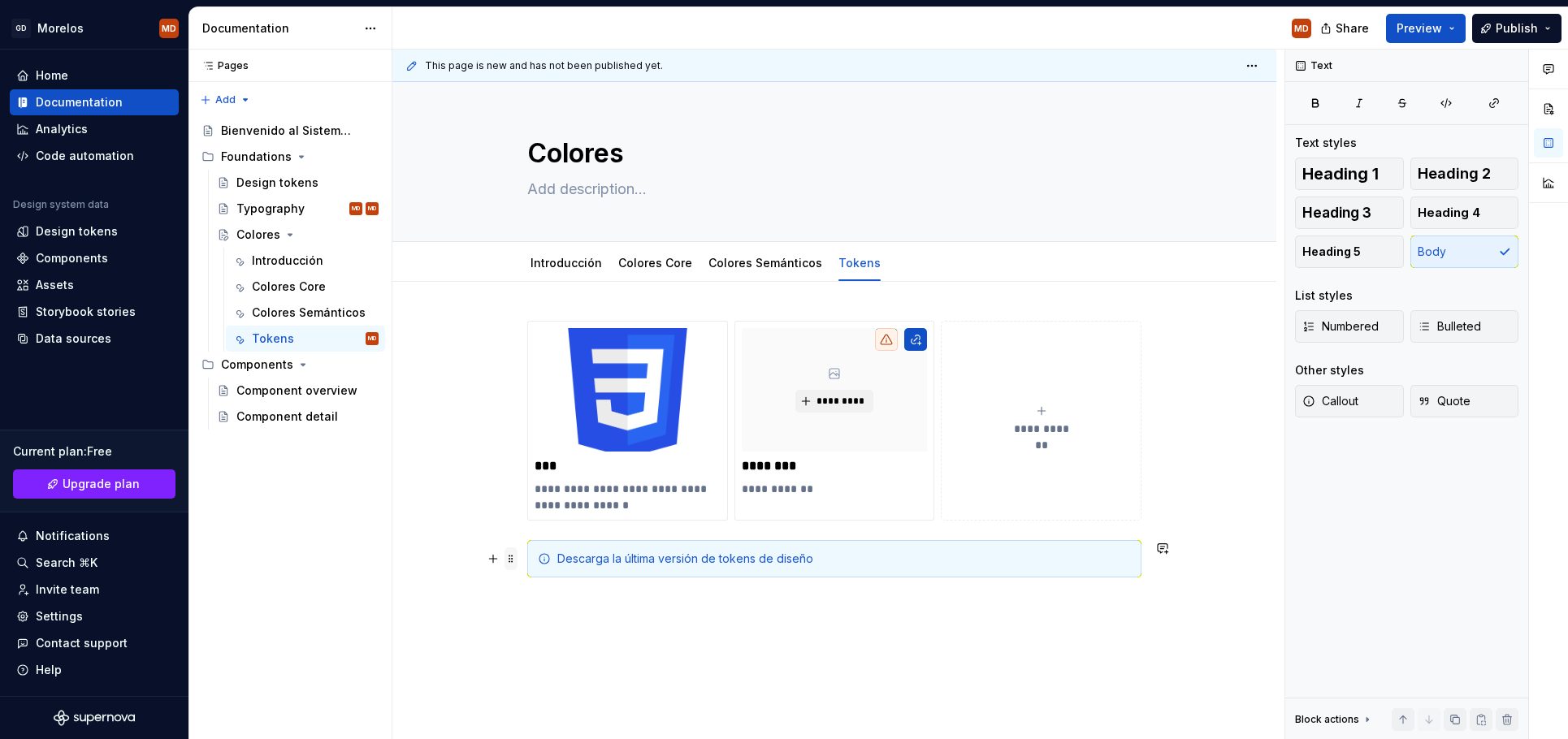
click at [513, 557] on span at bounding box center [510, 559] width 13 height 23
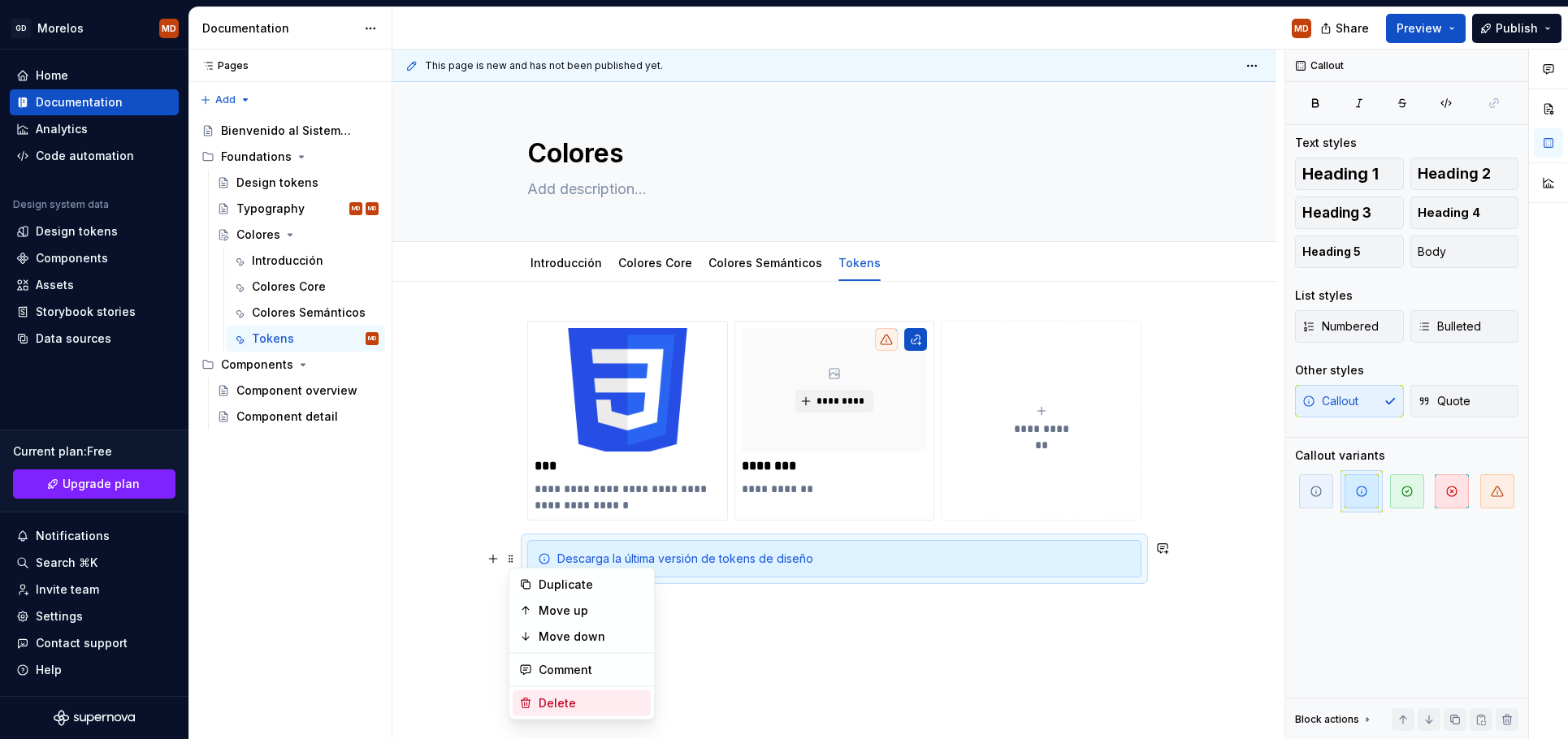
click at [579, 695] on div "Delete" at bounding box center [592, 703] width 106 height 16
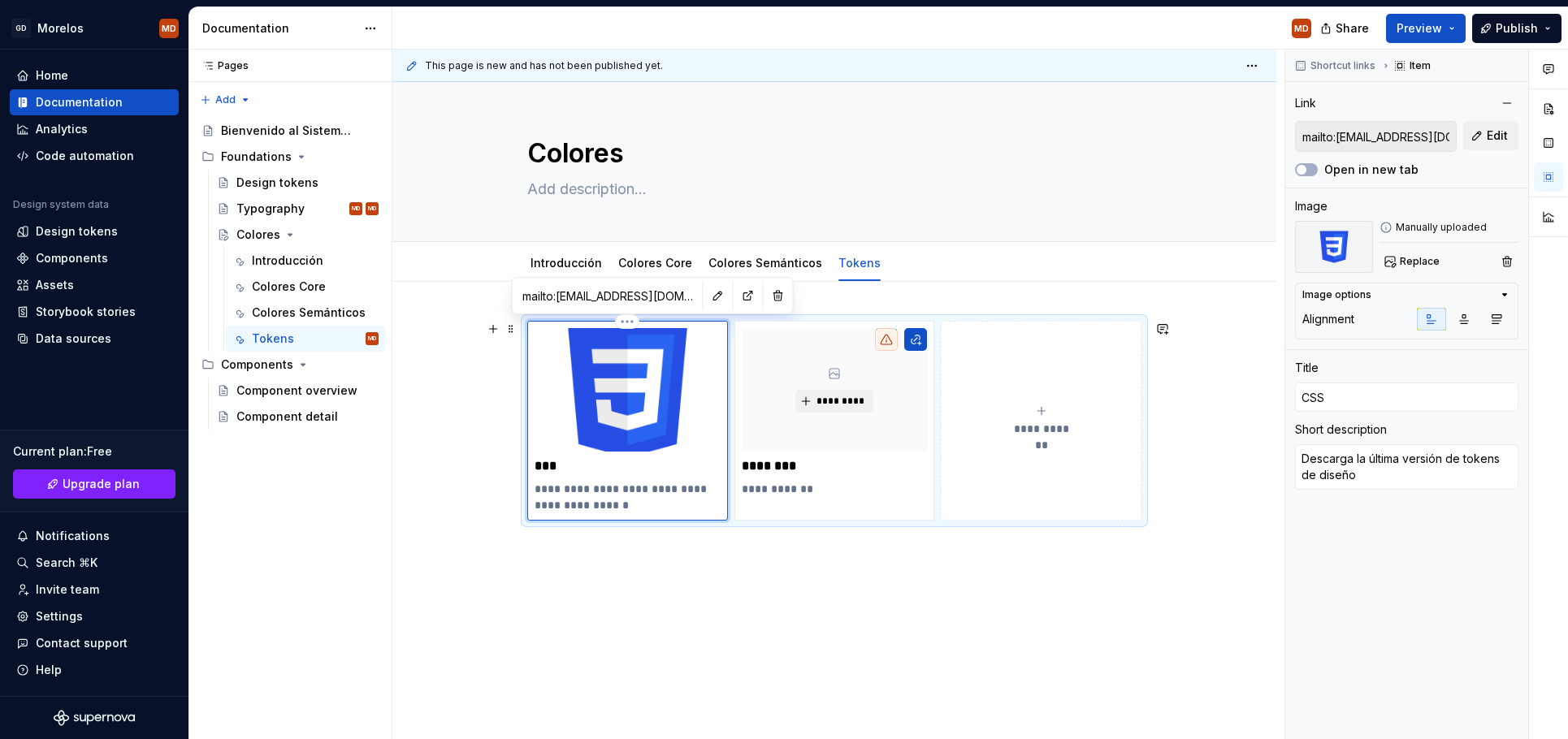
click at [664, 394] on img at bounding box center [628, 390] width 186 height 123
click at [707, 294] on button "button" at bounding box center [718, 295] width 23 height 23
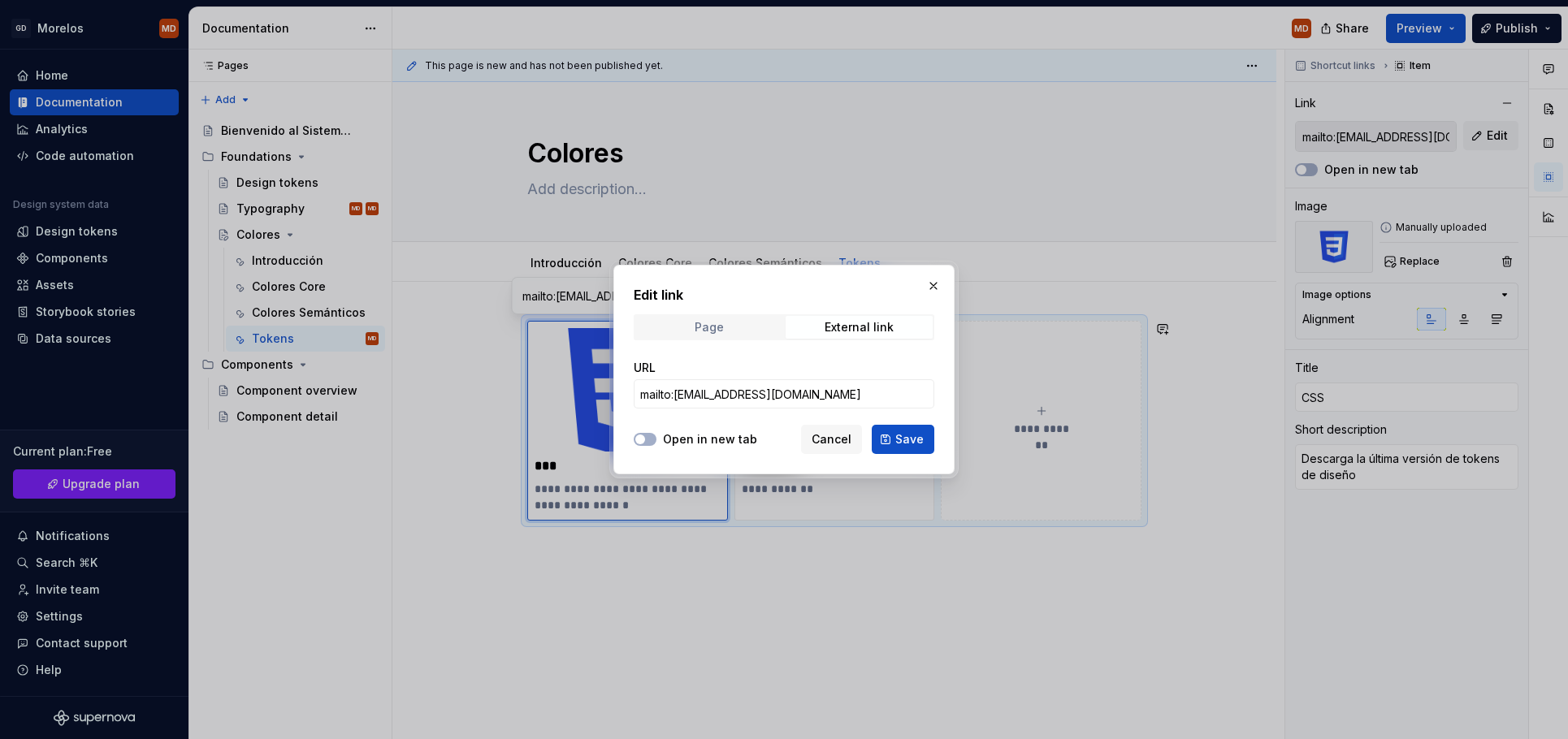
click at [684, 320] on span "Page" at bounding box center [709, 327] width 147 height 23
click at [872, 321] on div "External link" at bounding box center [859, 327] width 69 height 13
click at [933, 289] on button "button" at bounding box center [933, 286] width 23 height 23
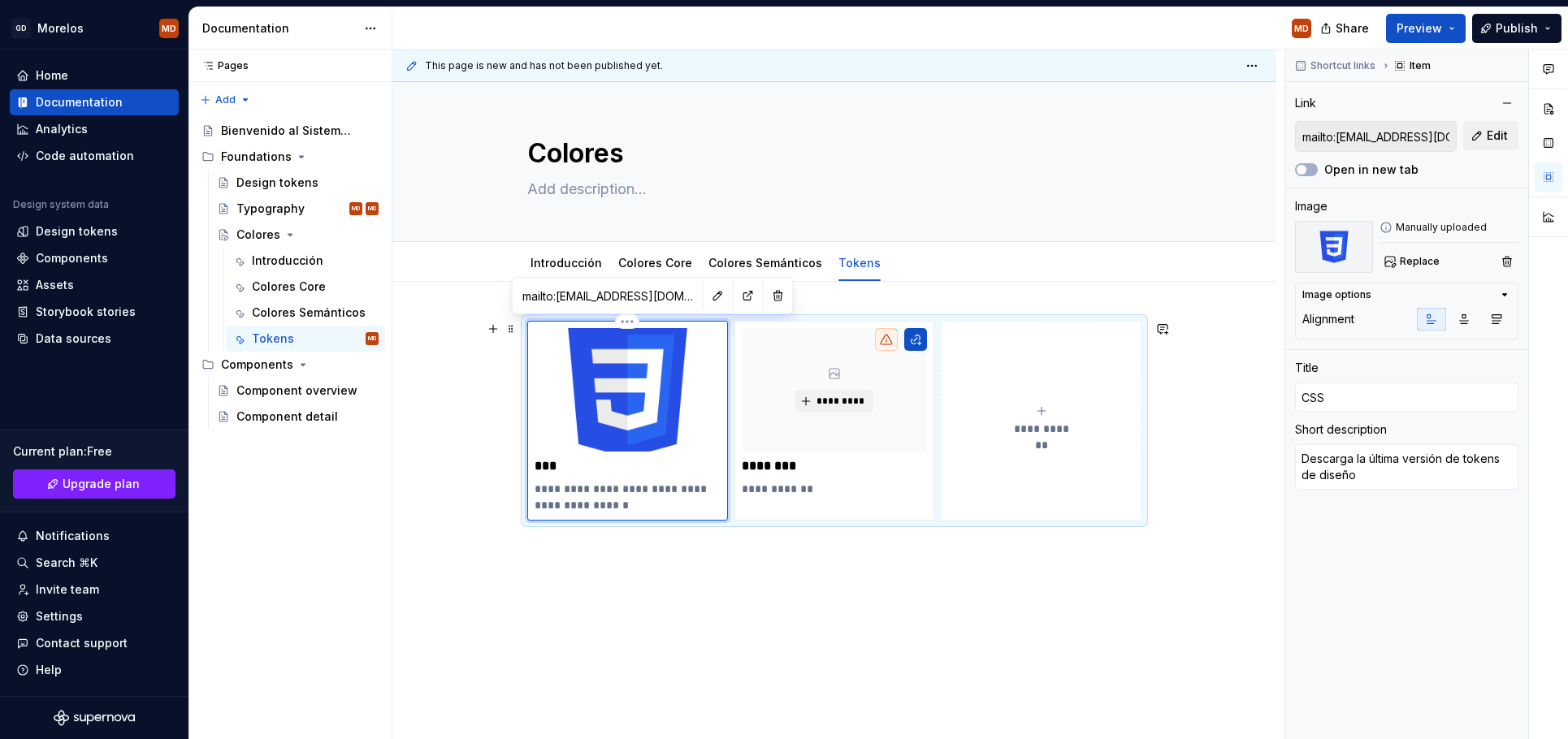
click at [633, 472] on p "***" at bounding box center [628, 466] width 186 height 16
click at [612, 429] on img at bounding box center [628, 390] width 186 height 123
click at [1434, 258] on span "Replace" at bounding box center [1420, 261] width 40 height 13
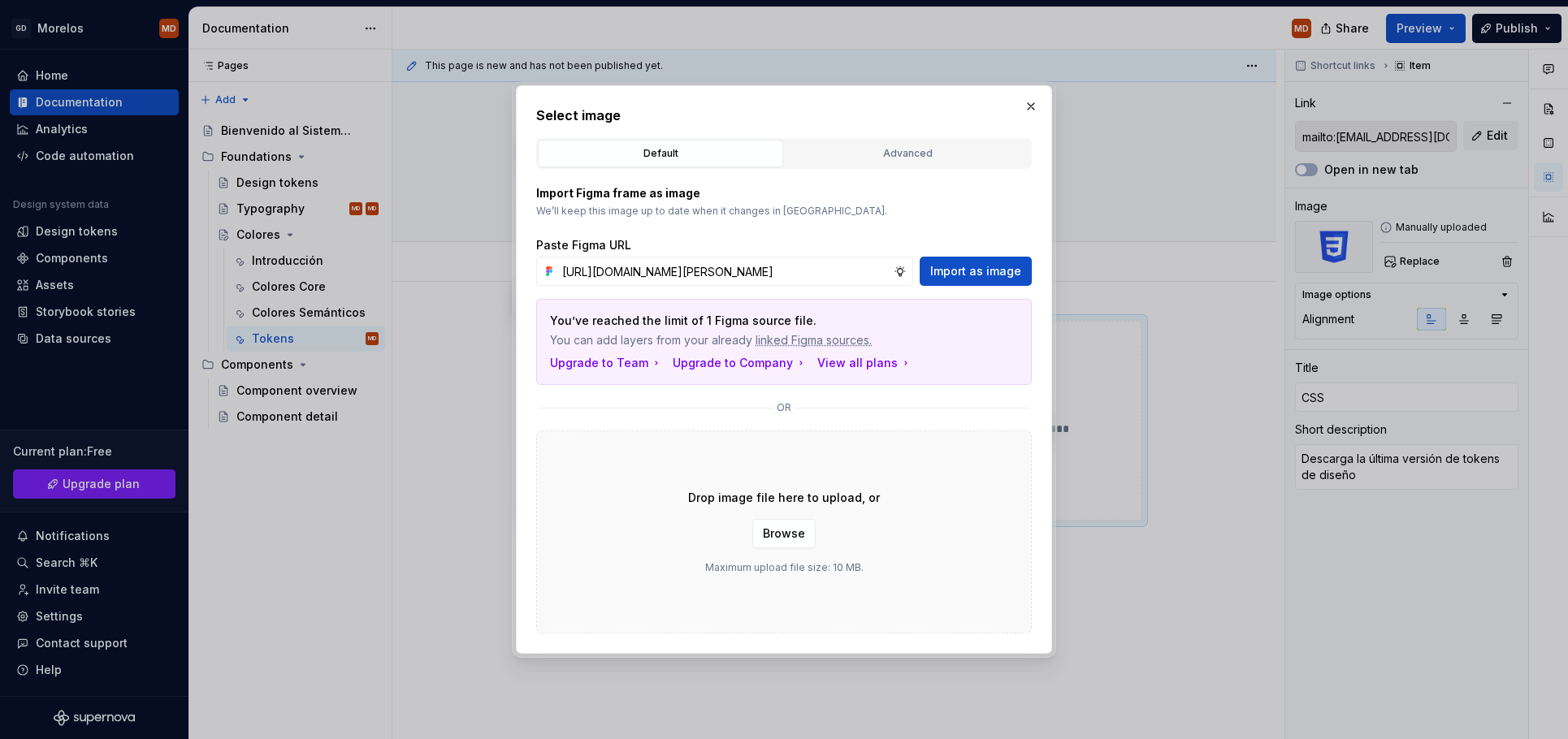
scroll to position [0, 349]
click at [976, 262] on button "Import as image" at bounding box center [975, 271] width 113 height 29
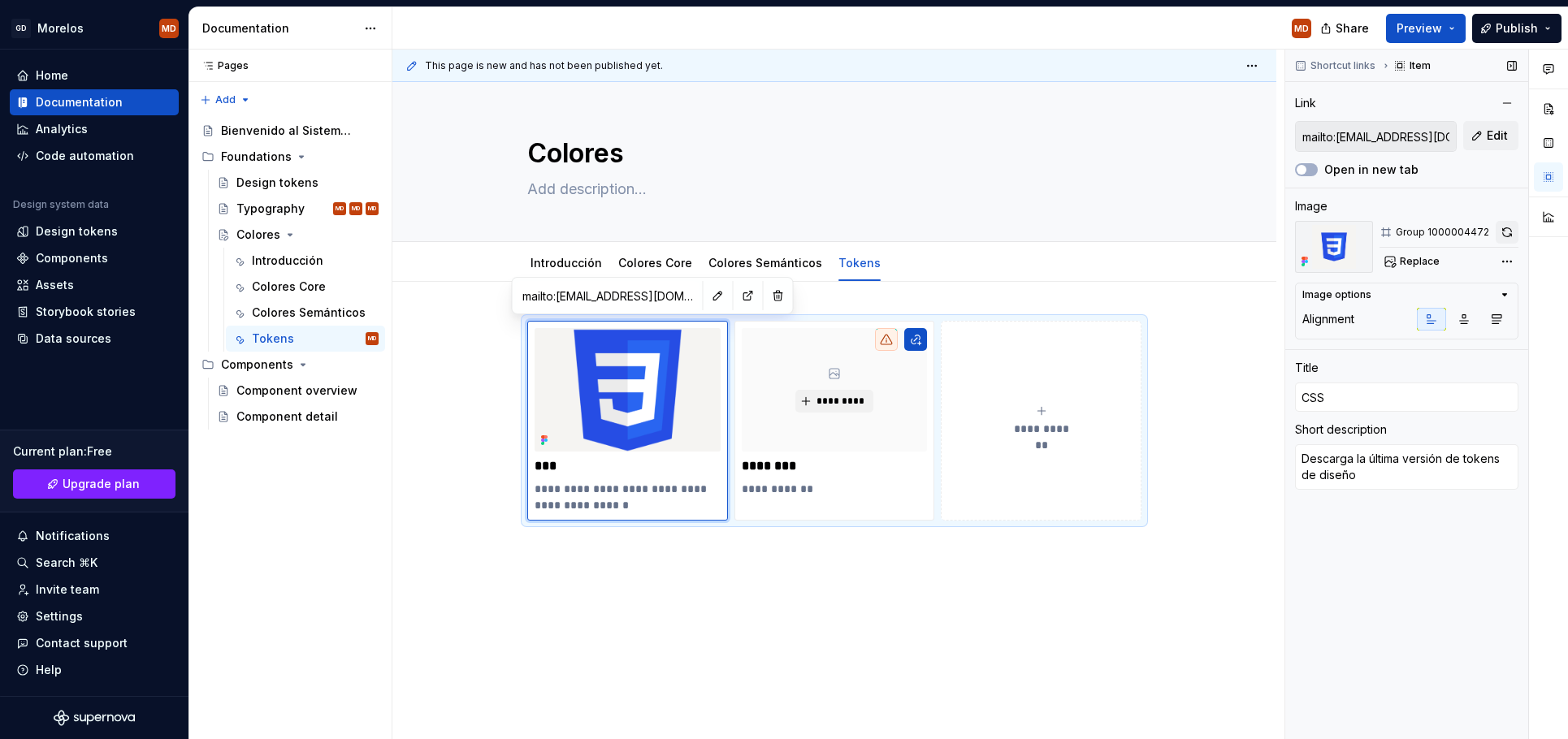
click at [1510, 228] on button "button" at bounding box center [1507, 232] width 23 height 23
click at [642, 589] on div "**********" at bounding box center [834, 541] width 884 height 519
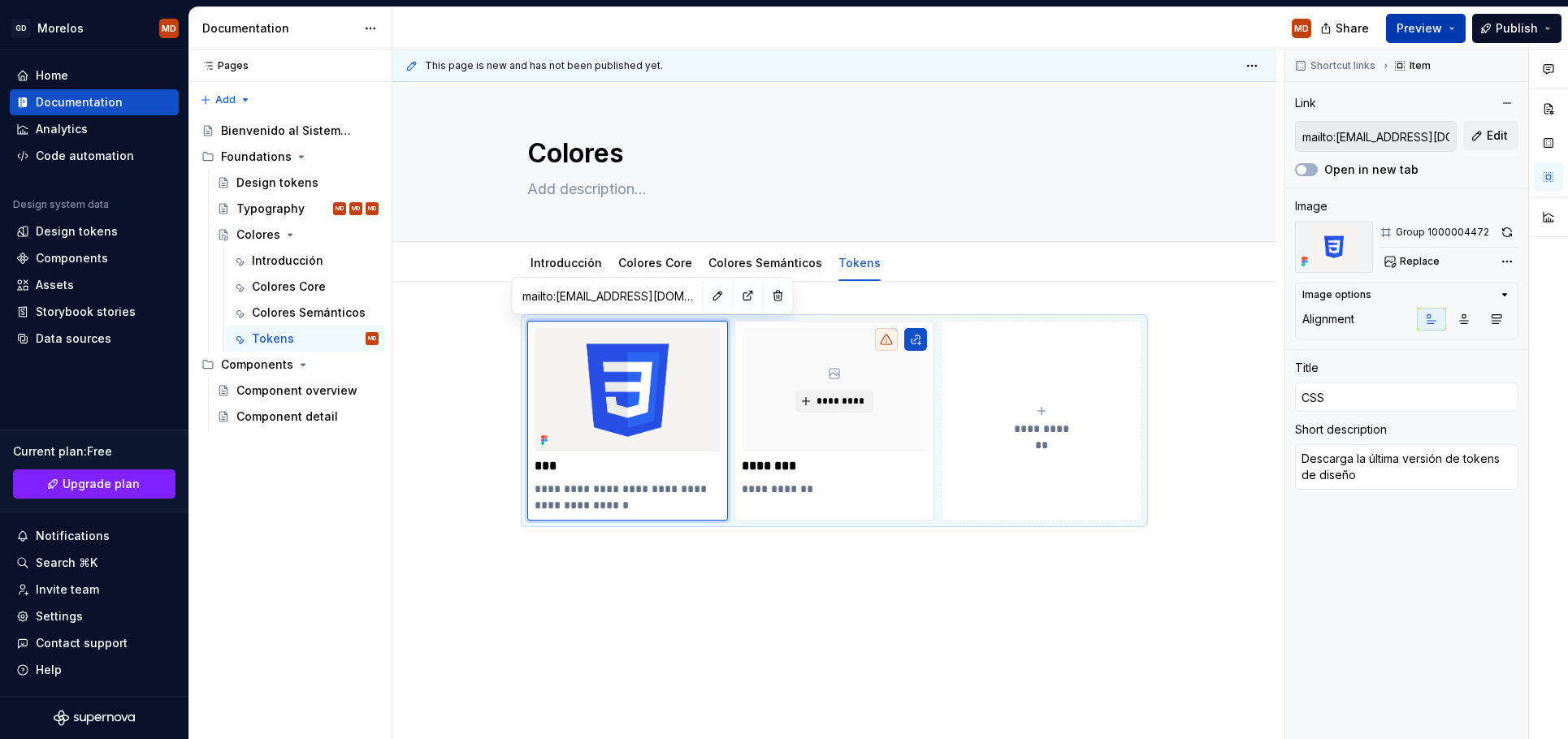
click at [1426, 30] on span "Preview" at bounding box center [1420, 28] width 46 height 16
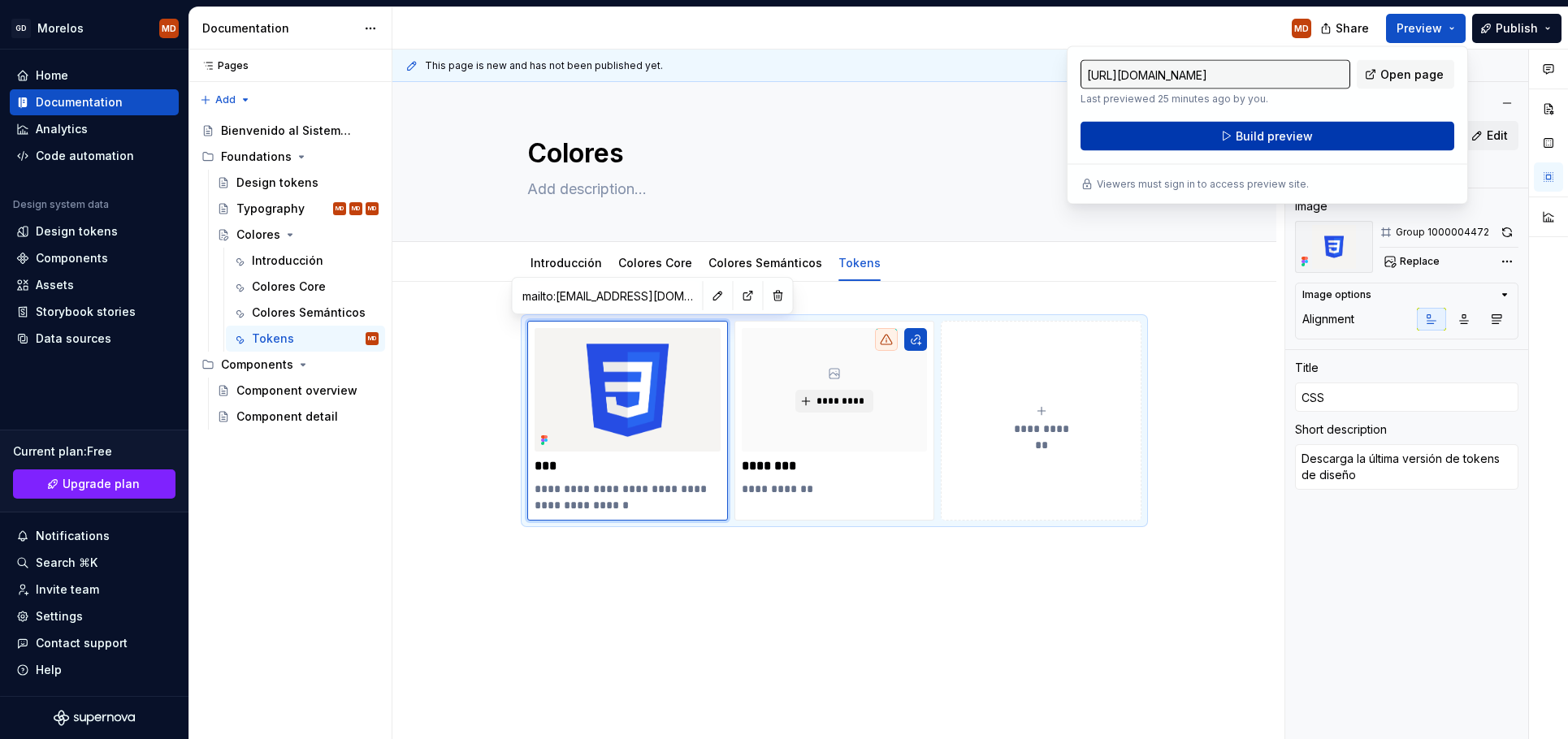
click at [1336, 140] on button "Build preview" at bounding box center [1267, 135] width 374 height 29
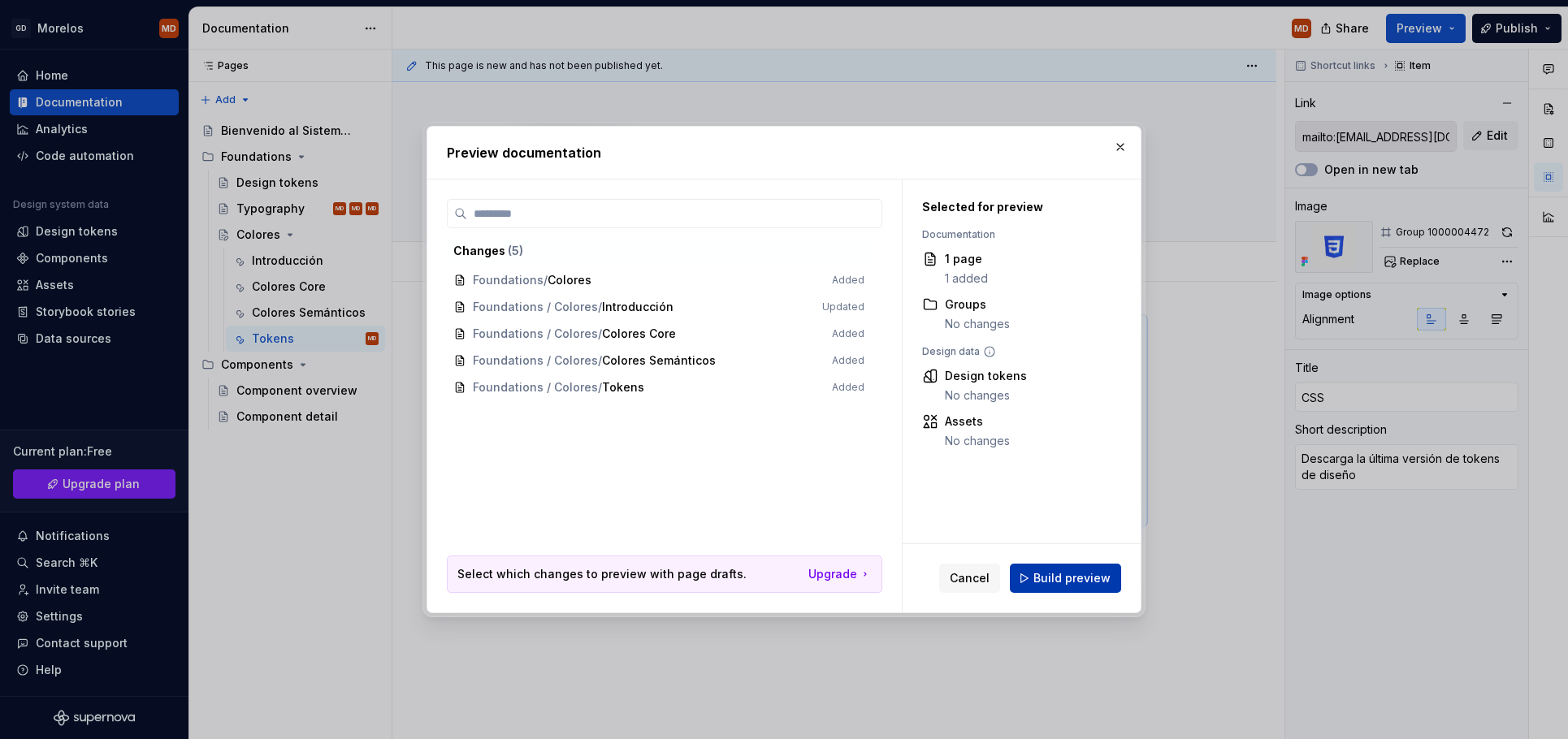
click at [1052, 578] on span "Build preview" at bounding box center [1071, 579] width 77 height 16
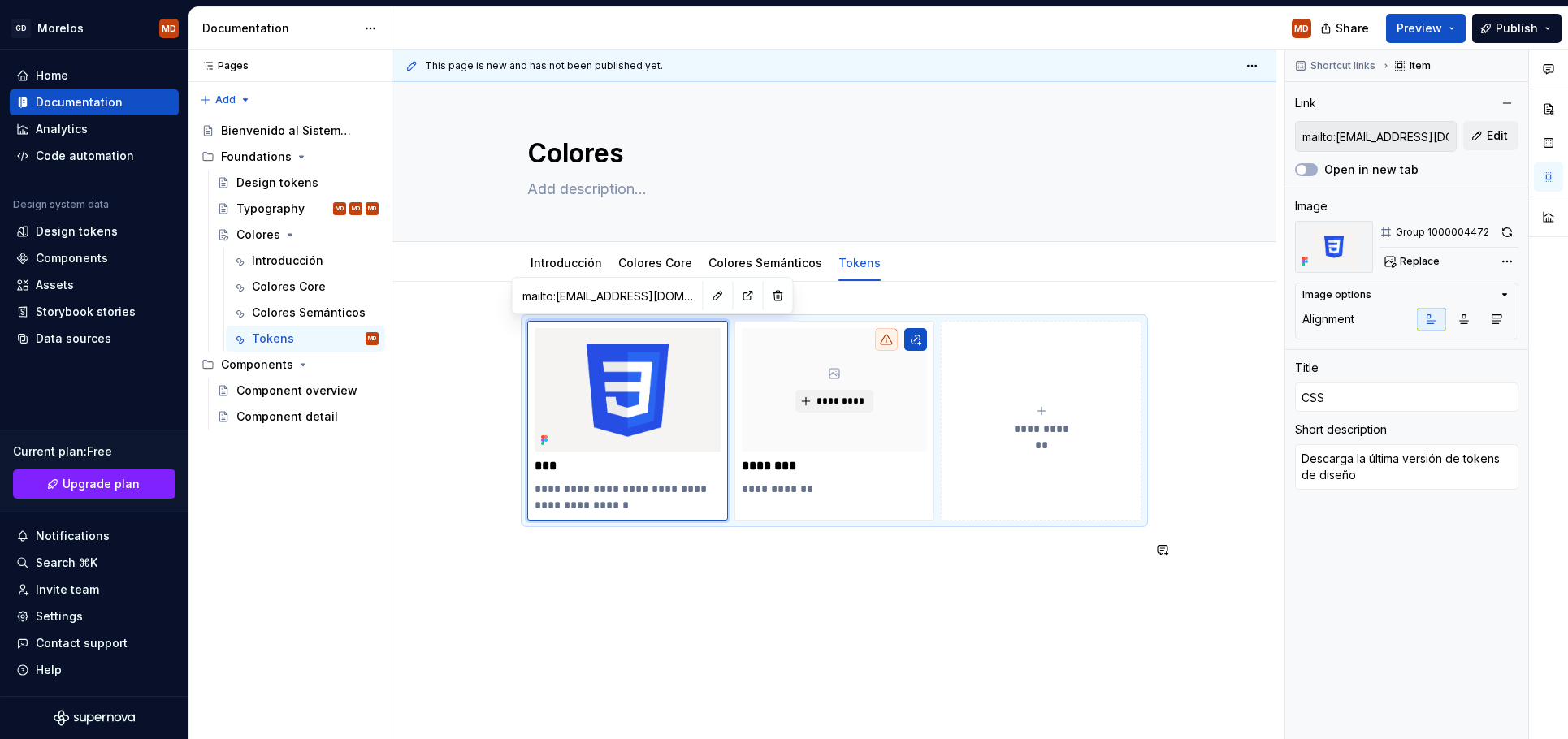
click at [583, 624] on div "**********" at bounding box center [834, 541] width 884 height 519
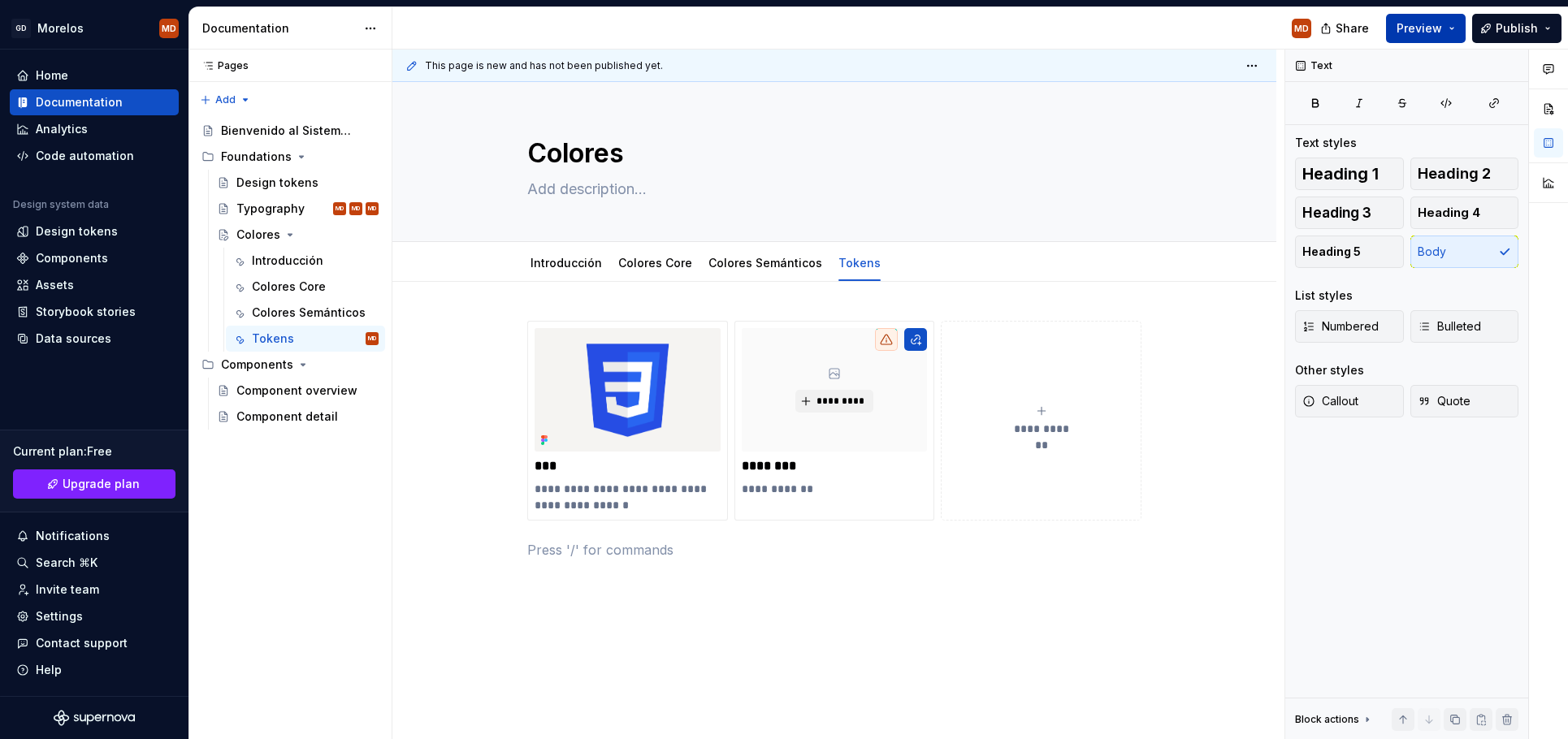
click at [1456, 27] on button "Preview" at bounding box center [1426, 28] width 80 height 29
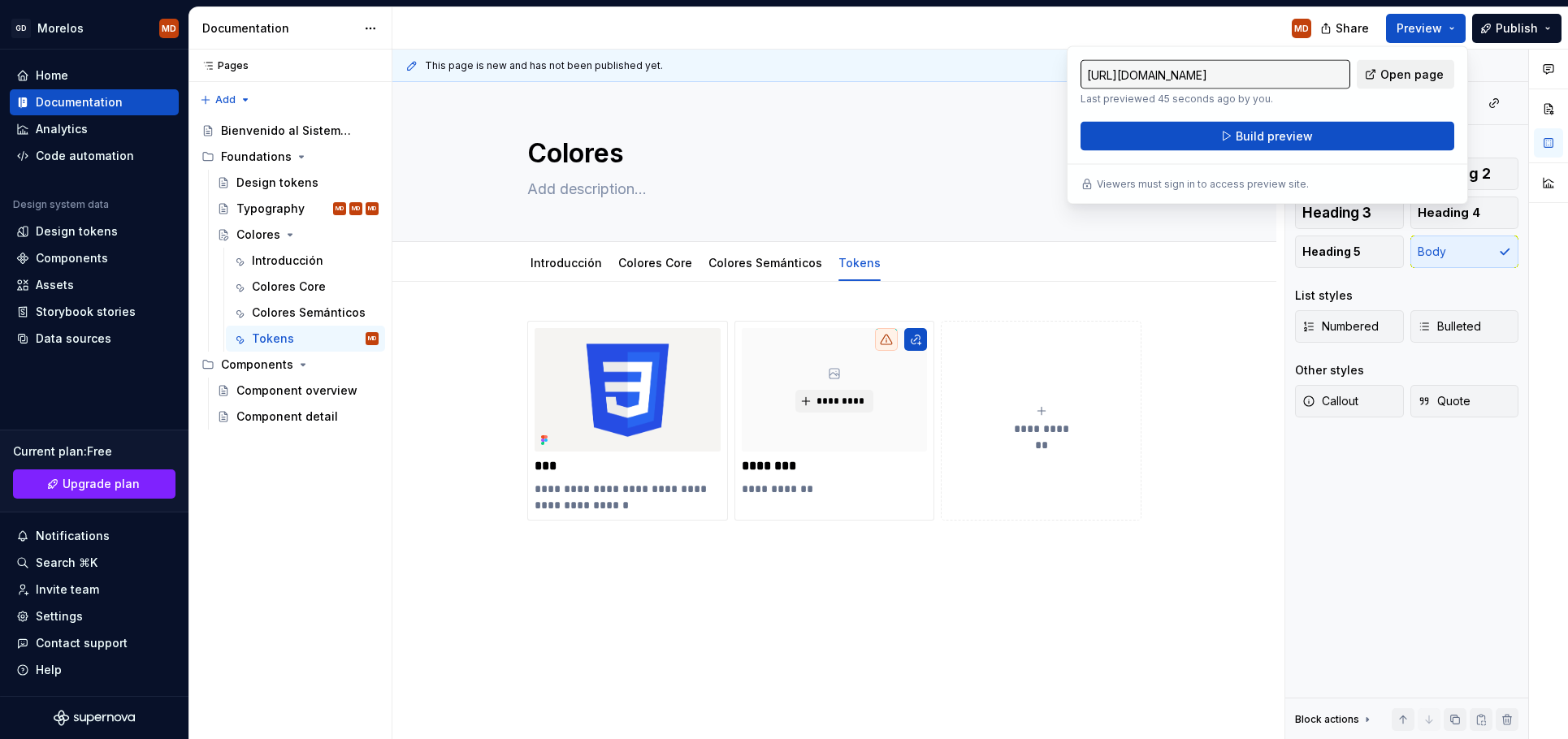
click at [1398, 68] on span "Open page" at bounding box center [1413, 75] width 64 height 16
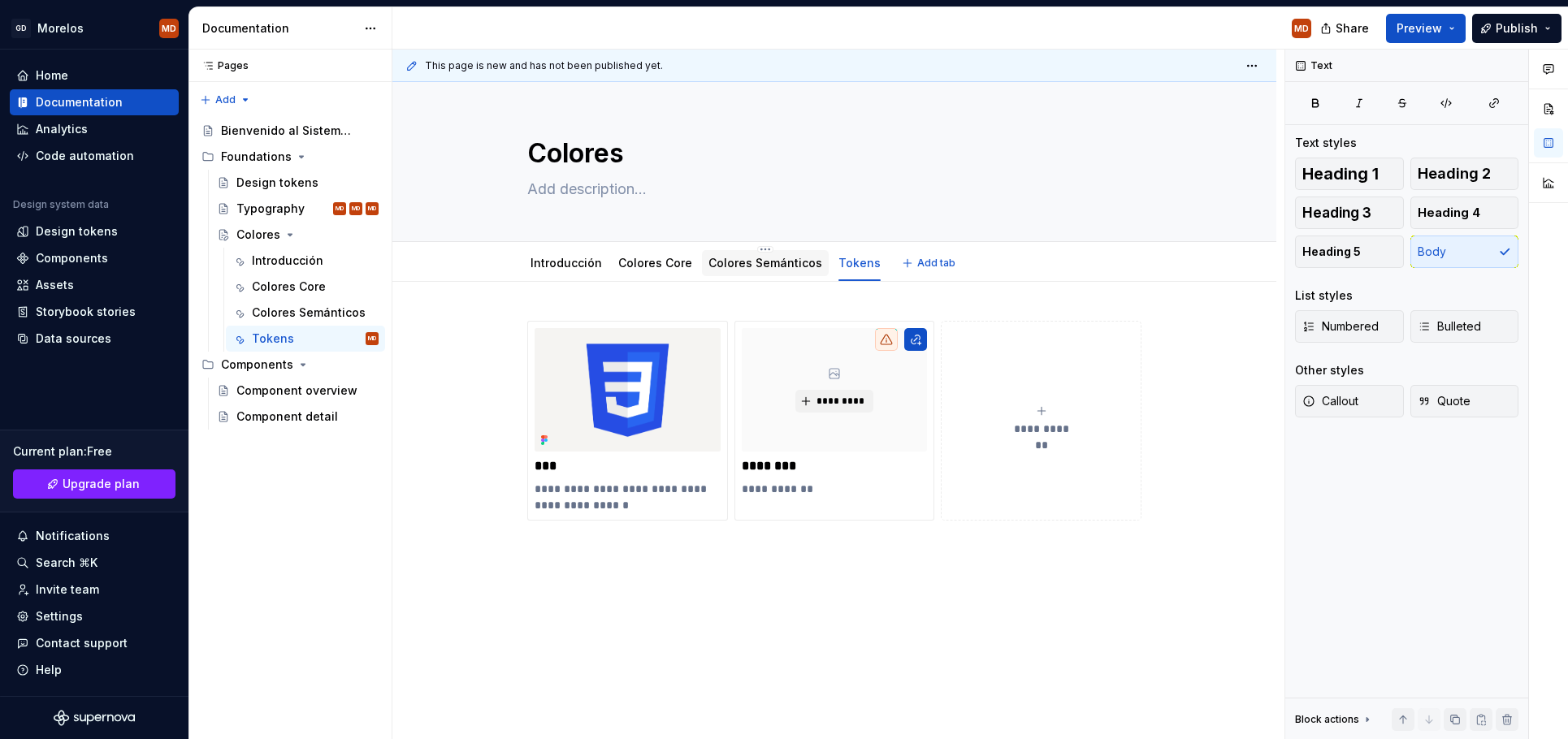
click at [742, 266] on link "Colores Semánticos" at bounding box center [765, 263] width 114 height 14
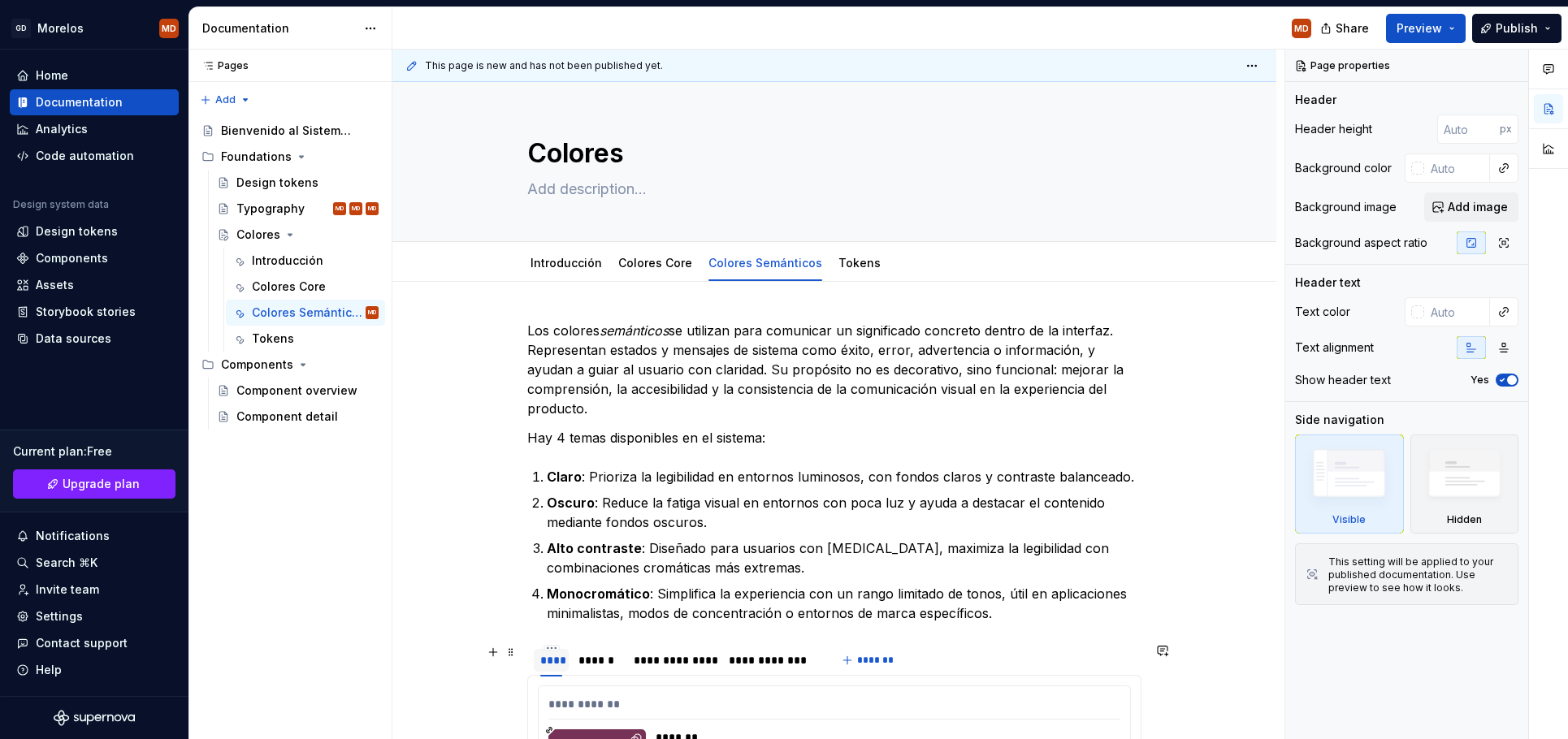
click at [562, 657] on div "****" at bounding box center [551, 660] width 22 height 16
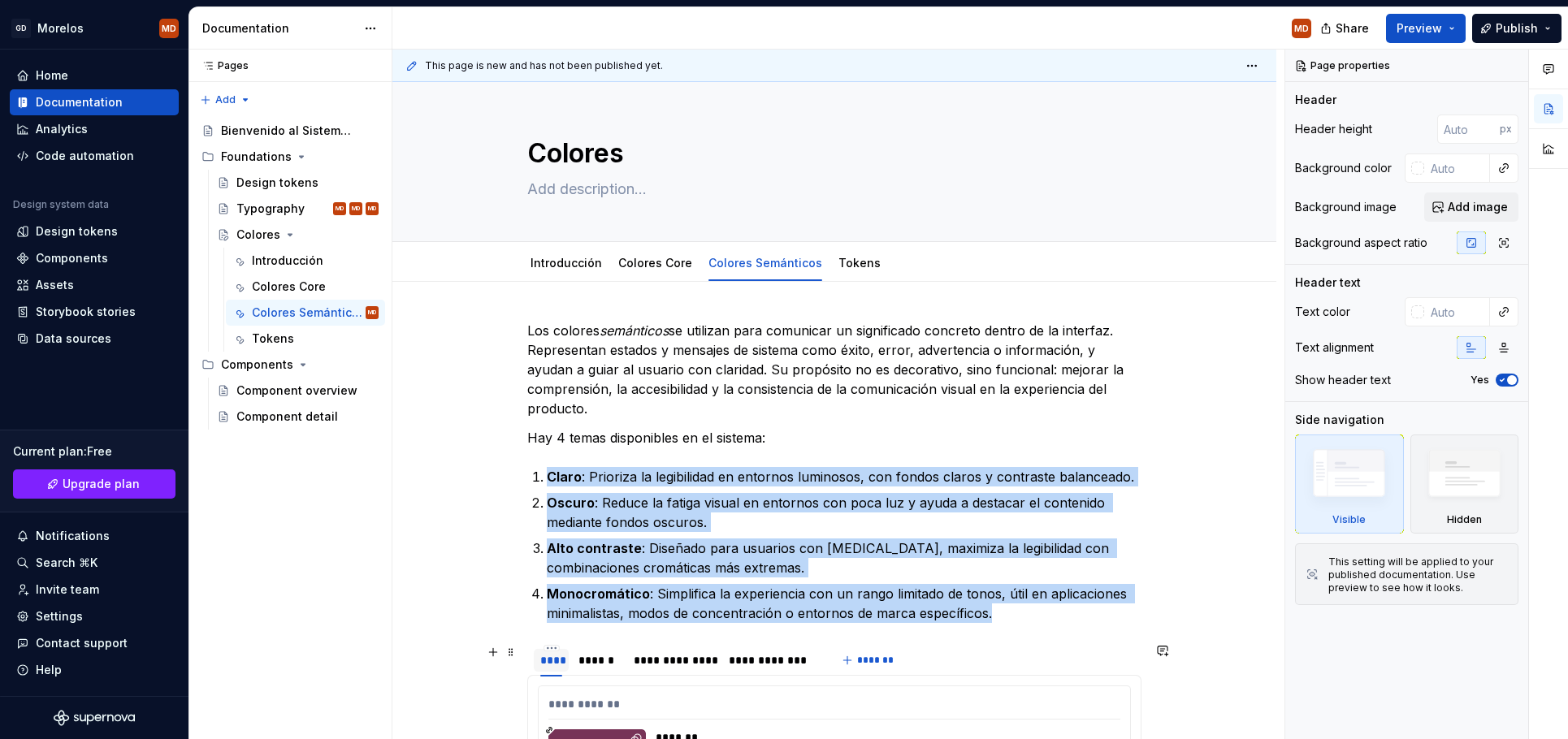
click at [562, 657] on div "****" at bounding box center [551, 660] width 22 height 16
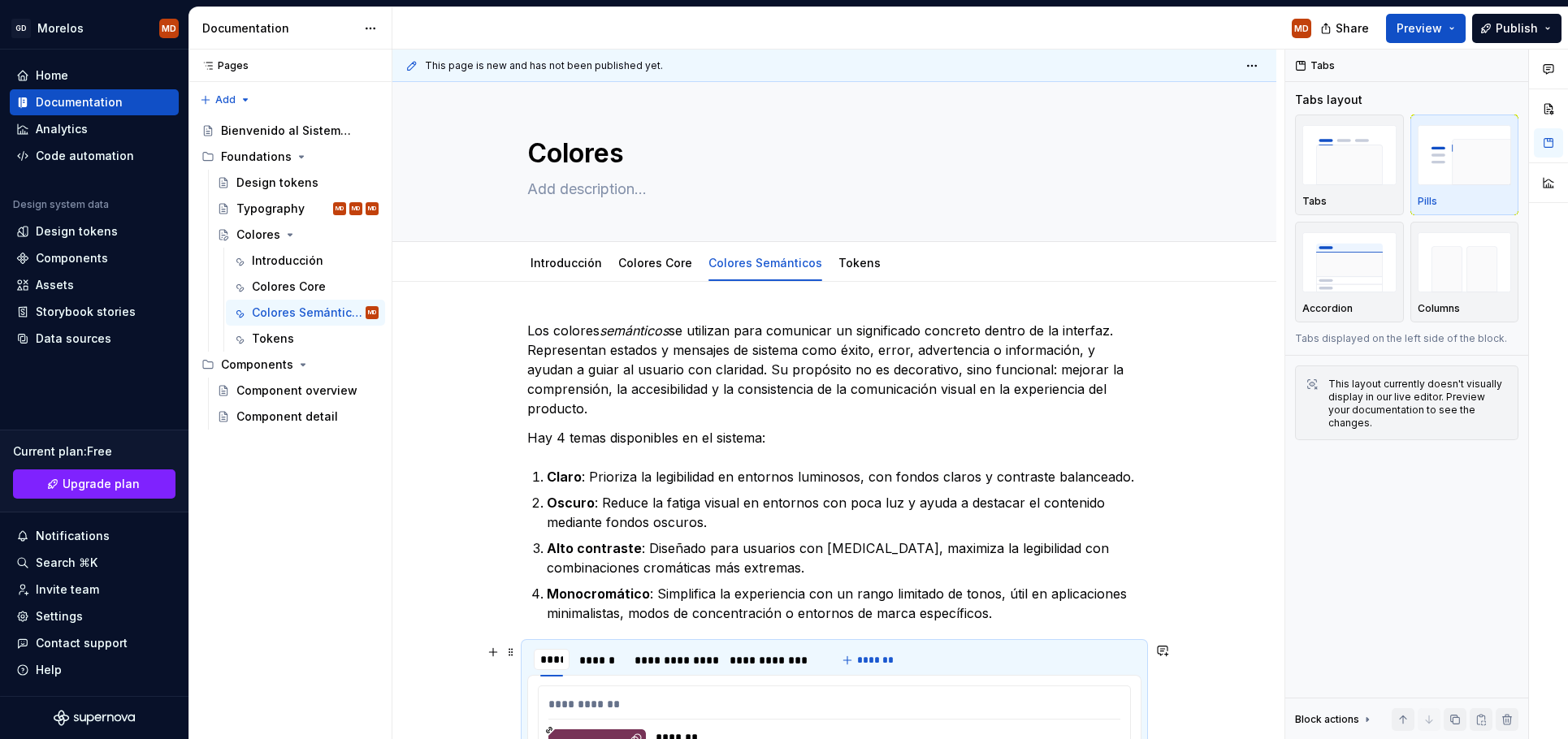
scroll to position [16, 0]
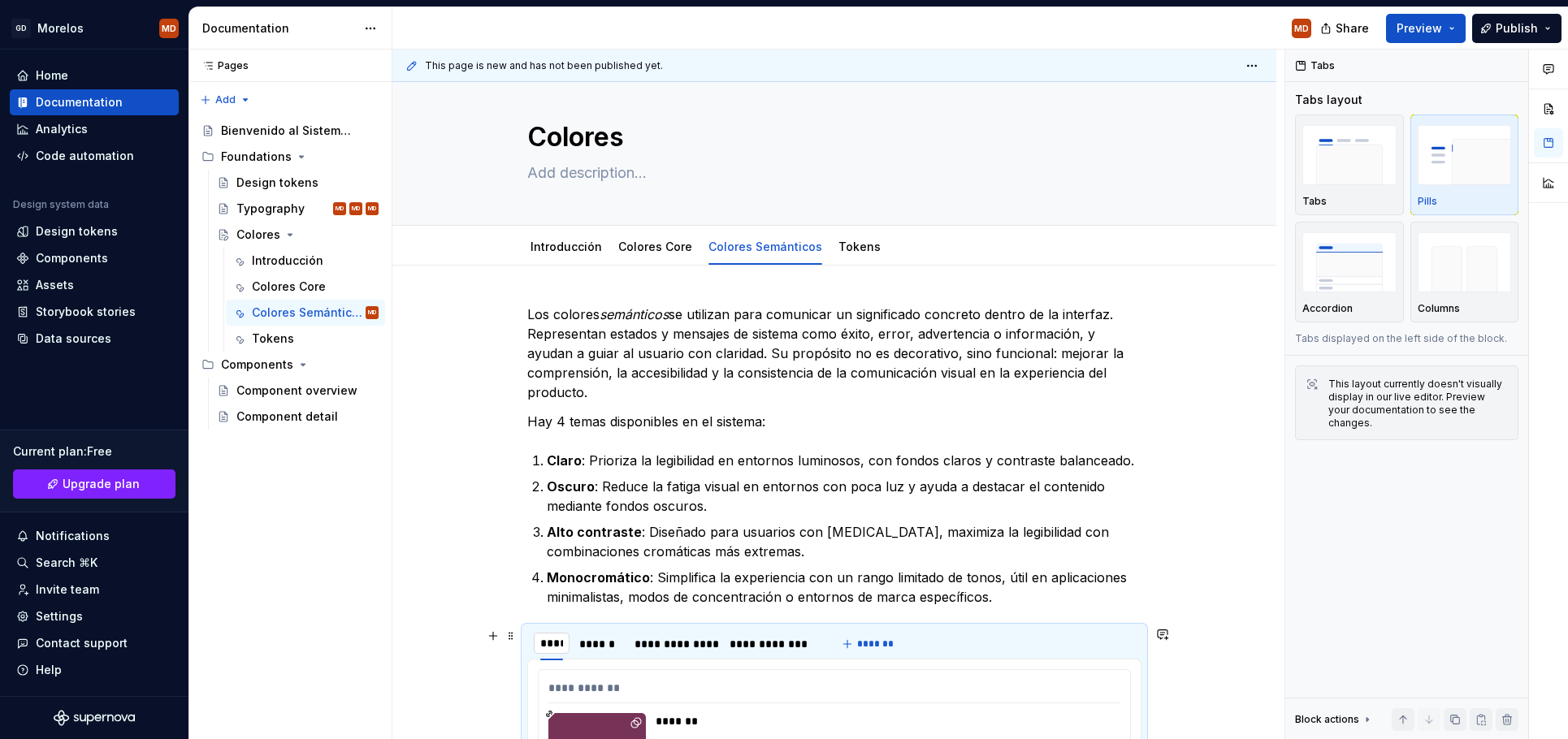
click at [568, 651] on input "****" at bounding box center [552, 642] width 36 height 29
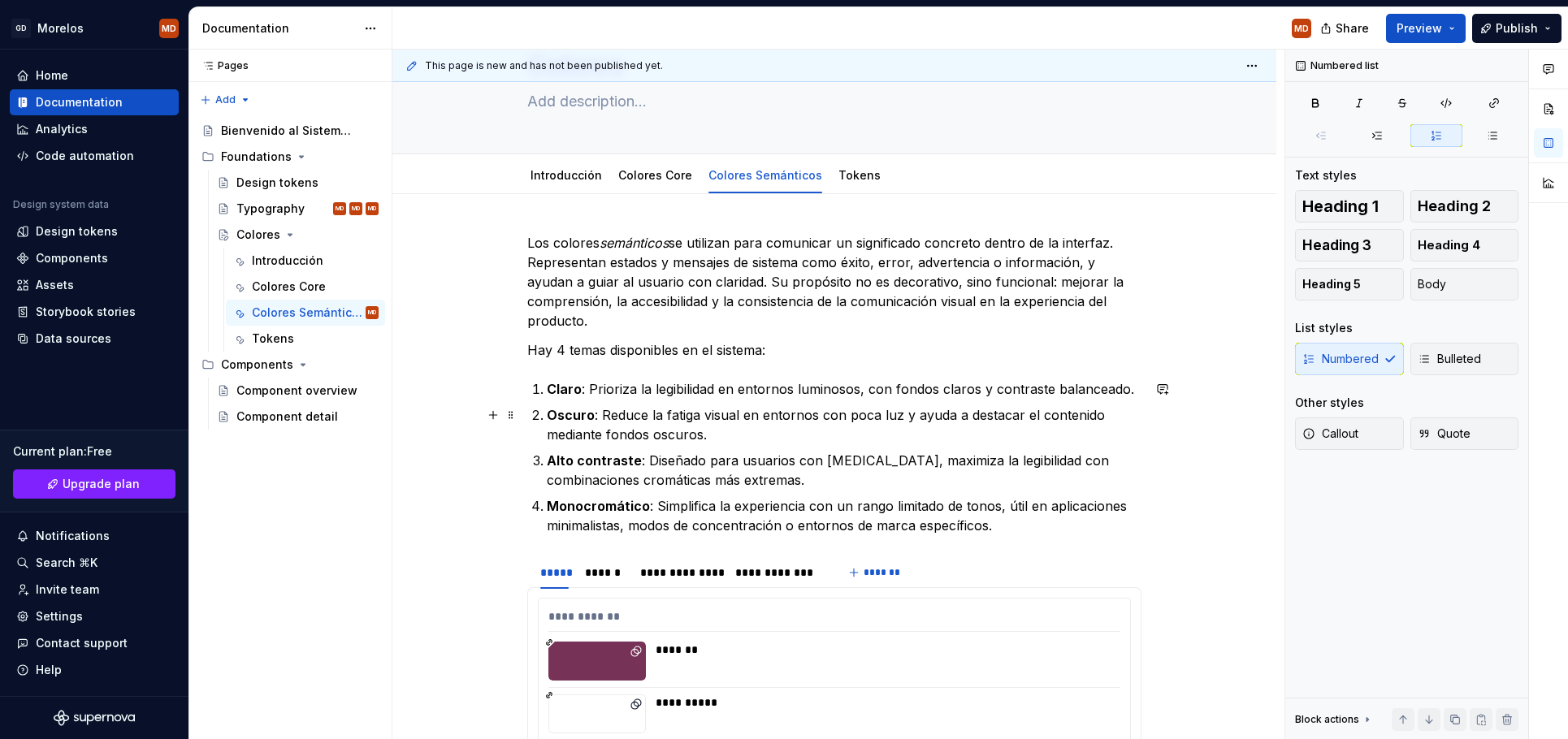
scroll to position [24, 0]
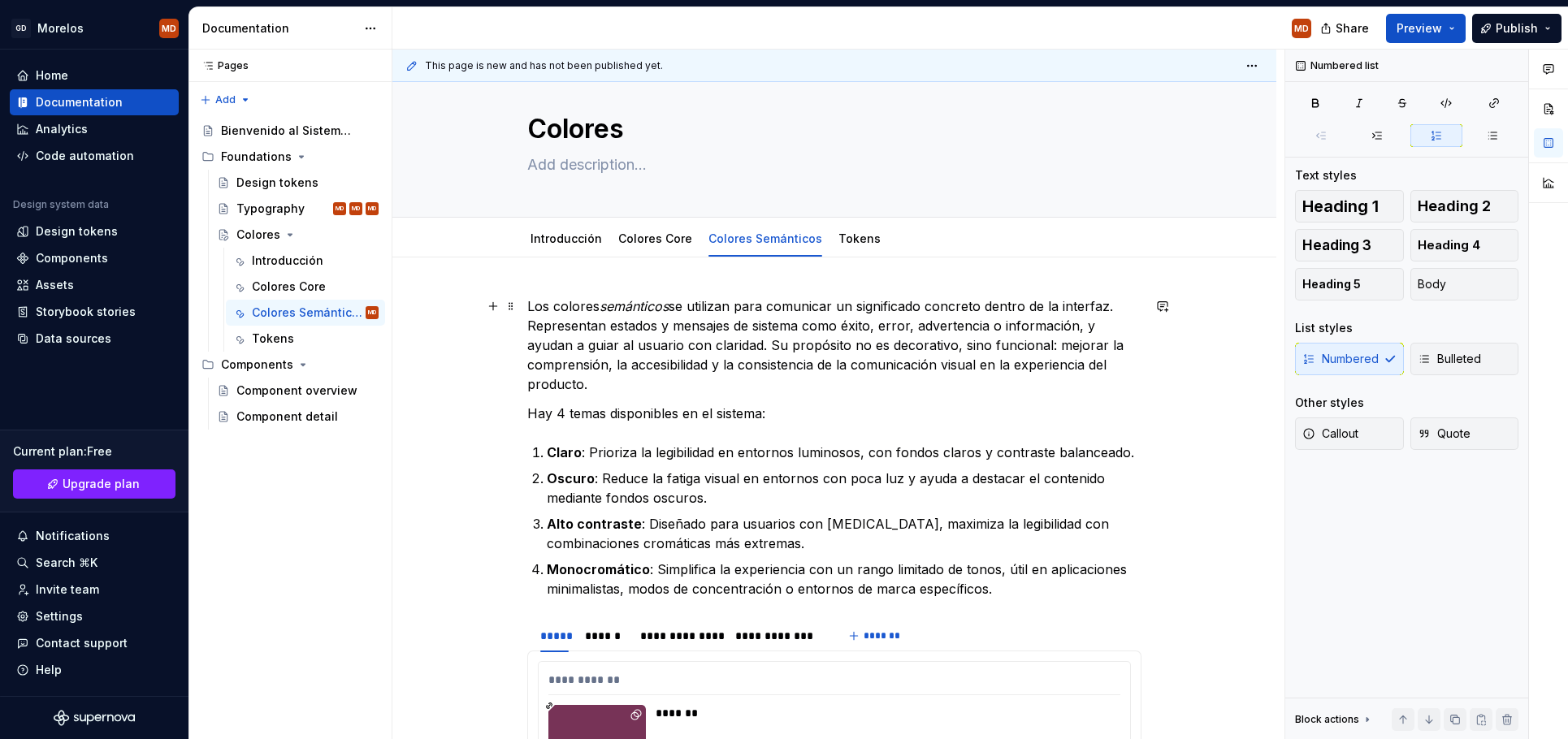
click at [769, 370] on p "Los colores semánticos se utilizan para comunicar un significado concreto dentr…" at bounding box center [834, 346] width 615 height 98
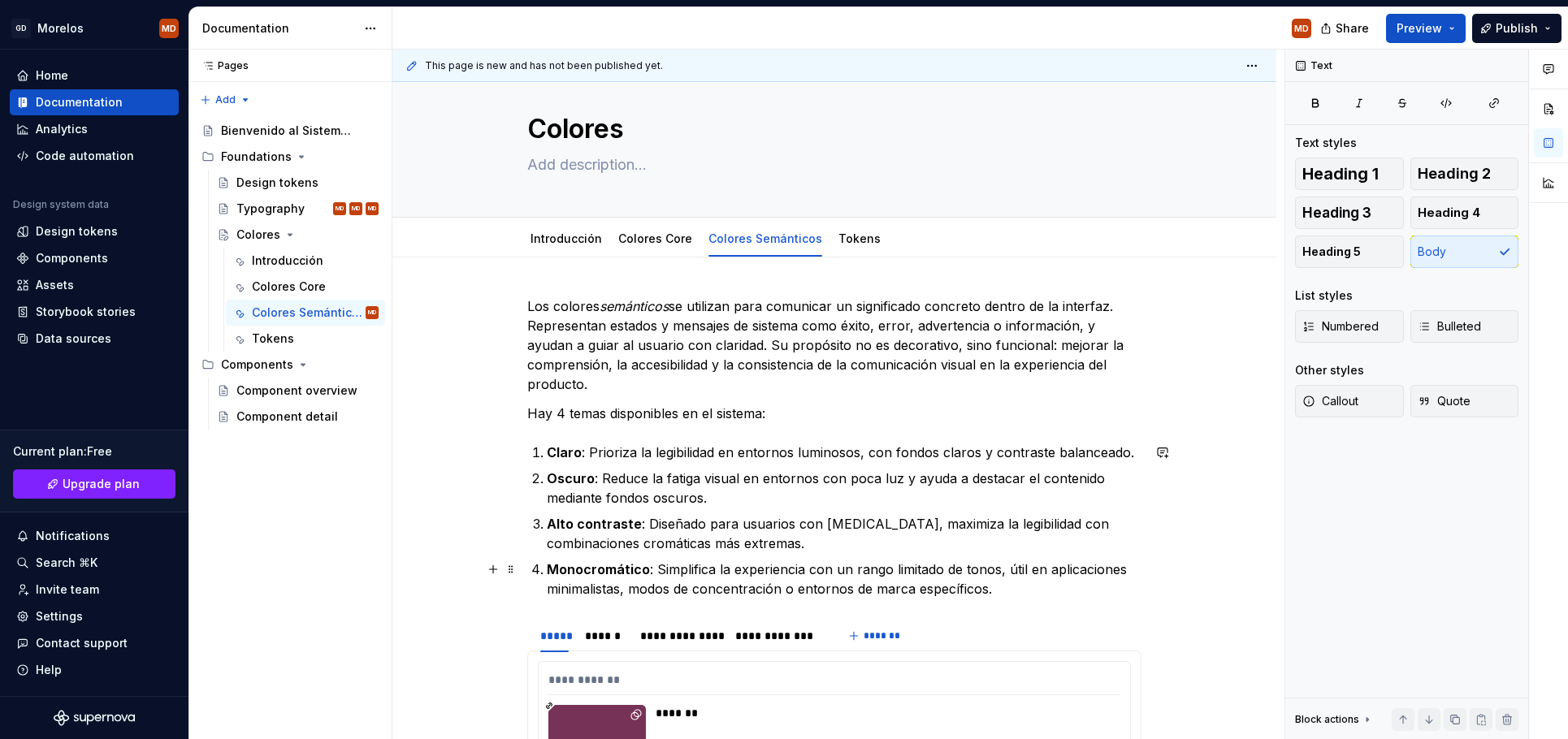
click at [1034, 586] on p "Monocromático : Simplifica la experiencia con un rango limitado de tonos, útil …" at bounding box center [844, 579] width 595 height 39
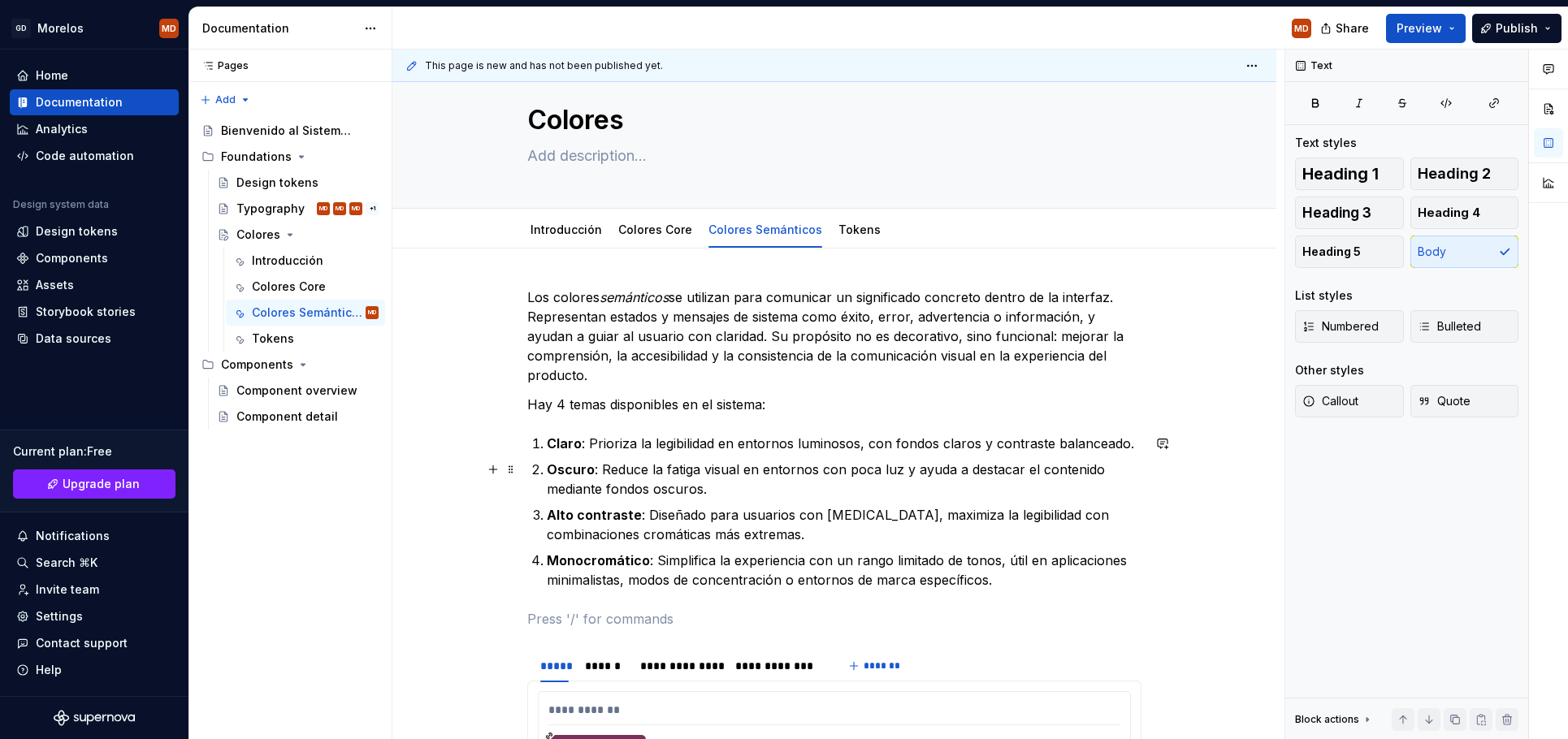
scroll to position [46, 0]
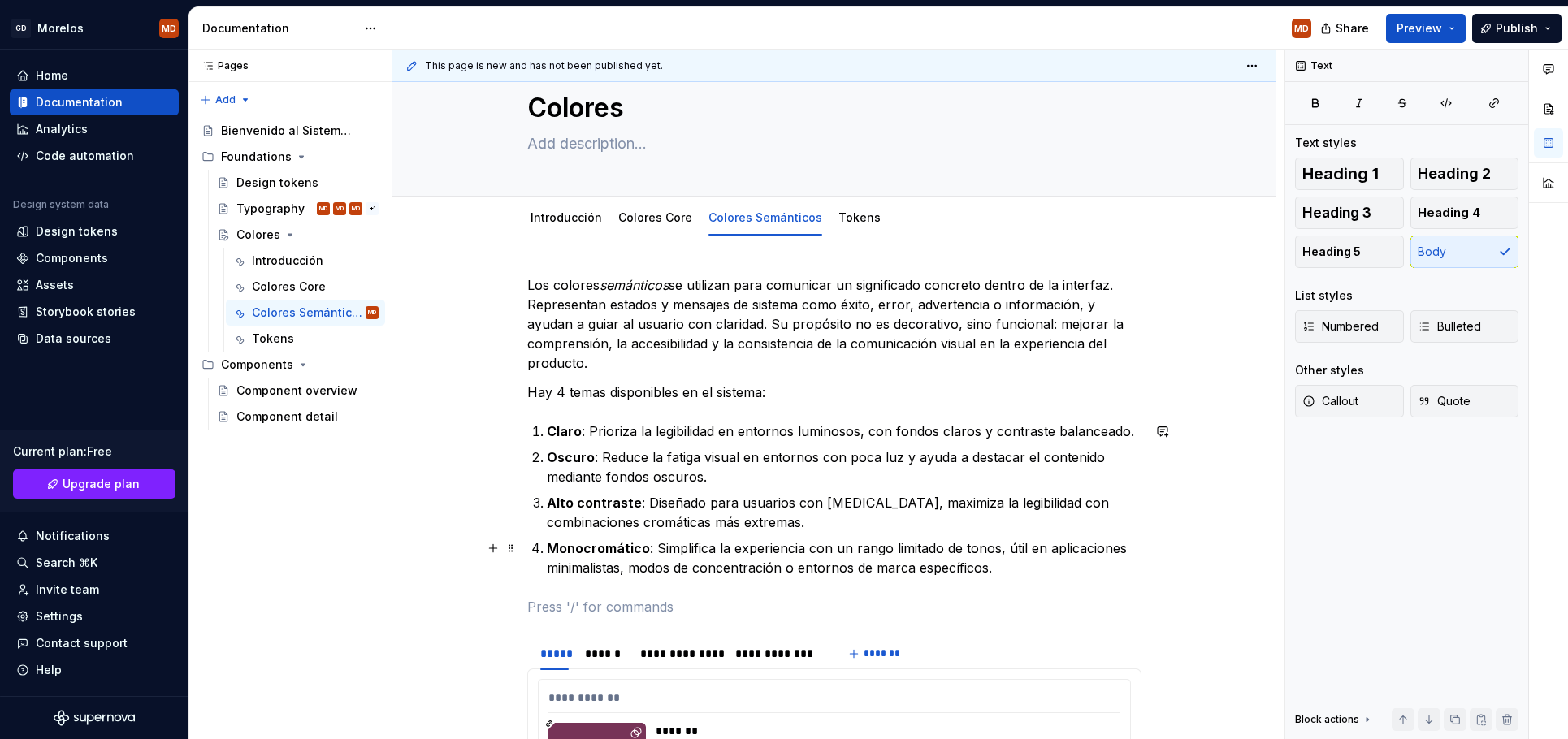
click at [1050, 570] on p "Monocromático : Simplifica la experiencia con un rango limitado de tonos, útil …" at bounding box center [844, 558] width 595 height 39
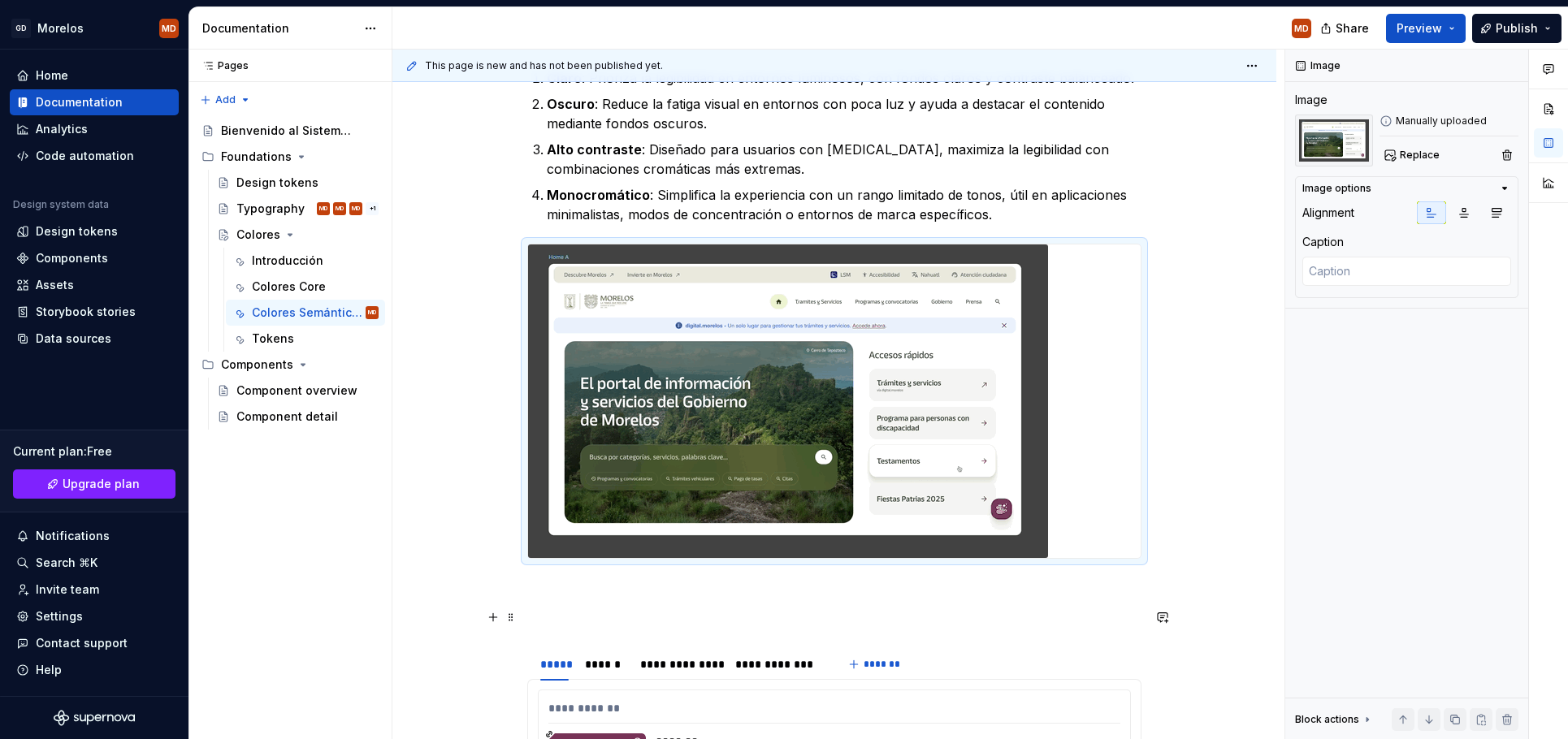
scroll to position [473, 0]
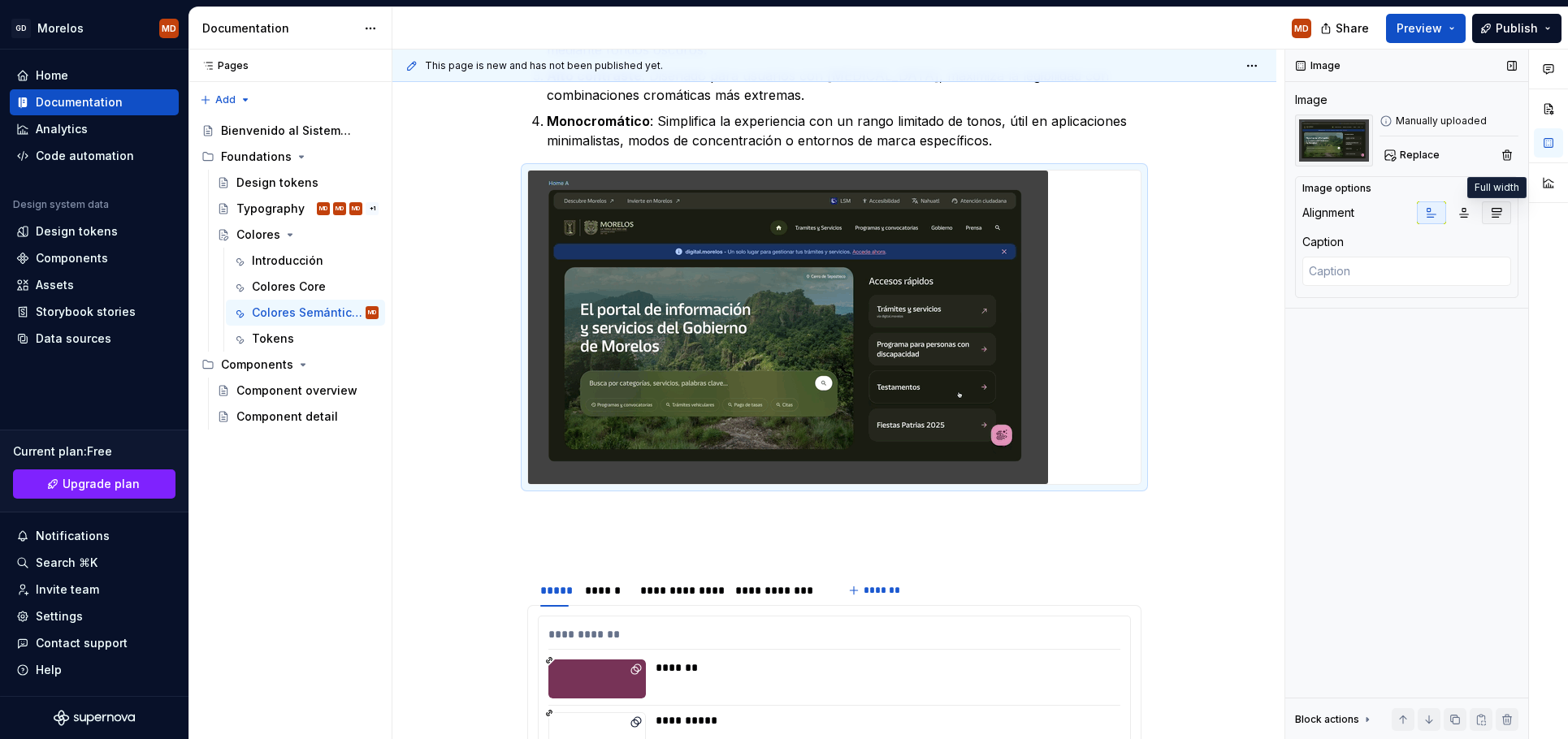
click at [1496, 213] on icon "button" at bounding box center [1496, 212] width 13 height 13
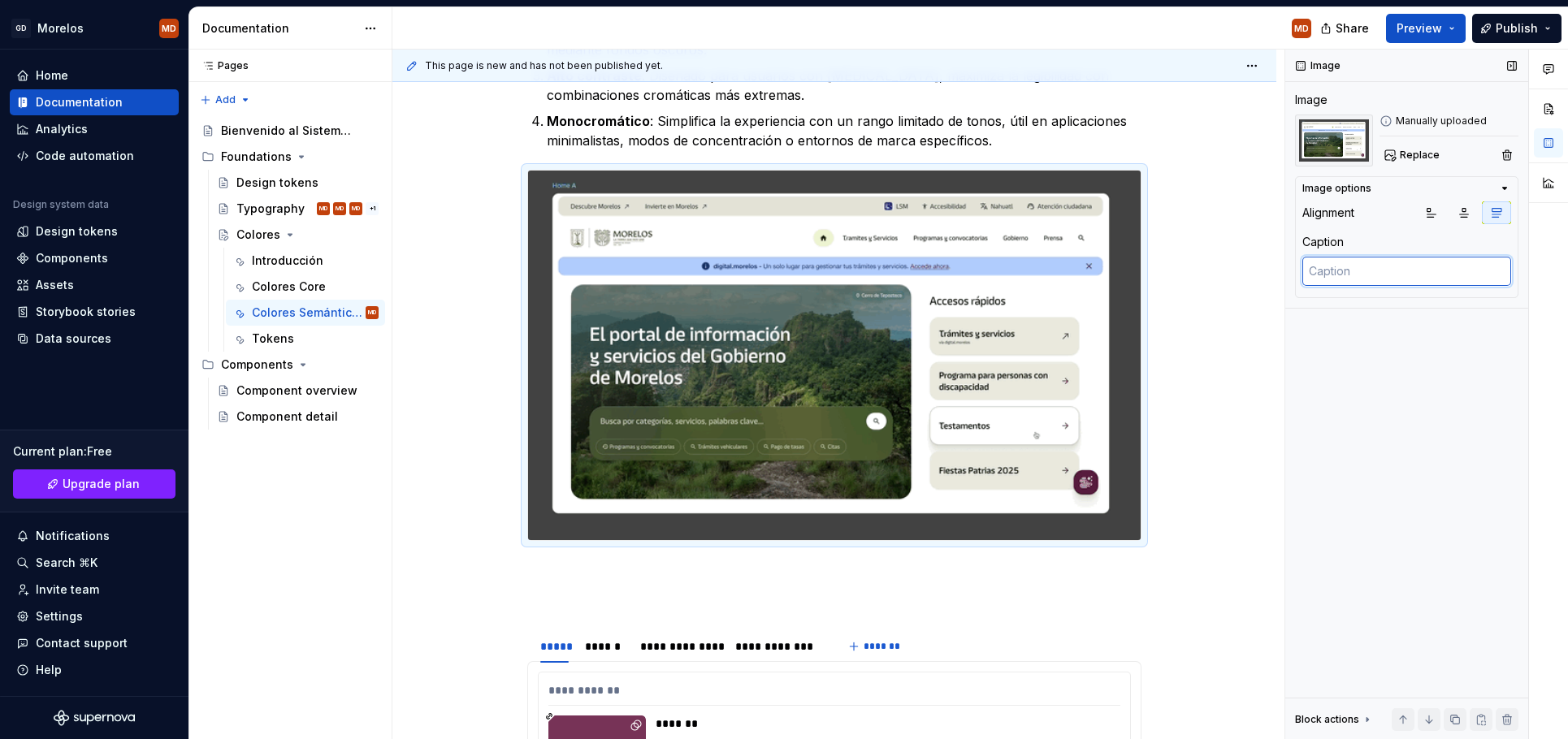
click at [1375, 271] on textarea at bounding box center [1407, 271] width 209 height 29
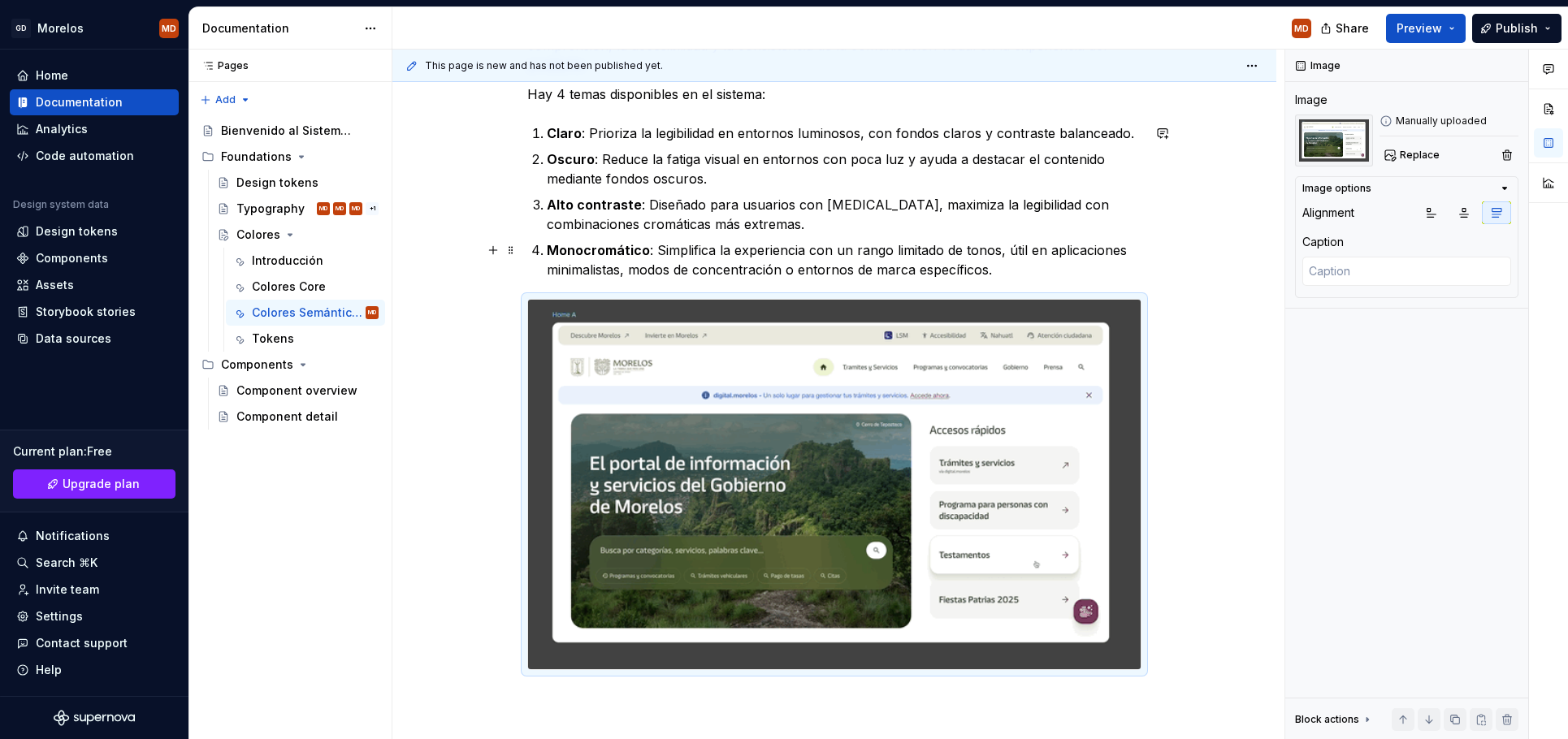
scroll to position [313, 0]
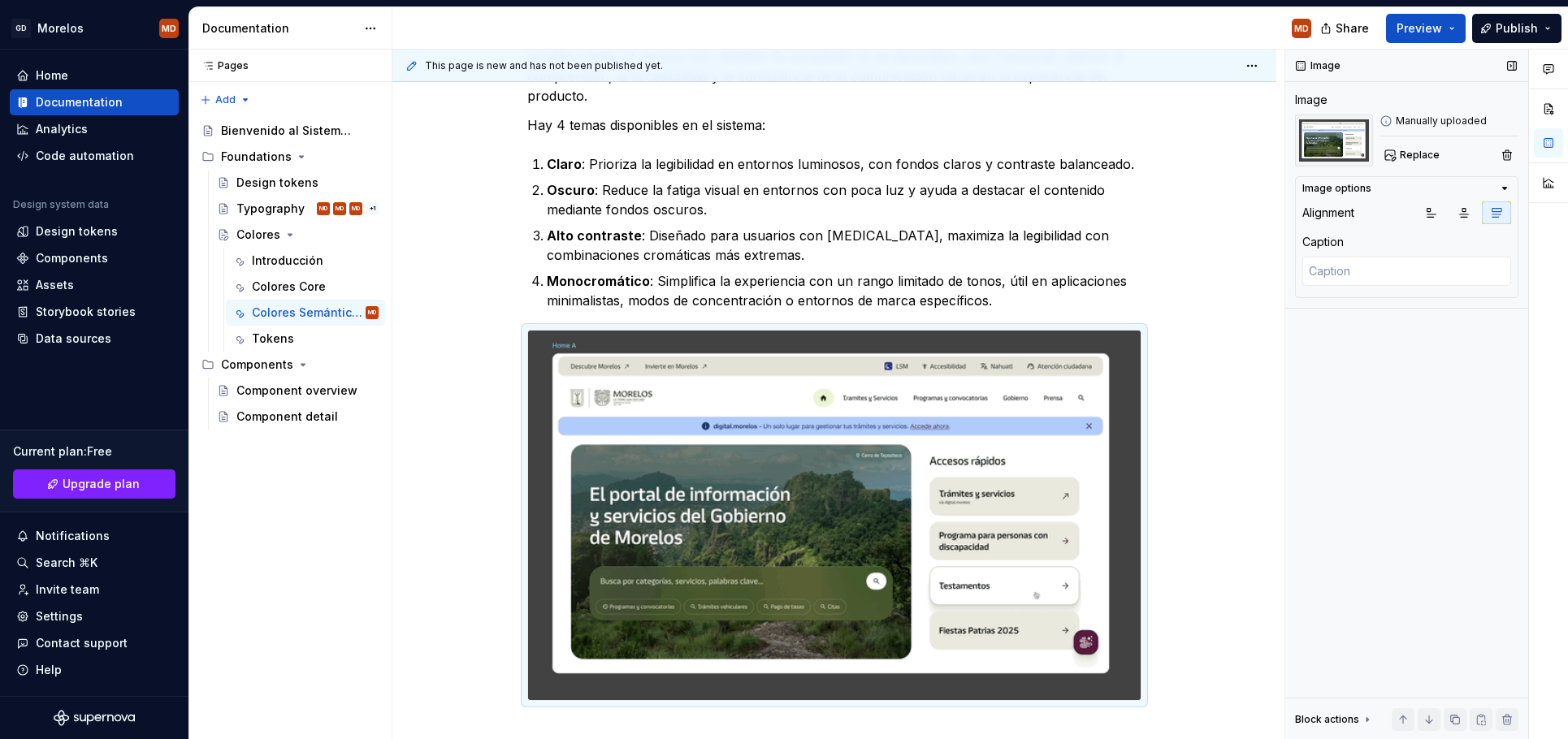
click at [1334, 402] on div "Image Image Manually uploaded Replace Image options Alignment Caption Block act…" at bounding box center [1407, 394] width 243 height 690
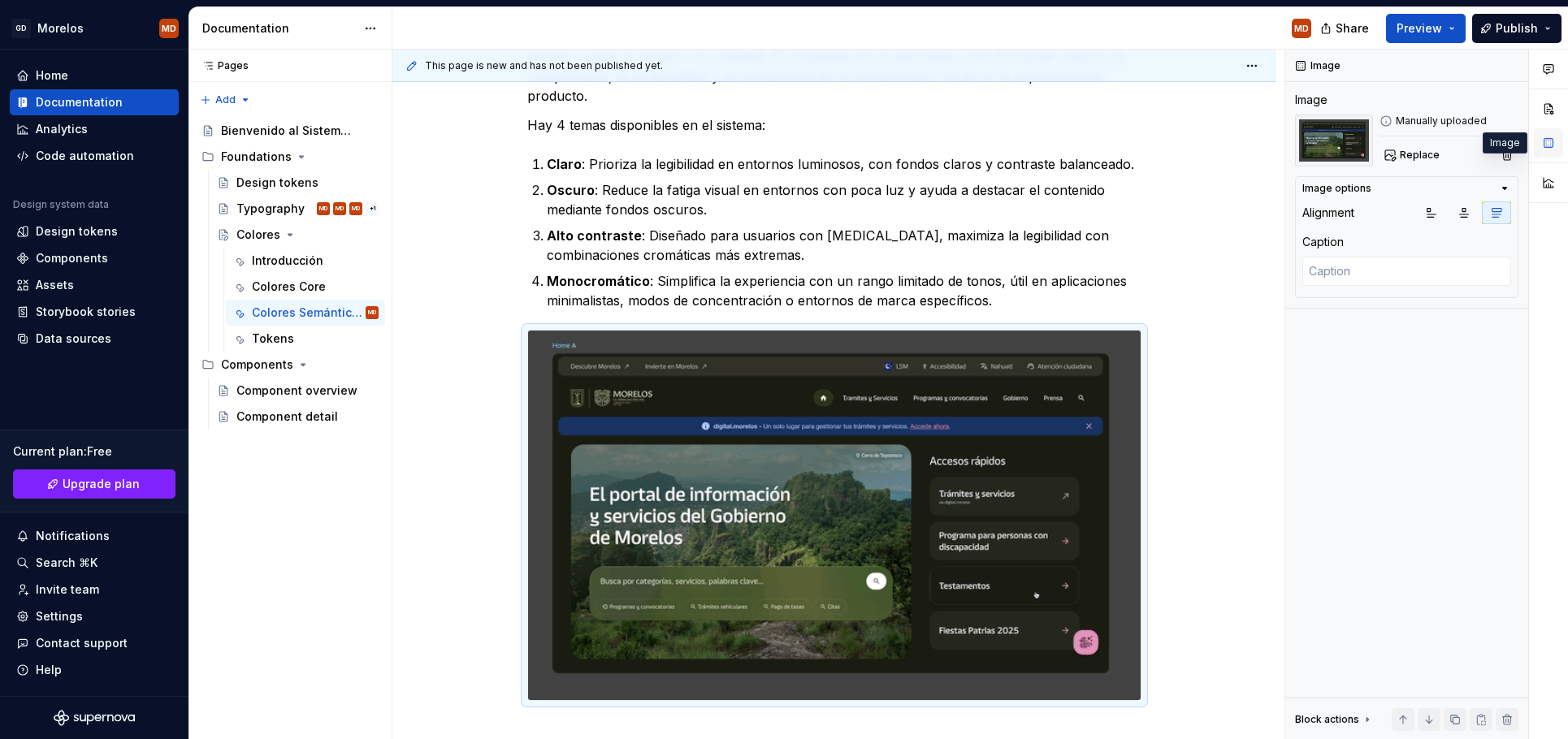
click at [1545, 150] on button "button" at bounding box center [1548, 142] width 29 height 29
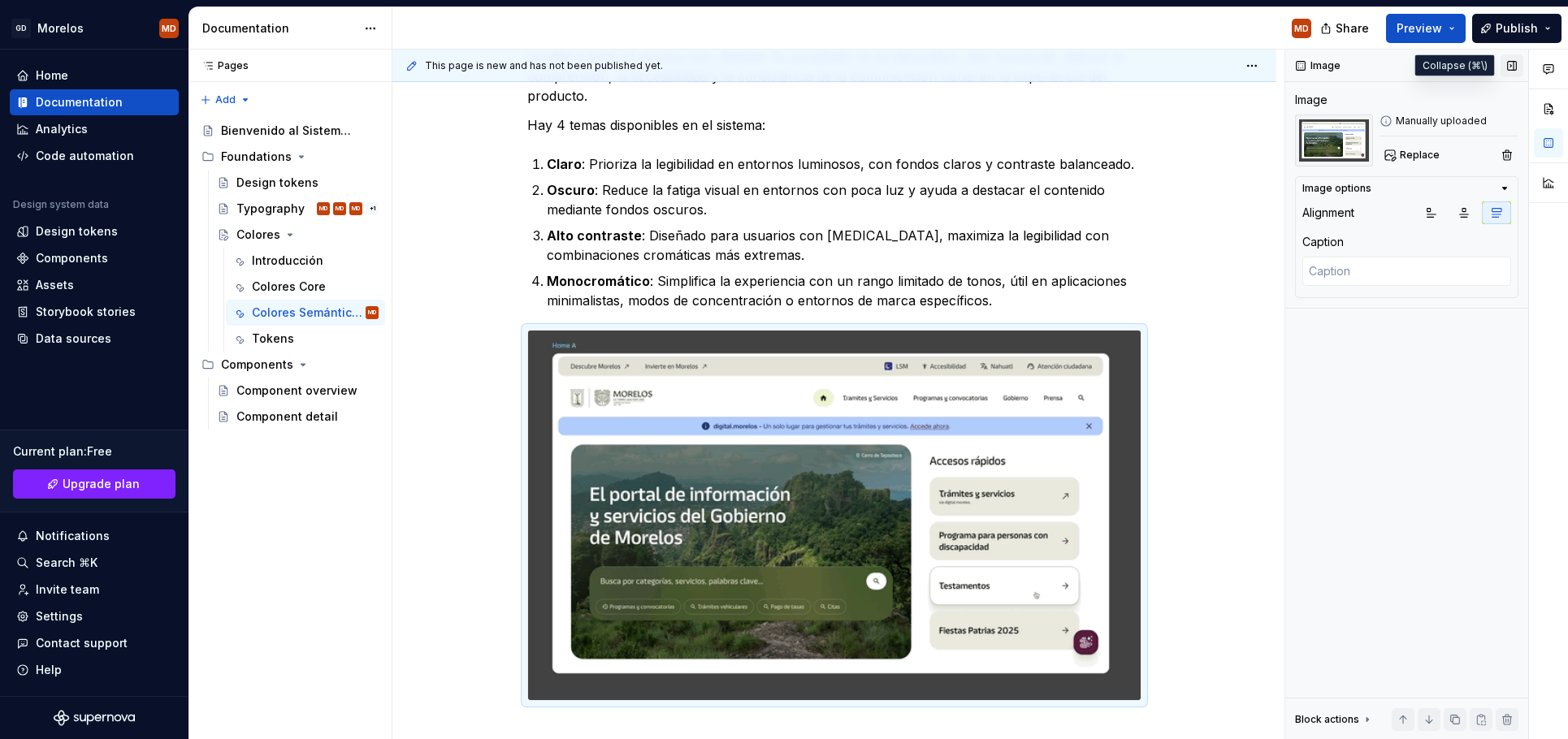
click at [1507, 61] on button "button" at bounding box center [1511, 66] width 23 height 23
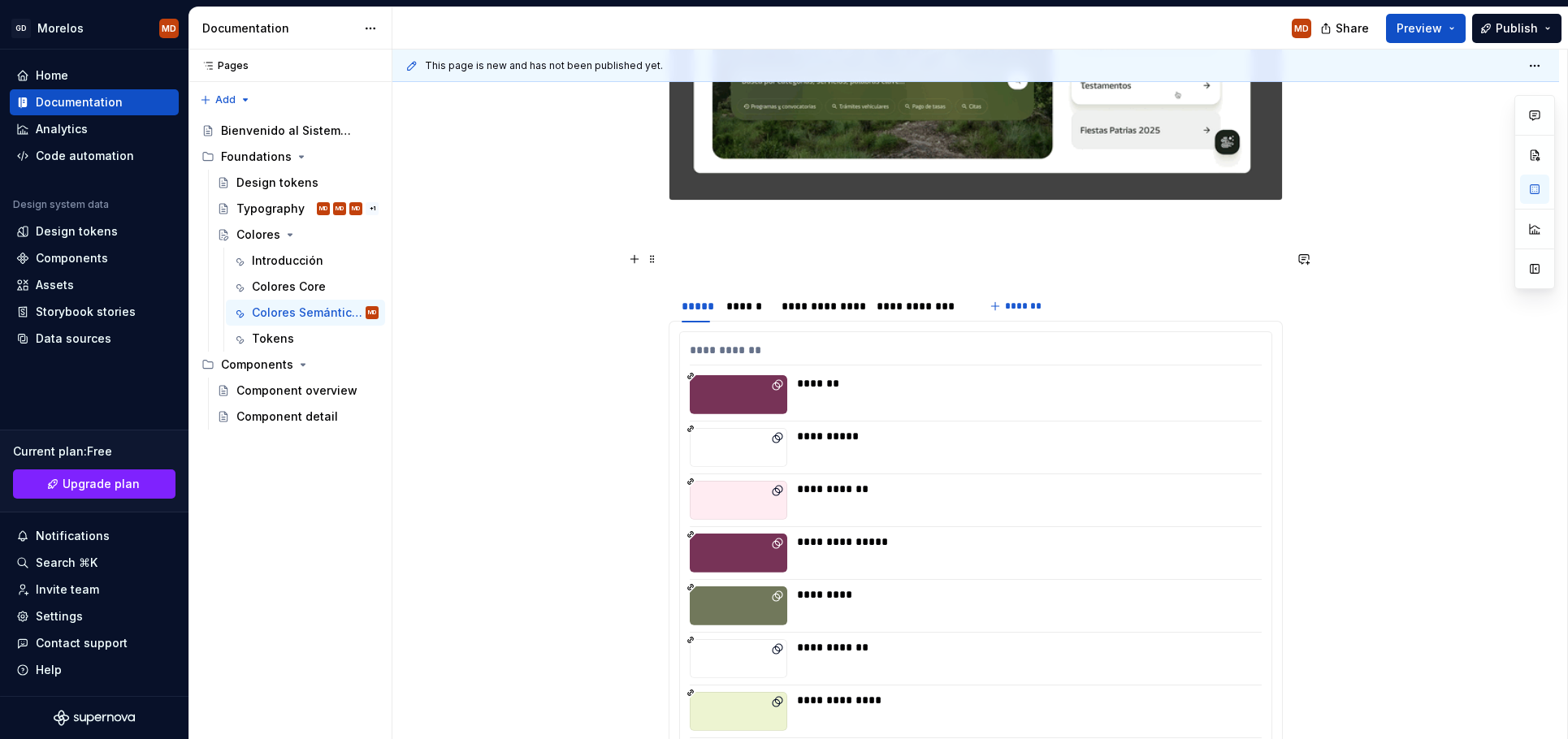
click at [1088, 259] on p at bounding box center [975, 259] width 615 height 20
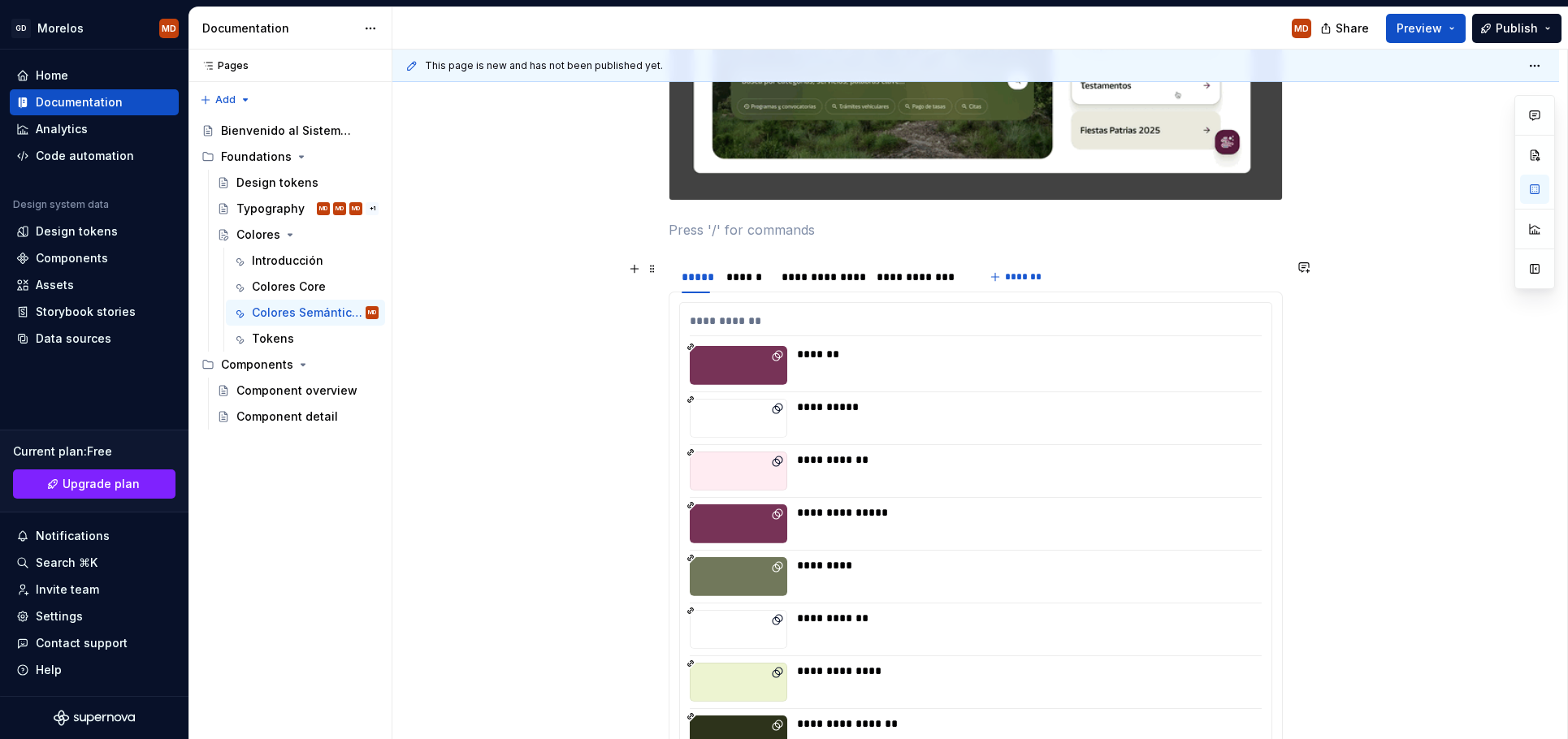
scroll to position [496, 0]
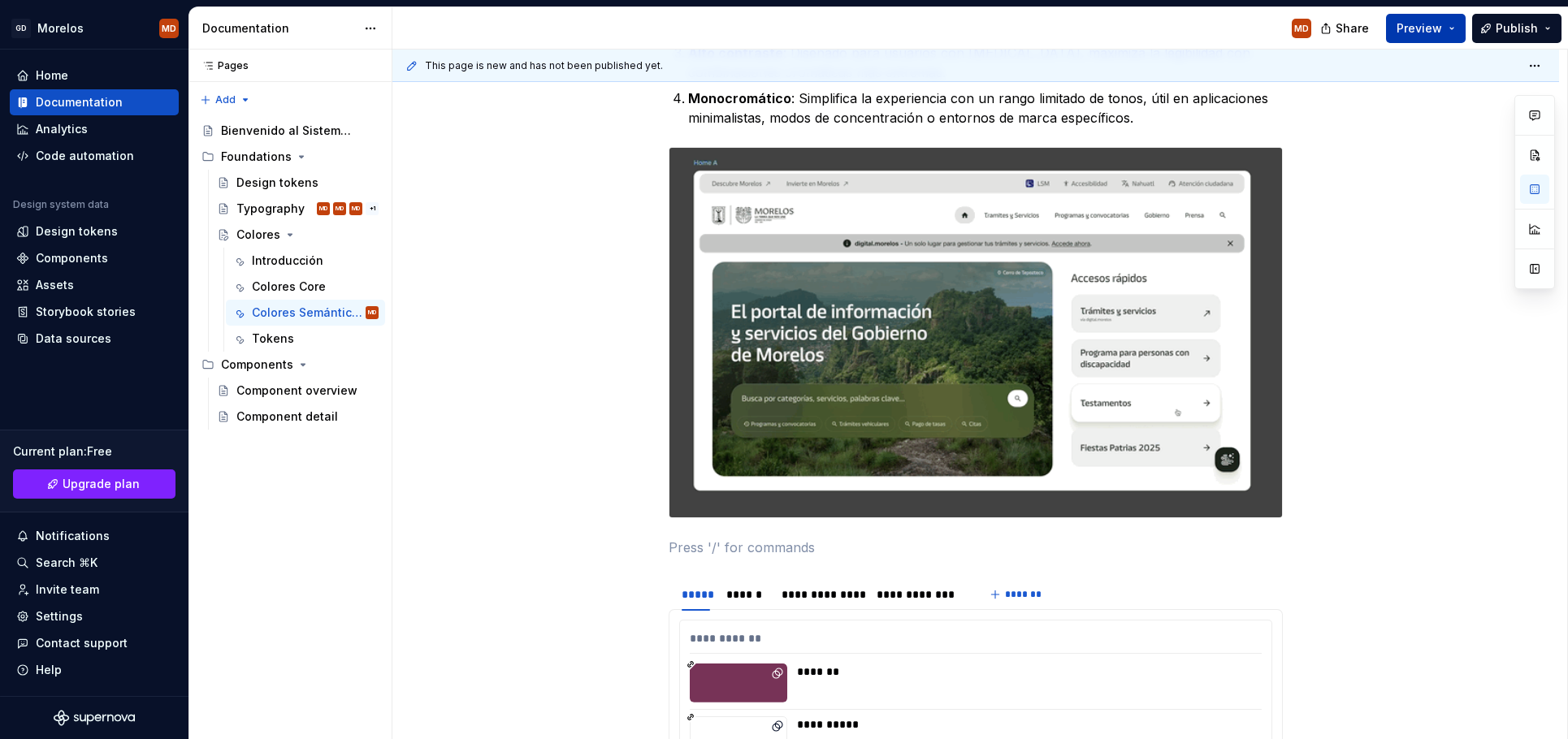
click at [1424, 22] on span "Preview" at bounding box center [1420, 28] width 46 height 16
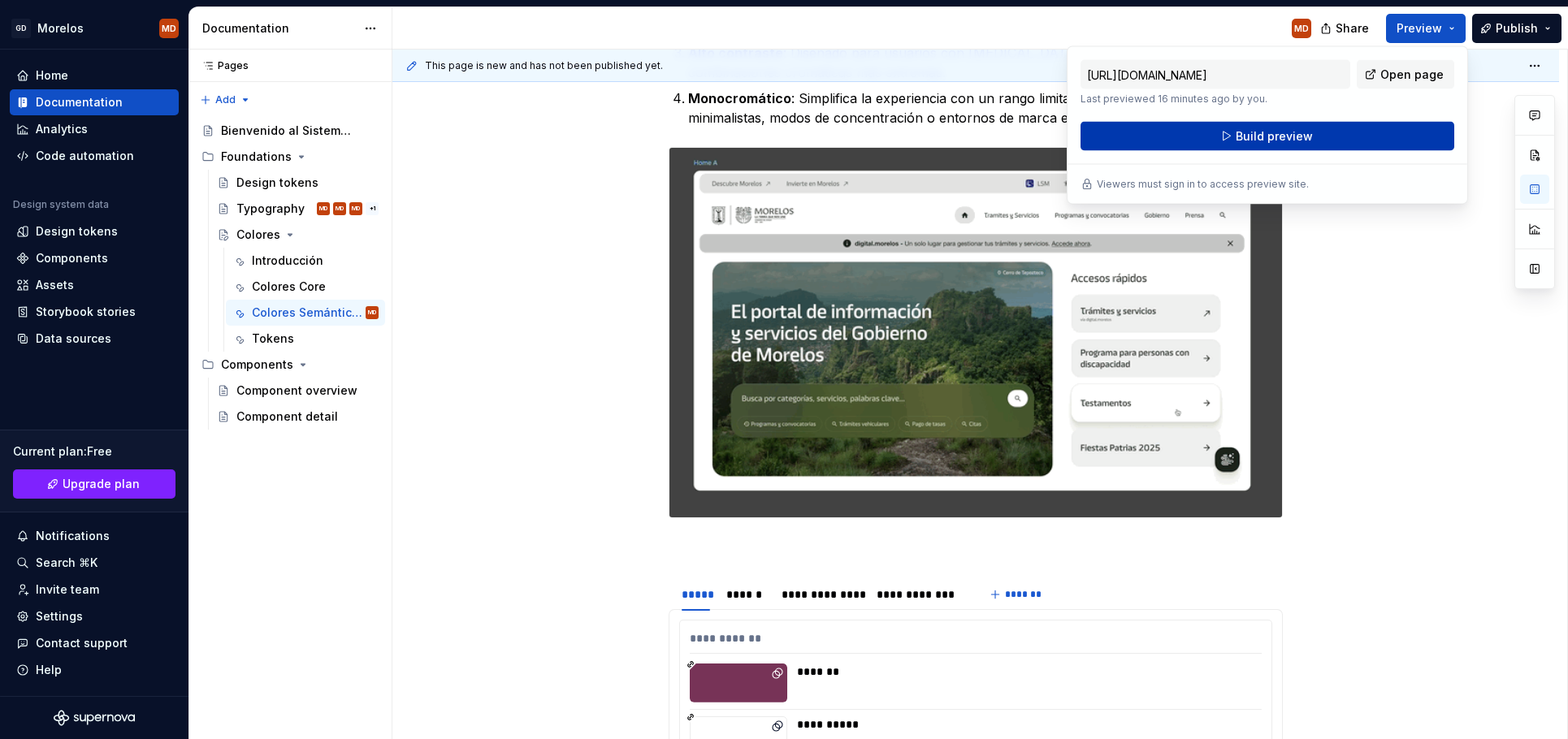
click at [1304, 136] on span "Build preview" at bounding box center [1274, 136] width 77 height 16
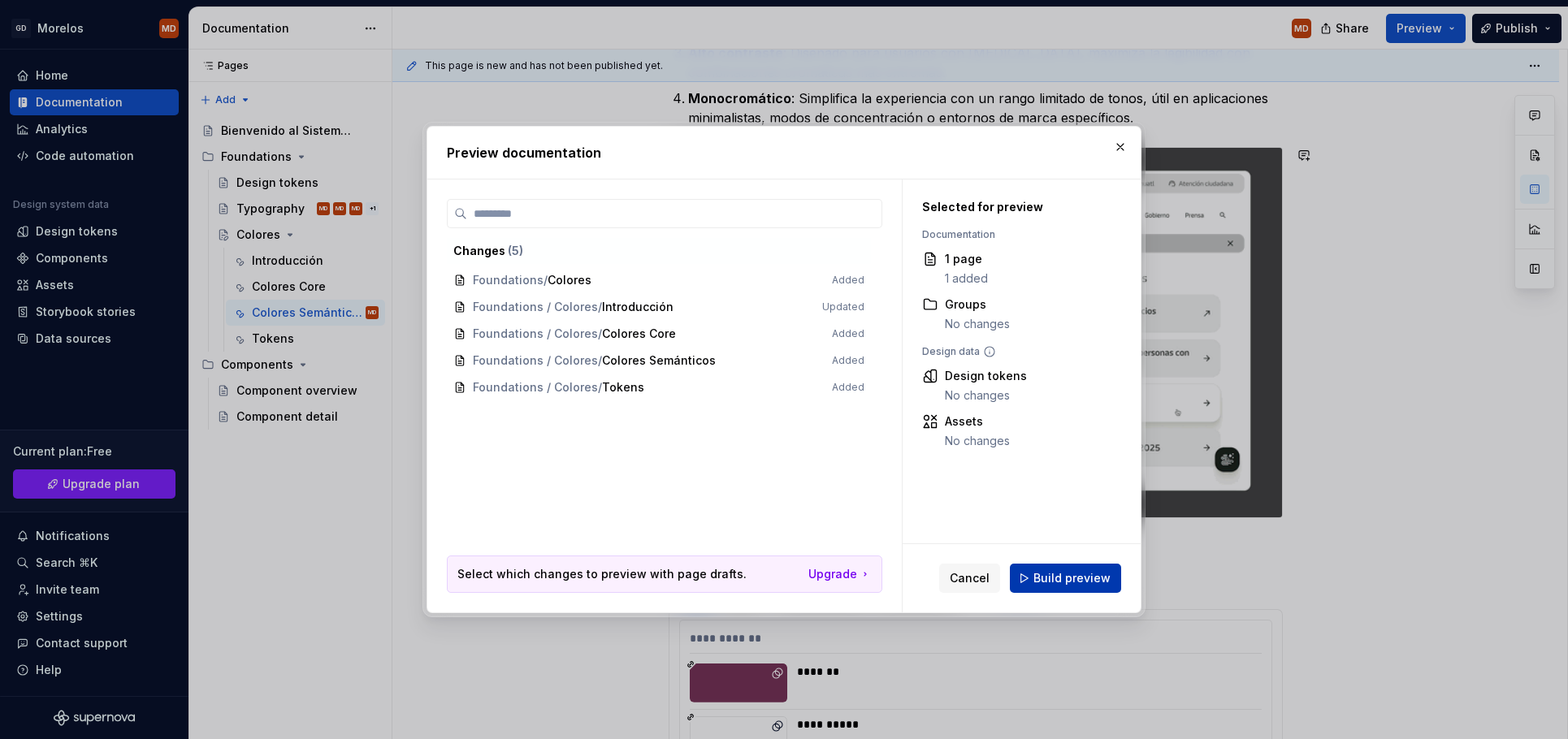
click at [1113, 580] on button "Build preview" at bounding box center [1066, 578] width 112 height 29
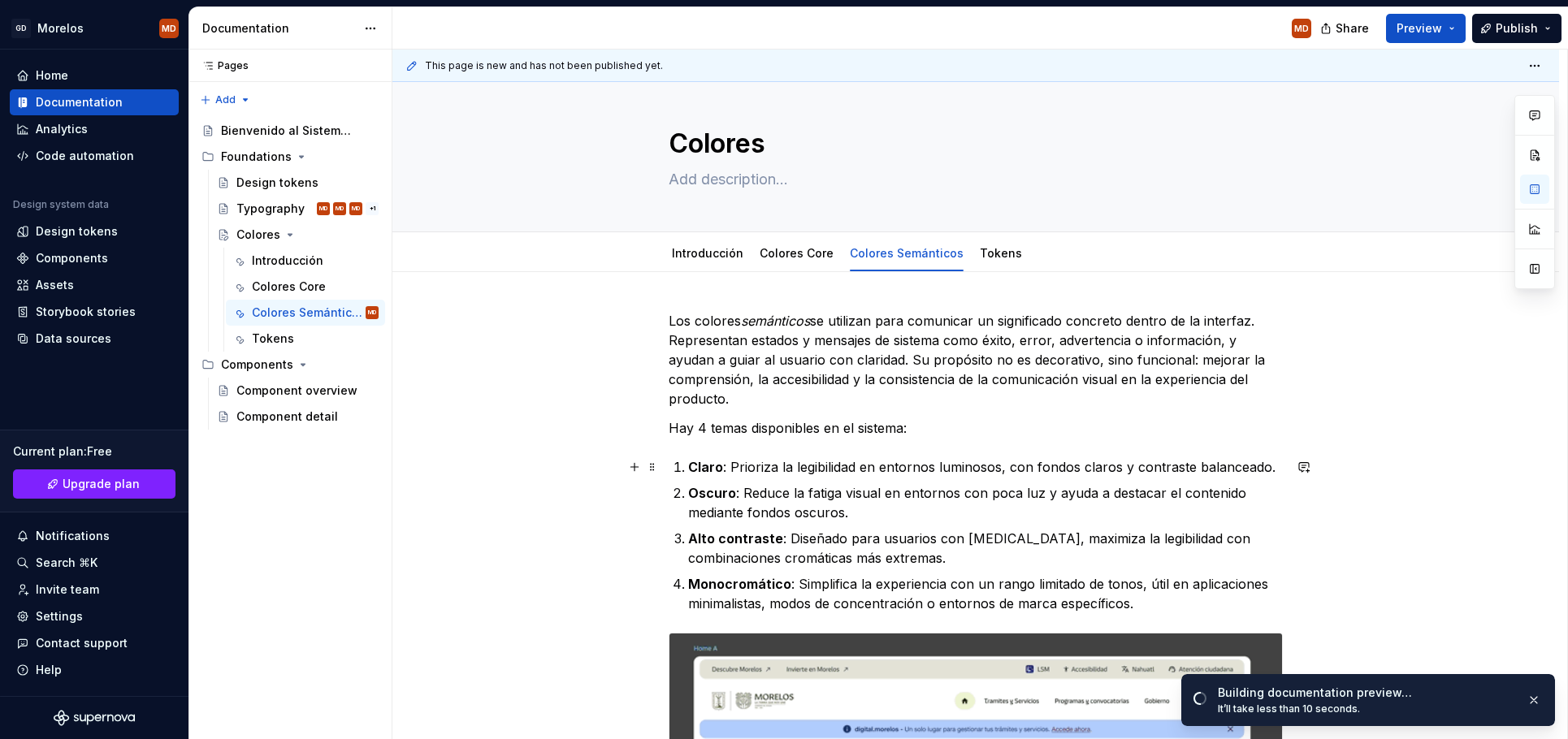
scroll to position [0, 0]
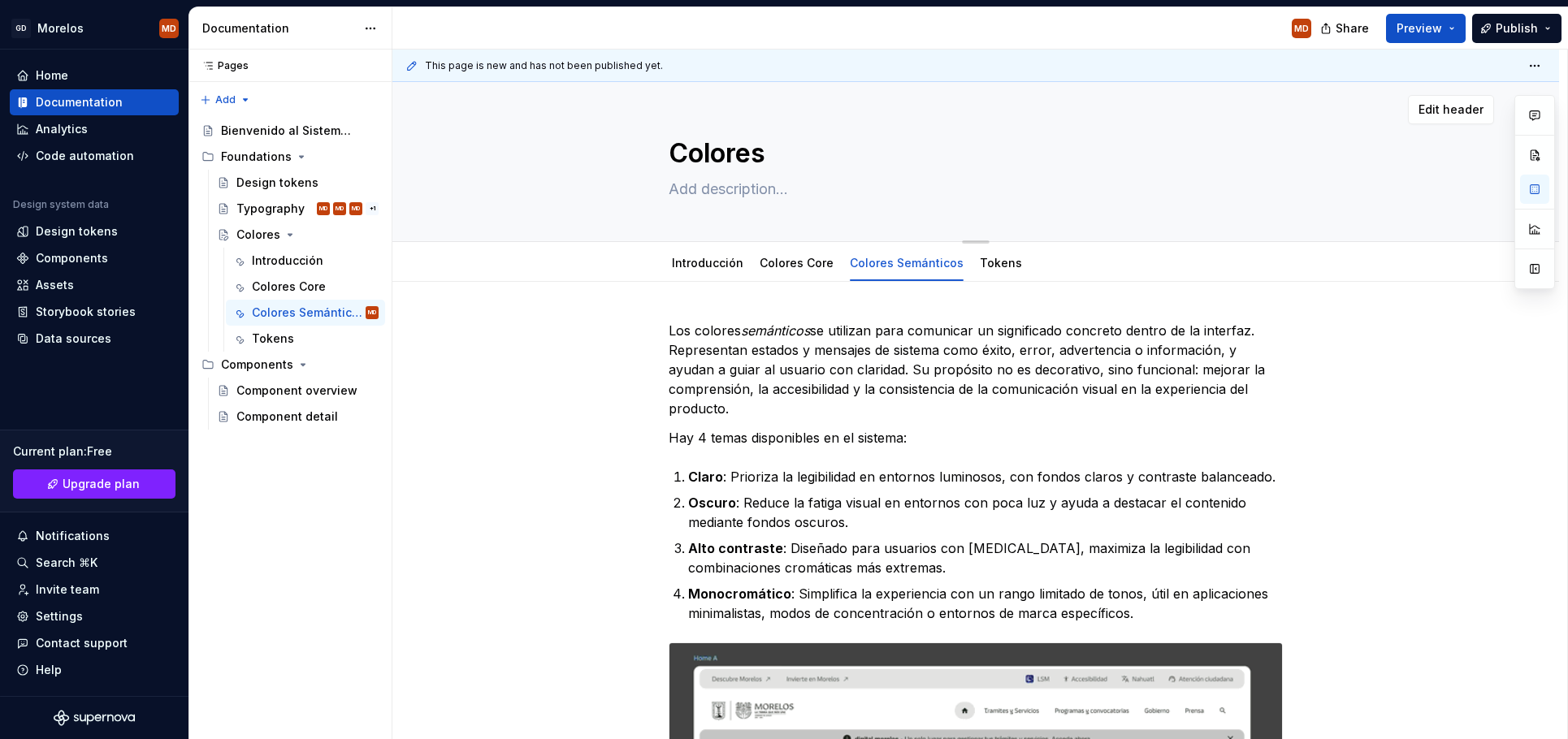
type textarea "*"
click at [734, 202] on div "Colores" at bounding box center [975, 161] width 615 height 159
click at [727, 187] on textarea at bounding box center [972, 189] width 615 height 26
paste textarea "Nuestro sistema de colores se basa en el reconocimiento de los colores de la ma…"
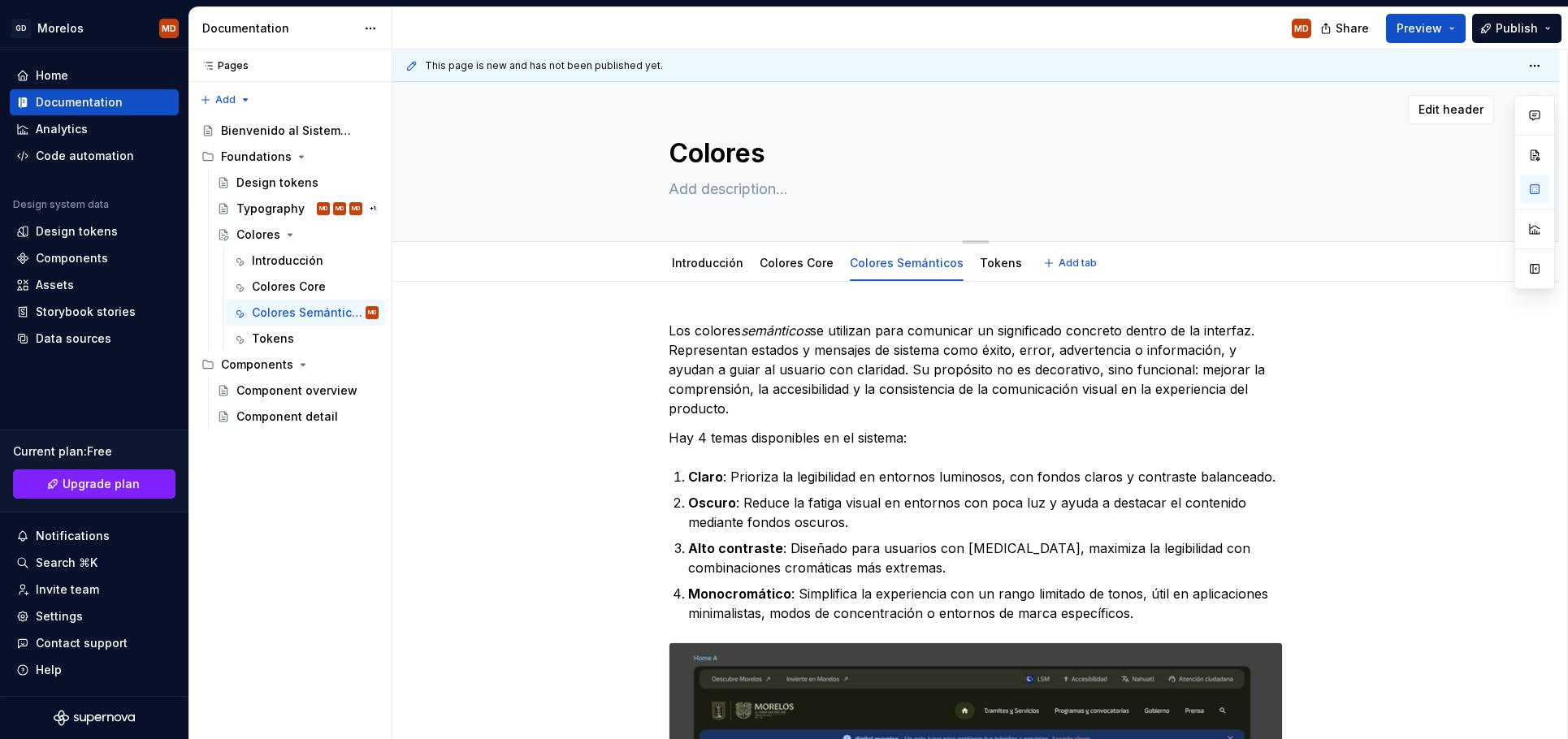
type textarea "Nuestro sistema de colores se basa en el reconocimiento de los colores de la ma…"
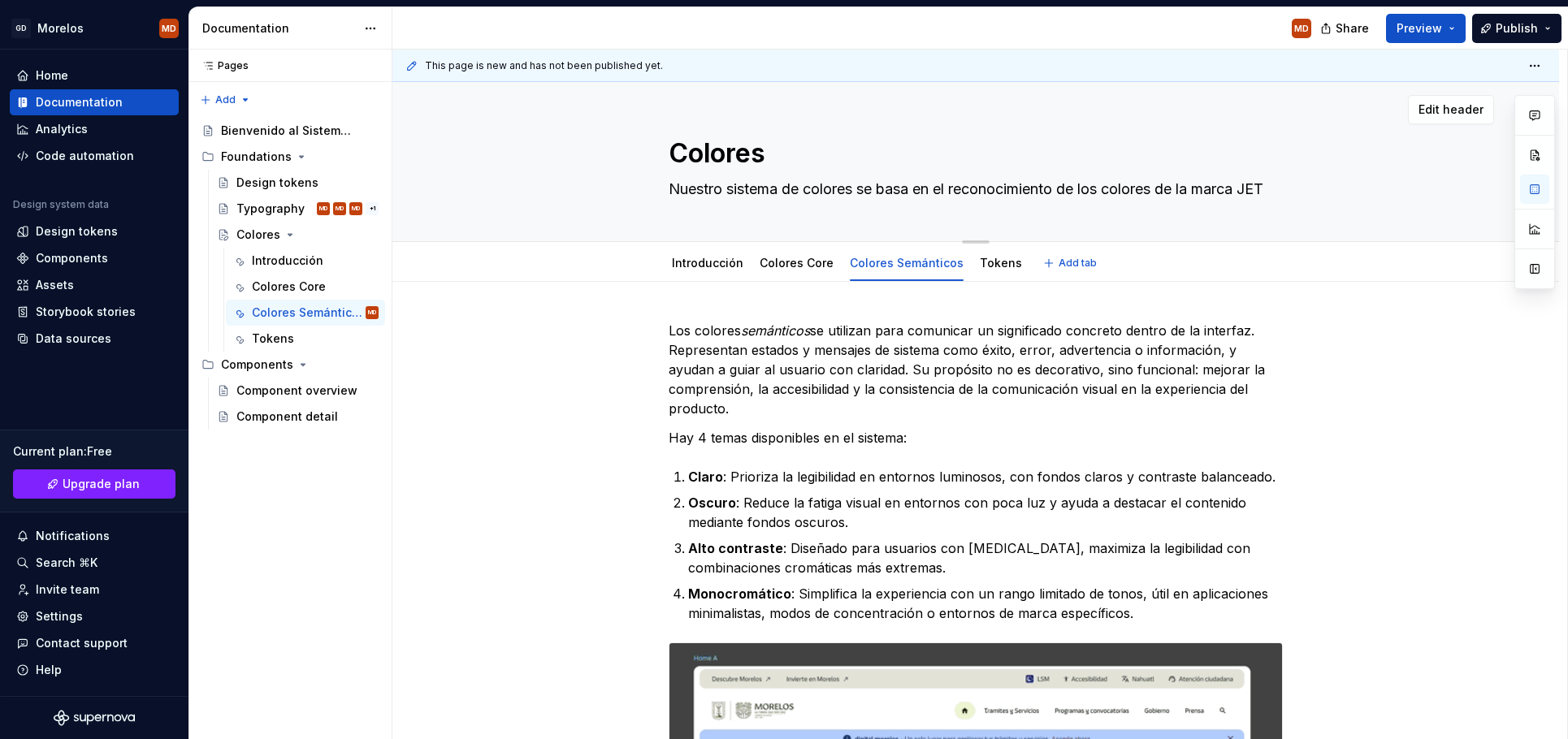
type textarea "*"
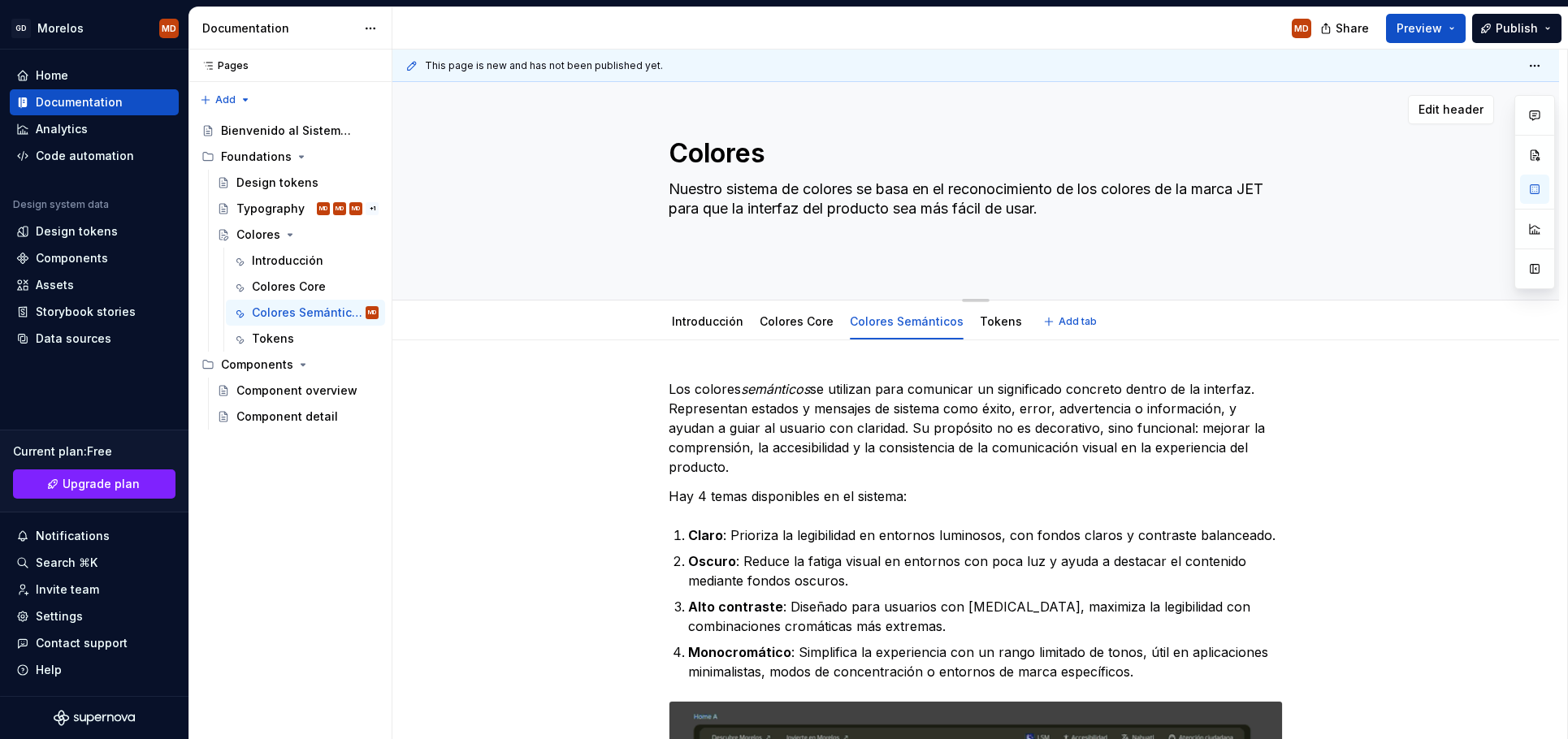
type textarea "Nuestro sistema de colores se basa en el reconocimiento de los colores de la ma…"
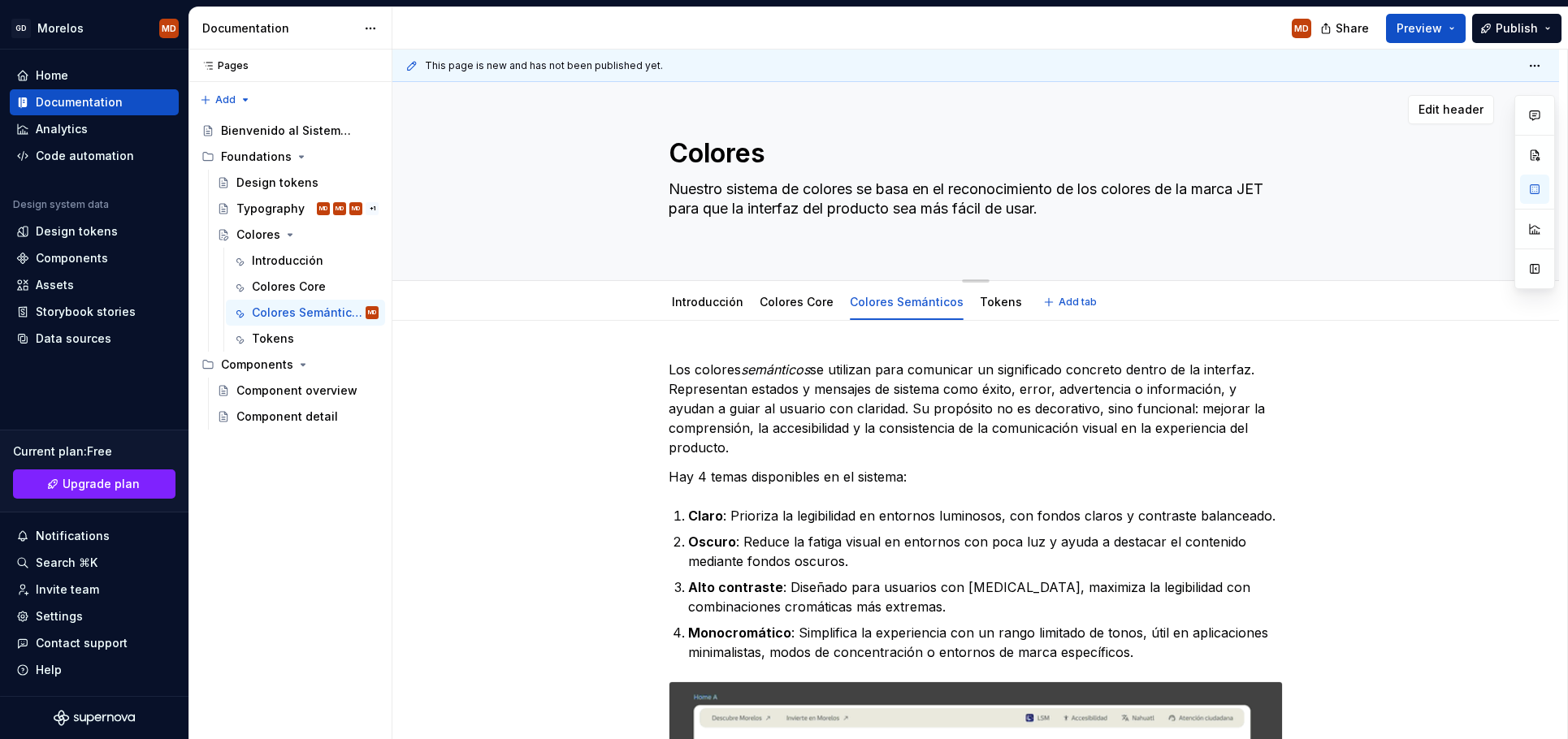
type textarea "*"
click at [1014, 181] on textarea "Nuestro sistema de colores se basa en el reconocimiento de los colores de la ma…" at bounding box center [972, 208] width 615 height 65
type textarea "Nuestro sistema de colores se basa en el de los colores de la marca JET para qu…"
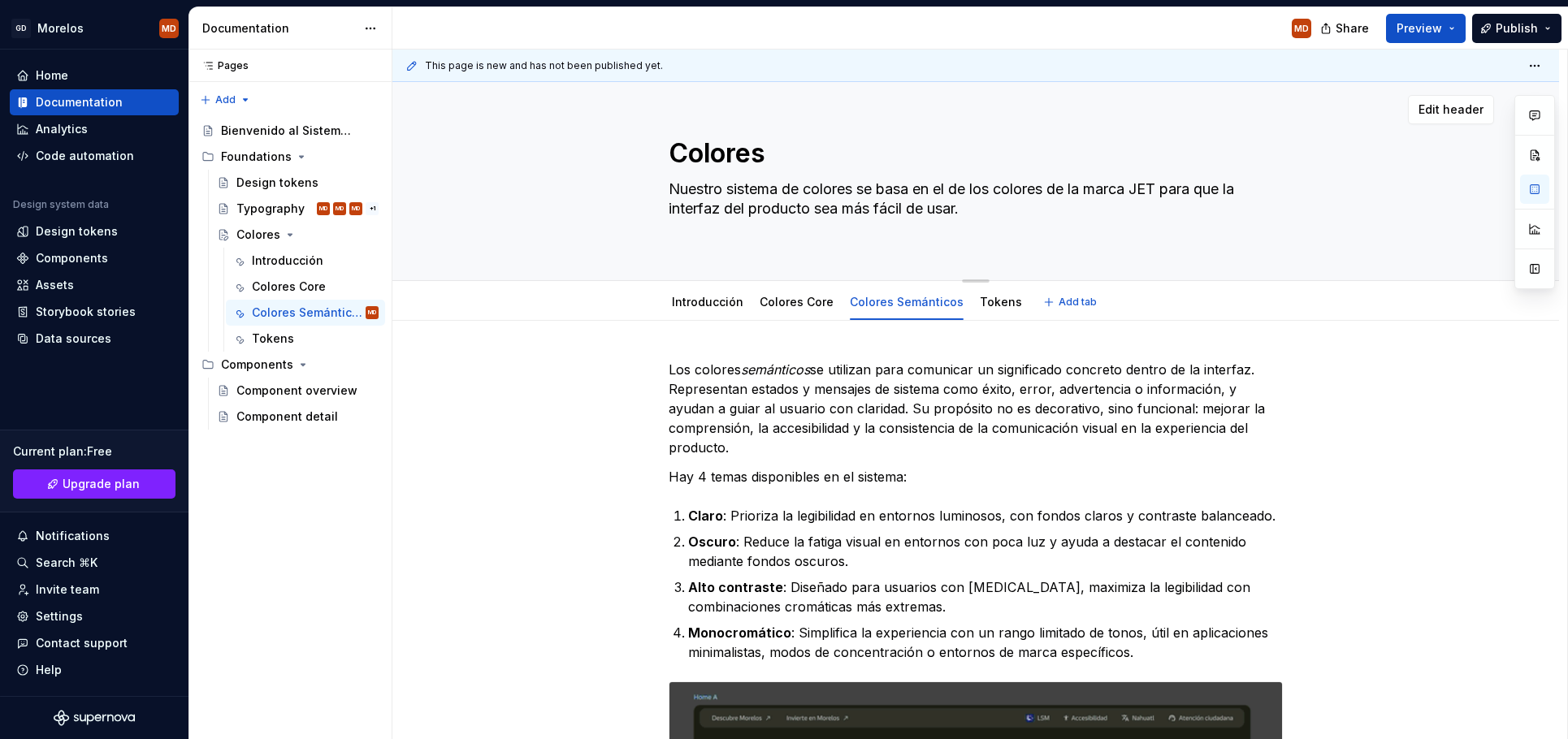
type textarea "*"
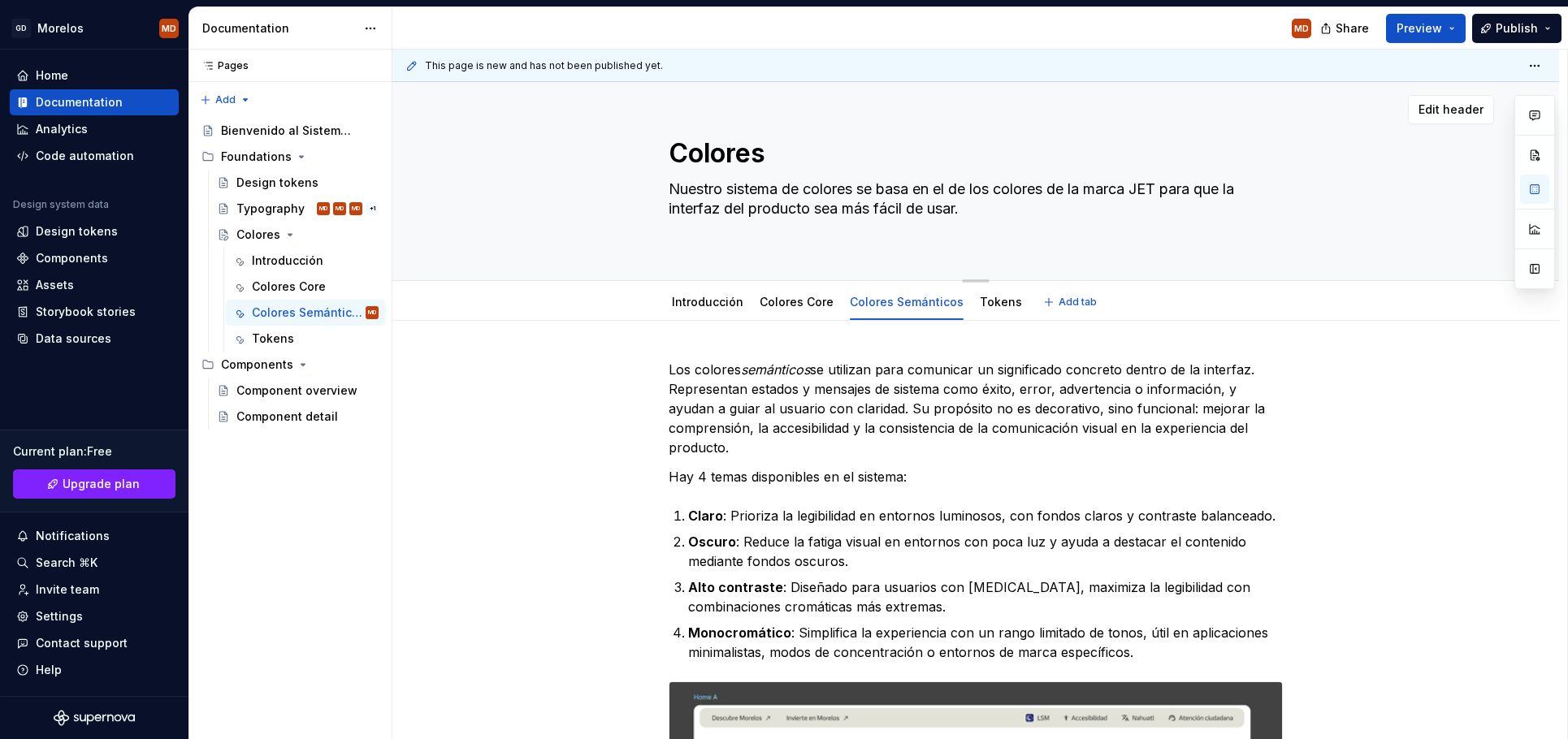
type textarea "Nuestro sistema de colores se basa en e de los colores de la marca JET para que…"
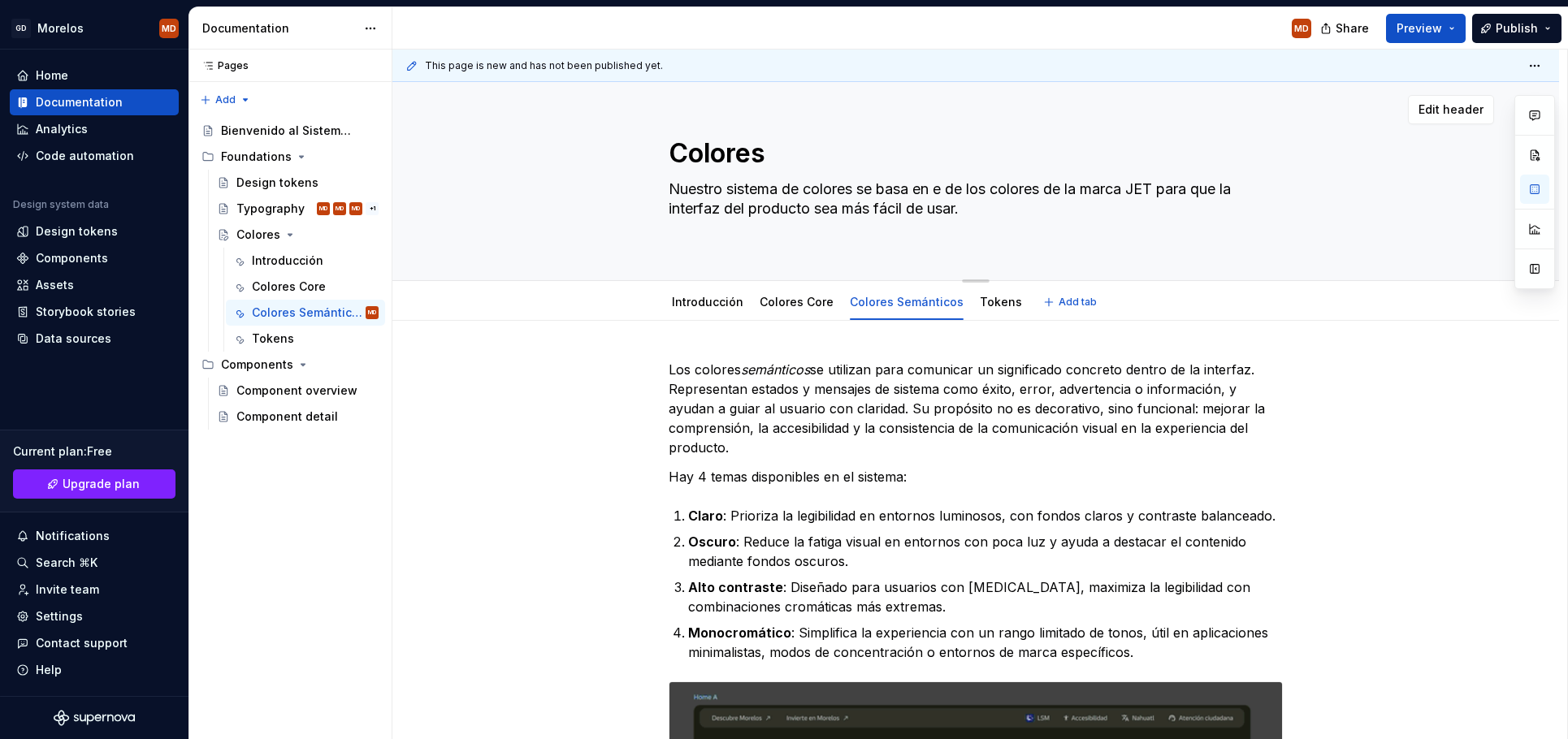
type textarea "*"
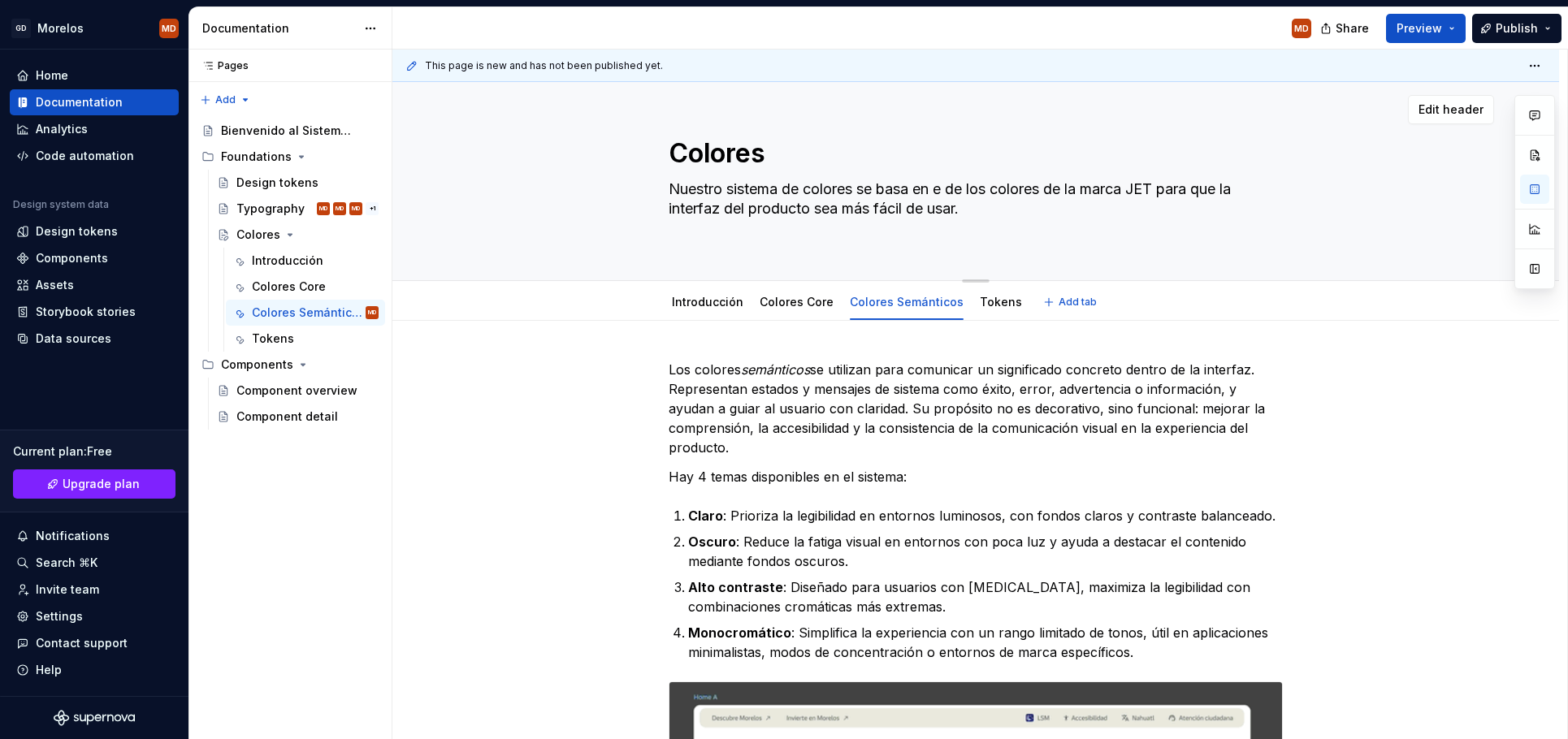
type textarea "Nuestro sistema de colores se basa en de los colores de la marca JET para que l…"
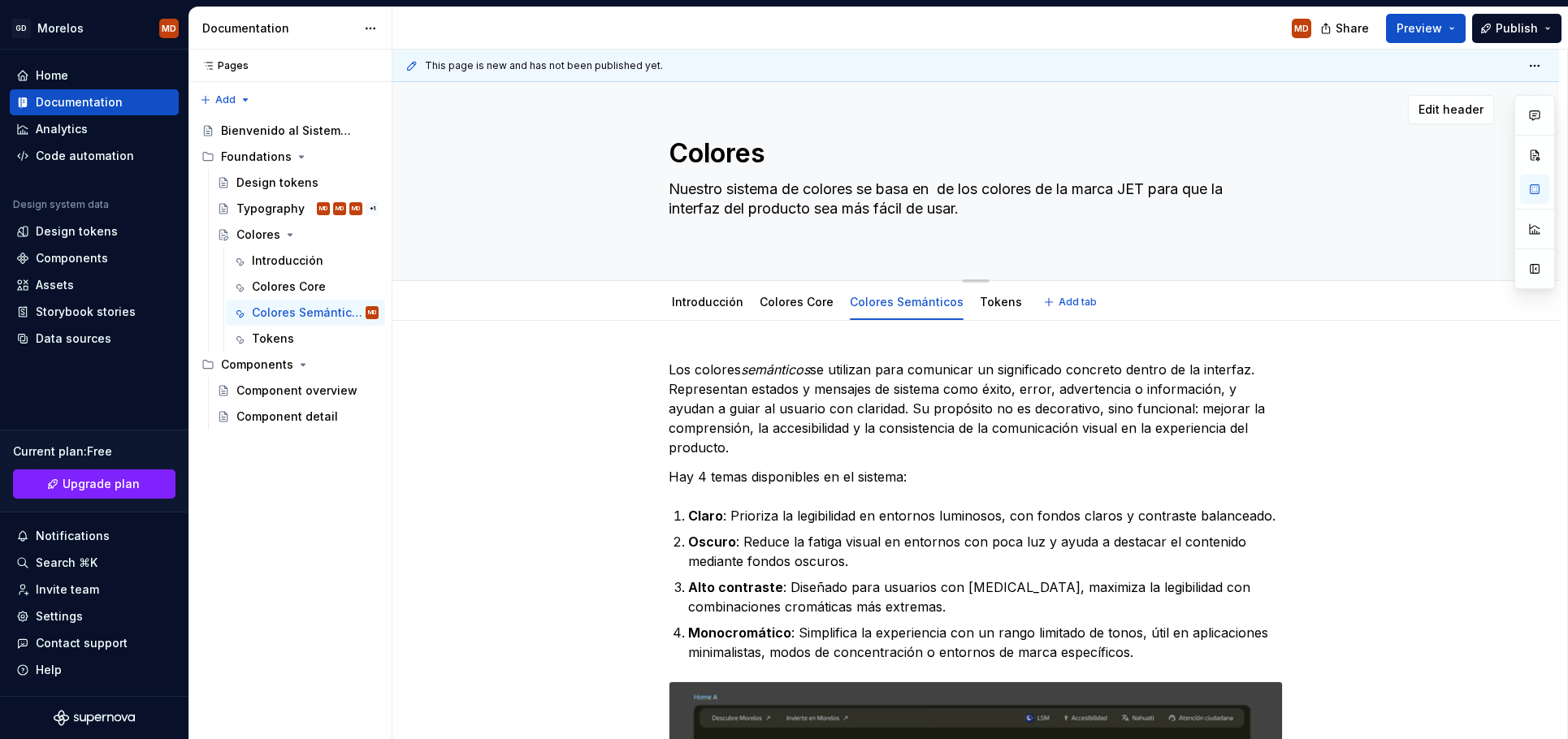
type textarea "*"
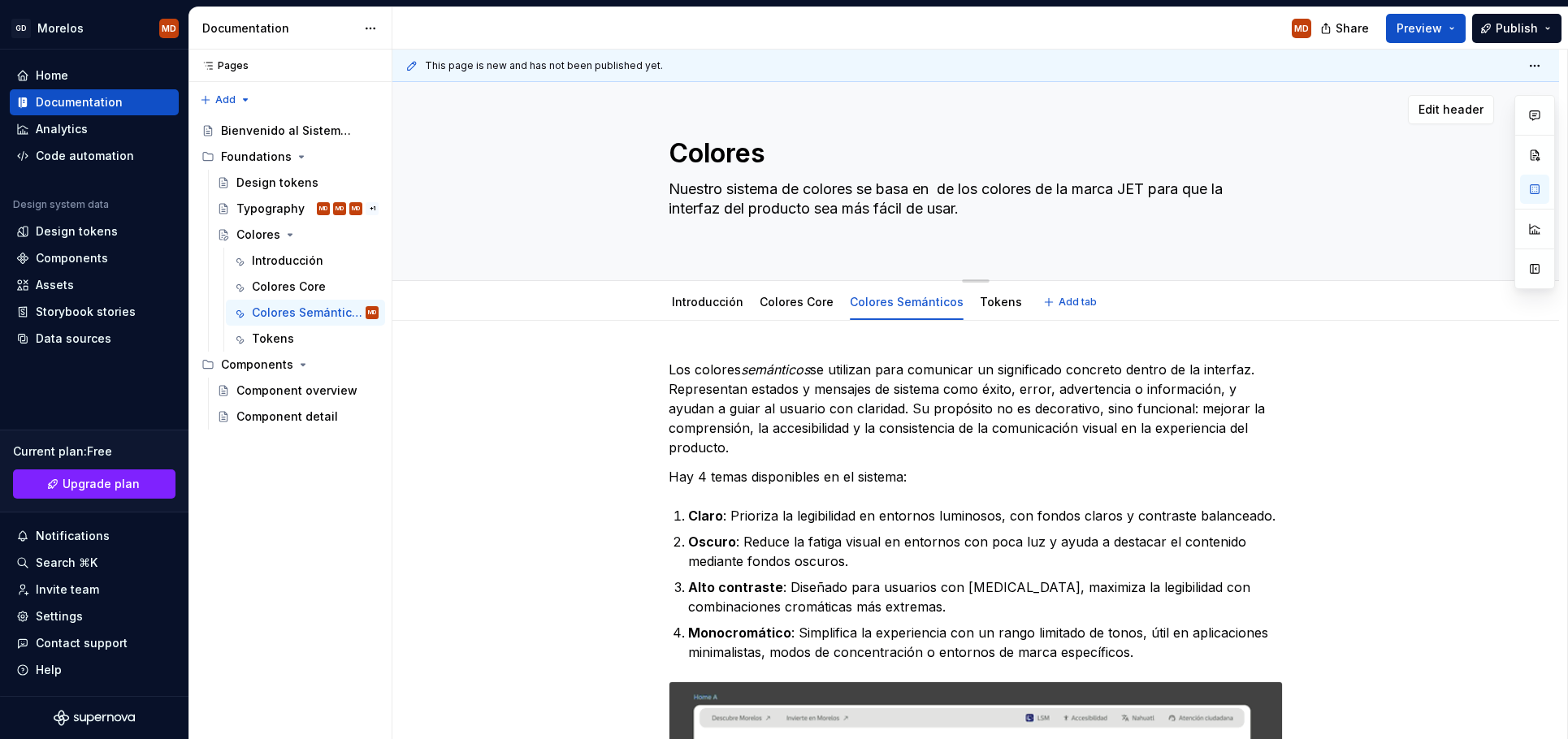
type textarea "Nuestro sistema de colores se basa en l de los colores de la marca JET para que…"
type textarea "*"
type textarea "Nuestro sistema de colores se basa en la de los colores de la marca JET para qu…"
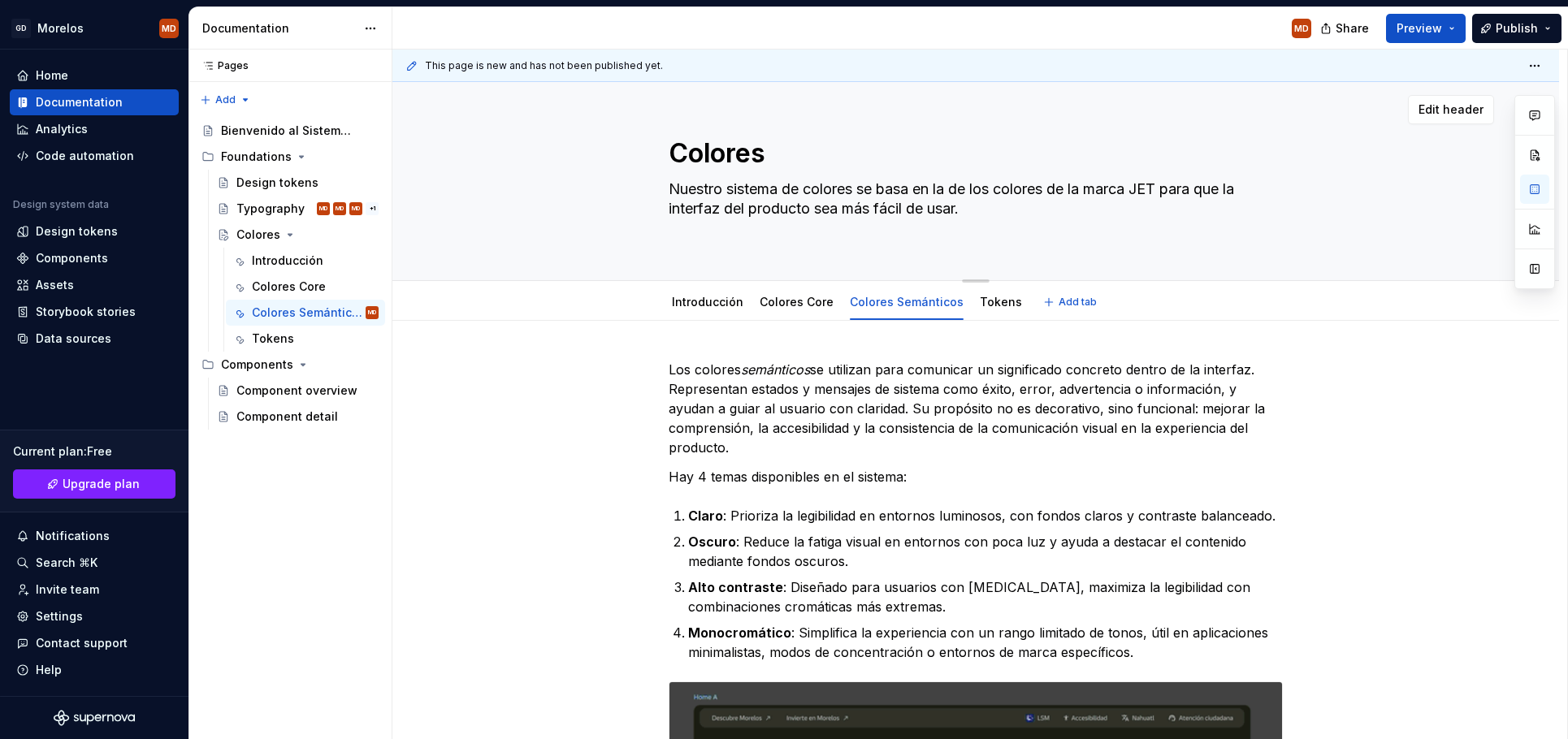
type textarea "*"
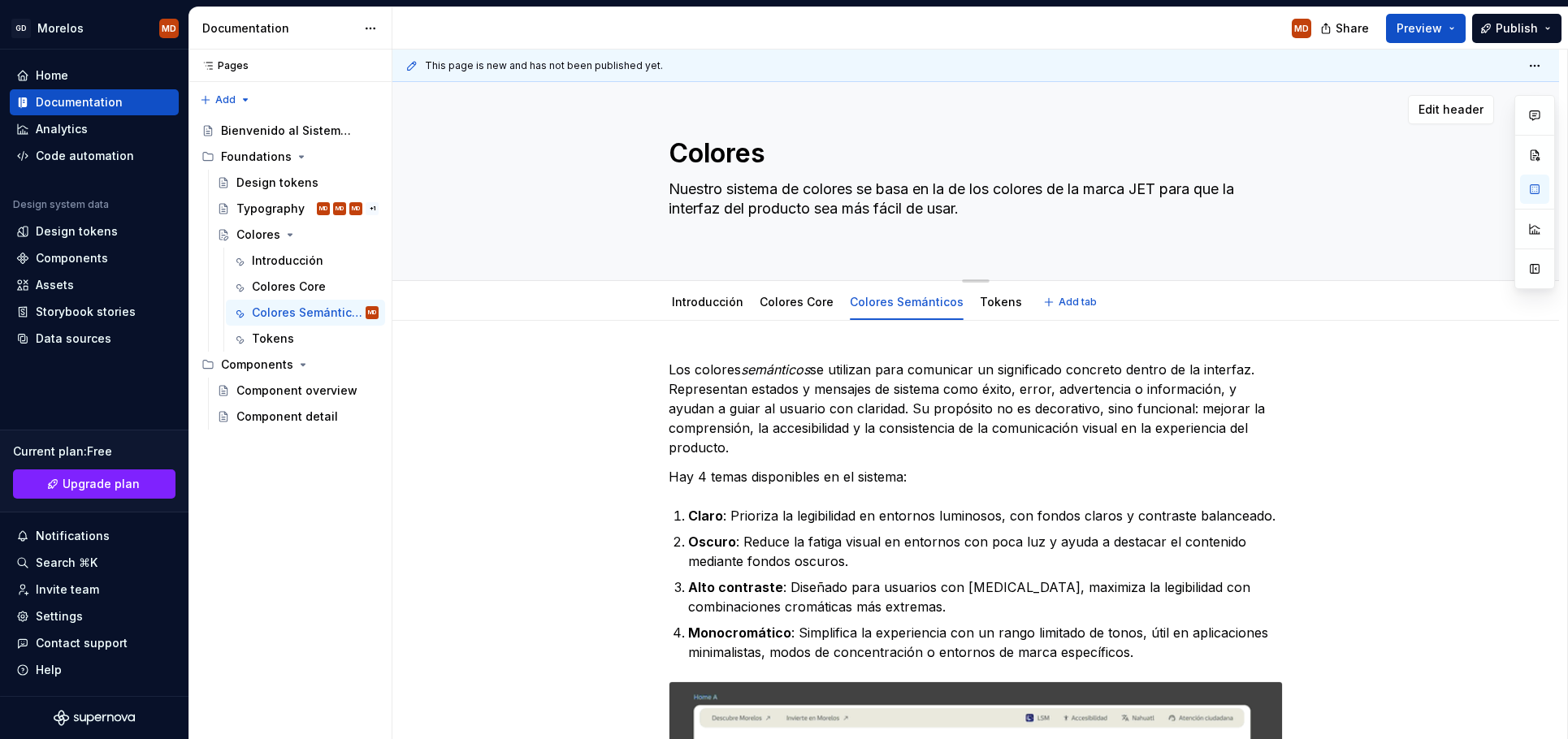
type textarea "Nuestro sistema de colores se basa en la de los colores de la marca JET para qu…"
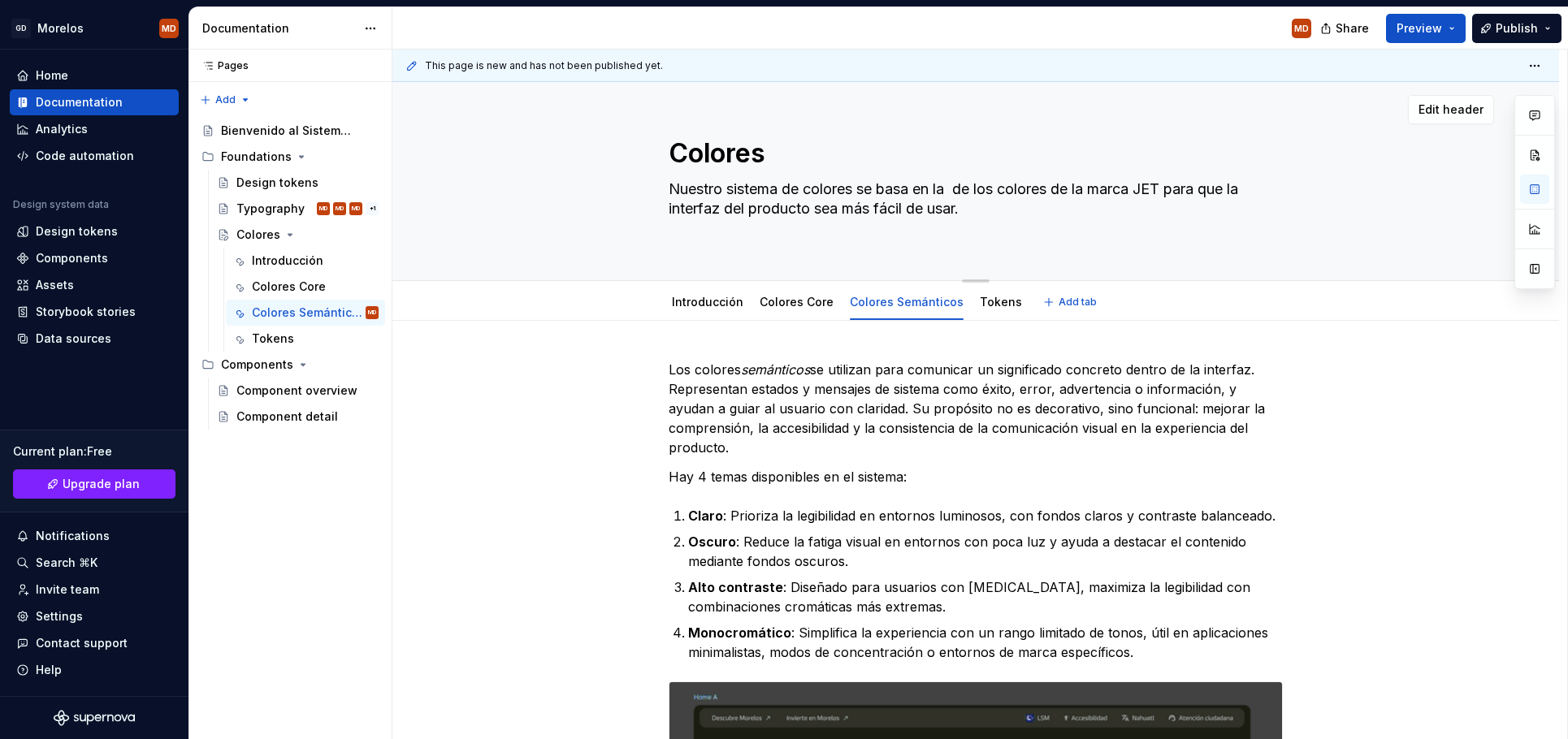
type textarea "*"
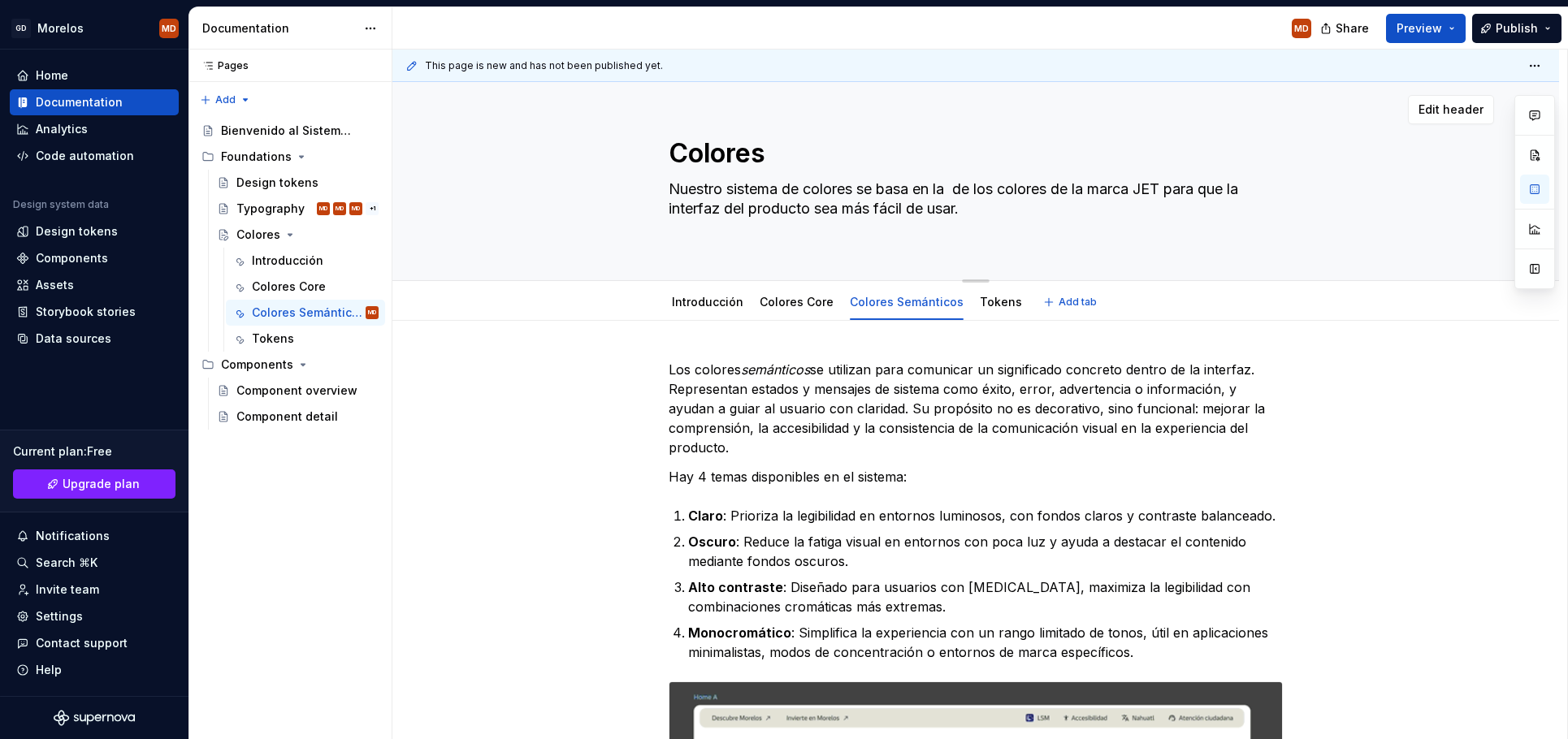
type textarea "Nuestro sistema de colores se basa en la i de los colores de la marca JET para …"
type textarea "*"
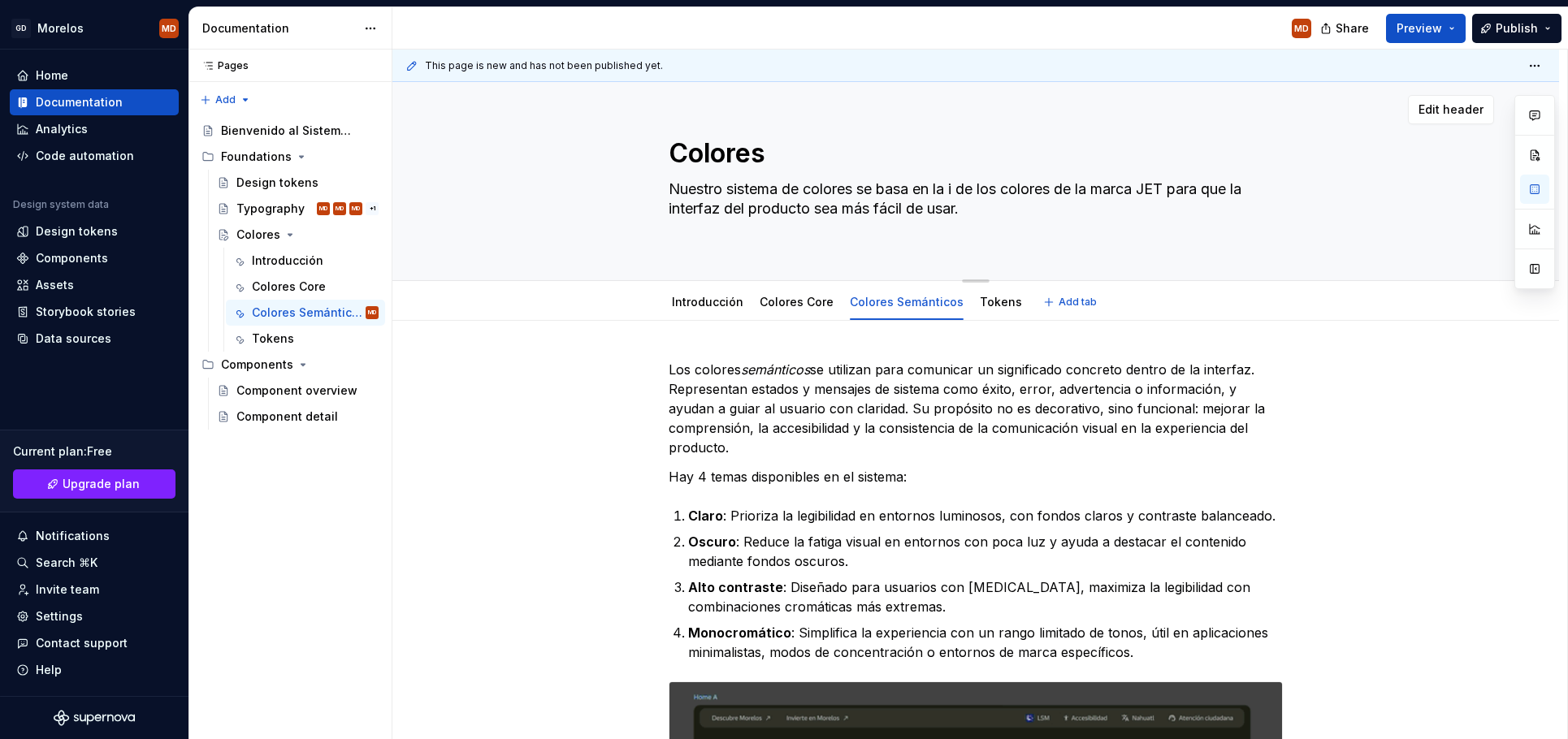
type textarea "Nuestro sistema de colores se basa en la id de los colores de la marca JET para…"
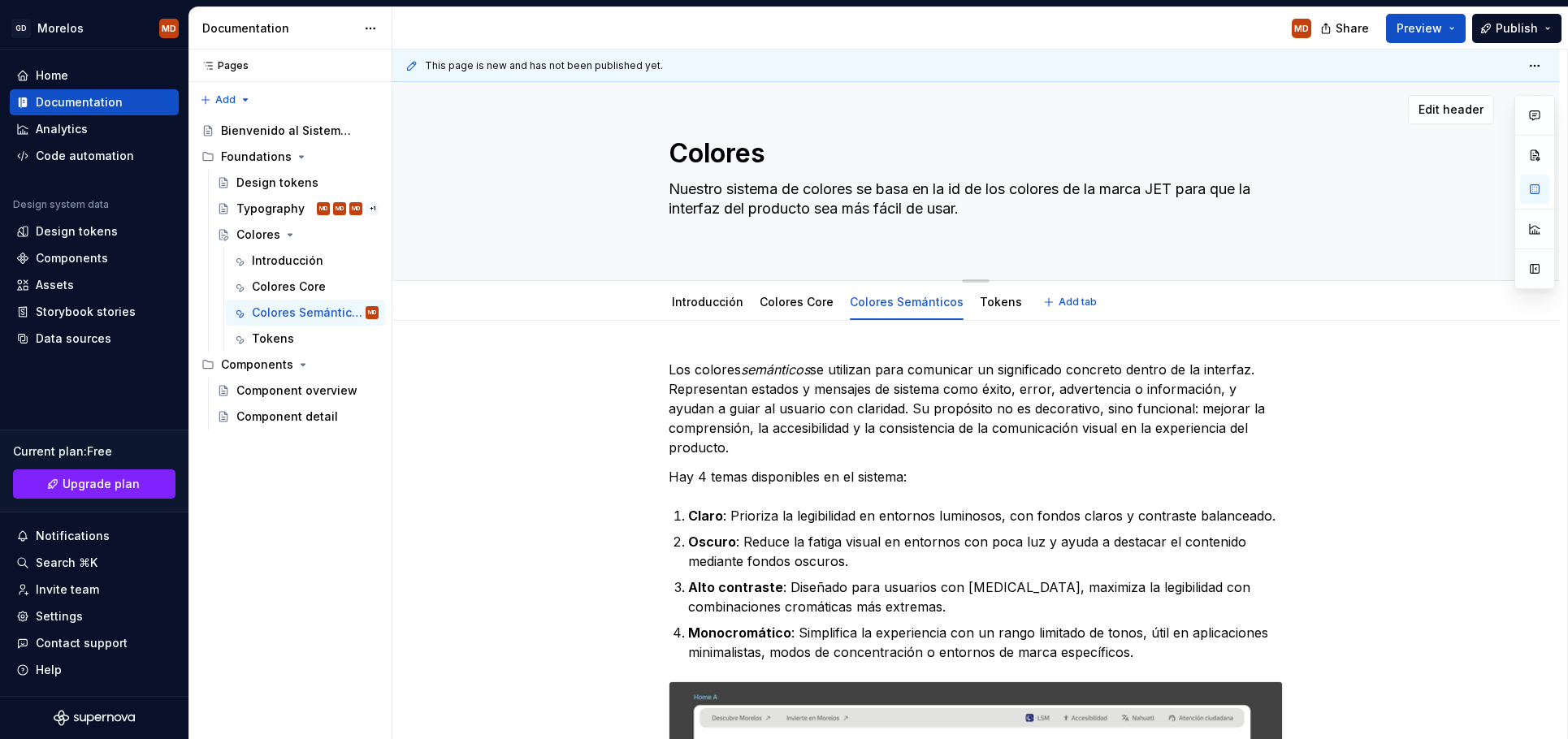
type textarea "*"
type textarea "Nuestro sistema de colores se basa en la ide de los colores de la marca JET par…"
type textarea "*"
type textarea "Nuestro sistema de colores se basa en la iden de los colores de la marca JET pa…"
type textarea "*"
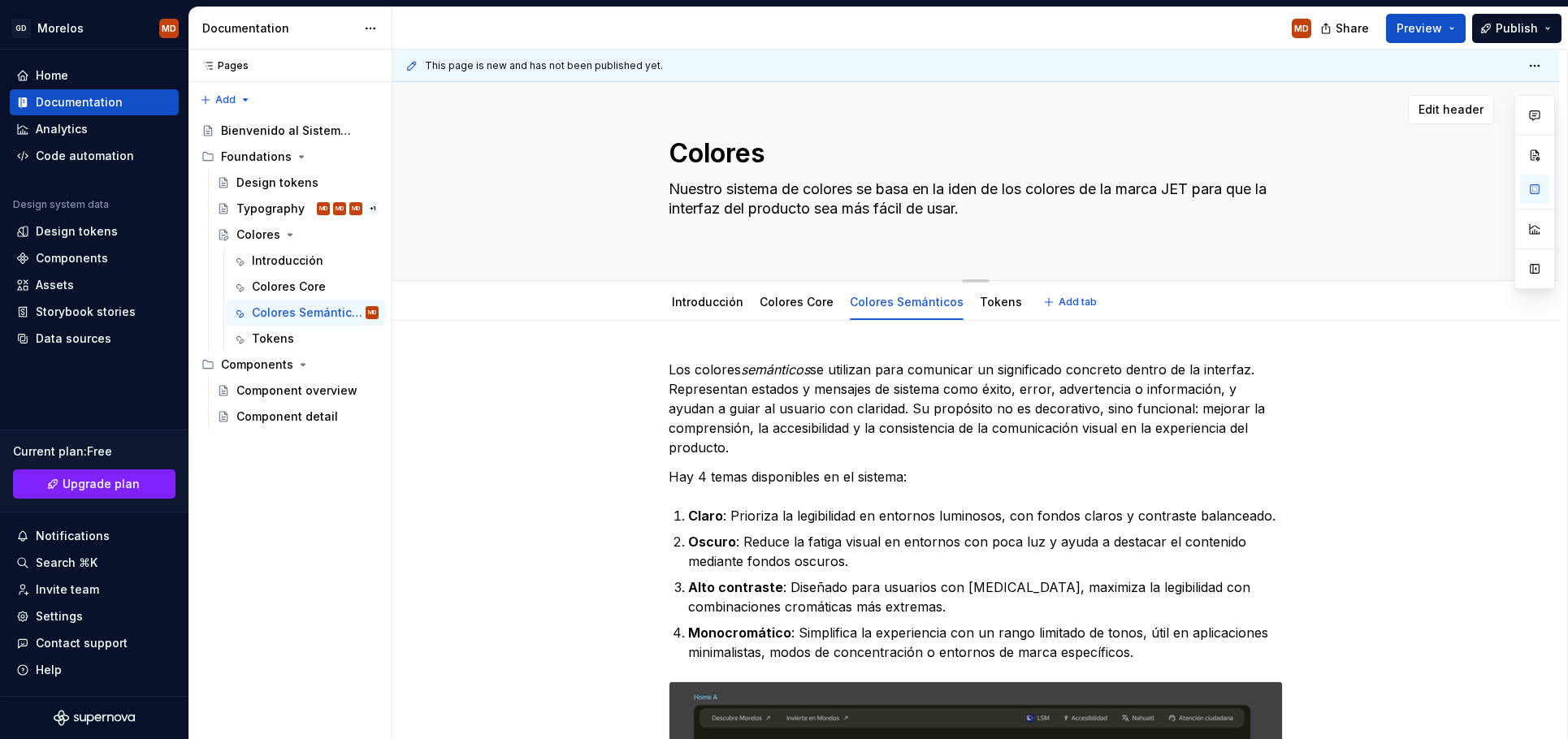
type textarea "Nuestro sistema de colores se basa en la ident de los colores de la marca JET p…"
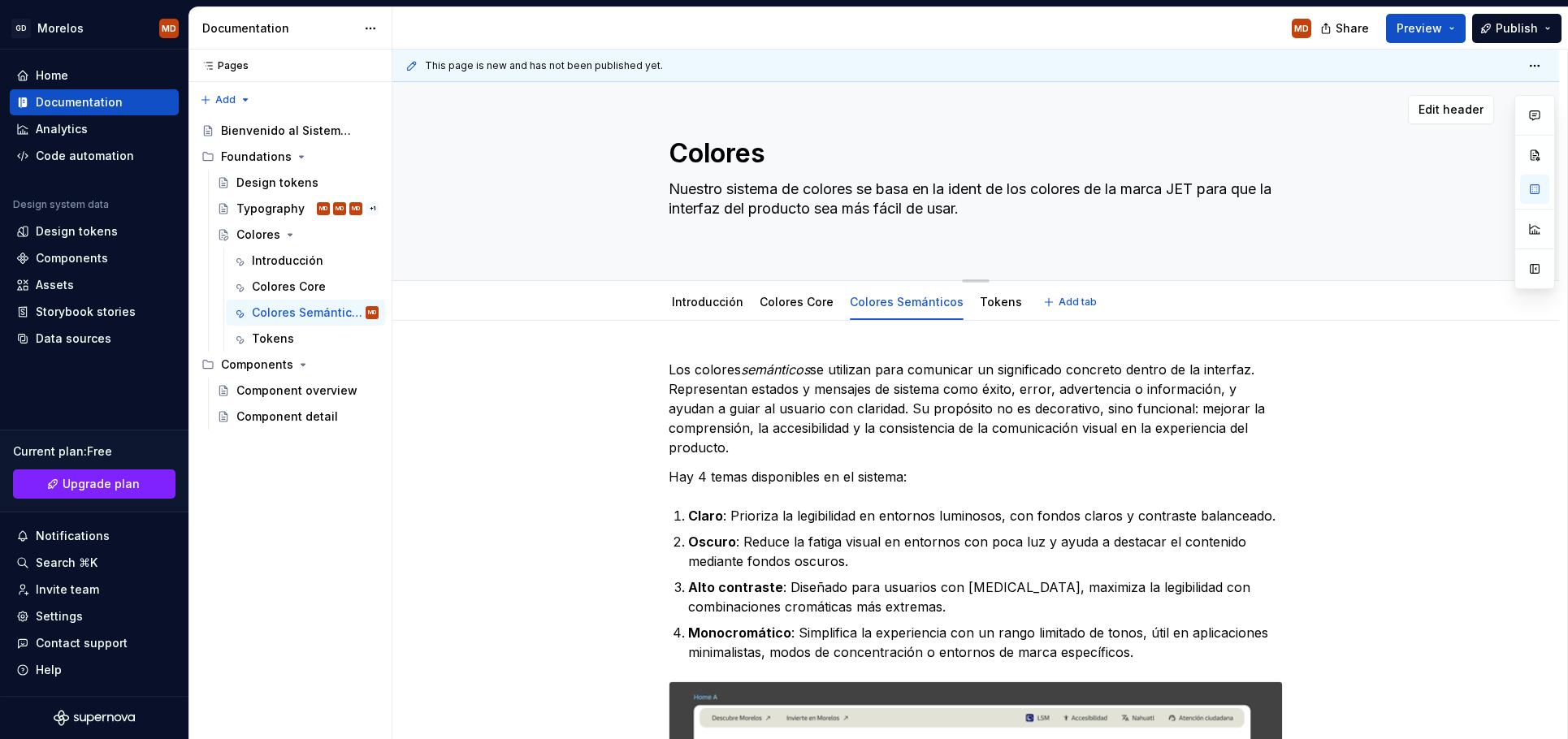
type textarea "*"
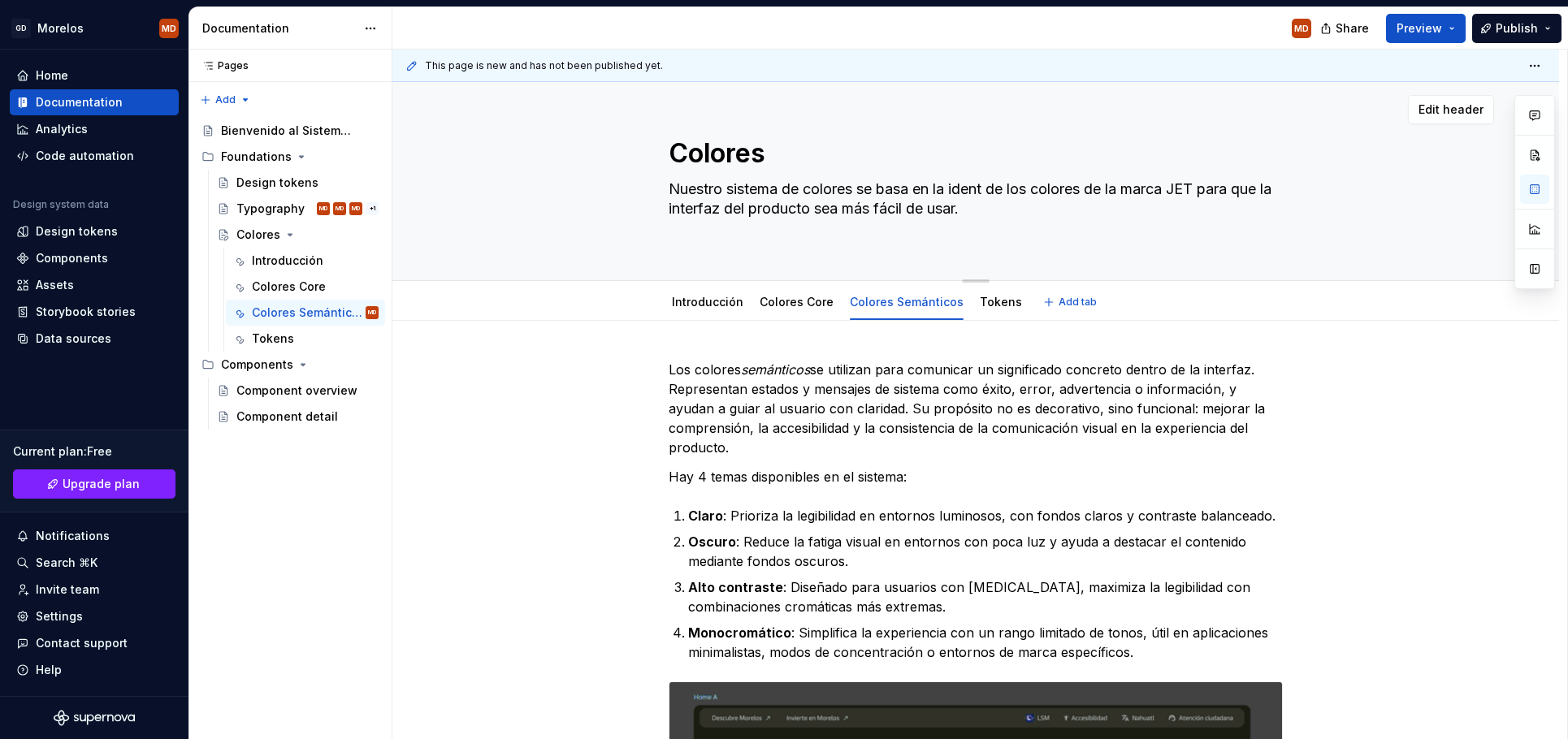
type textarea "Nuestro sistema de colores se basa en la identi de los colores de la marca JET …"
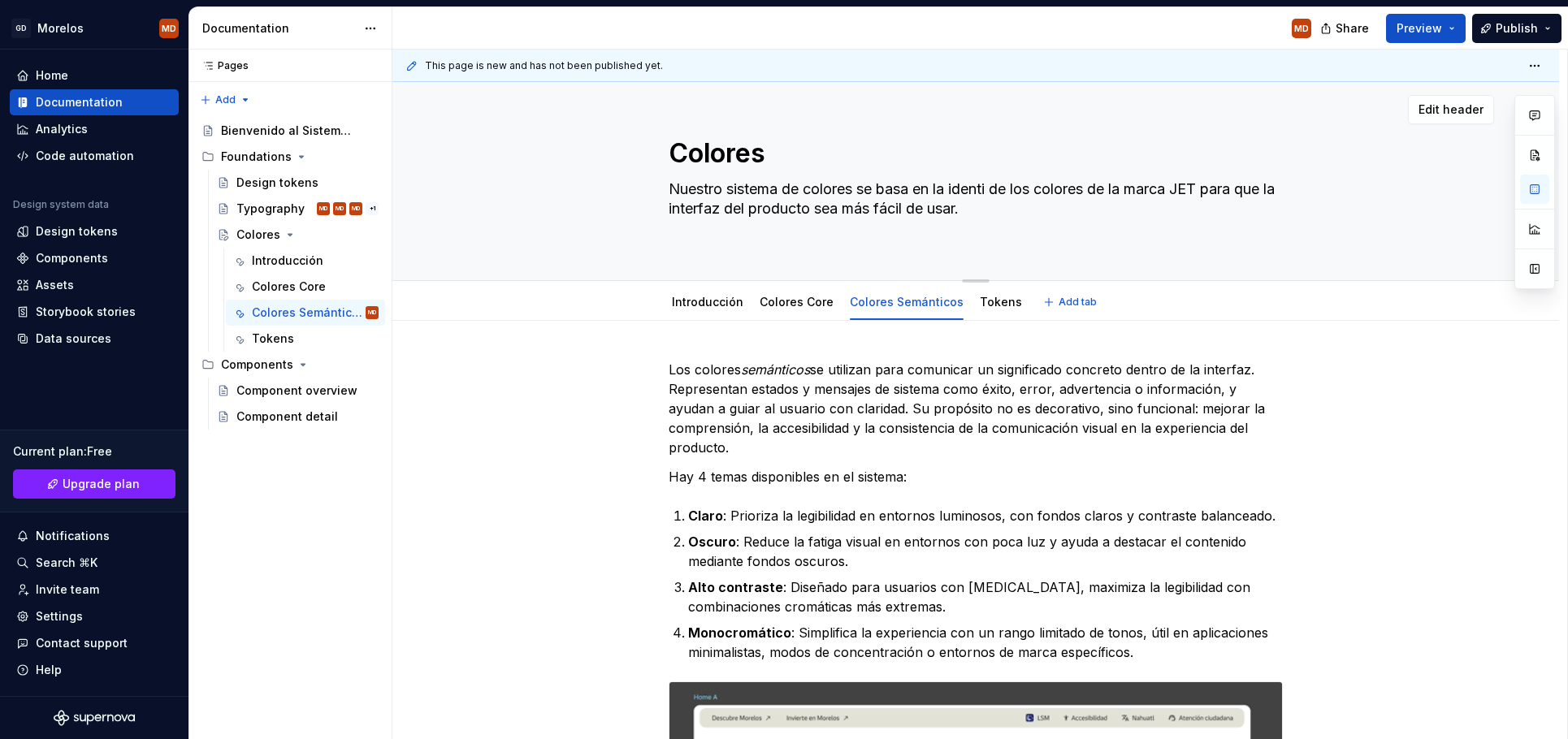
type textarea "*"
type textarea "Nuestro sistema de colores se basa en la identid de los colores de la marca JET…"
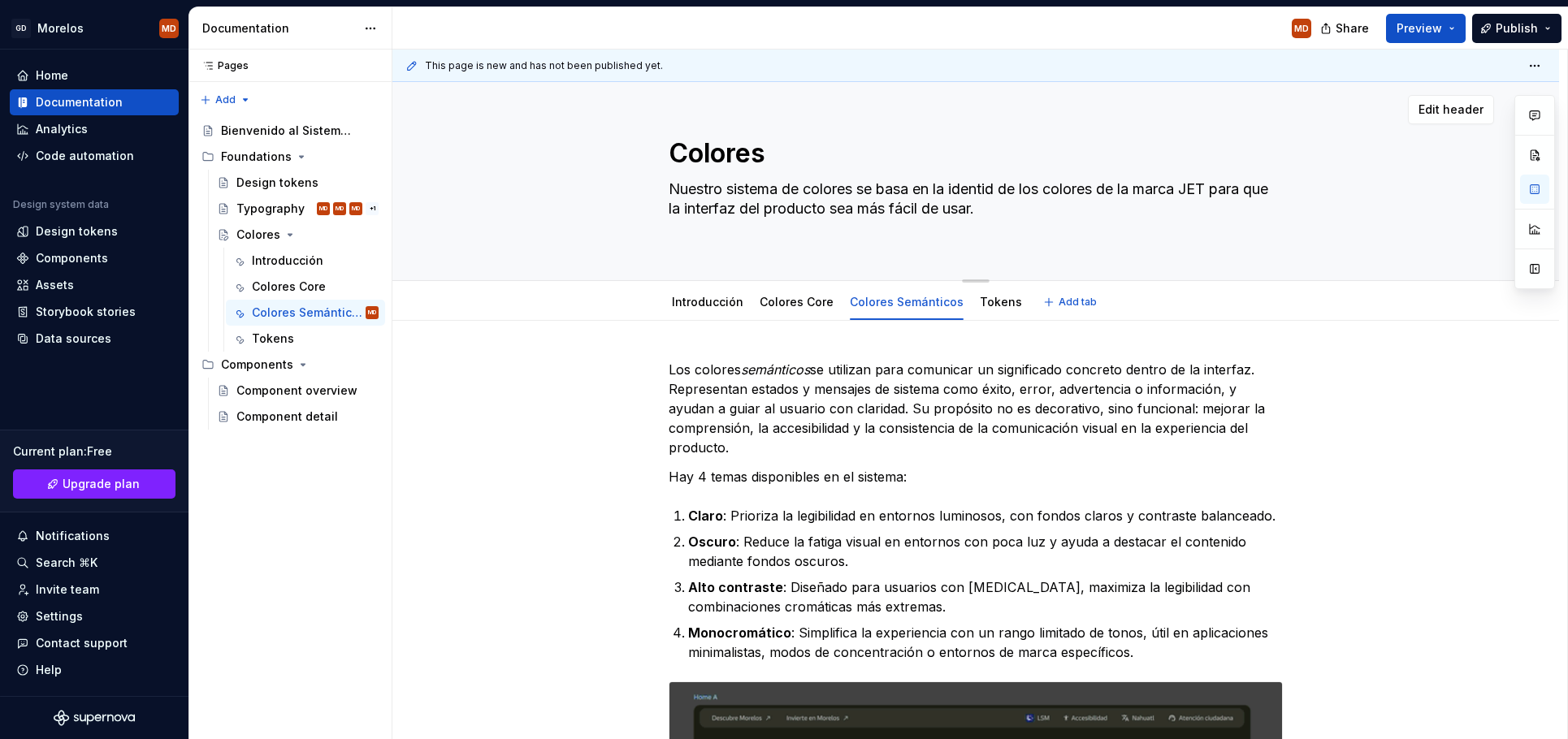
type textarea "*"
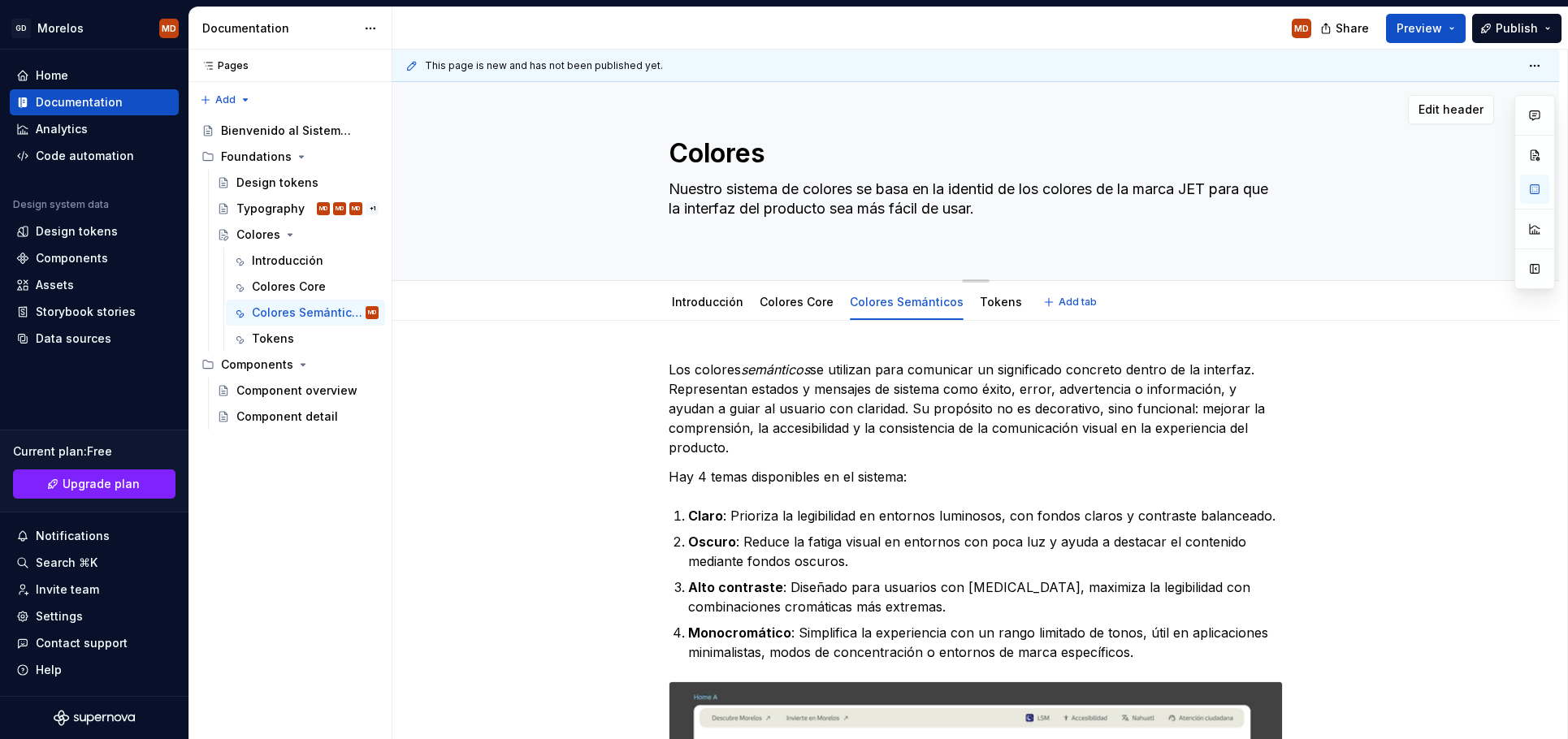
type textarea "Nuestro sistema de colores se basa en la identida de los colores de la marca JE…"
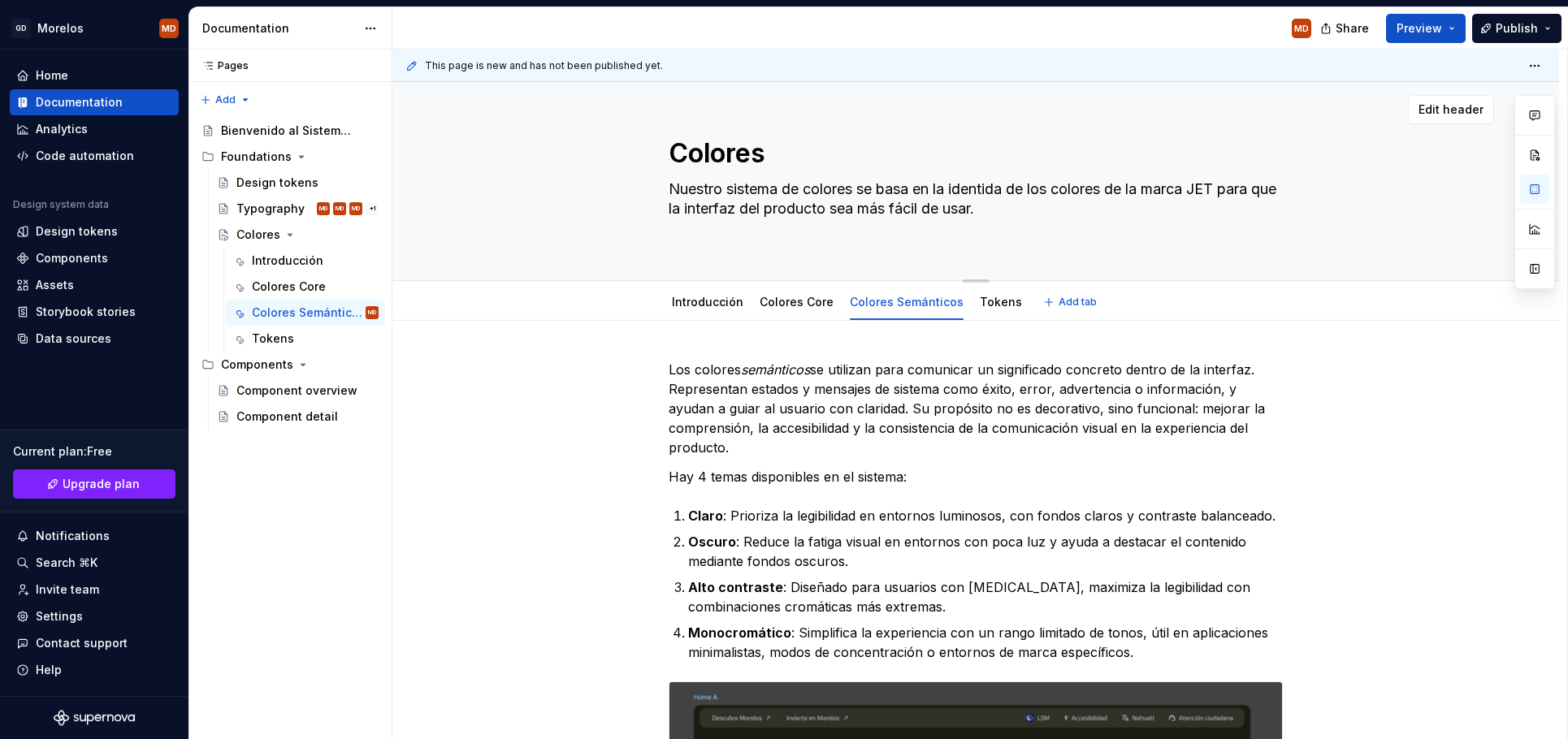
type textarea "*"
type textarea "Nuestro sistema de colores se basa en la identidad de los colores de la marca J…"
type textarea "*"
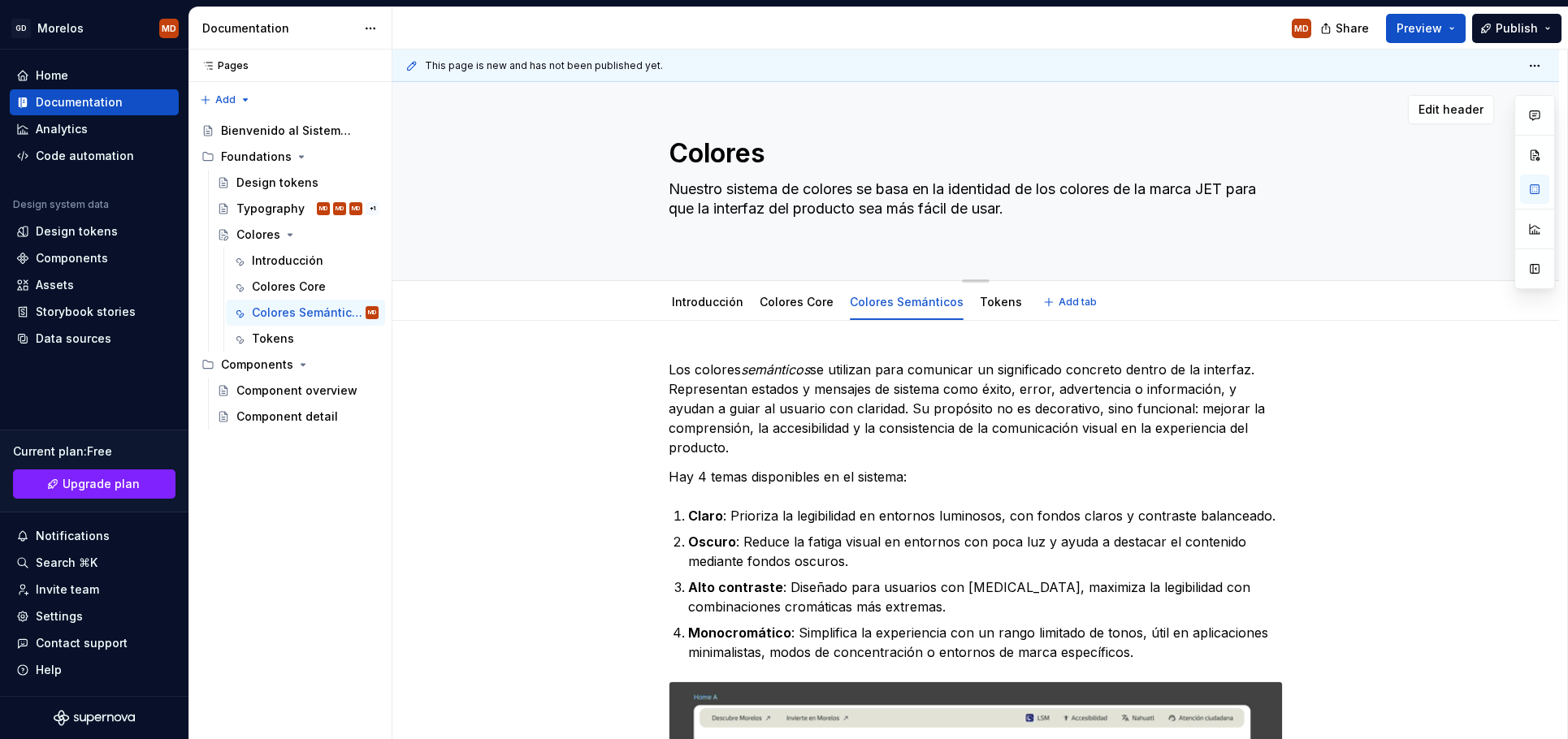
drag, startPoint x: 1029, startPoint y: 189, endPoint x: 1201, endPoint y: 190, distance: 172.0
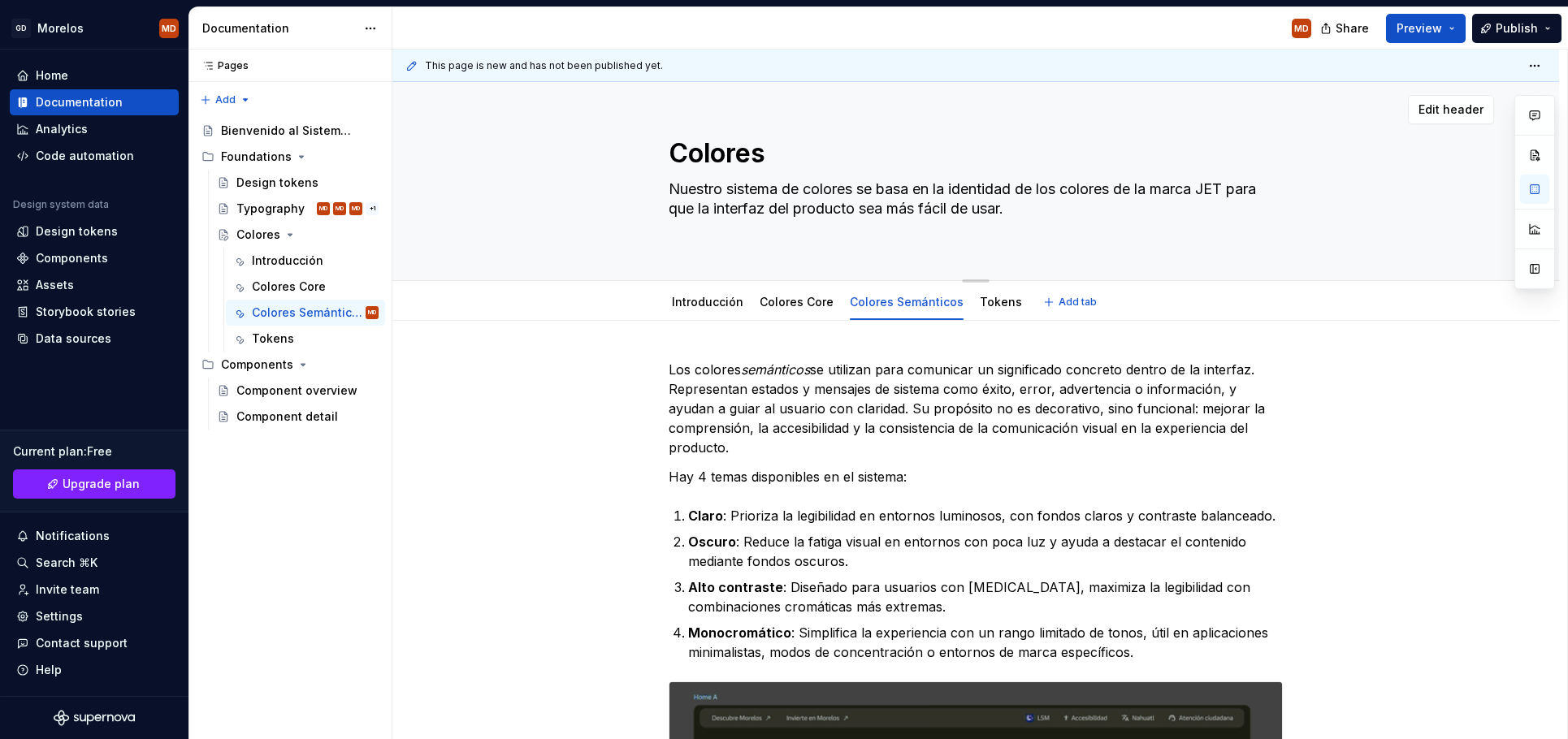
click at [1202, 191] on textarea "Nuestro sistema de colores se basa en la identidad de los colores de la marca J…" at bounding box center [972, 208] width 615 height 65
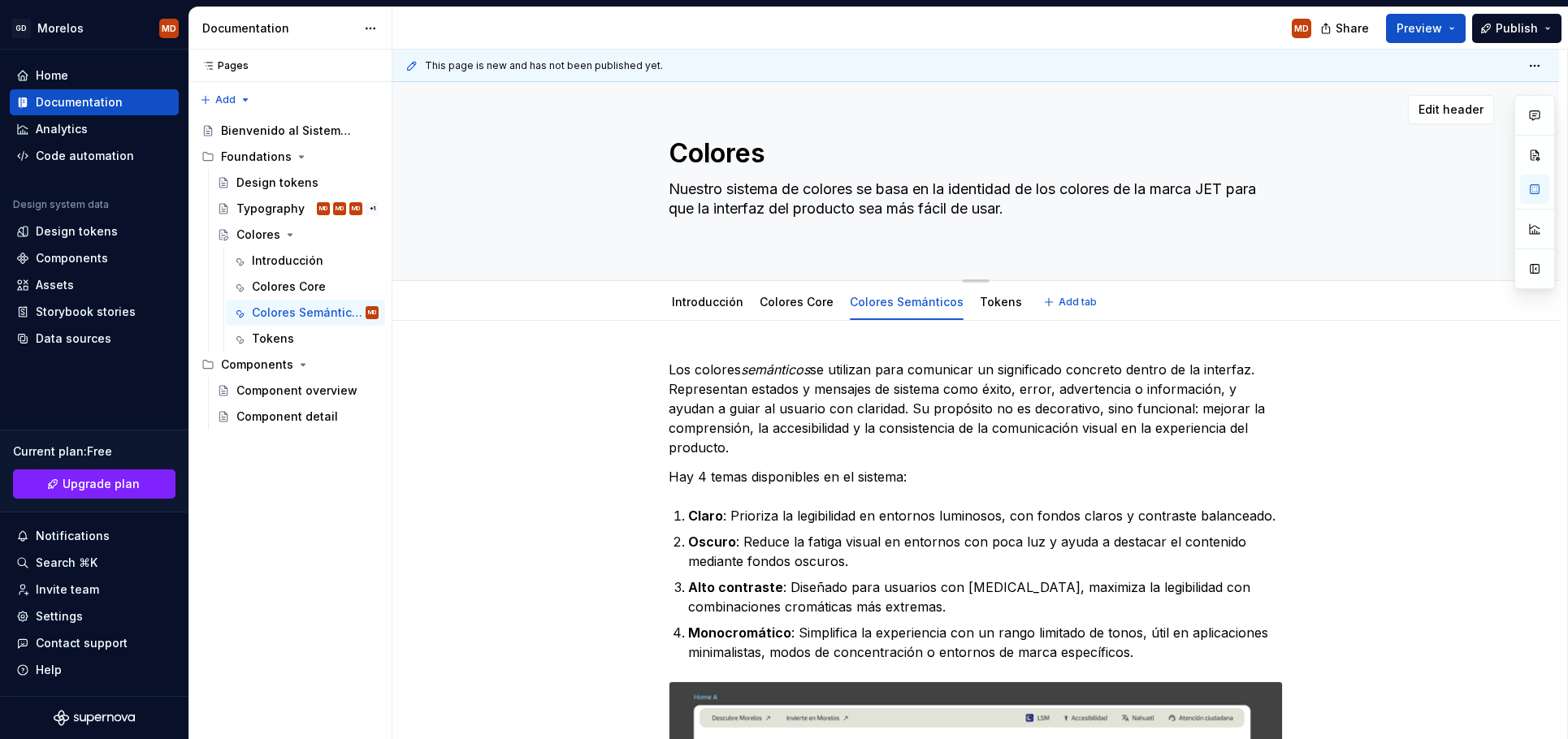
click at [1201, 190] on textarea "Nuestro sistema de colores se basa en la identidad de los colores de la marca J…" at bounding box center [972, 208] width 615 height 65
type textarea "Nuestro sistema de colores se basa en la identidad de los colores de la JET par…"
type textarea "*"
type textarea "Nuestro sistema de colores se basa en la identidad de los colores de l JET para…"
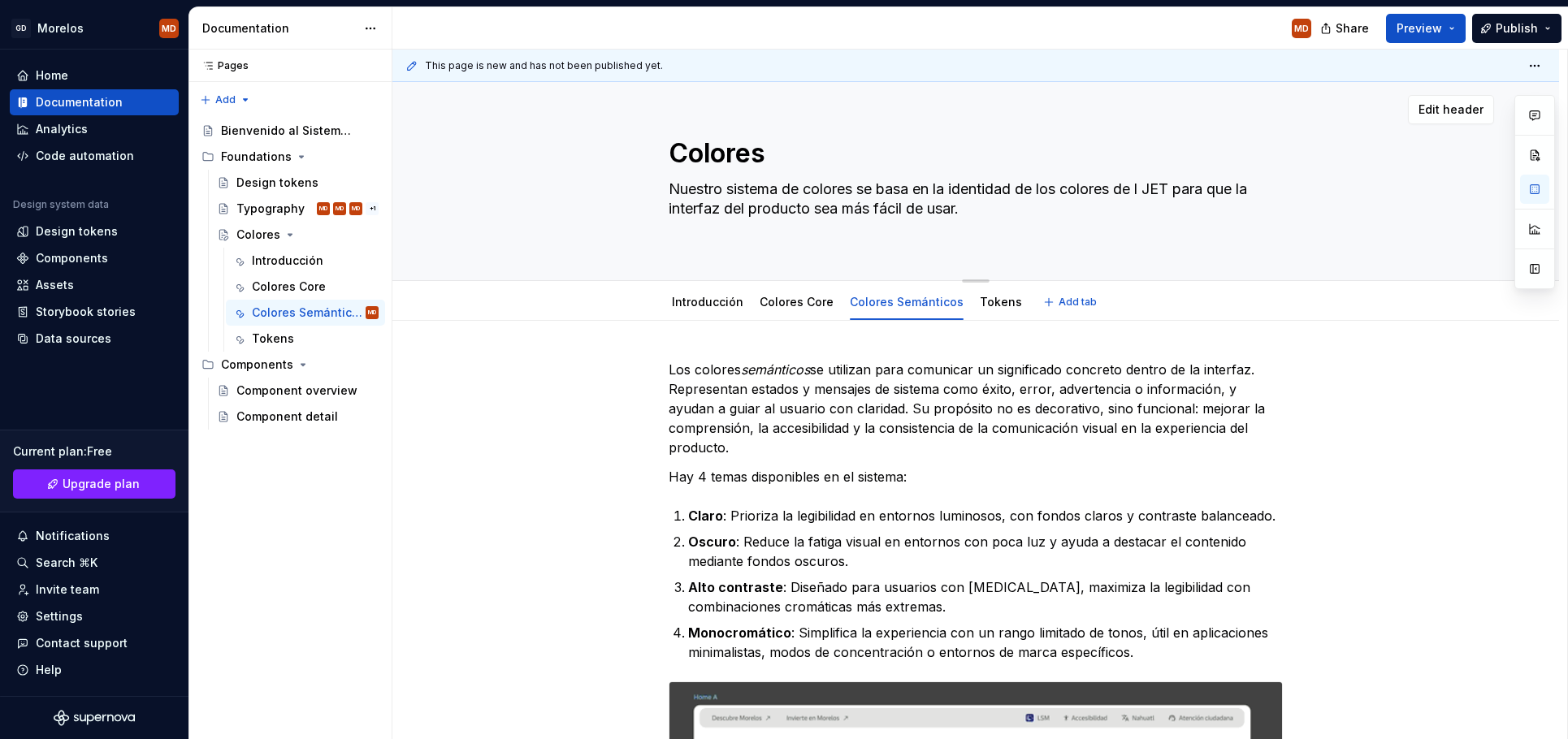
type textarea "*"
type textarea "Nuestro sistema de colores se basa en la identidad de los colores de JET para q…"
type textarea "*"
type textarea "Nuestro sistema de colores se basa en la identidad de los colores de JET para q…"
type textarea "*"
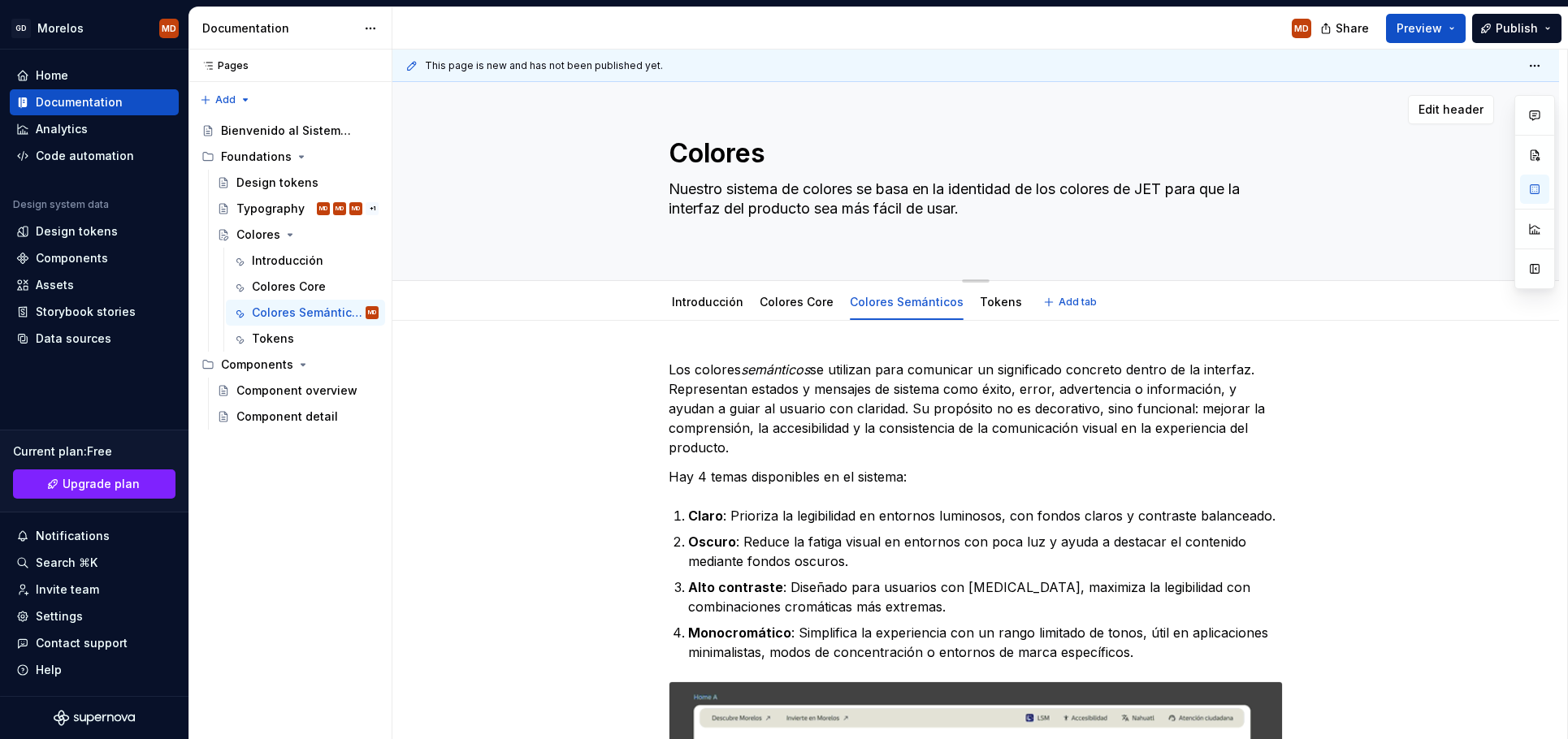
type textarea "Nuestro sistema de colores se basa en la identidad de los colores del JET para …"
type textarea "*"
type textarea "Nuestro sistema de colores se basa en la identidad de los colores del JET para …"
type textarea "*"
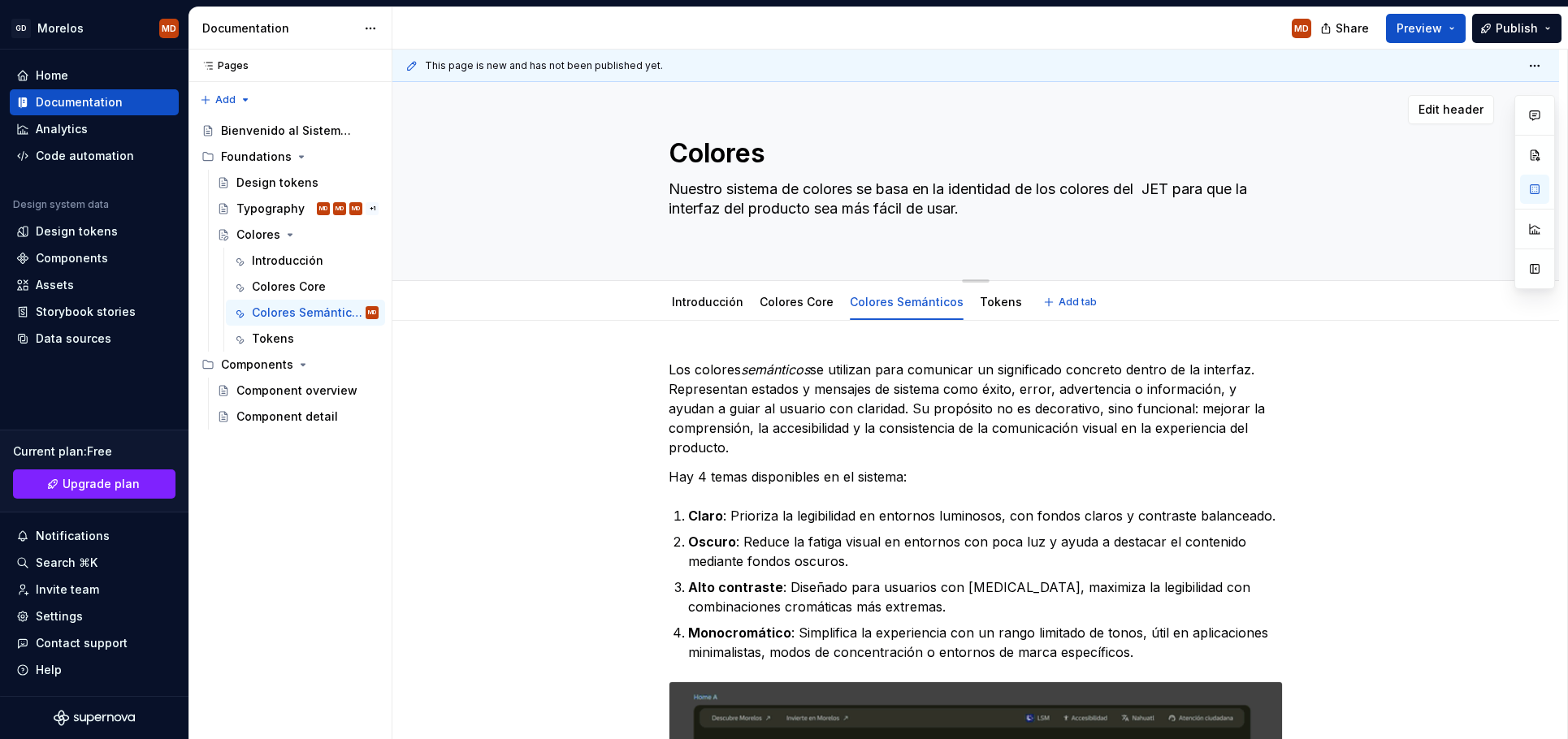
type textarea "Nuestro sistema de colores se basa en la identidad de los colores del g JET par…"
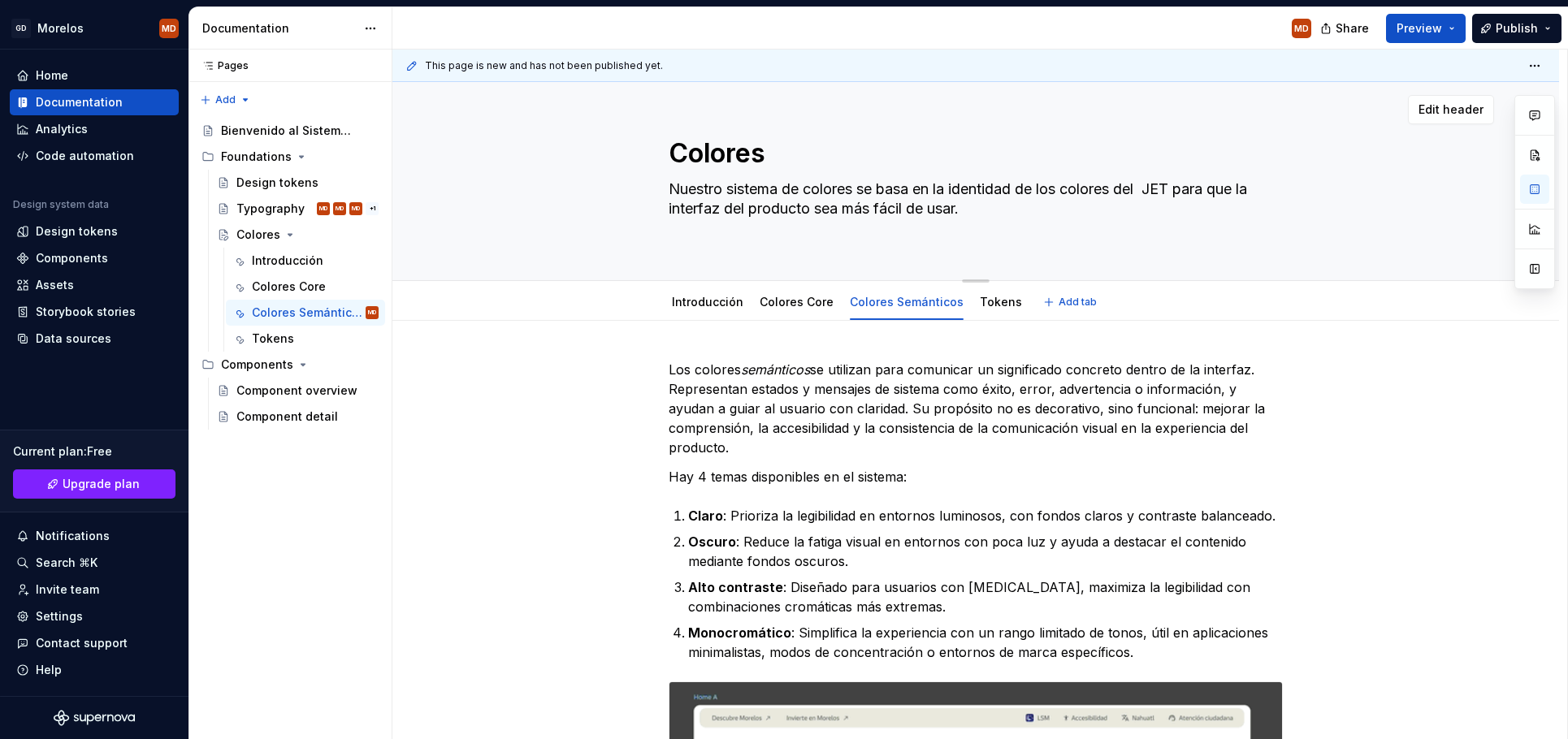
type textarea "*"
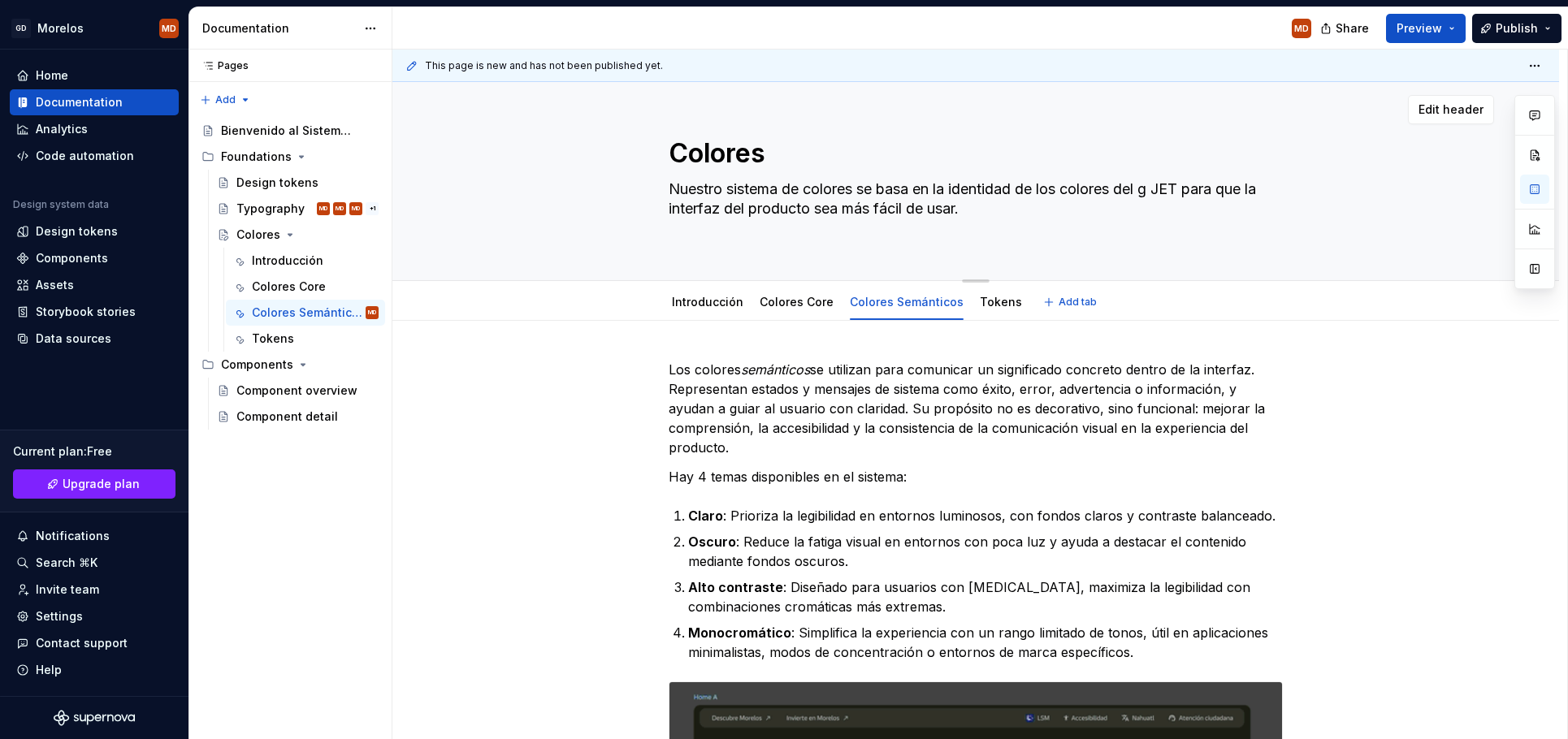
type textarea "Nuestro sistema de colores se basa en la identidad de los colores del go JET pa…"
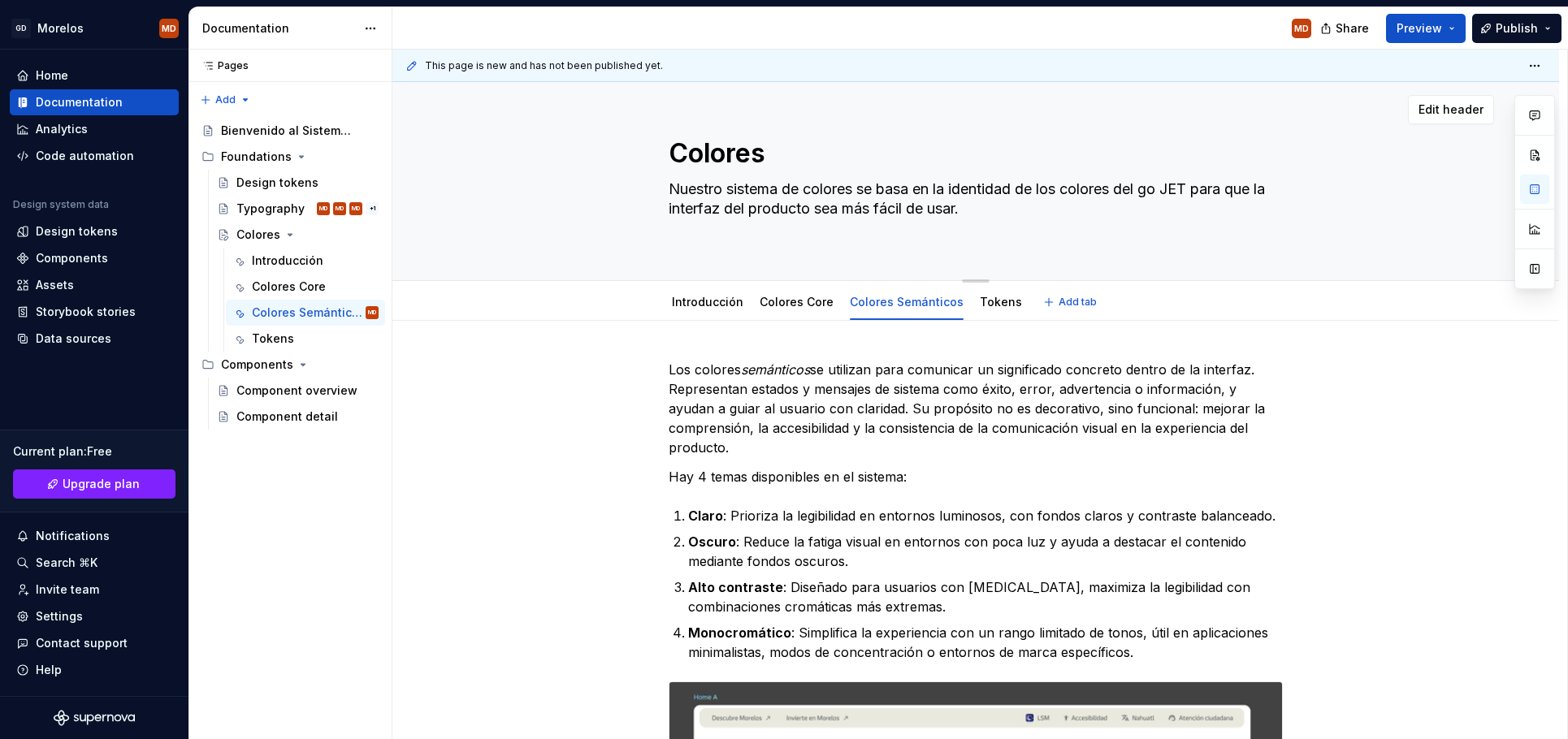
type textarea "*"
type textarea "Nuestro sistema de colores se basa en la identidad de los colores del g JET par…"
type textarea "*"
type textarea "Nuestro sistema de colores se basa en la identidad de los colores del JET para …"
type textarea "*"
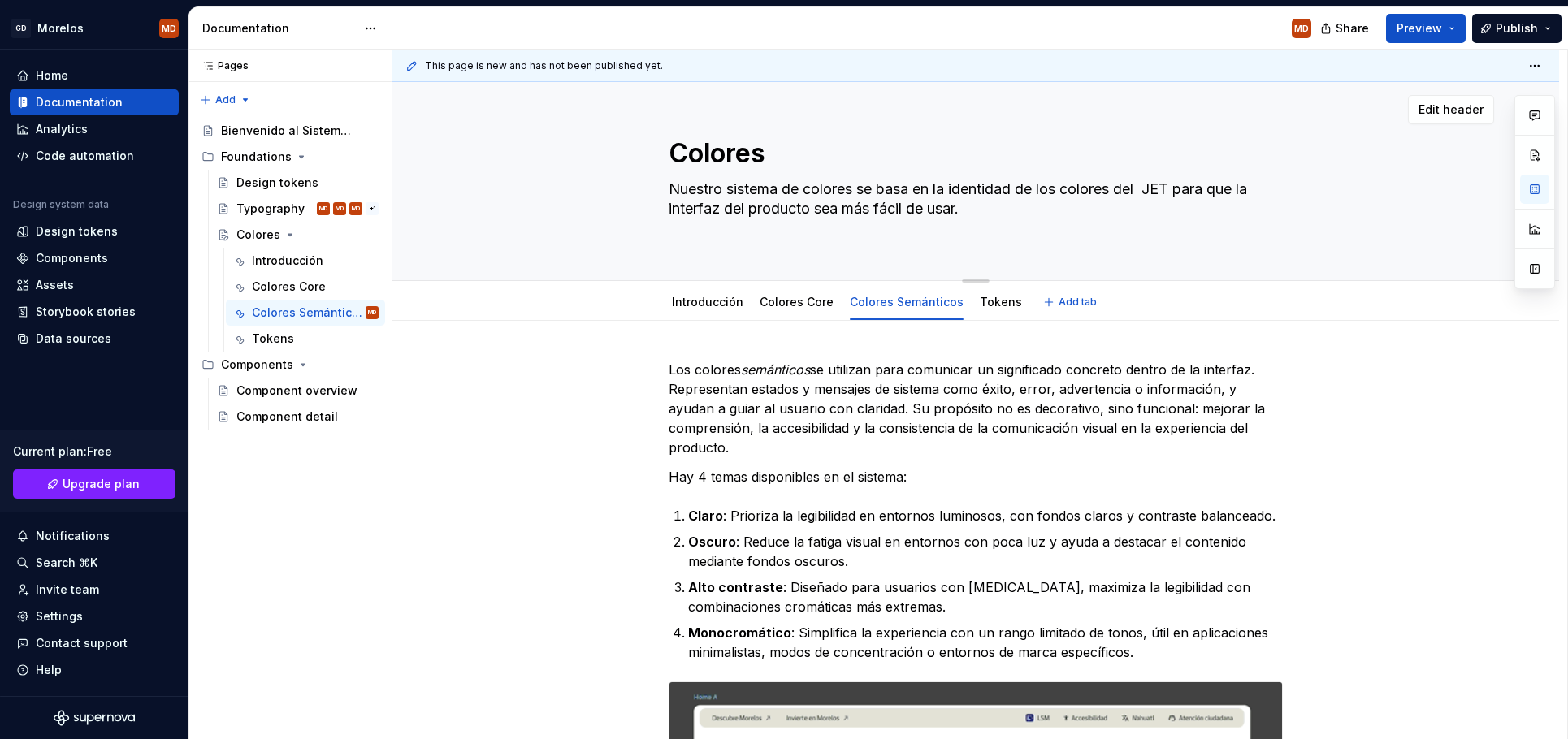
type textarea "Nuestro sistema de colores se basa en la identidad de los colores del G JET par…"
type textarea "*"
type textarea "Nuestro sistema de colores se basa en la identidad de los colores del Gb JET pa…"
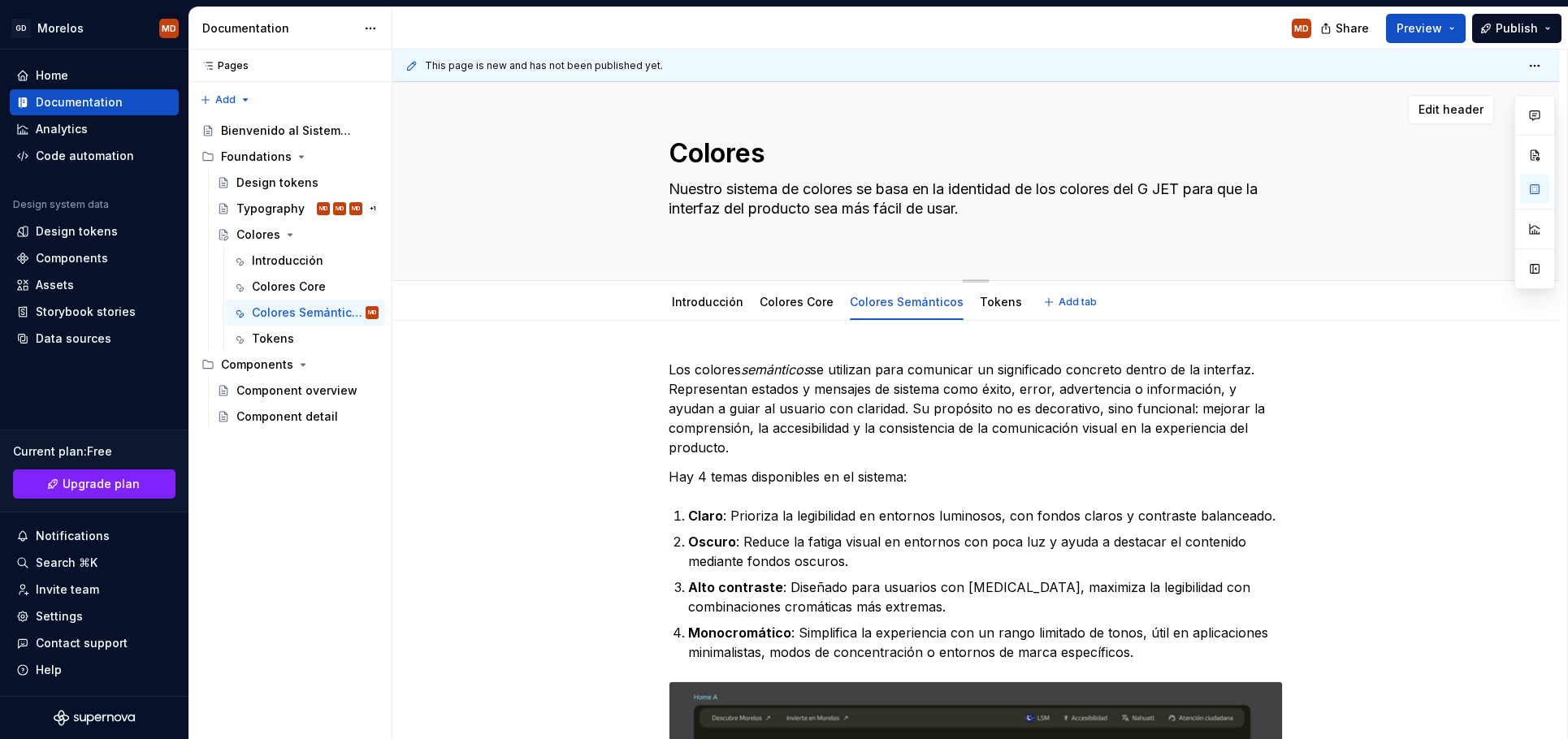
type textarea "*"
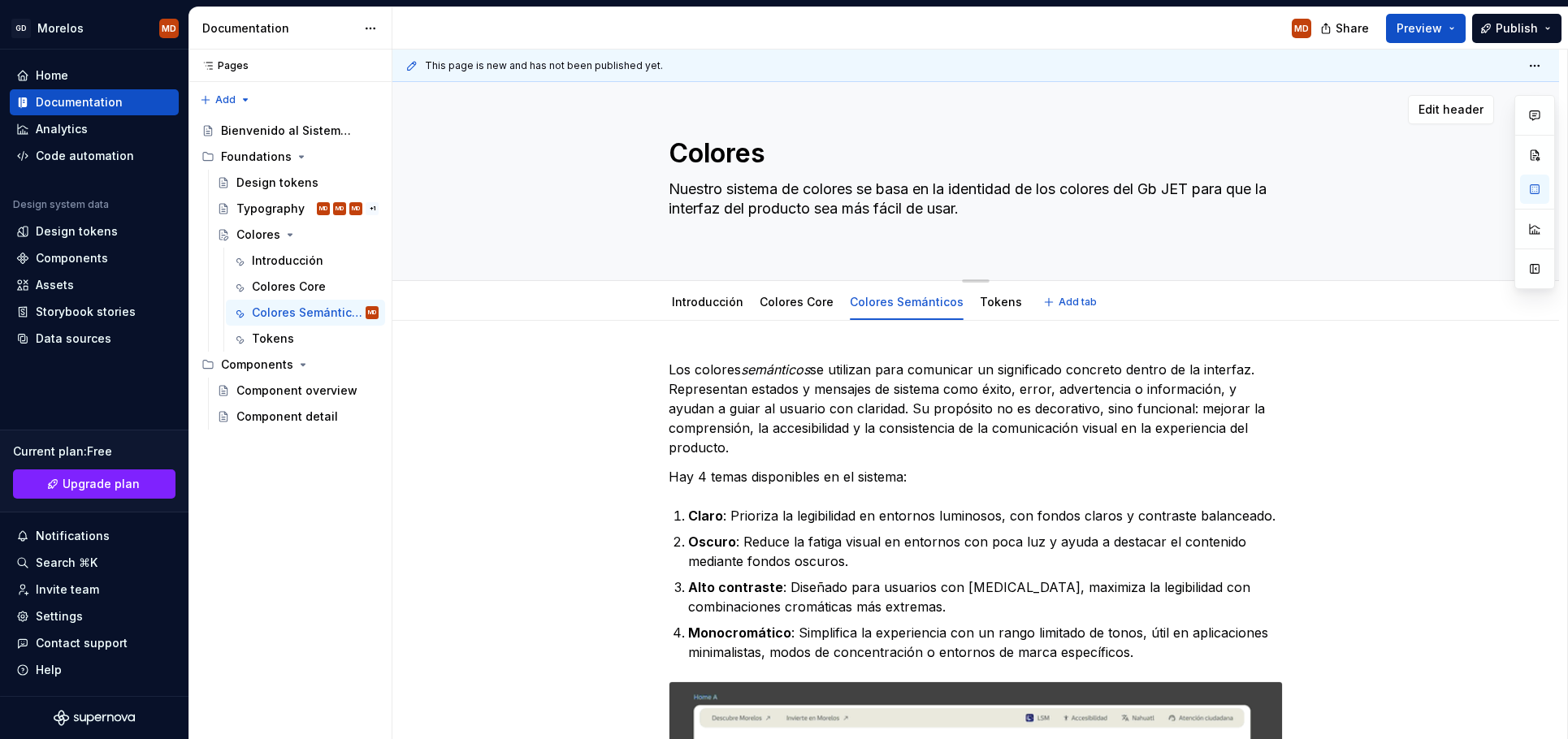
type textarea "Nuestro sistema de colores se basa en la identidad de los colores del Gbo JET p…"
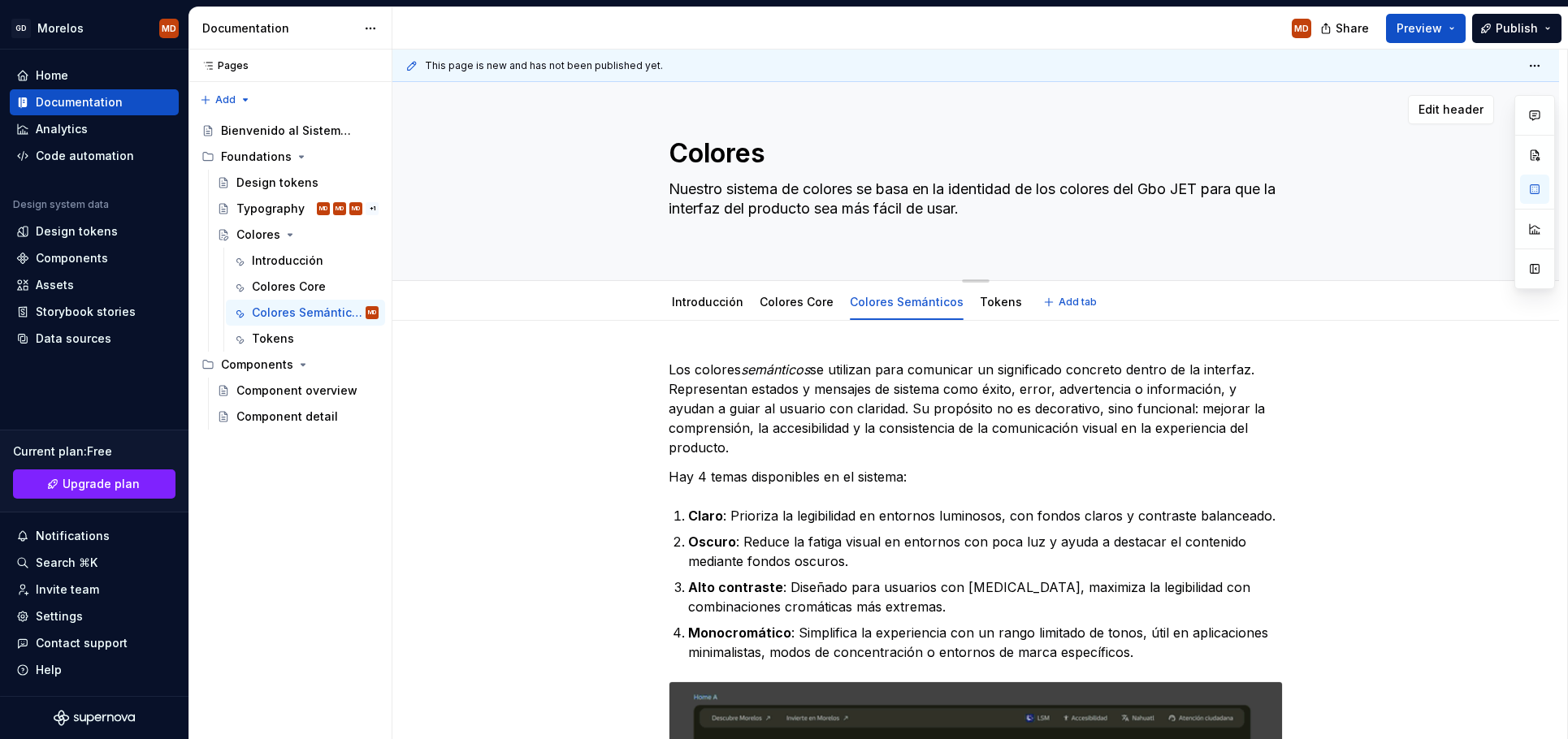
type textarea "*"
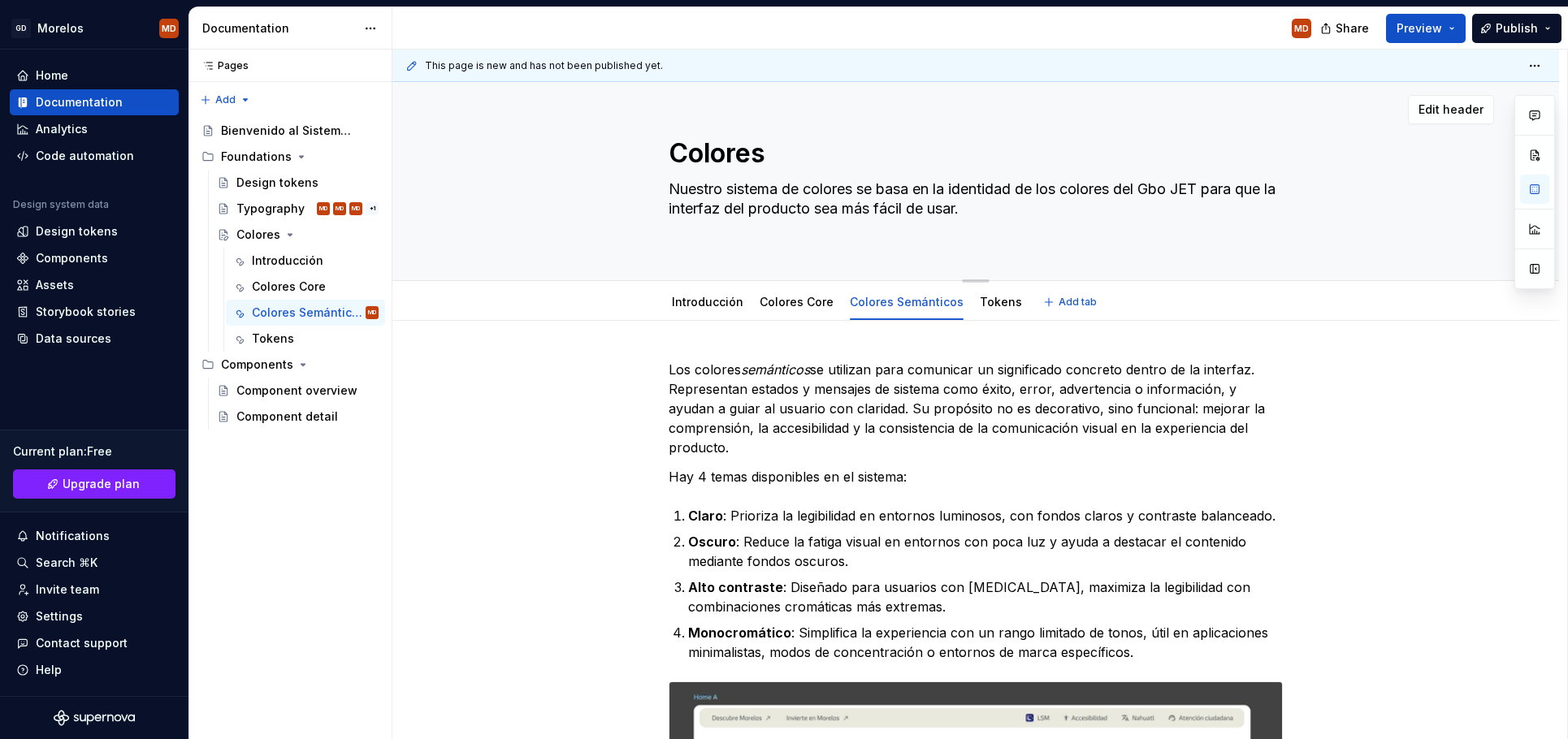
type textarea "Nuestro sistema de colores se basa en la identidad de los colores del Gb JET pa…"
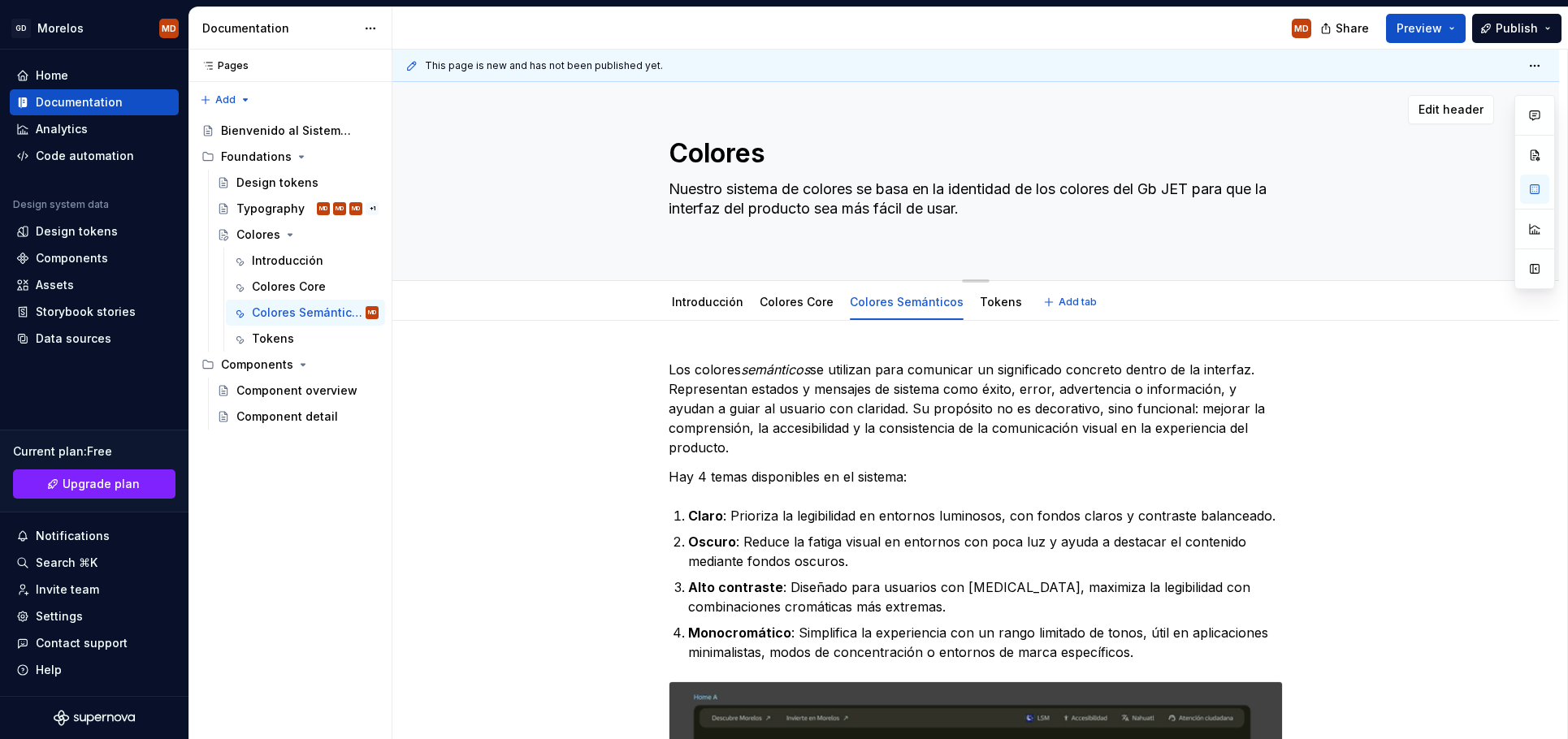
type textarea "*"
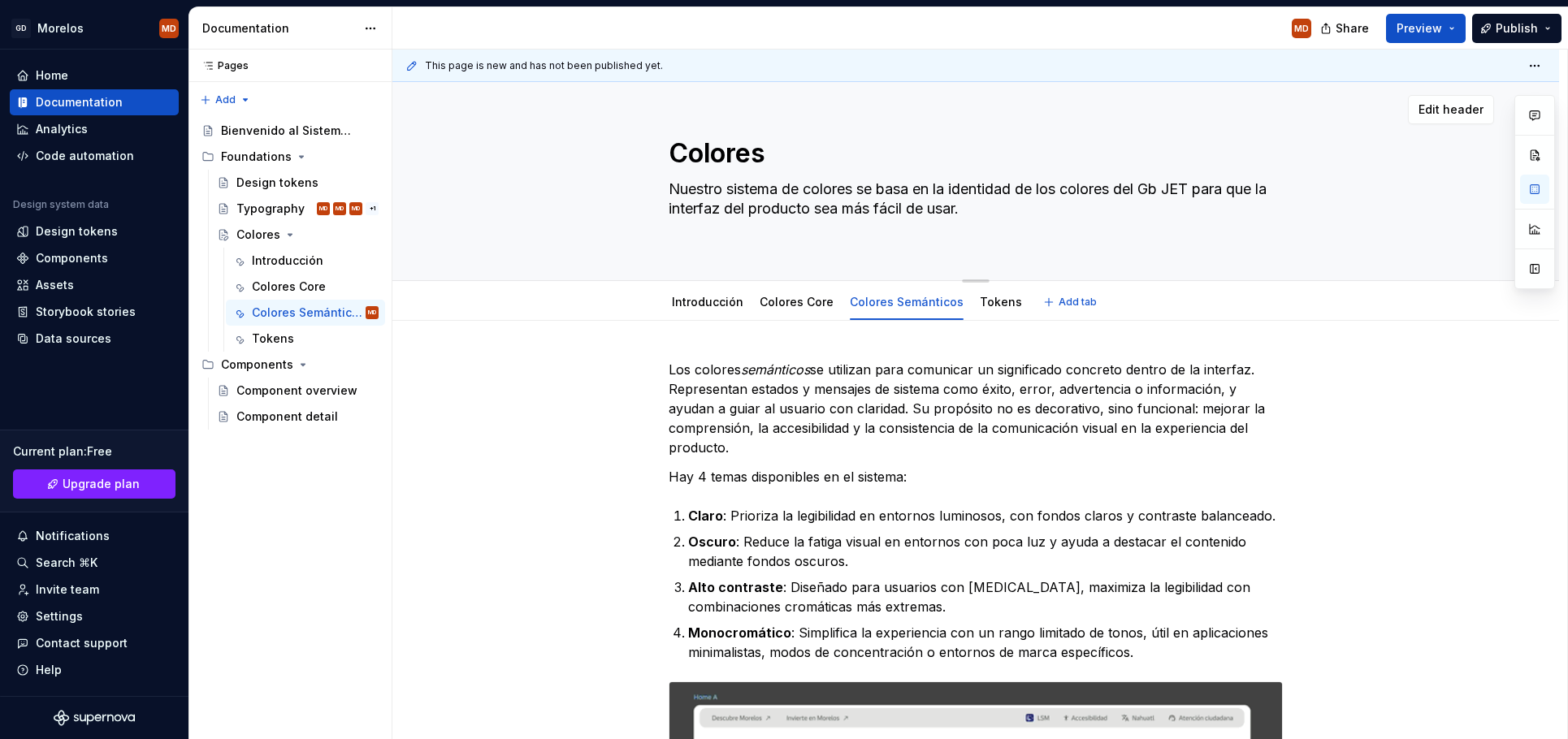
type textarea "Nuestro sistema de colores se basa en la identidad de los colores del G JET par…"
type textarea "*"
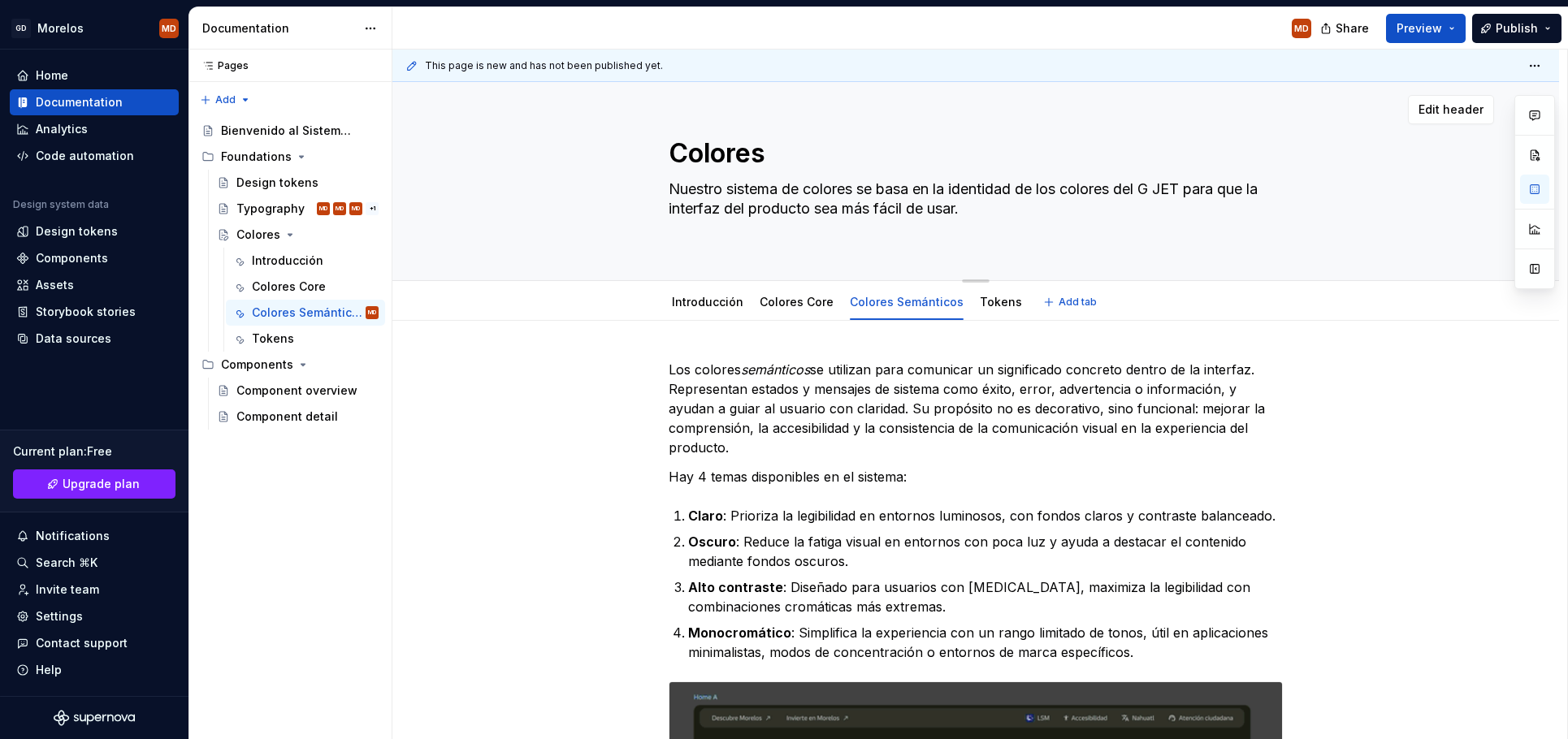
type textarea "Nuestro sistema de colores se basa en la identidad de los colores del Go JET pa…"
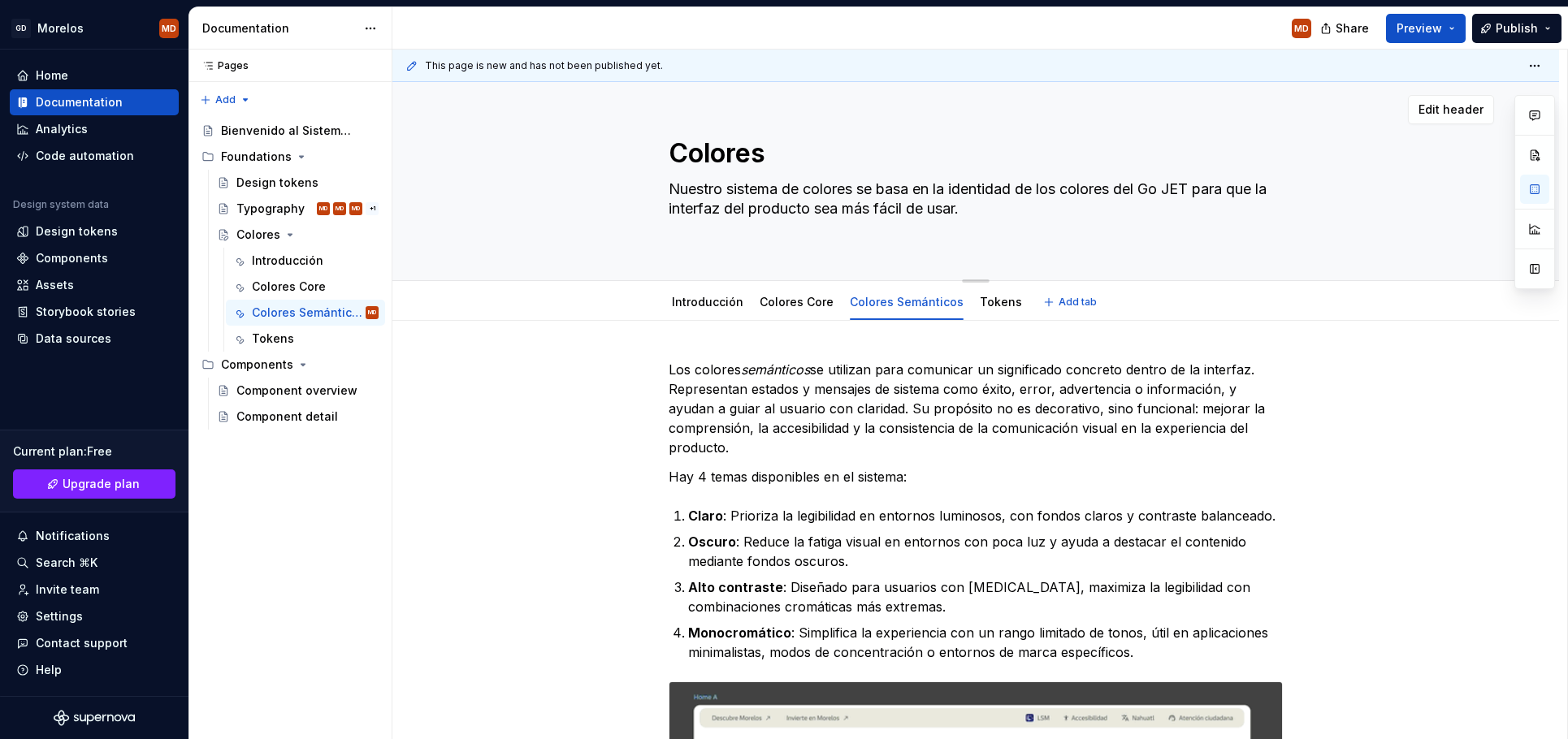
type textarea "*"
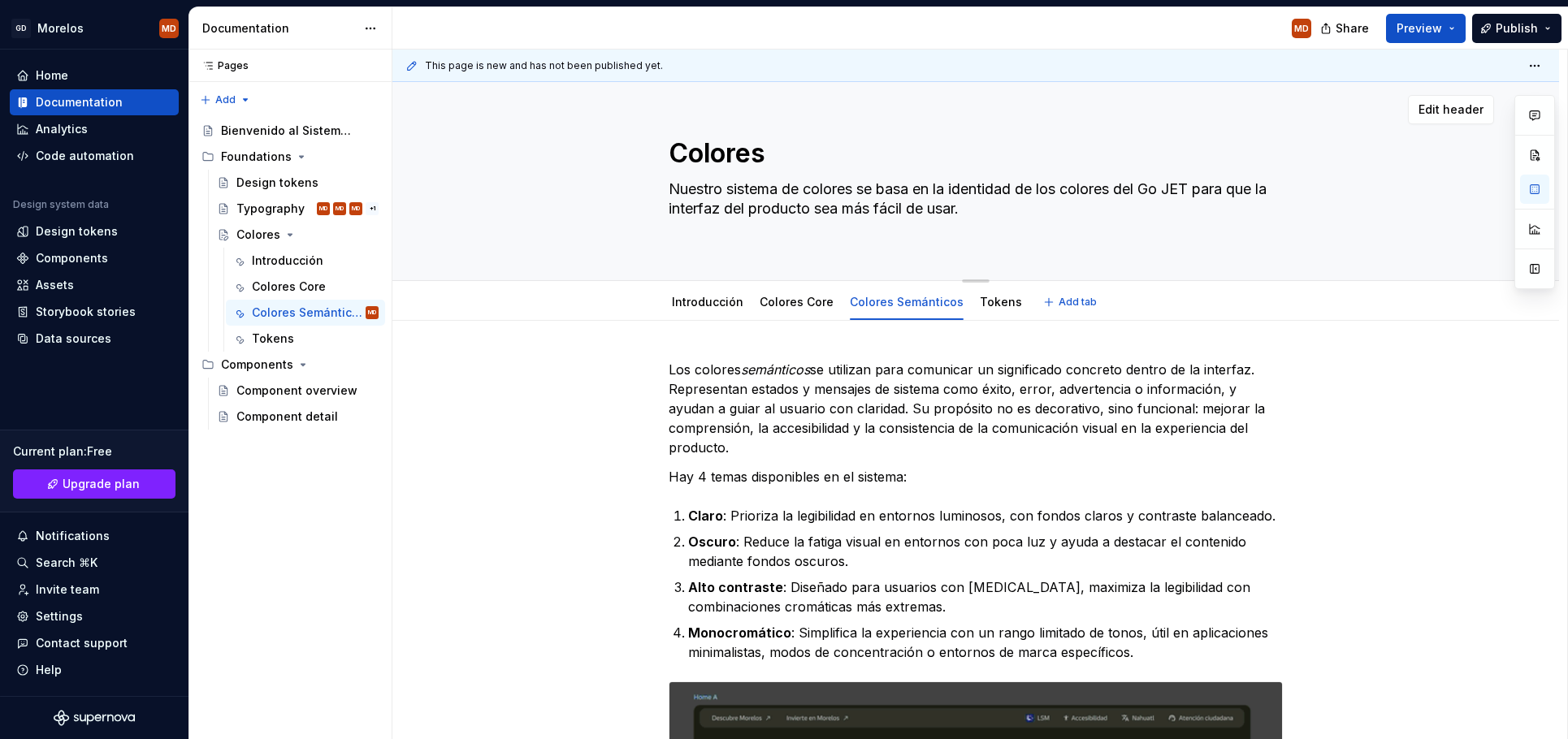
type textarea "Nuestro sistema de colores se basa en la identidad de los colores del Gob JET p…"
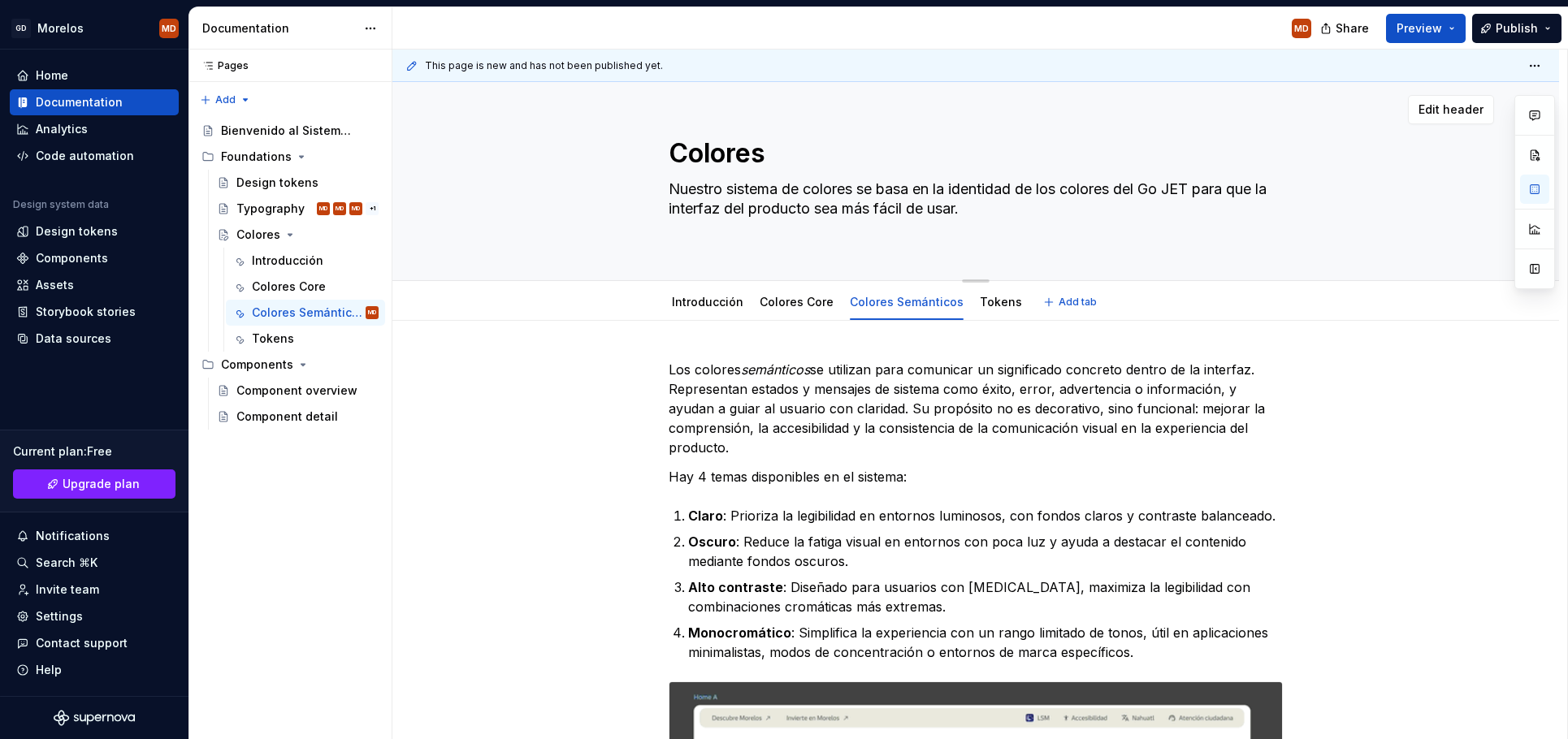
type textarea "*"
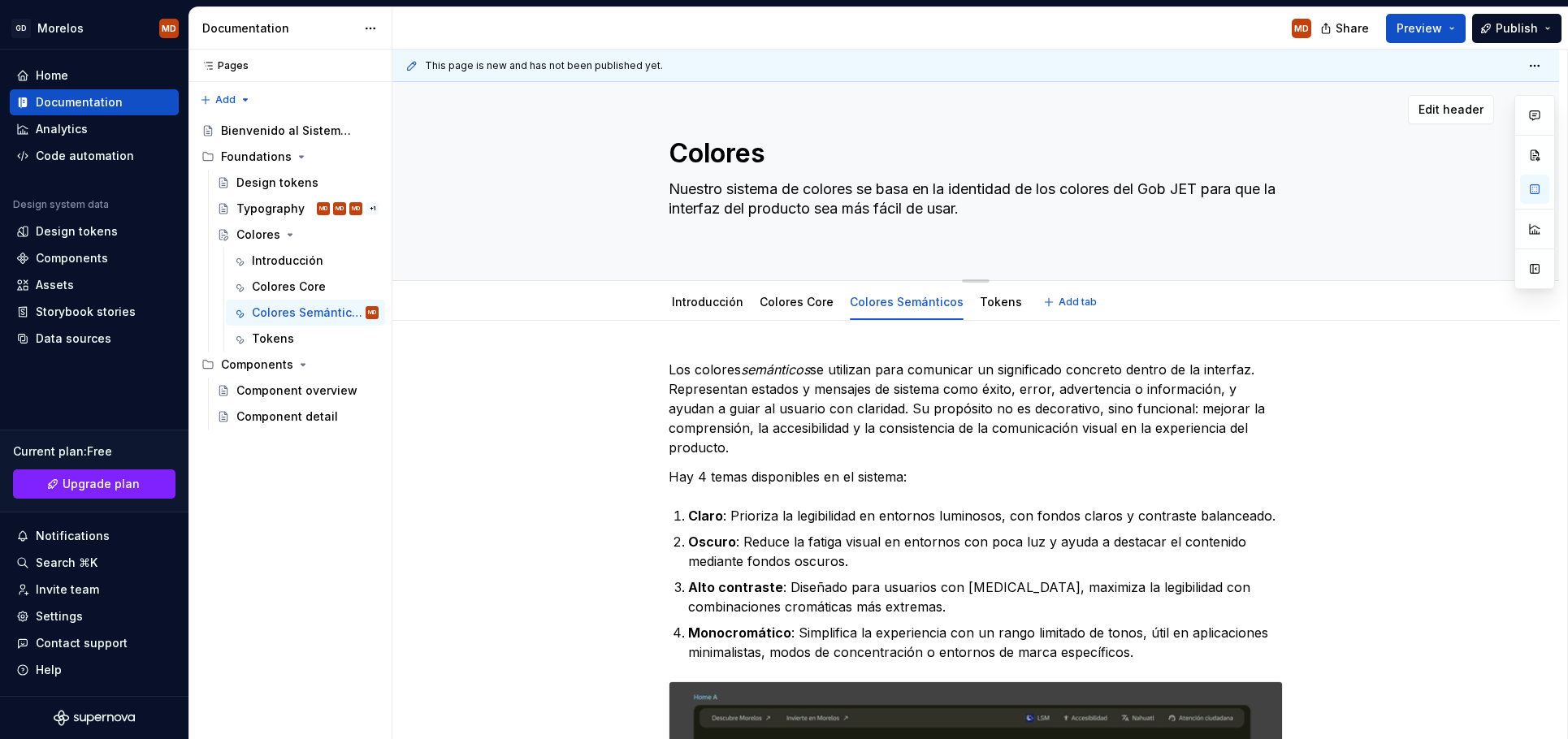
type textarea "Nuestro sistema de colores se basa en la identidad de los colores del Gobi JET …"
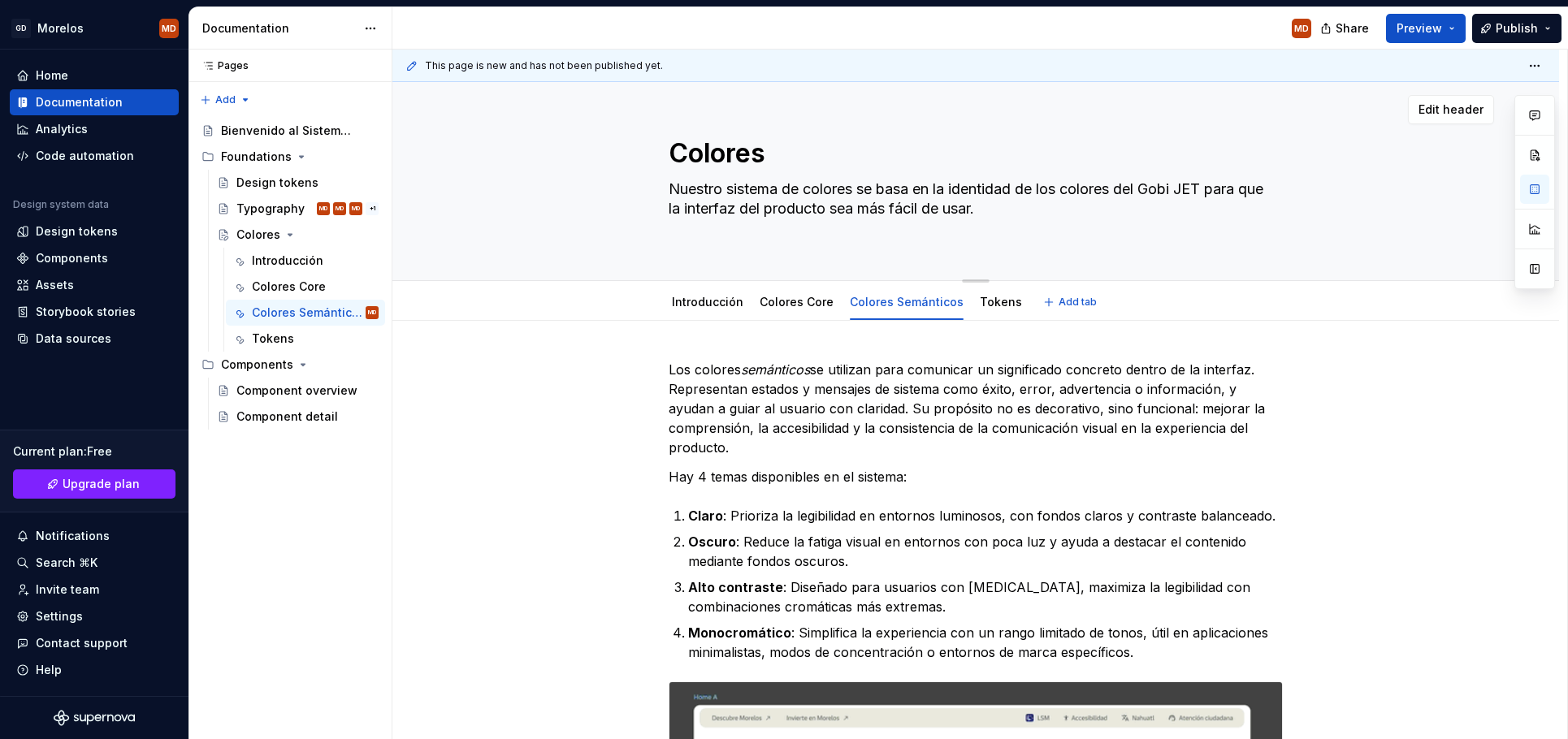
type textarea "*"
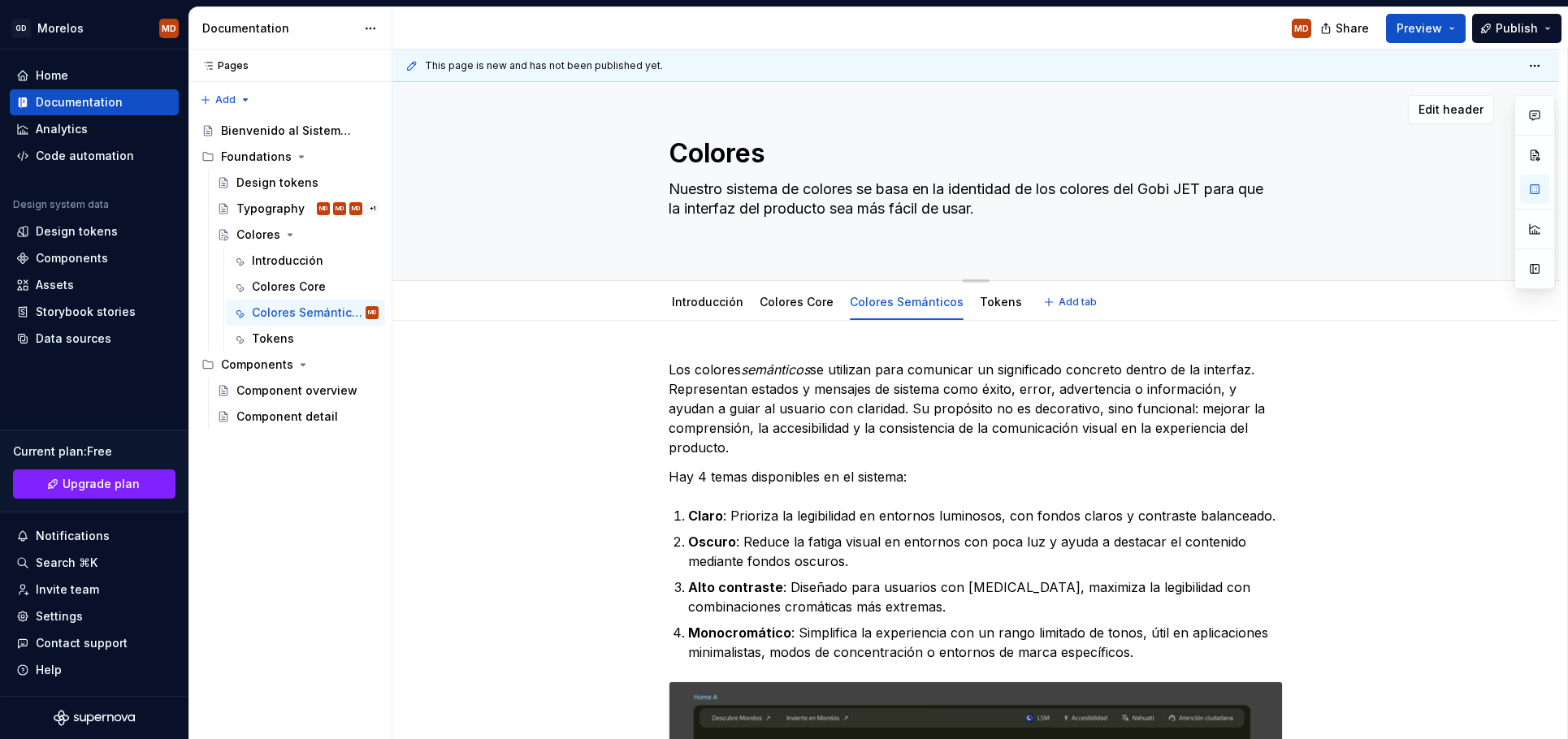
type textarea "Nuestro sistema de colores se basa en la identidad de los colores [PERSON_NAME]…"
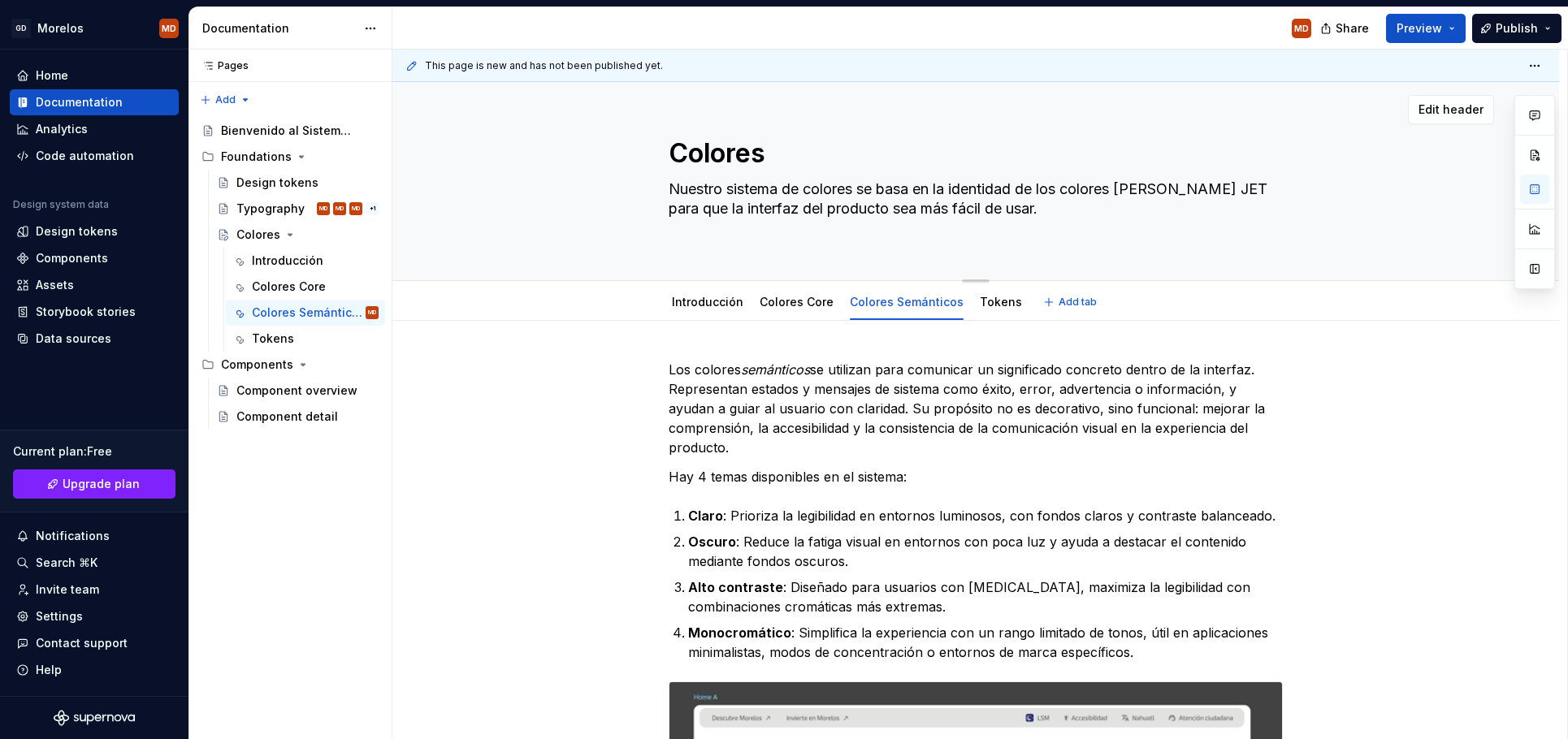
type textarea "*"
type textarea "Nuestro sistema de colores se basa en la identidad de los colores del Gobier JE…"
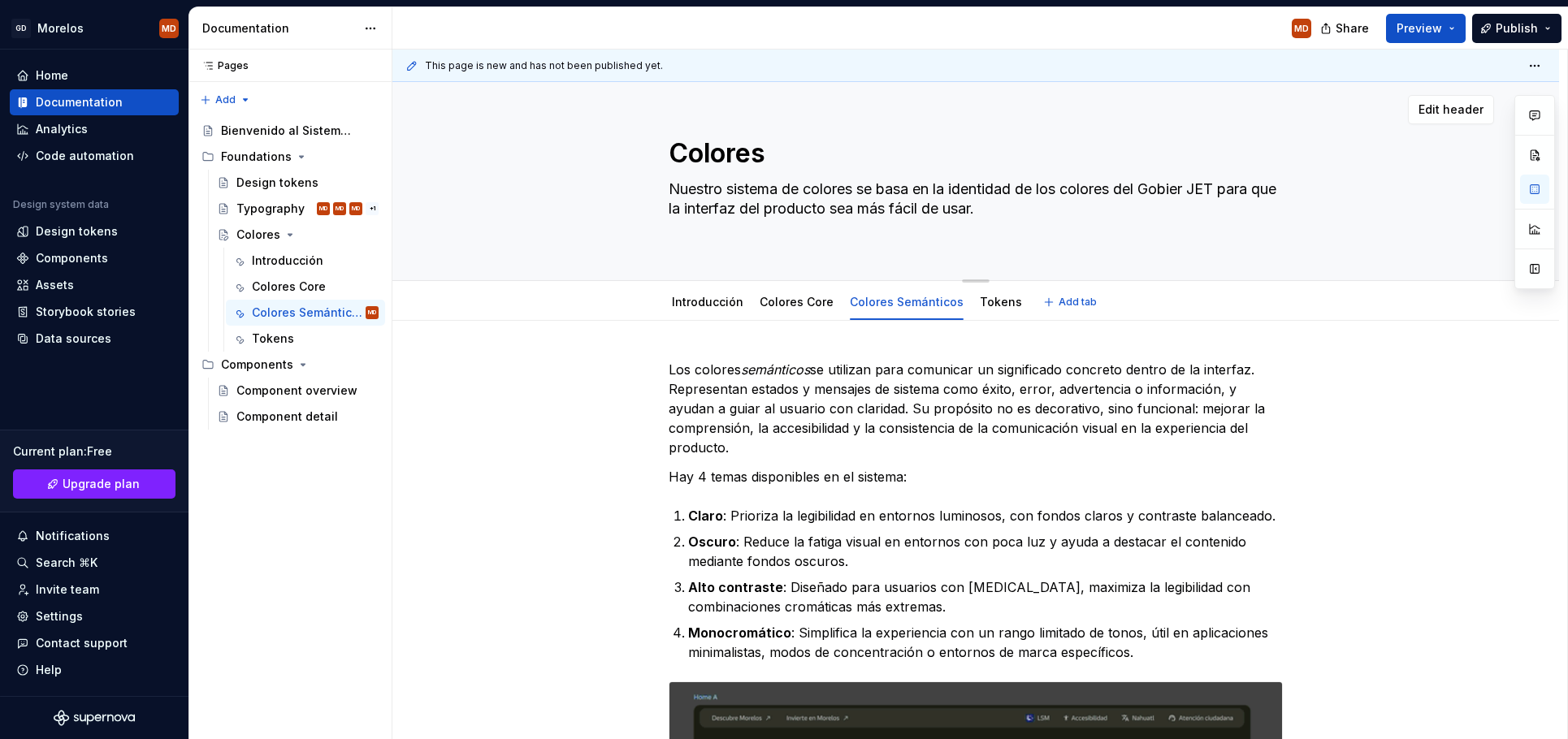
type textarea "*"
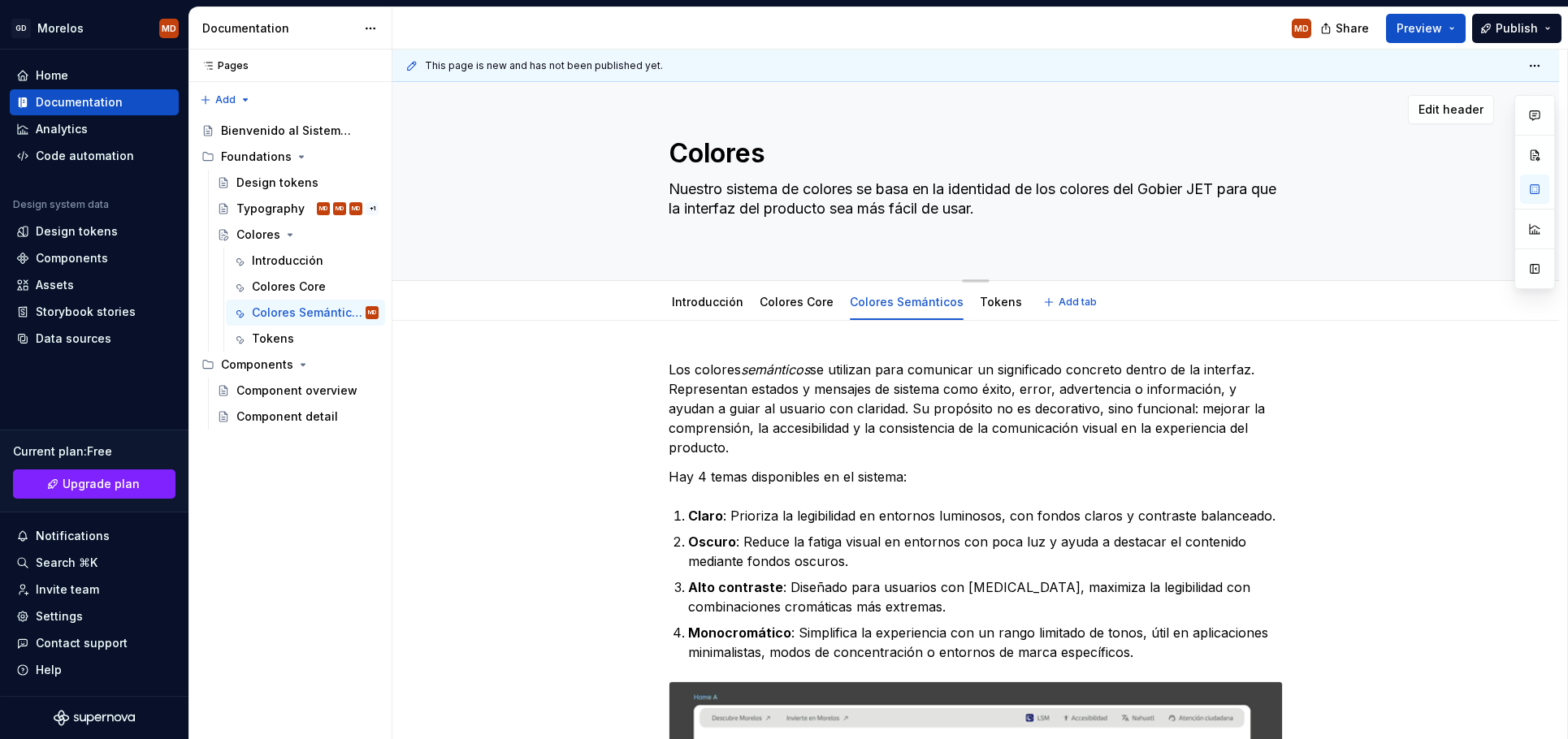
type textarea "Nuestro sistema de colores se basa en la identidad de los colores del Gobiern J…"
type textarea "*"
type textarea "Nuestro sistema de colores se basa en la identidad de los colores del Gobierno …"
type textarea "*"
type textarea "Nuestro sistema de colores se basa en la identidad de los colores del Gobierno …"
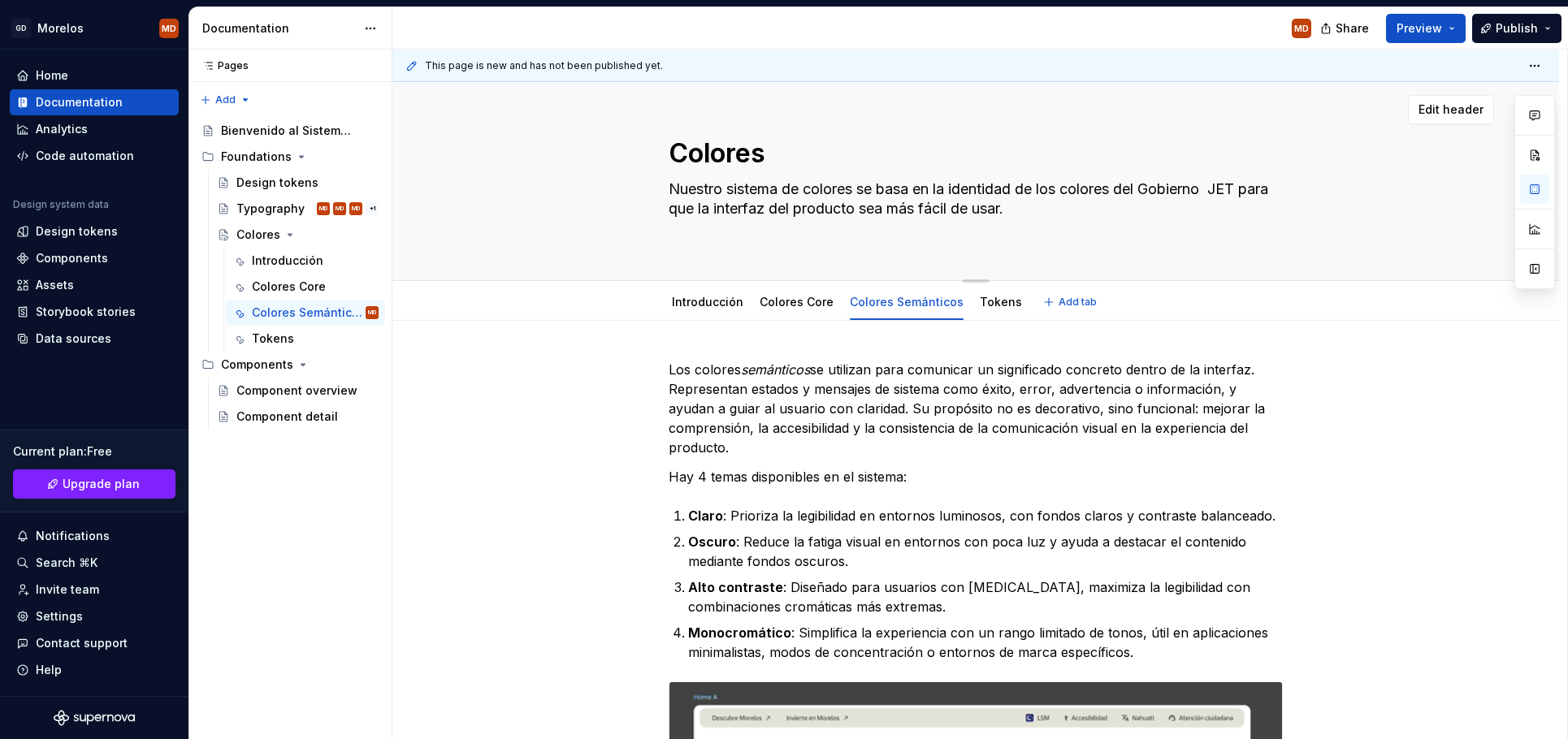
type textarea "*"
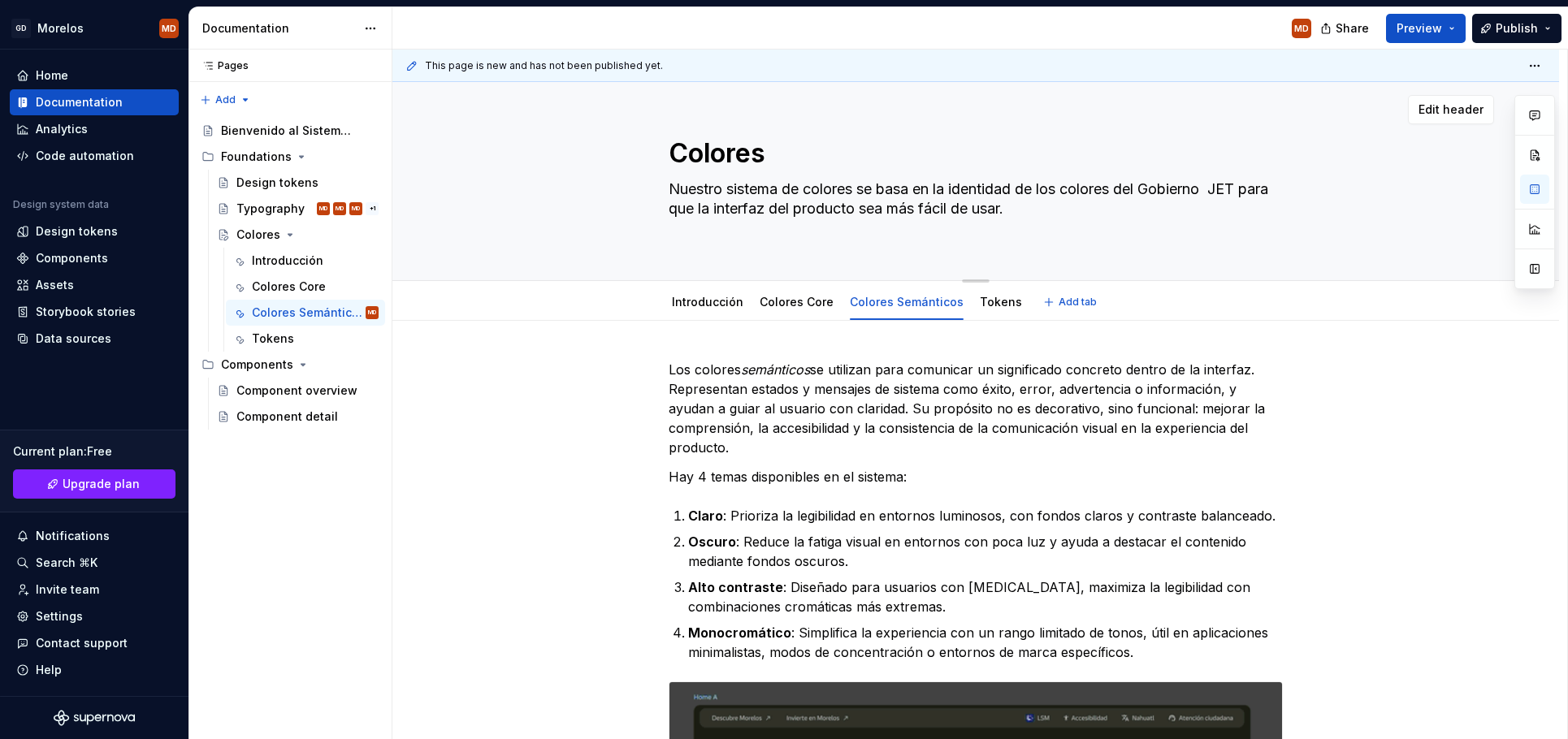
type textarea "Nuestro sistema de colores se basa en la identidad de los colores del Gobierno …"
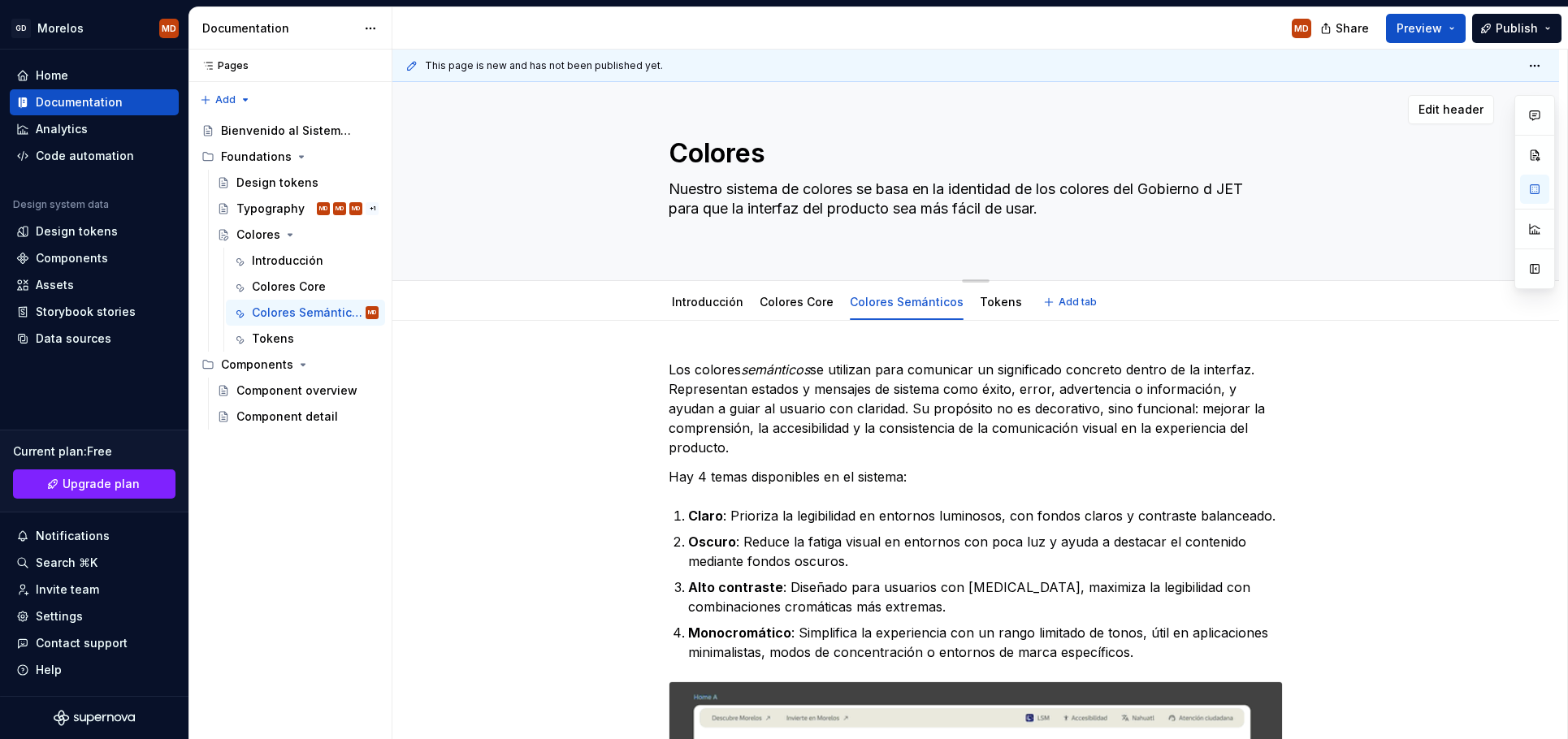
type textarea "*"
type textarea "Nuestro sistema de colores se basa en la identidad de los colores del Gobierno …"
type textarea "*"
type textarea "Nuestro sistema de colores se basa en la identidad de los colores del Gobierno …"
type textarea "*"
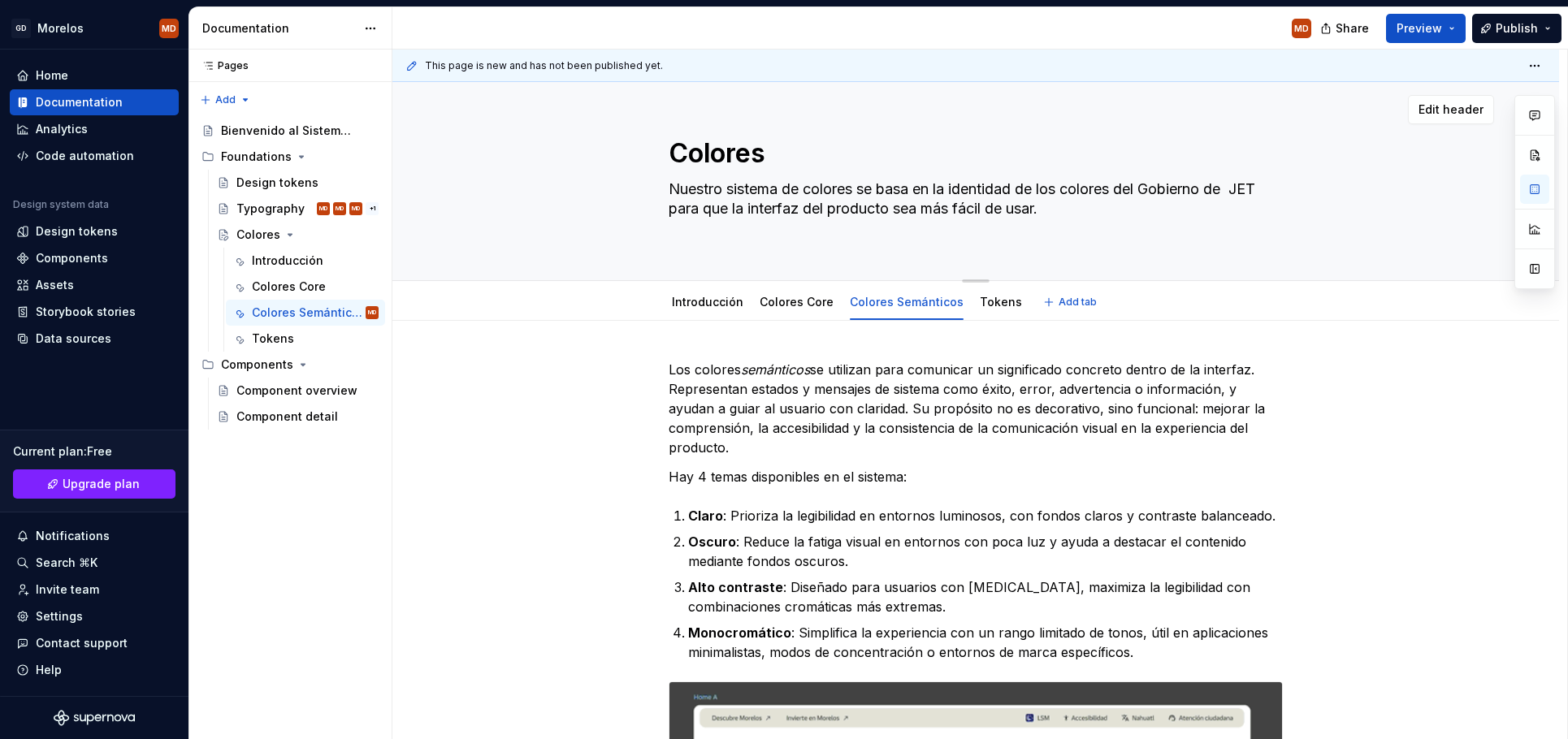
type textarea "Nuestro sistema de colores se basa en la identidad de los colores del Gobierno …"
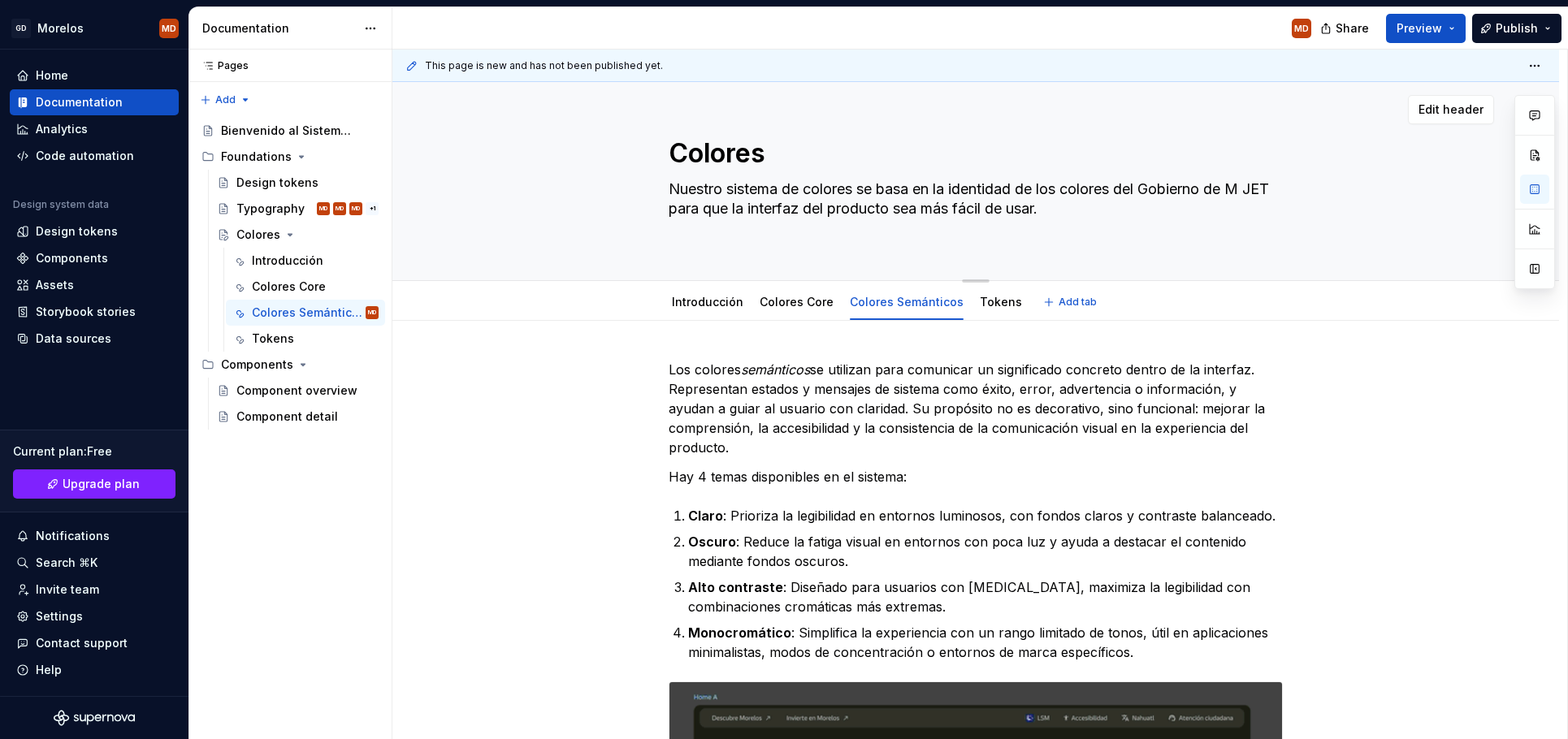
type textarea "*"
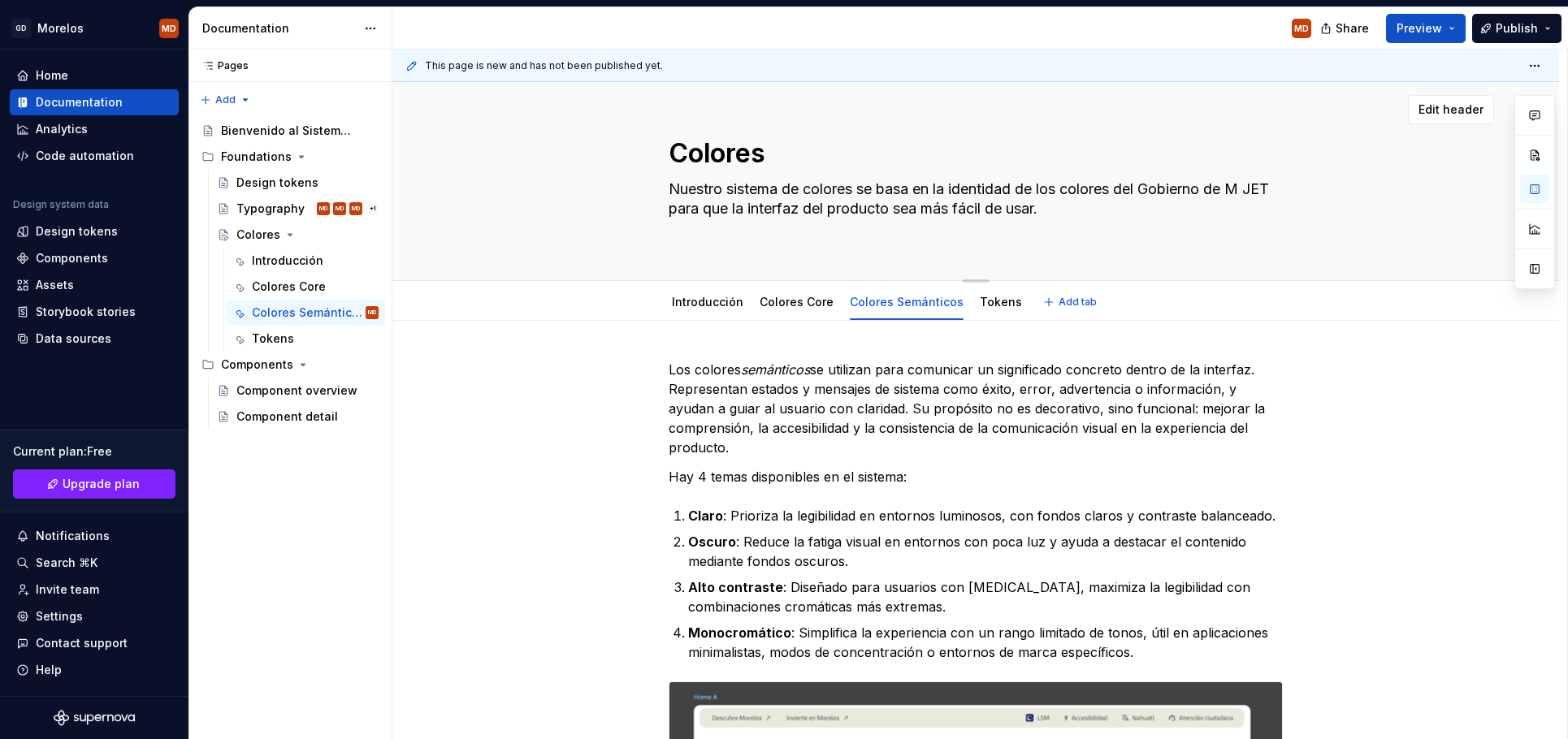
type textarea "Nuestro sistema de colores se basa en la identidad de los colores del Gobierno …"
type textarea "*"
type textarea "Nuestro sistema de colores se basa en la identidad de los colores del Gobierno …"
type textarea "*"
type textarea "Nuestro sistema de colores se basa en la identidad de los colores del Gobierno …"
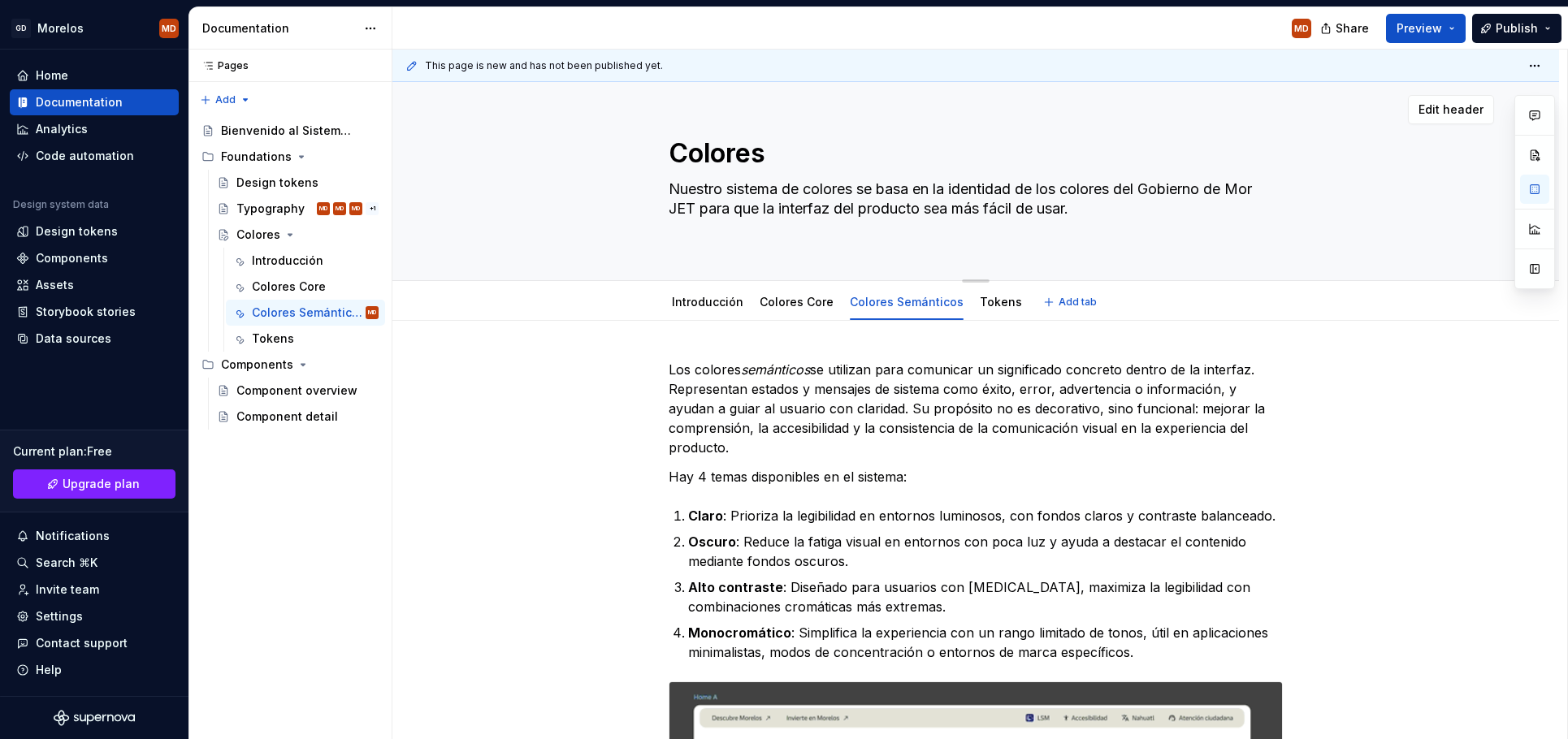
type textarea "*"
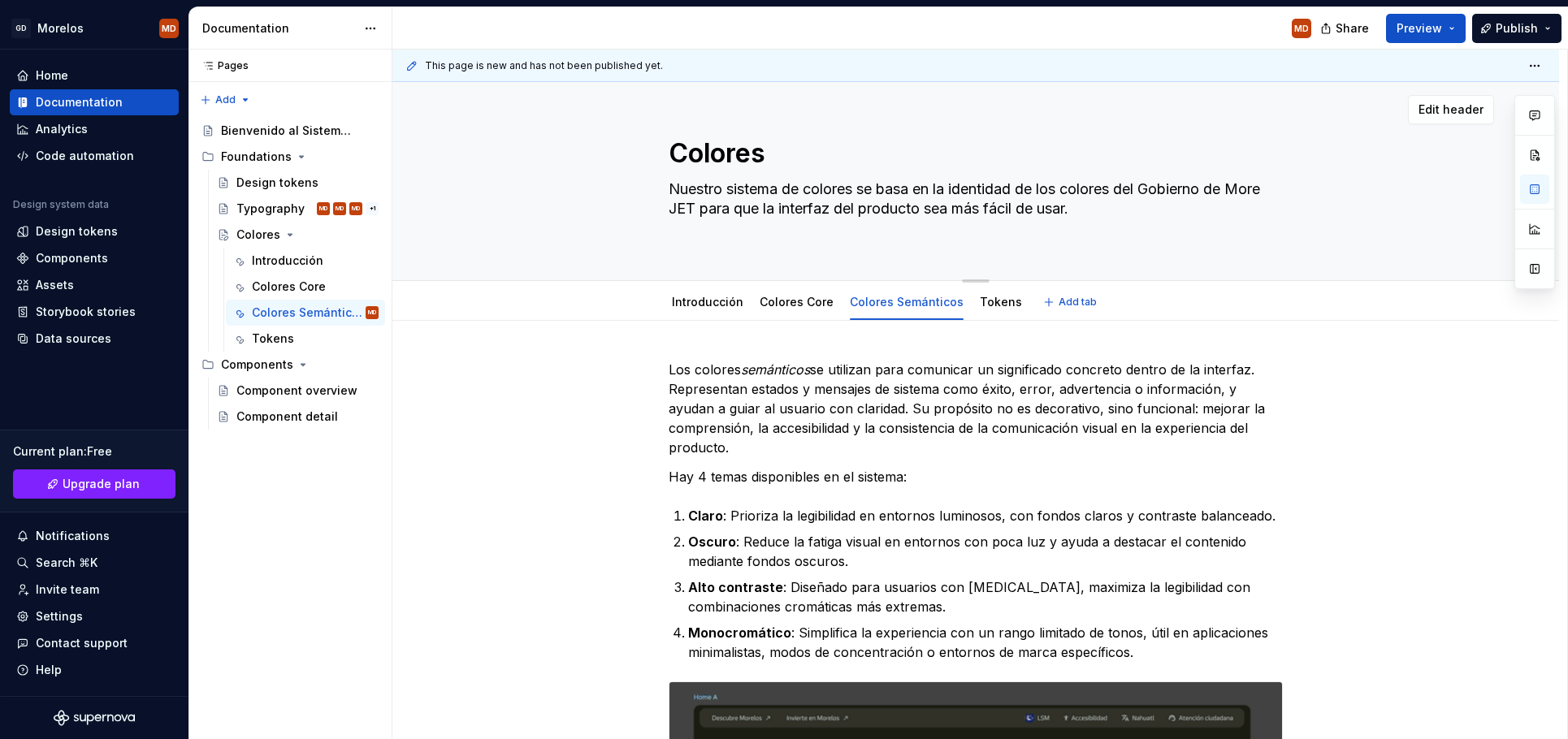
type textarea "Nuestro sistema de colores se basa en la identidad de los colores del Gobierno …"
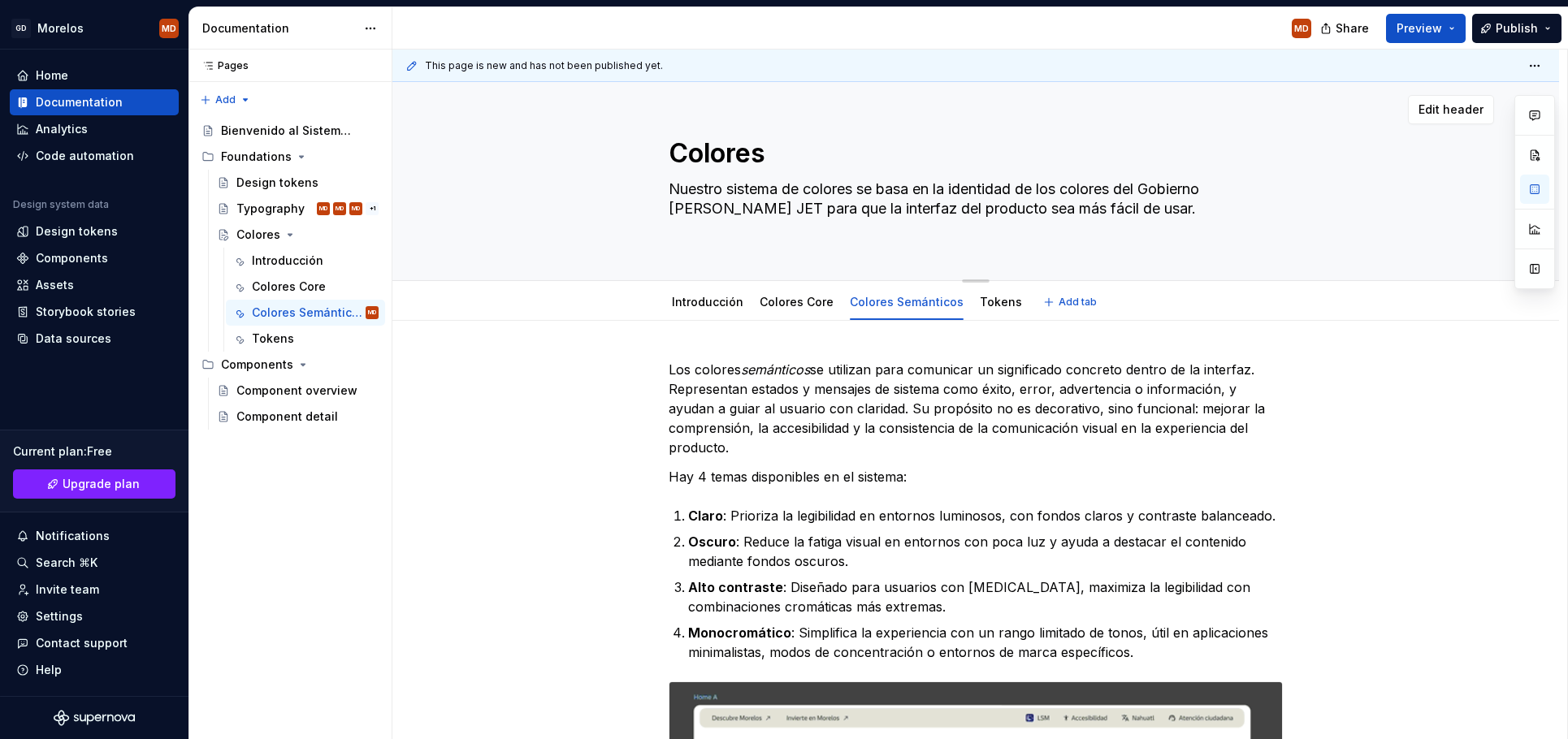
type textarea "*"
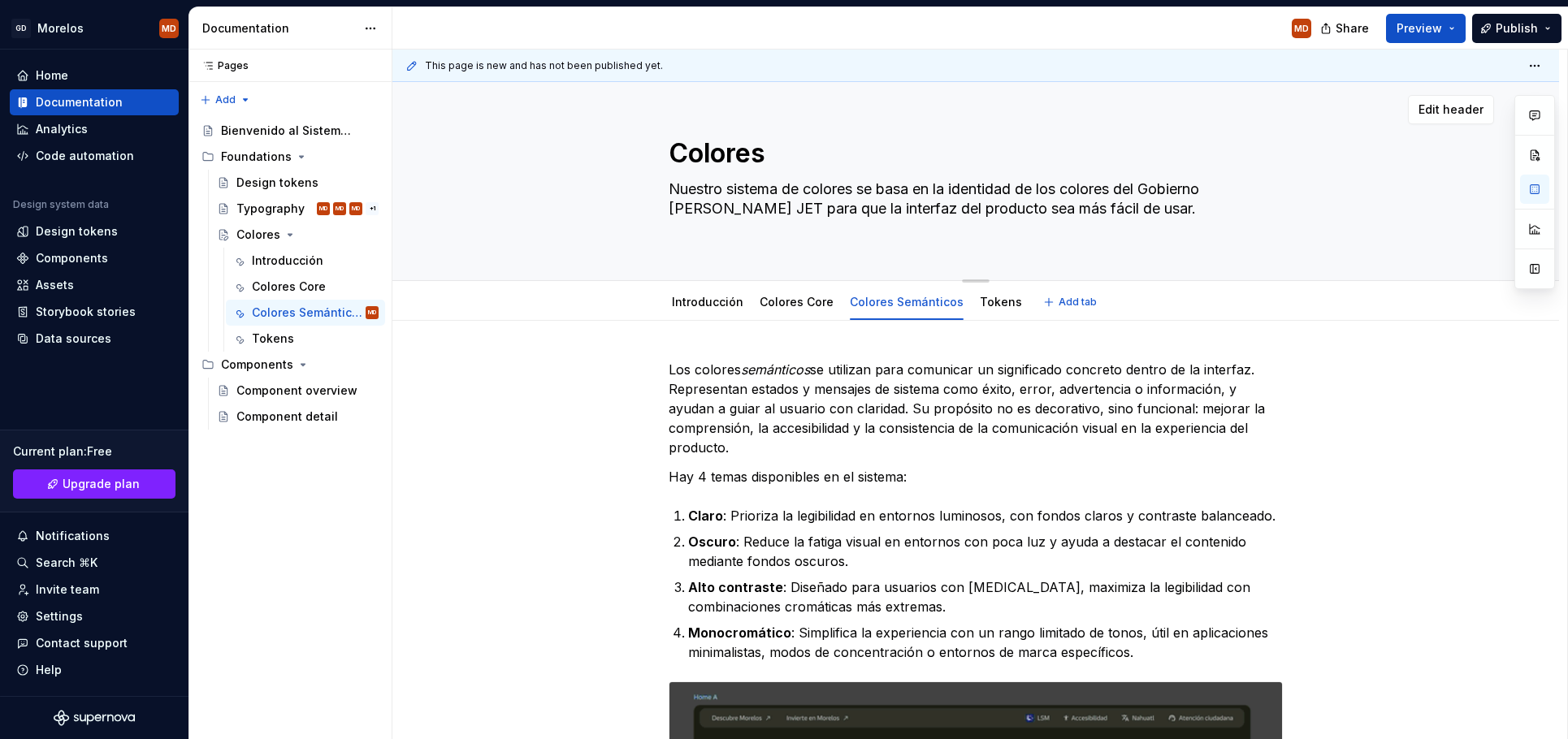
type textarea "Nuestro sistema de colores se basa en la identidad de los colores del Gobierno …"
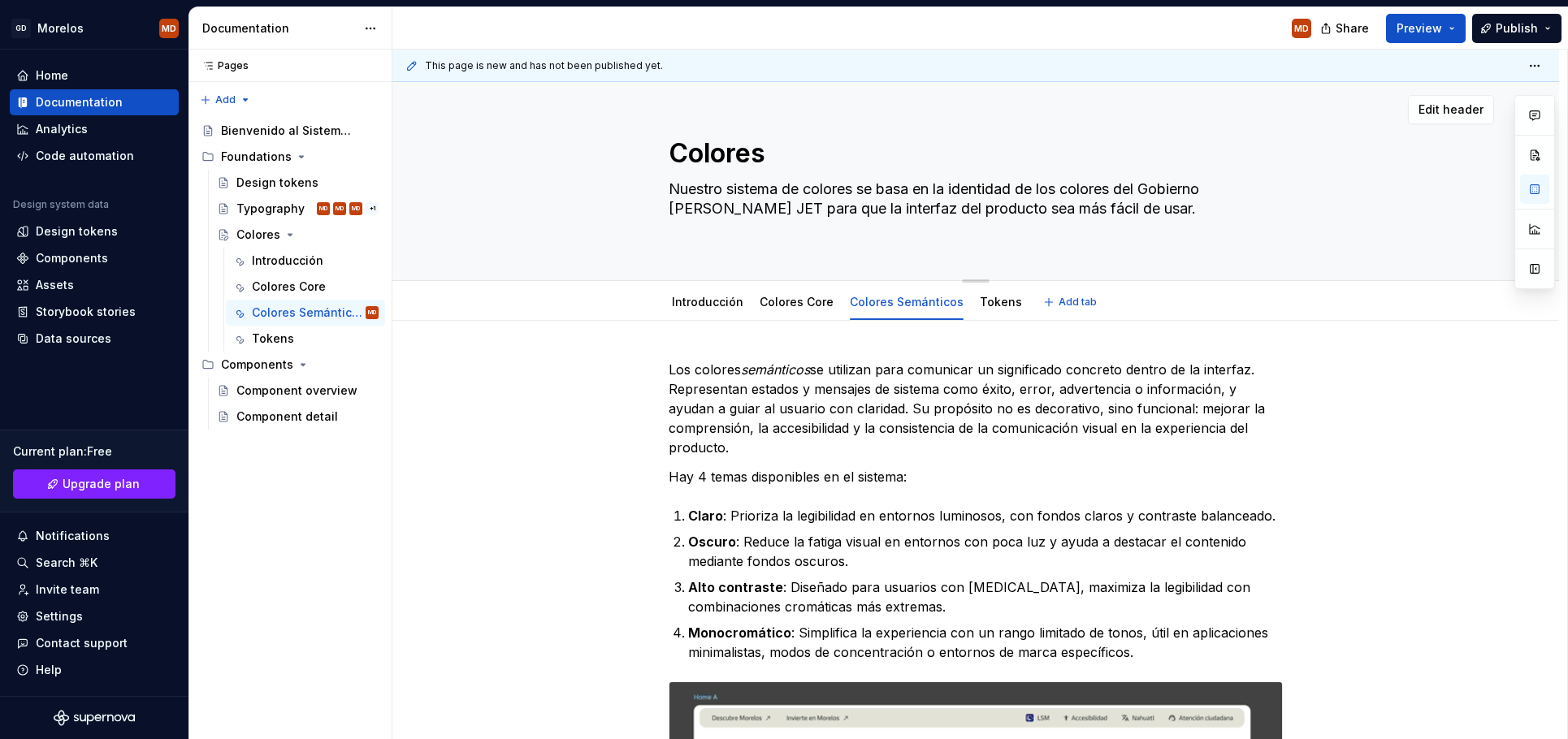
type textarea "*"
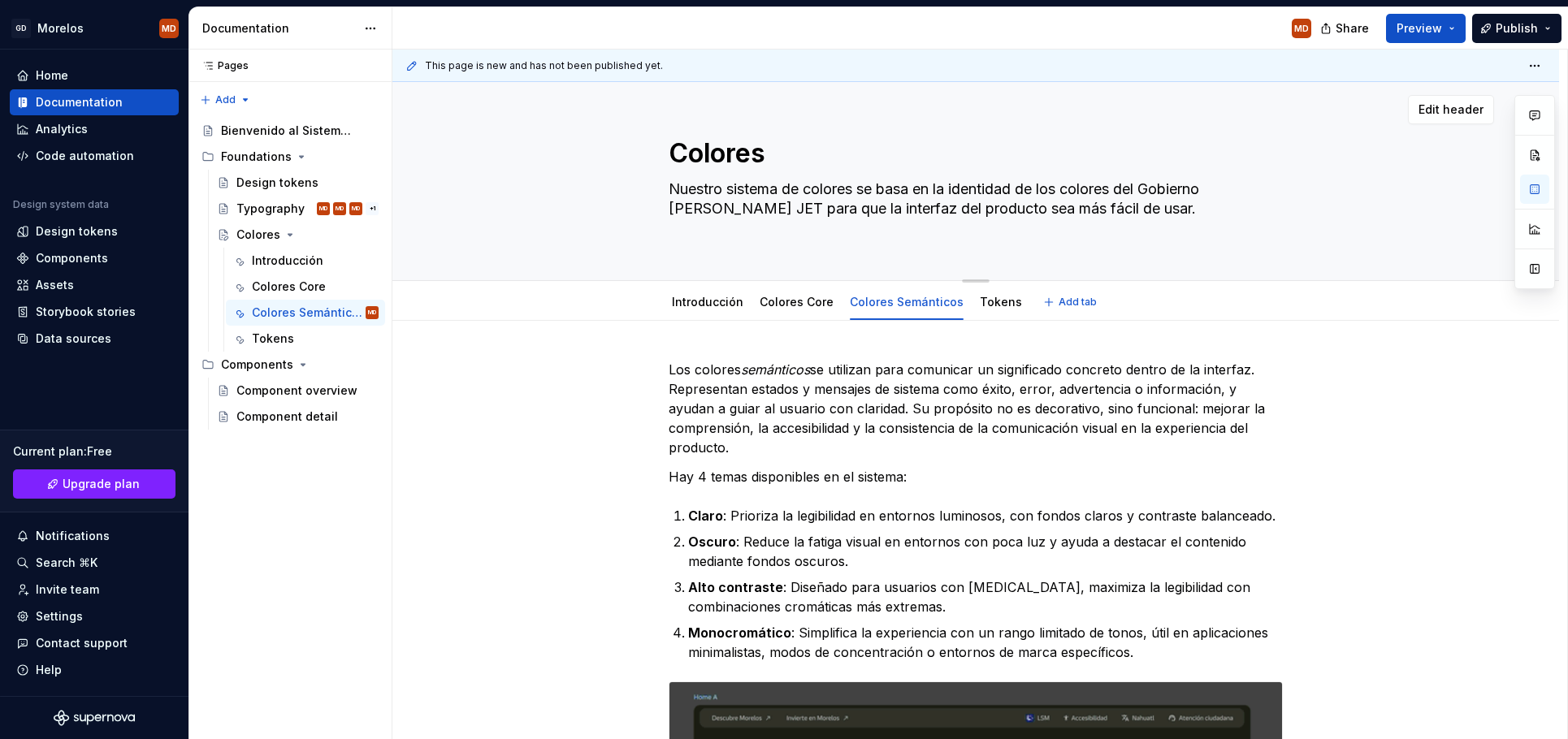
type textarea "Nuestro sistema de colores se basa en la identidad de los colores del Gobierno …"
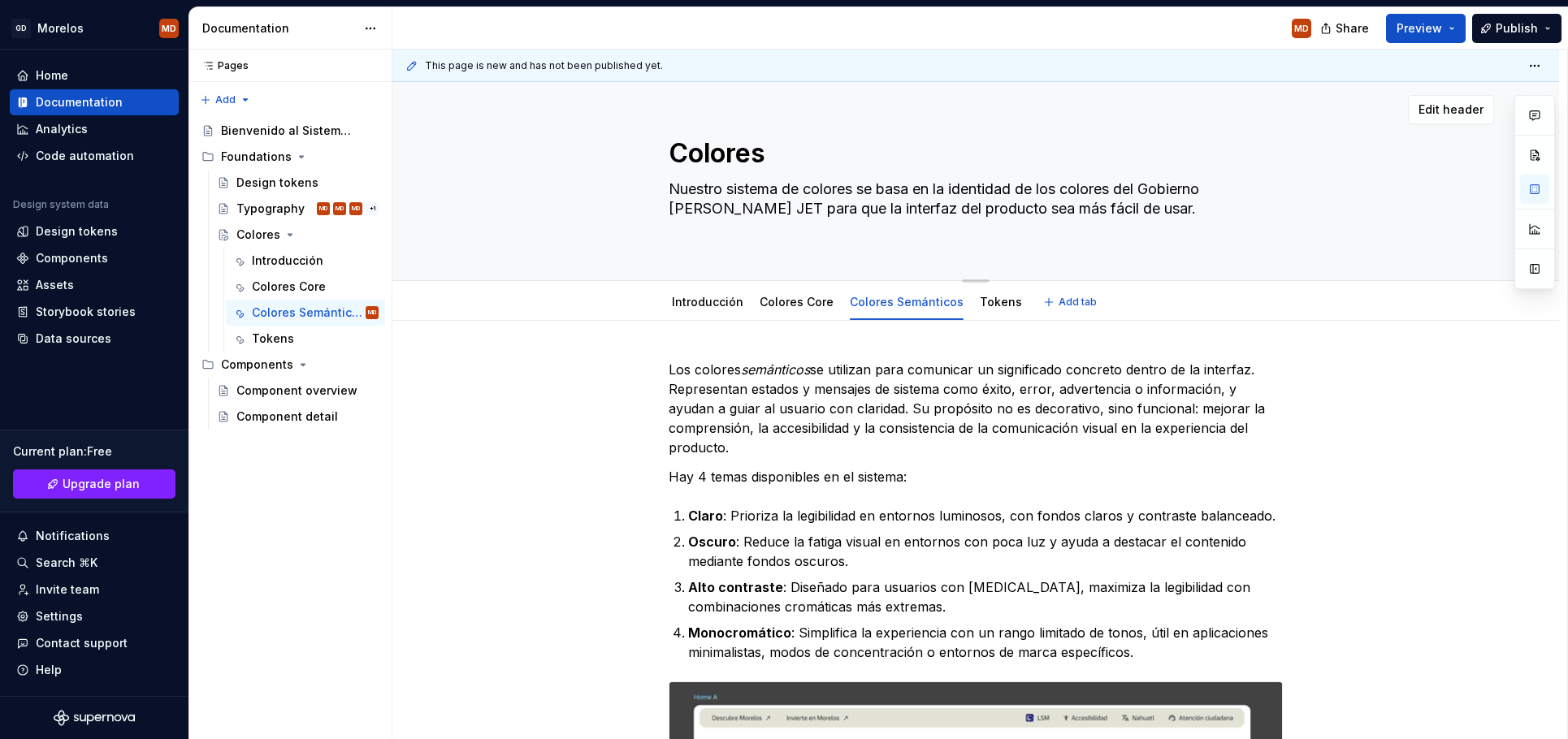
type textarea "*"
type textarea "Nuestro sistema de colores se basa en la identidad de los colores del Gobierno …"
type textarea "*"
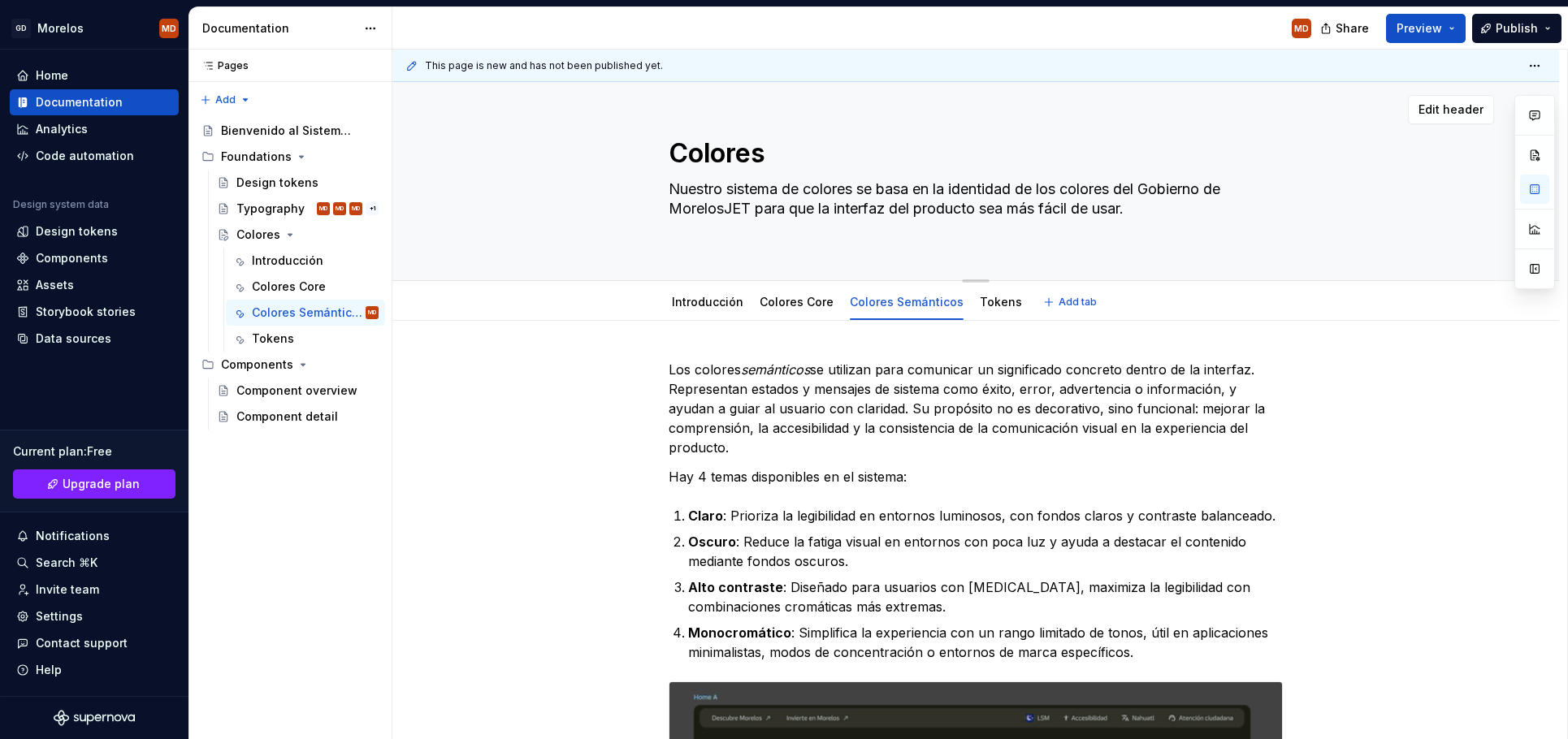
type textarea "Nuestro sistema de colores se basa en la identidad de los colores del Gobierno …"
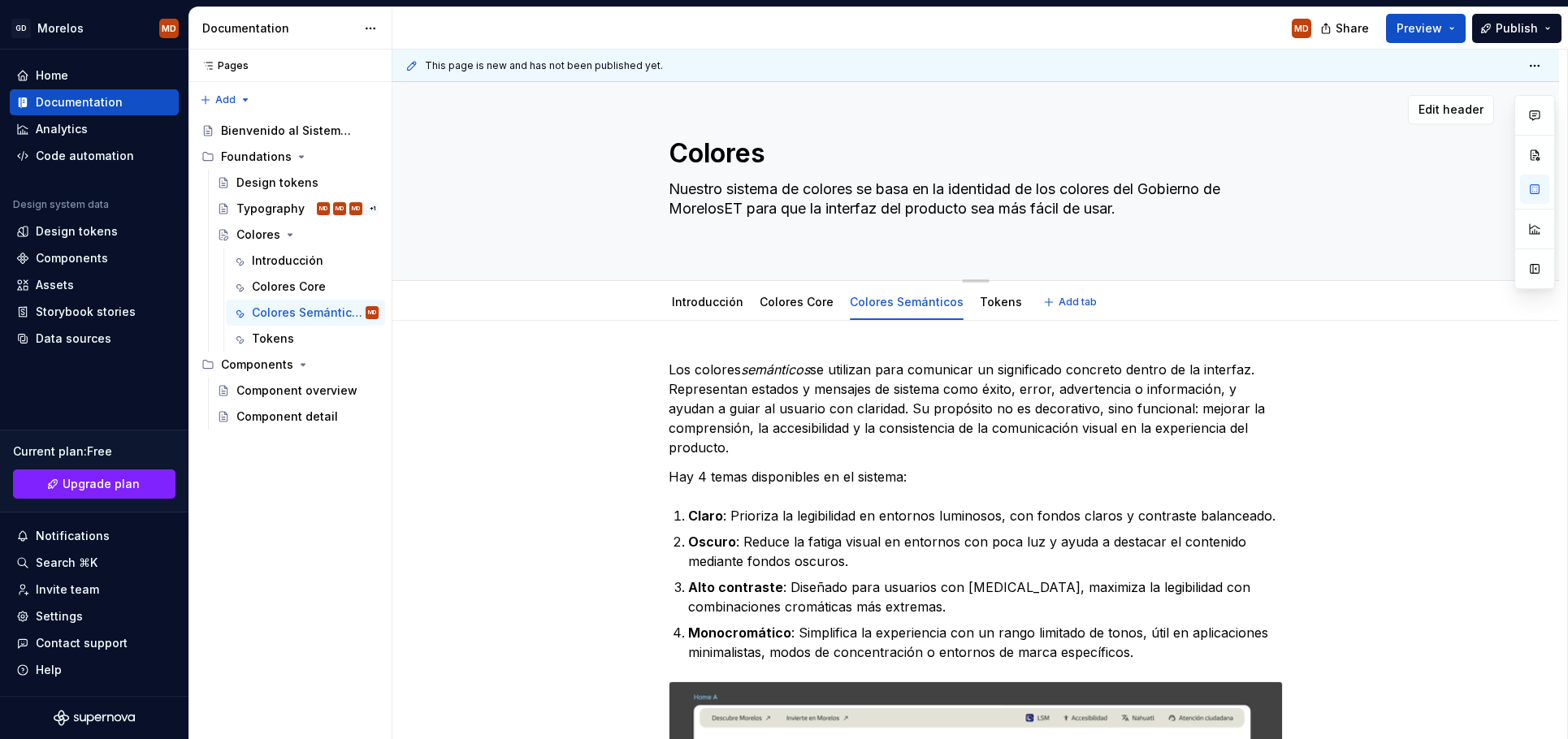
type textarea "*"
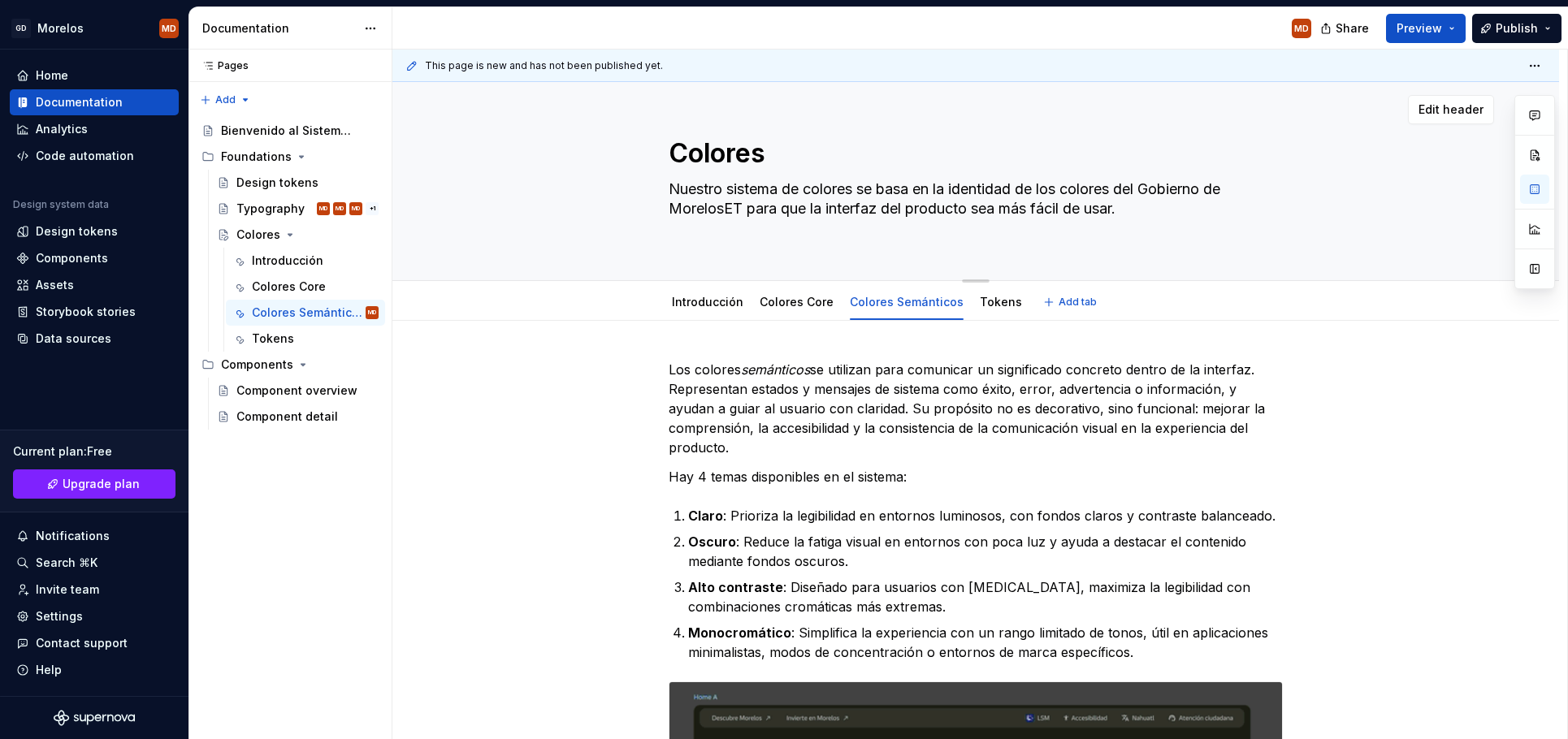
type textarea "Nuestro sistema de colores se basa en la identidad de los colores del Gobierno …"
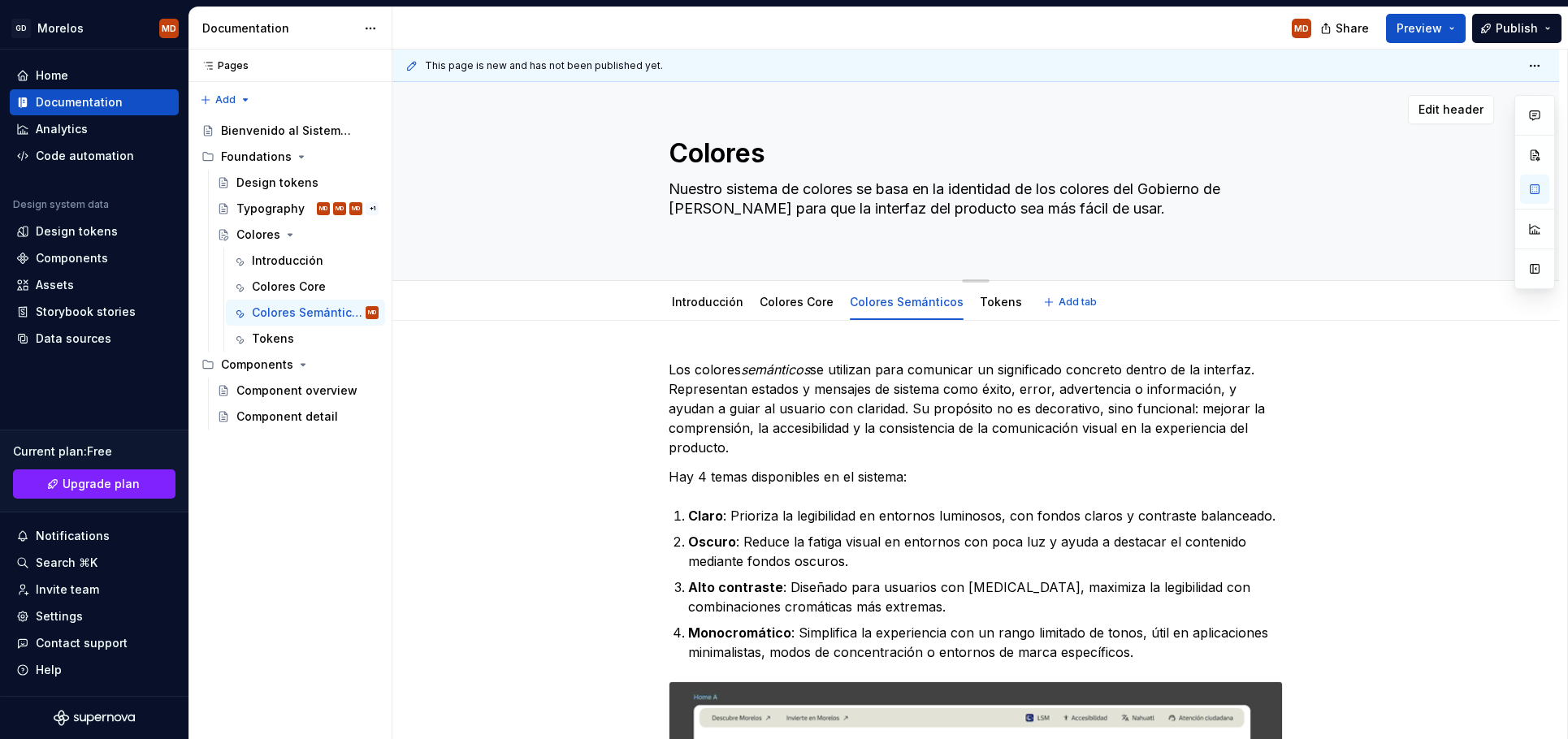
type textarea "*"
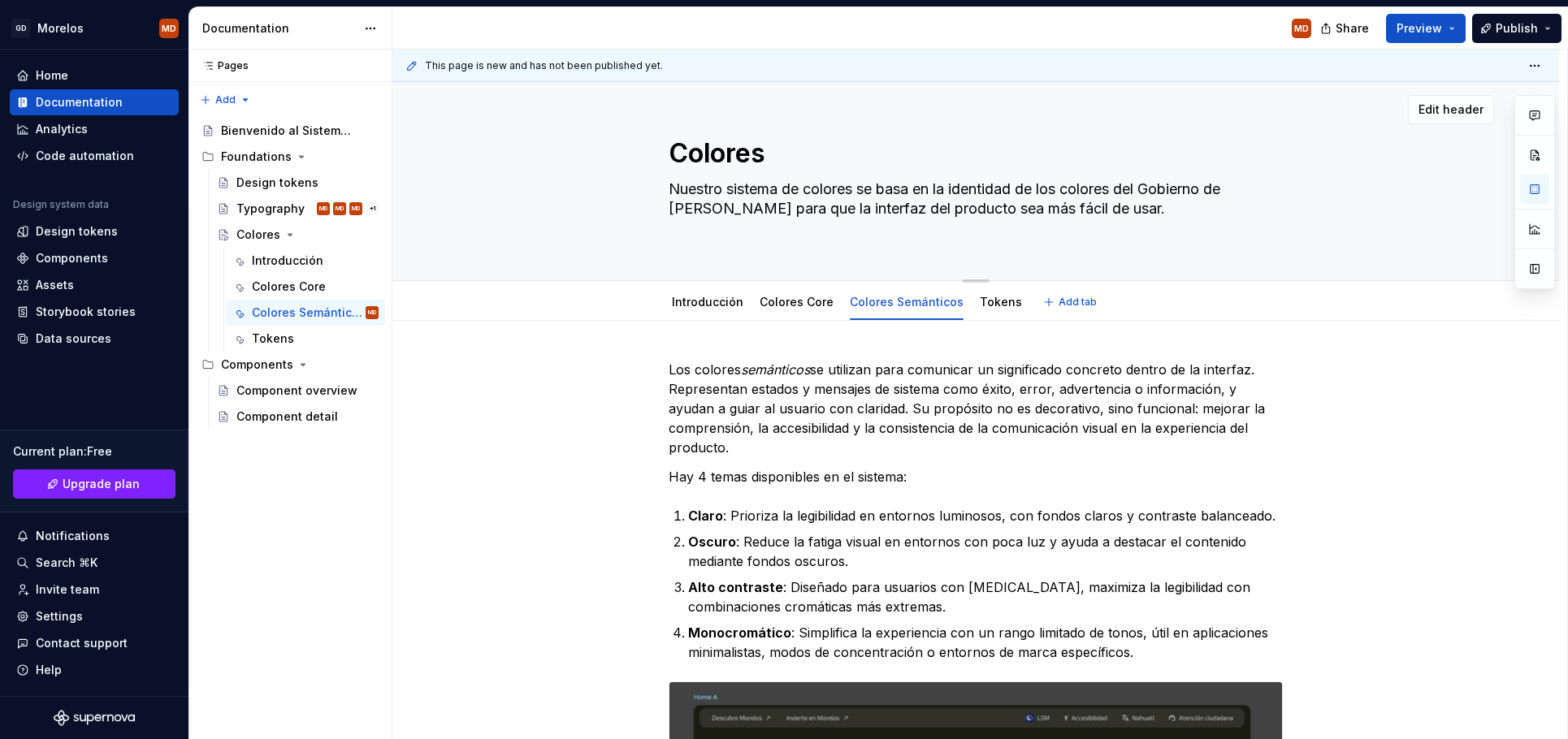
type textarea "Nuestro sistema de colores se basa en la identidad de los colores del Gobierno …"
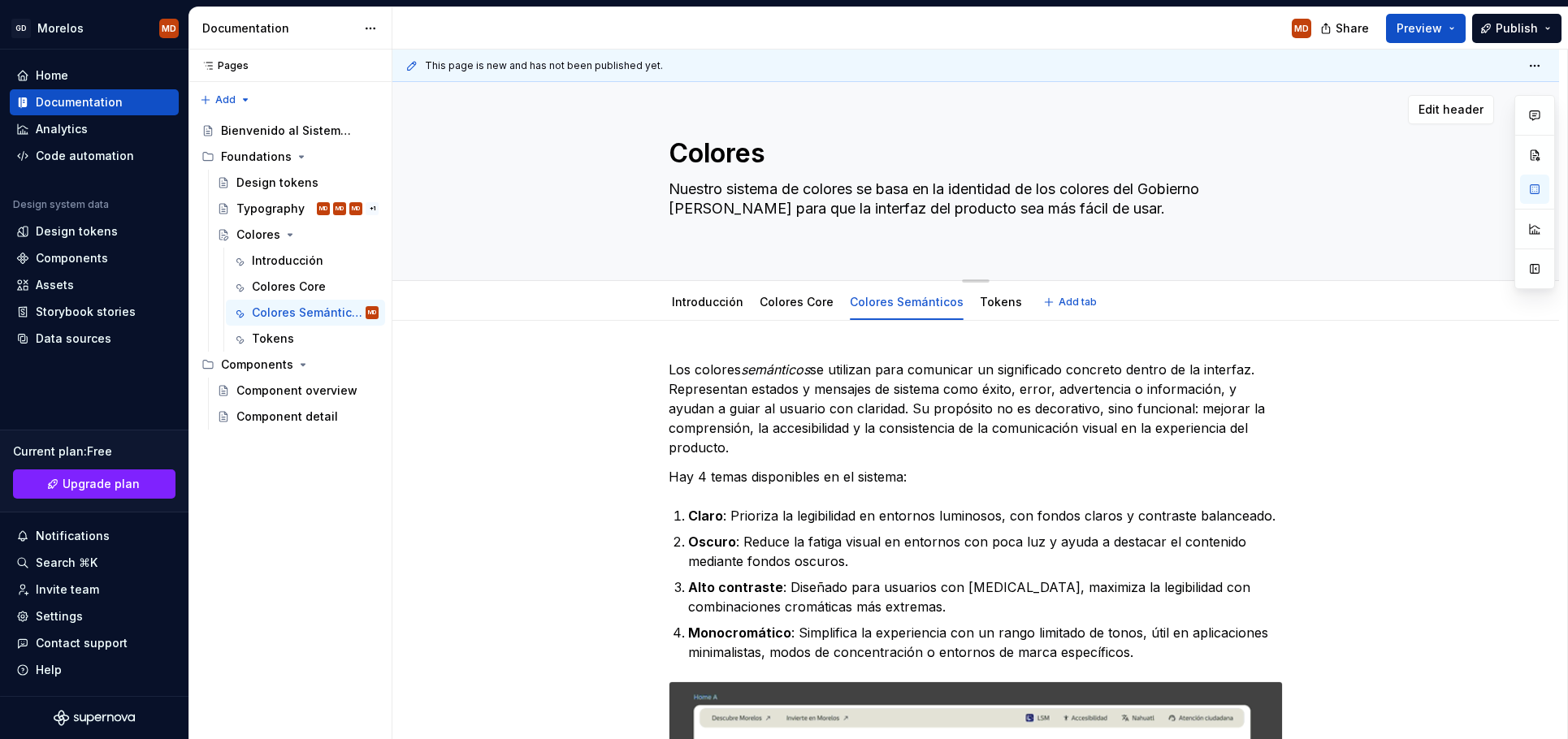
type textarea "*"
type textarea "Nuestro sistema de colores se basa en la identidad de los colores del Gobierno …"
type textarea "*"
type textarea "Nuestro sistema de colores se basa en la identidad de los colores del Gobierno …"
click at [991, 209] on textarea "Nuestro sistema de colores se basa en la identidad de los colores del Gobierno …" at bounding box center [972, 208] width 615 height 65
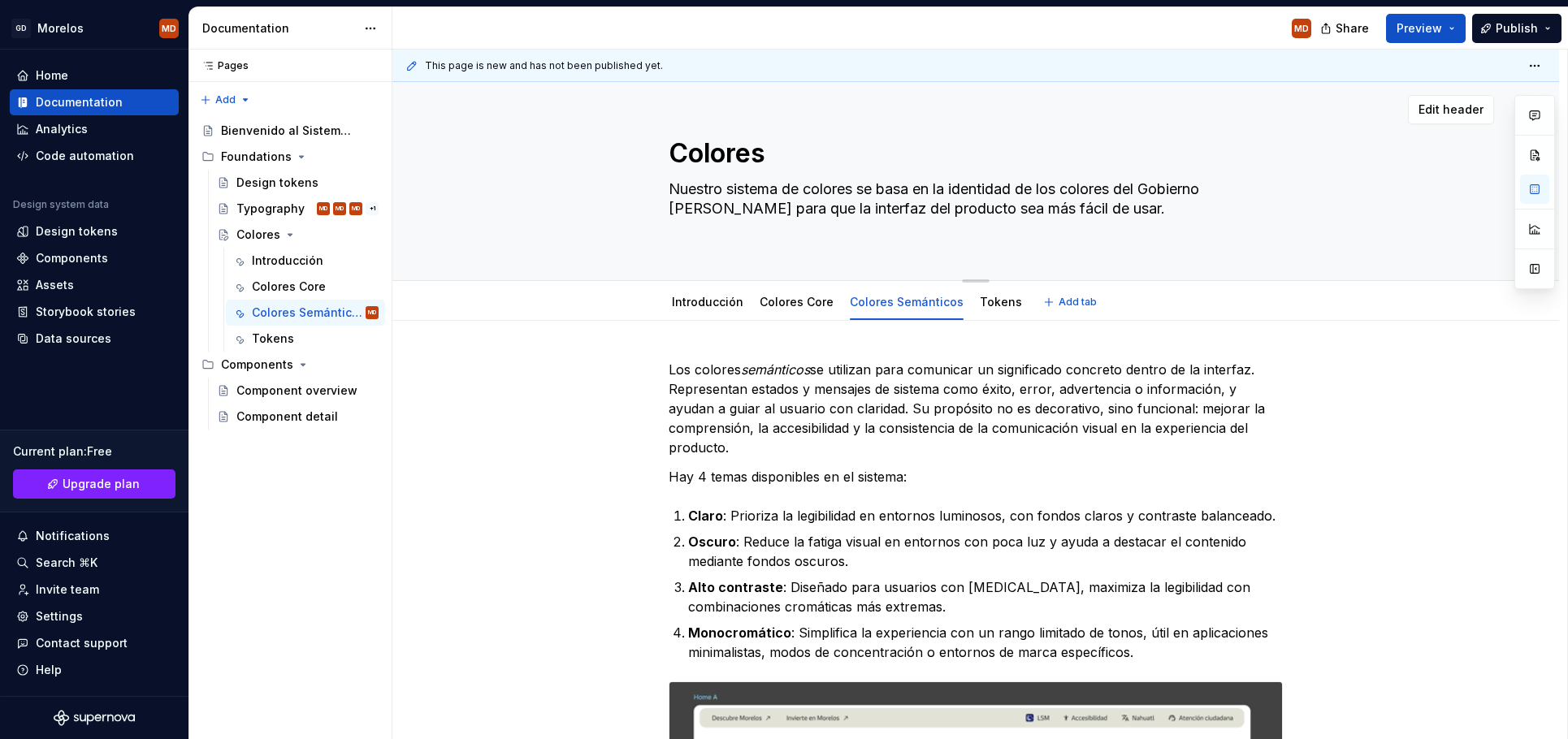
type textarea "*"
type textarea "Nuestro sistema de colores se basa en la identidad de los colores del Gobierno …"
type textarea "*"
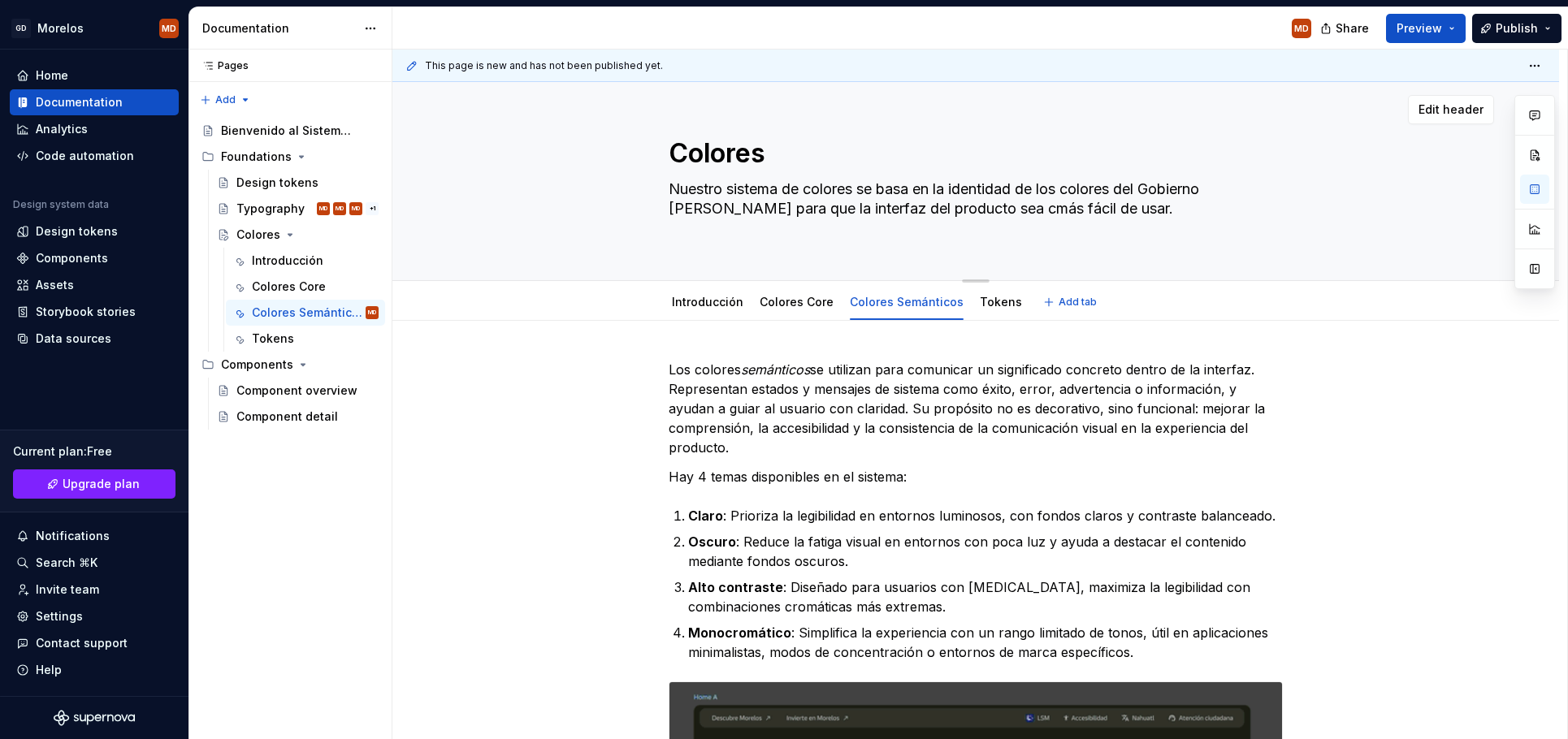
type textarea "Nuestro sistema de colores se basa en la identidad de los colores del Gobierno …"
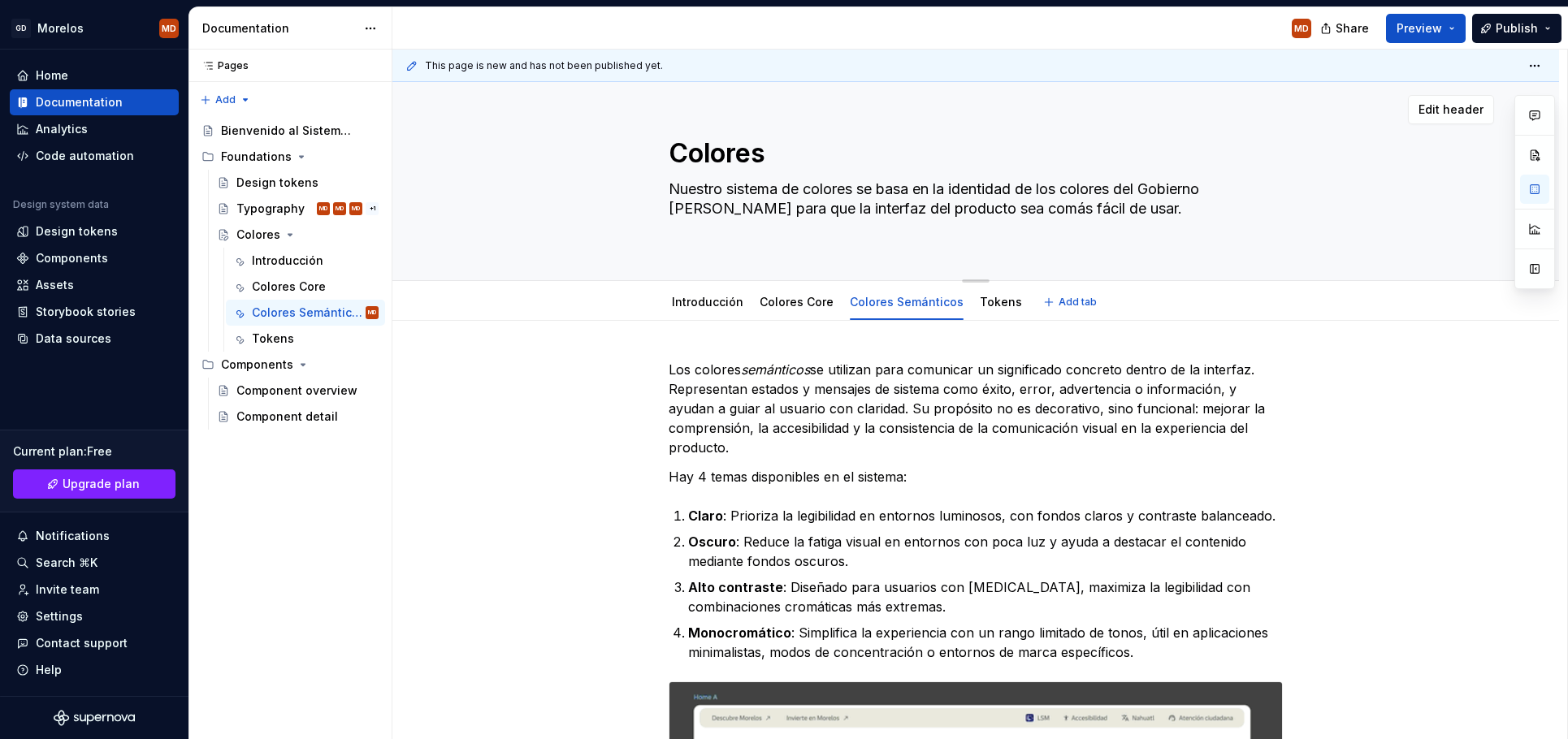
type textarea "*"
type textarea "Nuestro sistema de colores se basa en la identidad de los colores del Gobierno …"
type textarea "*"
type textarea "Nuestro sistema de colores se basa en la identidad de los colores del Gobierno …"
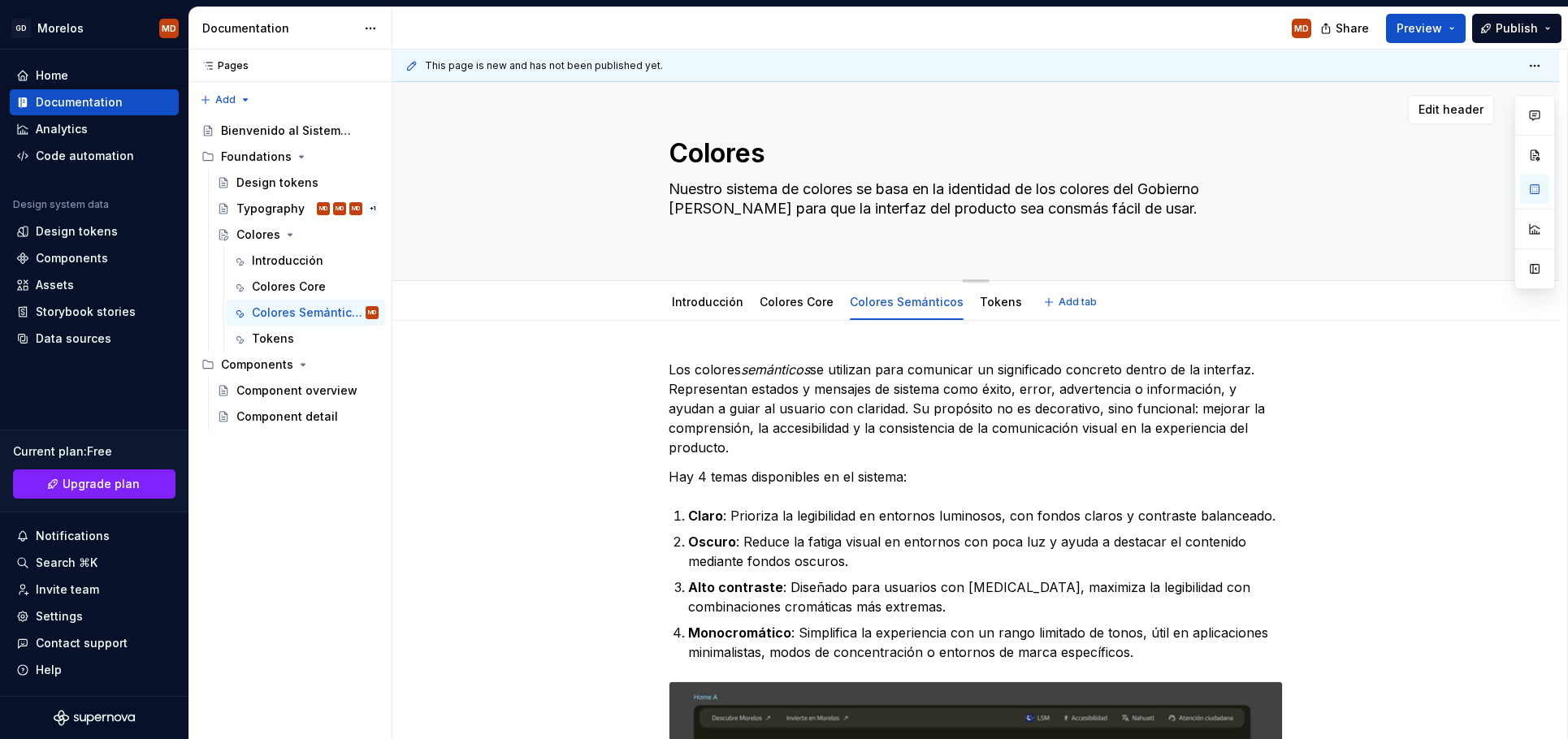
type textarea "*"
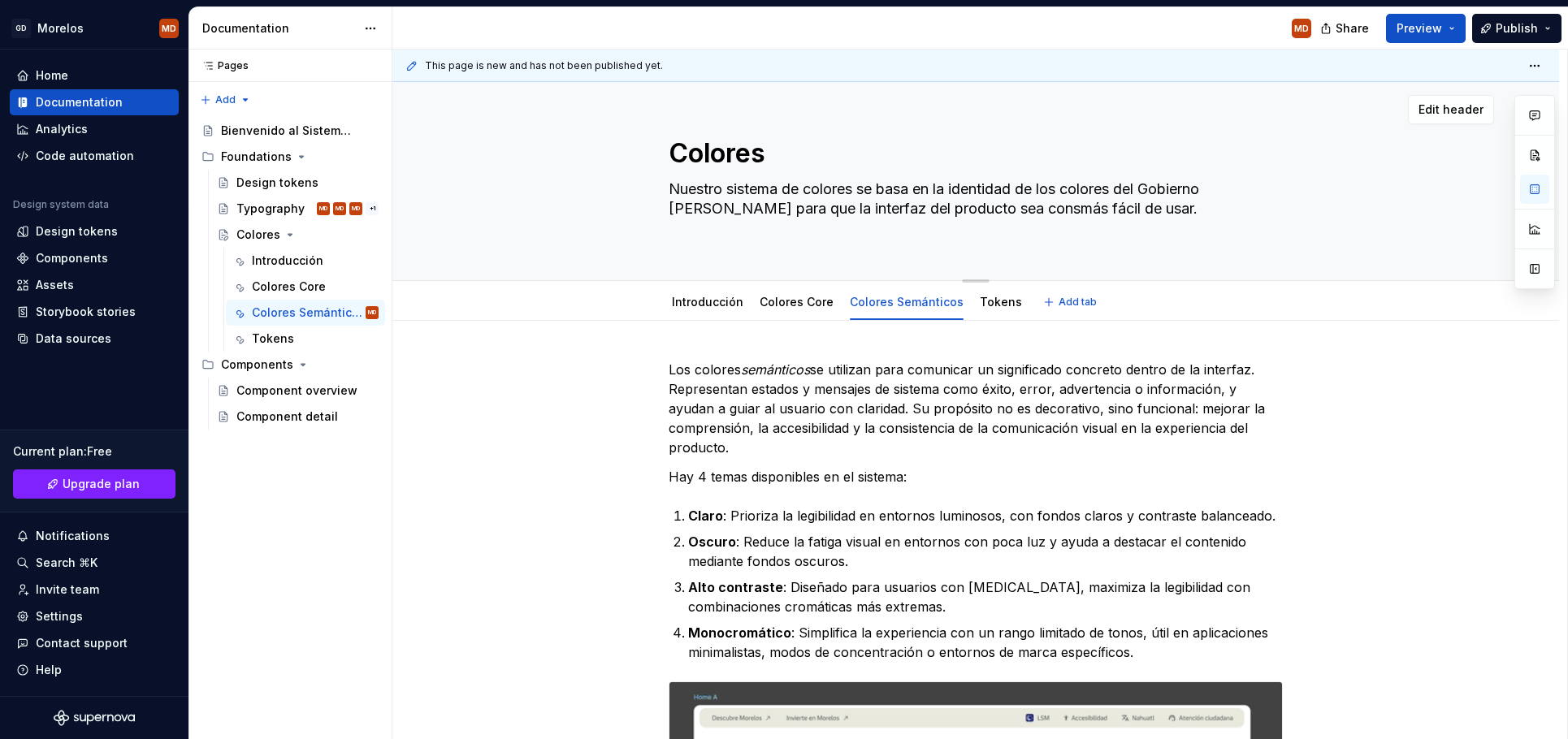
type textarea "Nuestro sistema de colores se basa en la identidad de los colores del Gobierno …"
type textarea "*"
type textarea "Nuestro sistema de colores se basa en la identidad de los colores del Gobierno …"
type textarea "*"
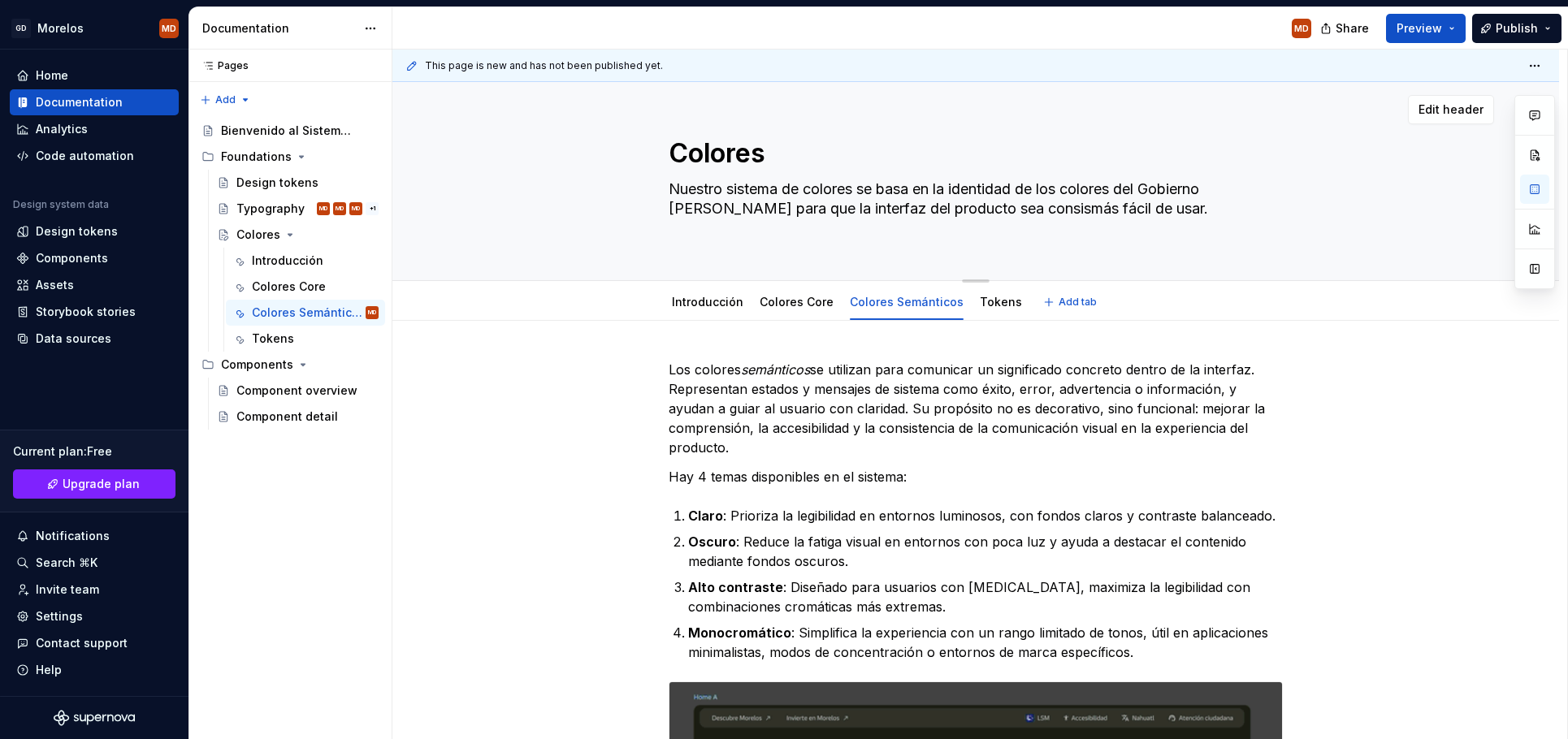
type textarea "Nuestro sistema de colores se basa en la identidad de los colores del Gobierno …"
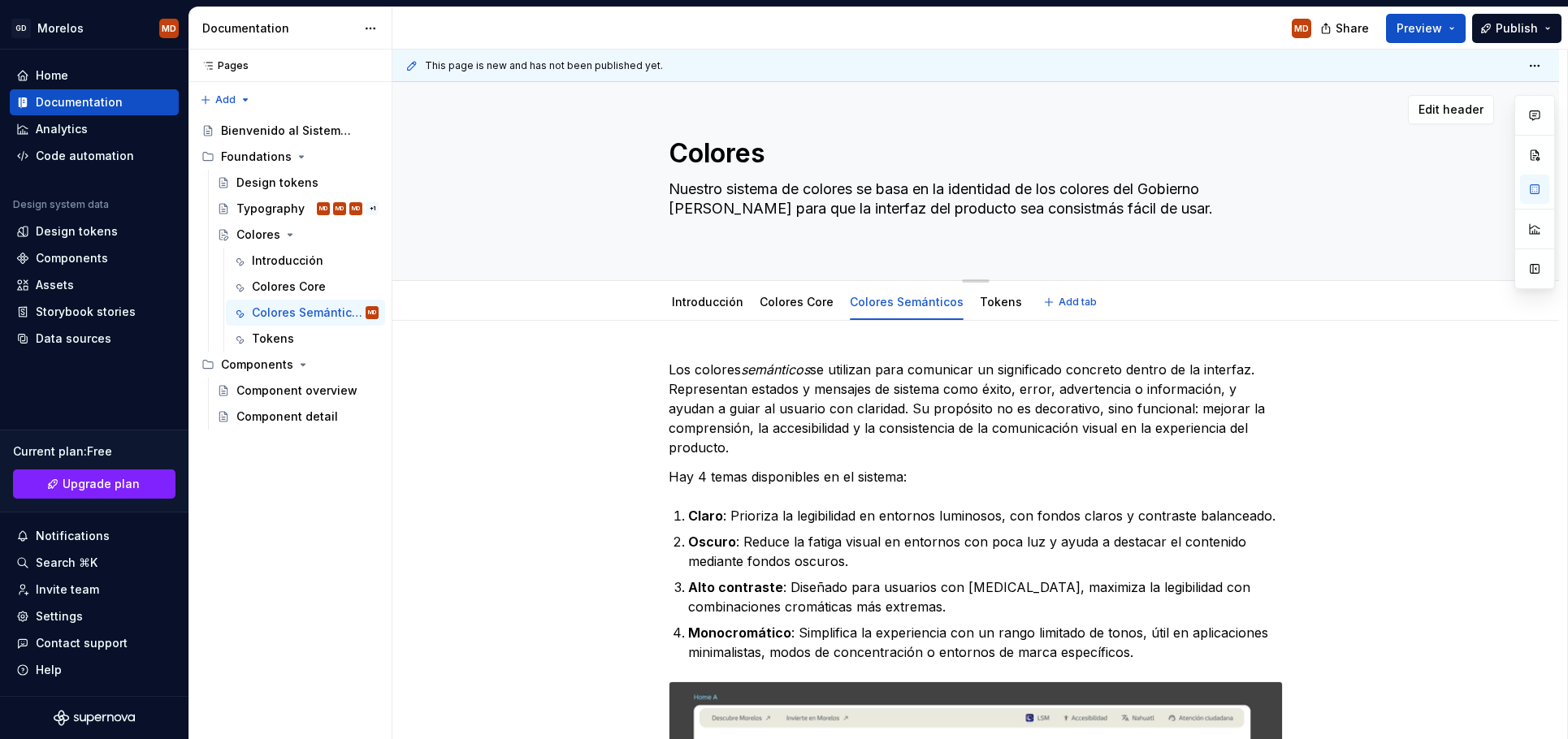
type textarea "*"
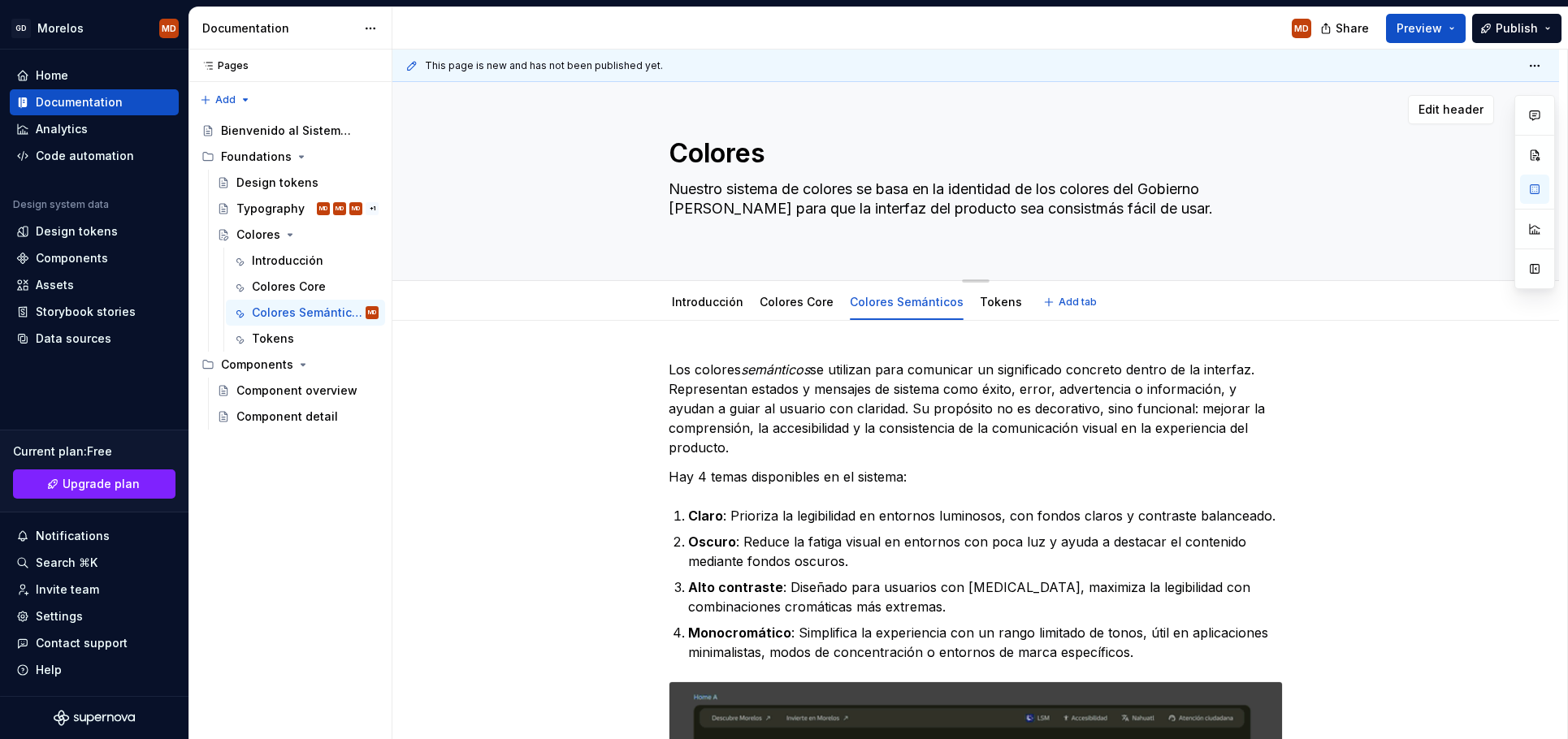
type textarea "Nuestro sistema de colores se basa en la identidad de los colores del Gobierno …"
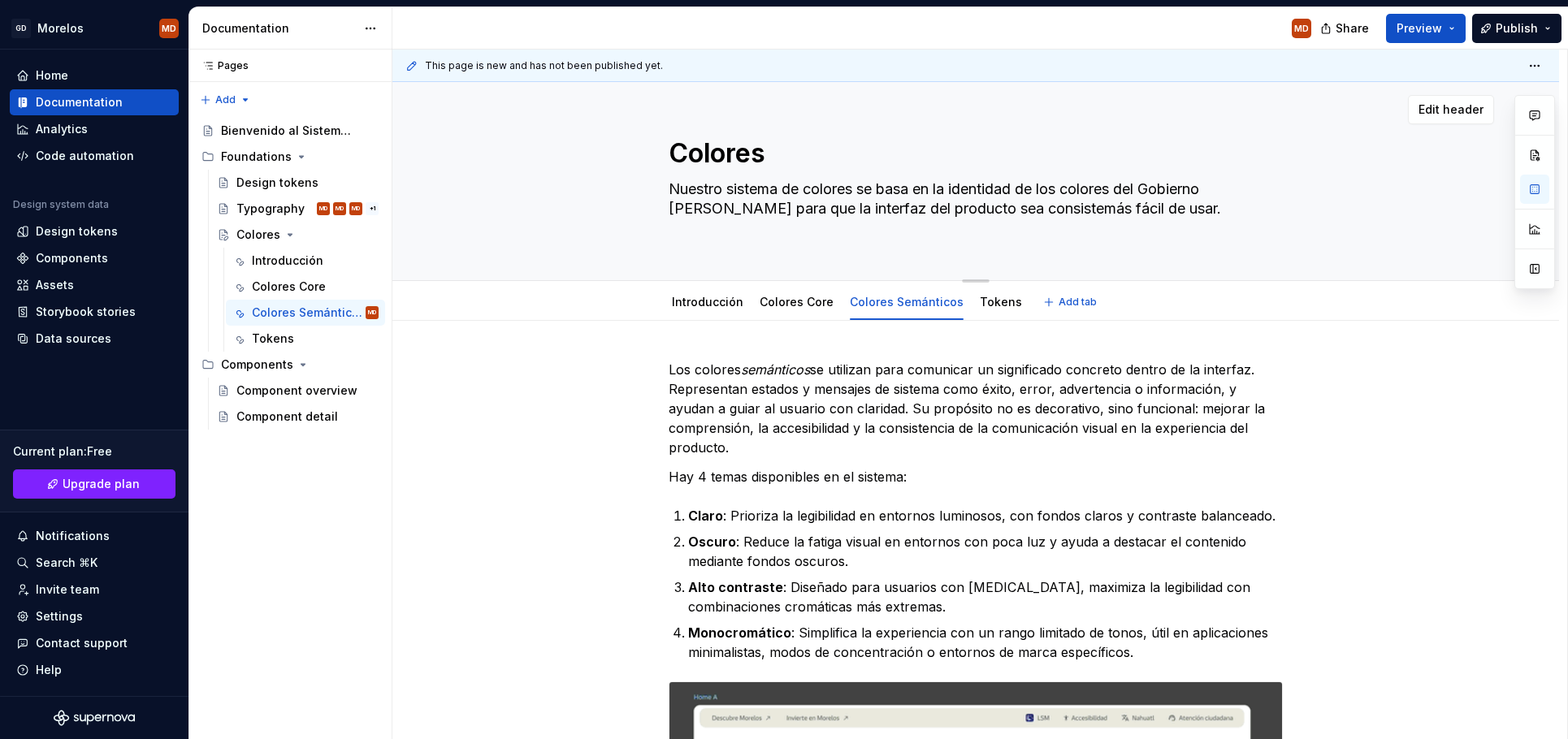
type textarea "*"
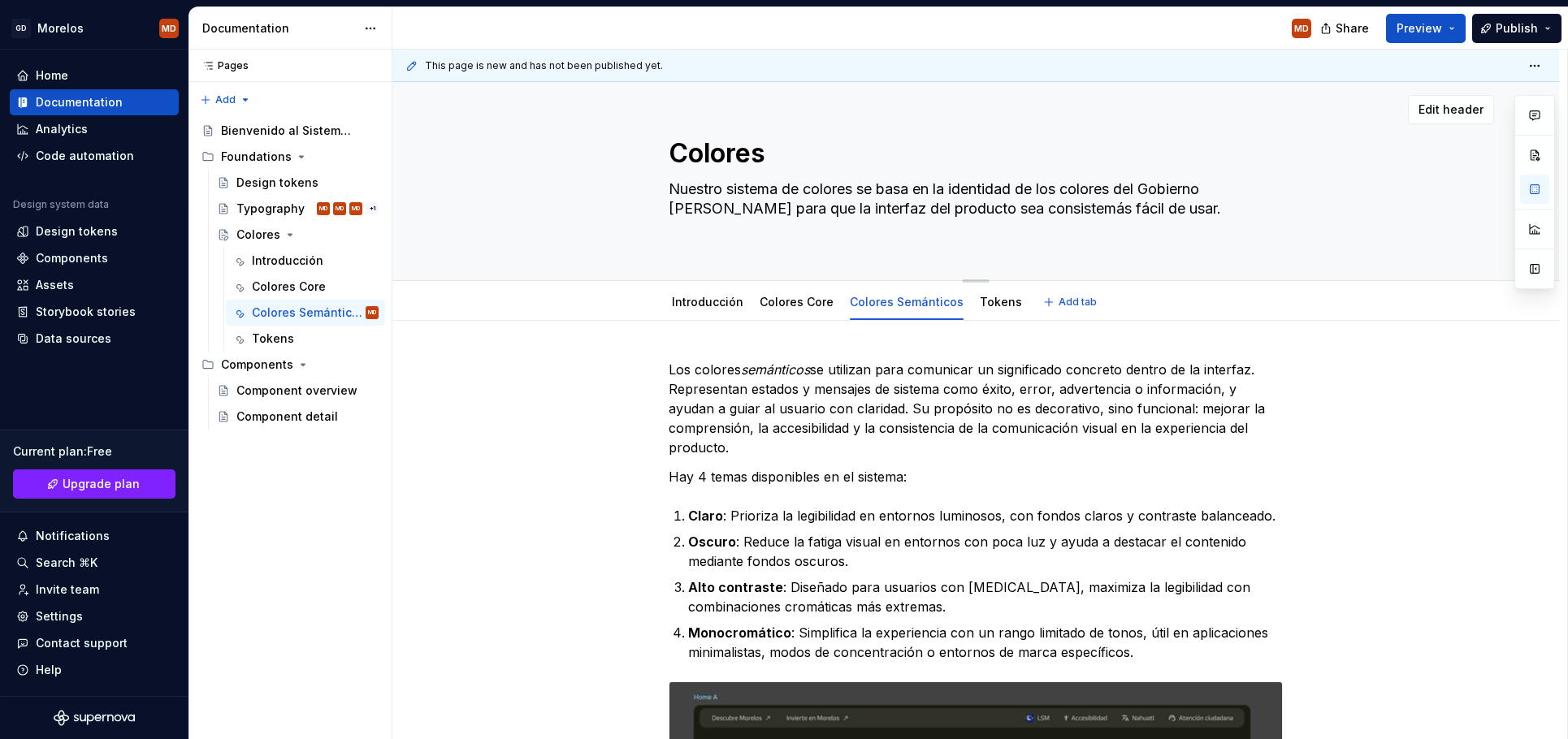
type textarea "Nuestro sistema de colores se basa en la identidad de los colores del Gobierno …"
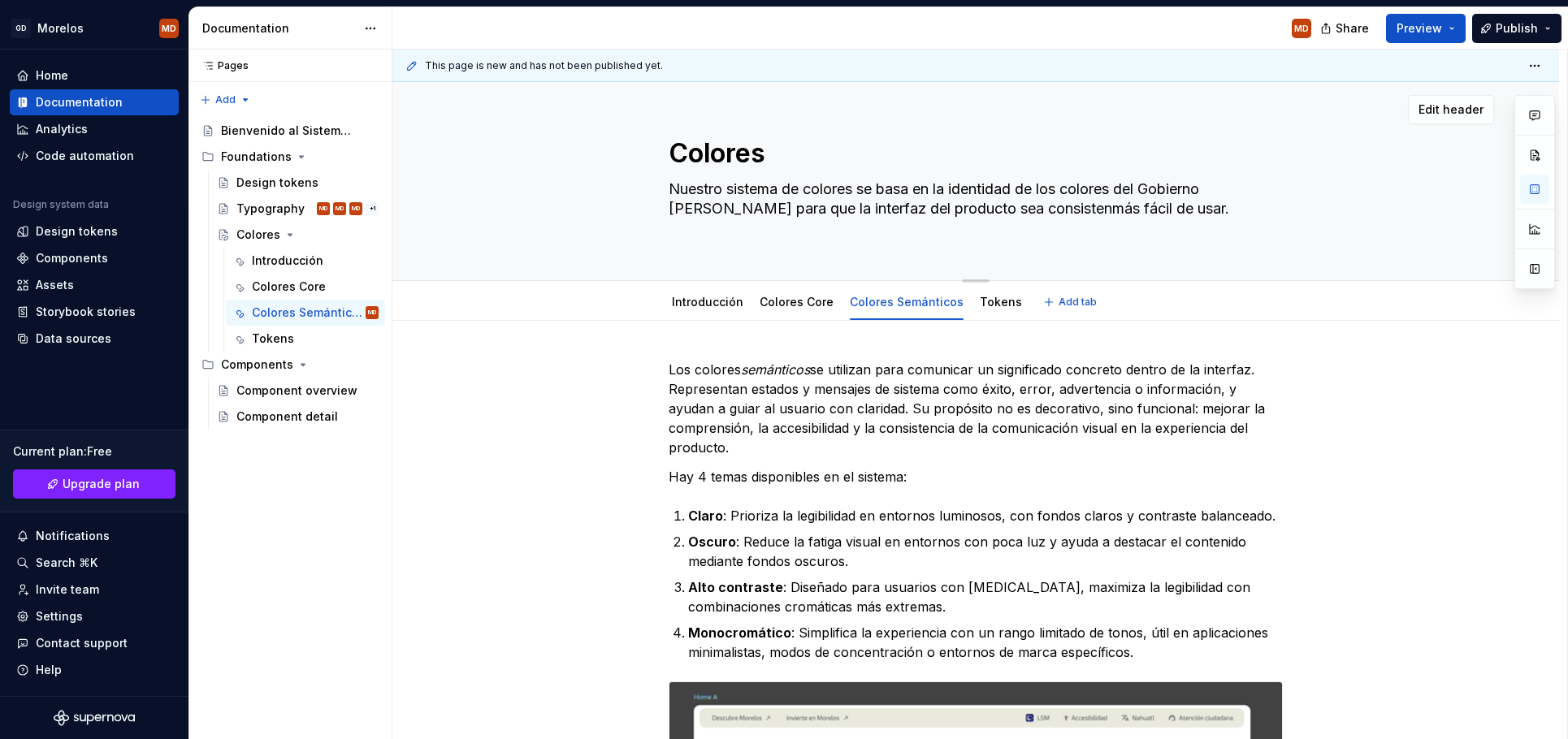
type textarea "*"
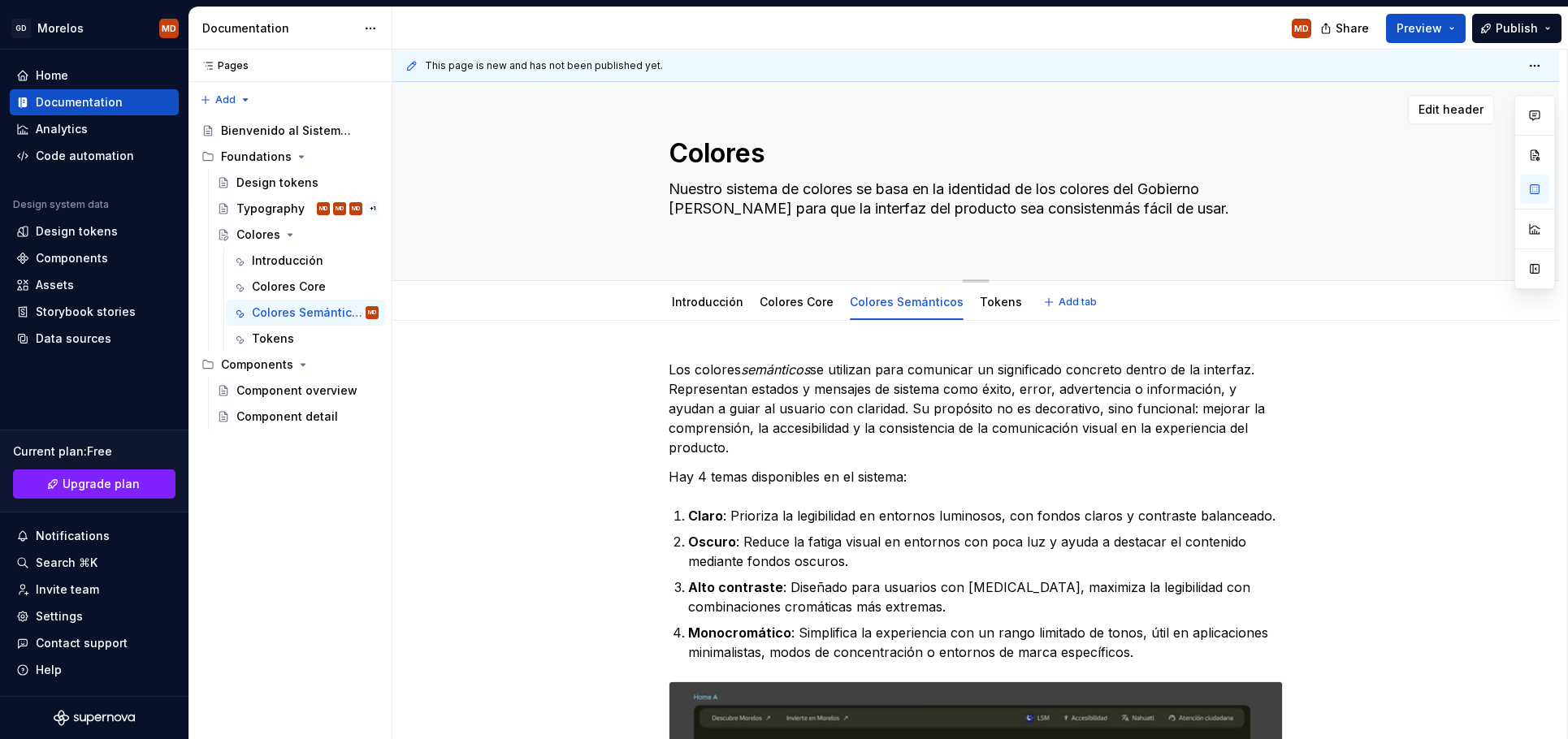
type textarea "Nuestro sistema de colores se basa en la identidad de los colores del Gobierno …"
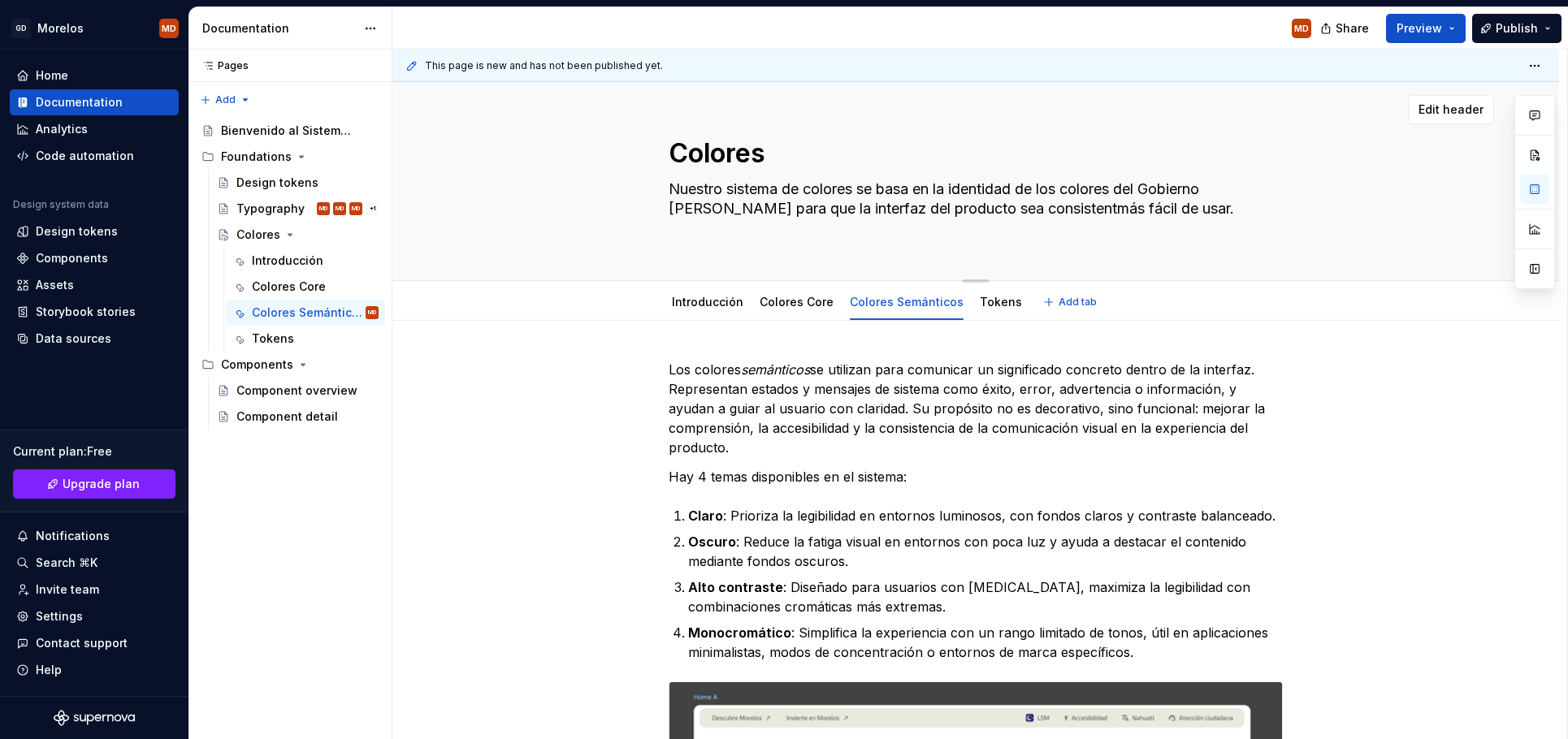
type textarea "*"
type textarea "Nuestro sistema de colores se basa en la identidad de los colores del Gobierno …"
type textarea "*"
type textarea "Nuestro sistema de colores se basa en la identidad de los colores del Gobierno …"
type textarea "*"
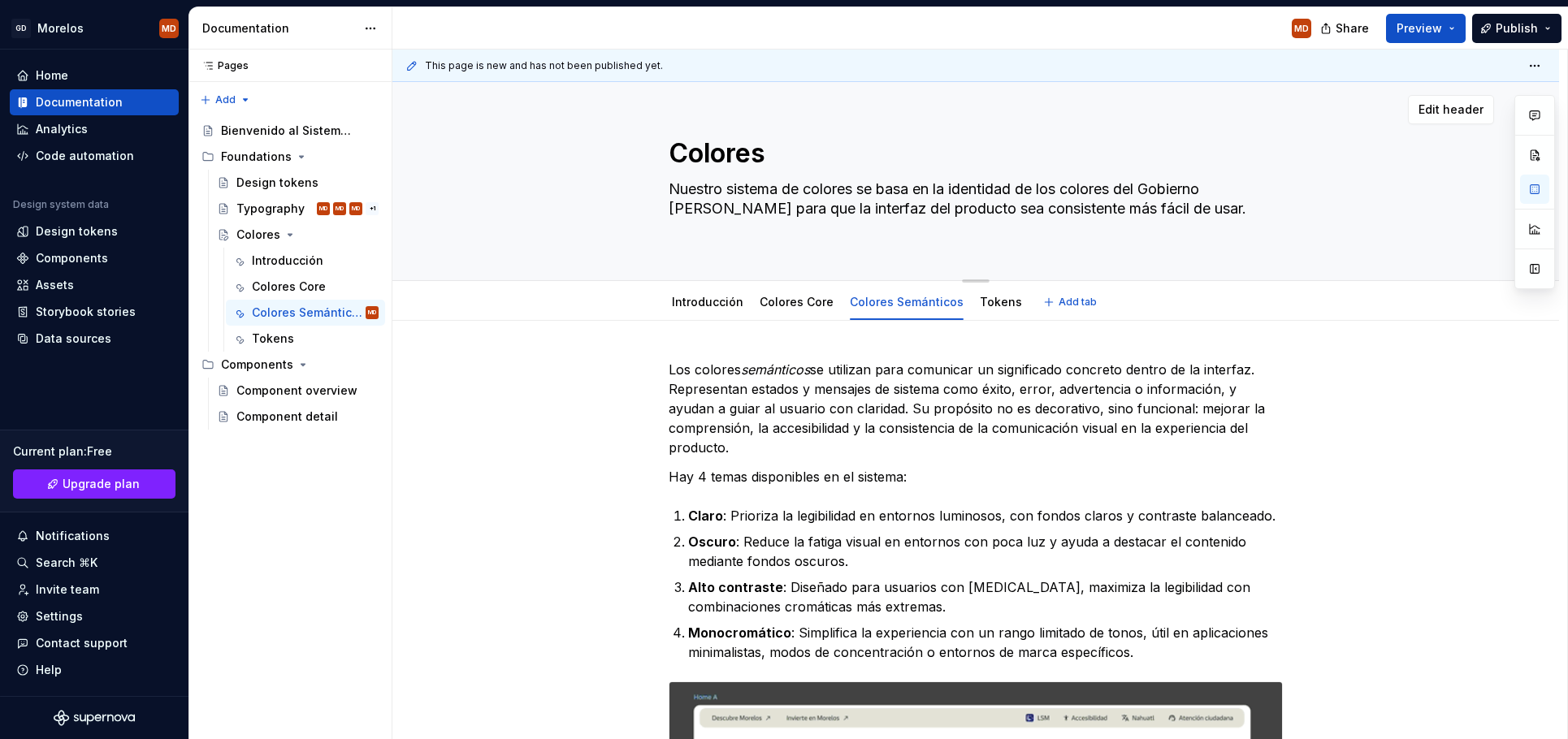
type textarea "Nuestro sistema de colores se basa en la identidad de los colores del Gobierno …"
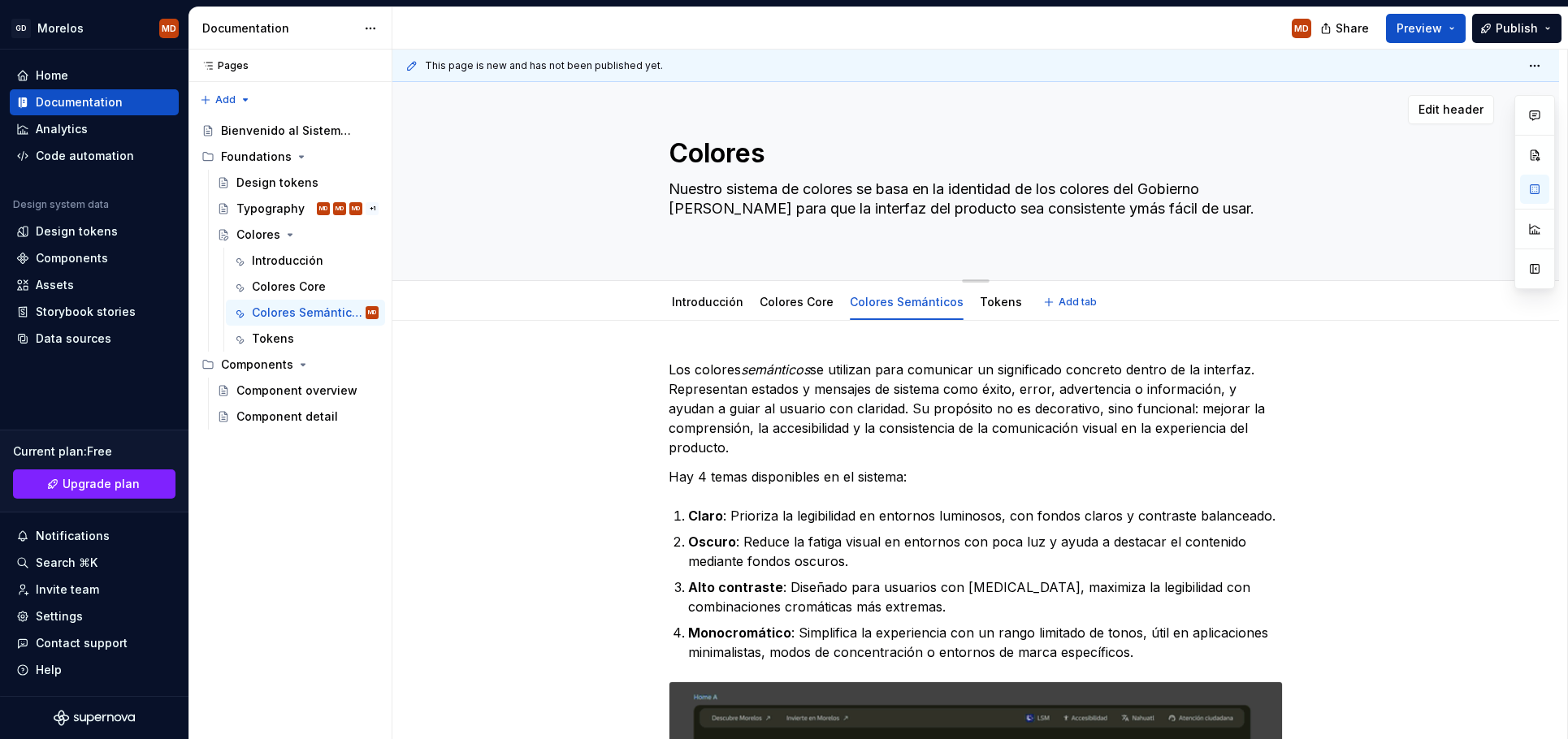
type textarea "*"
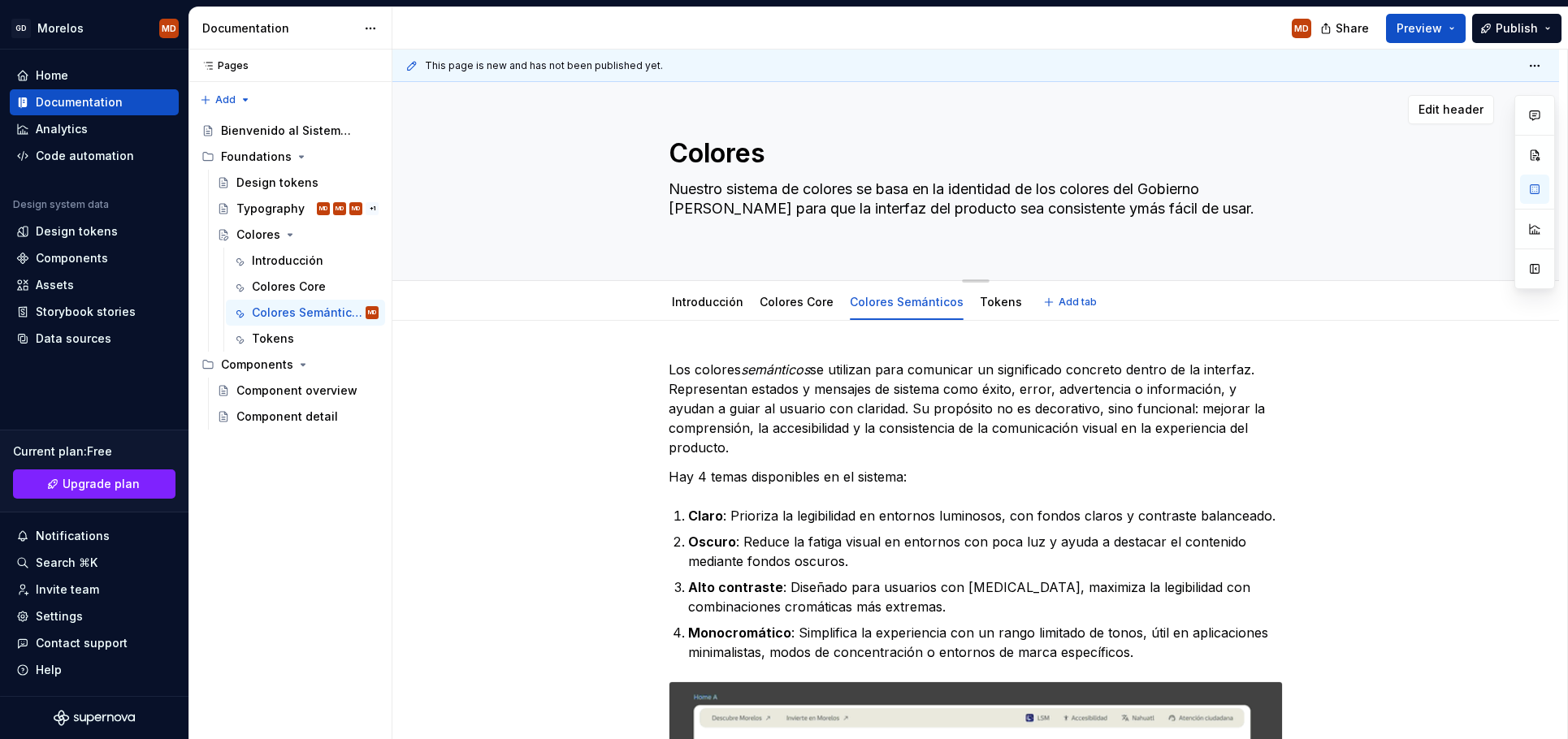
type textarea "Nuestro sistema de colores se basa en la identidad de los colores del Gobierno …"
type textarea "*"
click at [1080, 209] on textarea "Nuestro sistema de colores se basa en la identidad de los colores del Gobierno …" at bounding box center [972, 208] width 615 height 65
click at [1073, 209] on textarea "Nuestro sistema de colores se basa en la identidad de los colores del Gobierno …" at bounding box center [972, 208] width 615 height 65
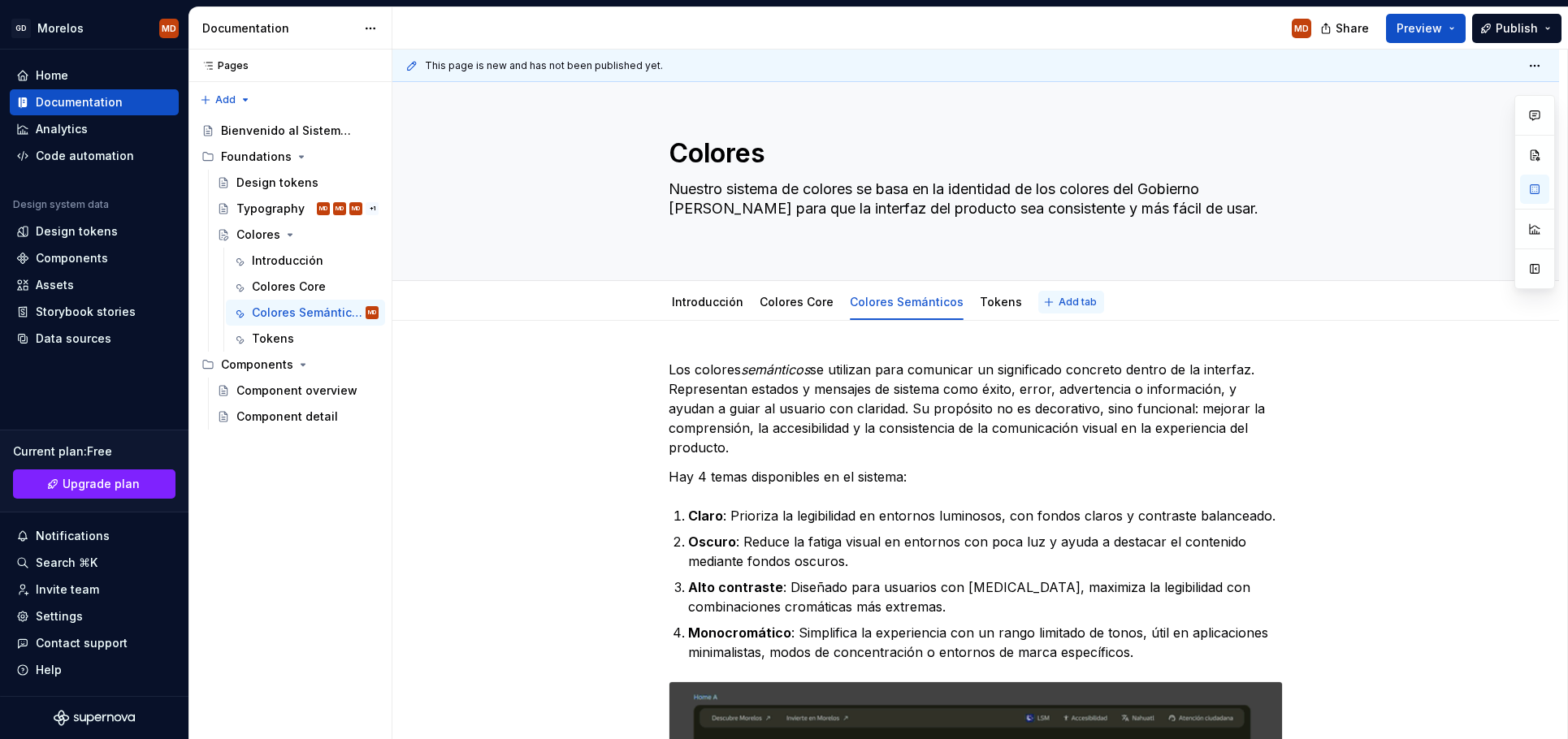
type textarea "Nuestro sistema de colores se basa en la identidad de los colores del Gobierno …"
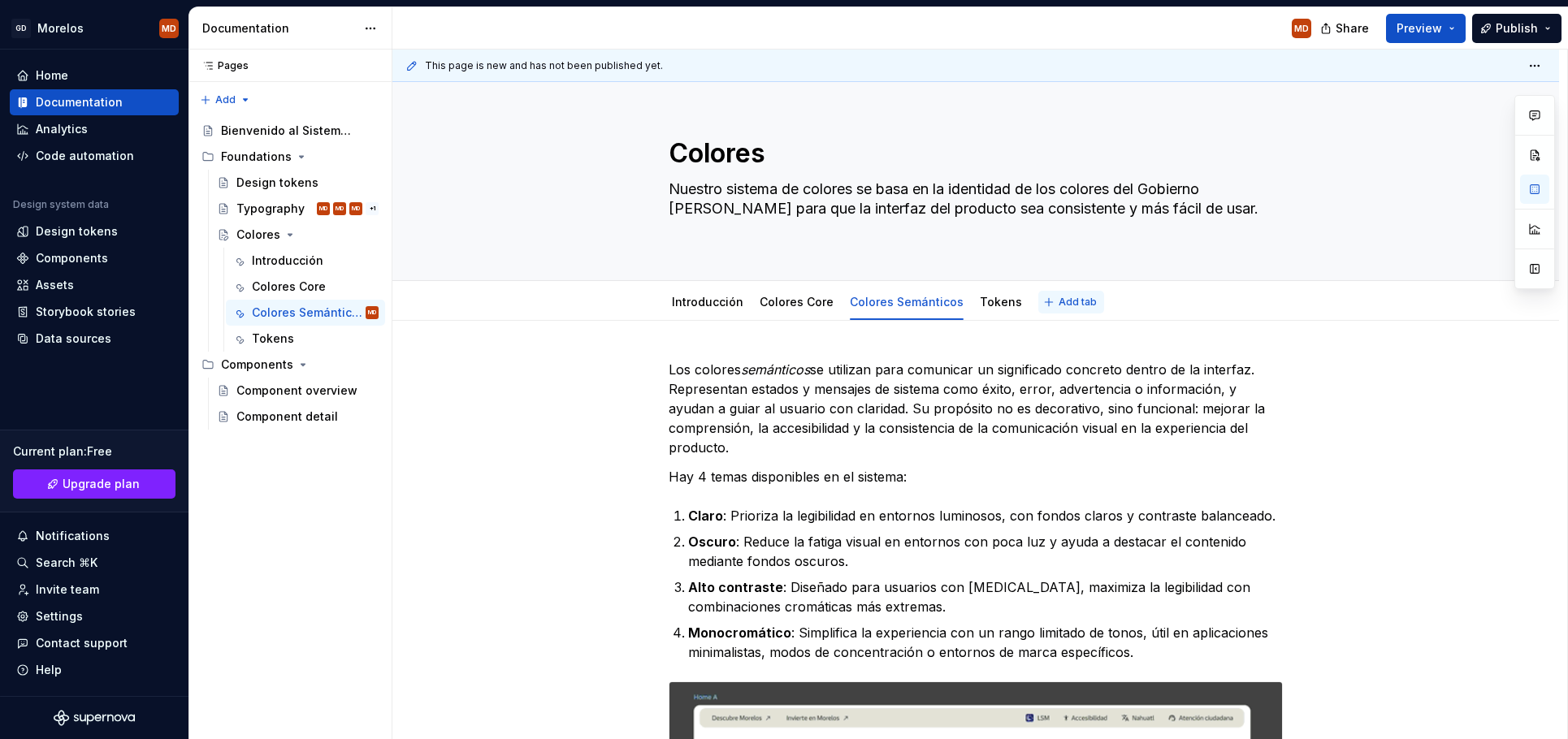
type textarea "*"
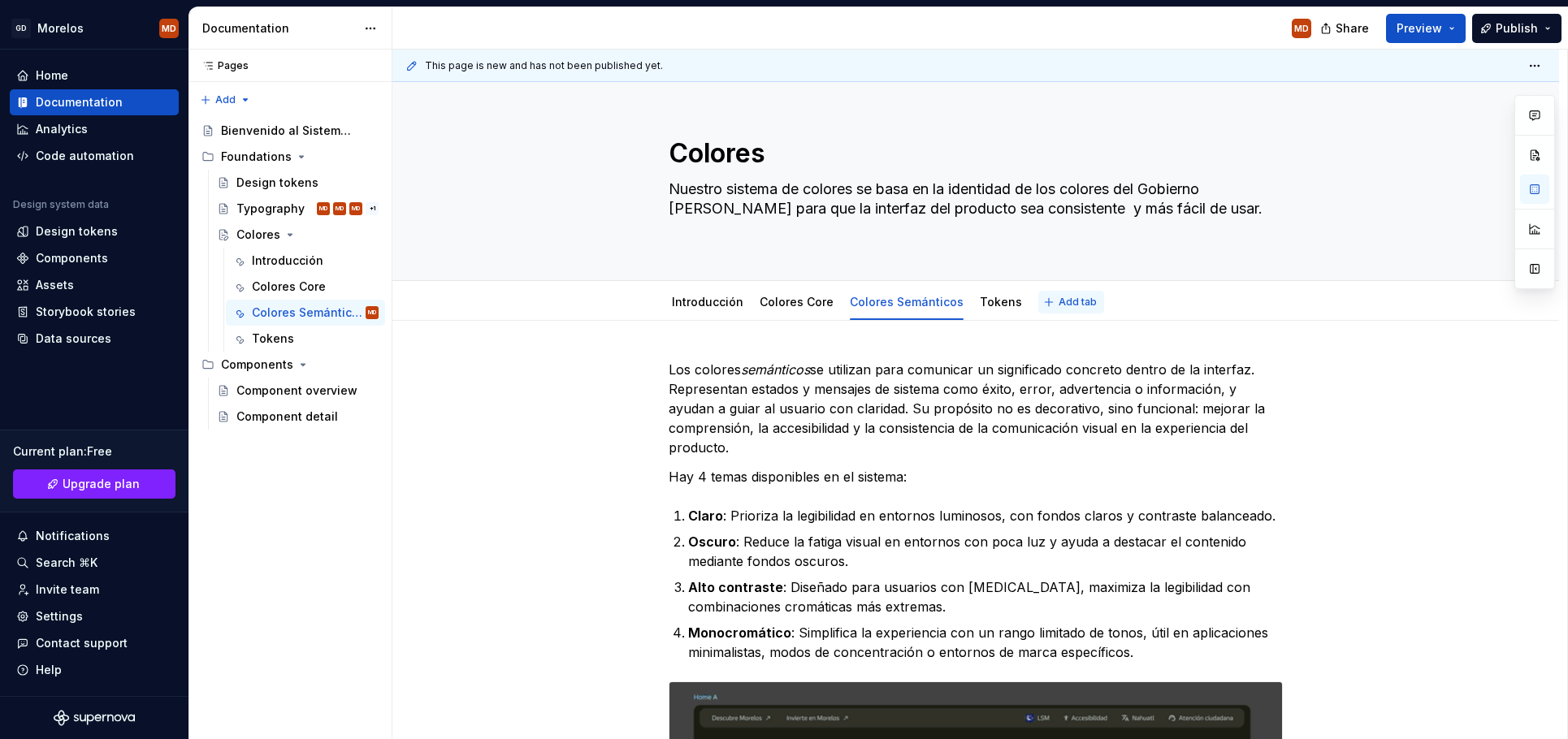
type textarea "Nuestro sistema de colores se basa en la identidad de los colores del Gobierno …"
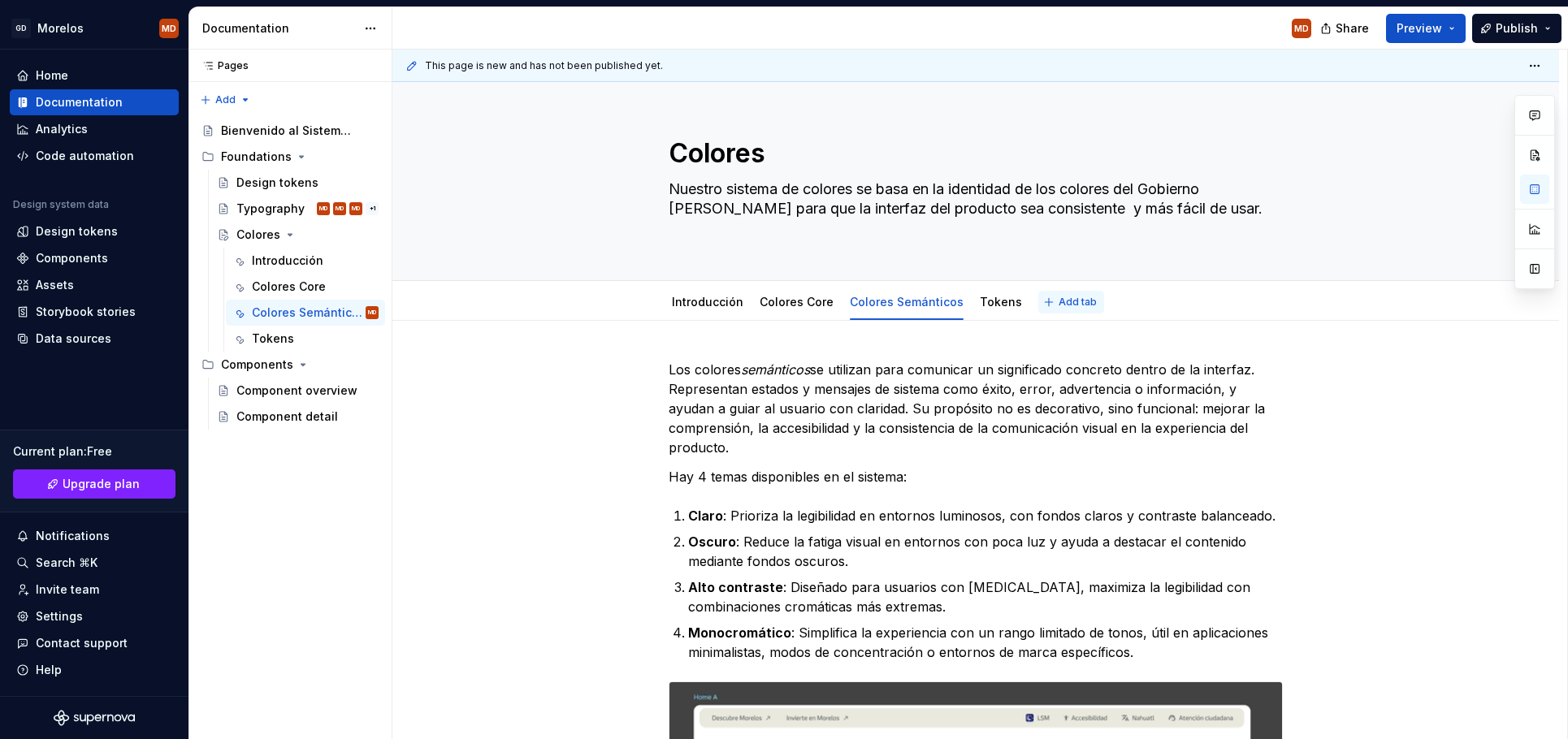
type textarea "*"
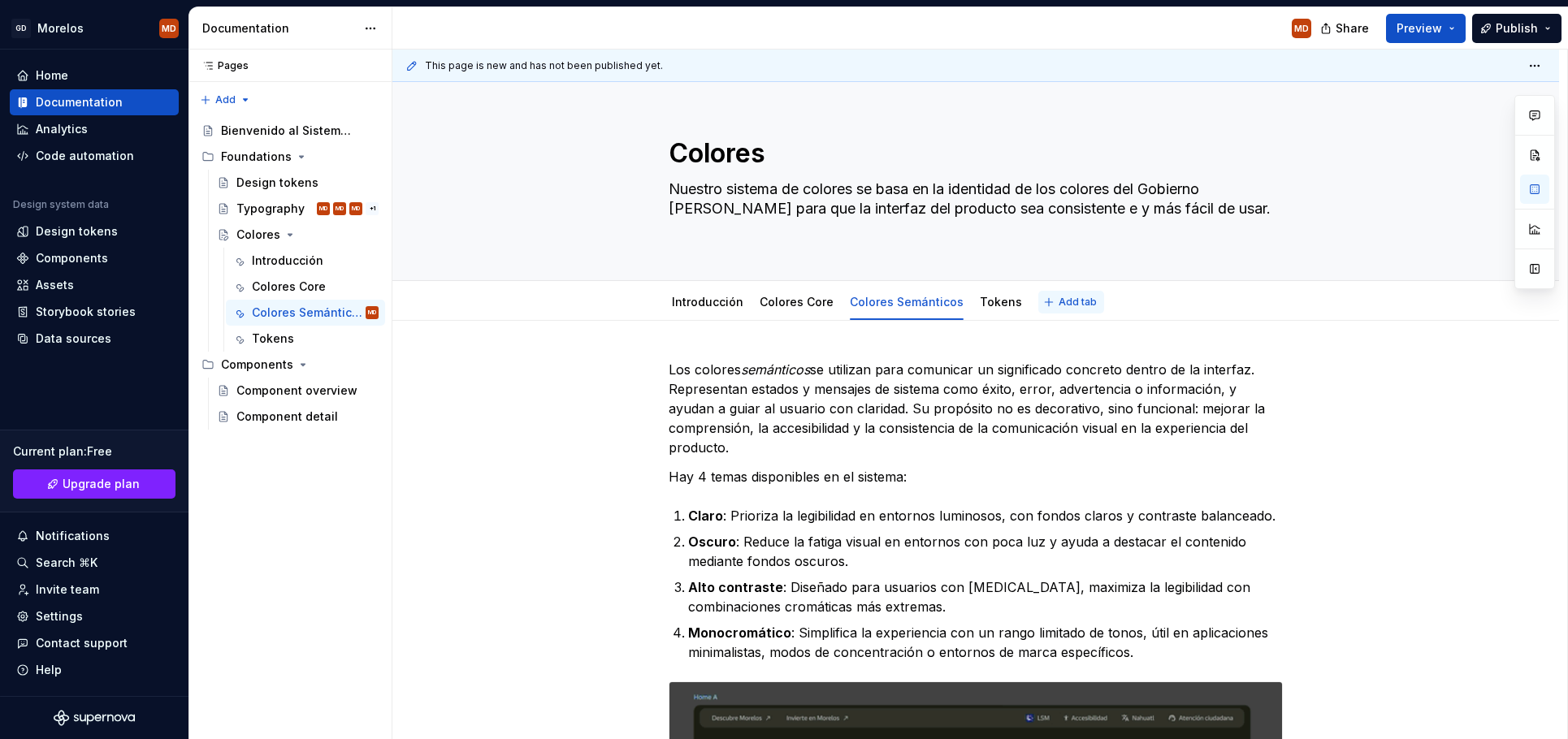
type textarea "Nuestro sistema de colores se basa en la identidad de los colores del Gobierno …"
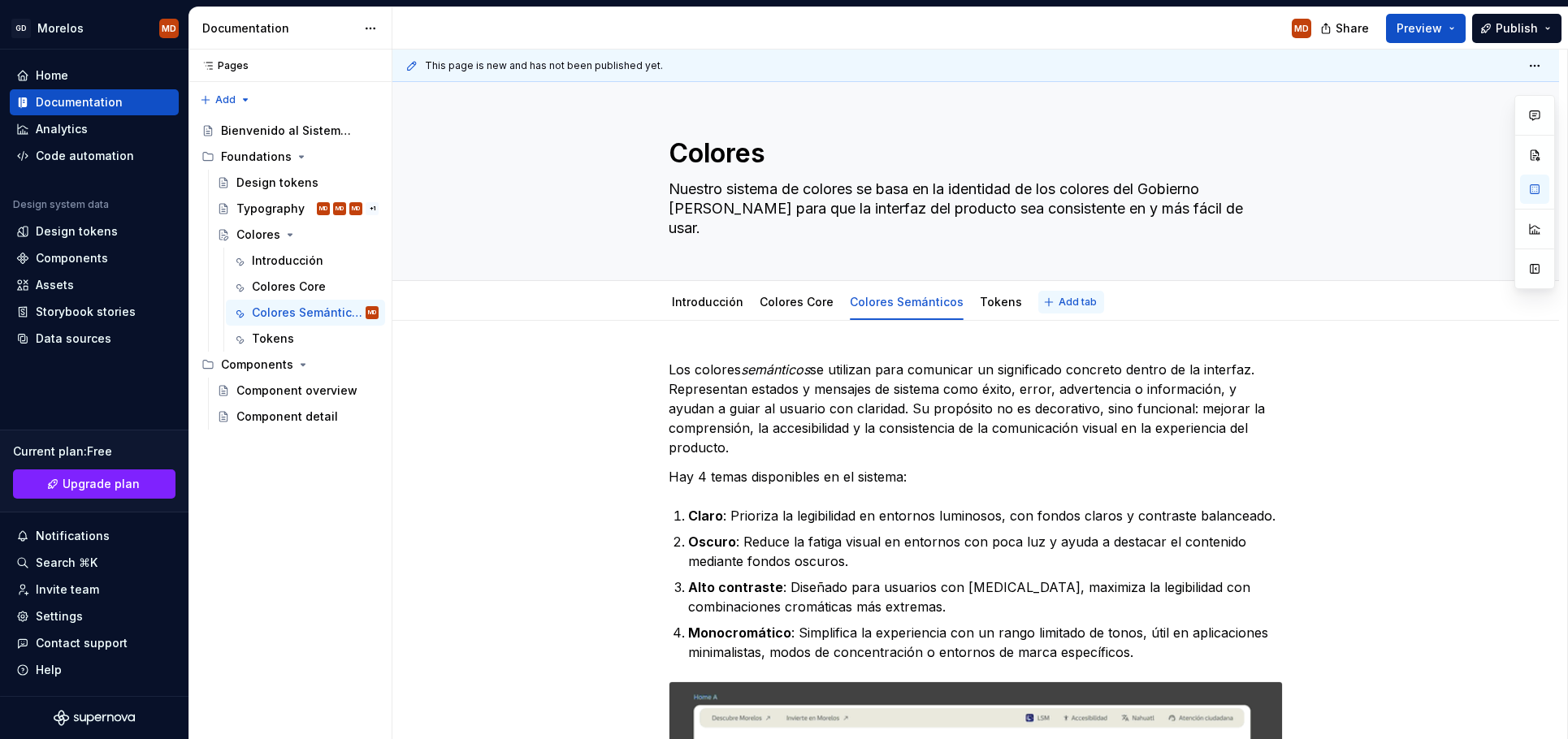
type textarea "*"
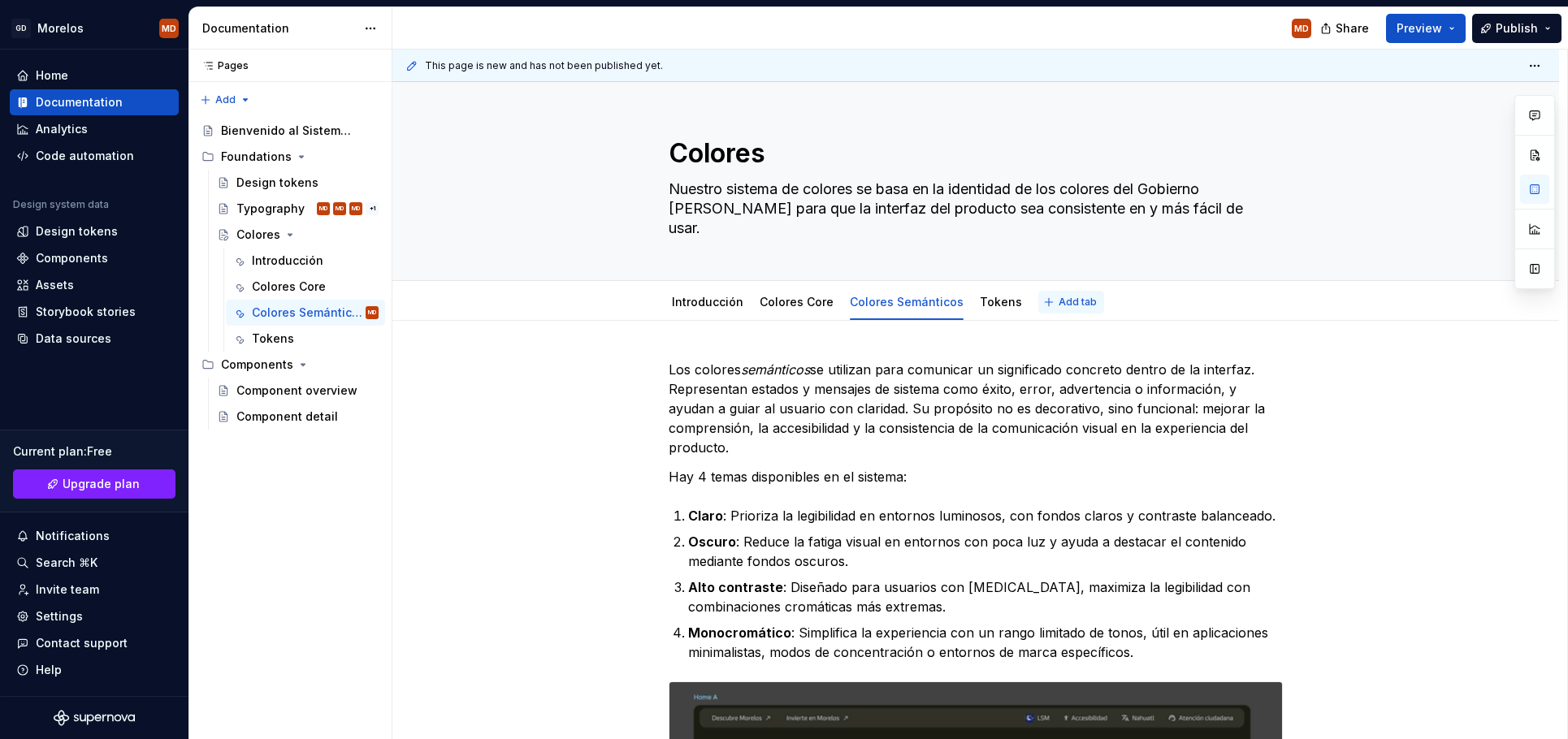
type textarea "Nuestro sistema de colores se basa en la identidad de los colores del Gobierno …"
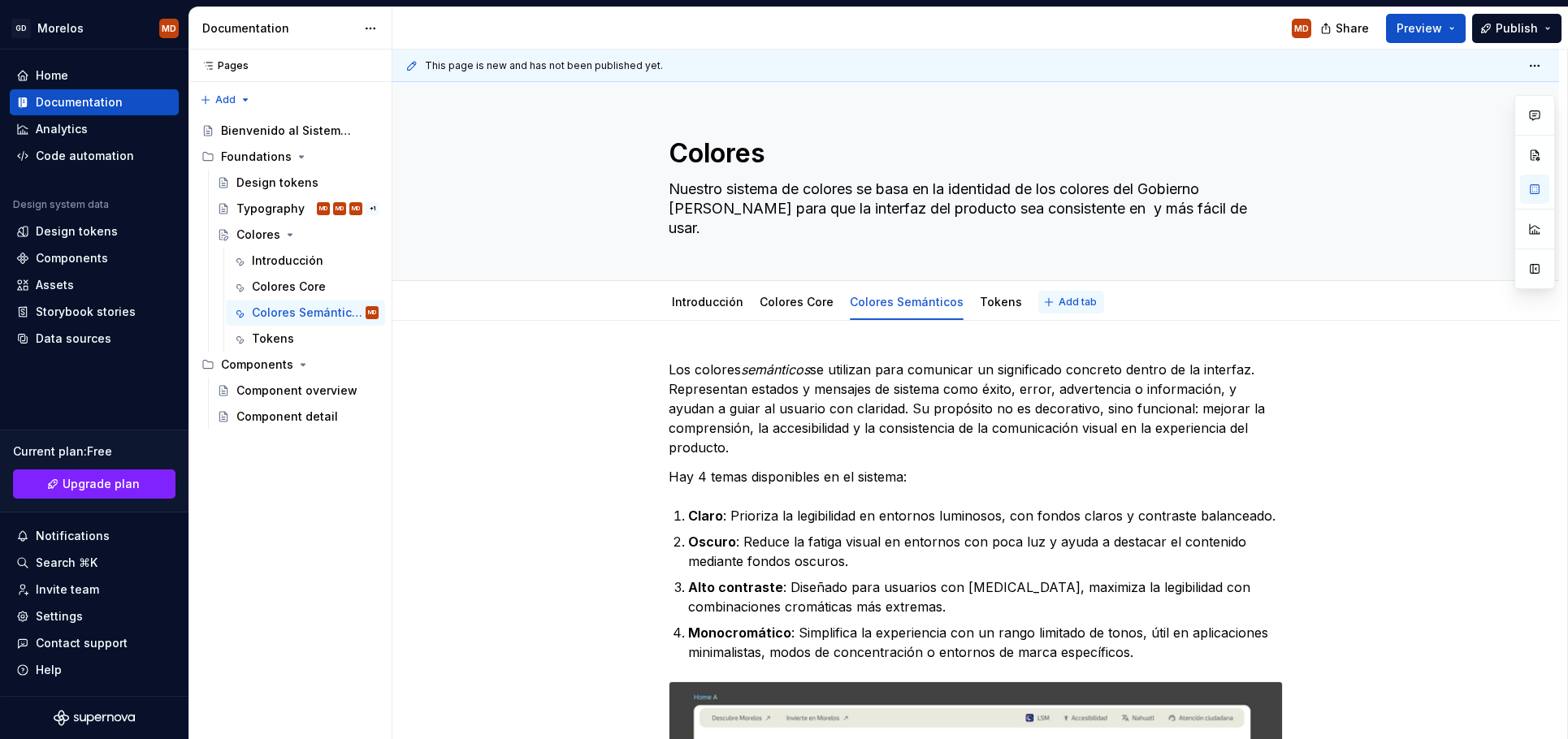
type textarea "*"
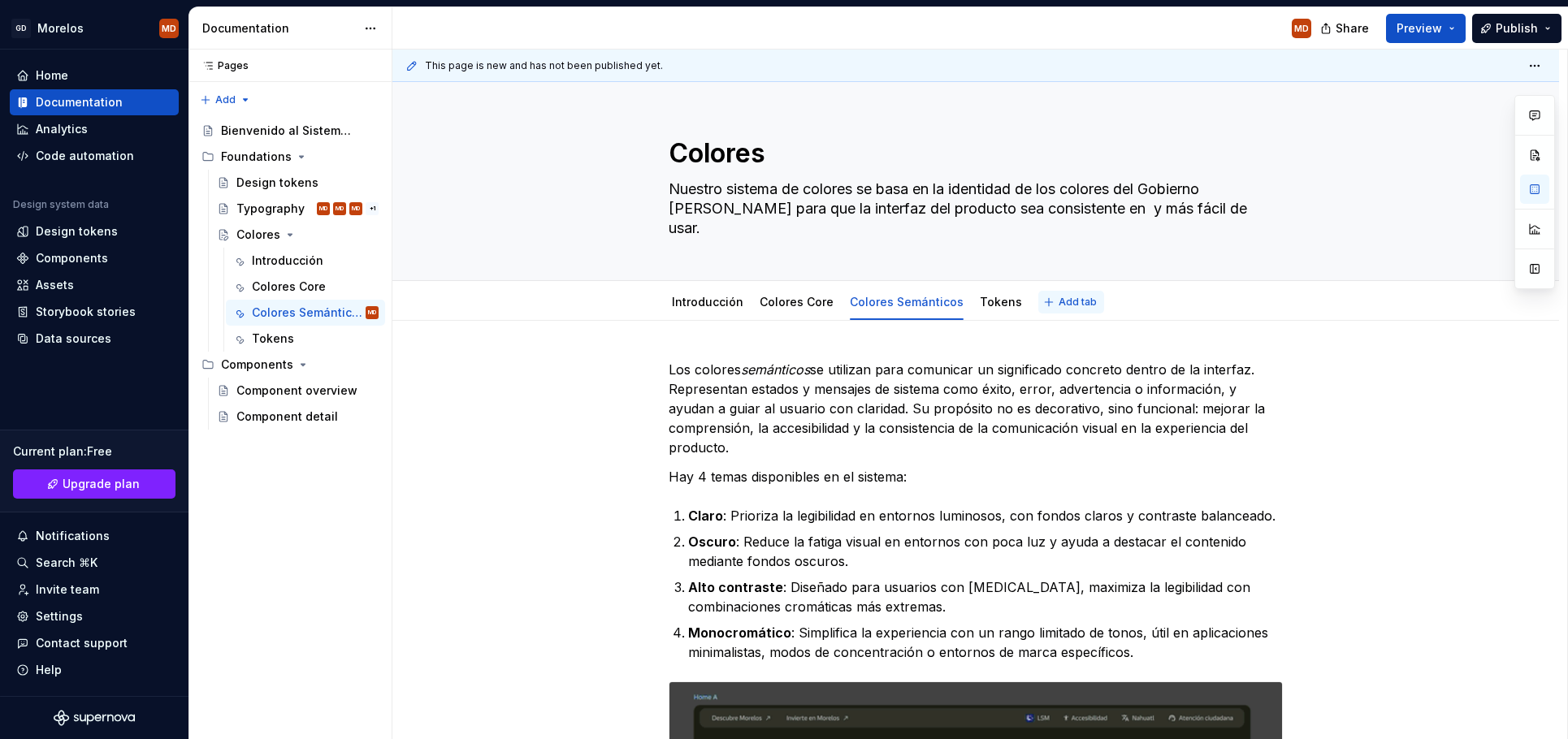
type textarea "Nuestro sistema de colores se basa en la identidad de los colores del Gobierno …"
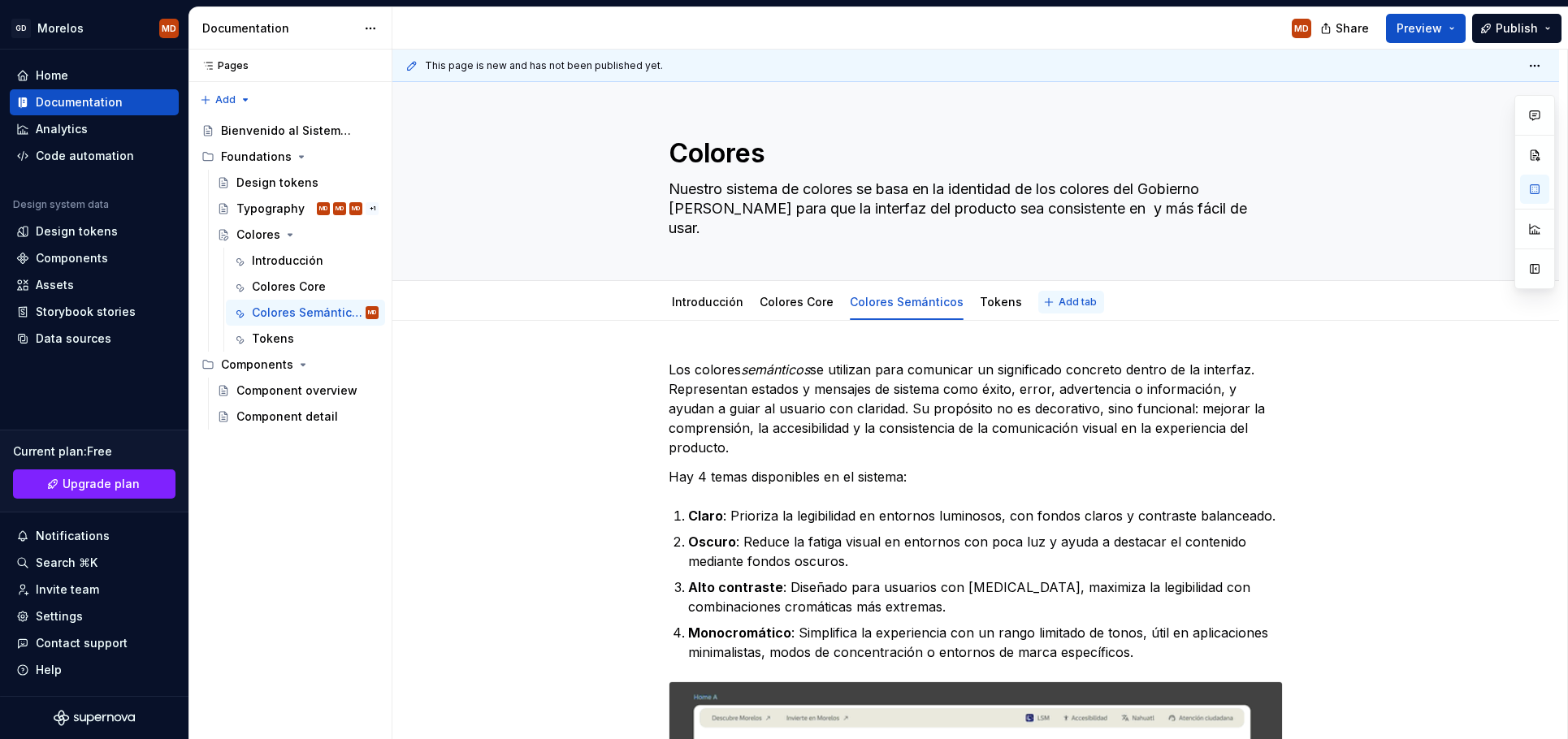
type textarea "*"
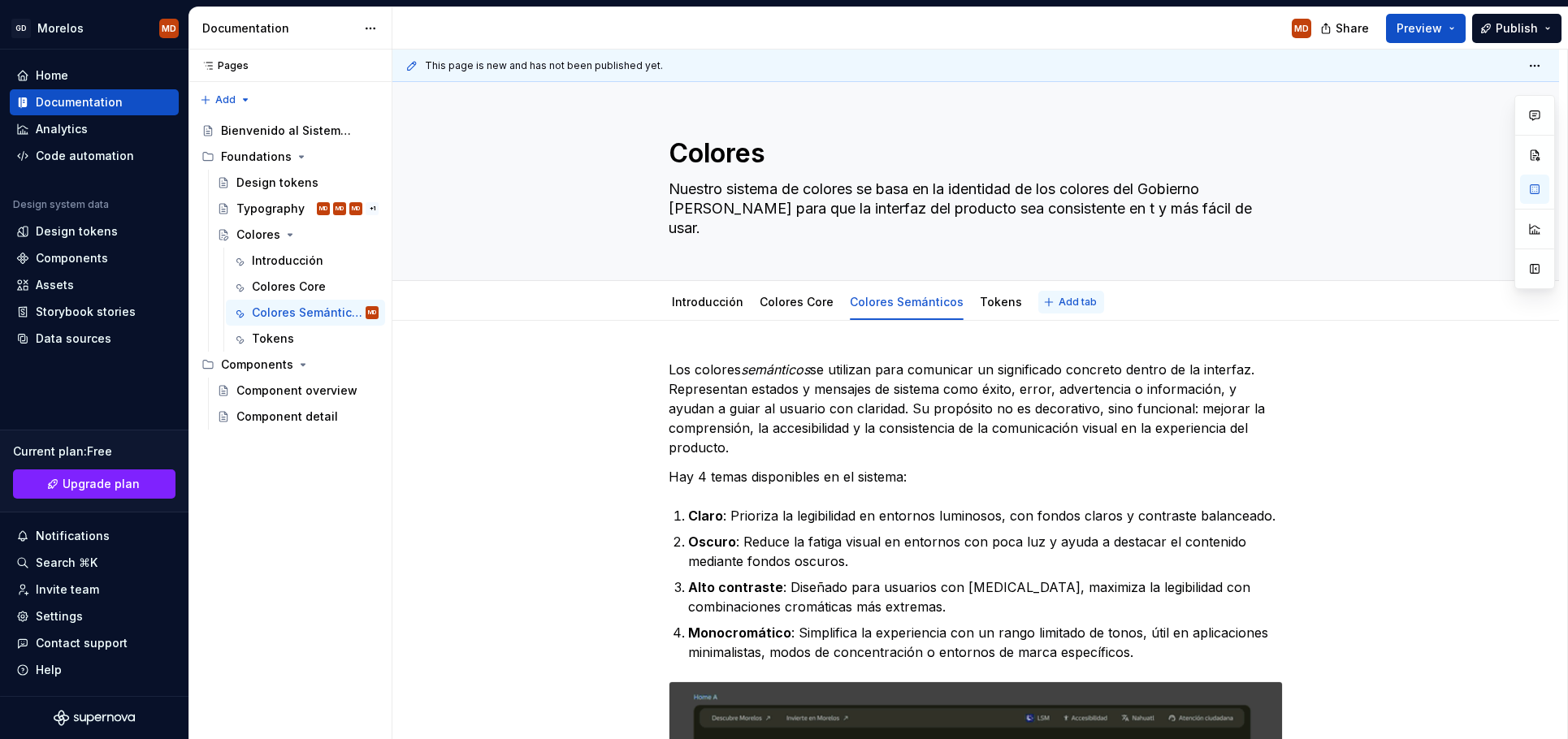
type textarea "Nuestro sistema de colores se basa en la identidad de los colores del Gobierno …"
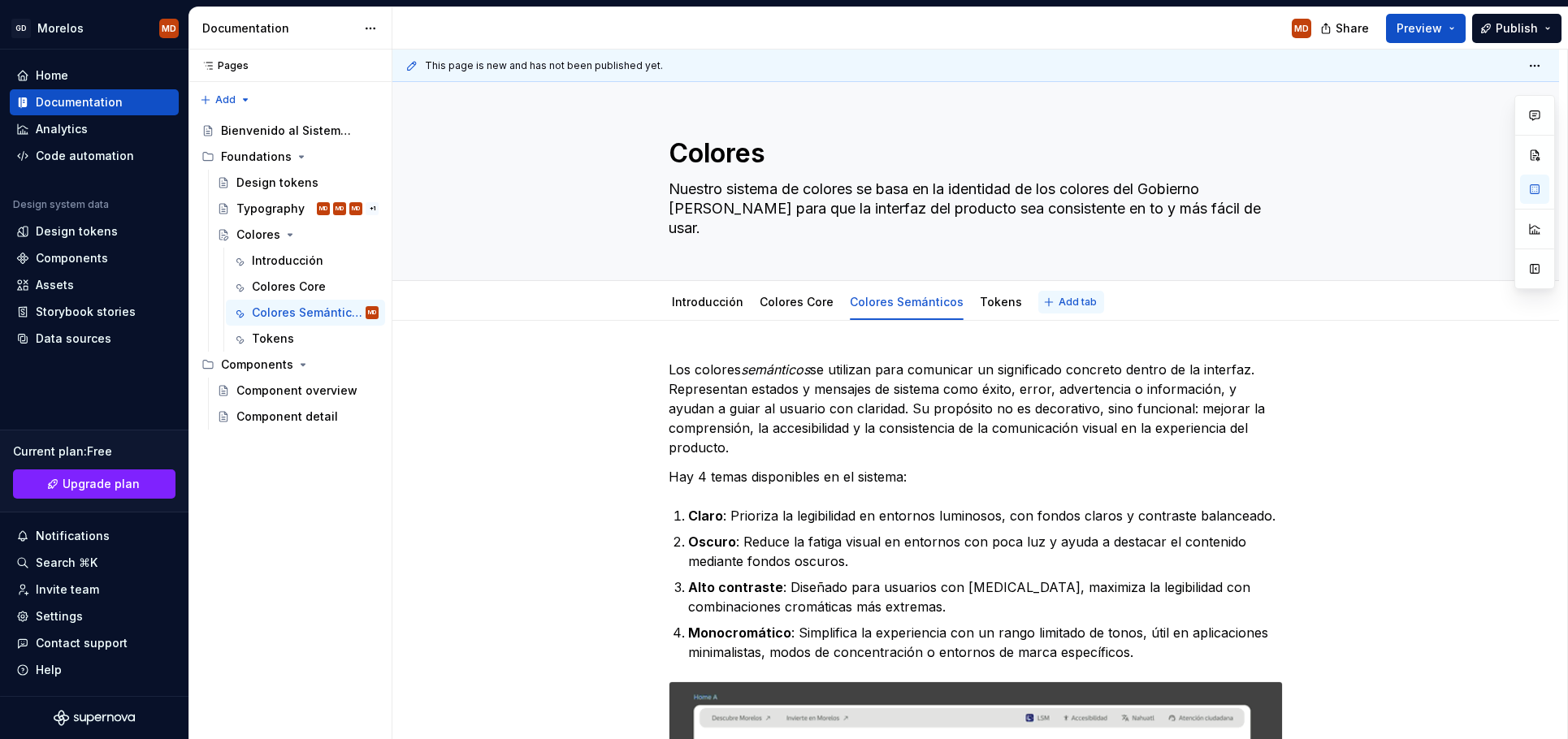
type textarea "*"
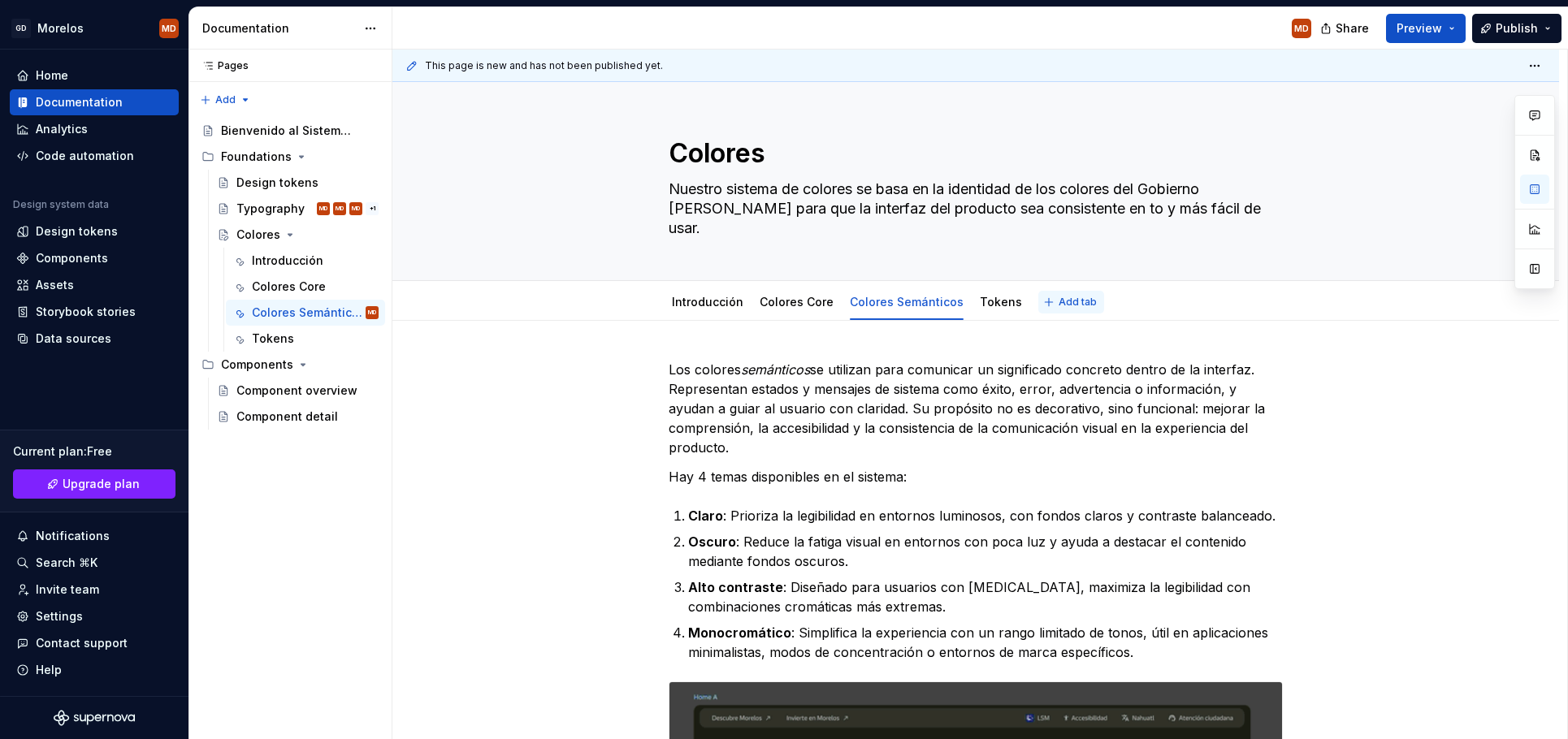
type textarea "Nuestro sistema de colores se basa en la identidad de los colores del Gobierno …"
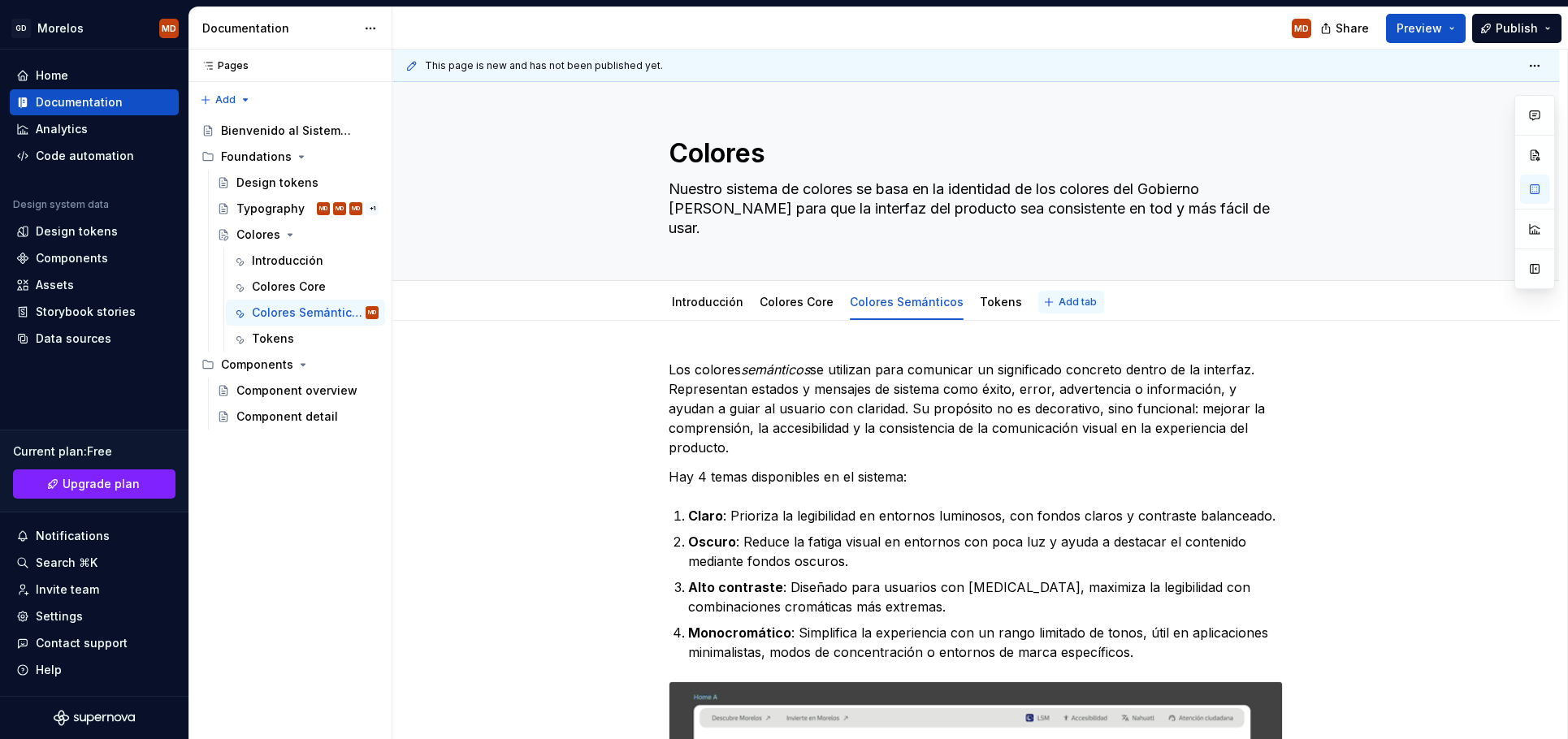
type textarea "*"
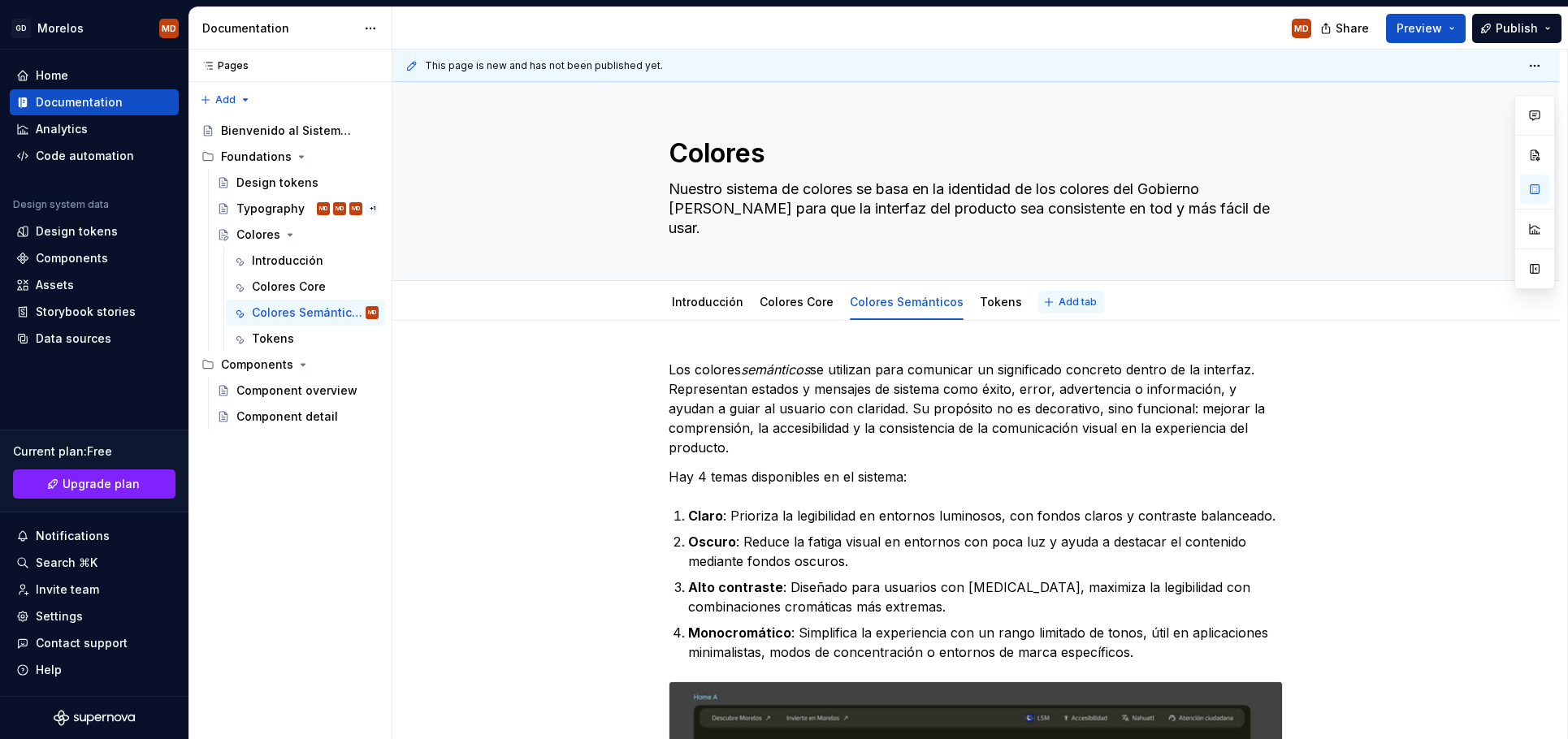
type textarea "Nuestro sistema de colores se basa en la identidad de los colores del Gobierno …"
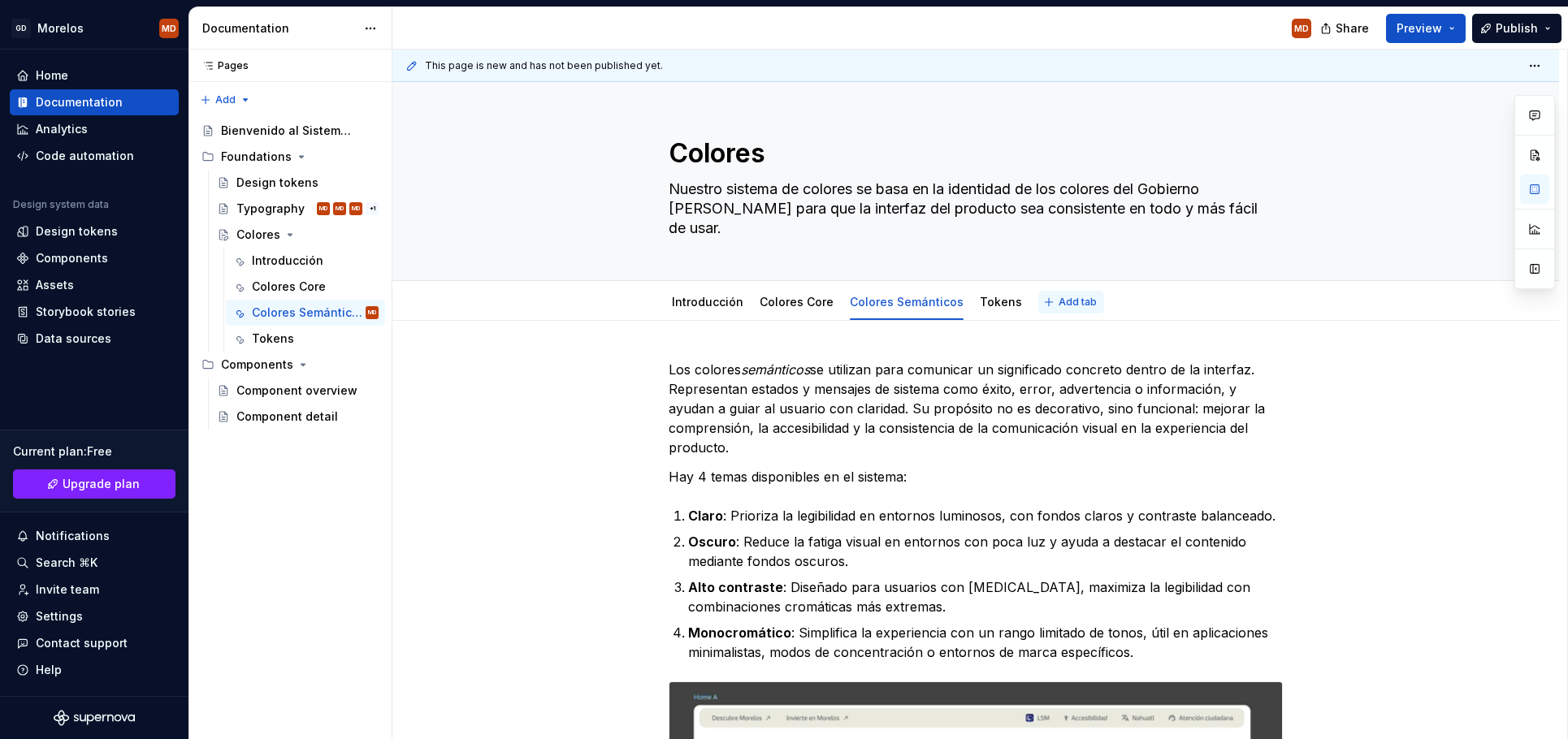
type textarea "*"
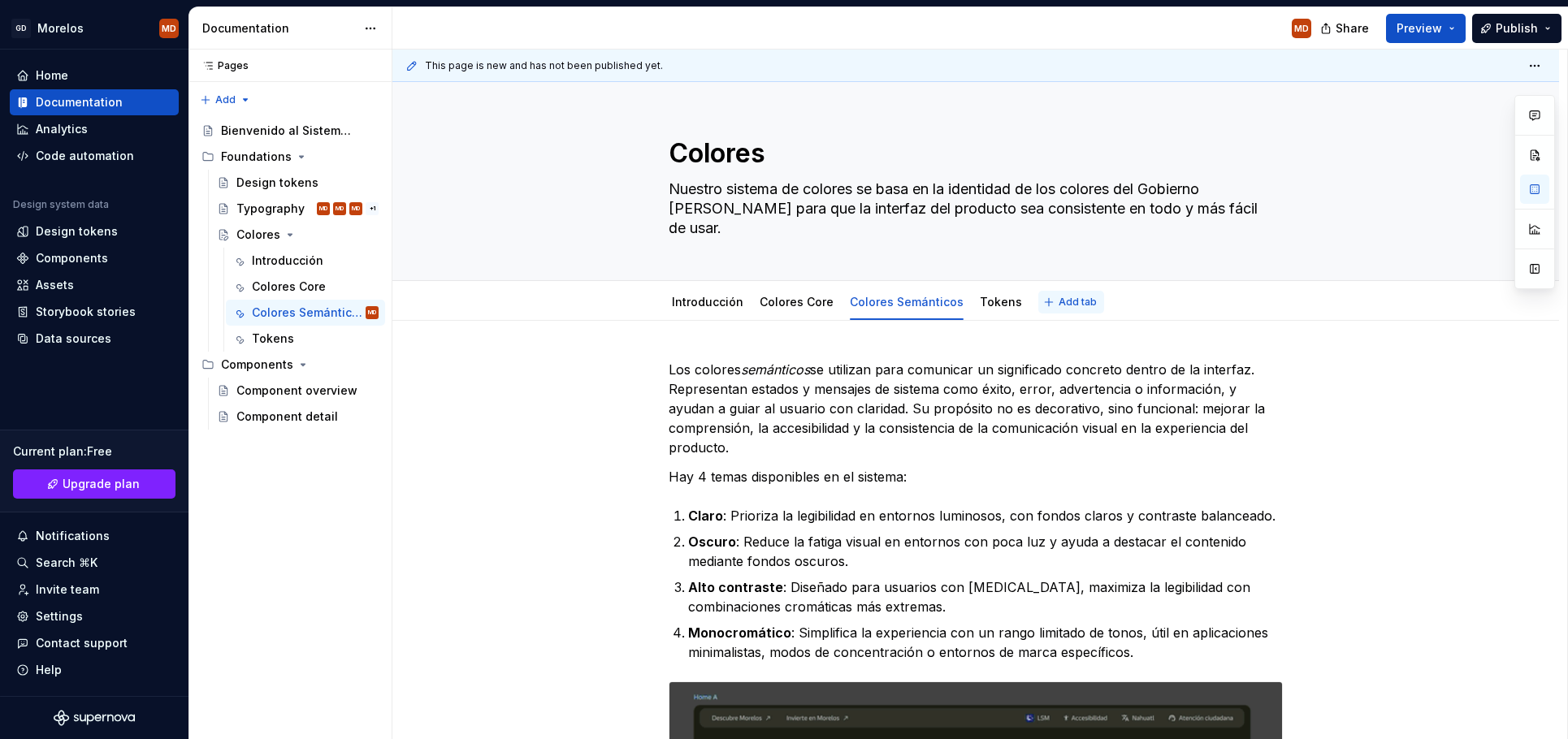
type textarea "Nuestro sistema de colores se basa en la identidad de los colores del Gobierno …"
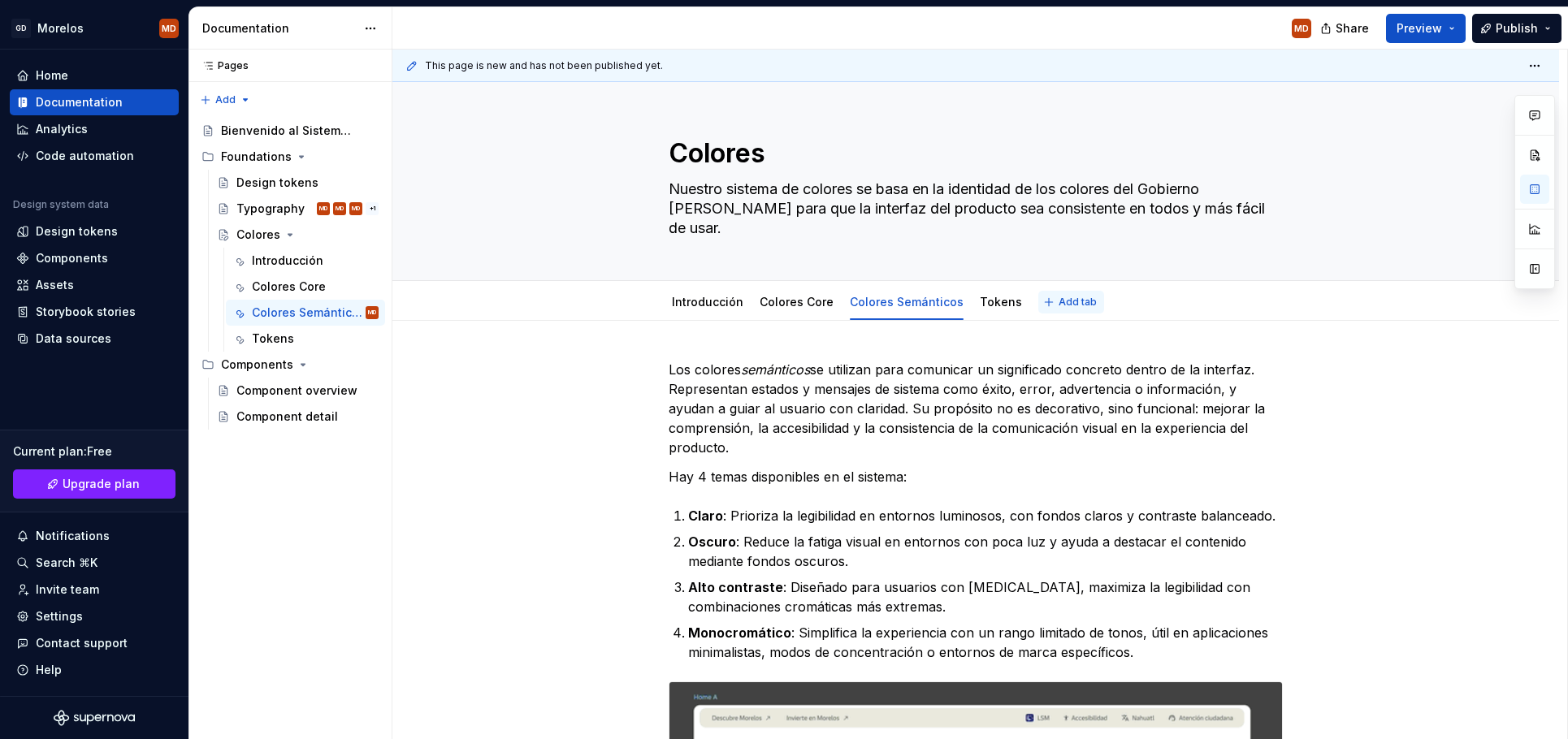
type textarea "*"
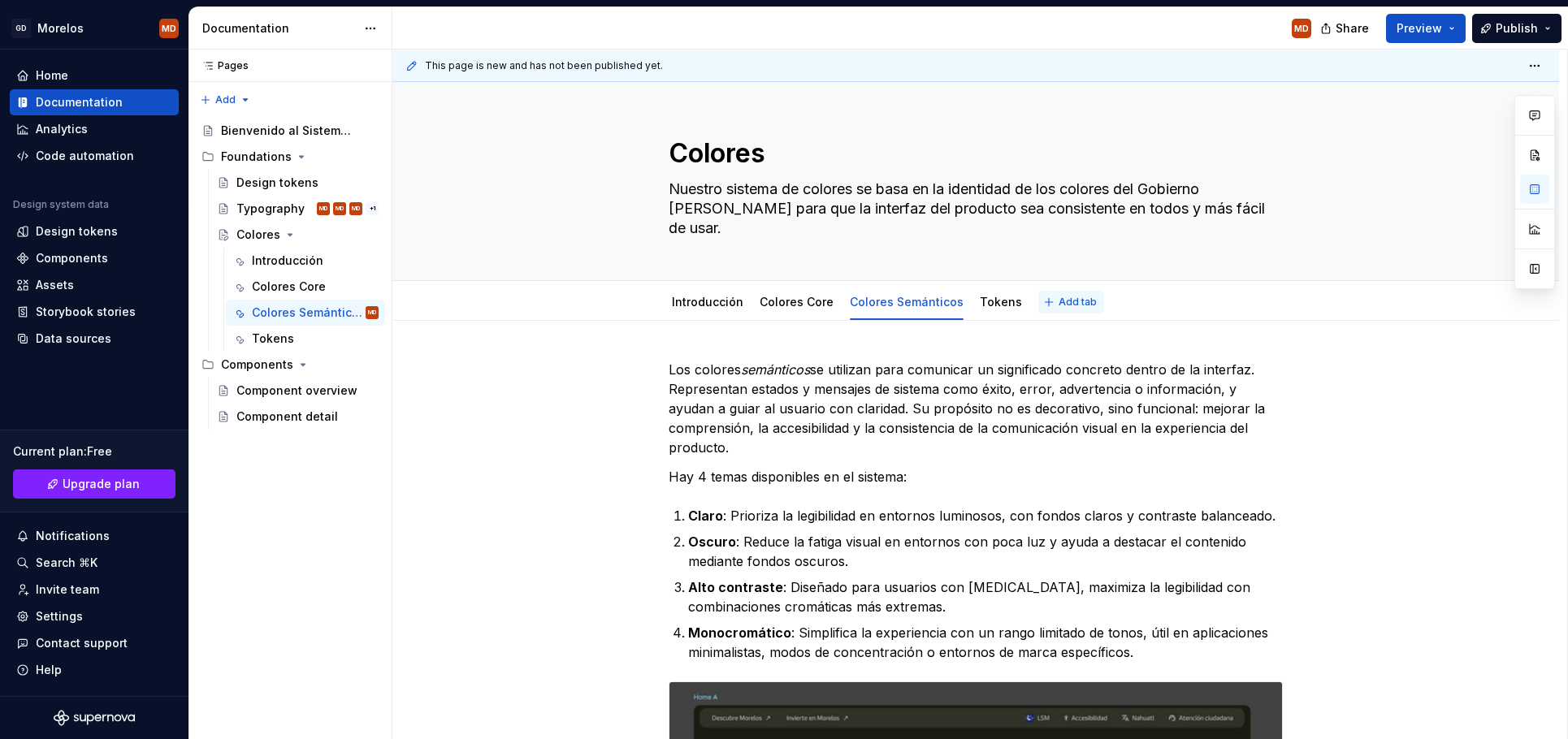
type textarea "Nuestro sistema de colores se basa en la identidad de los colores del Gobierno …"
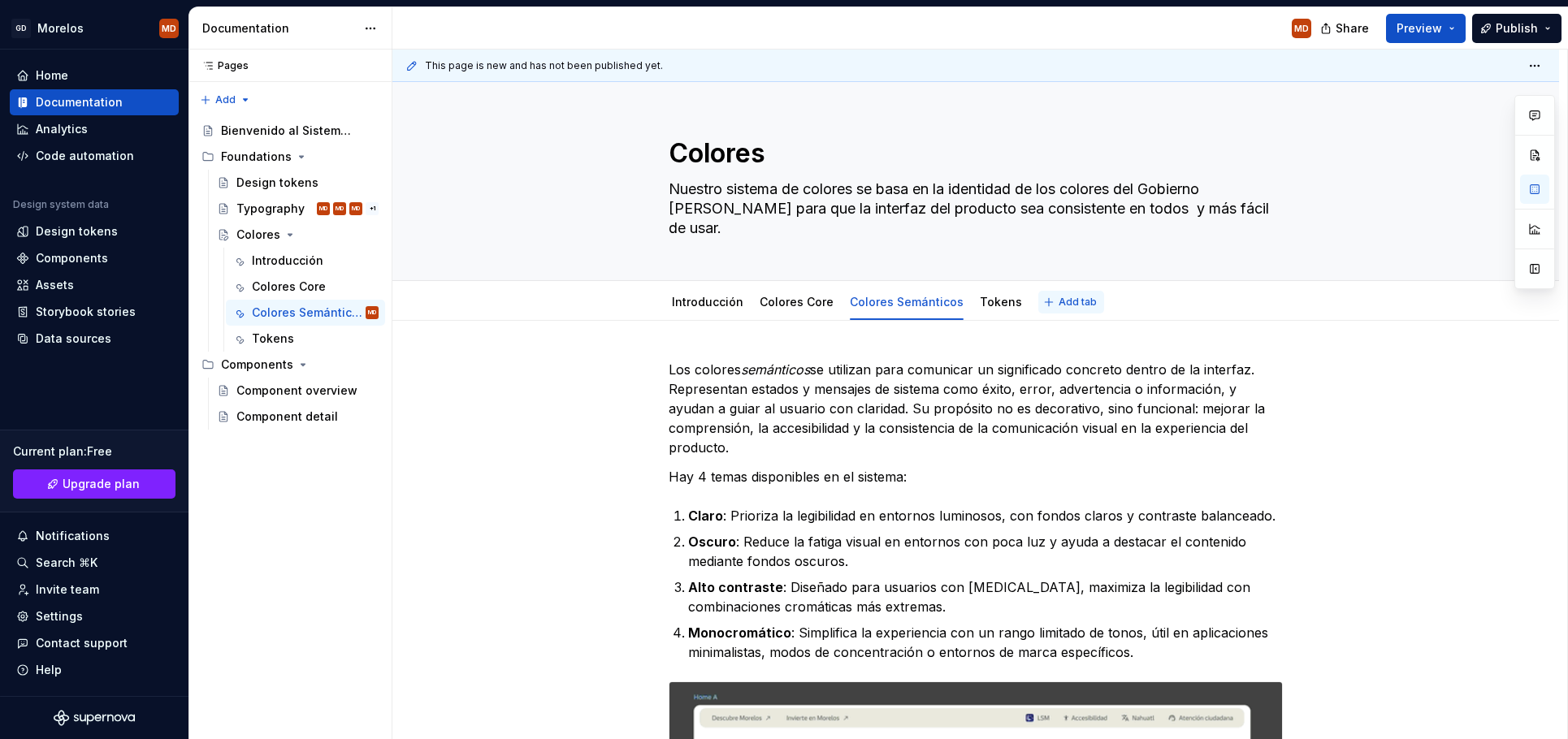
type textarea "*"
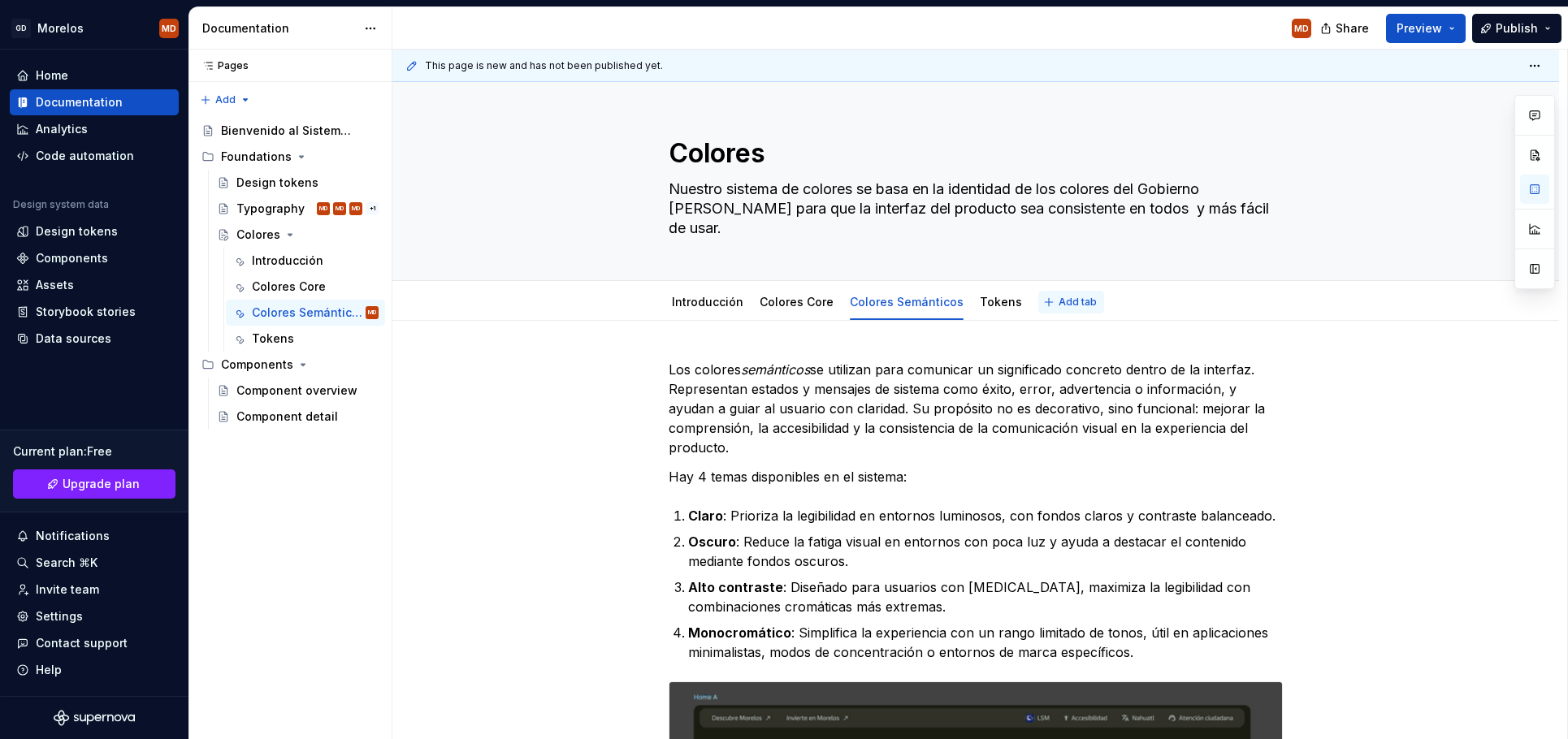
type textarea "Nuestro sistema de colores se basa en la identidad de los colores del Gobierno …"
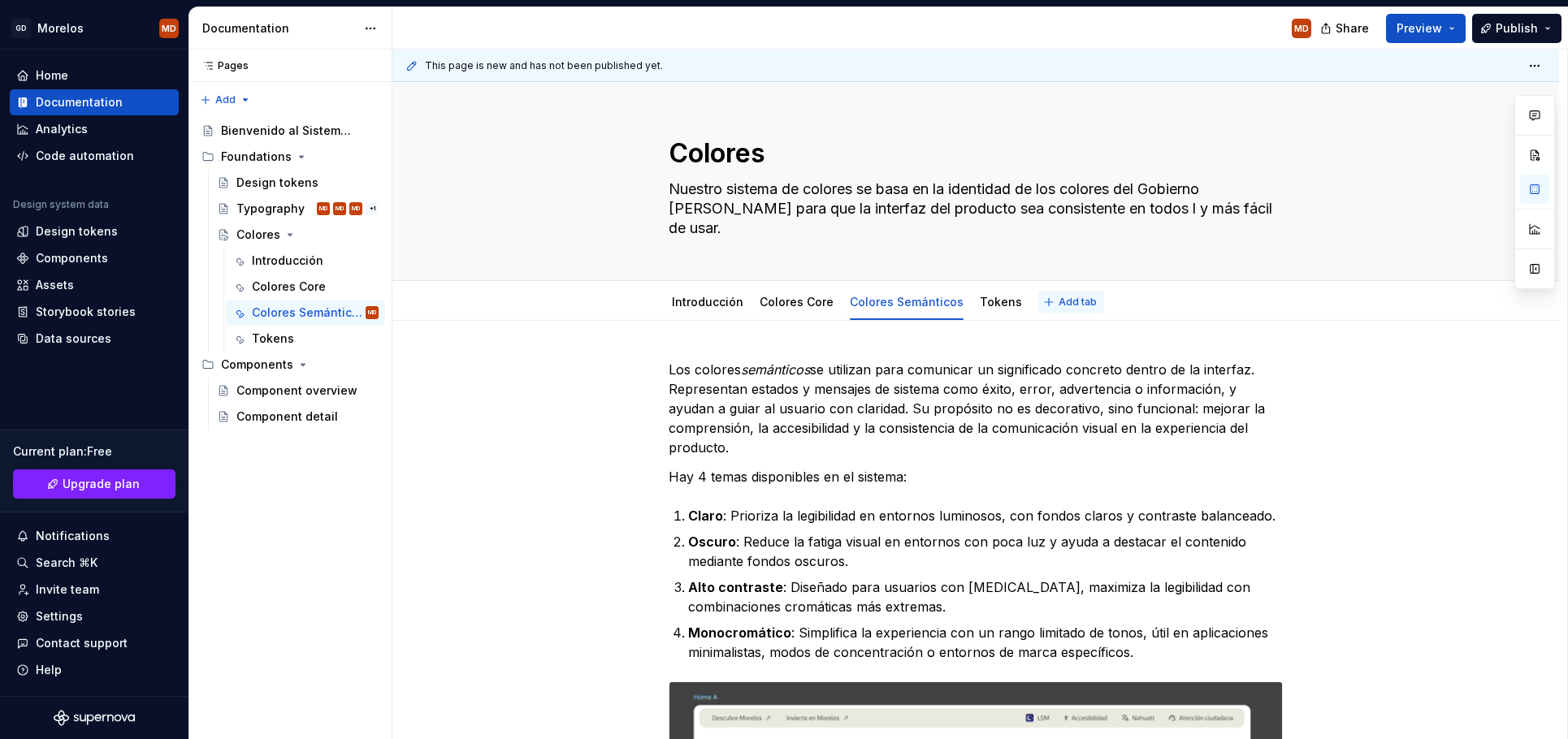
type textarea "*"
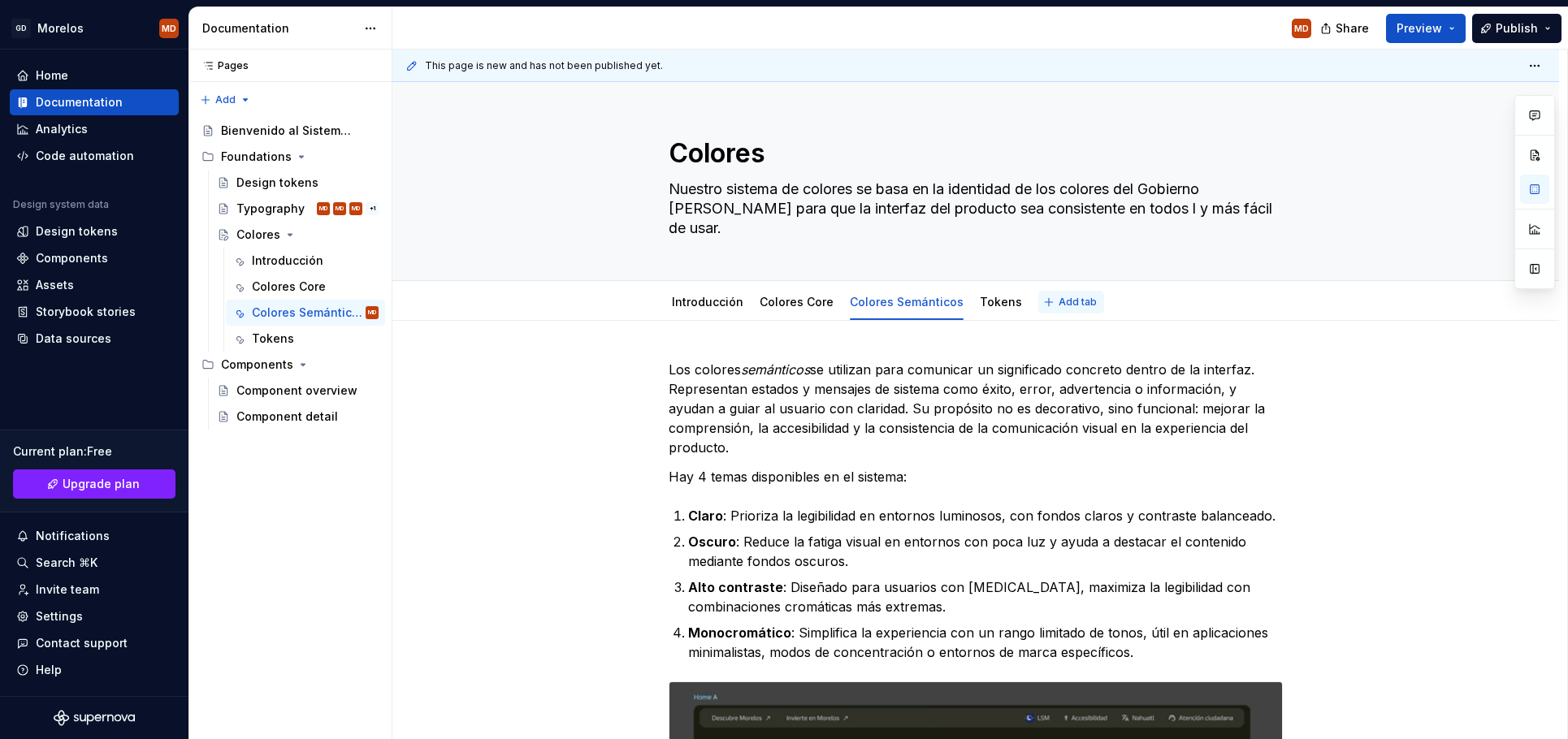
type textarea "Nuestro sistema de colores se basa en la identidad de los colores del Gobierno …"
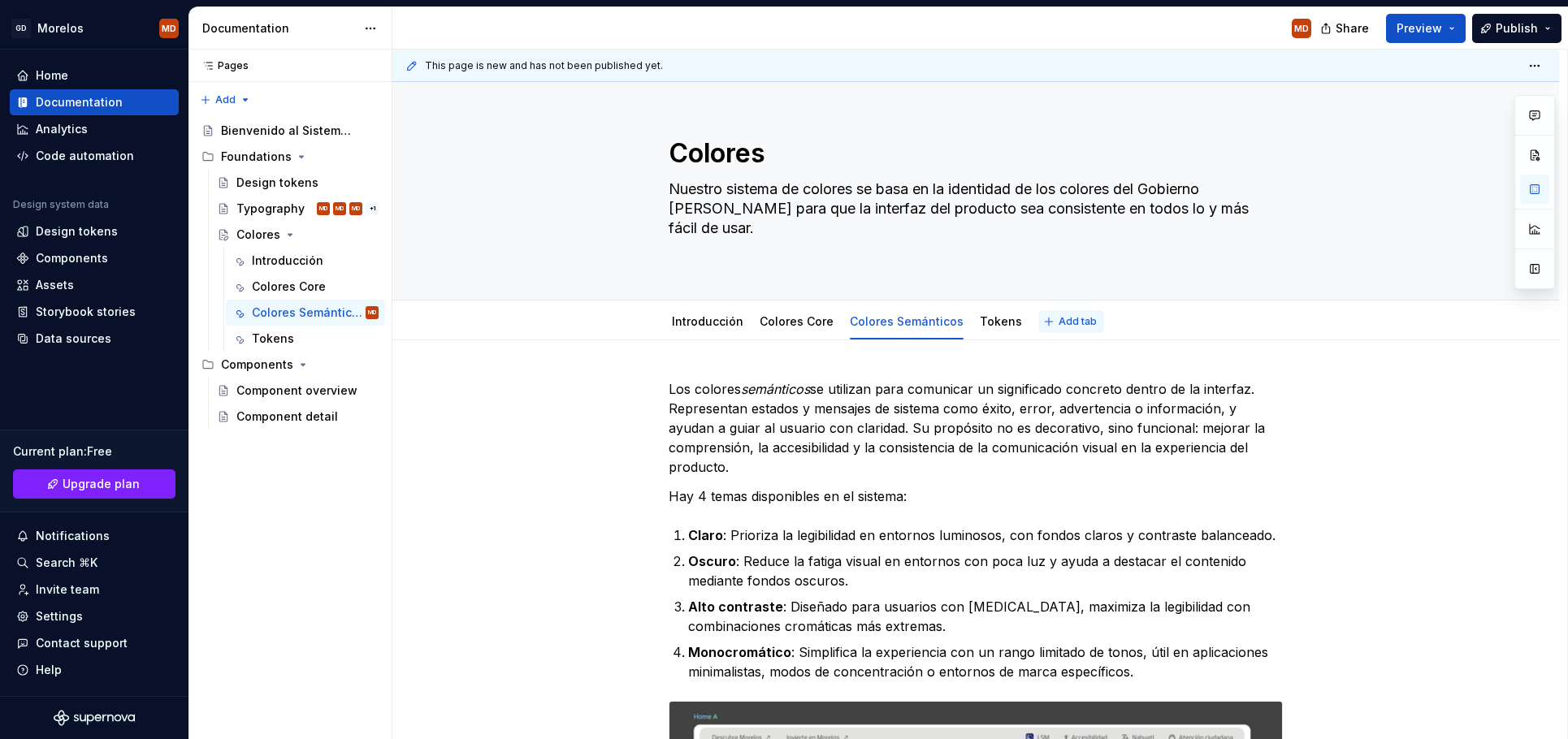
type textarea "*"
type textarea "Nuestro sistema de colores se basa en la identidad de los colores del Gobierno …"
type textarea "*"
type textarea "Nuestro sistema de colores se basa en la identidad de los colores del Gobierno …"
type textarea "*"
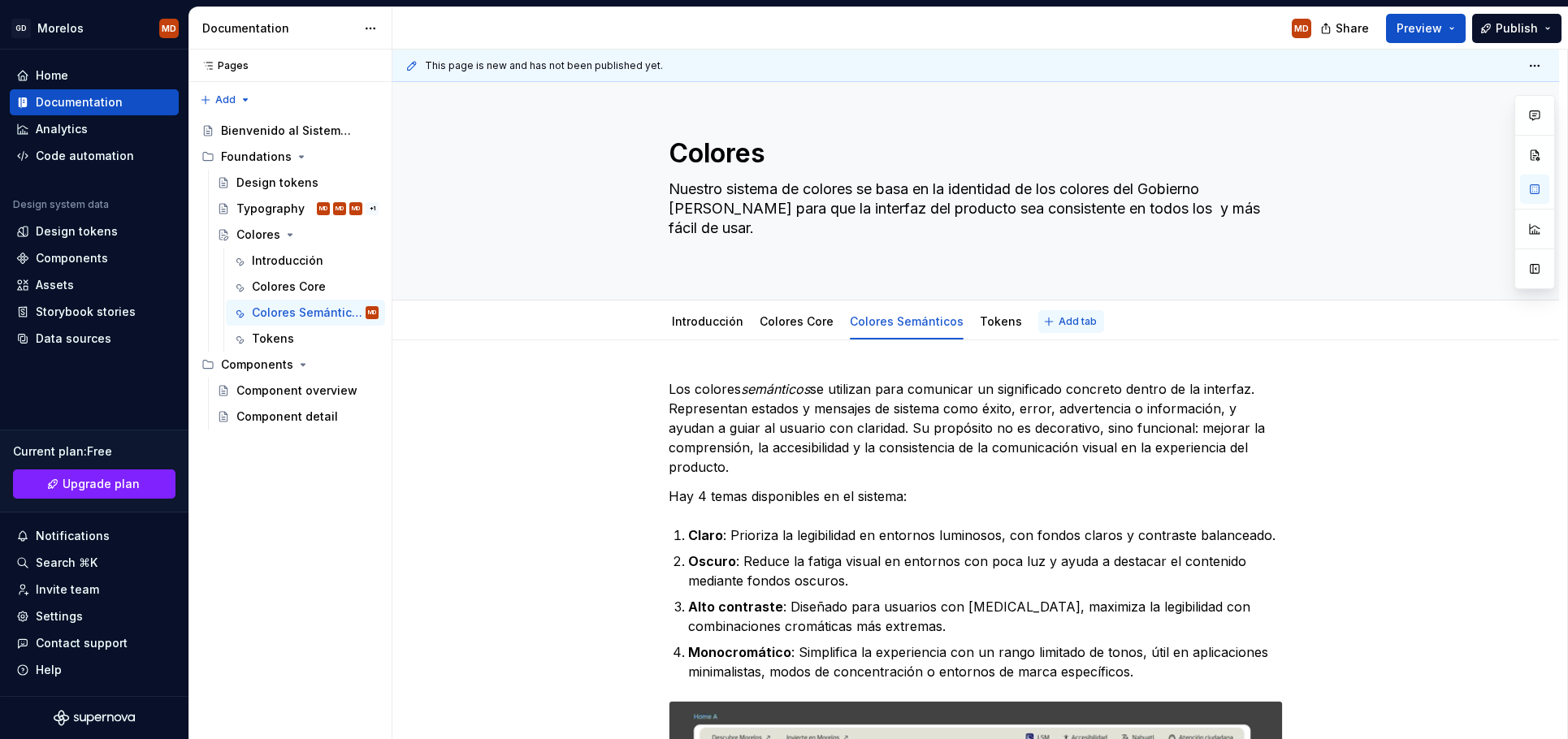
type textarea "Nuestro sistema de colores se basa en la identidad de los colores del Gobierno …"
type textarea "*"
type textarea "Nuestro sistema de colores se basa en la identidad de los colores del Gobierno …"
type textarea "*"
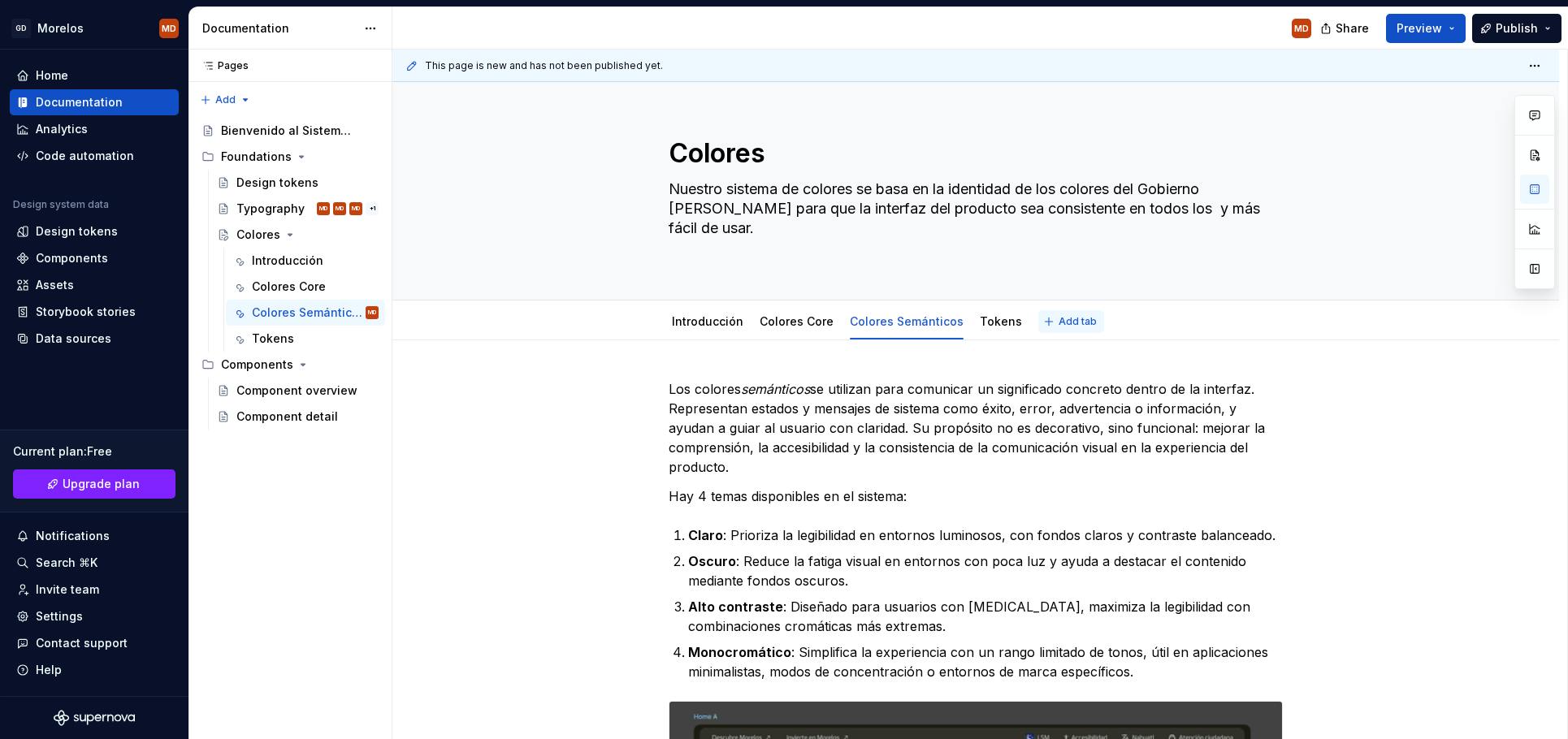
type textarea "Nuestro sistema de colores se basa en la identidad de los colores del Gobierno …"
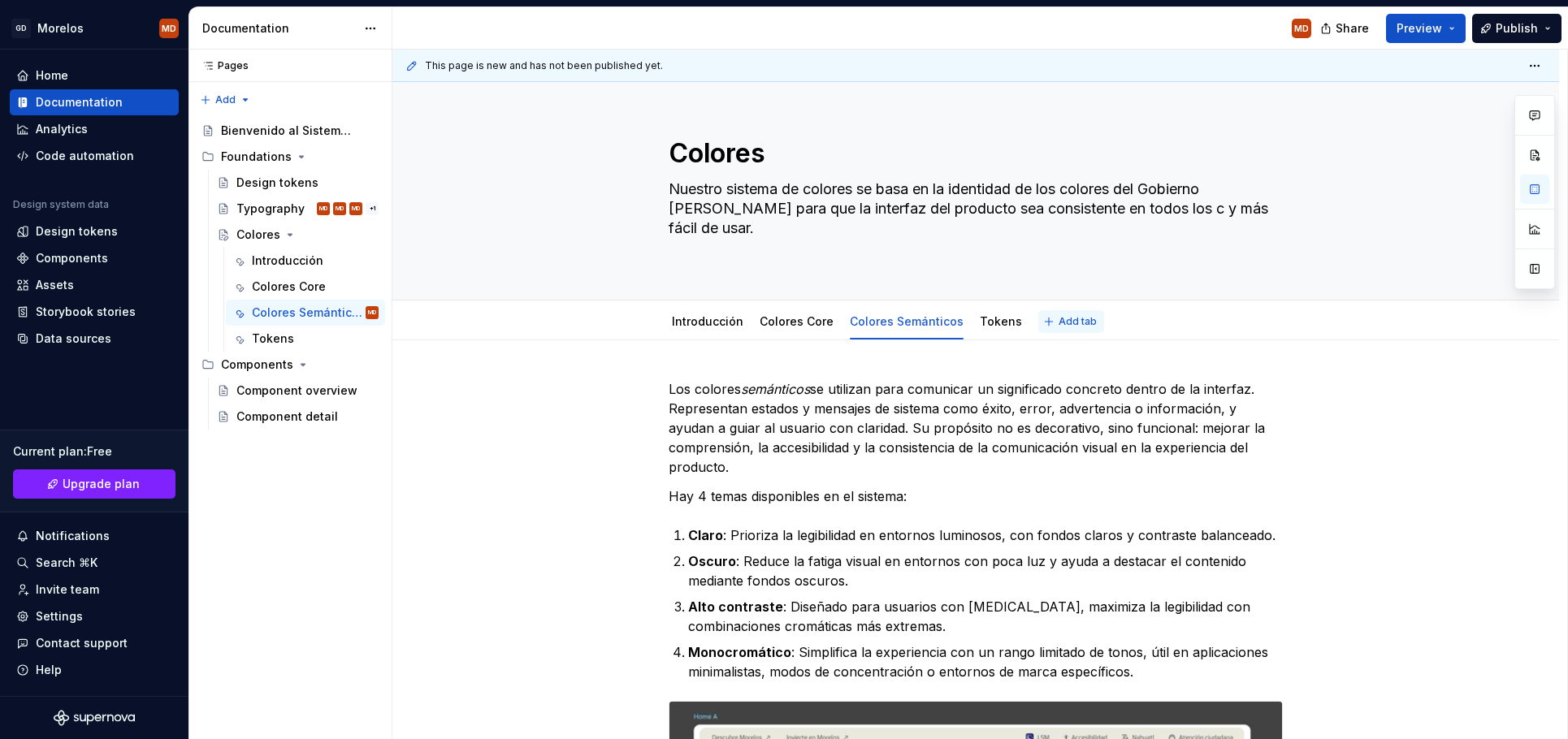
type textarea "*"
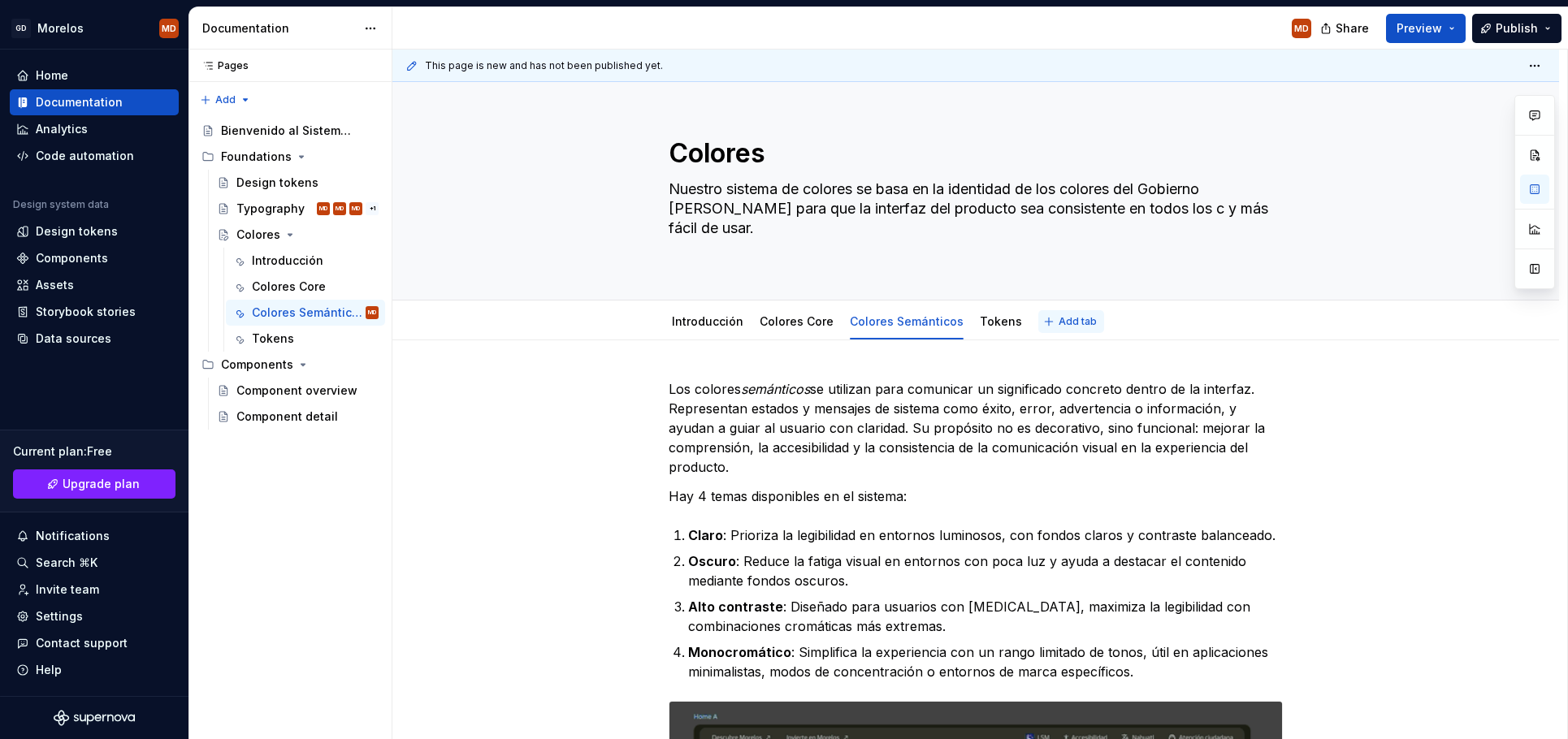
type textarea "Nuestro sistema de colores se basa en la identidad de los colores del Gobierno …"
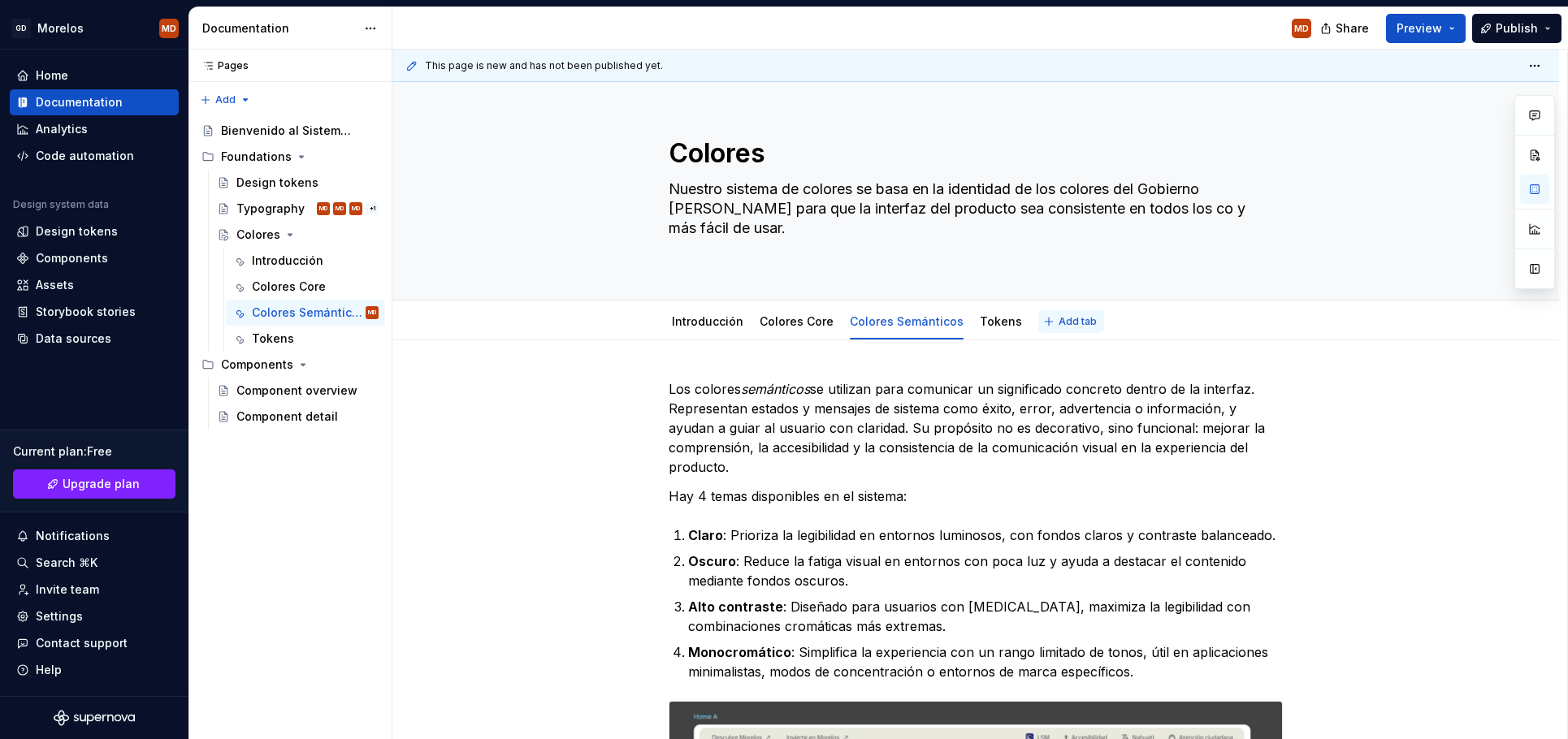
type textarea "*"
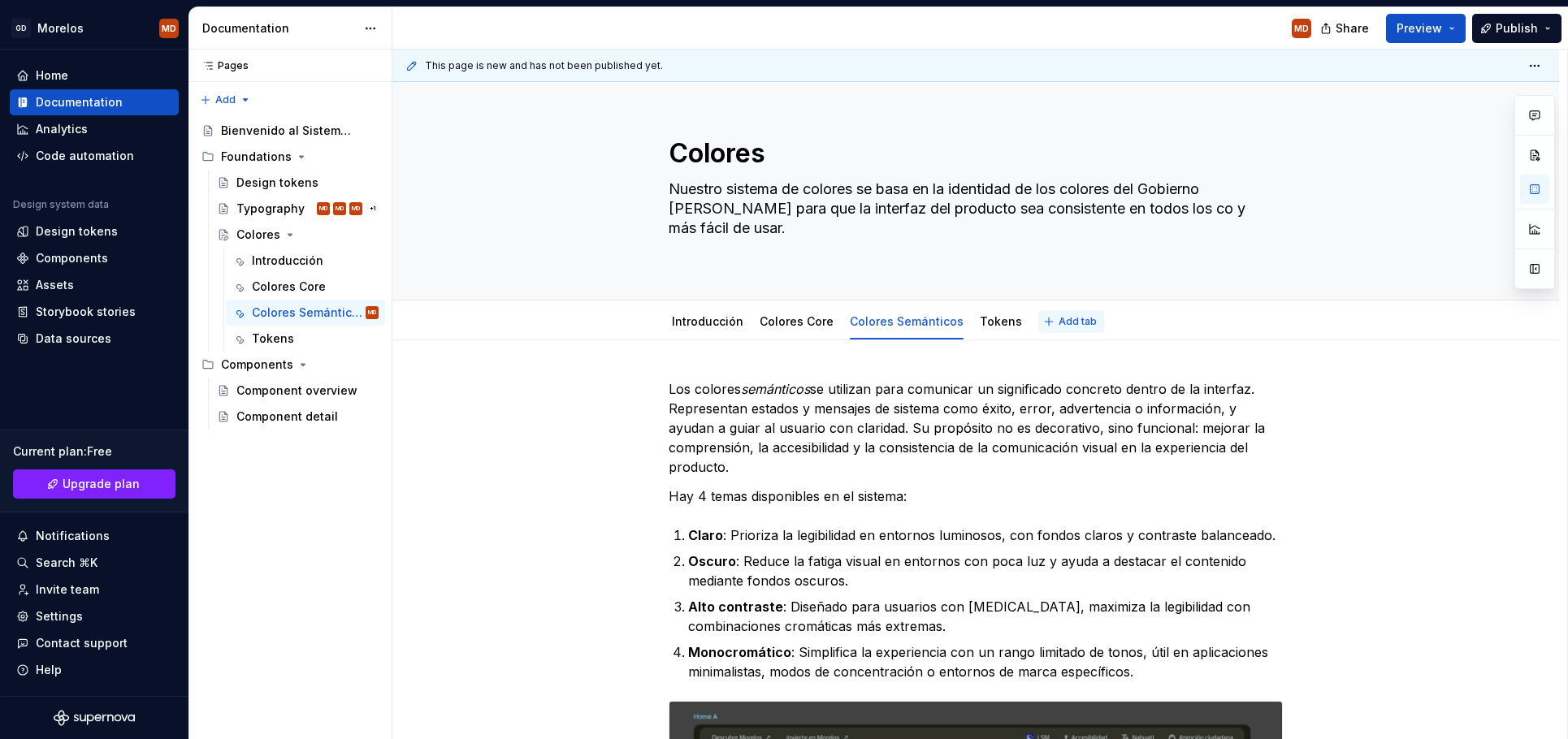
type textarea "Nuestro sistema de colores se basa en la identidad de los colores del Gobierno …"
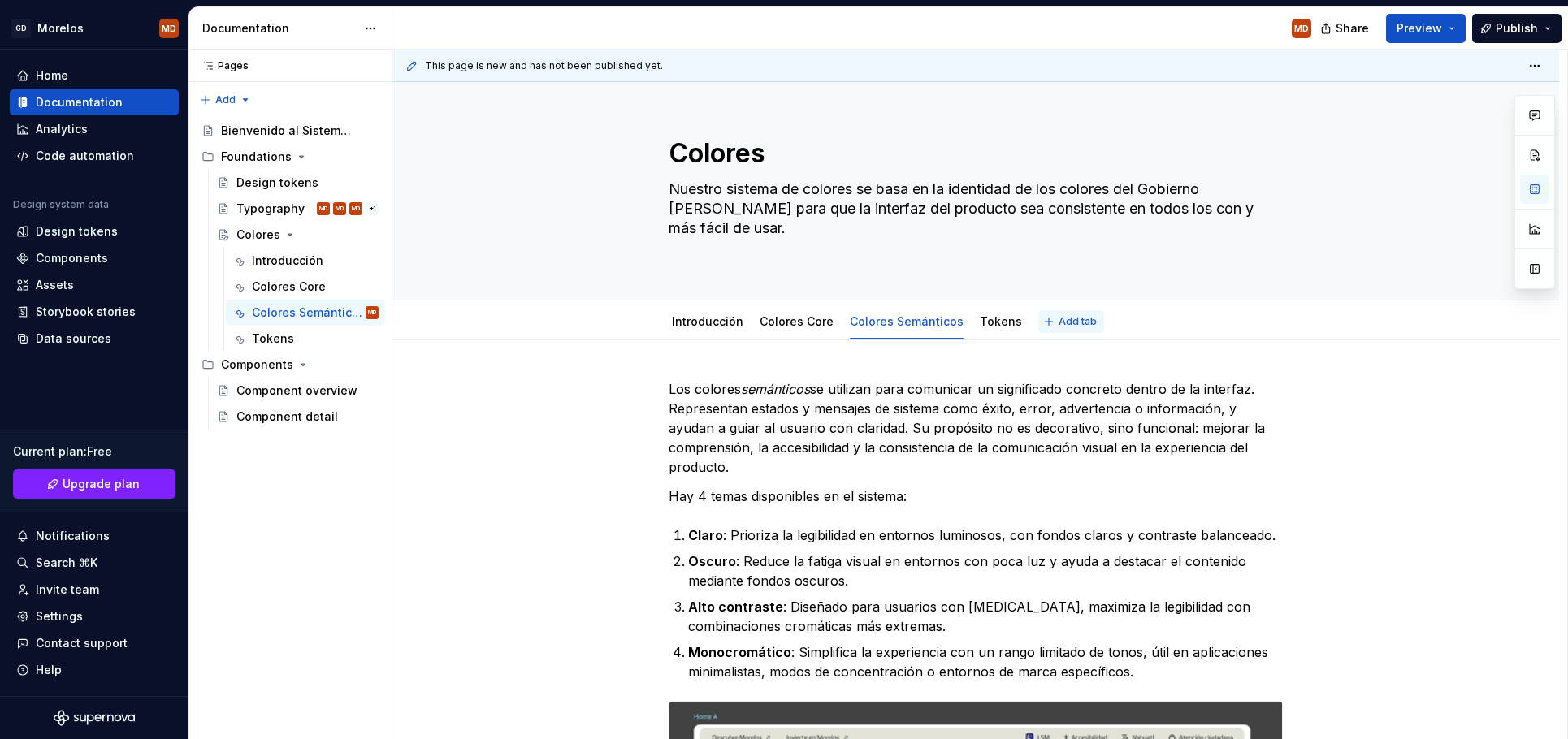
type textarea "*"
type textarea "Nuestro sistema de colores se basa en la identidad de los colores del Gobierno …"
type textarea "*"
type textarea "Nuestro sistema de colores se basa en la identidad de los colores del Gobierno …"
type textarea "*"
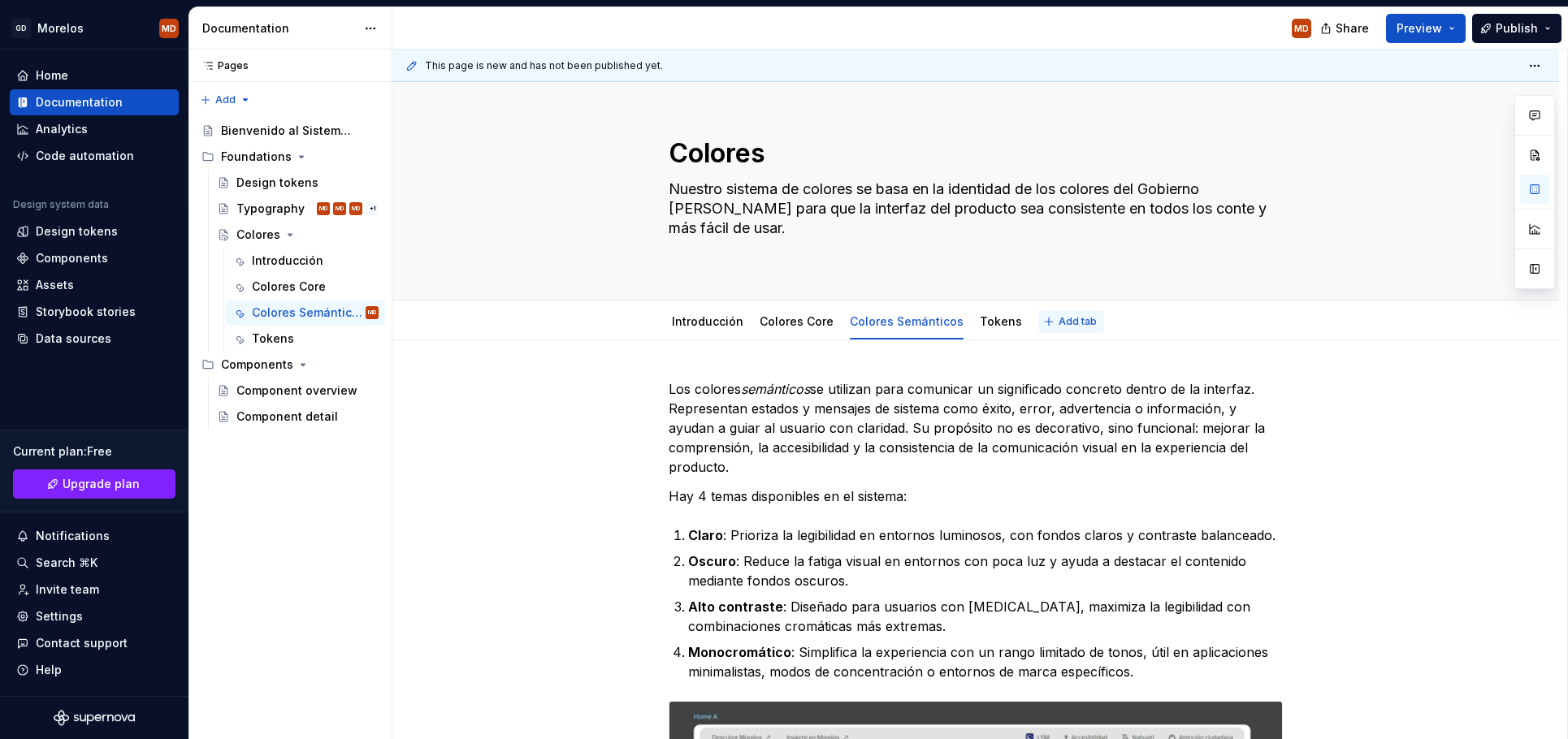
type textarea "Nuestro sistema de colores se basa en la identidad de los colores del Gobierno …"
type textarea "*"
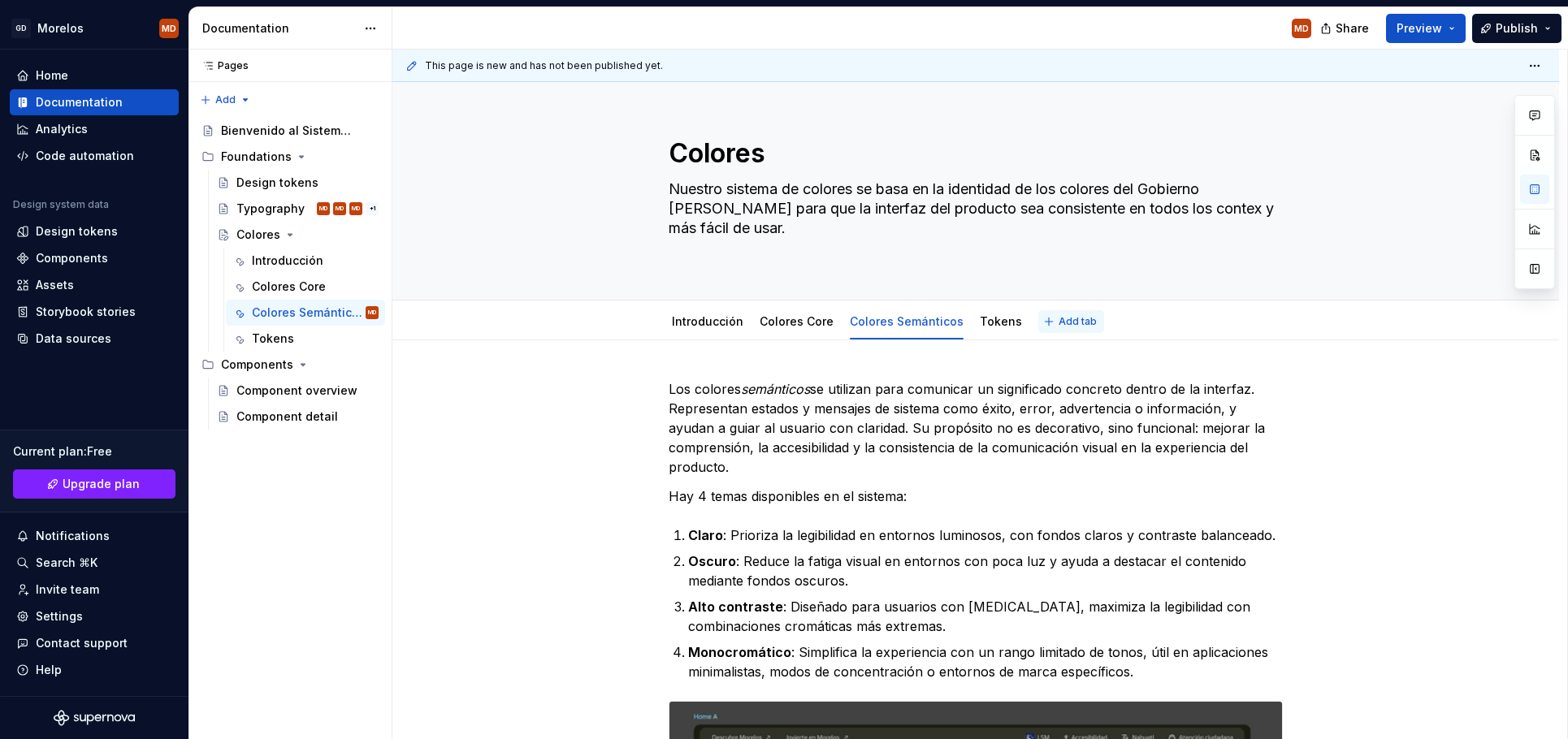
type textarea "Nuestro sistema de colores se basa en la identidad de los colores del Gobierno …"
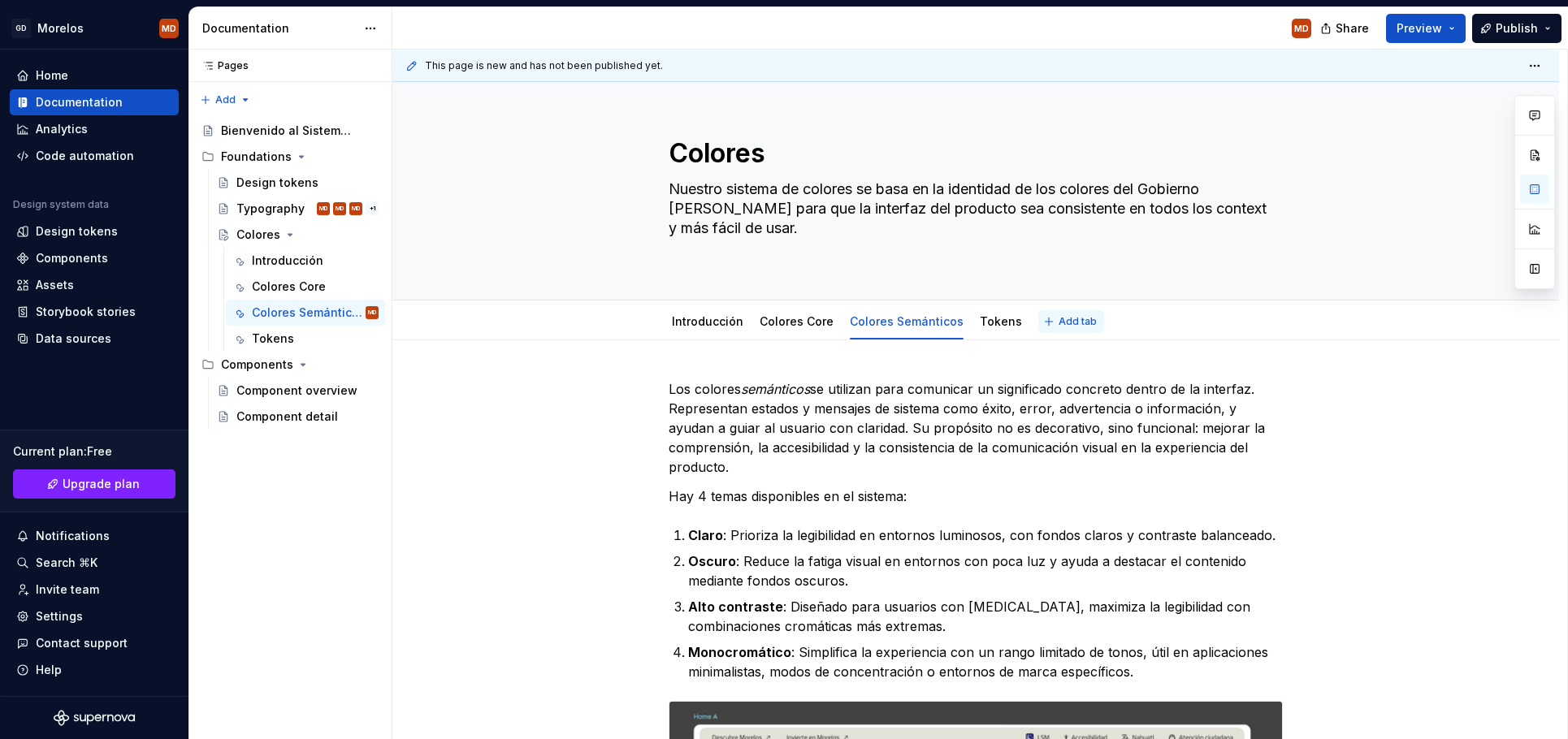
type textarea "*"
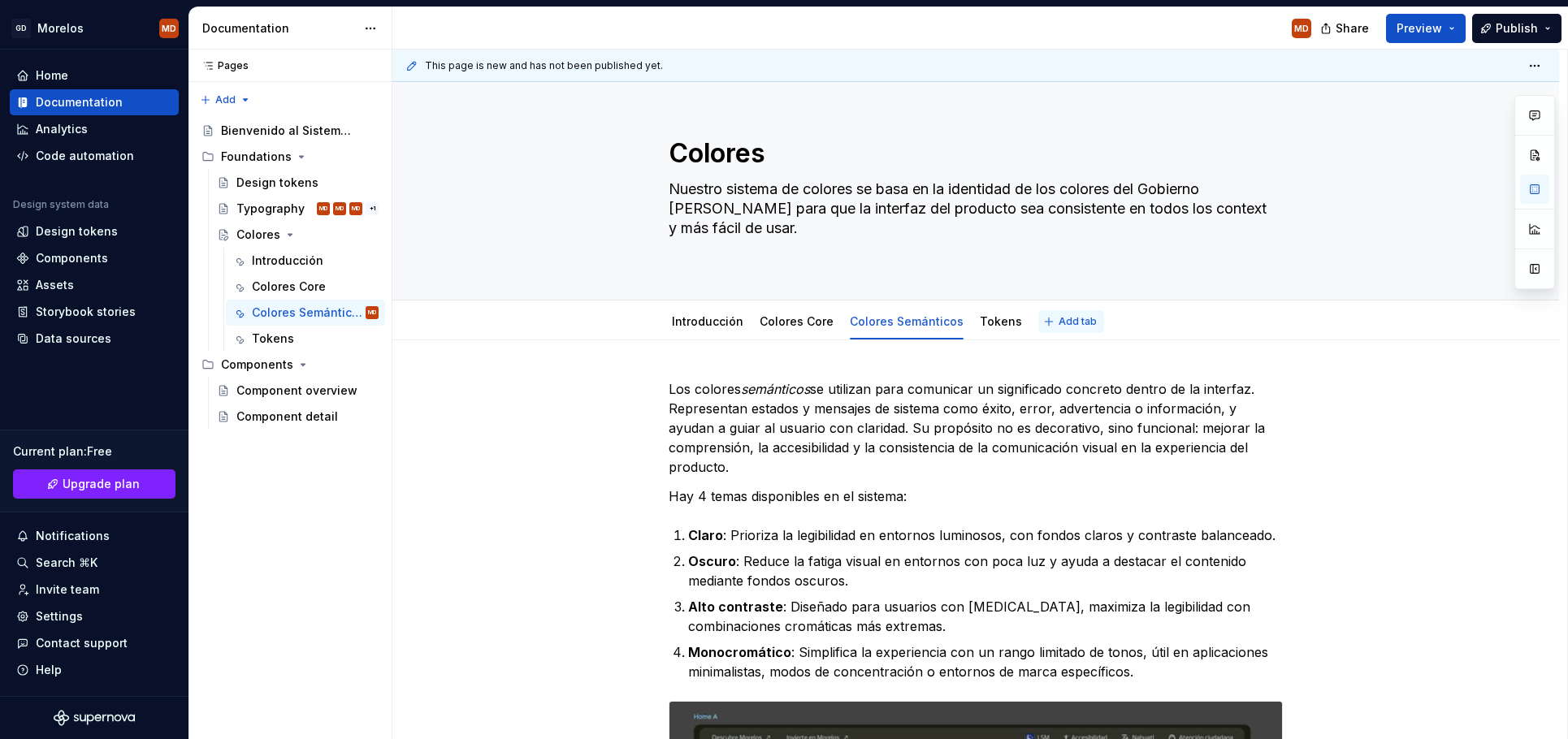
type textarea "Nuestro sistema de colores se basa en la identidad de los colores del Gobierno …"
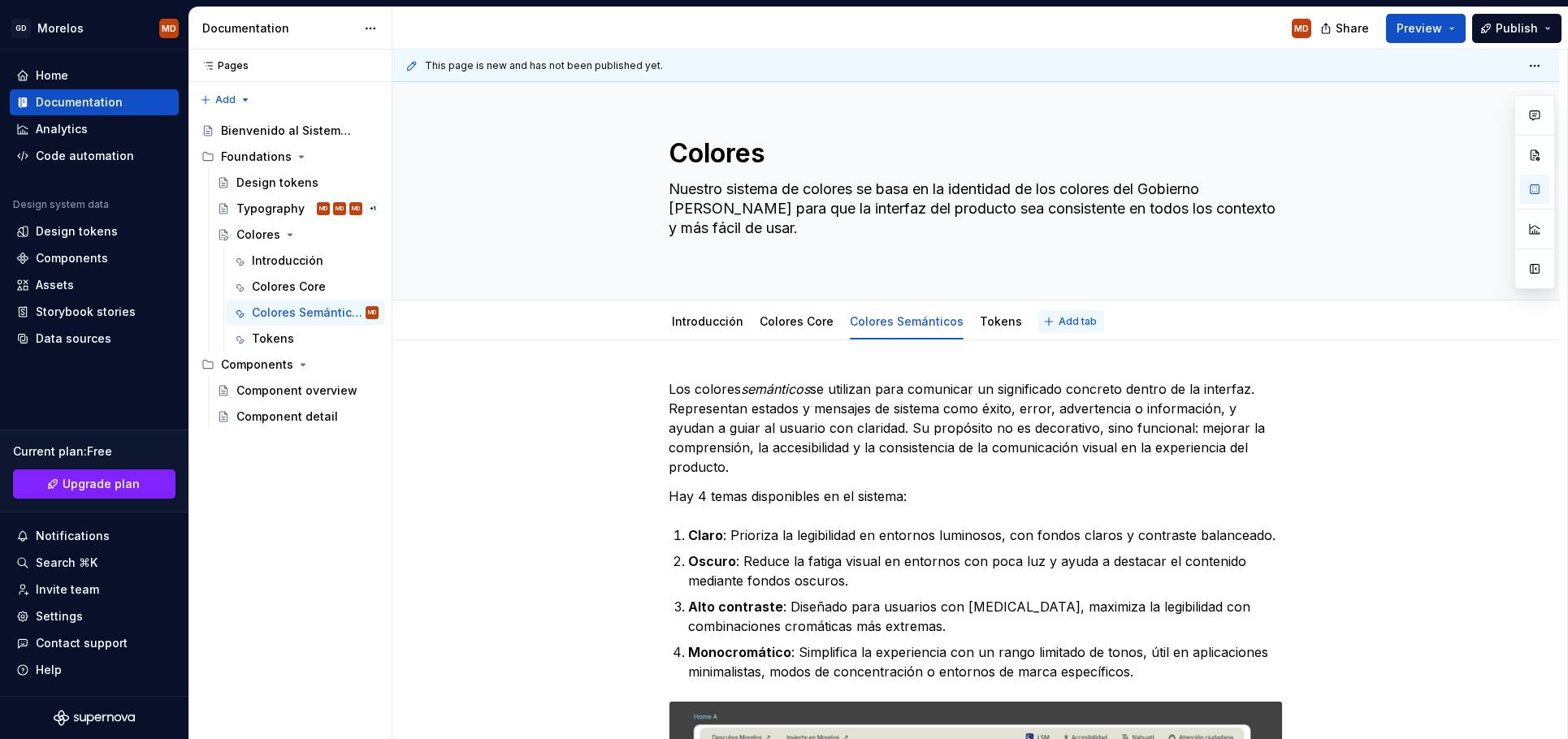
type textarea "*"
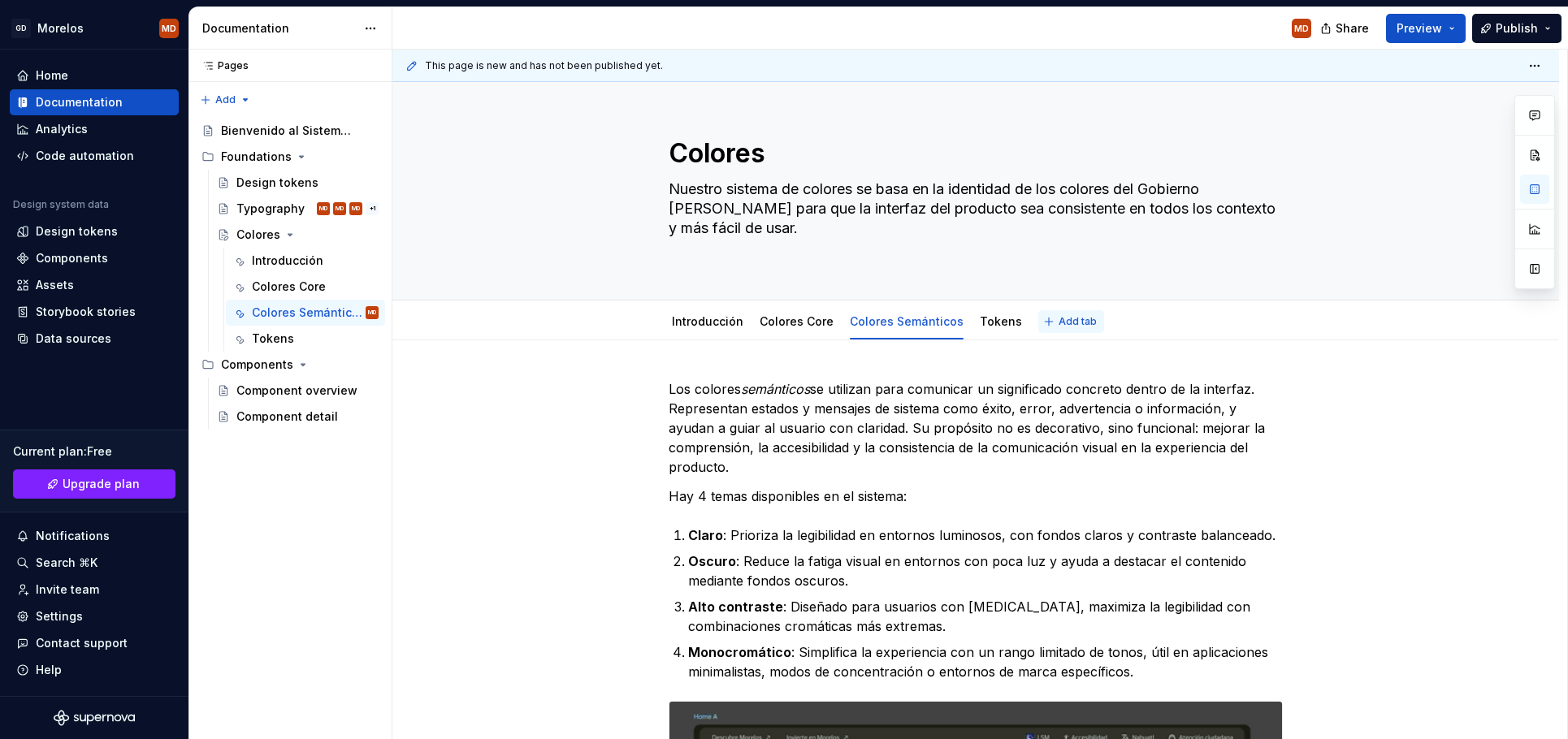
type textarea "Nuestro sistema de colores se basa en la identidad de los colores del Gobierno …"
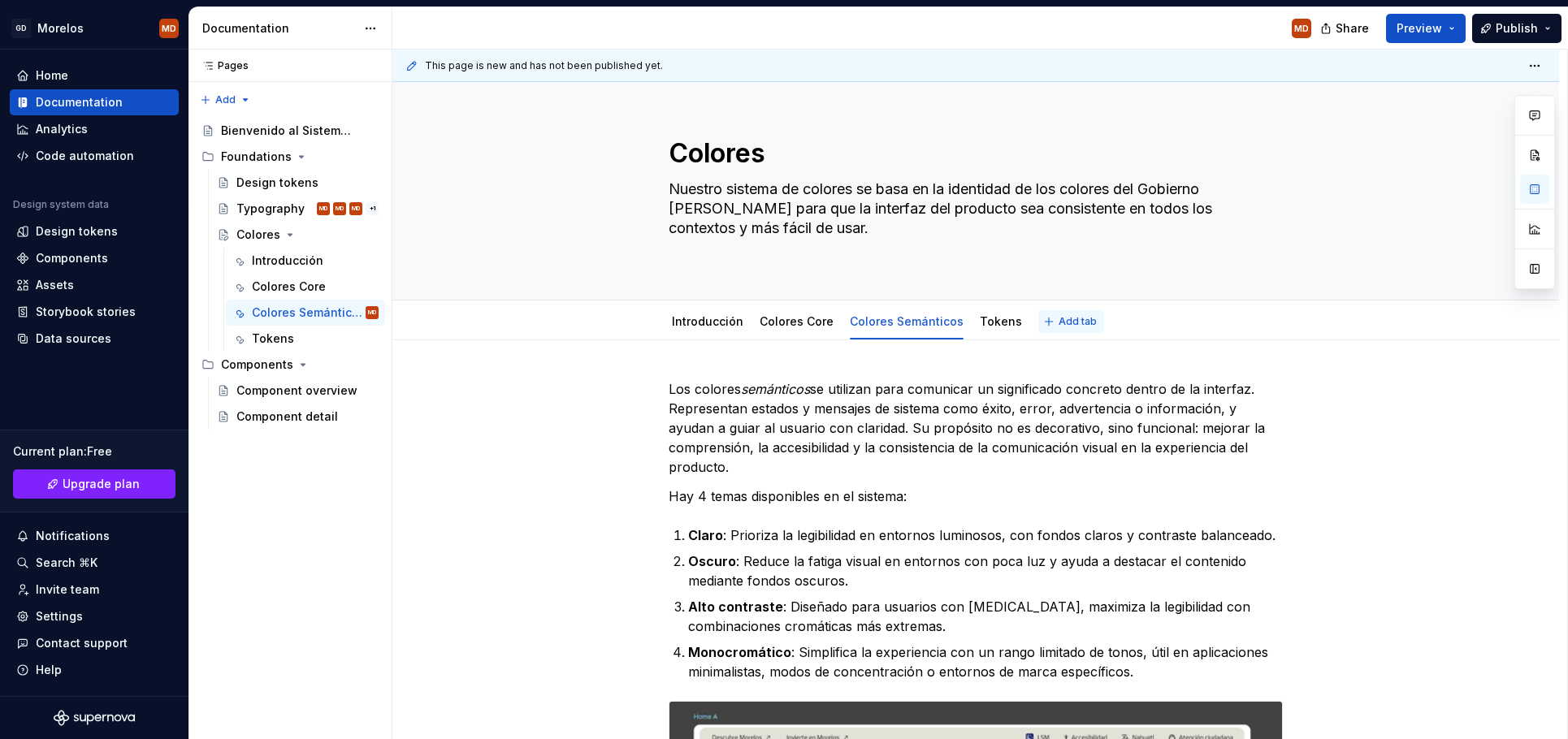
type textarea "*"
type textarea "Nuestro sistema de colores se basa en la identidad de los colores del Gobierno …"
type textarea "*"
type textarea "Nuestro sistema de colores se basa en la identidad de los colores del Gobierno …"
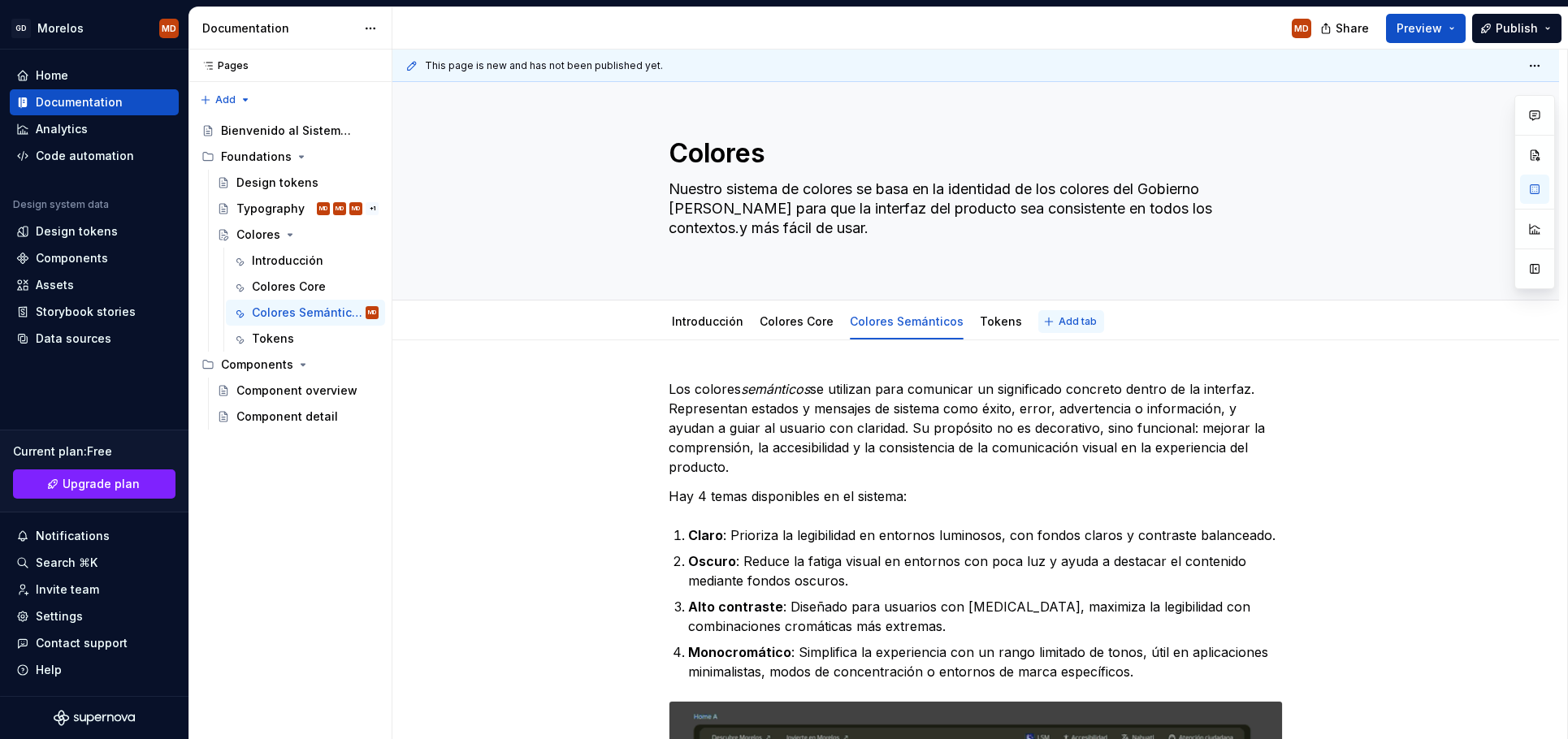
type textarea "*"
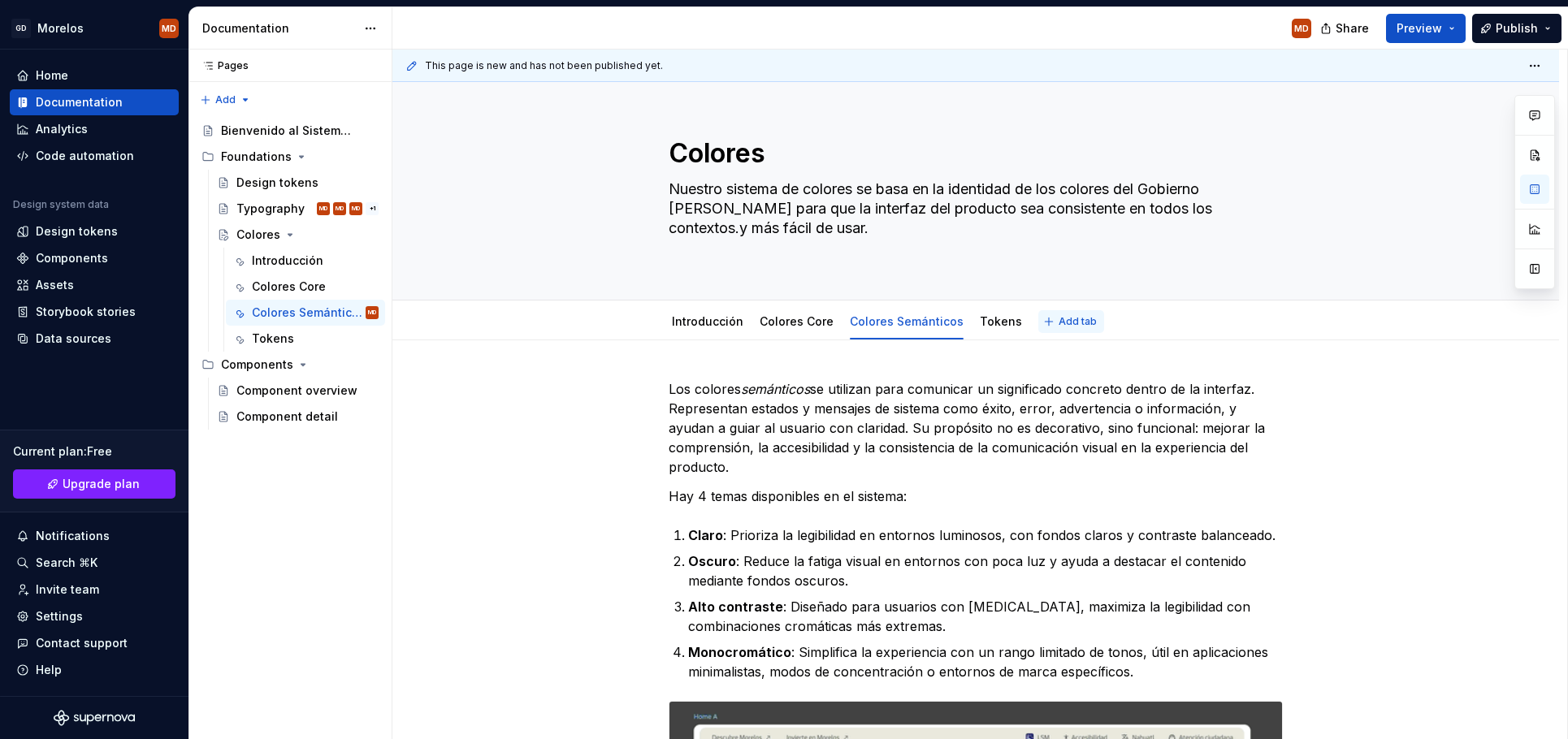
type textarea "Nuestro sistema de colores se basa en la identidad de los colores del Gobierno …"
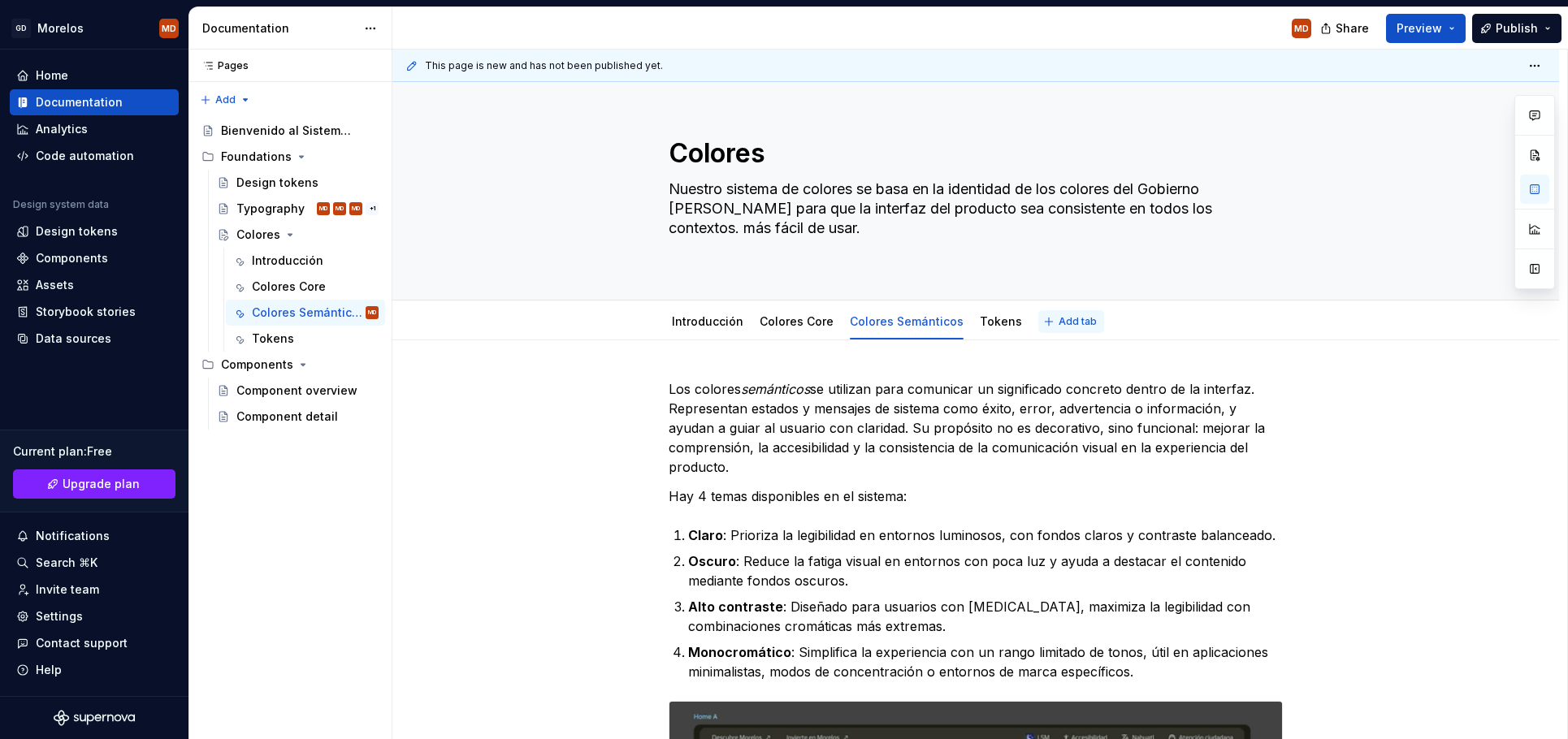
type textarea "*"
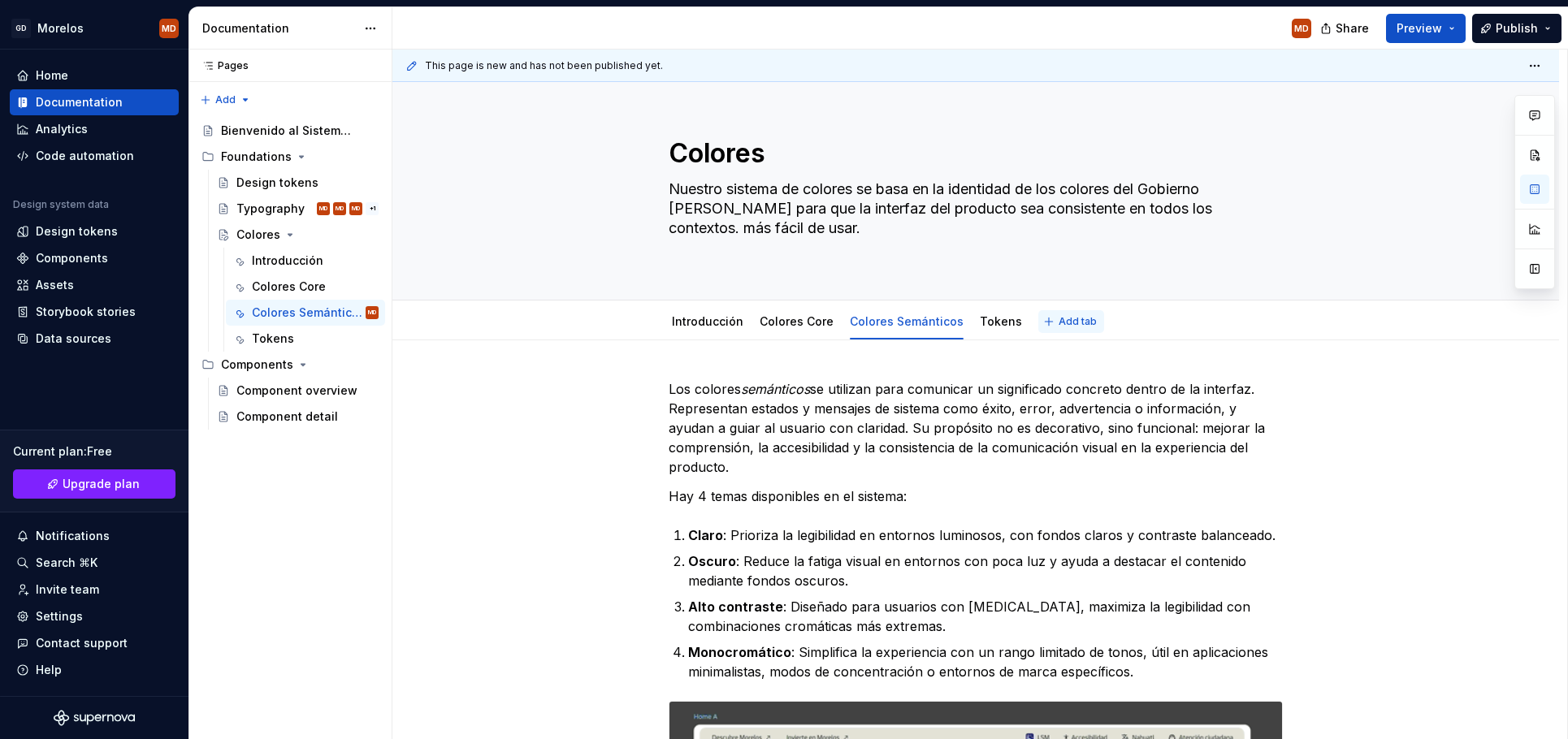
type textarea "Nuestro sistema de colores se basa en la identidad de los colores del Gobierno …"
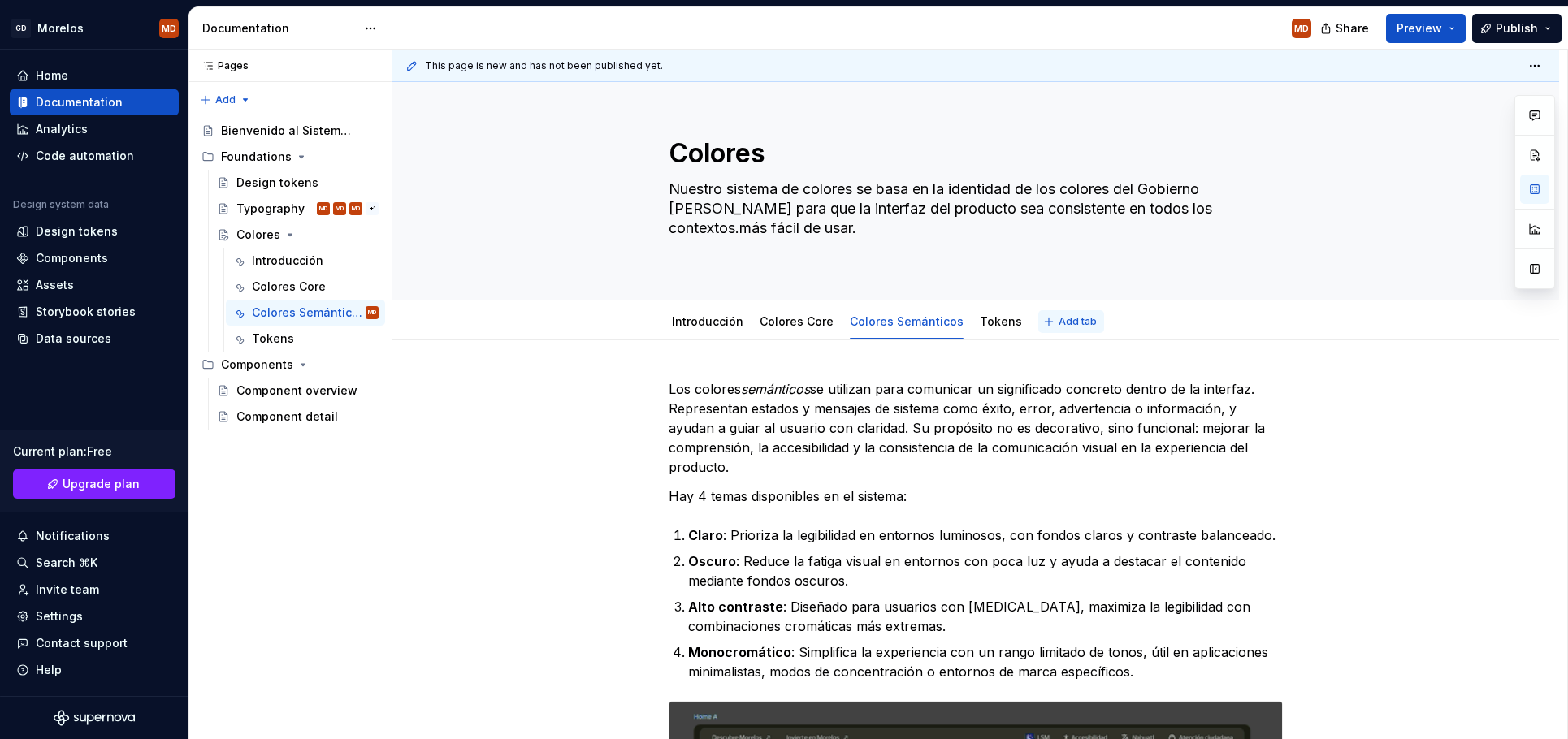
type textarea "*"
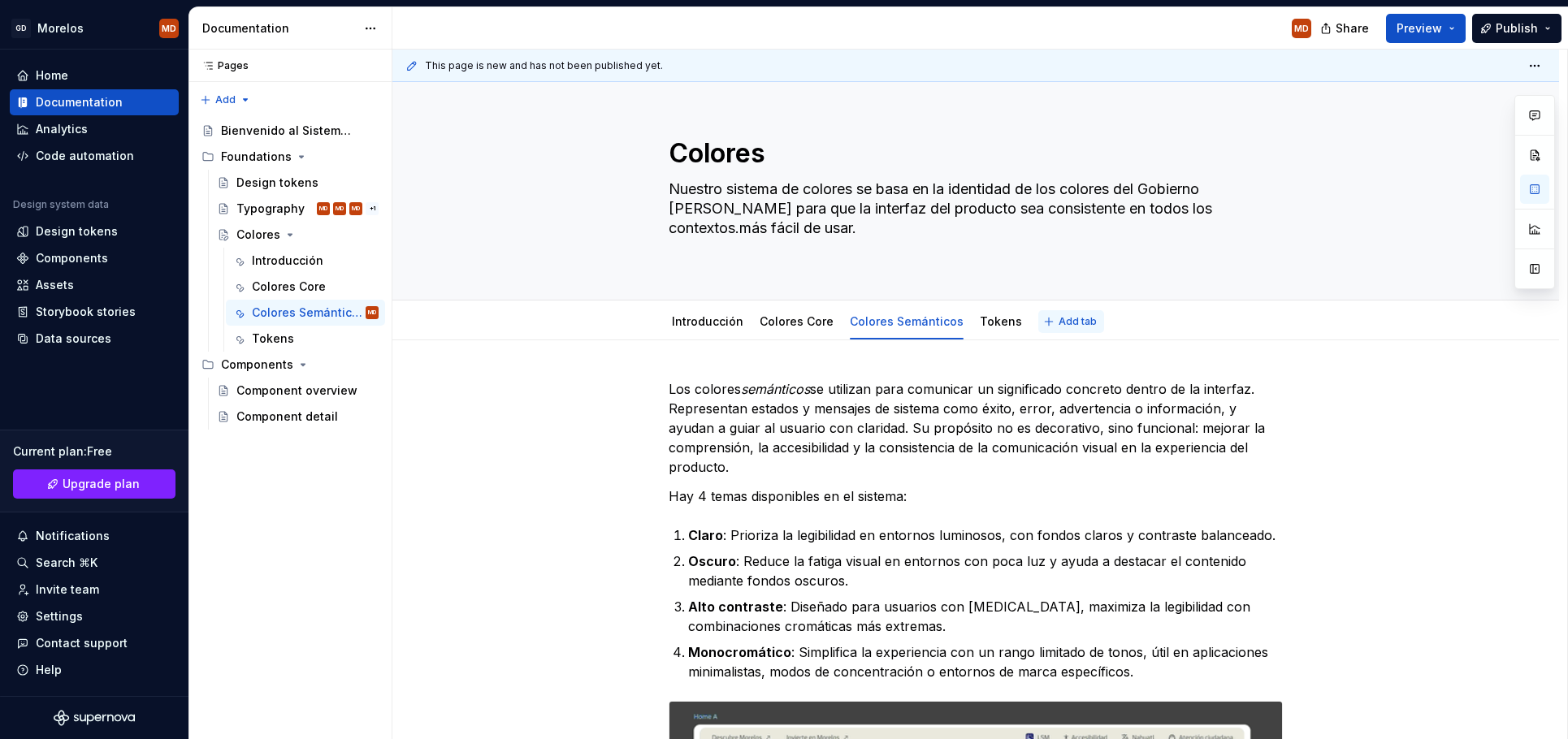
type textarea "Nuestro sistema de colores se basa en la identidad de los colores del Gobierno …"
click at [797, 323] on link "Colores Core" at bounding box center [797, 322] width 74 height 14
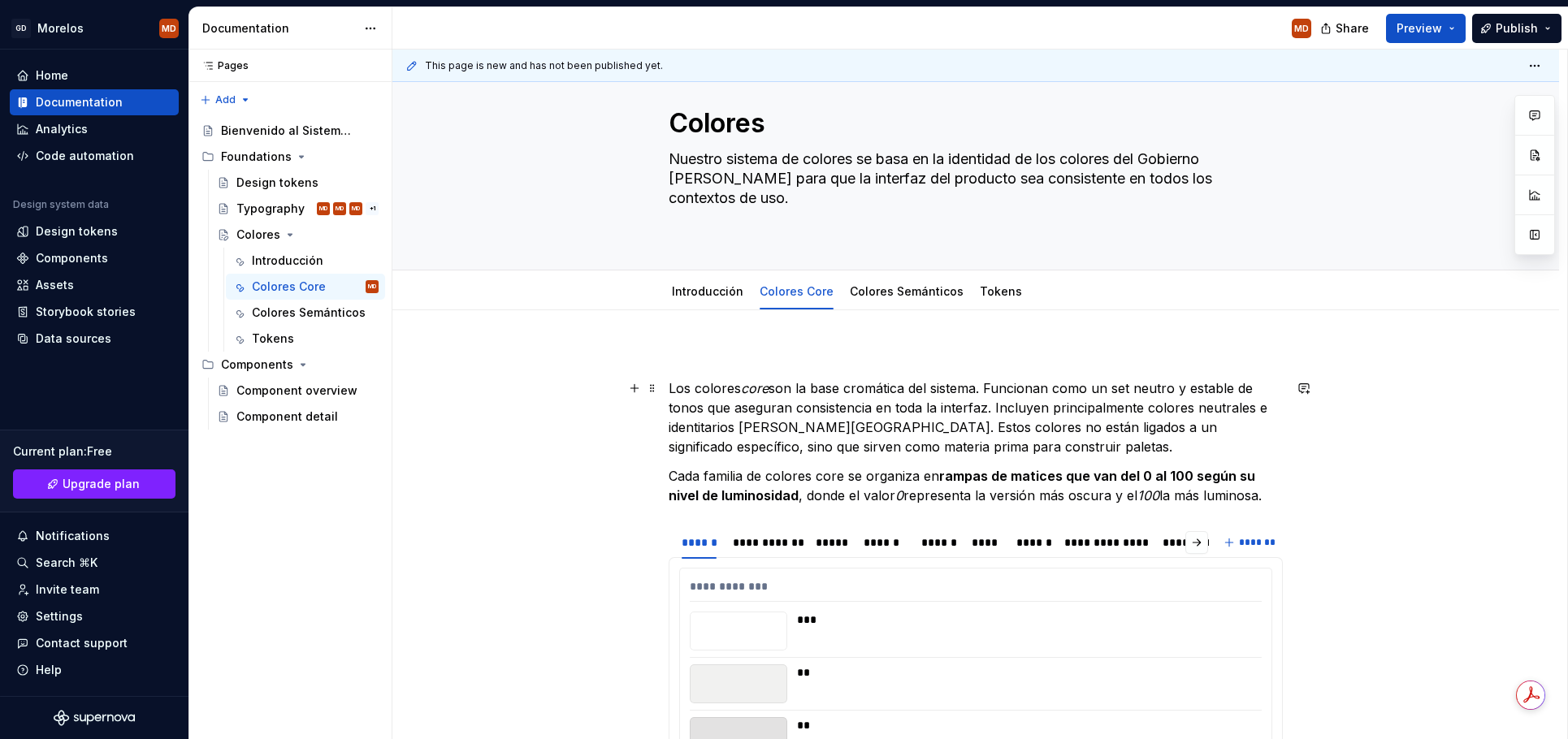
scroll to position [33, 0]
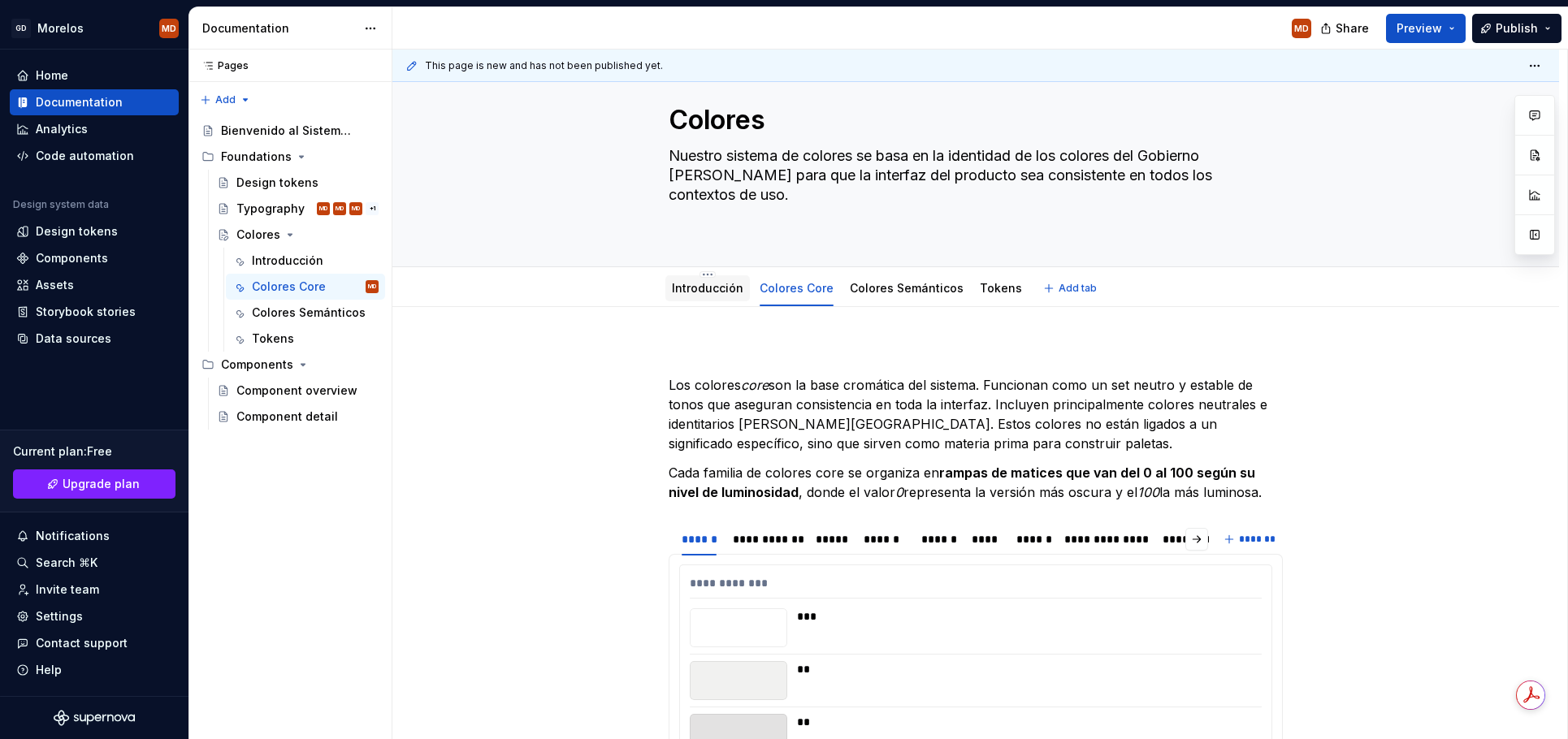
click at [711, 300] on div "Introducción" at bounding box center [707, 288] width 85 height 26
click at [703, 289] on link "Introducción" at bounding box center [708, 288] width 72 height 14
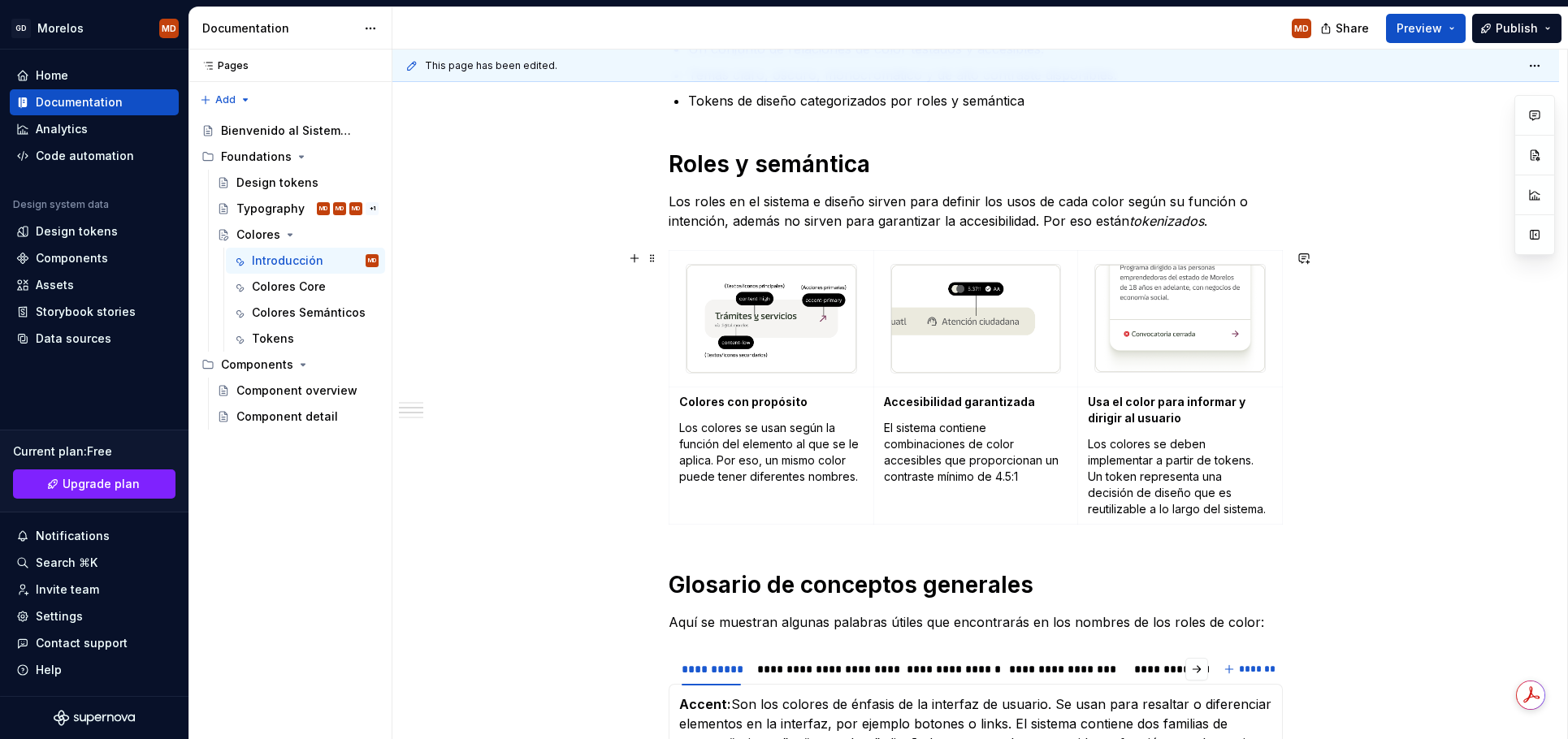
scroll to position [381, 0]
click at [831, 388] on td "Colores con propósito Los colores se usan según la función del elemento al que …" at bounding box center [772, 456] width 205 height 137
click at [954, 500] on td "Accesibilidad garantizada El sistema contiene combinaciones de color accesibles…" at bounding box center [976, 456] width 205 height 137
click at [658, 261] on span at bounding box center [652, 259] width 13 height 23
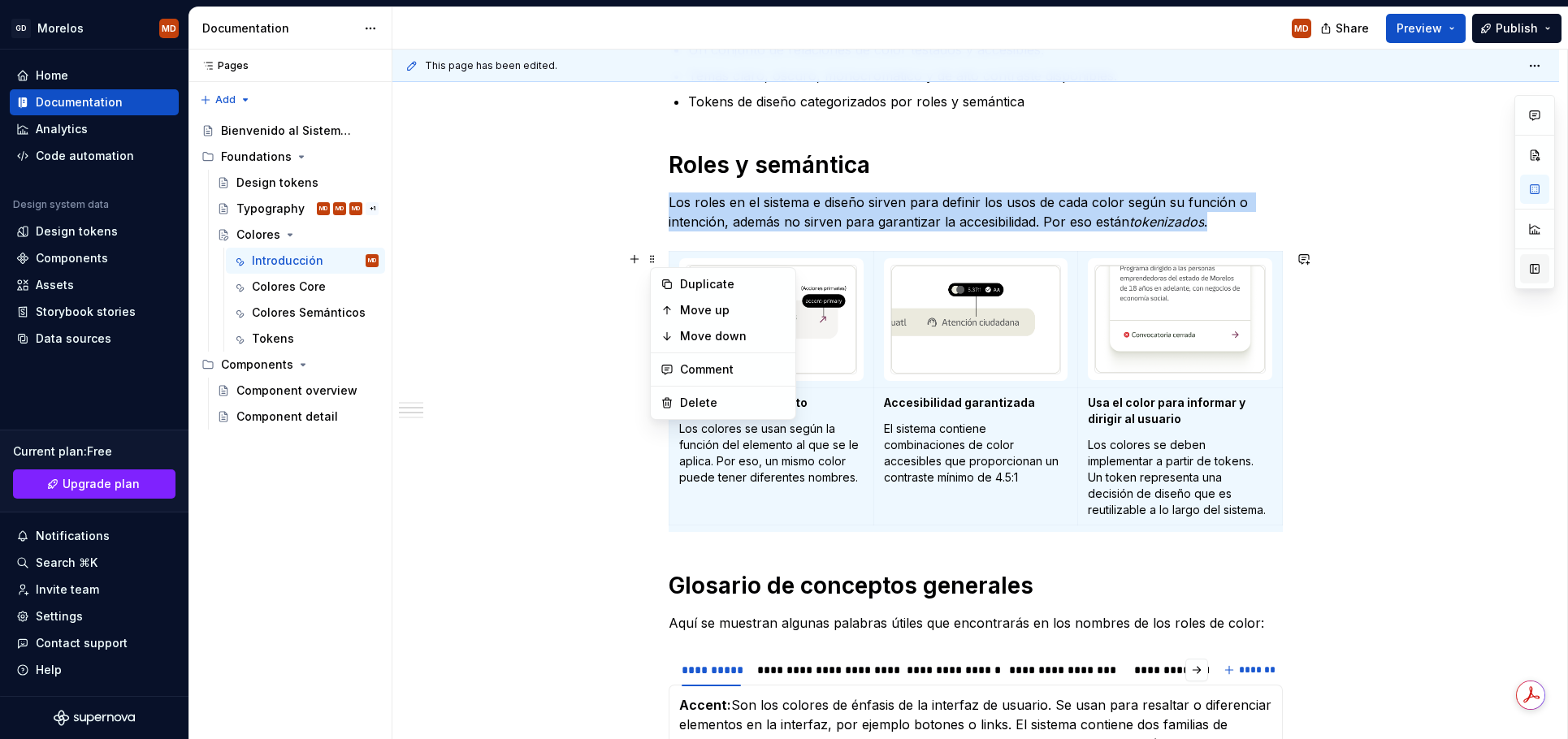
click at [1534, 278] on button "button" at bounding box center [1534, 268] width 29 height 29
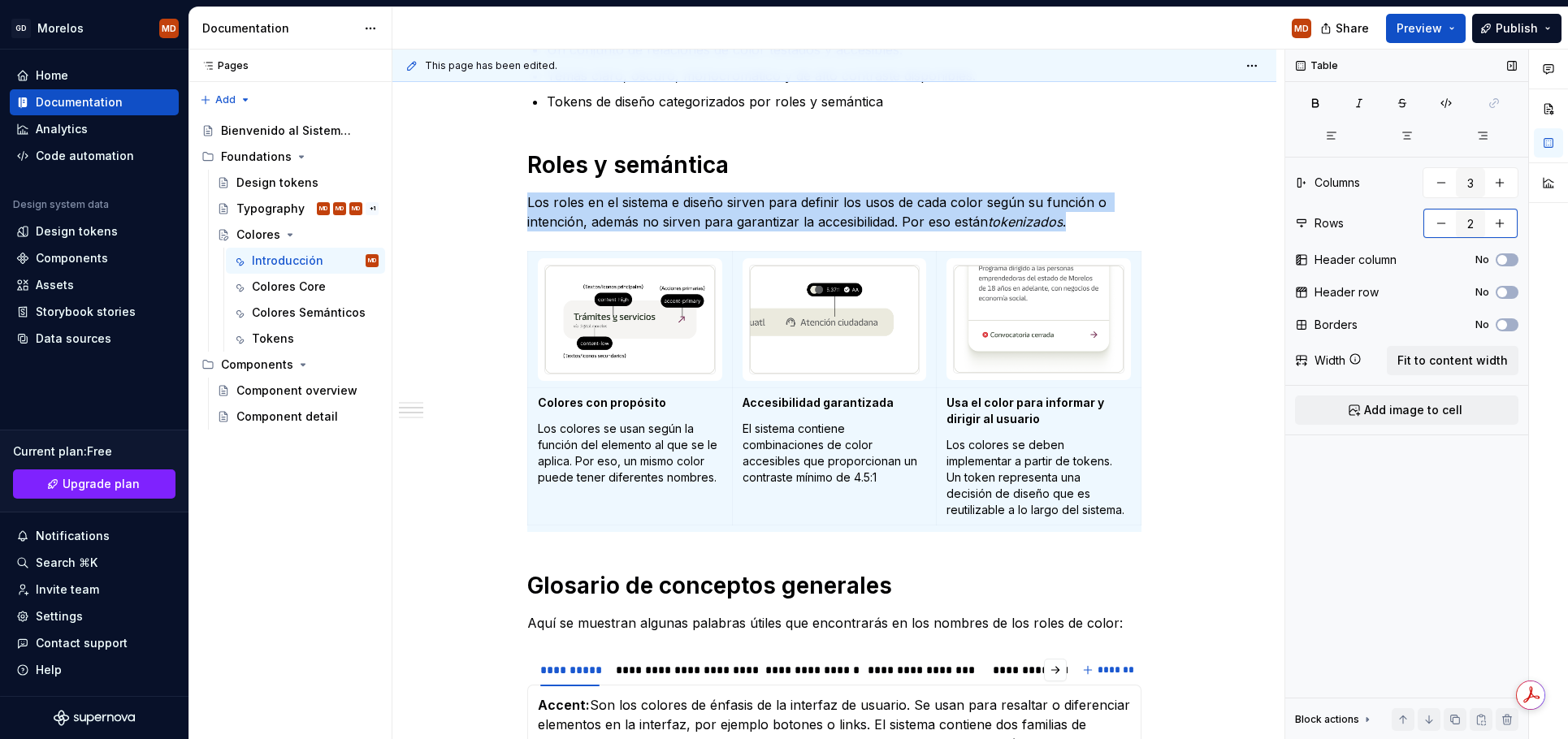
click at [1505, 214] on button "button" at bounding box center [1499, 223] width 29 height 29
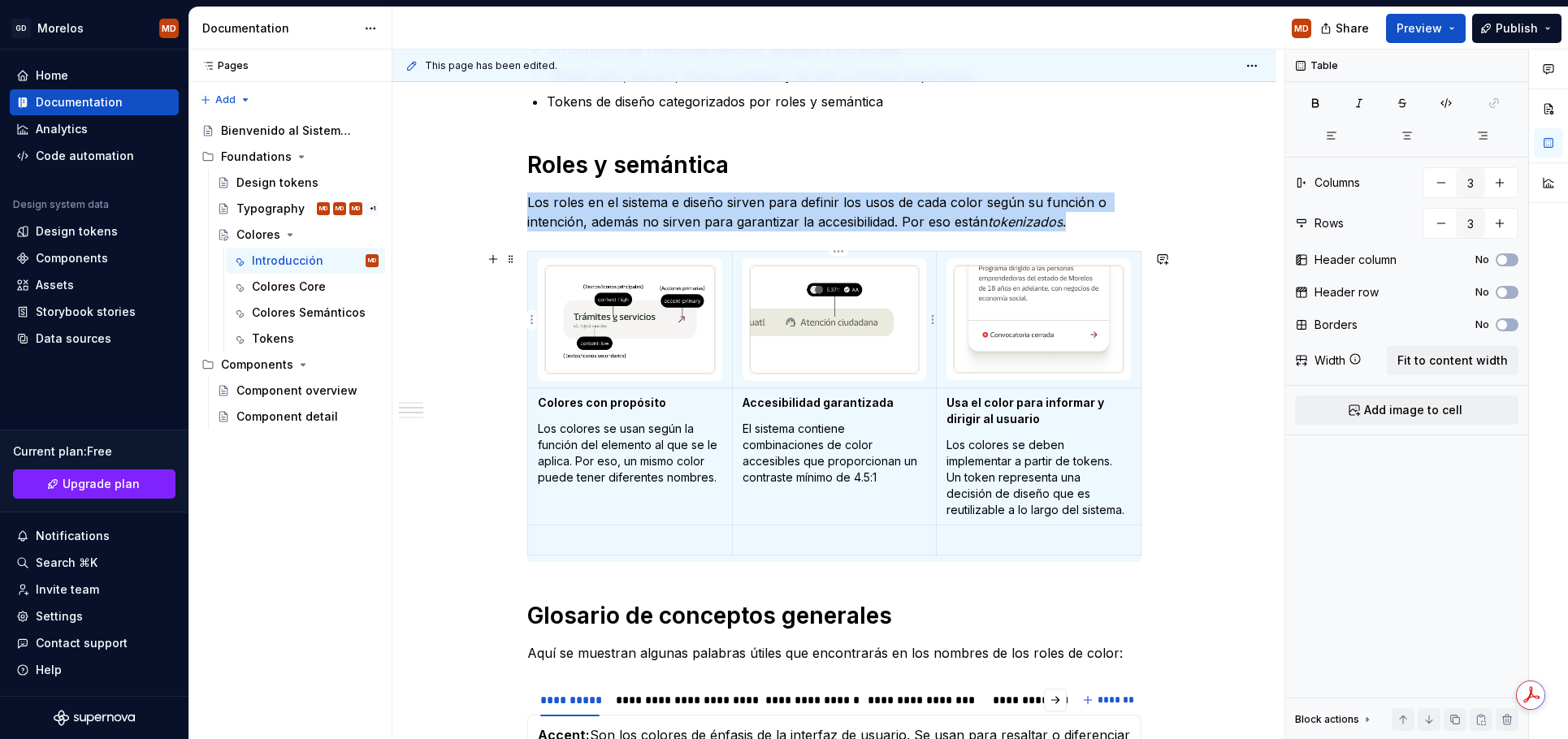
click at [751, 300] on div at bounding box center [835, 320] width 171 height 110
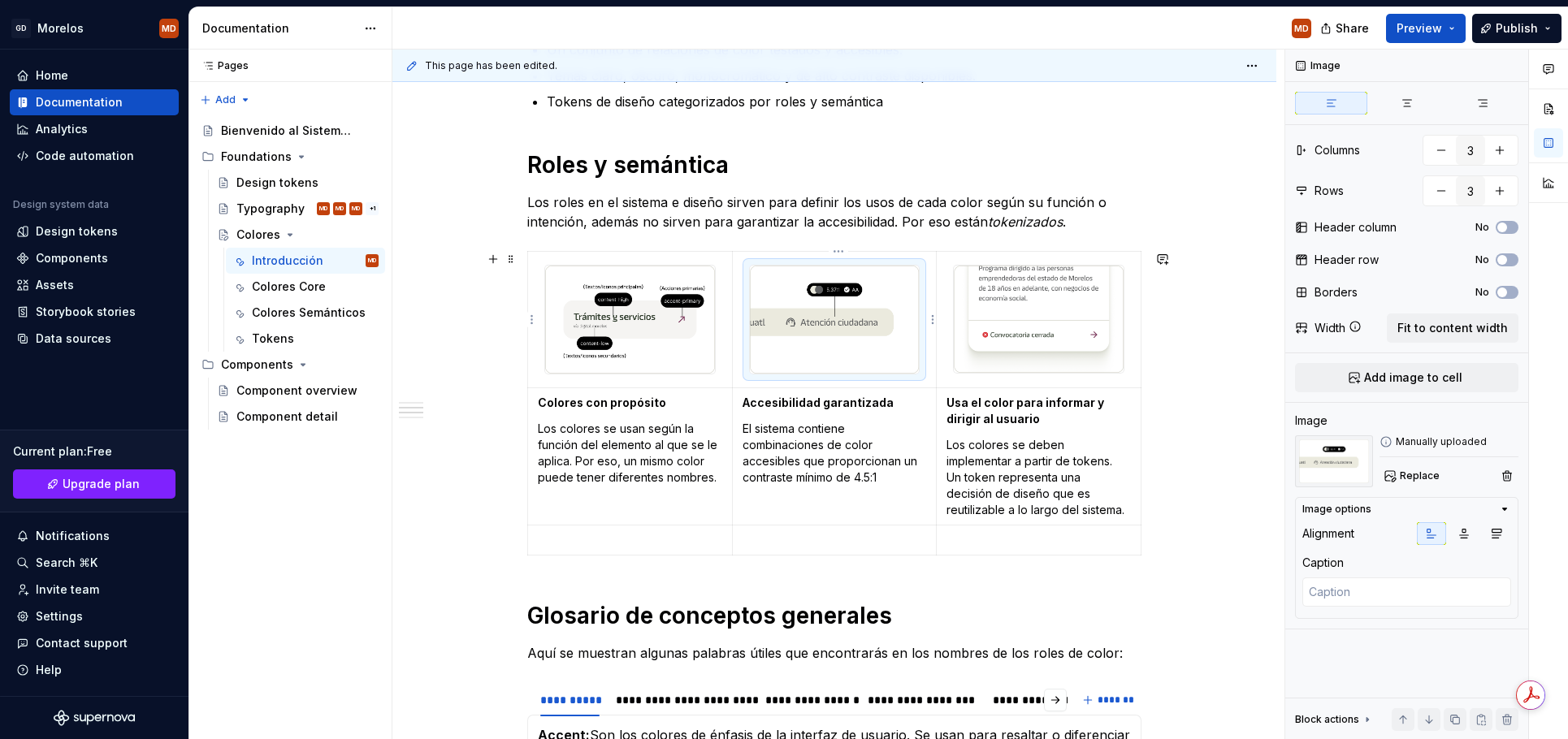
click at [813, 348] on img at bounding box center [835, 320] width 169 height 108
drag, startPoint x: 813, startPoint y: 348, endPoint x: 676, endPoint y: 412, distance: 151.2
click at [676, 412] on td "Colores con propósito Los colores se usan según la función del elemento al que …" at bounding box center [631, 456] width 205 height 137
drag, startPoint x: 827, startPoint y: 346, endPoint x: 679, endPoint y: 504, distance: 216.5
click at [831, 335] on img at bounding box center [835, 320] width 169 height 108
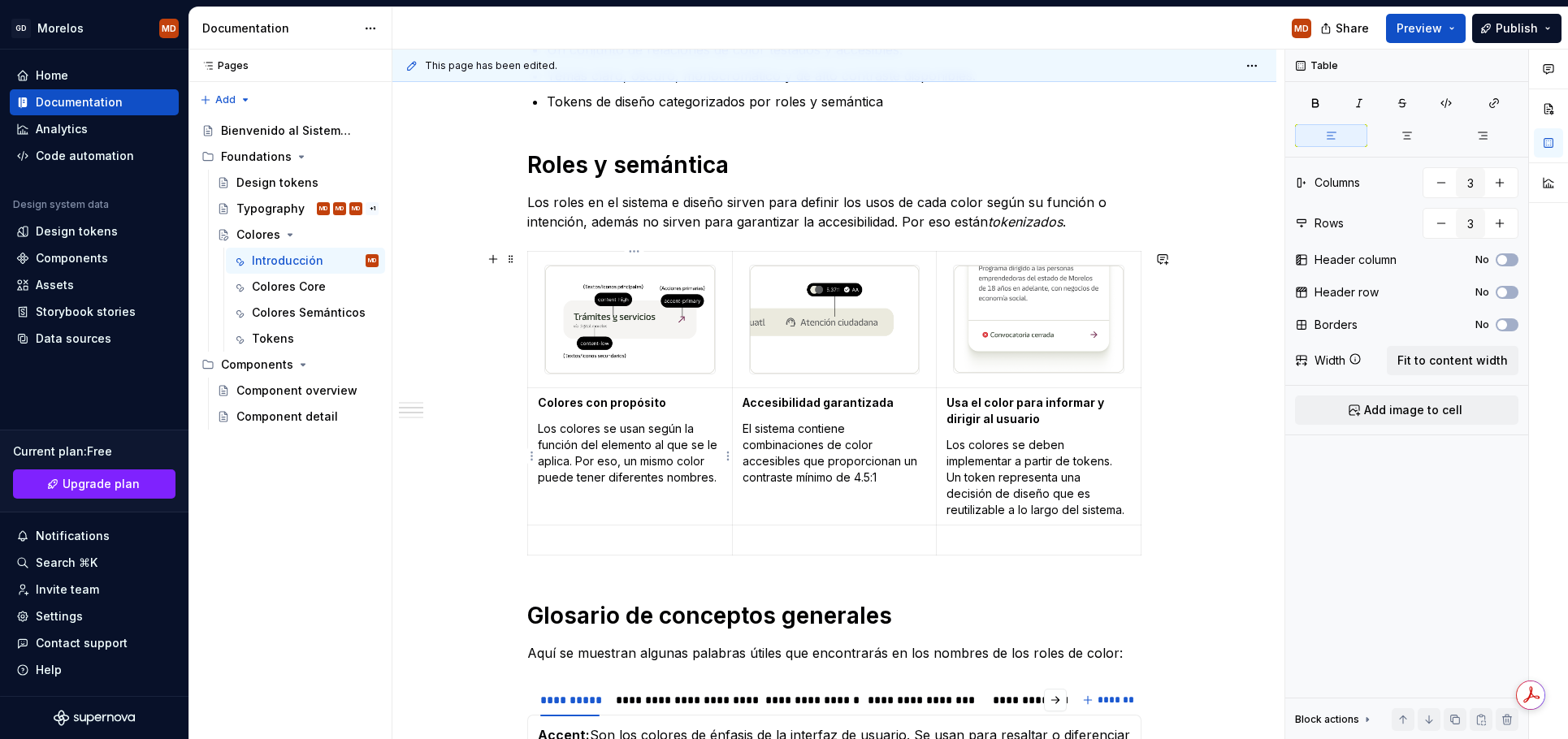
click at [677, 430] on p "Los colores se usan según la función del elemento al que se le aplica. Por eso,…" at bounding box center [630, 452] width 184 height 65
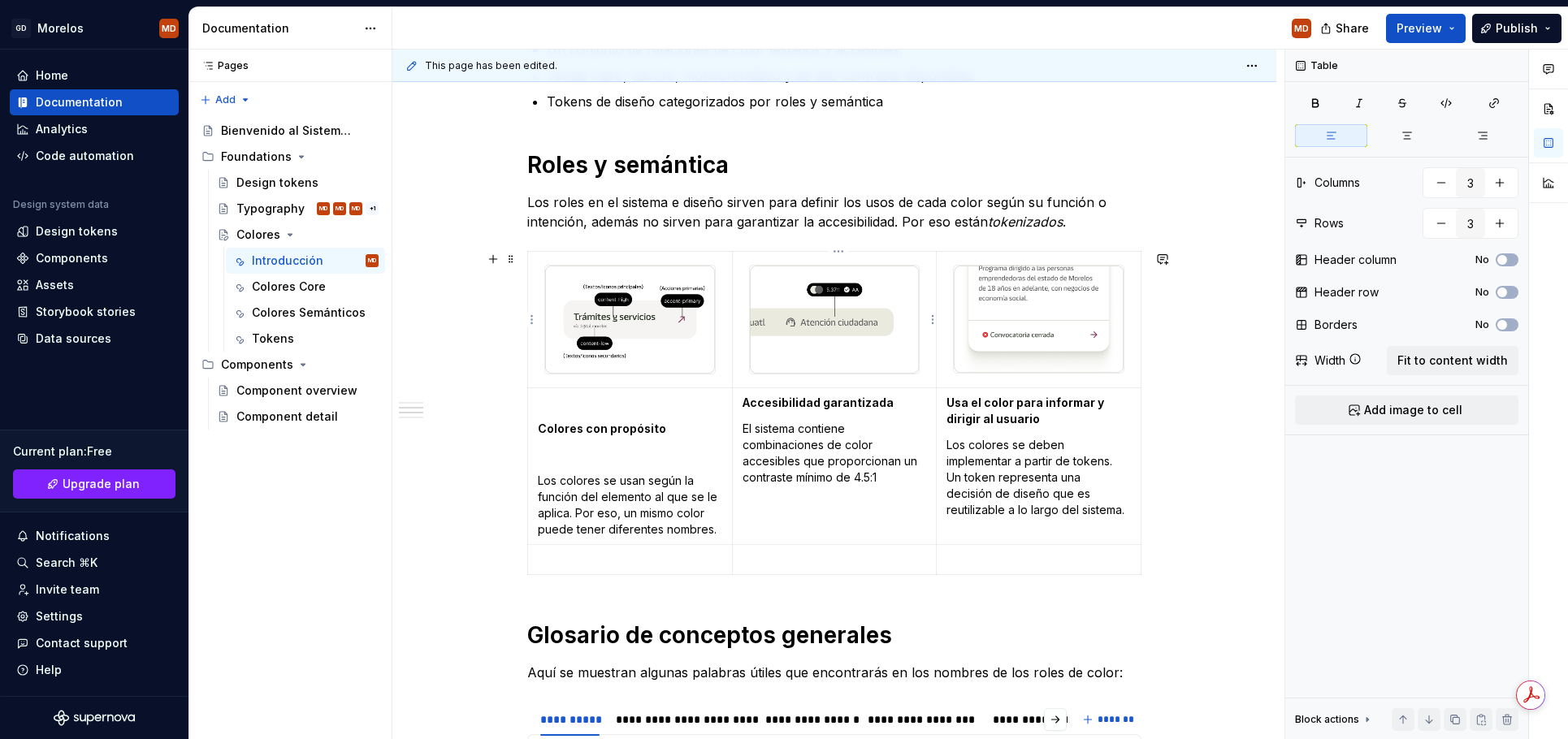
click at [857, 359] on img at bounding box center [835, 320] width 169 height 108
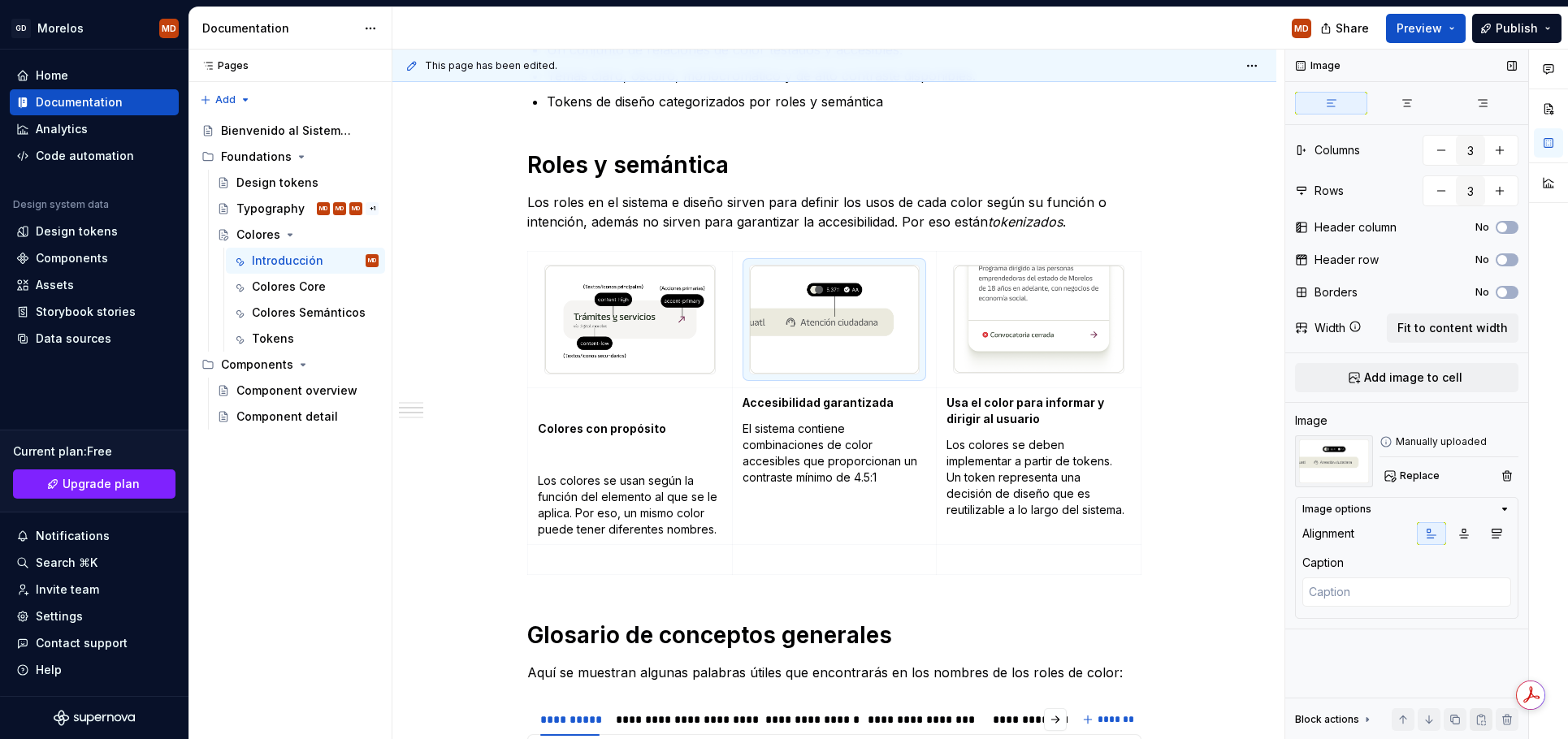
click at [1478, 726] on button "button" at bounding box center [1480, 719] width 23 height 23
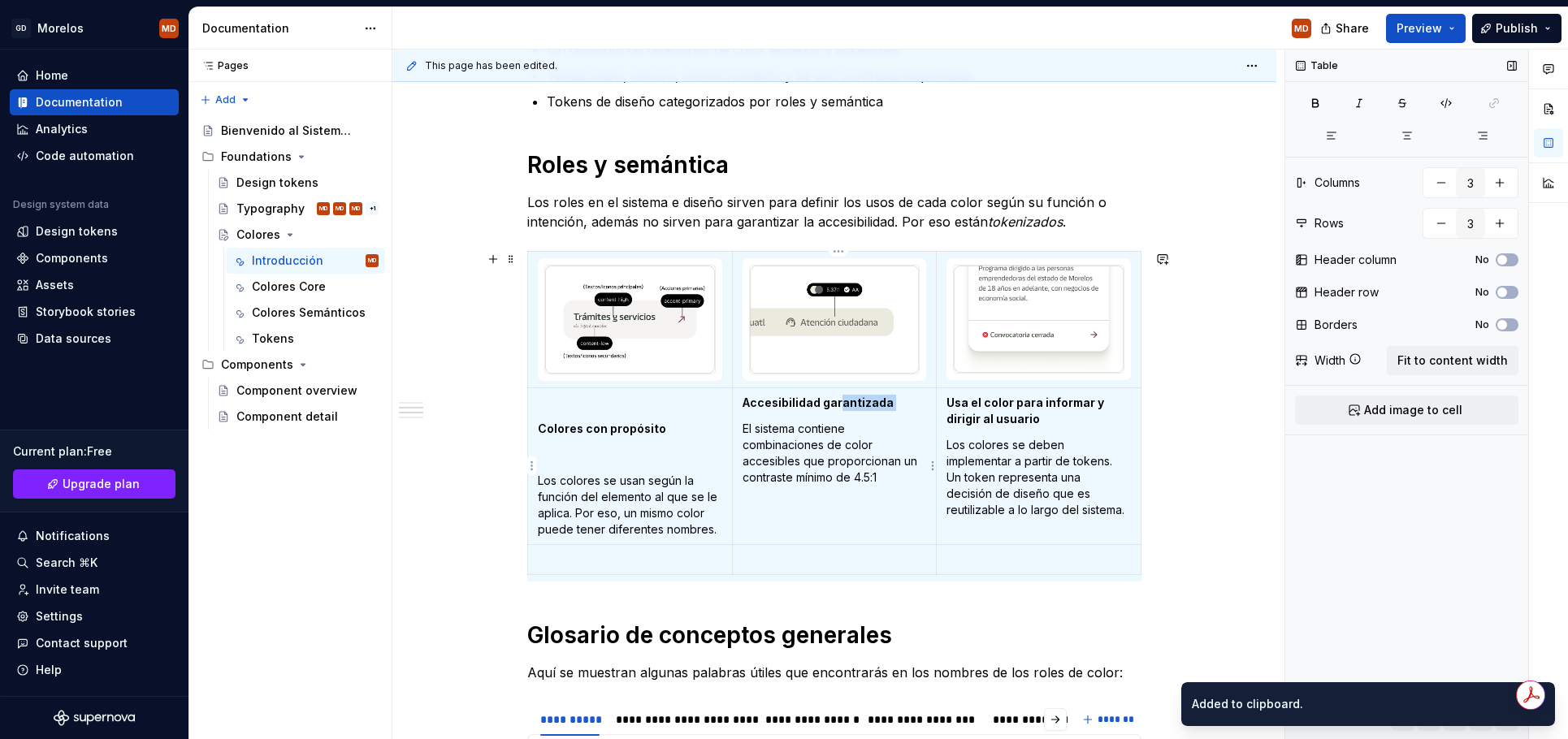
click at [843, 411] on td "Accesibilidad garantizada El sistema contiene combinaciones de color accesibles…" at bounding box center [835, 465] width 205 height 156
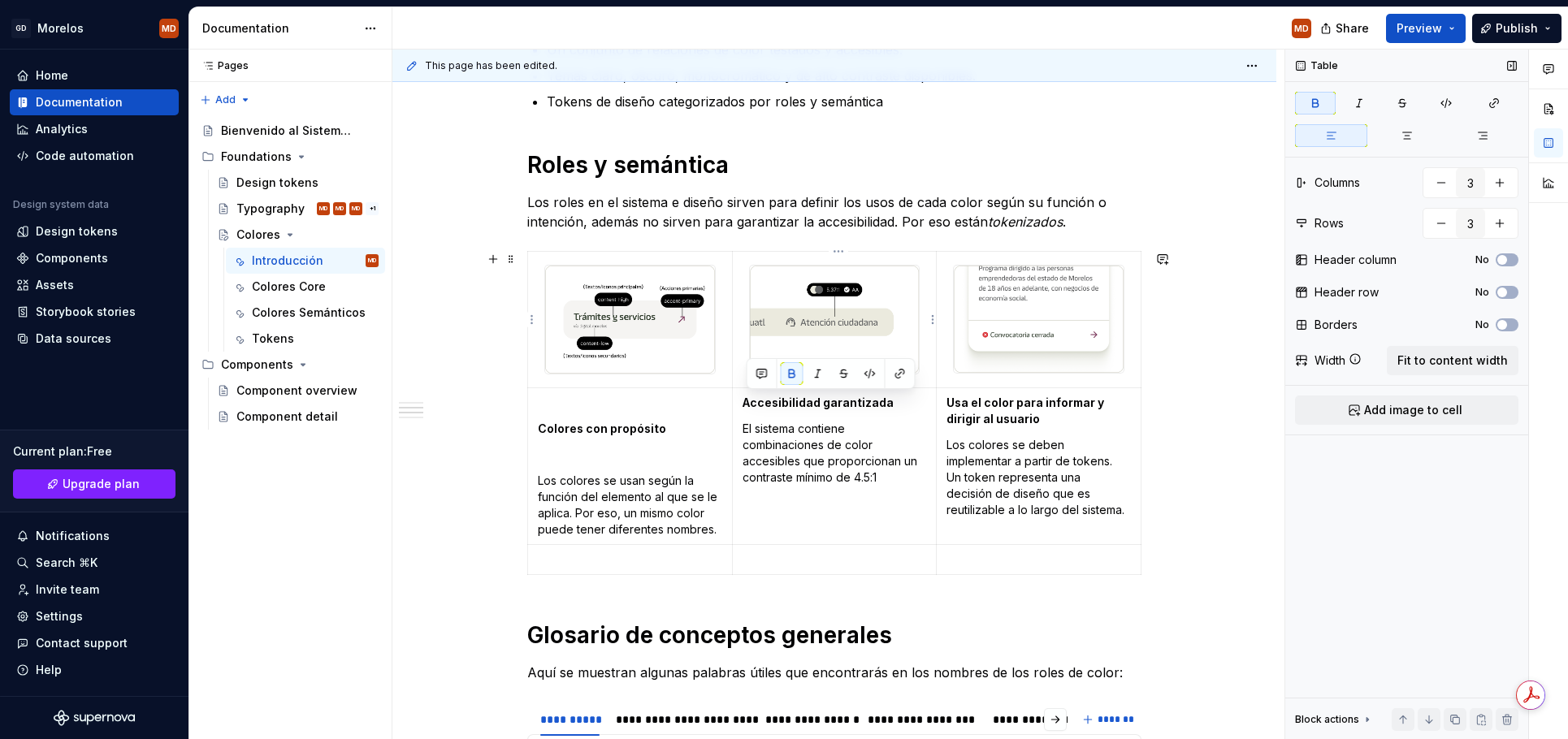
click at [838, 342] on img at bounding box center [835, 320] width 169 height 108
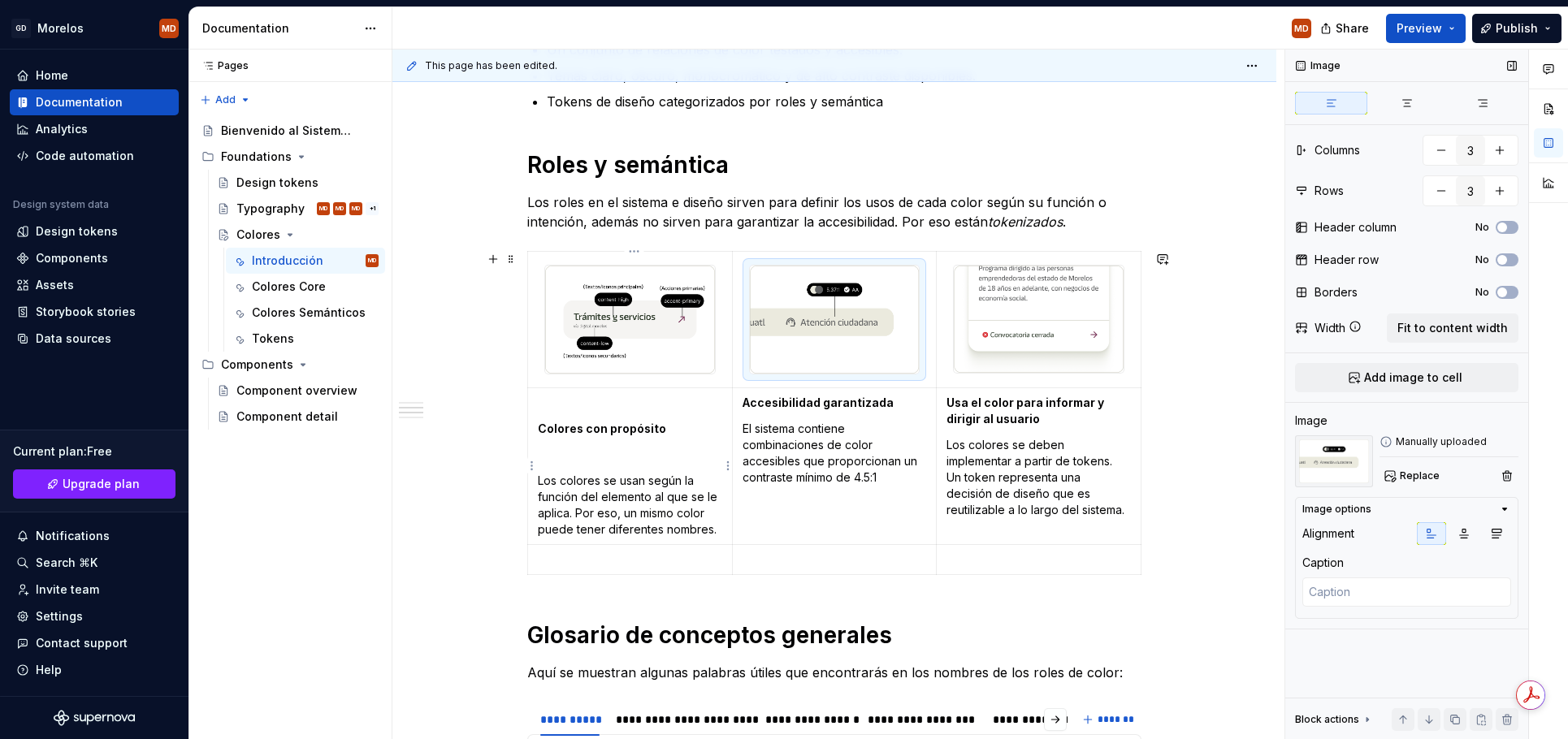
click at [620, 424] on strong "Colores con propósito" at bounding box center [602, 428] width 129 height 14
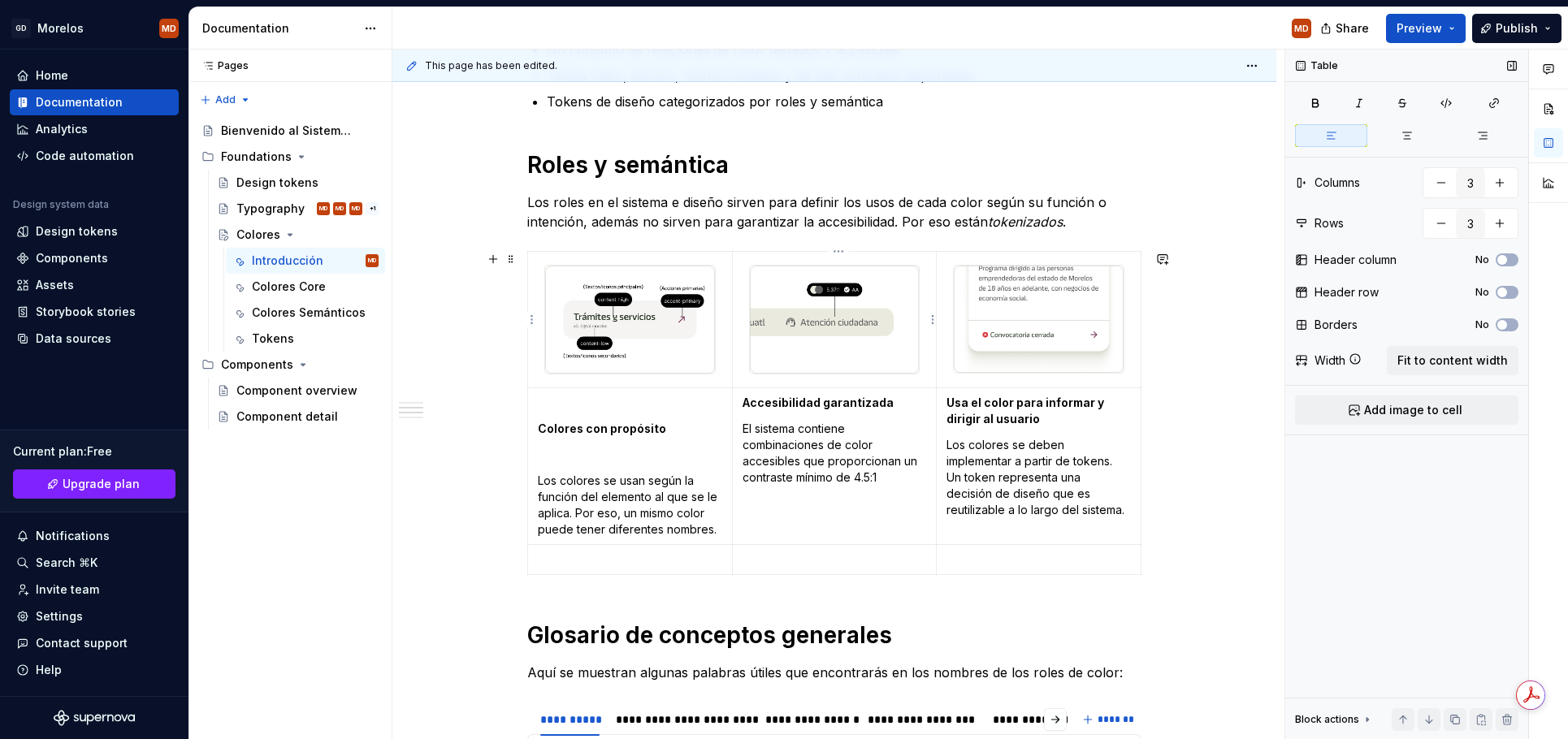
click at [871, 316] on img at bounding box center [835, 320] width 169 height 108
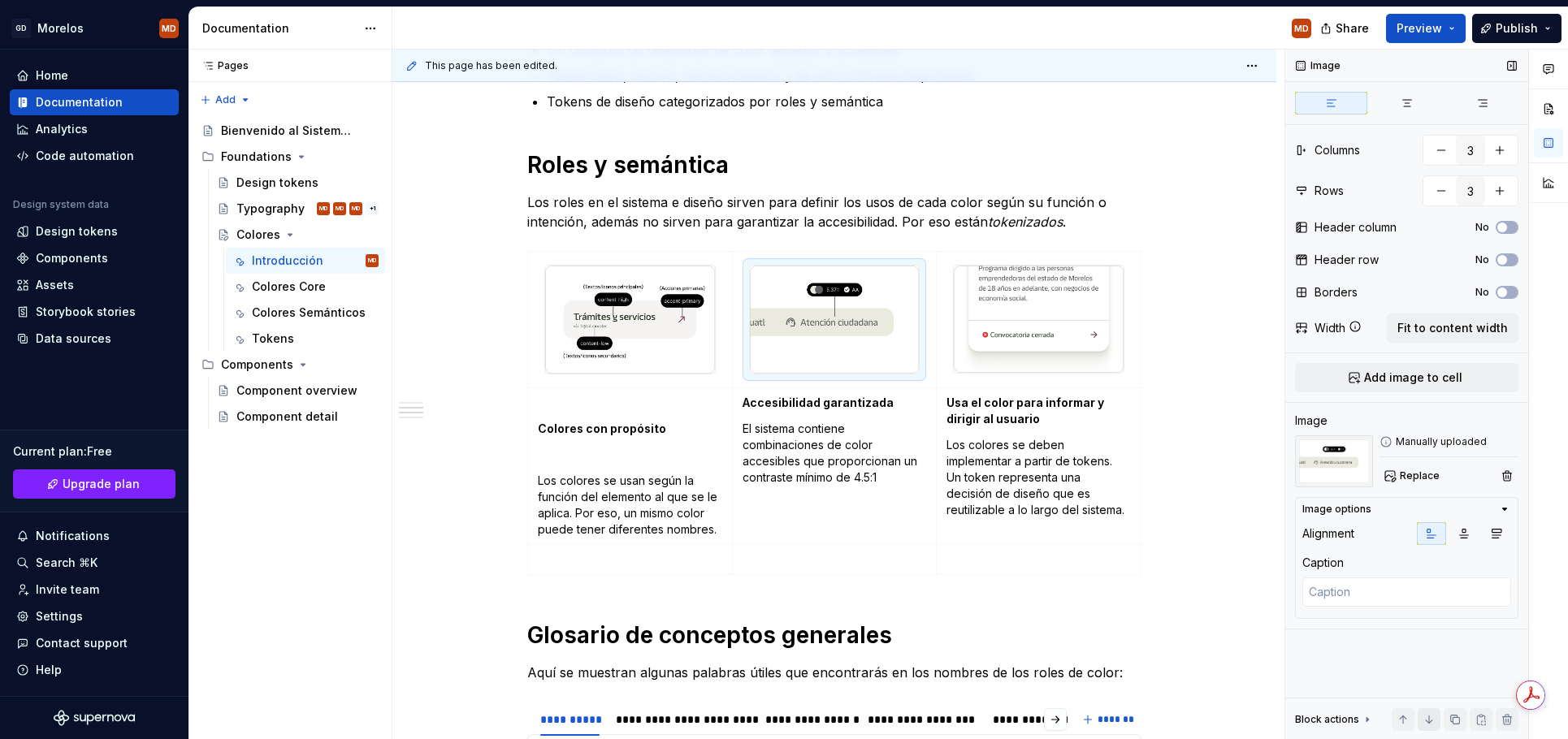
click at [1429, 720] on button "button" at bounding box center [1429, 719] width 23 height 23
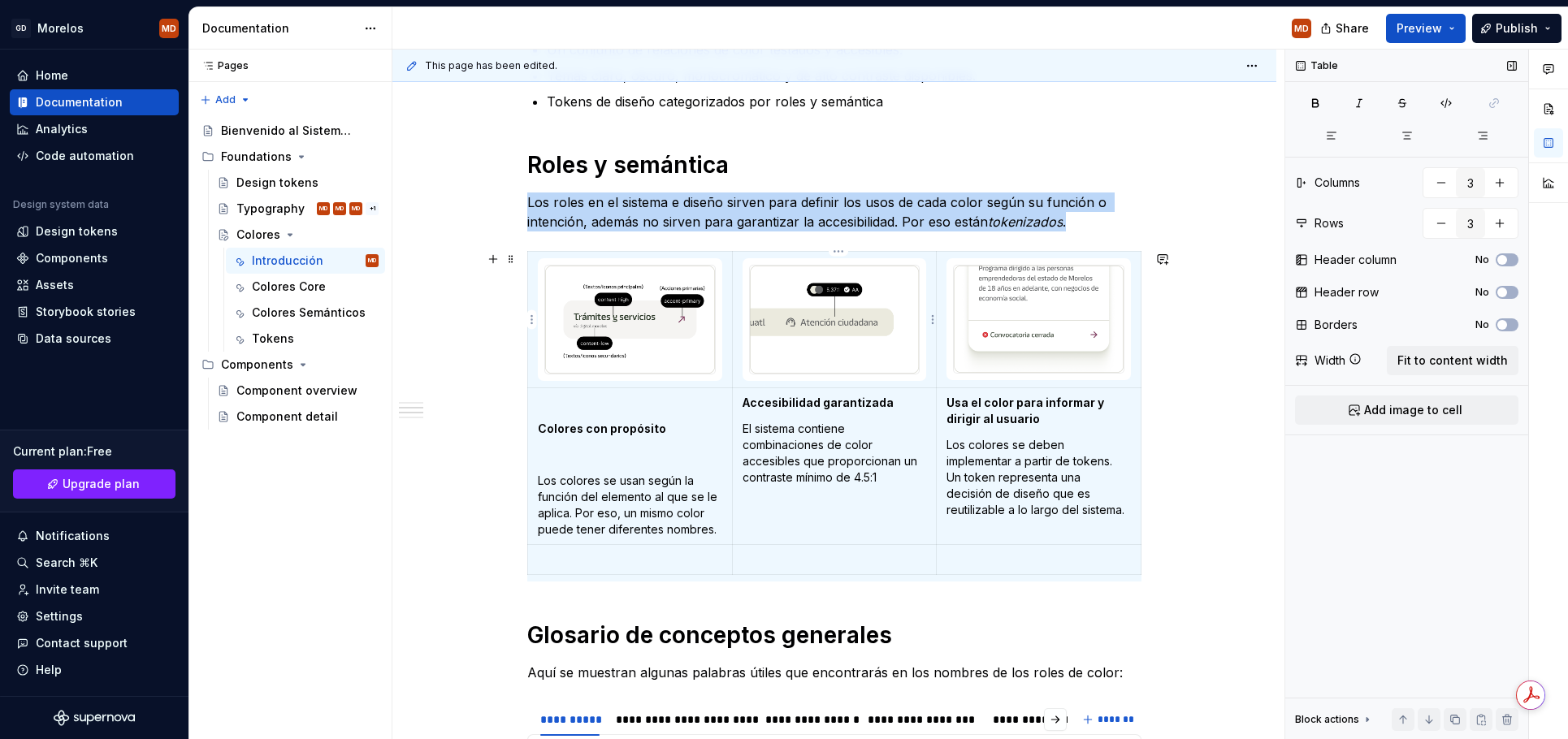
click at [884, 303] on img at bounding box center [835, 320] width 169 height 108
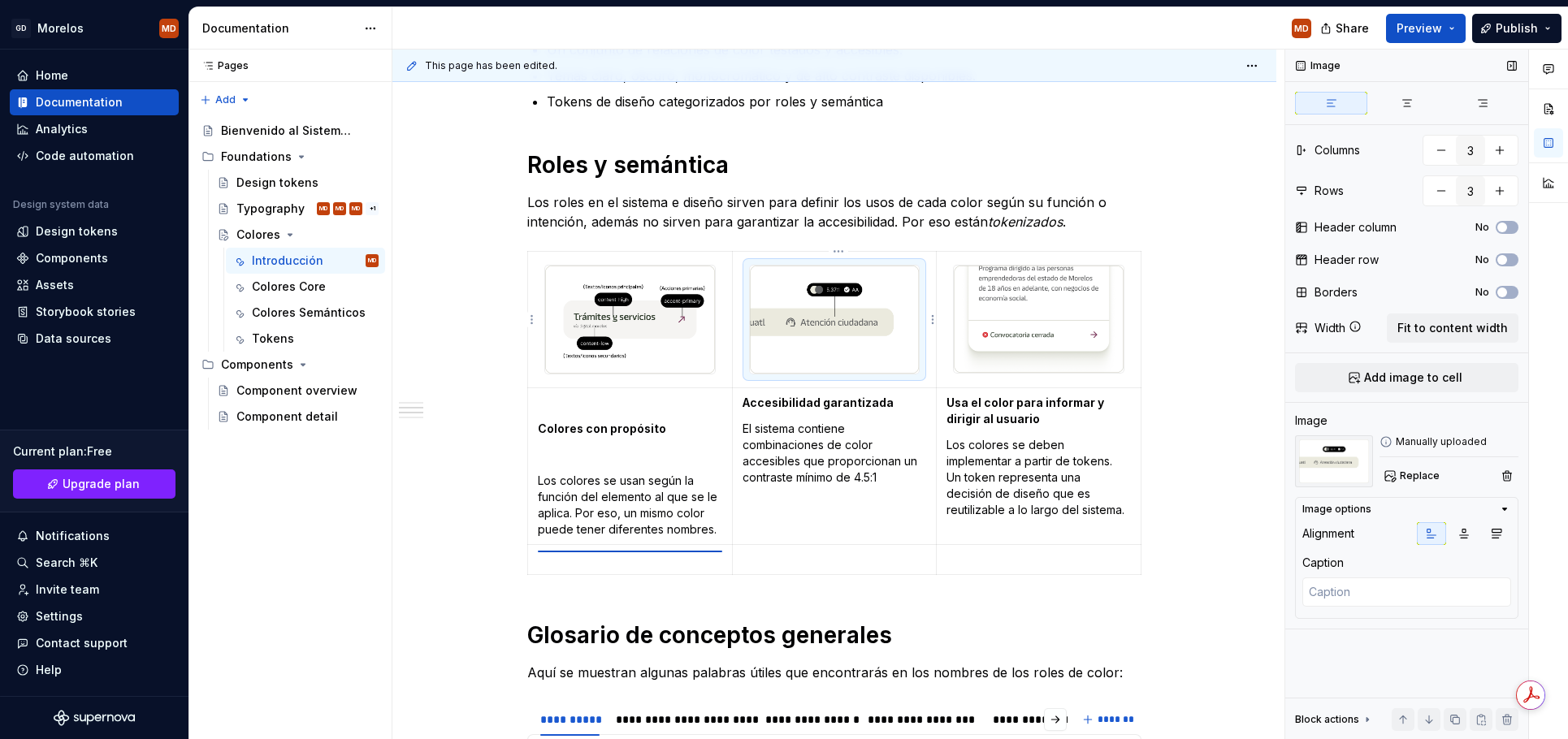
drag, startPoint x: 816, startPoint y: 337, endPoint x: 566, endPoint y: 547, distance: 326.5
drag, startPoint x: 832, startPoint y: 342, endPoint x: 649, endPoint y: 557, distance: 282.3
click at [896, 356] on img at bounding box center [835, 320] width 169 height 108
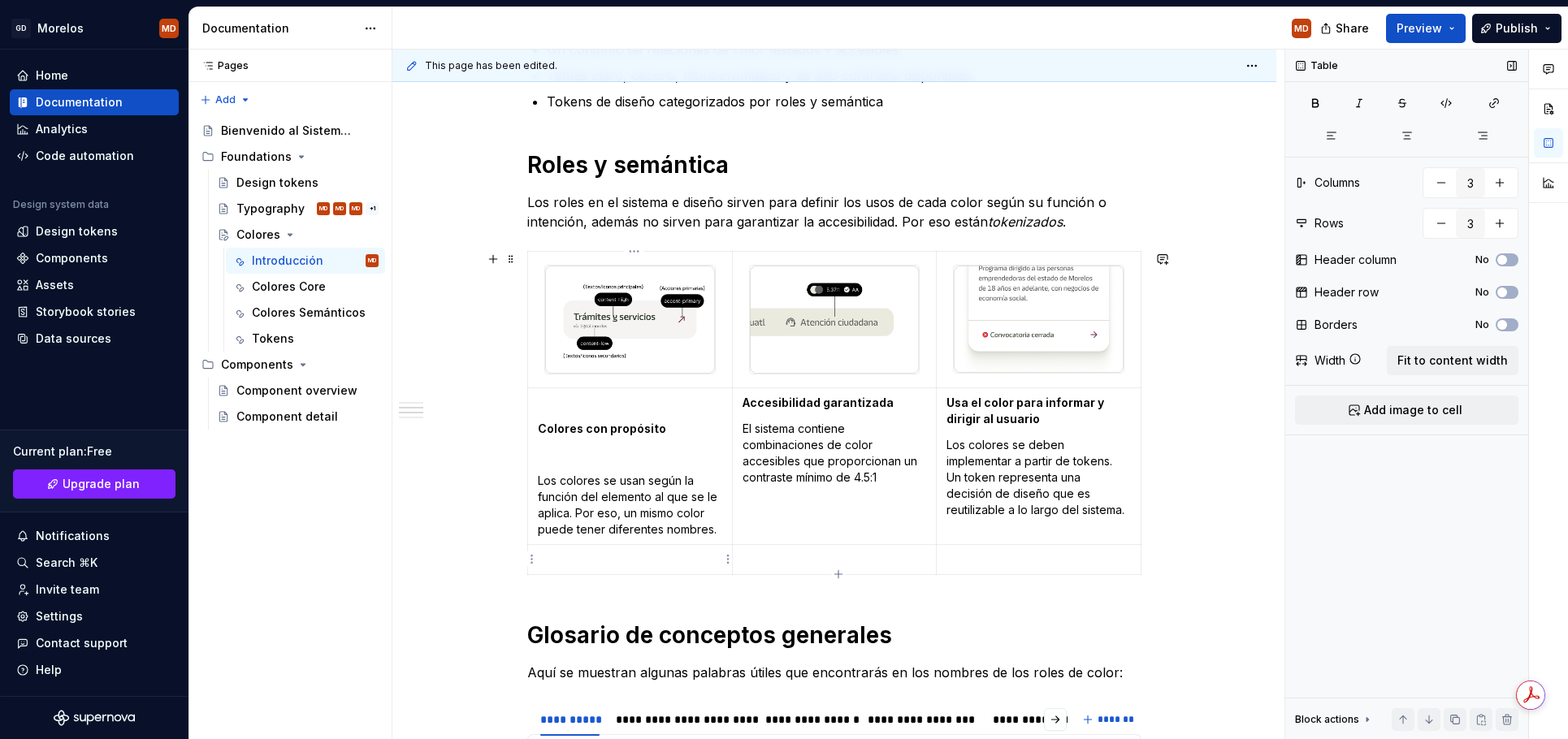
click at [607, 563] on p at bounding box center [630, 560] width 184 height 16
click at [629, 407] on p at bounding box center [630, 402] width 184 height 16
click at [630, 473] on p "Los colores se usan según la función del elemento al que se le aplica. Por eso,…" at bounding box center [630, 505] width 184 height 65
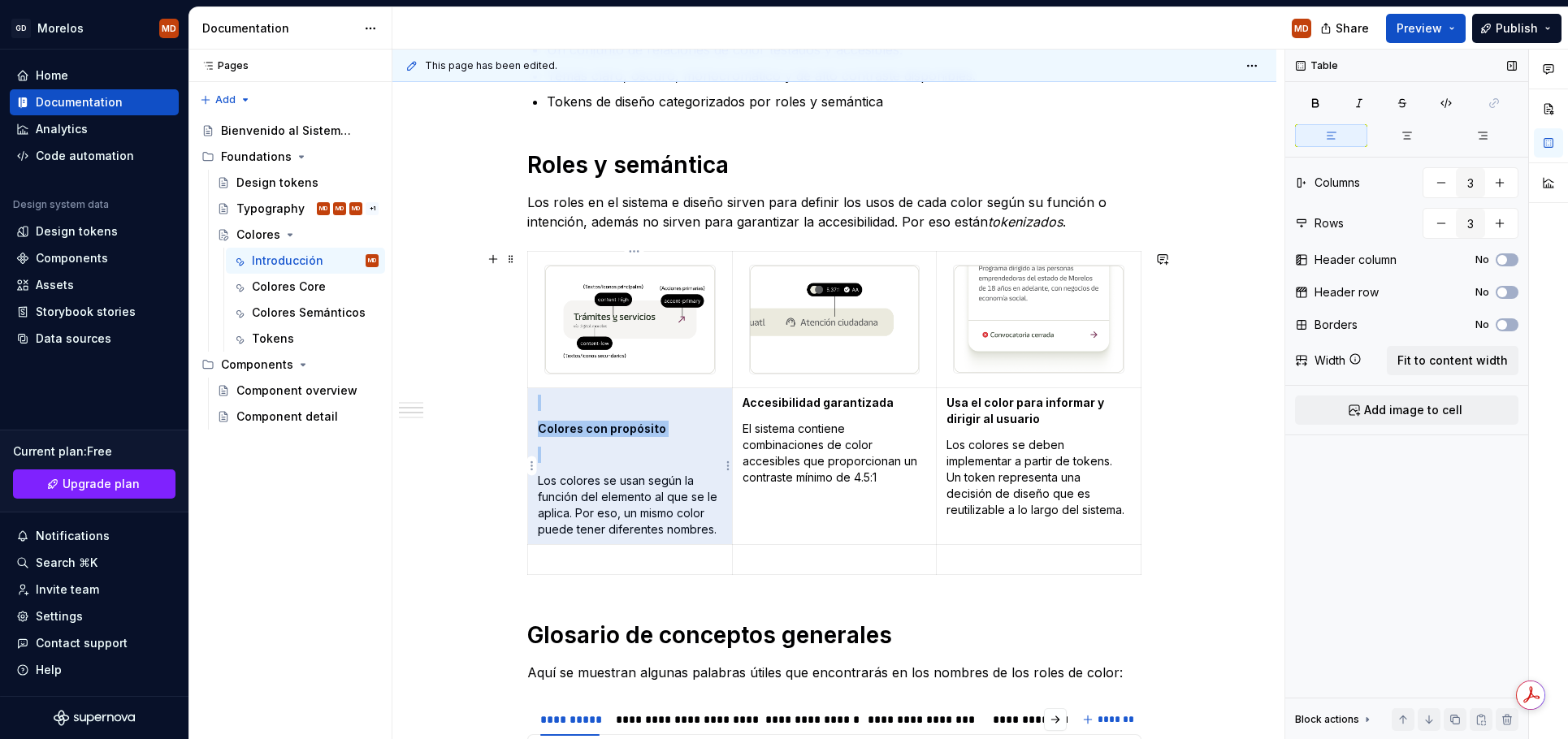
click at [657, 518] on p "Los colores se usan según la función del elemento al que se le aplica. Por eso,…" at bounding box center [630, 505] width 184 height 65
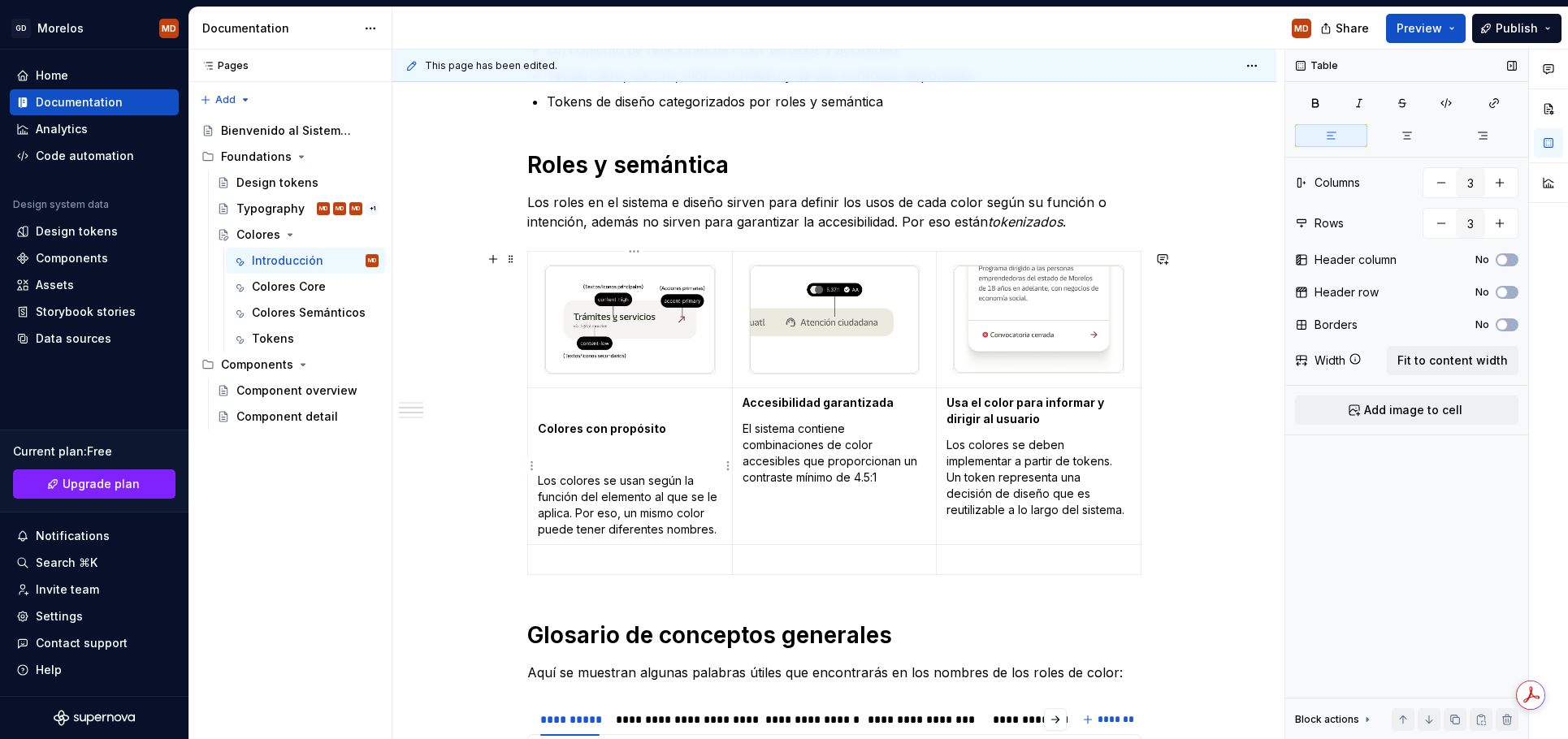
click at [611, 416] on td "Colores con propósito Los colores se usan según la función del elemento al que …" at bounding box center [631, 465] width 205 height 156
click at [611, 400] on p at bounding box center [630, 402] width 184 height 16
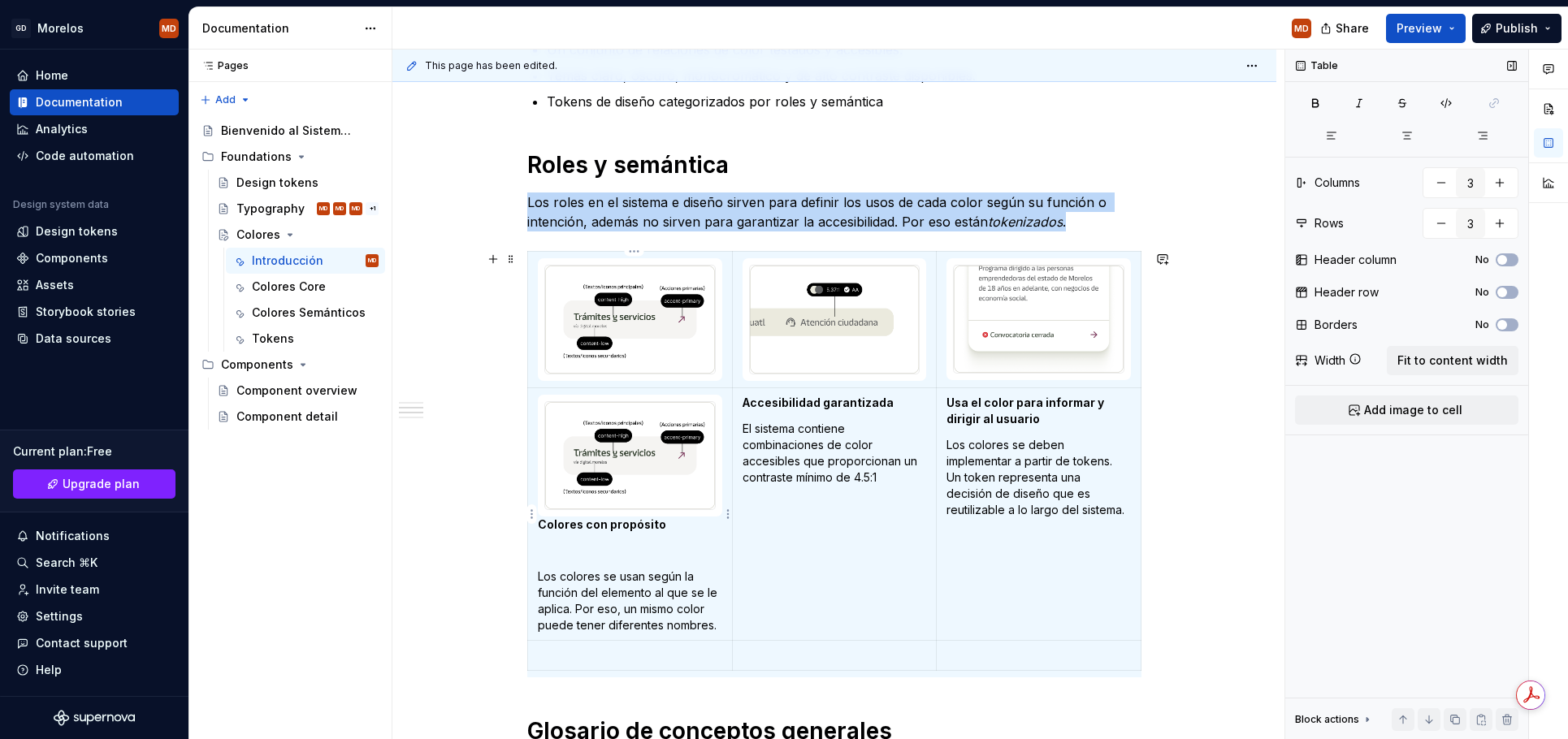
click at [636, 573] on p "Los colores se usan según la función del elemento al que se le aplica. Por eso,…" at bounding box center [630, 601] width 184 height 65
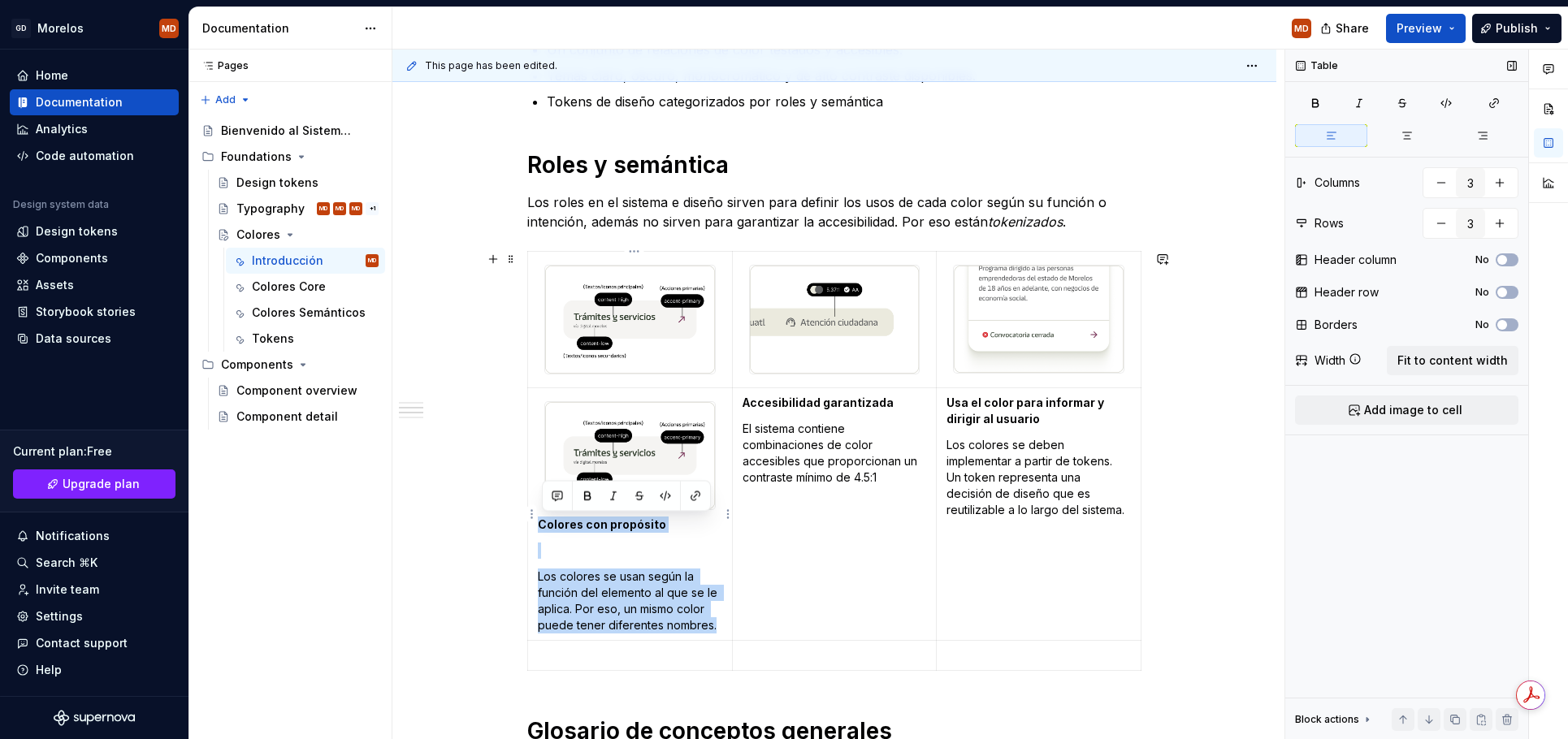
drag, startPoint x: 720, startPoint y: 621, endPoint x: 540, endPoint y: 518, distance: 207.4
click at [540, 518] on td "Colores con propósito Los colores se usan según la función del elemento al que …" at bounding box center [631, 514] width 205 height 253
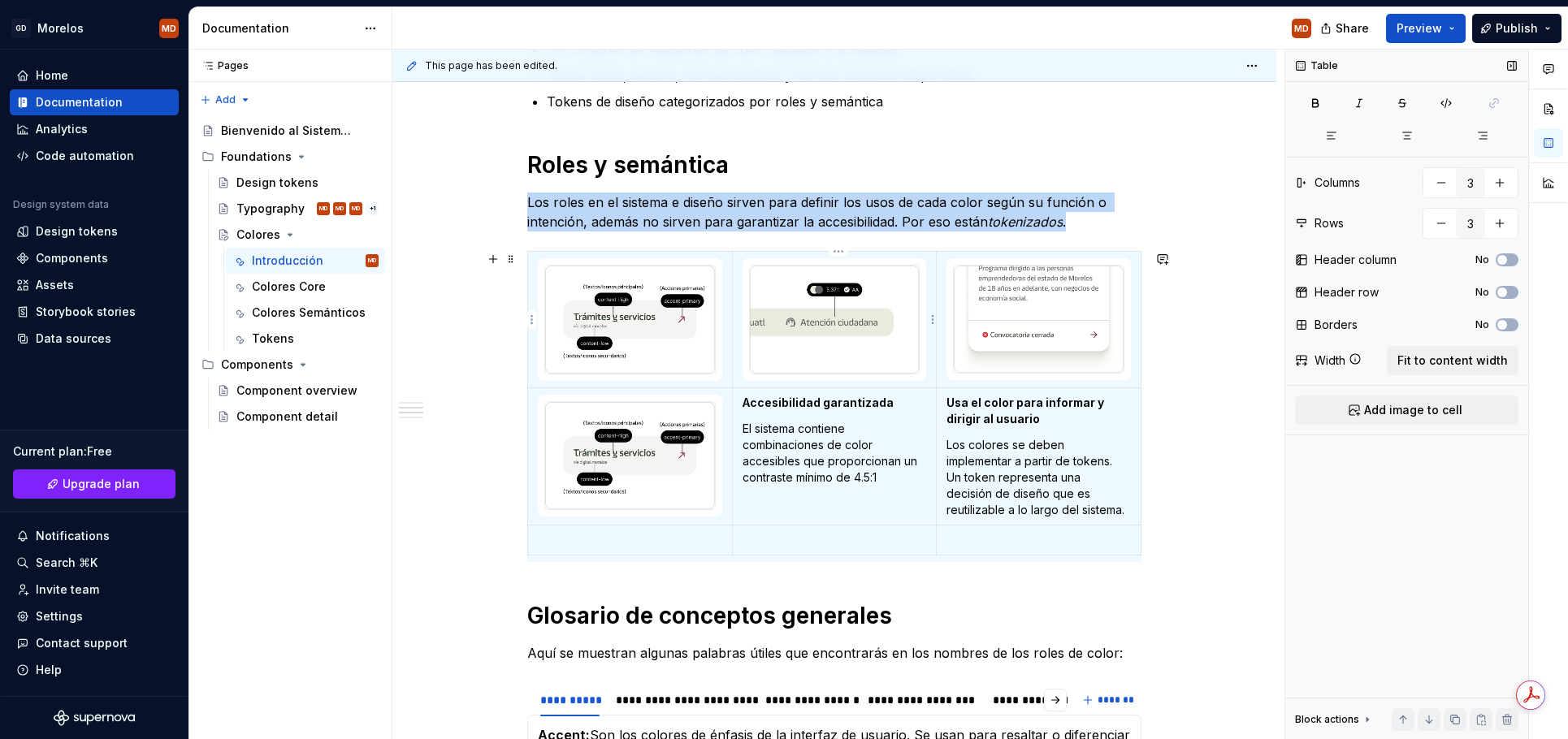
click at [912, 331] on img at bounding box center [835, 320] width 169 height 108
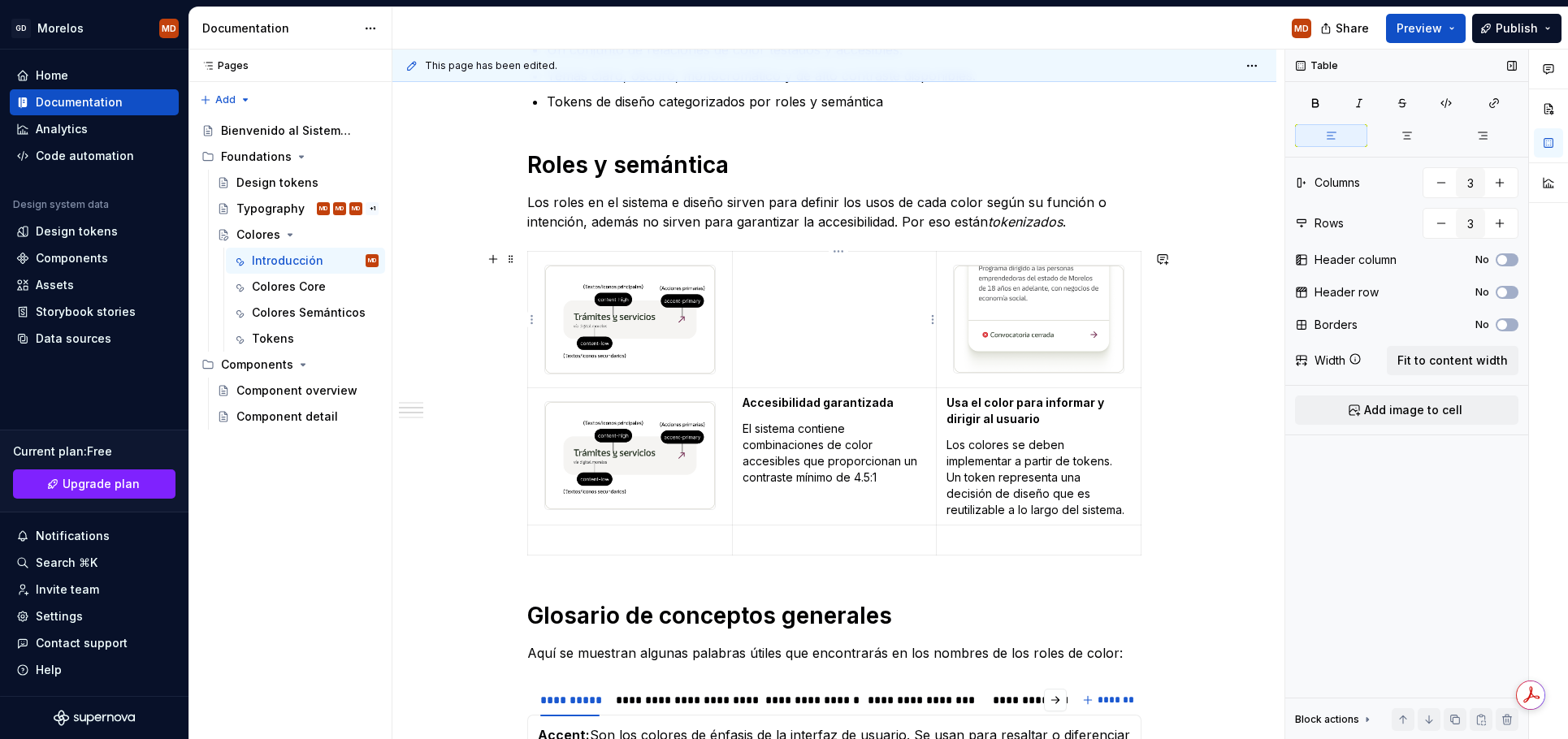
click at [829, 304] on td at bounding box center [835, 320] width 205 height 136
click at [826, 293] on p at bounding box center [834, 292] width 184 height 16
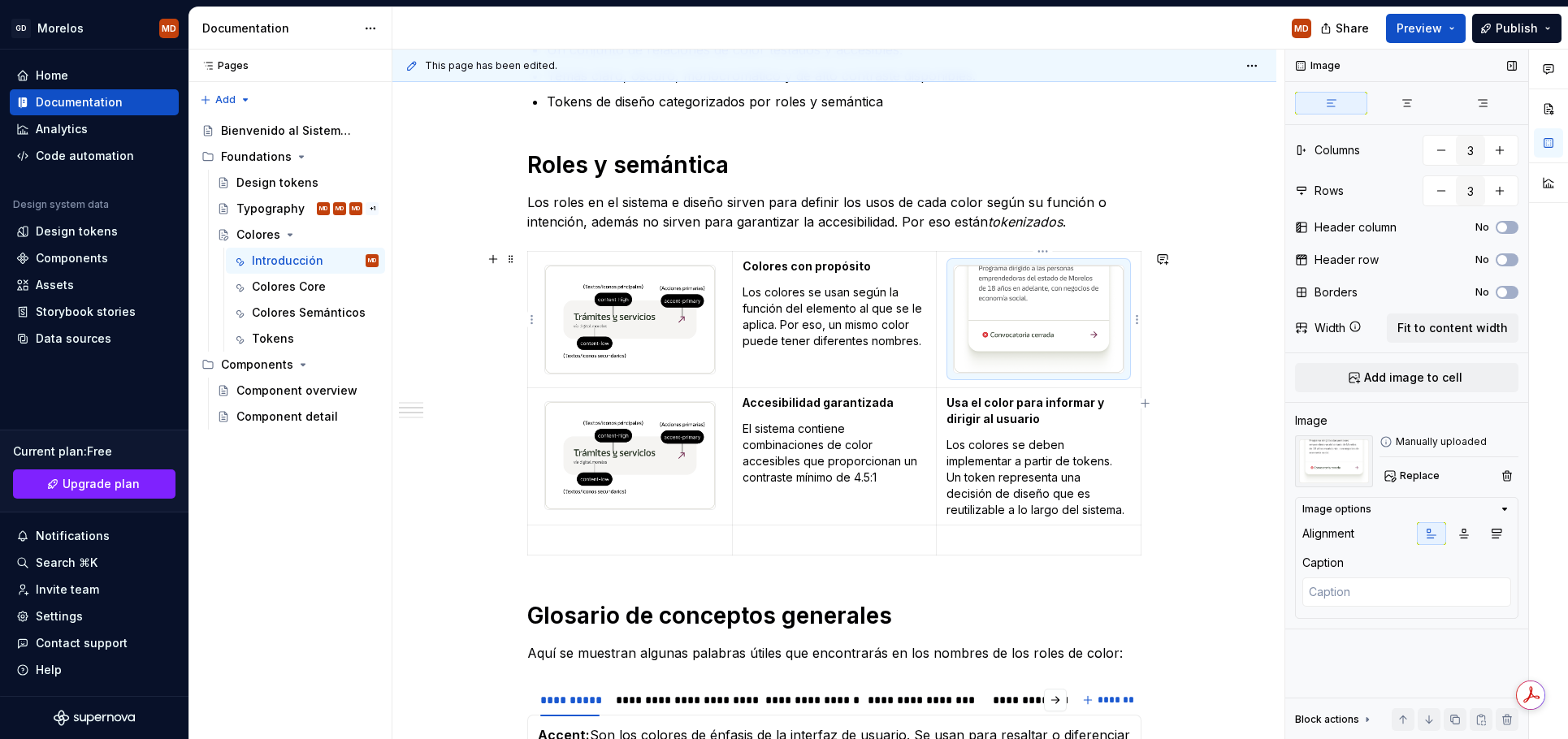
click at [1053, 336] on img at bounding box center [1039, 320] width 169 height 108
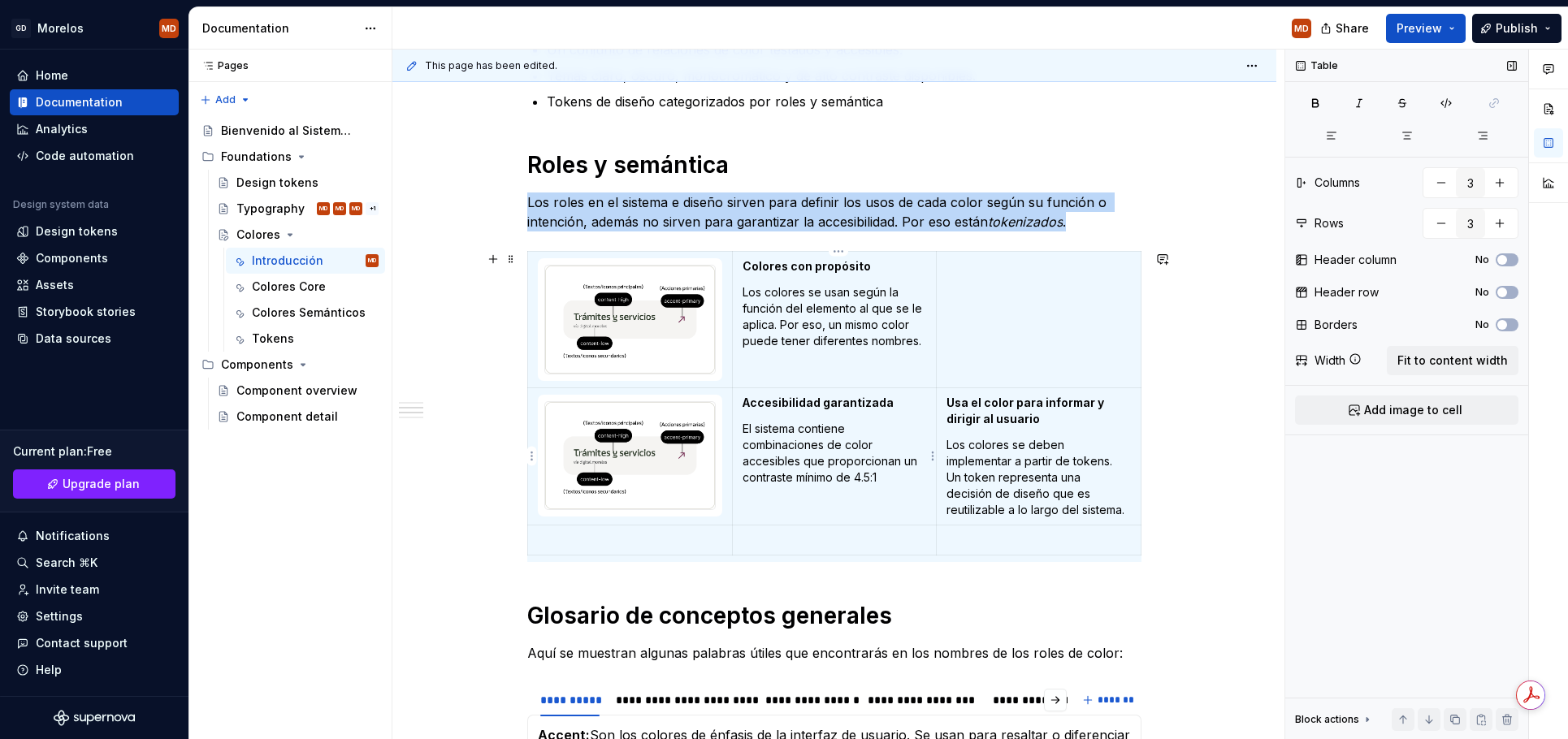
click at [849, 408] on strong "Accesibilidad garantizada" at bounding box center [818, 402] width 151 height 14
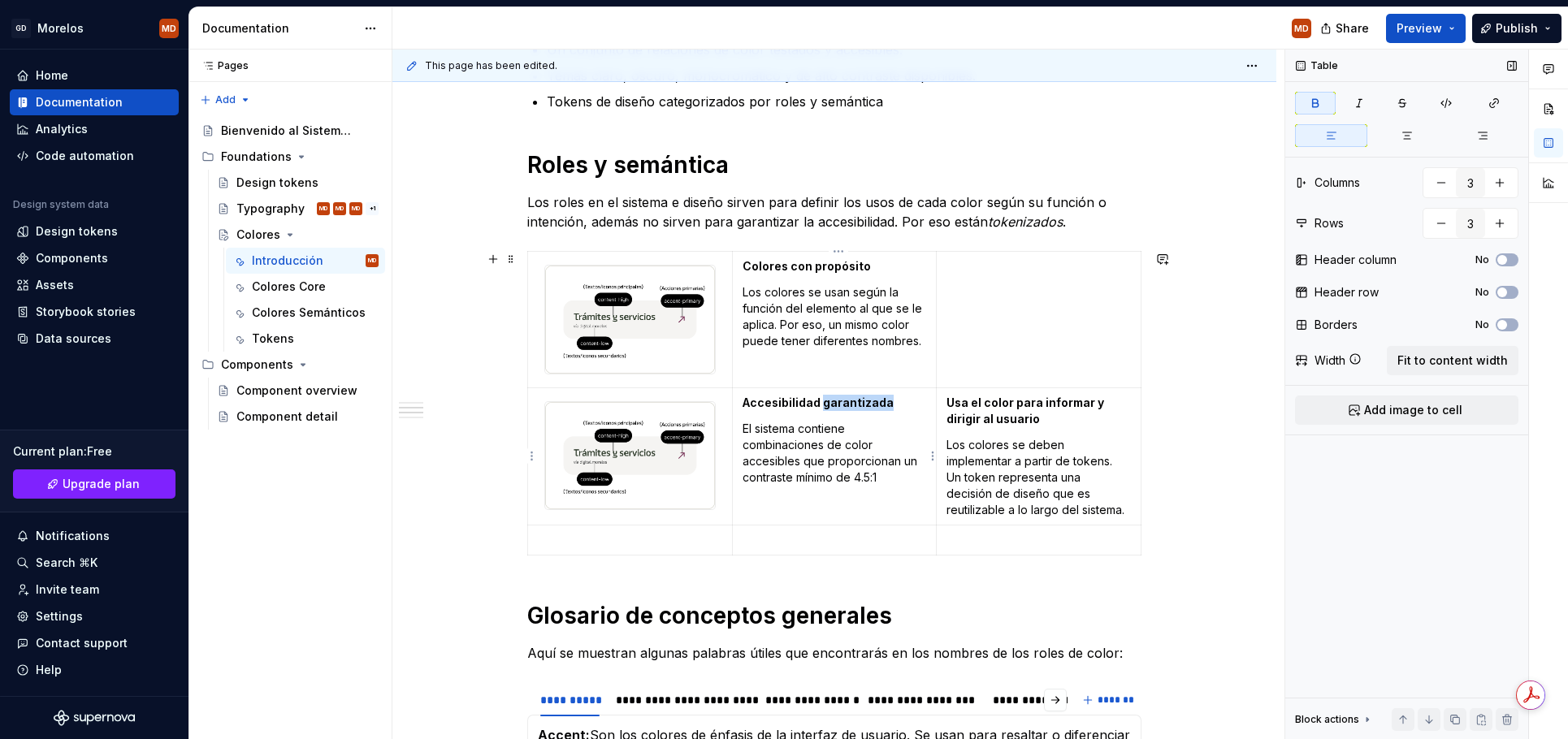
click at [849, 408] on strong "Accesibilidad garantizada" at bounding box center [818, 402] width 151 height 14
click at [1006, 487] on p "Los colores se deben implementar a partir de tokens. Un token representa una de…" at bounding box center [1038, 478] width 184 height 82
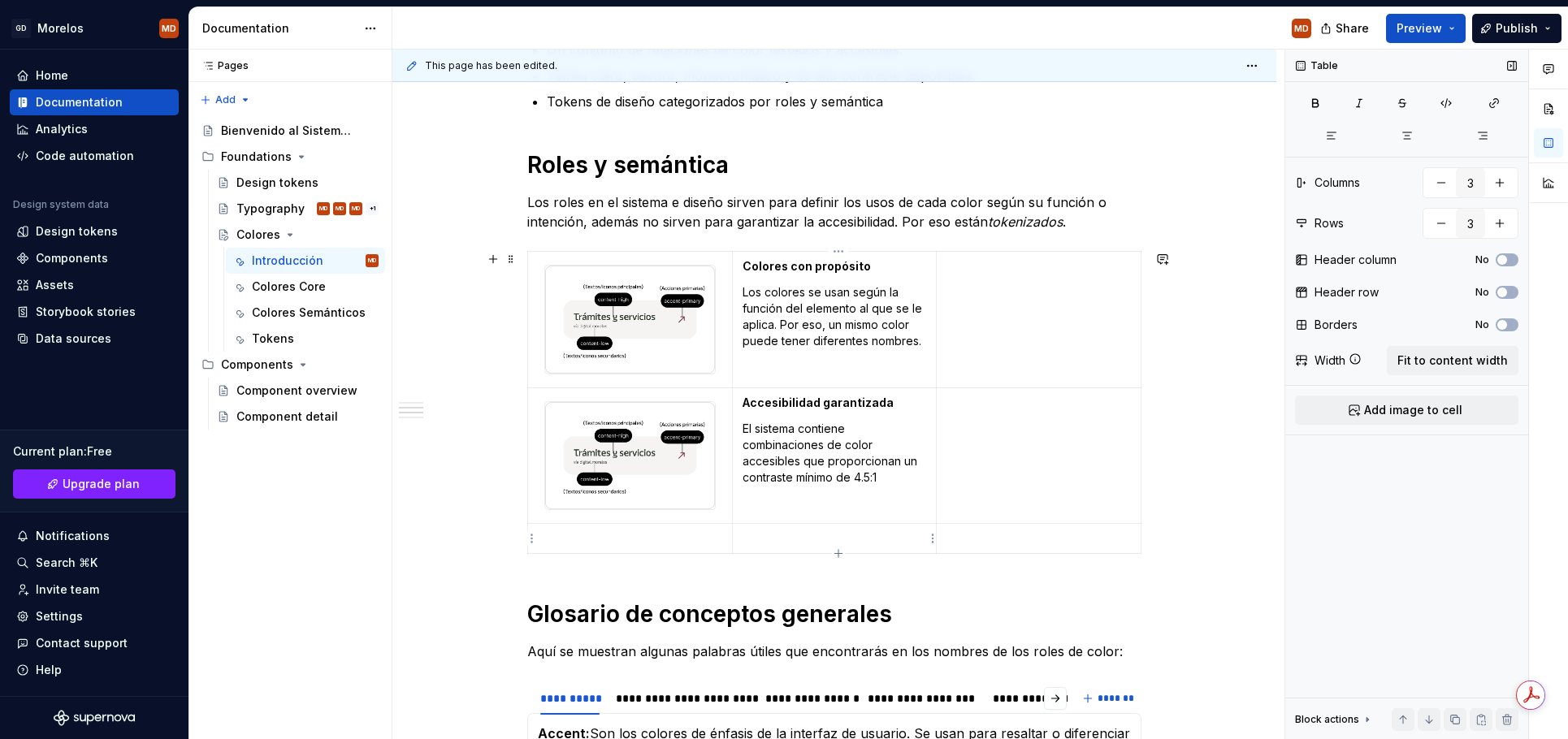
click at [849, 532] on p at bounding box center [834, 539] width 184 height 16
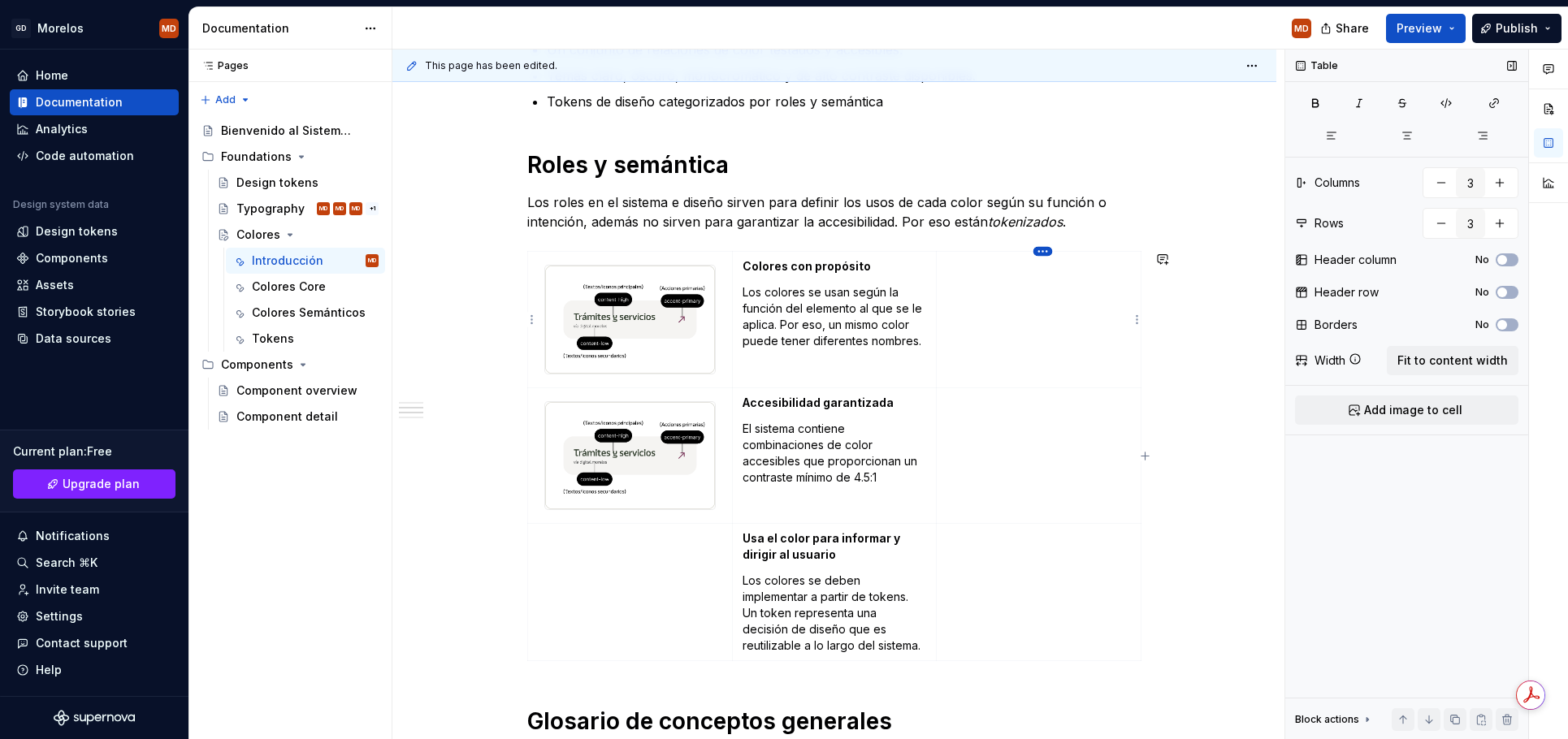
click at [1042, 249] on html "GD [PERSON_NAME] MD Home Documentation Analytics Code automation Design system …" at bounding box center [784, 370] width 1568 height 739
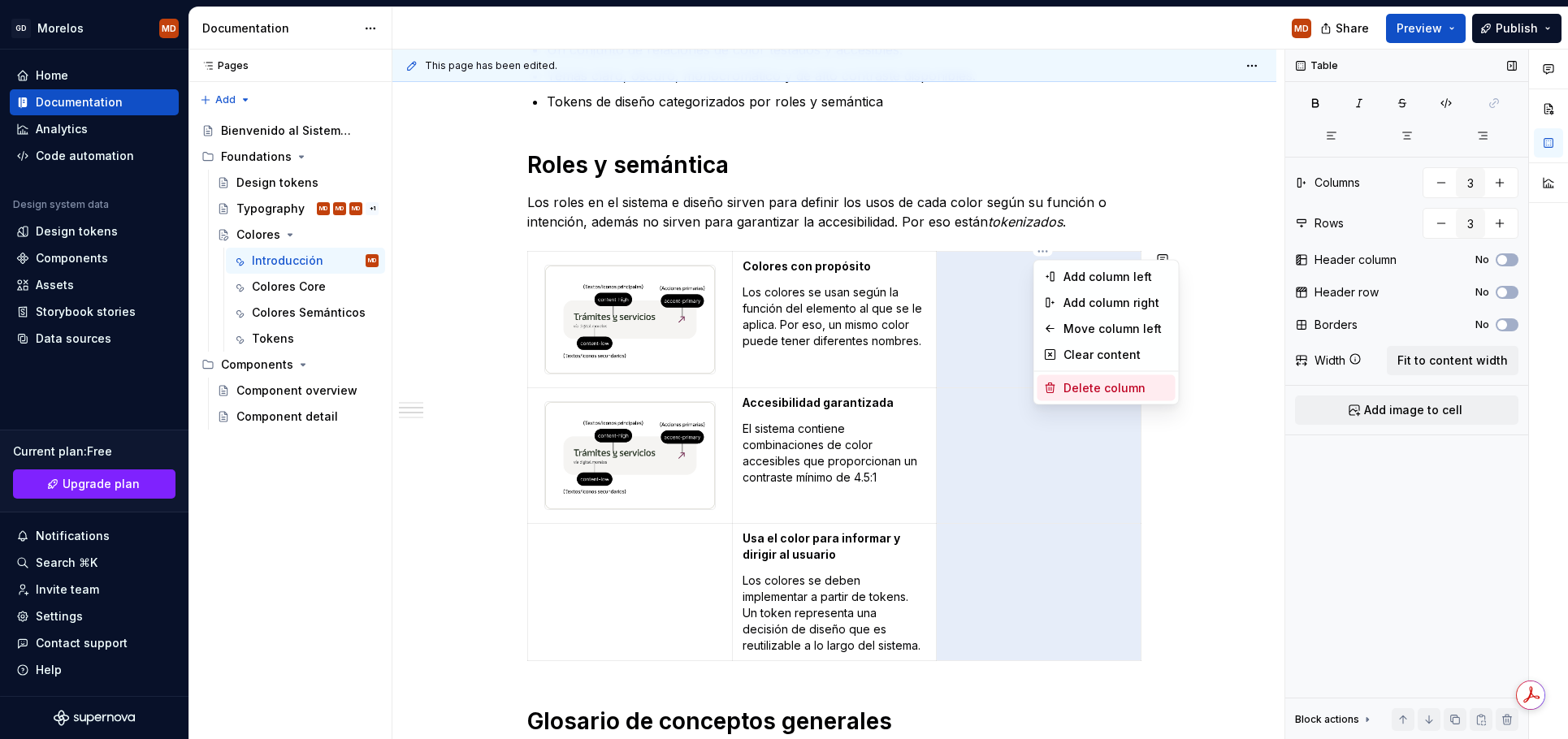
click at [1075, 385] on div "Delete column" at bounding box center [1117, 388] width 106 height 16
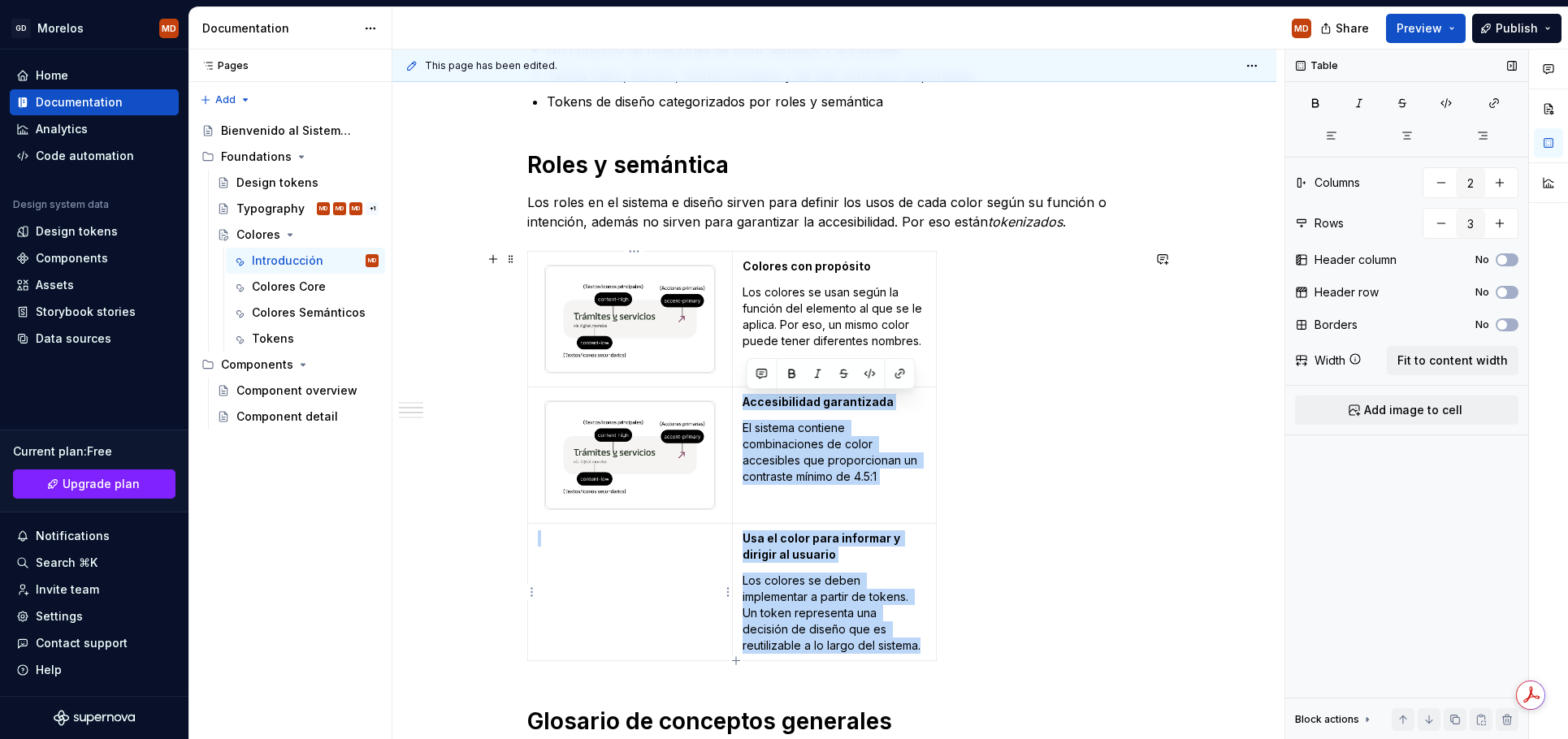
click at [557, 587] on td at bounding box center [631, 592] width 205 height 137
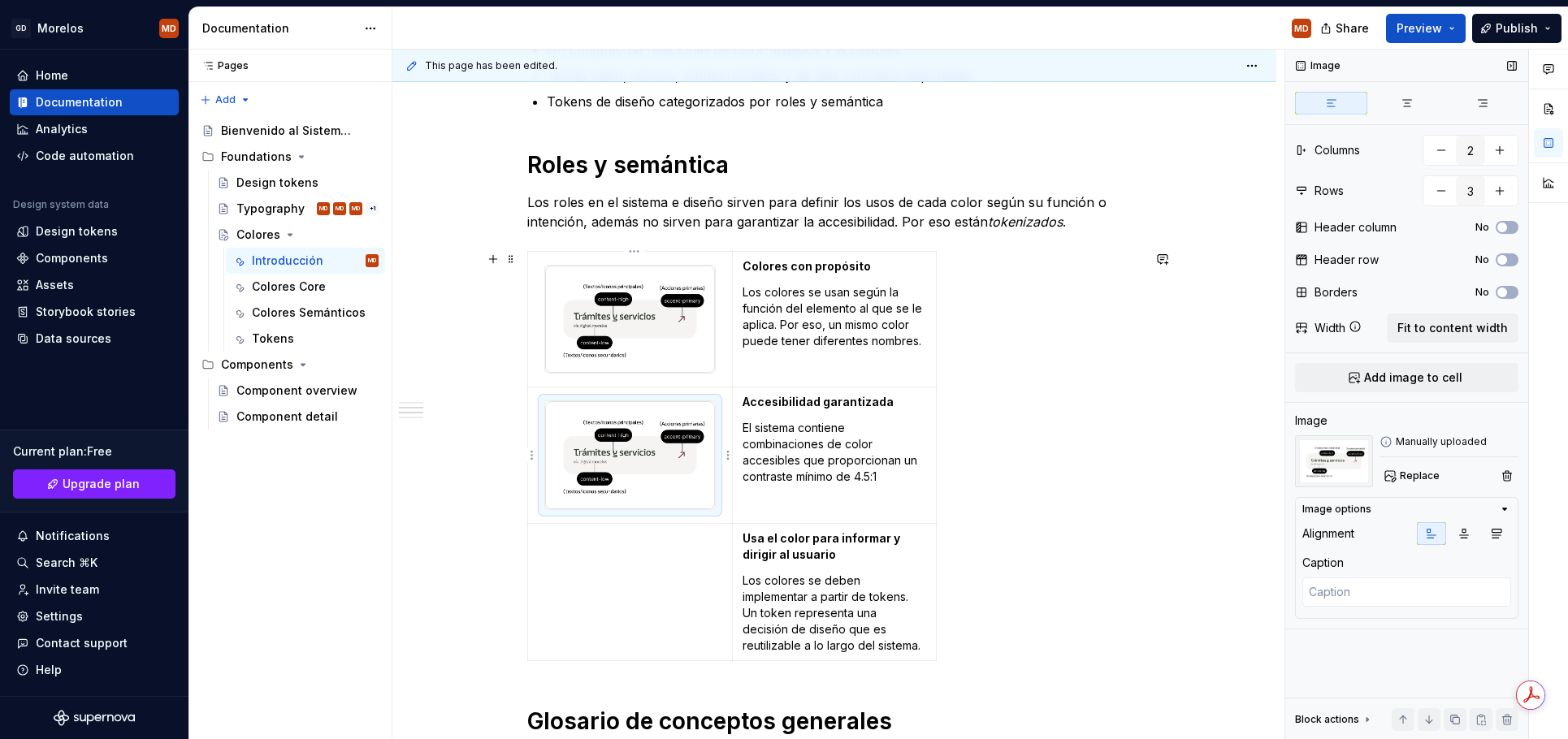
click at [646, 471] on img at bounding box center [630, 455] width 169 height 108
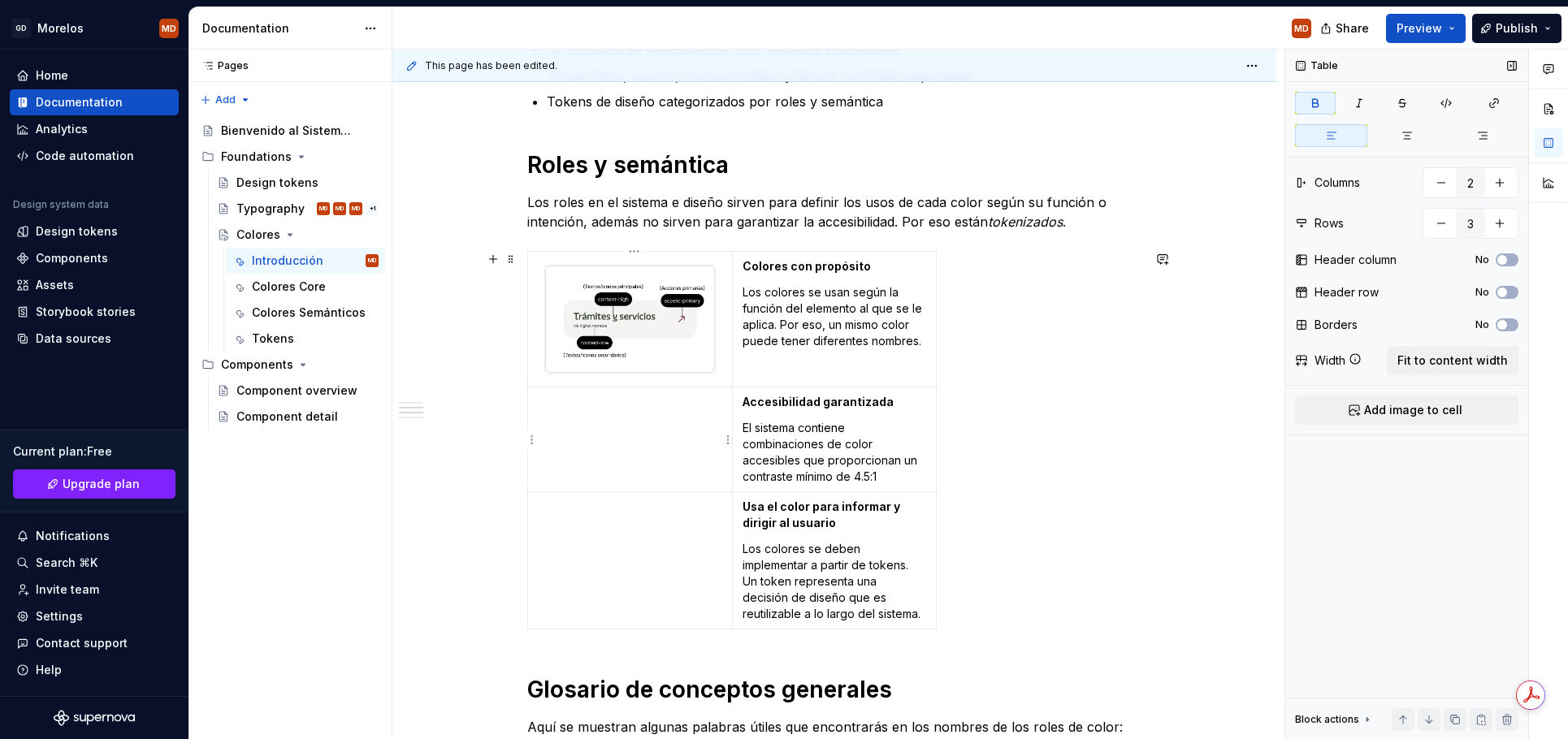
click at [591, 424] on td at bounding box center [631, 439] width 205 height 105
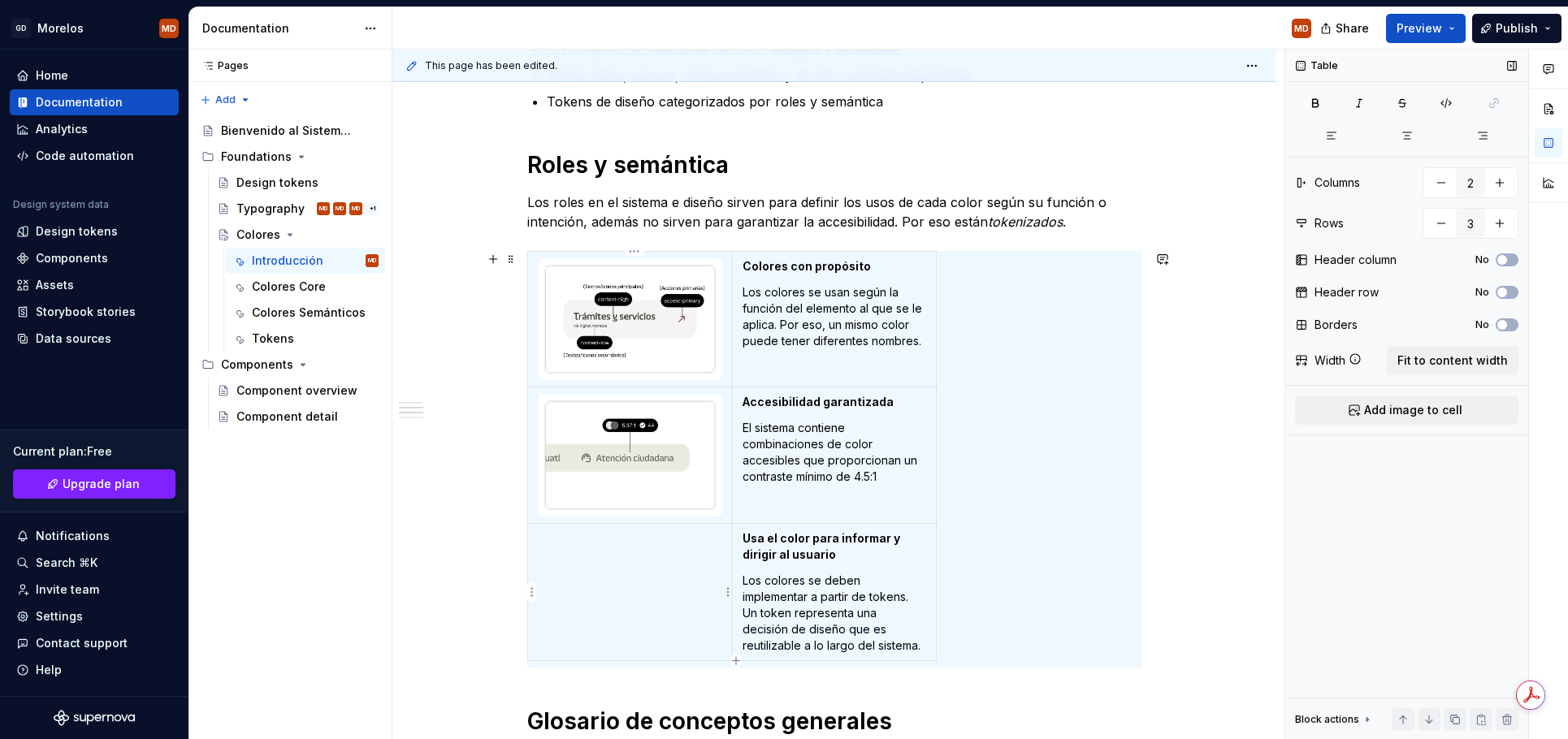
click at [658, 600] on td at bounding box center [631, 592] width 205 height 137
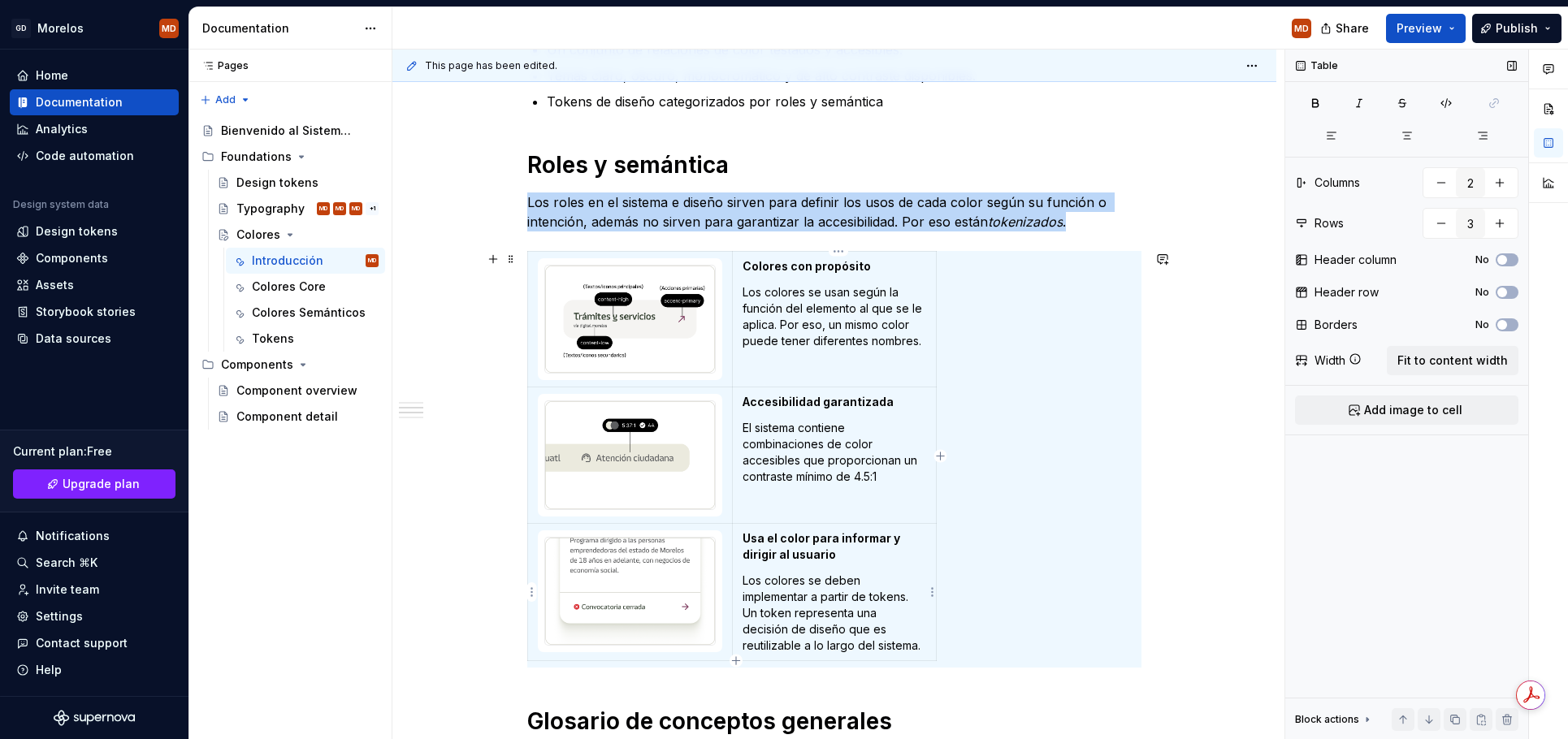
click at [818, 577] on p "Los colores se deben implementar a partir de tokens. Un token representa una de…" at bounding box center [834, 614] width 183 height 82
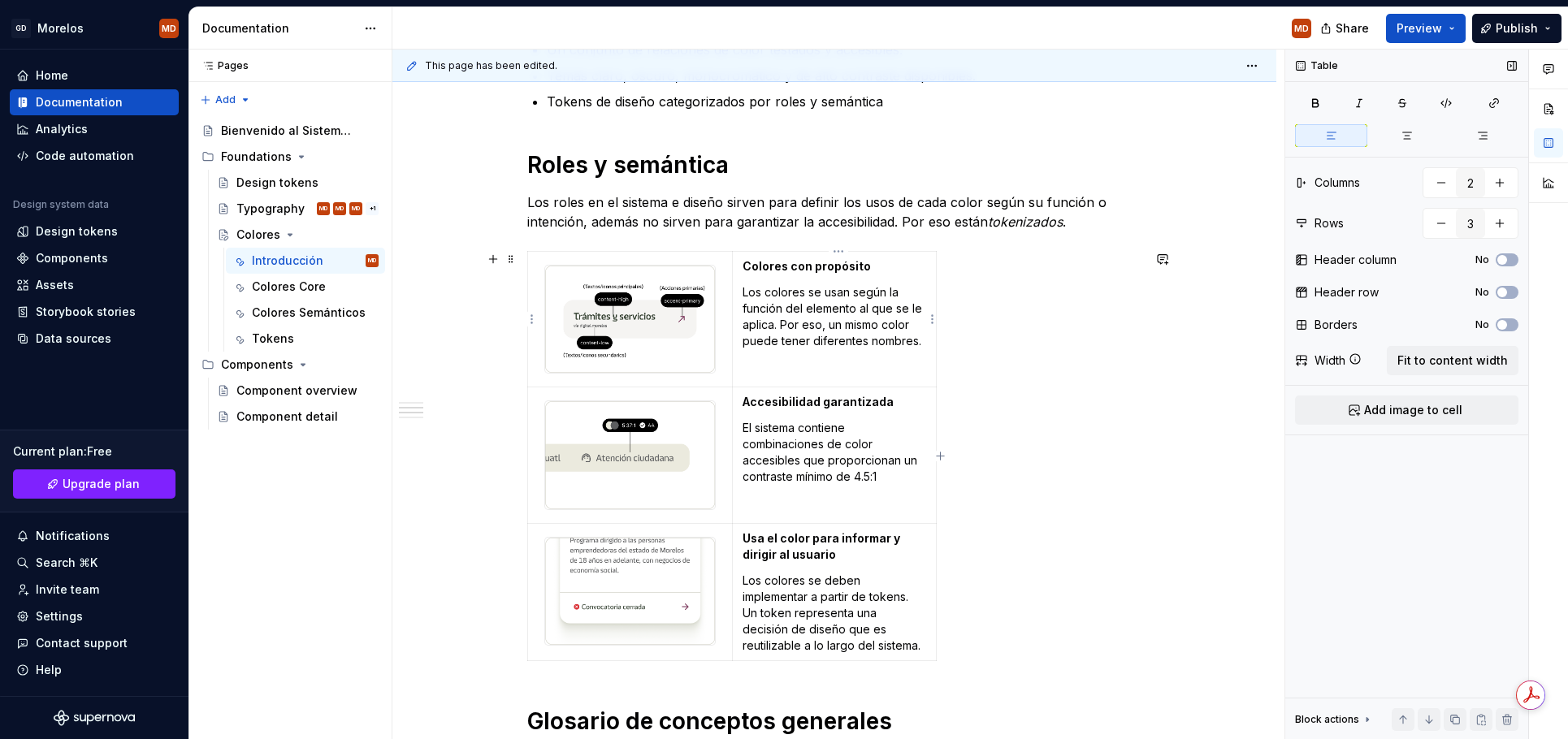
click at [916, 289] on p "Los colores se usan según la función del elemento al que se le aplica. Por eso,…" at bounding box center [834, 316] width 183 height 65
click at [1493, 358] on span "Fit to content width" at bounding box center [1452, 361] width 111 height 16
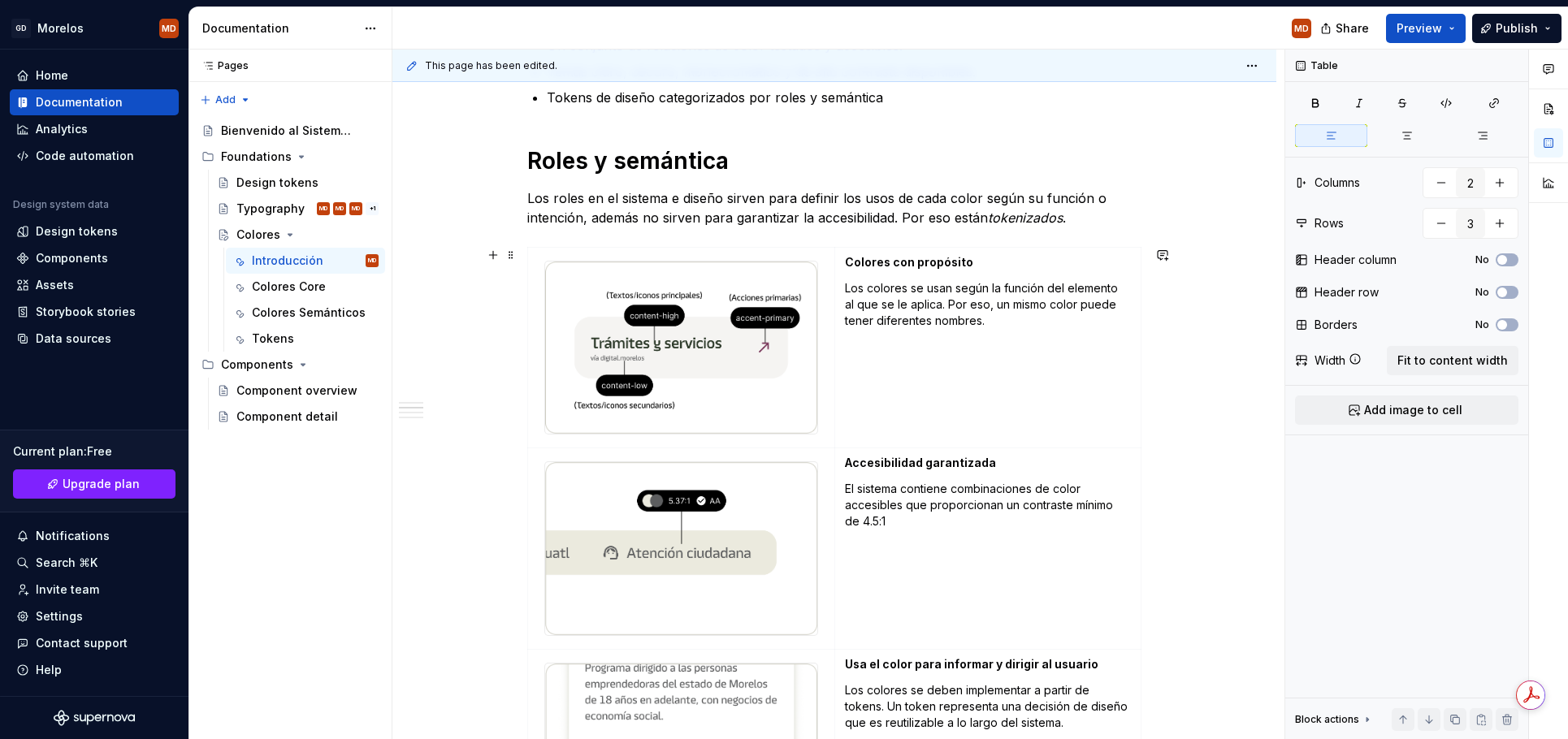
scroll to position [376, 0]
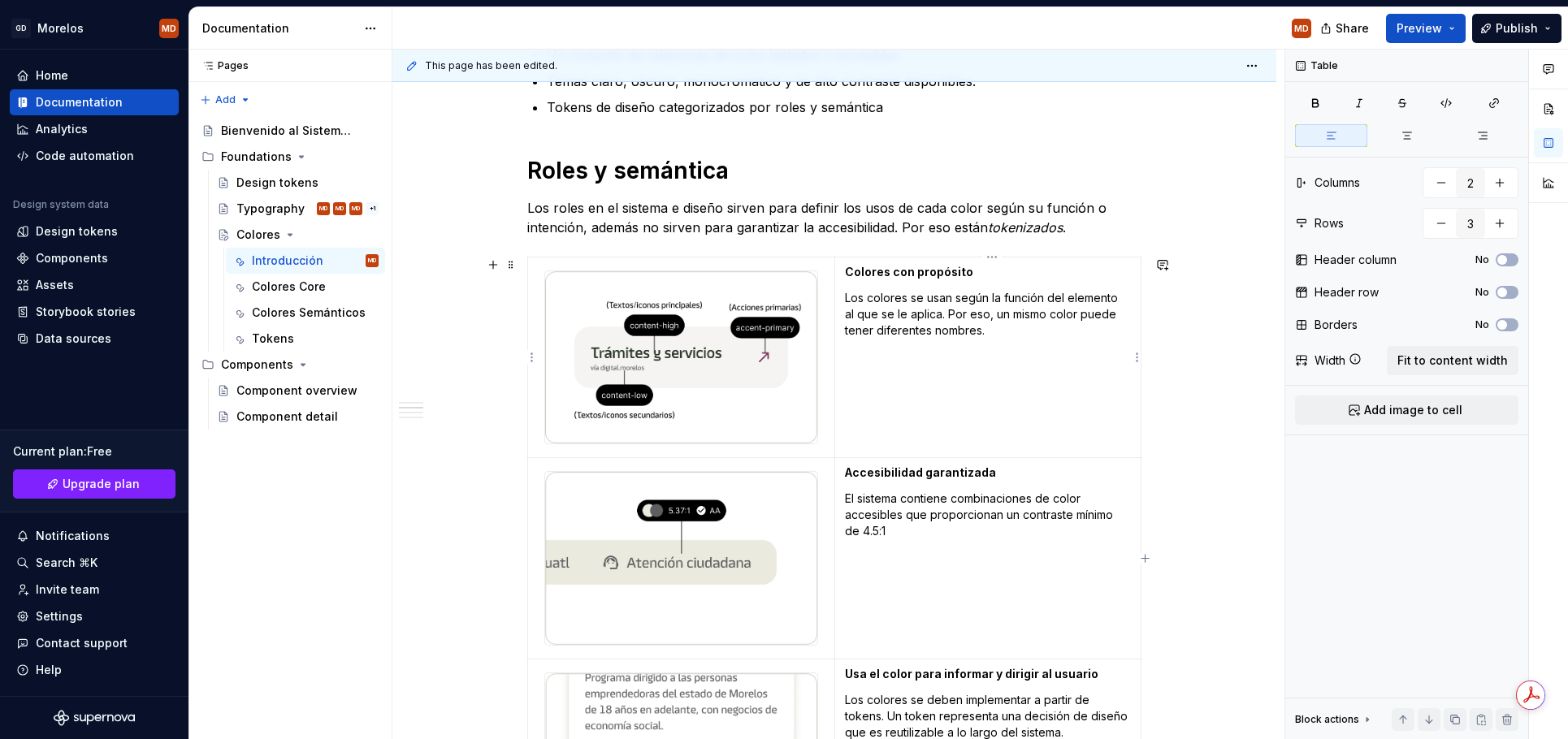
click at [938, 405] on td "Colores con propósito Los colores se usan según la función del elemento al que …" at bounding box center [987, 358] width 306 height 200
click at [1416, 127] on button "button" at bounding box center [1407, 135] width 73 height 23
click at [1346, 127] on button "button" at bounding box center [1331, 135] width 73 height 23
click at [517, 267] on span at bounding box center [510, 264] width 13 height 23
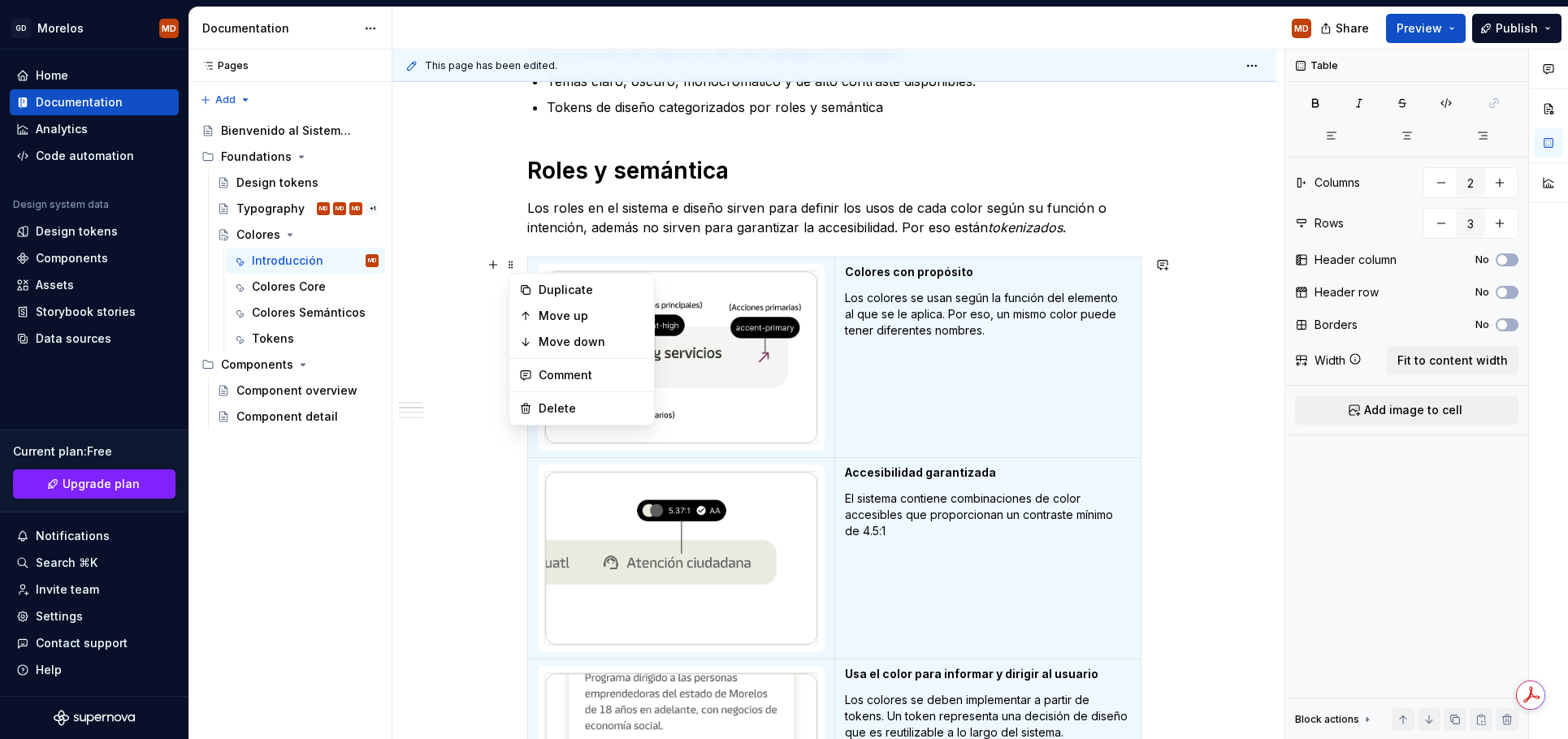
scroll to position [7, 0]
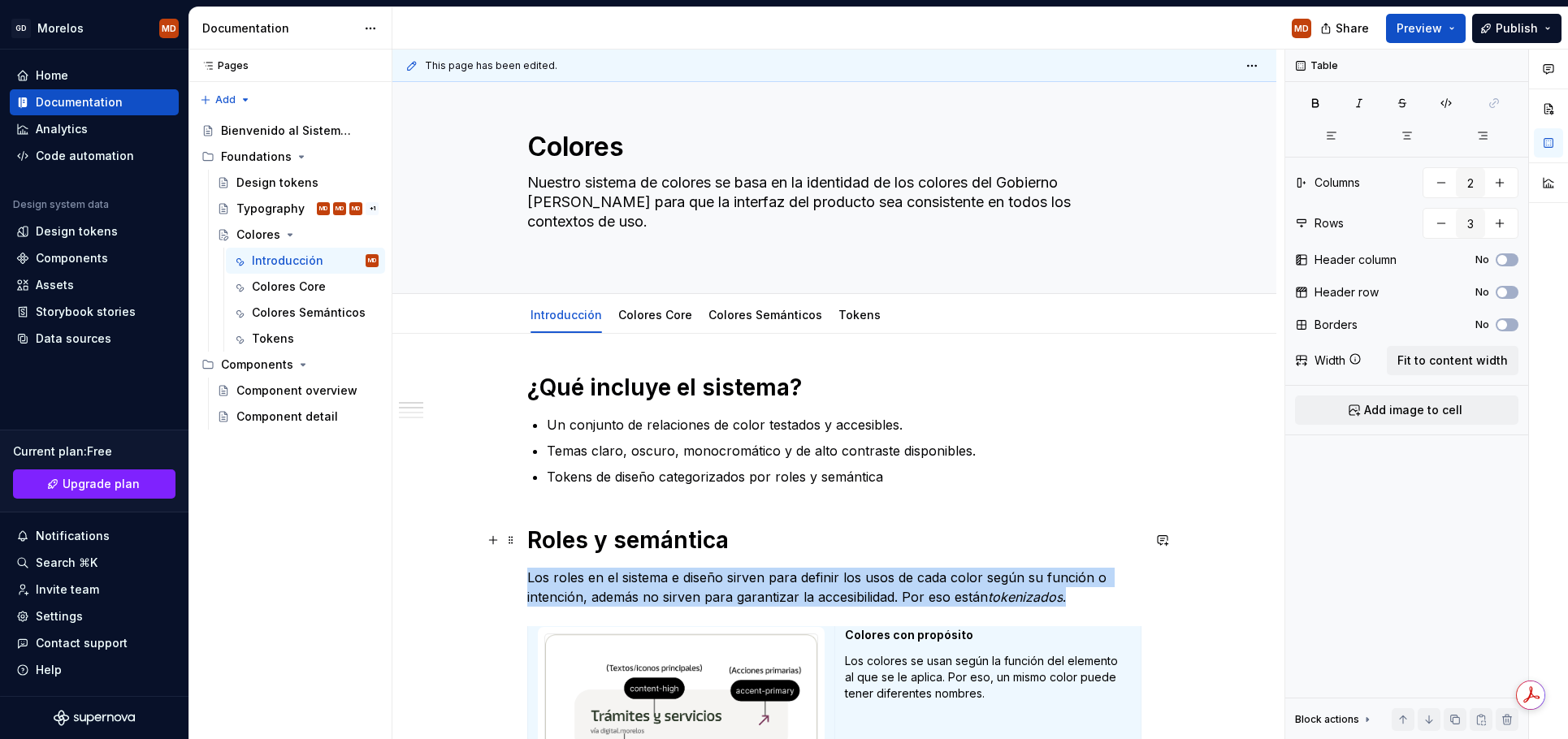
scroll to position [0, 0]
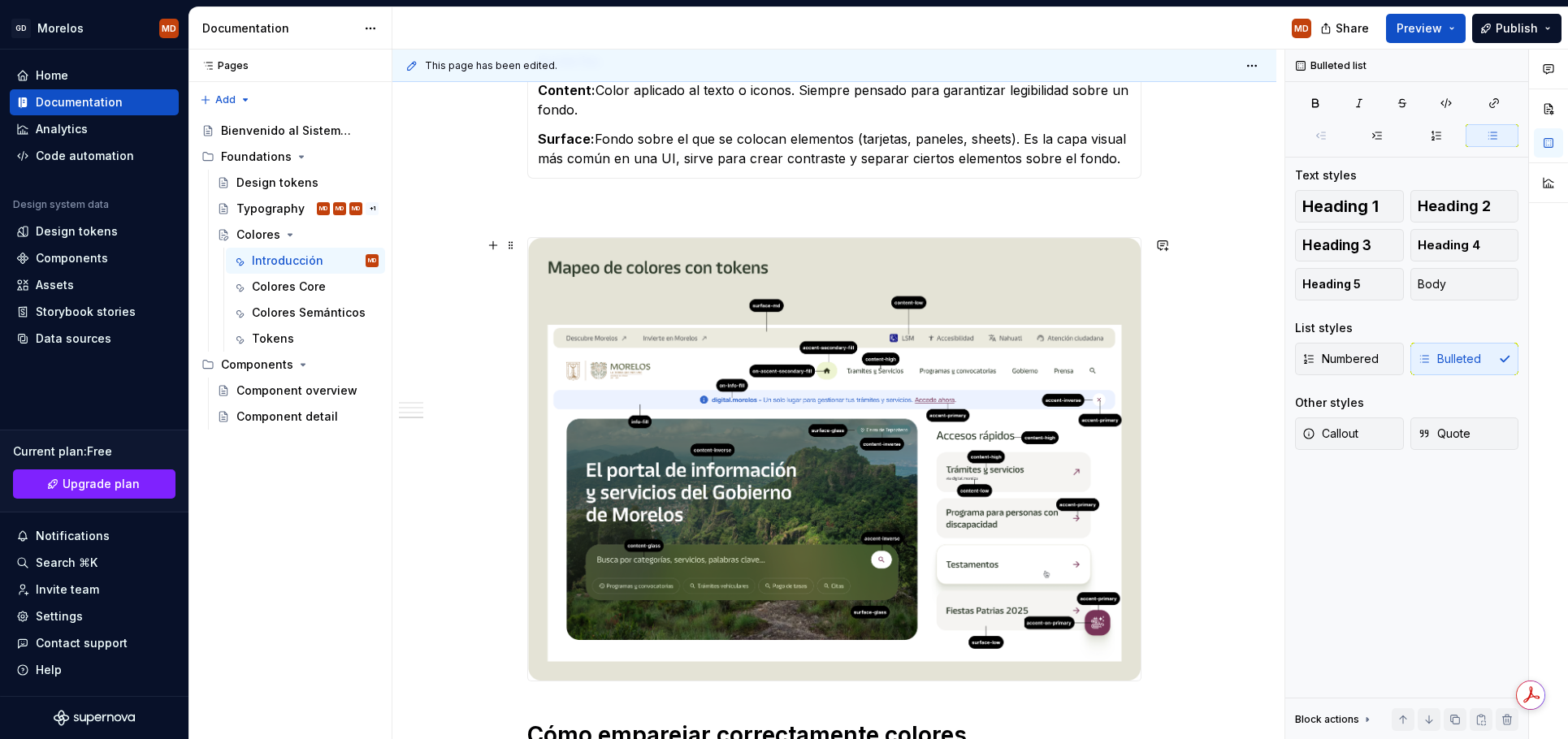
scroll to position [1415, 0]
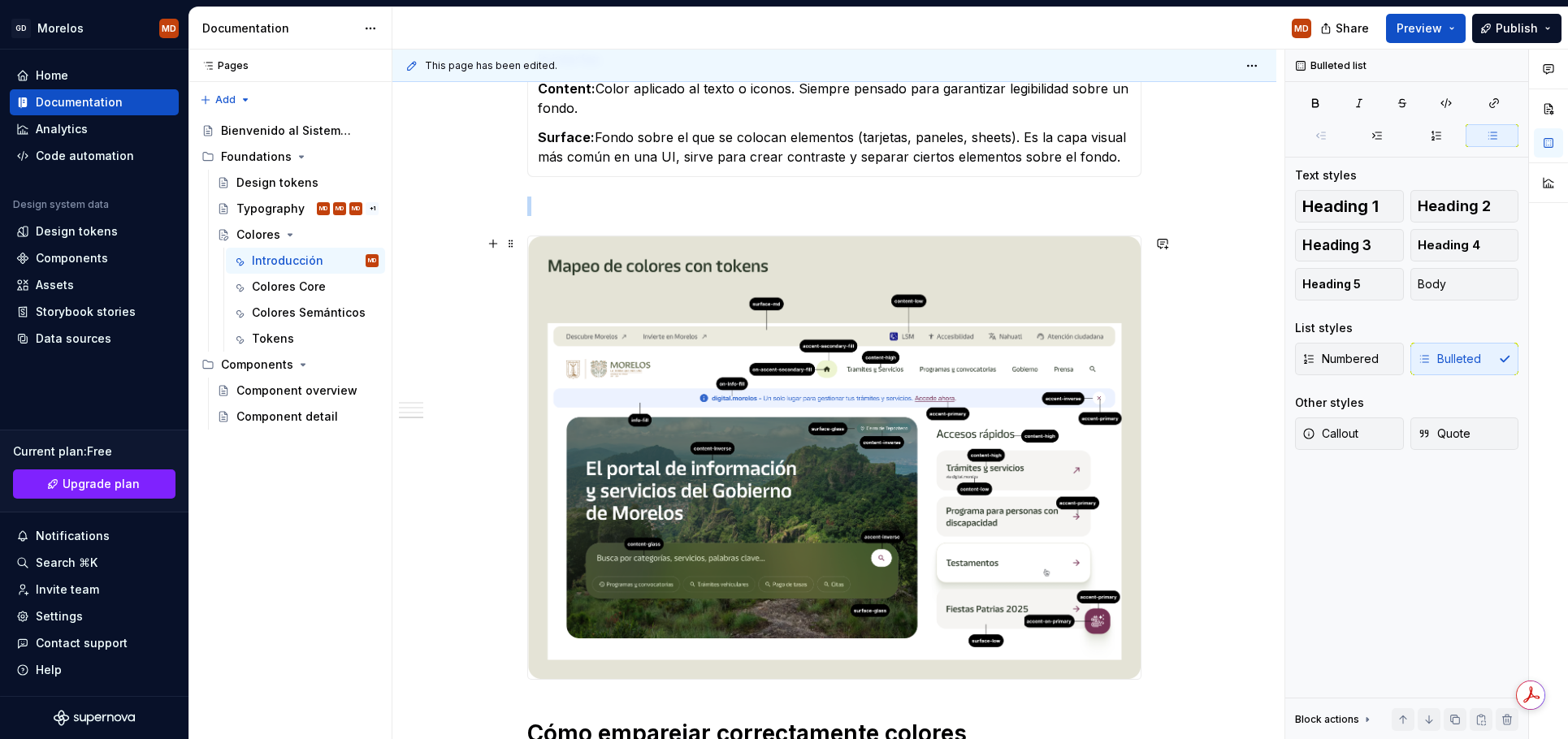
click at [820, 402] on img at bounding box center [834, 457] width 613 height 443
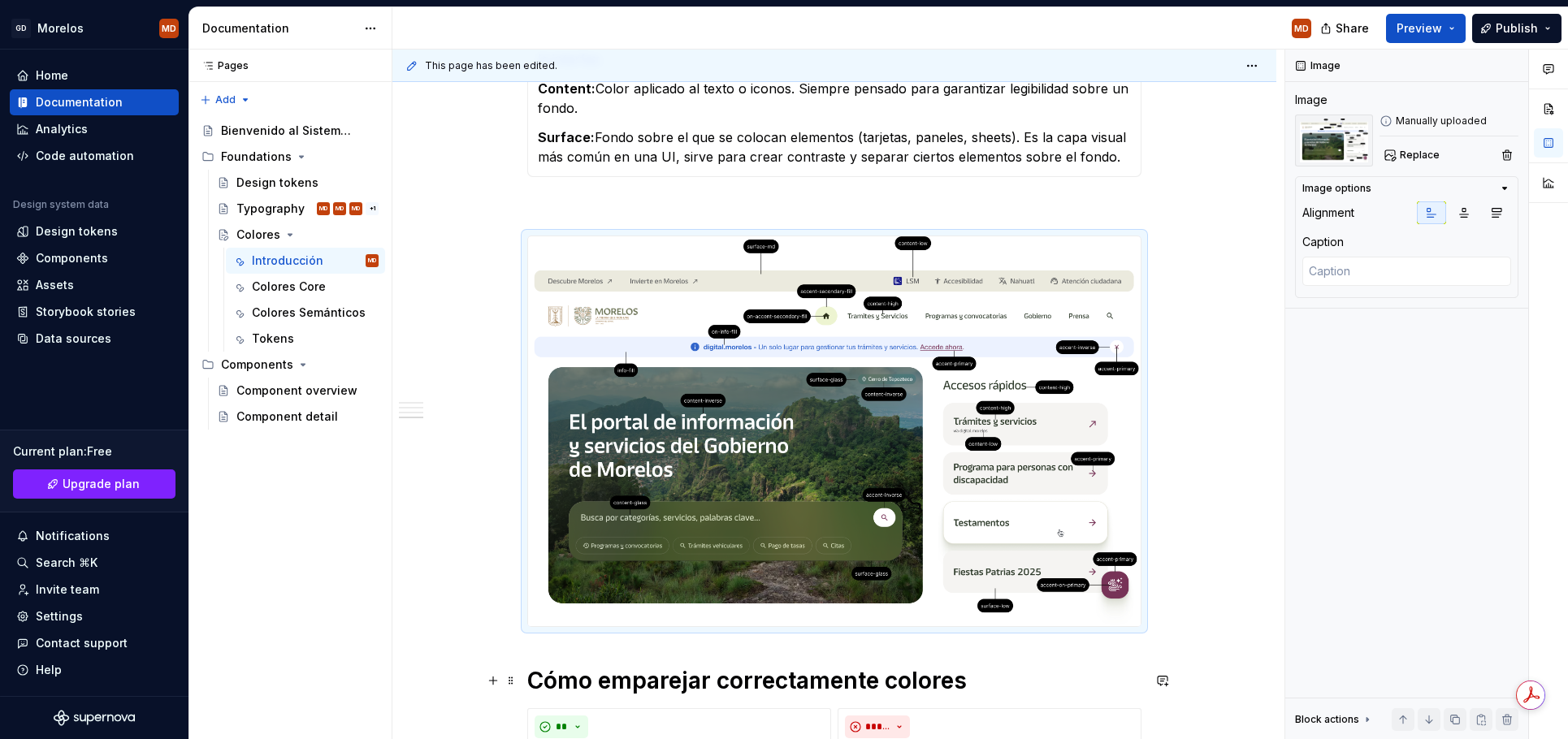
click at [734, 687] on h1 "Cómo emparejar correctamente colores" at bounding box center [834, 680] width 615 height 29
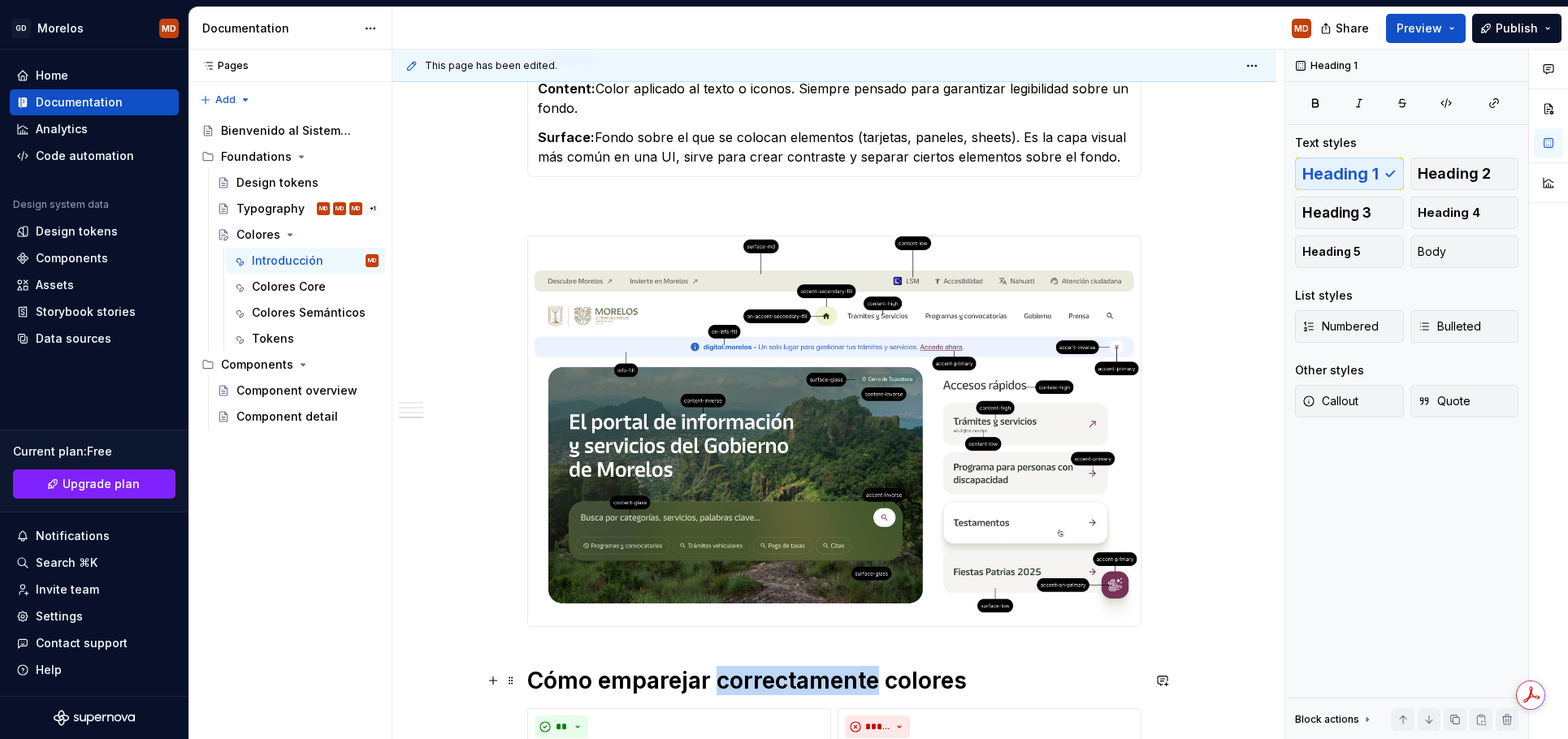
click at [734, 687] on h1 "Cómo emparejar correctamente colores" at bounding box center [834, 680] width 615 height 29
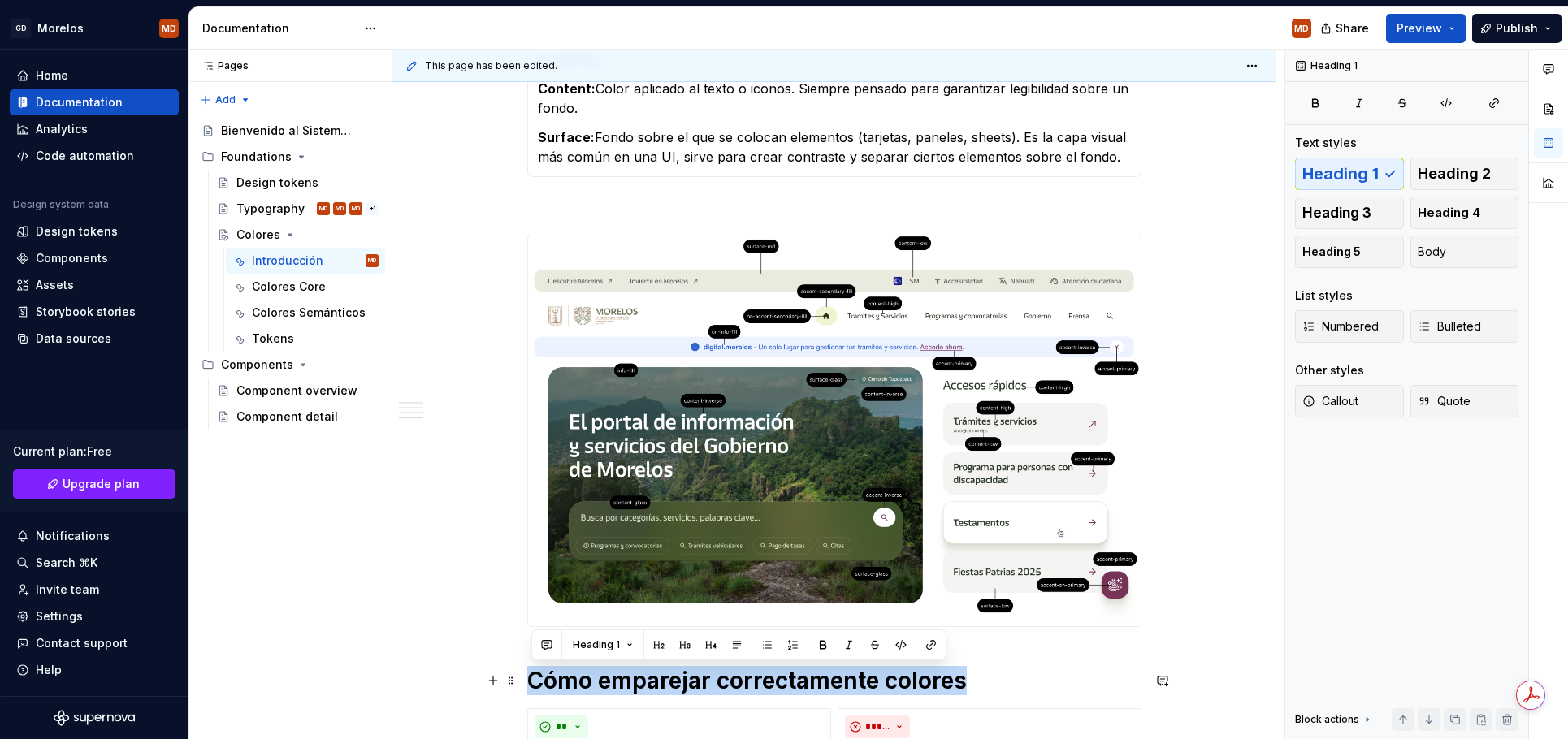
click at [734, 687] on h1 "Cómo emparejar correctamente colores" at bounding box center [834, 680] width 615 height 29
copy h1 "Cómo emparejar correctamente colores"
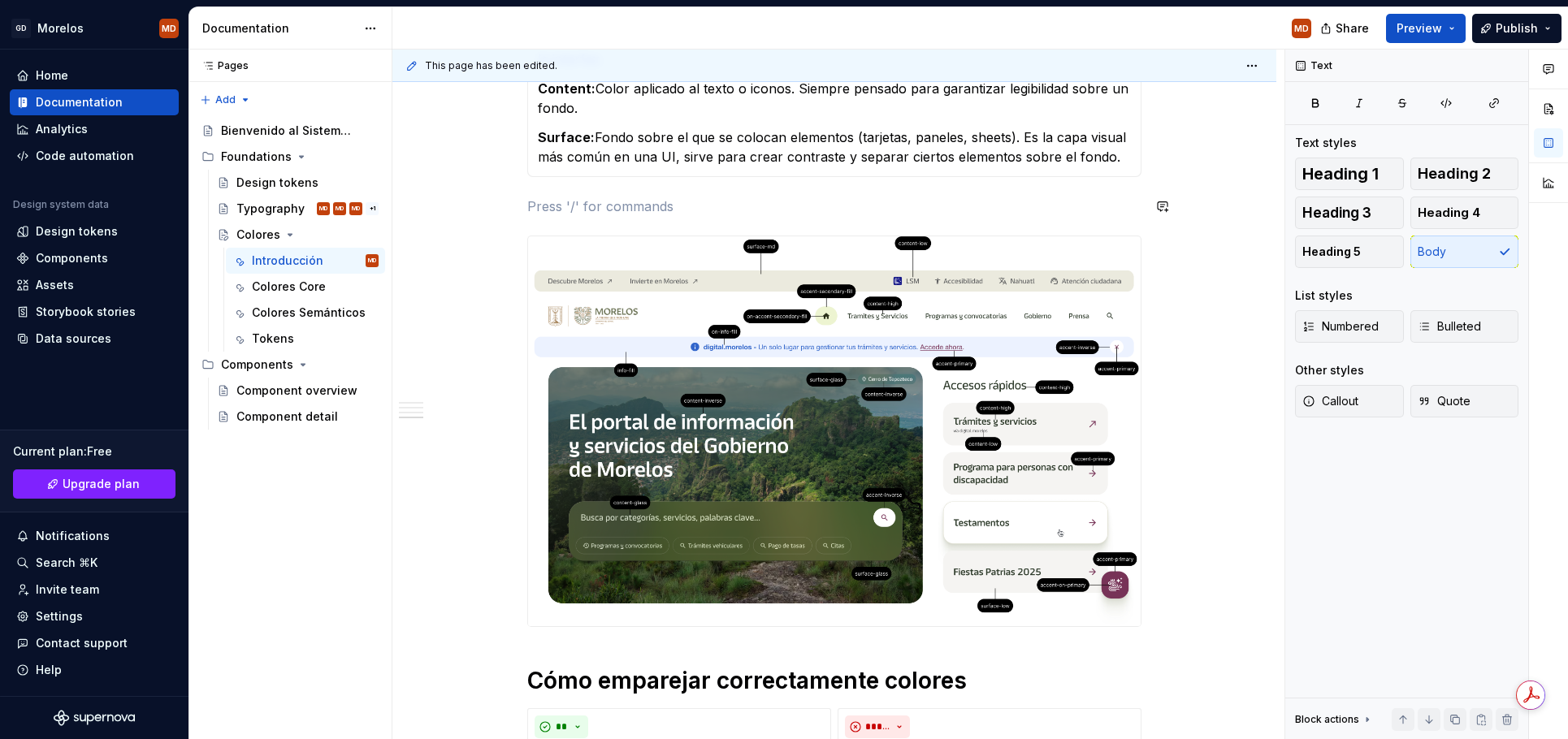
click at [755, 194] on div "¿Qué incluye el sistema? Un conjunto de relaciones de color testados y accesibl…" at bounding box center [834, 71] width 615 height 2214
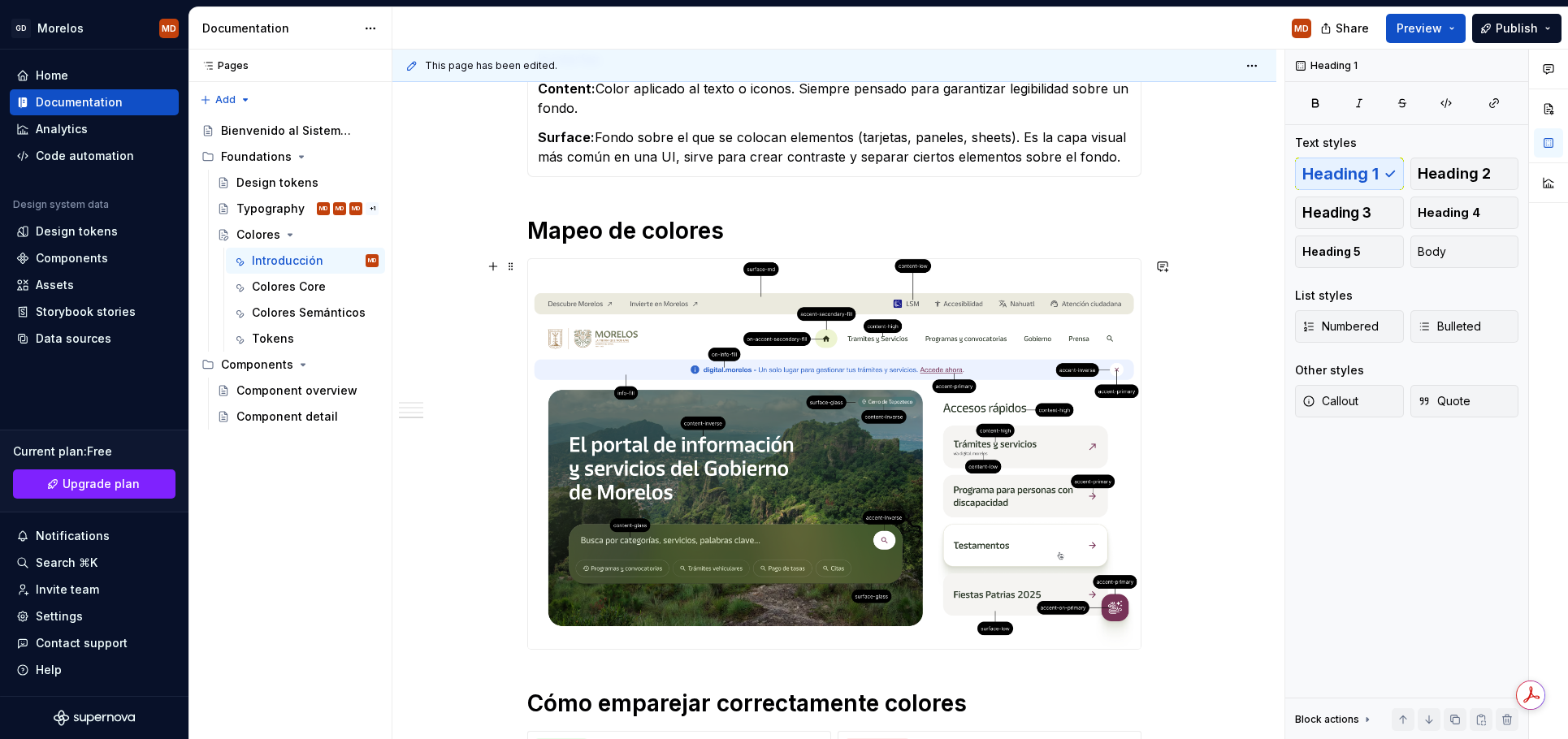
click at [841, 314] on img at bounding box center [834, 453] width 613 height 389
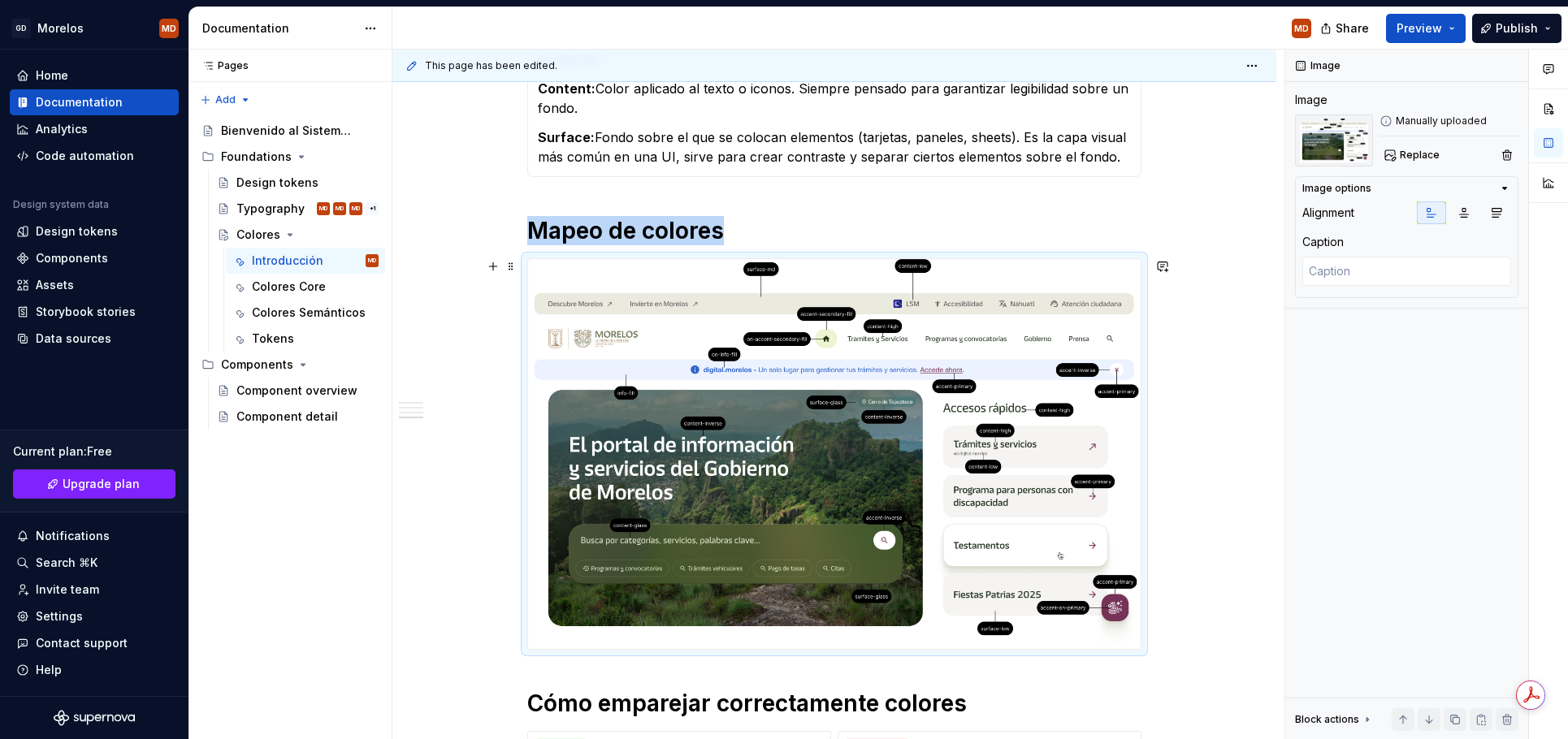
click at [1225, 430] on div "¿Qué incluye el sistema? Un conjunto de relaciones de color testados y accesibl…" at bounding box center [834, 184] width 884 height 2518
click at [1196, 400] on div "¿Qué incluye el sistema? Un conjunto de relaciones de color testados y accesibl…" at bounding box center [834, 184] width 884 height 2518
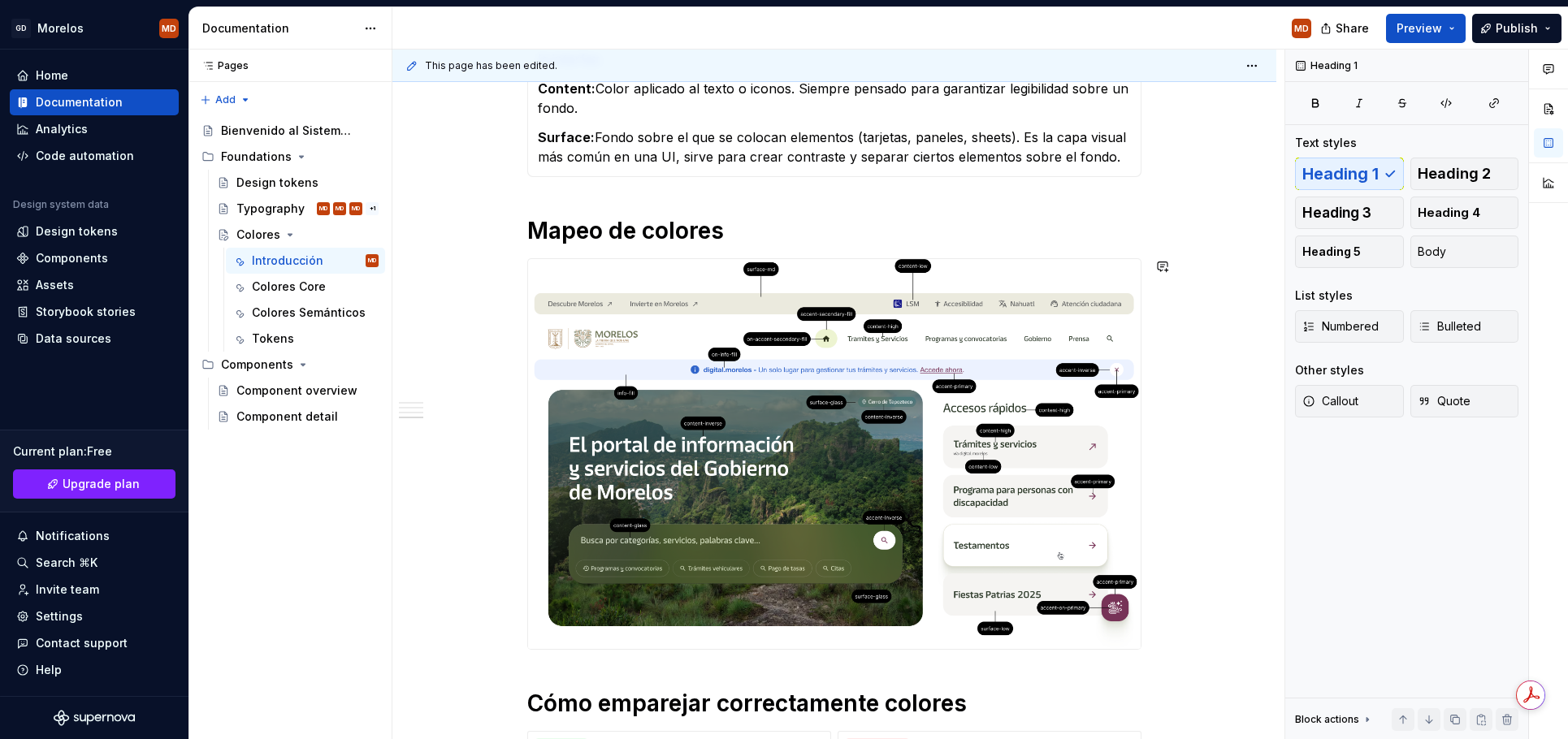
click at [968, 196] on div "¿Qué incluye el sistema? Un conjunto de relaciones de color testados y accesibl…" at bounding box center [834, 83] width 615 height 2237
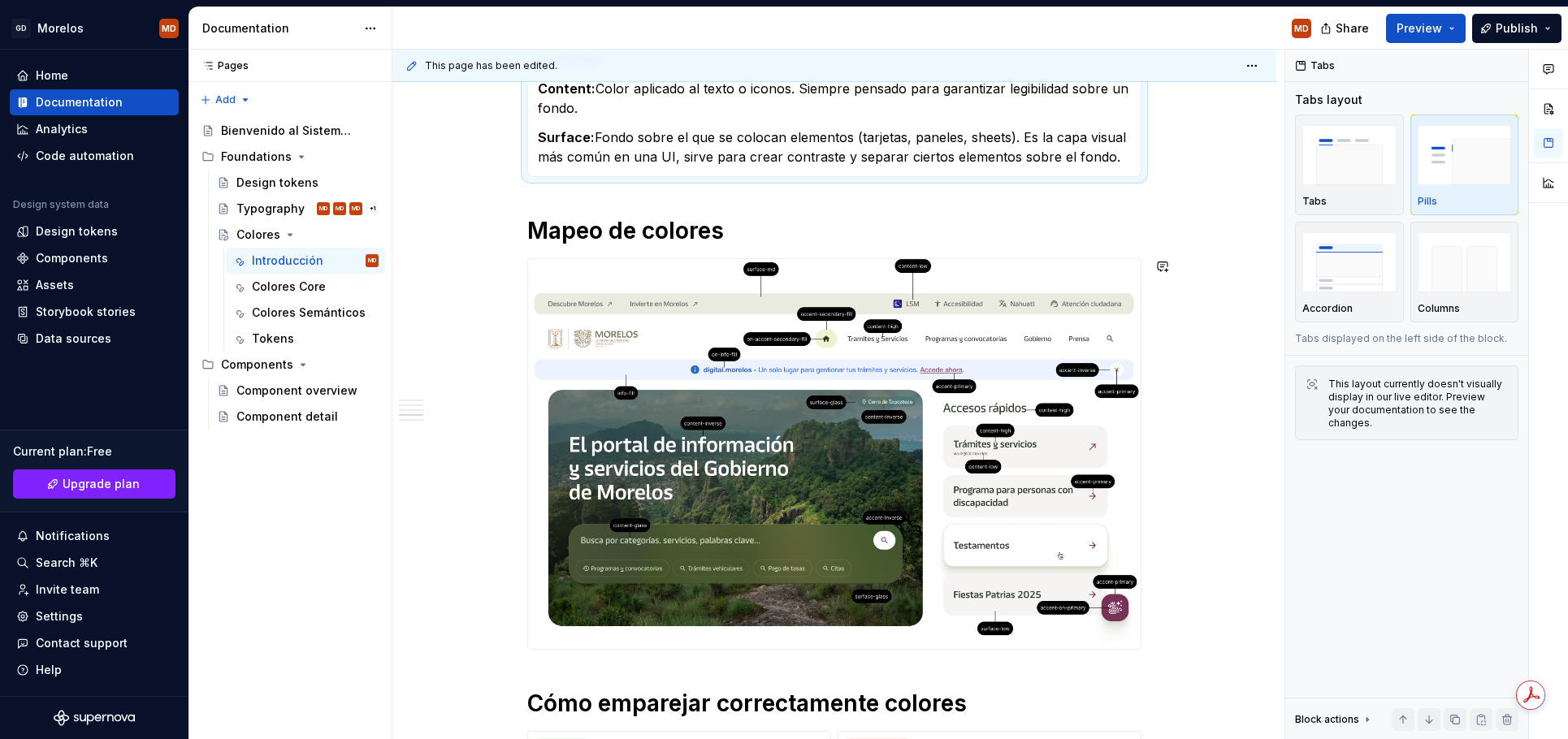
scroll to position [1314, 0]
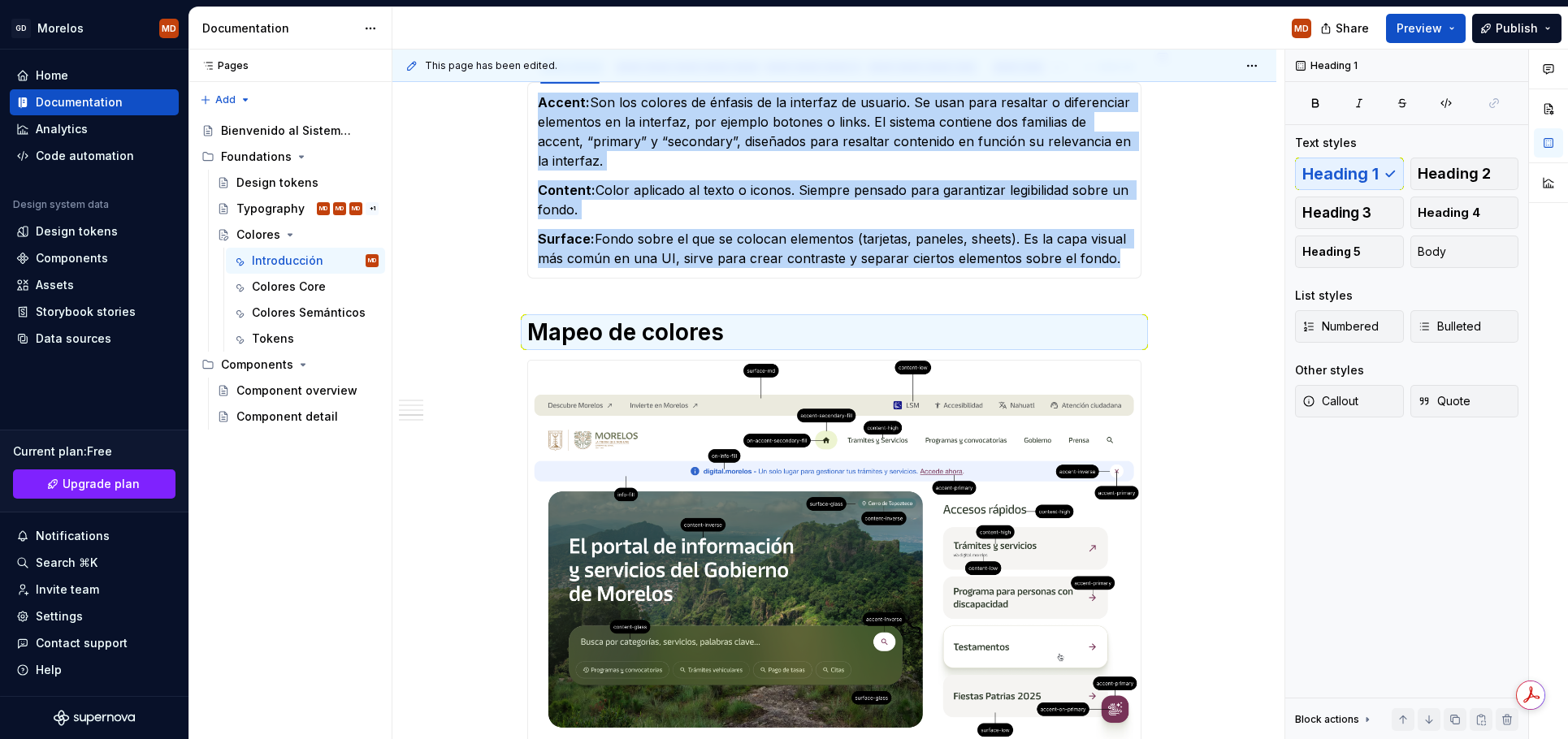
click at [1160, 274] on div "**********" at bounding box center [839, 394] width 893 height 690
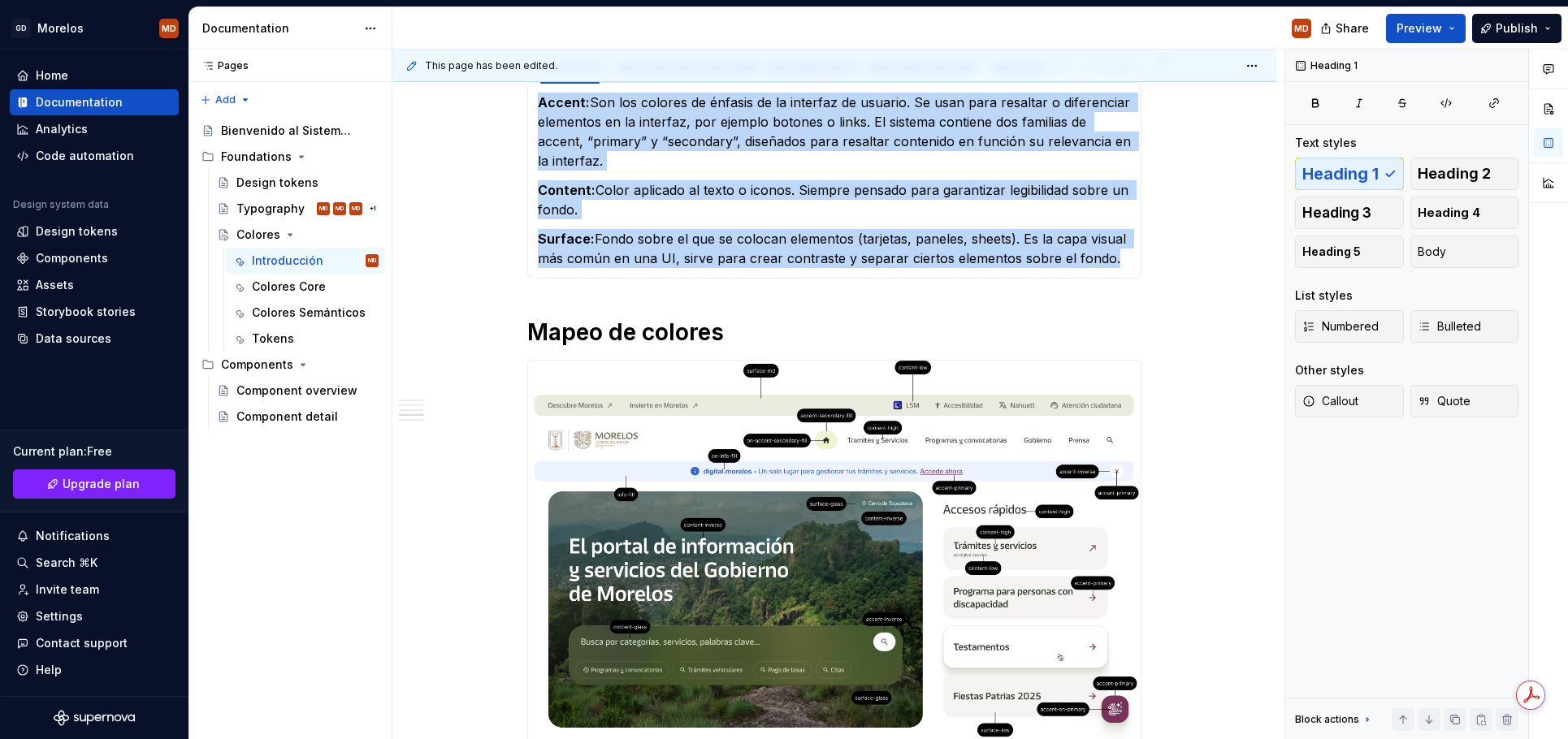
click at [1125, 288] on div "¿Qué incluye el sistema? Un conjunto de relaciones de color testados y accesibl…" at bounding box center [834, 184] width 615 height 2237
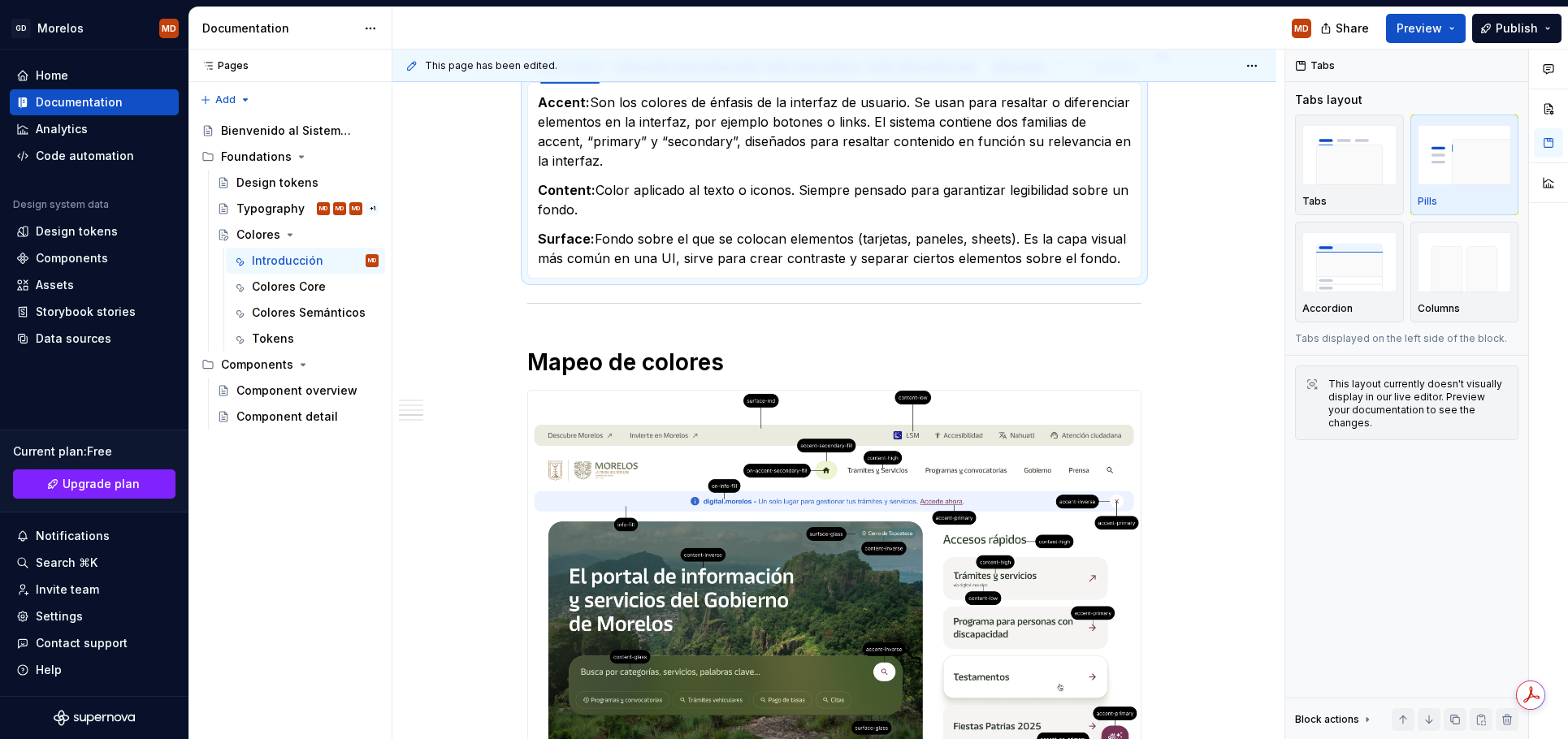
scroll to position [1272, 0]
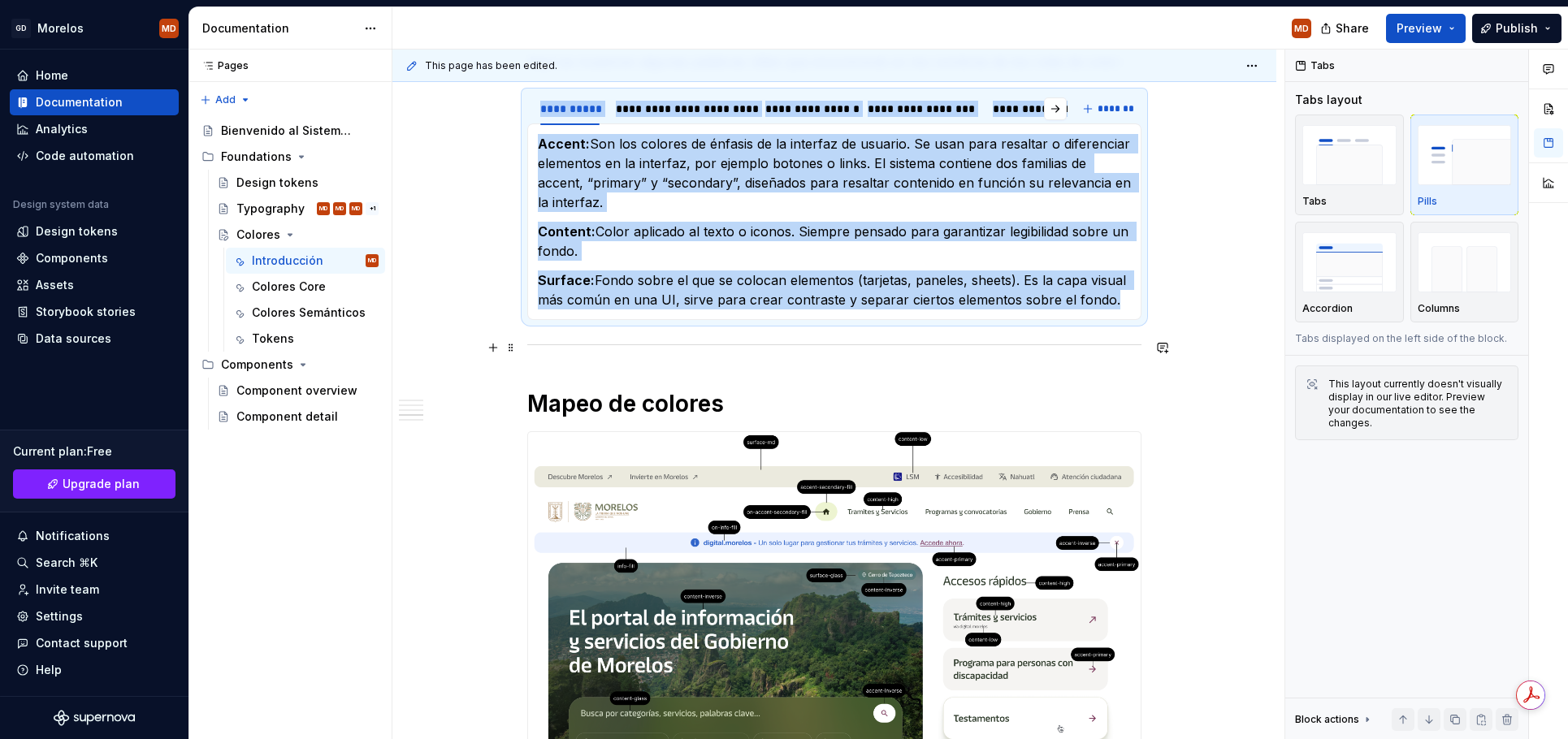
click at [672, 348] on div at bounding box center [834, 345] width 615 height 11
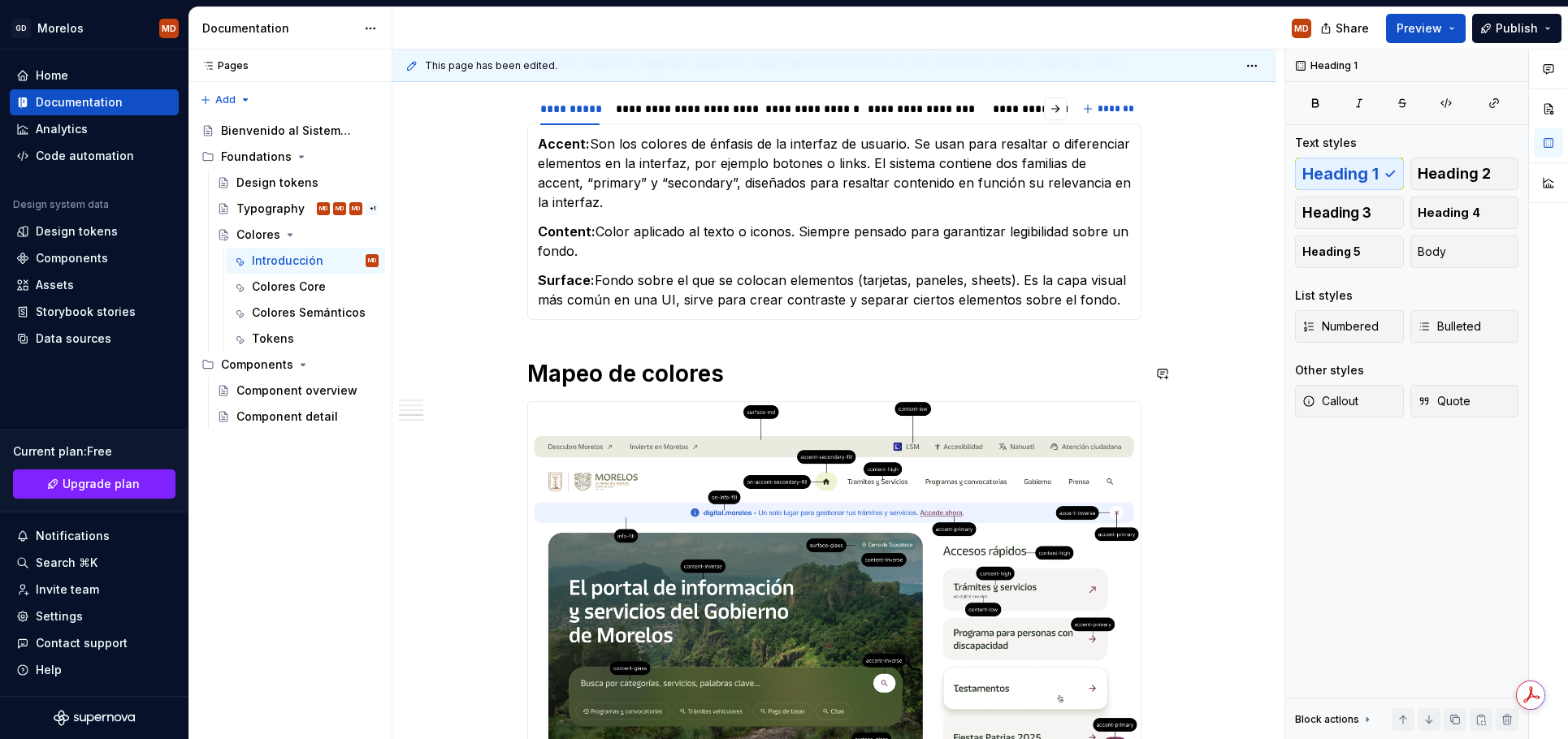
click at [652, 342] on div "¿Qué incluye el sistema? Un conjunto de relaciones de color testados y accesibl…" at bounding box center [834, 226] width 615 height 2237
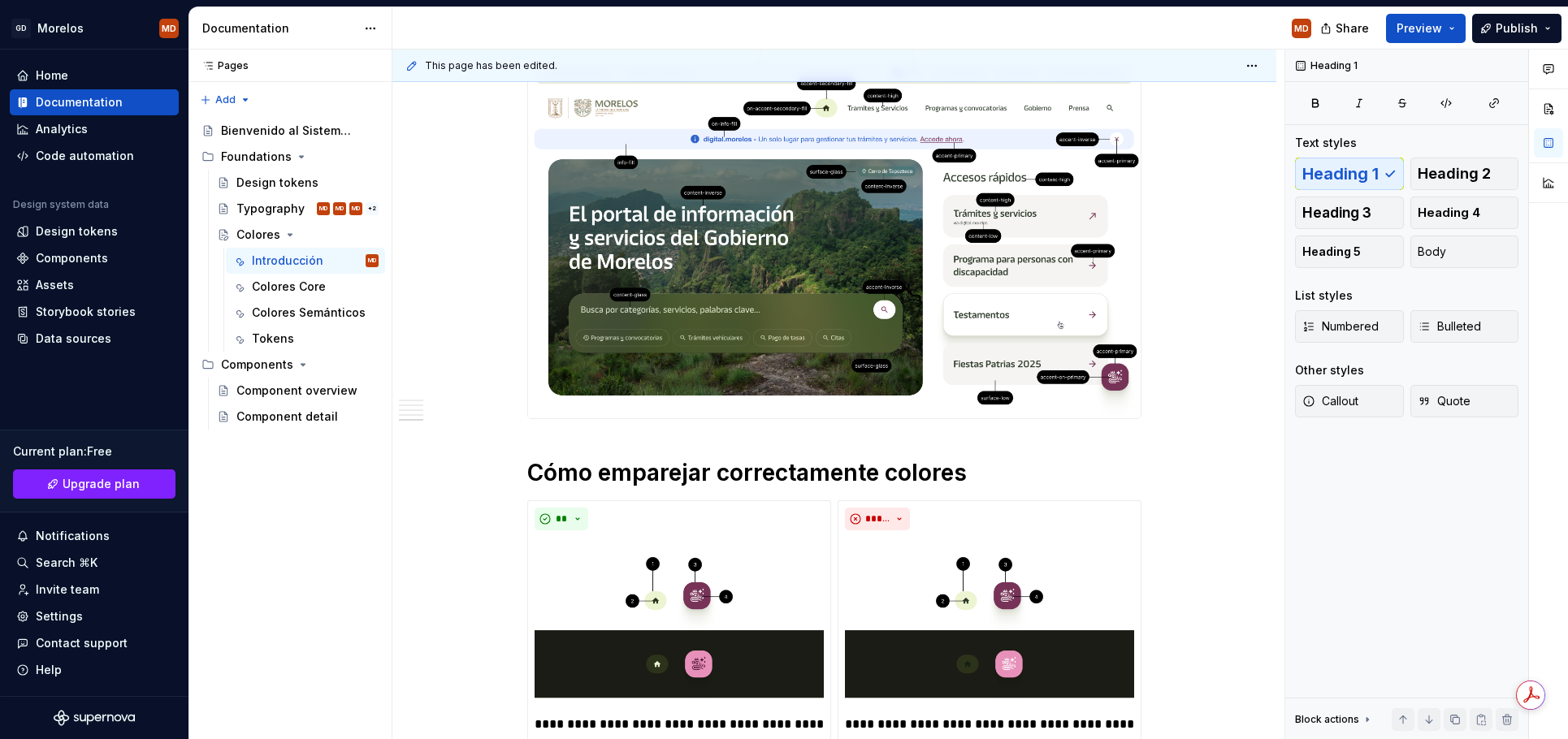
scroll to position [1708, 0]
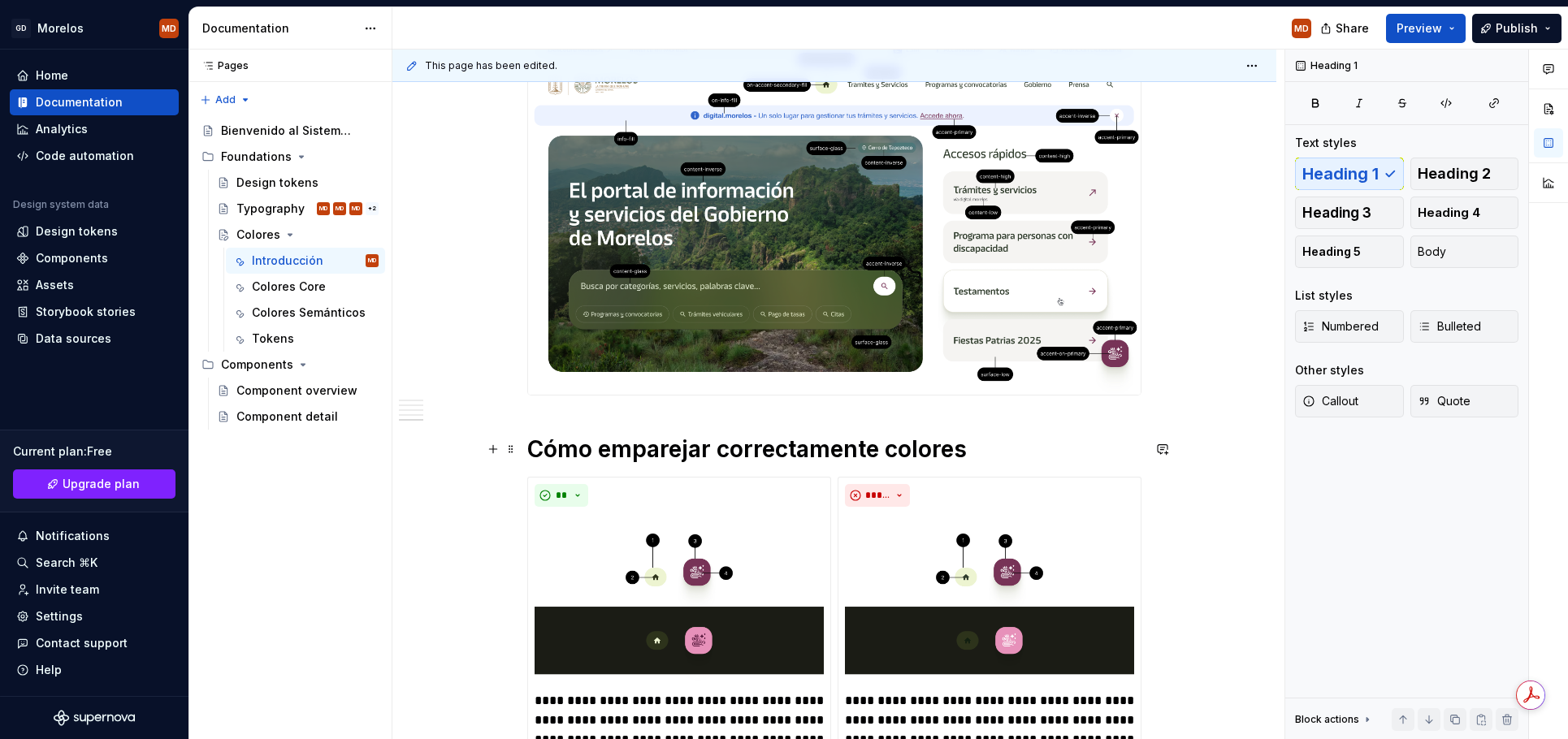
click at [531, 455] on h1 "Cómo emparejar correctamente colores" at bounding box center [834, 448] width 615 height 29
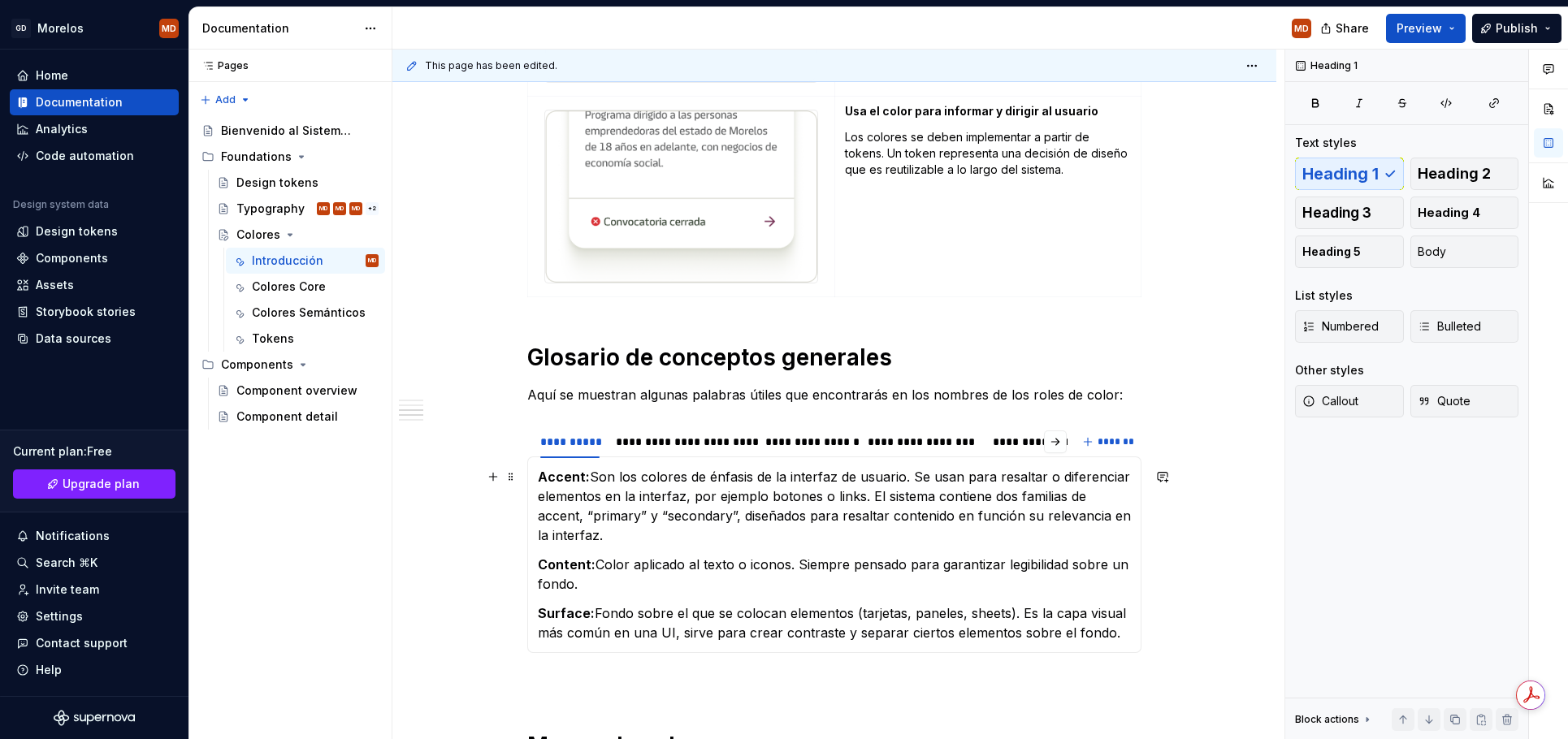
scroll to position [859, 0]
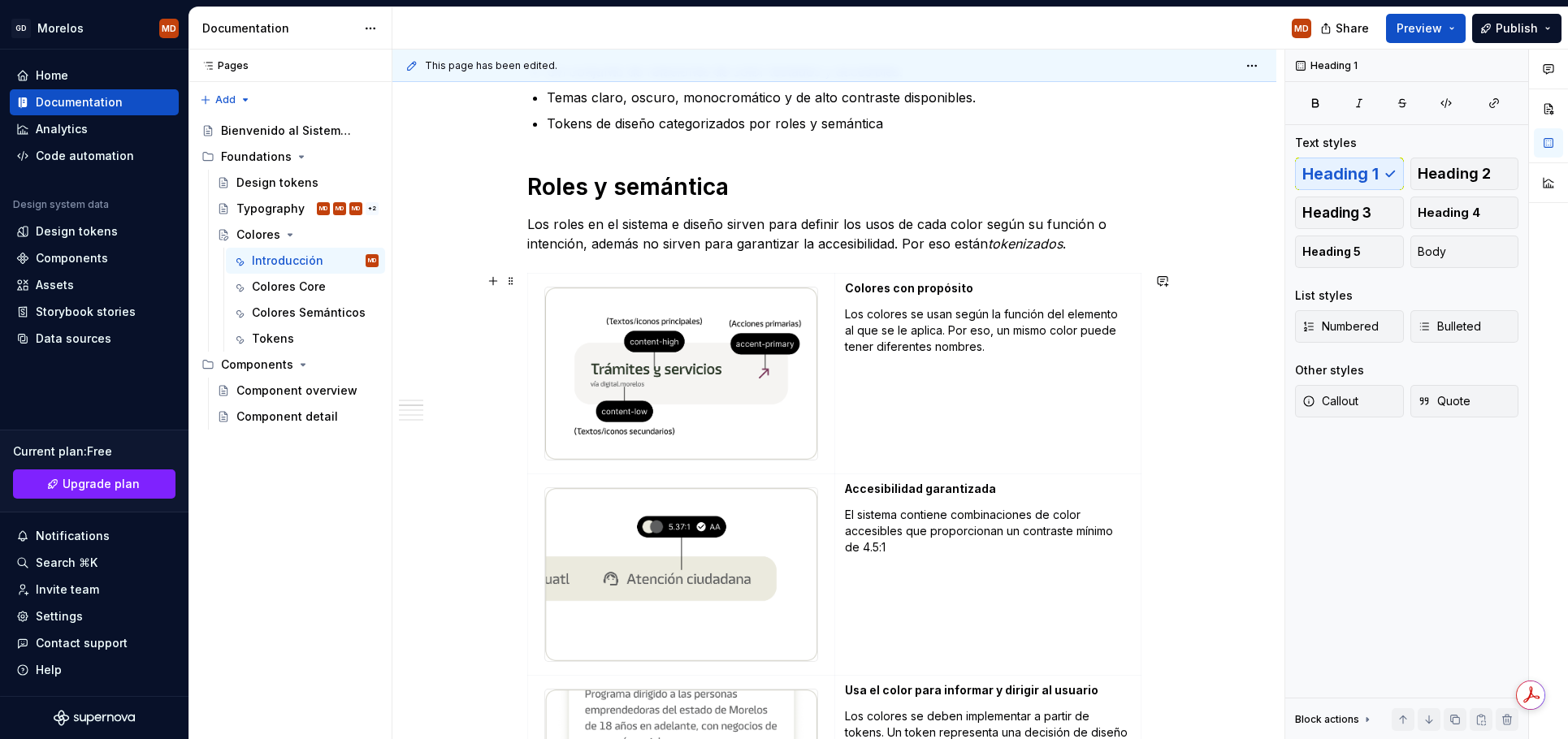
scroll to position [357, 0]
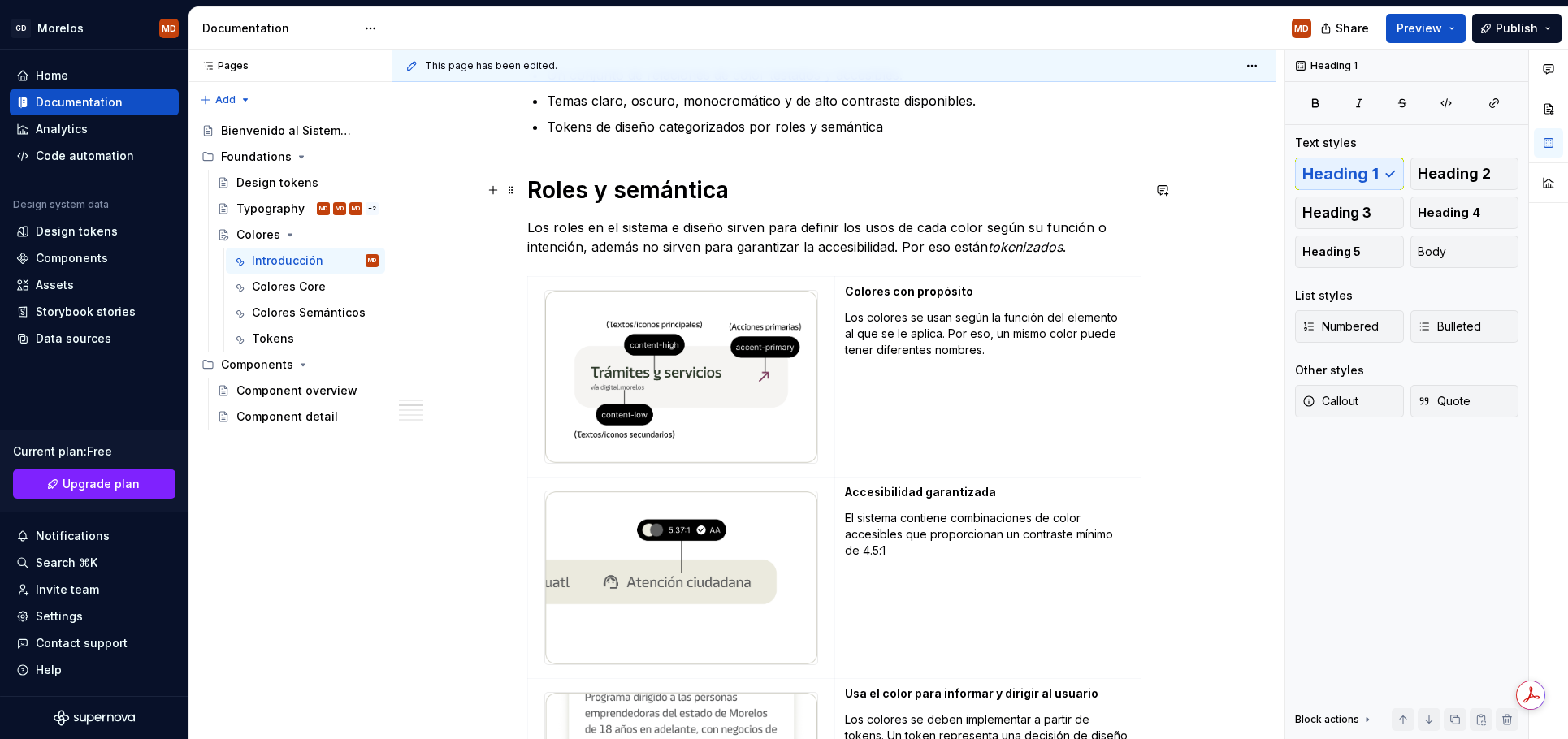
click at [533, 194] on h1 "Roles y semántica" at bounding box center [834, 189] width 615 height 29
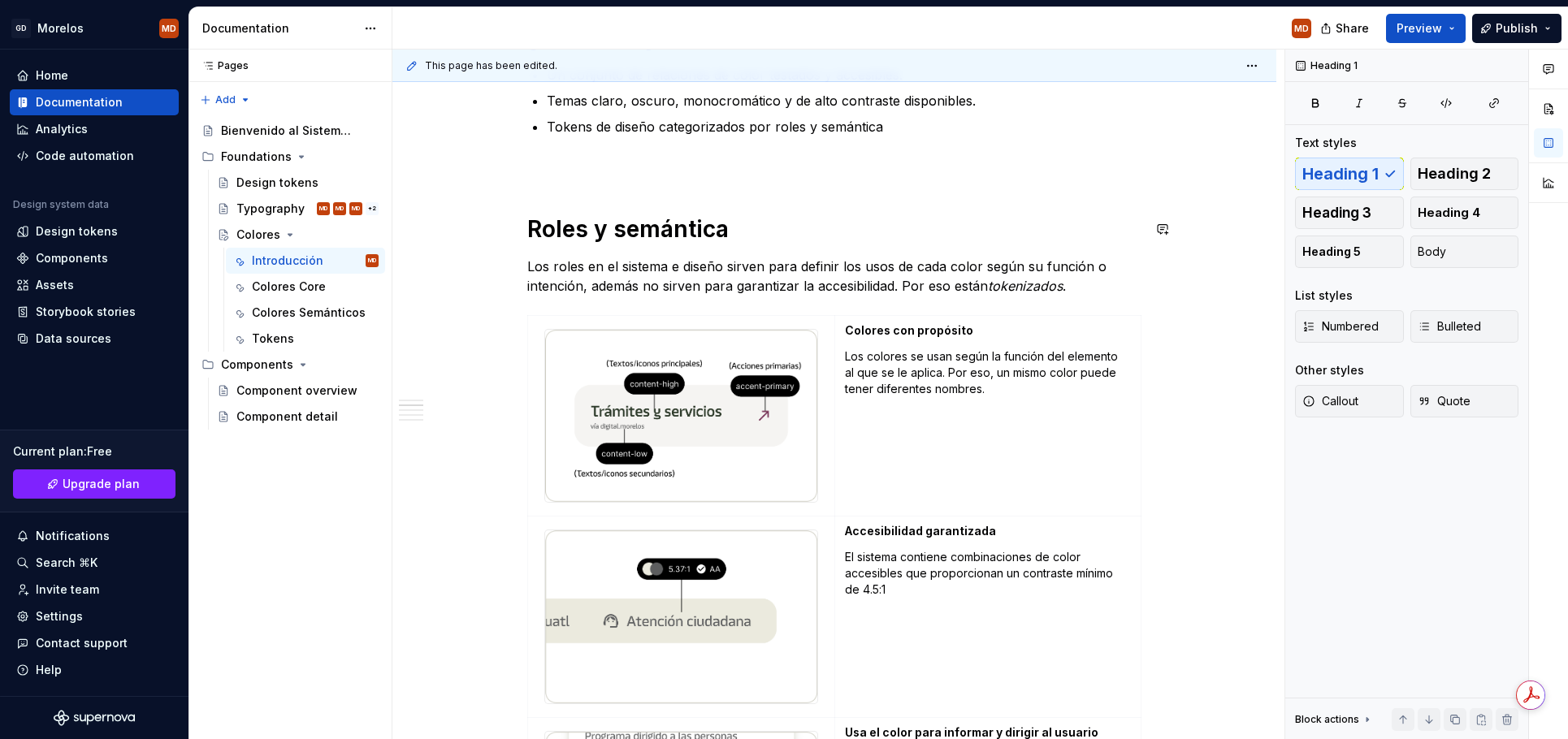
scroll to position [0, 0]
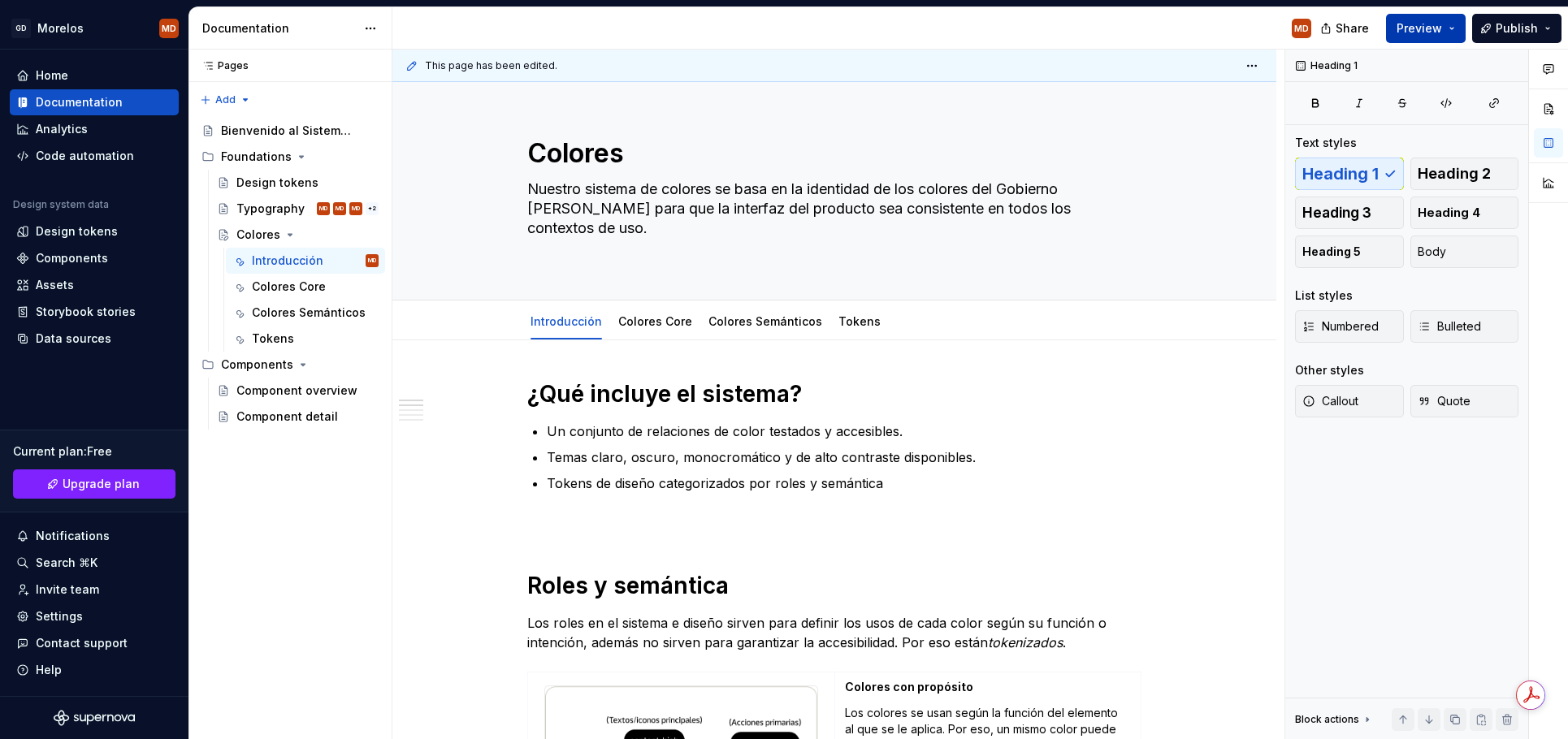
click at [1435, 36] on button "Preview" at bounding box center [1426, 28] width 80 height 29
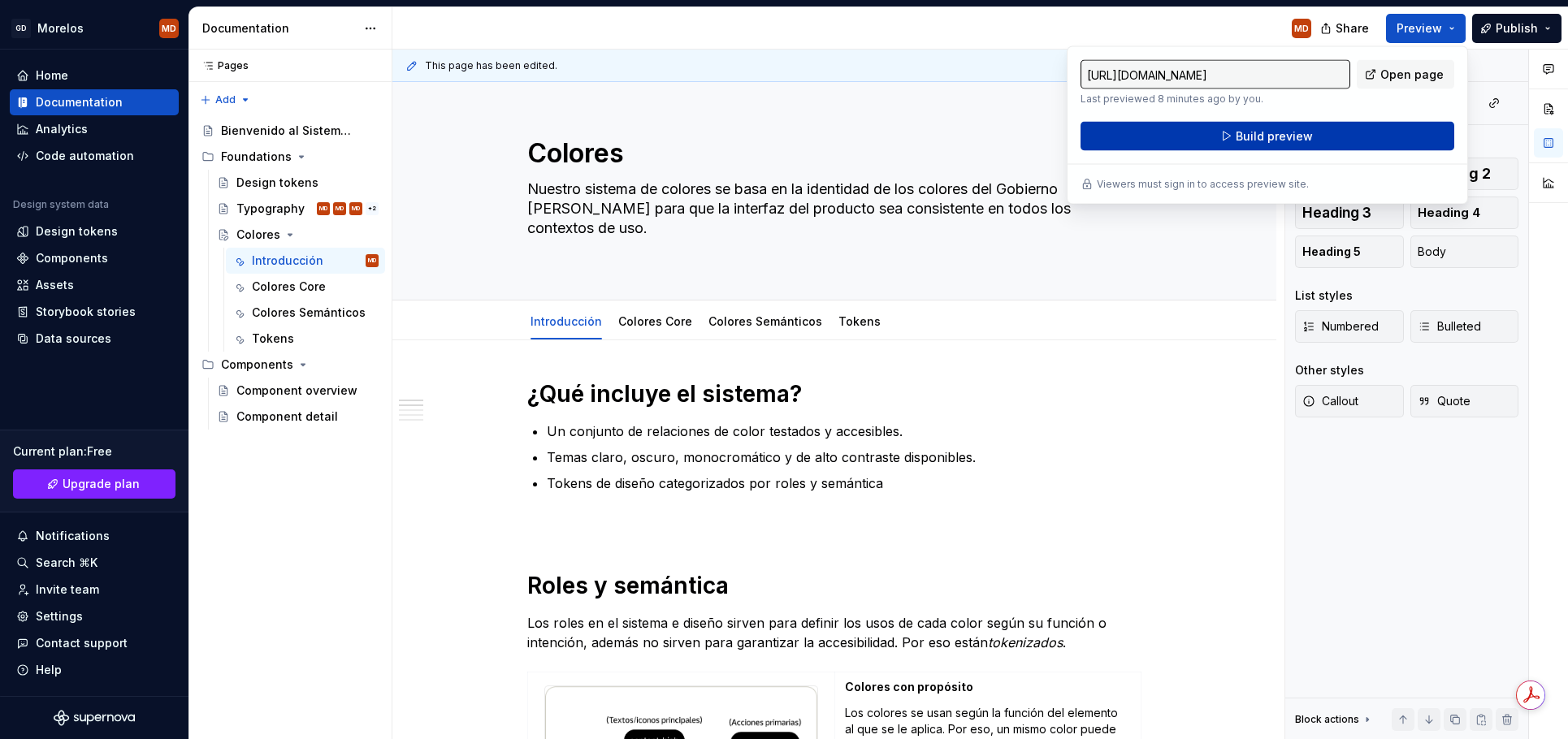
click at [1347, 143] on button "Build preview" at bounding box center [1267, 135] width 374 height 29
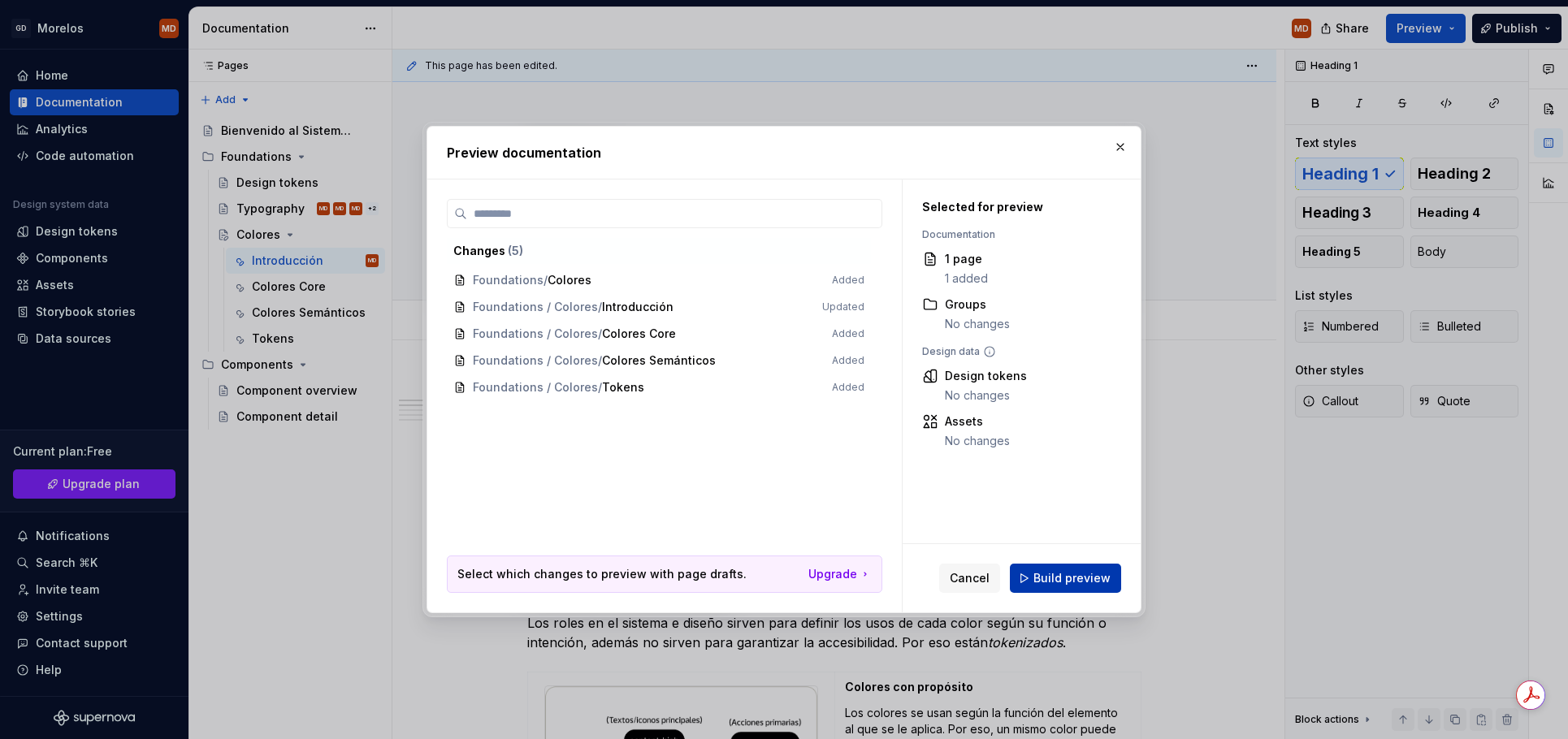
click at [1047, 575] on span "Build preview" at bounding box center [1071, 579] width 77 height 16
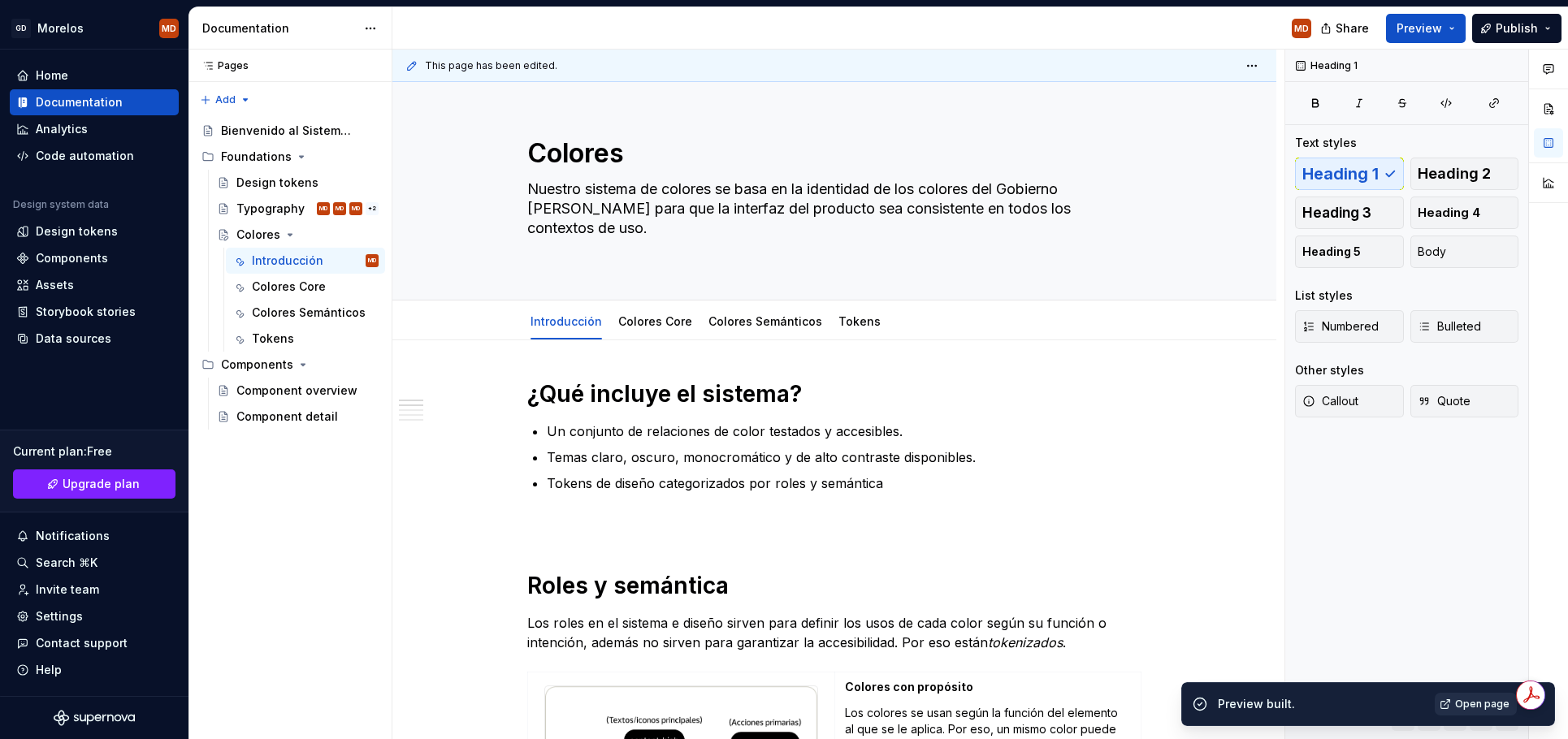
click at [1475, 710] on span "Open page" at bounding box center [1482, 704] width 55 height 13
click at [1513, 36] on span "Publish" at bounding box center [1517, 28] width 42 height 16
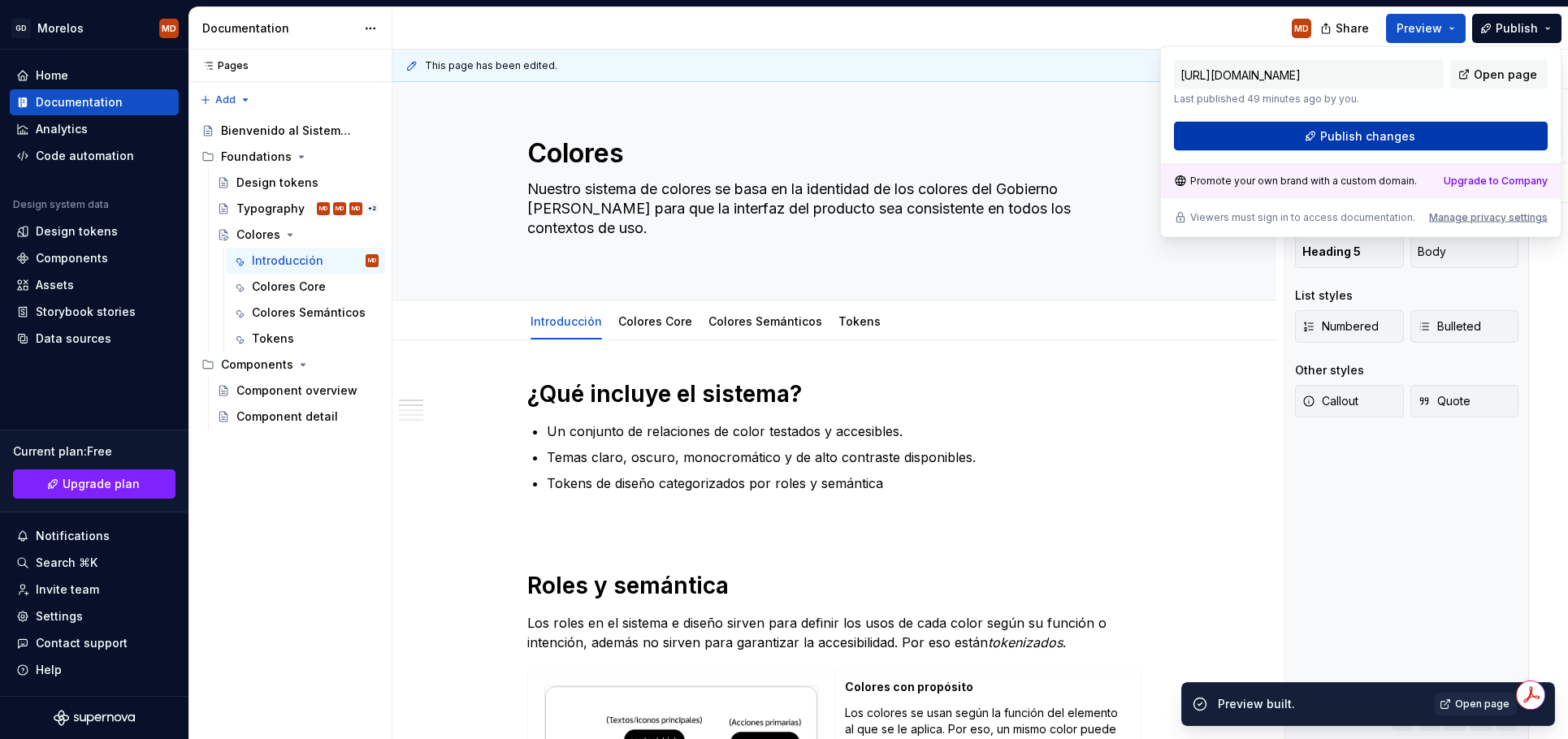
click at [1400, 132] on span "Publish changes" at bounding box center [1367, 136] width 95 height 16
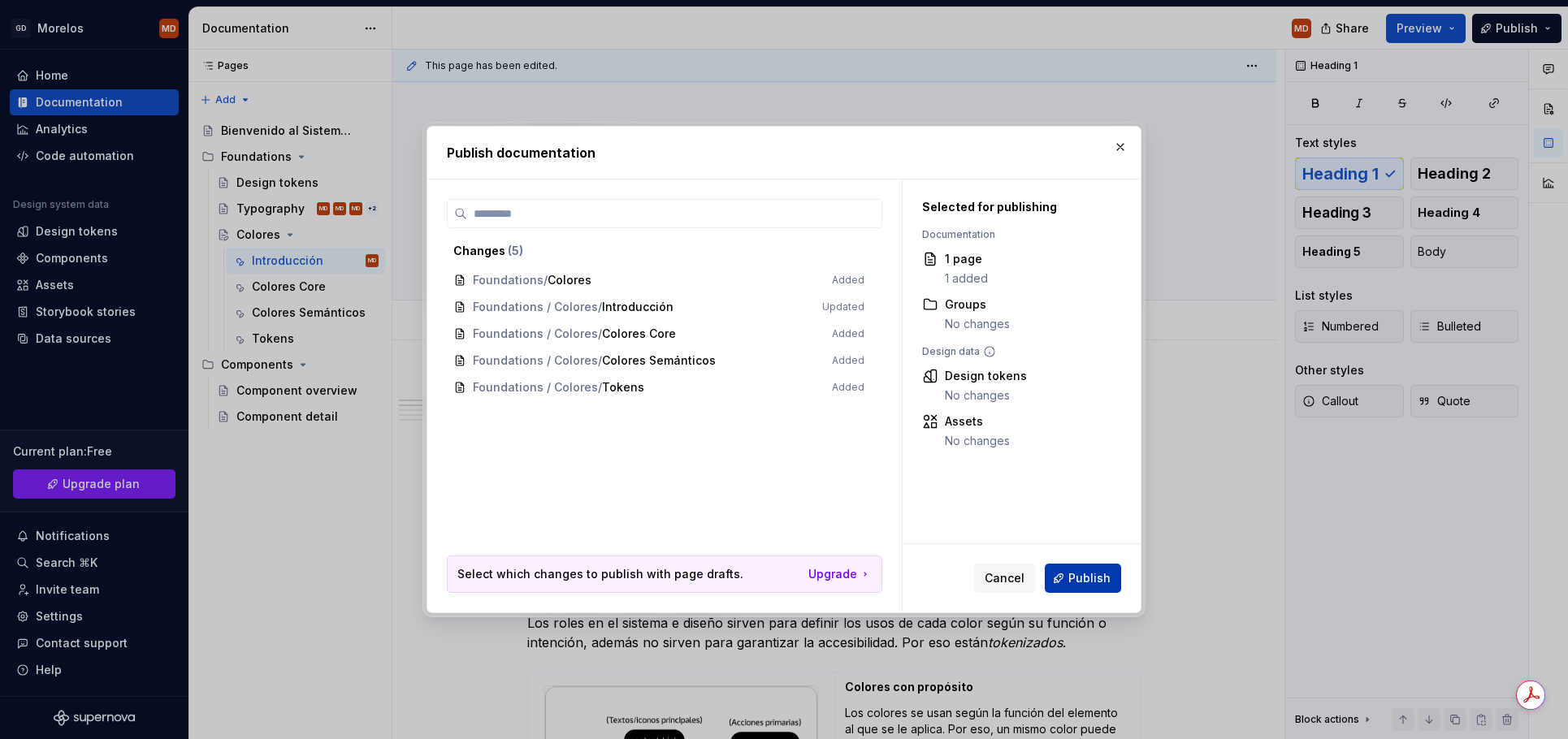
click at [1080, 571] on span "Publish" at bounding box center [1090, 579] width 42 height 16
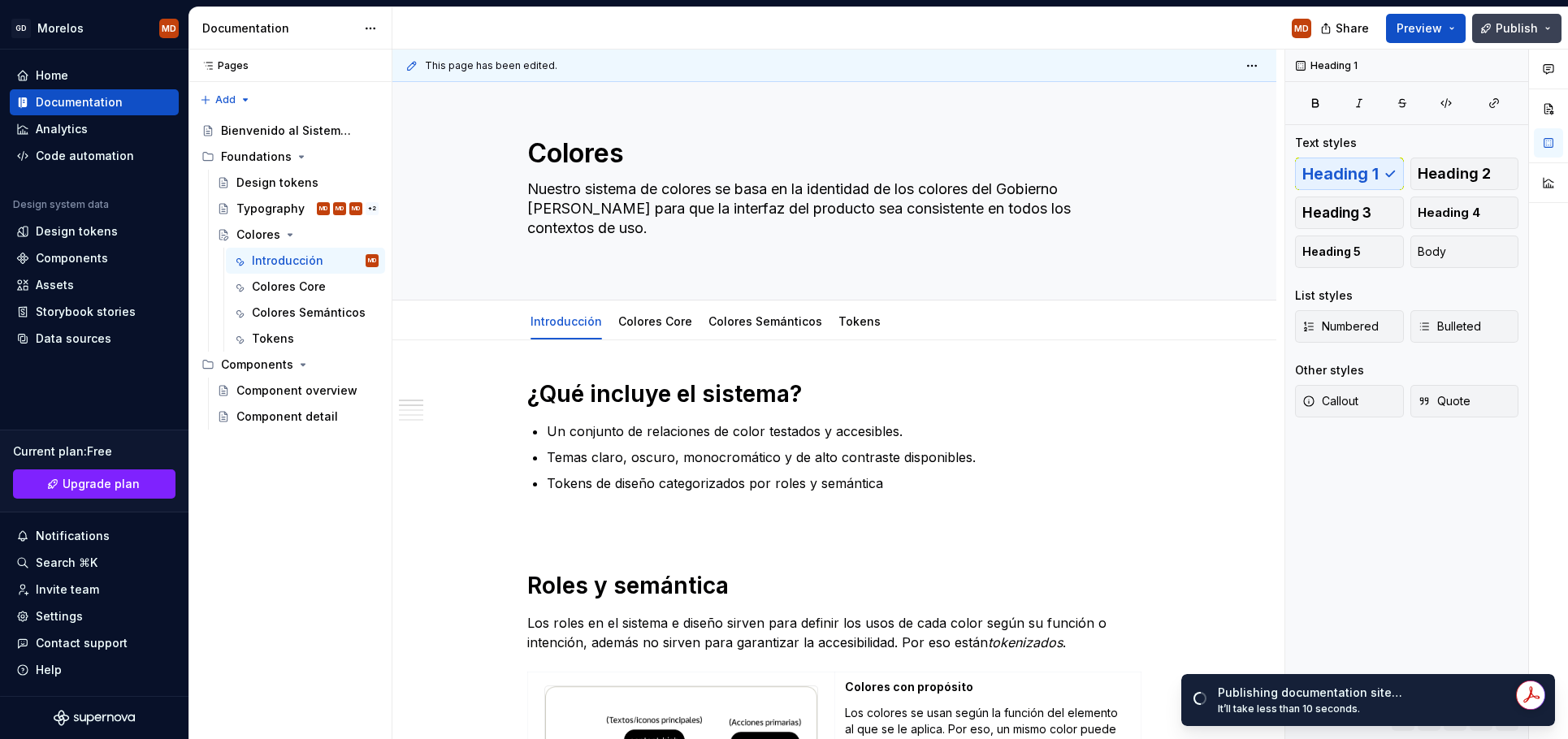
click at [1541, 38] on button "Publish" at bounding box center [1517, 28] width 90 height 29
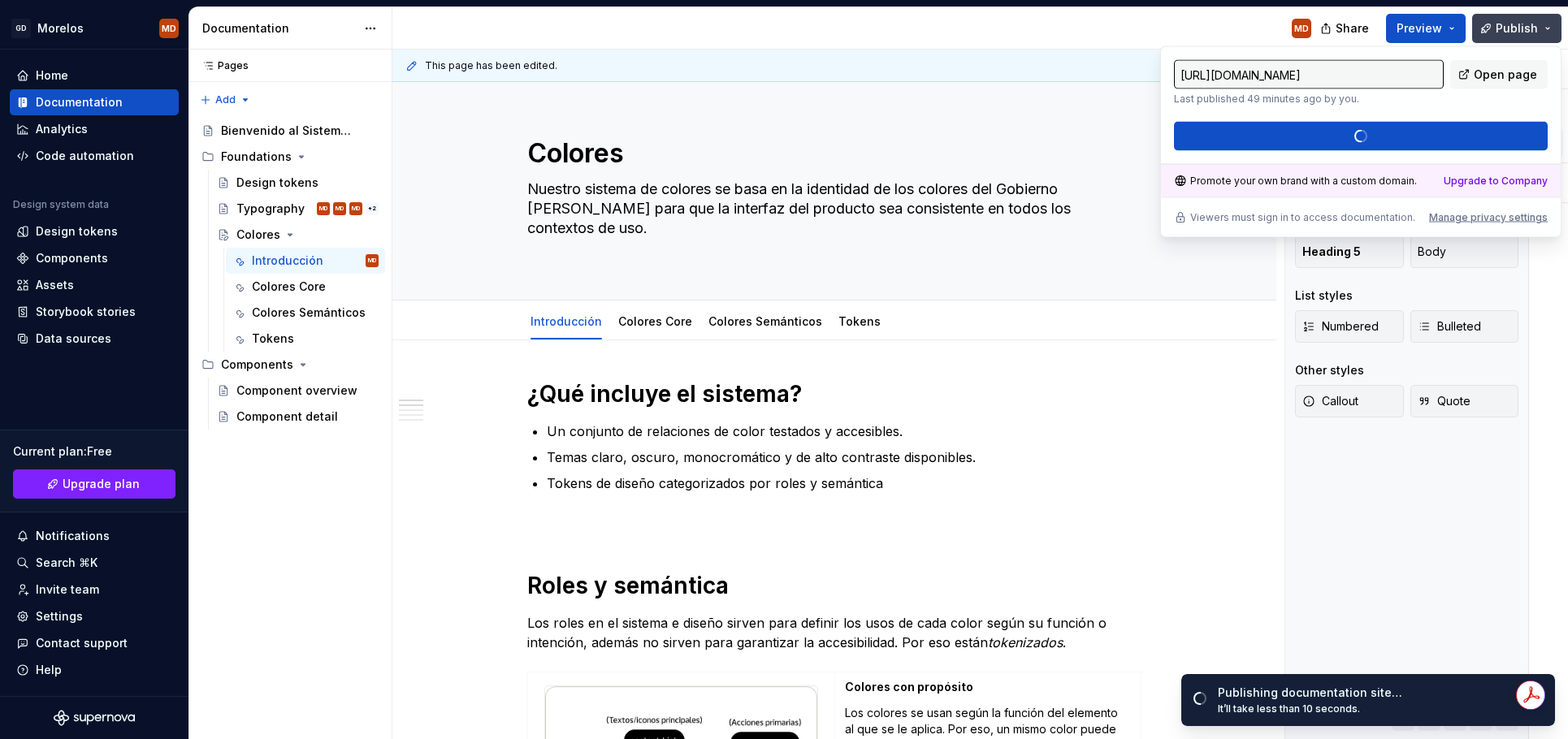
click at [1541, 38] on button "Publish" at bounding box center [1517, 28] width 90 height 29
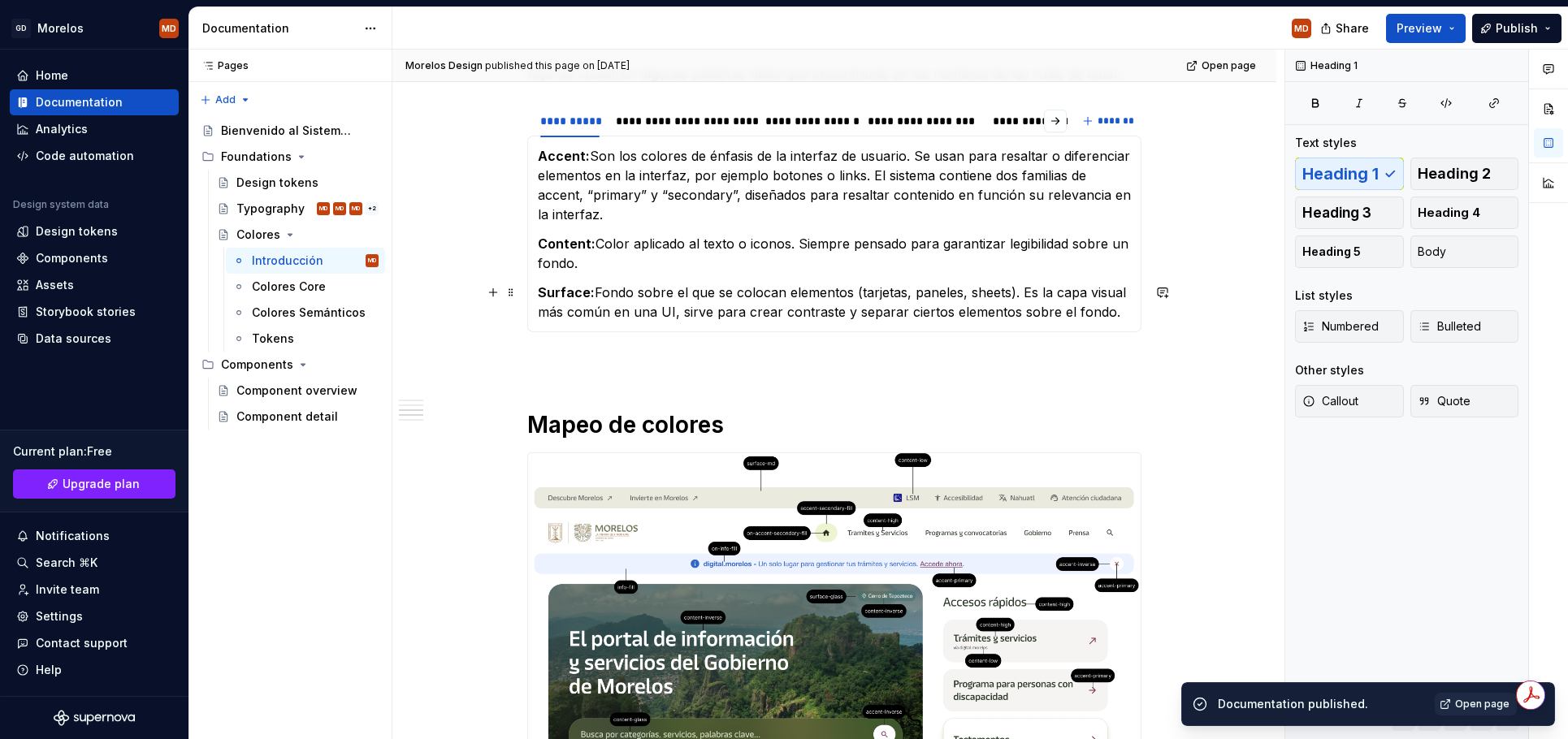
scroll to position [1355, 0]
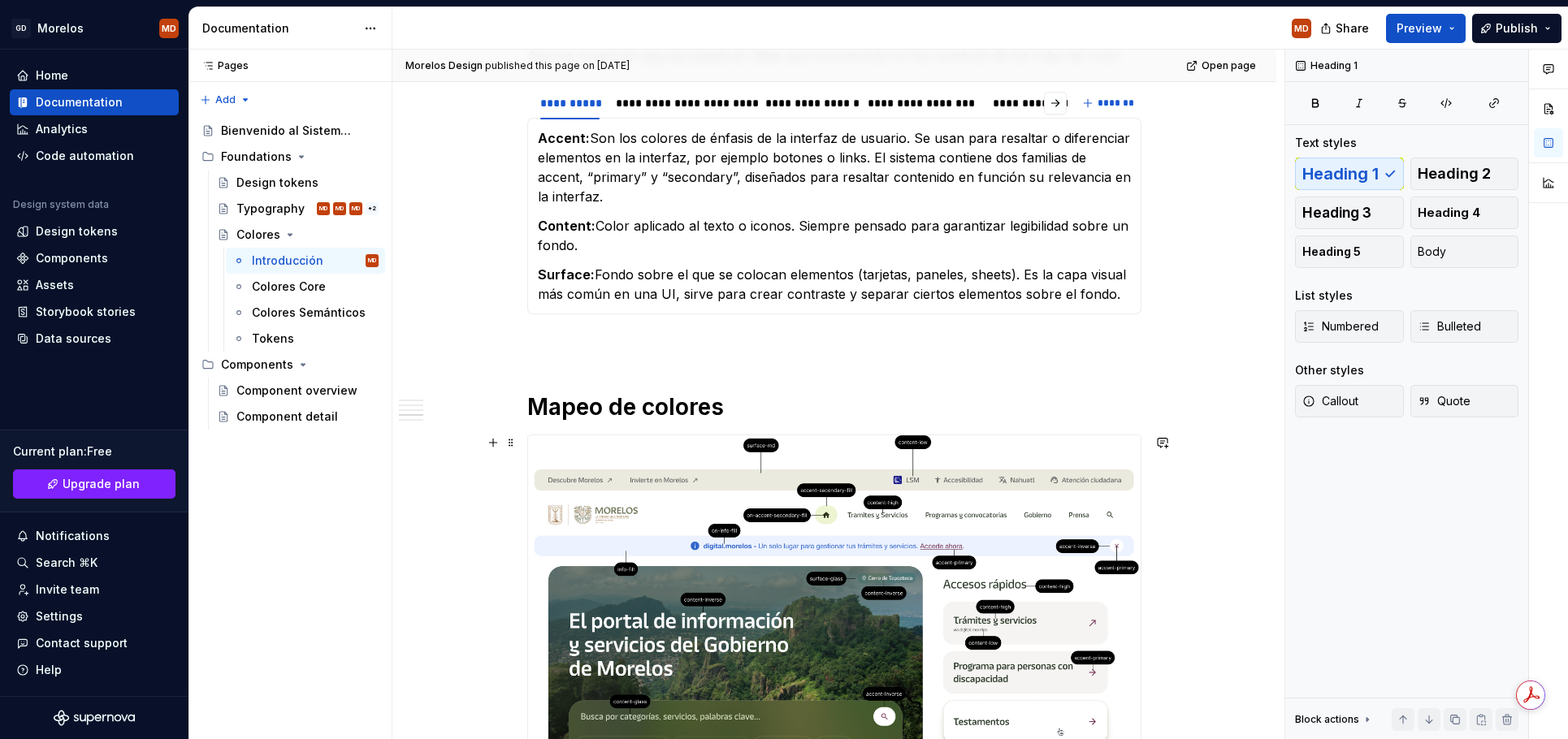
click at [839, 593] on img at bounding box center [834, 629] width 613 height 389
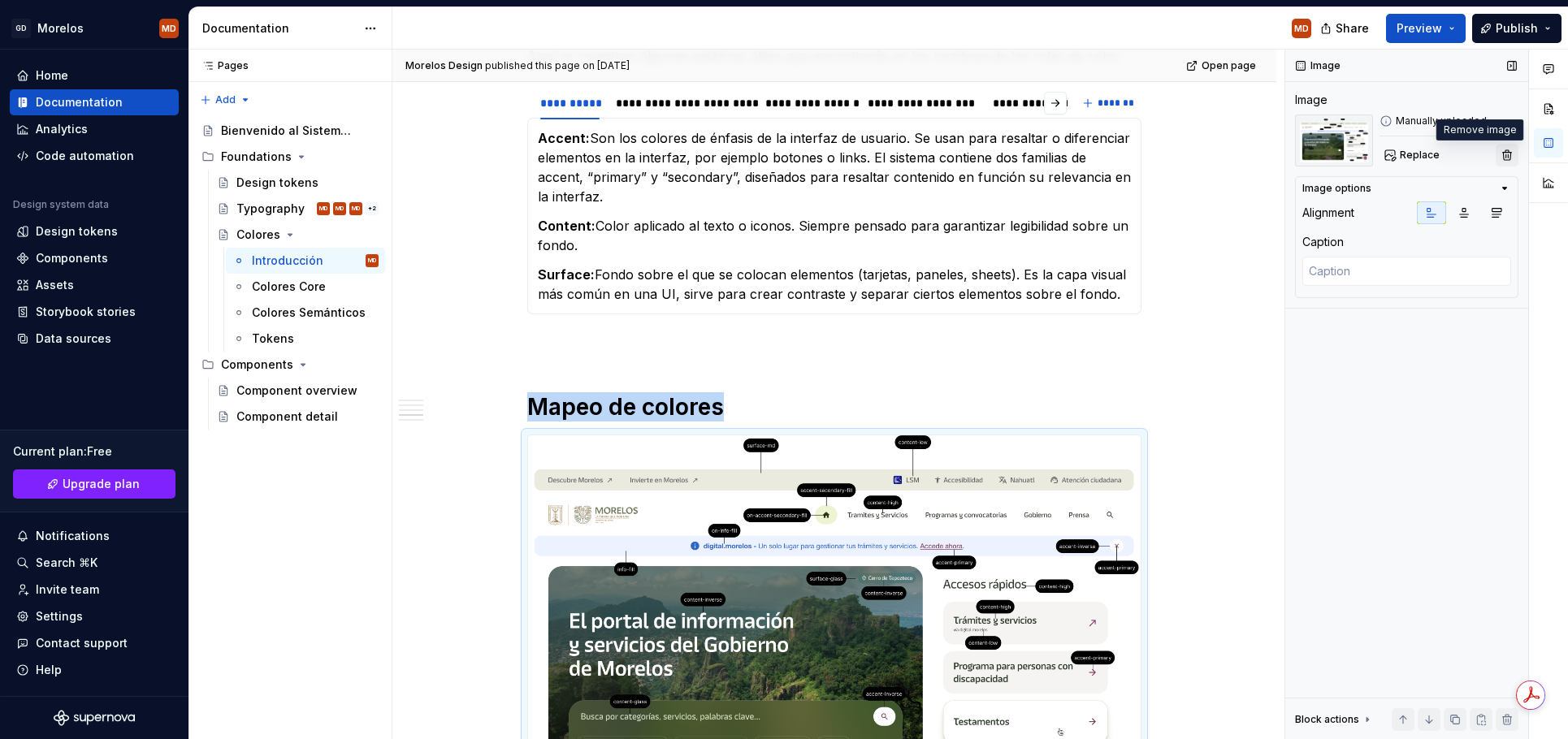
click at [1505, 156] on button "button" at bounding box center [1507, 154] width 23 height 23
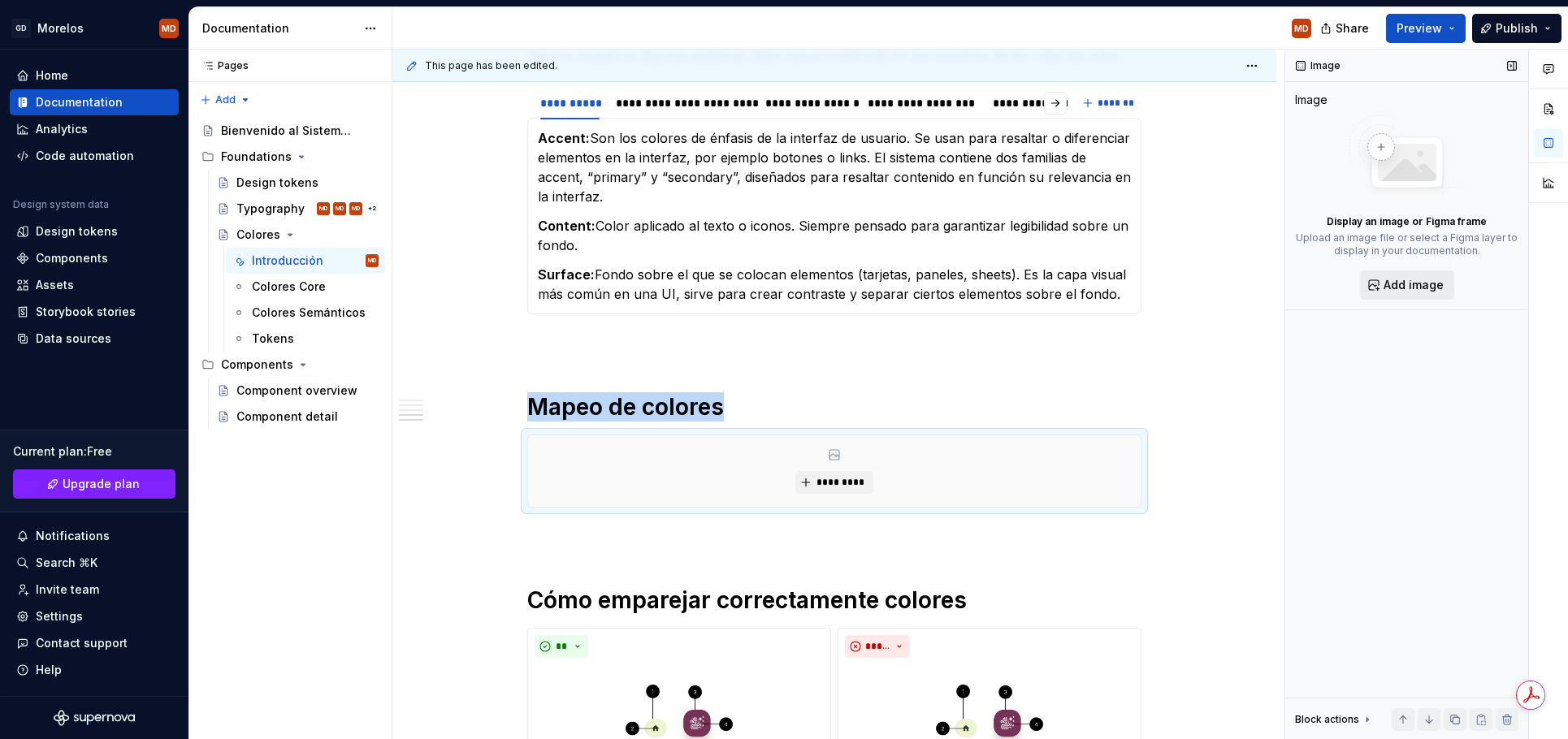
click at [1411, 283] on span "Add image" at bounding box center [1414, 285] width 60 height 16
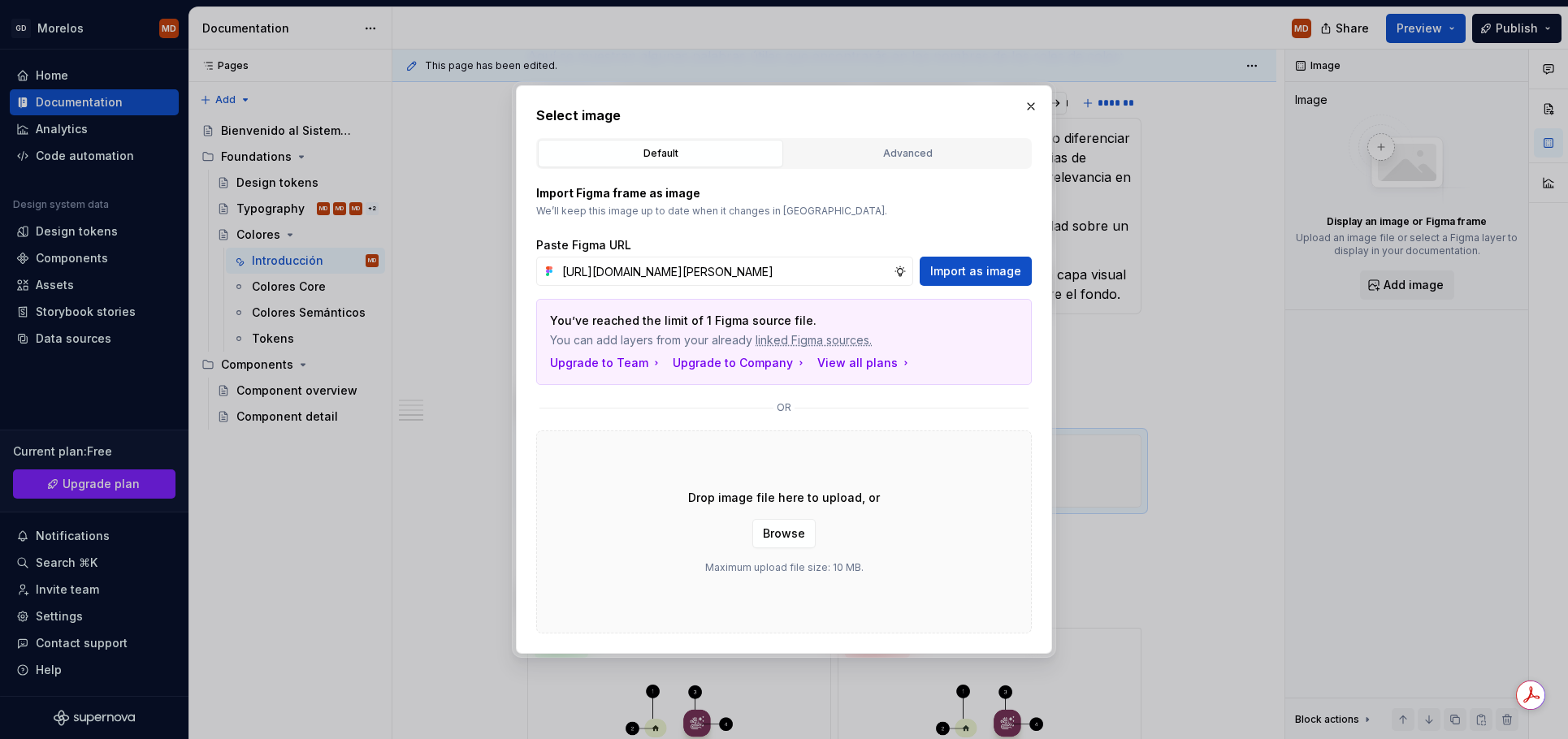
scroll to position [0, 355]
click at [971, 271] on span "Import as image" at bounding box center [975, 271] width 91 height 16
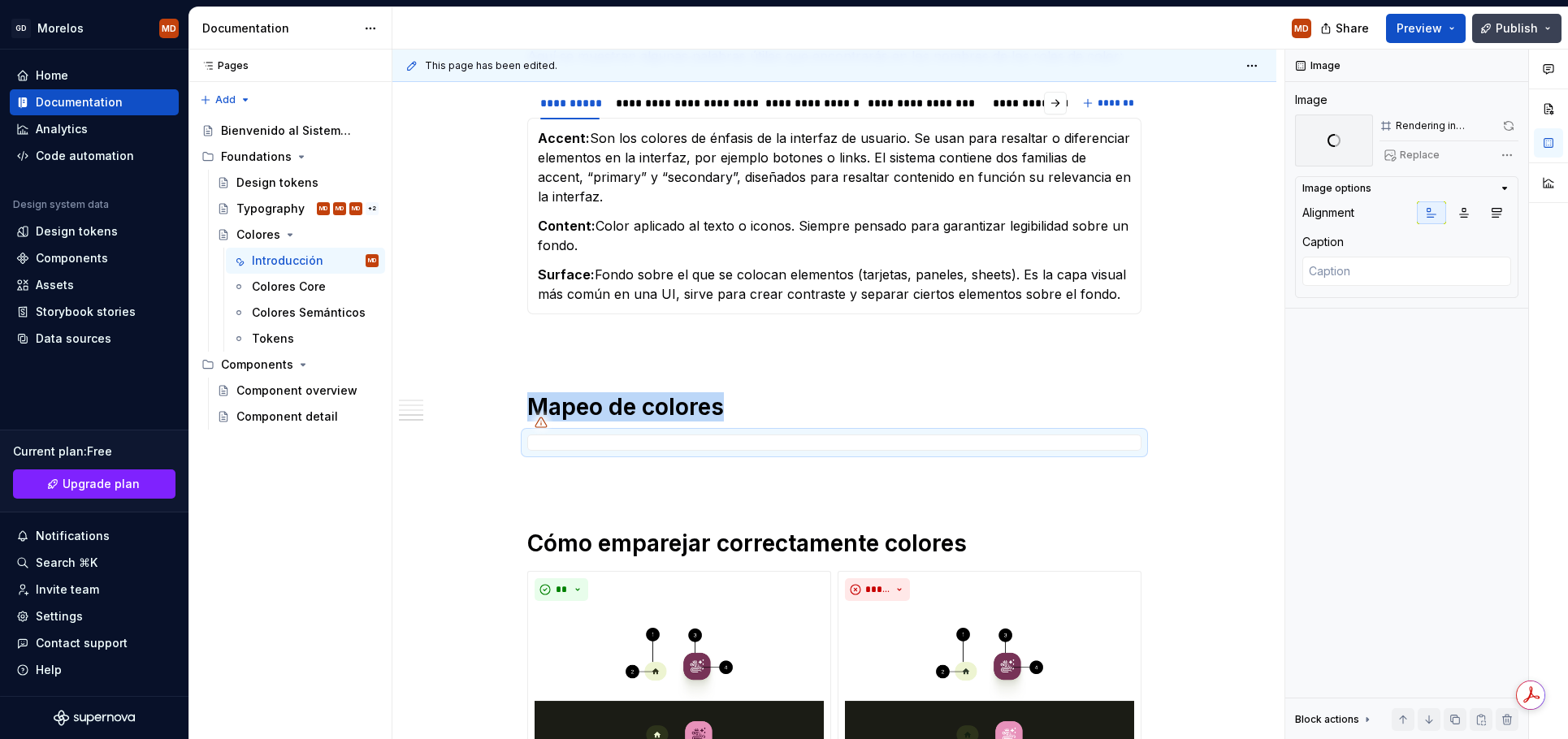
click at [1552, 32] on button "Publish" at bounding box center [1517, 28] width 90 height 29
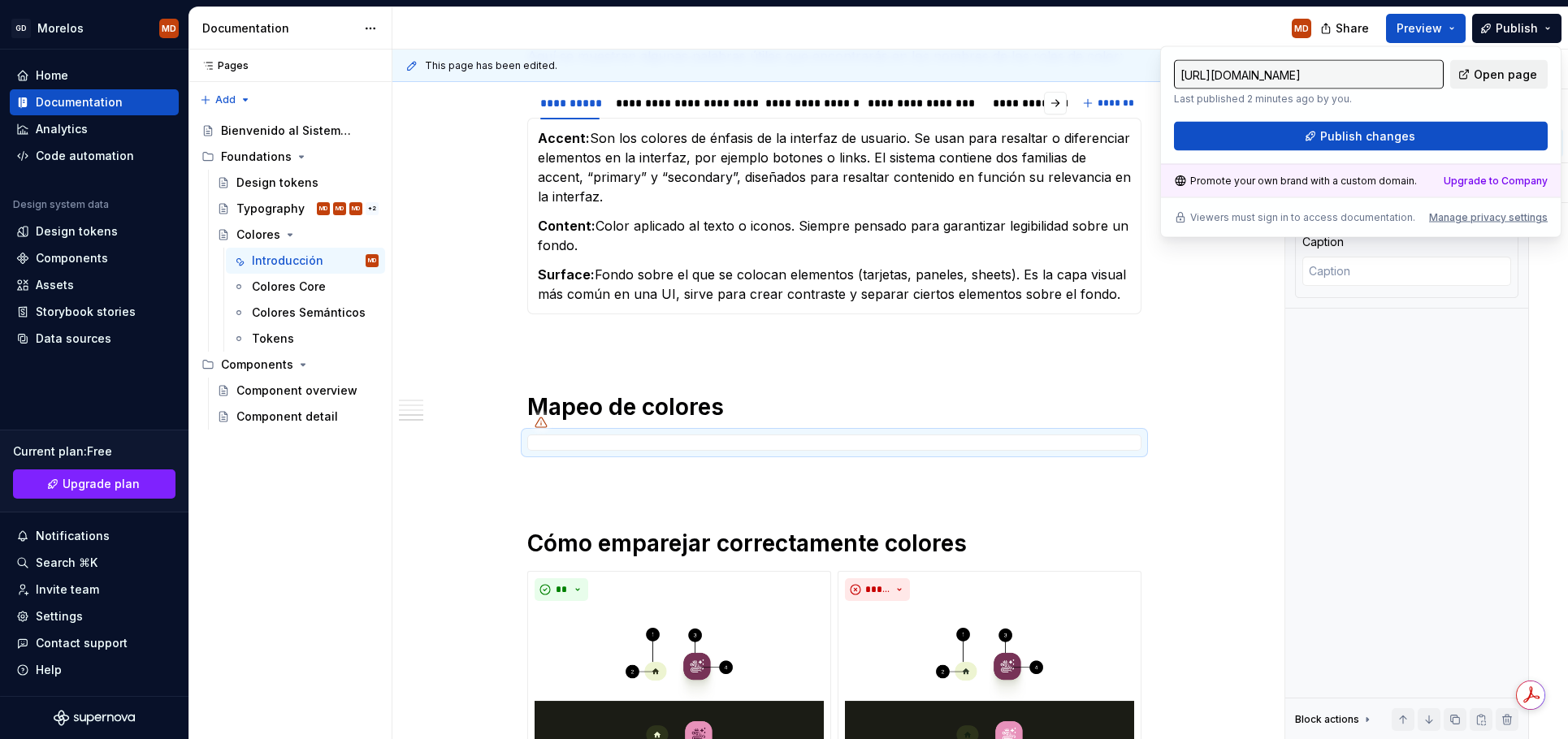
click at [1518, 67] on span "Open page" at bounding box center [1506, 75] width 64 height 16
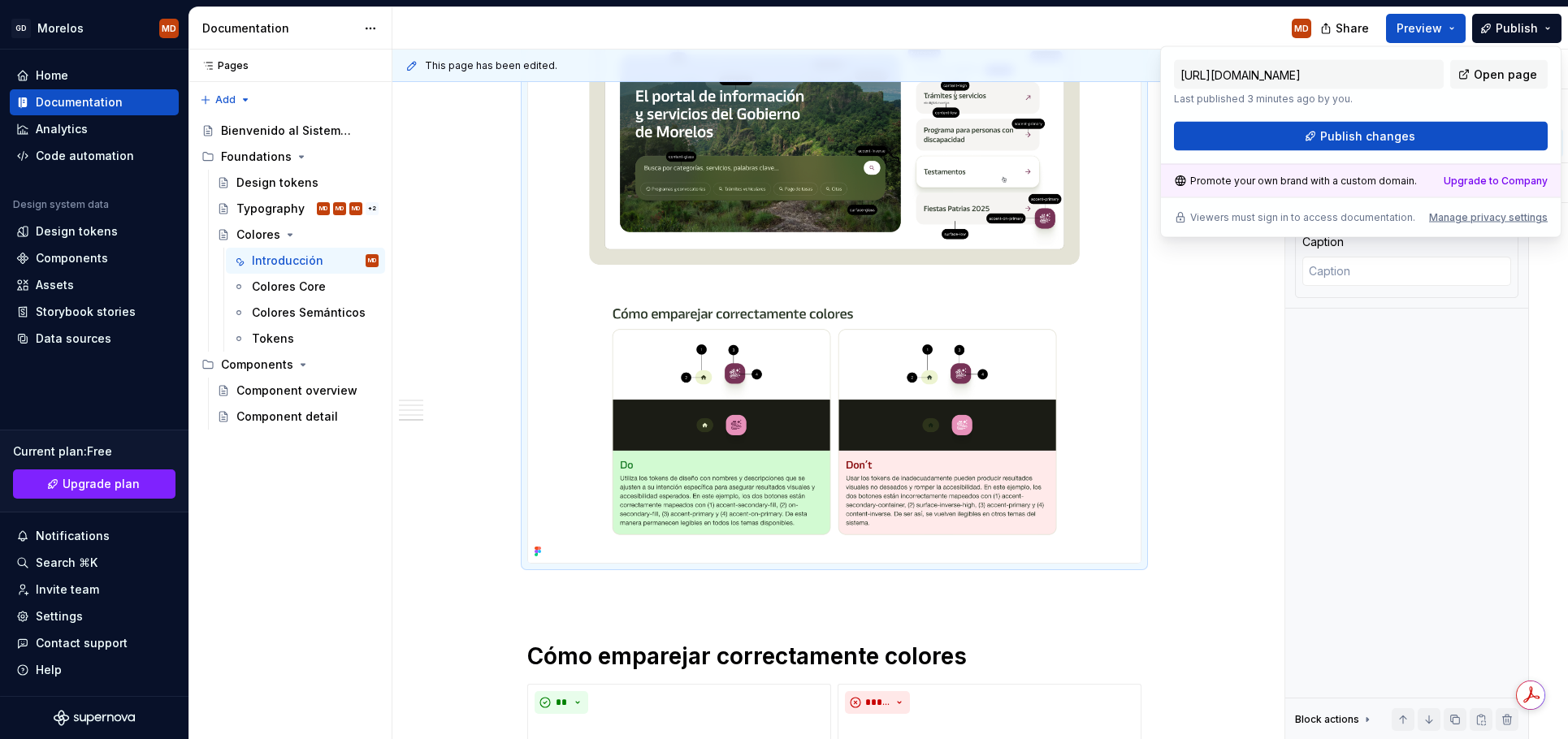
scroll to position [2855, 0]
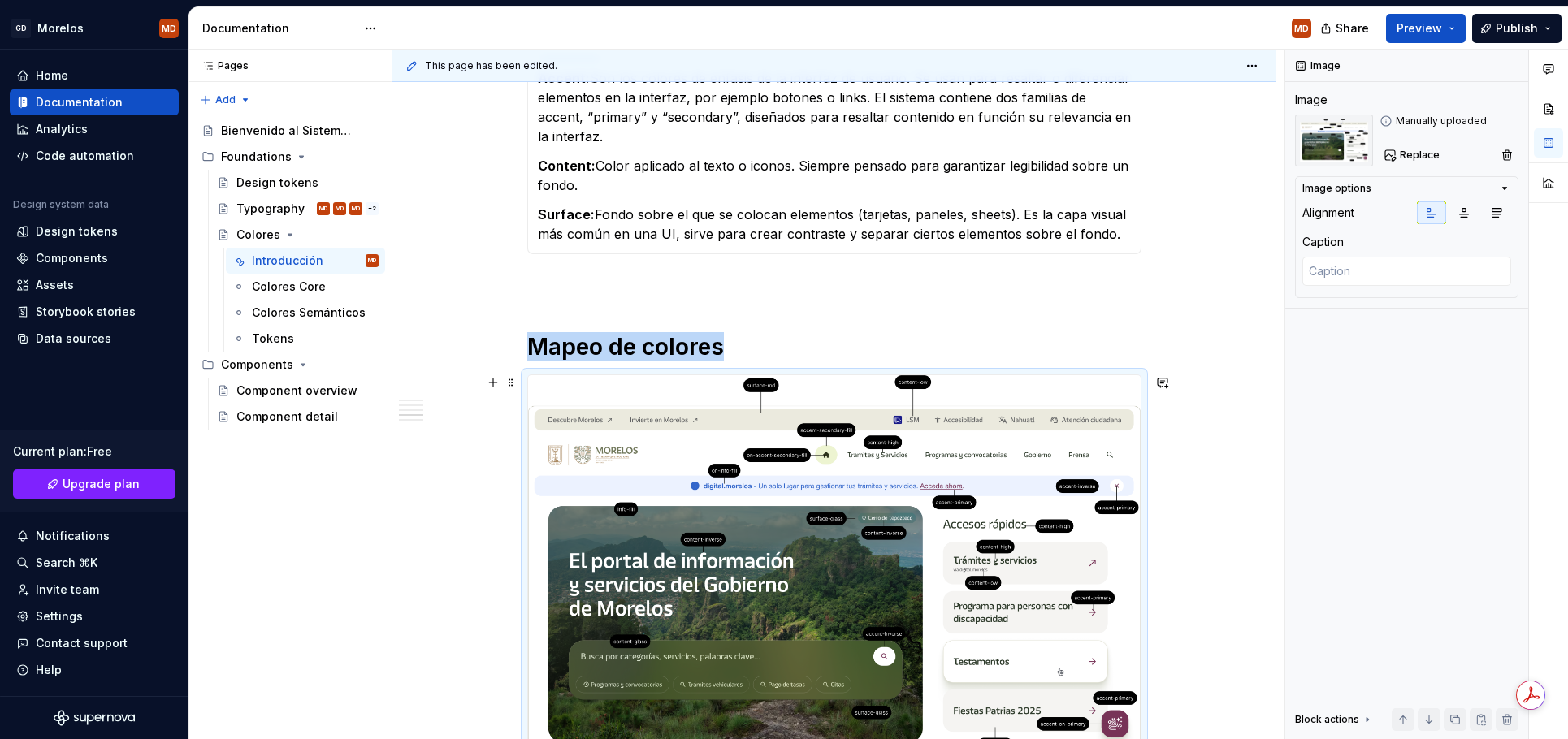
scroll to position [1407, 0]
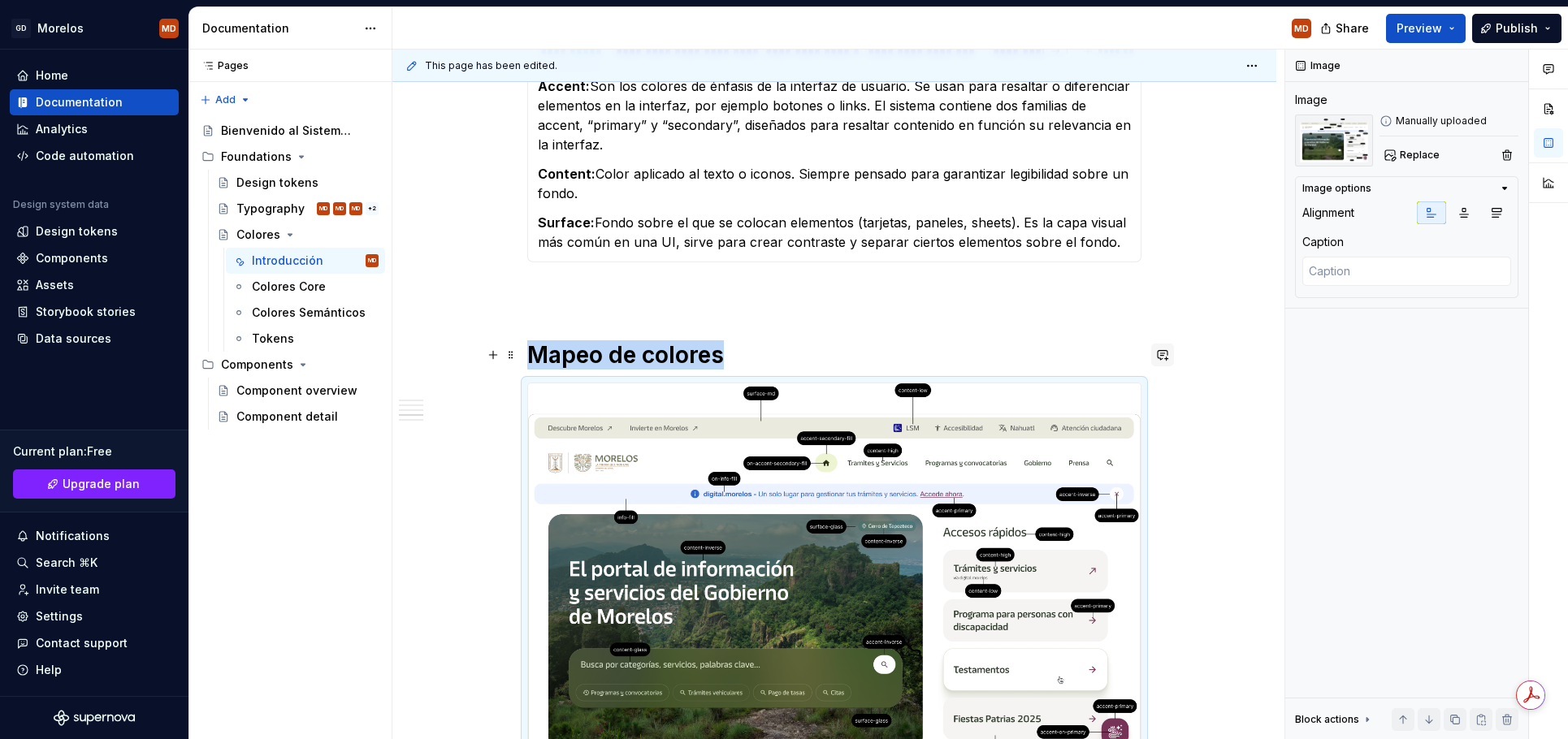
click at [1166, 354] on button "button" at bounding box center [1163, 355] width 23 height 23
click at [1216, 334] on div "¿Qué incluye el sistema? Un conjunto de relaciones de color testados y accesibl…" at bounding box center [834, 269] width 884 height 2673
click at [1244, 331] on div "¿Qué incluye el sistema? Un conjunto de relaciones de color testados y accesibl…" at bounding box center [834, 269] width 884 height 2673
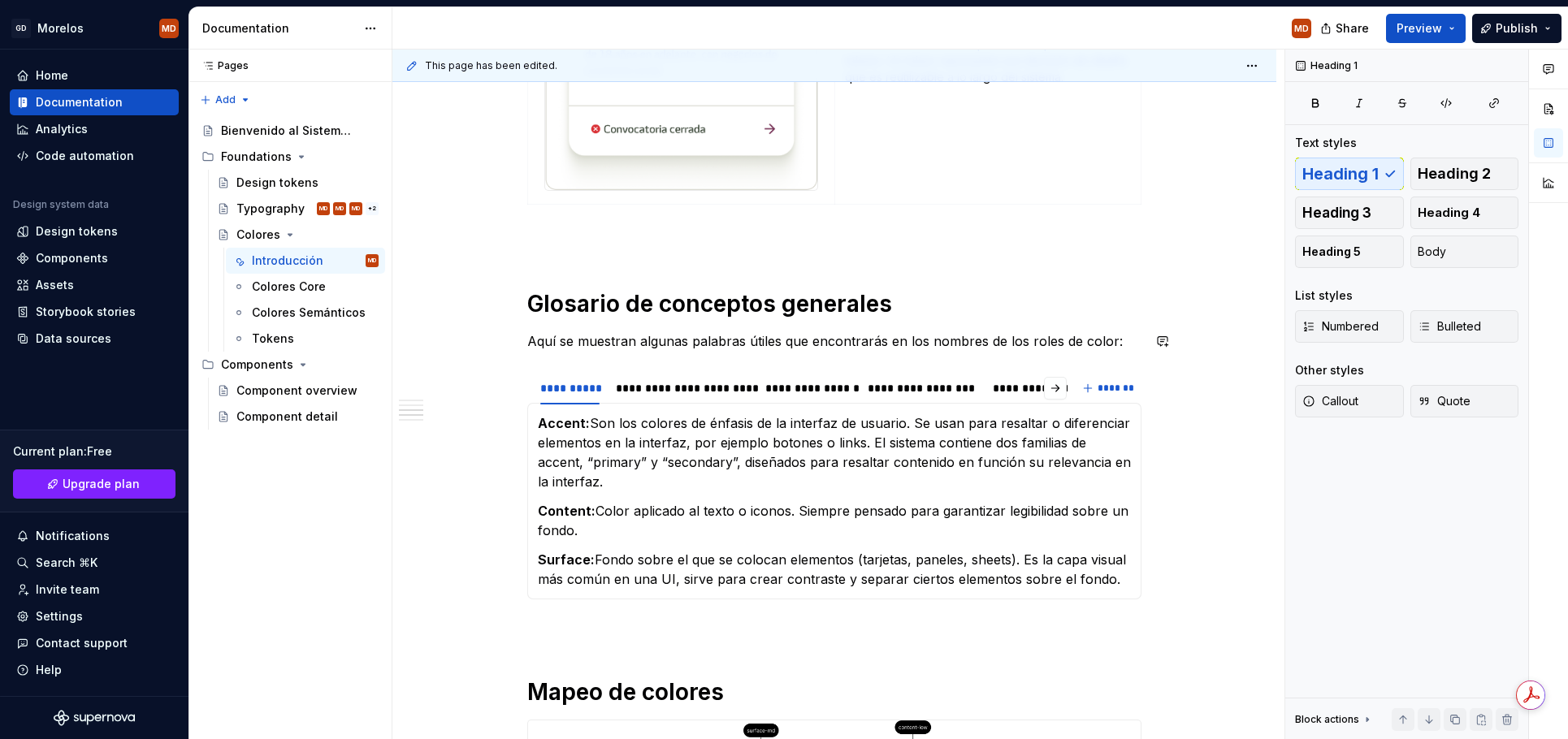
scroll to position [1012, 0]
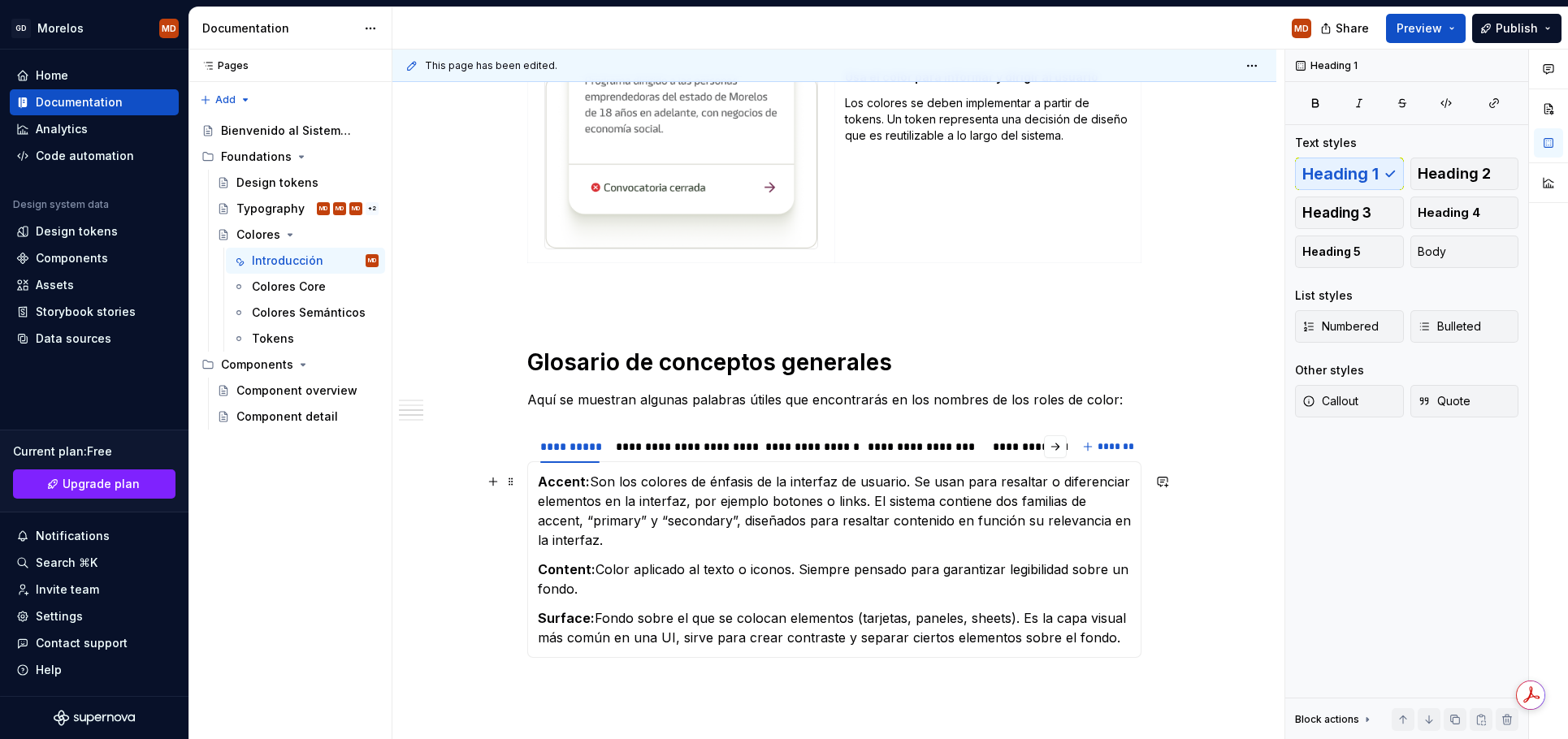
click at [594, 479] on p "Accent: Son los colores de énfasis de la interfaz de usuario. Se usan para resa…" at bounding box center [834, 511] width 593 height 78
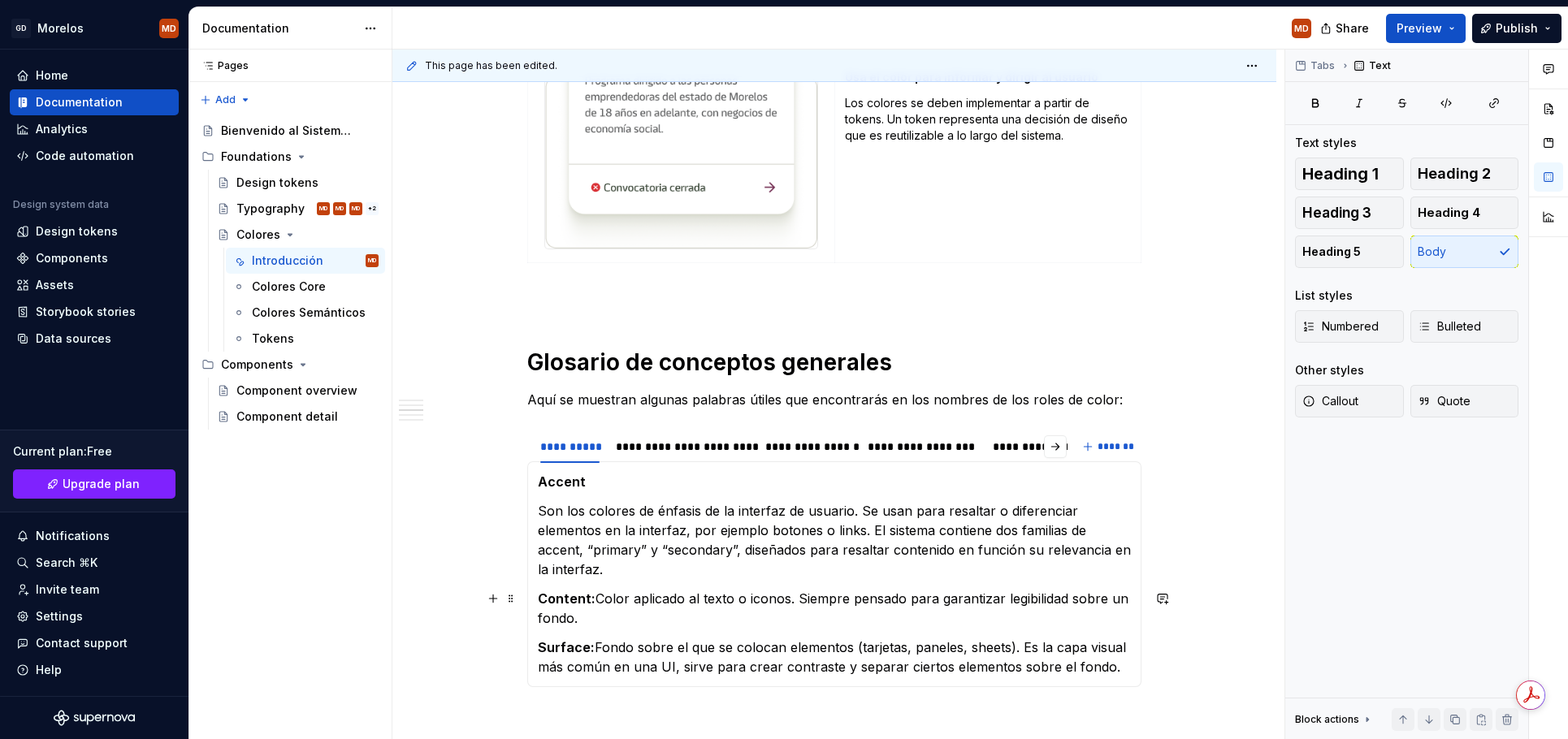
click at [603, 602] on p "Content: Color aplicado al texto o iconos. Siempre pensado para garantizar legi…" at bounding box center [834, 608] width 593 height 39
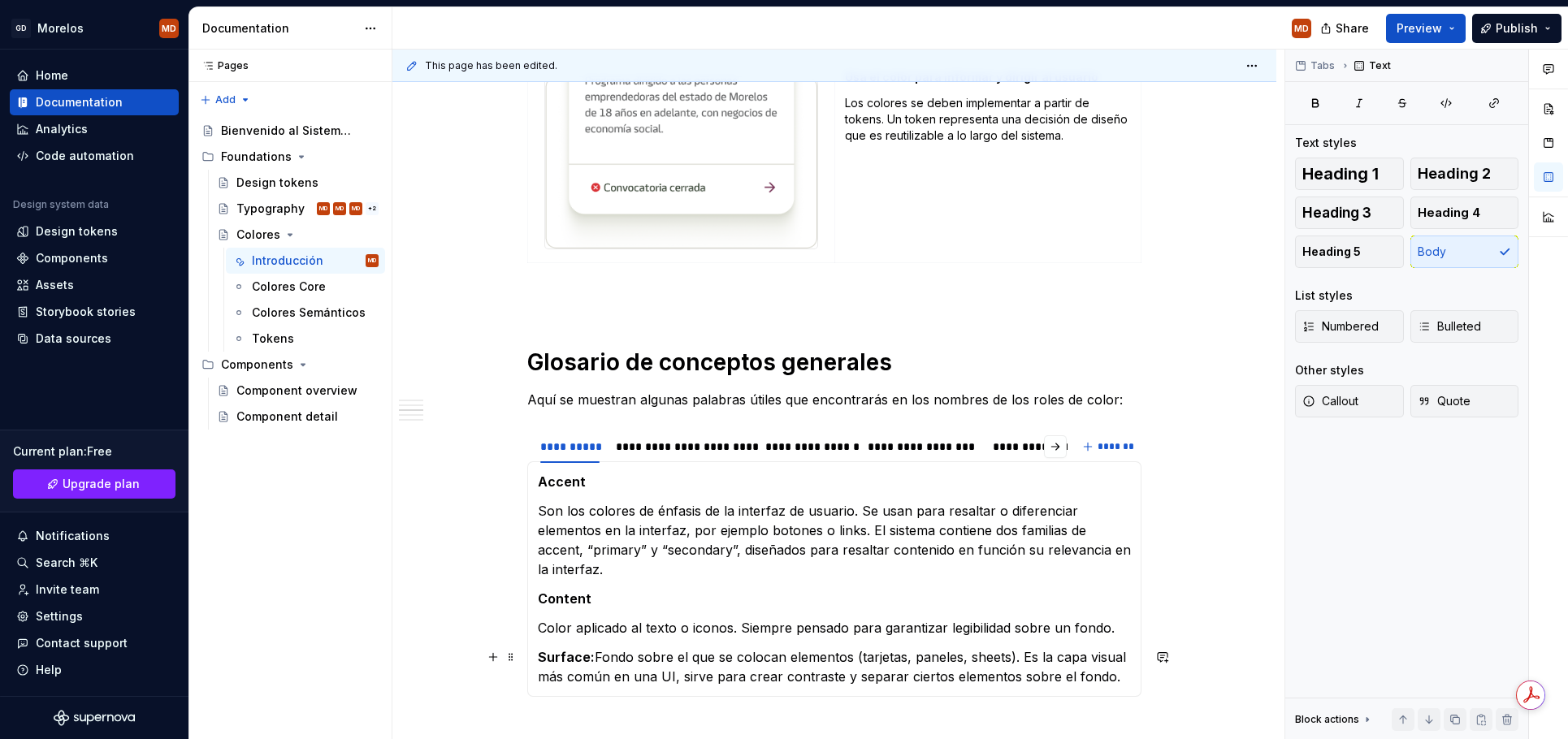
click at [598, 653] on p "Surface: Fondo sobre el que se colocan elementos (tarjetas, paneles, sheets). E…" at bounding box center [834, 666] width 593 height 39
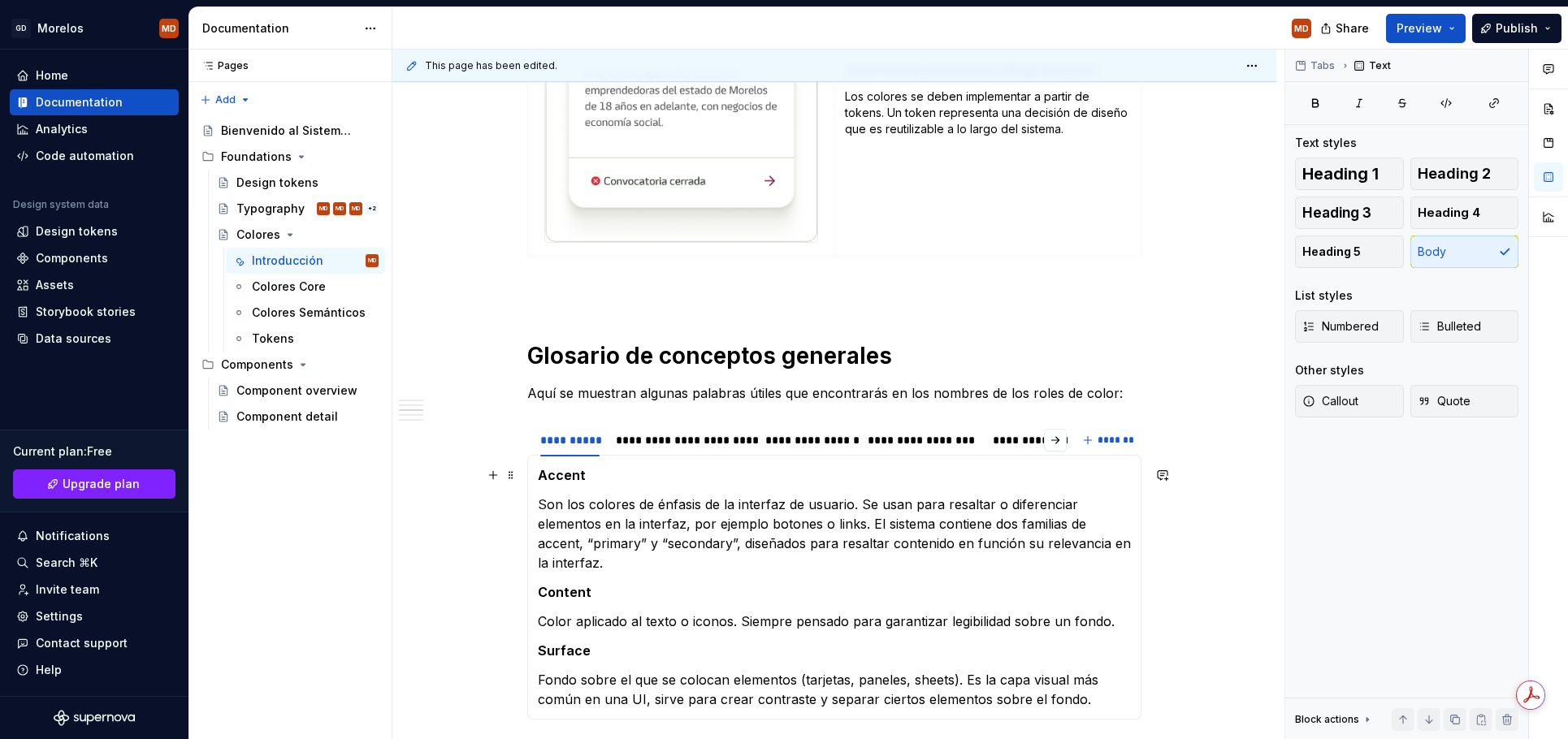
click at [597, 473] on p "Accent" at bounding box center [834, 475] width 593 height 20
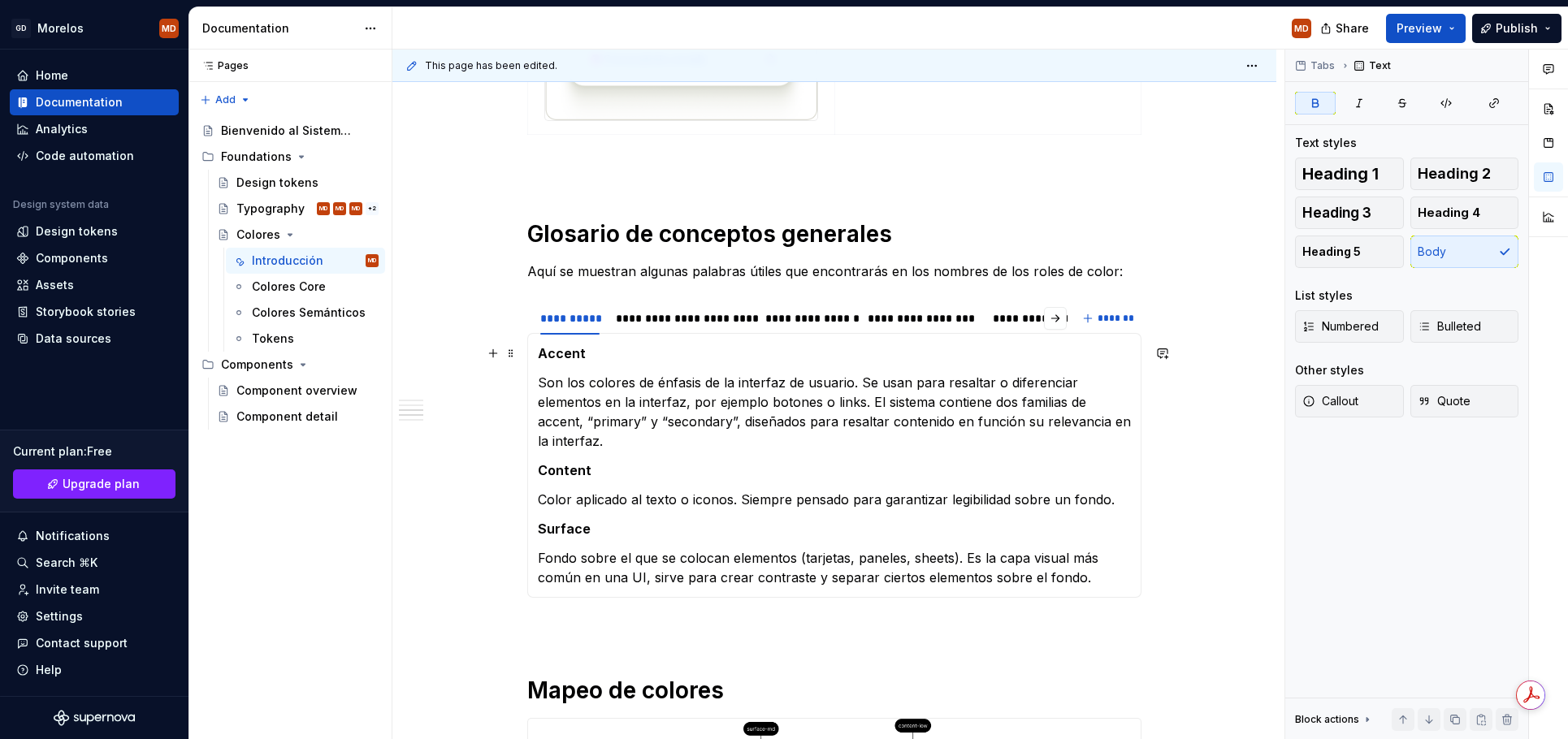
click at [540, 356] on div "Accent Son los colores de énfasis de la interfaz de usuario. Se usan para resal…" at bounding box center [834, 465] width 615 height 265
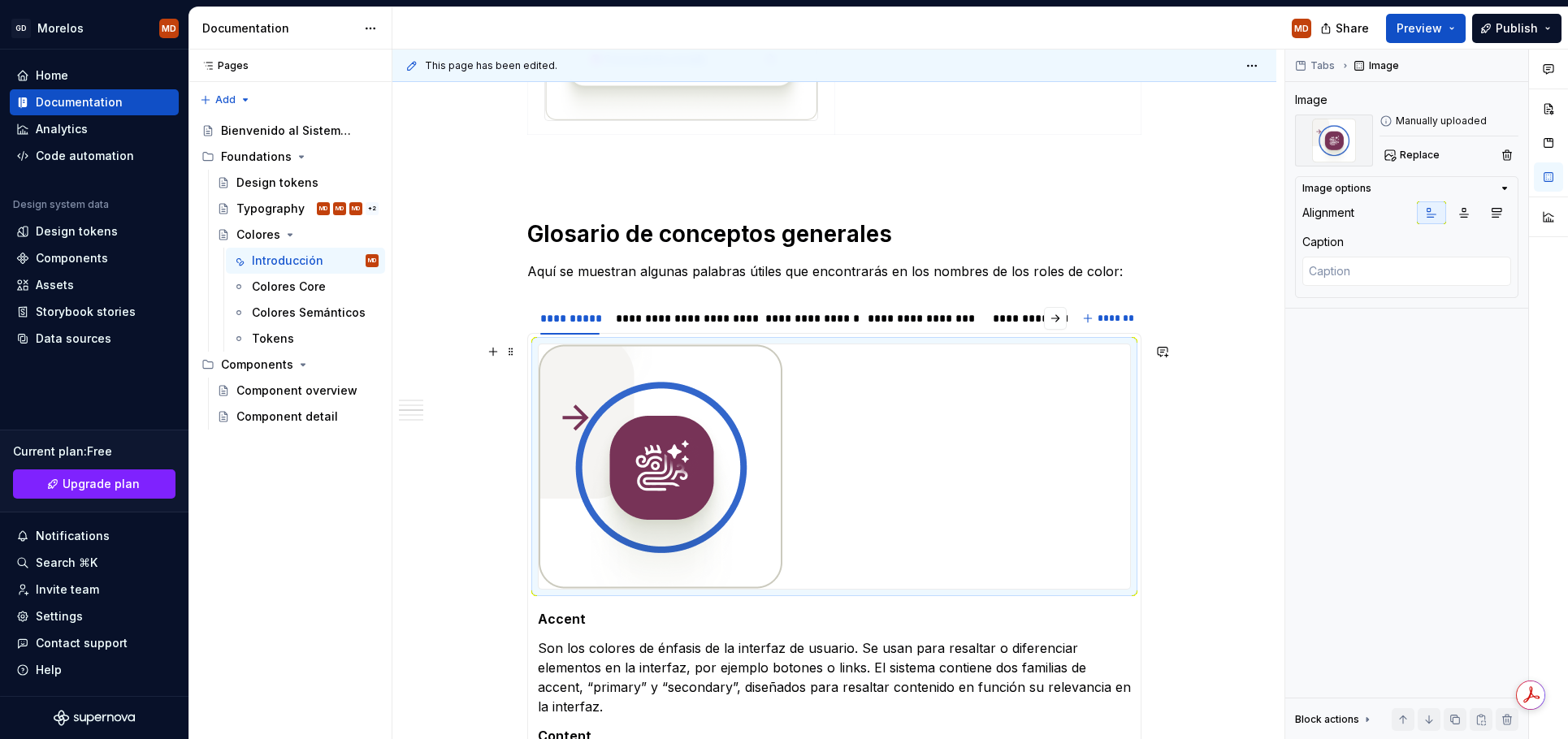
click at [702, 442] on img at bounding box center [660, 467] width 244 height 245
click at [1432, 215] on icon "button" at bounding box center [1432, 212] width 13 height 13
click at [1499, 207] on icon "button" at bounding box center [1496, 212] width 13 height 13
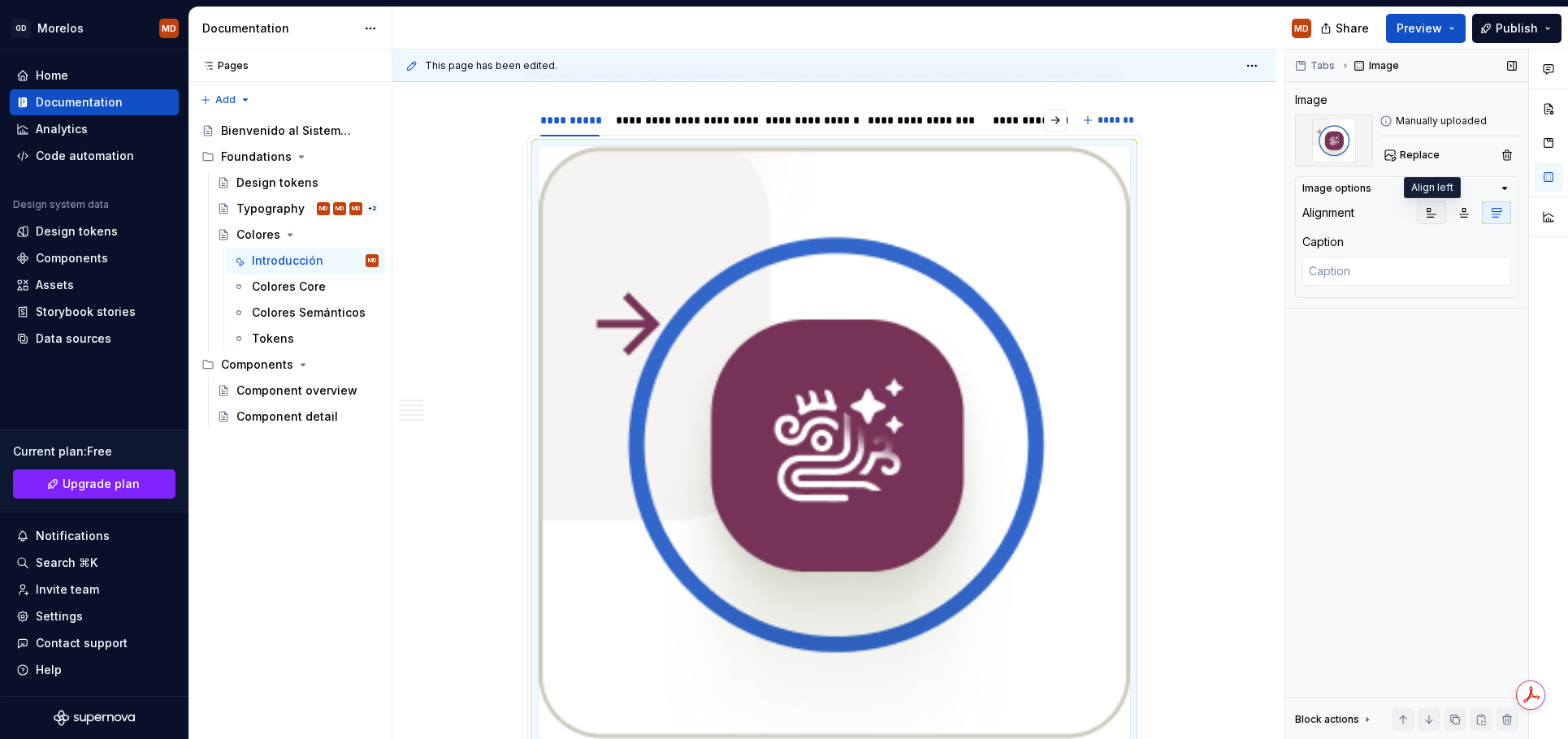
click at [1428, 211] on icon "button" at bounding box center [1432, 213] width 9 height 9
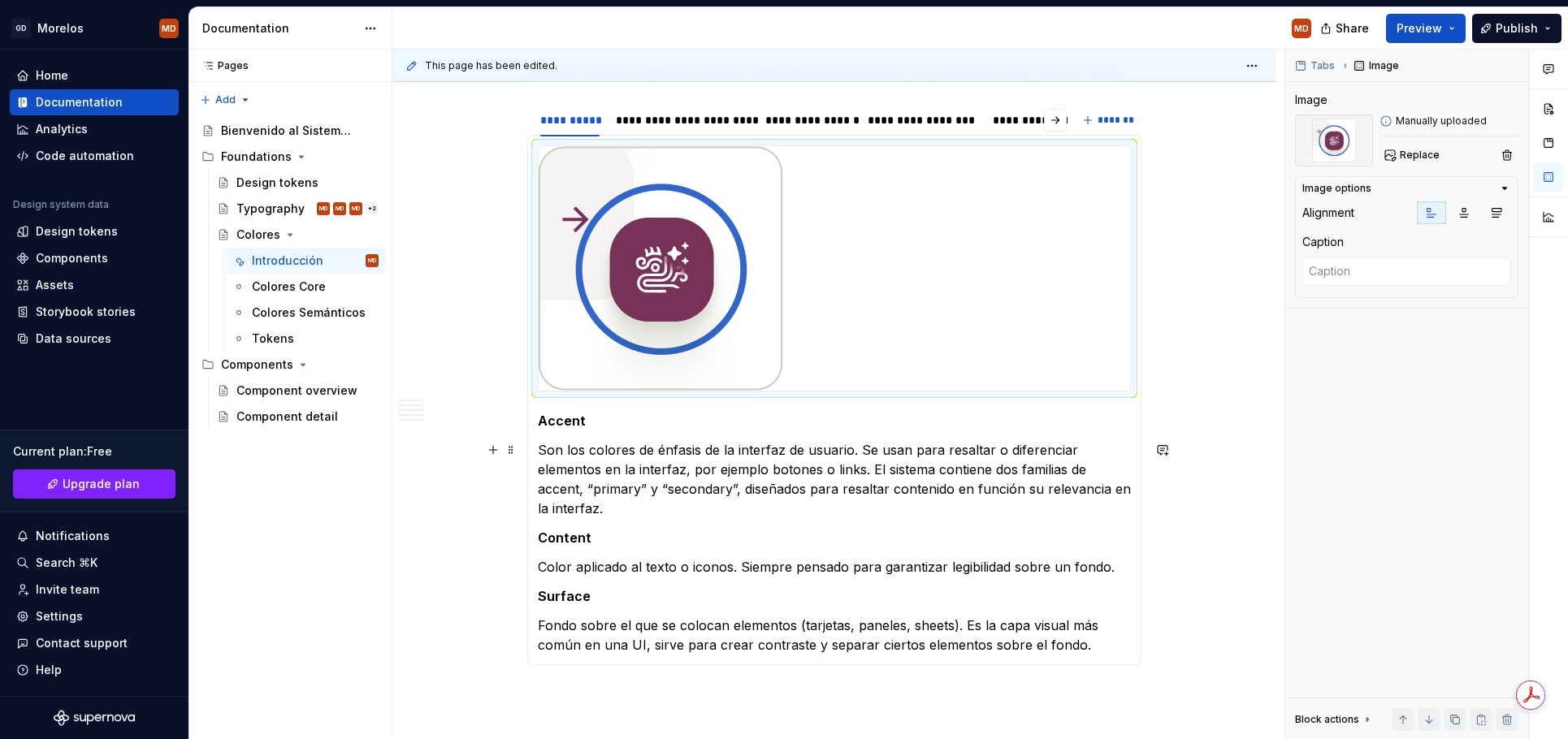
click at [730, 440] on p "Son los colores de énfasis de la interfaz de usuario. Se usan para resaltar o d…" at bounding box center [834, 479] width 593 height 78
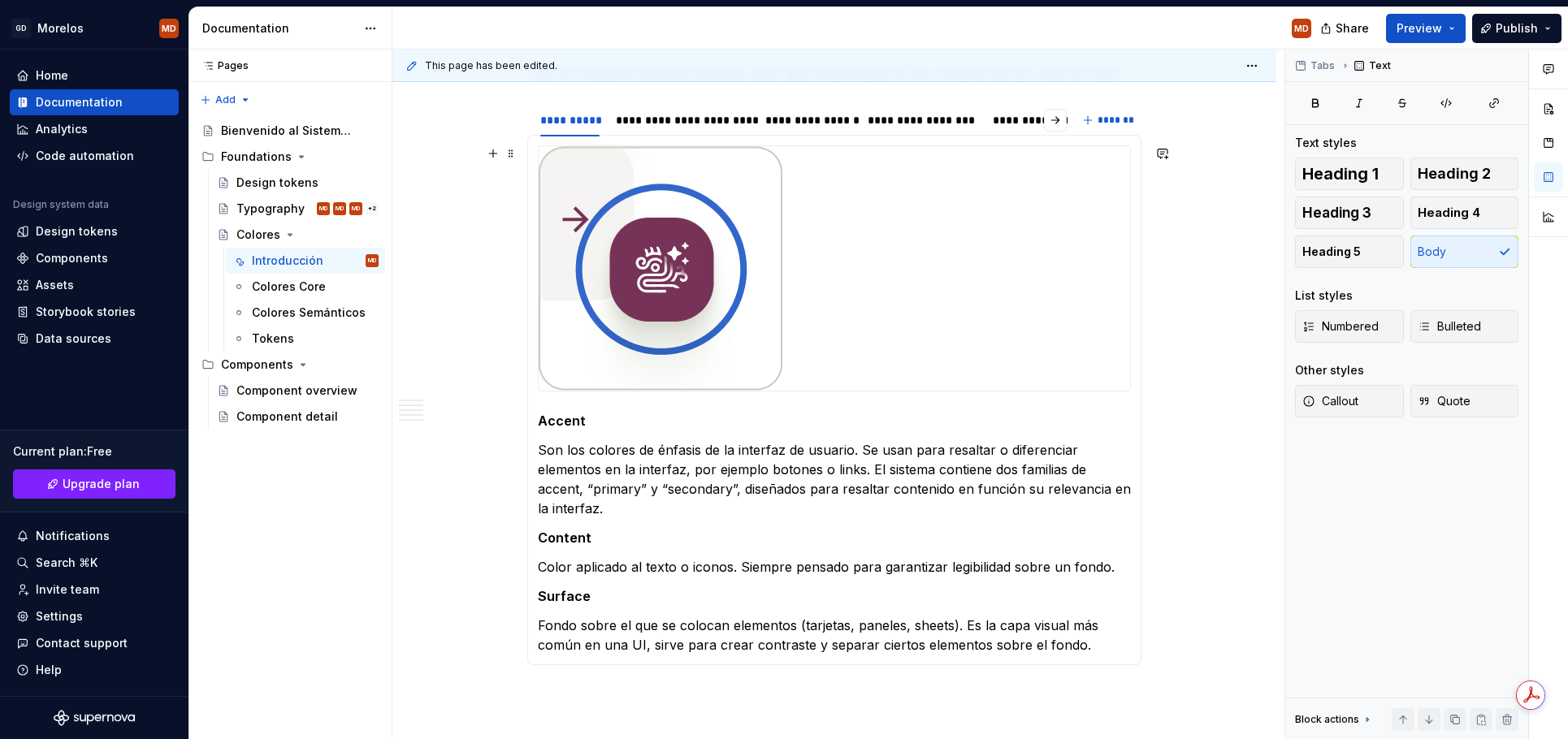
click at [889, 355] on div at bounding box center [835, 269] width 592 height 245
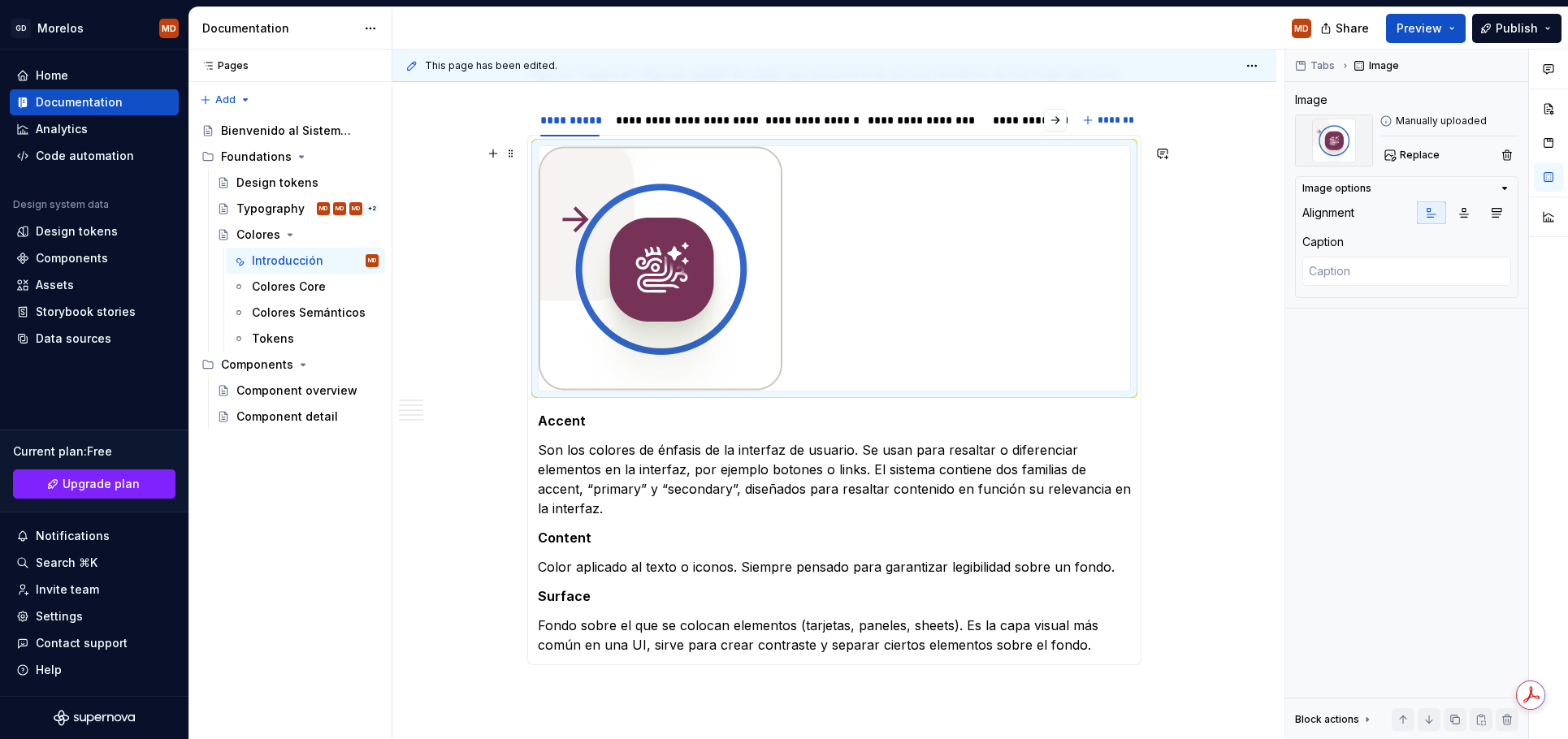
click at [701, 364] on img at bounding box center [660, 269] width 244 height 245
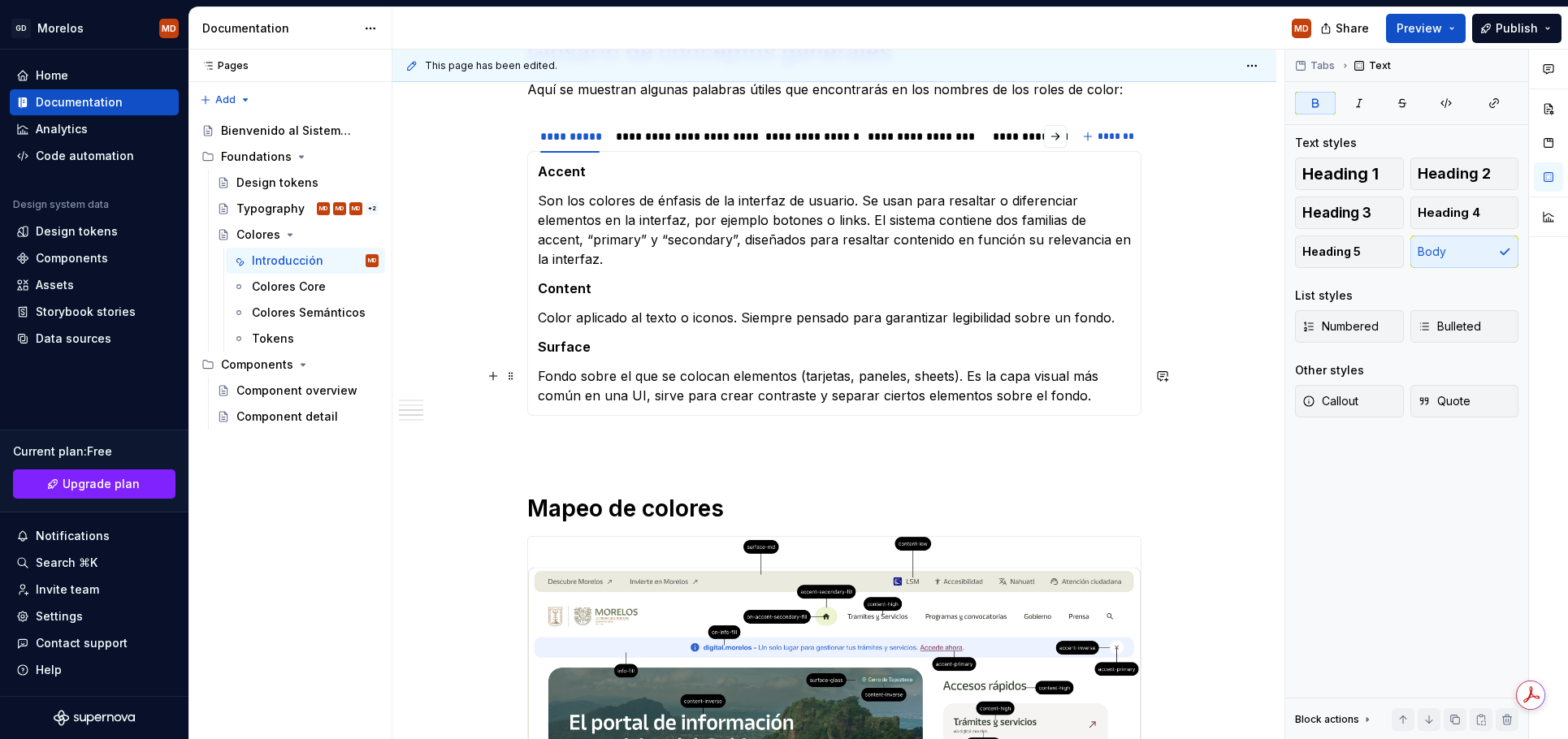
scroll to position [1322, 0]
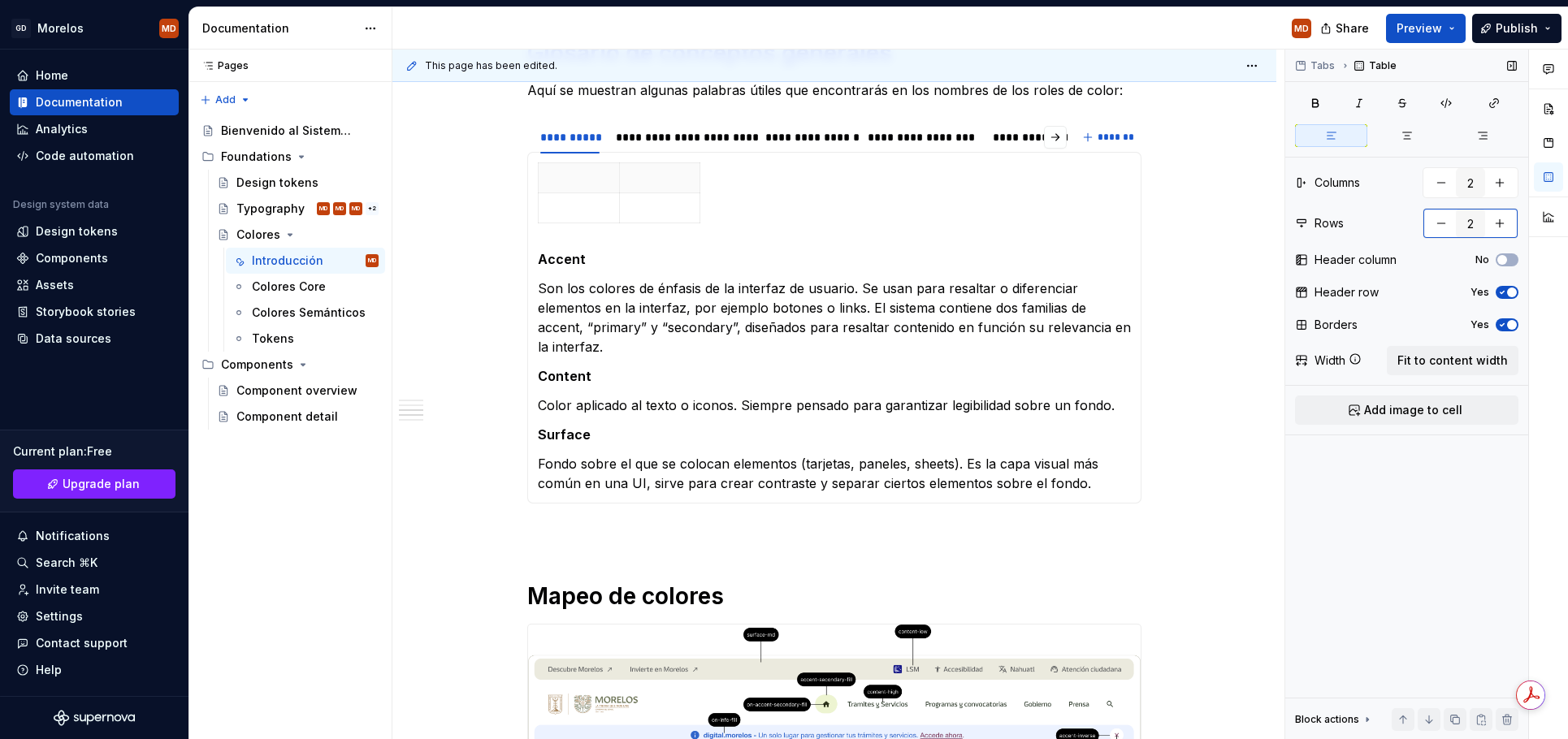
click at [1503, 219] on button "button" at bounding box center [1499, 223] width 29 height 29
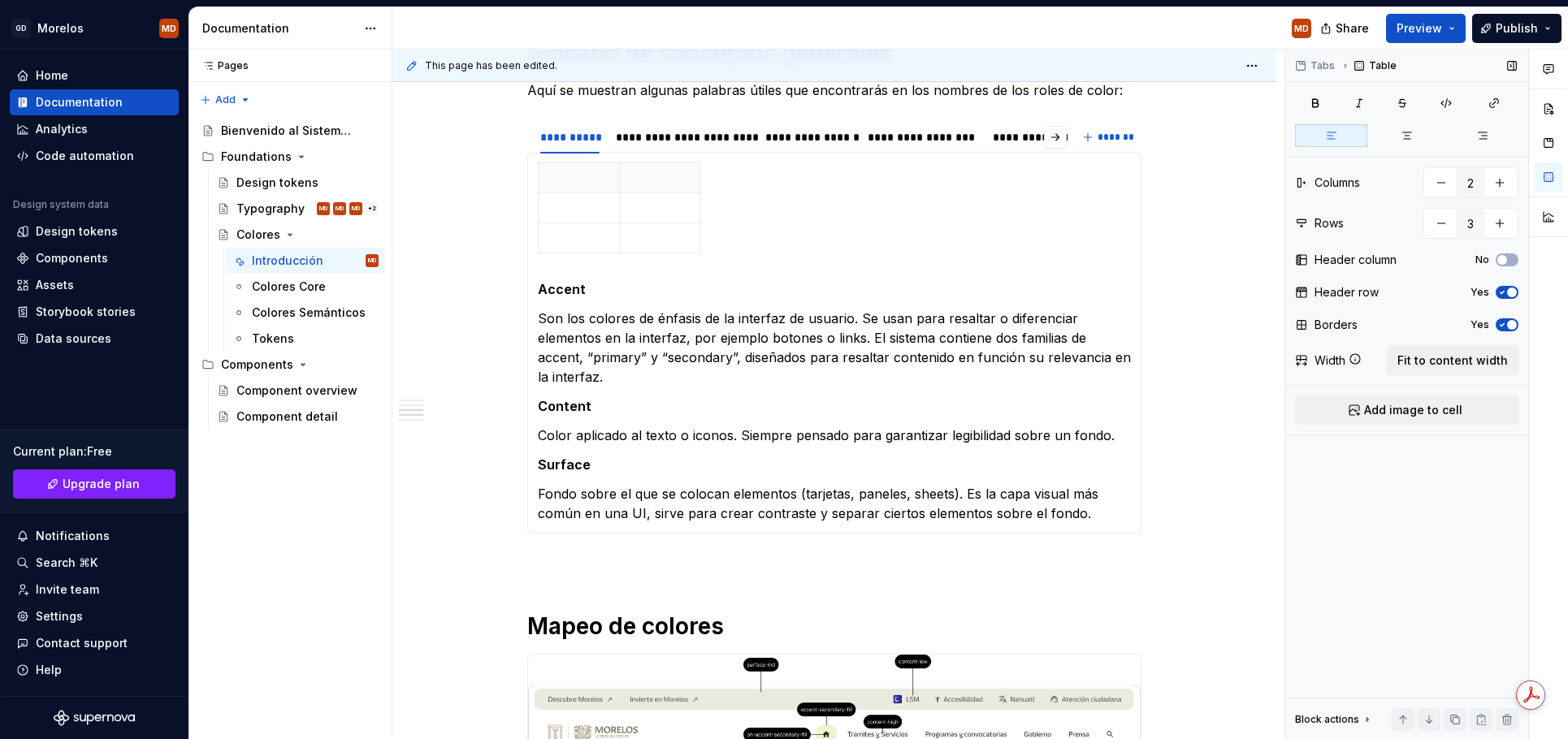
click at [1509, 293] on span "button" at bounding box center [1512, 293] width 10 height 10
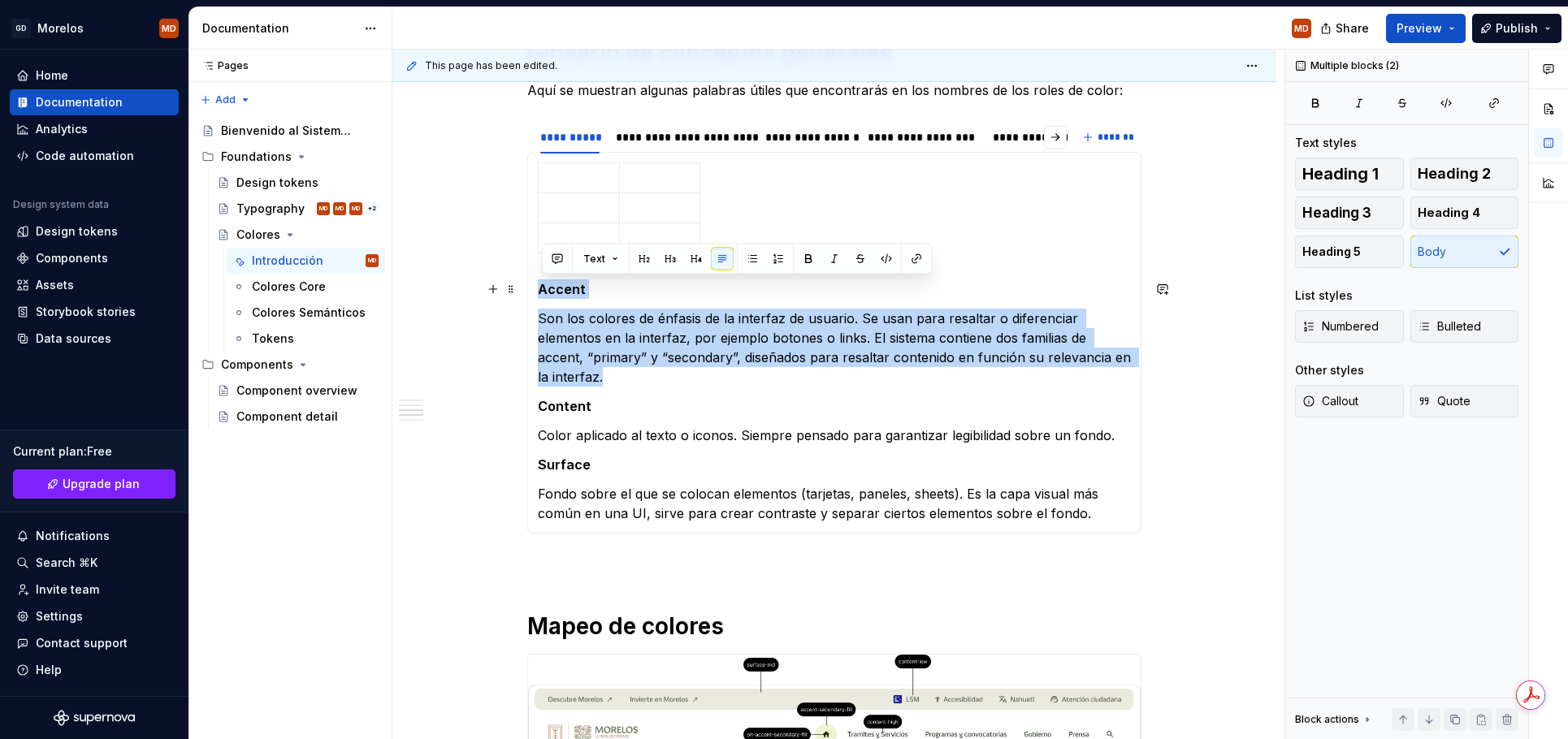
drag, startPoint x: 608, startPoint y: 373, endPoint x: 537, endPoint y: 293, distance: 107.0
click at [537, 293] on div "Accent Son los colores de énfasis de la interfaz de usuario. Se usan para resal…" at bounding box center [834, 343] width 615 height 381
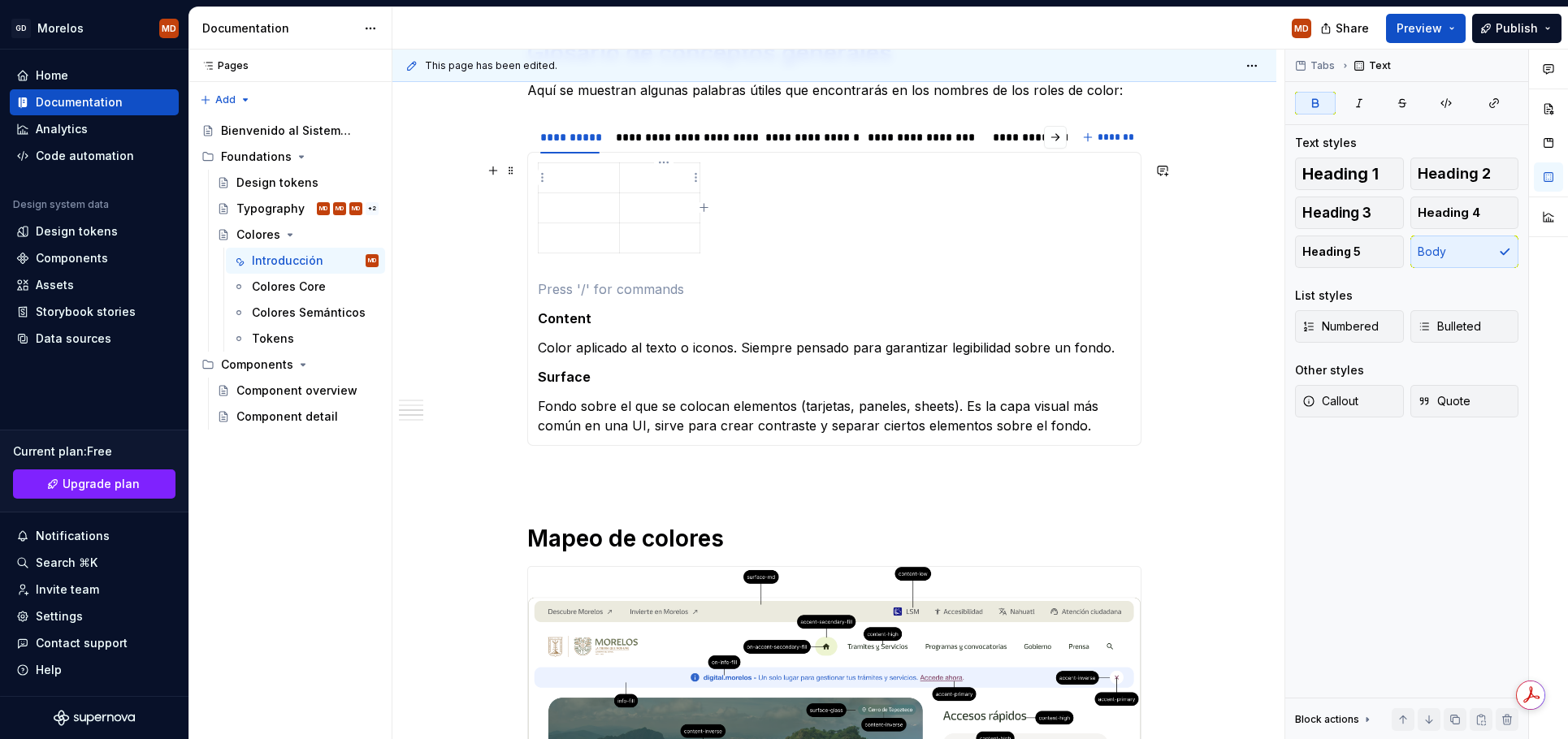
click at [653, 182] on p at bounding box center [659, 177] width 61 height 16
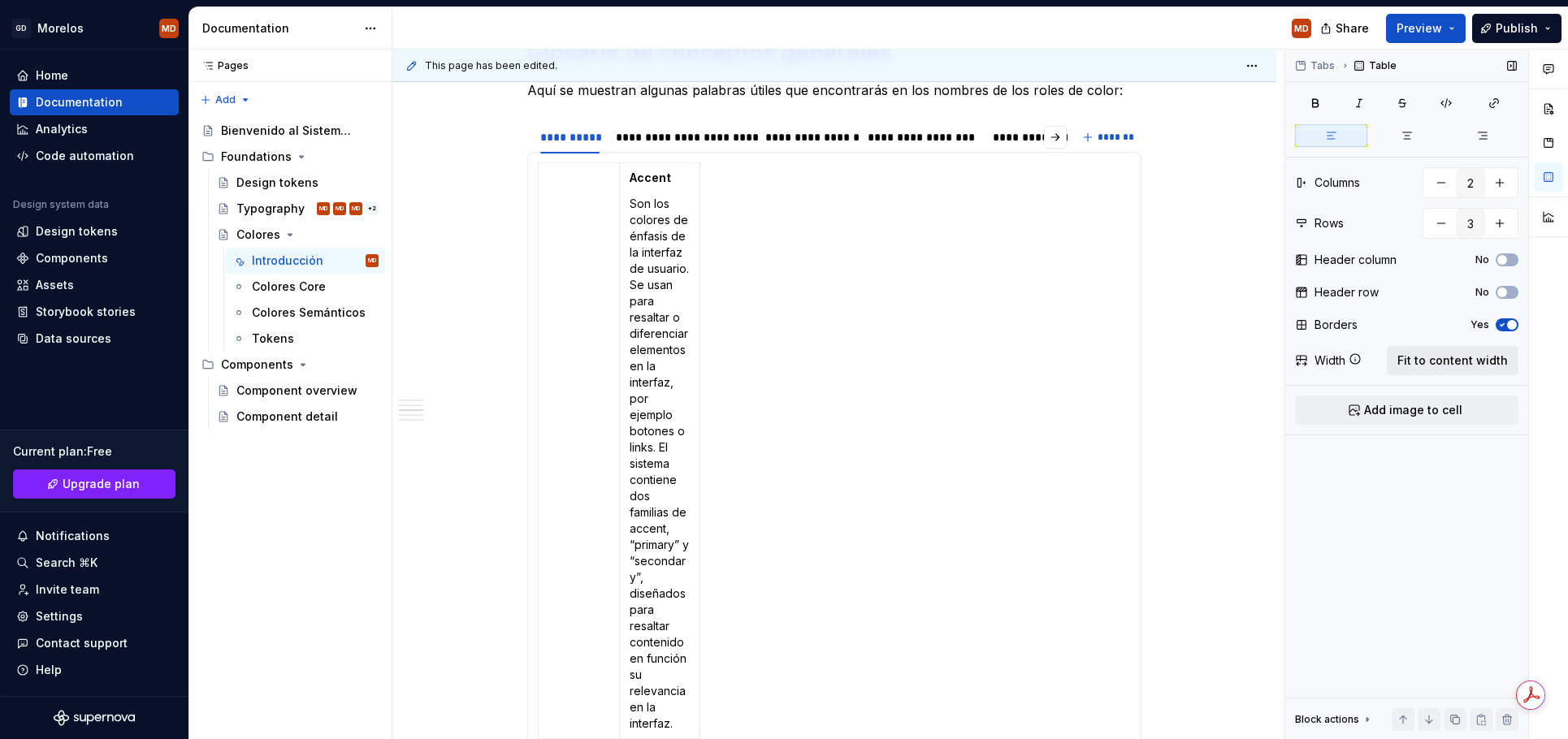
click at [1427, 359] on span "Fit to content width" at bounding box center [1452, 361] width 111 height 16
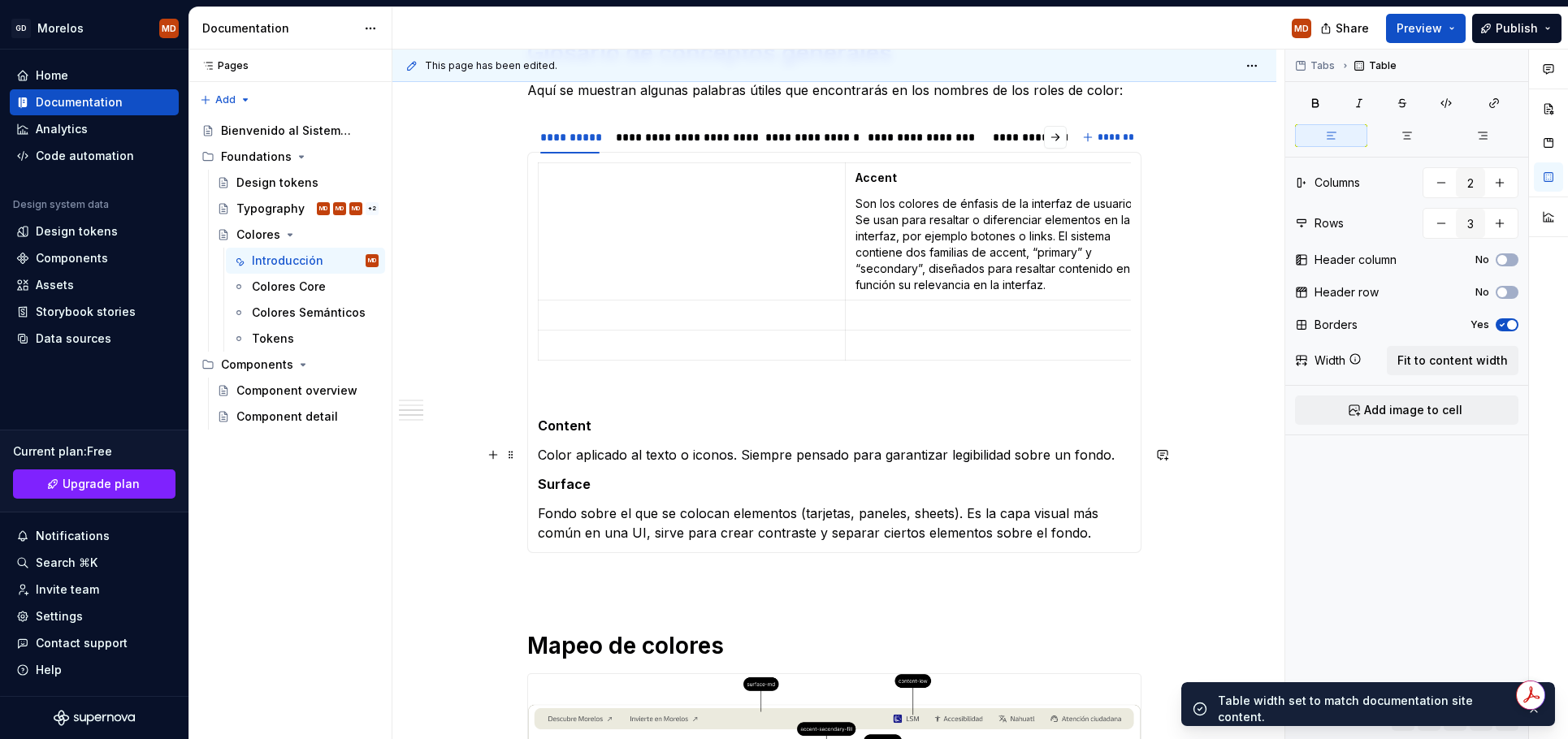
click at [645, 447] on p "Color aplicado al texto o iconos. Siempre pensado para garantizar legibilidad s…" at bounding box center [834, 455] width 593 height 20
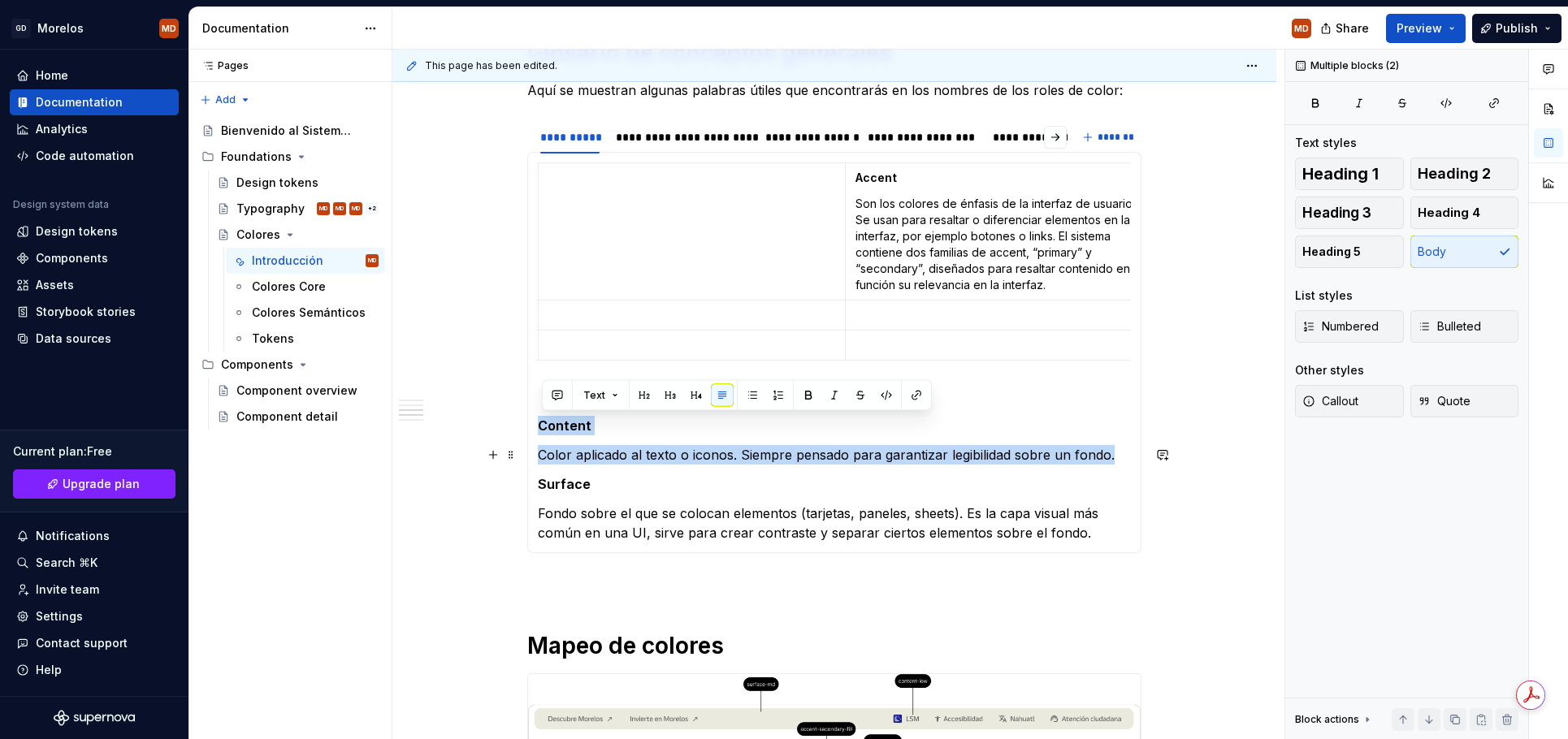
drag, startPoint x: 544, startPoint y: 419, endPoint x: 1117, endPoint y: 454, distance: 574.1
click at [1117, 454] on section-item-column "Accent Son los colores de énfasis de la interfaz de usuario. Se usan para resal…" at bounding box center [834, 353] width 593 height 380
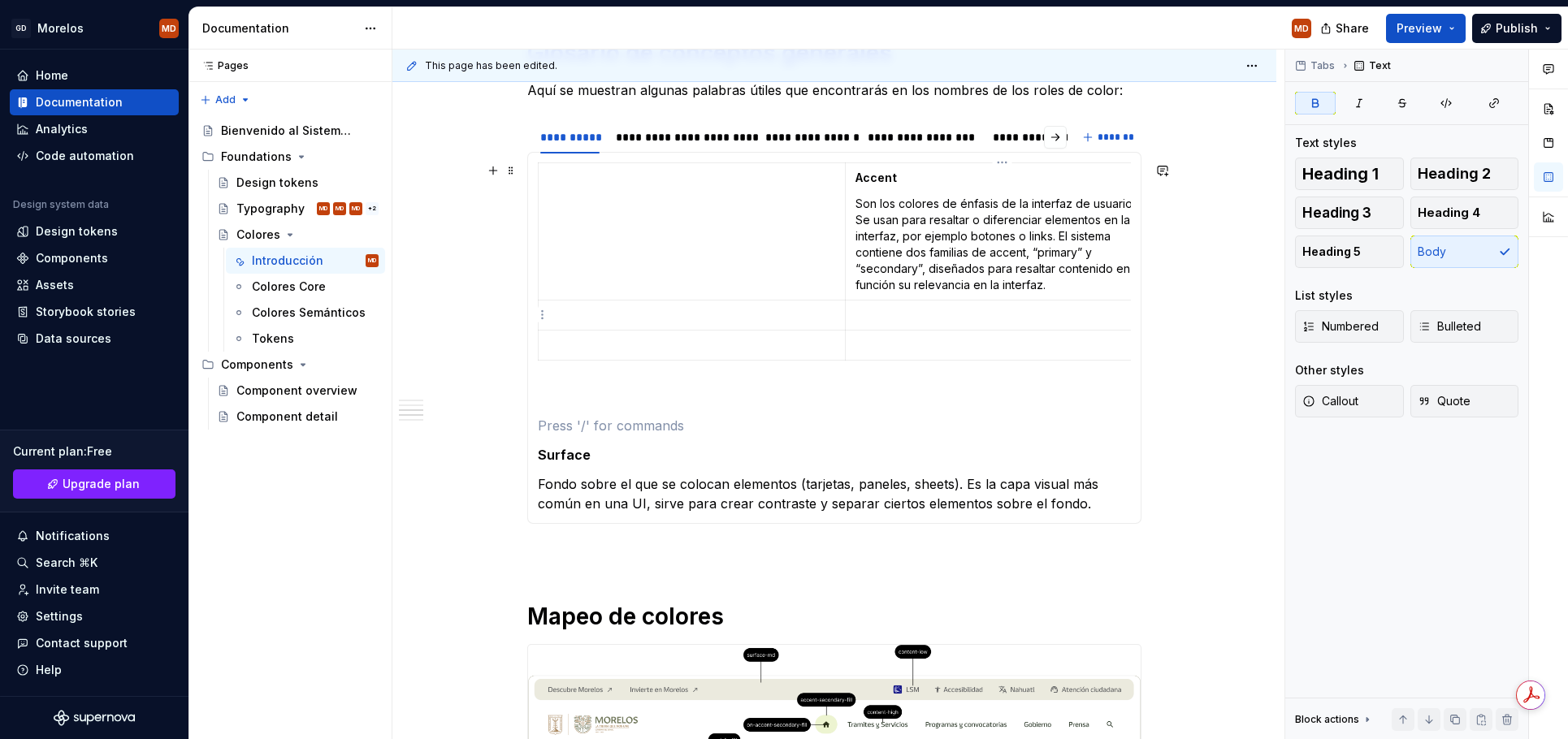
click at [960, 307] on p at bounding box center [999, 315] width 287 height 16
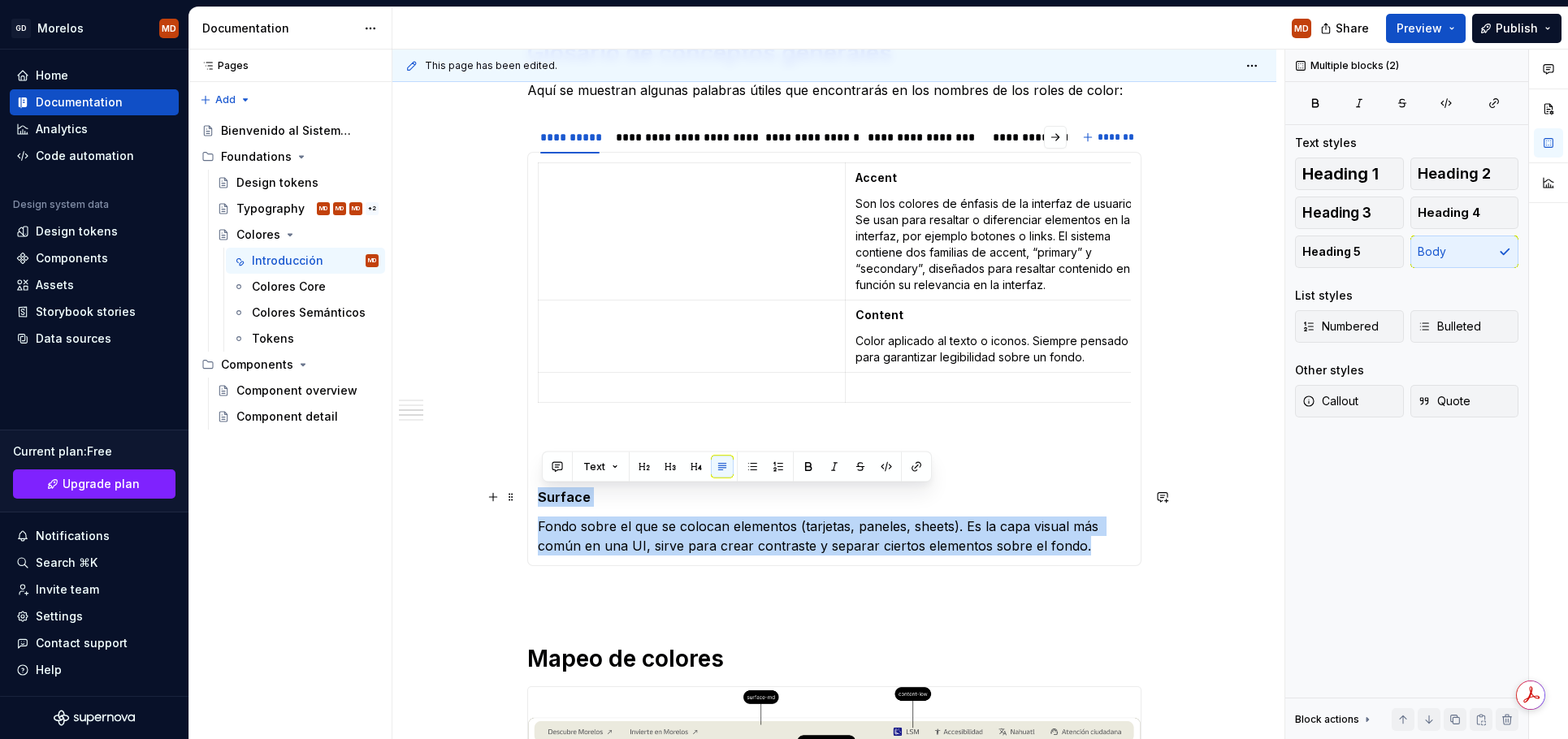
drag, startPoint x: 1097, startPoint y: 542, endPoint x: 482, endPoint y: 497, distance: 616.6
click at [482, 497] on div "¿Qué incluye el sistema? Un conjunto de relaciones de color testados y accesibl…" at bounding box center [834, 464] width 884 height 2891
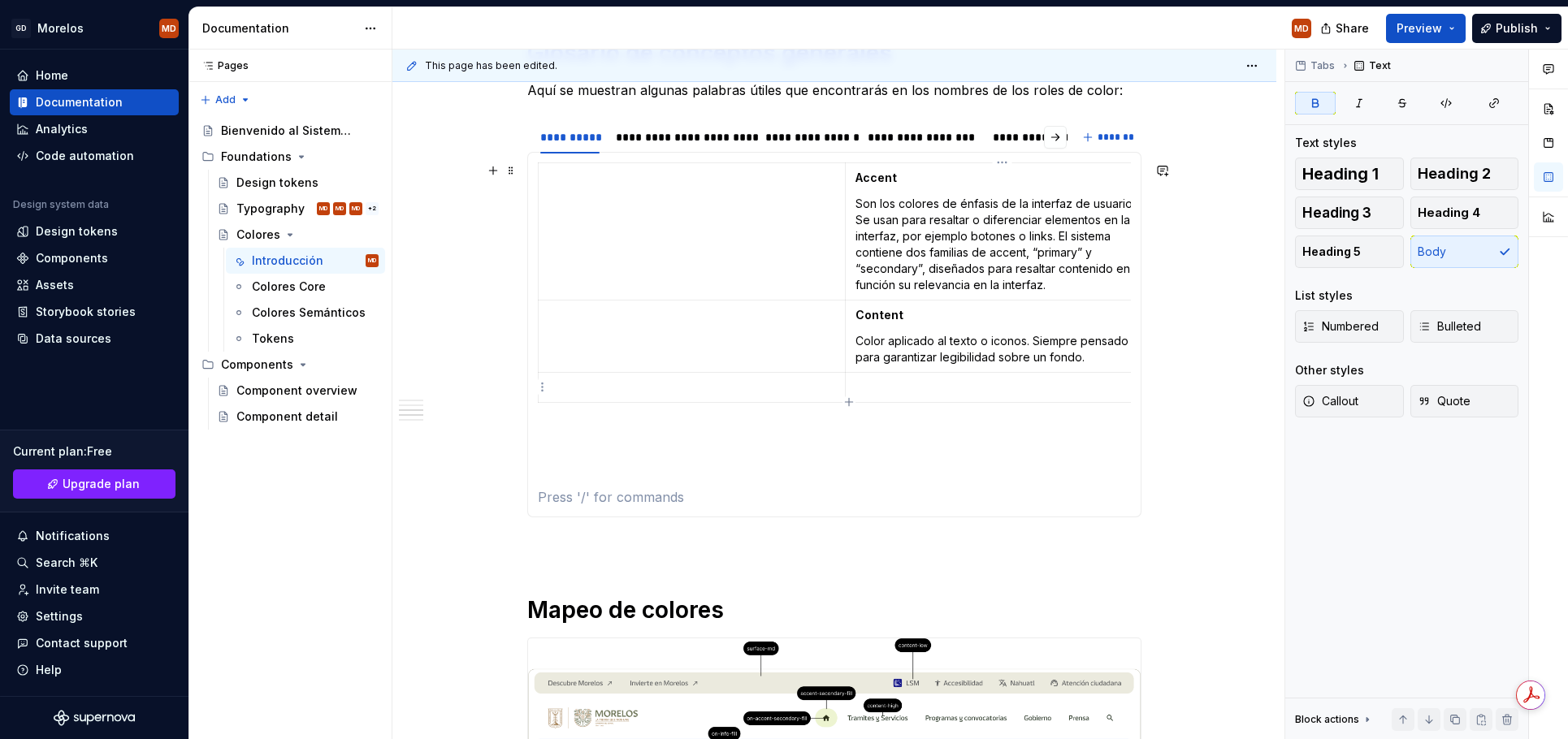
click at [907, 374] on td at bounding box center [998, 387] width 307 height 30
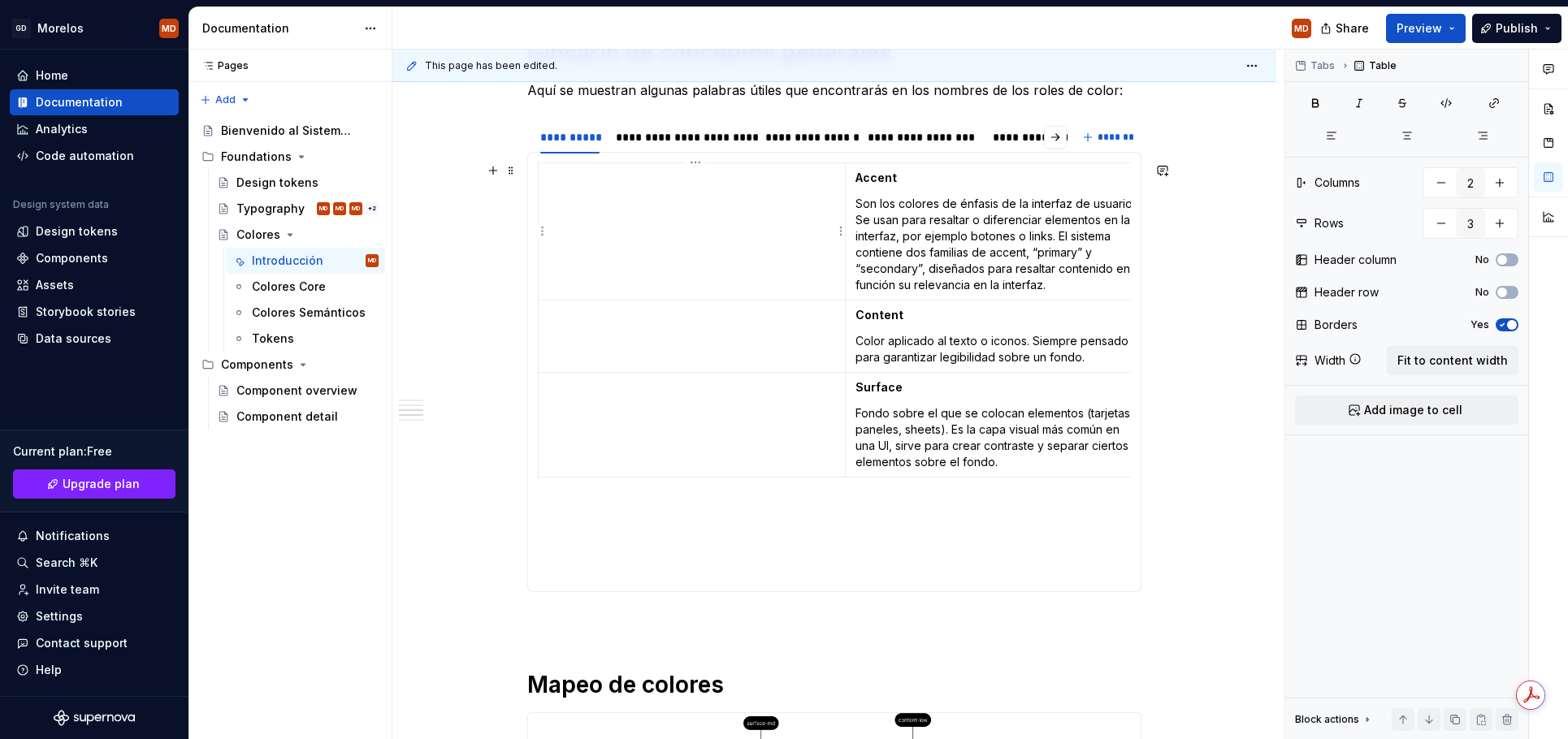
click at [765, 247] on td at bounding box center [692, 232] width 307 height 137
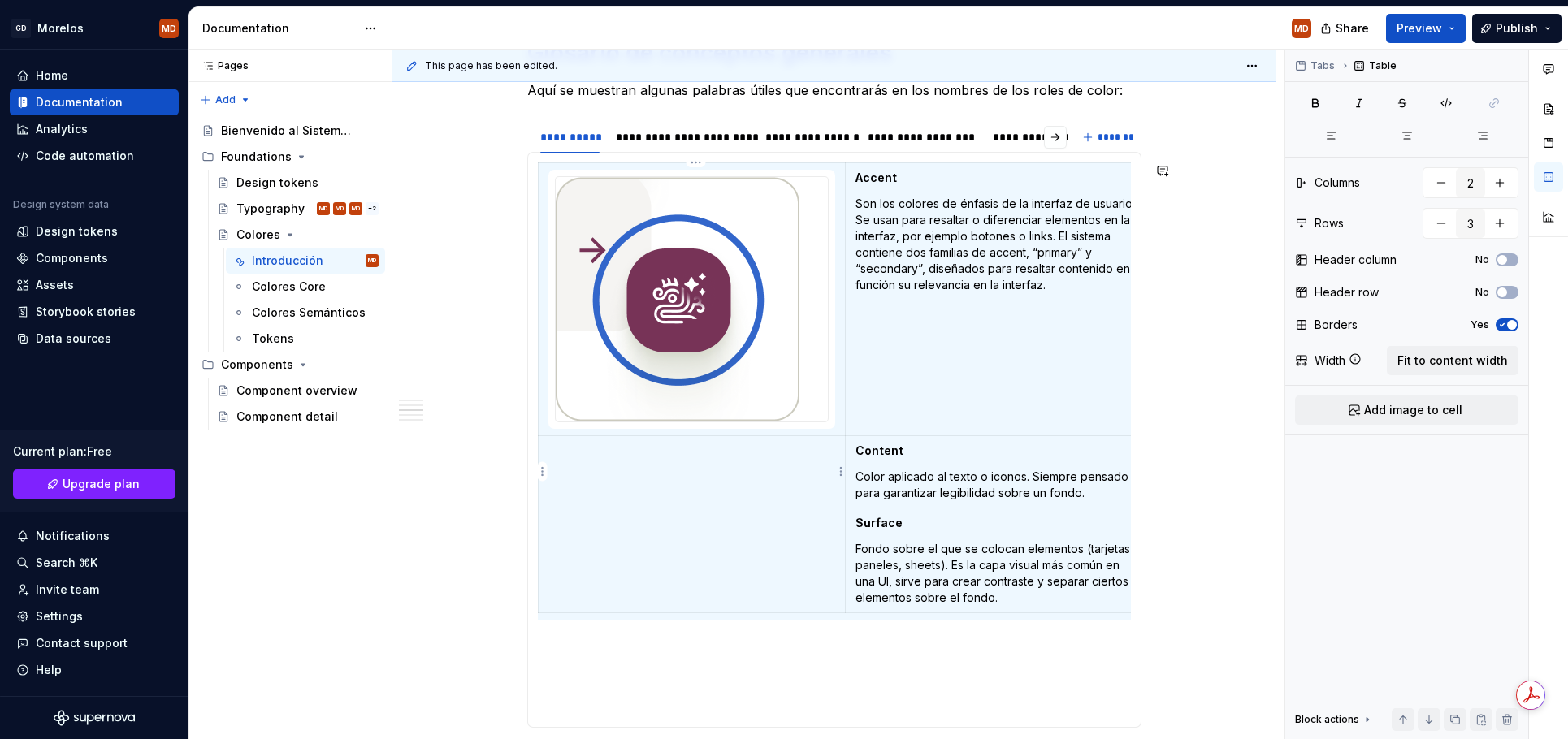
click at [702, 479] on td at bounding box center [692, 472] width 307 height 73
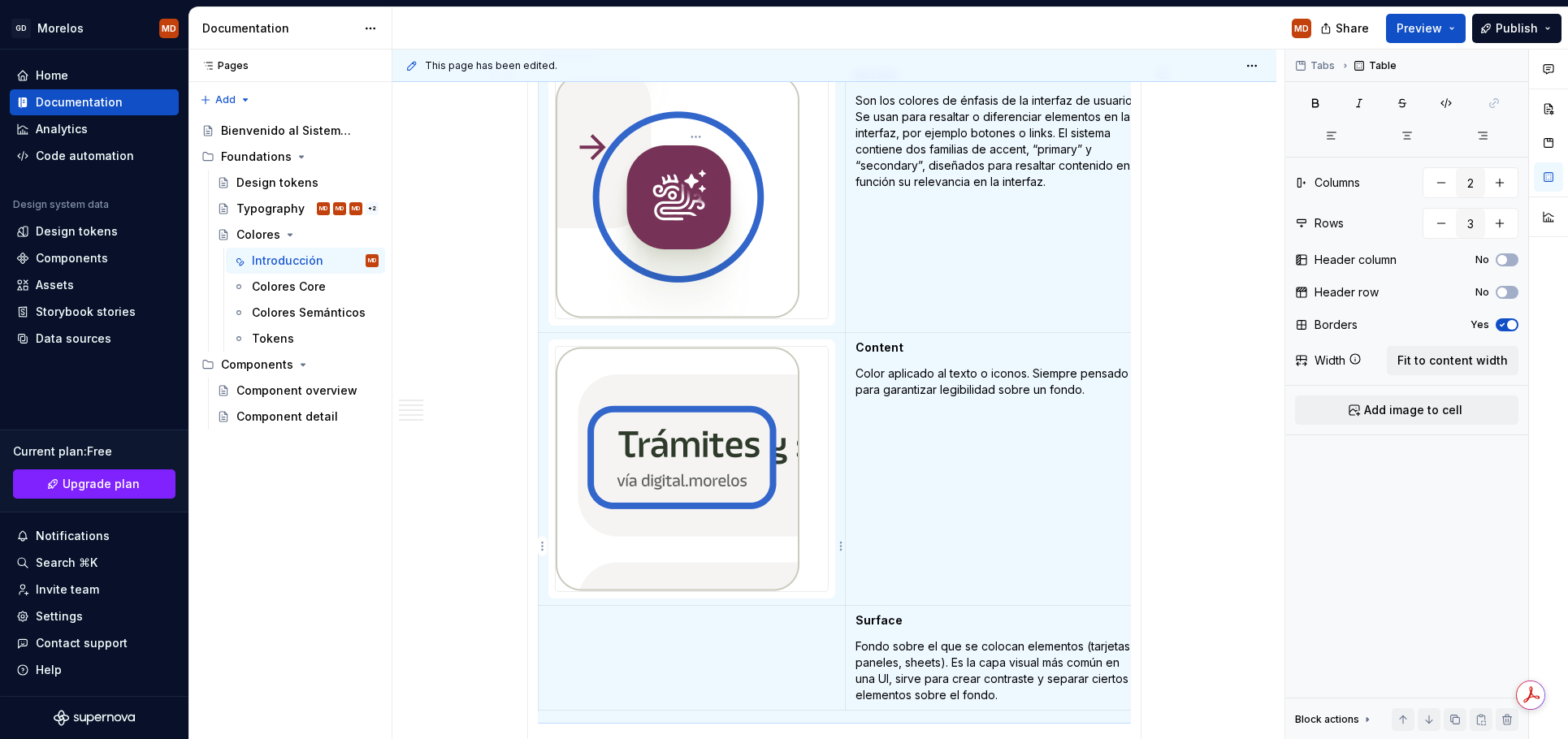
scroll to position [1443, 0]
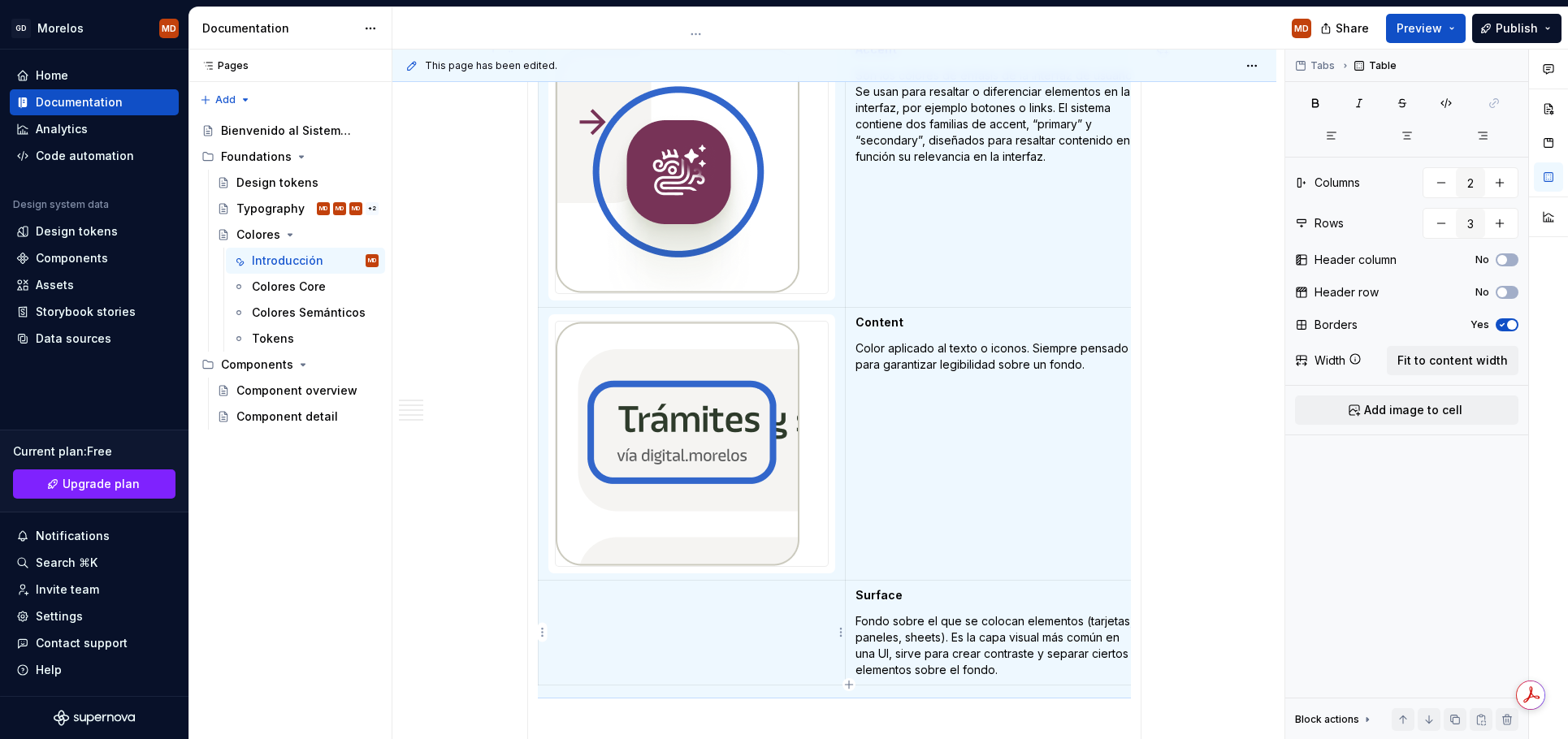
click at [746, 642] on td at bounding box center [692, 632] width 307 height 105
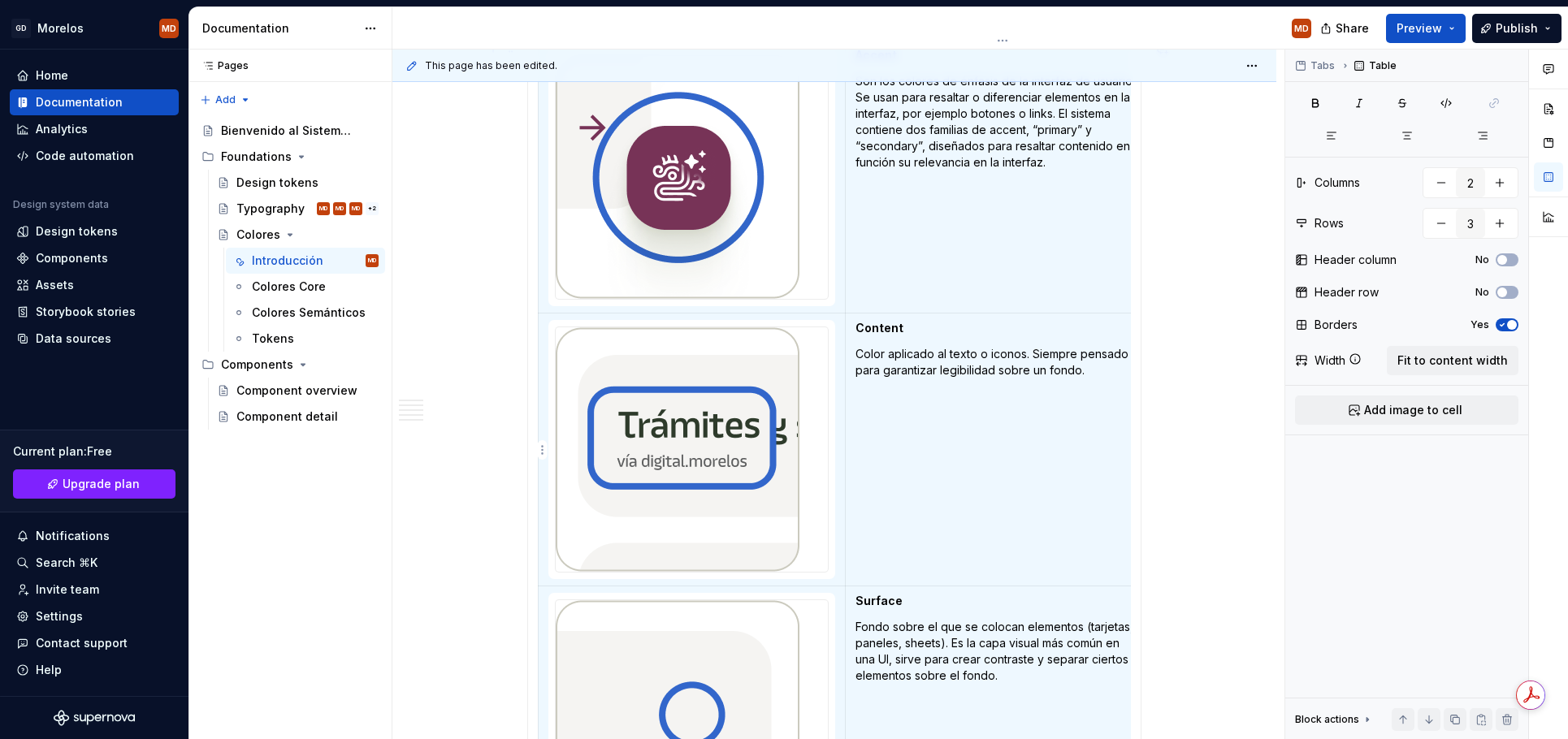
scroll to position [0, 0]
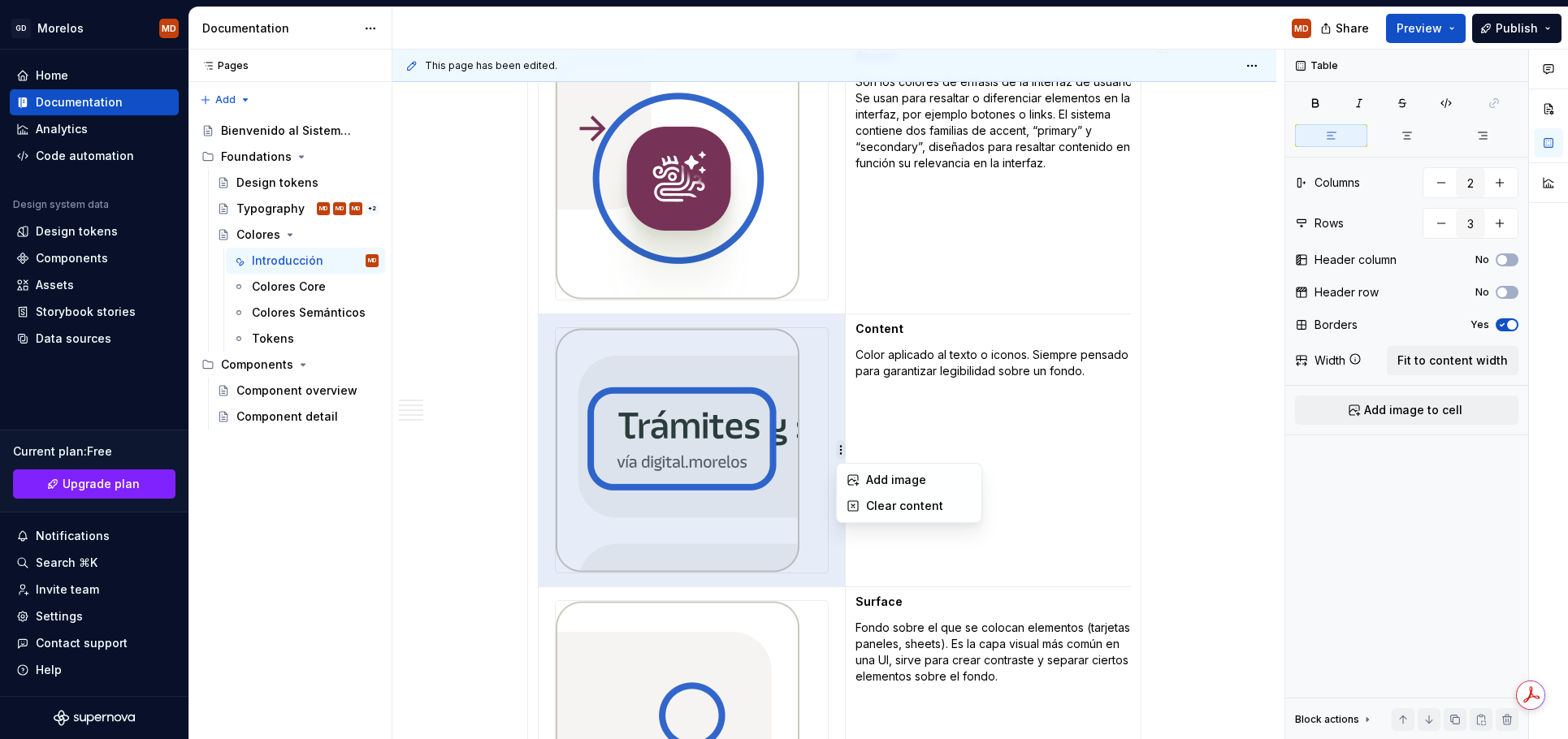
click at [822, 452] on html "GD [PERSON_NAME] MD Home Documentation Analytics Code automation Design system …" at bounding box center [784, 370] width 1568 height 739
click at [852, 435] on html "GD [PERSON_NAME] MD Home Documentation Analytics Code automation Design system …" at bounding box center [784, 370] width 1568 height 739
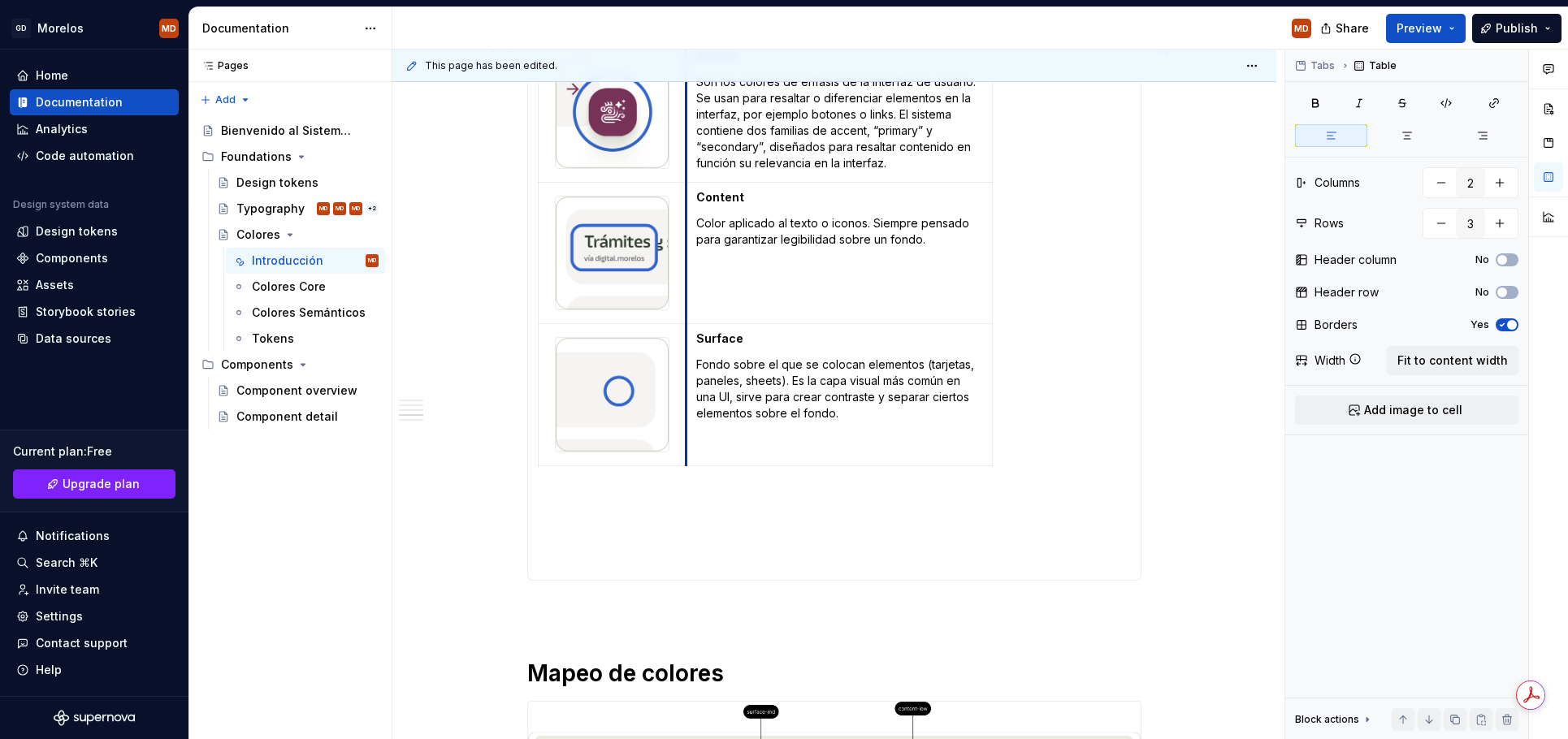
drag, startPoint x: 849, startPoint y: 436, endPoint x: 689, endPoint y: 397, distance: 164.7
click at [689, 397] on tbody "Accent Son los colores de énfasis de la interfaz de usuario. Se usan para resal…" at bounding box center [766, 254] width 454 height 425
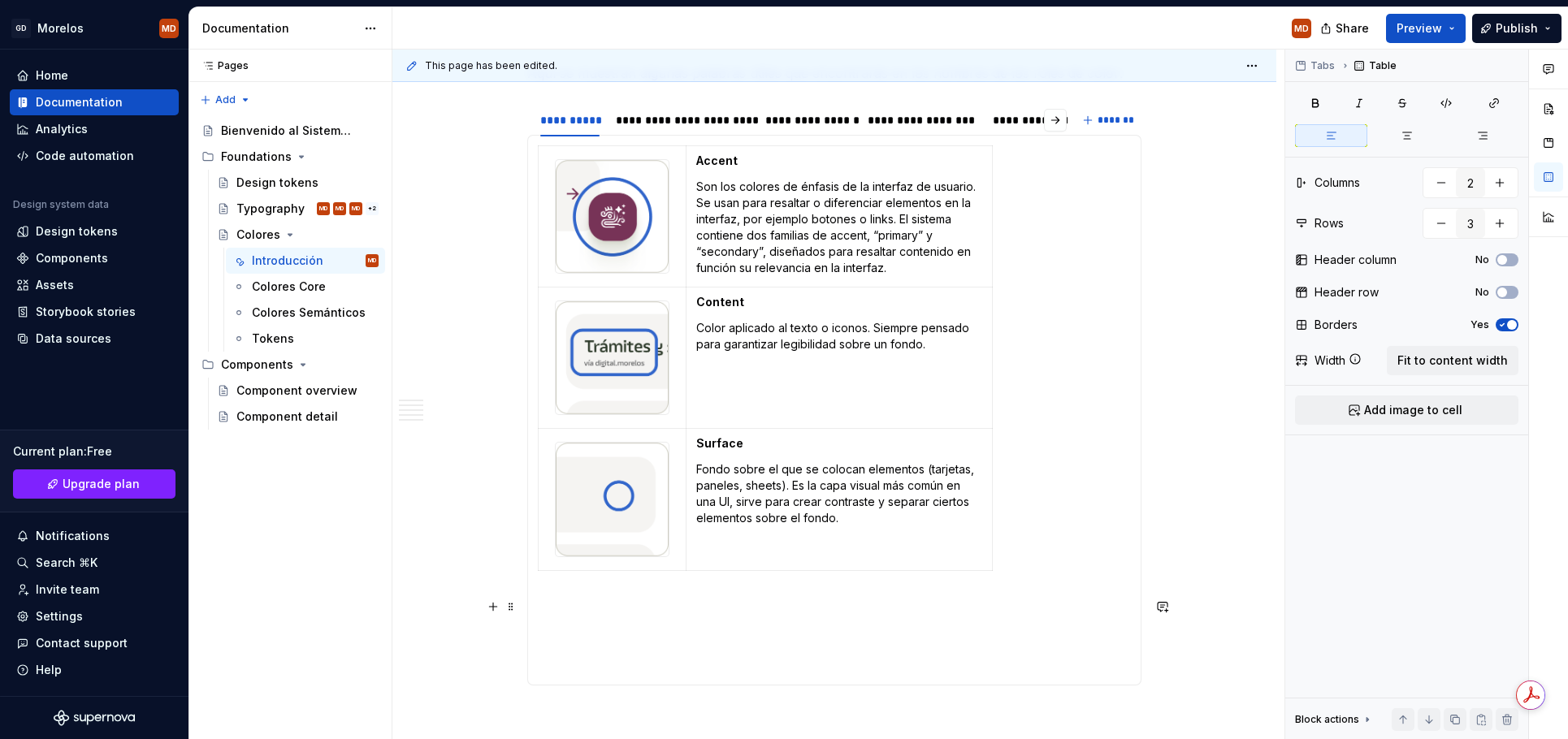
scroll to position [1310, 0]
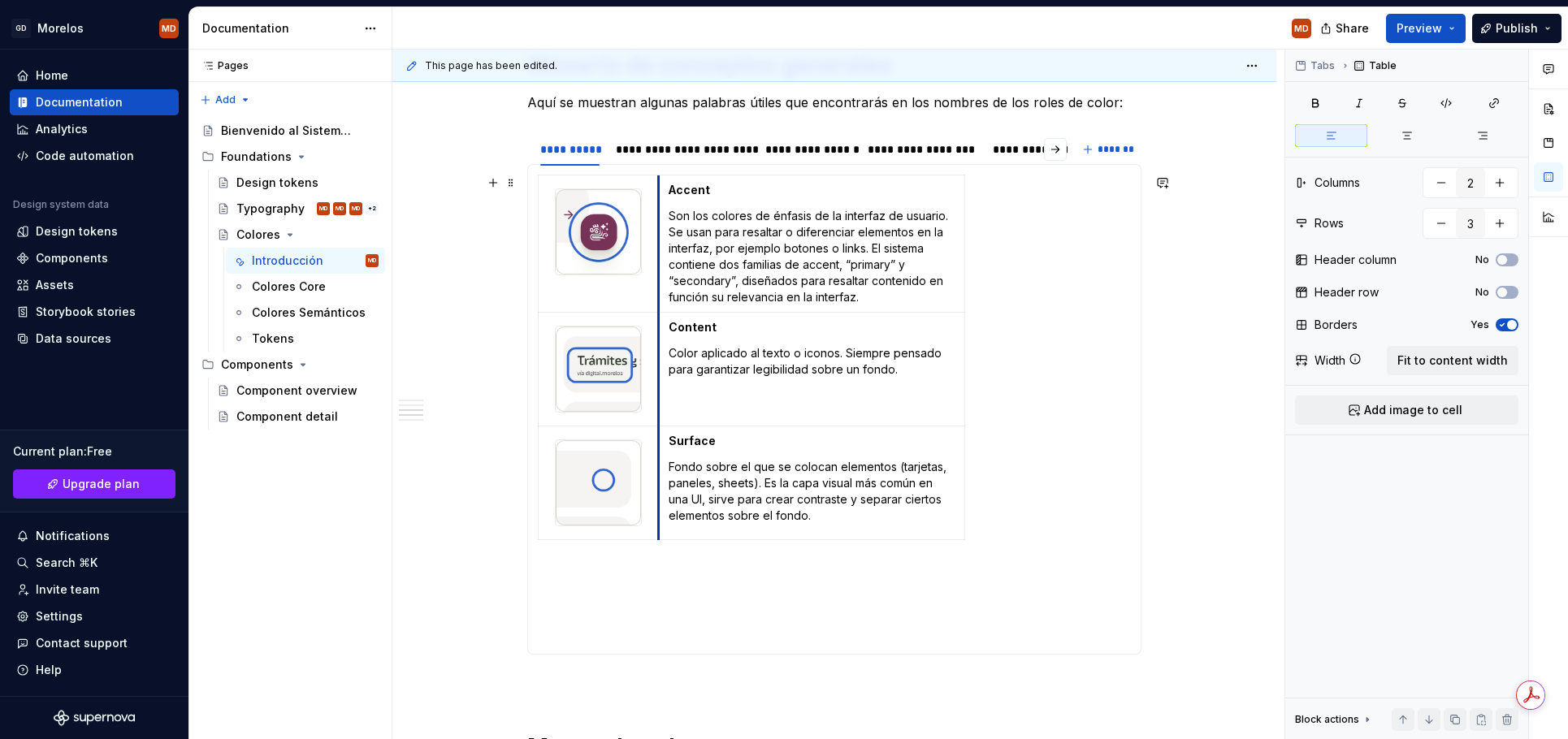
drag, startPoint x: 689, startPoint y: 456, endPoint x: 662, endPoint y: 443, distance: 30.0
click at [662, 443] on tbody "Accent Son los colores de énfasis de la interfaz de usuario. Se usan para resal…" at bounding box center [752, 358] width 426 height 365
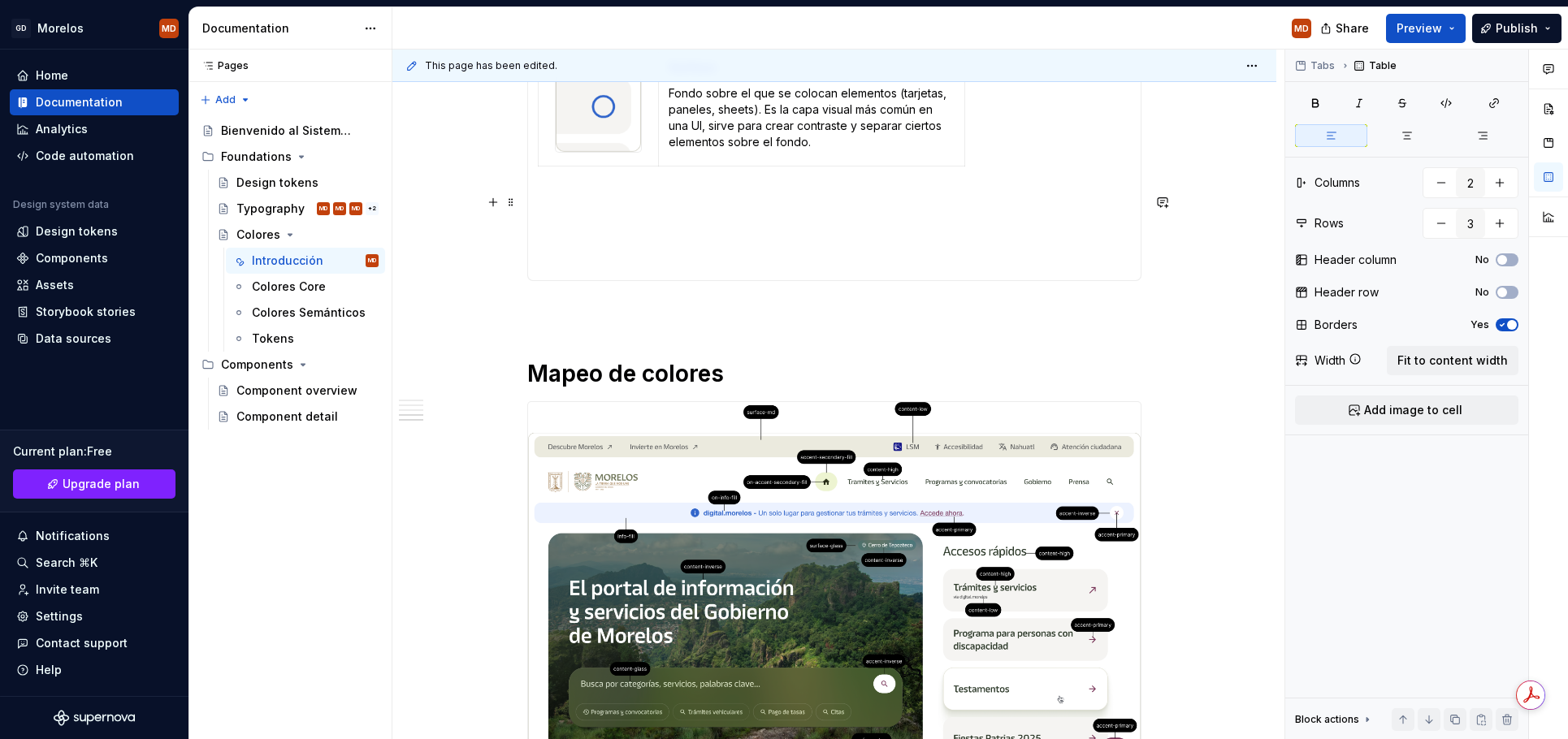
scroll to position [1865, 0]
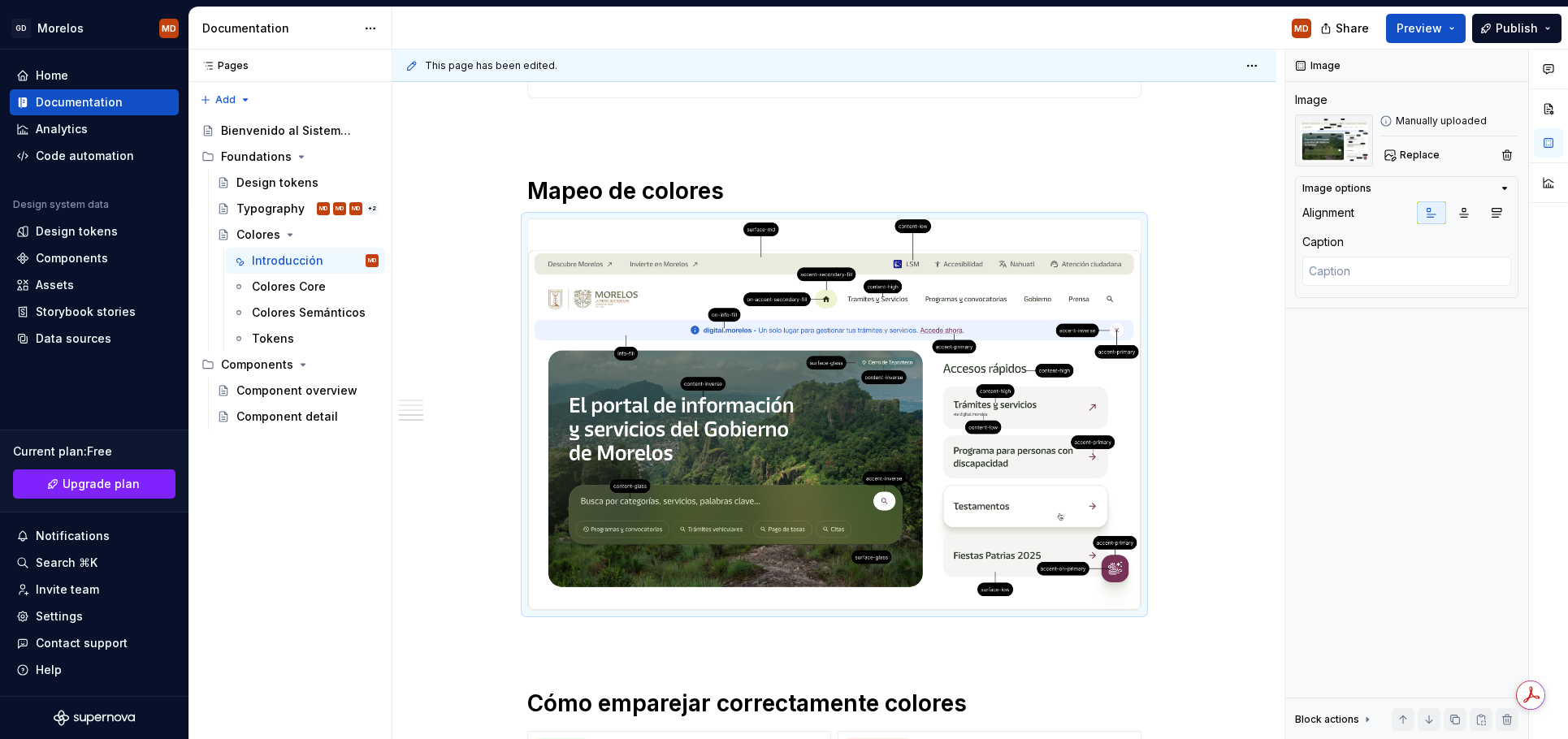
click at [917, 262] on img at bounding box center [834, 413] width 613 height 389
click at [1487, 209] on button "button" at bounding box center [1496, 212] width 29 height 23
click at [1426, 33] on span "Preview" at bounding box center [1420, 28] width 46 height 16
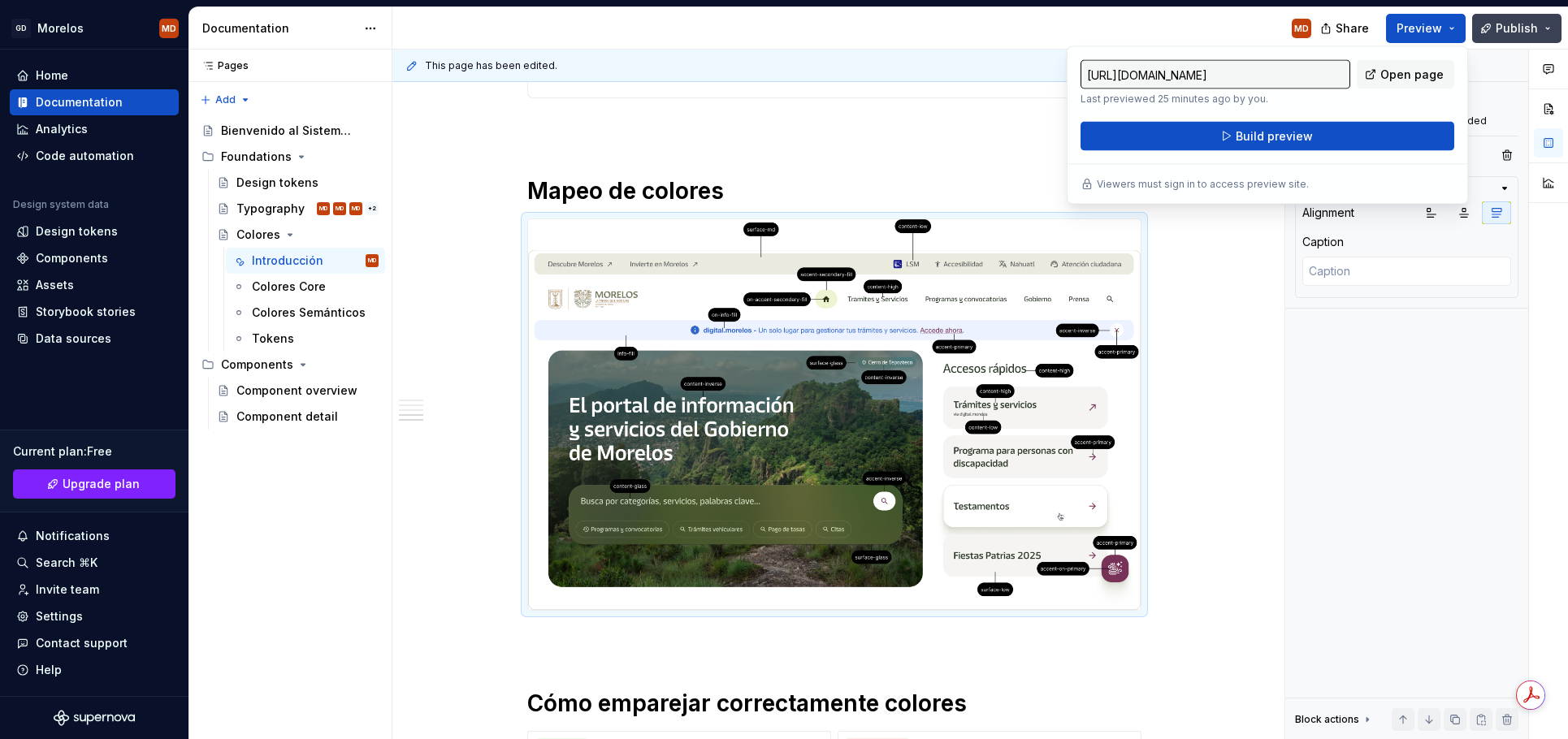
click at [1519, 32] on span "Publish" at bounding box center [1517, 28] width 42 height 16
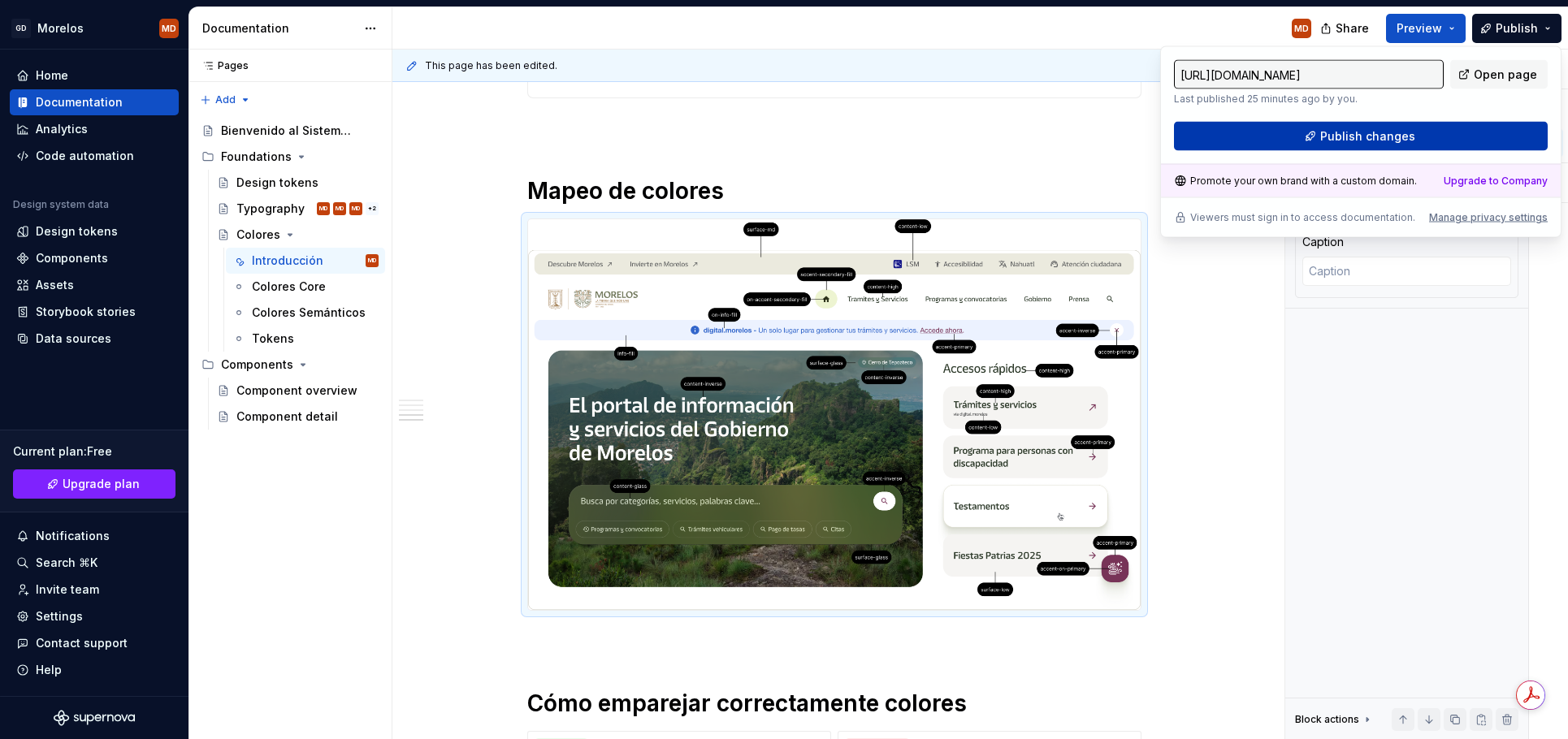
click at [1417, 134] on button "Publish changes" at bounding box center [1361, 135] width 374 height 29
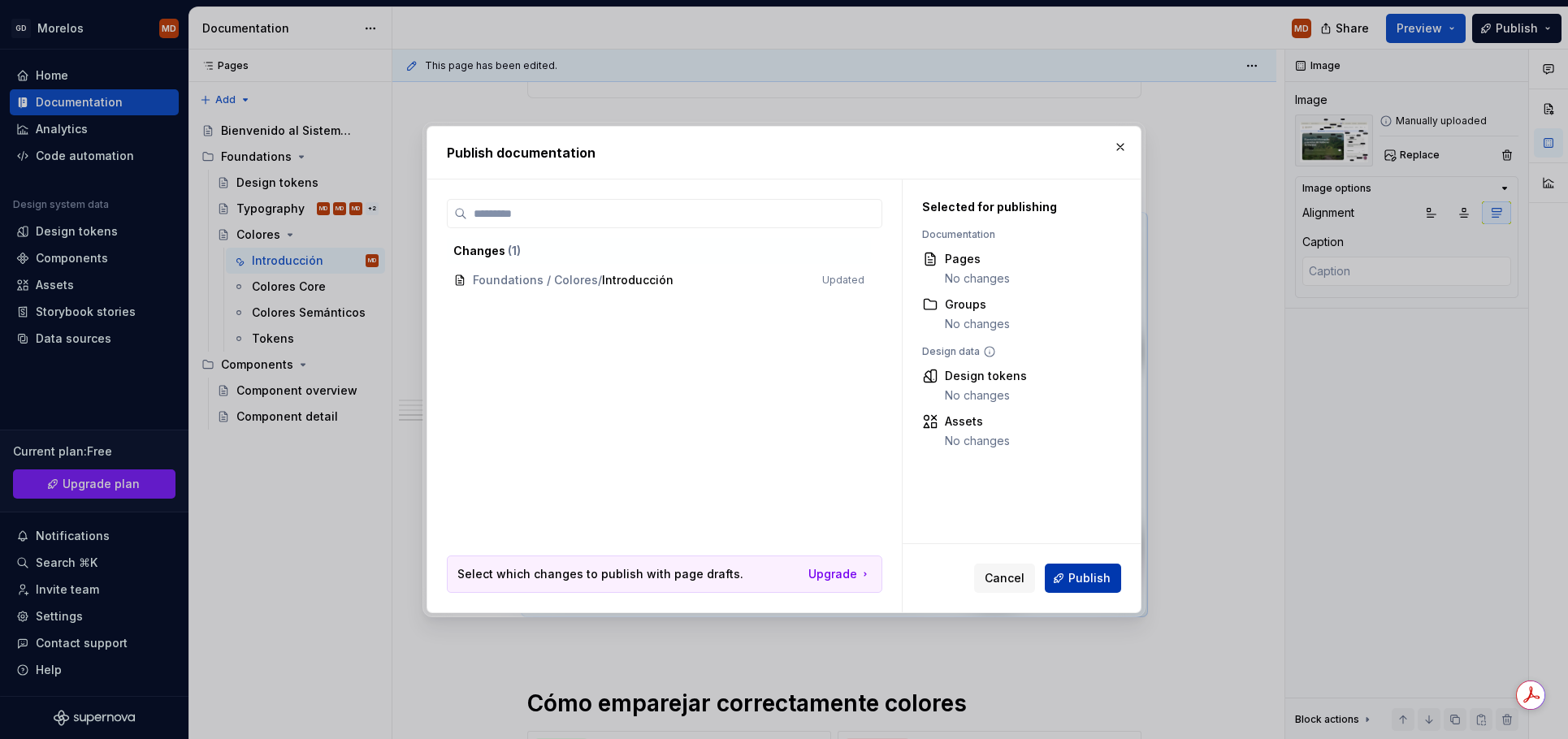
click at [1064, 580] on button "Publish" at bounding box center [1083, 578] width 77 height 29
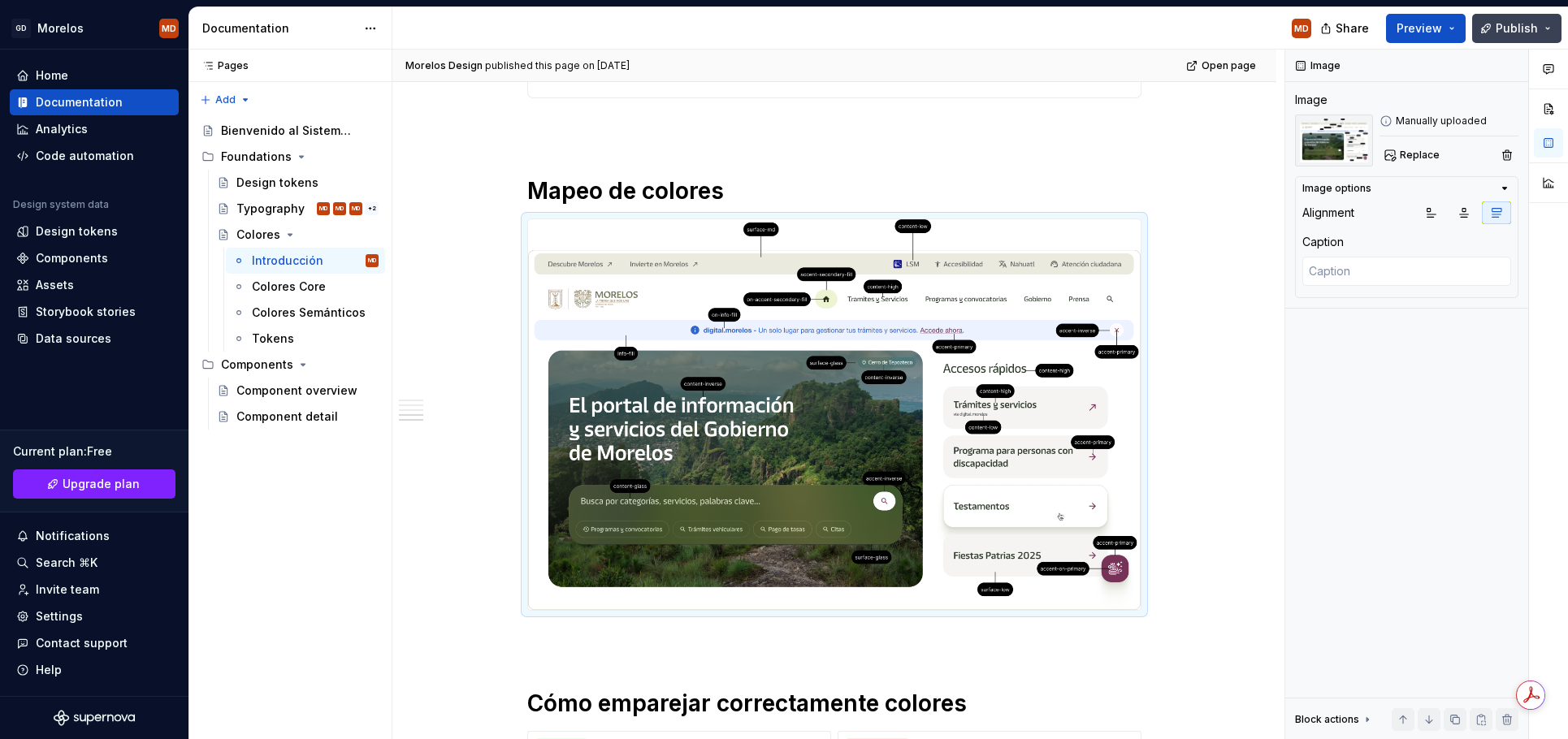
click at [1531, 29] on span "Publish" at bounding box center [1517, 28] width 42 height 16
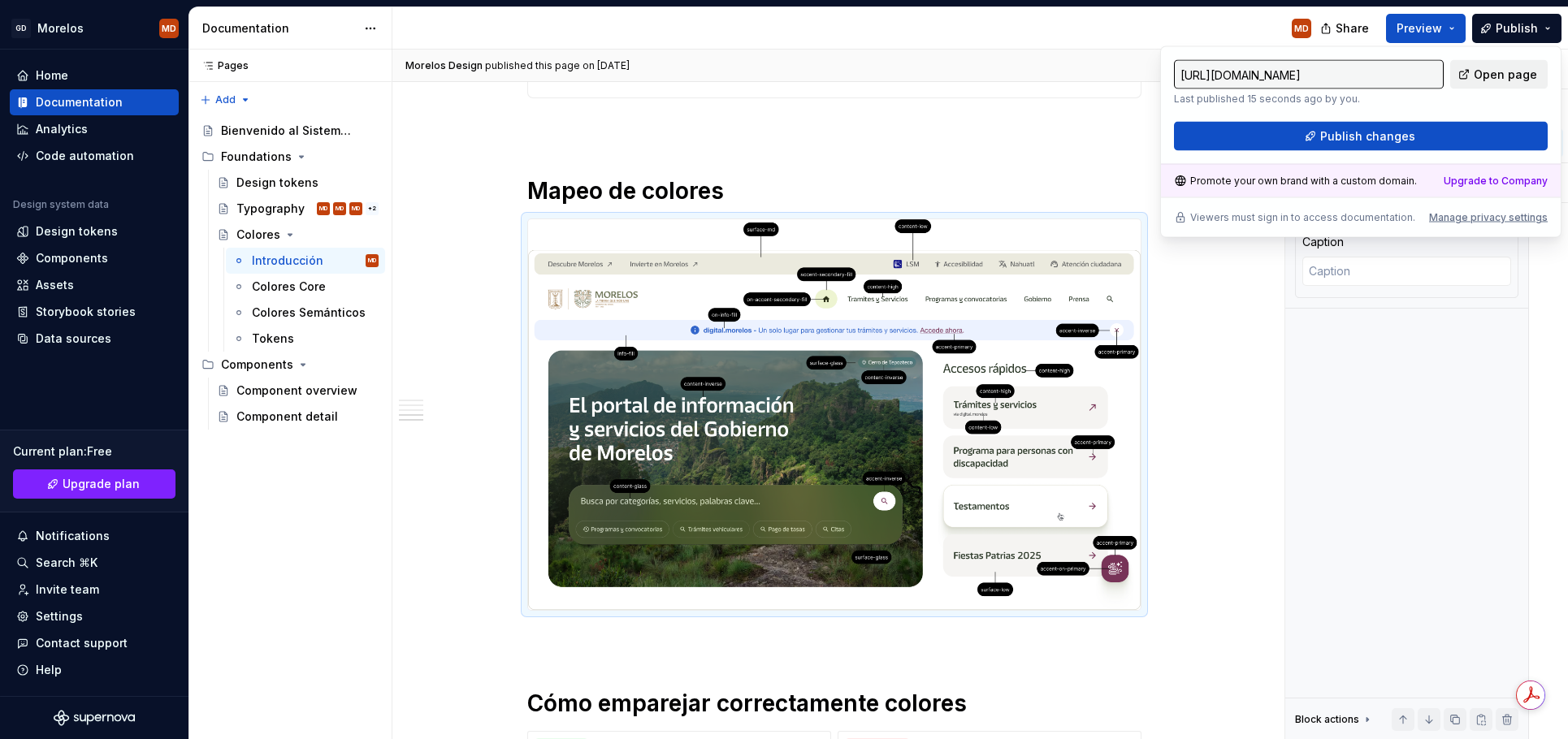
click at [1487, 82] on span "Open page" at bounding box center [1506, 75] width 64 height 16
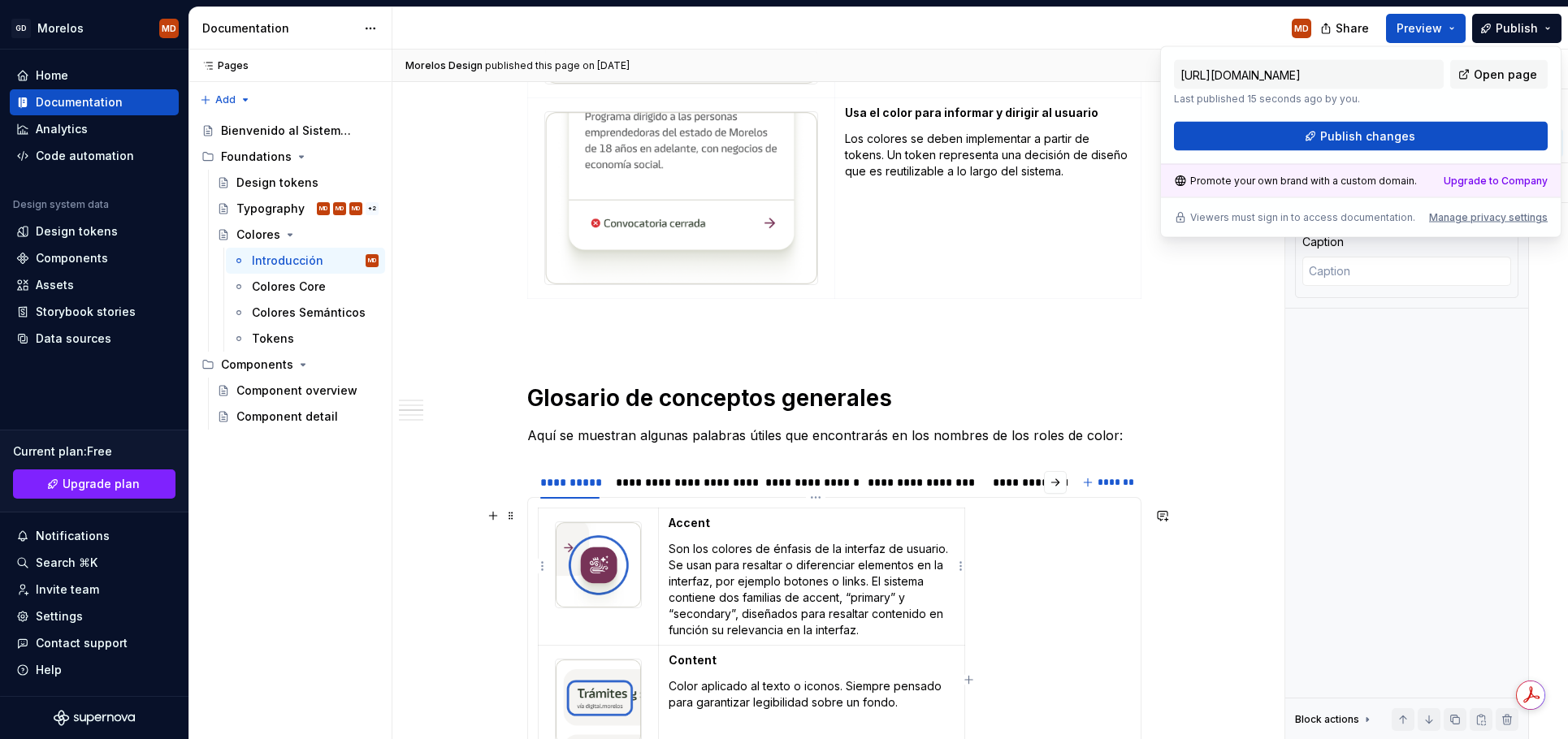
scroll to position [1007, 0]
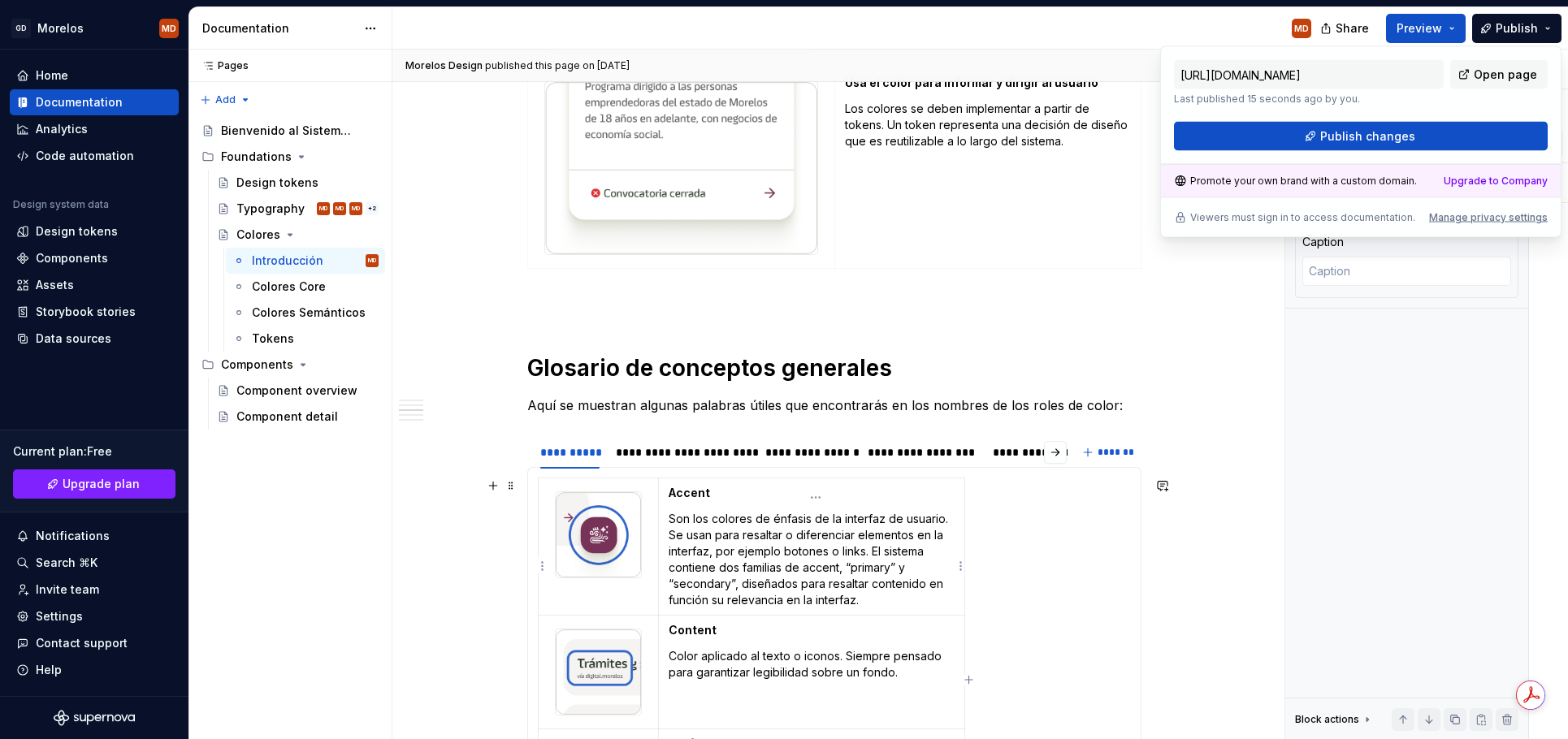
click at [722, 529] on p "Son los colores de énfasis de la interfaz de usuario. Se usan para resaltar o d…" at bounding box center [811, 560] width 286 height 98
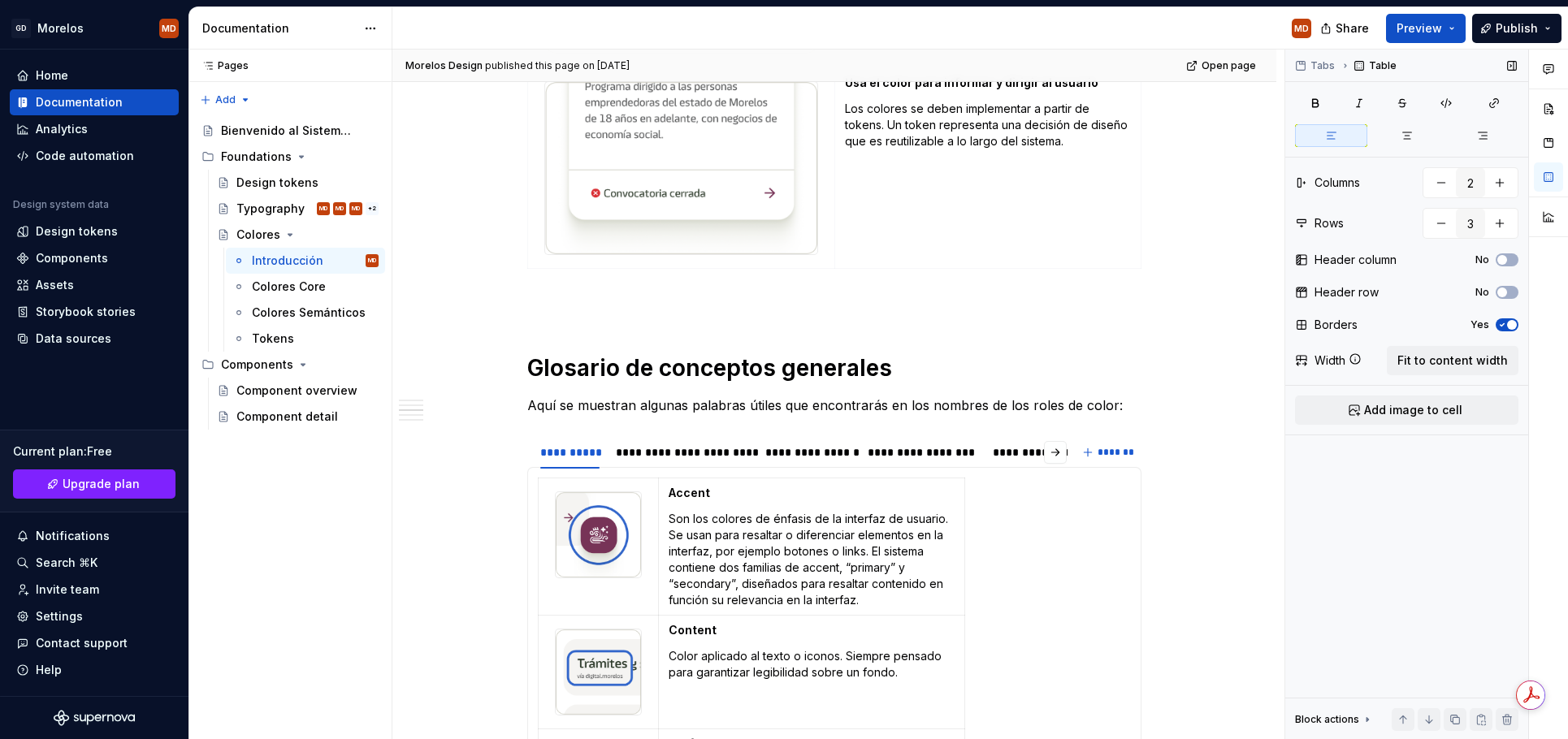
click at [1504, 324] on icon "button" at bounding box center [1502, 325] width 13 height 10
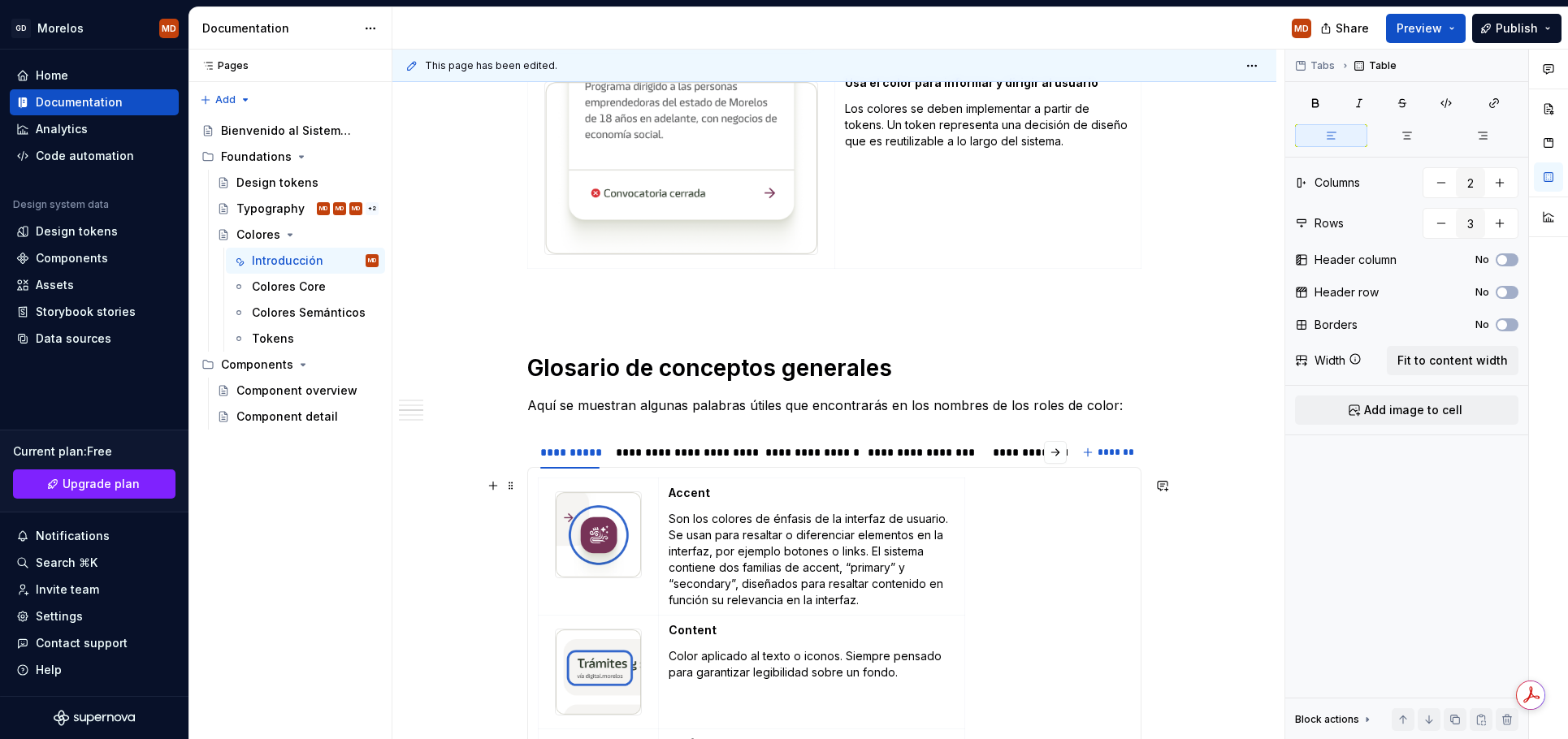
scroll to position [1136, 0]
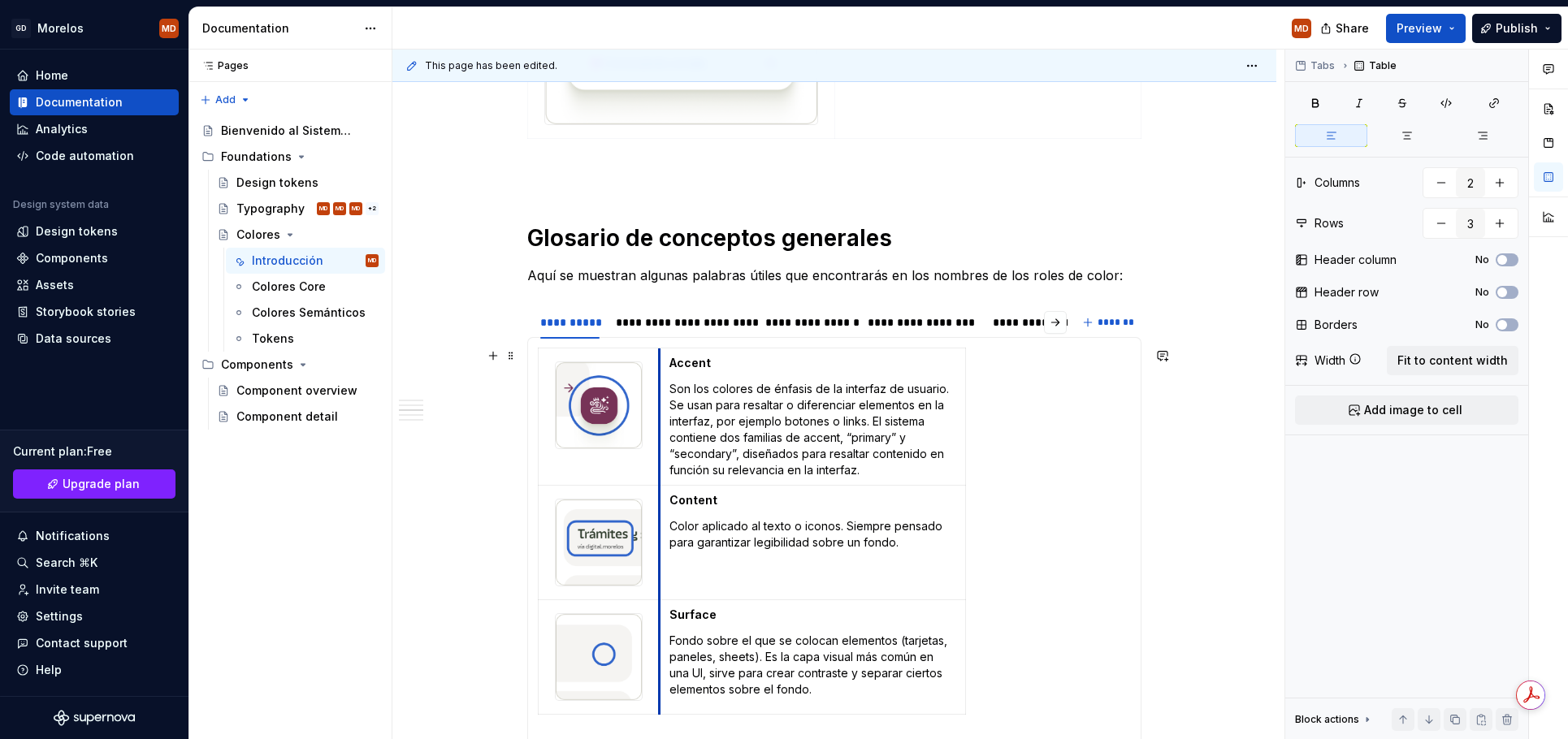
click at [664, 496] on td "Content Color aplicado al texto o iconos. Siempre pensado para garantizar legib…" at bounding box center [811, 543] width 306 height 115
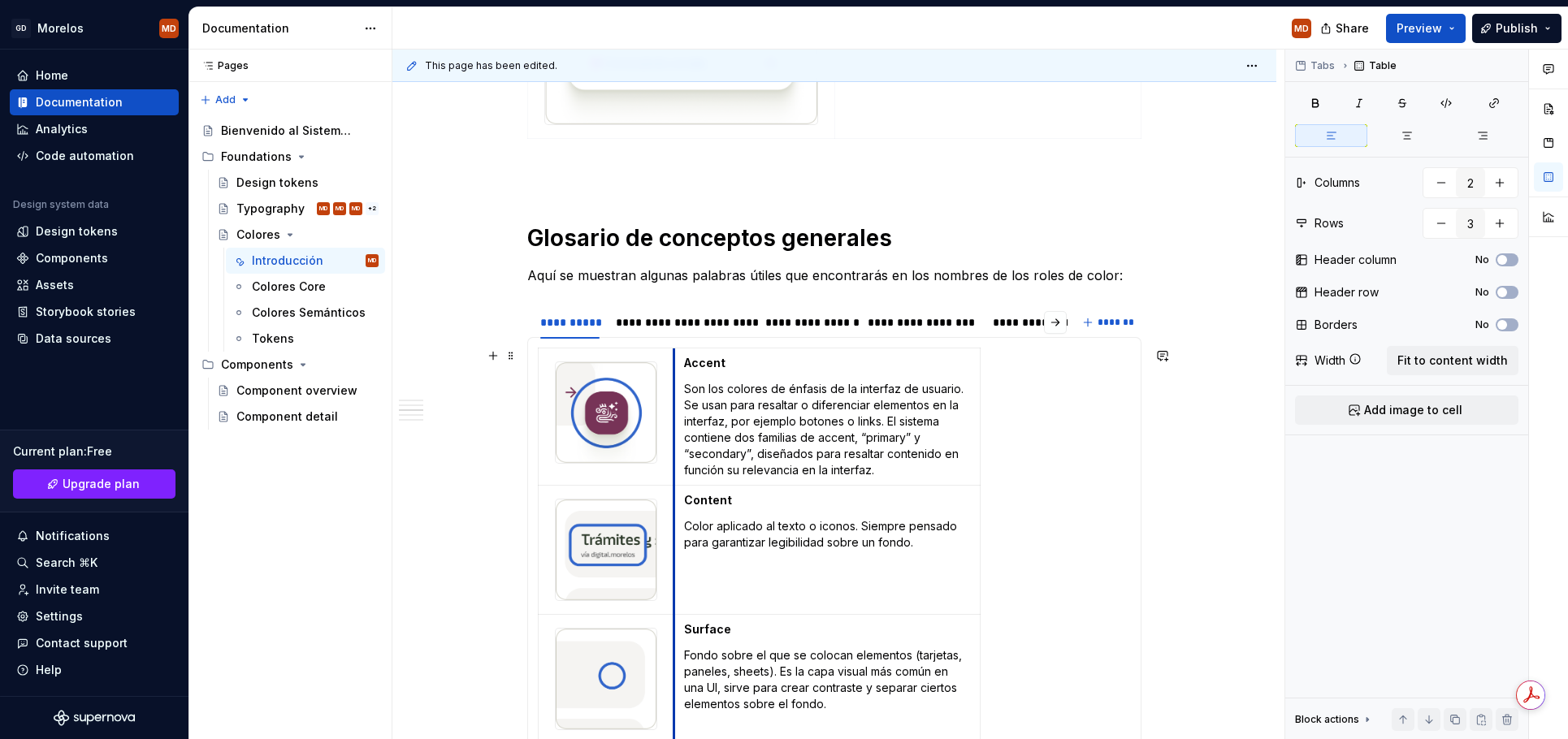
drag, startPoint x: 664, startPoint y: 496, endPoint x: 679, endPoint y: 496, distance: 15.0
click at [679, 496] on td "Content Color aplicado al texto o iconos. Siempre pensado para garantizar legib…" at bounding box center [826, 551] width 306 height 129
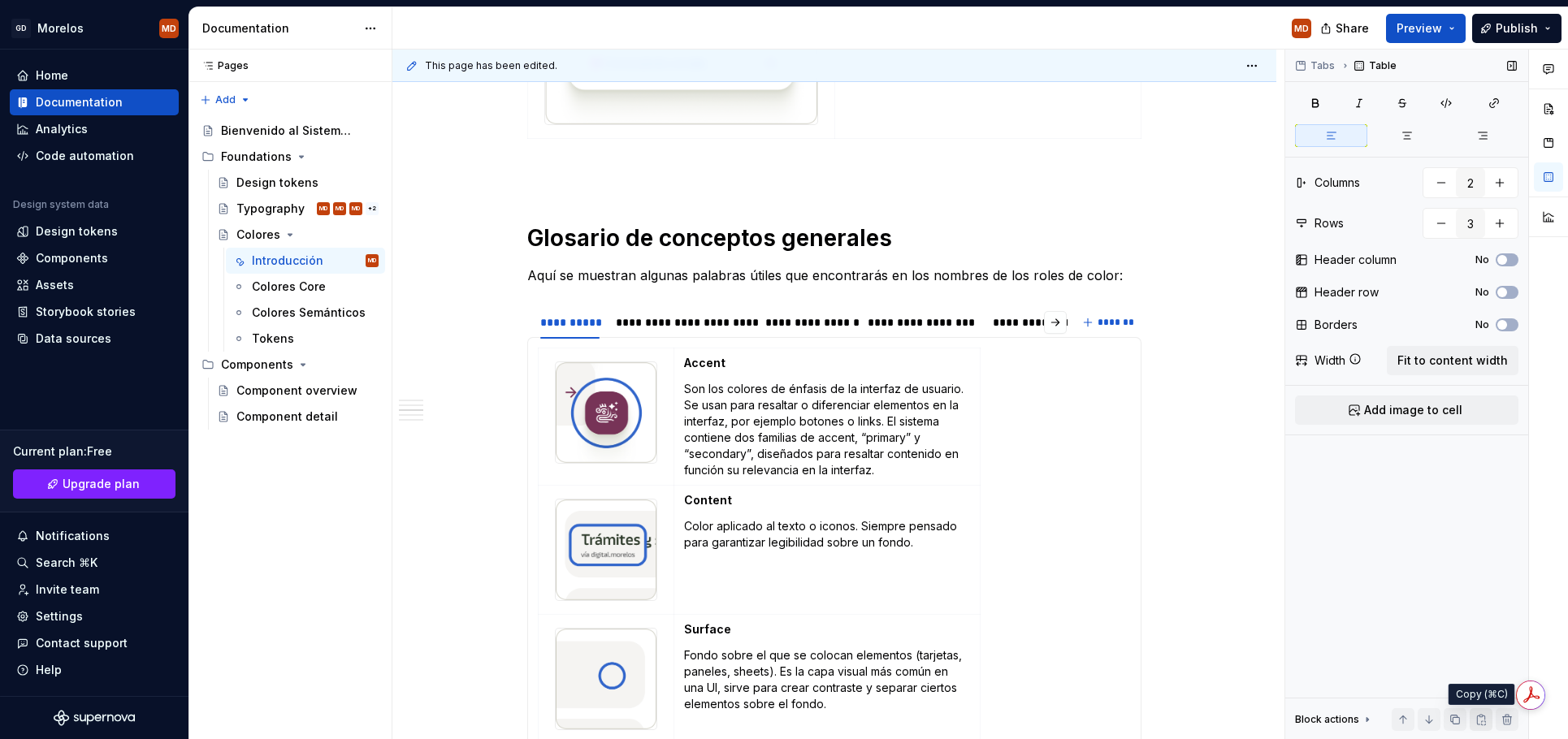
click at [1475, 721] on button "button" at bounding box center [1480, 719] width 23 height 23
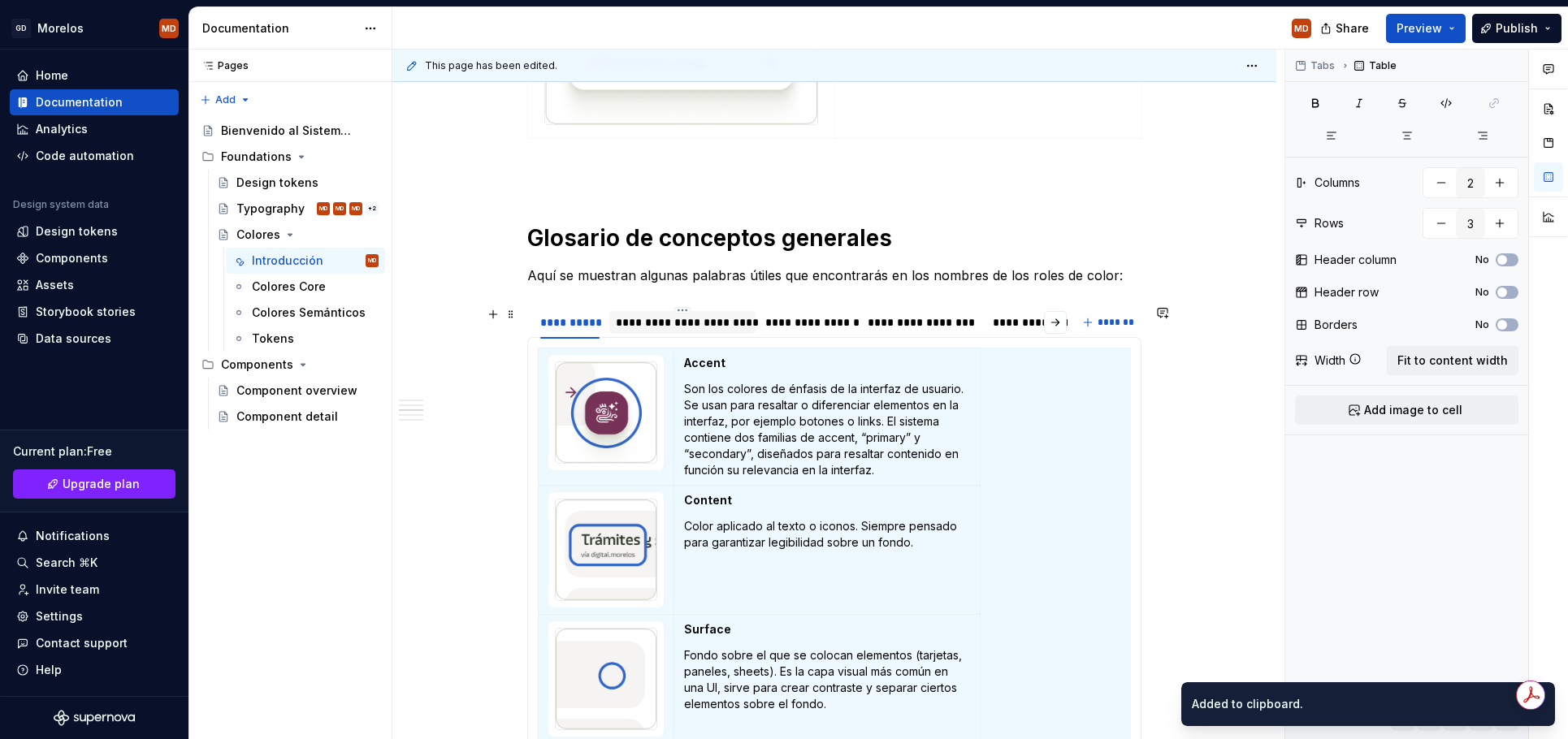
click at [653, 327] on div "**********" at bounding box center [682, 323] width 133 height 16
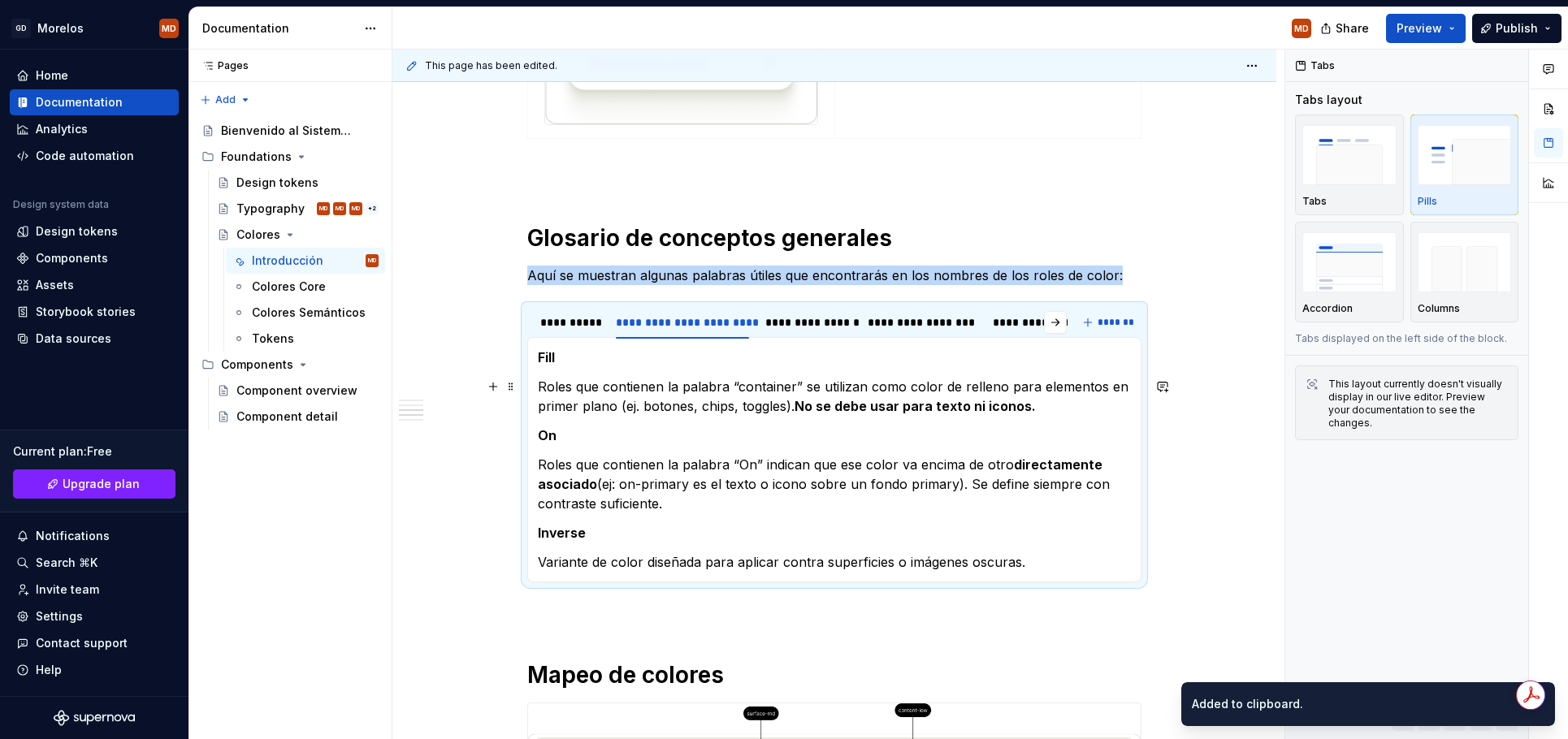
click at [932, 370] on section-item-column "Fill Roles que contienen la palabra “container” se utilizan como color de relle…" at bounding box center [834, 459] width 593 height 224
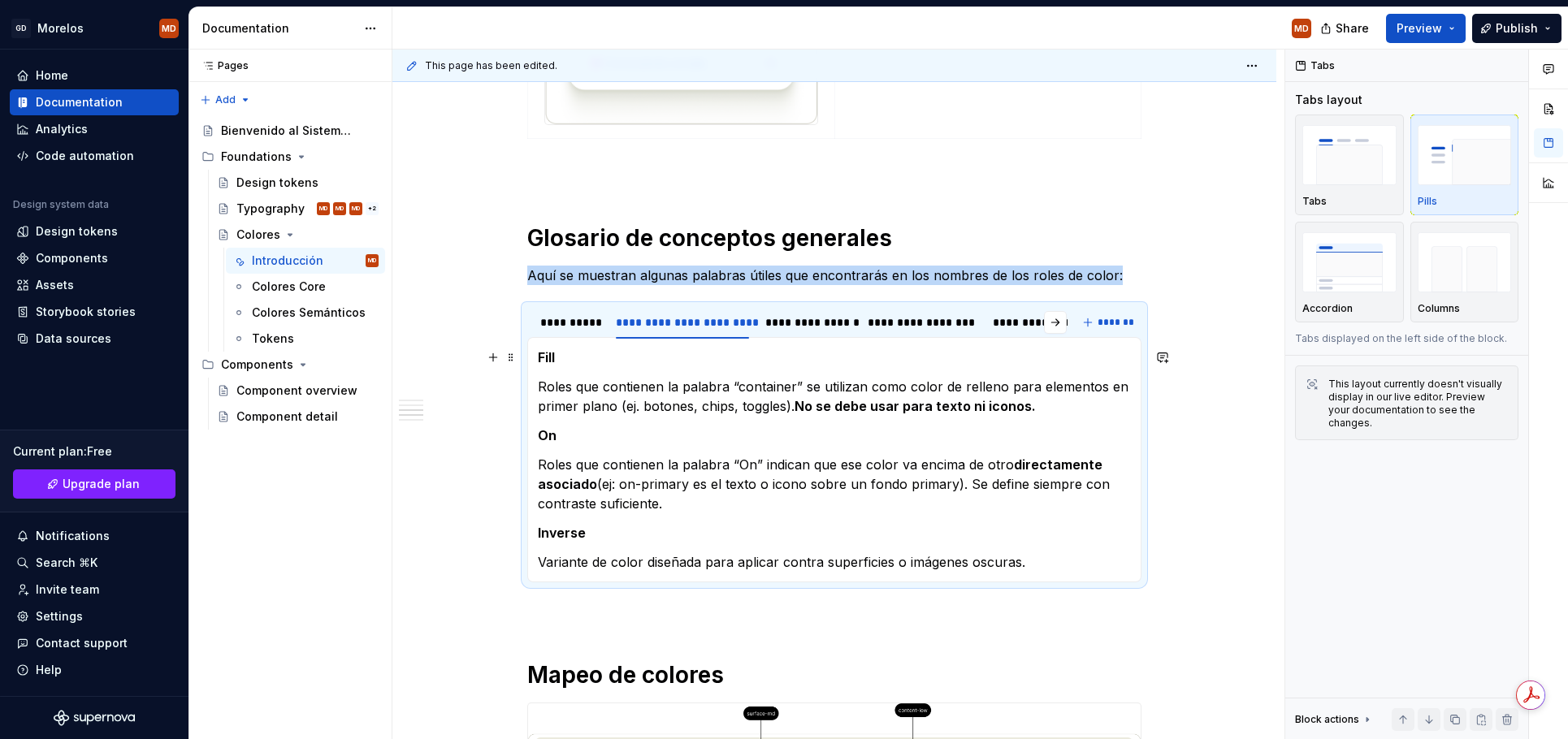
click at [545, 361] on strong "Fill" at bounding box center [546, 358] width 17 height 16
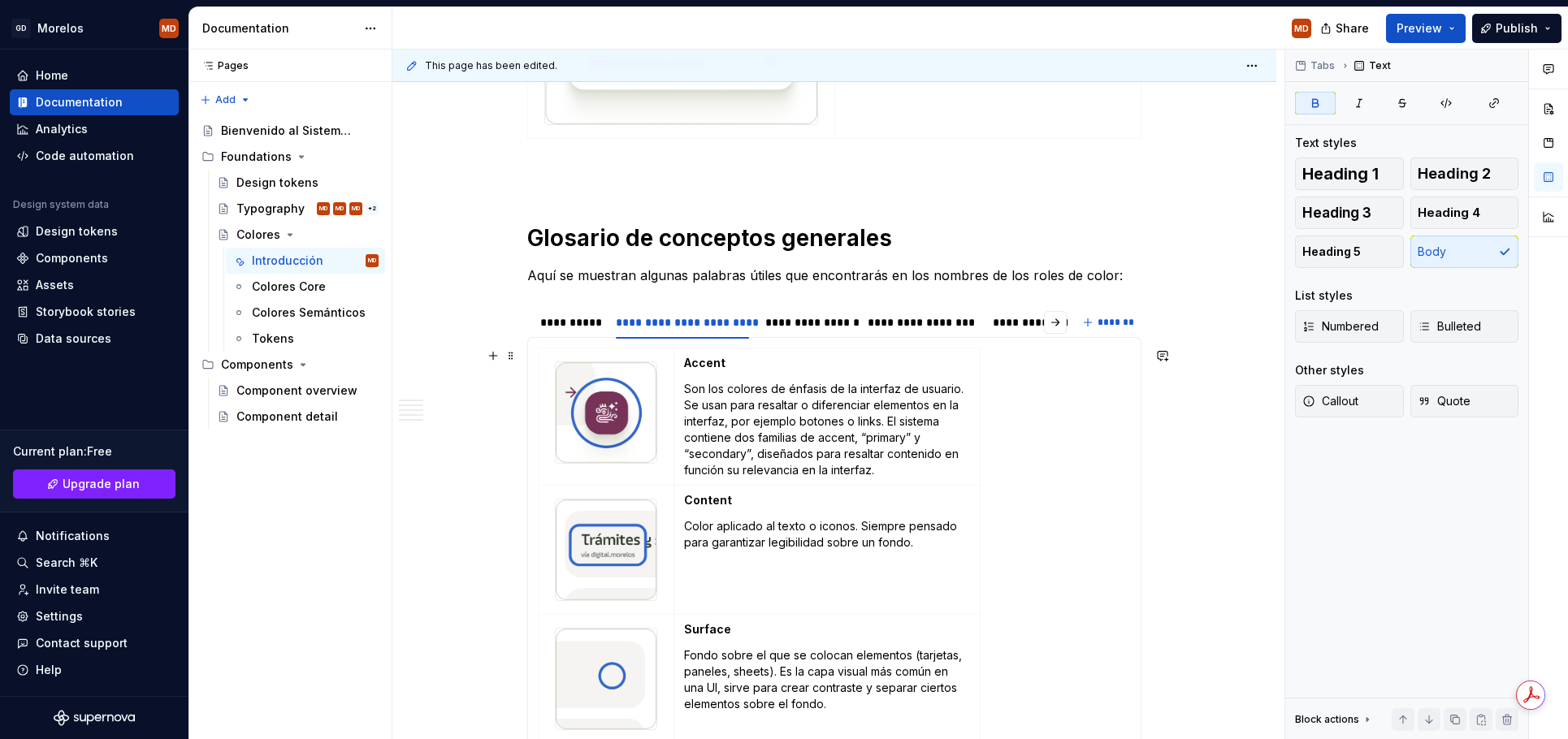
scroll to position [1422, 0]
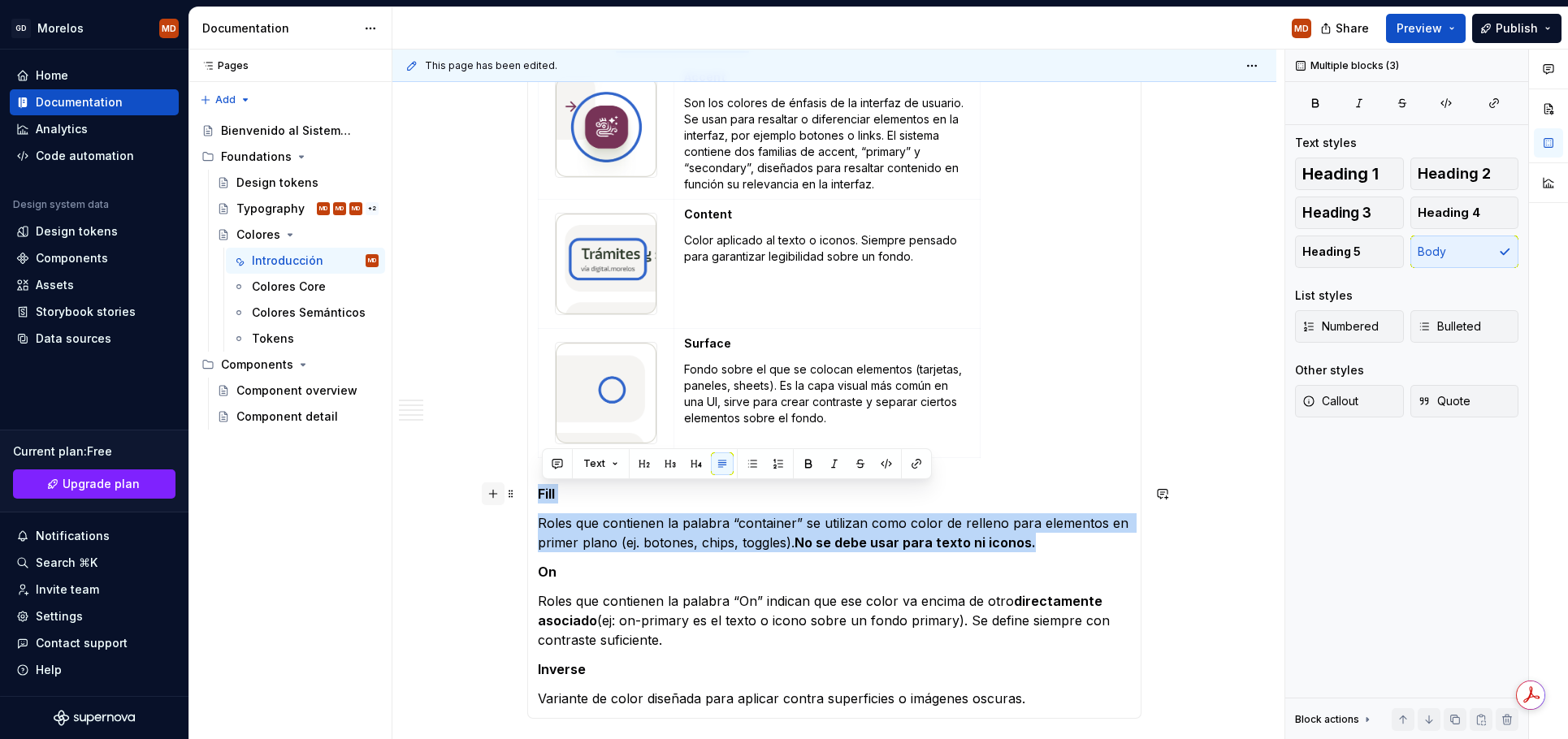
drag, startPoint x: 596, startPoint y: 557, endPoint x: 504, endPoint y: 495, distance: 110.9
click at [527, 495] on div "¿Qué incluye el sistema? Un conjunto de relaciones de color testados y accesibl…" at bounding box center [834, 399] width 615 height 2884
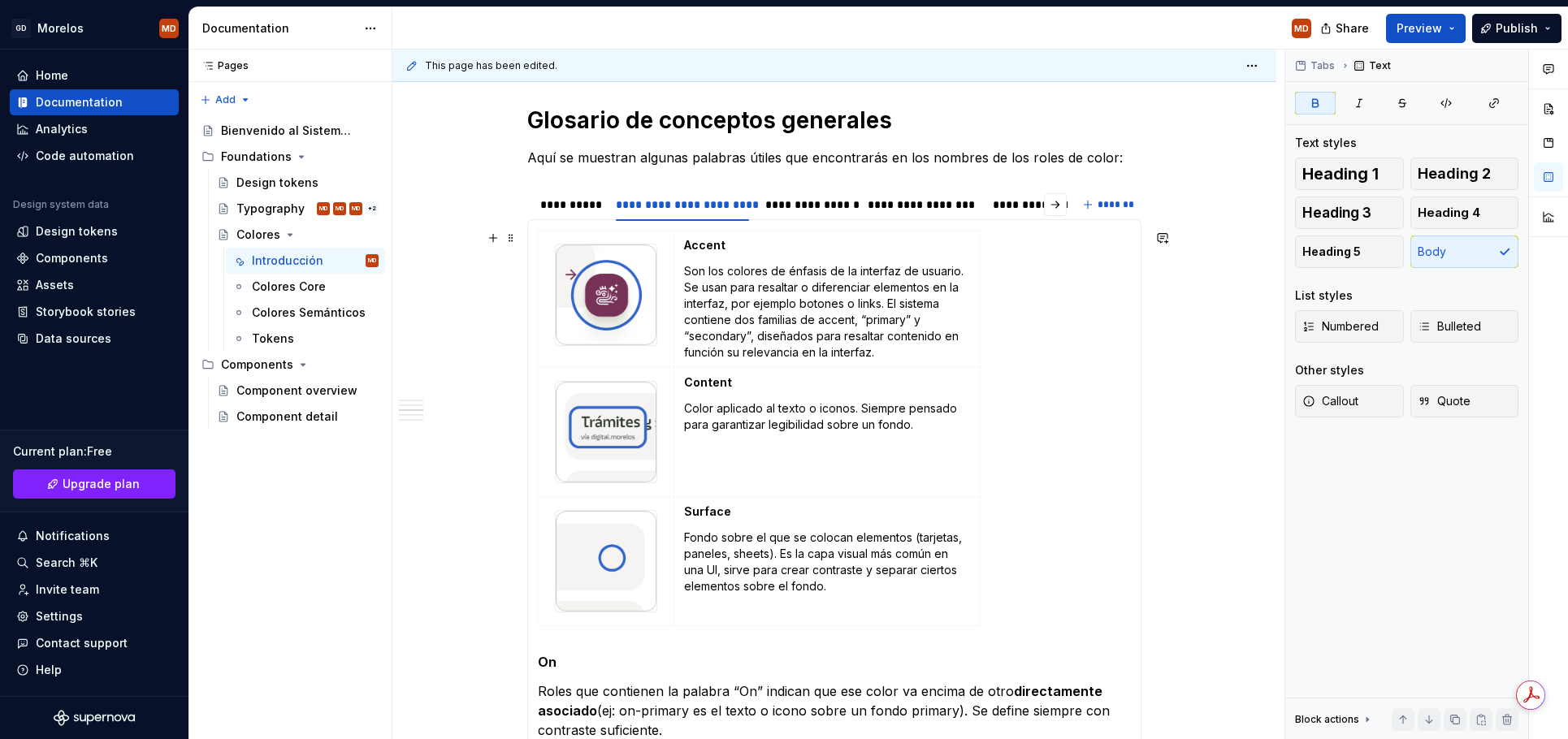
scroll to position [1111, 0]
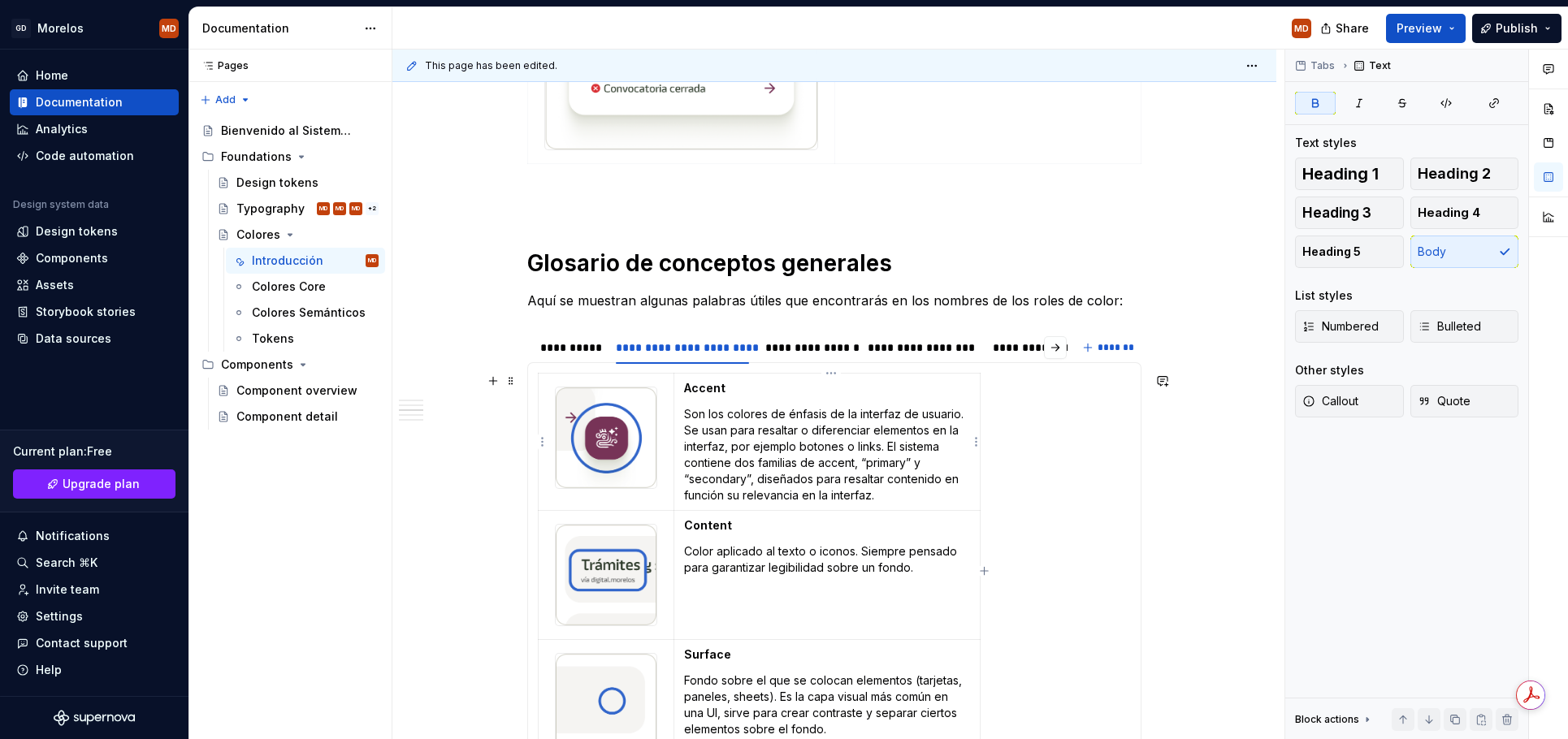
click at [787, 426] on p "Son los colores de énfasis de la interfaz de usuario. Se usan para resaltar o d…" at bounding box center [827, 455] width 286 height 98
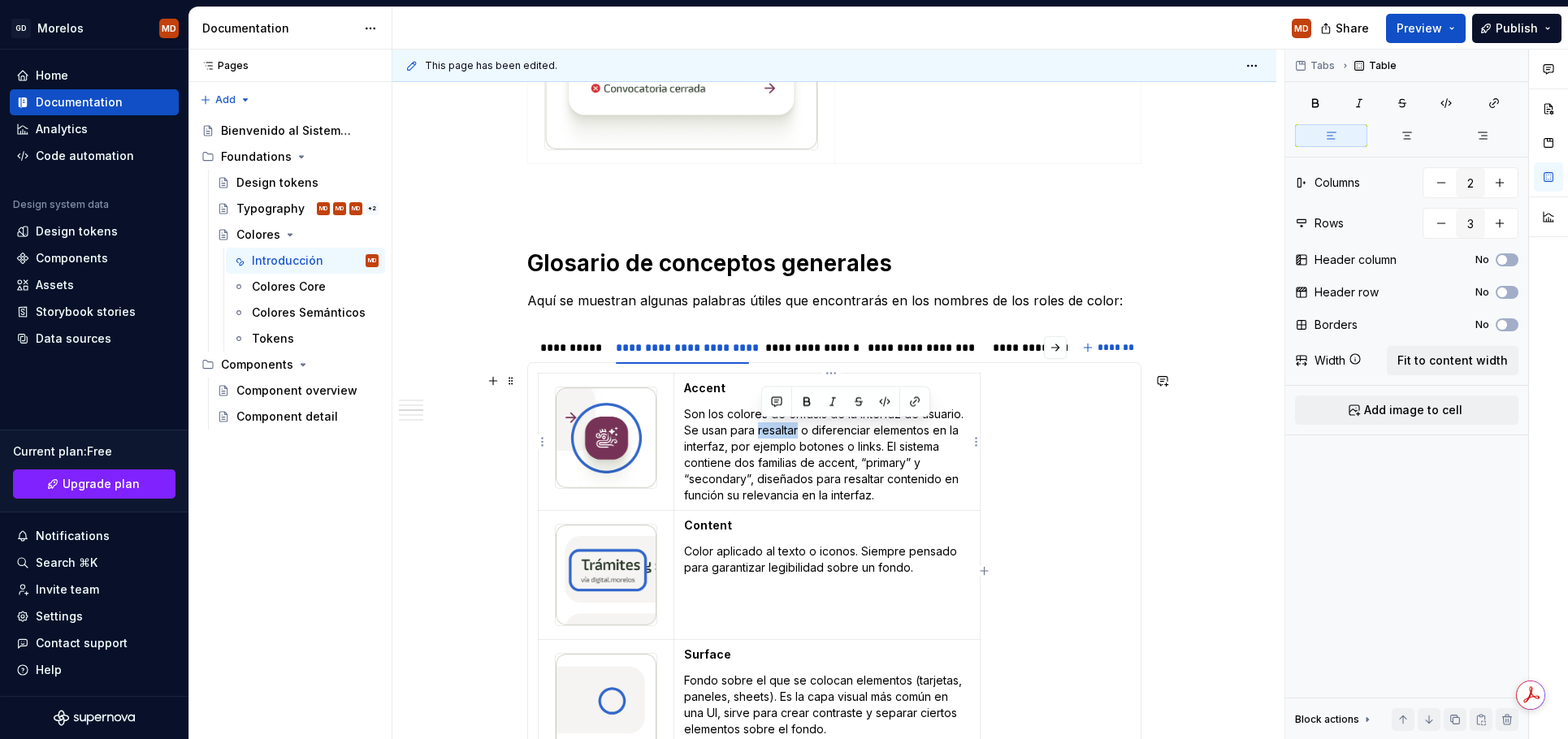
click at [787, 426] on p "Son los colores de énfasis de la interfaz de usuario. Se usan para resaltar o d…" at bounding box center [827, 455] width 286 height 98
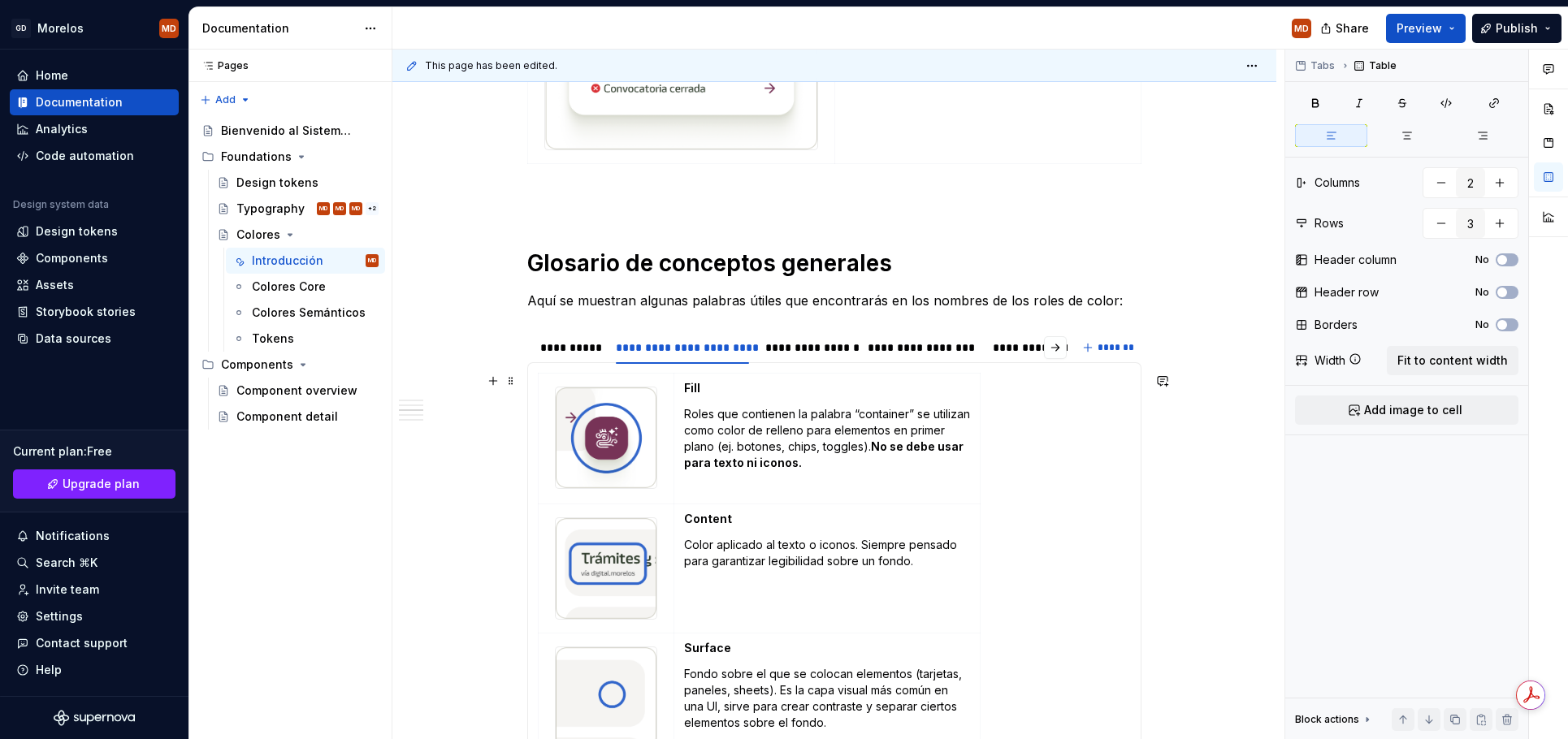
scroll to position [1363, 0]
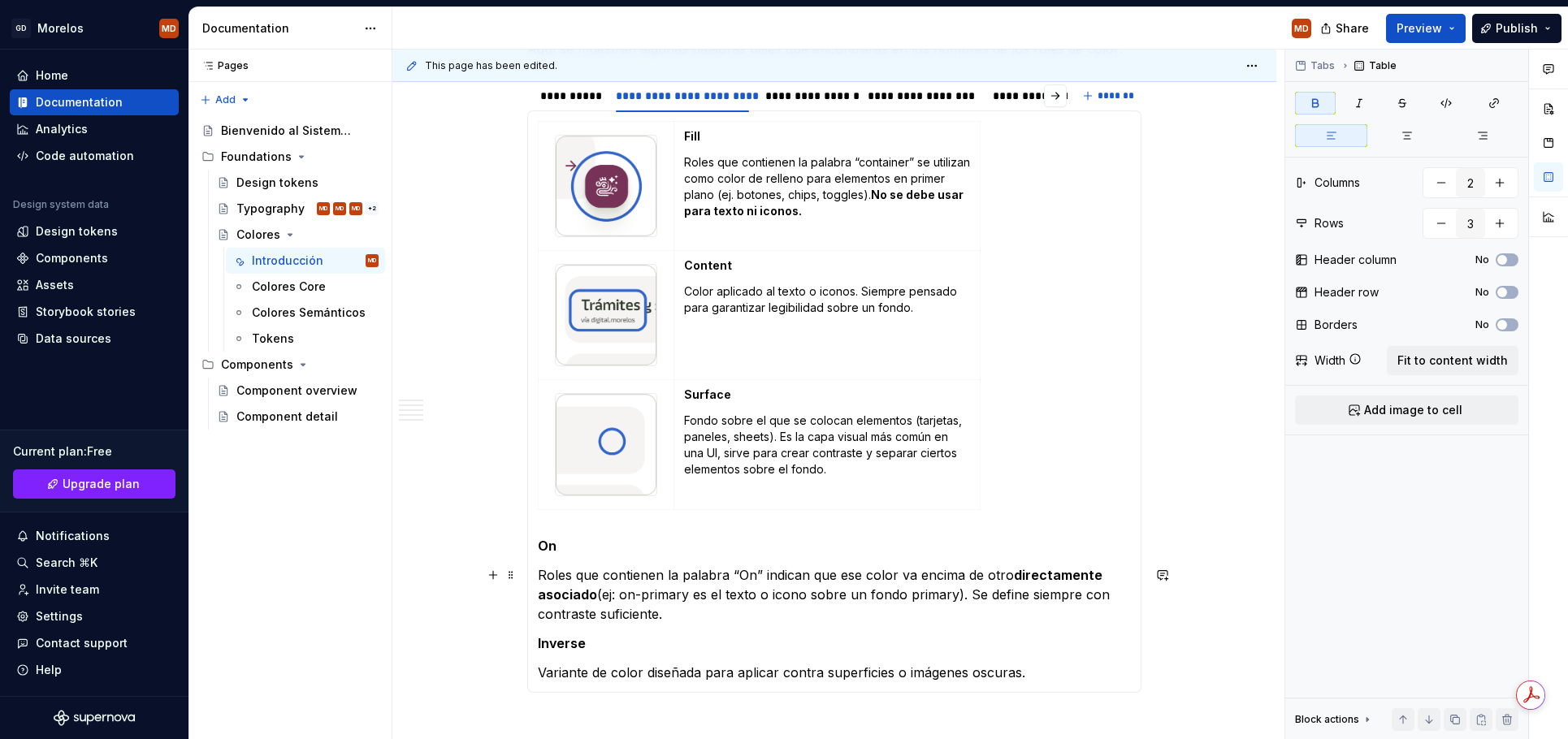
click at [621, 606] on p "Roles que contienen la palabra “On” indican que ese color va encima de otro dir…" at bounding box center [834, 595] width 593 height 59
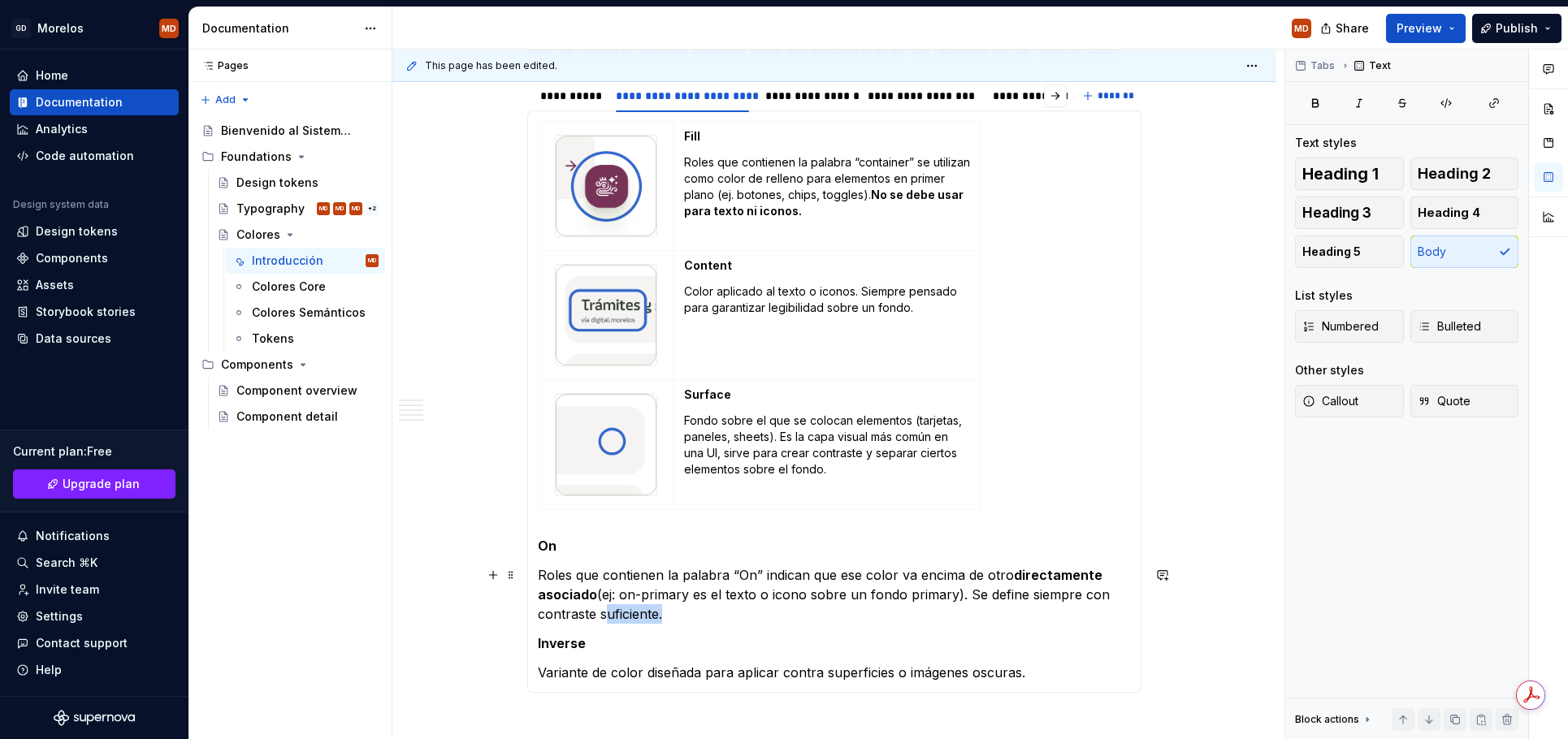
click at [621, 606] on p "Roles que contienen la palabra “On” indican que ese color va encima de otro dir…" at bounding box center [834, 595] width 593 height 59
click at [690, 607] on p "Roles que contienen la palabra “On” indican que ese color va encima de otro dir…" at bounding box center [834, 595] width 593 height 59
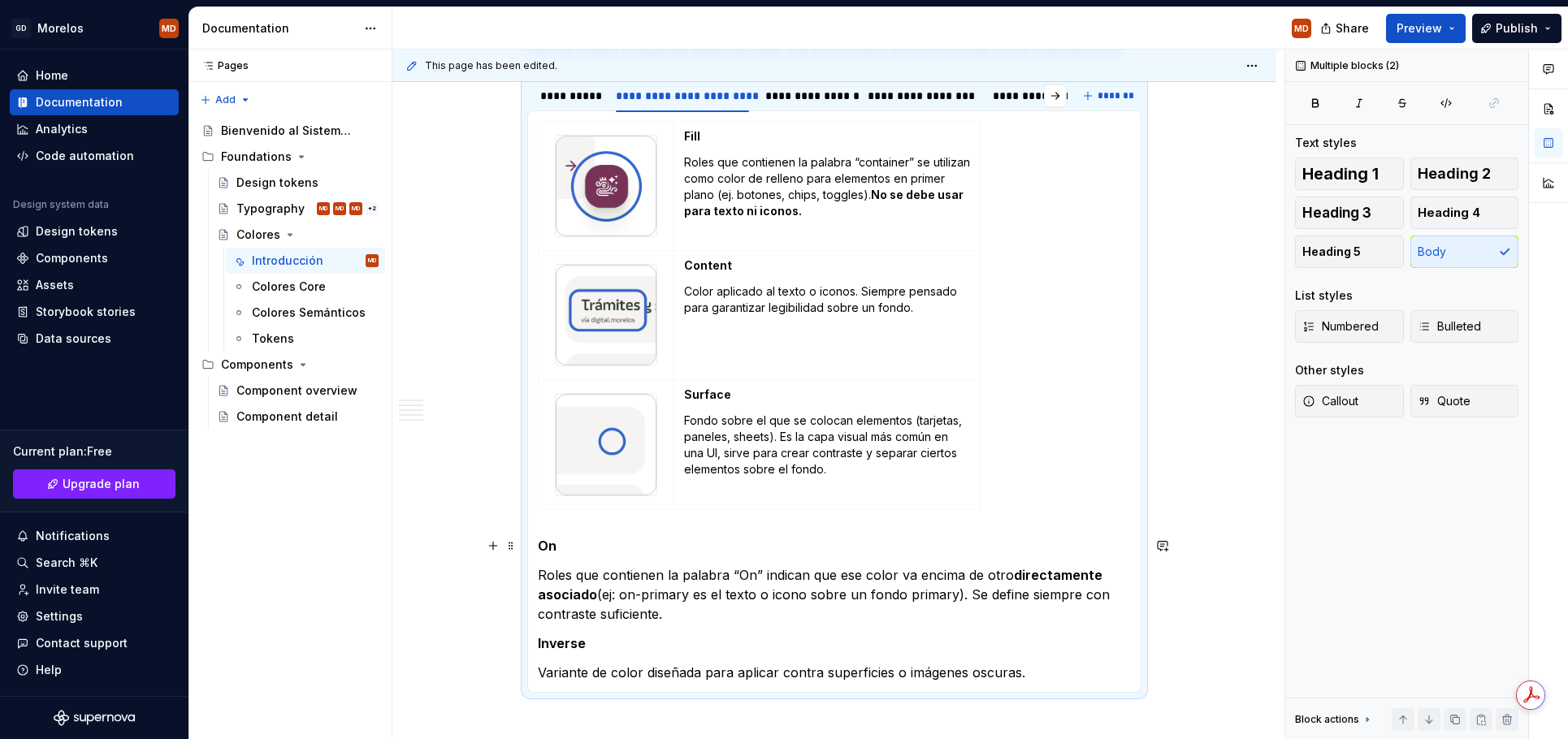
drag, startPoint x: 692, startPoint y: 610, endPoint x: 549, endPoint y: 544, distance: 157.5
click at [549, 544] on section-item-column "Fill Roles que contienen la palabra “container” se utilizan como color de relle…" at bounding box center [834, 402] width 593 height 562
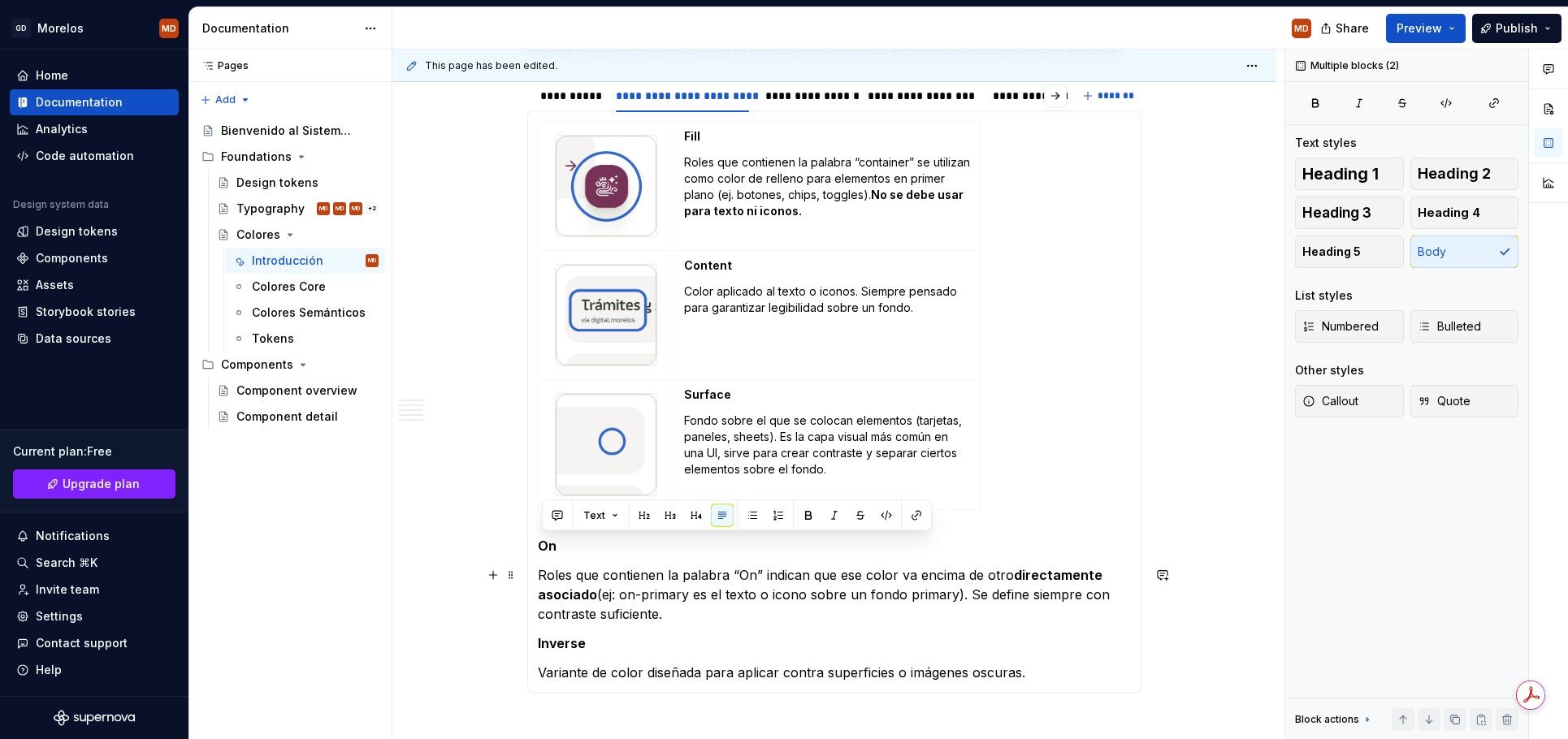
drag, startPoint x: 544, startPoint y: 540, endPoint x: 680, endPoint y: 610, distance: 153.0
click at [680, 610] on section-item-column "Fill Roles que contienen la palabra “container” se utilizan como color de relle…" at bounding box center [834, 402] width 593 height 562
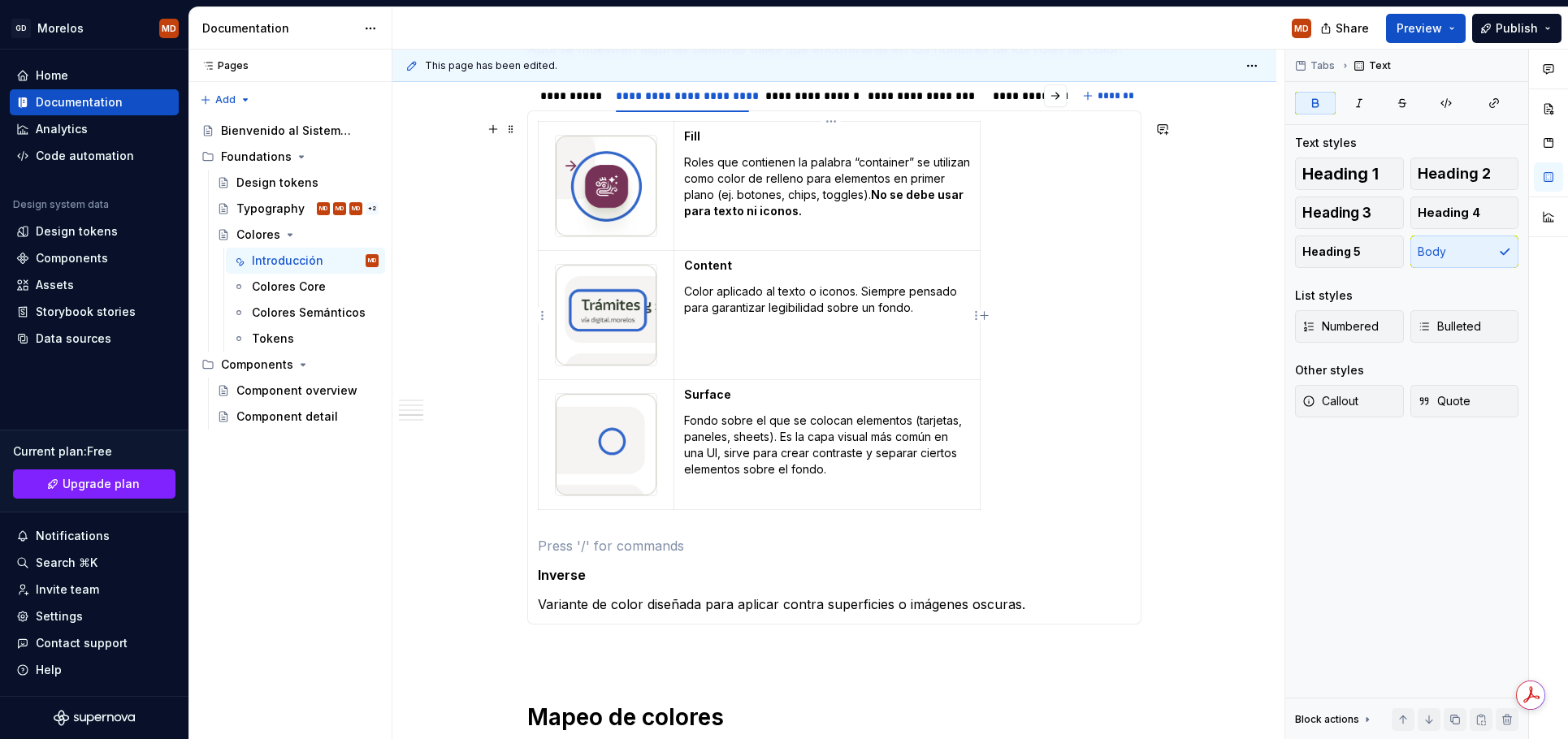
click at [790, 302] on p "Color aplicado al texto o iconos. Siempre pensado para garantizar legibilidad s…" at bounding box center [827, 300] width 286 height 33
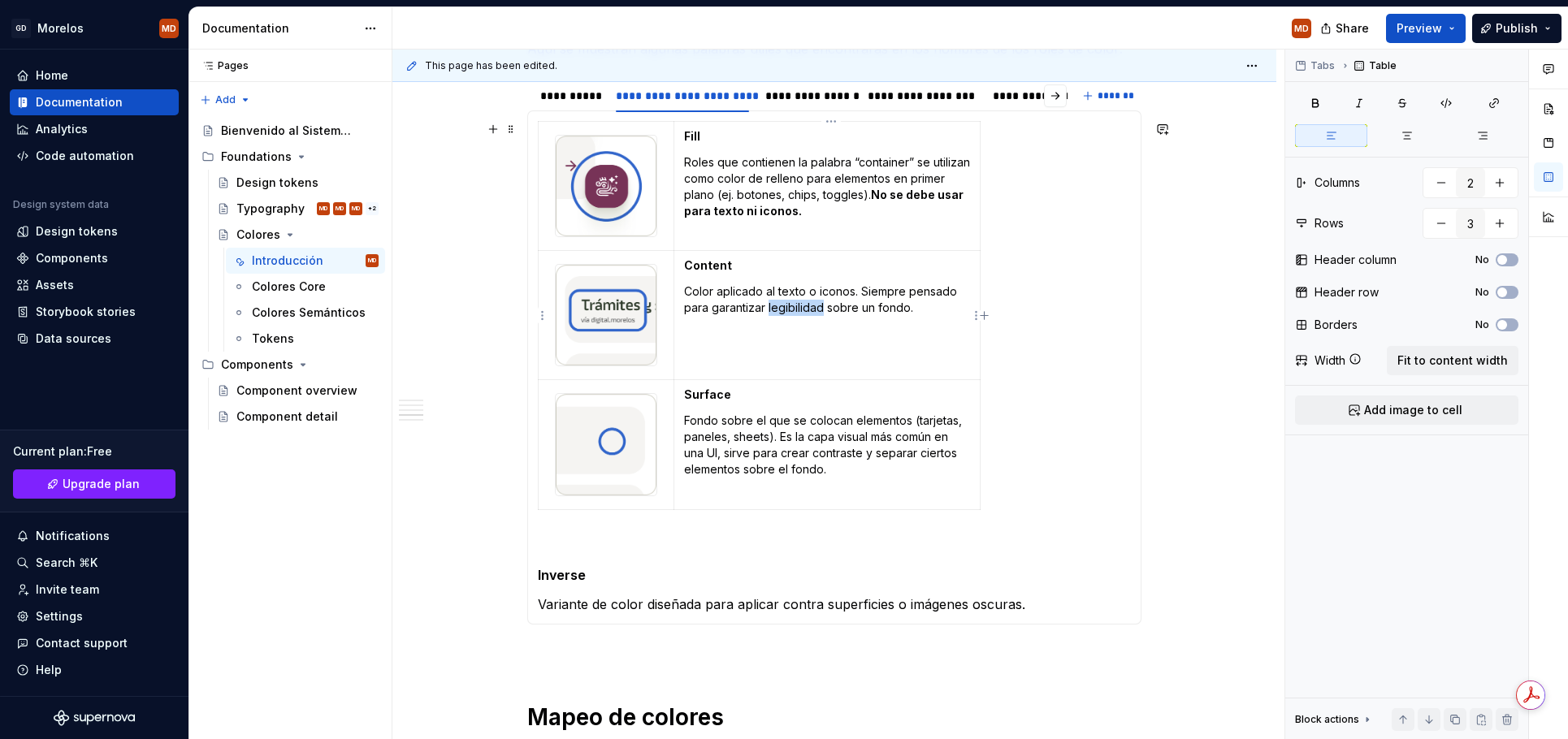
click at [790, 302] on p "Color aplicado al texto o iconos. Siempre pensado para garantizar legibilidad s…" at bounding box center [827, 300] width 286 height 33
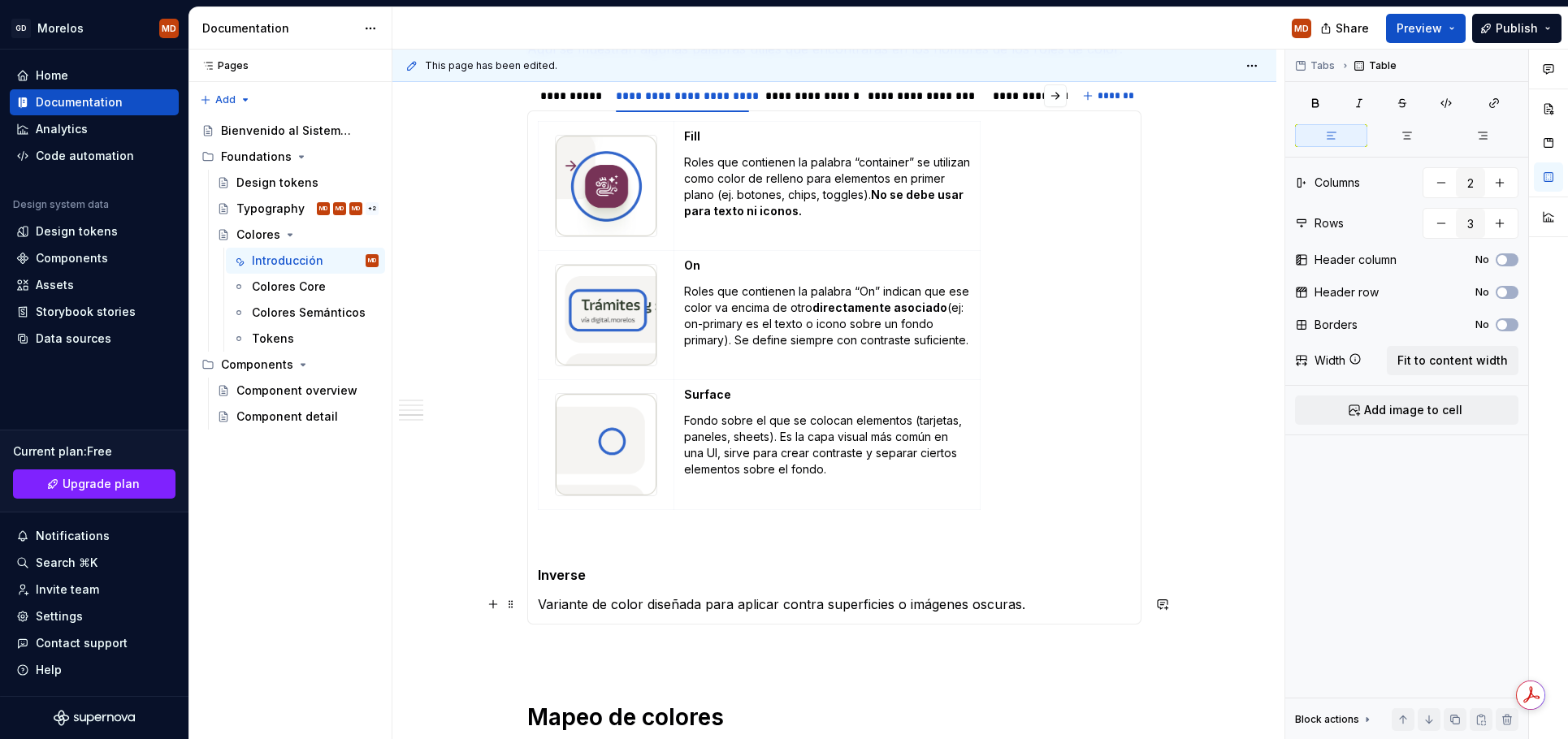
click at [633, 605] on p "Variante de color diseñada para aplicar contra superficies o imágenes oscuras." at bounding box center [834, 605] width 593 height 20
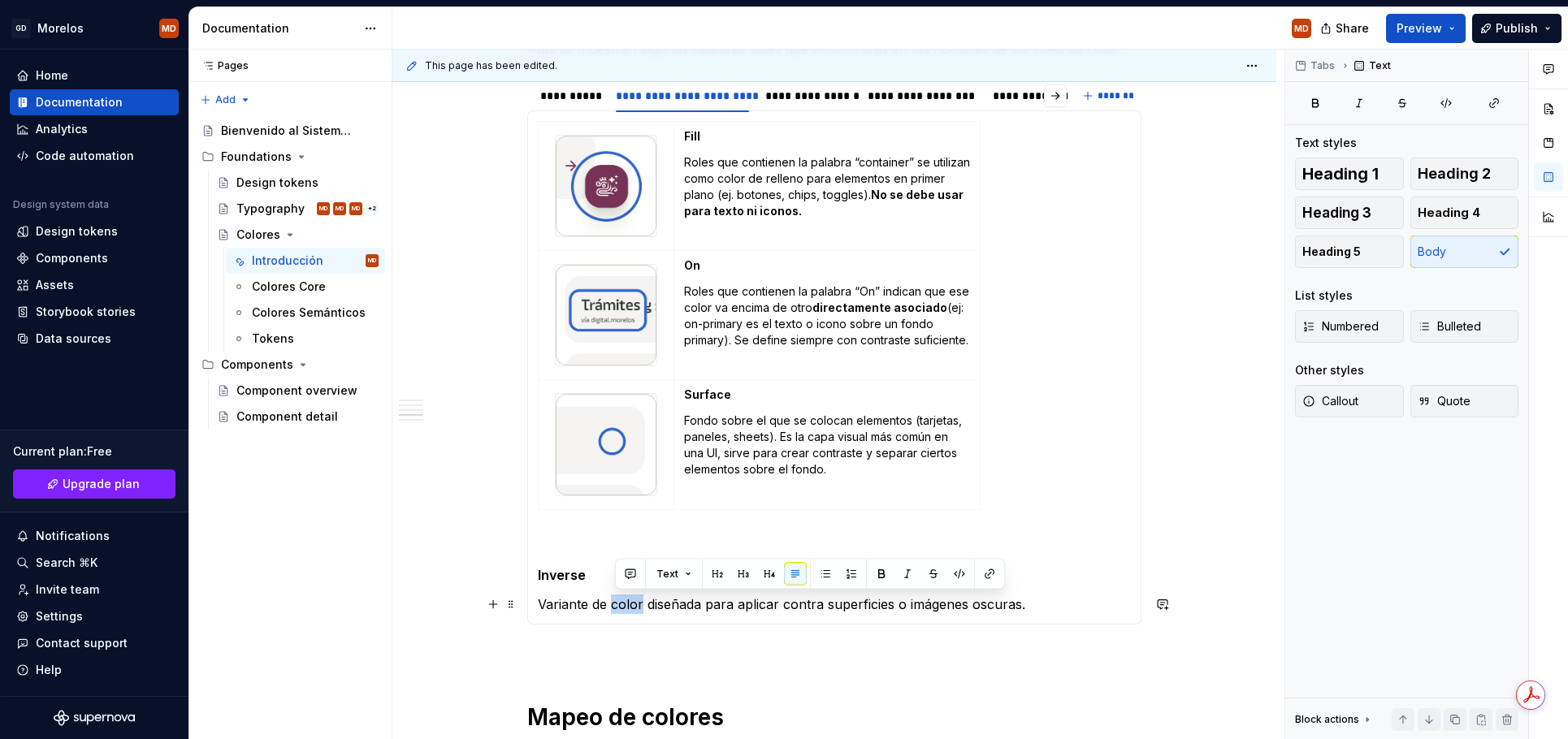
click at [633, 605] on p "Variante de color diseñada para aplicar contra superficies o imágenes oscuras." at bounding box center [834, 605] width 593 height 20
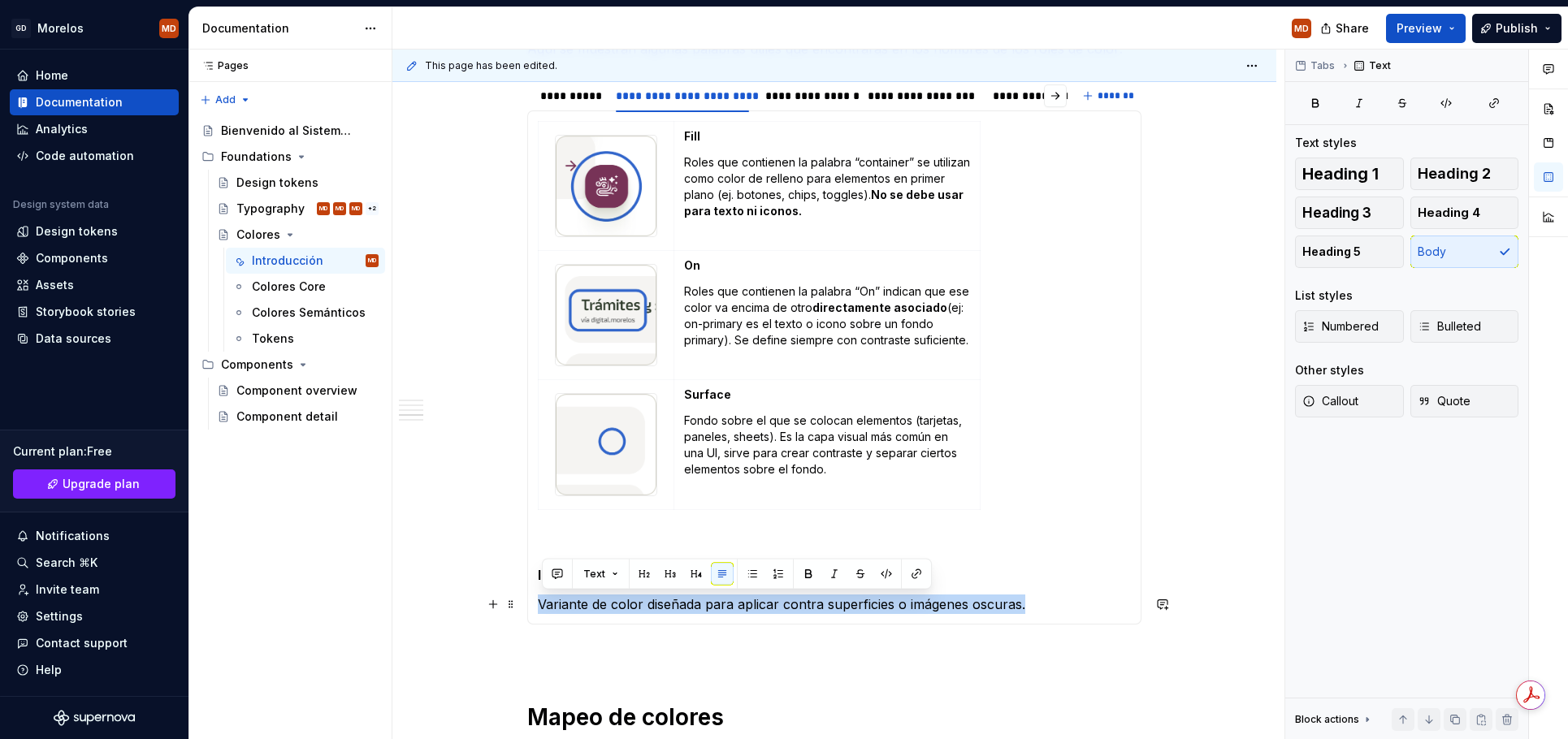
click at [1044, 606] on p "Variante de color diseñada para aplicar contra superficies o imágenes oscuras." at bounding box center [834, 605] width 593 height 20
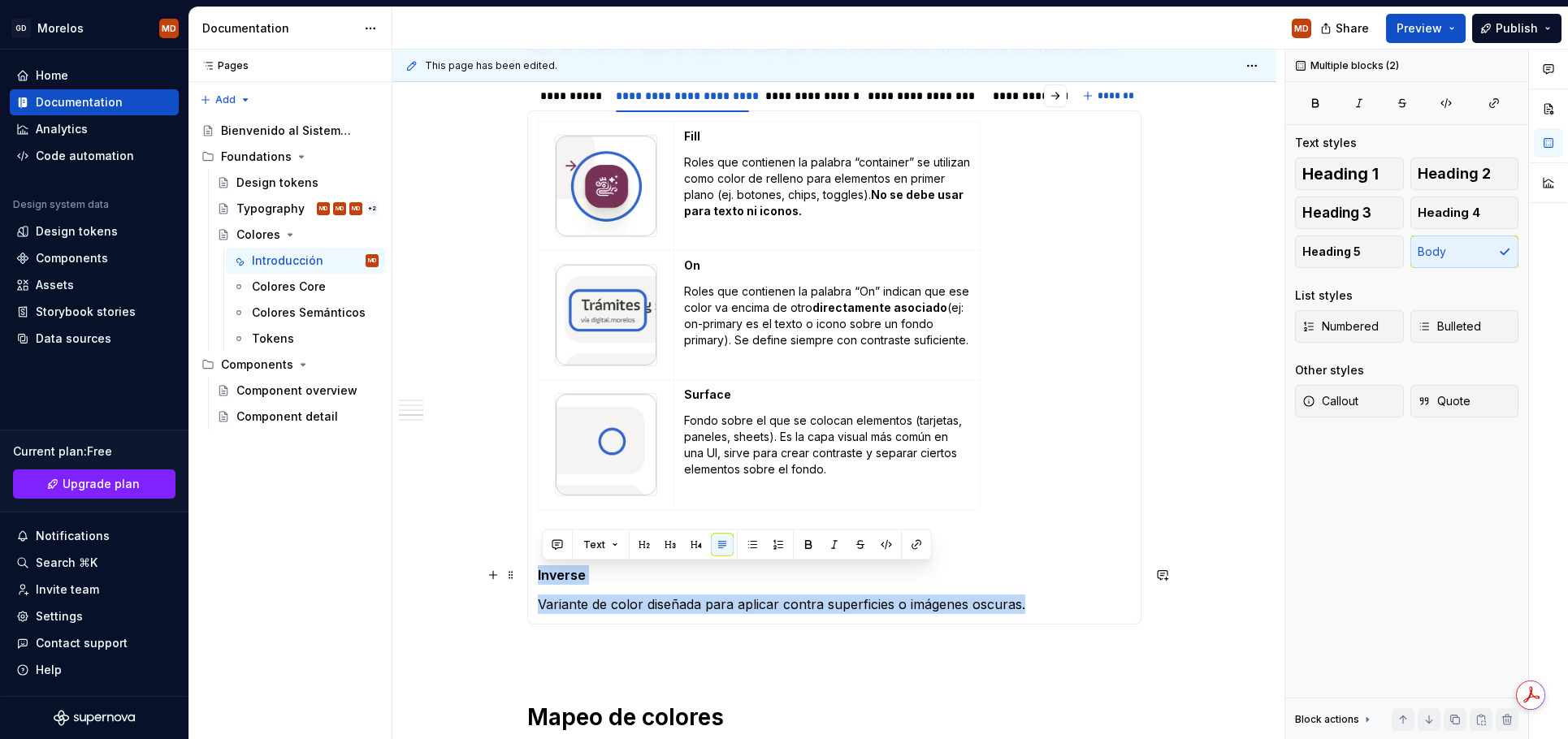
drag, startPoint x: 1064, startPoint y: 605, endPoint x: 535, endPoint y: 566, distance: 530.4
click at [535, 566] on div "Accent Son los colores de énfasis de la interfaz de usuario. Se usan para resal…" at bounding box center [834, 368] width 615 height 514
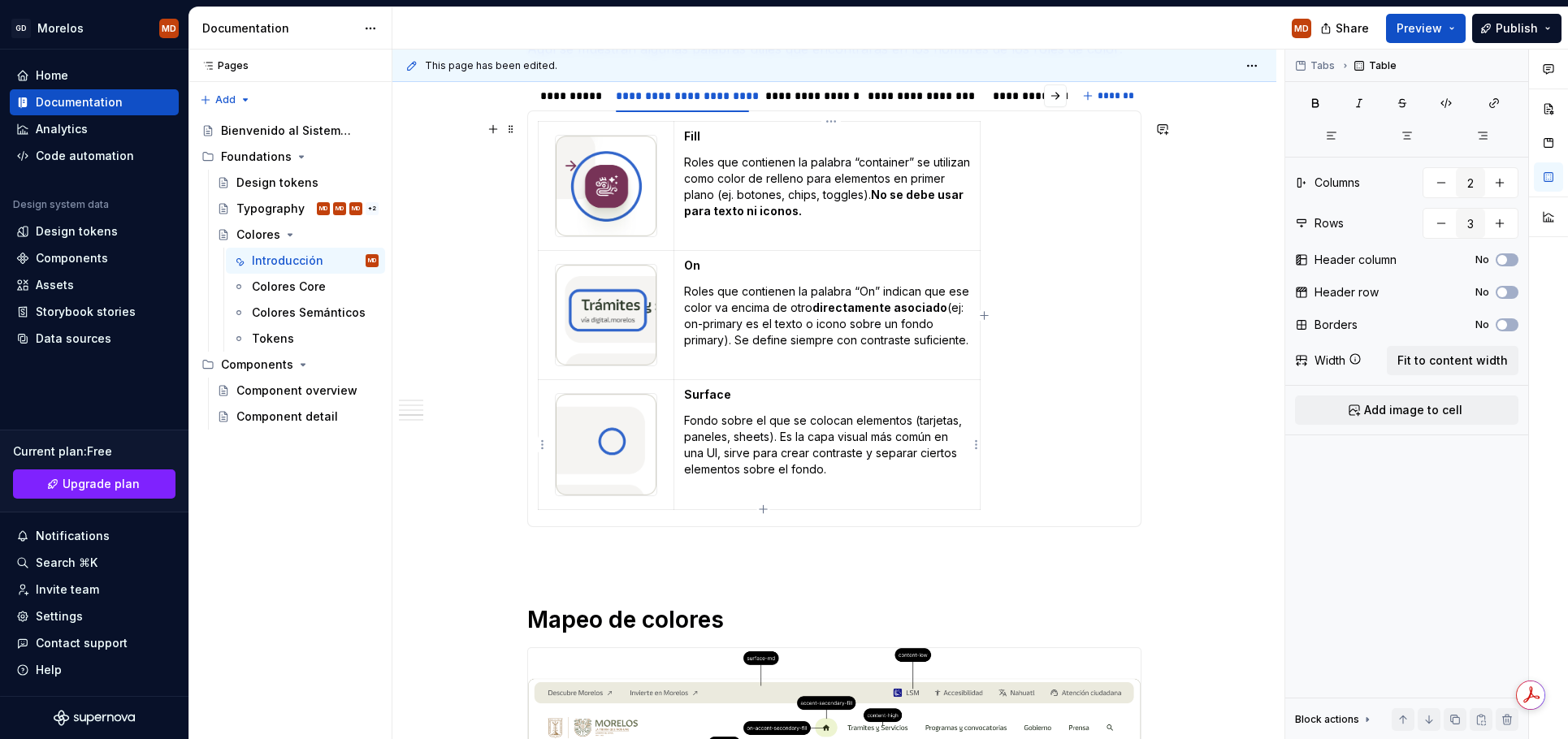
click at [811, 446] on p "Fondo sobre el que se colocan elementos (tarjetas, paneles, sheets). Es la capa…" at bounding box center [827, 444] width 286 height 65
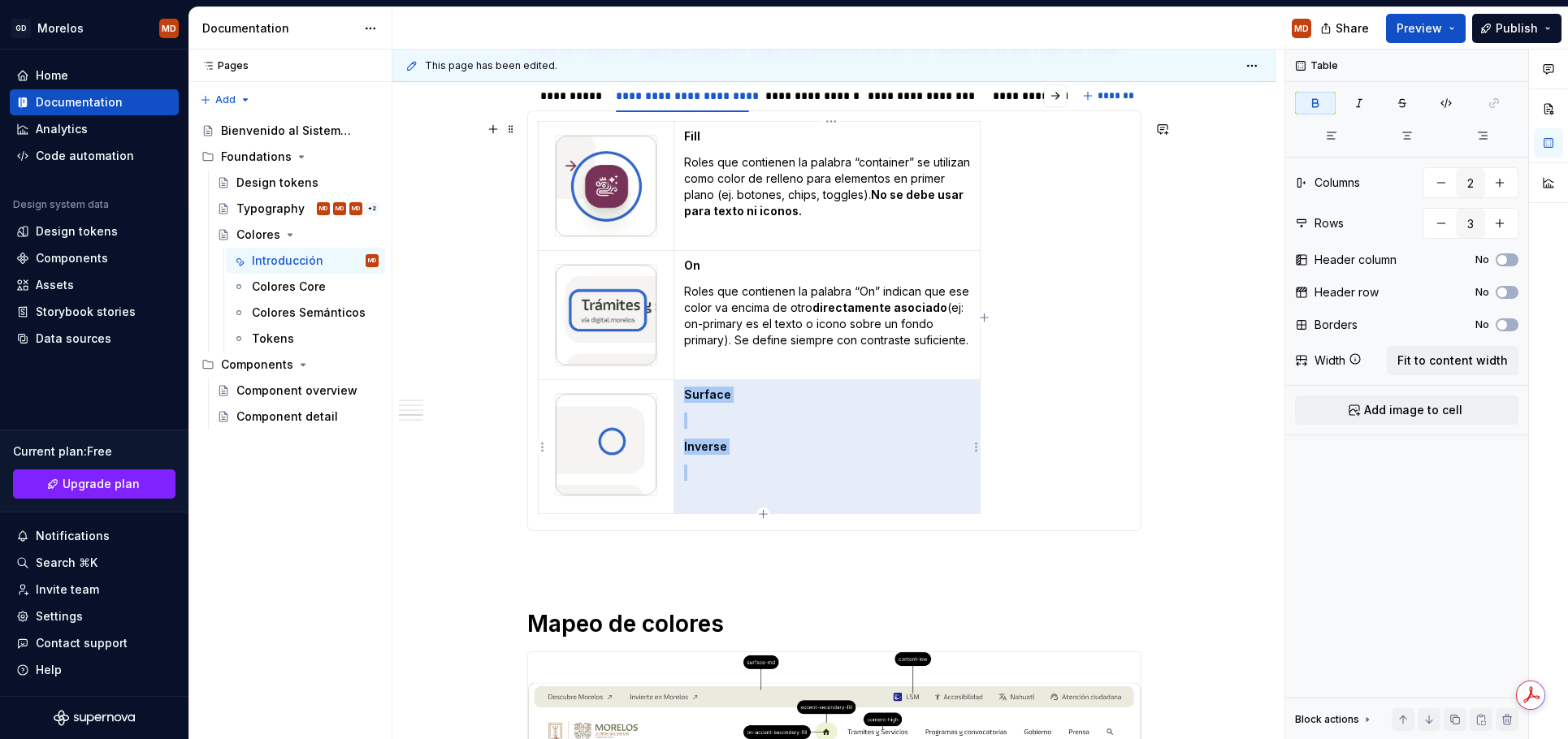
drag, startPoint x: 797, startPoint y: 485, endPoint x: 690, endPoint y: 406, distance: 133.0
click at [690, 406] on td "Surface Inverse" at bounding box center [826, 447] width 306 height 134
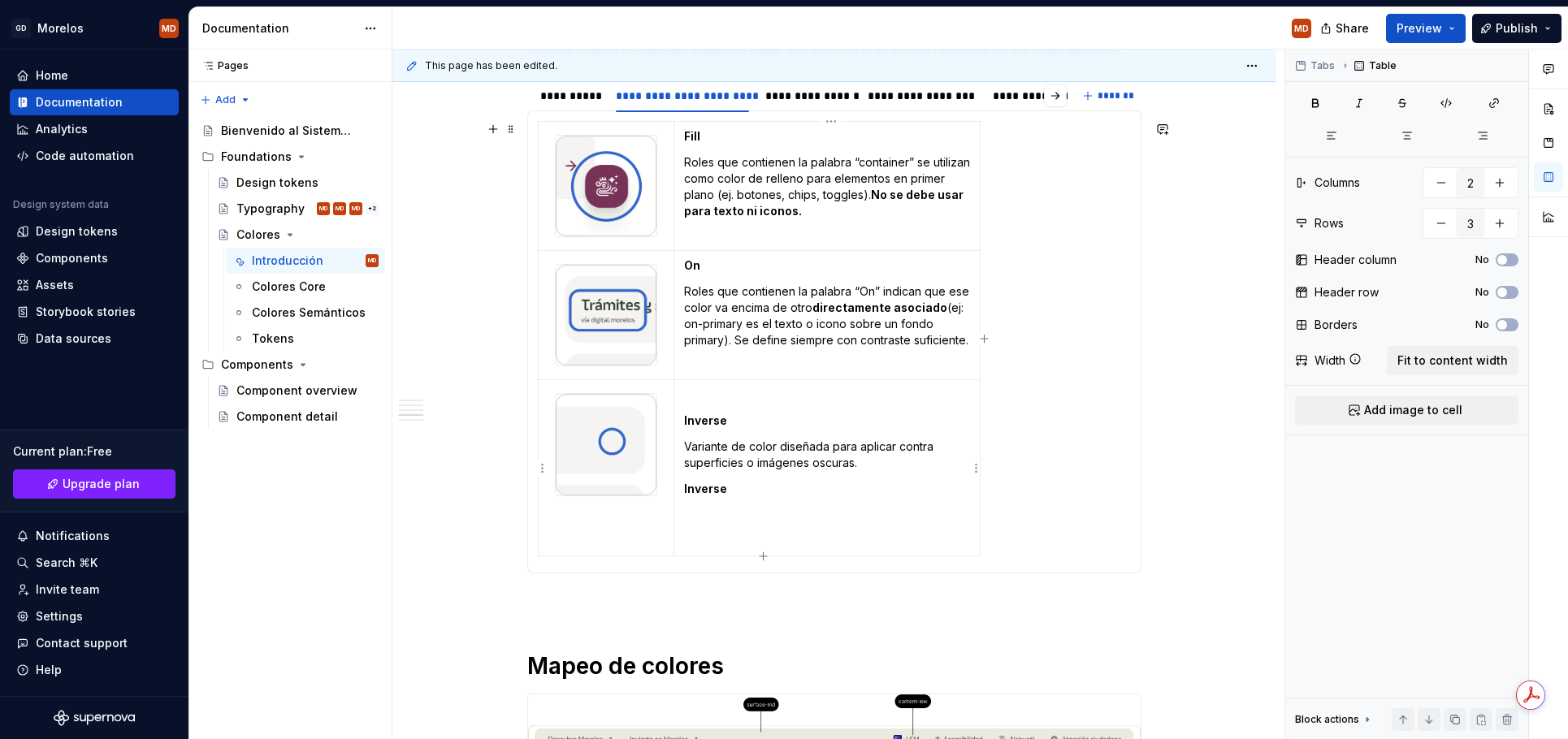
click at [760, 524] on td "Inverse Variante de color diseñada para aplicar contra superficies o imágenes o…" at bounding box center [826, 468] width 306 height 176
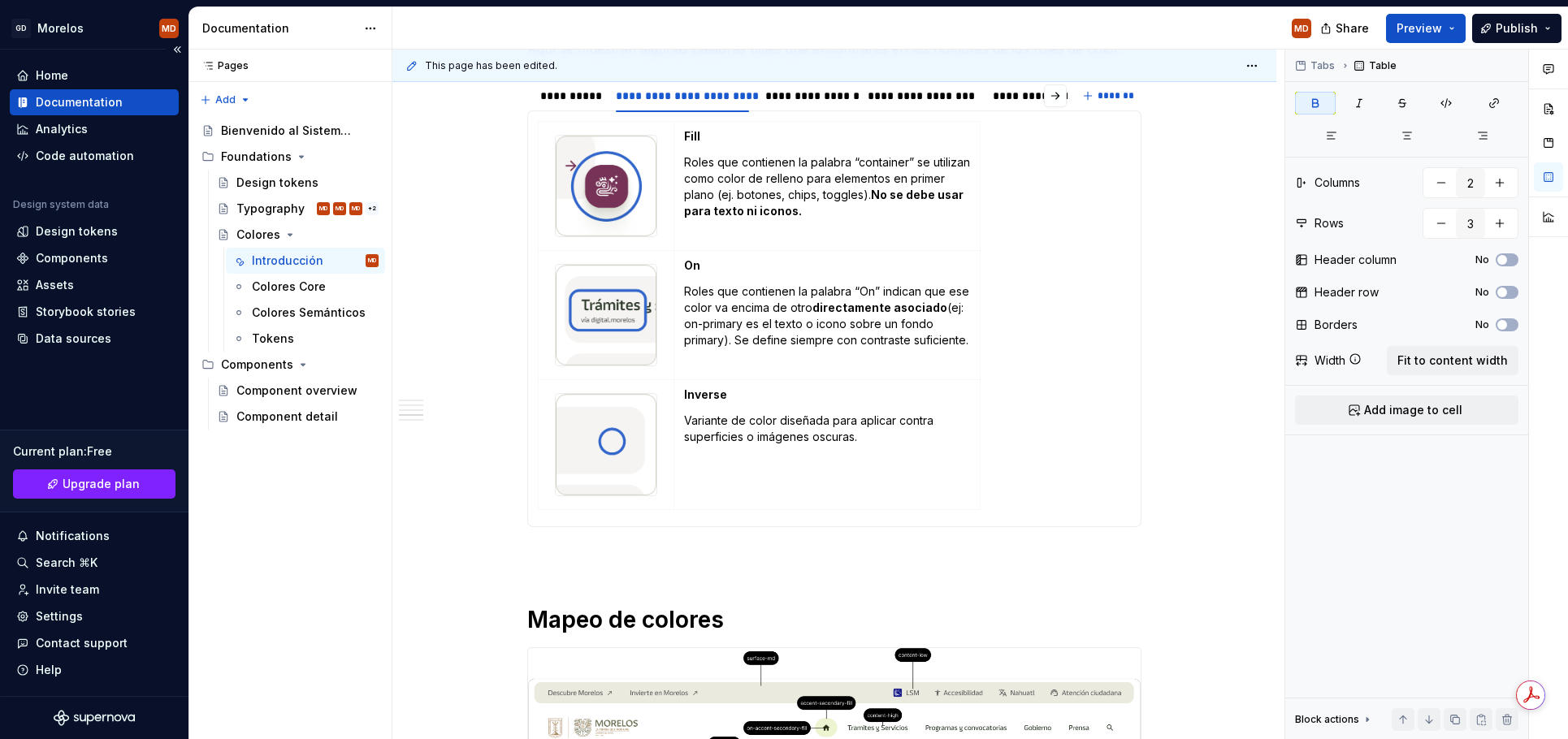
scroll to position [1359, 0]
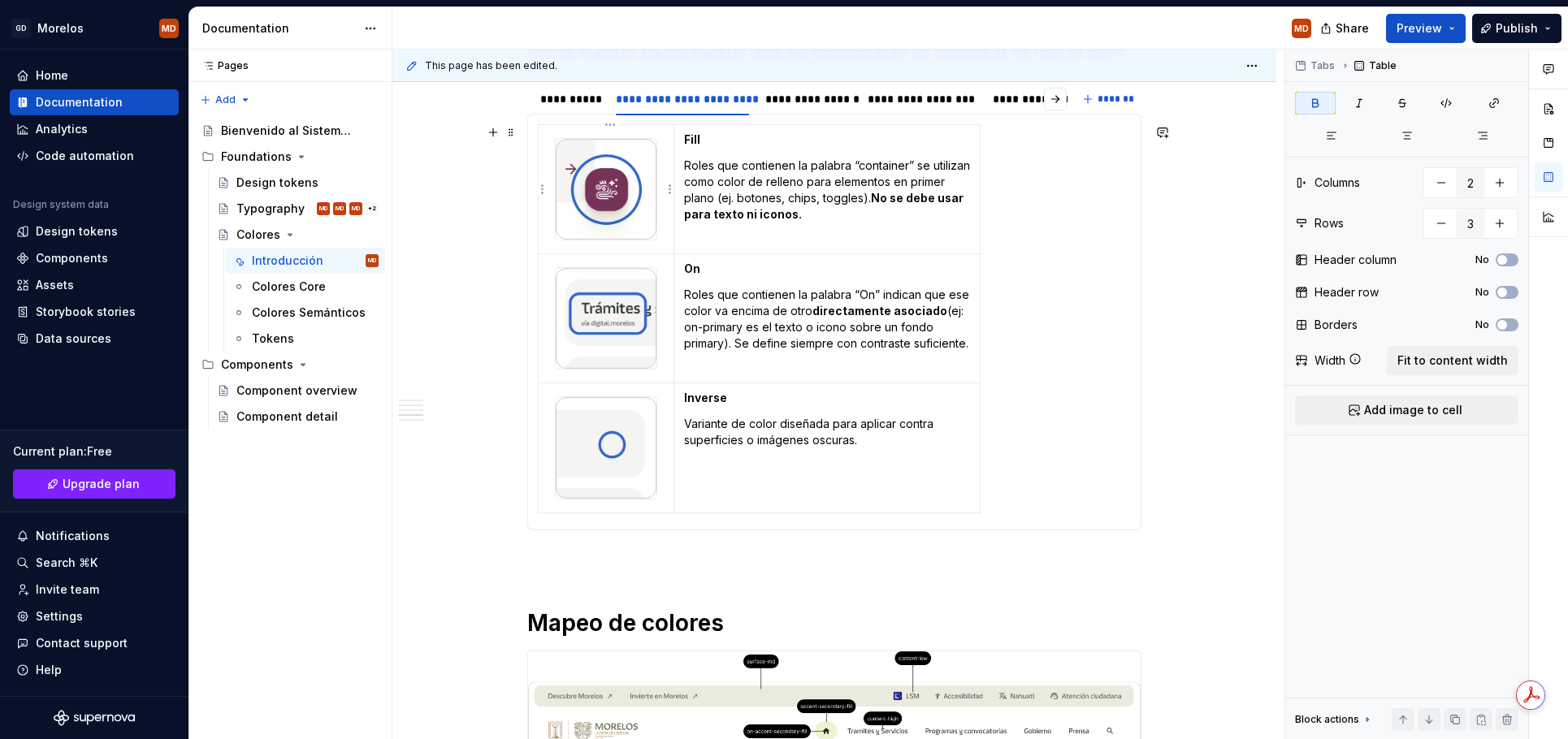
click at [634, 205] on img at bounding box center [606, 188] width 101 height 101
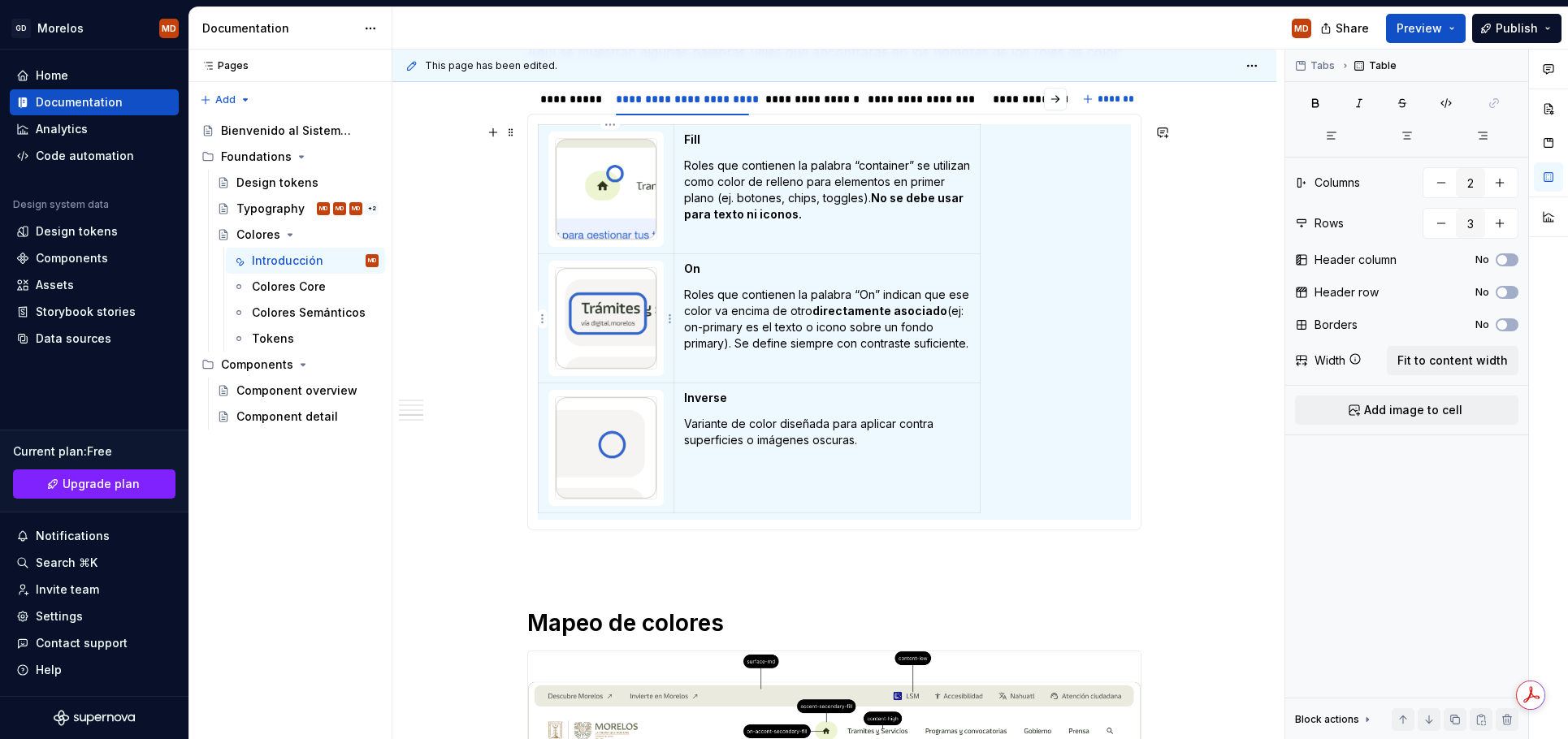
click at [611, 314] on img at bounding box center [606, 318] width 101 height 101
click at [642, 432] on img at bounding box center [606, 447] width 101 height 101
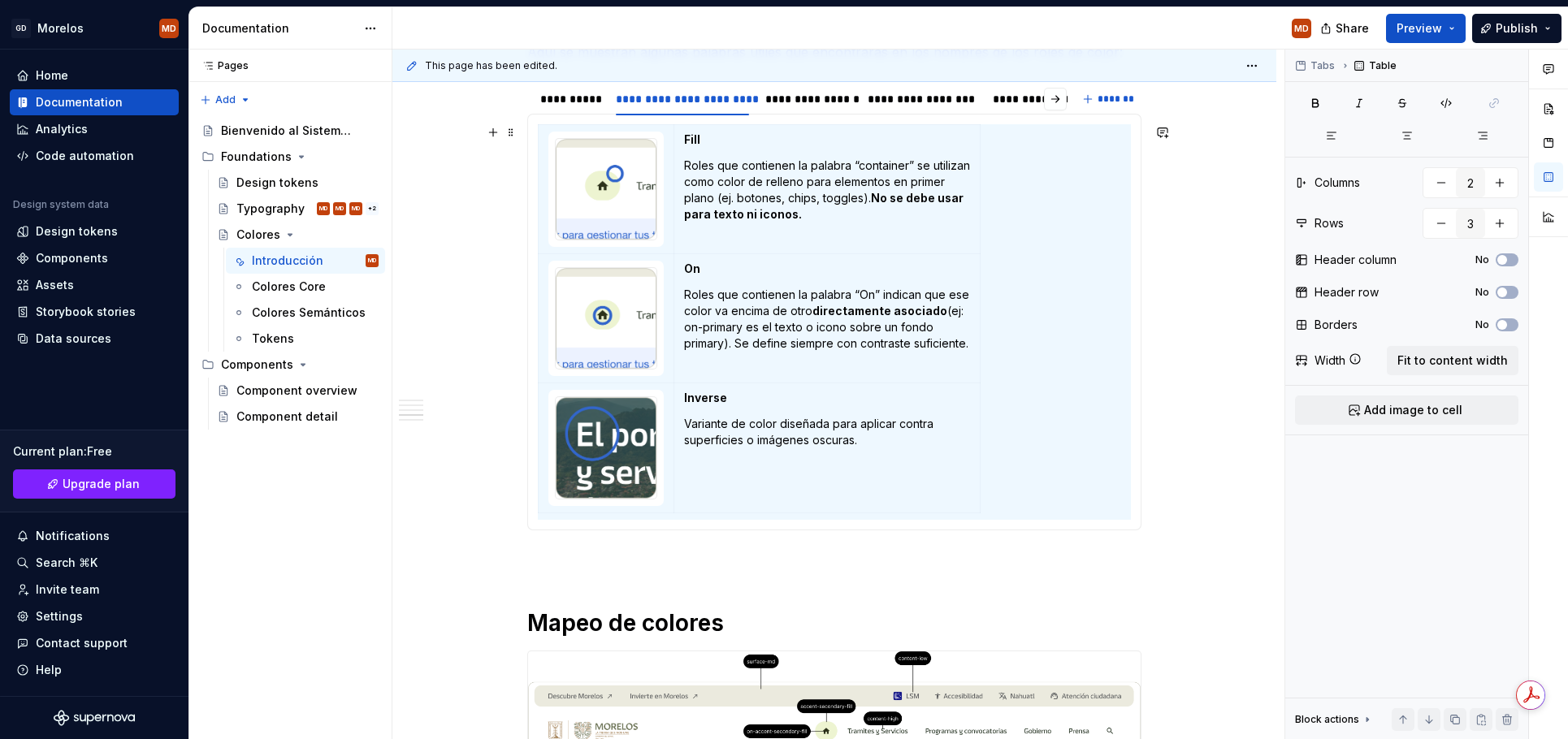
click at [450, 456] on div "¿Qué incluye el sistema? Un conjunto de relaciones de color testados y accesibl…" at bounding box center [834, 426] width 884 height 2893
click at [1526, 30] on span "Publish" at bounding box center [1517, 28] width 42 height 16
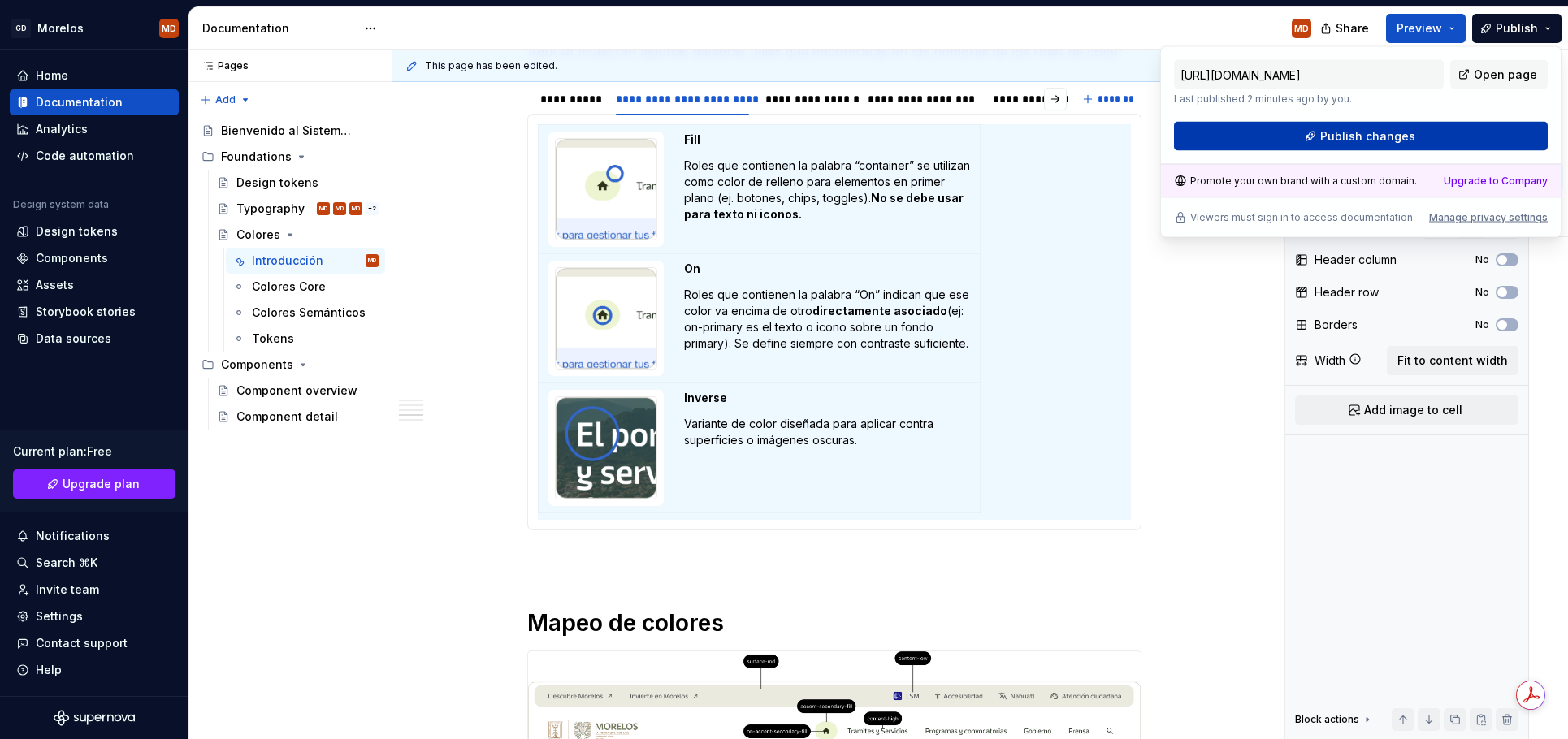
click at [1465, 127] on button "Publish changes" at bounding box center [1361, 135] width 374 height 29
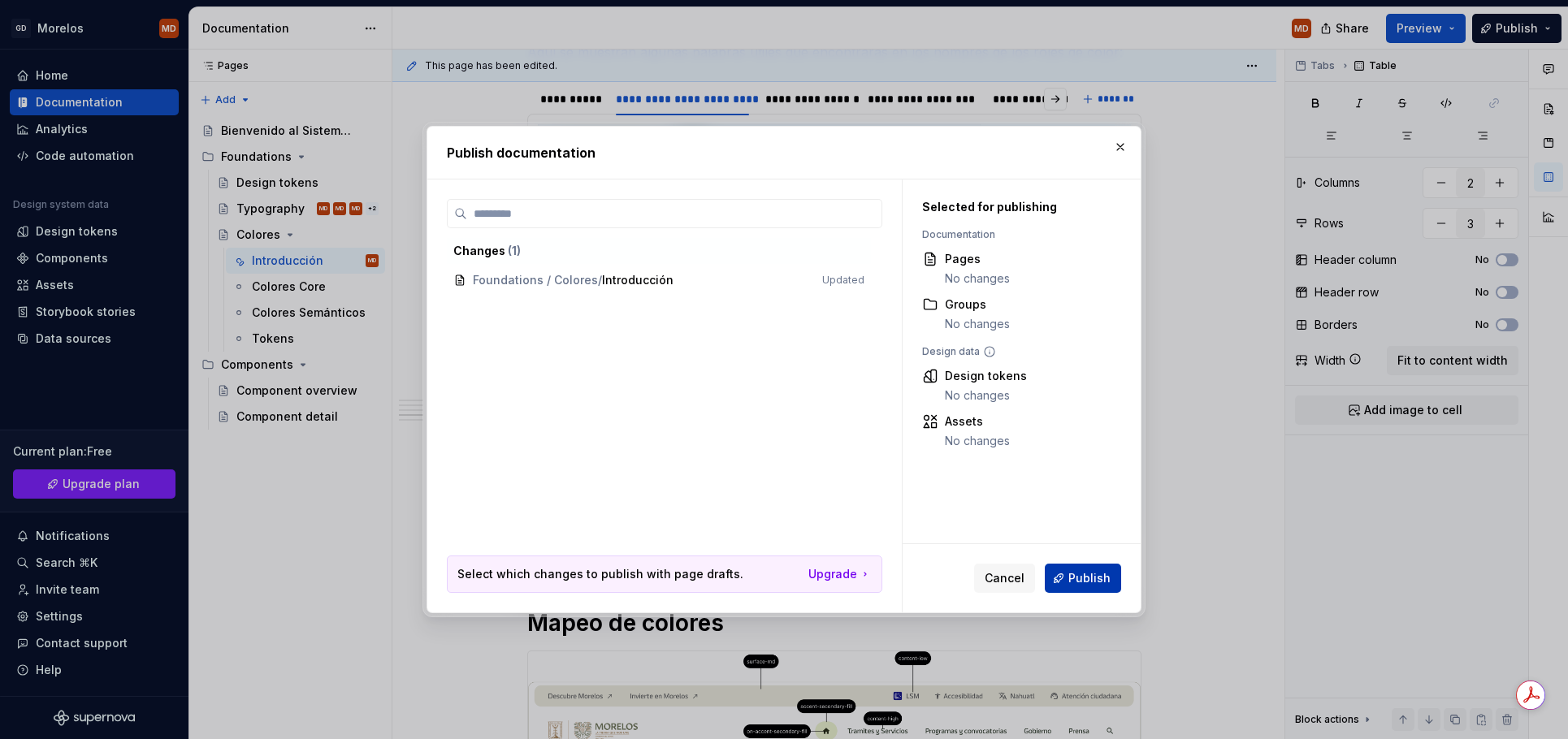
click at [1077, 582] on span "Publish" at bounding box center [1090, 579] width 42 height 16
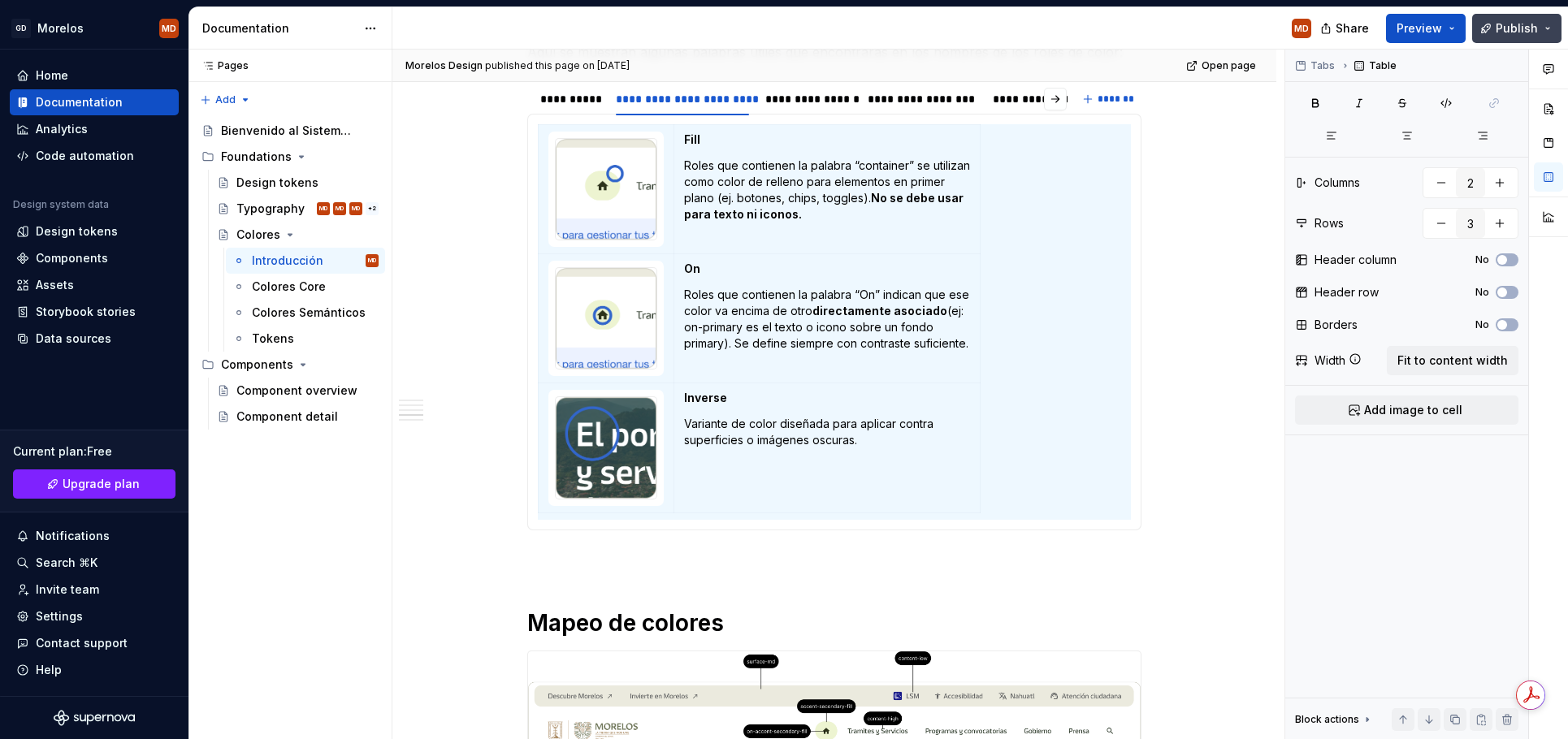
click at [1521, 19] on button "Publish" at bounding box center [1517, 28] width 90 height 29
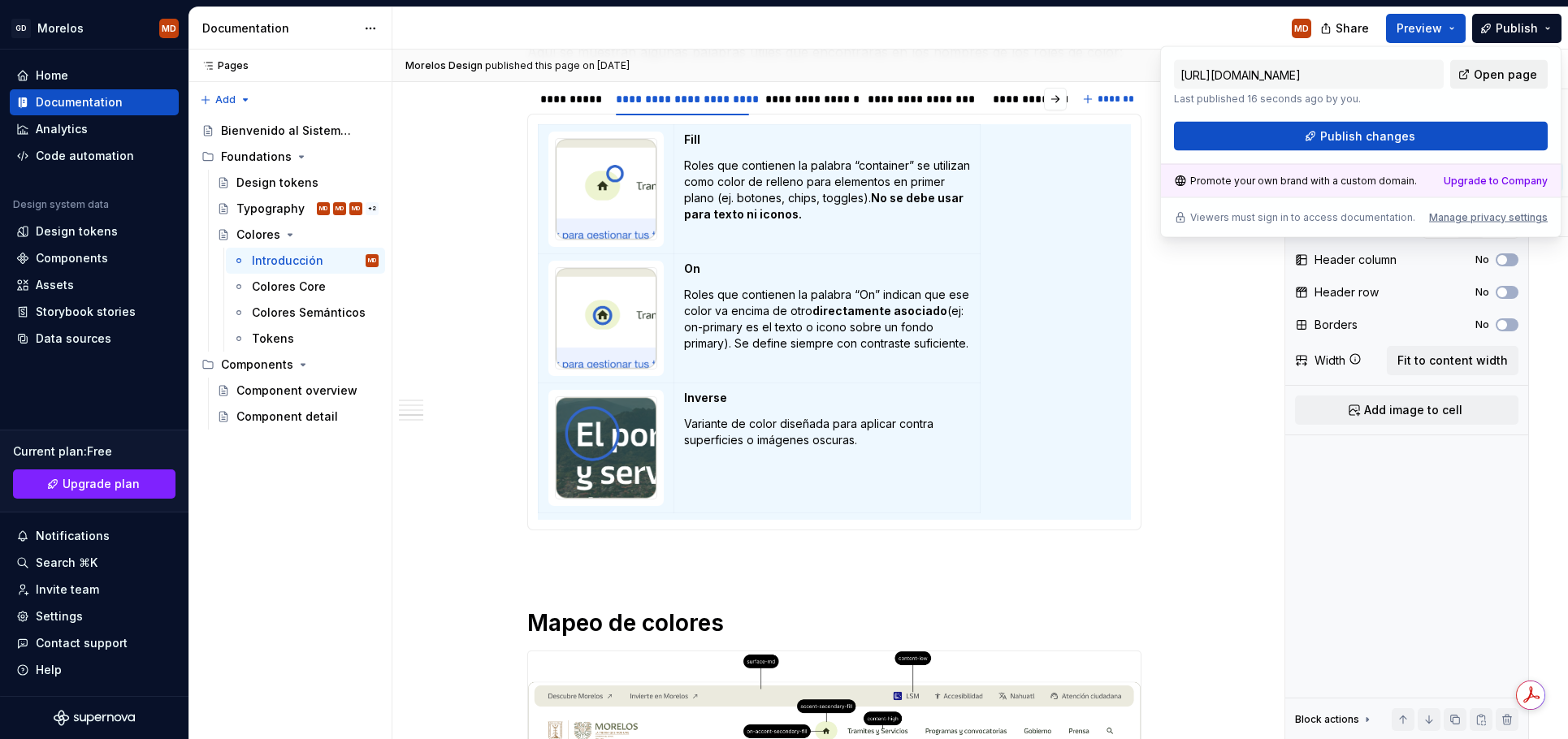
click at [1496, 69] on span "Open page" at bounding box center [1506, 75] width 64 height 16
click at [882, 176] on p "Roles que contienen la palabra “container” se utilizan como color de relleno pa…" at bounding box center [827, 189] width 286 height 65
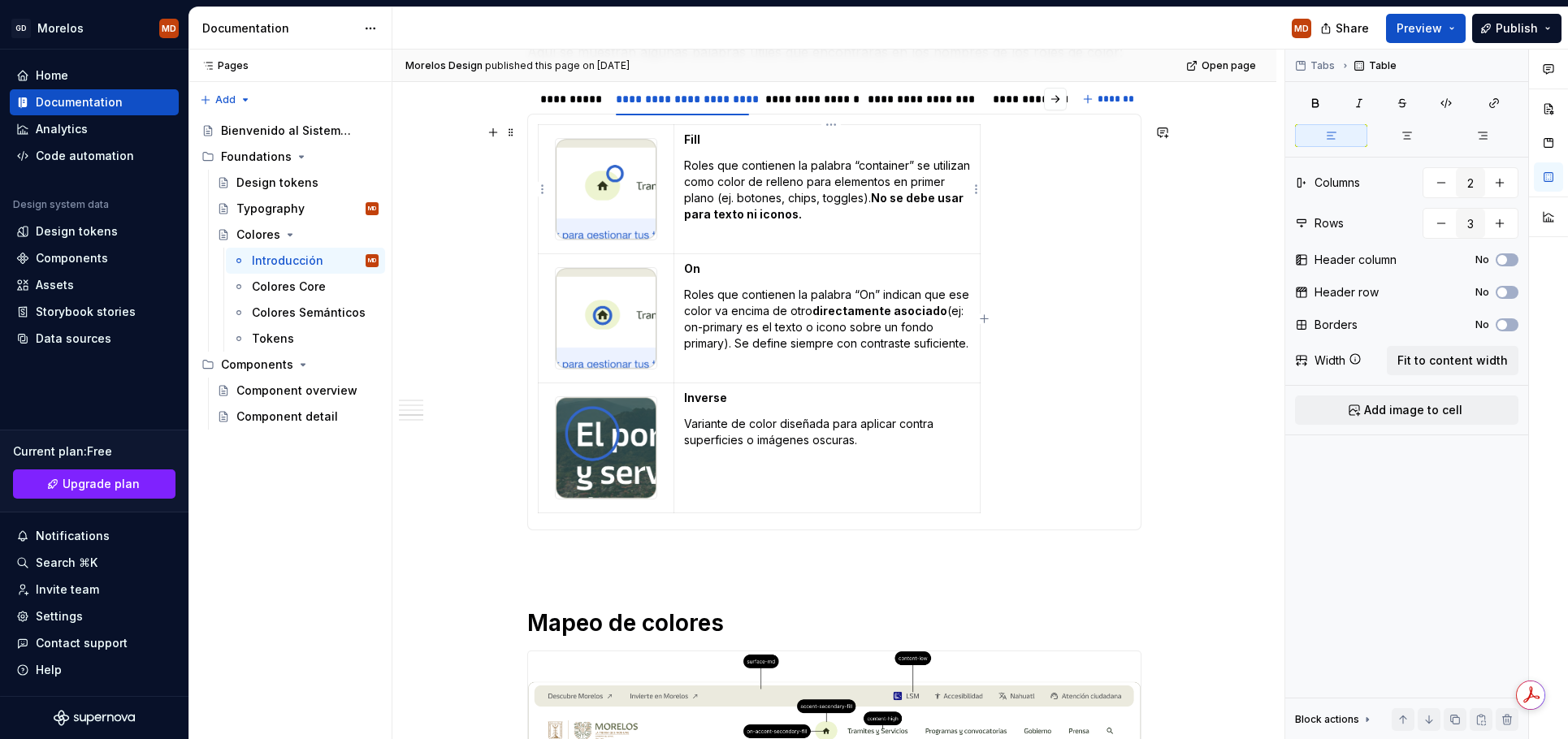
click at [882, 164] on p "Roles que contienen la palabra “container” se utilizan como color de relleno pa…" at bounding box center [827, 189] width 286 height 65
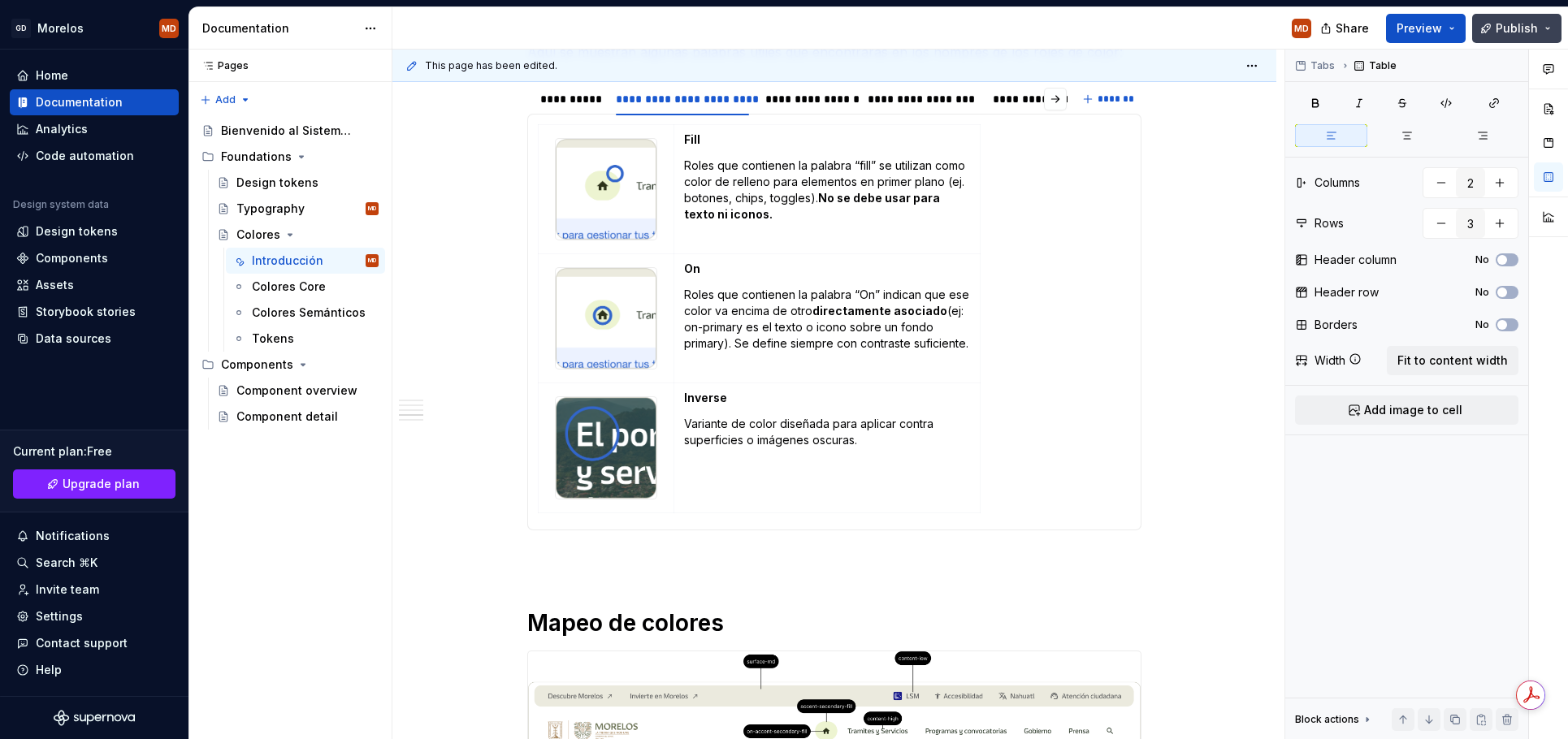
click at [1529, 20] on span "Publish" at bounding box center [1517, 28] width 42 height 16
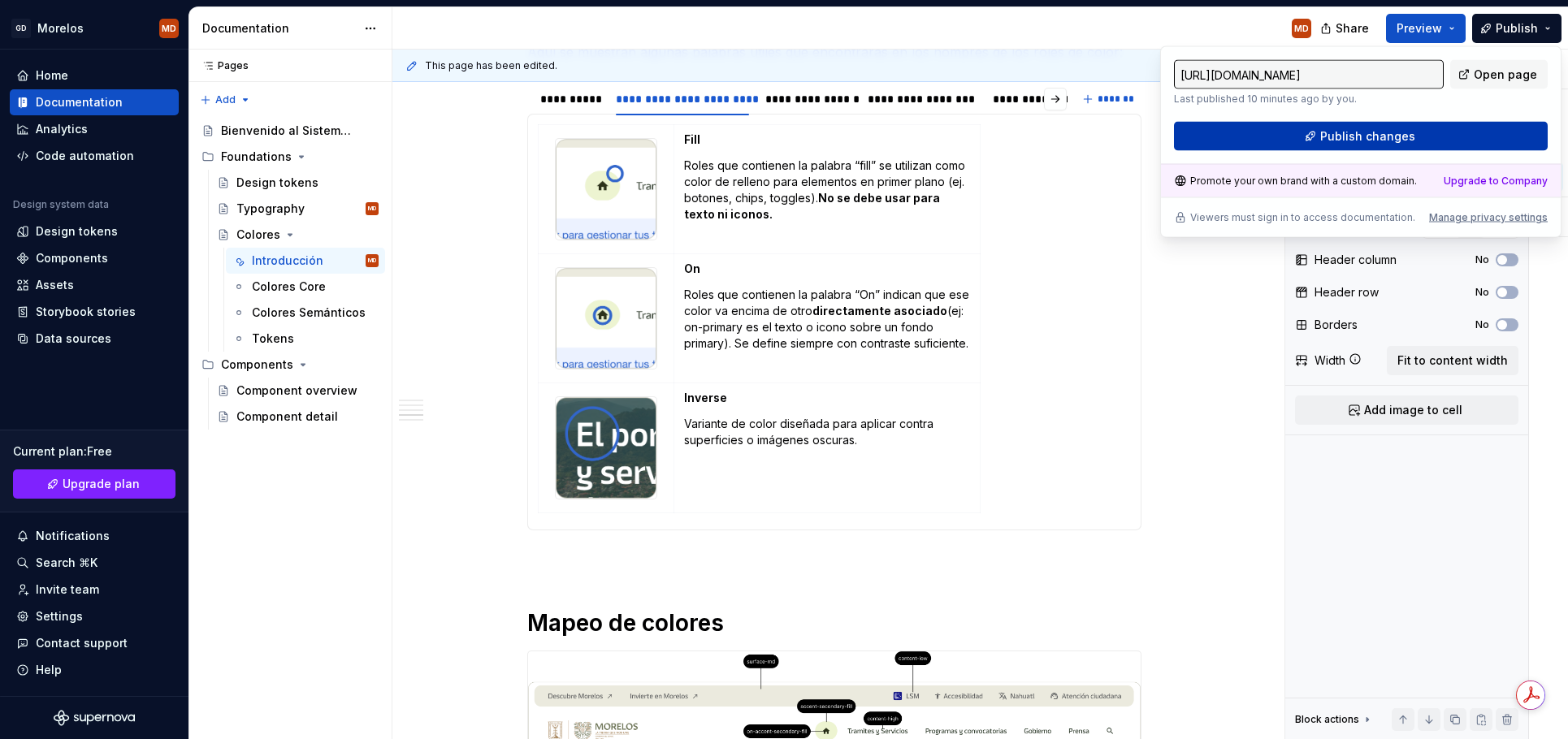
click at [1408, 134] on span "Publish changes" at bounding box center [1367, 136] width 95 height 16
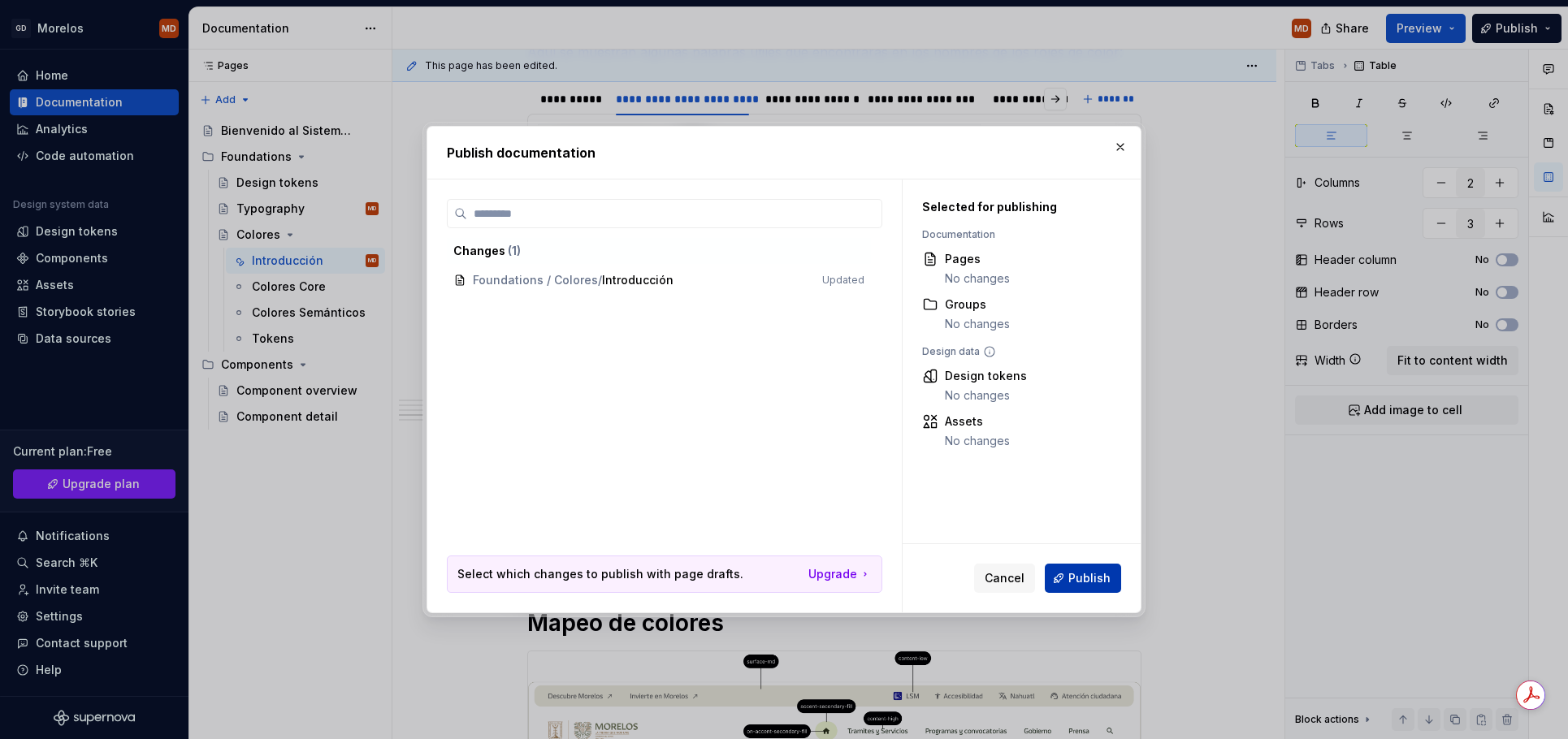
click at [1096, 575] on span "Publish" at bounding box center [1090, 579] width 42 height 16
